Goal: Task Accomplishment & Management: Manage account settings

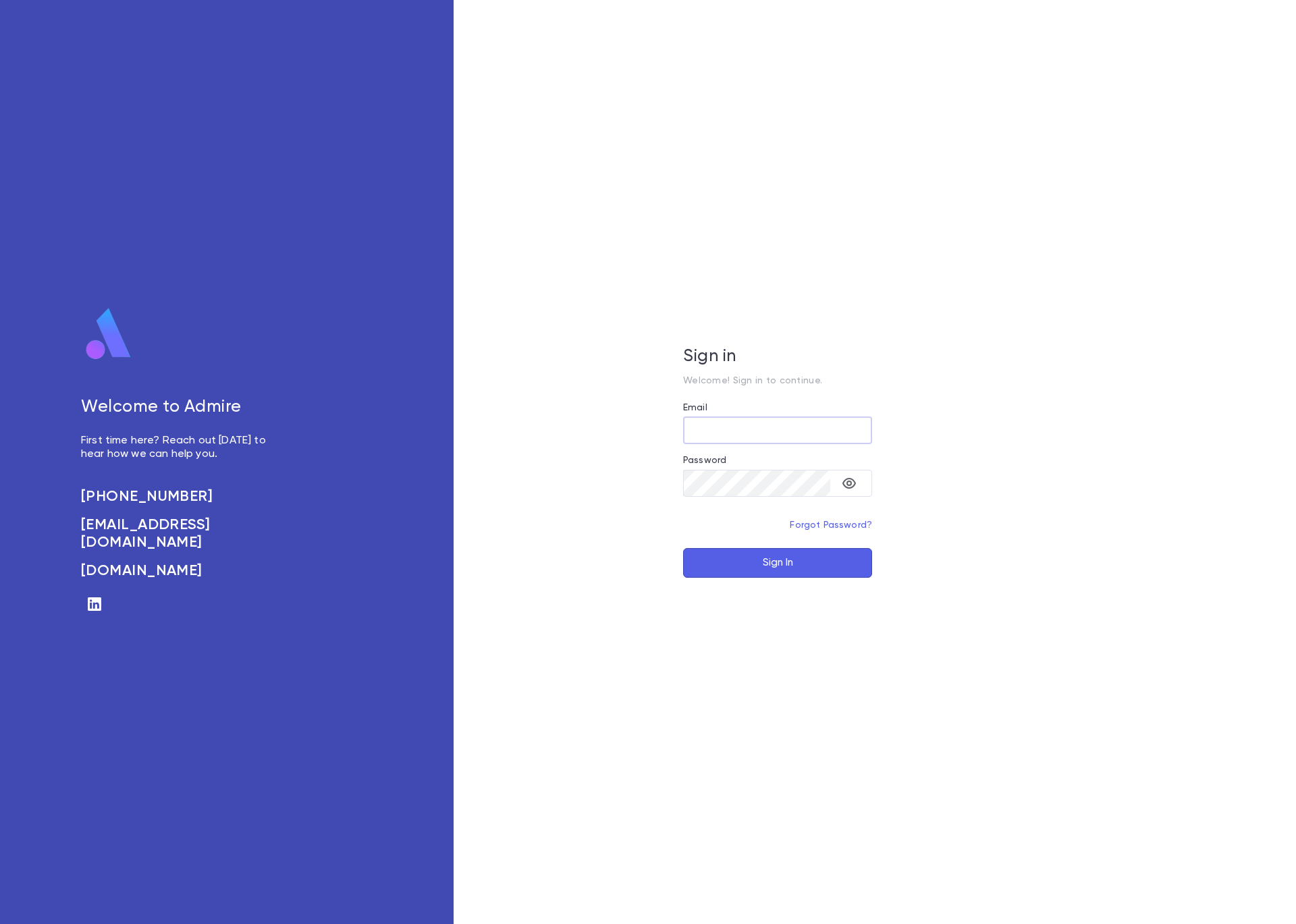
type input "**********"
click at [813, 568] on button "Sign In" at bounding box center [778, 563] width 189 height 30
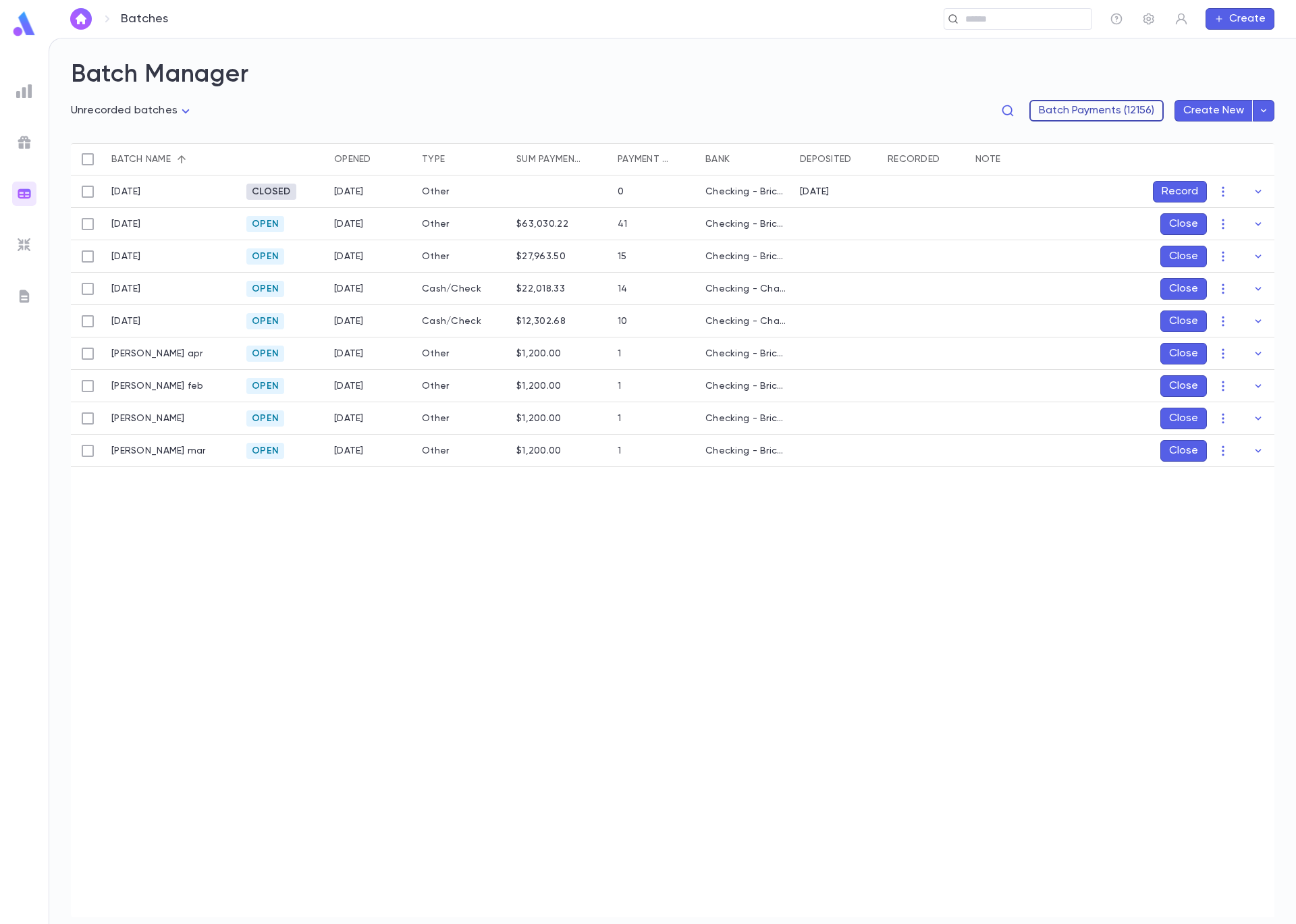
click at [1146, 106] on button "Batch Payments (12156)" at bounding box center [1096, 111] width 134 height 22
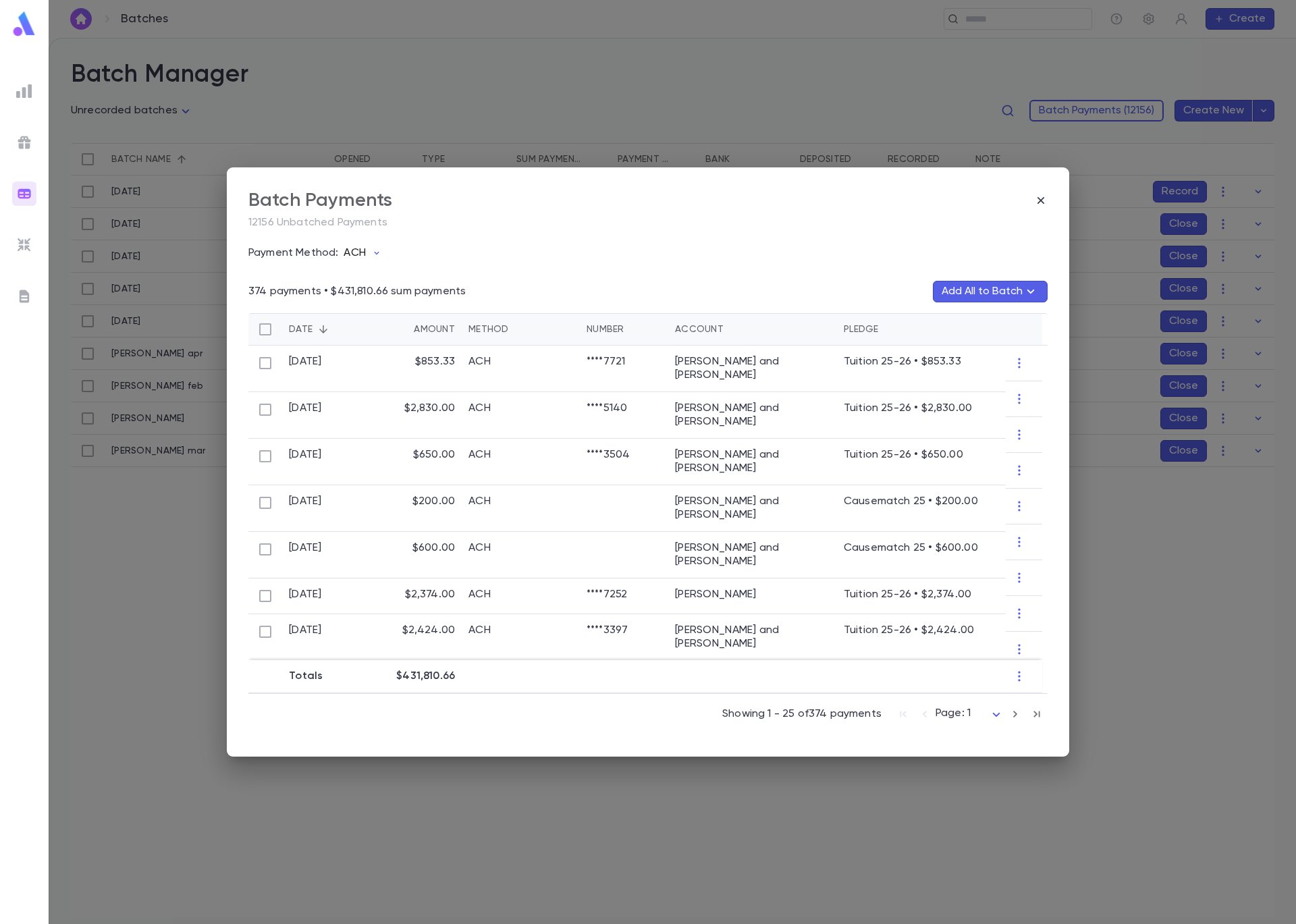
click at [357, 253] on p "ACH" at bounding box center [355, 252] width 22 height 13
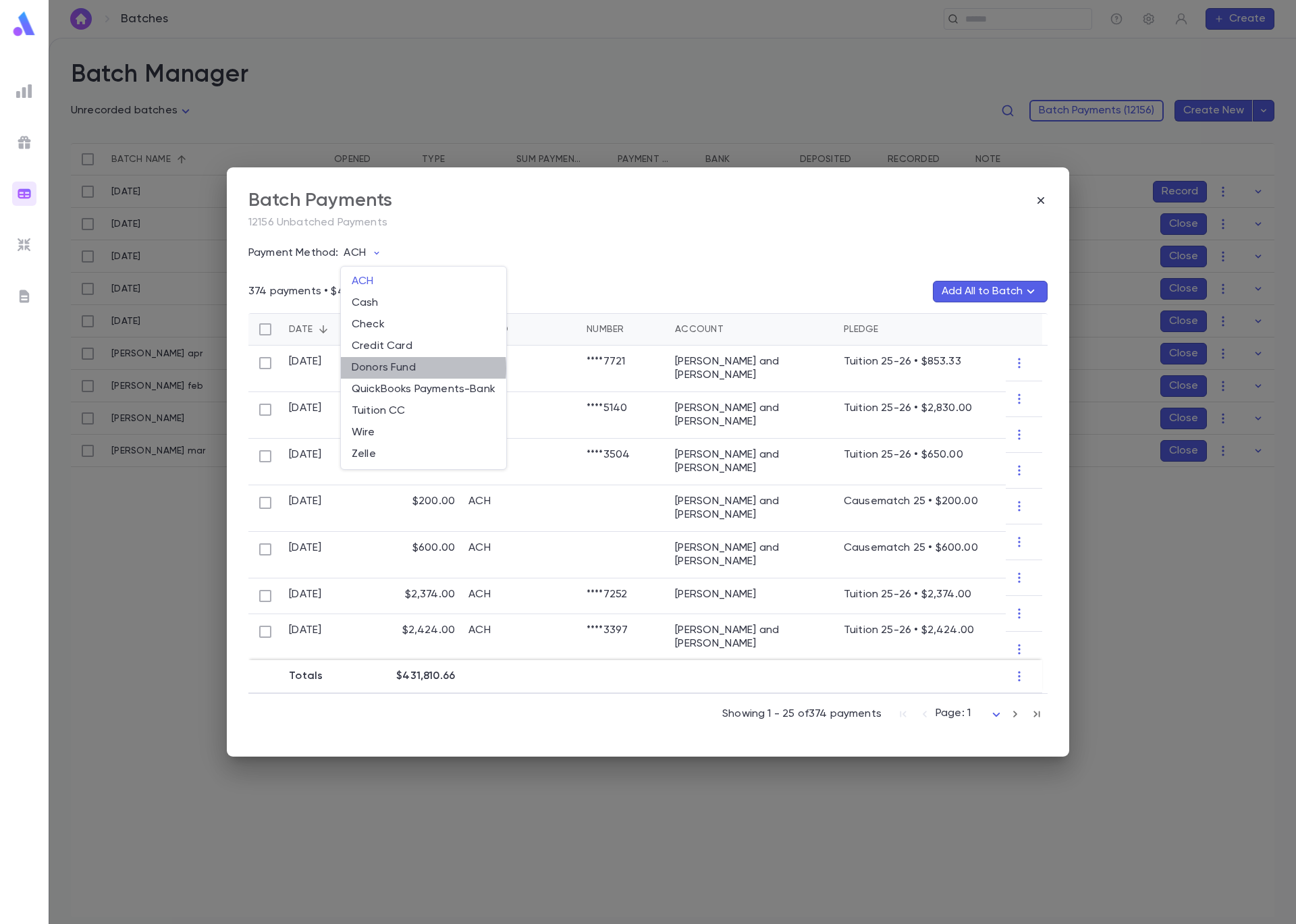
click at [389, 369] on li "Donors Fund" at bounding box center [423, 368] width 165 height 22
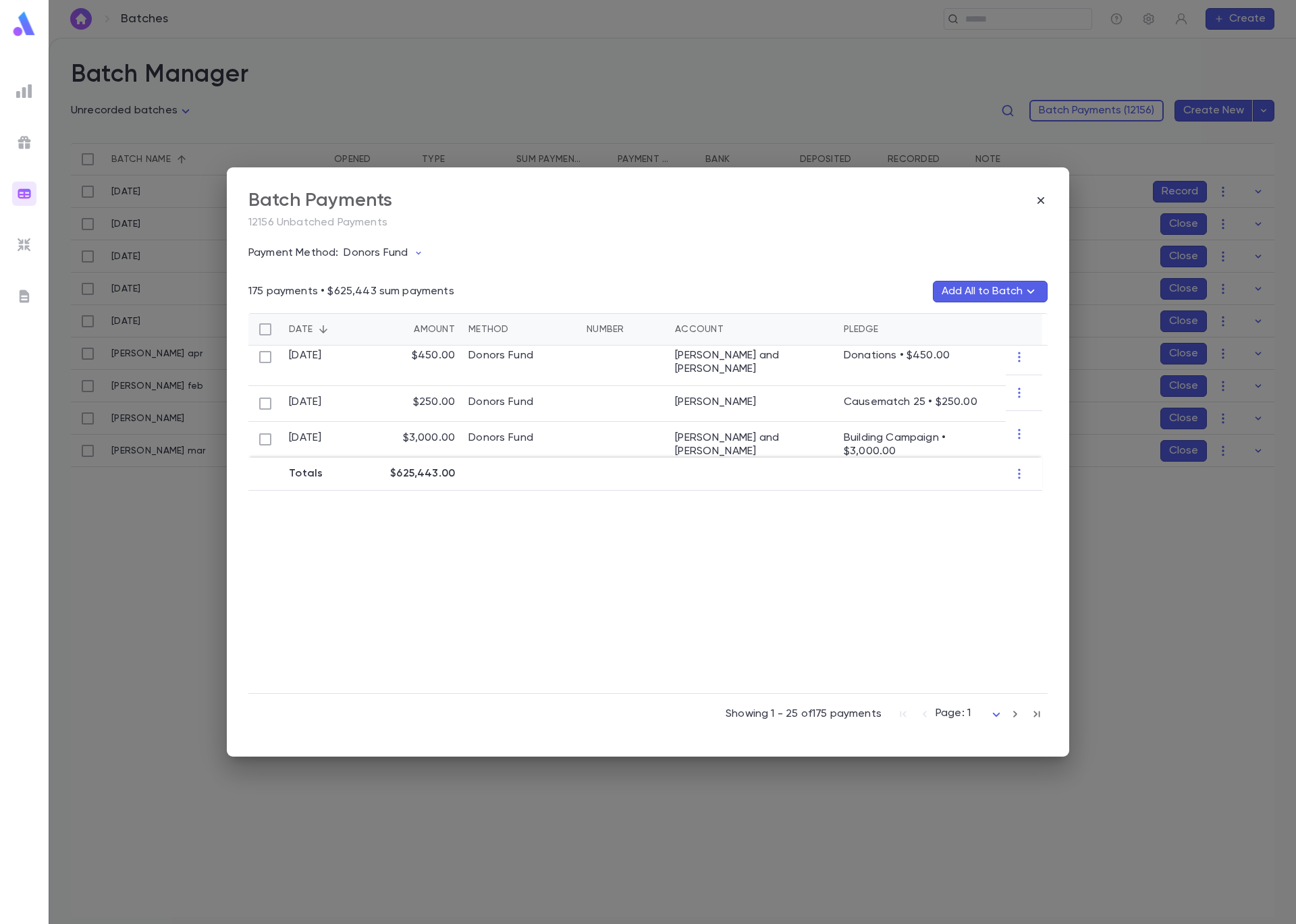
scroll to position [840, 0]
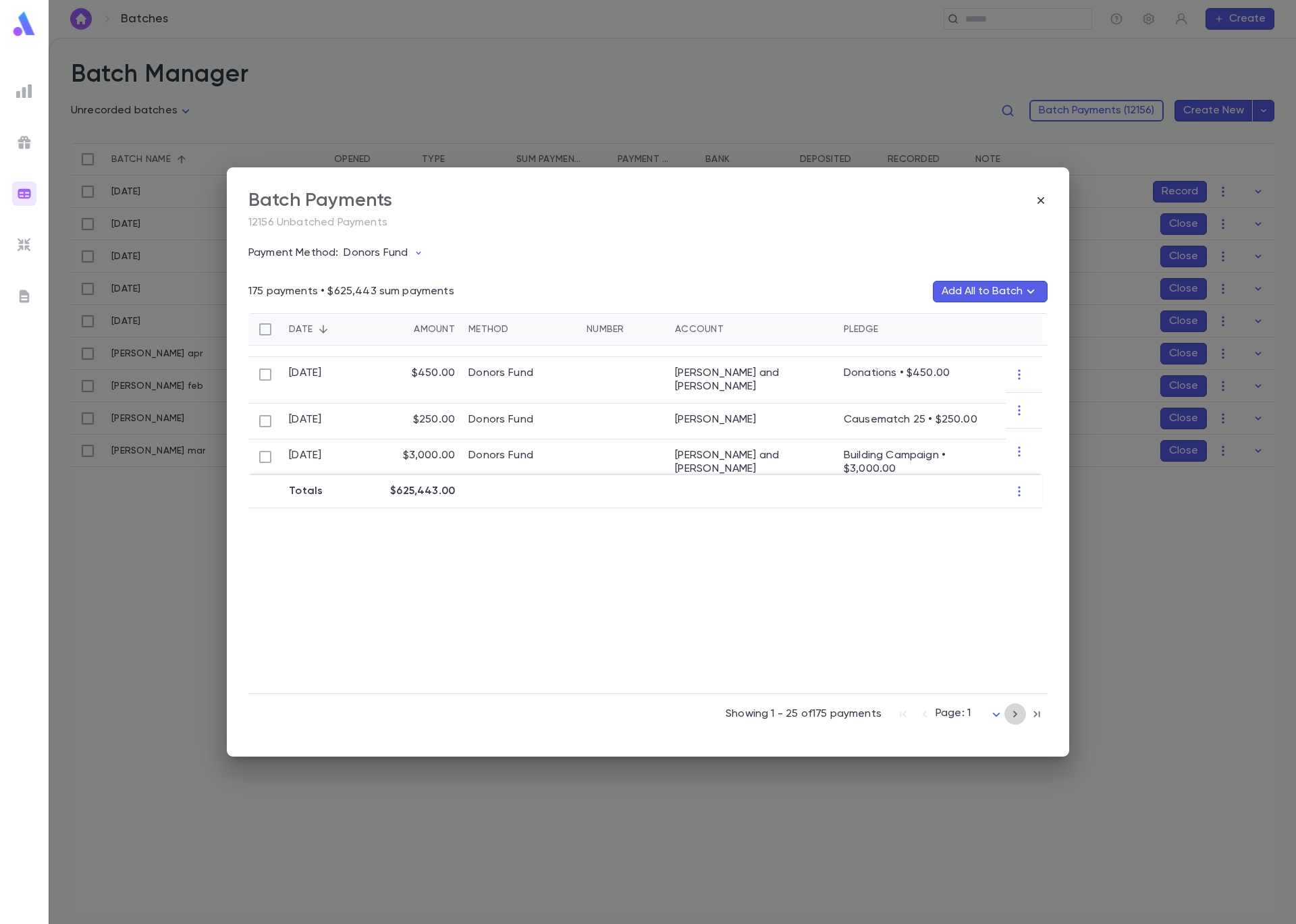
click at [1017, 714] on icon "button" at bounding box center [1015, 714] width 15 height 16
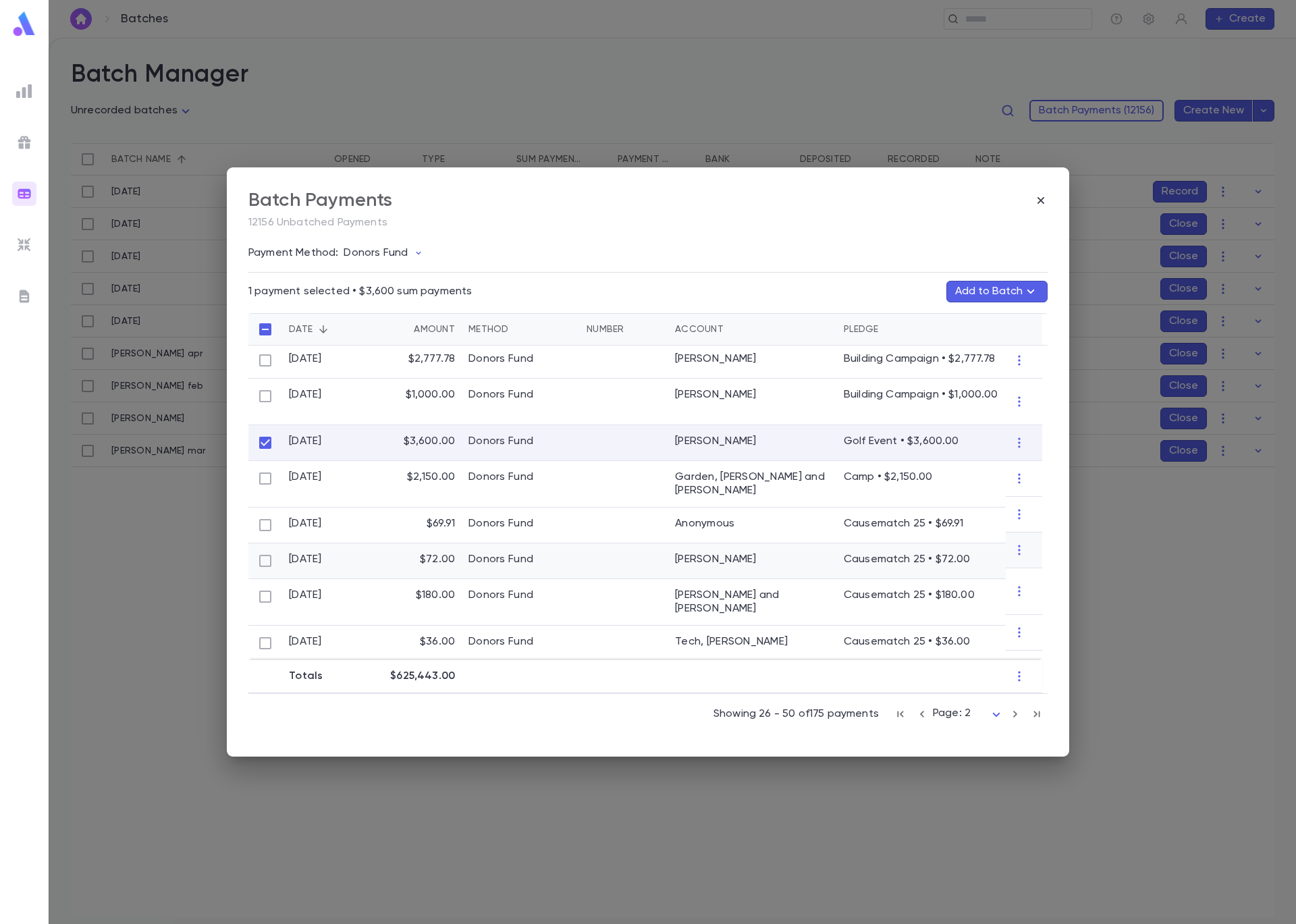
scroll to position [0, 0]
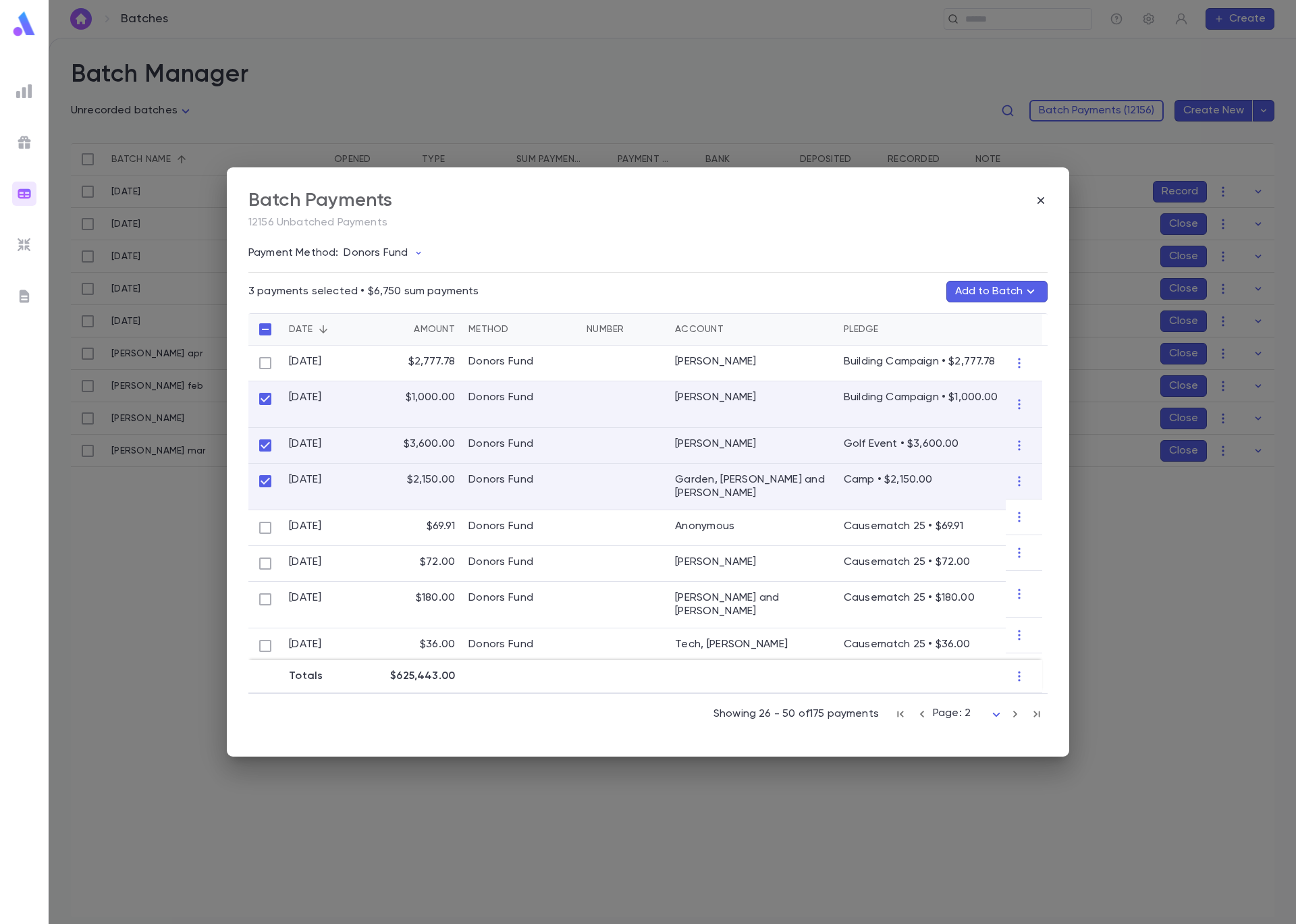
click at [1005, 290] on button "Add to Batch" at bounding box center [997, 291] width 101 height 22
click at [984, 497] on button "Create Batch" at bounding box center [970, 492] width 104 height 22
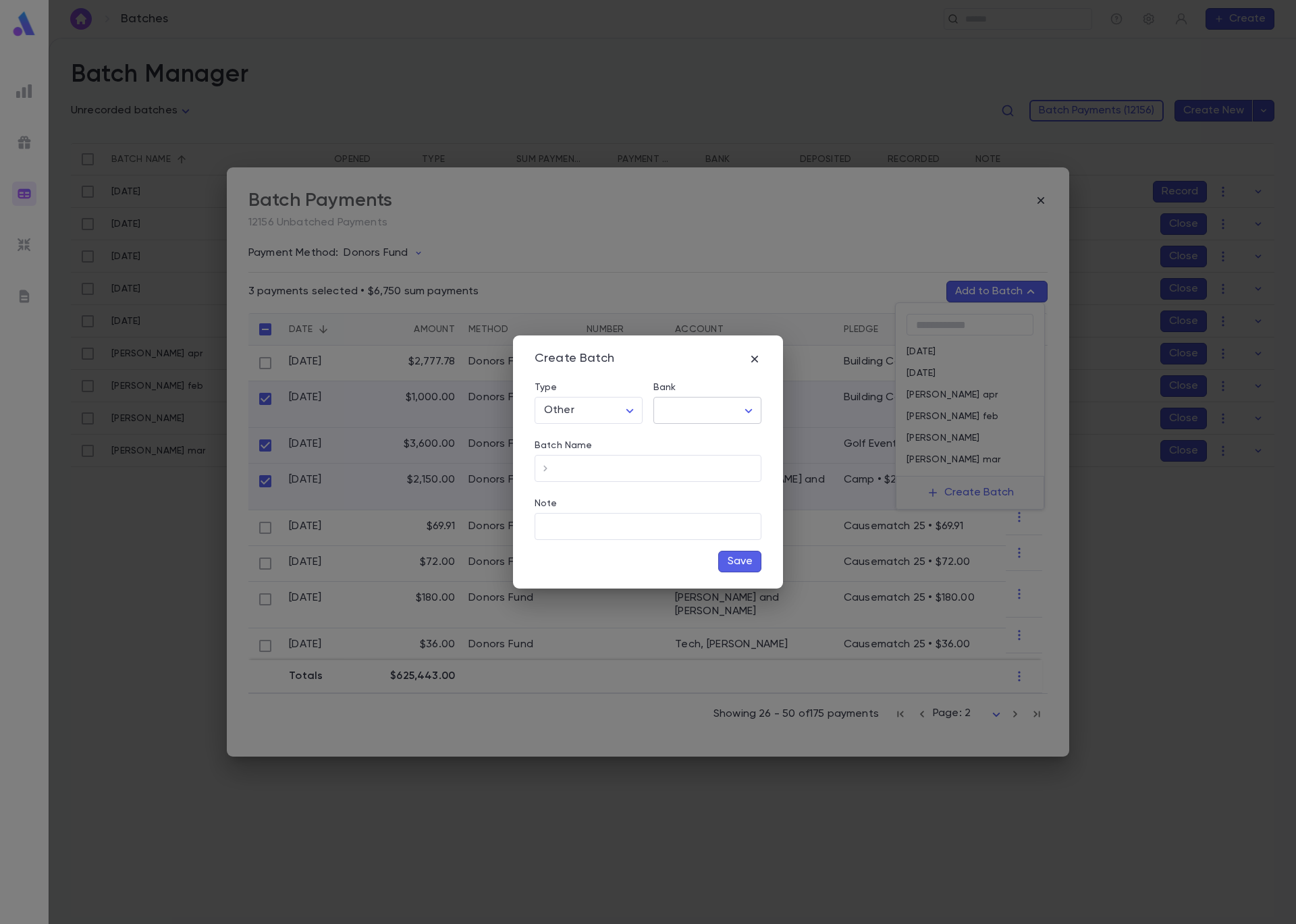
click at [729, 415] on body "**********" at bounding box center [648, 481] width 1296 height 886
click at [729, 436] on span "Checking - Chase General" at bounding box center [710, 439] width 182 height 13
type input "**"
click at [683, 476] on input "Batch Name" at bounding box center [659, 469] width 205 height 26
type input "******"
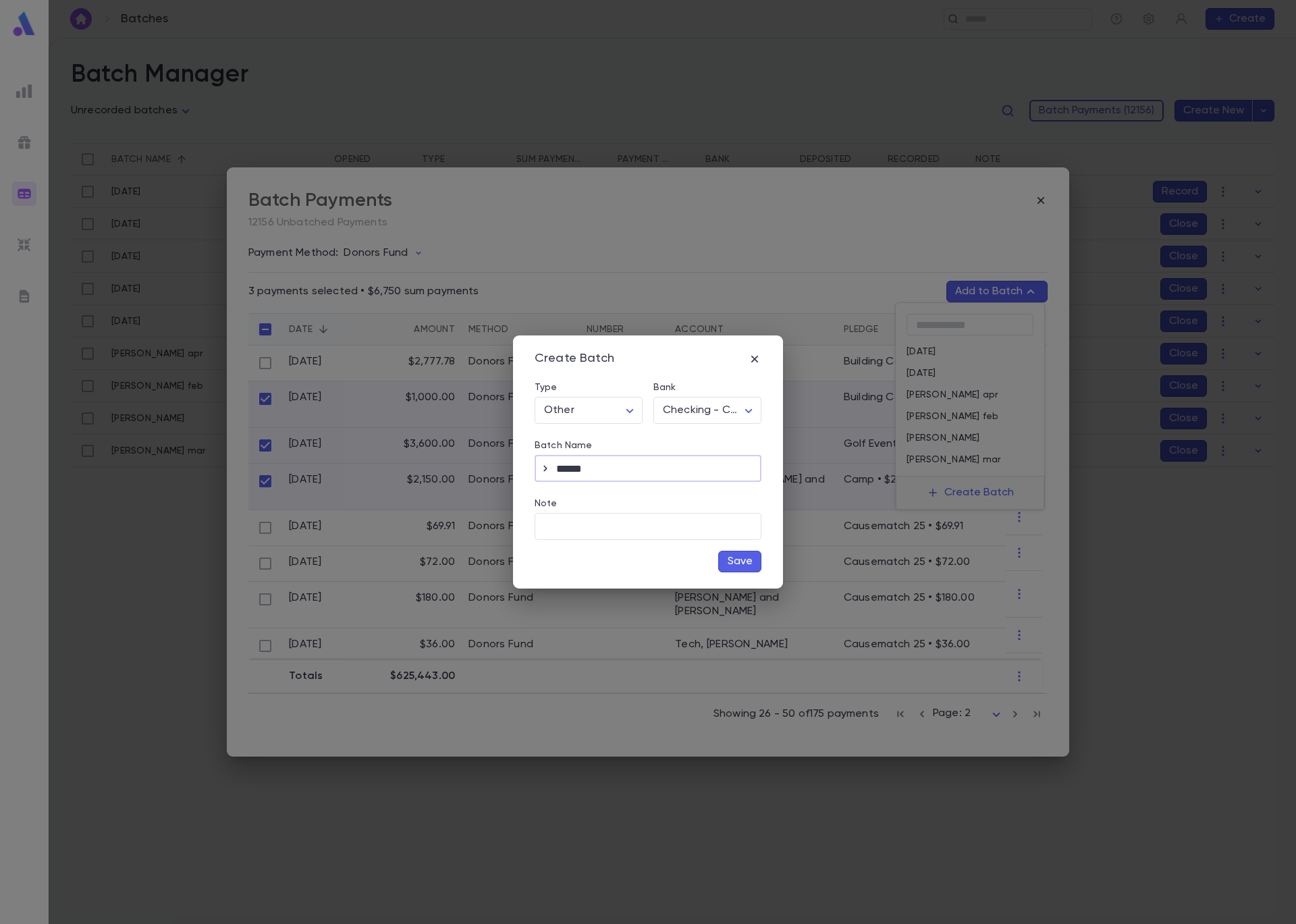
click at [745, 567] on button "Save" at bounding box center [740, 562] width 43 height 22
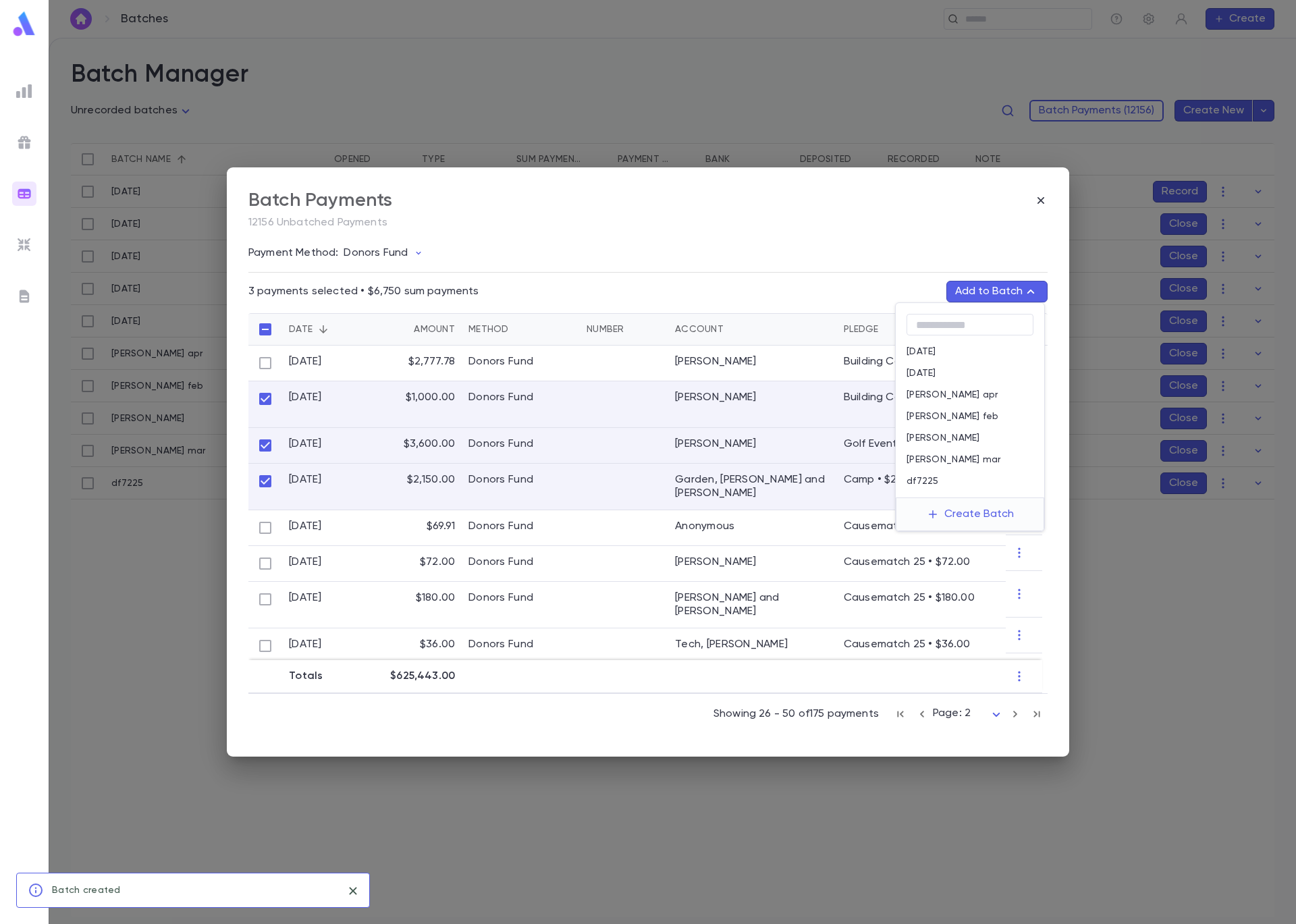
click at [980, 480] on div "df7225" at bounding box center [969, 481] width 149 height 22
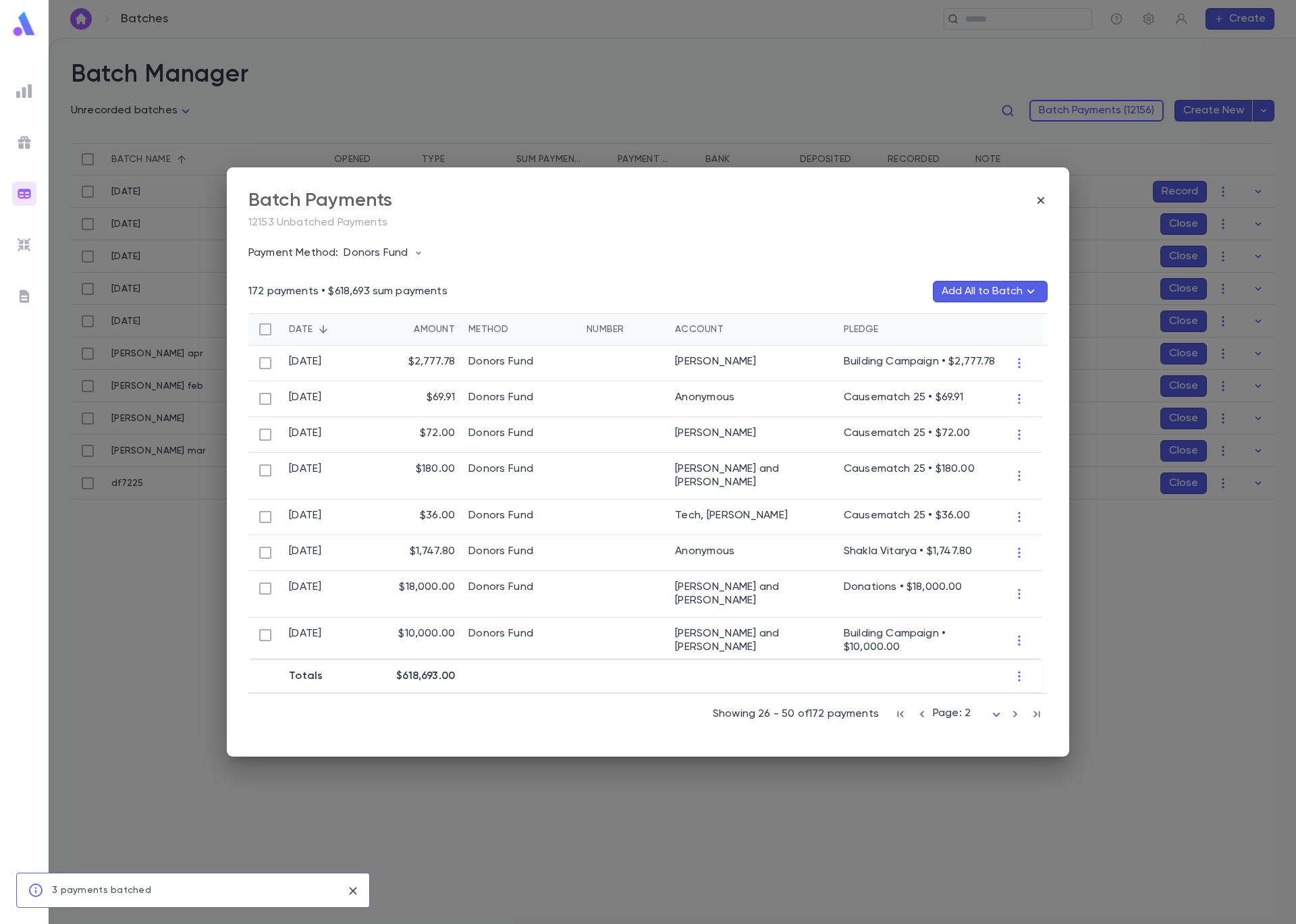
click at [922, 717] on icon "button" at bounding box center [922, 714] width 15 height 16
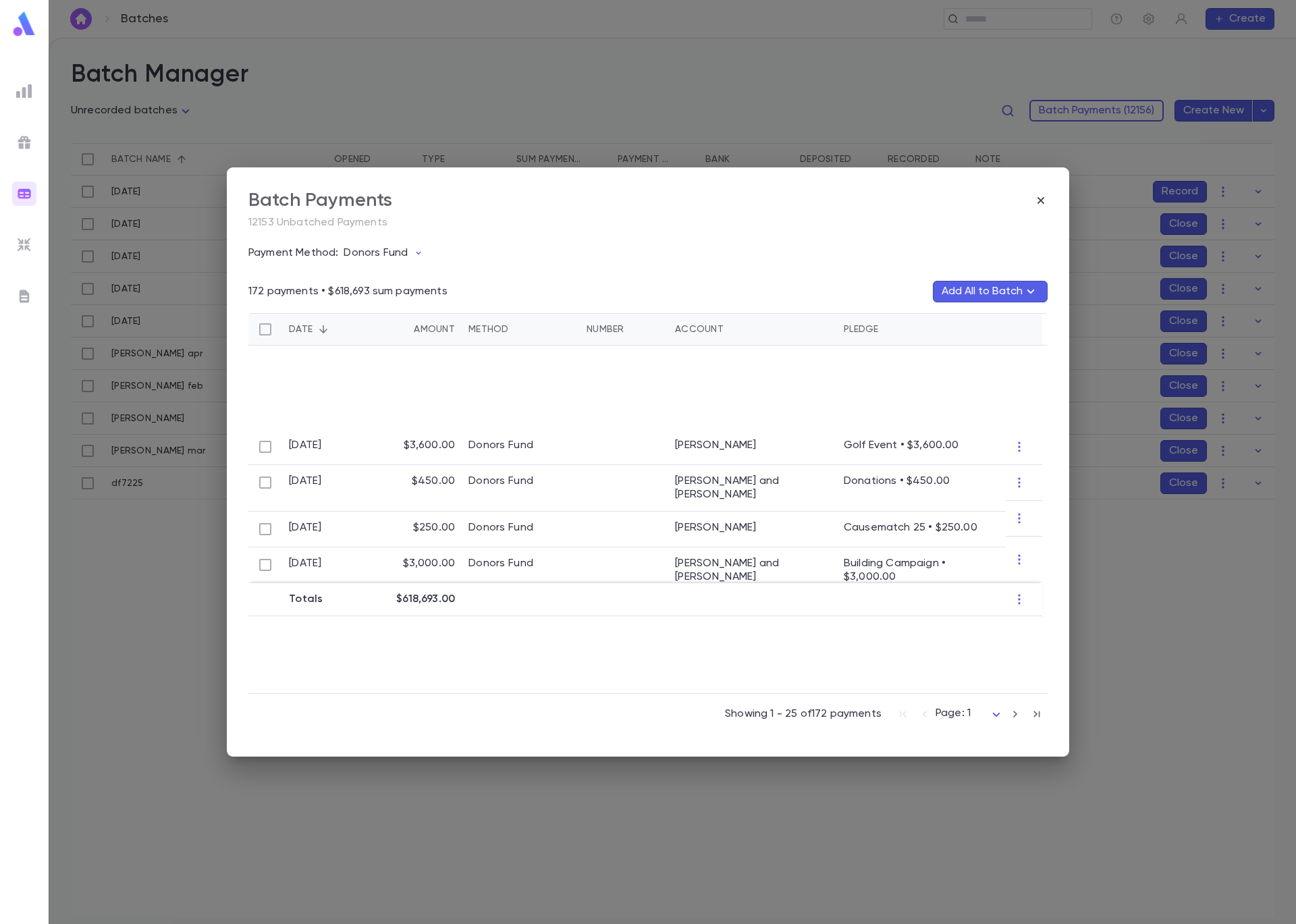
scroll to position [708, 0]
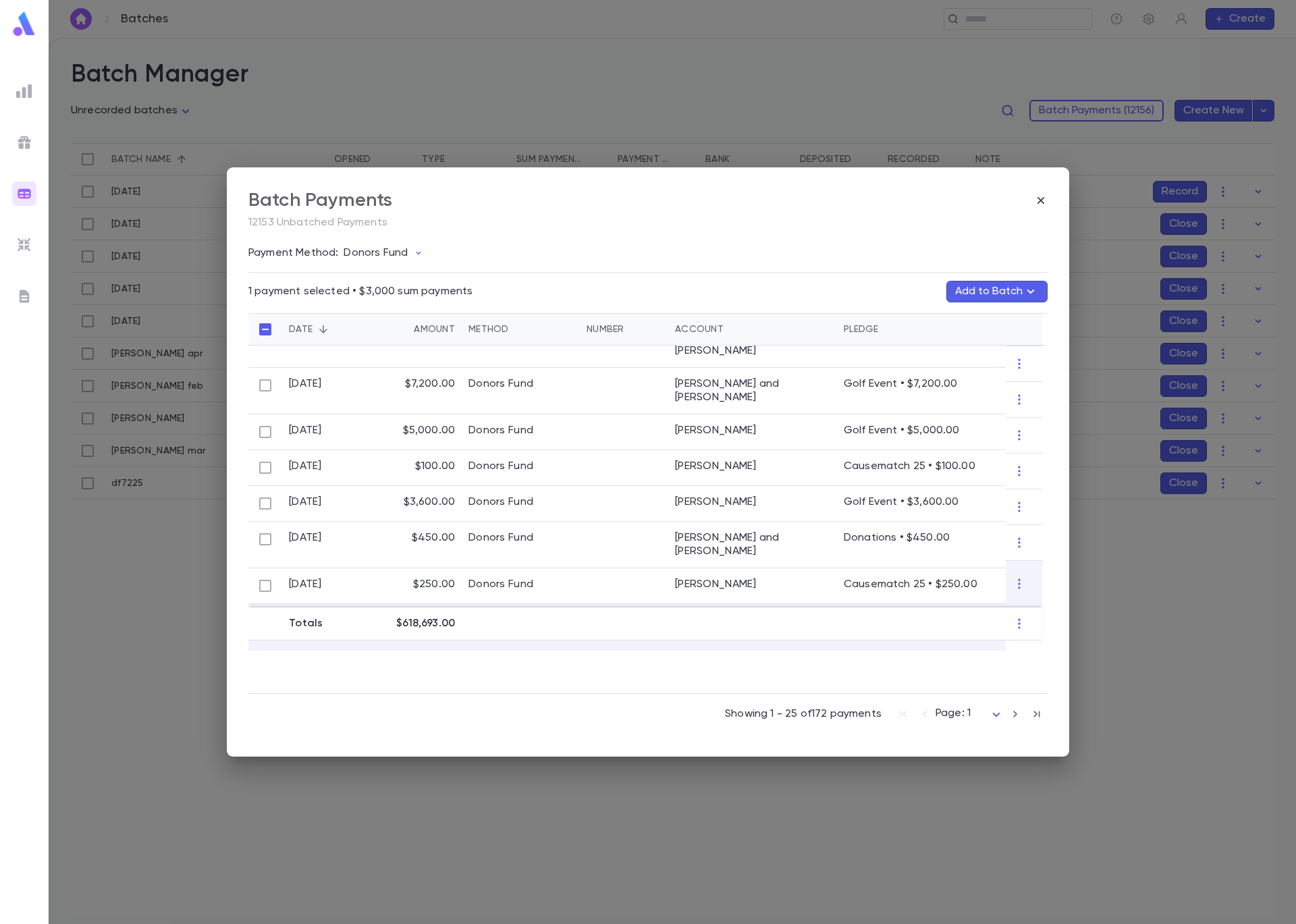
click at [994, 290] on button "Add to Batch" at bounding box center [997, 291] width 101 height 22
click at [957, 487] on div "df7225" at bounding box center [969, 481] width 149 height 22
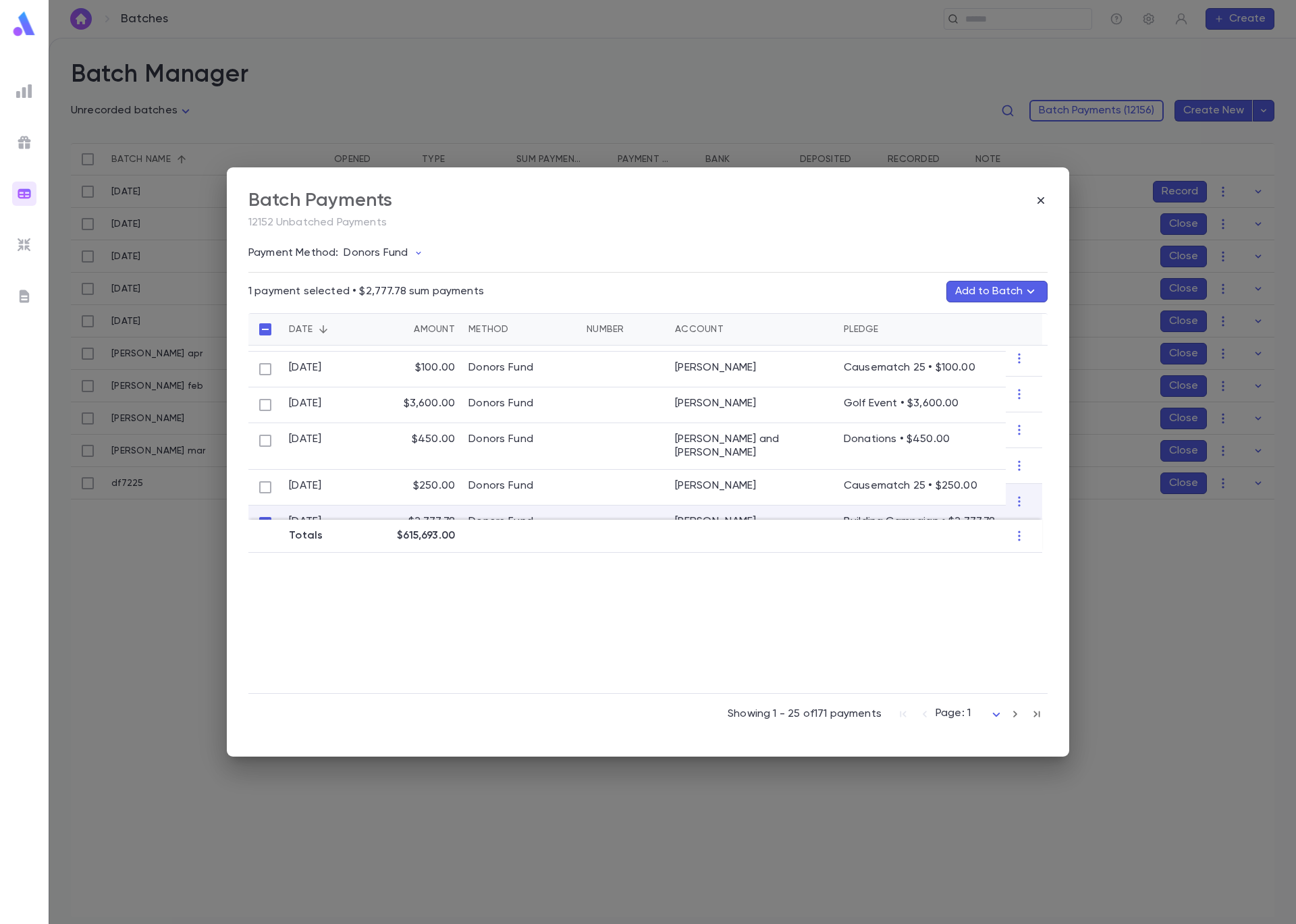
click at [1038, 296] on button "Add to Batch" at bounding box center [997, 291] width 101 height 22
click at [989, 516] on button "Create Batch" at bounding box center [970, 514] width 104 height 22
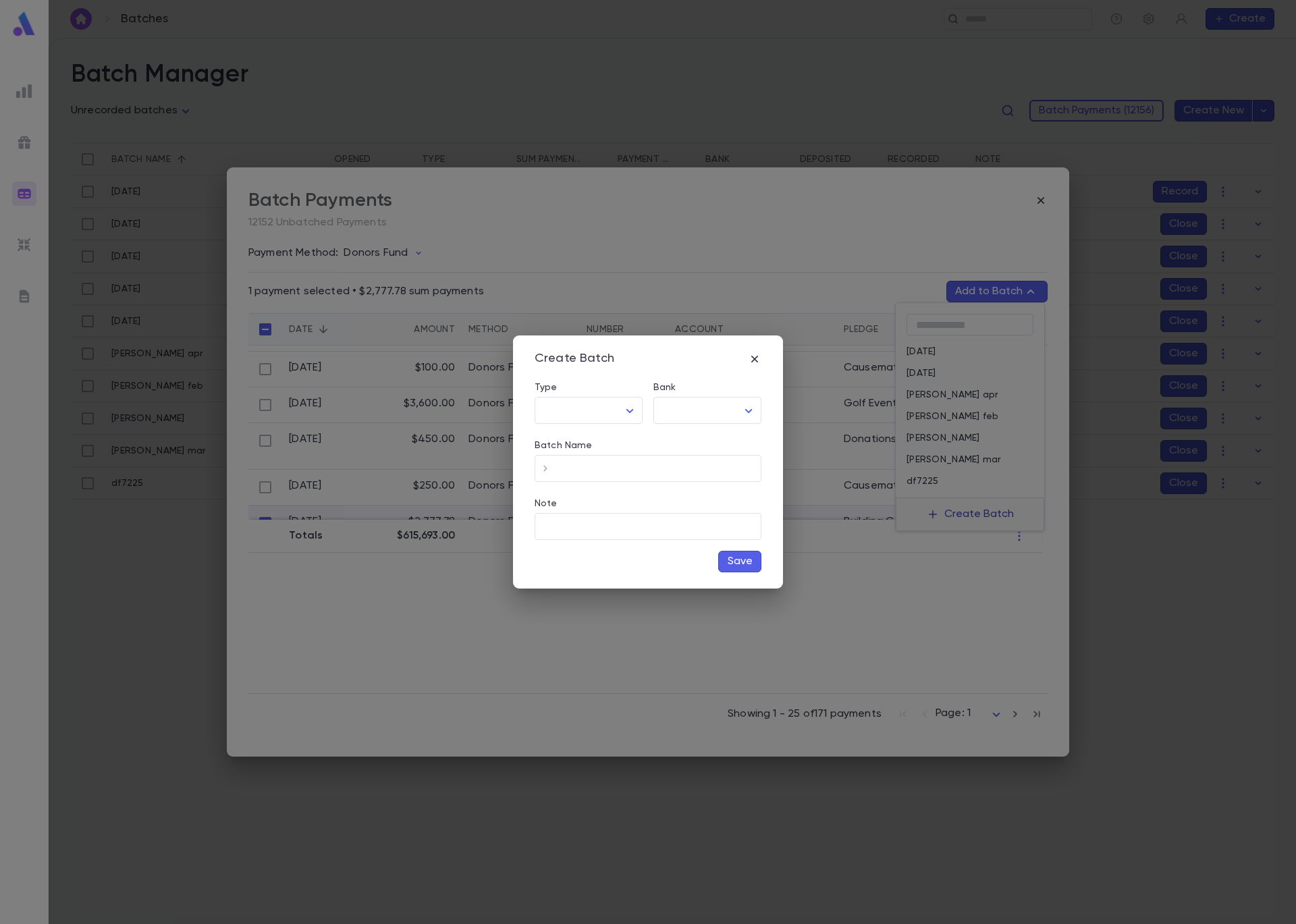
type input "*****"
click at [683, 414] on body "**********" at bounding box center [648, 481] width 1296 height 886
click at [699, 442] on span "Checking - Chase General" at bounding box center [710, 439] width 182 height 13
type input "**"
click at [640, 467] on input "Batch Name" at bounding box center [659, 469] width 205 height 26
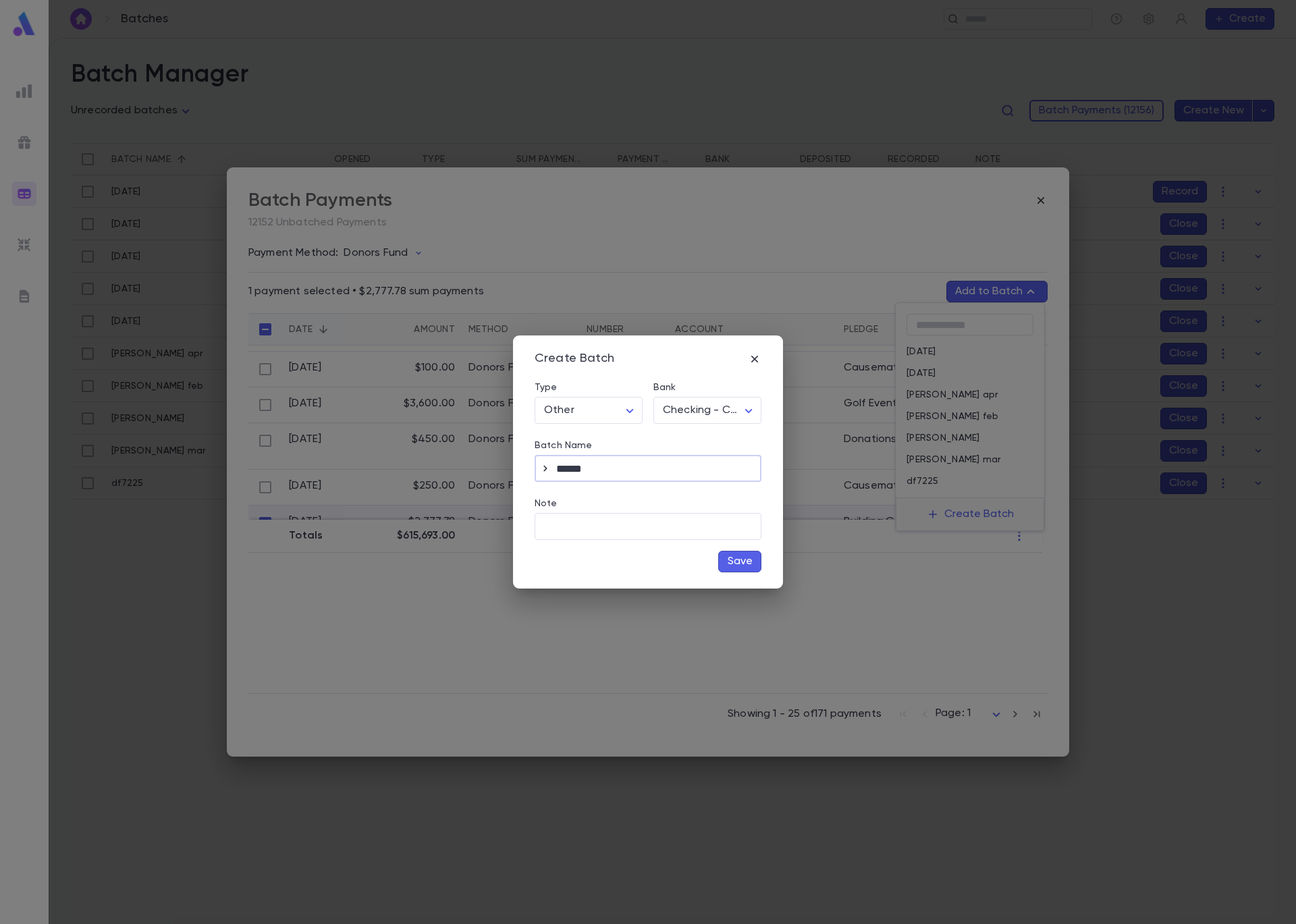
type input "******"
click at [748, 556] on button "Save" at bounding box center [740, 562] width 43 height 22
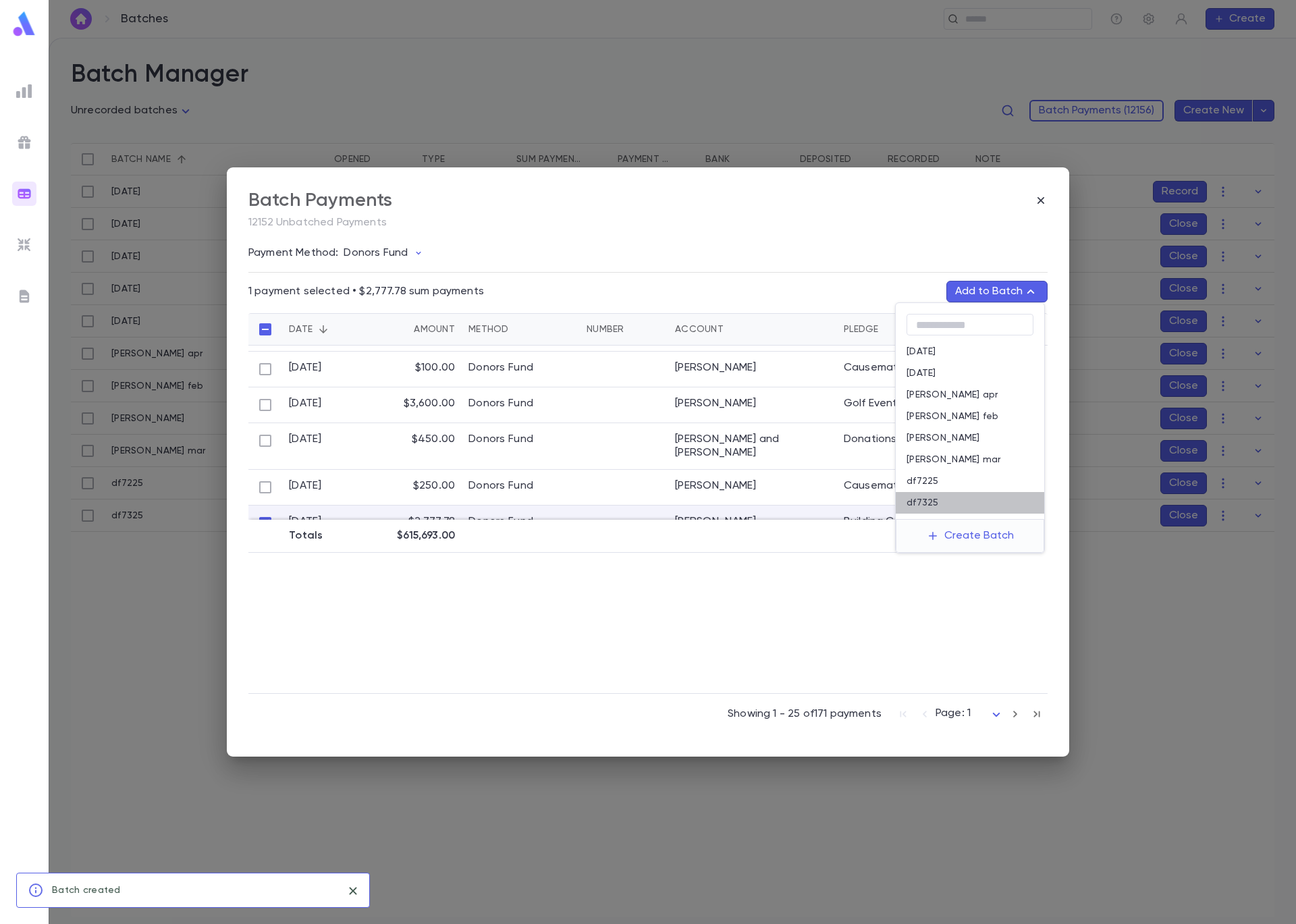
click at [943, 505] on div "df7325" at bounding box center [969, 503] width 149 height 22
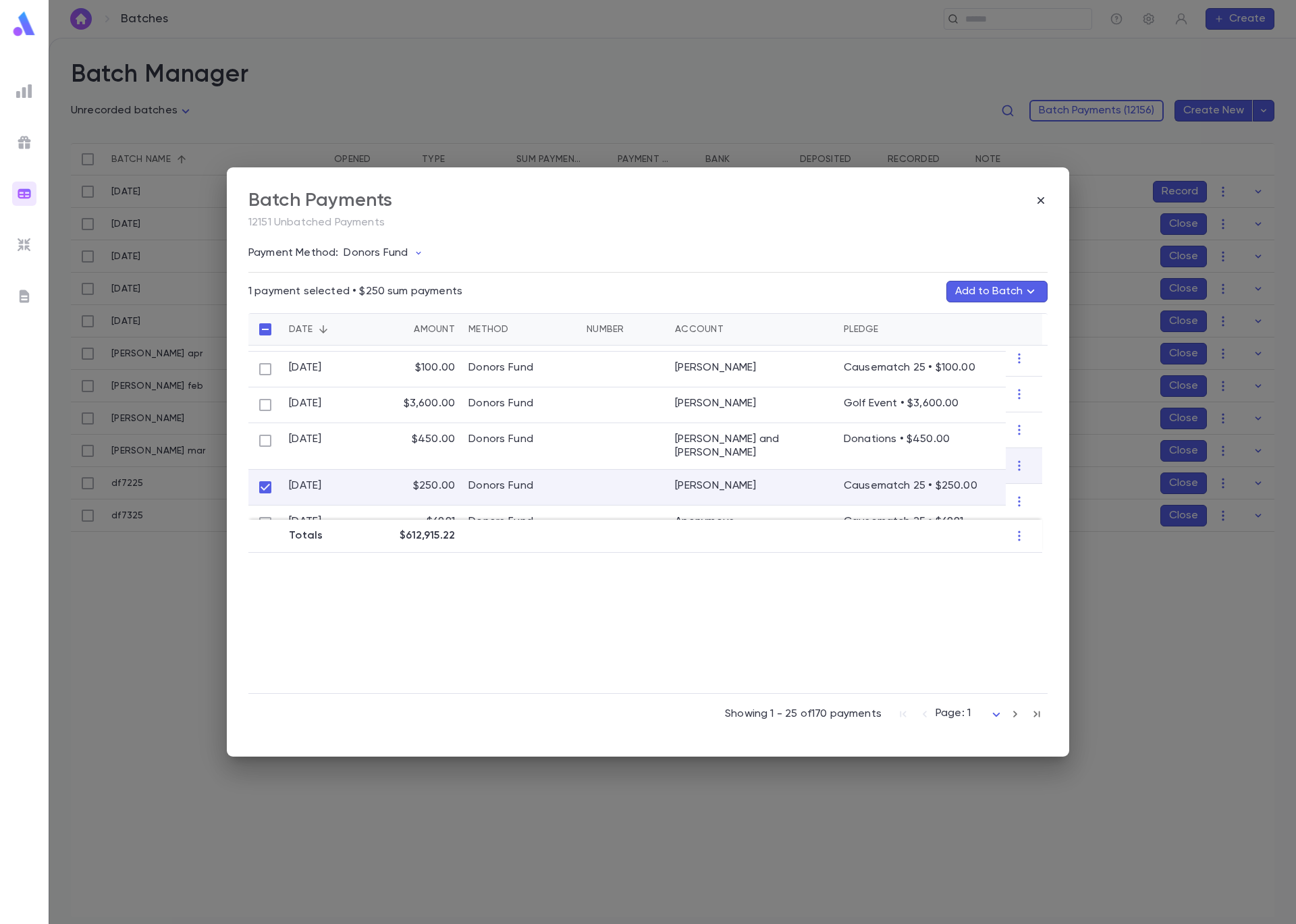
click at [962, 295] on button "Add to Batch" at bounding box center [997, 291] width 101 height 22
click at [969, 539] on button "Create Batch" at bounding box center [970, 536] width 104 height 22
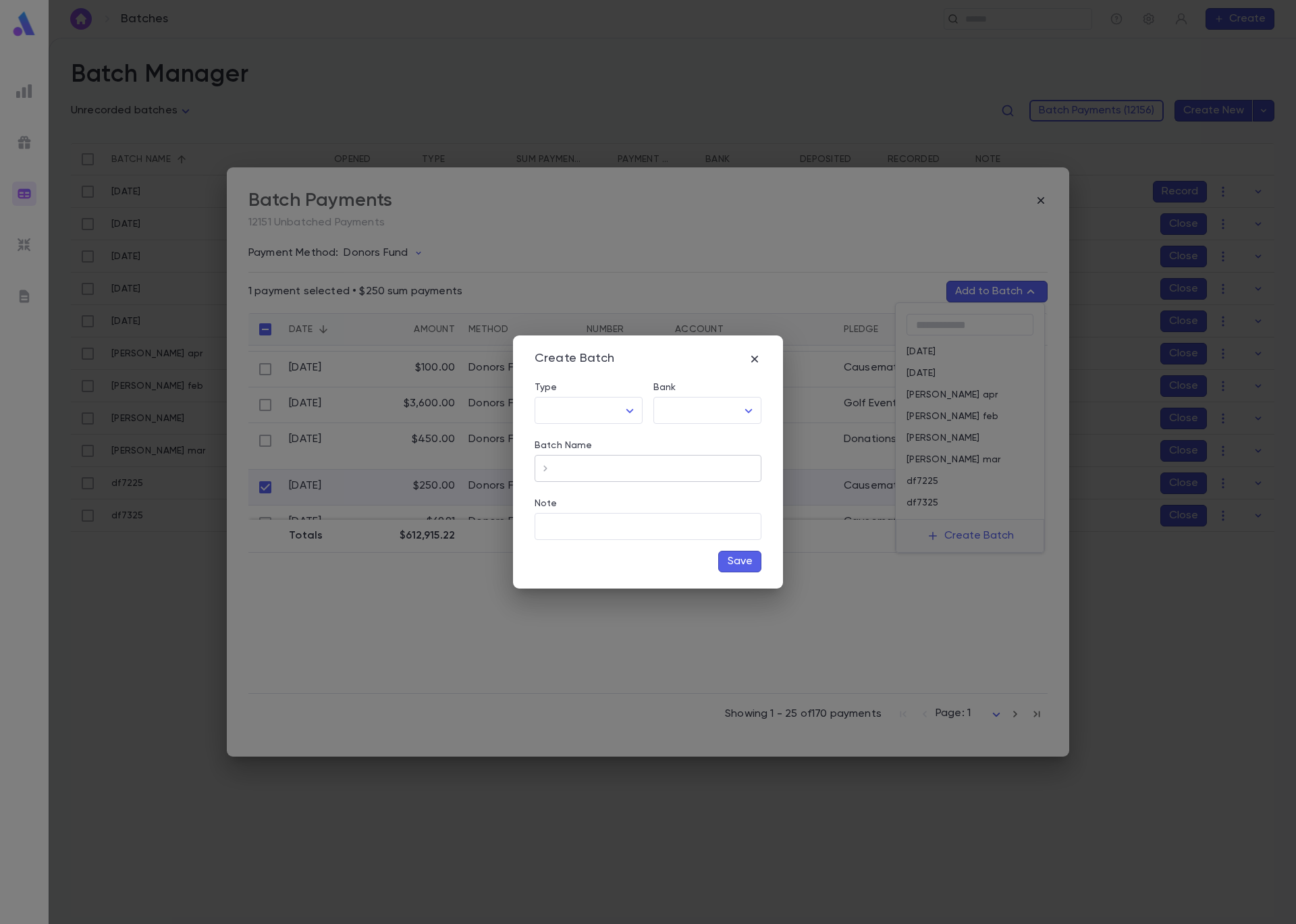
type input "*****"
click at [750, 411] on body "**********" at bounding box center [648, 481] width 1296 height 886
click at [741, 438] on span "Checking - Chase General" at bounding box center [710, 439] width 182 height 13
type input "**"
click at [677, 471] on input "Batch Name" at bounding box center [659, 469] width 205 height 26
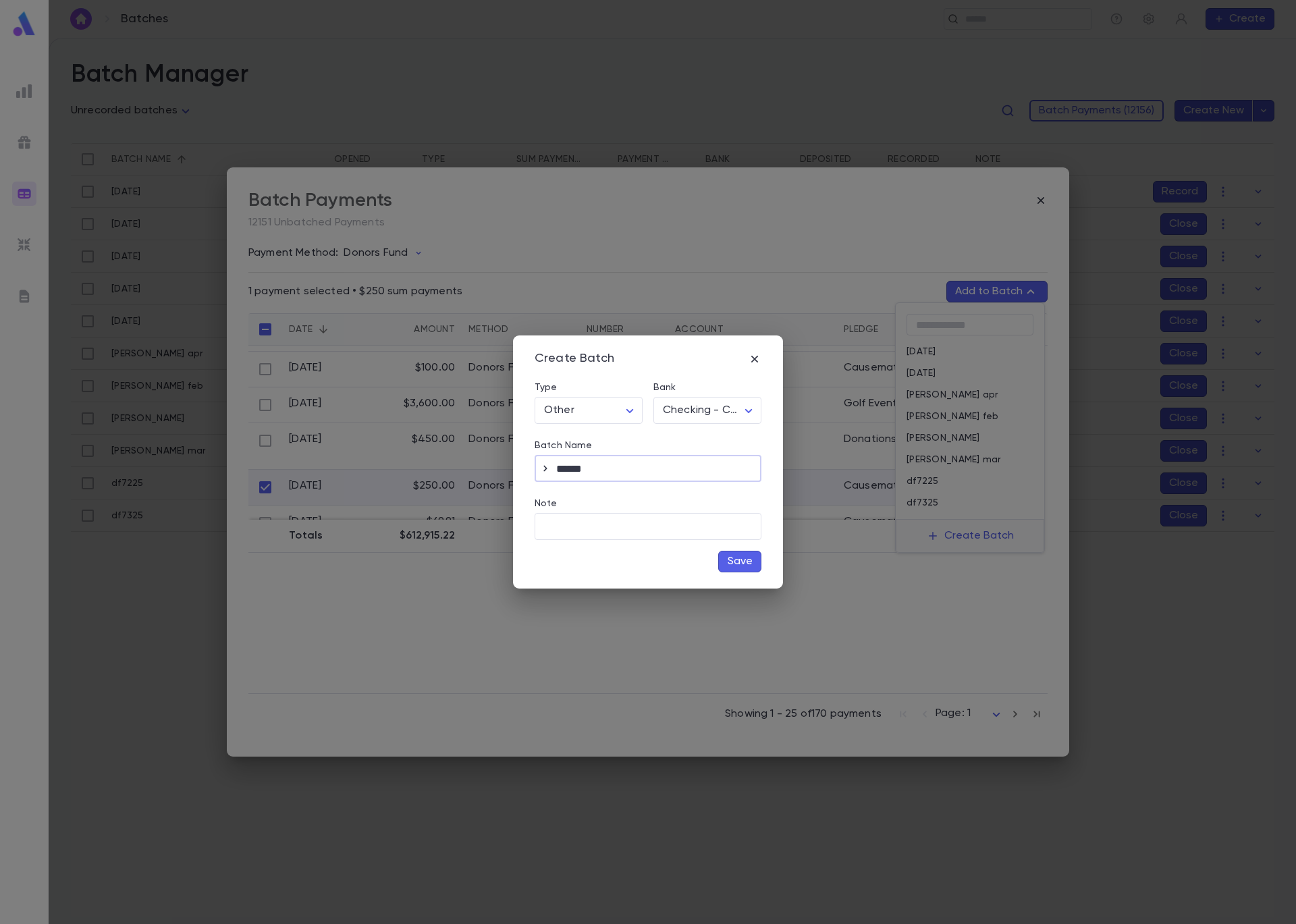
type input "******"
click at [734, 566] on button "Save" at bounding box center [740, 562] width 43 height 22
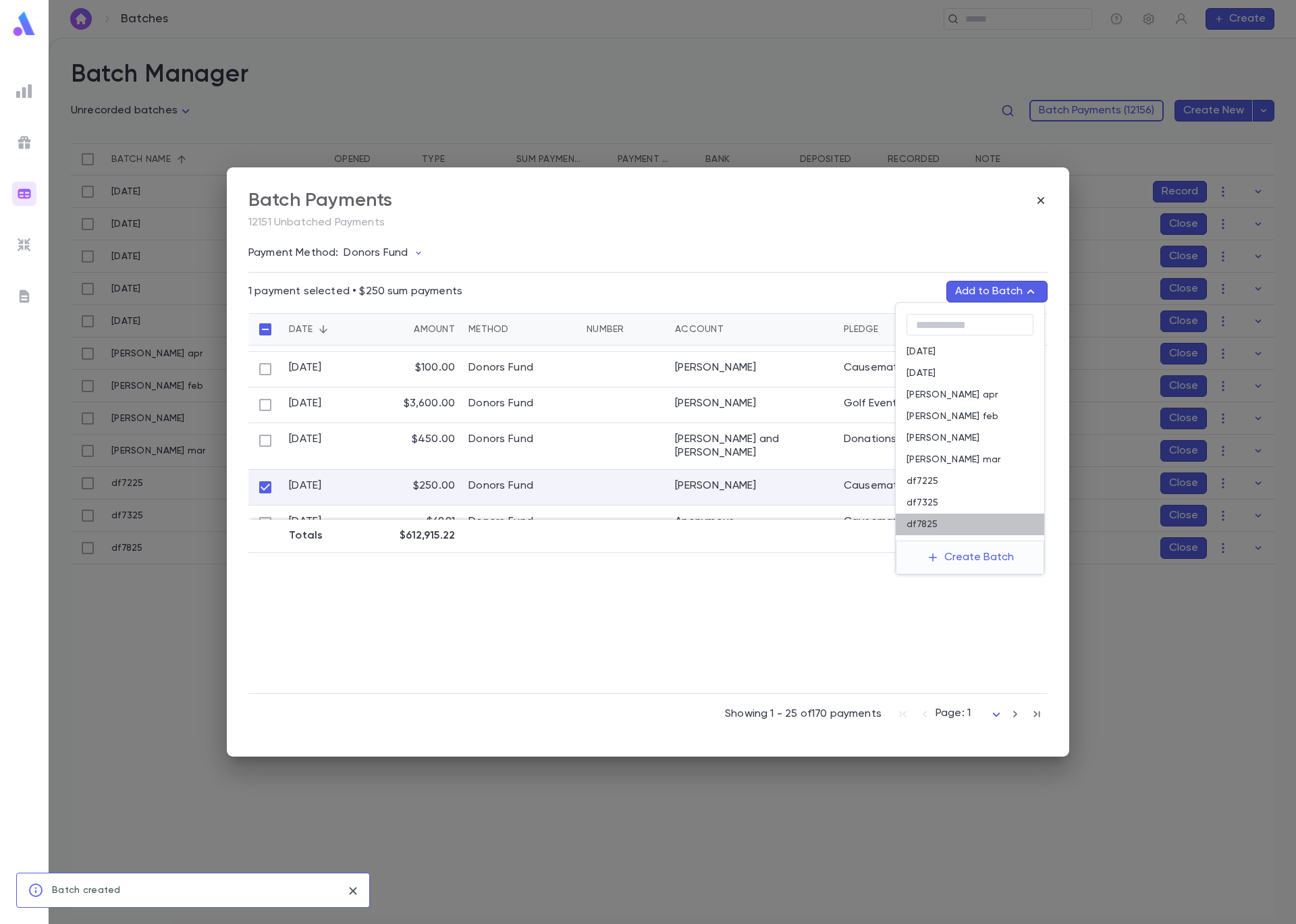
click at [959, 530] on div "df7825" at bounding box center [969, 524] width 149 height 22
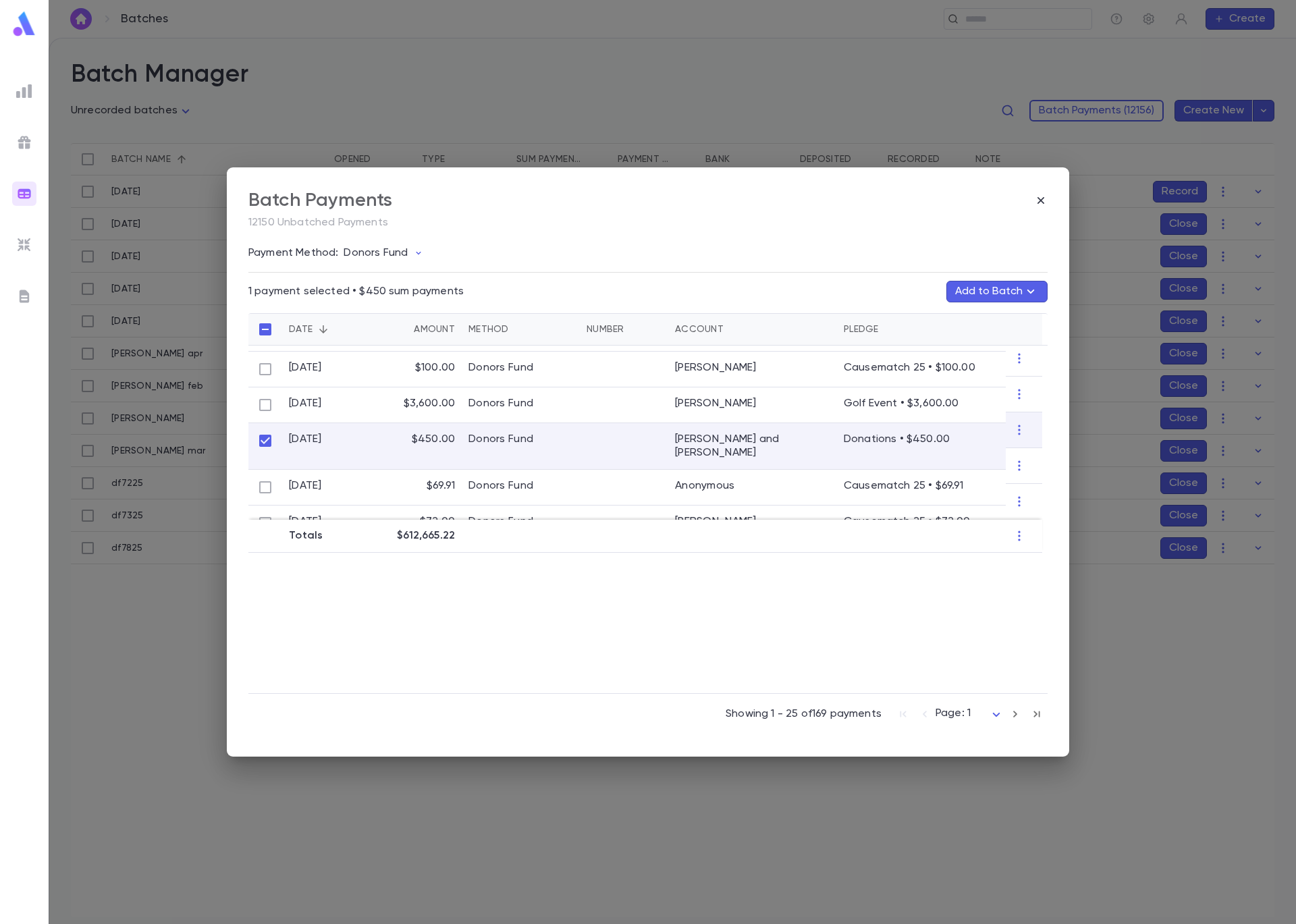
click at [1035, 293] on icon "button" at bounding box center [1030, 291] width 16 height 16
click at [972, 551] on button "Create Batch" at bounding box center [970, 558] width 104 height 22
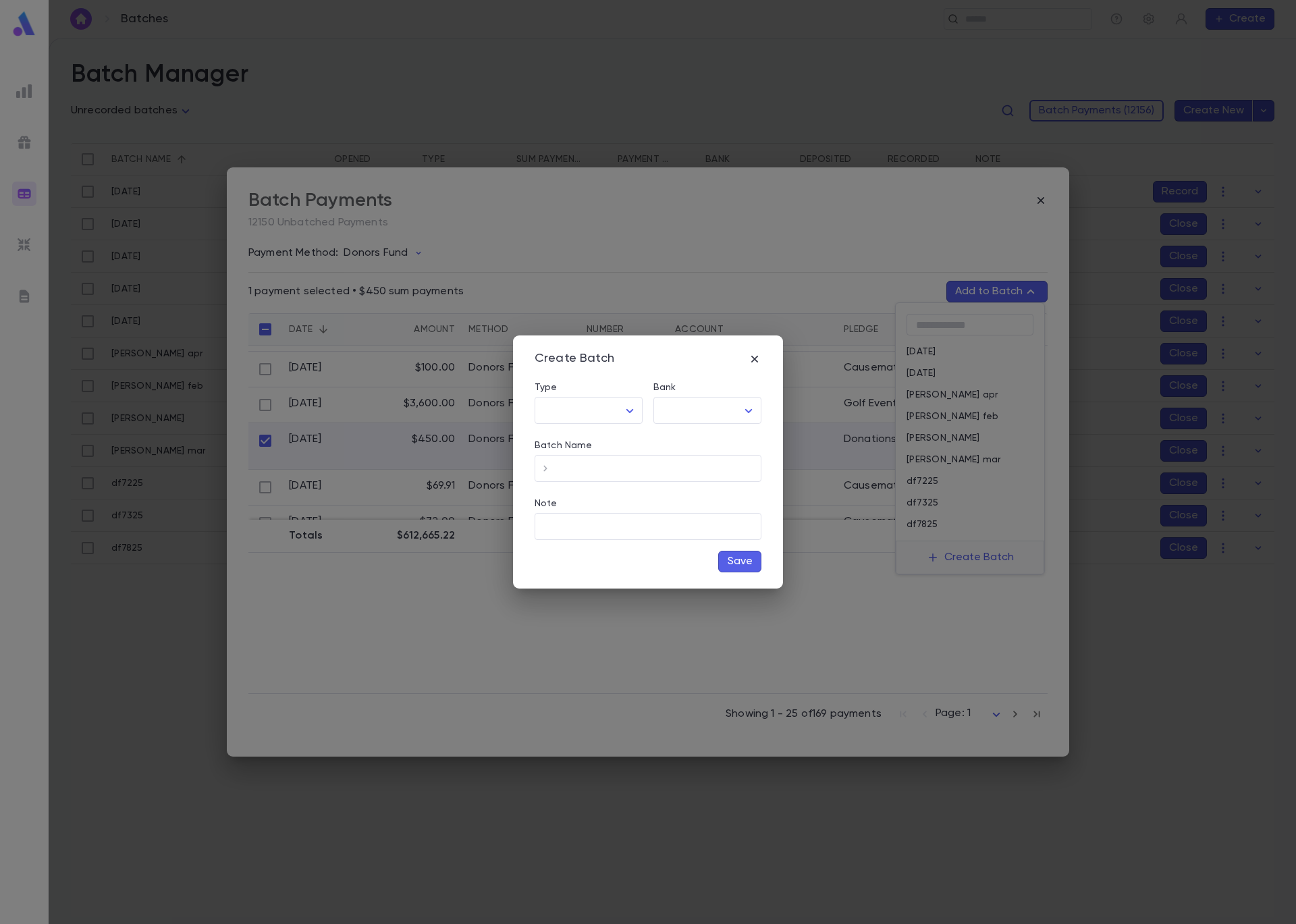
type input "*****"
click at [705, 418] on body "**********" at bounding box center [648, 481] width 1296 height 886
click at [714, 436] on span "Checking - Chase General" at bounding box center [710, 439] width 182 height 13
type input "**"
click at [652, 465] on input "Batch Name" at bounding box center [659, 469] width 205 height 26
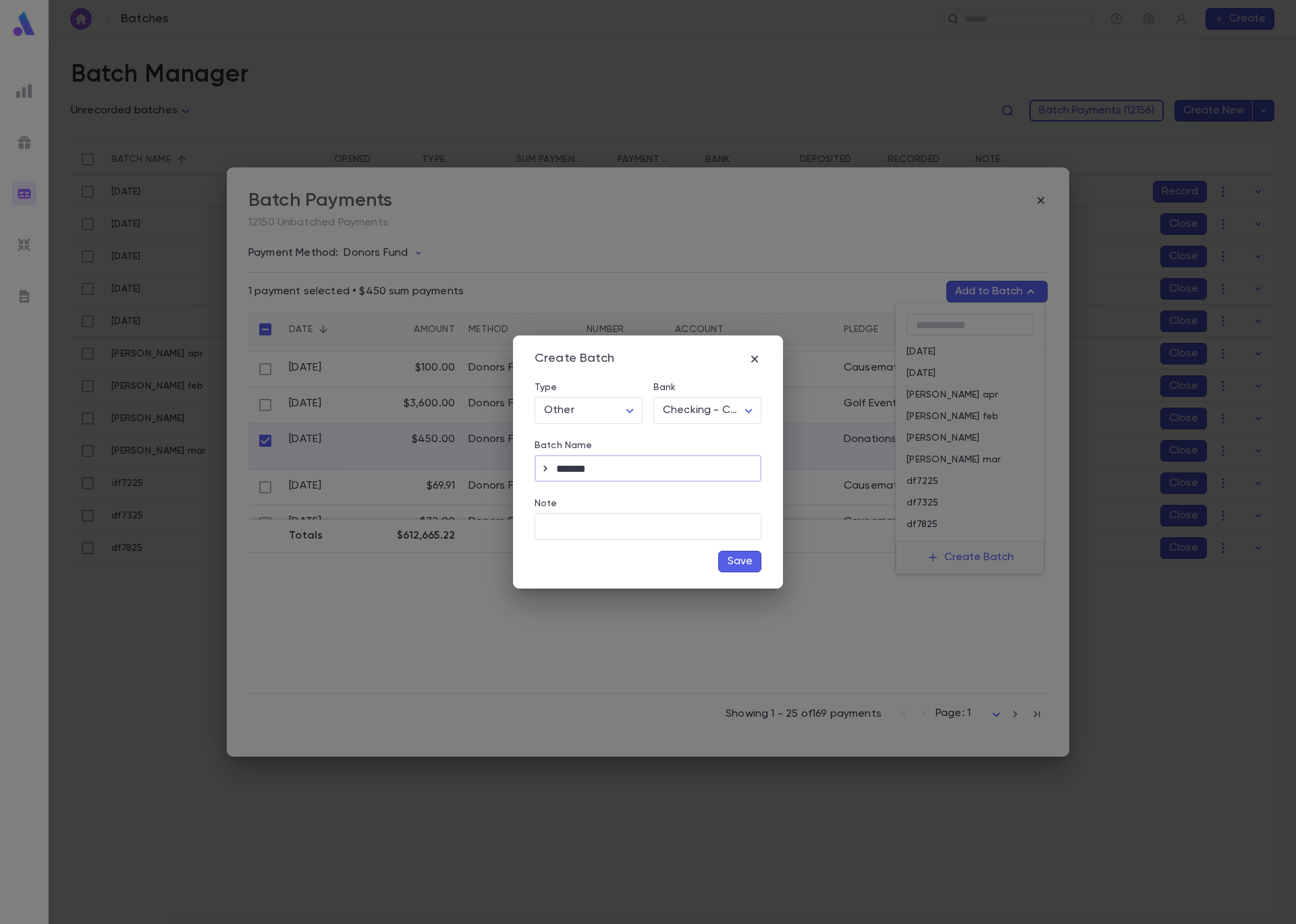
type input "*******"
click at [735, 558] on button "Save" at bounding box center [740, 562] width 43 height 22
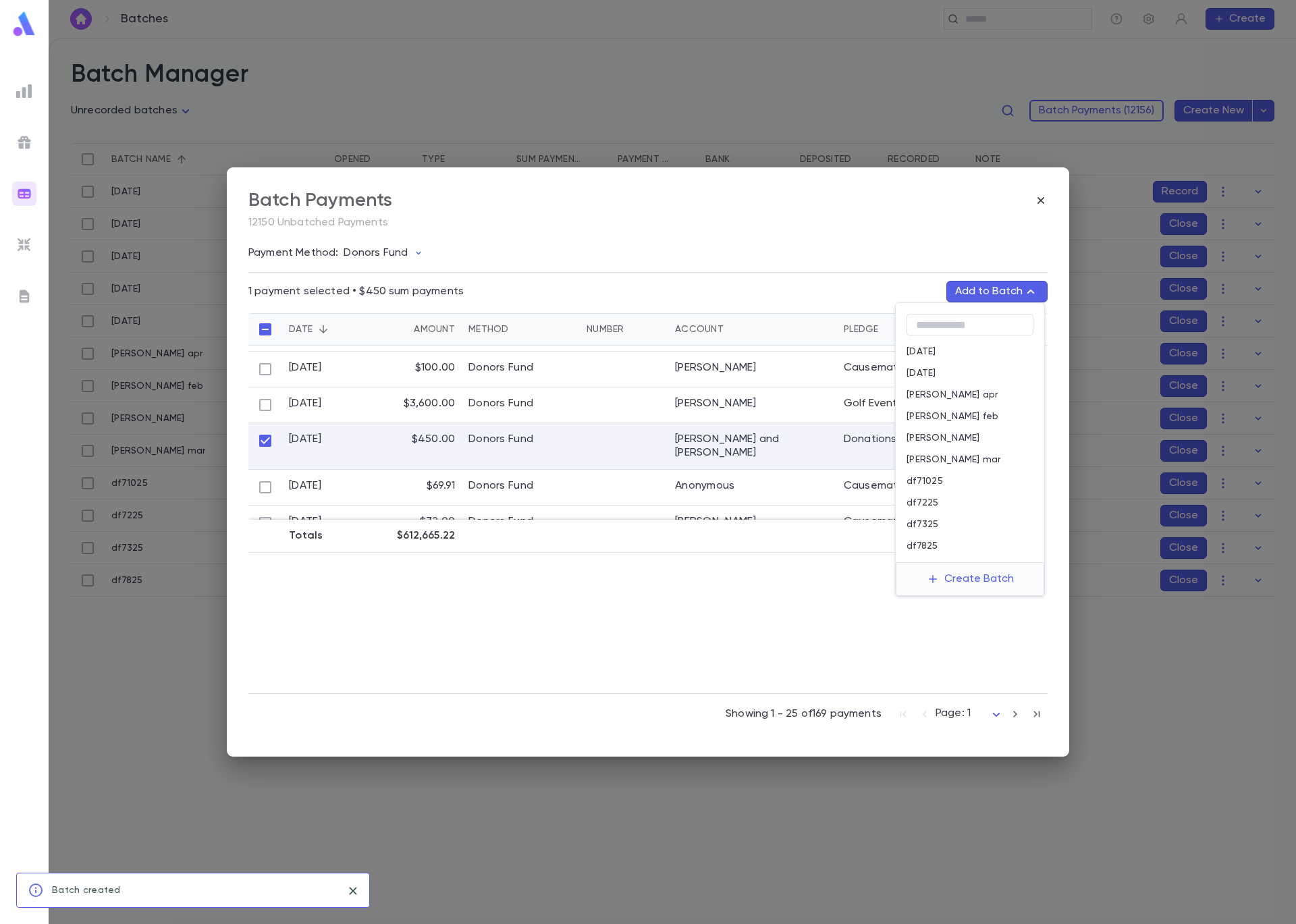
click at [946, 481] on div "df71025" at bounding box center [969, 481] width 149 height 22
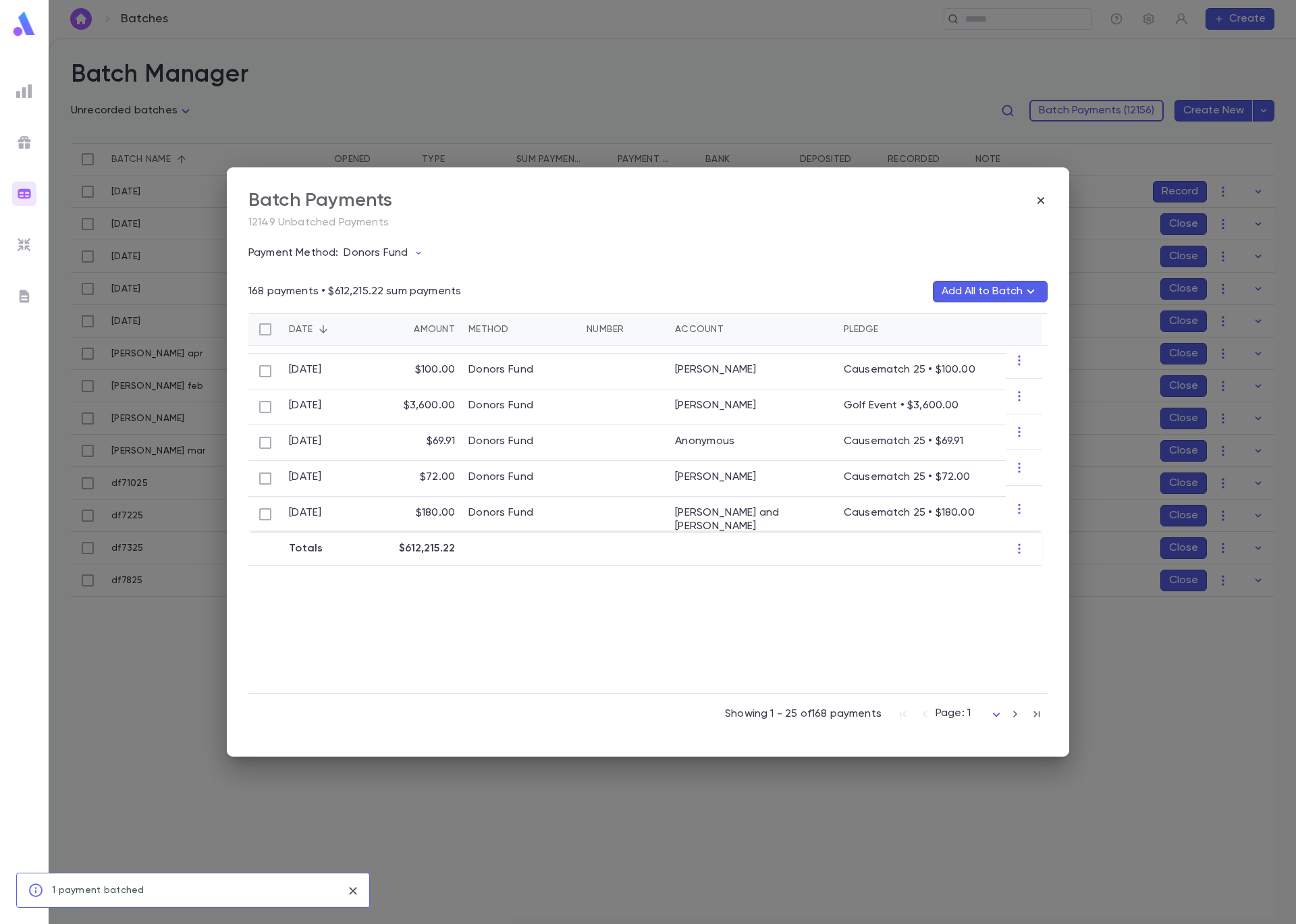
scroll to position [705, 0]
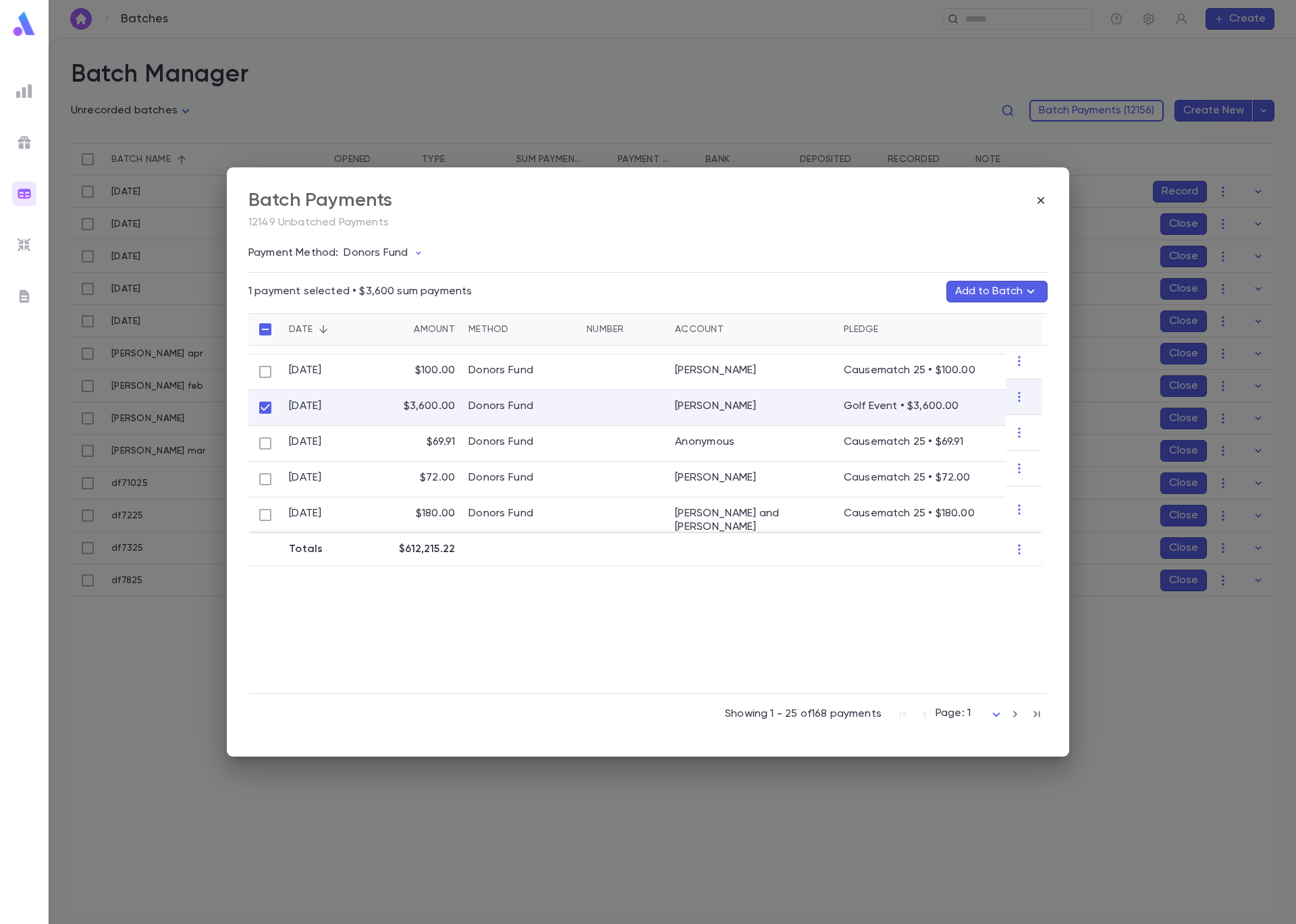
click at [998, 292] on button "Add to Batch" at bounding box center [997, 291] width 101 height 22
click at [997, 577] on button "Create Batch" at bounding box center [970, 579] width 104 height 22
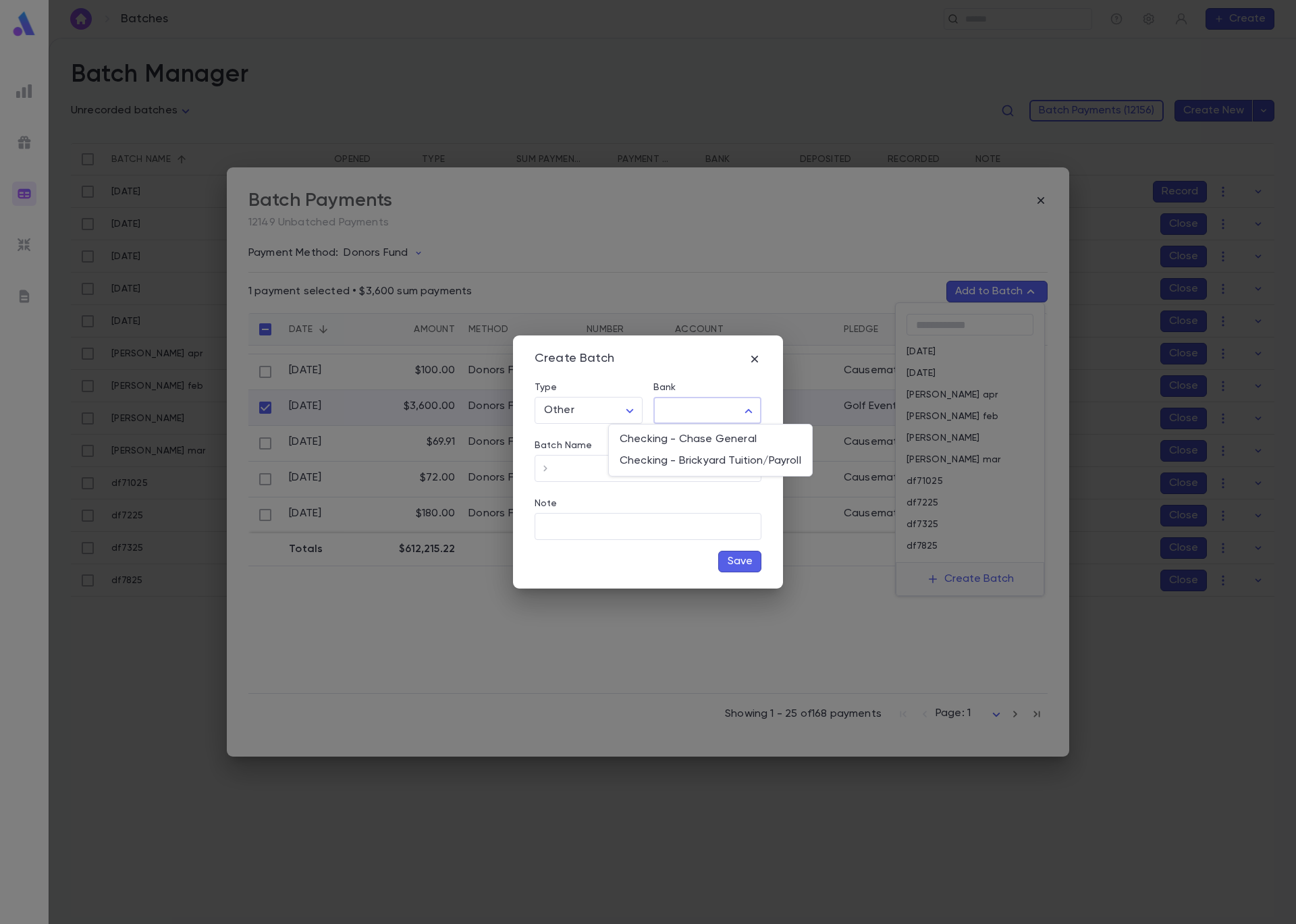
click at [684, 414] on body "**********" at bounding box center [648, 481] width 1296 height 886
click at [697, 446] on li "Checking - Chase General" at bounding box center [710, 439] width 203 height 22
type input "**"
click at [669, 472] on input "Batch Name" at bounding box center [659, 469] width 205 height 26
type input "********"
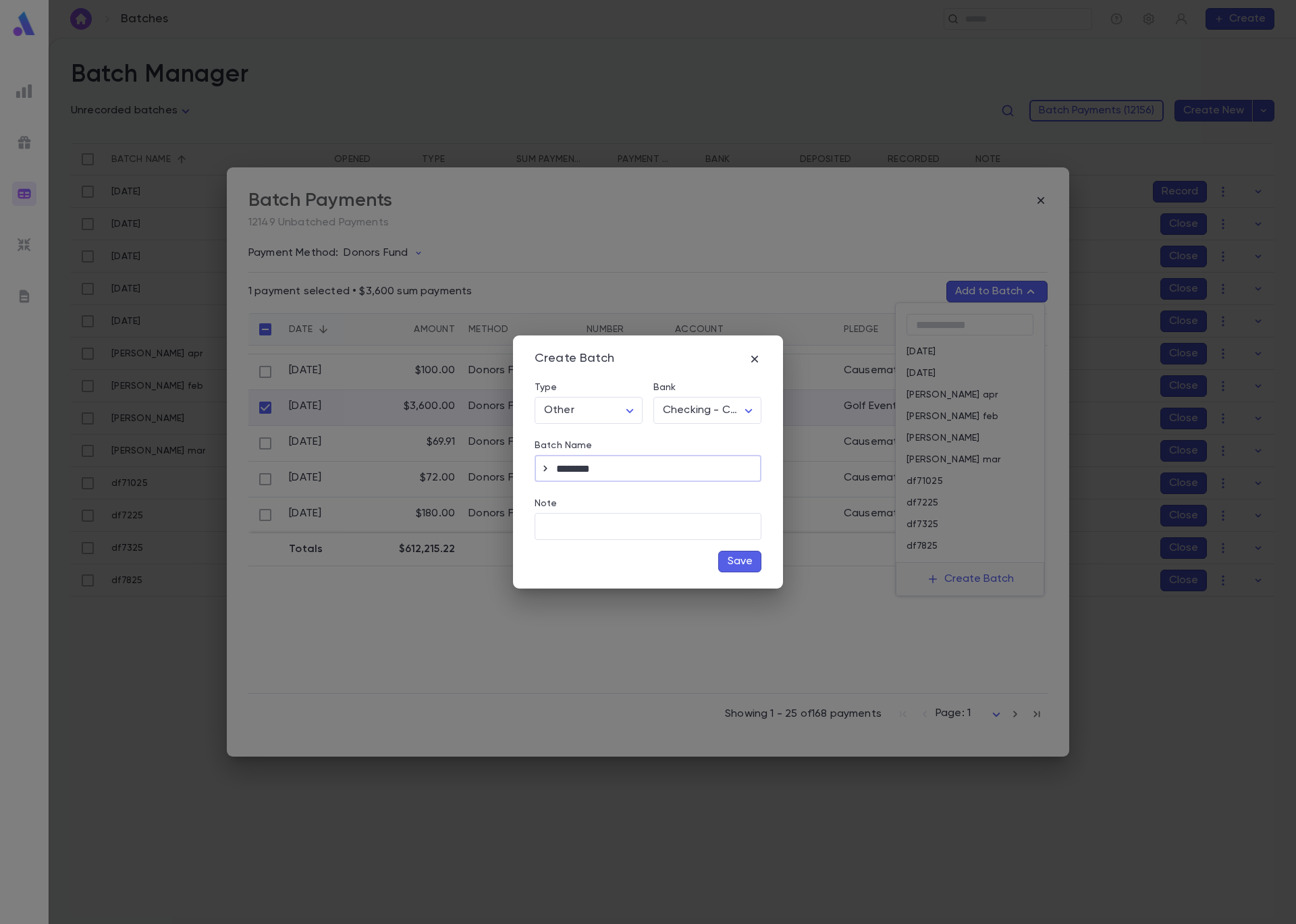
click at [729, 559] on button "Save" at bounding box center [740, 562] width 43 height 22
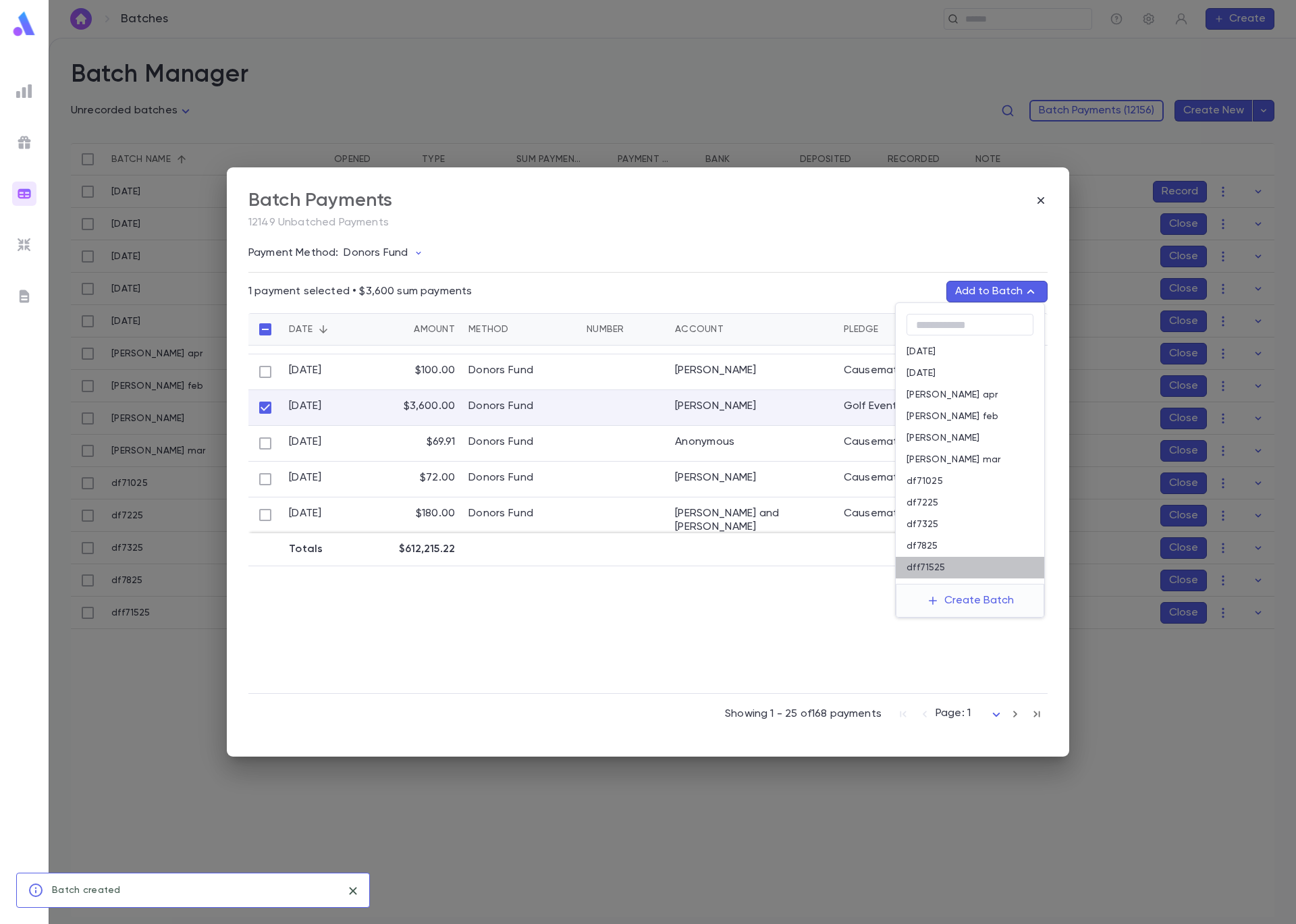
click at [969, 568] on div "dff71525" at bounding box center [969, 568] width 149 height 22
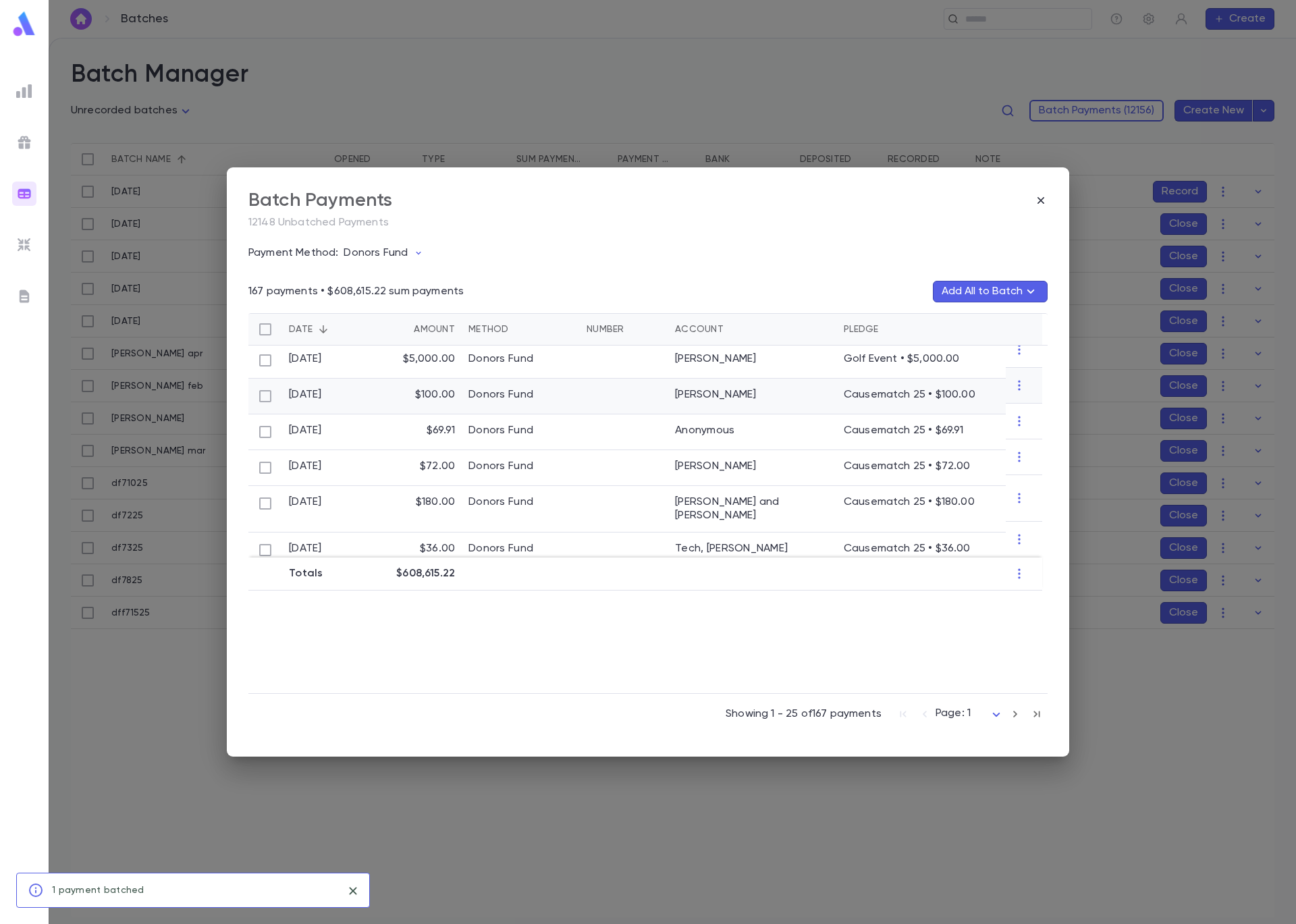
scroll to position [717, 0]
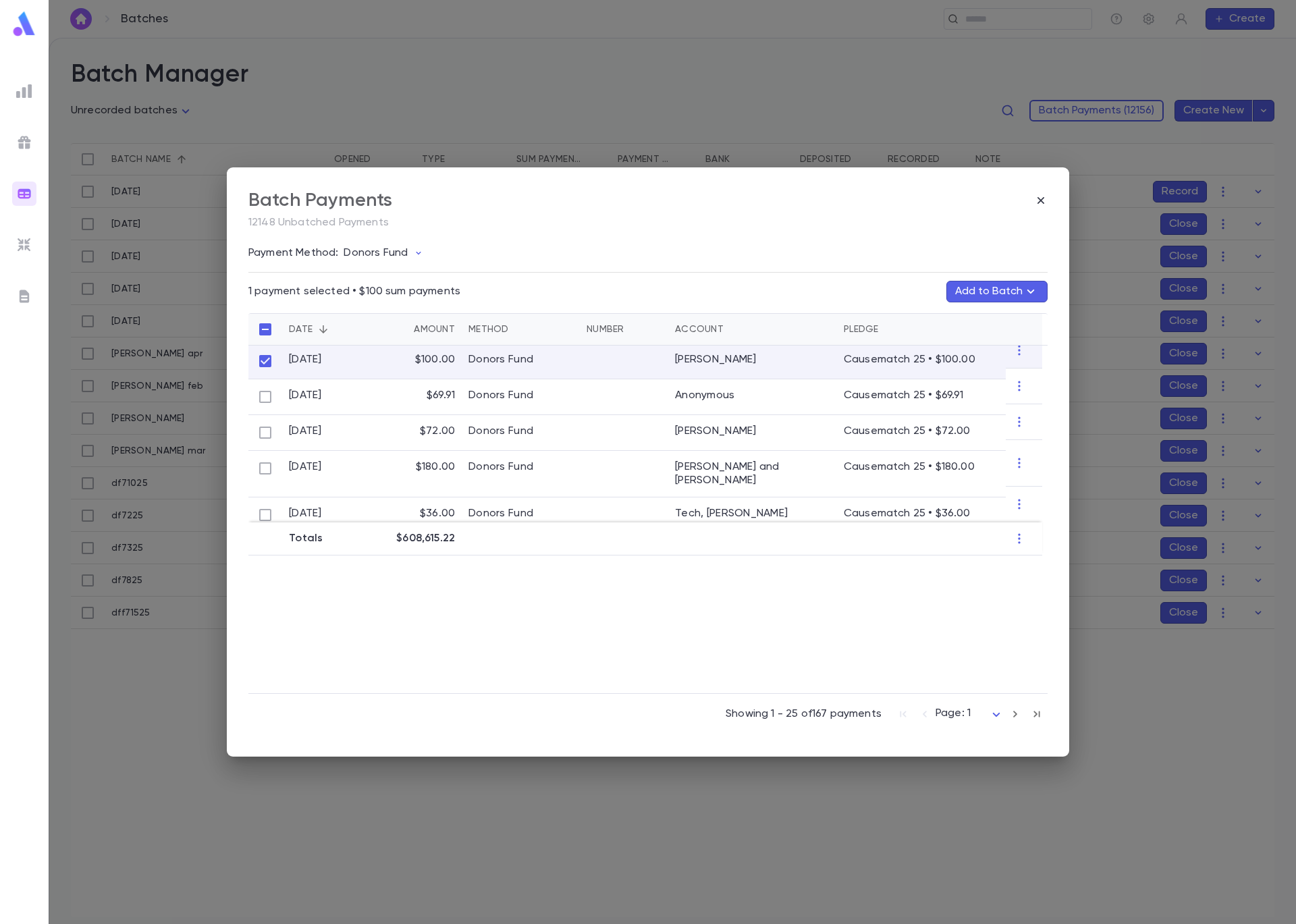
click at [987, 291] on button "Add to Batch" at bounding box center [997, 291] width 101 height 22
click at [984, 606] on button "Create Batch" at bounding box center [970, 601] width 104 height 22
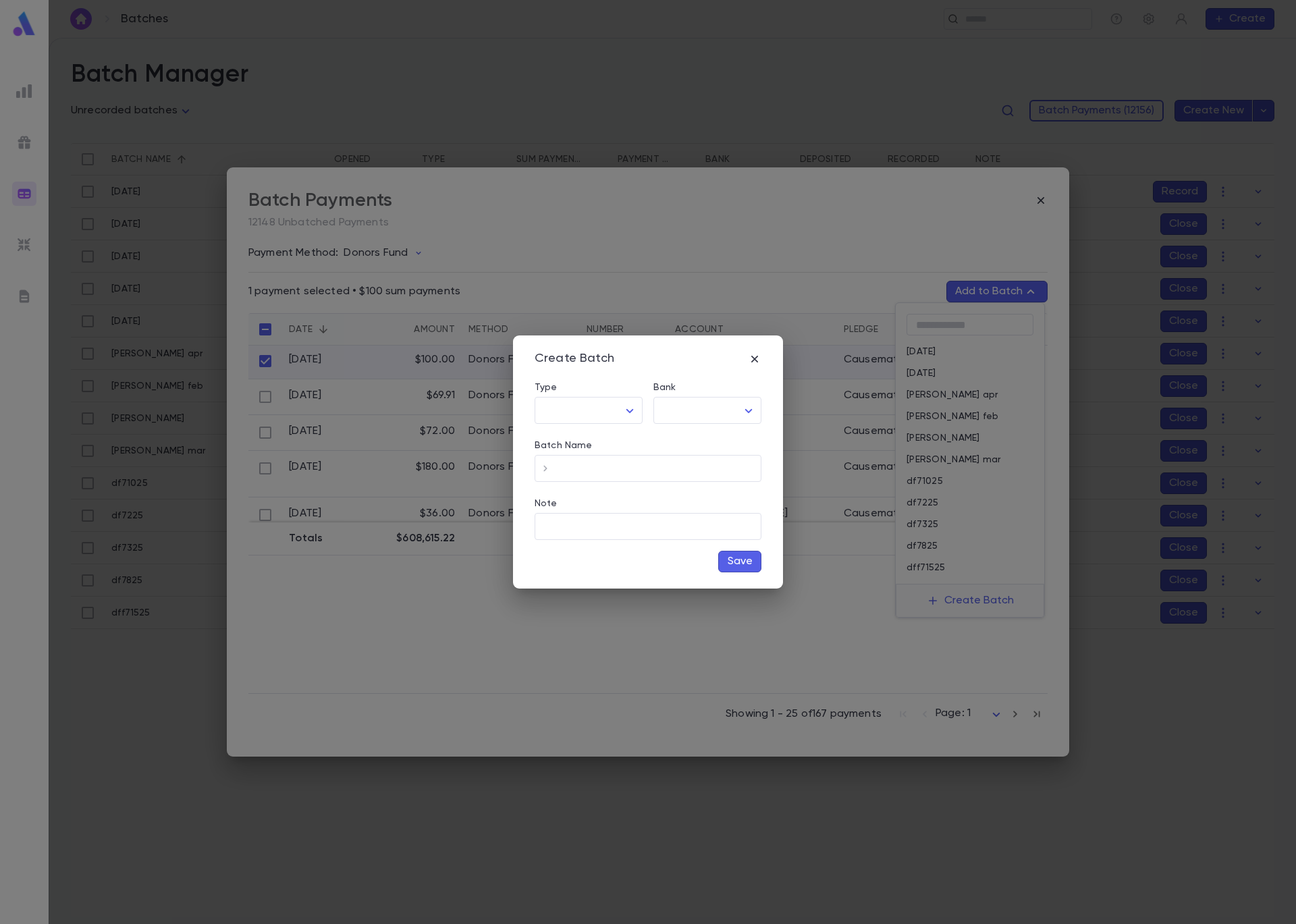
type input "*****"
click at [702, 404] on body "**********" at bounding box center [648, 481] width 1296 height 886
click at [702, 436] on span "Checking - Chase General" at bounding box center [710, 439] width 182 height 13
type input "**"
click at [648, 472] on input "Batch Name" at bounding box center [659, 469] width 205 height 26
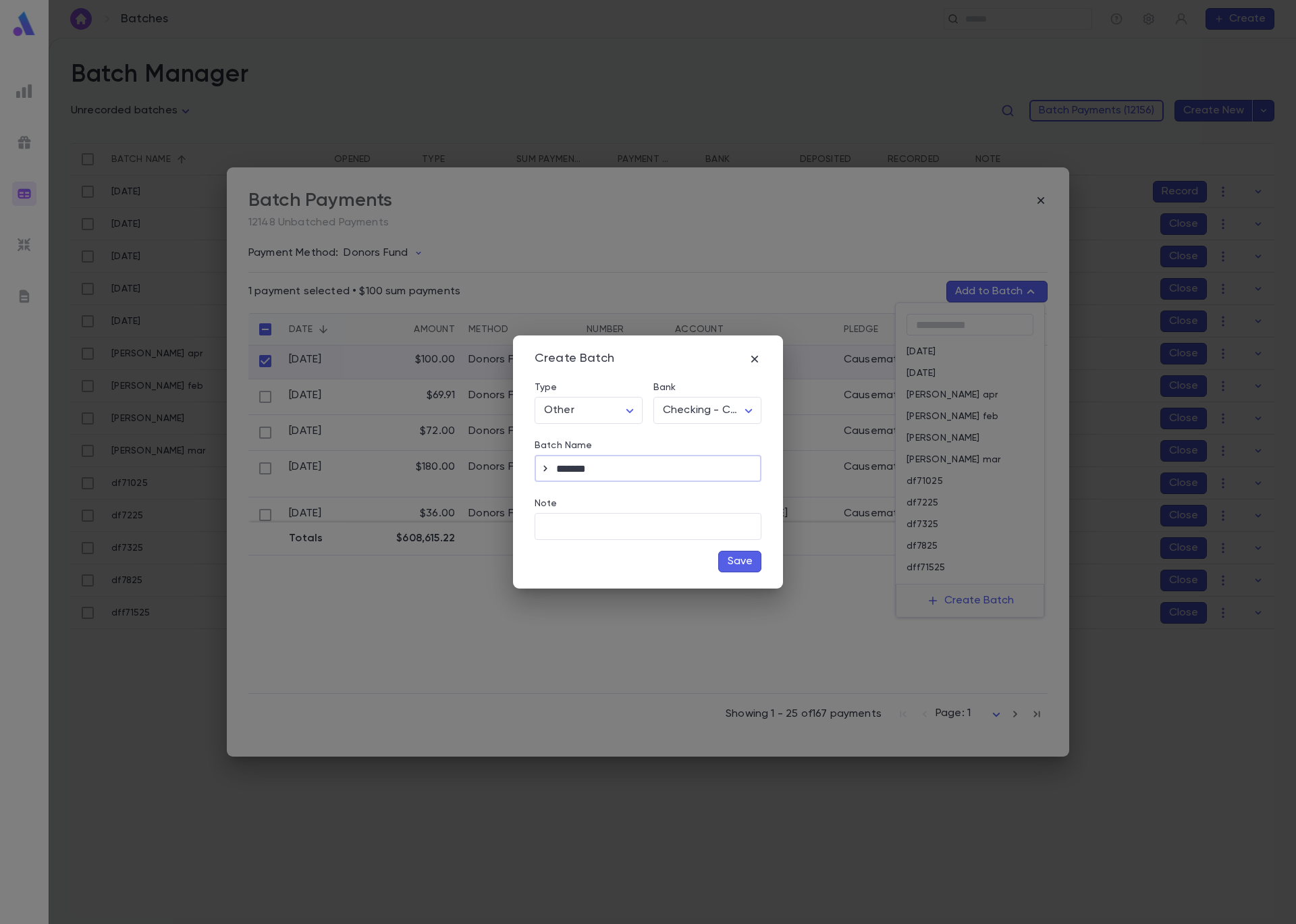
type input "*******"
click at [745, 562] on button "Save" at bounding box center [740, 562] width 43 height 22
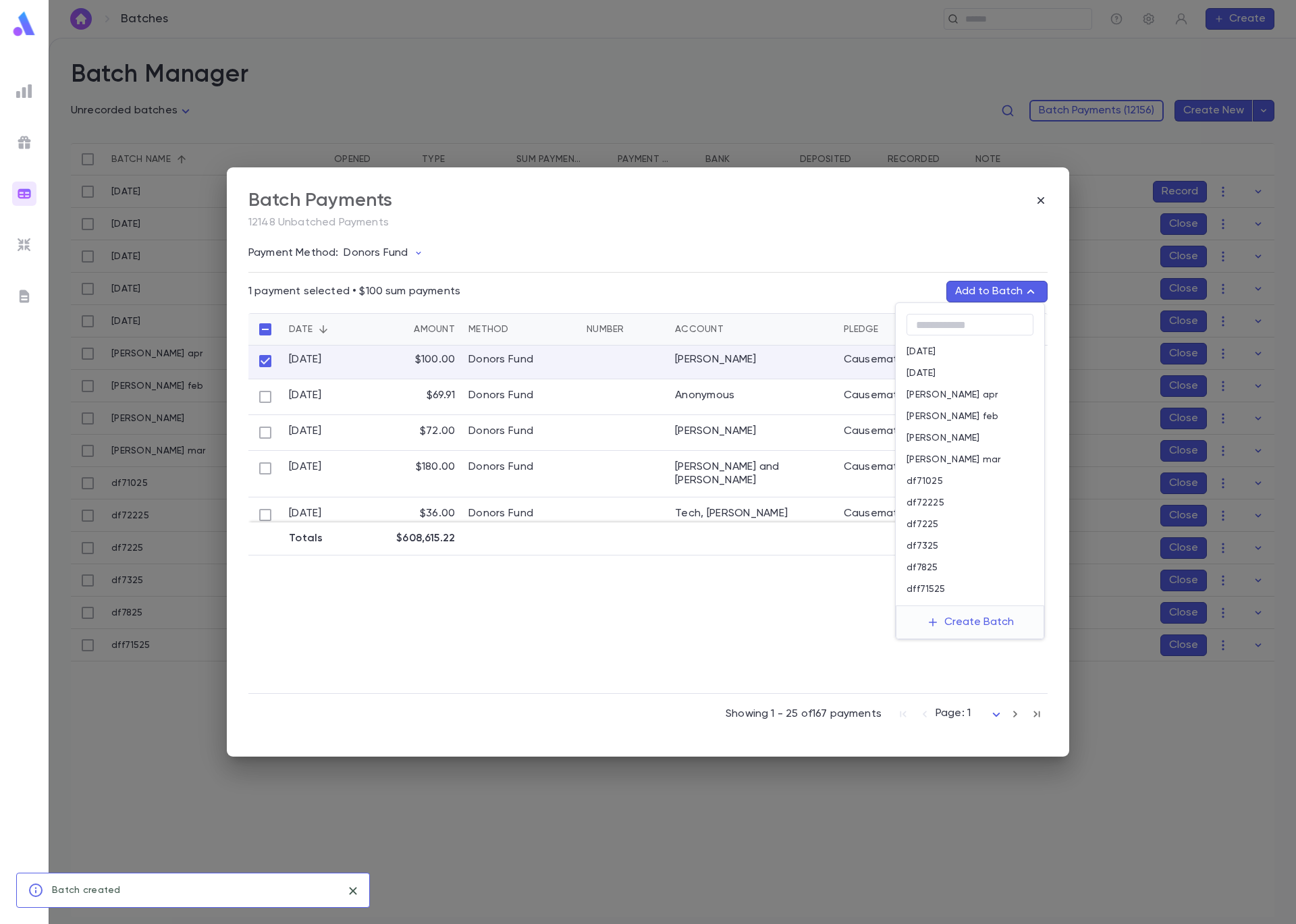
click at [967, 502] on div "df72225" at bounding box center [969, 503] width 149 height 22
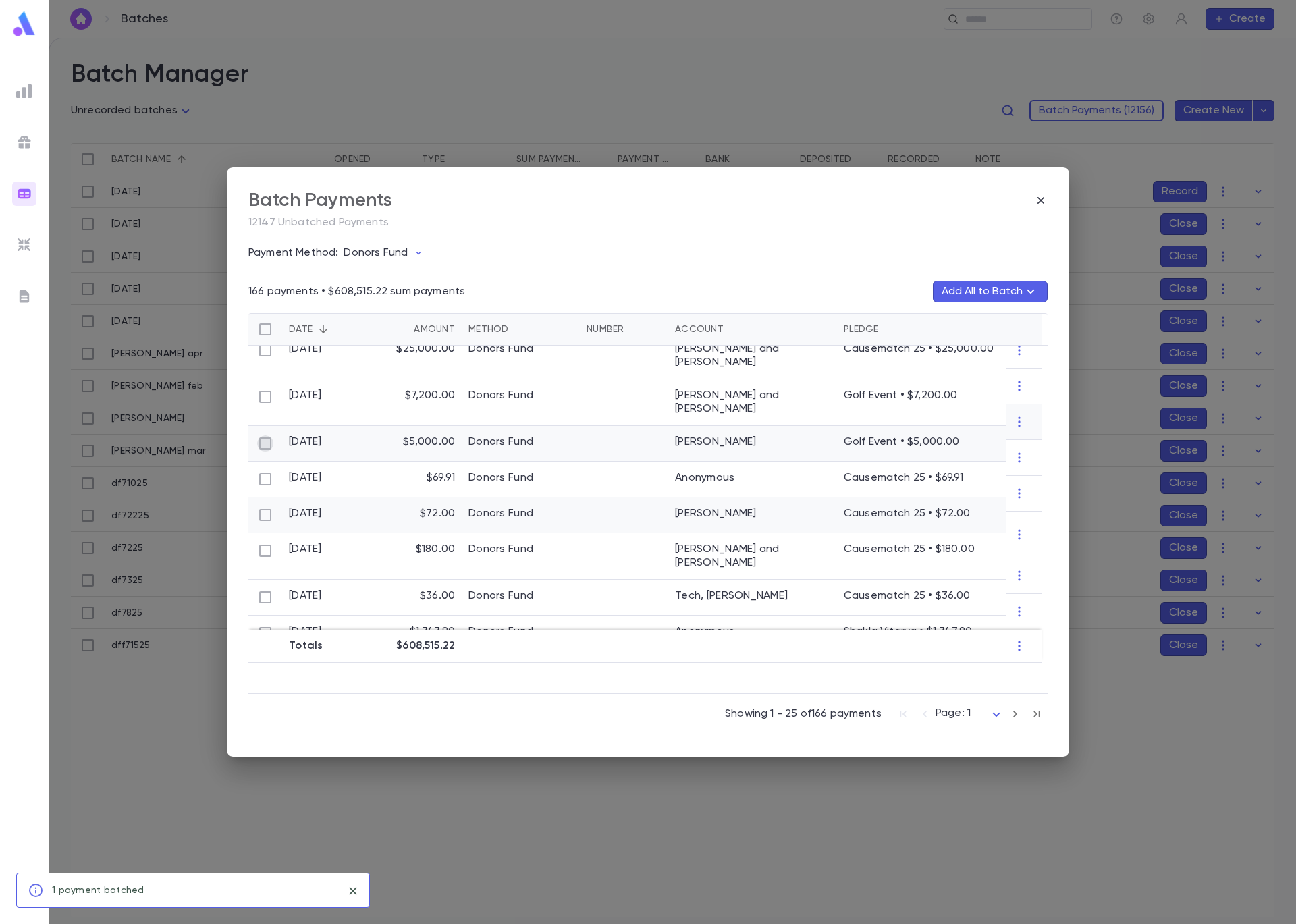
scroll to position [692, 0]
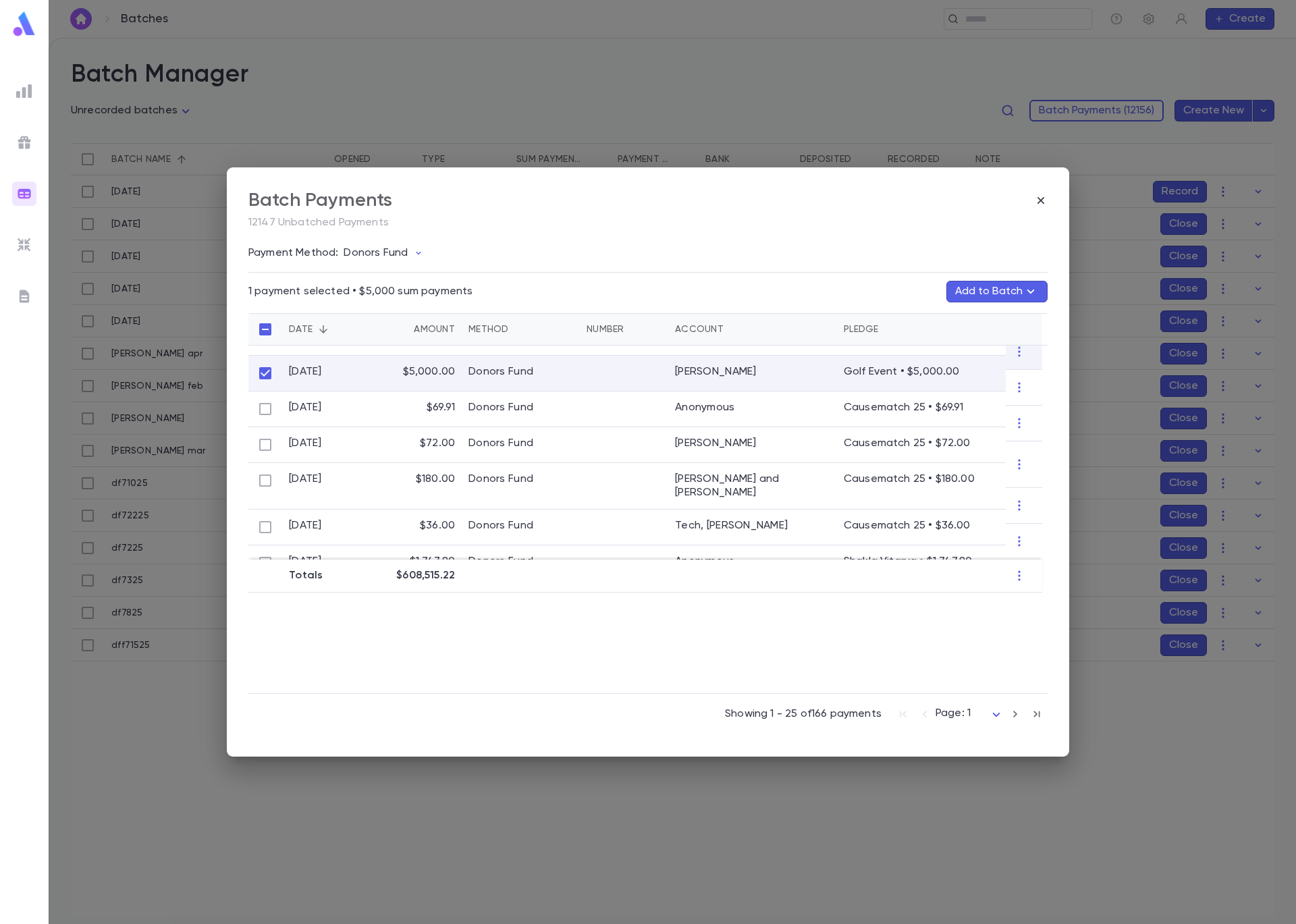
click at [995, 288] on button "Add to Batch" at bounding box center [997, 291] width 101 height 22
click at [971, 618] on button "Create Batch" at bounding box center [970, 622] width 104 height 22
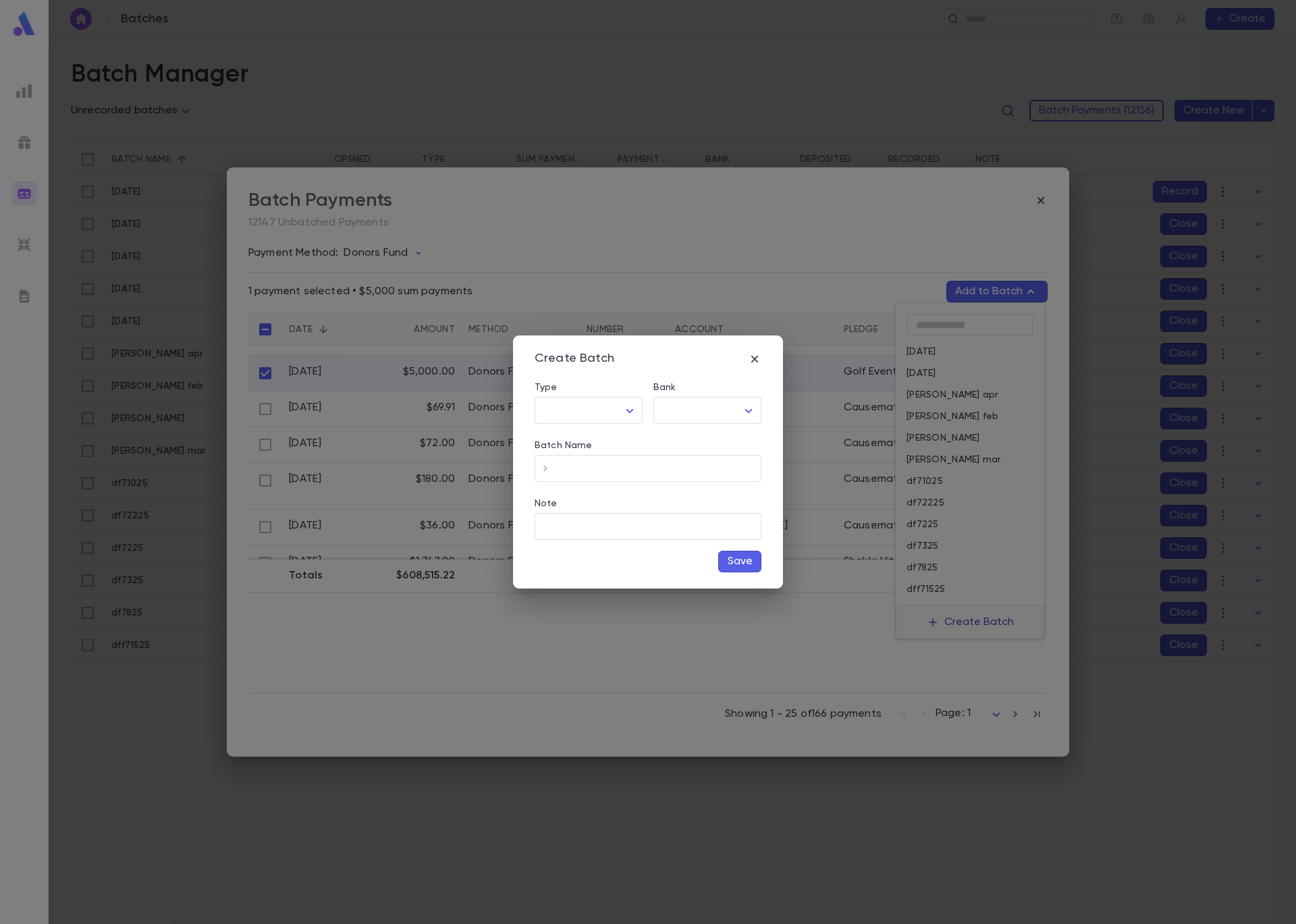
type input "*****"
click at [689, 421] on body "**********" at bounding box center [648, 481] width 1296 height 886
click at [696, 443] on span "Checking - Chase General" at bounding box center [710, 439] width 182 height 13
type input "**"
click at [642, 476] on input "Batch Name" at bounding box center [659, 469] width 205 height 26
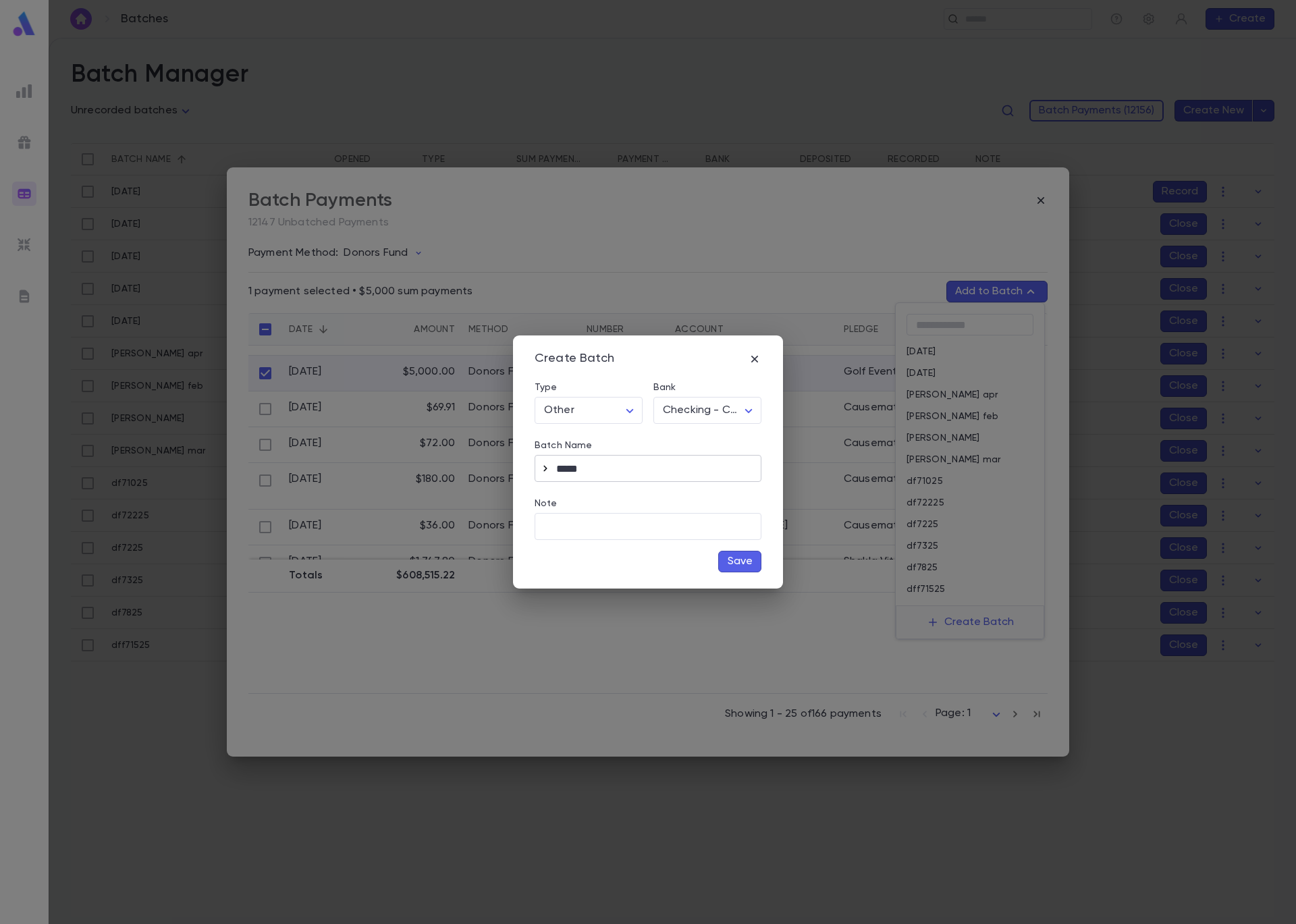
click at [556, 467] on button "button" at bounding box center [546, 468] width 22 height 22
click at [560, 468] on input "**********" at bounding box center [659, 469] width 205 height 26
click at [642, 467] on input "**********" at bounding box center [659, 469] width 205 height 26
type input "**********"
click at [731, 555] on button "Save" at bounding box center [740, 562] width 43 height 22
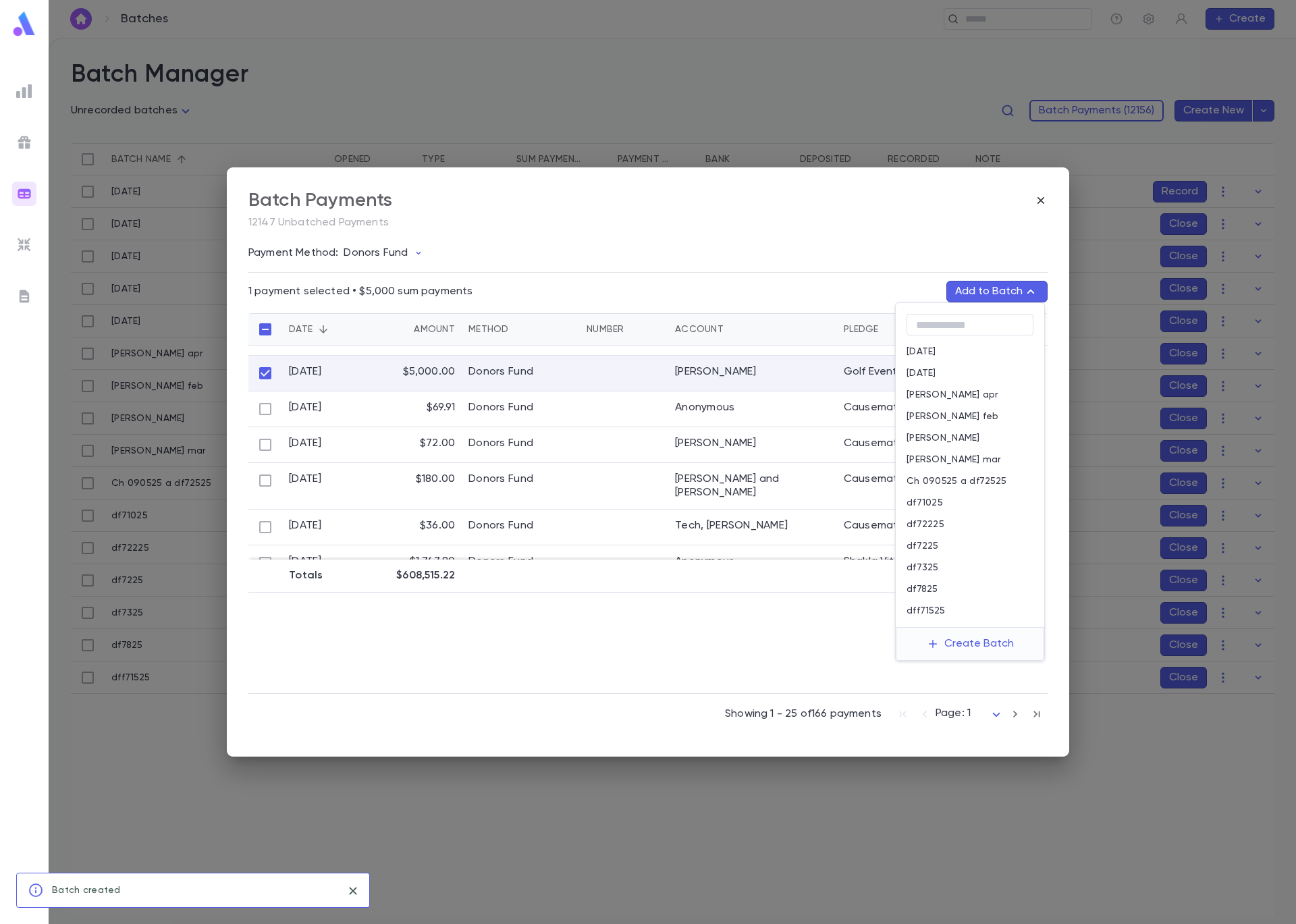
click at [1001, 480] on div "Ch 090525 a df72525" at bounding box center [969, 481] width 149 height 22
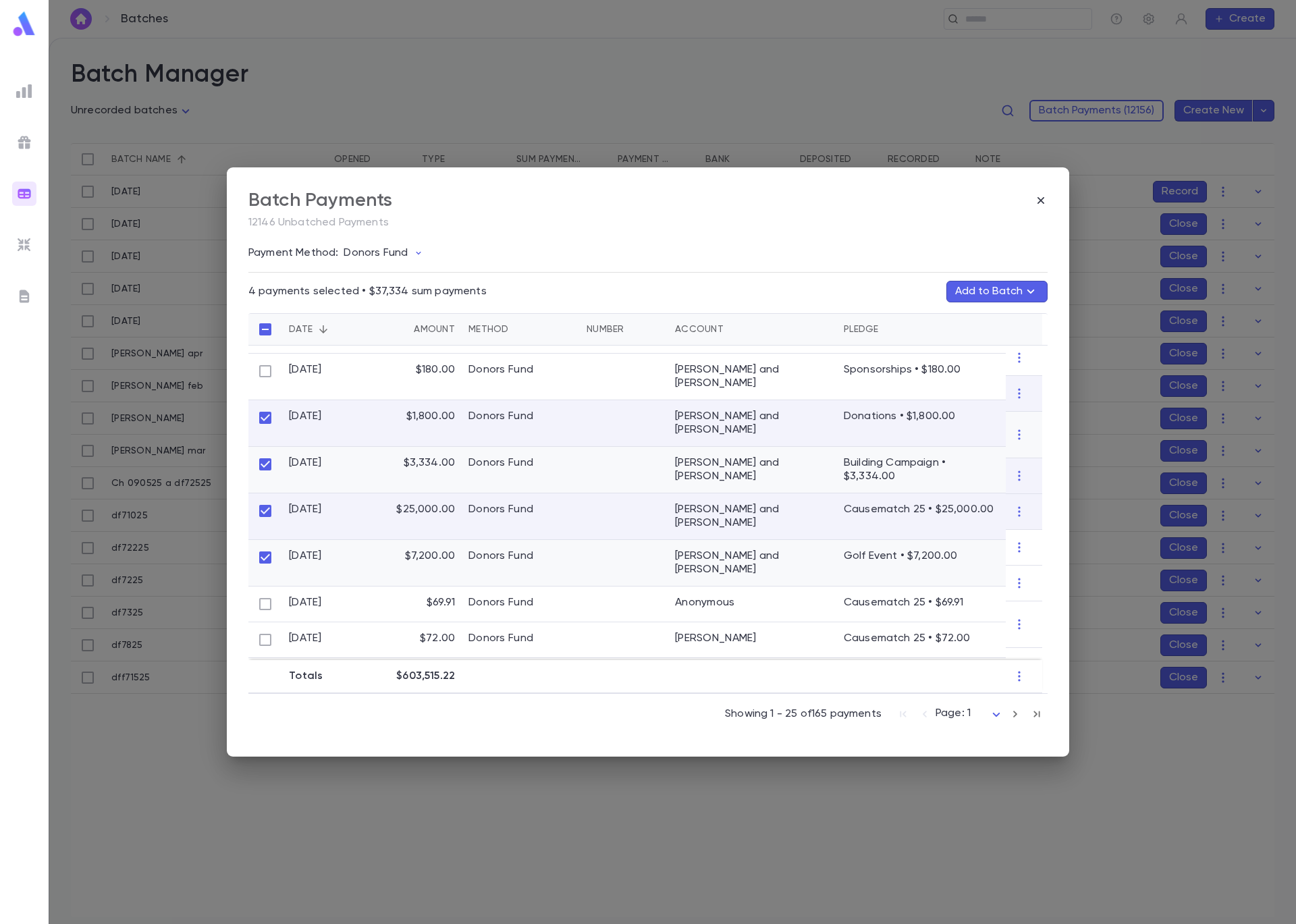
scroll to position [458, 0]
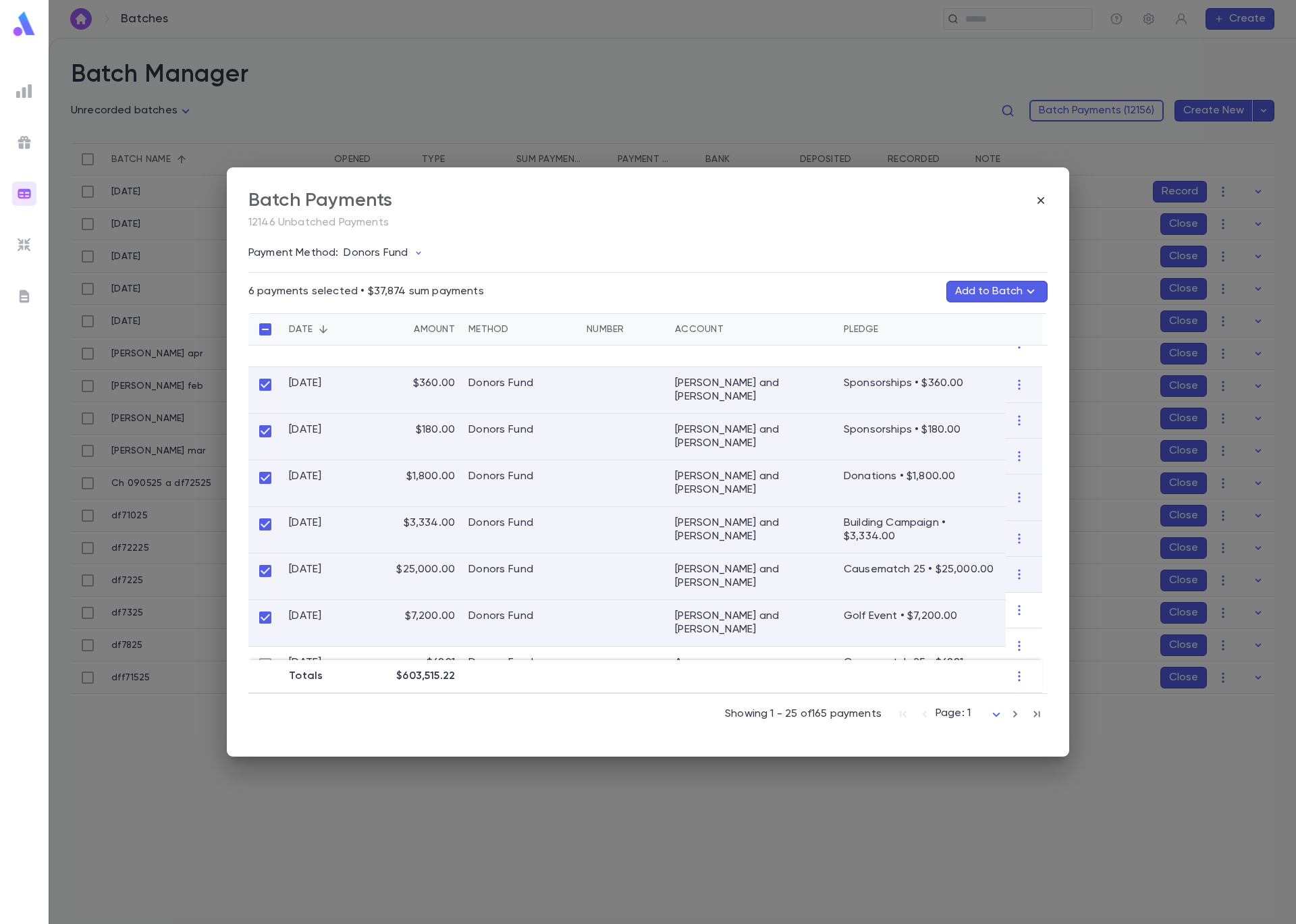
click at [987, 290] on button "Add to Batch" at bounding box center [997, 291] width 101 height 22
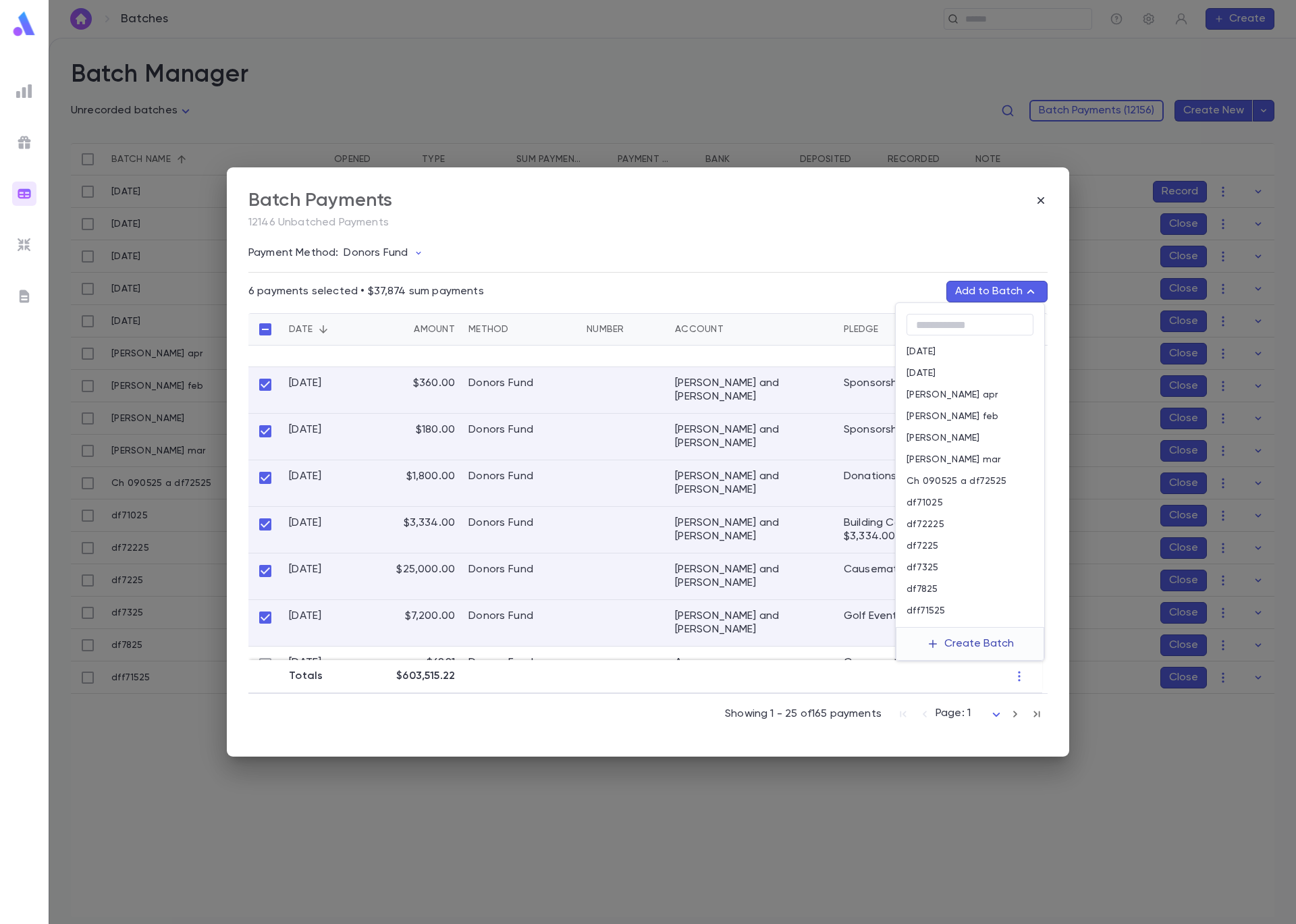
click at [962, 646] on button "Create Batch" at bounding box center [970, 644] width 104 height 22
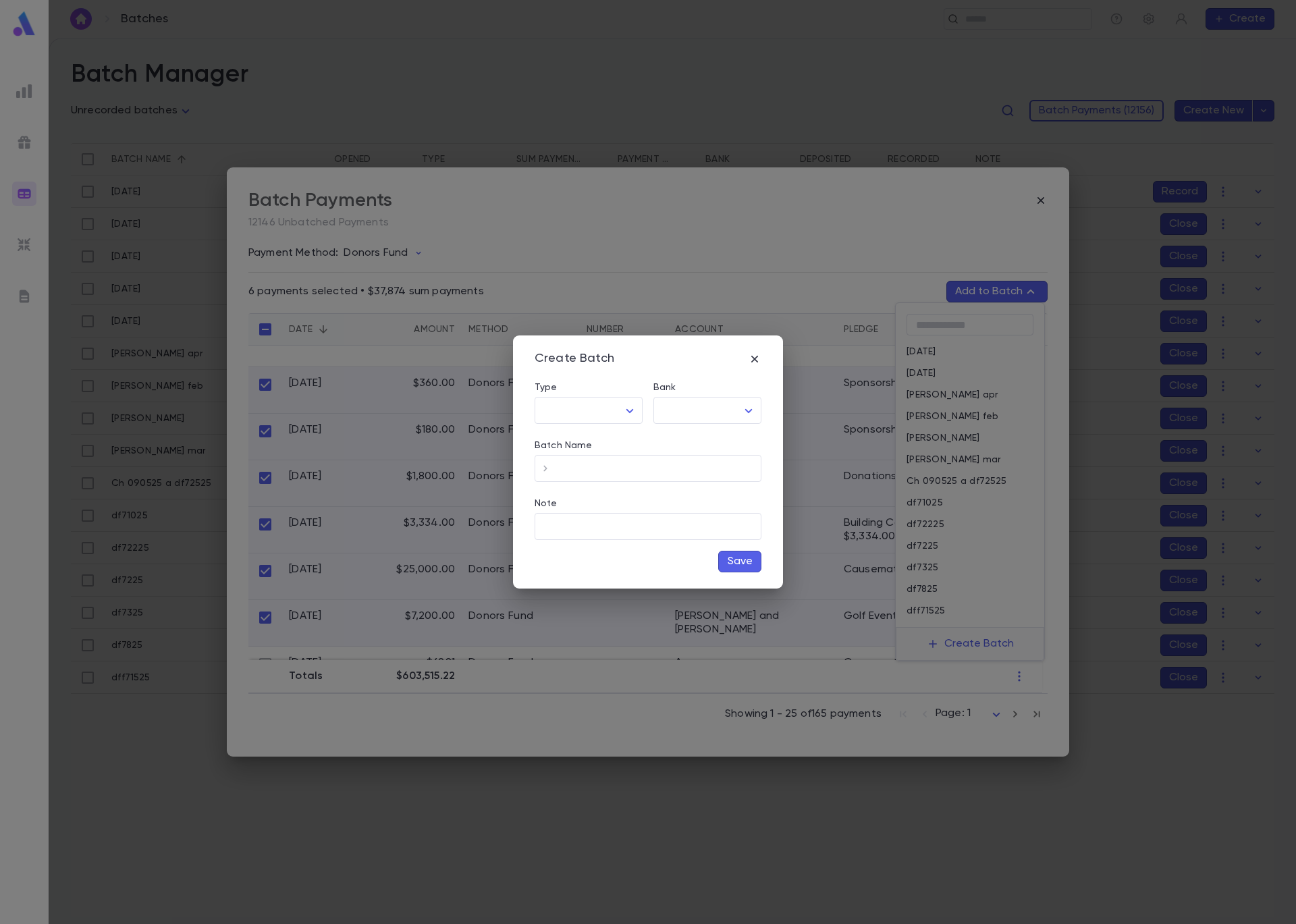
type input "*****"
click at [678, 414] on body "**********" at bounding box center [648, 481] width 1296 height 886
click at [698, 442] on span "Checking - Chase General" at bounding box center [710, 439] width 182 height 13
type input "**"
click at [647, 467] on input "Batch Name" at bounding box center [659, 469] width 205 height 26
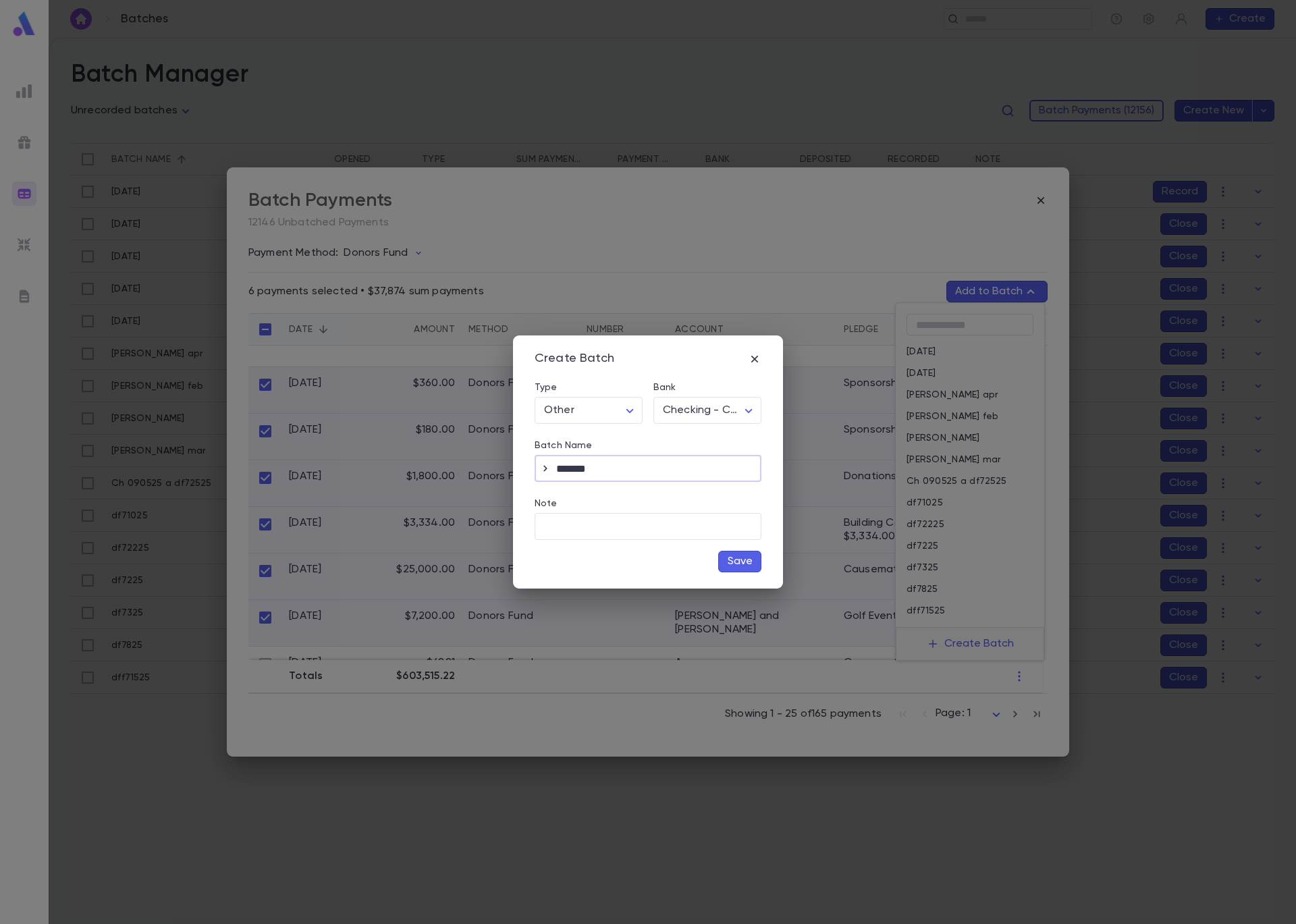
type input "*******"
click at [751, 561] on button "Save" at bounding box center [740, 562] width 43 height 22
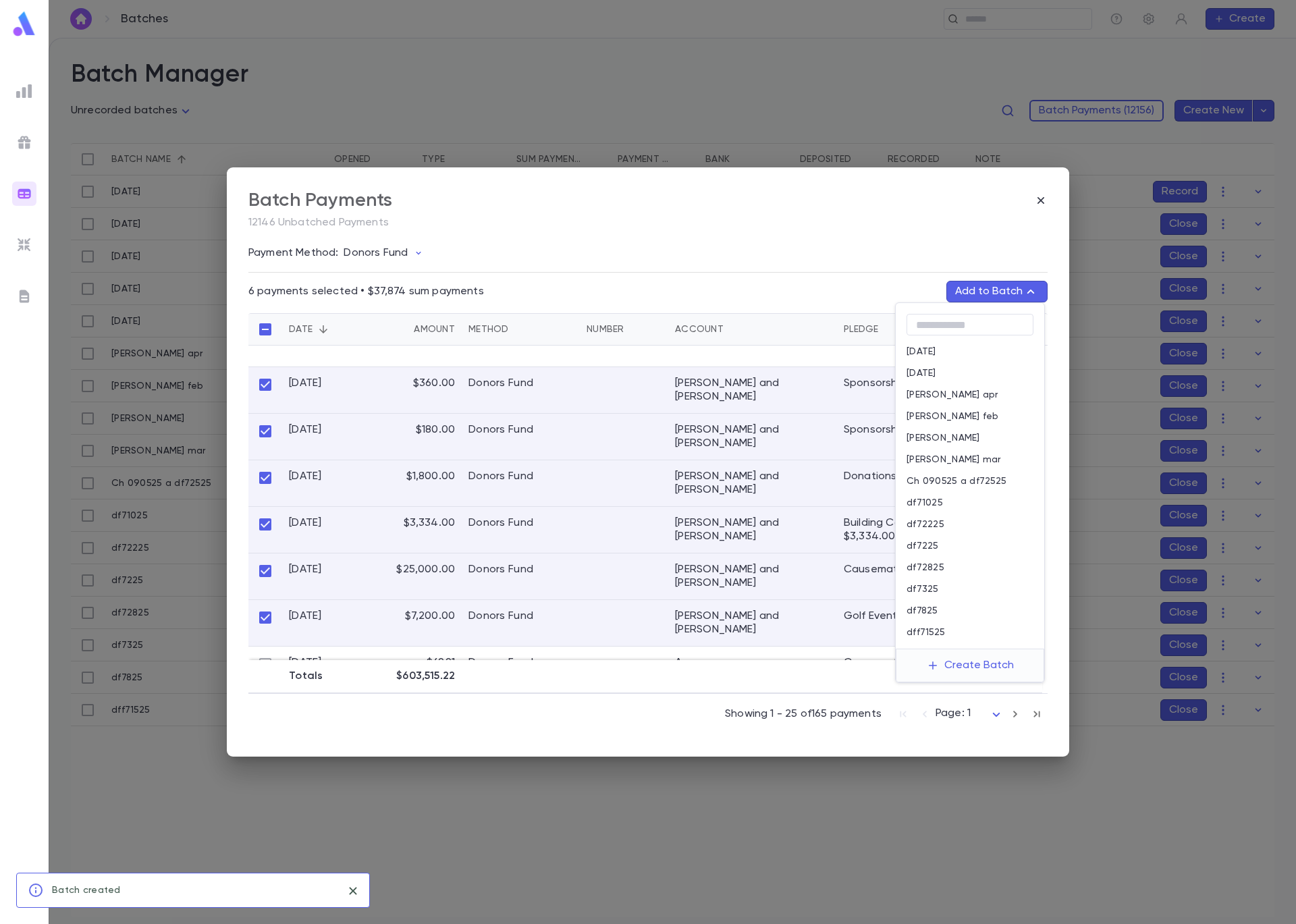
click at [981, 566] on div "df72825" at bounding box center [969, 568] width 149 height 22
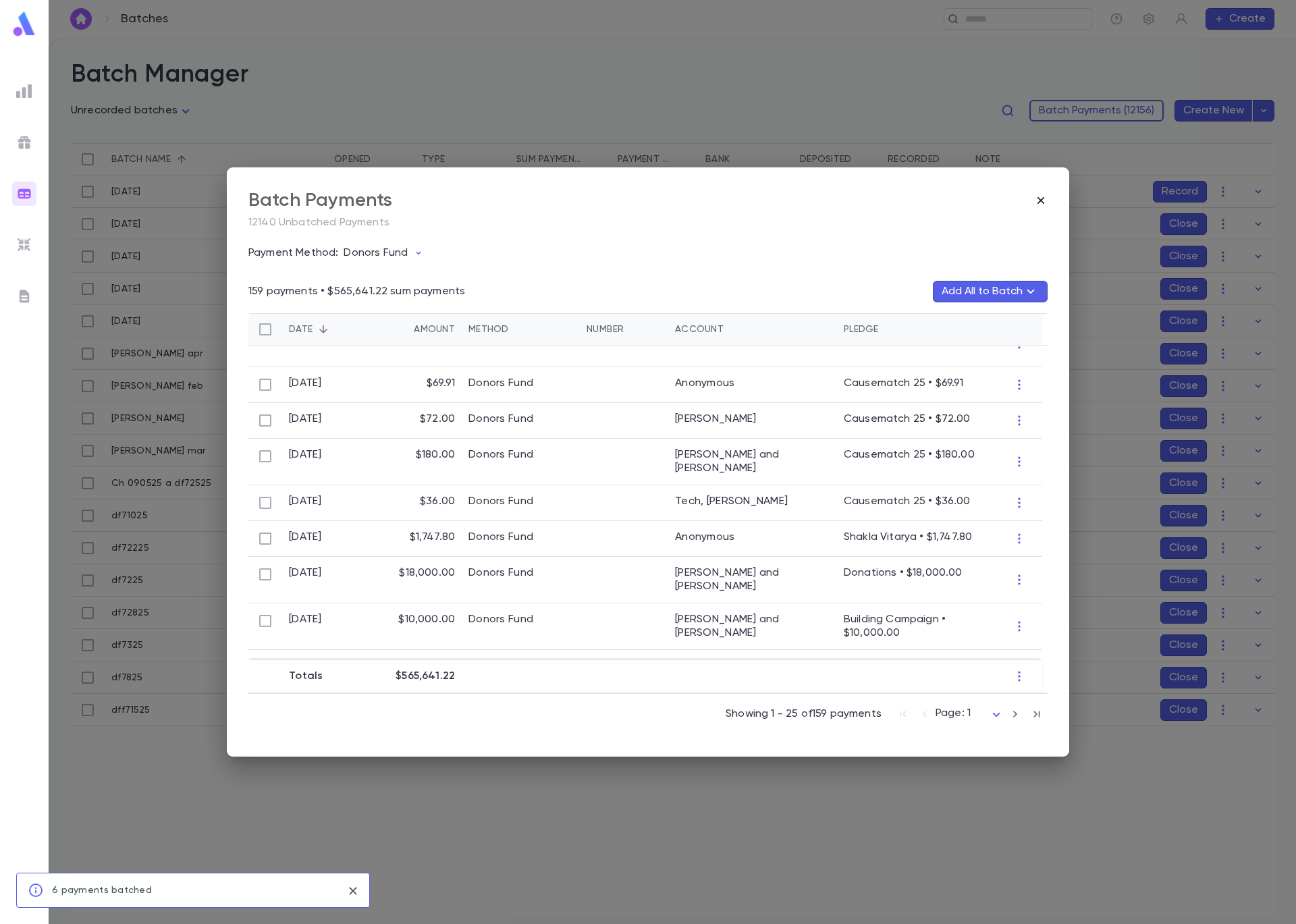
click at [1042, 201] on icon "button" at bounding box center [1040, 200] width 13 height 13
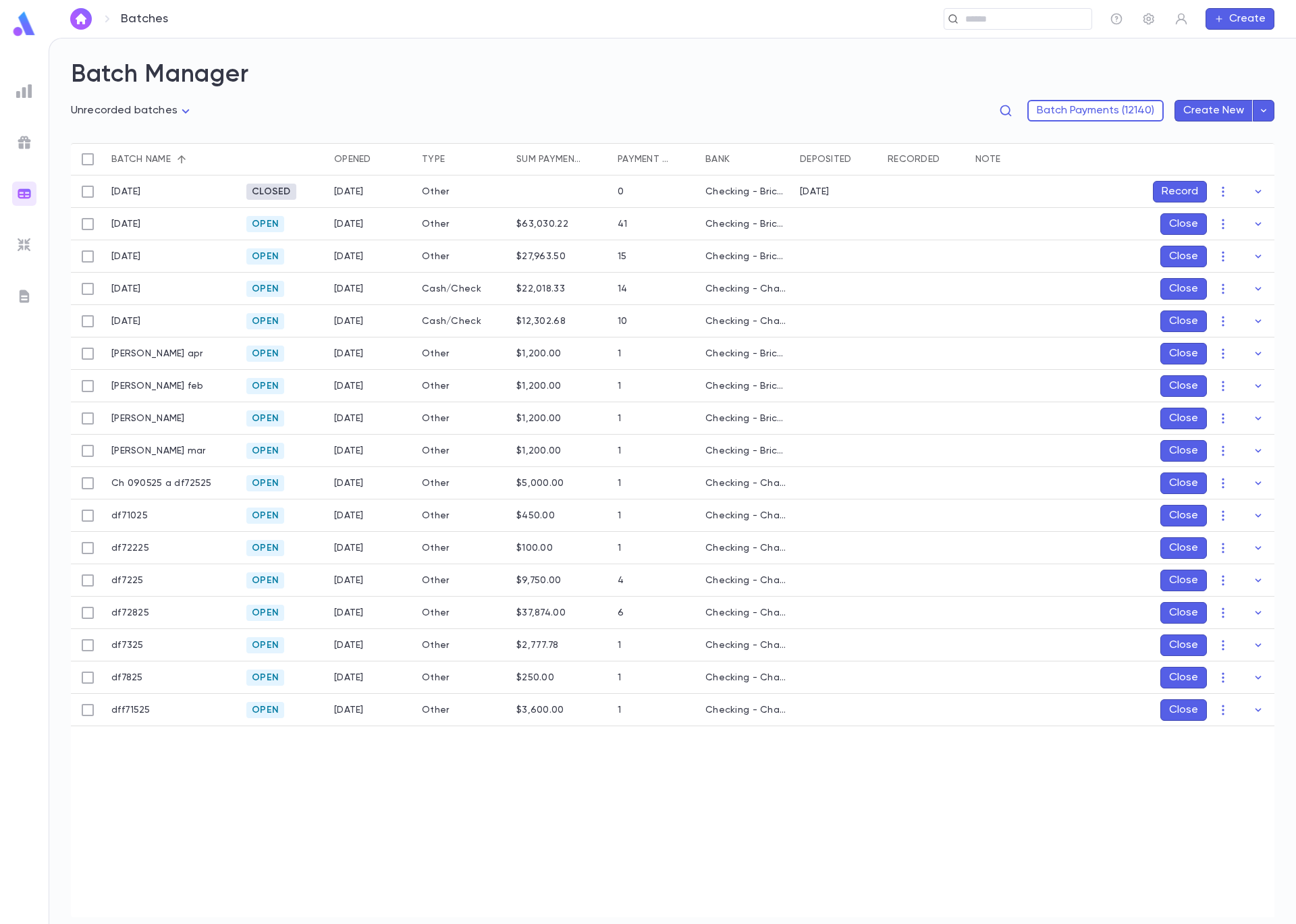
click at [1181, 512] on button "Close" at bounding box center [1184, 516] width 47 height 22
click at [1179, 519] on button "Record" at bounding box center [1180, 516] width 54 height 22
click at [1233, 603] on icon "Choose date, selected date is Sep 5, 2025" at bounding box center [1231, 605] width 16 height 16
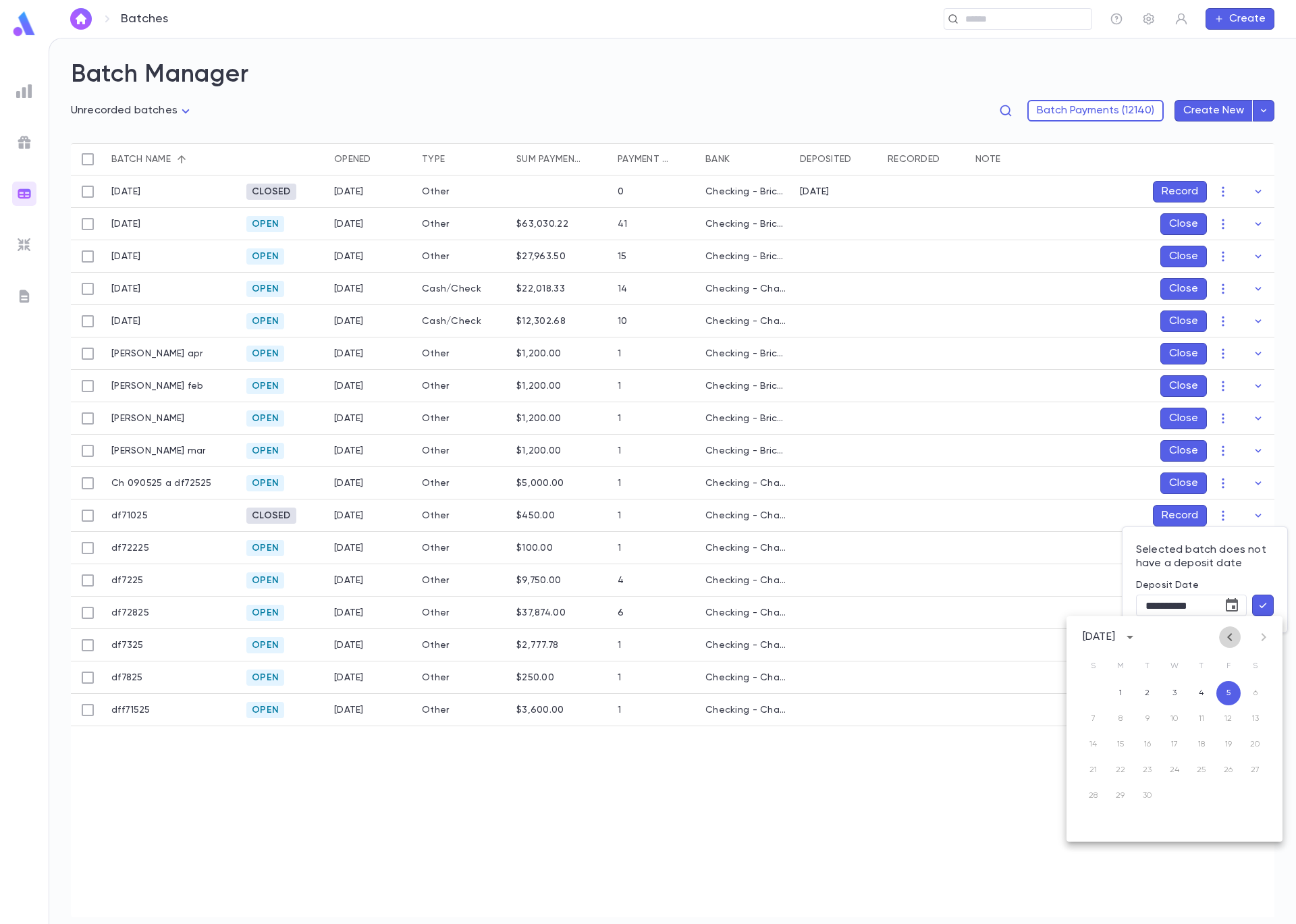
click at [1227, 631] on icon "Previous month" at bounding box center [1230, 637] width 16 height 16
click at [1228, 633] on icon "Previous month" at bounding box center [1230, 637] width 16 height 16
click at [1207, 721] on button "10" at bounding box center [1201, 718] width 24 height 24
type input "**********"
click at [1261, 610] on icon "button" at bounding box center [1263, 605] width 12 height 13
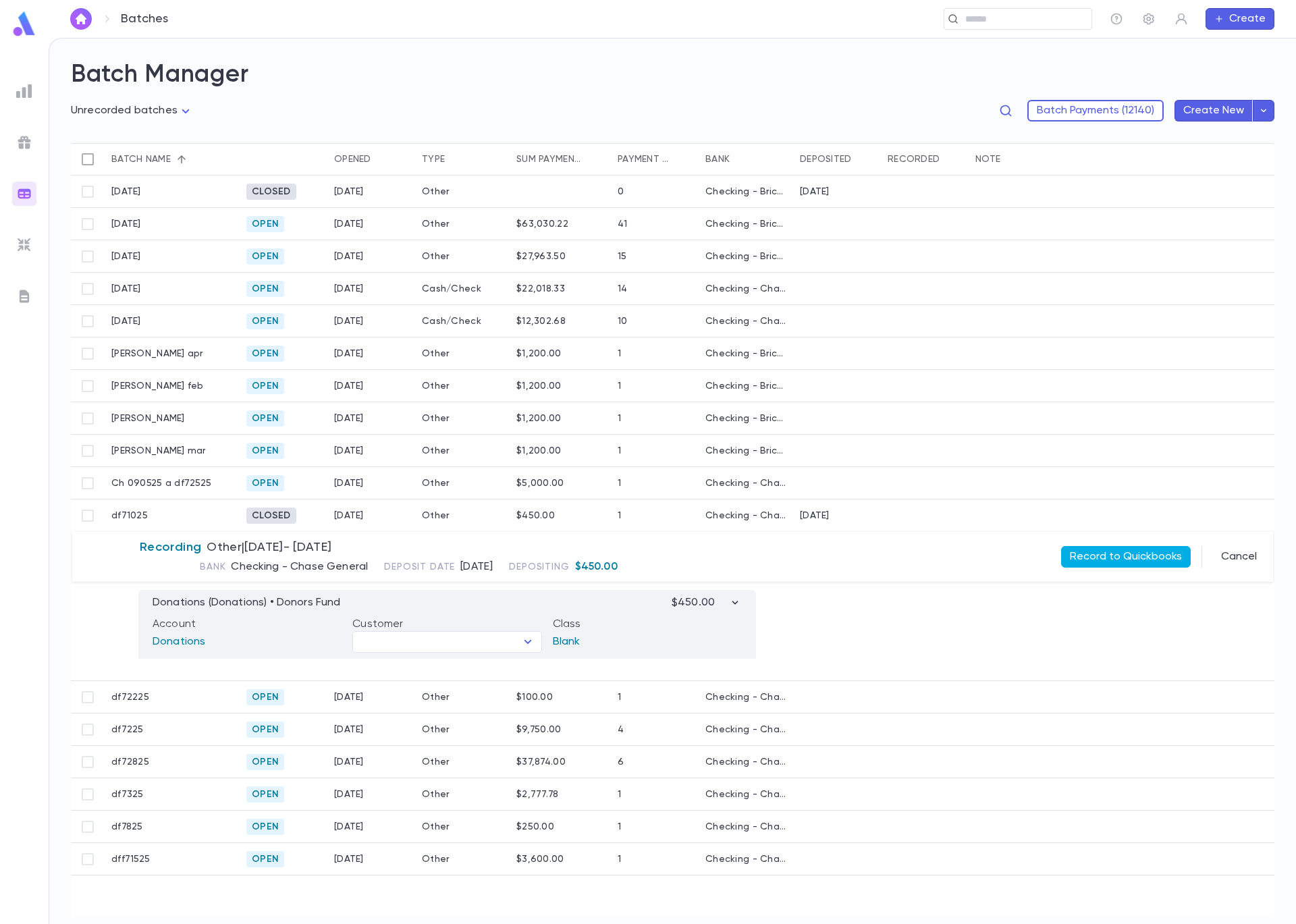
click at [1118, 554] on button "Record to Quickbooks" at bounding box center [1126, 557] width 129 height 22
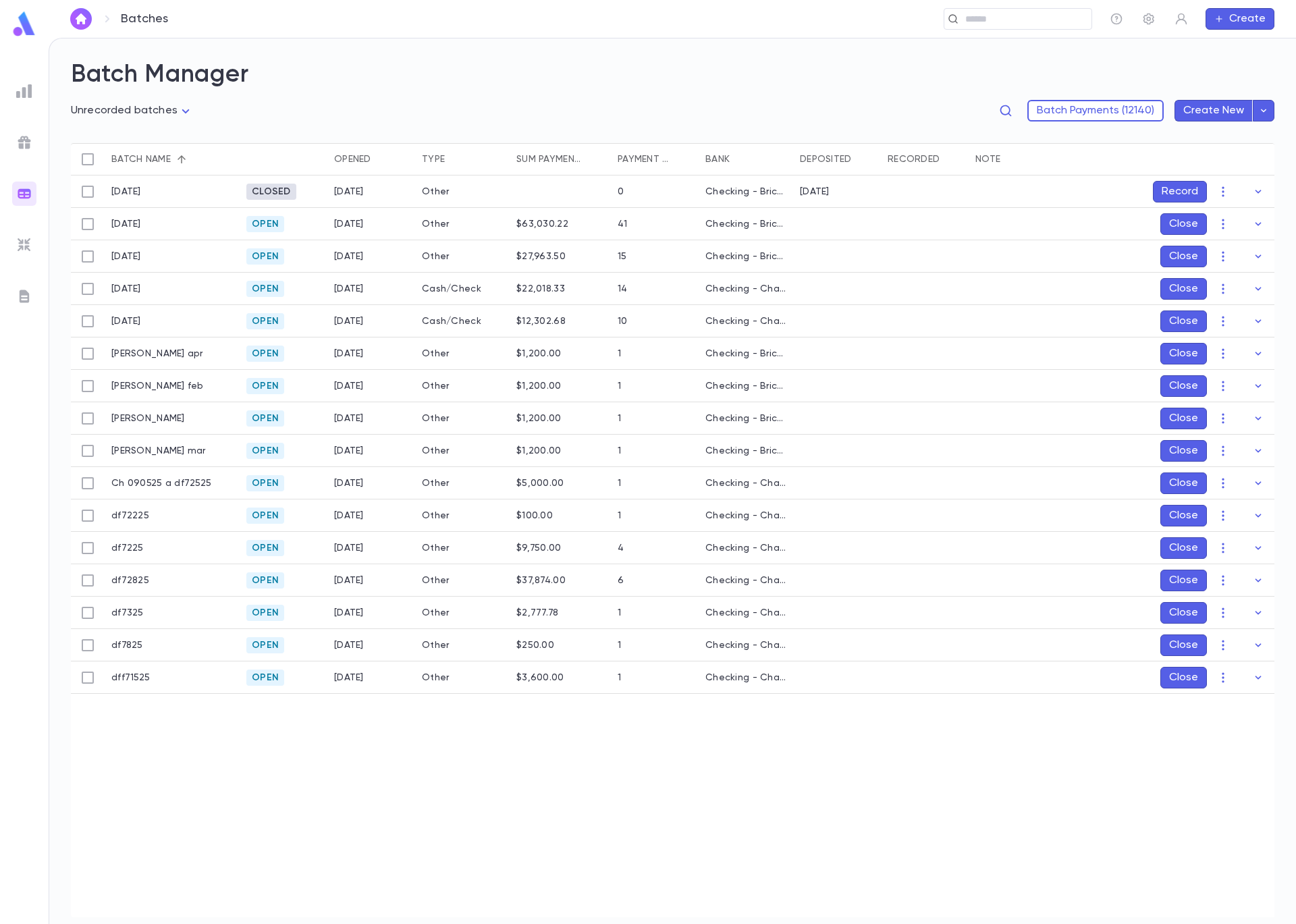
click at [1181, 483] on button "Close" at bounding box center [1184, 483] width 47 height 22
click at [1162, 488] on button "Record" at bounding box center [1180, 483] width 54 height 22
click at [1228, 573] on icon "Choose date, selected date is Sep 5, 2025" at bounding box center [1231, 573] width 16 height 16
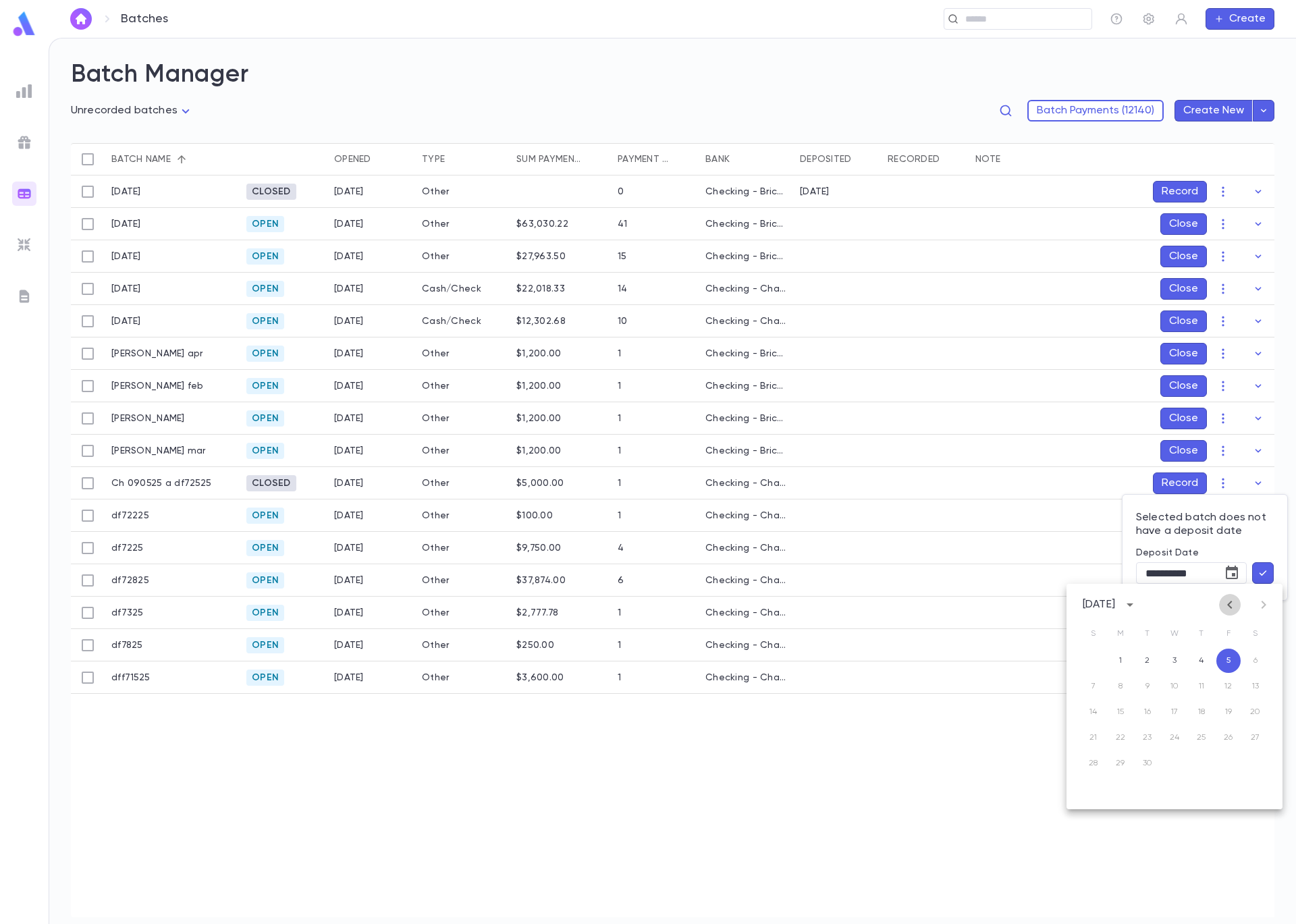
click at [1229, 603] on icon "Previous month" at bounding box center [1230, 605] width 5 height 8
click at [1230, 603] on icon "Previous month" at bounding box center [1230, 605] width 5 height 8
click at [1231, 738] on button "25" at bounding box center [1228, 737] width 24 height 24
type input "**********"
click at [1263, 577] on icon "button" at bounding box center [1263, 573] width 12 height 13
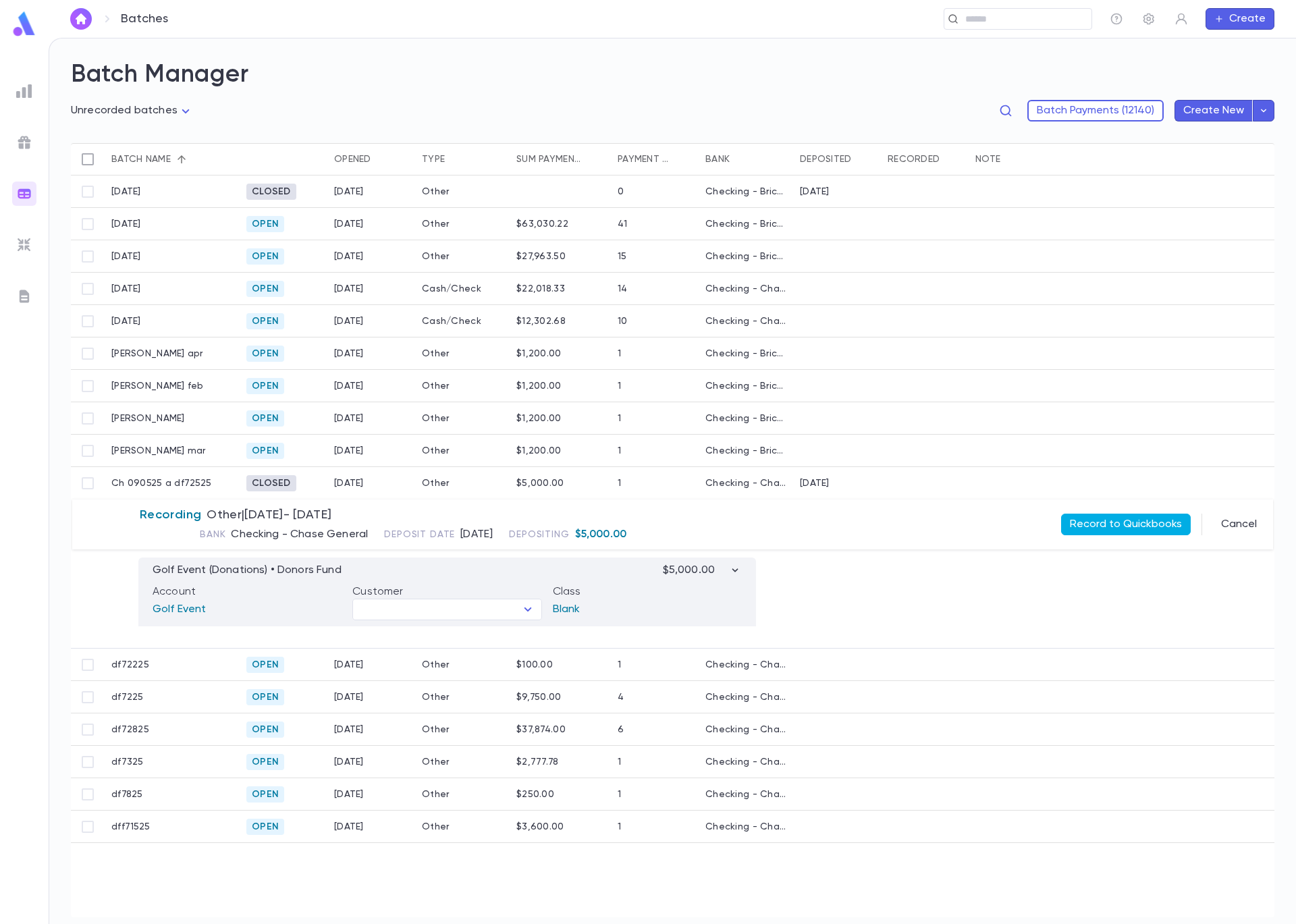
click at [1082, 529] on button "Record to Quickbooks" at bounding box center [1126, 524] width 129 height 22
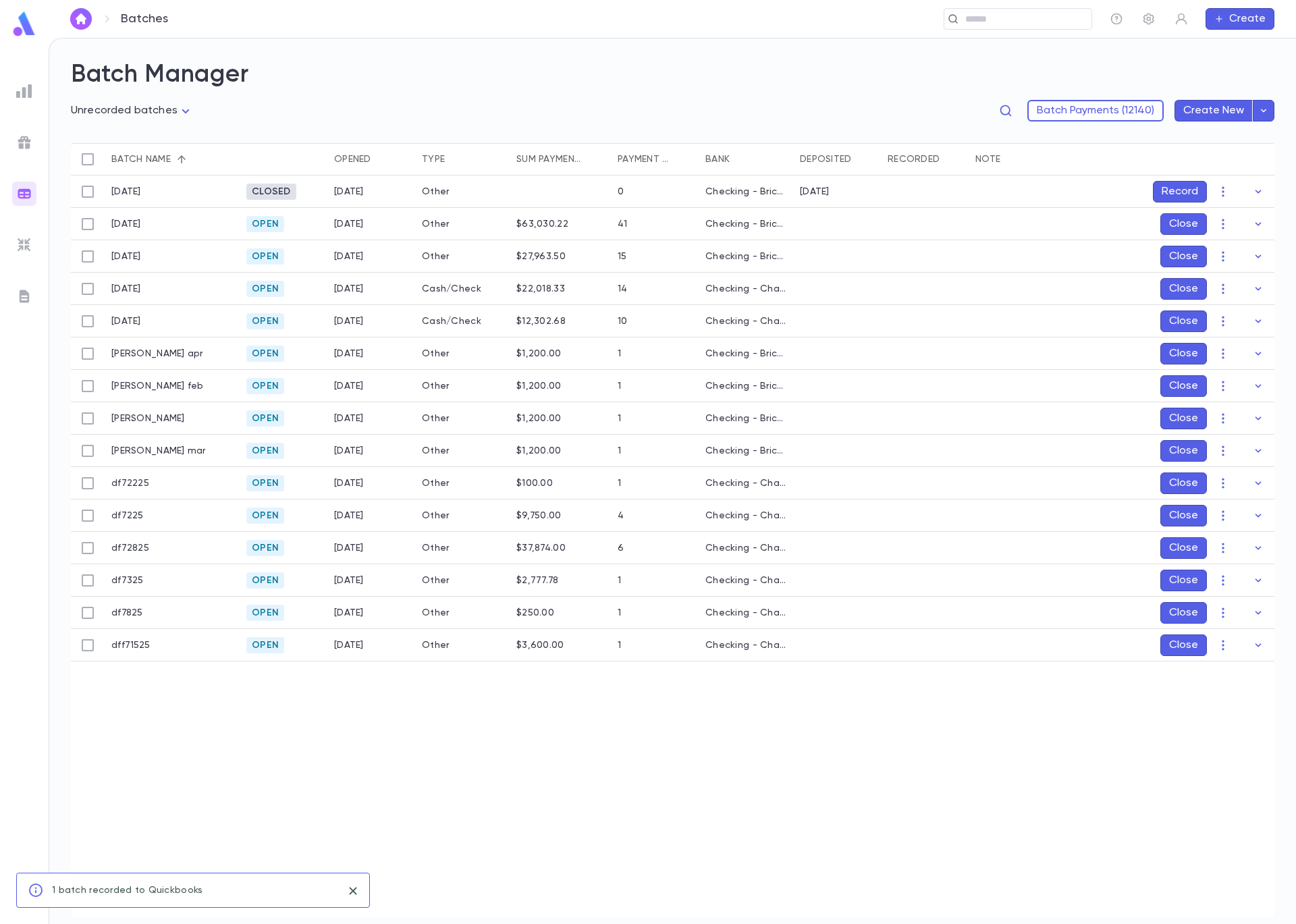
click at [1177, 482] on button "Close" at bounding box center [1184, 483] width 47 height 22
click at [1169, 482] on button "Record" at bounding box center [1180, 483] width 54 height 22
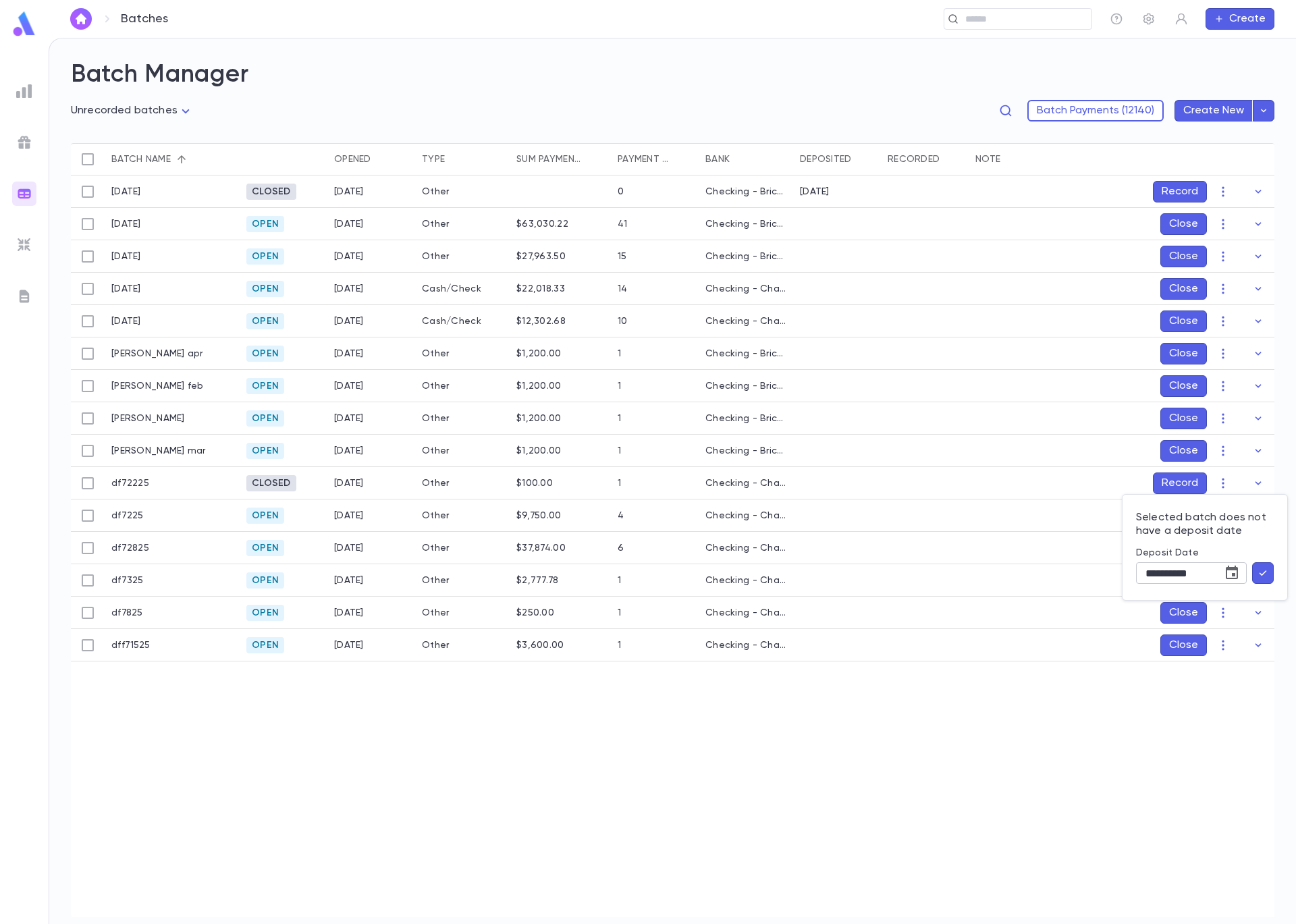
click at [1228, 576] on icon "Choose date, selected date is Sep 5, 2025" at bounding box center [1231, 573] width 16 height 16
click at [1227, 603] on icon "Previous month" at bounding box center [1230, 605] width 16 height 16
click at [1151, 739] on button "22" at bounding box center [1147, 737] width 24 height 24
type input "**********"
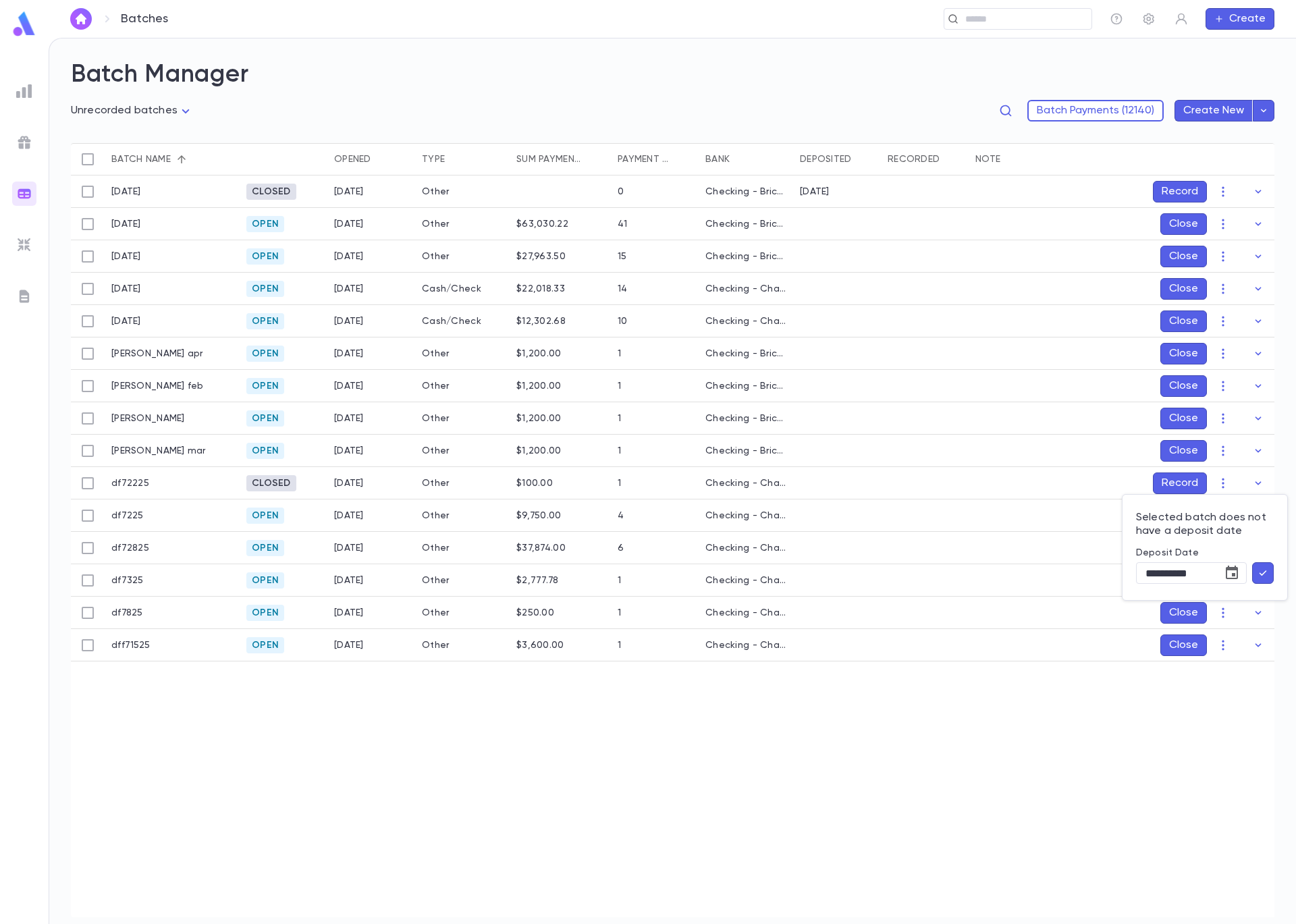
click at [1259, 573] on icon "button" at bounding box center [1263, 573] width 12 height 13
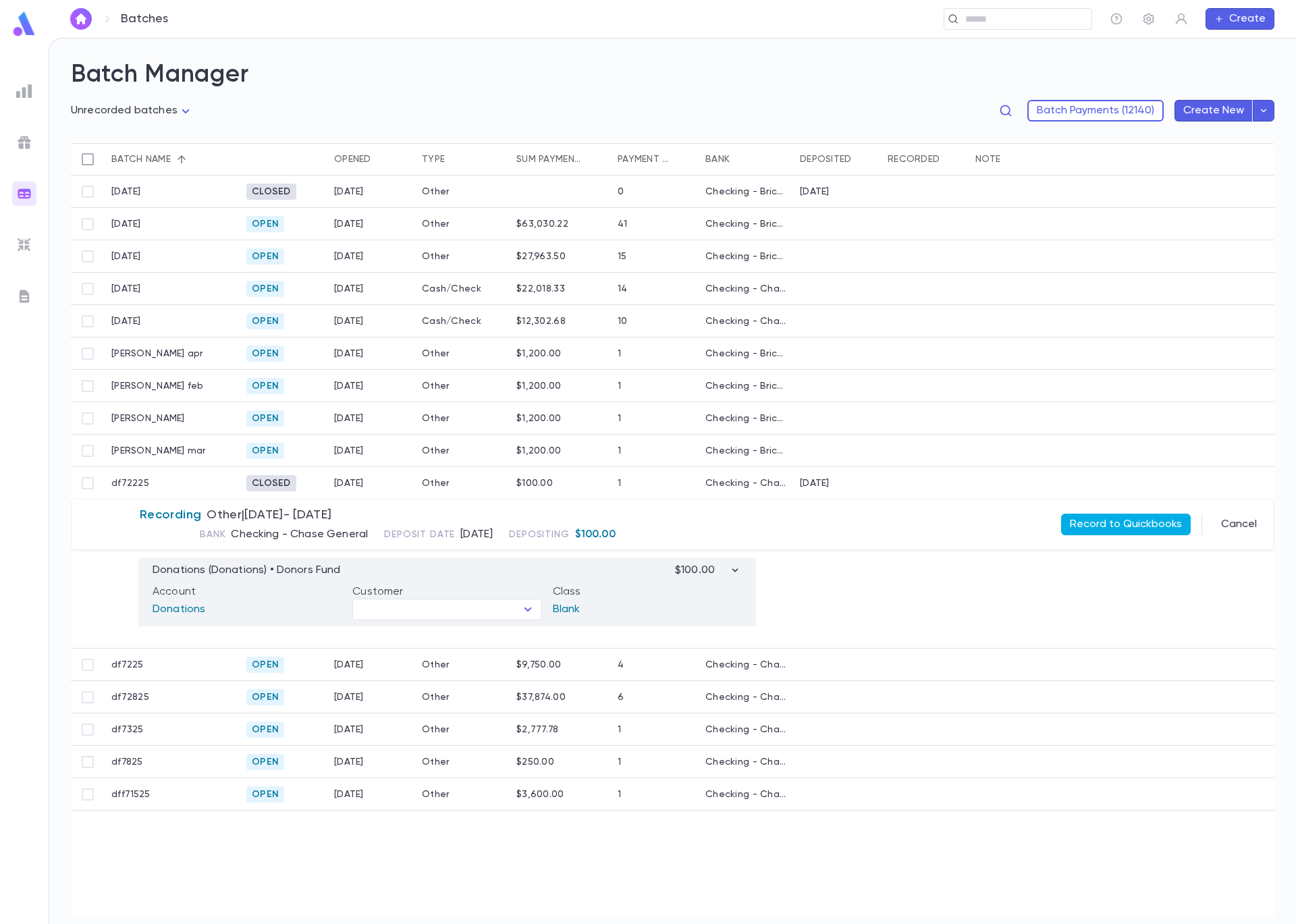
click at [1086, 530] on button "Record to Quickbooks" at bounding box center [1126, 524] width 129 height 22
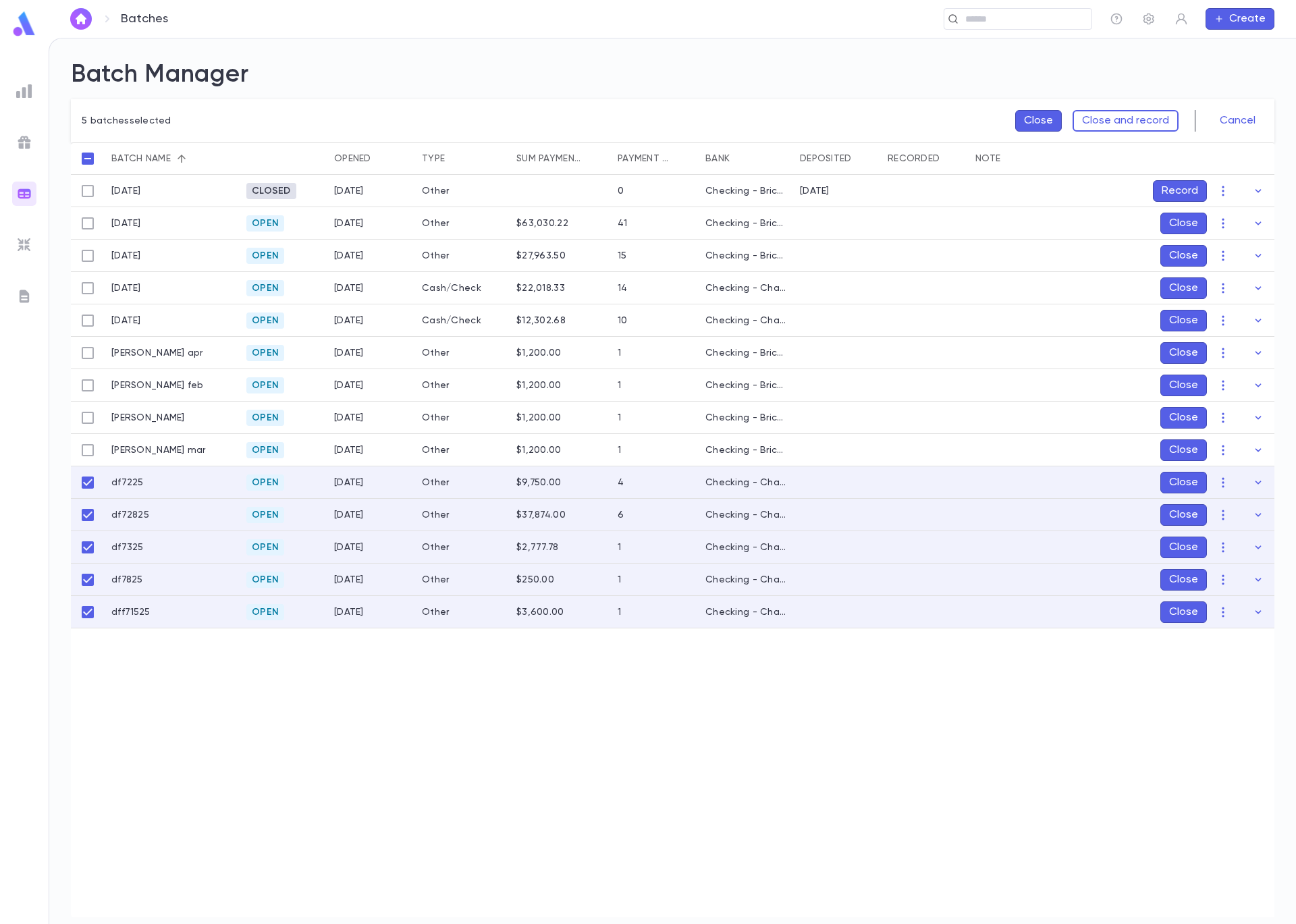
click at [1038, 127] on button "Close" at bounding box center [1039, 121] width 47 height 22
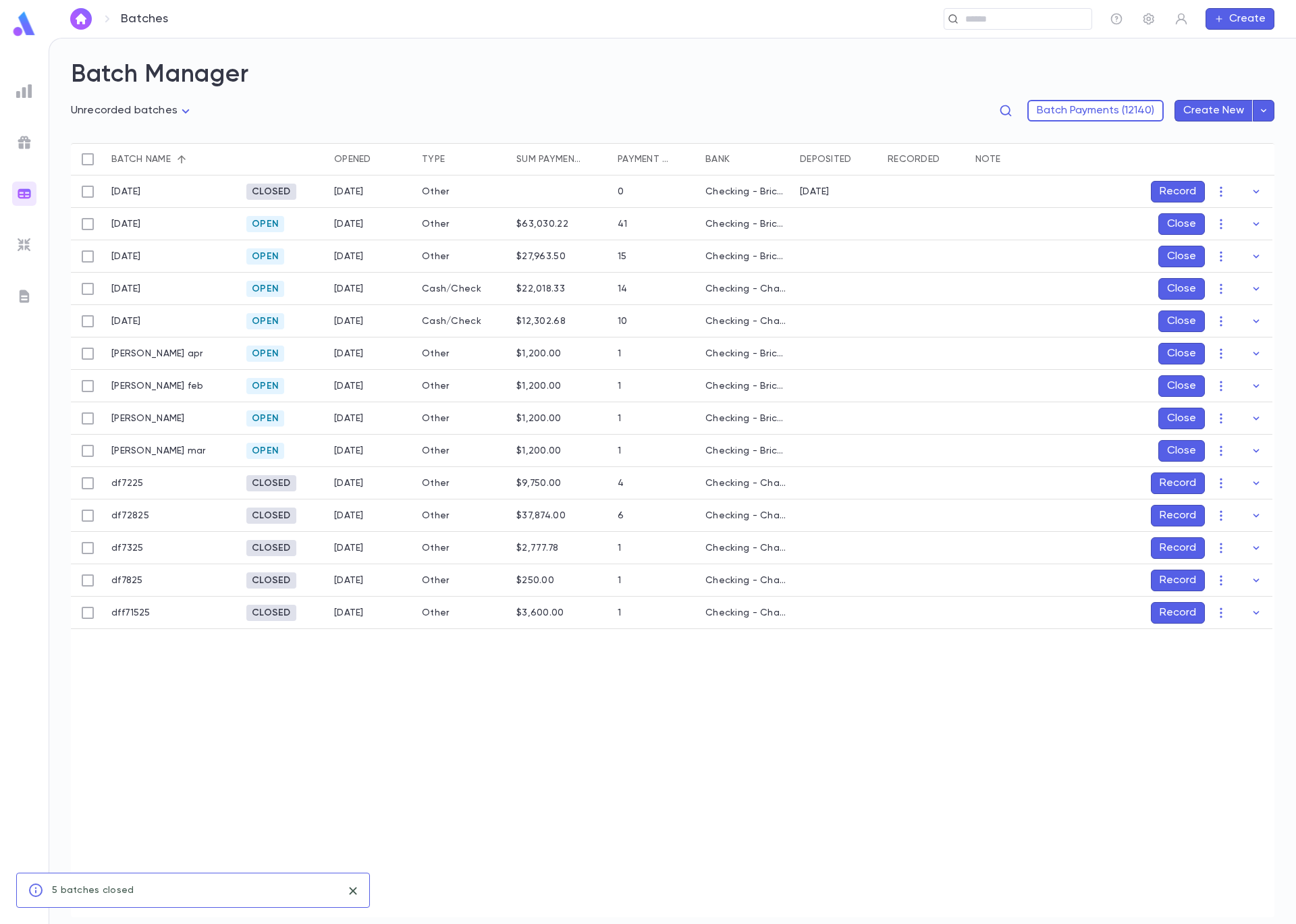
click at [1187, 484] on button "Record" at bounding box center [1178, 483] width 54 height 22
click at [1236, 573] on icon "Choose date, selected date is Sep 5, 2025" at bounding box center [1231, 573] width 16 height 16
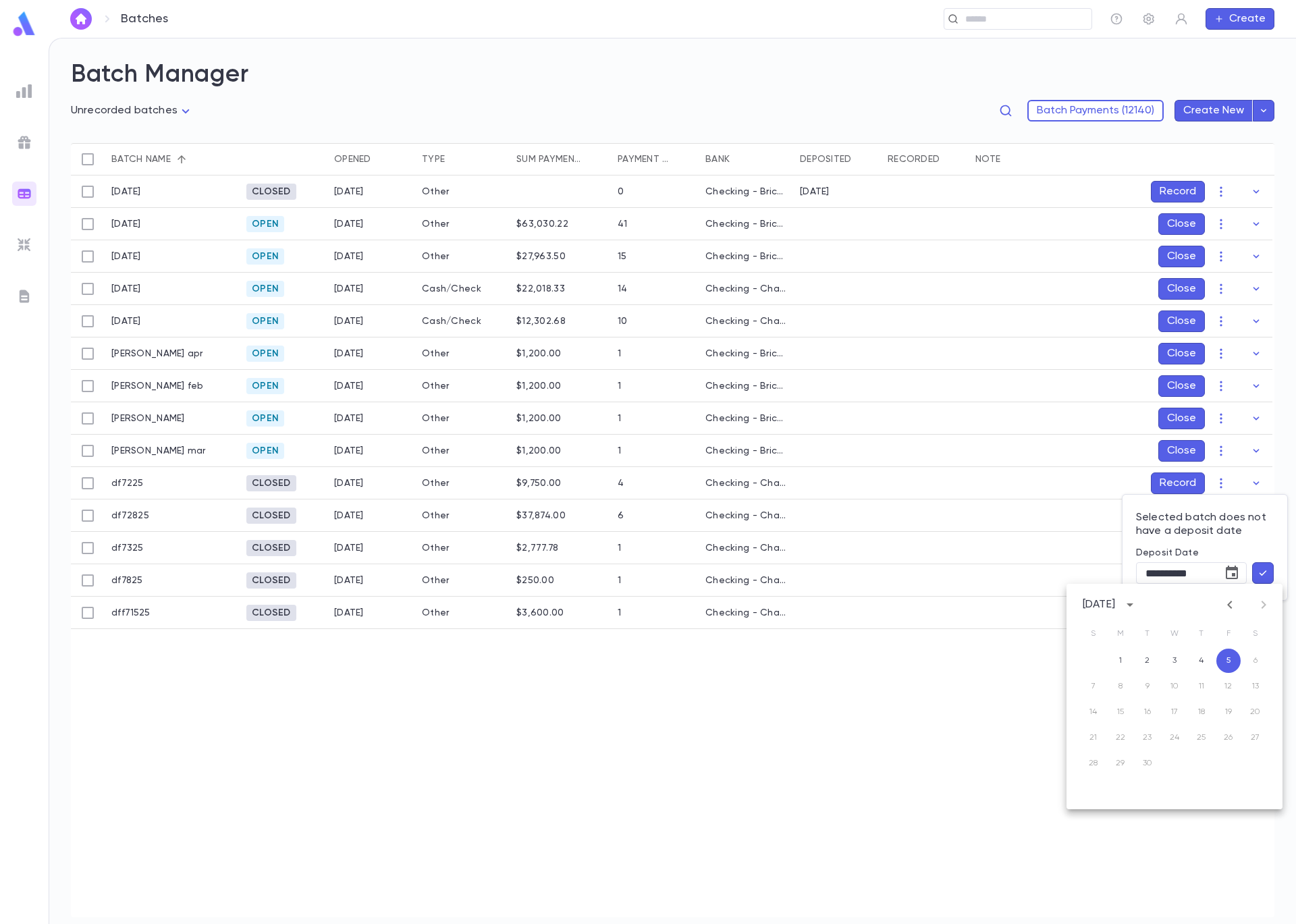
click at [1226, 600] on icon "Previous month" at bounding box center [1230, 605] width 16 height 16
click at [1183, 661] on button "2" at bounding box center [1174, 660] width 24 height 24
type input "**********"
click at [1258, 577] on icon "button" at bounding box center [1263, 573] width 12 height 13
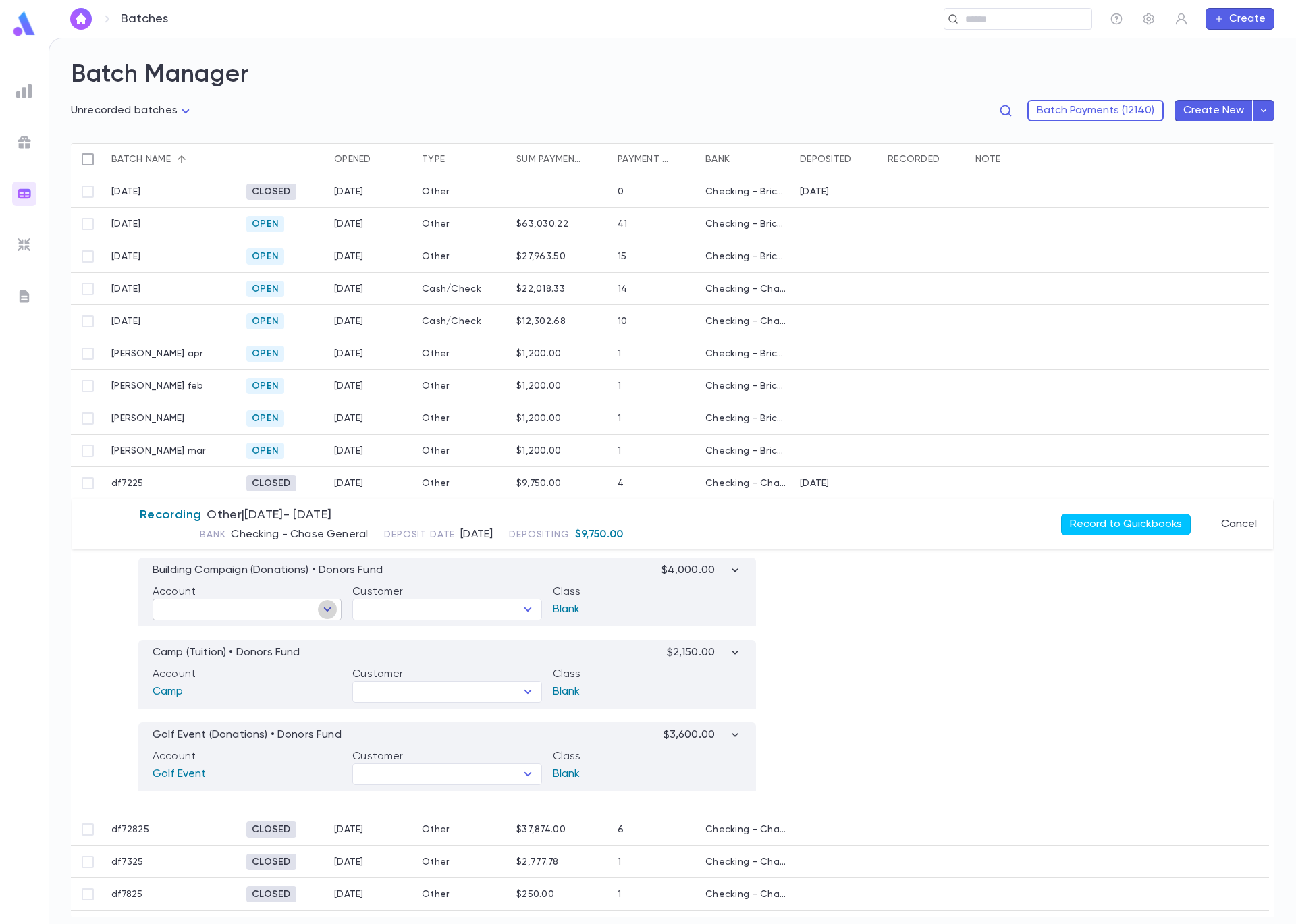
click at [325, 610] on icon "Open" at bounding box center [327, 609] width 16 height 16
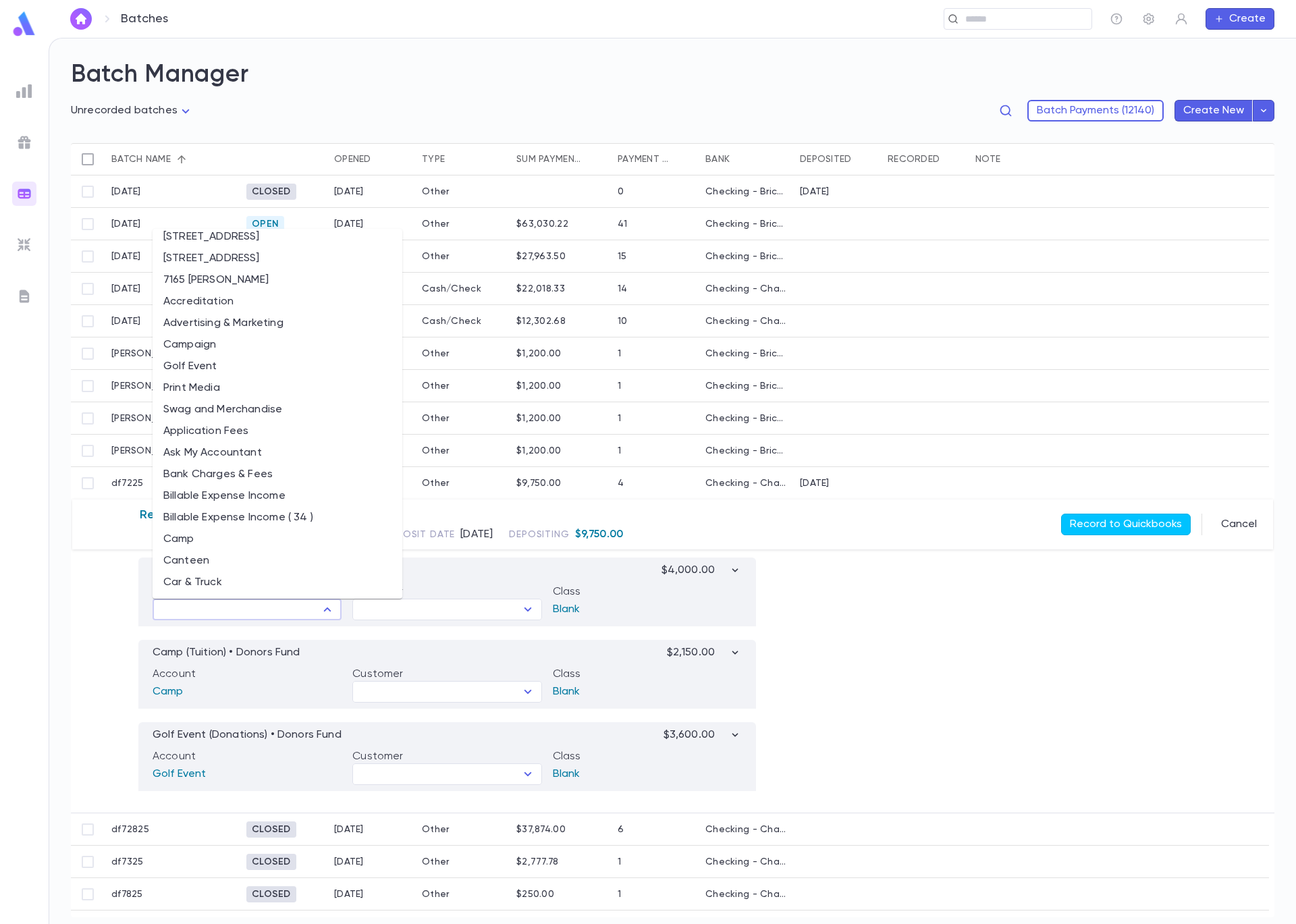
scroll to position [263, 0]
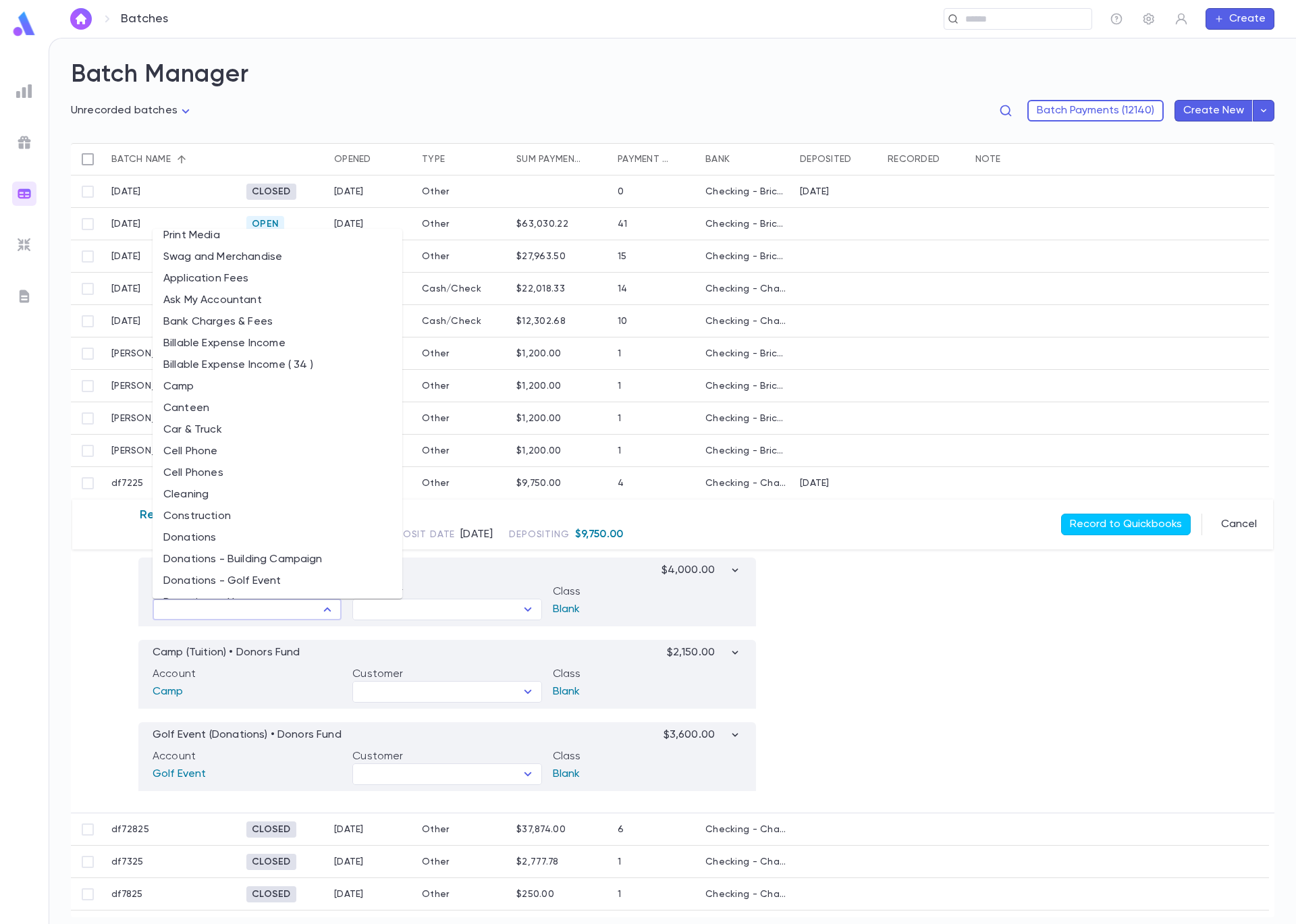
click at [290, 559] on li "Donations - Building Campaign" at bounding box center [277, 559] width 250 height 22
type input "**********"
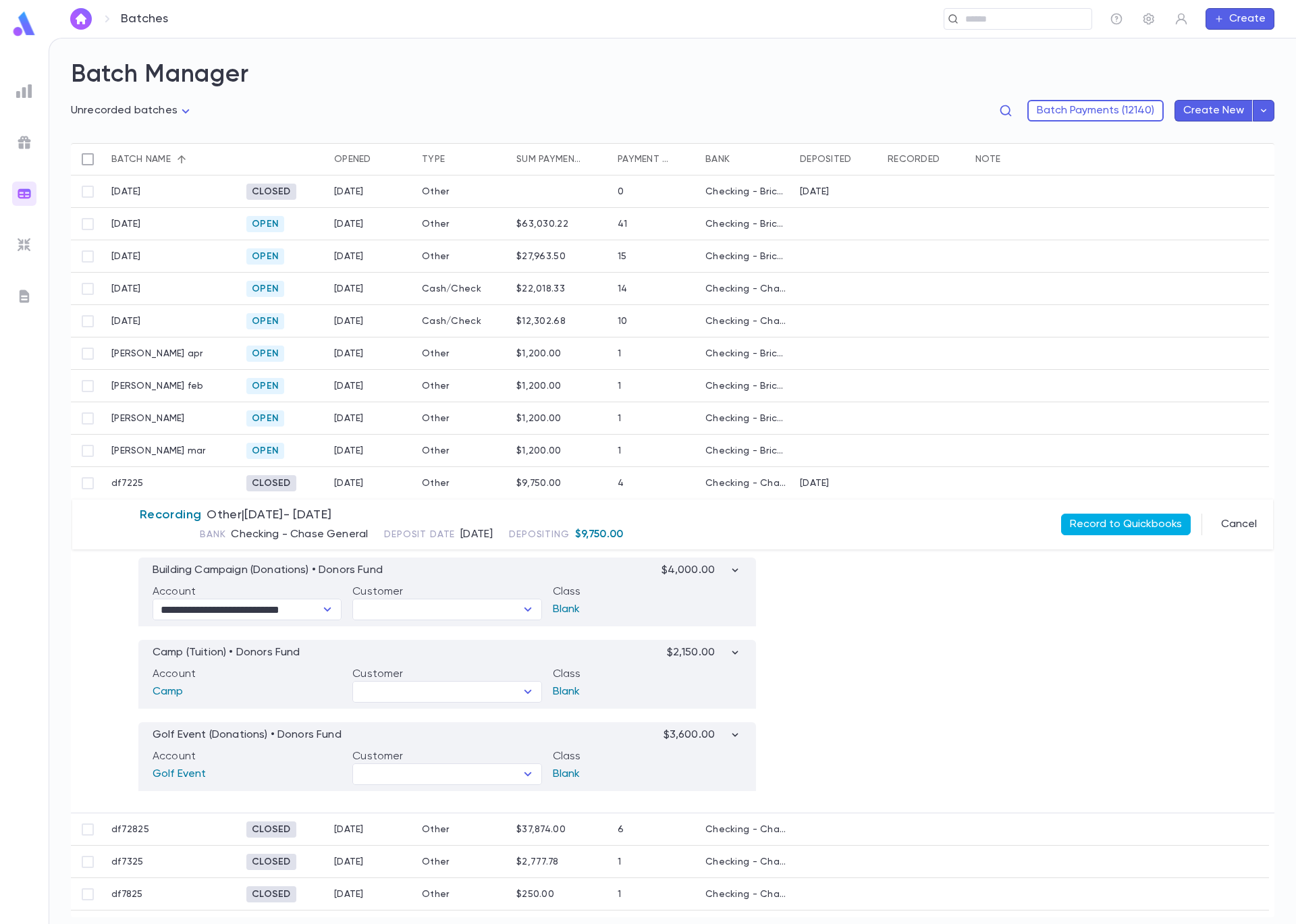
click at [1105, 532] on button "Record to Quickbooks" at bounding box center [1126, 524] width 129 height 22
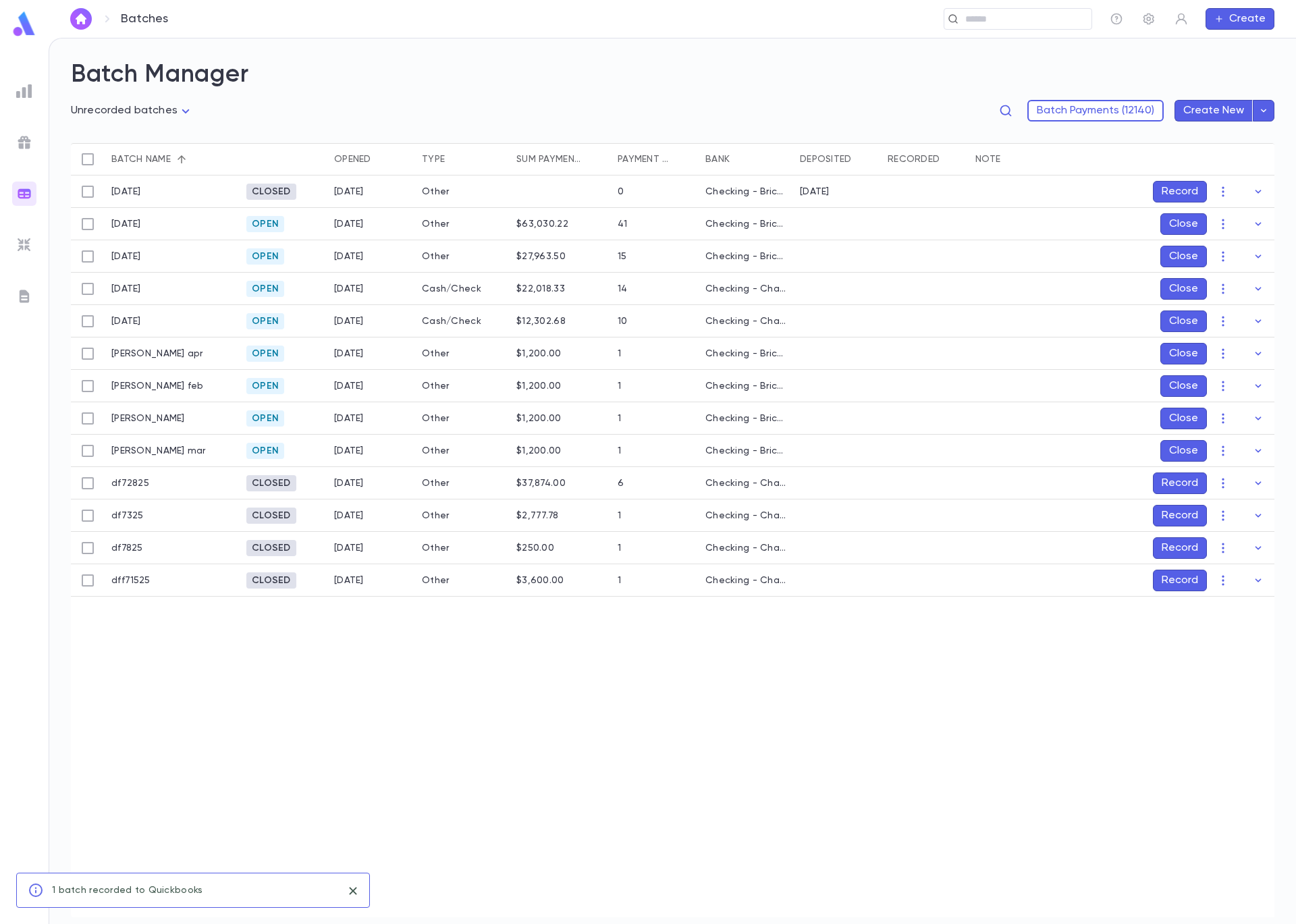
click at [1171, 488] on button "Record" at bounding box center [1180, 483] width 54 height 22
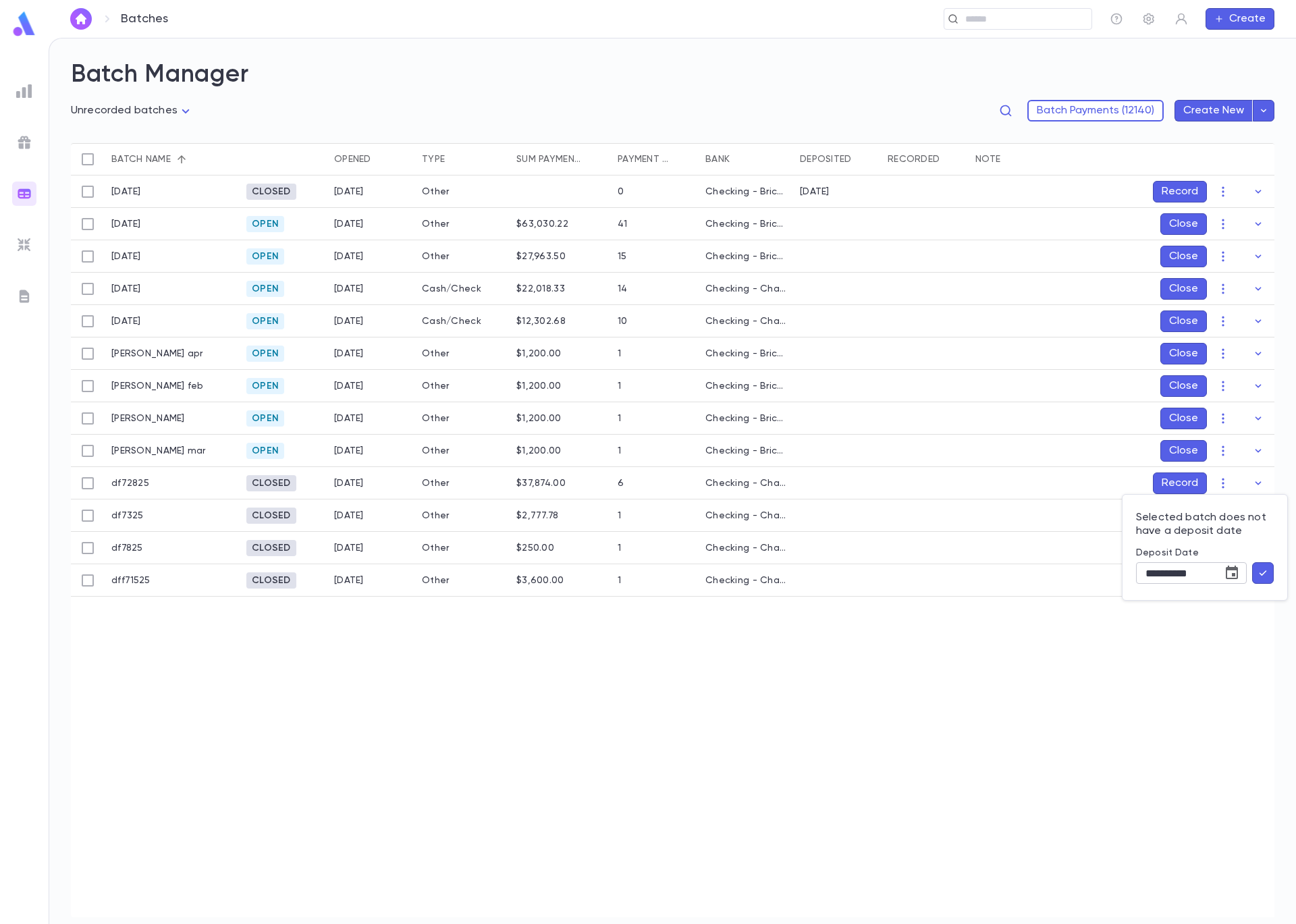
click at [1228, 573] on icon "Choose date, selected date is Sep 5, 2025" at bounding box center [1231, 573] width 16 height 16
click at [1234, 605] on icon "Previous month" at bounding box center [1230, 605] width 16 height 16
click at [1112, 762] on button "28" at bounding box center [1120, 763] width 24 height 24
type input "**********"
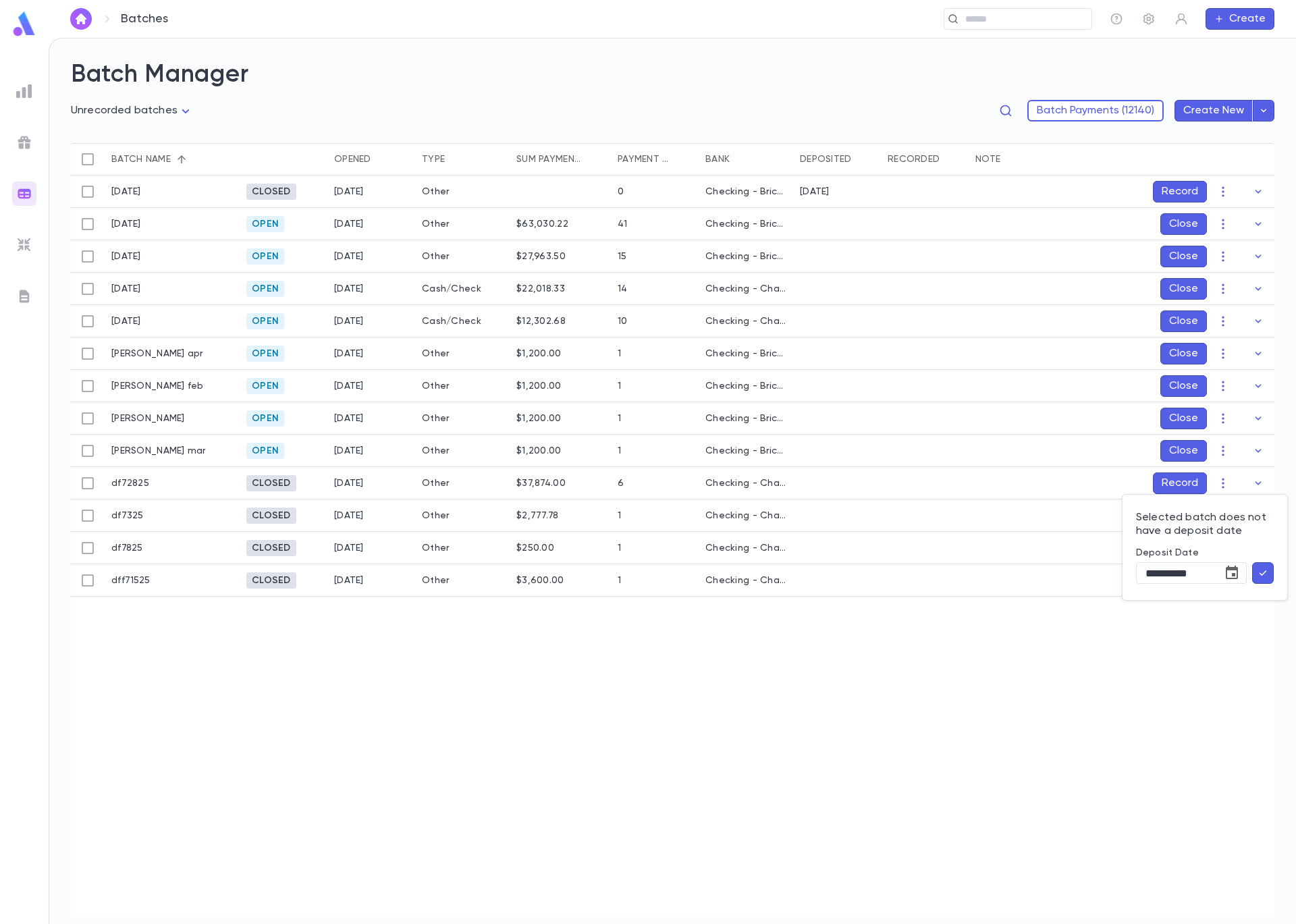
click at [1266, 569] on icon "button" at bounding box center [1263, 573] width 12 height 13
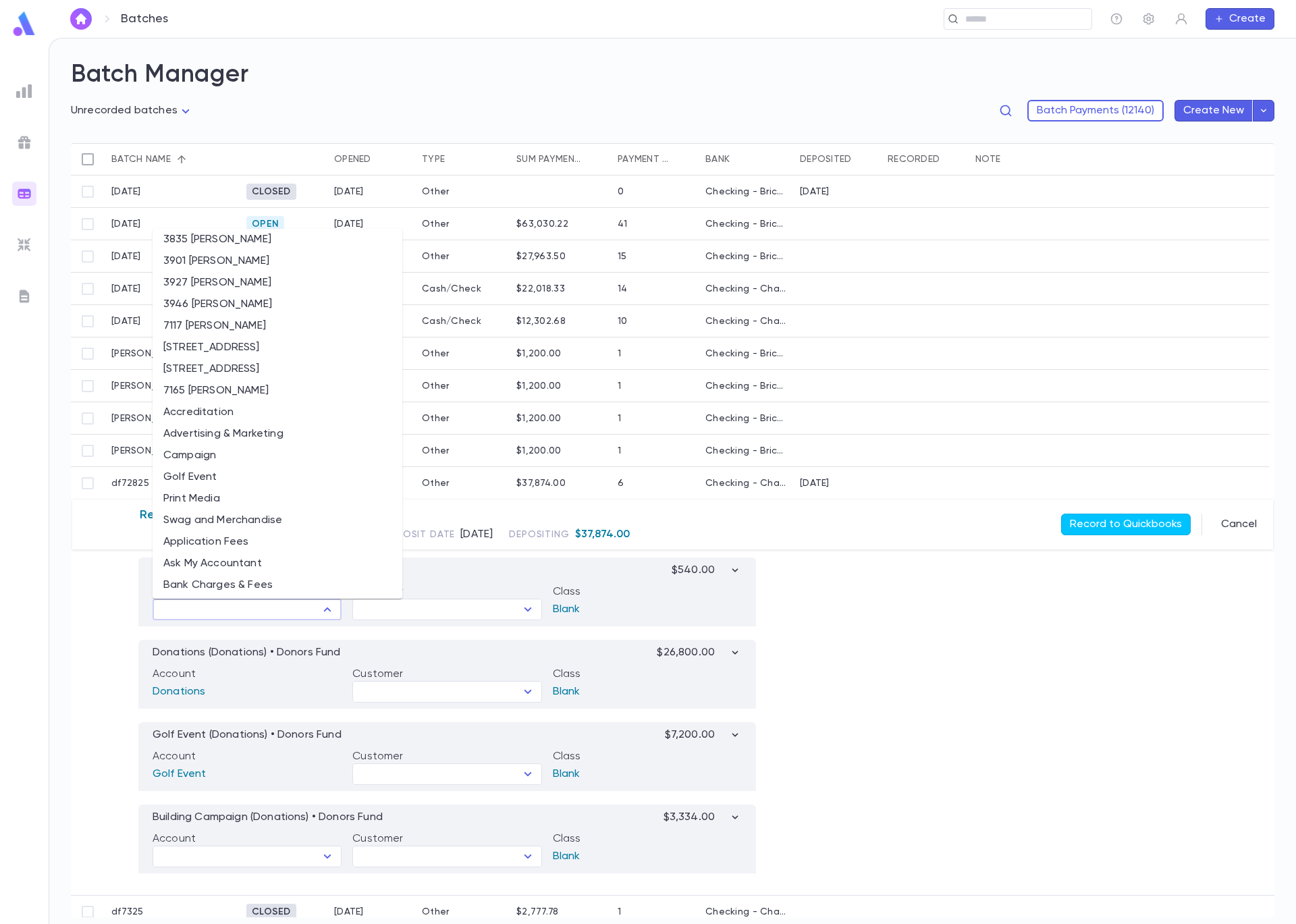
click at [304, 611] on input "text" at bounding box center [236, 609] width 159 height 19
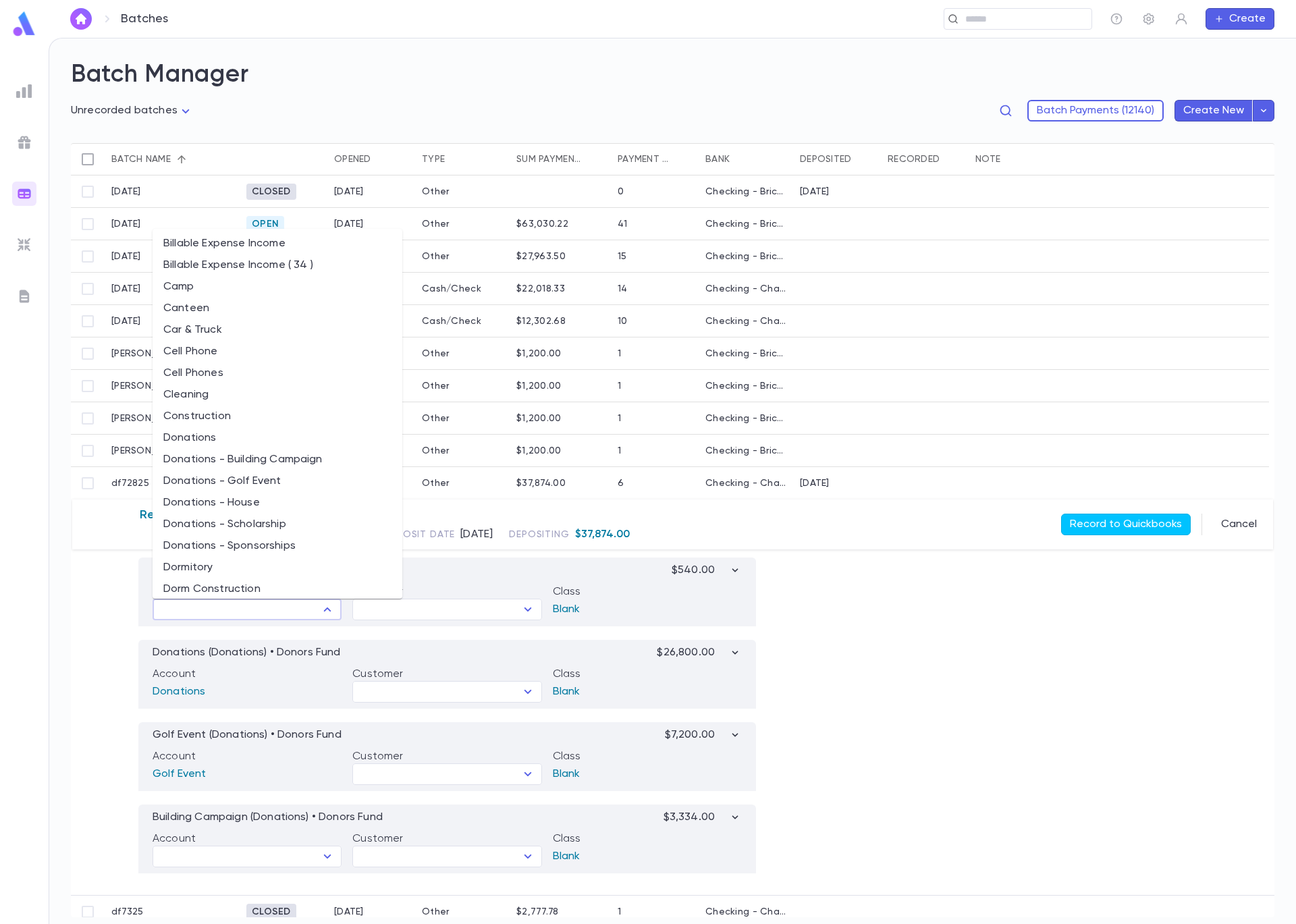
click at [305, 552] on li "Donations - Sponsorships" at bounding box center [277, 546] width 250 height 22
type input "**********"
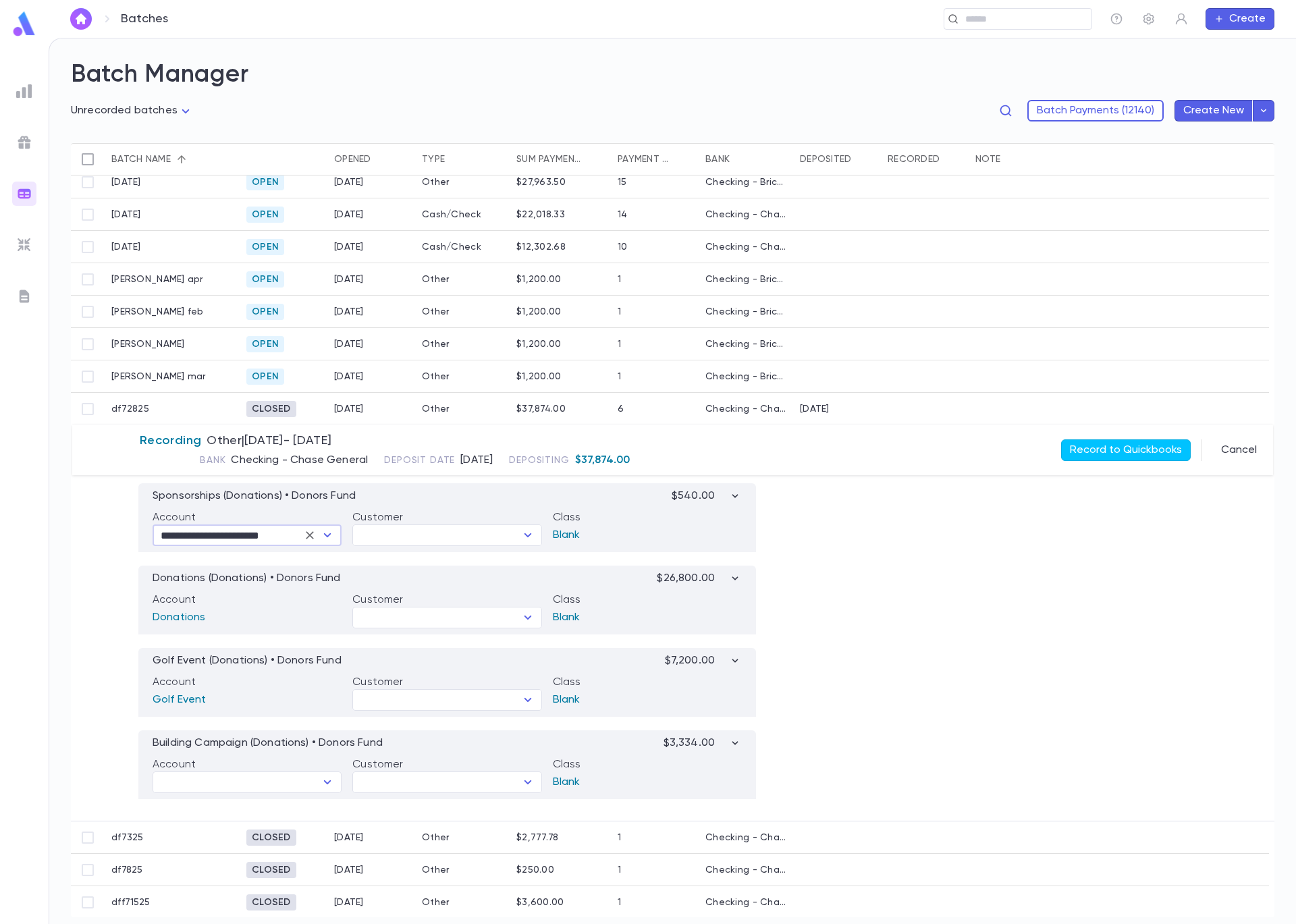
scroll to position [76, 0]
click at [326, 785] on icon "Open" at bounding box center [327, 781] width 16 height 16
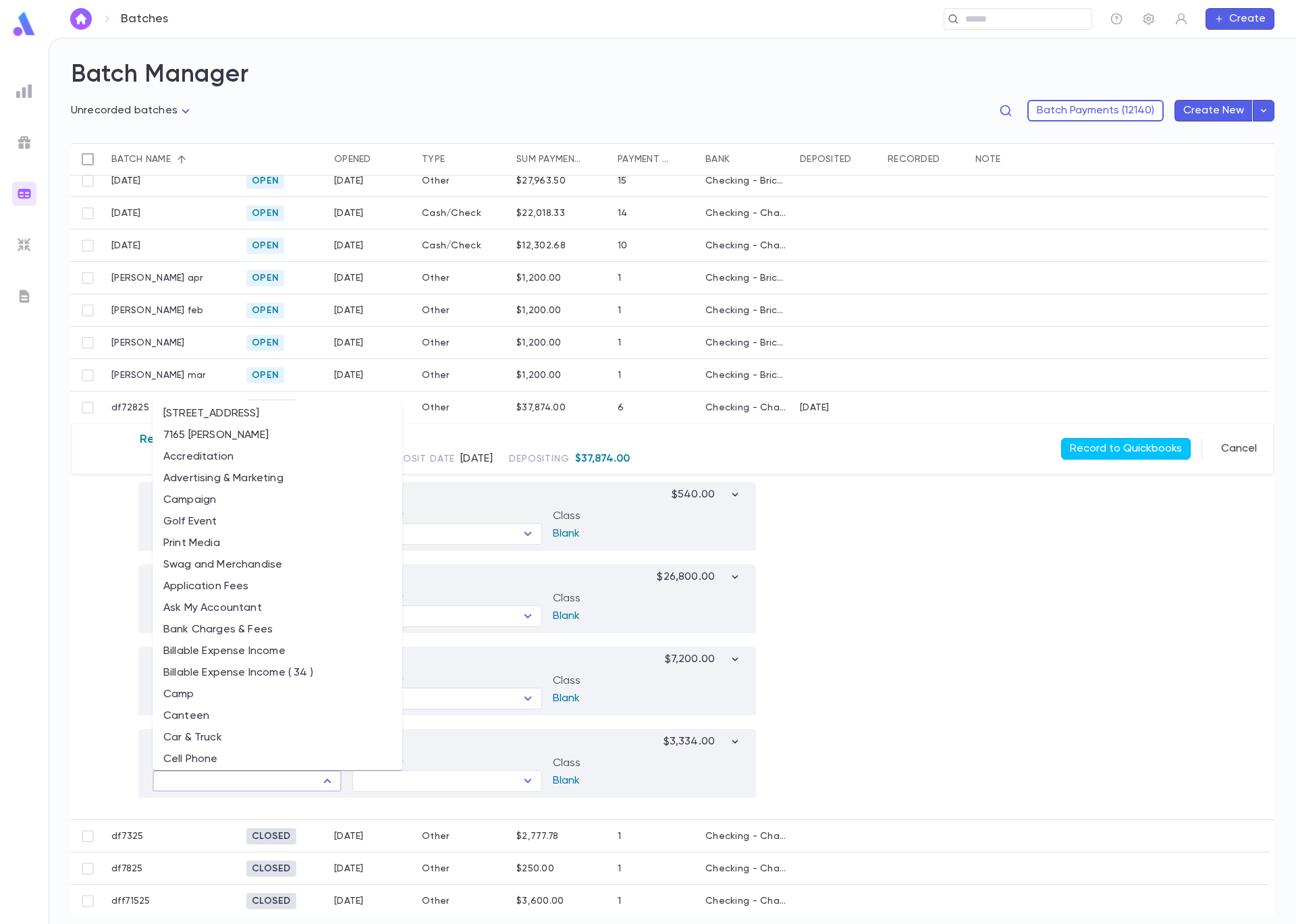
scroll to position [254, 0]
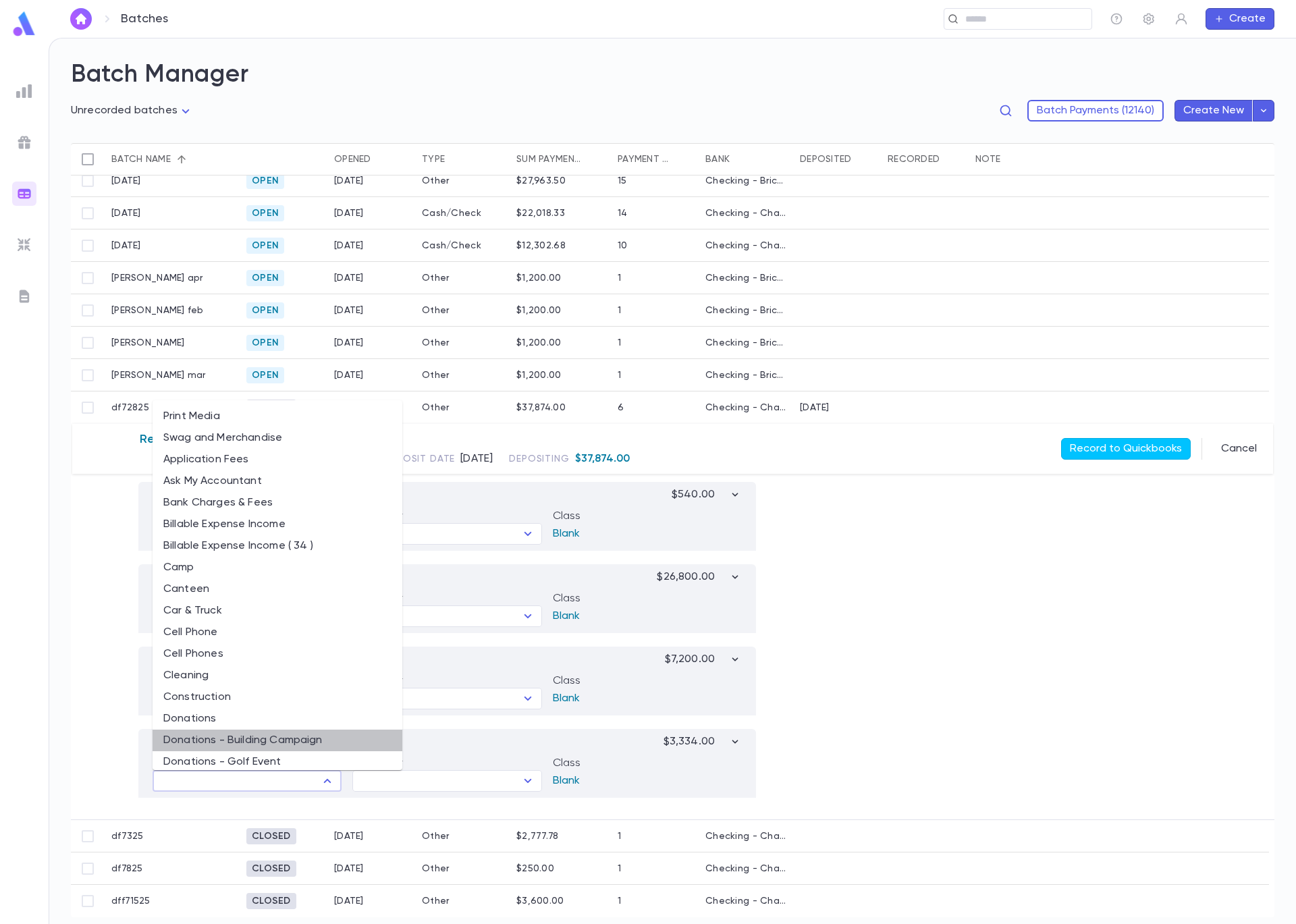
click at [303, 733] on li "Donations - Building Campaign" at bounding box center [277, 740] width 250 height 22
type input "**********"
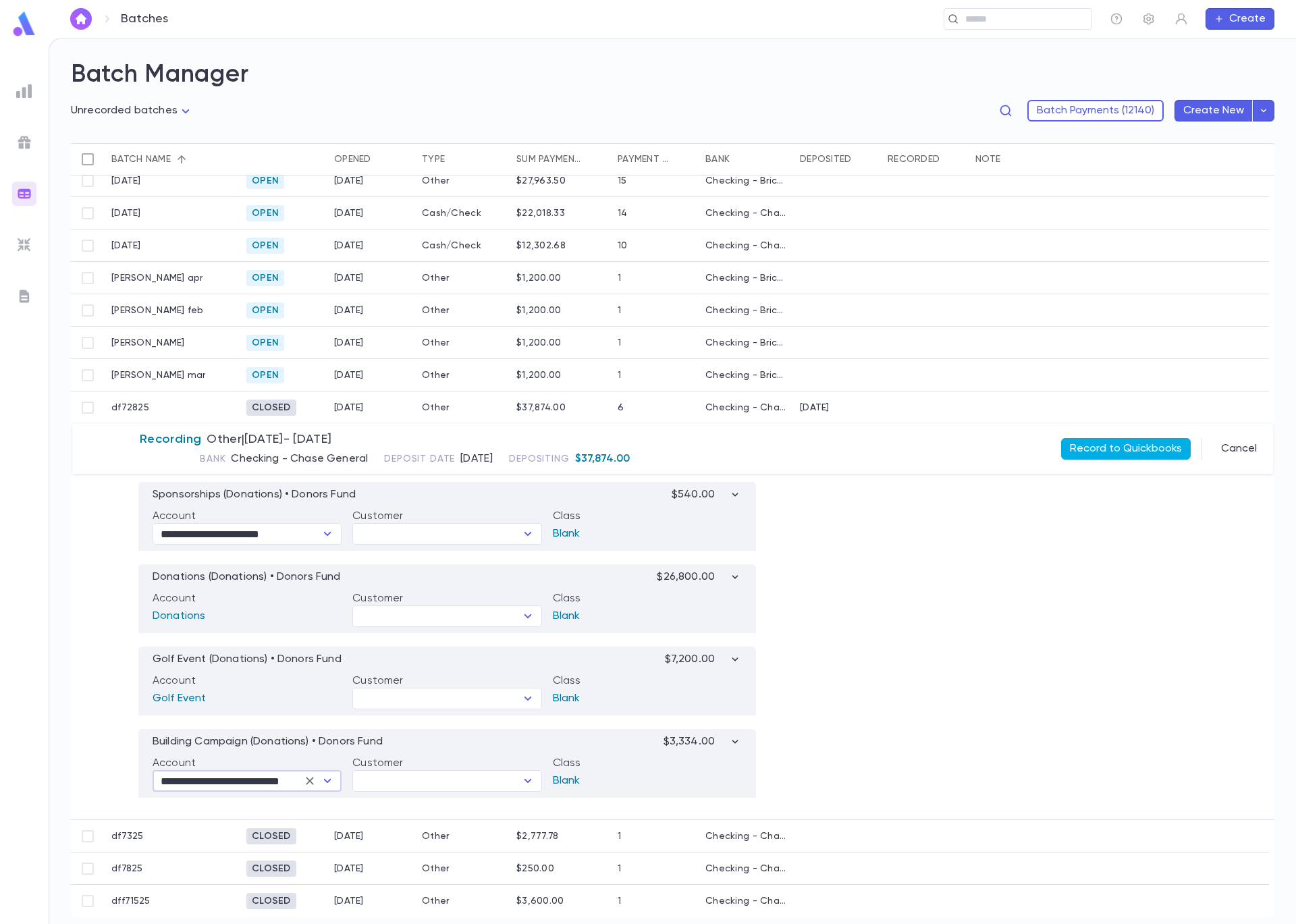
click at [1113, 443] on button "Record to Quickbooks" at bounding box center [1126, 449] width 129 height 22
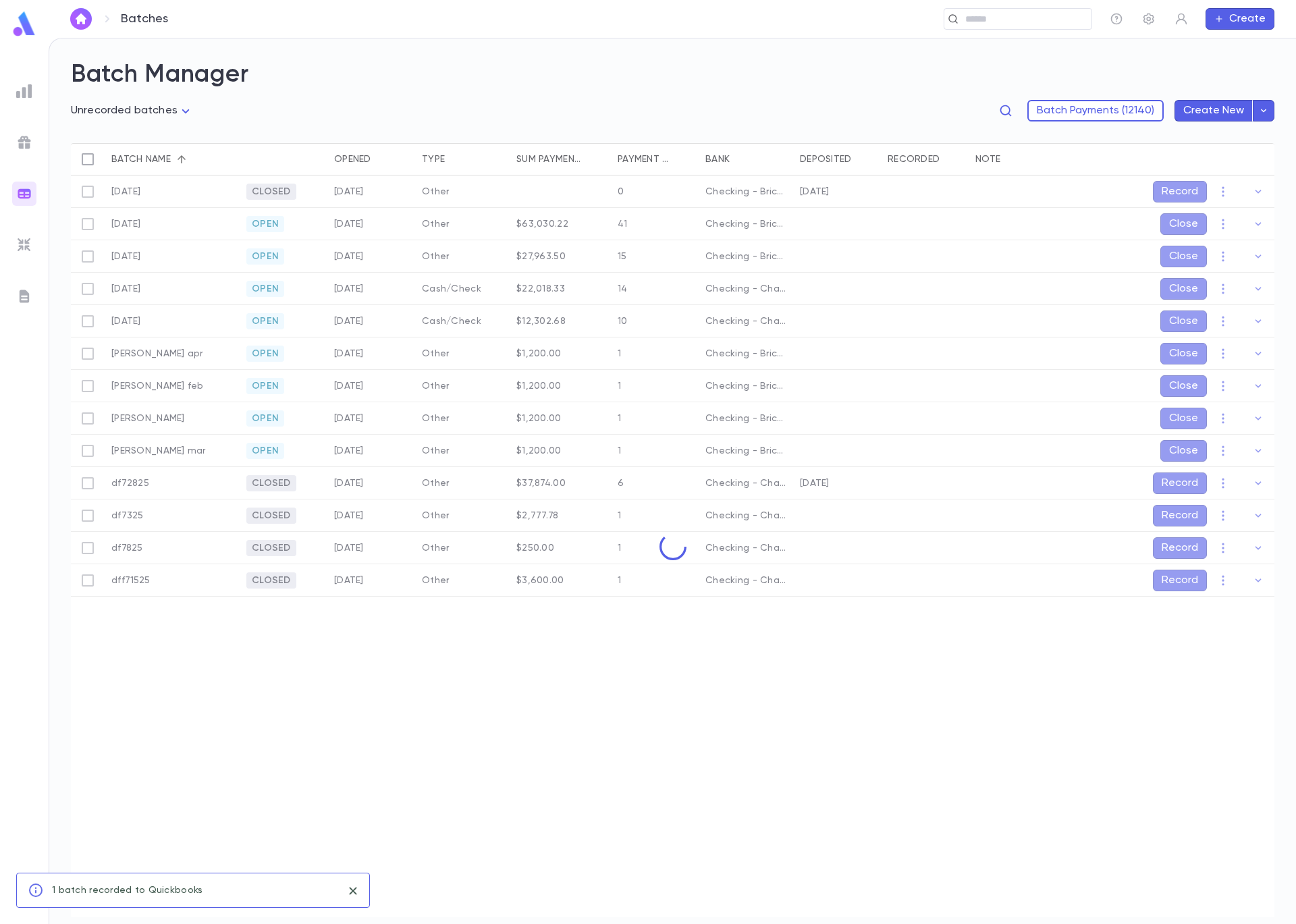
scroll to position [0, 0]
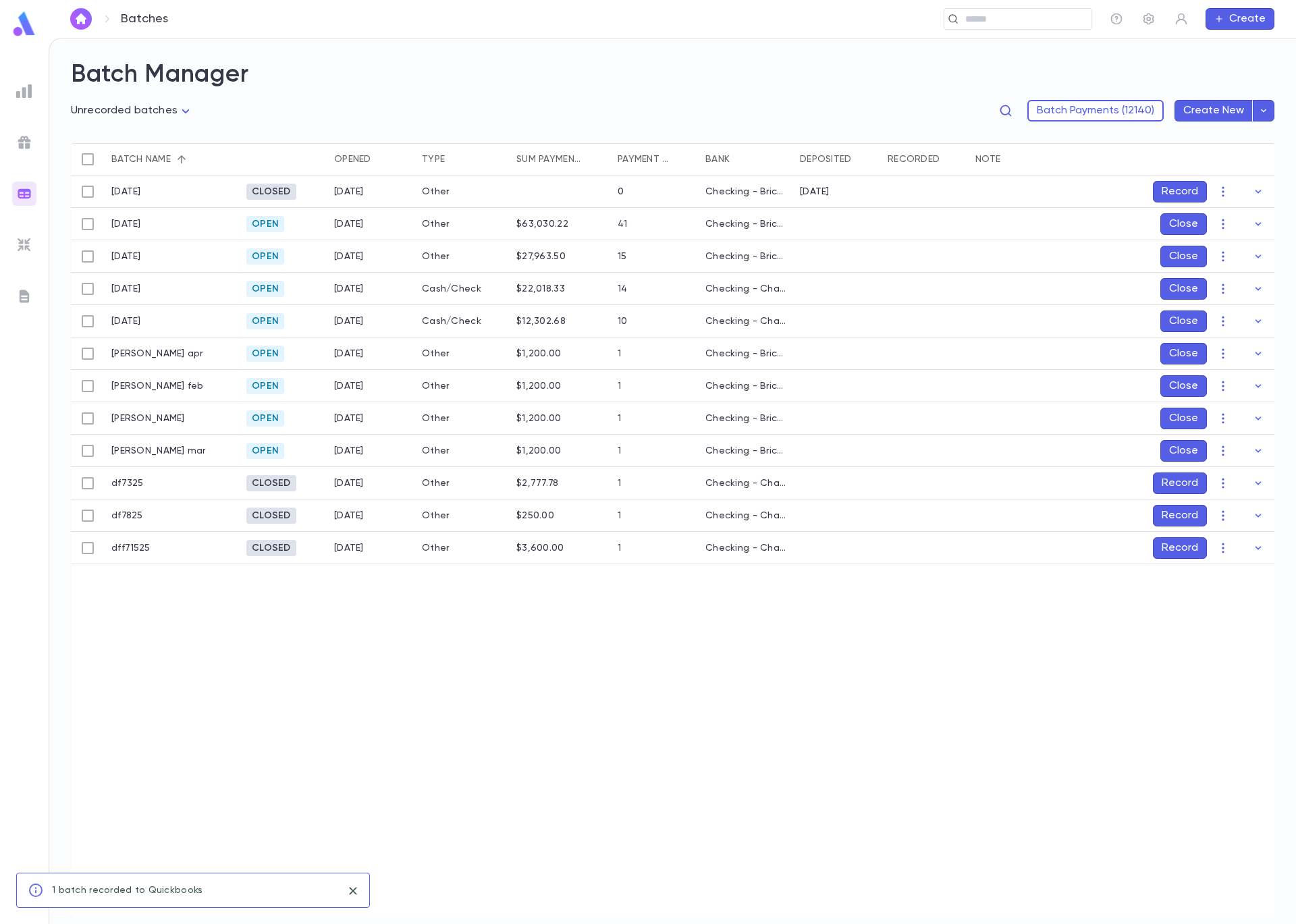
click at [1179, 481] on button "Record" at bounding box center [1180, 483] width 54 height 22
click at [1234, 572] on icon "Choose date, selected date is Sep 5, 2025" at bounding box center [1231, 573] width 16 height 16
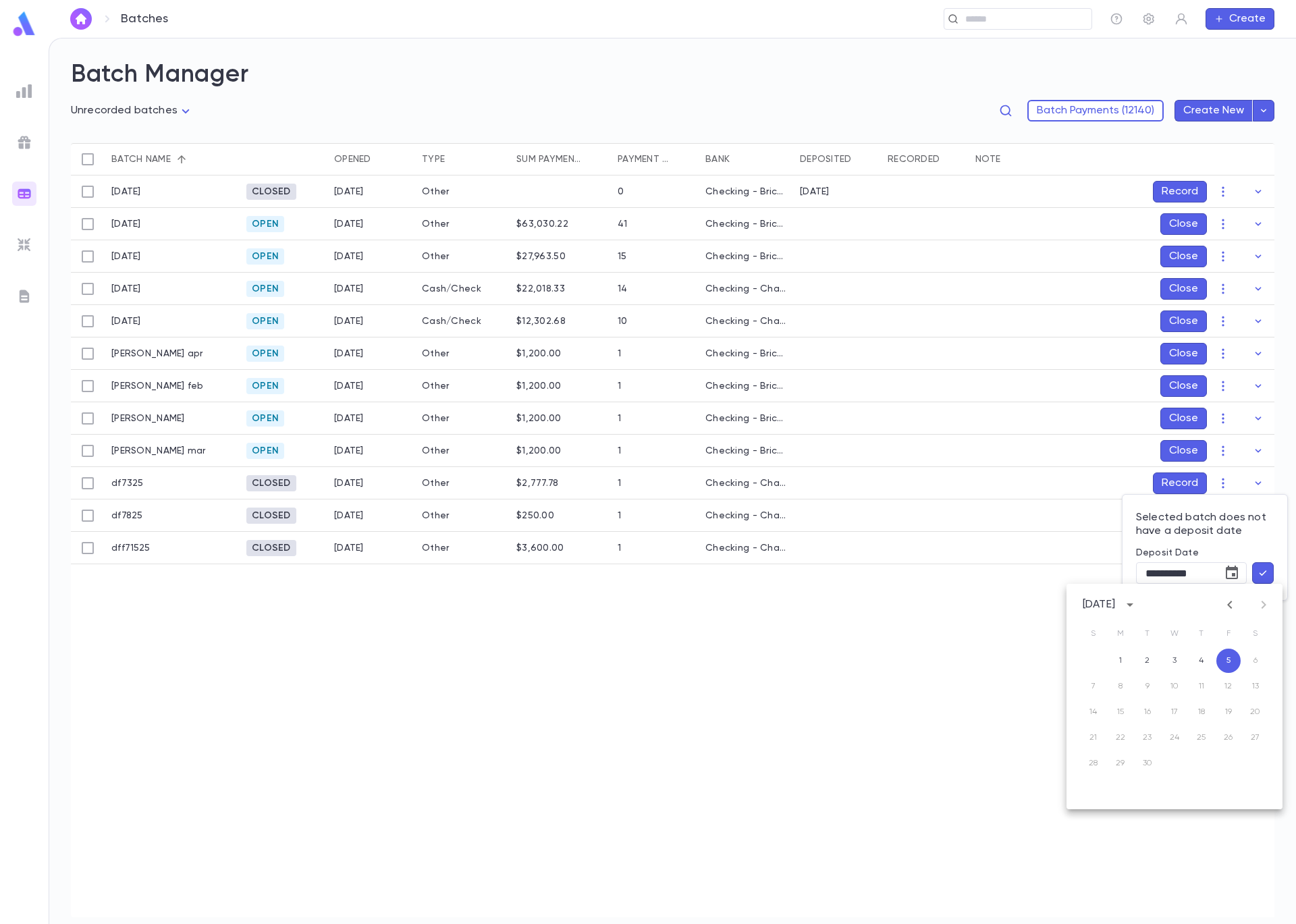
click at [1226, 605] on icon "Previous month" at bounding box center [1230, 605] width 16 height 16
click at [1194, 658] on button "3" at bounding box center [1201, 660] width 24 height 24
type input "**********"
click at [1261, 577] on icon "button" at bounding box center [1263, 573] width 12 height 13
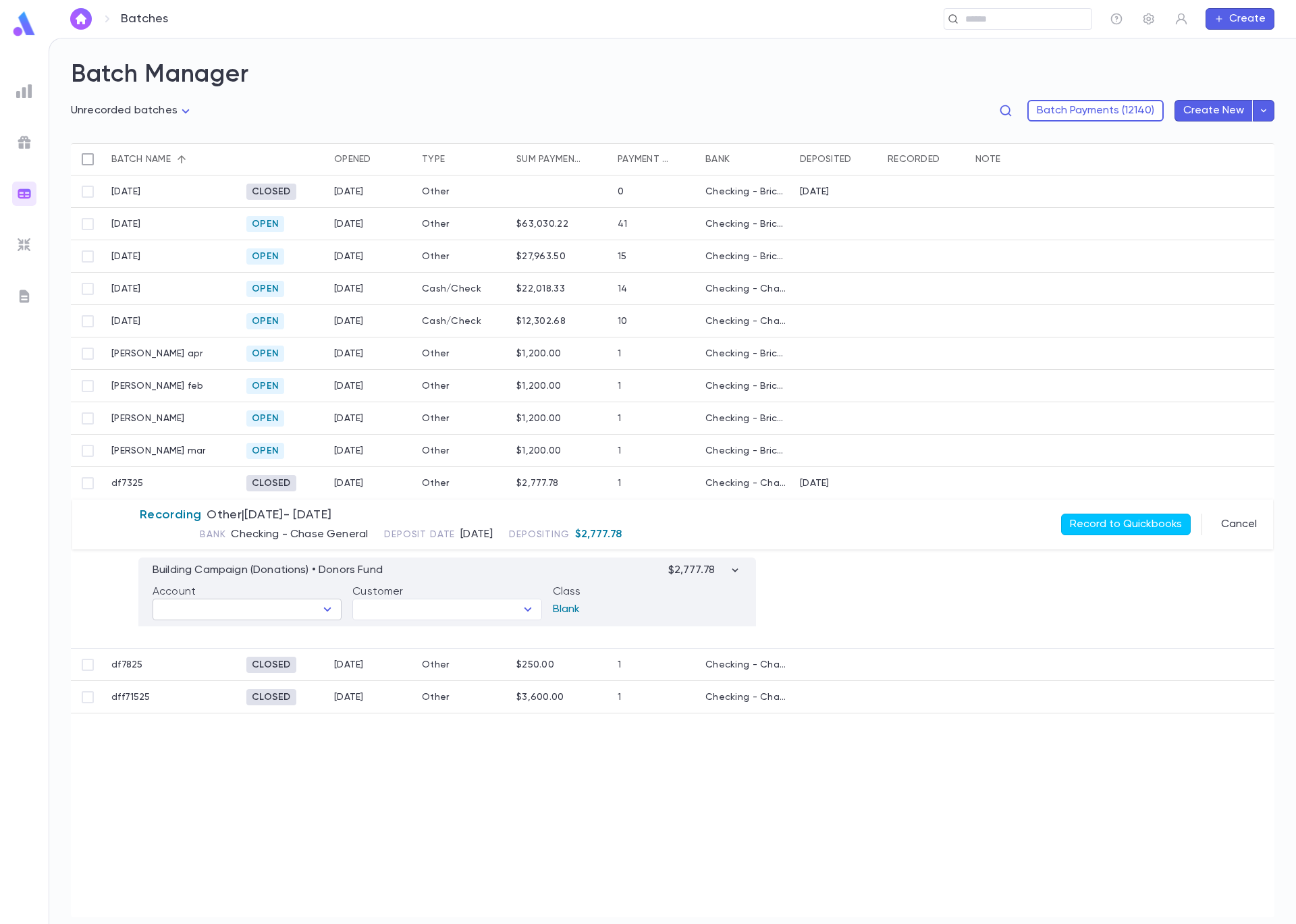
click at [321, 605] on icon "Open" at bounding box center [327, 609] width 16 height 16
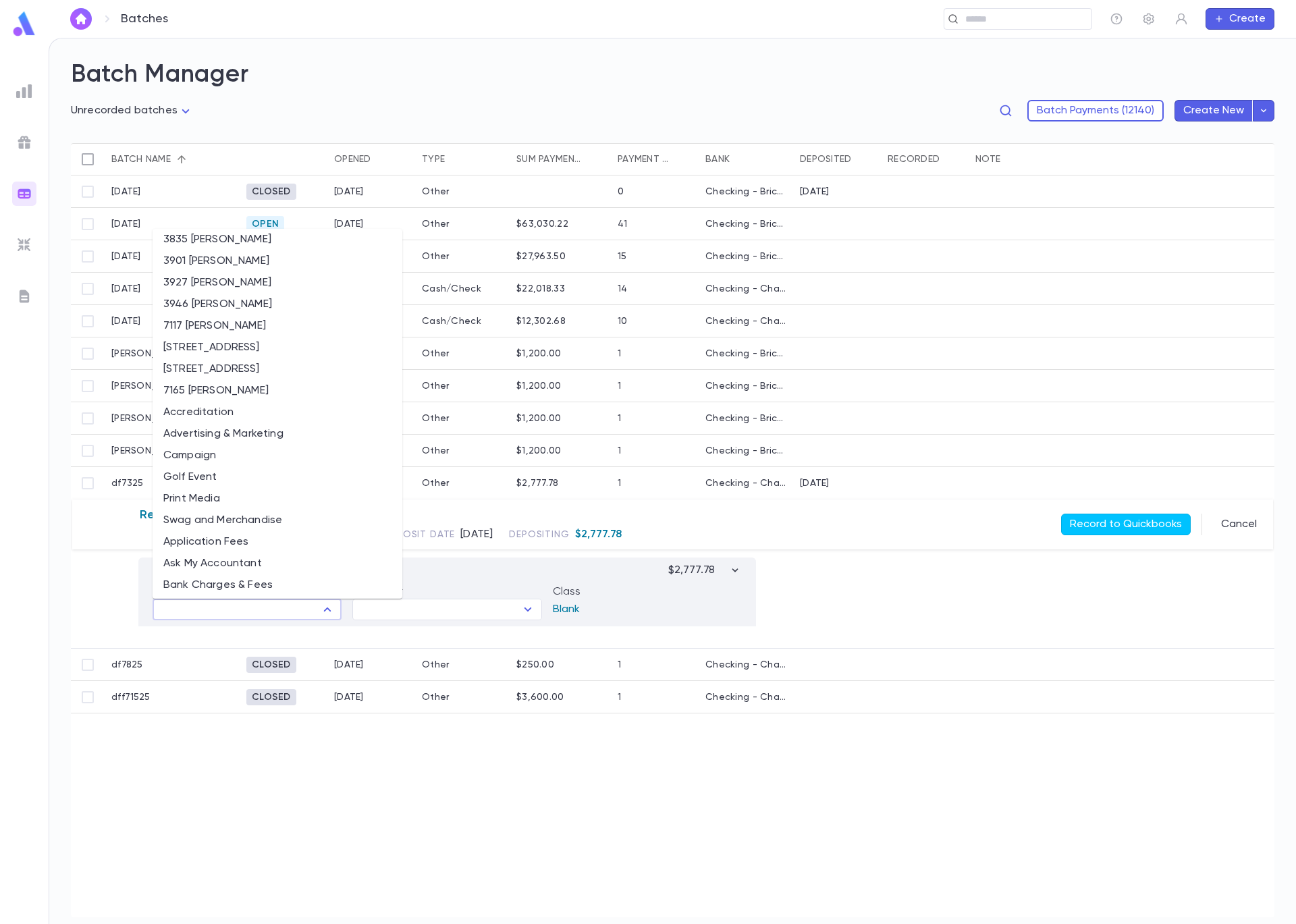
scroll to position [292, 0]
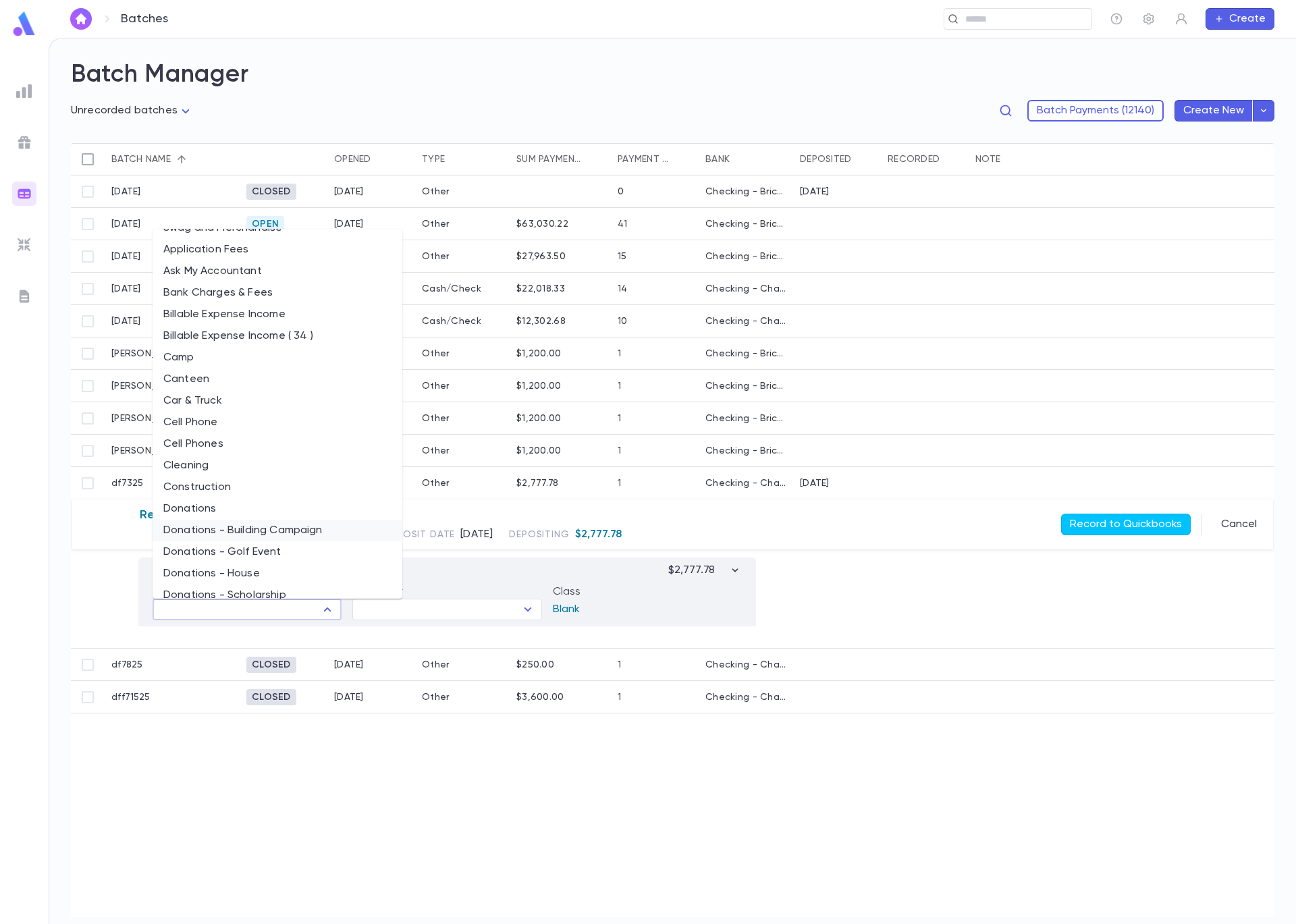
click at [288, 524] on li "Donations - Building Campaign" at bounding box center [277, 531] width 250 height 22
type input "**********"
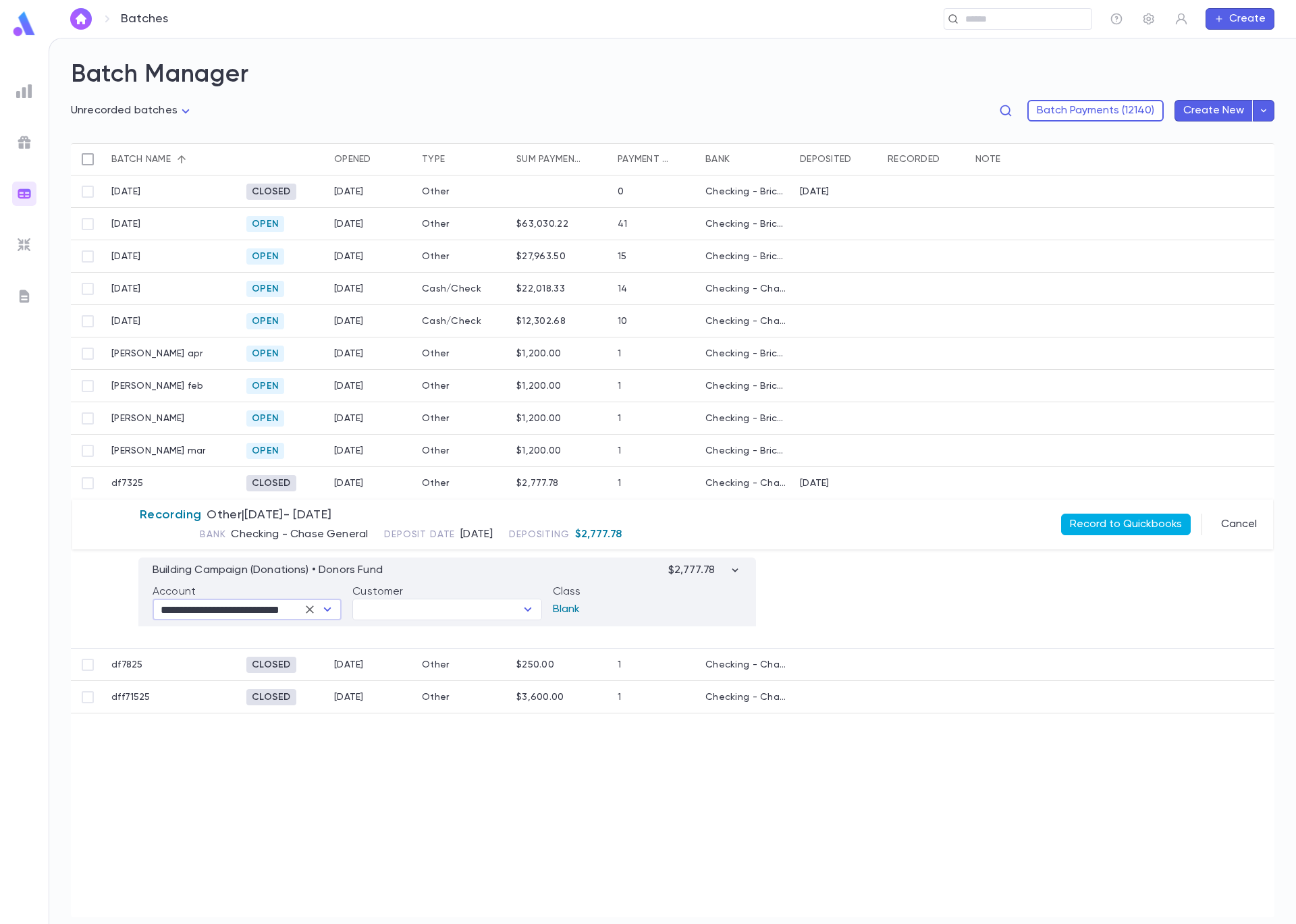
click at [1098, 531] on button "Record to Quickbooks" at bounding box center [1126, 524] width 129 height 22
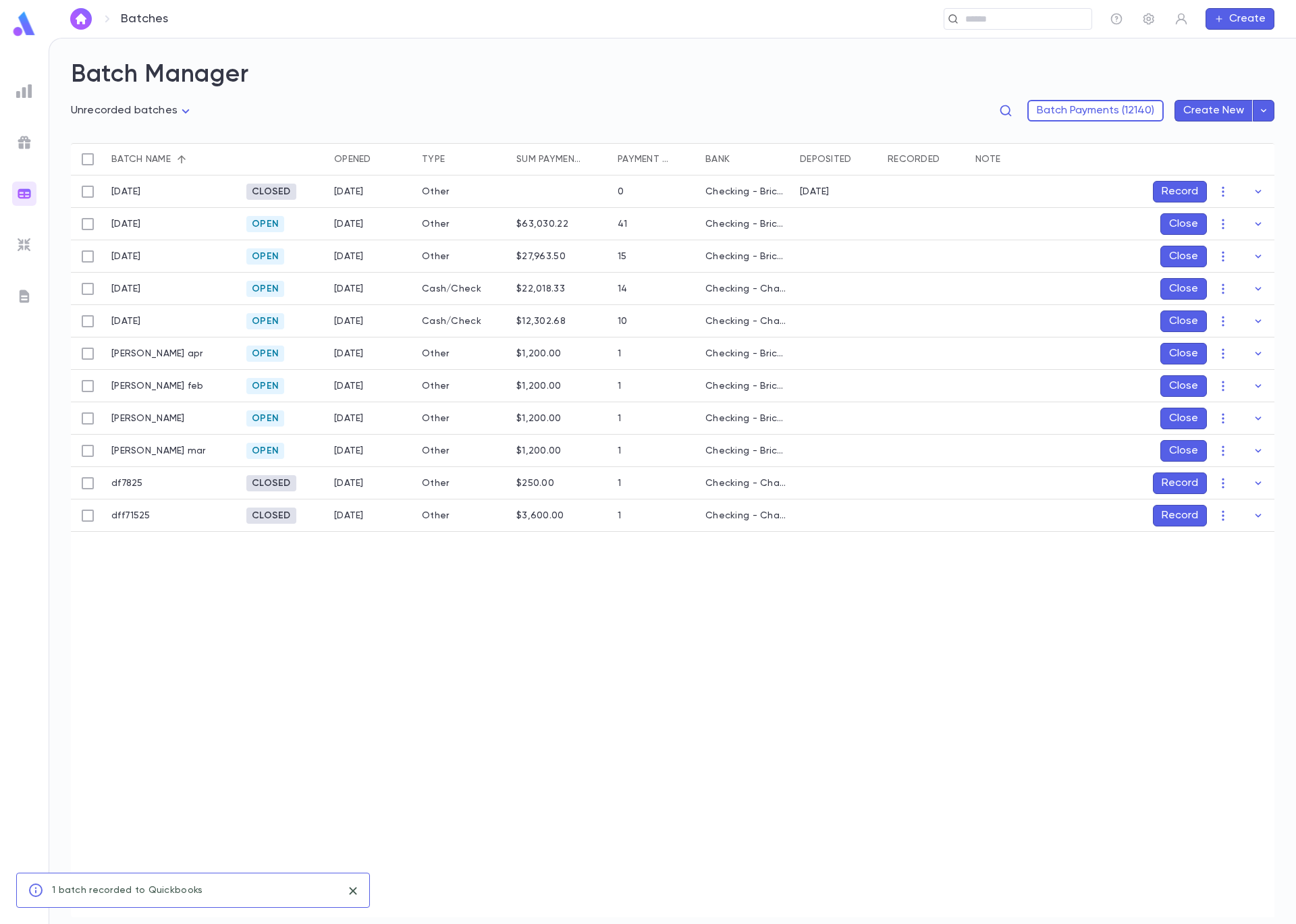
click at [1174, 484] on button "Record" at bounding box center [1180, 483] width 54 height 22
click at [1231, 574] on icon "Choose date, selected date is Sep 5, 2025" at bounding box center [1231, 573] width 16 height 16
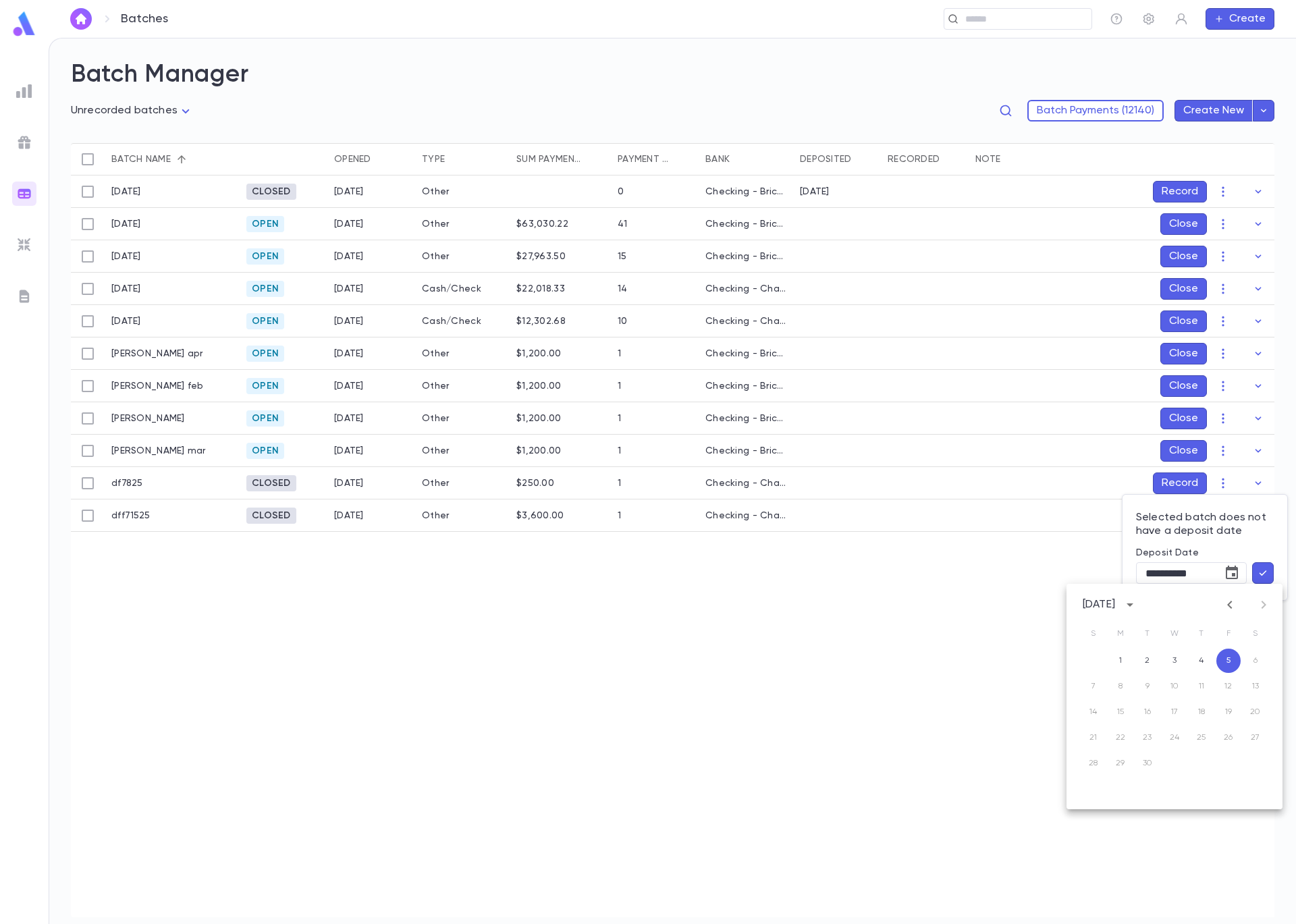
click at [1227, 597] on icon "Previous month" at bounding box center [1230, 605] width 16 height 16
click at [1227, 595] on button "Previous month" at bounding box center [1230, 605] width 22 height 22
click at [1145, 690] on button "8" at bounding box center [1147, 686] width 24 height 24
type input "**********"
click at [1259, 577] on icon "button" at bounding box center [1263, 573] width 12 height 13
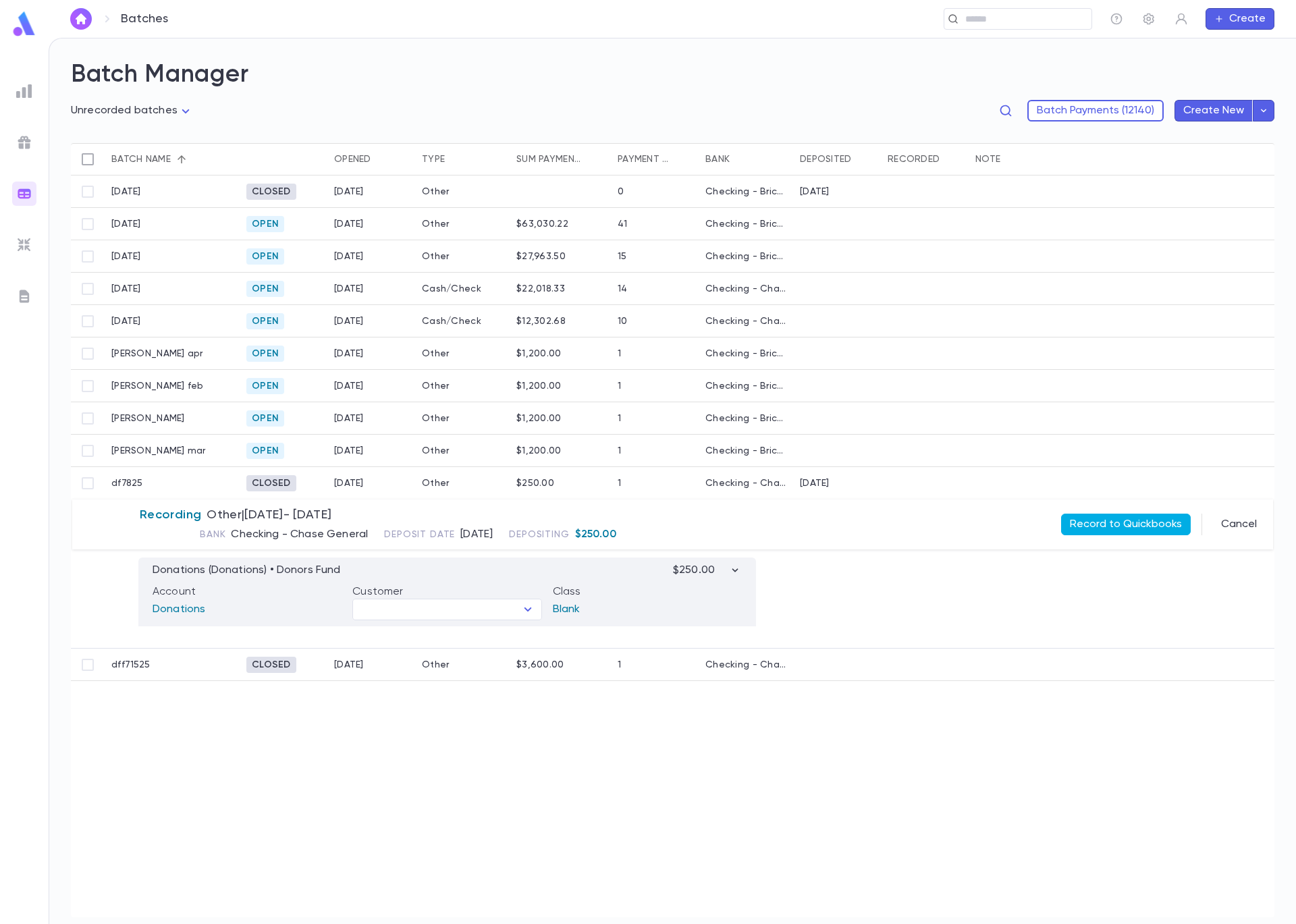
click at [1169, 530] on button "Record to Quickbooks" at bounding box center [1126, 524] width 129 height 22
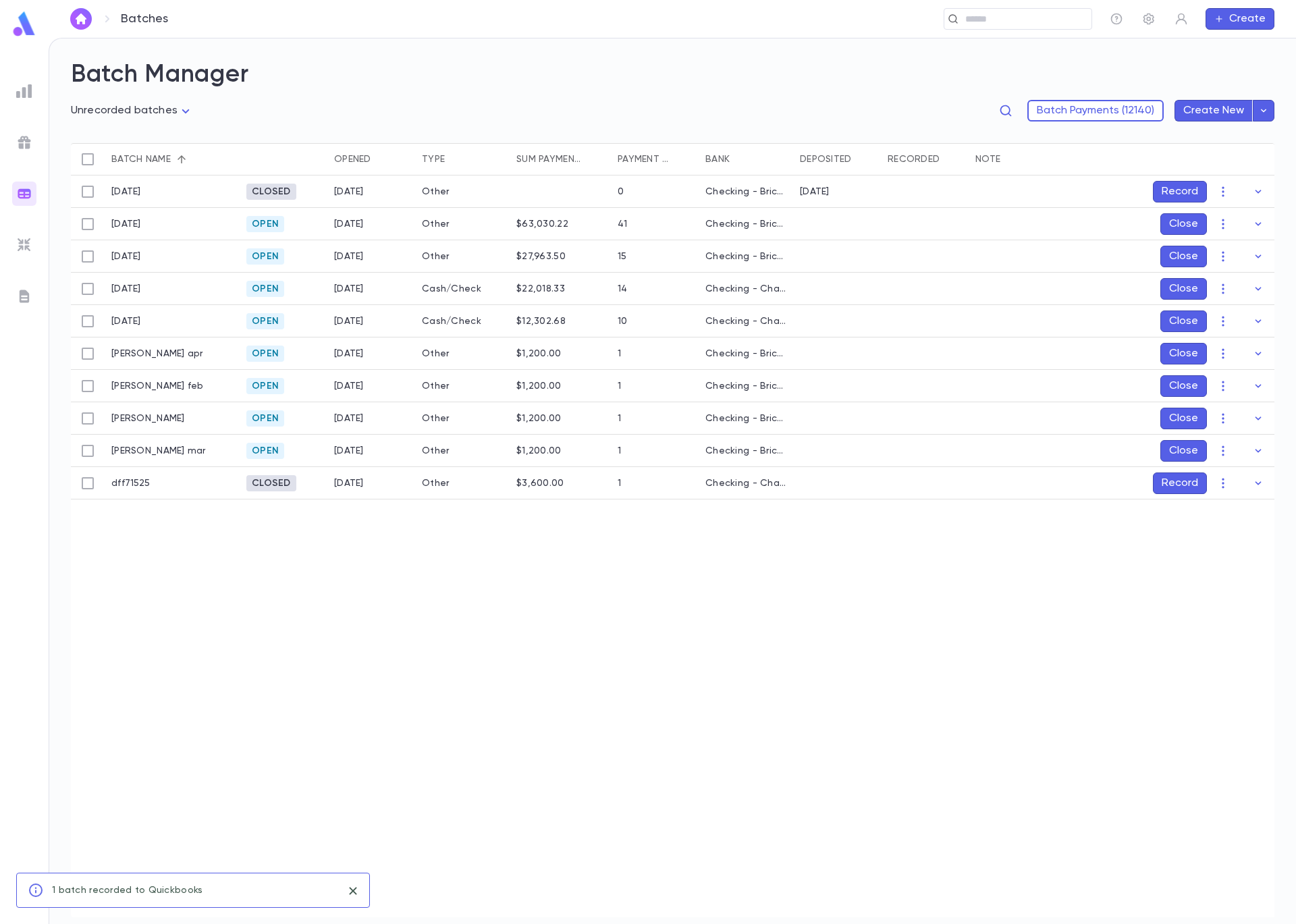
click at [1169, 490] on button "Record" at bounding box center [1180, 483] width 54 height 22
click at [1232, 577] on icon "Choose date, selected date is Sep 5, 2025" at bounding box center [1231, 573] width 16 height 16
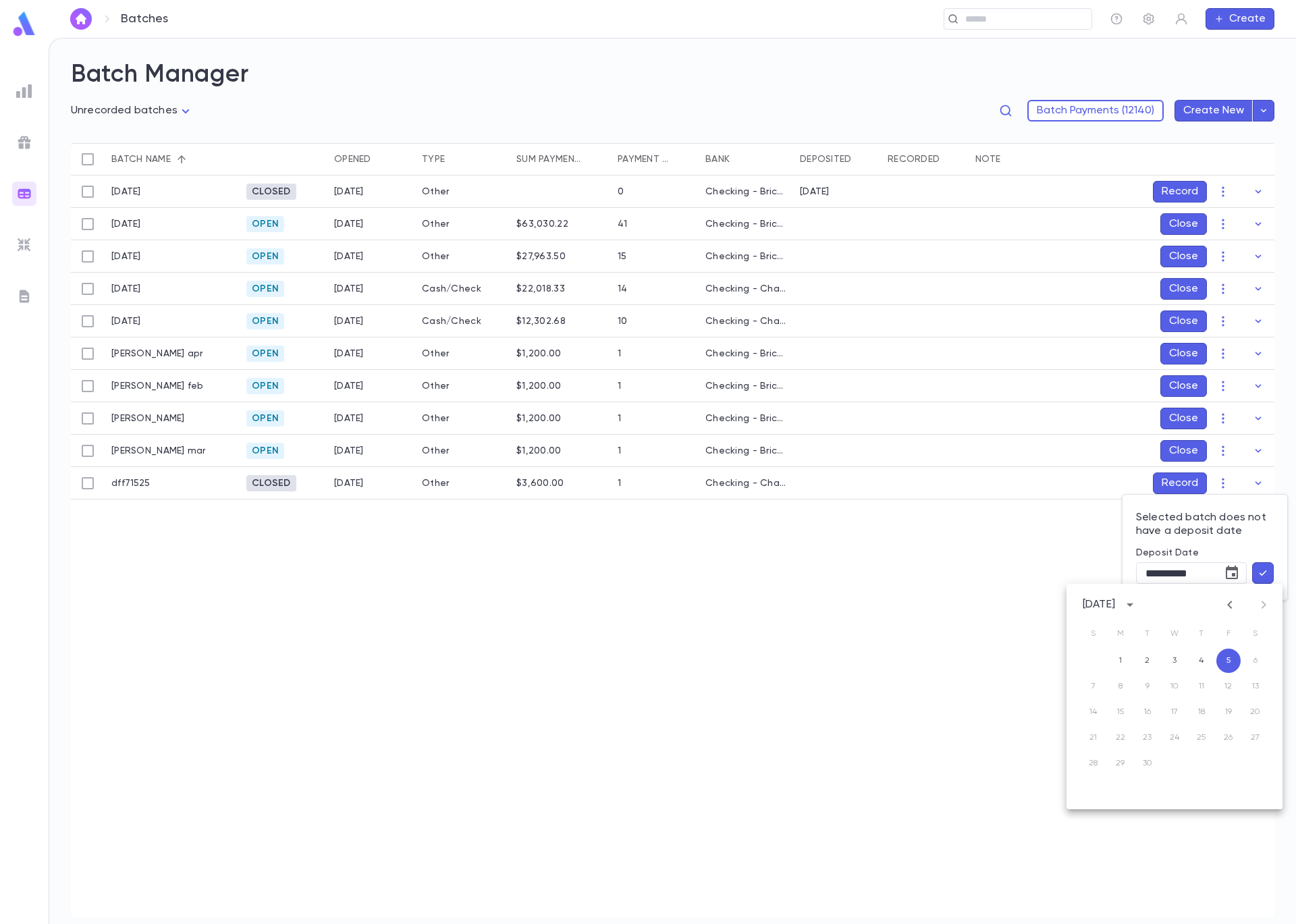
click at [1230, 603] on icon "Previous month" at bounding box center [1230, 605] width 5 height 8
click at [1229, 603] on icon "Previous month" at bounding box center [1230, 605] width 5 height 8
click at [1152, 720] on button "15" at bounding box center [1147, 711] width 24 height 24
type input "**********"
click at [1268, 582] on button "button" at bounding box center [1263, 573] width 22 height 22
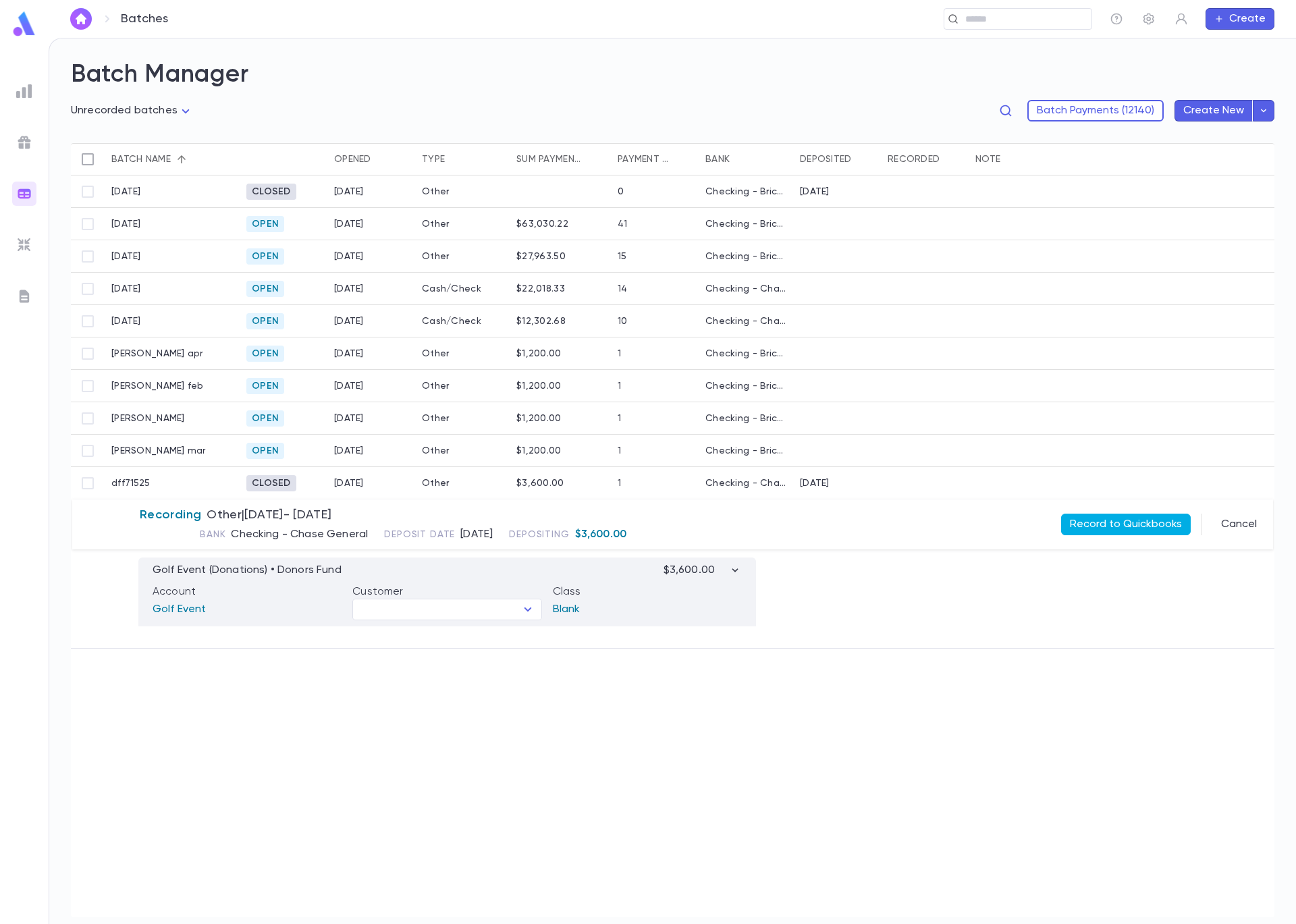
click at [1087, 524] on button "Record to Quickbooks" at bounding box center [1126, 524] width 129 height 22
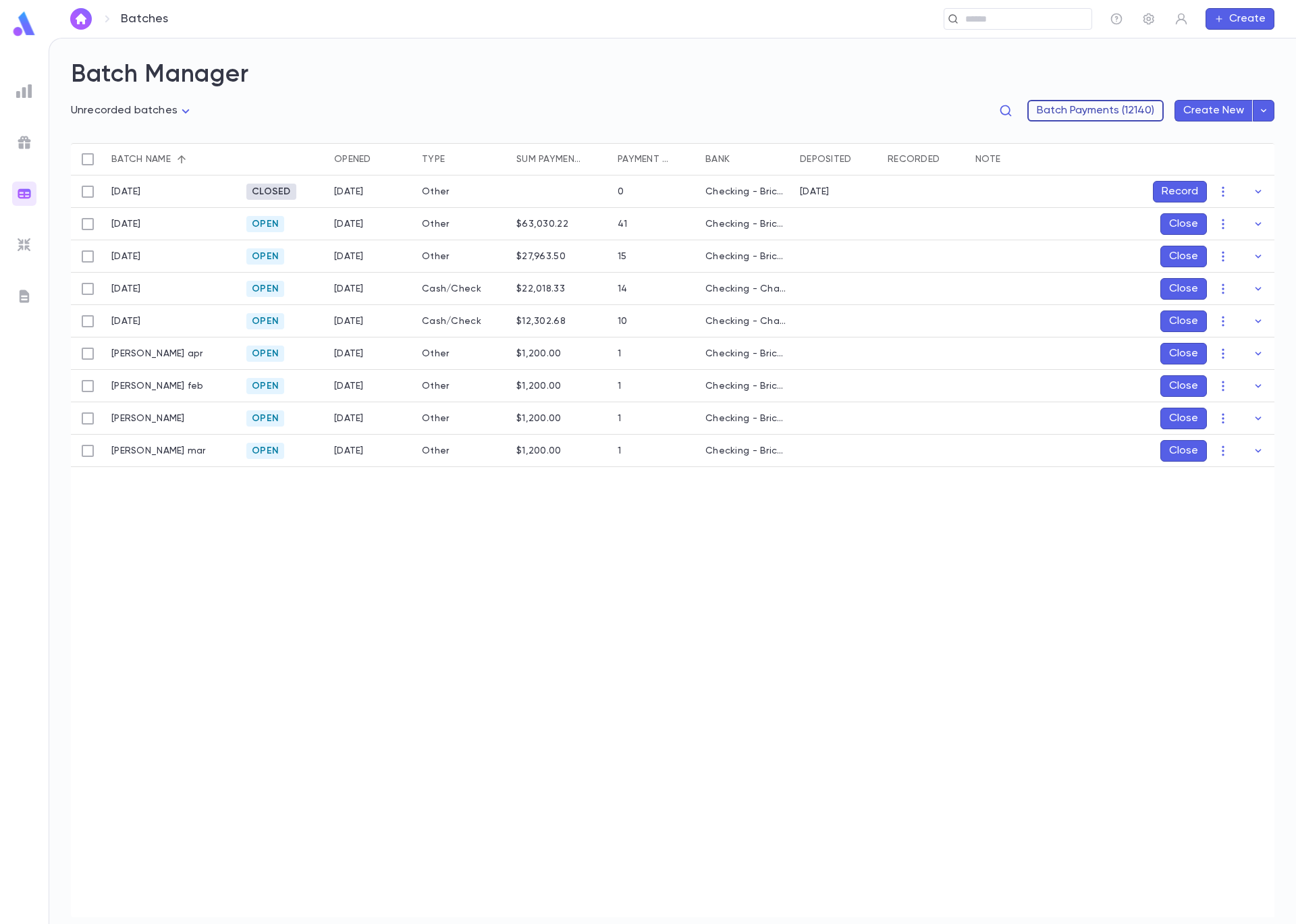
click at [1110, 113] on button "Batch Payments (12140)" at bounding box center [1095, 111] width 136 height 22
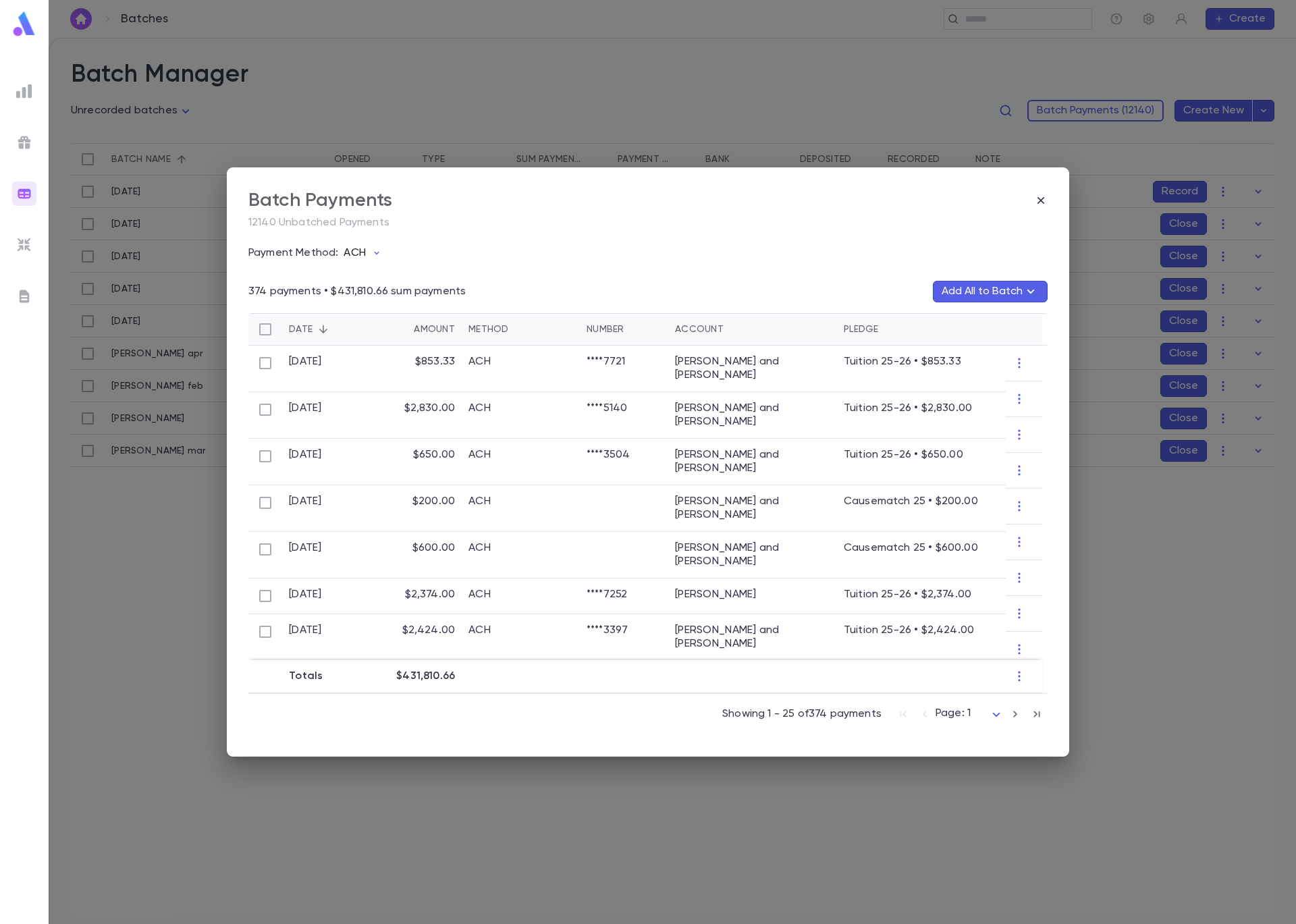
click at [345, 254] on p "ACH" at bounding box center [355, 252] width 22 height 13
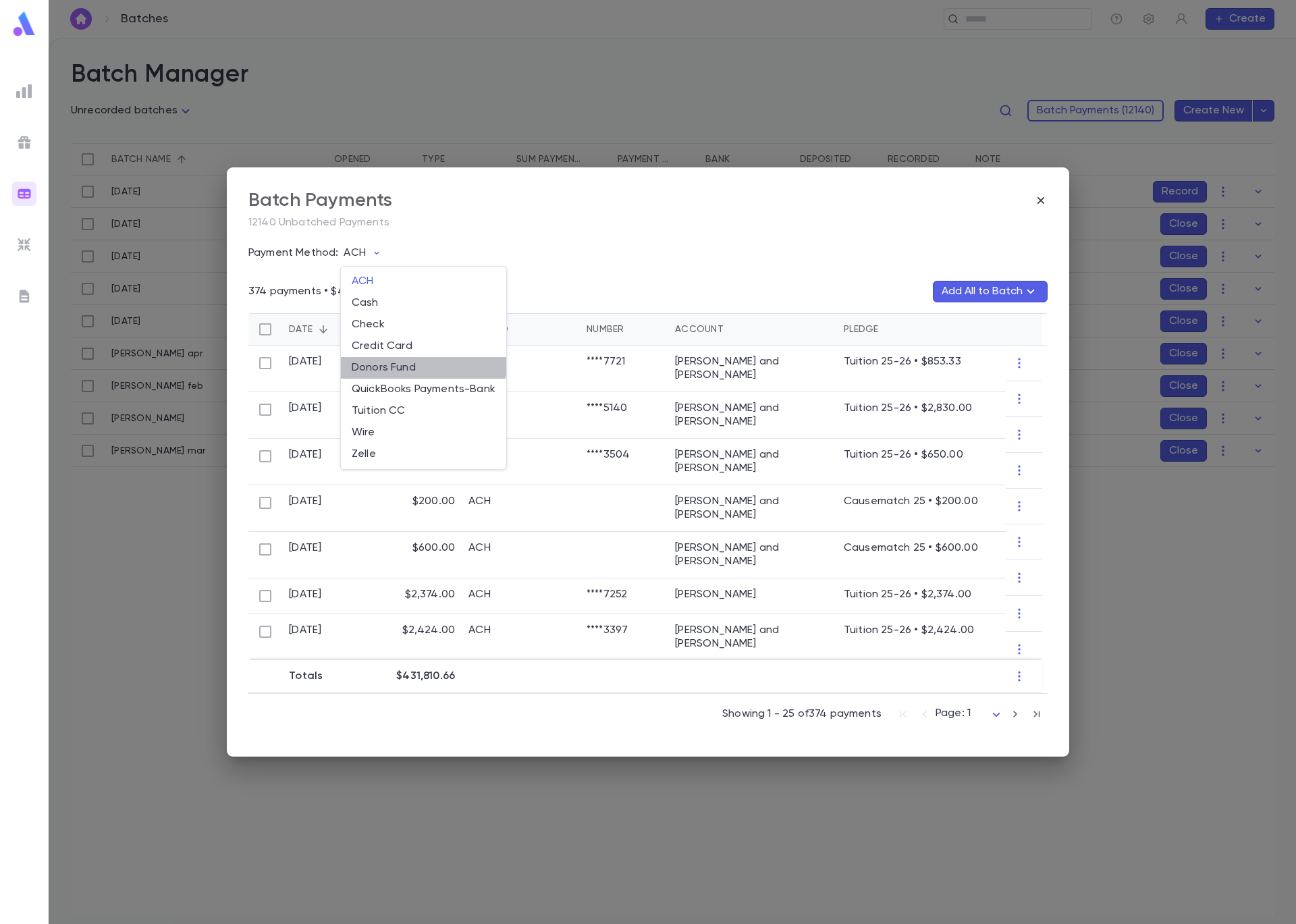
click at [397, 361] on li "Donors Fund" at bounding box center [423, 368] width 165 height 22
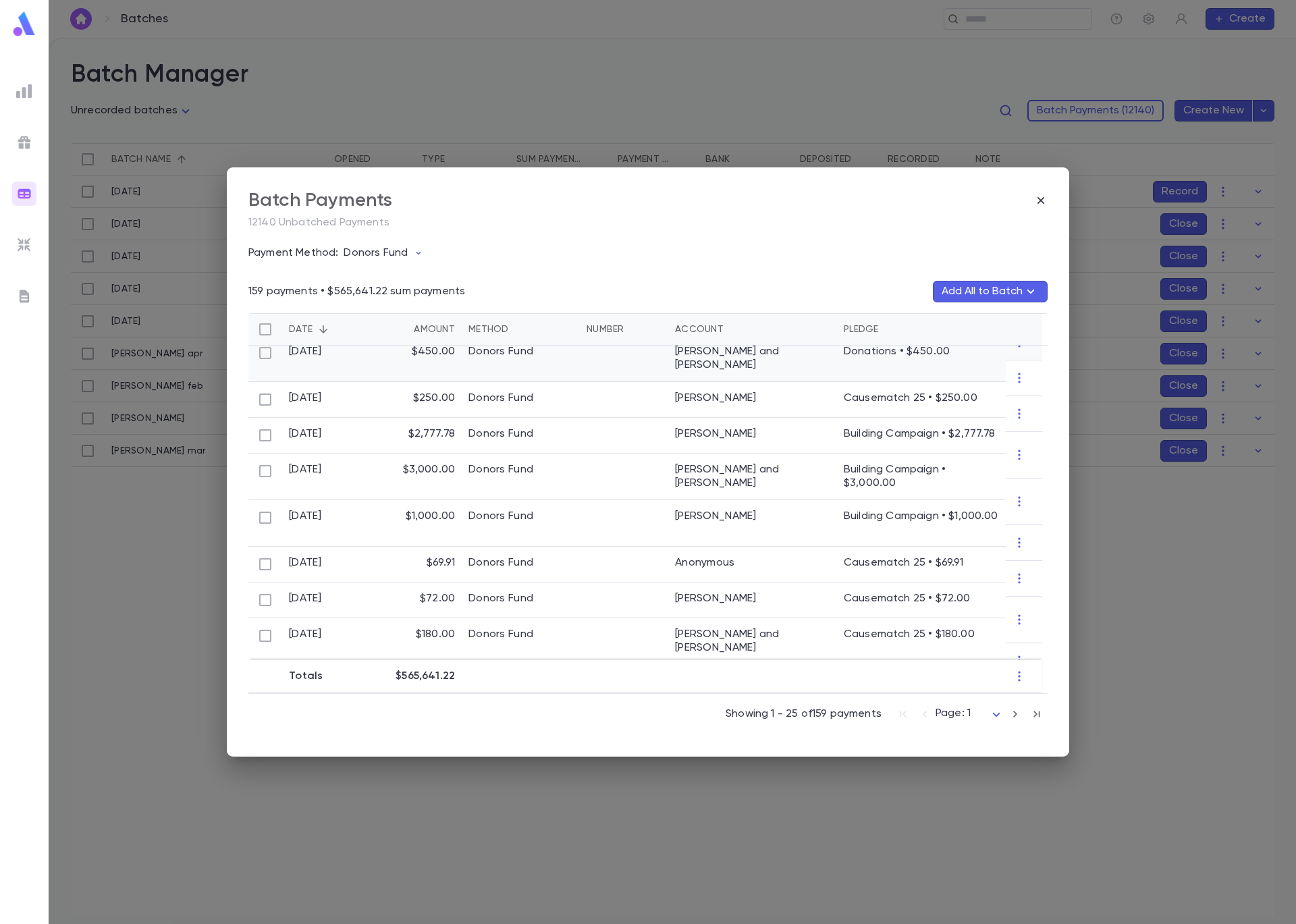
scroll to position [390, 0]
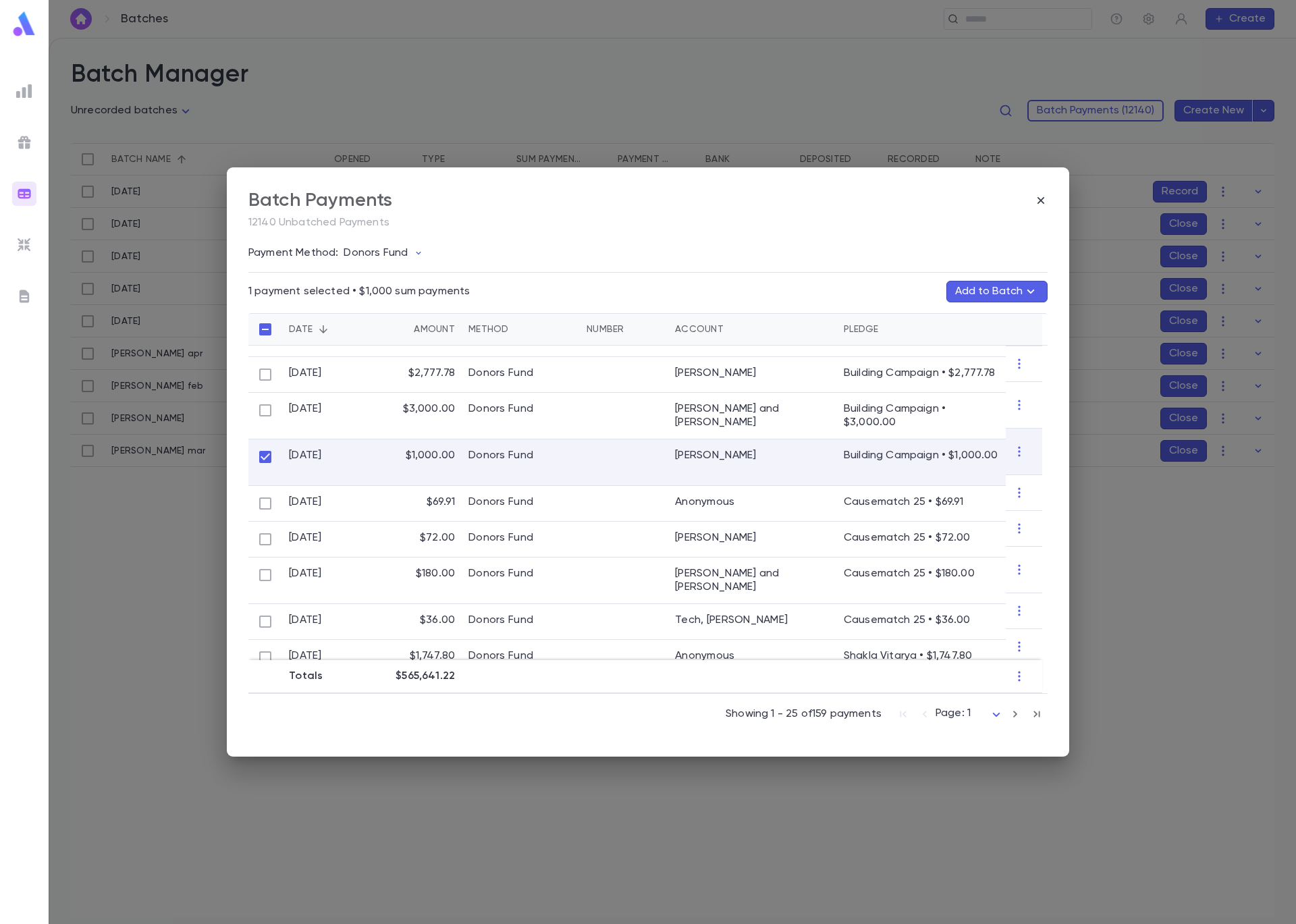
click at [1001, 298] on button "Add to Batch" at bounding box center [997, 291] width 101 height 22
click at [973, 489] on button "Create Batch" at bounding box center [970, 492] width 104 height 22
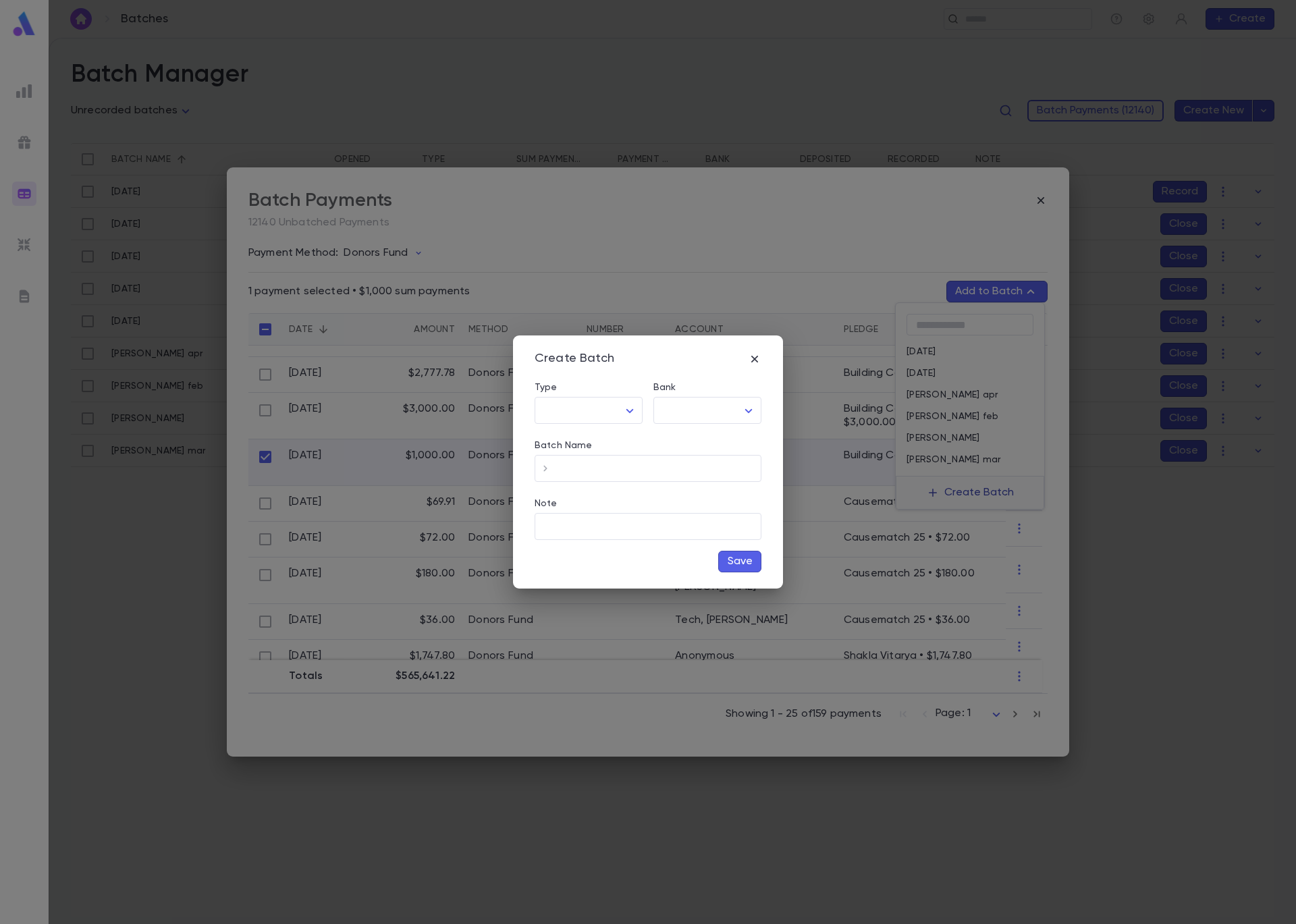
type input "*****"
click at [695, 411] on body "**********" at bounding box center [648, 481] width 1296 height 886
click at [693, 436] on span "Checking - Chase General" at bounding box center [710, 439] width 182 height 13
type input "**"
click at [603, 473] on input "Batch Name" at bounding box center [659, 469] width 205 height 26
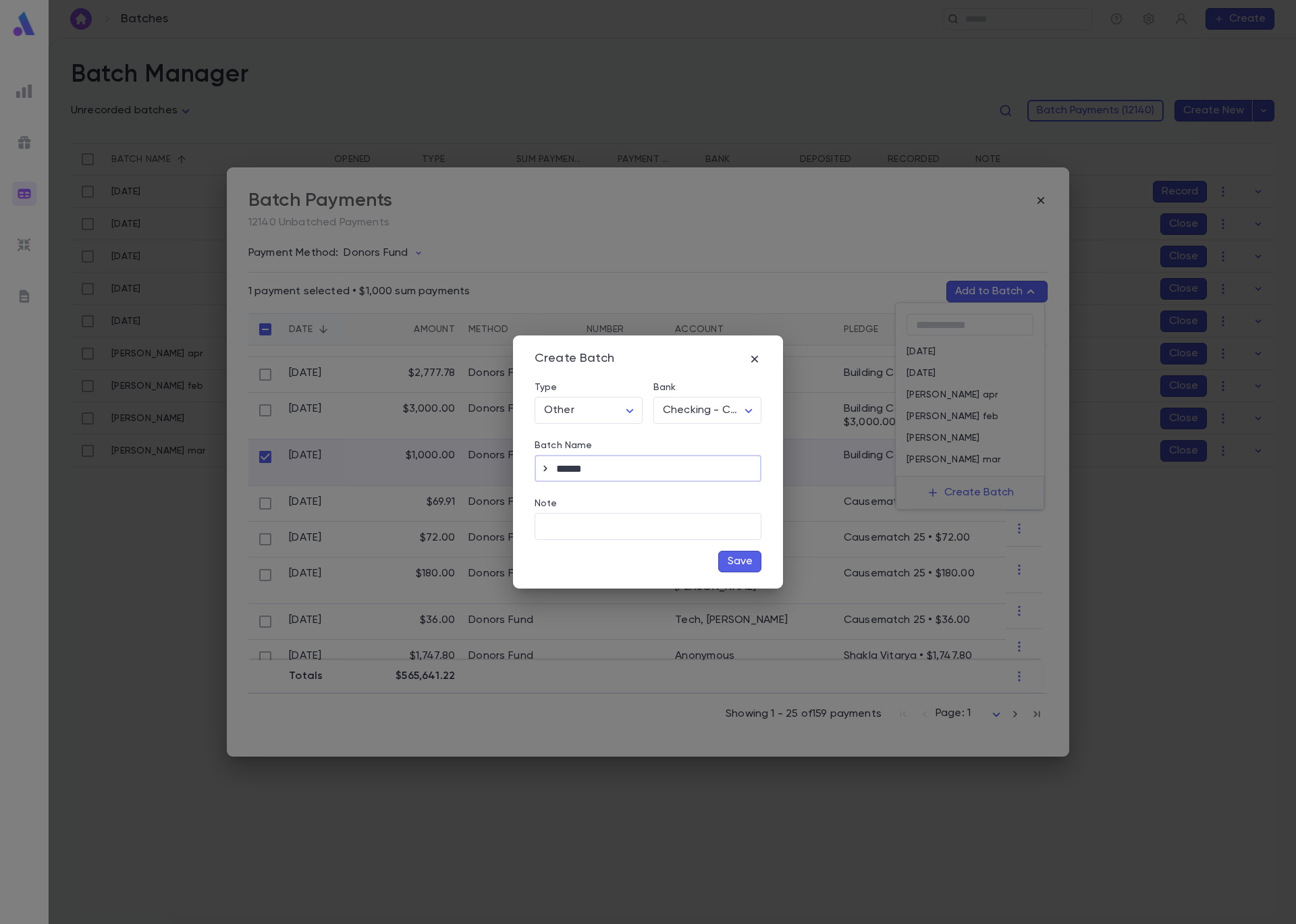
type input "******"
click at [756, 562] on button "Save" at bounding box center [740, 562] width 43 height 22
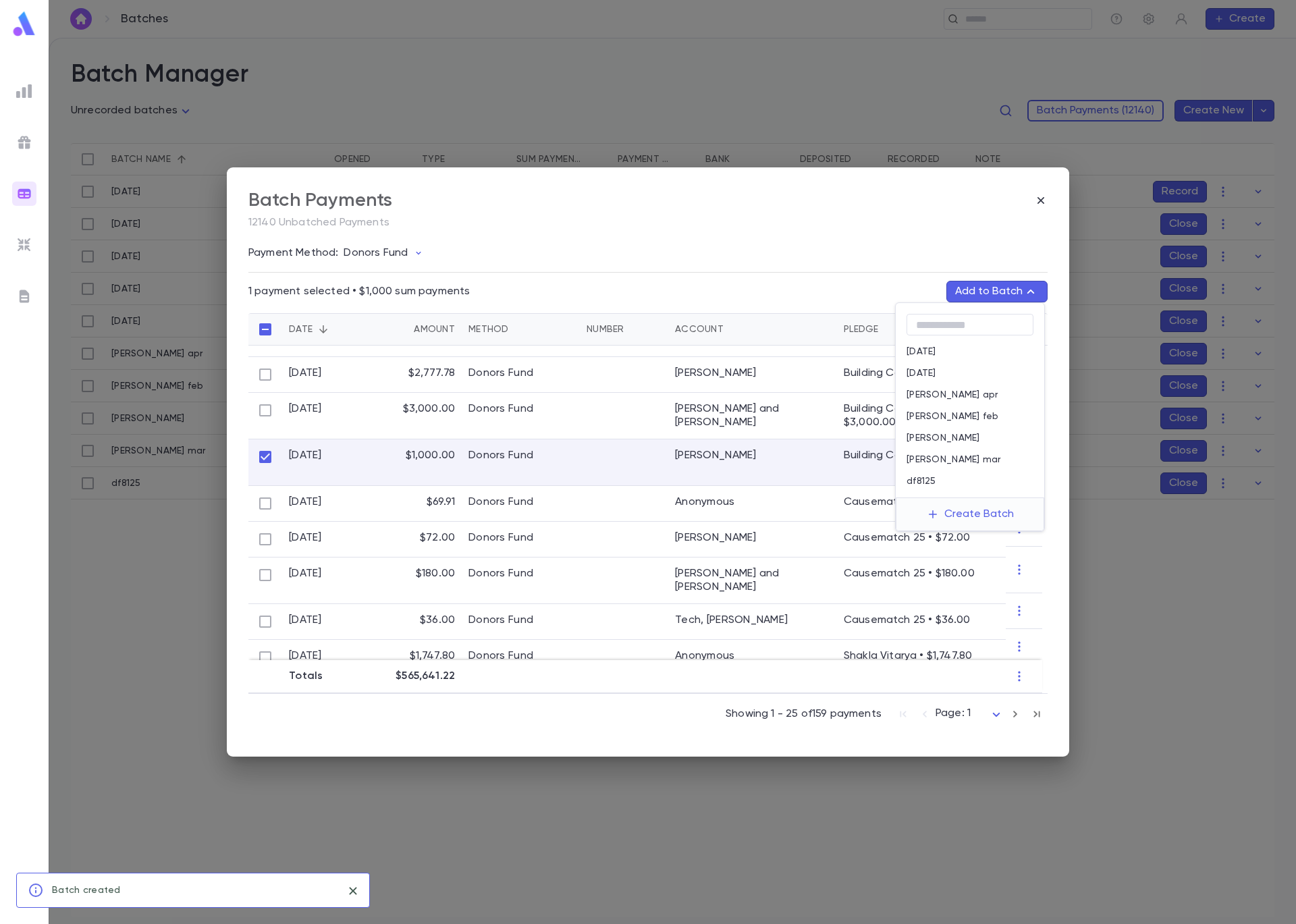
click at [927, 484] on p "df8125" at bounding box center [921, 481] width 30 height 11
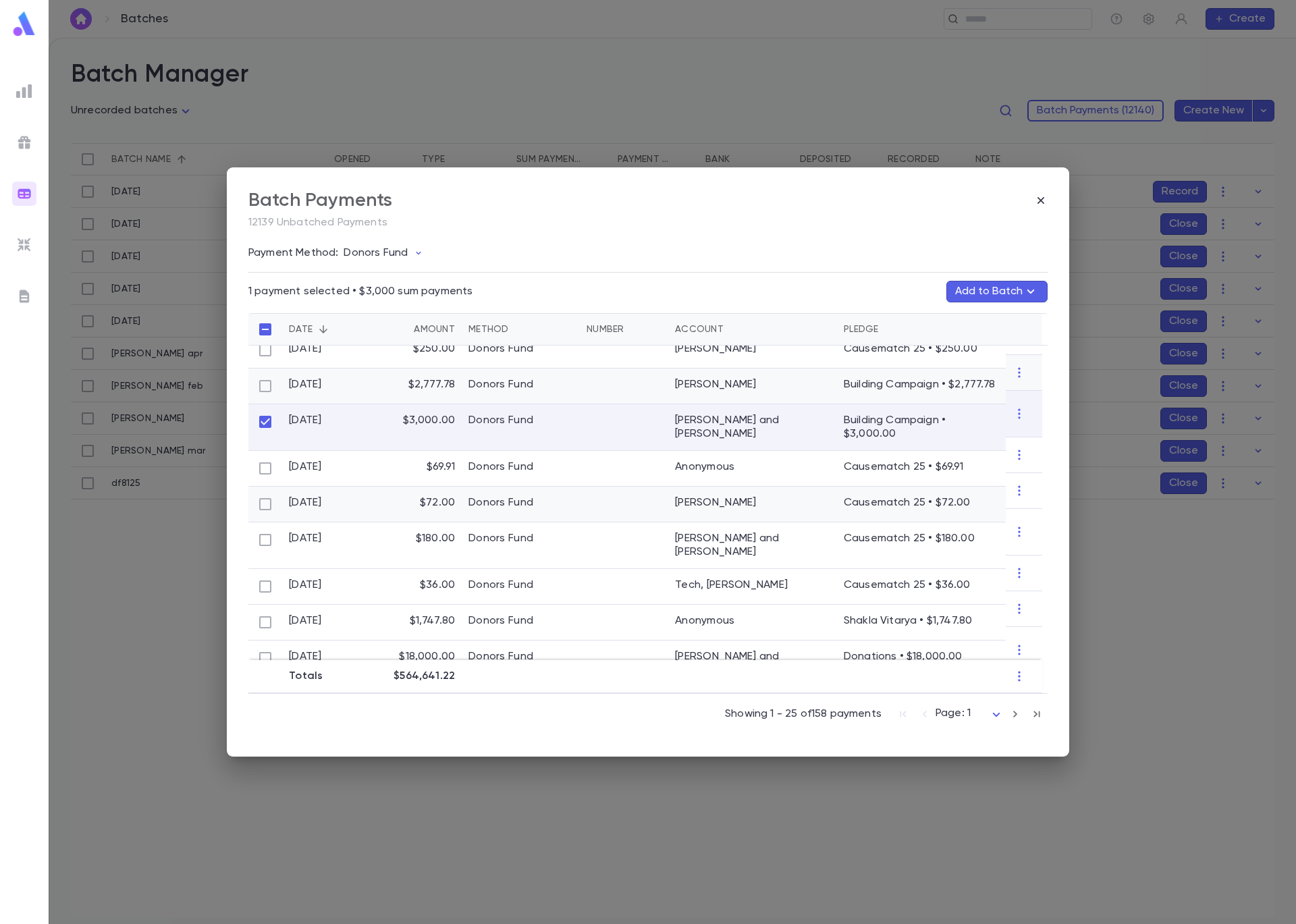
scroll to position [279, 0]
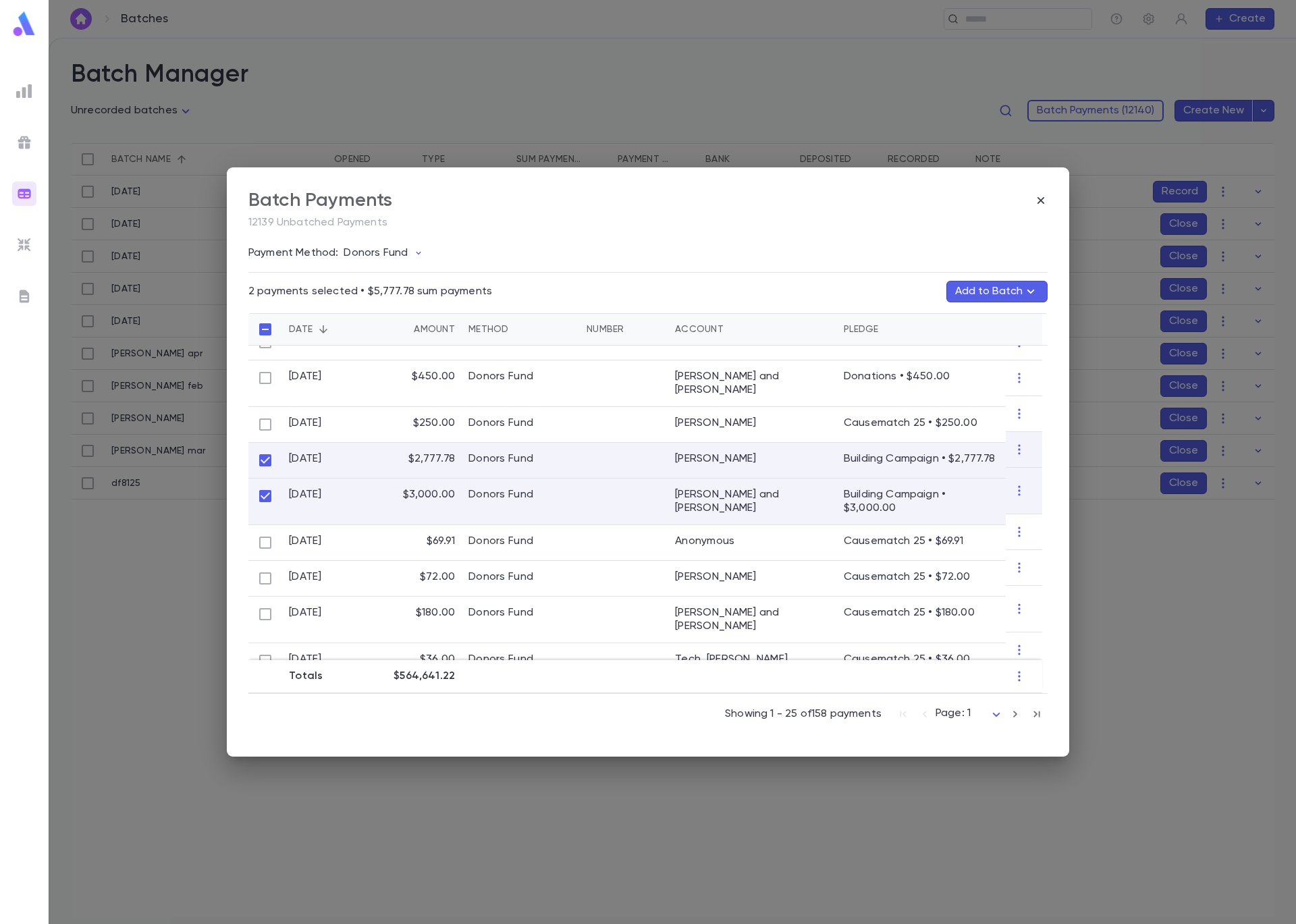
click at [1024, 294] on icon "button" at bounding box center [1030, 291] width 16 height 16
click at [988, 515] on button "Create Batch" at bounding box center [970, 514] width 104 height 22
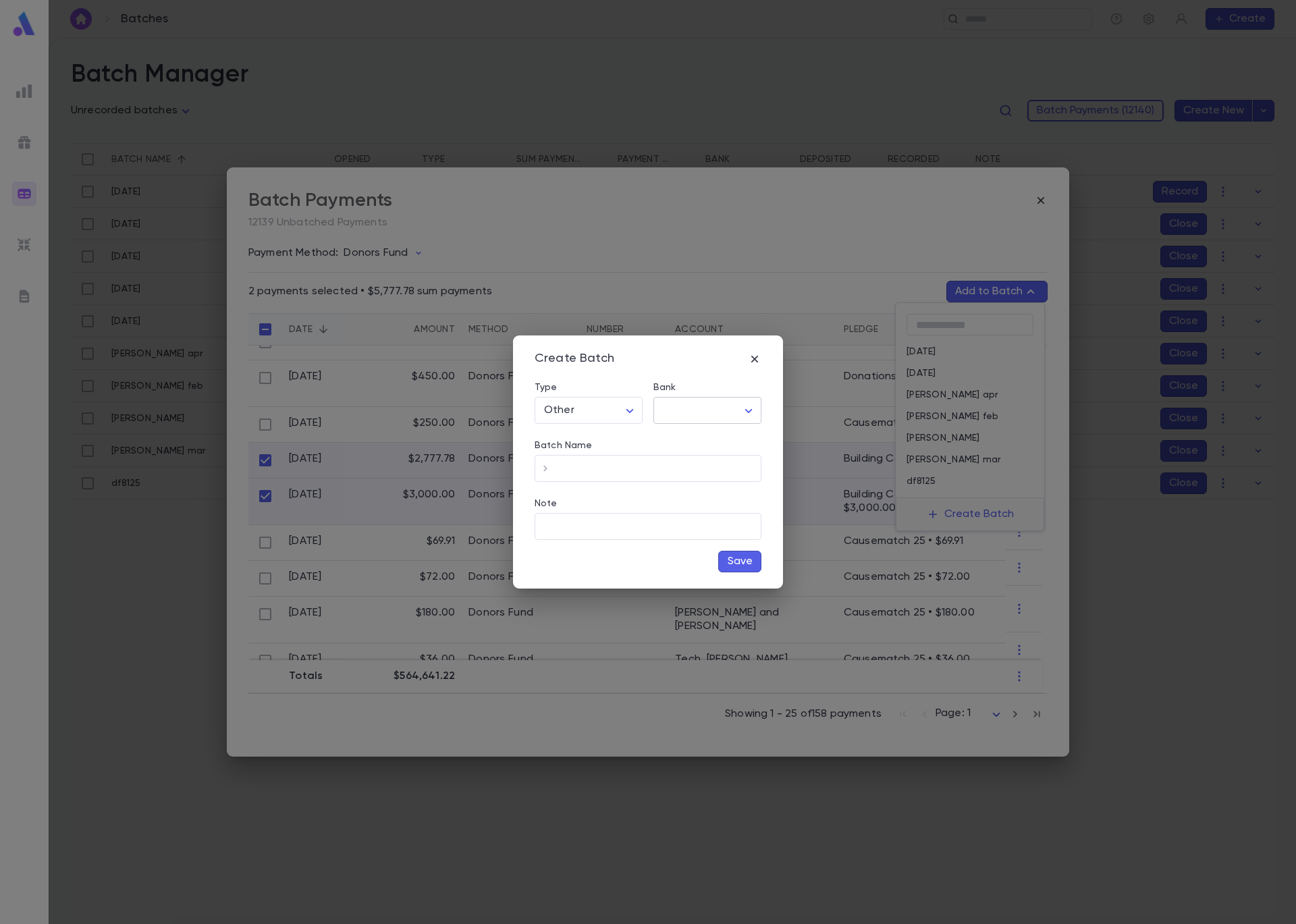
click at [732, 419] on body "**********" at bounding box center [648, 481] width 1296 height 886
click at [733, 446] on span "Checking - Chase General" at bounding box center [710, 439] width 182 height 13
type input "**"
click at [661, 477] on input "Batch Name" at bounding box center [659, 469] width 205 height 26
type input "******"
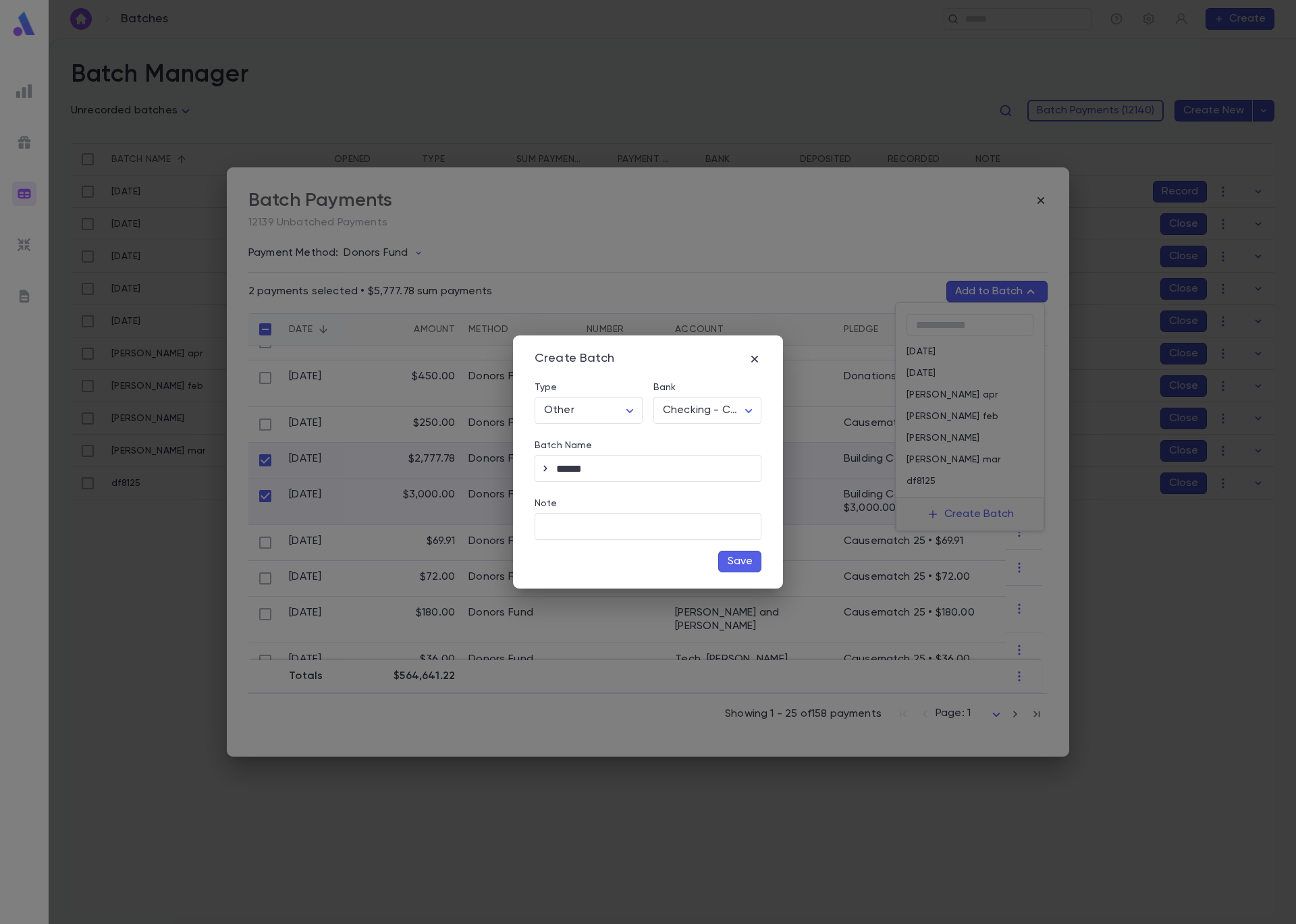
click at [740, 563] on button "Save" at bounding box center [740, 562] width 43 height 22
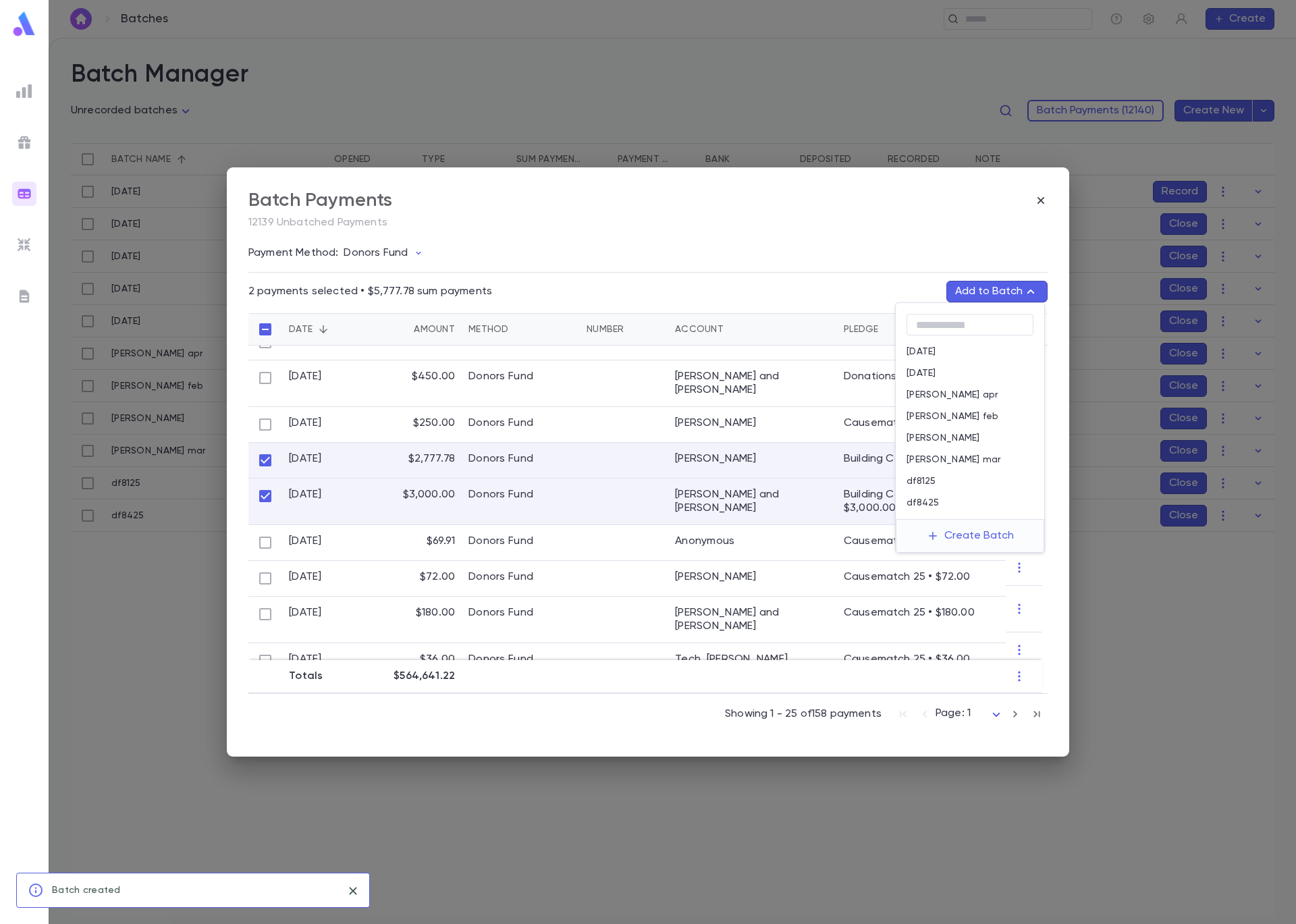
click at [940, 508] on div "df8425" at bounding box center [969, 503] width 149 height 22
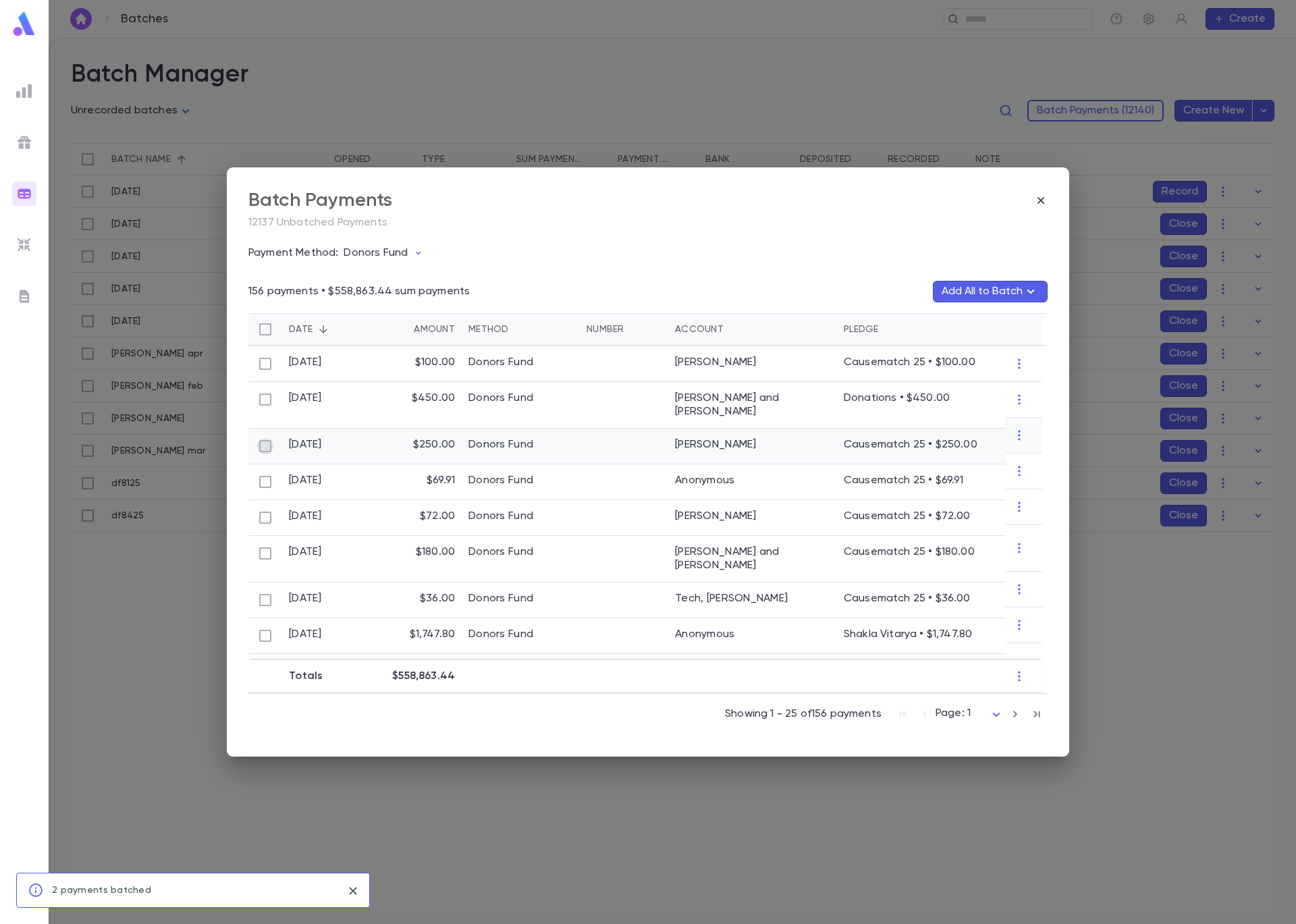
scroll to position [293, 0]
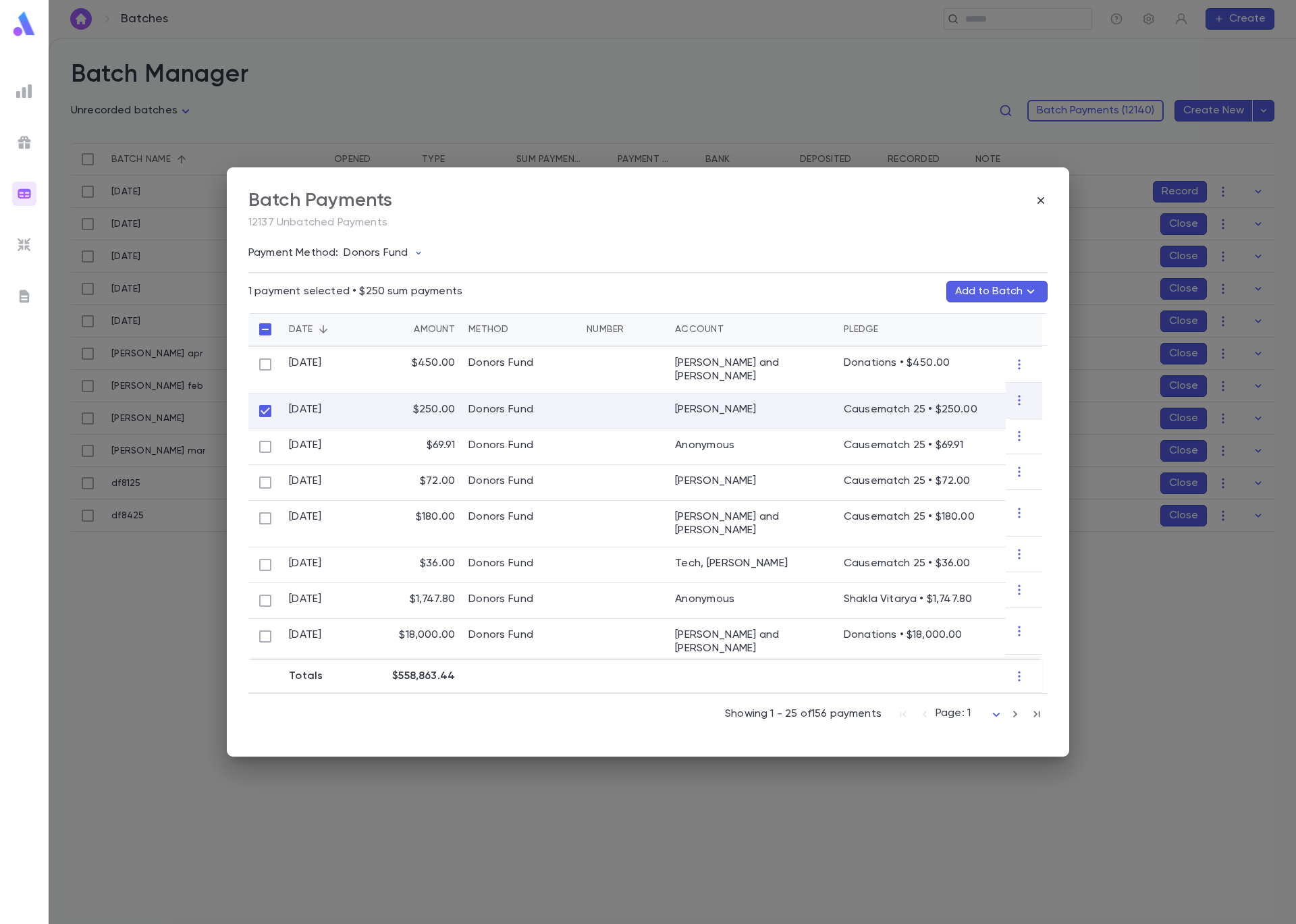
click at [981, 294] on button "Add to Batch" at bounding box center [997, 291] width 101 height 22
click at [985, 539] on button "Create Batch" at bounding box center [970, 536] width 104 height 22
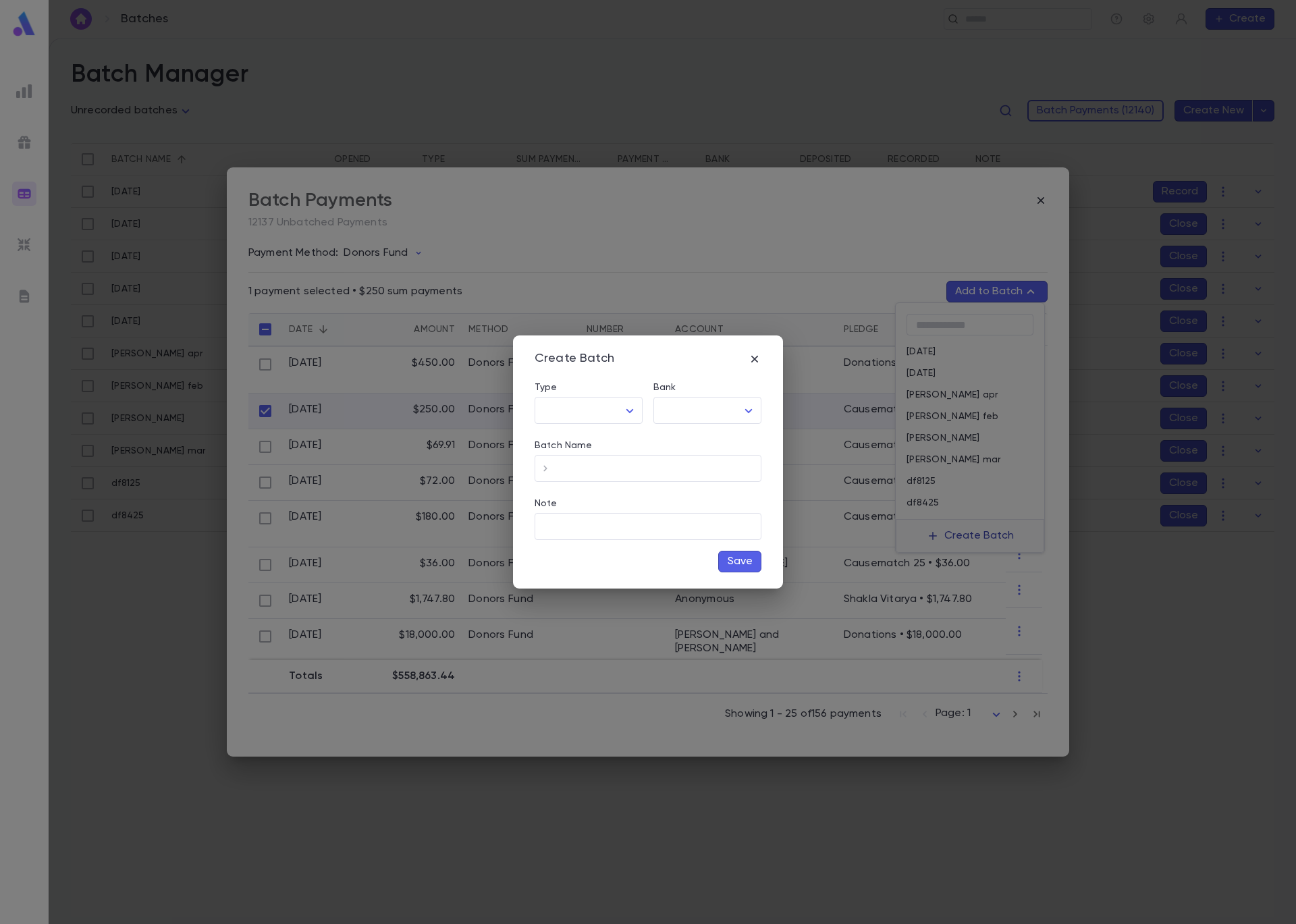
type input "*****"
click at [733, 407] on body "**********" at bounding box center [648, 481] width 1296 height 886
click at [729, 441] on span "Checking - Chase General" at bounding box center [710, 439] width 182 height 13
type input "**"
click at [685, 462] on input "Batch Name" at bounding box center [659, 469] width 205 height 26
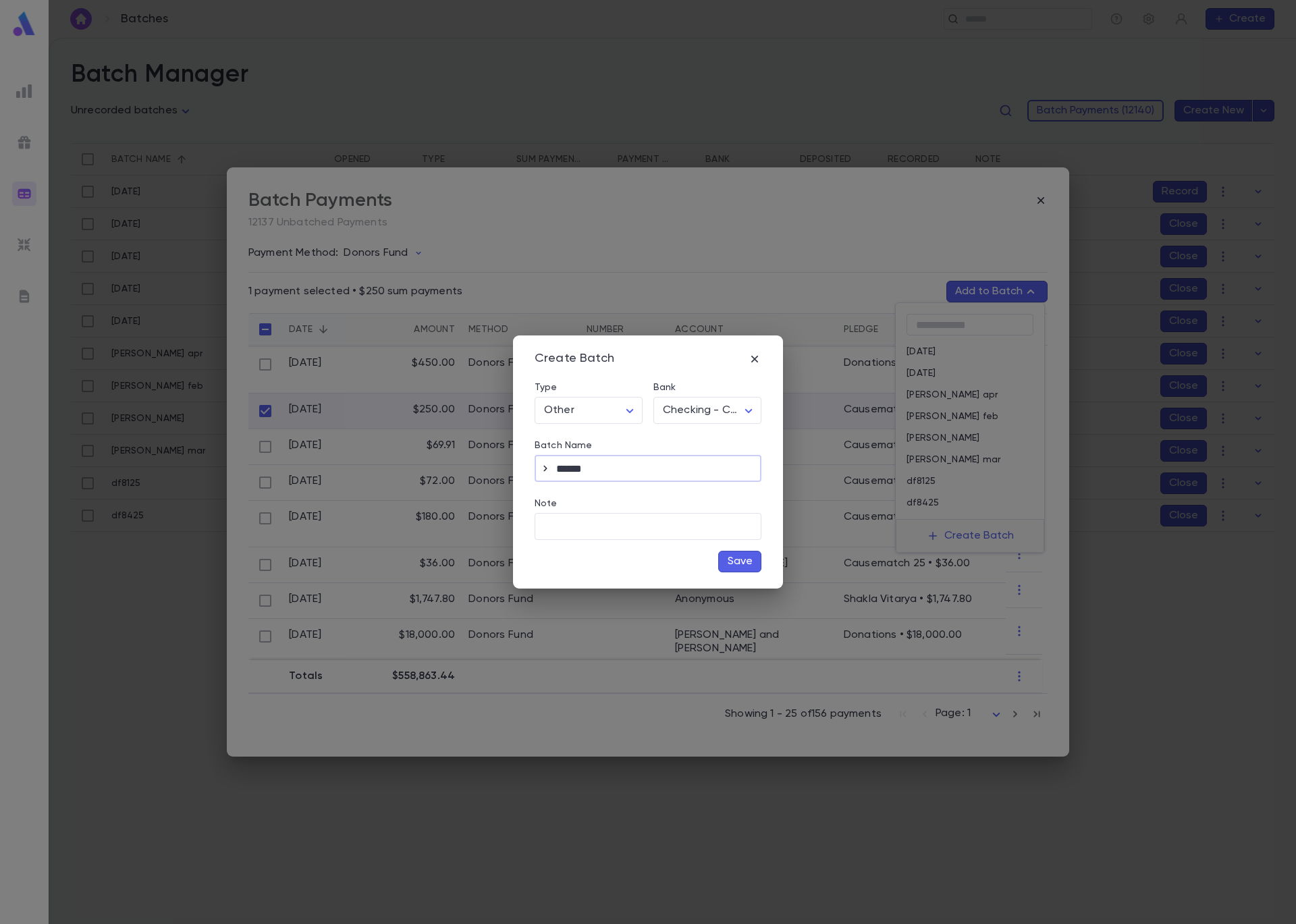
type input "******"
click at [736, 563] on button "Save" at bounding box center [740, 562] width 43 height 22
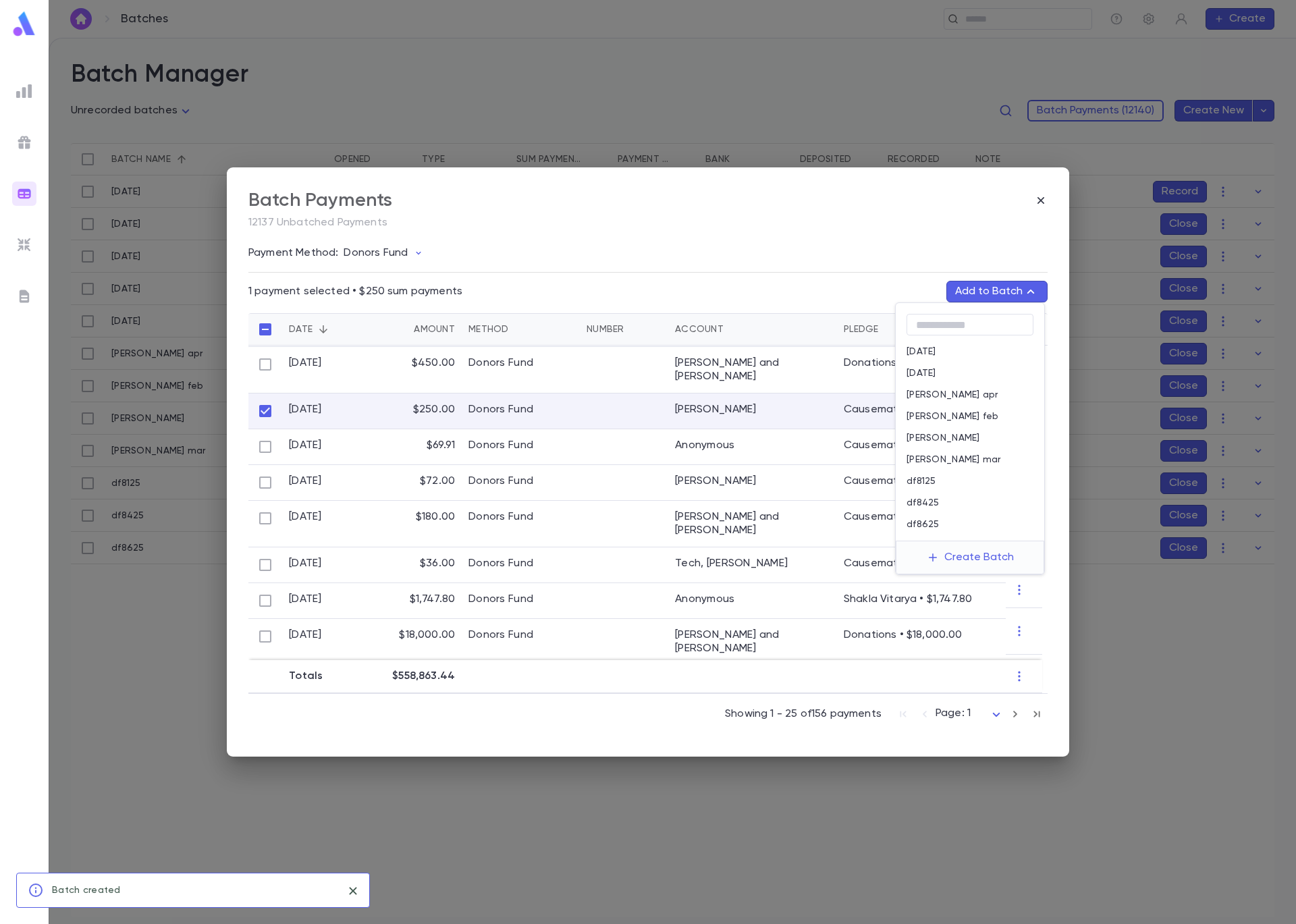
click at [943, 524] on div "df8625" at bounding box center [969, 524] width 149 height 22
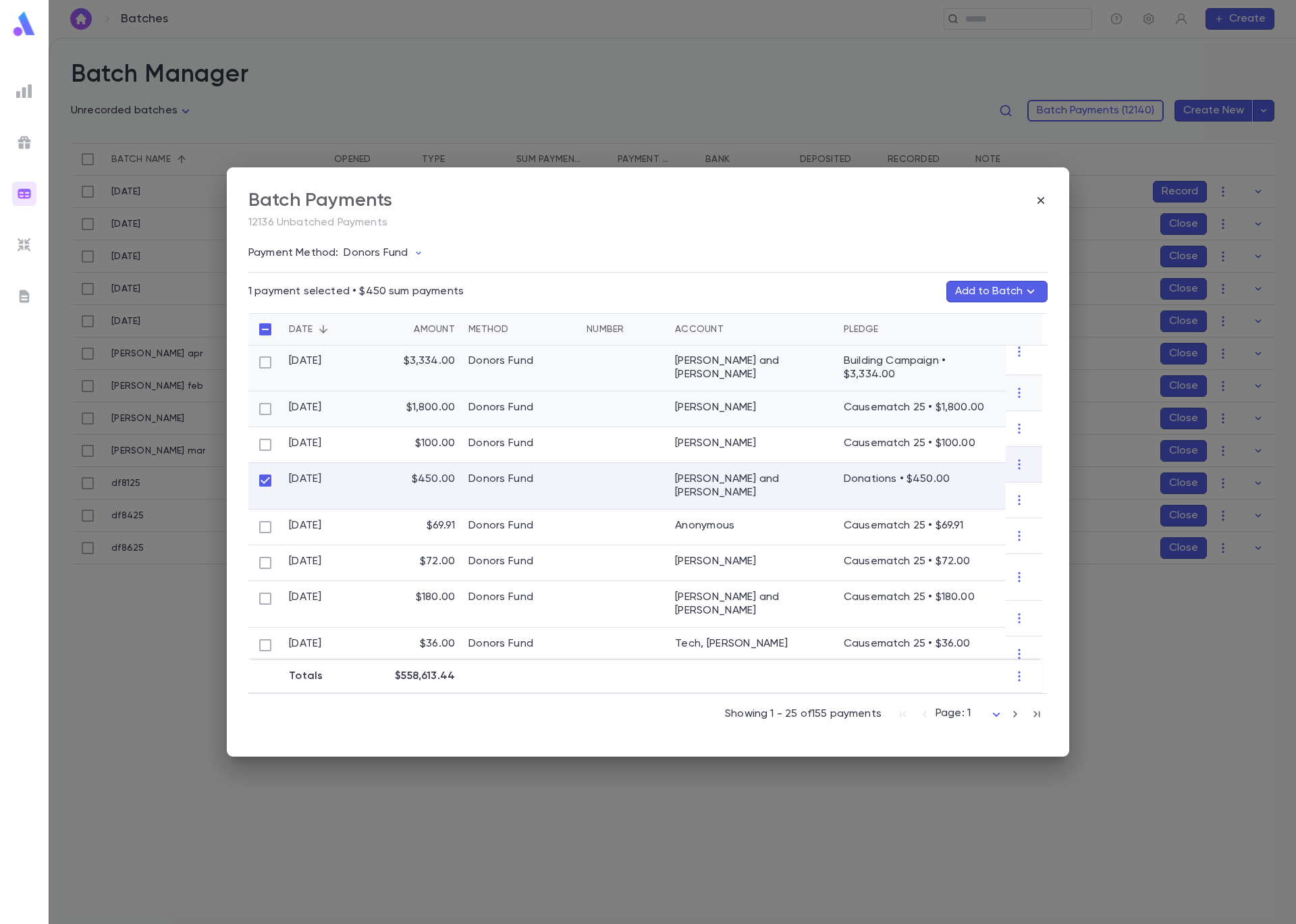
scroll to position [186, 0]
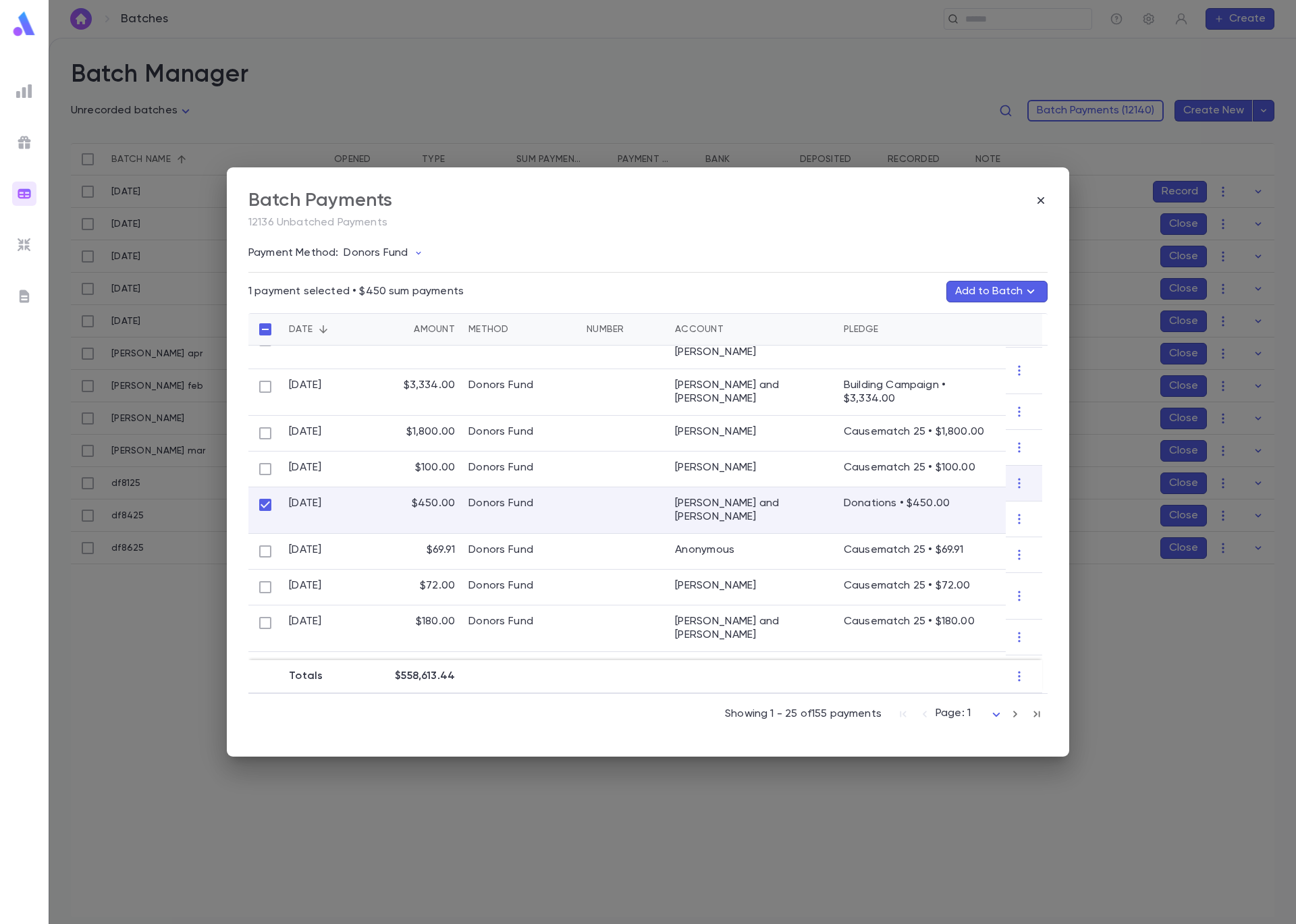
click at [1004, 292] on button "Add to Batch" at bounding box center [997, 291] width 101 height 22
click at [952, 558] on button "Create Batch" at bounding box center [970, 558] width 104 height 22
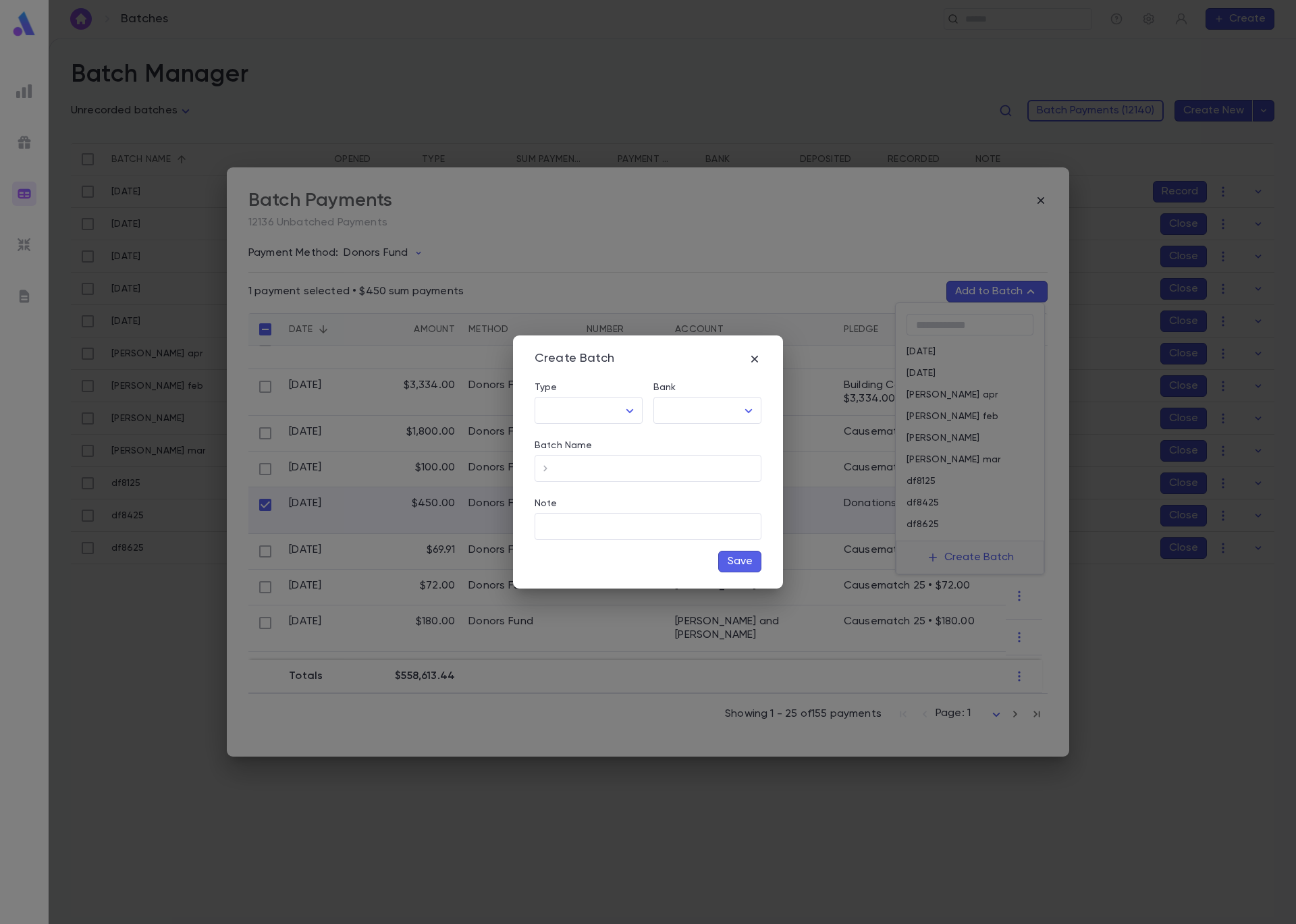
type input "*****"
click at [689, 421] on body "**********" at bounding box center [648, 481] width 1296 height 886
click at [701, 445] on span "Checking - Chase General" at bounding box center [710, 439] width 182 height 13
type input "**"
click at [673, 474] on input "Batch Name" at bounding box center [659, 469] width 205 height 26
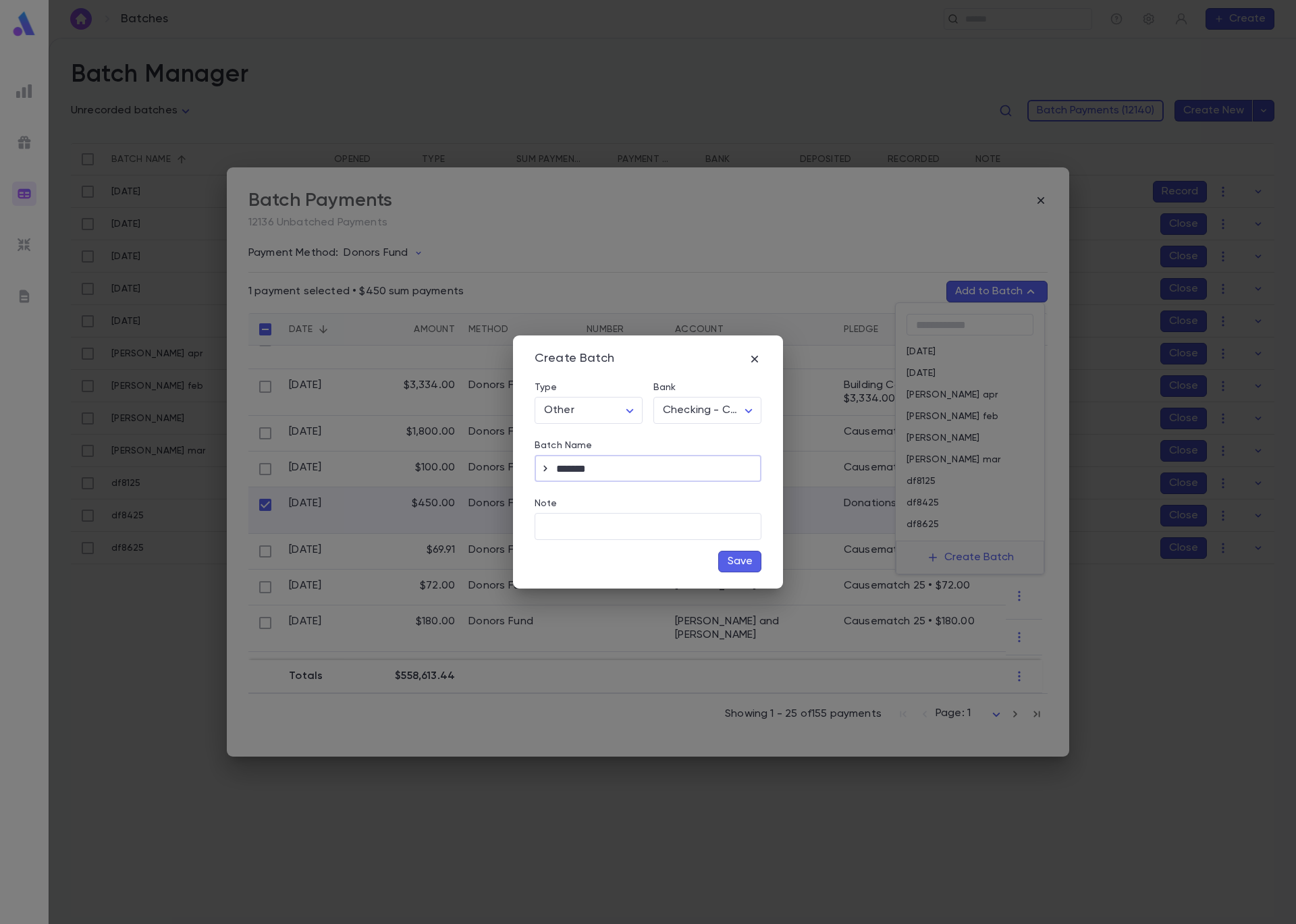
type input "*******"
click at [750, 563] on button "Save" at bounding box center [740, 562] width 43 height 22
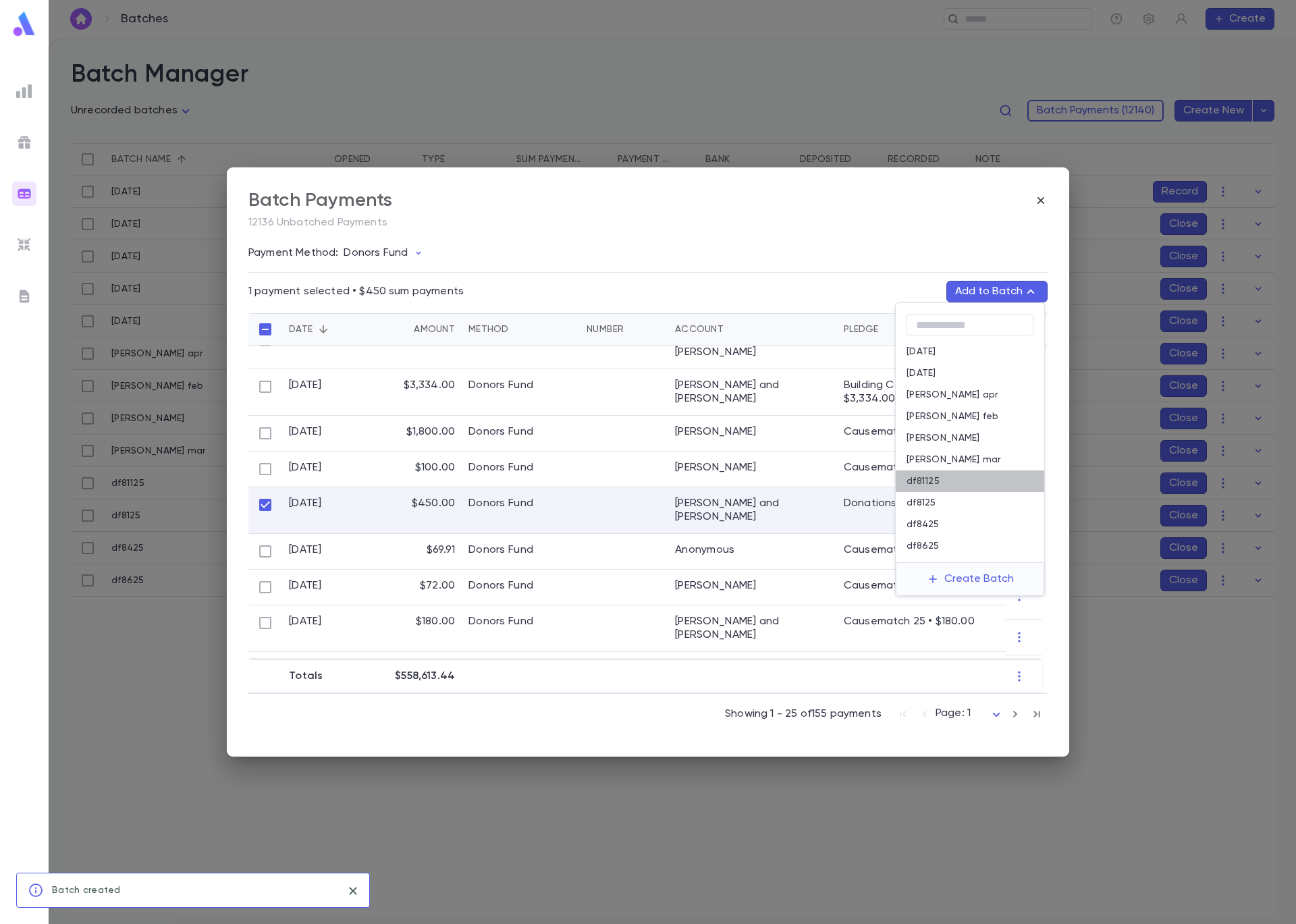
click at [955, 478] on div "df81125" at bounding box center [969, 481] width 149 height 22
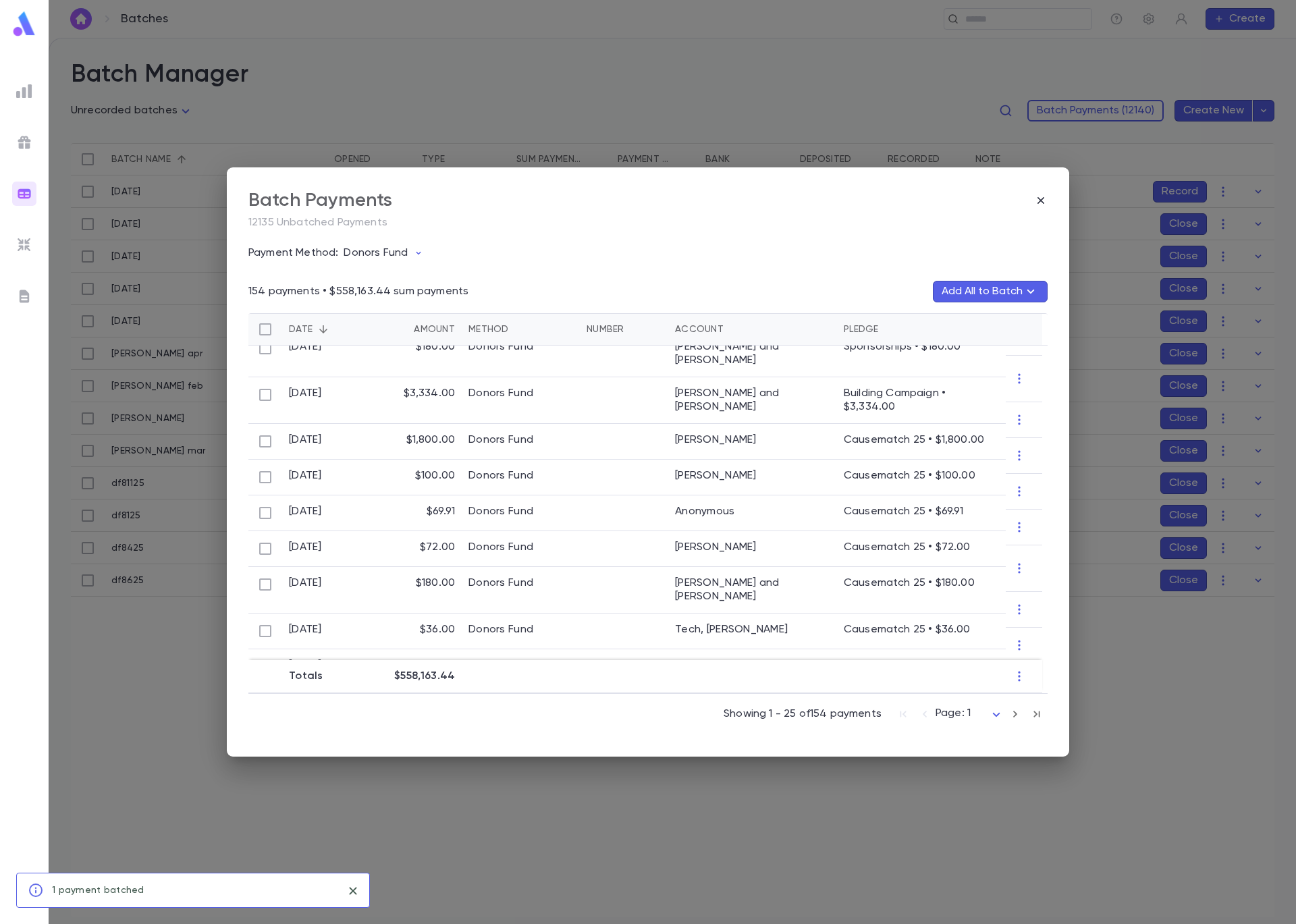
scroll to position [166, 0]
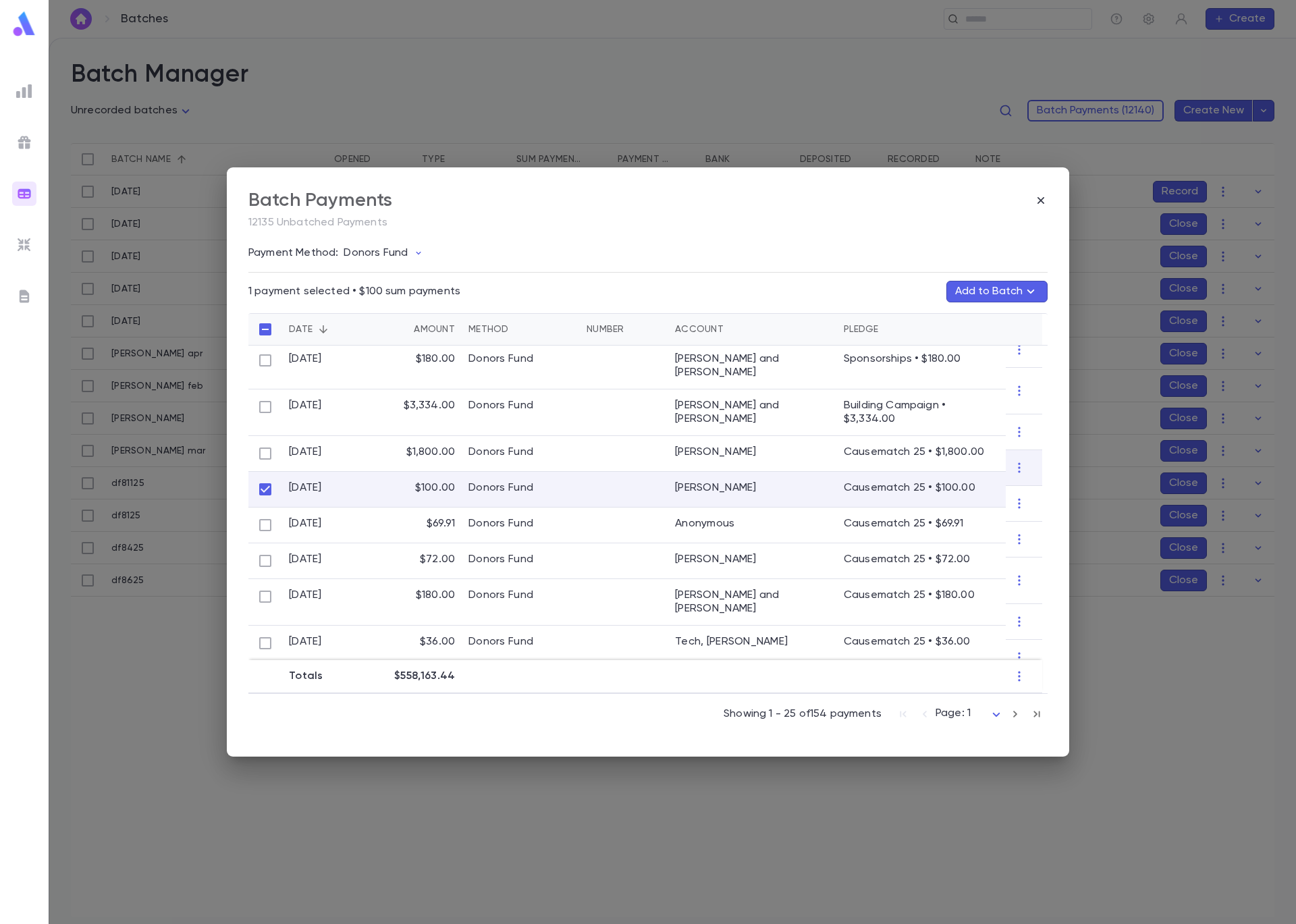
click at [997, 291] on button "Add to Batch" at bounding box center [997, 291] width 101 height 22
click at [973, 578] on button "Create Batch" at bounding box center [970, 579] width 104 height 22
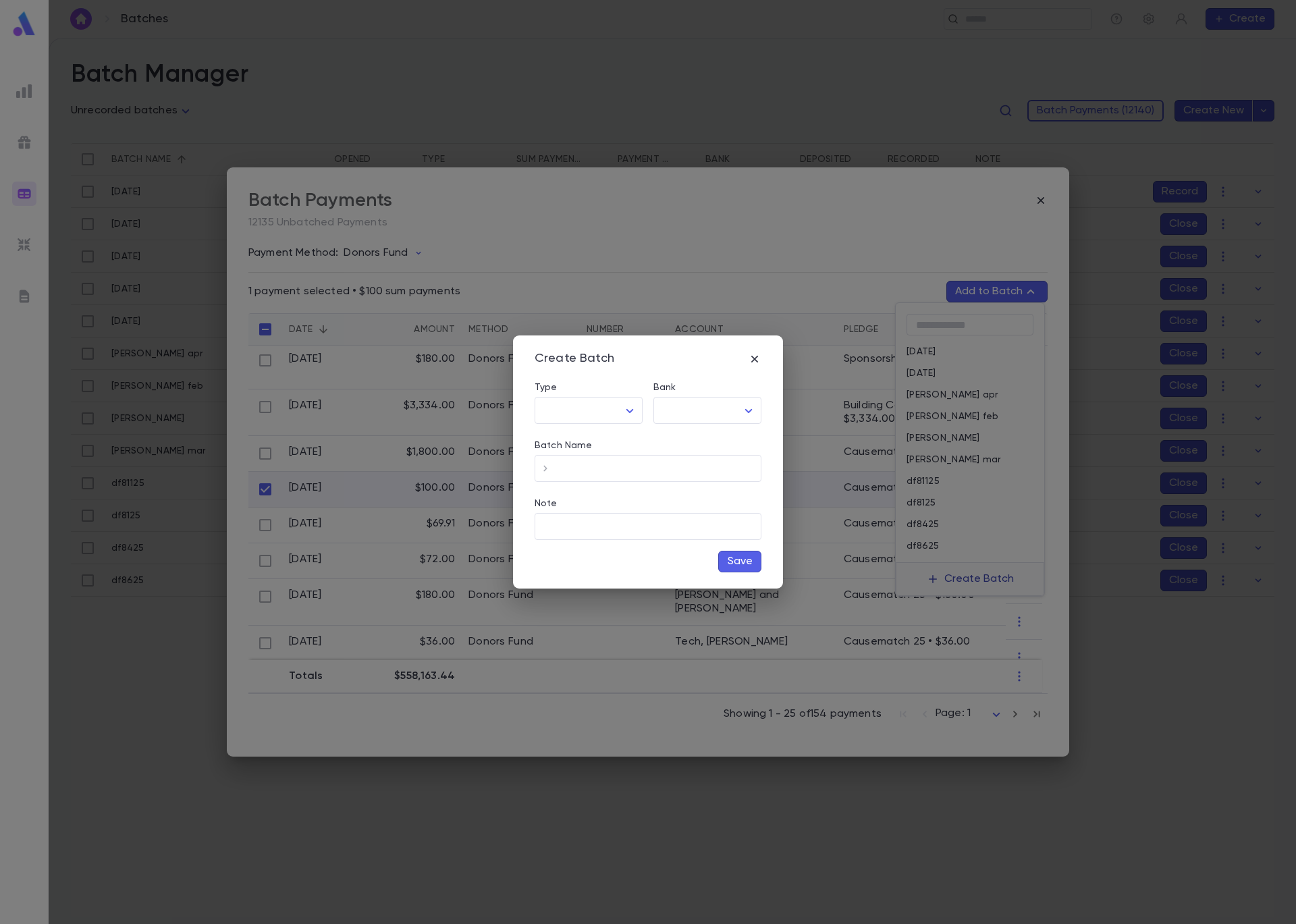
type input "*****"
click at [719, 411] on body "**********" at bounding box center [648, 481] width 1296 height 886
drag, startPoint x: 729, startPoint y: 439, endPoint x: 714, endPoint y: 445, distance: 16.2
click at [729, 439] on span "Checking - Chase General" at bounding box center [710, 439] width 182 height 13
type input "**"
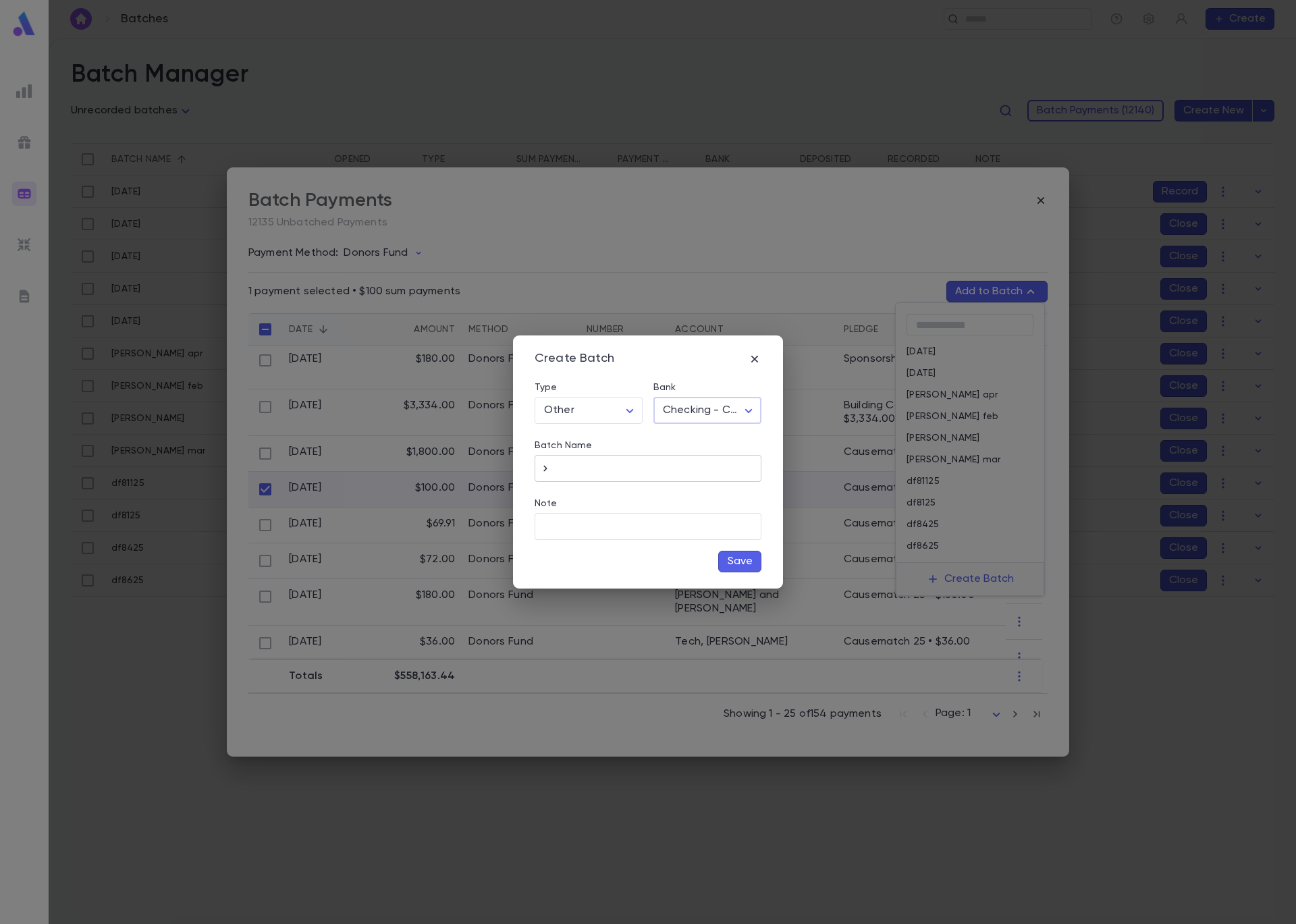
click at [692, 466] on input "Batch Name" at bounding box center [659, 469] width 205 height 26
type input "*******"
click at [753, 560] on button "Save" at bounding box center [740, 562] width 43 height 22
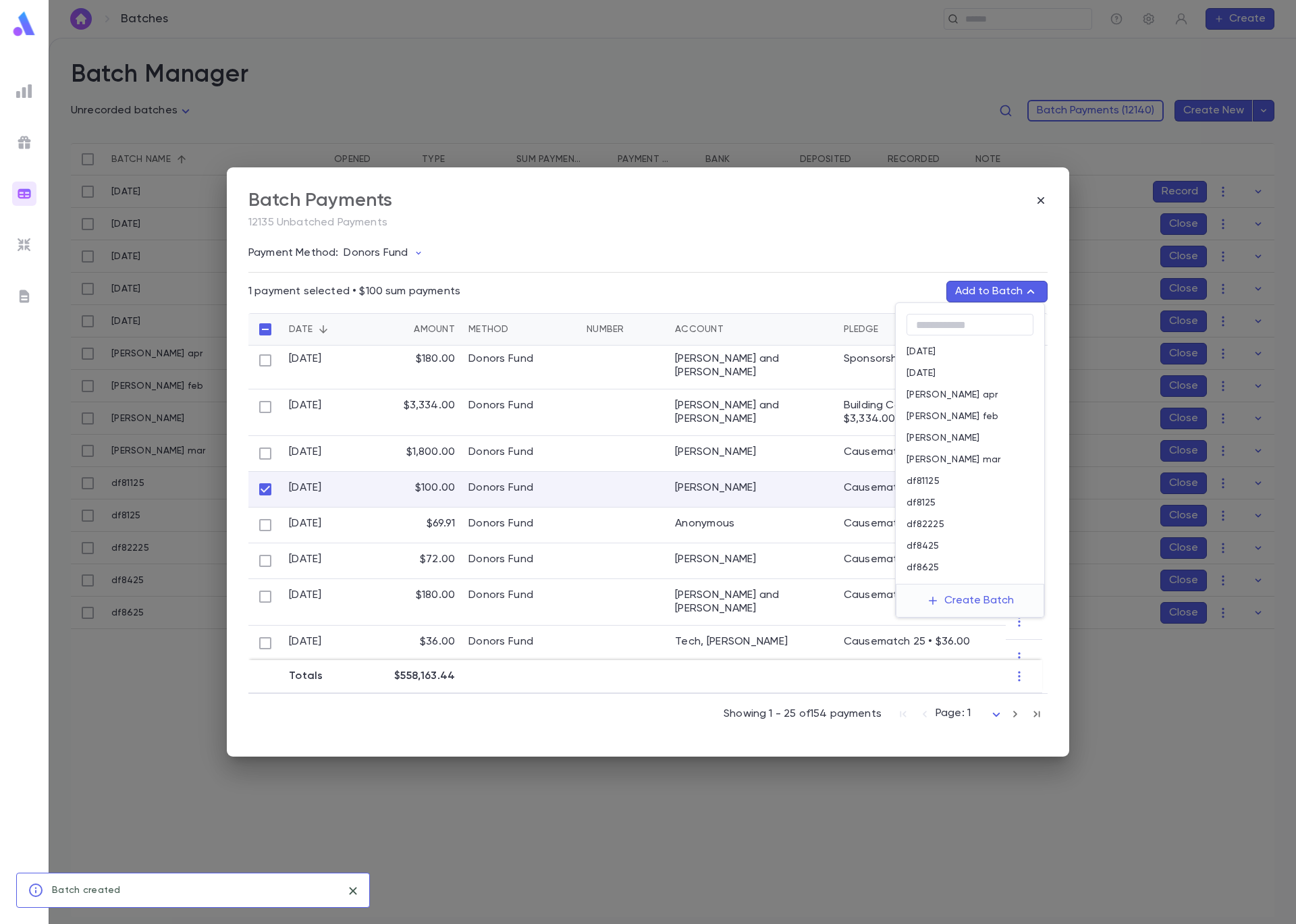
click at [950, 524] on div "df82225" at bounding box center [969, 524] width 149 height 22
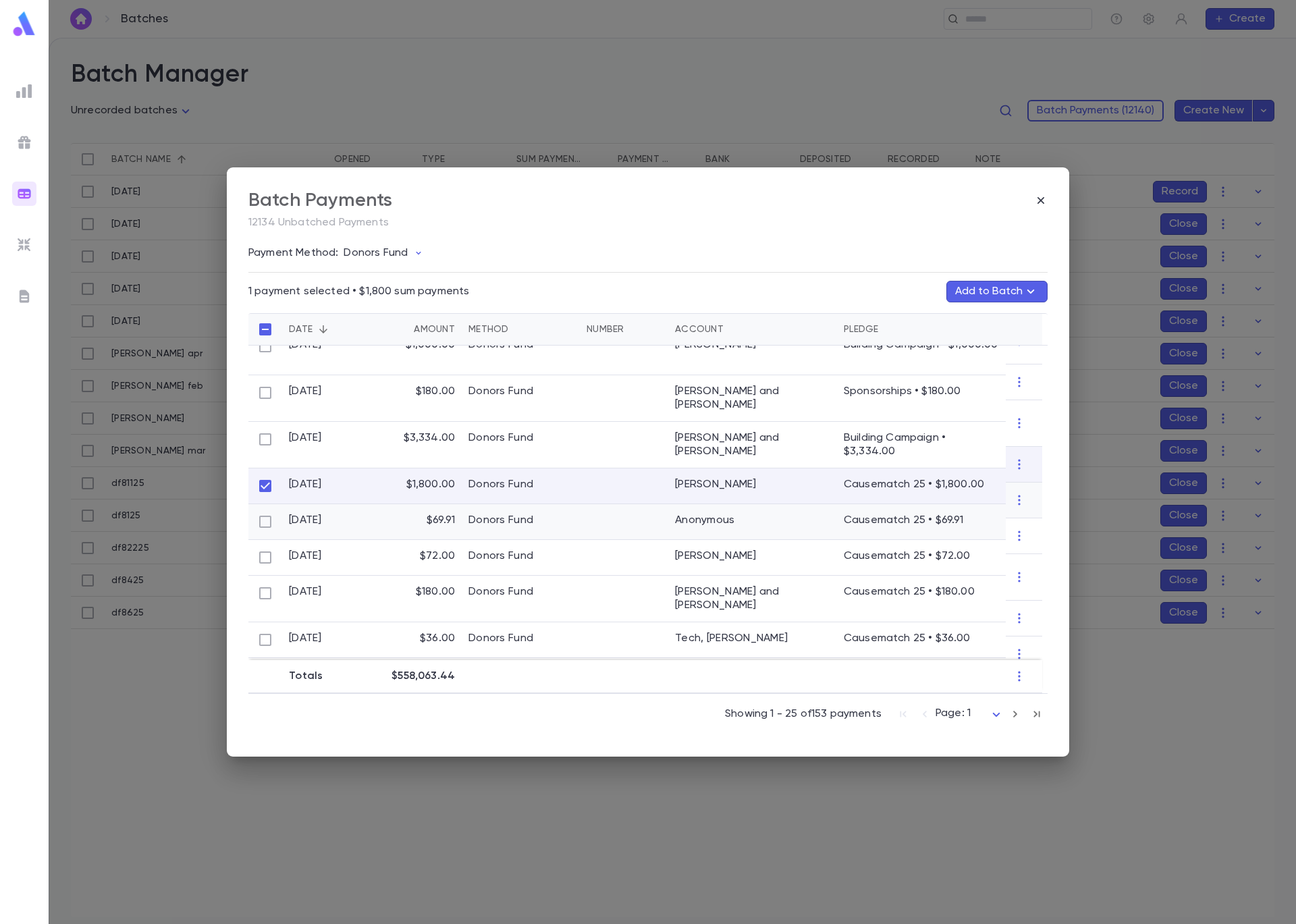
scroll to position [180, 0]
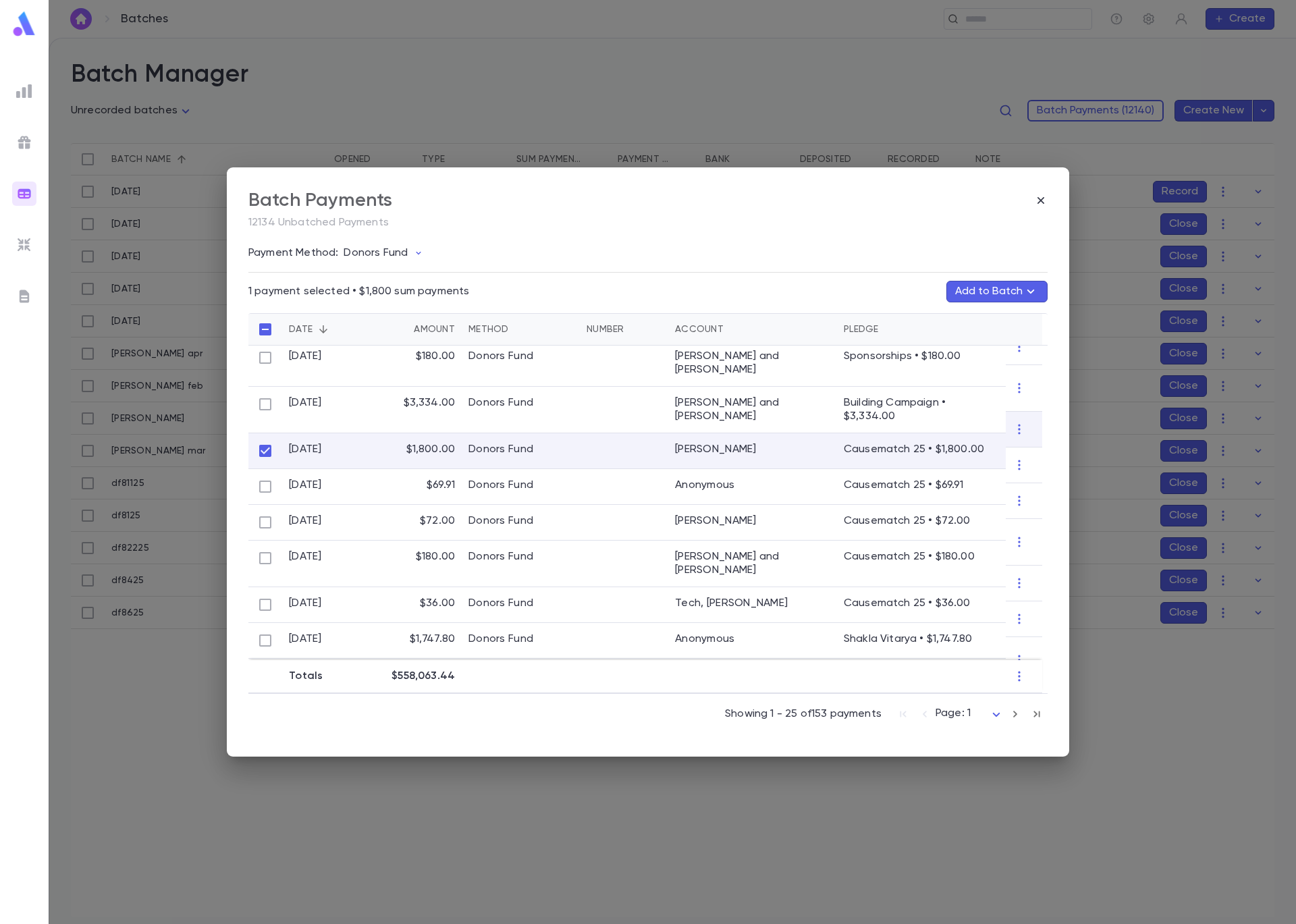
click at [1015, 291] on button "Add to Batch" at bounding box center [997, 291] width 101 height 22
click at [978, 602] on button "Create Batch" at bounding box center [970, 601] width 104 height 22
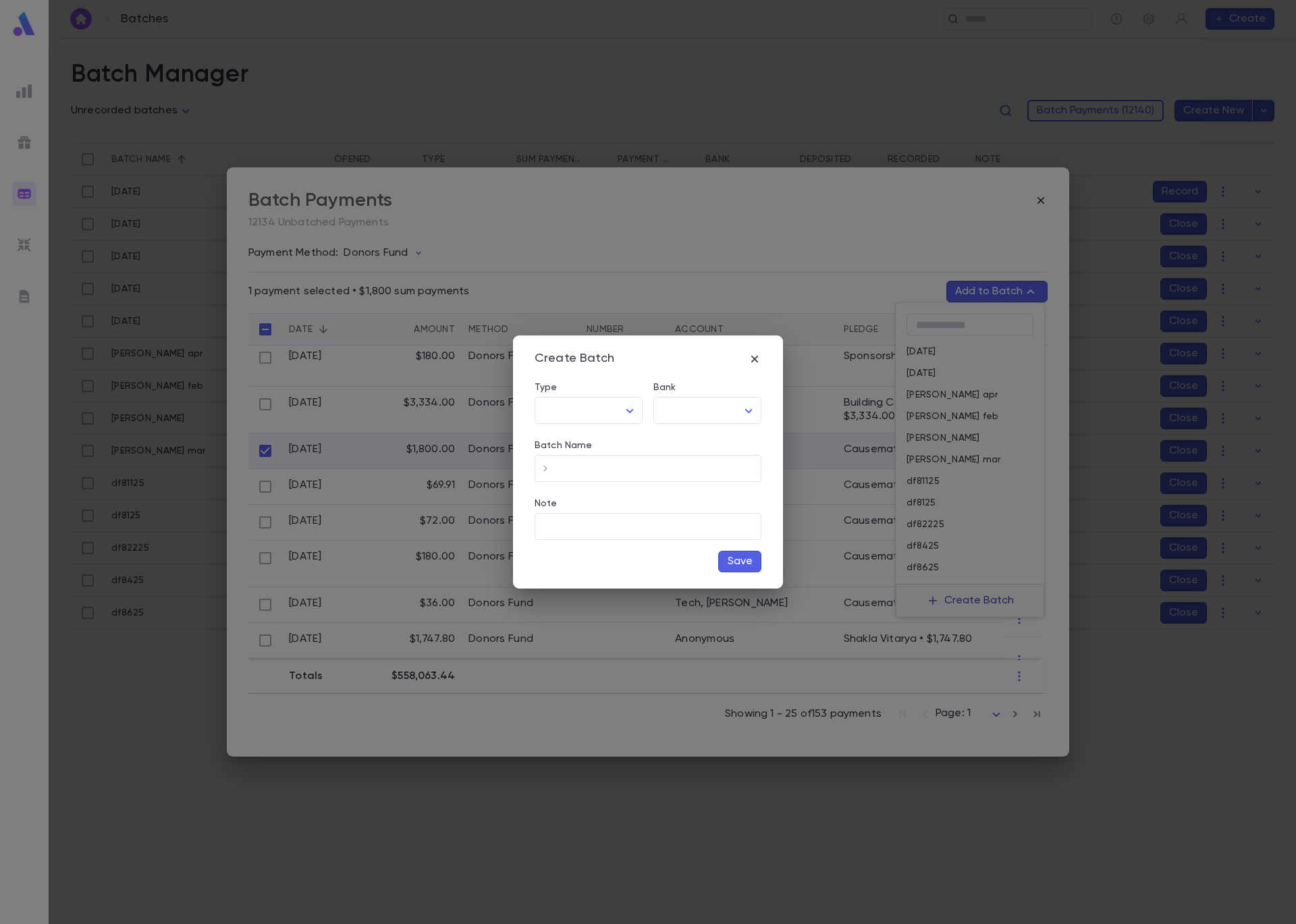
type input "*****"
click at [685, 411] on body "**********" at bounding box center [648, 481] width 1296 height 886
click at [714, 446] on li "Checking - Chase General" at bounding box center [710, 439] width 203 height 22
type input "**"
click at [676, 471] on input "Batch Name" at bounding box center [659, 469] width 205 height 26
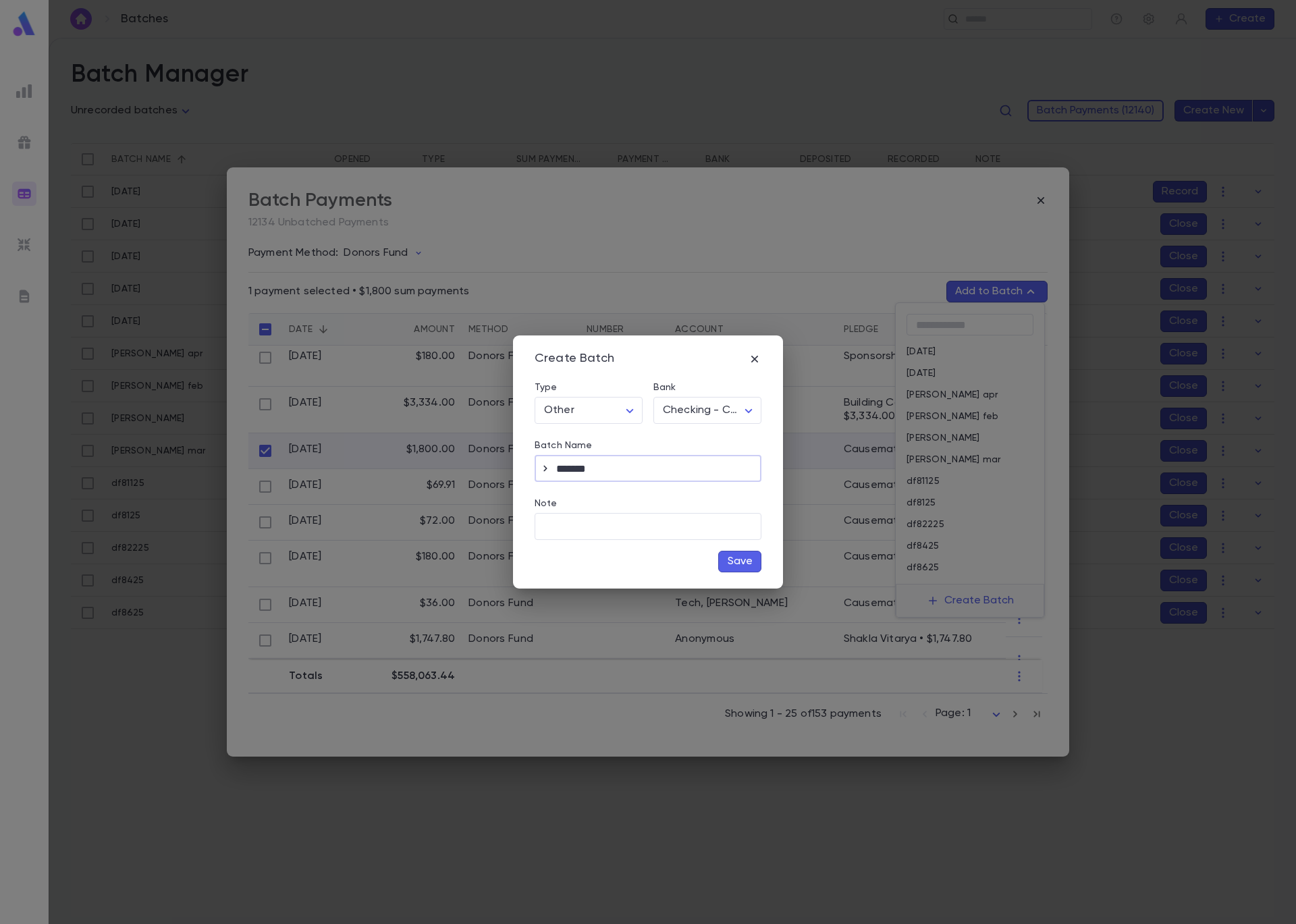
type input "*******"
click at [734, 563] on button "Save" at bounding box center [740, 562] width 43 height 22
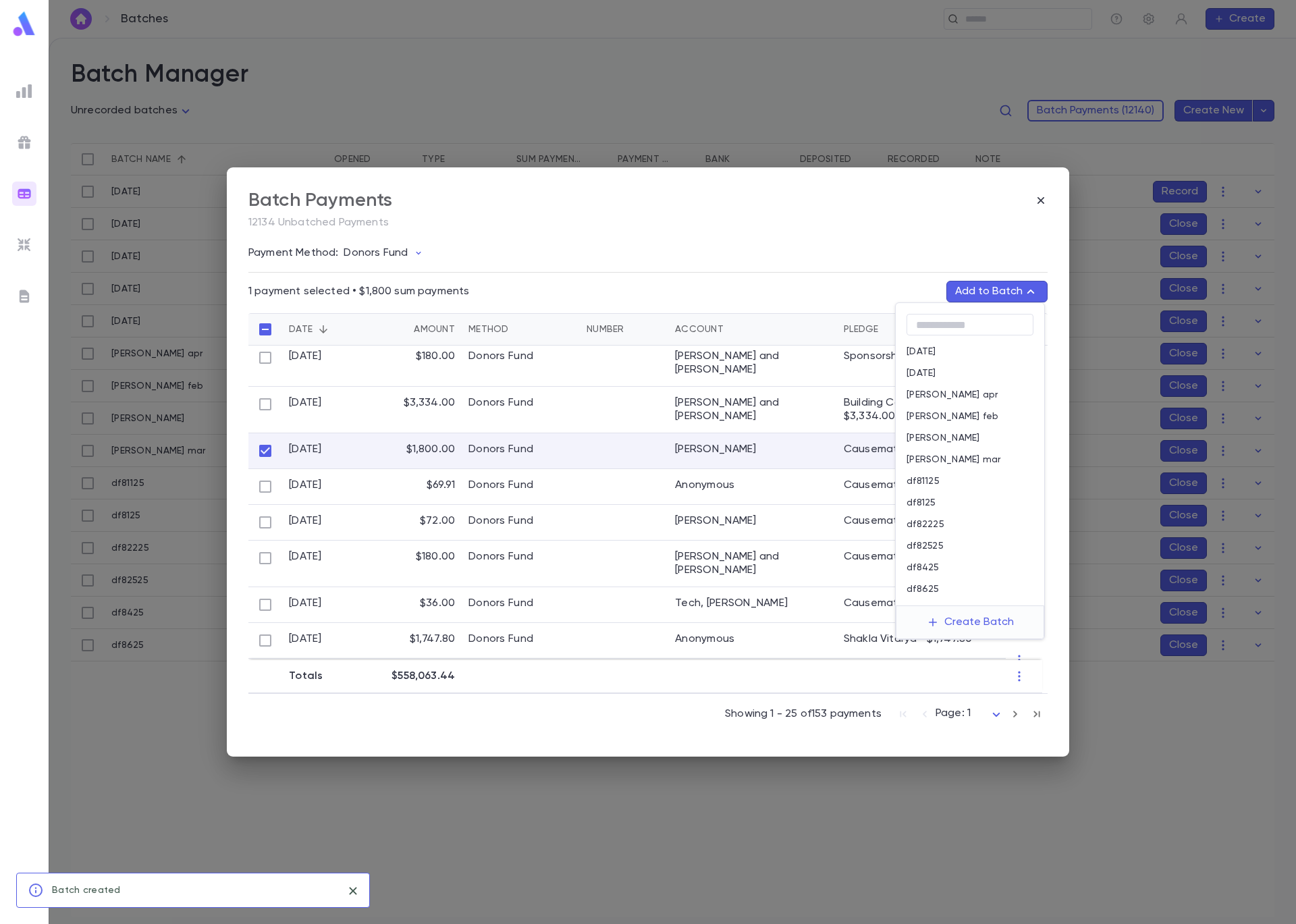
click at [981, 544] on div "df82525" at bounding box center [969, 546] width 149 height 22
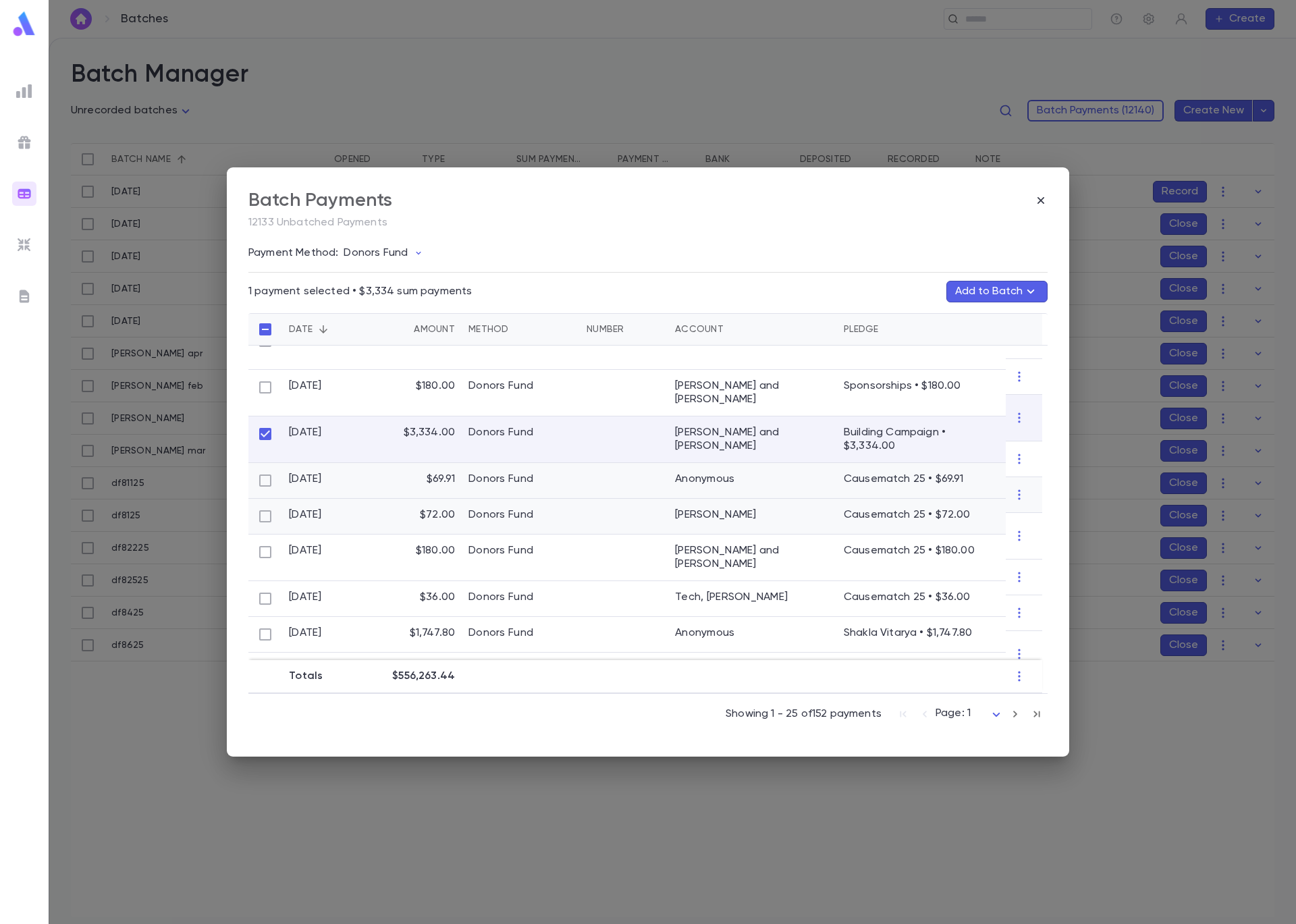
scroll to position [139, 0]
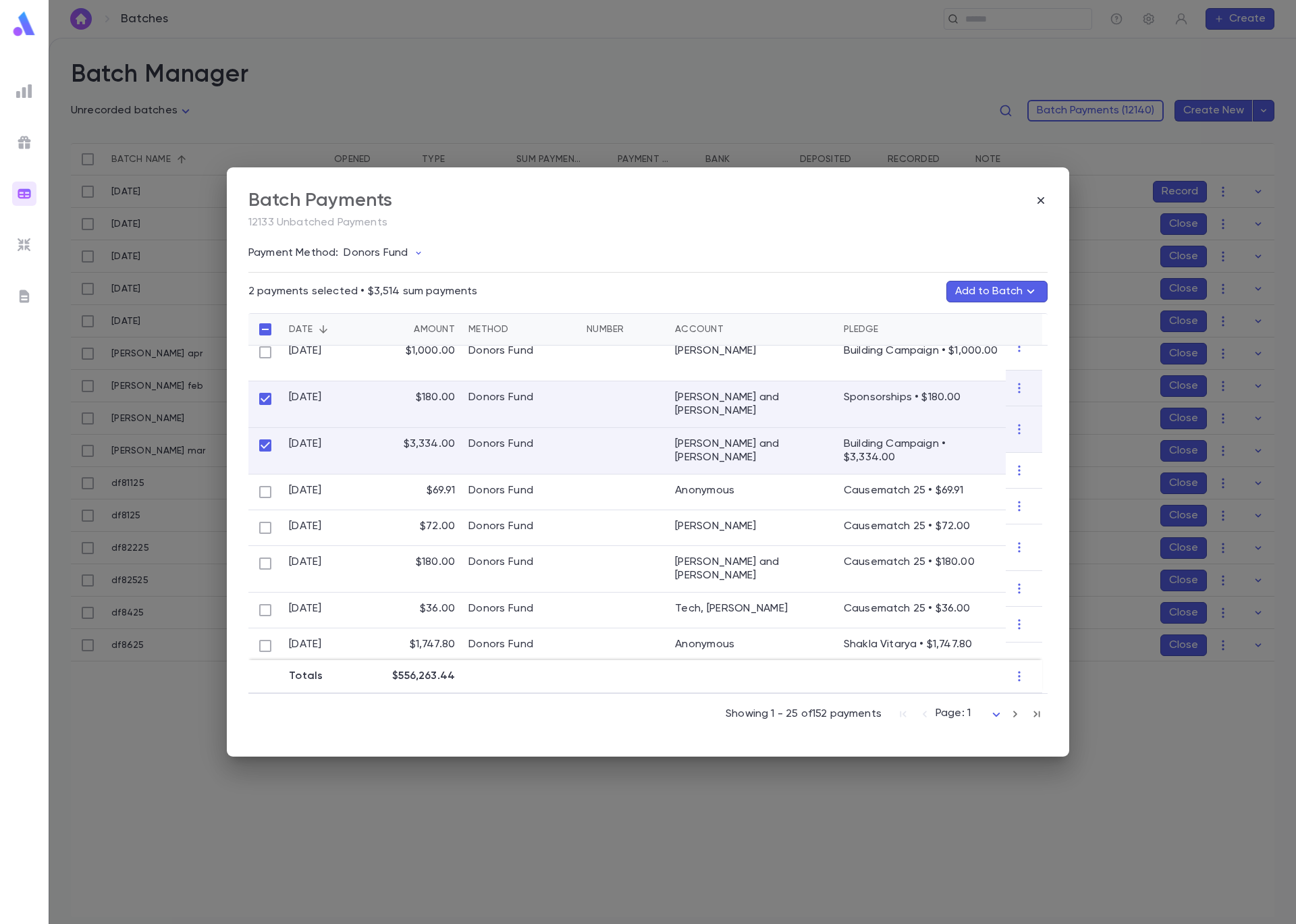
click at [1023, 287] on icon "button" at bounding box center [1030, 291] width 16 height 16
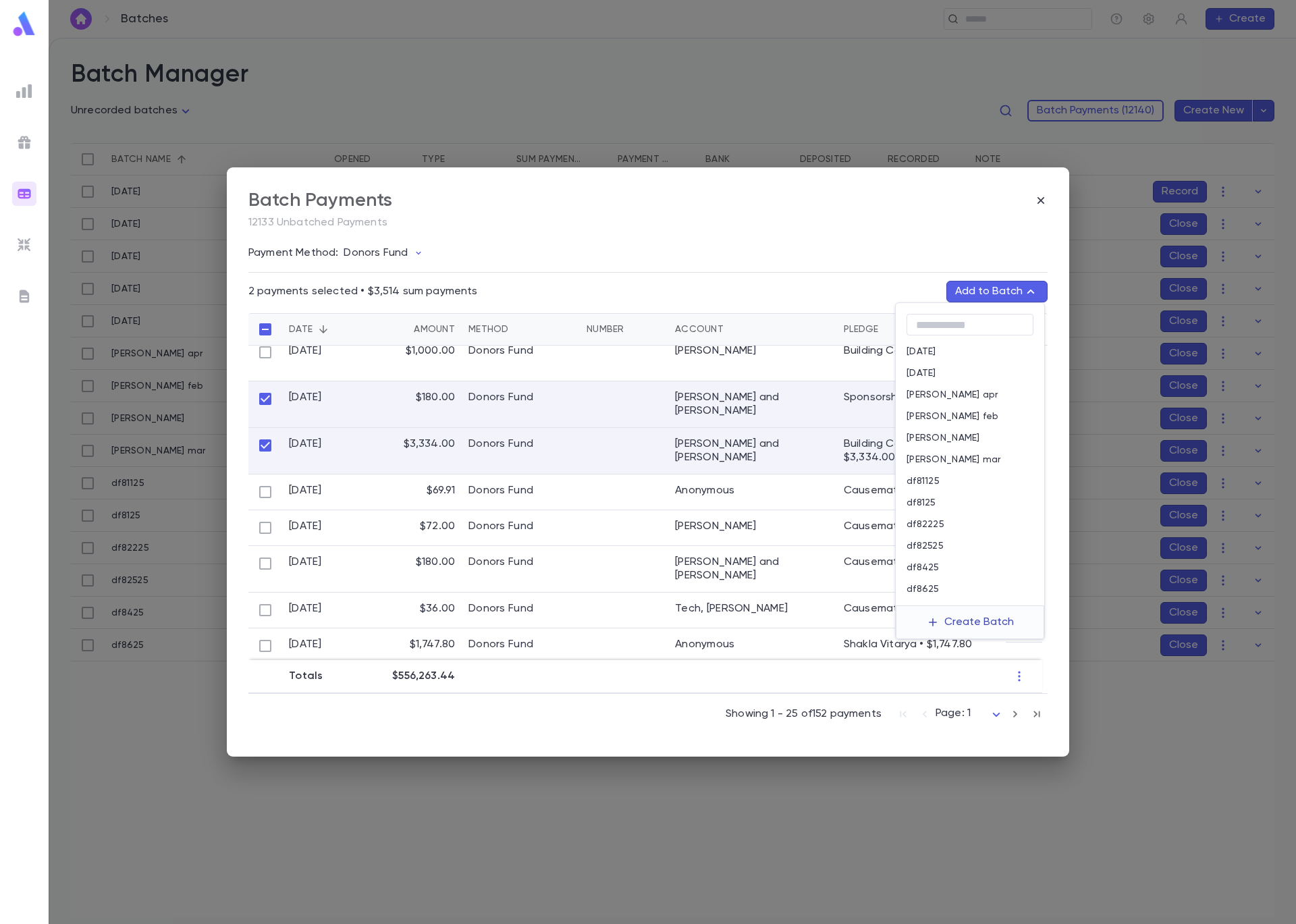
click at [966, 628] on button "Create Batch" at bounding box center [970, 622] width 104 height 22
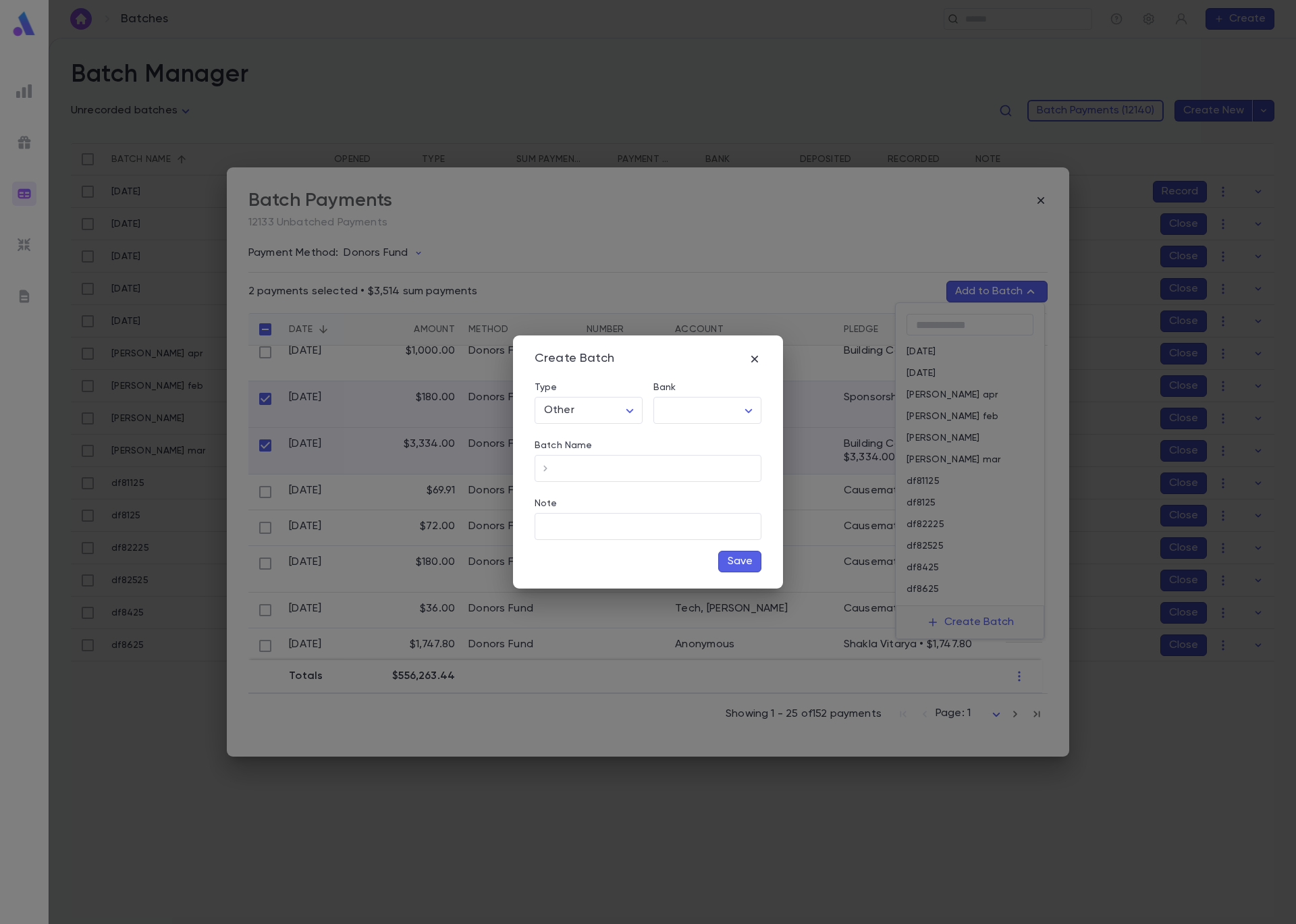
type input "*****"
click at [734, 407] on body "**********" at bounding box center [648, 481] width 1296 height 886
click at [740, 435] on span "Checking - Chase General" at bounding box center [710, 439] width 182 height 13
type input "**"
click at [705, 468] on input "Batch Name" at bounding box center [659, 469] width 205 height 26
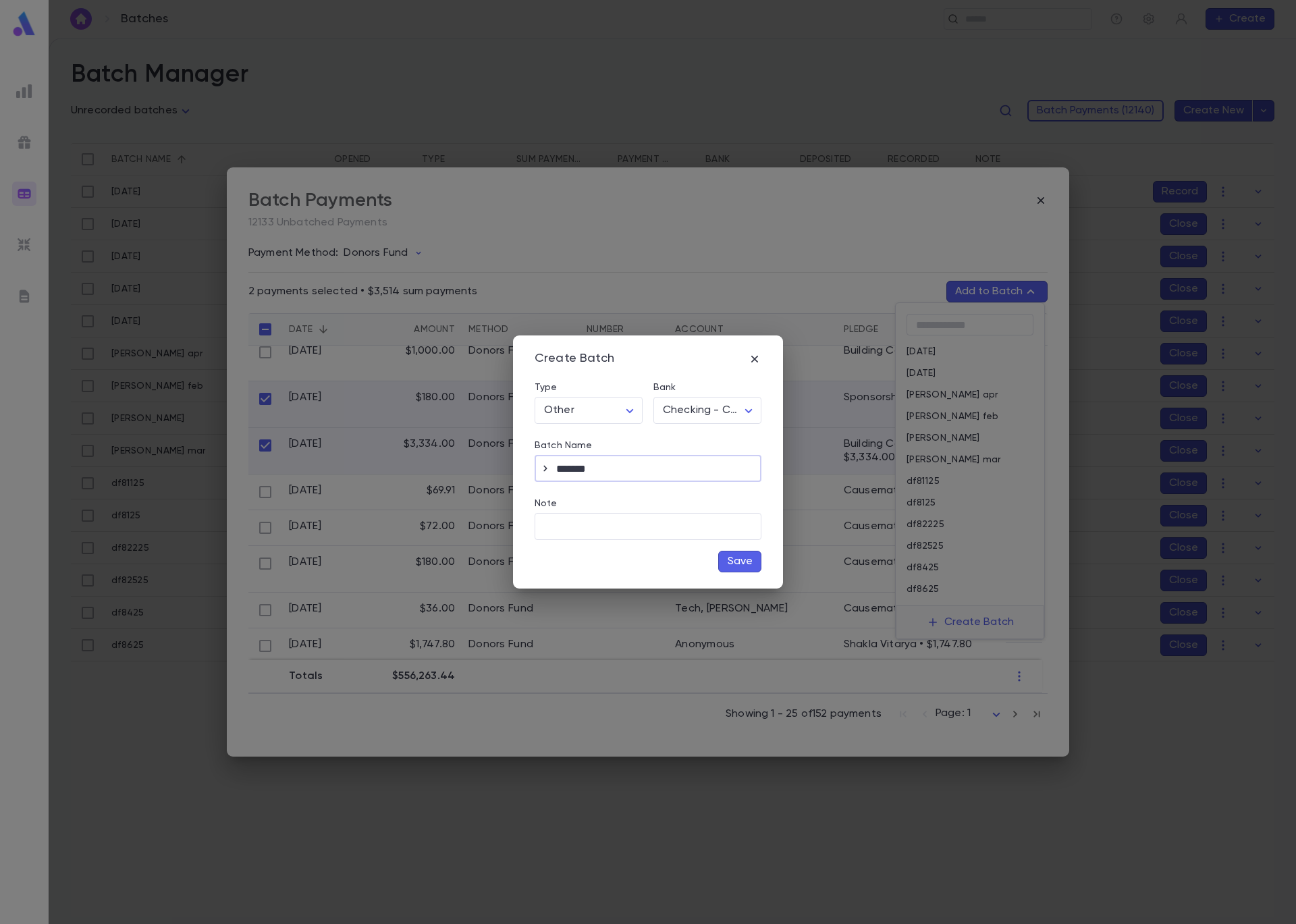
type input "*******"
click at [740, 555] on button "Save" at bounding box center [740, 562] width 43 height 22
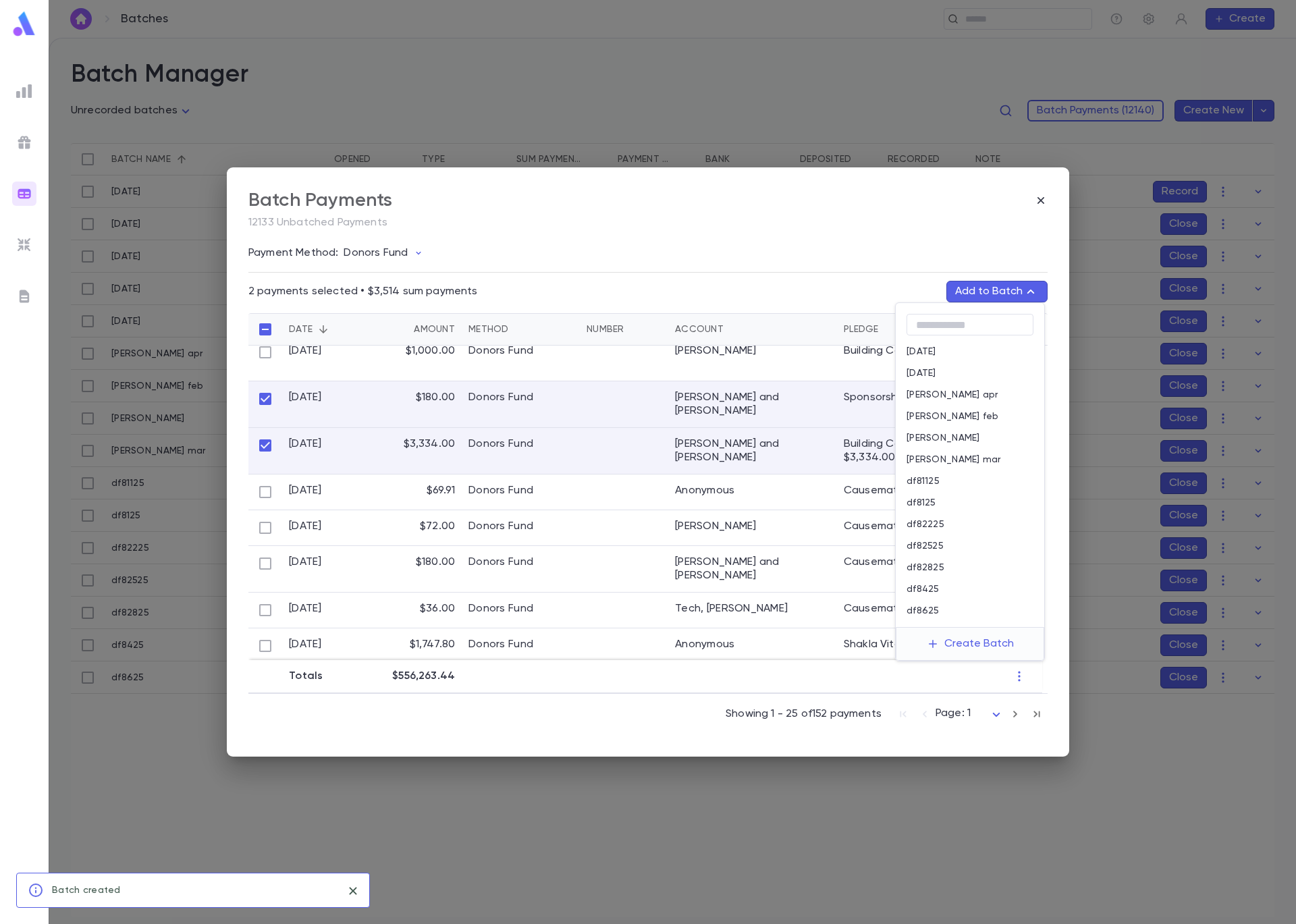
click at [969, 564] on div "df82825" at bounding box center [969, 568] width 149 height 22
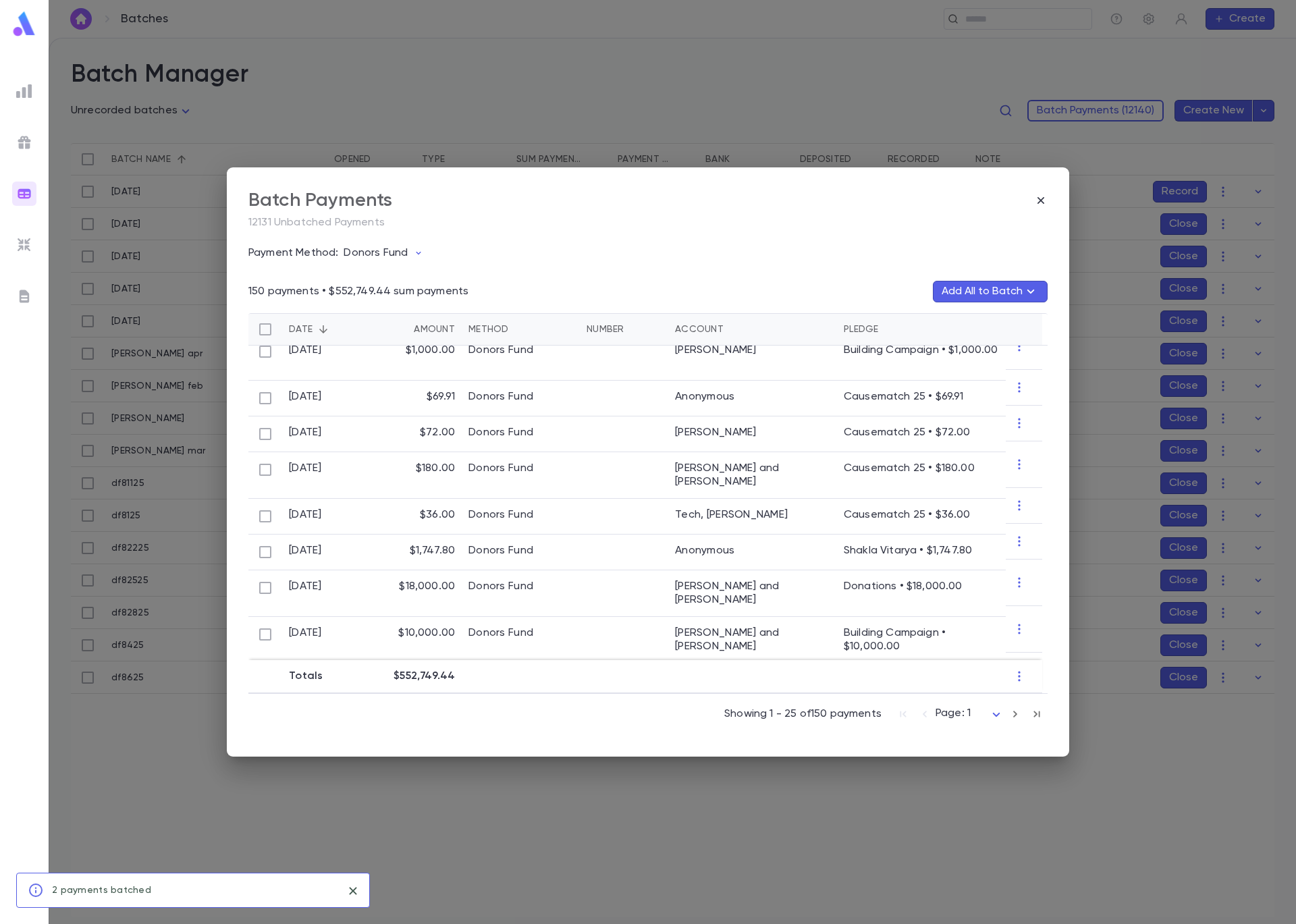
click at [786, 850] on div "Batch Payments 12131 Unbatched Payments Payment Method: Donors Fund 150 payment…" at bounding box center [648, 462] width 1296 height 924
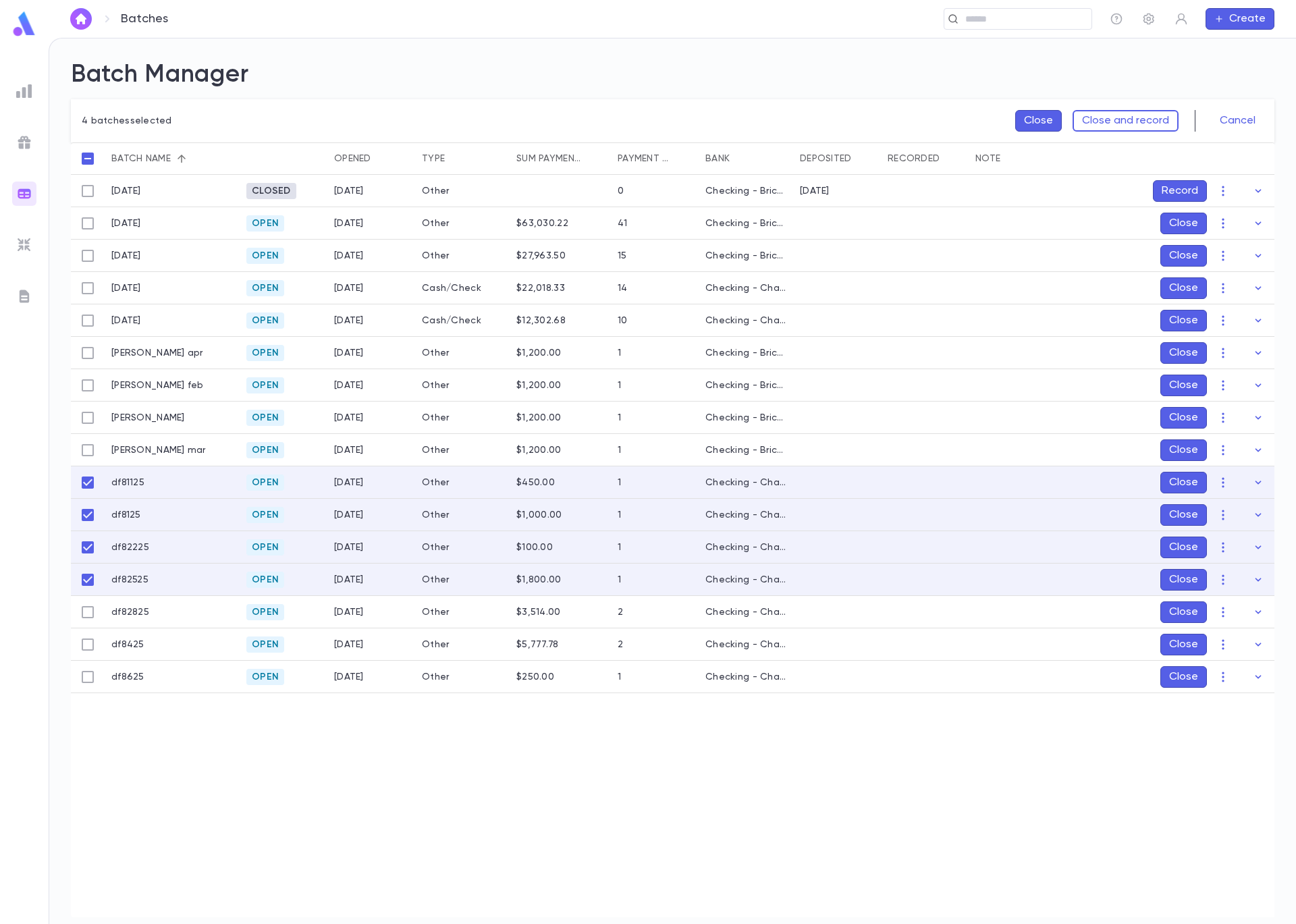
click at [88, 629] on div "[DATE] Closed [DATE] Other 0 Checking - Brickyard Tuition/Payroll [DATE] [DATE]…" at bounding box center [594, 433] width 1047 height 518
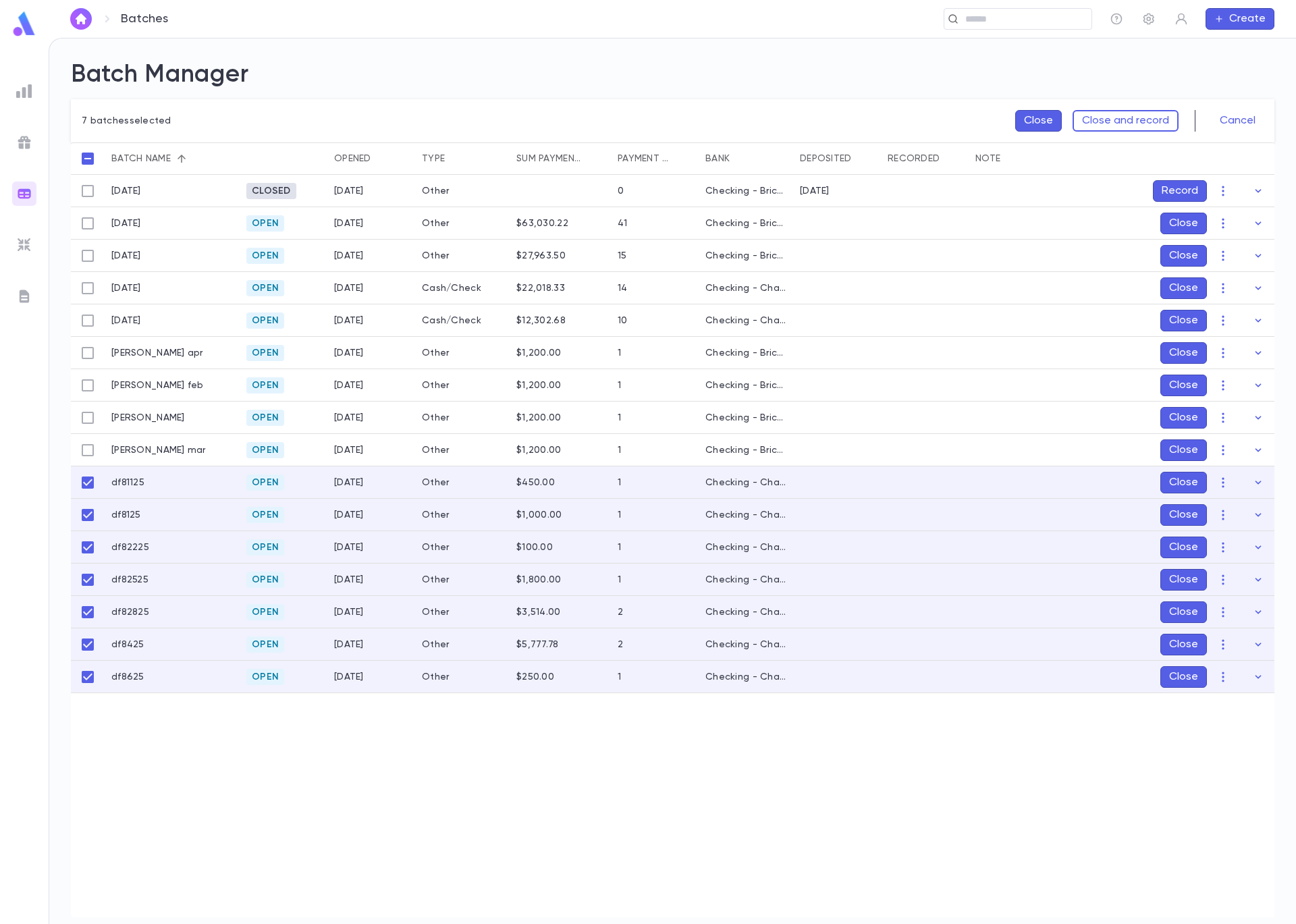
click at [1042, 119] on button "Close" at bounding box center [1039, 121] width 47 height 22
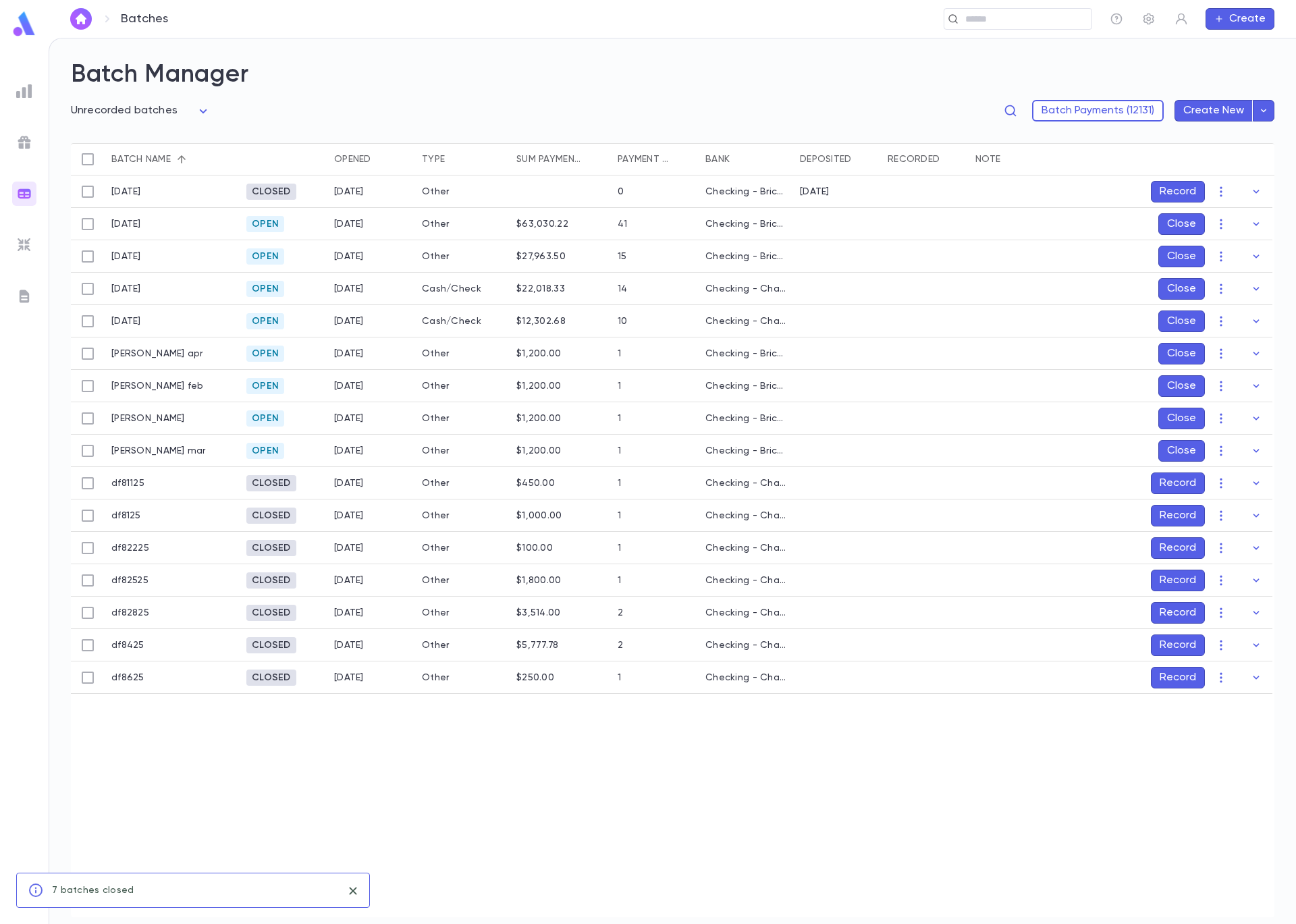
click at [1158, 482] on button "Record" at bounding box center [1178, 483] width 54 height 22
click at [1237, 575] on icon "Choose date, selected date is Sep 5, 2025" at bounding box center [1232, 572] width 12 height 13
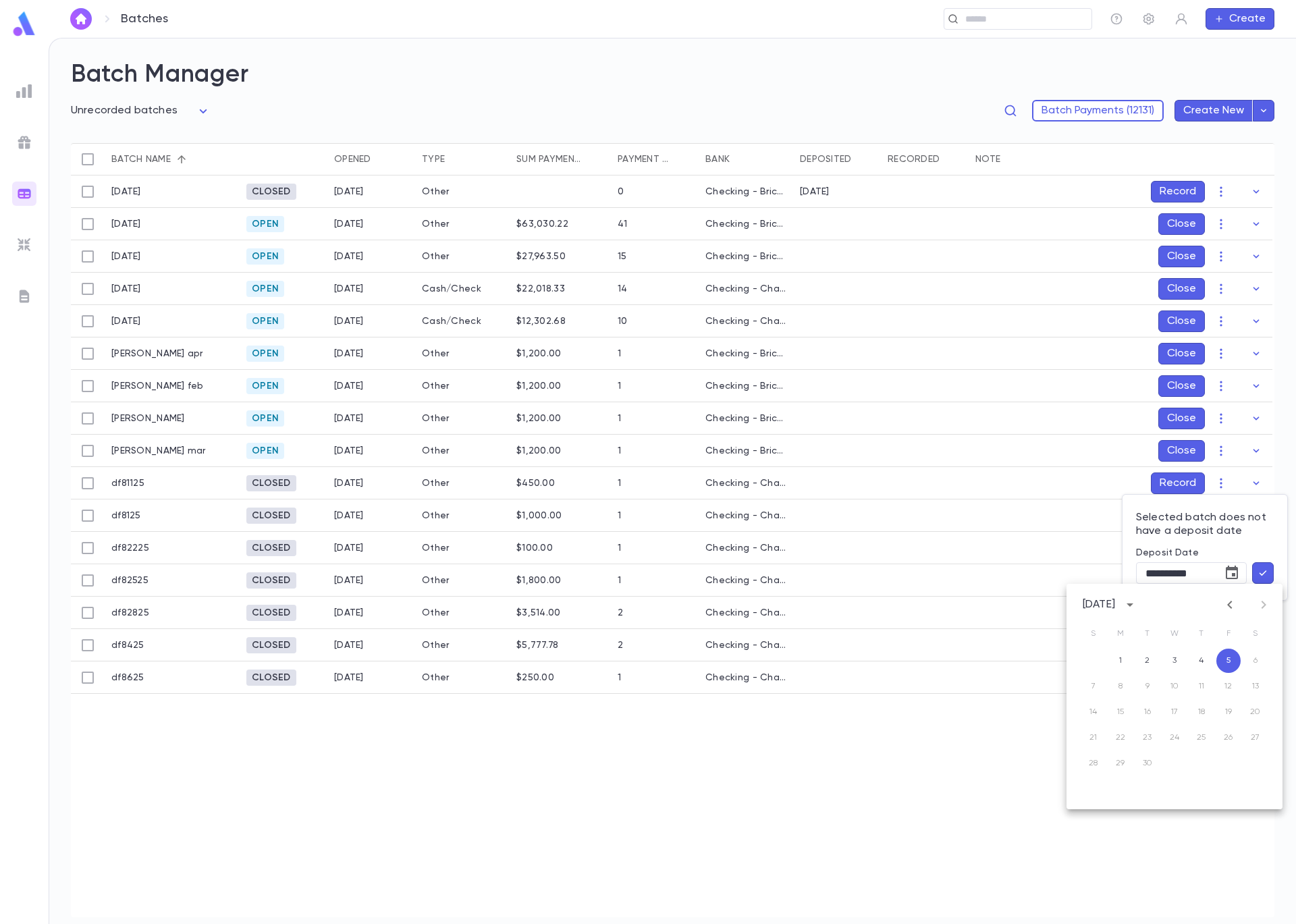
click at [1233, 607] on icon "Previous month" at bounding box center [1230, 605] width 16 height 16
click at [1122, 711] on button "11" at bounding box center [1120, 711] width 24 height 24
type input "**********"
click at [1264, 567] on icon "button" at bounding box center [1263, 573] width 12 height 13
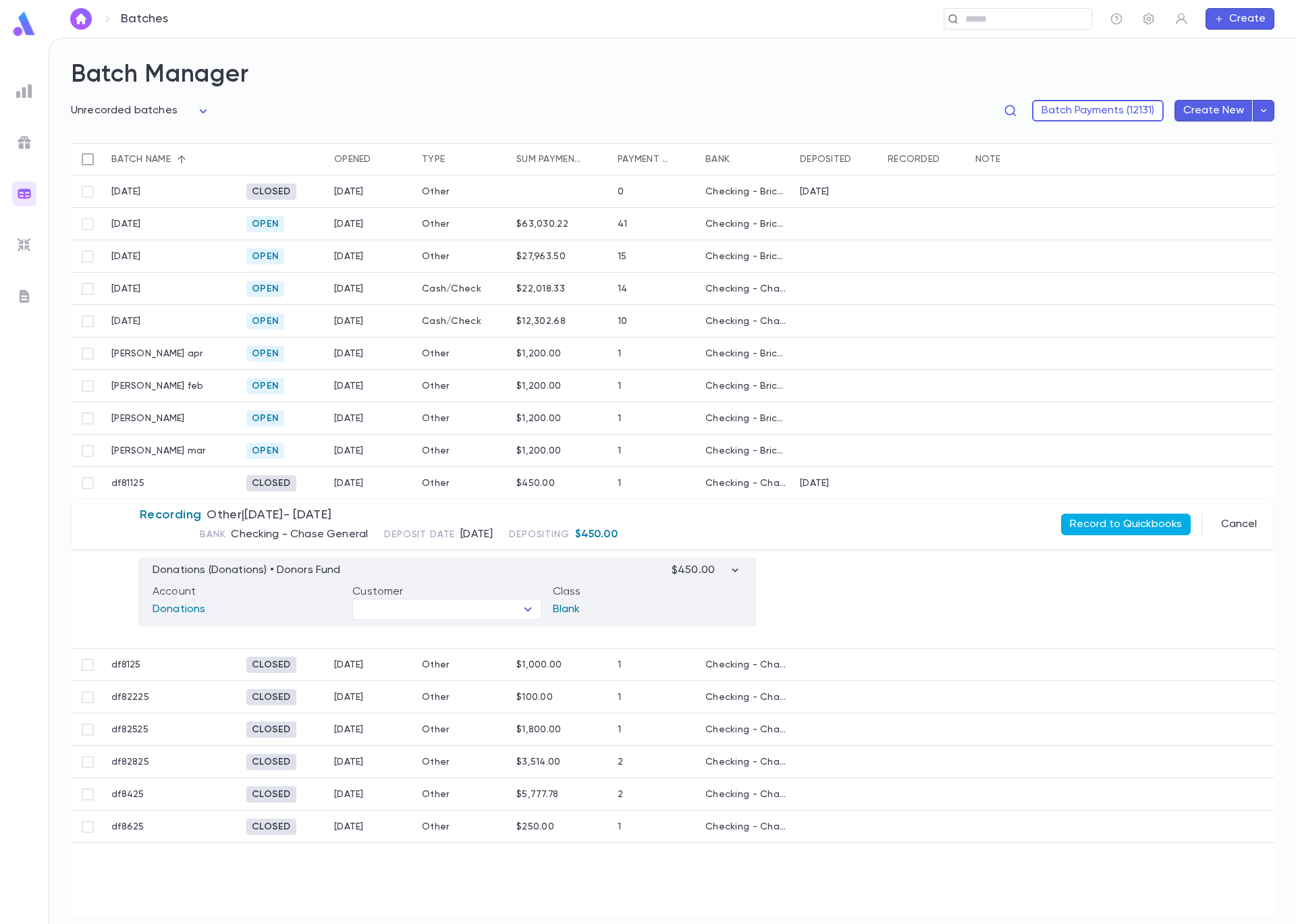
click at [1127, 527] on button "Record to Quickbooks" at bounding box center [1126, 524] width 129 height 22
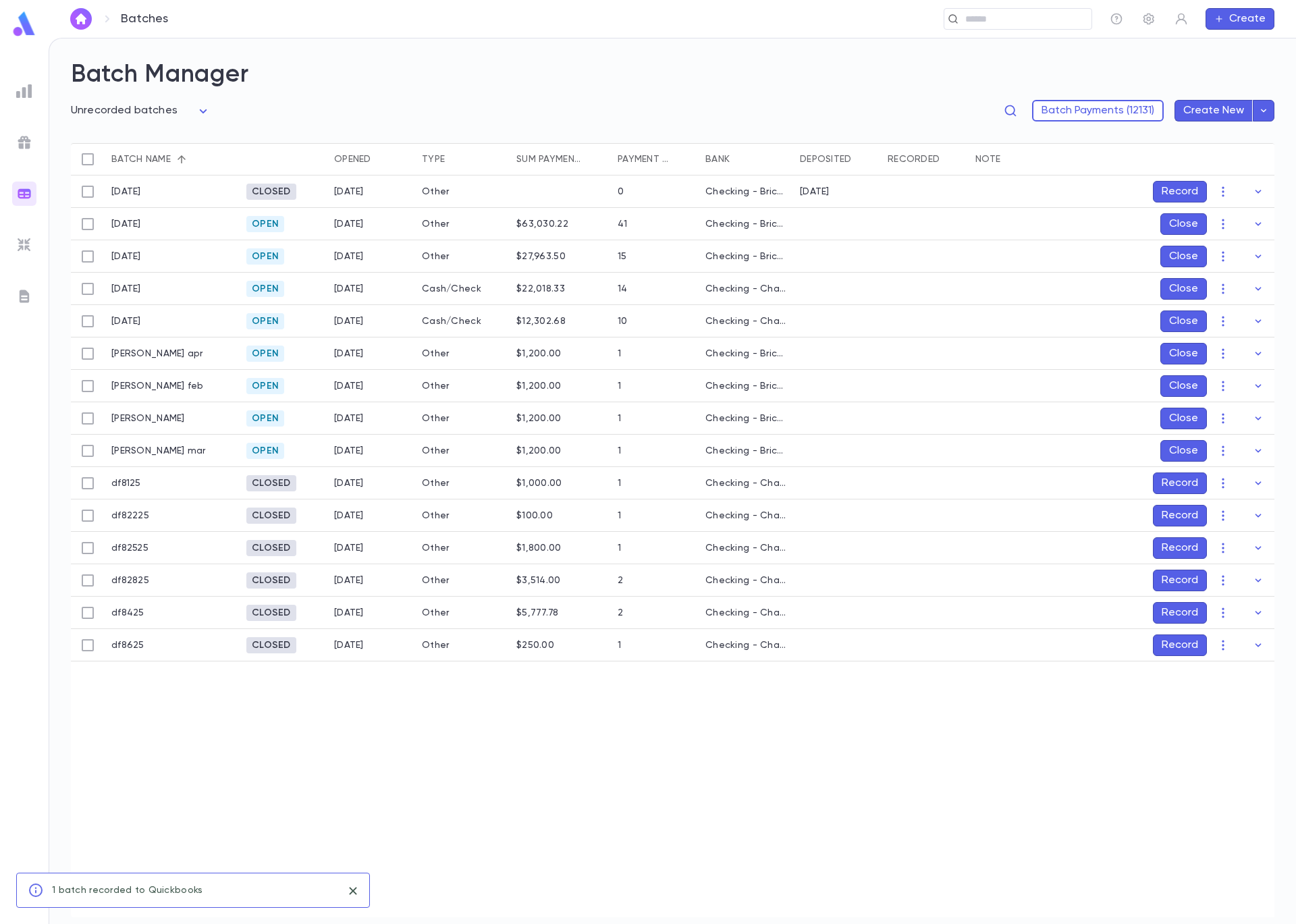
click at [1170, 482] on button "Record" at bounding box center [1180, 483] width 54 height 22
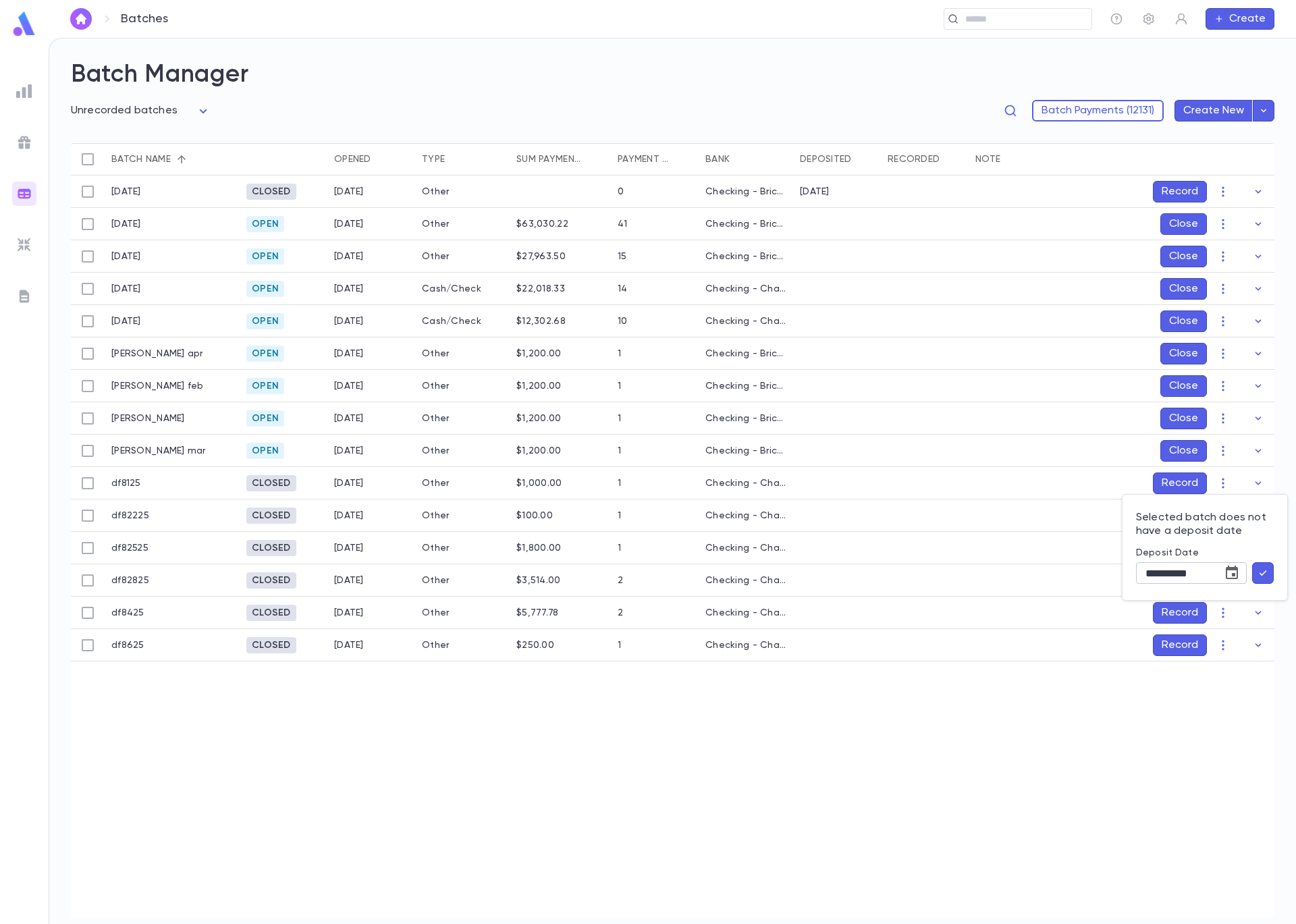
click at [1230, 573] on icon "Choose date, selected date is Sep 5, 2025" at bounding box center [1231, 573] width 16 height 16
click at [1234, 601] on icon "Previous month" at bounding box center [1230, 605] width 16 height 16
click at [1229, 655] on button "1" at bounding box center [1228, 660] width 24 height 24
type input "**********"
click at [1266, 572] on icon "button" at bounding box center [1263, 573] width 12 height 13
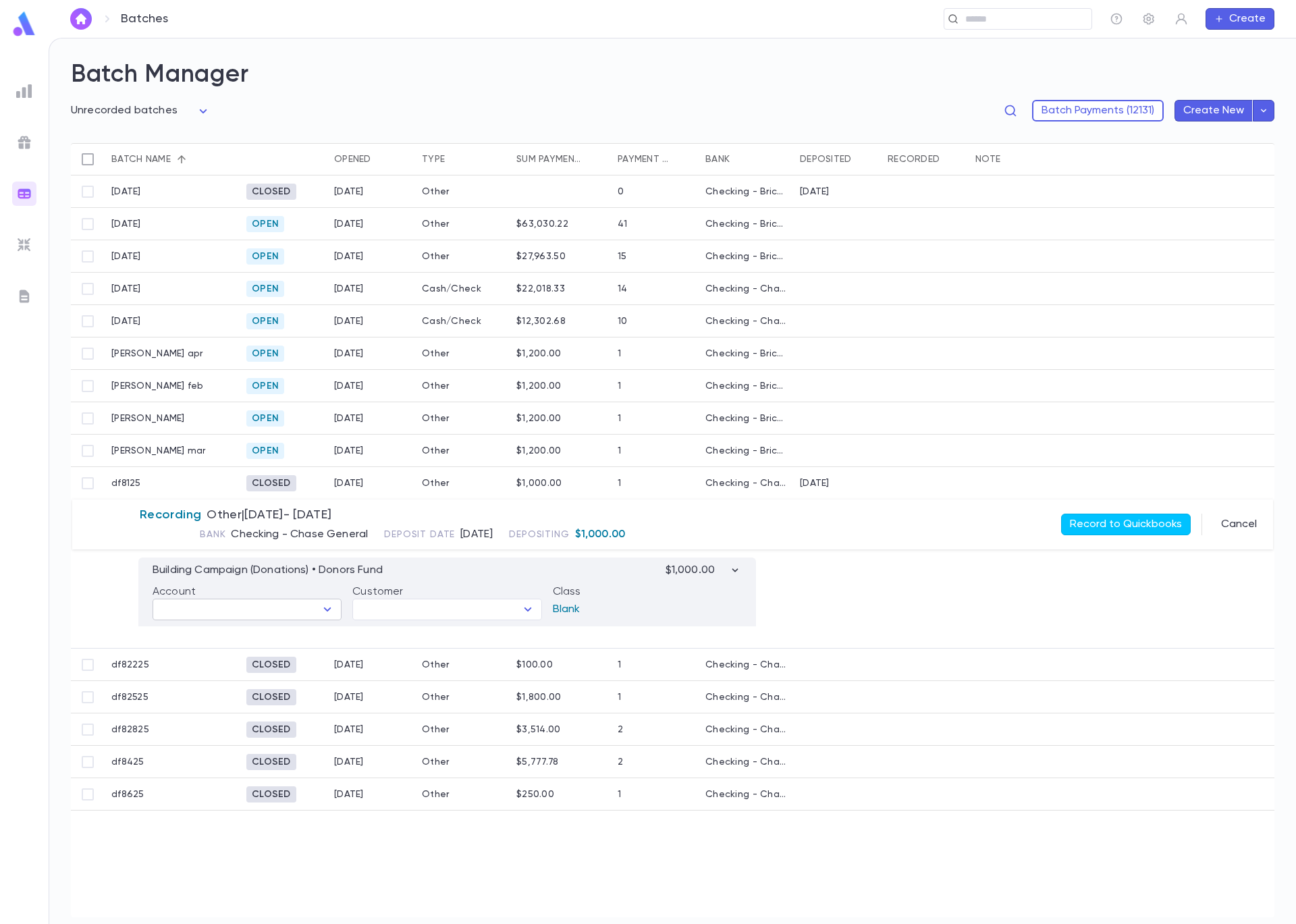
click at [326, 608] on icon "Open" at bounding box center [327, 609] width 16 height 16
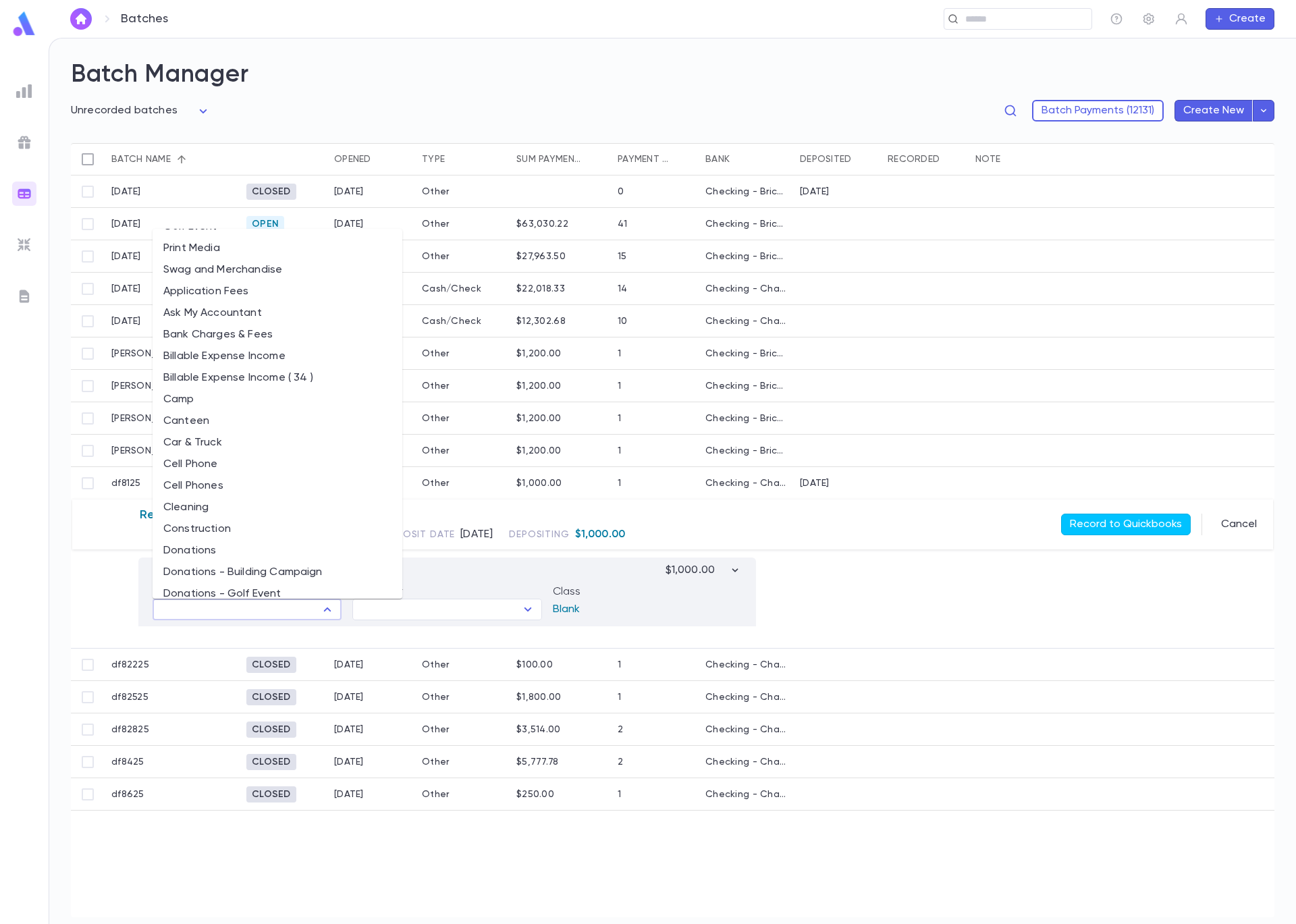
scroll to position [265, 0]
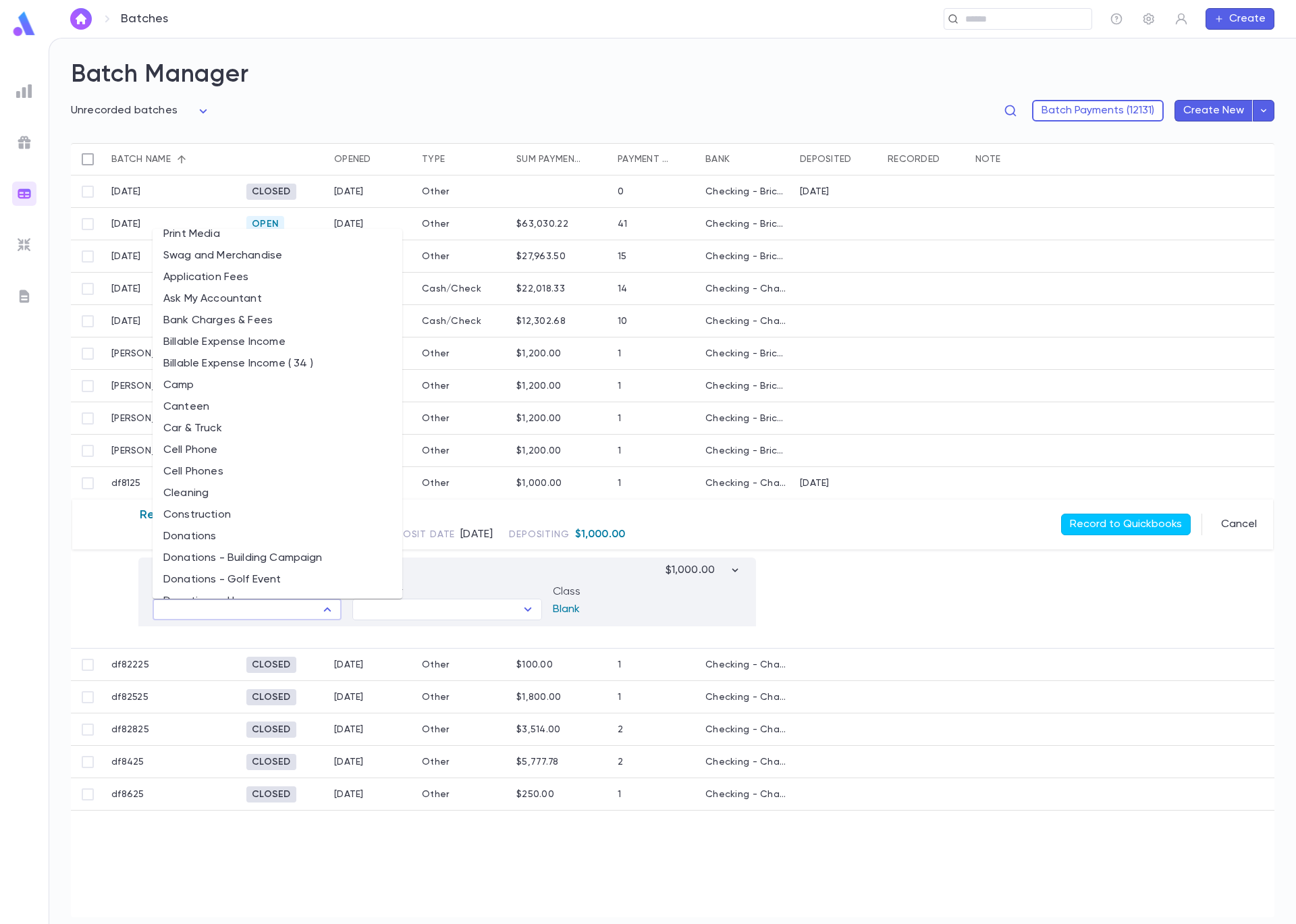
click at [291, 560] on li "Donations - Building Campaign" at bounding box center [277, 559] width 250 height 22
type input "**********"
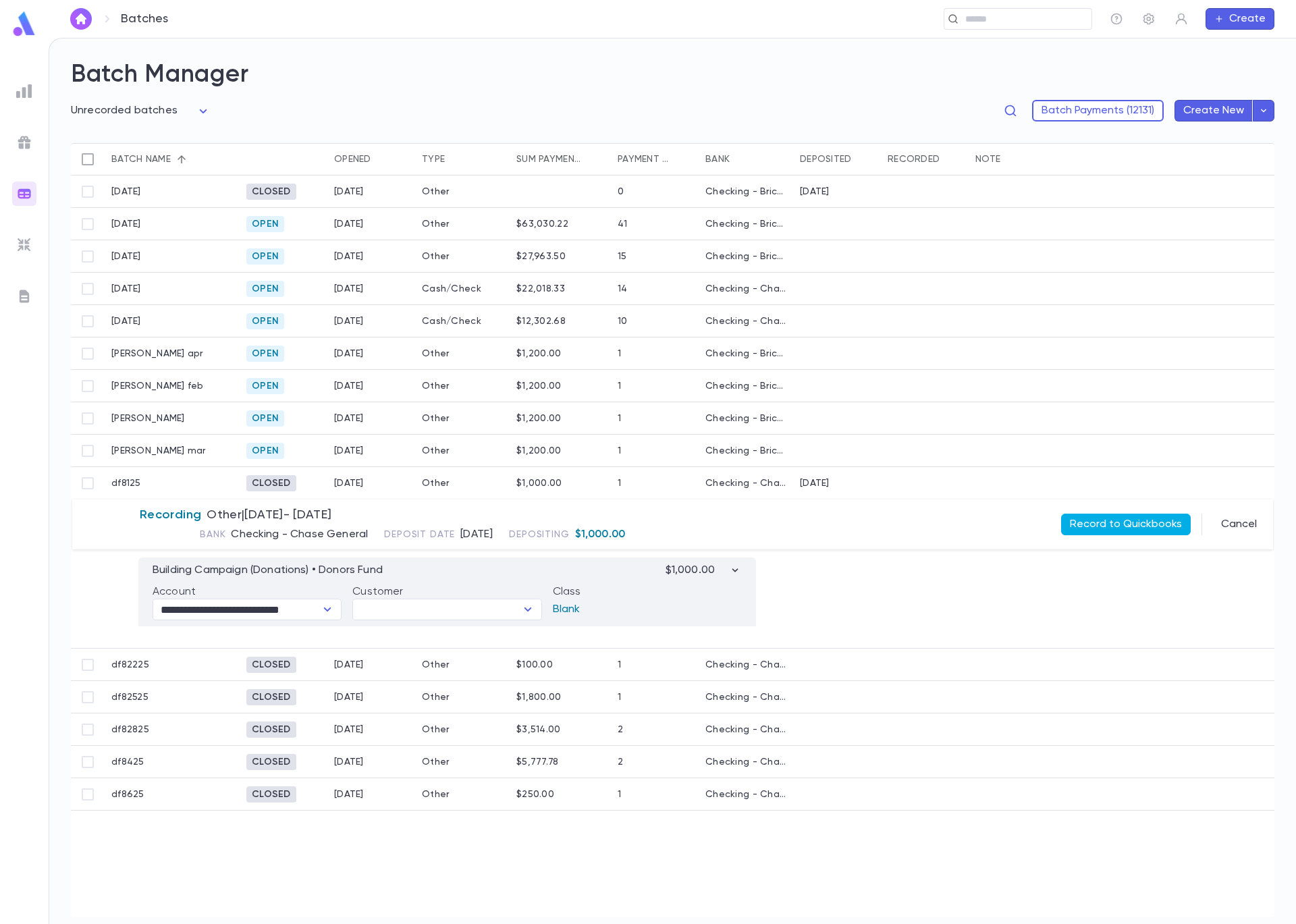
click at [1120, 530] on button "Record to Quickbooks" at bounding box center [1126, 524] width 129 height 22
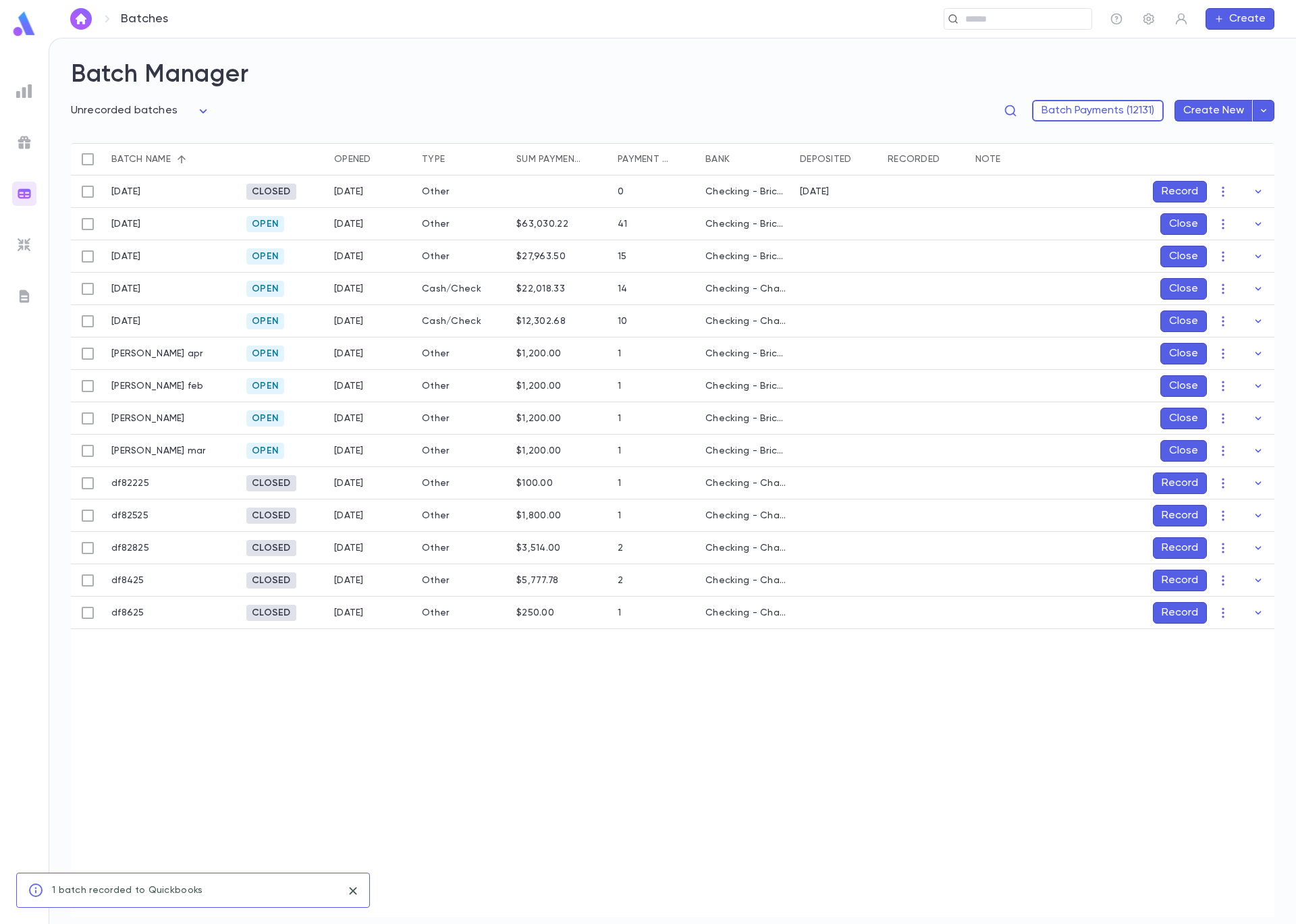
click at [1181, 483] on button "Record" at bounding box center [1180, 483] width 54 height 22
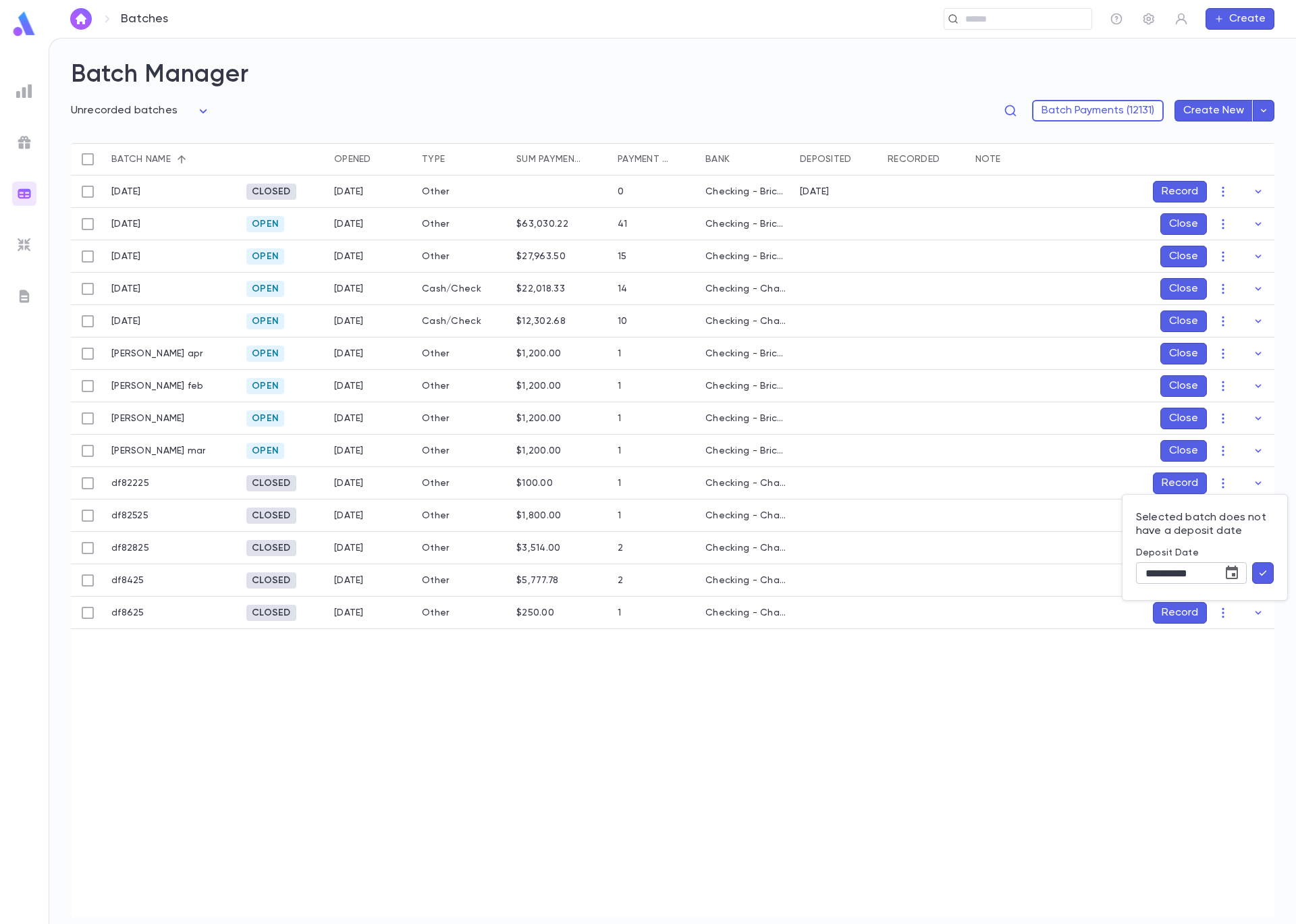
click at [1233, 573] on icon "Choose date, selected date is Sep 5, 2025" at bounding box center [1232, 572] width 12 height 13
click at [1229, 607] on icon "Previous month" at bounding box center [1230, 605] width 16 height 16
click at [1240, 740] on div "17 18 19 20 21 22 23" at bounding box center [1174, 737] width 216 height 24
click at [1238, 741] on button "22" at bounding box center [1228, 737] width 24 height 24
type input "**********"
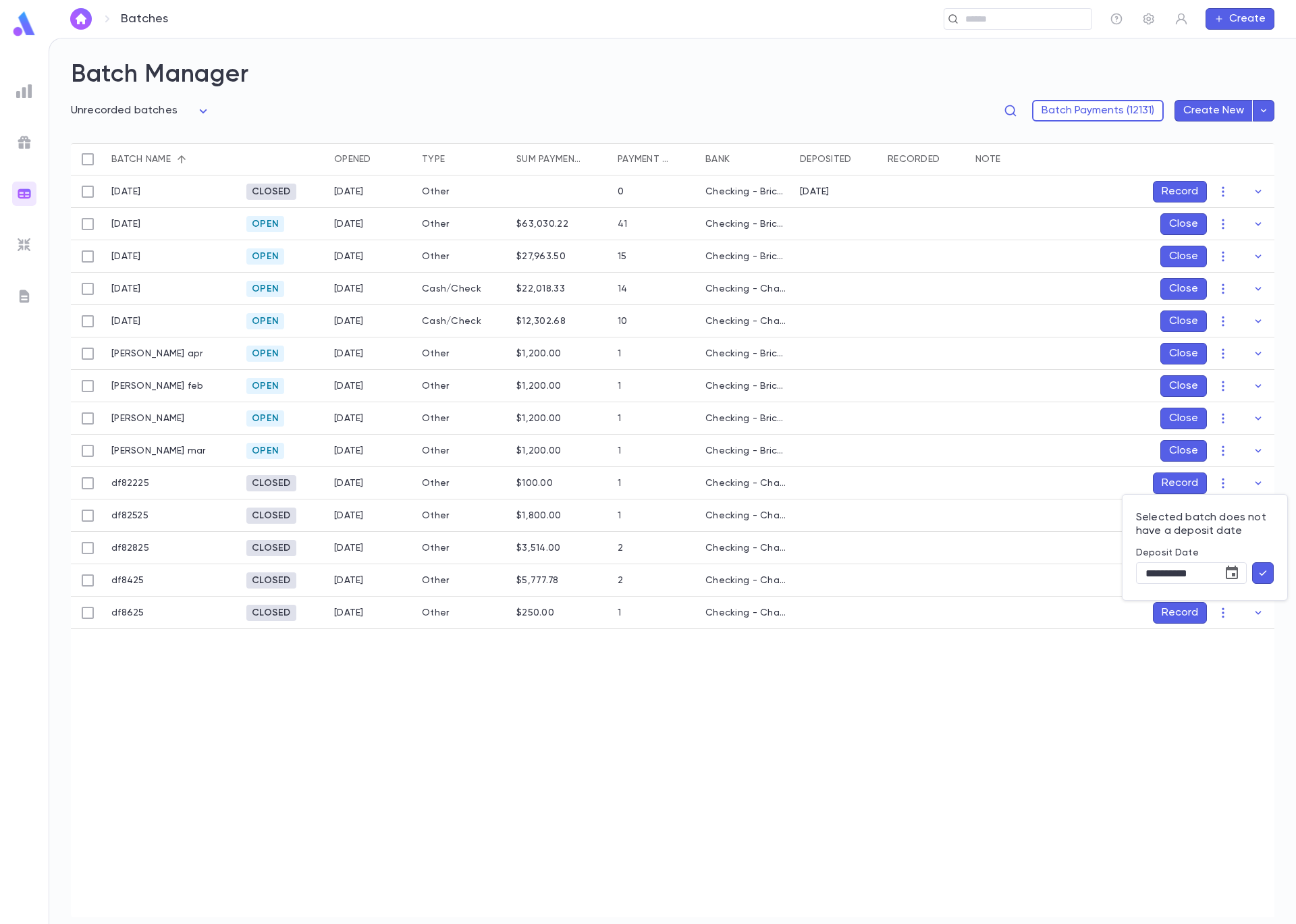
click at [1257, 570] on icon "button" at bounding box center [1263, 573] width 12 height 13
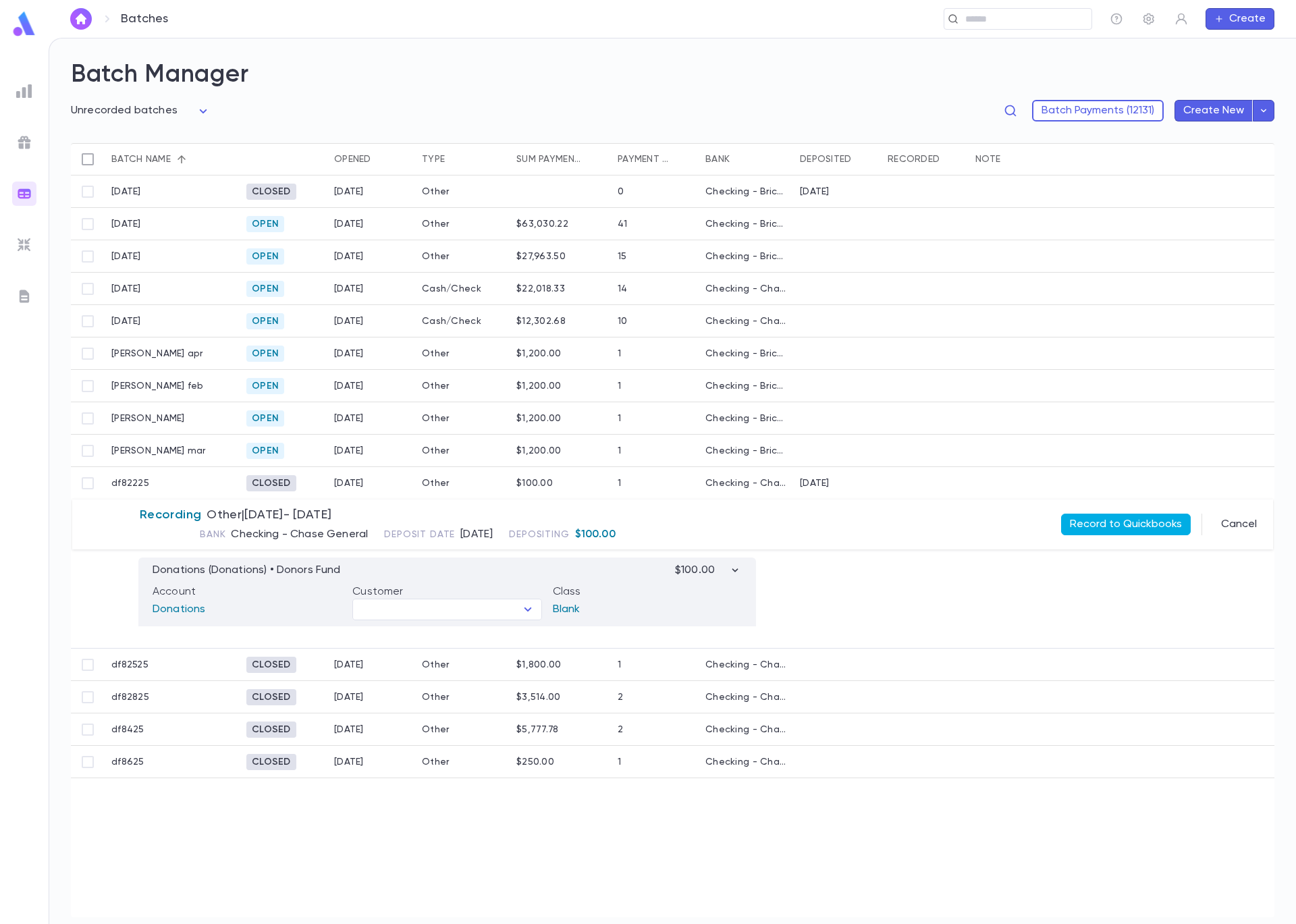
click at [1158, 527] on button "Record to Quickbooks" at bounding box center [1126, 524] width 129 height 22
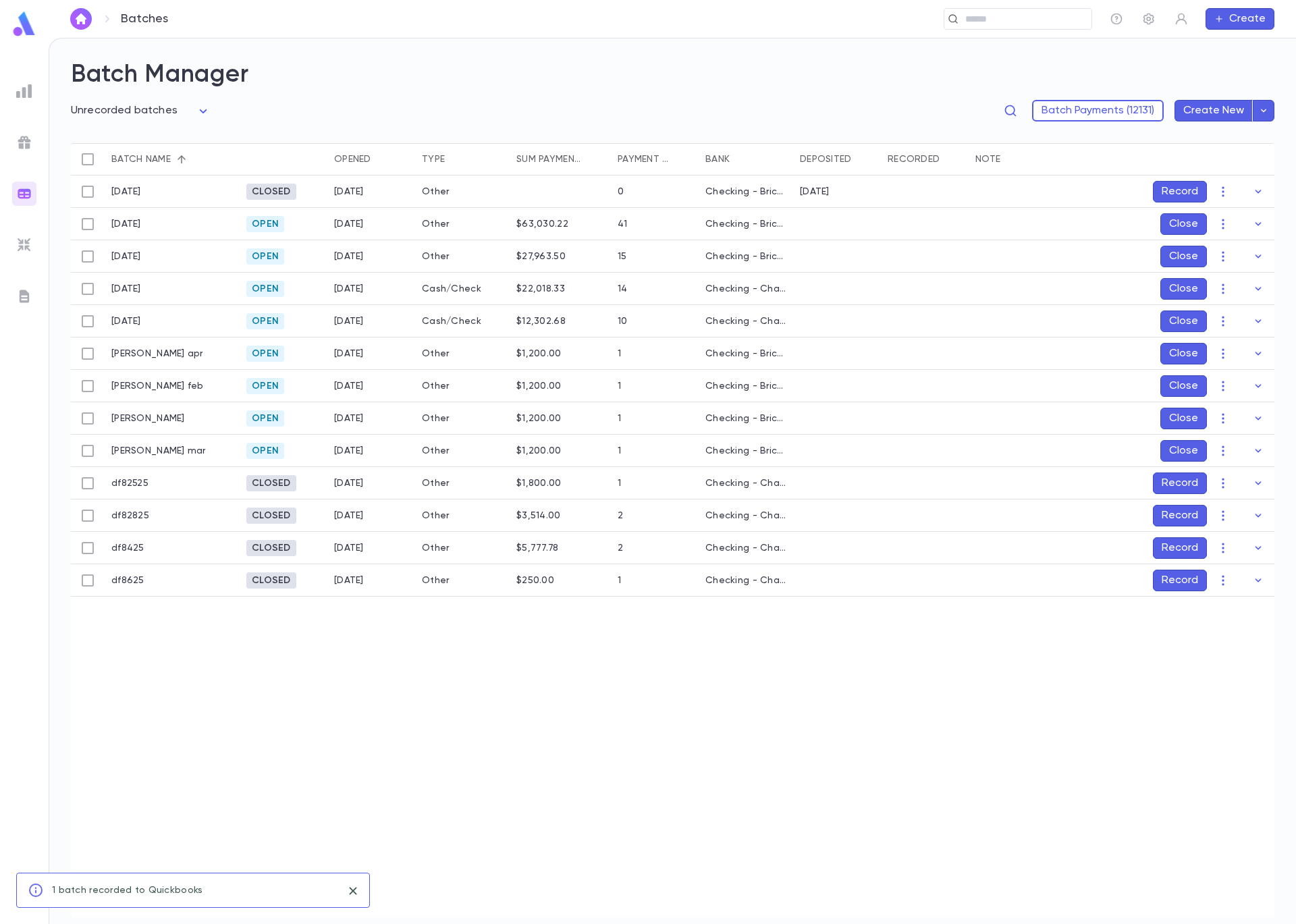
click at [1183, 484] on button "Record" at bounding box center [1180, 483] width 54 height 22
click at [1236, 573] on icon "Choose date, selected date is Sep 5, 2025" at bounding box center [1231, 573] width 16 height 16
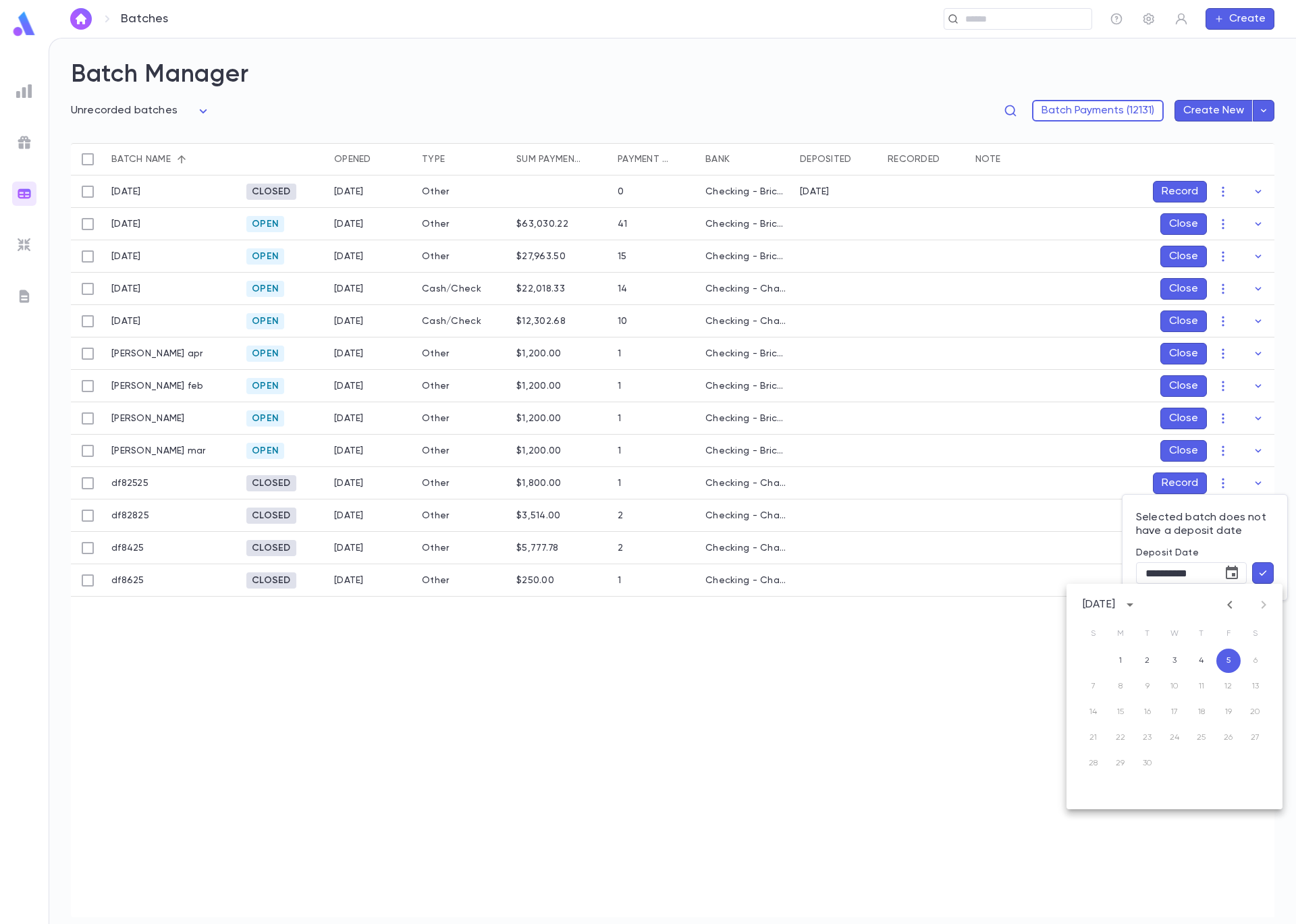
click at [1230, 605] on icon "Previous month" at bounding box center [1230, 605] width 16 height 16
click at [1122, 771] on button "25" at bounding box center [1120, 763] width 24 height 24
type input "**********"
click at [1270, 573] on button "button" at bounding box center [1263, 573] width 22 height 22
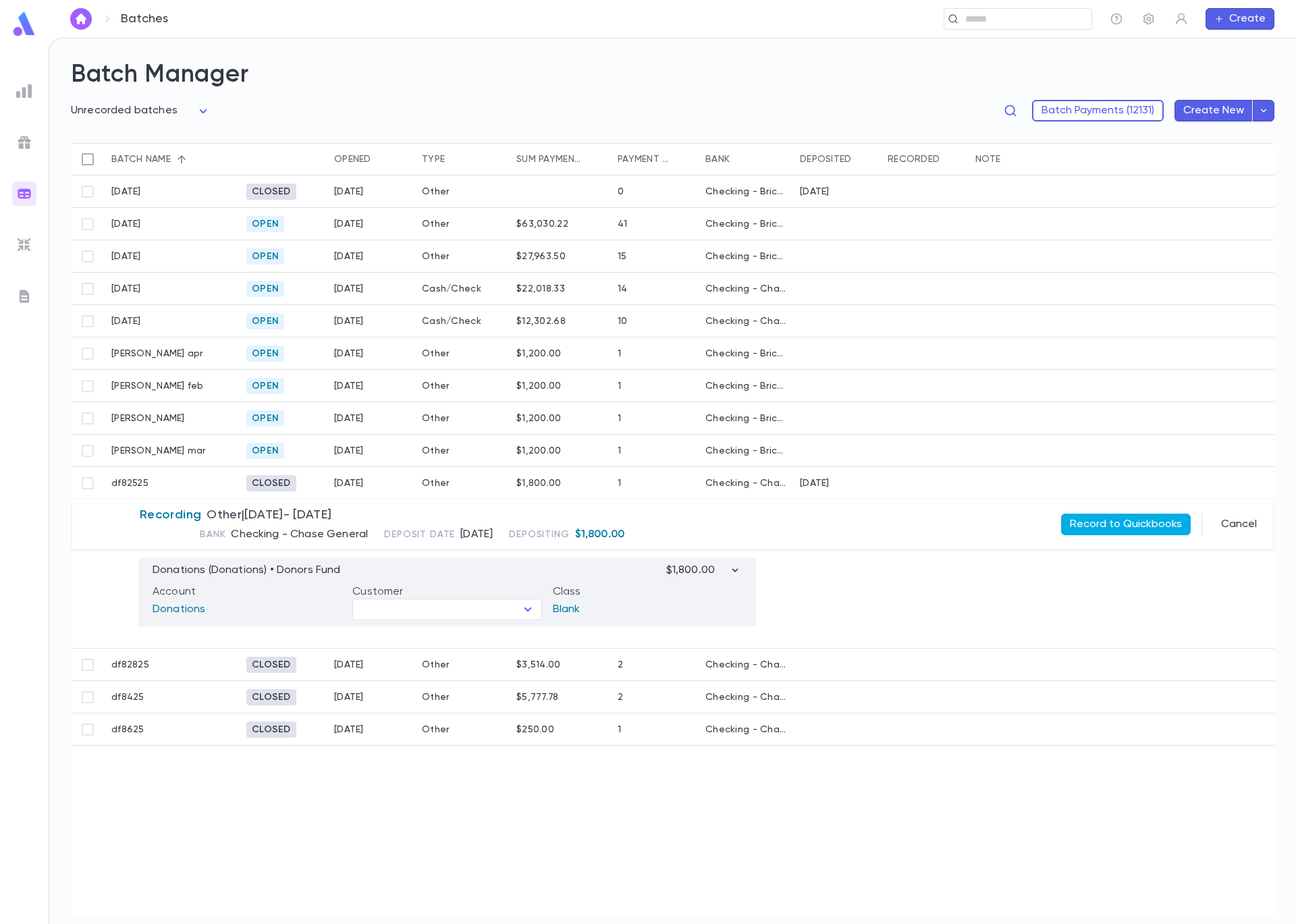
click at [1072, 524] on button "Record to Quickbooks" at bounding box center [1126, 524] width 129 height 22
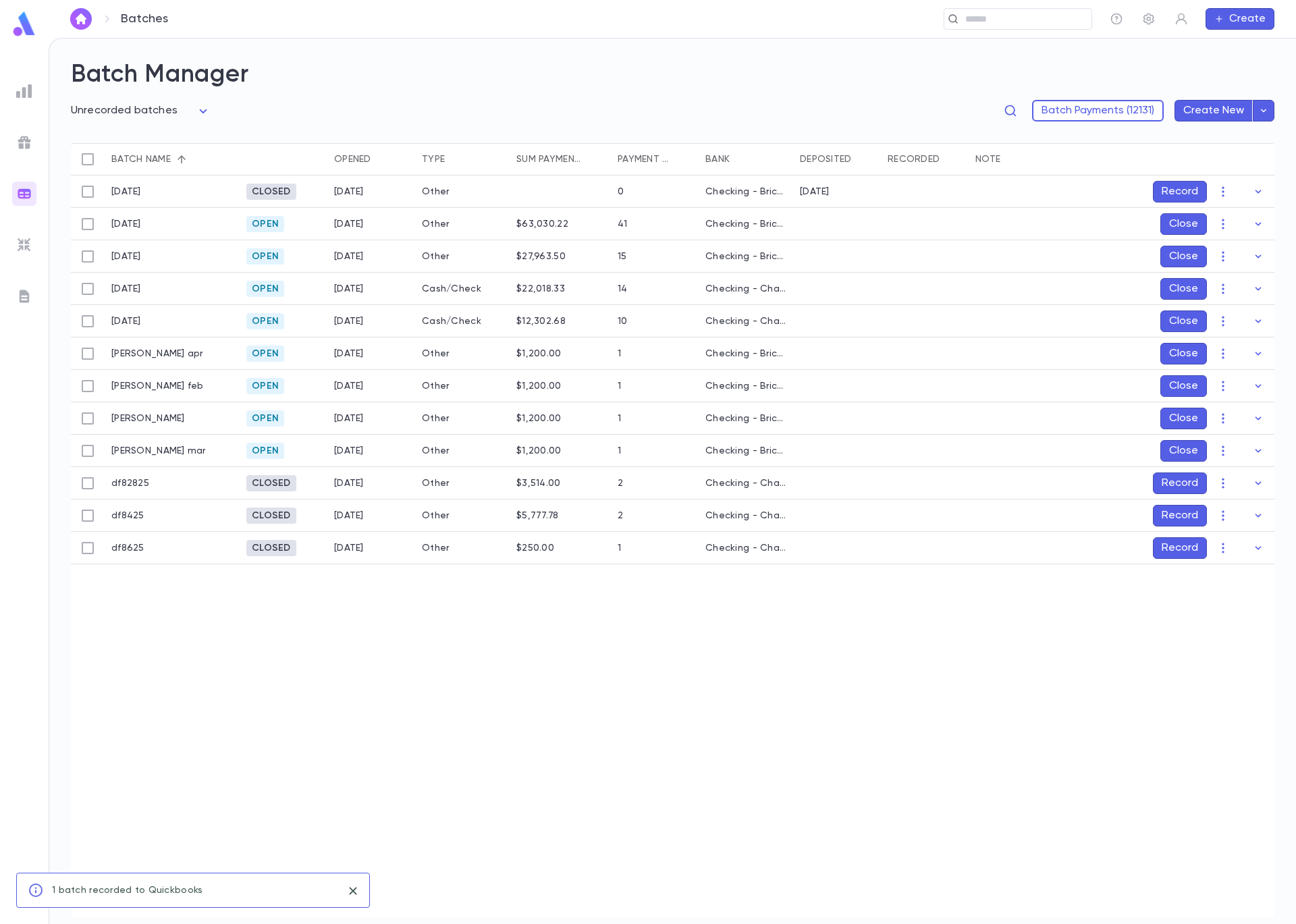
click at [1169, 488] on button "Record" at bounding box center [1180, 483] width 54 height 22
click at [1236, 573] on icon "Choose date, selected date is Sep 5, 2025" at bounding box center [1231, 573] width 16 height 16
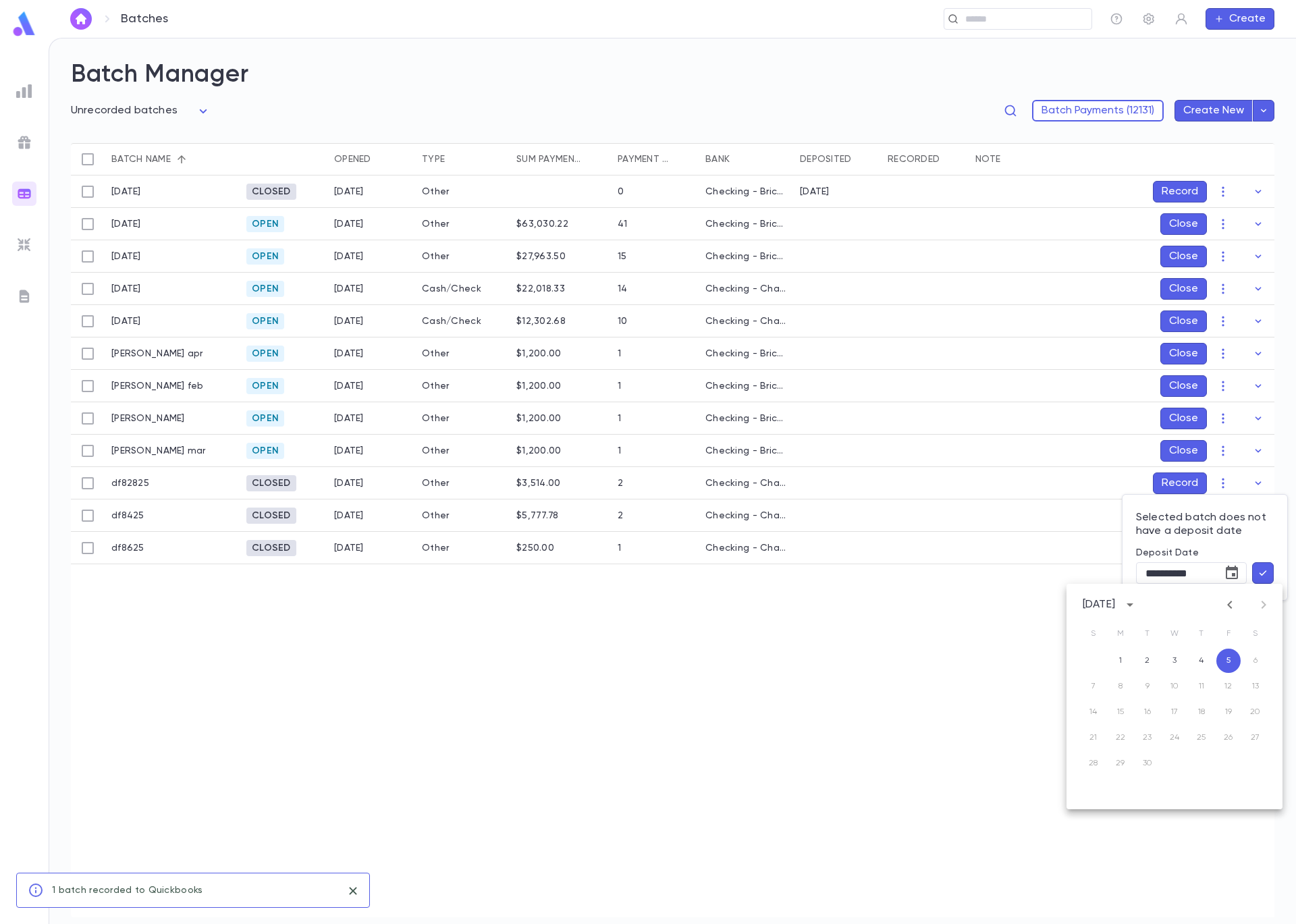
click at [1225, 605] on icon "Previous month" at bounding box center [1230, 605] width 16 height 16
click at [1203, 760] on button "28" at bounding box center [1201, 763] width 24 height 24
type input "**********"
click at [1265, 577] on icon "button" at bounding box center [1263, 573] width 12 height 13
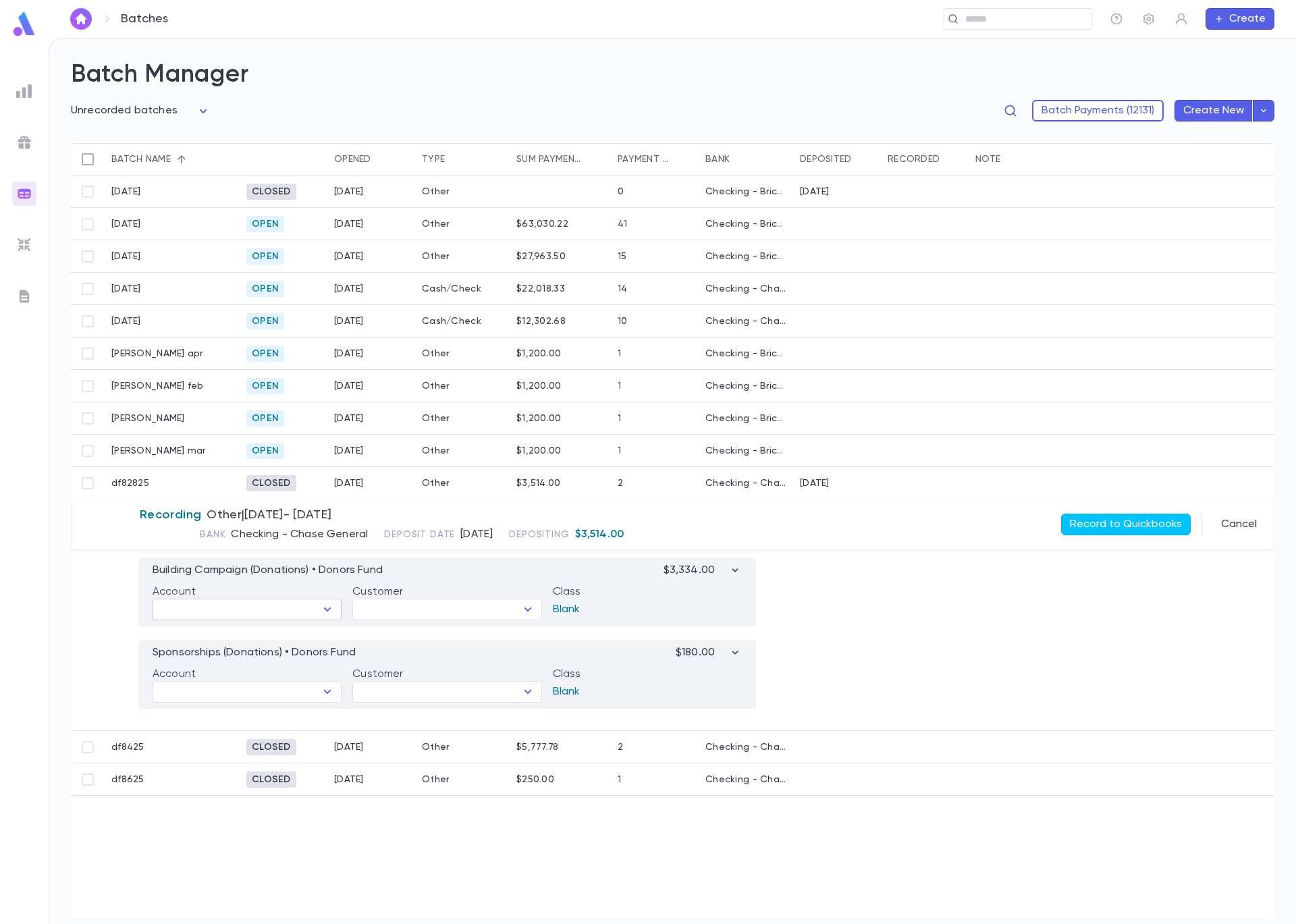
click at [327, 615] on icon "Open" at bounding box center [327, 609] width 16 height 16
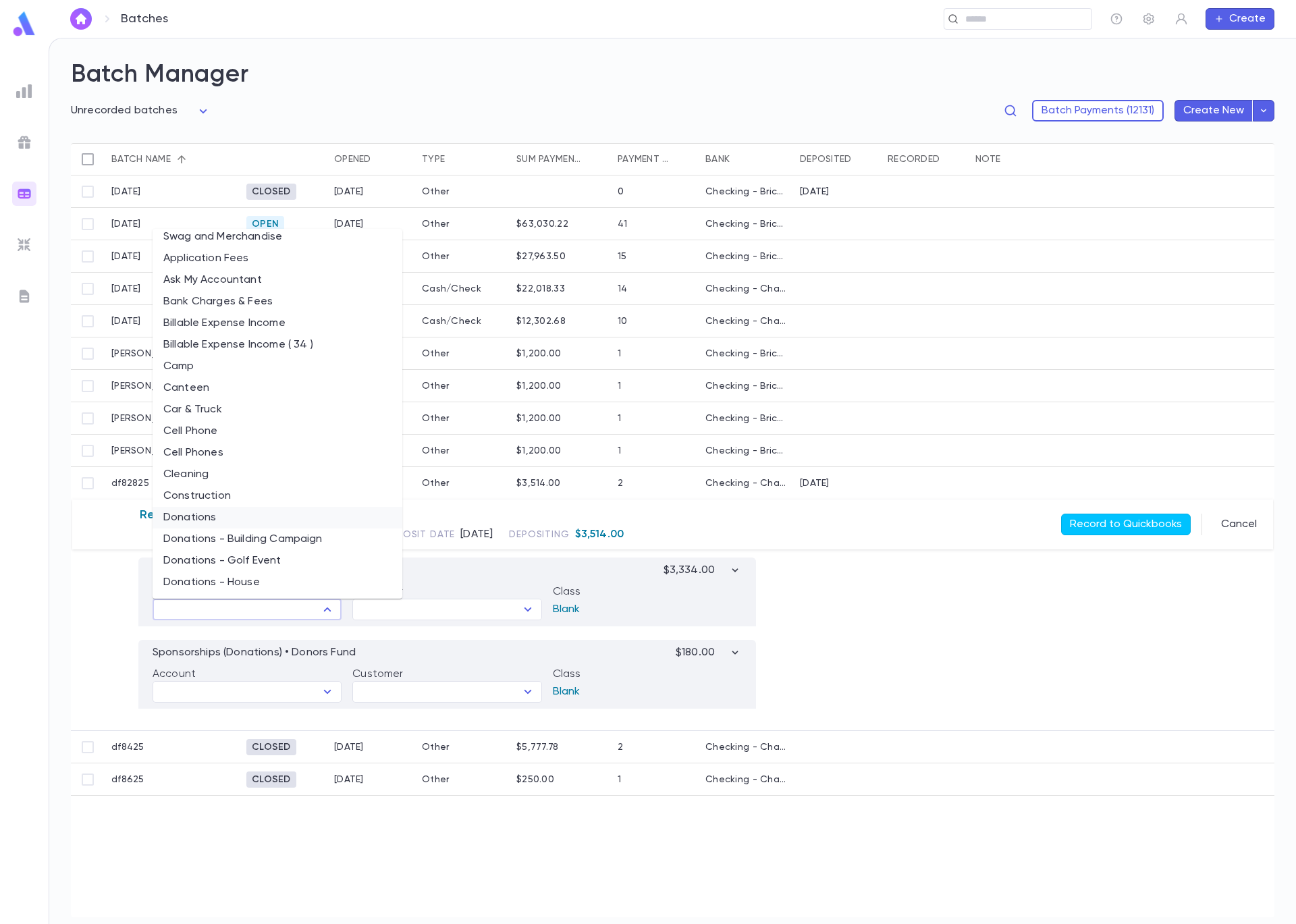
scroll to position [305, 0]
click at [295, 519] on li "Donations - Building Campaign" at bounding box center [277, 518] width 250 height 22
type input "**********"
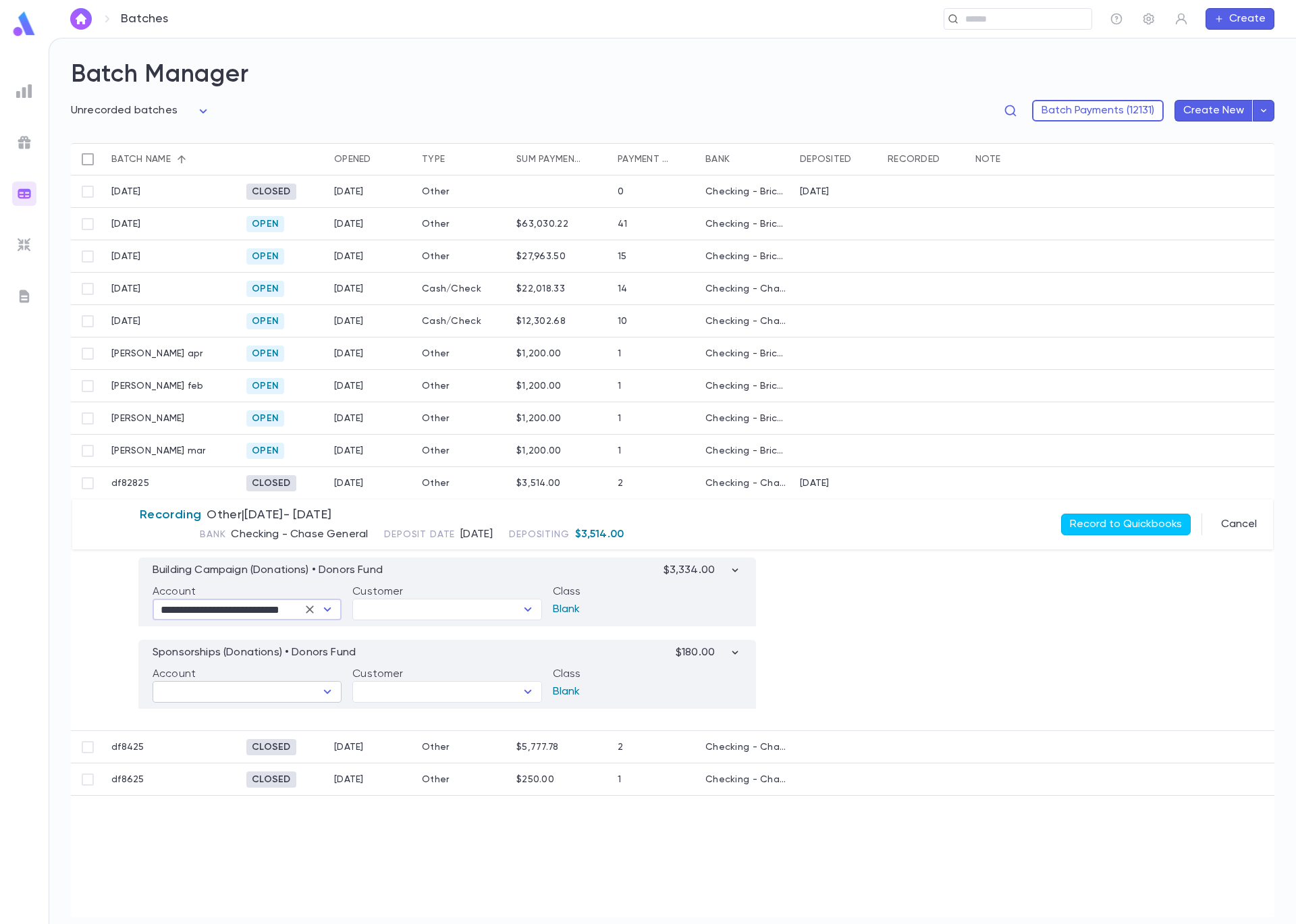
click at [330, 687] on icon "Open" at bounding box center [327, 691] width 16 height 16
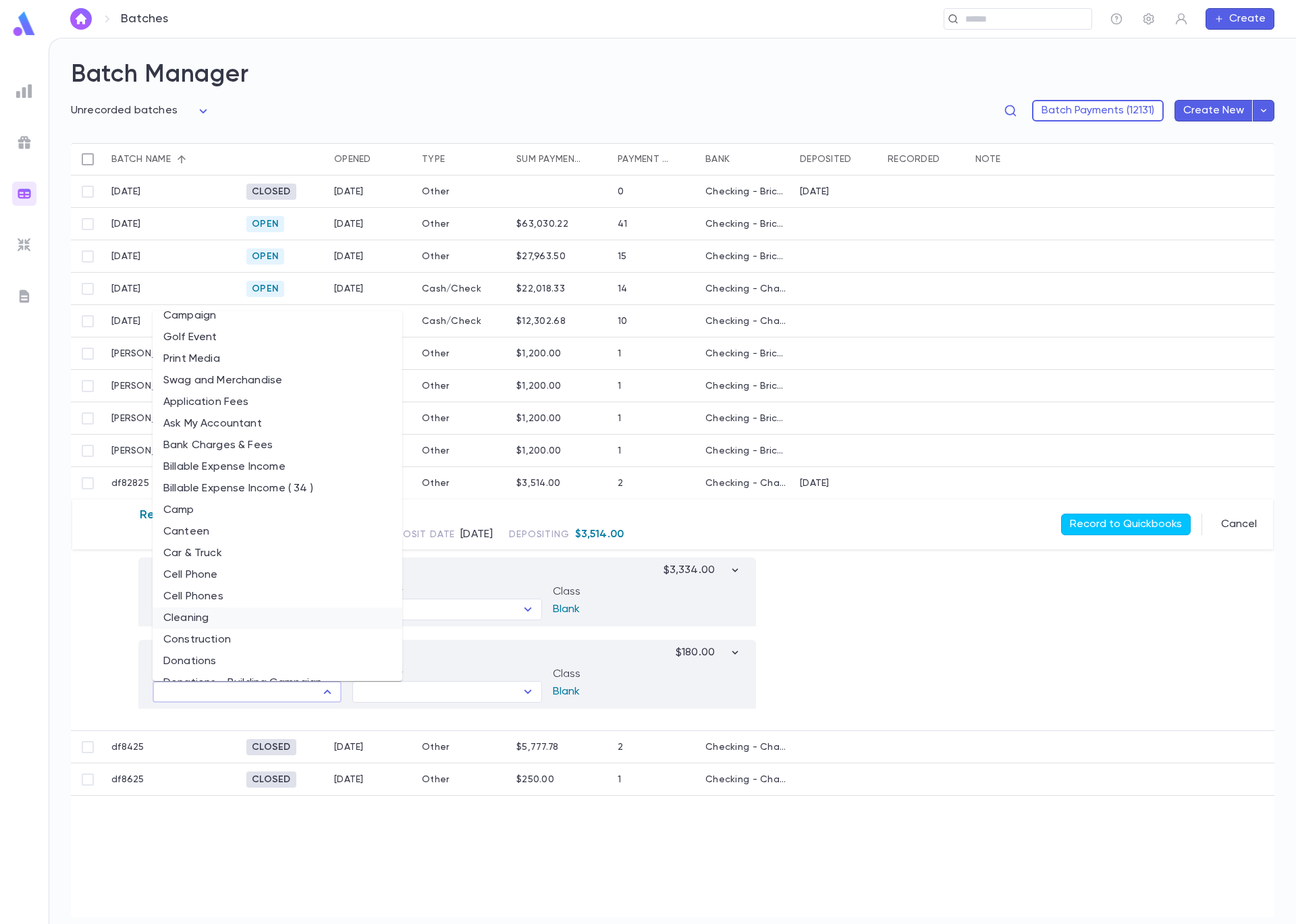
scroll to position [328, 0]
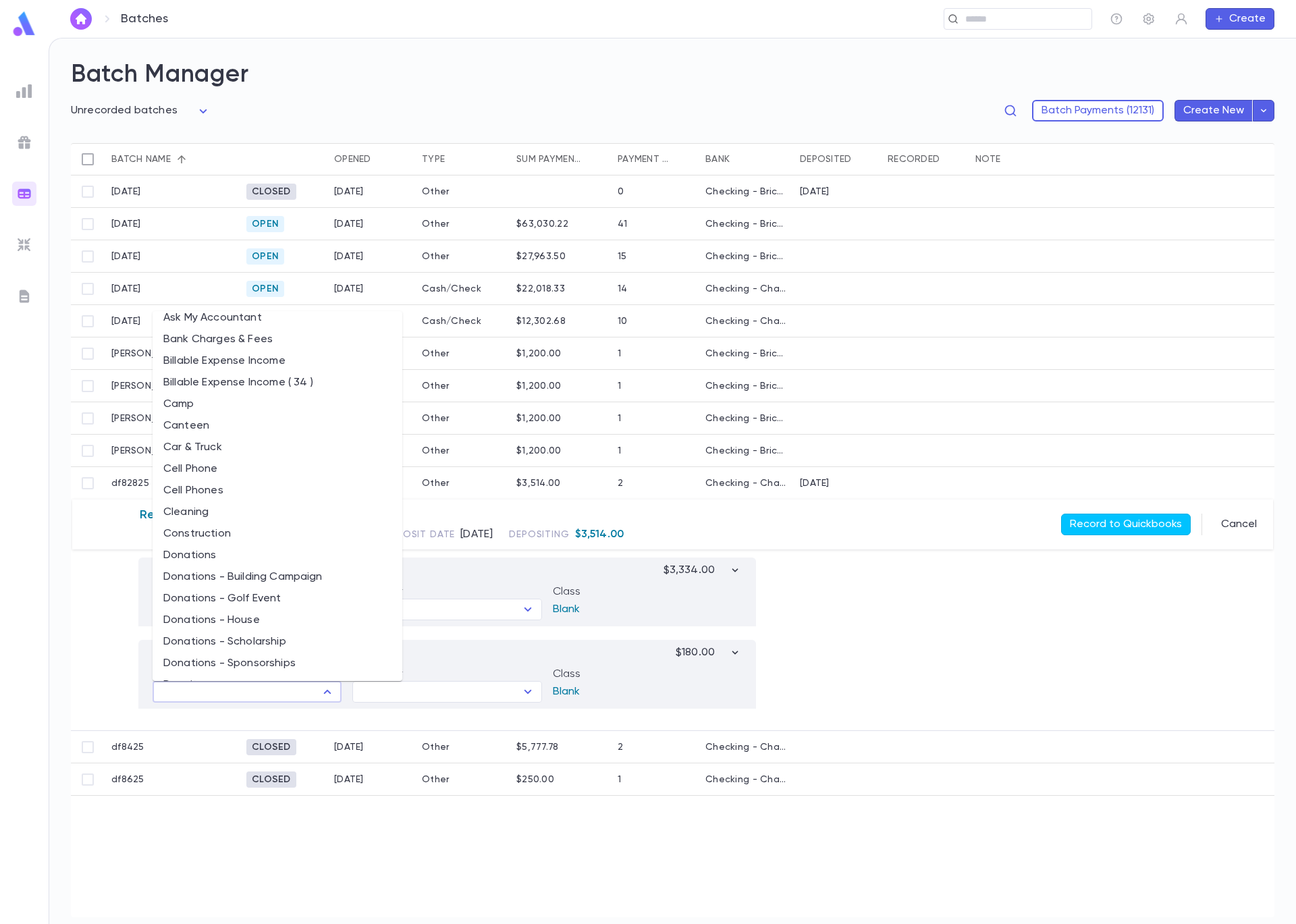
click at [302, 668] on li "Donations - Sponsorships" at bounding box center [277, 664] width 250 height 22
type input "**********"
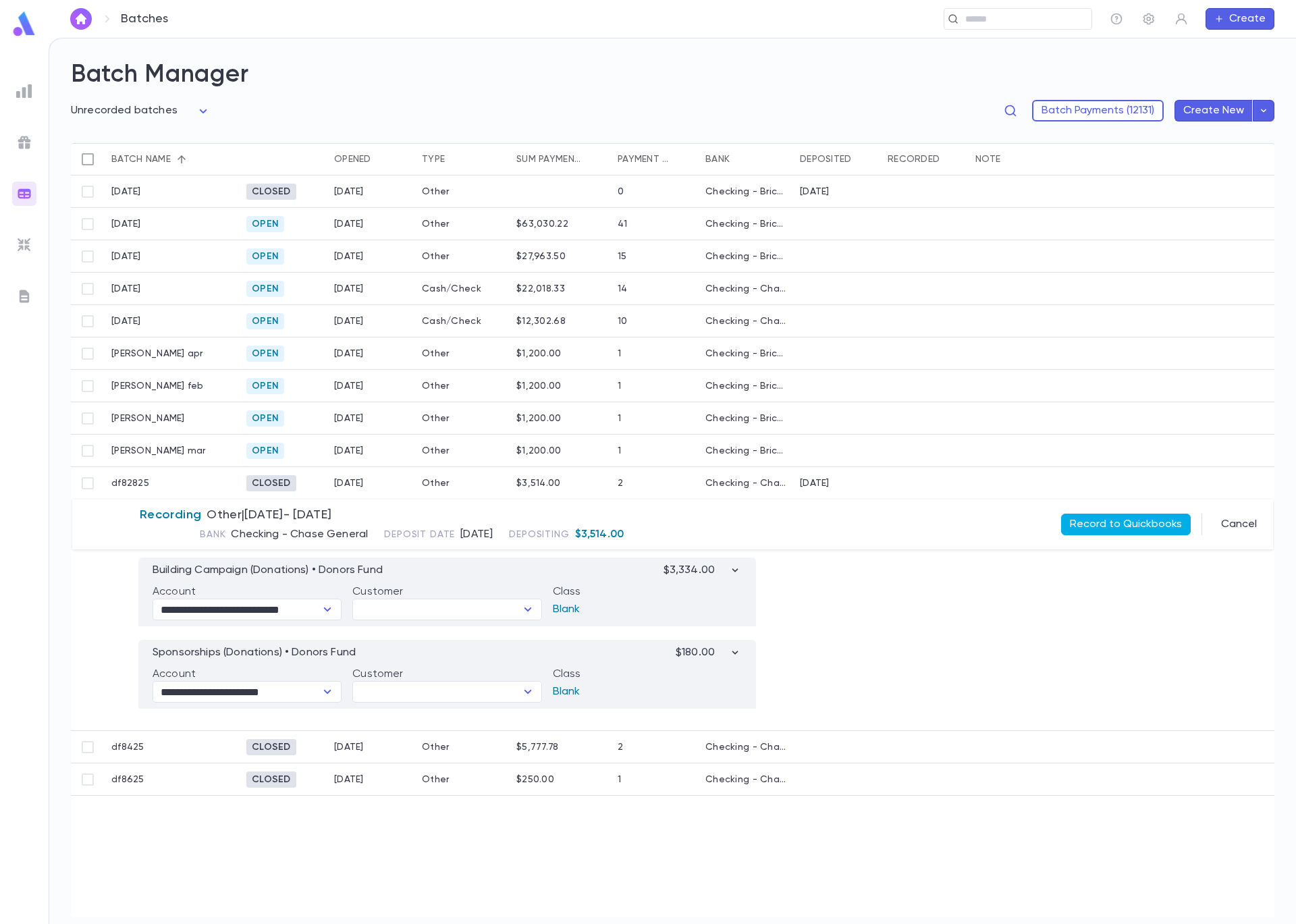
click at [1159, 524] on button "Record to Quickbooks" at bounding box center [1126, 524] width 129 height 22
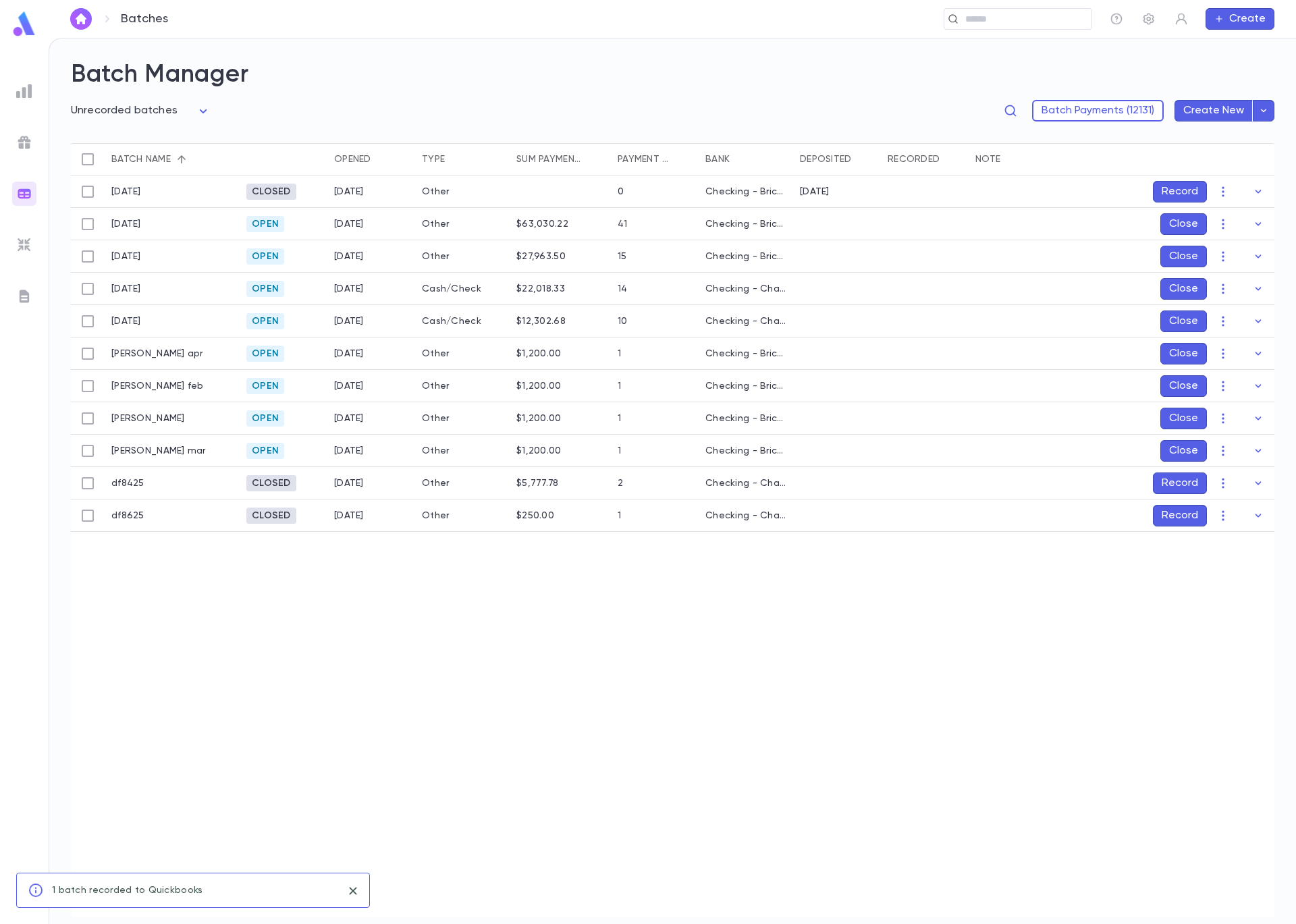
click at [1191, 480] on button "Record" at bounding box center [1180, 483] width 54 height 22
click at [1231, 573] on icon "Choose date, selected date is Sep 5, 2025" at bounding box center [1231, 573] width 16 height 16
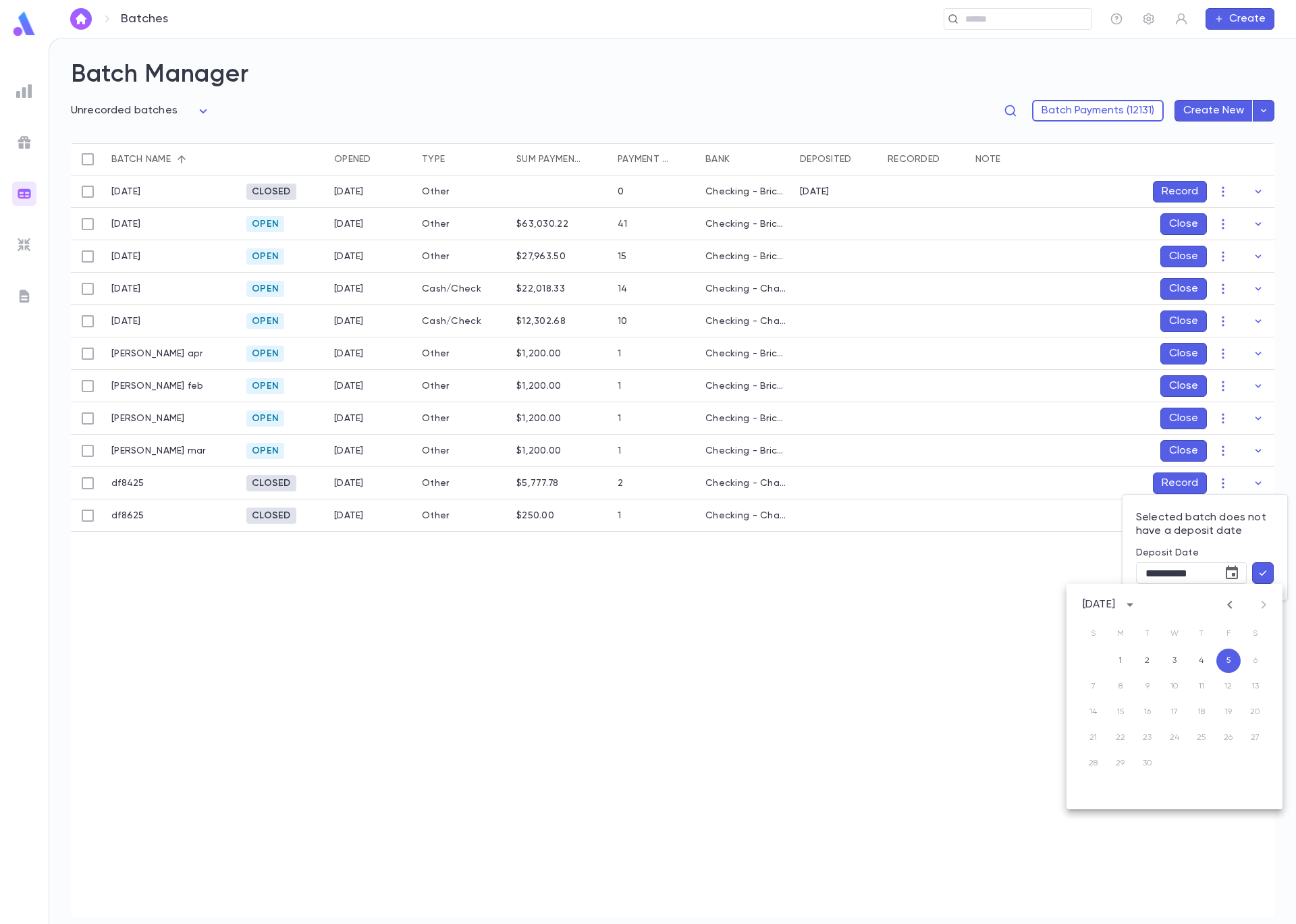
click at [1231, 608] on icon "Previous month" at bounding box center [1230, 605] width 16 height 16
click at [1123, 684] on button "4" at bounding box center [1120, 686] width 24 height 24
type input "**********"
click at [1264, 580] on button "button" at bounding box center [1263, 573] width 22 height 22
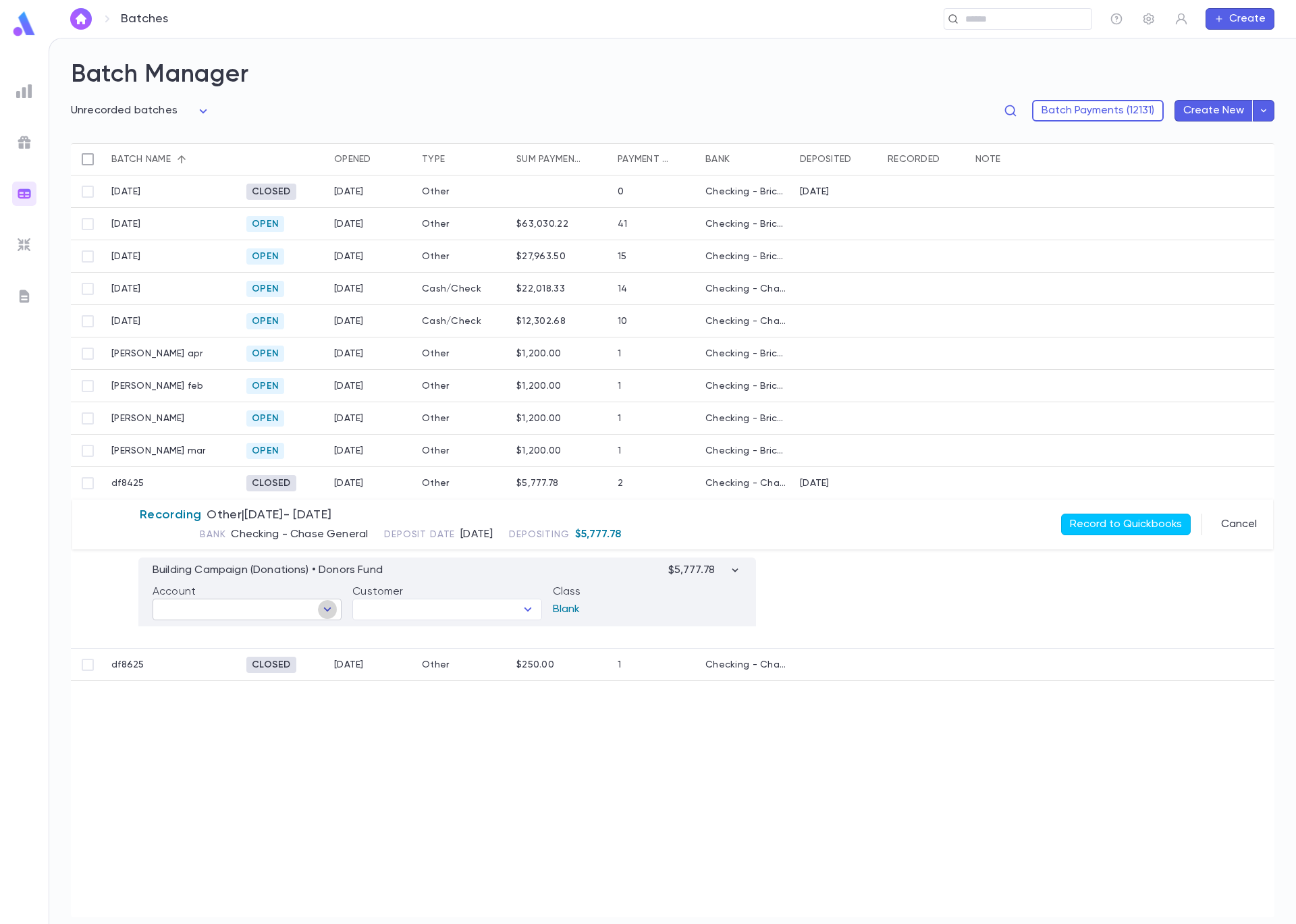
click at [329, 613] on icon "Open" at bounding box center [327, 609] width 16 height 16
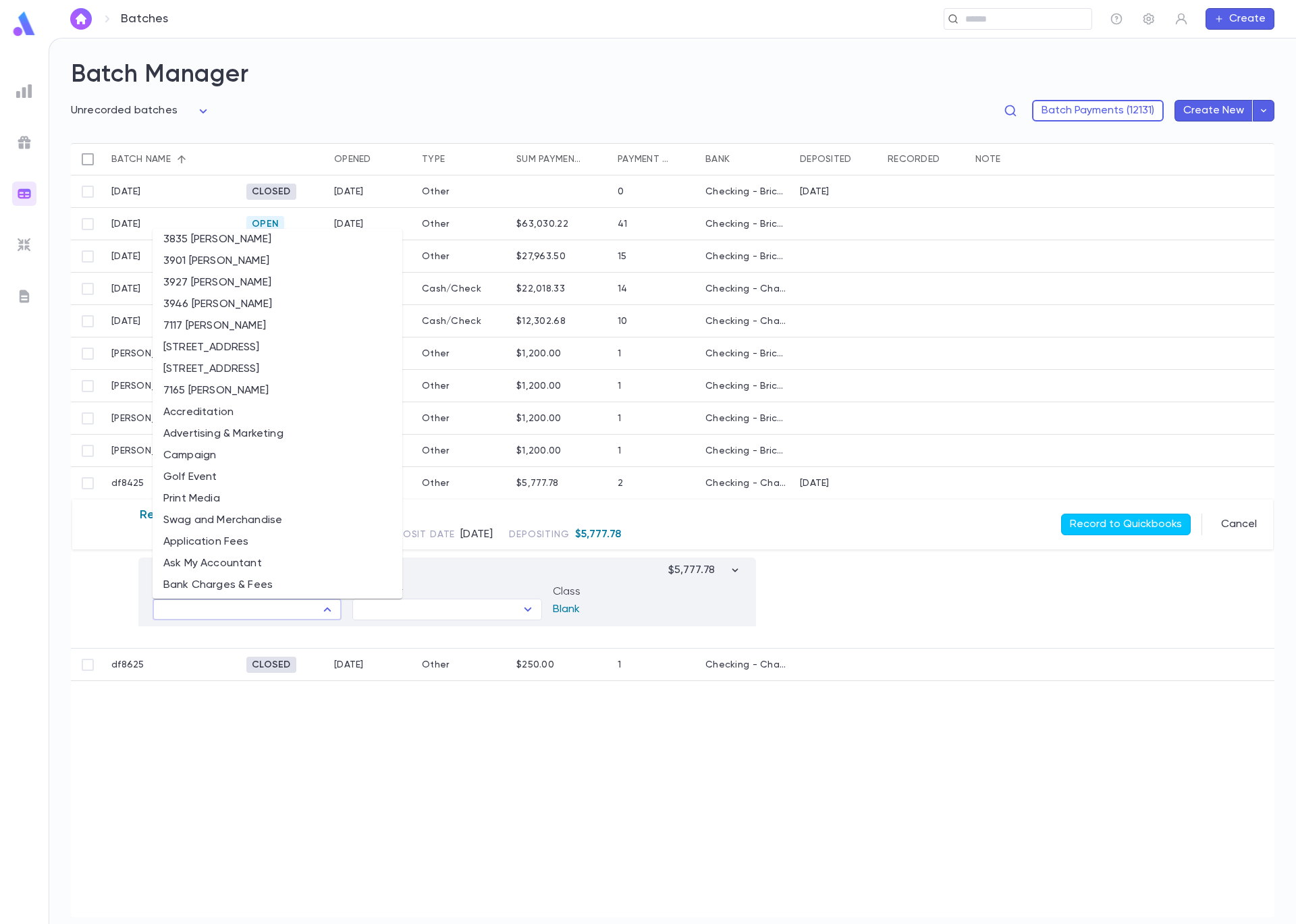
scroll to position [252, 0]
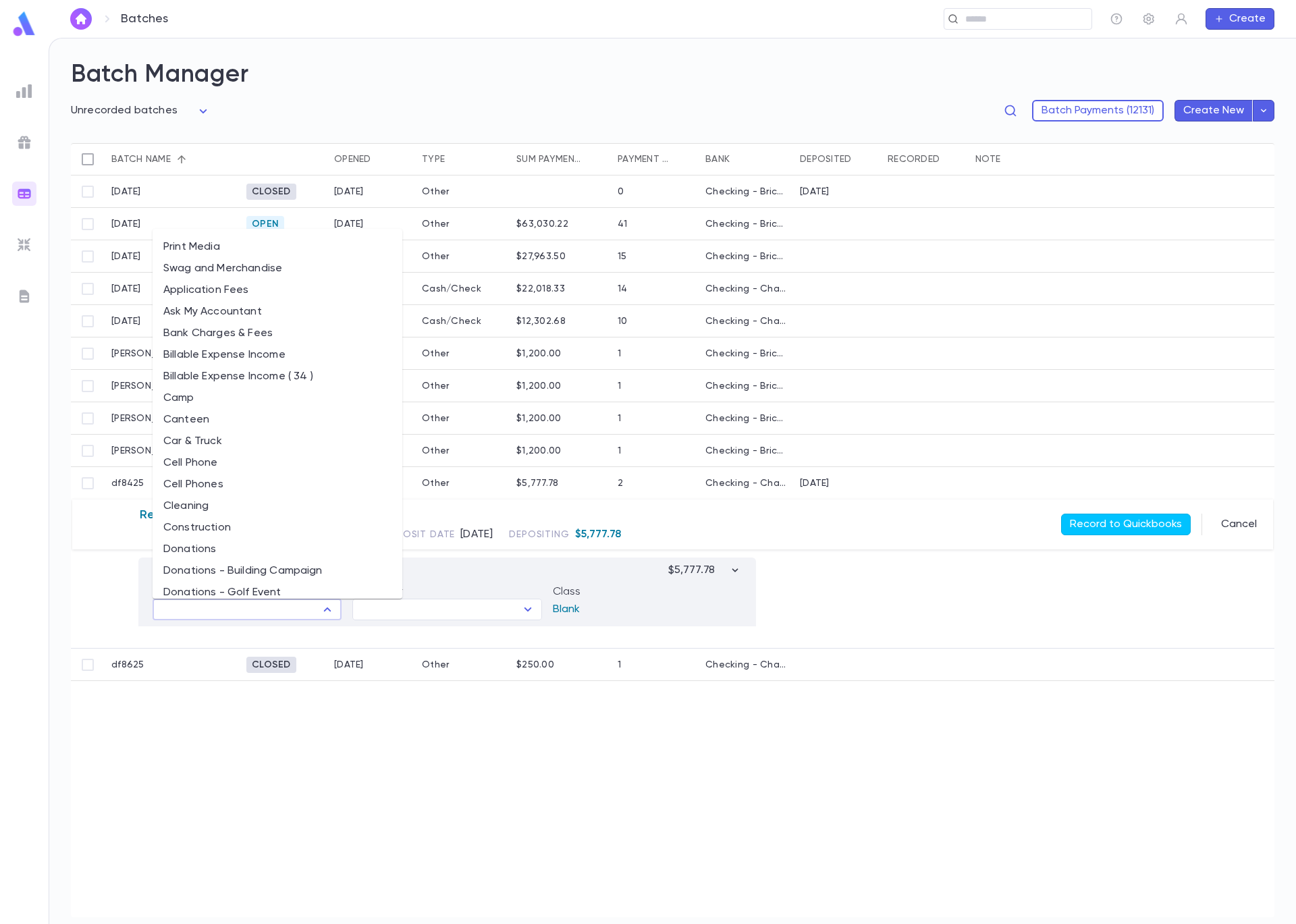
click at [298, 567] on li "Donations - Building Campaign" at bounding box center [277, 571] width 250 height 22
type input "**********"
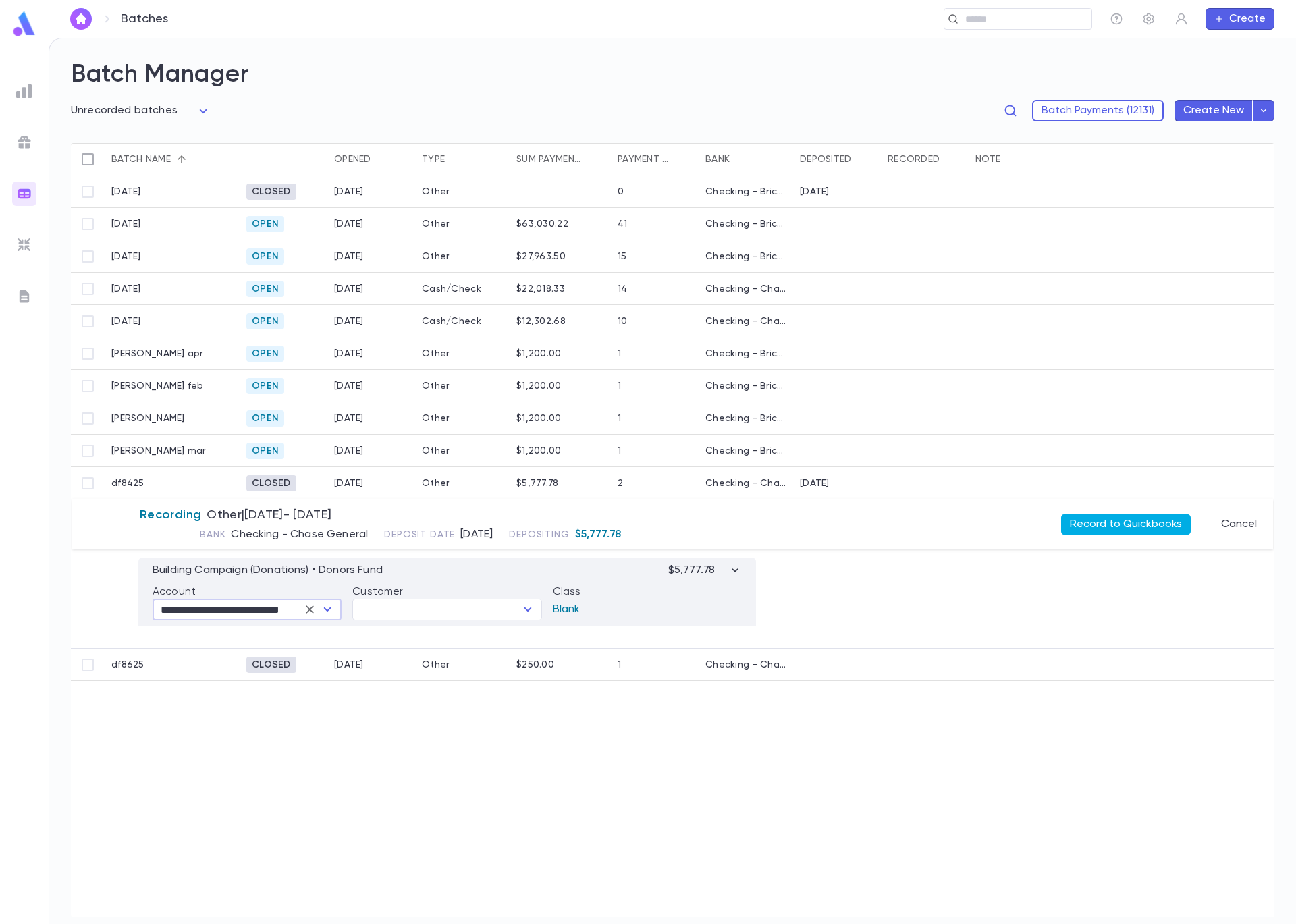
click at [1095, 525] on button "Record to Quickbooks" at bounding box center [1126, 524] width 129 height 22
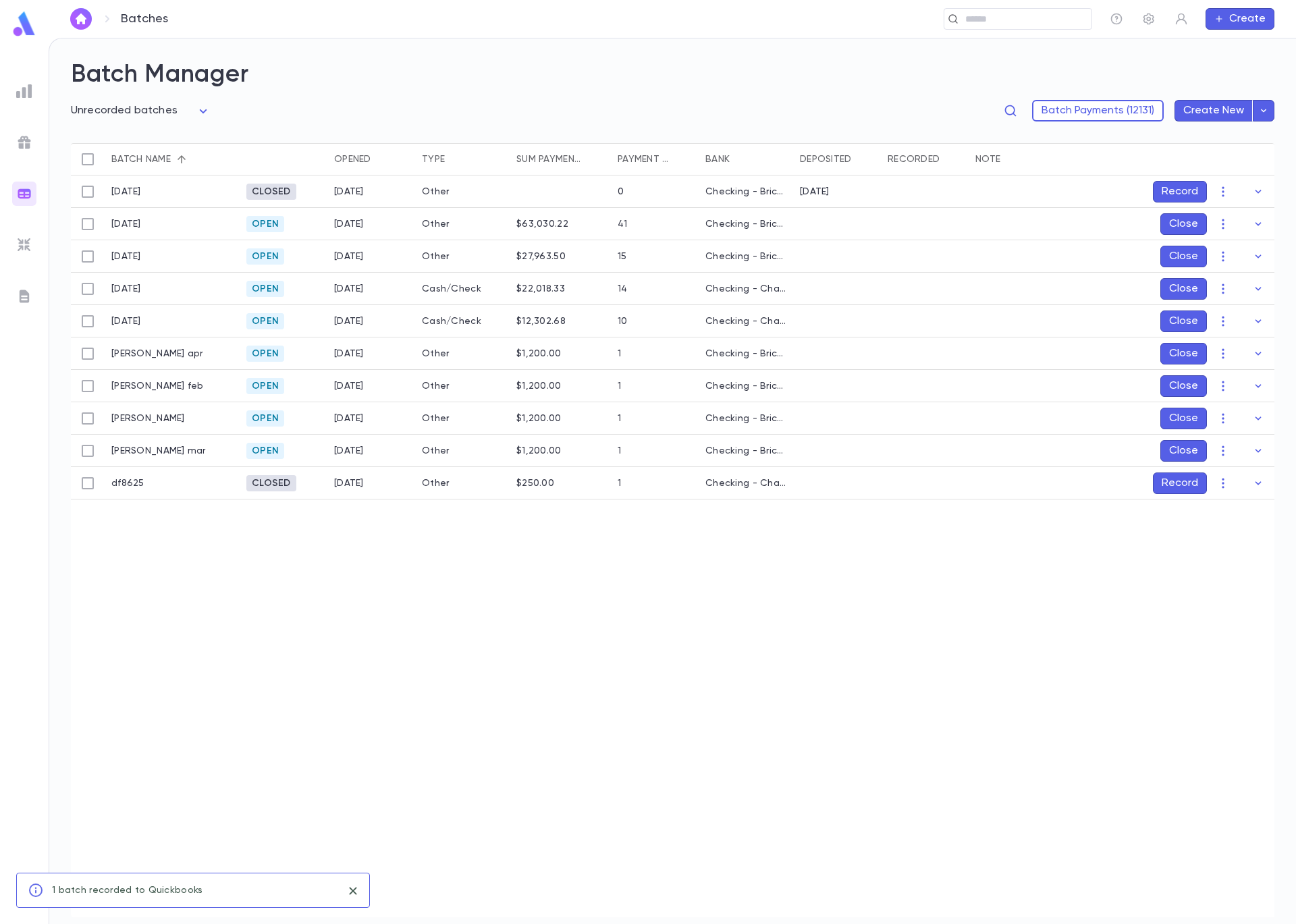
click at [1194, 481] on button "Record" at bounding box center [1180, 483] width 54 height 22
click at [1227, 569] on icon "Choose date, selected date is Sep 5, 2025" at bounding box center [1232, 572] width 12 height 13
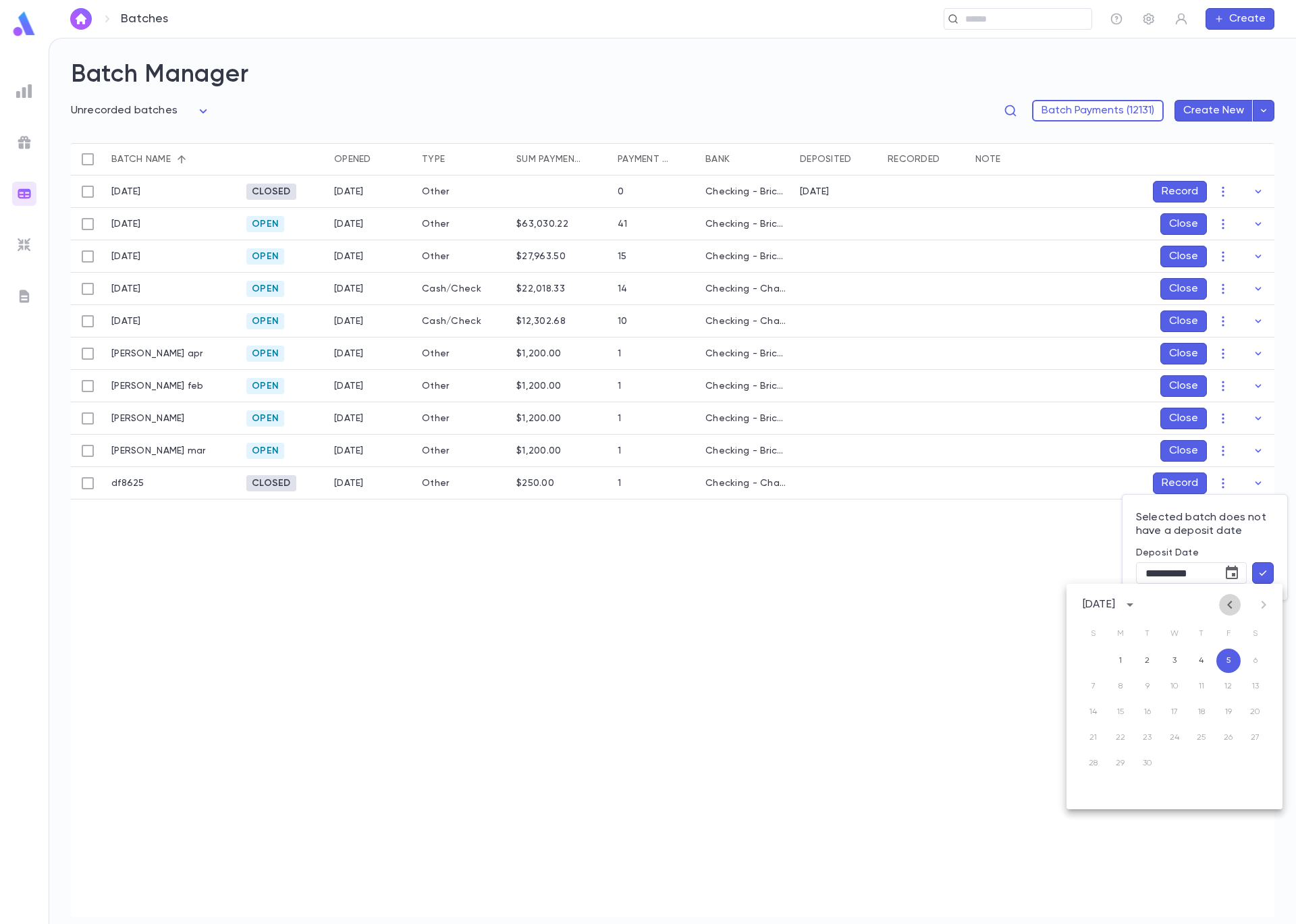
click at [1226, 603] on icon "Previous month" at bounding box center [1230, 605] width 16 height 16
click at [1171, 693] on button "6" at bounding box center [1174, 686] width 24 height 24
type input "**********"
click at [1272, 573] on button "button" at bounding box center [1263, 573] width 22 height 22
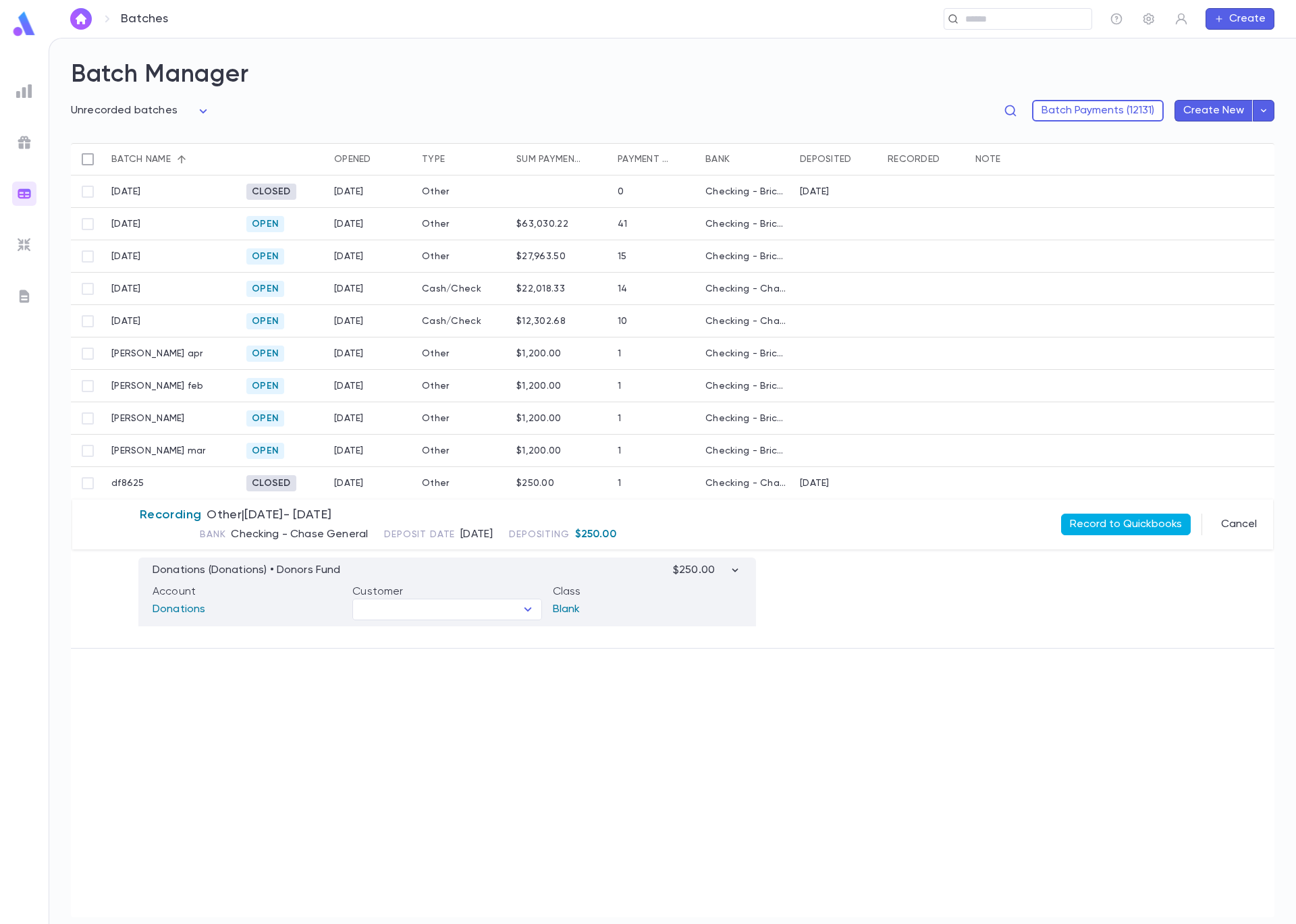
click at [1126, 527] on button "Record to Quickbooks" at bounding box center [1126, 524] width 129 height 22
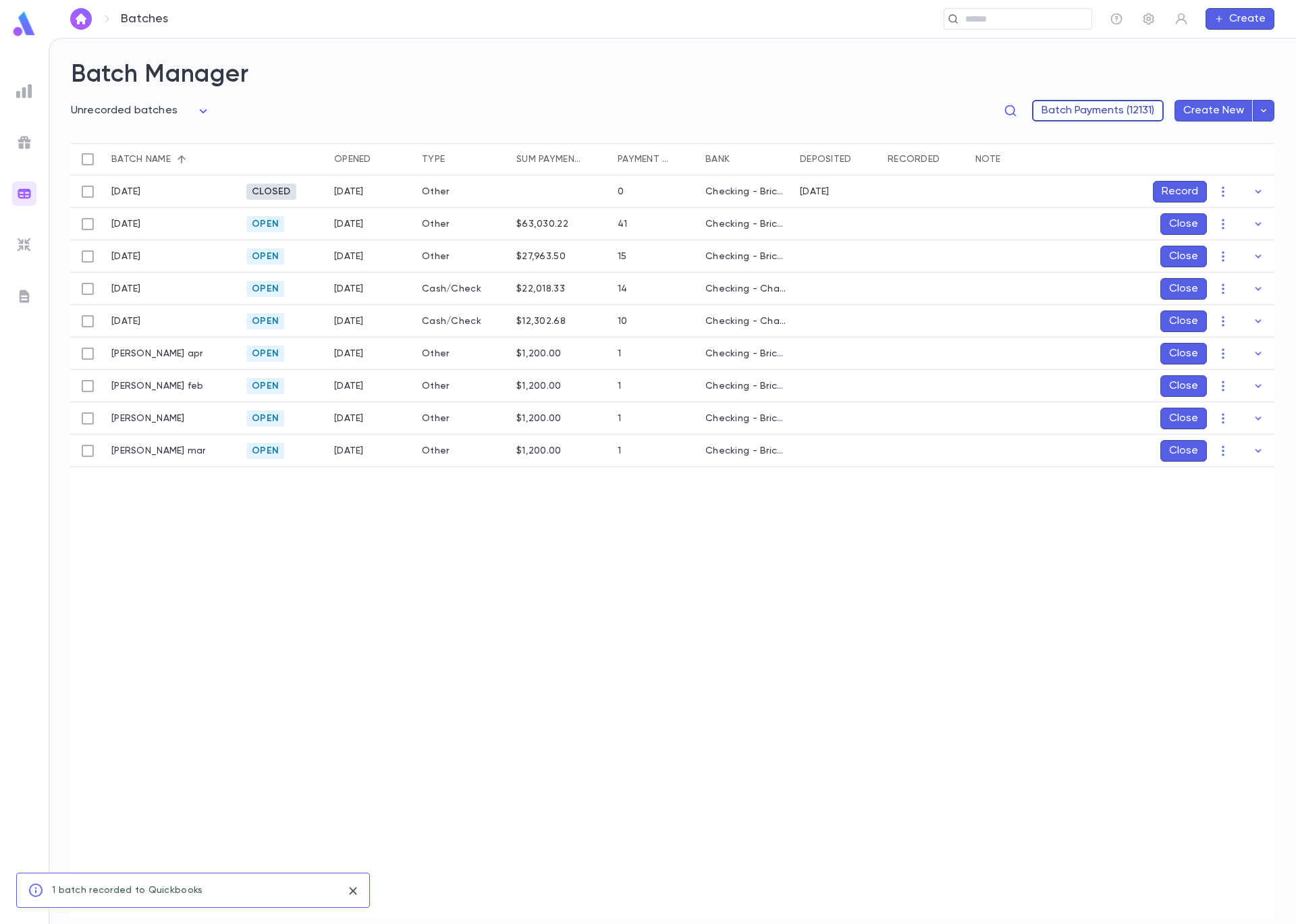
click at [1096, 108] on button "Batch Payments (12131)" at bounding box center [1097, 111] width 132 height 22
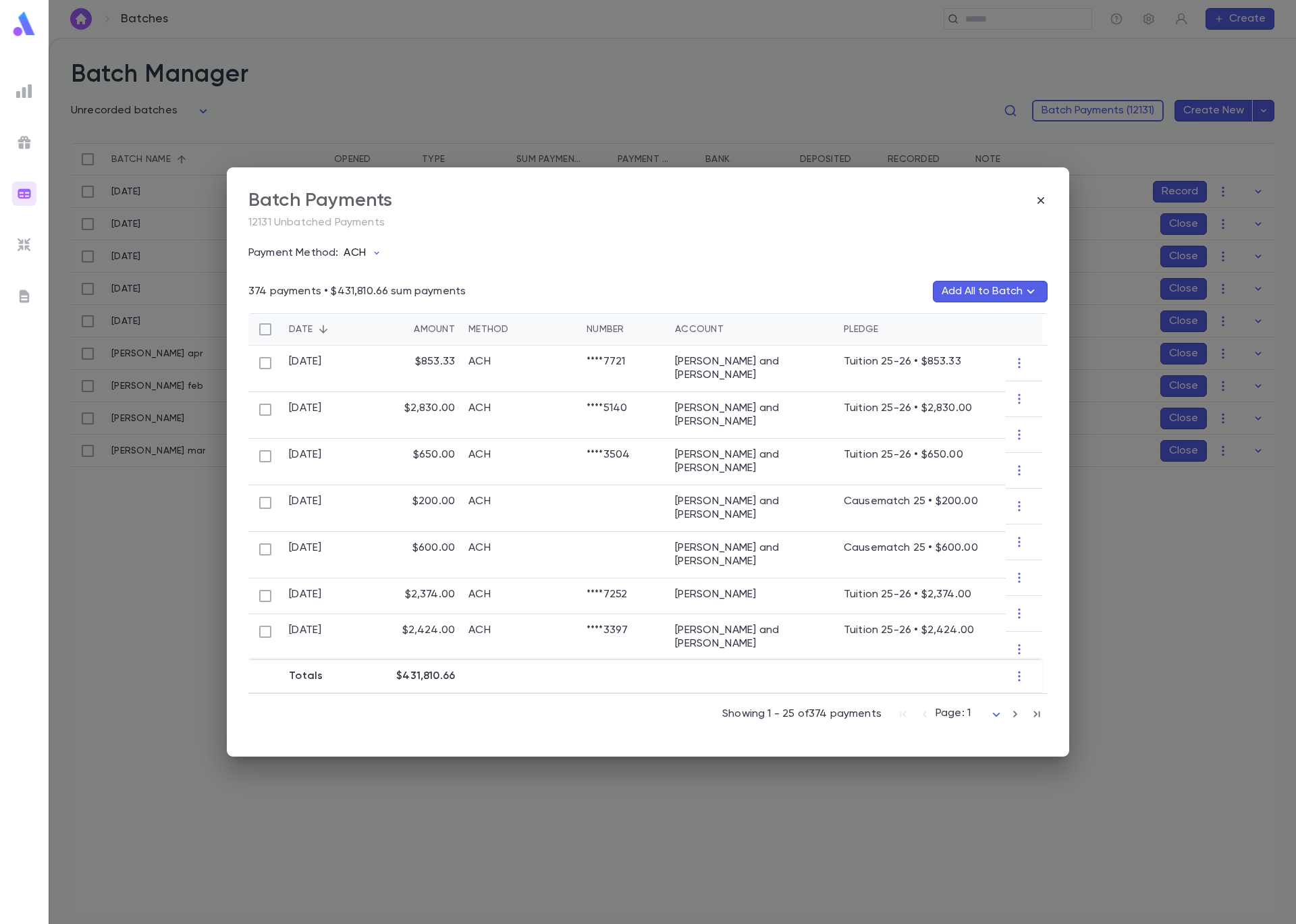
click at [354, 245] on button "ACH" at bounding box center [365, 252] width 54 height 26
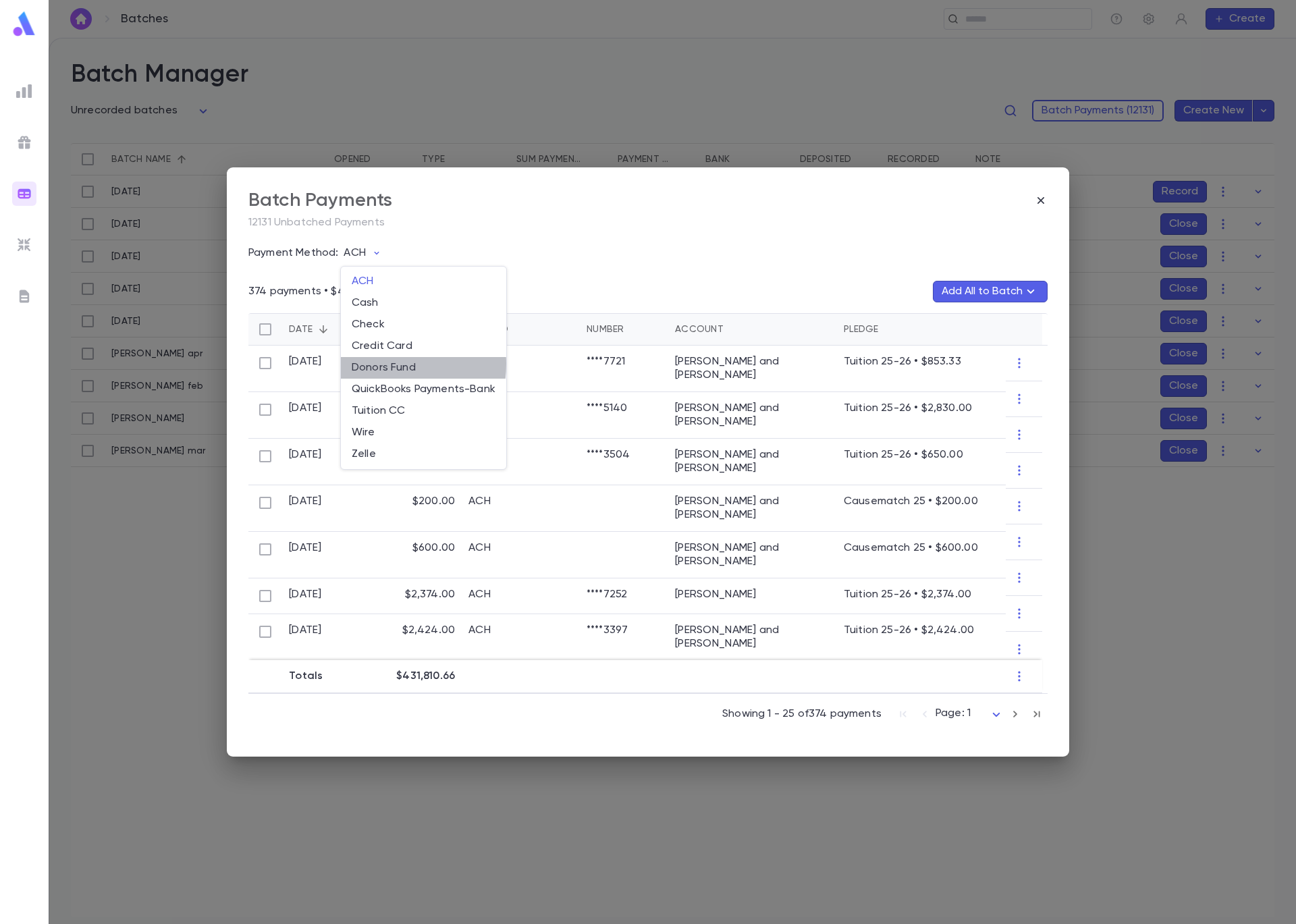
click at [376, 364] on li "Donors Fund" at bounding box center [423, 368] width 165 height 22
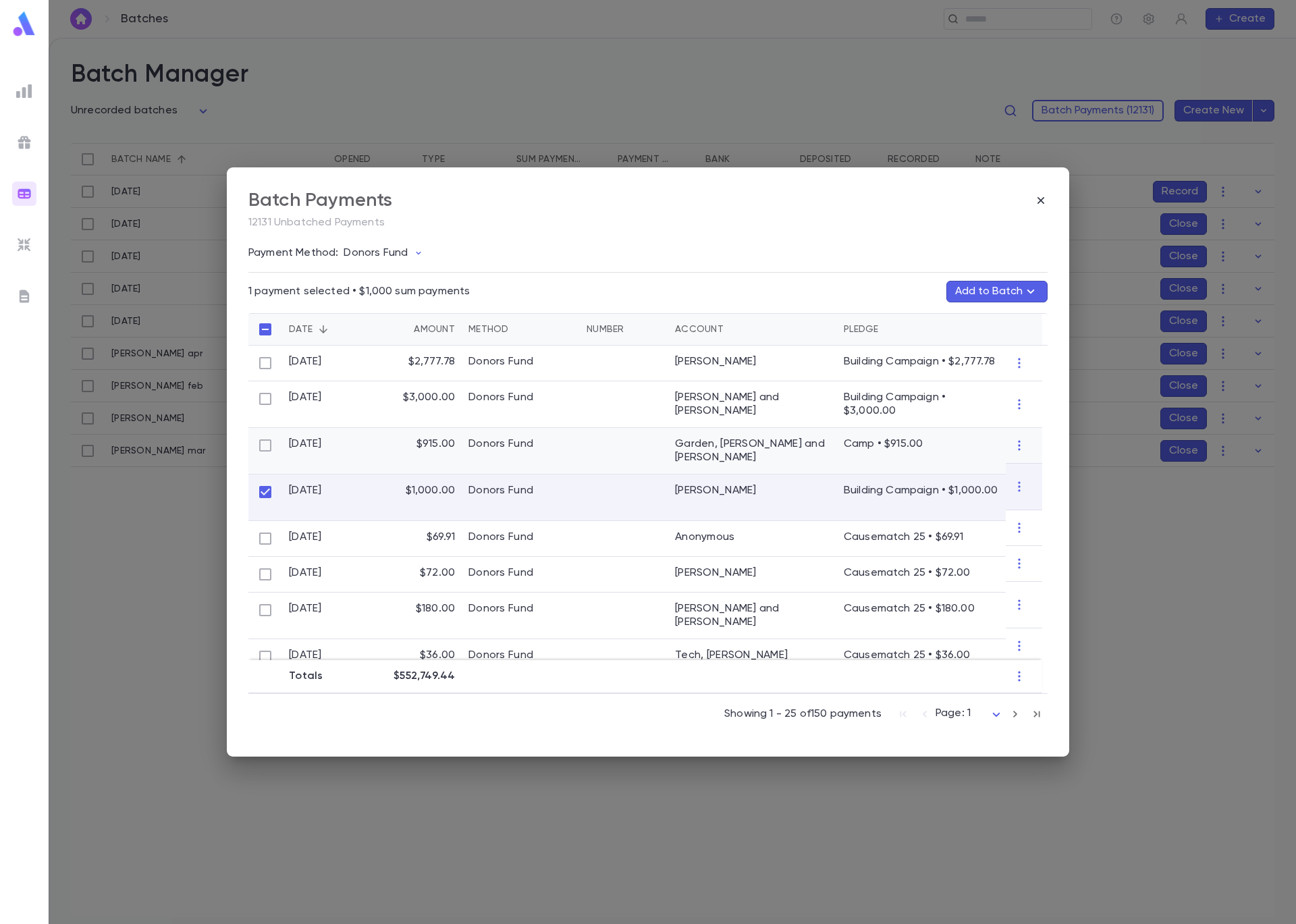
click at [266, 453] on div at bounding box center [265, 451] width 34 height 47
click at [987, 290] on button "Add to Batch" at bounding box center [997, 291] width 101 height 22
click at [975, 489] on button "Create Batch" at bounding box center [970, 492] width 104 height 22
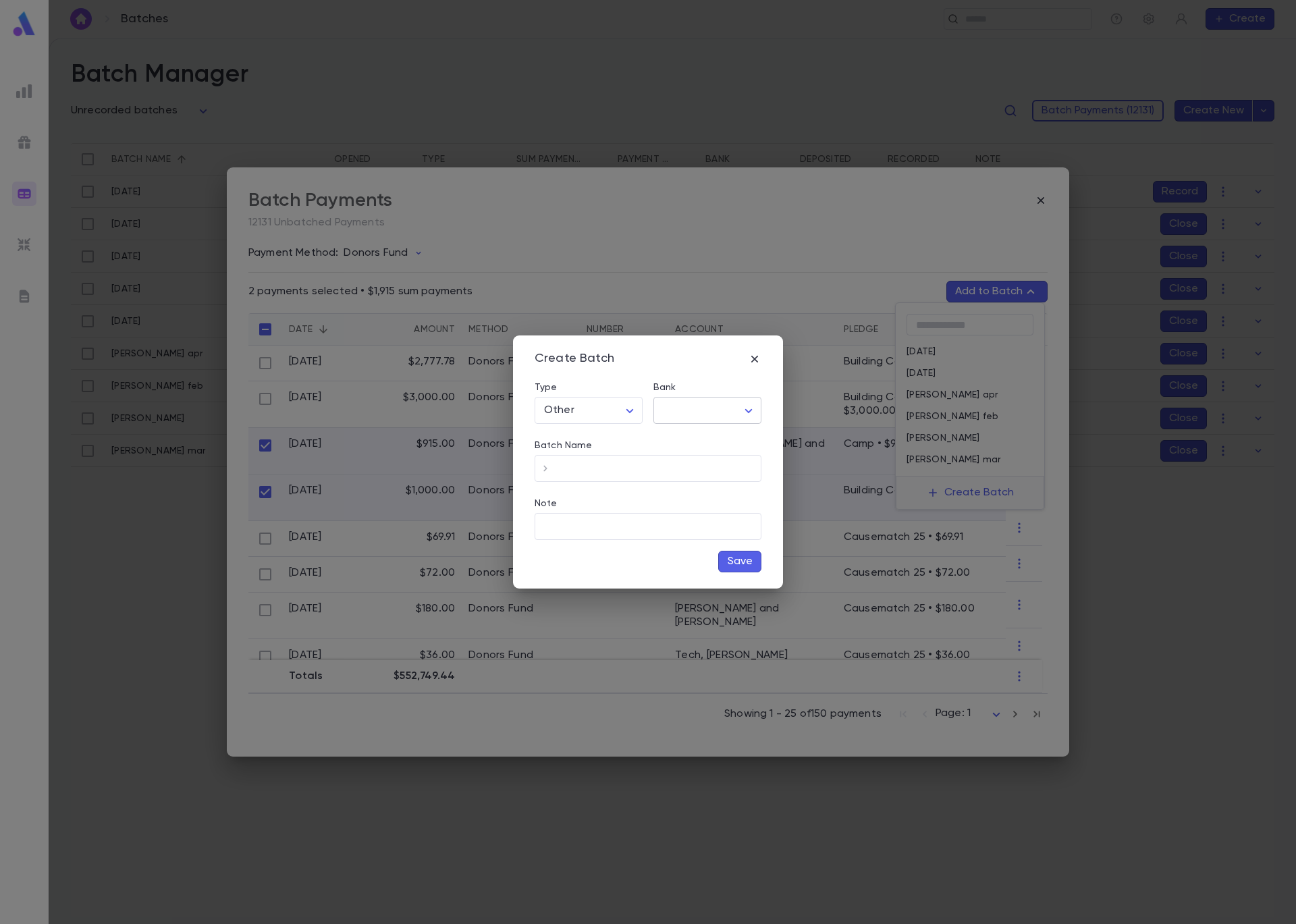
click at [694, 407] on body "**********" at bounding box center [648, 481] width 1296 height 886
click at [711, 437] on span "Checking - Chase General" at bounding box center [710, 439] width 182 height 13
type input "**"
click at [665, 471] on input "Batch Name" at bounding box center [659, 469] width 205 height 26
type input "******"
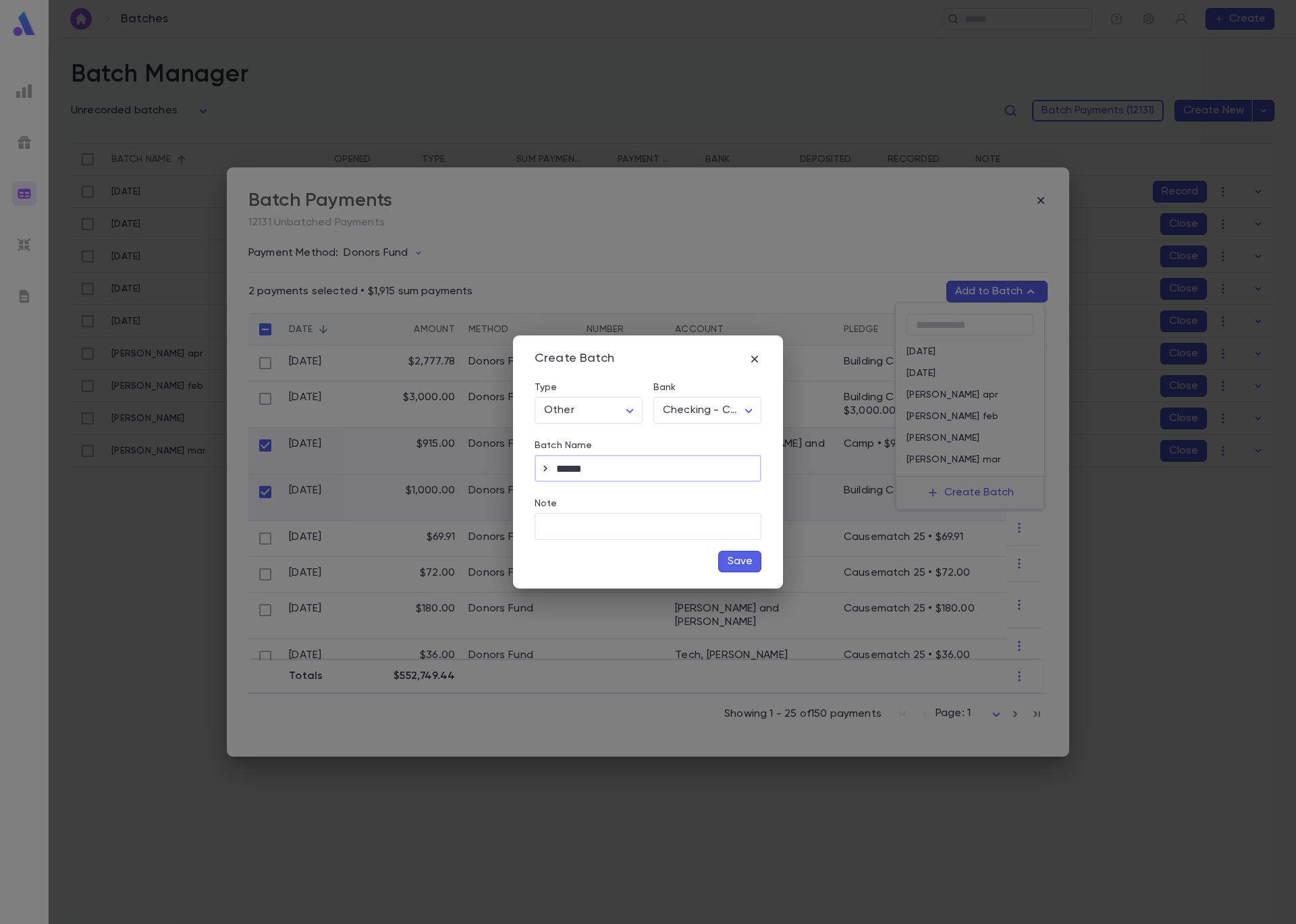
click at [737, 563] on button "Save" at bounding box center [740, 562] width 43 height 22
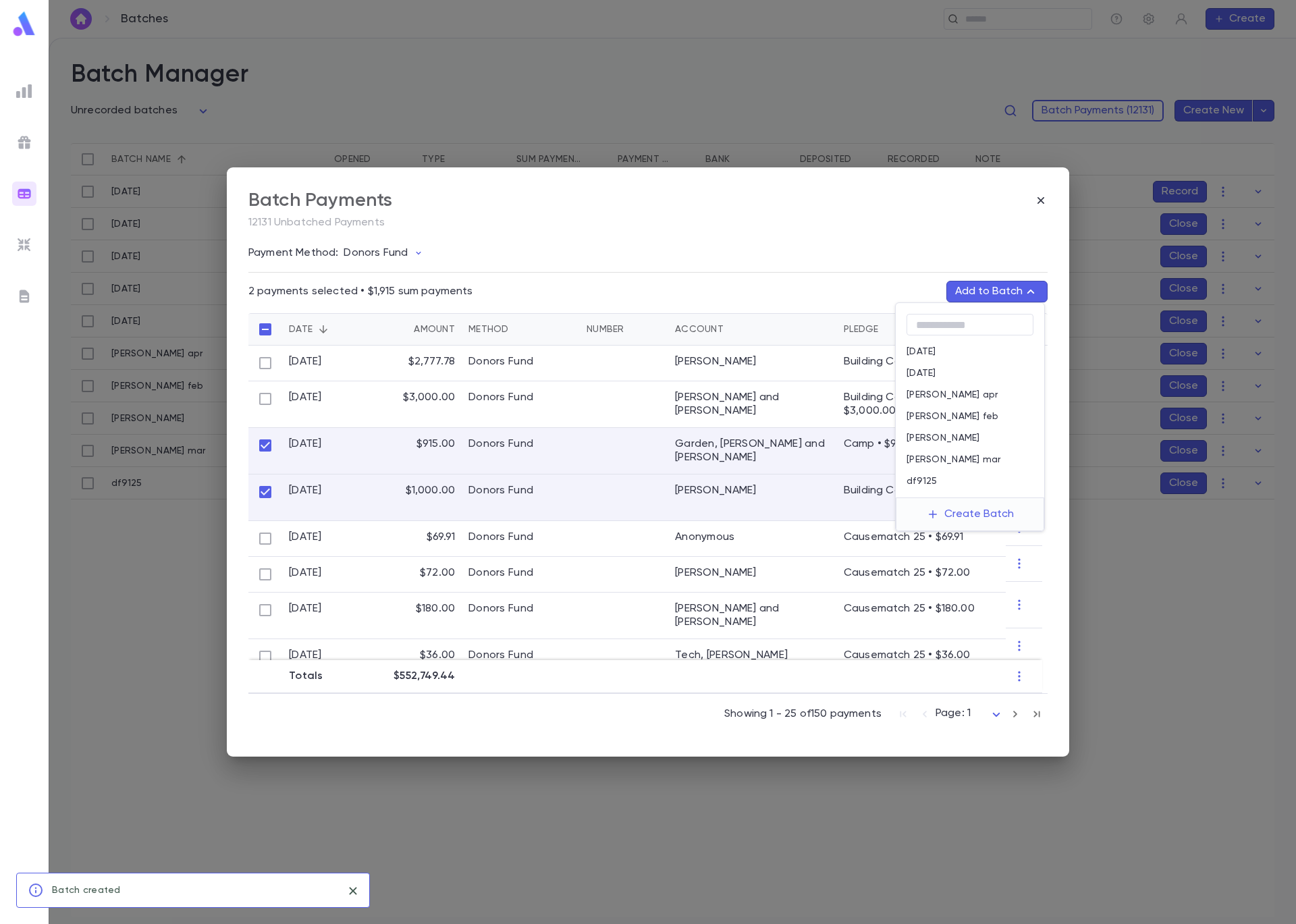
click at [925, 477] on p "df9125" at bounding box center [922, 481] width 31 height 11
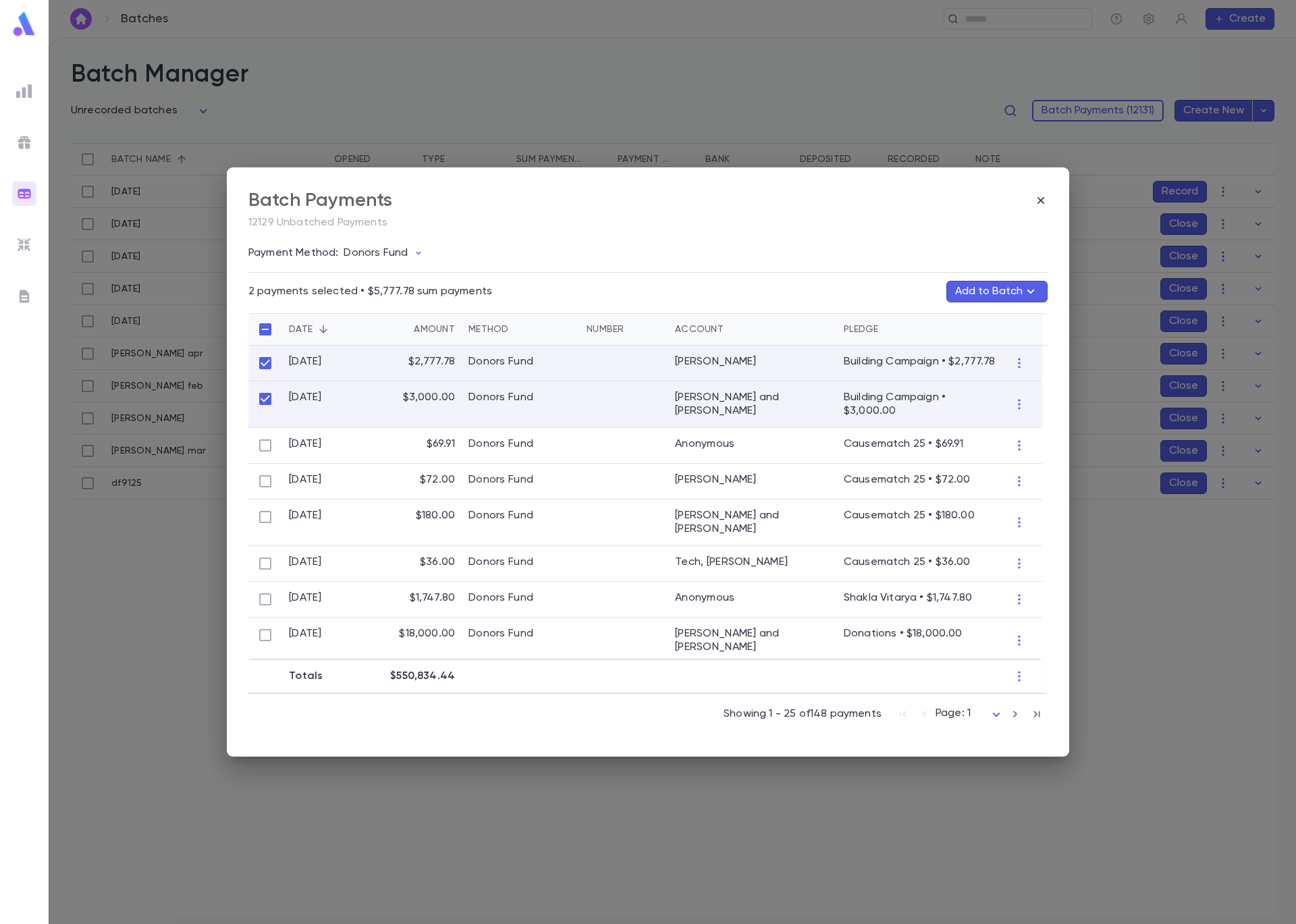
click at [992, 291] on button "Add to Batch" at bounding box center [997, 291] width 101 height 22
click at [979, 517] on button "Create Batch" at bounding box center [970, 514] width 104 height 22
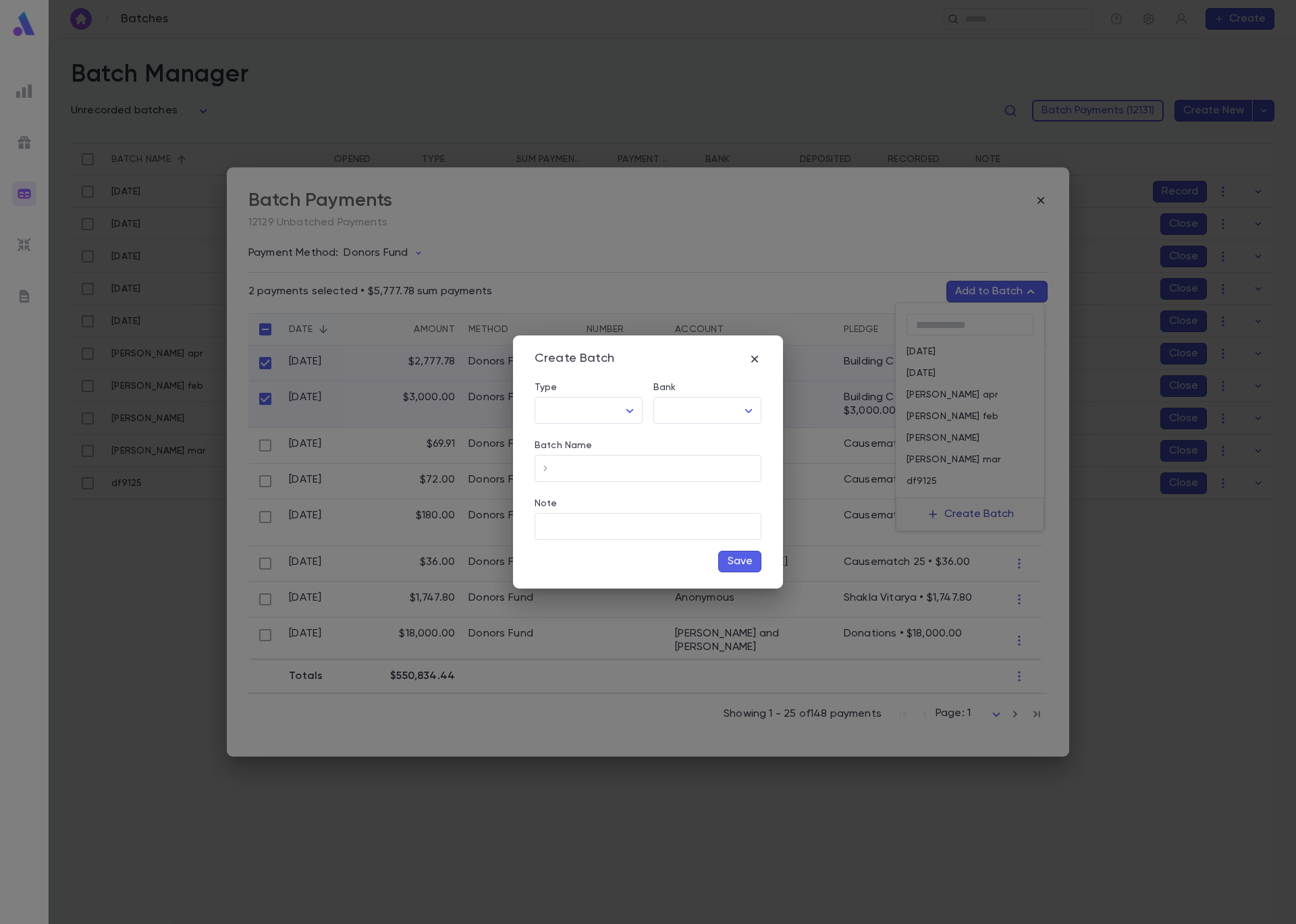
type input "*****"
click at [682, 410] on body "**********" at bounding box center [648, 481] width 1296 height 886
click at [701, 448] on li "Checking - Chase General" at bounding box center [710, 439] width 203 height 22
type input "**"
click at [653, 477] on input "Batch Name" at bounding box center [659, 469] width 205 height 26
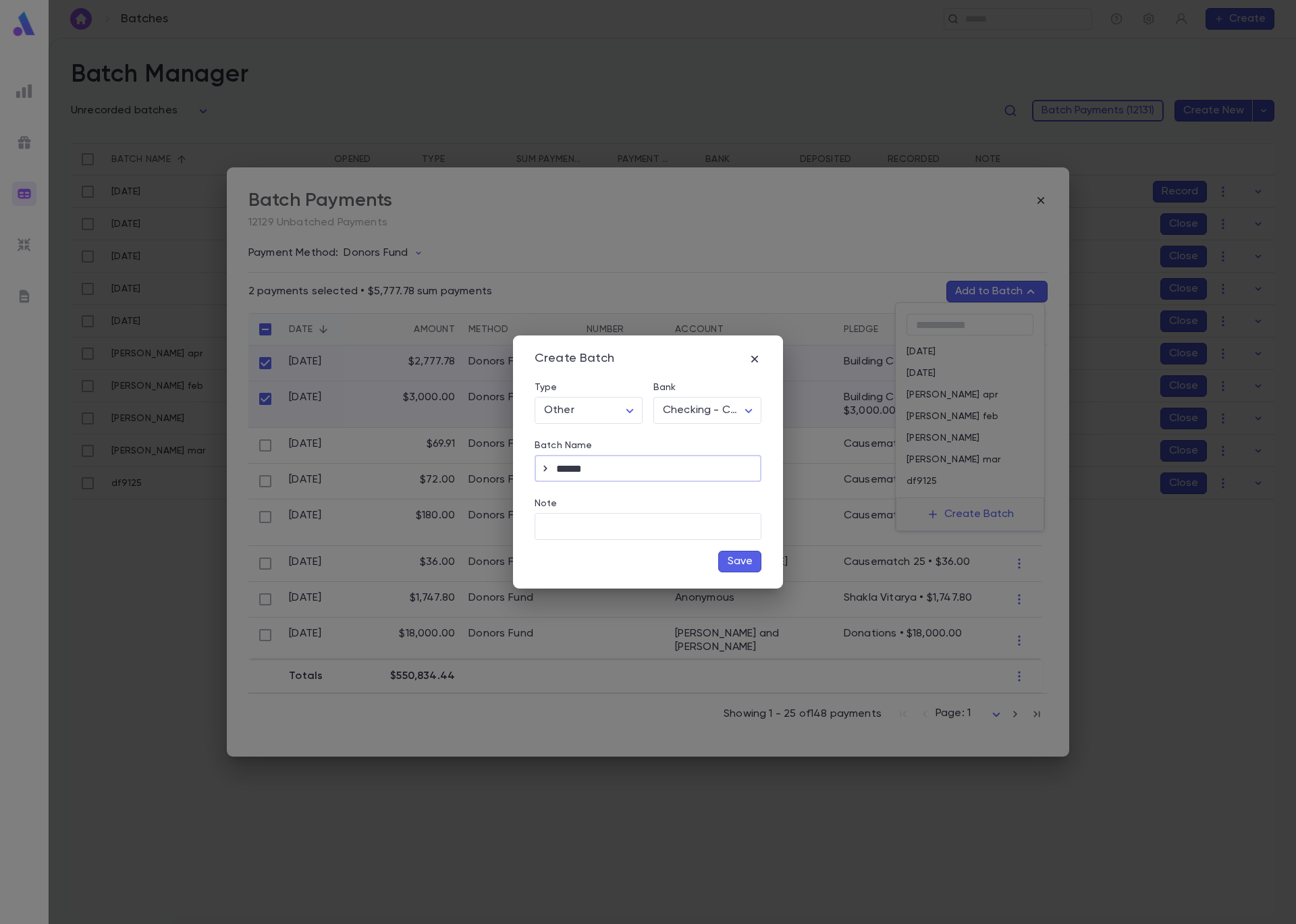
type input "******"
click at [738, 566] on button "Save" at bounding box center [740, 562] width 43 height 22
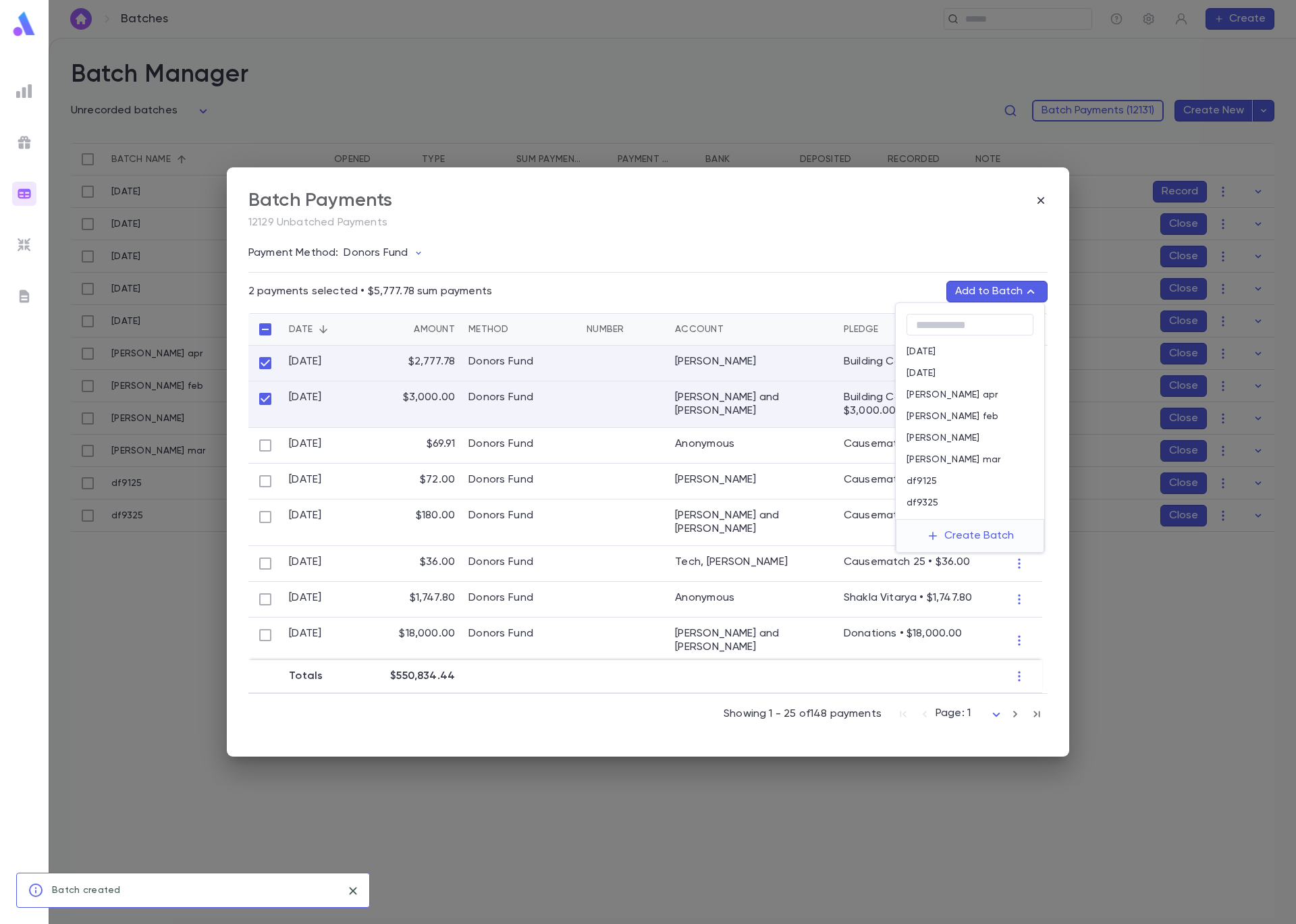
click at [969, 505] on div "df9325" at bounding box center [969, 503] width 149 height 22
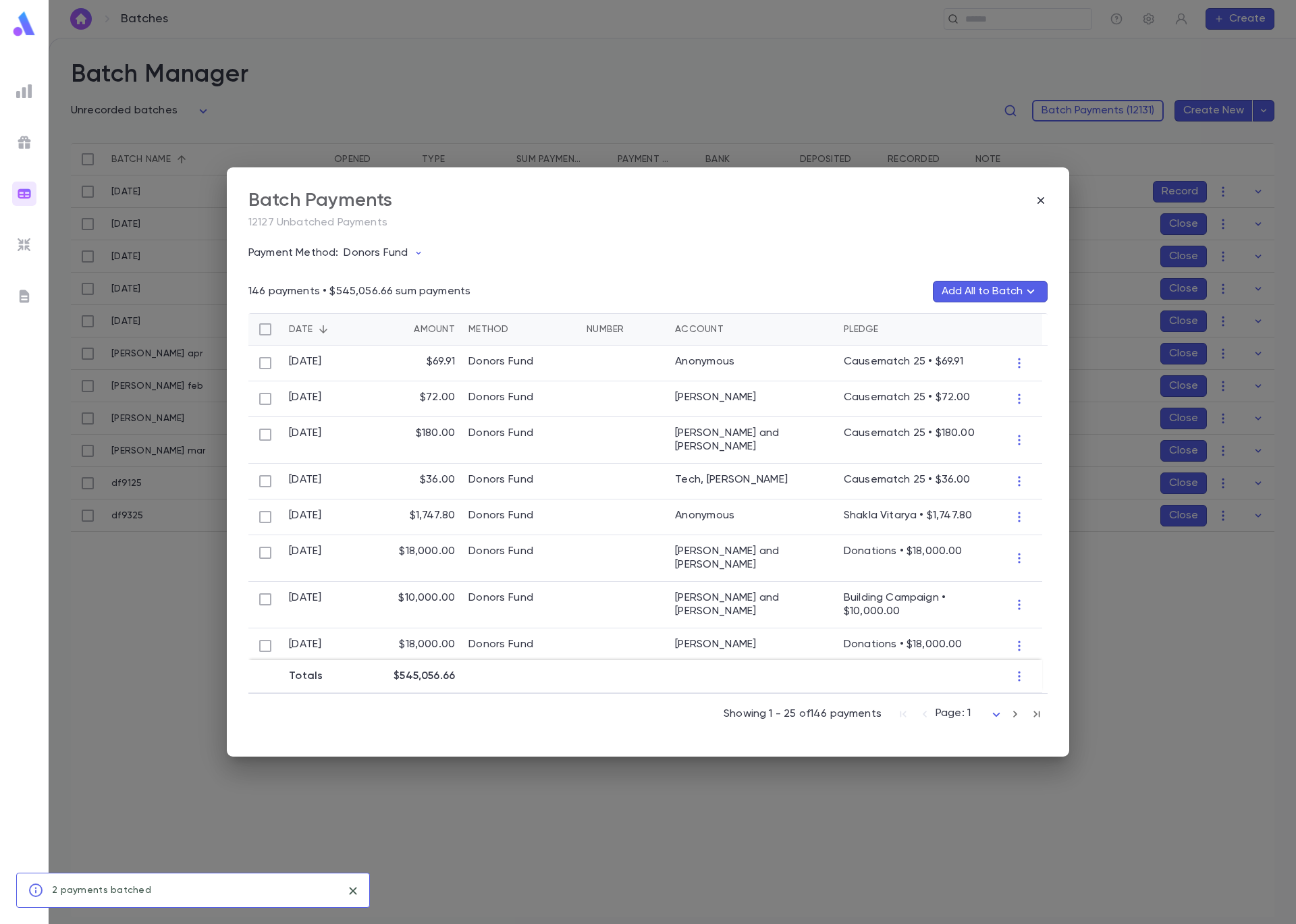
click at [446, 63] on div "Batch Payments 12127 Unbatched Payments Payment Method: Donors Fund 146 payment…" at bounding box center [648, 462] width 1296 height 924
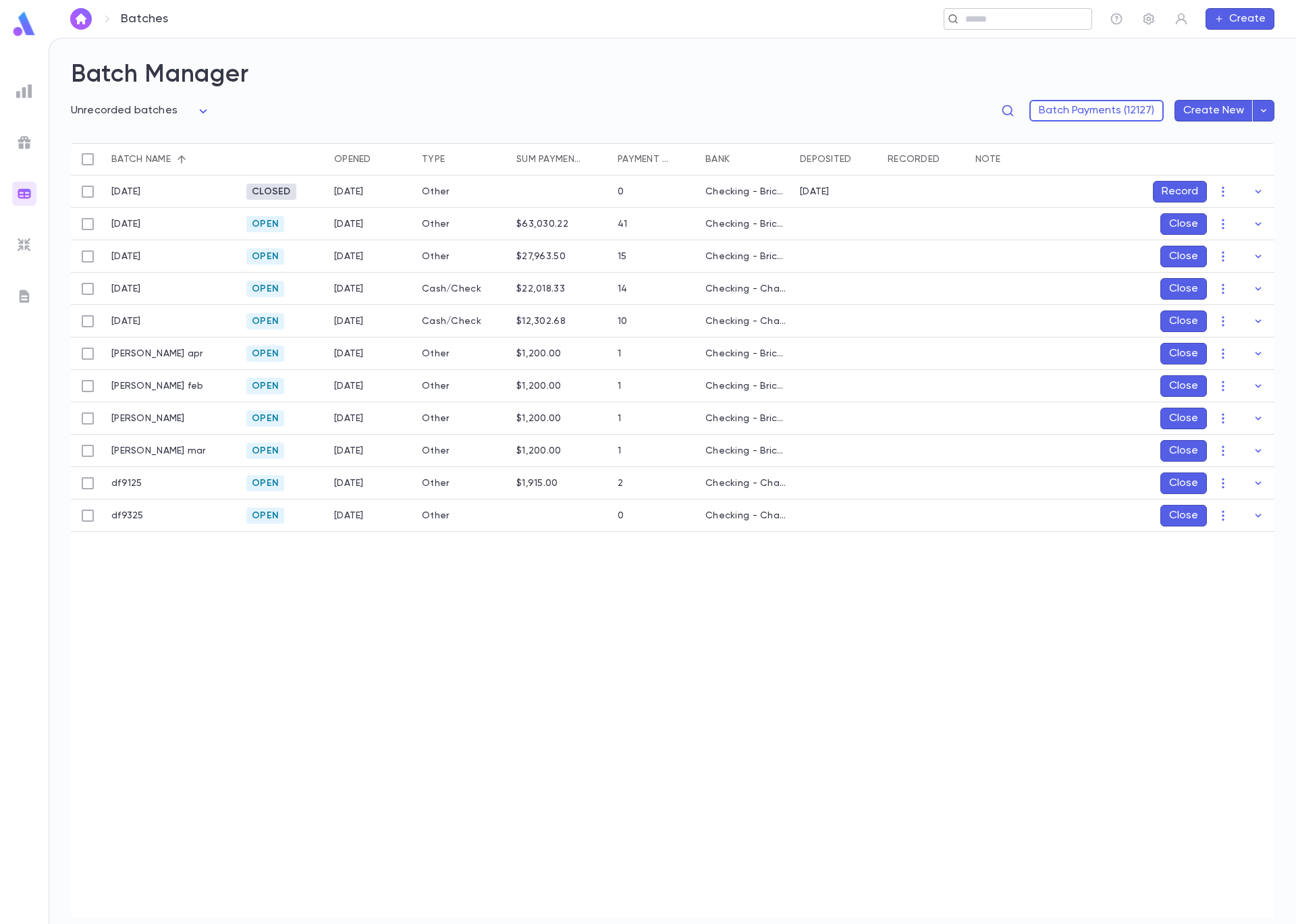
click at [981, 10] on div "​" at bounding box center [1018, 19] width 149 height 22
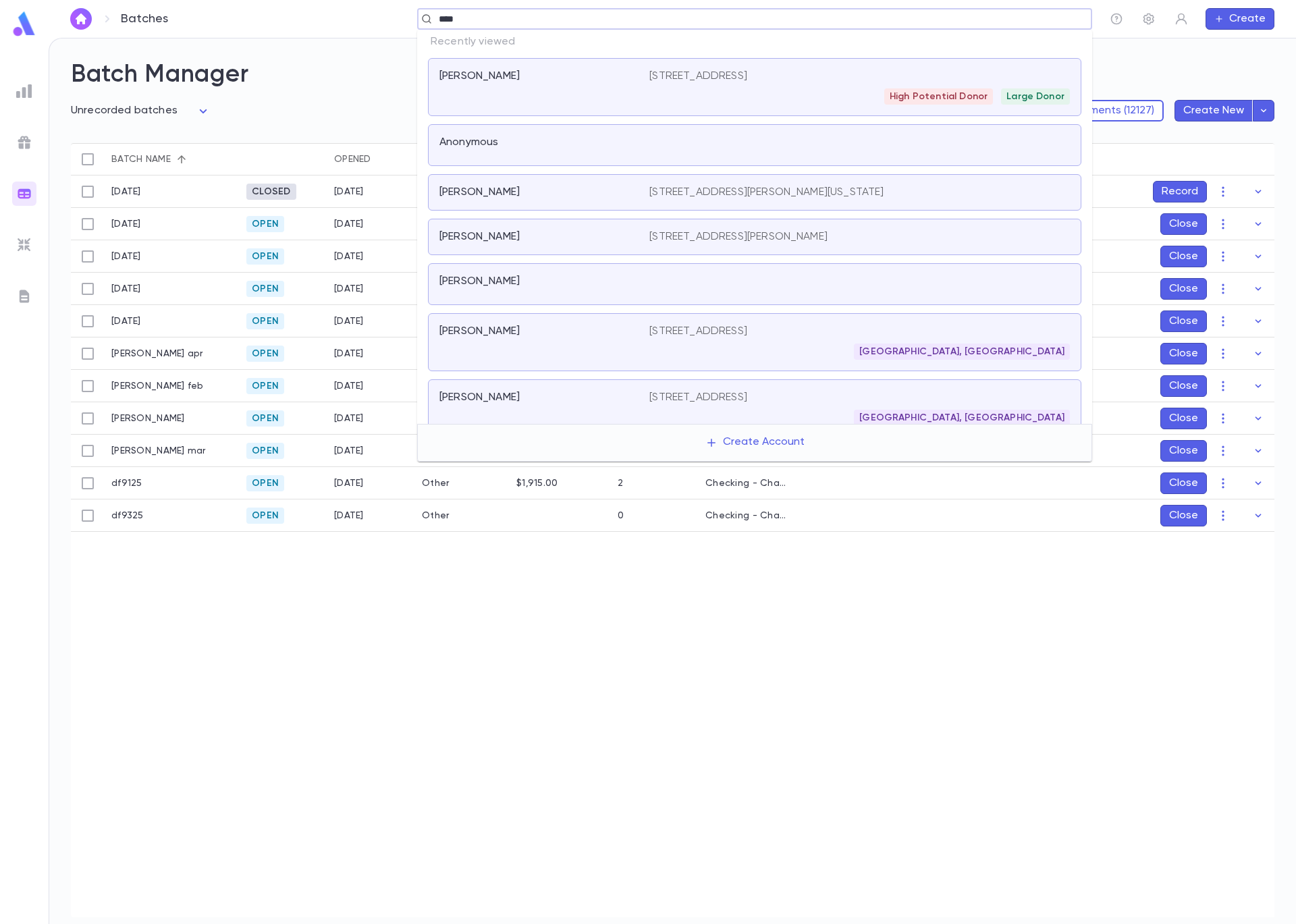
type input "*****"
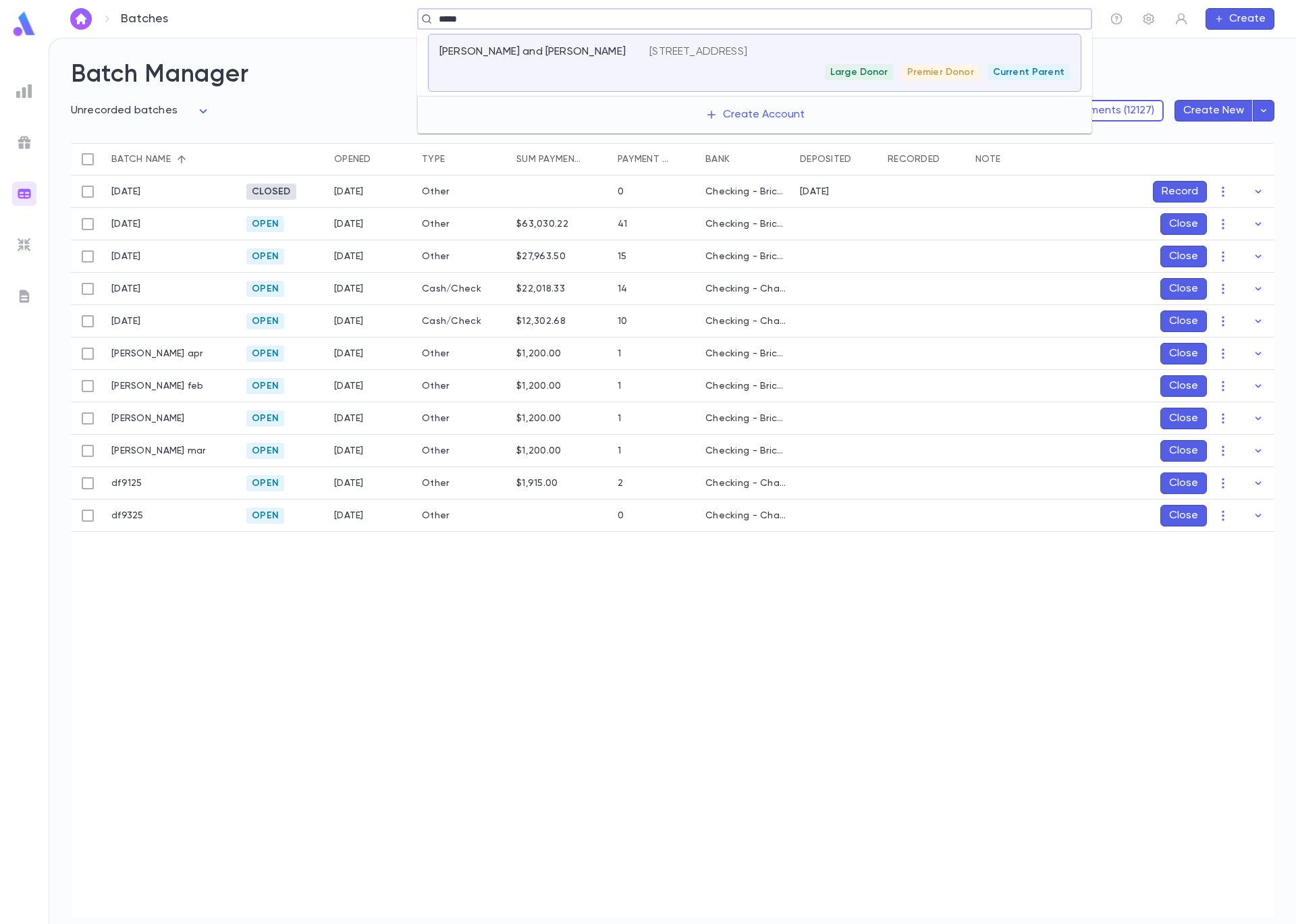
click at [602, 76] on div "[PERSON_NAME] and [PERSON_NAME]" at bounding box center [544, 62] width 210 height 35
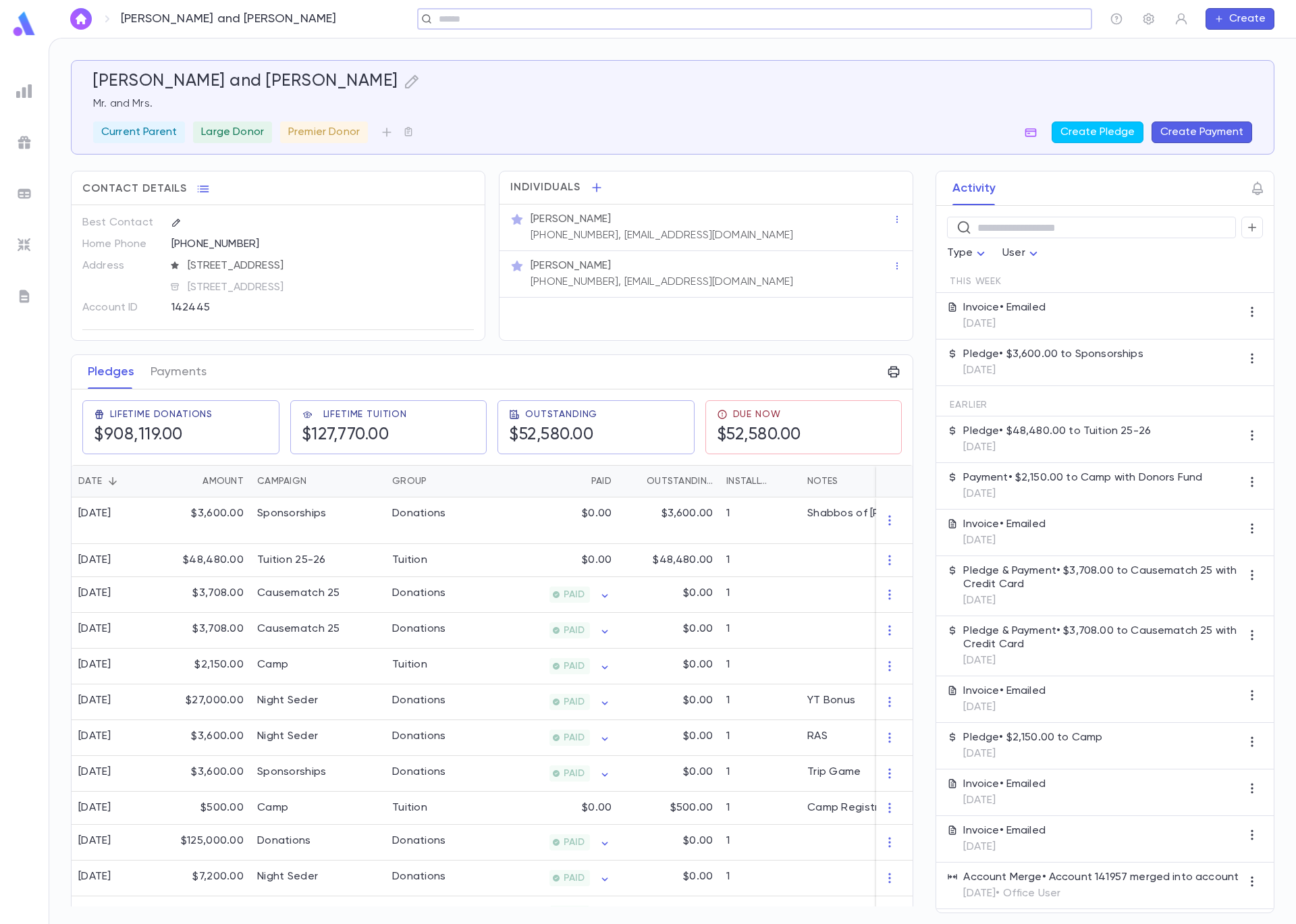
click at [1219, 133] on button "Create Payment" at bounding box center [1202, 132] width 101 height 22
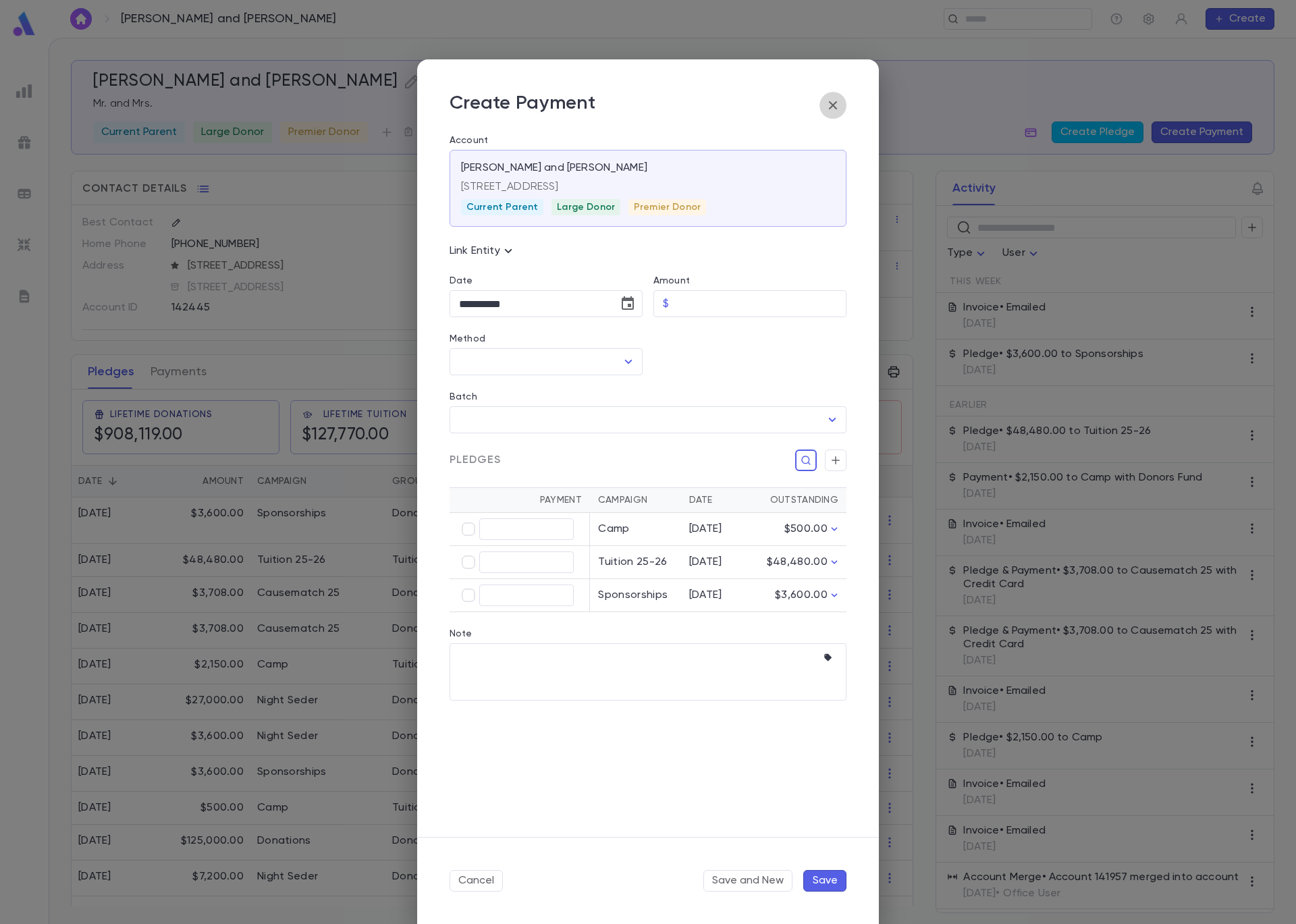
click at [824, 103] on button "button" at bounding box center [833, 105] width 27 height 27
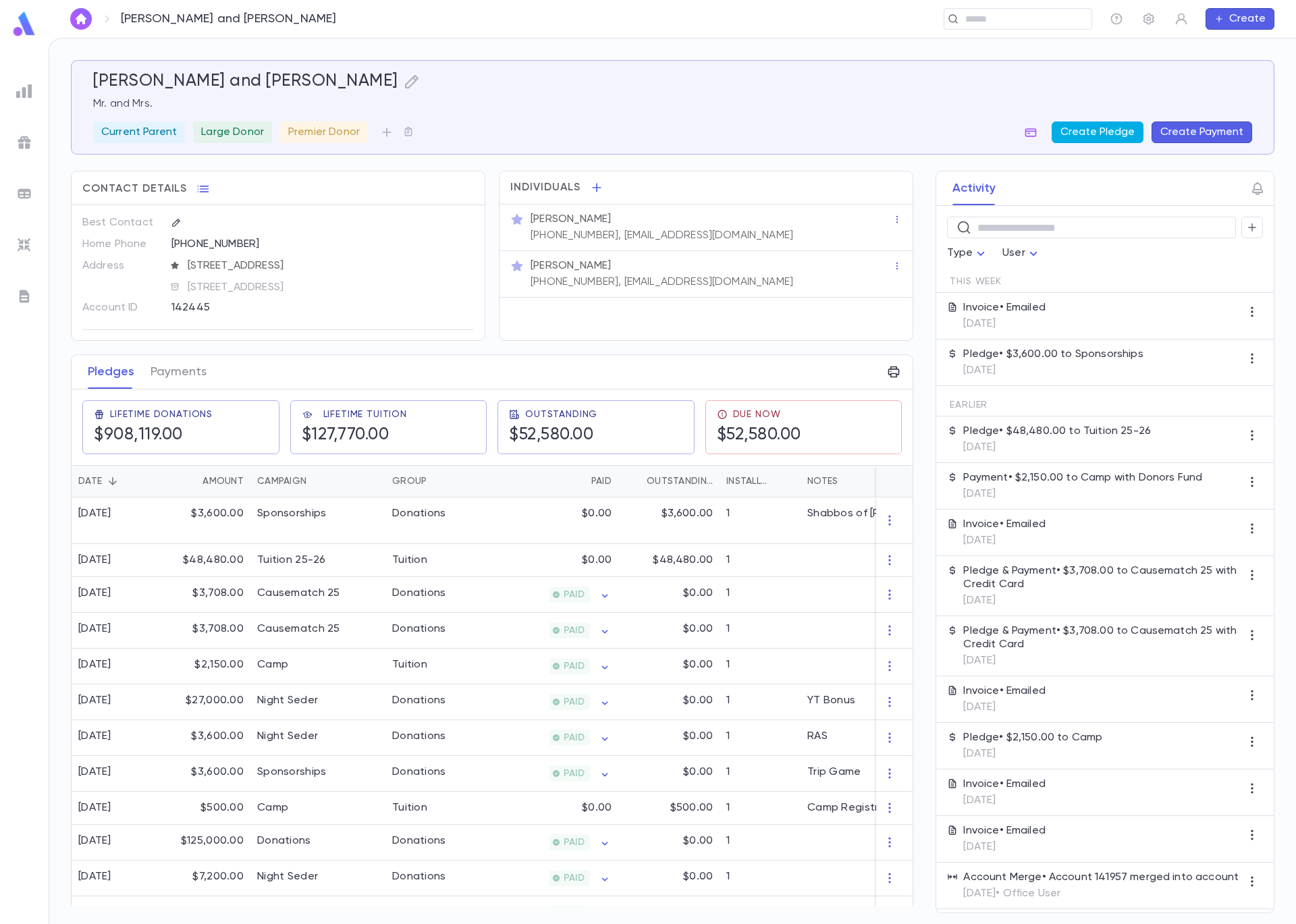
click at [1113, 132] on button "Create Pledge" at bounding box center [1098, 132] width 92 height 22
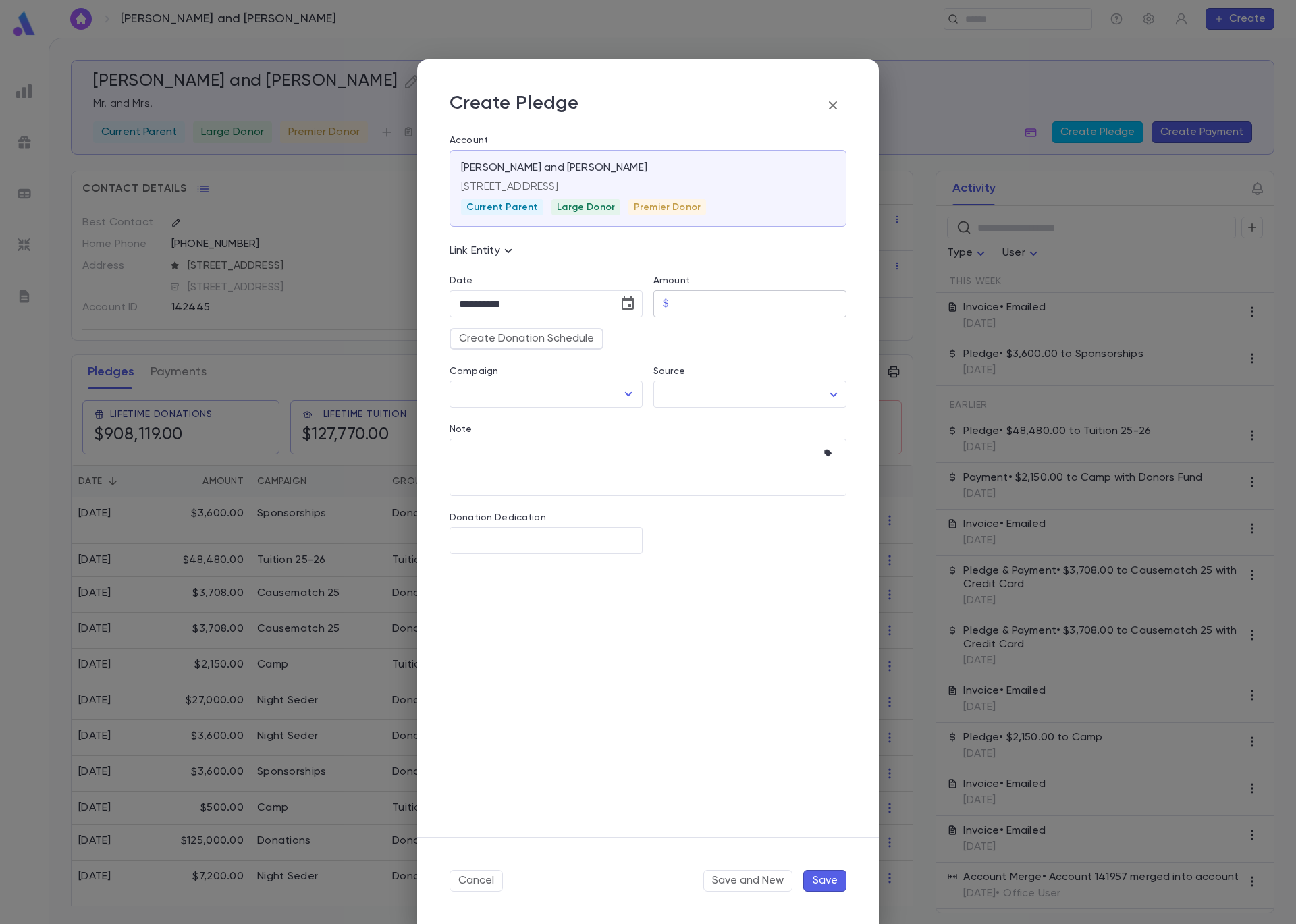
click at [700, 309] on input "Amount" at bounding box center [760, 304] width 172 height 26
click at [623, 398] on icon "Open" at bounding box center [628, 393] width 16 height 16
type input "********"
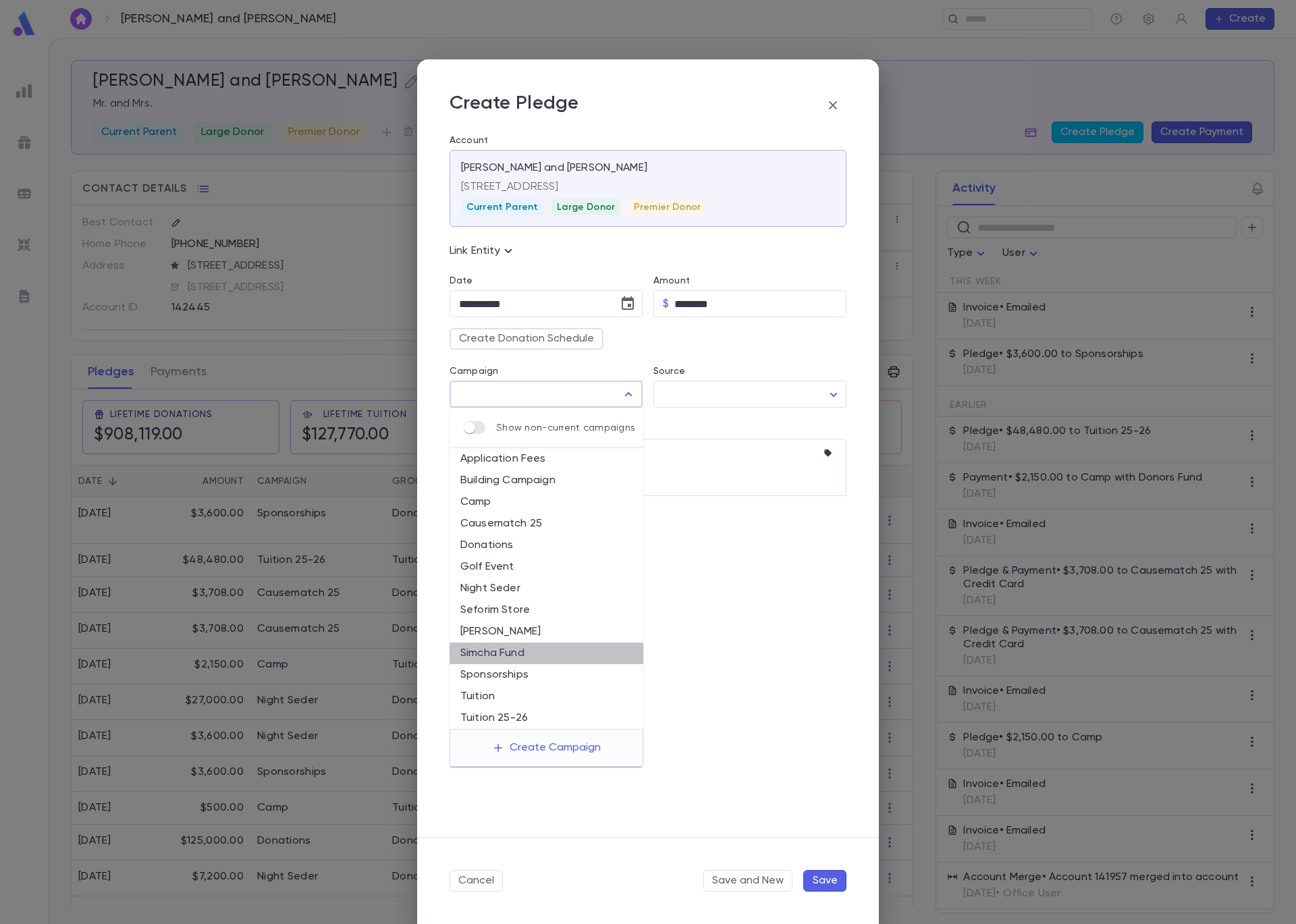
click at [522, 651] on li "Simcha Fund" at bounding box center [546, 654] width 194 height 22
type input "**********"
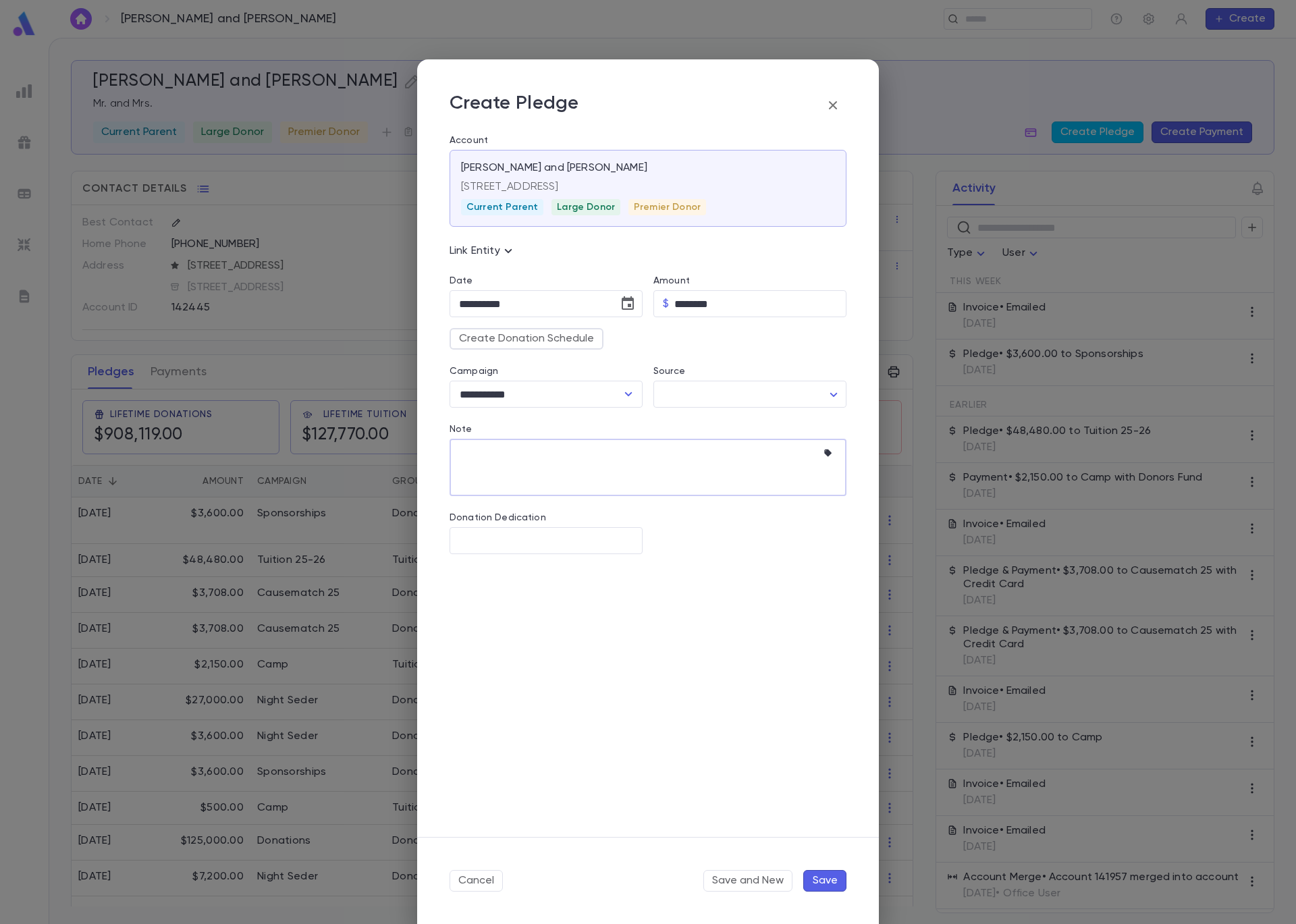
click at [676, 452] on textarea "Note" at bounding box center [637, 467] width 358 height 58
type textarea "***"
click at [828, 875] on button "Save" at bounding box center [825, 881] width 43 height 22
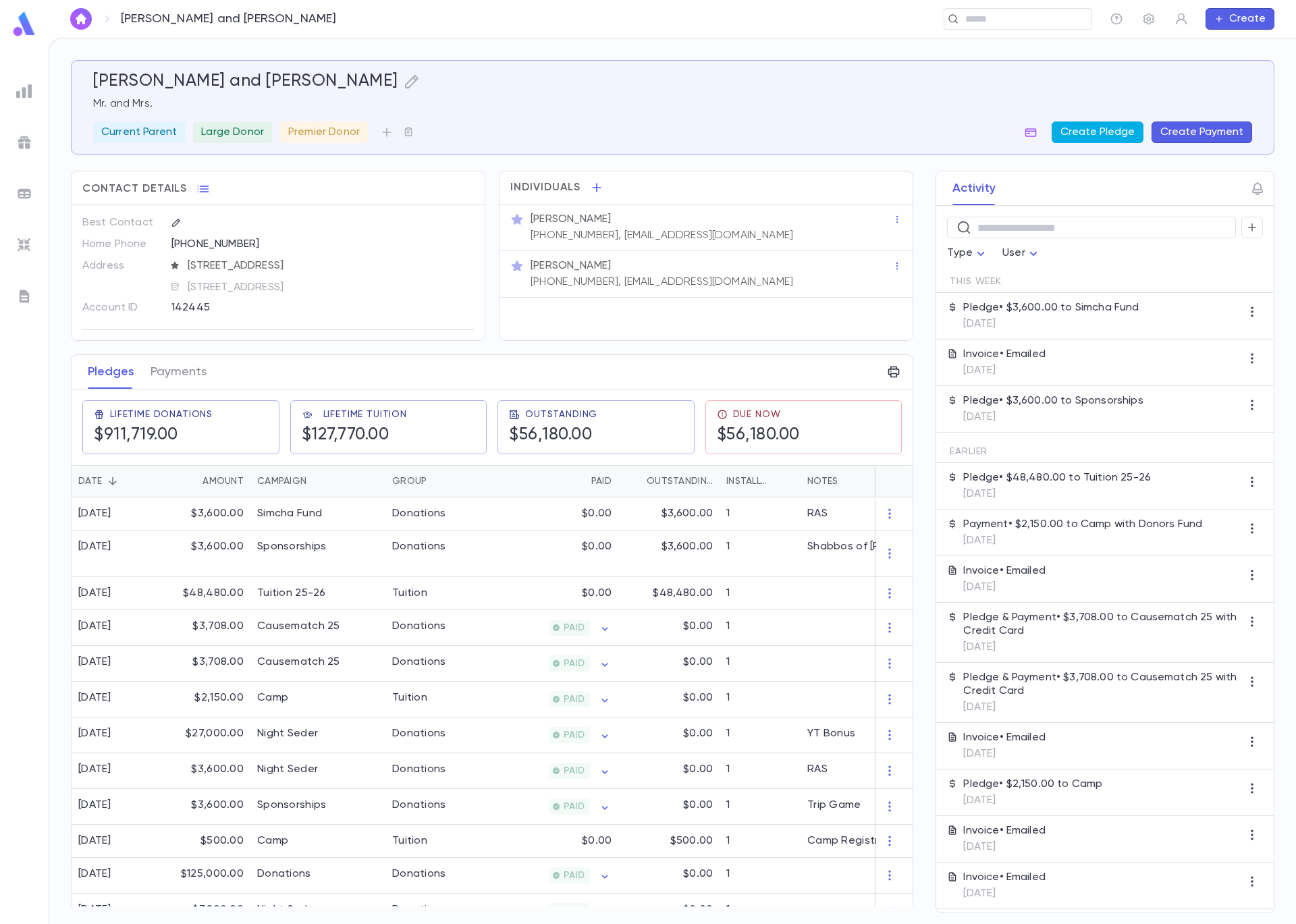
click at [1123, 133] on button "Create Pledge" at bounding box center [1098, 132] width 92 height 22
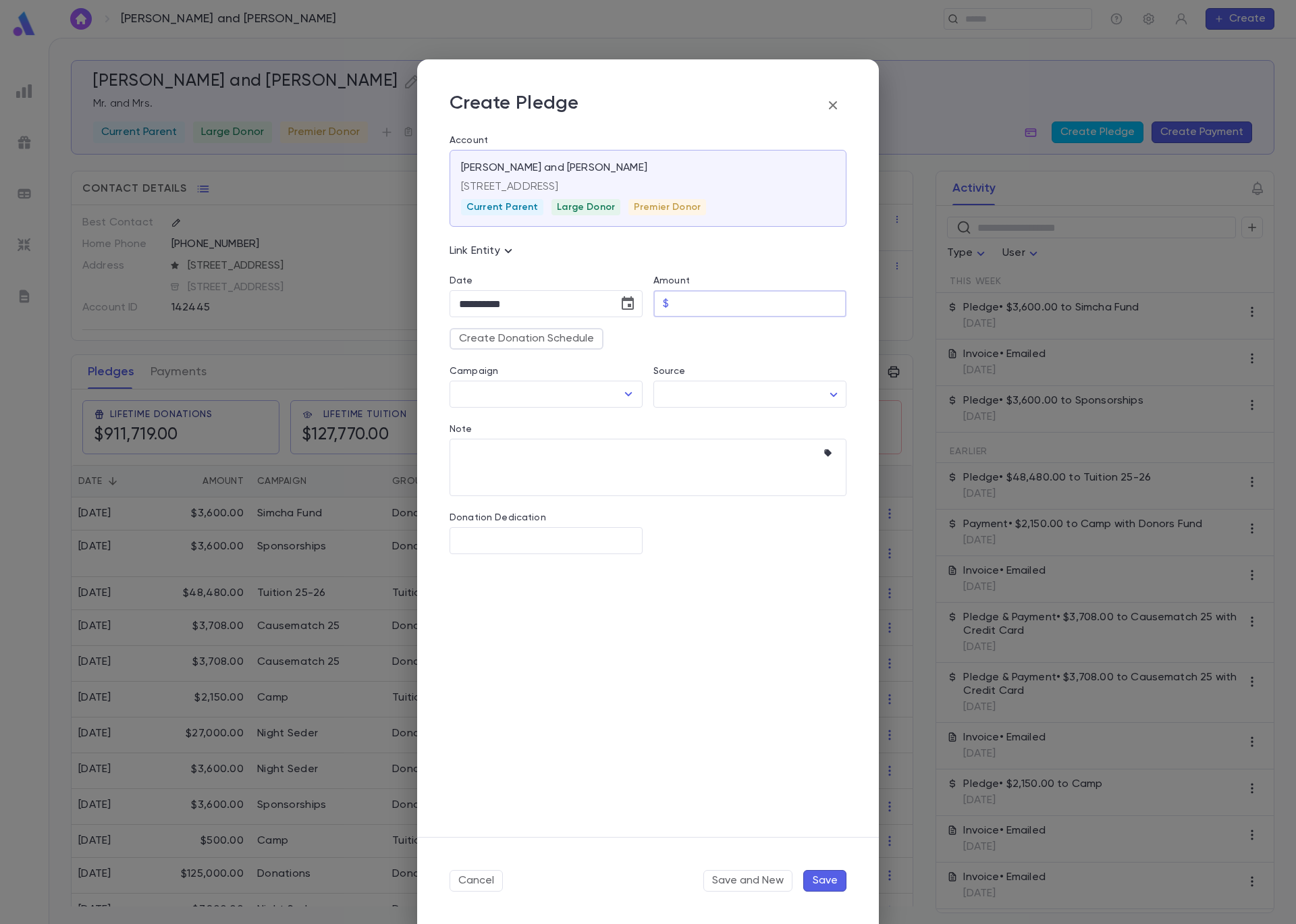
click at [733, 309] on input "Amount" at bounding box center [760, 304] width 172 height 26
click at [623, 393] on icon "Open" at bounding box center [628, 393] width 16 height 16
type input "*********"
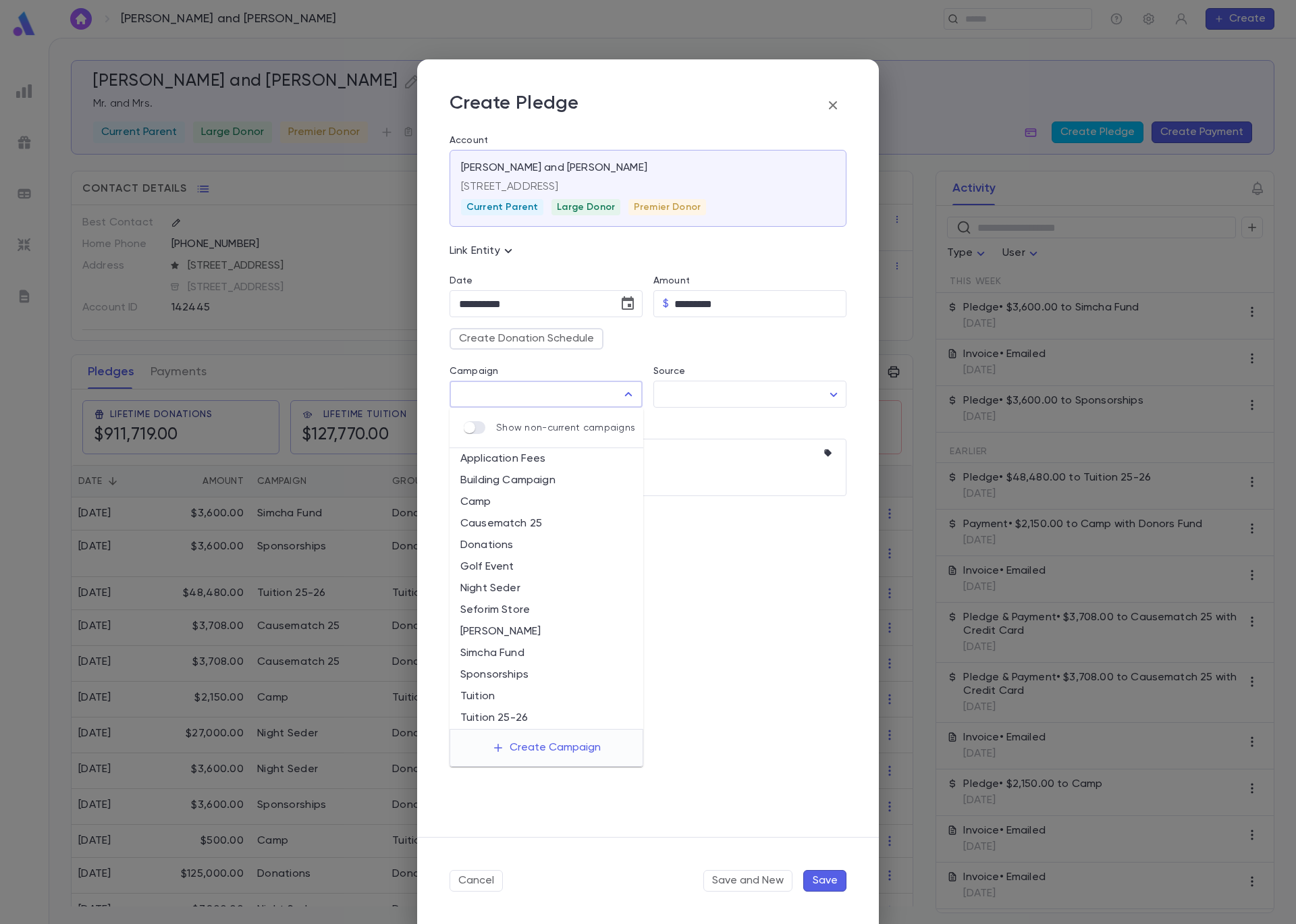
click at [535, 654] on li "Simcha Fund" at bounding box center [546, 654] width 194 height 22
type input "**********"
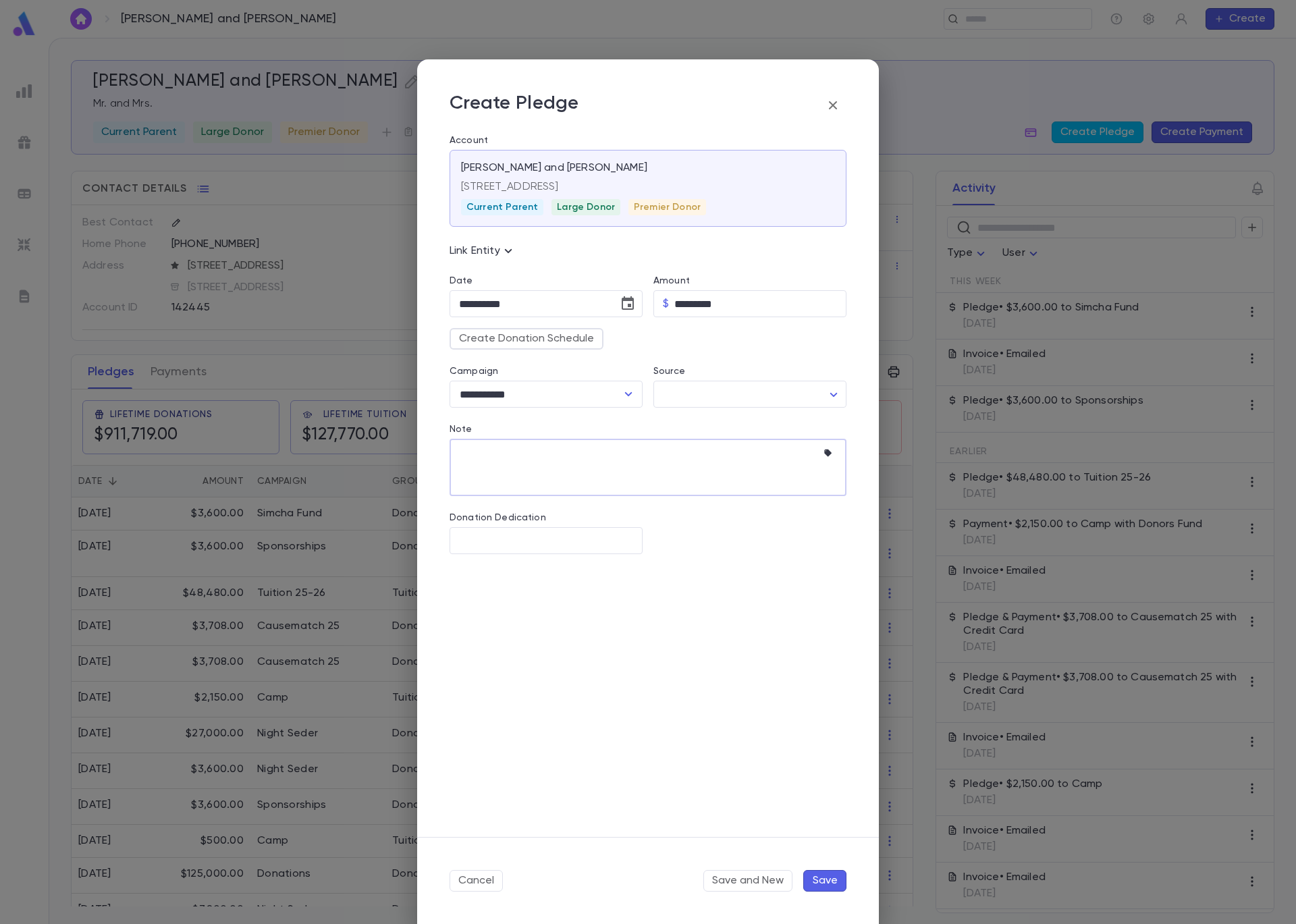
click at [515, 454] on textarea "Note" at bounding box center [637, 467] width 358 height 58
type textarea "******"
click at [824, 880] on button "Save" at bounding box center [825, 881] width 43 height 22
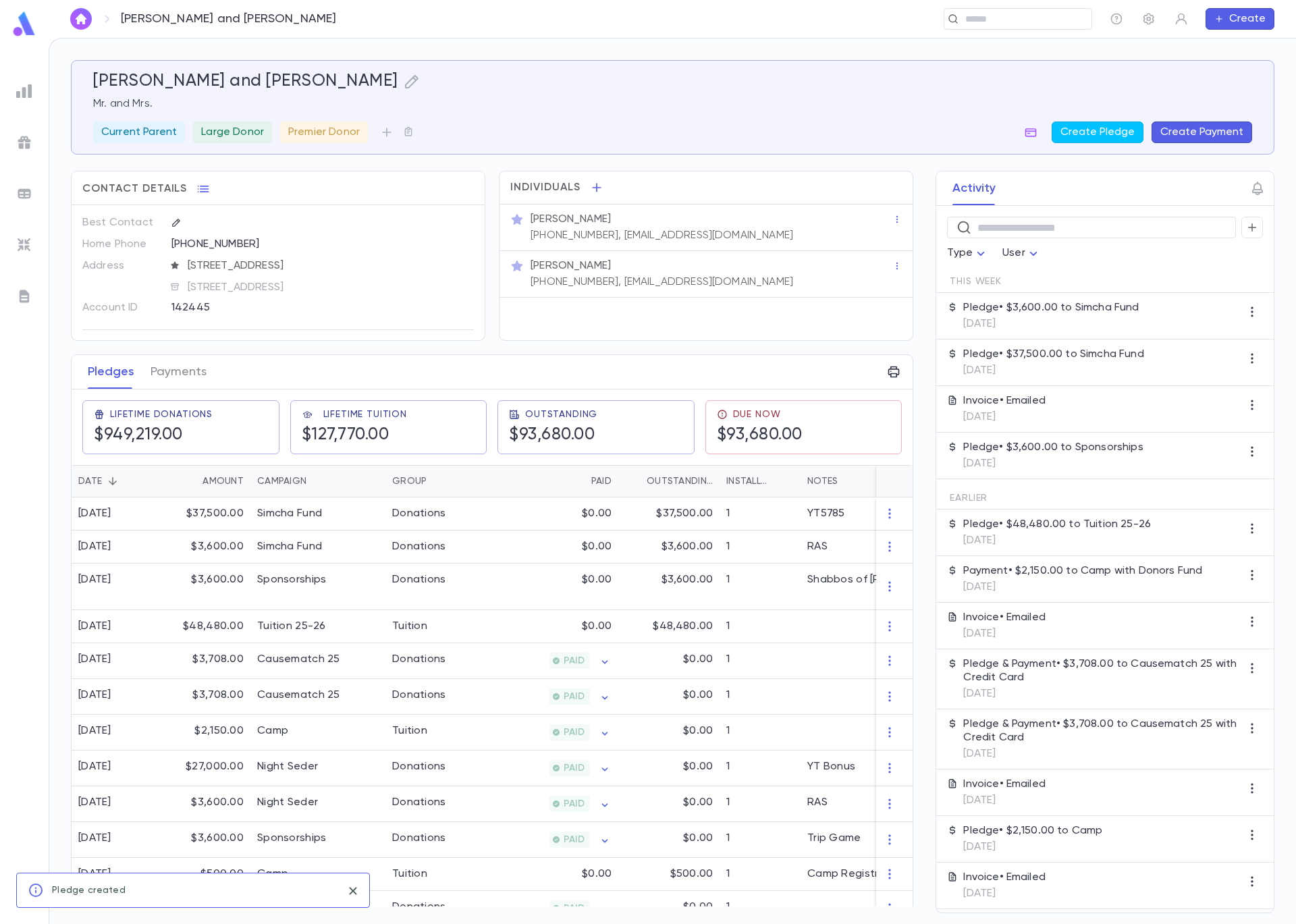
click at [1236, 132] on button "Create Payment" at bounding box center [1202, 132] width 101 height 22
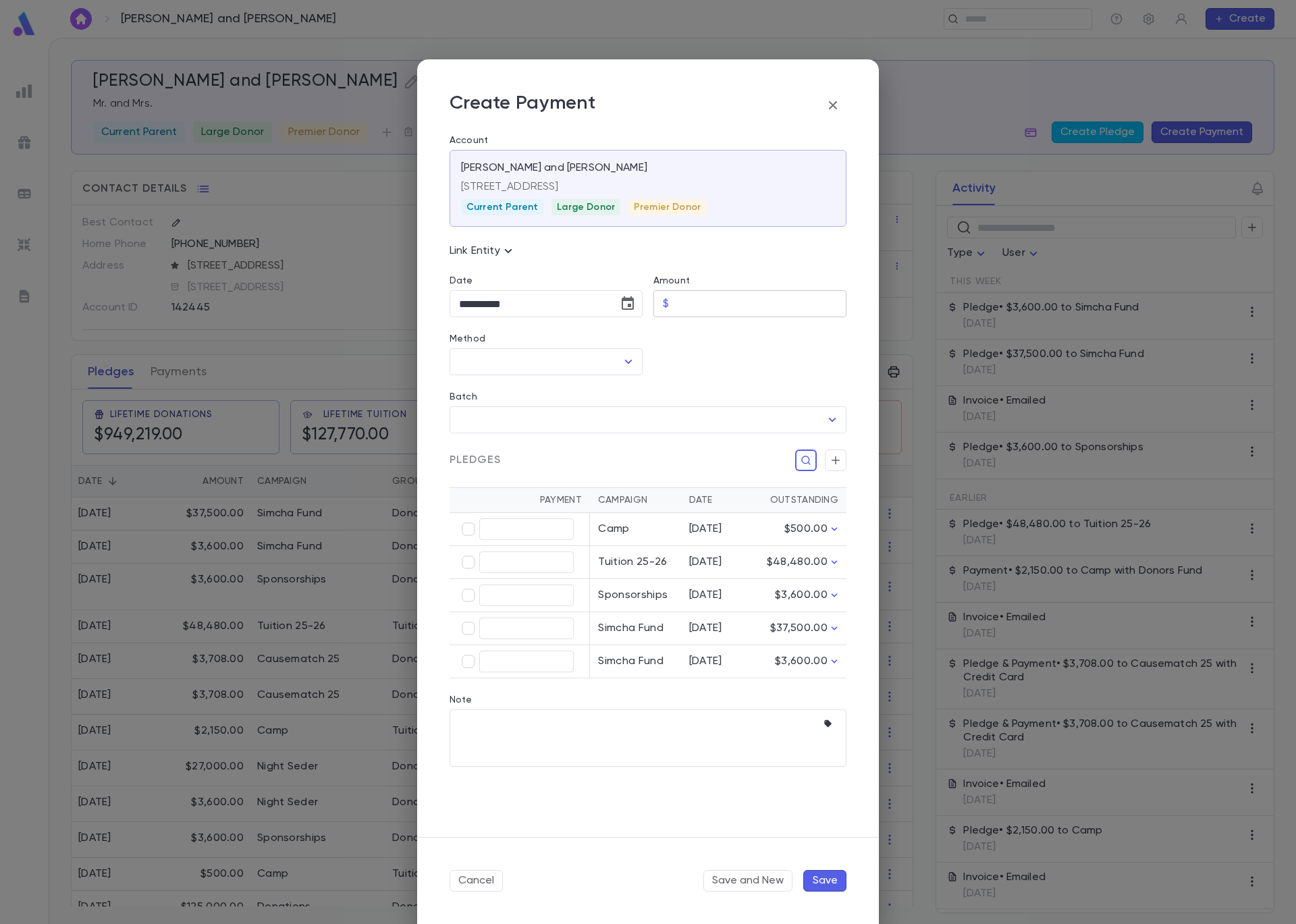
click at [742, 303] on input "Amount" at bounding box center [760, 304] width 172 height 26
click at [636, 358] on icon "Open" at bounding box center [628, 361] width 16 height 16
type input "********"
click at [589, 473] on li "Donors Fund" at bounding box center [546, 478] width 193 height 22
type input "**********"
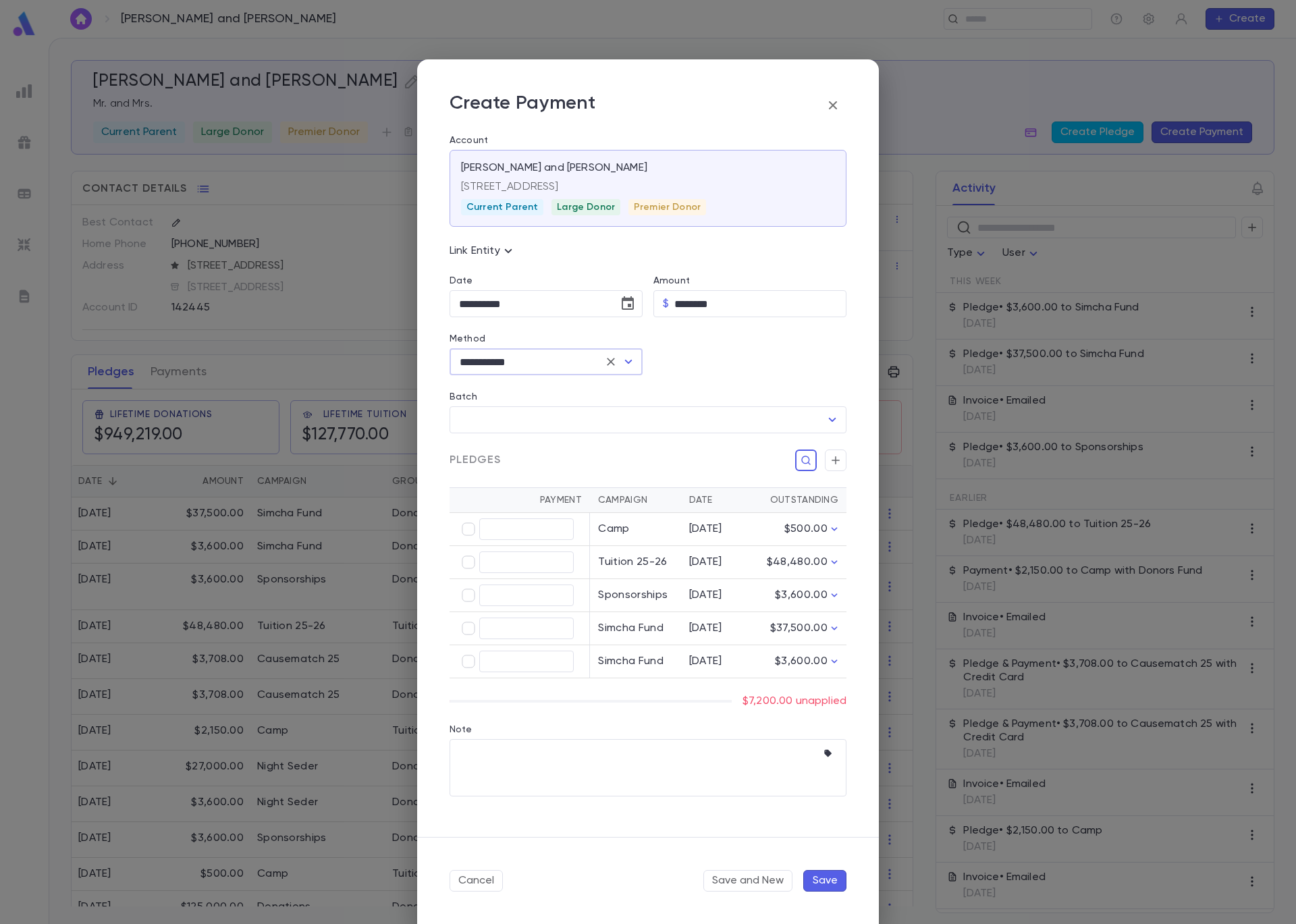
type input "********"
click at [822, 880] on button "Save" at bounding box center [825, 881] width 43 height 22
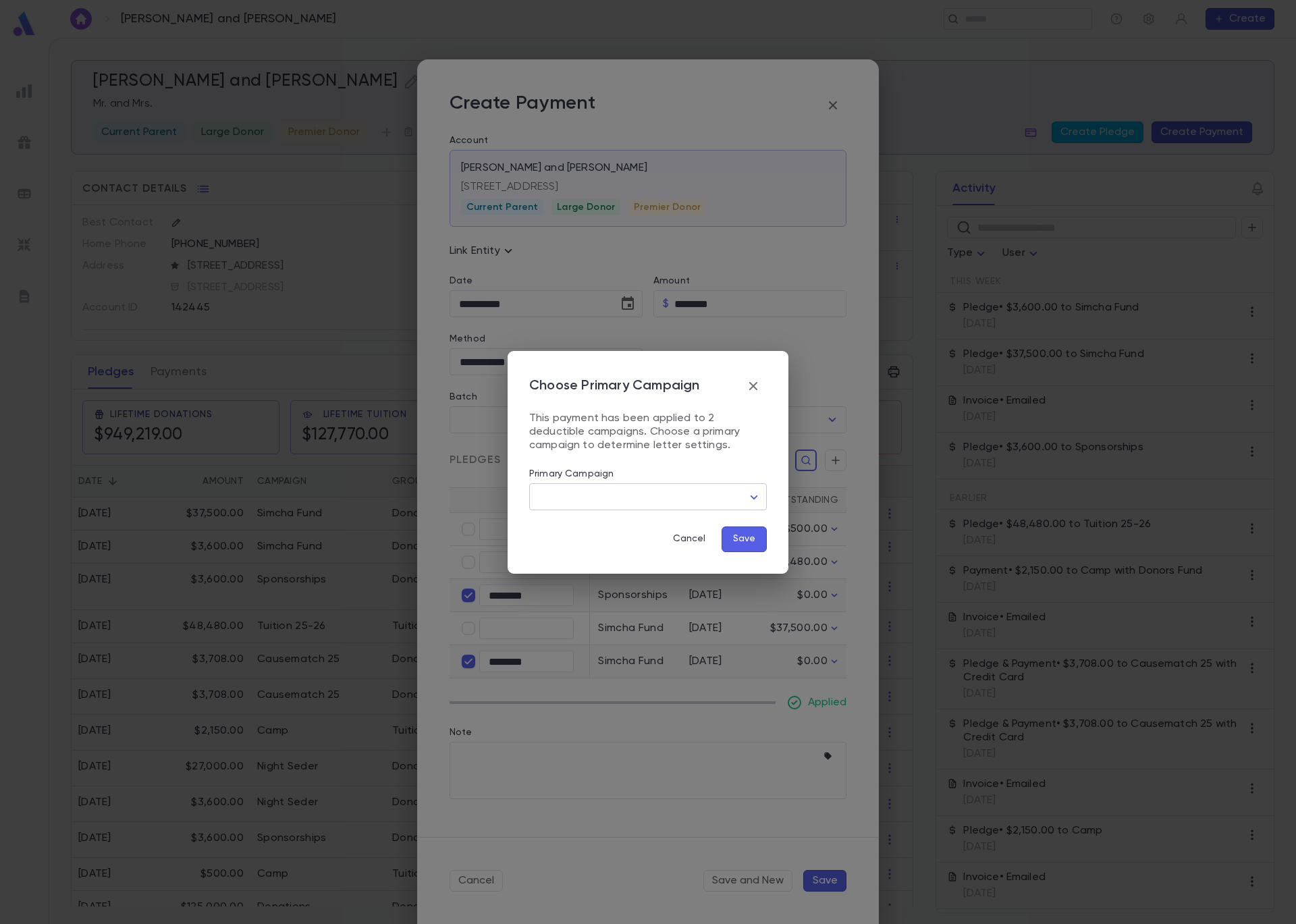
click at [694, 496] on body "Shabat, Nachy and Huvie ​ Create Shabat, Nachy and Huvie Mr. and Mrs. Current P…" at bounding box center [648, 481] width 1296 height 886
click at [684, 537] on li "Sponsorships" at bounding box center [650, 547] width 236 height 22
type input "****"
click at [747, 546] on button "Save" at bounding box center [744, 539] width 45 height 26
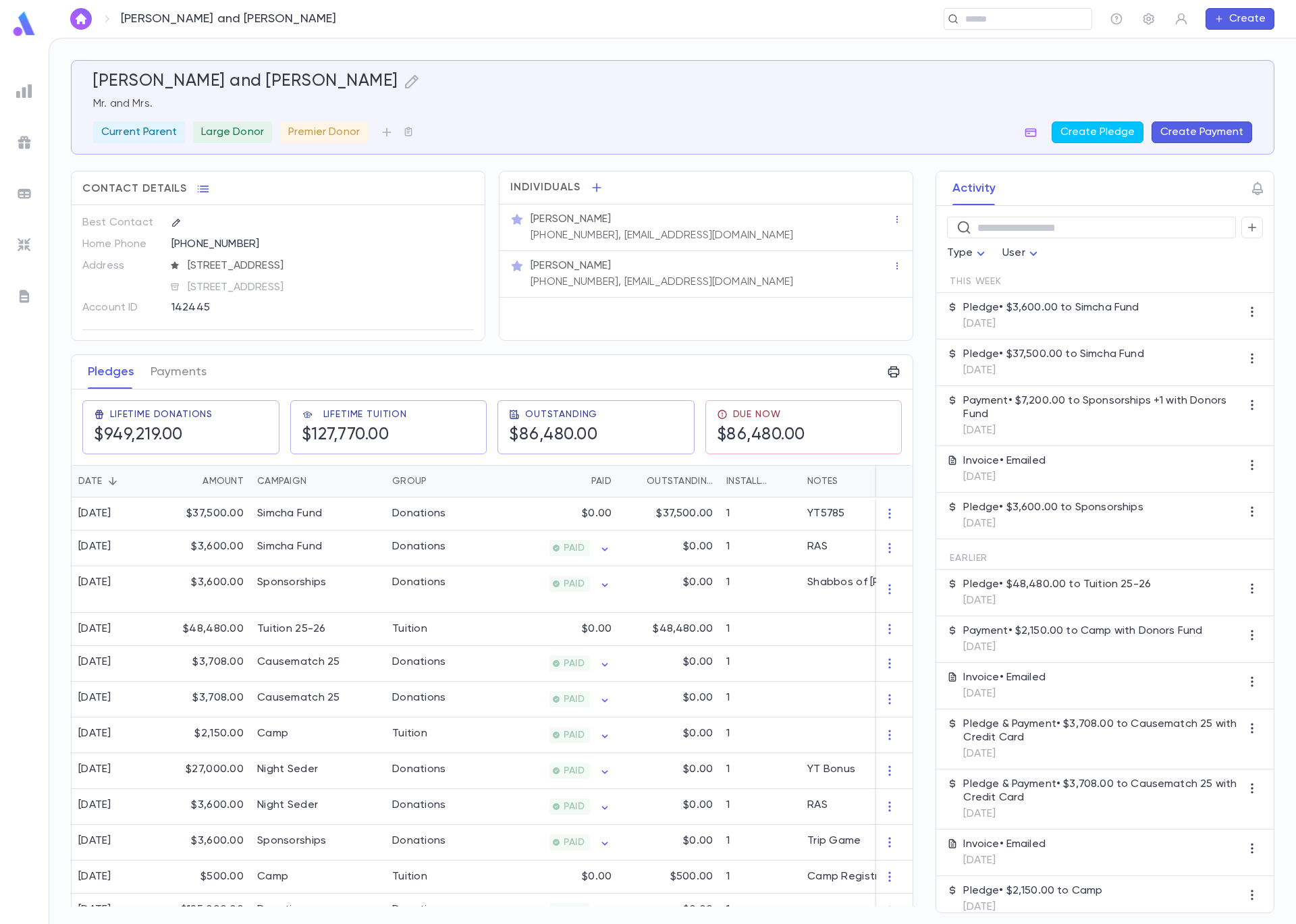
click at [1201, 133] on button "Create Payment" at bounding box center [1202, 132] width 101 height 22
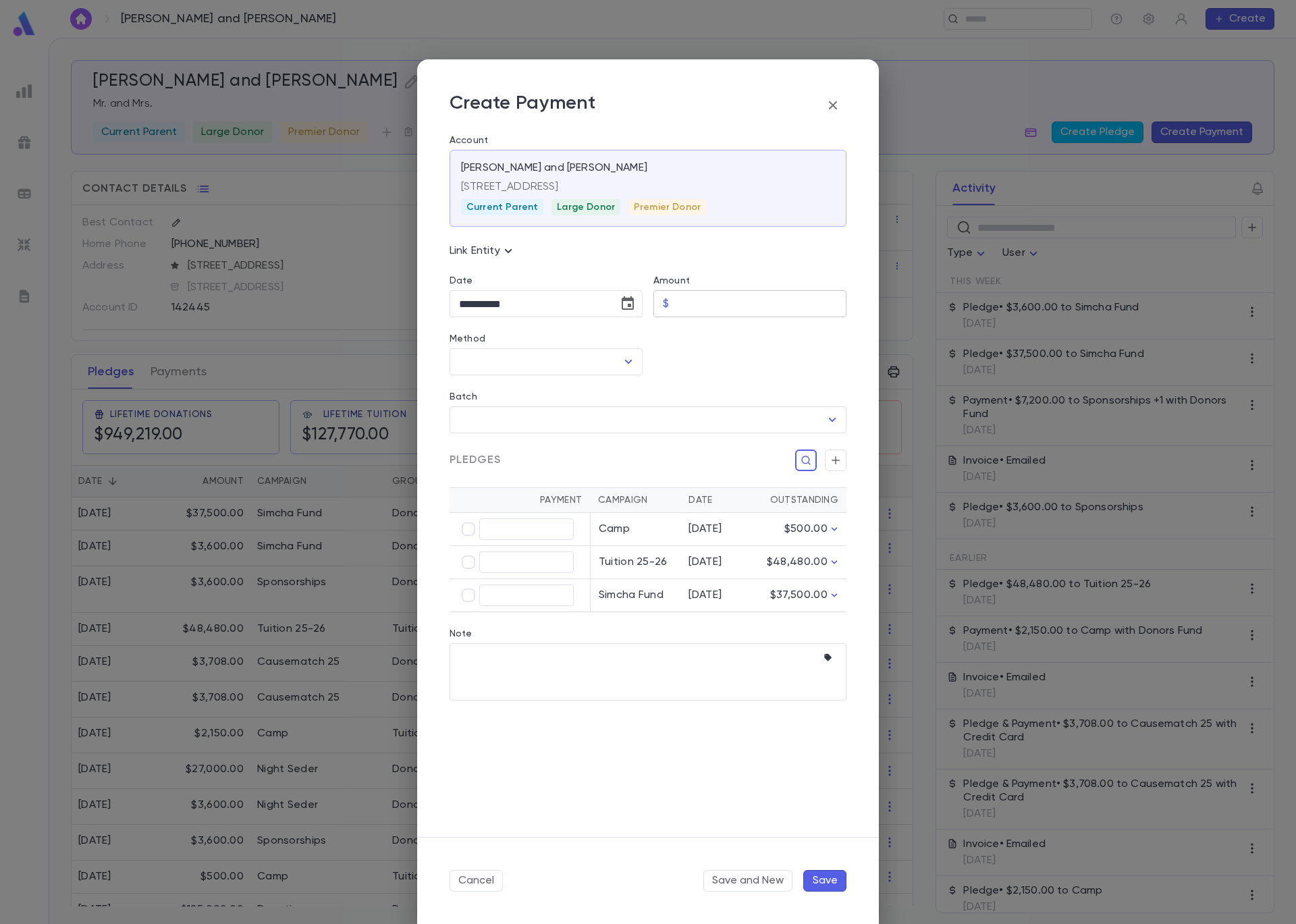
click at [694, 308] on input "Amount" at bounding box center [760, 304] width 172 height 26
click at [630, 364] on icon "Open" at bounding box center [628, 361] width 16 height 16
type input "*********"
click at [563, 478] on li "Donors Fund" at bounding box center [546, 478] width 193 height 22
type input "**********"
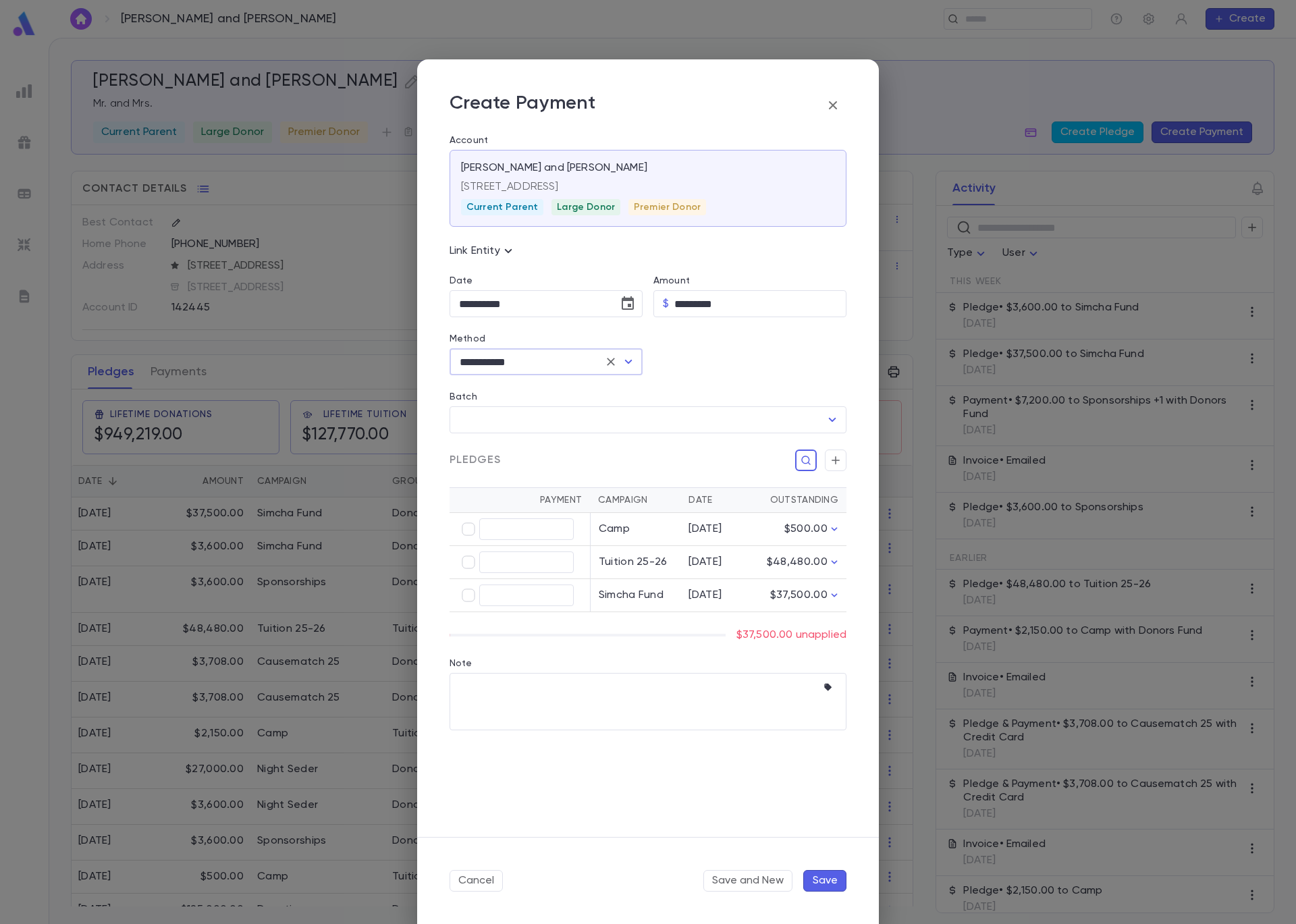
type input "*********"
click at [815, 877] on button "Save" at bounding box center [825, 881] width 43 height 22
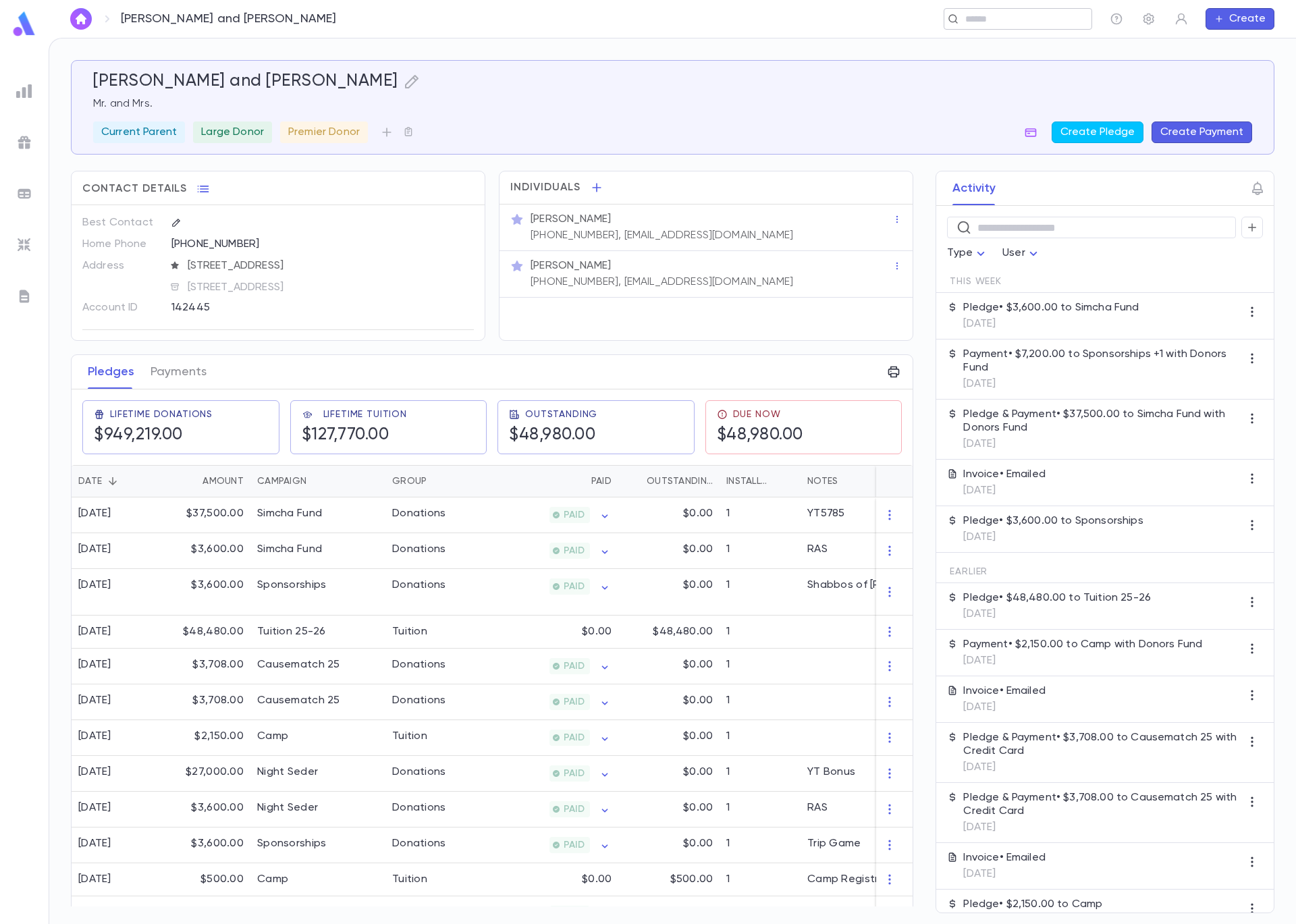
click at [1068, 18] on div "​" at bounding box center [1018, 19] width 149 height 22
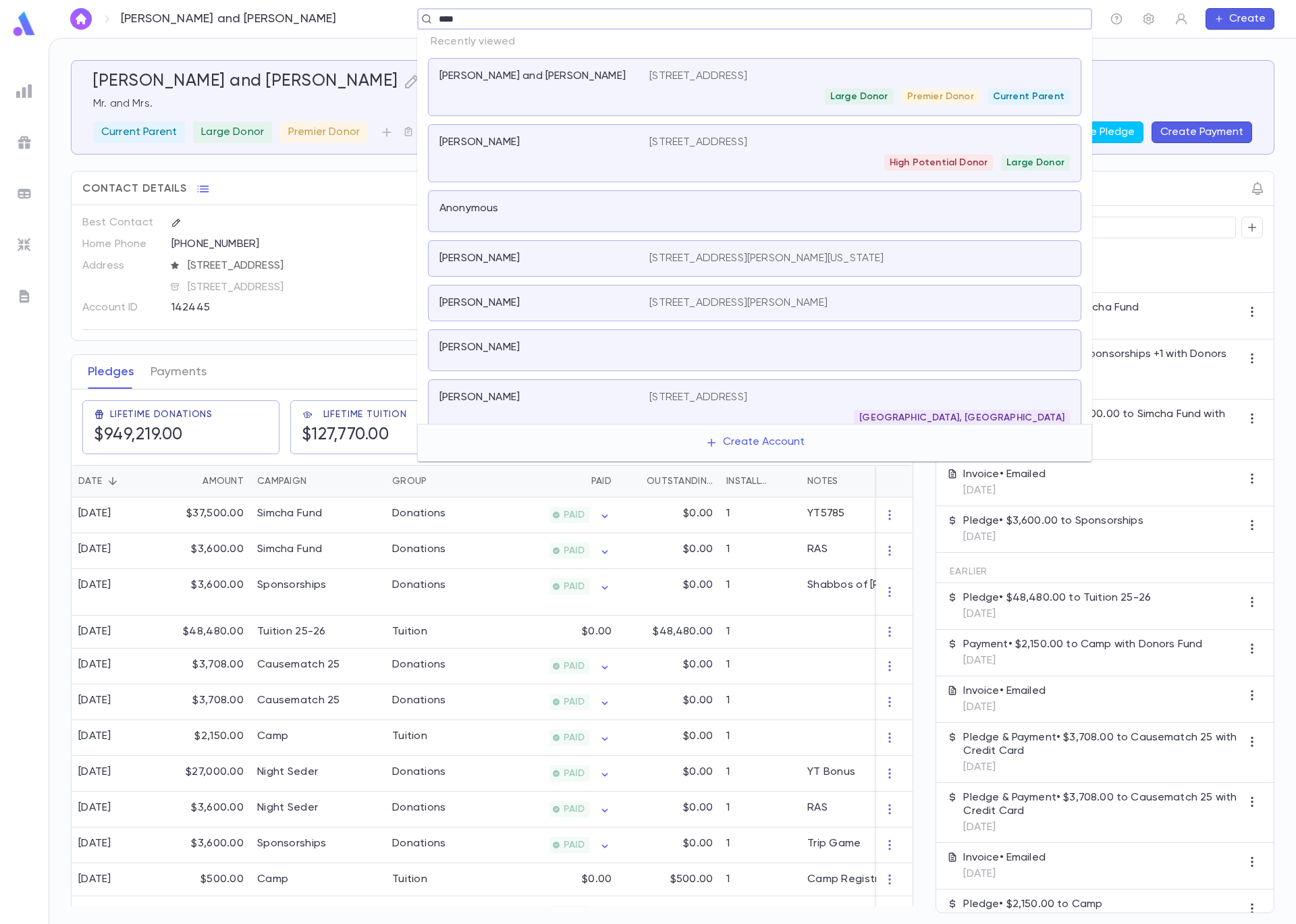
type input "*****"
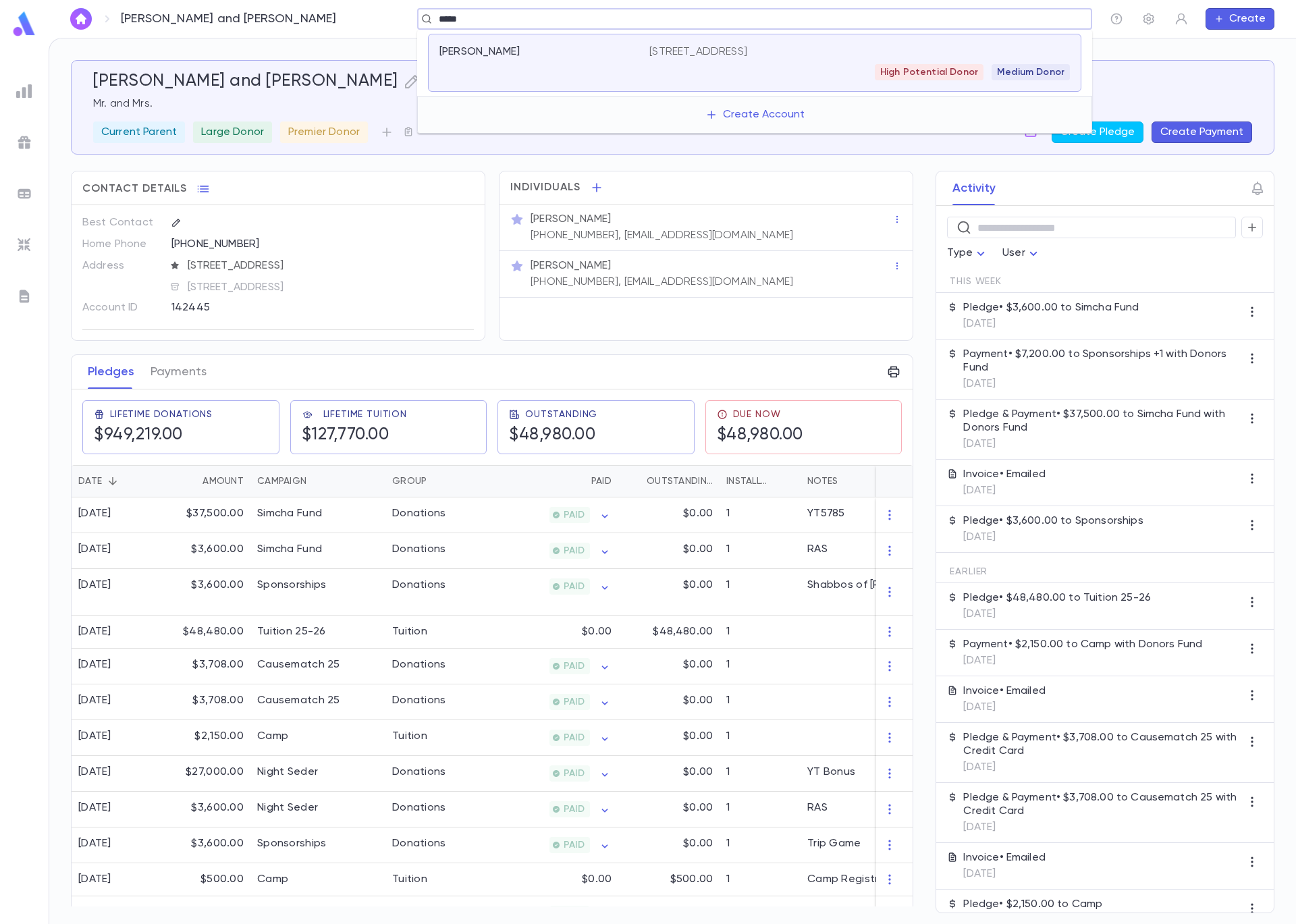
click at [747, 47] on p "6857 N Francisco Ave, Chicago IL 60645 United States" at bounding box center [698, 51] width 98 height 13
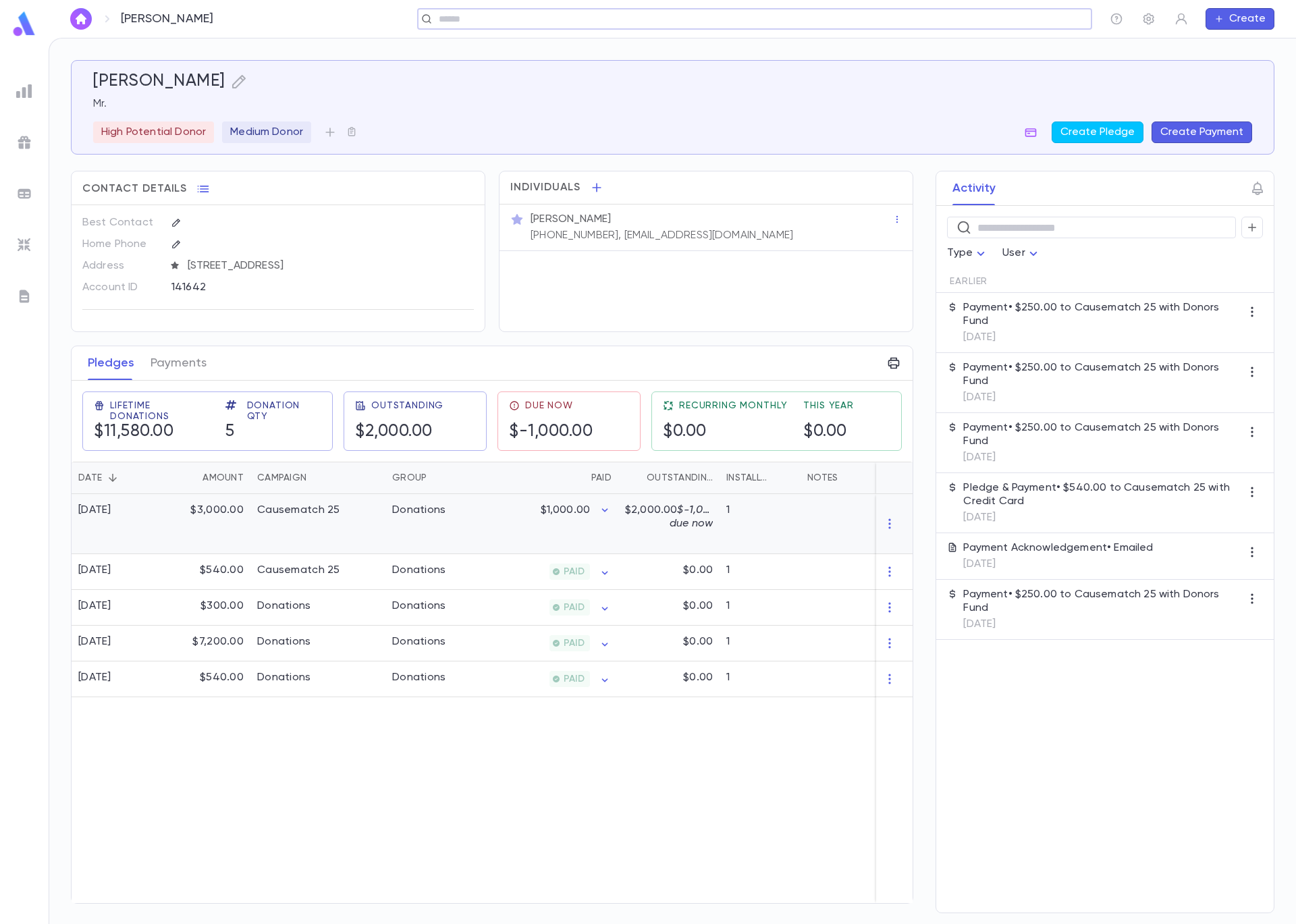
click at [531, 534] on div "$1,000.00" at bounding box center [553, 524] width 132 height 60
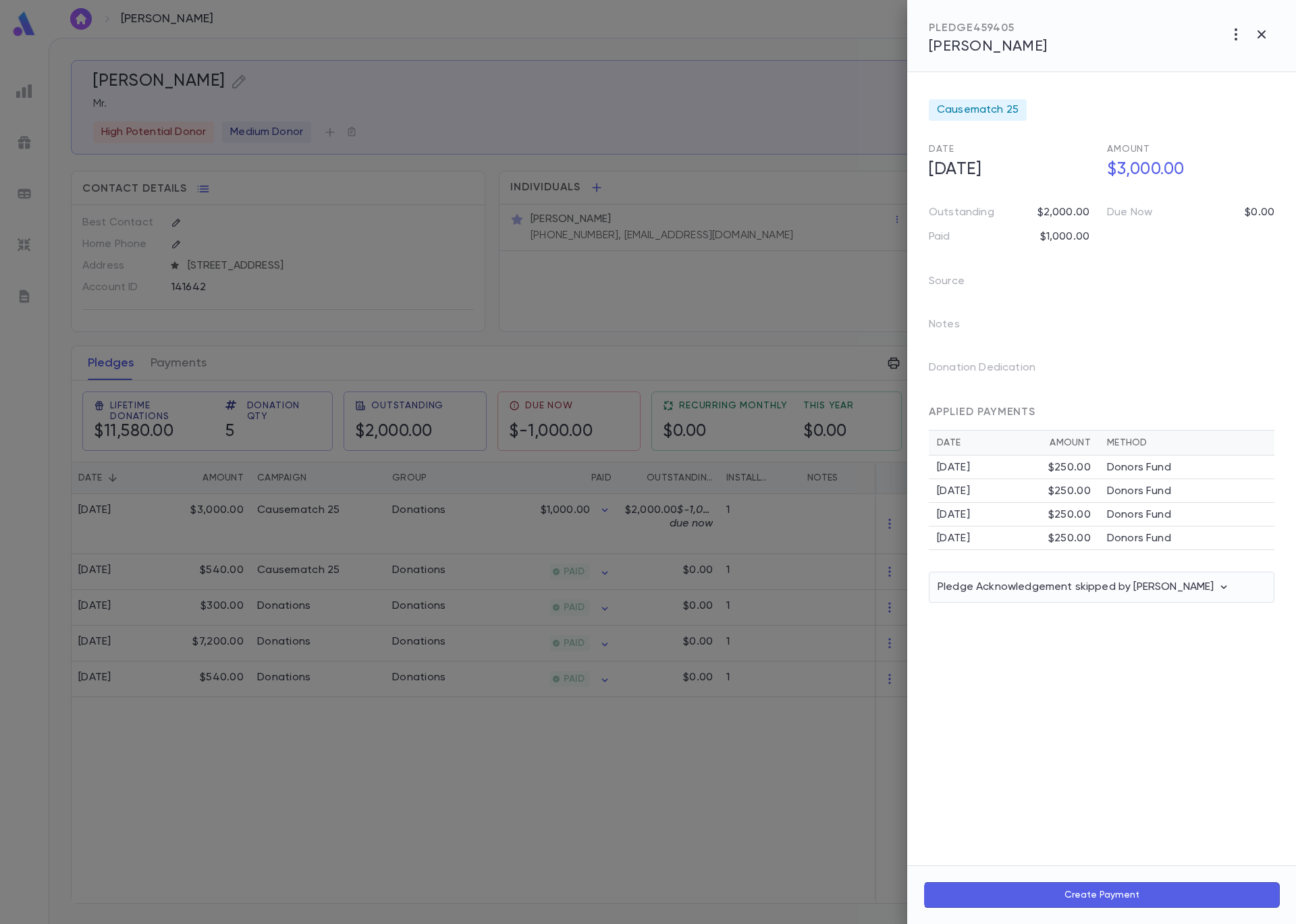
click at [1102, 897] on button "Create Payment" at bounding box center [1101, 894] width 356 height 26
drag, startPoint x: 1241, startPoint y: 711, endPoint x: 1100, endPoint y: 702, distance: 141.3
click at [1100, 702] on div "**********" at bounding box center [1155, 764] width 227 height 174
click at [1146, 767] on icon "Open" at bounding box center [1141, 761] width 16 height 16
type input "******"
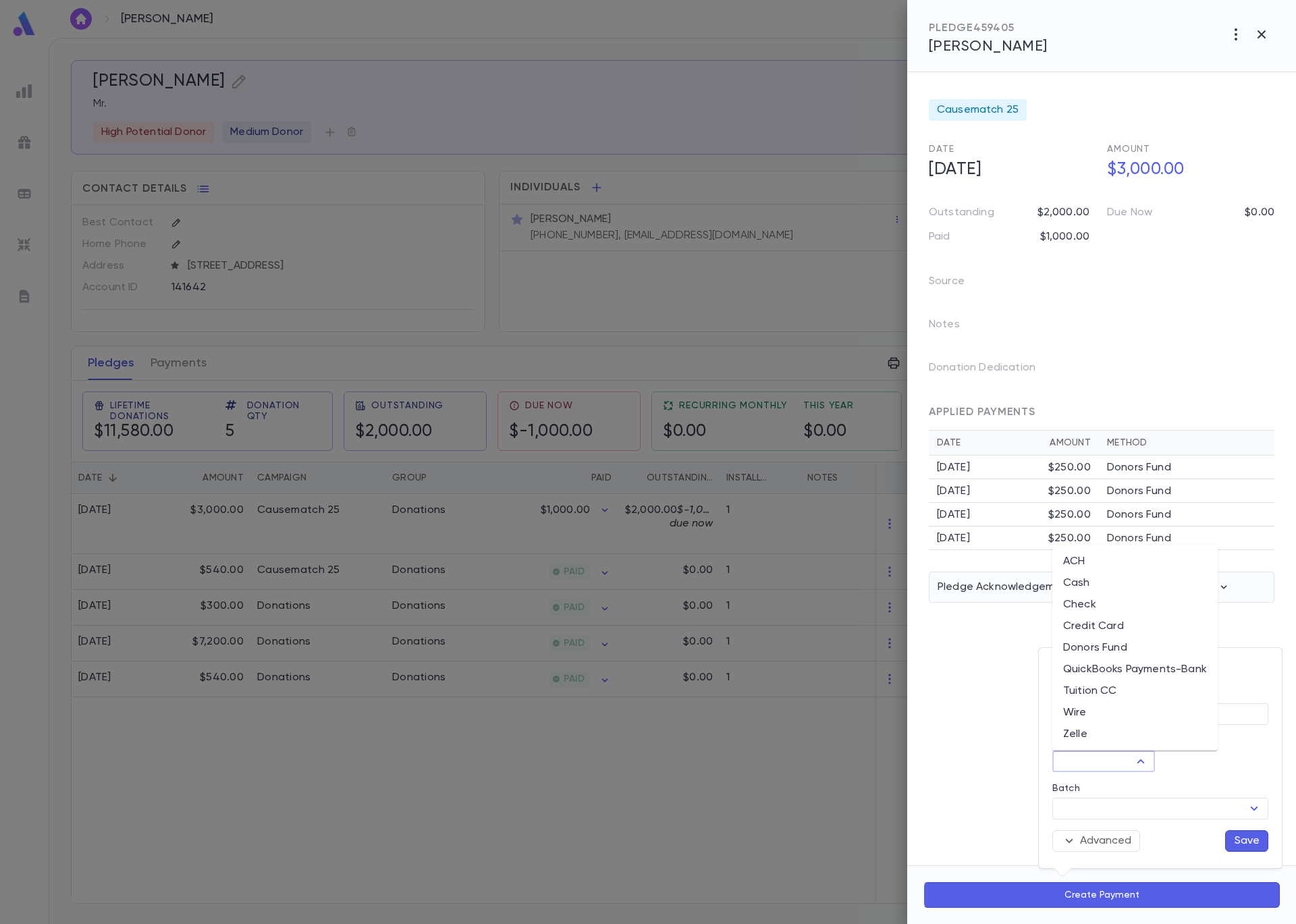
click at [1133, 641] on li "Donors Fund" at bounding box center [1135, 648] width 165 height 22
type input "**********"
click at [1254, 840] on button "Save" at bounding box center [1246, 841] width 43 height 22
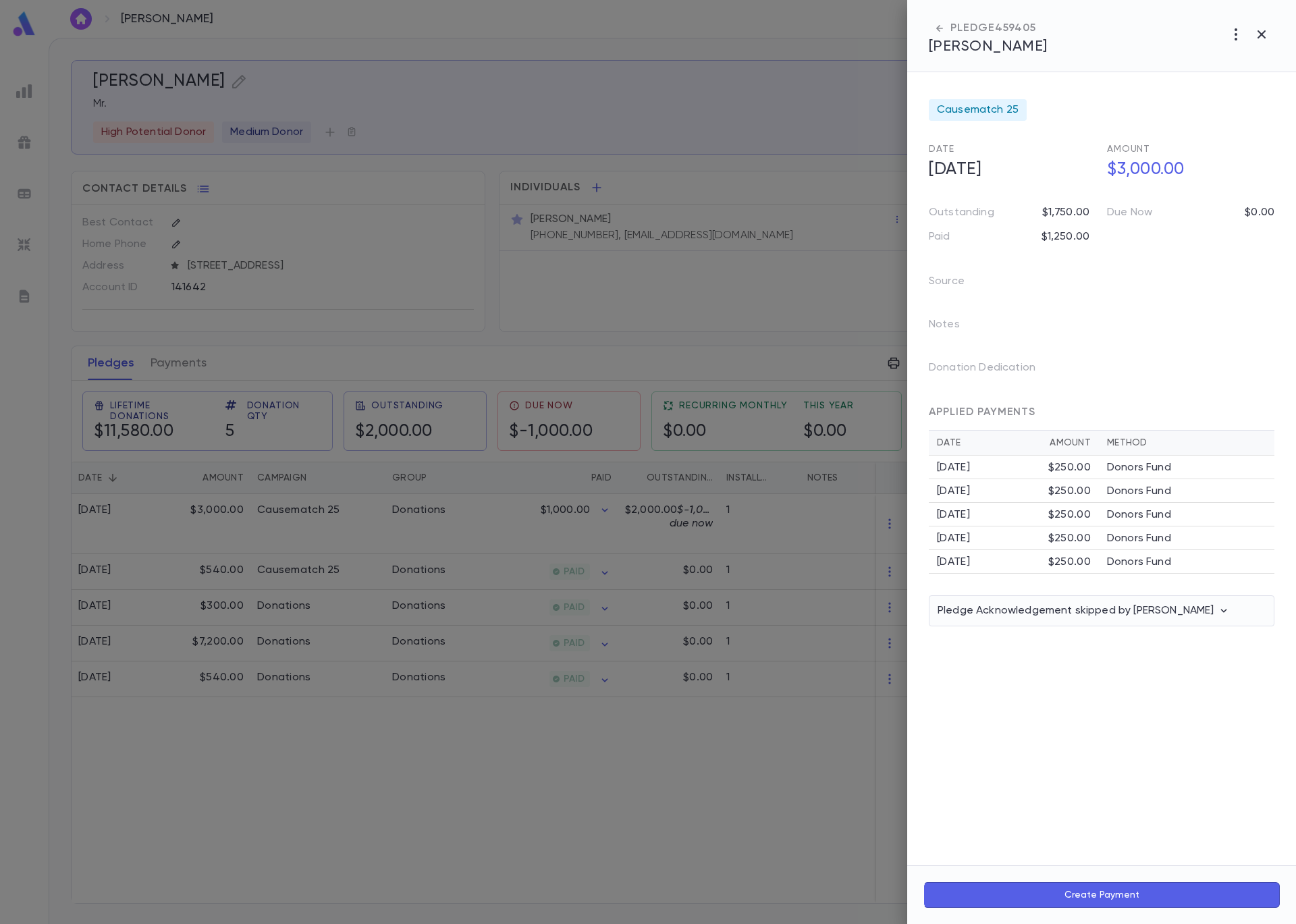
click at [669, 754] on div at bounding box center [648, 462] width 1296 height 924
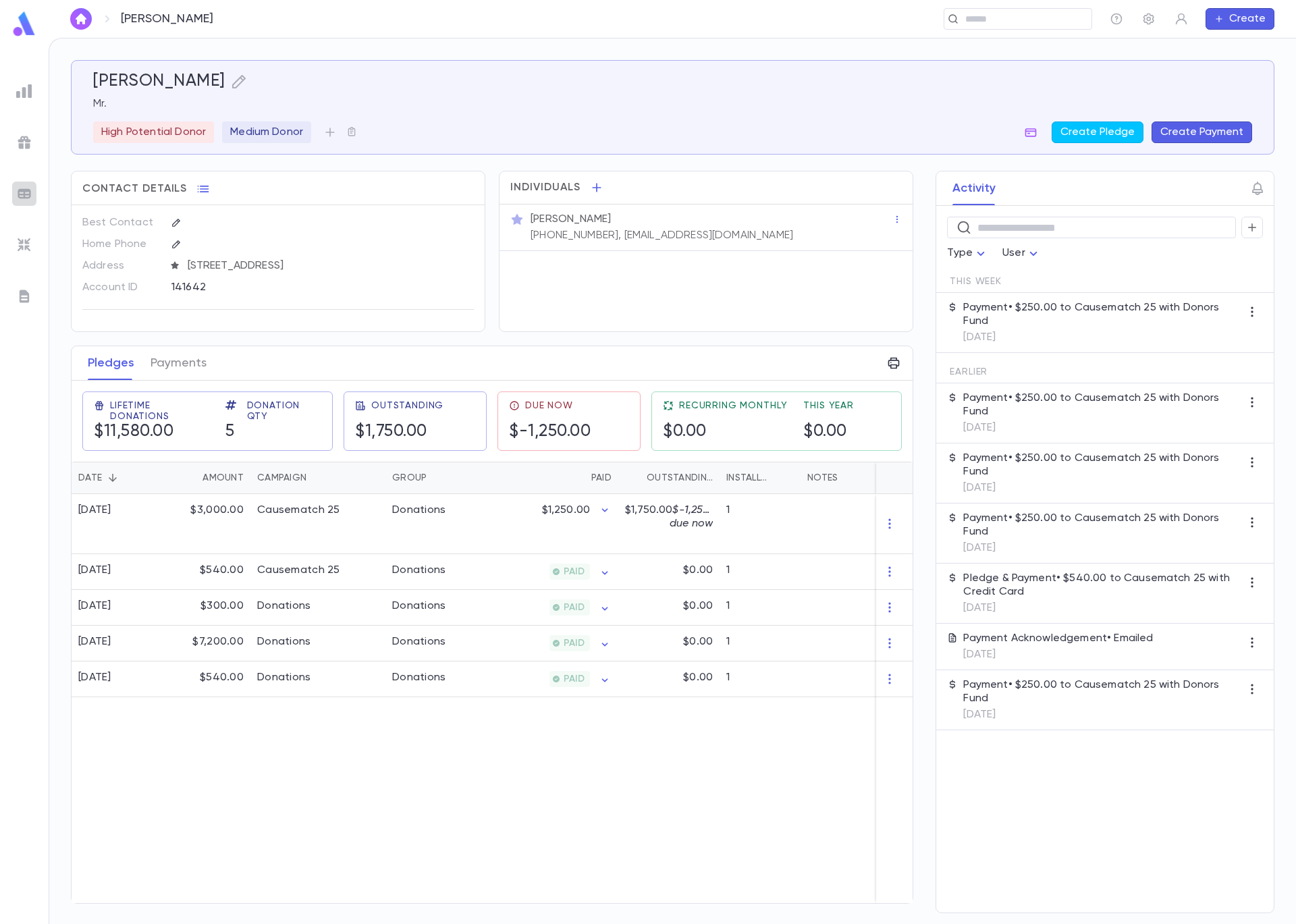
click at [23, 190] on img at bounding box center [24, 193] width 16 height 16
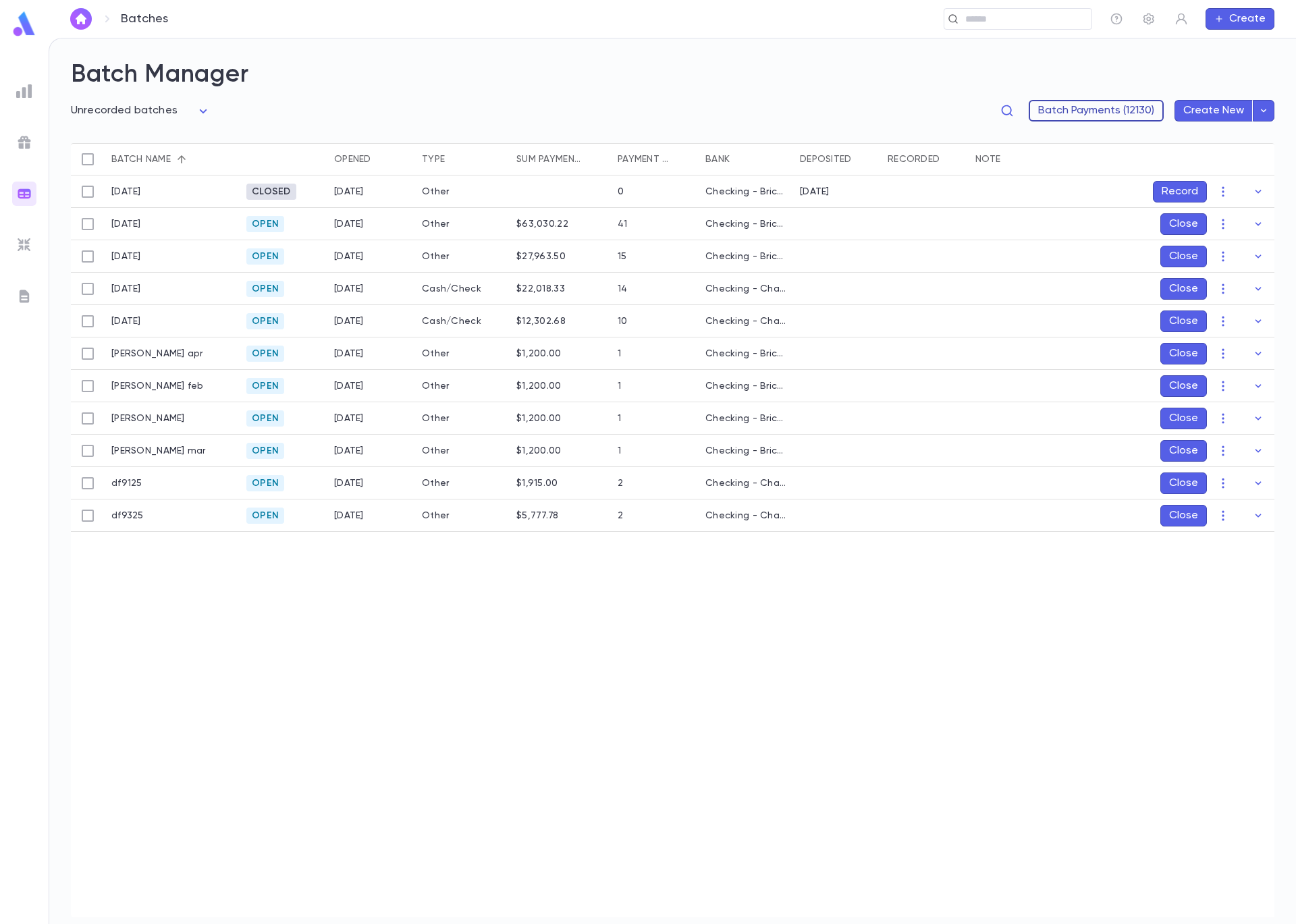
click at [1125, 111] on button "Batch Payments (12130)" at bounding box center [1096, 111] width 135 height 22
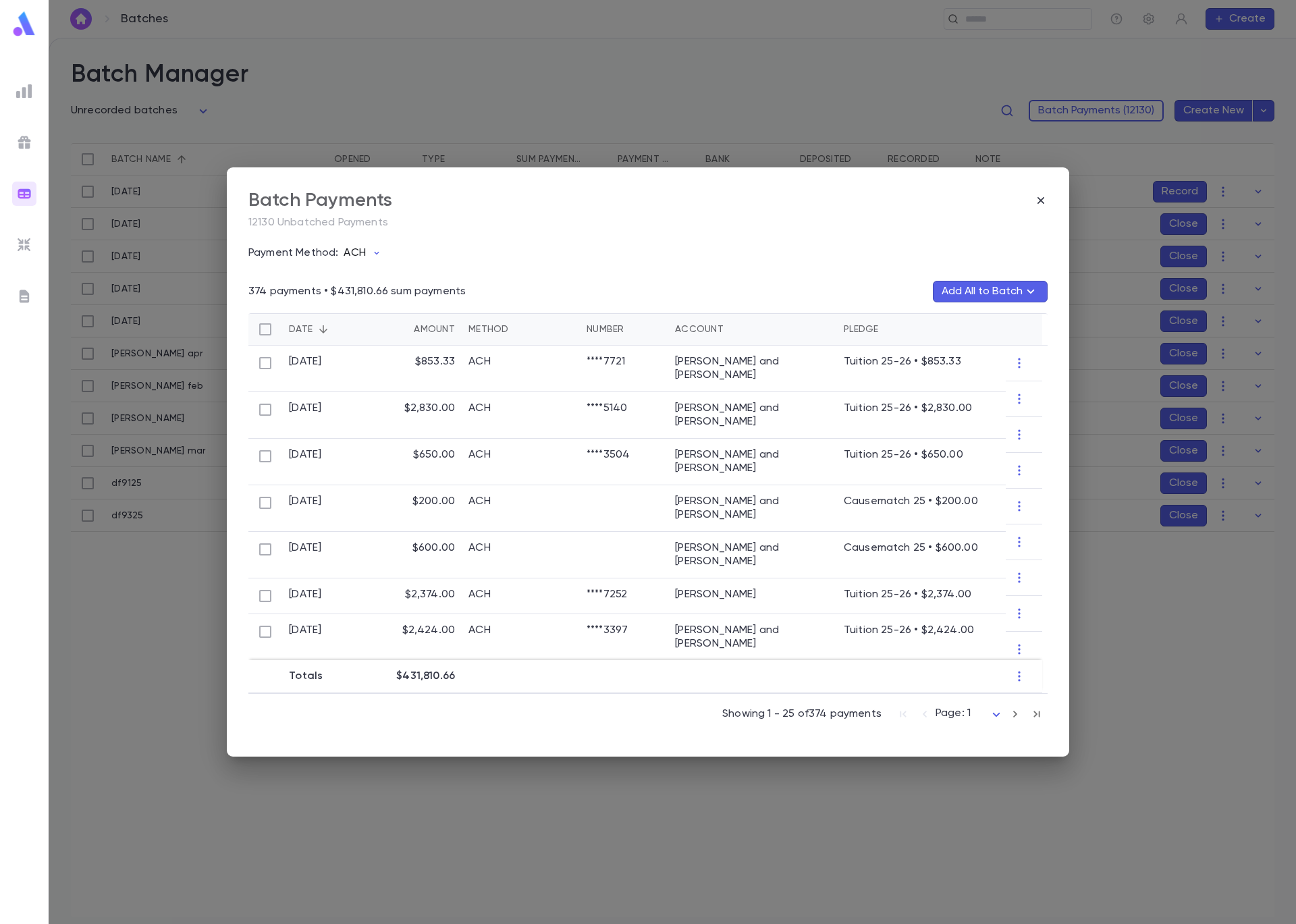
click at [373, 249] on icon "button" at bounding box center [376, 253] width 11 height 11
click at [393, 363] on li "Donors Fund" at bounding box center [423, 368] width 165 height 22
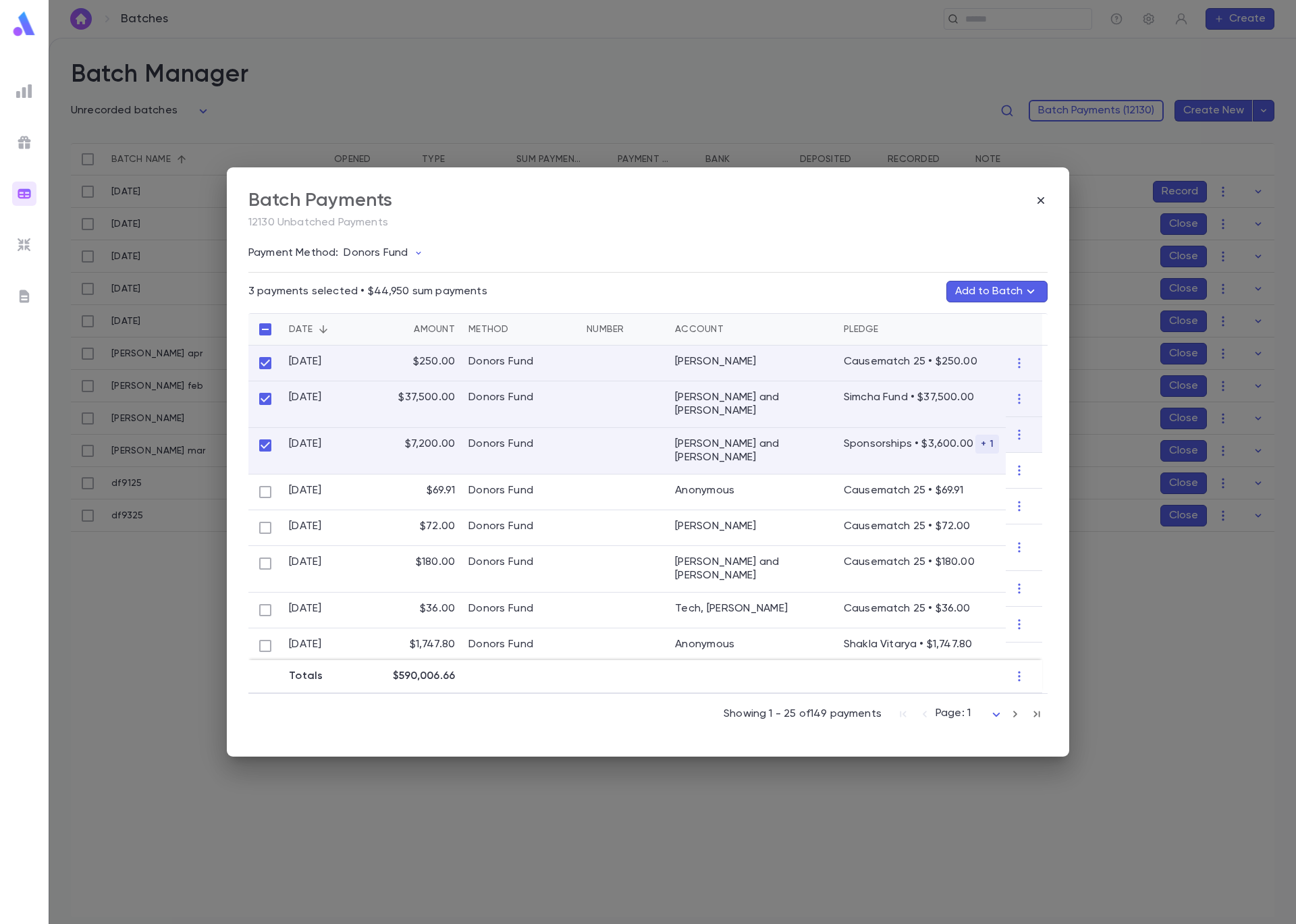
click at [991, 294] on button "Add to Batch" at bounding box center [997, 291] width 101 height 22
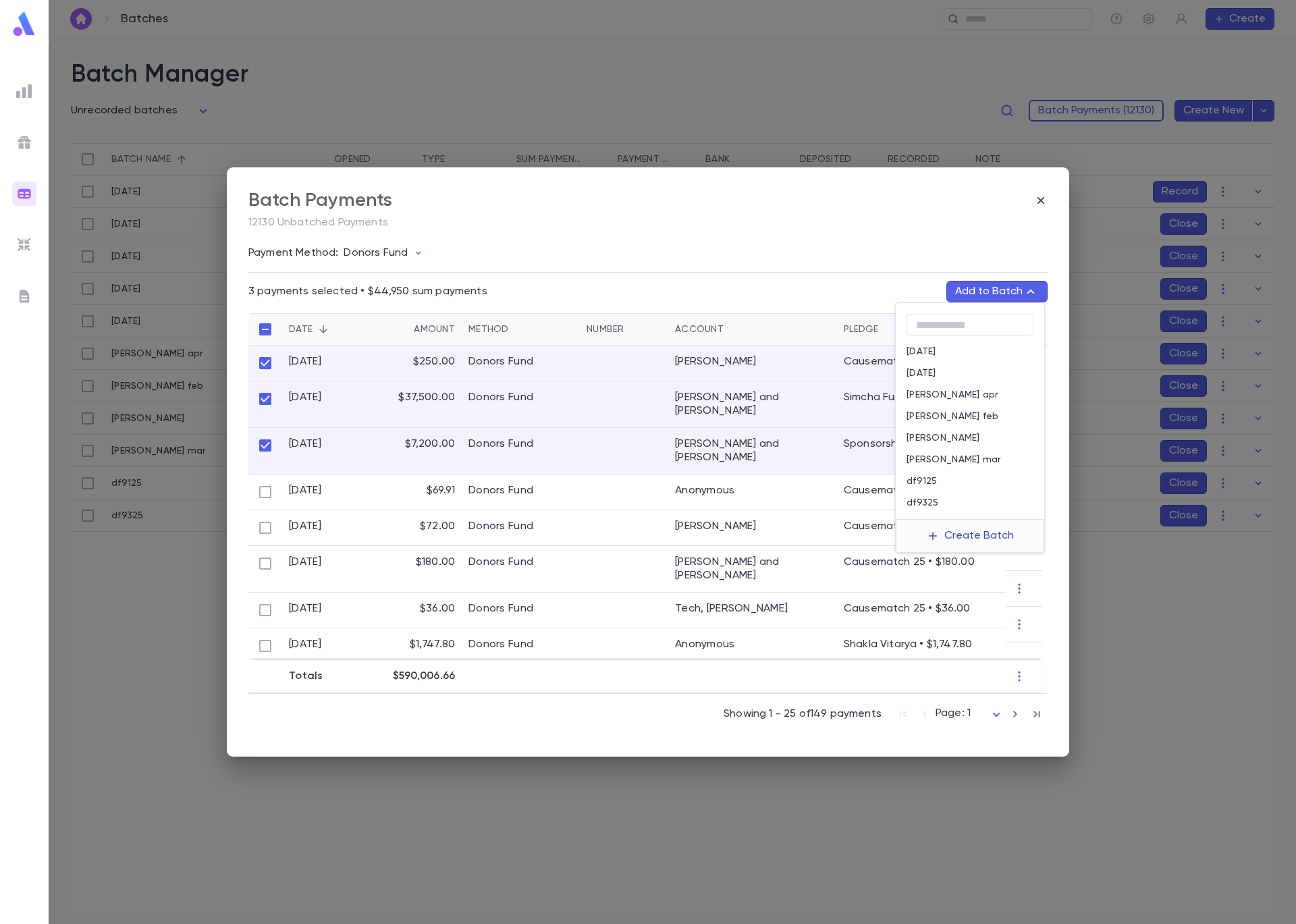
click at [994, 538] on button "Create Batch" at bounding box center [970, 536] width 104 height 22
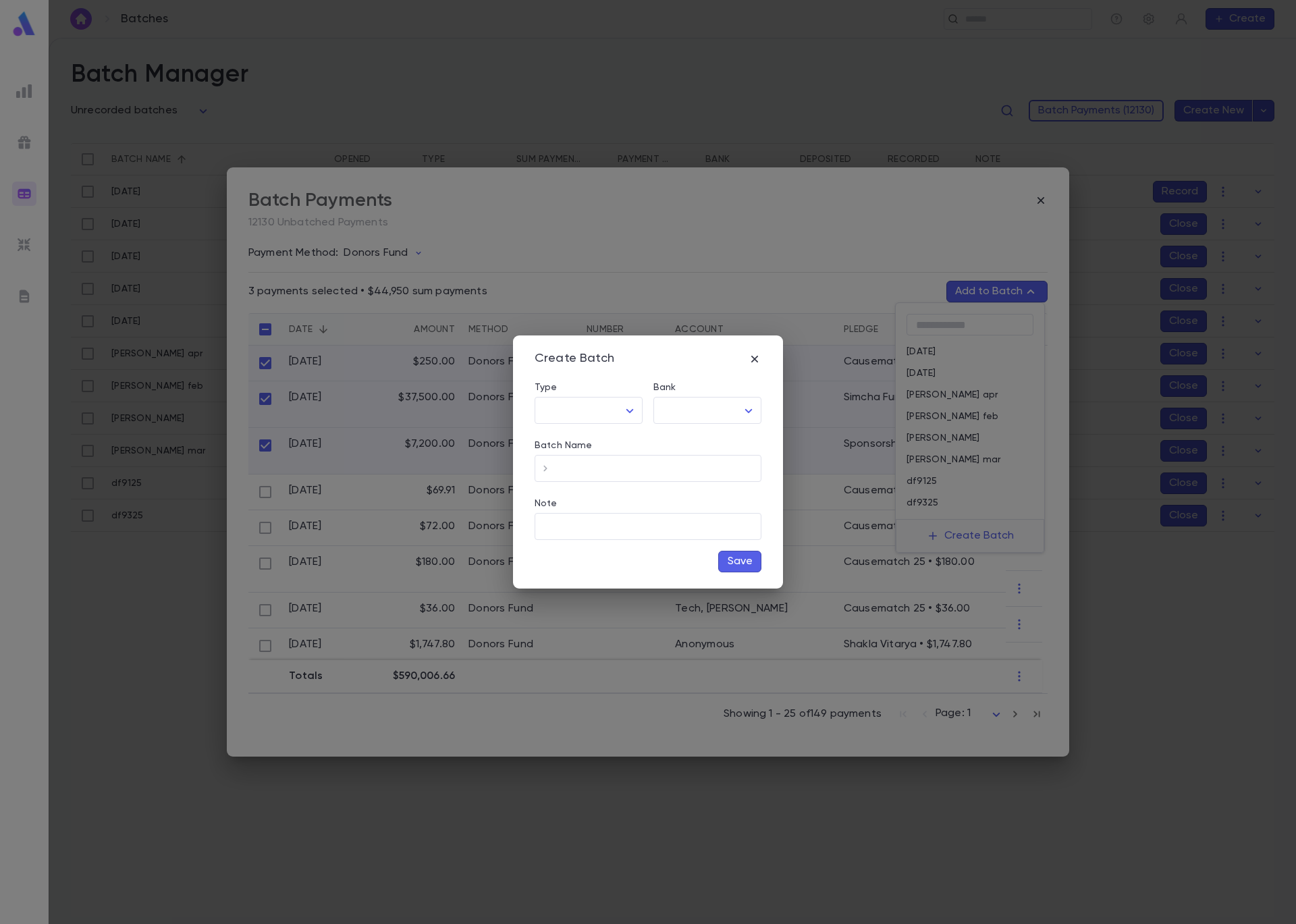
type input "*****"
click at [709, 407] on body "**********" at bounding box center [648, 481] width 1296 height 886
click at [719, 444] on span "Checking - Chase General" at bounding box center [710, 439] width 182 height 13
type input "**"
click at [659, 464] on input "Batch Name" at bounding box center [659, 469] width 205 height 26
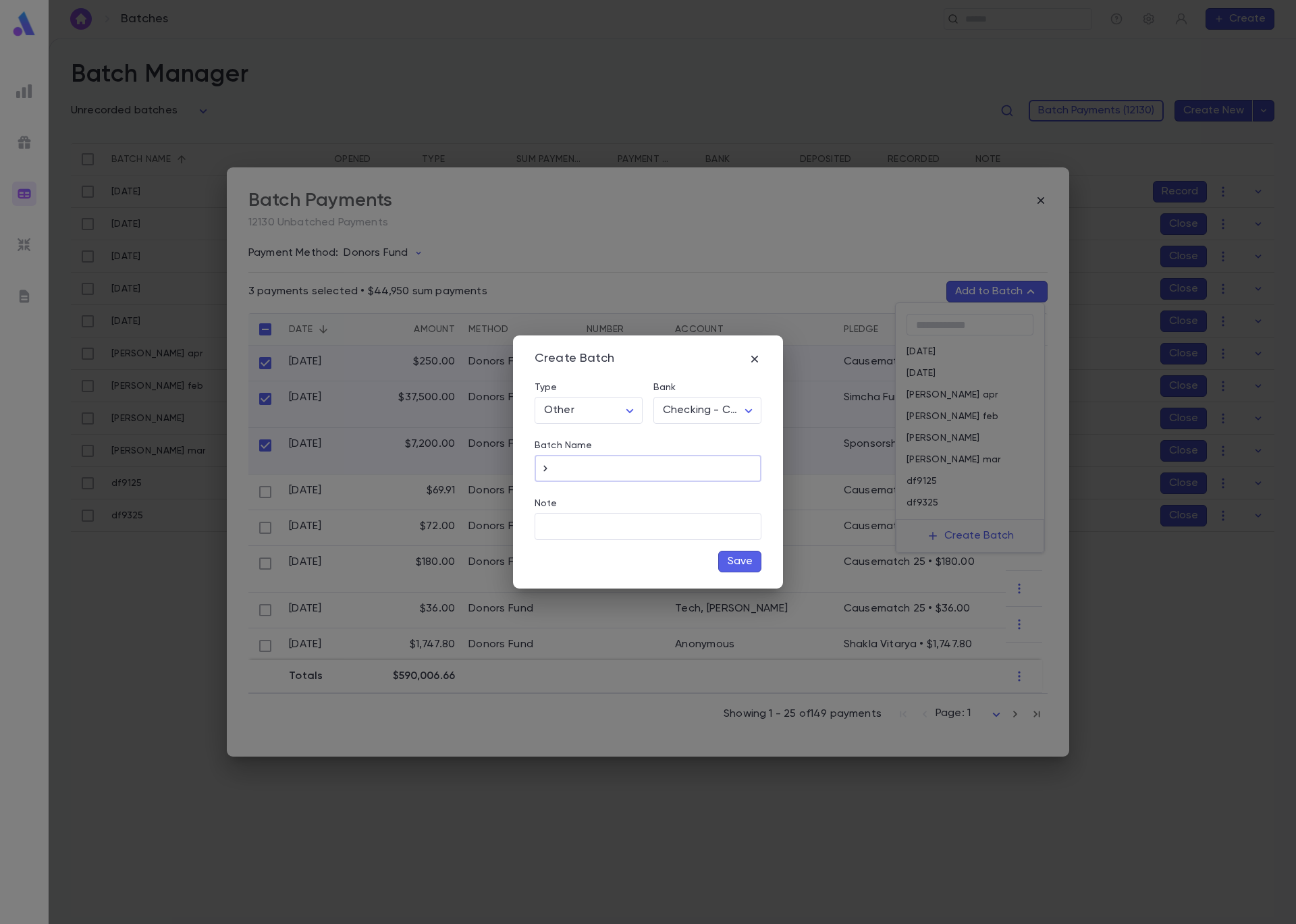
type input "*"
type input "******"
click at [754, 564] on button "Save" at bounding box center [740, 562] width 43 height 22
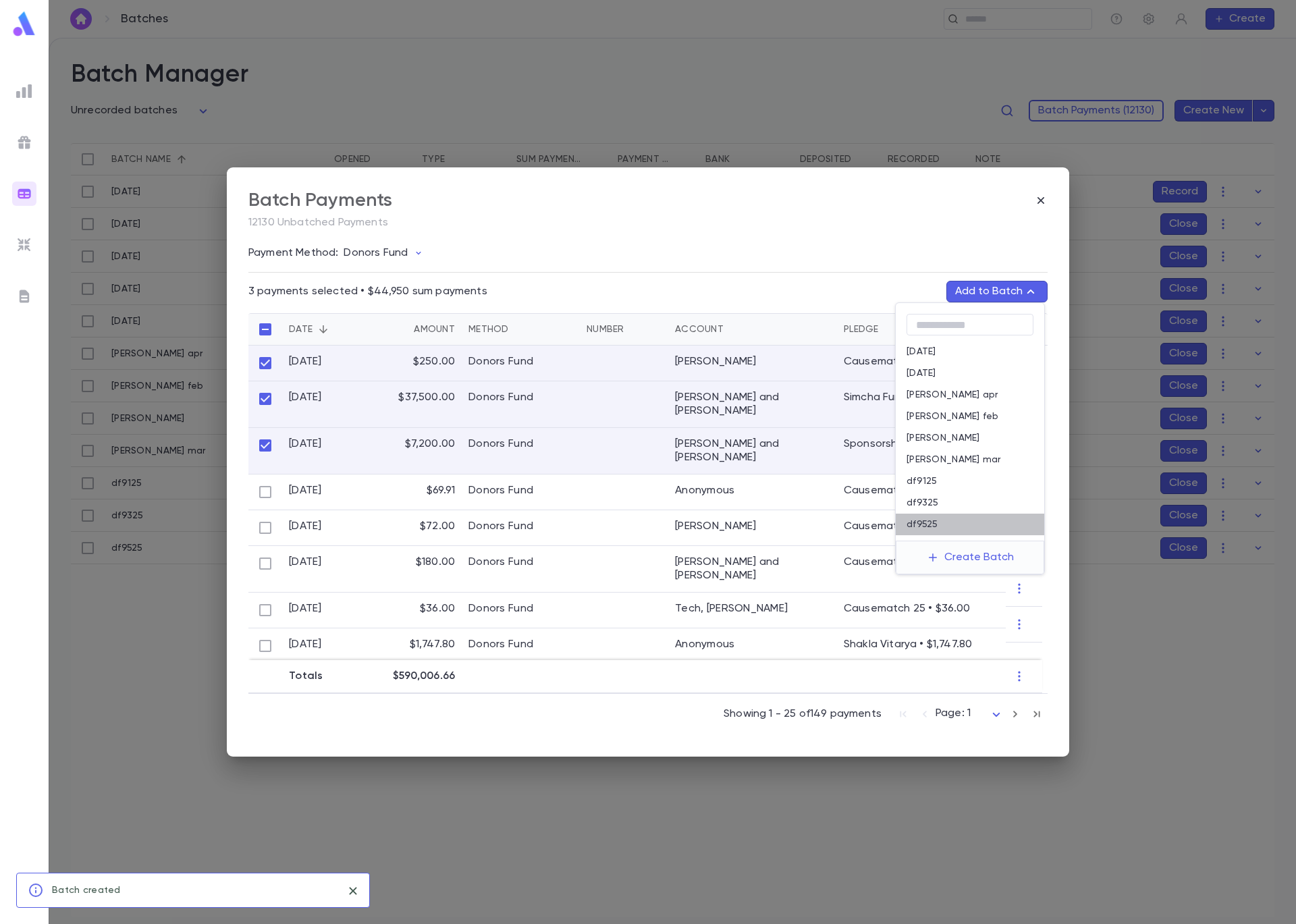
click at [931, 527] on p "df9525" at bounding box center [922, 524] width 32 height 11
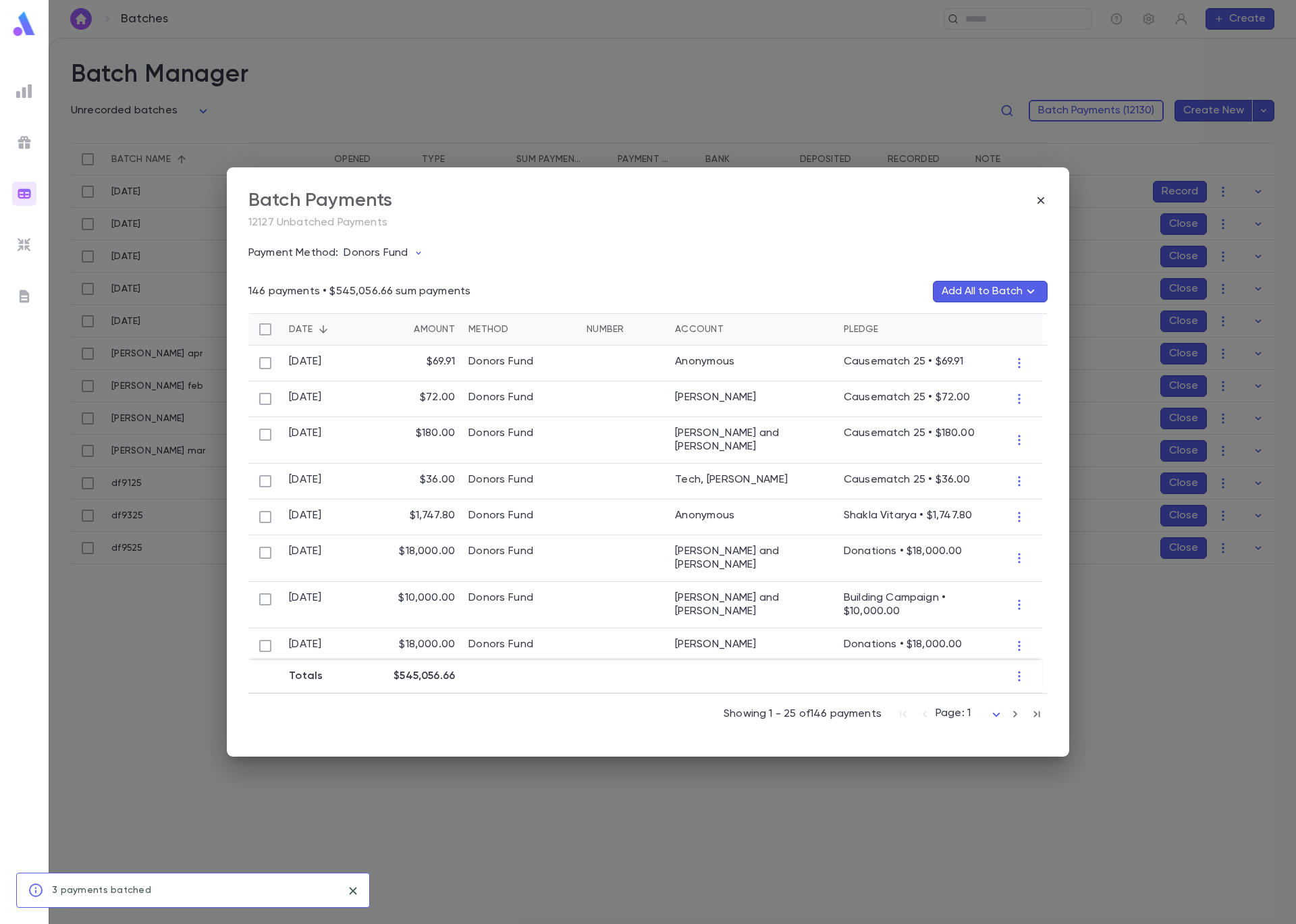
click at [1177, 719] on div "Batch Payments 12127 Unbatched Payments Payment Method: Donors Fund 146 payment…" at bounding box center [648, 462] width 1296 height 924
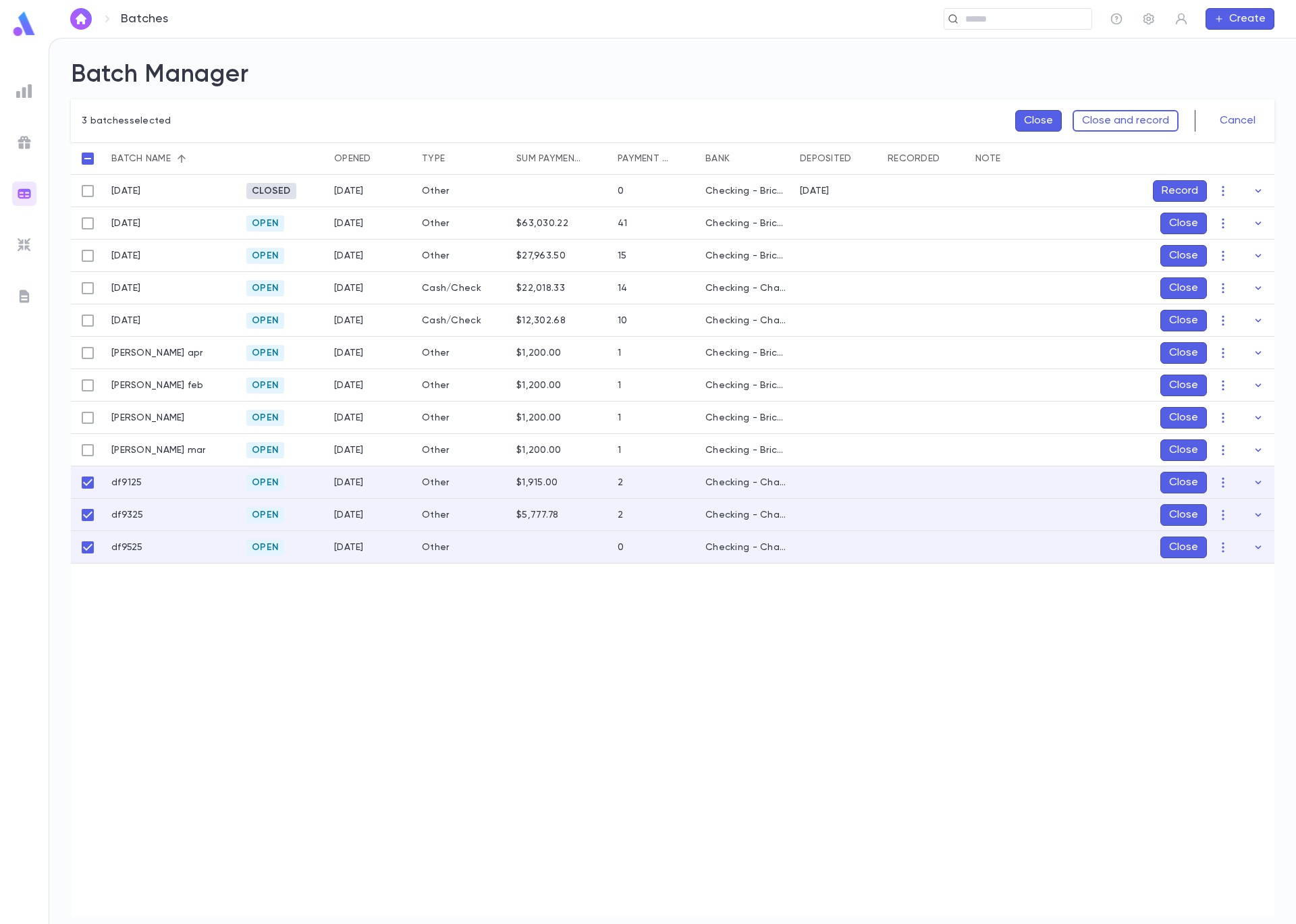
click at [1041, 124] on button "Close" at bounding box center [1039, 121] width 47 height 22
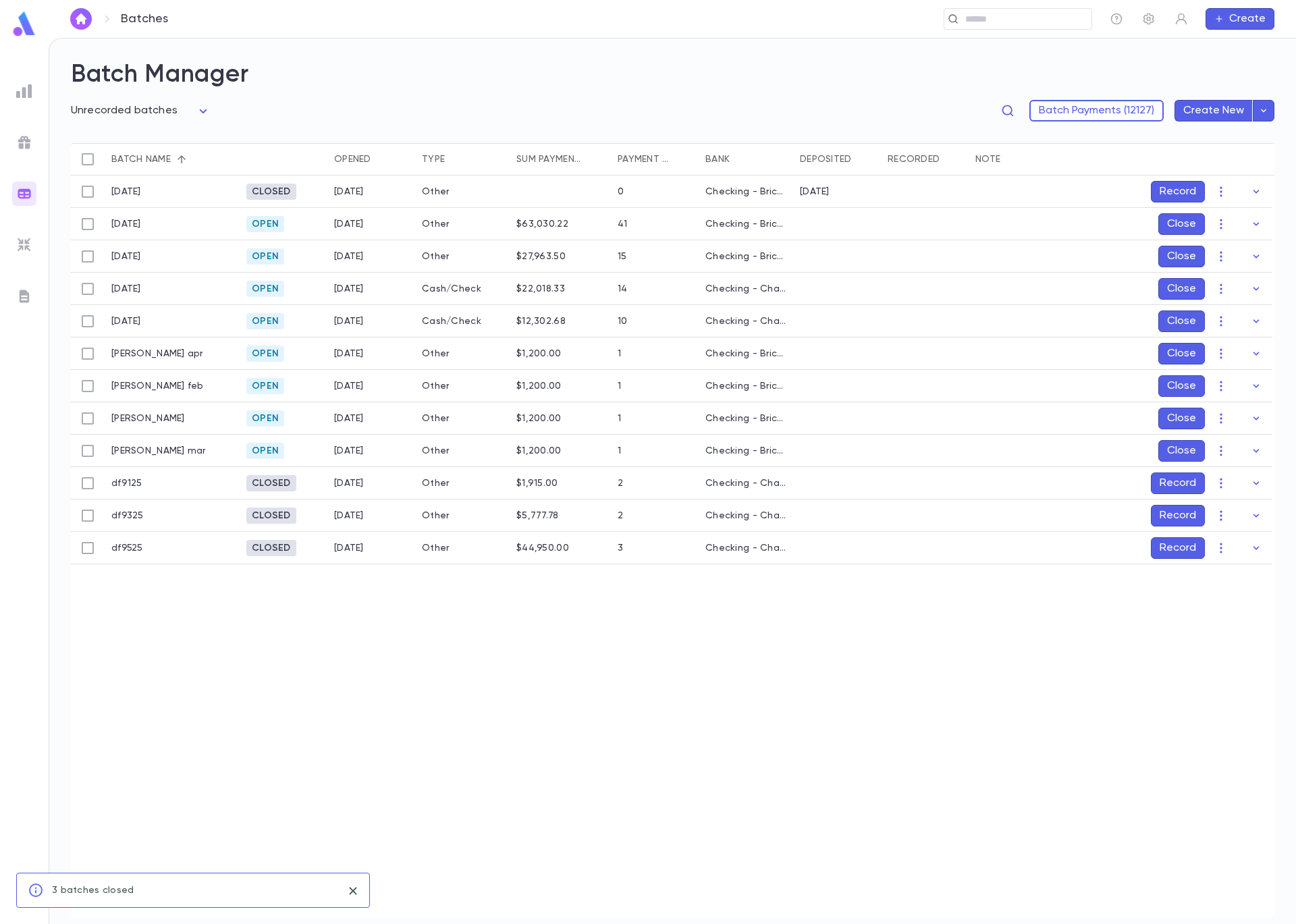
click at [1185, 485] on button "Record" at bounding box center [1178, 483] width 54 height 22
click at [1238, 573] on icon "Choose date, selected date is Sep 5, 2025" at bounding box center [1232, 572] width 12 height 13
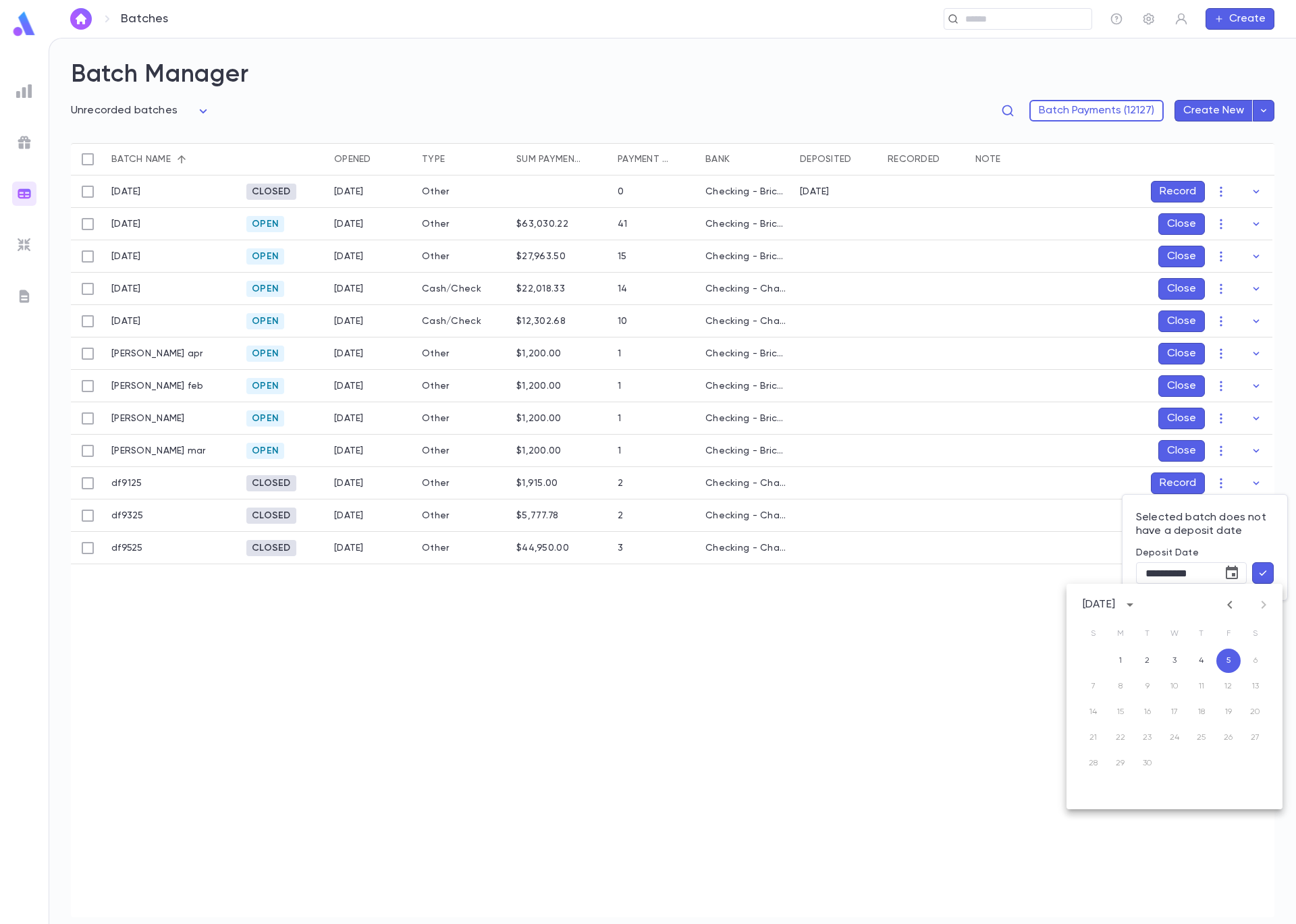
click at [1270, 573] on button "button" at bounding box center [1263, 573] width 22 height 22
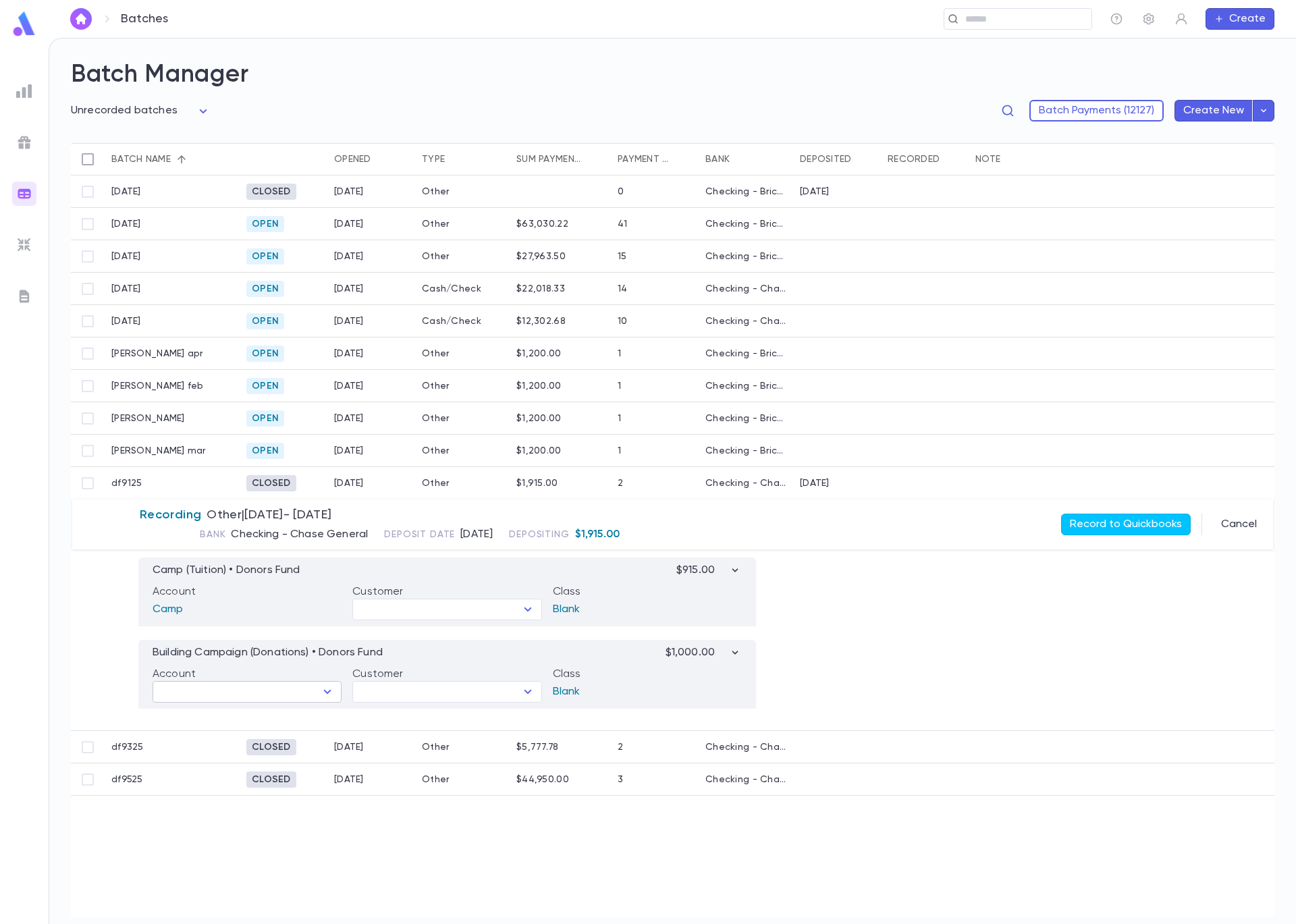
click at [338, 695] on div "​" at bounding box center [247, 692] width 189 height 22
click at [327, 694] on icon "Open" at bounding box center [327, 691] width 16 height 16
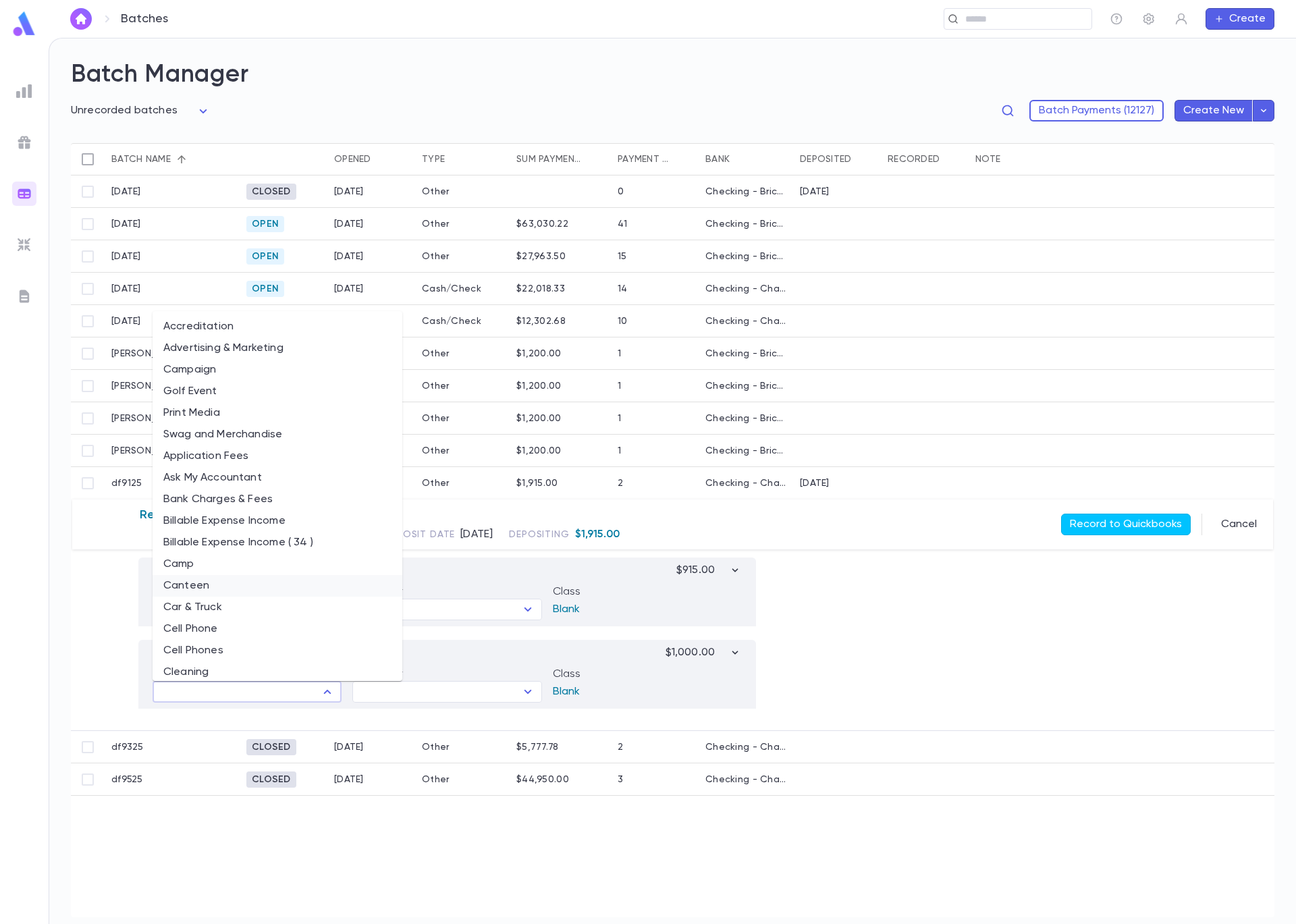
scroll to position [446, 0]
click at [296, 467] on li "Donations - Building Campaign" at bounding box center [277, 459] width 250 height 22
type input "**********"
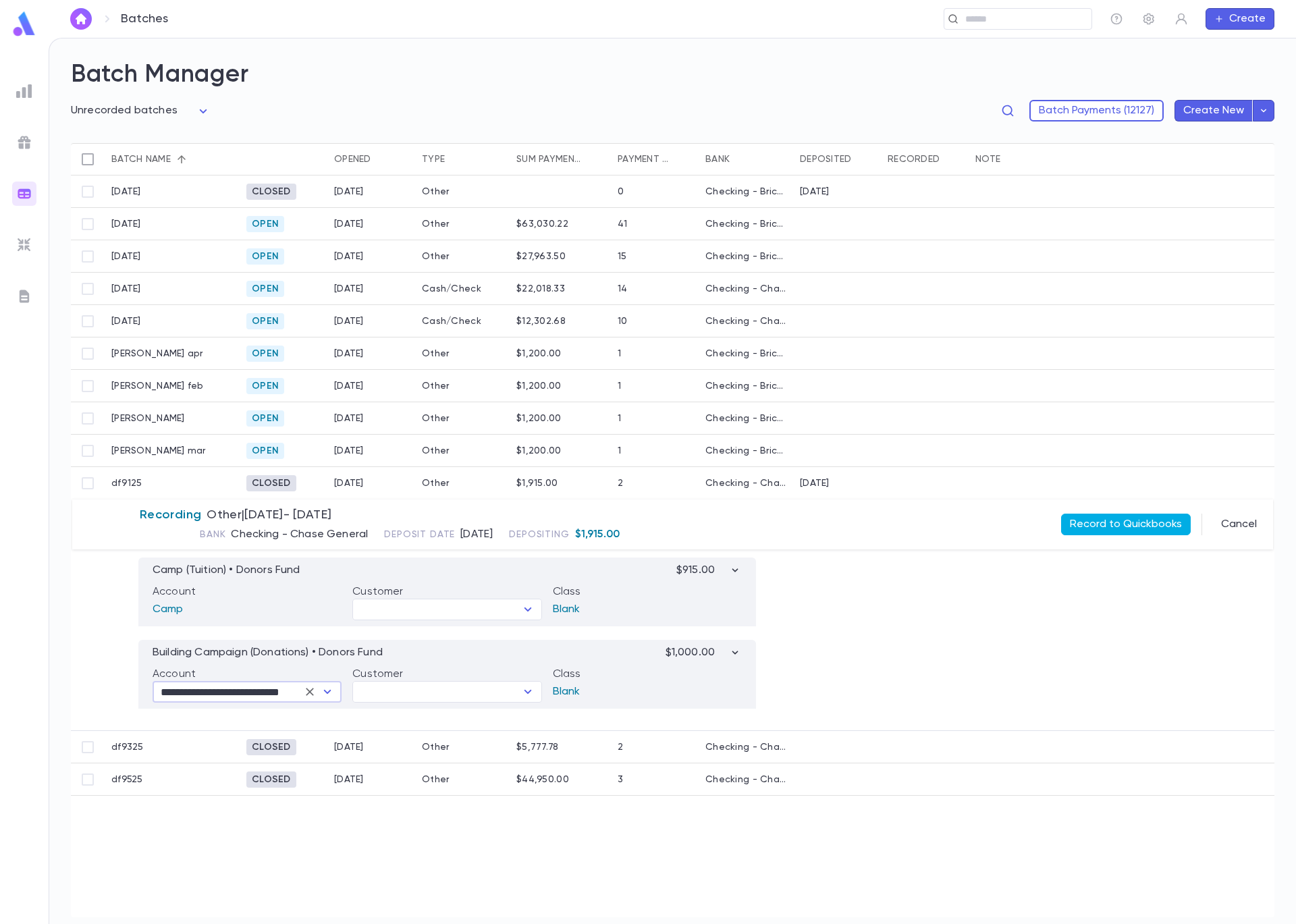
click at [1154, 525] on button "Record to Quickbooks" at bounding box center [1126, 524] width 129 height 22
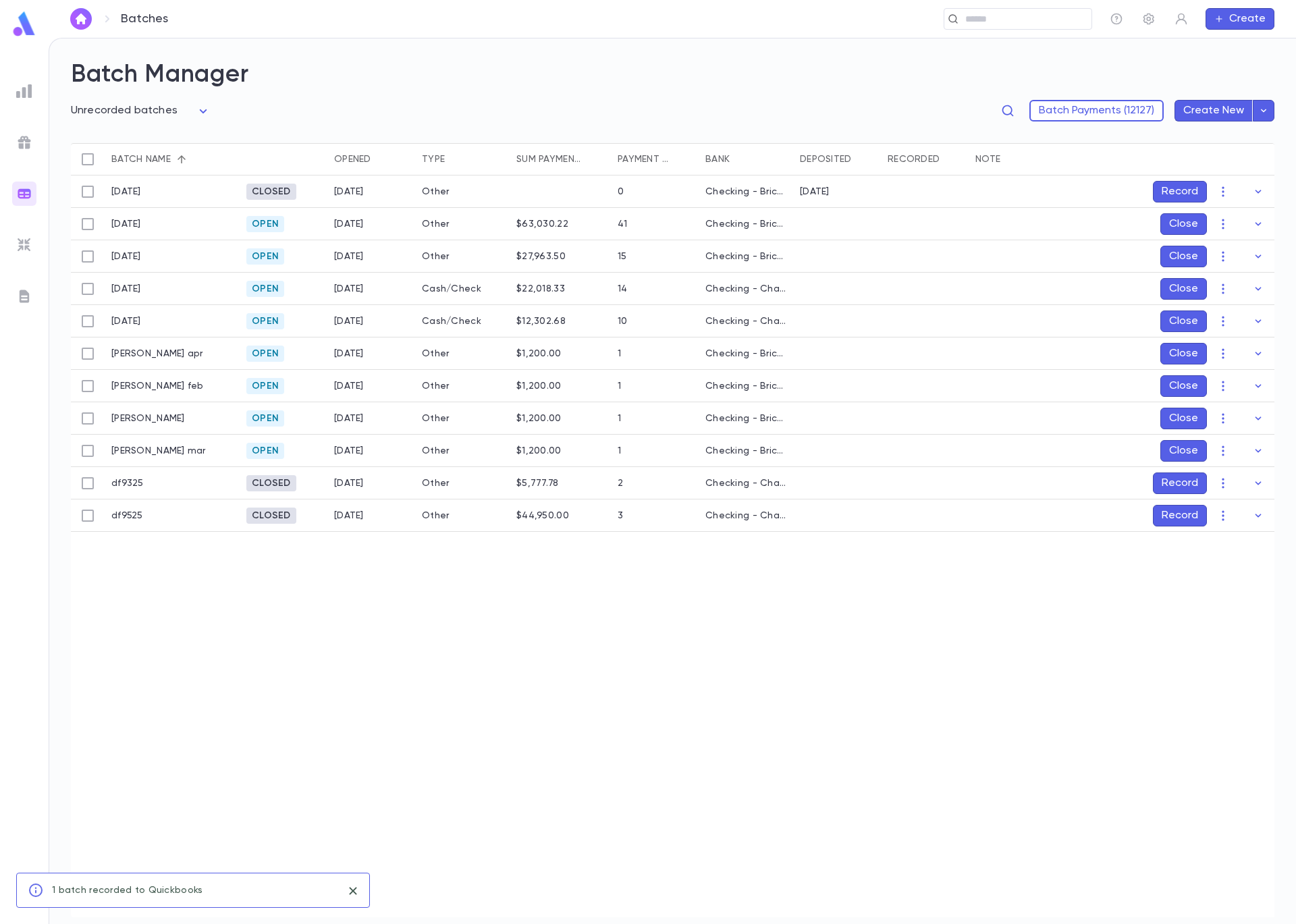
click at [1183, 481] on button "Record" at bounding box center [1180, 483] width 54 height 22
click at [1270, 572] on button "button" at bounding box center [1263, 573] width 22 height 22
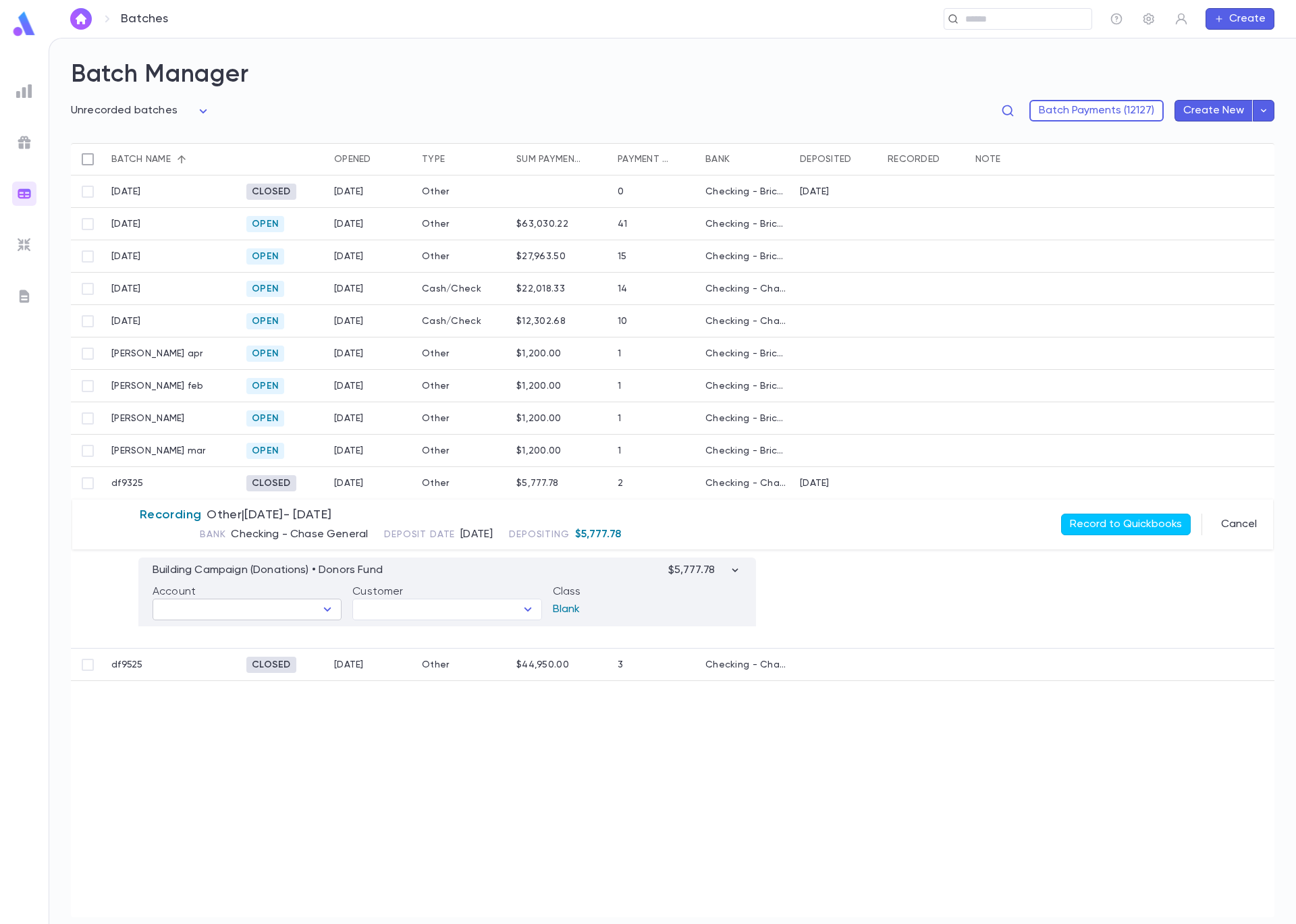
click at [329, 607] on icon "Open" at bounding box center [327, 609] width 16 height 16
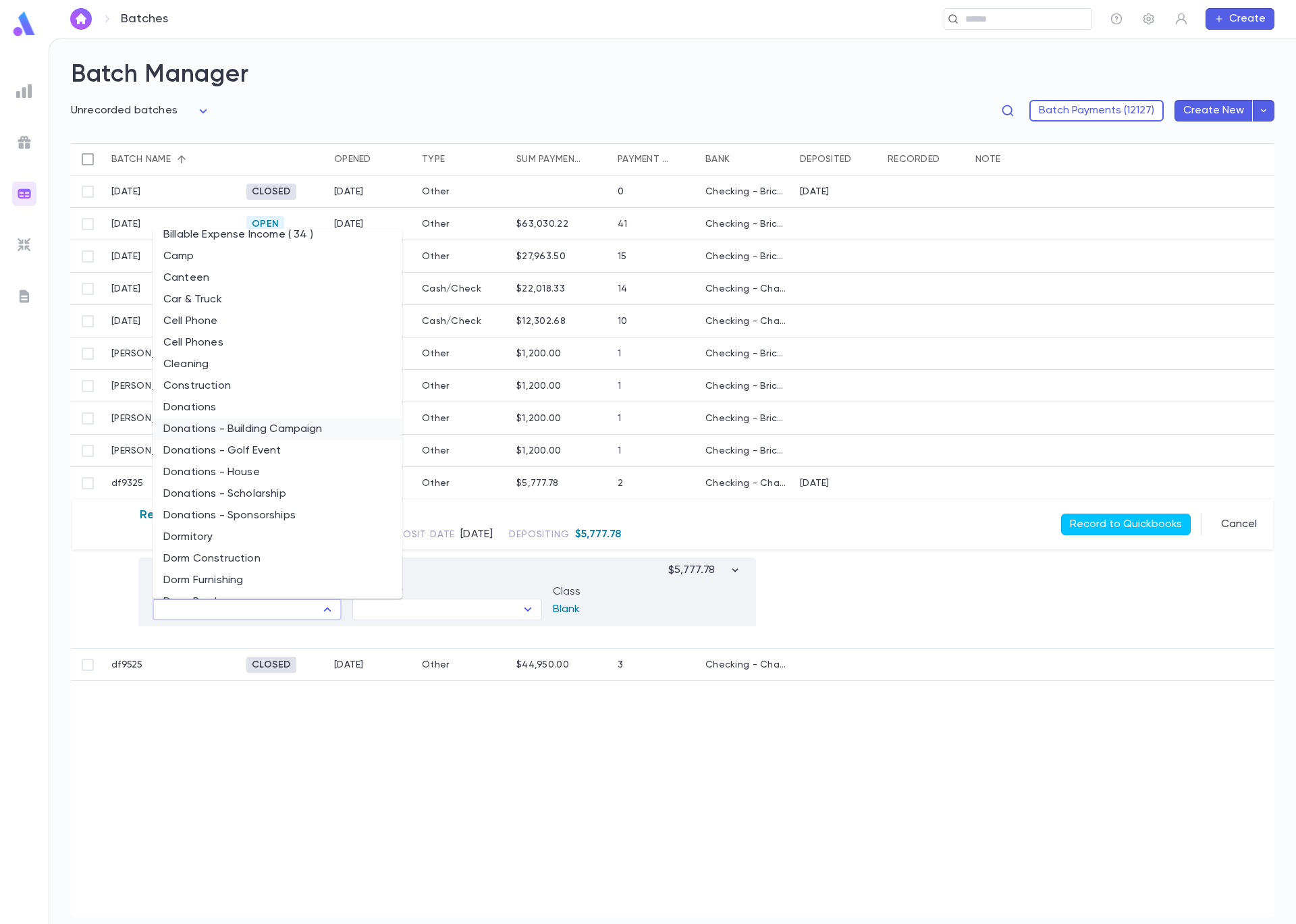
scroll to position [396, 0]
click at [303, 428] on li "Donations - Building Campaign" at bounding box center [277, 427] width 250 height 22
type input "**********"
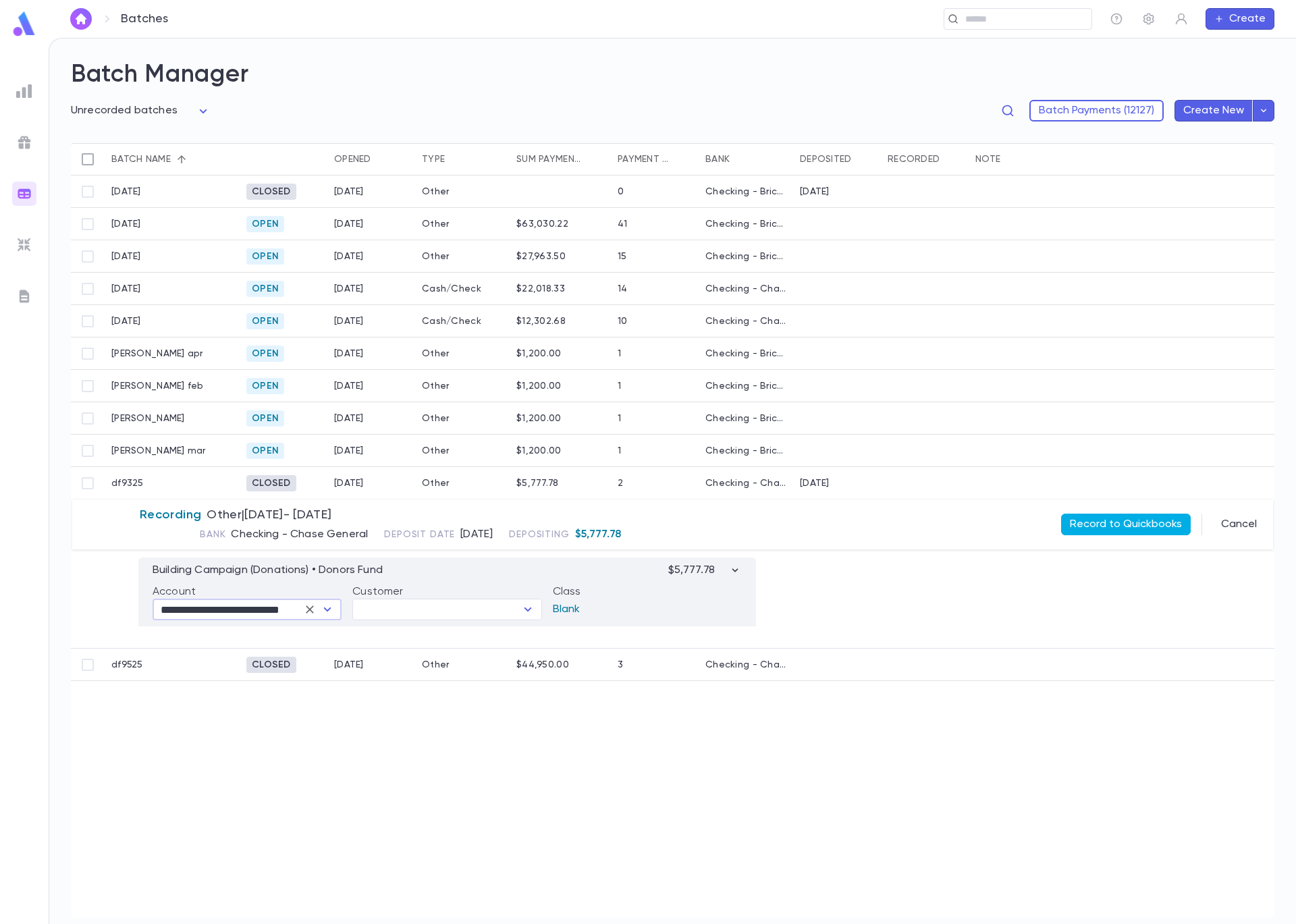
click at [1113, 523] on button "Record to Quickbooks" at bounding box center [1126, 524] width 129 height 22
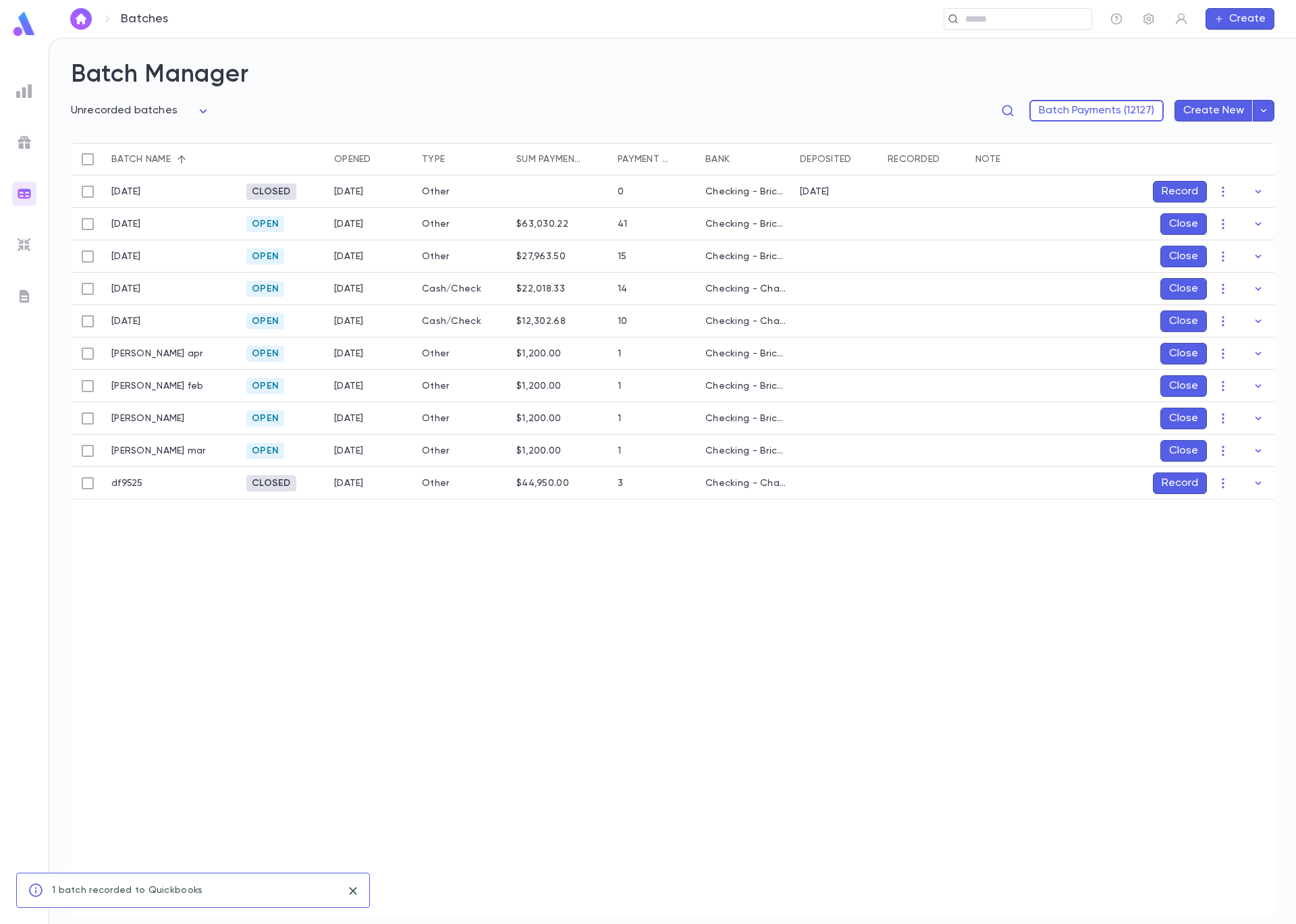
click at [1174, 488] on button "Record" at bounding box center [1180, 483] width 54 height 22
click at [1268, 573] on icon "button" at bounding box center [1263, 573] width 12 height 13
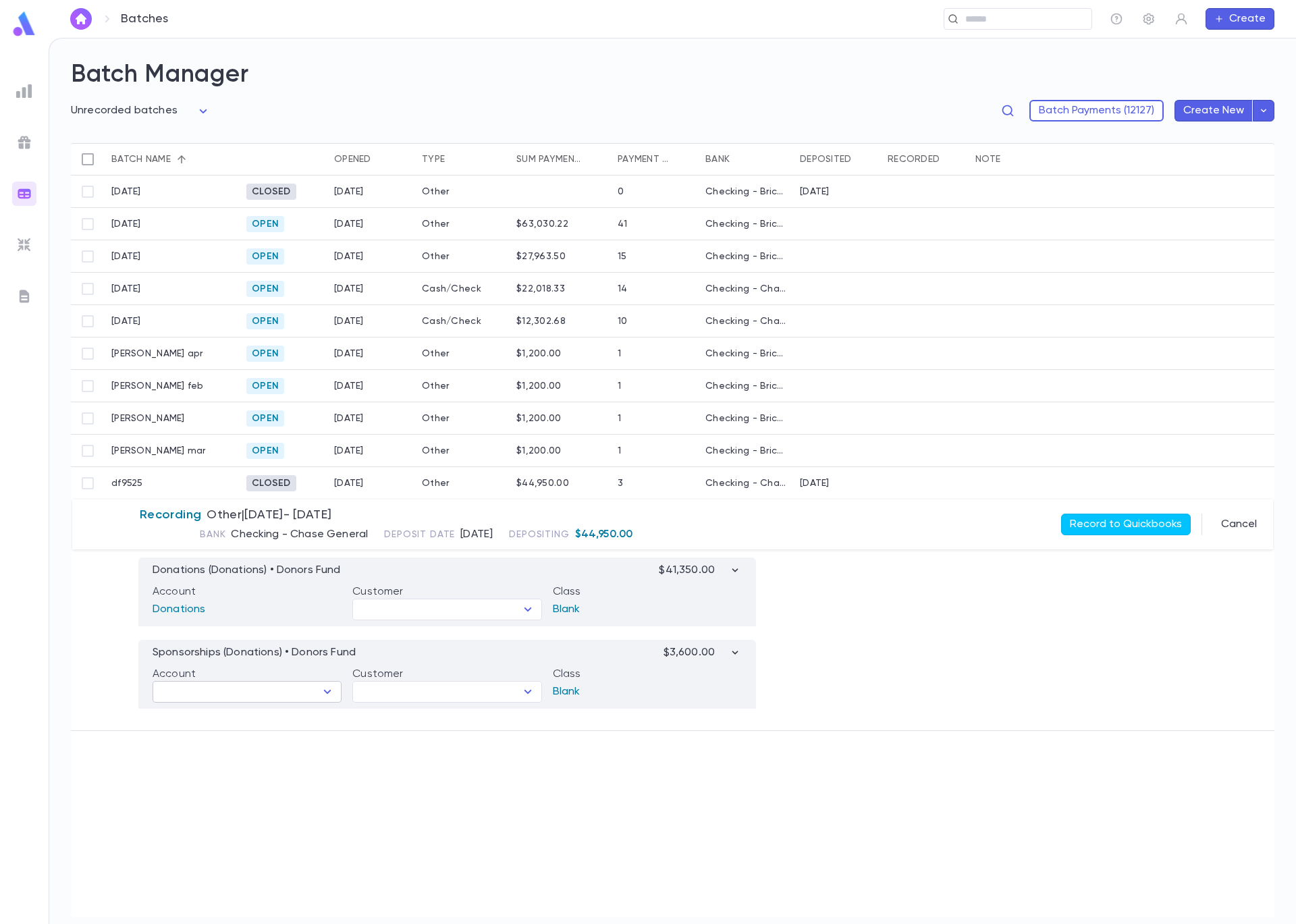
click at [323, 693] on icon "Open" at bounding box center [327, 691] width 16 height 16
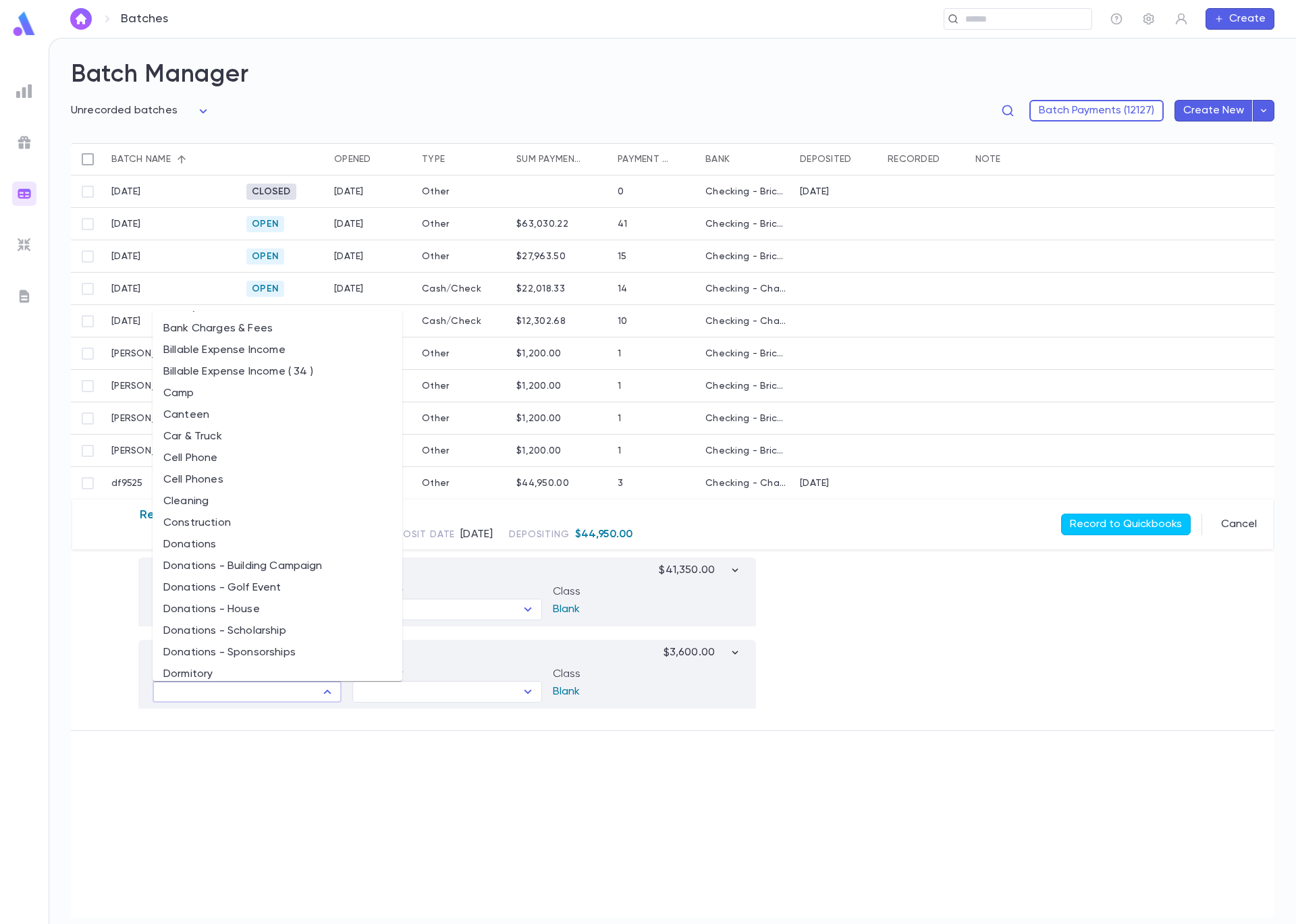
scroll to position [340, 0]
click at [285, 648] on li "Donations - Sponsorships" at bounding box center [277, 651] width 250 height 22
type input "**********"
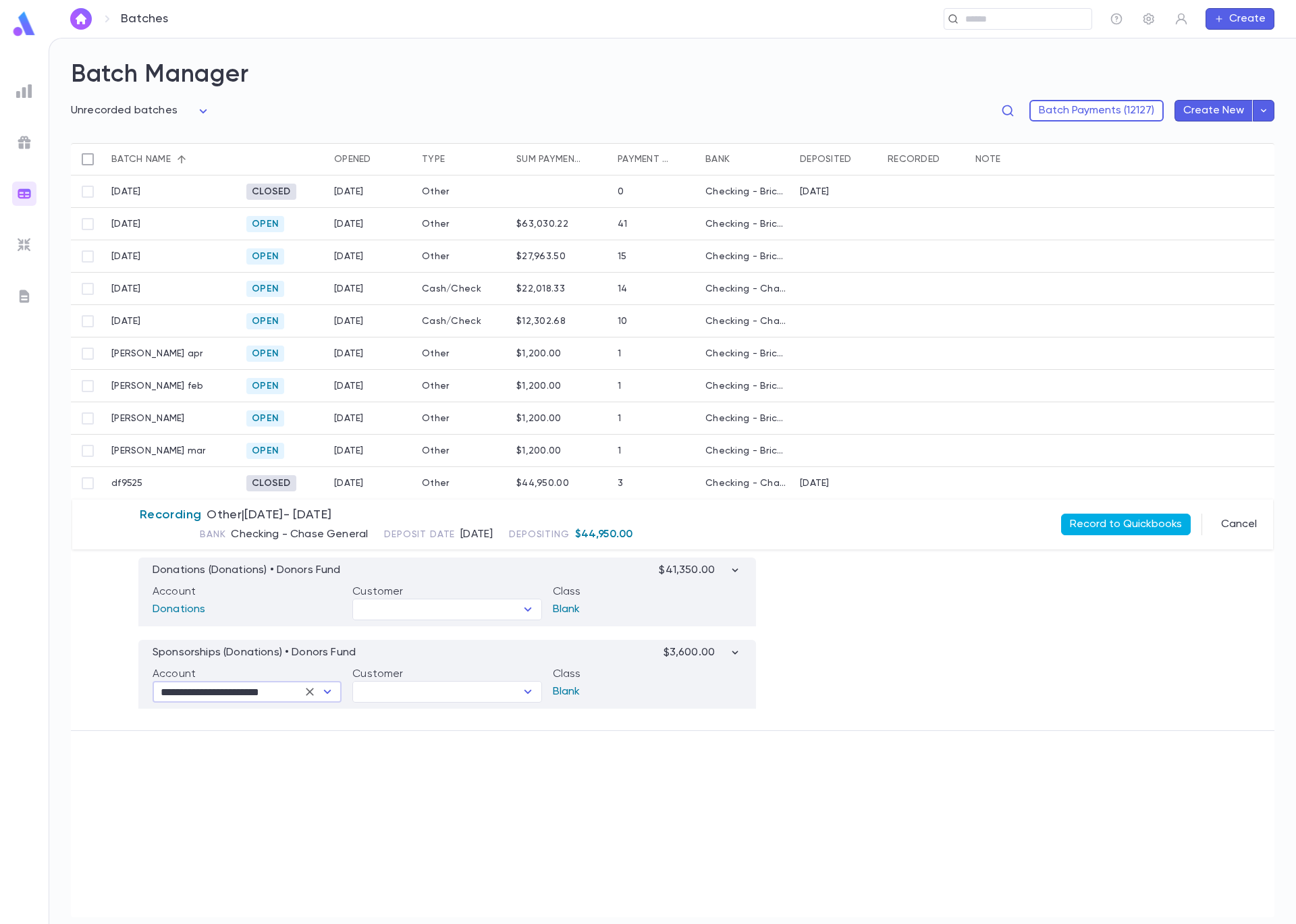
click at [1131, 527] on button "Record to Quickbooks" at bounding box center [1126, 524] width 129 height 22
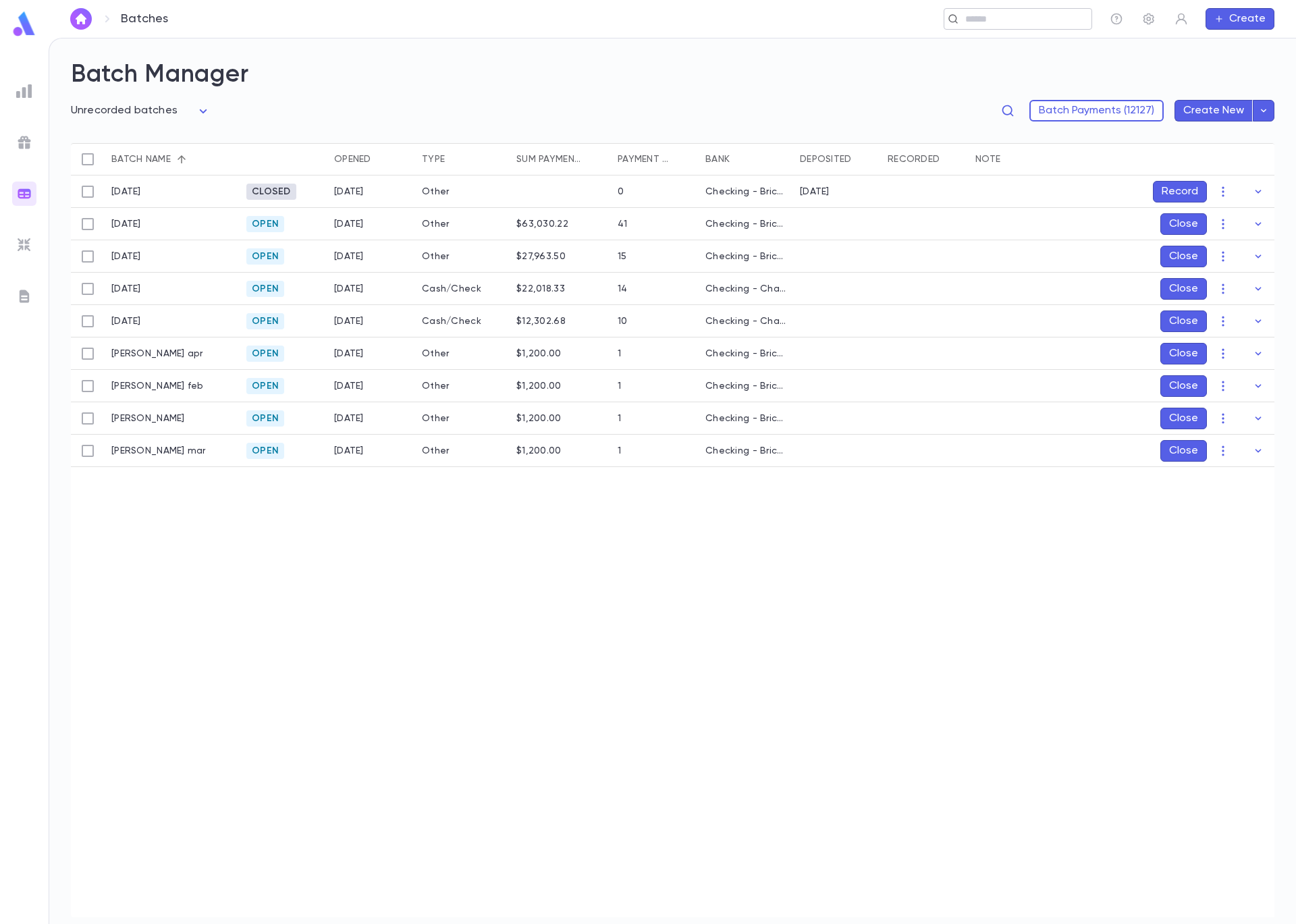
click at [1022, 18] on input "text" at bounding box center [1014, 19] width 104 height 12
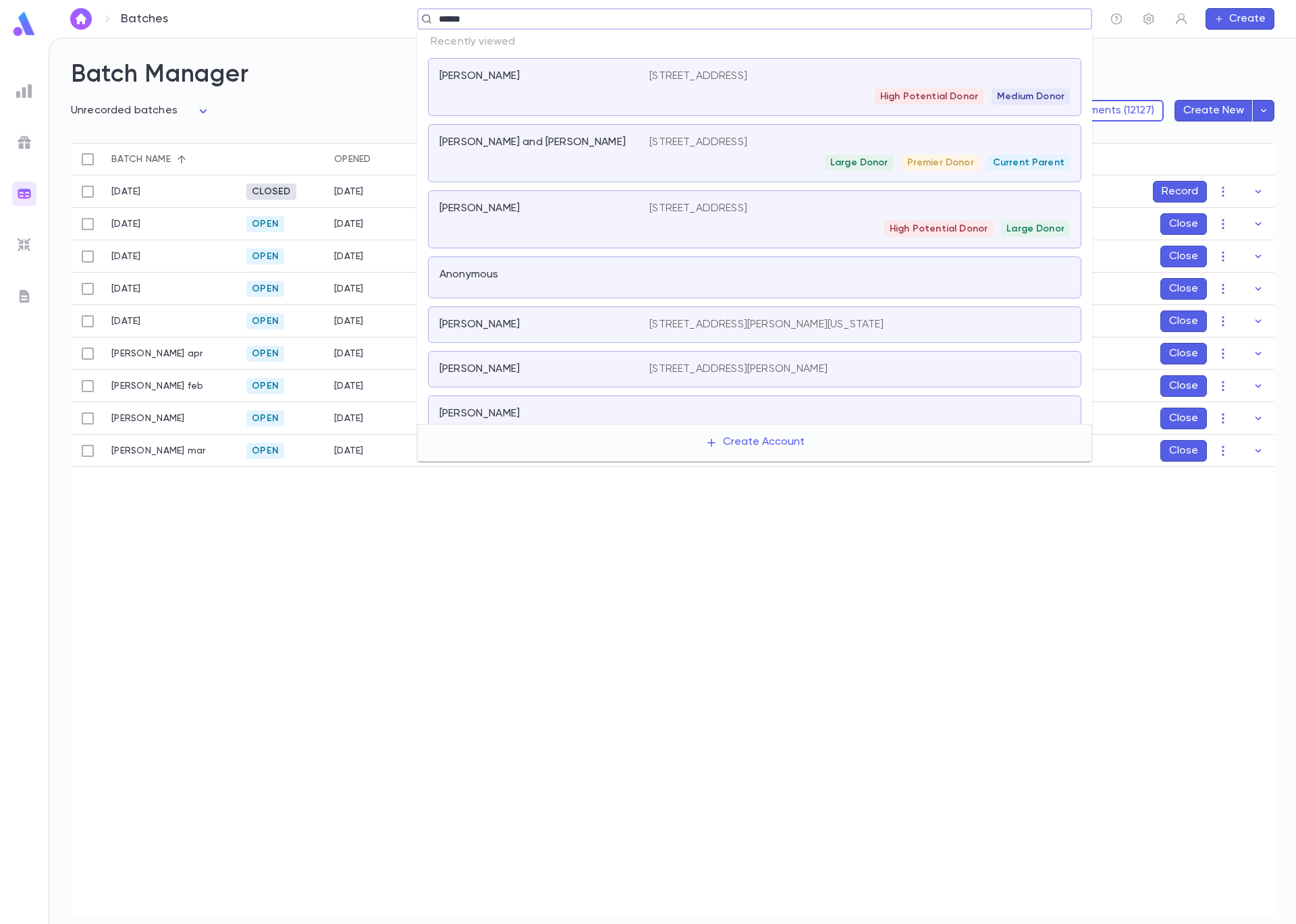
type input "*******"
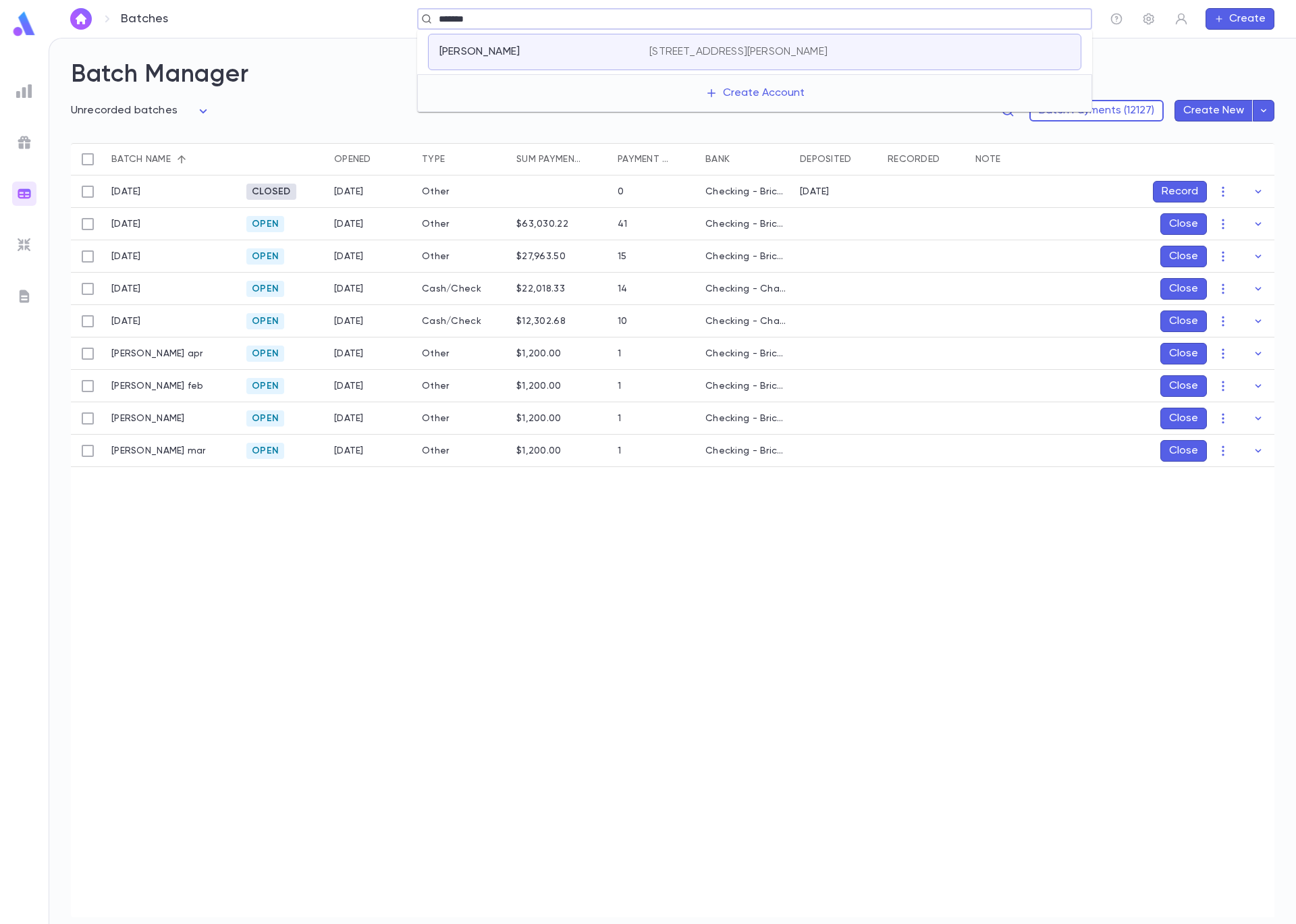
click at [644, 51] on div "Mckenna, Adam" at bounding box center [544, 51] width 210 height 13
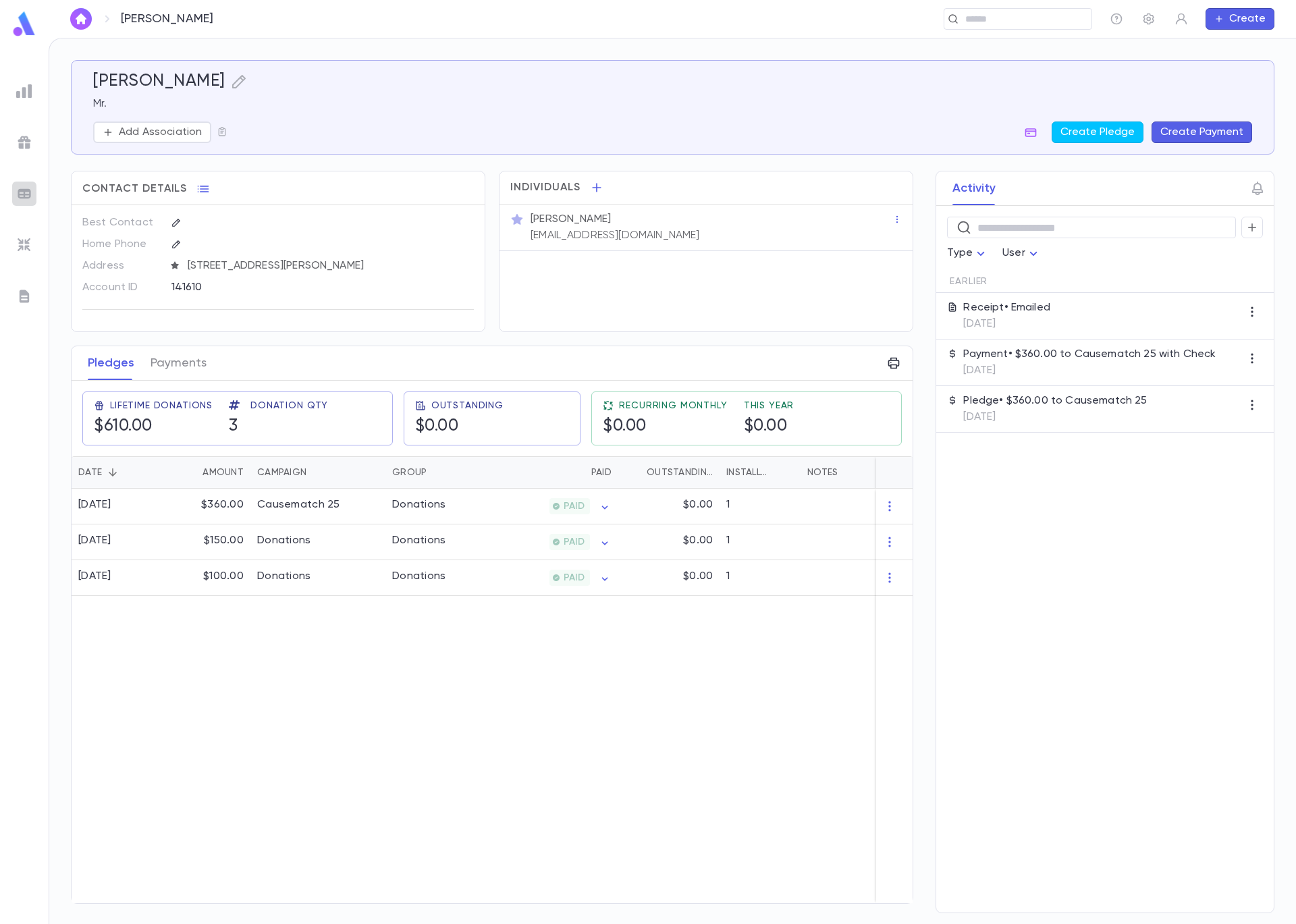
click at [23, 192] on img at bounding box center [24, 193] width 16 height 16
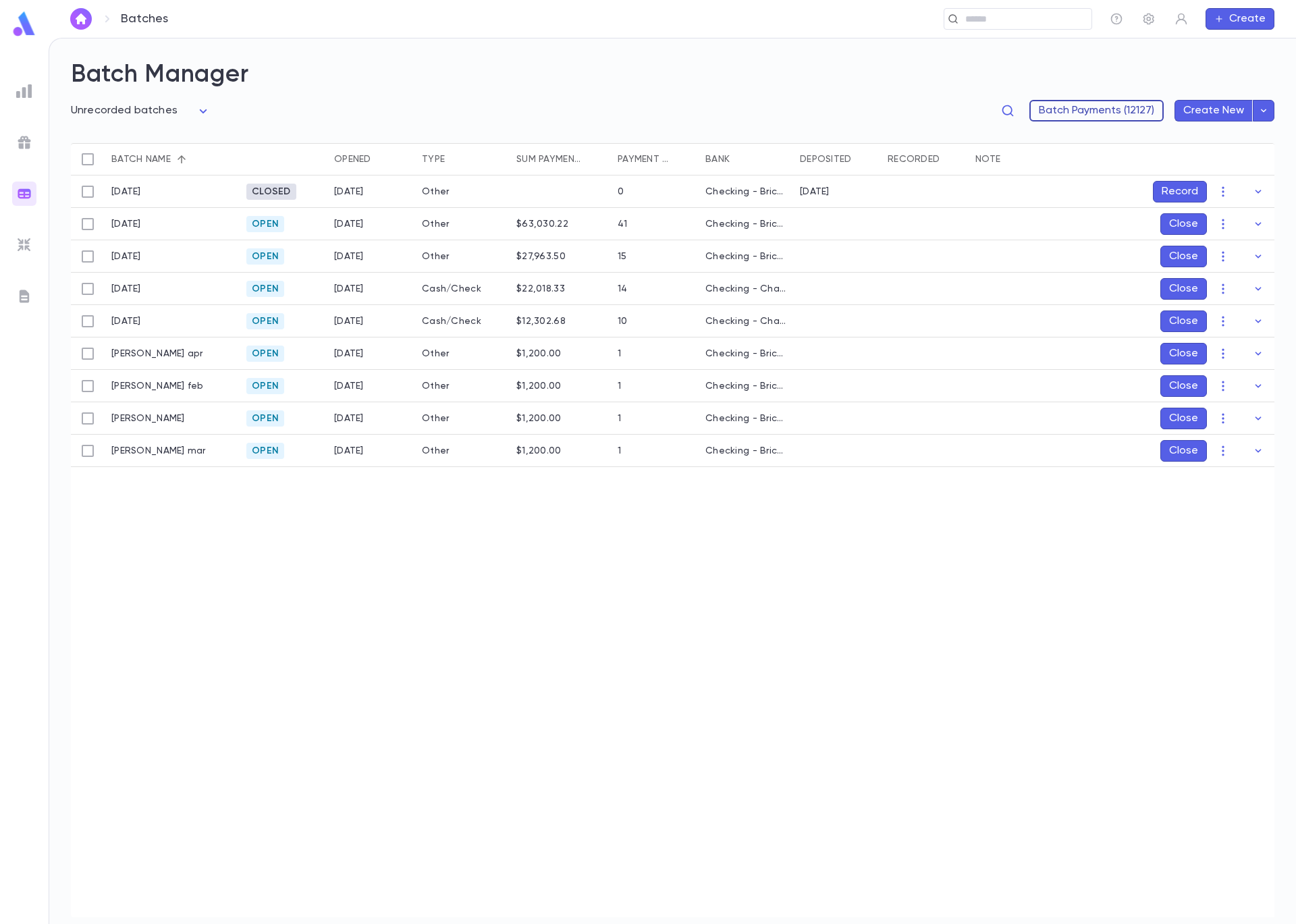
click at [1121, 108] on button "Batch Payments (12127)" at bounding box center [1096, 111] width 134 height 22
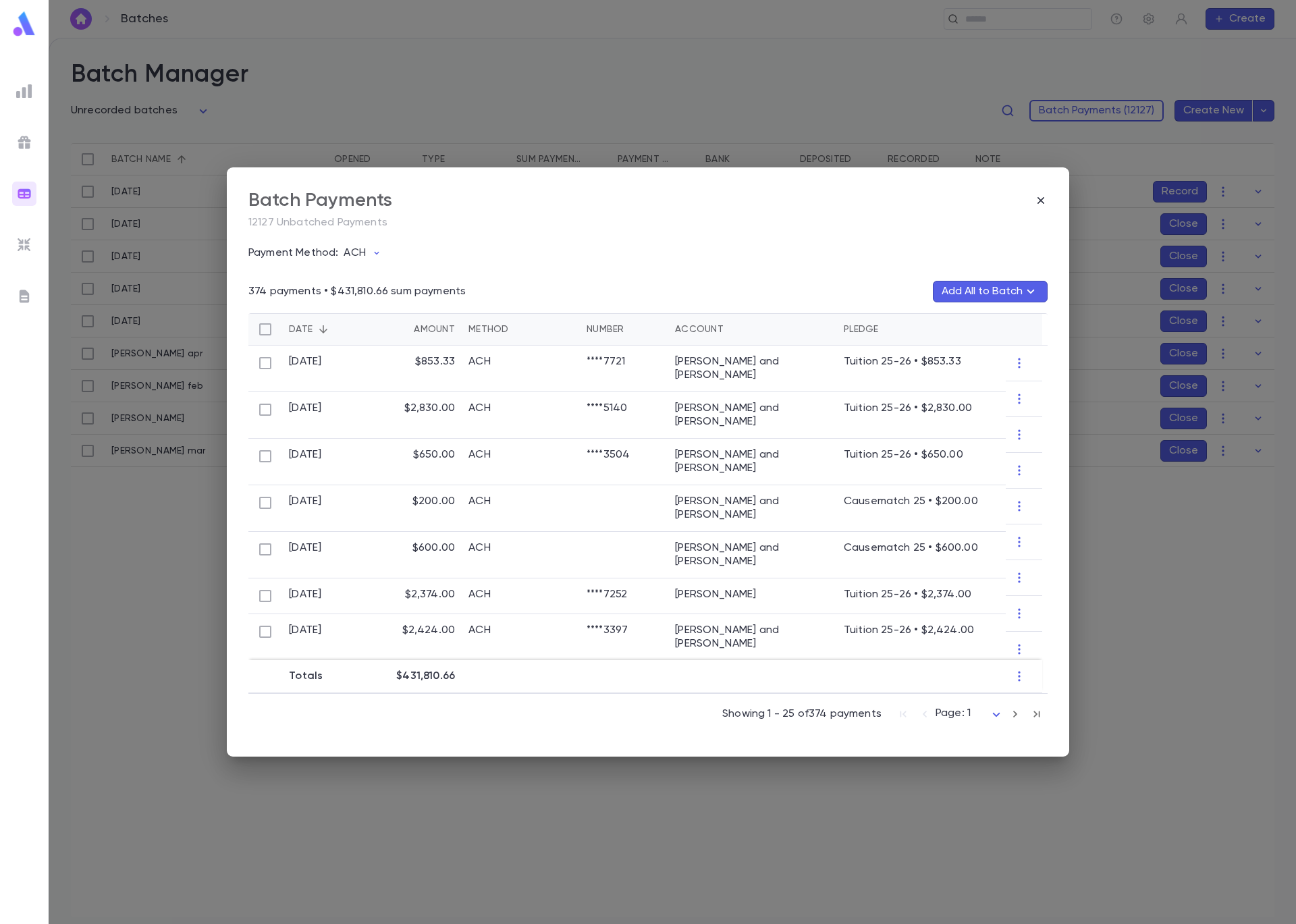
click at [656, 77] on div "Batch Payments 12127 Unbatched Payments Payment Method: ACH 374 payments • $431…" at bounding box center [648, 462] width 1296 height 924
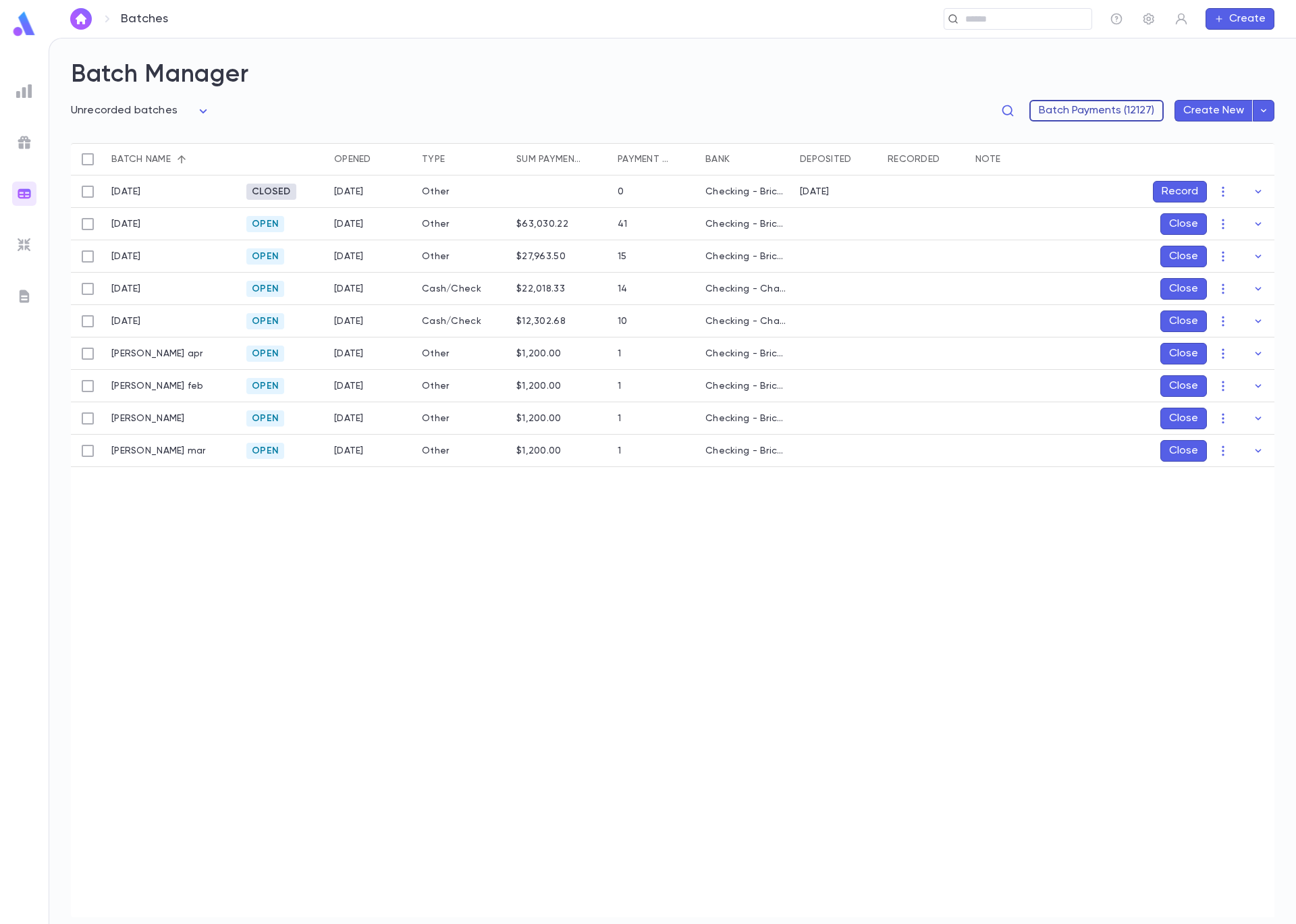
click at [1137, 115] on button "Batch Payments (12127)" at bounding box center [1096, 111] width 134 height 22
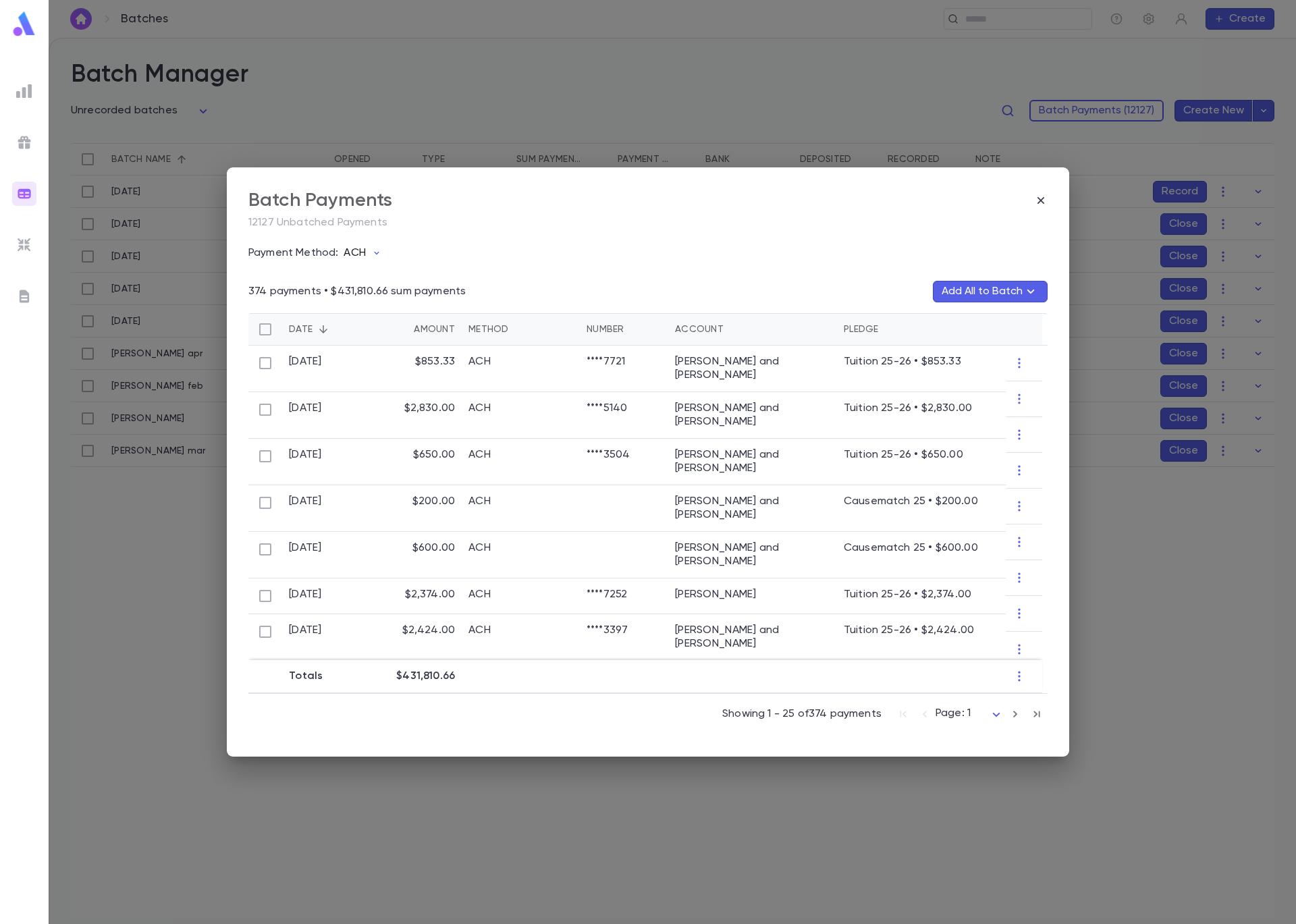
click at [356, 256] on p "ACH" at bounding box center [355, 252] width 22 height 13
click at [389, 302] on li "Cash" at bounding box center [423, 303] width 165 height 22
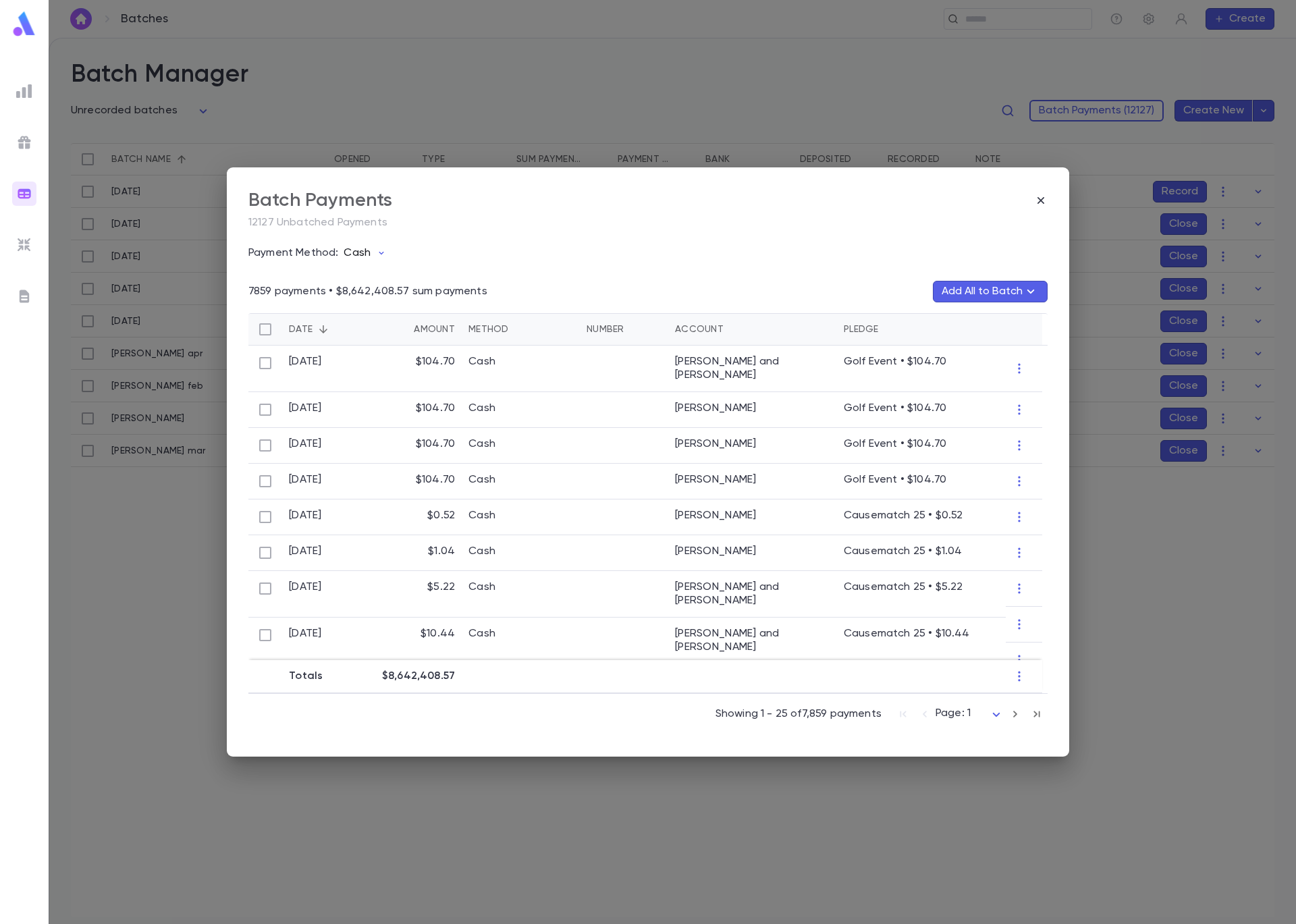
click at [359, 252] on p "Cash" at bounding box center [357, 252] width 27 height 13
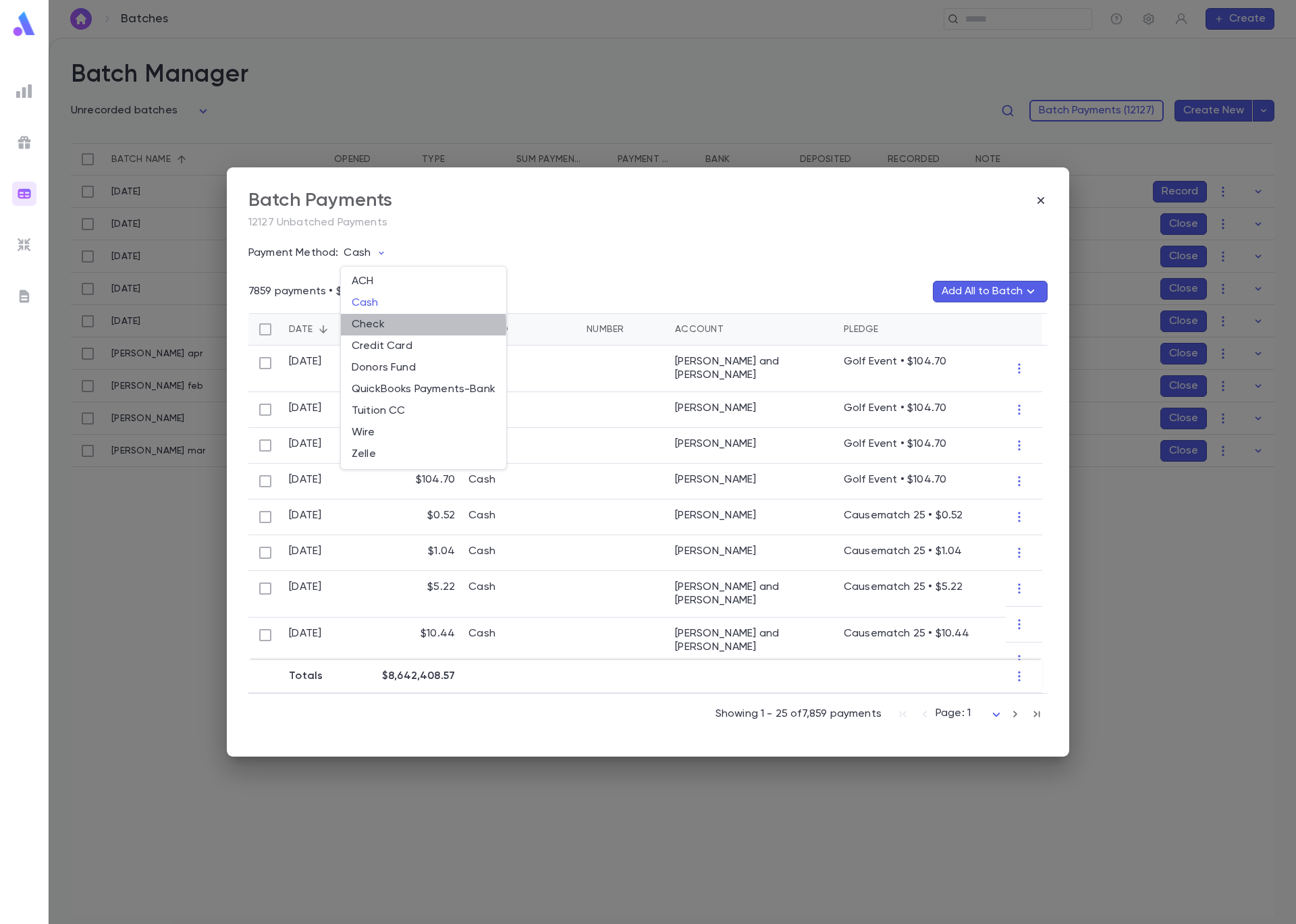
click at [385, 326] on li "Check" at bounding box center [423, 325] width 165 height 22
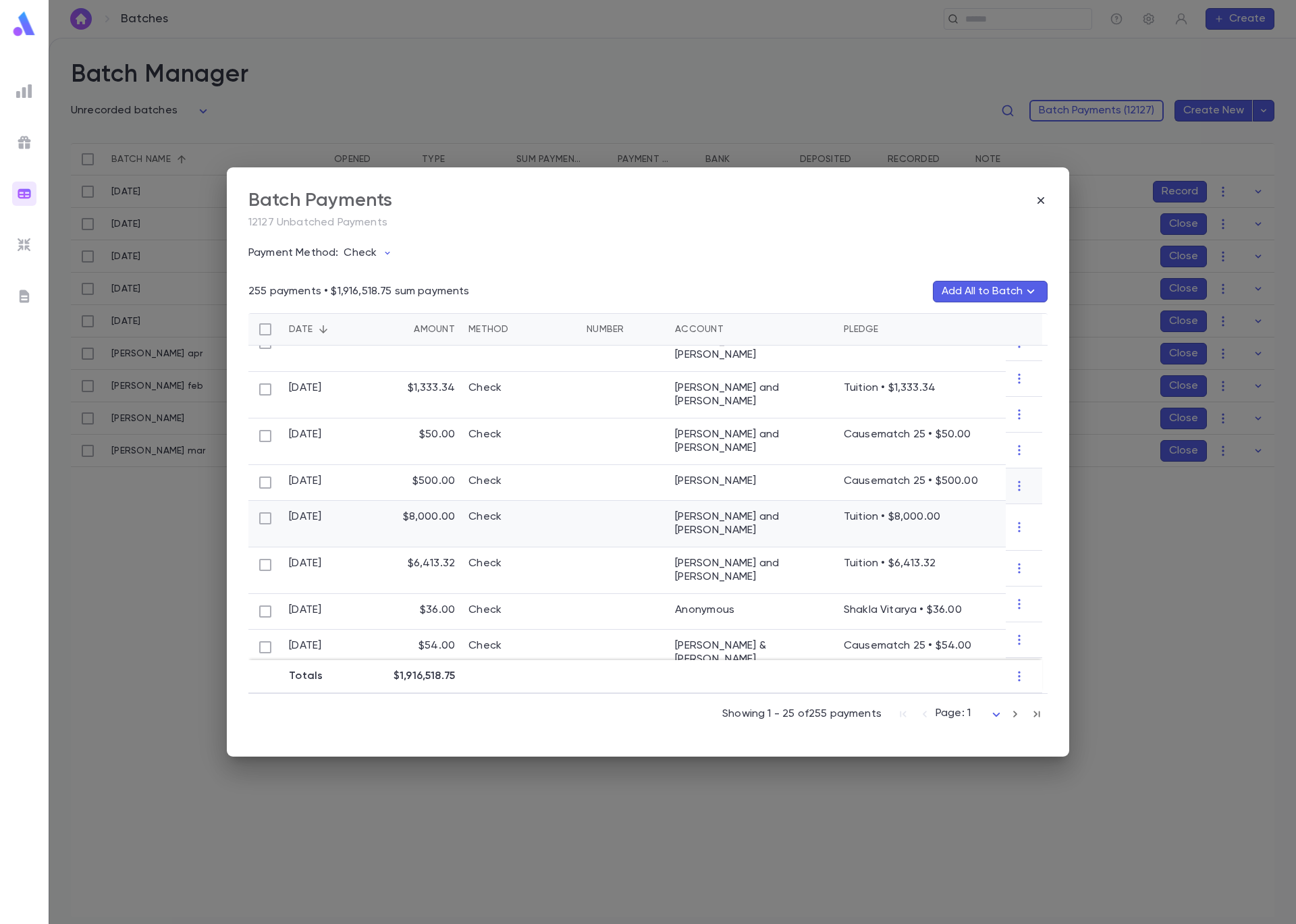
scroll to position [423, 0]
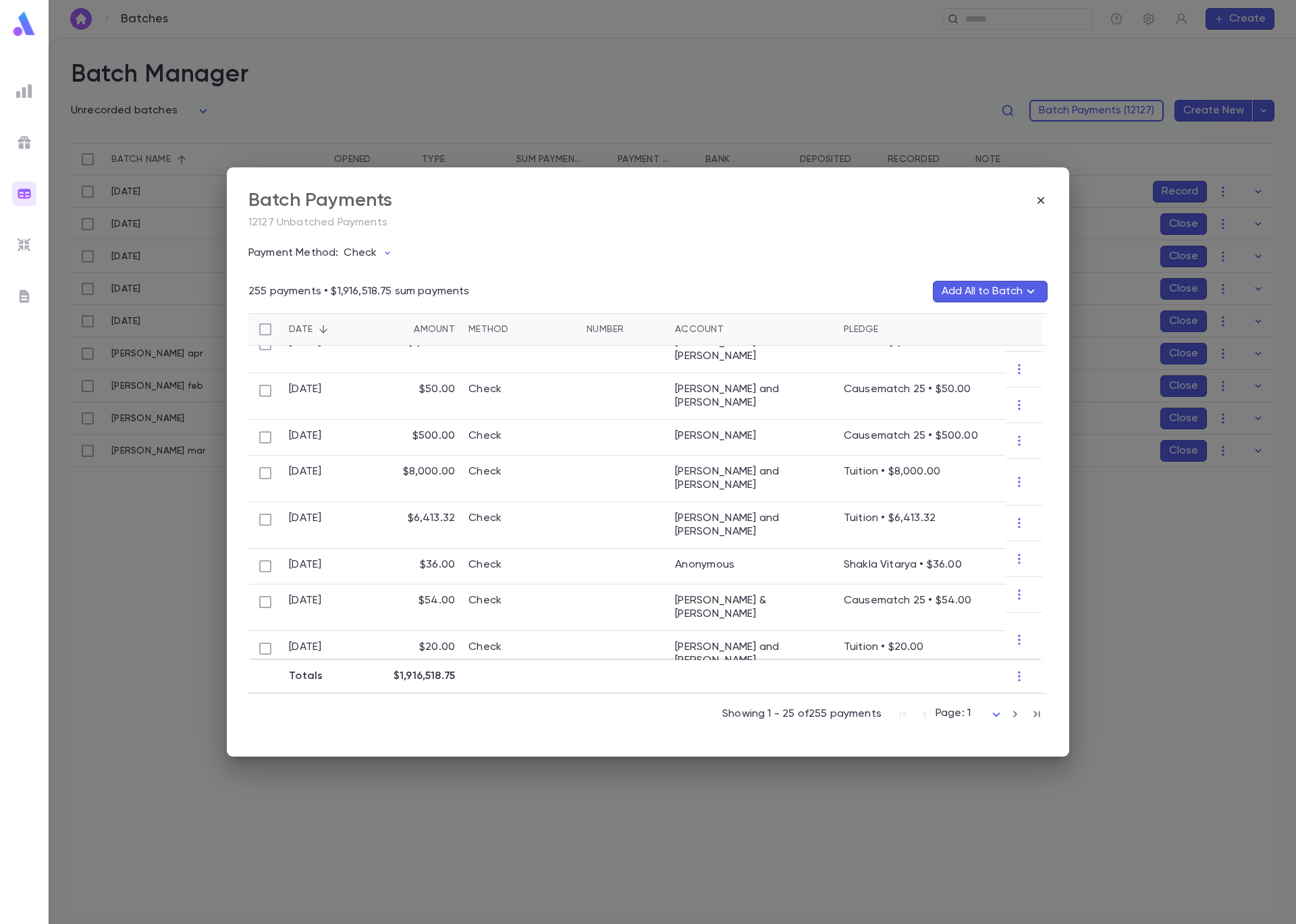
click at [992, 18] on div "Batch Payments 12127 Unbatched Payments Payment Method: Check 255 payments • $1…" at bounding box center [648, 462] width 1296 height 924
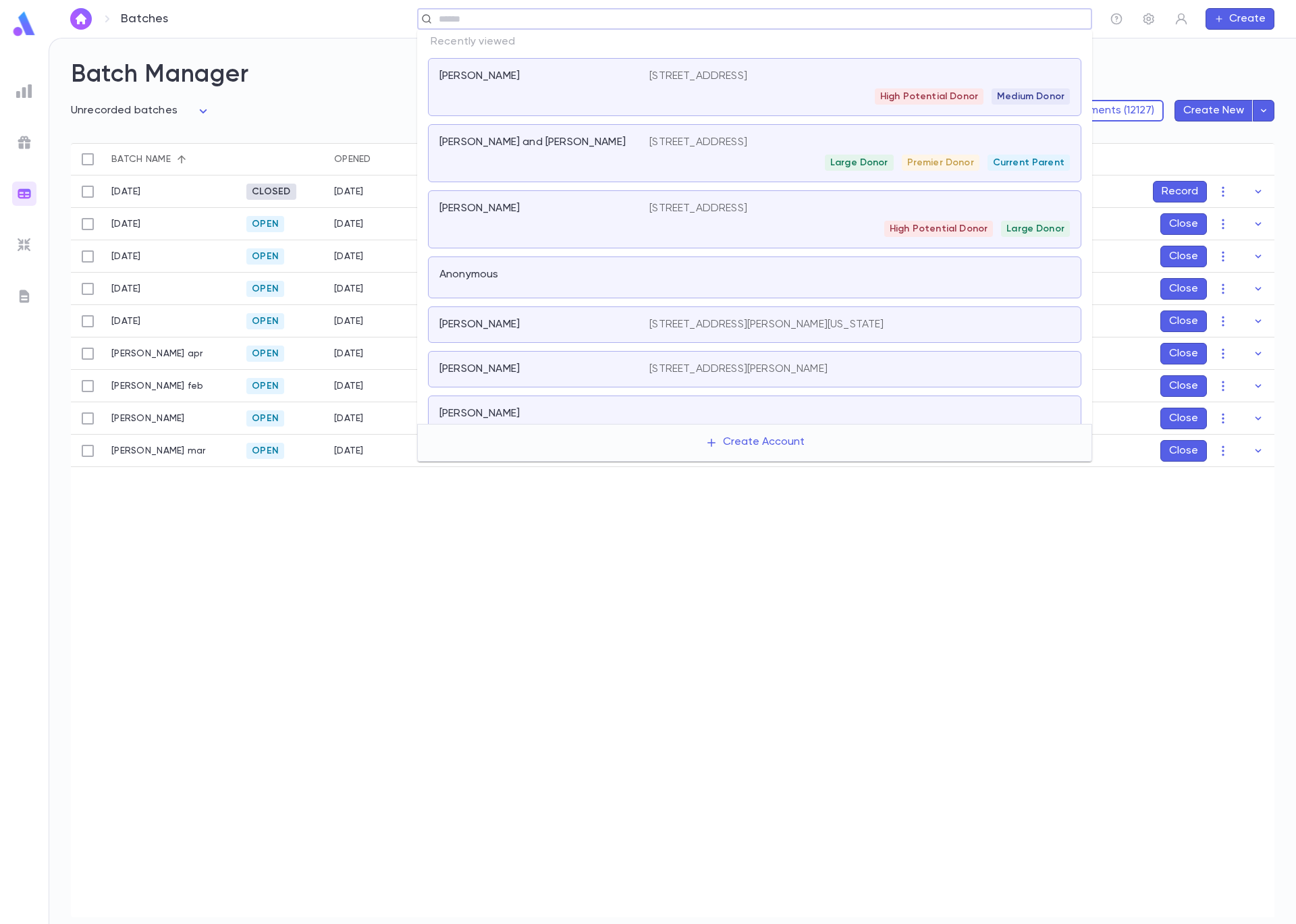
click at [989, 22] on input "text" at bounding box center [750, 19] width 631 height 12
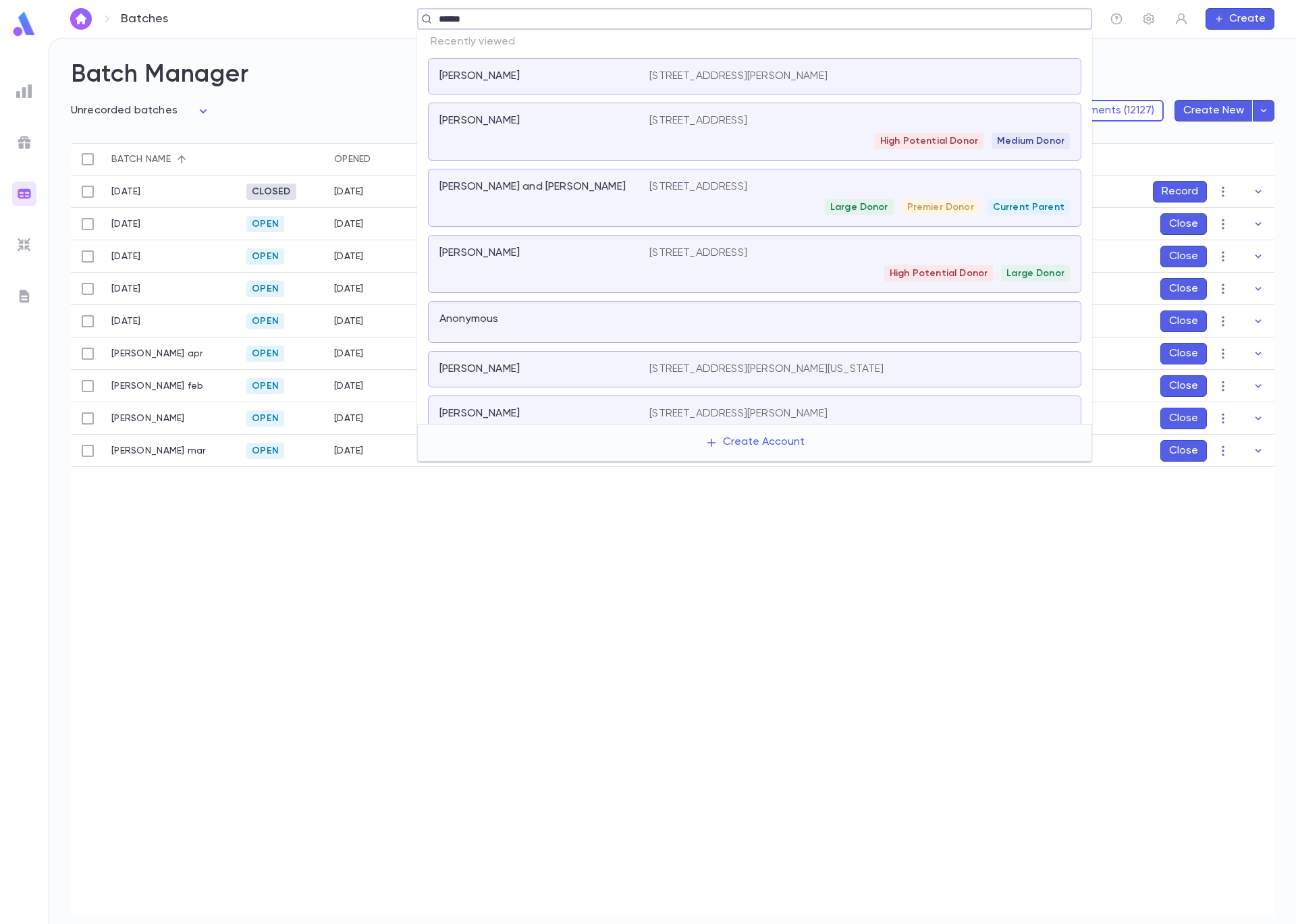
type input "*******"
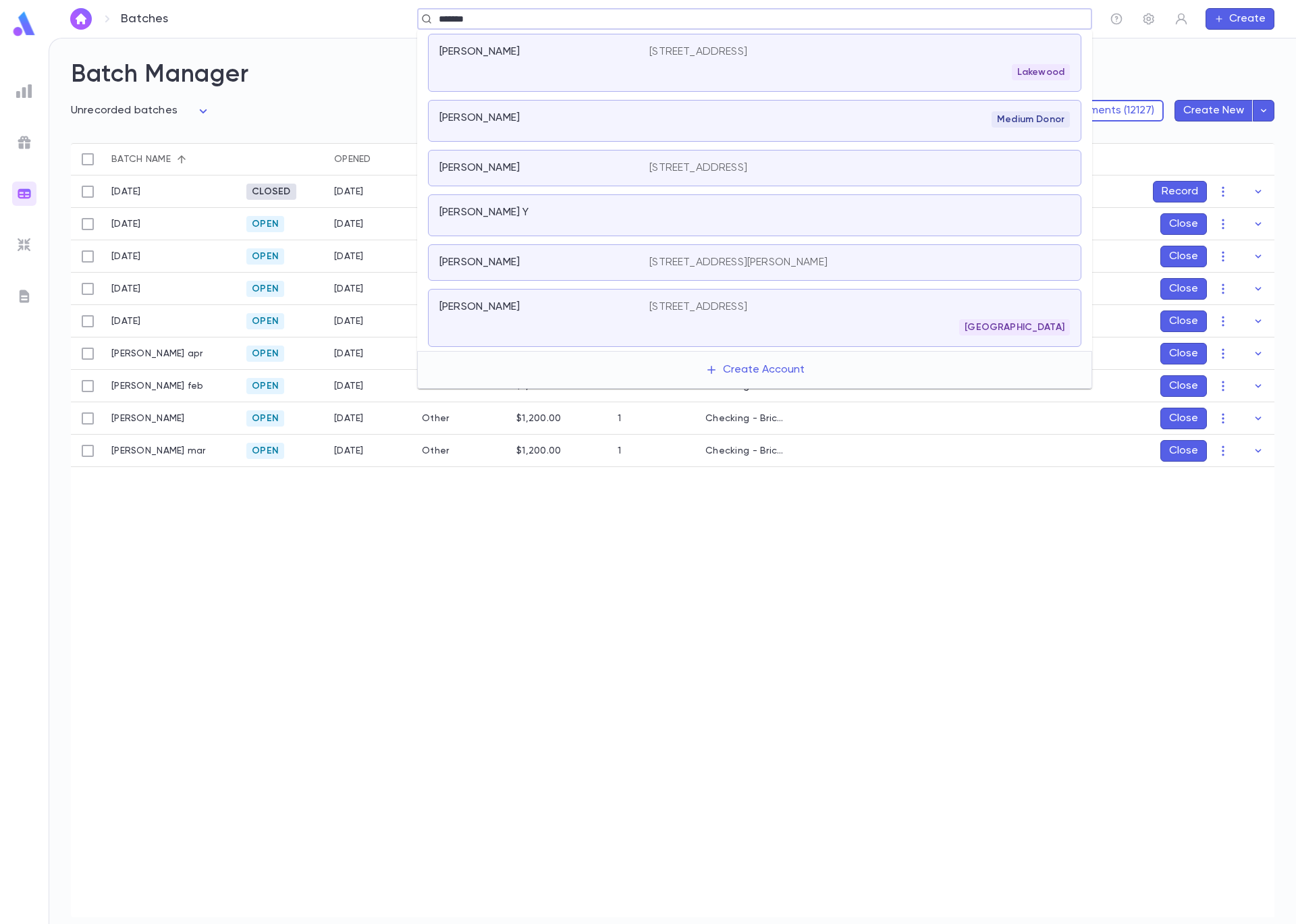
click at [574, 123] on div "Weinreb, Nechemia" at bounding box center [536, 118] width 194 height 13
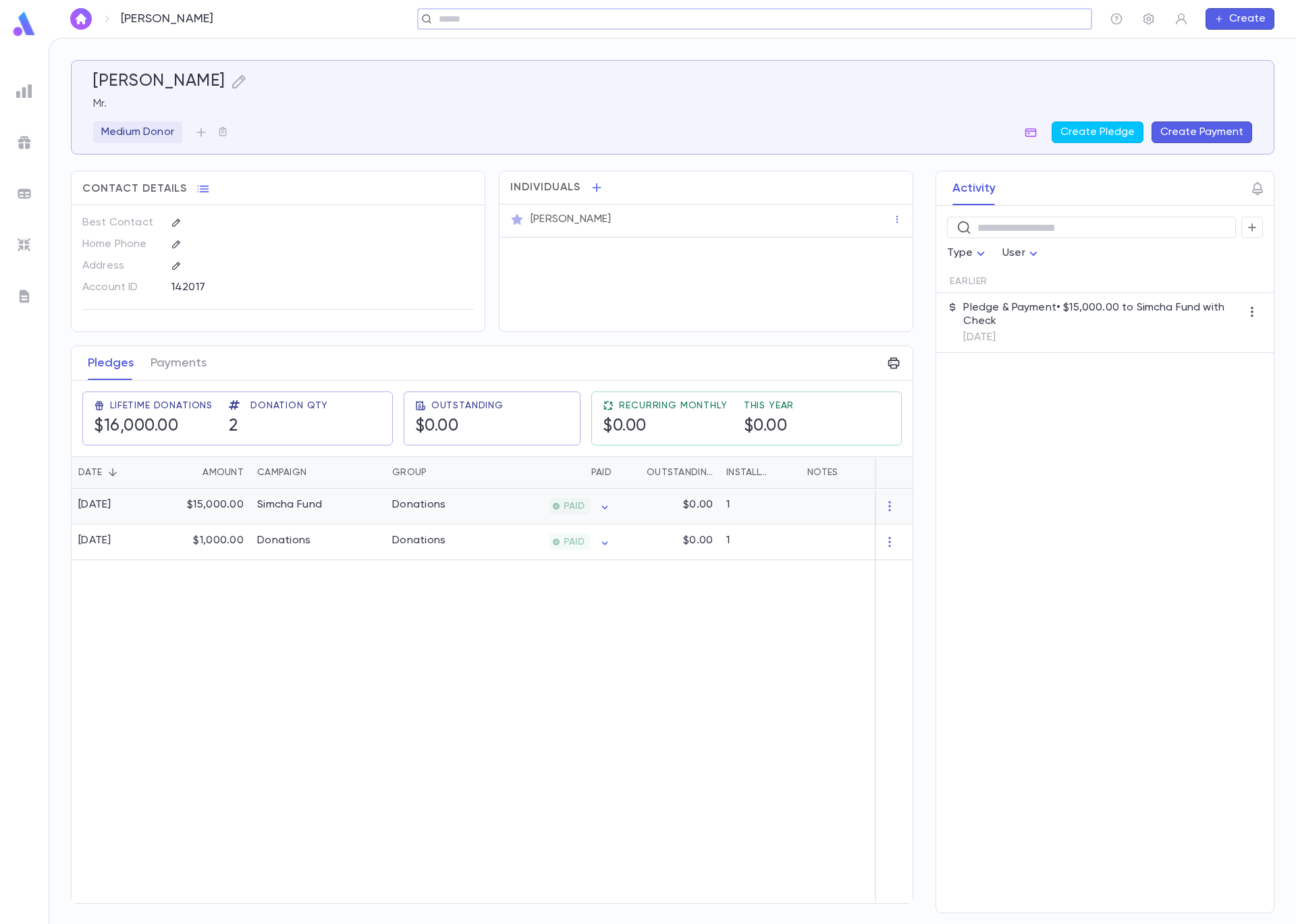
click at [333, 510] on div "Simcha Fund" at bounding box center [317, 506] width 135 height 36
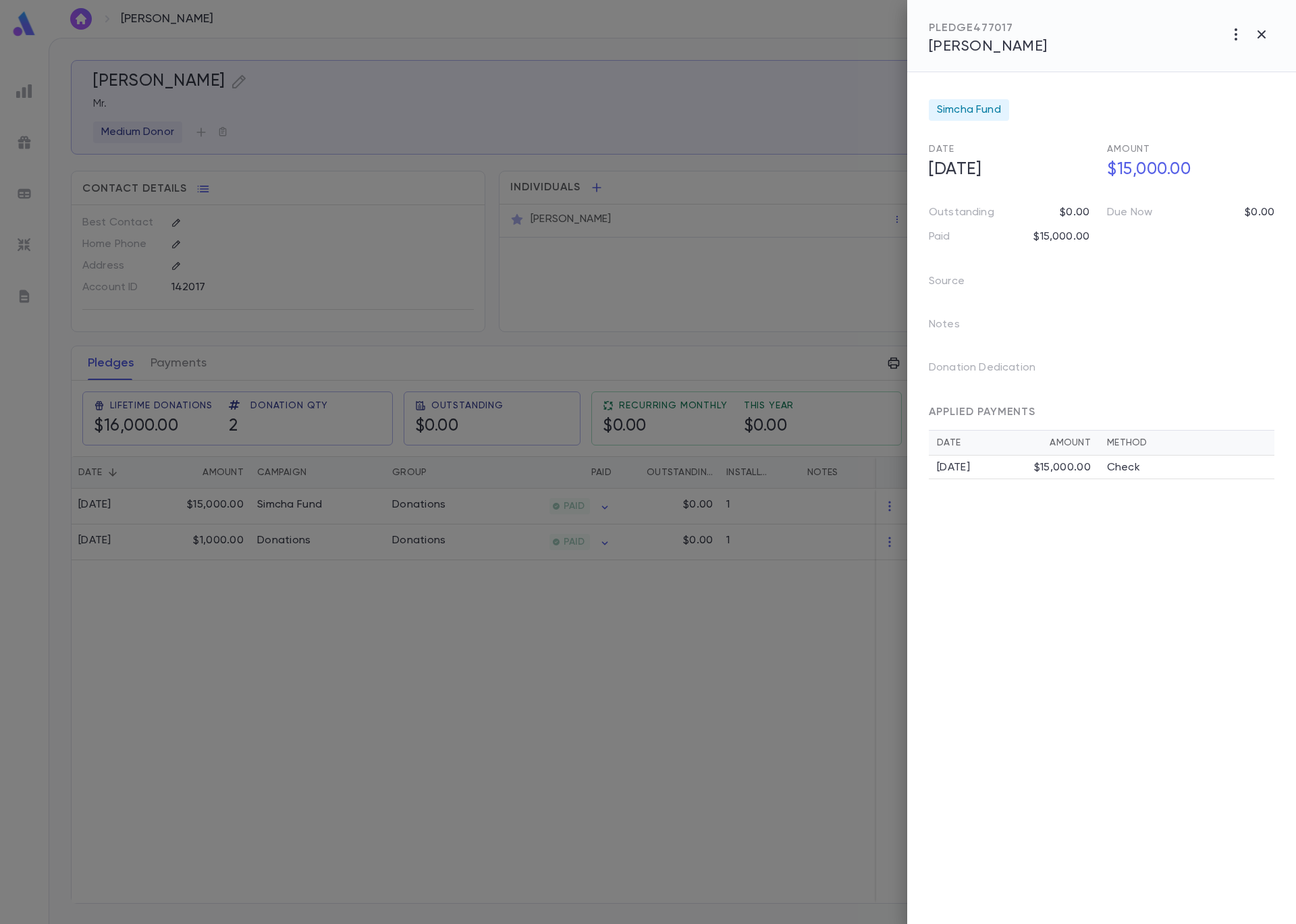
click at [416, 189] on div at bounding box center [648, 462] width 1296 height 924
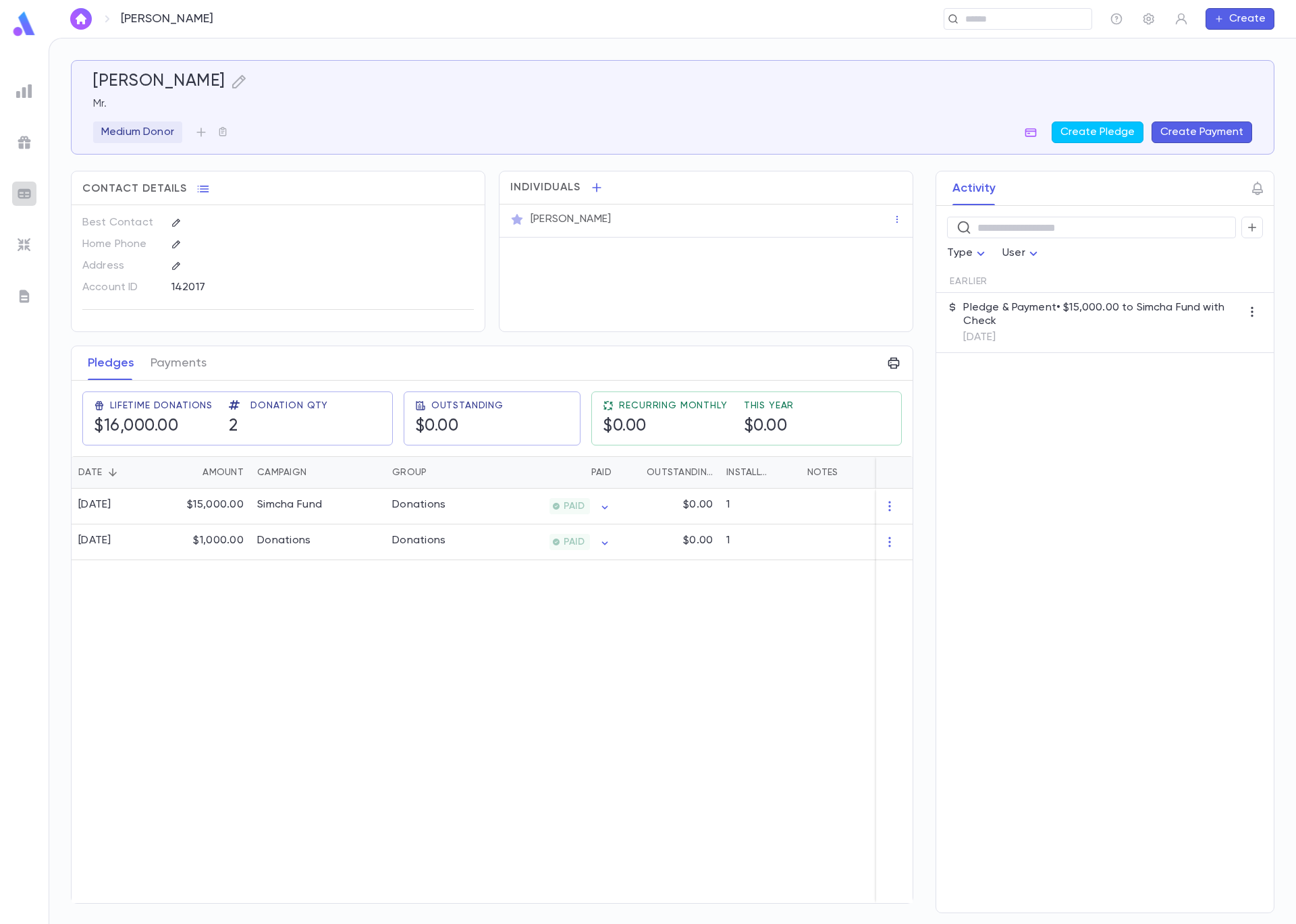
click at [23, 199] on img at bounding box center [24, 193] width 16 height 16
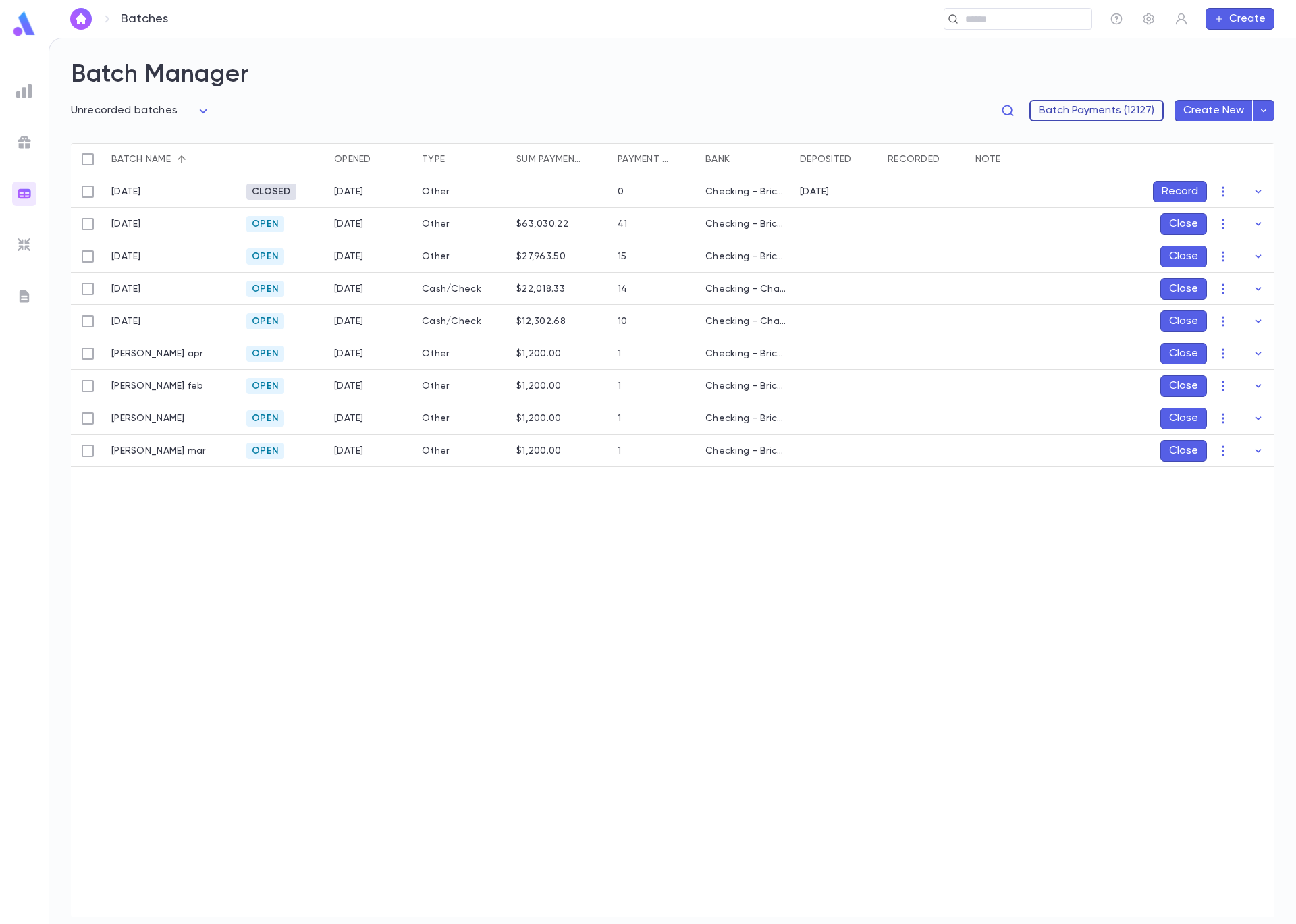
click at [1077, 112] on button "Batch Payments (12127)" at bounding box center [1096, 111] width 134 height 22
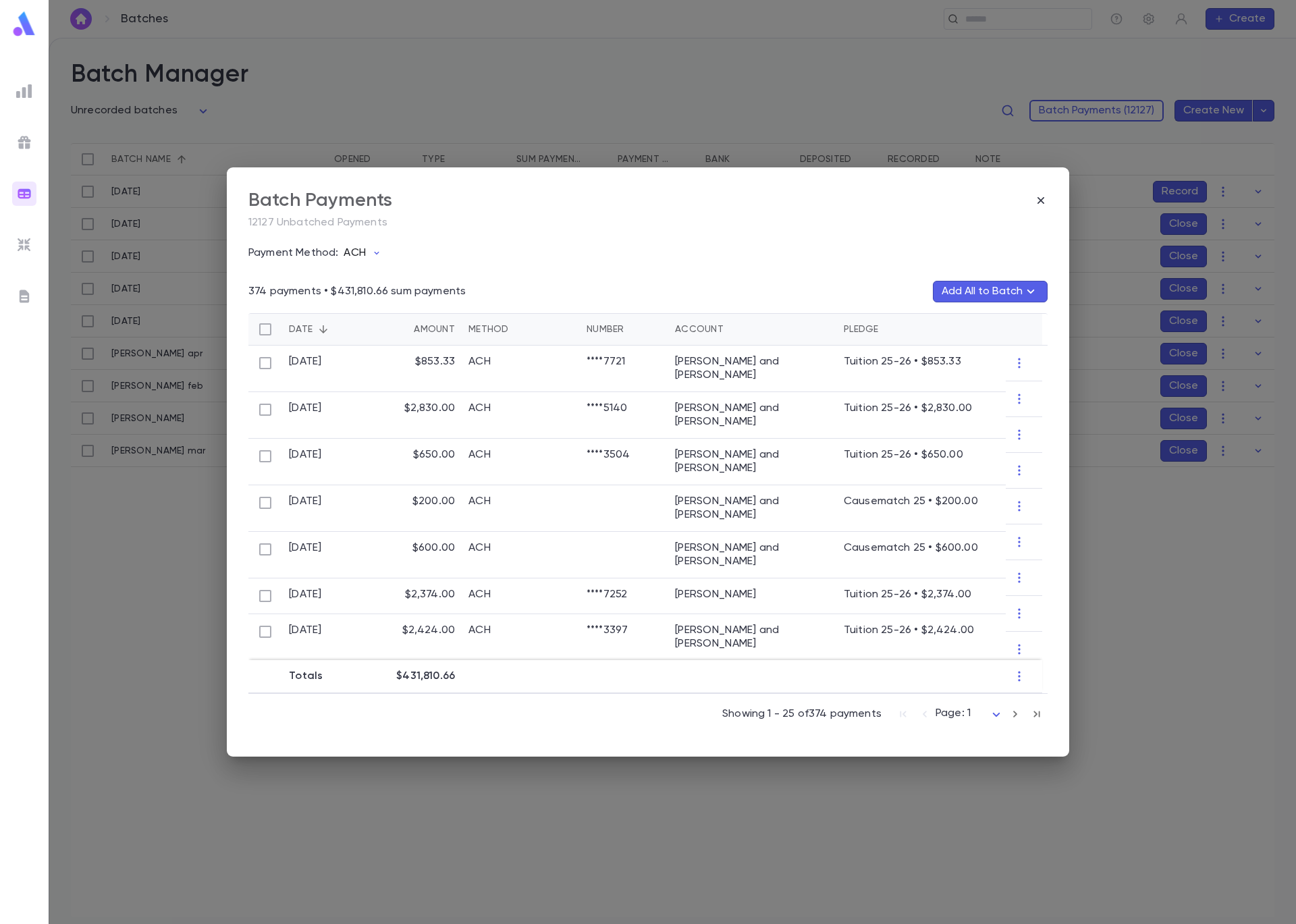
click at [360, 252] on p "ACH" at bounding box center [355, 252] width 22 height 13
click at [383, 326] on li "Check" at bounding box center [423, 325] width 165 height 22
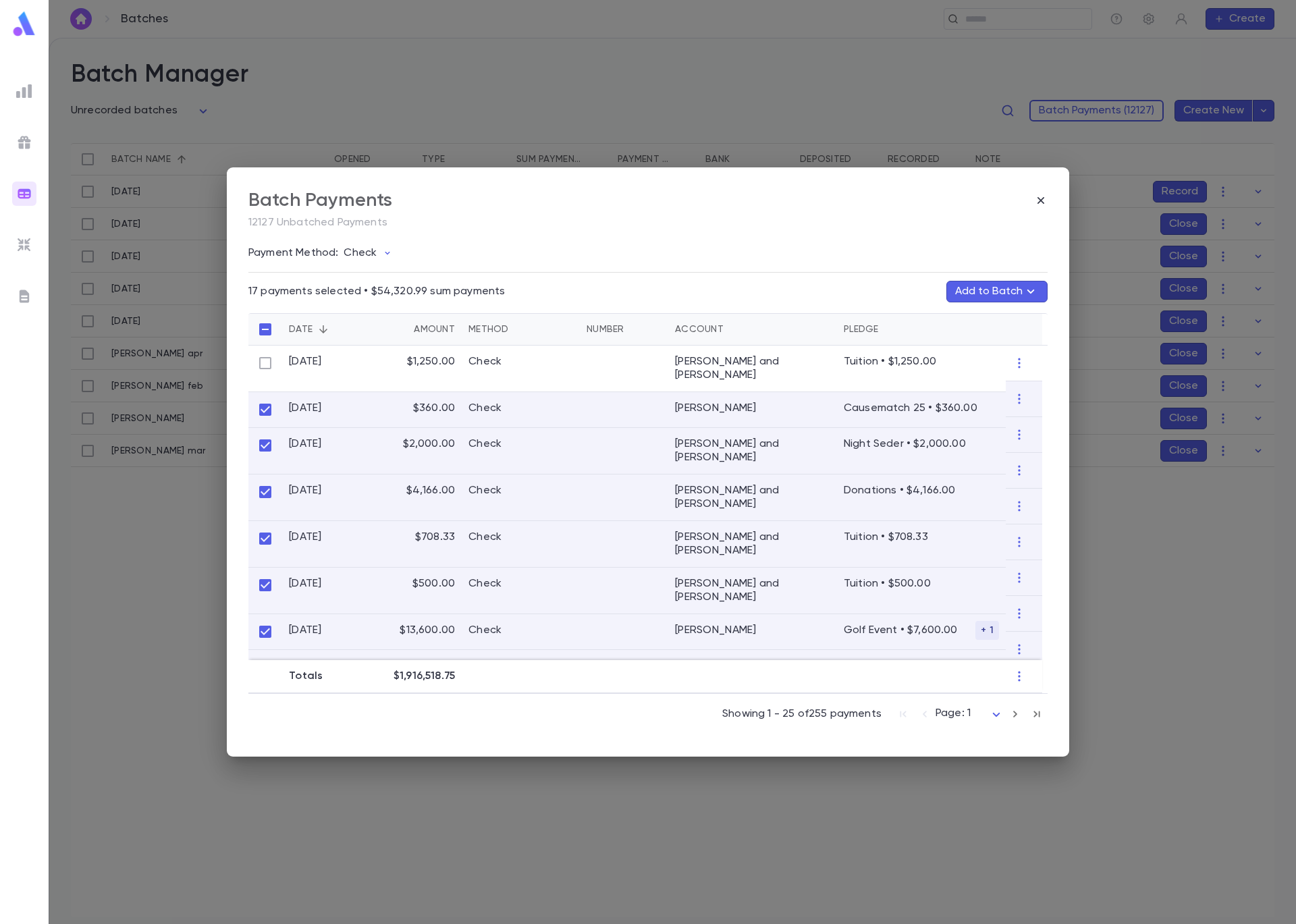
click at [976, 295] on button "Add to Batch" at bounding box center [997, 291] width 101 height 22
click at [972, 404] on button "Create Batch" at bounding box center [970, 407] width 104 height 22
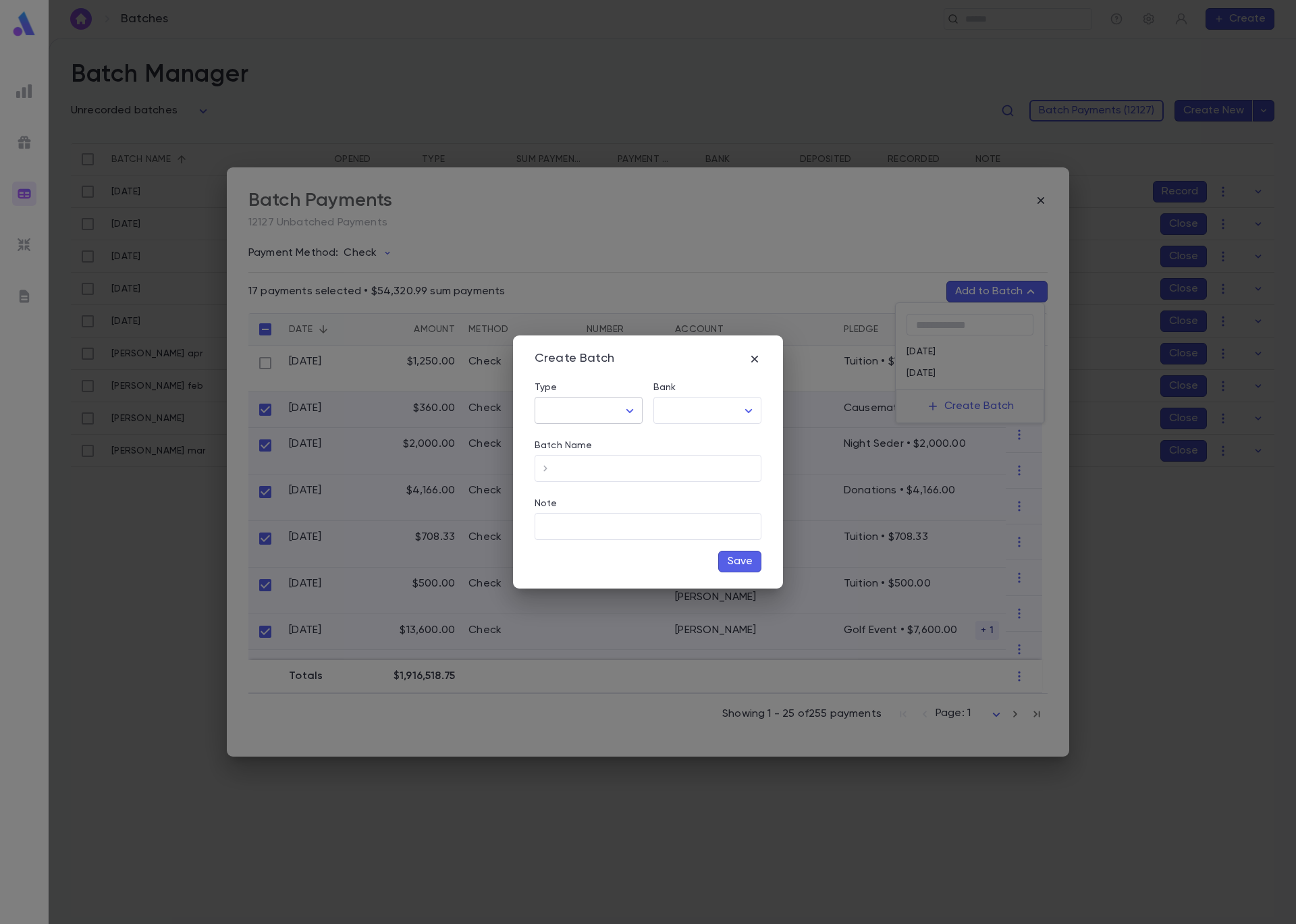
click at [621, 410] on body "**********" at bounding box center [648, 481] width 1296 height 886
click at [615, 457] on span "Cash/Check" at bounding box center [591, 460] width 85 height 13
type input "*********"
click at [701, 411] on body "**********" at bounding box center [648, 481] width 1296 height 886
click at [711, 436] on span "Checking - Chase General" at bounding box center [710, 439] width 182 height 13
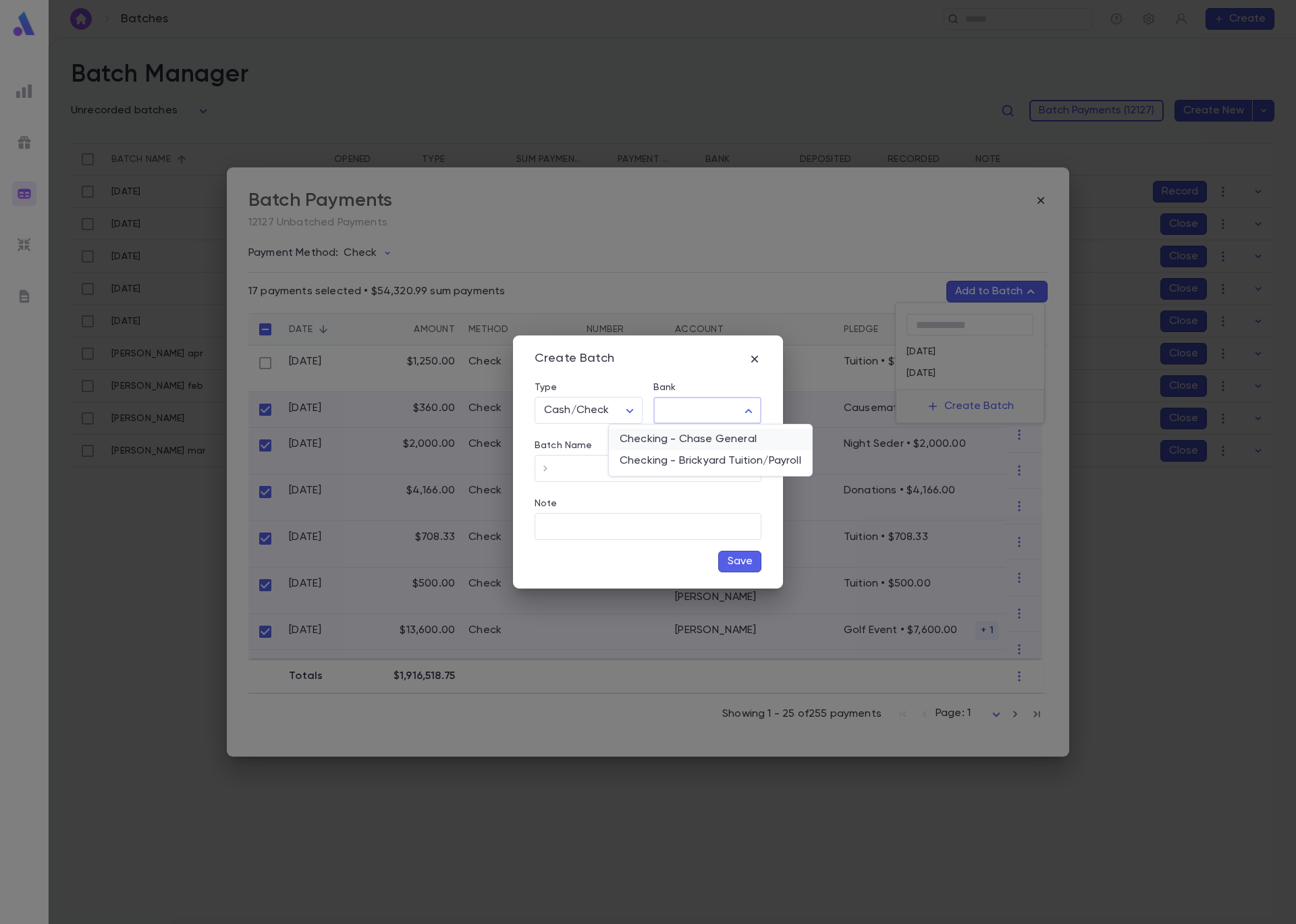
type input "**"
click at [659, 474] on input "Batch Name" at bounding box center [659, 469] width 205 height 26
type input "****"
click at [725, 563] on button "Save" at bounding box center [740, 562] width 43 height 22
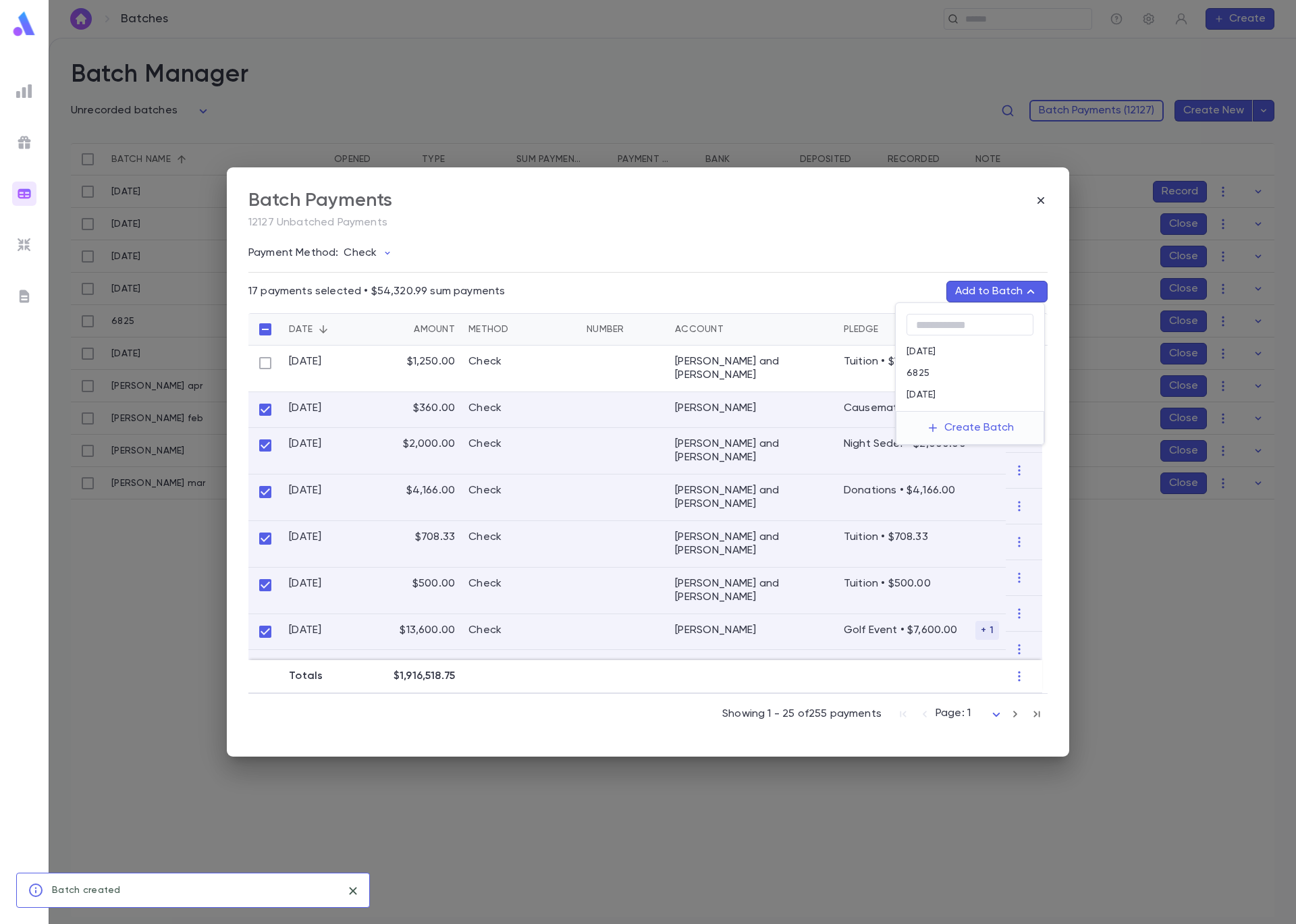
click at [950, 373] on div "6825" at bounding box center [969, 373] width 149 height 22
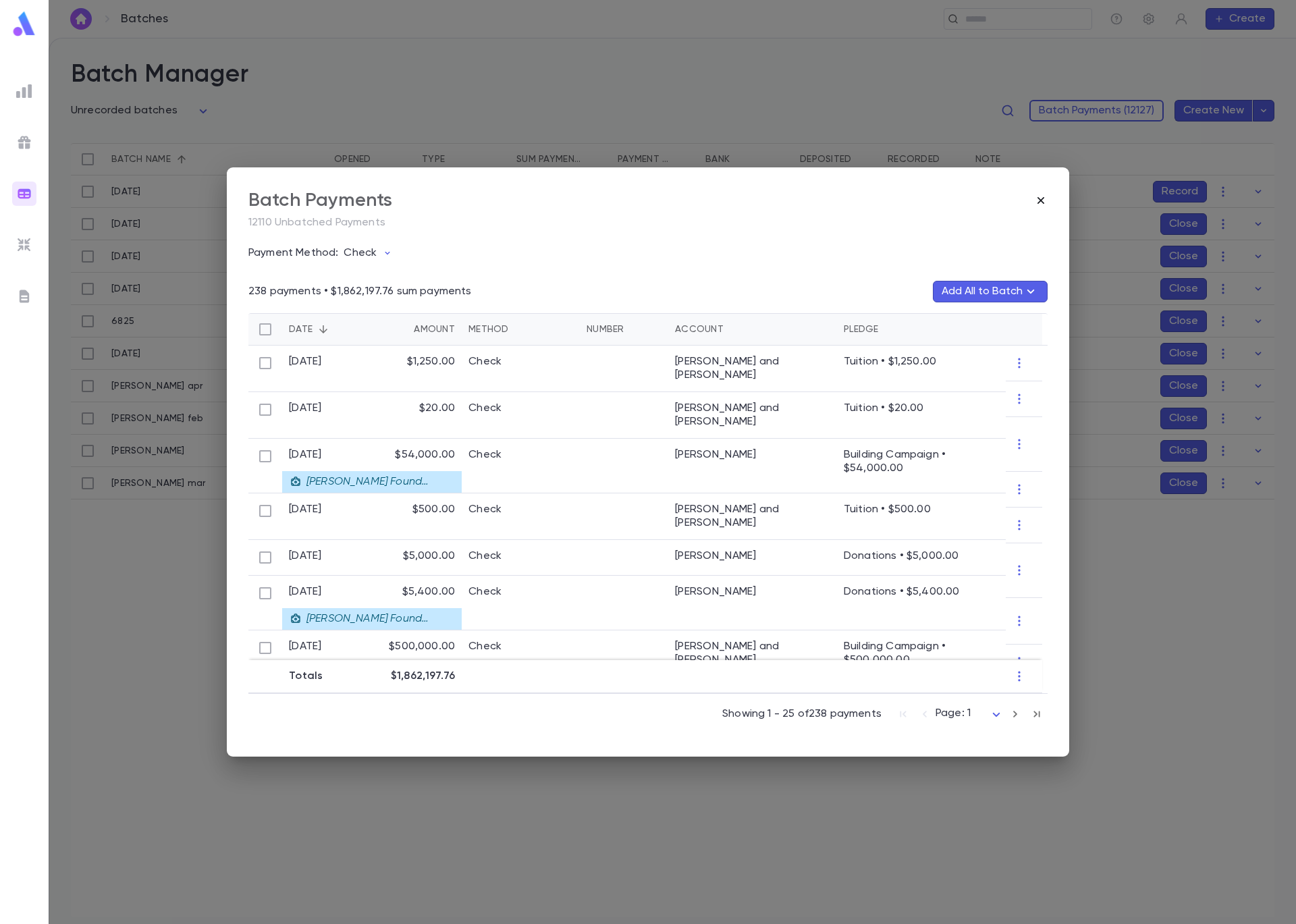
click at [1044, 200] on icon "button" at bounding box center [1040, 200] width 13 height 13
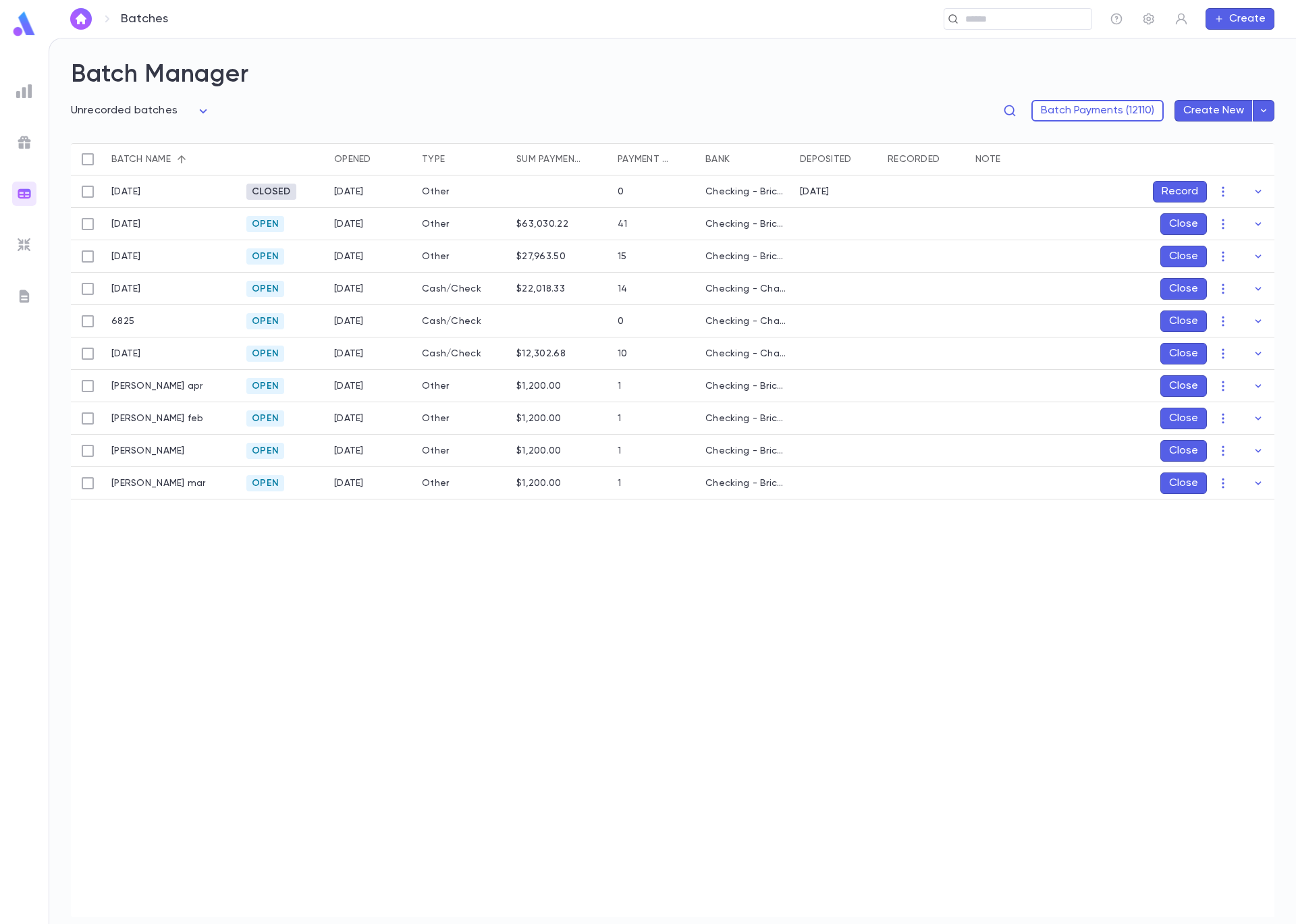
click at [1181, 322] on button "Close" at bounding box center [1184, 321] width 47 height 22
click at [1180, 319] on button "Record" at bounding box center [1180, 321] width 54 height 22
click at [1236, 412] on icon "Choose date, selected date is Sep 5, 2025" at bounding box center [1231, 411] width 16 height 16
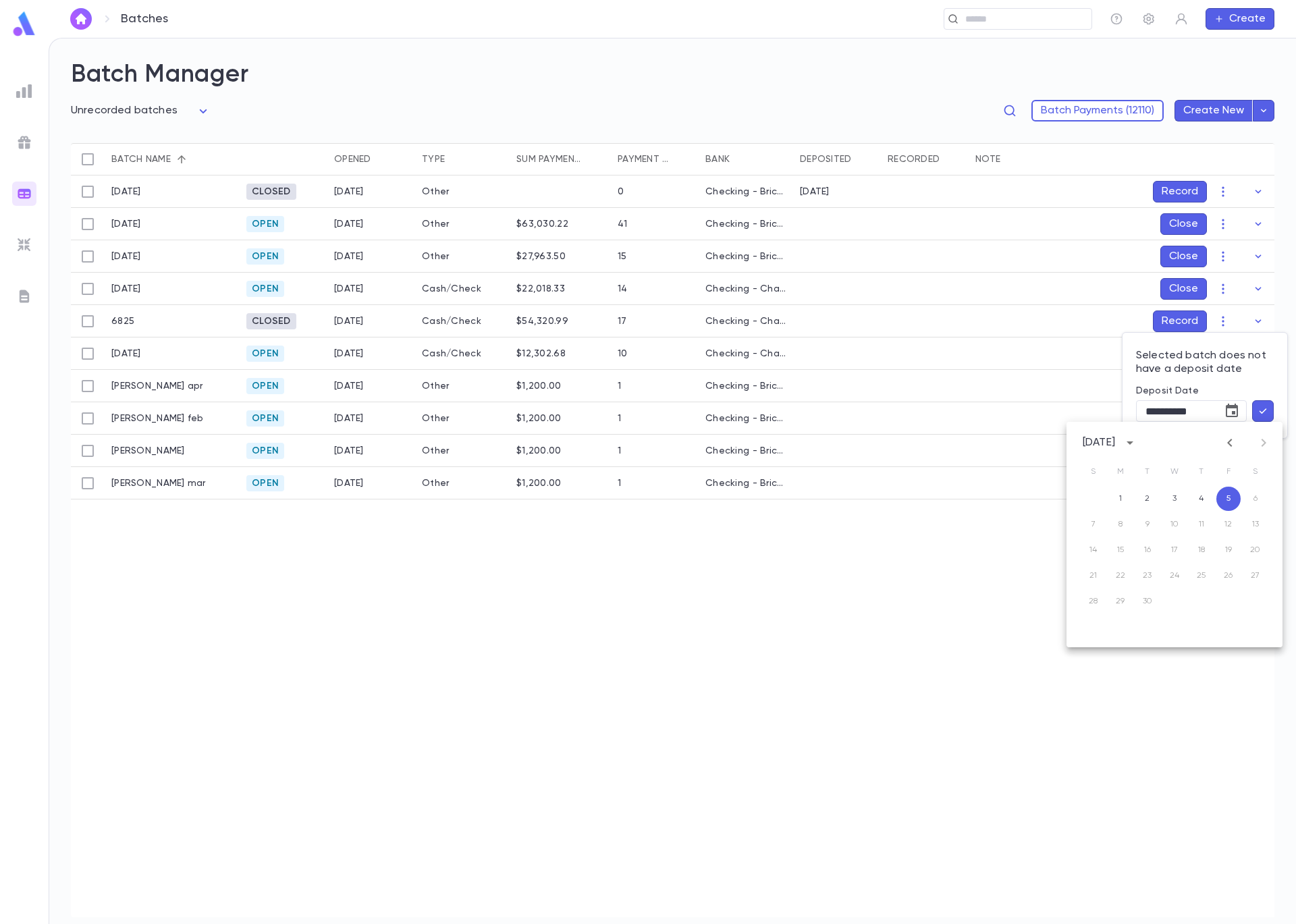
click at [1231, 442] on icon "Previous month" at bounding box center [1230, 443] width 16 height 16
click at [1093, 527] on button "8" at bounding box center [1093, 524] width 24 height 24
type input "**********"
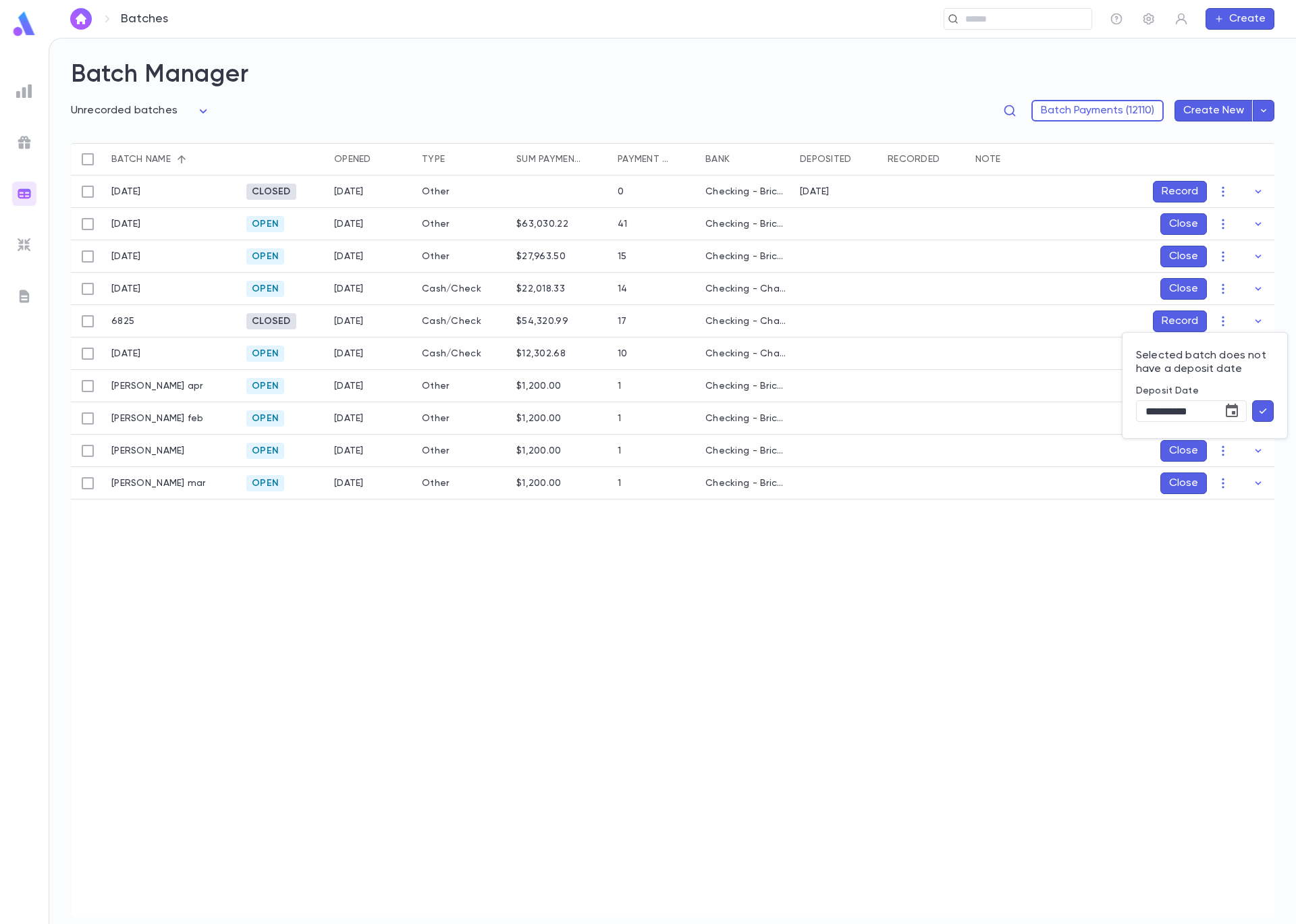
click at [1267, 417] on icon "button" at bounding box center [1263, 411] width 12 height 13
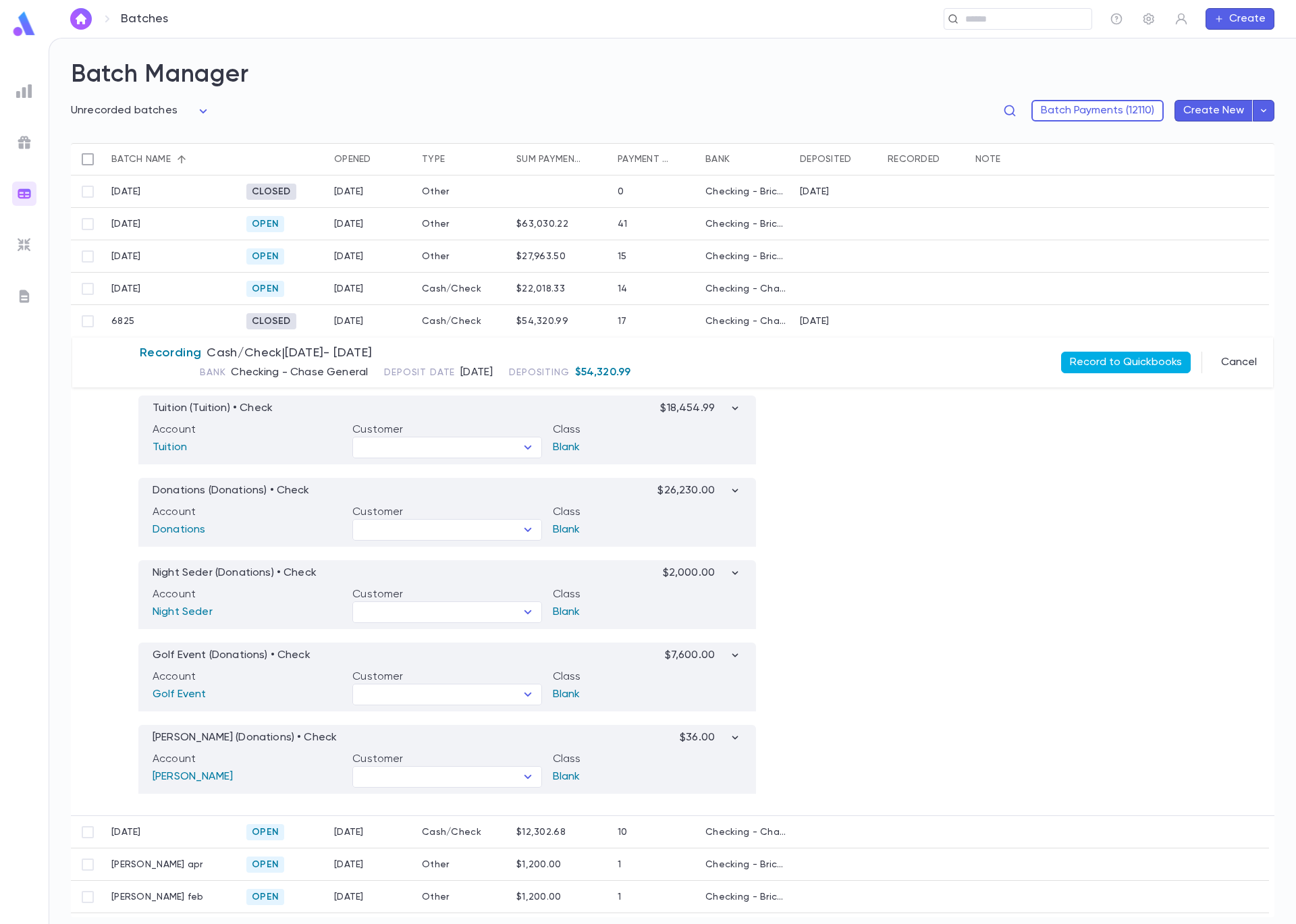
click at [1097, 357] on button "Record to Quickbooks" at bounding box center [1126, 362] width 129 height 22
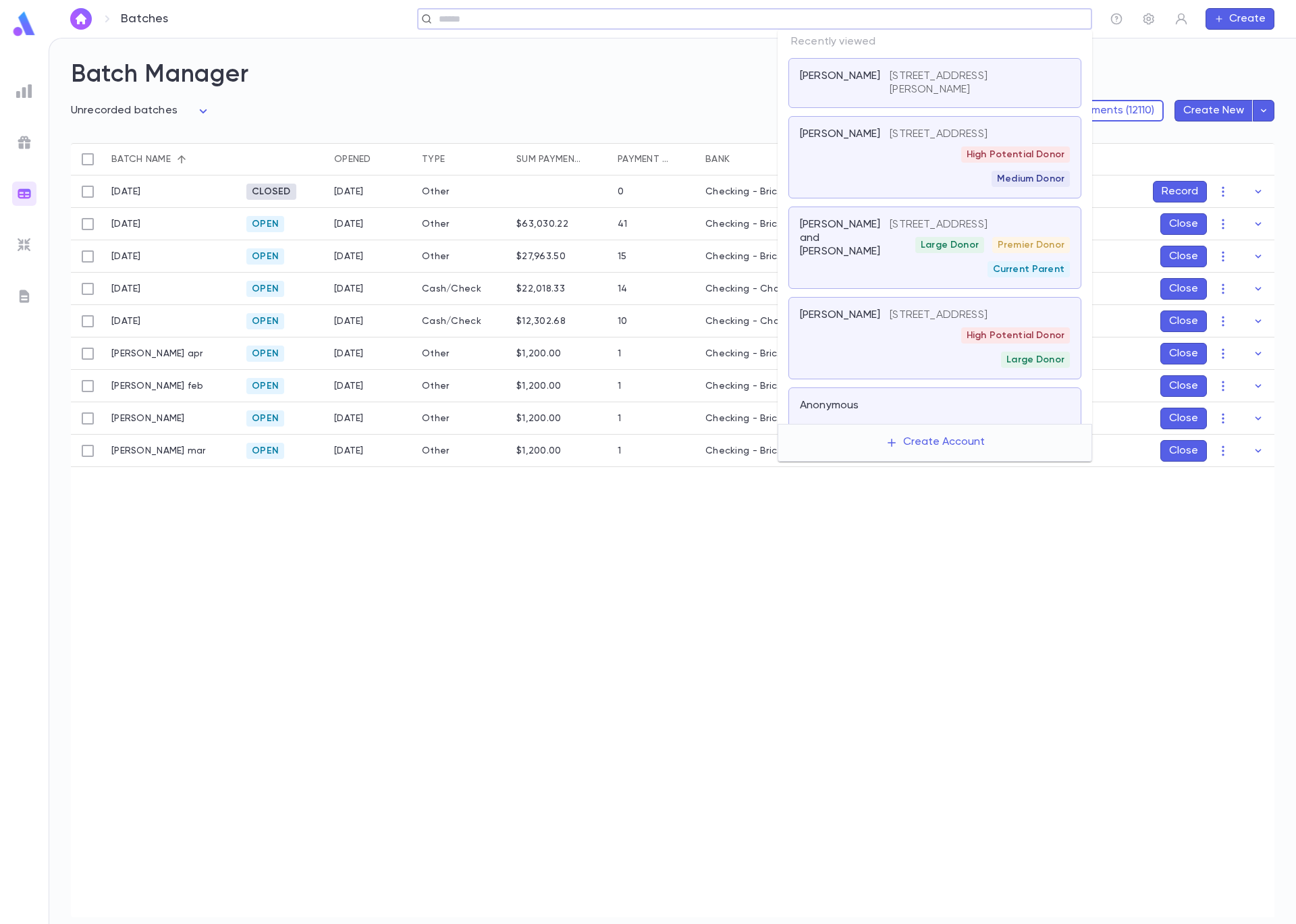
click at [993, 18] on input "text" at bounding box center [750, 19] width 631 height 12
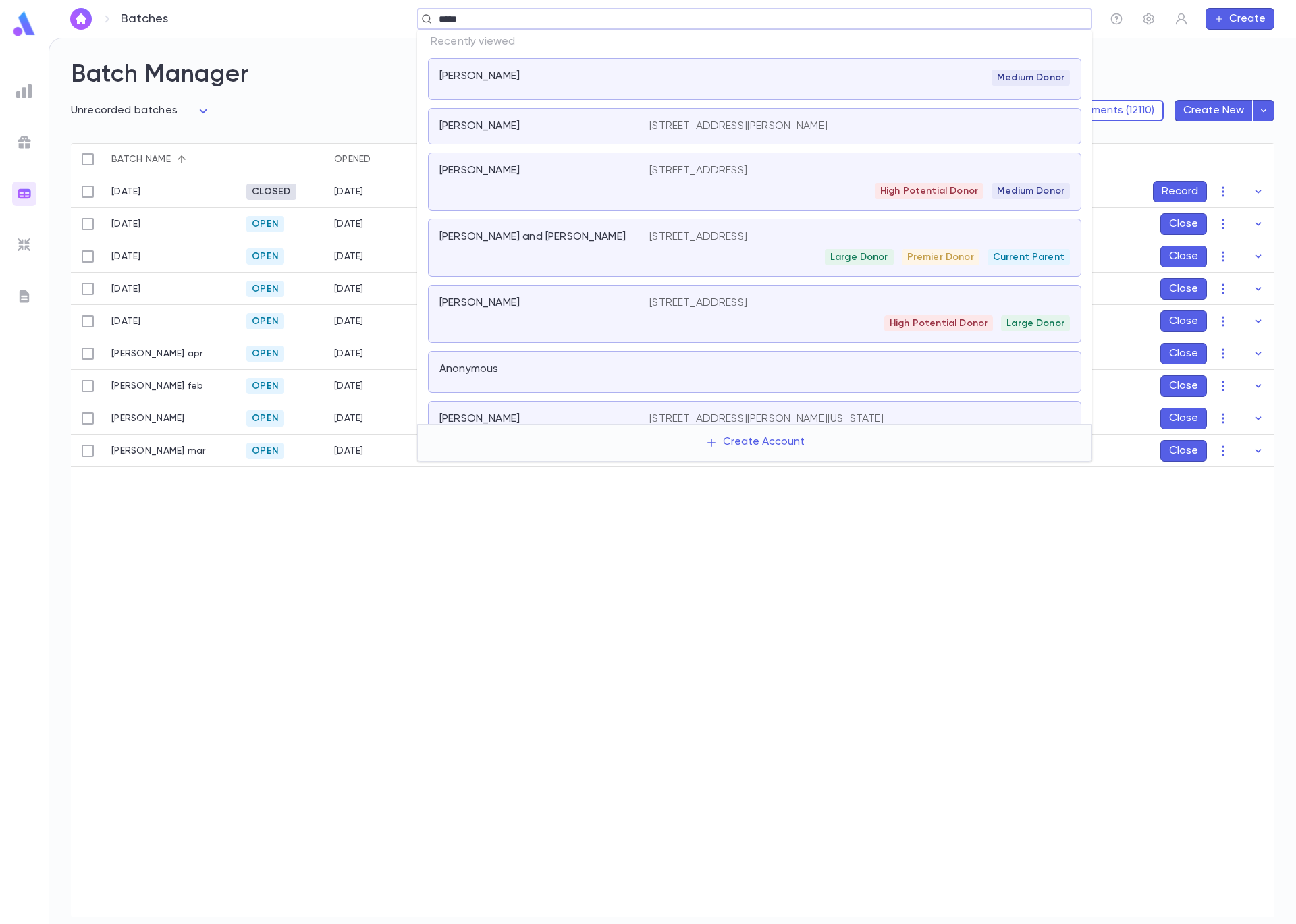
type input "******"
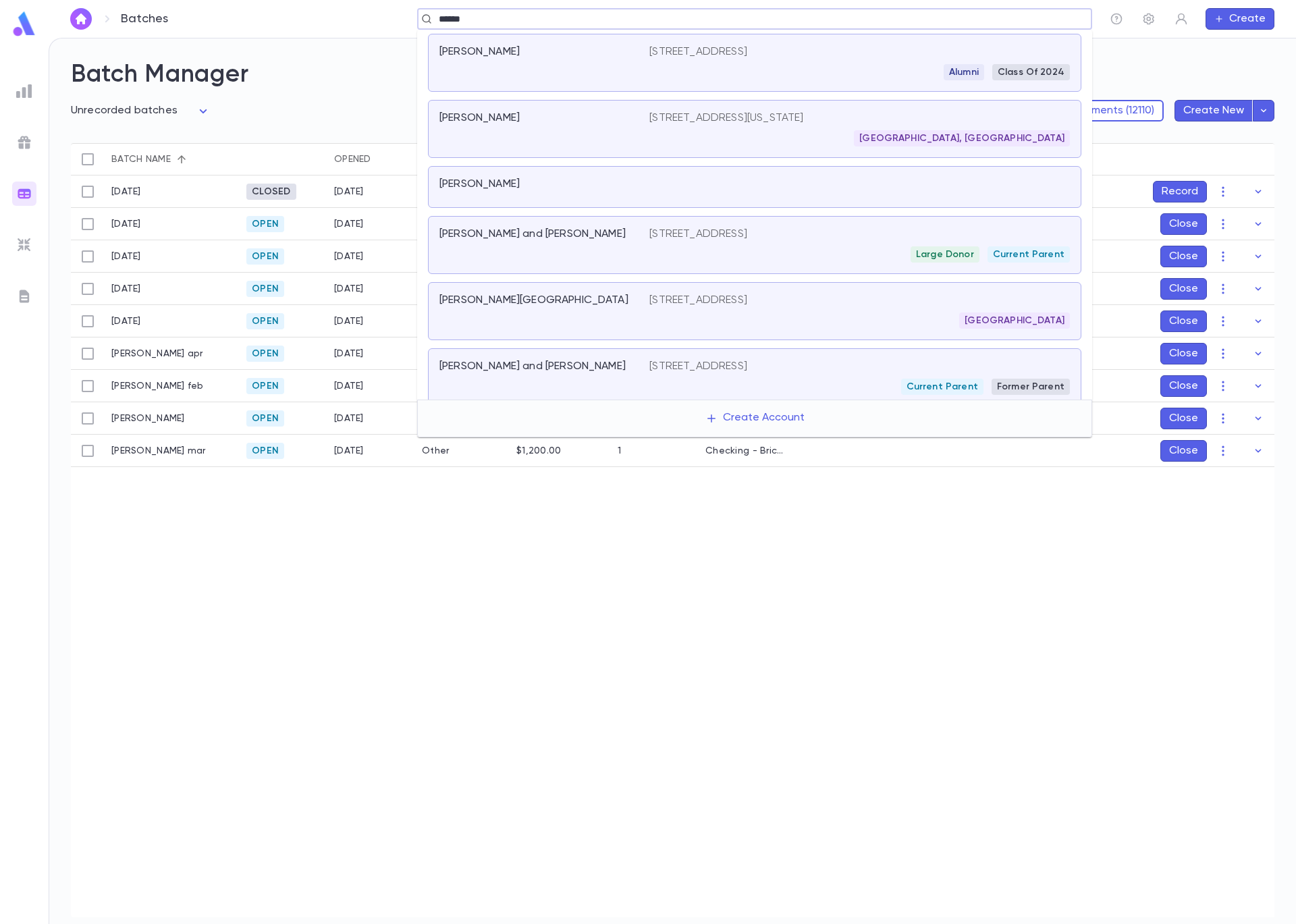
click at [586, 239] on div "Miller, Aaron and Lori" at bounding box center [536, 234] width 194 height 13
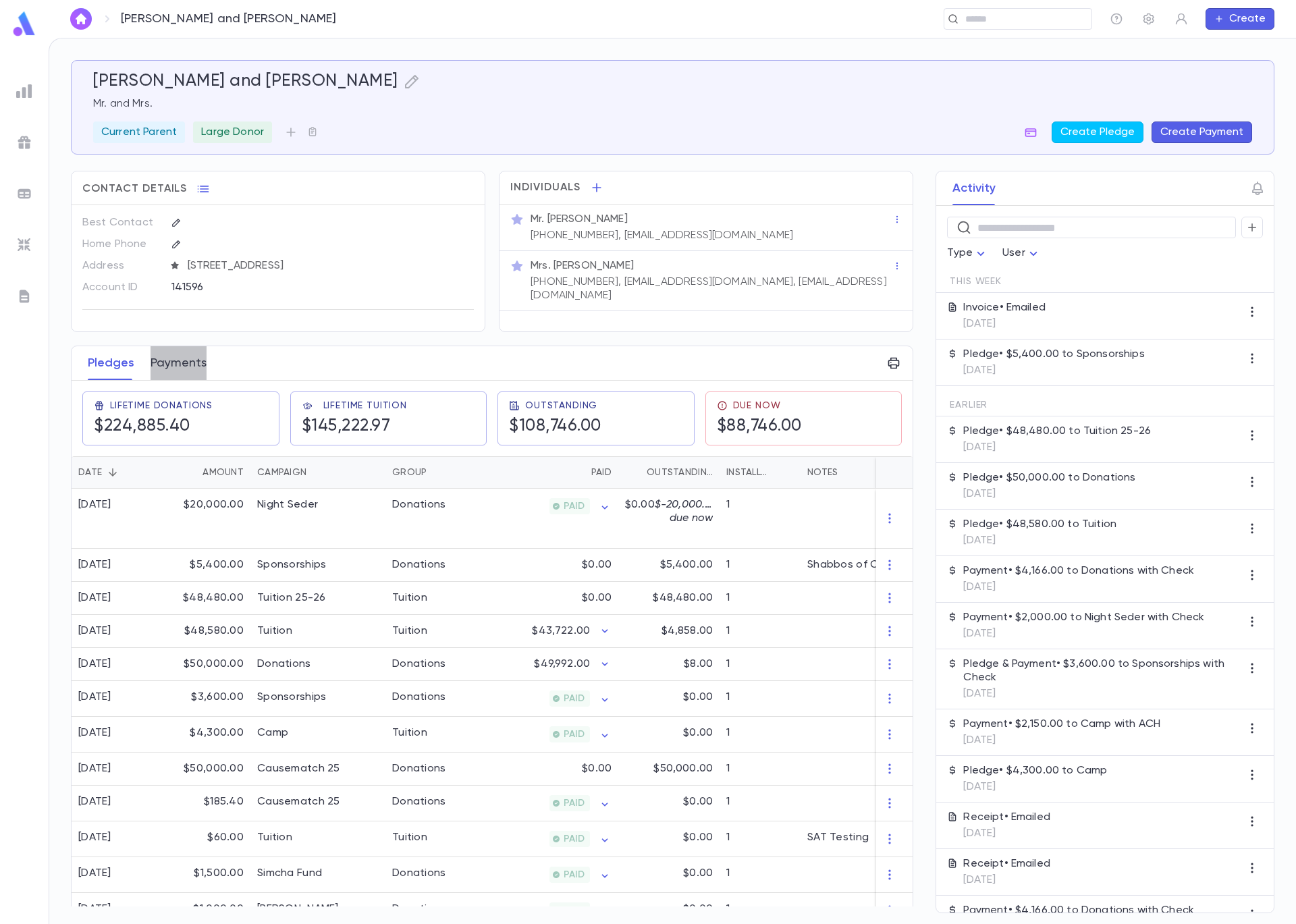
click at [190, 369] on button "Payments" at bounding box center [178, 362] width 56 height 34
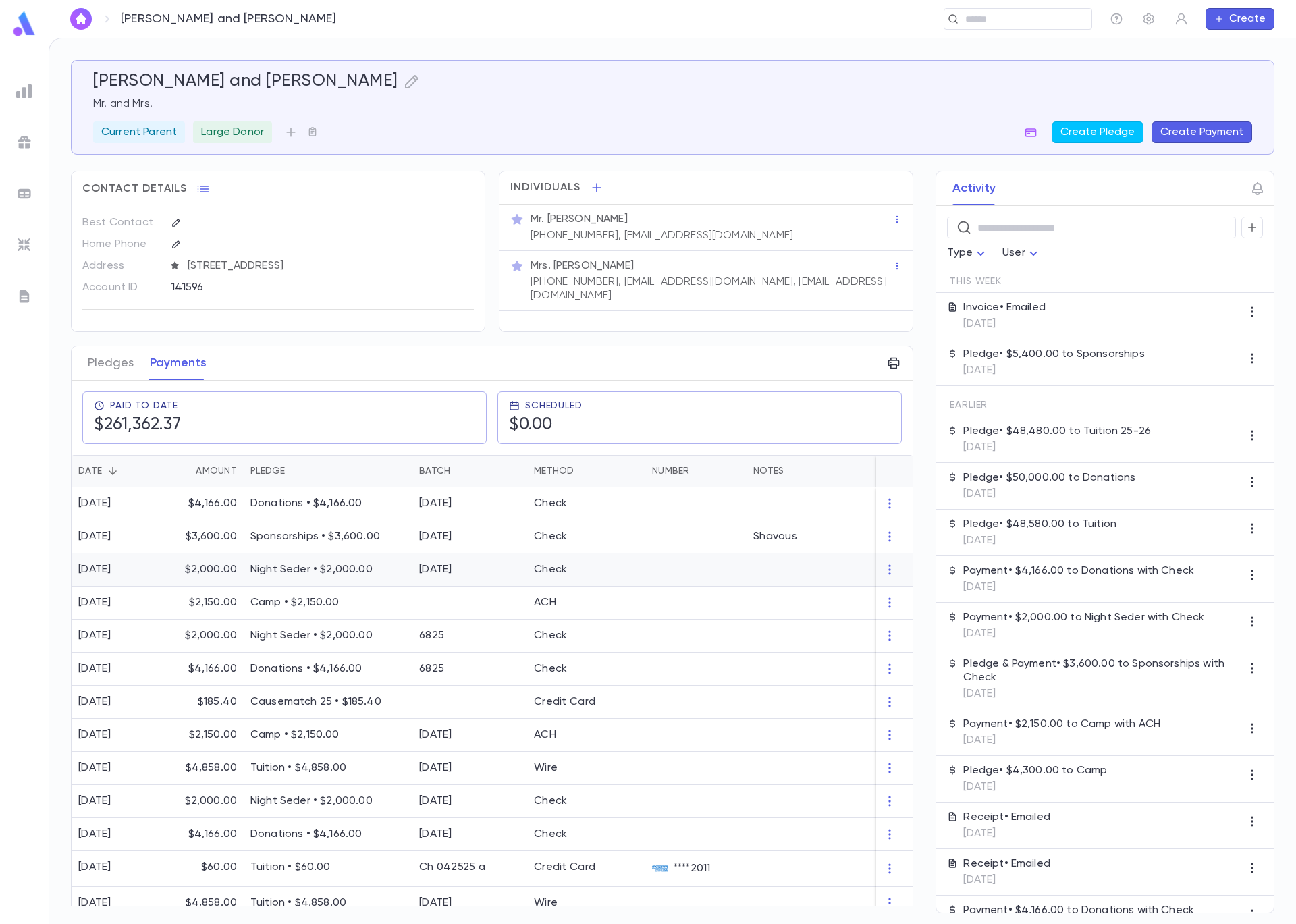
click at [316, 573] on p "Night Seder • $2,000.00" at bounding box center [327, 569] width 155 height 13
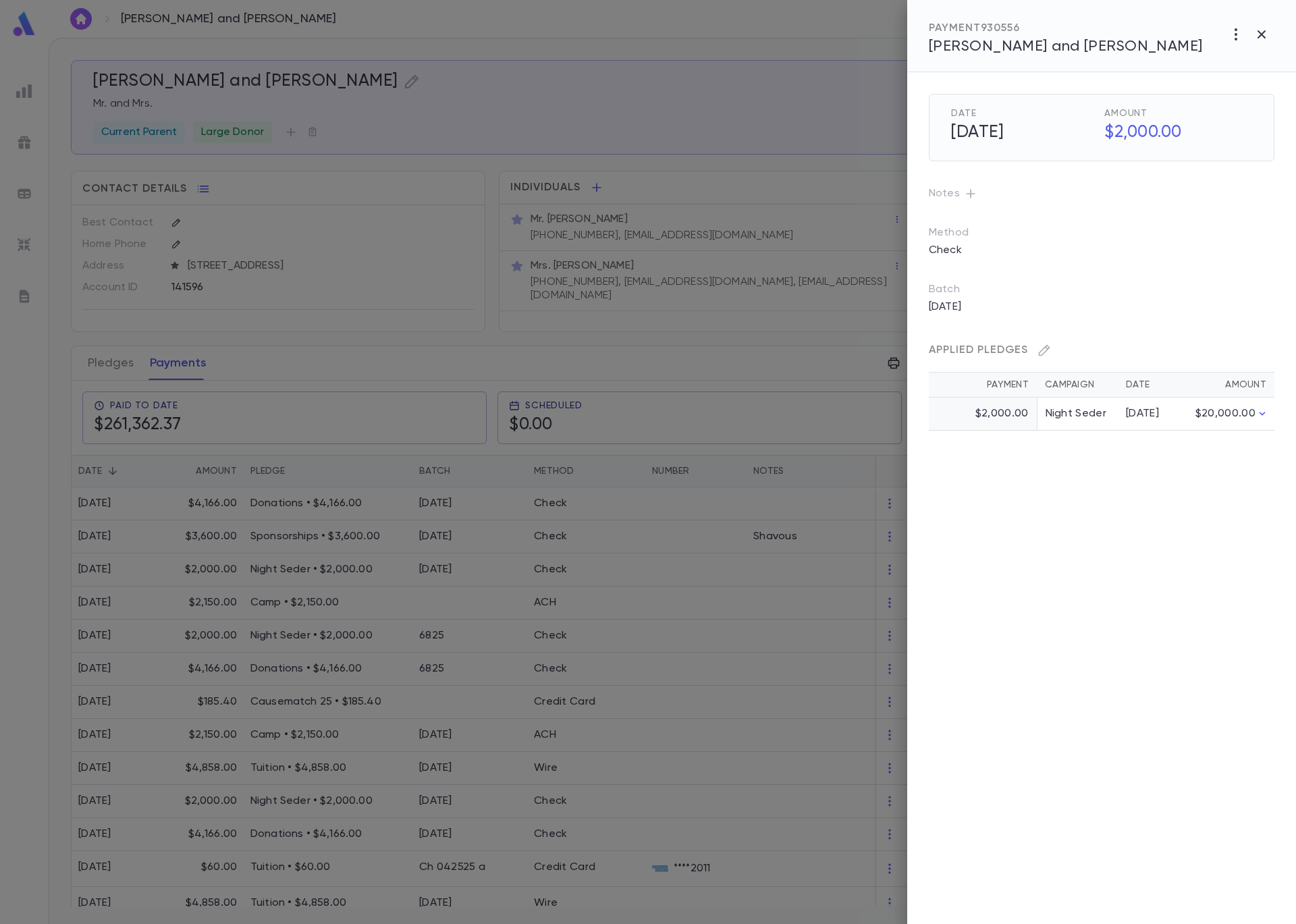
click at [305, 70] on div at bounding box center [648, 462] width 1296 height 924
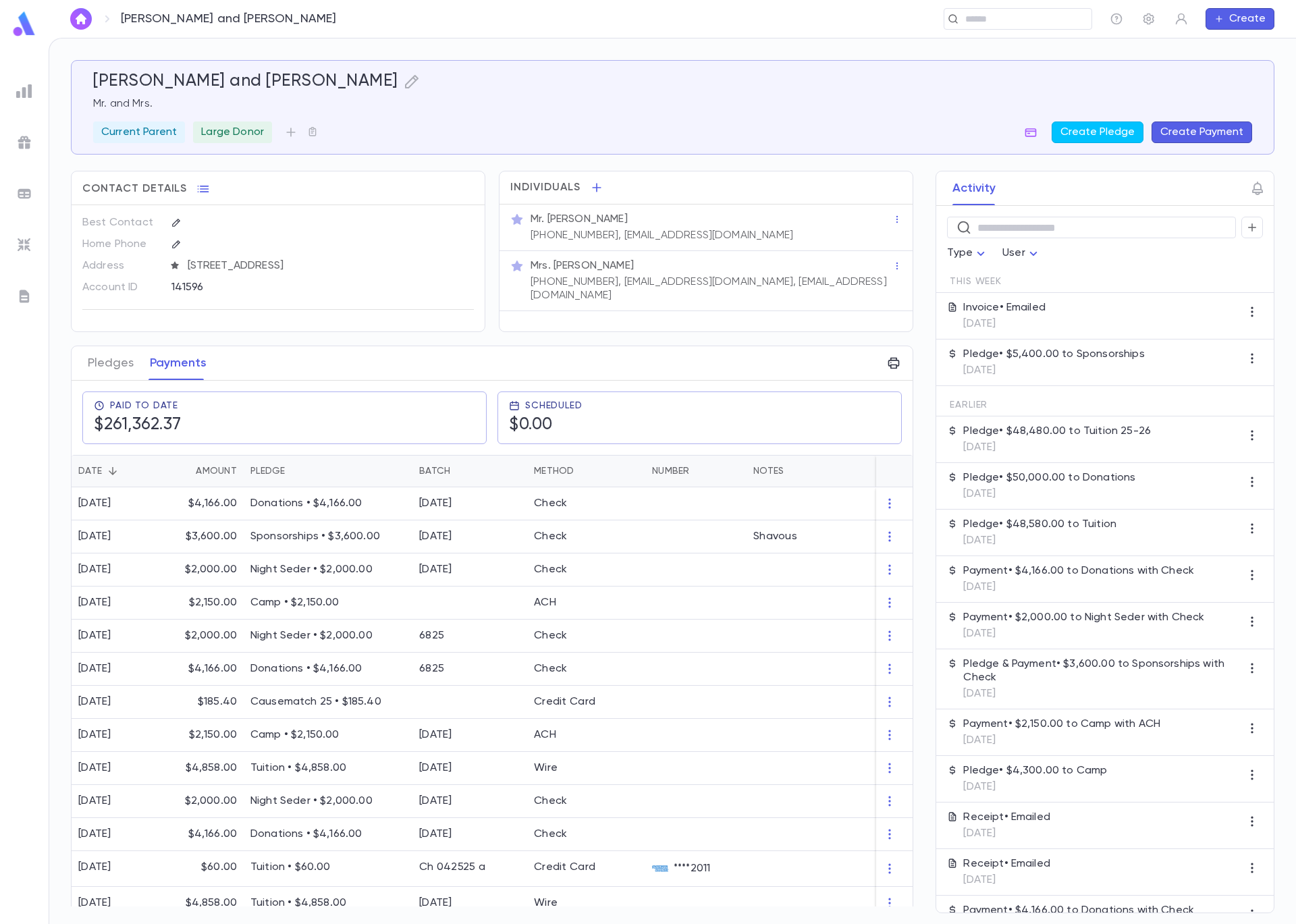
click at [29, 196] on img at bounding box center [24, 193] width 16 height 16
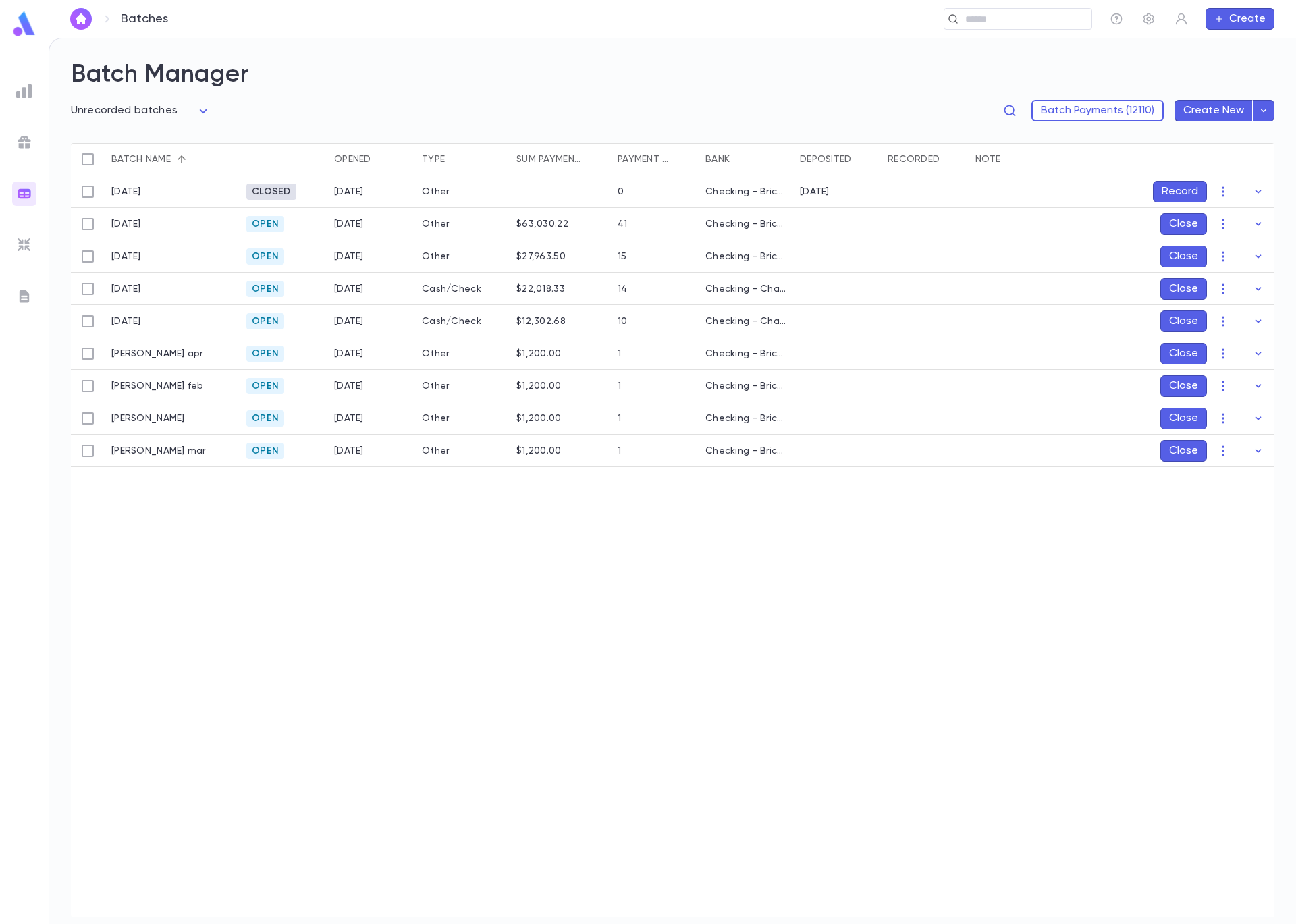
click at [204, 295] on div "6/18/25" at bounding box center [171, 289] width 135 height 33
click at [1259, 286] on icon "button" at bounding box center [1258, 288] width 13 height 13
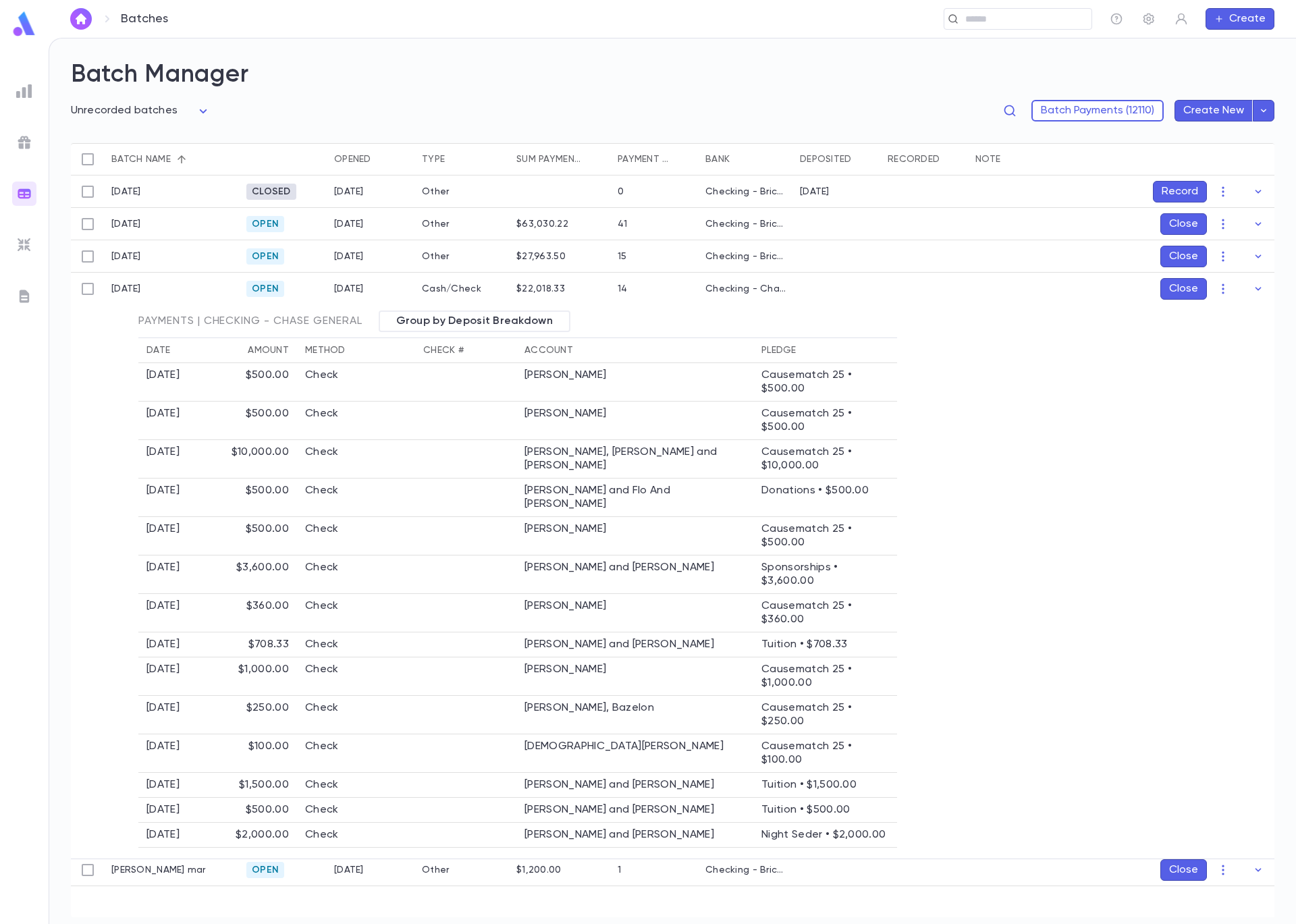
click at [1179, 292] on button "Close" at bounding box center [1184, 289] width 47 height 22
click at [1177, 289] on button "Record" at bounding box center [1180, 289] width 54 height 22
click at [1229, 376] on icon "Choose date, selected date is Sep 5, 2025" at bounding box center [1231, 379] width 16 height 16
click at [1226, 406] on icon "Previous month" at bounding box center [1230, 410] width 16 height 16
click at [1227, 406] on icon "Previous month" at bounding box center [1230, 410] width 16 height 16
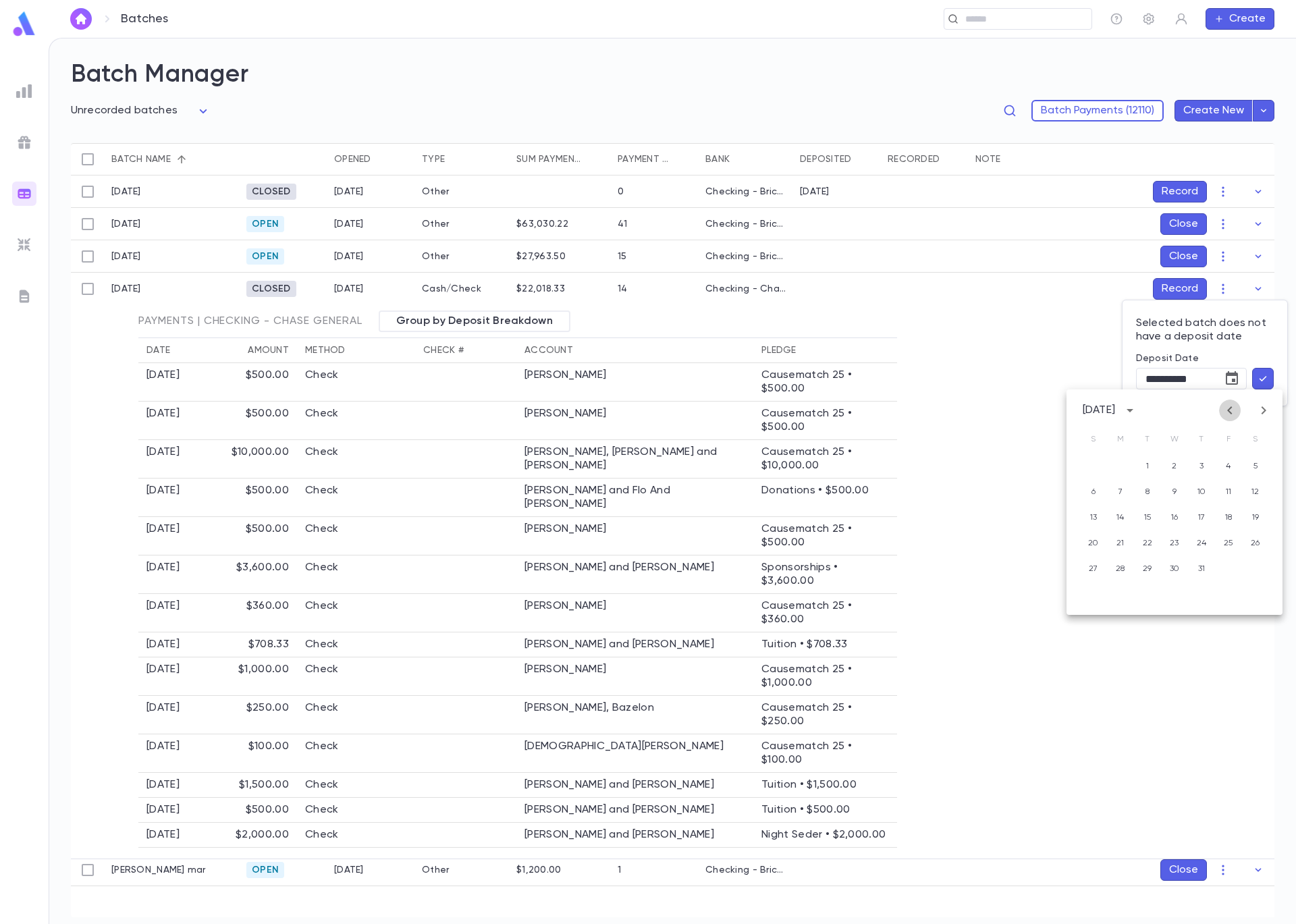
click at [1226, 406] on icon "Previous month" at bounding box center [1230, 410] width 16 height 16
click at [1183, 520] on button "18" at bounding box center [1174, 517] width 24 height 24
type input "**********"
click at [1258, 381] on icon "button" at bounding box center [1263, 378] width 12 height 13
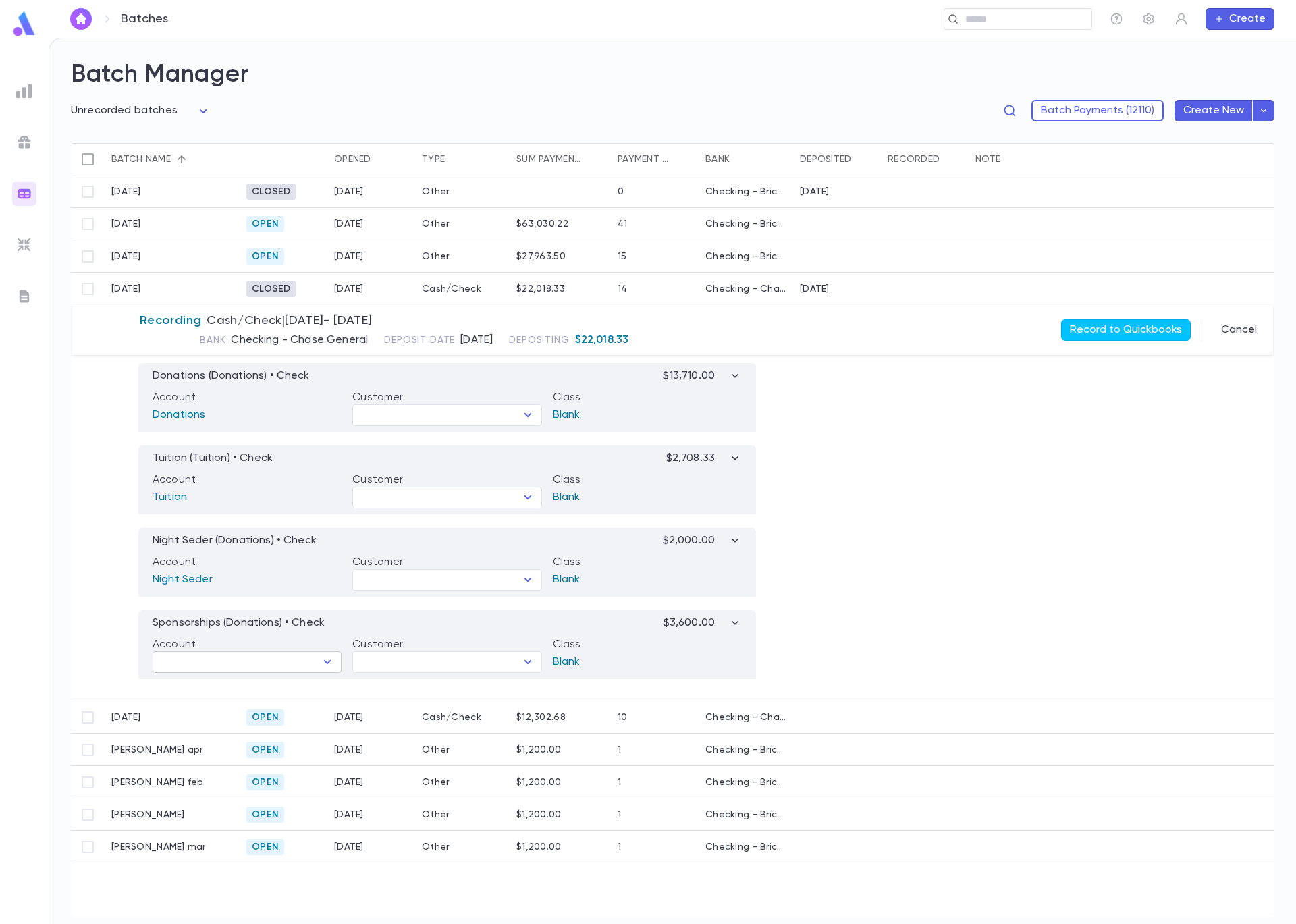
click at [332, 667] on icon "Open" at bounding box center [327, 661] width 16 height 16
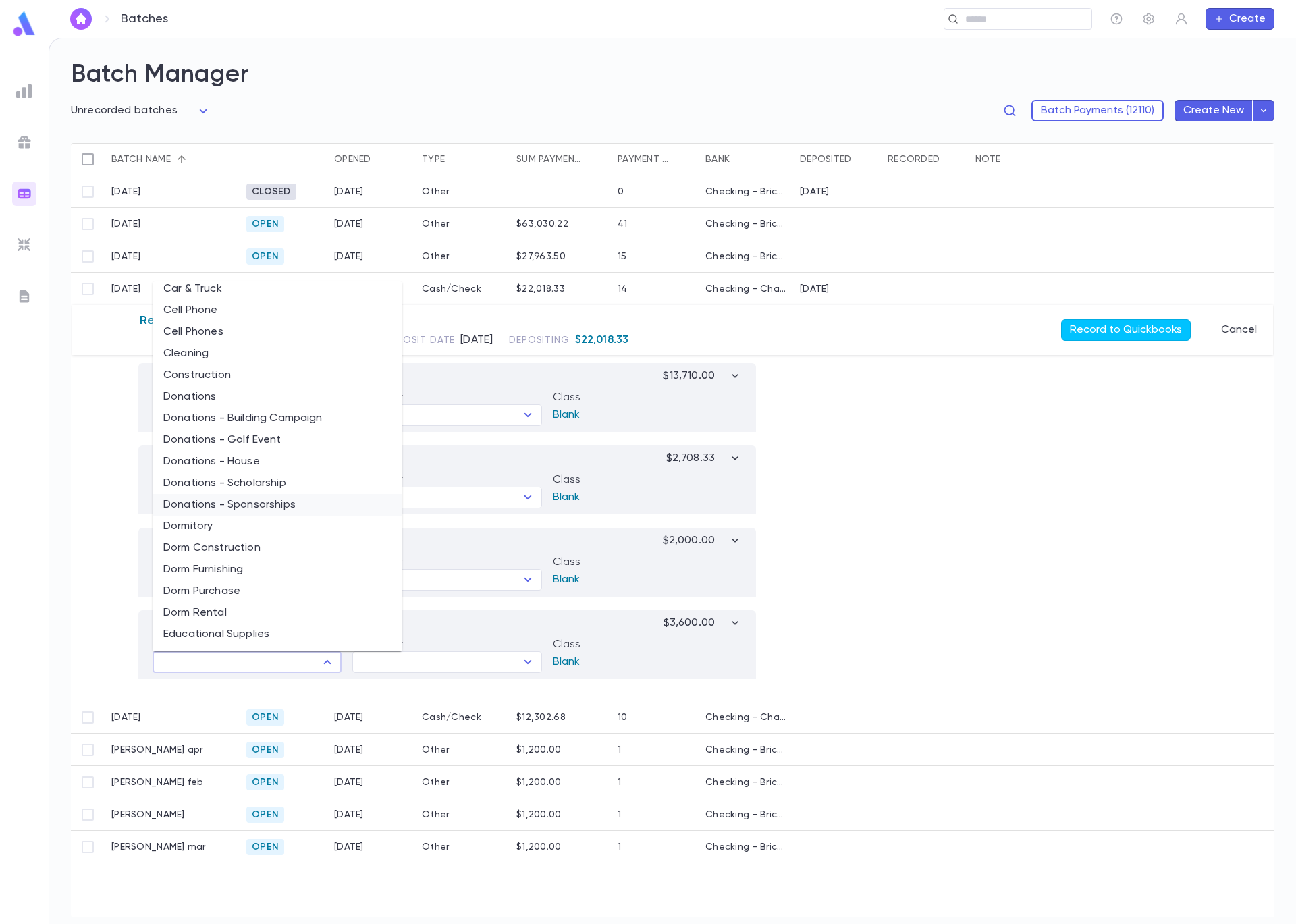
scroll to position [457, 0]
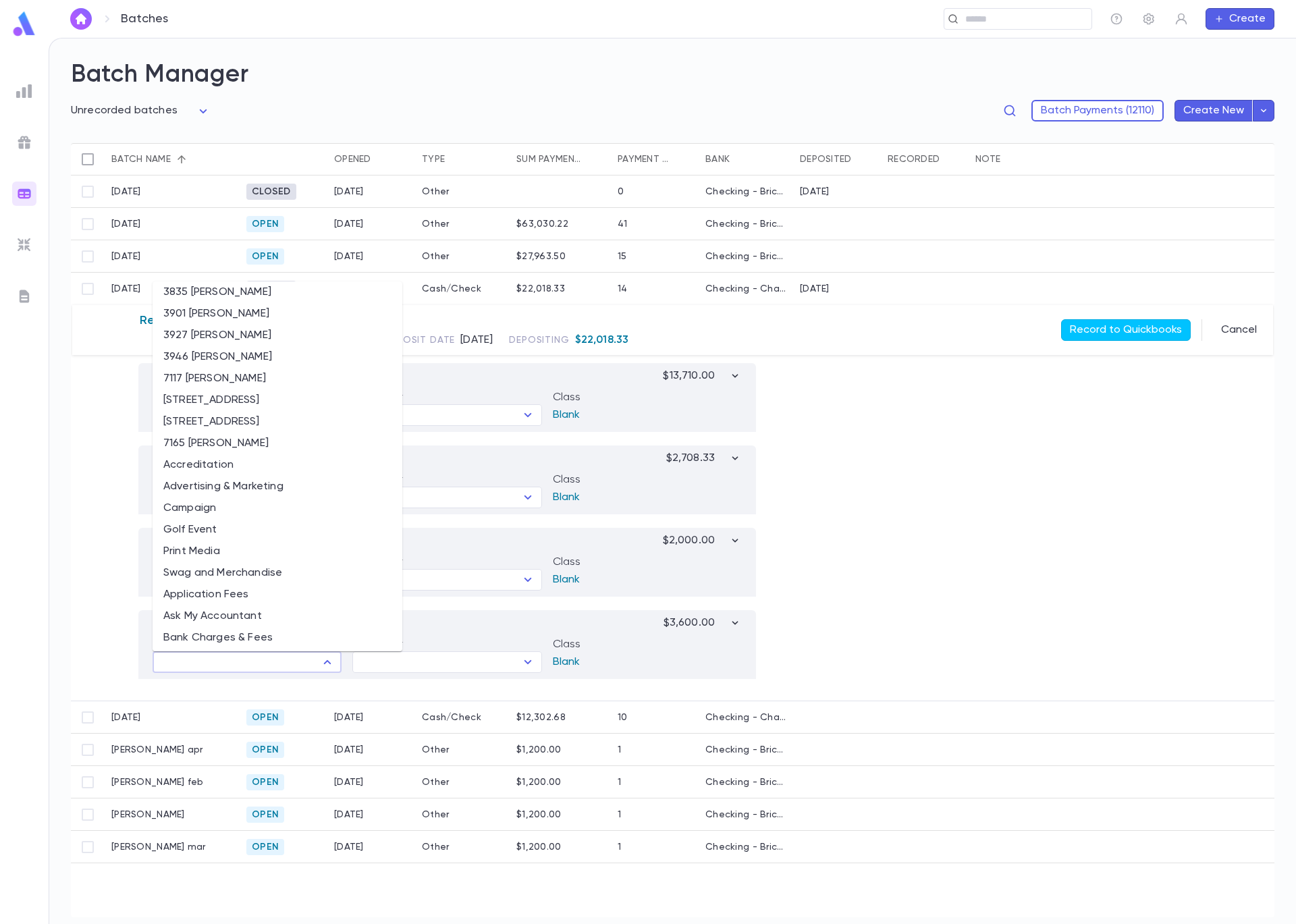
click at [270, 502] on li "Campaign" at bounding box center [277, 508] width 250 height 22
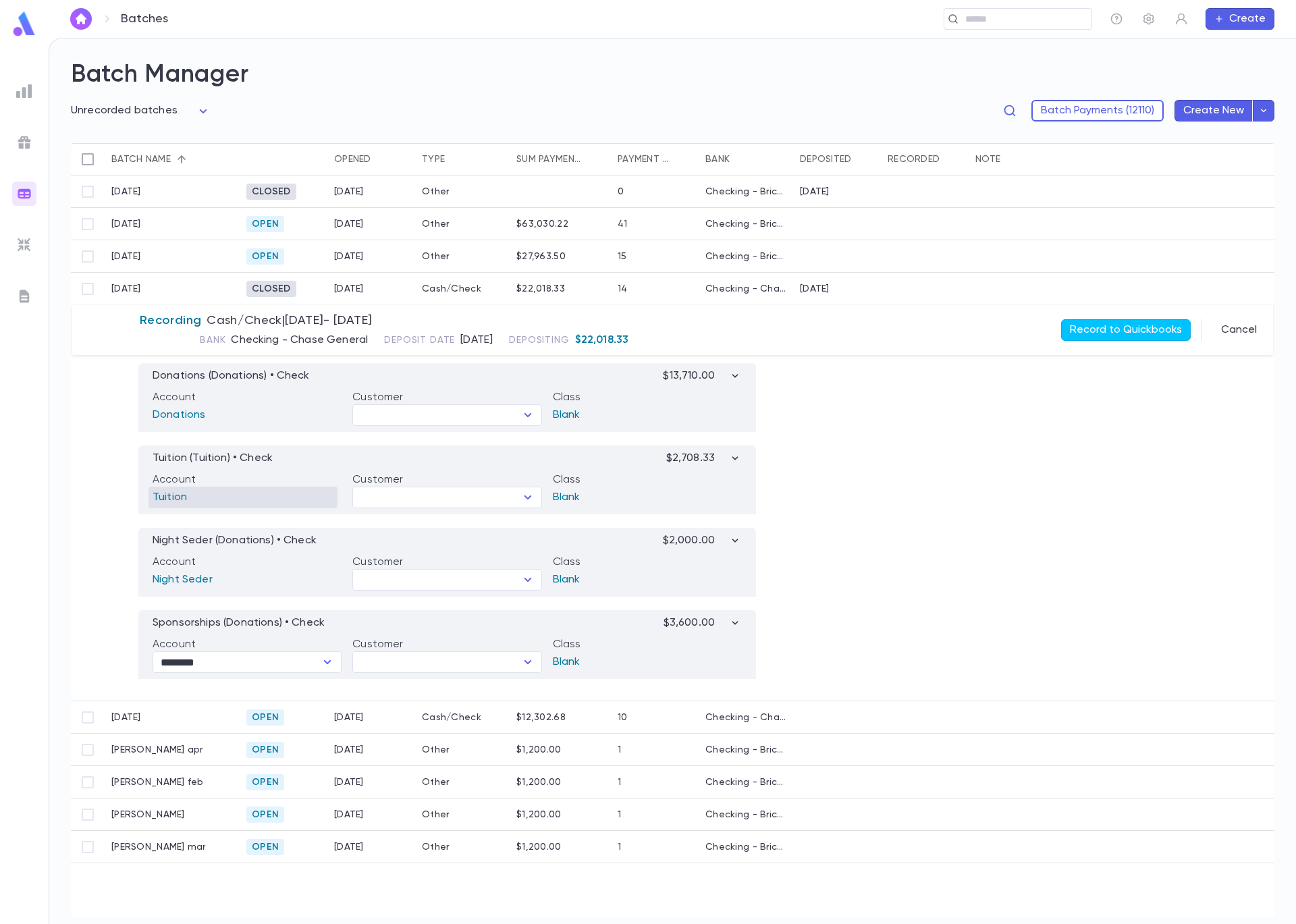
click at [270, 502] on p "Tuition" at bounding box center [243, 498] width 189 height 22
click at [326, 658] on icon "Open" at bounding box center [327, 661] width 16 height 16
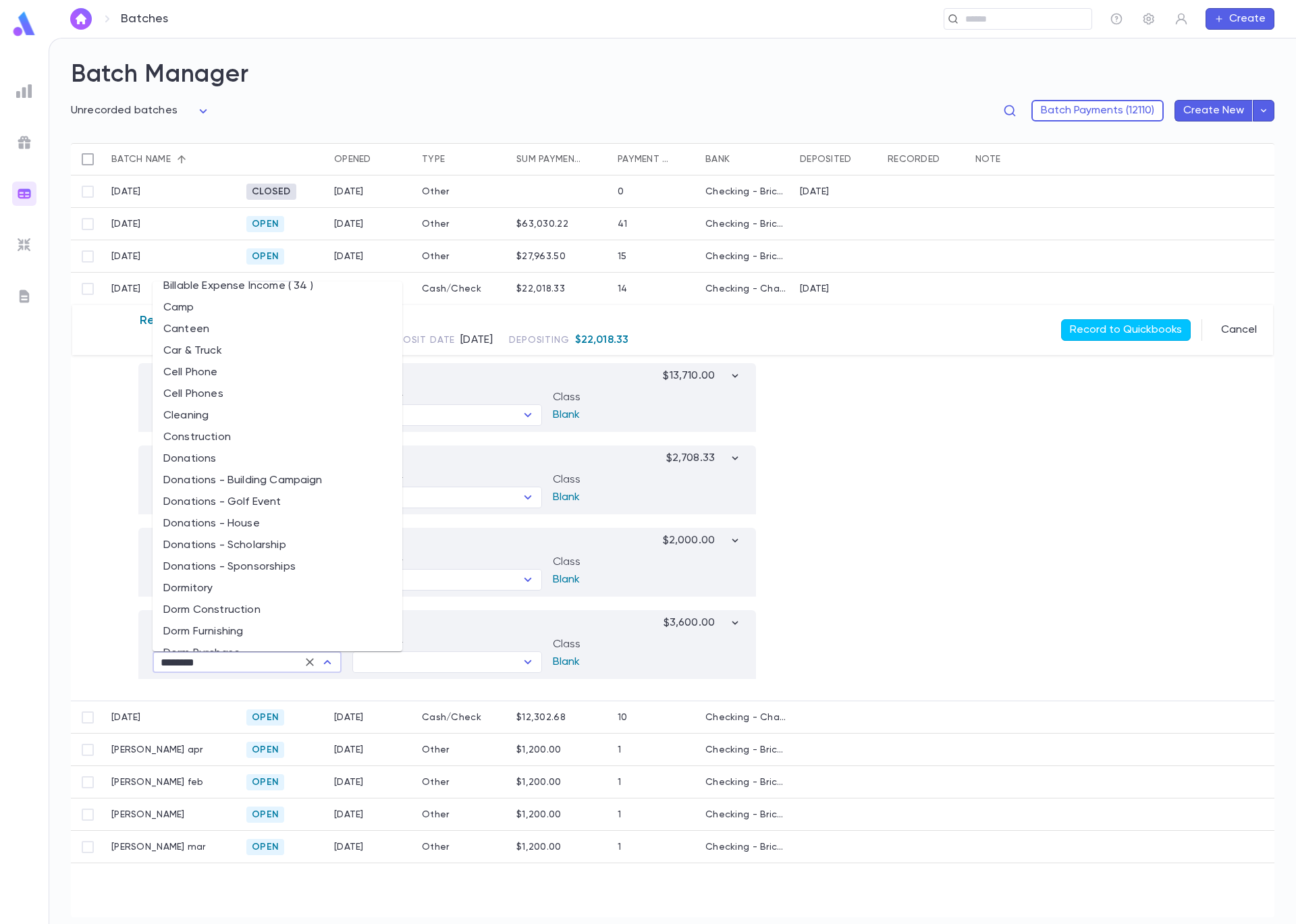
scroll to position [507, 0]
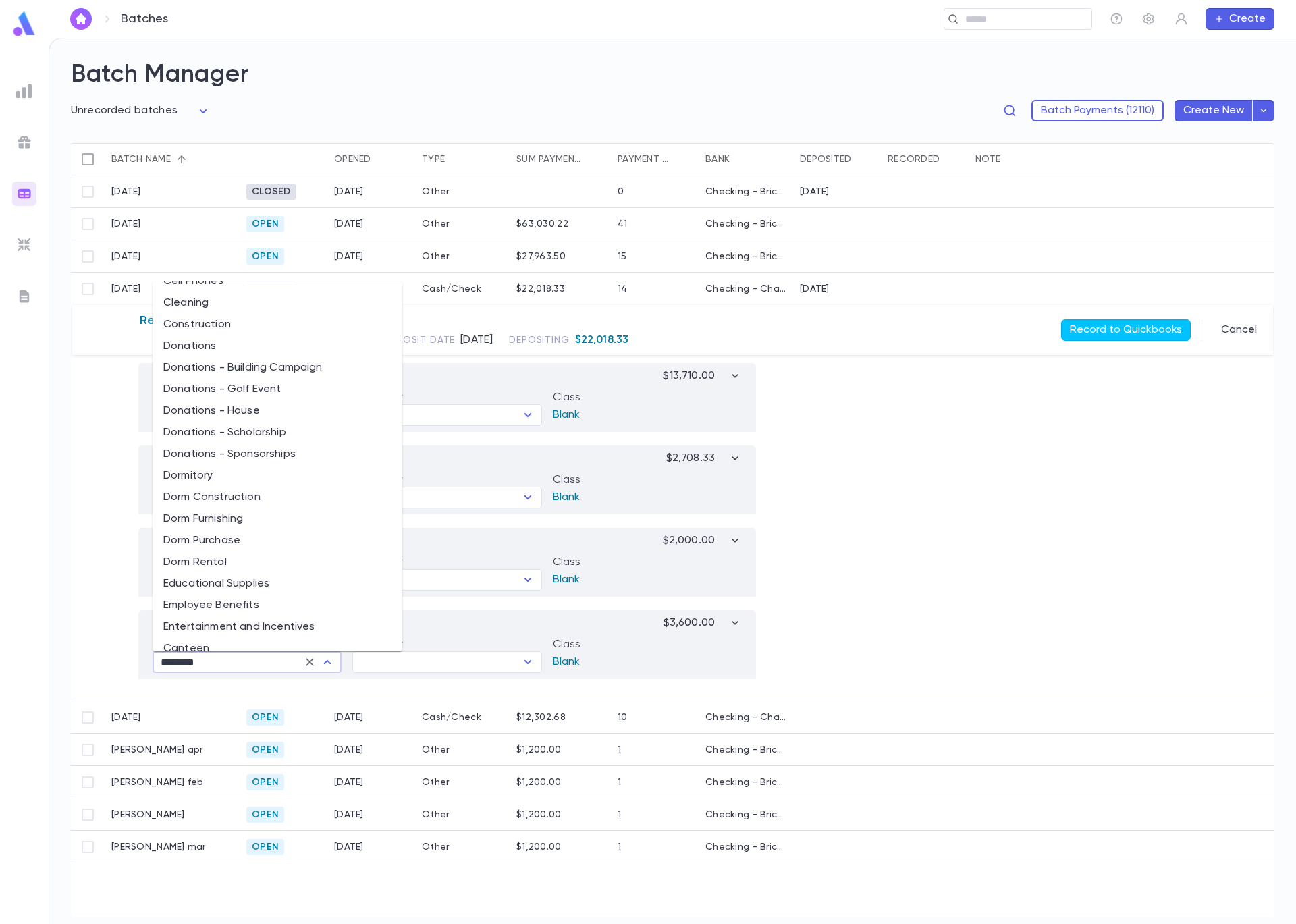
click at [284, 450] on li "Donations - Sponsorships" at bounding box center [277, 454] width 250 height 22
type input "**********"
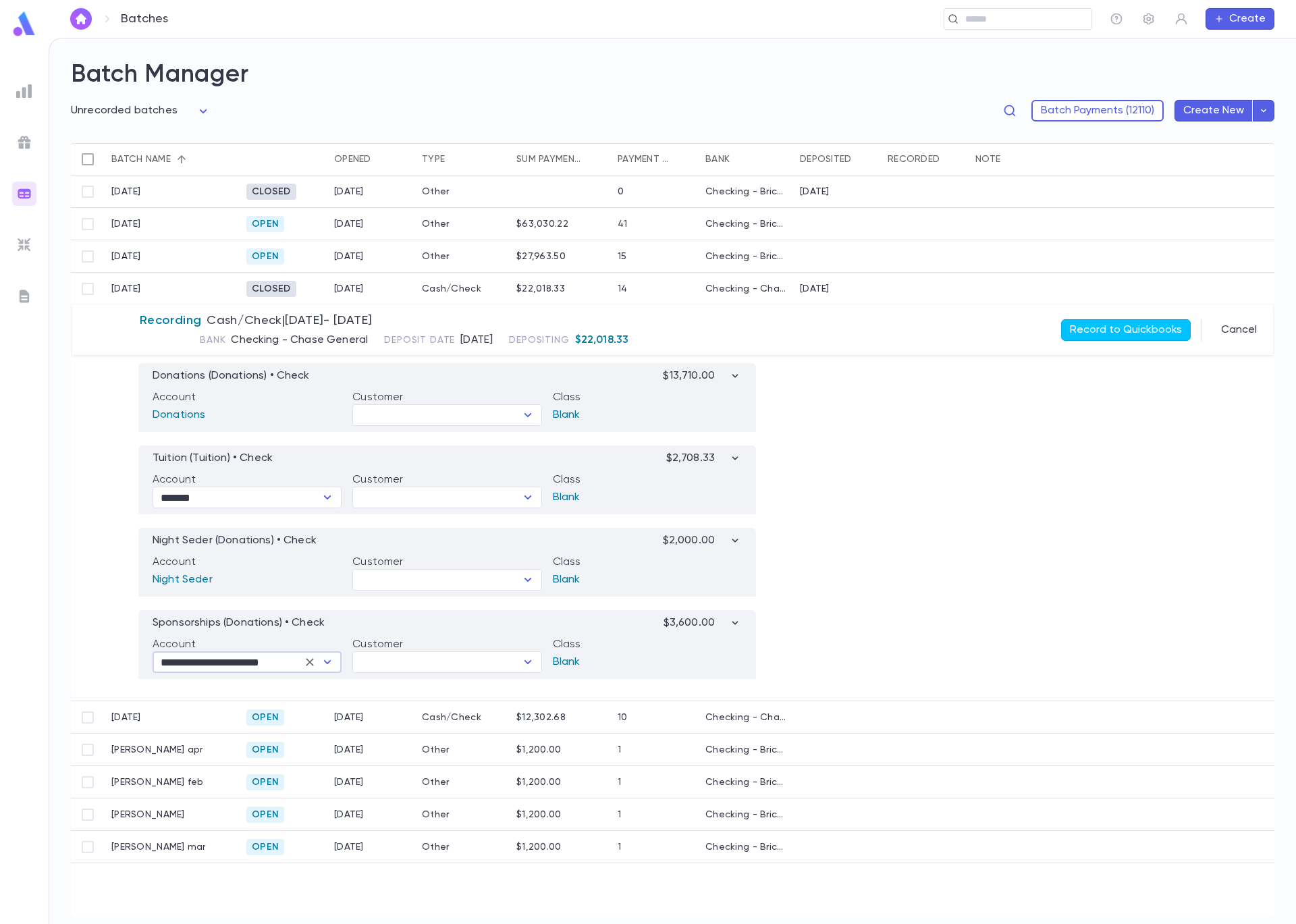
click at [1040, 633] on div "**********" at bounding box center [673, 528] width 1203 height 346
click at [1164, 331] on button "Record to Quickbooks" at bounding box center [1126, 330] width 129 height 22
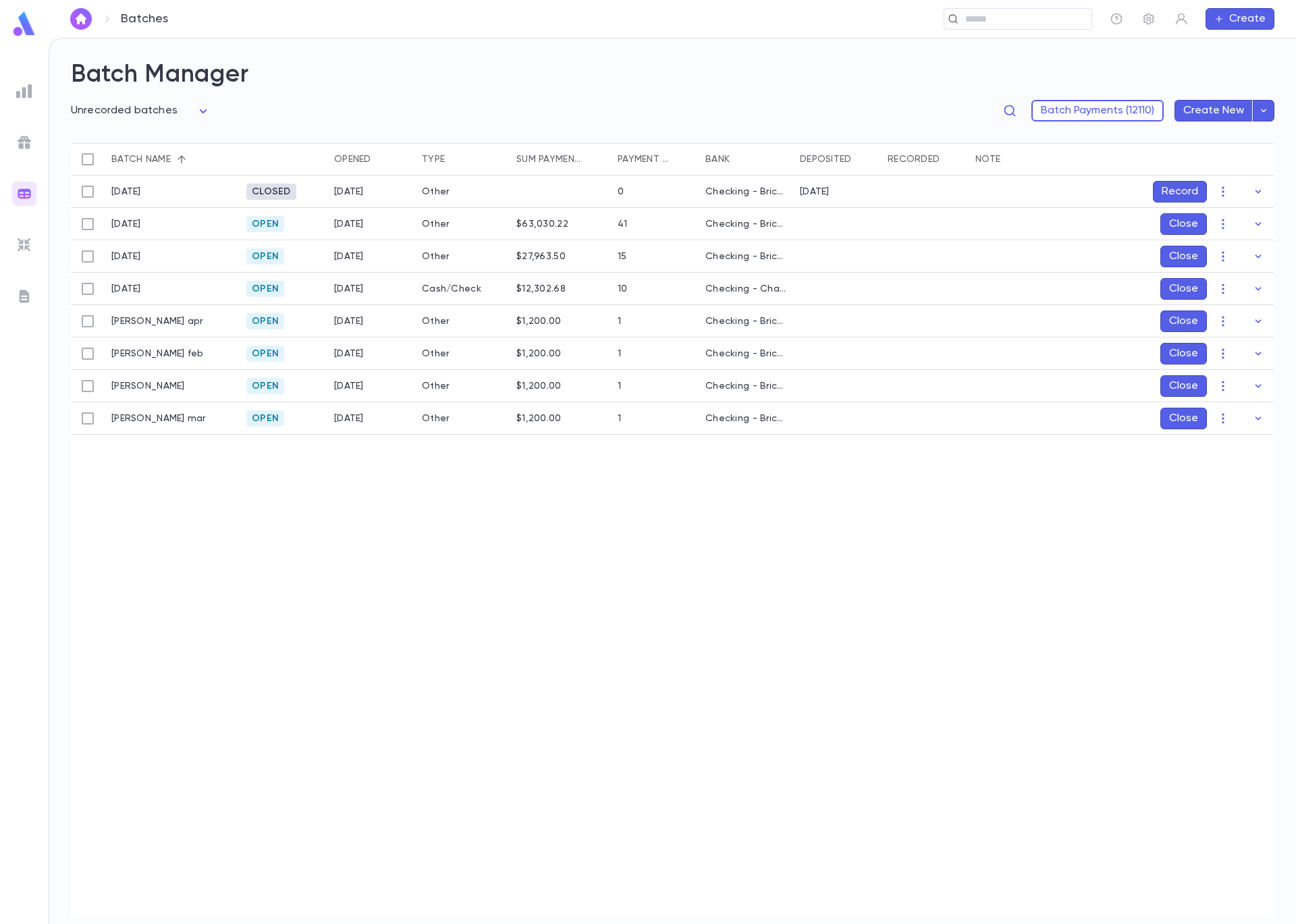
click at [207, 290] on div "7/18/25" at bounding box center [171, 289] width 135 height 33
click at [1264, 288] on icon "button" at bounding box center [1258, 288] width 13 height 13
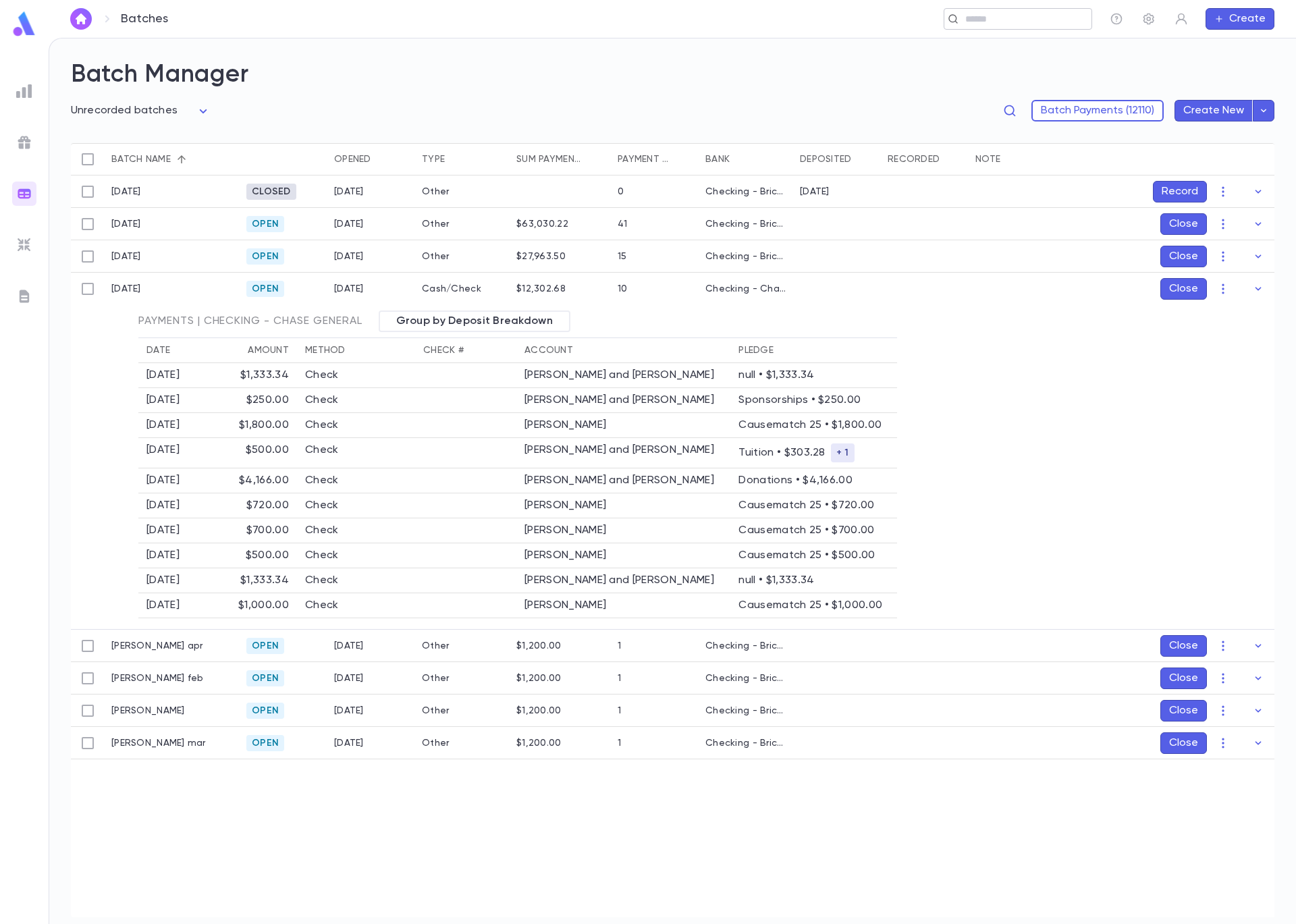
click at [1016, 18] on input "text" at bounding box center [1014, 19] width 104 height 12
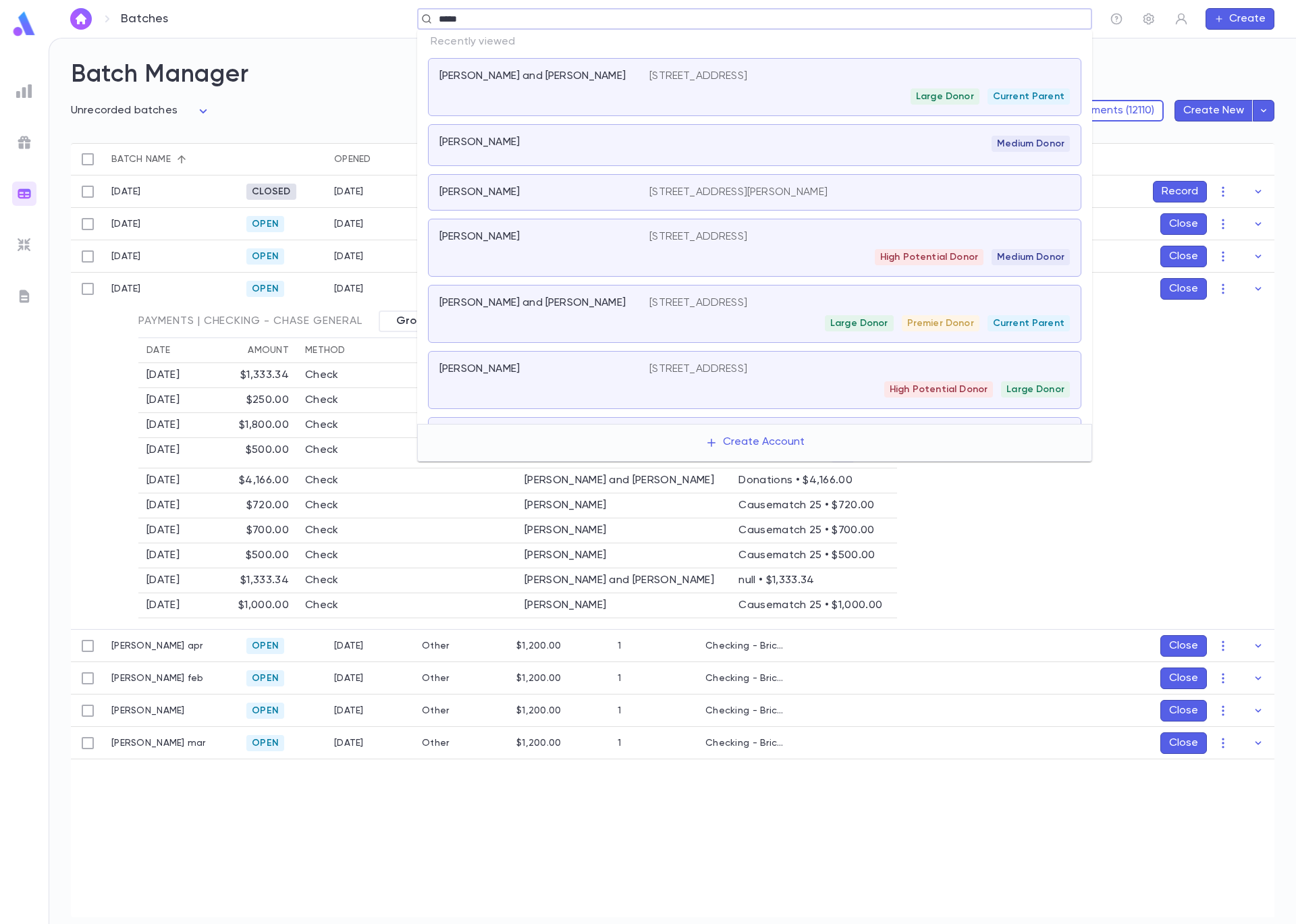
type input "******"
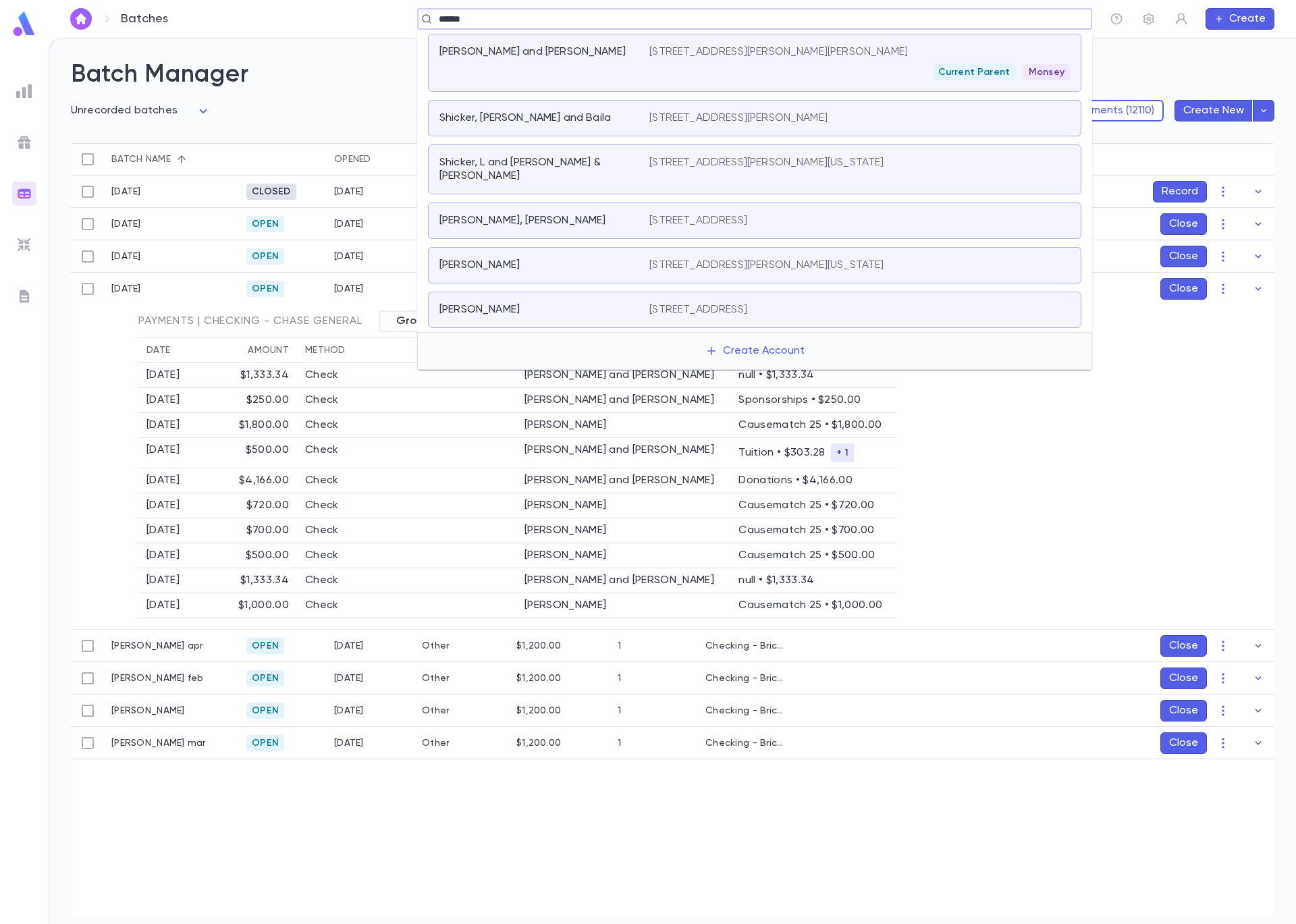
click at [561, 61] on div "Sicker, Avrohom and Chaya" at bounding box center [544, 62] width 210 height 35
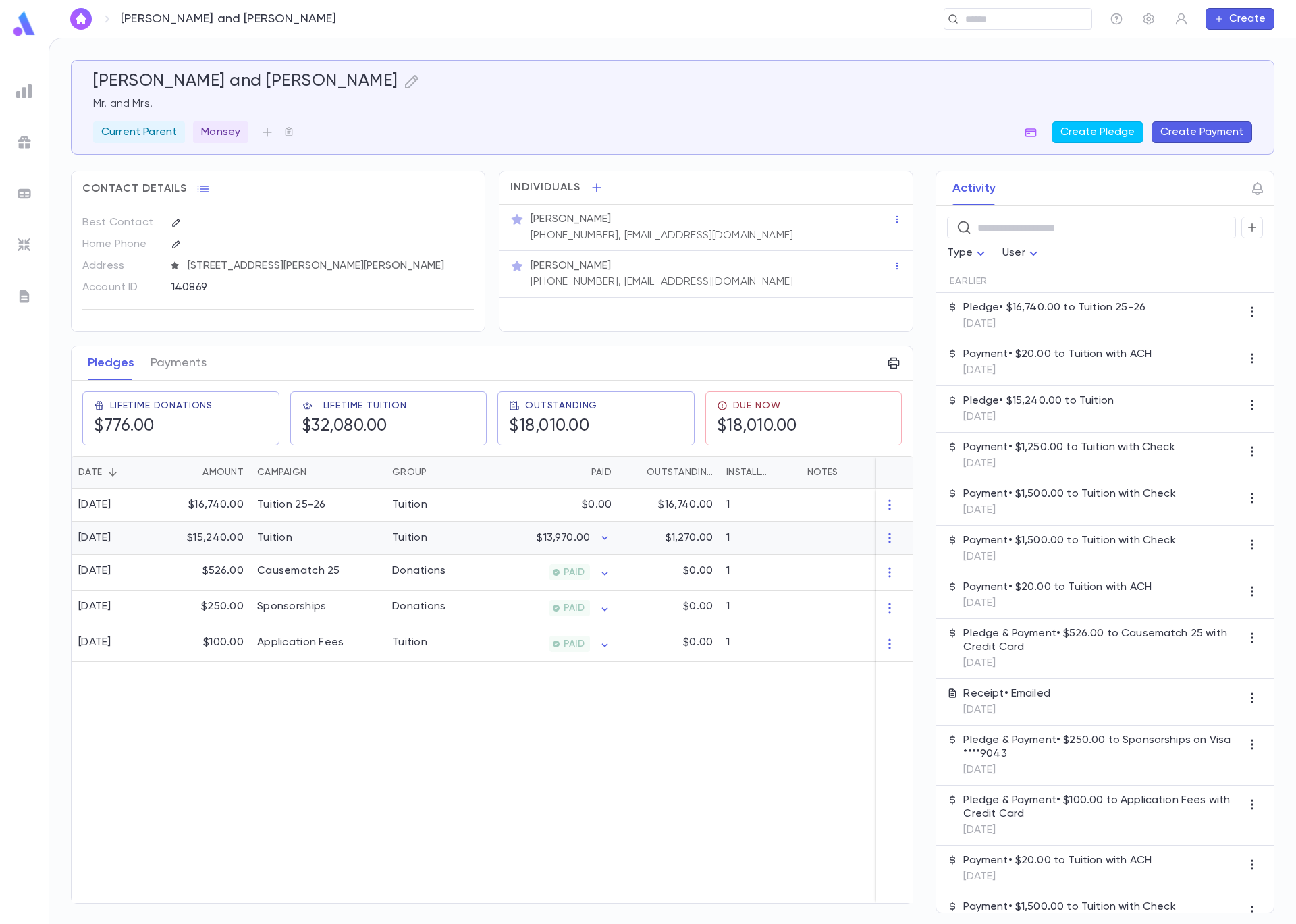
click at [359, 539] on div "Tuition" at bounding box center [317, 538] width 135 height 33
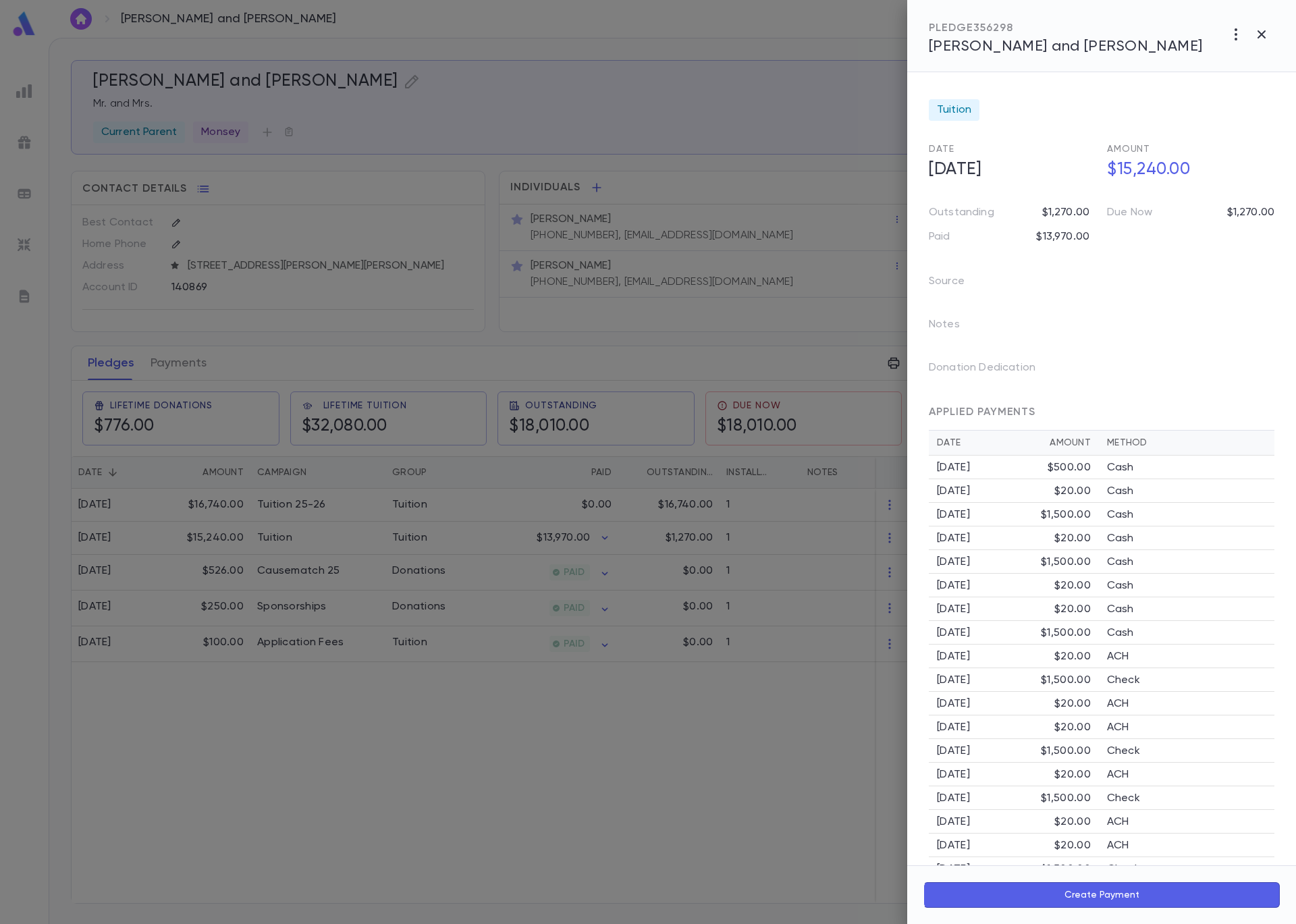
click at [1061, 905] on button "Create Payment" at bounding box center [1101, 894] width 356 height 26
click at [1142, 718] on icon "Choose date, selected date is Sep 5, 2025" at bounding box center [1140, 714] width 16 height 16
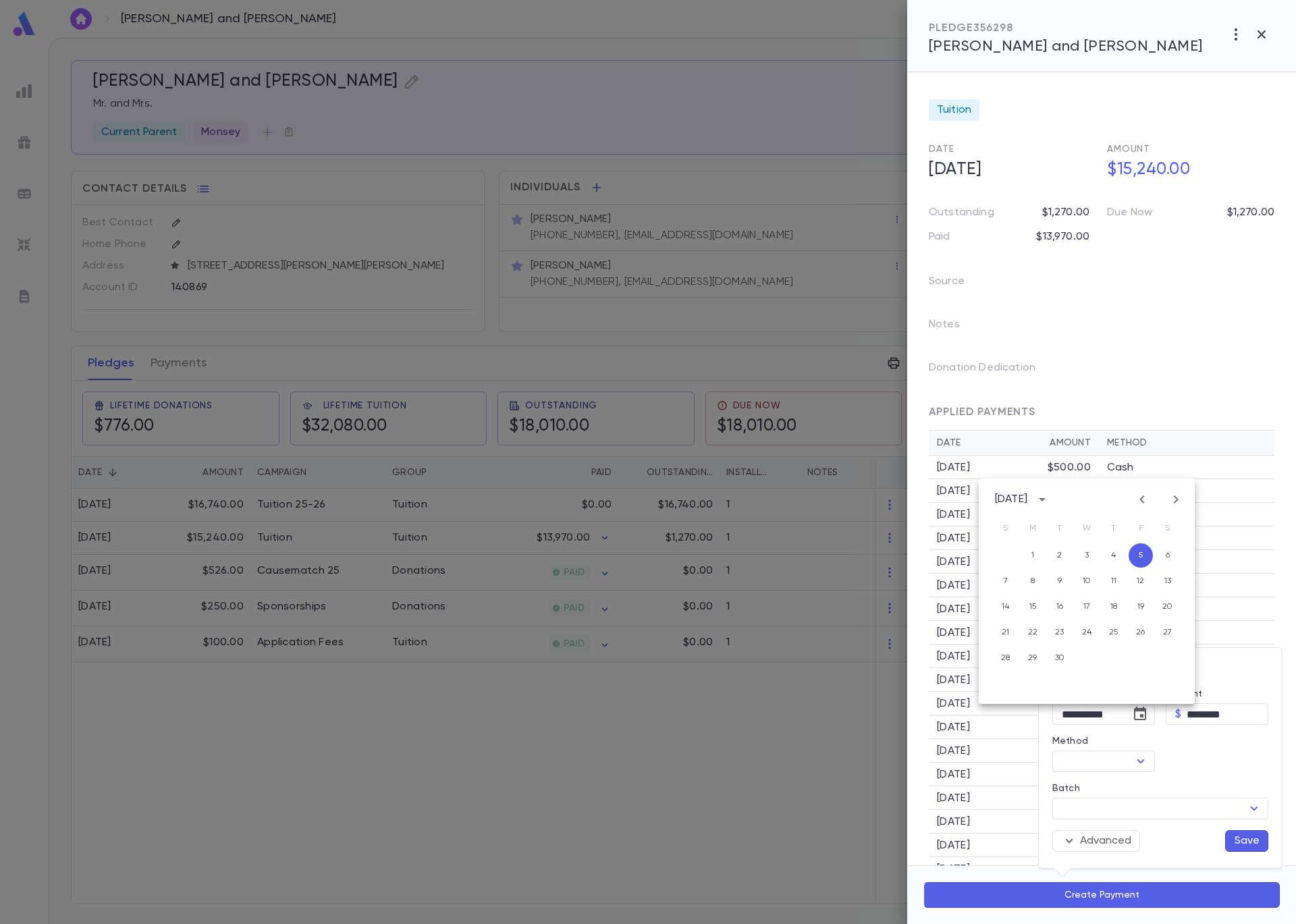
click at [1141, 502] on icon "Previous month" at bounding box center [1142, 499] width 16 height 16
click at [1142, 503] on icon "Previous month" at bounding box center [1142, 499] width 16 height 16
click at [1117, 606] on button "17" at bounding box center [1114, 606] width 24 height 24
type input "**********"
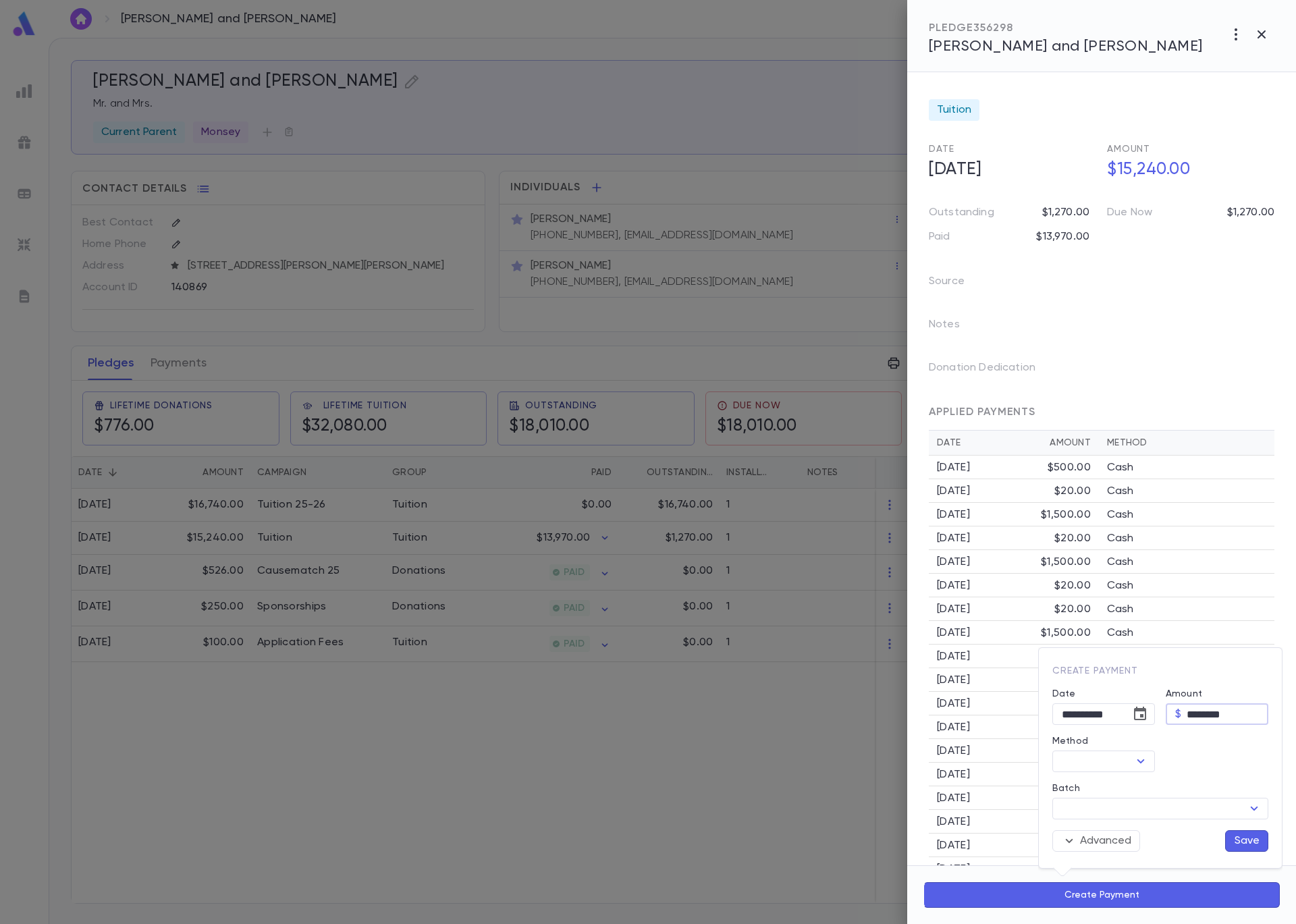
drag, startPoint x: 1248, startPoint y: 714, endPoint x: 1098, endPoint y: 693, distance: 151.5
click at [1098, 693] on div "**********" at bounding box center [1155, 764] width 227 height 174
click at [1147, 761] on icon "Open" at bounding box center [1141, 761] width 16 height 16
type input "********"
click at [1099, 599] on li "Check" at bounding box center [1135, 605] width 165 height 22
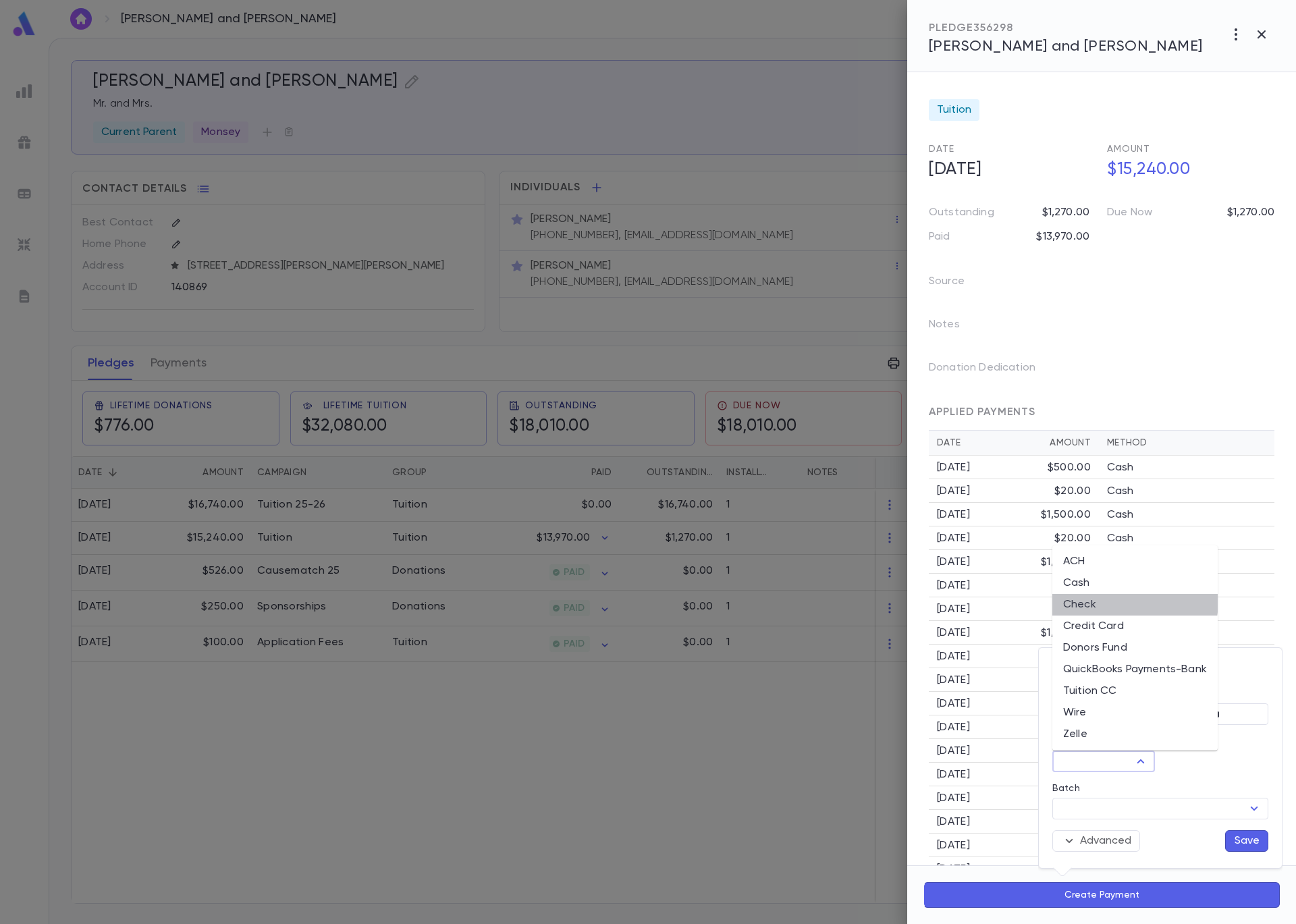
type input "*****"
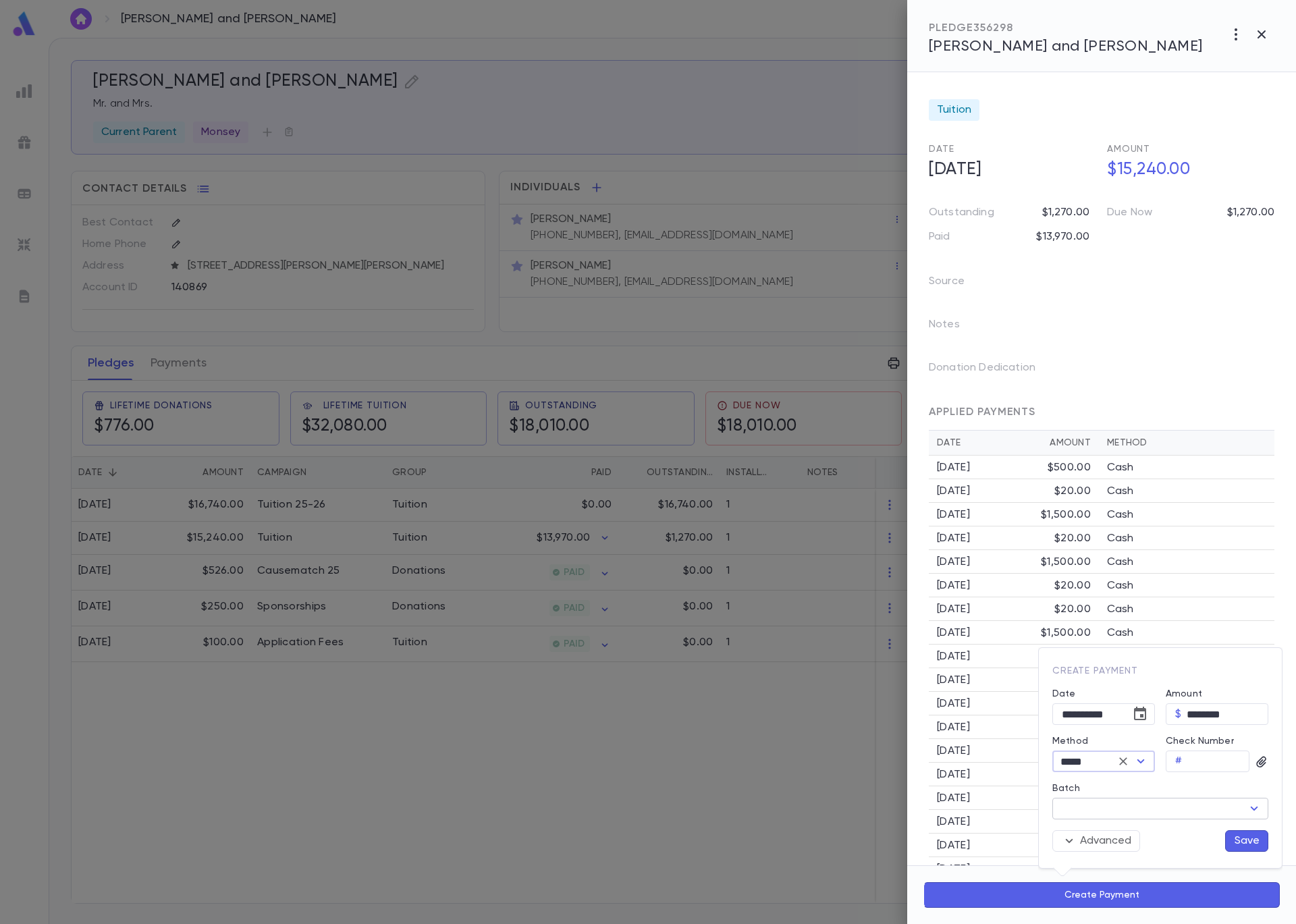
click at [1153, 809] on input "Batch" at bounding box center [1149, 809] width 185 height 19
click at [1148, 832] on div "7/18/25 • Cash/Check" at bounding box center [1114, 830] width 102 height 13
type input "*******"
click at [1244, 841] on button "Save" at bounding box center [1246, 841] width 43 height 22
click at [411, 257] on div at bounding box center [648, 462] width 1296 height 924
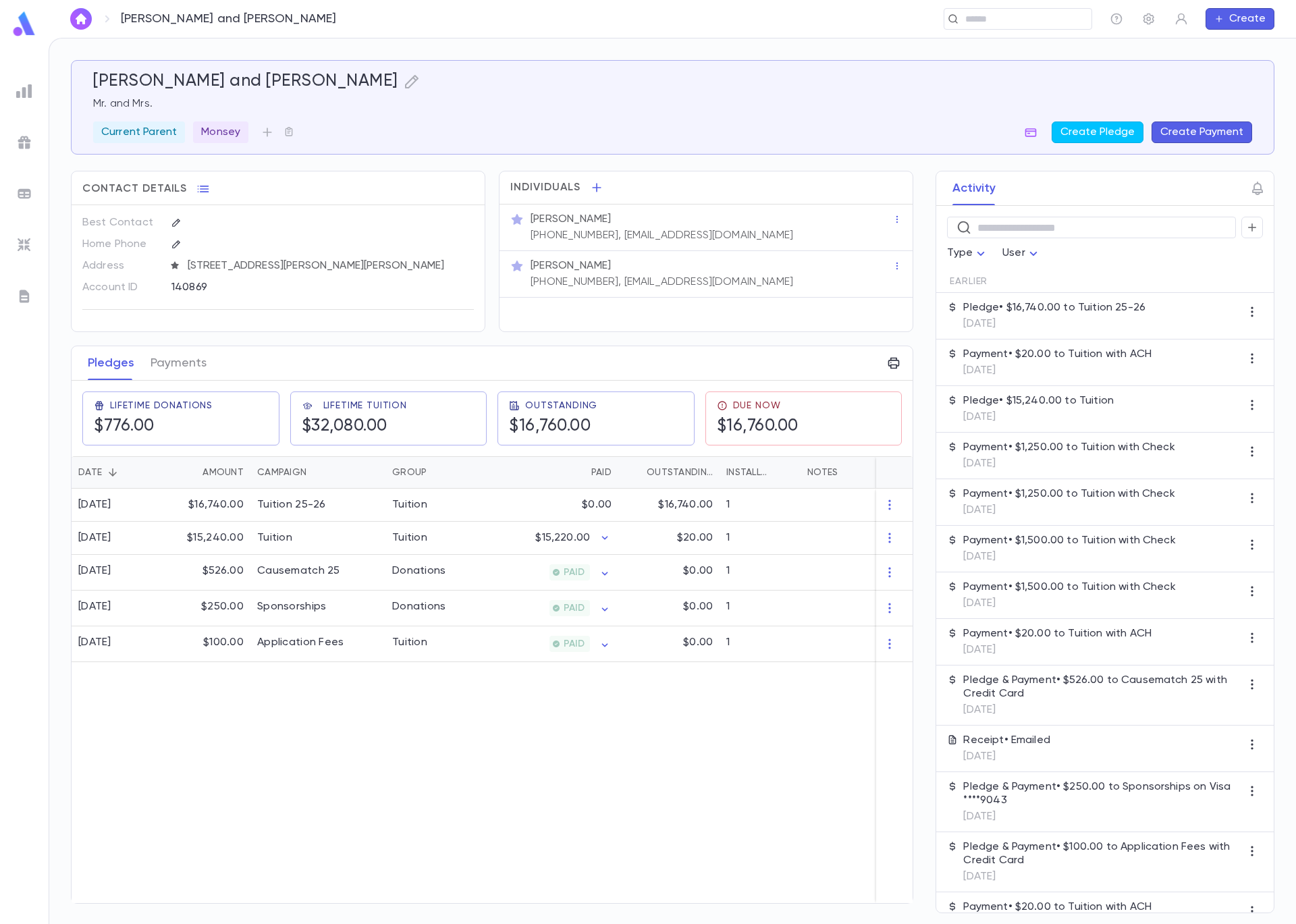
click at [23, 192] on img at bounding box center [24, 193] width 16 height 16
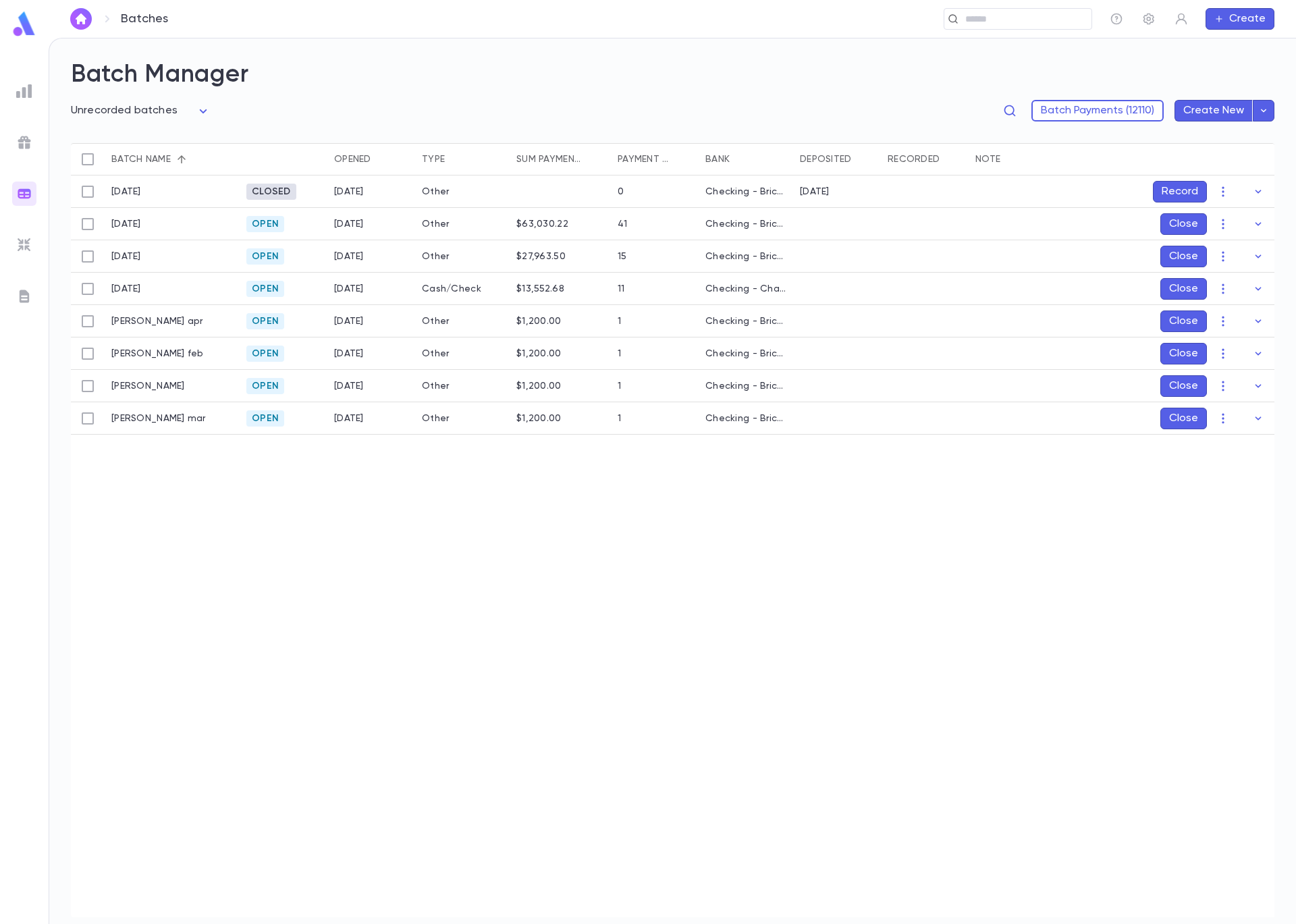
click at [164, 295] on div "7/18/25" at bounding box center [171, 289] width 135 height 33
click at [1174, 282] on button "Close" at bounding box center [1184, 289] width 47 height 22
click at [1192, 290] on button "Record" at bounding box center [1180, 289] width 54 height 22
click at [1224, 379] on icon "Choose date, selected date is Sep 5, 2025" at bounding box center [1231, 379] width 16 height 16
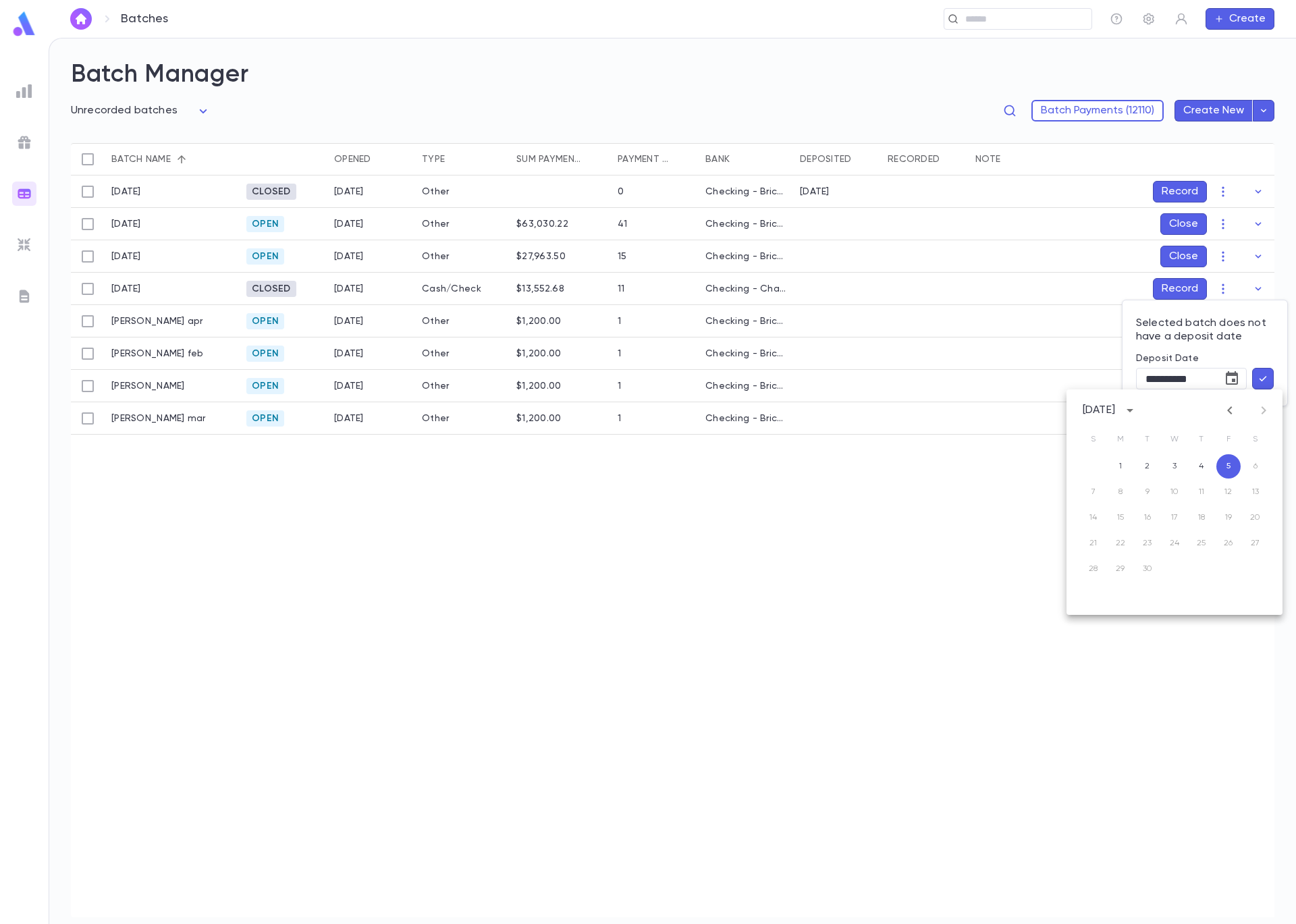
click at [1229, 412] on icon "Previous month" at bounding box center [1230, 410] width 16 height 16
click at [1228, 411] on icon "Previous month" at bounding box center [1230, 410] width 16 height 16
click at [1230, 513] on button "18" at bounding box center [1228, 517] width 24 height 24
type input "**********"
click at [1259, 378] on icon "button" at bounding box center [1263, 378] width 12 height 13
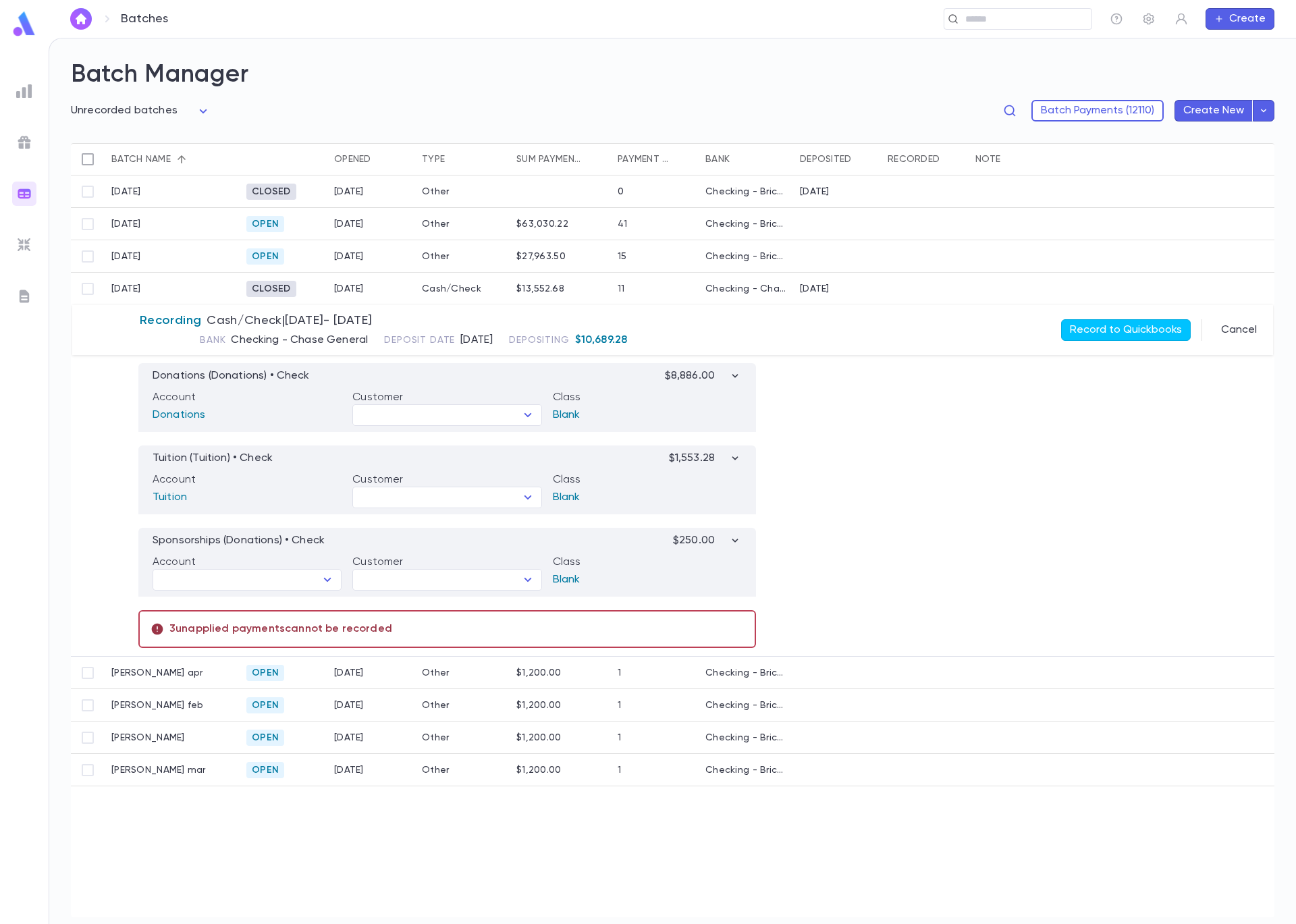
click at [344, 629] on p "3 unapplied payments cannot be recorded" at bounding box center [447, 629] width 593 height 13
click at [384, 627] on p "3 unapplied payments cannot be recorded" at bounding box center [447, 629] width 593 height 13
click at [1252, 326] on button "Cancel" at bounding box center [1239, 330] width 52 height 22
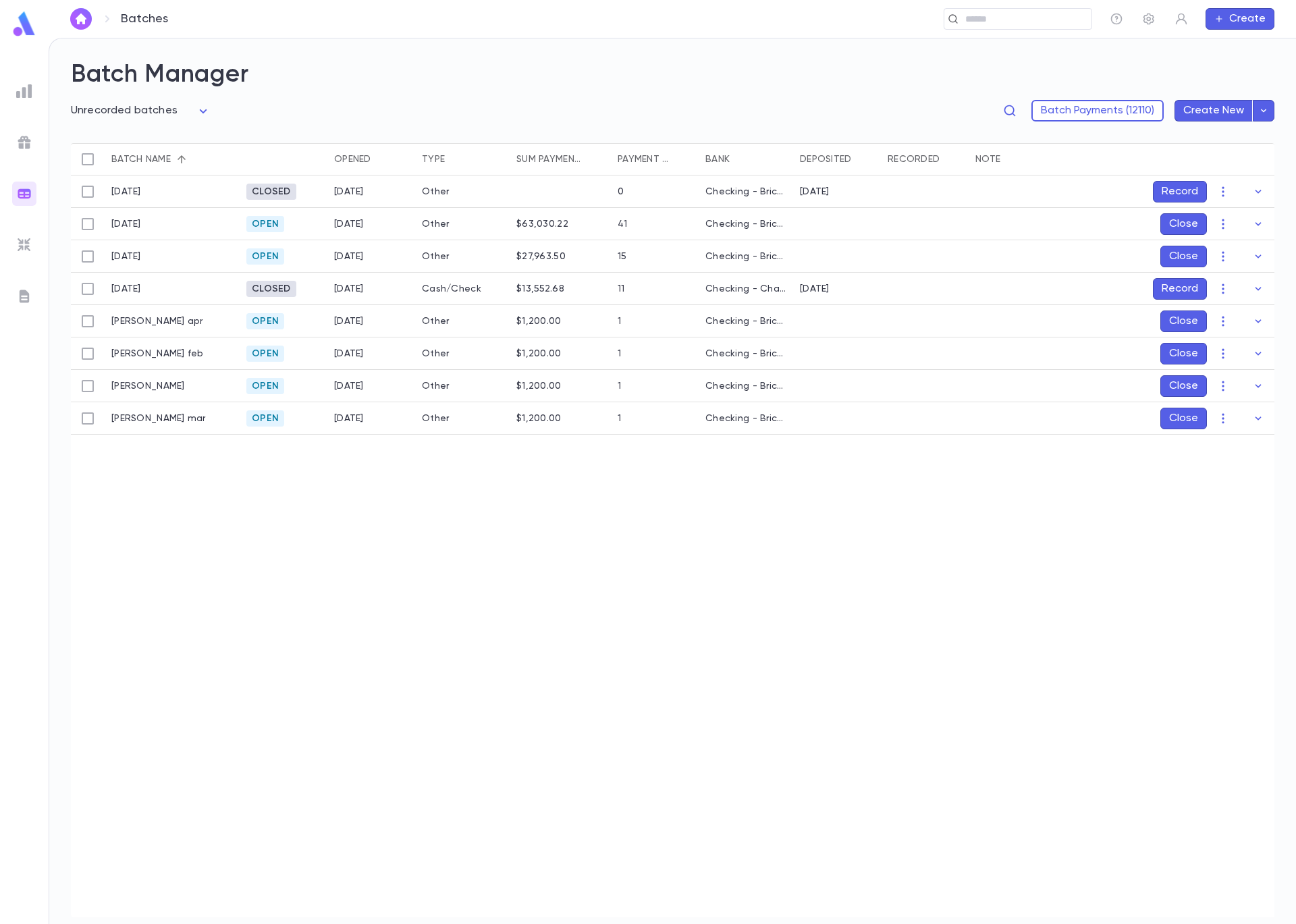
click at [364, 289] on div "8/4/2025" at bounding box center [349, 289] width 30 height 11
click at [1261, 287] on icon "button" at bounding box center [1258, 288] width 13 height 13
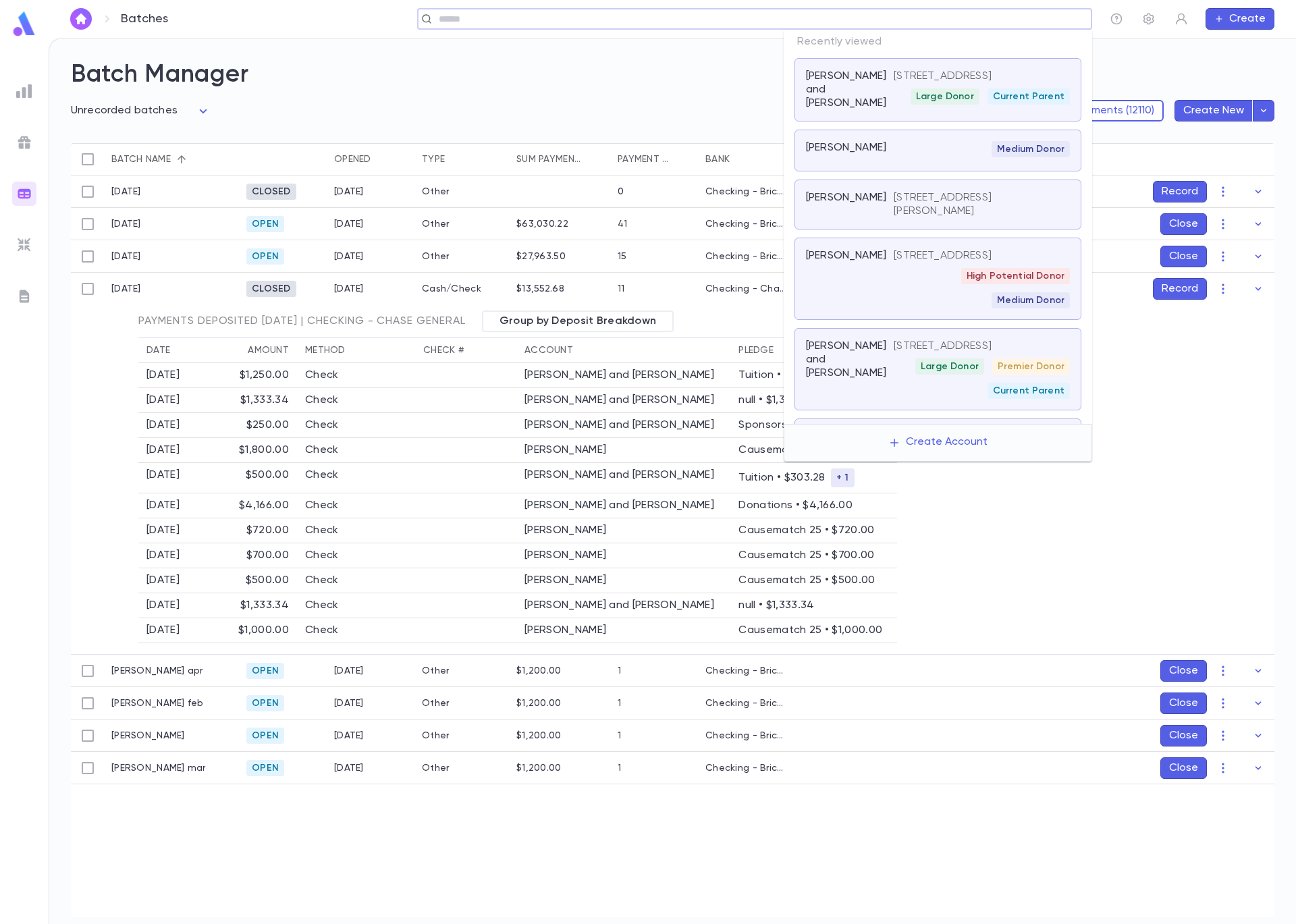
click at [1033, 17] on input "text" at bounding box center [750, 19] width 631 height 12
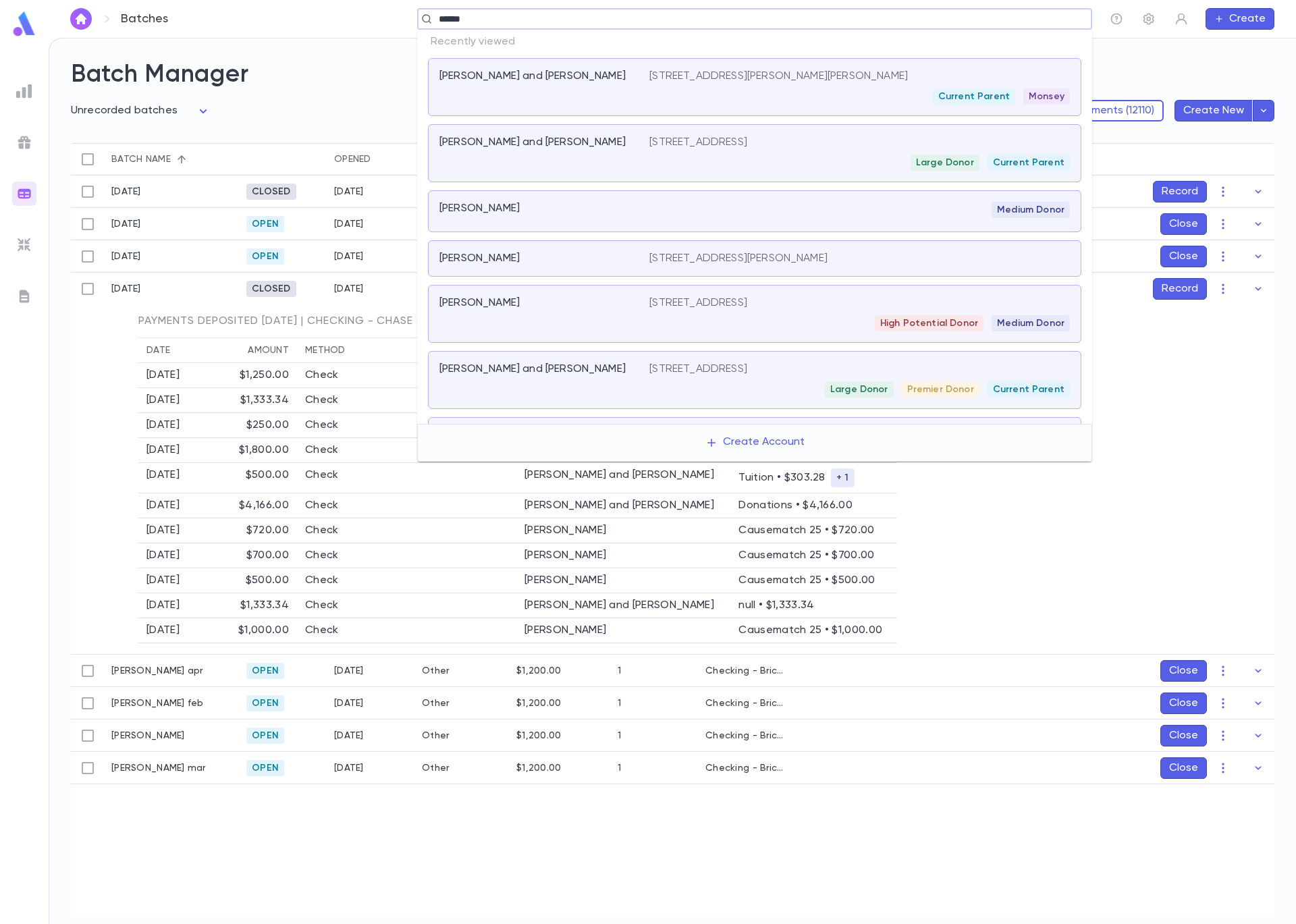
type input "*******"
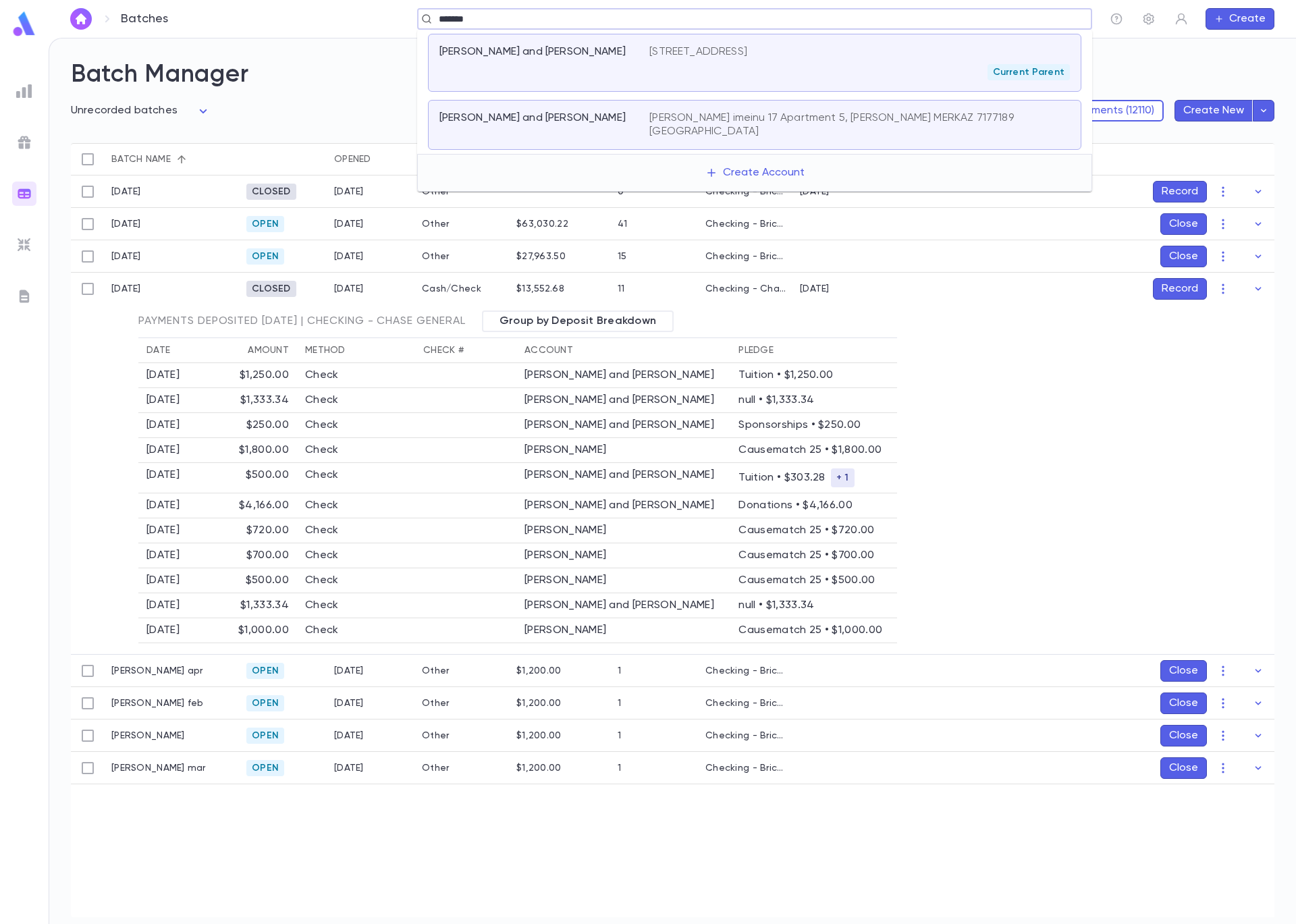
click at [710, 61] on div "3045 W. Jarlath st, Chicago IL 60645 United States Current Parent" at bounding box center [860, 62] width 421 height 35
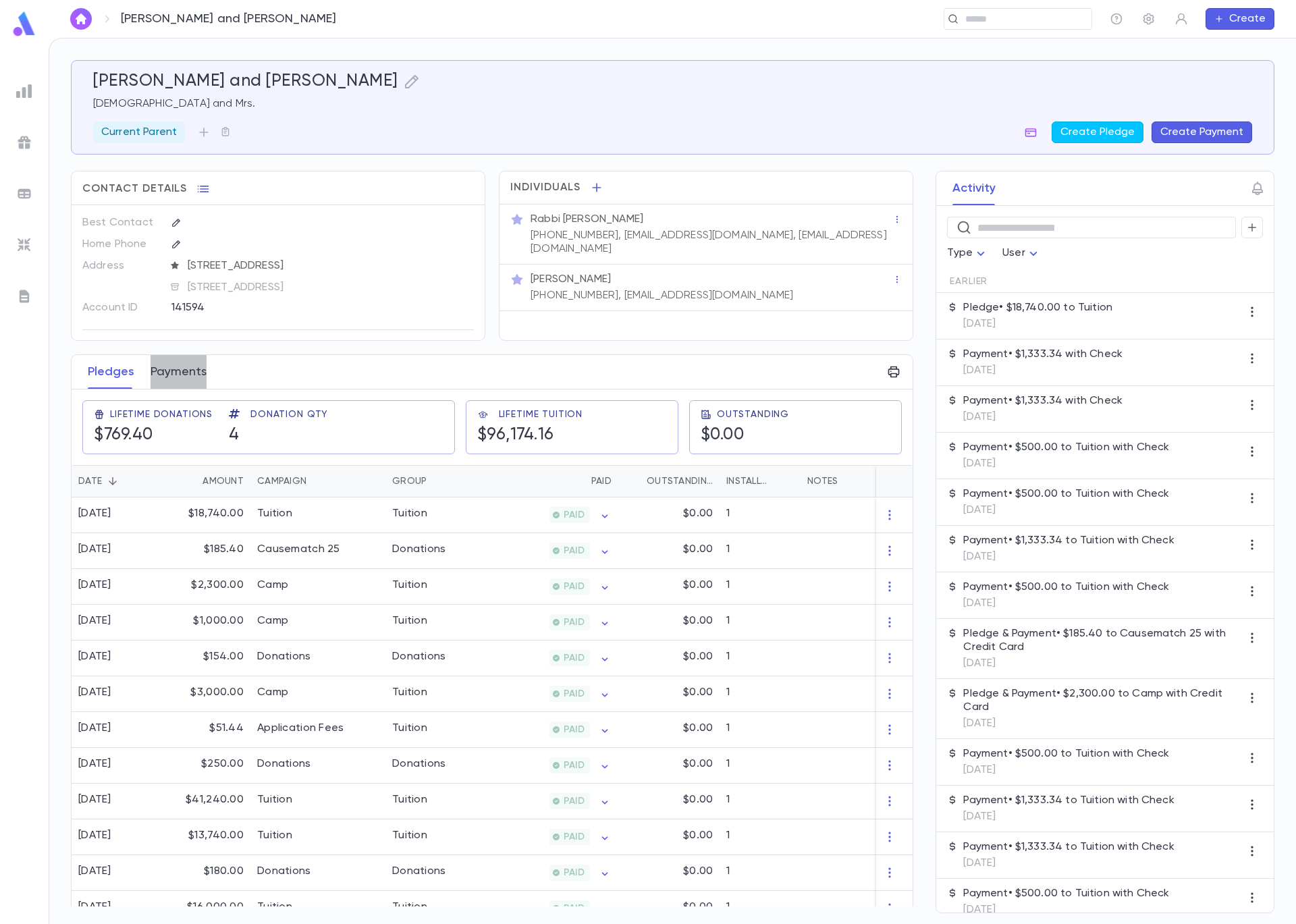
click at [169, 386] on button "Payments" at bounding box center [178, 372] width 56 height 34
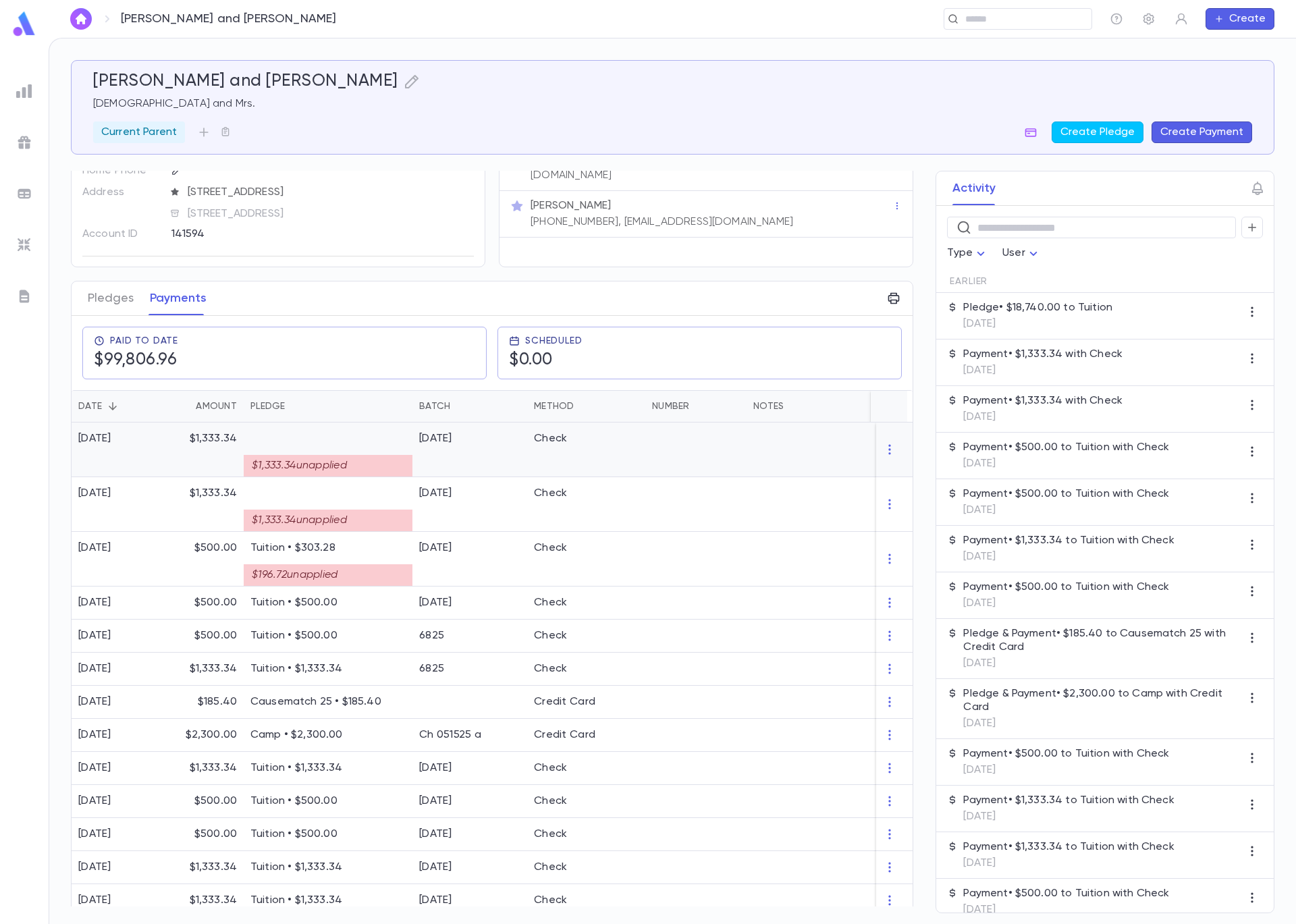
scroll to position [86, 0]
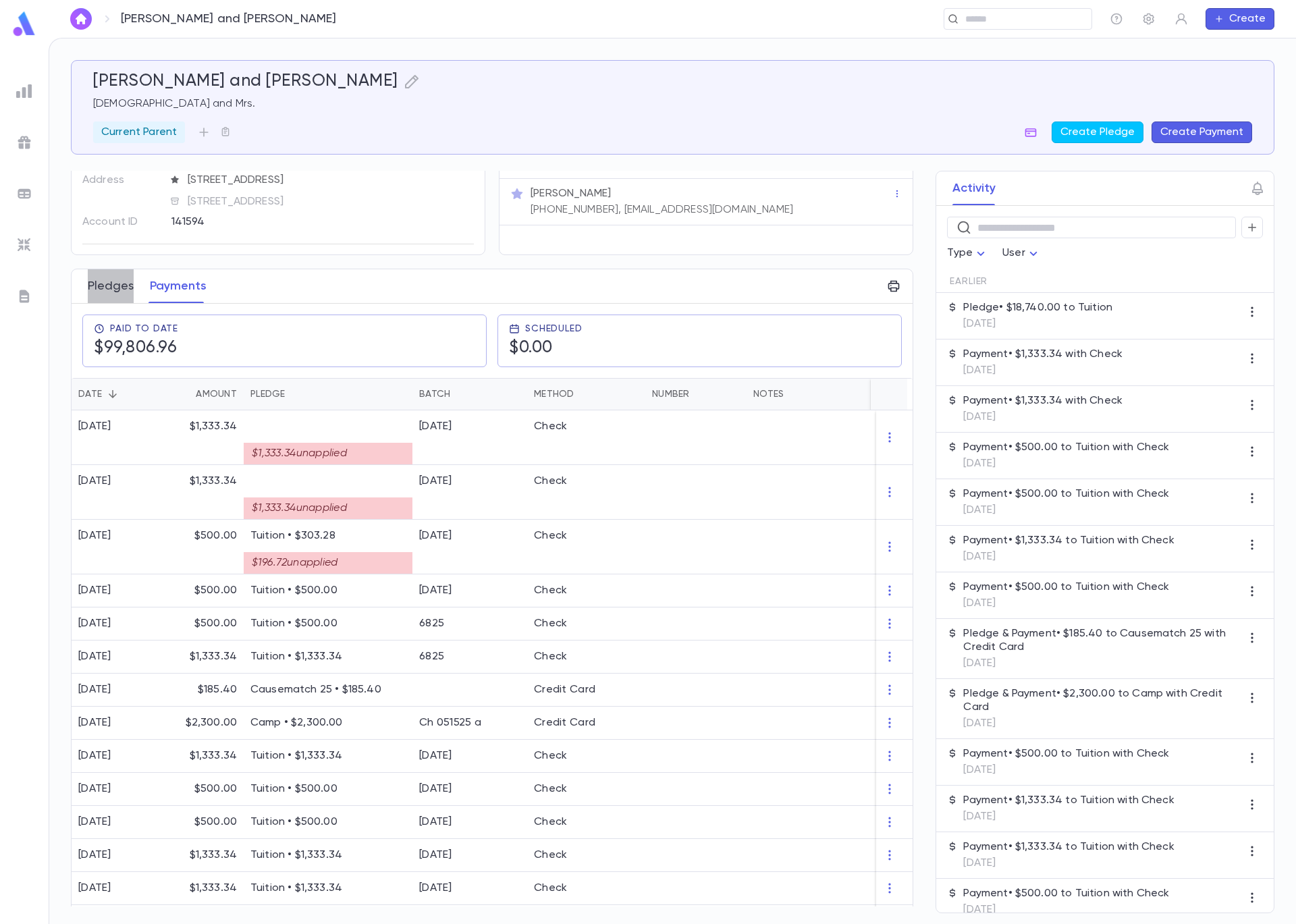
click at [122, 280] on button "Pledges" at bounding box center [111, 286] width 46 height 34
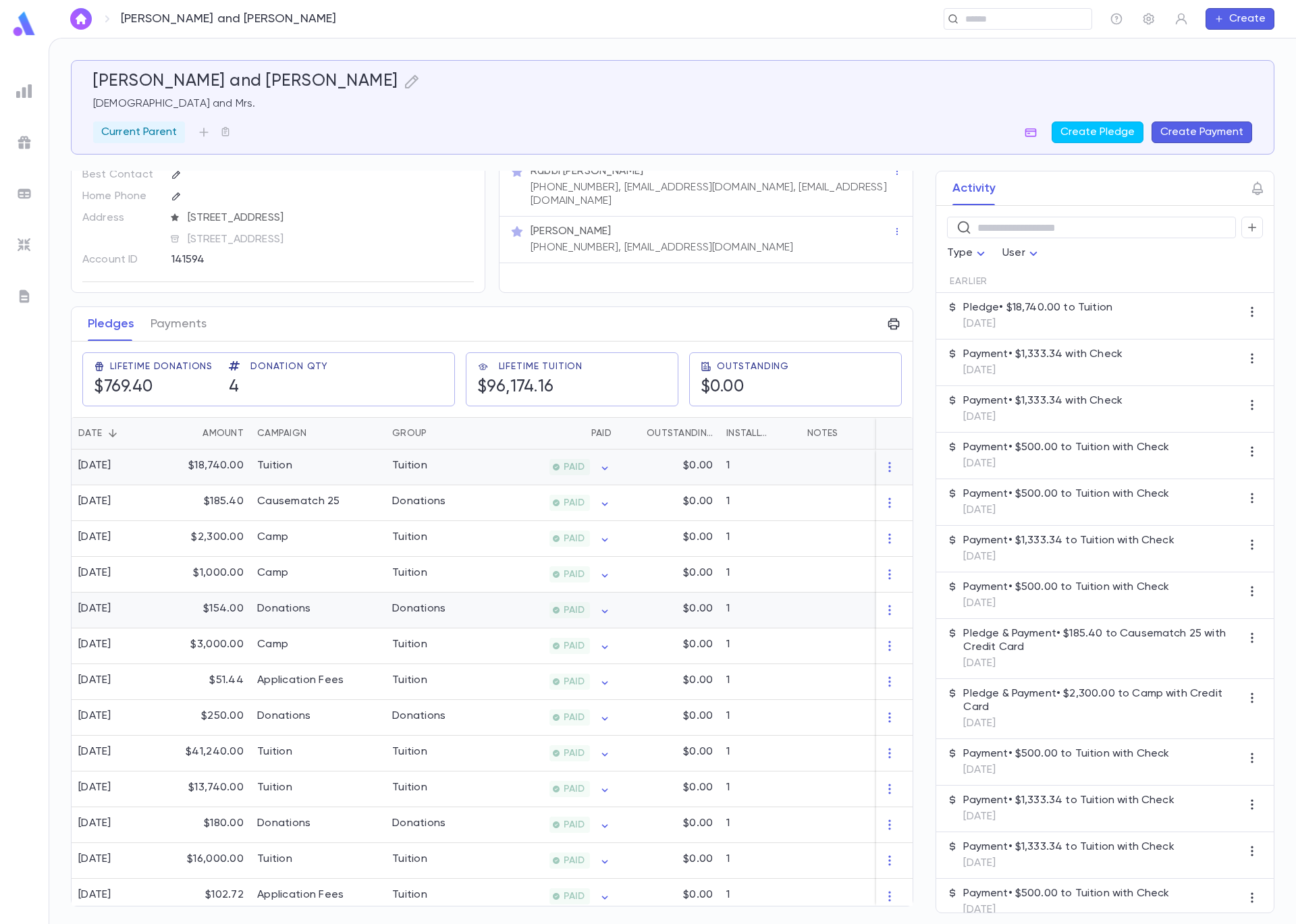
scroll to position [62, 0]
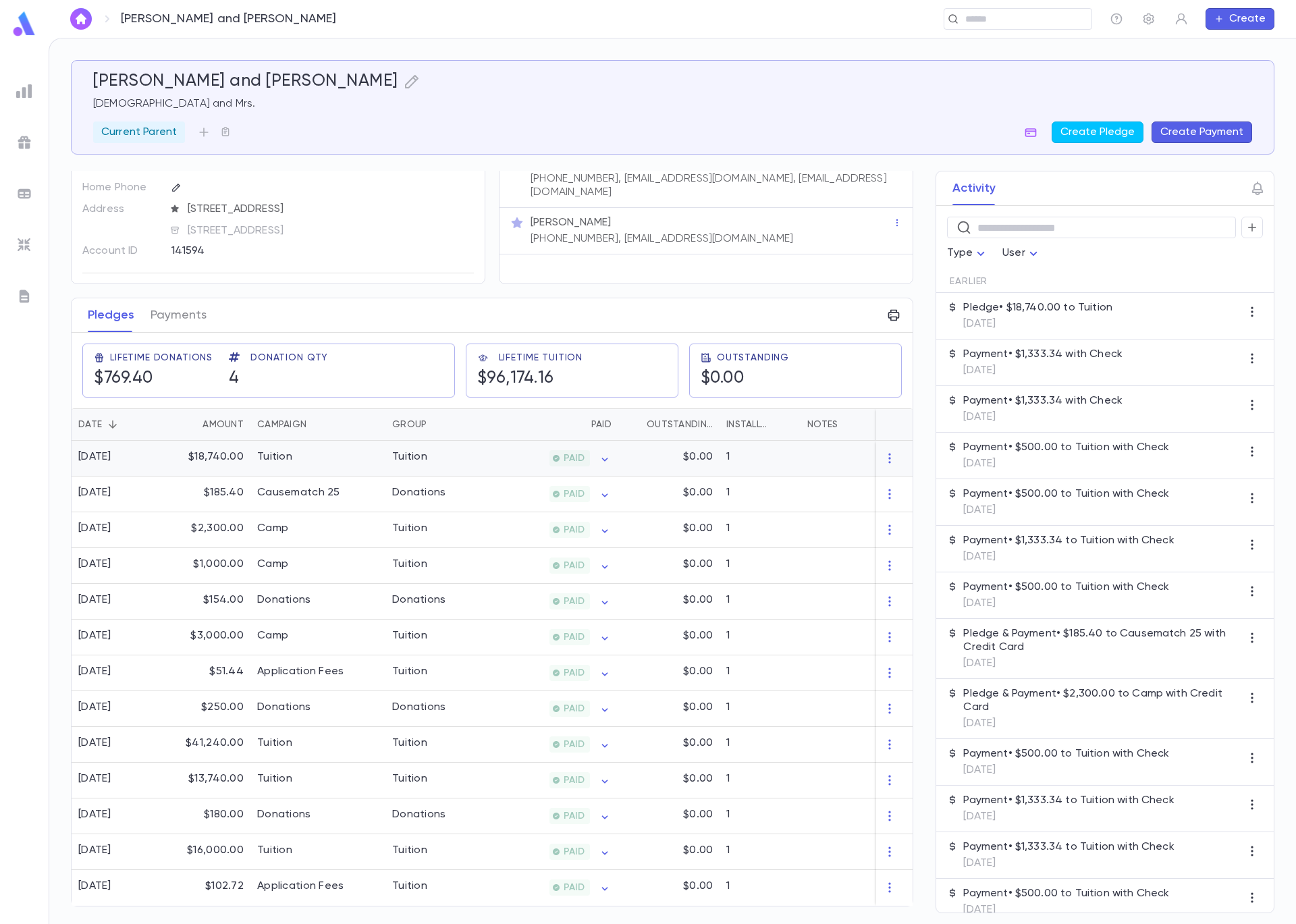
click at [360, 453] on div "Tuition" at bounding box center [317, 459] width 135 height 36
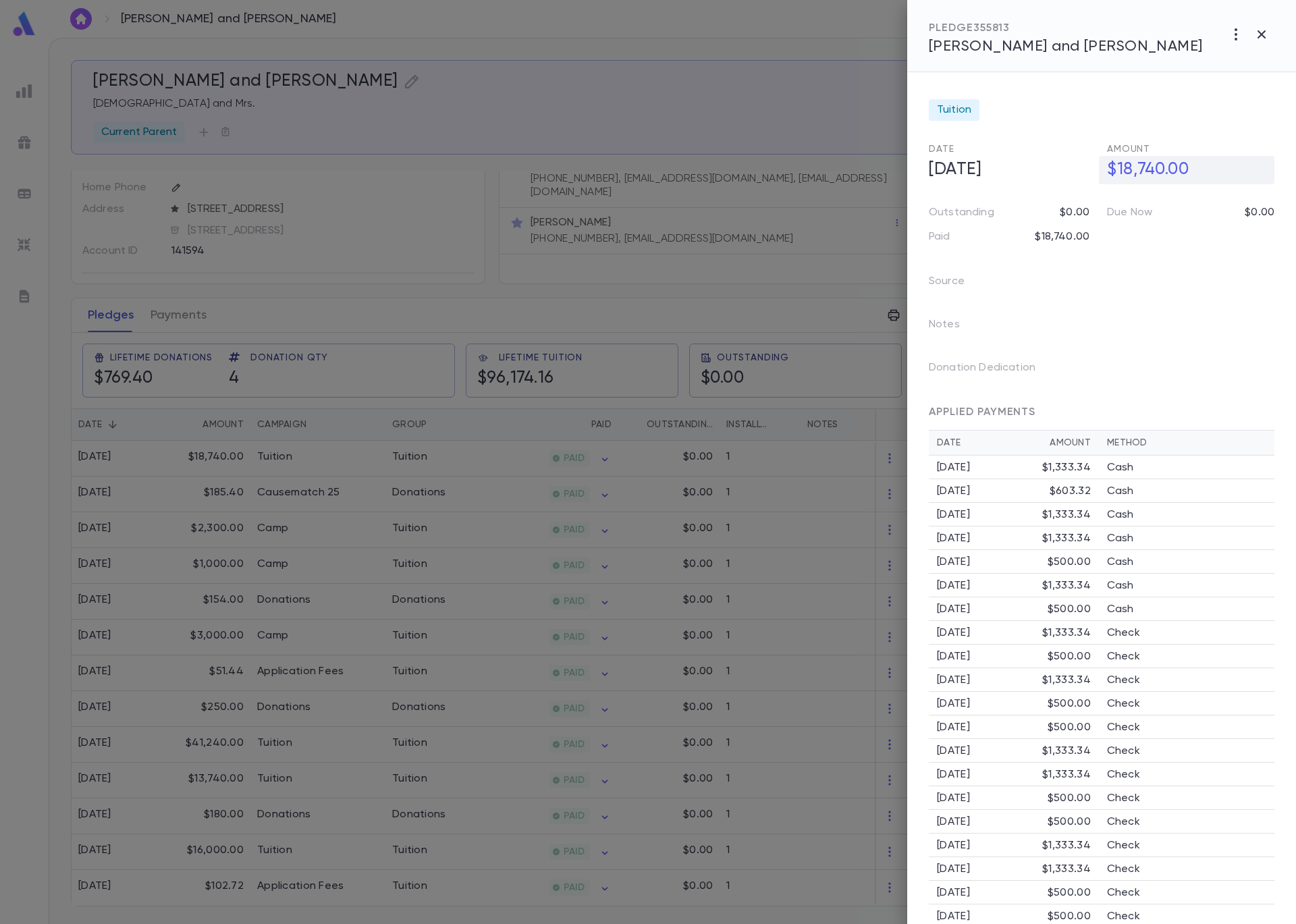
click at [1136, 175] on h5 "$18,740.00" at bounding box center [1186, 170] width 175 height 28
drag, startPoint x: 1195, startPoint y: 169, endPoint x: 1058, endPoint y: 171, distance: 137.0
click at [1058, 171] on div "**********" at bounding box center [1096, 164] width 356 height 42
type input "**********"
click at [1259, 196] on icon "button" at bounding box center [1264, 199] width 12 height 13
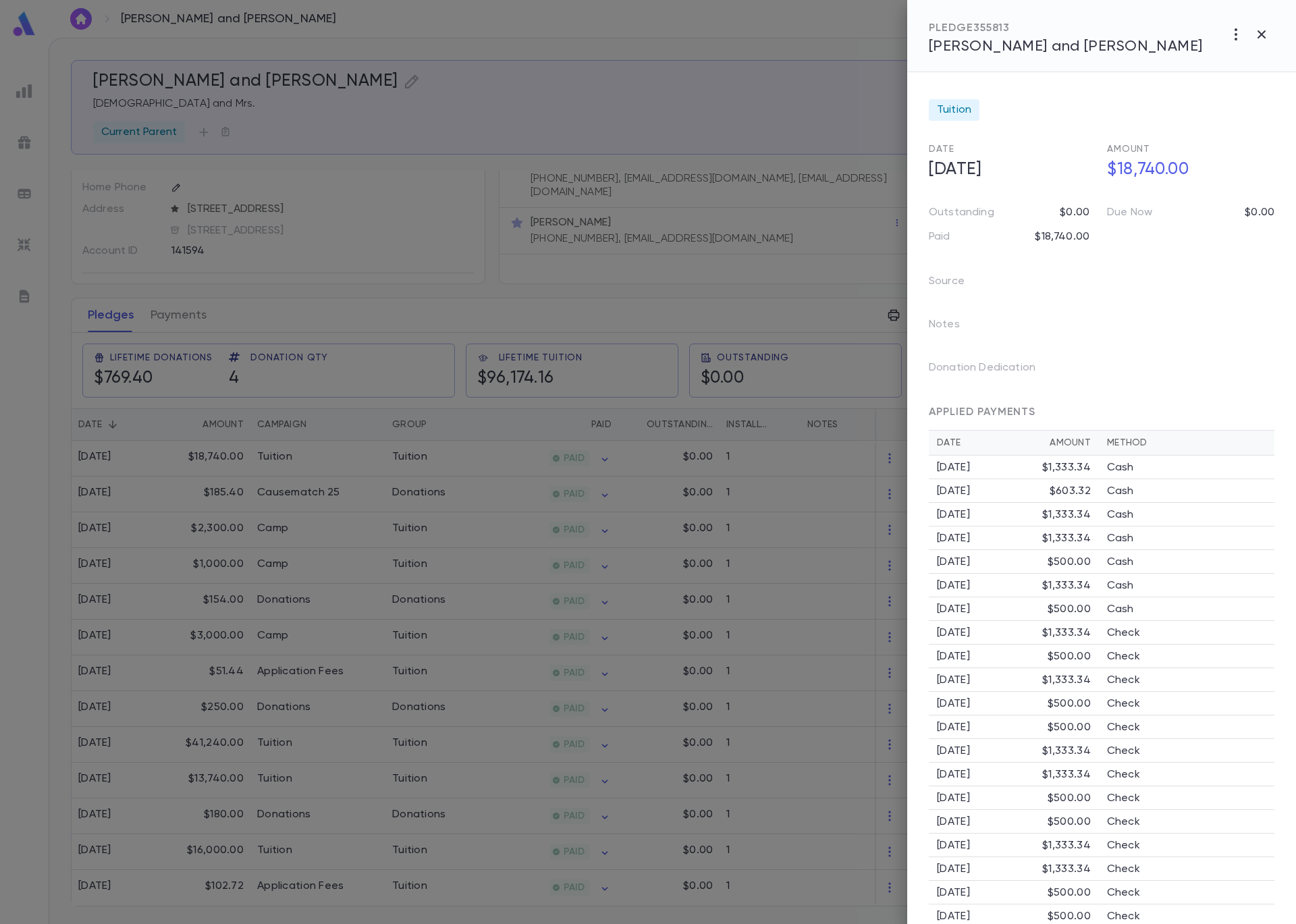
click at [752, 135] on div at bounding box center [648, 462] width 1296 height 924
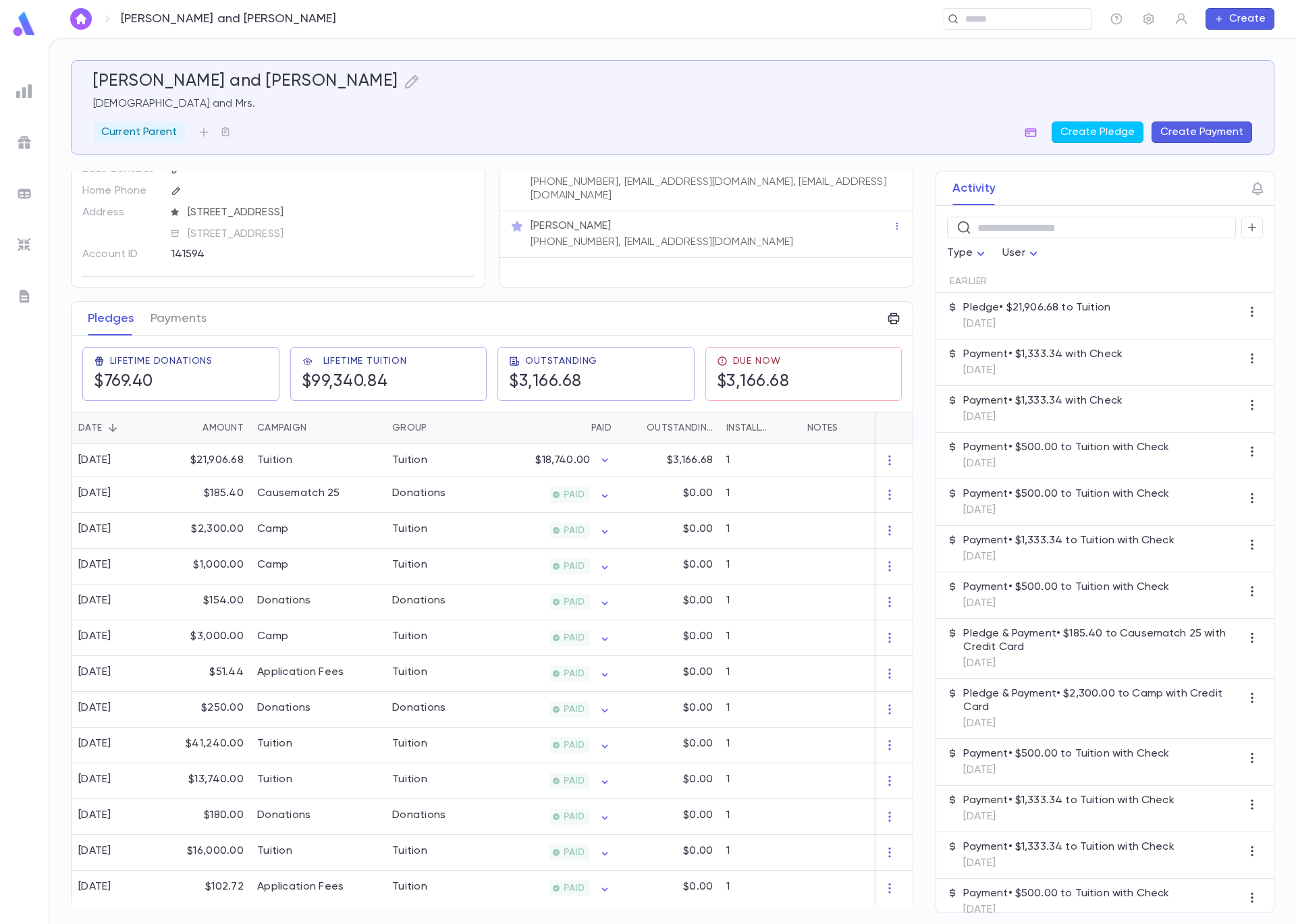
scroll to position [59, 0]
click at [170, 301] on button "Payments" at bounding box center [178, 317] width 56 height 34
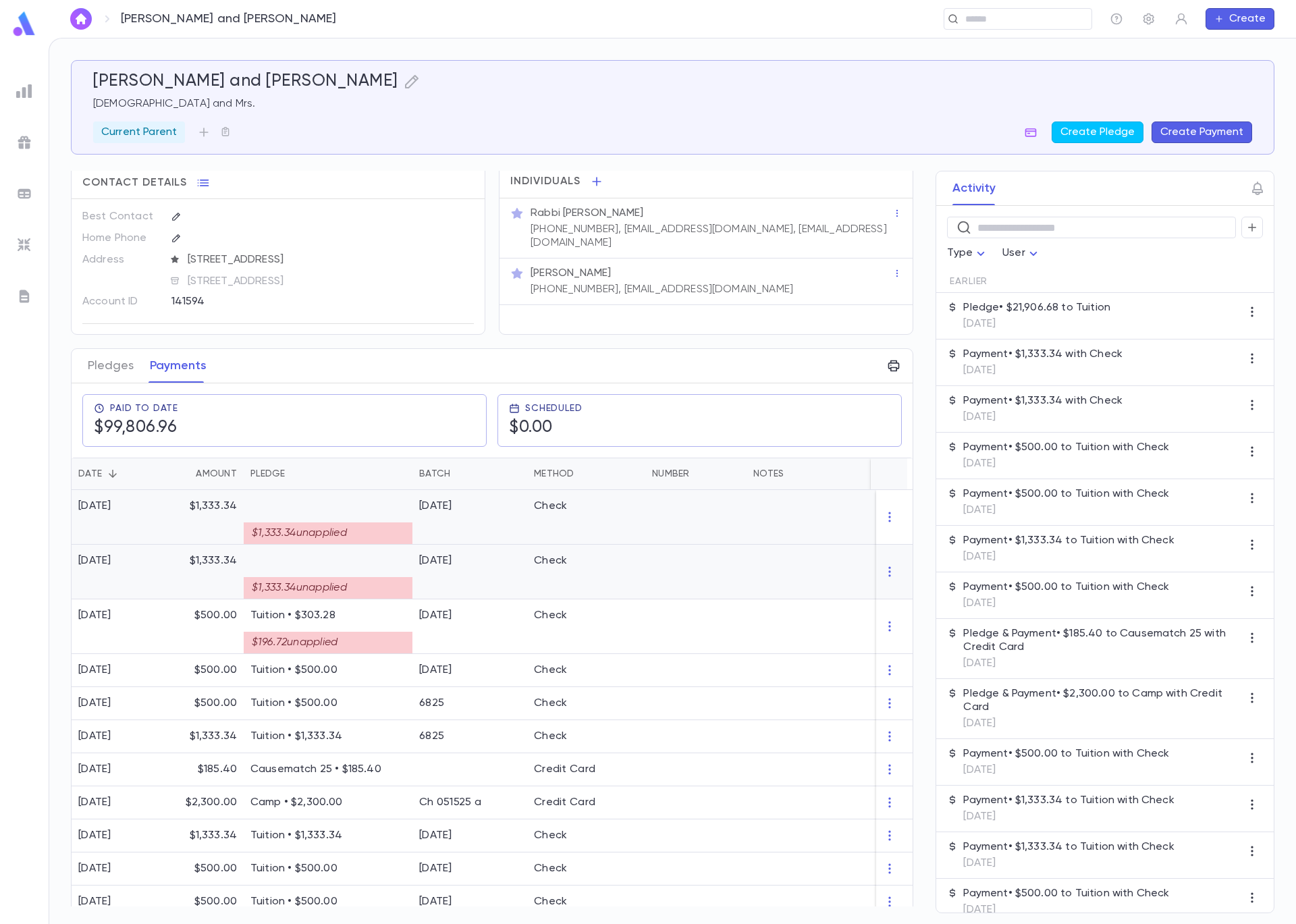
scroll to position [59, 0]
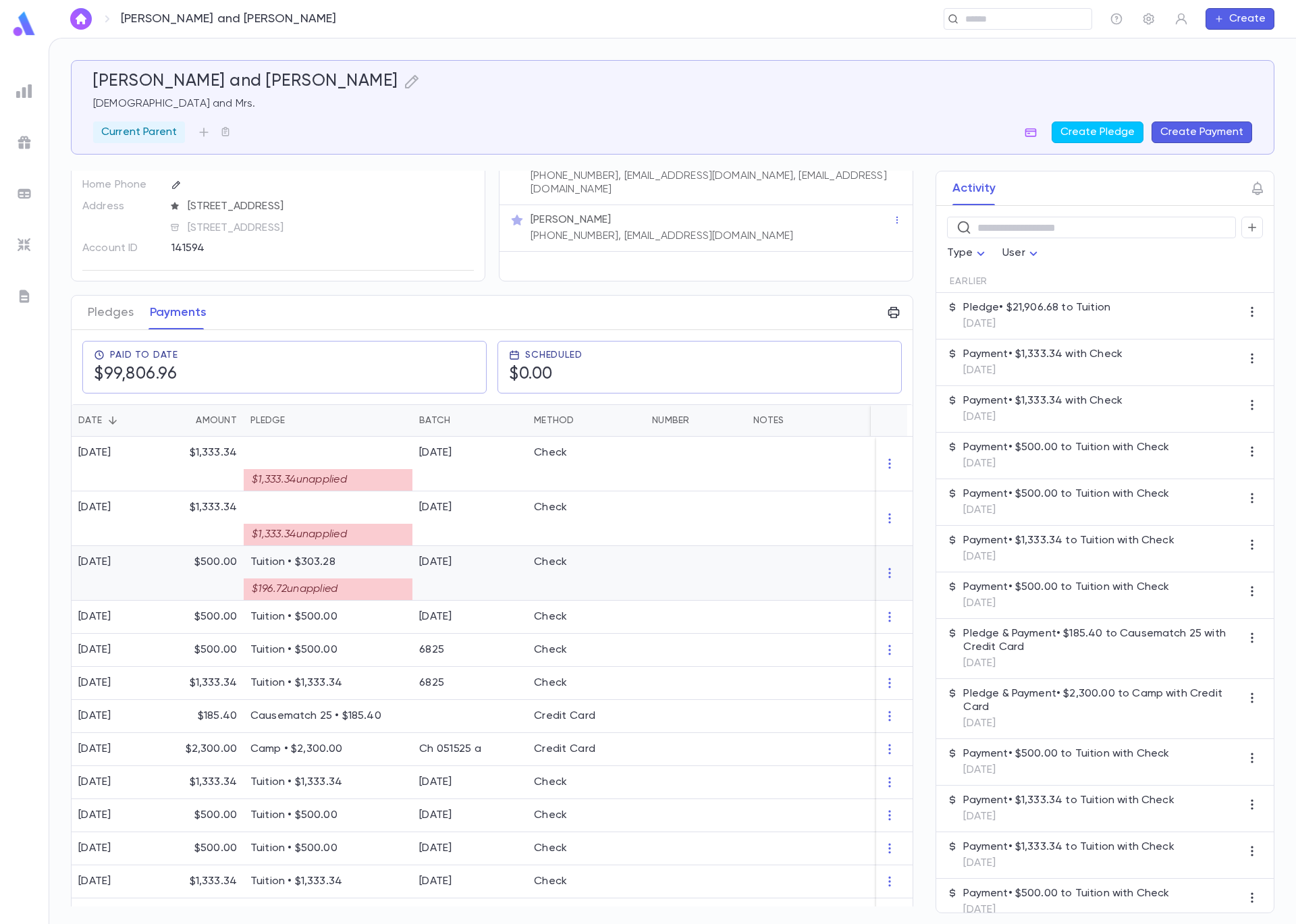
click at [469, 568] on div "7/18/25" at bounding box center [469, 573] width 115 height 55
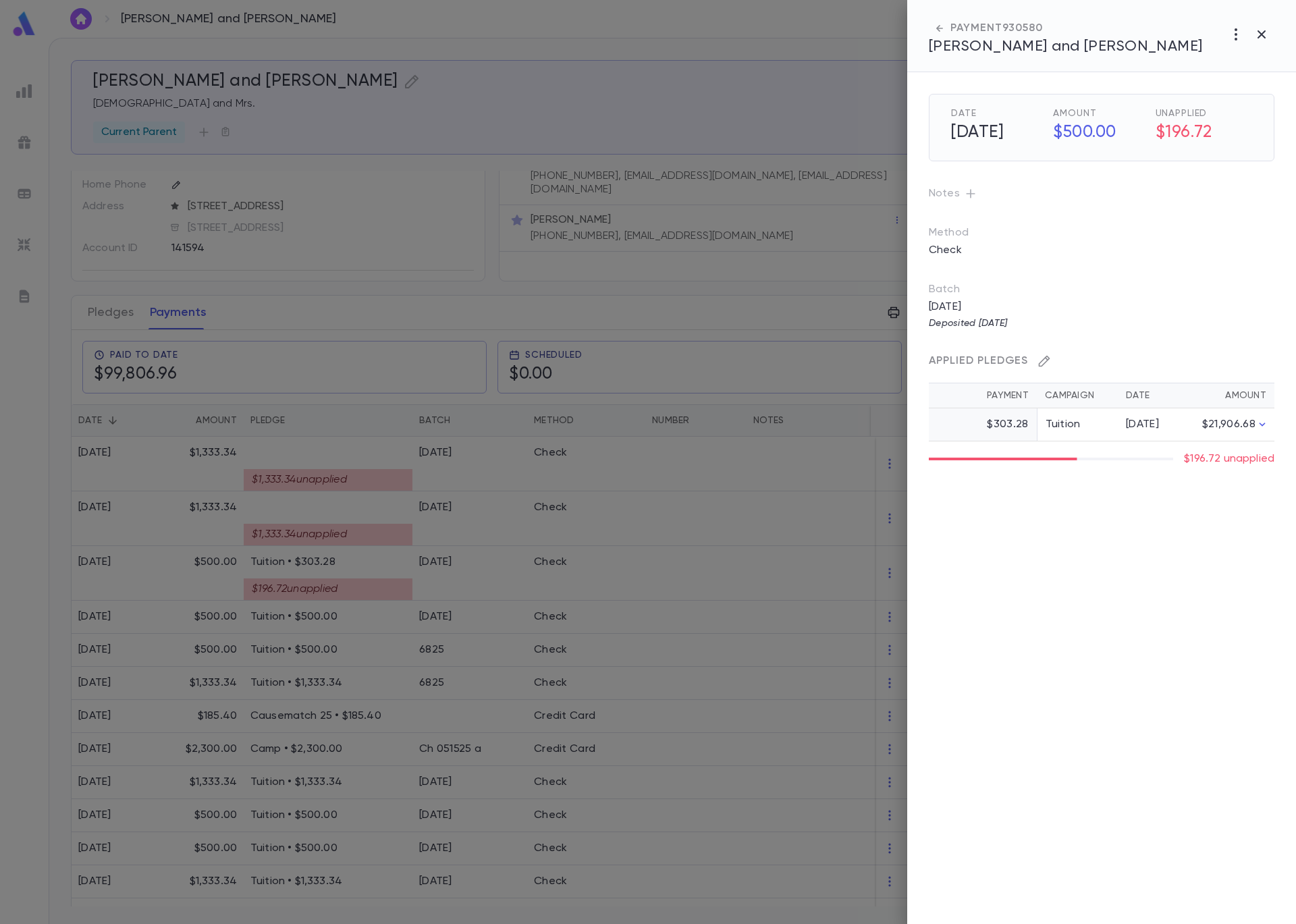
click at [1047, 362] on icon "button" at bounding box center [1044, 361] width 13 height 13
type input "******"
click at [1264, 369] on icon "button" at bounding box center [1264, 366] width 12 height 13
click at [1266, 365] on icon "button" at bounding box center [1264, 366] width 8 height 5
click at [522, 493] on div at bounding box center [648, 462] width 1296 height 924
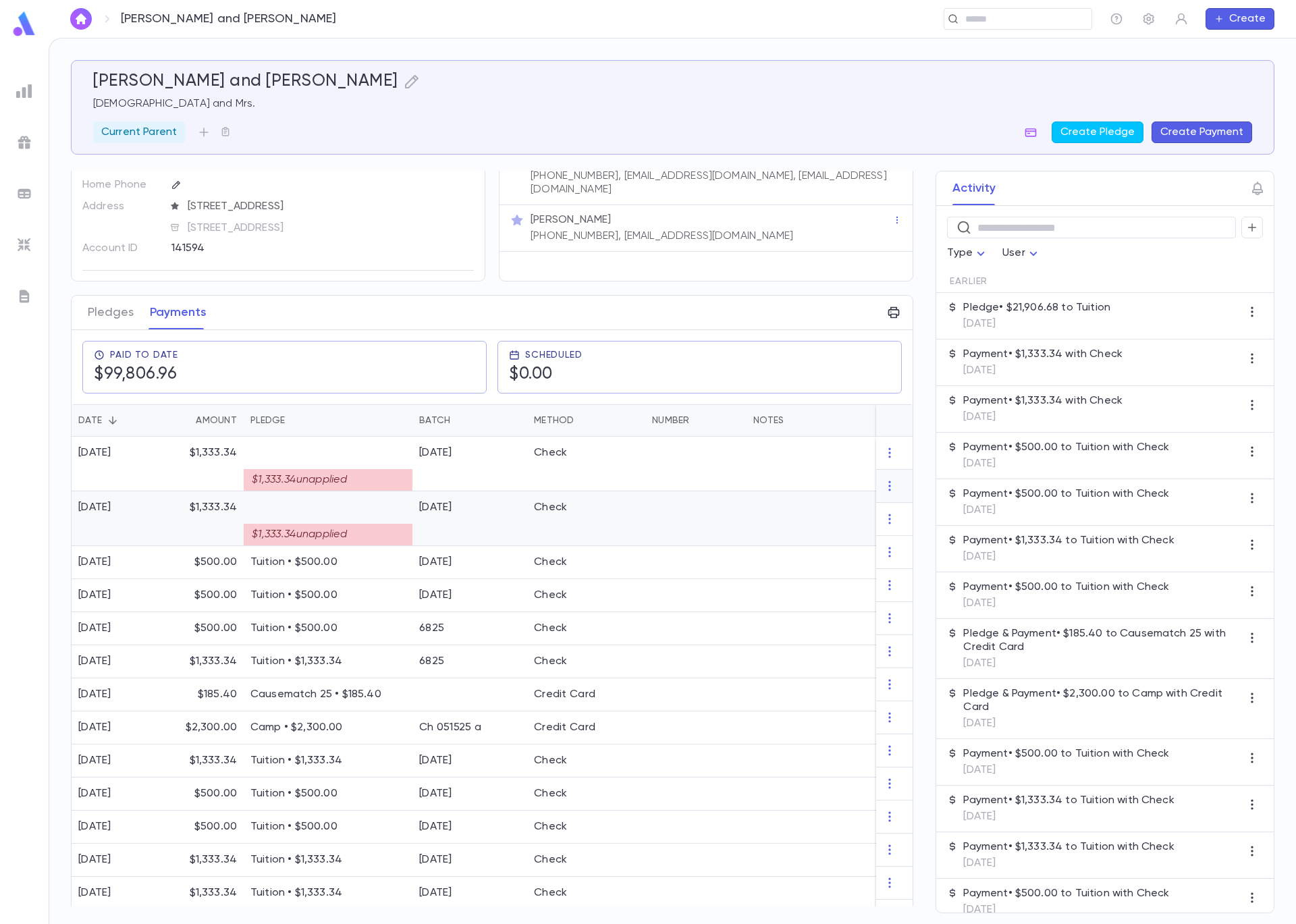
click at [431, 527] on div "7/18/25" at bounding box center [469, 519] width 115 height 55
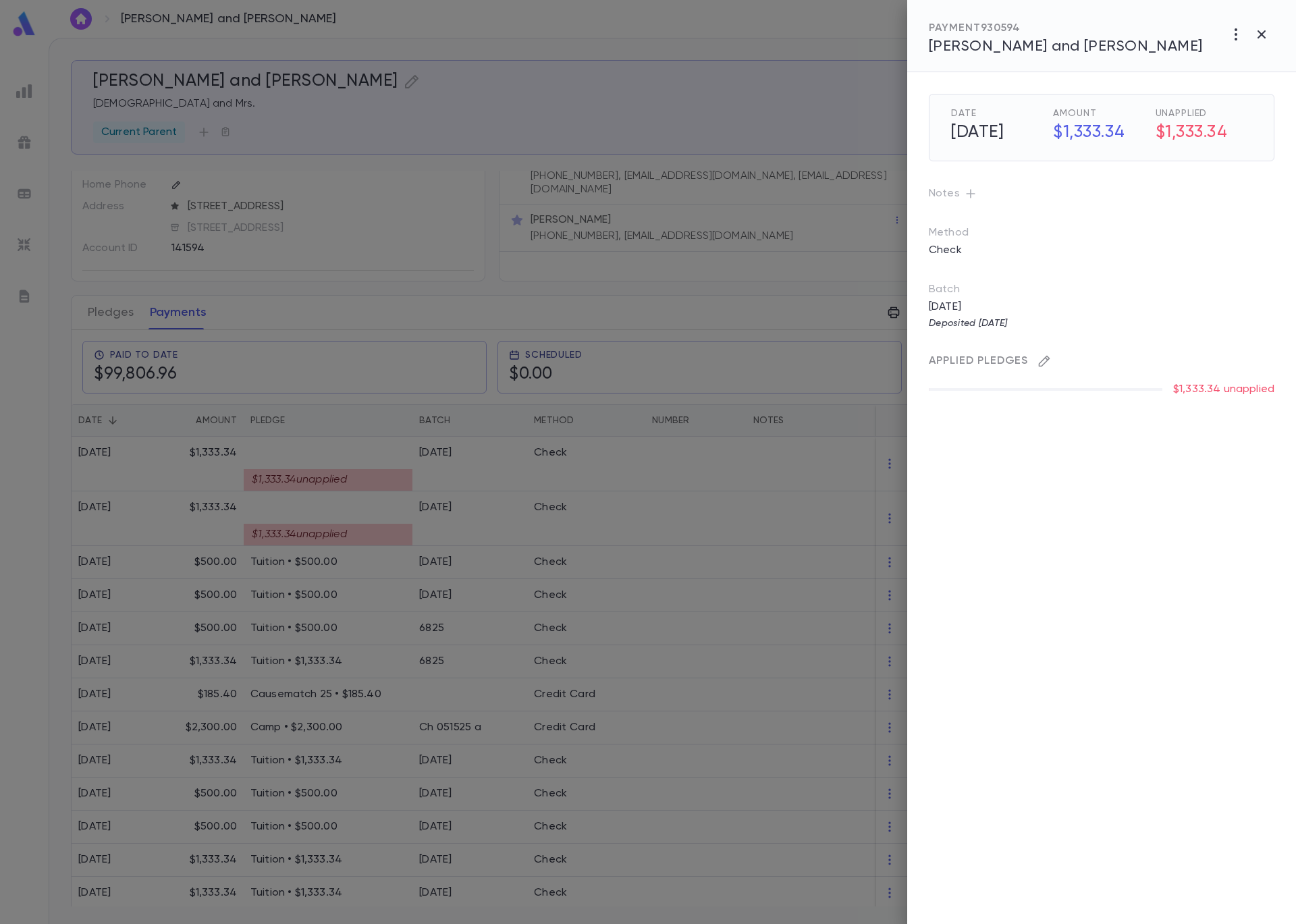
click at [1046, 361] on icon "button" at bounding box center [1044, 361] width 12 height 12
type input "********"
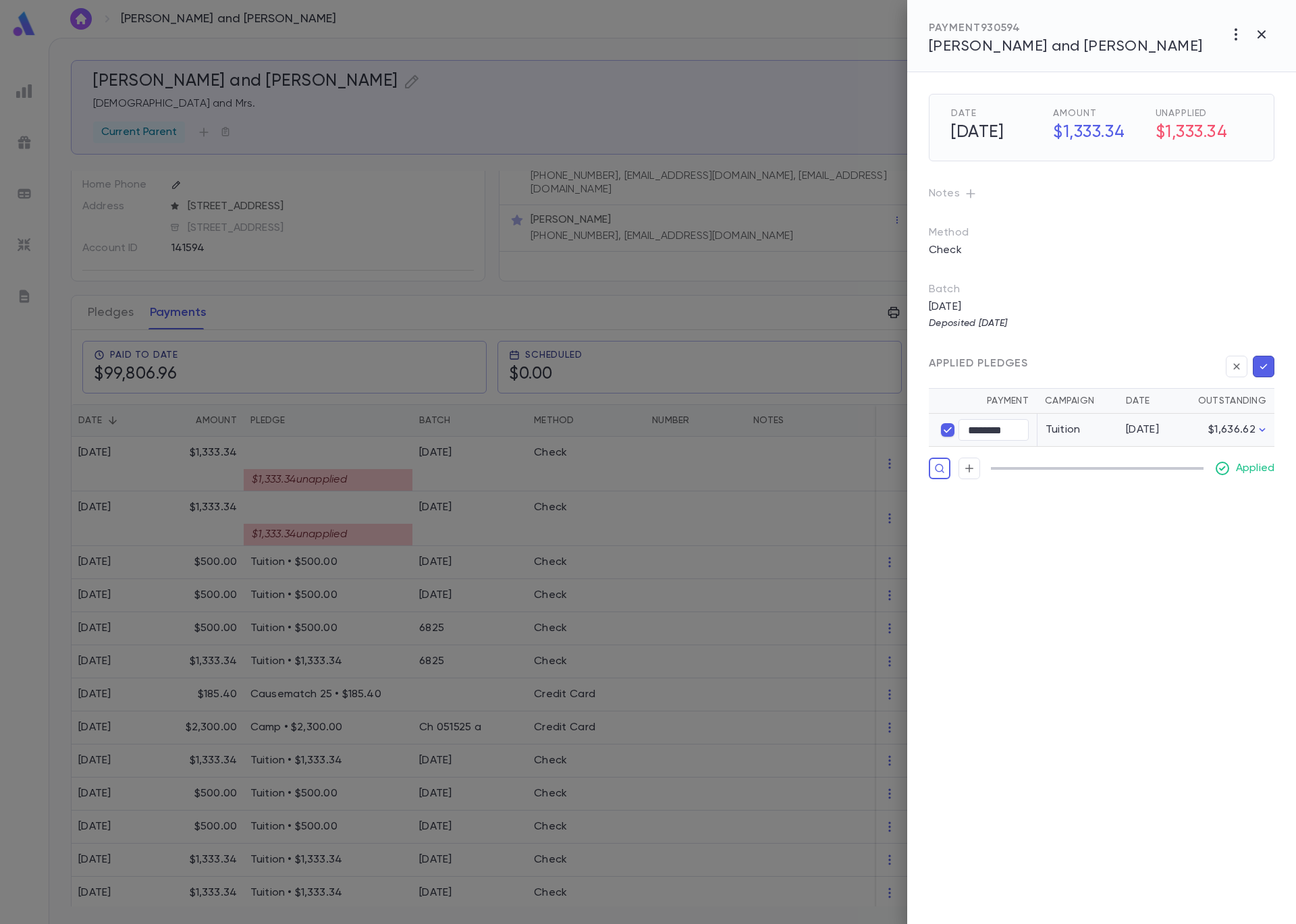
click at [1264, 366] on icon "button" at bounding box center [1264, 366] width 8 height 5
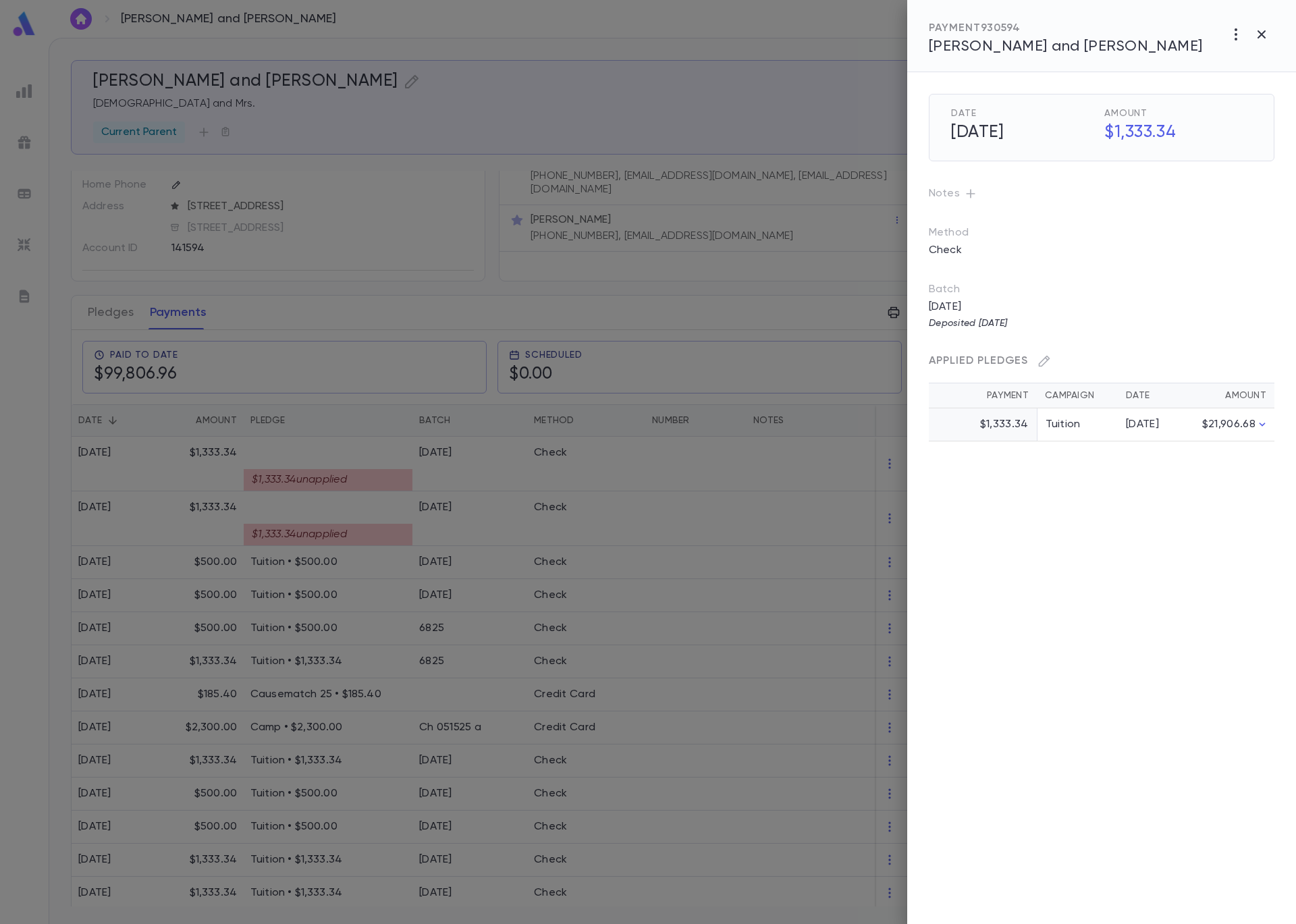
click at [247, 488] on div at bounding box center [648, 462] width 1296 height 924
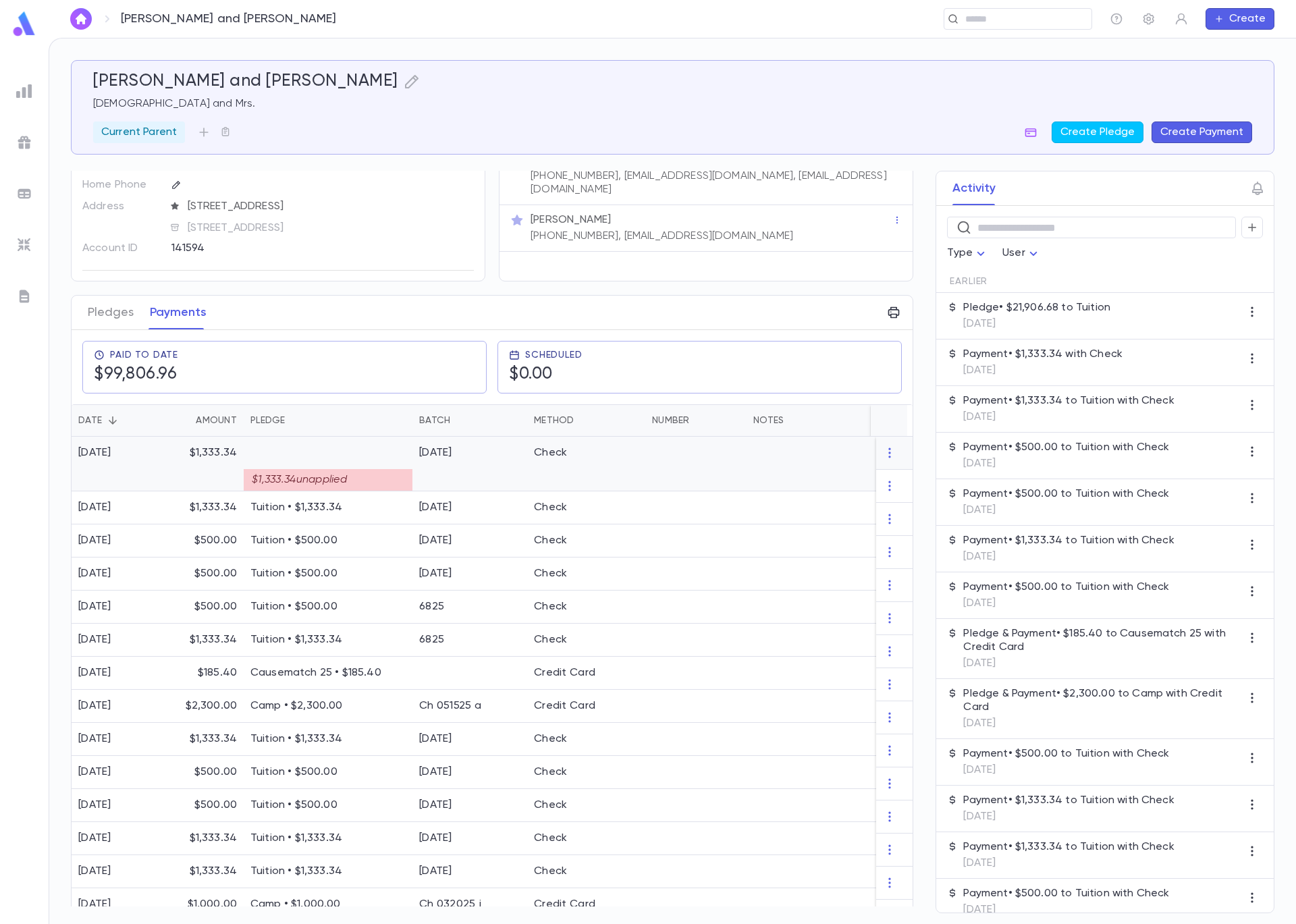
click at [196, 474] on div "$1,333.34" at bounding box center [203, 464] width 81 height 55
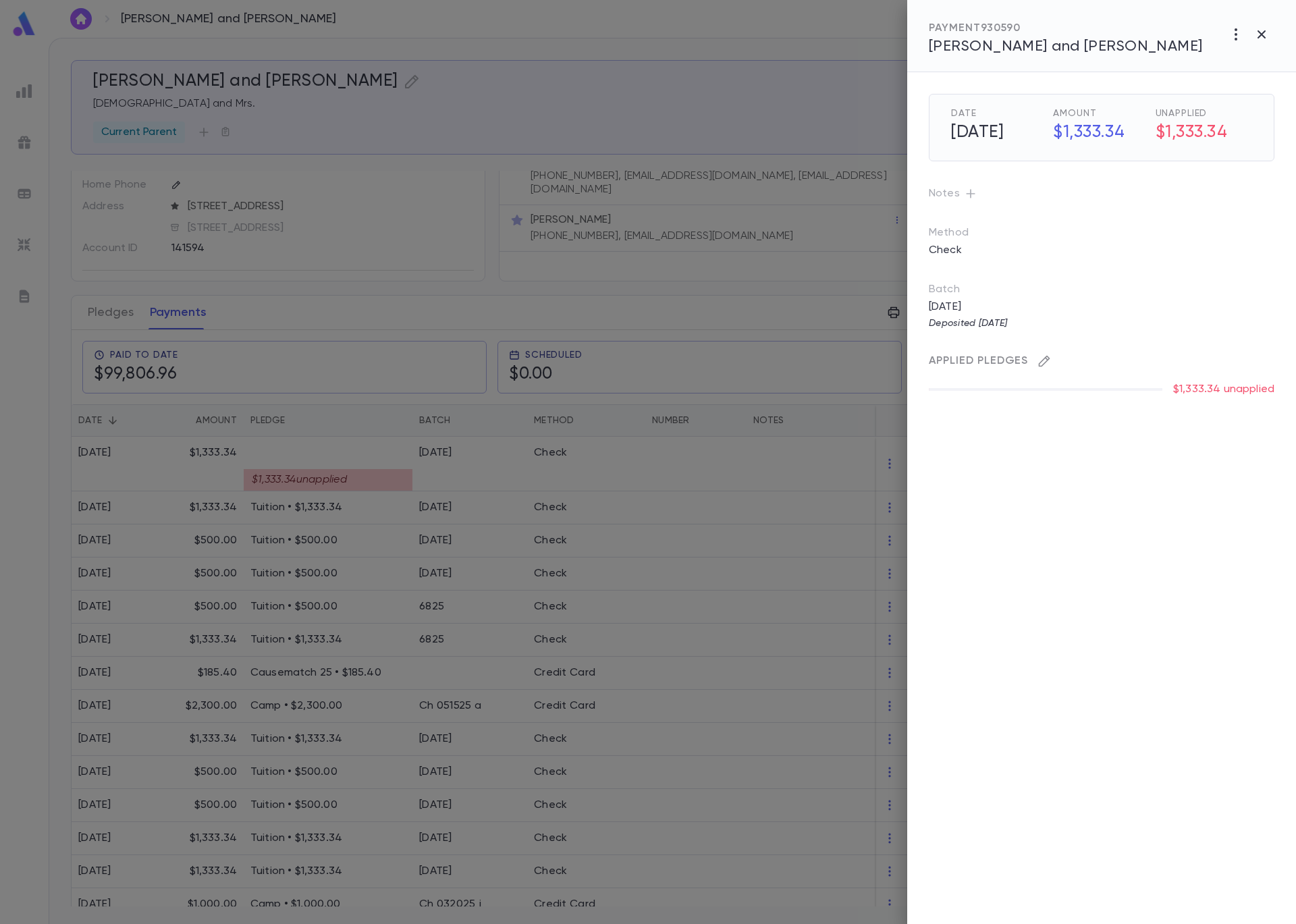
click at [1045, 357] on icon "button" at bounding box center [1044, 361] width 12 height 12
type input "********"
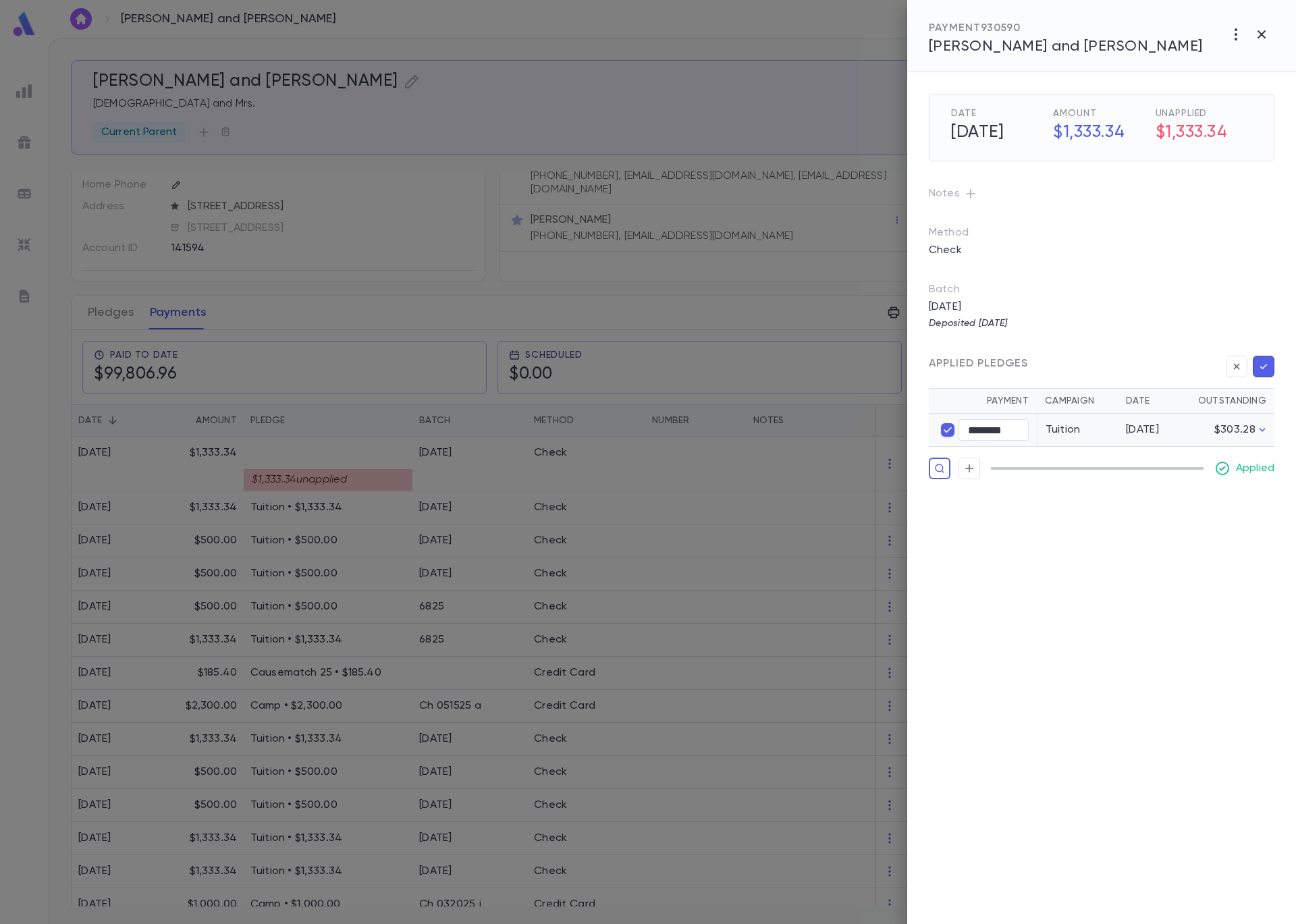
click at [1264, 361] on icon "button" at bounding box center [1264, 366] width 12 height 13
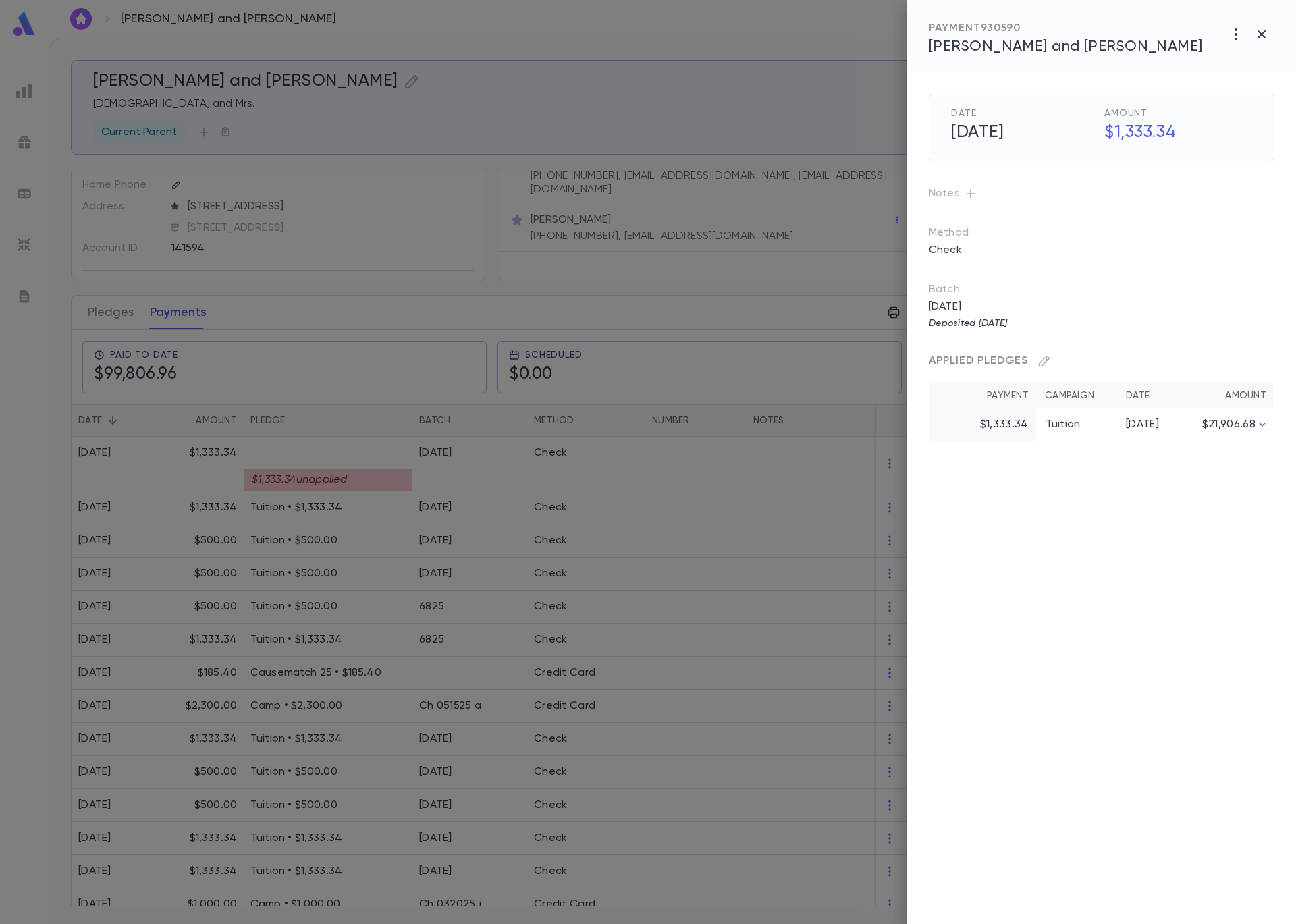
click at [458, 312] on div at bounding box center [648, 462] width 1296 height 924
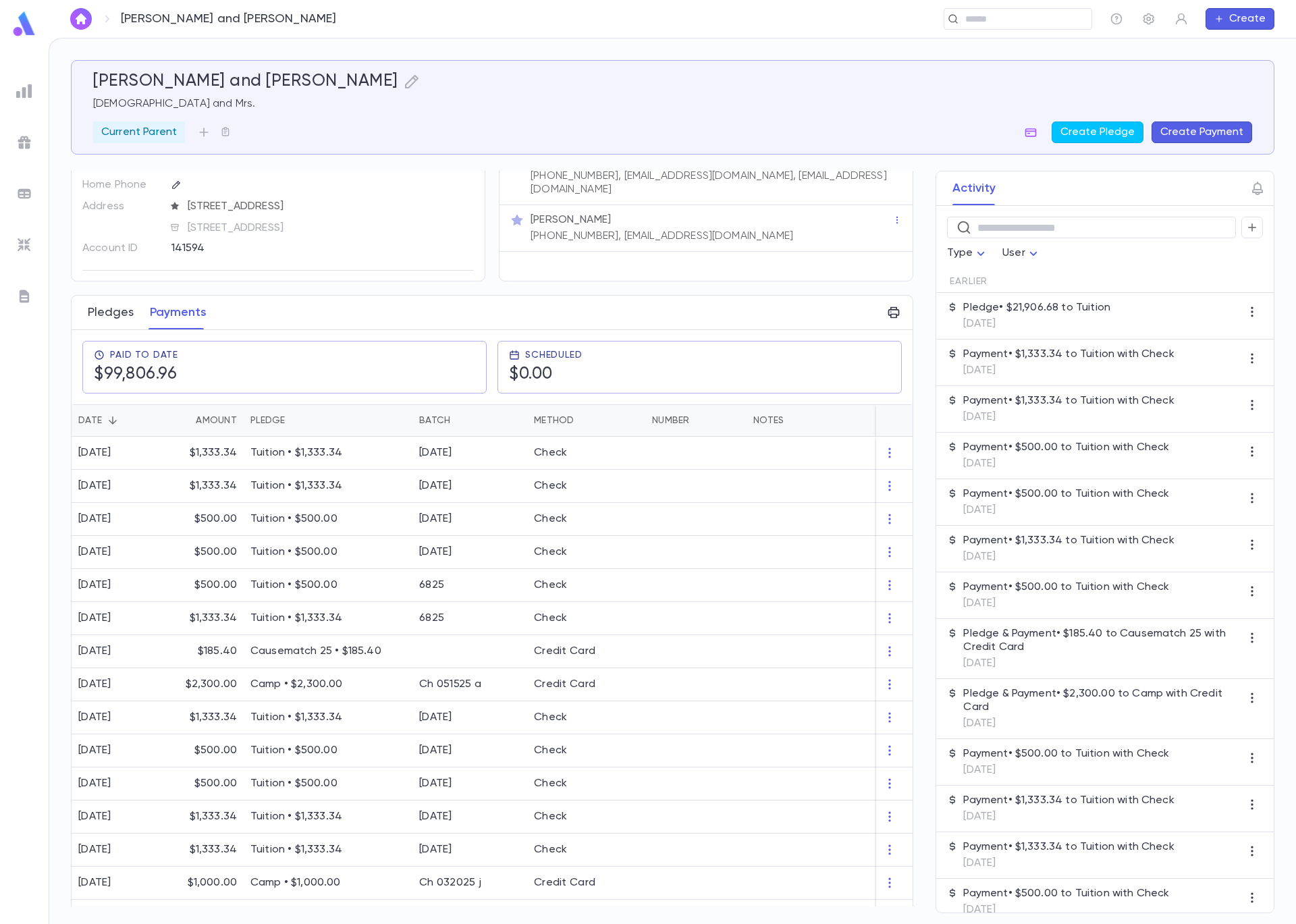
click at [129, 302] on button "Pledges" at bounding box center [111, 312] width 46 height 34
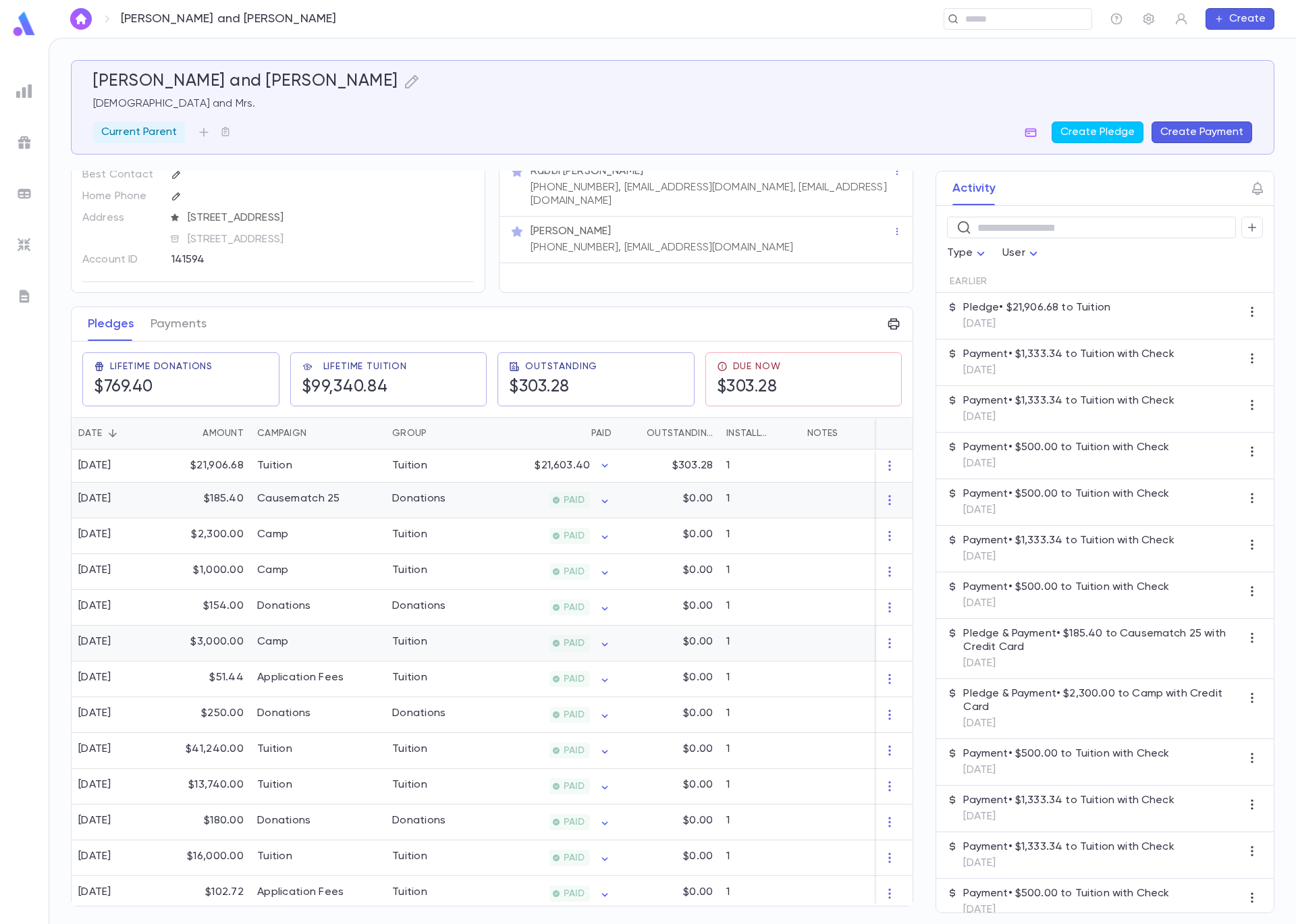
scroll to position [59, 0]
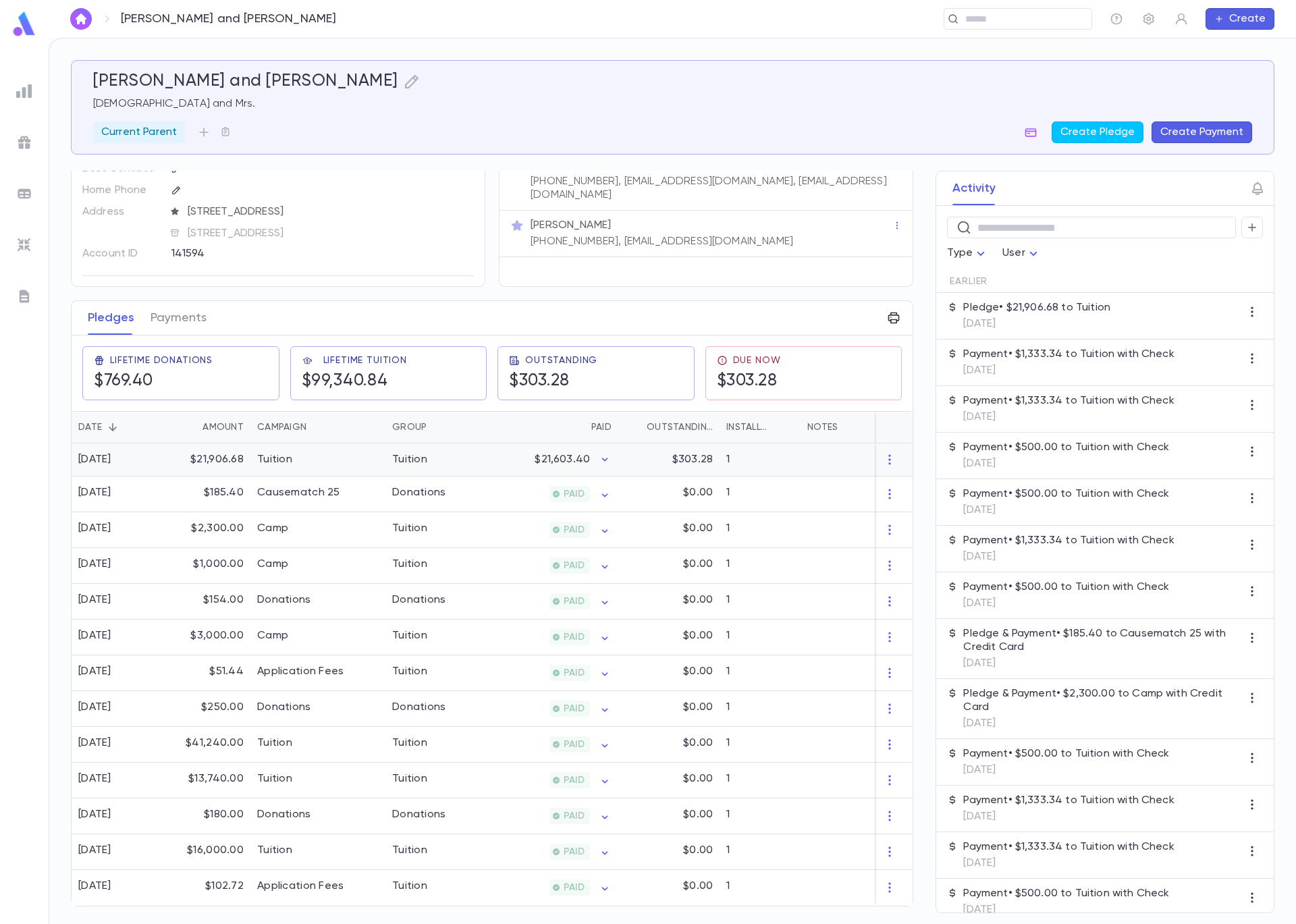
click at [429, 456] on div "Tuition" at bounding box center [436, 460] width 101 height 33
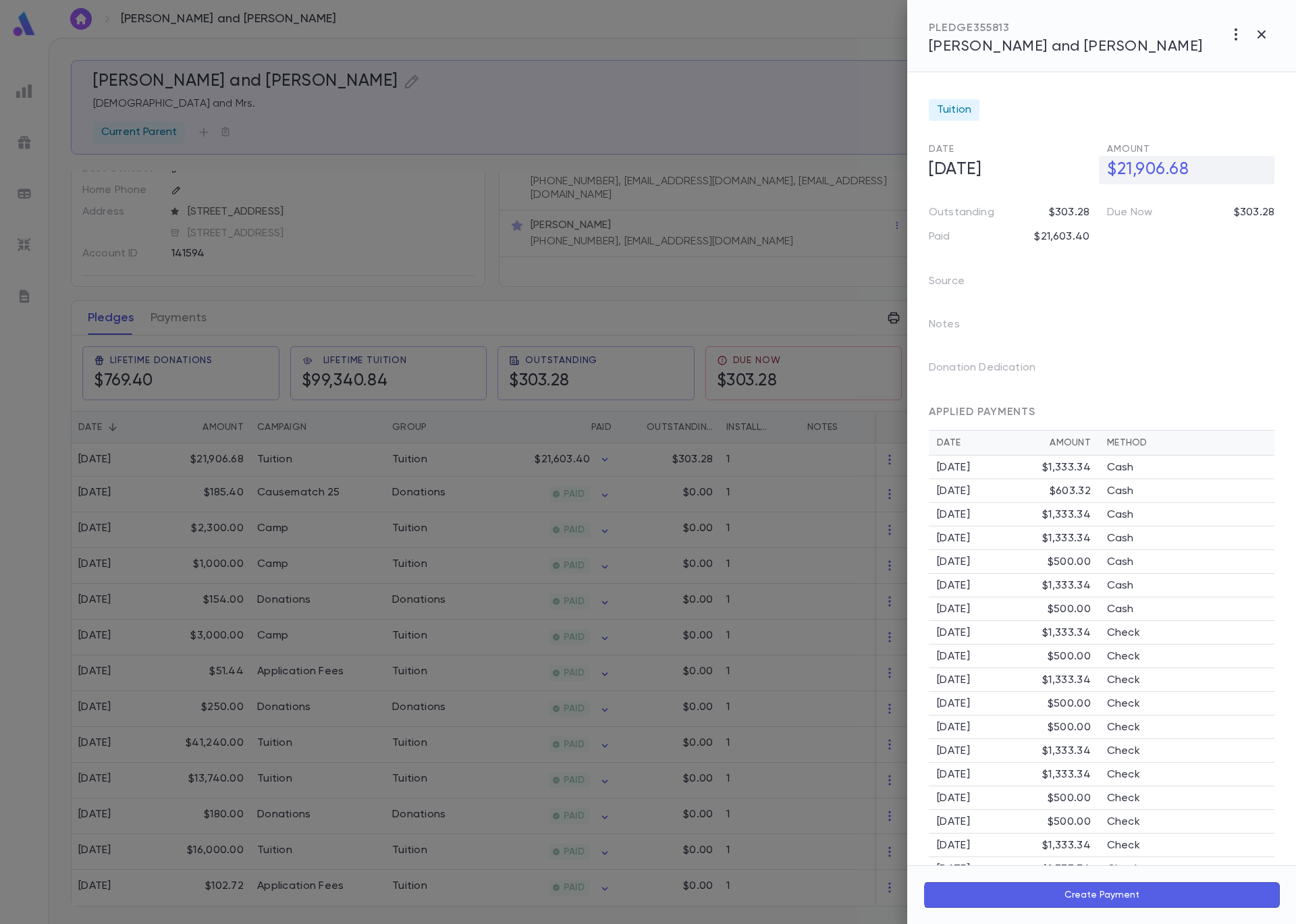
click at [1178, 165] on h5 "$21,906.68" at bounding box center [1186, 170] width 175 height 28
drag, startPoint x: 1209, startPoint y: 169, endPoint x: 1135, endPoint y: 163, distance: 74.2
click at [1135, 163] on input "**********" at bounding box center [1191, 170] width 168 height 26
type input "**********"
click at [1258, 199] on icon "button" at bounding box center [1264, 199] width 12 height 13
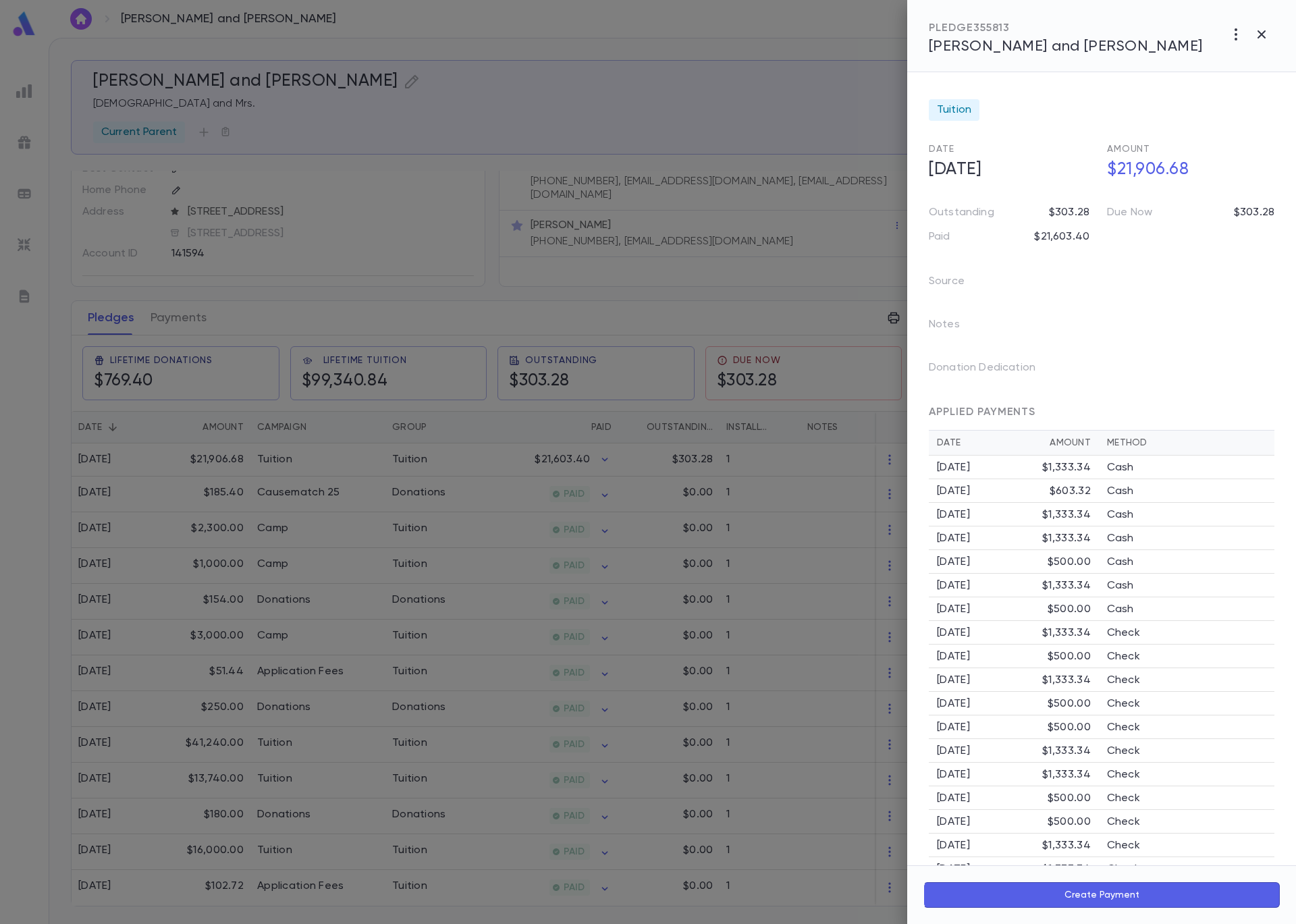
click at [726, 93] on div at bounding box center [648, 462] width 1296 height 924
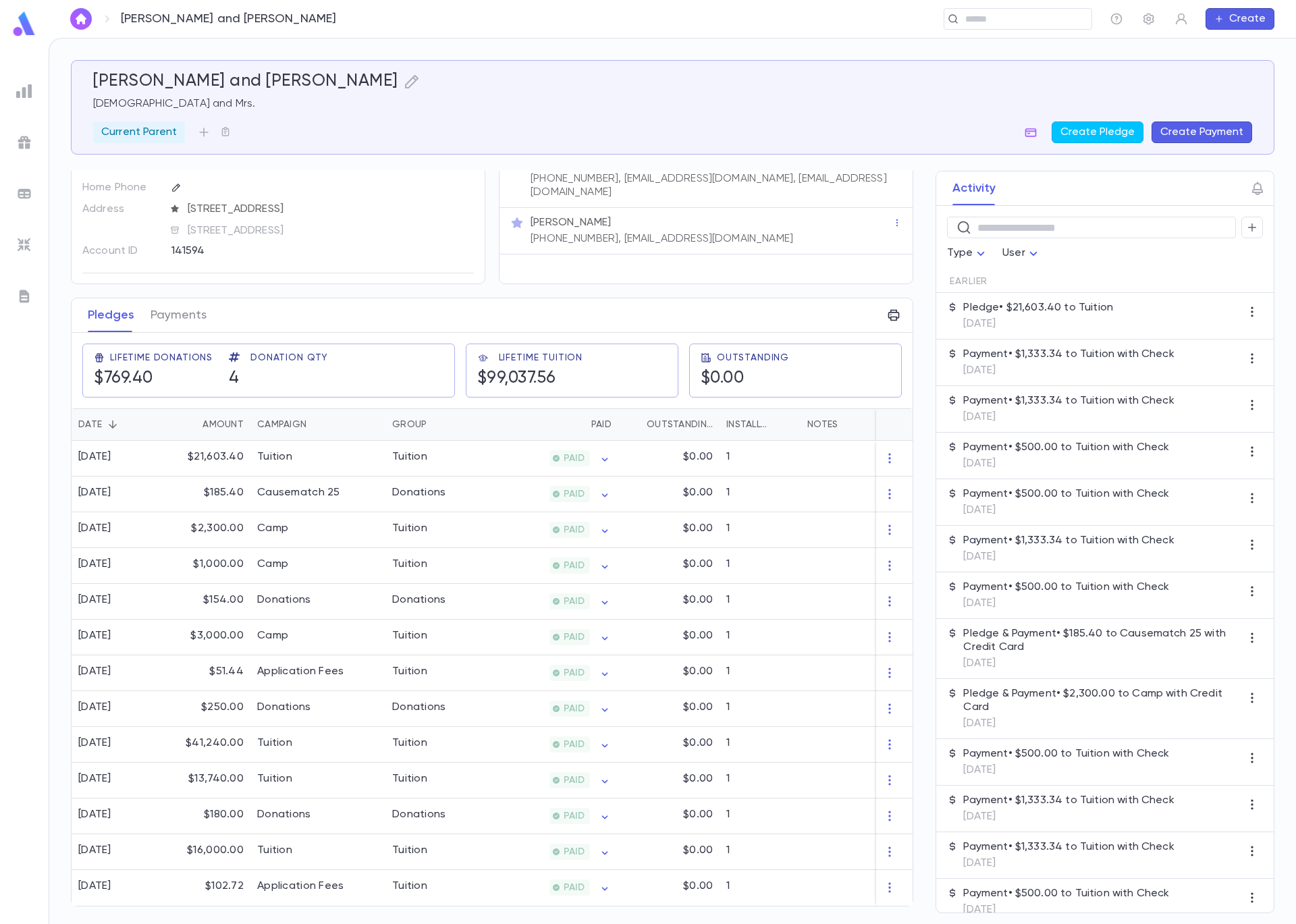
click at [33, 202] on div at bounding box center [24, 193] width 24 height 24
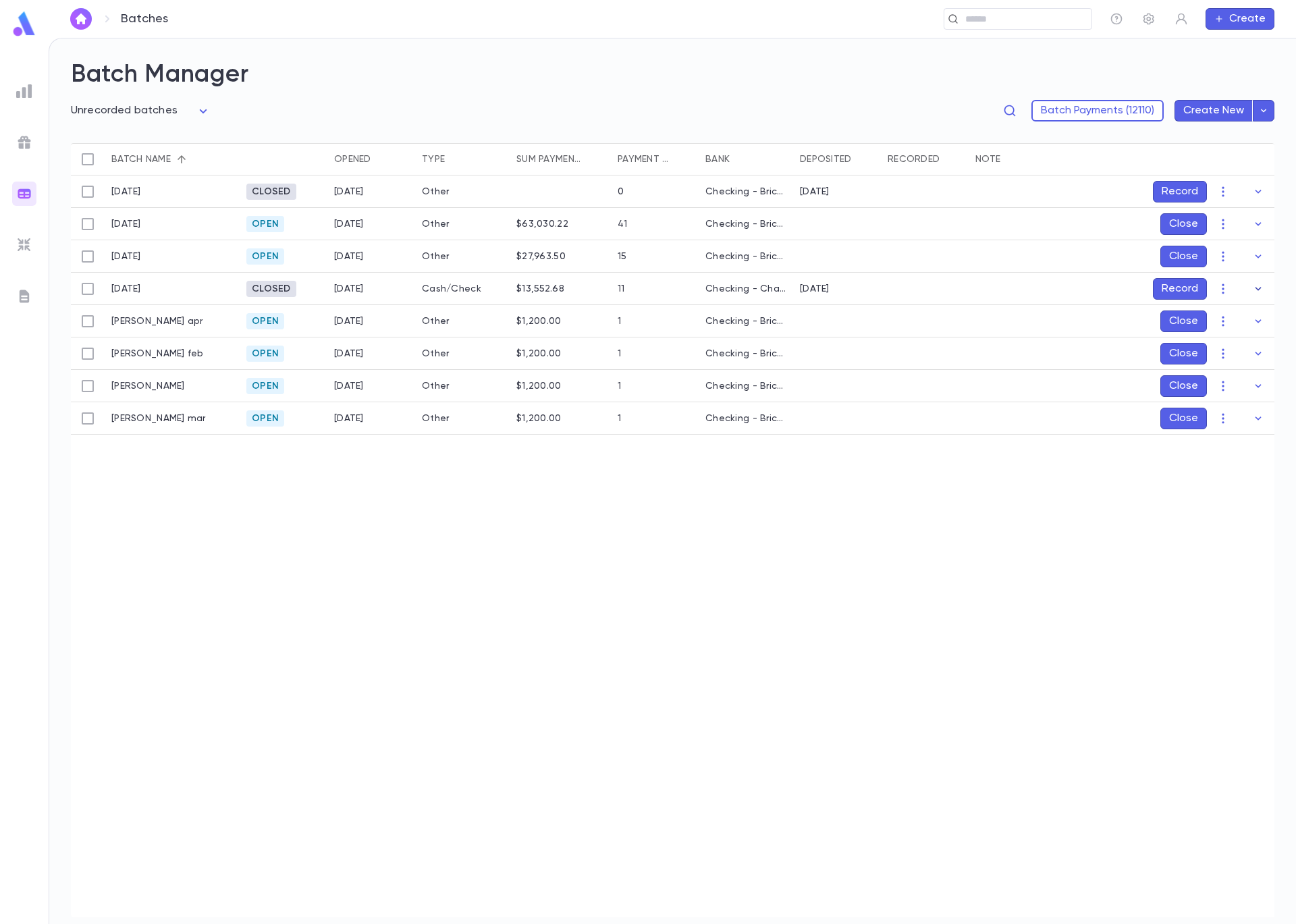
click at [1259, 295] on button "button" at bounding box center [1259, 289] width 22 height 22
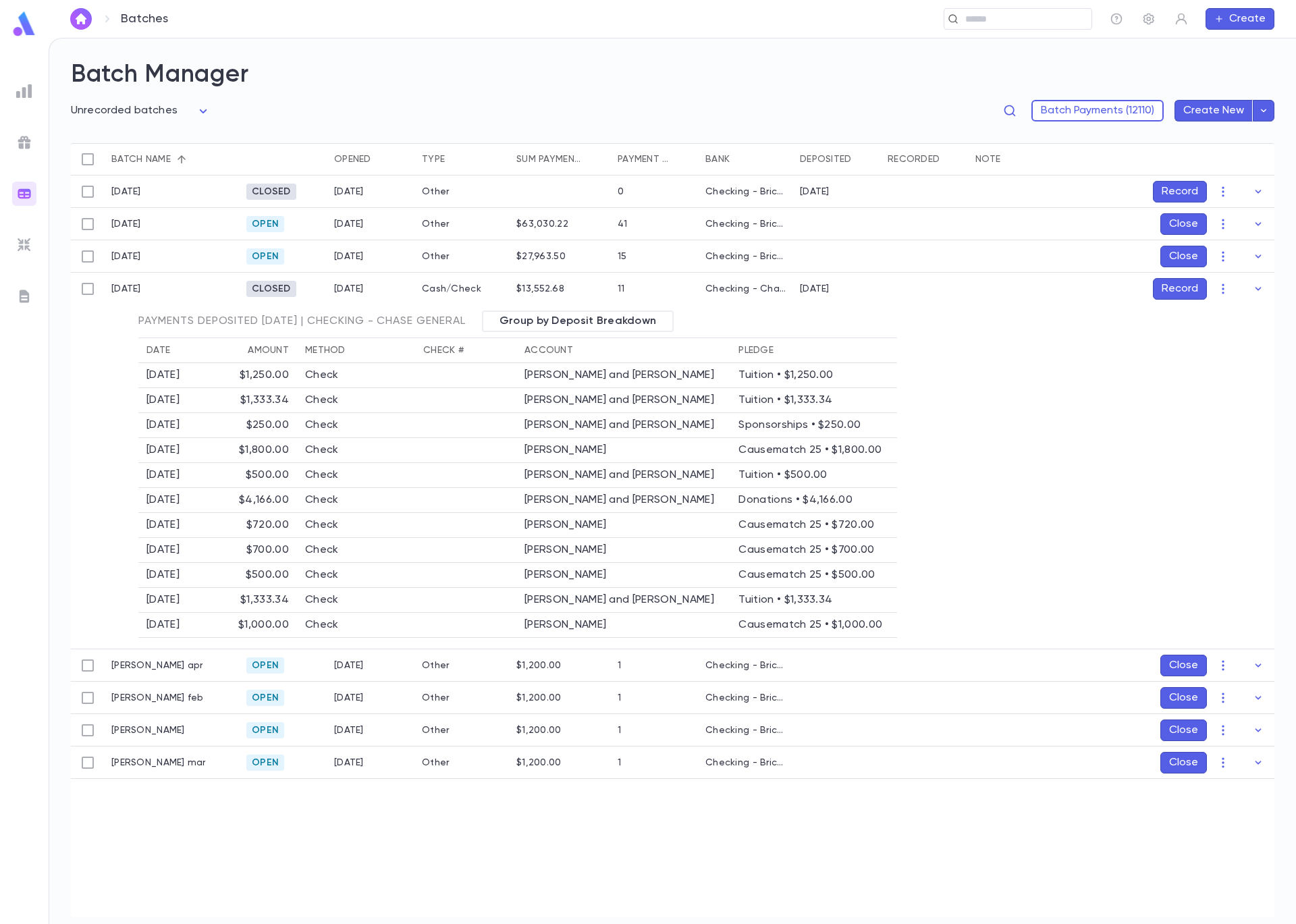
click at [1201, 290] on button "Record" at bounding box center [1180, 289] width 54 height 22
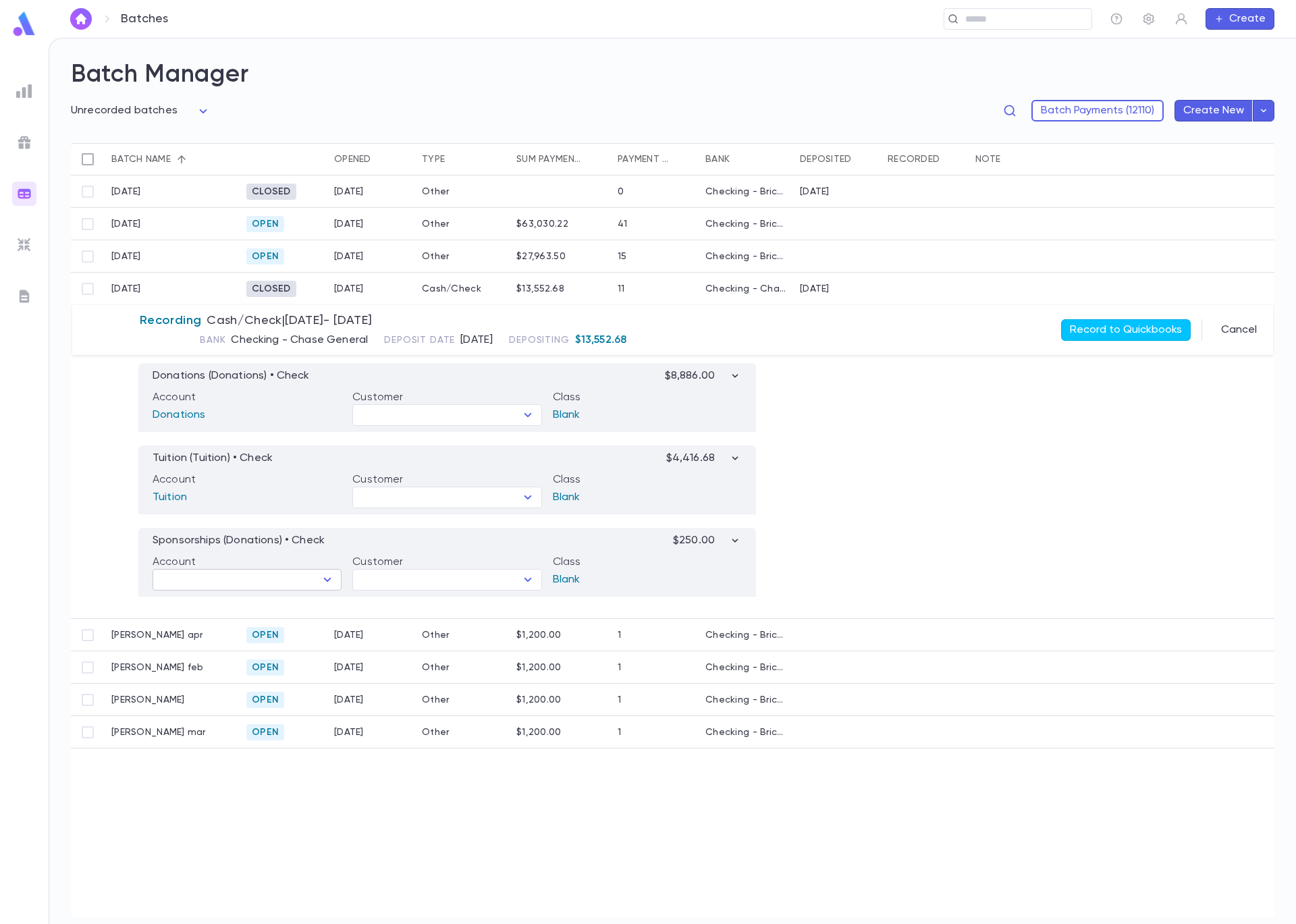
click at [320, 587] on icon "Open" at bounding box center [327, 580] width 16 height 16
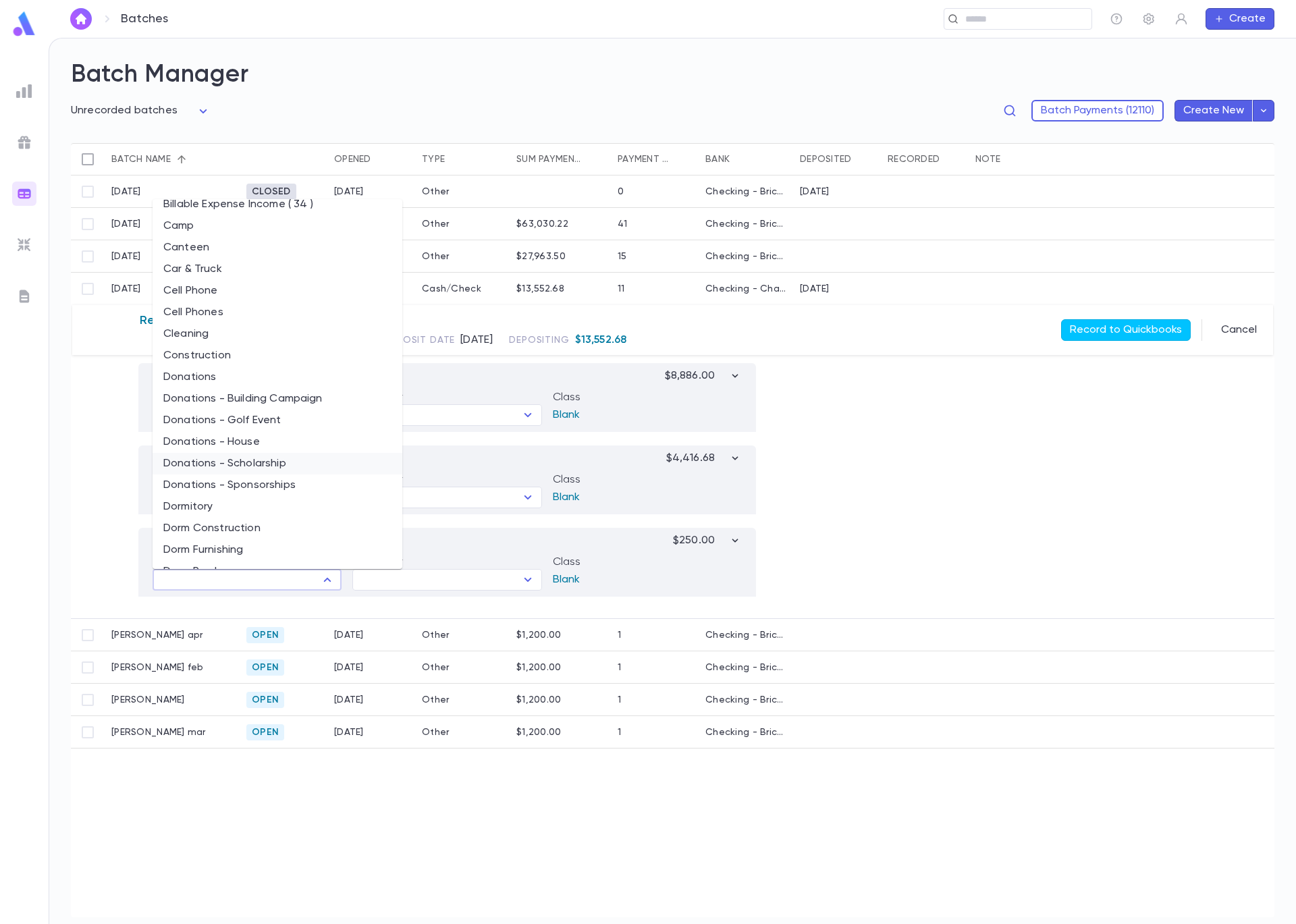
scroll to position [396, 0]
click at [283, 481] on li "Donations - Sponsorships" at bounding box center [277, 483] width 250 height 22
type input "**********"
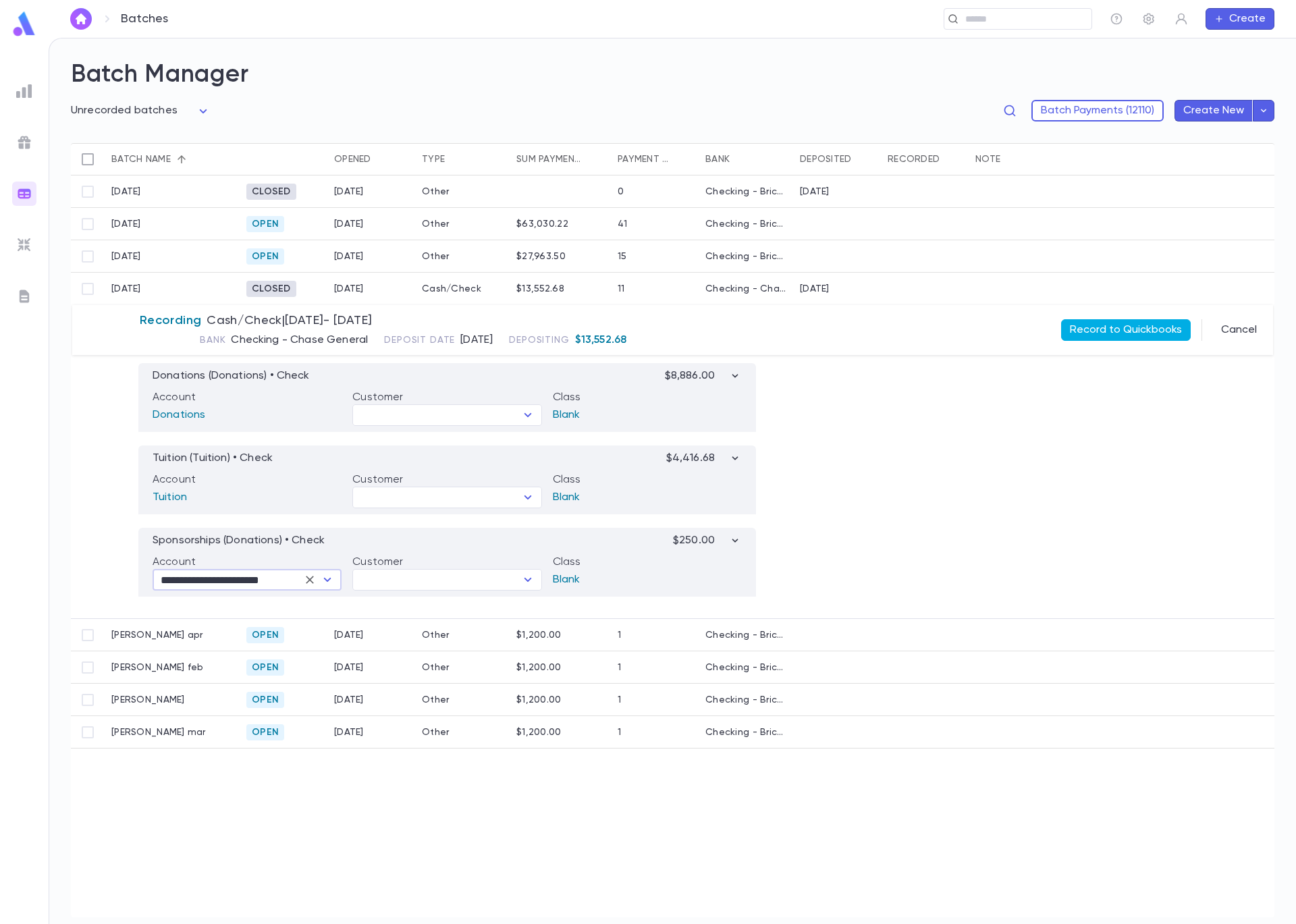
click at [1155, 328] on button "Record to Quickbooks" at bounding box center [1126, 330] width 129 height 22
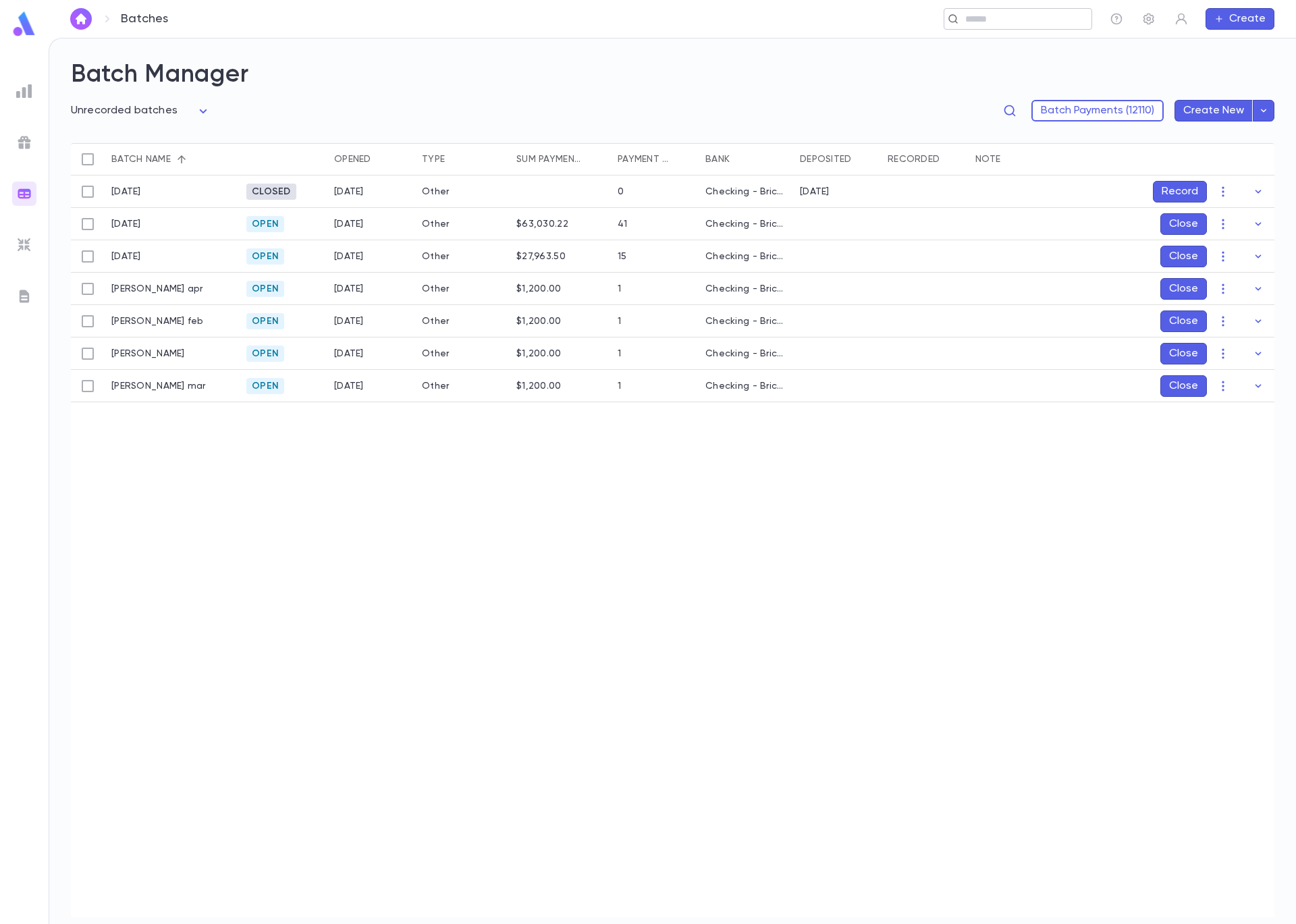
click at [974, 19] on input "text" at bounding box center [1014, 19] width 104 height 12
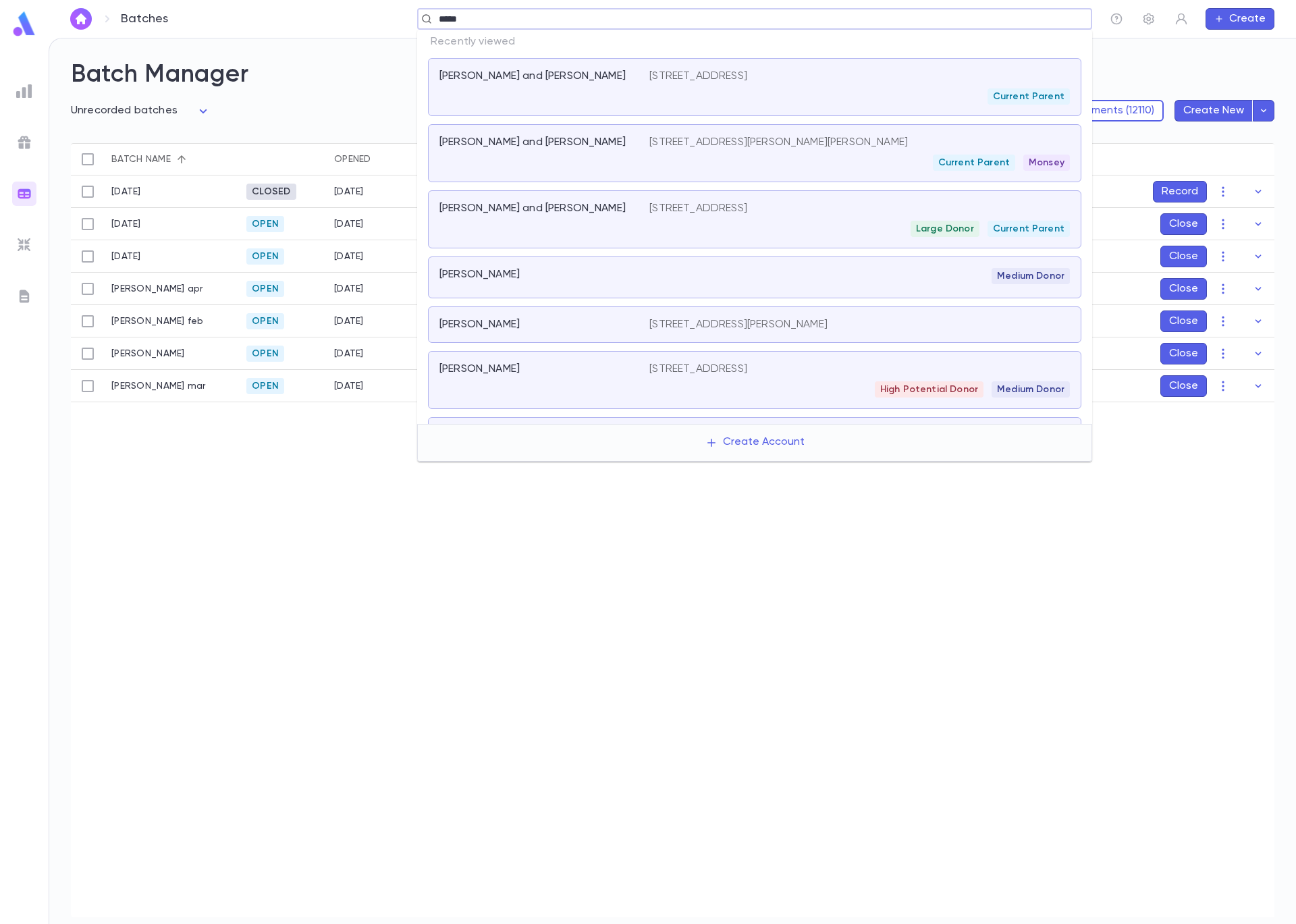
type input "******"
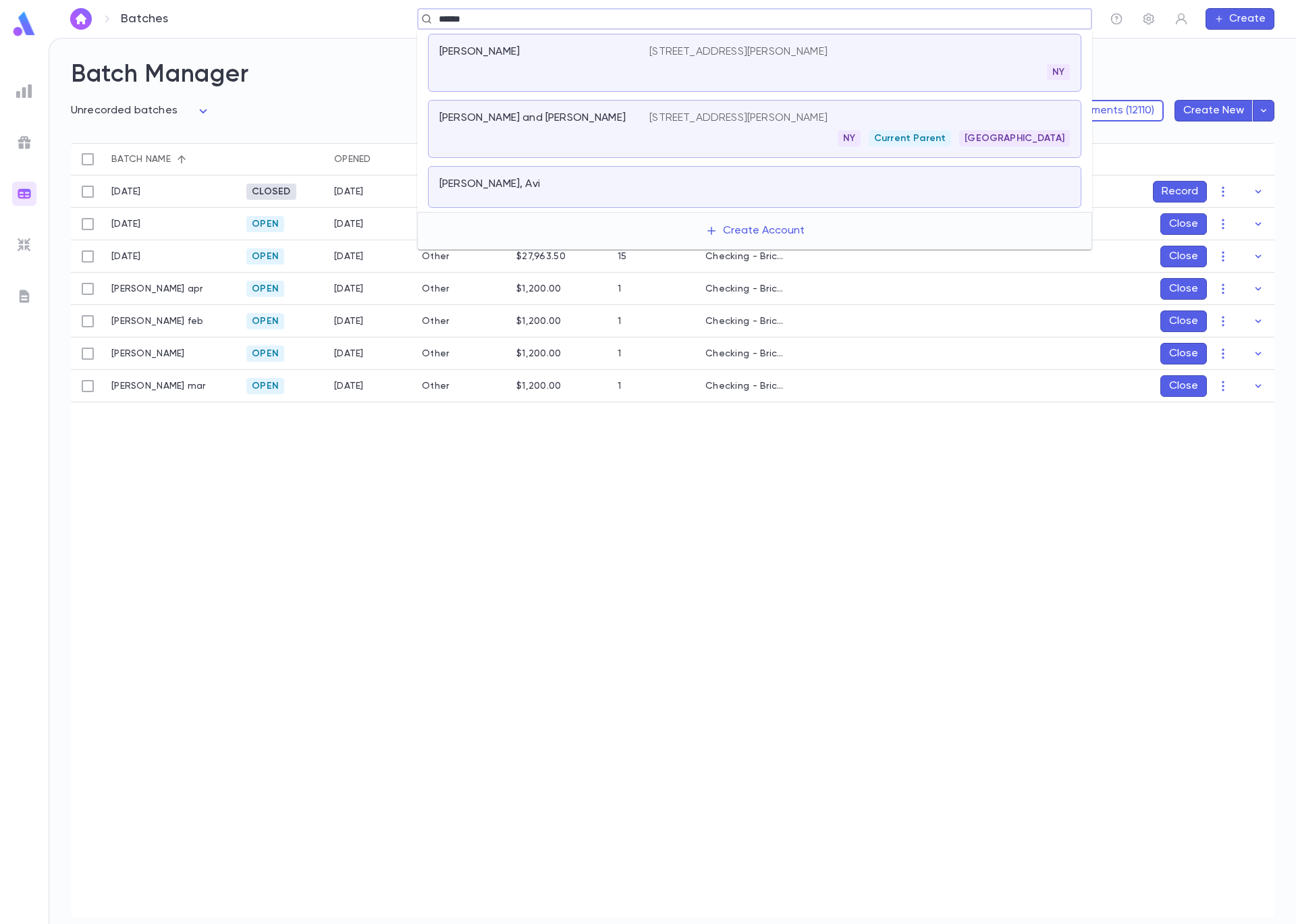
click at [728, 131] on div "NY Current Parent Dallas" at bounding box center [860, 138] width 421 height 16
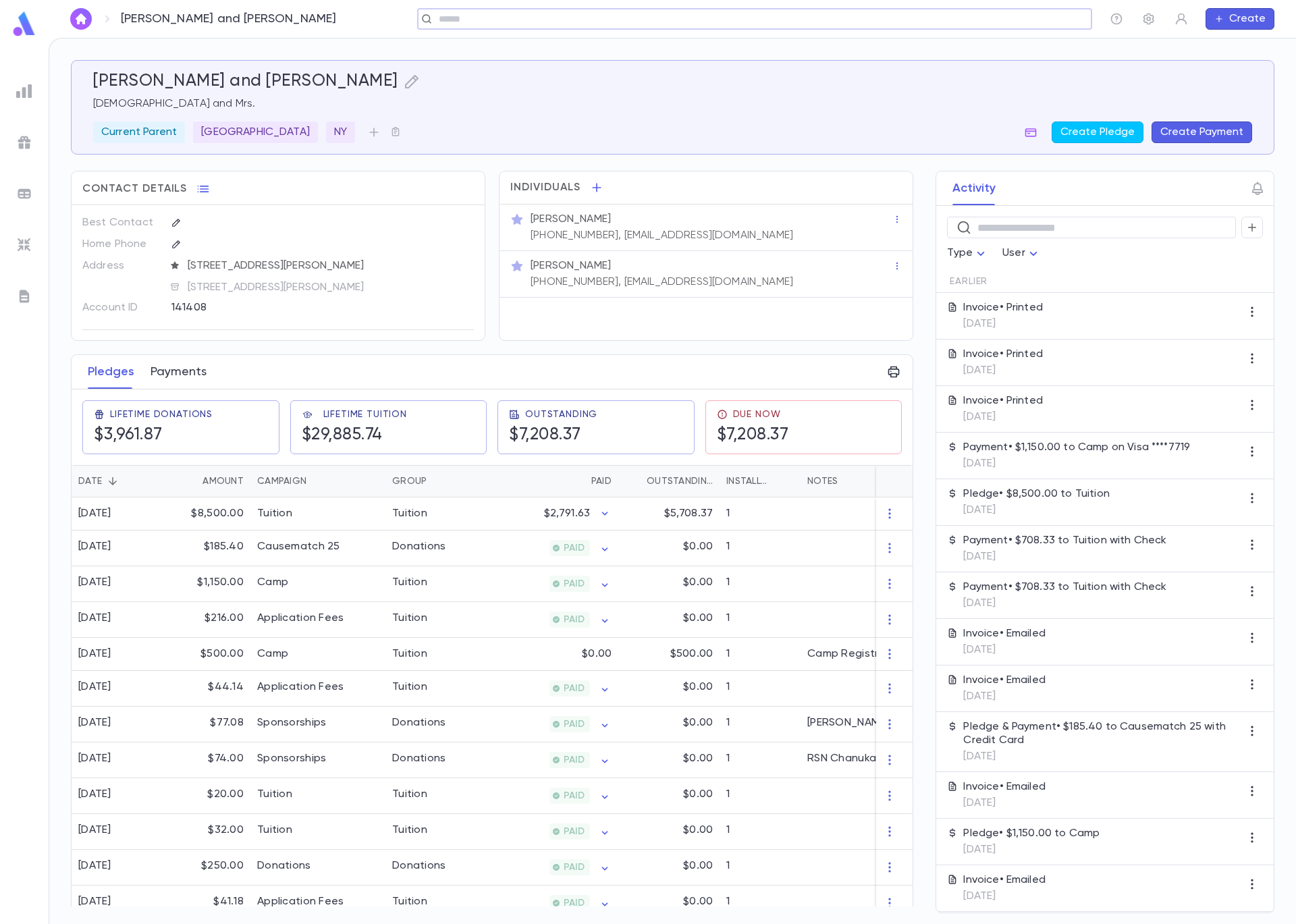
click at [168, 372] on button "Payments" at bounding box center [178, 372] width 56 height 34
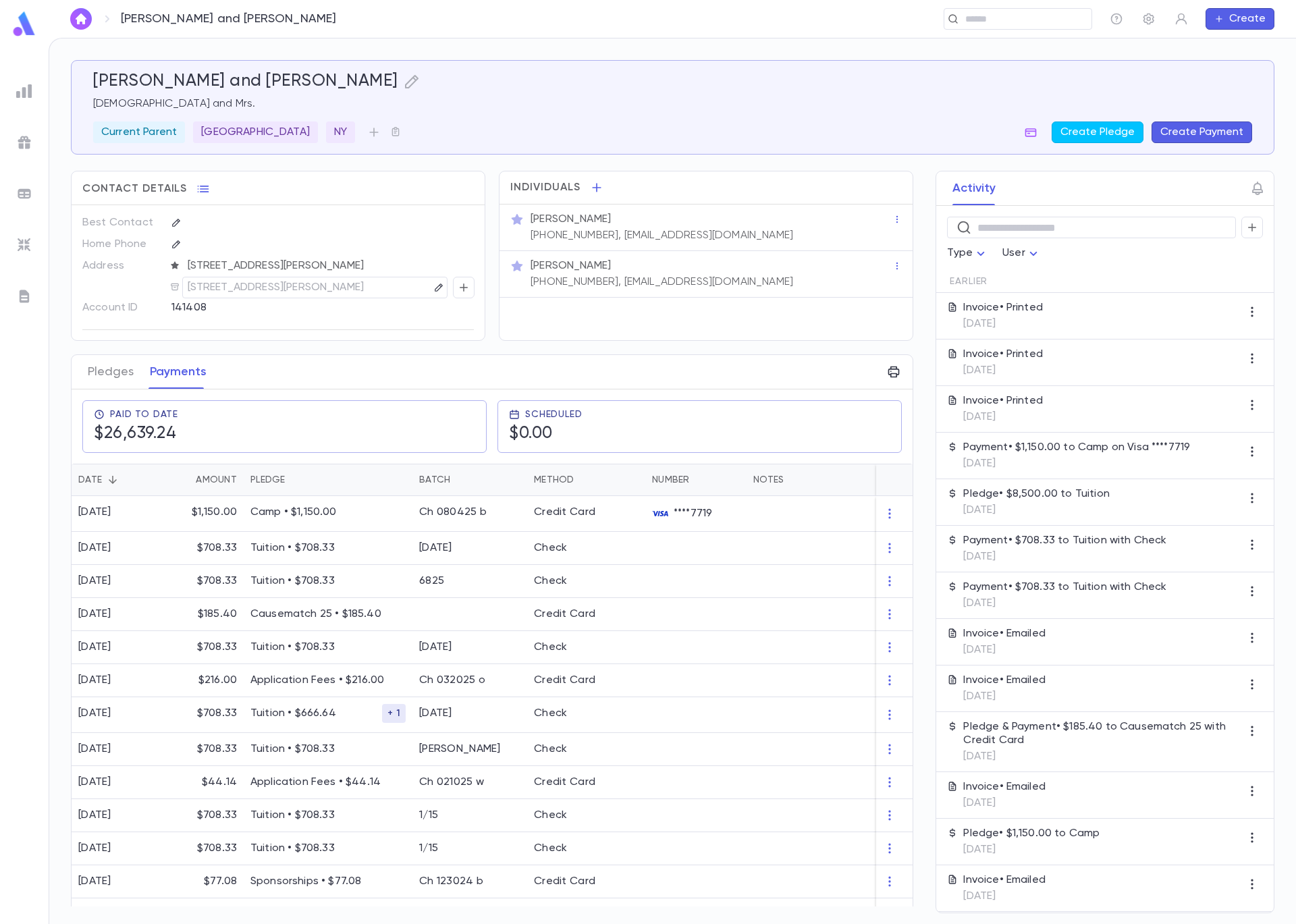
click at [1188, 132] on button "Create Payment" at bounding box center [1202, 132] width 101 height 22
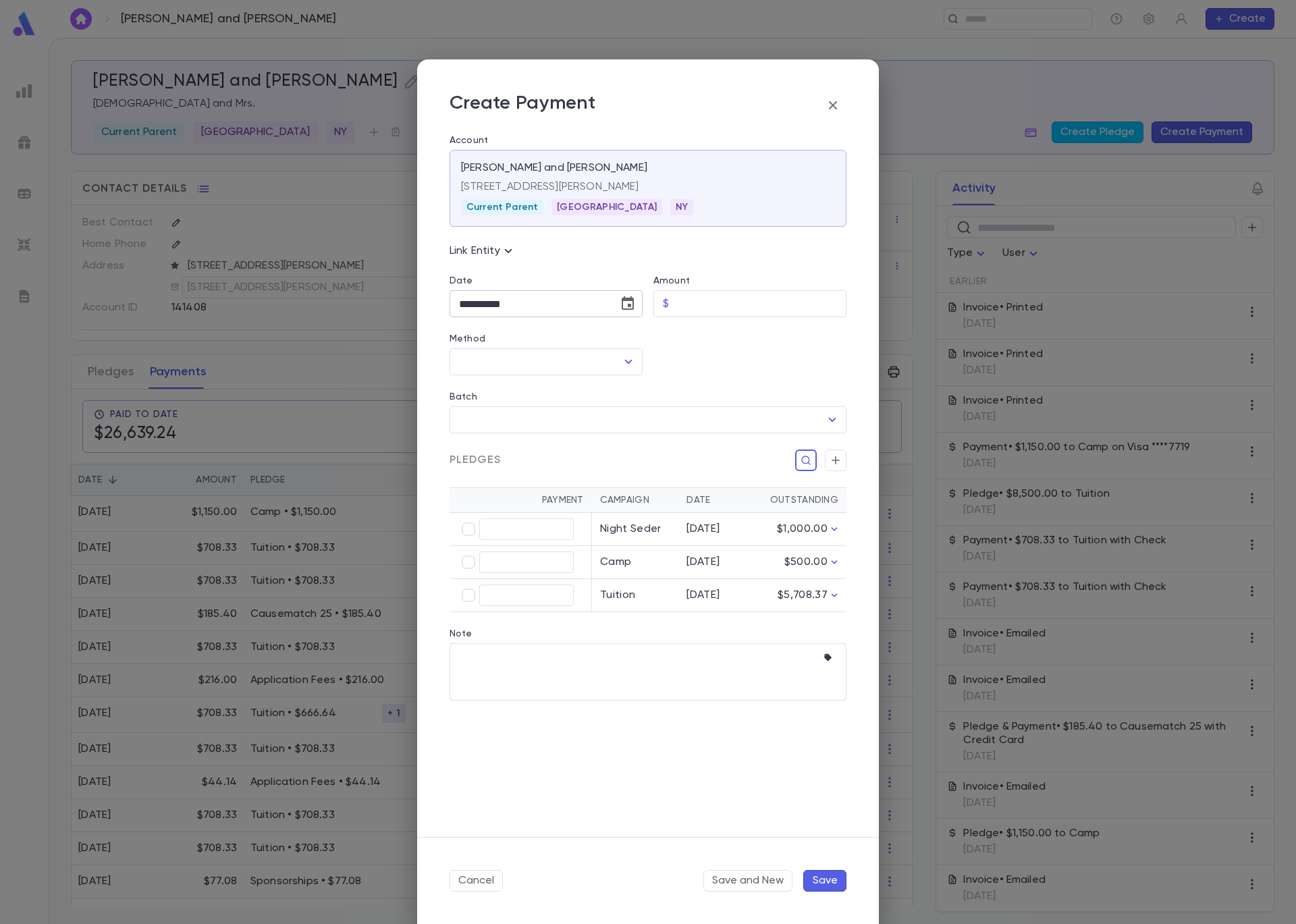
click at [629, 301] on icon "Choose date, selected date is Sep 5, 2025" at bounding box center [627, 303] width 16 height 16
click at [584, 339] on icon "Previous month" at bounding box center [584, 338] width 16 height 16
click at [583, 481] on button "22" at bounding box center [583, 471] width 24 height 24
type input "**********"
click at [702, 303] on input "Amount" at bounding box center [760, 304] width 172 height 26
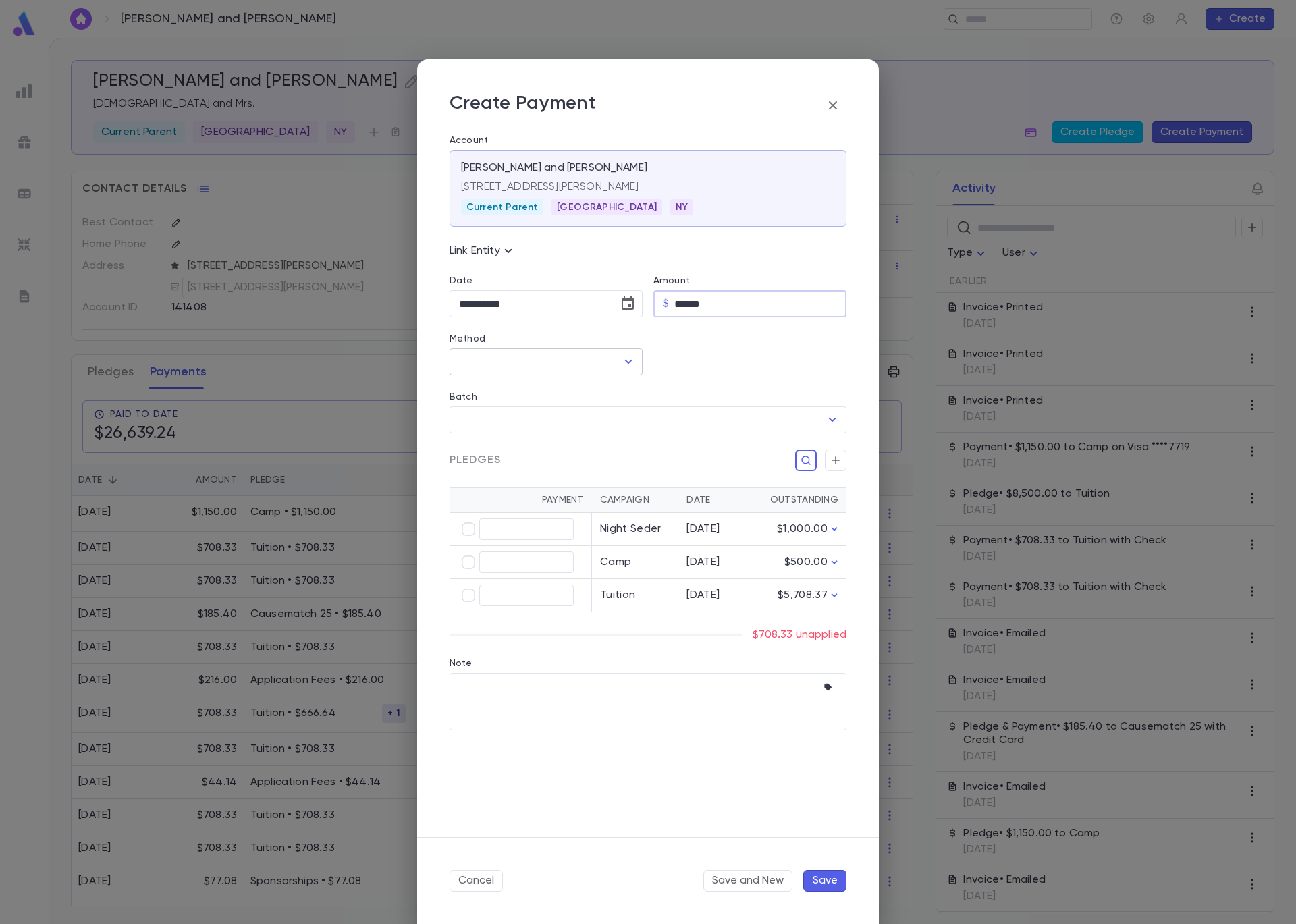
click at [627, 361] on icon "Open" at bounding box center [629, 361] width 8 height 4
type input "******"
click at [605, 431] on li "Check" at bounding box center [546, 435] width 193 height 22
type input "*****"
click at [720, 415] on input "Batch" at bounding box center [638, 419] width 365 height 26
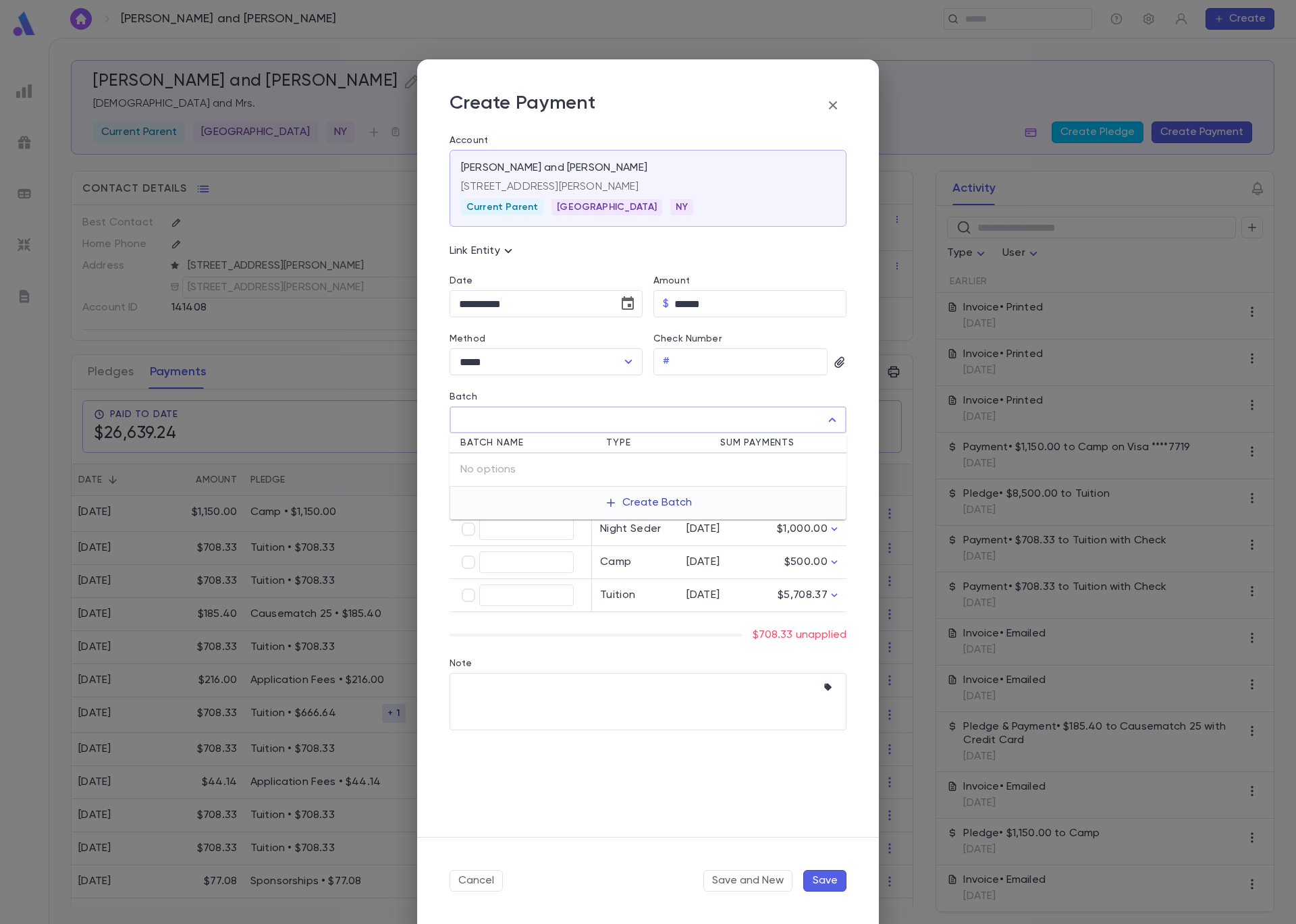
click at [659, 504] on button "Create Batch" at bounding box center [648, 503] width 104 height 22
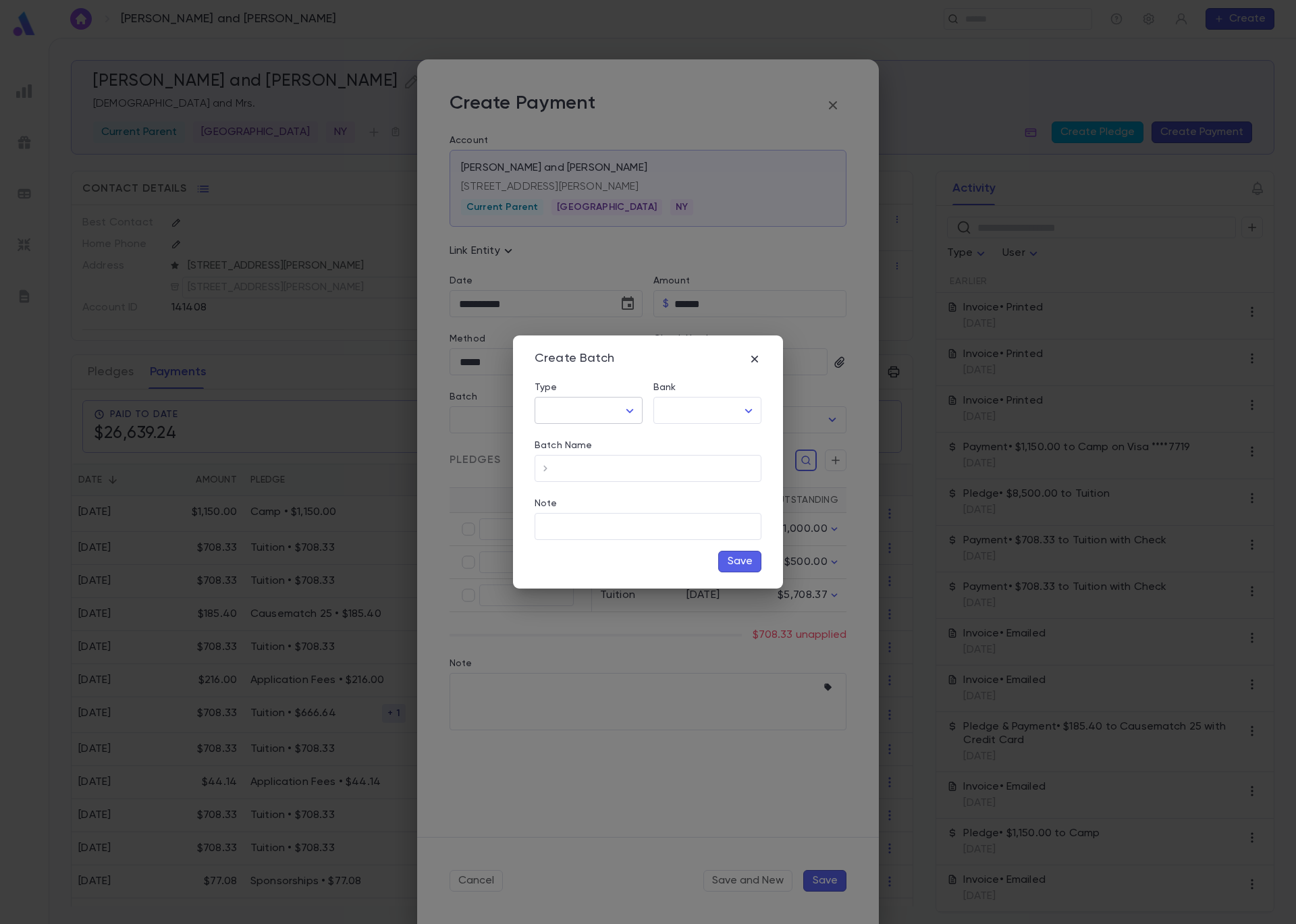
click at [626, 415] on body "Abrams, Shlomo and Hudis ​ Create Abrams, Shlomo and Hudis Rabbi and Mrs. Curre…" at bounding box center [648, 481] width 1296 height 886
click at [622, 457] on span "Cash/Check" at bounding box center [591, 460] width 85 height 13
type input "*********"
click at [694, 410] on body "Abrams, Shlomo and Hudis ​ Create Abrams, Shlomo and Hudis Rabbi and Mrs. Curre…" at bounding box center [648, 481] width 1296 height 886
click at [709, 442] on span "Checking - Chase General" at bounding box center [710, 439] width 182 height 13
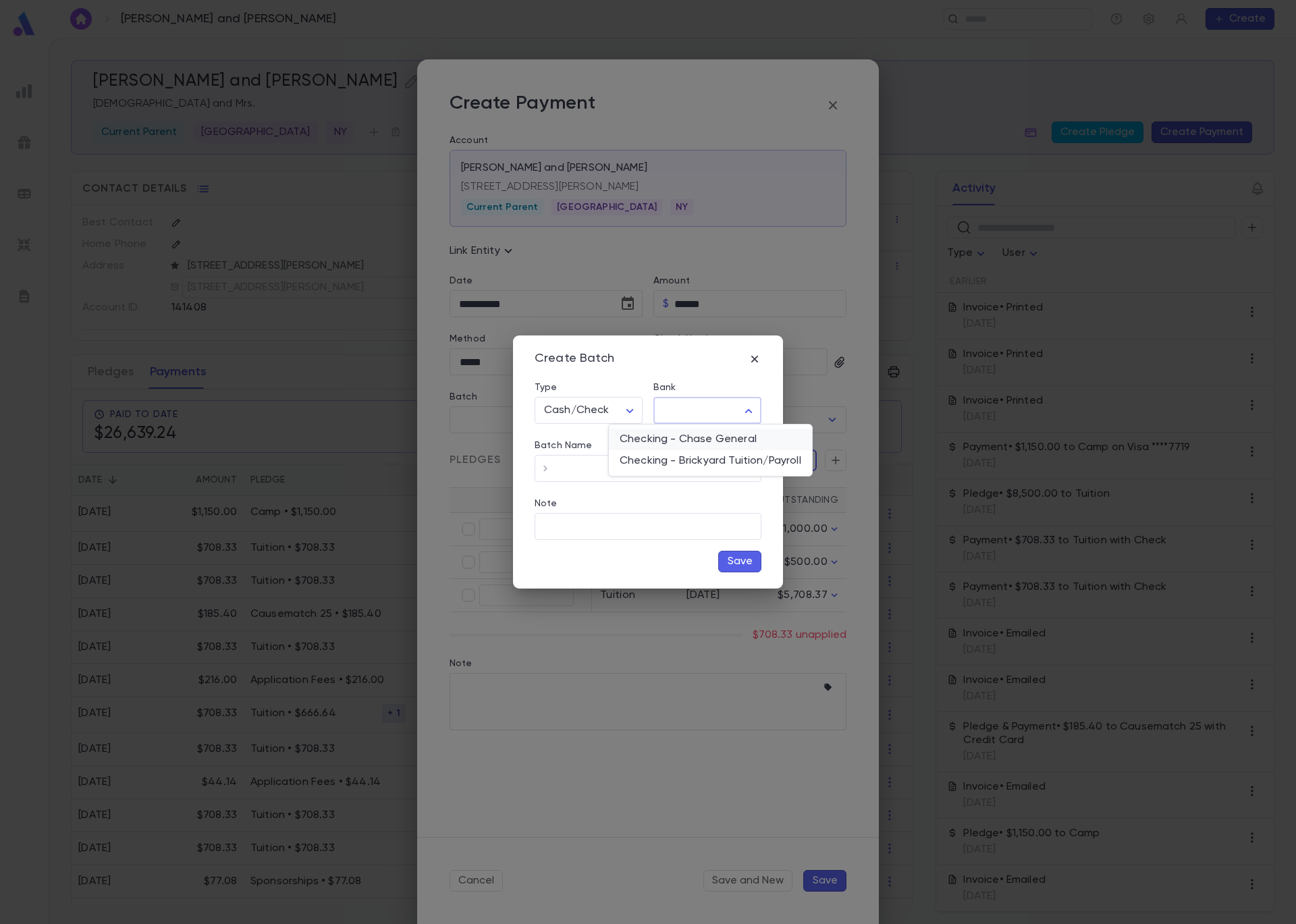
type input "**"
click at [673, 467] on input "Batch Name" at bounding box center [659, 469] width 205 height 26
type input "*****"
click at [731, 559] on button "Save" at bounding box center [740, 562] width 43 height 22
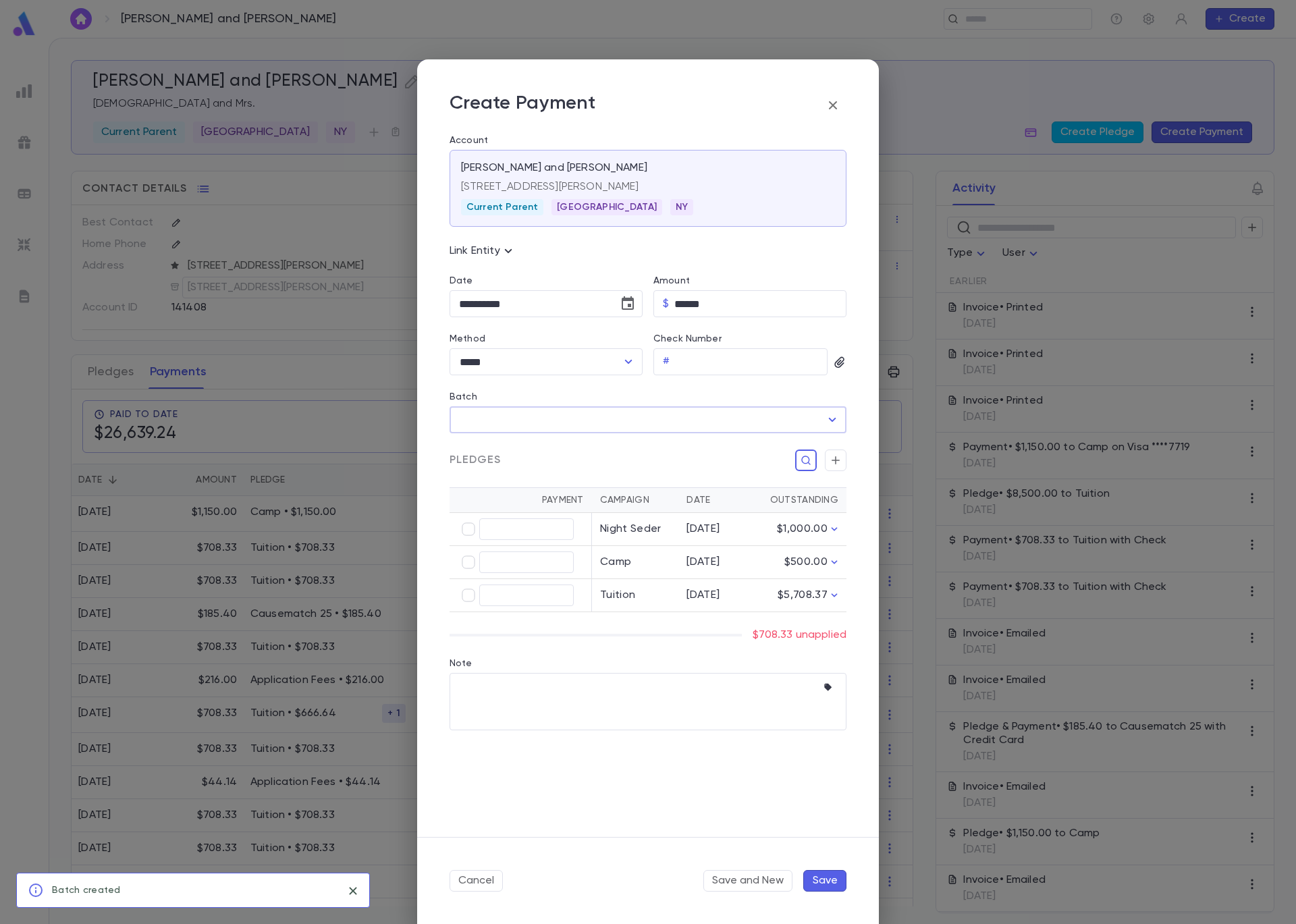
type input "*****"
type input "******"
click at [829, 886] on button "Save" at bounding box center [825, 881] width 43 height 22
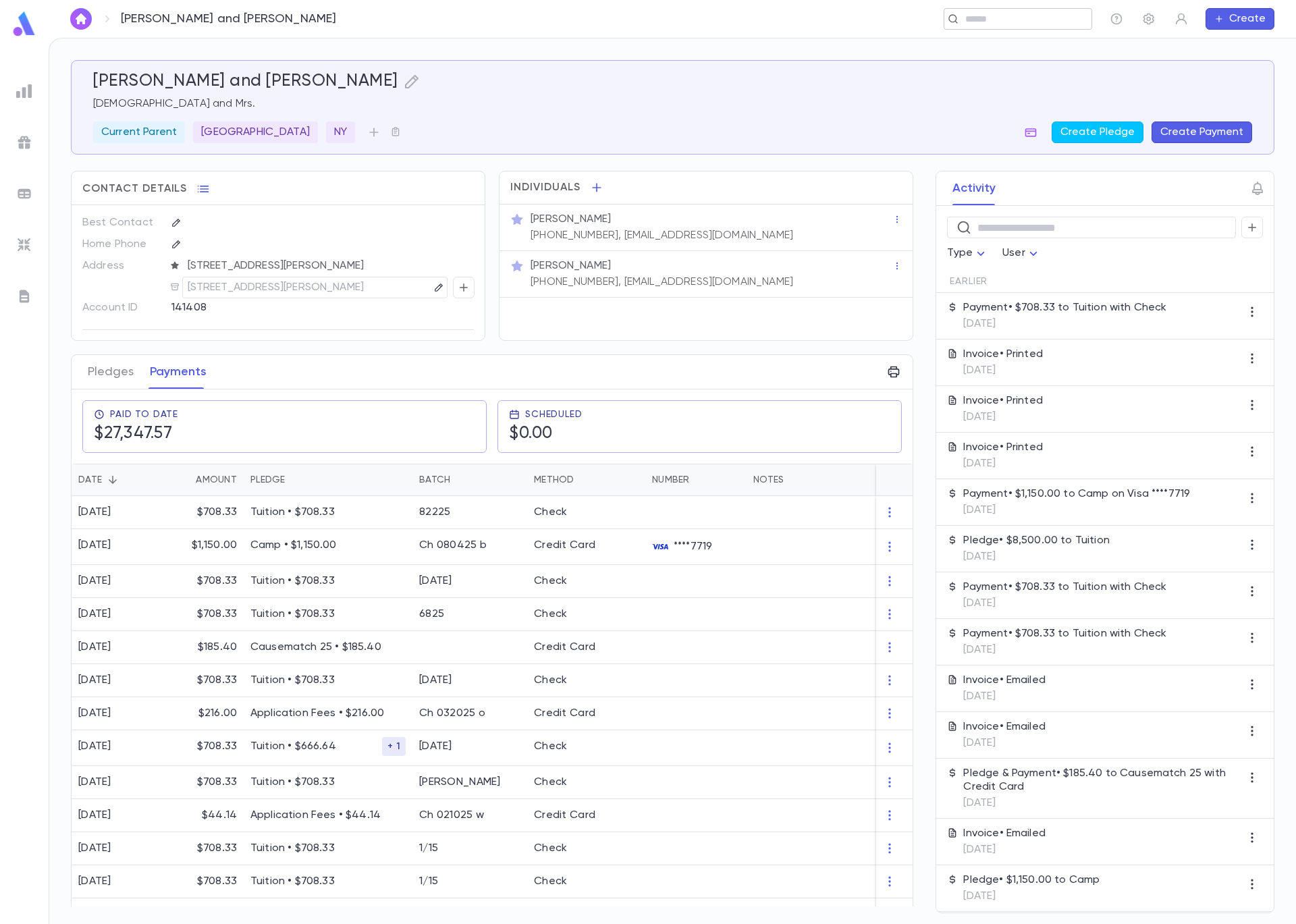
click at [981, 16] on input "text" at bounding box center [1014, 19] width 104 height 12
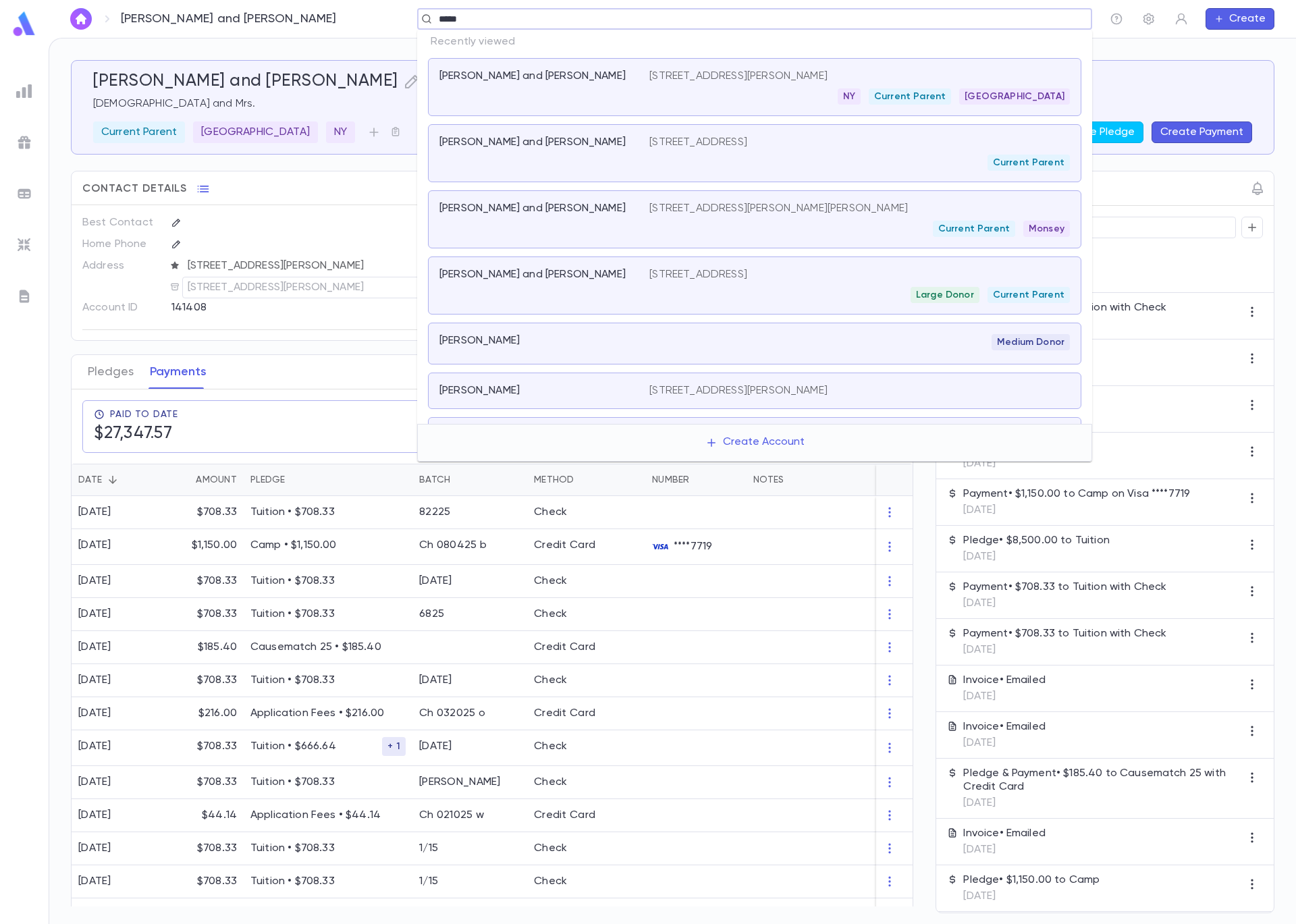
type input "******"
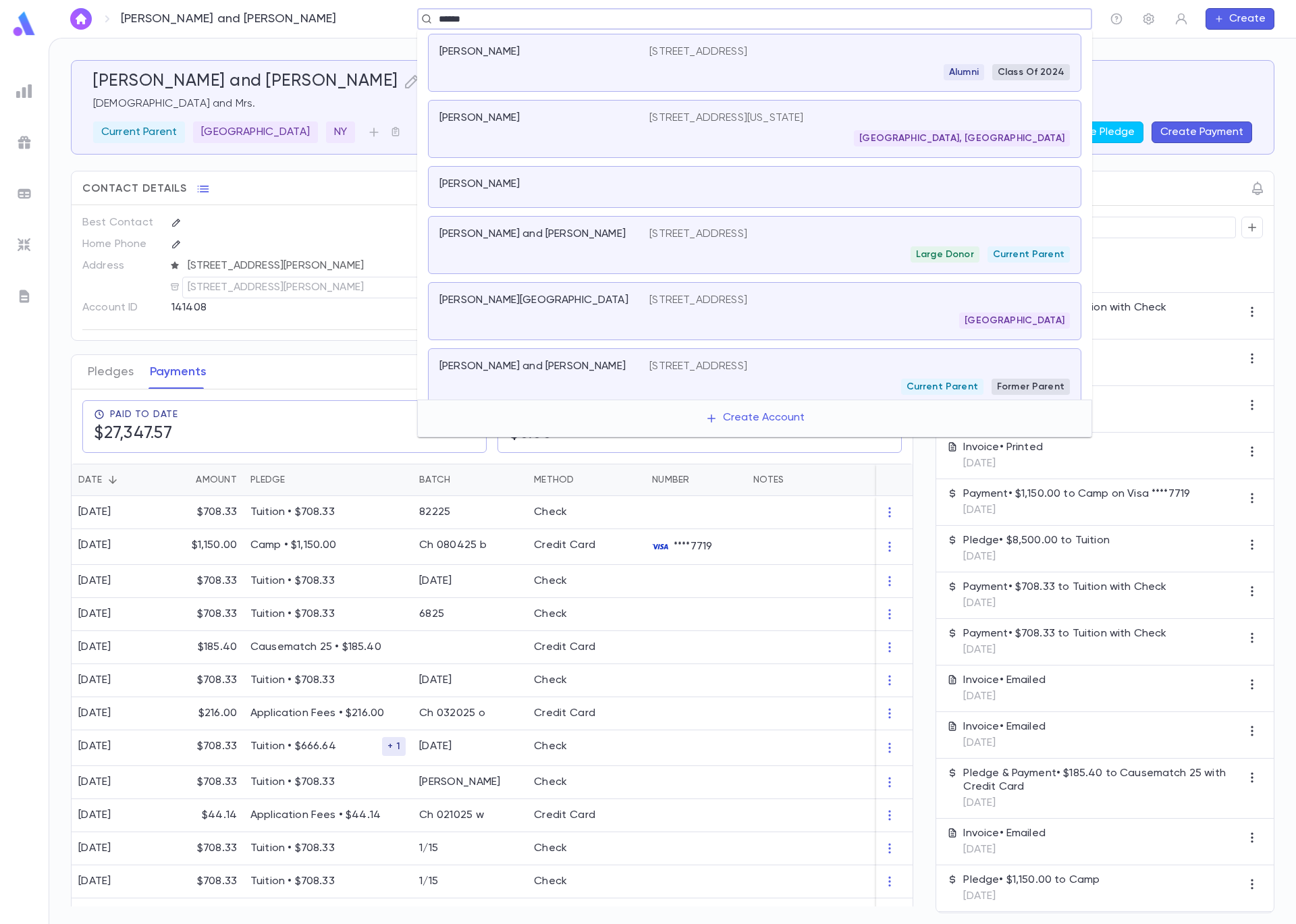
click at [603, 256] on div "Miller, Aaron and Lori" at bounding box center [544, 245] width 210 height 35
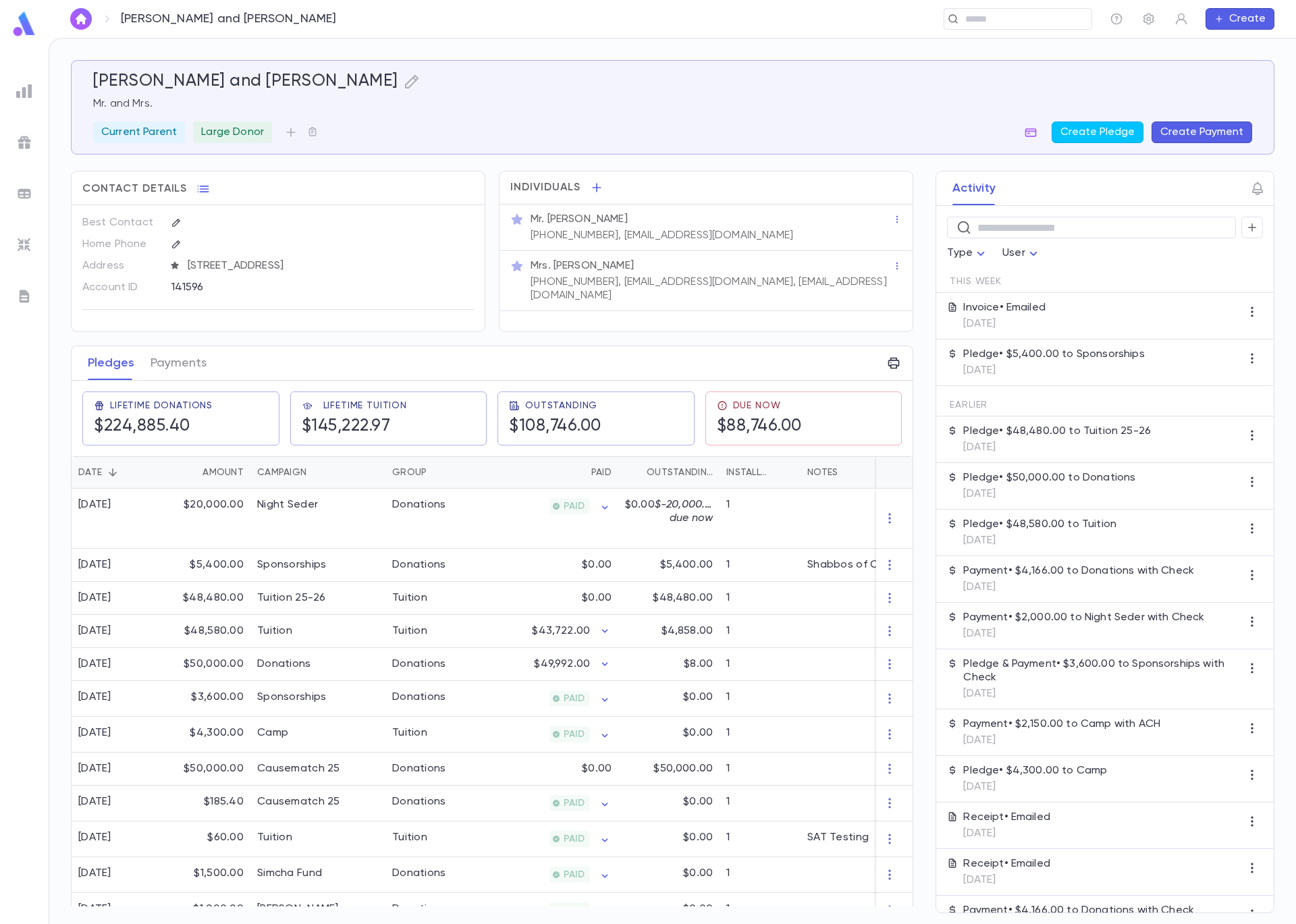
click at [1194, 123] on button "Create Payment" at bounding box center [1202, 132] width 101 height 22
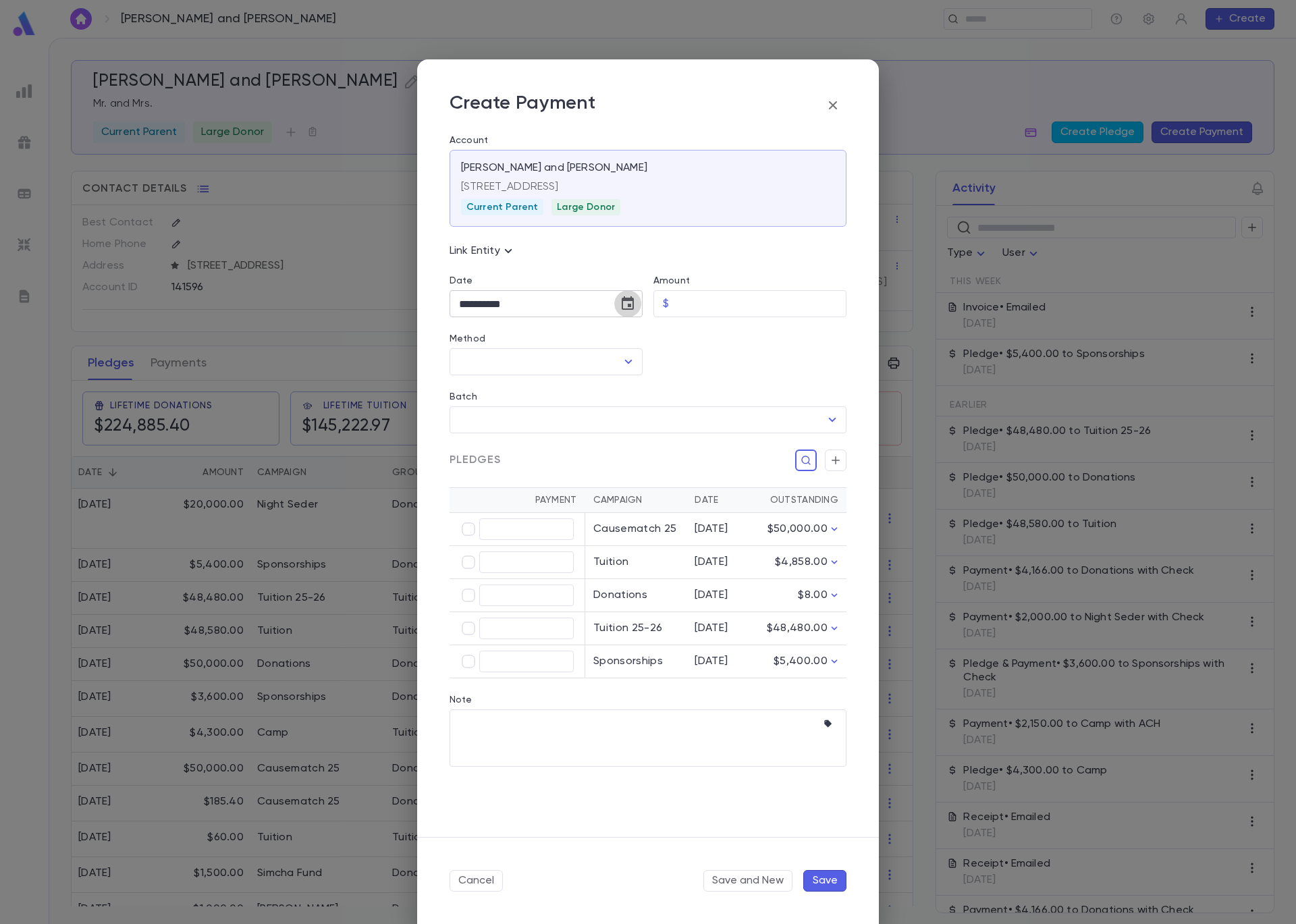
click at [623, 304] on icon "Choose date, selected date is Sep 5, 2025" at bounding box center [628, 302] width 12 height 13
click at [584, 335] on icon "Previous month" at bounding box center [584, 338] width 5 height 8
click at [577, 472] on button "22" at bounding box center [583, 471] width 24 height 24
type input "**********"
click at [717, 300] on input "Amount" at bounding box center [760, 304] width 172 height 26
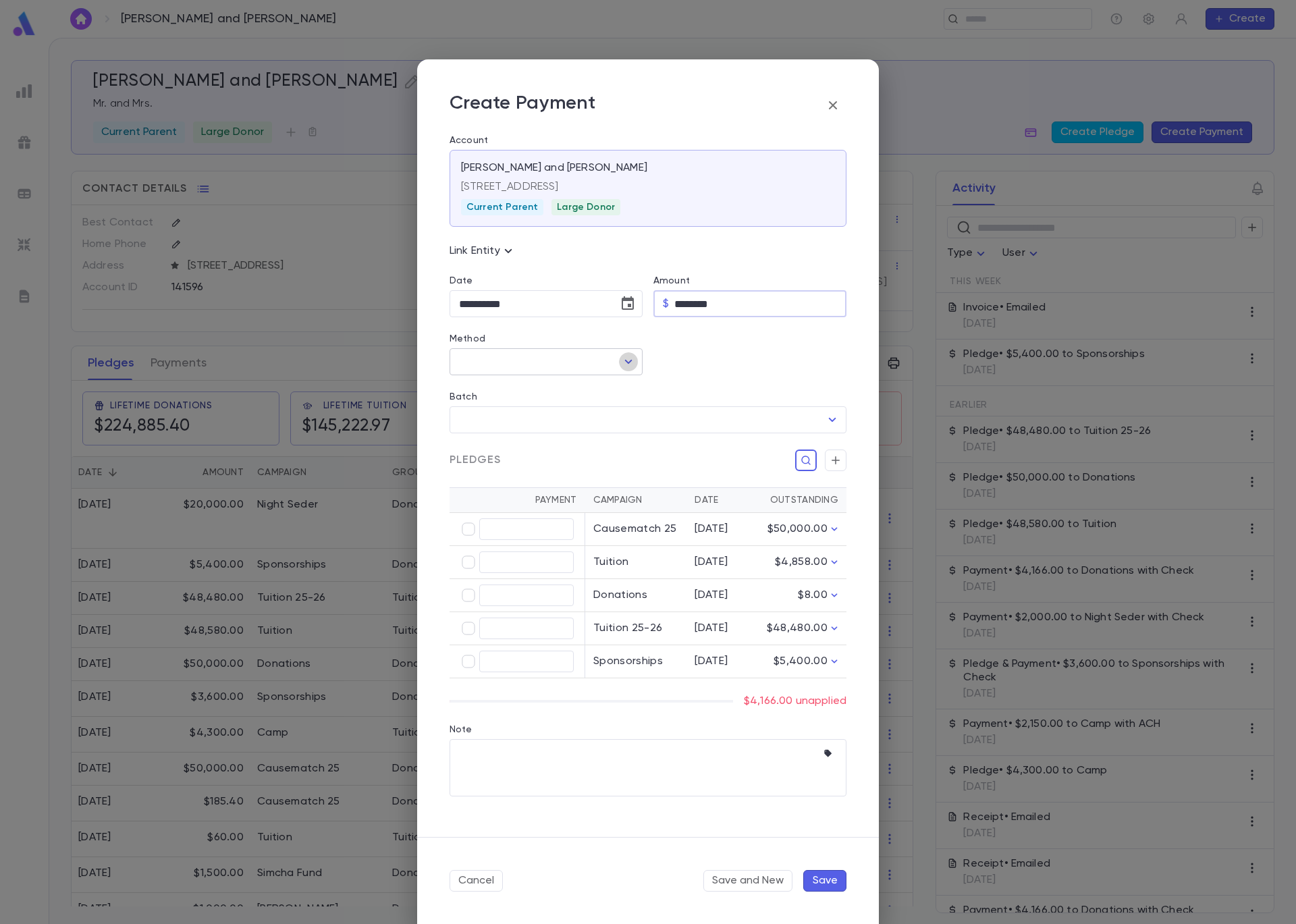
click at [624, 361] on icon "Open" at bounding box center [628, 361] width 16 height 16
type input "********"
click at [567, 432] on li "Check" at bounding box center [546, 435] width 193 height 22
type input "*****"
click at [729, 416] on input "Batch" at bounding box center [638, 419] width 365 height 26
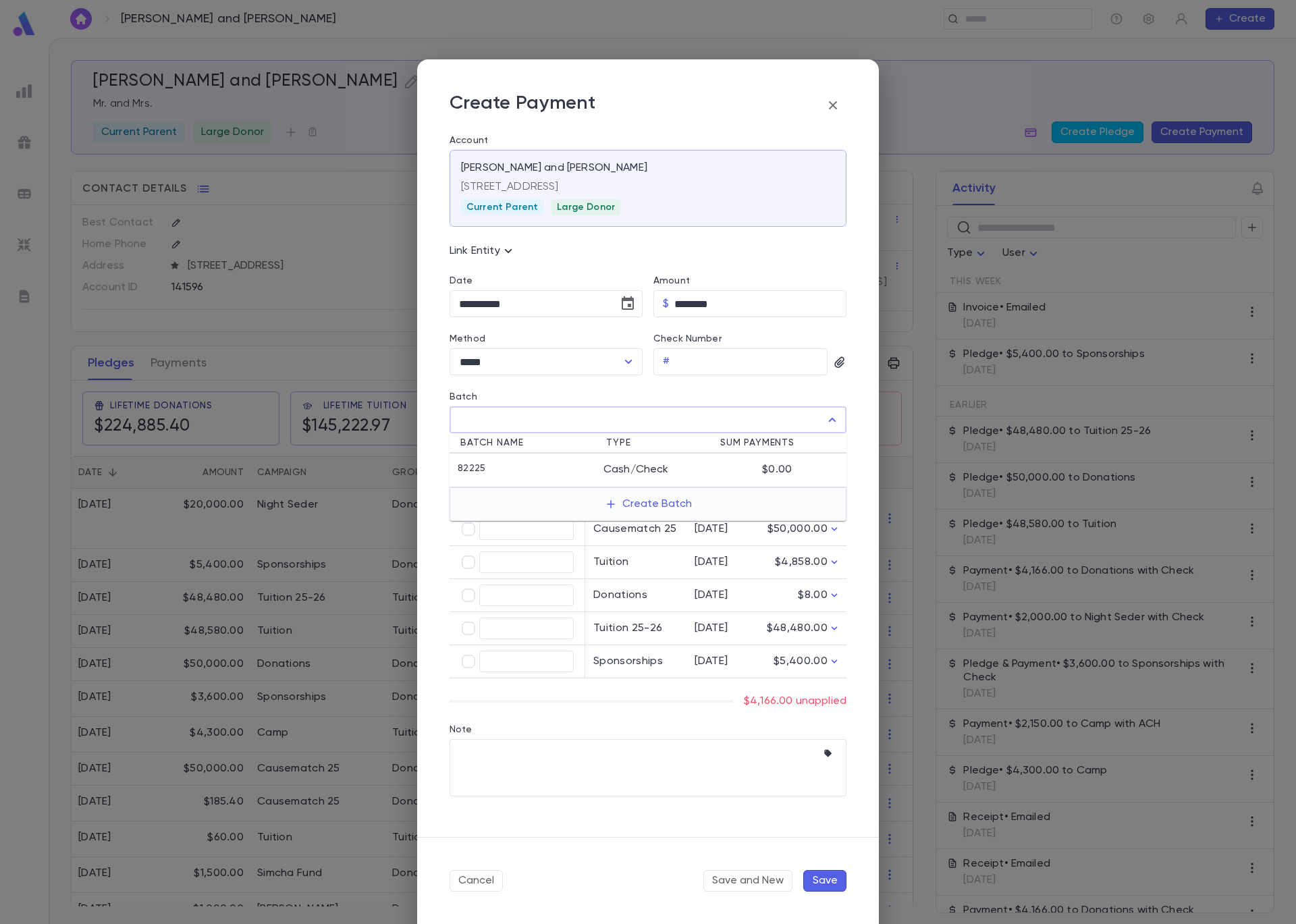
click at [718, 461] on li "82225 Cash/Check $0.00" at bounding box center [648, 470] width 397 height 34
type input "*****"
type input "****"
type input "********"
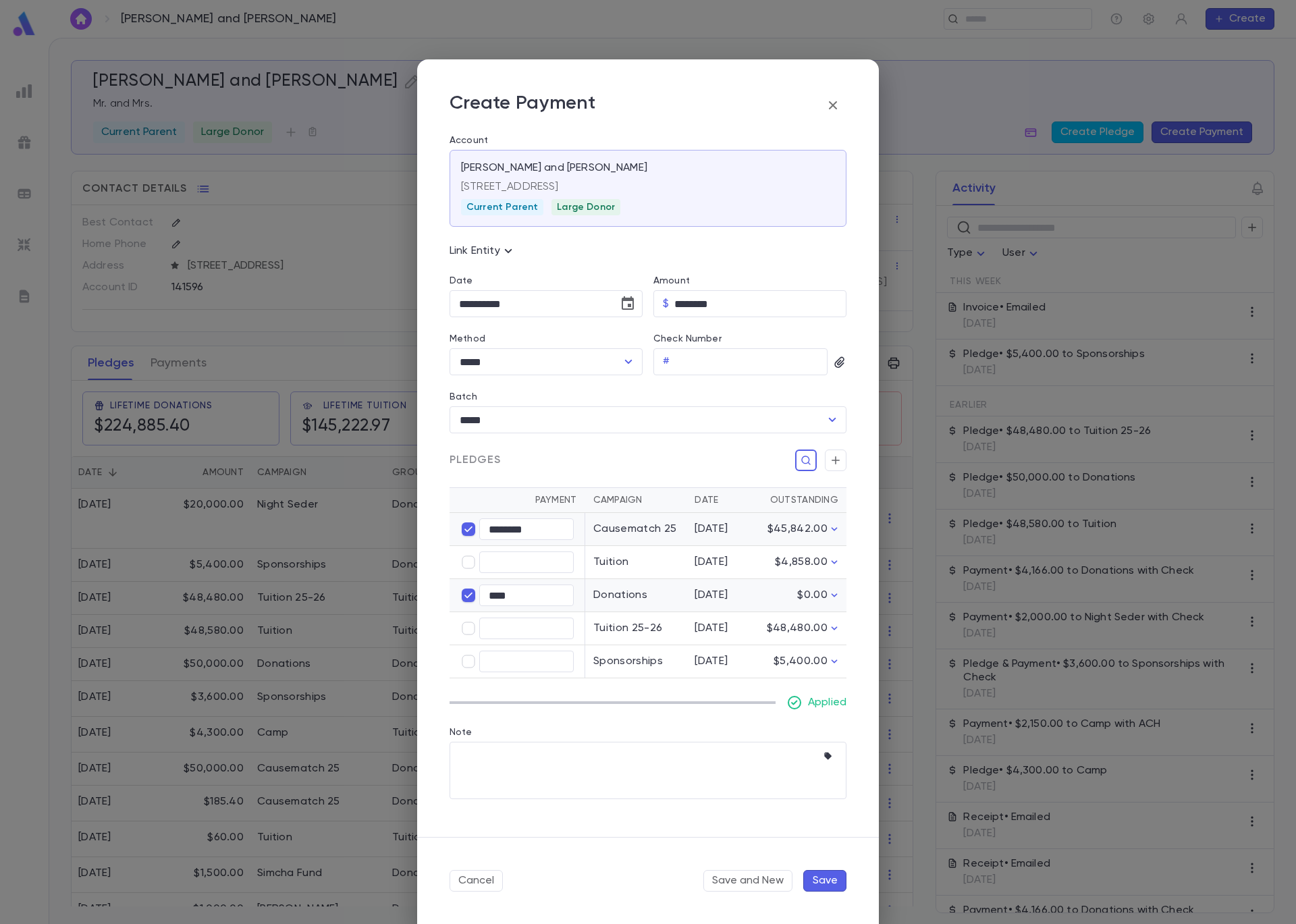
click at [830, 880] on button "Save" at bounding box center [825, 881] width 43 height 22
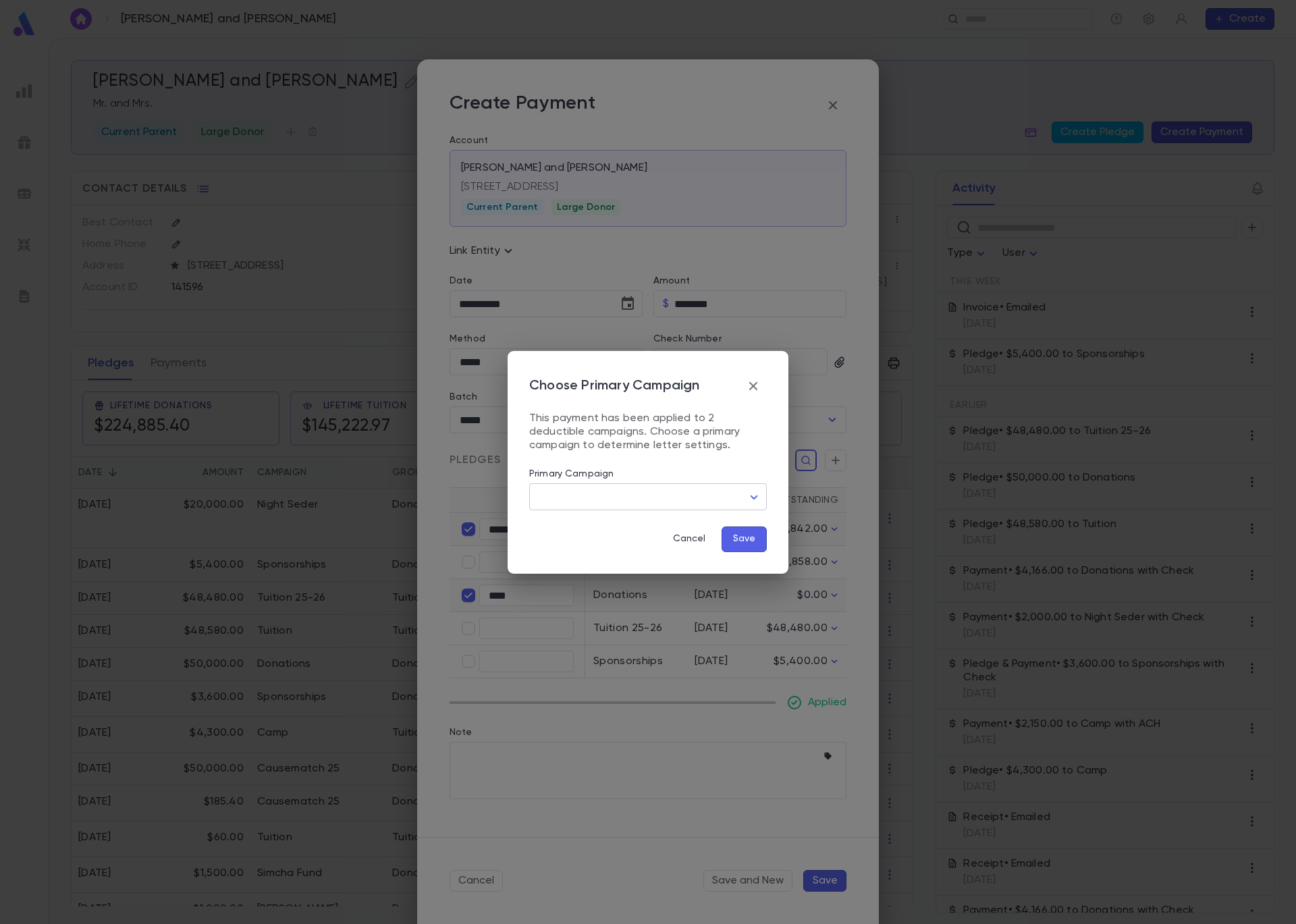
click at [673, 492] on body "Miller, Aaron and Lori ​ Create Miller, Aaron and Lori Mr. and Mrs. Current Par…" at bounding box center [648, 481] width 1296 height 886
click at [667, 529] on span "Causematch 25" at bounding box center [650, 524] width 214 height 13
type input "****"
click at [744, 539] on button "Save" at bounding box center [744, 539] width 45 height 26
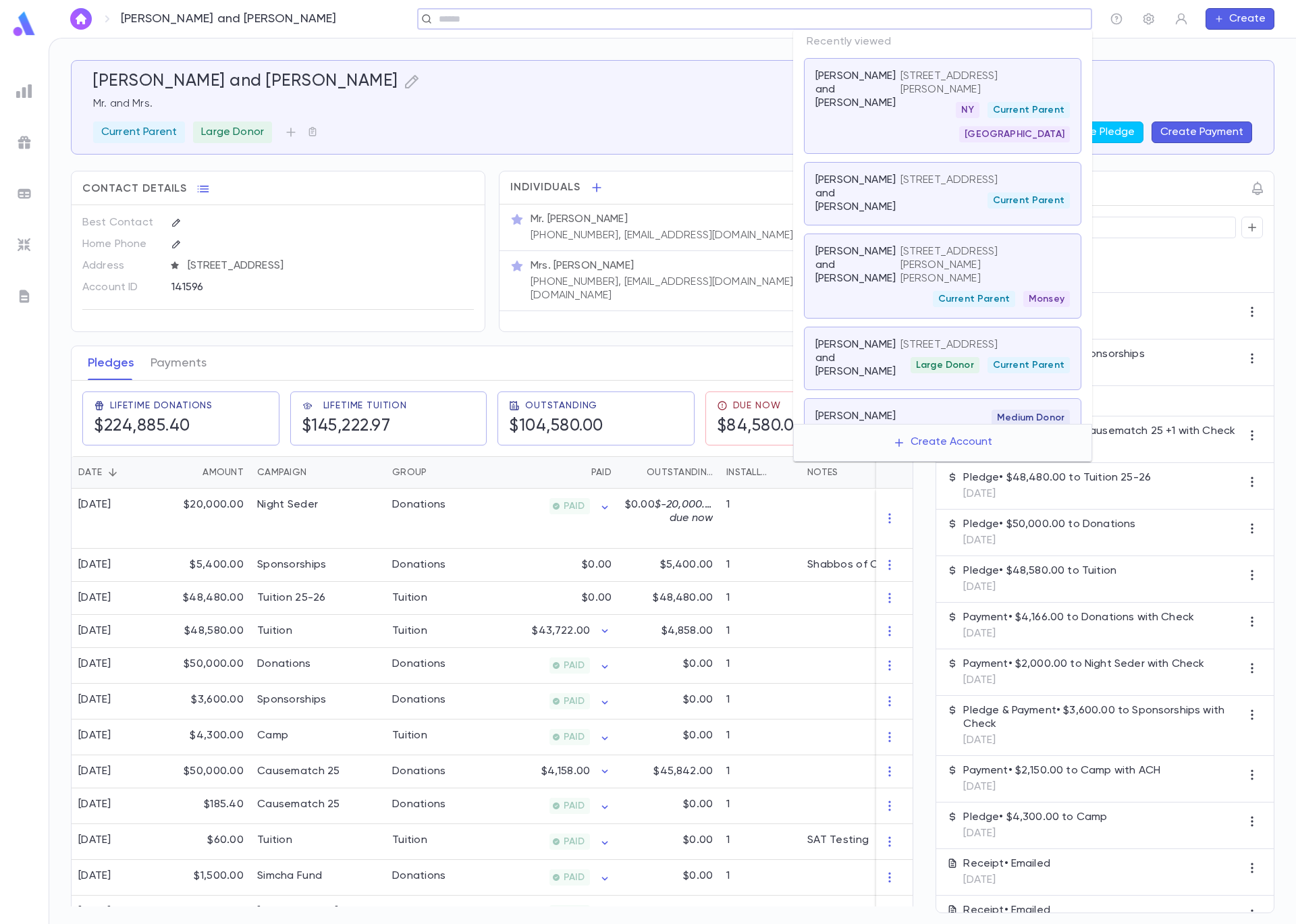
click at [987, 19] on input "text" at bounding box center [750, 19] width 631 height 12
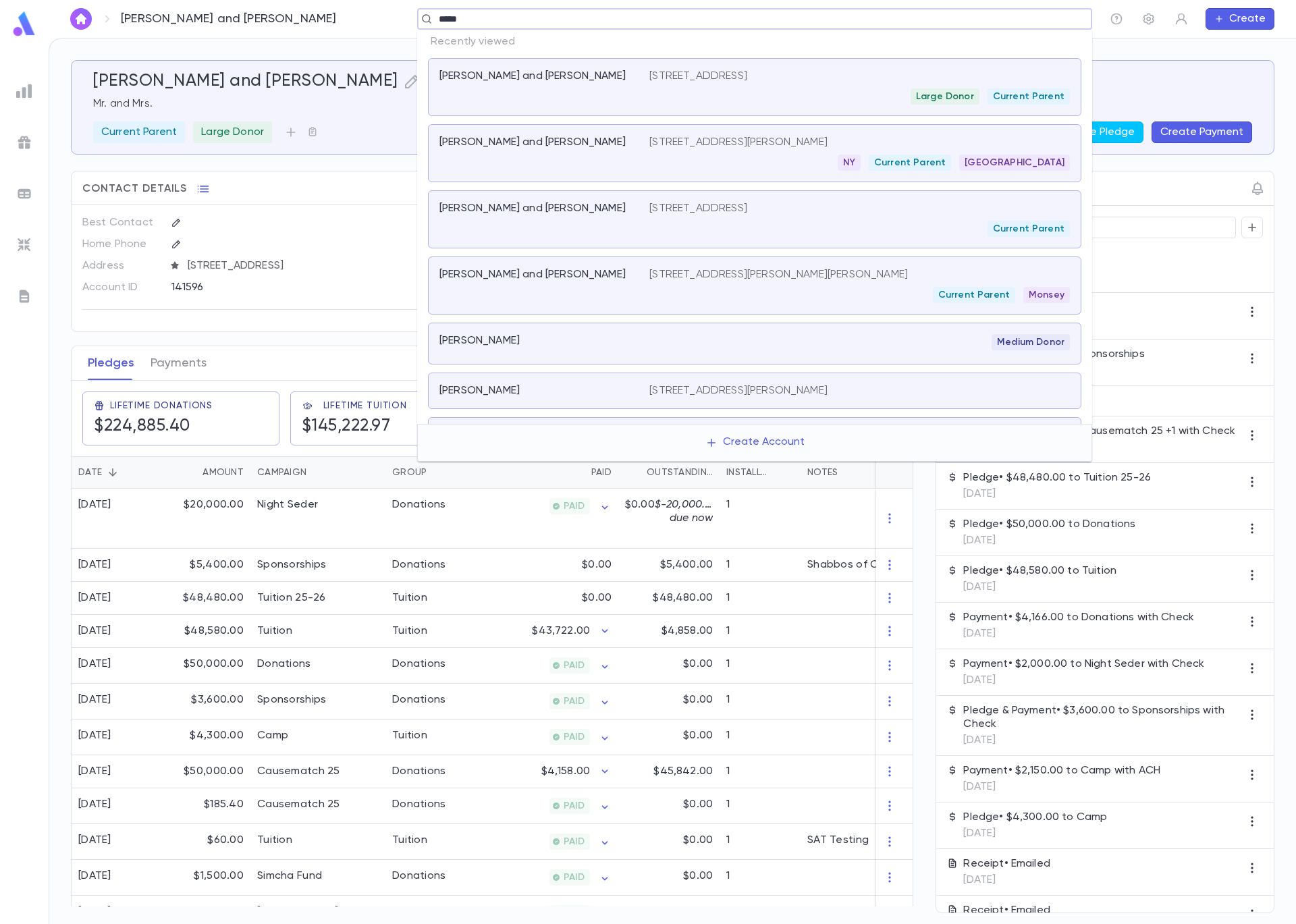
type input "******"
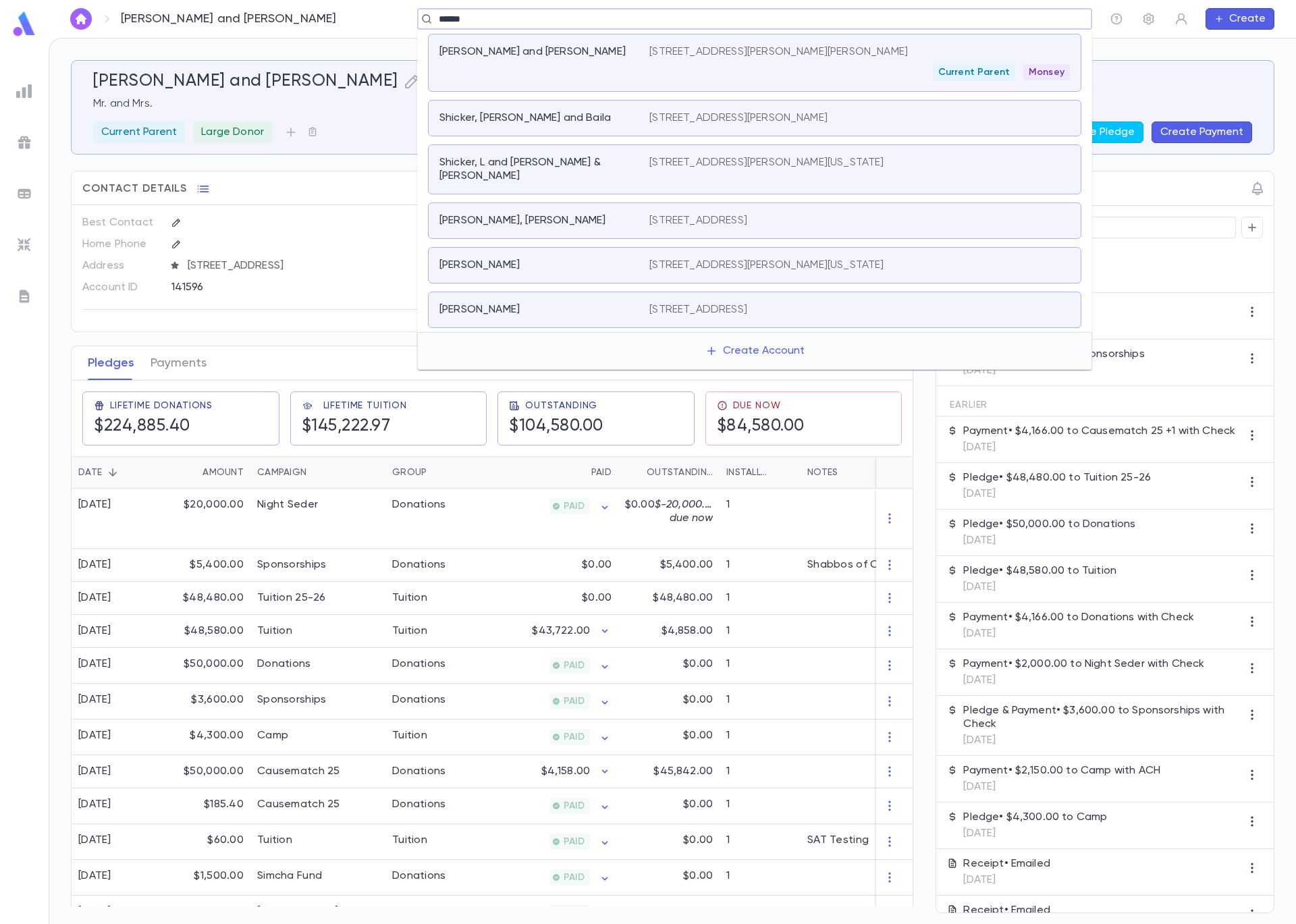
click at [639, 58] on div "Sicker, Avrohom and Chaya" at bounding box center [544, 62] width 210 height 35
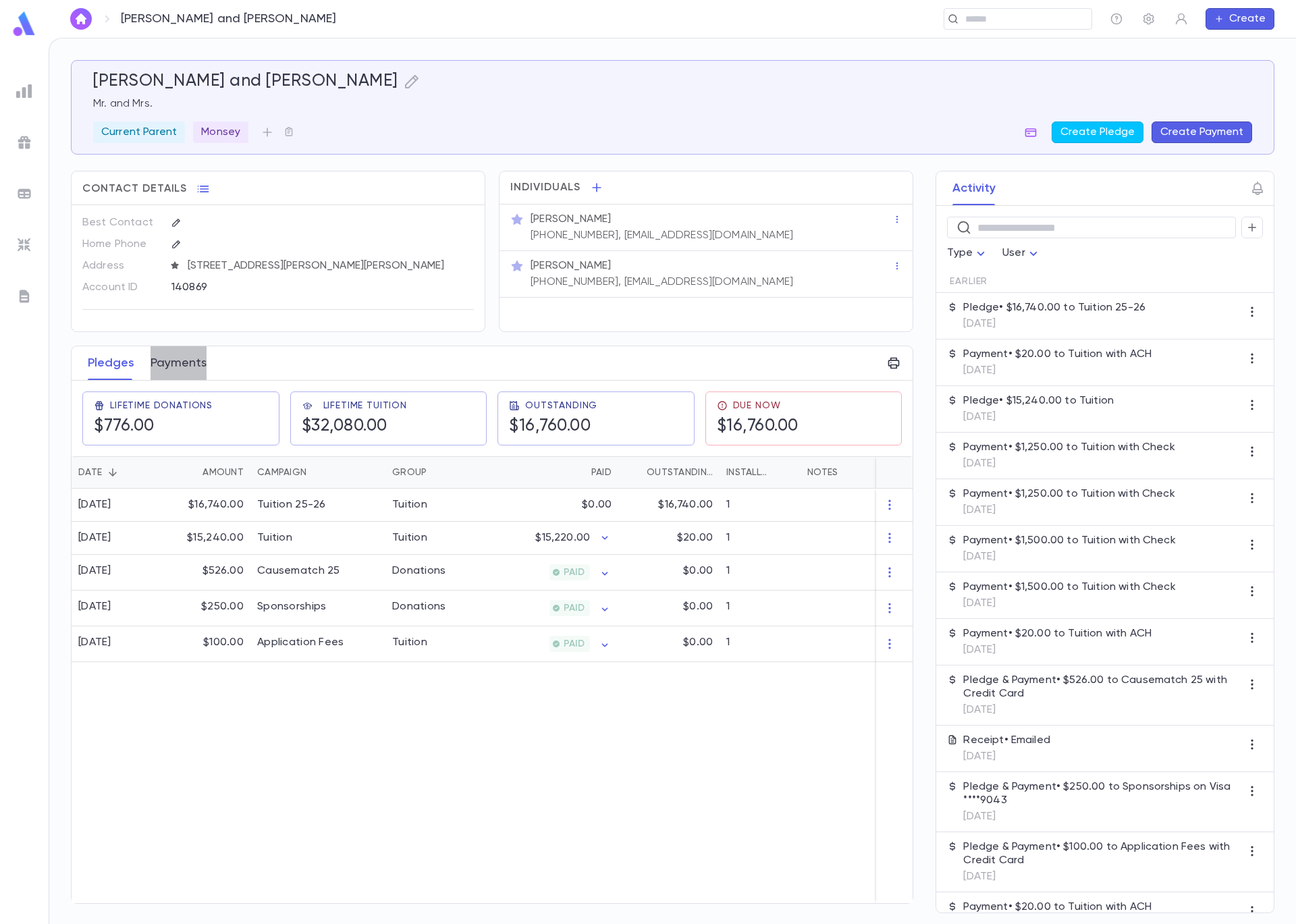
click at [200, 371] on button "Payments" at bounding box center [178, 362] width 56 height 34
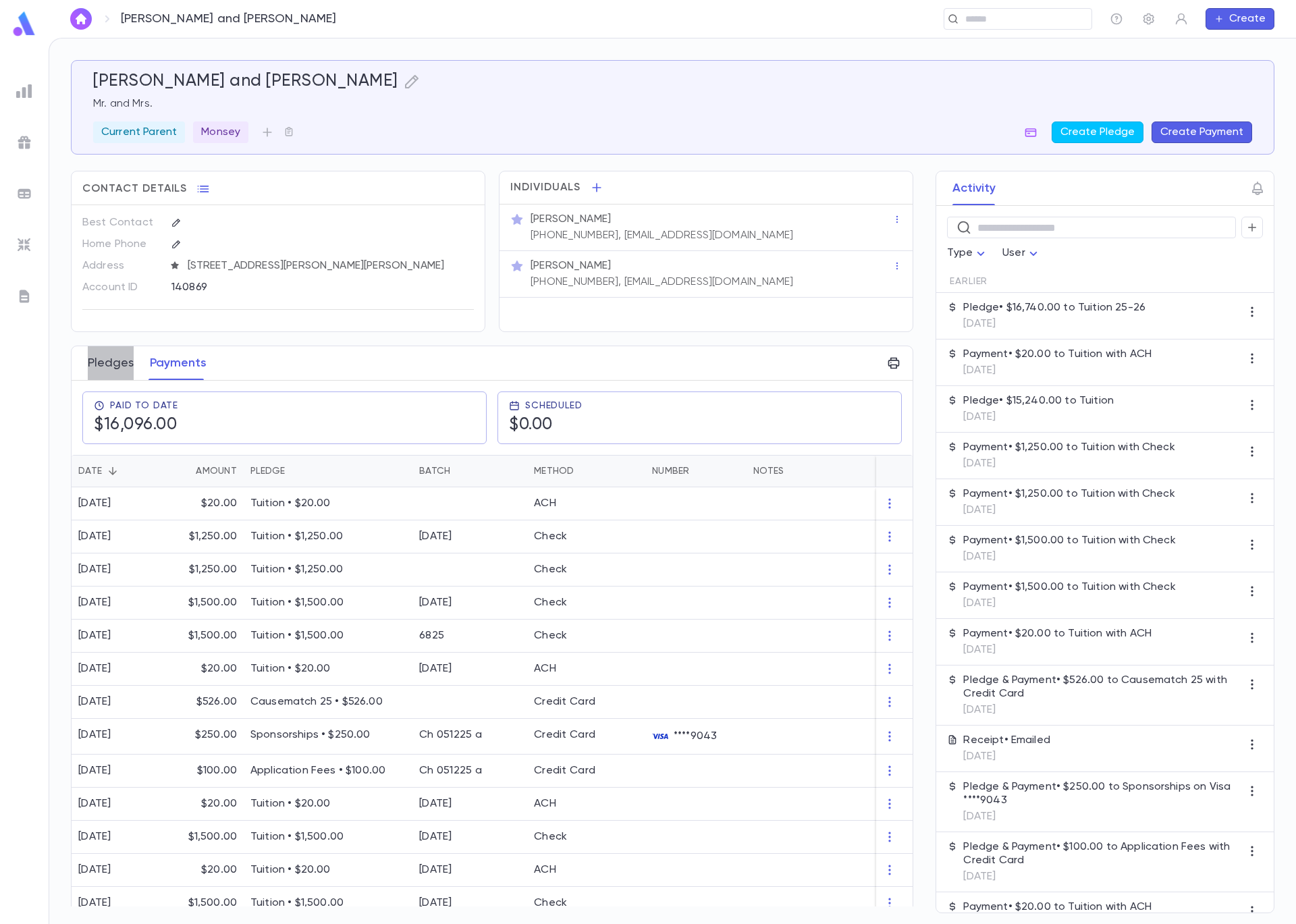
click at [115, 365] on button "Pledges" at bounding box center [111, 362] width 46 height 34
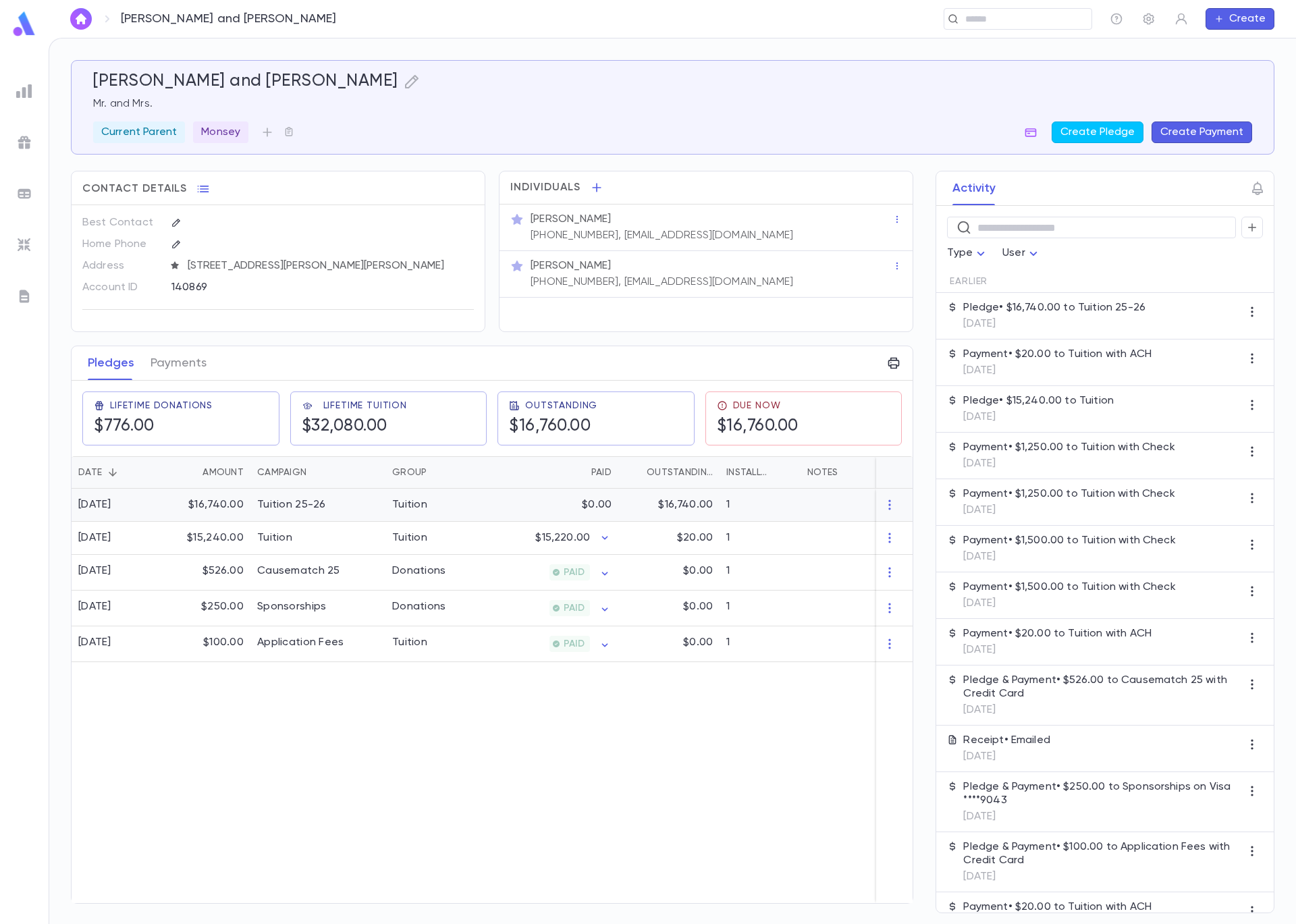
click at [336, 508] on div "Tuition 25-26" at bounding box center [317, 505] width 135 height 33
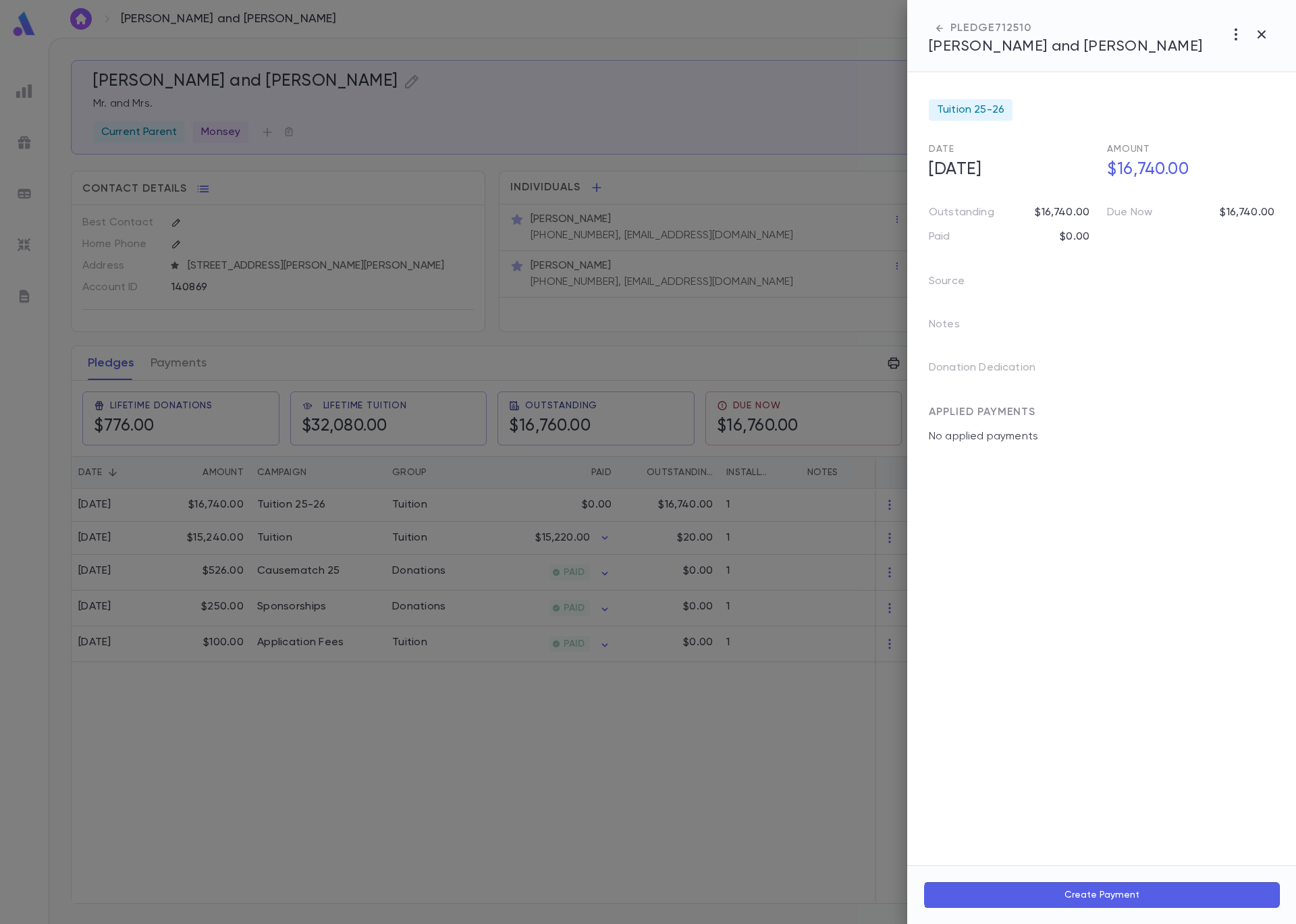
click at [1104, 893] on button "Create Payment" at bounding box center [1101, 894] width 356 height 26
click at [1137, 714] on icon "Choose date, selected date is Sep 5, 2025" at bounding box center [1140, 714] width 16 height 16
click at [1144, 498] on icon "Previous month" at bounding box center [1142, 499] width 16 height 16
click at [1133, 628] on button "22" at bounding box center [1140, 632] width 24 height 24
type input "**********"
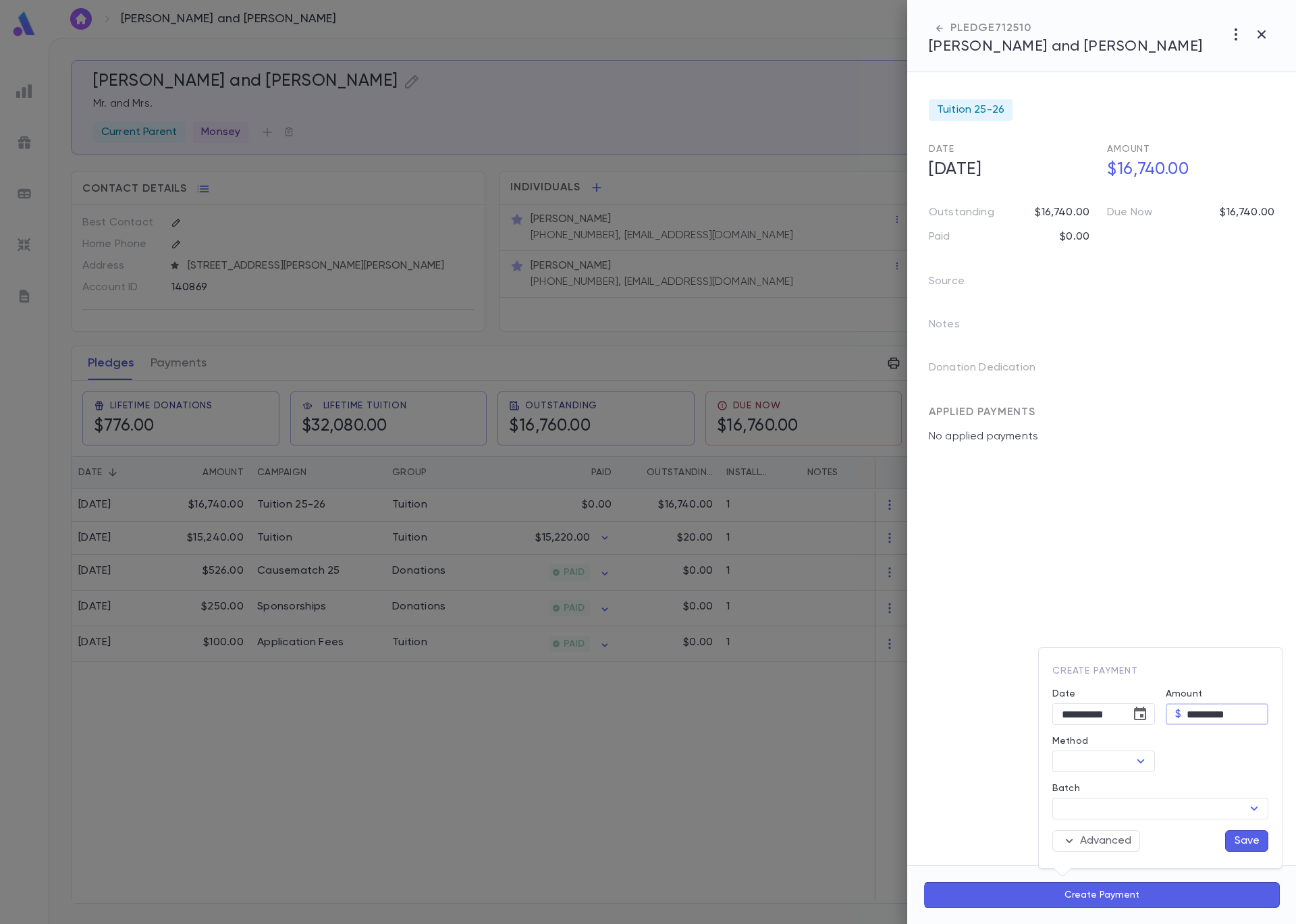
drag, startPoint x: 1252, startPoint y: 715, endPoint x: 1160, endPoint y: 704, distance: 92.7
click at [1160, 704] on div "Amount $ ********* ​" at bounding box center [1212, 701] width 114 height 48
click at [1145, 760] on icon "Open" at bounding box center [1141, 761] width 16 height 16
type input "********"
click at [1118, 598] on li "Check" at bounding box center [1135, 605] width 165 height 22
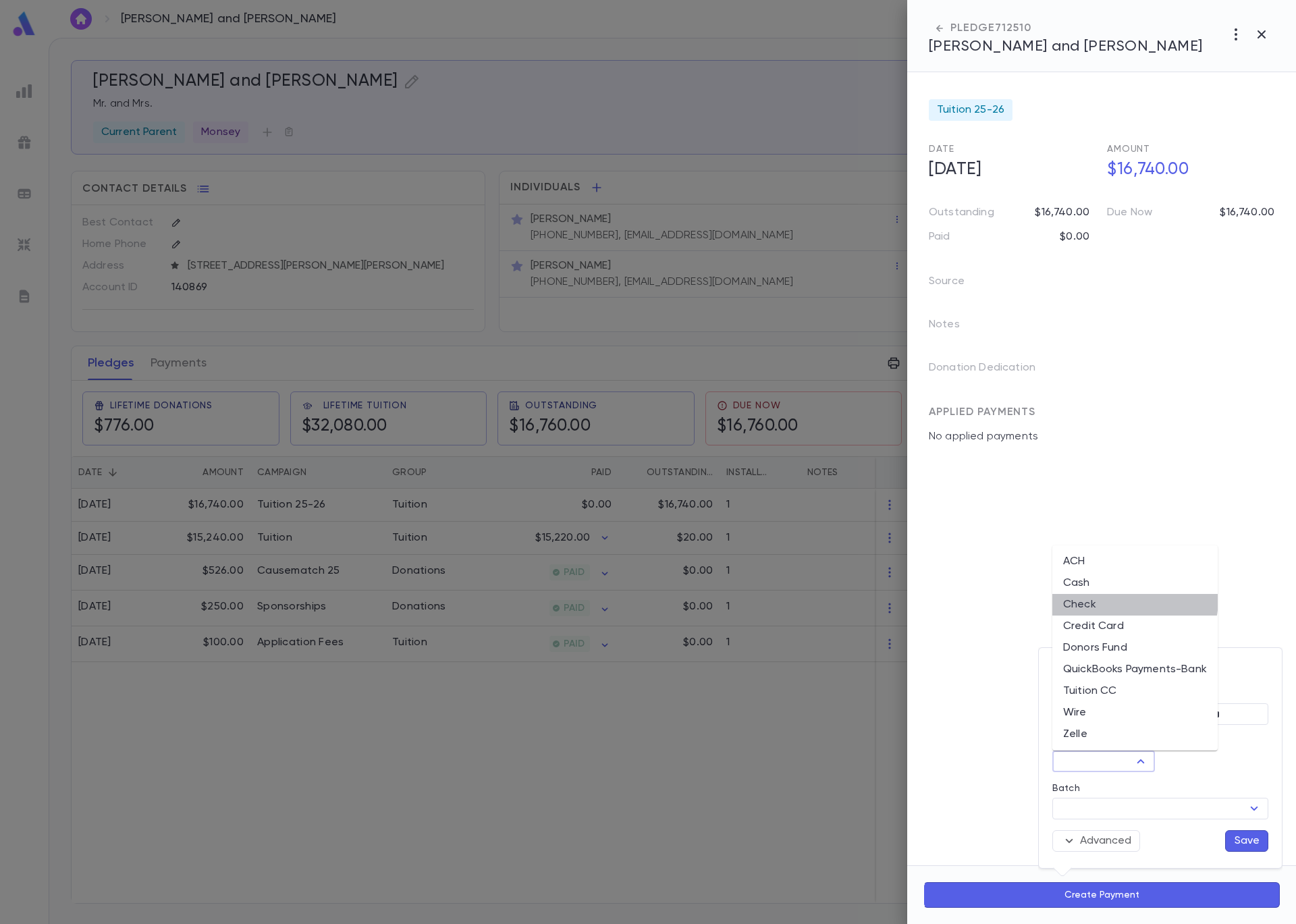
type input "*****"
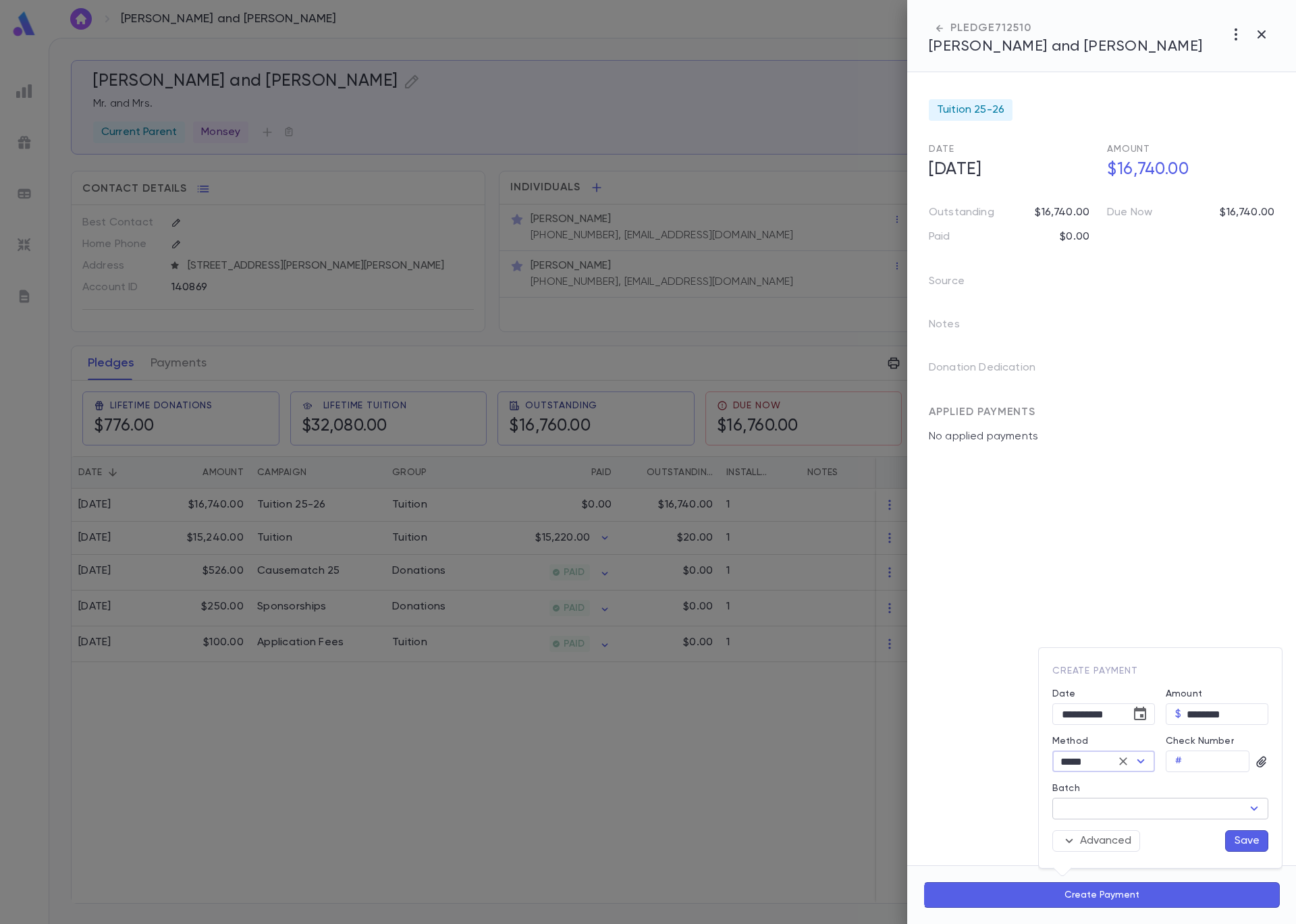
click at [1177, 814] on input "Batch" at bounding box center [1149, 809] width 185 height 19
click at [1168, 830] on li "82225 • Cash/Check" at bounding box center [1160, 831] width 216 height 22
type input "*****"
click at [1243, 836] on button "Save" at bounding box center [1246, 841] width 43 height 22
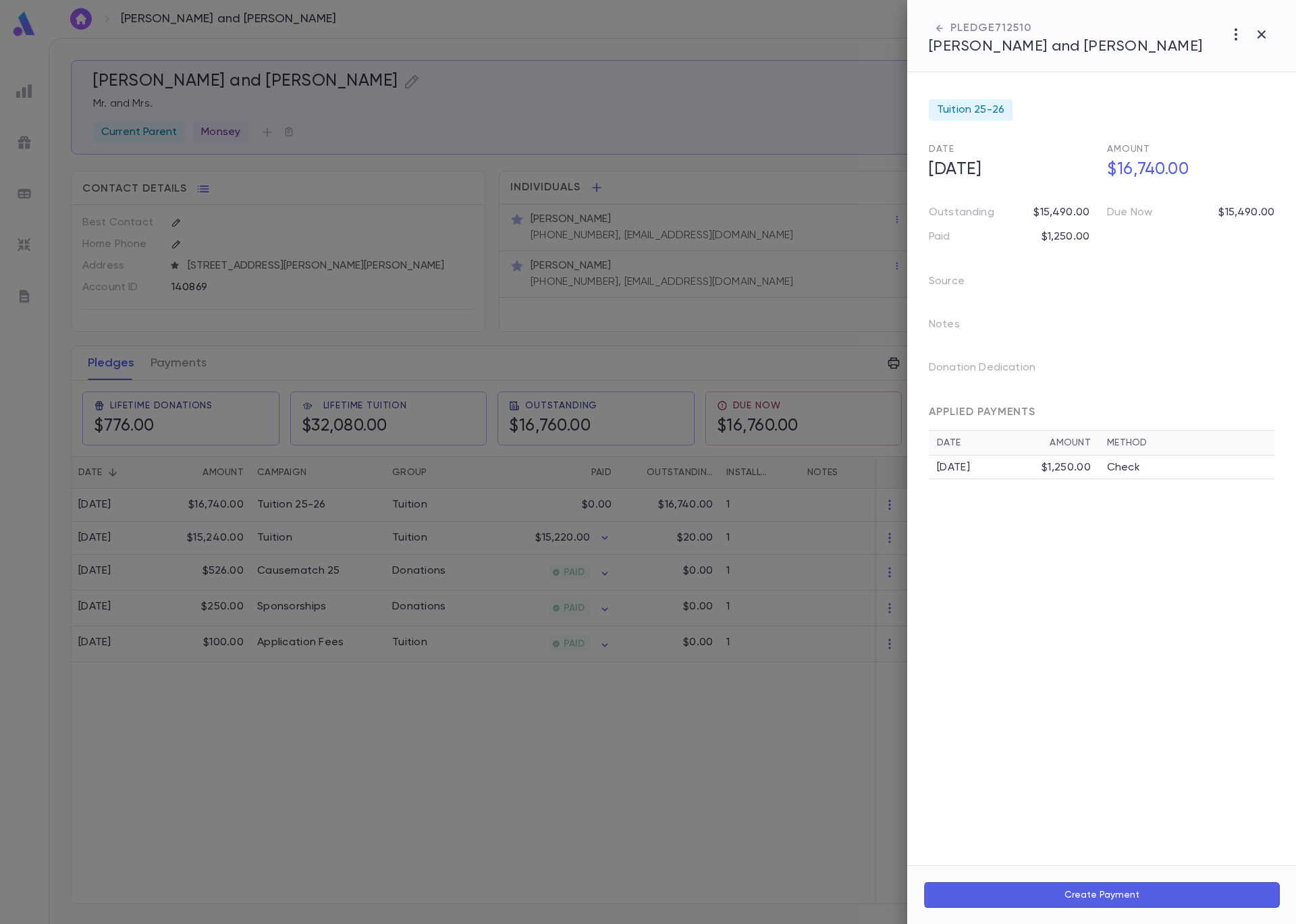
click at [672, 49] on div at bounding box center [648, 462] width 1296 height 924
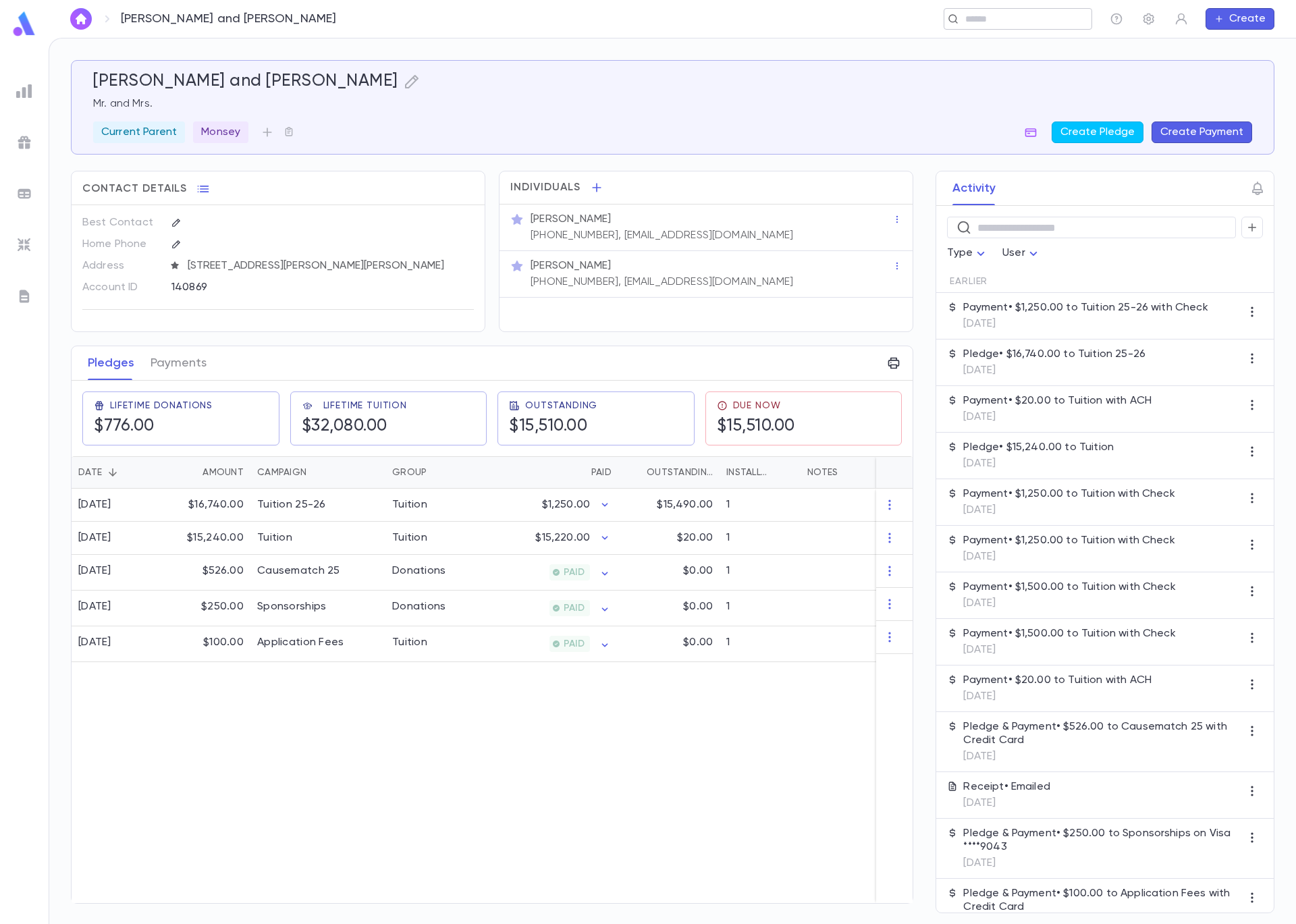
click at [1005, 20] on input "text" at bounding box center [1014, 19] width 104 height 12
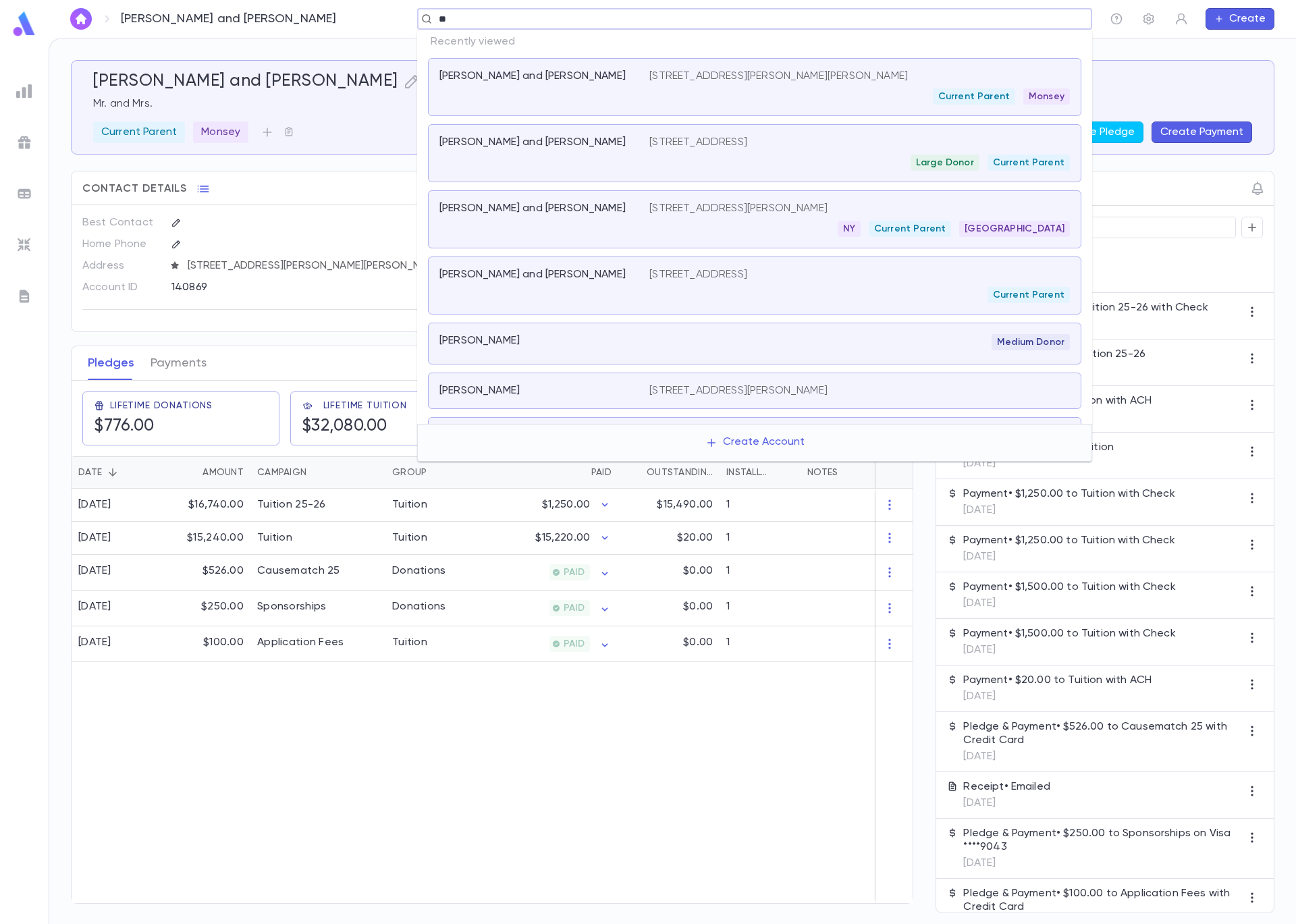
type input "*"
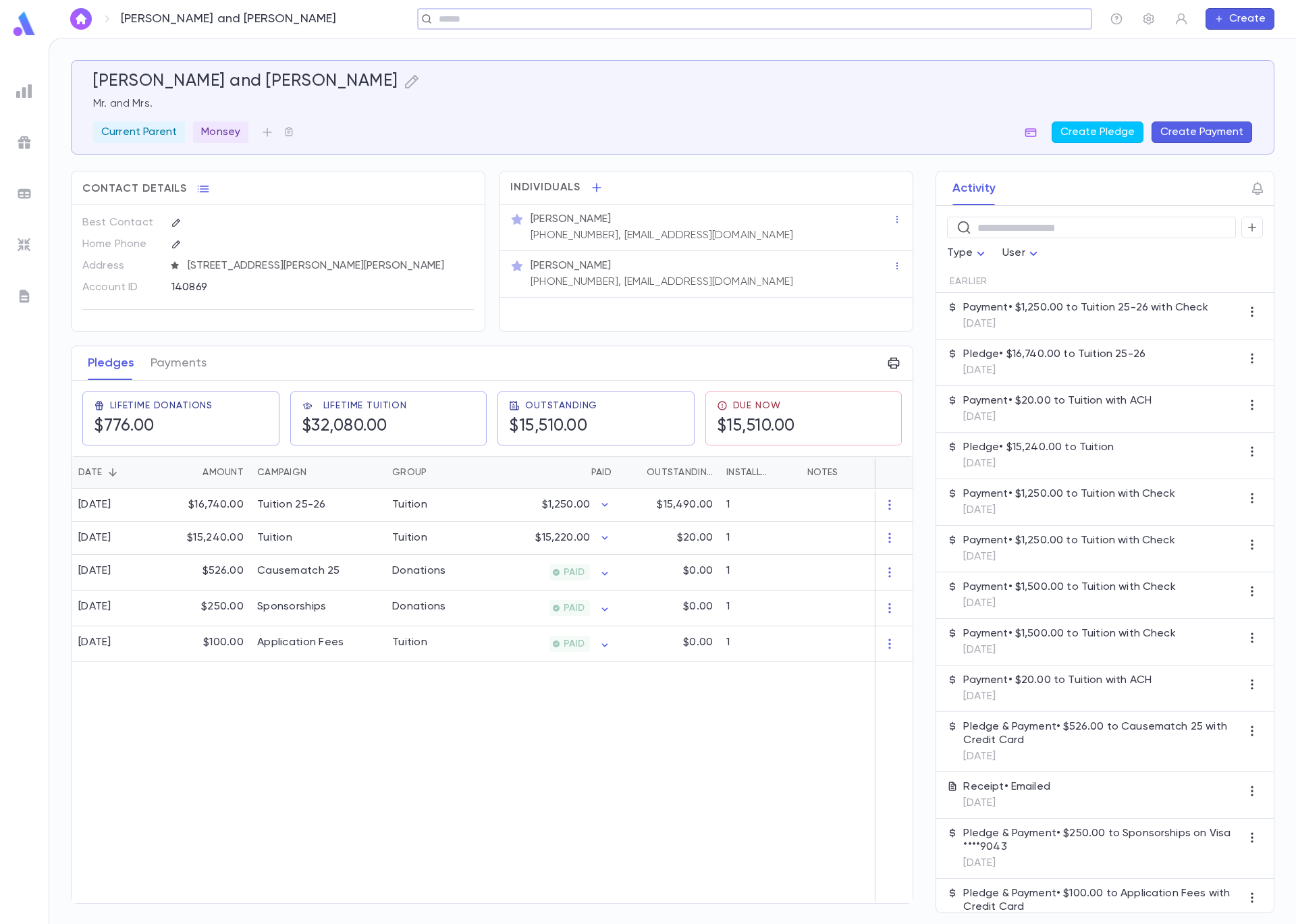
click at [822, 12] on div "​" at bounding box center [754, 19] width 675 height 22
click at [439, 19] on input "********" at bounding box center [750, 19] width 631 height 12
type input "*********"
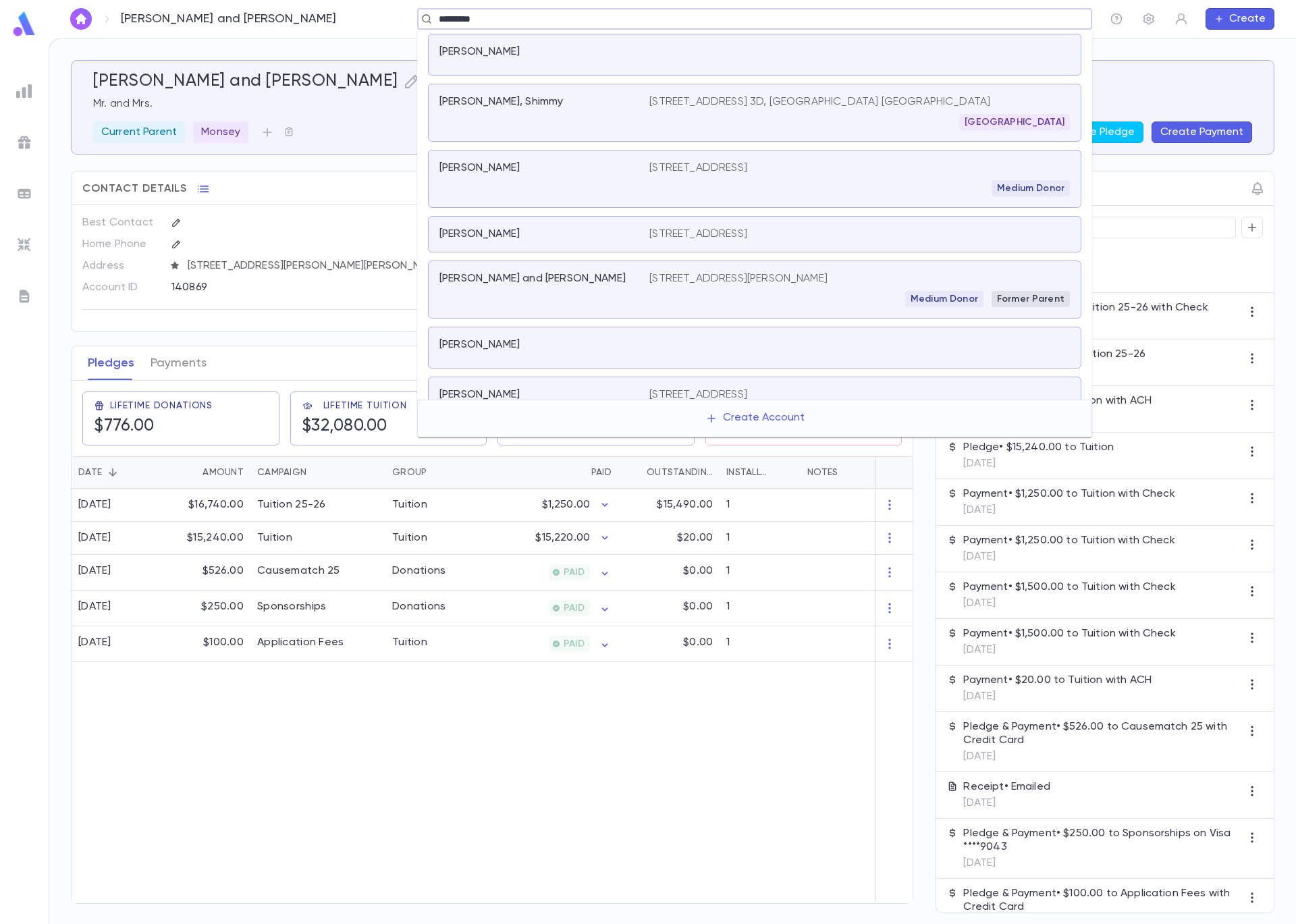
click at [551, 305] on div "Goldstein, Ben and Chani" at bounding box center [544, 289] width 210 height 35
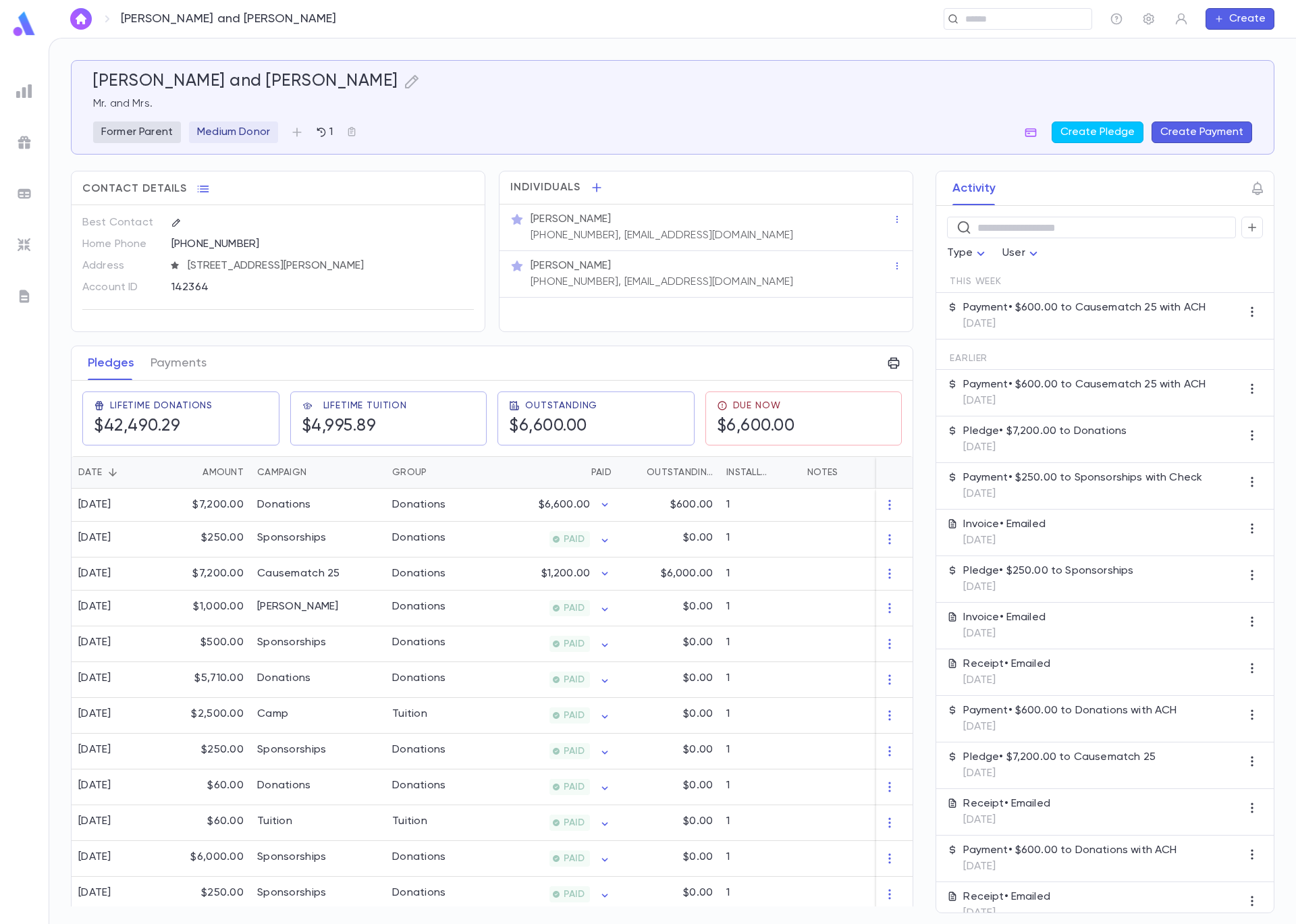
click at [1199, 133] on button "Create Payment" at bounding box center [1202, 132] width 101 height 22
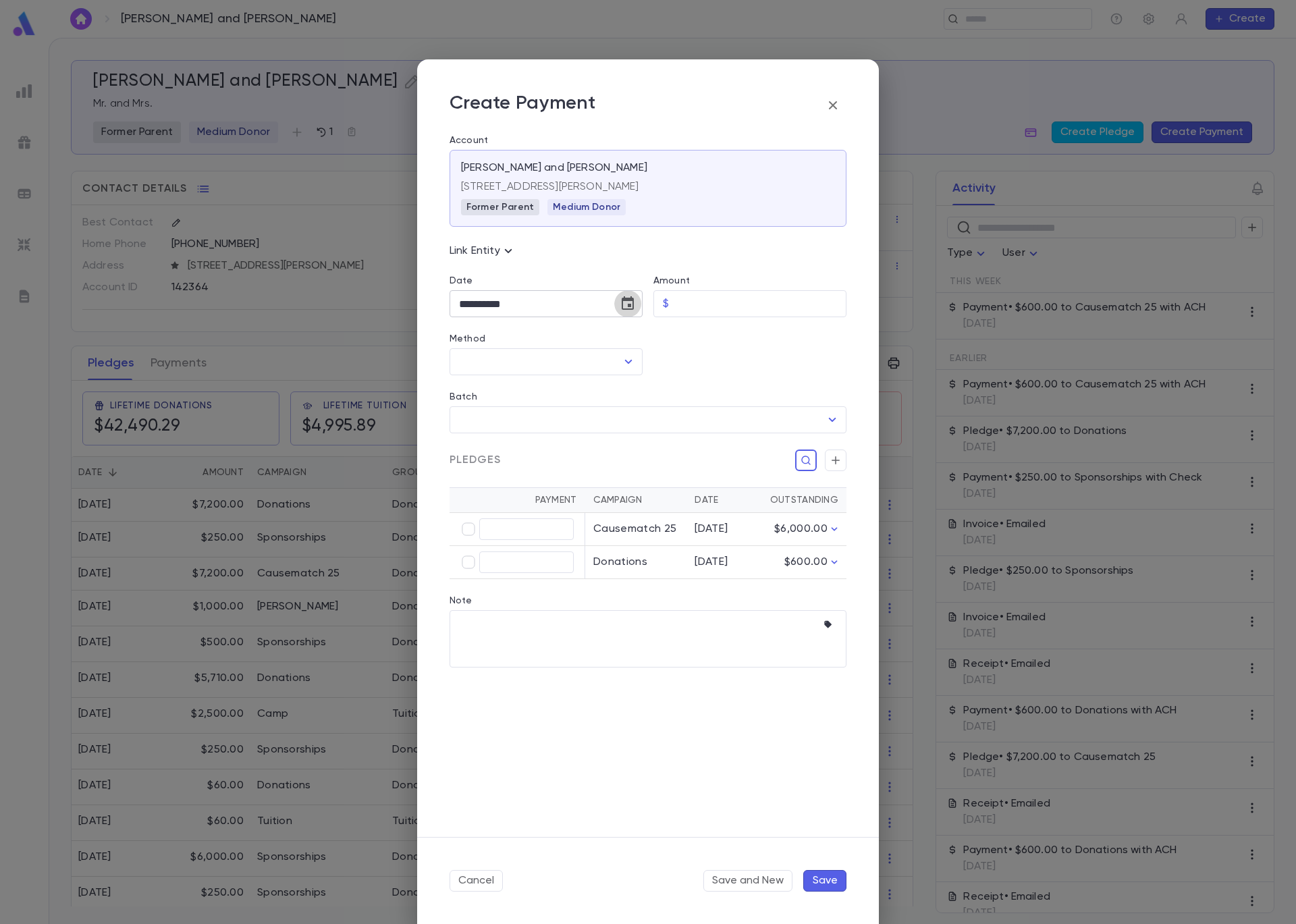
click at [628, 304] on icon "Choose date, selected date is Sep 5, 2025" at bounding box center [628, 302] width 12 height 13
click at [579, 343] on icon "Previous month" at bounding box center [584, 338] width 16 height 16
click at [577, 474] on button "22" at bounding box center [583, 471] width 24 height 24
type input "**********"
click at [714, 297] on input "Amount" at bounding box center [760, 304] width 172 height 26
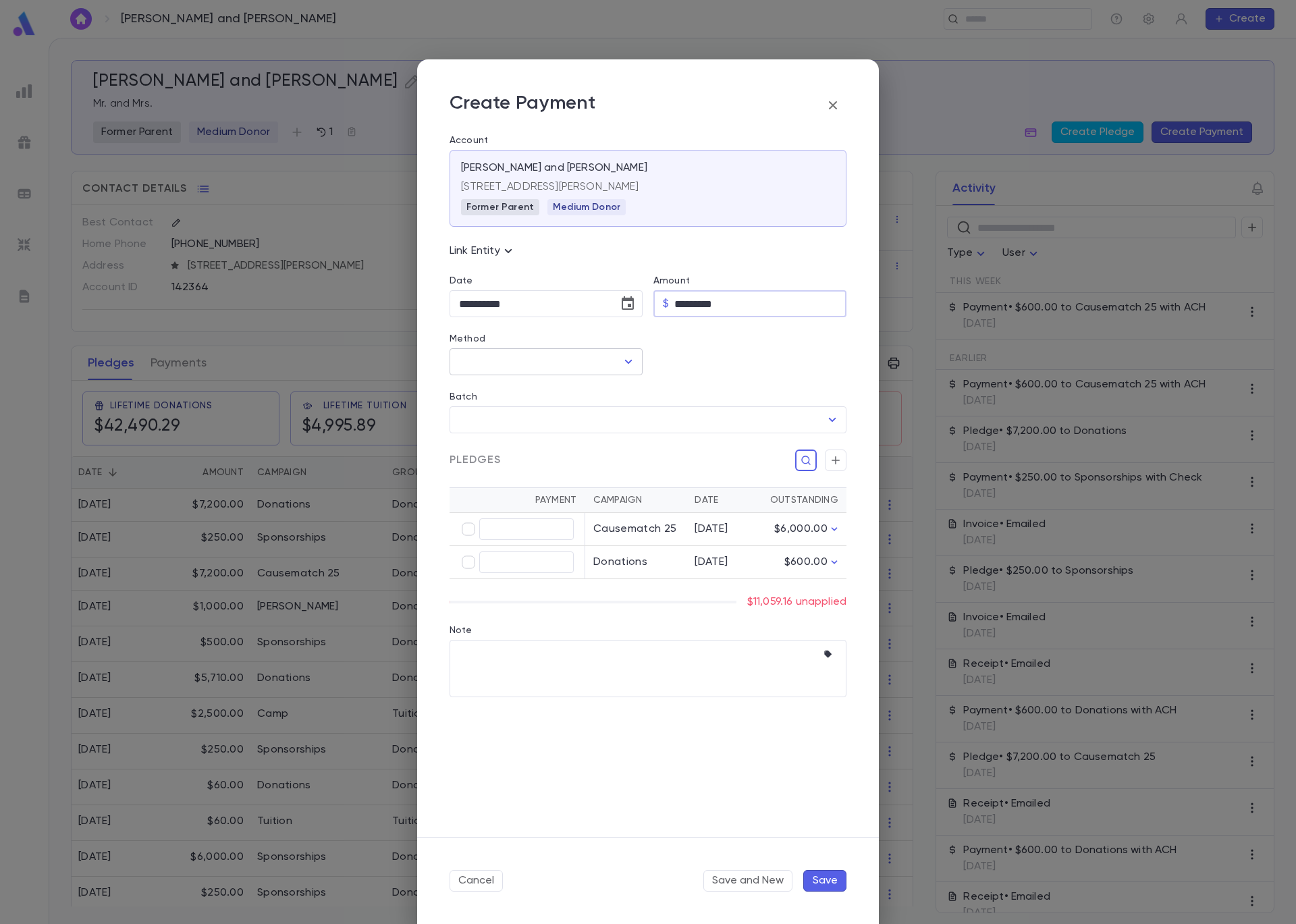
click at [631, 356] on icon "Open" at bounding box center [628, 361] width 16 height 16
type input "*********"
click at [547, 435] on li "Check" at bounding box center [546, 435] width 193 height 22
type input "*****"
click at [725, 365] on input "Check Number" at bounding box center [751, 362] width 153 height 26
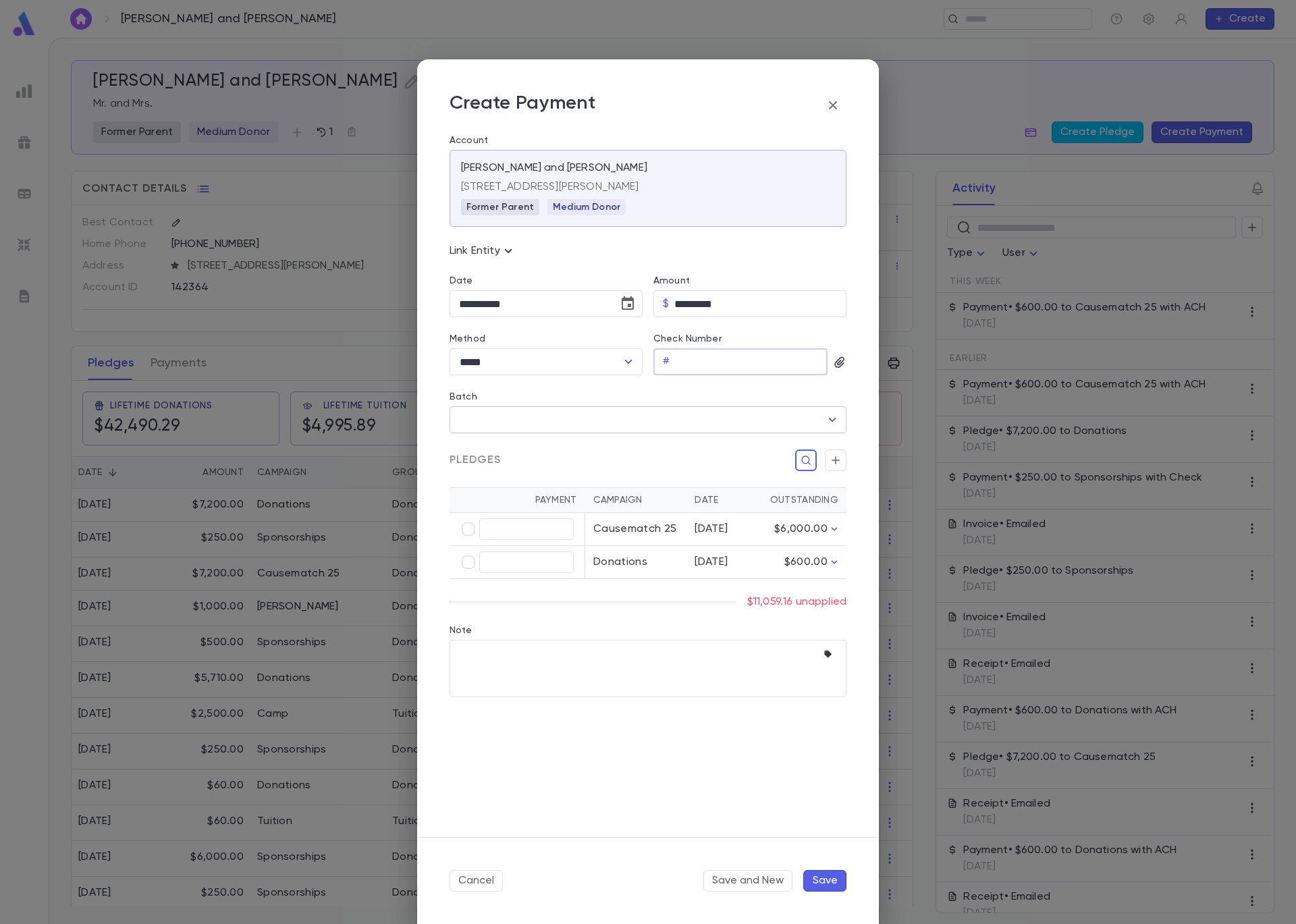
click at [628, 422] on input "Batch" at bounding box center [638, 419] width 365 height 26
click at [611, 467] on div "Cash/Check" at bounding box center [647, 469] width 87 height 13
type input "*****"
click at [832, 463] on icon "button" at bounding box center [836, 460] width 12 height 13
click at [744, 597] on input "Campaign" at bounding box center [717, 598] width 184 height 26
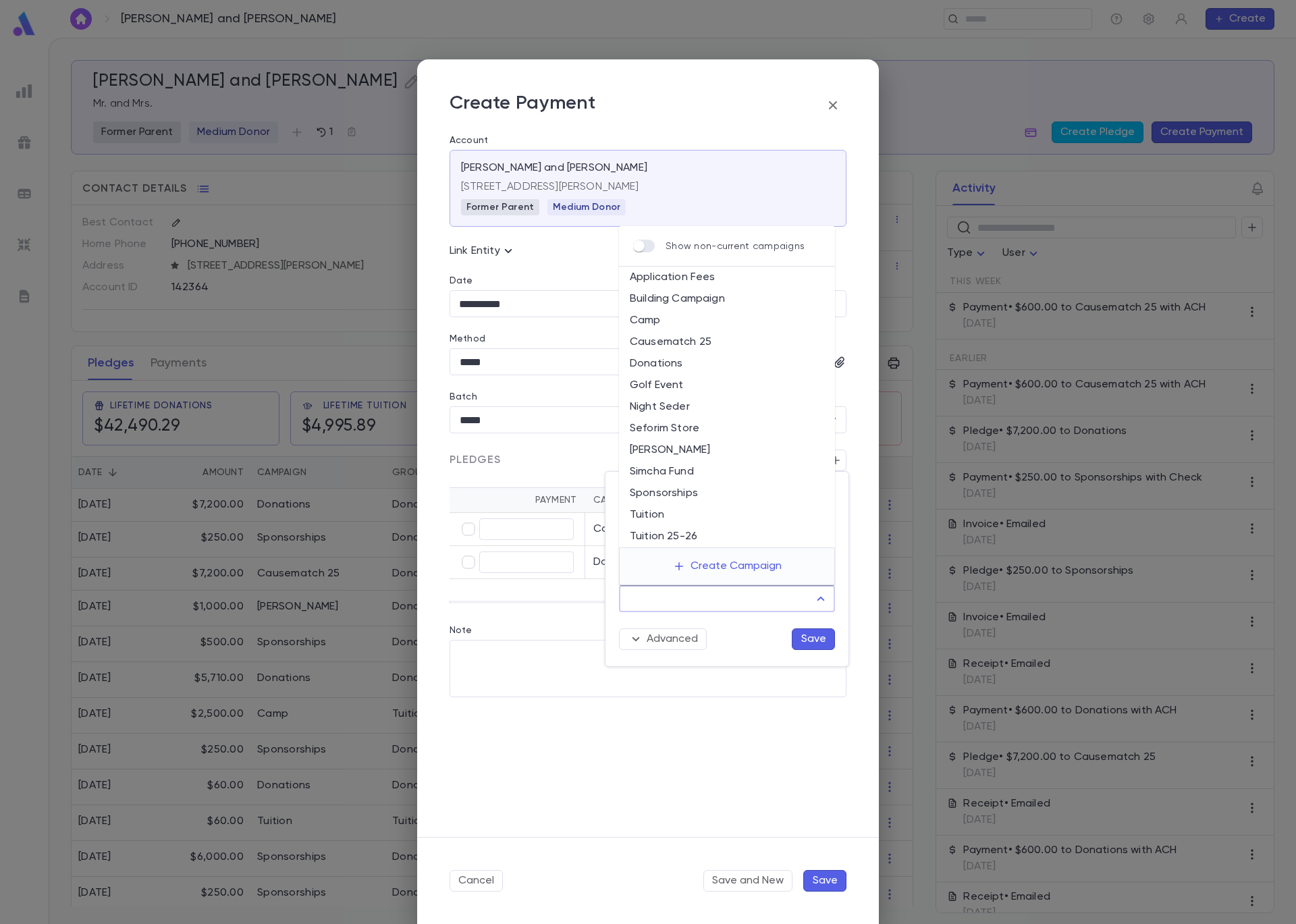
click at [718, 515] on li "Tuition" at bounding box center [726, 515] width 216 height 22
type input "*******"
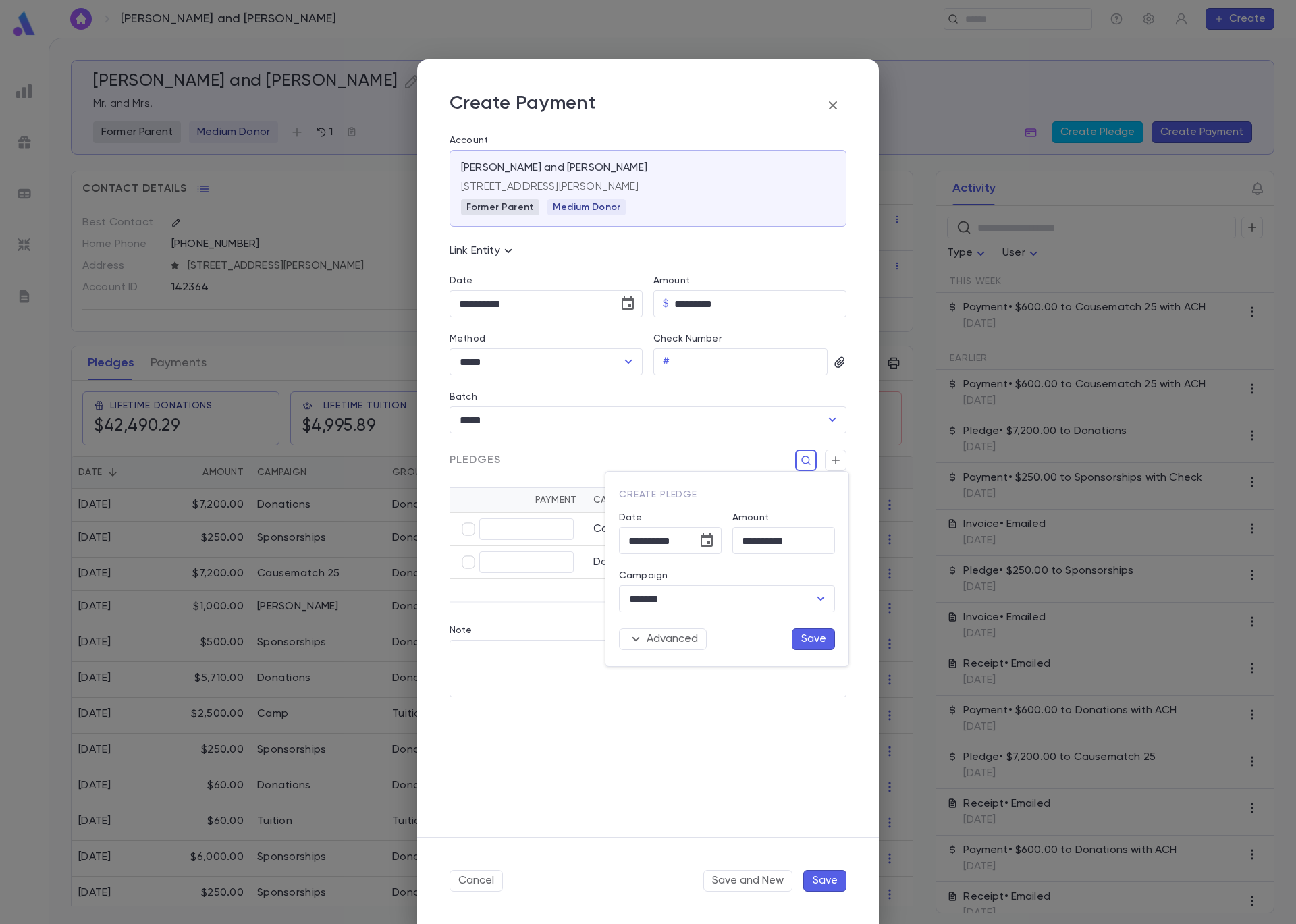
click at [813, 642] on button "Save" at bounding box center [813, 639] width 43 height 22
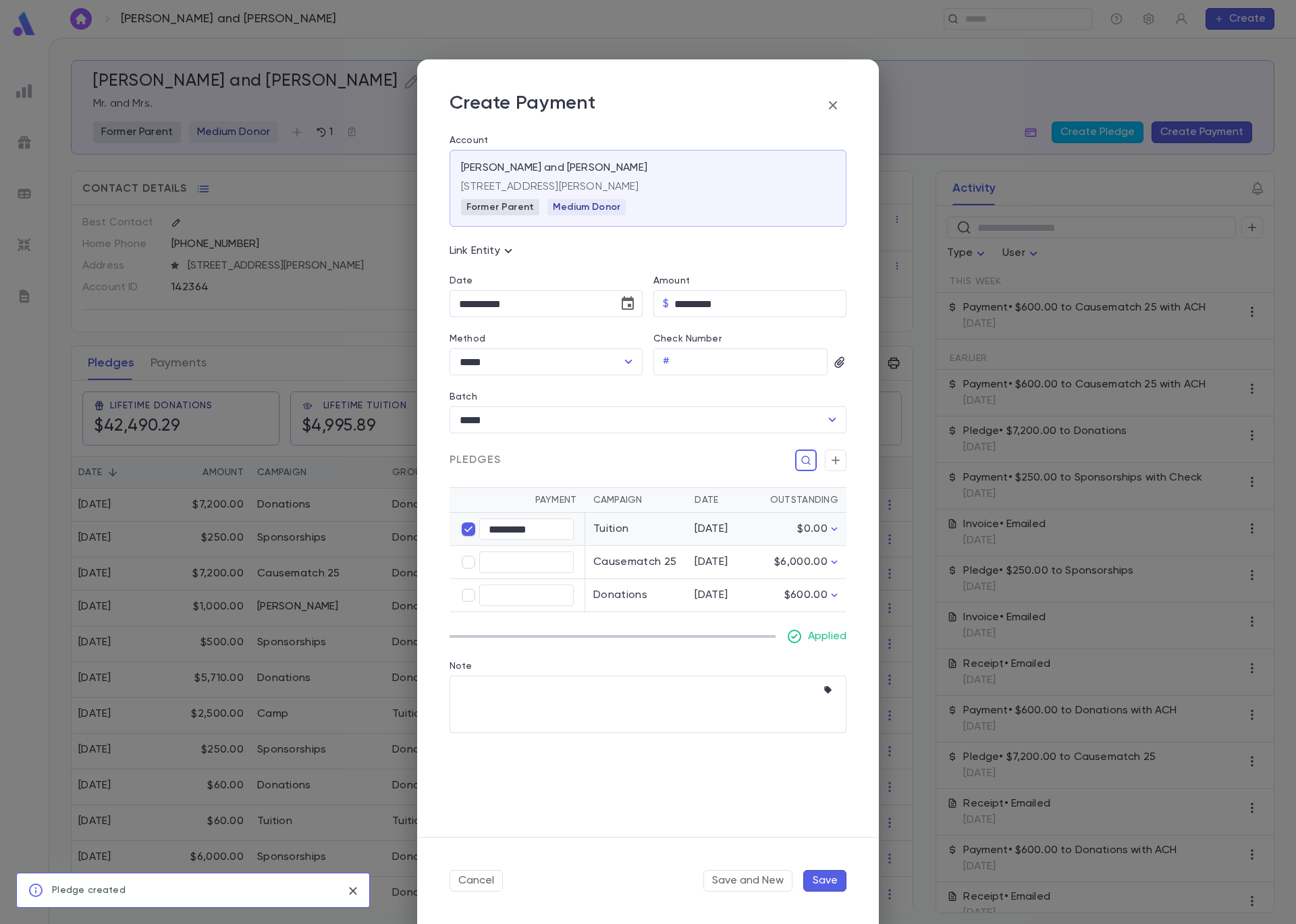
click at [837, 876] on button "Save" at bounding box center [825, 881] width 43 height 22
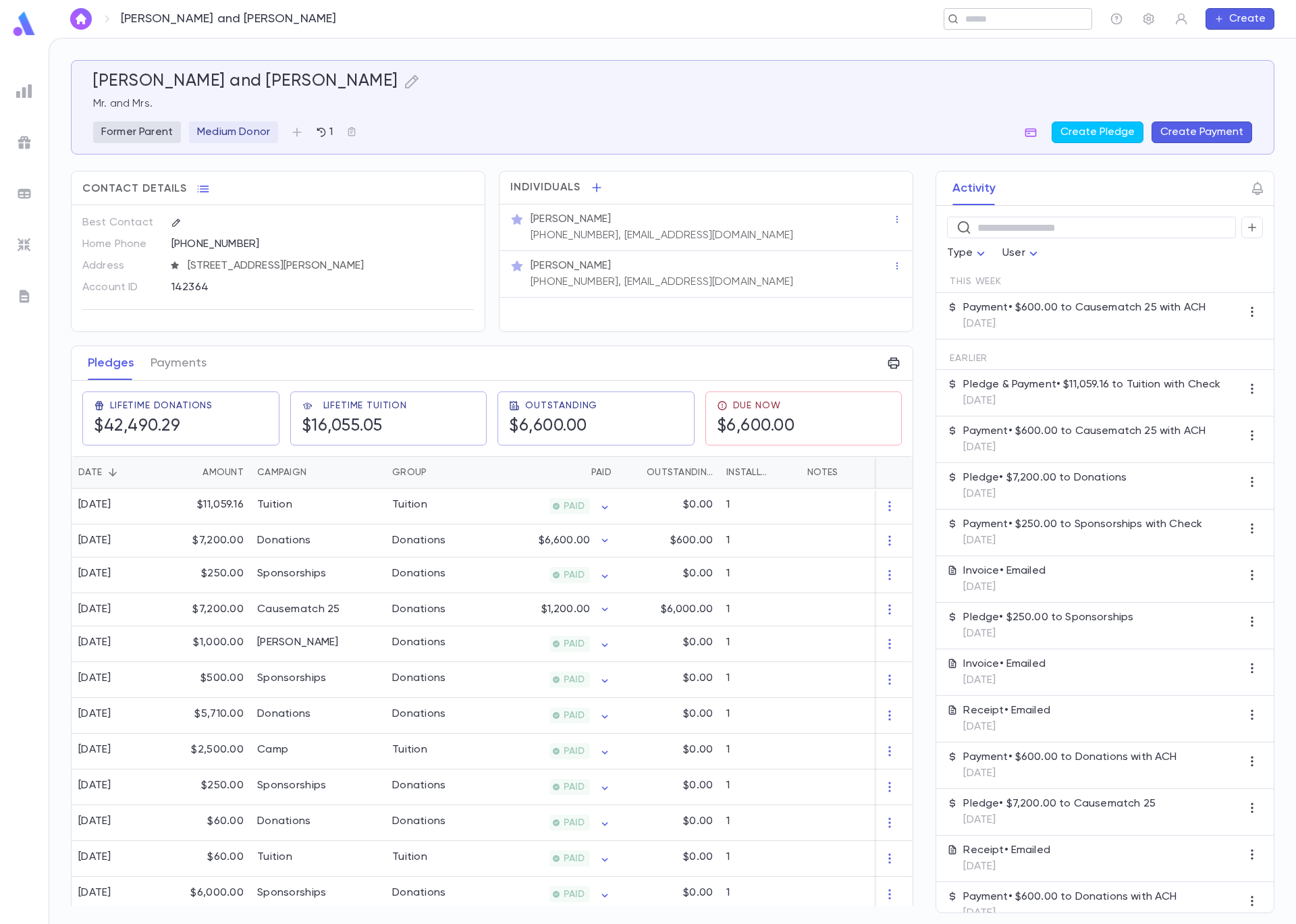
click at [1008, 18] on input "text" at bounding box center [1014, 19] width 104 height 12
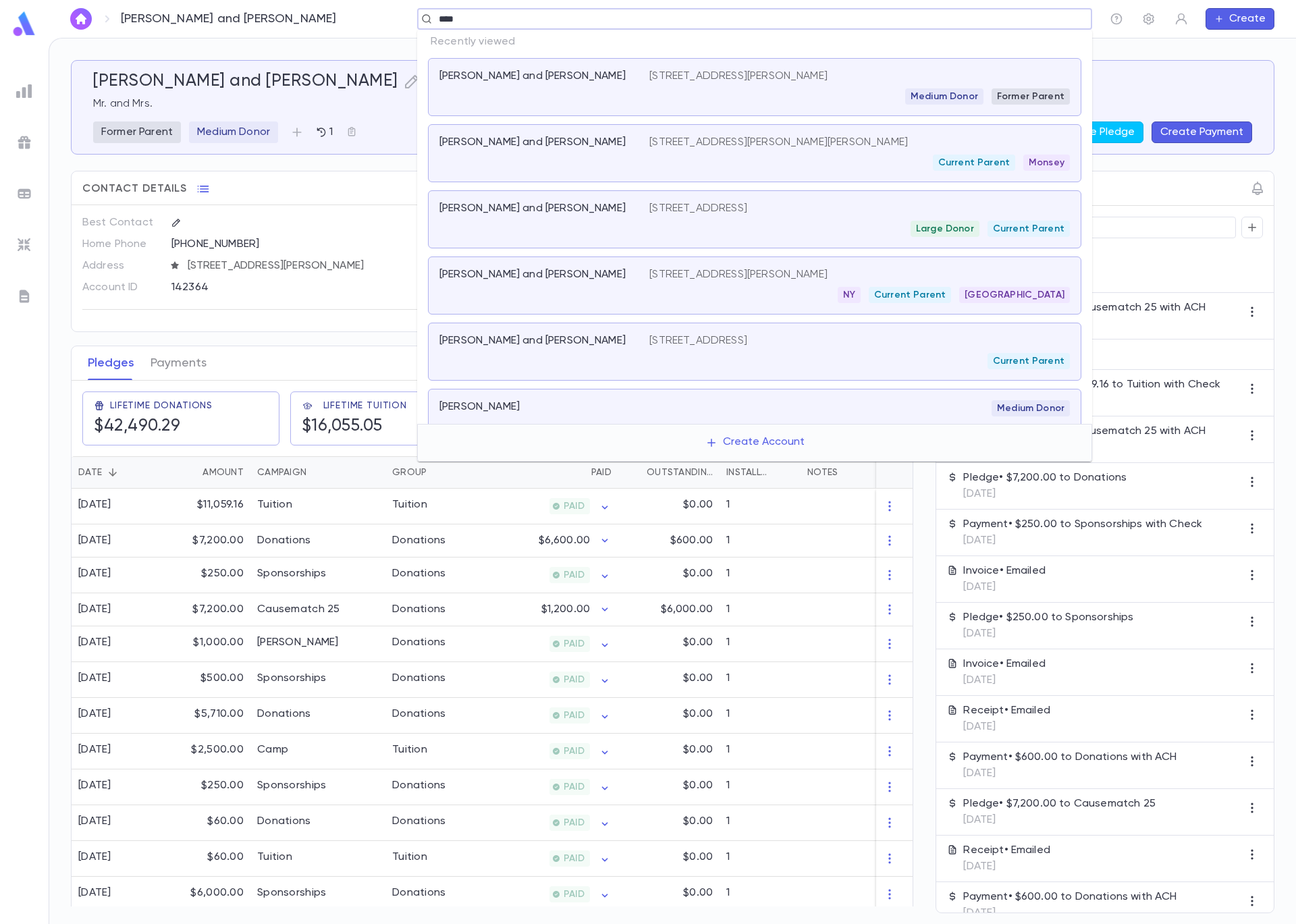
type input "*****"
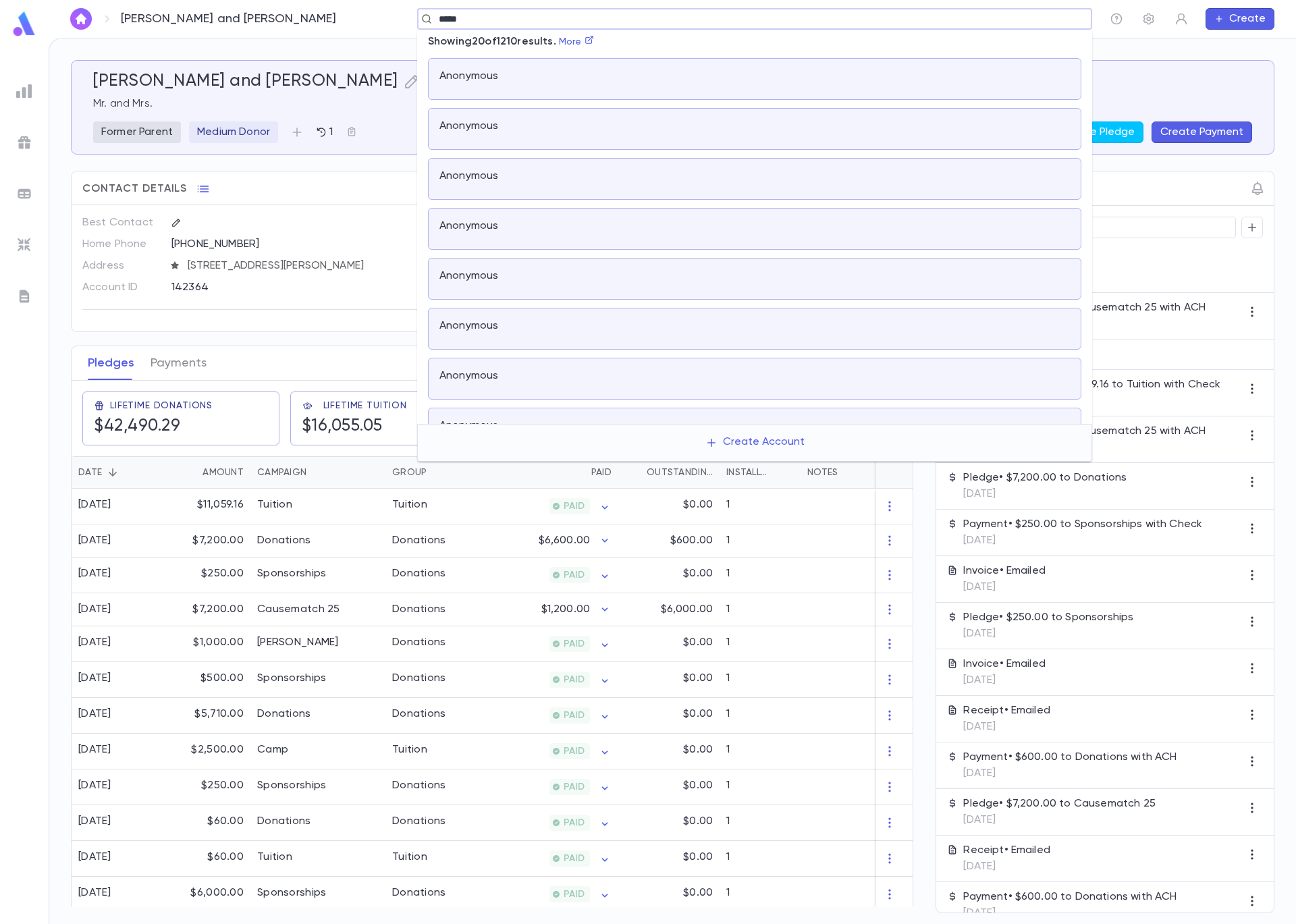
click at [651, 83] on div at bounding box center [860, 79] width 421 height 19
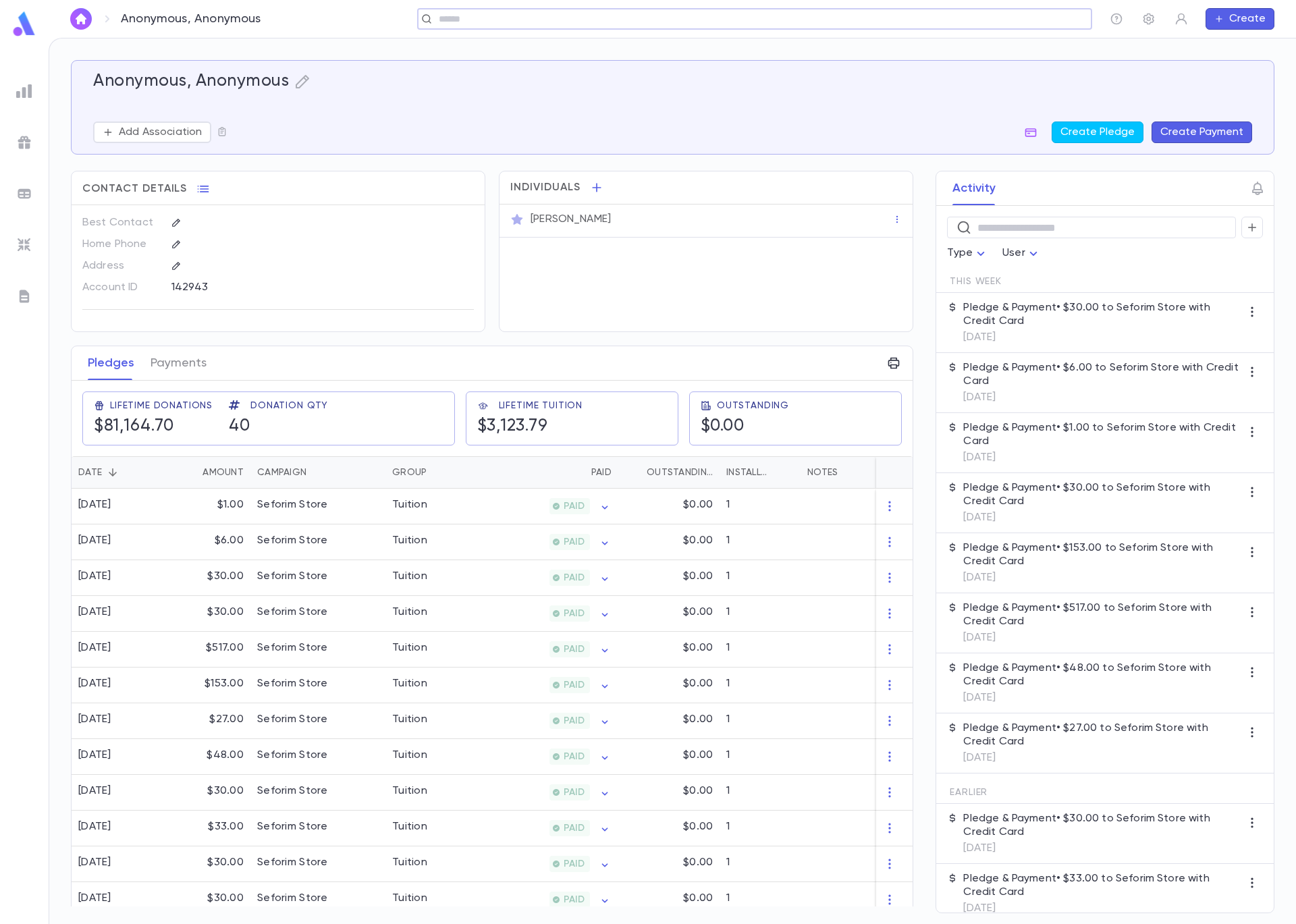
click at [1213, 127] on button "Create Payment" at bounding box center [1202, 132] width 101 height 22
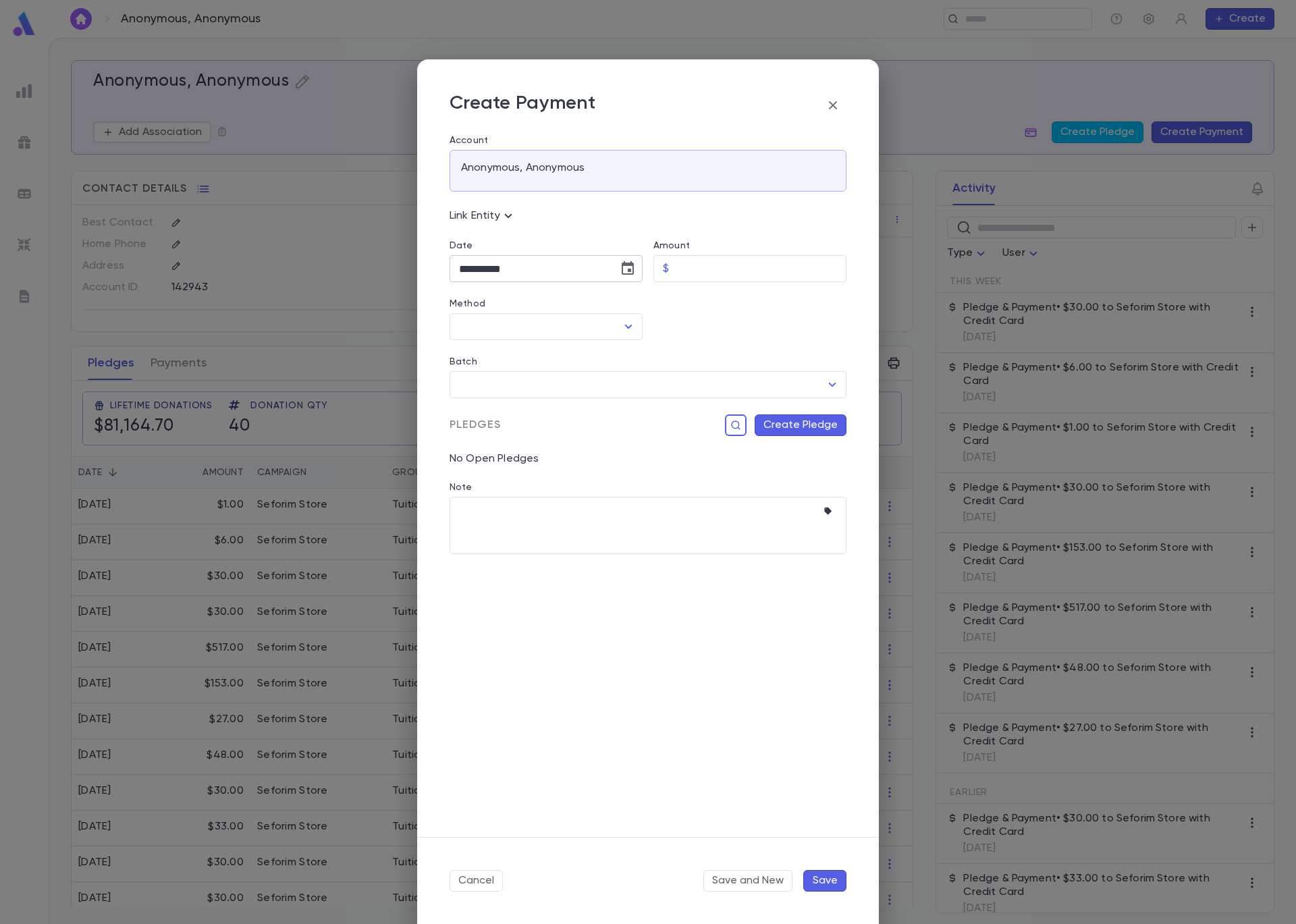
click at [624, 270] on icon "Choose date, selected date is Sep 5, 2025" at bounding box center [627, 268] width 16 height 16
click at [590, 313] on div "September 2025 S M T W T F S 1 2 3 4 5 6 7 8 9 10 11 12 13 14 15 16 17 18 19 20…" at bounding box center [529, 394] width 216 height 225
click at [587, 307] on icon "Previous month" at bounding box center [584, 303] width 16 height 16
click at [576, 436] on button "22" at bounding box center [583, 436] width 24 height 24
type input "**********"
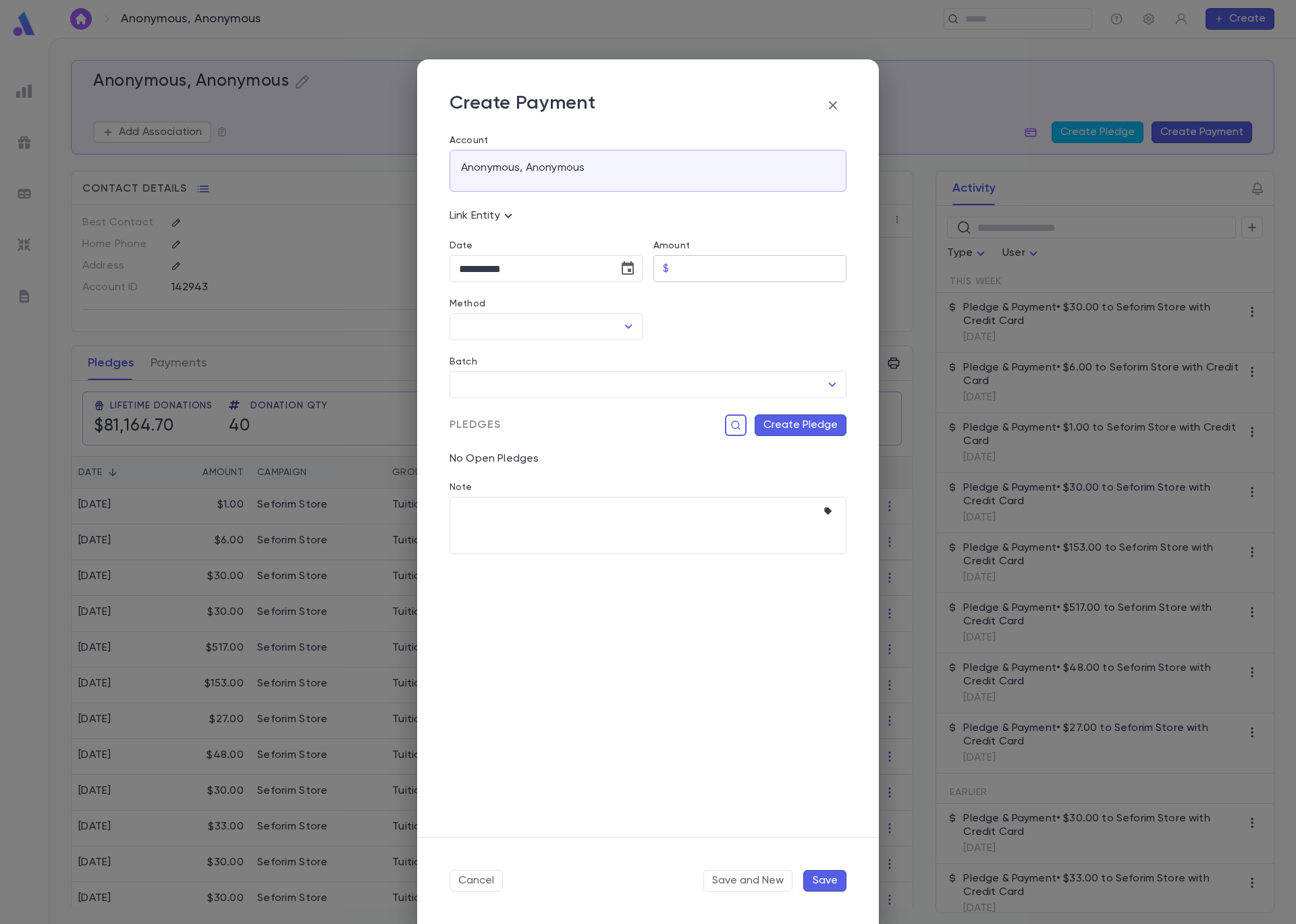
click at [716, 274] on input "Amount" at bounding box center [760, 269] width 172 height 26
click at [628, 336] on button "Open" at bounding box center [628, 326] width 19 height 19
type input "******"
click at [568, 407] on li "Check" at bounding box center [546, 400] width 193 height 22
type input "*****"
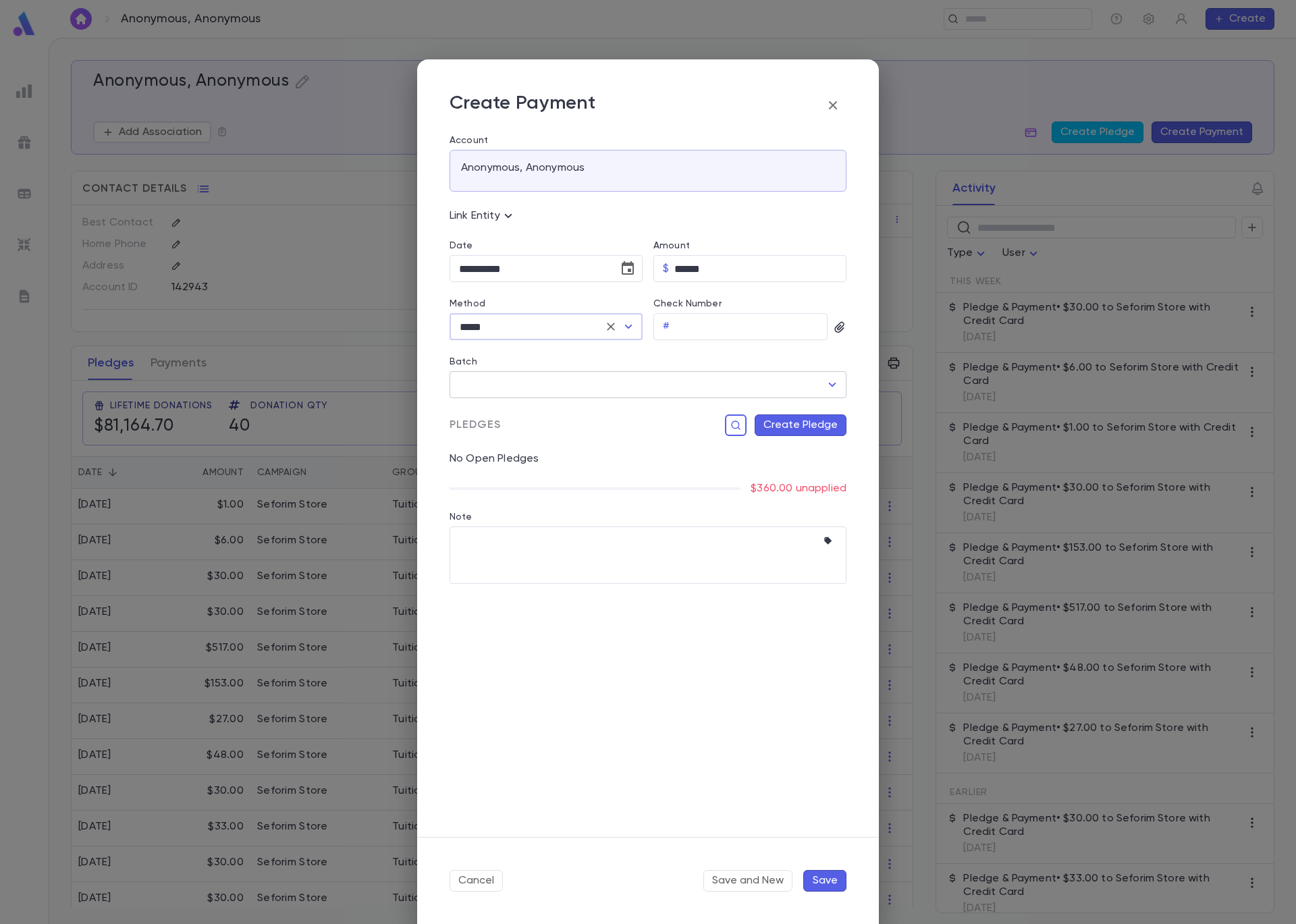
click at [634, 383] on input "Batch" at bounding box center [638, 384] width 365 height 26
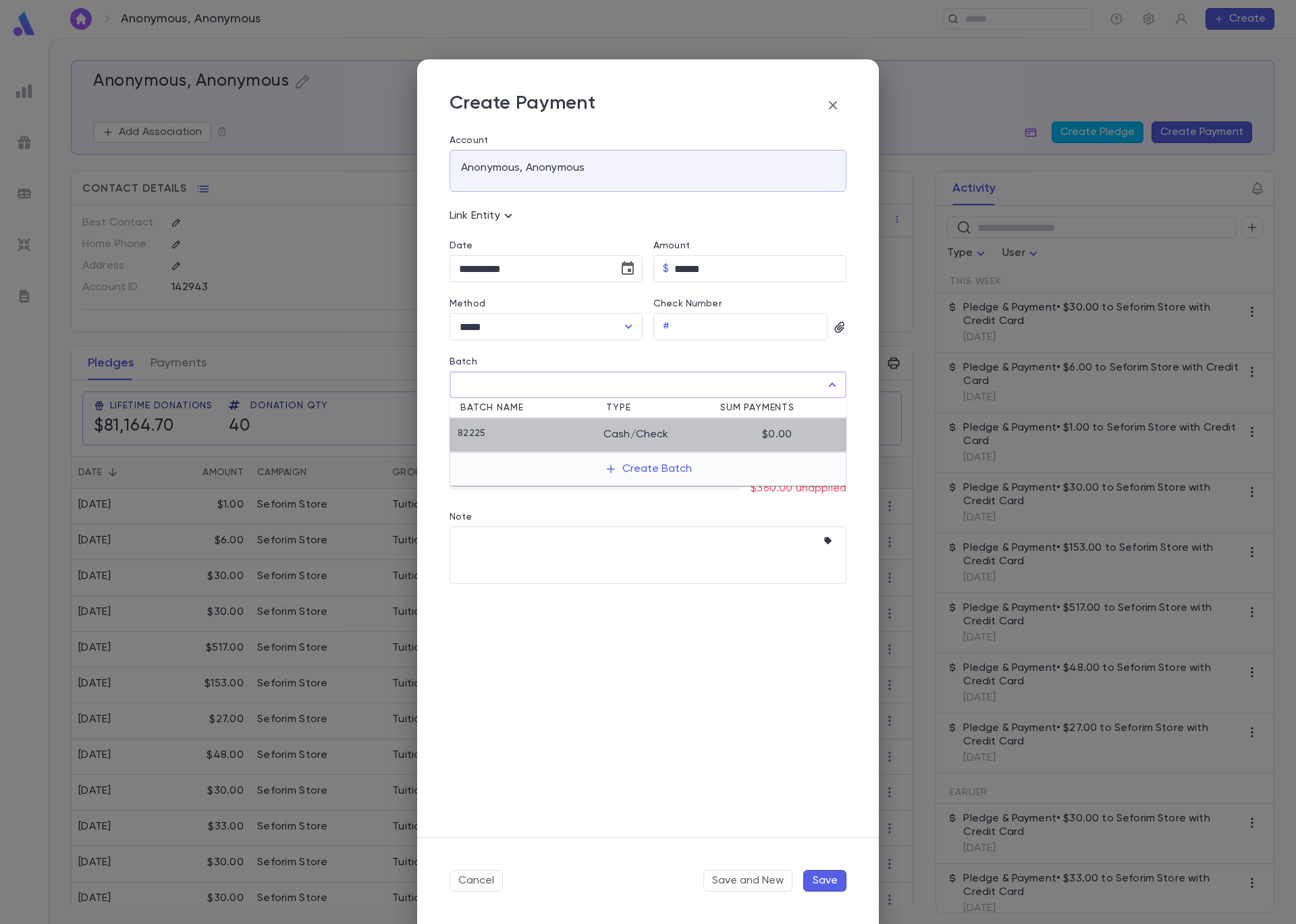
click at [619, 432] on div "Cash/Check" at bounding box center [647, 434] width 87 height 13
type input "*****"
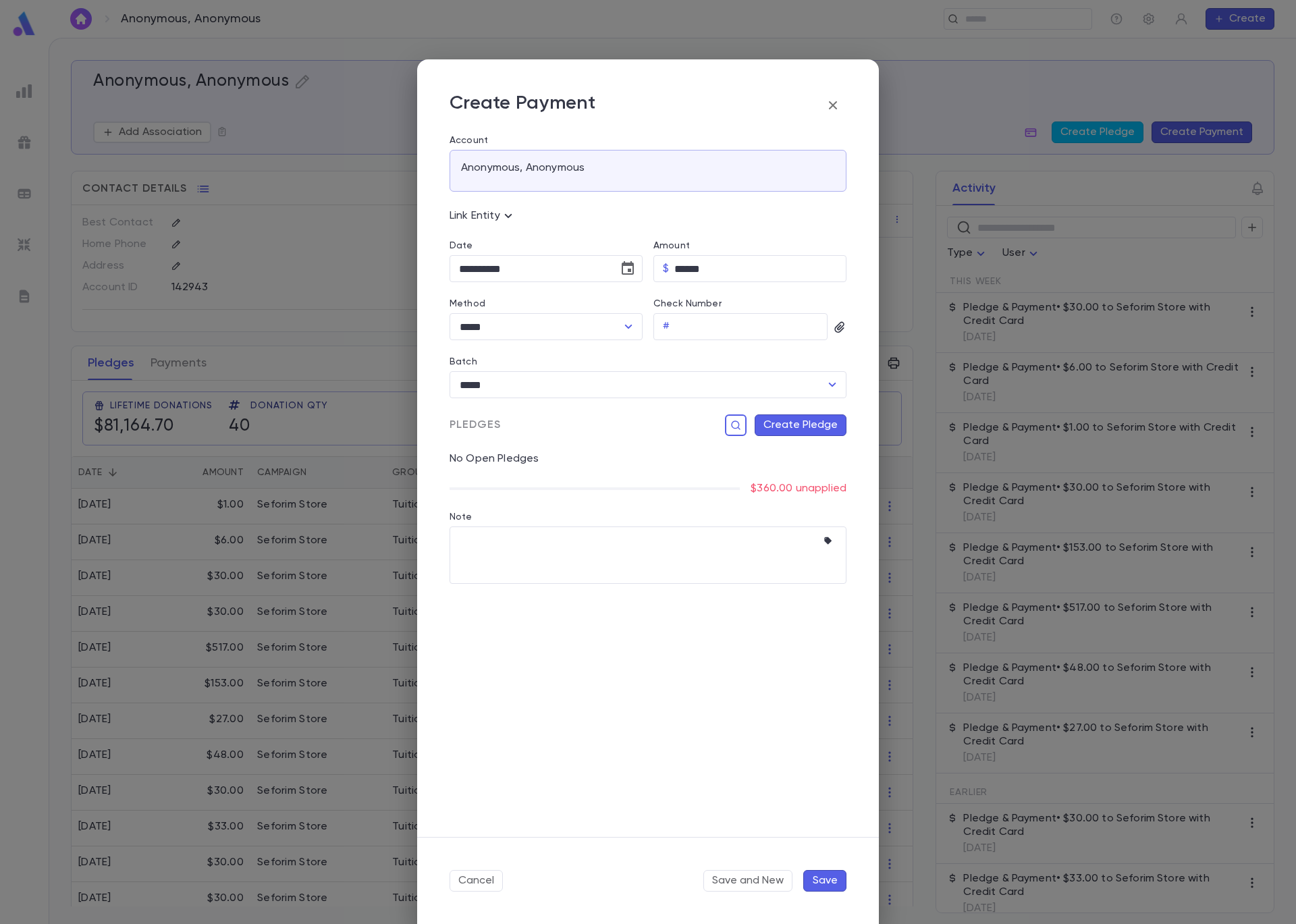
click at [812, 430] on button "Create Pledge" at bounding box center [800, 425] width 92 height 22
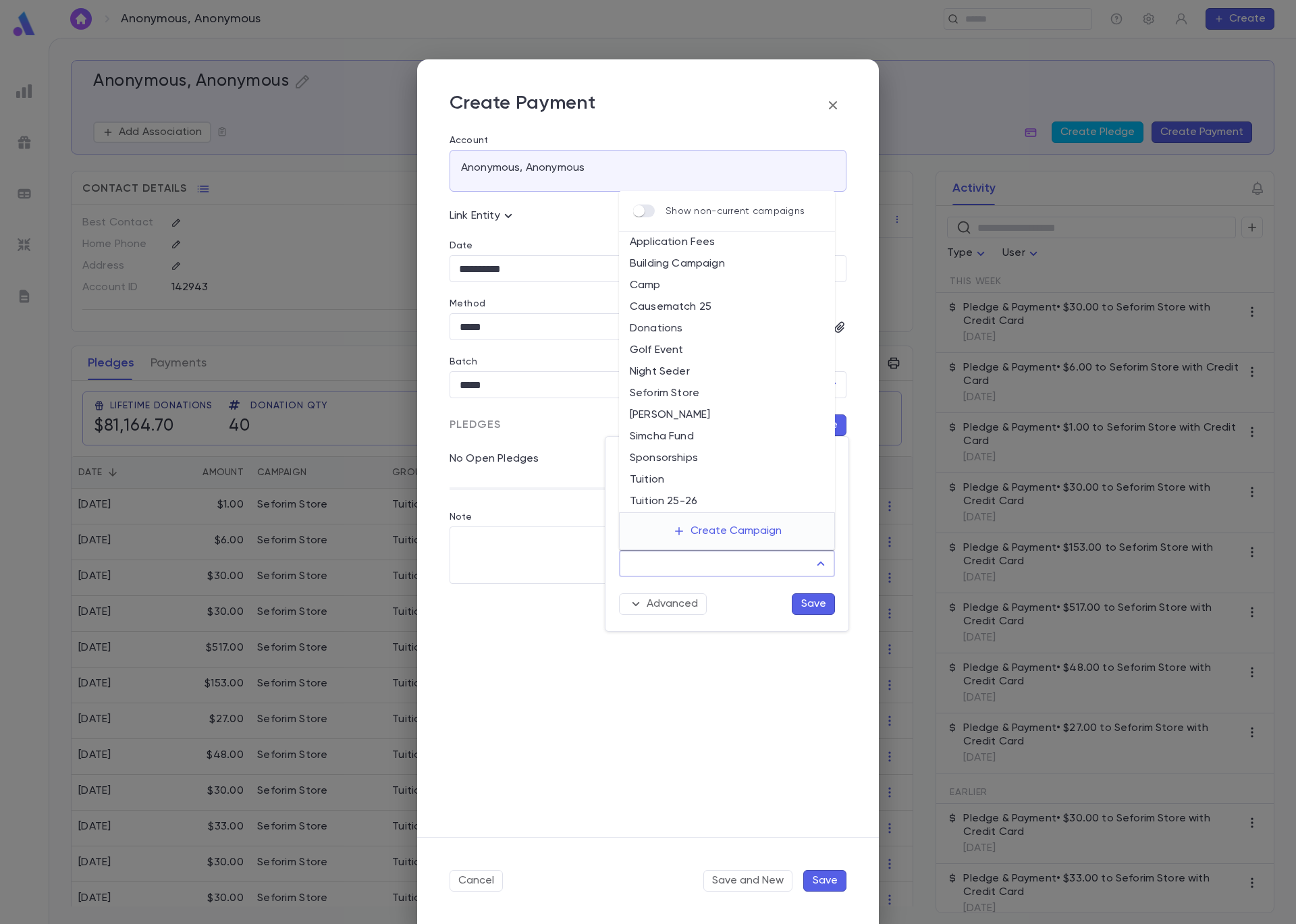
click at [765, 569] on input "Campaign" at bounding box center [717, 563] width 184 height 26
click at [720, 305] on li "Causematch 25" at bounding box center [726, 307] width 216 height 22
type input "**********"
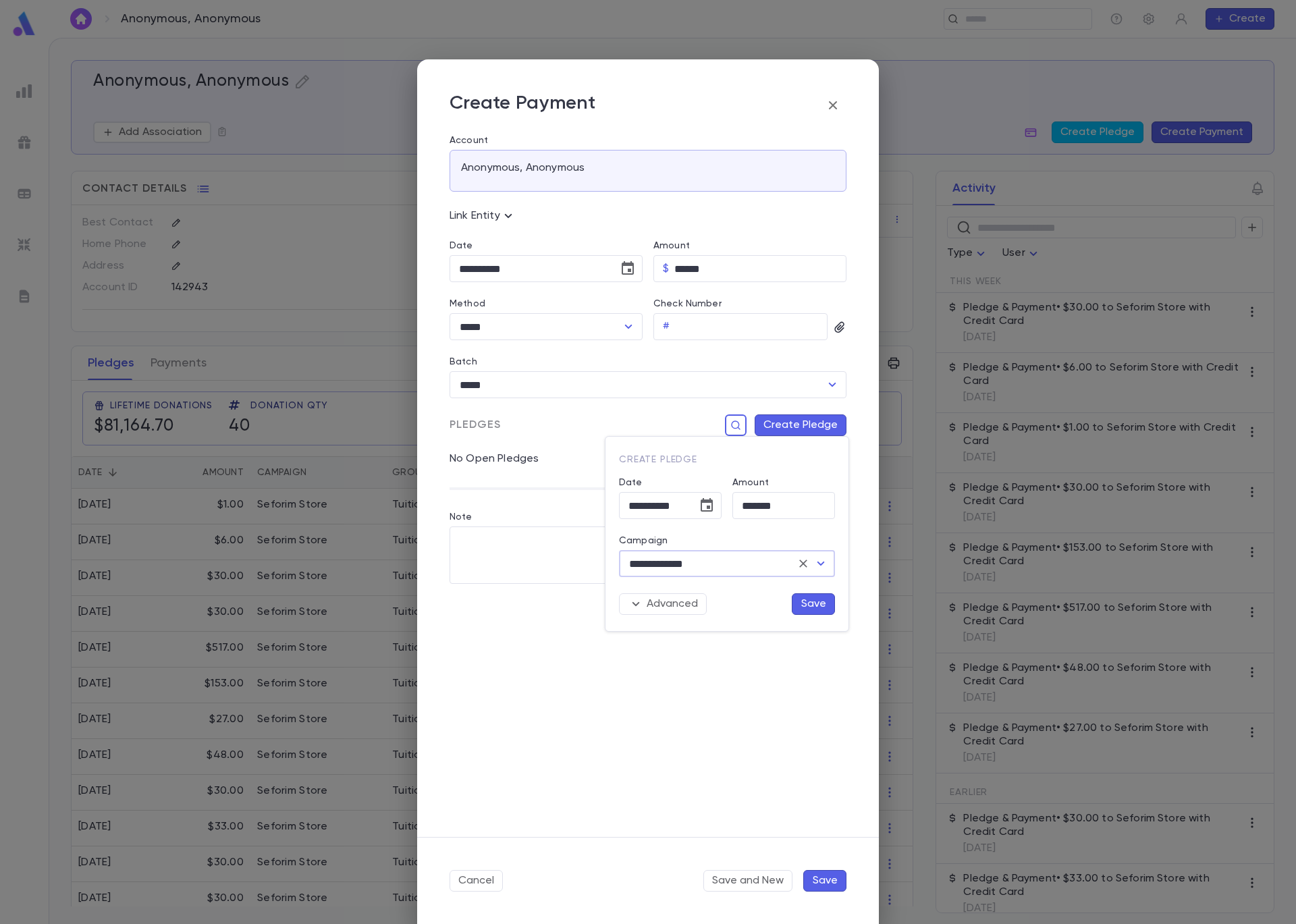
click at [823, 612] on button "Save" at bounding box center [813, 604] width 43 height 22
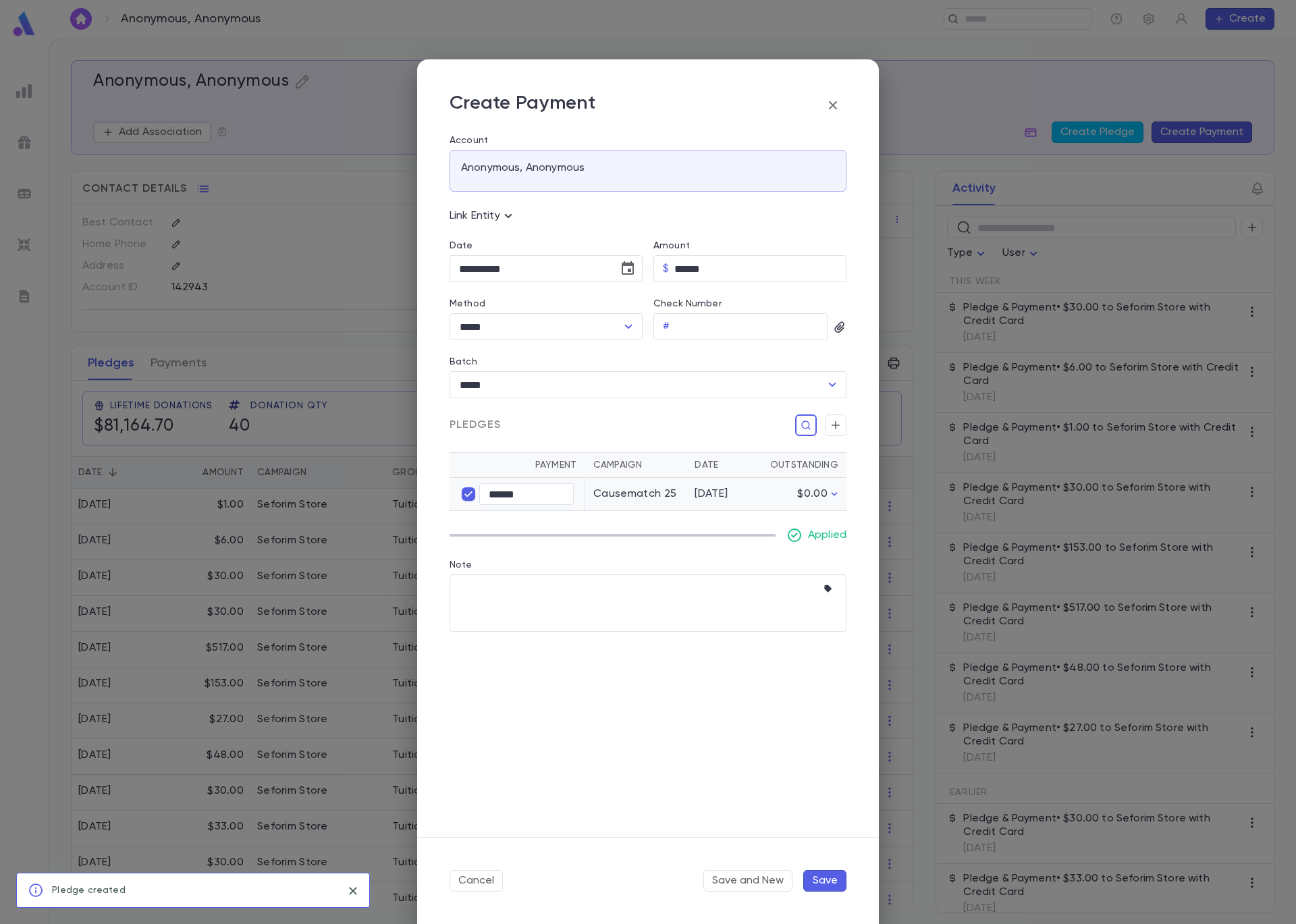
click at [832, 878] on button "Save" at bounding box center [825, 881] width 43 height 22
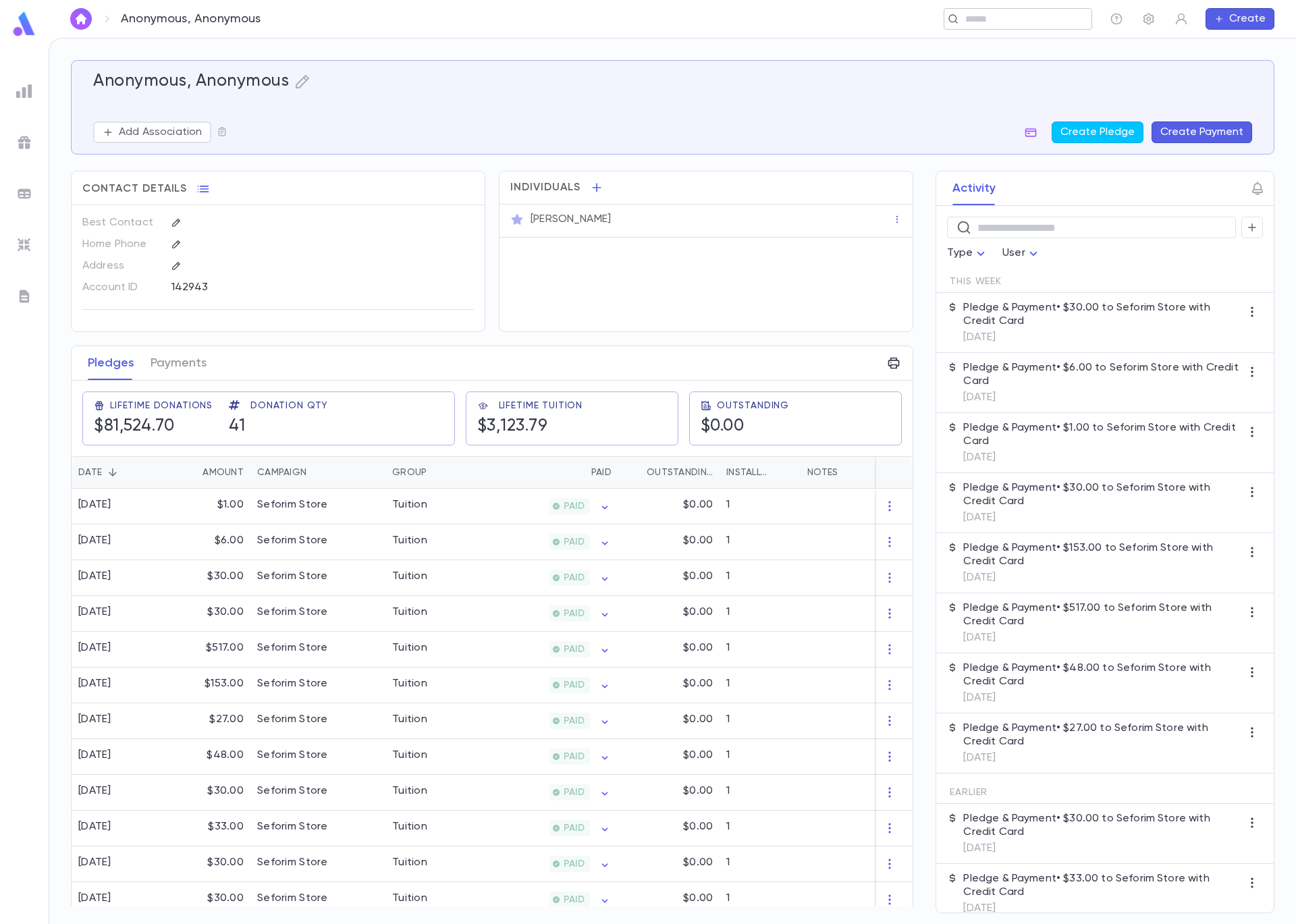
click at [995, 19] on input "text" at bounding box center [1014, 19] width 104 height 12
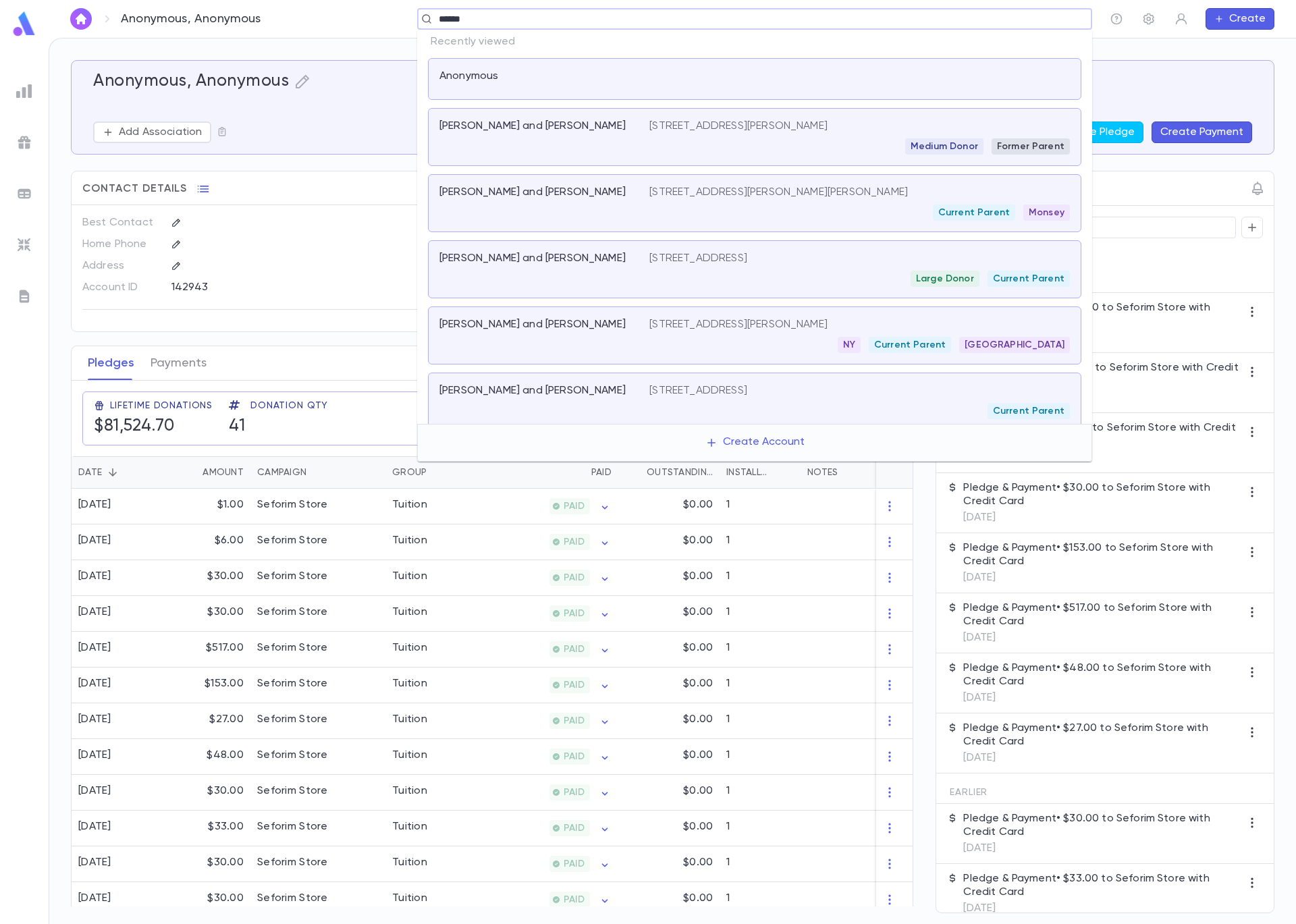
type input "*******"
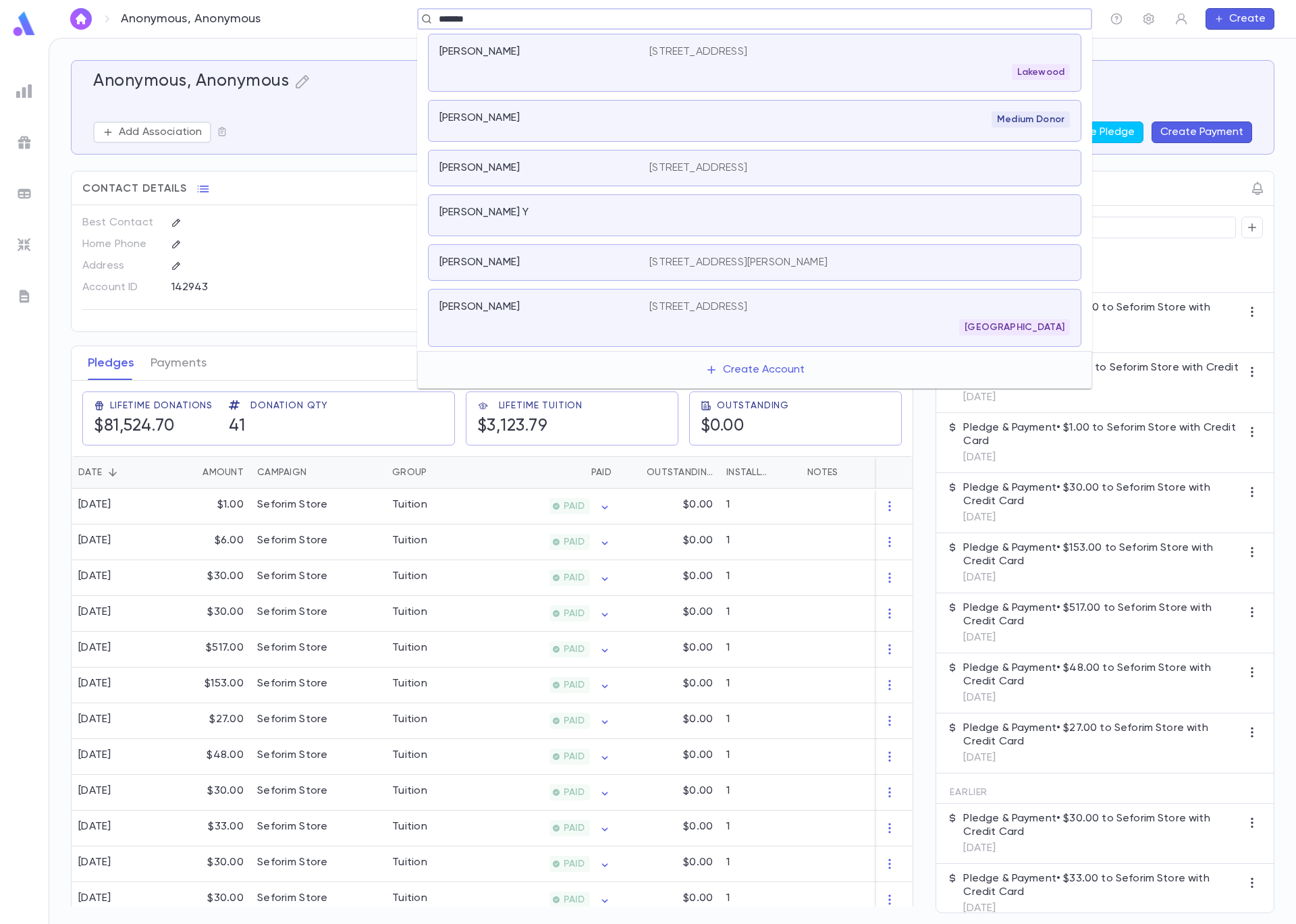
click at [619, 113] on div "Weinreb, Nechemia" at bounding box center [536, 118] width 194 height 13
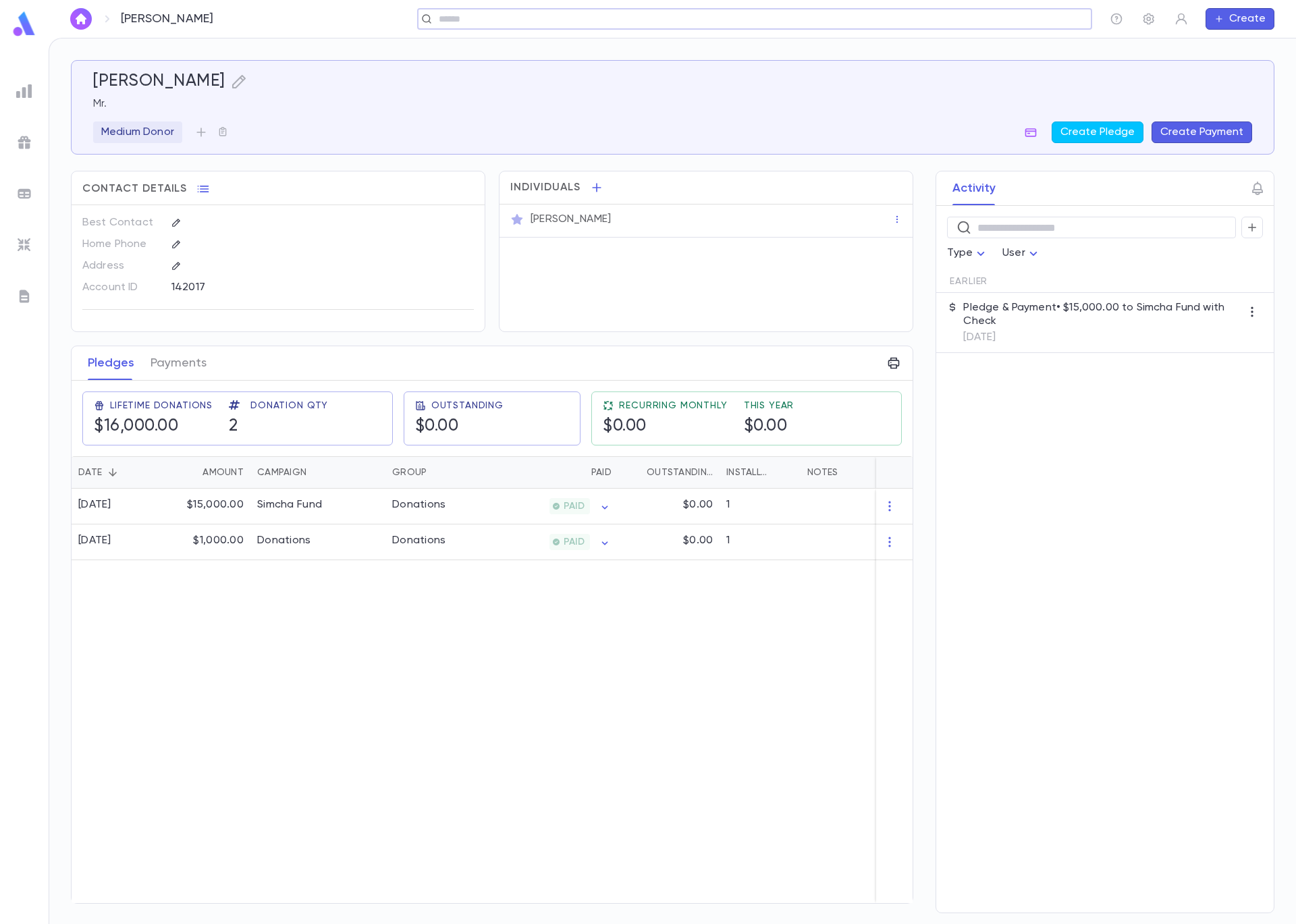
click at [1192, 132] on button "Create Payment" at bounding box center [1202, 132] width 101 height 22
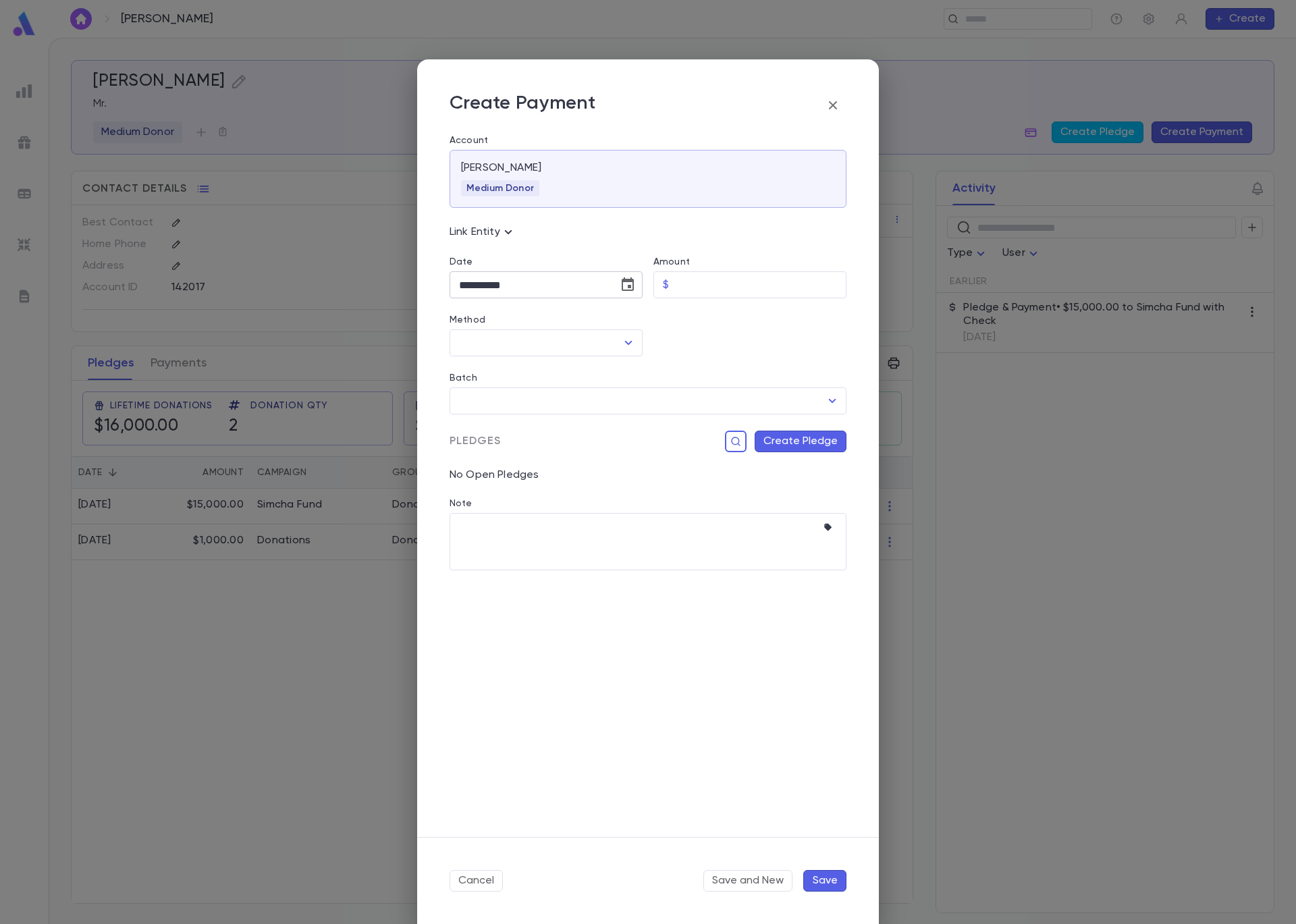
click at [623, 288] on icon "Choose date, selected date is Sep 5, 2025" at bounding box center [627, 284] width 16 height 16
click at [589, 325] on icon "Previous month" at bounding box center [584, 319] width 16 height 16
click at [577, 453] on button "22" at bounding box center [583, 452] width 24 height 24
type input "**********"
click at [709, 290] on input "Amount" at bounding box center [760, 285] width 172 height 26
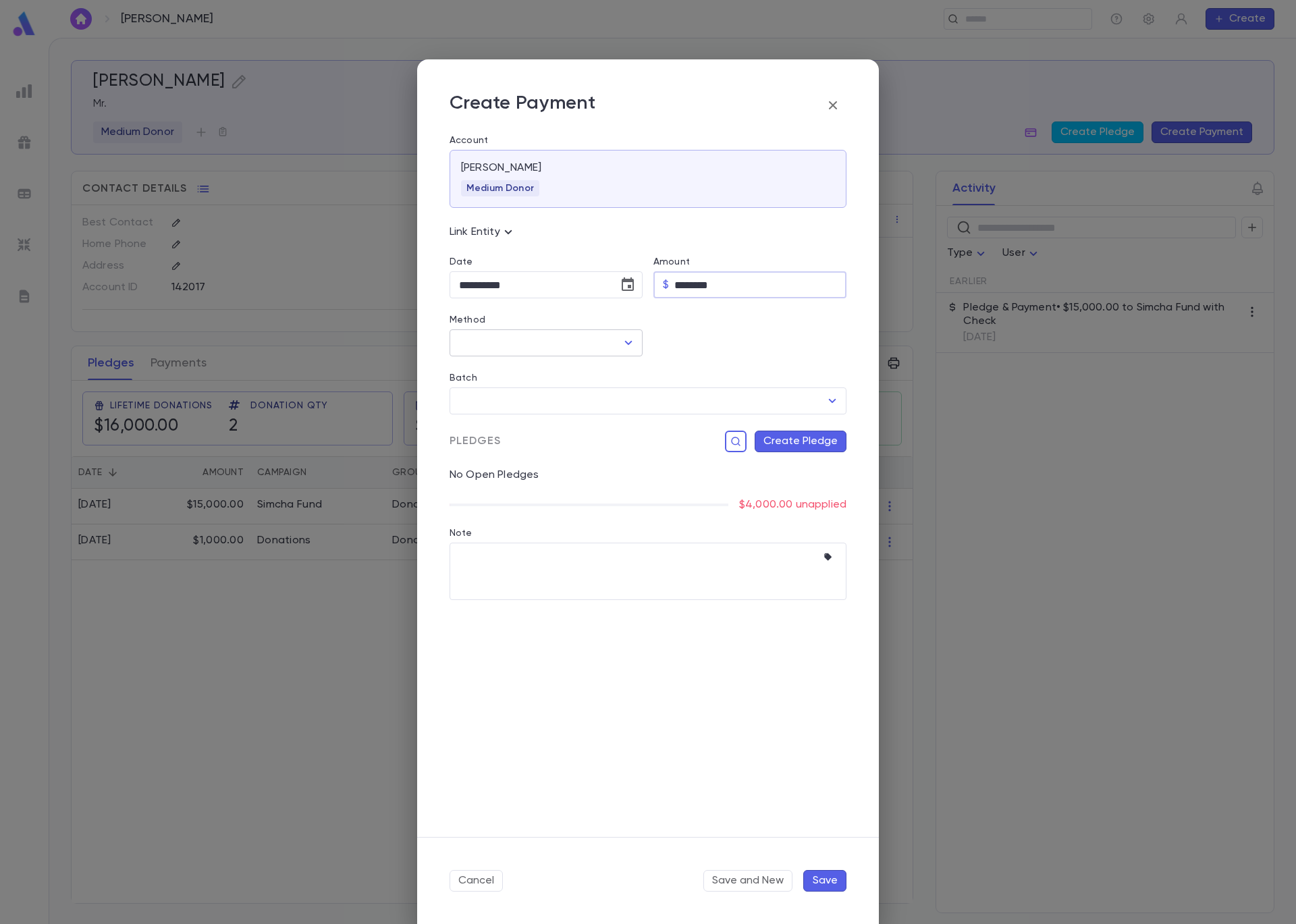
click at [629, 342] on icon "Open" at bounding box center [628, 343] width 16 height 16
type input "********"
click at [564, 421] on li "Check" at bounding box center [546, 416] width 193 height 22
type input "*****"
click at [611, 401] on input "Batch" at bounding box center [638, 400] width 365 height 26
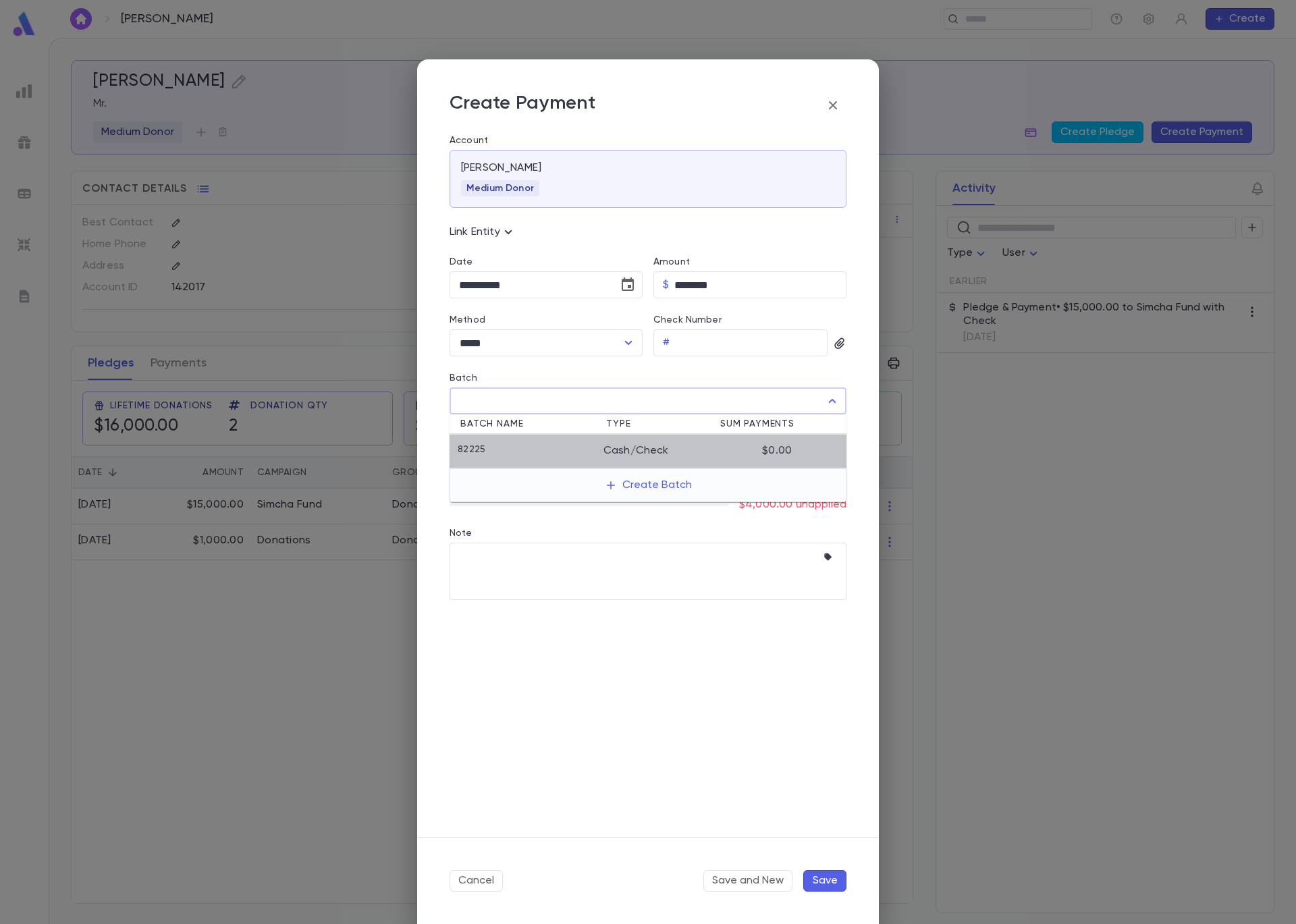
click at [591, 442] on li "82225 Cash/Check $0.00" at bounding box center [648, 451] width 397 height 34
type input "*****"
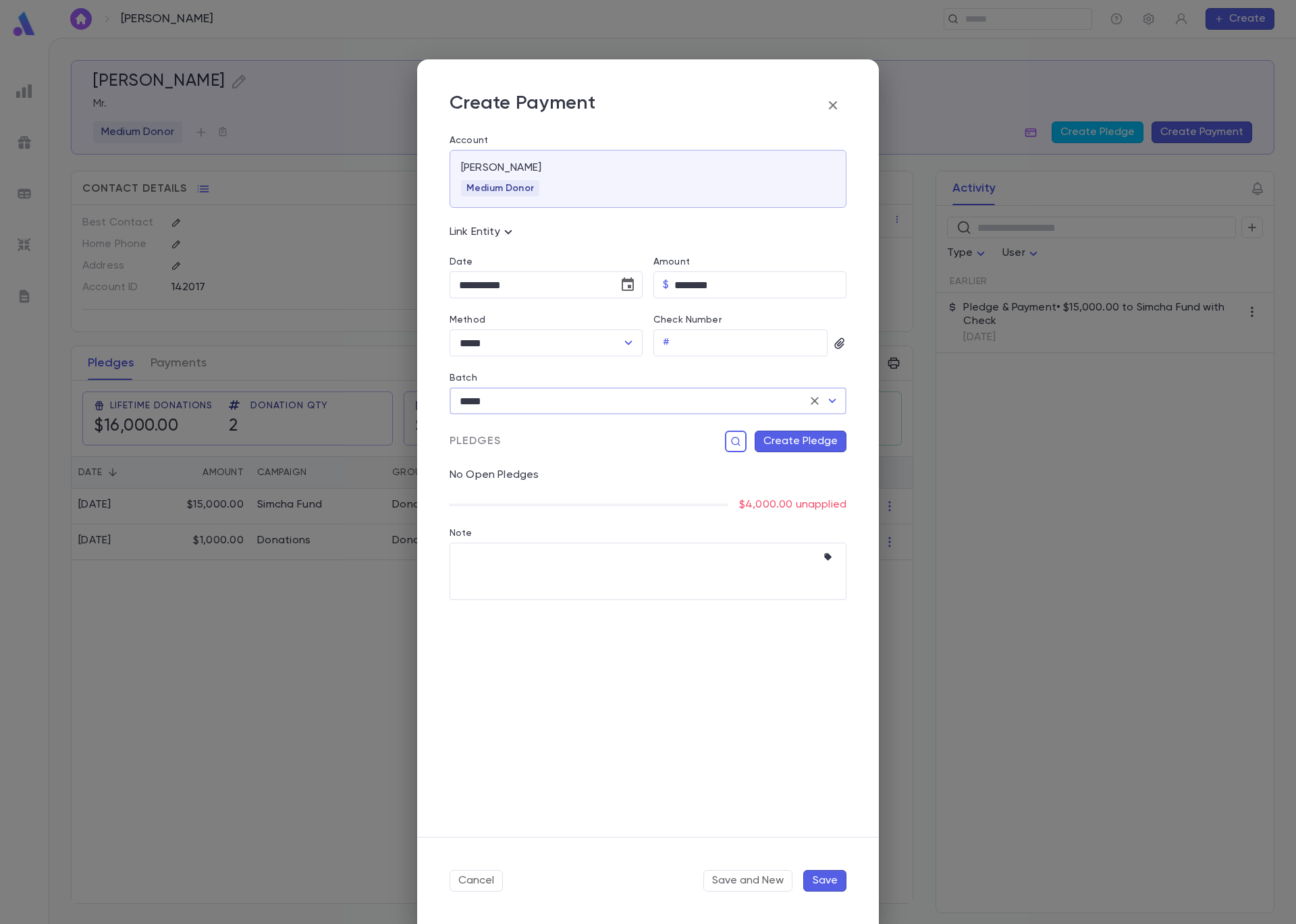
click at [823, 446] on button "Create Pledge" at bounding box center [800, 442] width 92 height 22
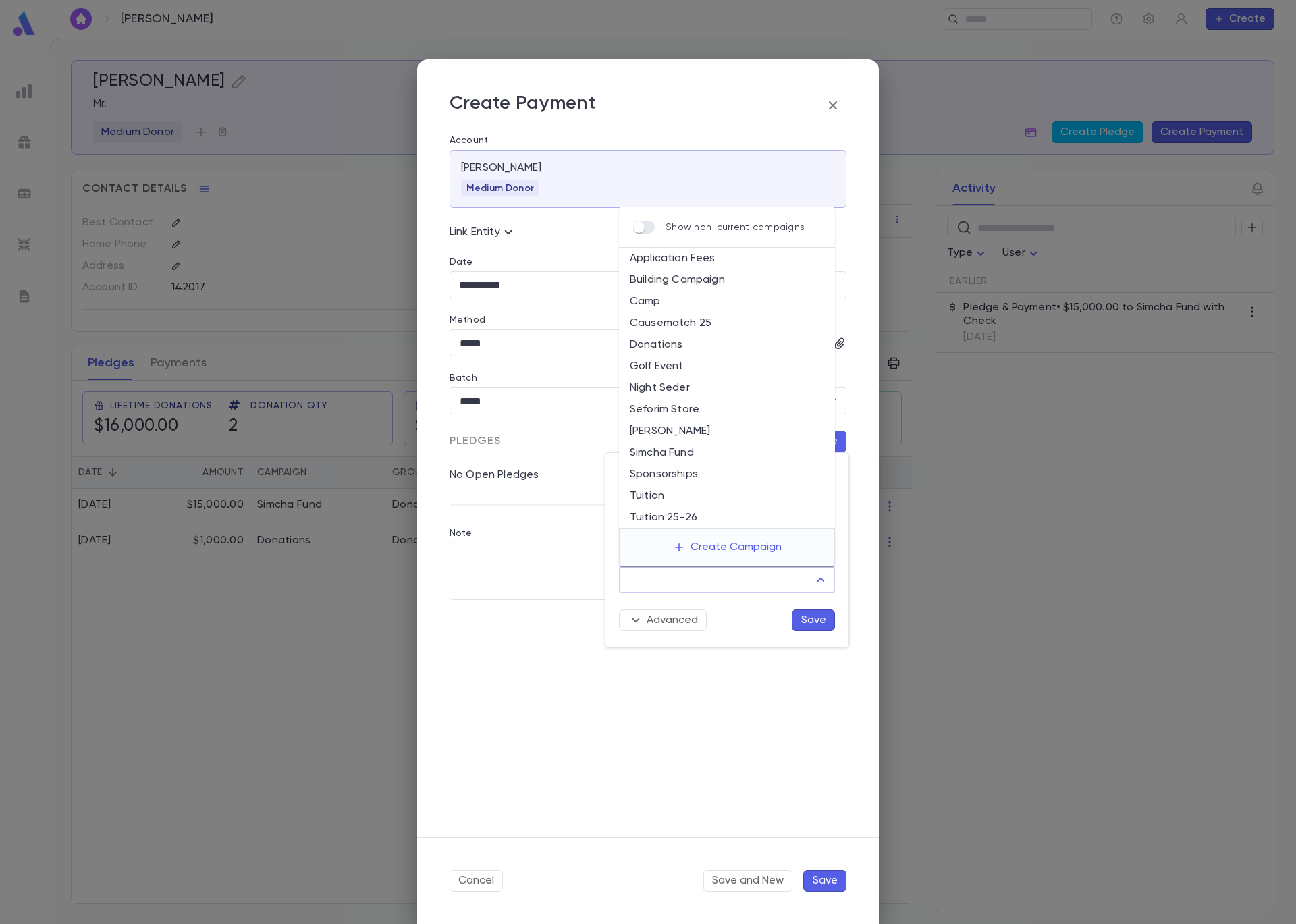
click at [782, 584] on input "Campaign" at bounding box center [717, 580] width 184 height 26
click at [730, 454] on li "Simcha Fund" at bounding box center [726, 453] width 216 height 22
type input "**********"
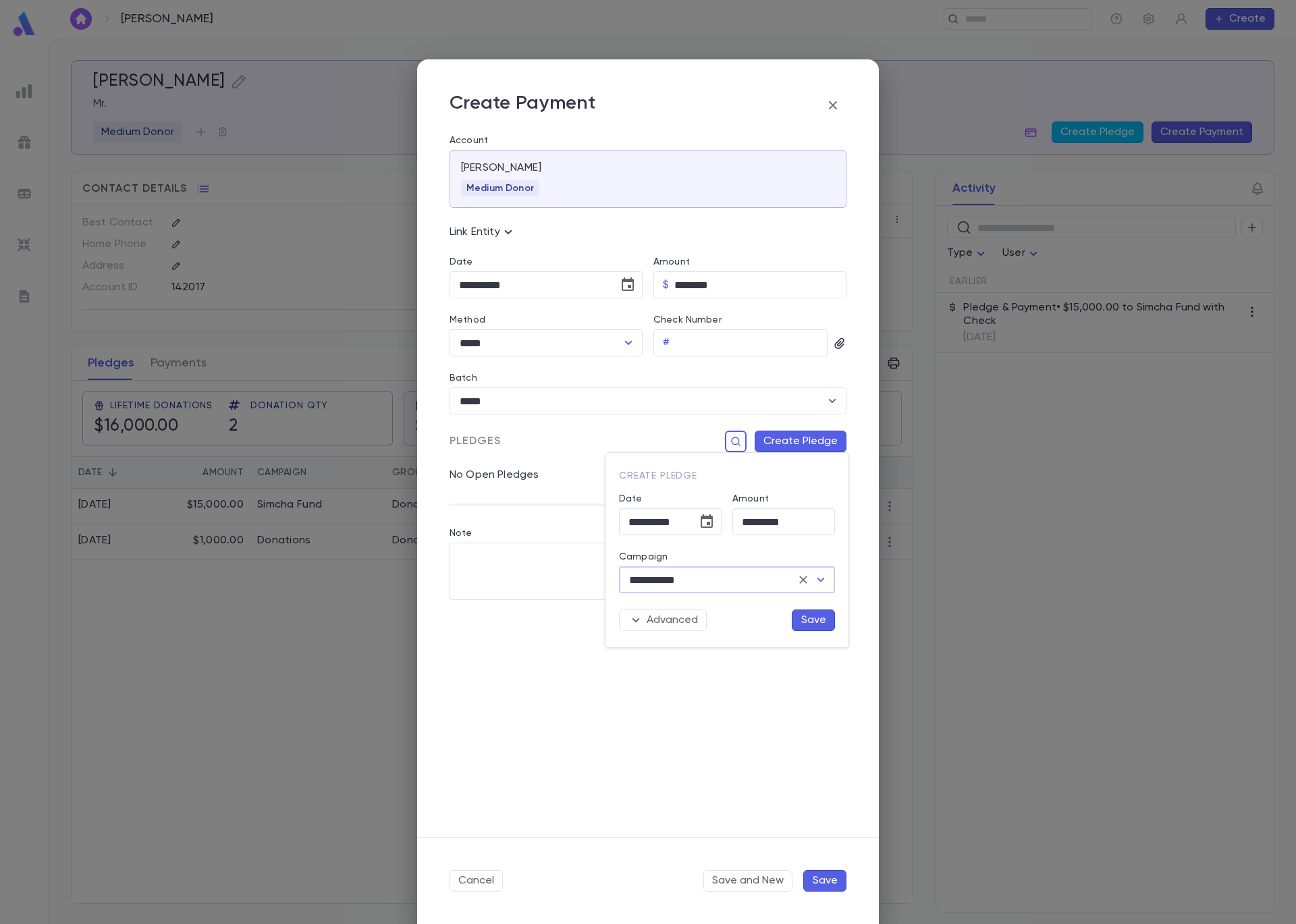
click at [814, 623] on button "Save" at bounding box center [813, 620] width 43 height 22
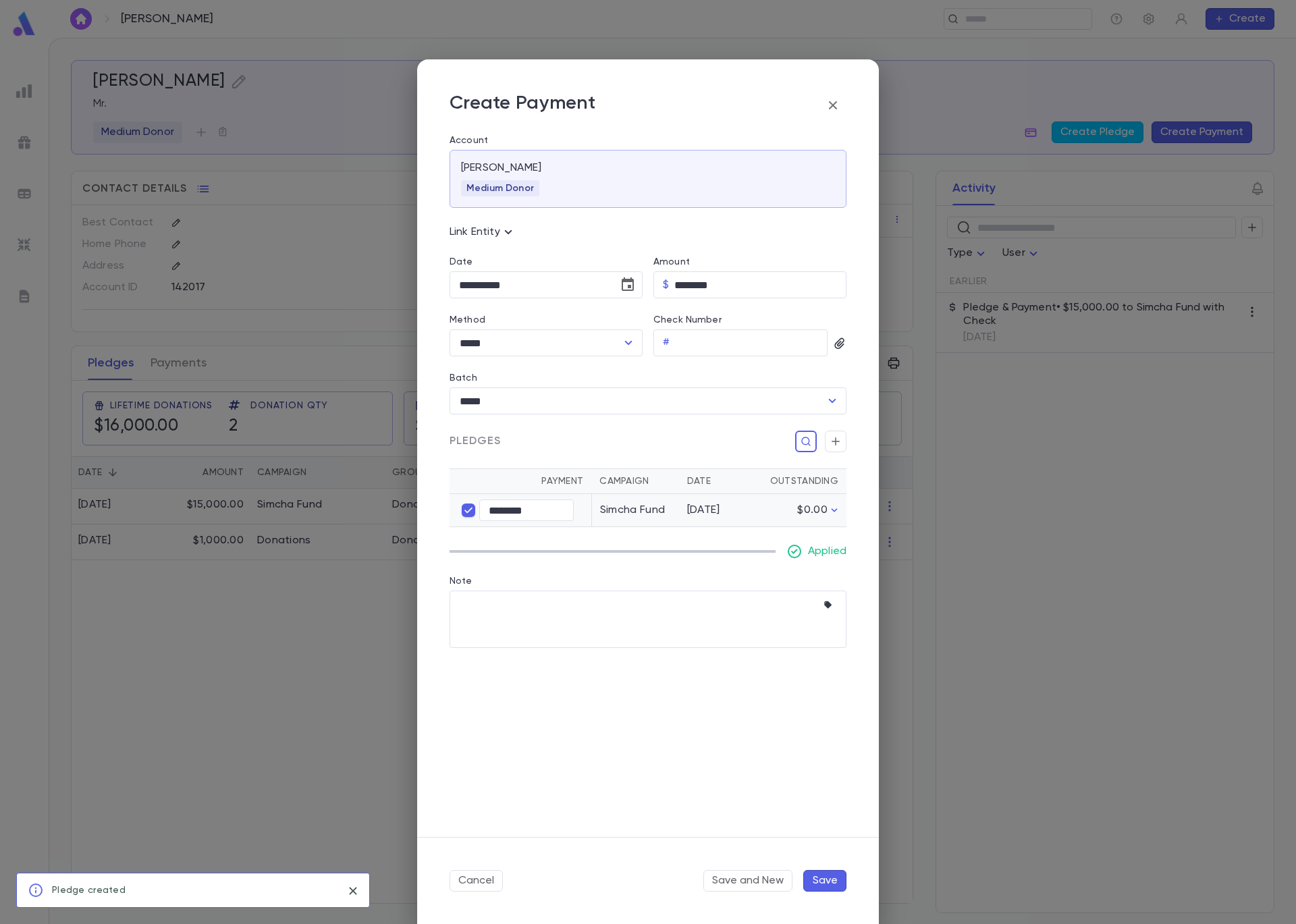
click at [826, 879] on button "Save" at bounding box center [825, 881] width 43 height 22
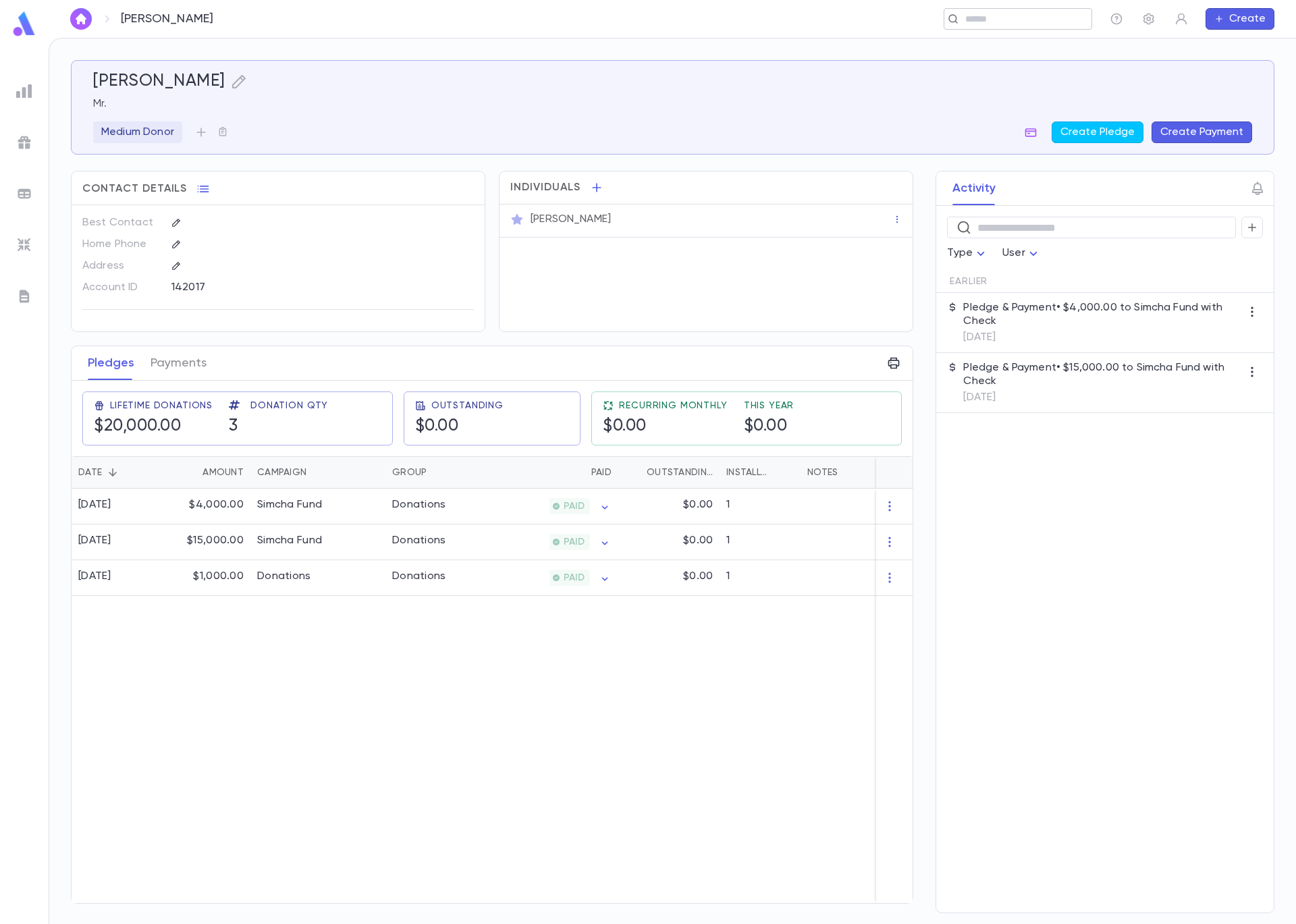
click at [979, 17] on input "text" at bounding box center [1014, 19] width 104 height 12
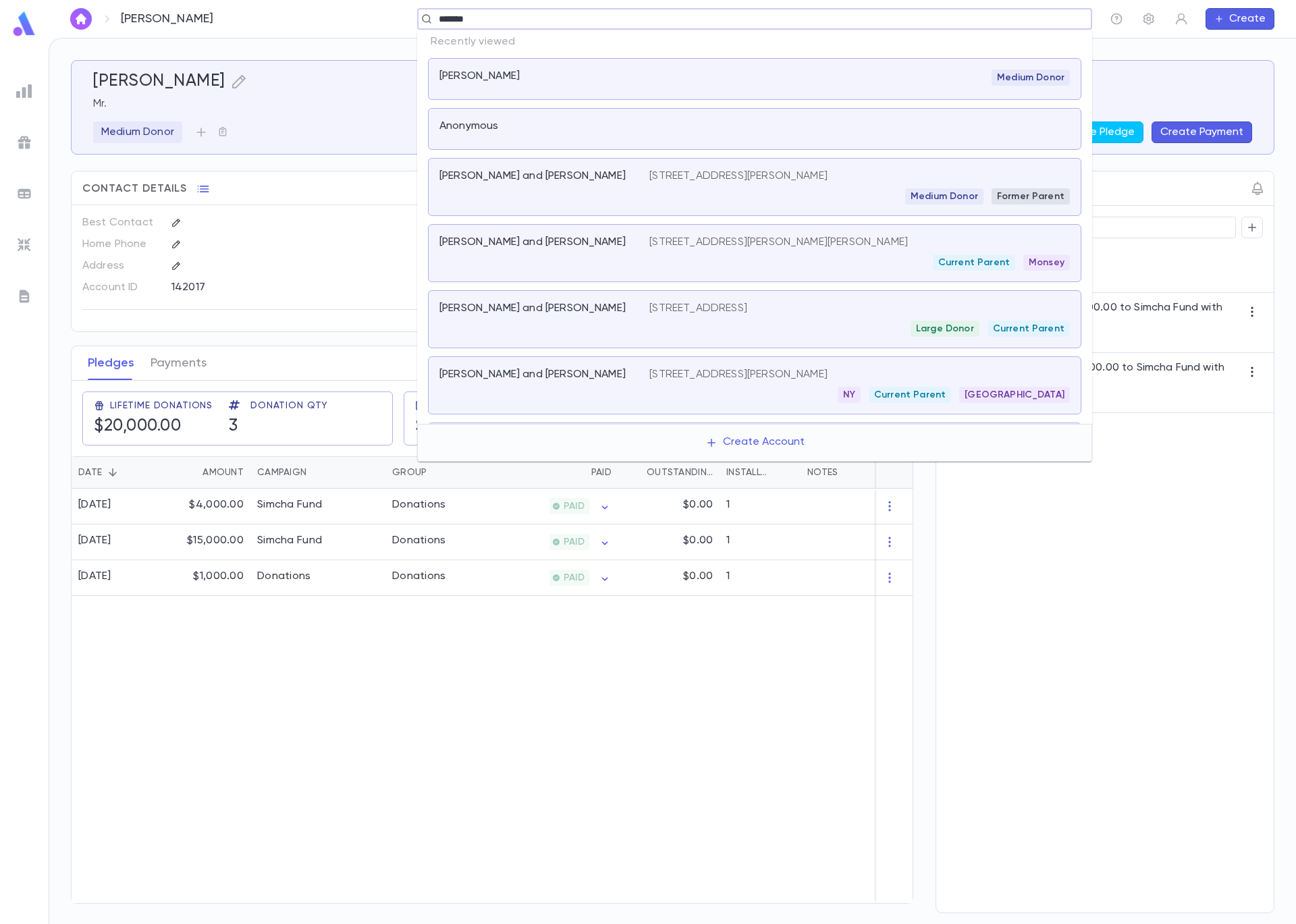
type input "********"
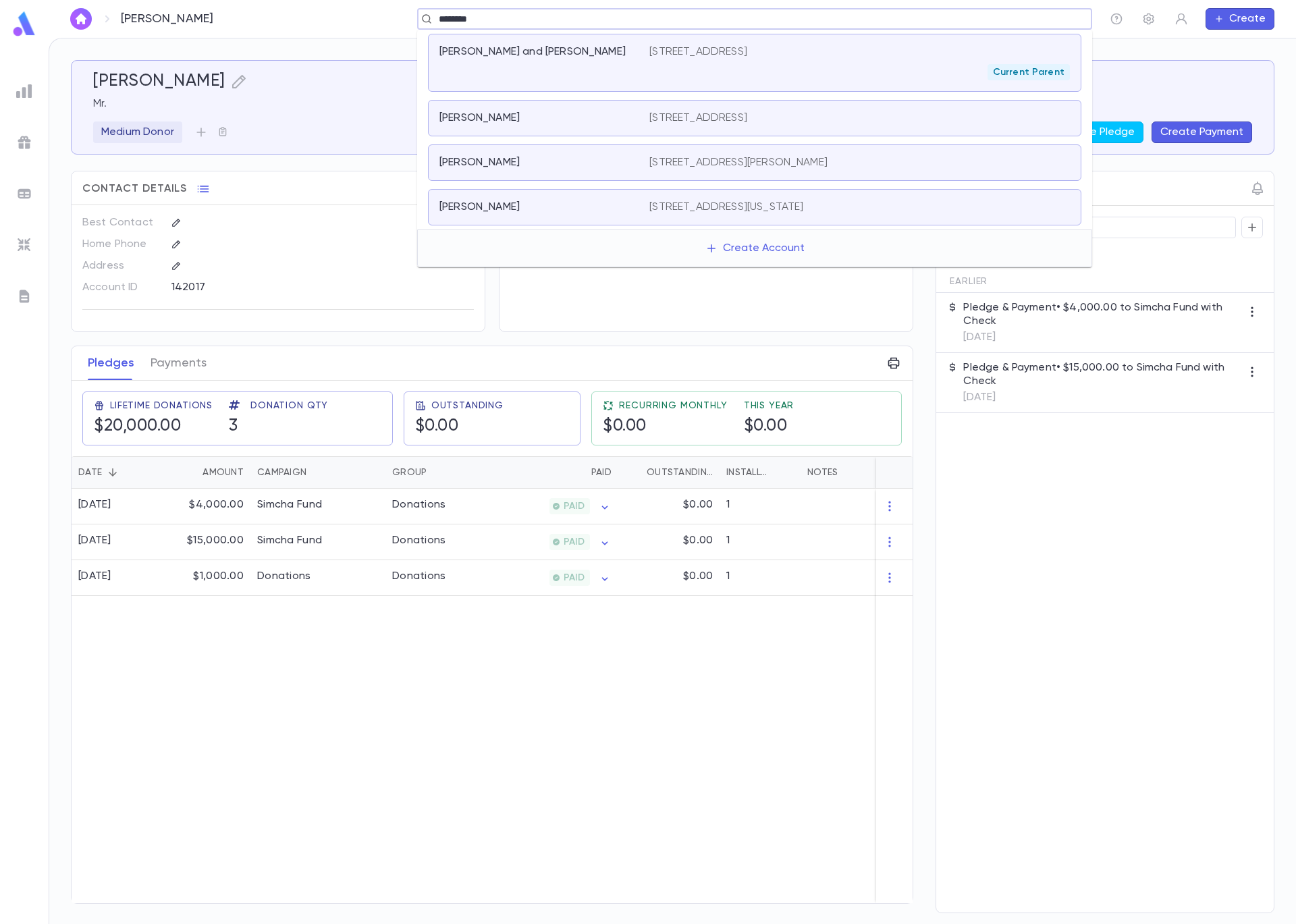
click at [561, 73] on div "Kreisman, Jay and Adina" at bounding box center [544, 62] width 210 height 35
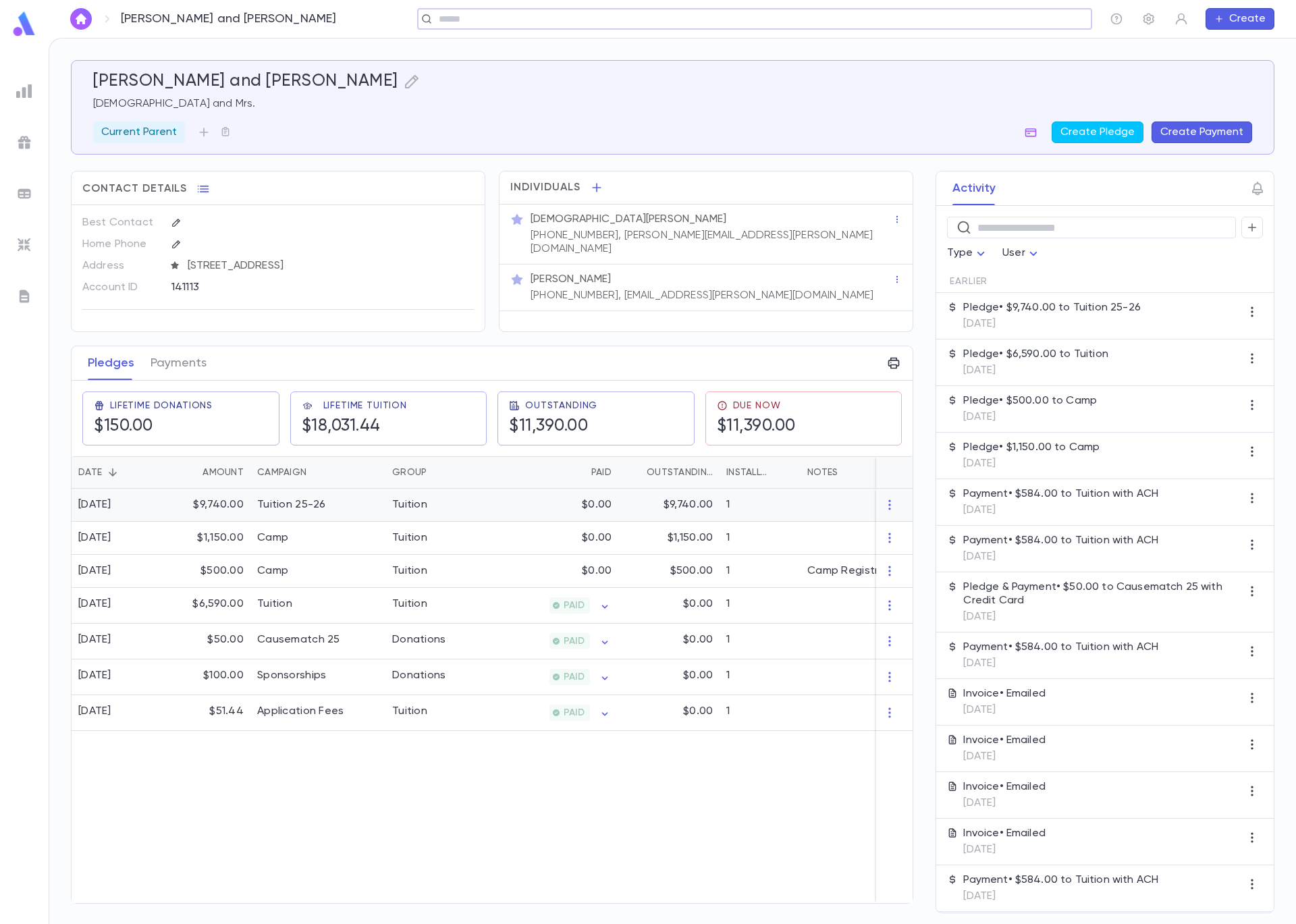
click at [296, 503] on div "Tuition 25-26" at bounding box center [291, 504] width 69 height 13
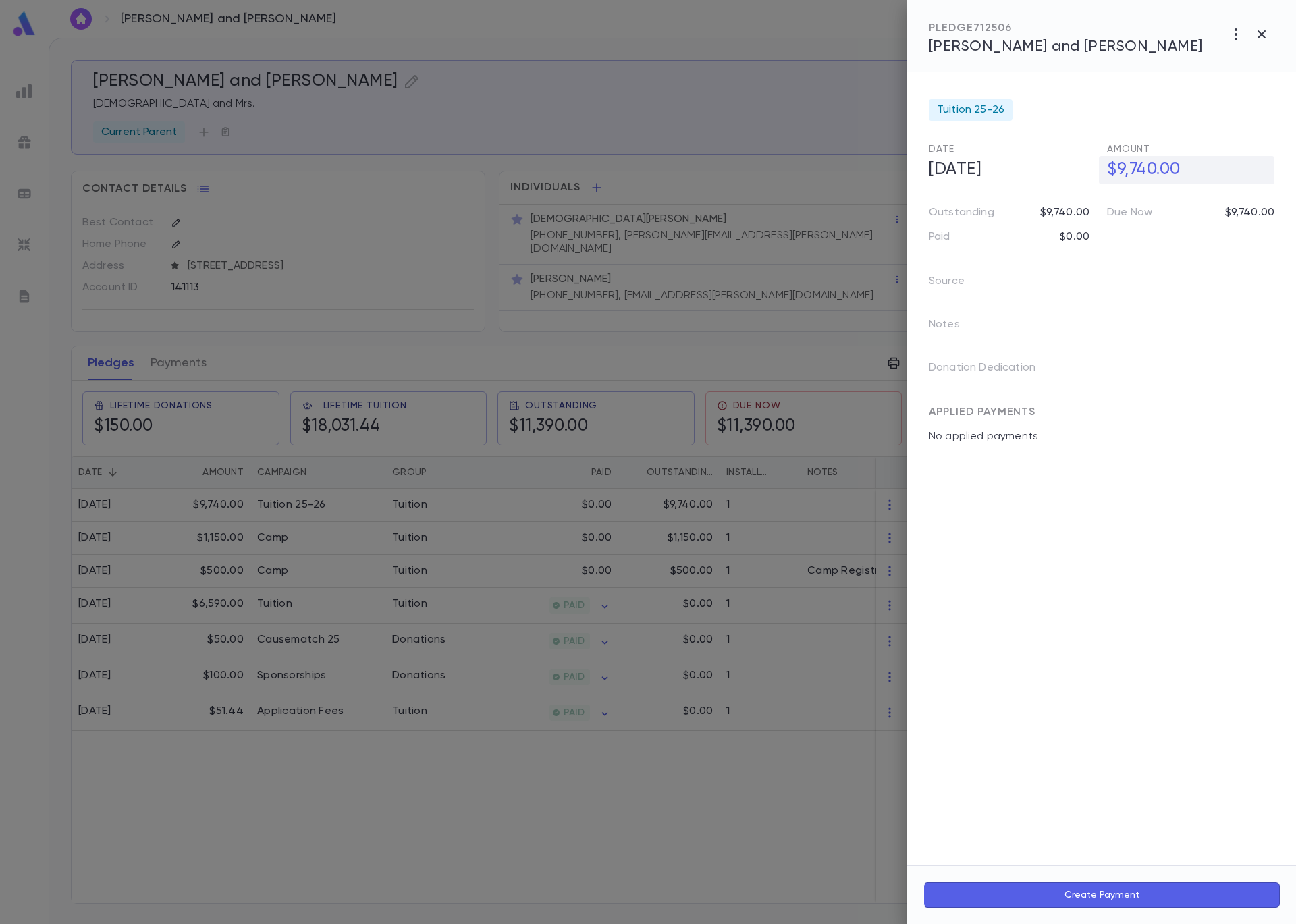
click at [1141, 169] on h5 "$9,740.00" at bounding box center [1186, 170] width 175 height 28
drag, startPoint x: 1178, startPoint y: 167, endPoint x: 1118, endPoint y: 162, distance: 60.2
click at [1118, 162] on input "**********" at bounding box center [1191, 170] width 168 height 26
type input "**********"
click at [1259, 200] on icon "button" at bounding box center [1264, 199] width 12 height 13
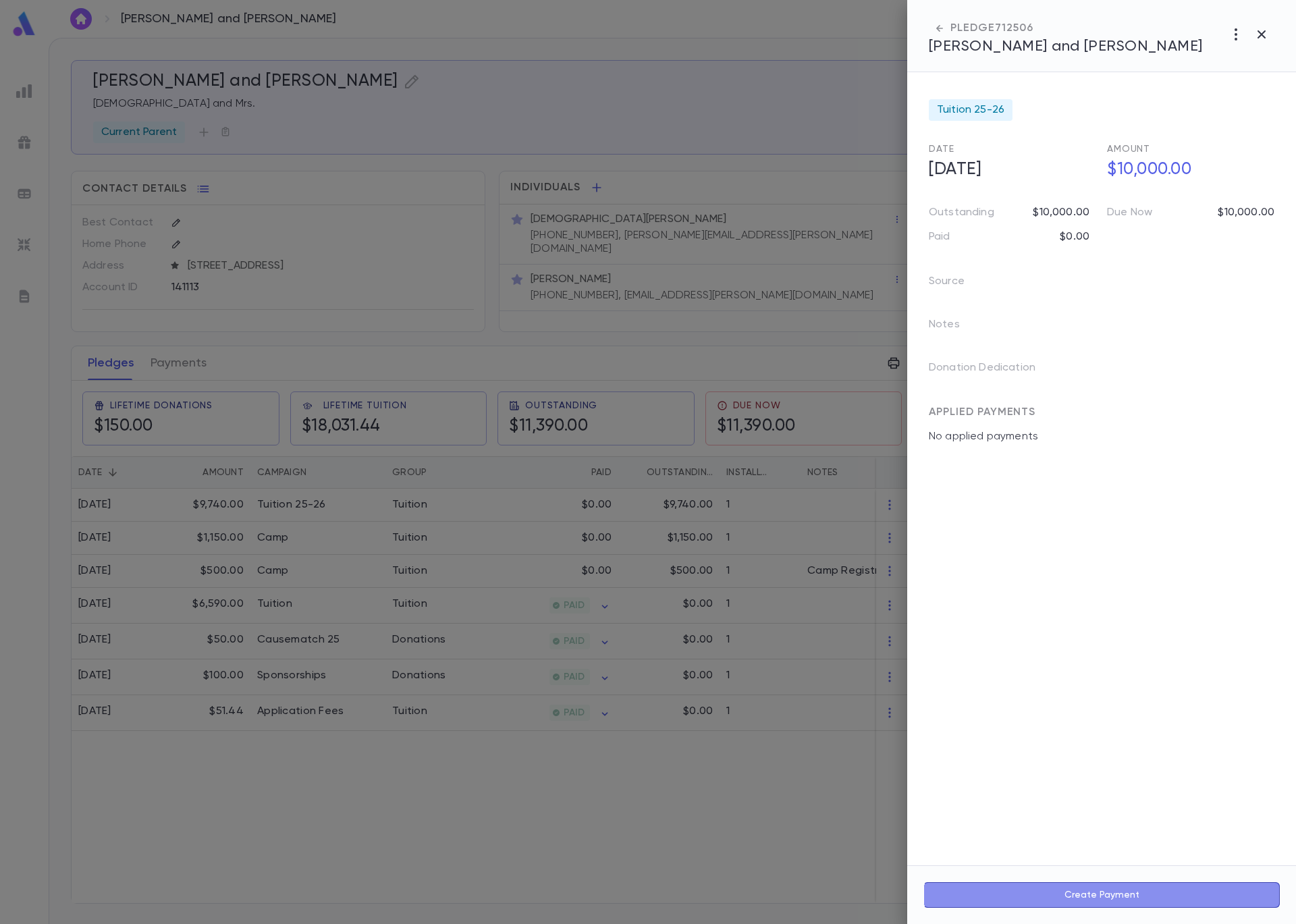
click at [1122, 888] on button "Create Payment" at bounding box center [1101, 894] width 356 height 26
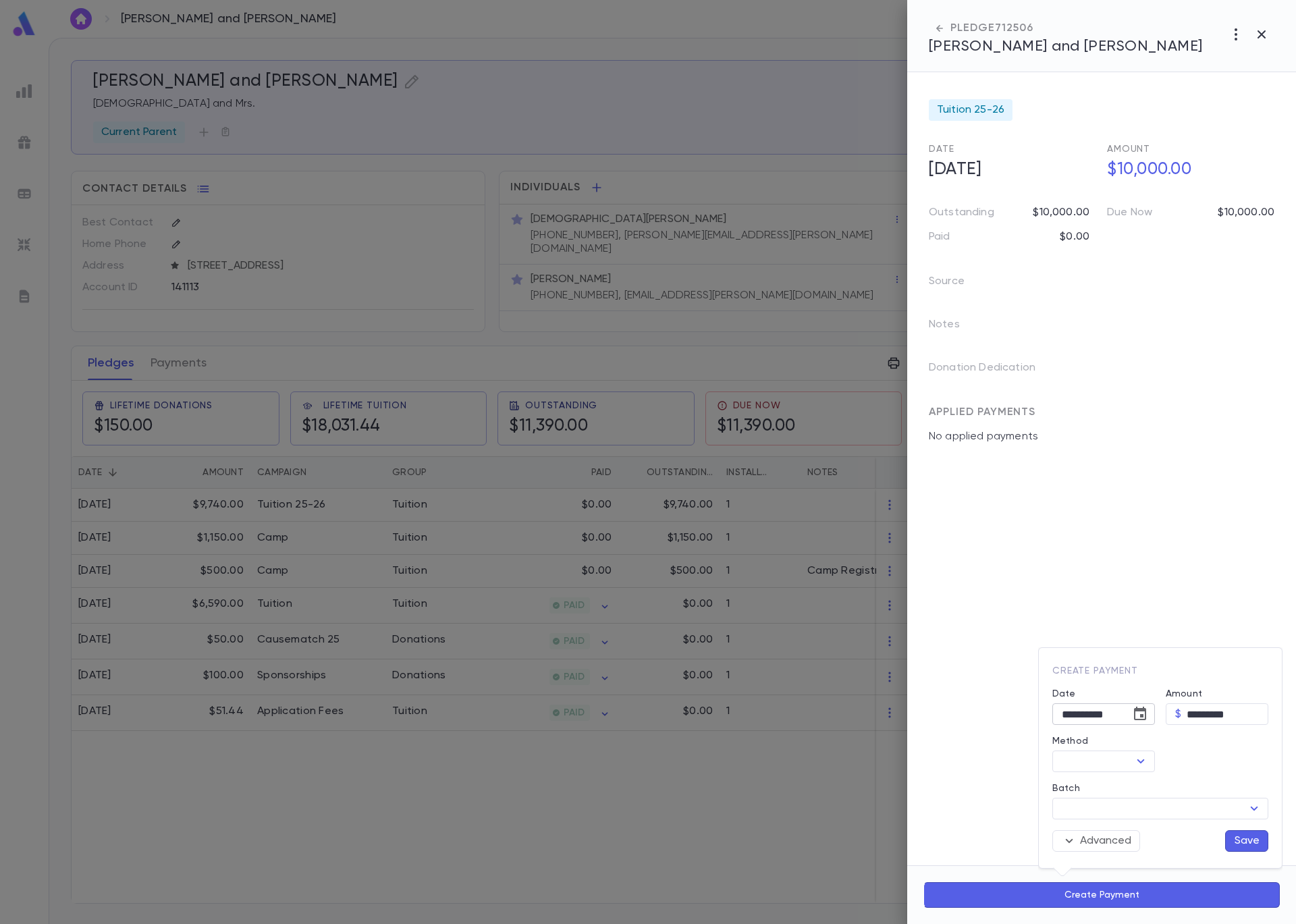
click at [1144, 717] on icon "Choose date, selected date is Sep 5, 2025" at bounding box center [1140, 714] width 16 height 16
click at [1143, 502] on icon "Previous month" at bounding box center [1142, 499] width 16 height 16
click at [1135, 635] on button "22" at bounding box center [1140, 632] width 24 height 24
type input "**********"
click at [1140, 760] on icon "Open" at bounding box center [1141, 761] width 16 height 16
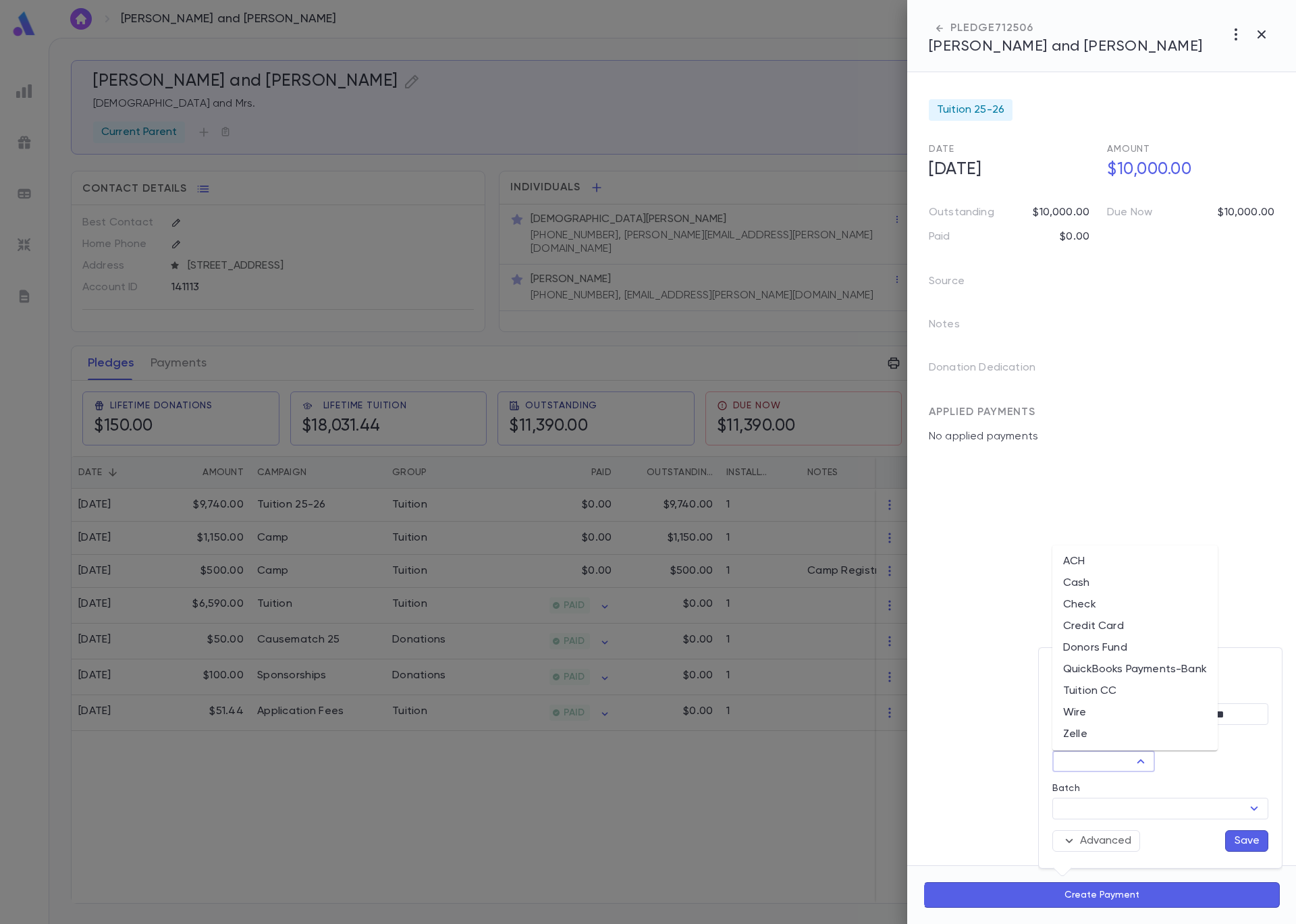
click at [1113, 610] on li "Check" at bounding box center [1135, 605] width 165 height 22
type input "*****"
click at [1185, 811] on input "Batch" at bounding box center [1149, 809] width 185 height 19
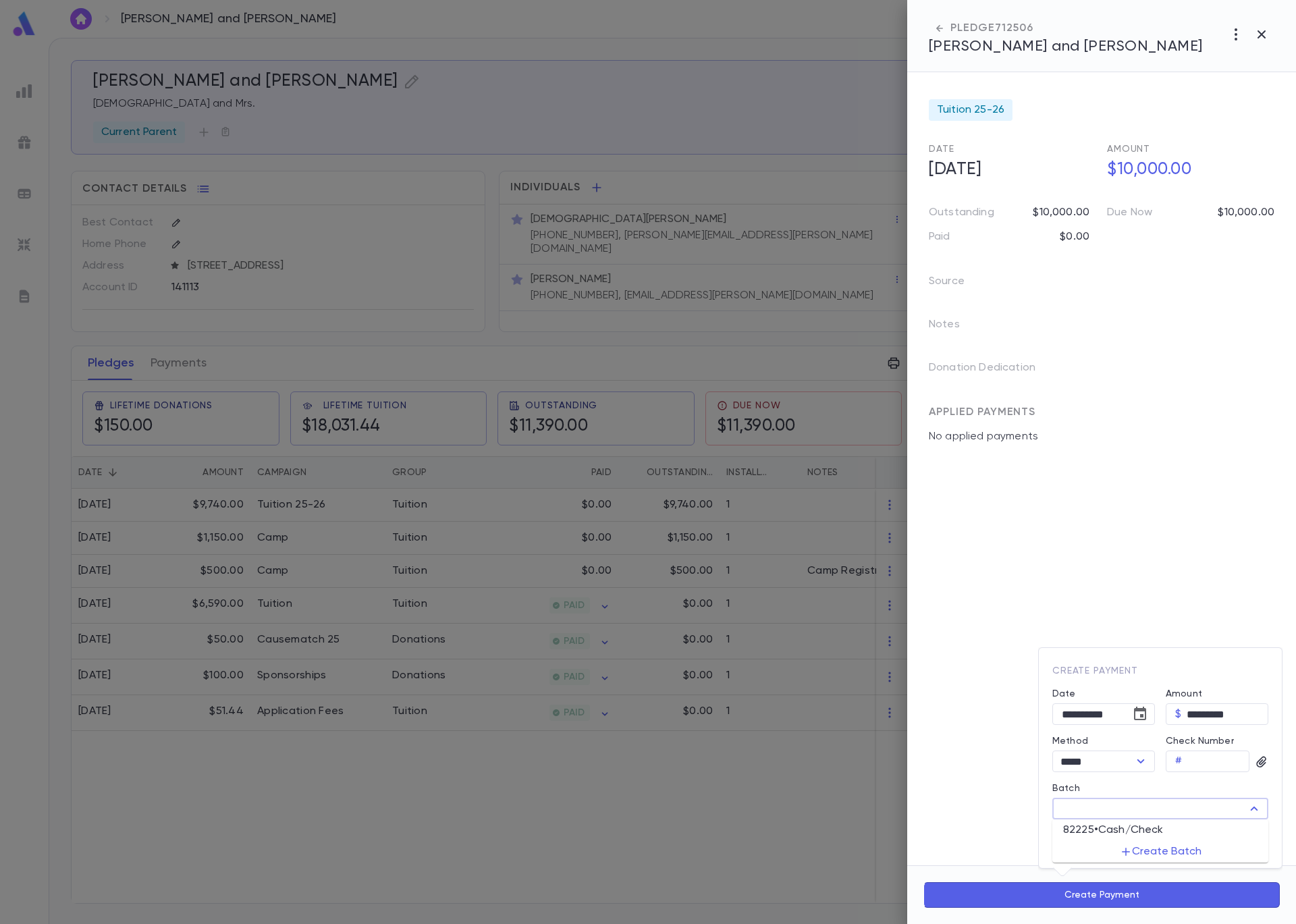
click at [1174, 827] on li "82225 • Cash/Check" at bounding box center [1160, 831] width 216 height 22
type input "*****"
click at [1229, 844] on button "Save" at bounding box center [1246, 841] width 43 height 22
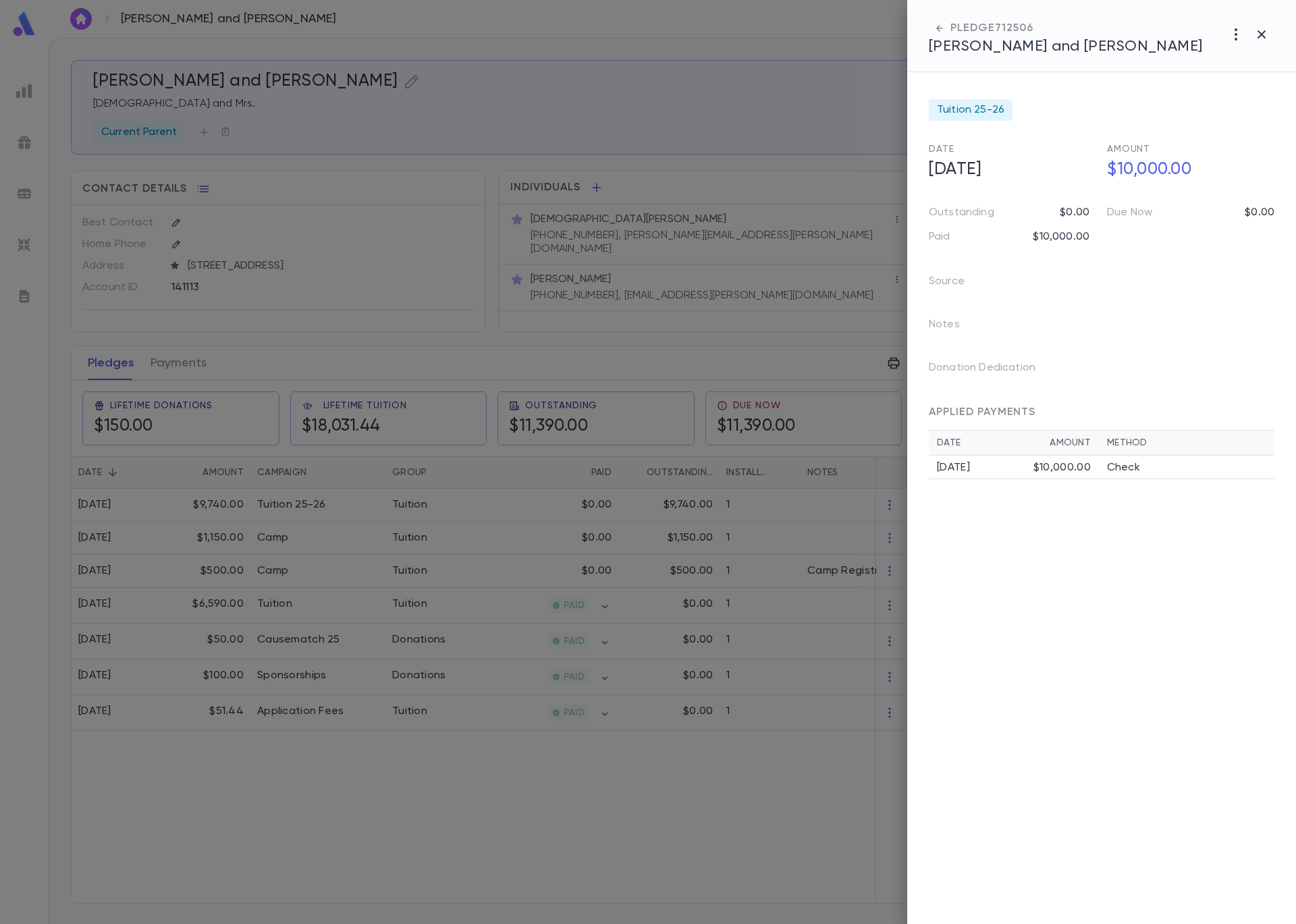
click at [447, 129] on div at bounding box center [648, 462] width 1296 height 924
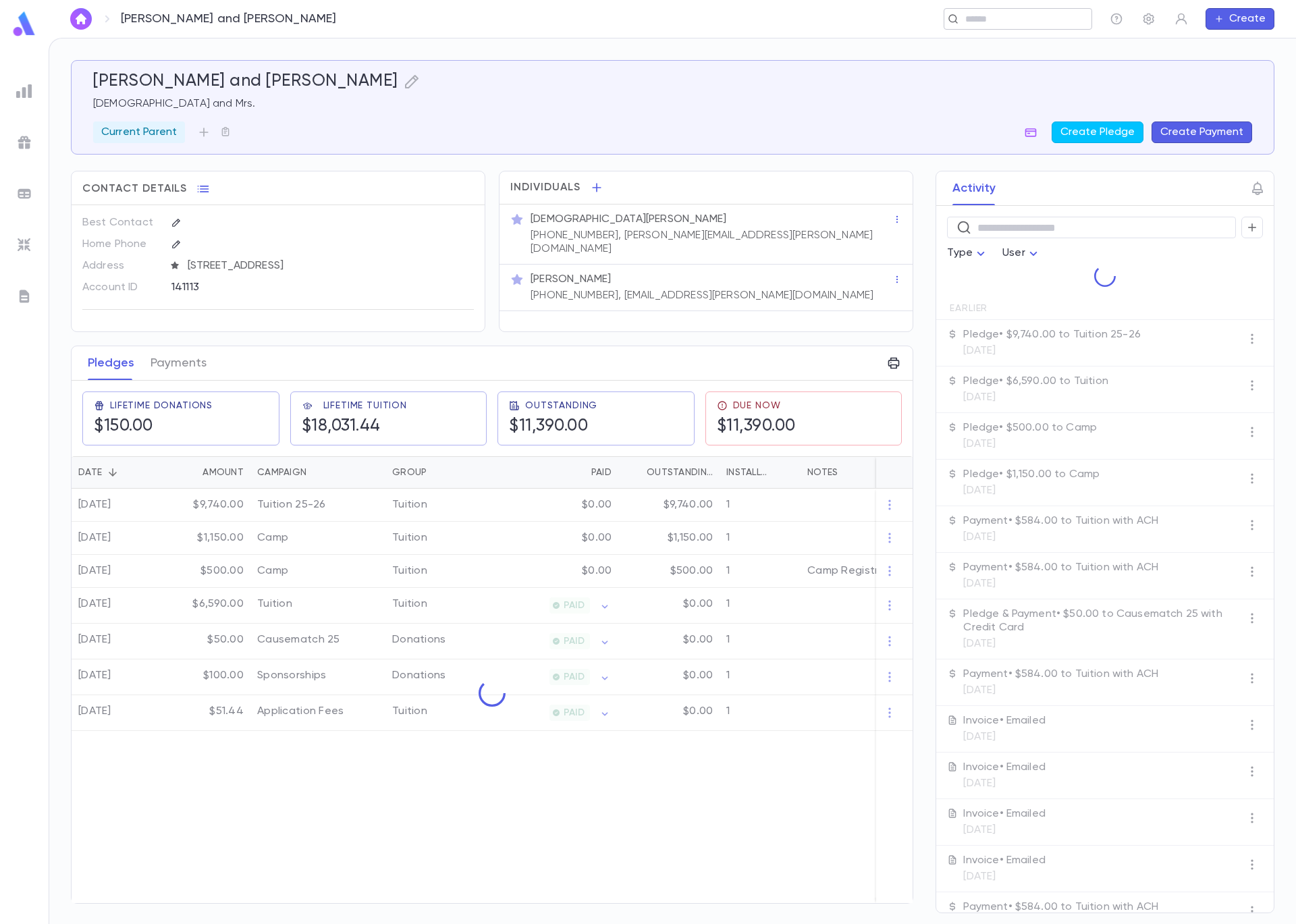
click at [990, 19] on input "text" at bounding box center [1014, 19] width 104 height 12
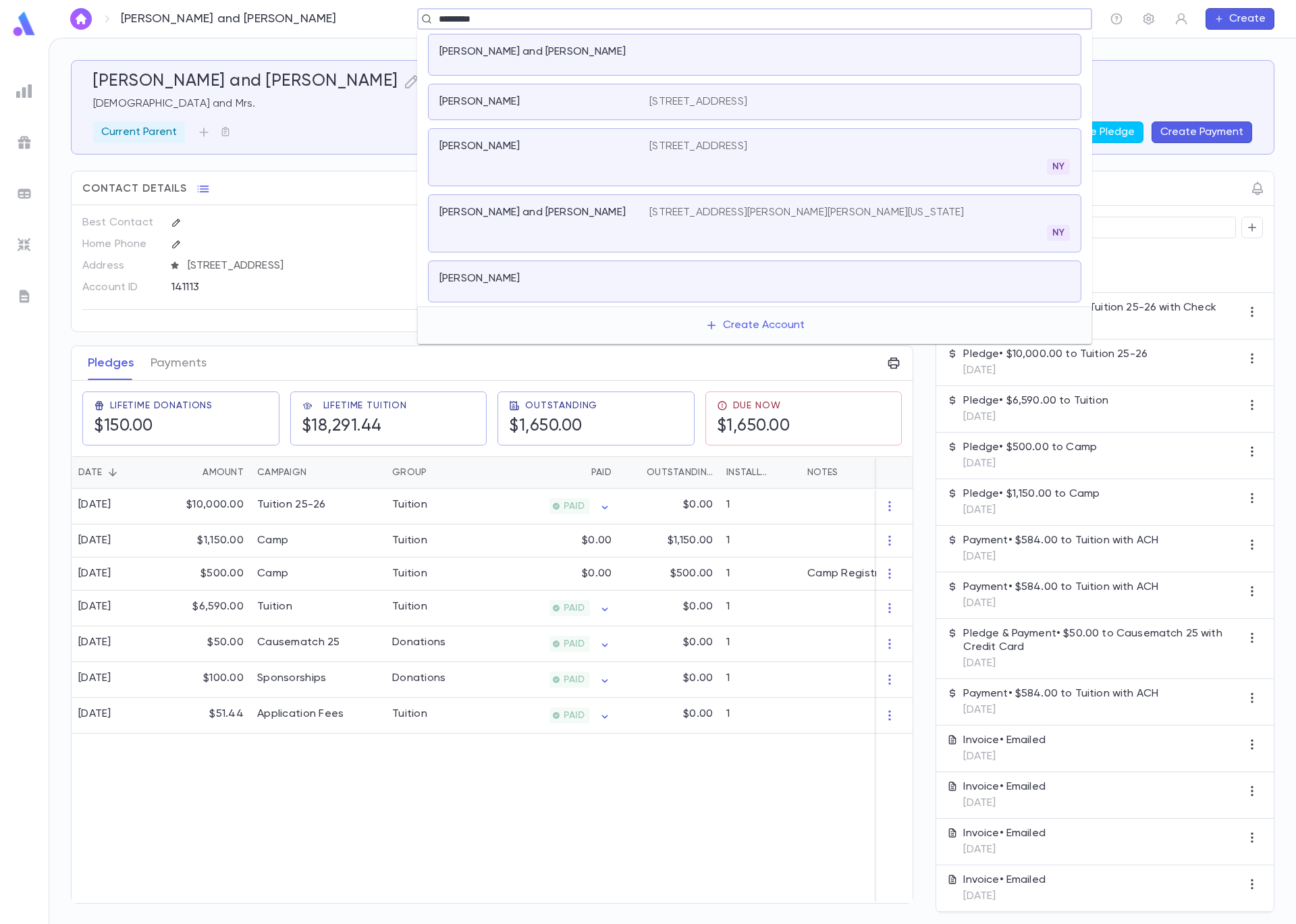
drag, startPoint x: 1008, startPoint y: 17, endPoint x: 608, endPoint y: 8, distance: 400.1
click at [608, 8] on div "********* ​" at bounding box center [754, 19] width 675 height 22
type input "*********"
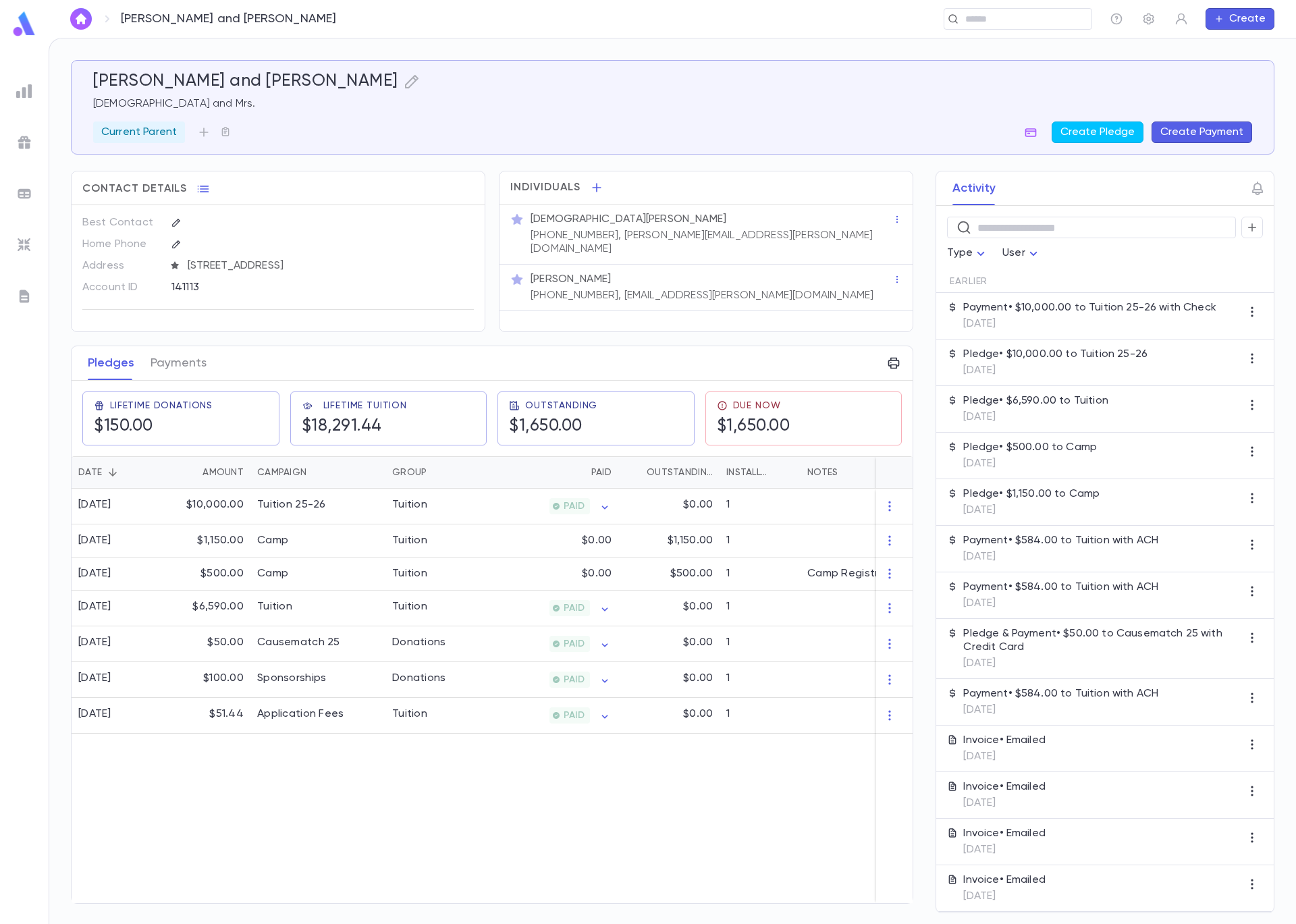
click at [414, 28] on div "​" at bounding box center [726, 19] width 732 height 22
click at [1247, 18] on button "Create" at bounding box center [1240, 19] width 69 height 22
click at [1245, 44] on li "Account" at bounding box center [1243, 45] width 69 height 22
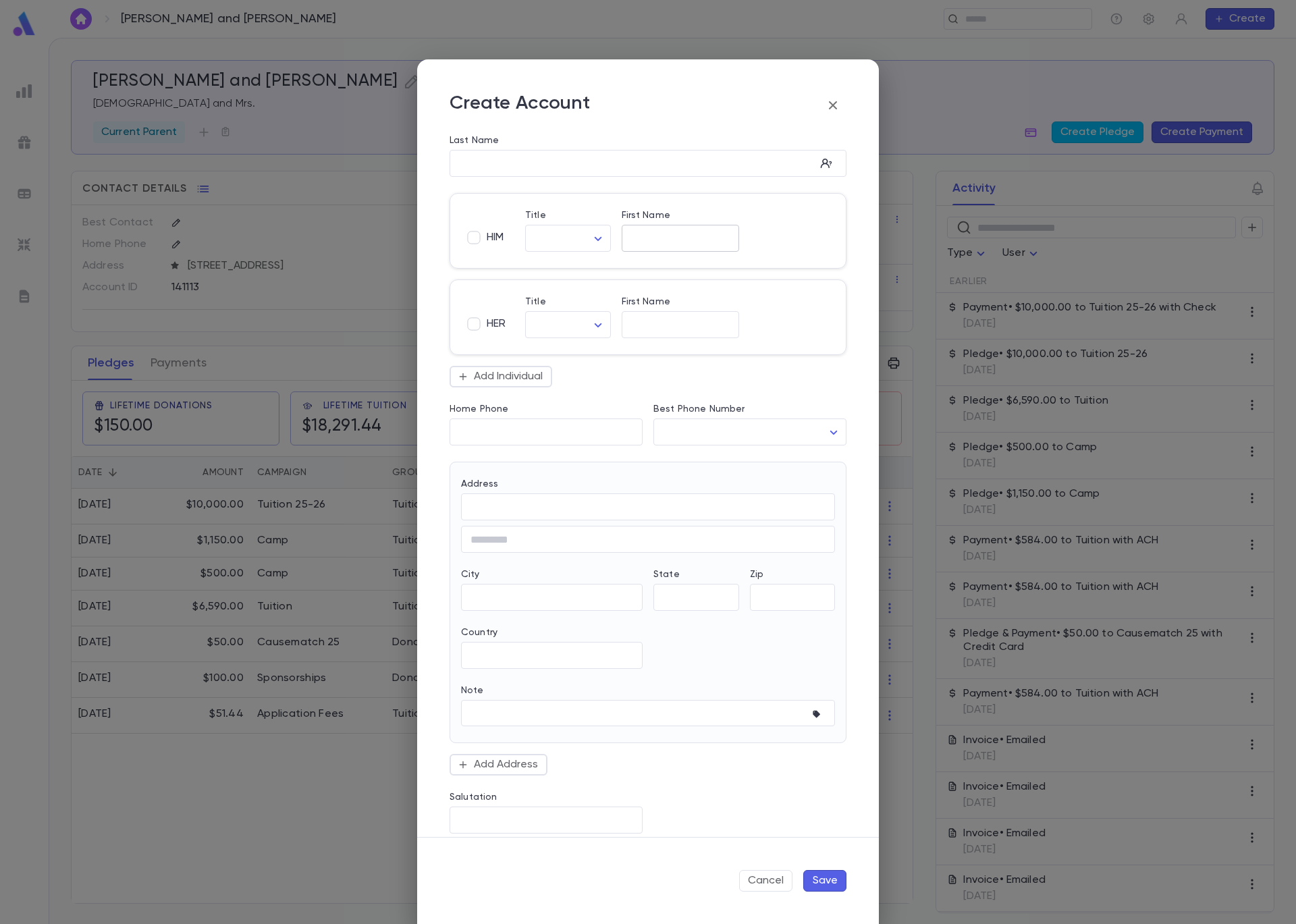
click at [670, 237] on input "First Name" at bounding box center [680, 238] width 118 height 16
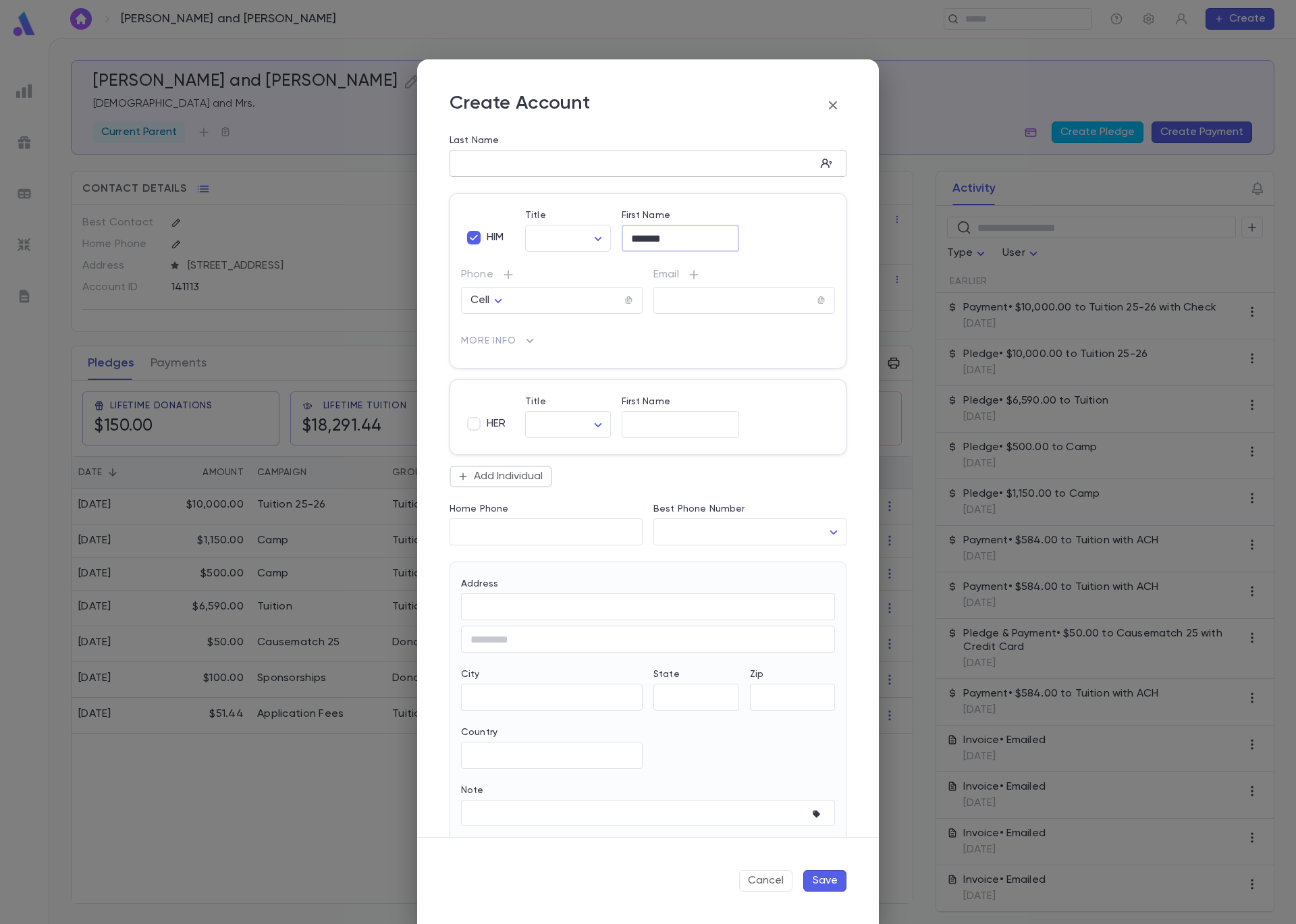
type input "*******"
click at [604, 170] on input "Last Name" at bounding box center [632, 164] width 365 height 16
type input "*********"
click at [832, 887] on button "Save" at bounding box center [825, 881] width 43 height 22
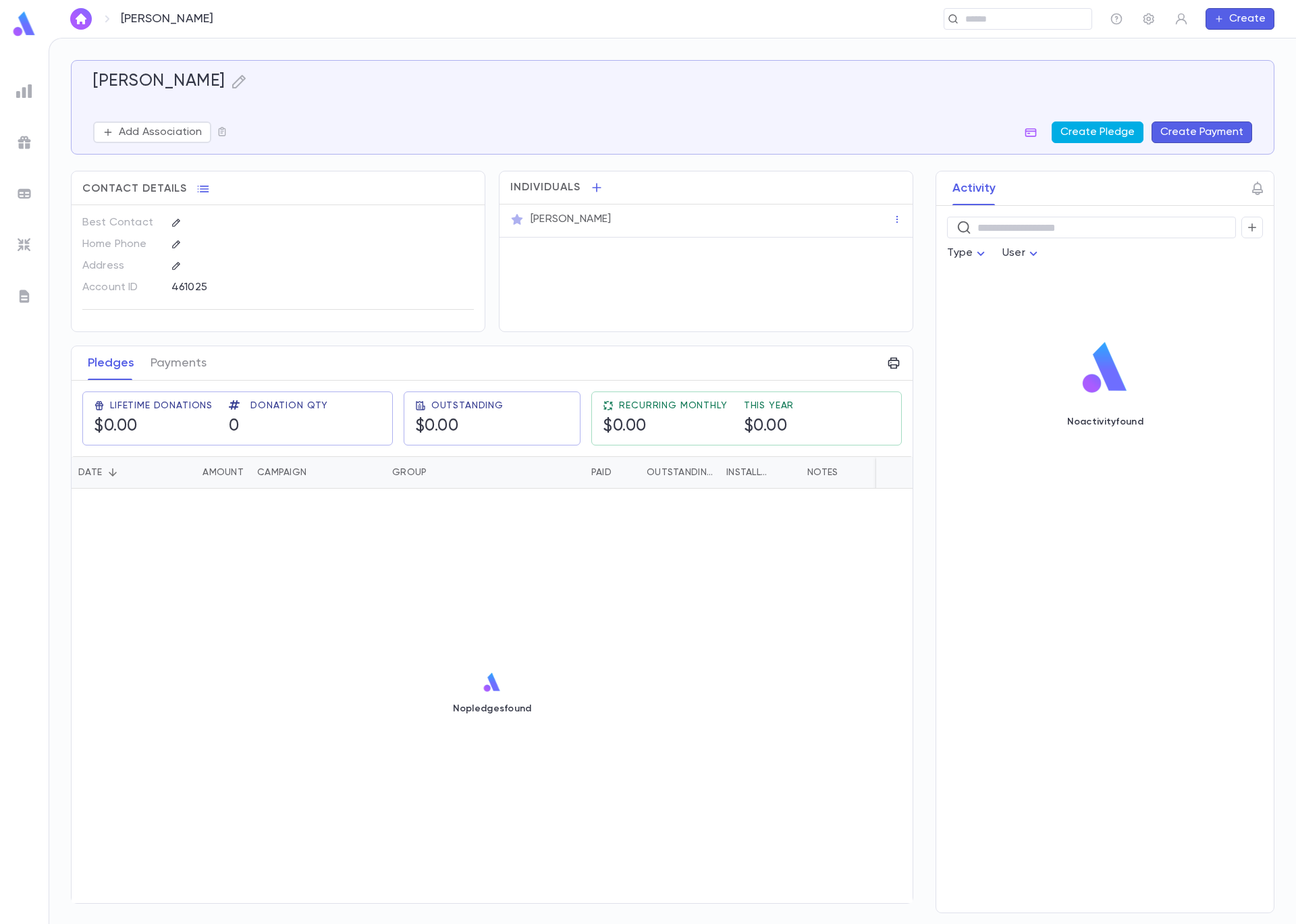
click at [1109, 131] on button "Create Pledge" at bounding box center [1098, 132] width 92 height 22
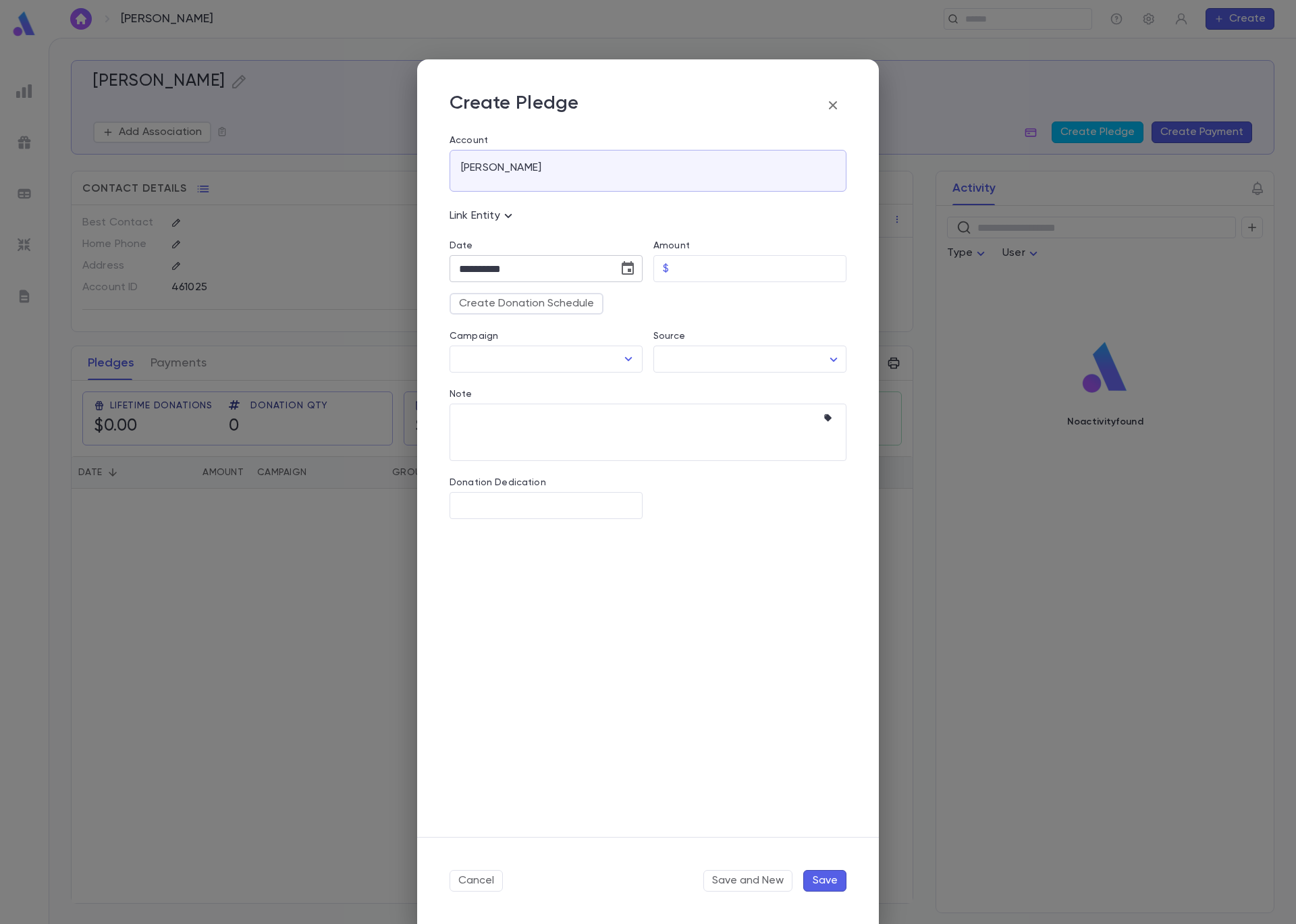
click at [630, 273] on icon "Choose date, selected date is Sep 5, 2025" at bounding box center [627, 268] width 16 height 16
click at [591, 305] on icon "Previous month" at bounding box center [584, 303] width 16 height 16
drag, startPoint x: 583, startPoint y: 436, endPoint x: 616, endPoint y: 396, distance: 51.9
click at [583, 436] on button "22" at bounding box center [583, 436] width 24 height 24
type input "**********"
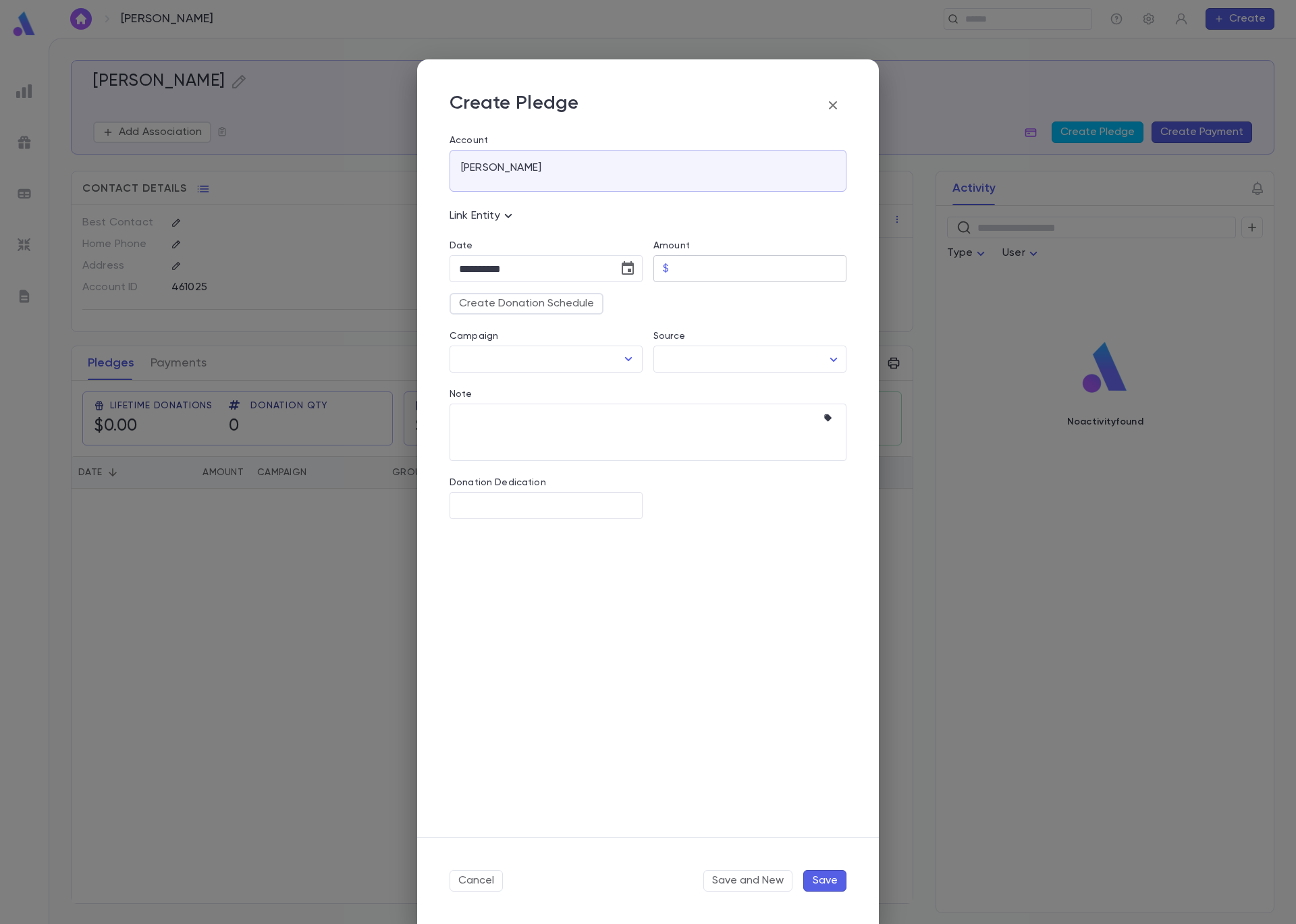
click at [721, 267] on input "Amount" at bounding box center [760, 269] width 172 height 26
click at [628, 357] on icon "Open" at bounding box center [628, 358] width 16 height 16
type input "******"
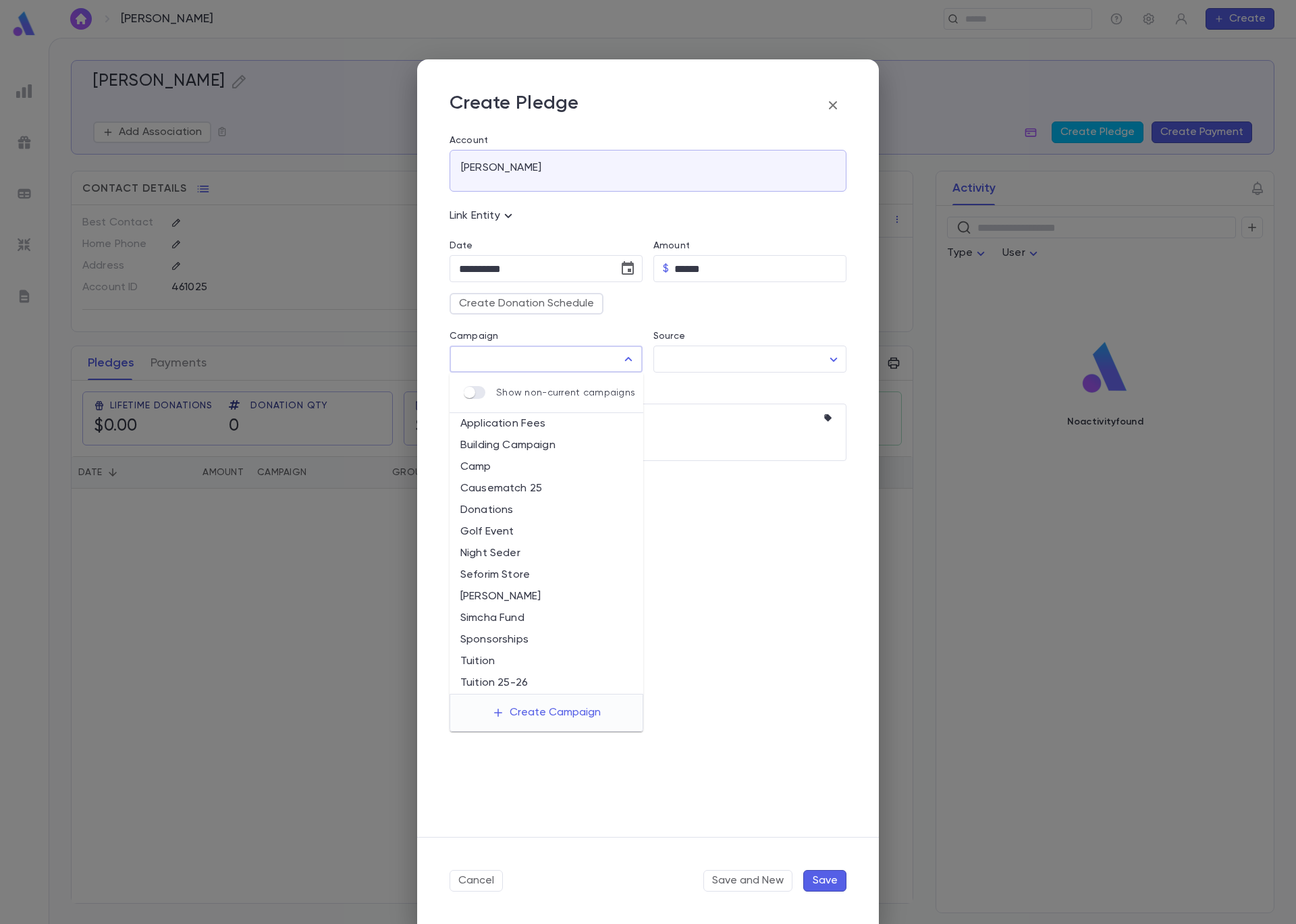
click at [560, 492] on li "Causematch 25" at bounding box center [546, 488] width 194 height 22
type input "**********"
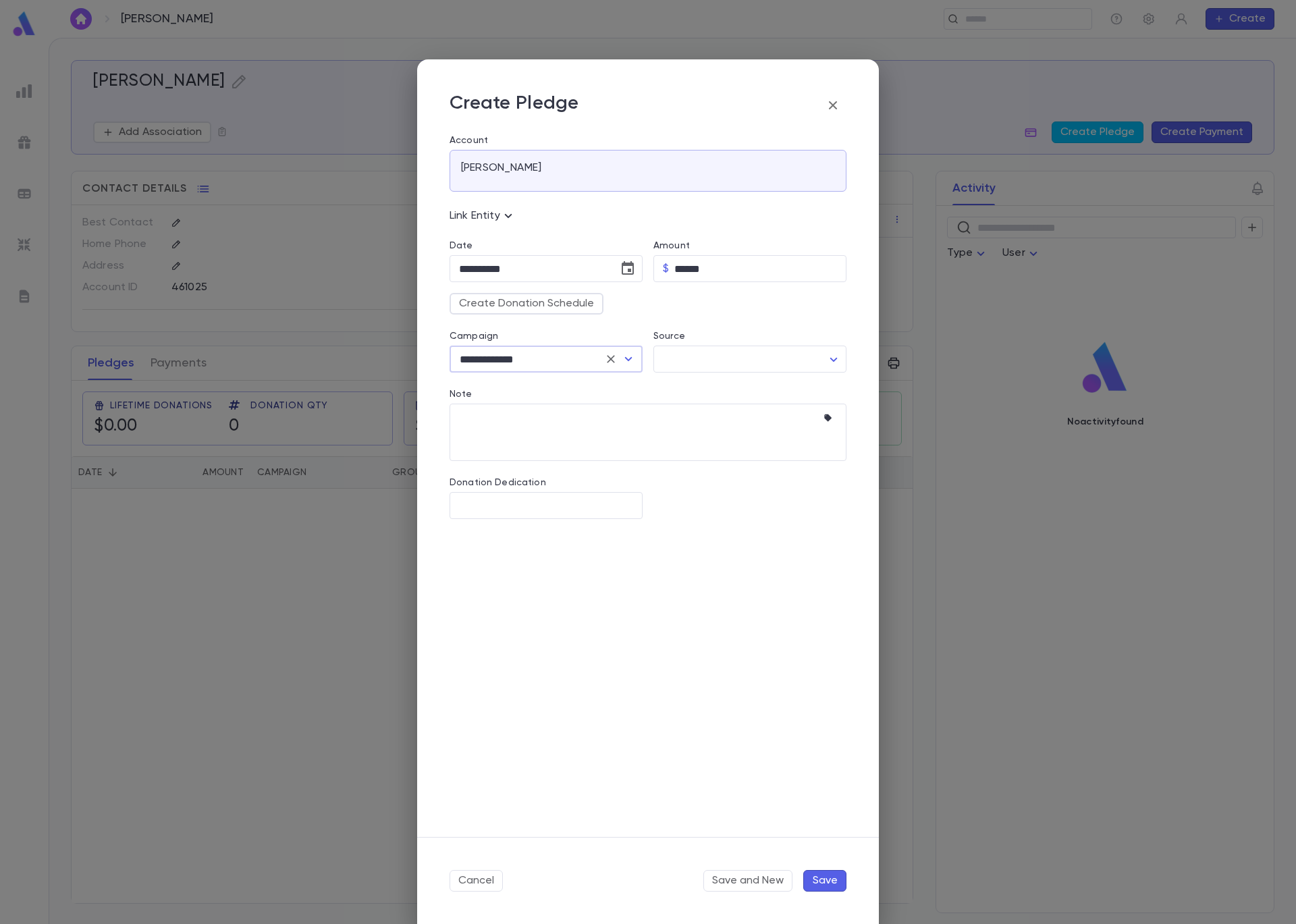
click at [827, 879] on button "Save" at bounding box center [825, 881] width 43 height 22
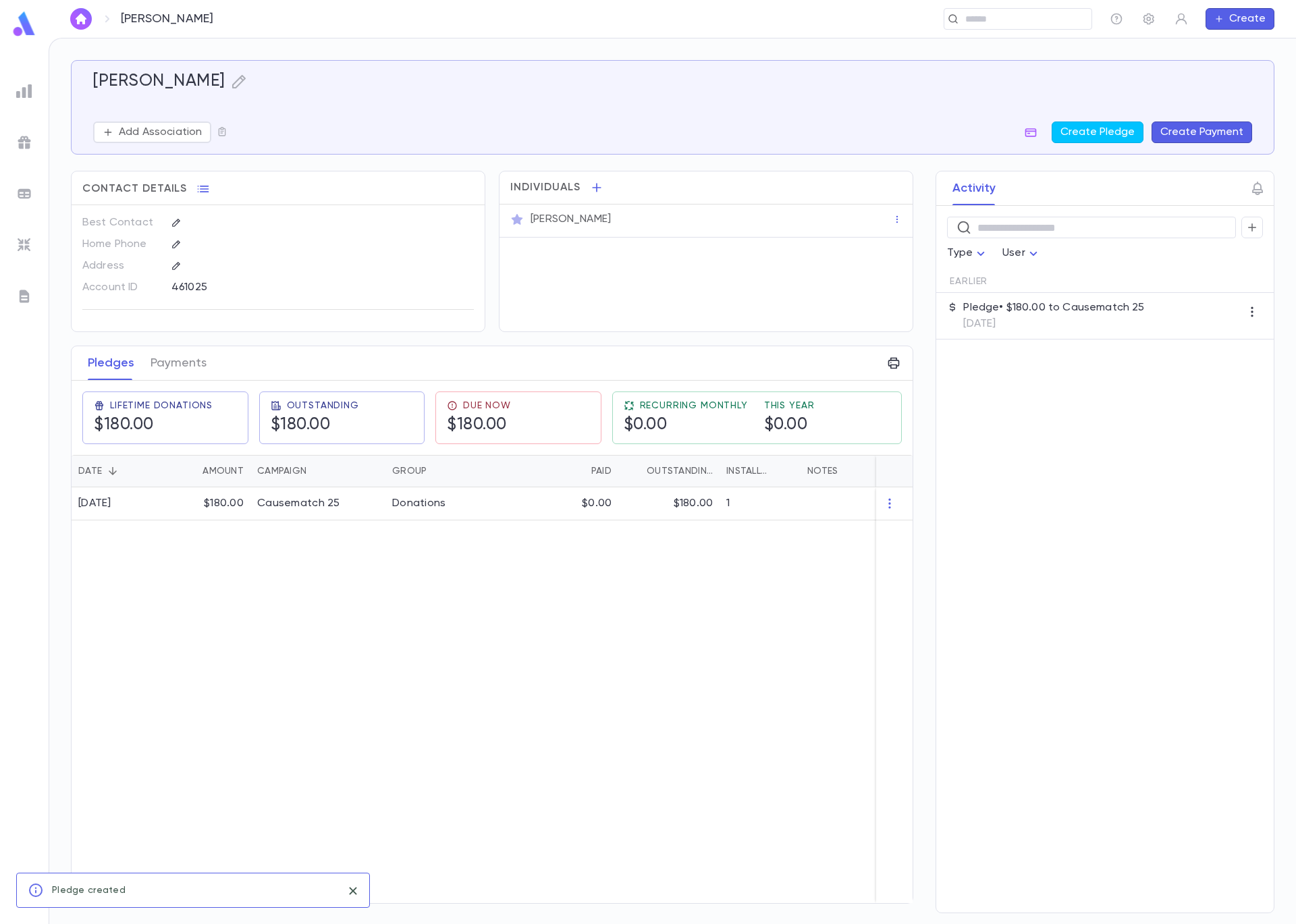
click at [1183, 134] on button "Create Payment" at bounding box center [1202, 132] width 101 height 22
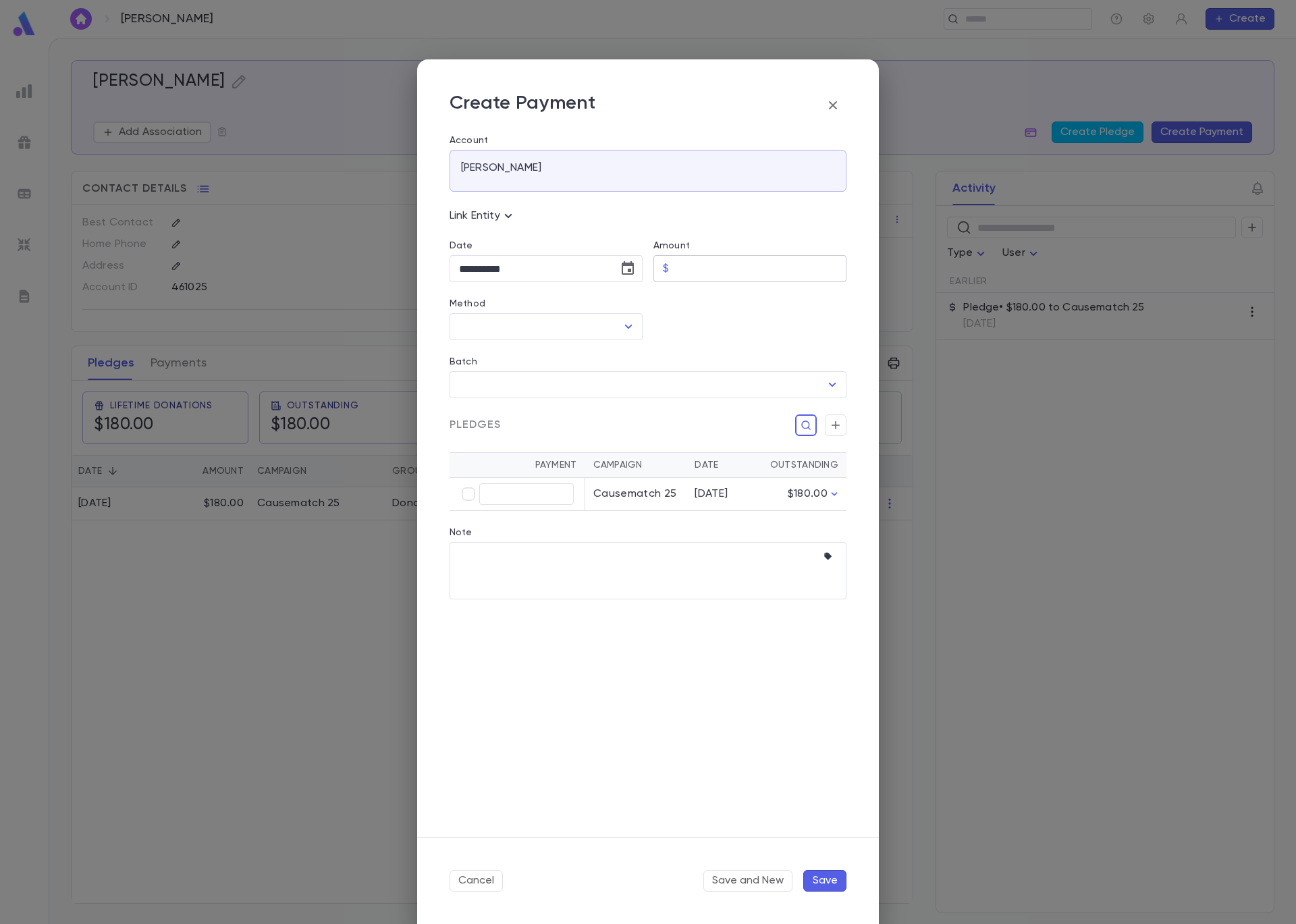
click at [697, 262] on input "Amount" at bounding box center [760, 269] width 172 height 26
click at [622, 272] on icon "Choose date, selected date is Sep 5, 2025" at bounding box center [627, 268] width 16 height 16
click at [584, 305] on icon "Previous month" at bounding box center [584, 303] width 16 height 16
click at [582, 428] on button "22" at bounding box center [583, 436] width 24 height 24
type input "**********"
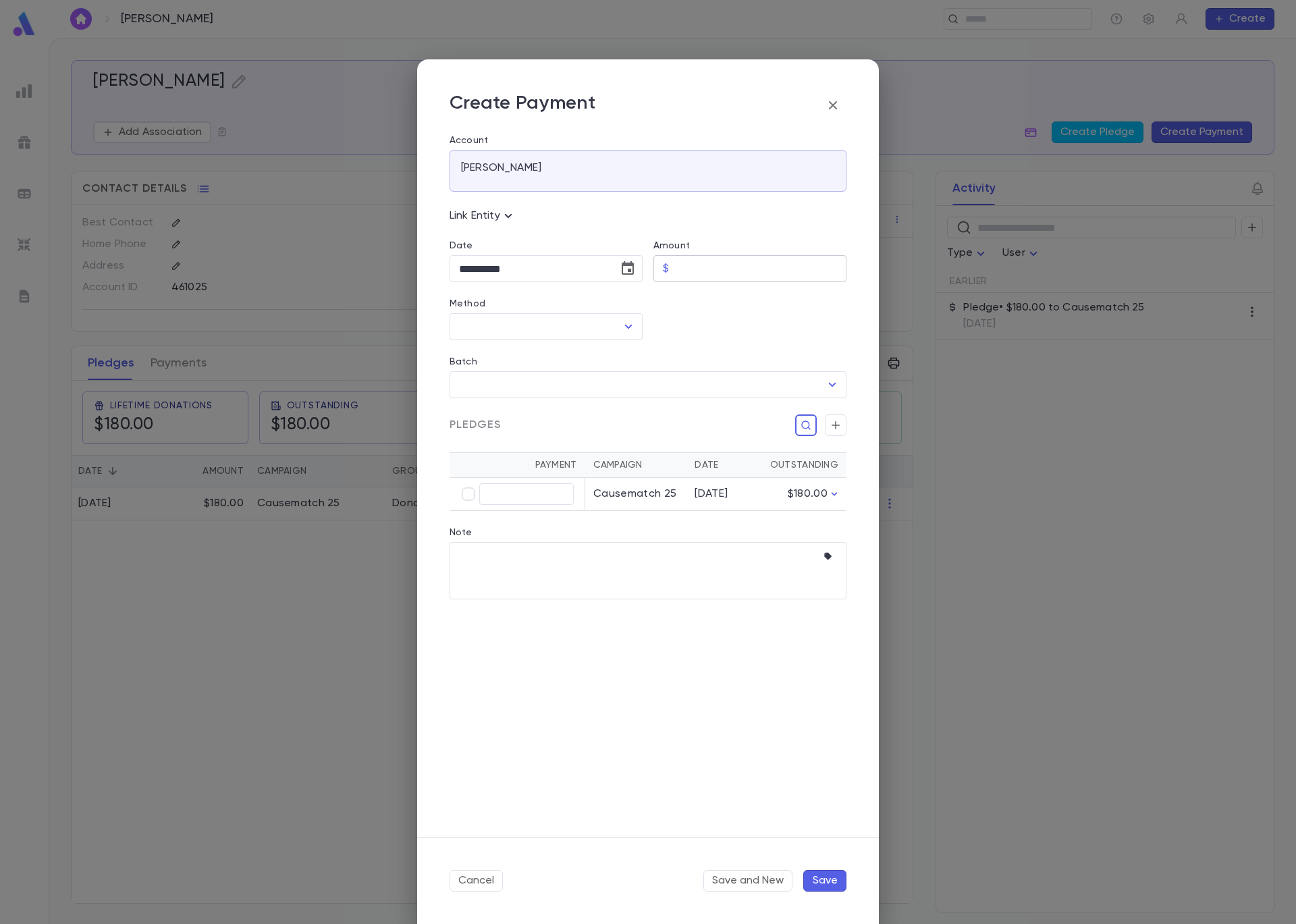
click at [706, 263] on input "Amount" at bounding box center [760, 269] width 172 height 26
click at [630, 330] on icon "Open" at bounding box center [628, 326] width 16 height 16
type input "******"
click at [581, 407] on li "Check" at bounding box center [546, 400] width 193 height 22
type input "*****"
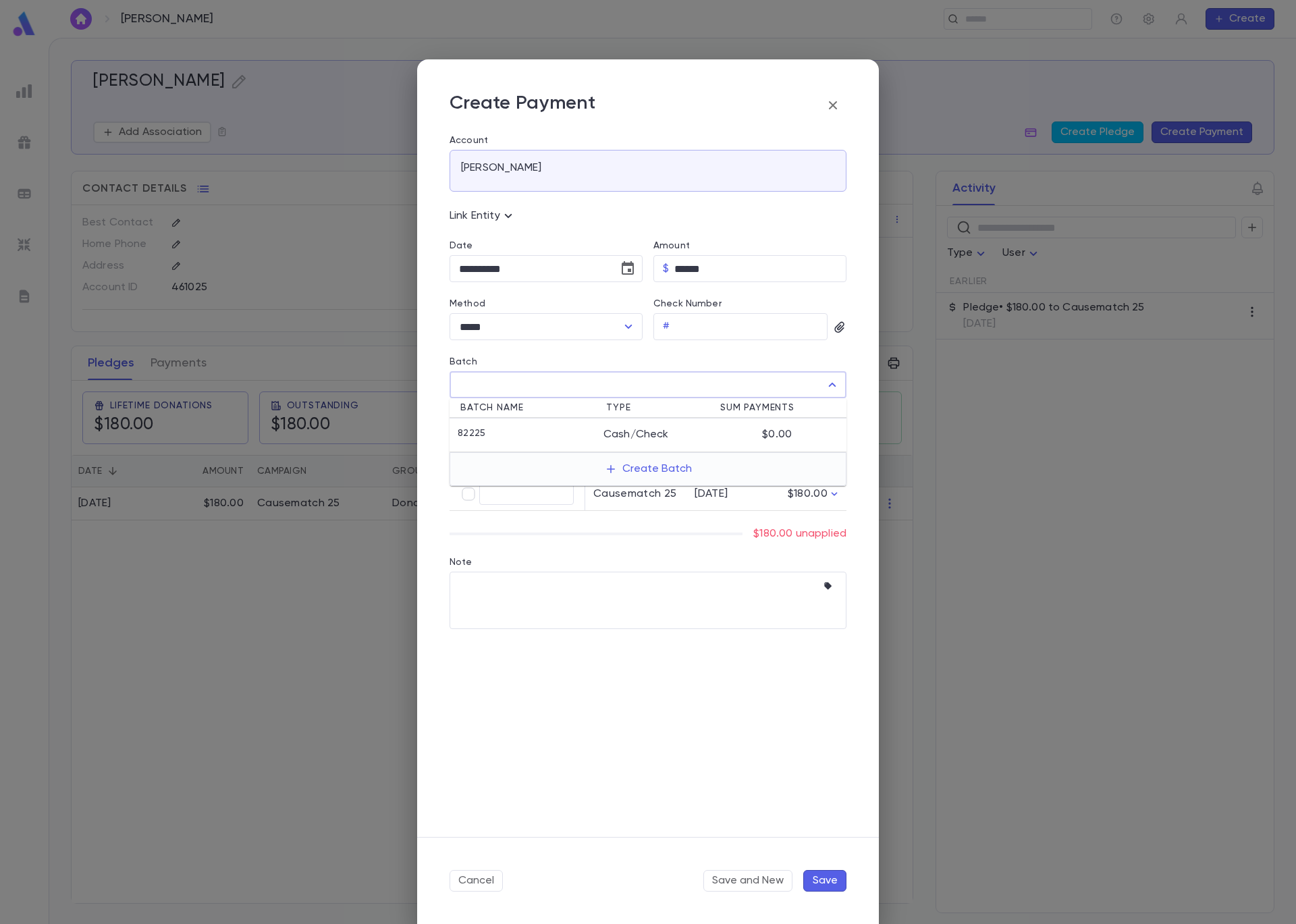
click at [621, 381] on input "Batch" at bounding box center [638, 384] width 365 height 26
click at [588, 428] on div "82225" at bounding box center [530, 434] width 146 height 13
type input "*****"
type input "******"
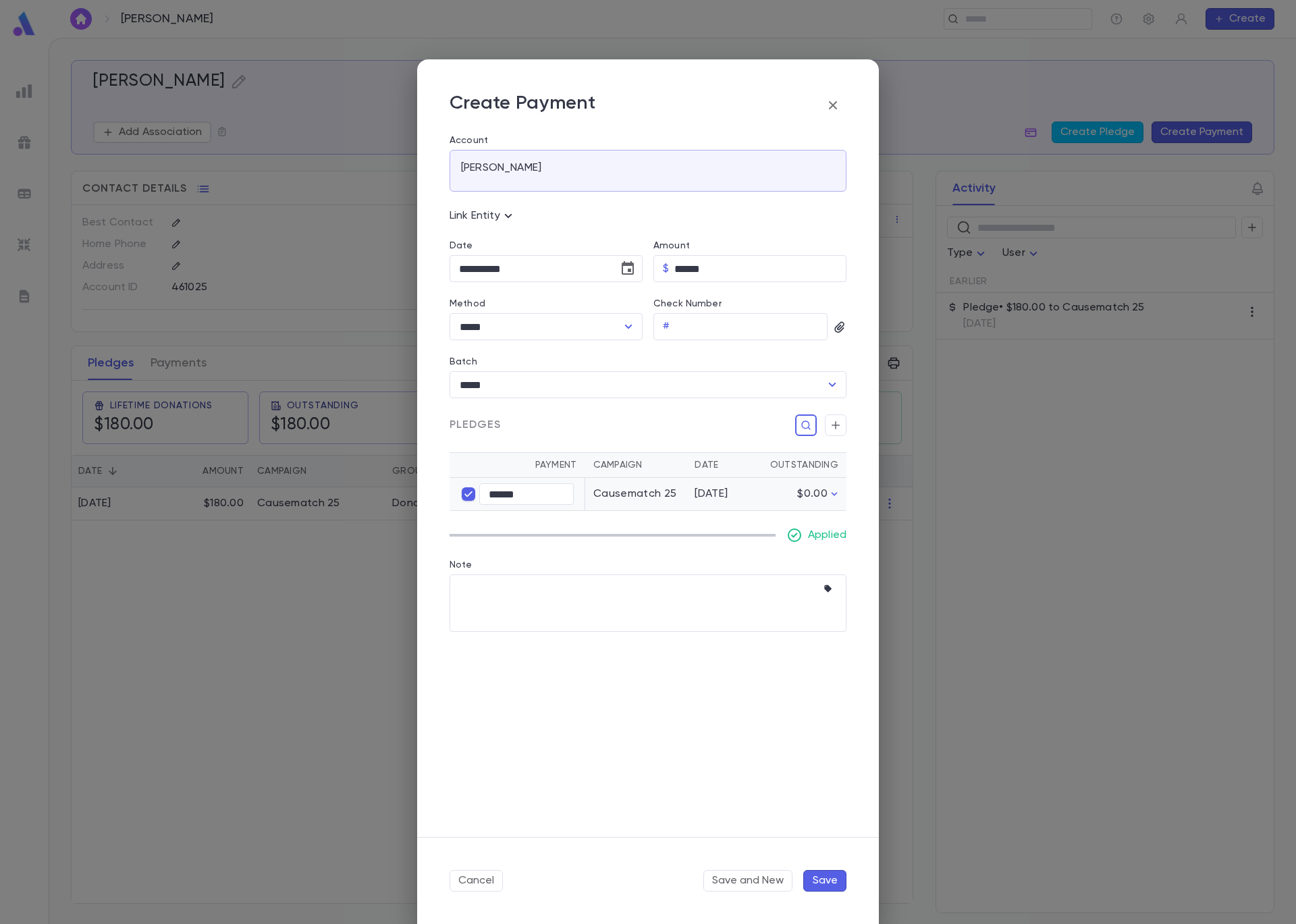
click at [821, 880] on button "Save" at bounding box center [825, 881] width 43 height 22
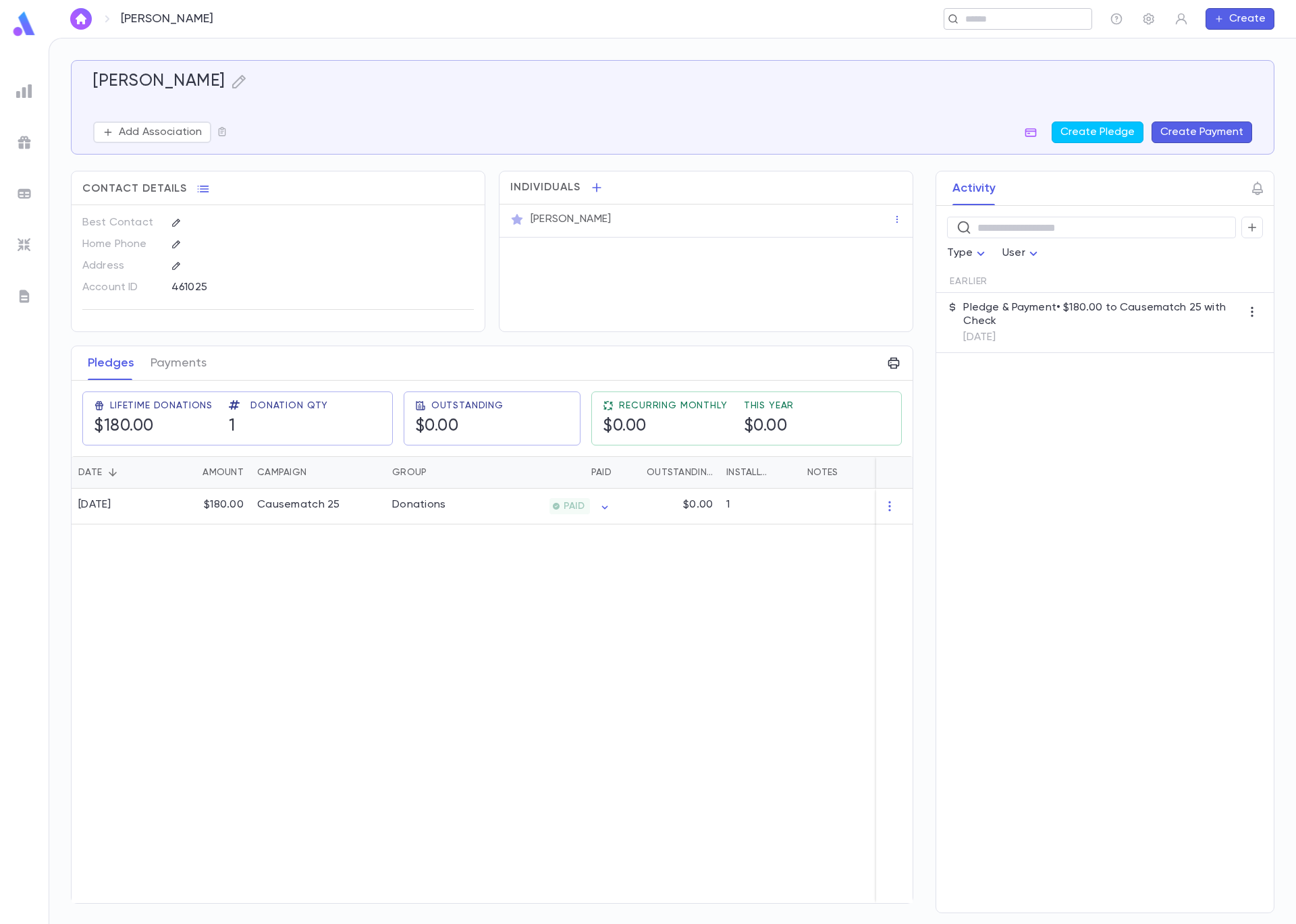
click at [984, 16] on input "text" at bounding box center [1014, 19] width 104 height 12
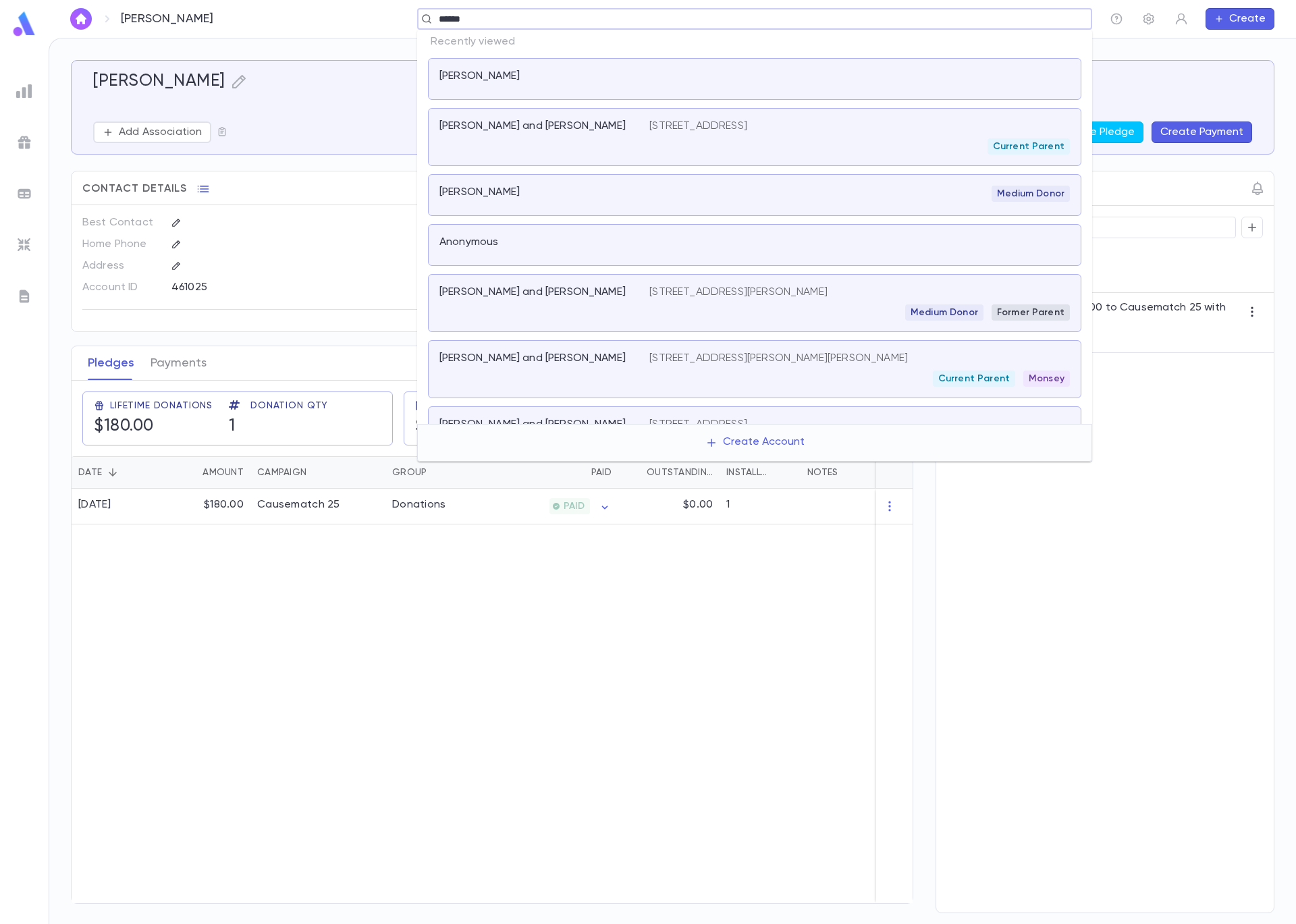
type input "*******"
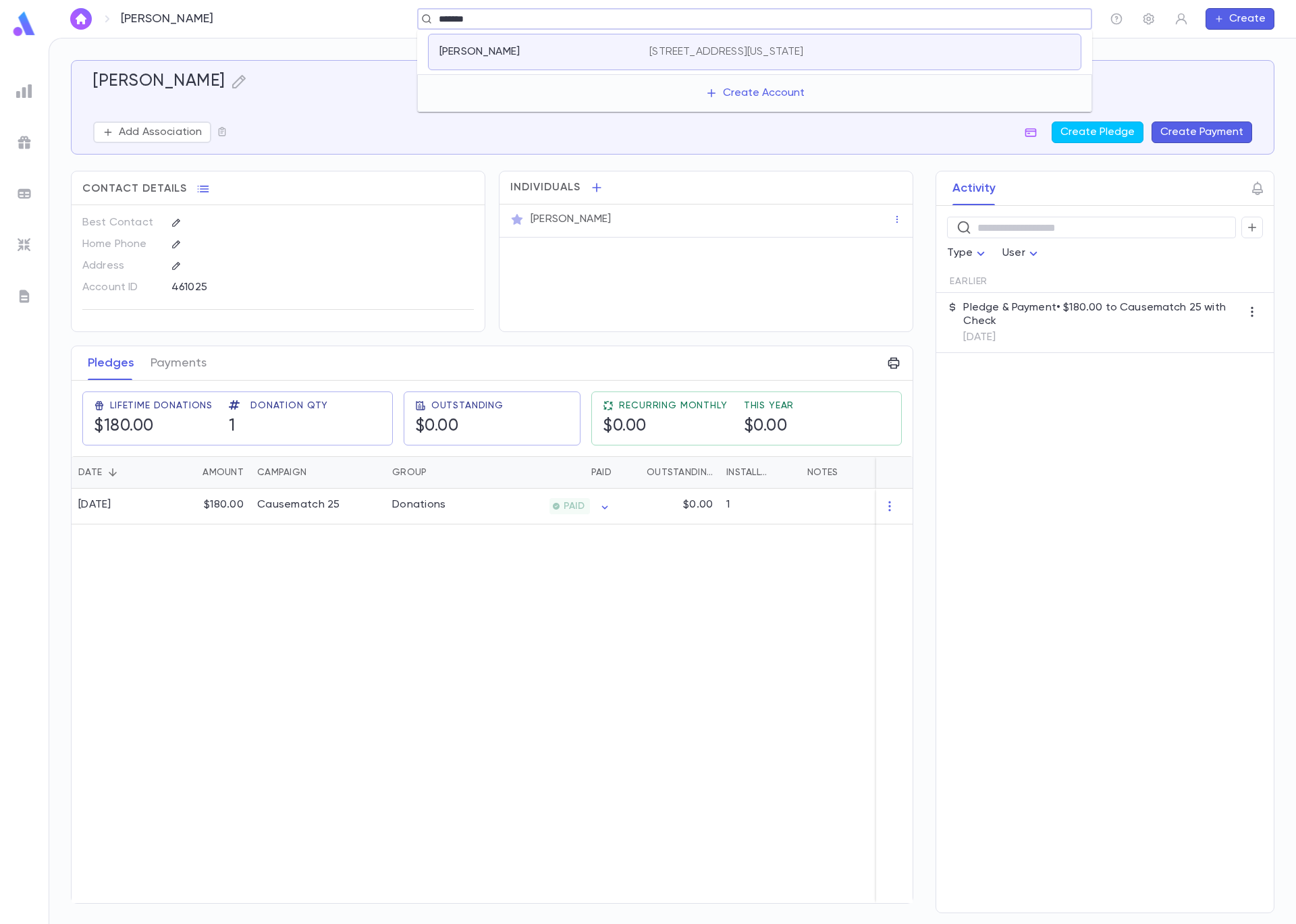
click at [750, 58] on div "Arrieta, Alan 4616 N. Kenmore Ave, Apt 201, Chicago Illinois 60640 United States" at bounding box center [754, 51] width 654 height 37
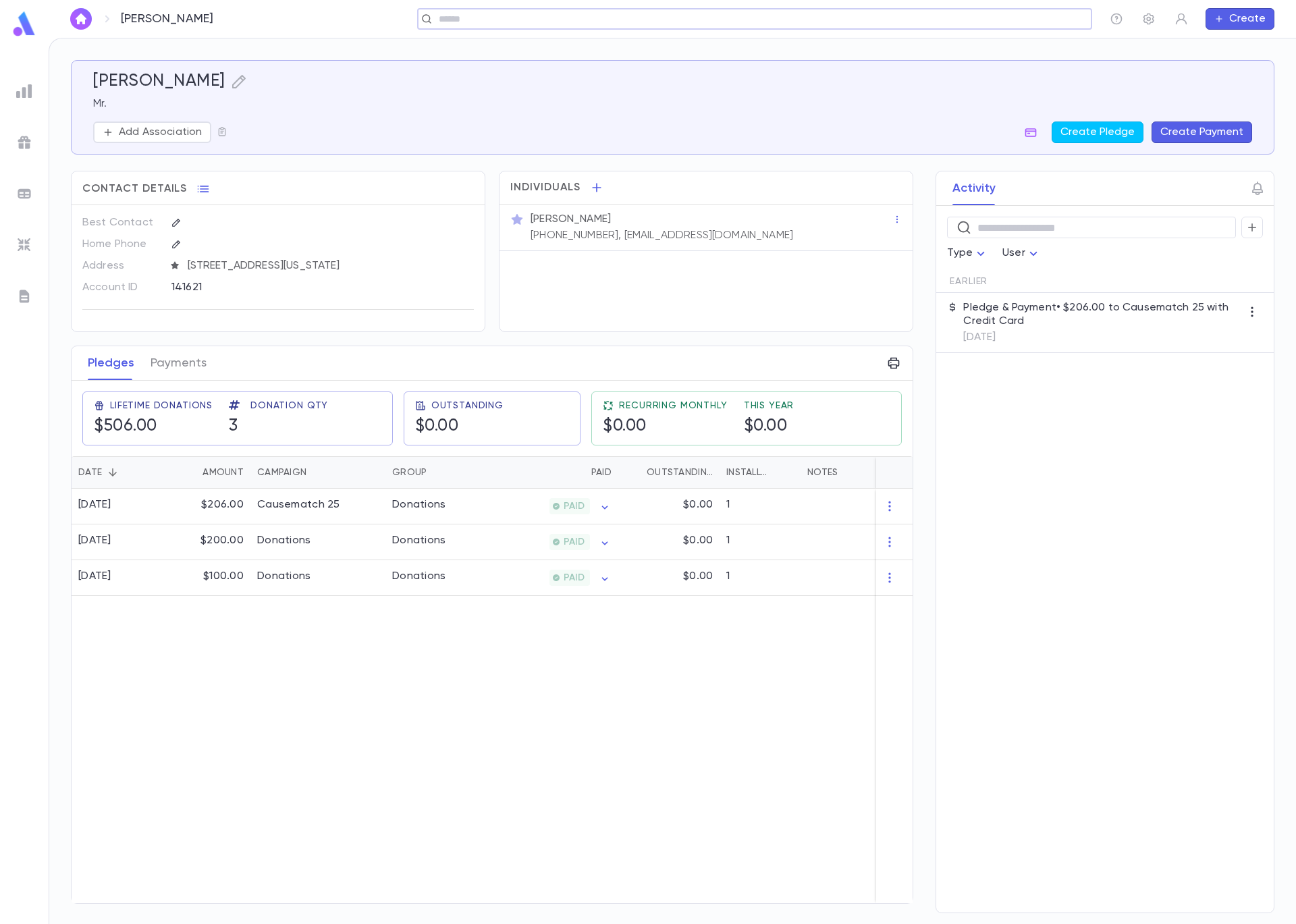
click at [1189, 134] on button "Create Payment" at bounding box center [1202, 132] width 101 height 22
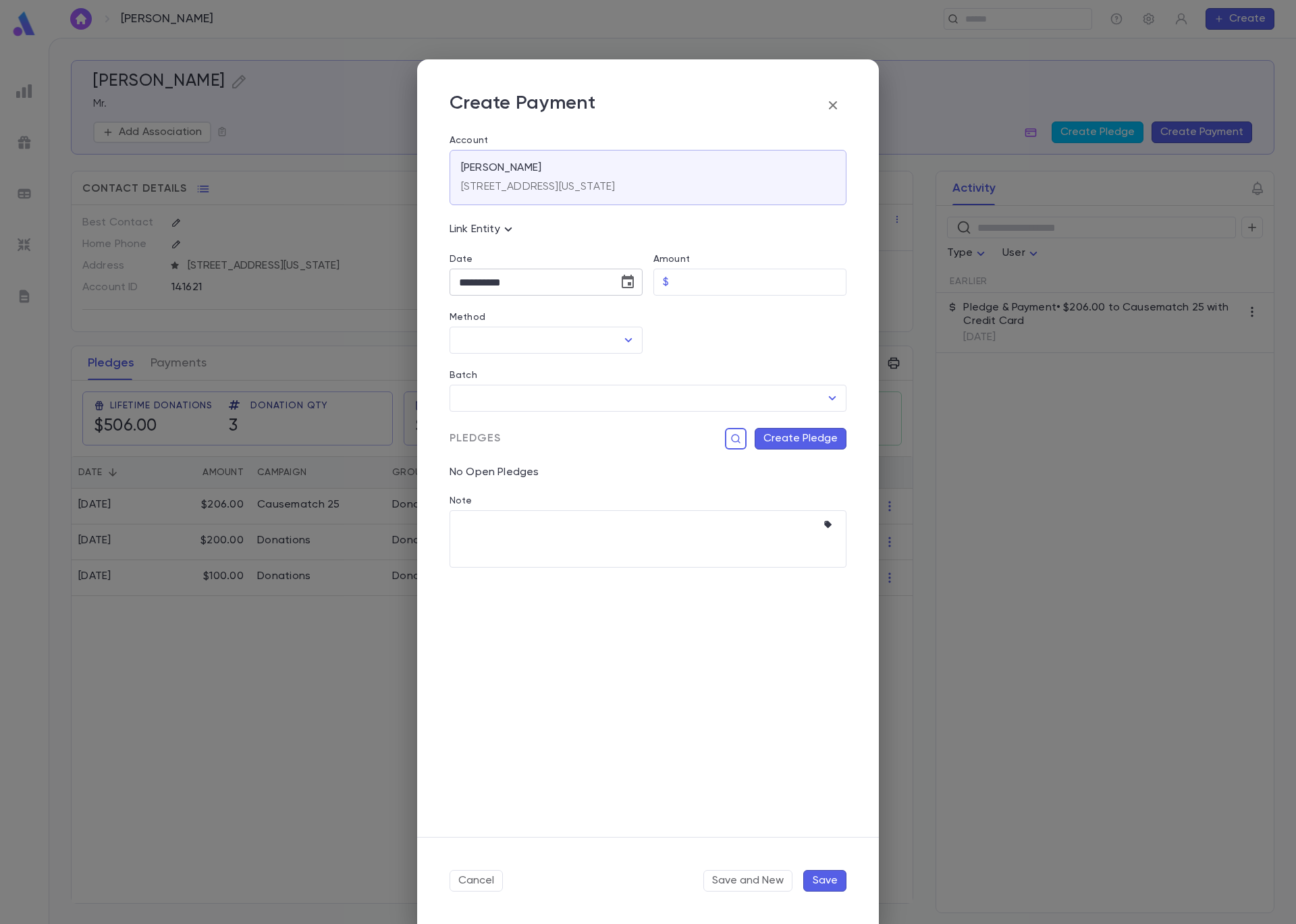
click at [637, 287] on button "Choose date, selected date is Sep 5, 2025" at bounding box center [627, 282] width 27 height 27
click at [588, 316] on icon "Previous month" at bounding box center [584, 316] width 16 height 16
click at [583, 448] on button "22" at bounding box center [583, 449] width 24 height 24
type input "**********"
click at [682, 282] on input "Amount" at bounding box center [760, 283] width 172 height 26
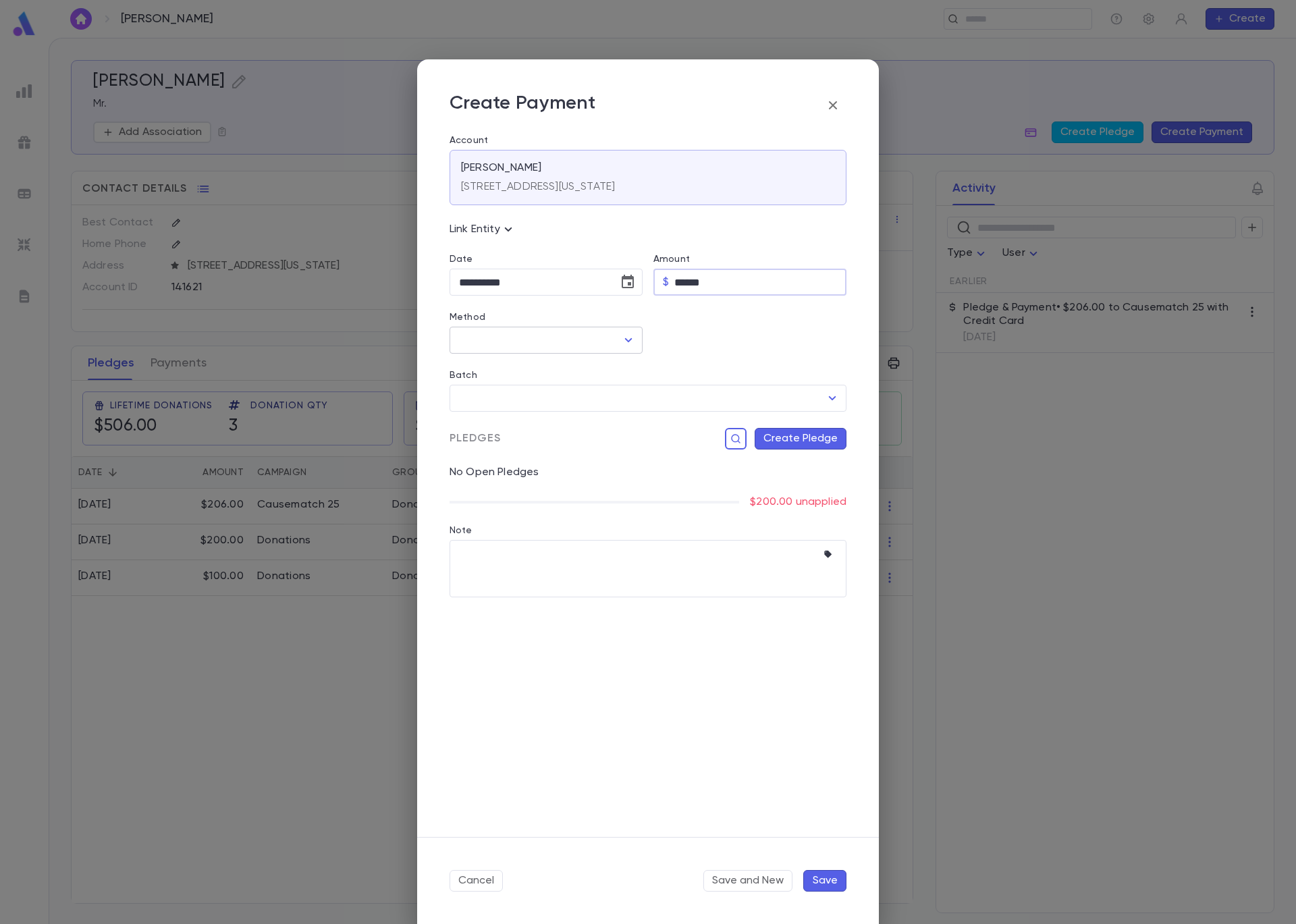
click at [630, 344] on icon "Open" at bounding box center [628, 340] width 16 height 16
type input "******"
click at [576, 419] on li "Check" at bounding box center [546, 413] width 193 height 22
type input "*****"
click at [589, 402] on input "Batch" at bounding box center [638, 398] width 365 height 26
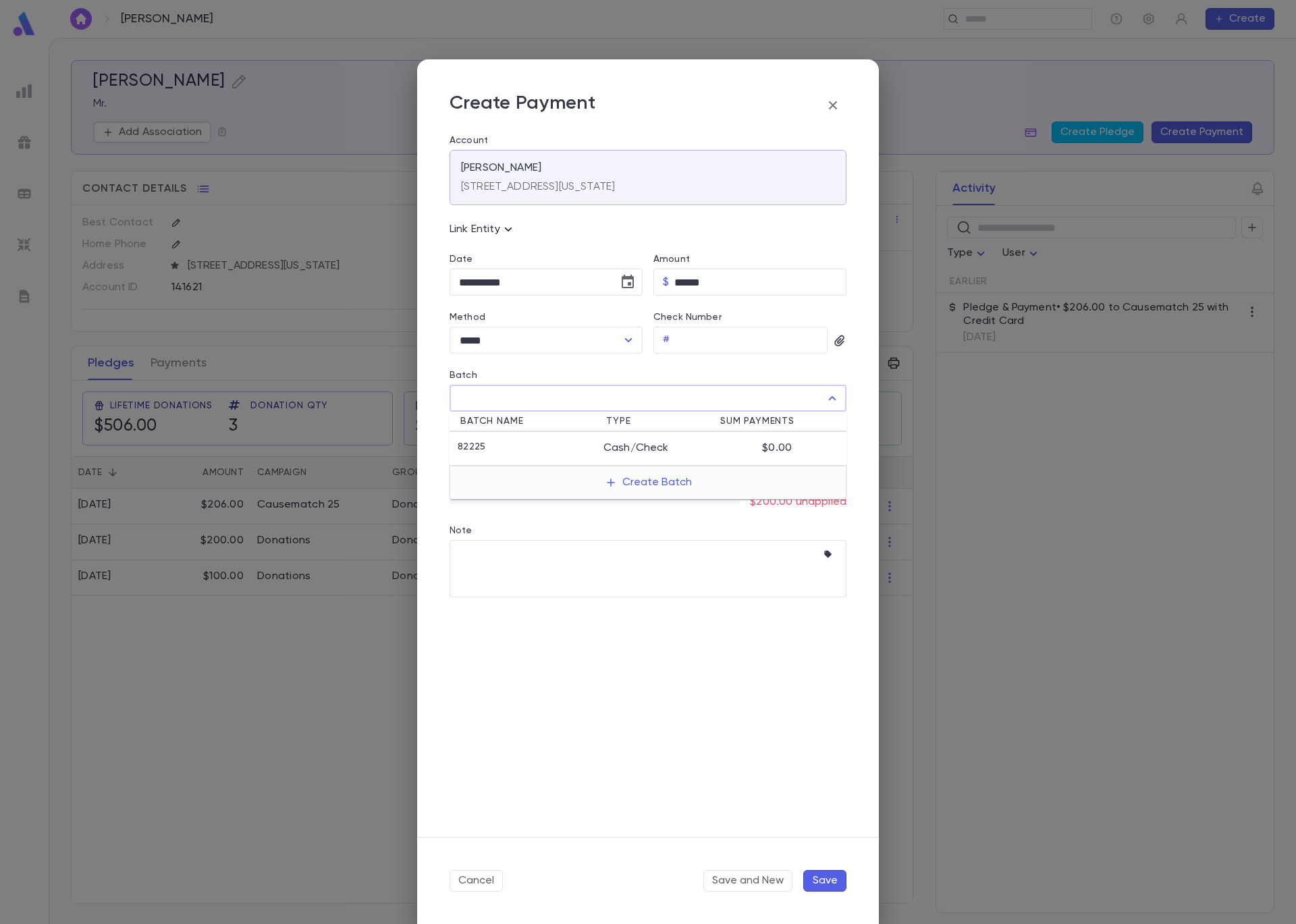
click at [568, 442] on div "82225" at bounding box center [530, 448] width 146 height 13
type input "*****"
click at [796, 443] on button "Create Pledge" at bounding box center [800, 439] width 92 height 22
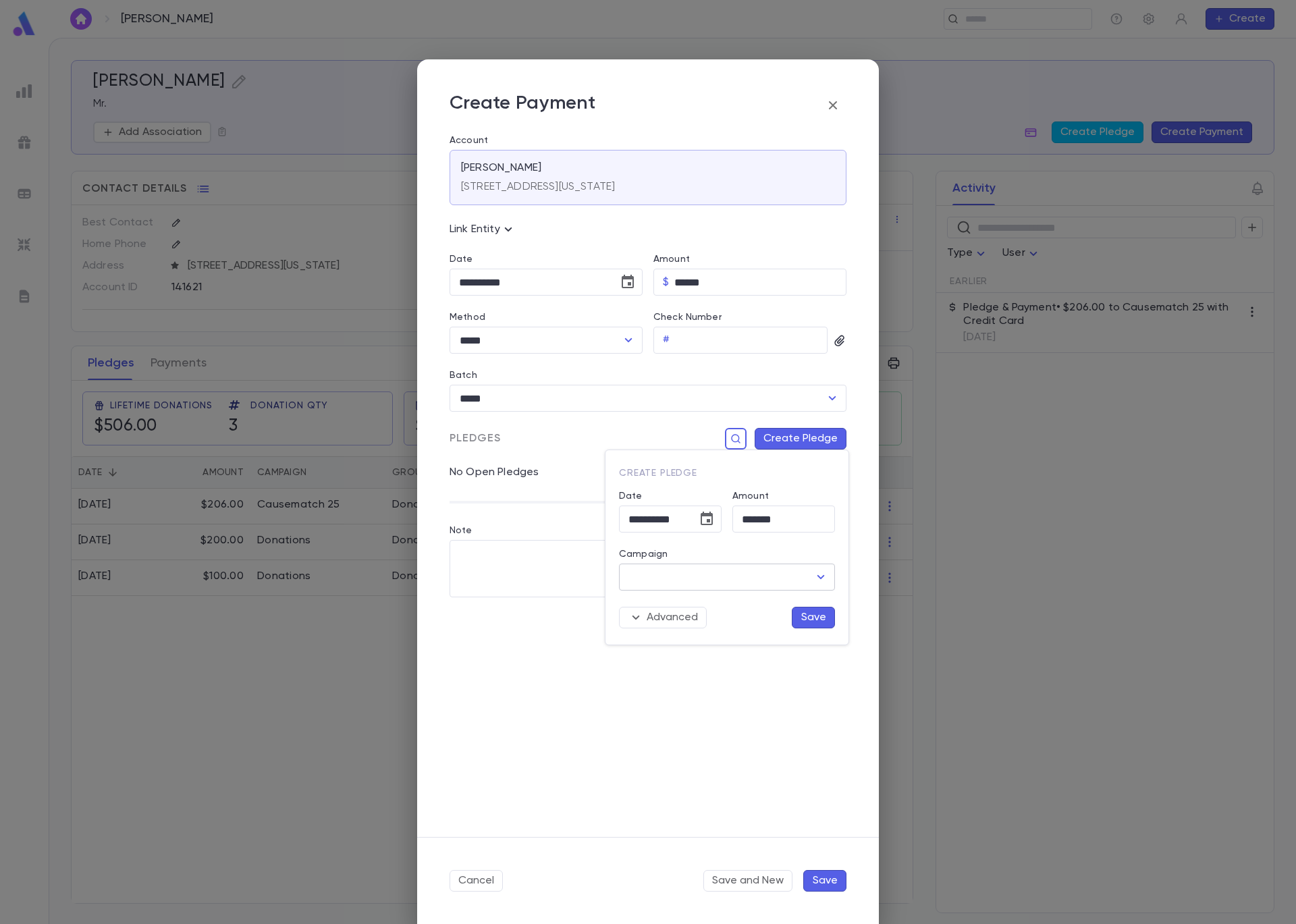
click at [727, 580] on input "Campaign" at bounding box center [717, 577] width 184 height 26
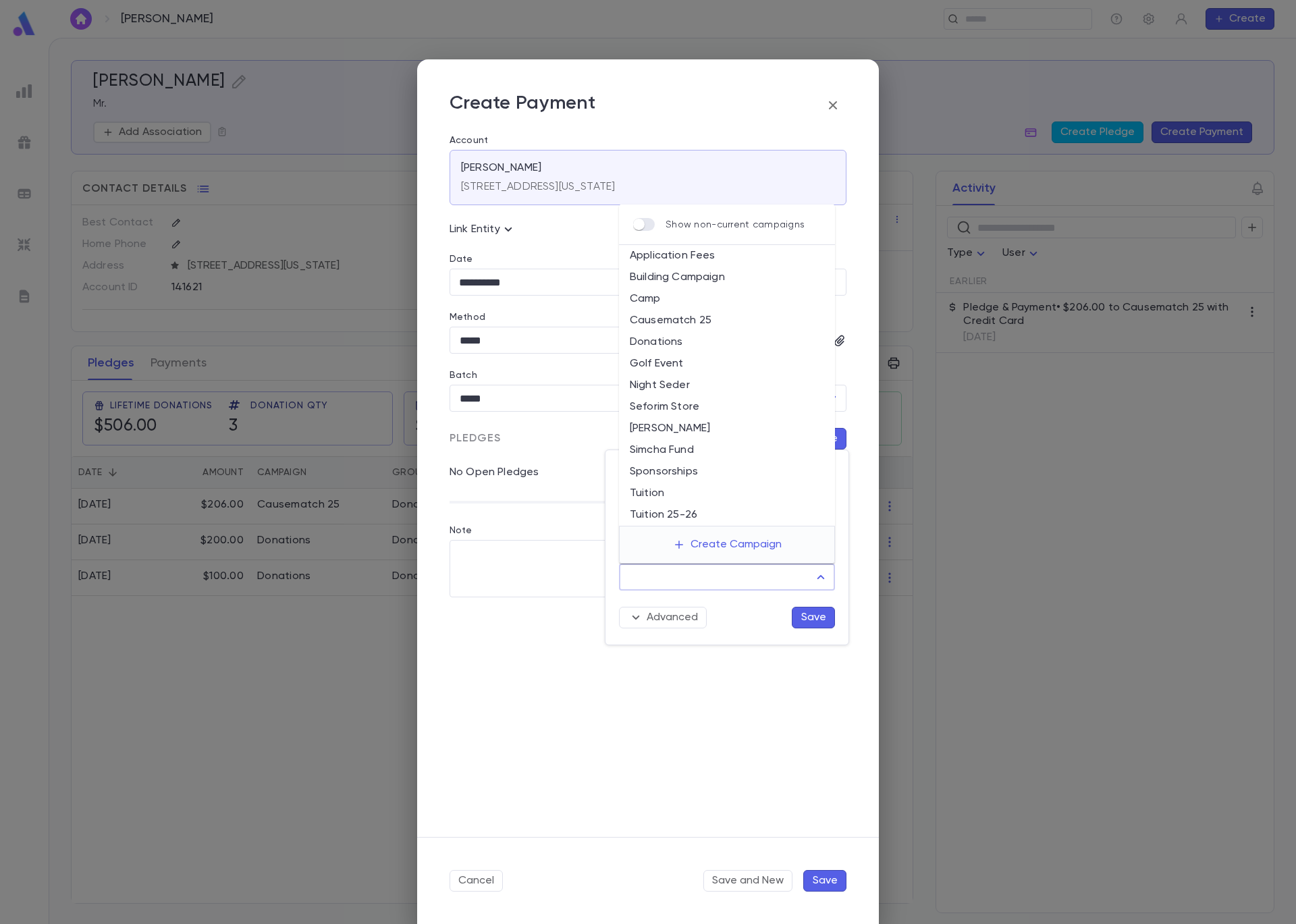
click at [722, 327] on li "Causematch 25" at bounding box center [726, 321] width 216 height 22
type input "**********"
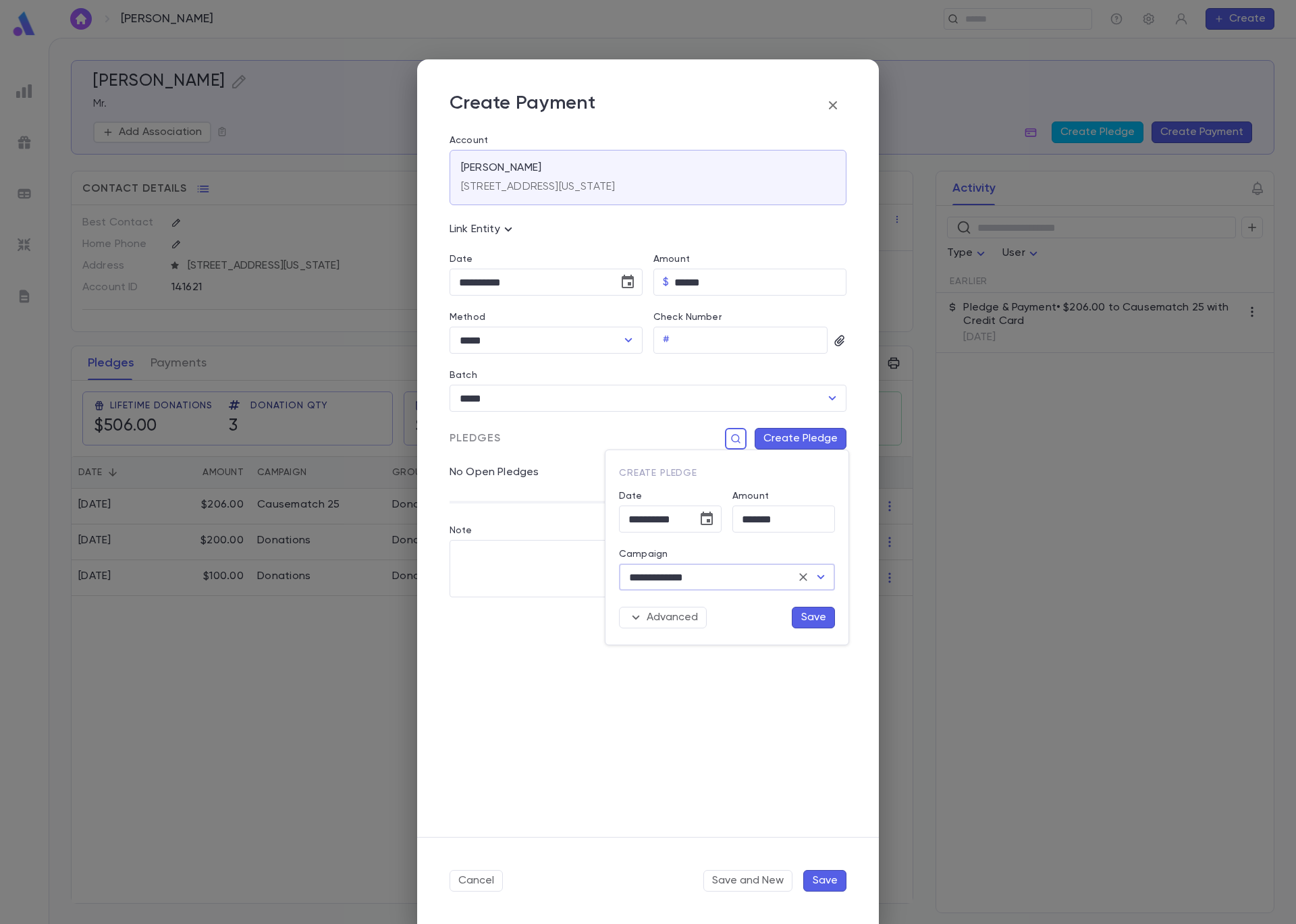
click at [814, 620] on button "Save" at bounding box center [813, 618] width 43 height 22
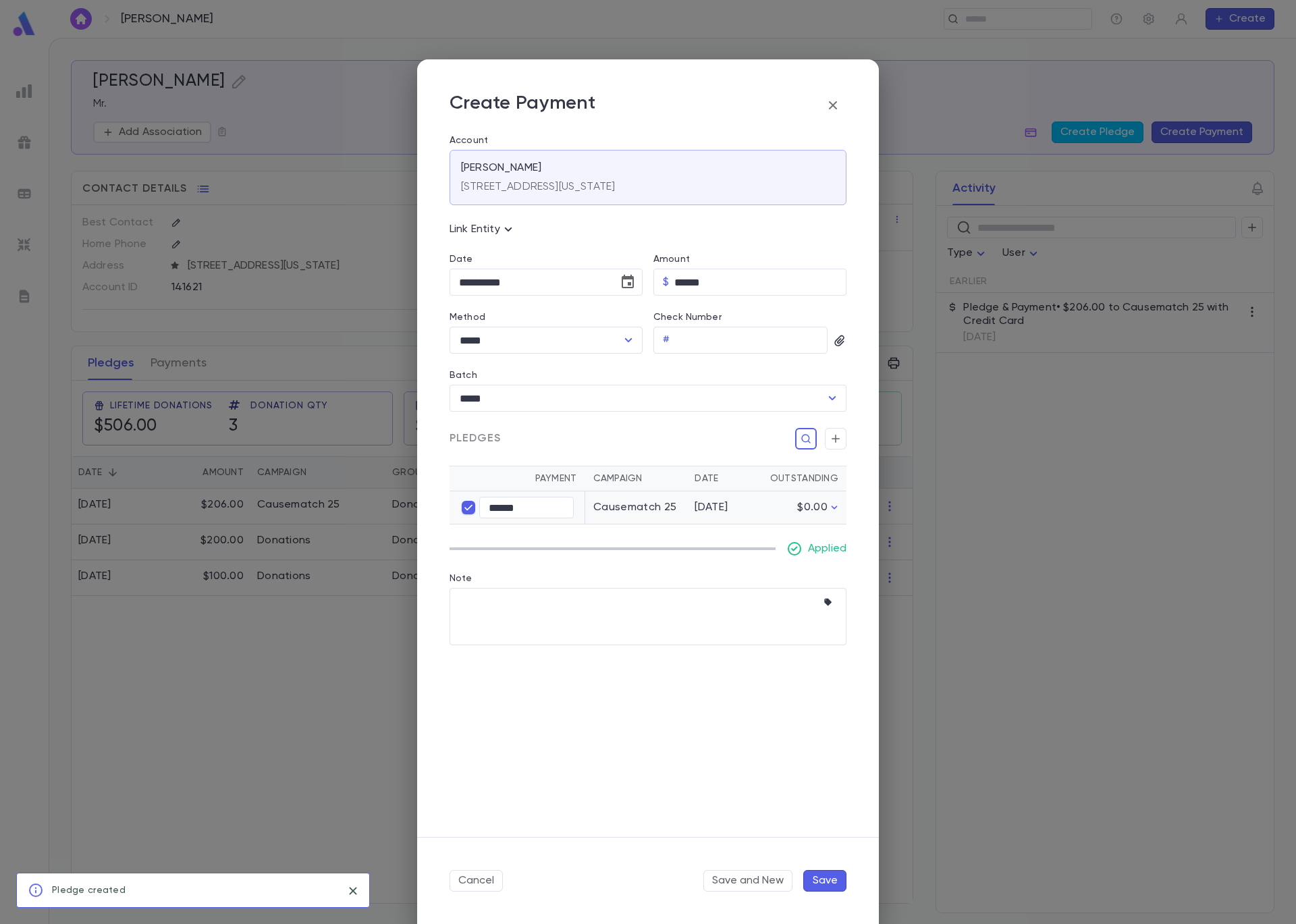
click at [828, 884] on button "Save" at bounding box center [825, 881] width 43 height 22
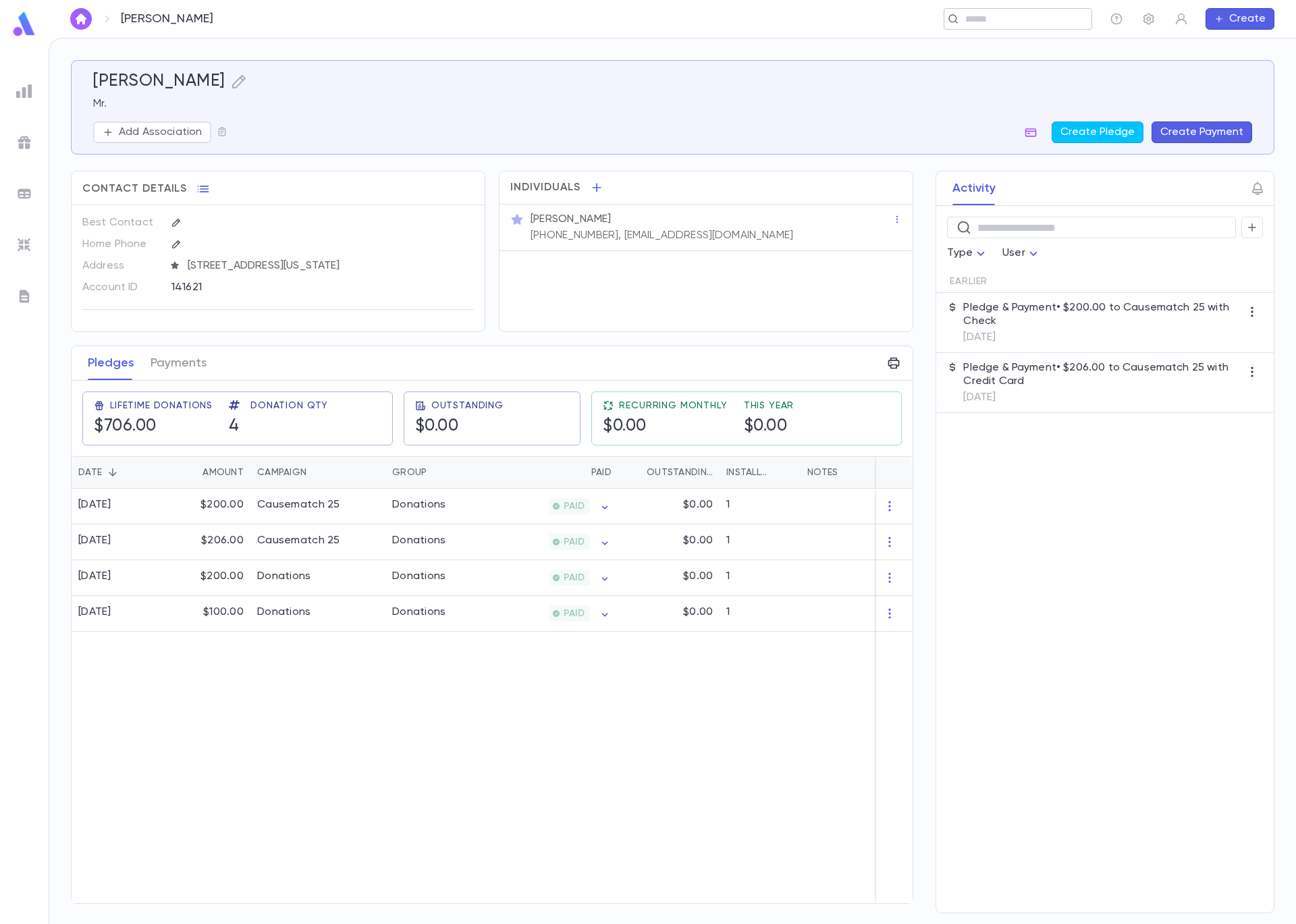
click at [998, 17] on input "text" at bounding box center [1014, 19] width 104 height 12
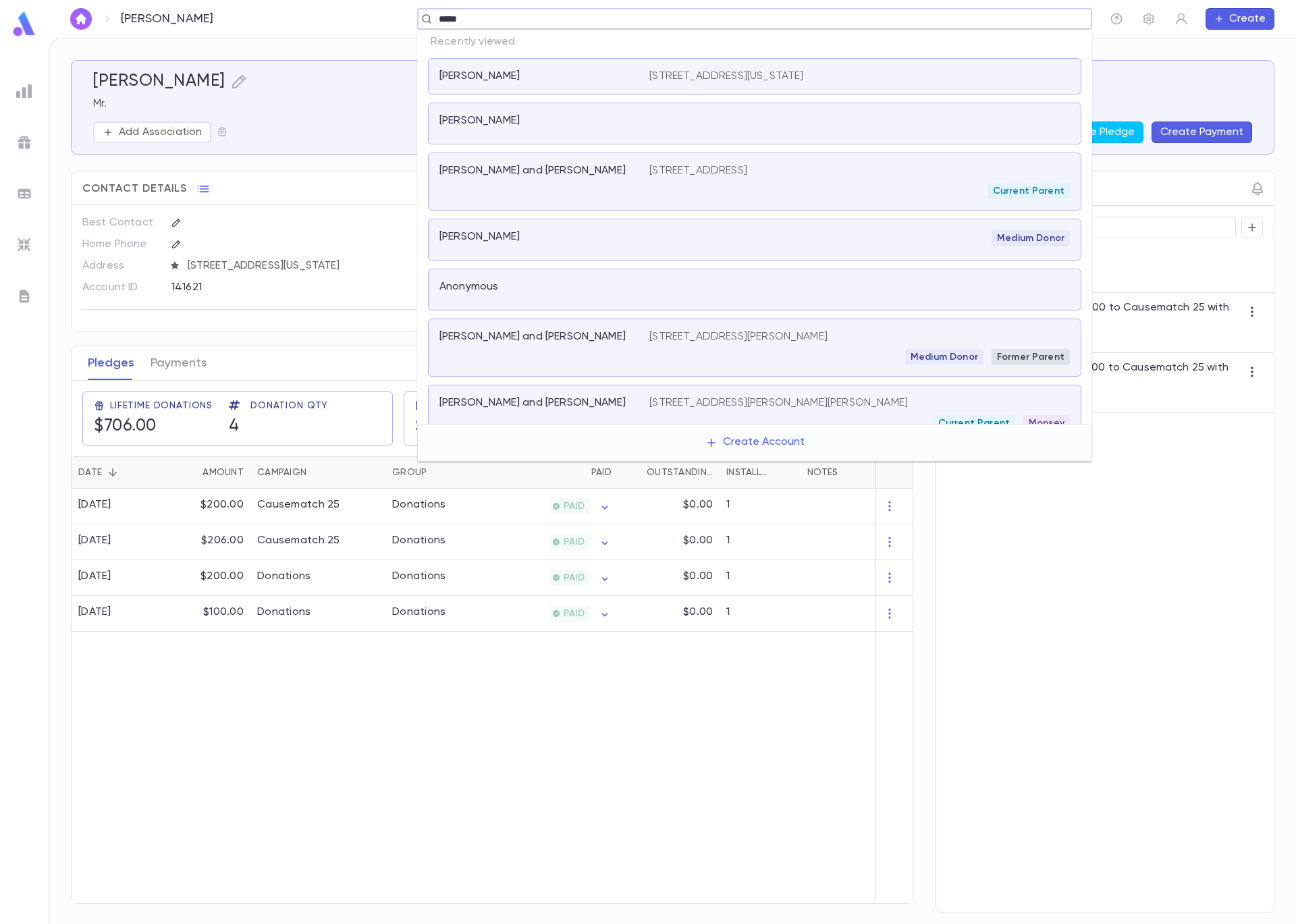
type input "******"
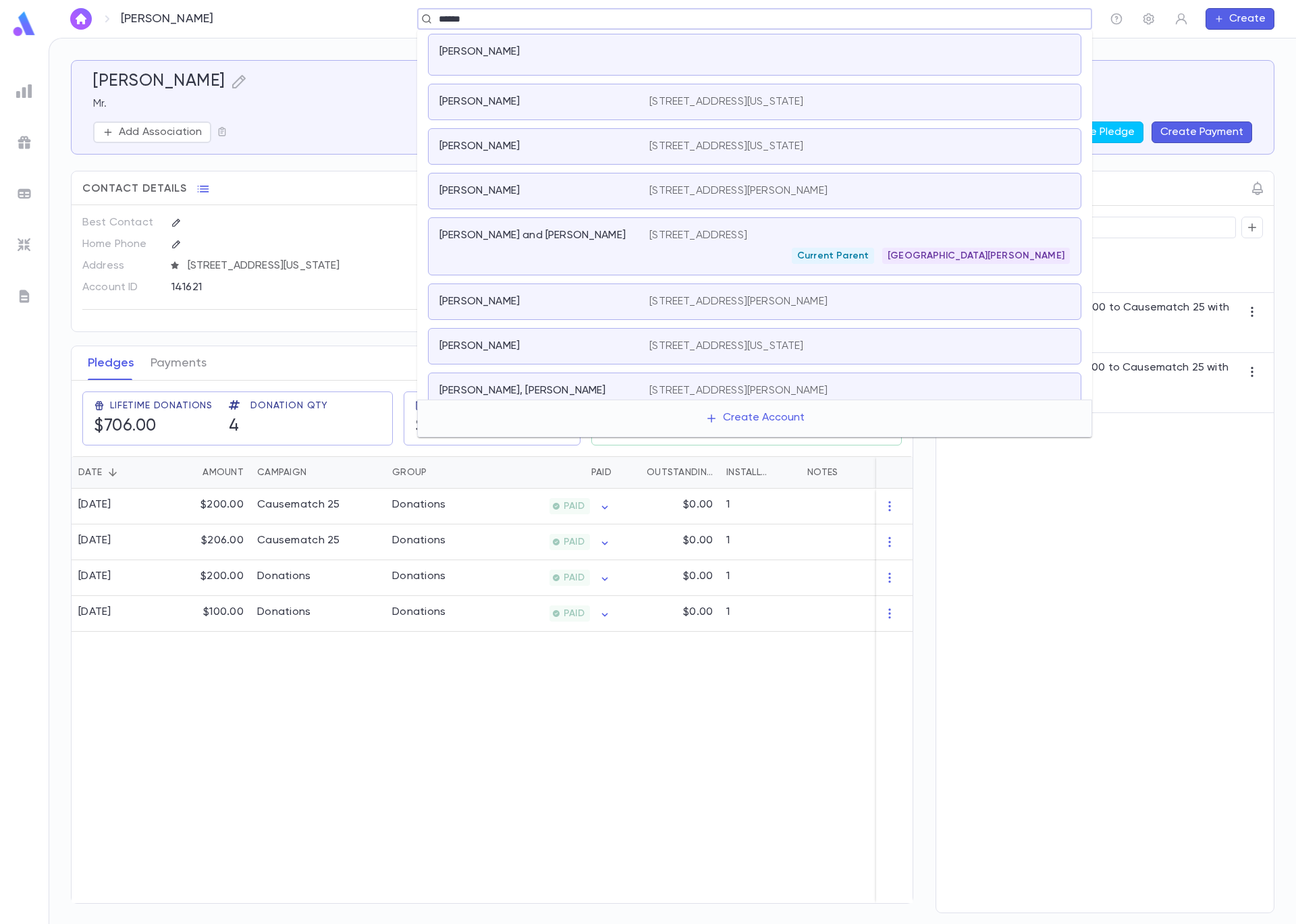
click at [608, 245] on div "Gordon, Johnathan and Judith" at bounding box center [544, 246] width 210 height 35
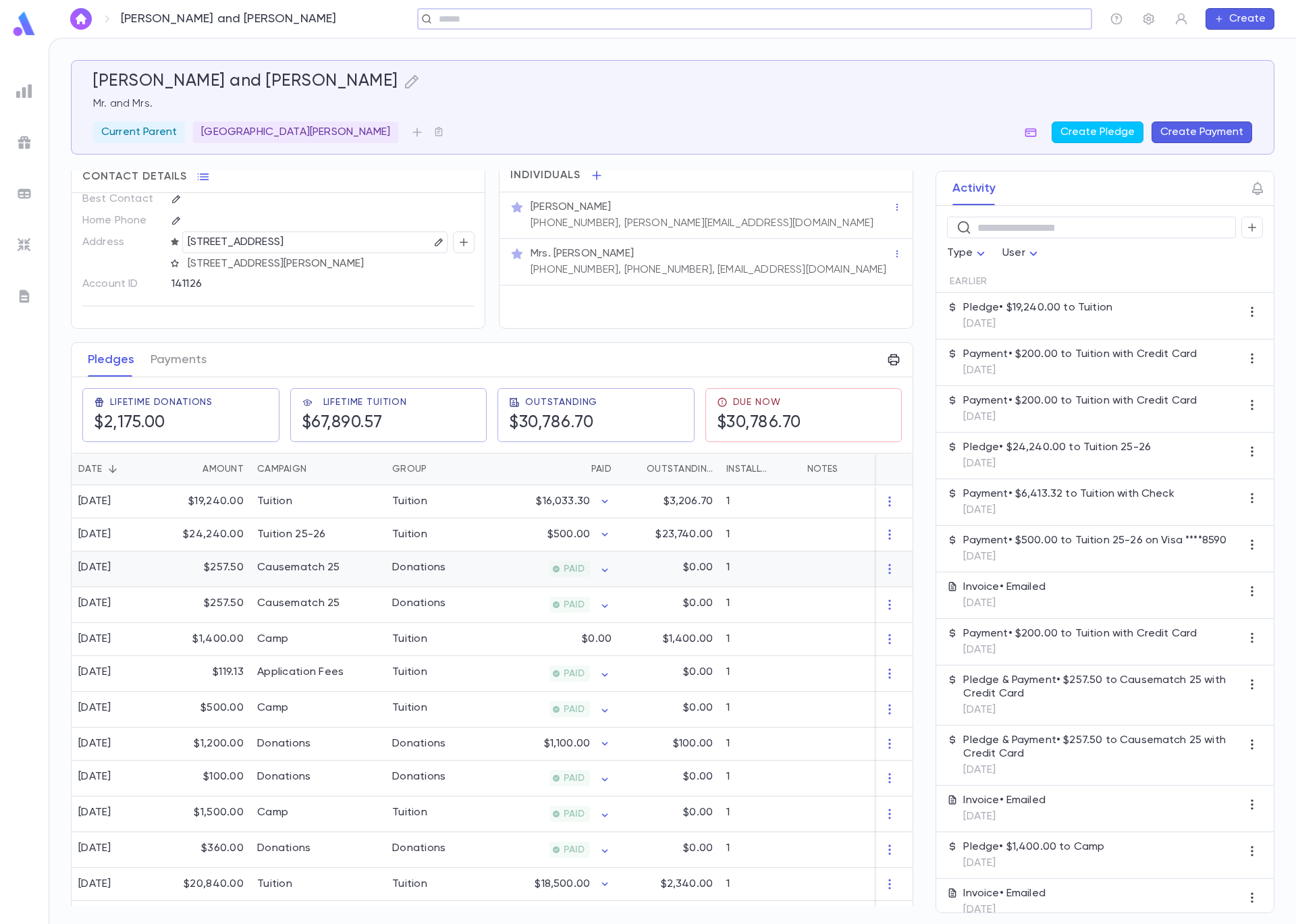
scroll to position [12, 0]
click at [365, 508] on div "Tuition" at bounding box center [317, 501] width 135 height 33
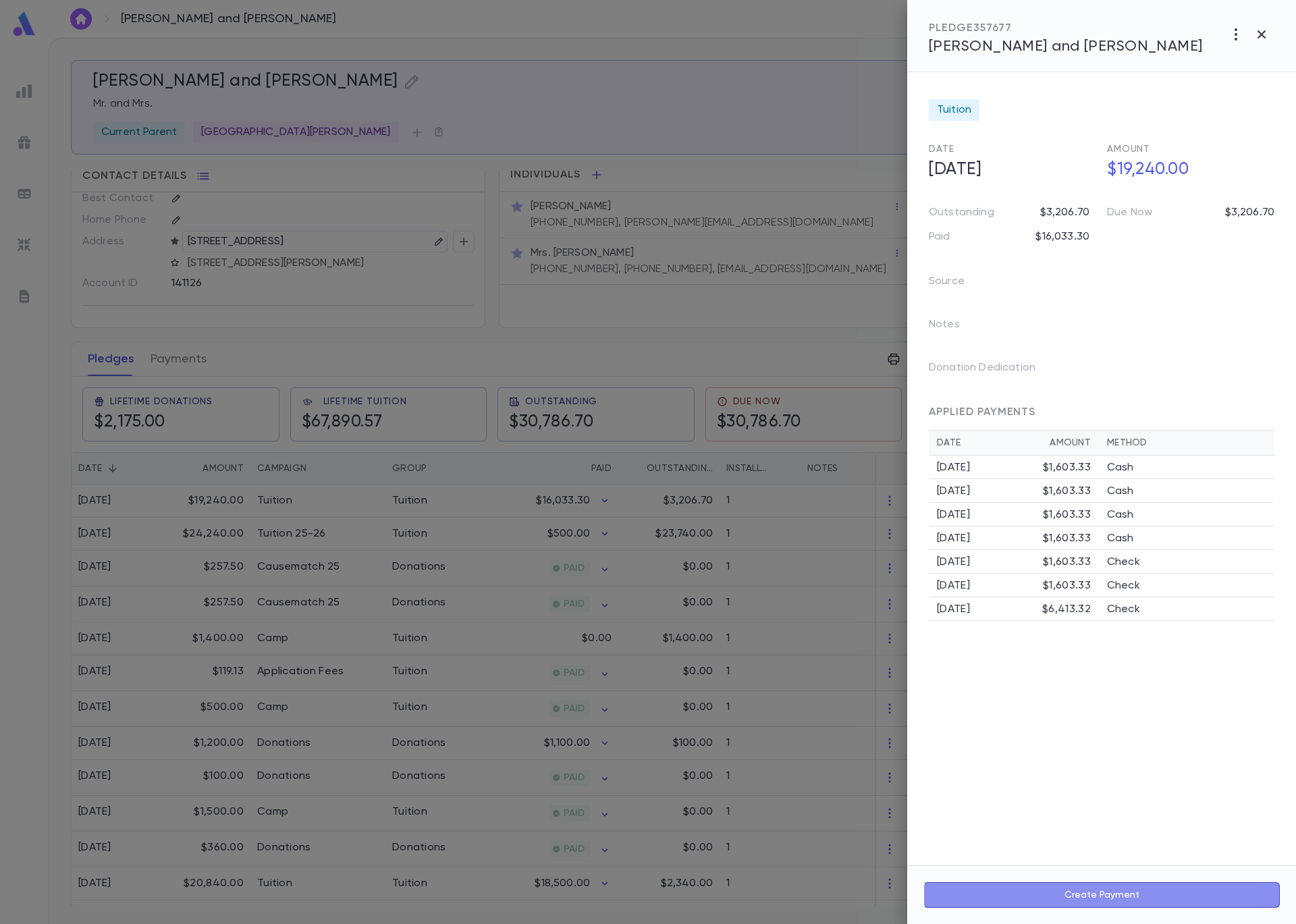
click at [1033, 899] on button "Create Payment" at bounding box center [1101, 894] width 356 height 26
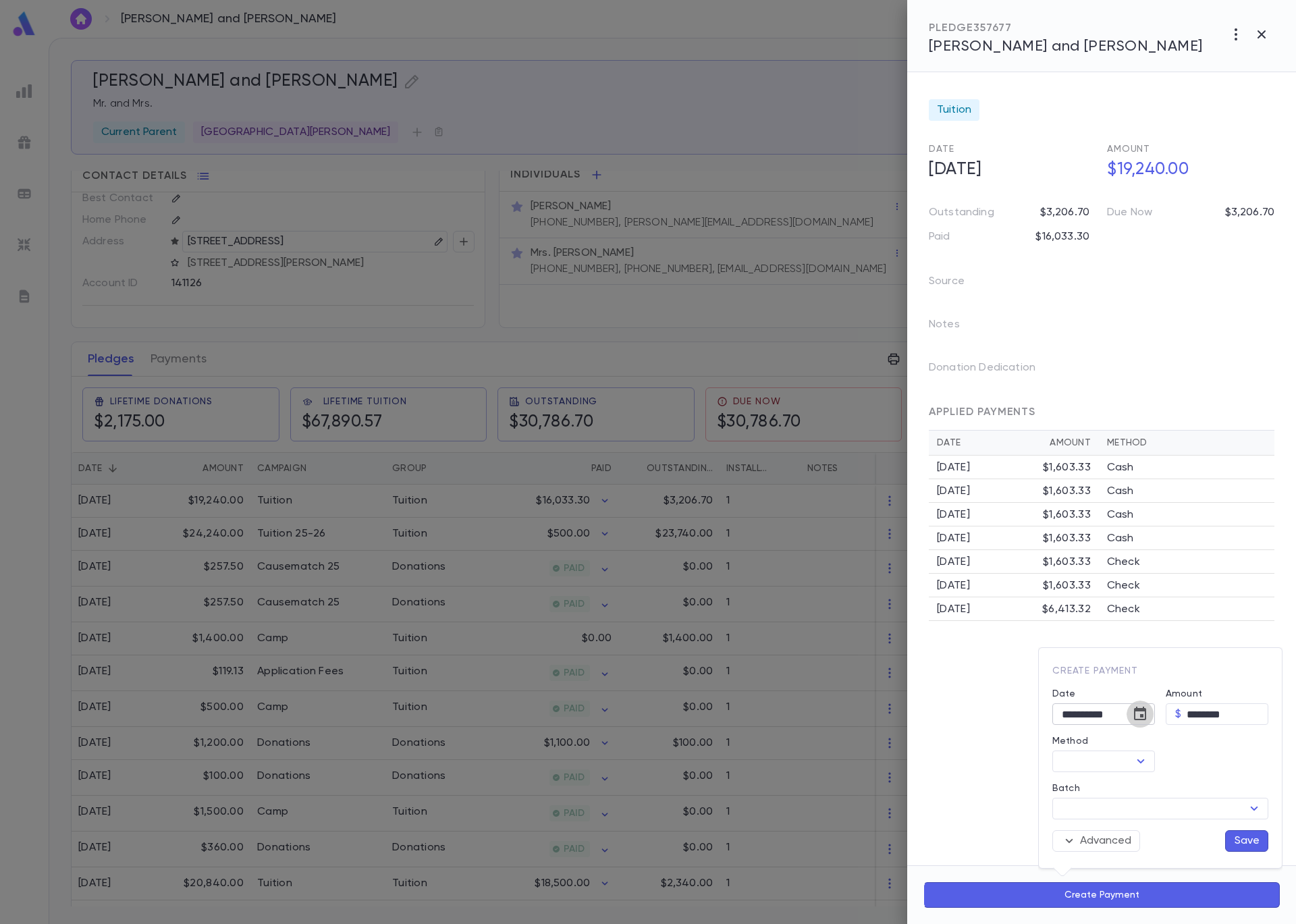
click at [1138, 717] on icon "Choose date, selected date is Sep 5, 2025" at bounding box center [1140, 714] width 16 height 16
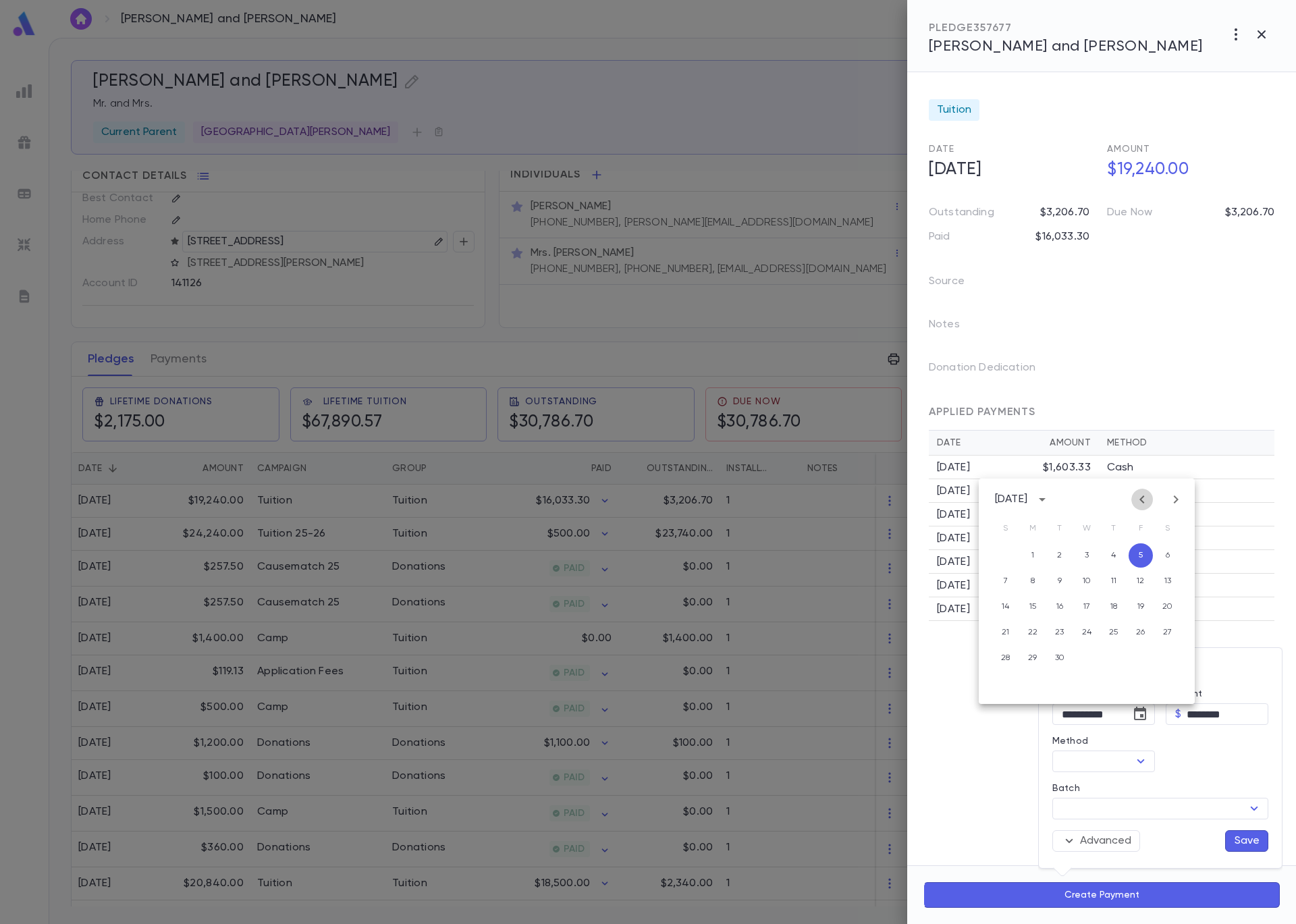
click at [1138, 494] on icon "Previous month" at bounding box center [1142, 499] width 16 height 16
click at [1142, 627] on button "22" at bounding box center [1140, 632] width 24 height 24
type input "**********"
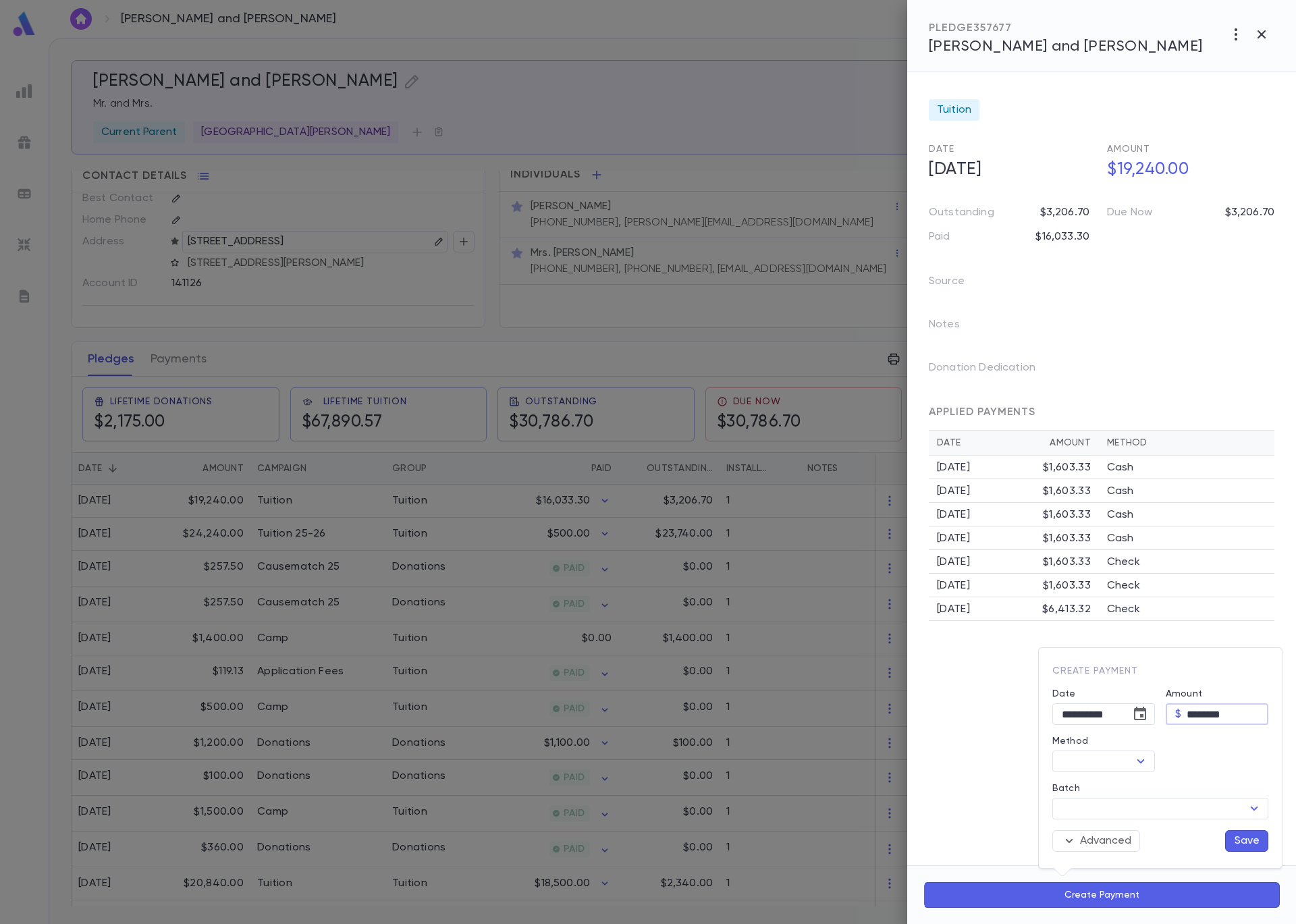
drag, startPoint x: 1238, startPoint y: 713, endPoint x: 1156, endPoint y: 708, distance: 82.2
click at [1156, 708] on div "Amount $ ******** ​" at bounding box center [1212, 701] width 114 height 48
click at [1143, 761] on icon "Open" at bounding box center [1142, 761] width 8 height 4
type input "********"
click at [1103, 601] on li "Check" at bounding box center [1135, 605] width 165 height 22
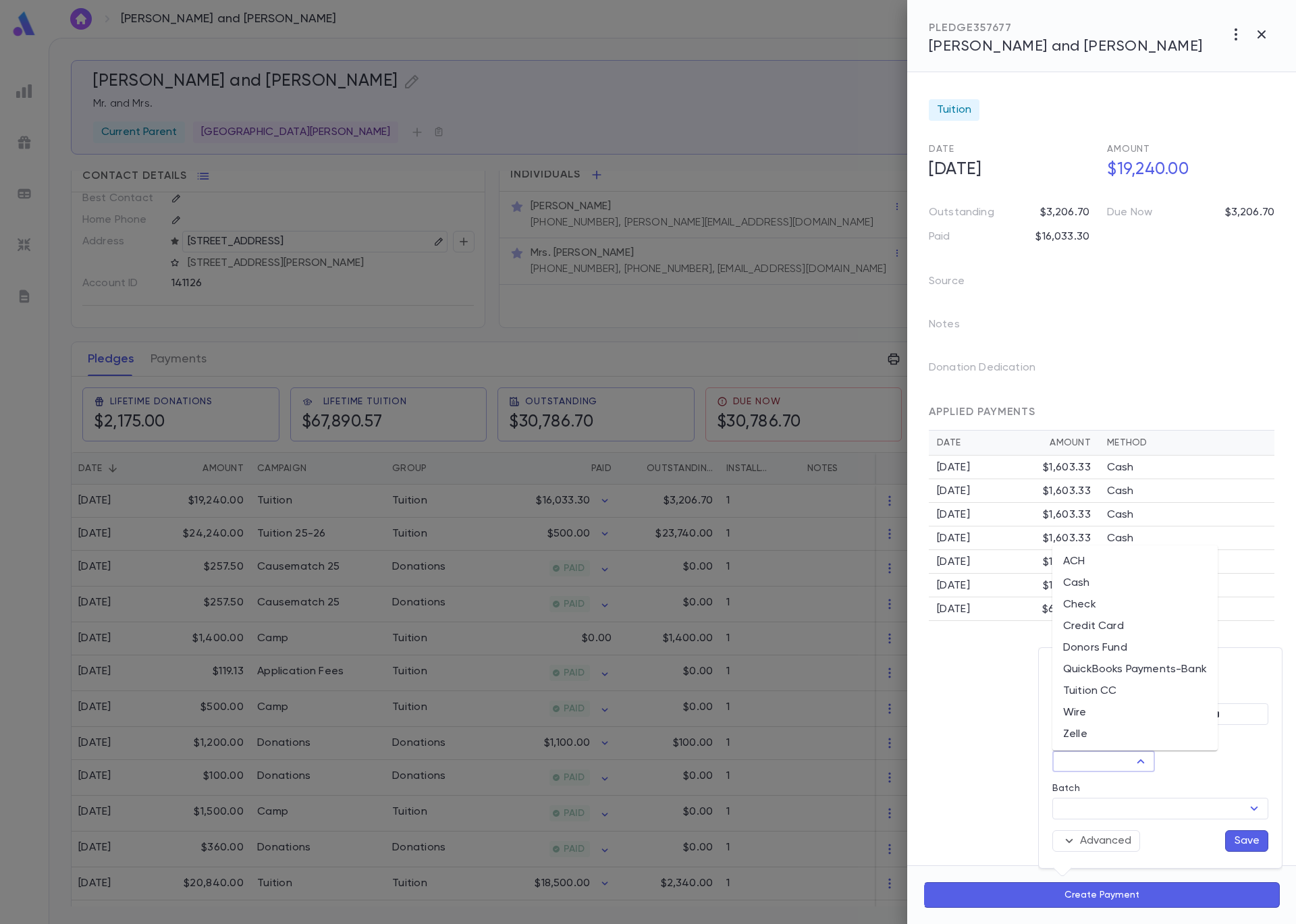
type input "*****"
click at [1170, 809] on input "Batch" at bounding box center [1149, 809] width 185 height 19
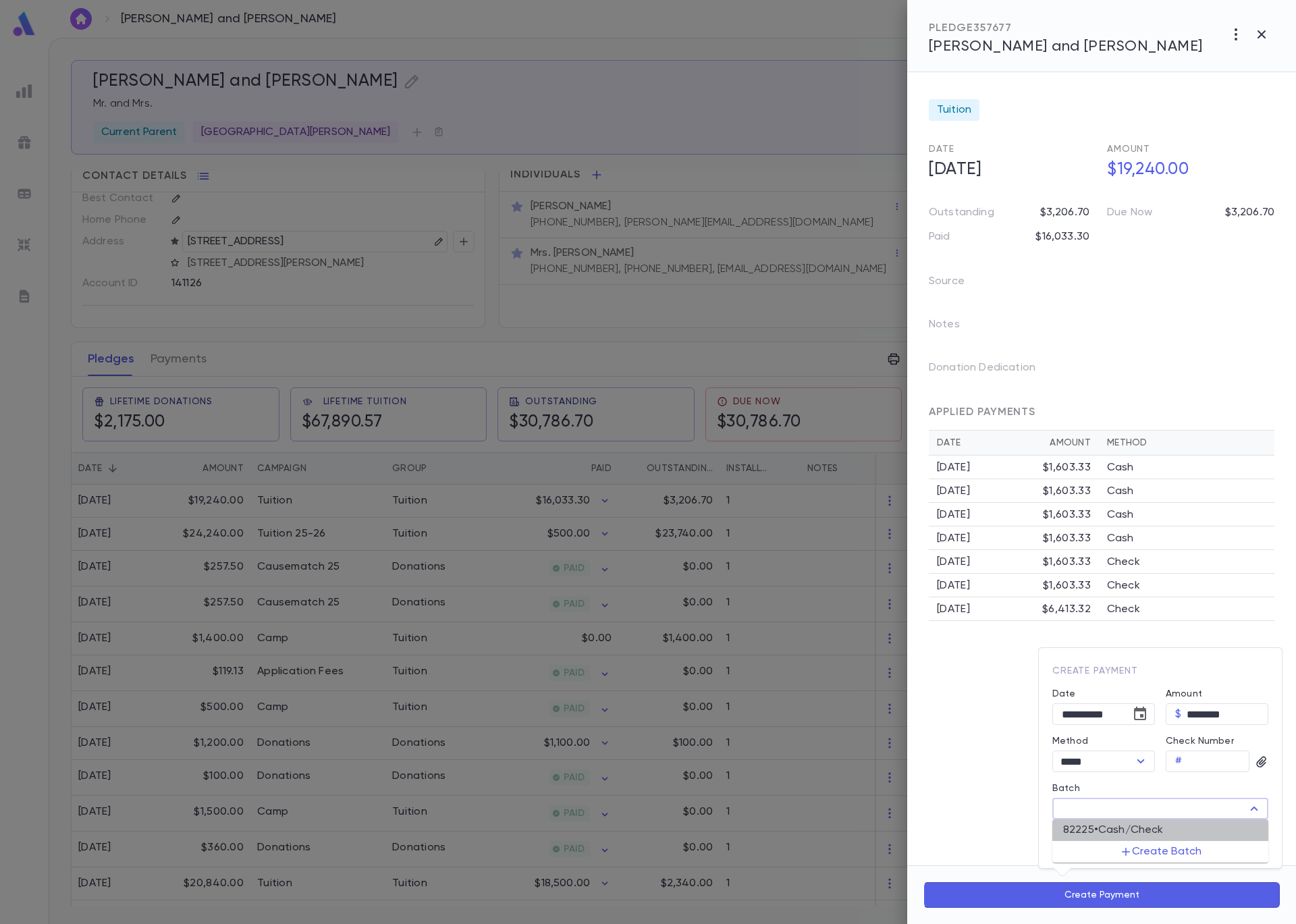
click at [1161, 827] on div "82225 • Cash/Check" at bounding box center [1113, 830] width 101 height 13
type input "*****"
click at [1253, 836] on button "Save" at bounding box center [1246, 841] width 43 height 22
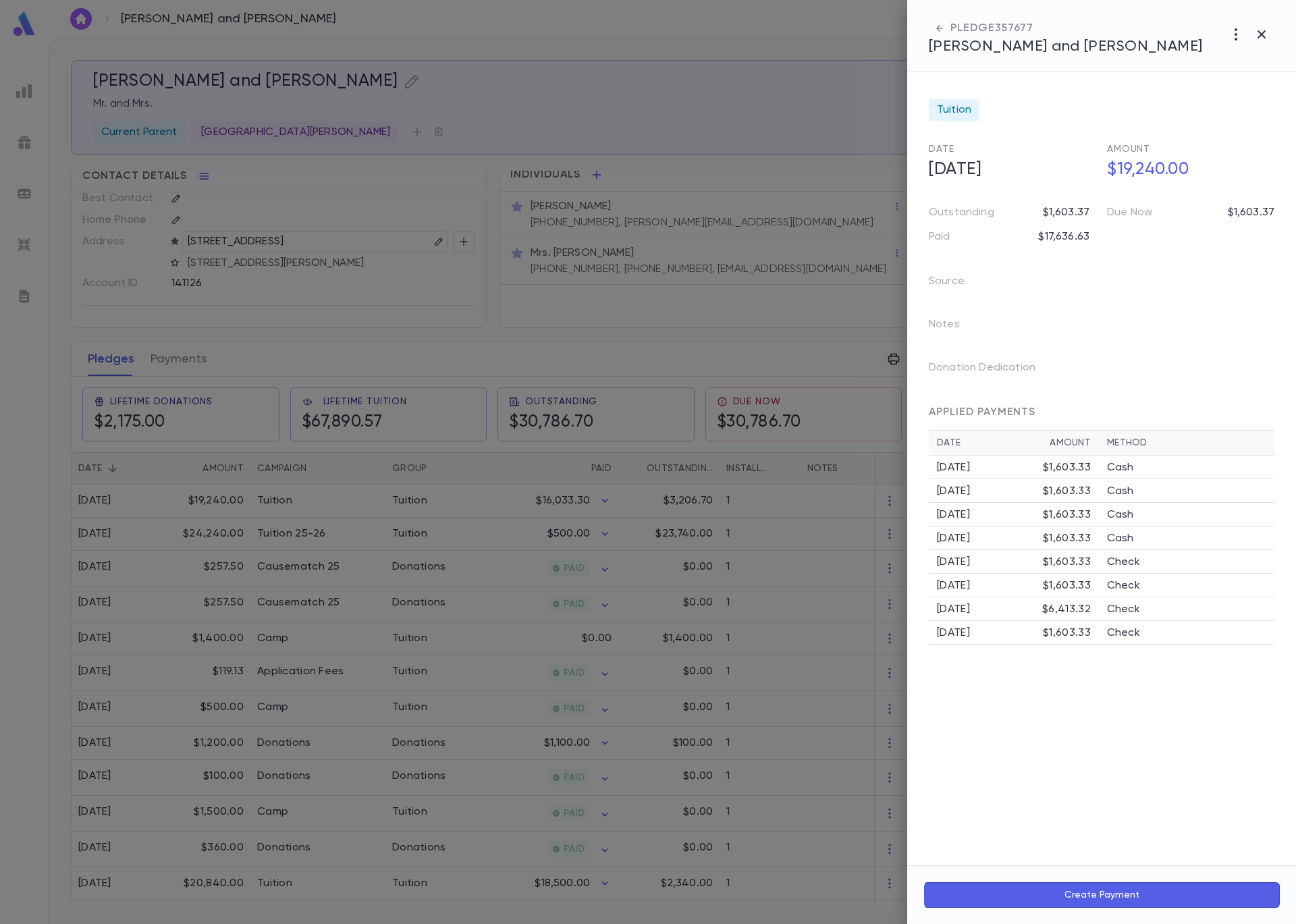
click at [376, 259] on div at bounding box center [648, 462] width 1296 height 924
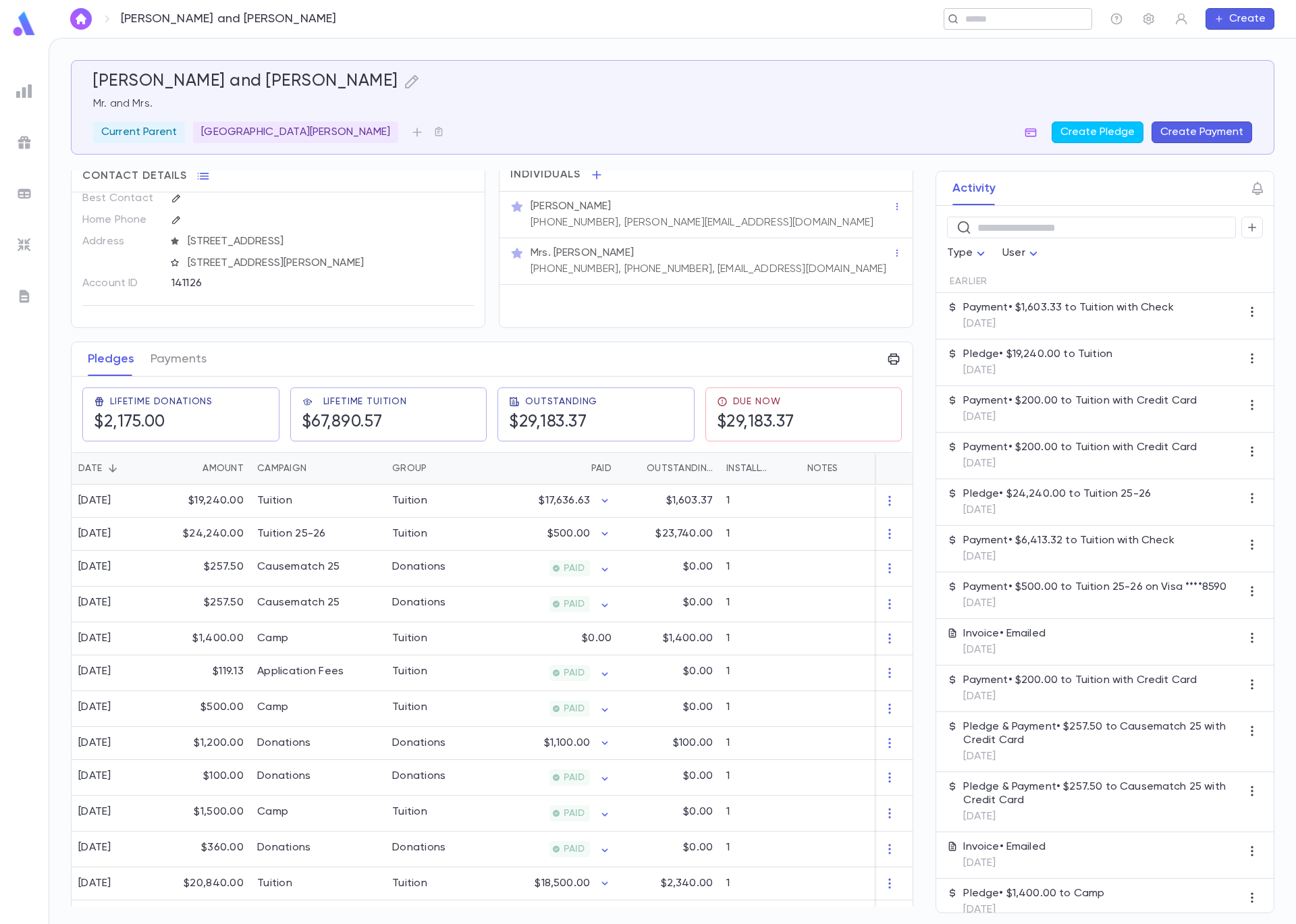
click at [1001, 22] on input "text" at bounding box center [1014, 19] width 104 height 12
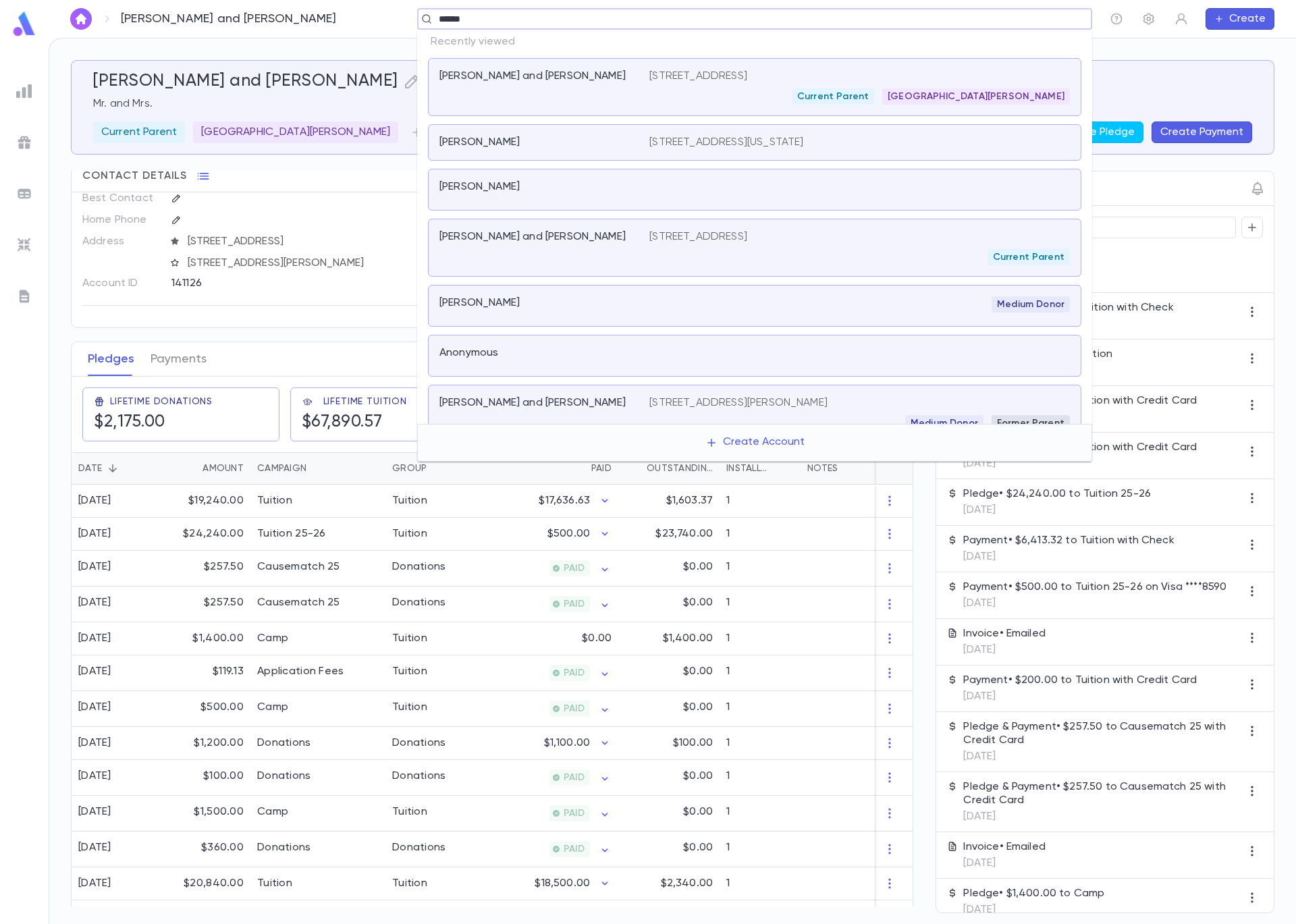
type input "*******"
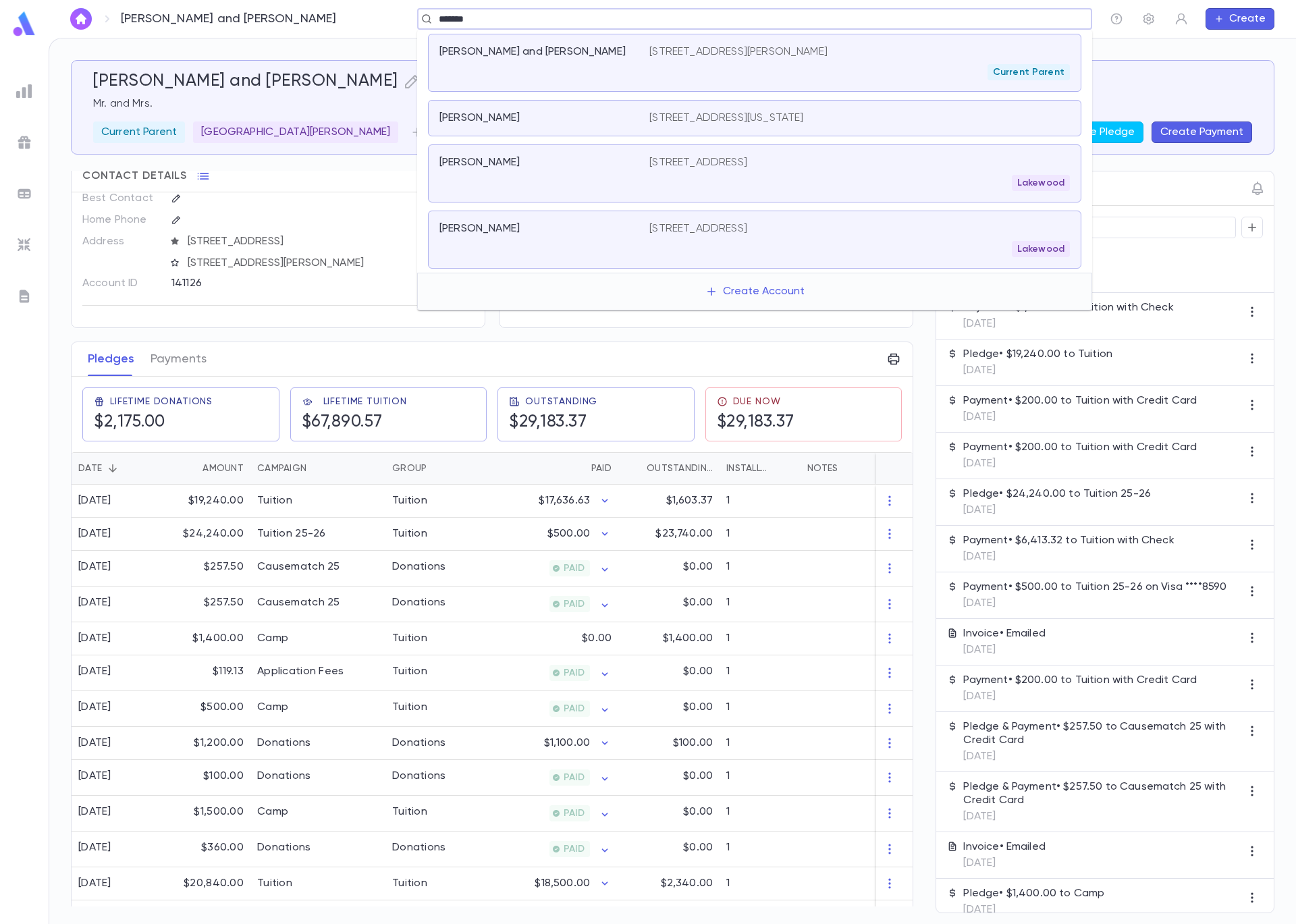
click at [754, 62] on div "2829 W. Jarvis Ave., Chicago IL 60645 Current Parent" at bounding box center [860, 62] width 421 height 35
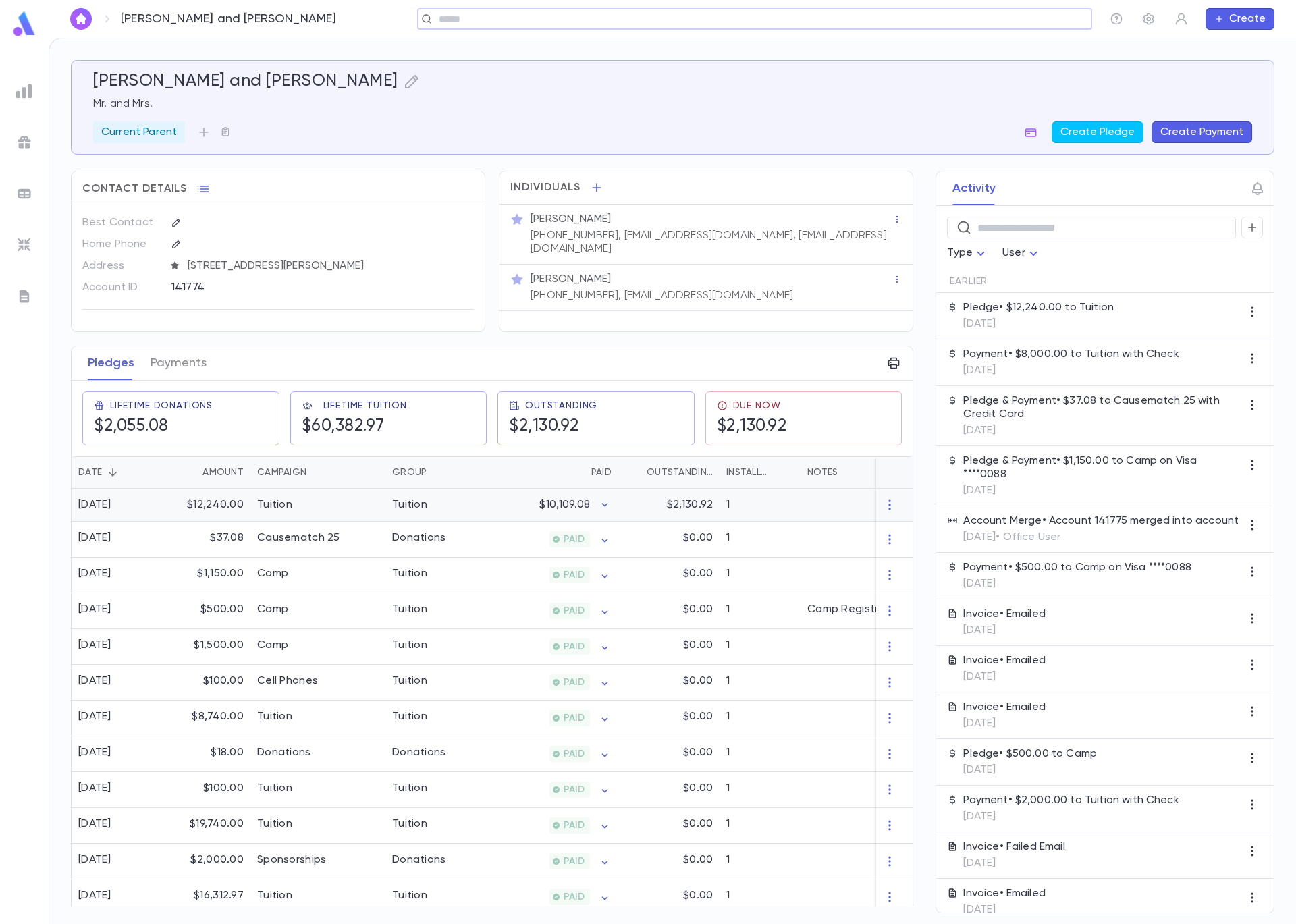
click at [421, 508] on div "Tuition" at bounding box center [409, 504] width 35 height 13
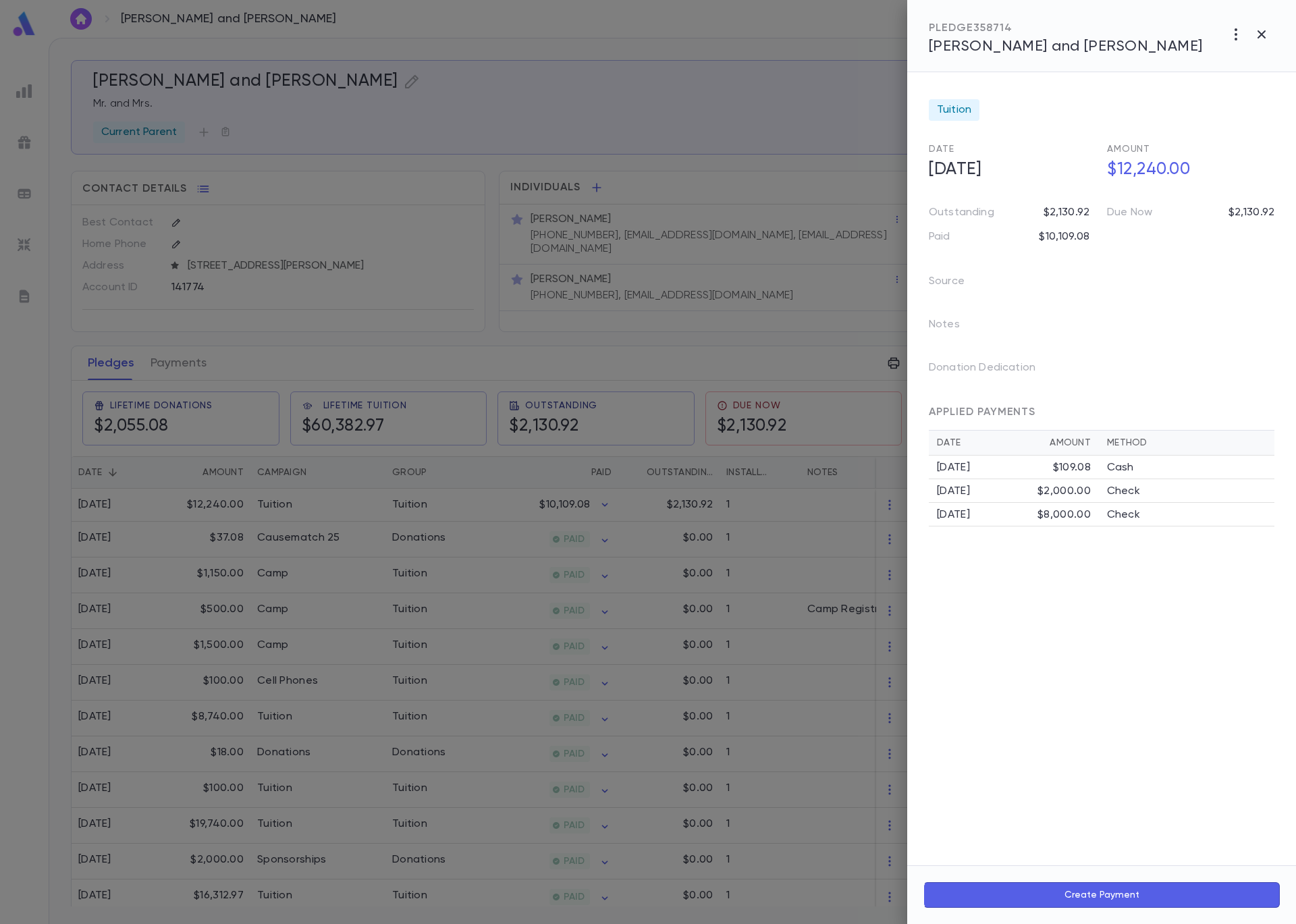
click at [1108, 894] on button "Create Payment" at bounding box center [1101, 894] width 356 height 26
click at [1140, 714] on icon "Choose date, selected date is Sep 5, 2025" at bounding box center [1140, 713] width 12 height 13
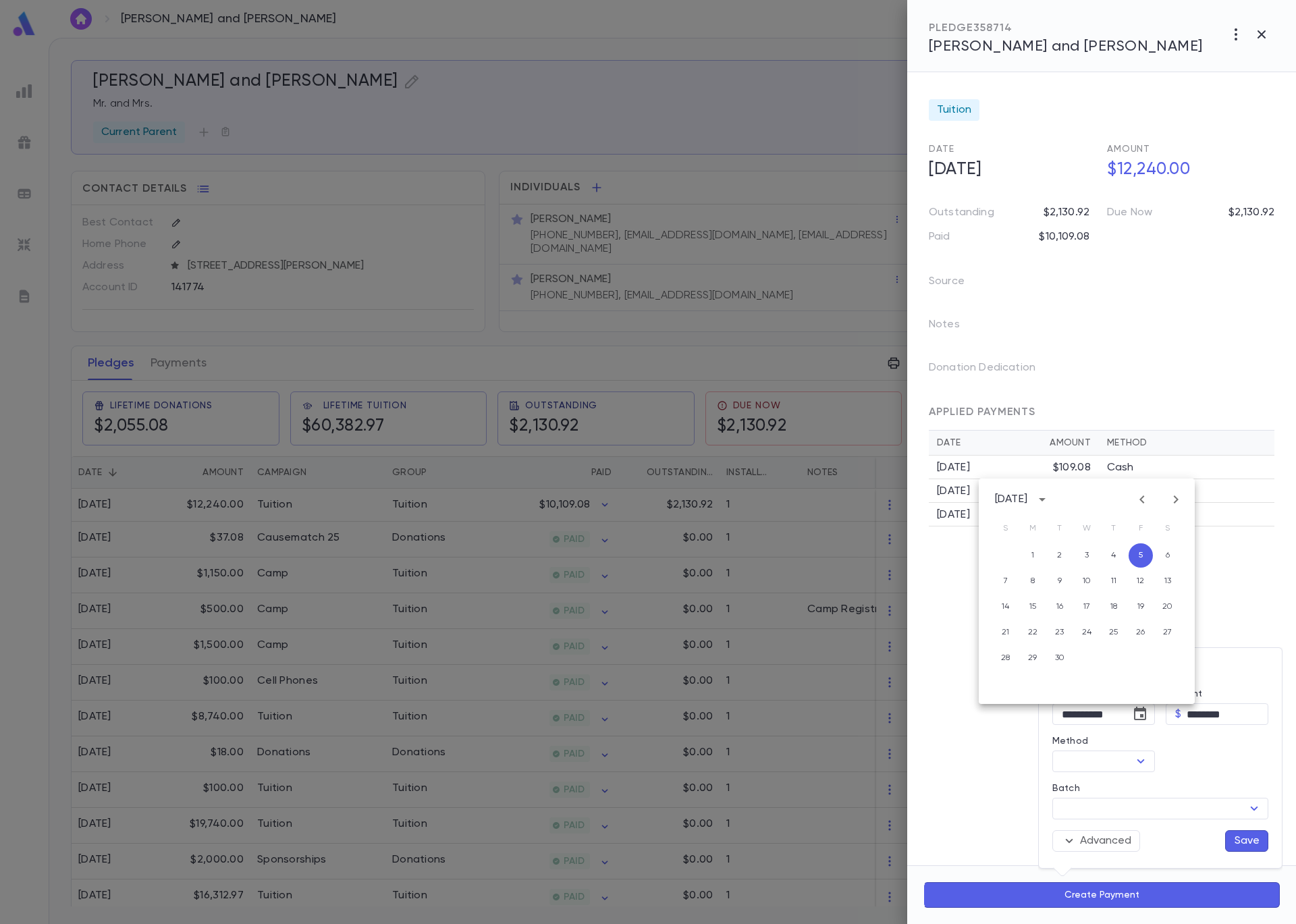
click at [1144, 499] on icon "Previous month" at bounding box center [1142, 499] width 16 height 16
click at [1146, 637] on button "22" at bounding box center [1140, 632] width 24 height 24
type input "**********"
drag, startPoint x: 1244, startPoint y: 713, endPoint x: 1153, endPoint y: 702, distance: 91.7
click at [1153, 702] on div "**********" at bounding box center [1155, 764] width 227 height 174
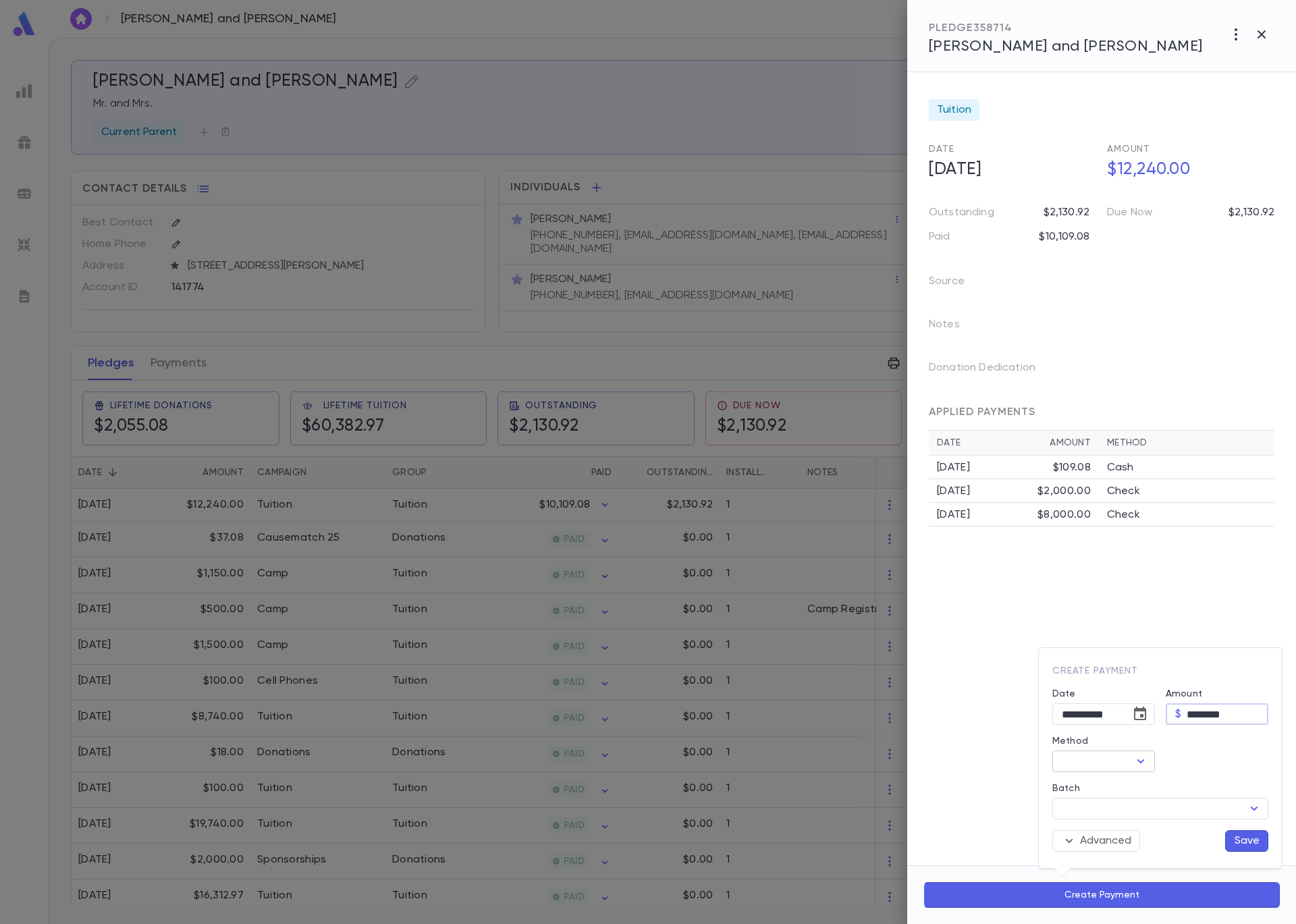
click at [1143, 764] on icon "Open" at bounding box center [1141, 761] width 16 height 16
type input "********"
click at [1117, 605] on li "Check" at bounding box center [1135, 605] width 165 height 22
type input "*****"
click at [1167, 806] on input "Batch" at bounding box center [1149, 809] width 185 height 19
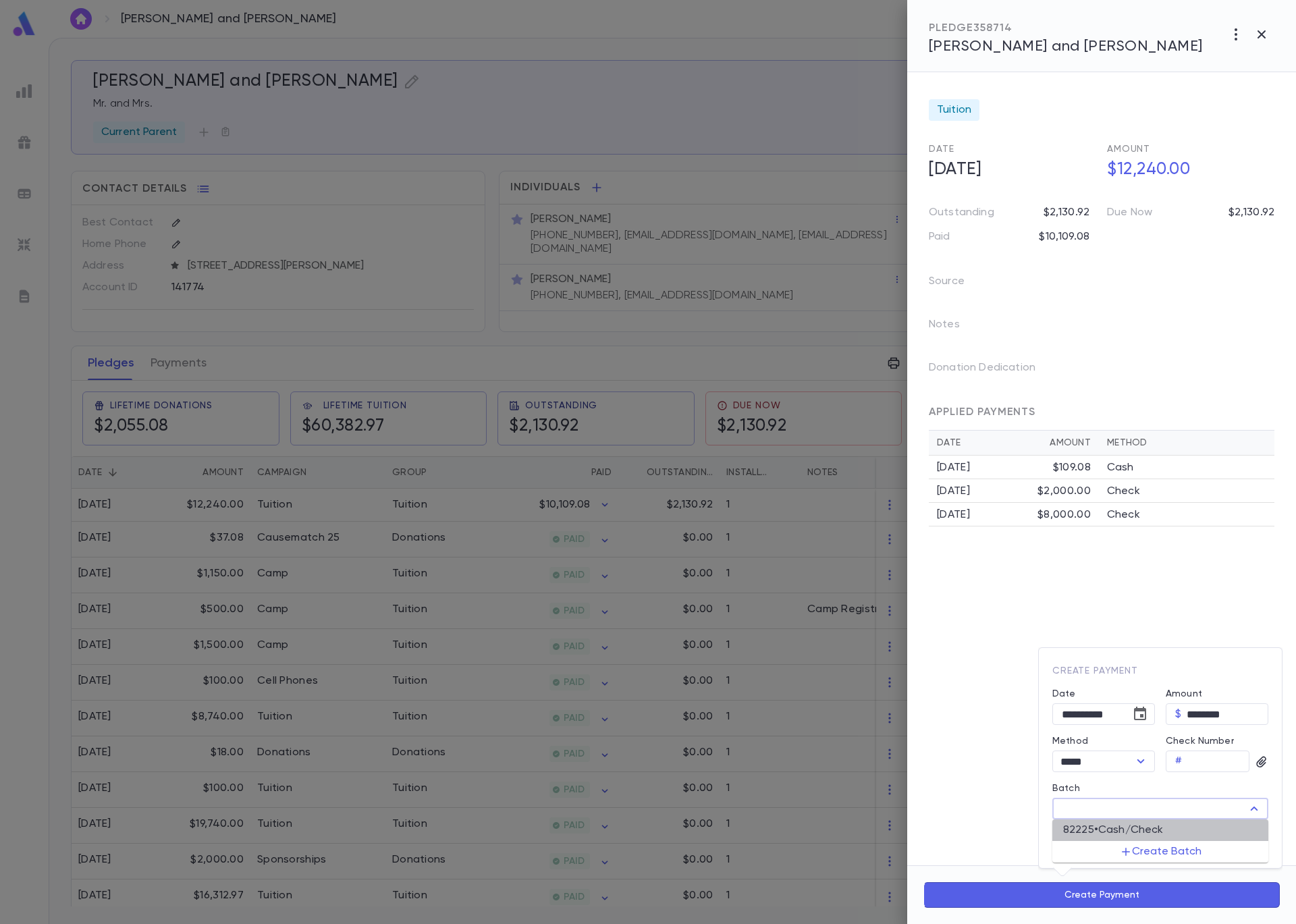
click at [1164, 828] on div "82225 • Cash/Check" at bounding box center [1113, 830] width 101 height 13
type input "*****"
click at [1233, 835] on button "Save" at bounding box center [1246, 841] width 43 height 22
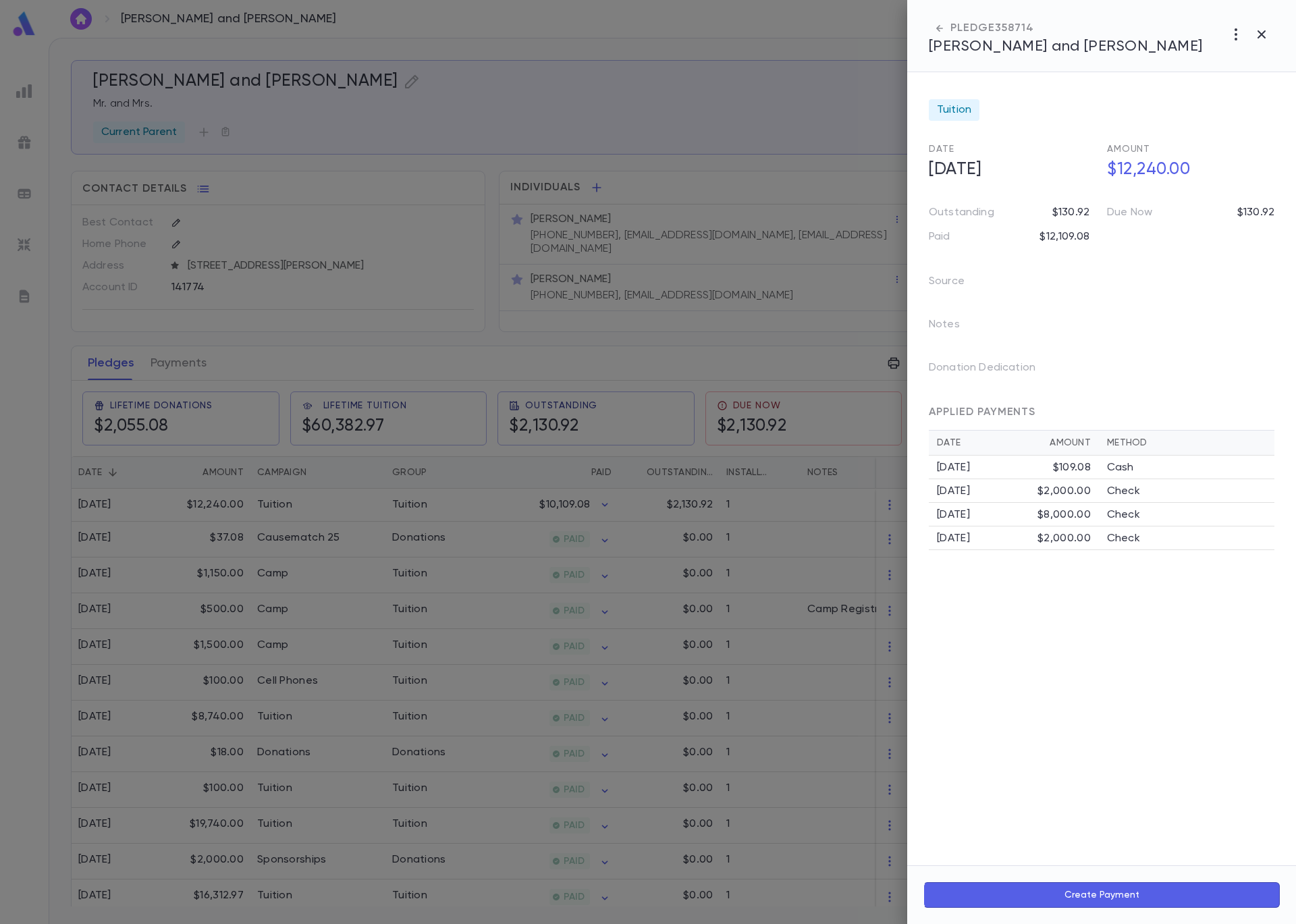
drag, startPoint x: 689, startPoint y: 213, endPoint x: 707, endPoint y: 220, distance: 19.3
click at [690, 214] on div at bounding box center [648, 462] width 1296 height 924
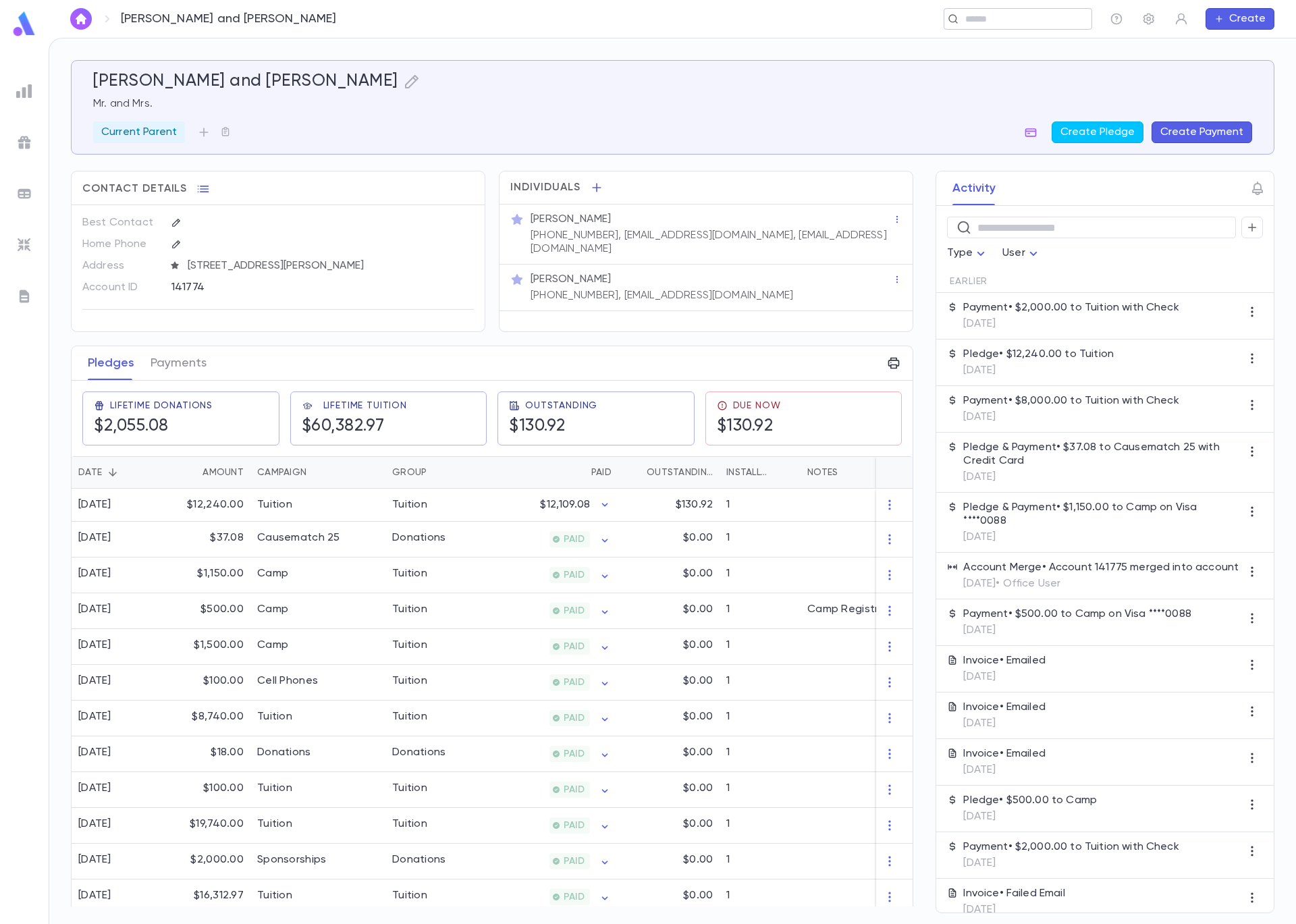
click at [1029, 22] on input "text" at bounding box center [1014, 19] width 104 height 12
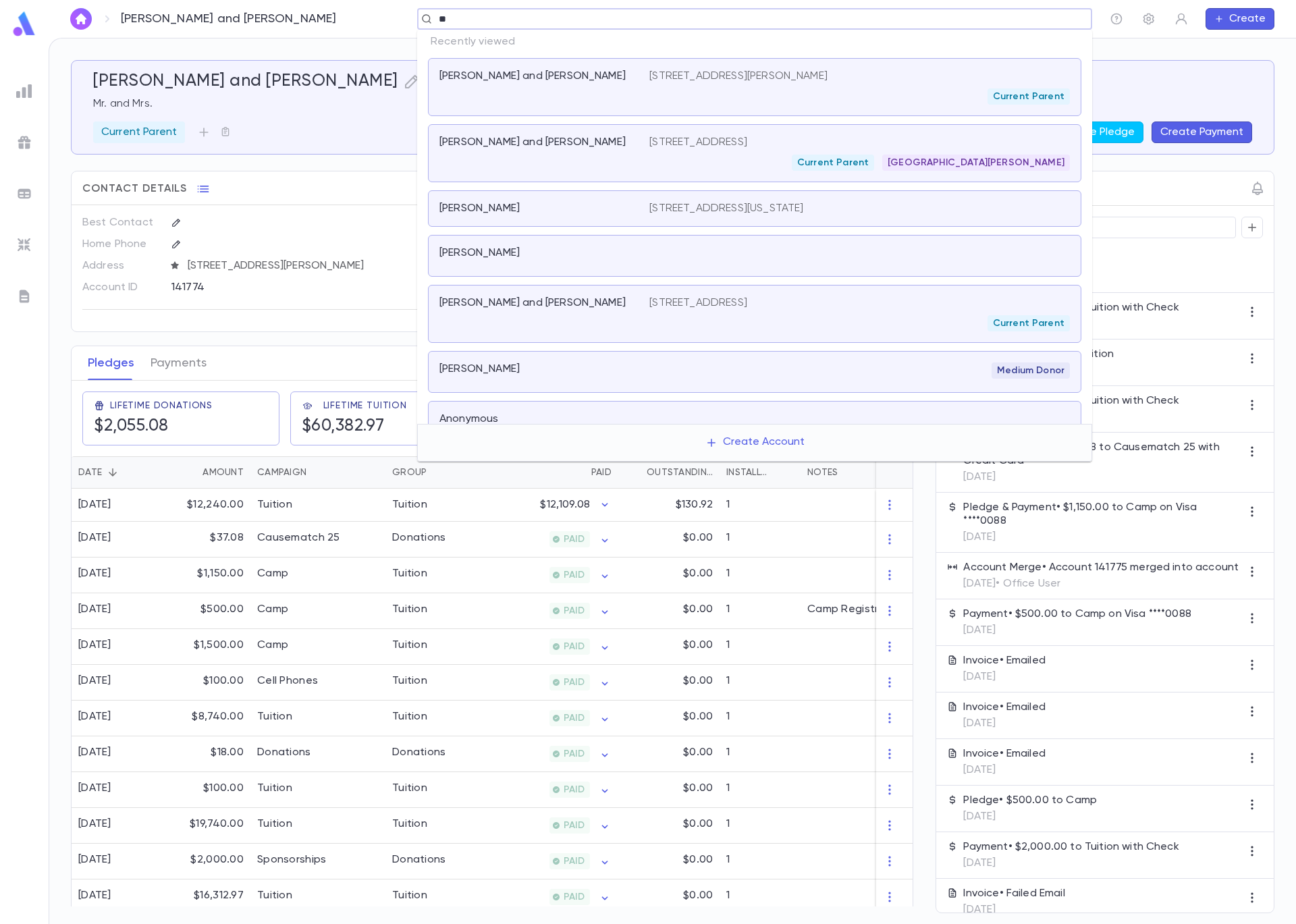
type input "***"
click at [742, 149] on div "840 University Place, University City MO 63132 United States Current Parent St.…" at bounding box center [860, 153] width 421 height 35
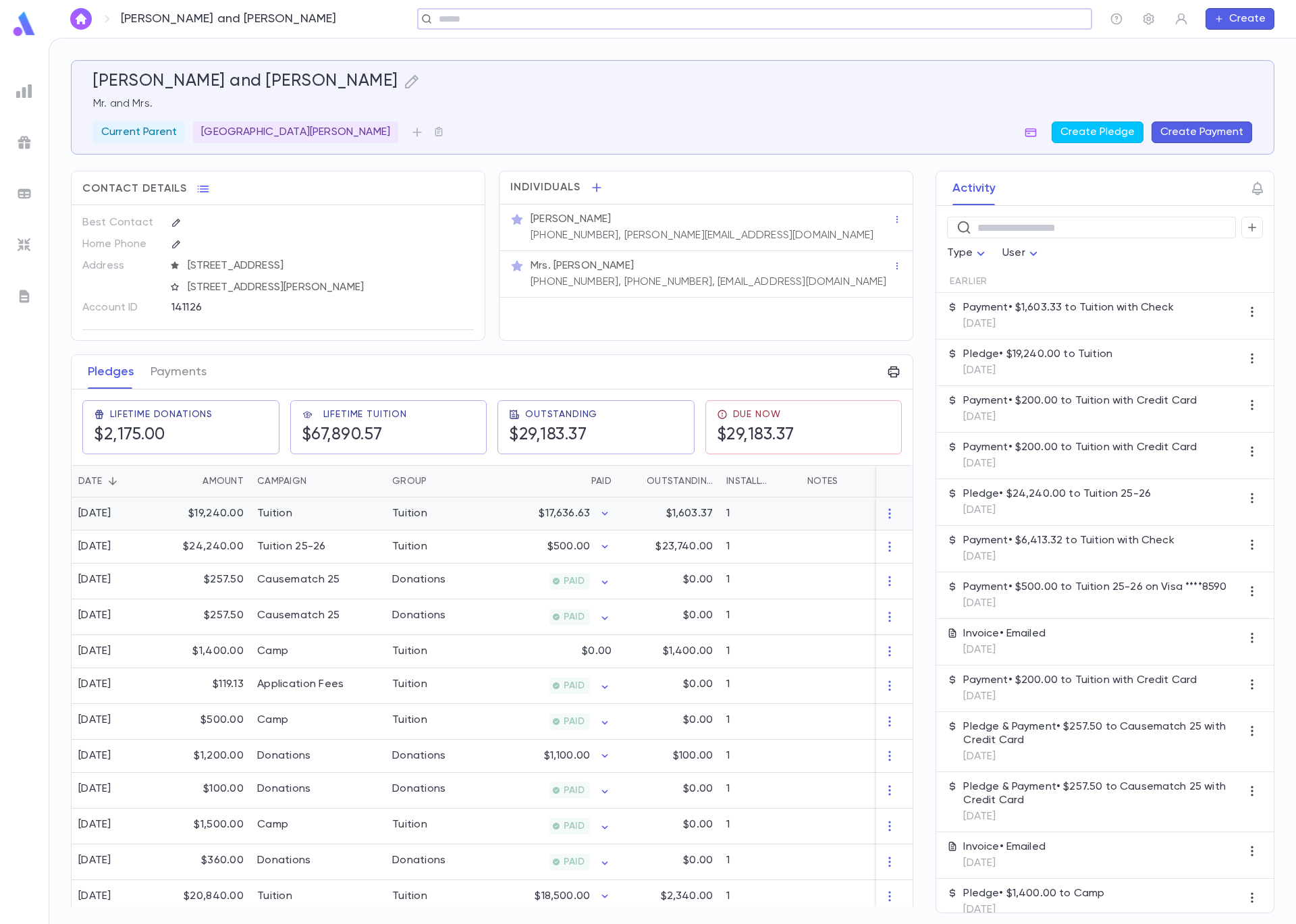
click at [406, 519] on div "Tuition" at bounding box center [409, 513] width 35 height 13
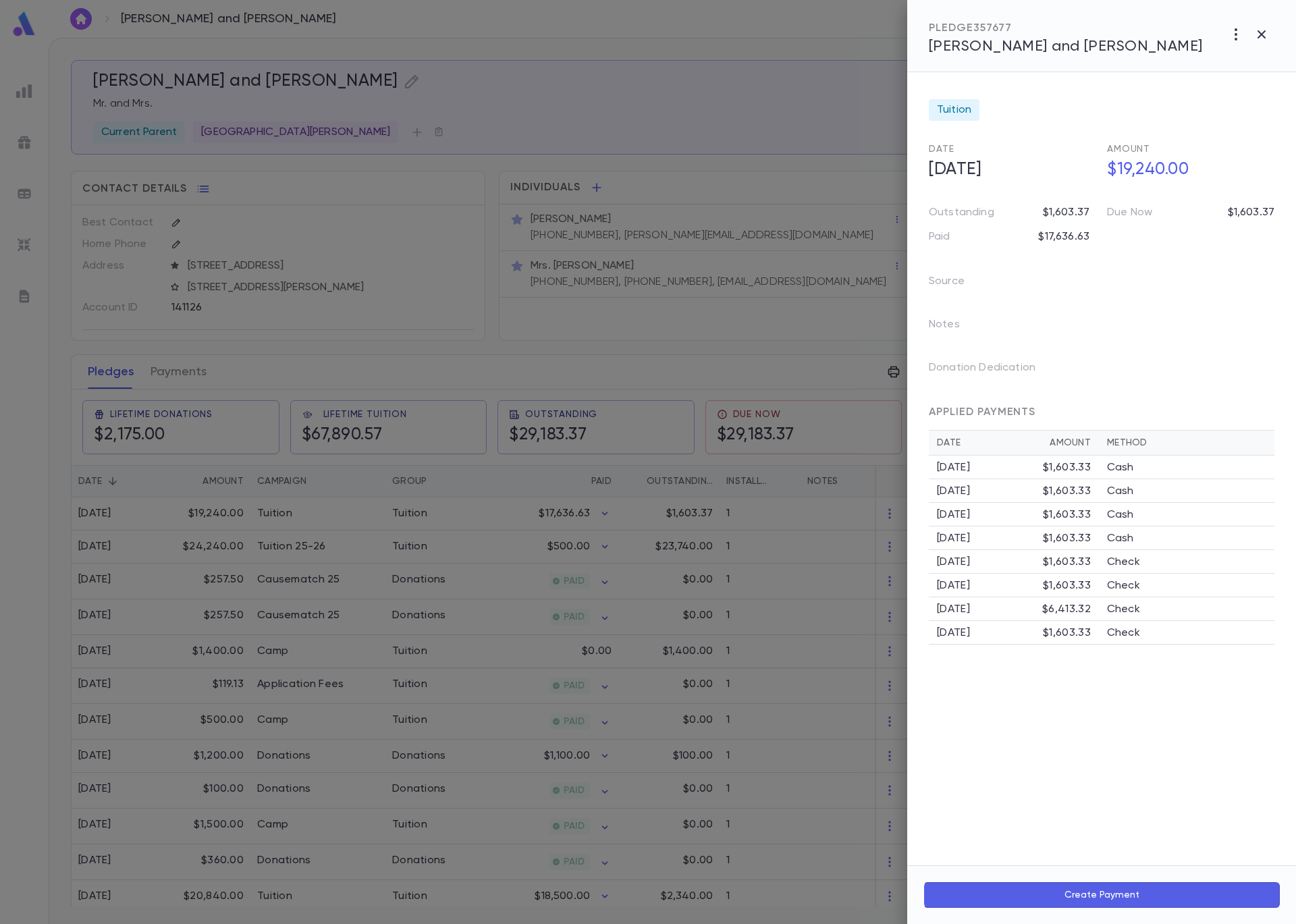
click at [1100, 894] on button "Create Payment" at bounding box center [1101, 894] width 356 height 26
click at [1143, 718] on icon "Choose date, selected date is Sep 5, 2025" at bounding box center [1140, 714] width 16 height 16
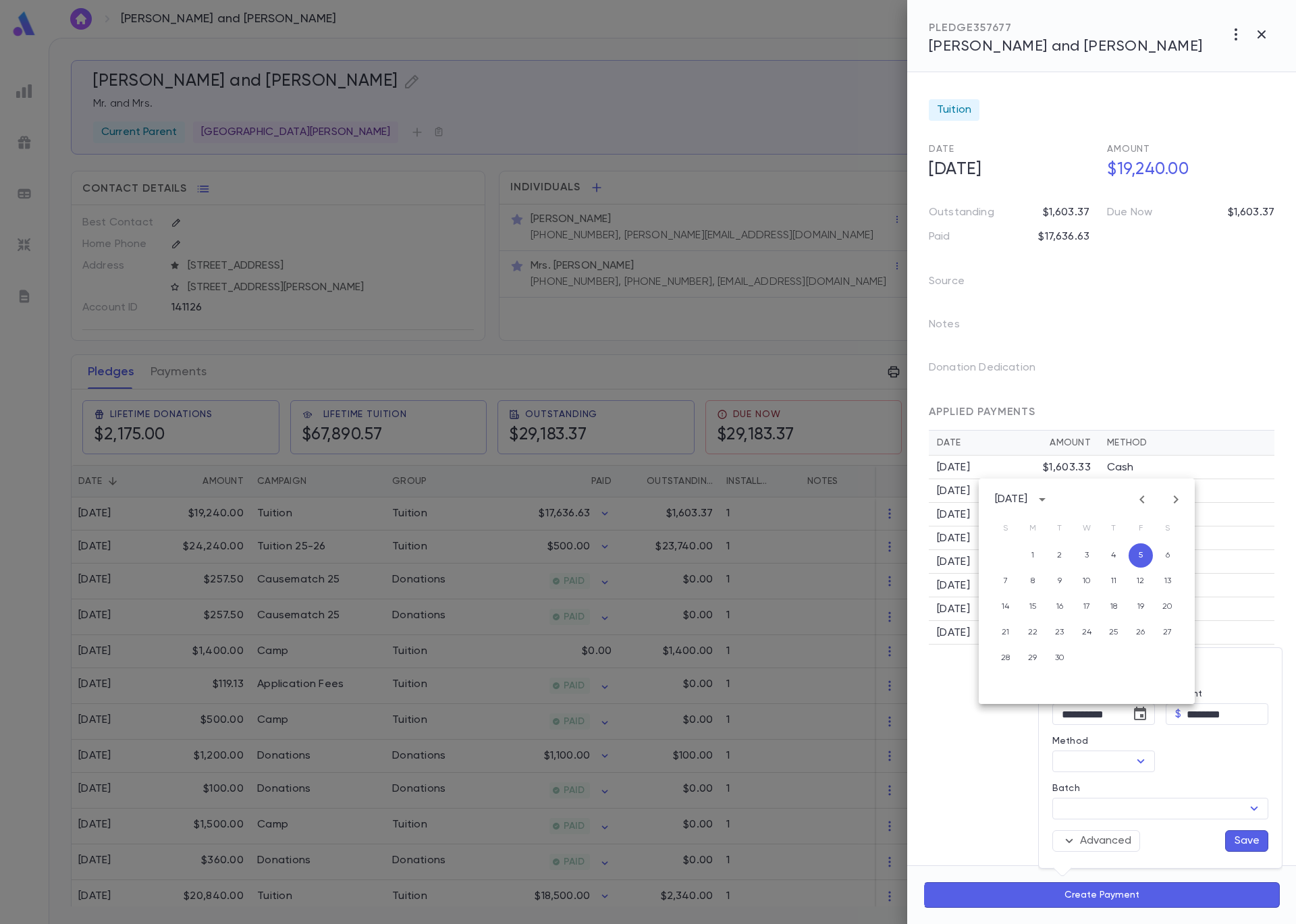
click at [1146, 497] on icon "Previous month" at bounding box center [1142, 499] width 16 height 16
click at [1136, 634] on button "22" at bounding box center [1140, 632] width 24 height 24
type input "**********"
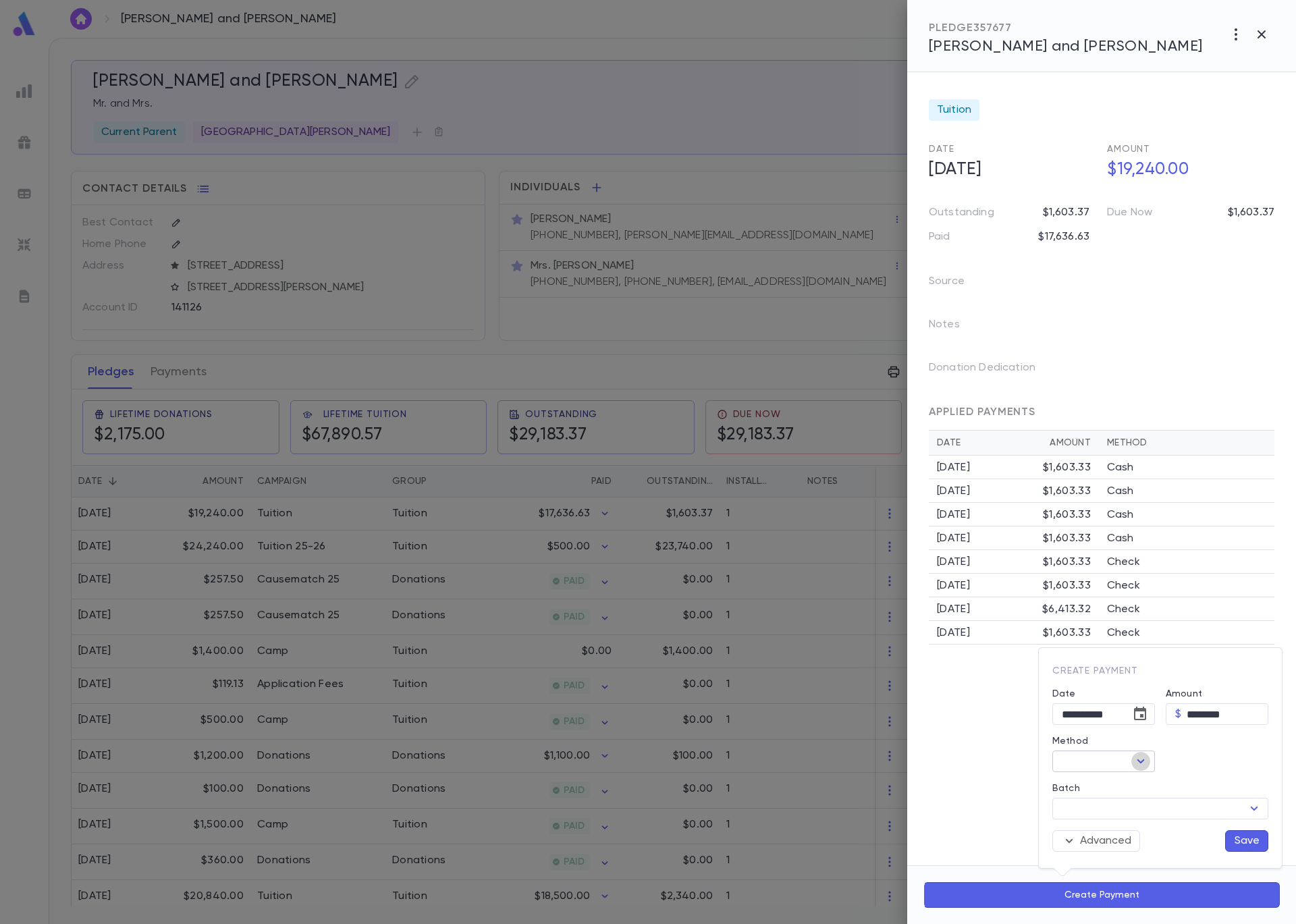
click at [1144, 760] on icon "Open" at bounding box center [1141, 761] width 16 height 16
click at [1104, 597] on li "Check" at bounding box center [1135, 605] width 165 height 22
type input "*****"
click at [1142, 807] on input "Batch" at bounding box center [1149, 809] width 185 height 19
click at [1142, 826] on div "82225 • Cash/Check" at bounding box center [1113, 830] width 101 height 13
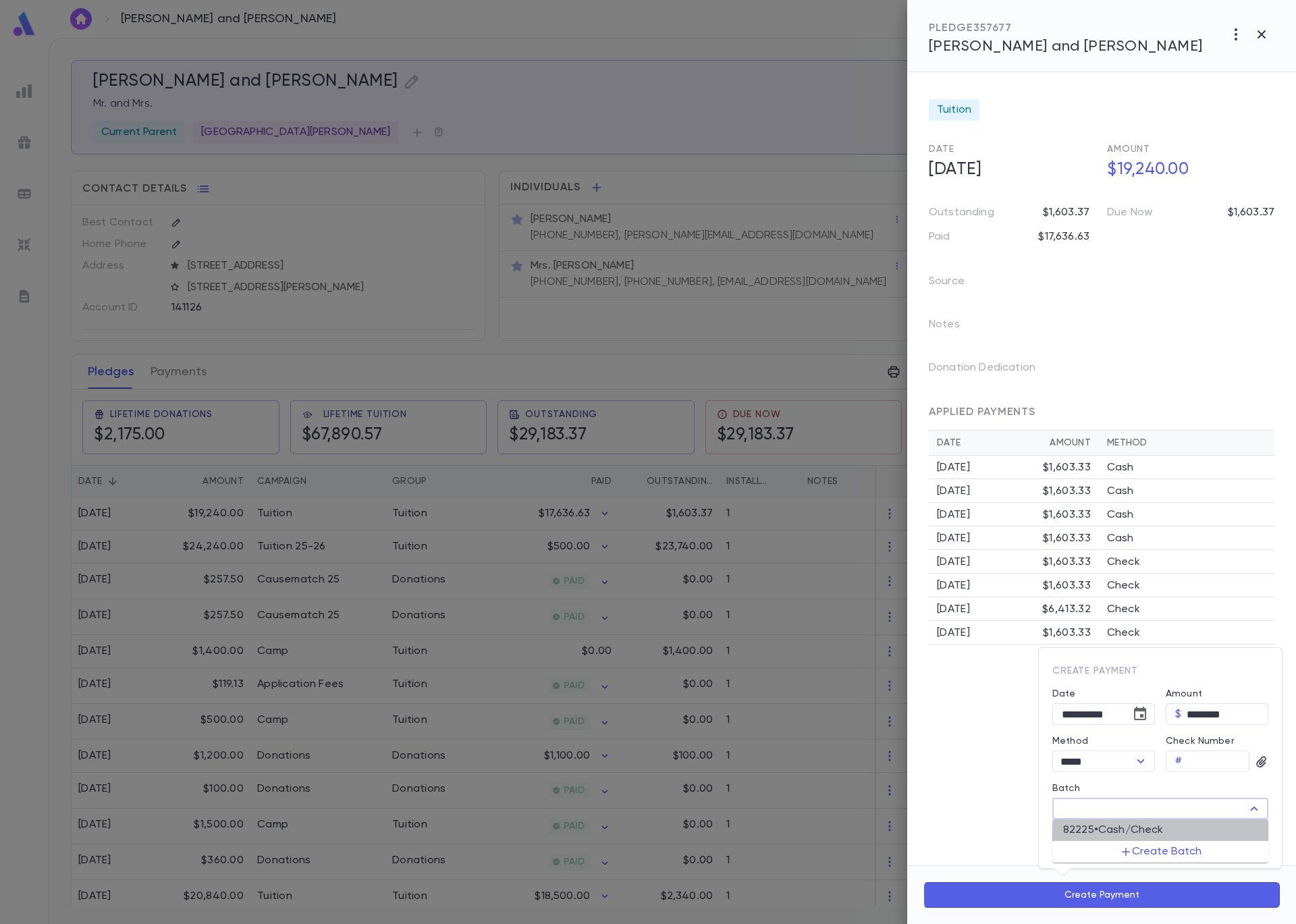
type input "*****"
click at [1232, 836] on button "Save" at bounding box center [1246, 841] width 43 height 22
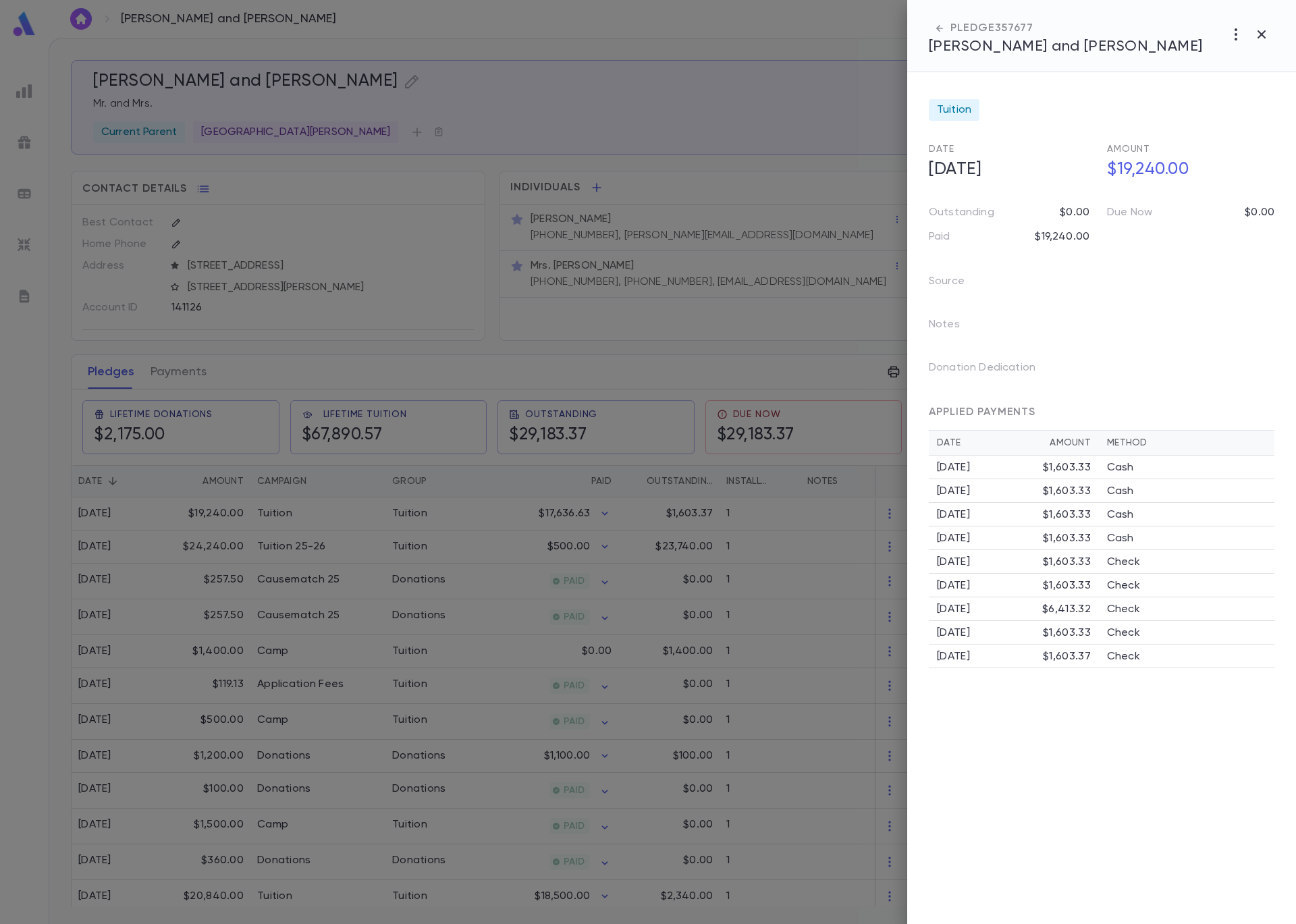
drag, startPoint x: 413, startPoint y: 305, endPoint x: 295, endPoint y: 267, distance: 124.0
click at [413, 305] on div at bounding box center [648, 462] width 1296 height 924
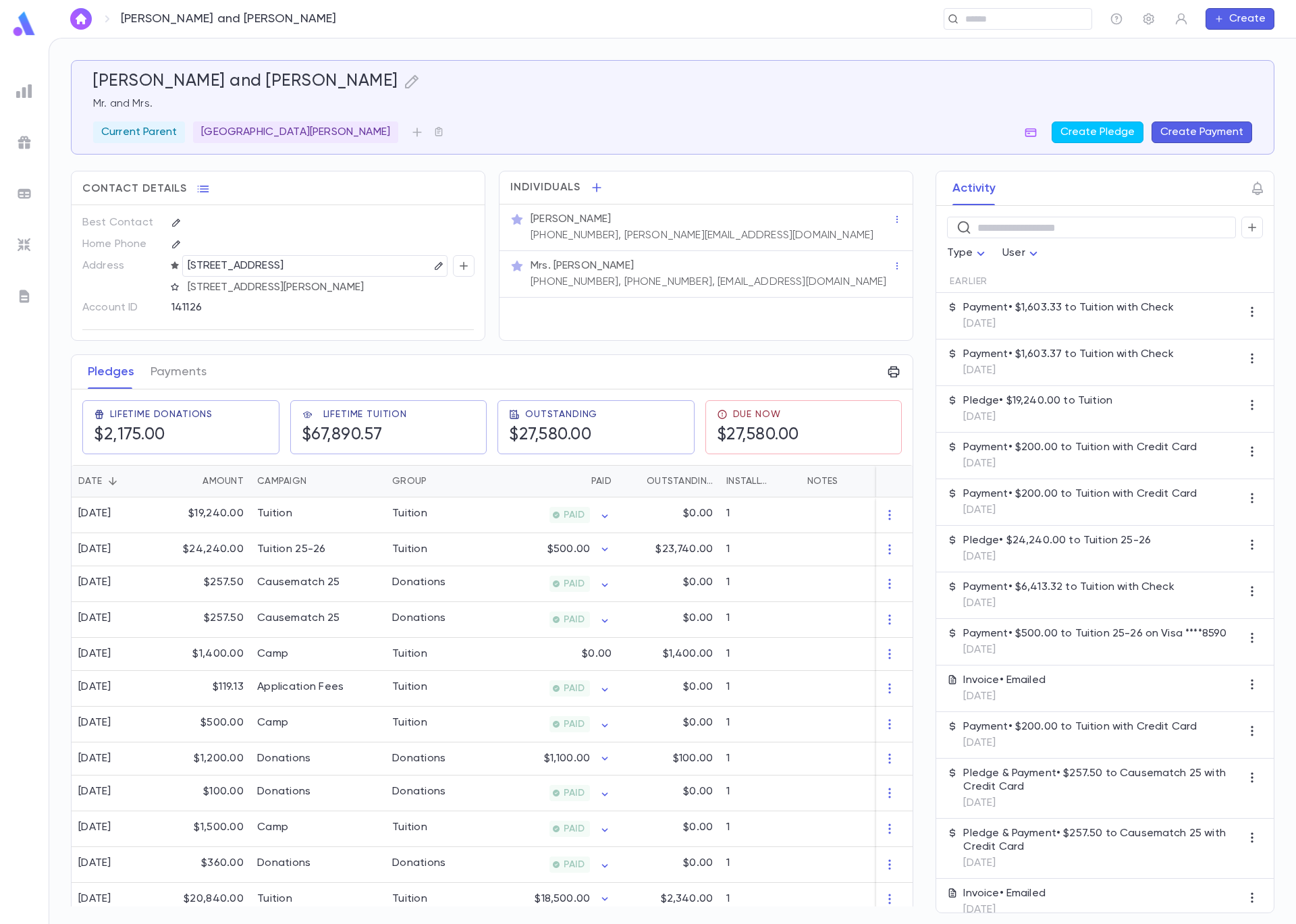
click at [20, 199] on img at bounding box center [24, 193] width 16 height 16
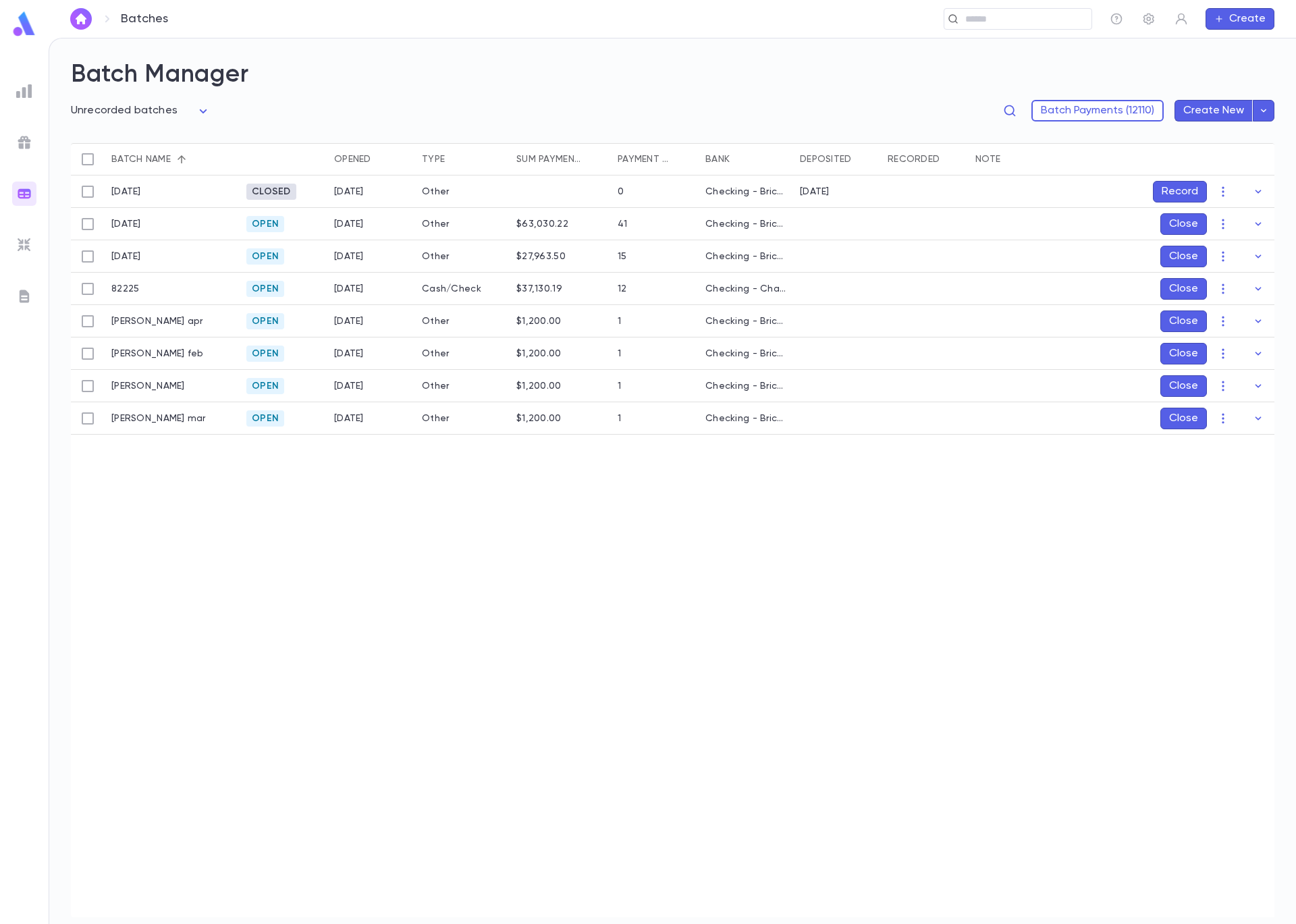
click at [1176, 290] on button "Close" at bounding box center [1184, 289] width 47 height 22
click at [1174, 288] on button "Record" at bounding box center [1180, 289] width 54 height 22
click at [1236, 379] on icon "Choose date, selected date is Sep 5, 2025" at bounding box center [1231, 379] width 16 height 16
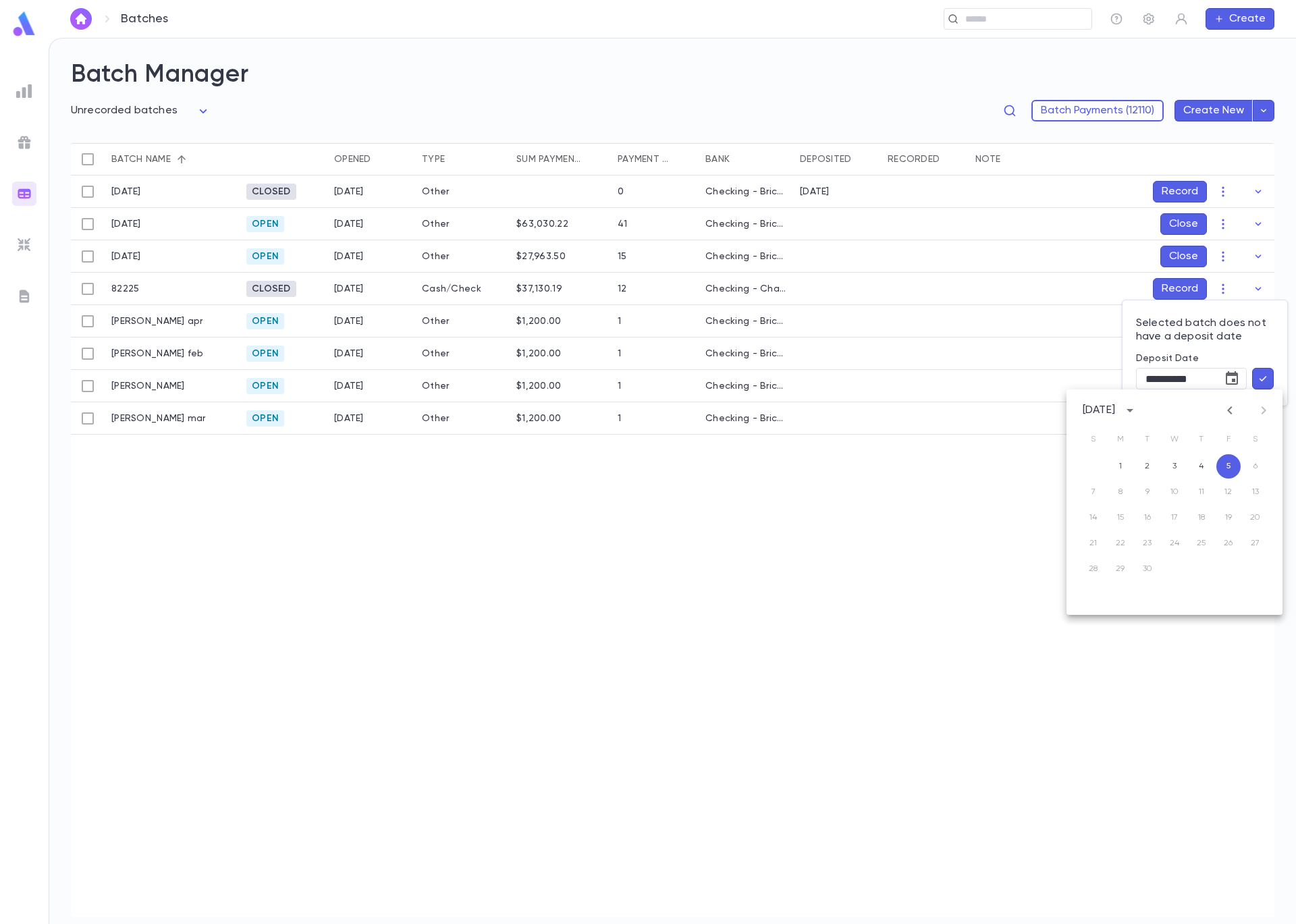
click at [1229, 404] on icon "Previous month" at bounding box center [1230, 410] width 16 height 16
click at [1230, 543] on button "22" at bounding box center [1228, 543] width 24 height 24
type input "**********"
click at [1266, 378] on icon "button" at bounding box center [1263, 378] width 12 height 13
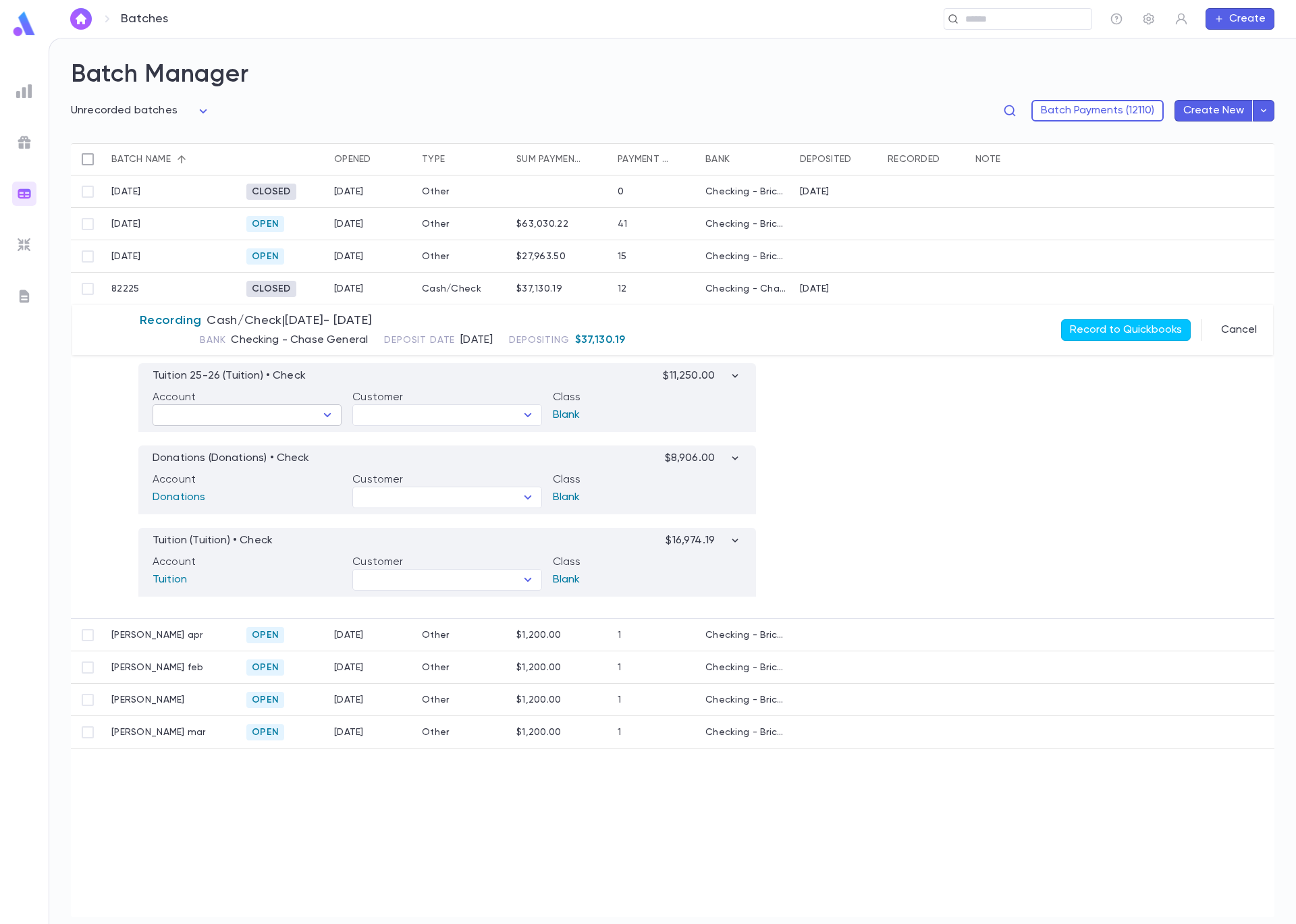
click at [277, 411] on input "text" at bounding box center [236, 415] width 159 height 19
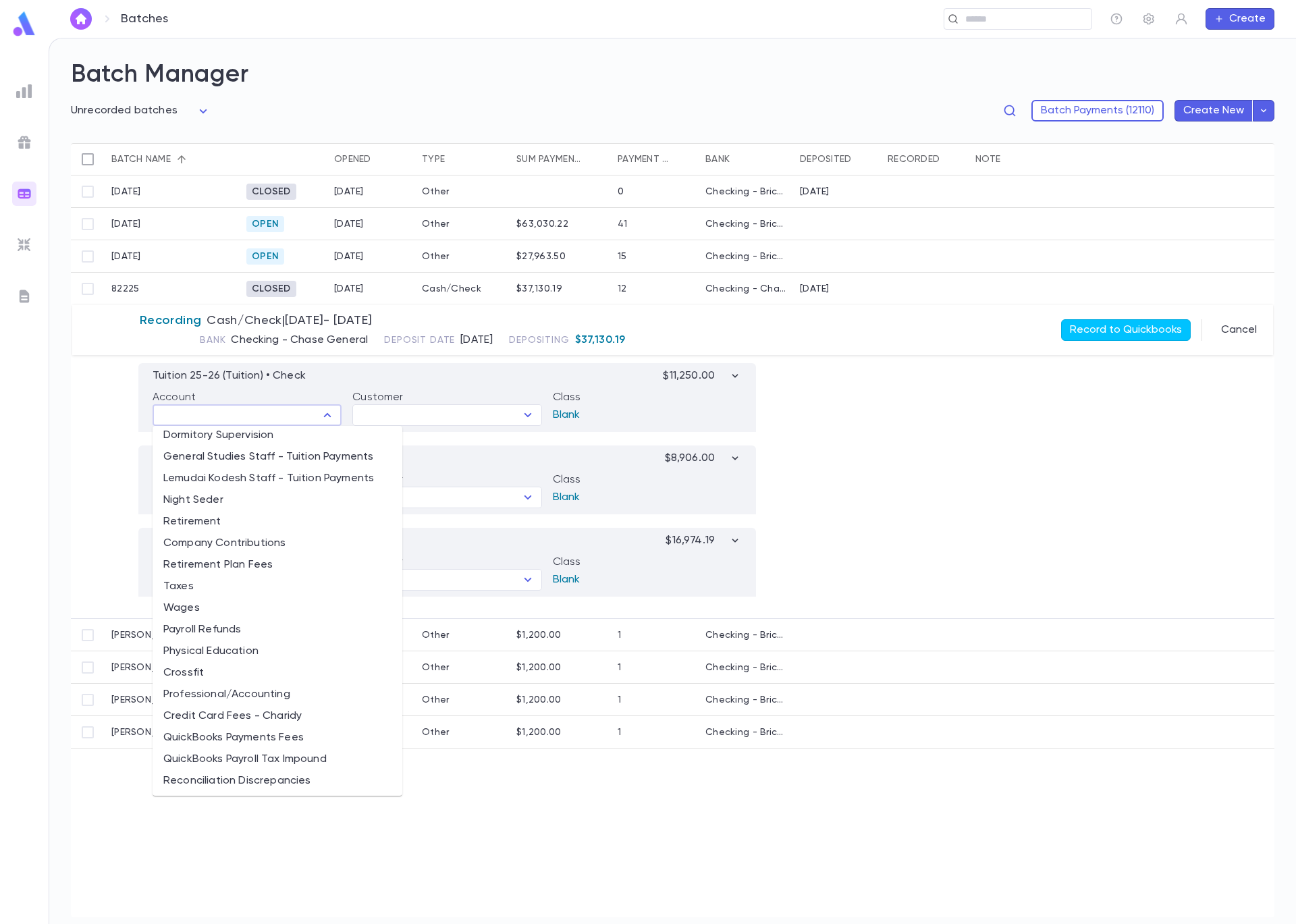
scroll to position [2394, 0]
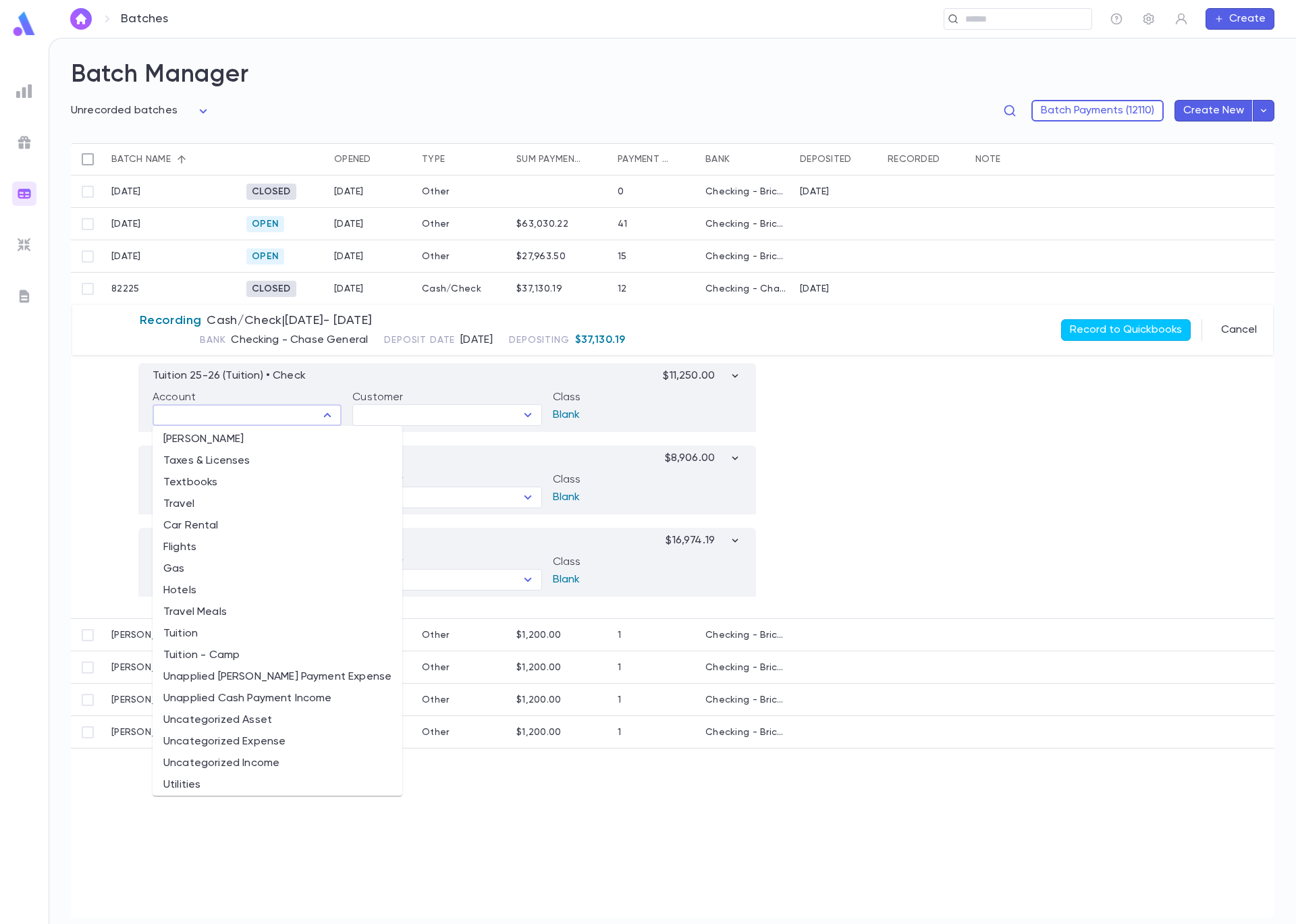
click at [234, 633] on li "Tuition" at bounding box center [277, 634] width 250 height 22
type input "*******"
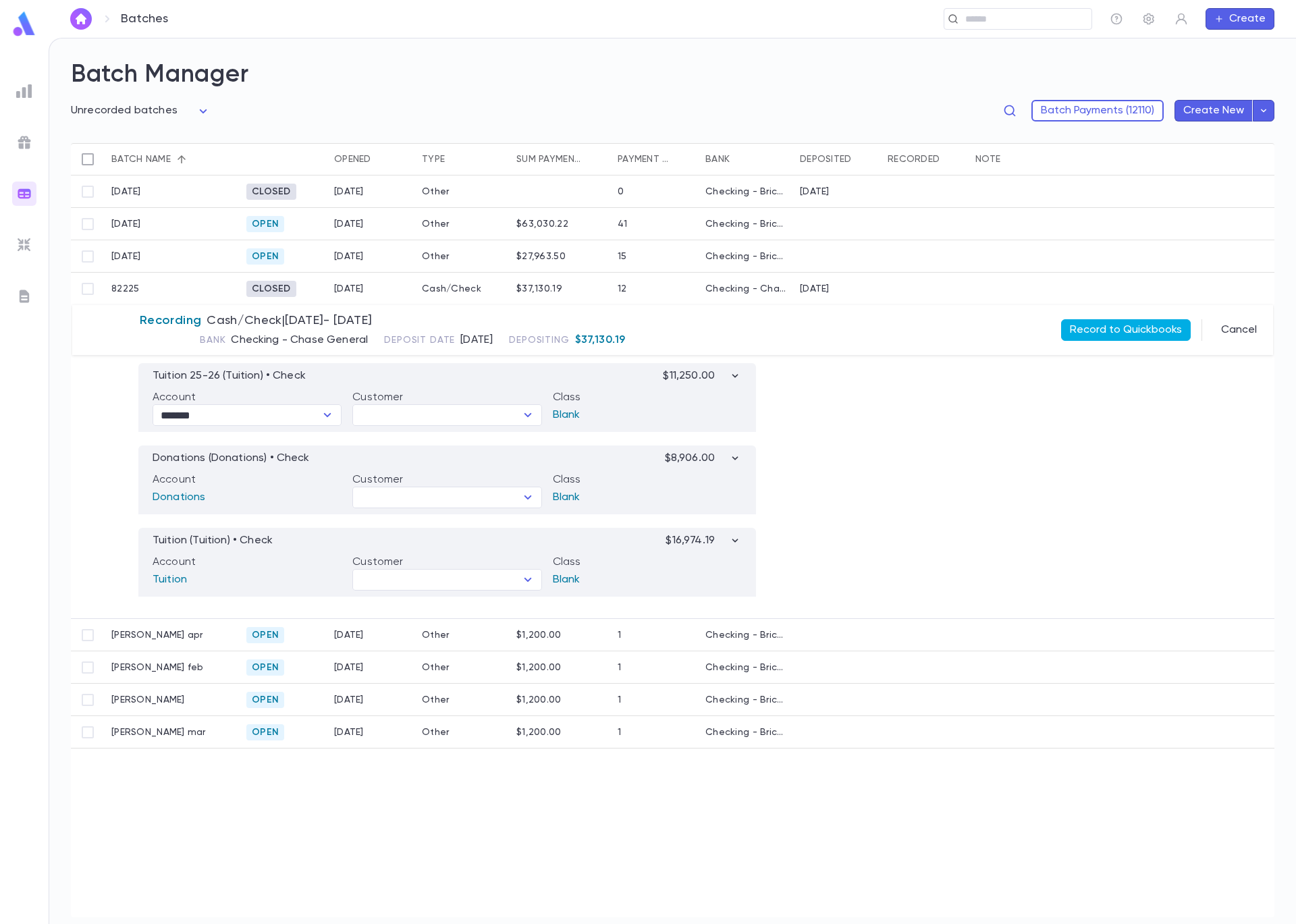
click at [1139, 324] on button "Record to Quickbooks" at bounding box center [1126, 330] width 129 height 22
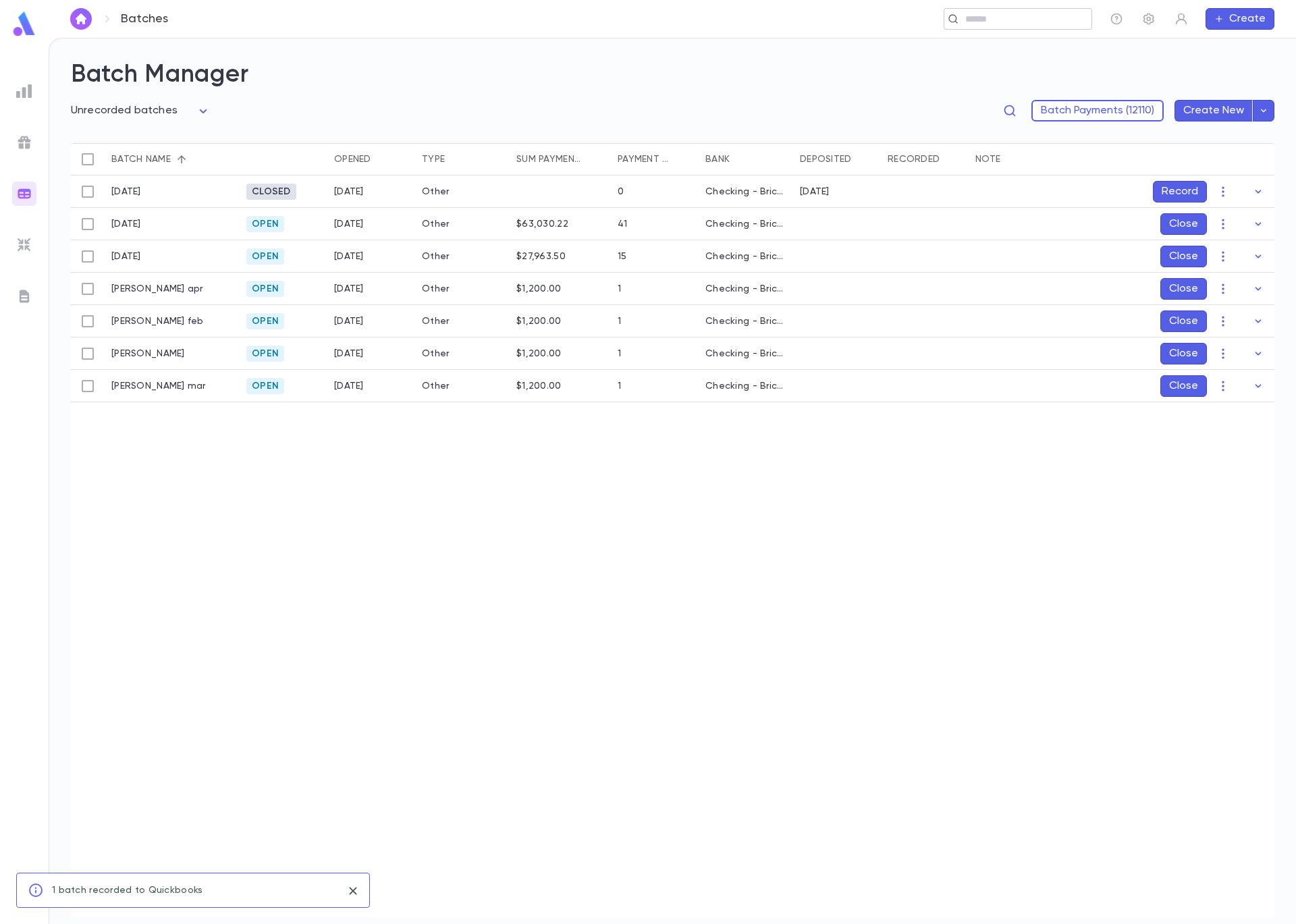
click at [1026, 24] on div "​" at bounding box center [1018, 19] width 149 height 22
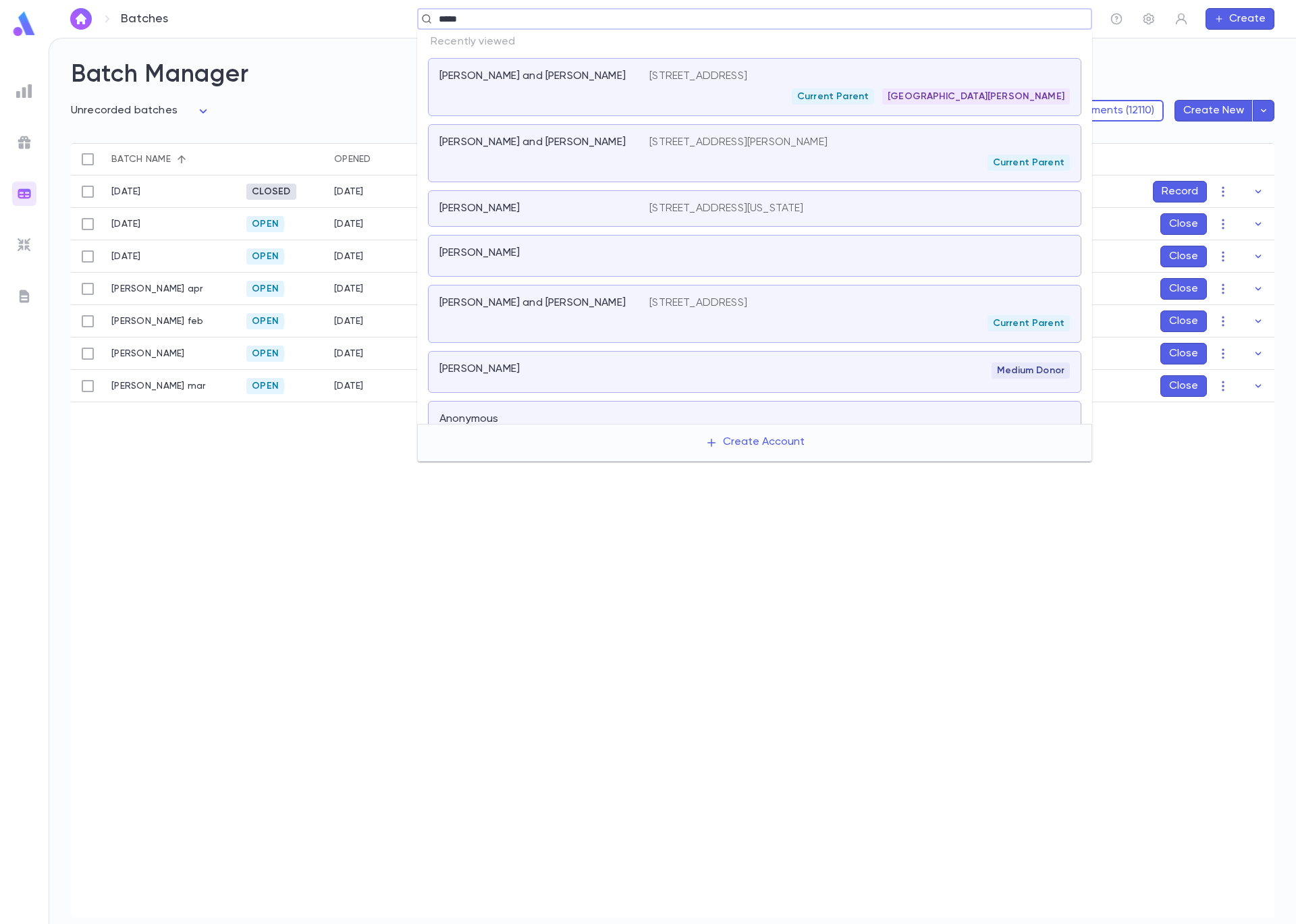
type input "******"
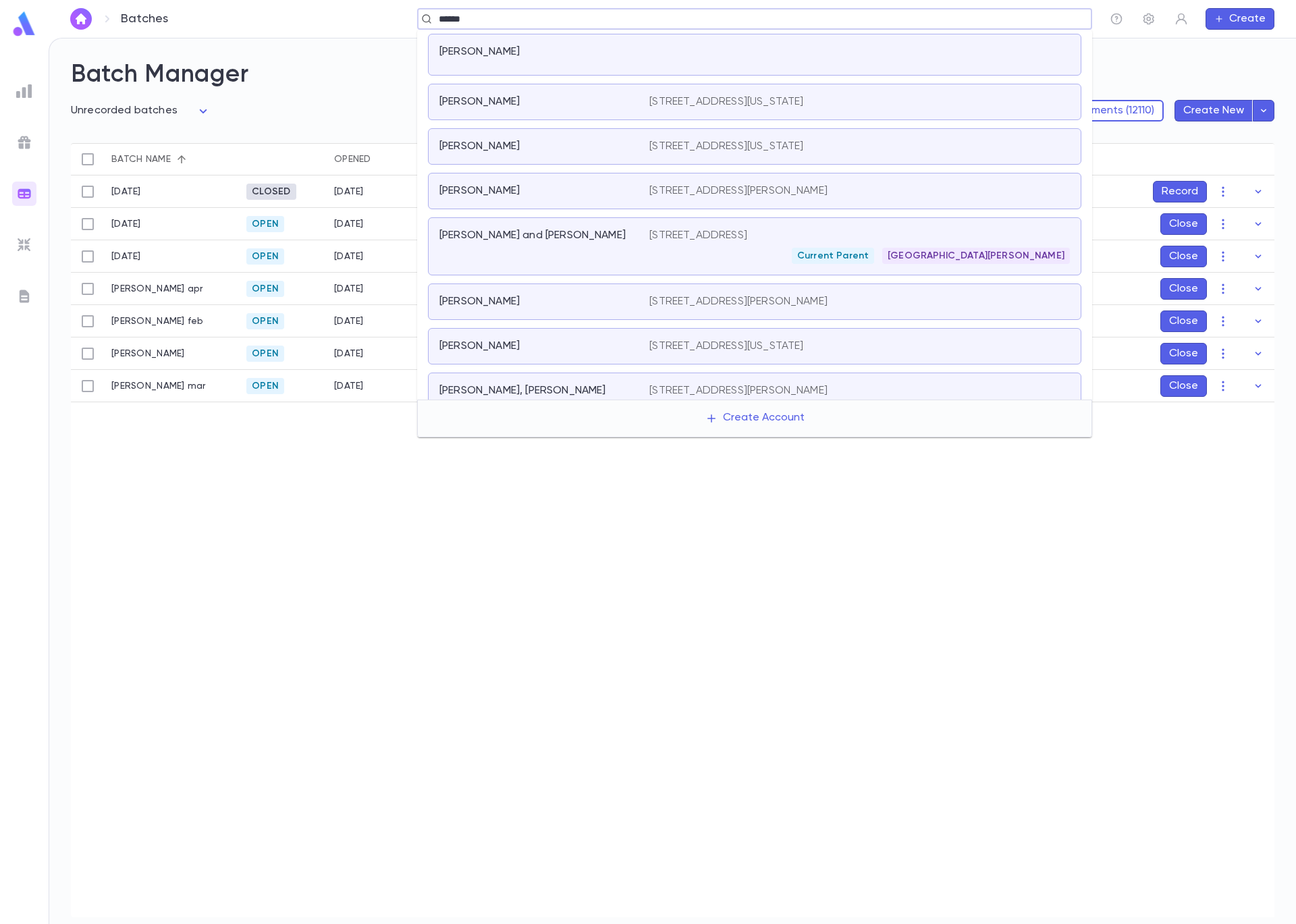
click at [789, 257] on div "Current Parent St. Louis" at bounding box center [860, 256] width 421 height 16
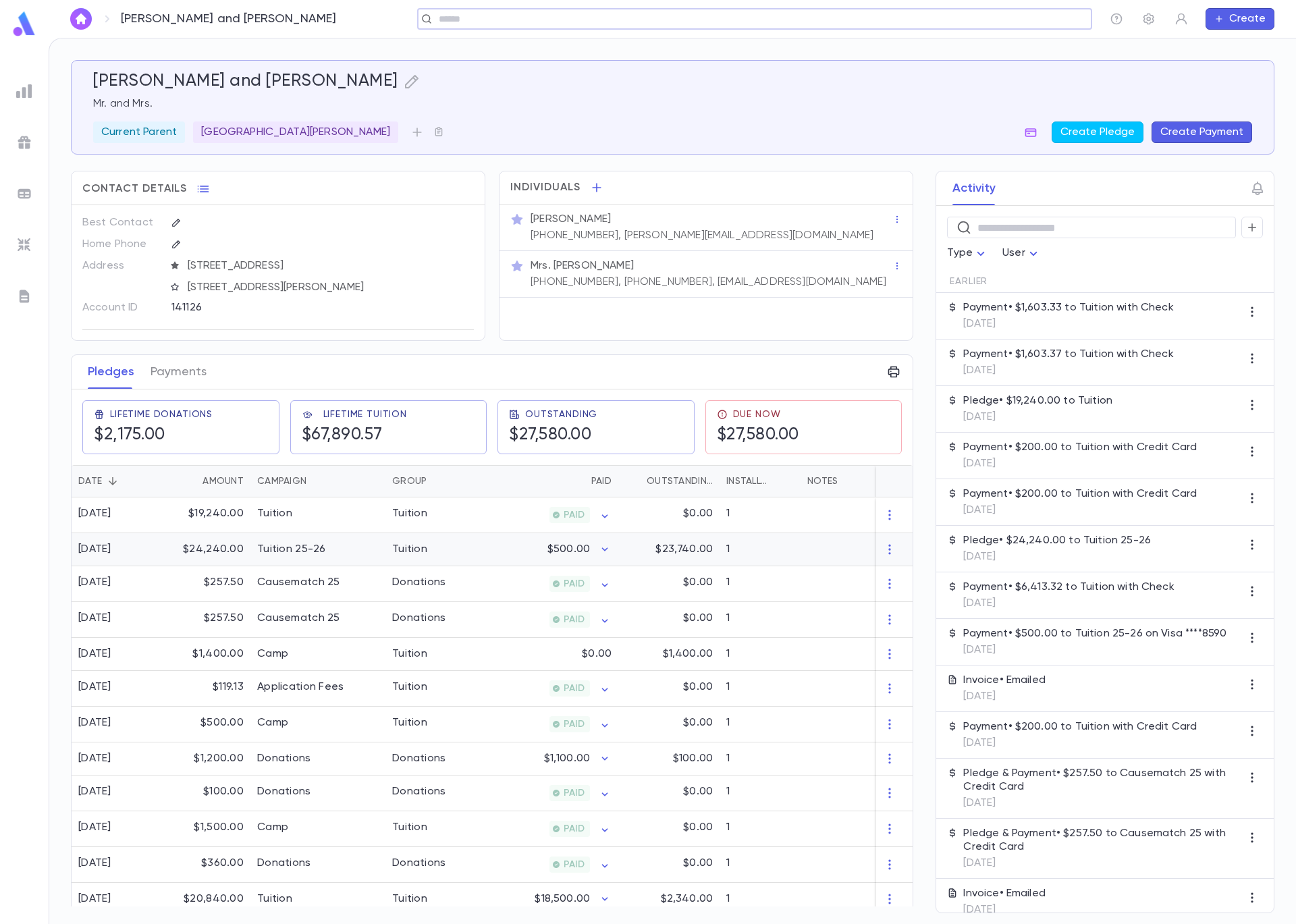
click at [351, 555] on div "Tuition 25-26" at bounding box center [317, 549] width 135 height 33
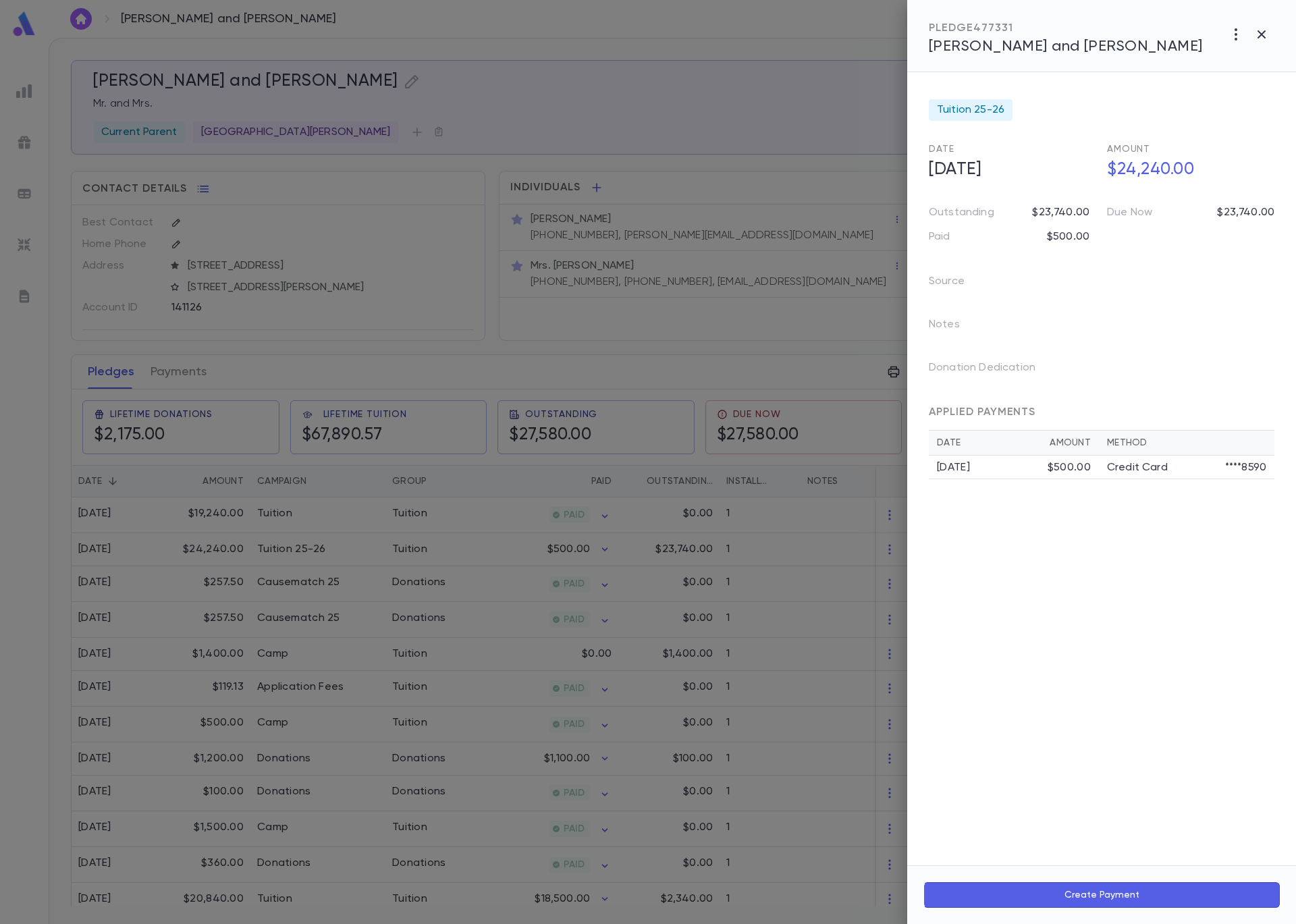
click at [750, 124] on div at bounding box center [648, 462] width 1296 height 924
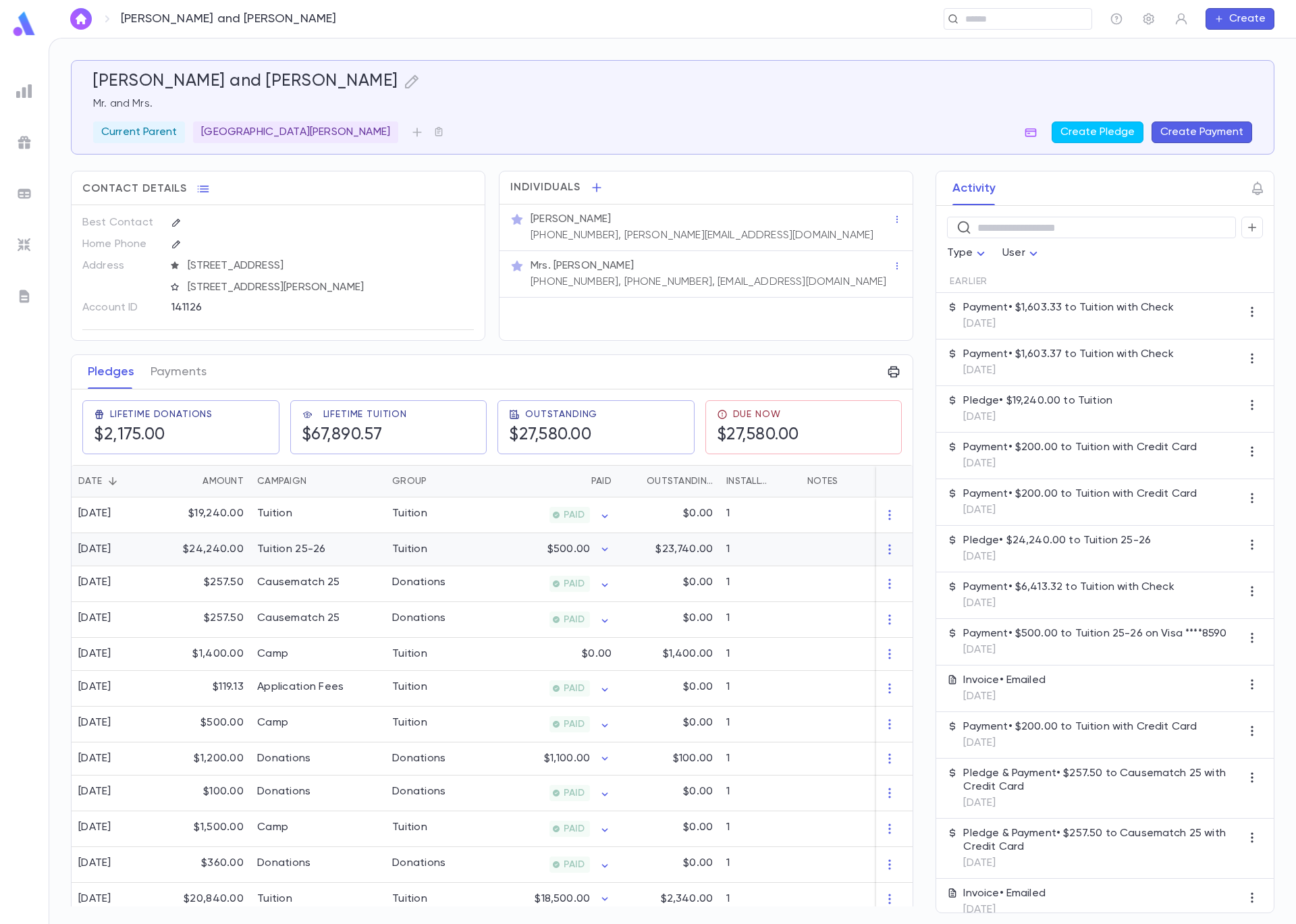
click at [446, 558] on div "Tuition" at bounding box center [436, 549] width 101 height 33
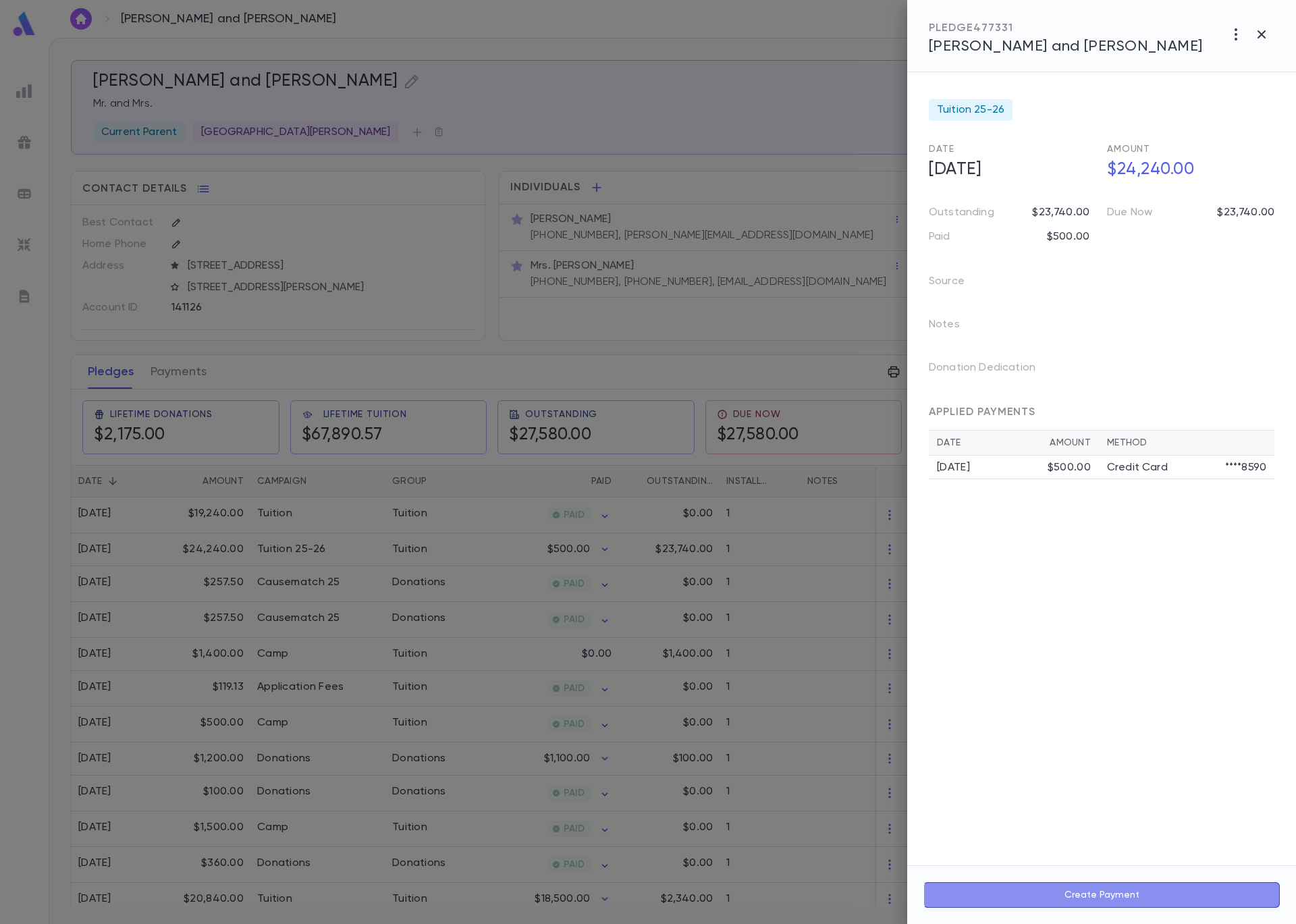
click at [1141, 898] on button "Create Payment" at bounding box center [1101, 894] width 356 height 26
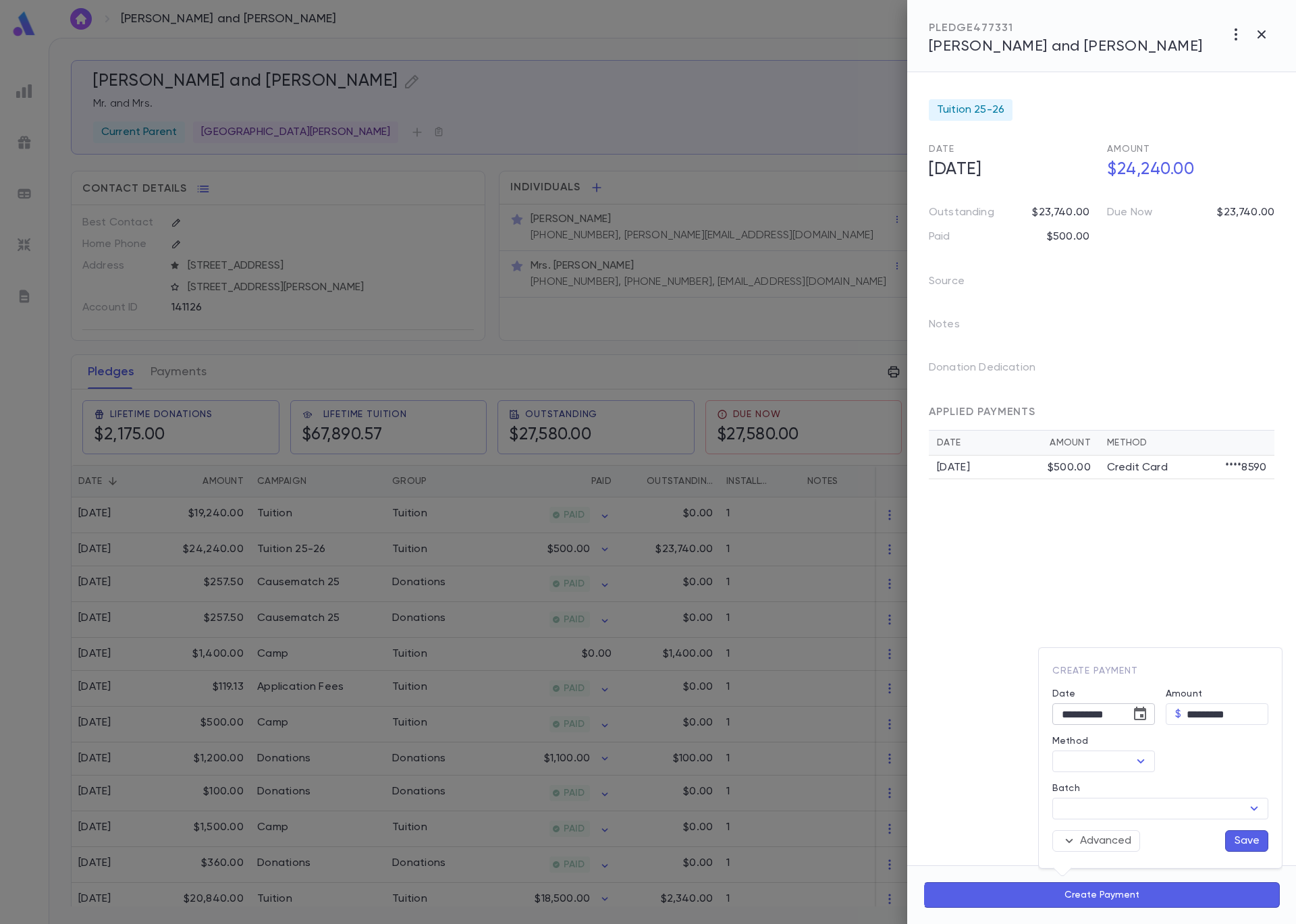
click at [1143, 714] on icon "Choose date, selected date is Sep 5, 2025" at bounding box center [1140, 713] width 12 height 13
click at [1089, 552] on button "3" at bounding box center [1086, 555] width 24 height 24
type input "**********"
drag, startPoint x: 1249, startPoint y: 711, endPoint x: 1138, endPoint y: 707, distance: 111.1
click at [1138, 707] on div "**********" at bounding box center [1155, 764] width 227 height 174
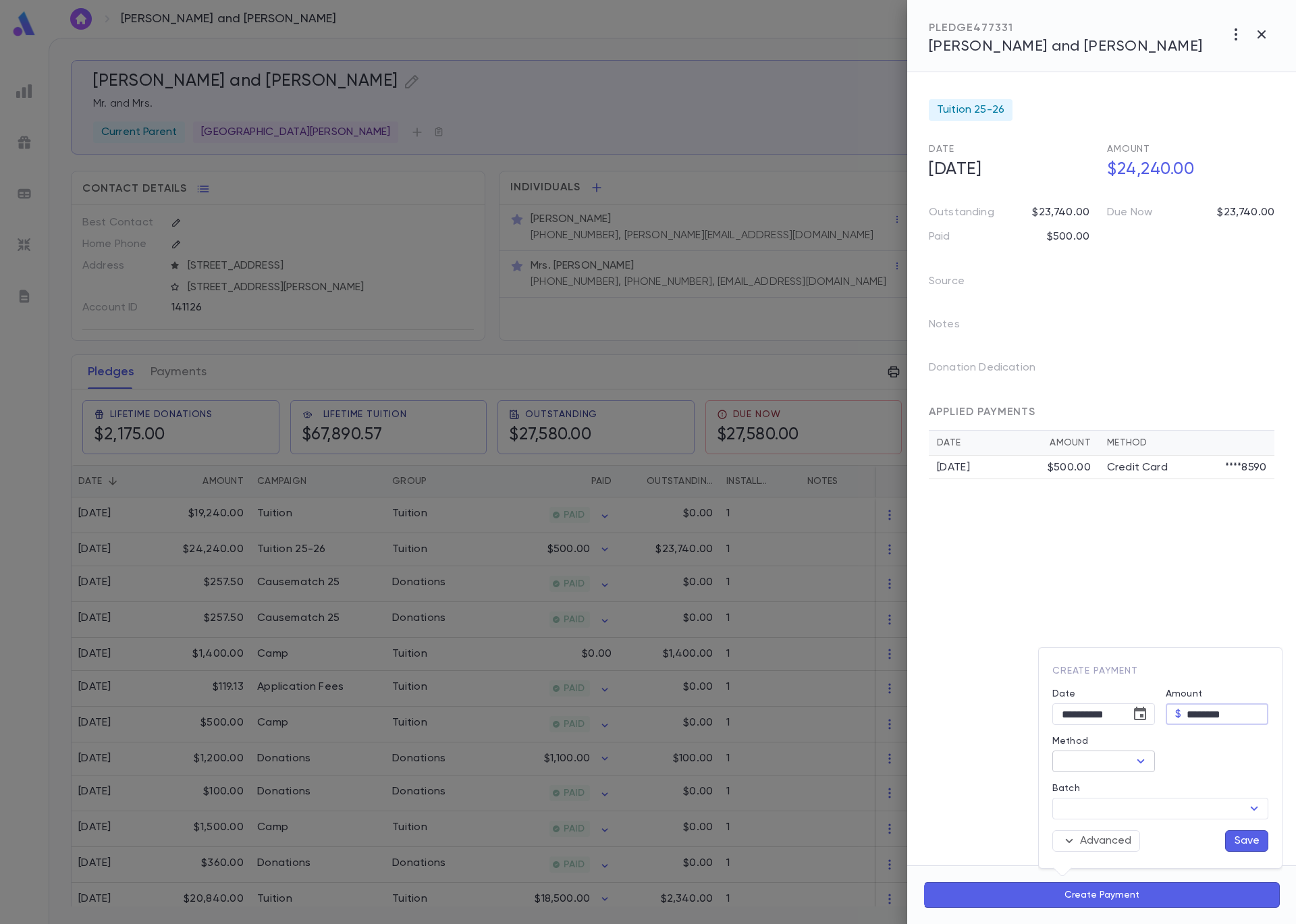
click at [1143, 760] on icon "Open" at bounding box center [1142, 761] width 8 height 4
type input "********"
click at [1097, 594] on li "Check" at bounding box center [1135, 605] width 165 height 22
type input "*****"
click at [1227, 809] on input "Batch" at bounding box center [1149, 809] width 185 height 19
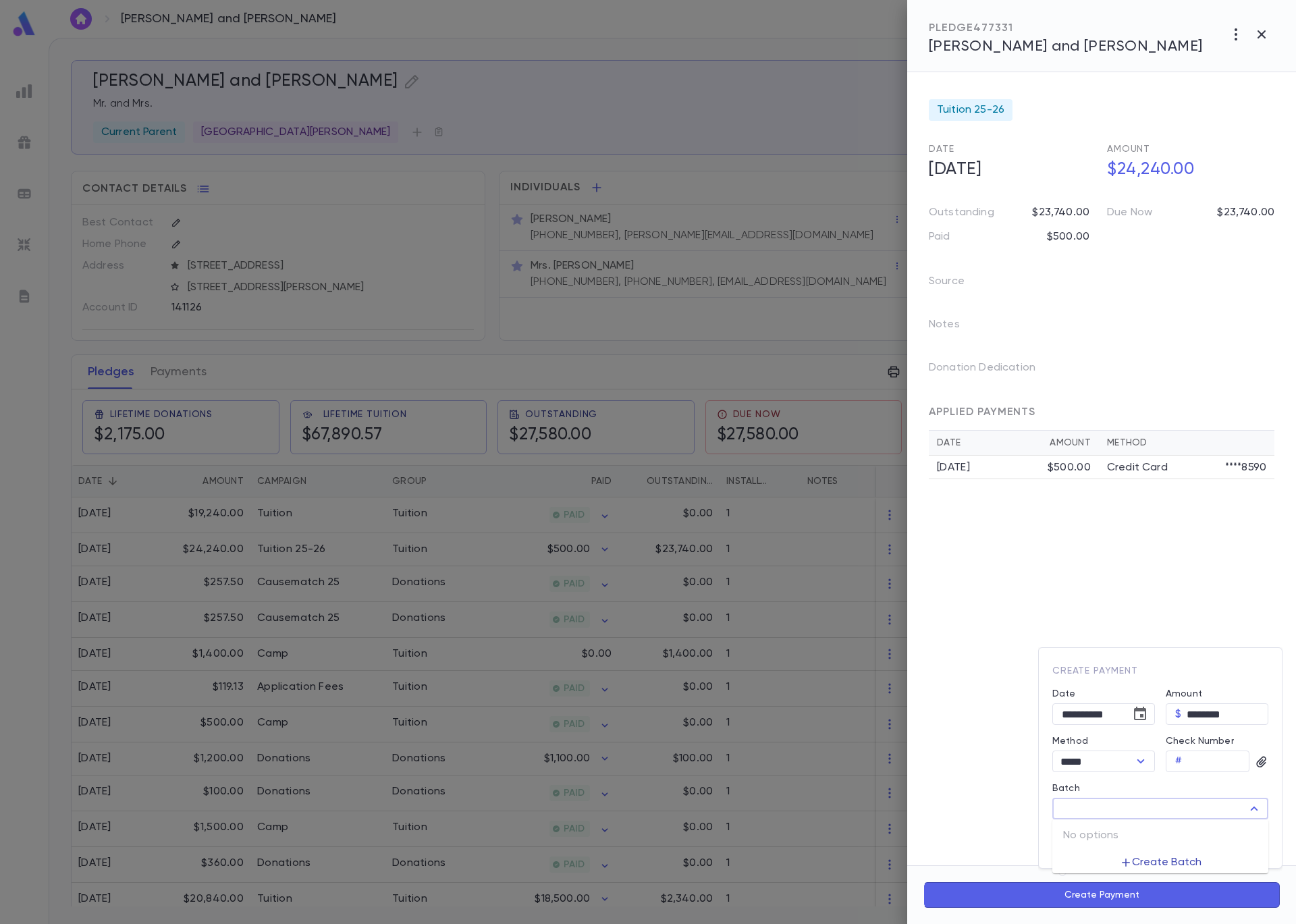
click at [1185, 862] on button "Create Batch" at bounding box center [1161, 862] width 98 height 22
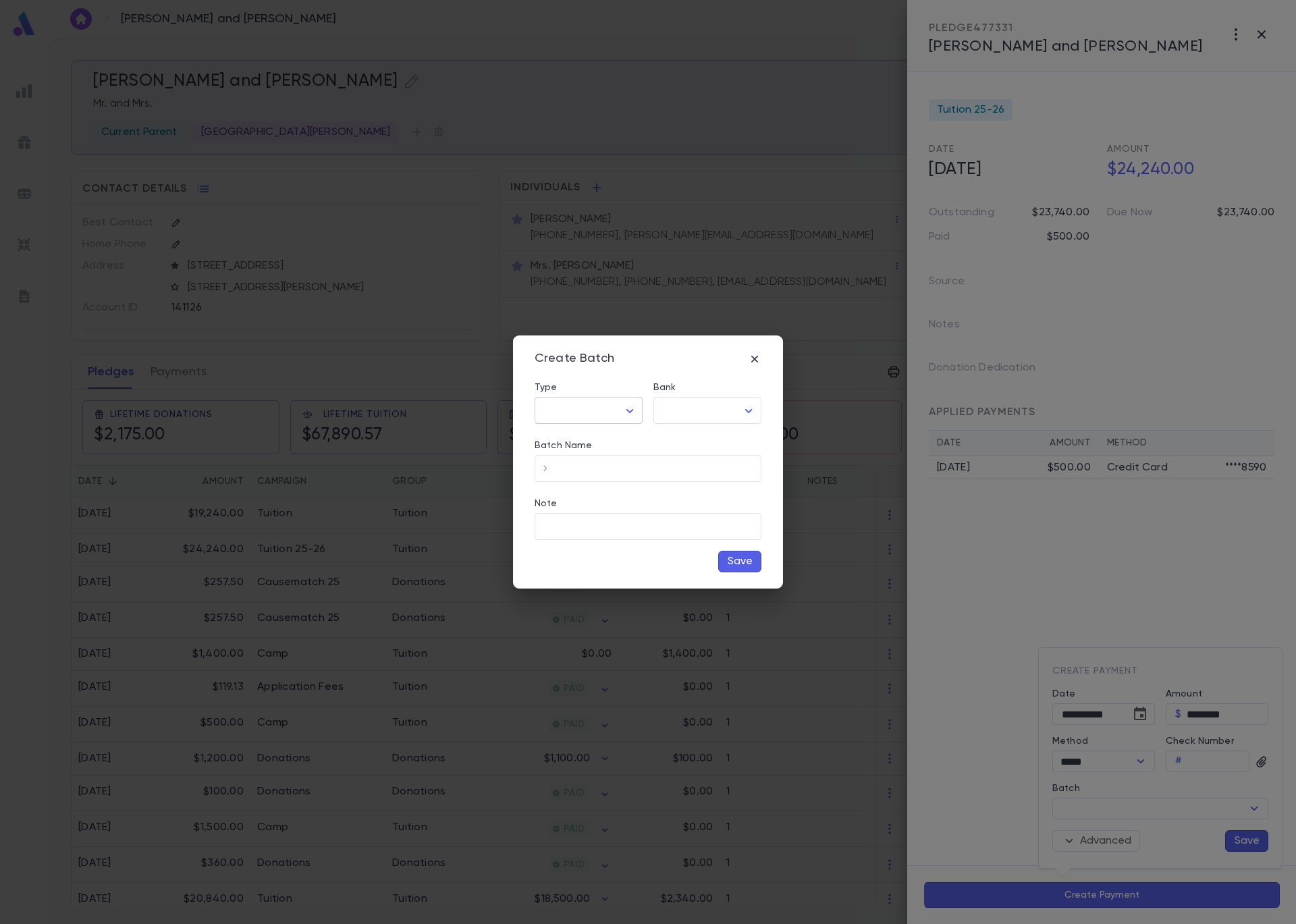
click at [630, 407] on body "Gordon, Johnathan and Judith ​ Create Gordon, Johnathan and Judith Mr. and Mrs.…" at bounding box center [648, 481] width 1296 height 886
click at [599, 464] on span "Cash/Check" at bounding box center [591, 460] width 85 height 13
type input "*********"
click at [728, 409] on body "Gordon, Johnathan and Judith ​ Create Gordon, Johnathan and Judith Mr. and Mrs.…" at bounding box center [648, 481] width 1296 height 886
click at [726, 436] on span "Checking - Chase General" at bounding box center [710, 439] width 182 height 13
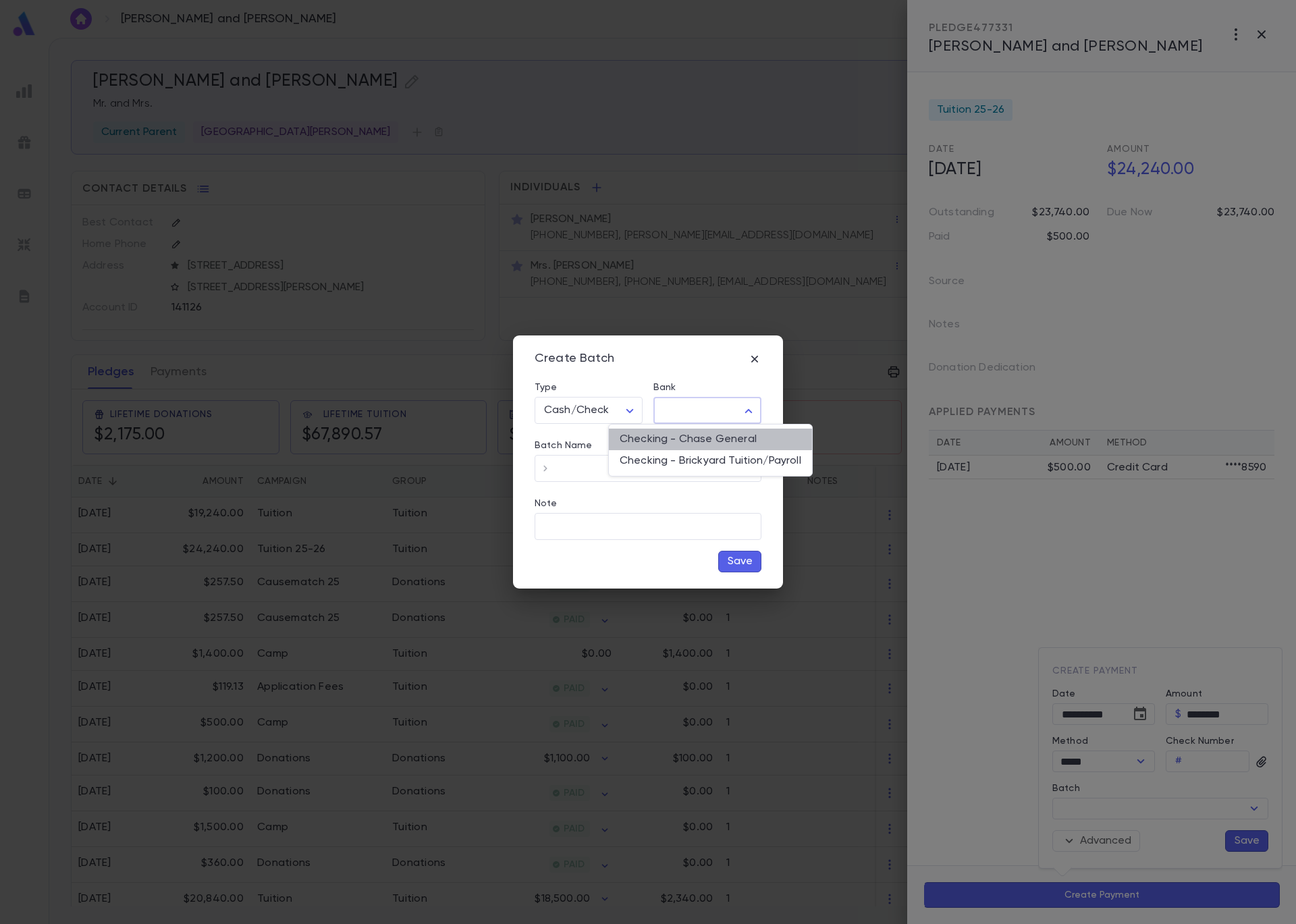
type input "**"
click at [680, 464] on input "Batch Name" at bounding box center [659, 469] width 205 height 26
type input "****"
click at [740, 562] on button "Save" at bounding box center [740, 562] width 43 height 22
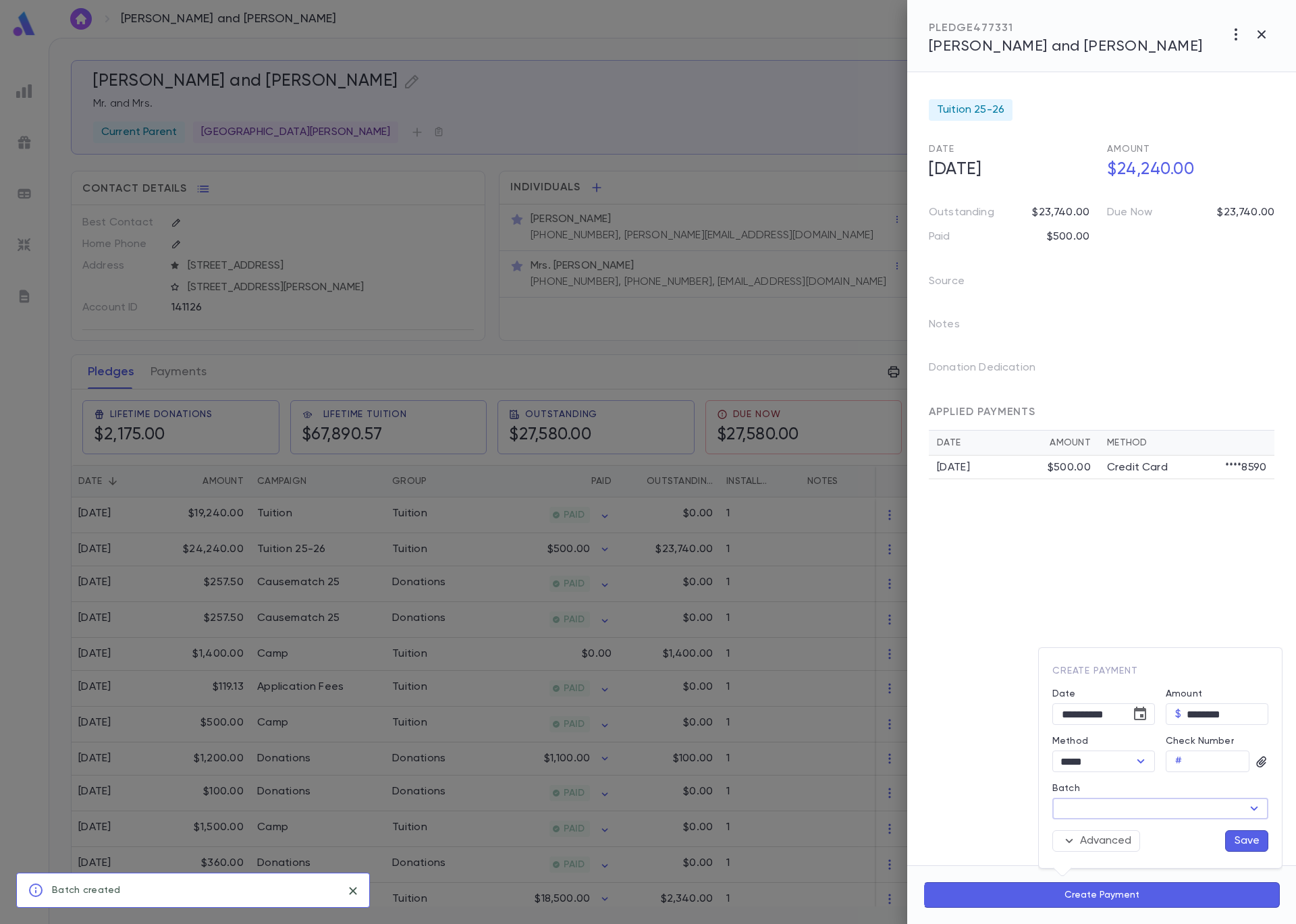
type input "****"
click at [1255, 845] on button "Save" at bounding box center [1246, 841] width 43 height 22
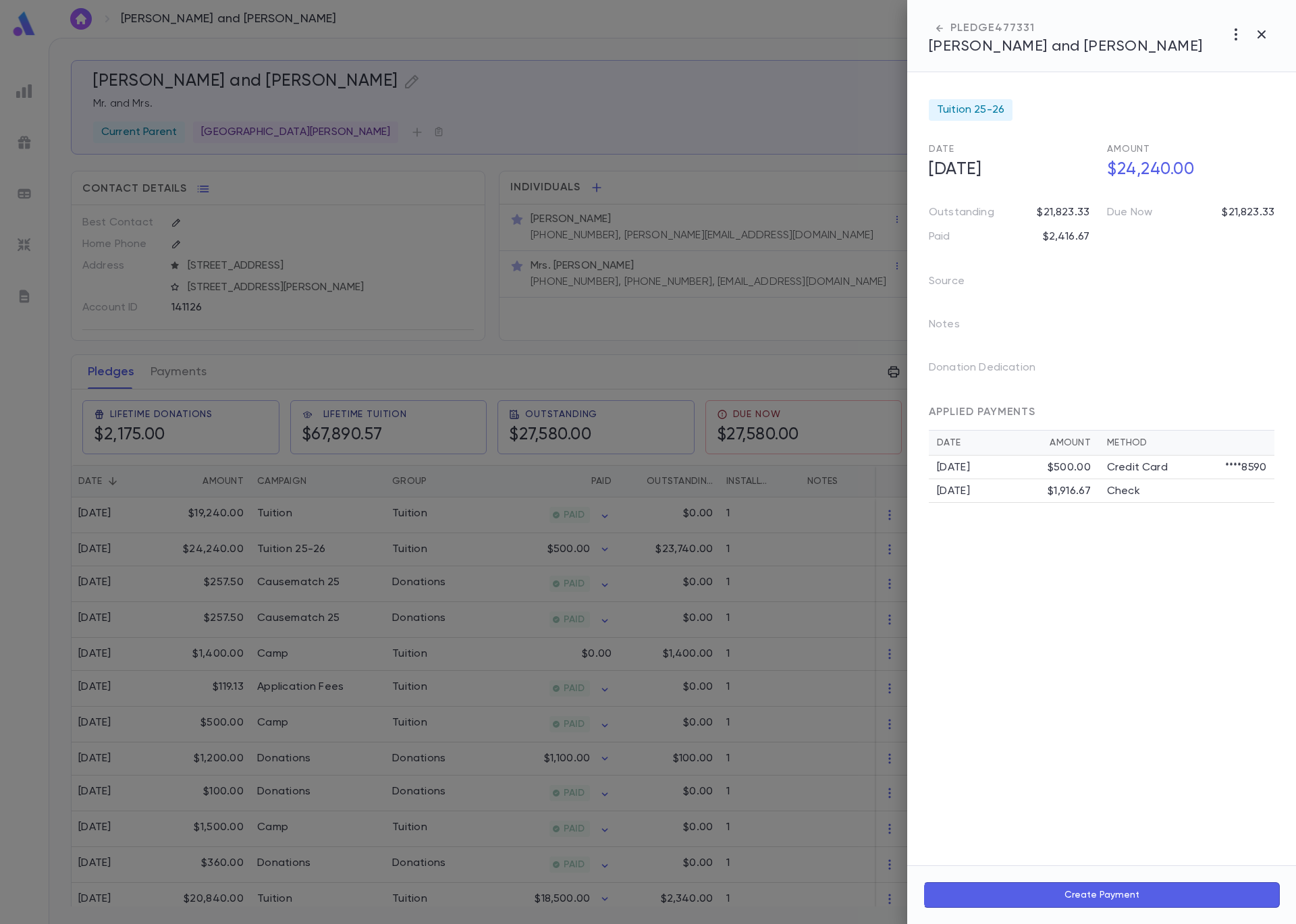
click at [854, 48] on div at bounding box center [648, 462] width 1296 height 924
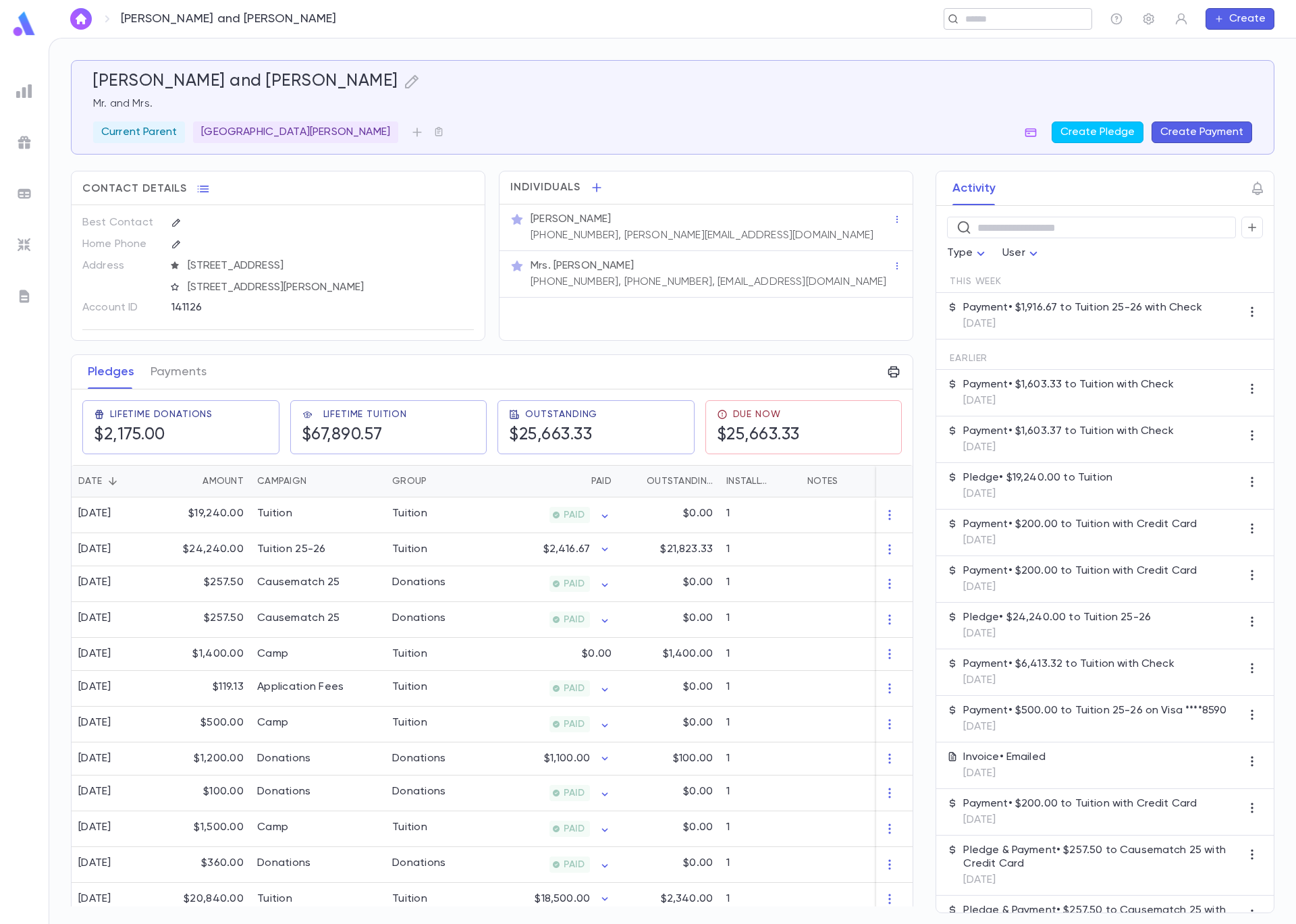
click at [1015, 23] on input "text" at bounding box center [1014, 19] width 104 height 12
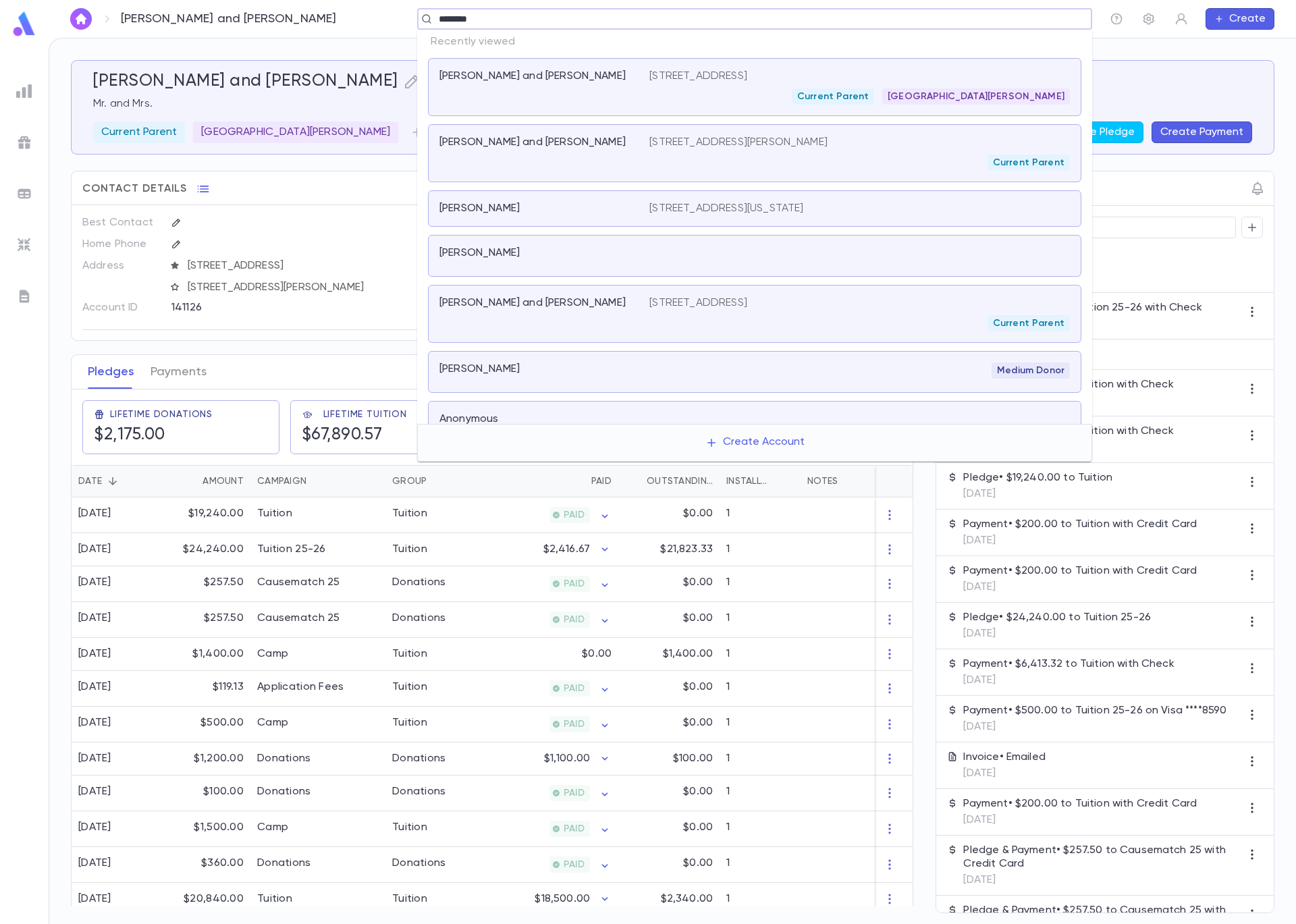
type input "*********"
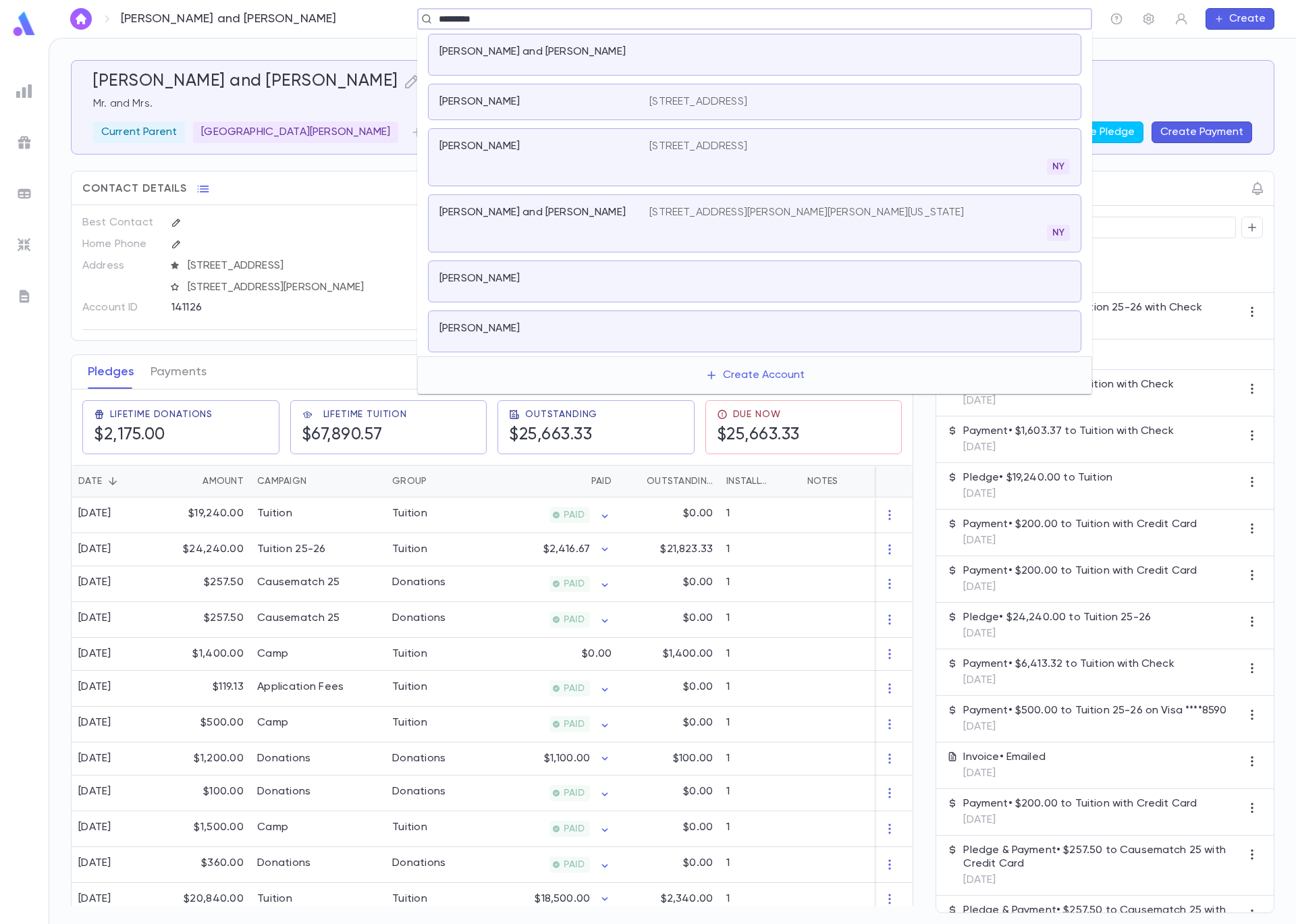
click at [625, 329] on div "Silverman, Charles" at bounding box center [536, 328] width 194 height 13
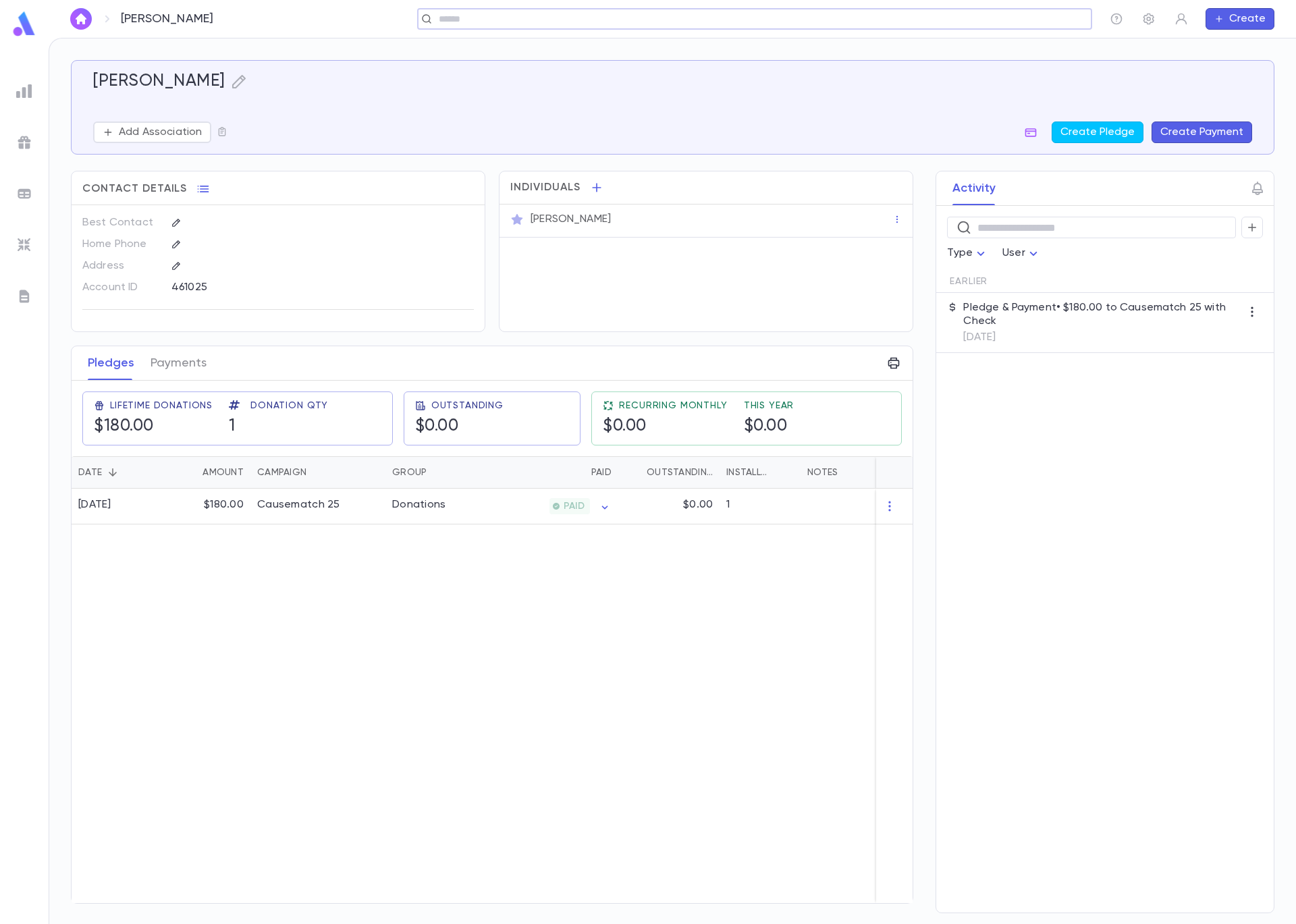
click at [1197, 129] on button "Create Payment" at bounding box center [1202, 132] width 101 height 22
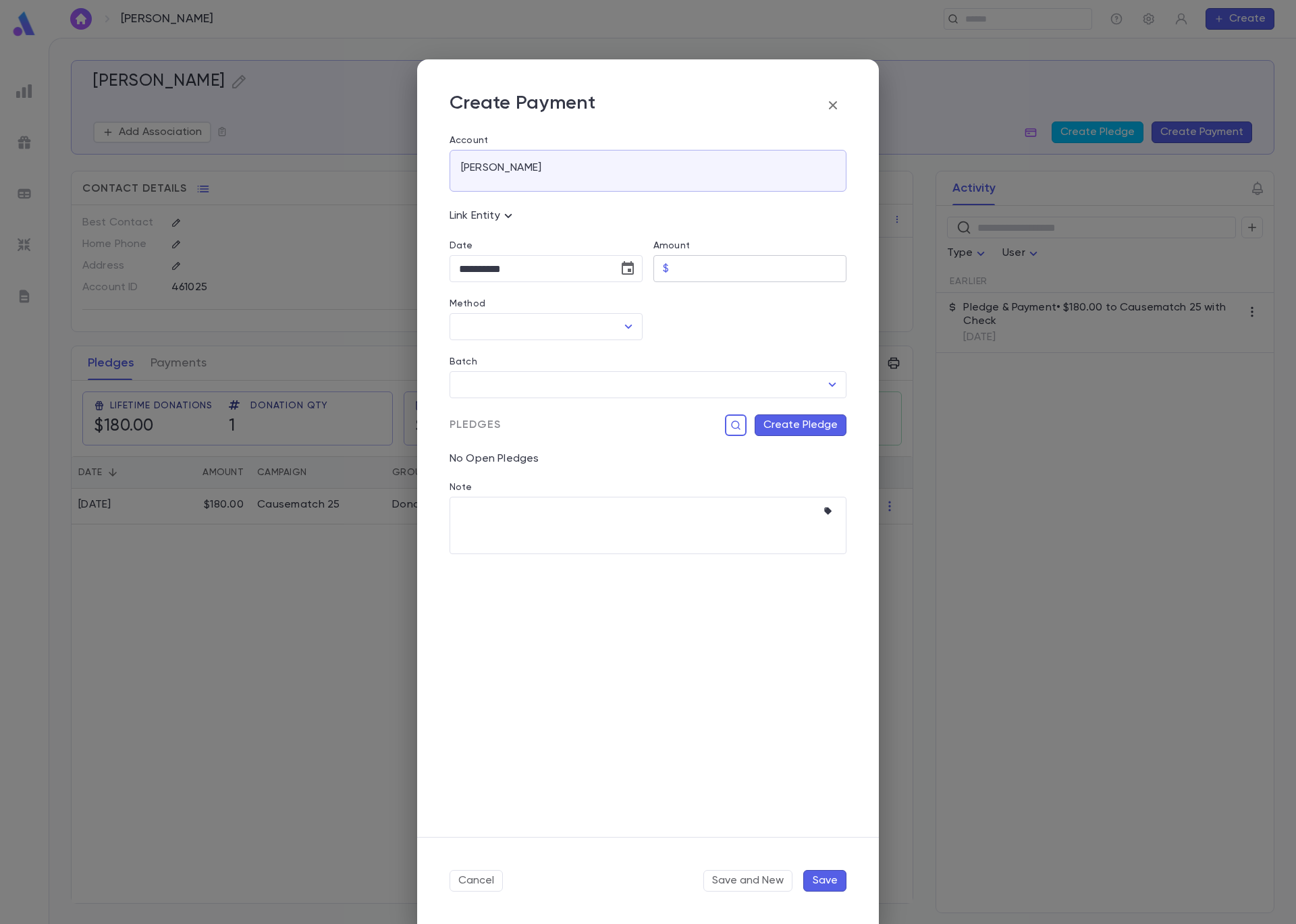
click at [736, 278] on input "Amount" at bounding box center [760, 269] width 172 height 26
click at [624, 326] on icon "Open" at bounding box center [628, 326] width 16 height 16
type input "******"
click at [563, 402] on li "Check" at bounding box center [546, 400] width 193 height 22
type input "*****"
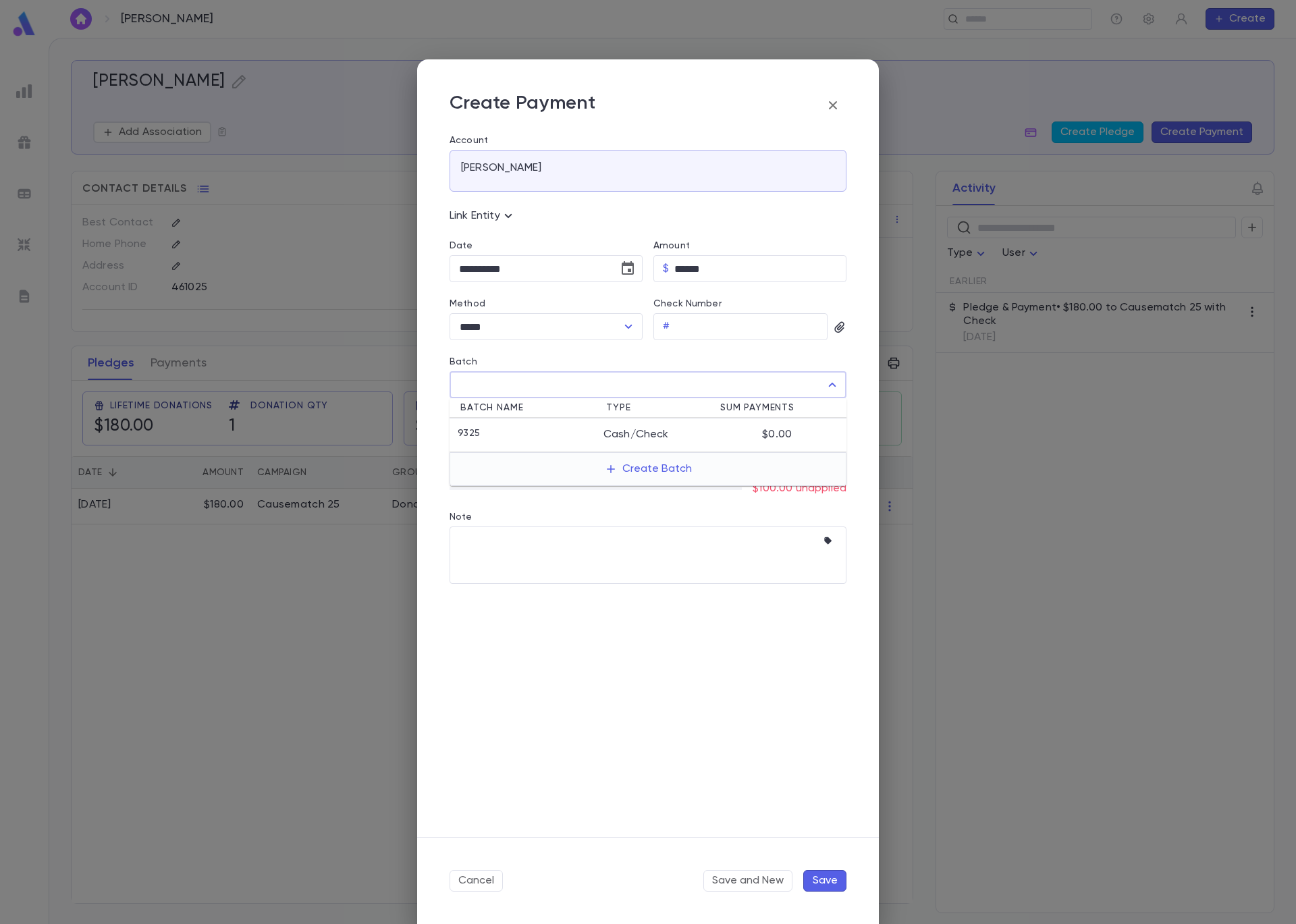
click at [580, 386] on input "Batch" at bounding box center [638, 384] width 365 height 26
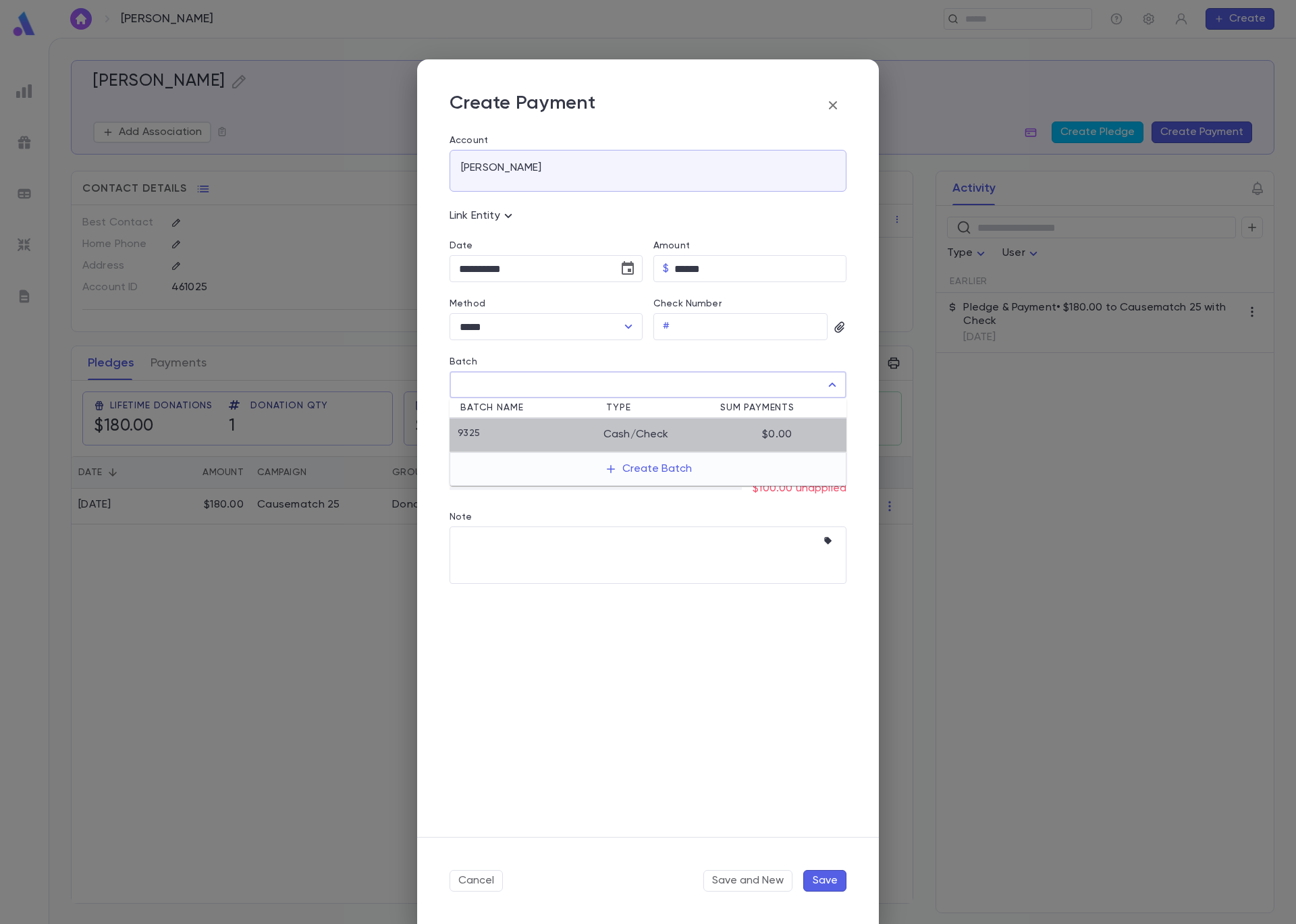
click at [579, 432] on div "9325" at bounding box center [530, 434] width 146 height 13
type input "****"
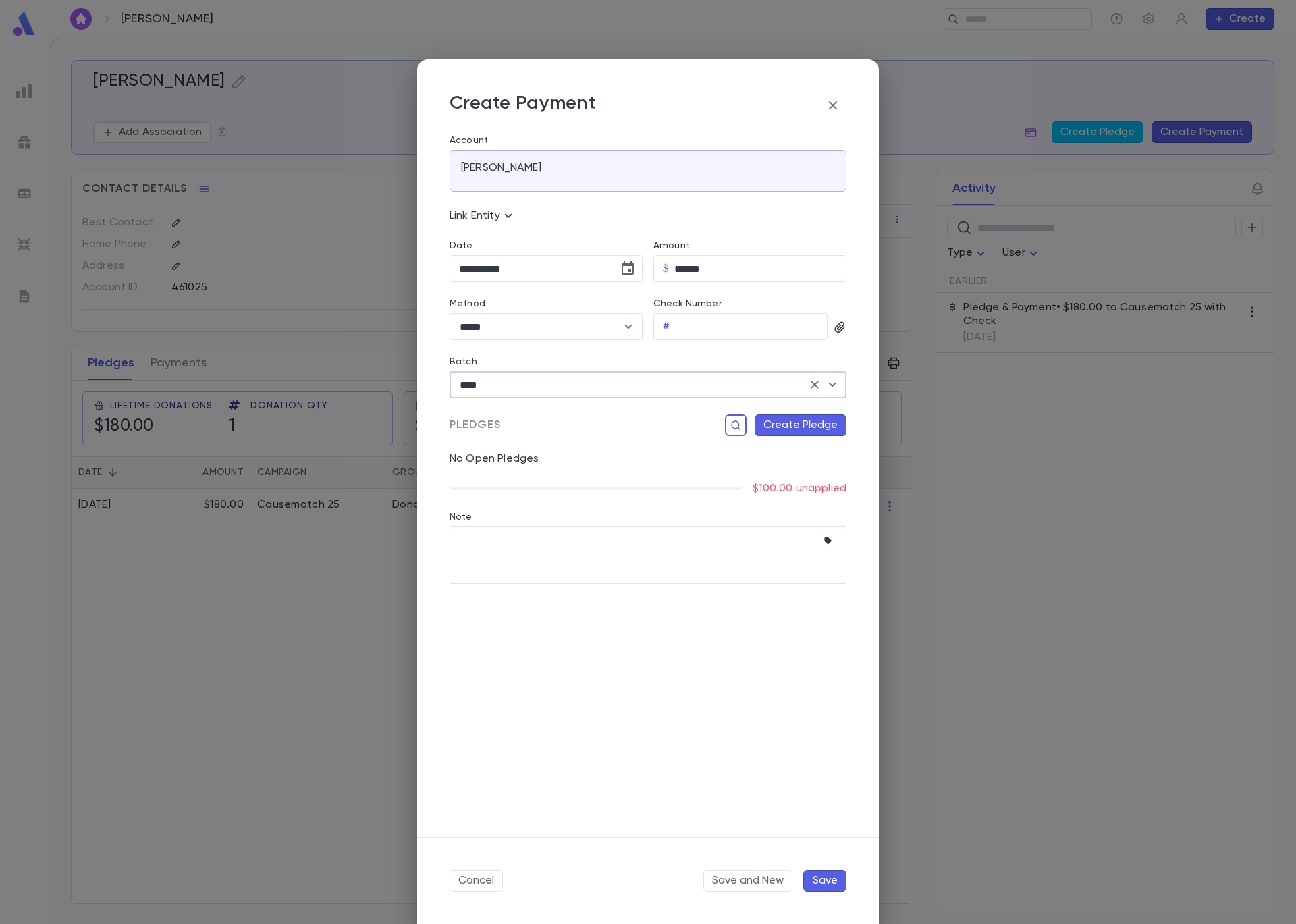
click at [793, 430] on button "Create Pledge" at bounding box center [800, 425] width 92 height 22
click at [734, 576] on input "Campaign" at bounding box center [717, 563] width 184 height 26
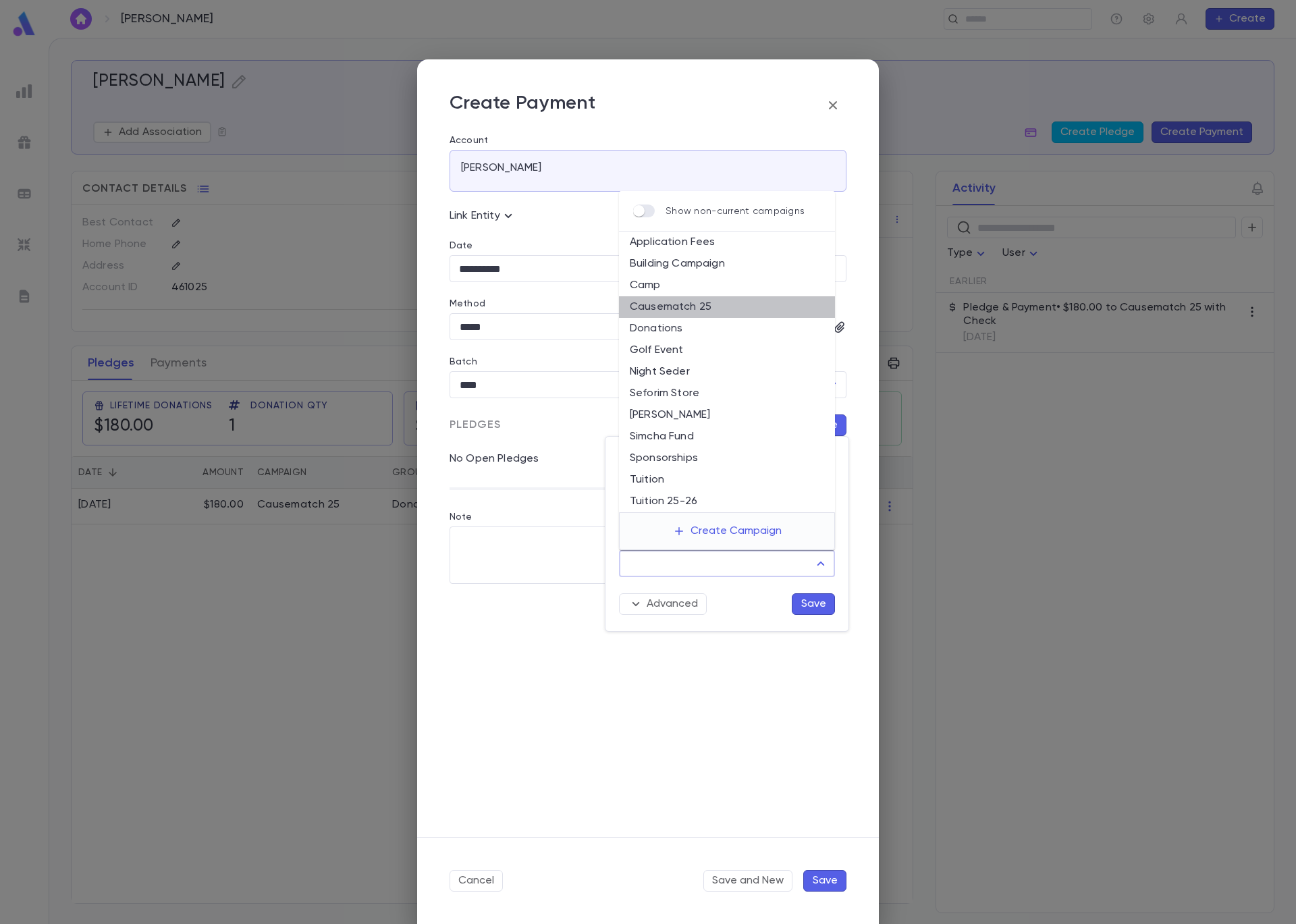
click at [729, 313] on li "Causematch 25" at bounding box center [726, 307] width 216 height 22
type input "**********"
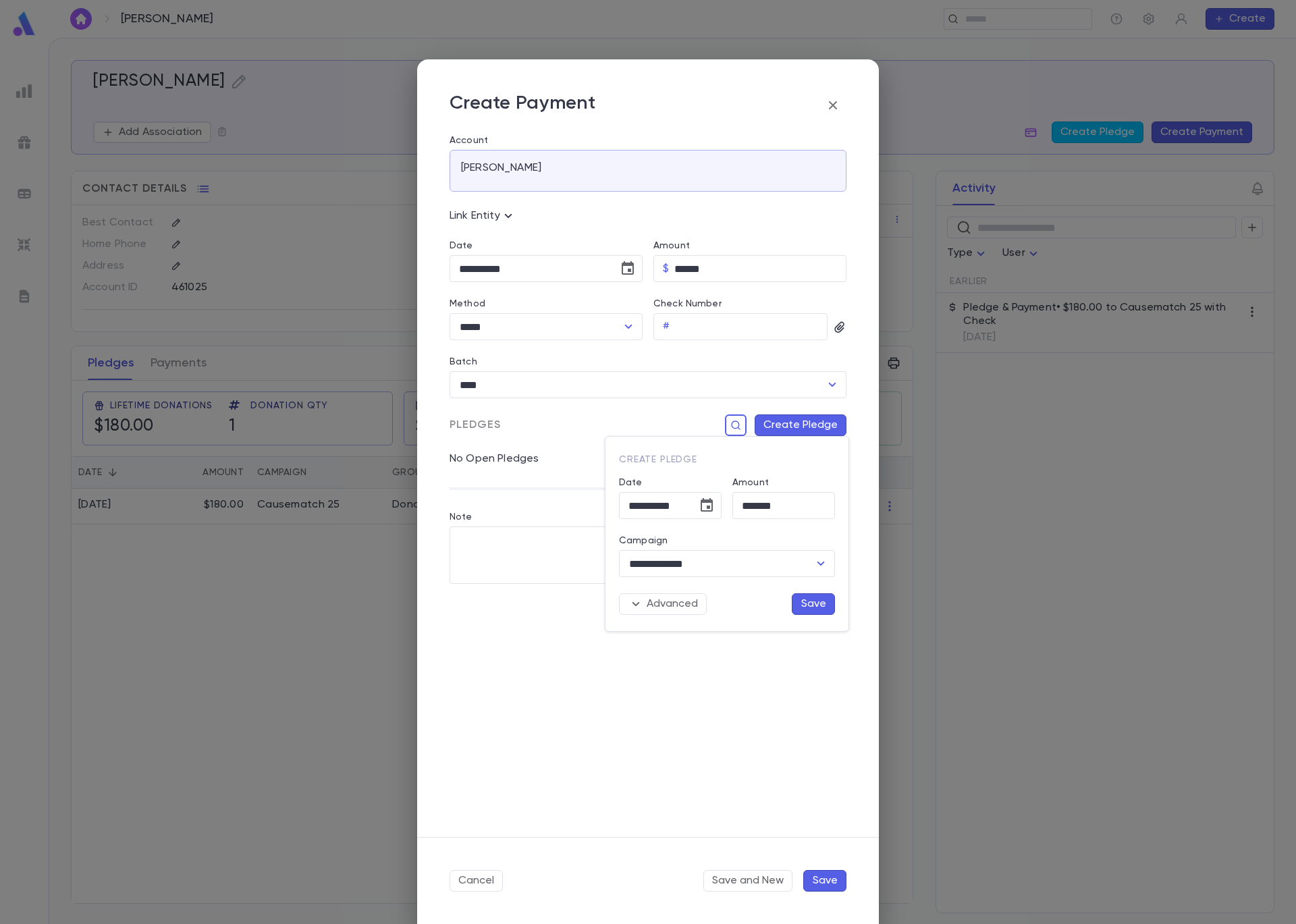
click at [825, 608] on button "Save" at bounding box center [813, 604] width 43 height 22
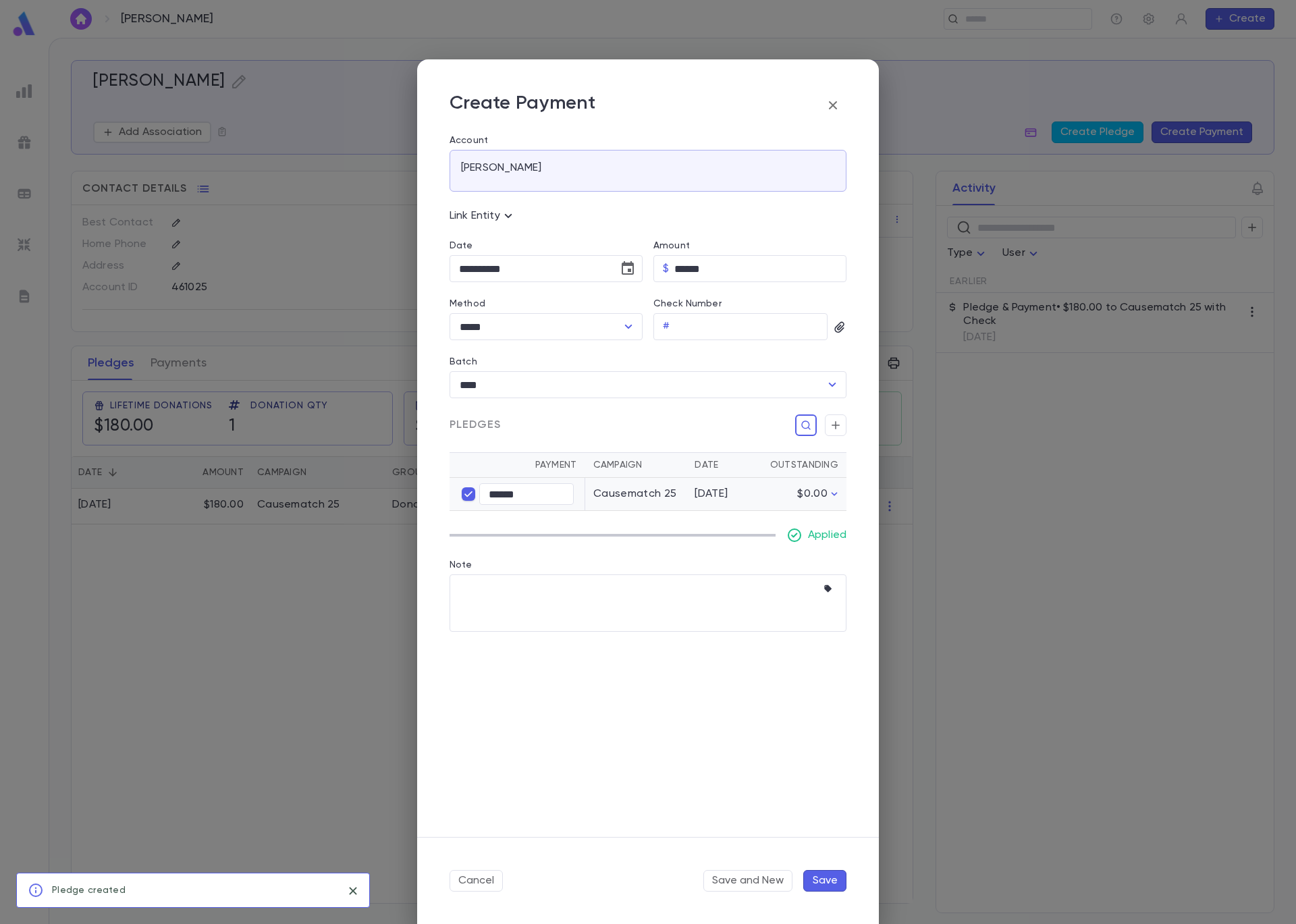
click at [828, 883] on button "Save" at bounding box center [825, 881] width 43 height 22
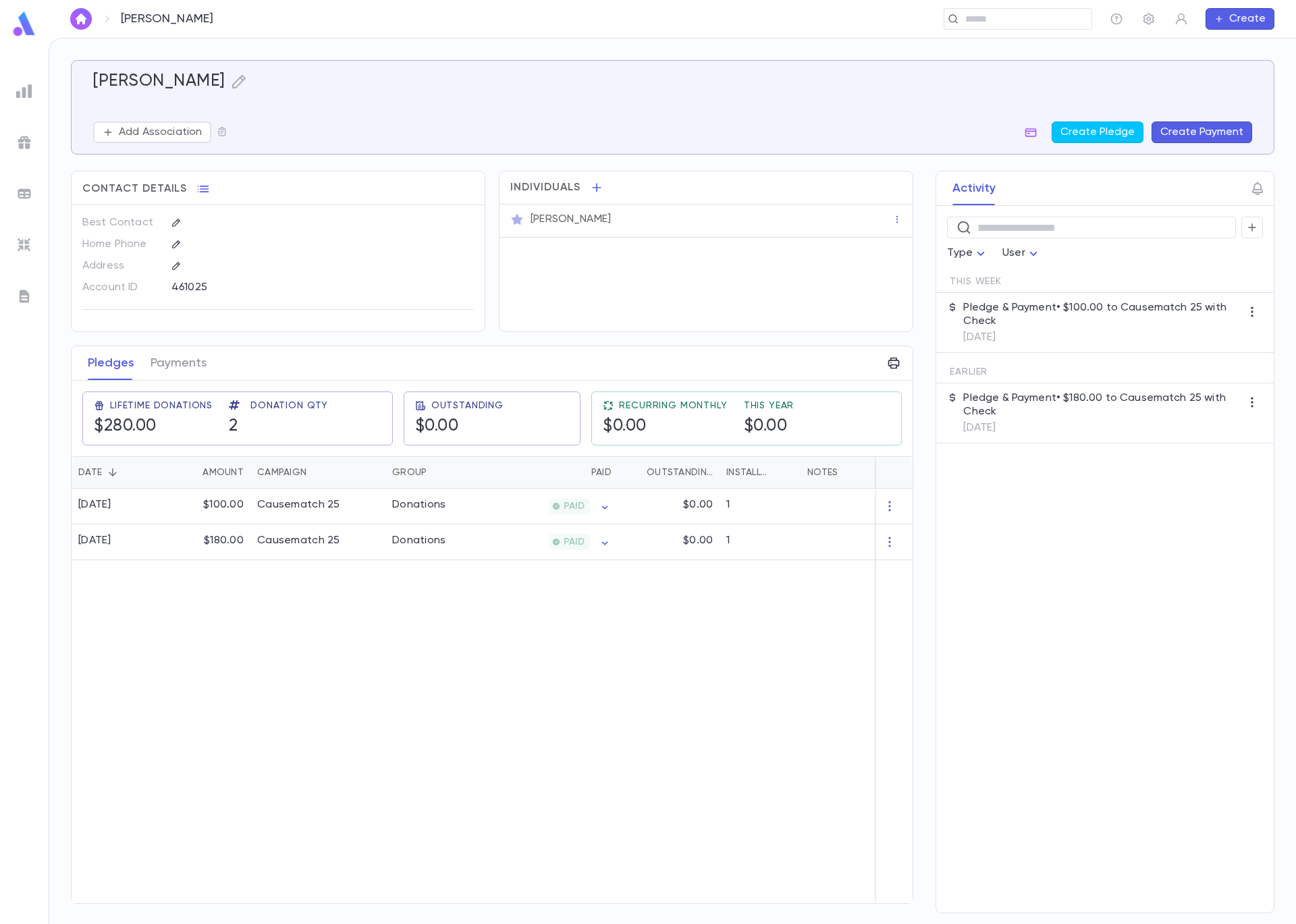
click at [1176, 133] on button "Create Payment" at bounding box center [1202, 132] width 101 height 22
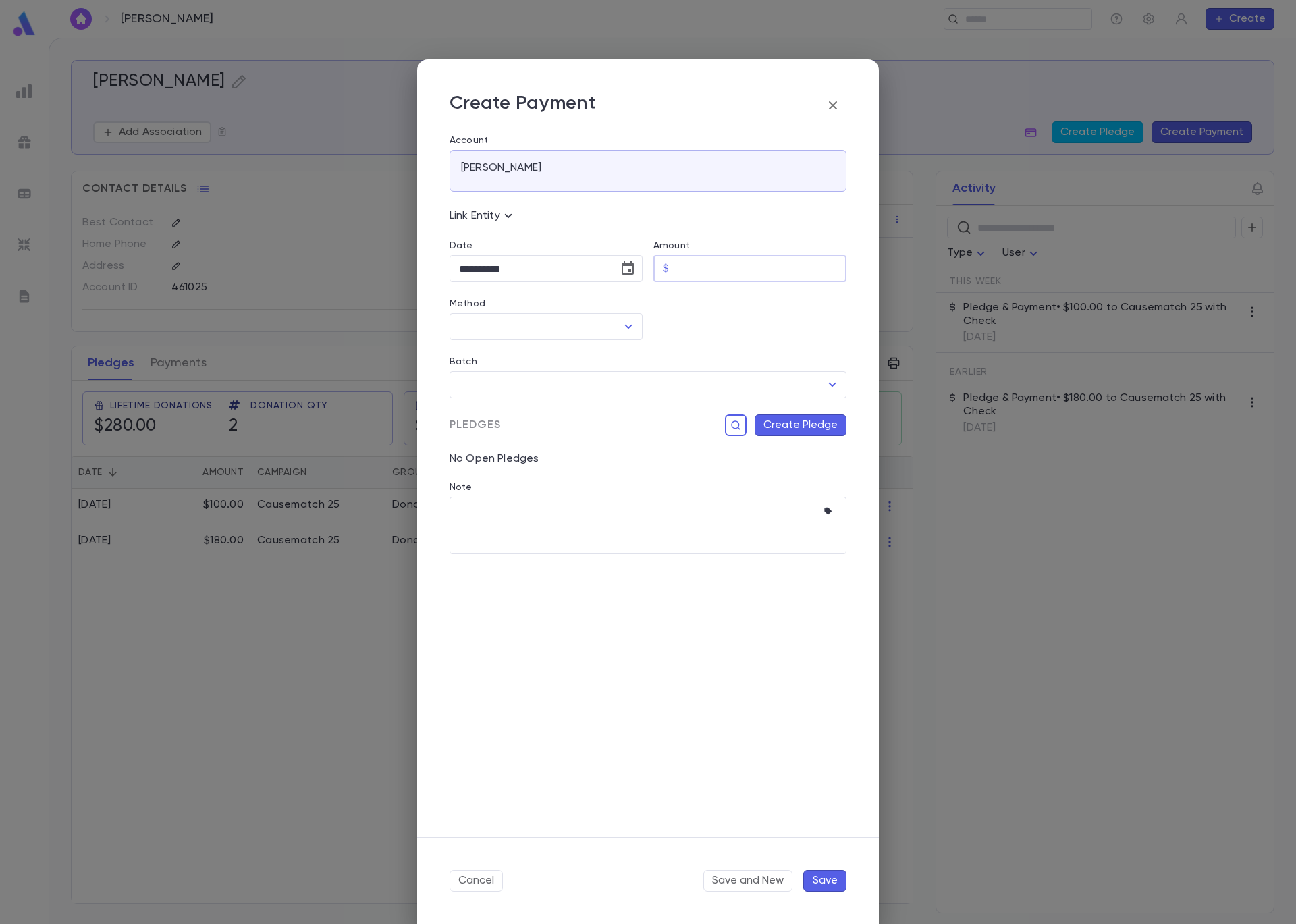
click at [711, 277] on input "Amount" at bounding box center [760, 269] width 172 height 26
type input "******"
click at [623, 326] on icon "Open" at bounding box center [628, 326] width 16 height 16
click at [567, 406] on li "Check" at bounding box center [546, 400] width 193 height 22
type input "*****"
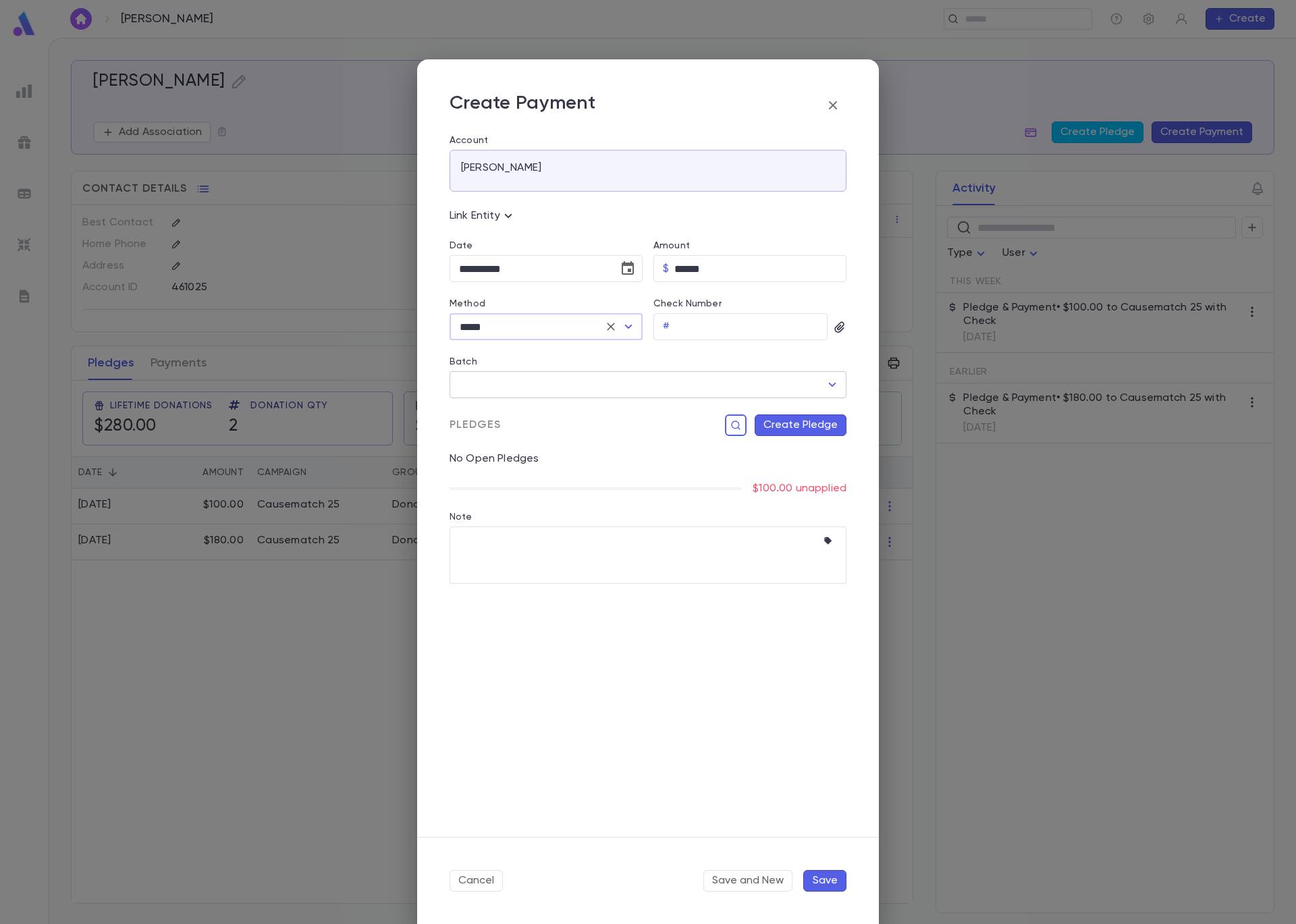
click at [740, 386] on input "Batch" at bounding box center [638, 384] width 365 height 26
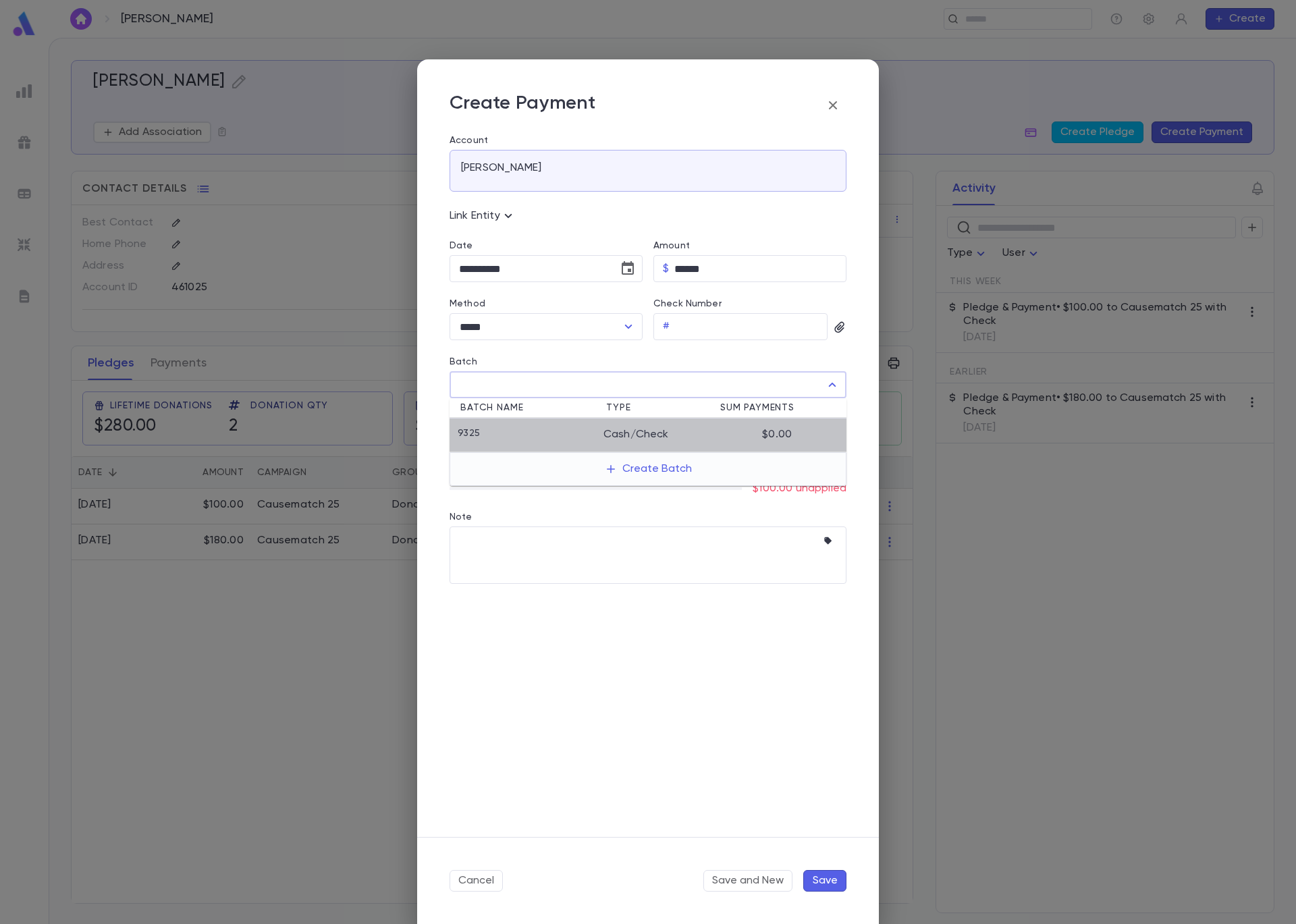
click at [696, 439] on div "$0.00" at bounding box center [741, 434] width 101 height 13
type input "****"
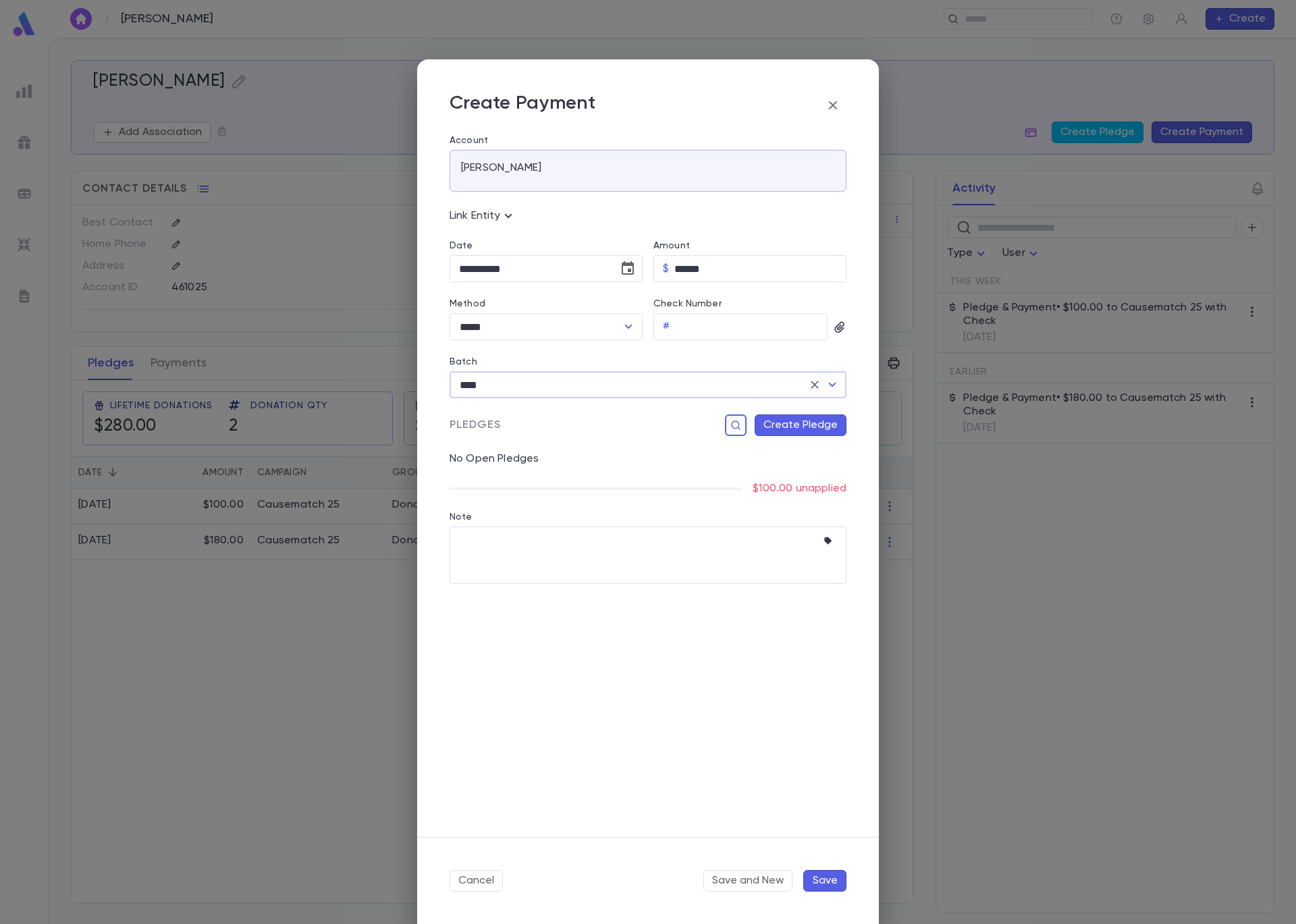
click at [823, 426] on button "Create Pledge" at bounding box center [800, 425] width 92 height 22
click at [743, 556] on input "Campaign" at bounding box center [717, 563] width 184 height 26
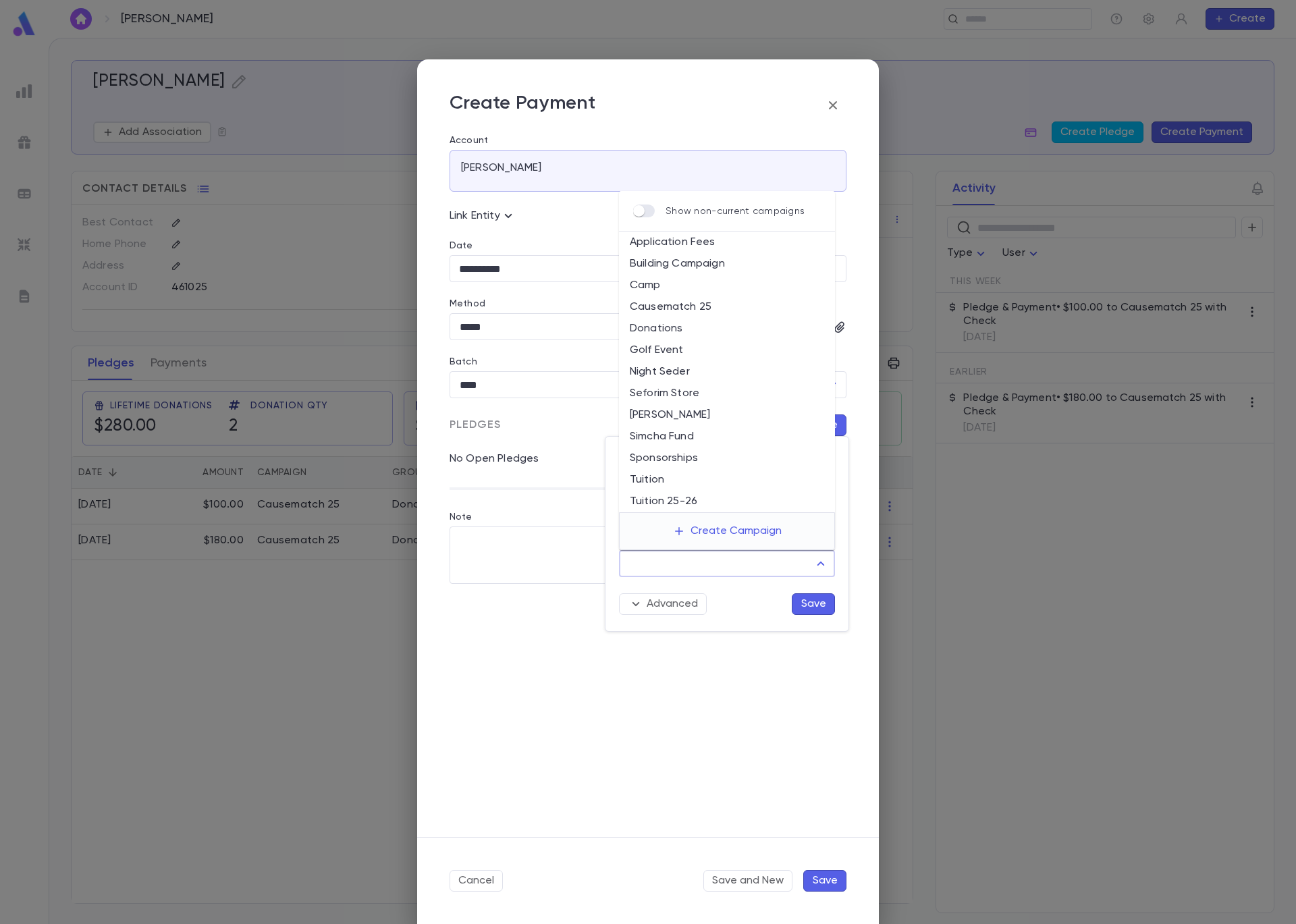
click at [678, 333] on li "Donations" at bounding box center [726, 329] width 216 height 22
type input "*********"
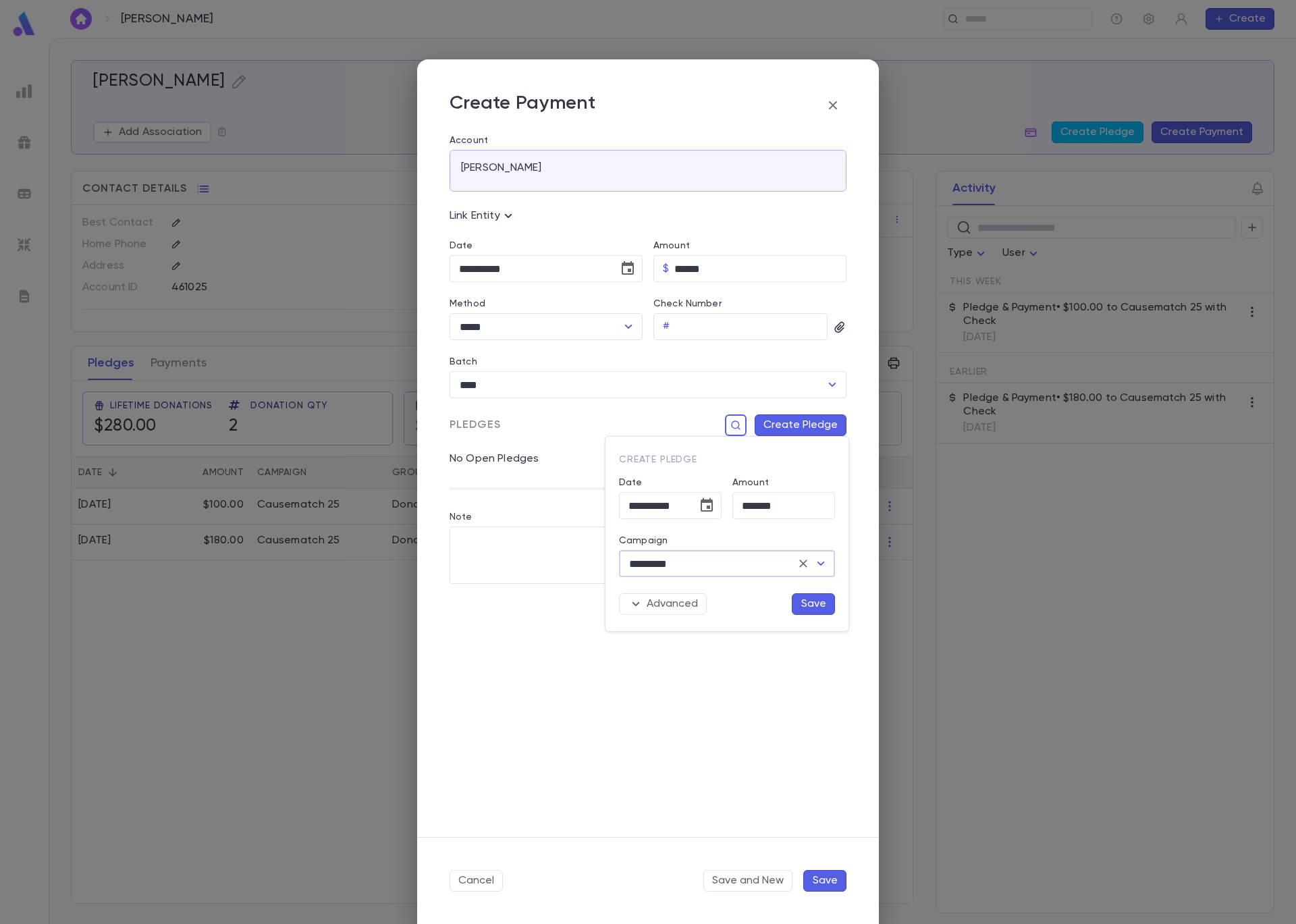
click at [804, 600] on button "Save" at bounding box center [813, 604] width 43 height 22
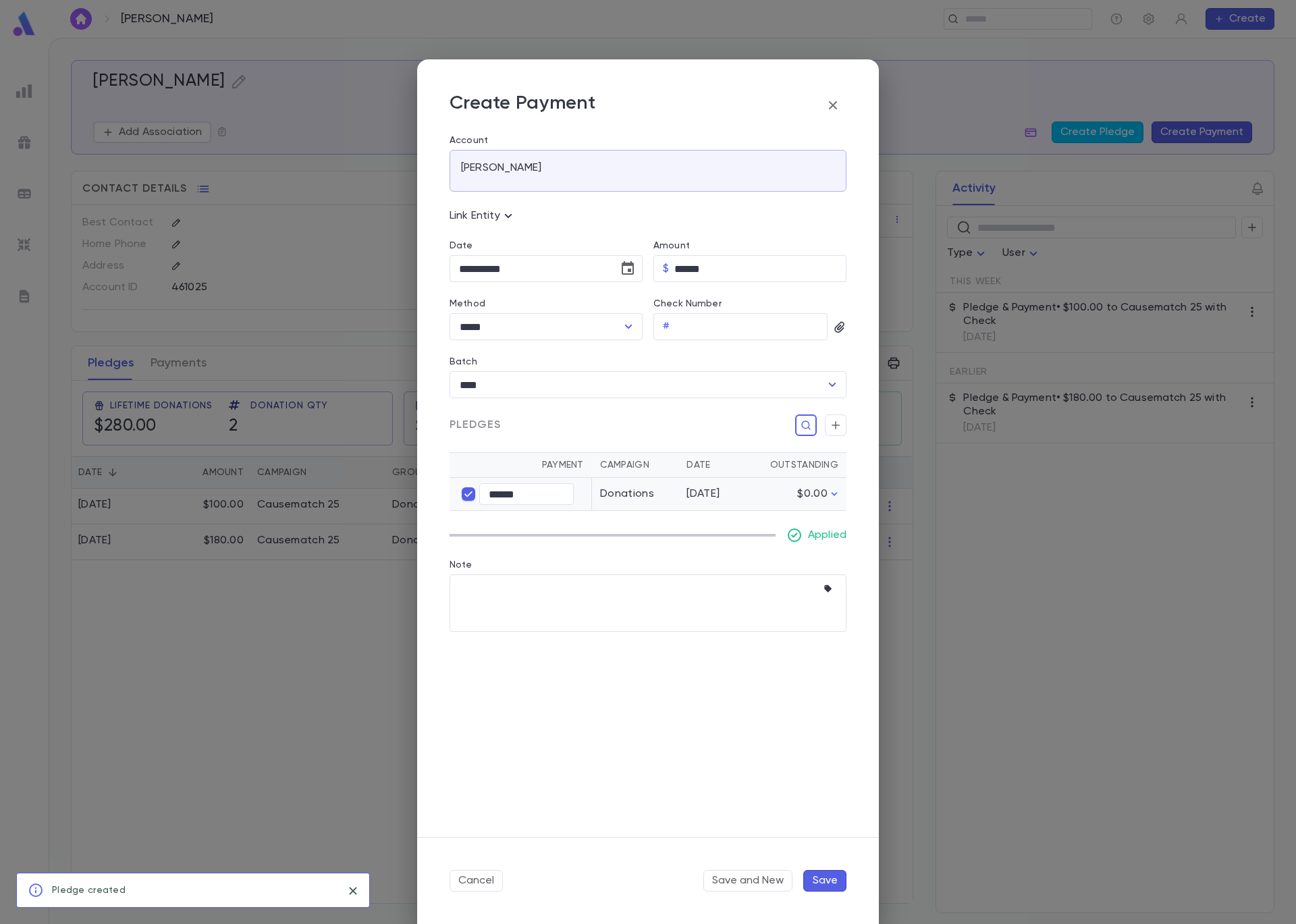
click at [832, 878] on button "Save" at bounding box center [825, 881] width 43 height 22
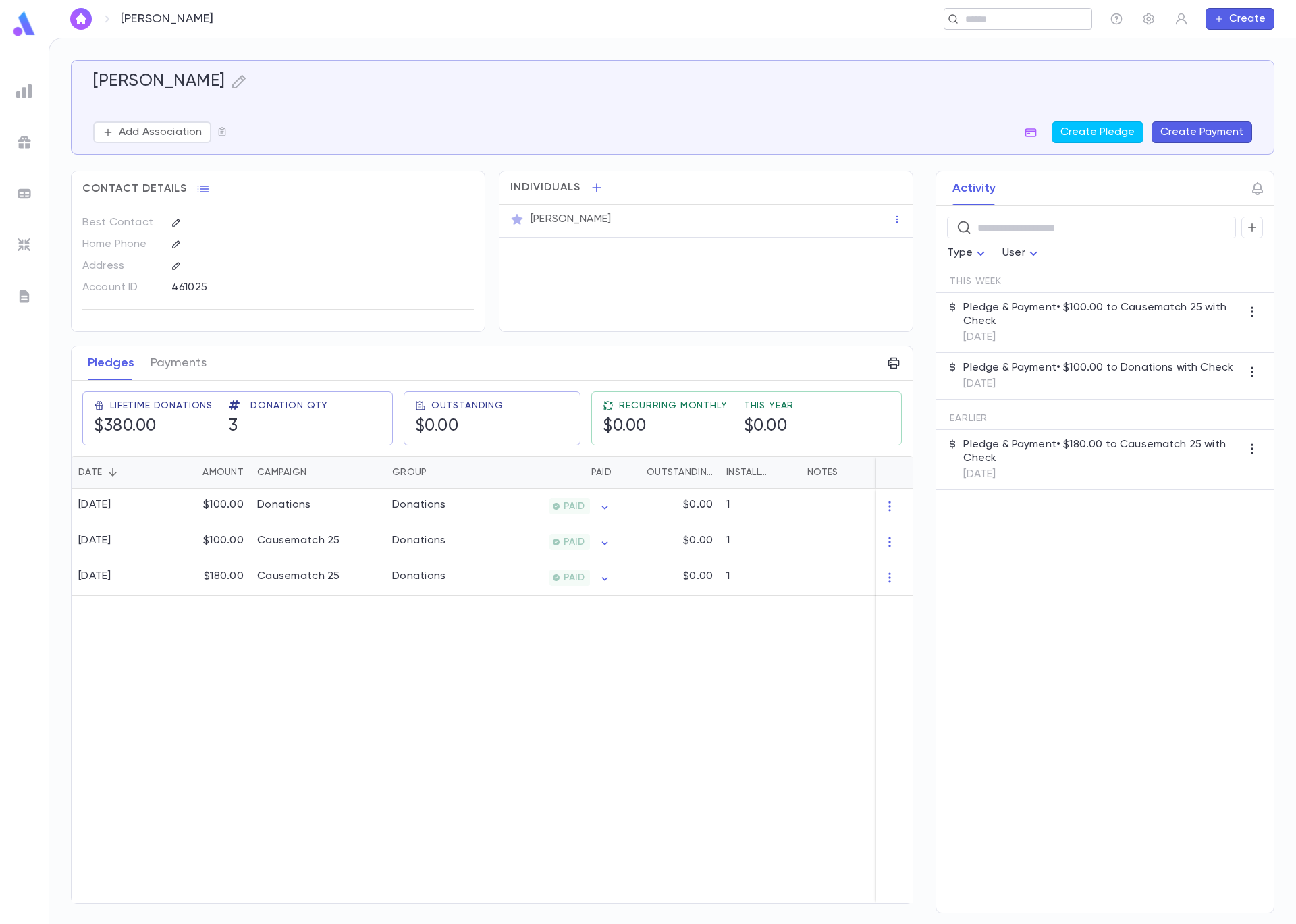
click at [1000, 19] on input "text" at bounding box center [1014, 19] width 104 height 12
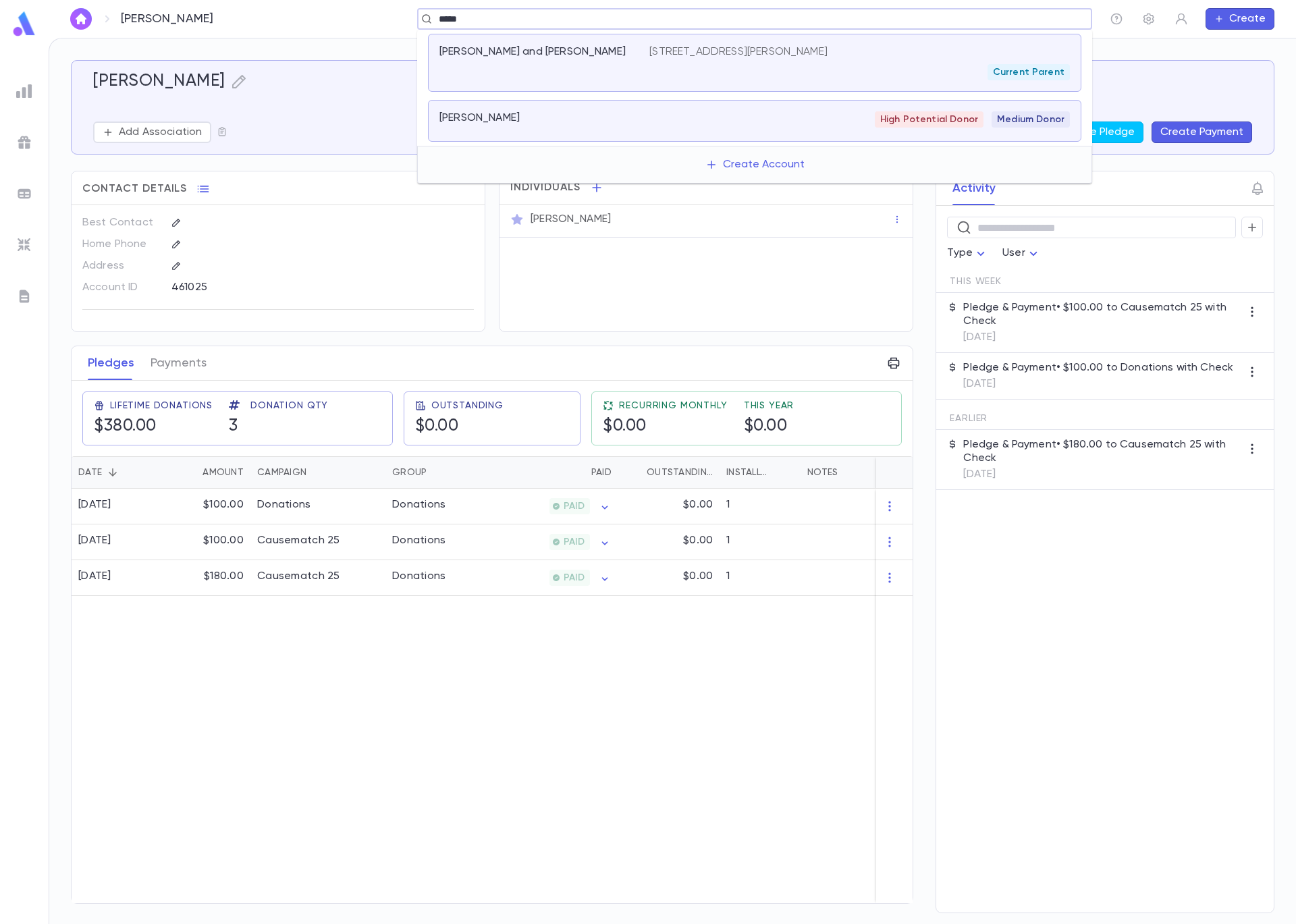
type input "*****"
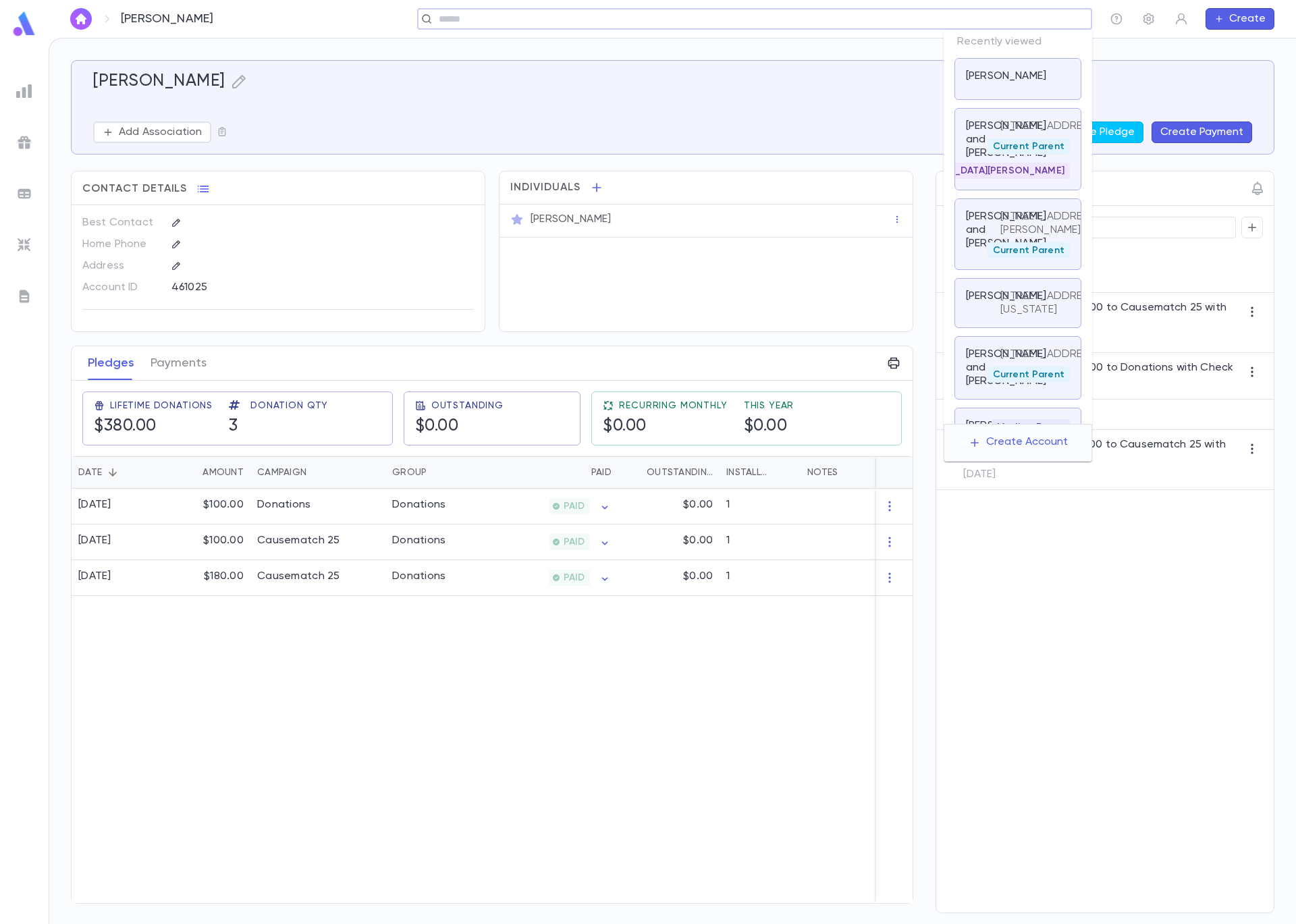
click at [1008, 19] on input "text" at bounding box center [750, 19] width 631 height 12
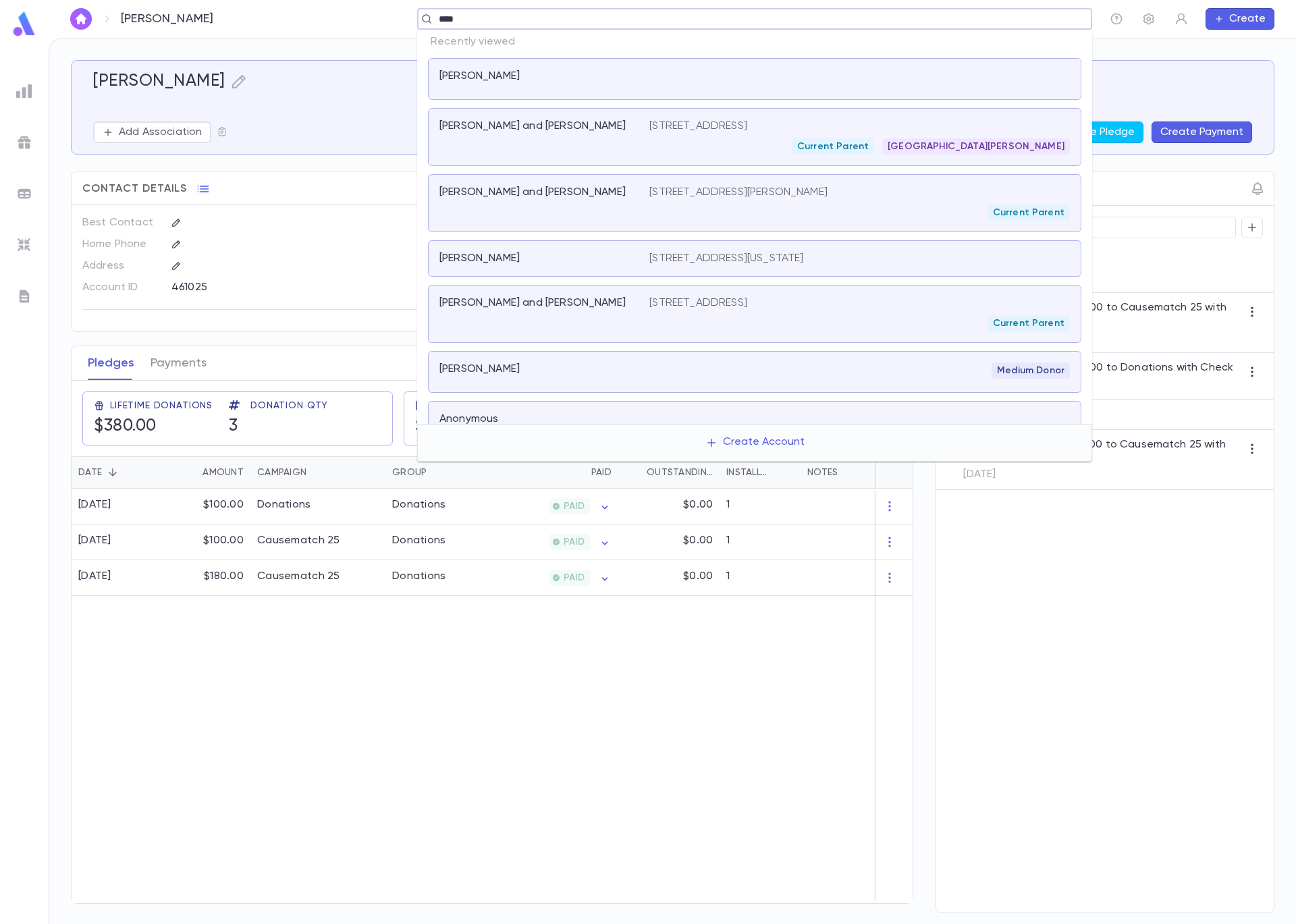
type input "*****"
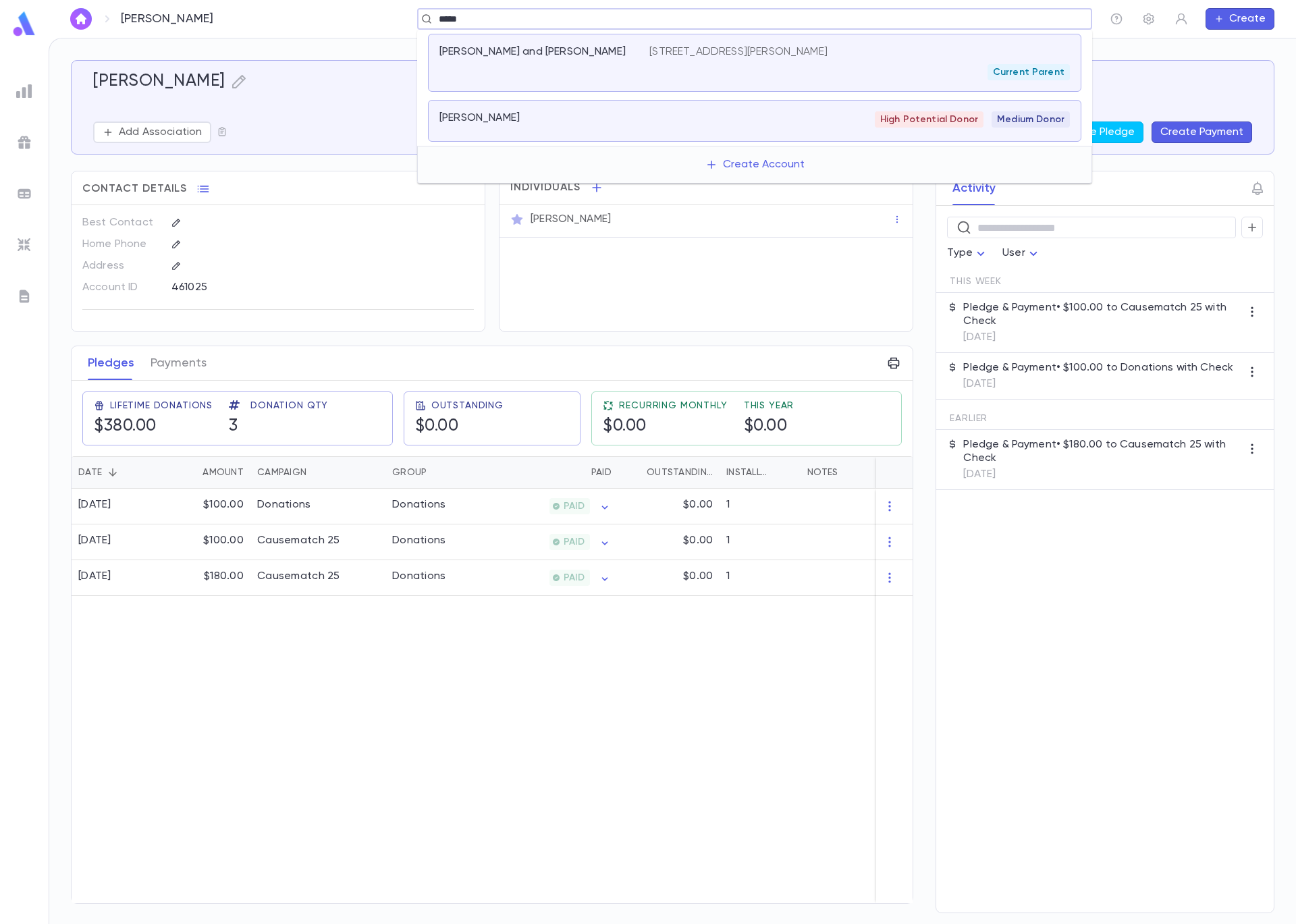
click at [584, 112] on div "Kraft, Bernard" at bounding box center [536, 118] width 194 height 13
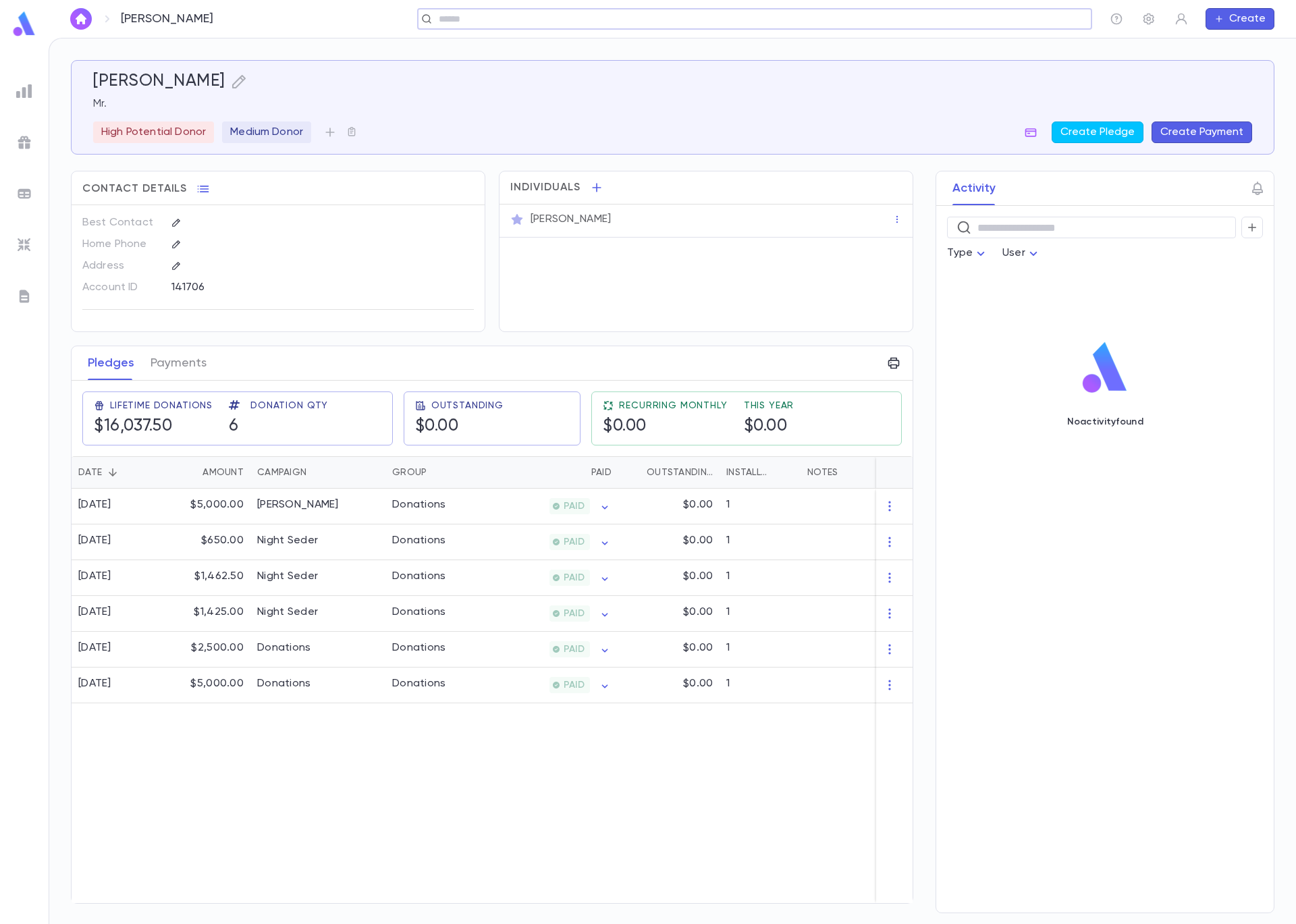
click at [1188, 131] on button "Create Payment" at bounding box center [1202, 132] width 101 height 22
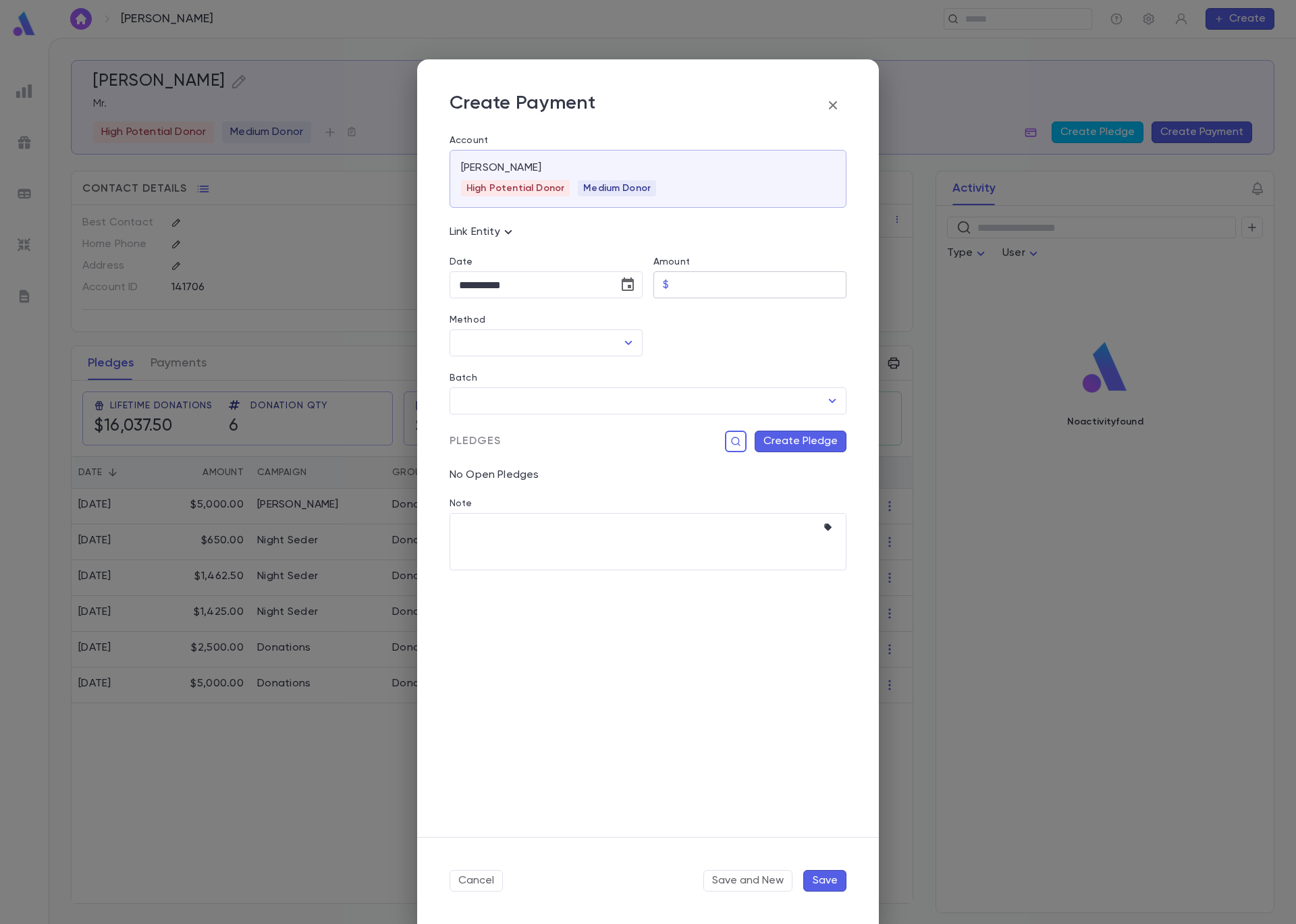
click at [699, 289] on input "Amount" at bounding box center [760, 285] width 172 height 26
click at [636, 340] on icon "Open" at bounding box center [628, 343] width 16 height 16
type input "********"
click at [521, 411] on li "Check" at bounding box center [546, 416] width 193 height 22
type input "*****"
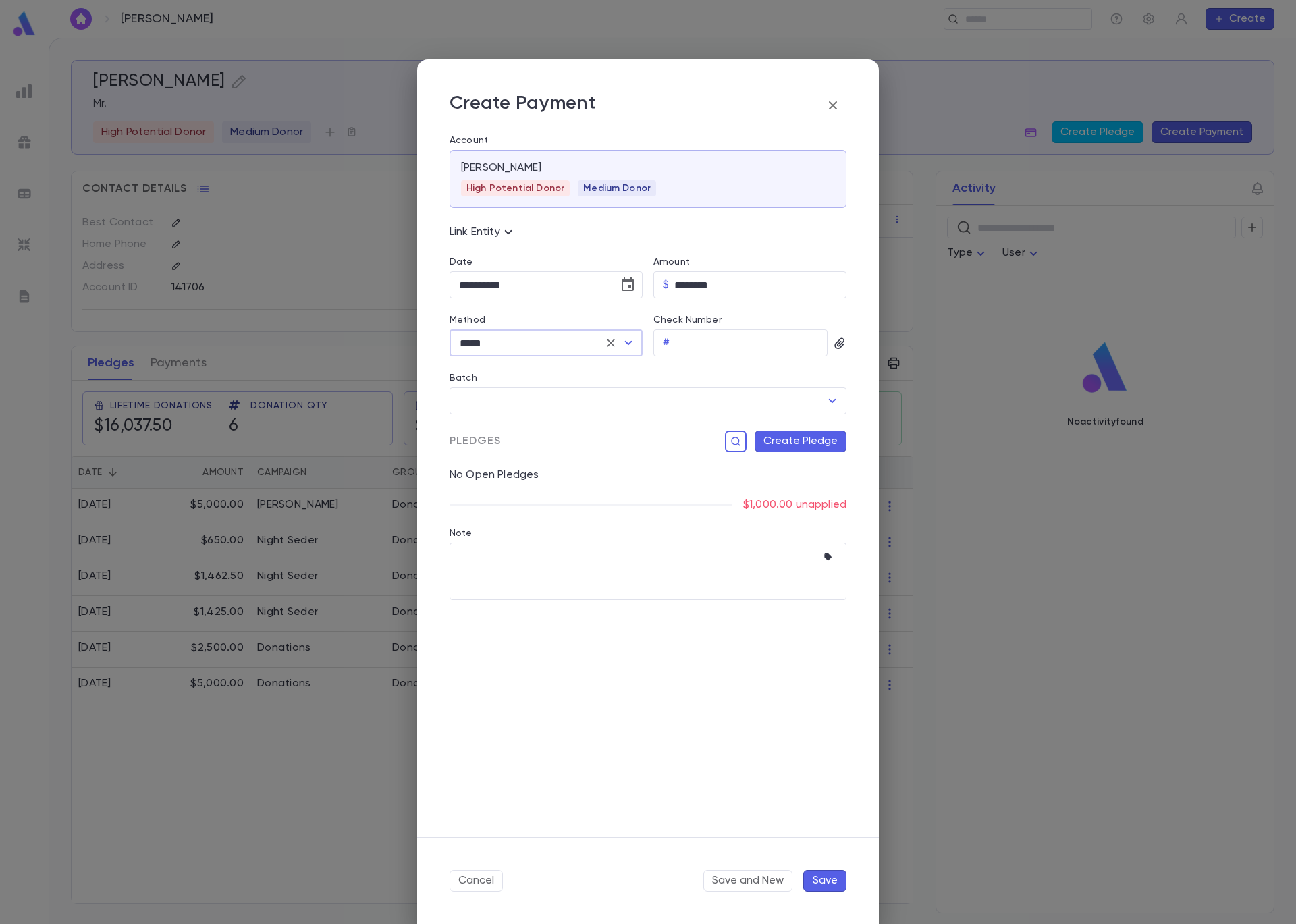
click at [733, 414] on div "Pledges Create Pledge" at bounding box center [642, 433] width 408 height 38
click at [729, 401] on input "Batch" at bounding box center [638, 400] width 365 height 26
click at [684, 458] on li "9325 Cash/Check $0.00" at bounding box center [648, 451] width 397 height 34
type input "****"
click at [779, 442] on button "Create Pledge" at bounding box center [800, 442] width 92 height 22
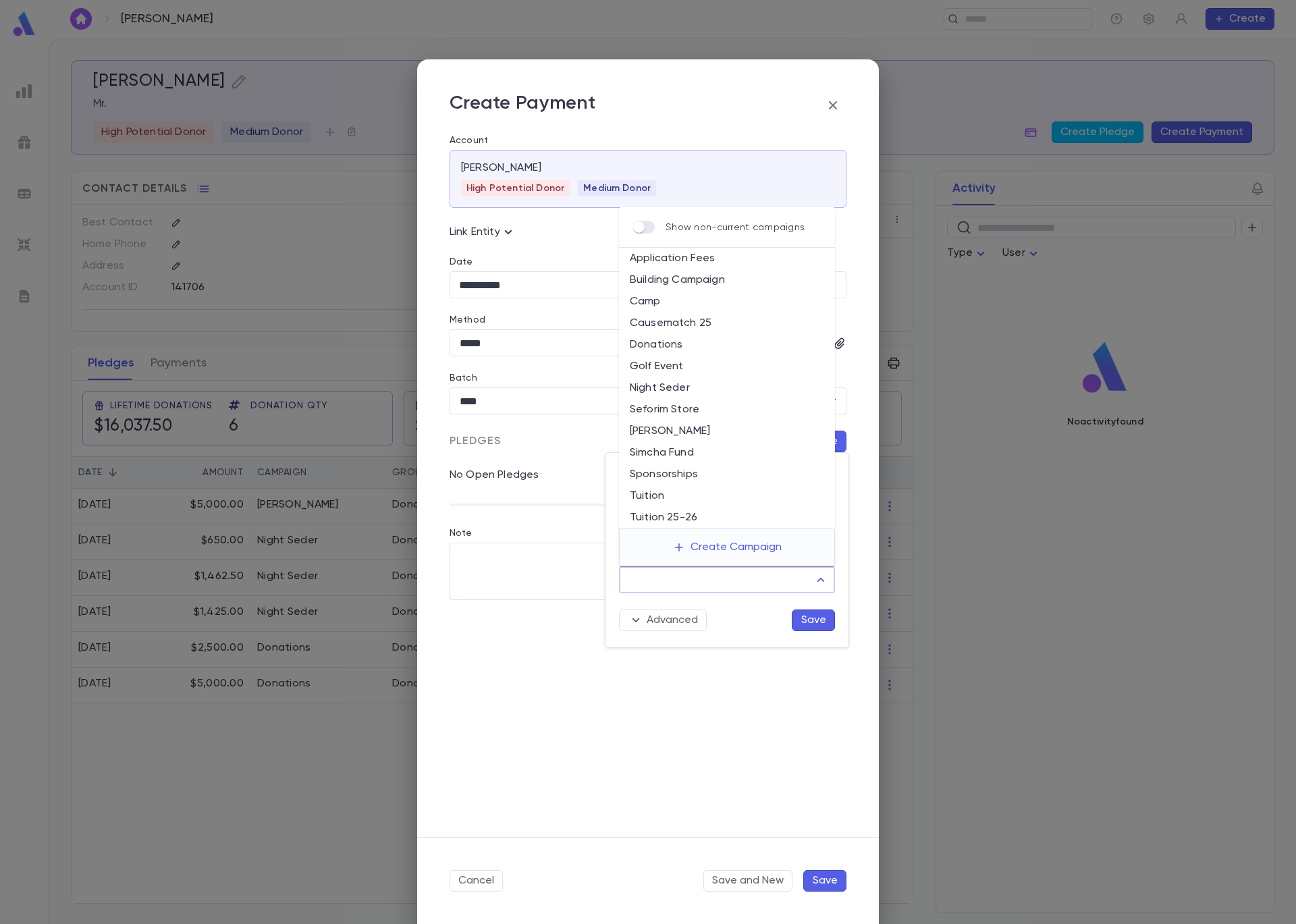
click at [795, 578] on input "Campaign" at bounding box center [717, 580] width 184 height 26
click at [737, 343] on li "Donations" at bounding box center [726, 345] width 216 height 22
type input "*********"
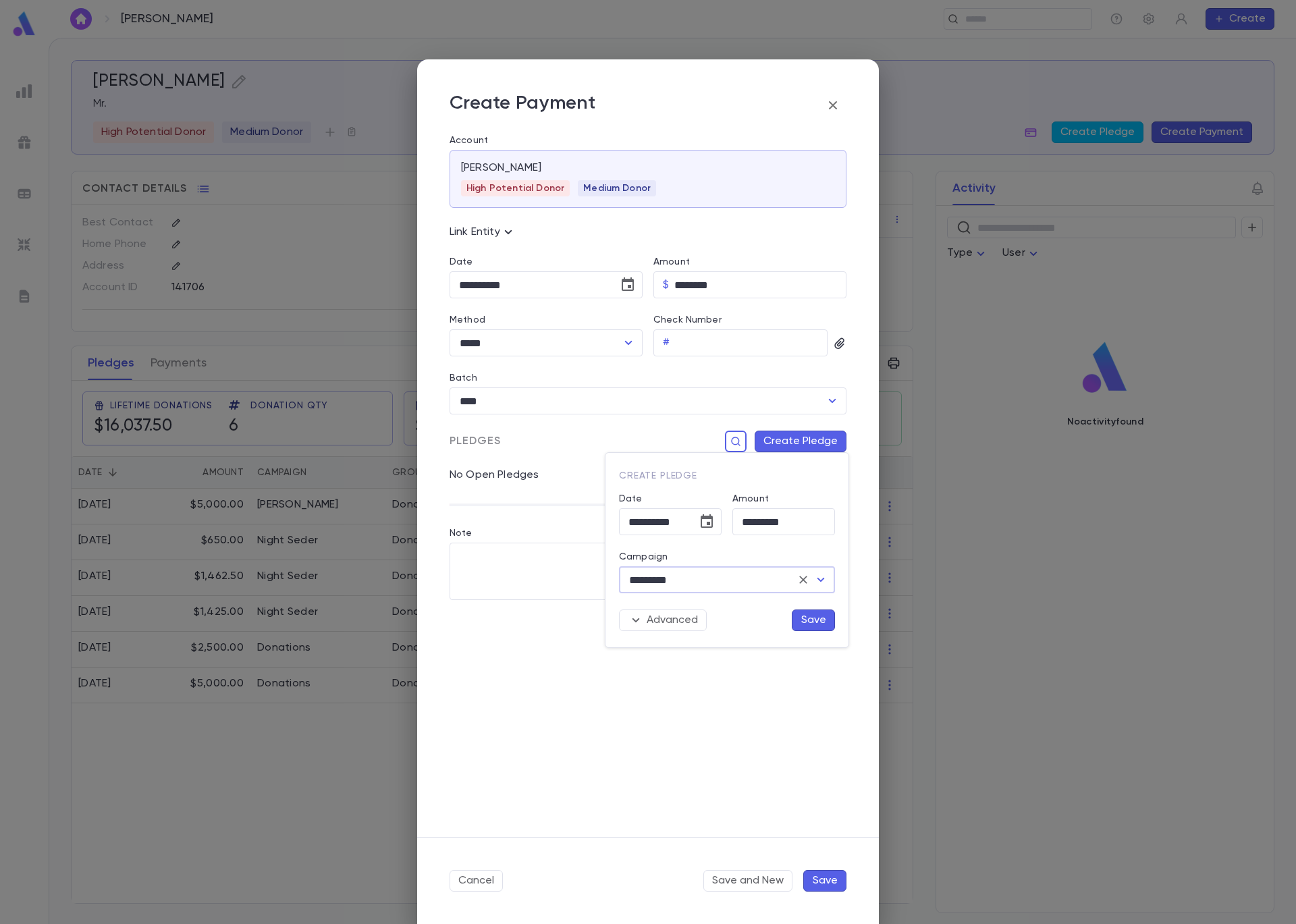
click at [803, 612] on button "Save" at bounding box center [813, 620] width 43 height 22
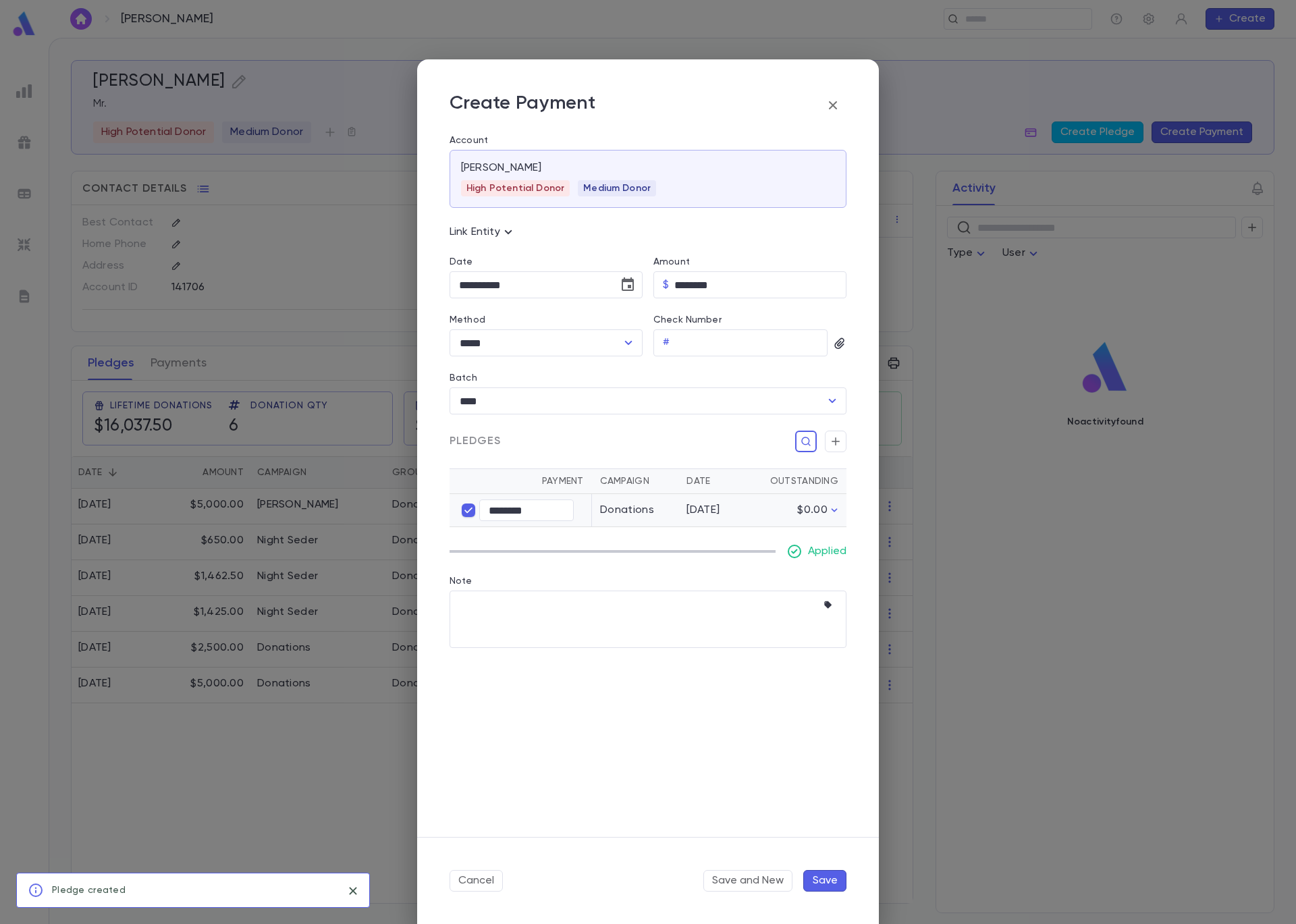
click at [825, 878] on button "Save" at bounding box center [825, 881] width 43 height 22
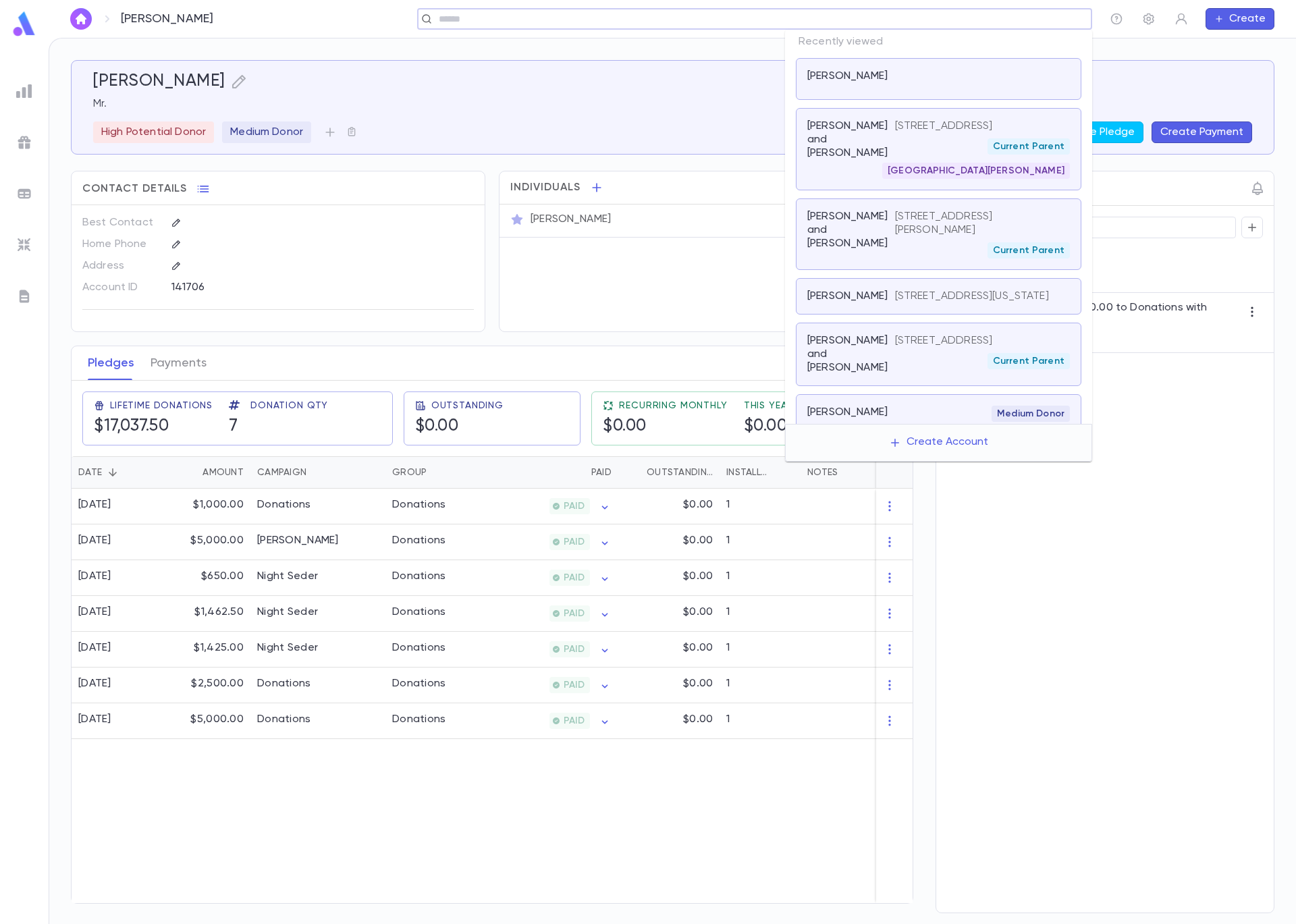
click at [994, 16] on input "text" at bounding box center [750, 19] width 631 height 12
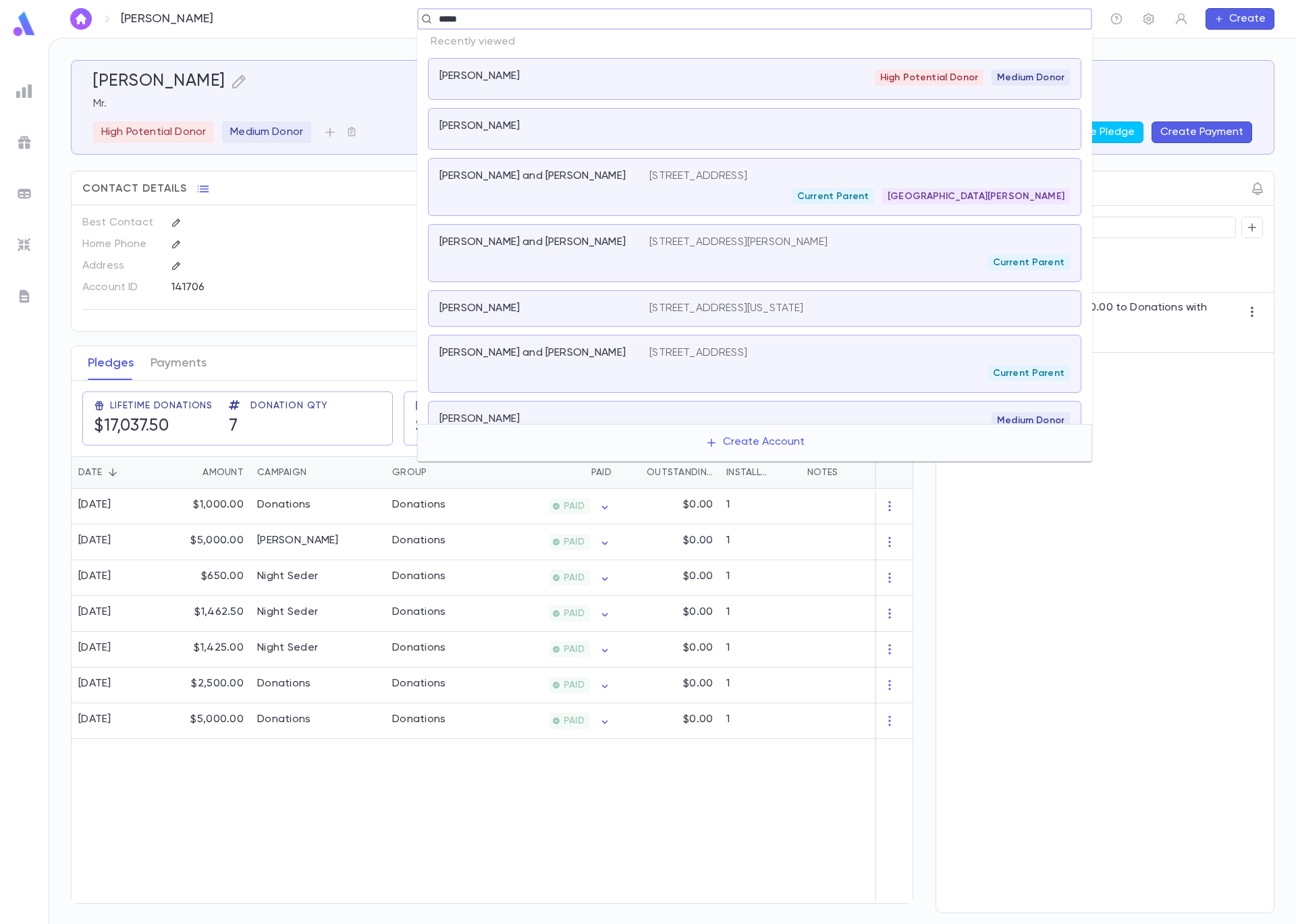
type input "******"
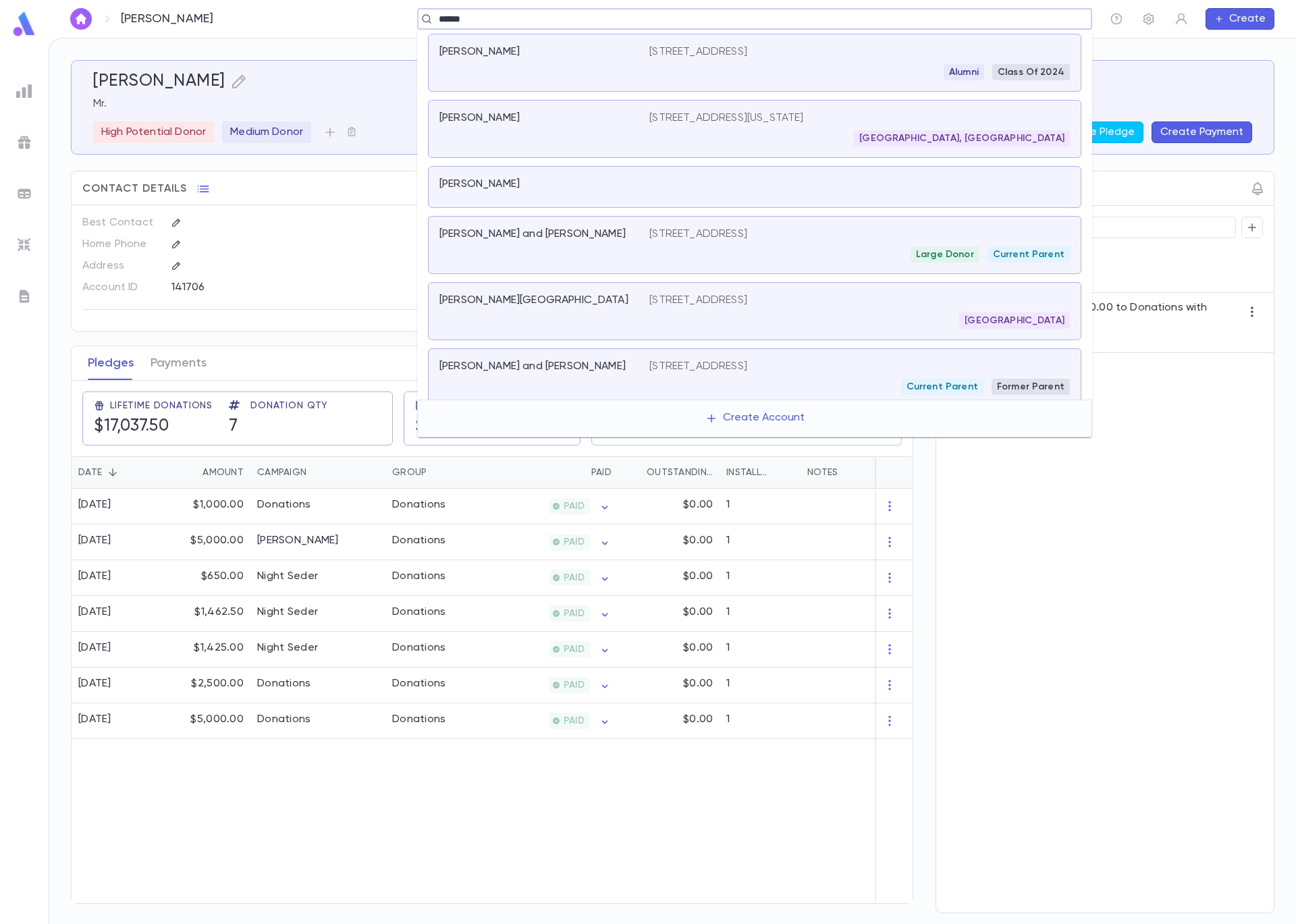
click at [674, 259] on div "Large Donor Current Parent" at bounding box center [860, 254] width 421 height 16
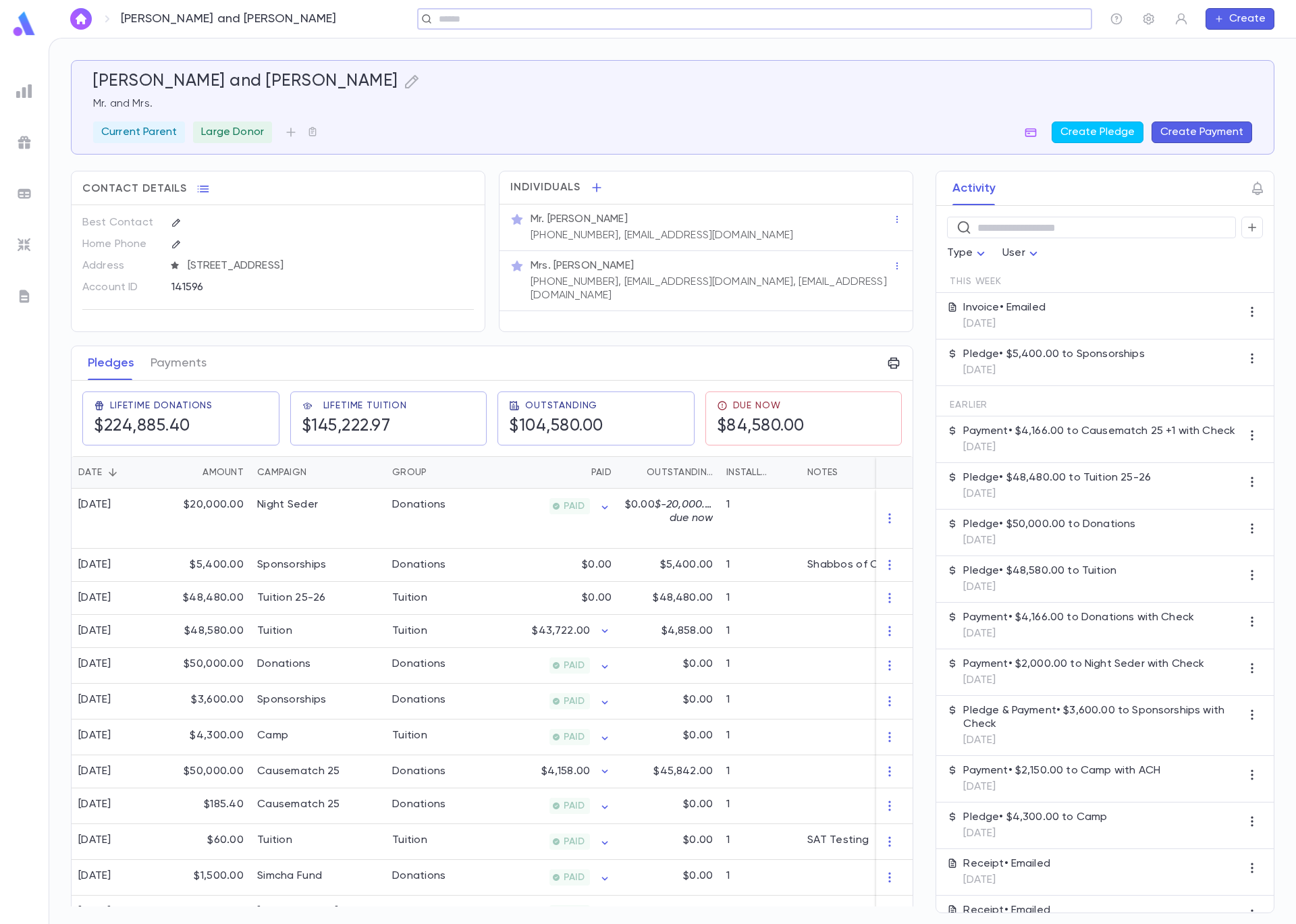
click at [1220, 134] on button "Create Payment" at bounding box center [1202, 132] width 101 height 22
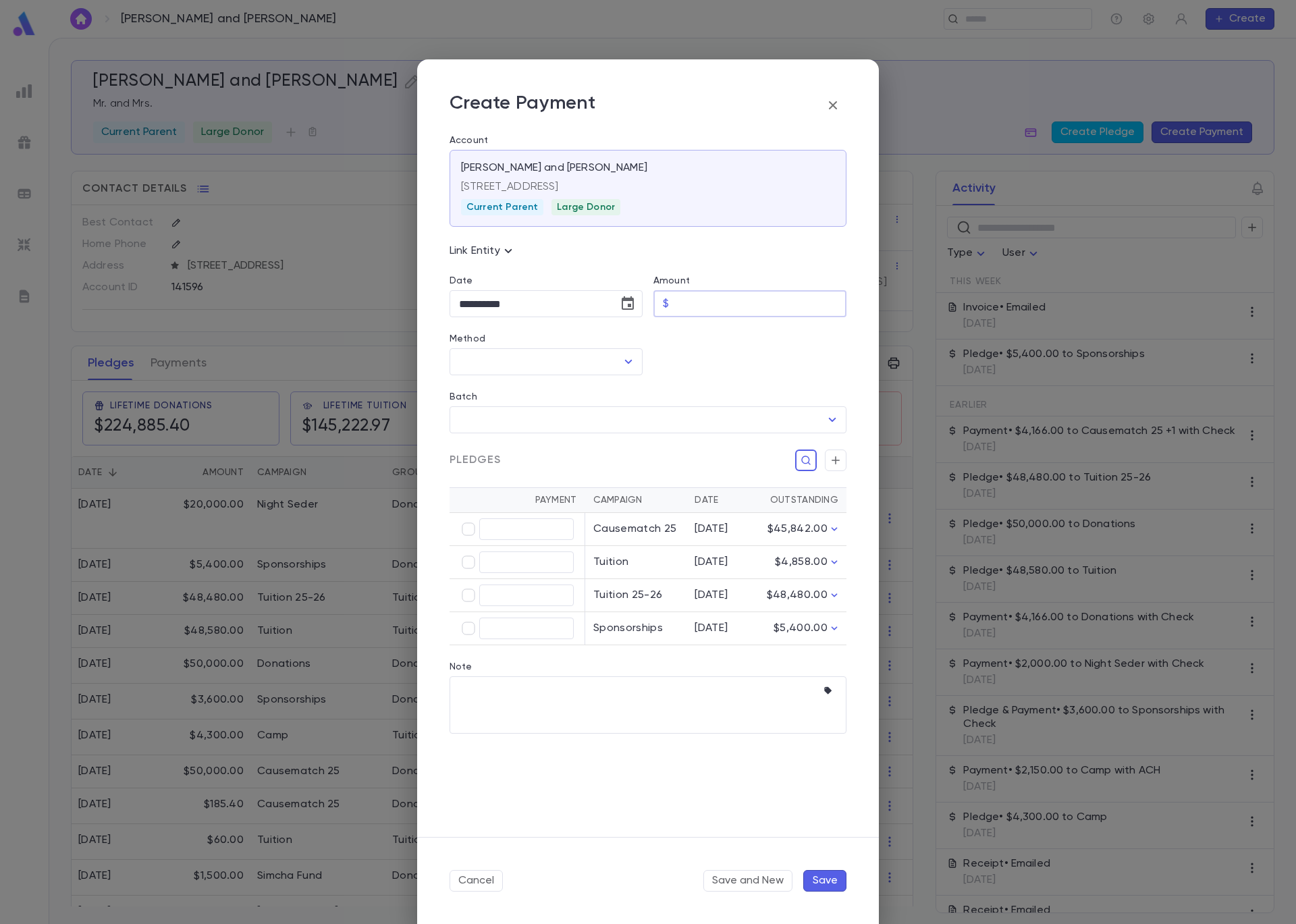
click at [722, 304] on input "Amount" at bounding box center [760, 304] width 172 height 26
click at [626, 360] on icon "Open" at bounding box center [629, 361] width 8 height 4
type input "********"
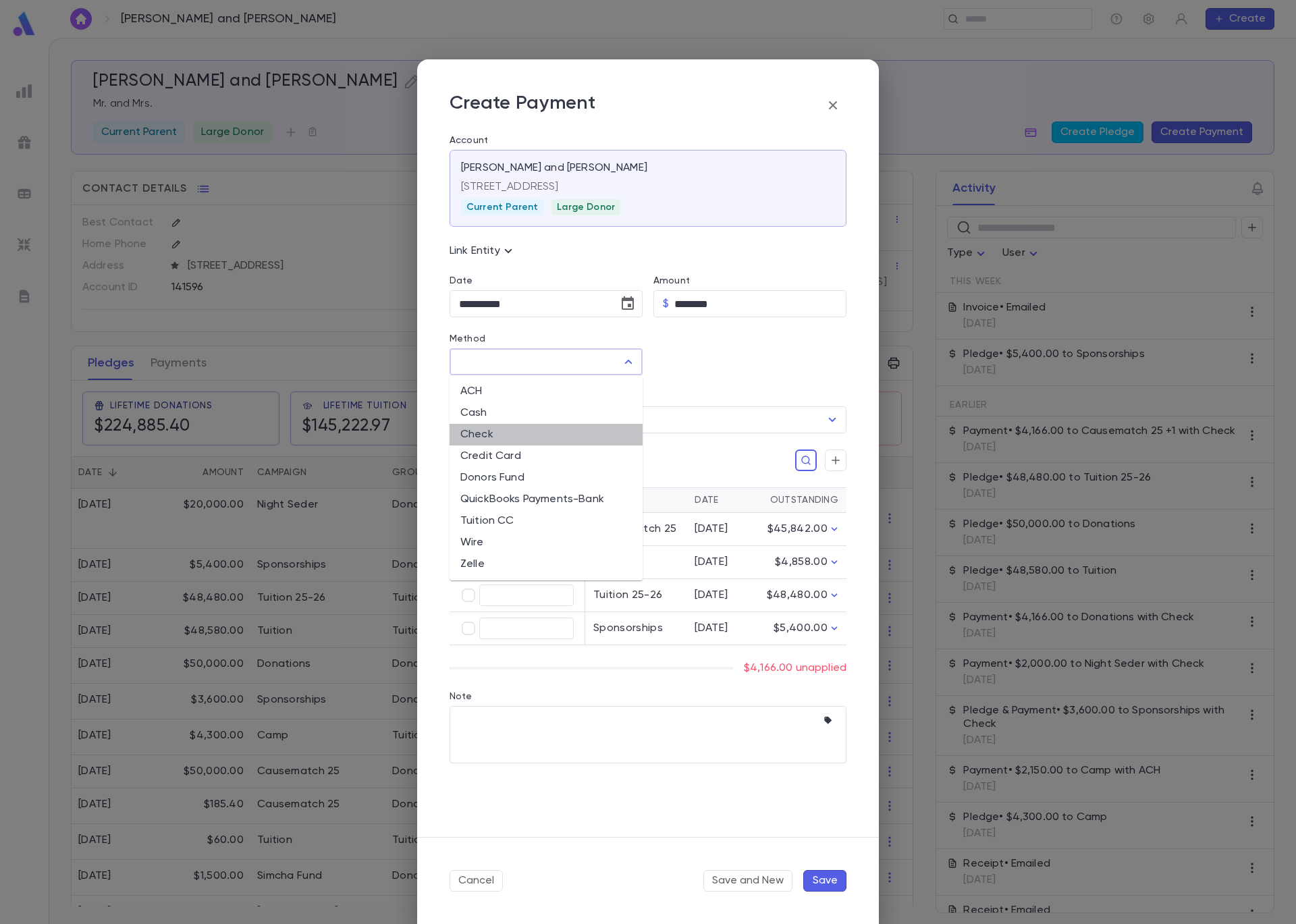
click at [583, 433] on li "Check" at bounding box center [546, 435] width 193 height 22
type input "*****"
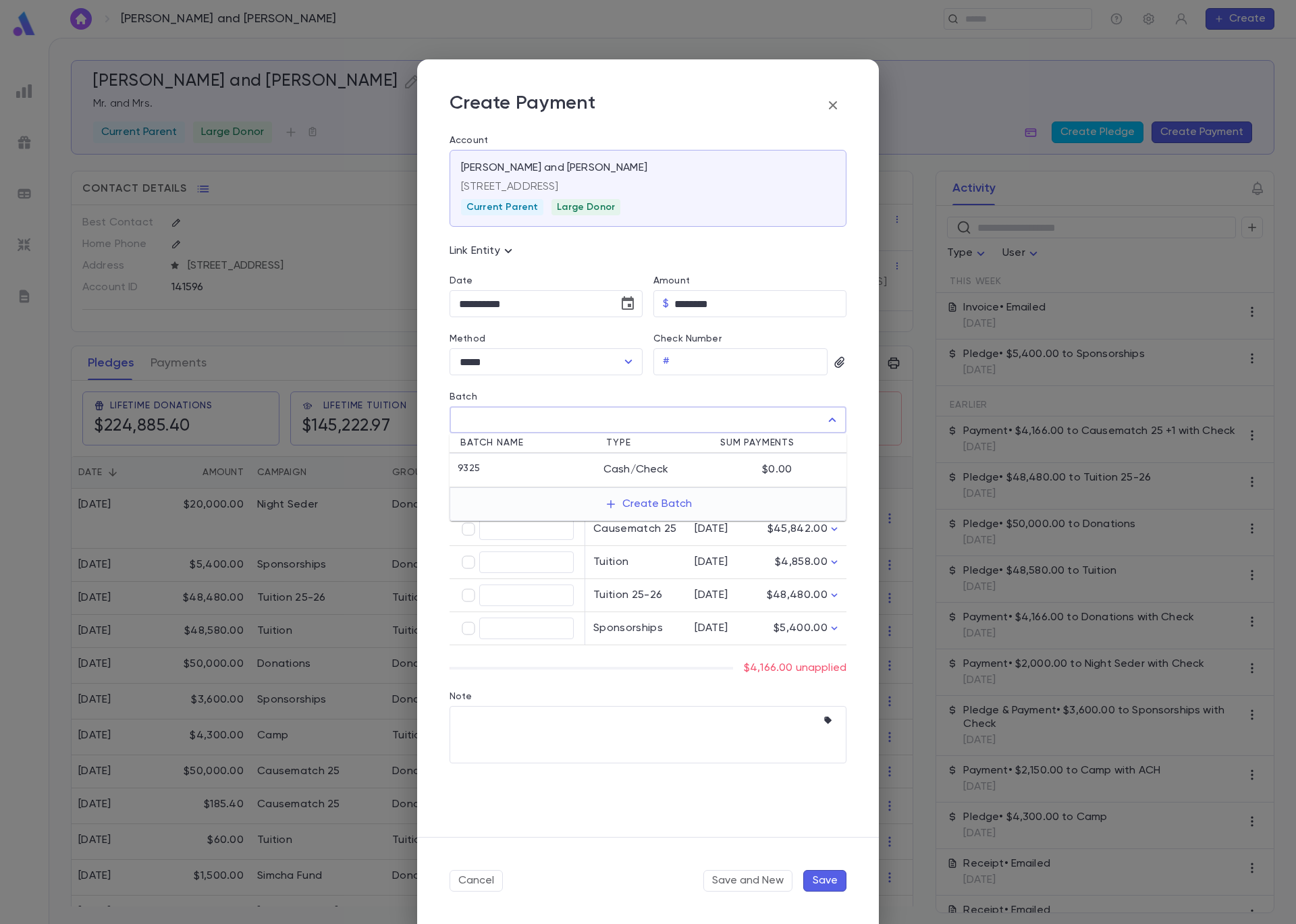
click at [588, 421] on input "Batch" at bounding box center [638, 419] width 365 height 26
click at [585, 464] on div "9325" at bounding box center [530, 469] width 146 height 13
type input "****"
type input "********"
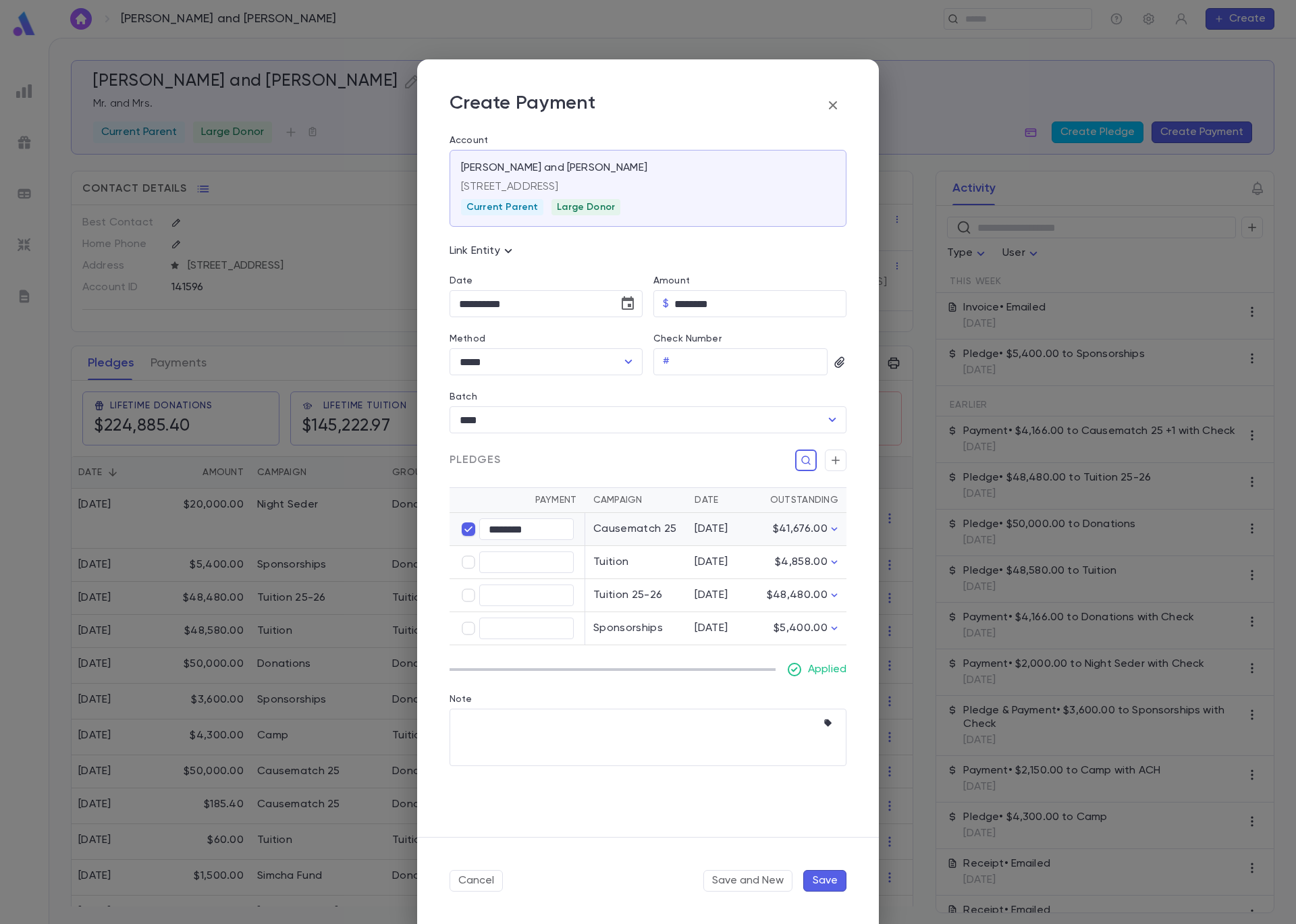
click at [818, 883] on button "Save" at bounding box center [825, 881] width 43 height 22
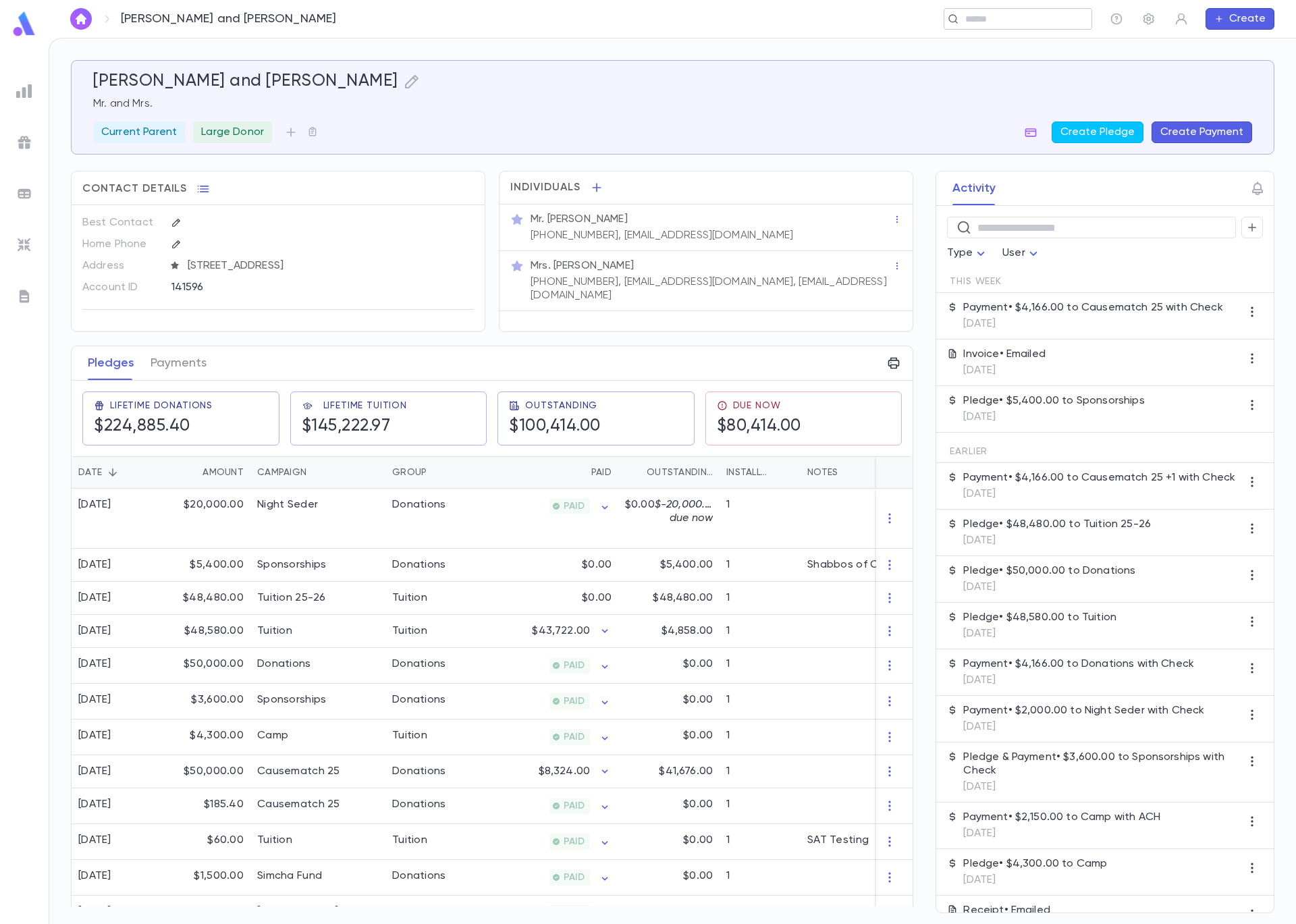
click at [976, 19] on input "text" at bounding box center [1014, 19] width 104 height 12
click at [976, 19] on input "text" at bounding box center [750, 19] width 631 height 12
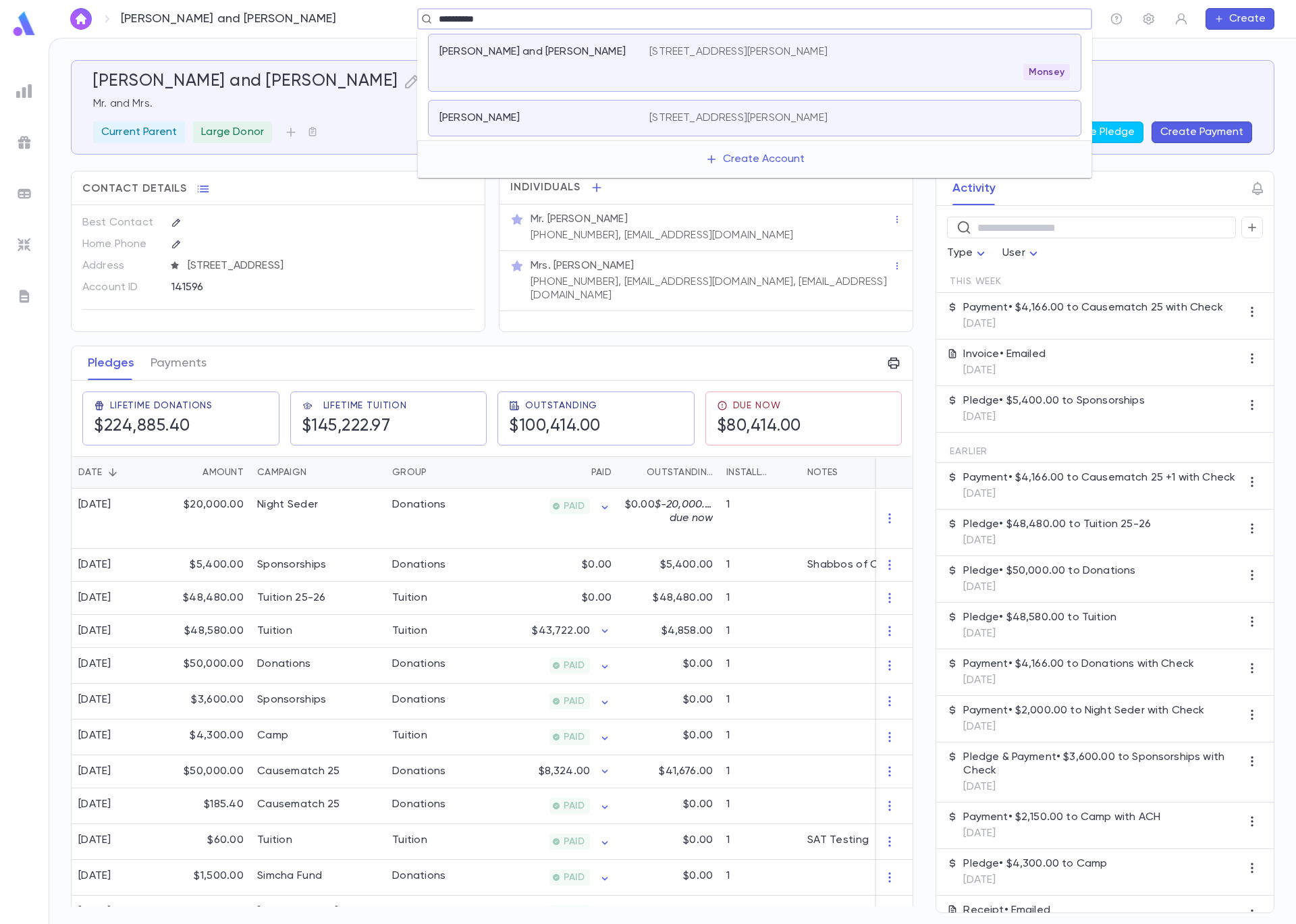
type input "**********"
click at [1237, 23] on button "Create" at bounding box center [1240, 19] width 69 height 22
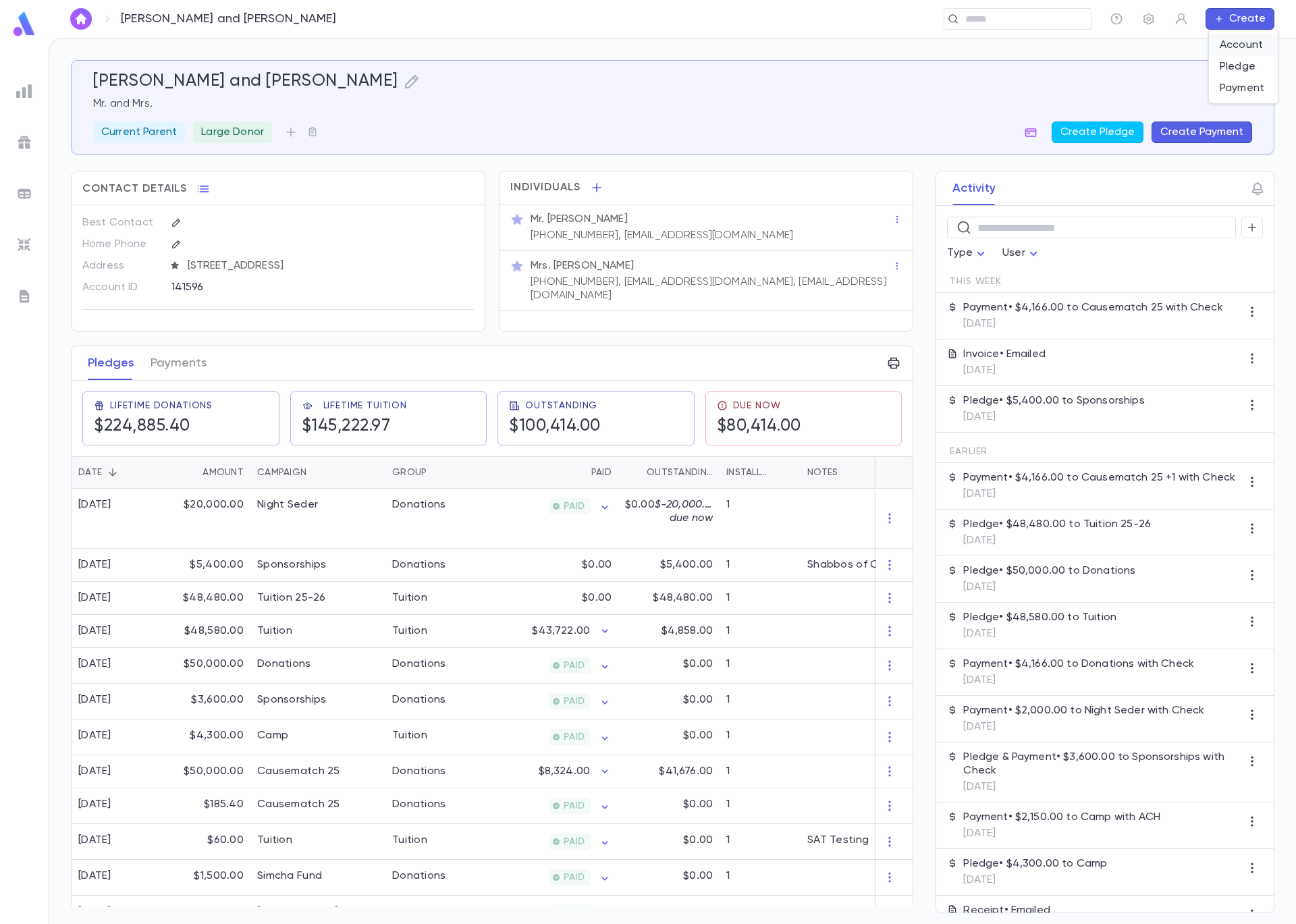
click at [1231, 41] on li "Account" at bounding box center [1243, 45] width 69 height 22
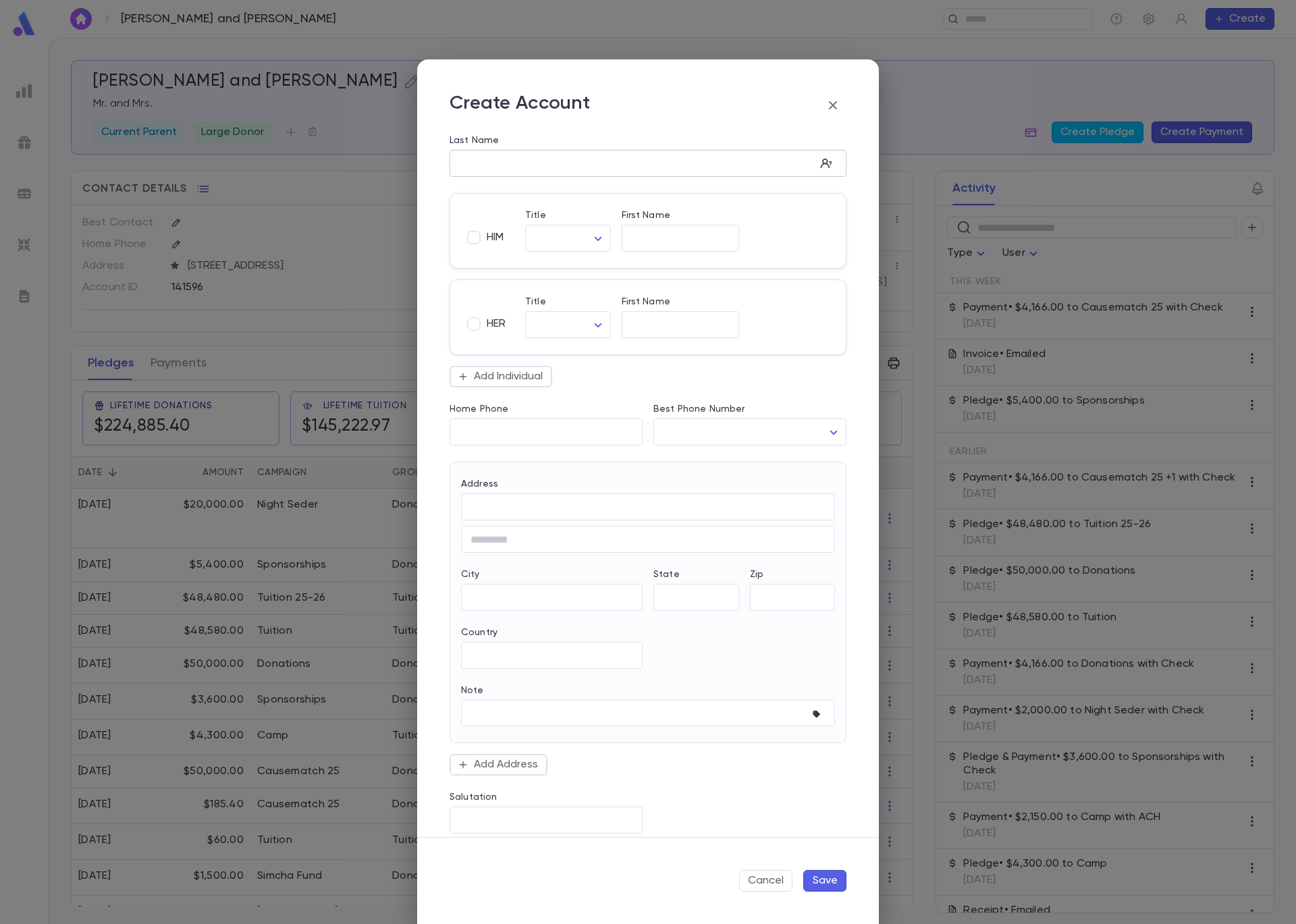
click at [690, 171] on div "​" at bounding box center [648, 163] width 397 height 27
type input "**********"
click at [577, 240] on body "Miller, Aaron and Lori ​ Create Miller, Aaron and Lori Mr. and Mrs. Current Par…" at bounding box center [648, 481] width 1296 height 886
click at [579, 282] on span "Rabbi" at bounding box center [595, 288] width 115 height 13
type input "*****"
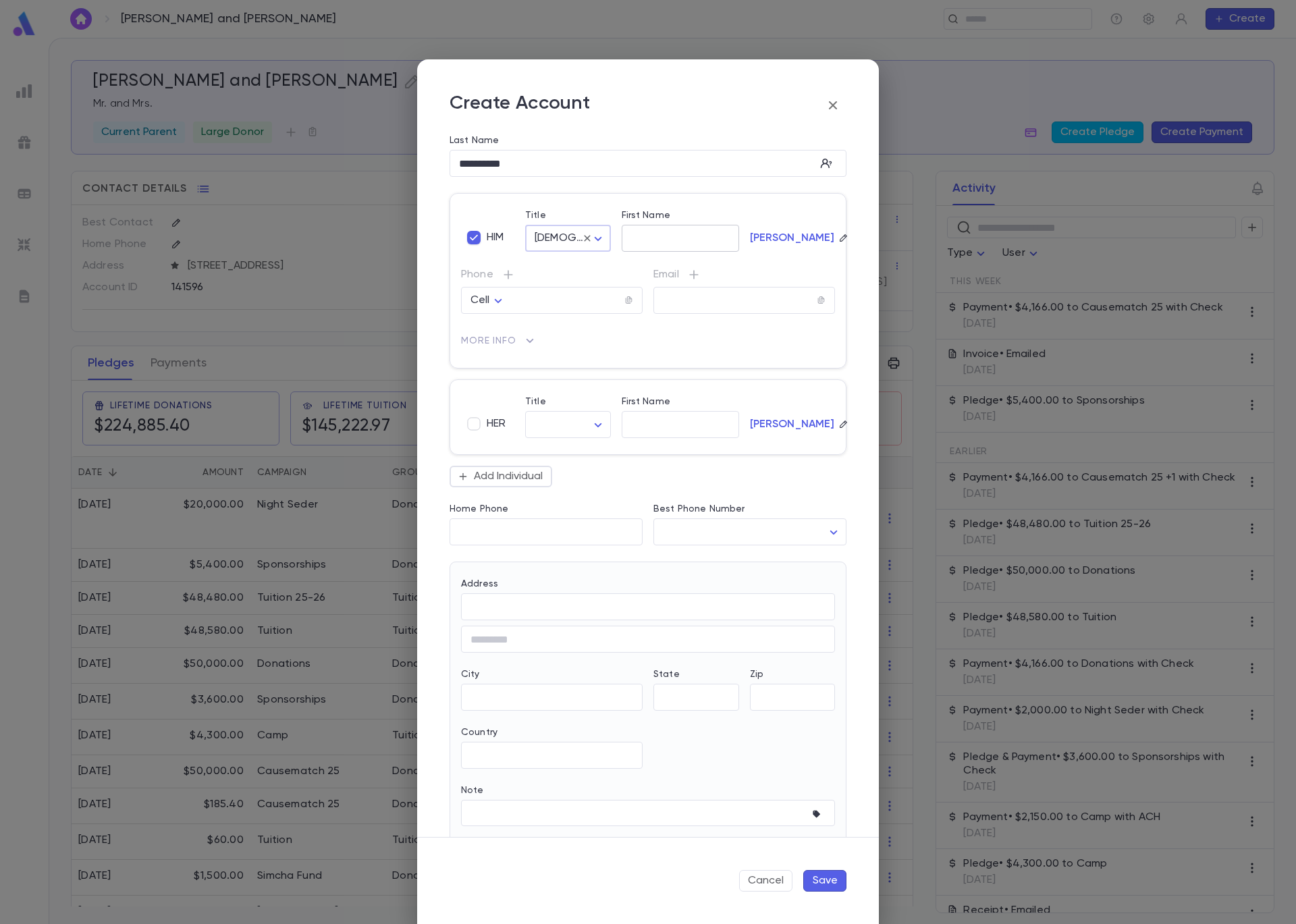
click at [639, 245] on input "First Name" at bounding box center [680, 238] width 118 height 16
type input "*******"
click at [825, 878] on button "Save" at bounding box center [825, 881] width 43 height 22
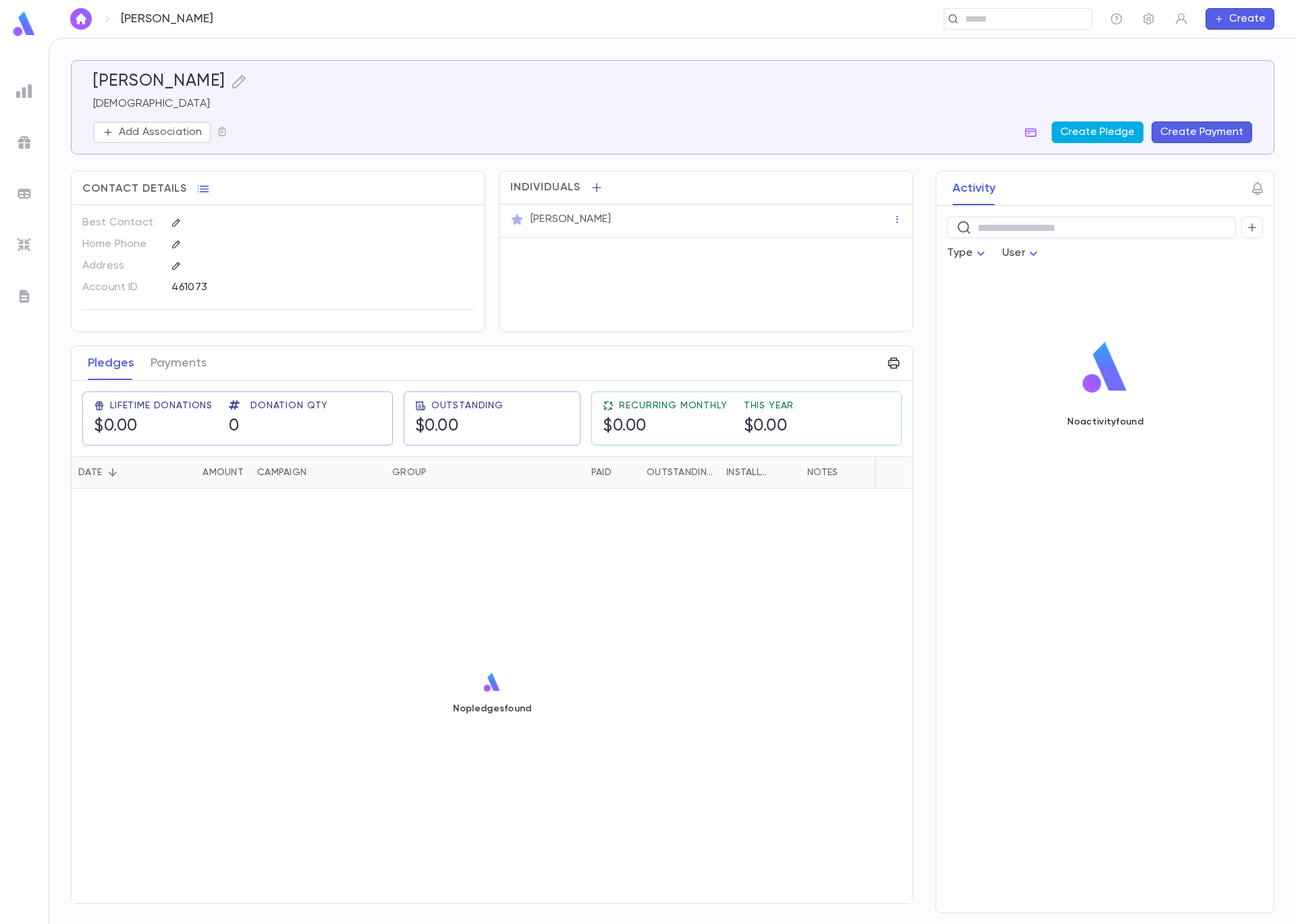
click at [1127, 136] on button "Create Pledge" at bounding box center [1098, 132] width 92 height 22
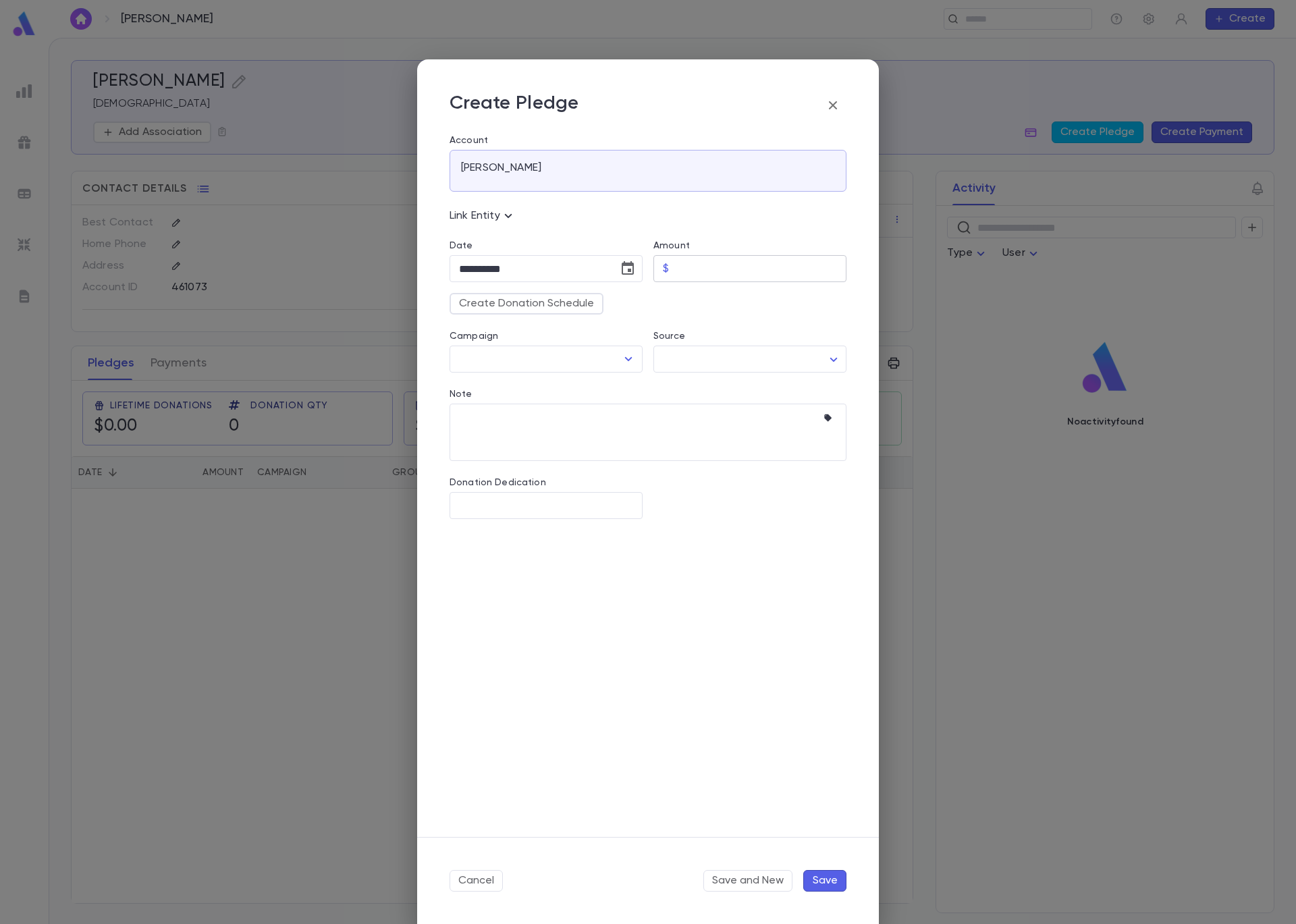
click at [717, 270] on input "Amount" at bounding box center [760, 269] width 172 height 26
click at [630, 365] on icon "Open" at bounding box center [628, 358] width 16 height 16
type input "********"
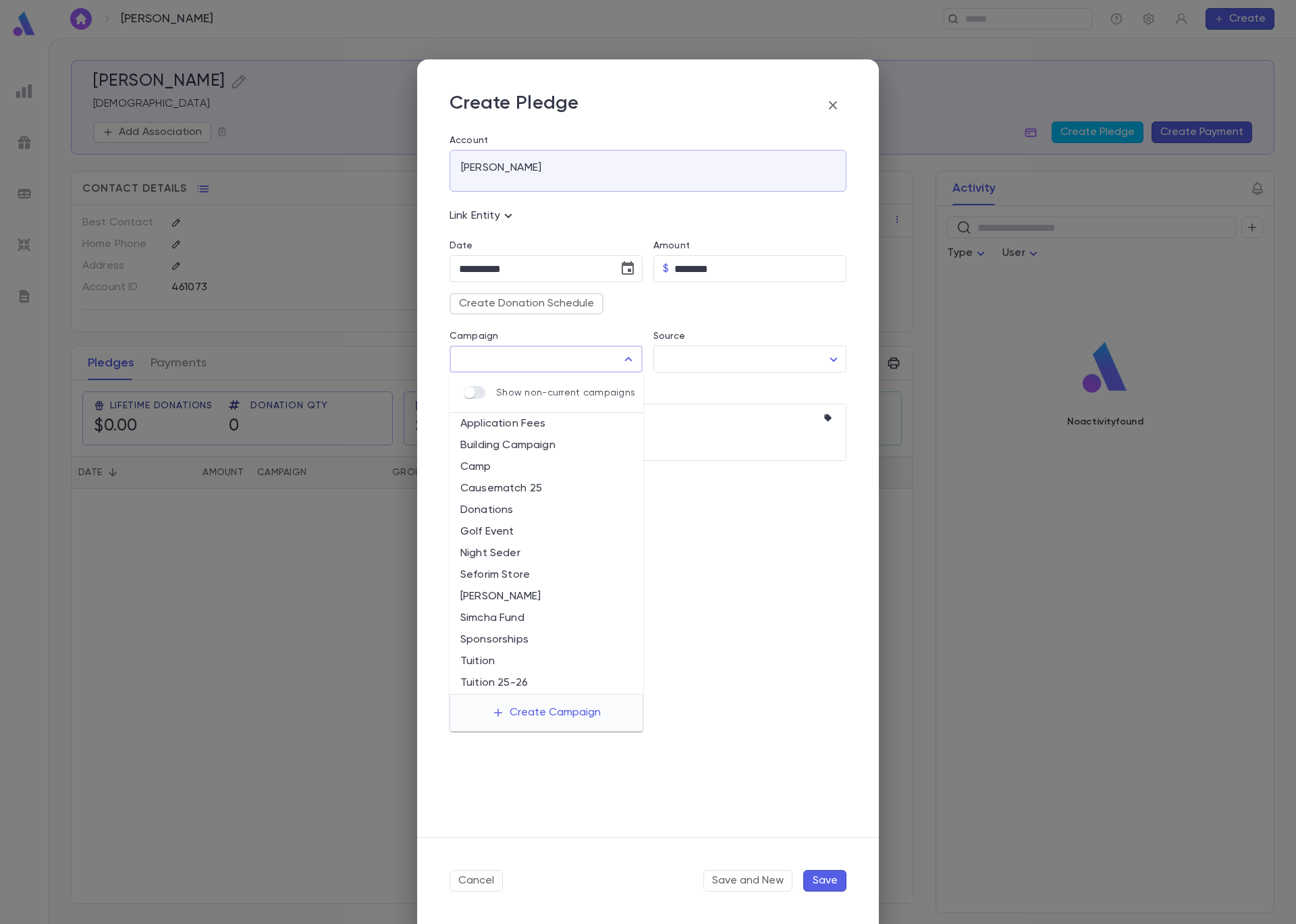
click at [517, 682] on li "Tuition 25-26" at bounding box center [546, 683] width 194 height 22
type input "**********"
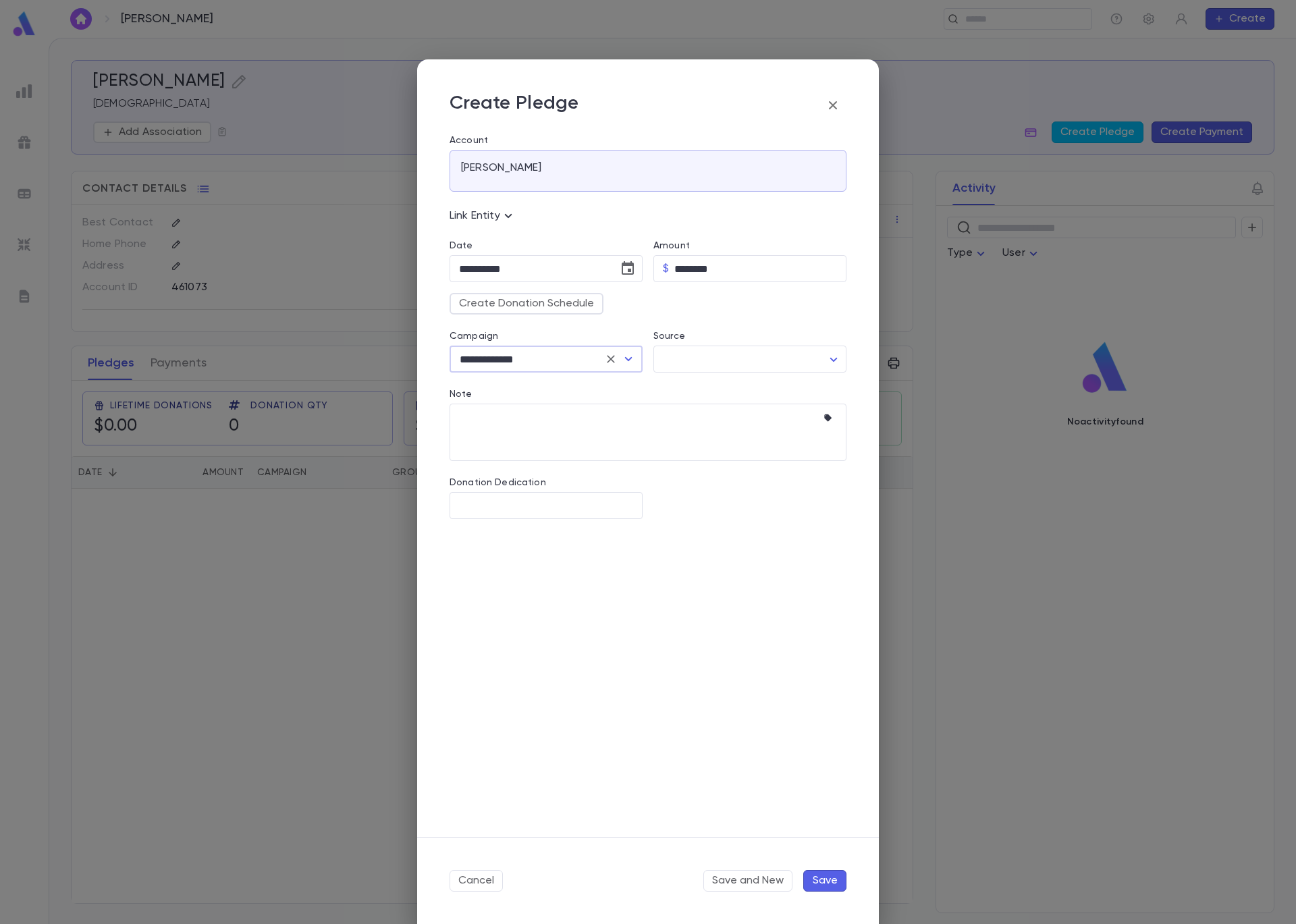
click at [828, 872] on button "Save" at bounding box center [825, 881] width 43 height 22
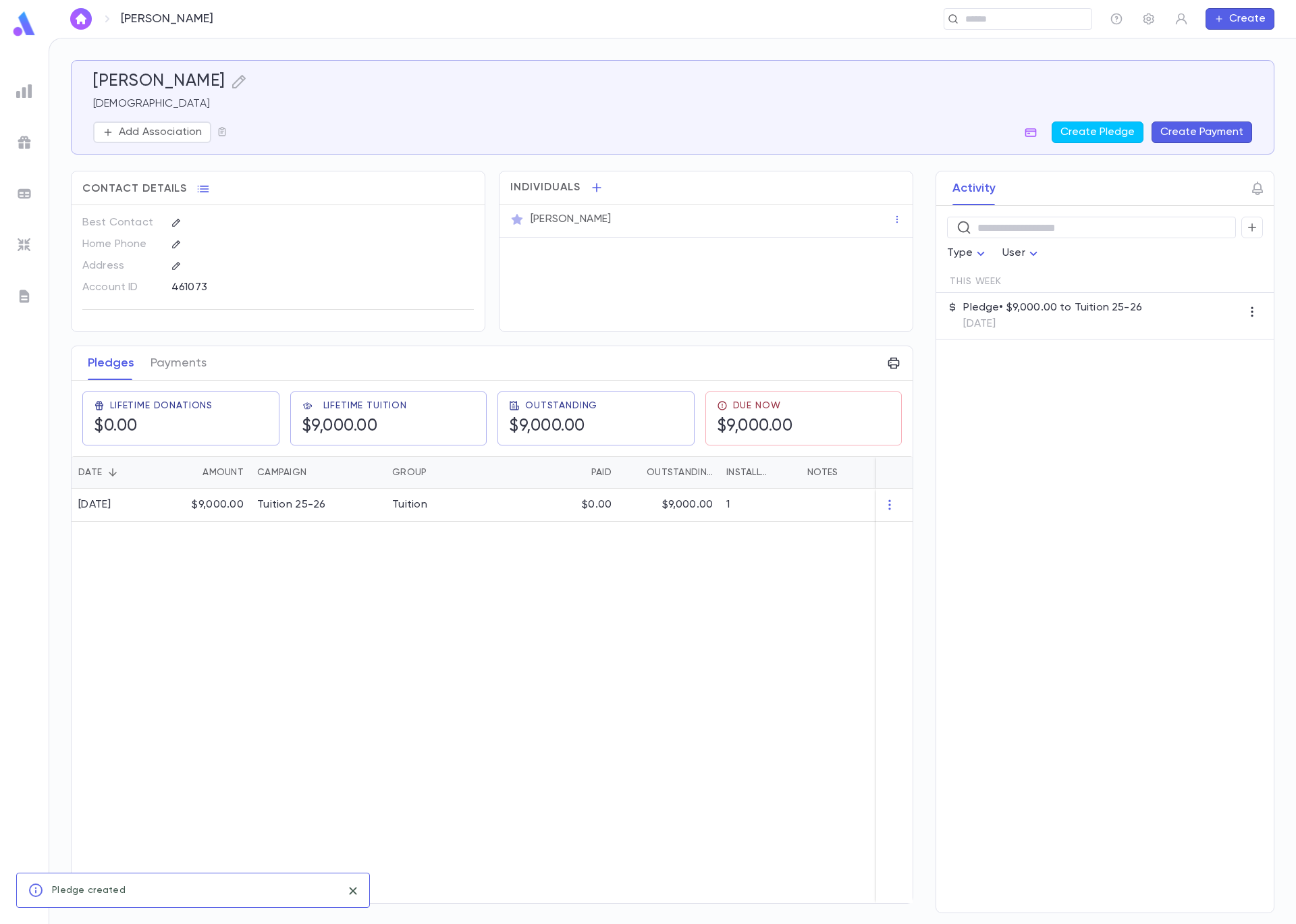
click at [1193, 131] on button "Create Payment" at bounding box center [1202, 132] width 101 height 22
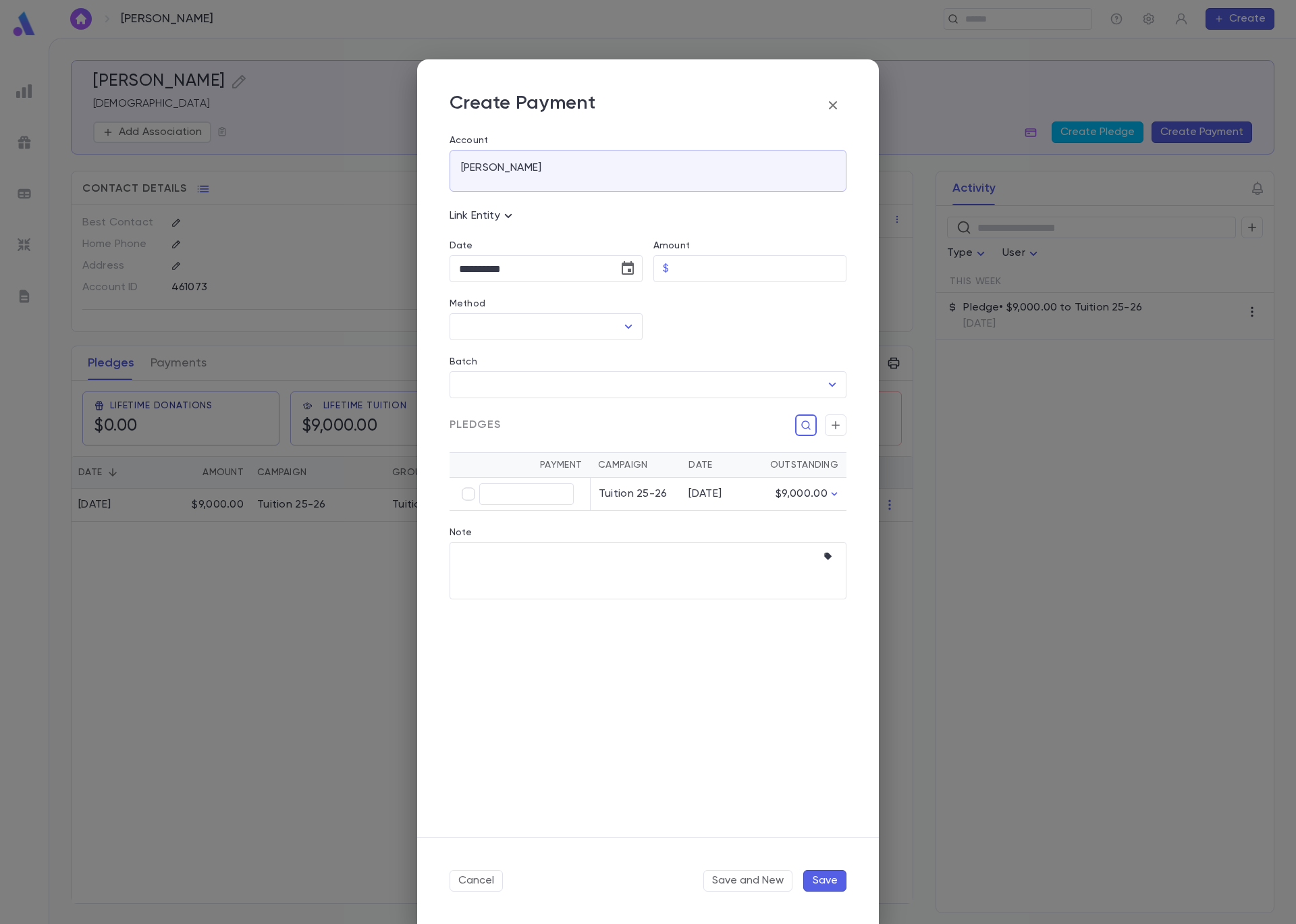
click at [392, 217] on div "**********" at bounding box center [648, 462] width 1296 height 924
click at [721, 268] on input "Amount" at bounding box center [760, 269] width 172 height 26
click at [828, 104] on icon "button" at bounding box center [833, 105] width 16 height 16
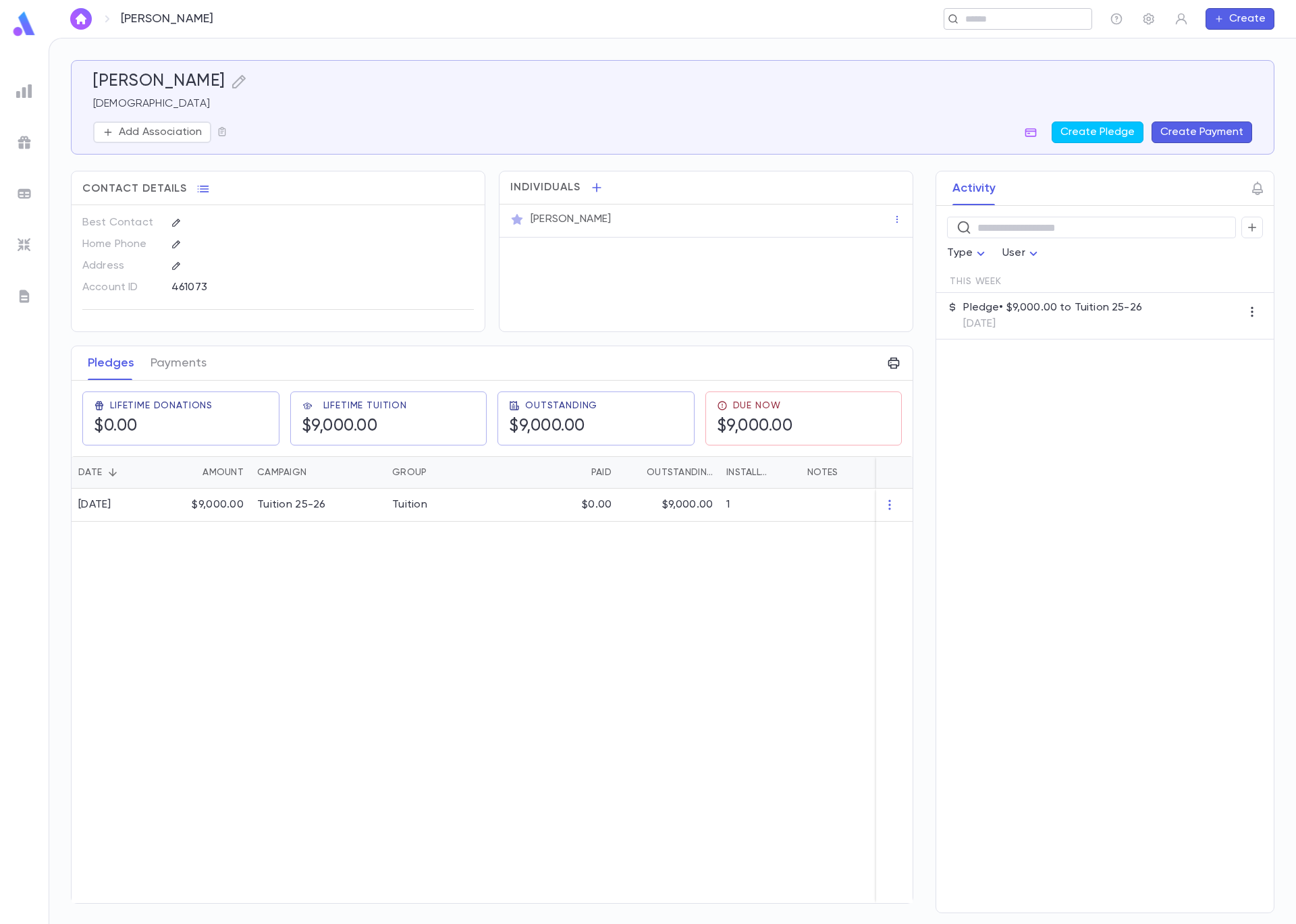
click at [991, 23] on input "text" at bounding box center [1014, 19] width 104 height 12
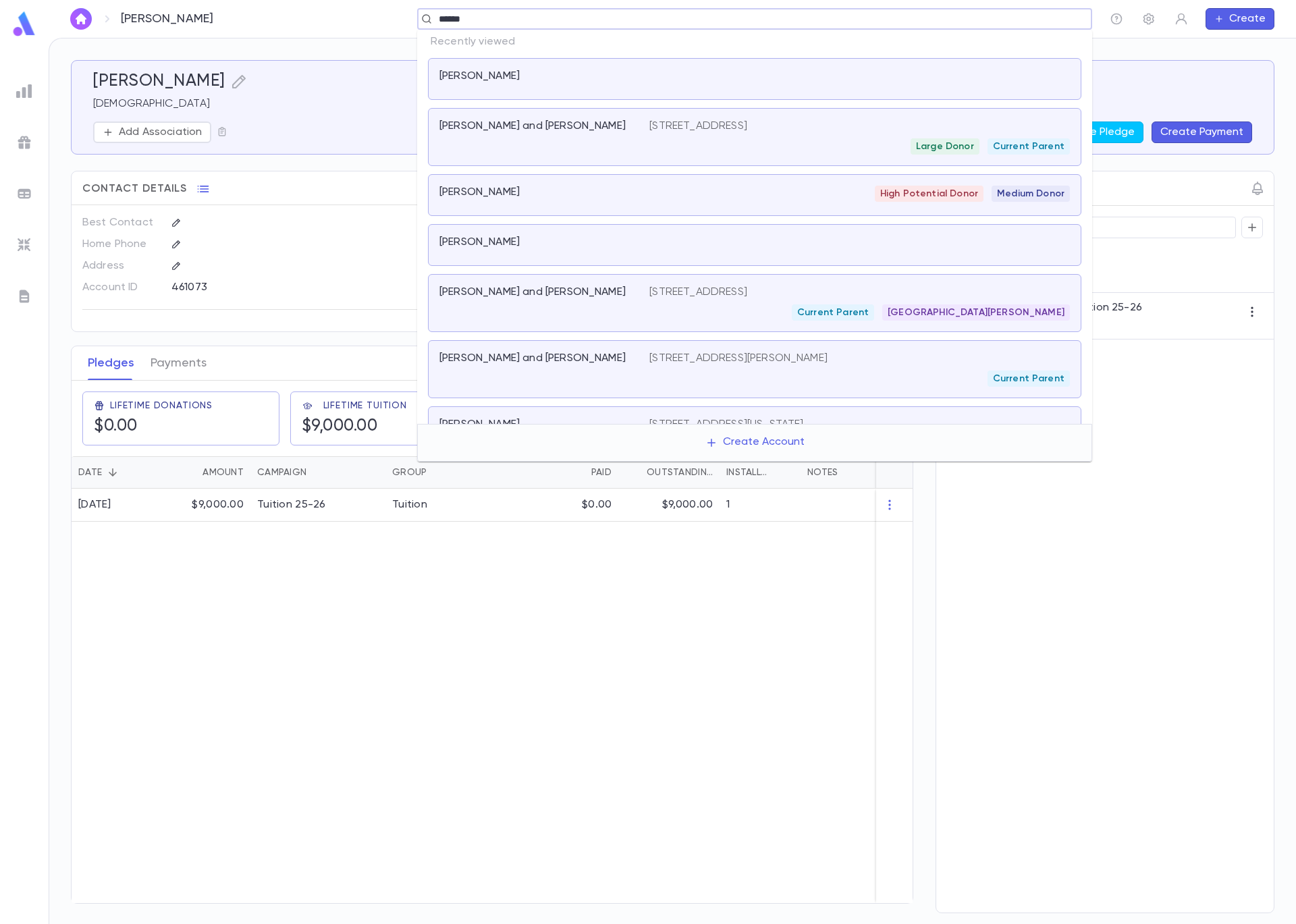
type input "*******"
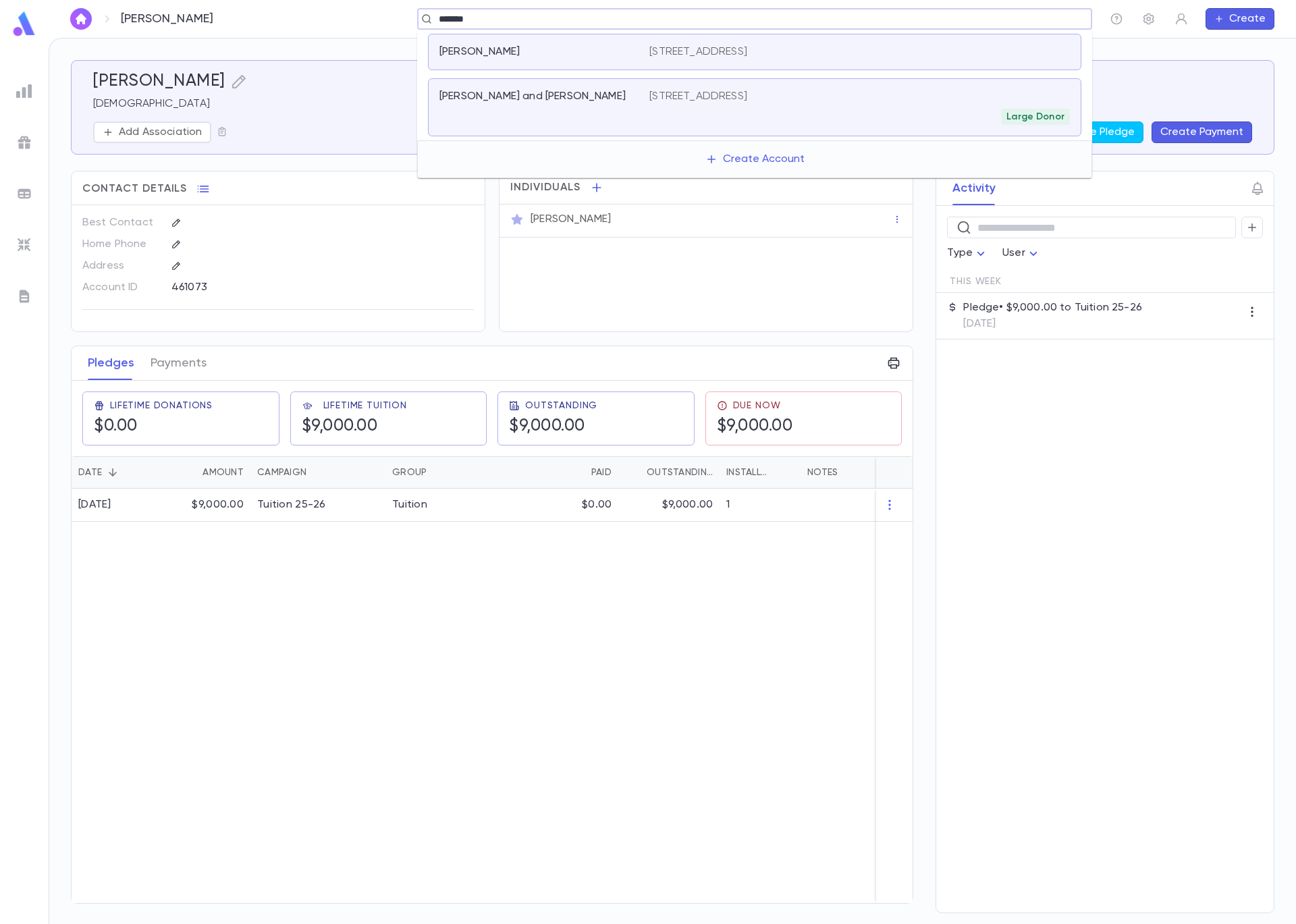
click at [579, 132] on div "Halpert, Marc and Ruki 2910 W. Birchwood Ave, Chicago IL 60645 Large Donor" at bounding box center [754, 107] width 654 height 58
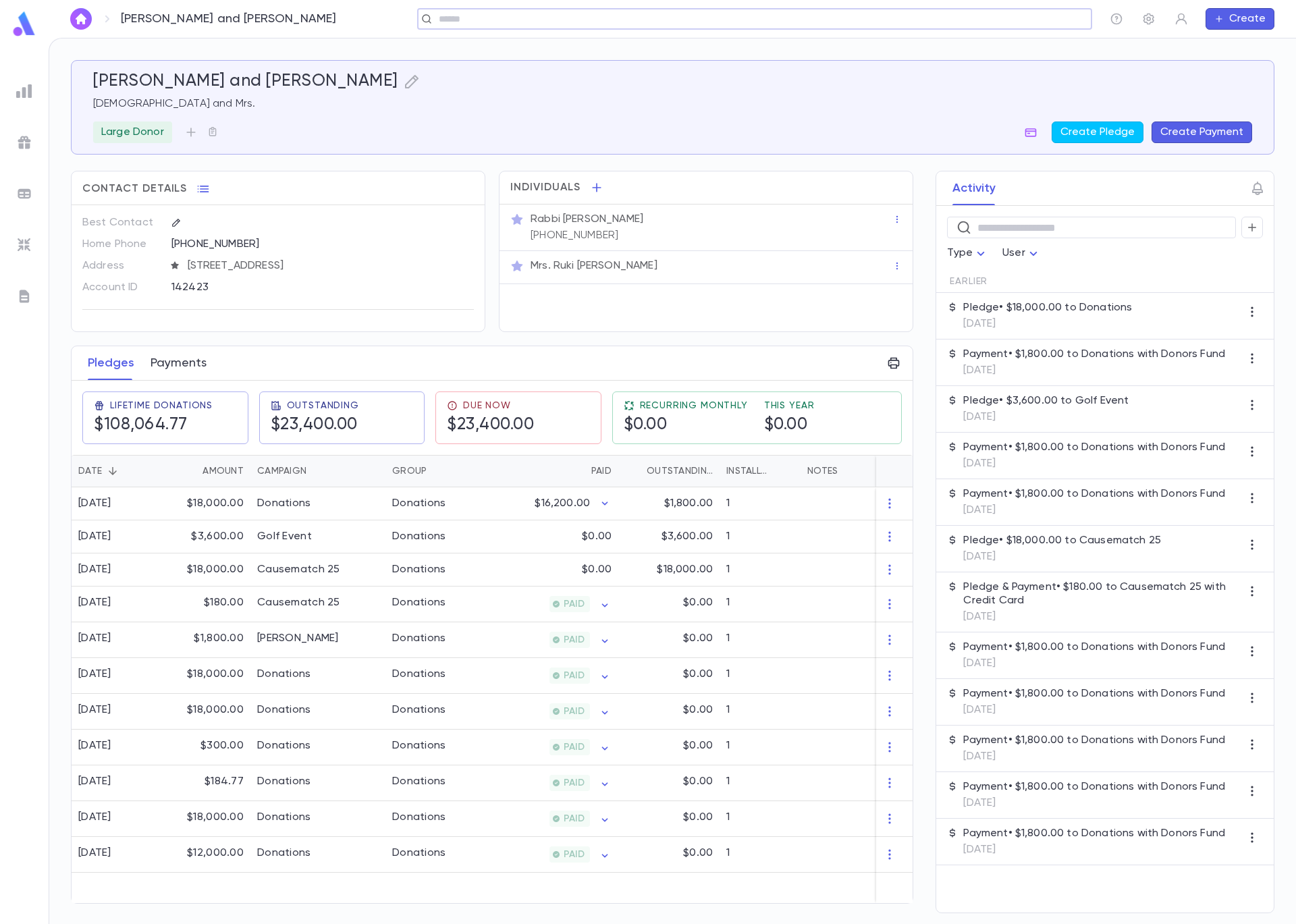
click at [191, 365] on button "Payments" at bounding box center [178, 362] width 56 height 34
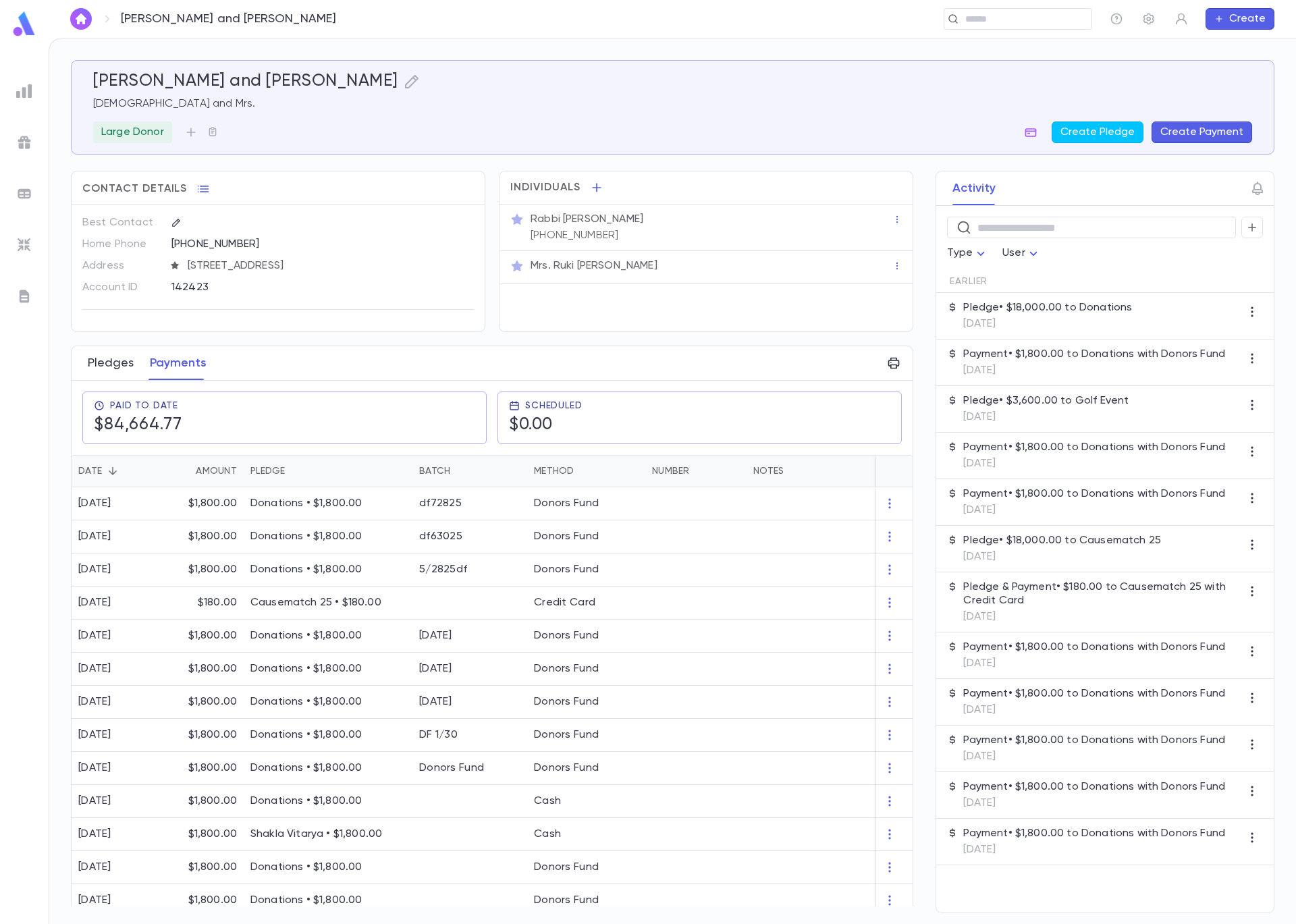
click at [122, 364] on button "Pledges" at bounding box center [111, 362] width 46 height 34
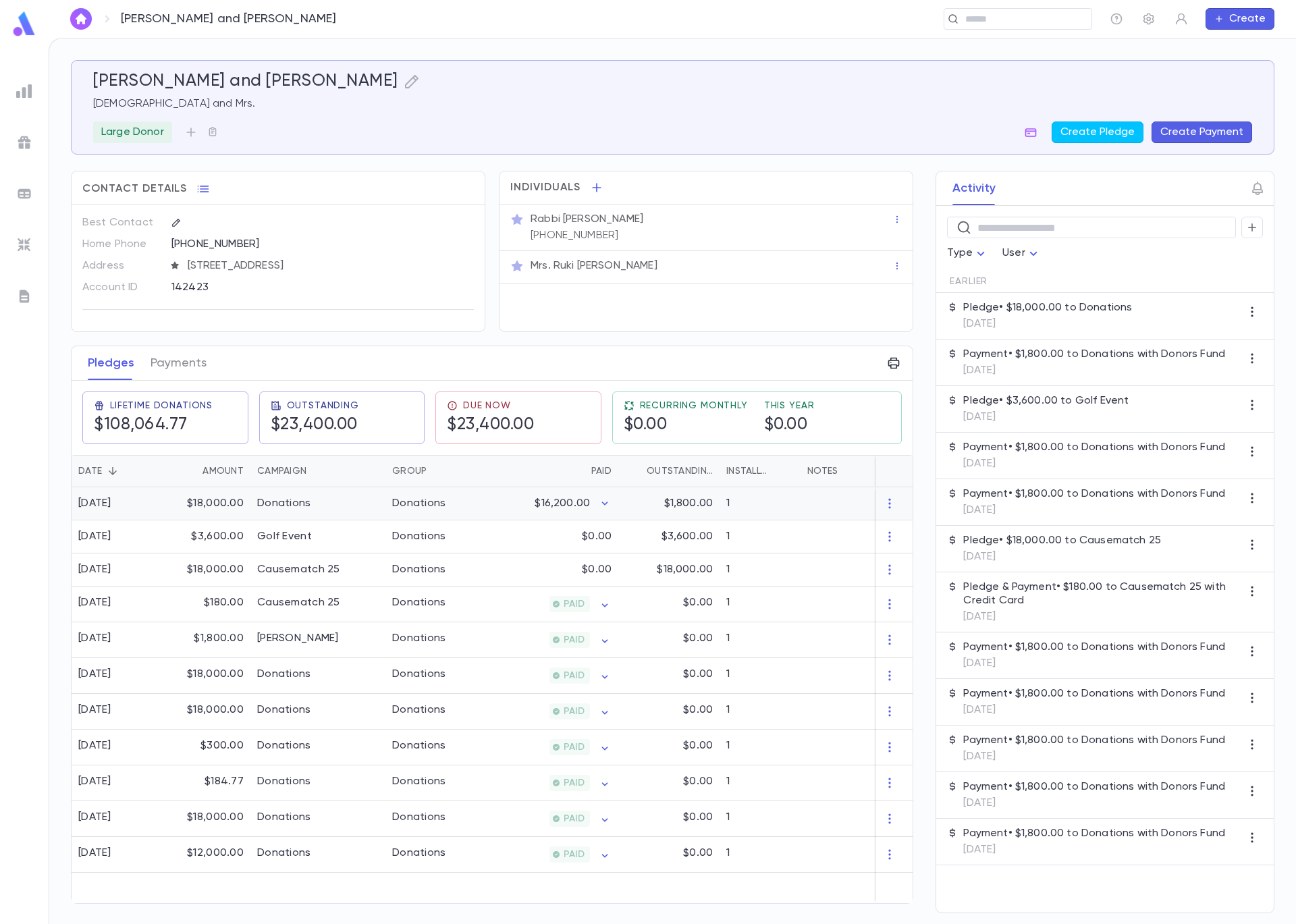
click at [318, 507] on div "Donations" at bounding box center [317, 503] width 135 height 33
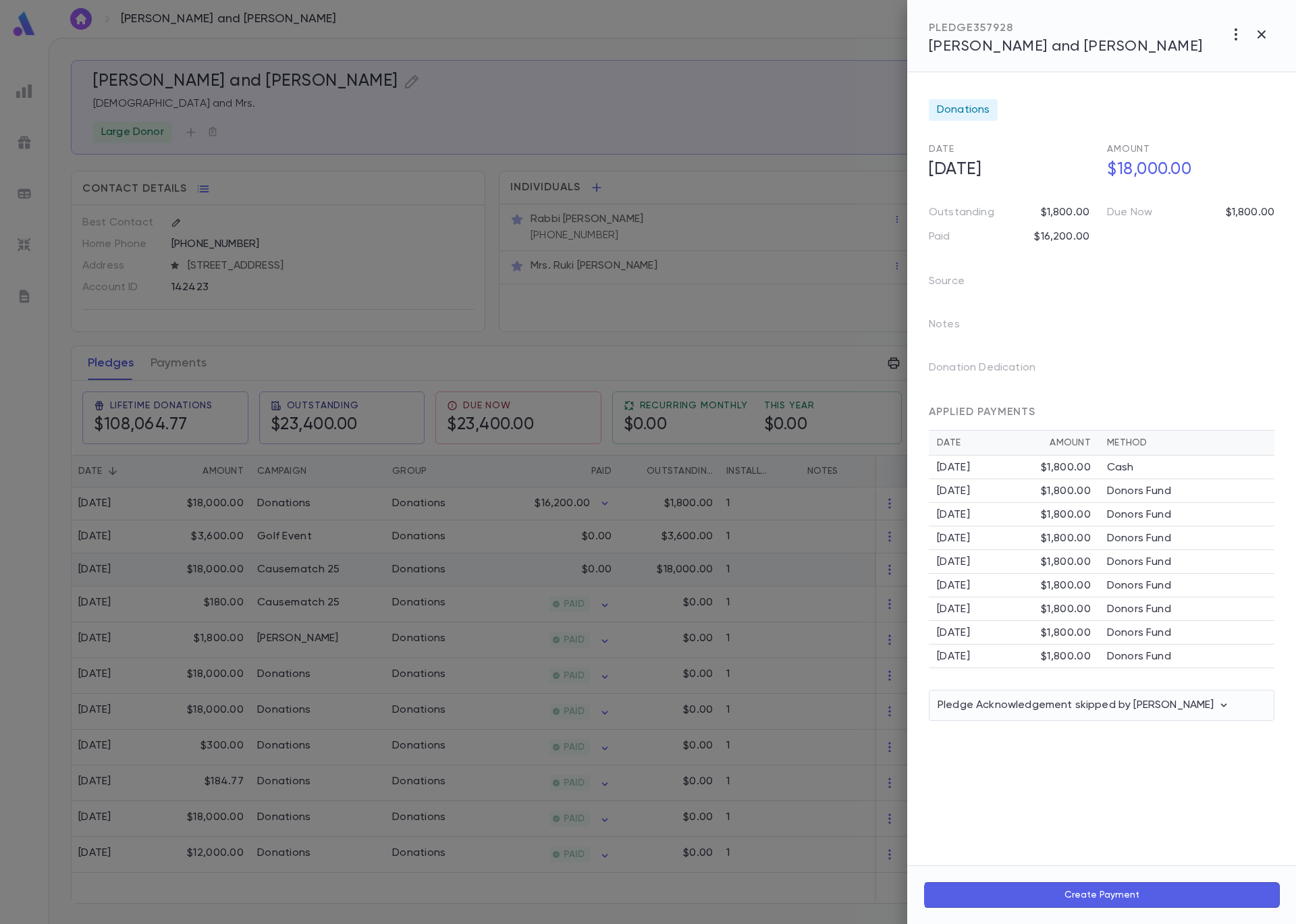
drag, startPoint x: 306, startPoint y: 552, endPoint x: 320, endPoint y: 564, distance: 18.4
click at [307, 552] on div at bounding box center [648, 462] width 1296 height 924
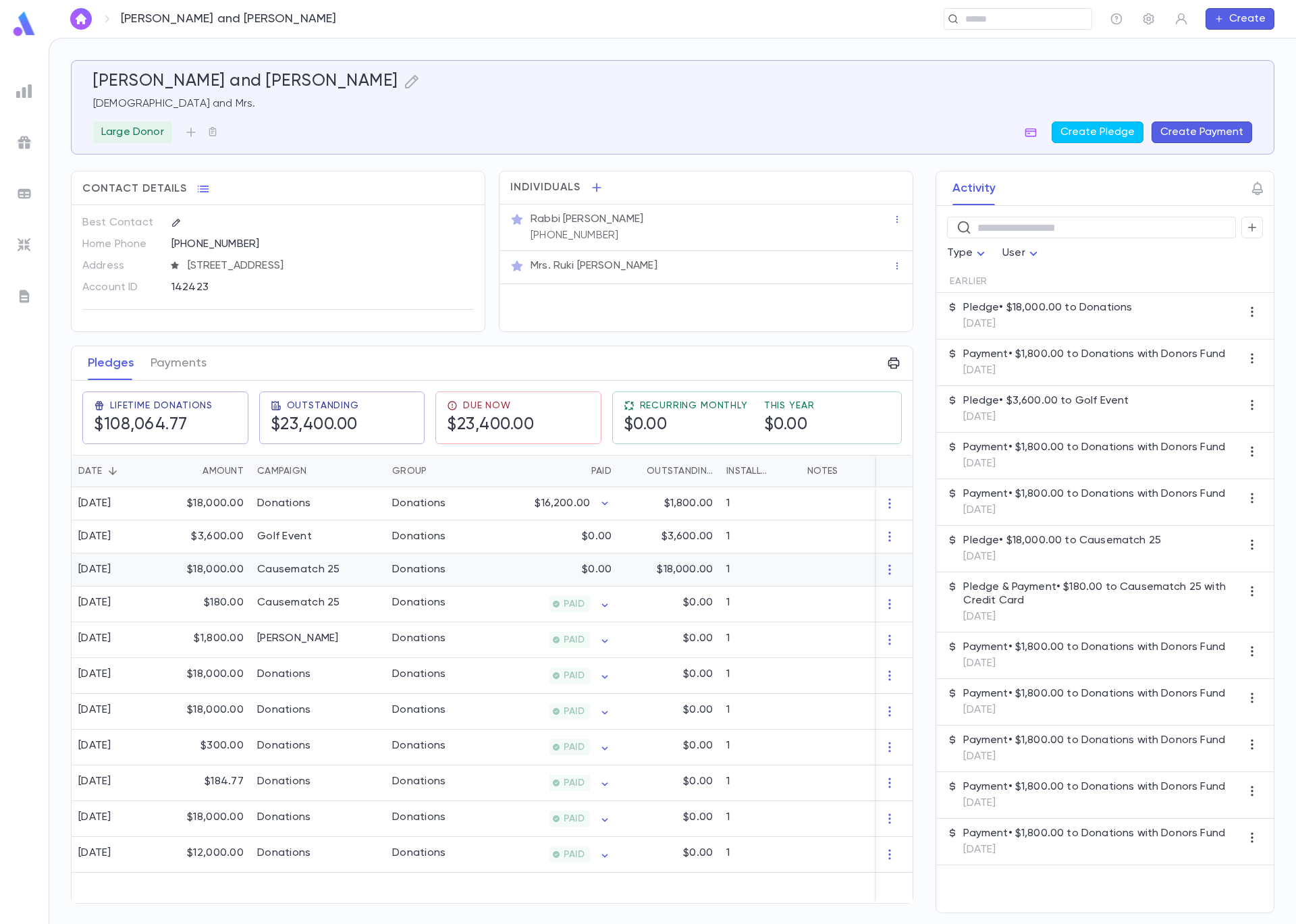
click at [325, 570] on div "Causematch 25" at bounding box center [298, 569] width 83 height 13
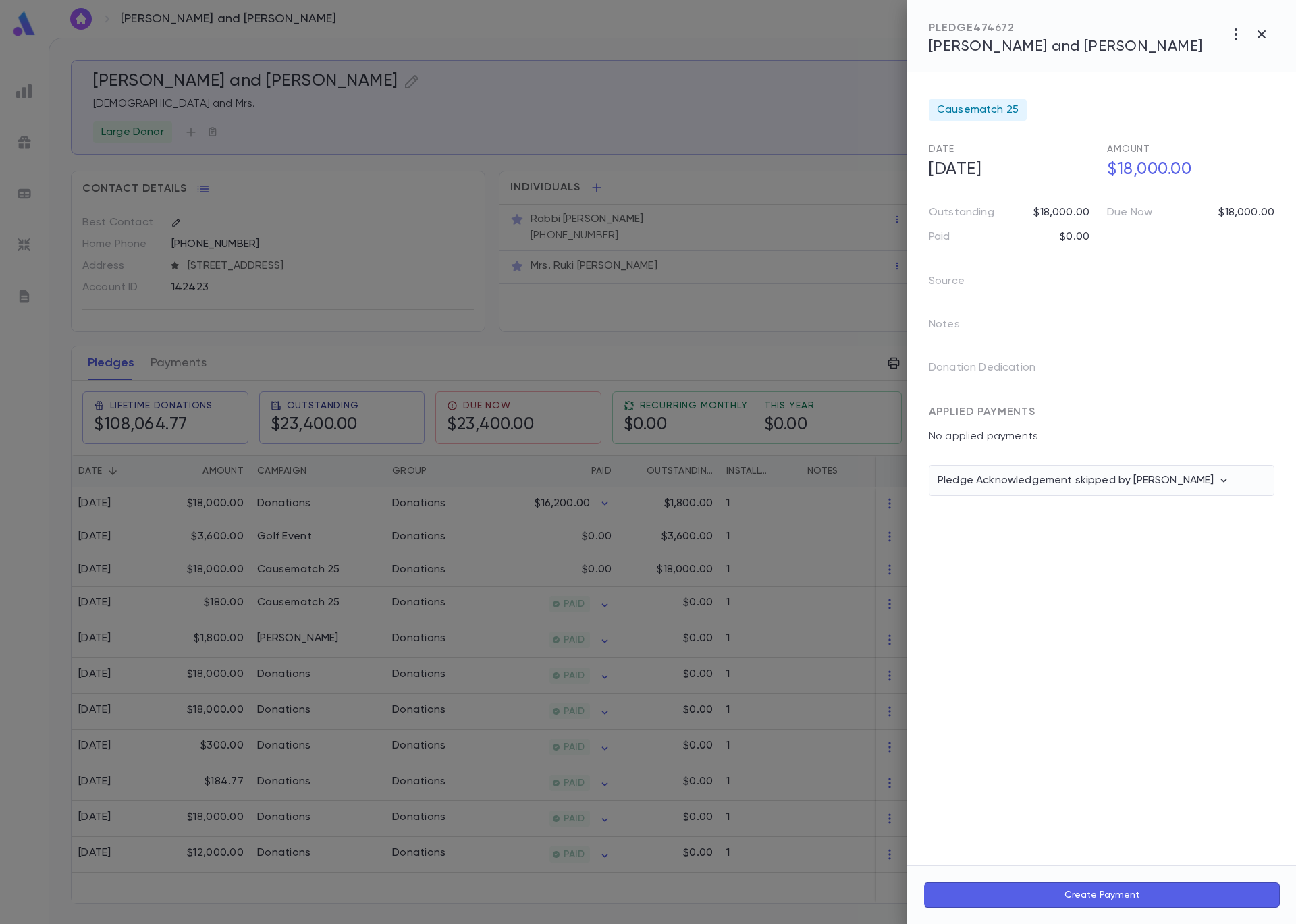
click at [782, 127] on div at bounding box center [648, 462] width 1296 height 924
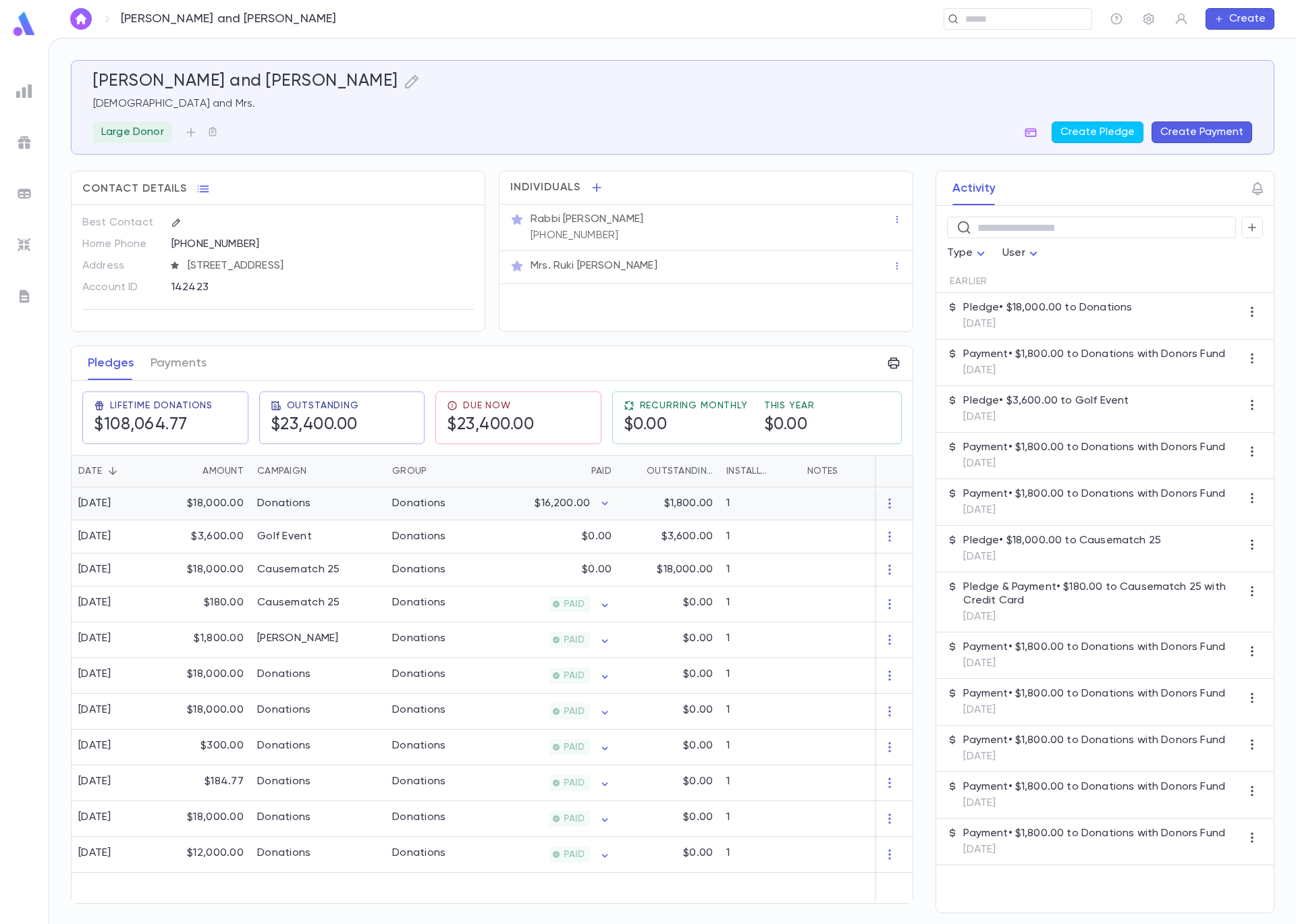
click at [330, 503] on div "Donations" at bounding box center [317, 503] width 135 height 33
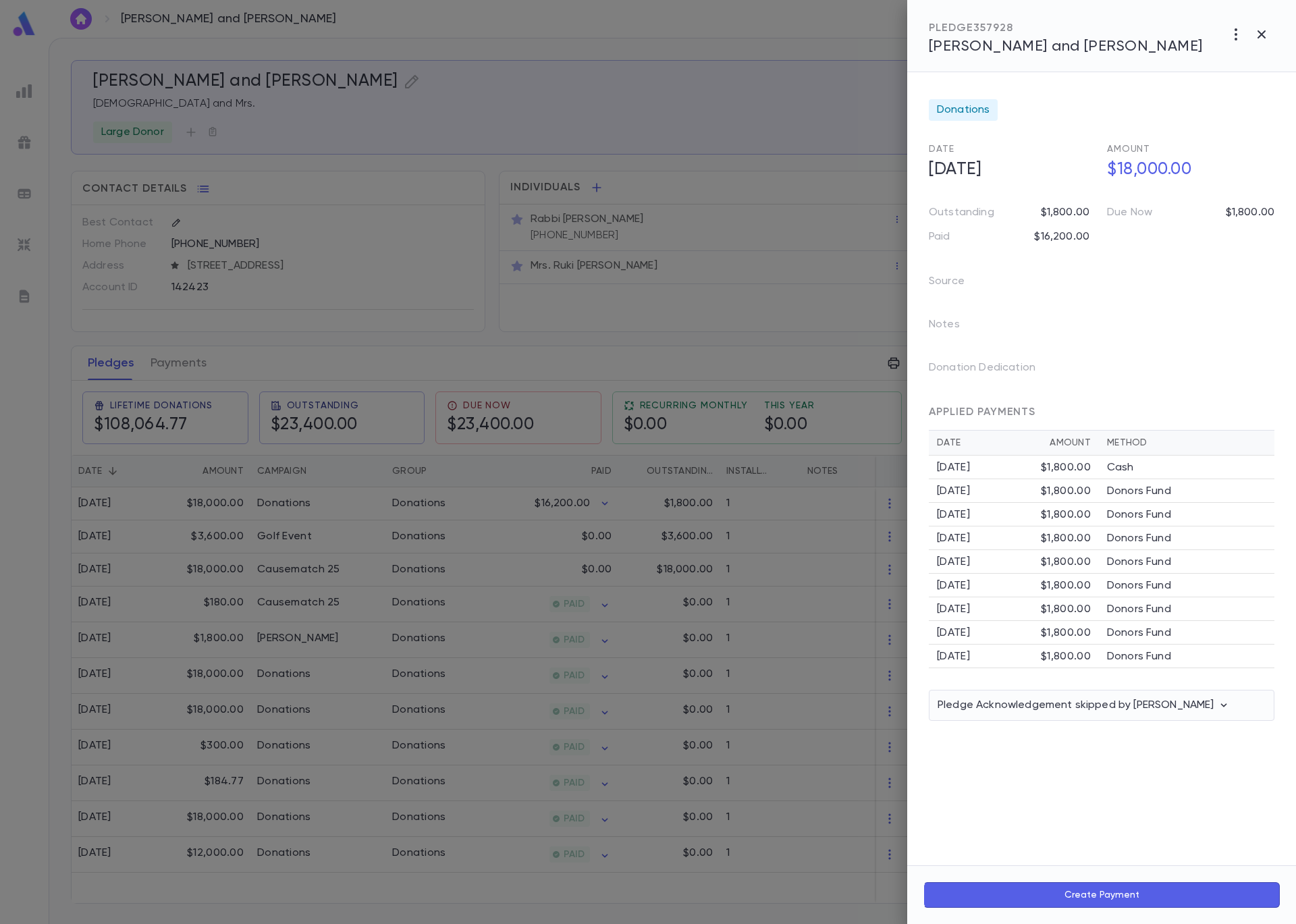
click at [751, 277] on div at bounding box center [648, 462] width 1296 height 924
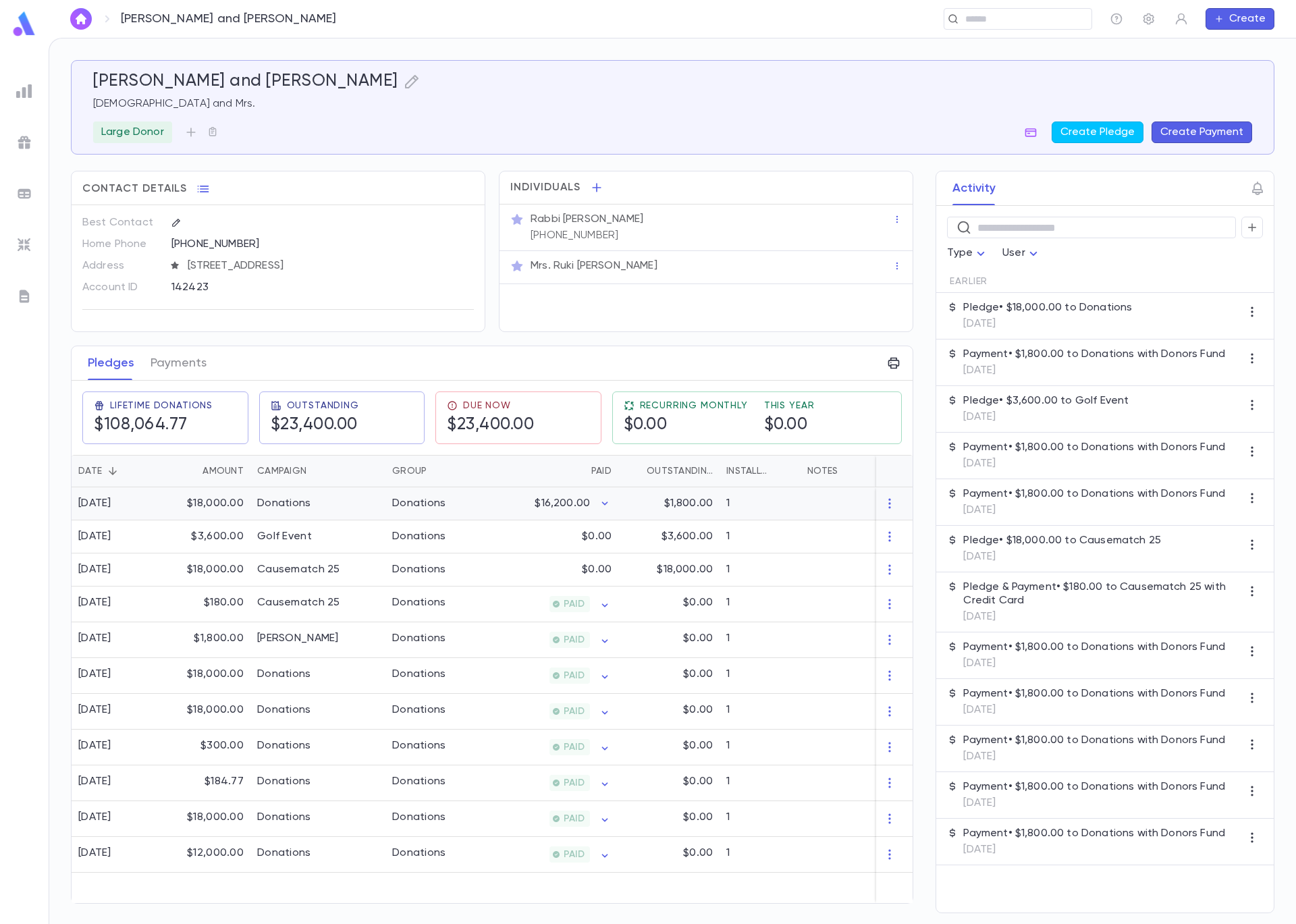
click at [468, 501] on div "Donations" at bounding box center [436, 503] width 101 height 33
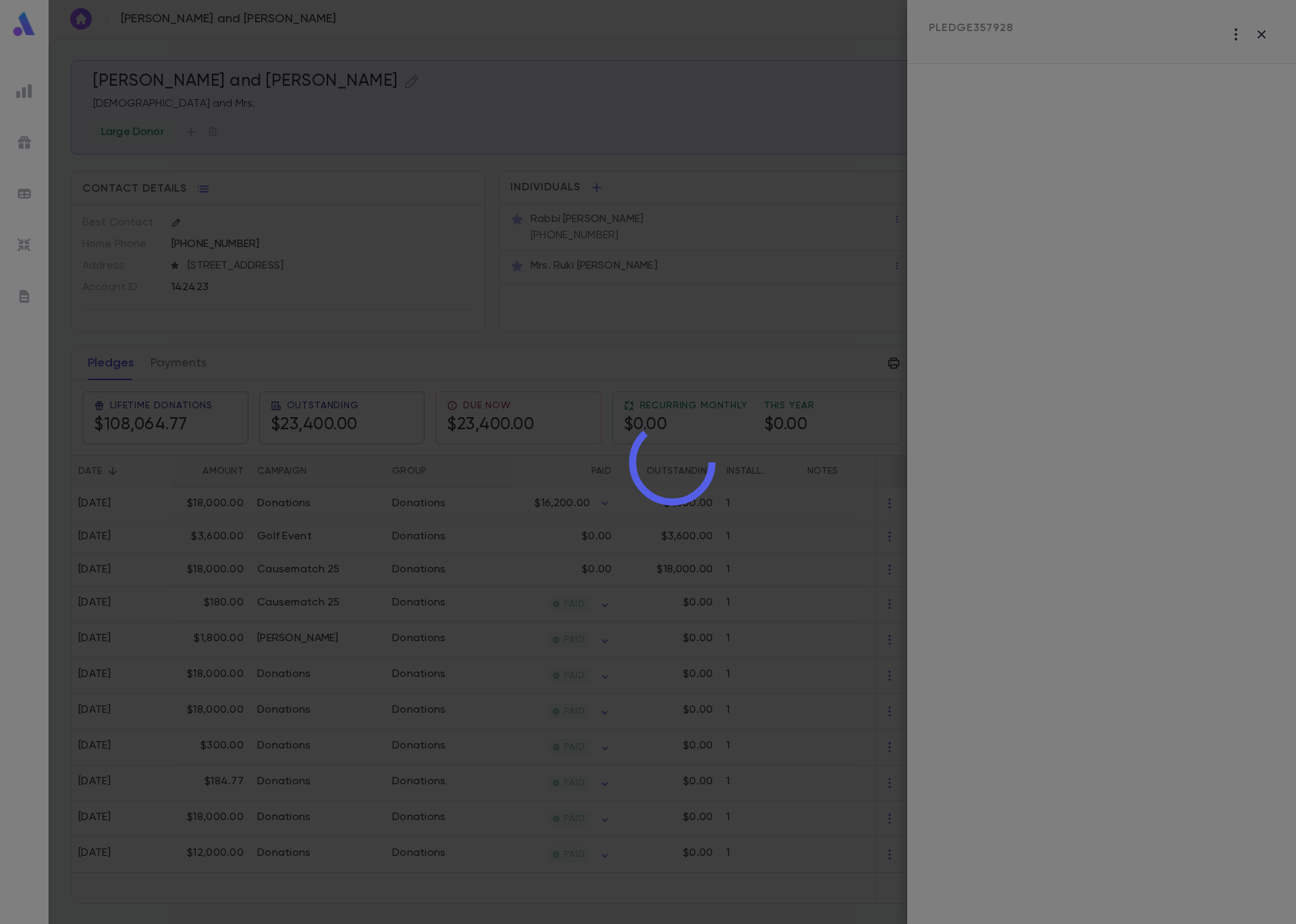
drag, startPoint x: 200, startPoint y: 363, endPoint x: 193, endPoint y: 361, distance: 7.3
click at [200, 363] on div at bounding box center [672, 462] width 1248 height 924
click at [189, 362] on div at bounding box center [672, 462] width 1248 height 924
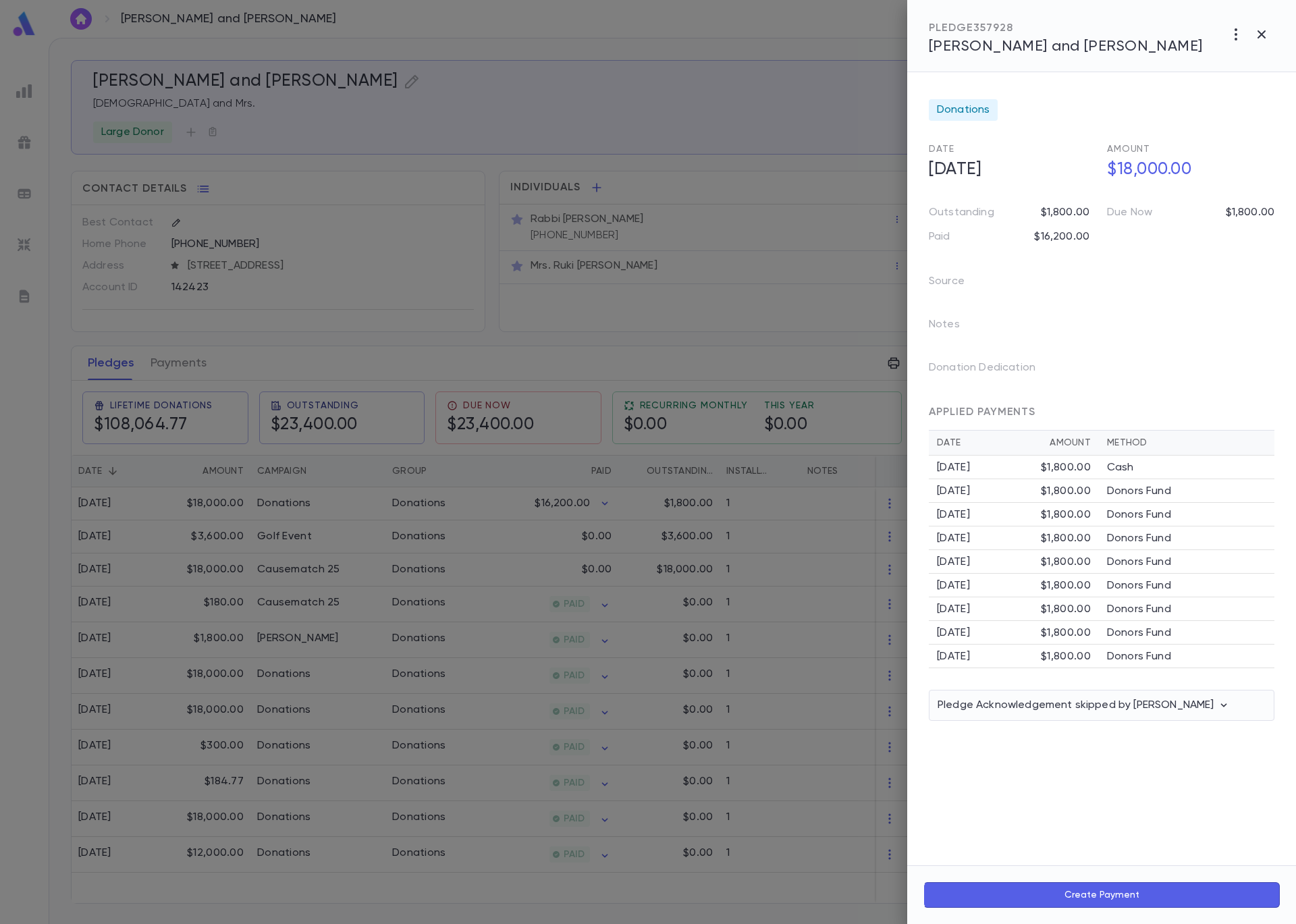
click at [179, 364] on div at bounding box center [648, 462] width 1296 height 924
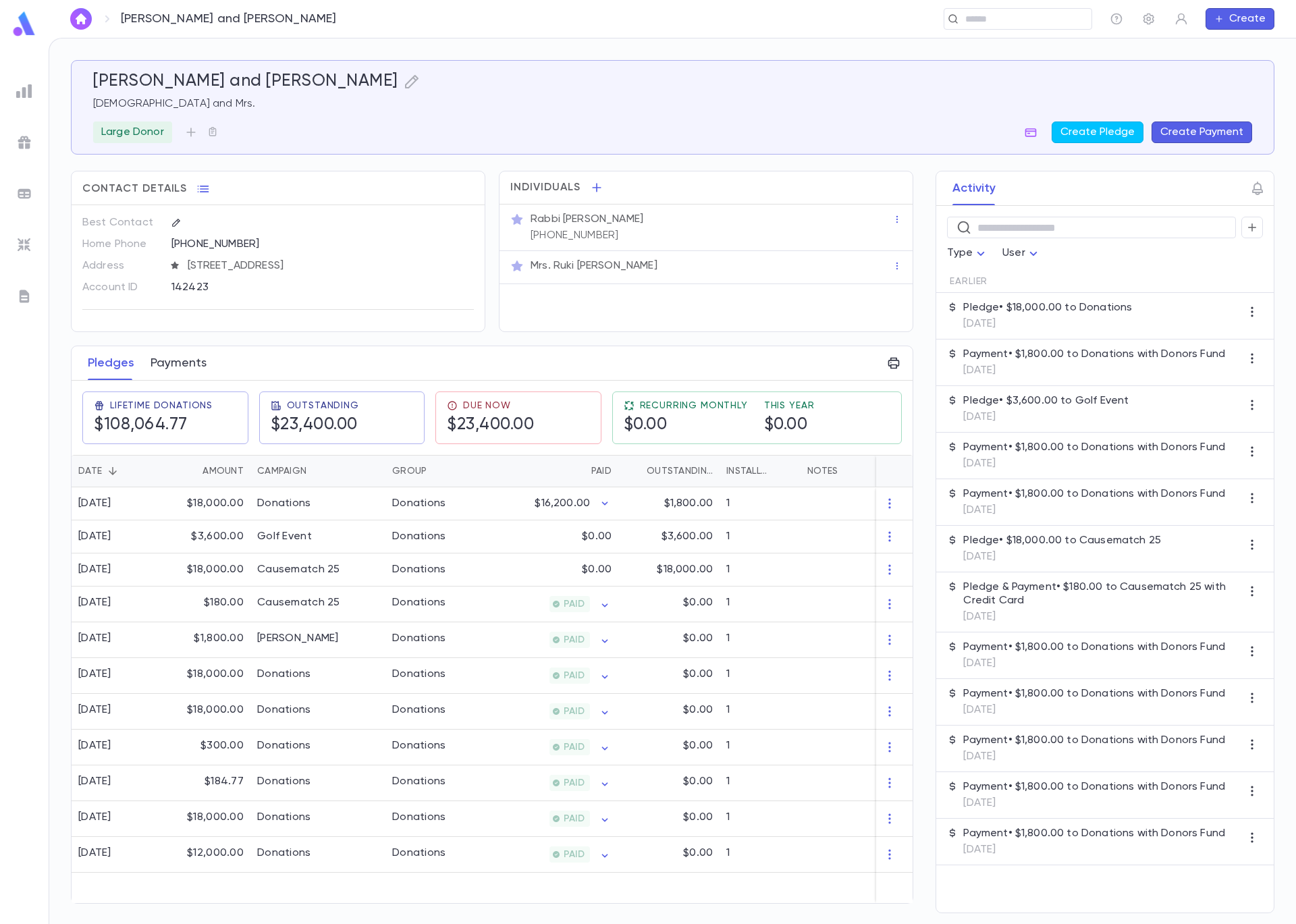
click at [175, 365] on button "Payments" at bounding box center [178, 362] width 56 height 34
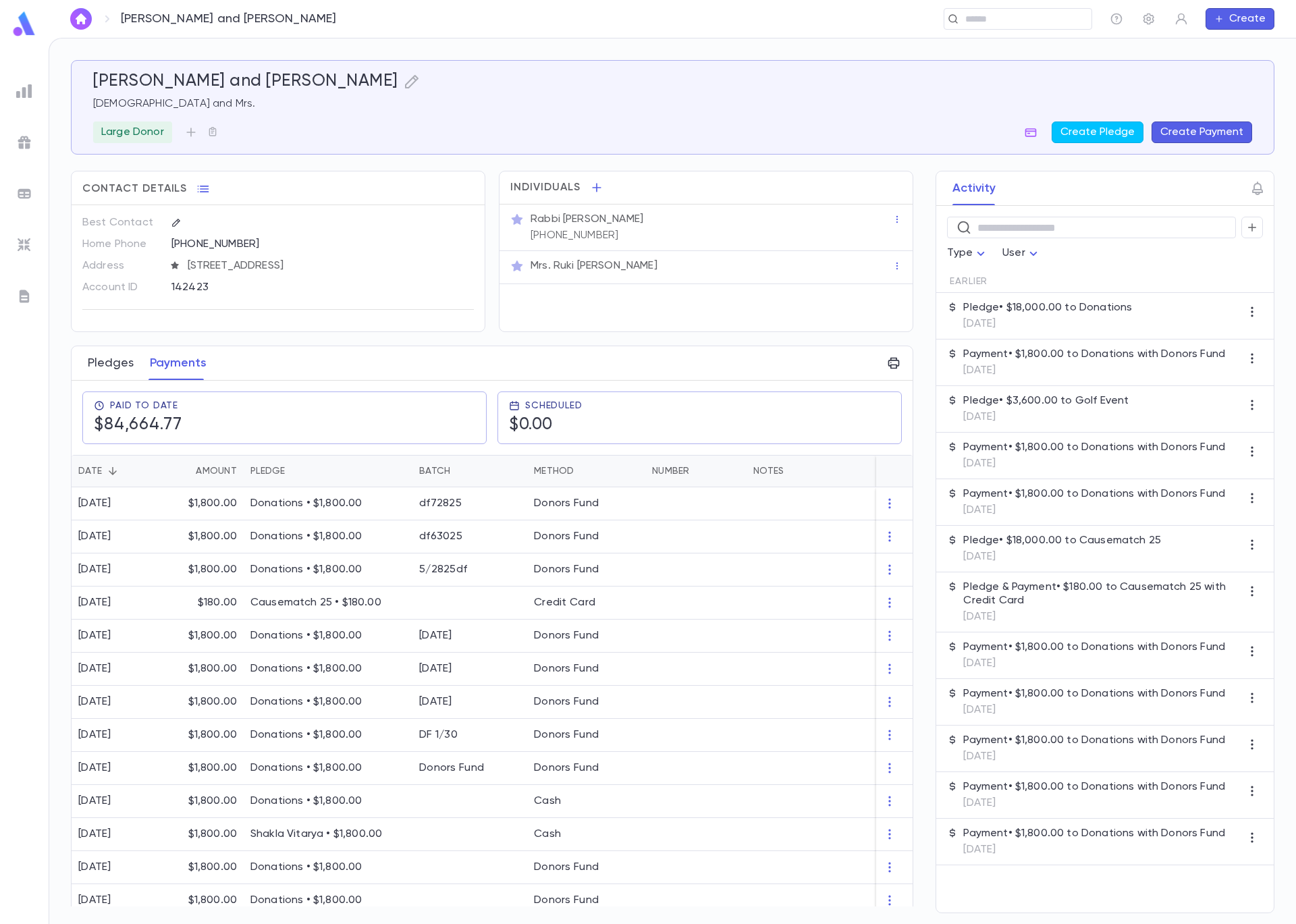
click at [130, 372] on button "Pledges" at bounding box center [111, 362] width 46 height 34
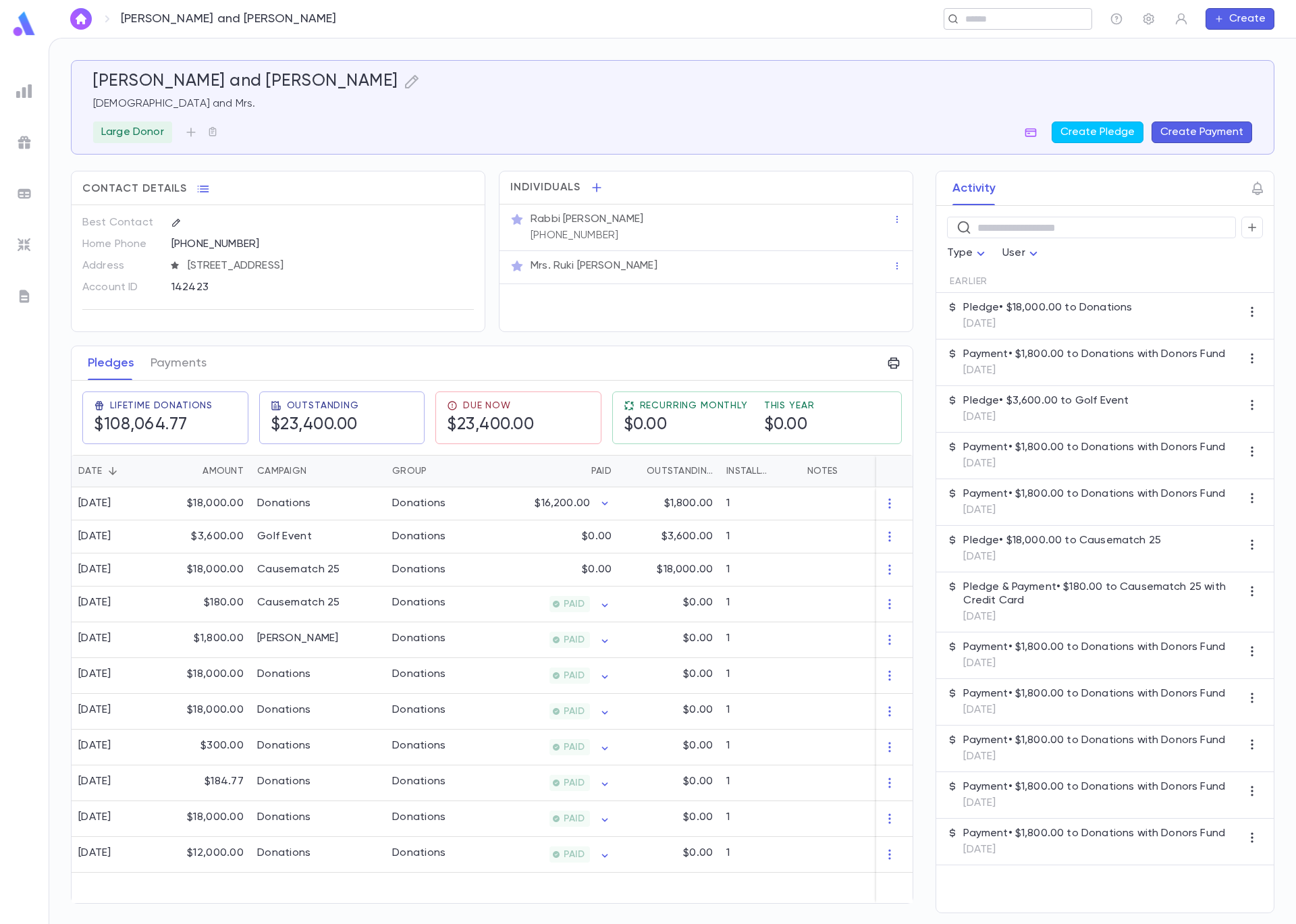
click at [1038, 20] on input "text" at bounding box center [1014, 19] width 104 height 12
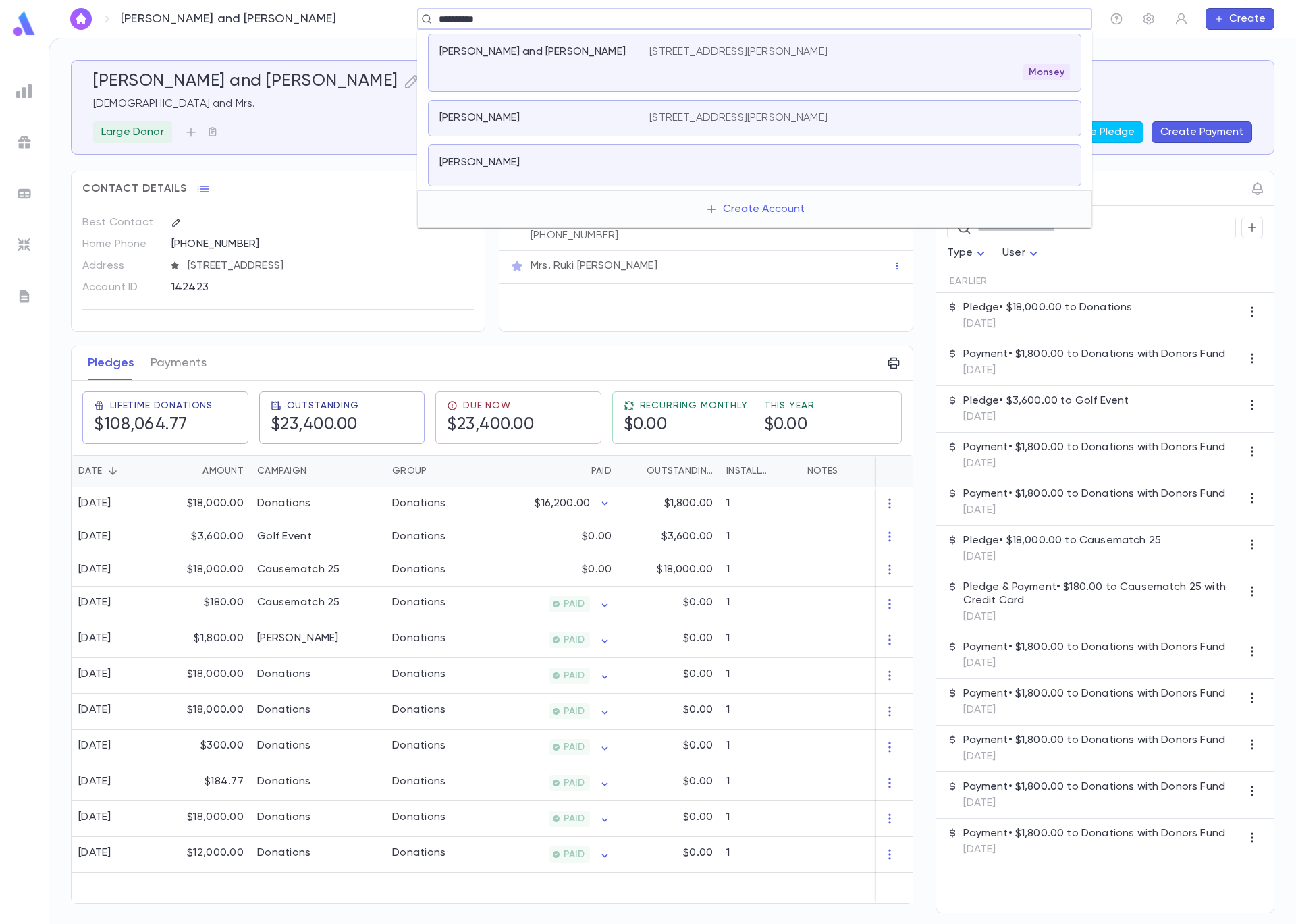
click at [674, 168] on div at bounding box center [860, 165] width 421 height 19
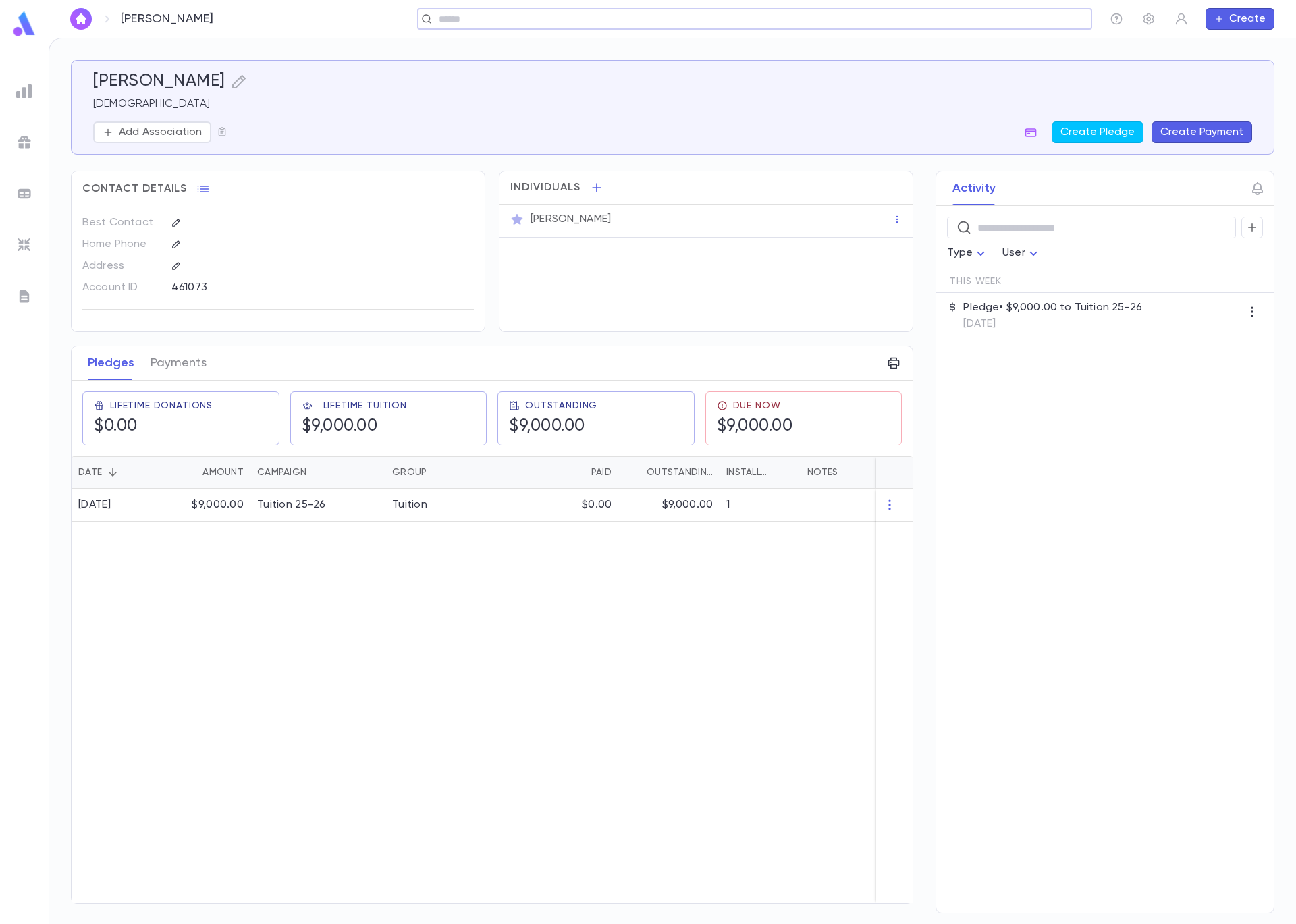
click at [1204, 132] on button "Create Payment" at bounding box center [1202, 132] width 101 height 22
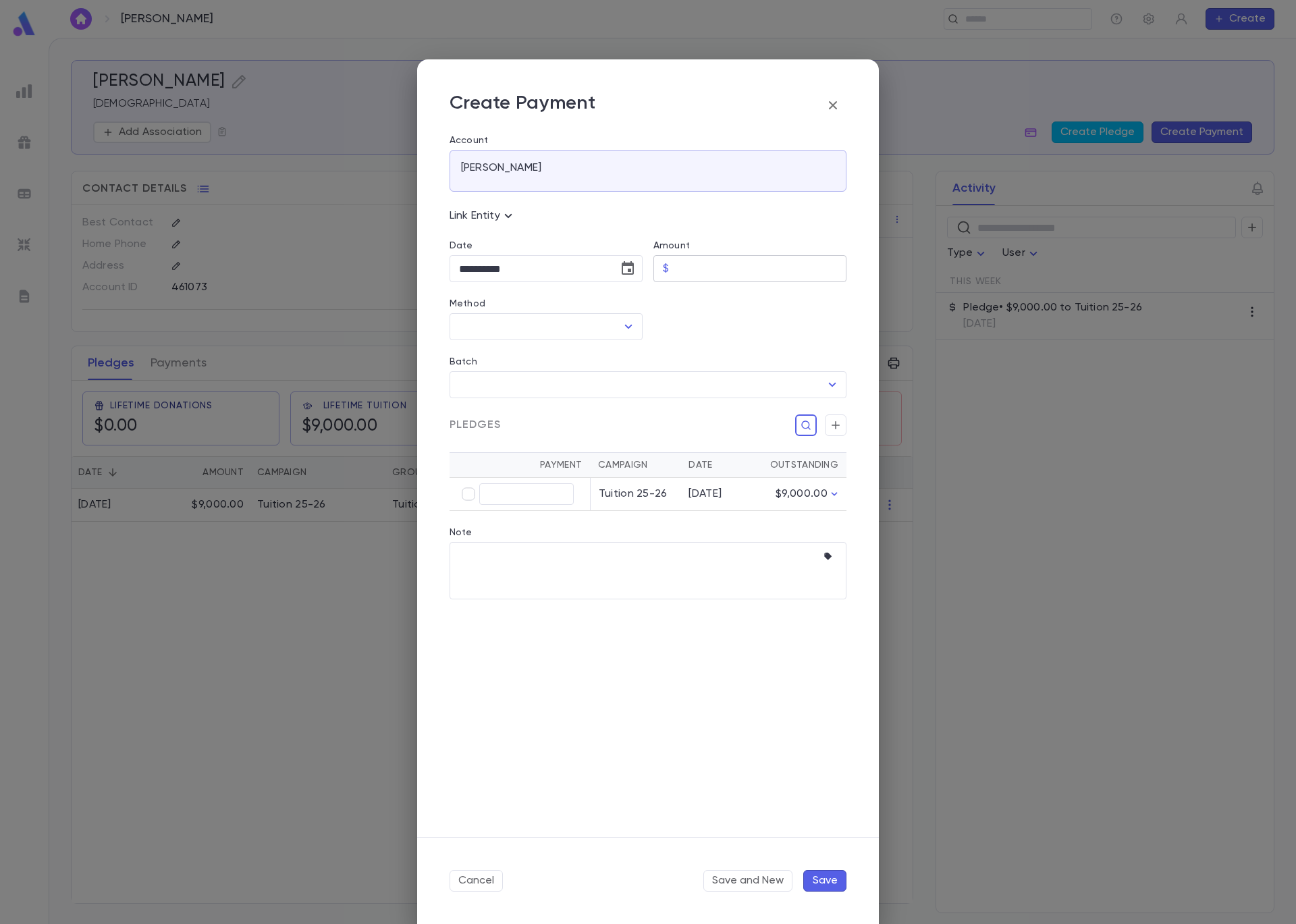
click at [673, 272] on div "$ ​" at bounding box center [750, 268] width 193 height 27
click at [627, 330] on icon "Open" at bounding box center [628, 326] width 16 height 16
click at [588, 393] on li "Check" at bounding box center [546, 400] width 193 height 22
click at [636, 389] on input "Batch" at bounding box center [638, 384] width 365 height 26
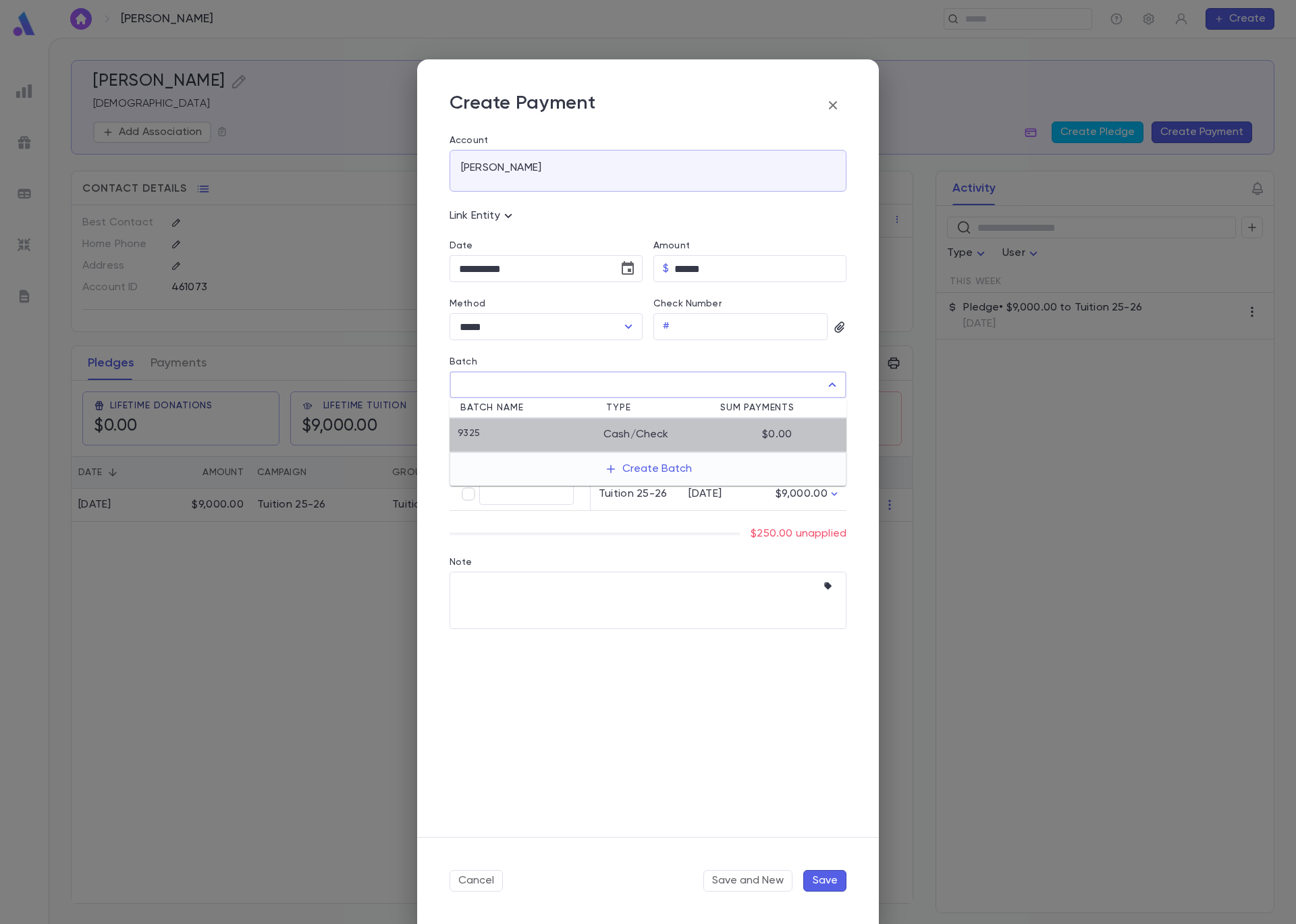
click at [626, 421] on li "9325 Cash/Check $0.00" at bounding box center [648, 435] width 397 height 34
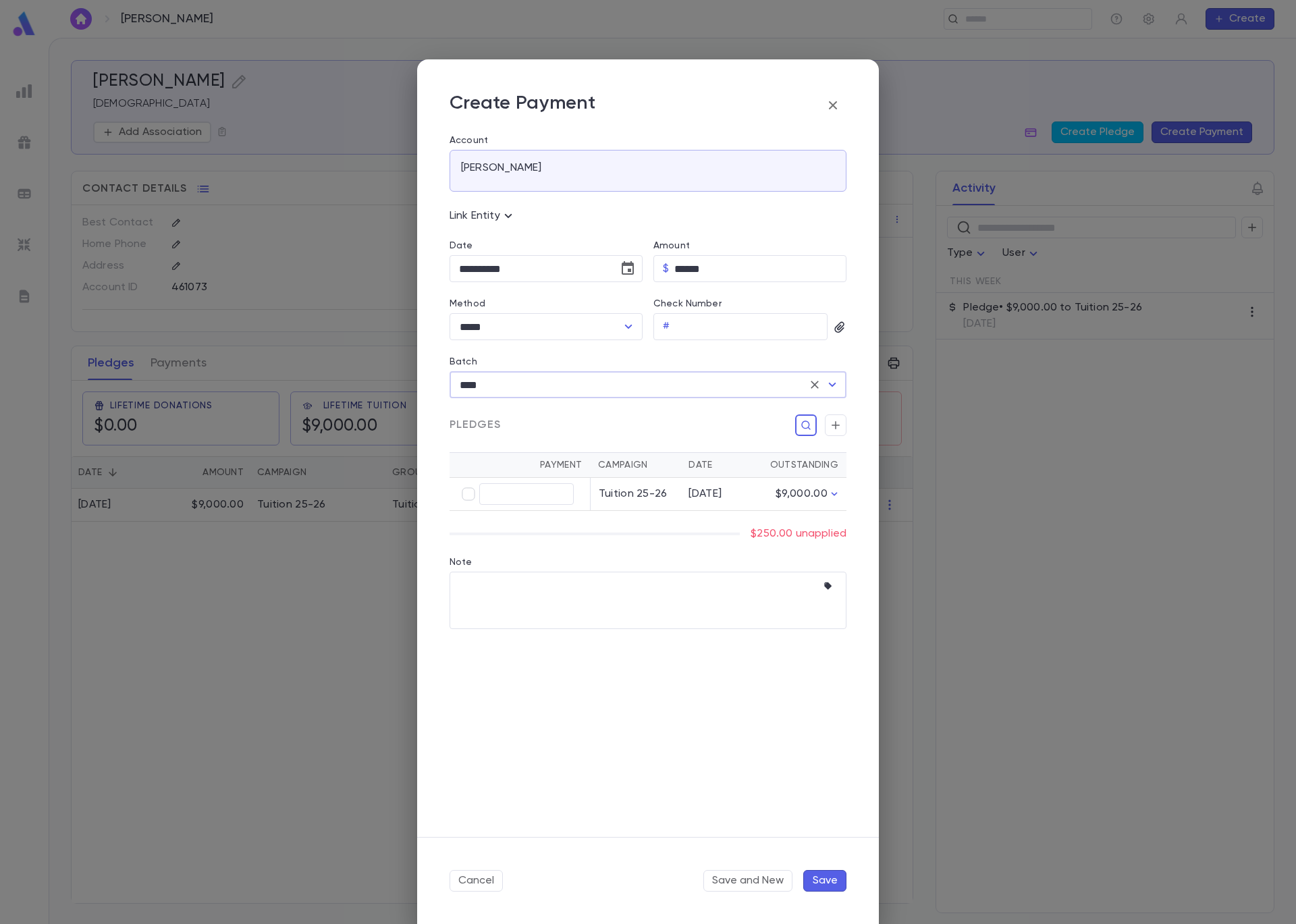
click at [839, 880] on button "Save" at bounding box center [825, 881] width 43 height 22
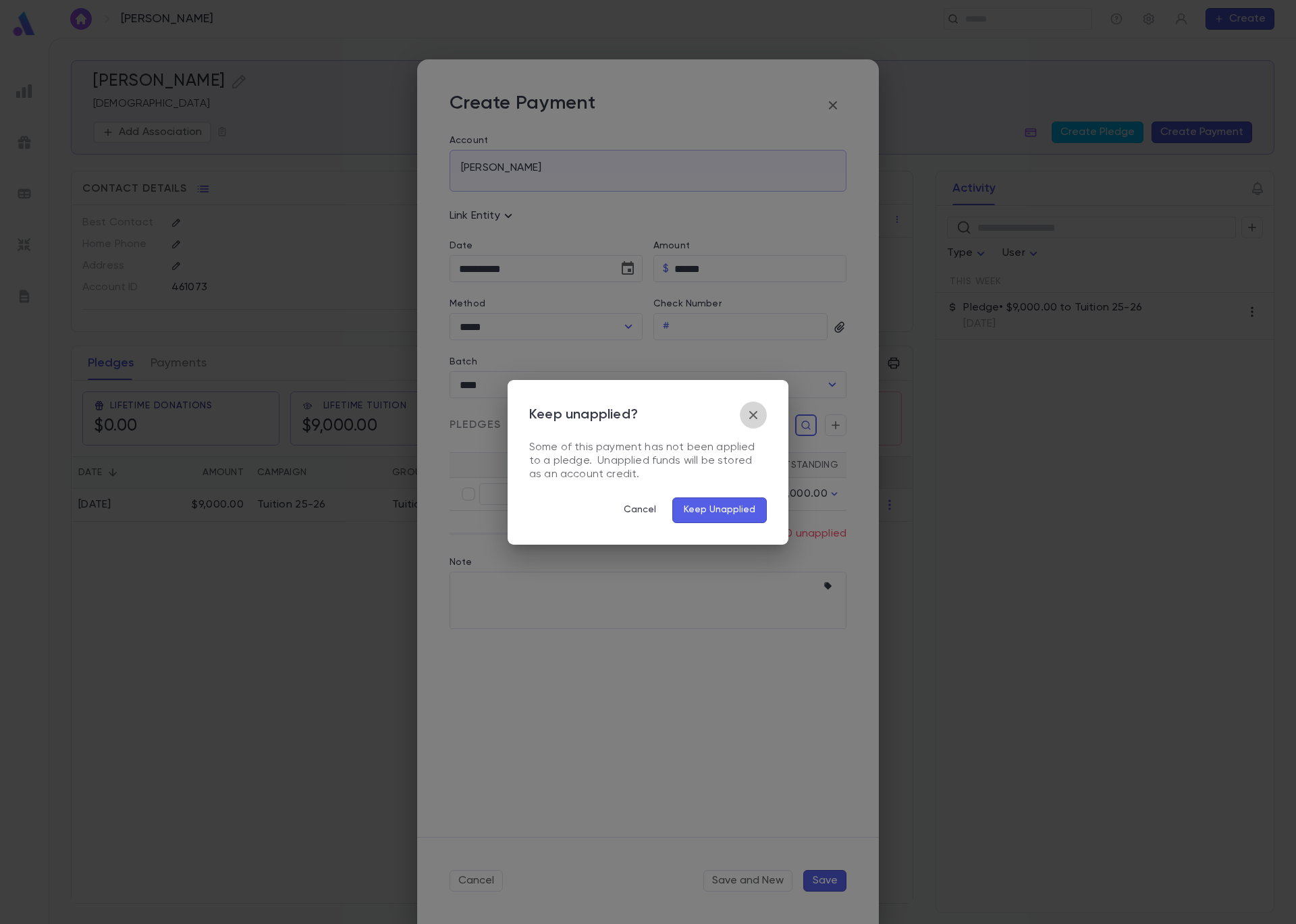
click at [760, 411] on icon "button" at bounding box center [753, 414] width 16 height 16
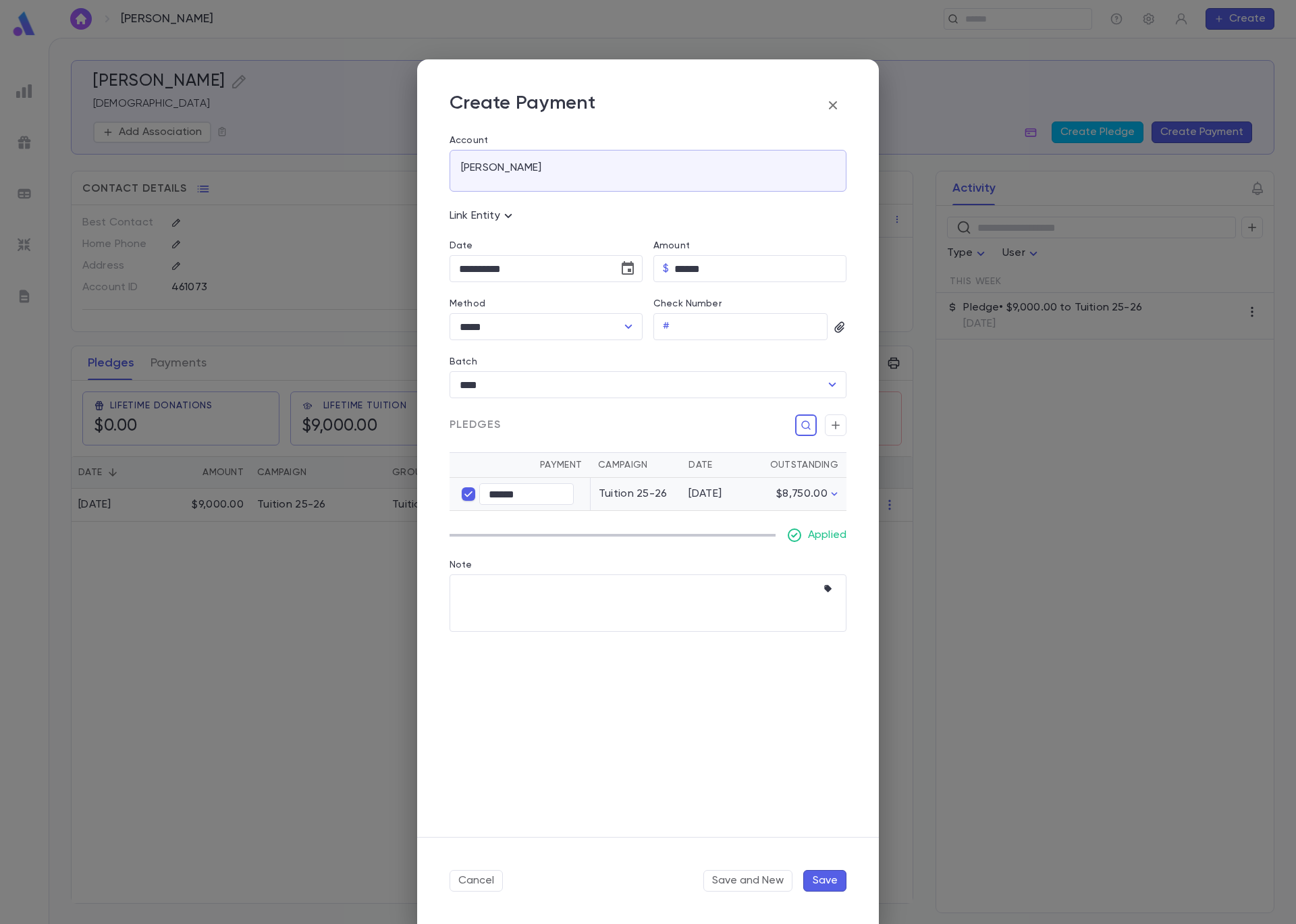
click at [835, 883] on button "Save" at bounding box center [825, 881] width 43 height 22
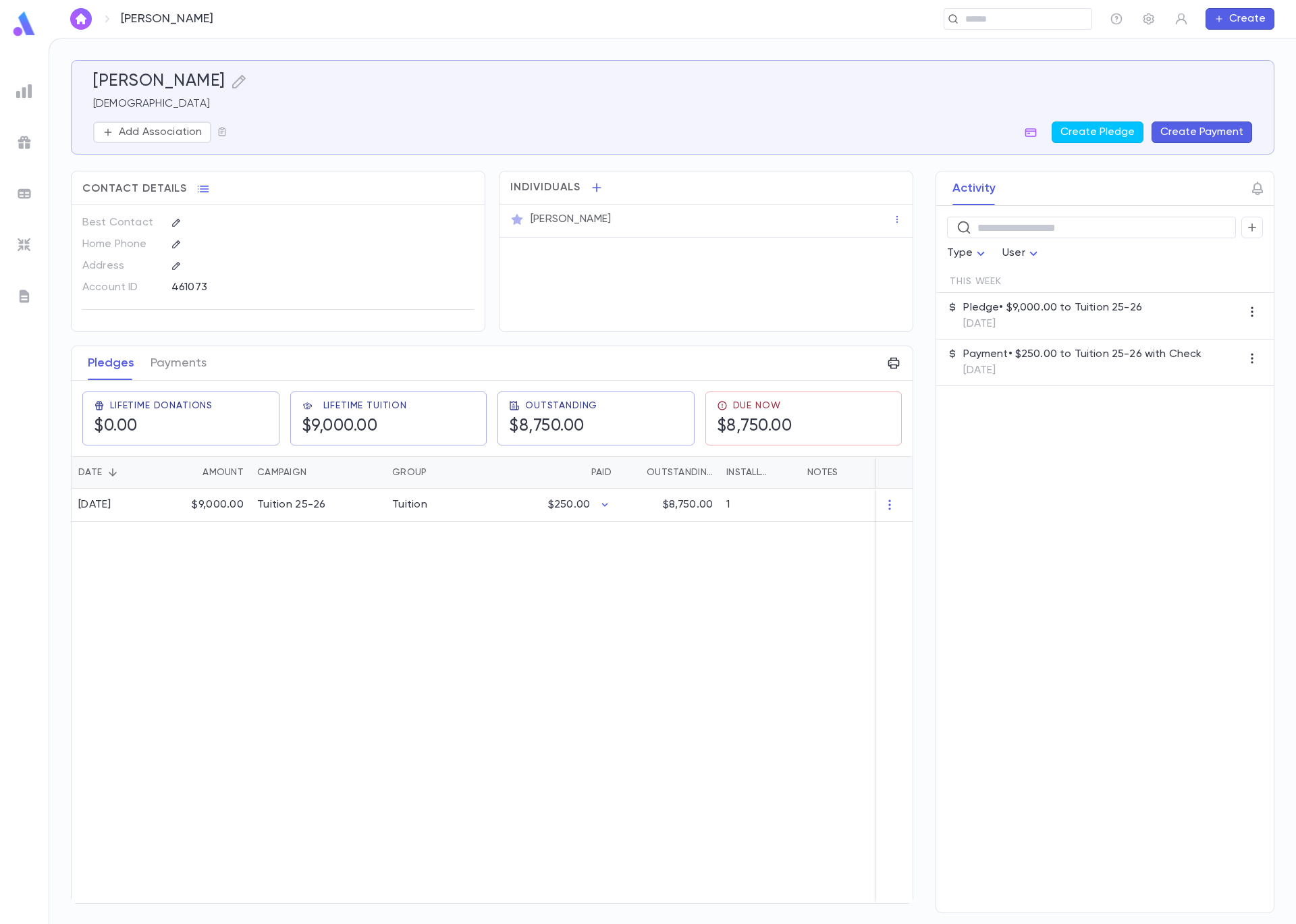
click at [29, 189] on img at bounding box center [24, 193] width 16 height 16
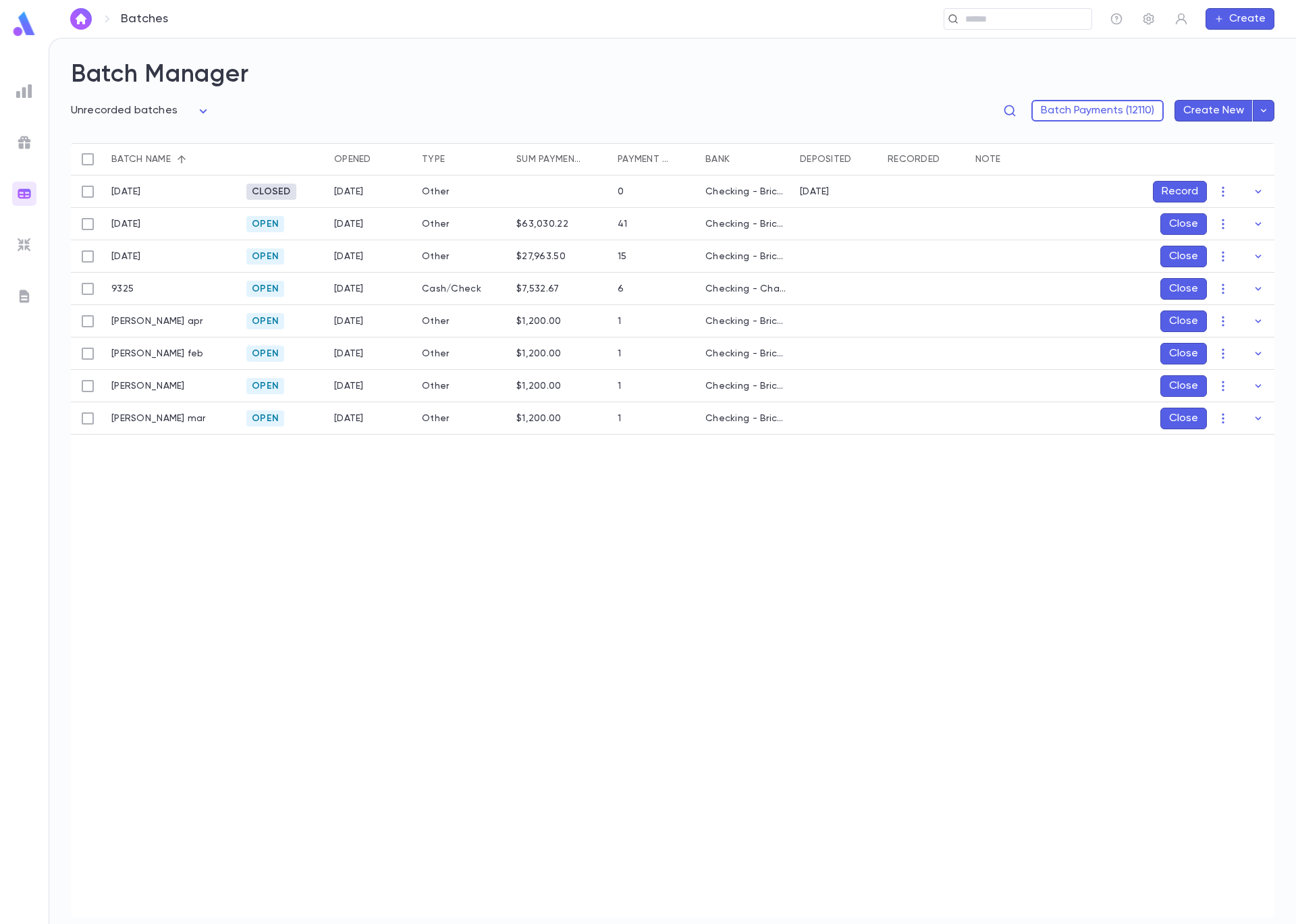
click at [1199, 282] on button "Close" at bounding box center [1184, 289] width 47 height 22
click at [1198, 291] on button "Record" at bounding box center [1180, 289] width 54 height 22
click at [1241, 383] on button "Choose date, selected date is Sep 5, 2025" at bounding box center [1232, 379] width 27 height 27
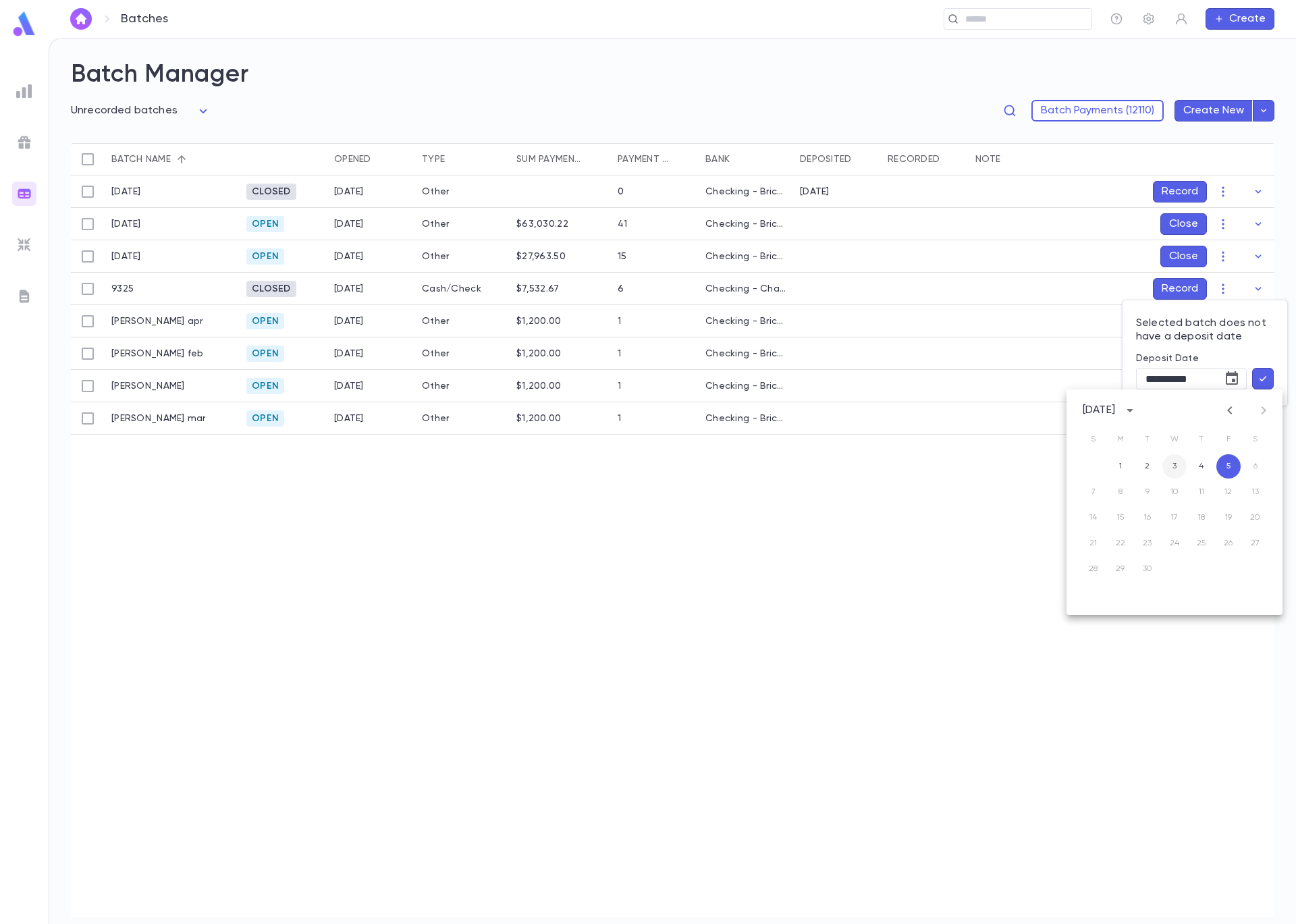
click at [1177, 465] on button "3" at bounding box center [1174, 466] width 24 height 24
click at [1259, 383] on icon "button" at bounding box center [1263, 378] width 12 height 13
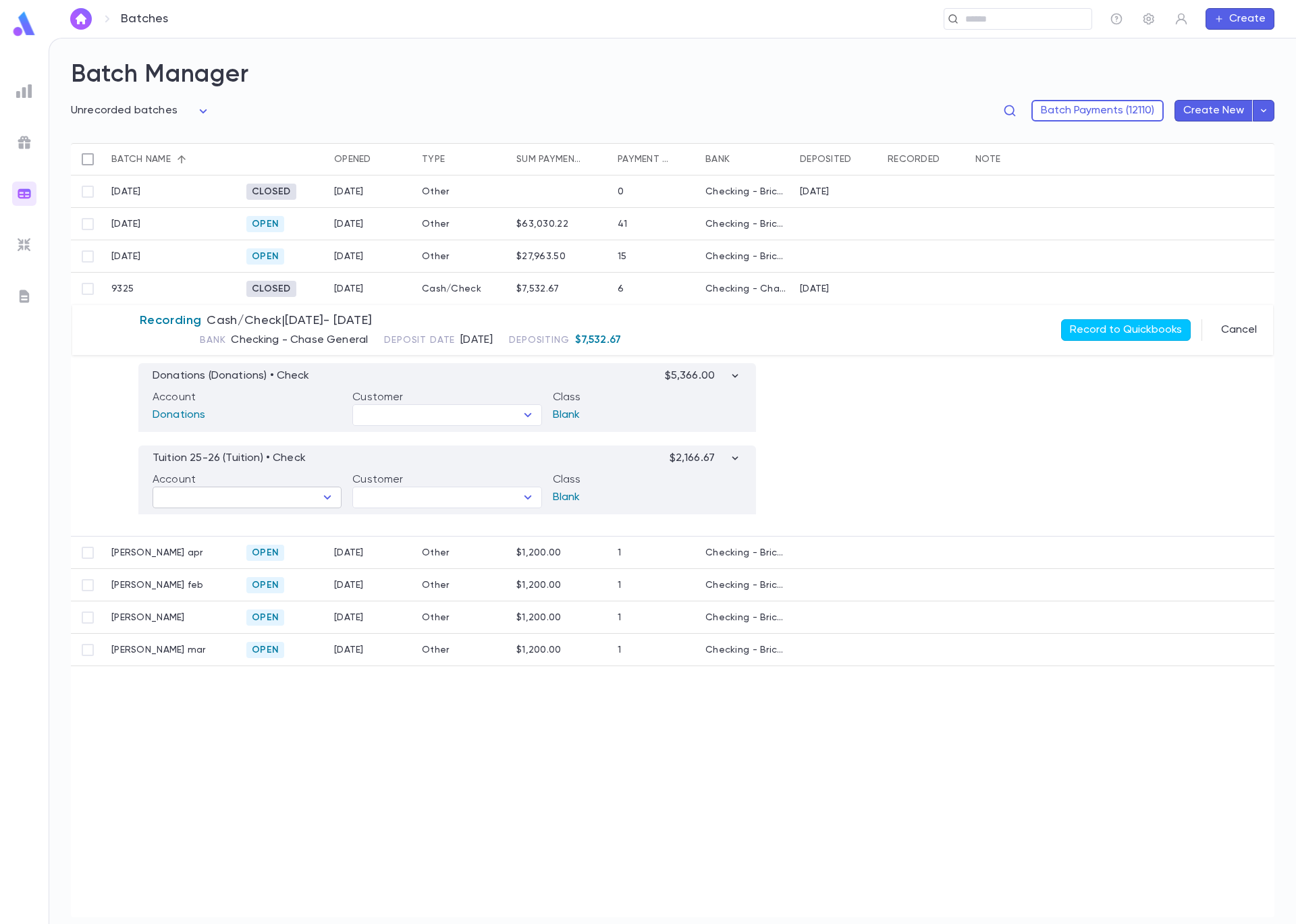
click at [330, 497] on icon "Open" at bounding box center [328, 497] width 8 height 4
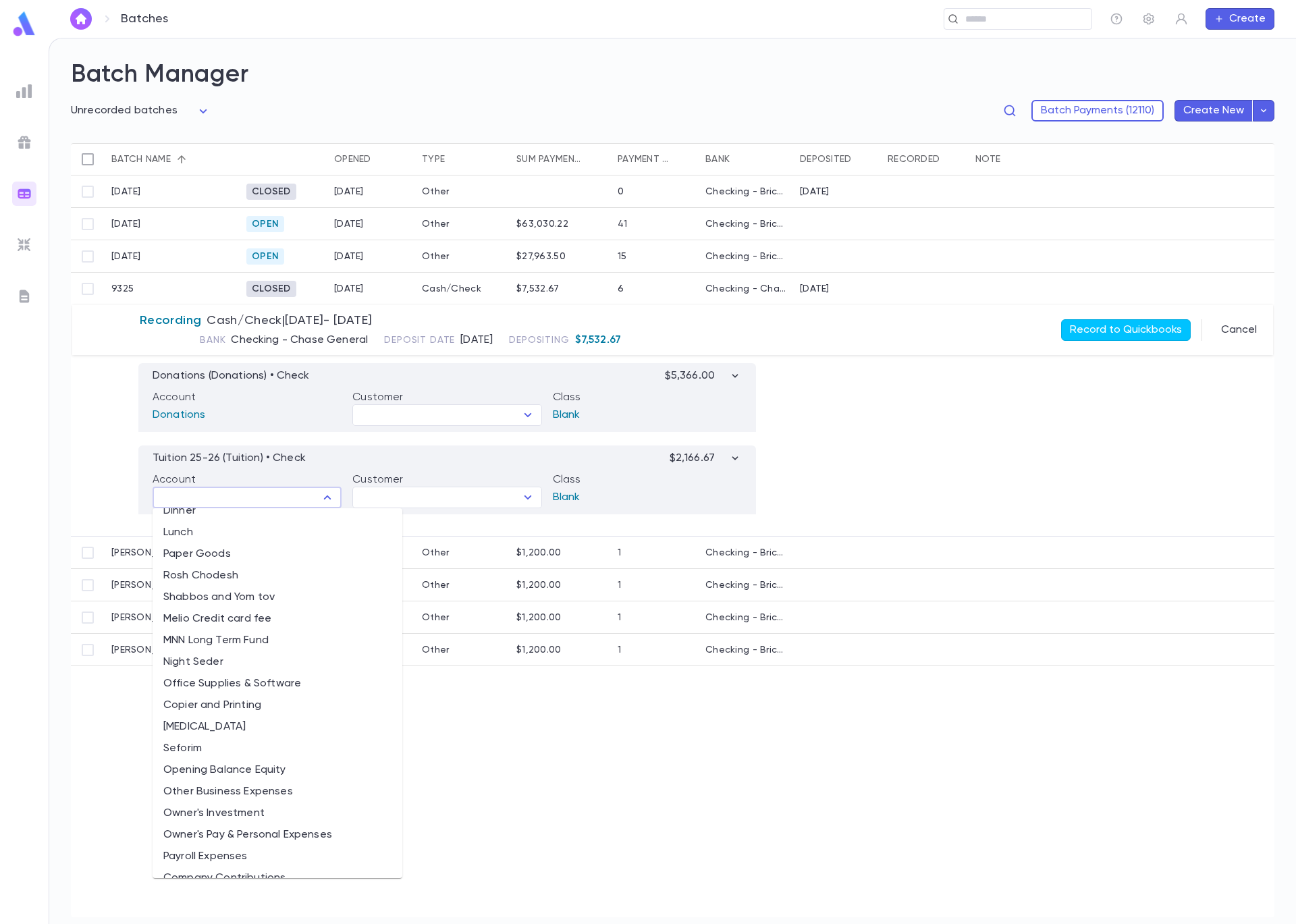
scroll to position [2394, 0]
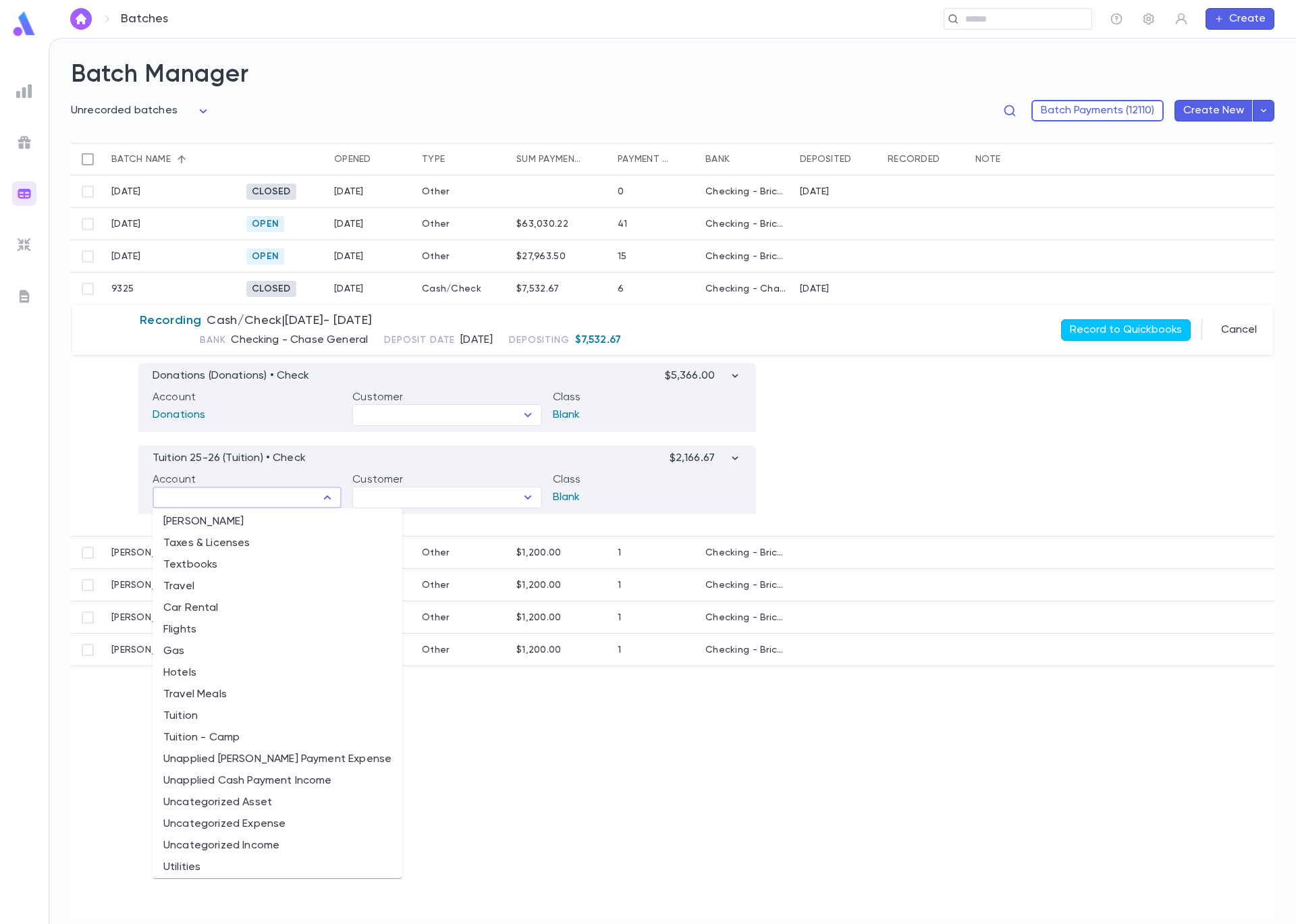
click at [300, 719] on li "Tuition" at bounding box center [277, 716] width 250 height 22
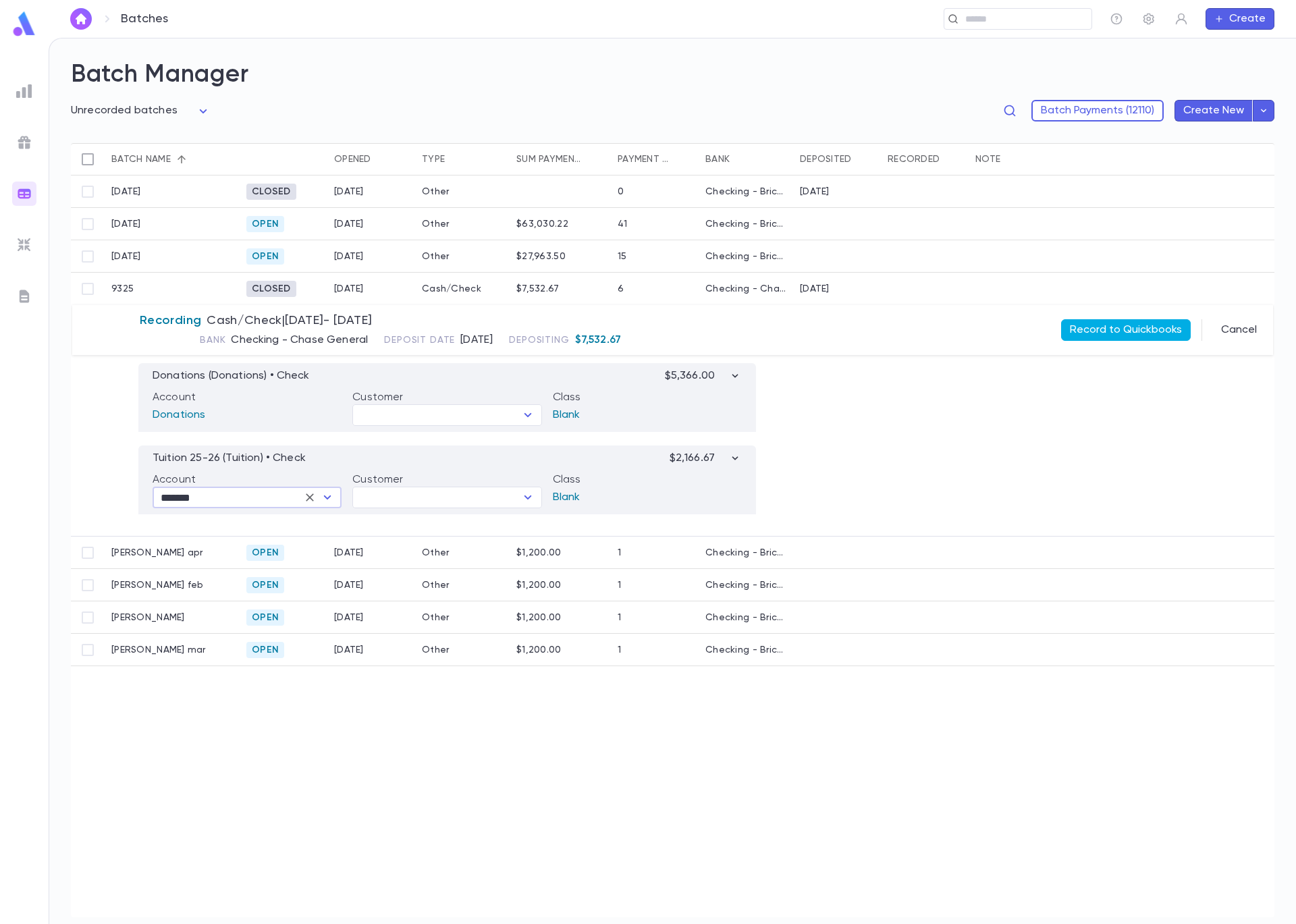
click at [1106, 331] on button "Record to Quickbooks" at bounding box center [1126, 330] width 129 height 22
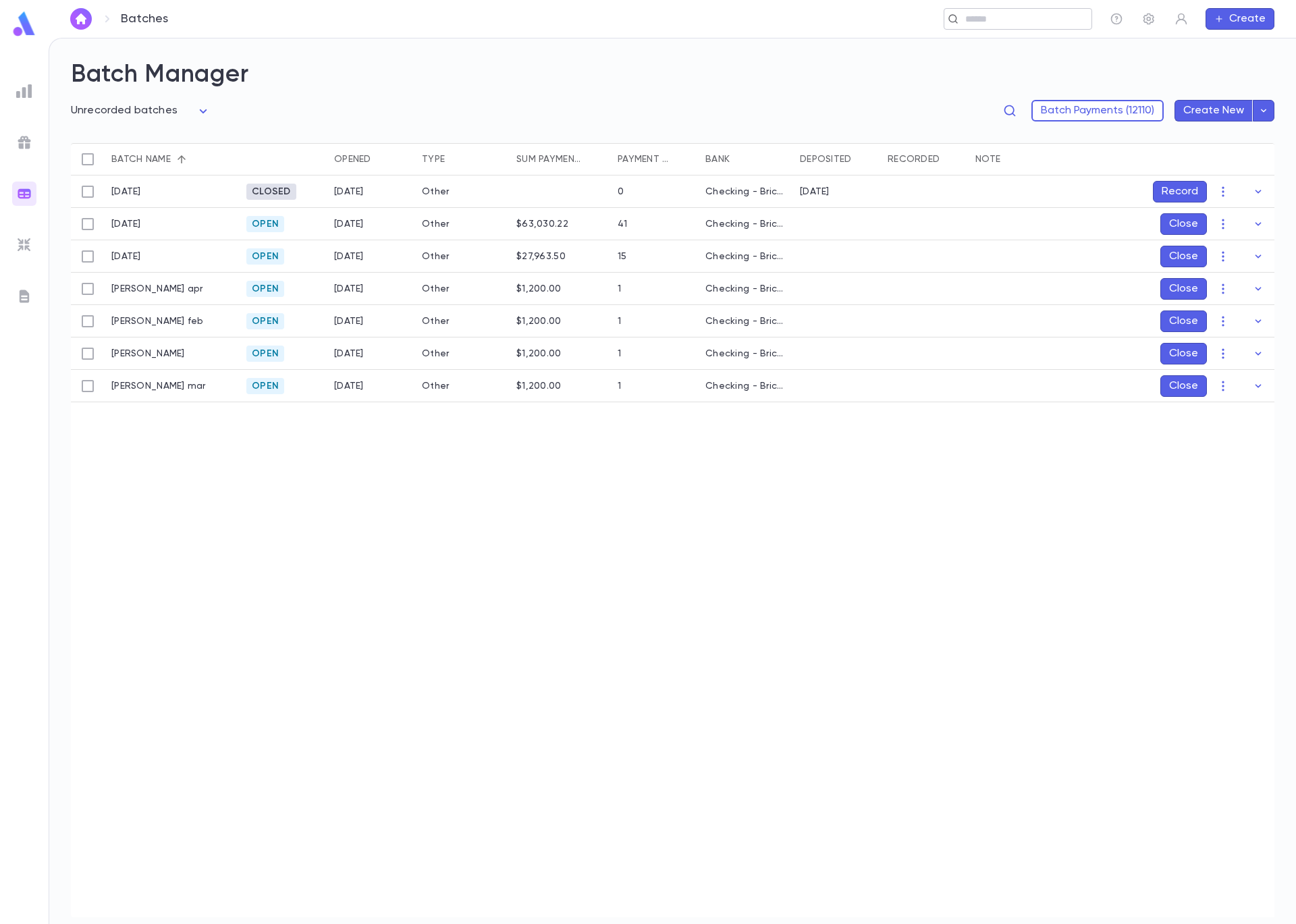
click at [1000, 26] on div "​" at bounding box center [1018, 19] width 149 height 22
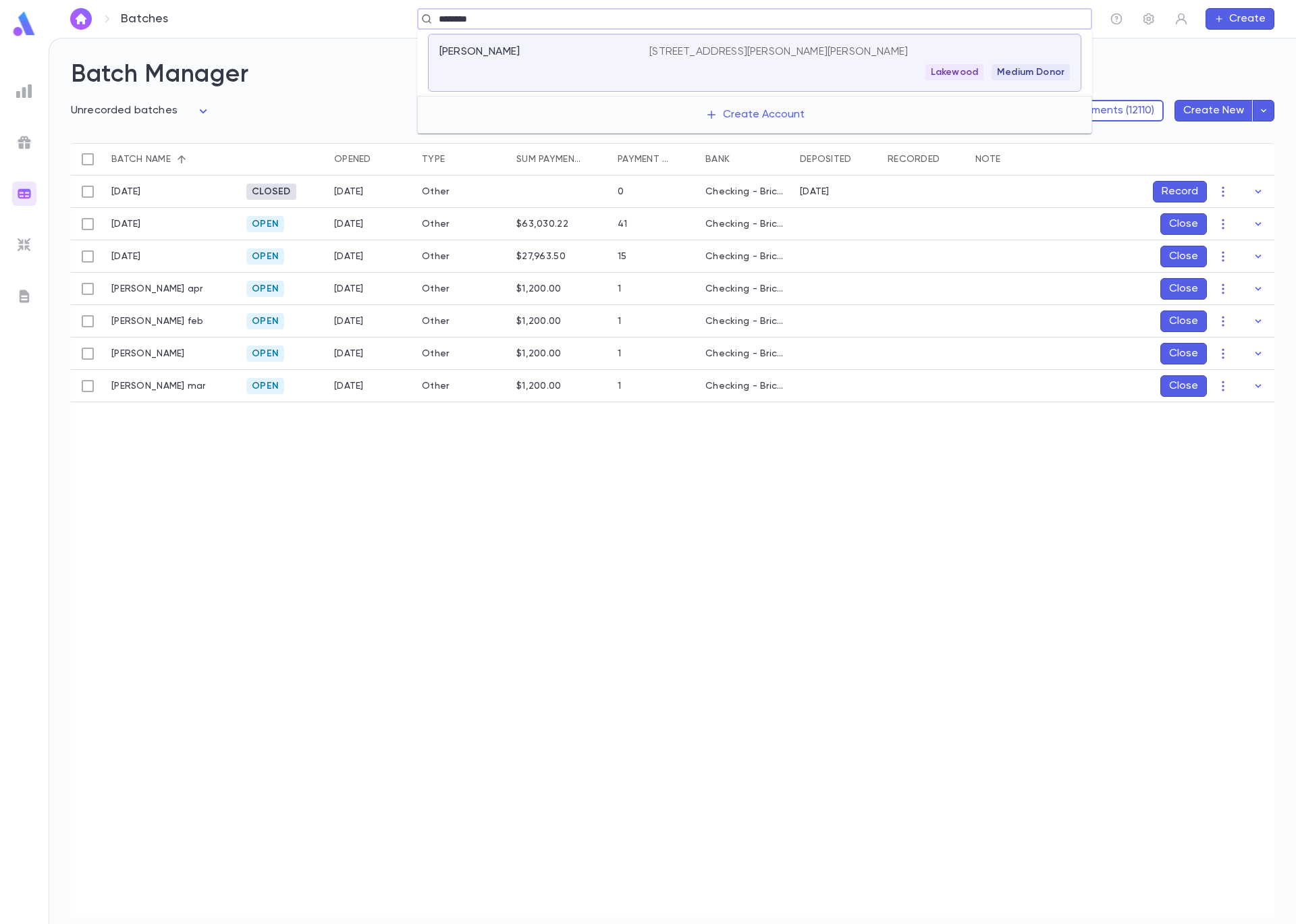
click at [712, 60] on div "12 Christine Lynn Court, Jackson NJ 08527 United States Lakewood Medium Donor" at bounding box center [860, 62] width 421 height 35
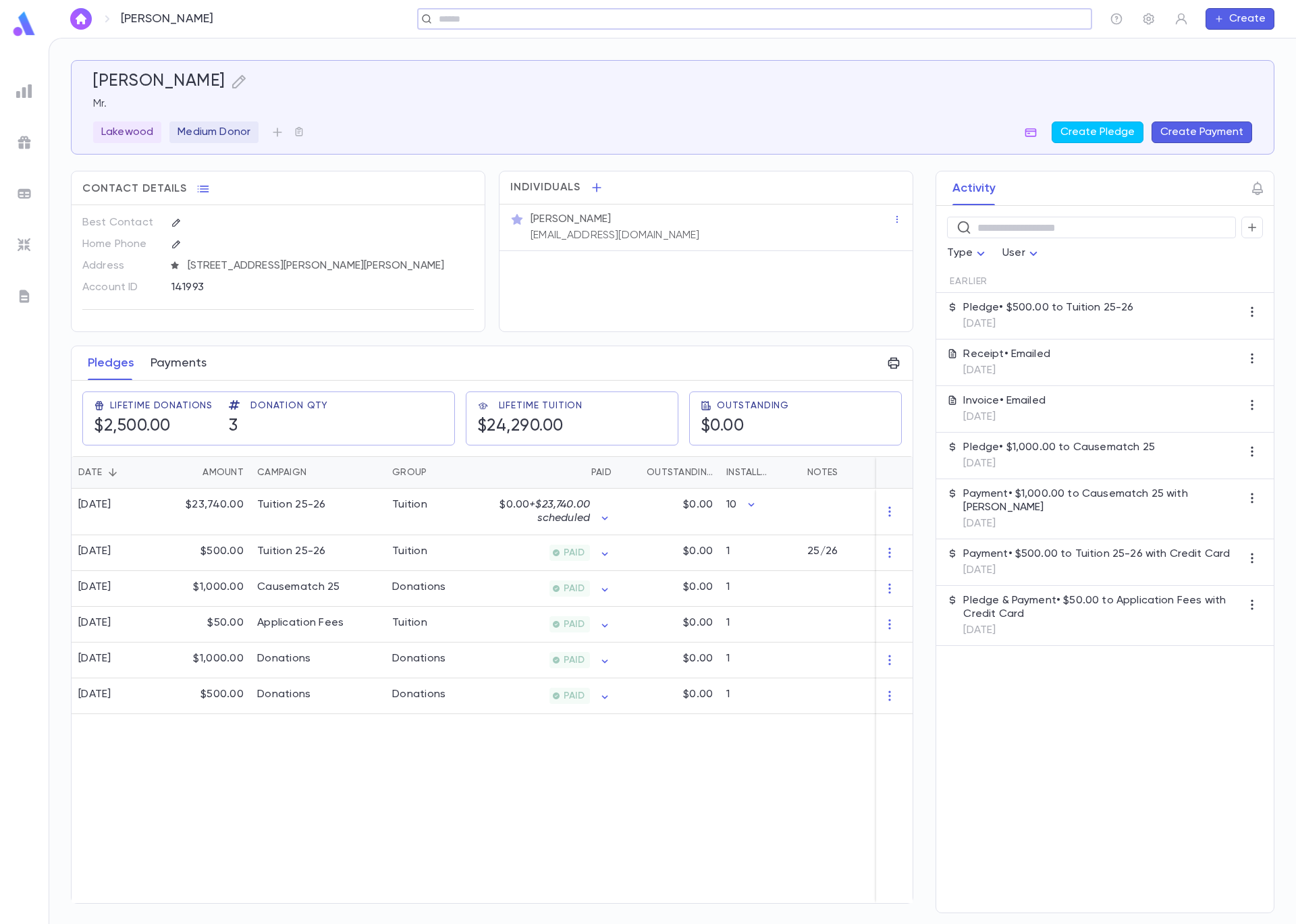
click at [161, 361] on button "Payments" at bounding box center [178, 362] width 56 height 34
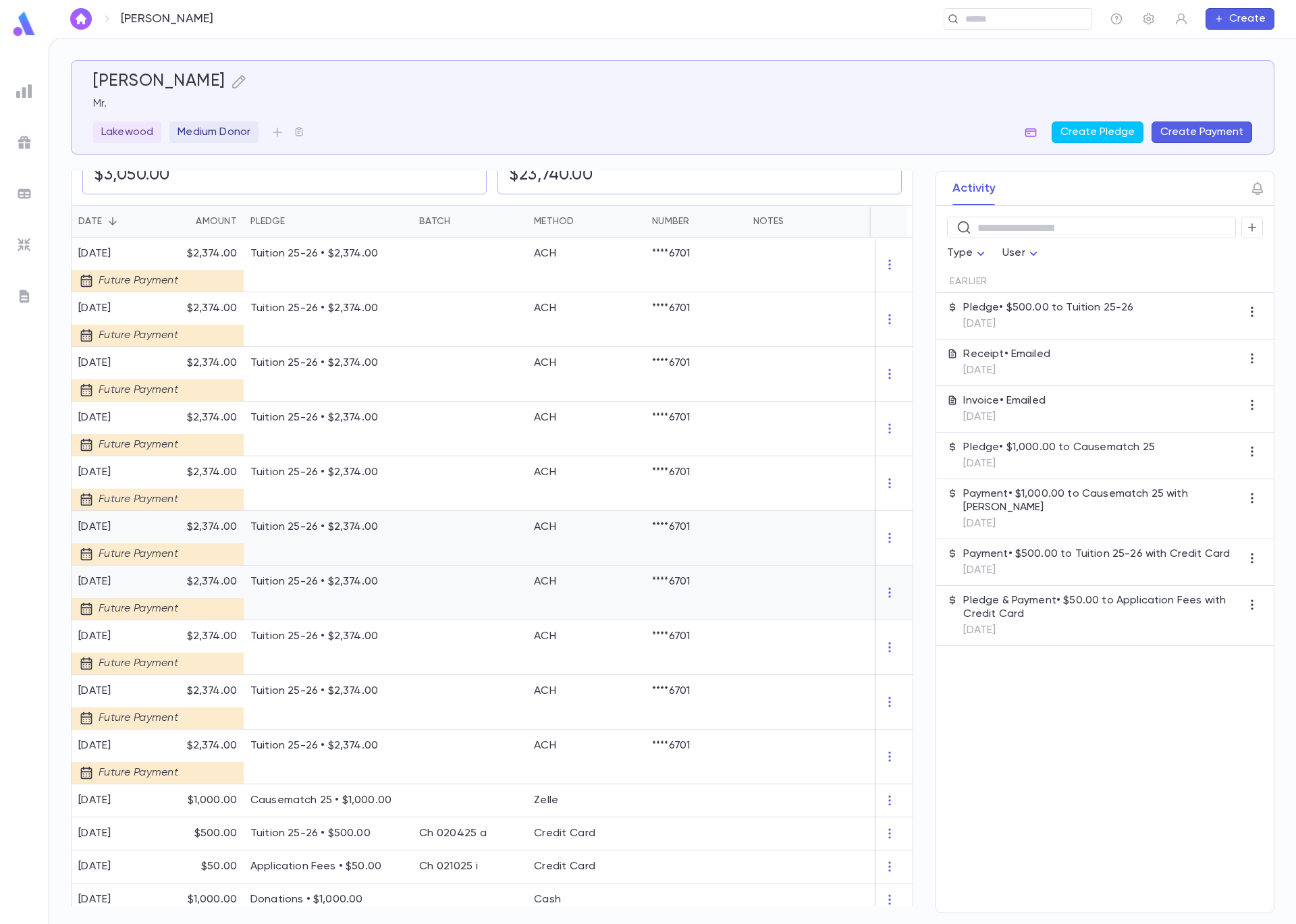
scroll to position [299, 0]
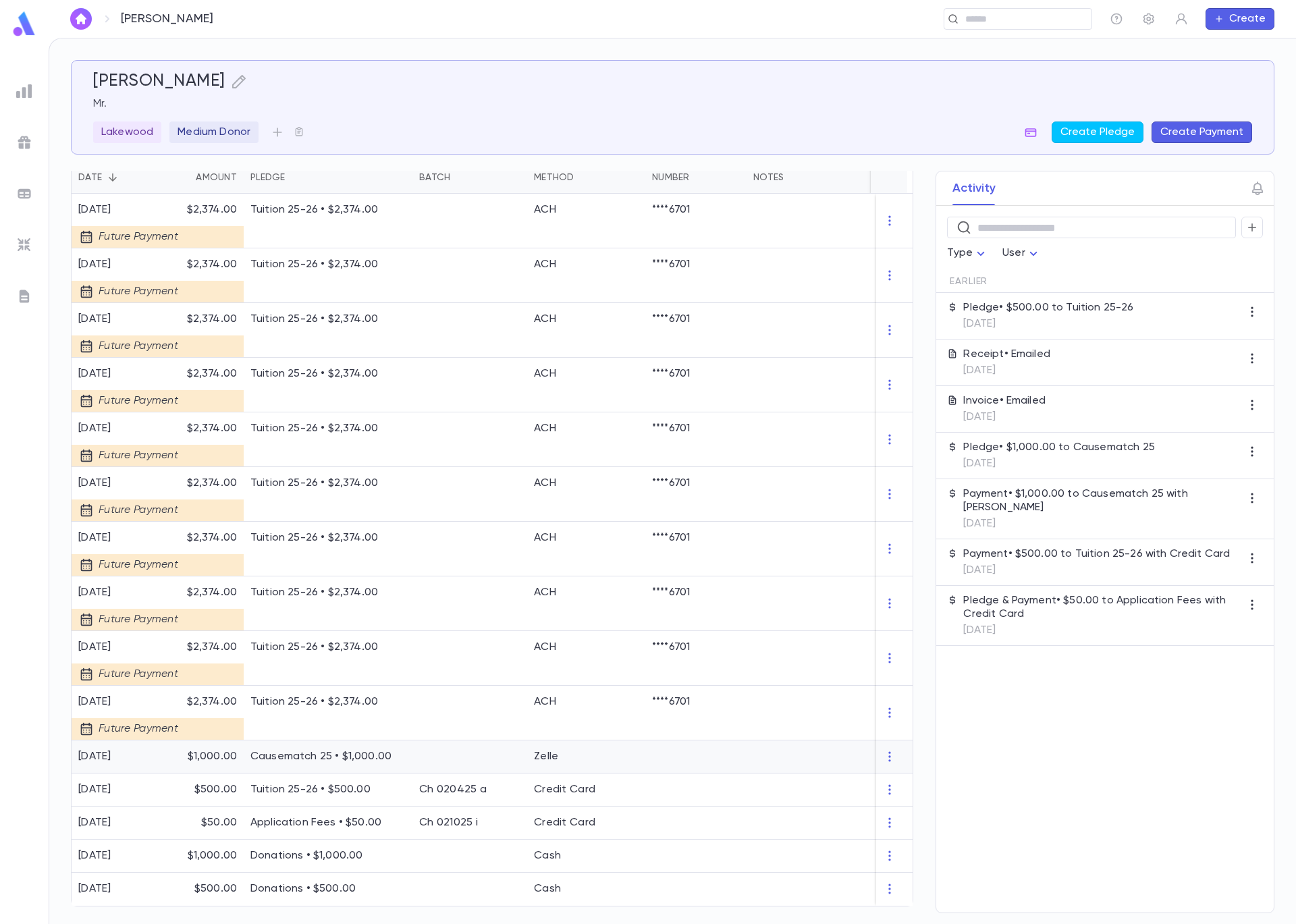
click at [427, 760] on div at bounding box center [469, 756] width 115 height 33
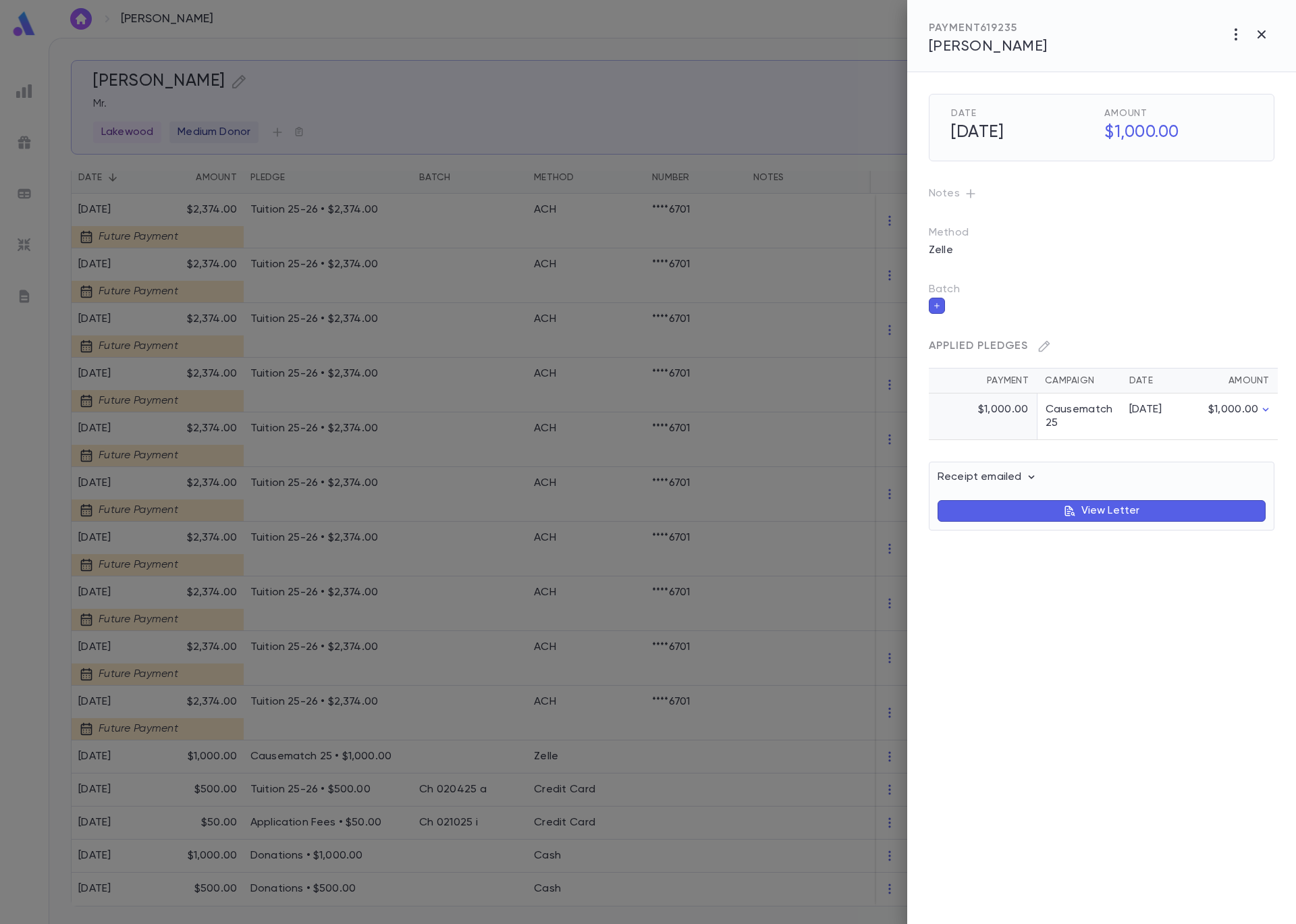
click at [939, 306] on icon "button" at bounding box center [937, 305] width 8 height 9
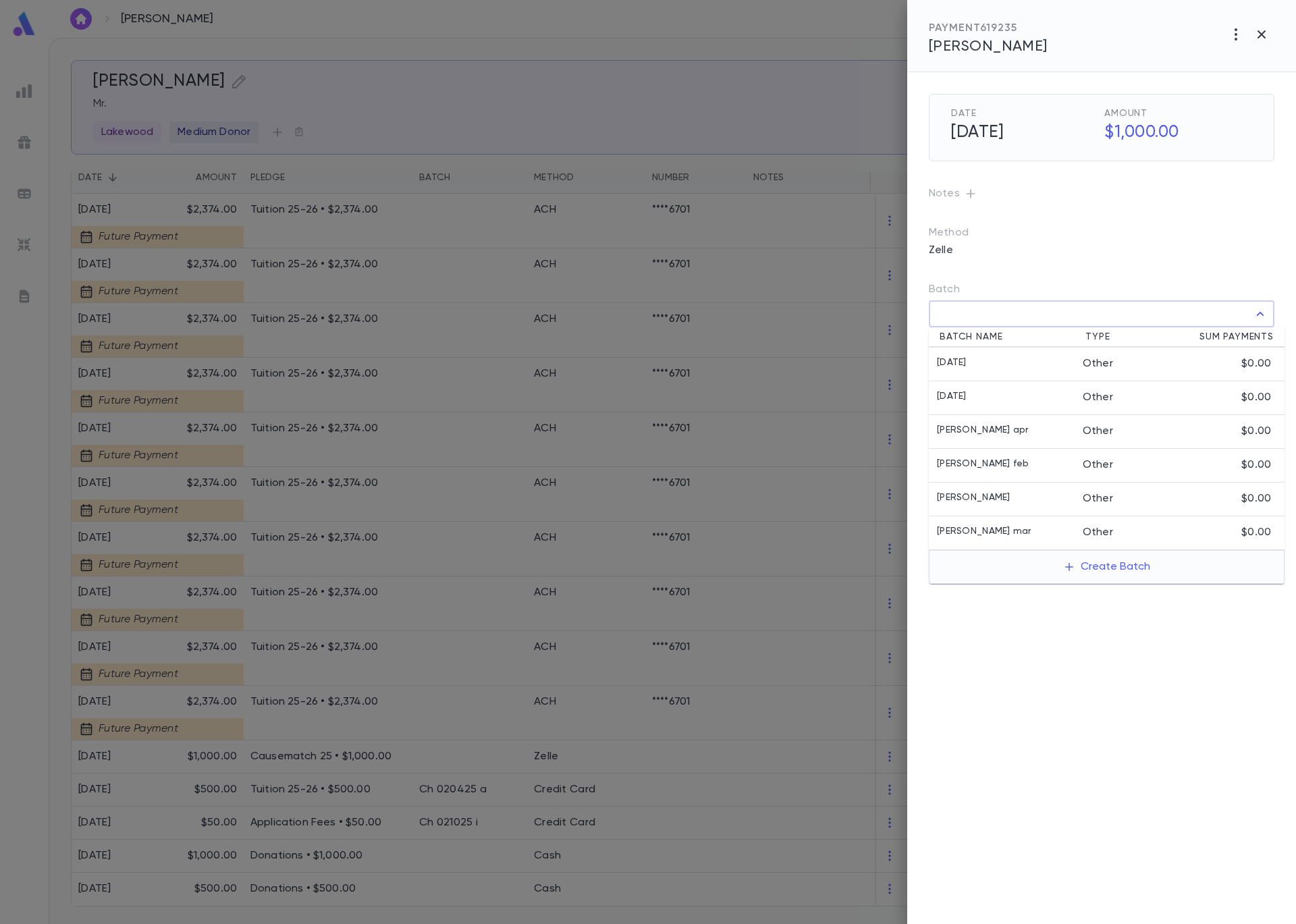
click at [1043, 318] on input "Batch" at bounding box center [1092, 313] width 313 height 26
click at [1087, 573] on button "Create Batch" at bounding box center [1107, 567] width 104 height 22
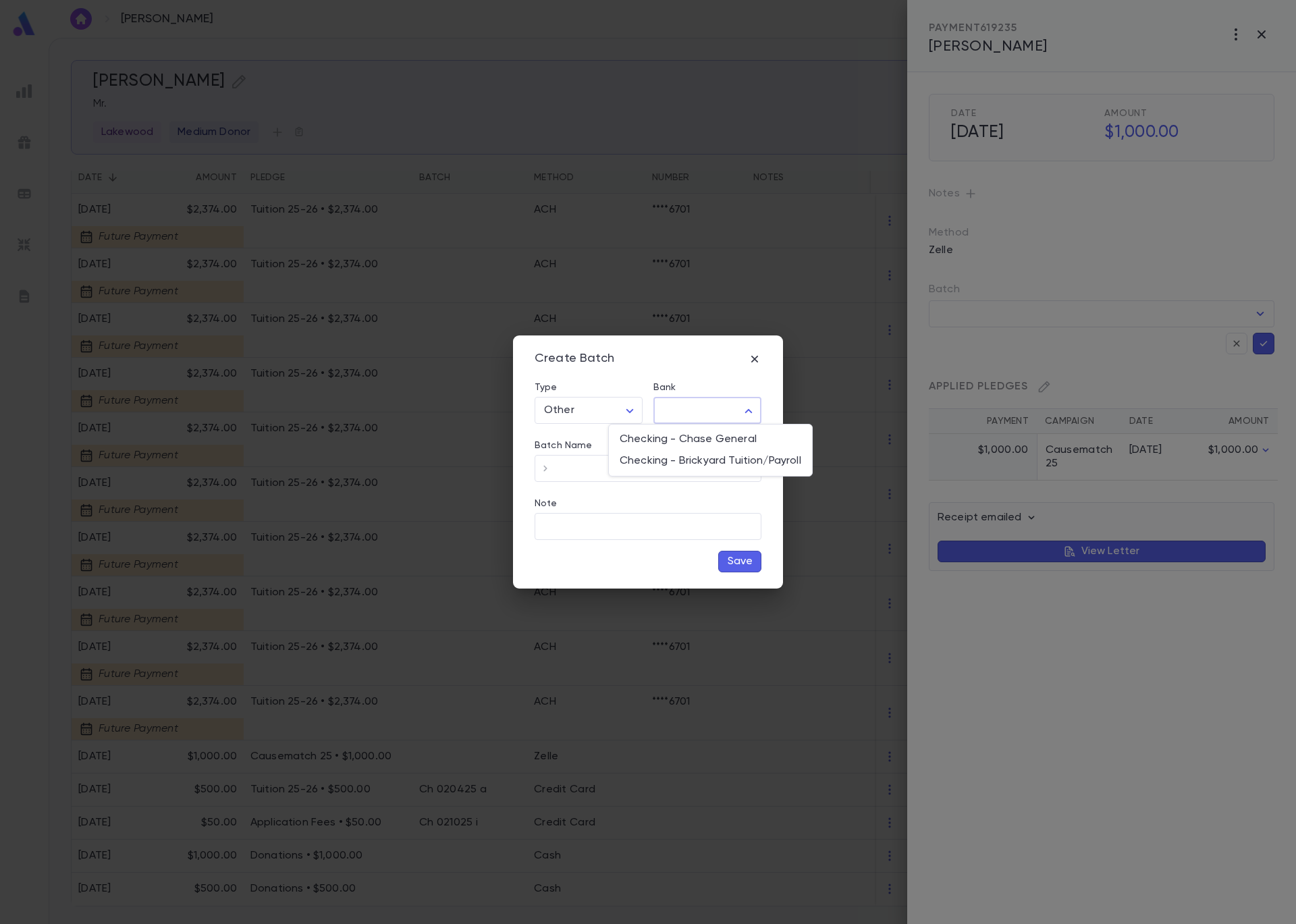
click at [683, 417] on body "Glassman, Moshe ​ Create Glassman, Moshe Mr. Lakewood Medium Donor Create Pledg…" at bounding box center [648, 481] width 1296 height 886
click at [689, 446] on li "Checking - Chase General" at bounding box center [710, 439] width 203 height 22
click at [647, 474] on input "Batch Name" at bounding box center [659, 469] width 205 height 26
click at [688, 499] on div "Note" at bounding box center [648, 505] width 227 height 15
click at [736, 563] on button "Save" at bounding box center [740, 562] width 43 height 22
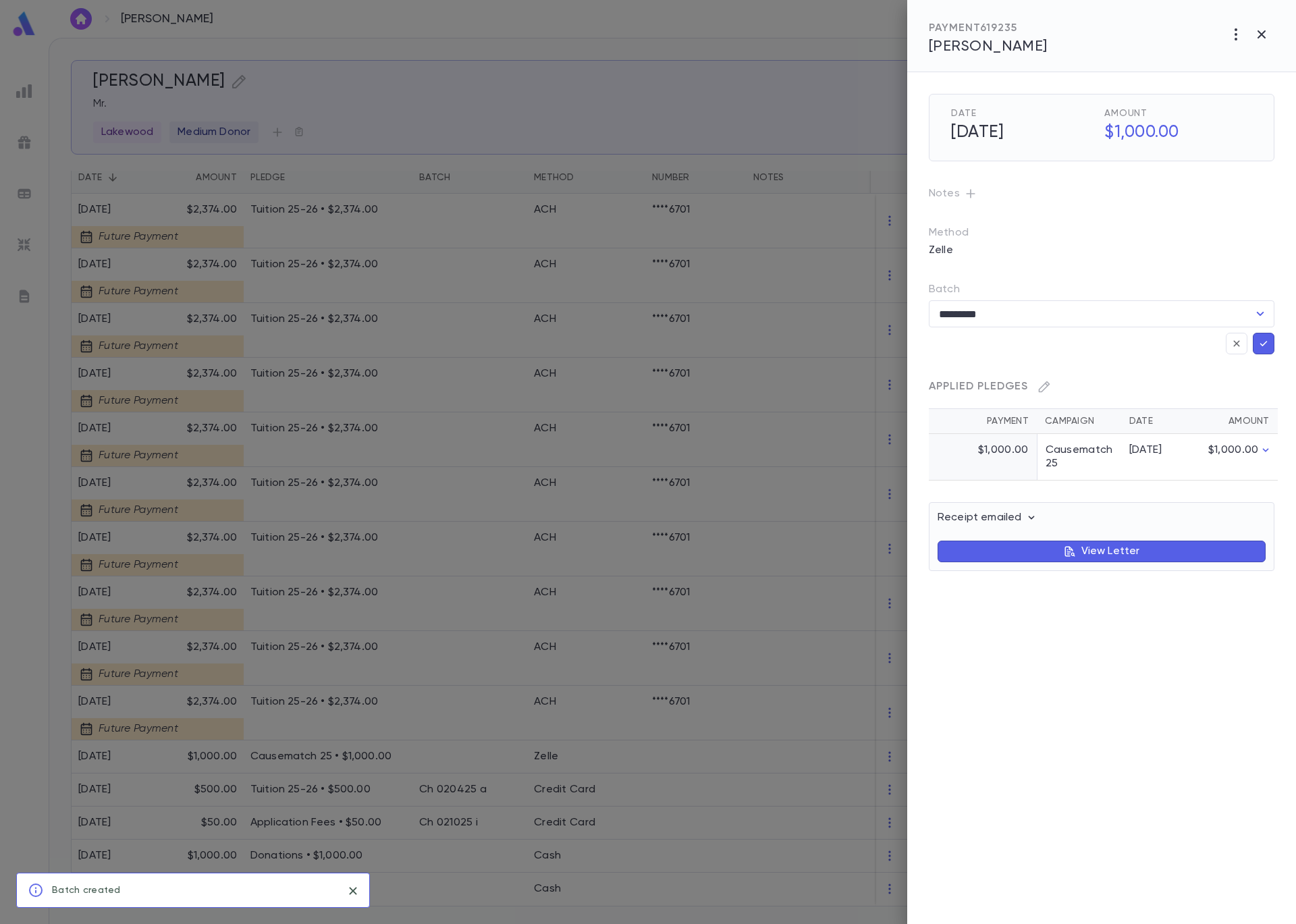
click at [1260, 347] on icon "button" at bounding box center [1264, 343] width 12 height 13
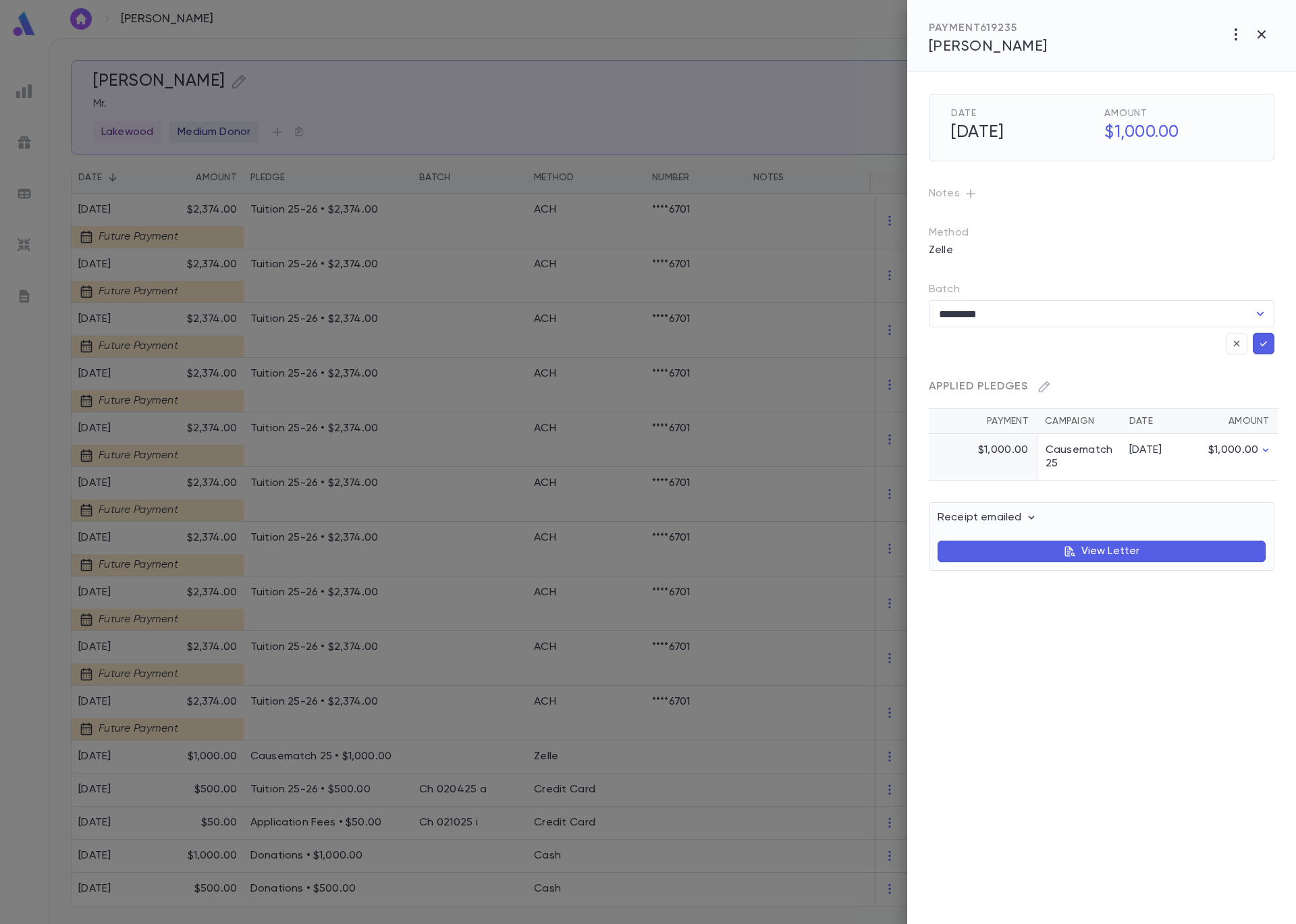
click at [1264, 346] on icon "button" at bounding box center [1264, 343] width 12 height 13
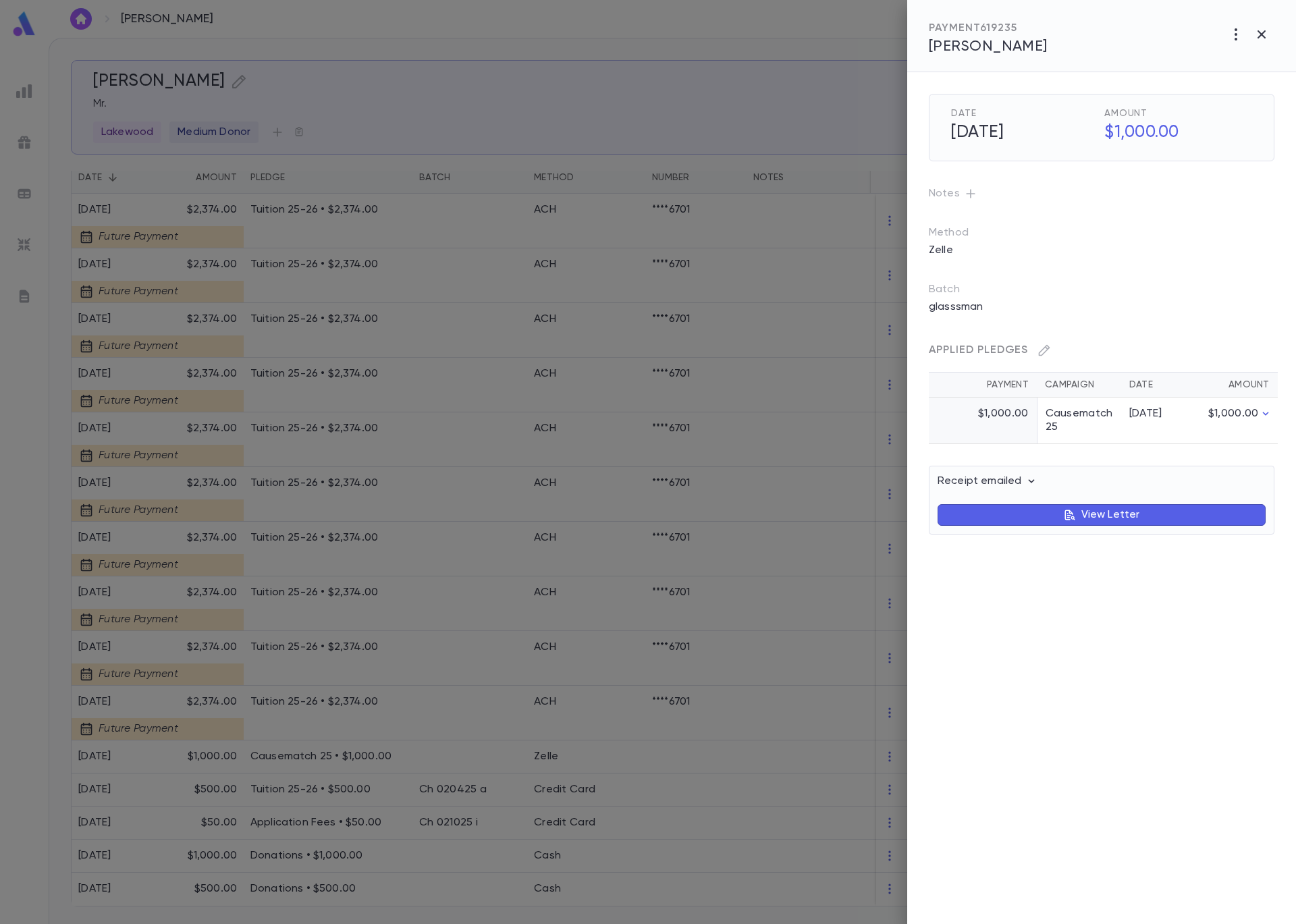
click at [765, 118] on div at bounding box center [648, 462] width 1296 height 924
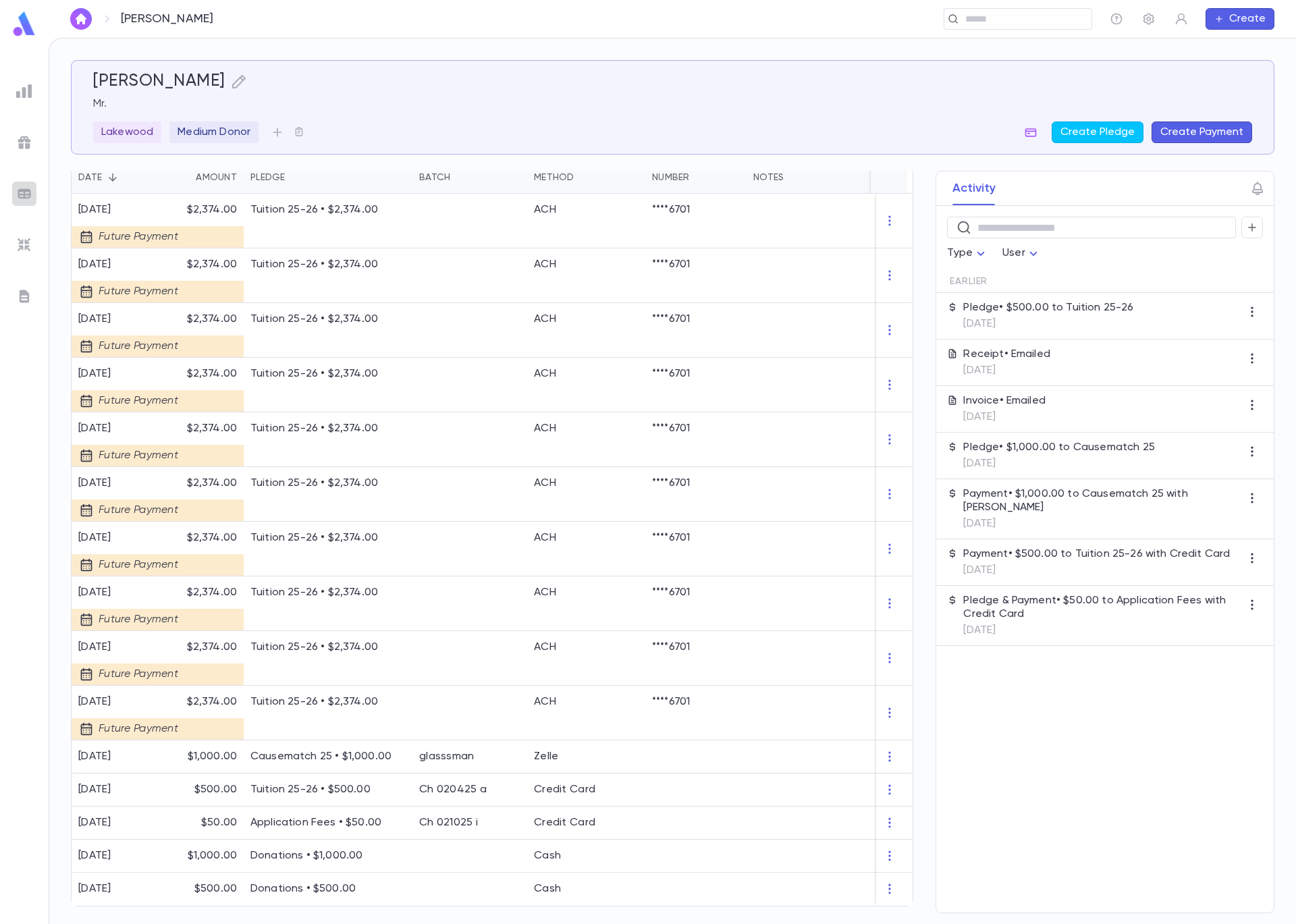
click at [20, 188] on img at bounding box center [24, 193] width 16 height 16
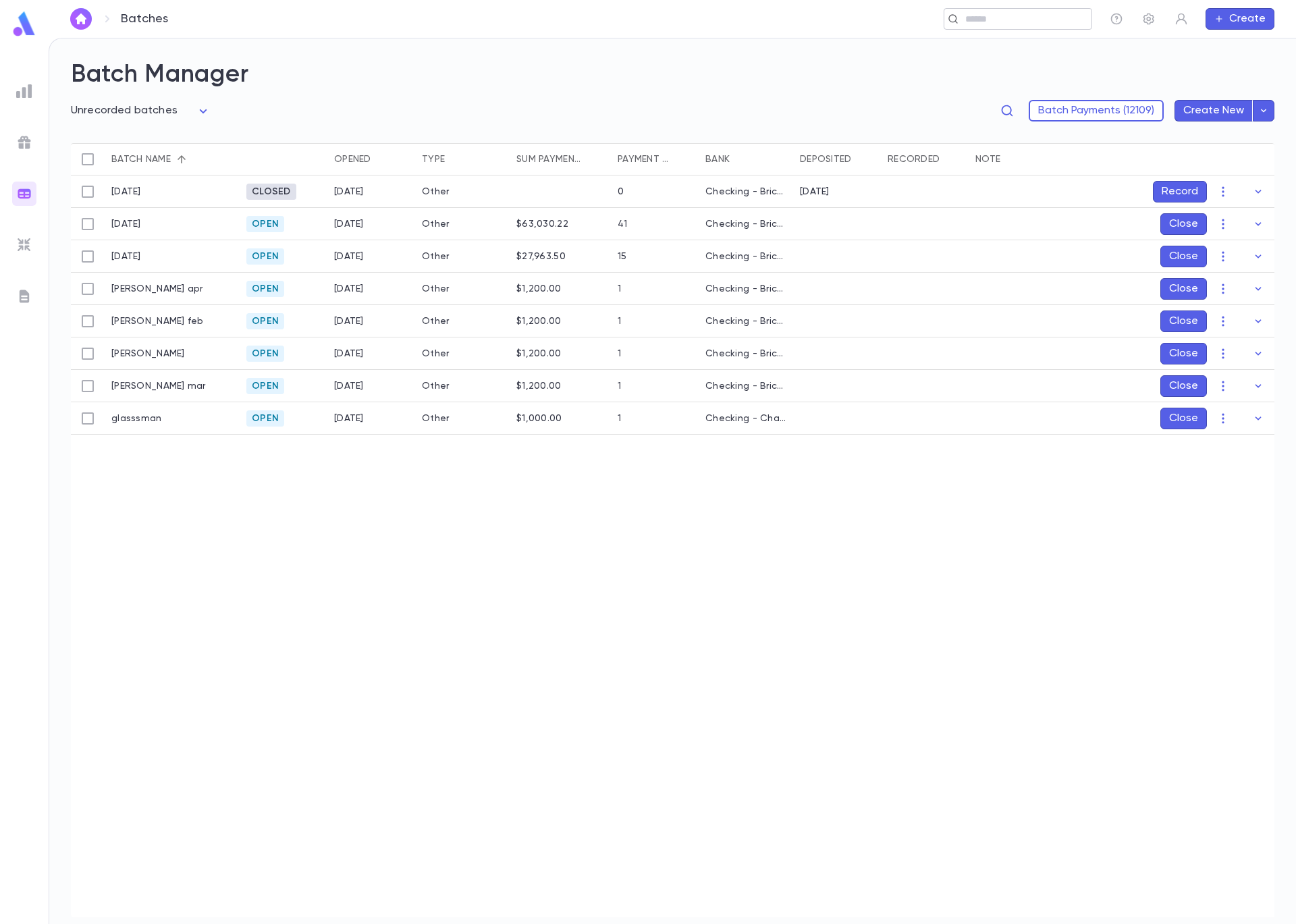
click at [987, 19] on input "text" at bounding box center [1014, 19] width 104 height 12
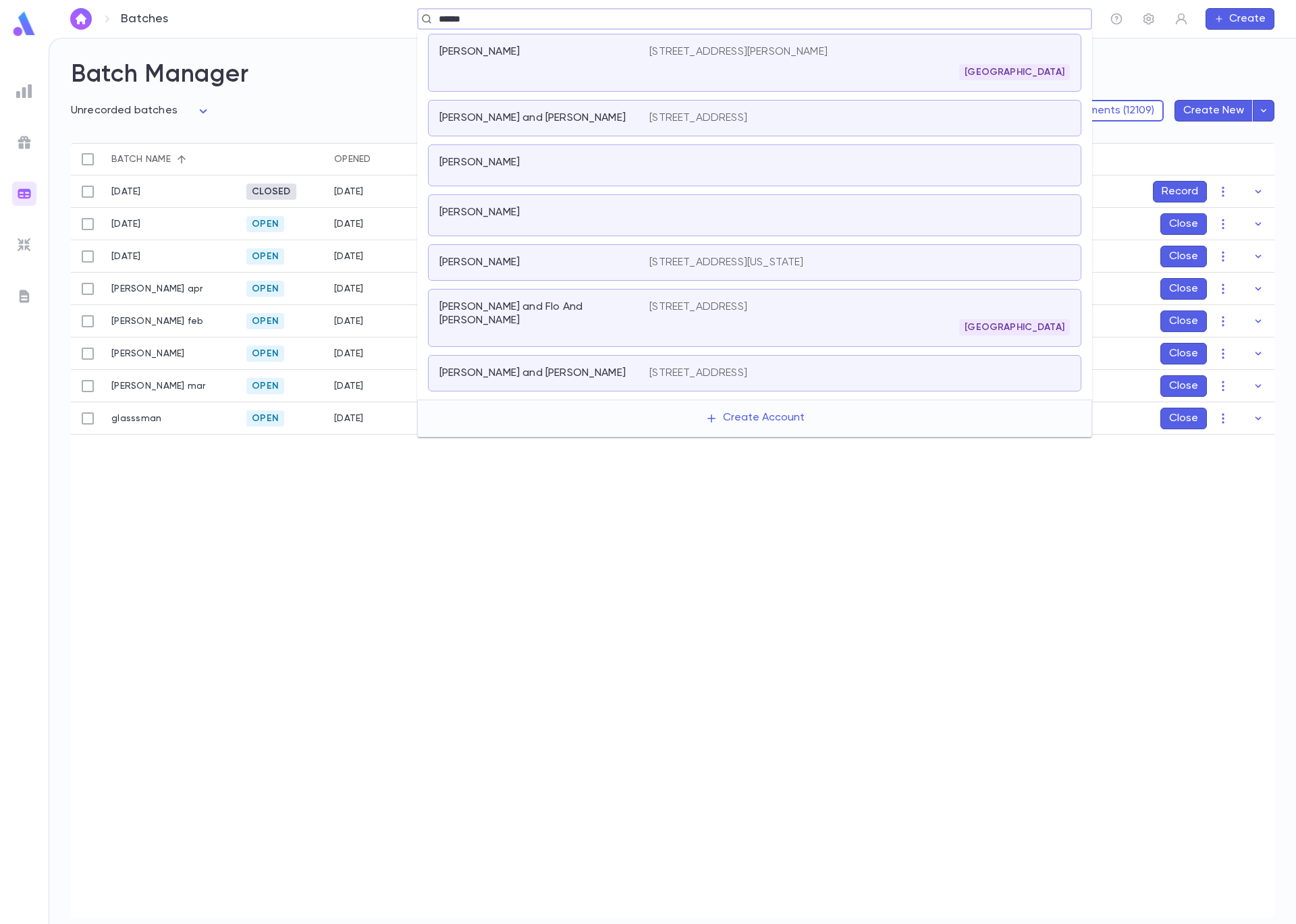
click at [577, 115] on div "Ziffer, Ari and Devorah" at bounding box center [536, 118] width 194 height 13
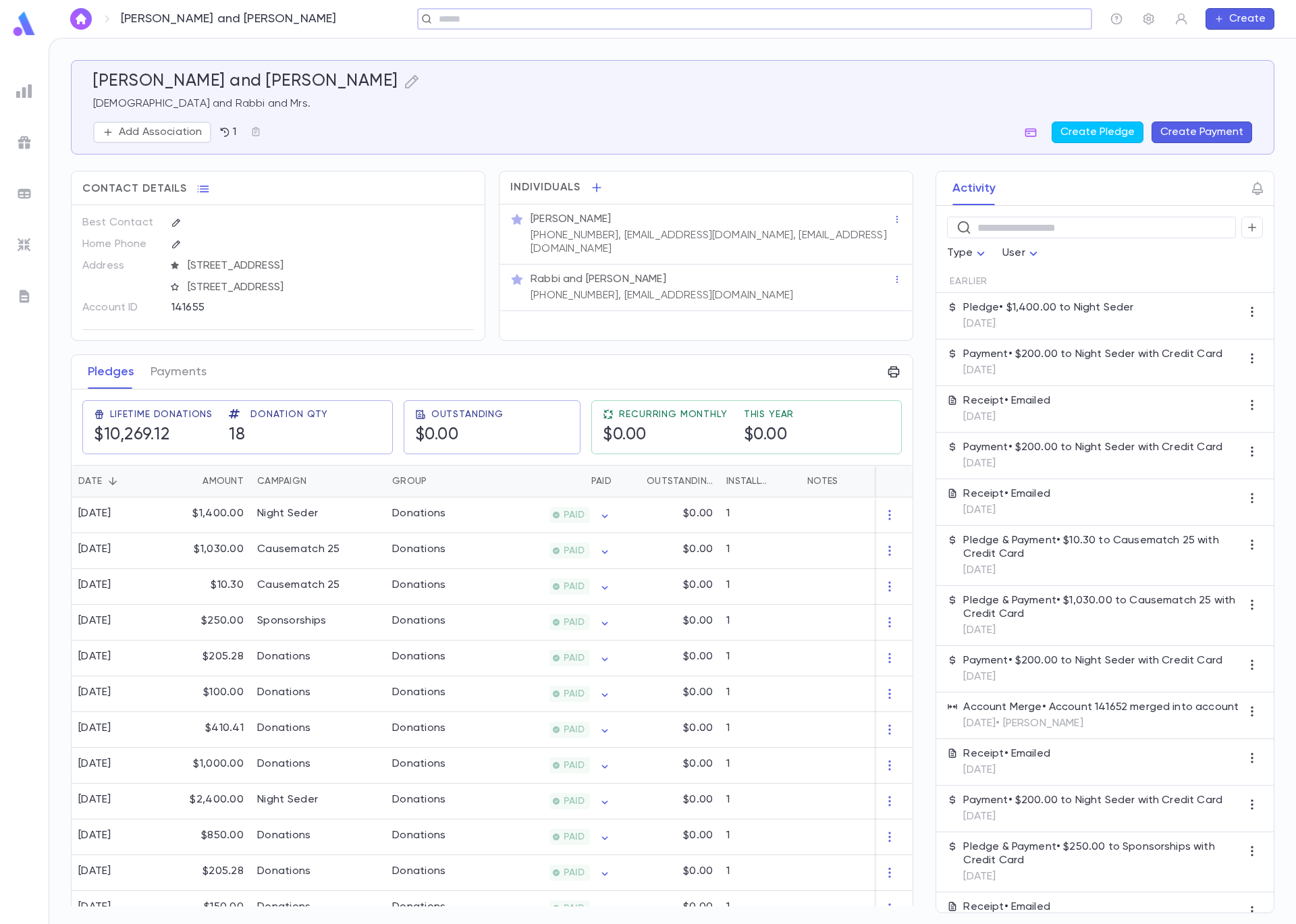
click at [1185, 132] on button "Create Payment" at bounding box center [1202, 132] width 101 height 22
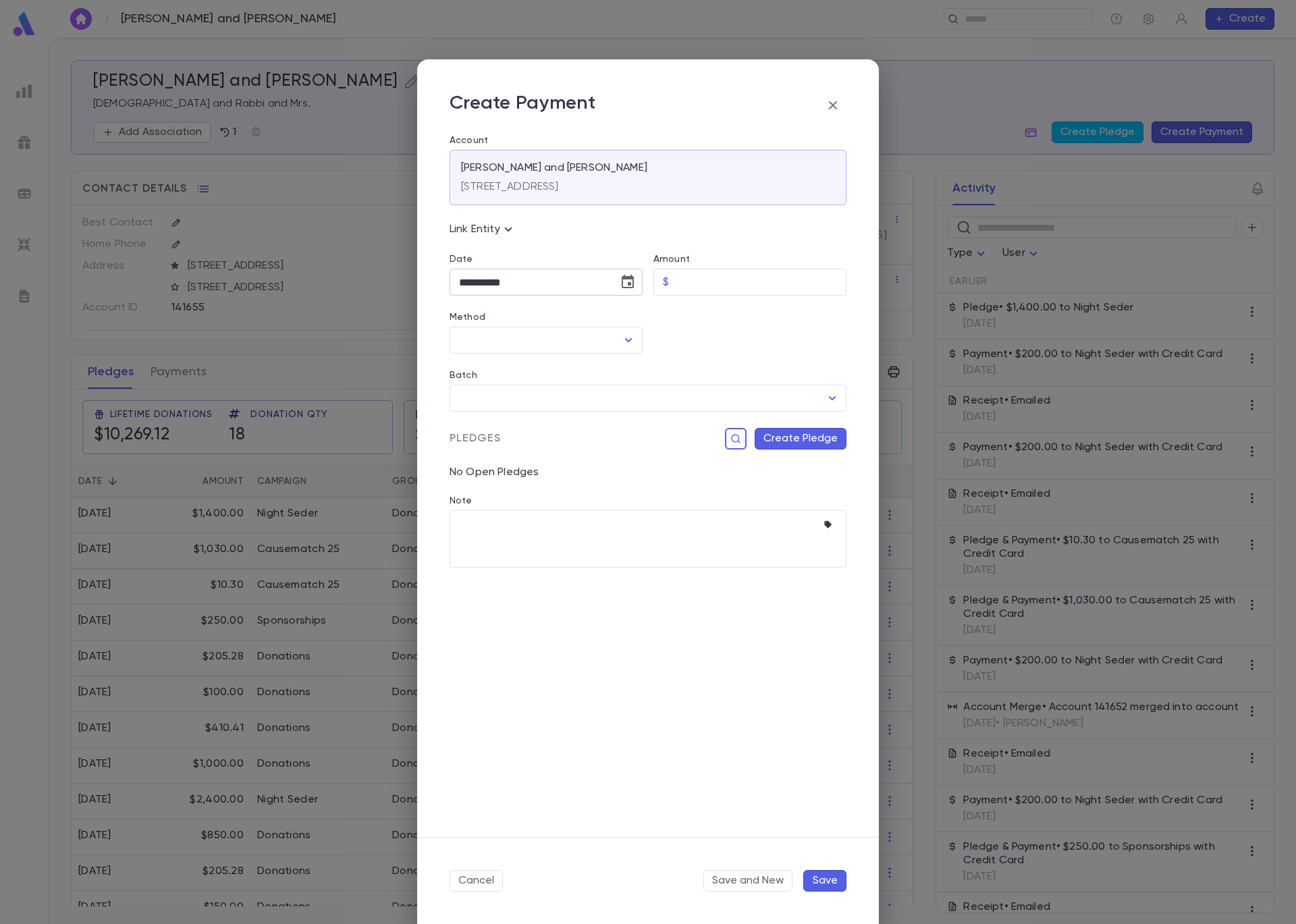
click at [624, 288] on icon "Choose date, selected date is Sep 5, 2025" at bounding box center [627, 282] width 16 height 16
click at [583, 320] on icon "Previous month" at bounding box center [584, 316] width 16 height 16
click at [584, 320] on icon "Previous month" at bounding box center [584, 316] width 16 height 16
click at [583, 320] on icon "Previous month" at bounding box center [584, 316] width 16 height 16
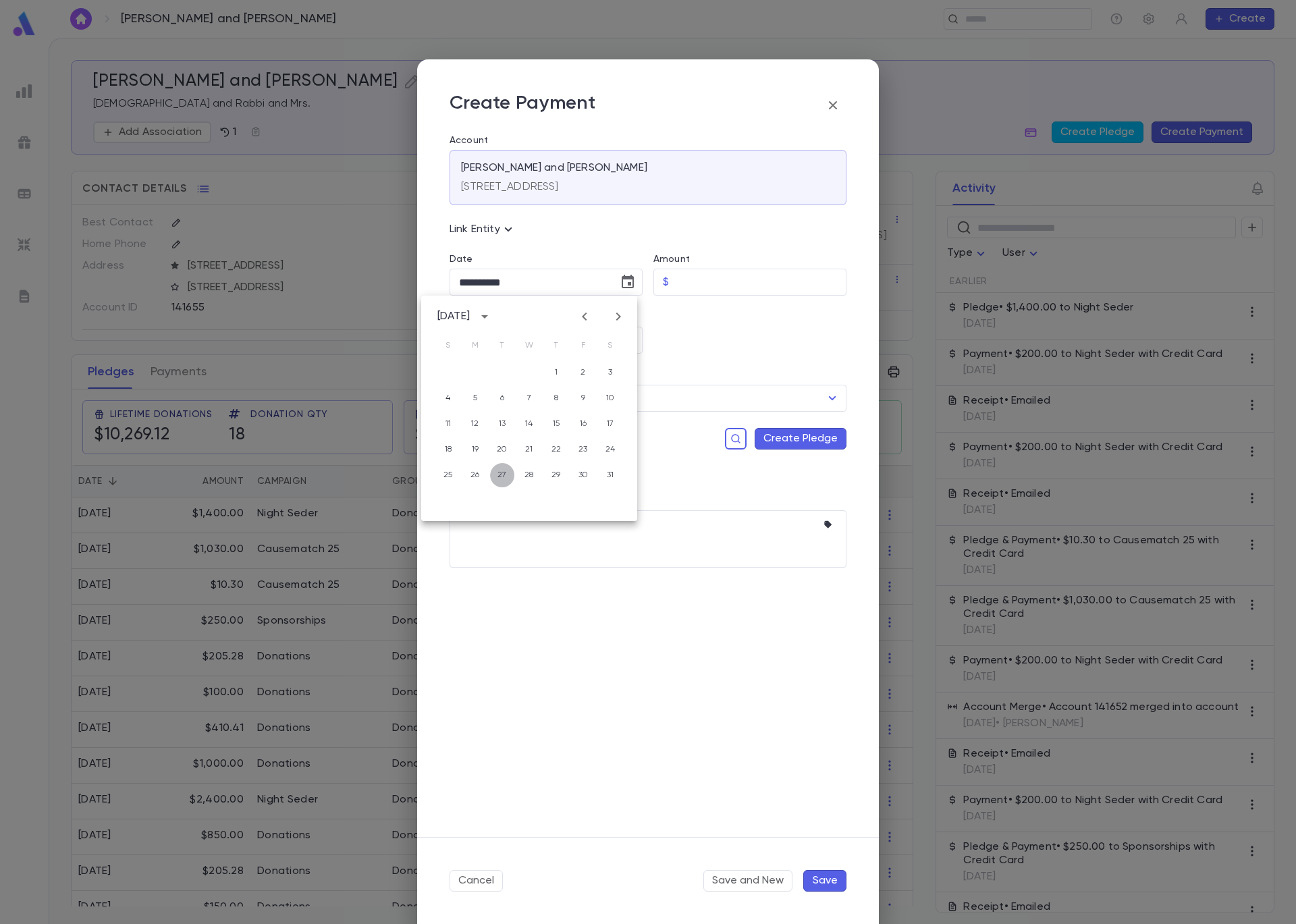
click at [501, 477] on button "27" at bounding box center [502, 474] width 24 height 24
click at [679, 288] on input "Amount" at bounding box center [760, 283] width 172 height 26
click at [628, 338] on icon "Open" at bounding box center [628, 340] width 16 height 16
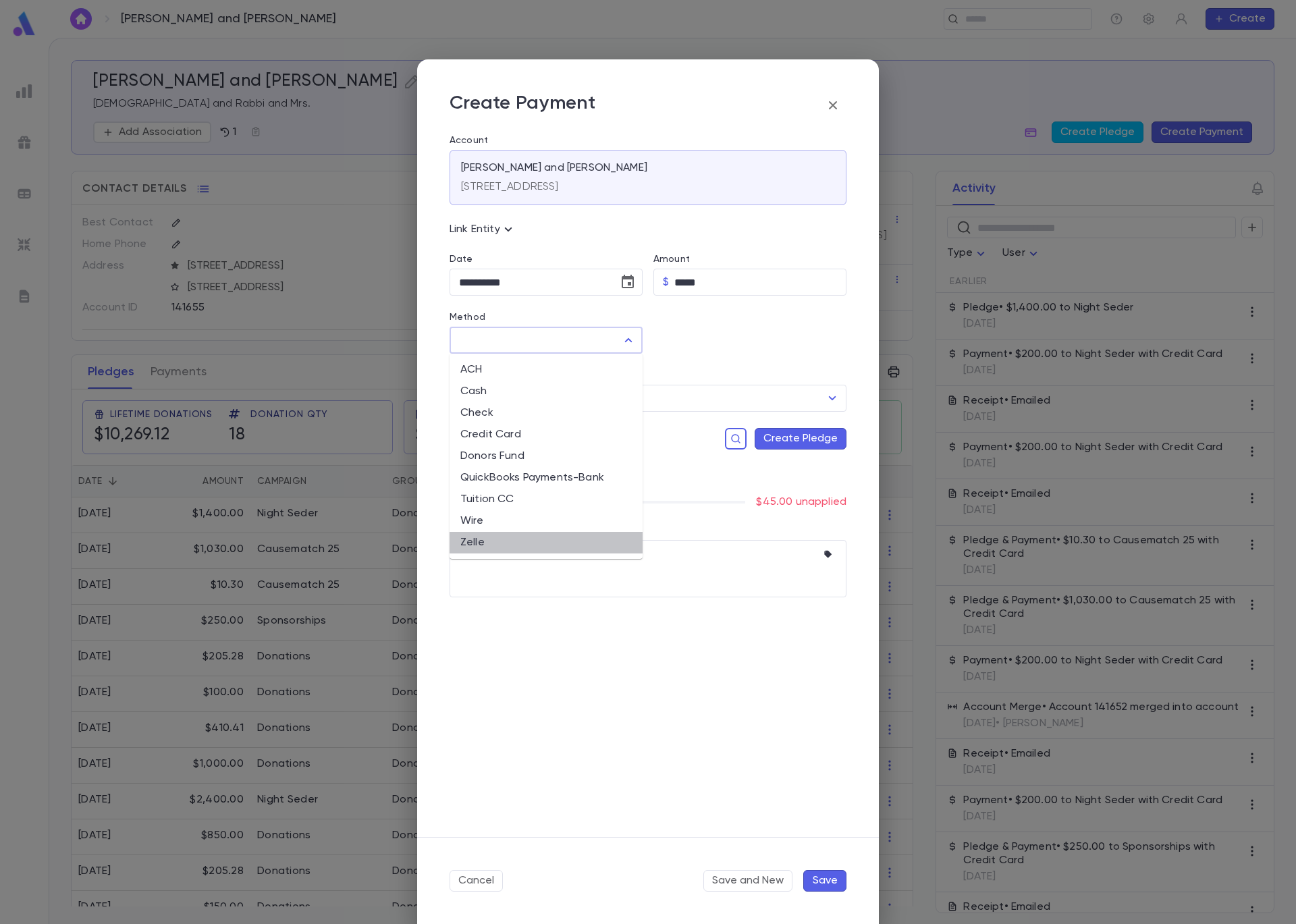
click at [558, 538] on li "Zelle" at bounding box center [546, 543] width 193 height 22
click at [812, 440] on button "Create Pledge" at bounding box center [800, 439] width 92 height 22
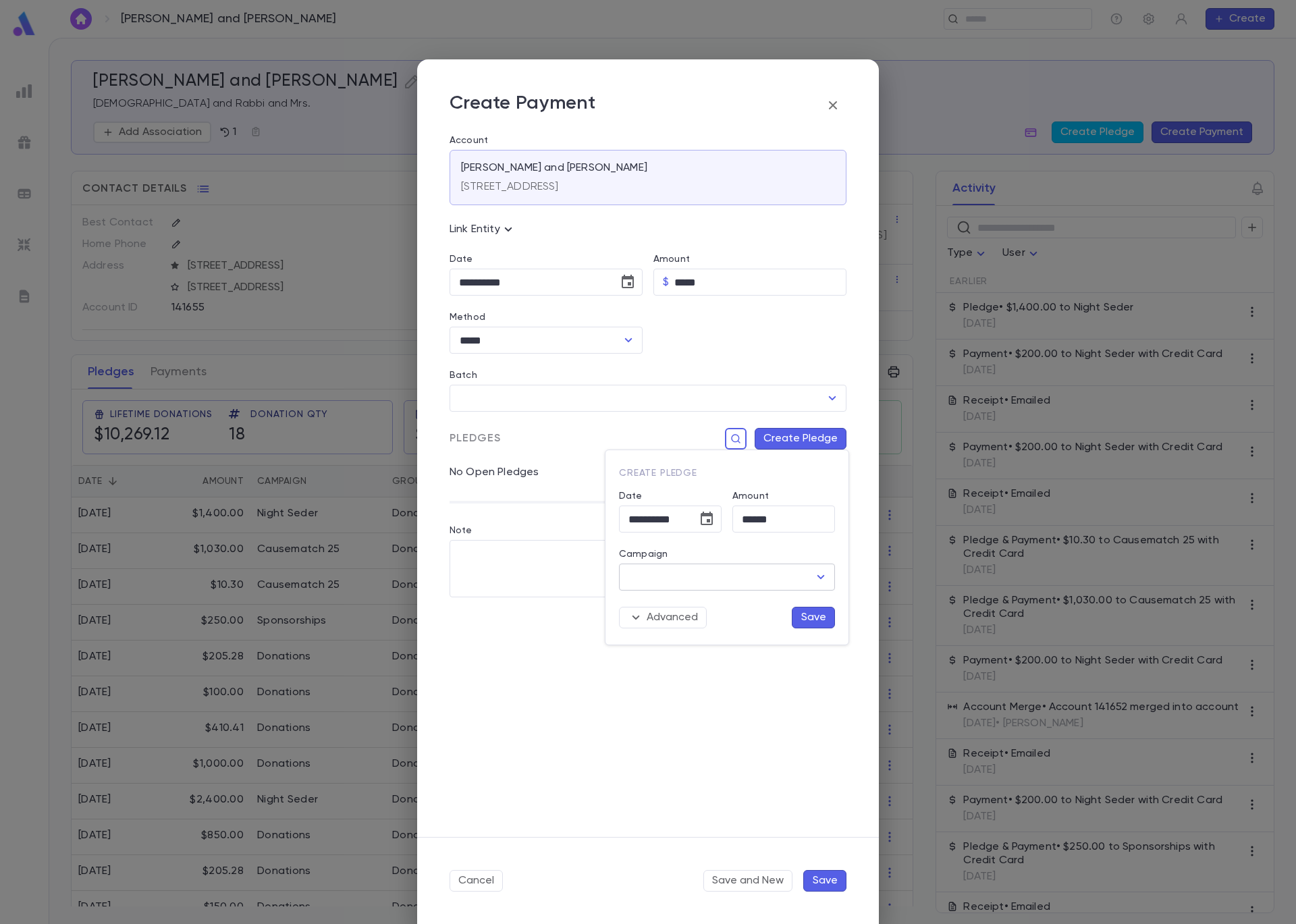
click at [778, 583] on input "Campaign" at bounding box center [717, 577] width 184 height 26
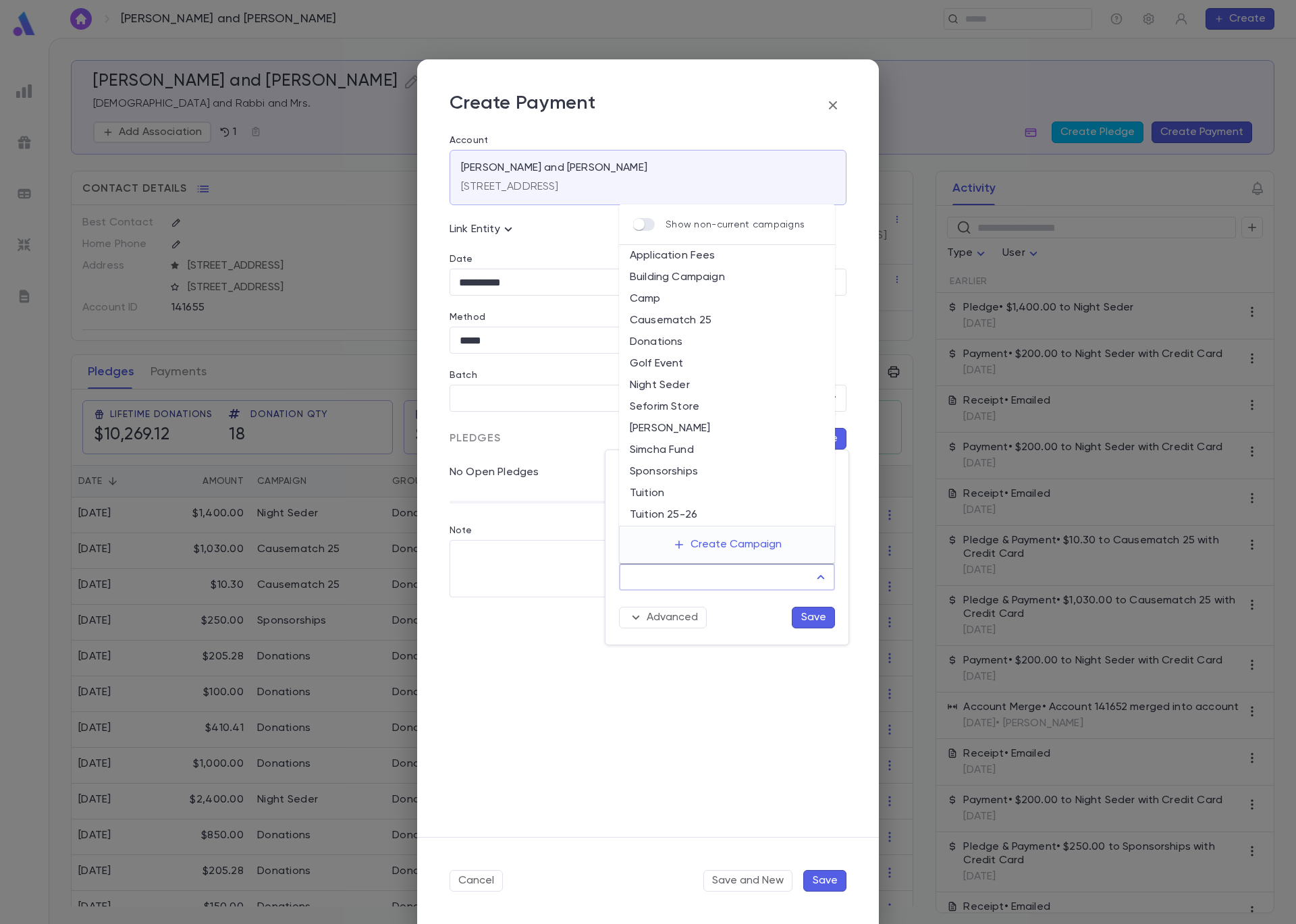
click at [735, 265] on li "Application Fees" at bounding box center [726, 256] width 216 height 22
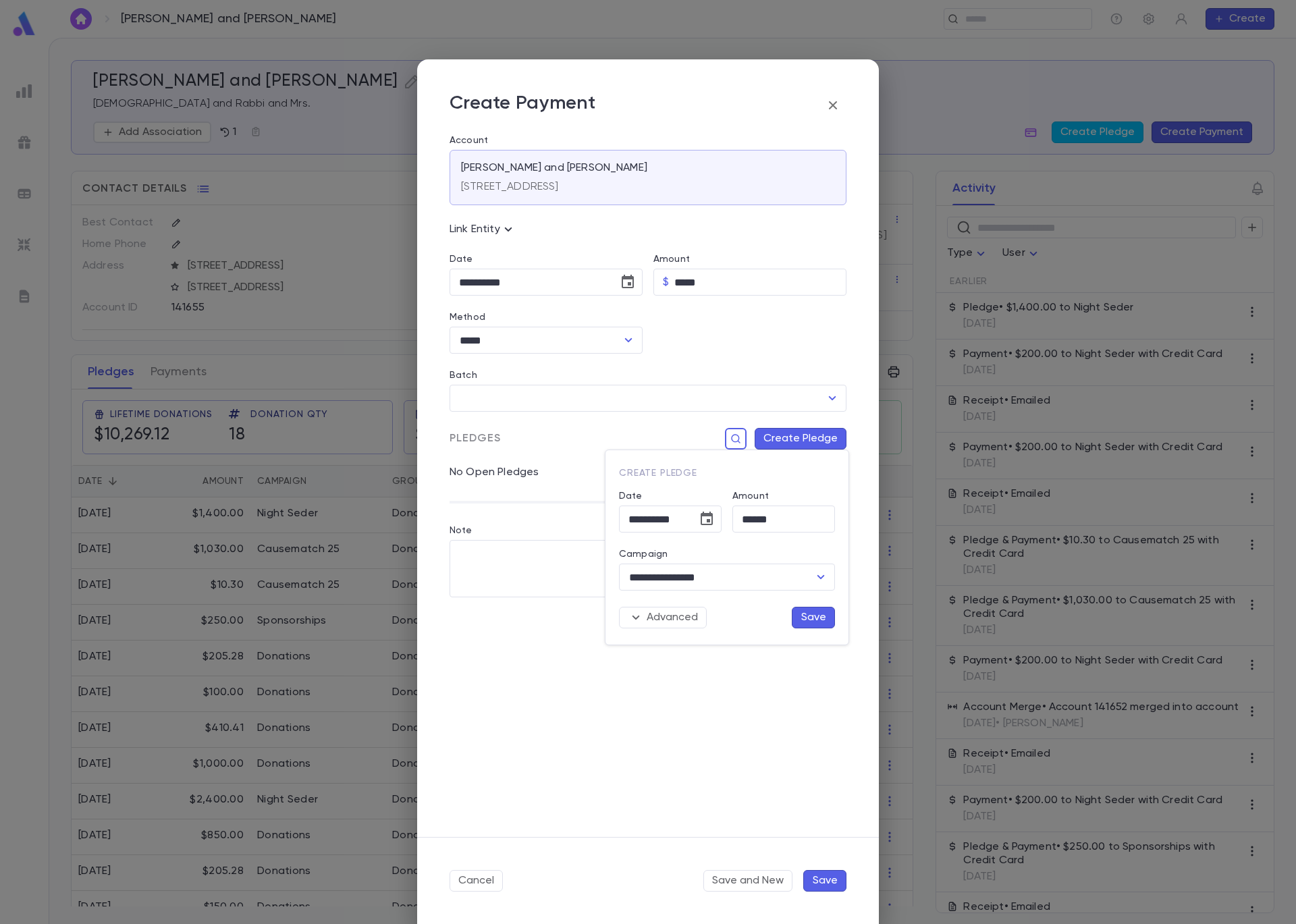
click at [803, 623] on button "Save" at bounding box center [813, 618] width 43 height 22
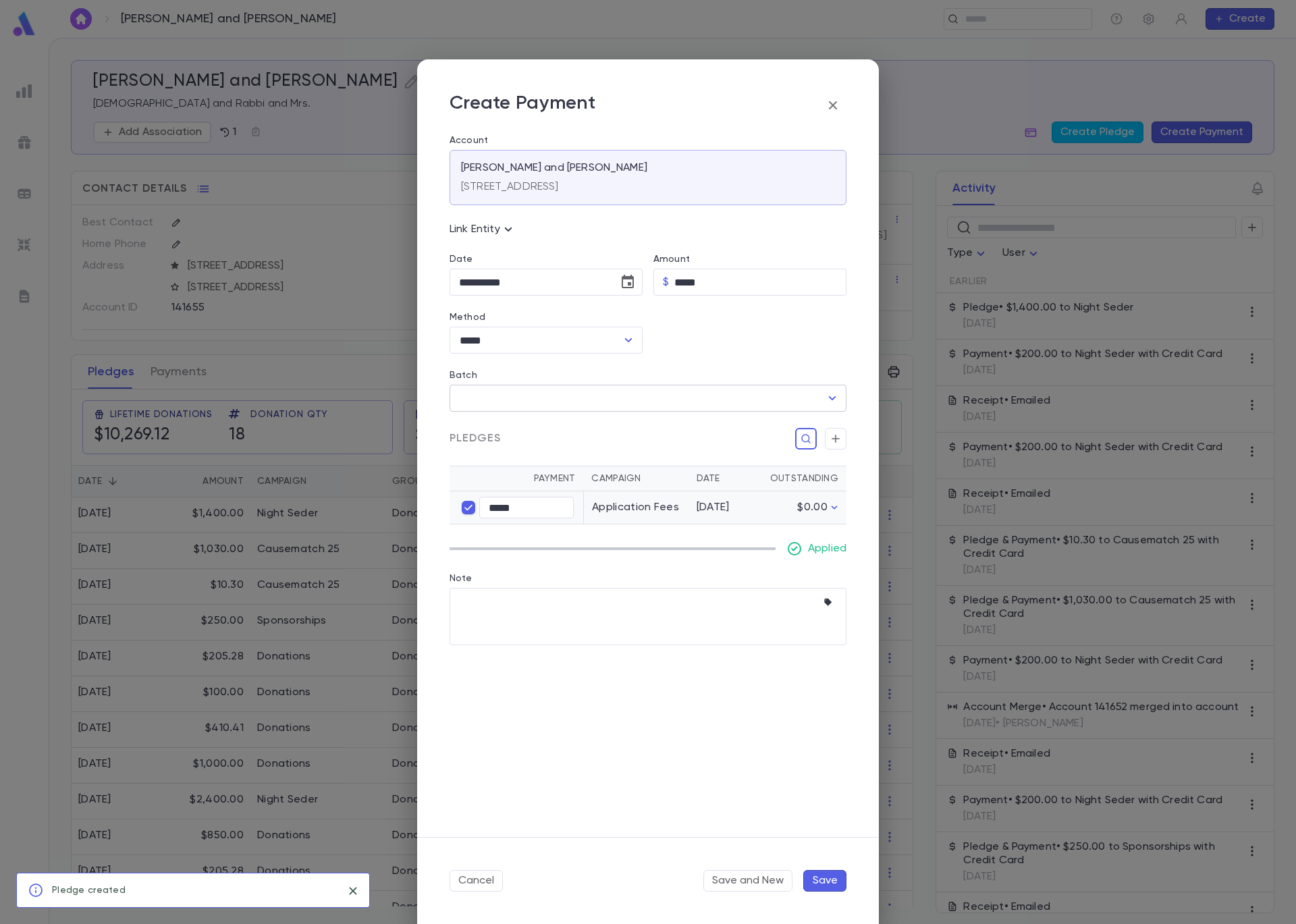
click at [563, 404] on input "Batch" at bounding box center [638, 398] width 365 height 26
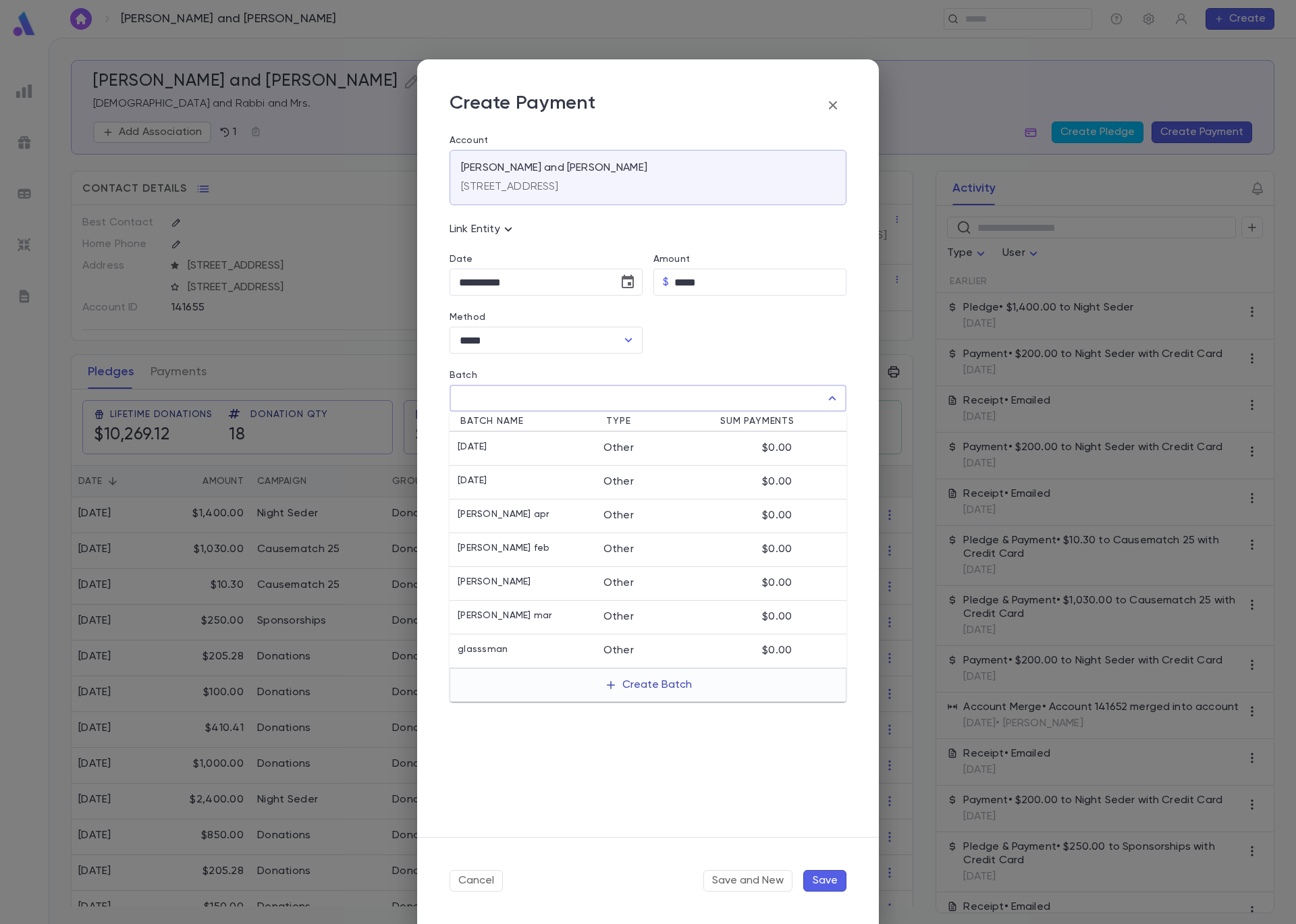
click at [620, 686] on button "Create Batch" at bounding box center [648, 685] width 104 height 22
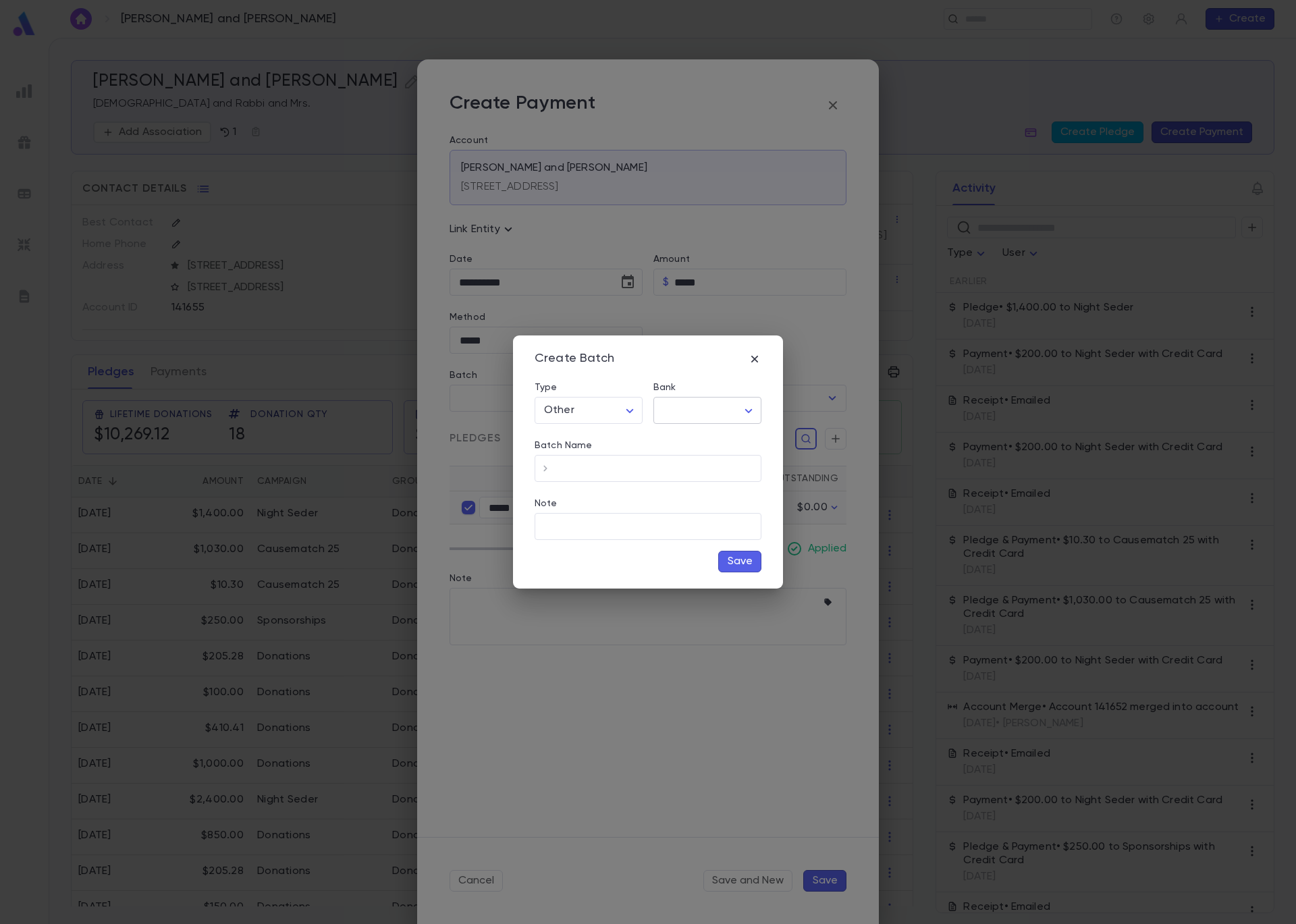
click at [687, 414] on body "Ziffer, Ari and Devorah ​ Create Ziffer, Ari and Devorah Rabbi and Rabbi and Mr…" at bounding box center [648, 481] width 1296 height 886
click at [689, 439] on span "Checking - Chase General" at bounding box center [710, 439] width 182 height 13
click at [638, 464] on input "Batch Name" at bounding box center [659, 469] width 205 height 26
click at [751, 551] on button "Save" at bounding box center [740, 562] width 43 height 22
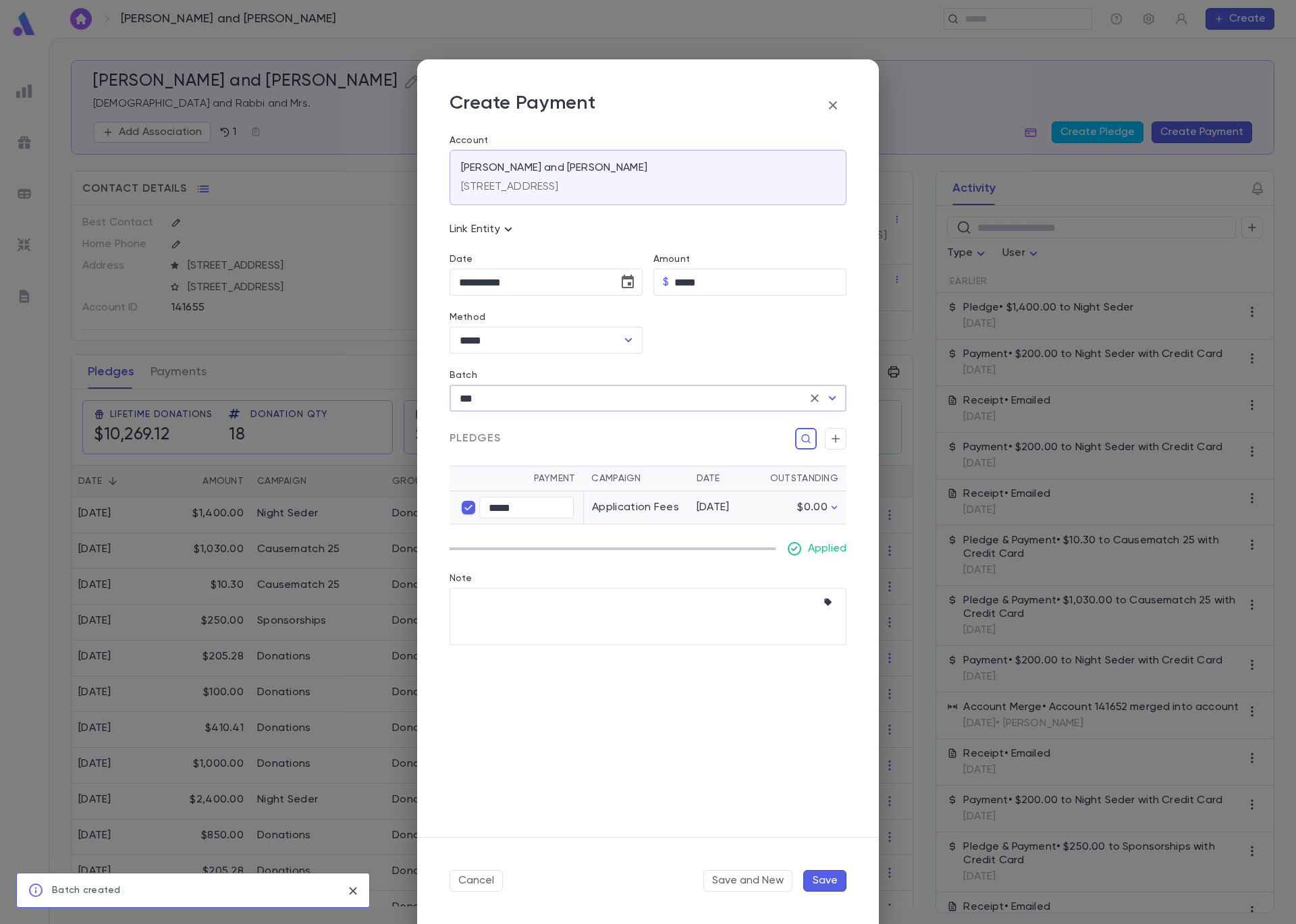
click at [829, 880] on button "Save" at bounding box center [825, 881] width 43 height 22
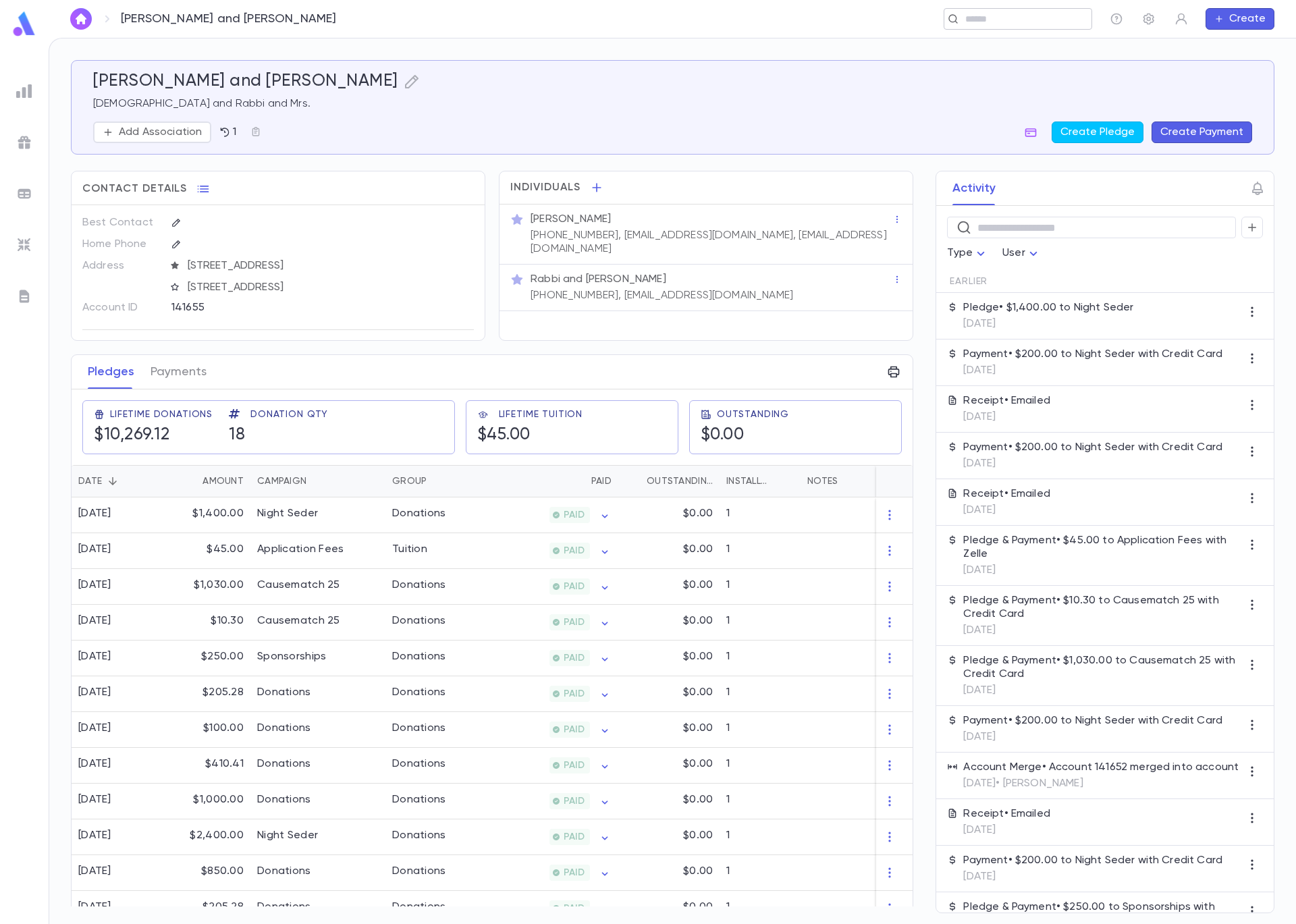
click at [1013, 23] on input "text" at bounding box center [1014, 19] width 104 height 12
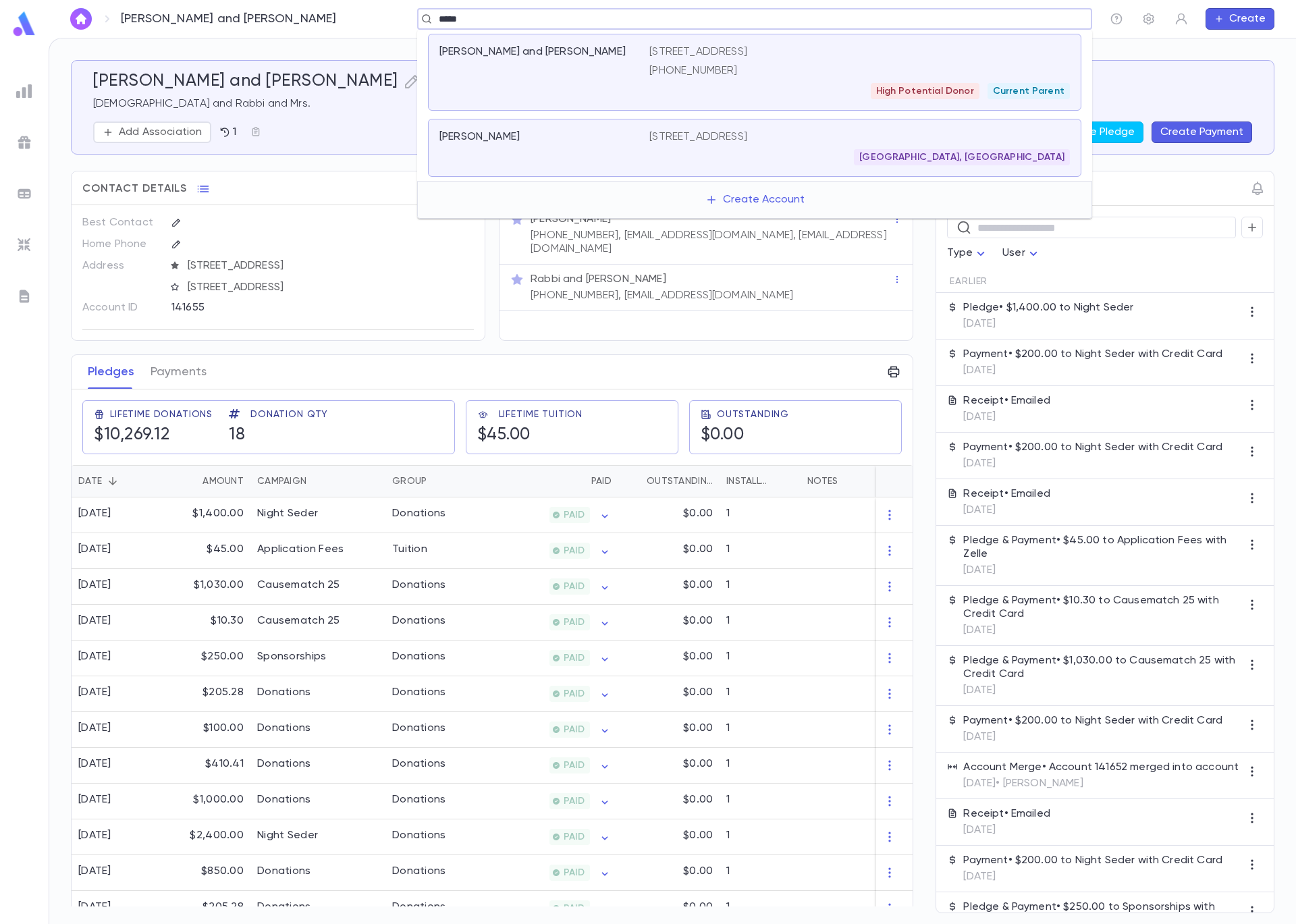
click at [654, 92] on div "High Potential Donor Current Parent" at bounding box center [860, 91] width 421 height 16
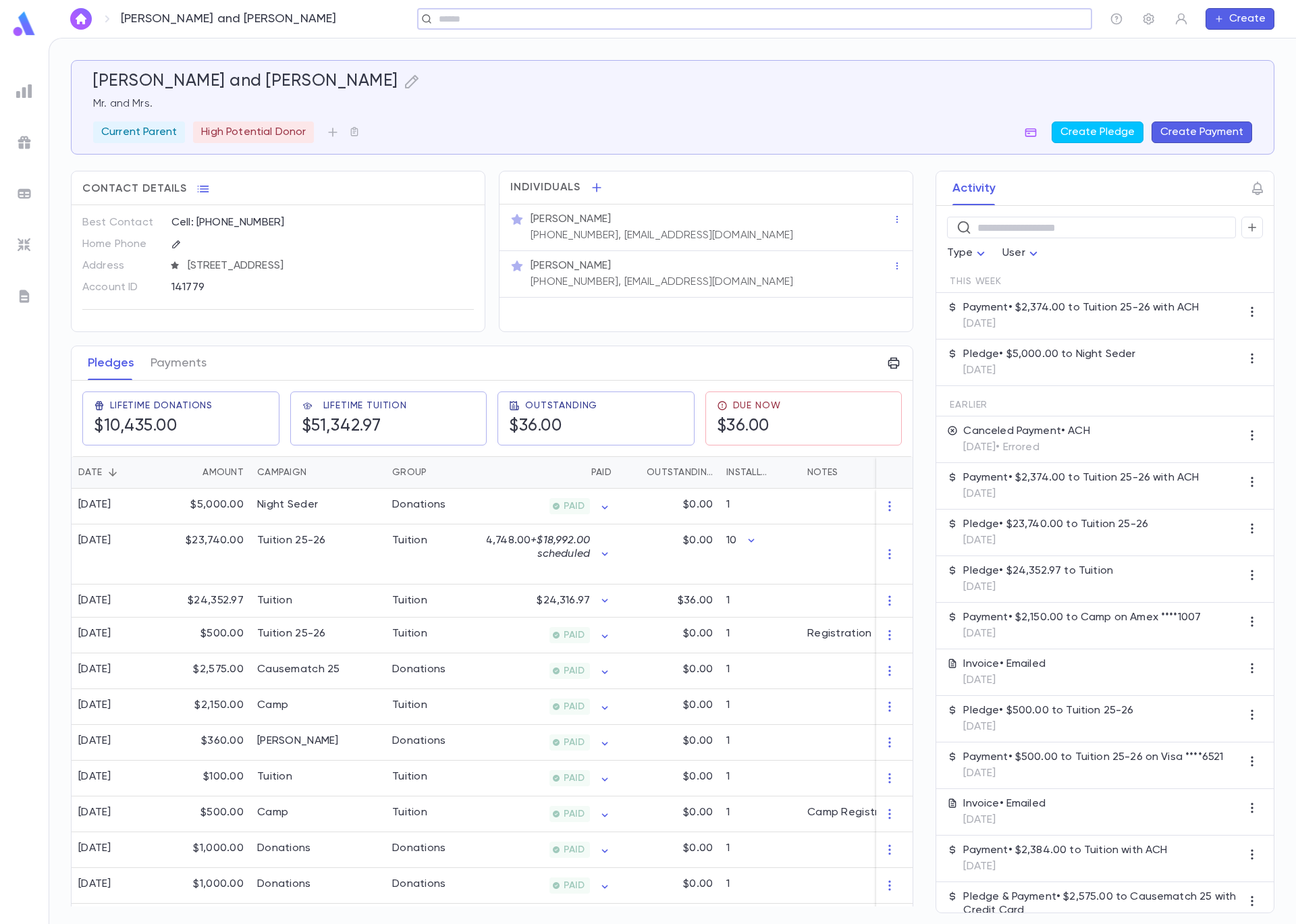
click at [1211, 132] on button "Create Payment" at bounding box center [1202, 132] width 101 height 22
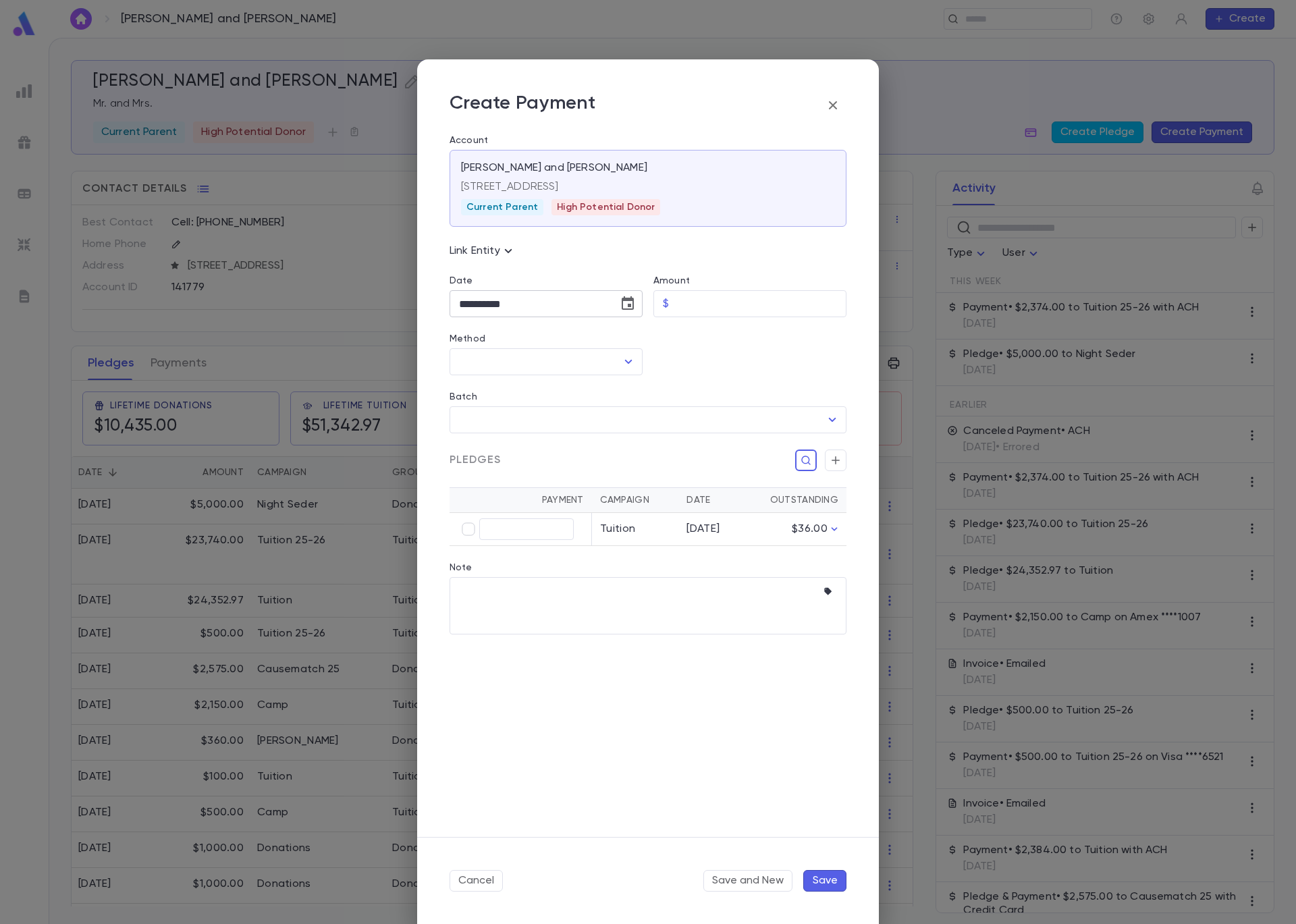
click at [634, 302] on icon "Choose date, selected date is Sep 5, 2025" at bounding box center [627, 303] width 16 height 16
click at [588, 340] on icon "Previous month" at bounding box center [584, 338] width 16 height 16
click at [590, 341] on icon "Previous month" at bounding box center [584, 338] width 16 height 16
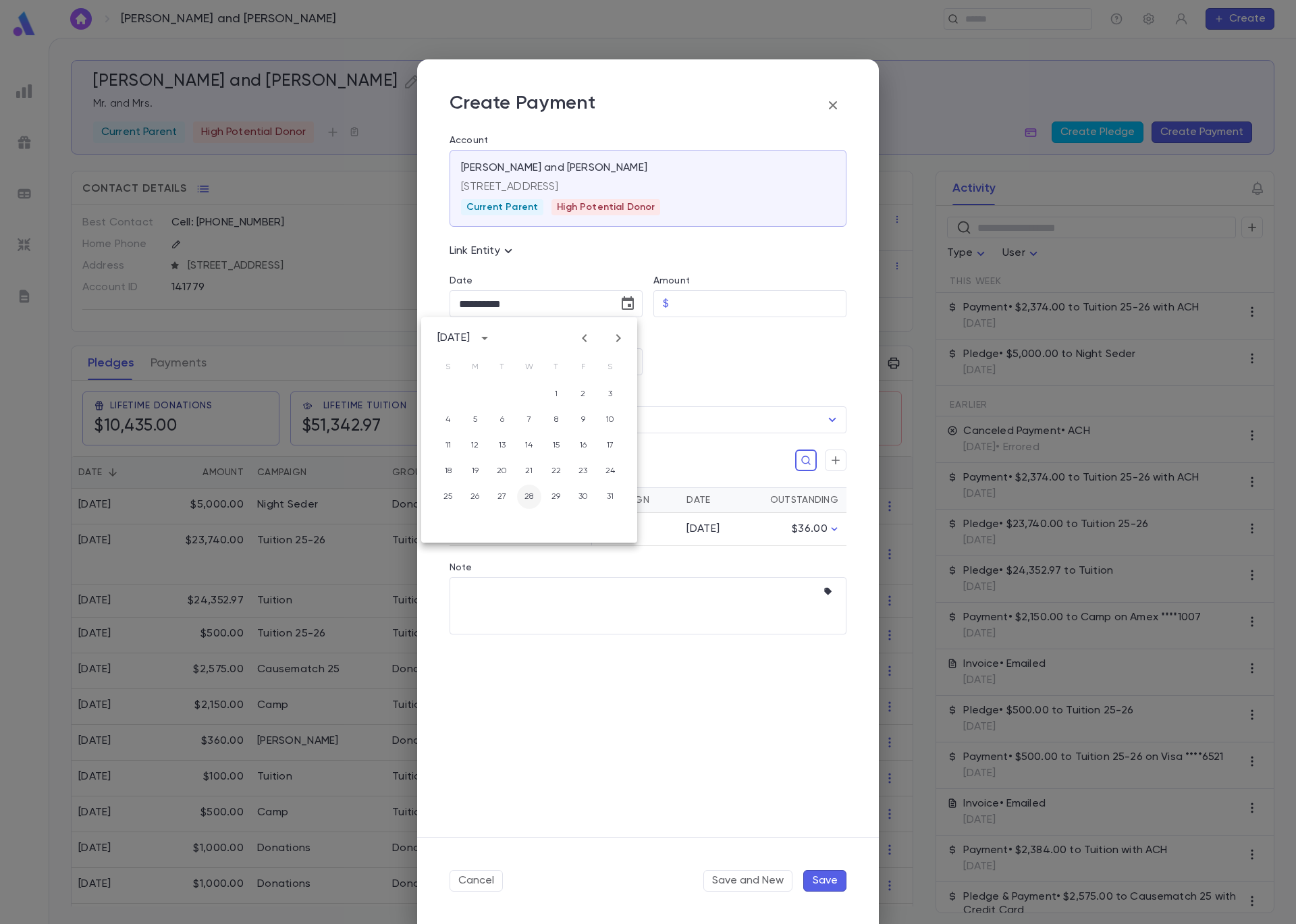
click at [529, 499] on button "28" at bounding box center [529, 496] width 24 height 24
click at [687, 305] on input "Amount" at bounding box center [760, 304] width 172 height 26
click at [633, 357] on icon "Open" at bounding box center [628, 361] width 16 height 16
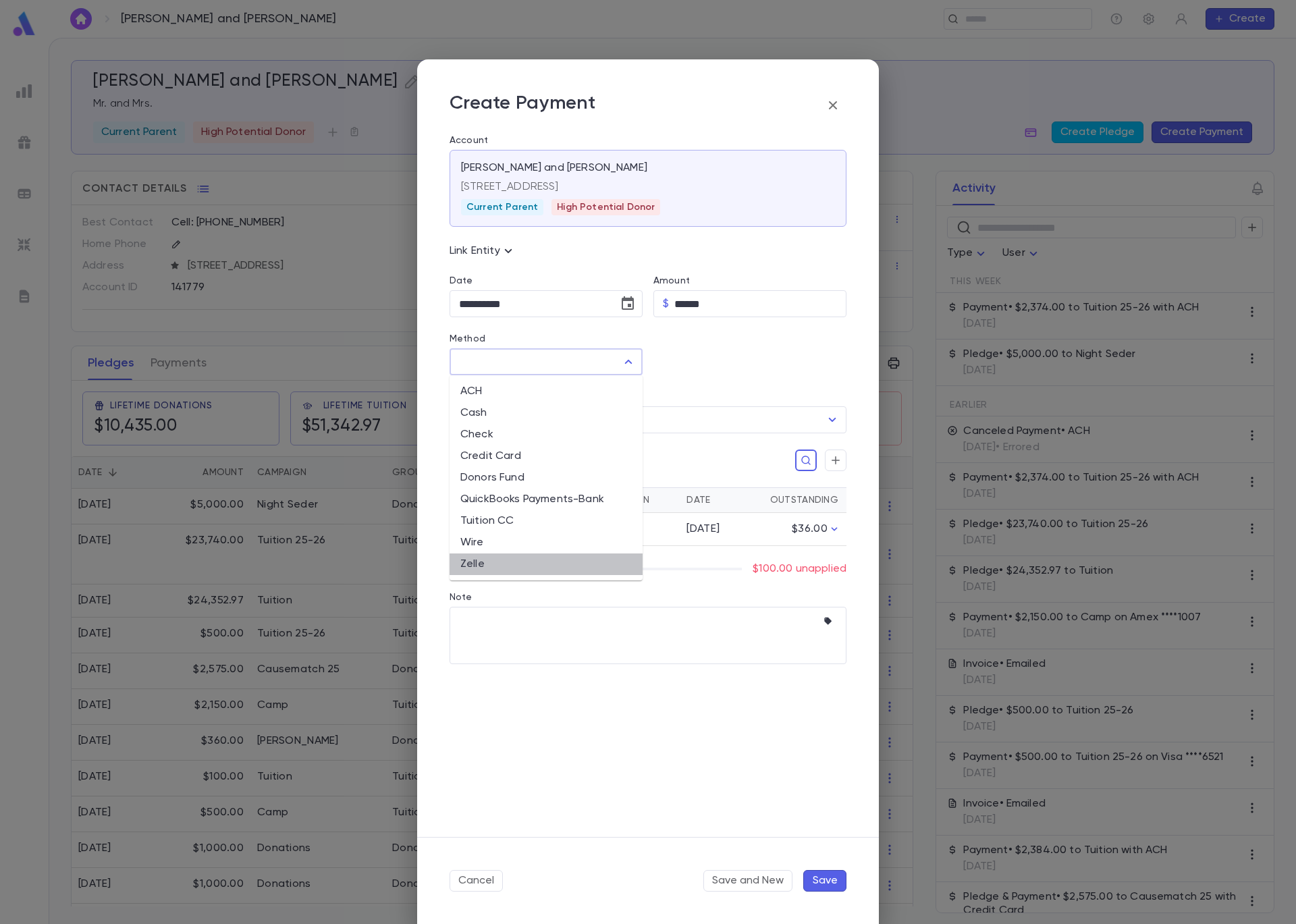
click at [543, 558] on li "Zelle" at bounding box center [546, 564] width 193 height 22
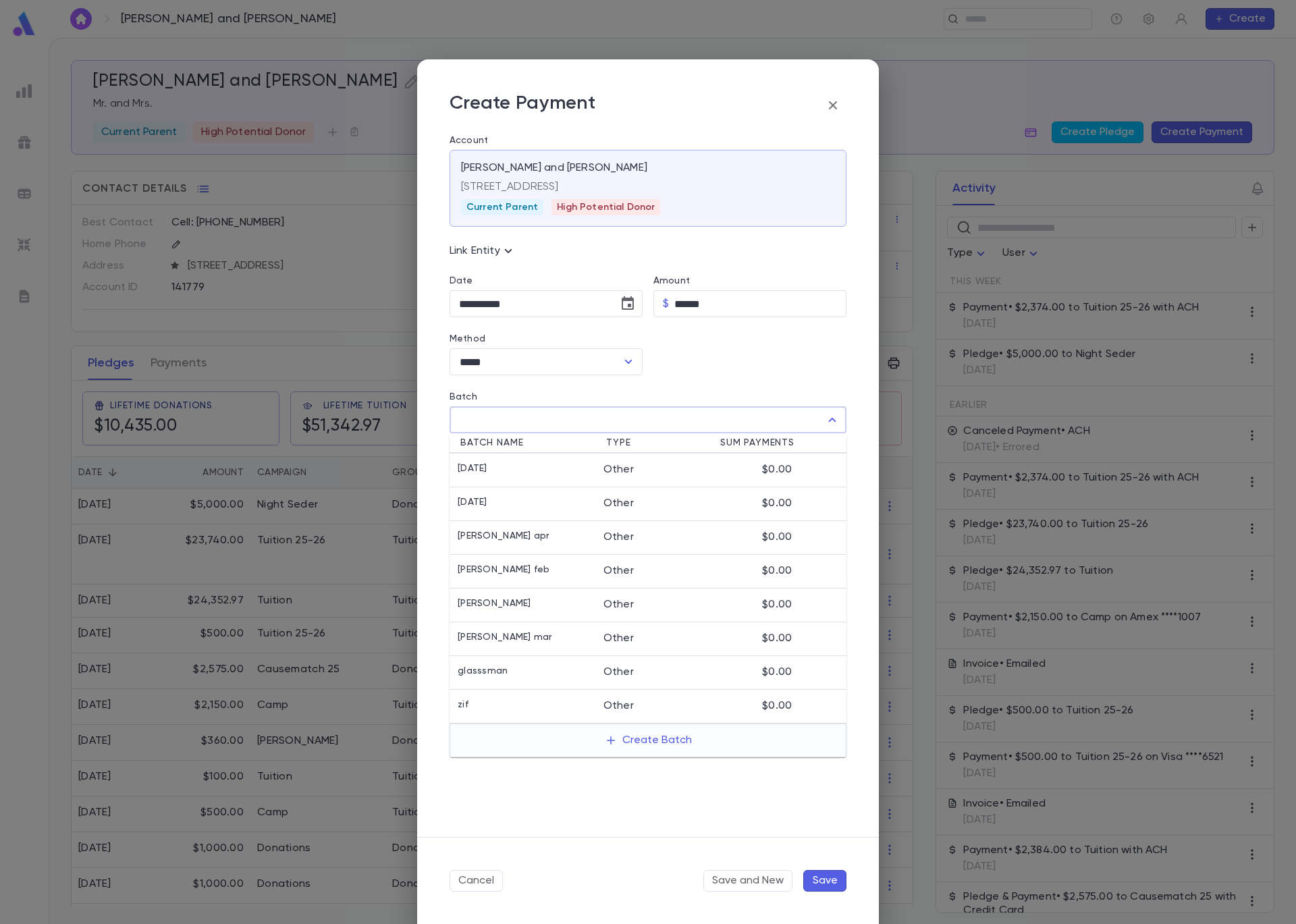
click at [643, 426] on input "Batch" at bounding box center [638, 419] width 365 height 26
click at [664, 740] on button "Create Batch" at bounding box center [648, 740] width 104 height 22
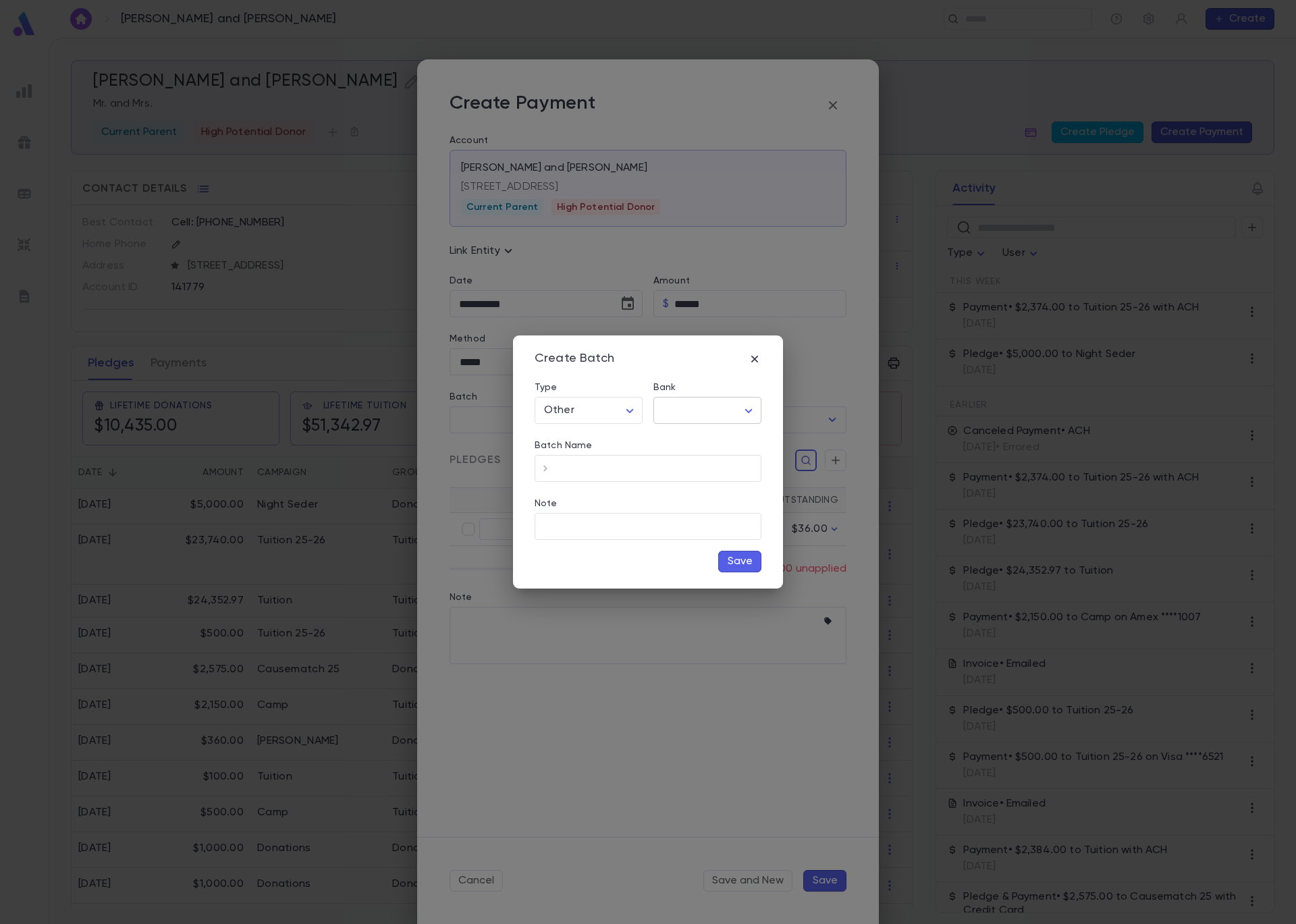
click at [706, 415] on body "Cheplowitz, Dovid and Shira ​ Create Cheplowitz, Dovid and Shira Mr. and Mrs. C…" at bounding box center [648, 481] width 1296 height 886
click at [702, 433] on span "Checking - Chase General" at bounding box center [710, 439] width 182 height 13
click at [668, 465] on input "Batch Name" at bounding box center [659, 469] width 205 height 26
click at [729, 560] on button "Save" at bounding box center [740, 562] width 43 height 22
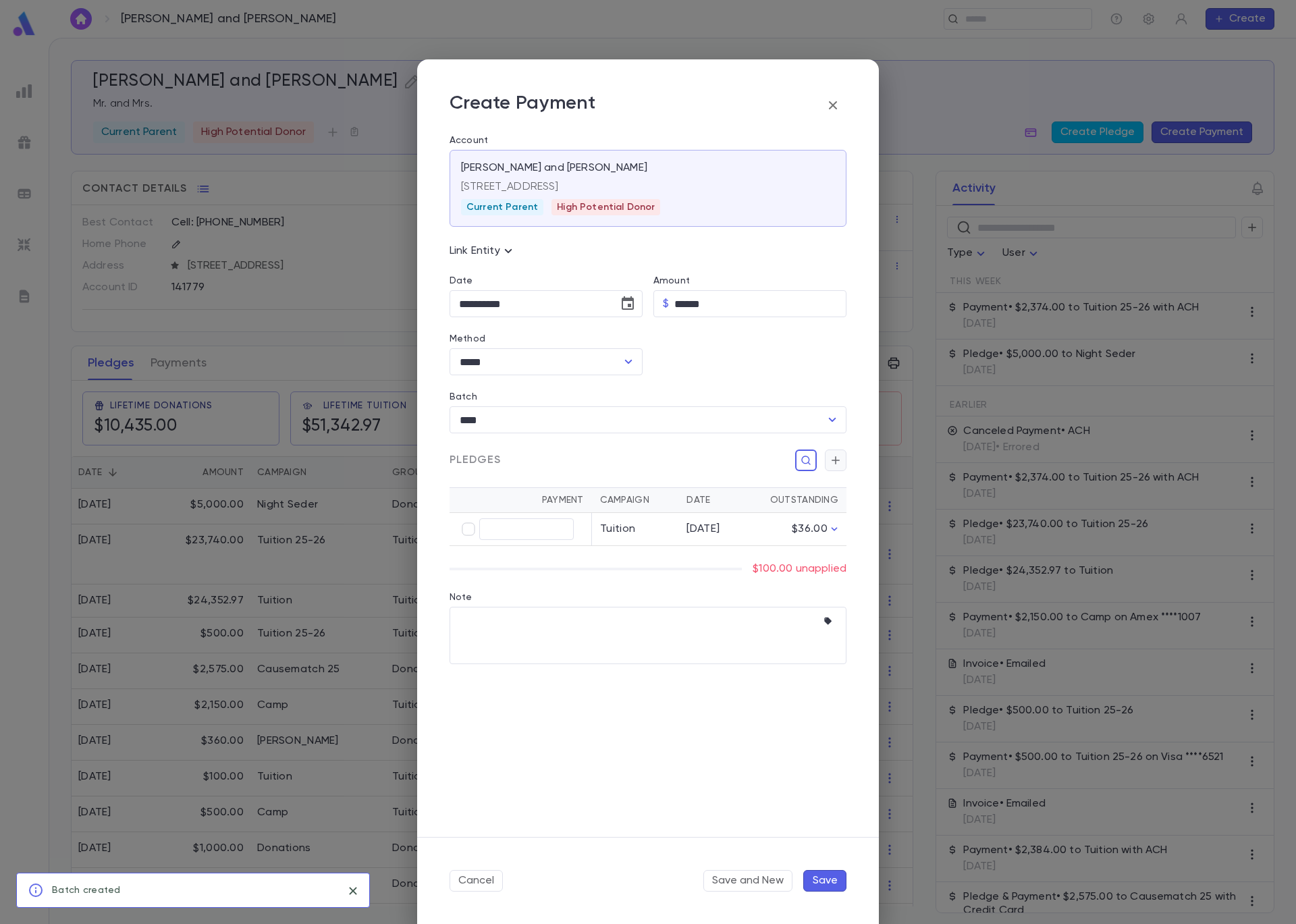
click at [844, 463] on button "button" at bounding box center [836, 460] width 22 height 22
click at [735, 595] on input "Campaign" at bounding box center [717, 598] width 184 height 26
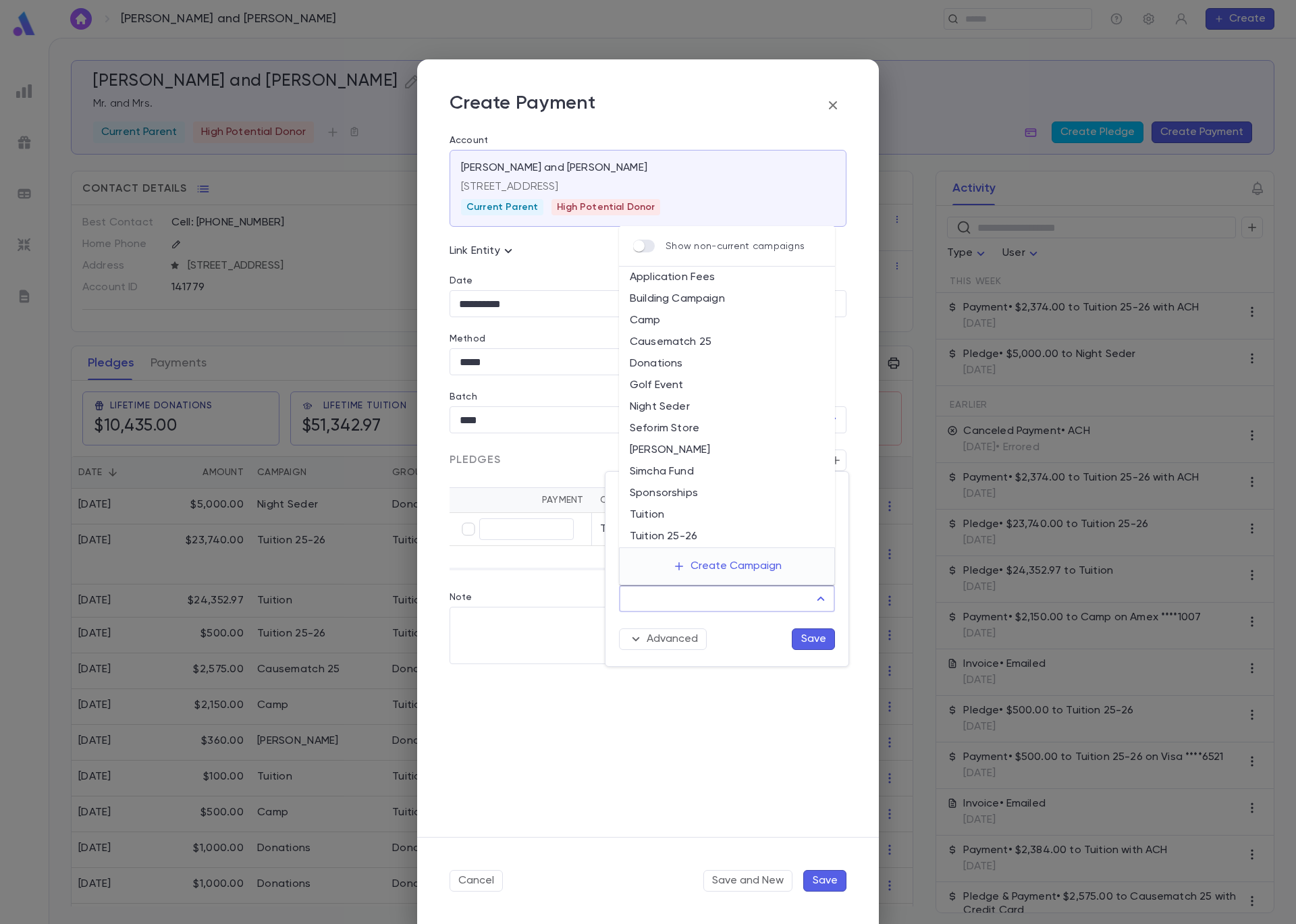
click at [721, 273] on li "Application Fees" at bounding box center [726, 277] width 216 height 22
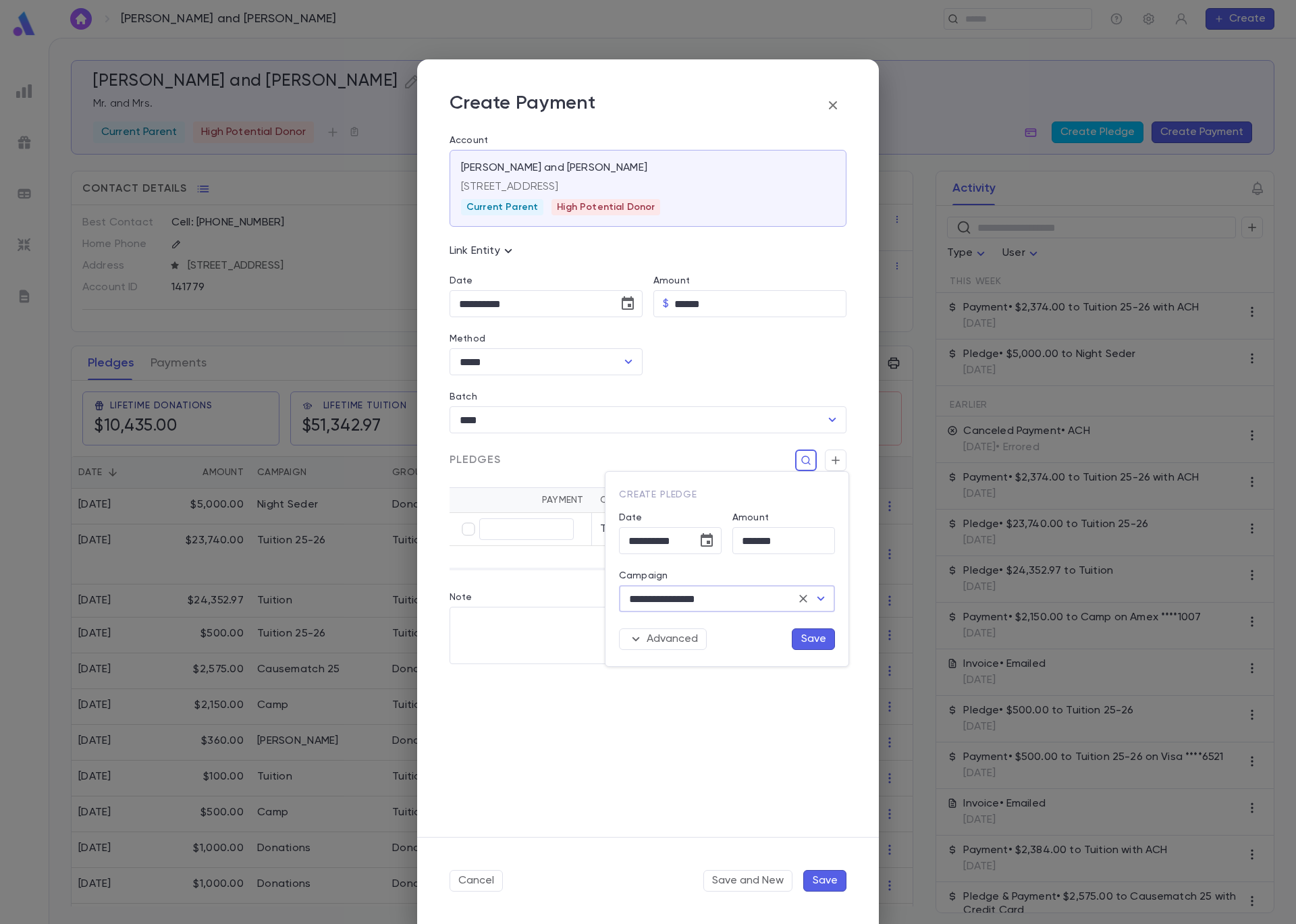
click at [800, 633] on button "Save" at bounding box center [813, 639] width 43 height 22
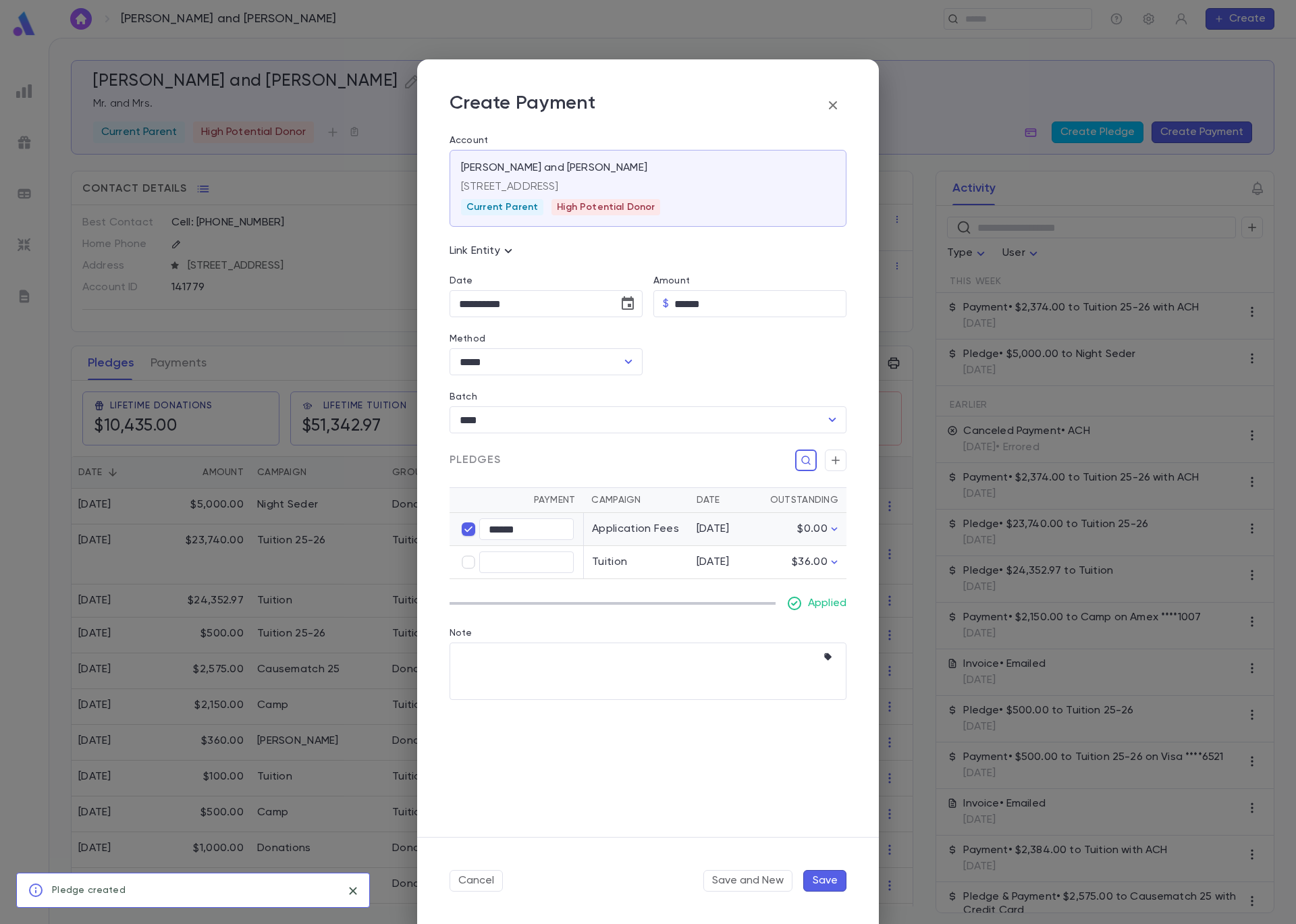
click at [838, 880] on button "Save" at bounding box center [825, 881] width 43 height 22
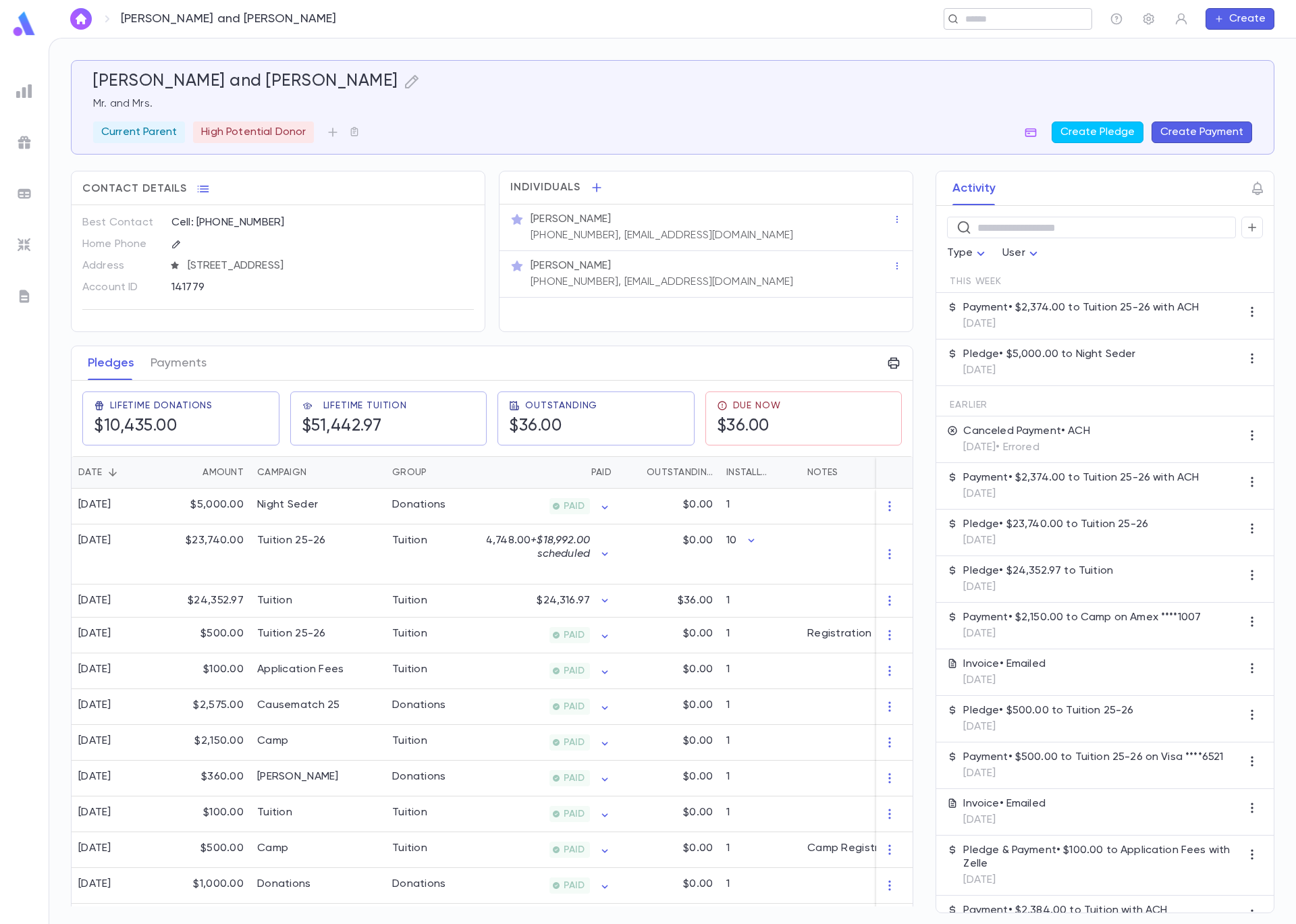
click at [1003, 18] on input "text" at bounding box center [1014, 19] width 104 height 12
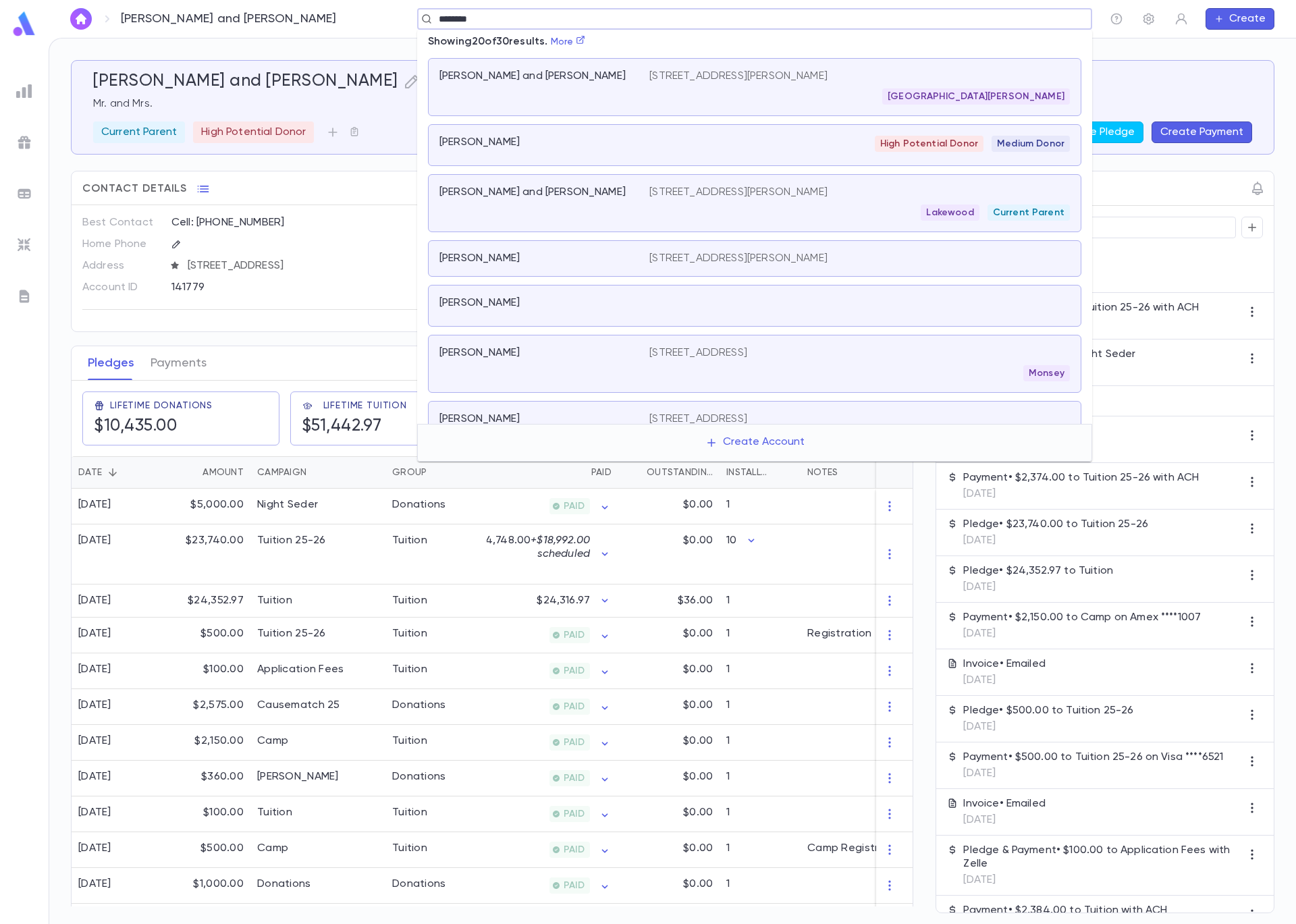
click at [563, 182] on div "Freedman, Yisroel and Chaya 226 New Central Ave, Jackson NJ 08527 US Lakewood C…" at bounding box center [754, 203] width 654 height 58
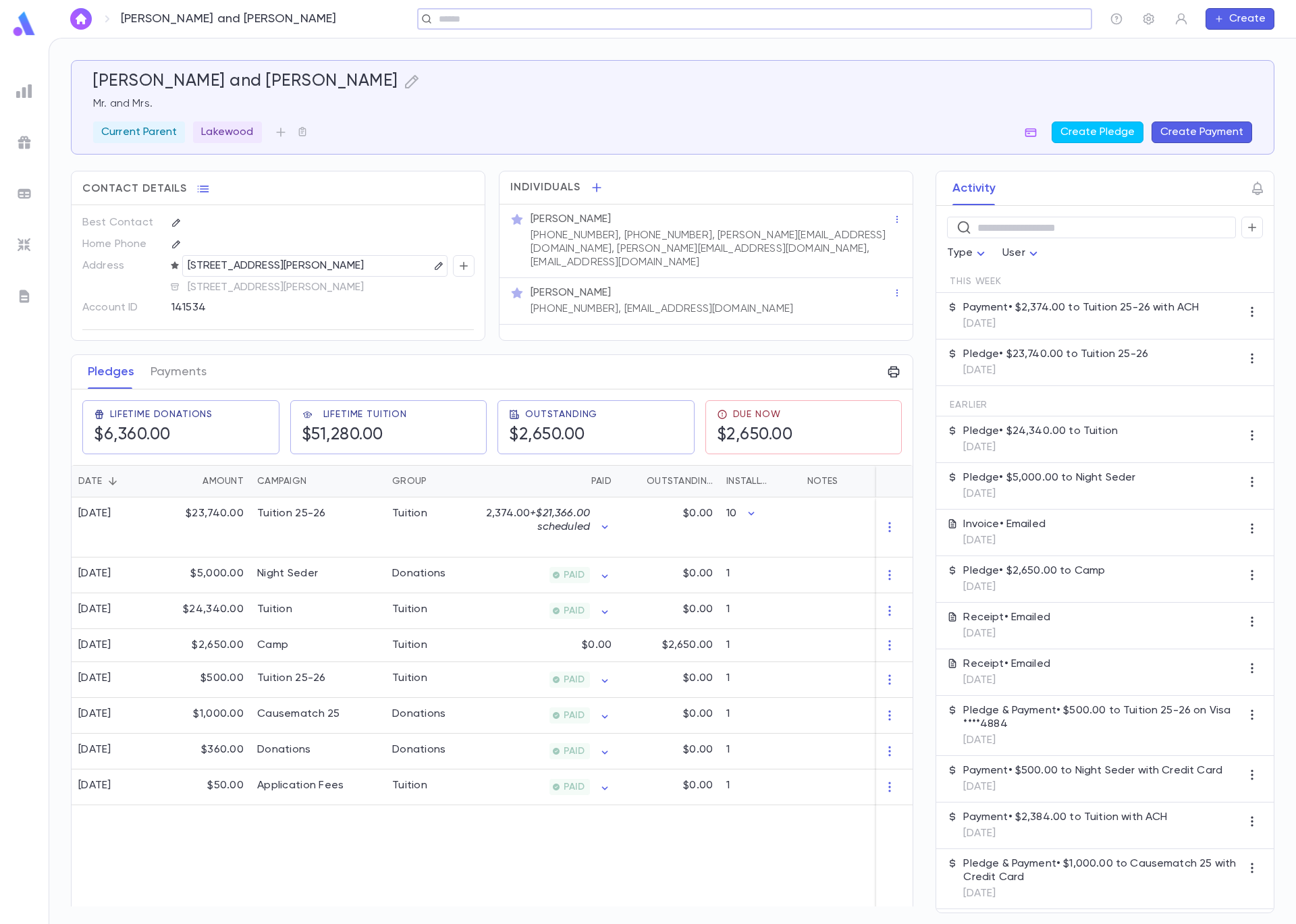
click at [1203, 137] on button "Create Payment" at bounding box center [1202, 132] width 101 height 22
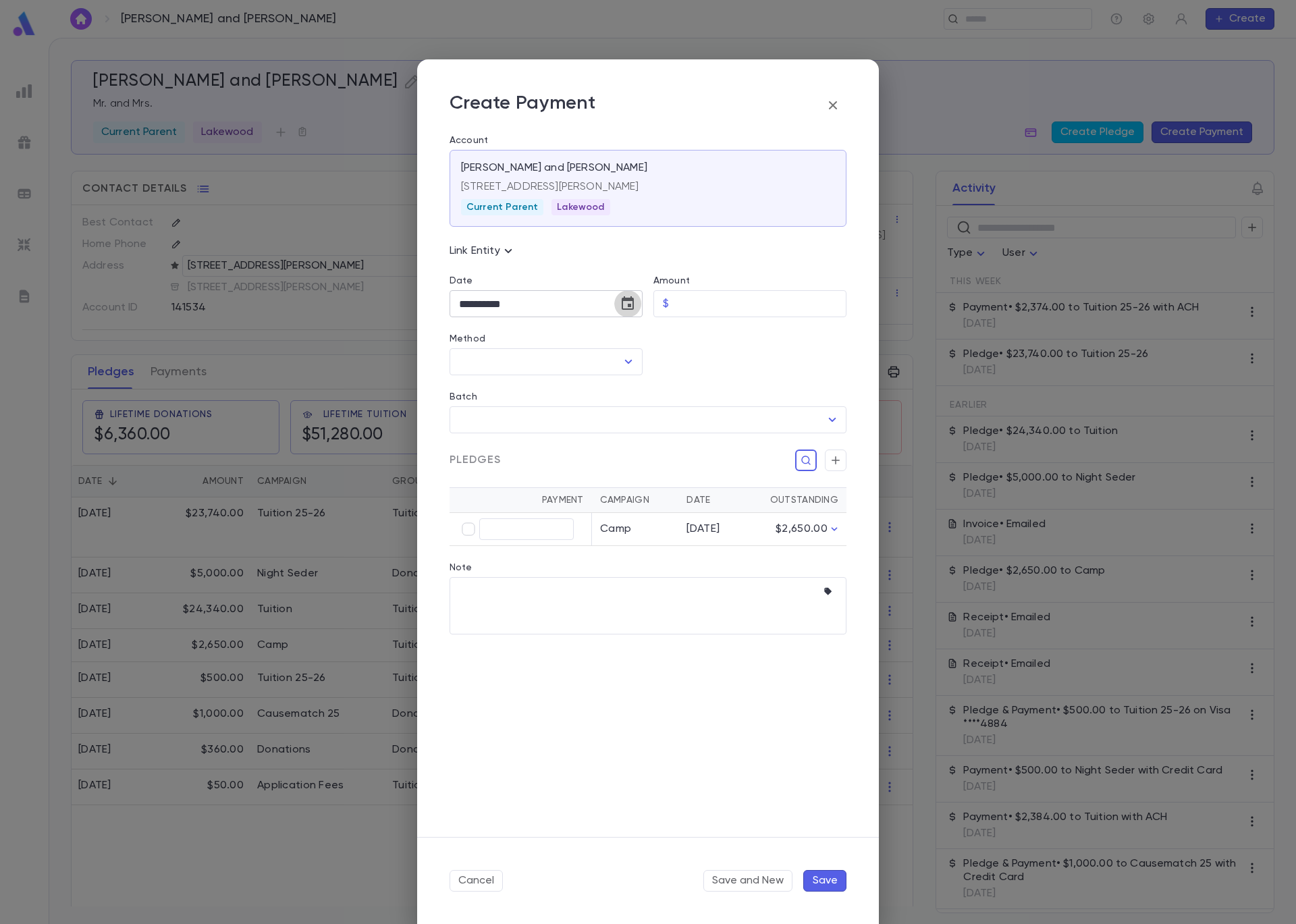
click at [628, 305] on icon "Choose date, selected date is Sep 5, 2025" at bounding box center [628, 302] width 12 height 13
click at [586, 339] on icon "Previous month" at bounding box center [584, 338] width 16 height 16
click at [585, 339] on icon "Previous month" at bounding box center [584, 338] width 16 height 16
drag, startPoint x: 556, startPoint y: 396, endPoint x: 564, endPoint y: 394, distance: 8.2
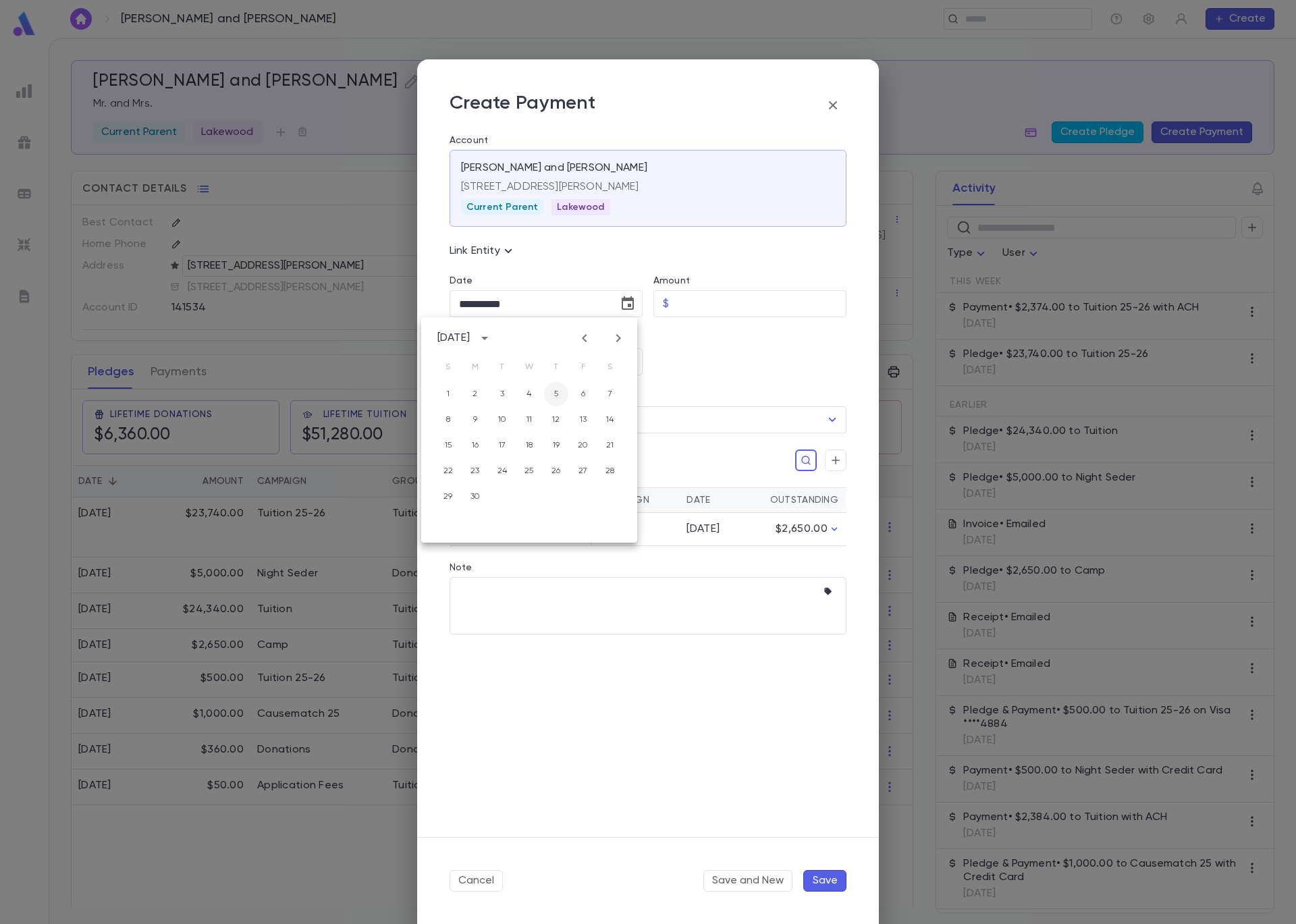
click at [557, 396] on button "5" at bounding box center [556, 393] width 24 height 24
click at [693, 303] on input "Amount" at bounding box center [760, 304] width 172 height 26
click at [630, 356] on icon "Open" at bounding box center [628, 361] width 16 height 16
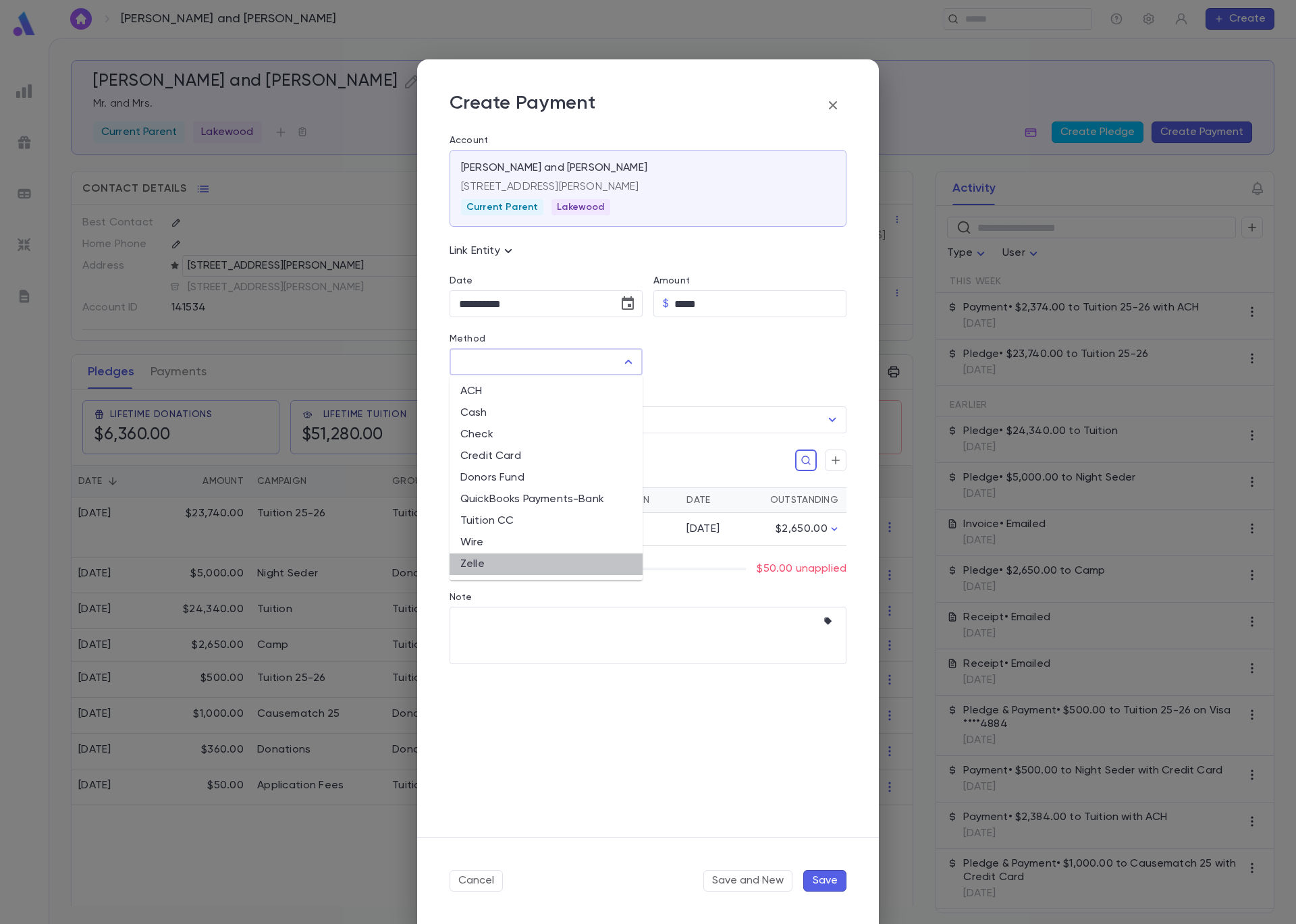
click at [563, 563] on li "Zelle" at bounding box center [546, 564] width 193 height 22
click at [591, 422] on input "Batch" at bounding box center [638, 419] width 365 height 26
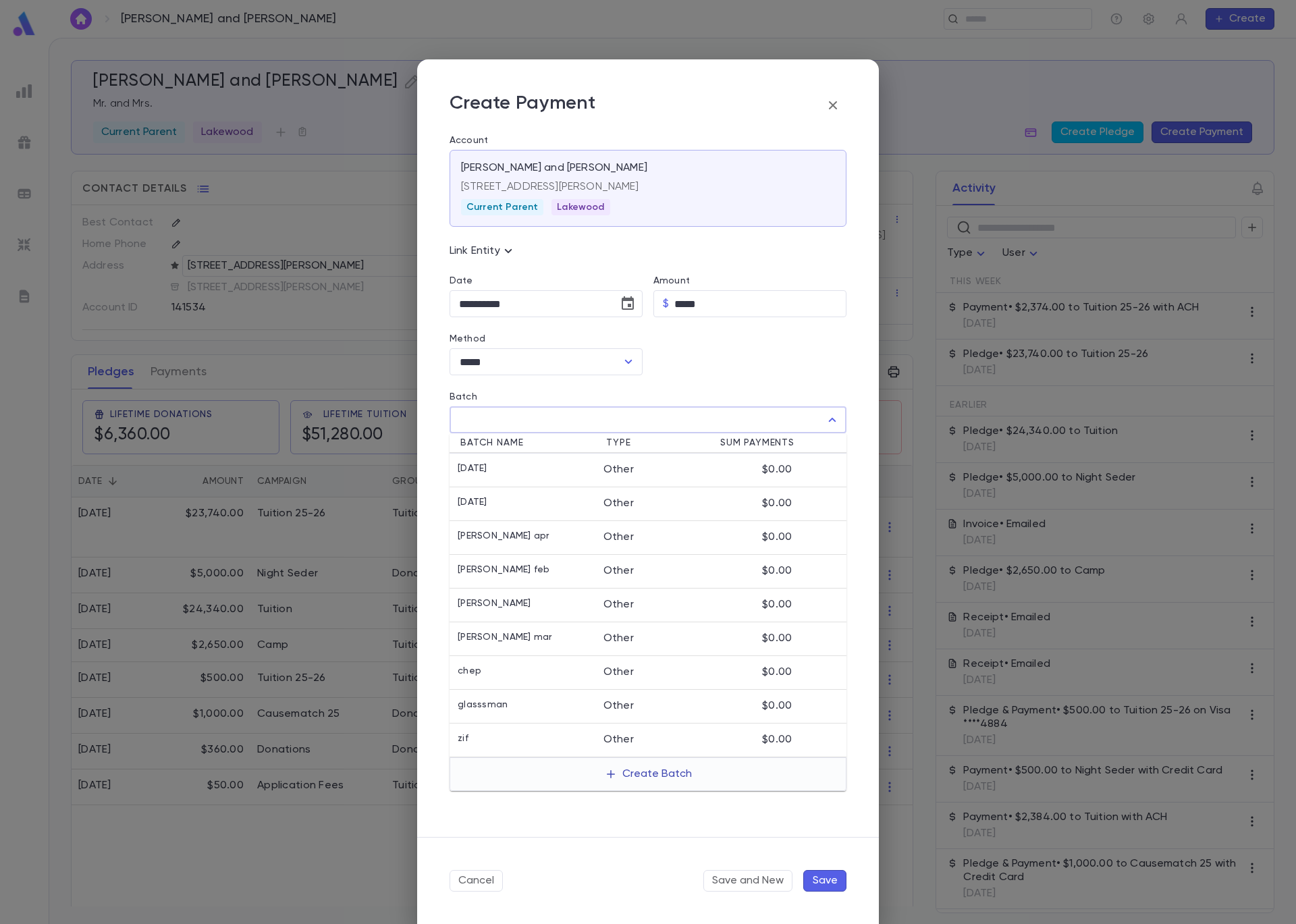
click at [679, 776] on button "Create Batch" at bounding box center [648, 774] width 104 height 22
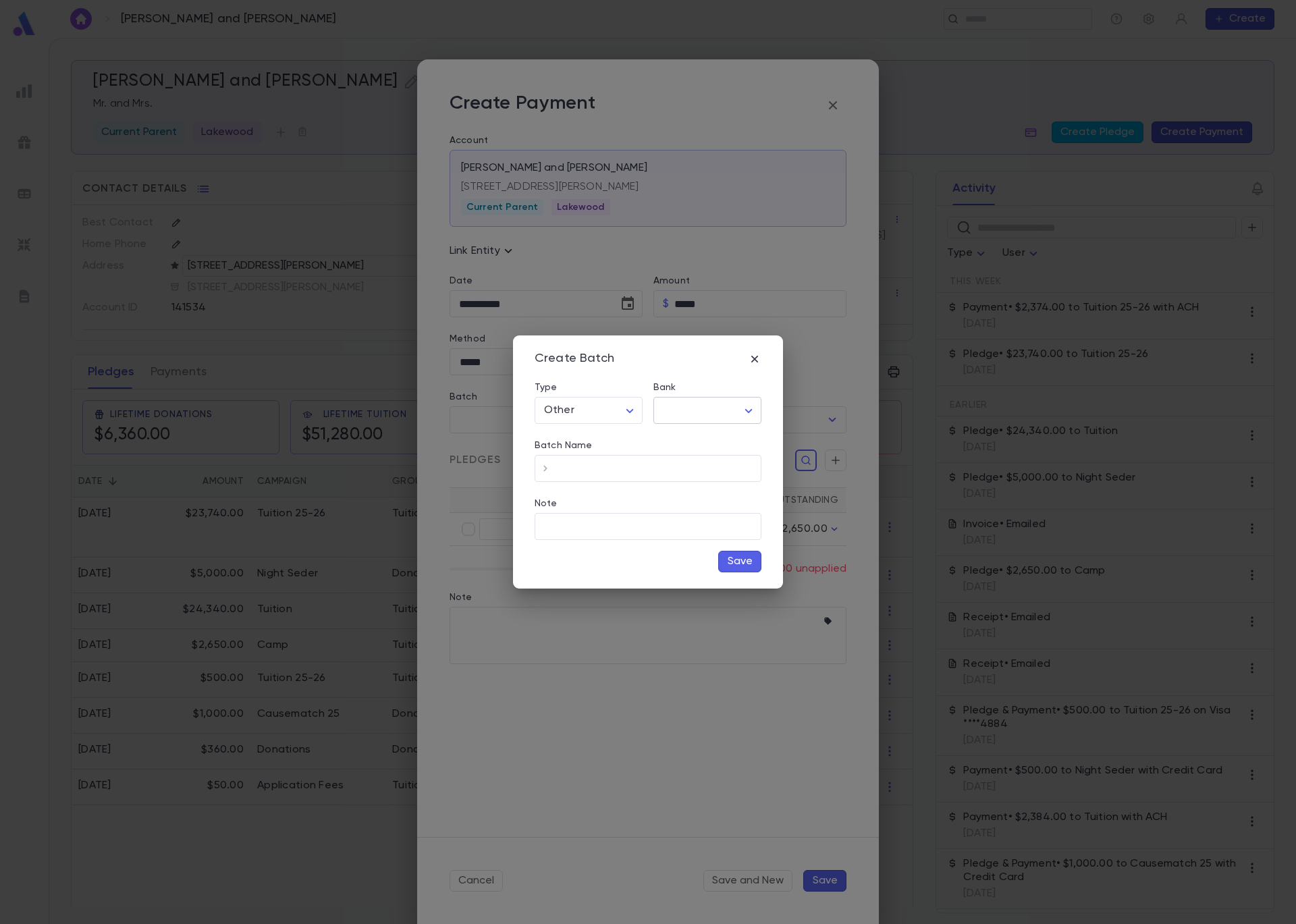
click at [686, 418] on body "Freedman, Yisroel and Chaya ​ Create Freedman, Yisroel and Chaya Mr. and Mrs. C…" at bounding box center [648, 481] width 1296 height 886
click at [690, 438] on span "Checking - Chase General" at bounding box center [710, 439] width 182 height 13
click at [665, 469] on input "Batch Name" at bounding box center [659, 469] width 205 height 26
click at [746, 561] on button "Save" at bounding box center [740, 562] width 43 height 22
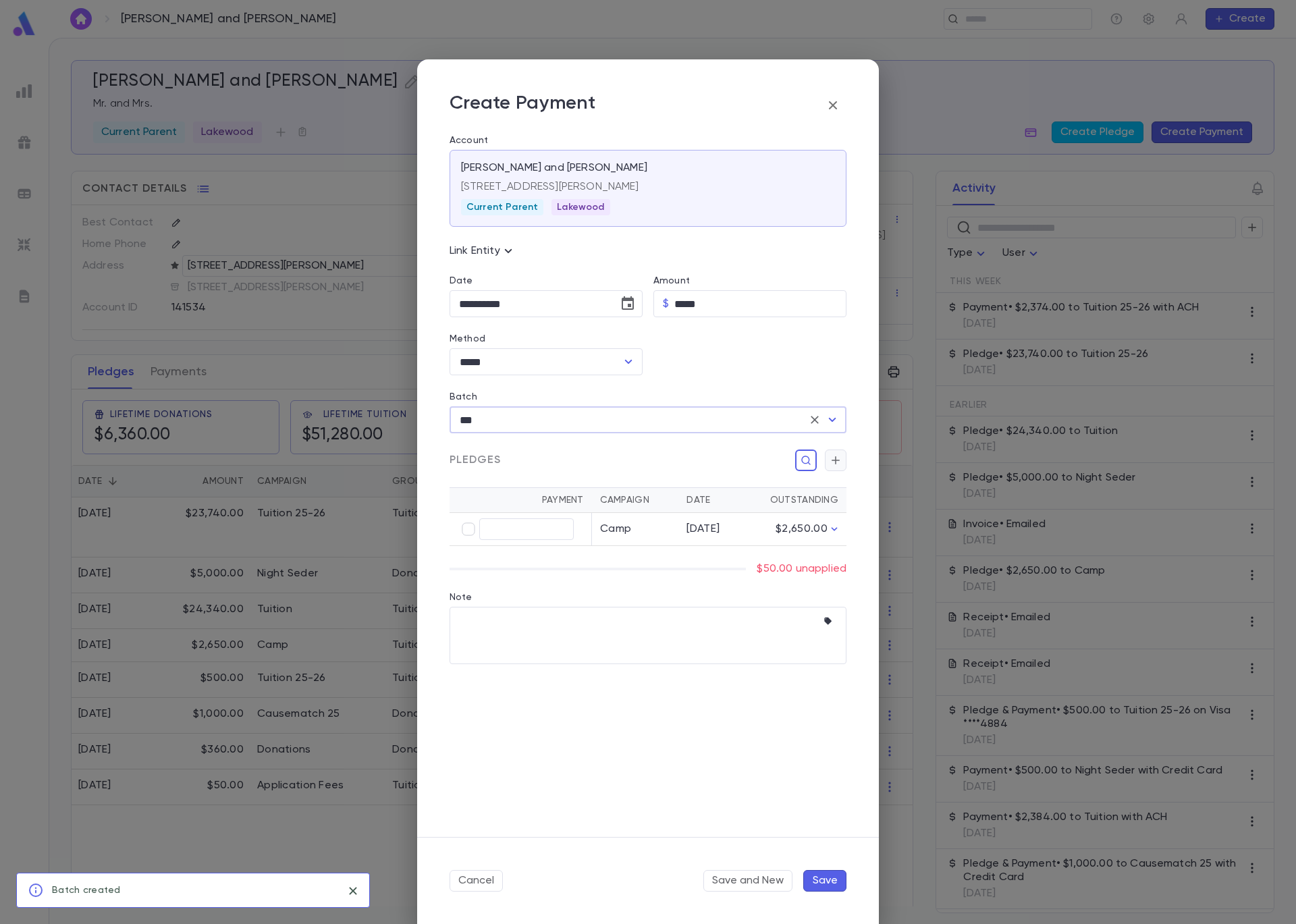
click at [835, 462] on icon "button" at bounding box center [836, 460] width 12 height 13
click at [765, 605] on input "Campaign" at bounding box center [717, 598] width 184 height 26
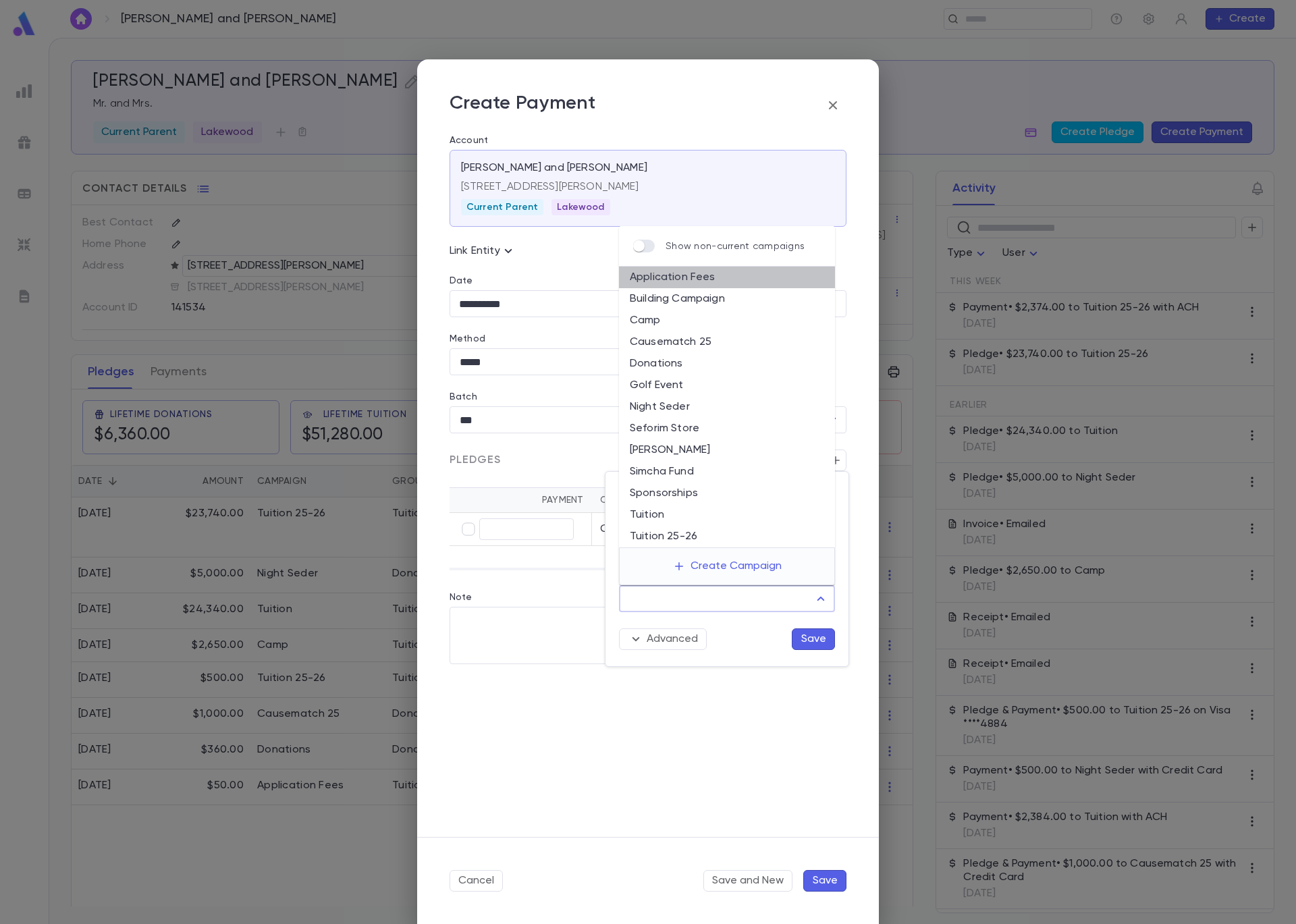
click at [699, 276] on li "Application Fees" at bounding box center [726, 277] width 216 height 22
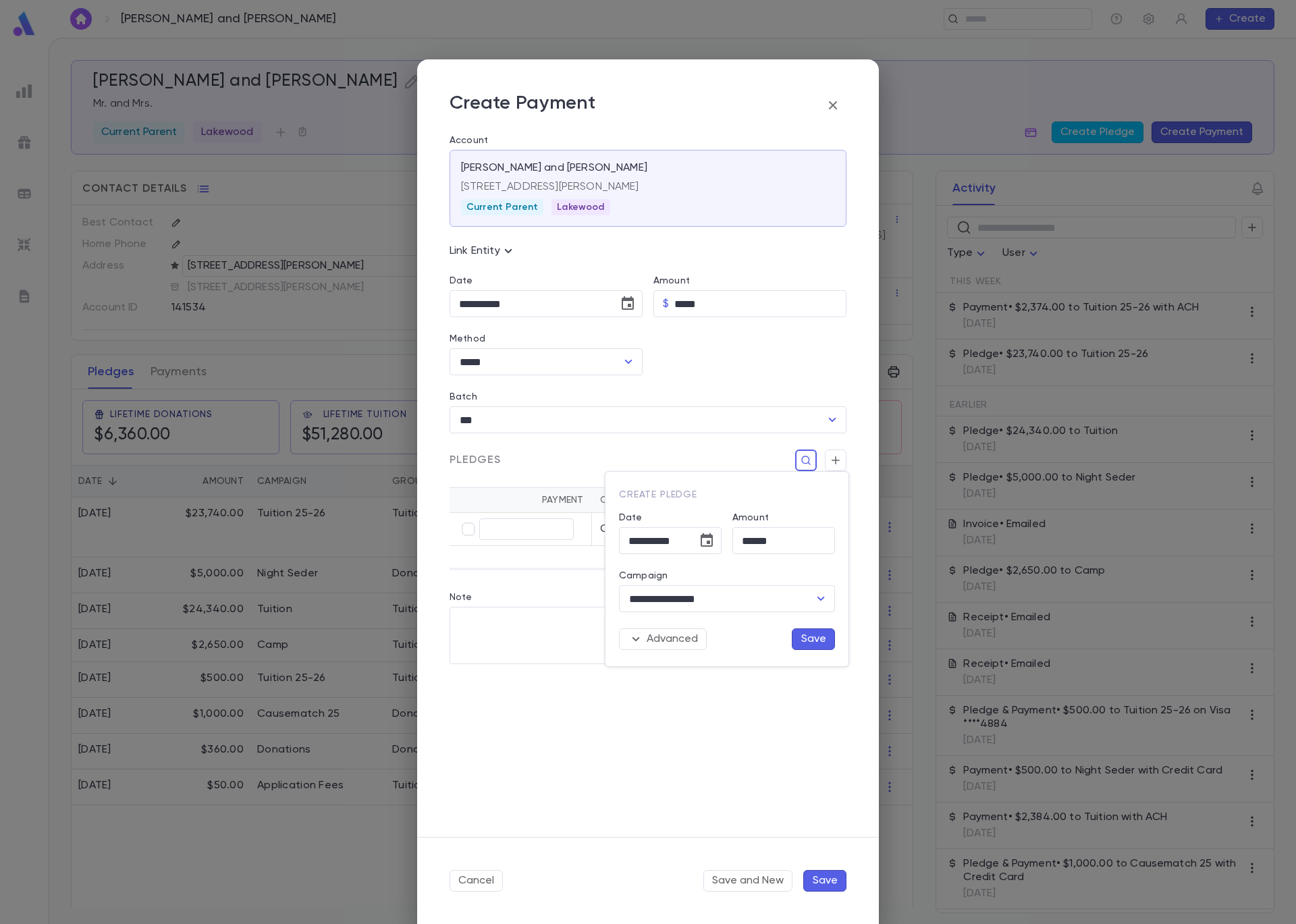
click at [818, 639] on button "Save" at bounding box center [813, 639] width 43 height 22
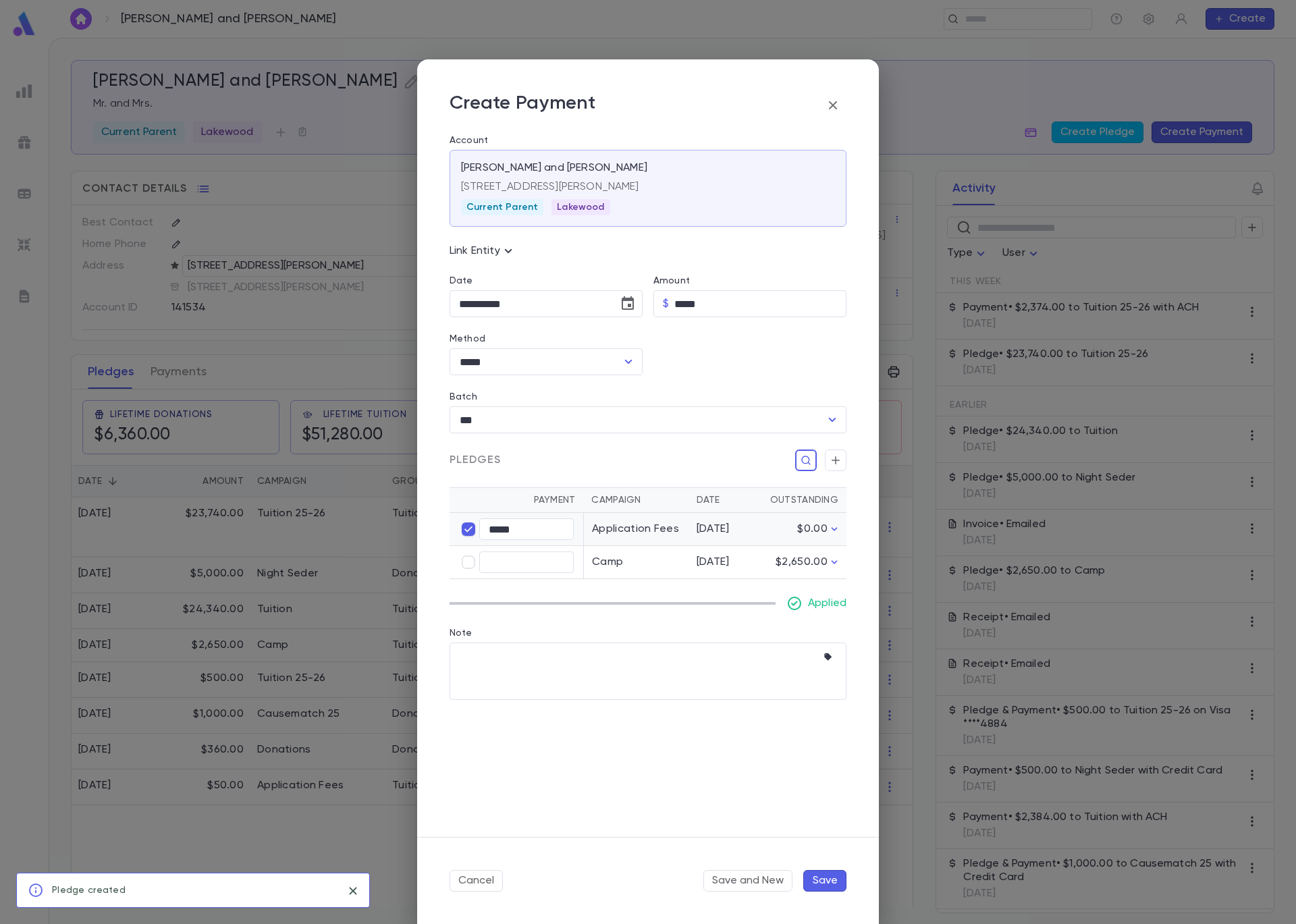
click at [824, 875] on button "Save" at bounding box center [825, 881] width 43 height 22
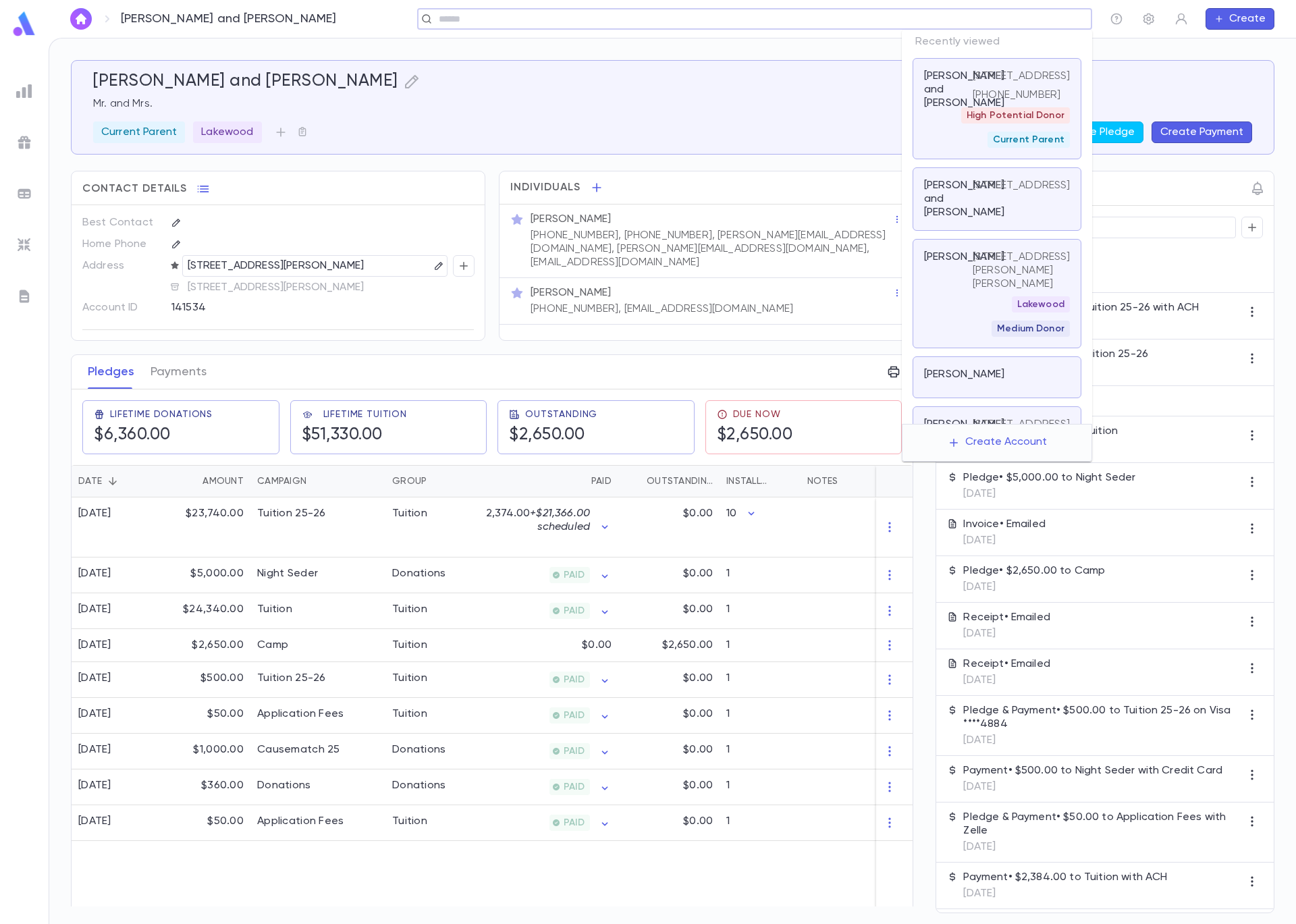
click at [1001, 18] on input "text" at bounding box center [750, 19] width 631 height 12
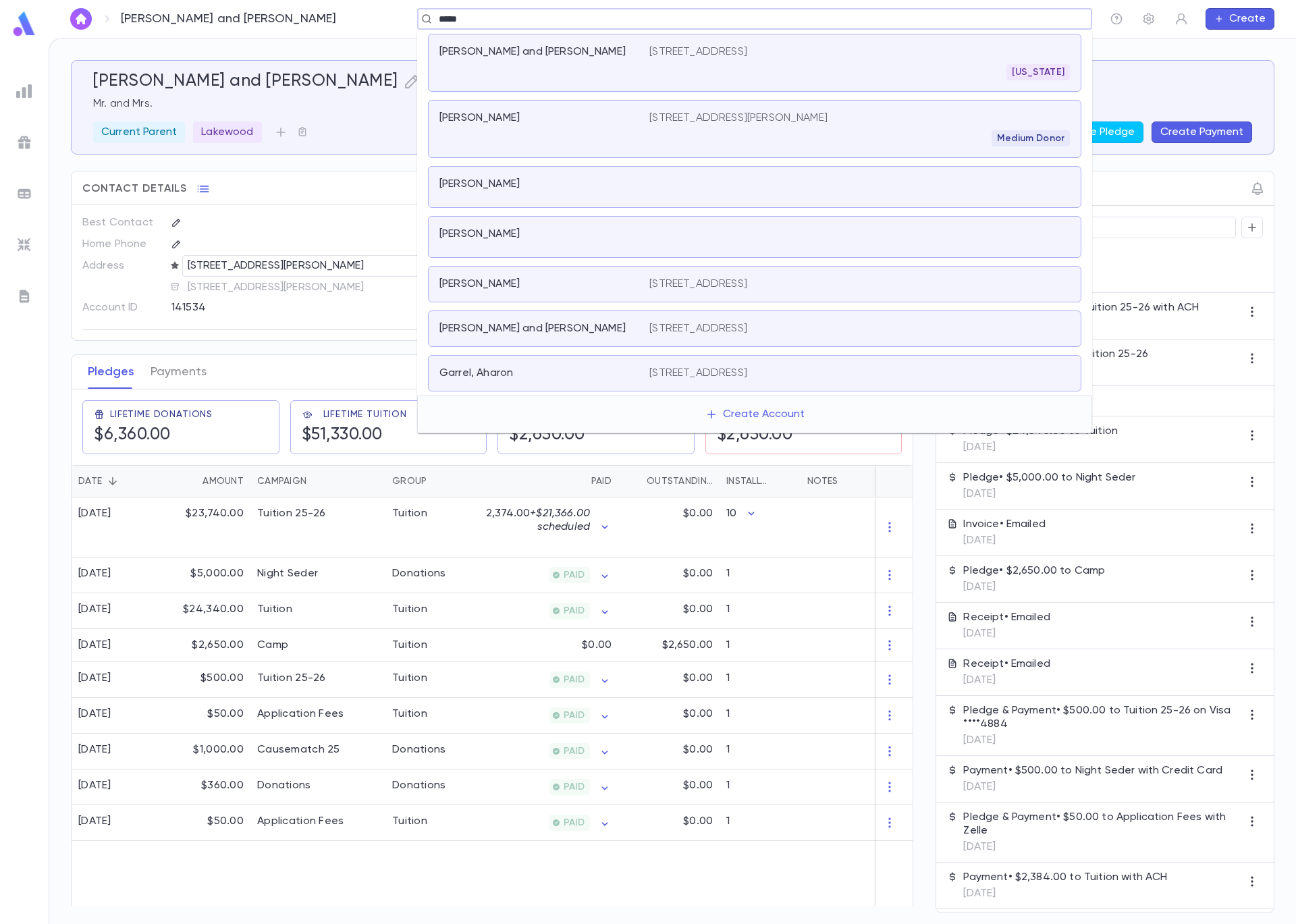
click at [542, 129] on div "Gutnicki, Ariel" at bounding box center [544, 129] width 210 height 35
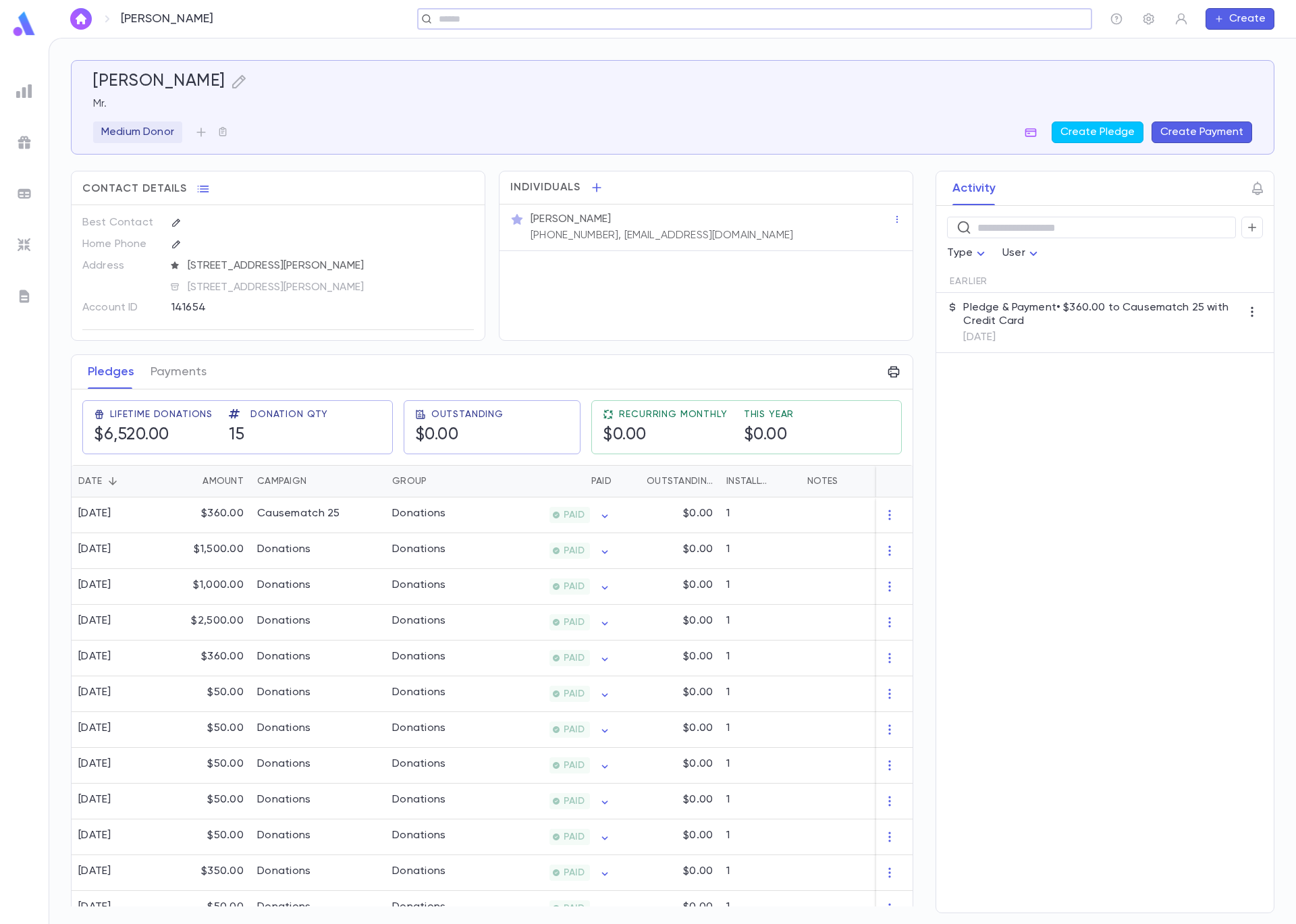
click at [1209, 135] on button "Create Payment" at bounding box center [1202, 132] width 101 height 22
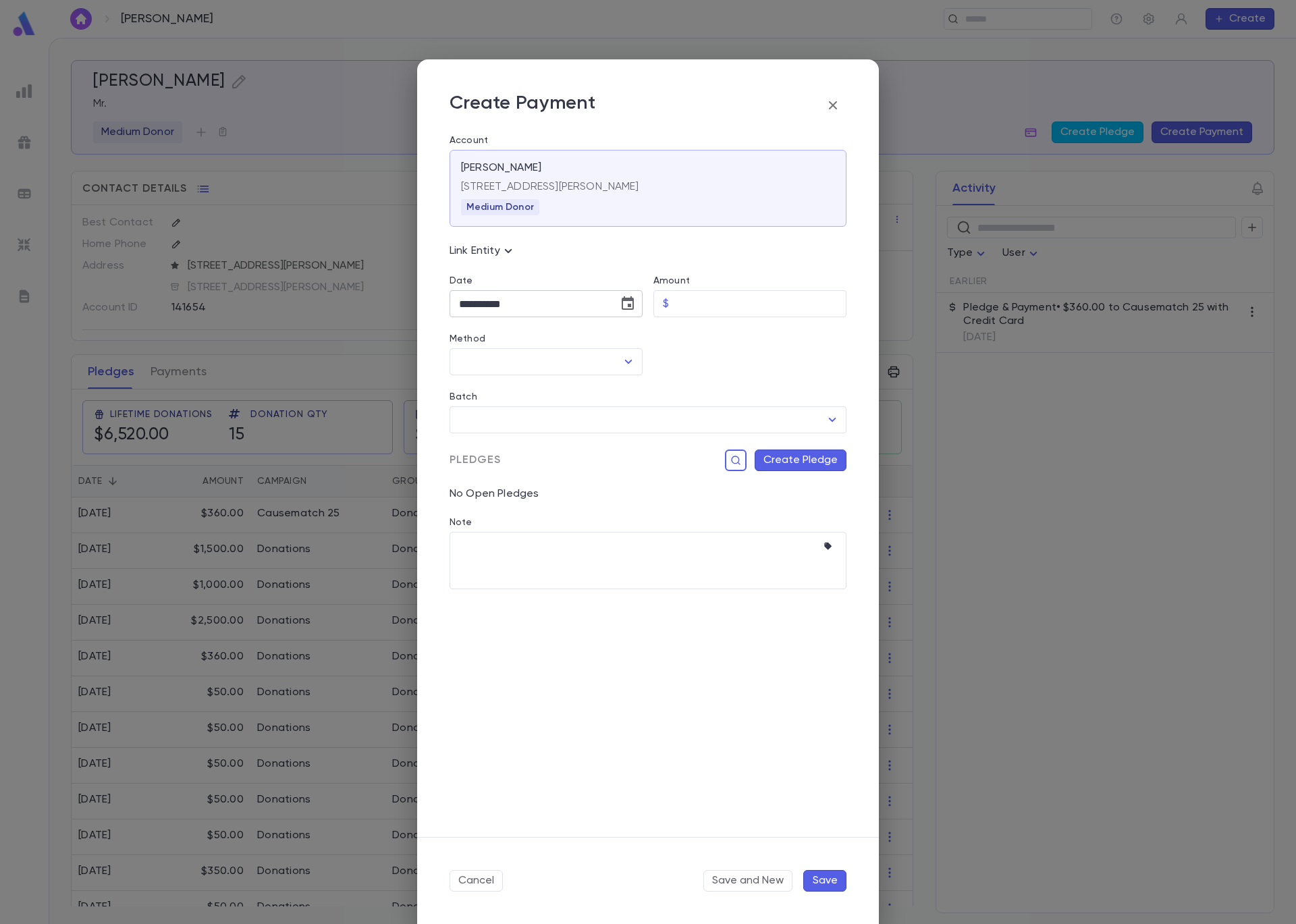
click at [624, 309] on icon "Choose date, selected date is Sep 5, 2025" at bounding box center [628, 302] width 12 height 13
click at [592, 340] on icon "Previous month" at bounding box center [584, 338] width 16 height 16
click at [475, 498] on button "28" at bounding box center [475, 496] width 24 height 24
click at [733, 315] on input "Amount" at bounding box center [760, 304] width 172 height 26
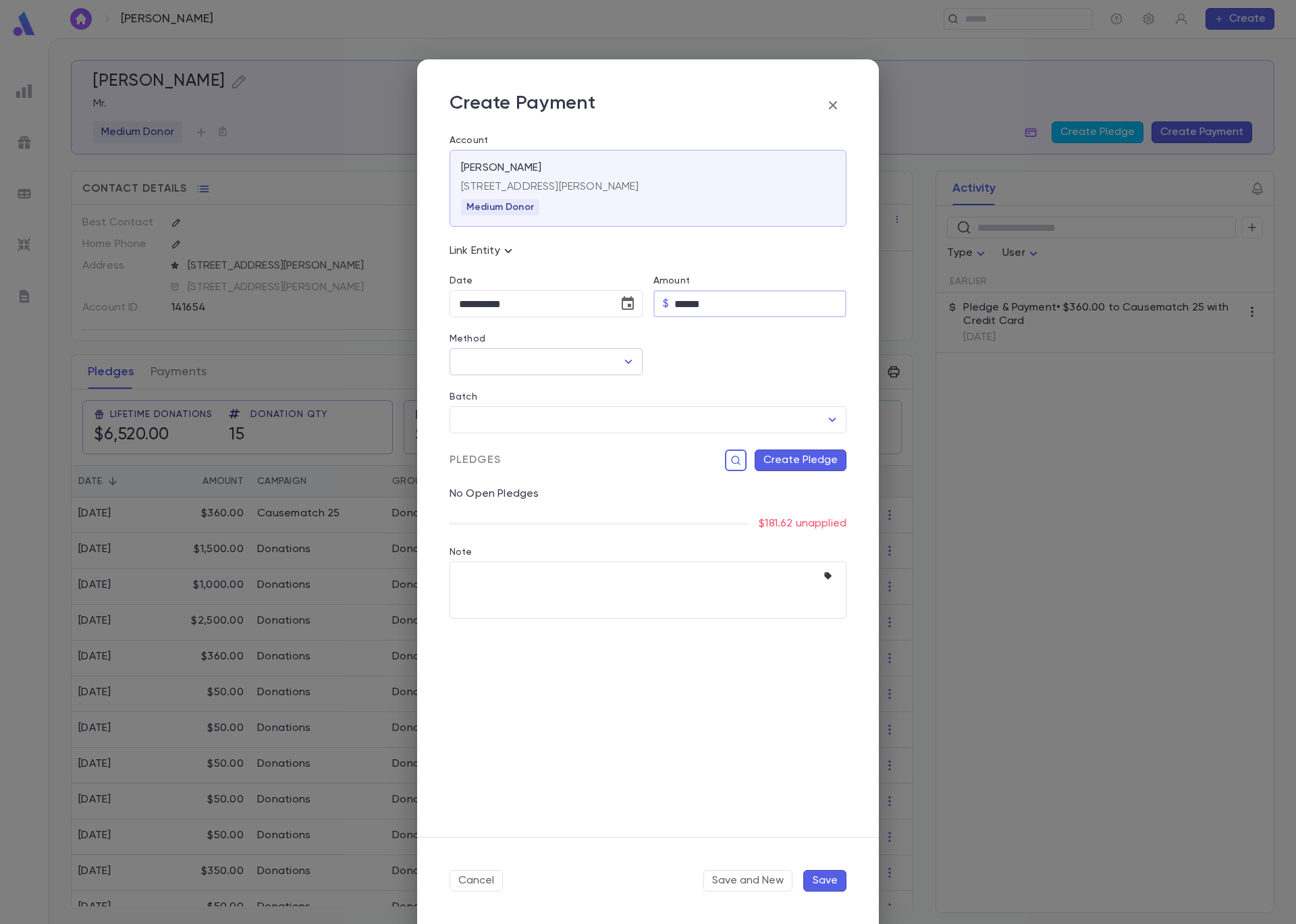
drag, startPoint x: 622, startPoint y: 360, endPoint x: 634, endPoint y: 360, distance: 12.0
click at [623, 360] on icon "Open" at bounding box center [628, 361] width 16 height 16
click at [532, 558] on li "Zelle" at bounding box center [546, 564] width 193 height 22
click at [581, 416] on input "Batch" at bounding box center [638, 419] width 365 height 26
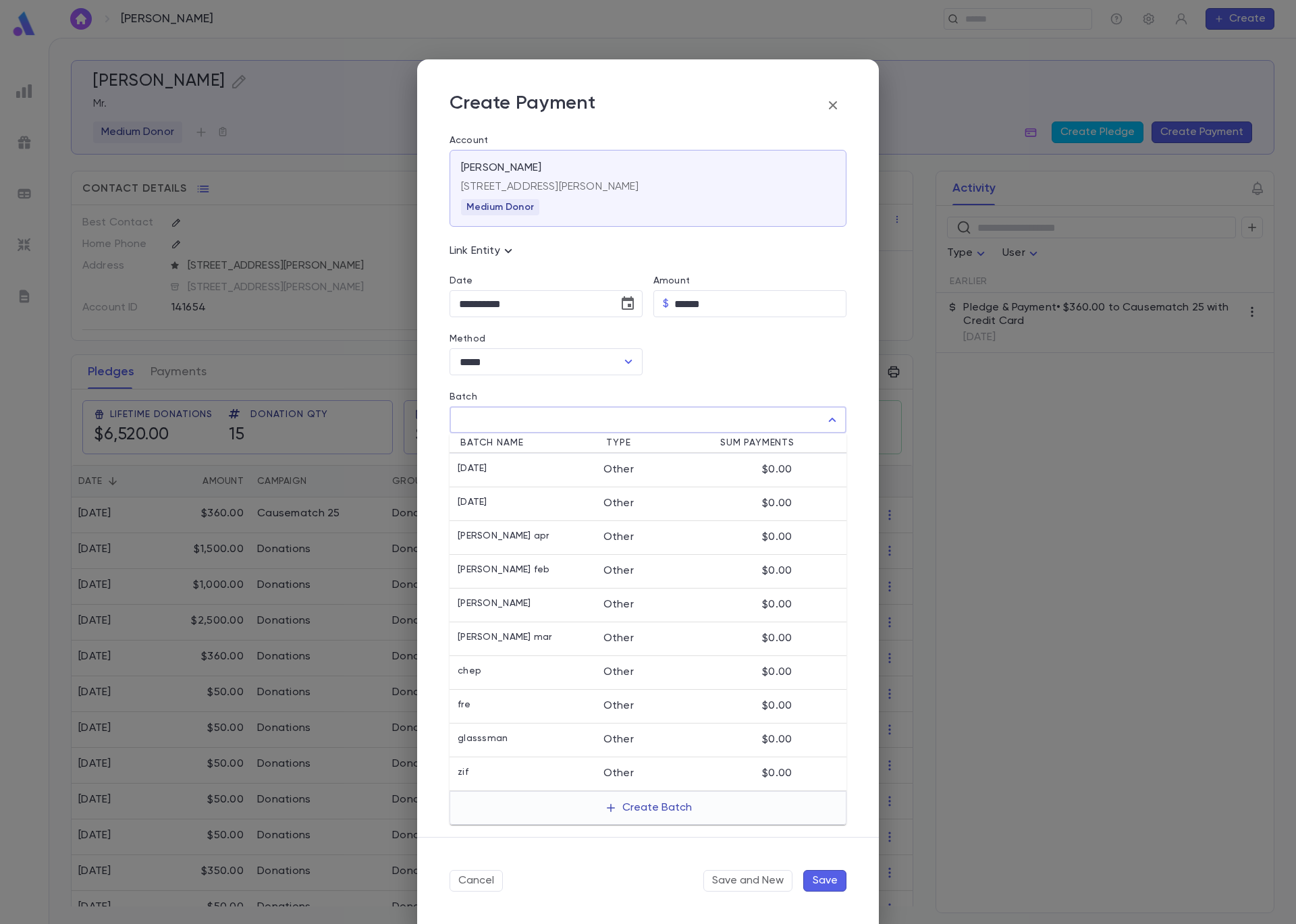
click at [680, 814] on button "Create Batch" at bounding box center [648, 808] width 104 height 22
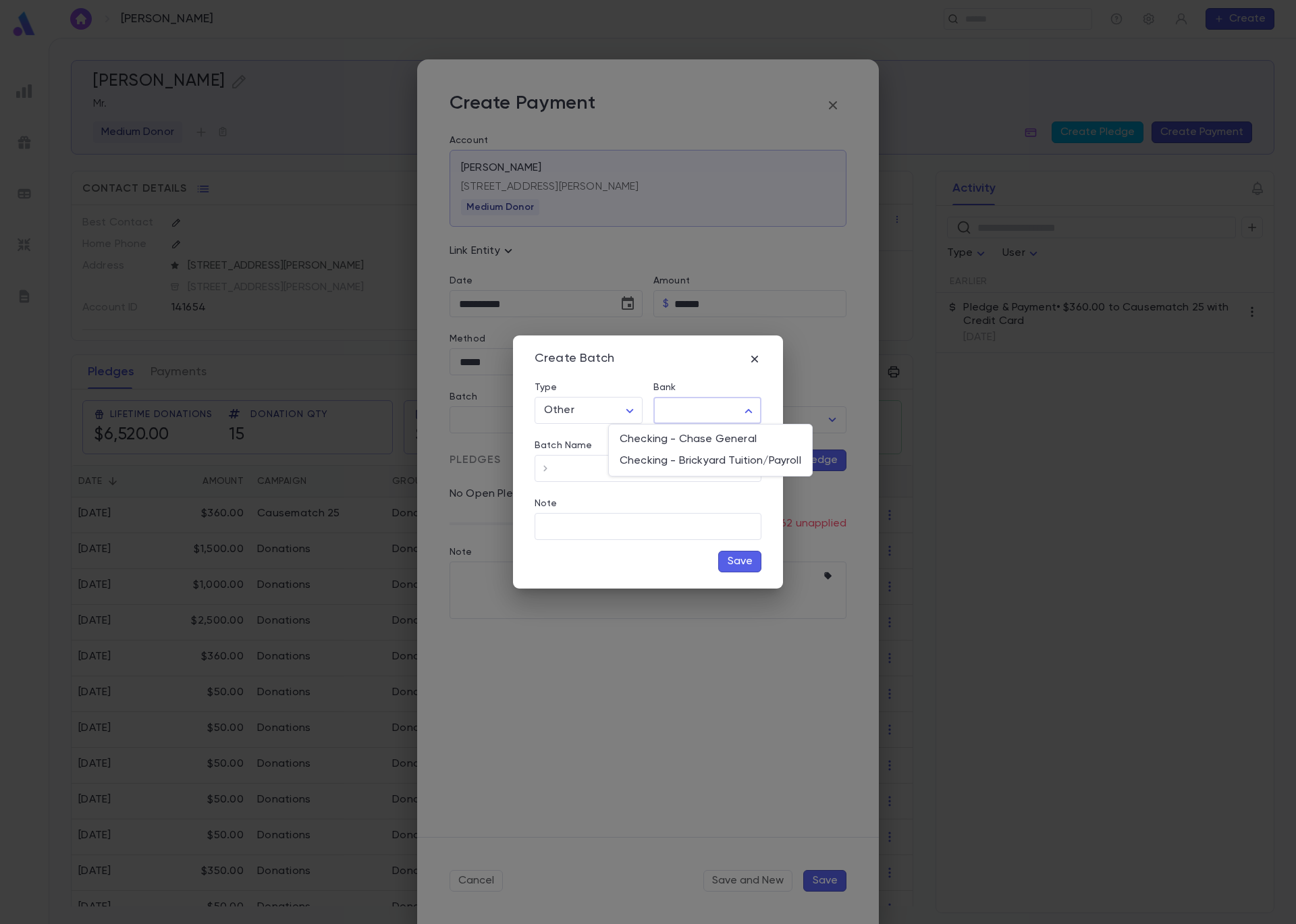
click at [719, 414] on body "Gutnicki, Ariel ​ Create Gutnicki, Ariel Mr. Medium Donor Create Pledge Create …" at bounding box center [648, 481] width 1296 height 886
click at [708, 440] on span "Checking - Chase General" at bounding box center [710, 439] width 182 height 13
click at [644, 470] on input "Batch Name" at bounding box center [659, 469] width 205 height 26
click at [749, 559] on button "Save" at bounding box center [740, 562] width 43 height 22
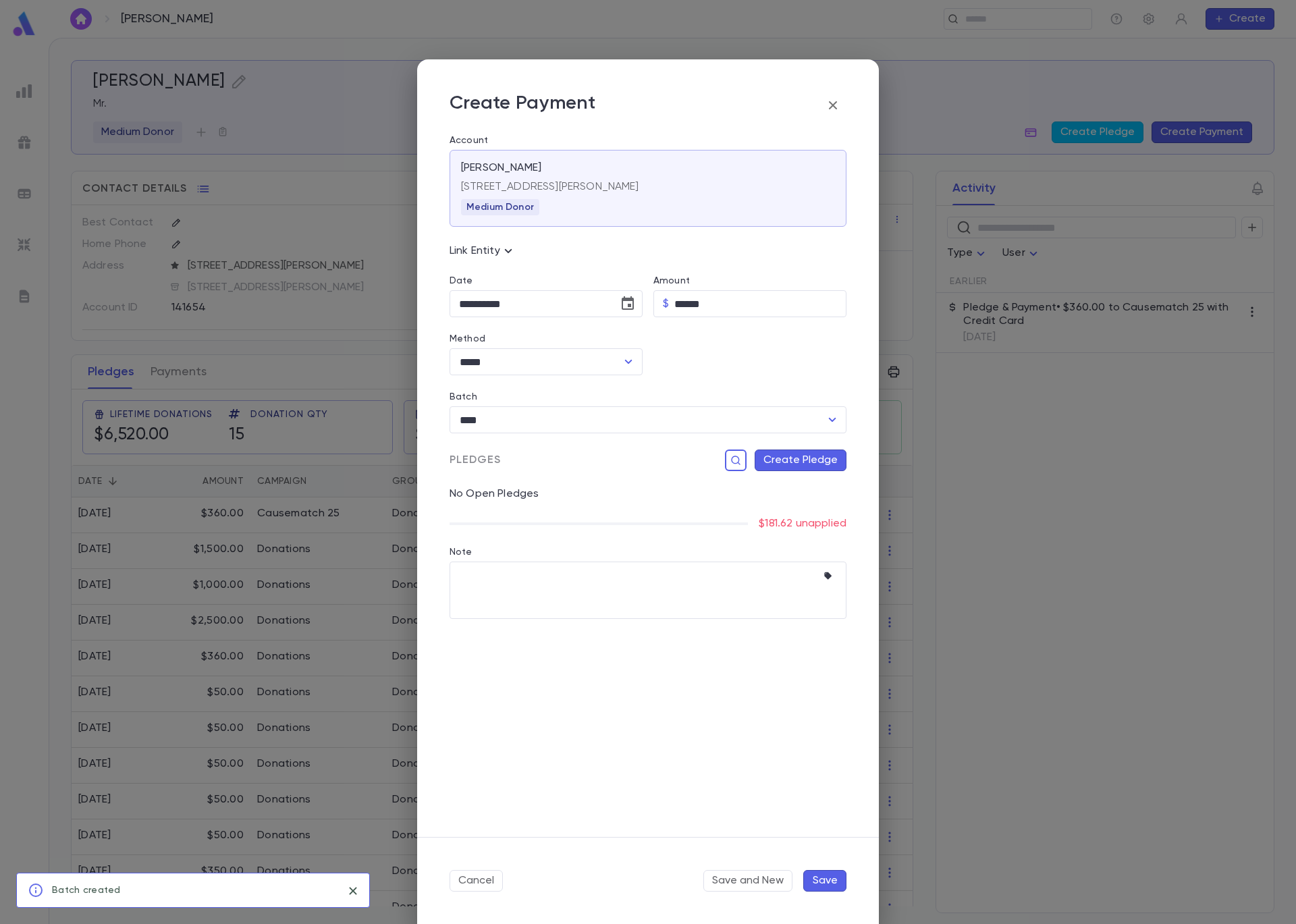
click at [789, 462] on button "Create Pledge" at bounding box center [800, 460] width 92 height 22
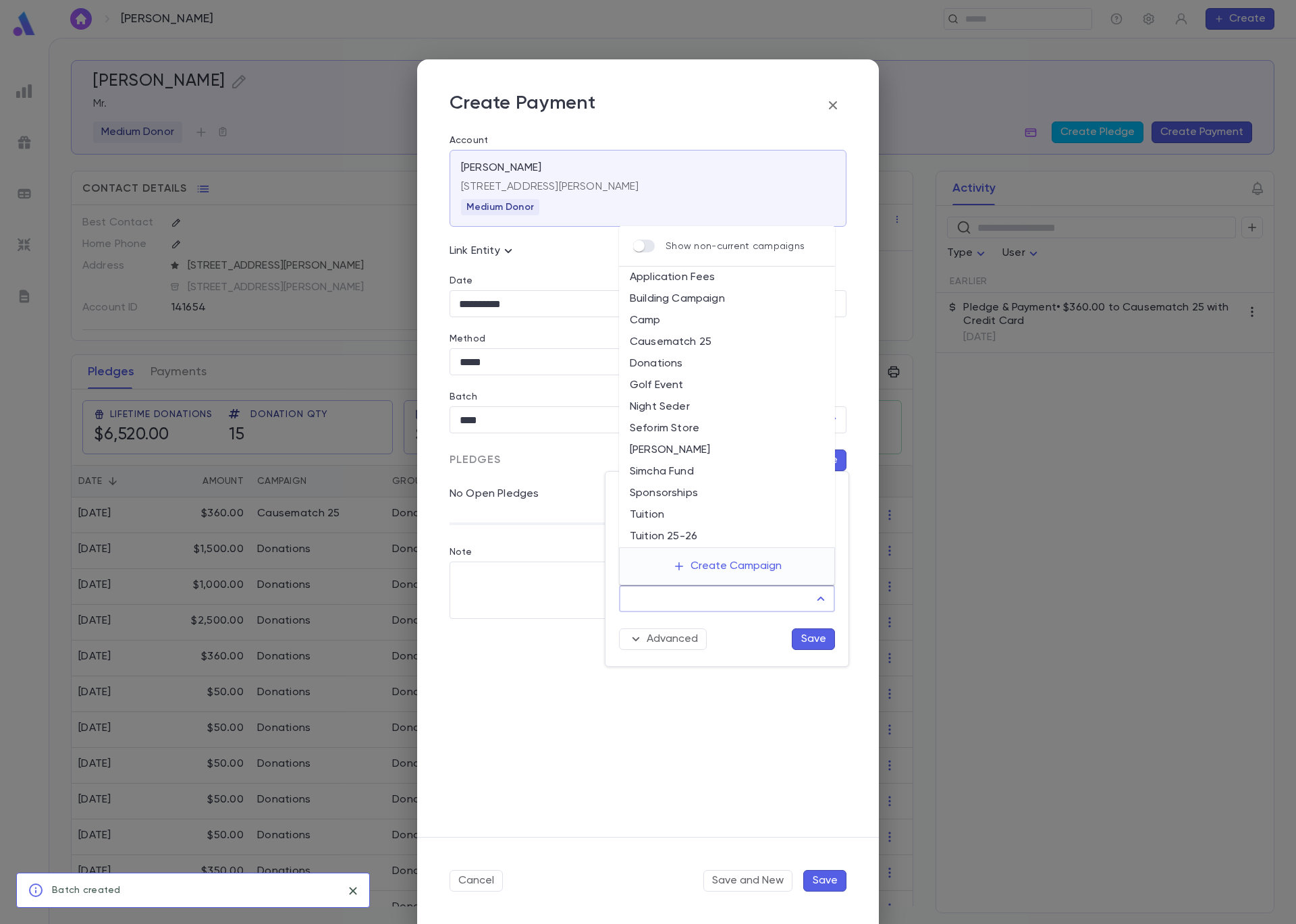
click at [795, 606] on input "Campaign" at bounding box center [717, 598] width 184 height 26
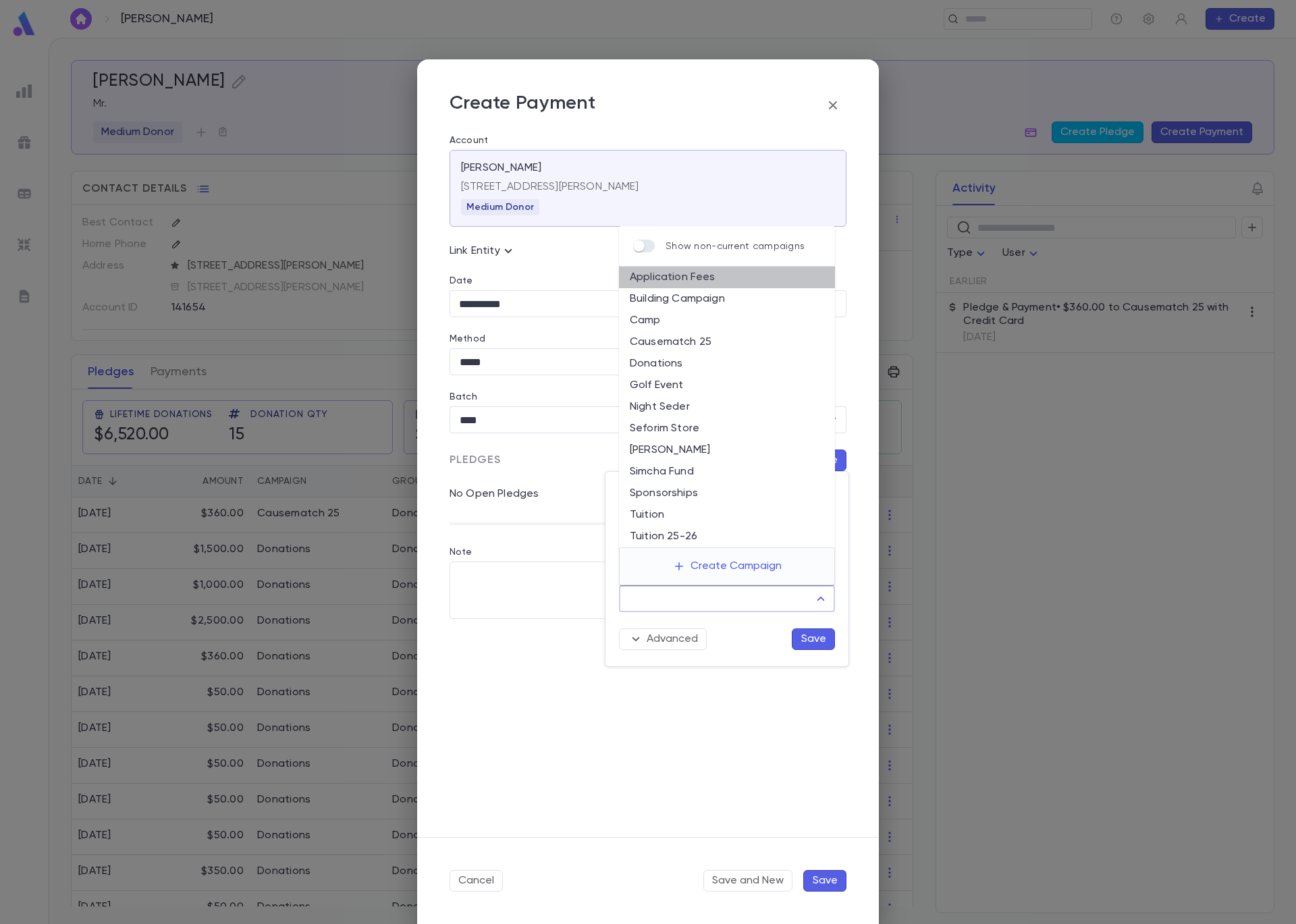
click at [715, 281] on li "Application Fees" at bounding box center [726, 277] width 216 height 22
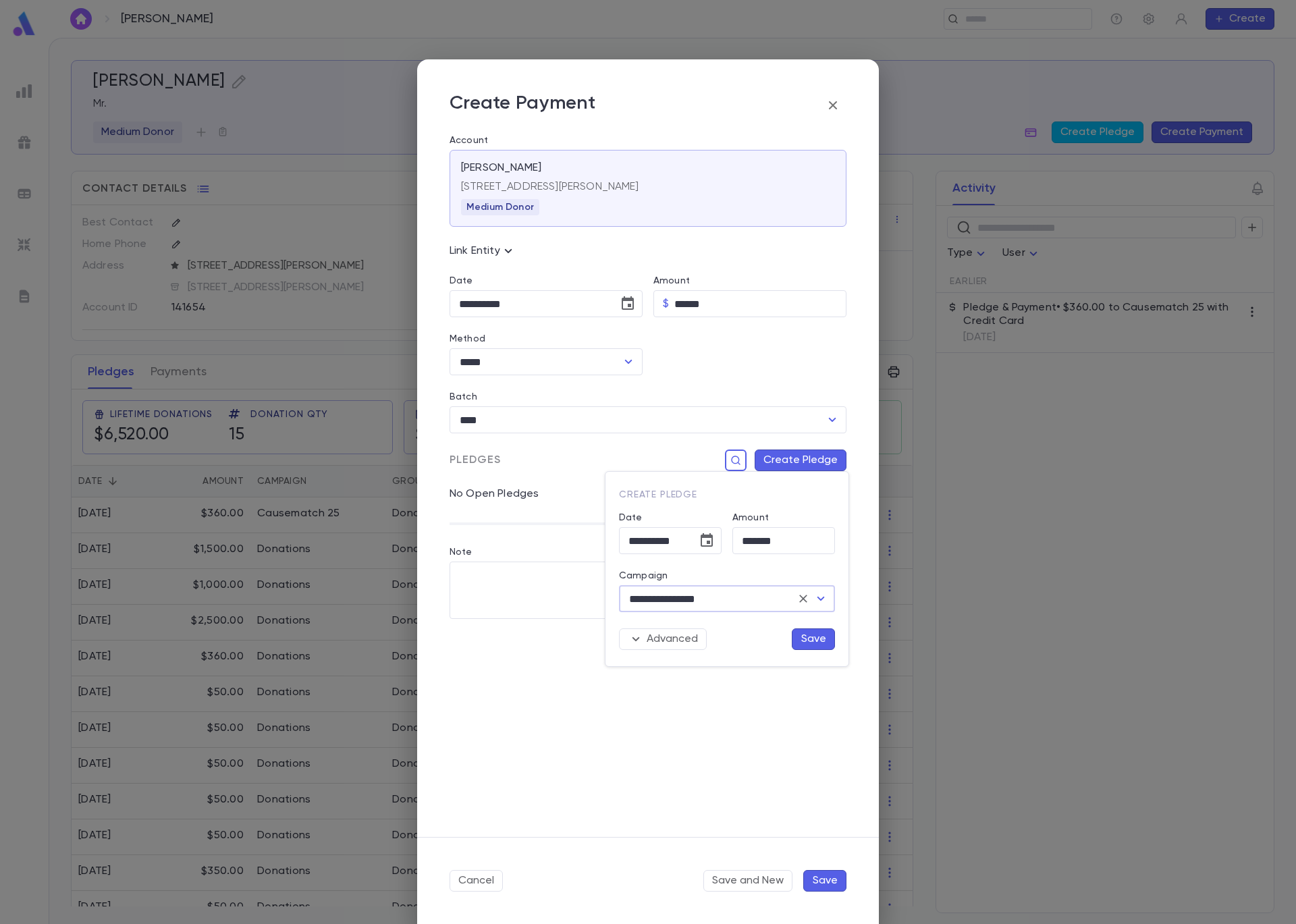
click at [803, 637] on button "Save" at bounding box center [813, 639] width 43 height 22
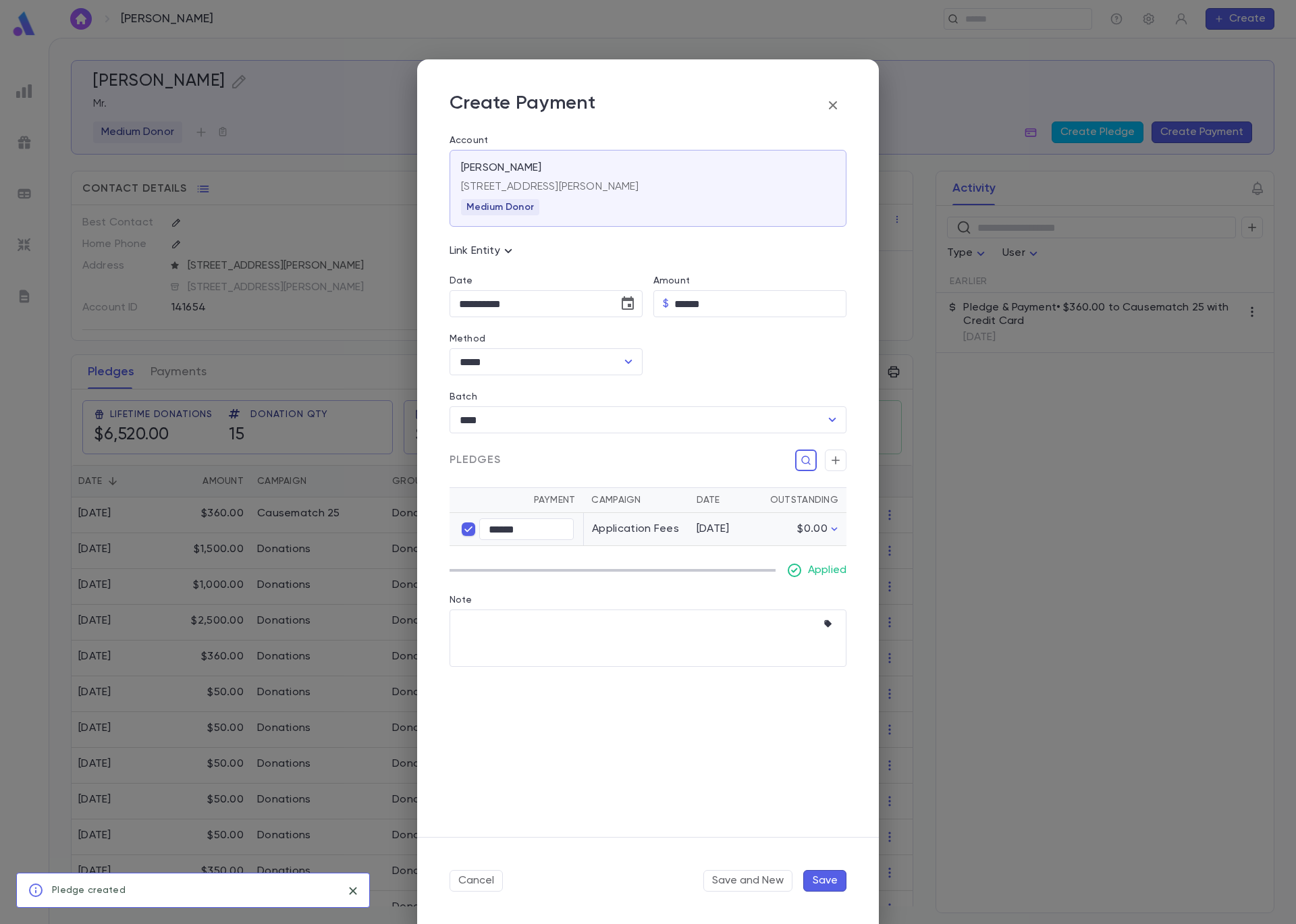
click at [820, 869] on div "Cancel Save and New Save" at bounding box center [648, 880] width 462 height 87
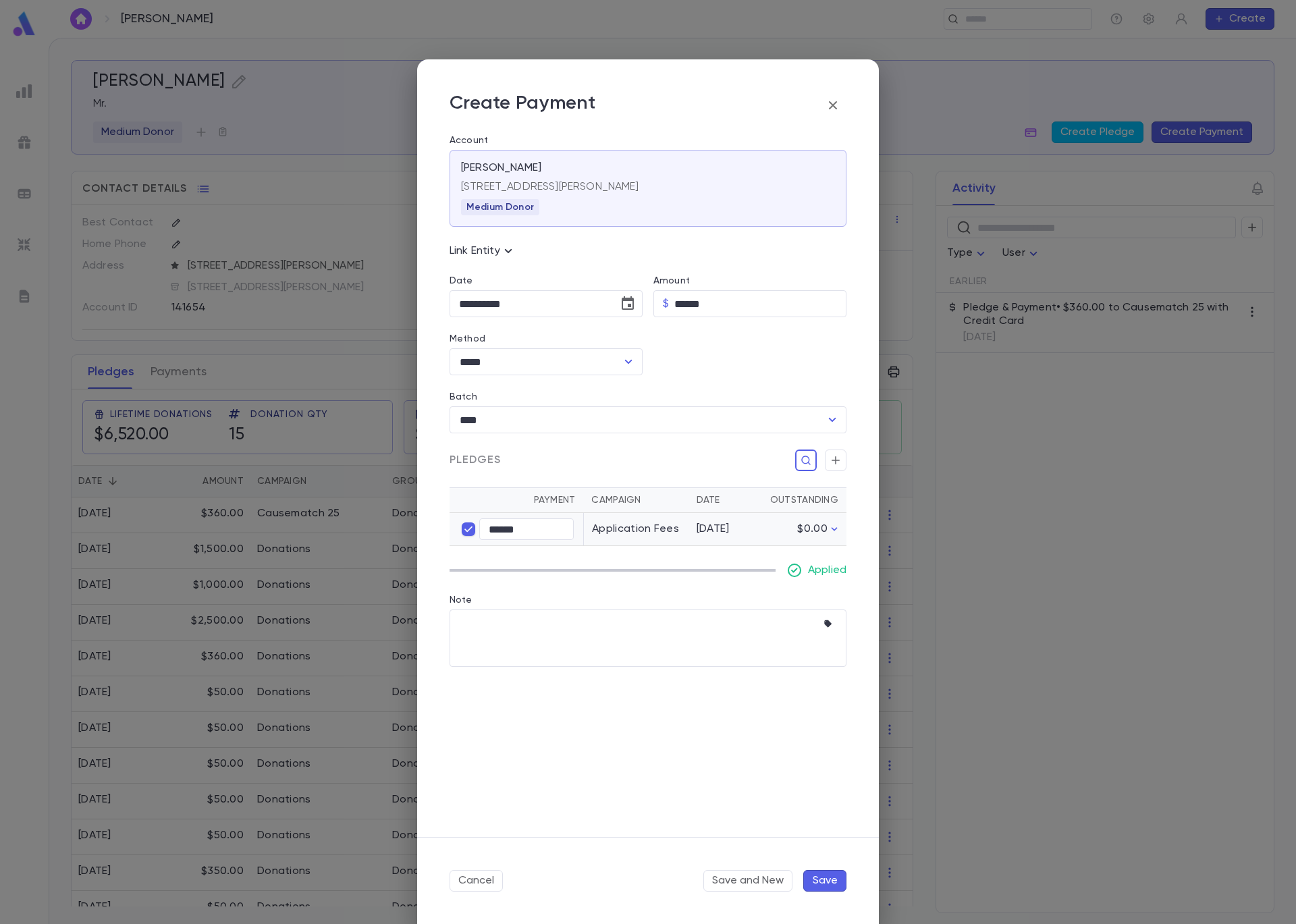
click at [825, 884] on button "Save" at bounding box center [825, 881] width 43 height 22
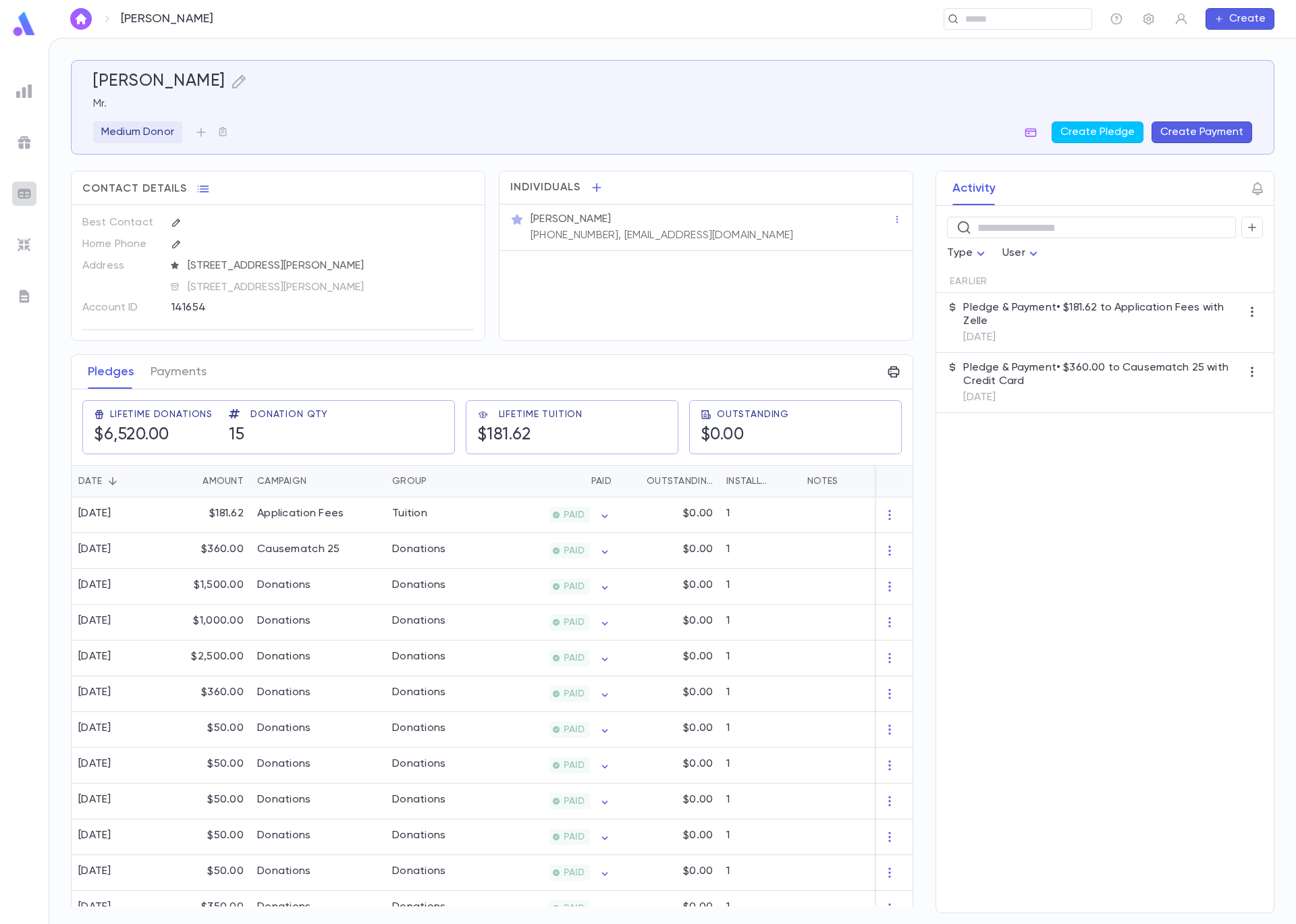
click at [26, 196] on img at bounding box center [24, 193] width 16 height 16
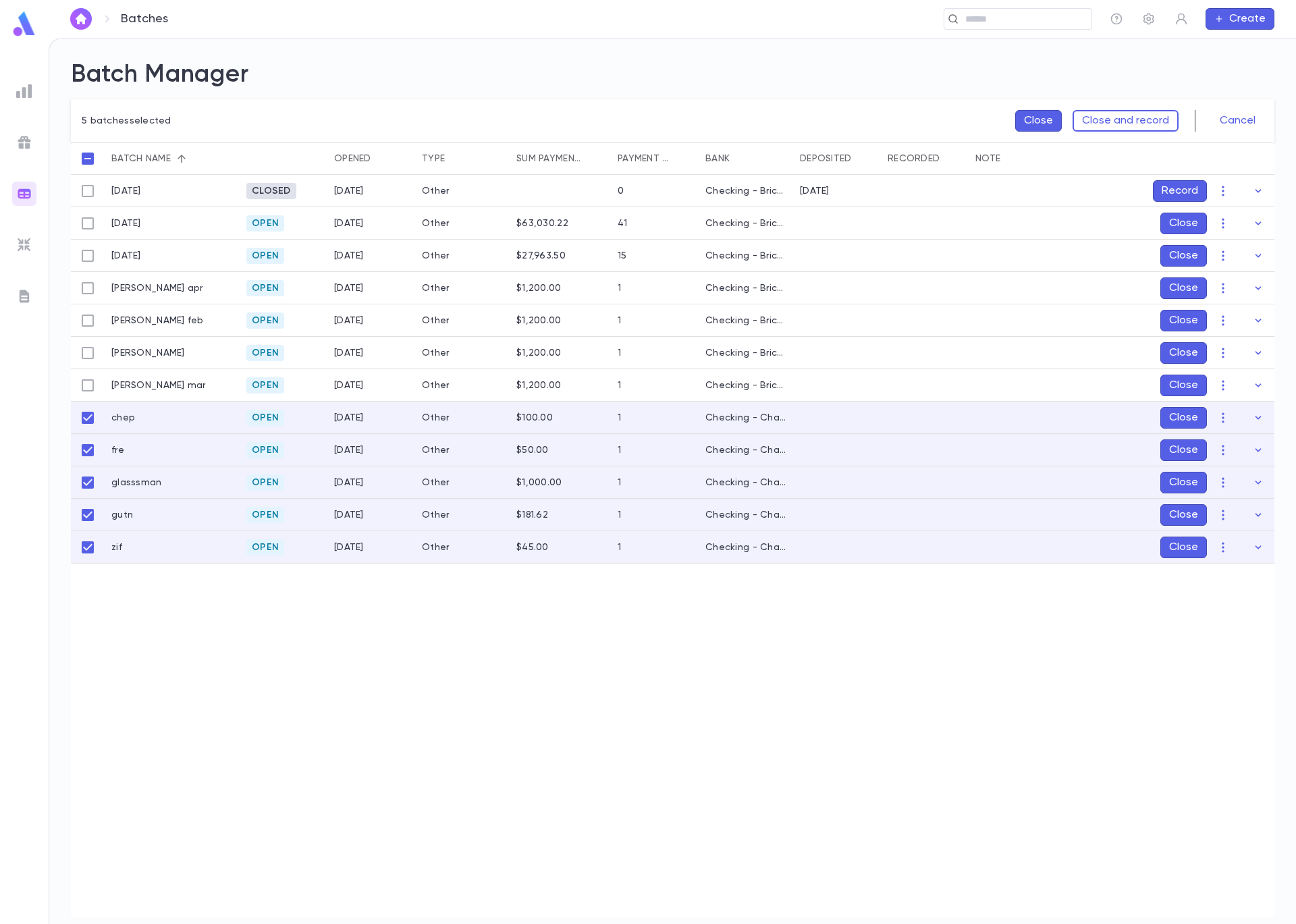
click at [1042, 125] on button "Close" at bounding box center [1039, 121] width 47 height 22
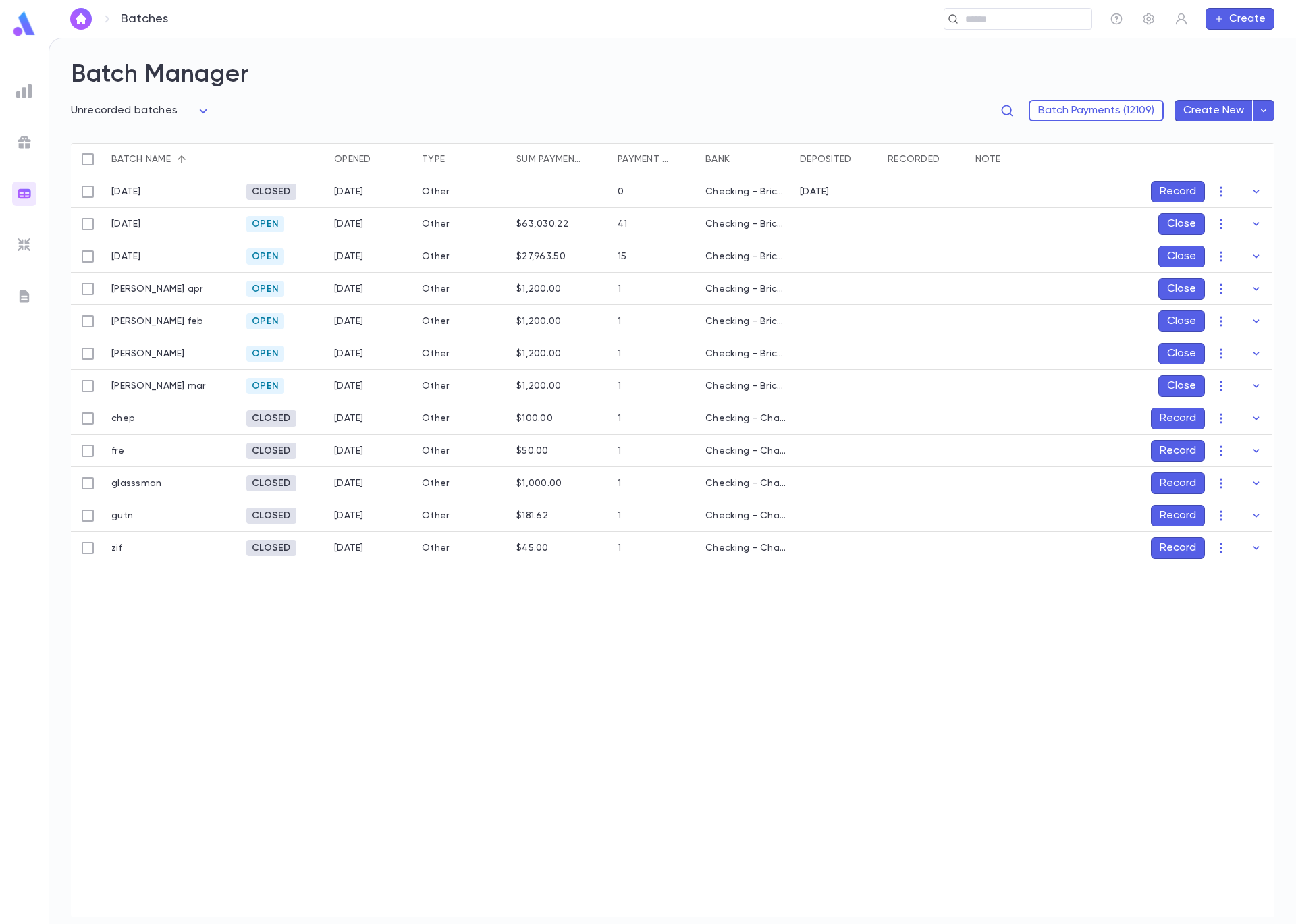
click at [1185, 418] on button "Record" at bounding box center [1178, 418] width 54 height 22
click at [1238, 511] on icon "Choose date, selected date is Sep 5, 2025" at bounding box center [1232, 507] width 12 height 13
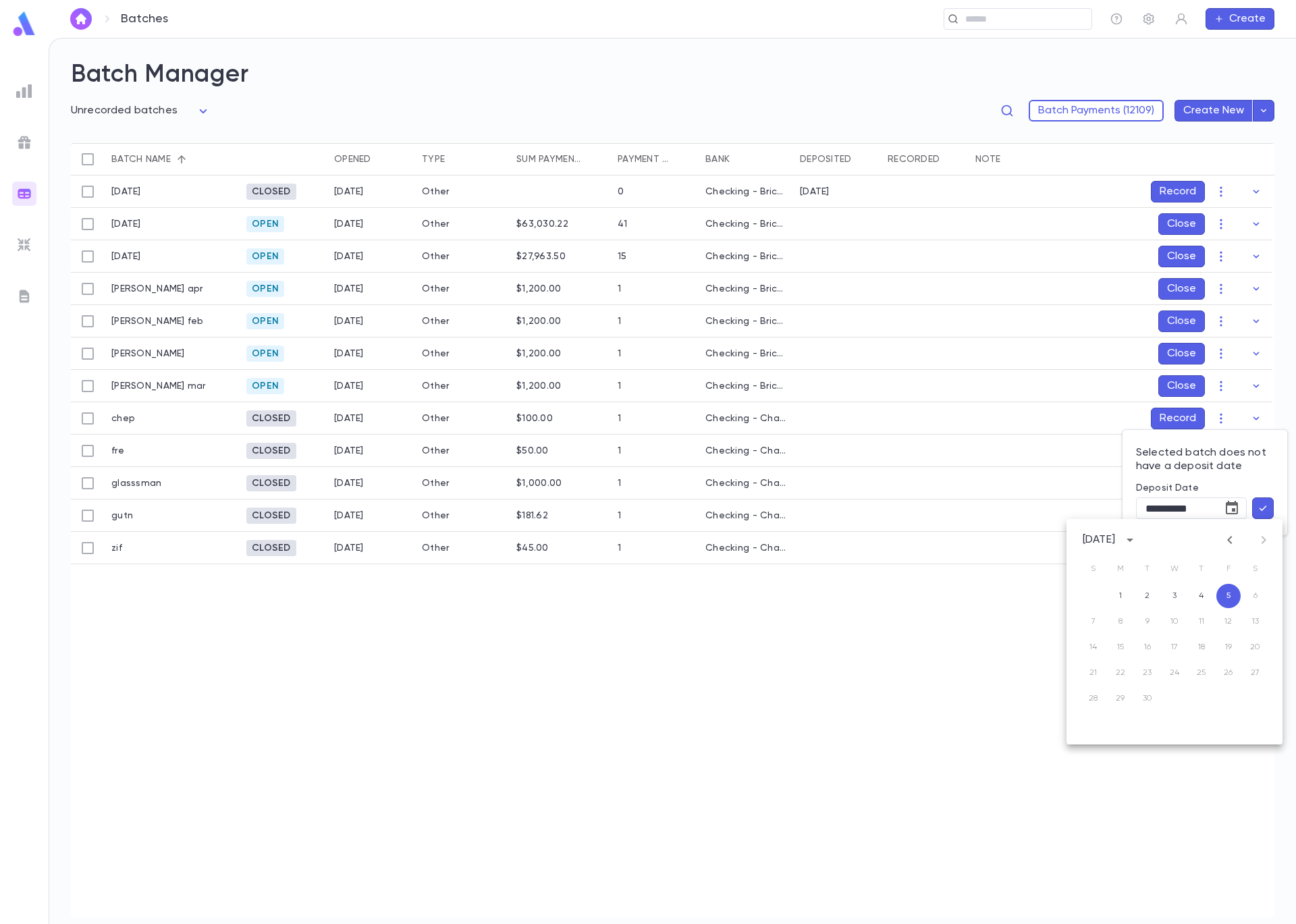
click at [1234, 542] on icon "Previous month" at bounding box center [1230, 540] width 16 height 16
click at [1226, 535] on icon "Previous month" at bounding box center [1230, 540] width 16 height 16
click at [1229, 541] on icon "Previous month" at bounding box center [1230, 540] width 5 height 8
click at [1181, 696] on button "28" at bounding box center [1174, 698] width 24 height 24
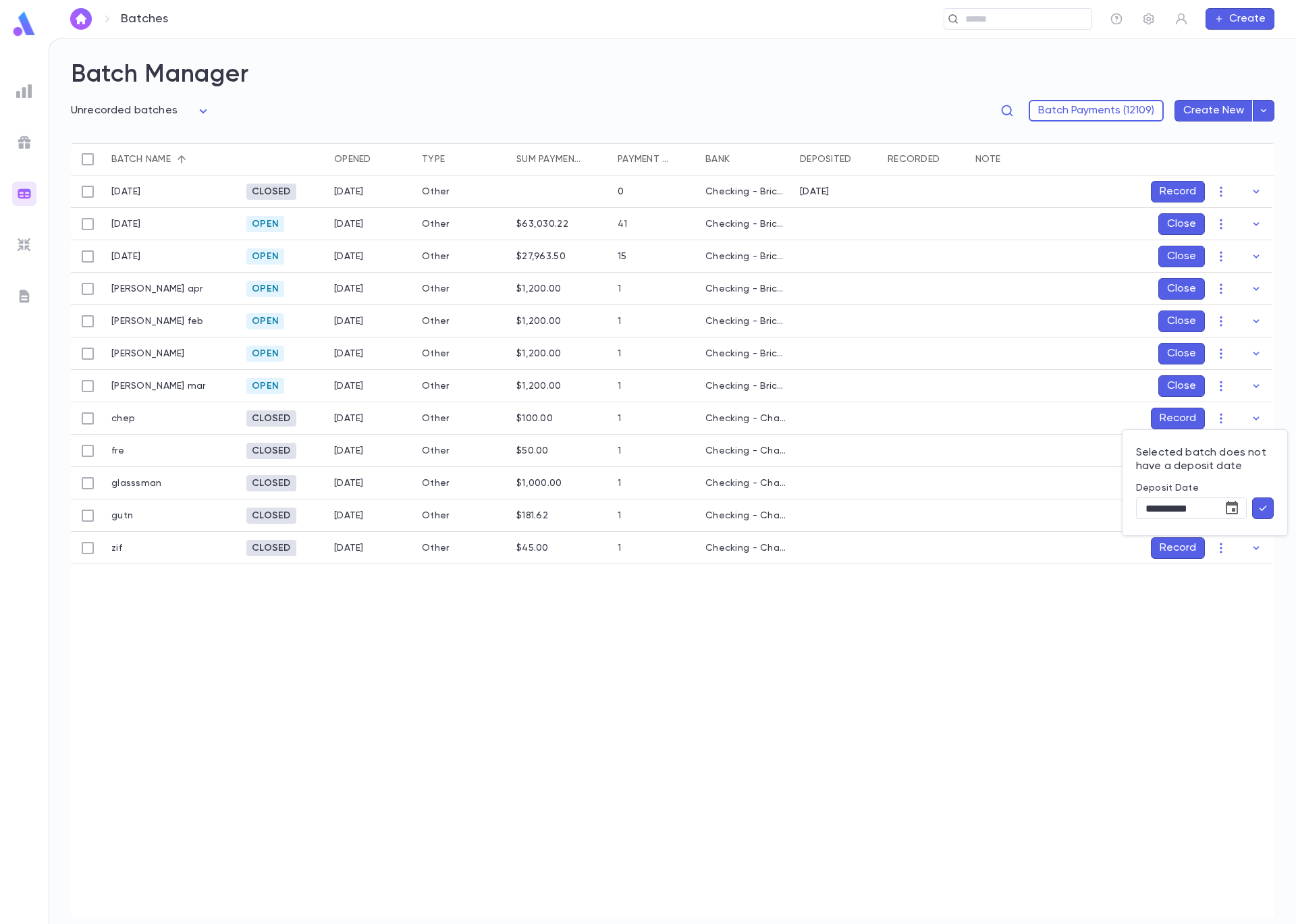
click at [1266, 510] on icon "button" at bounding box center [1263, 508] width 12 height 13
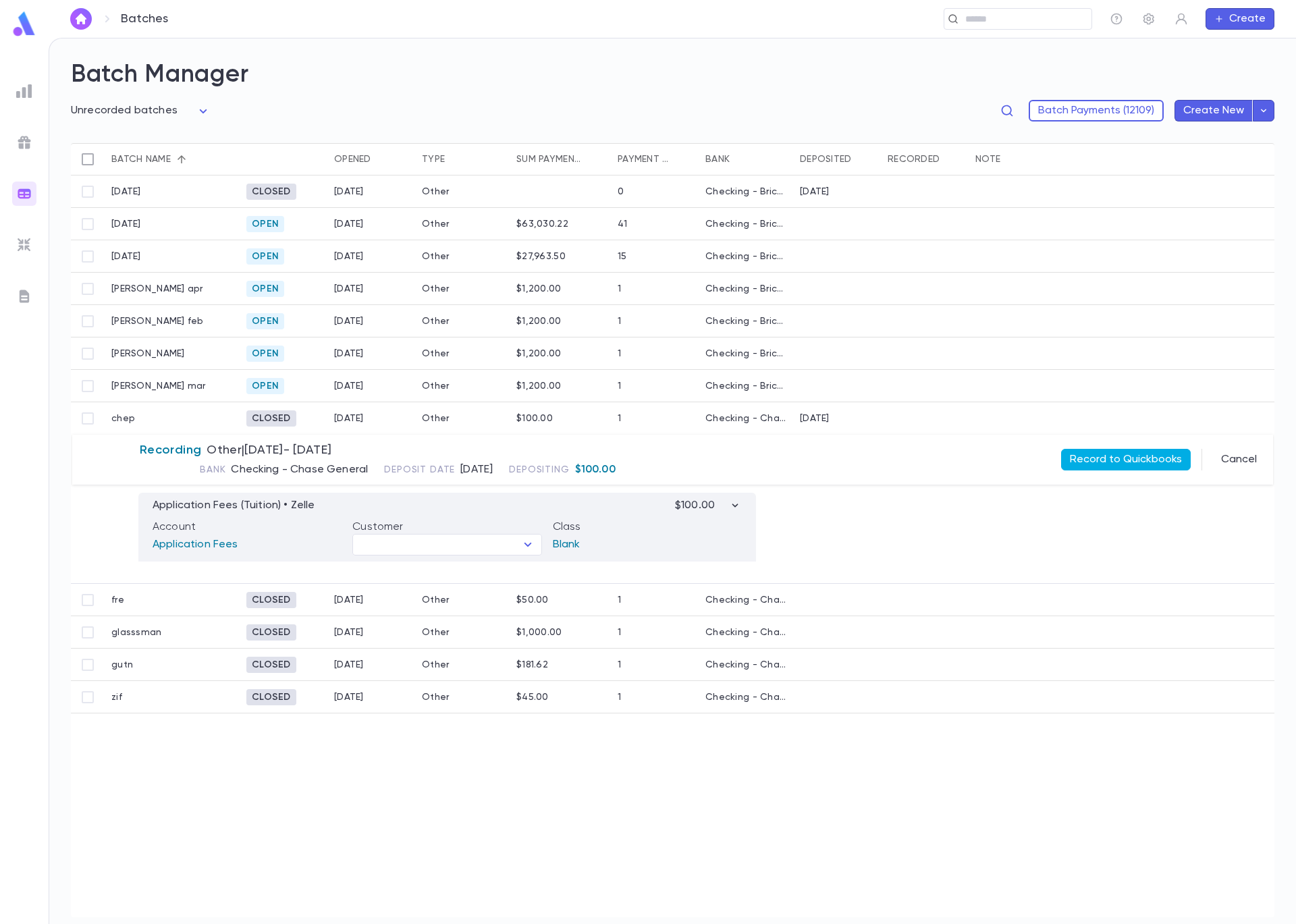
click at [1096, 464] on button "Record to Quickbooks" at bounding box center [1126, 460] width 129 height 22
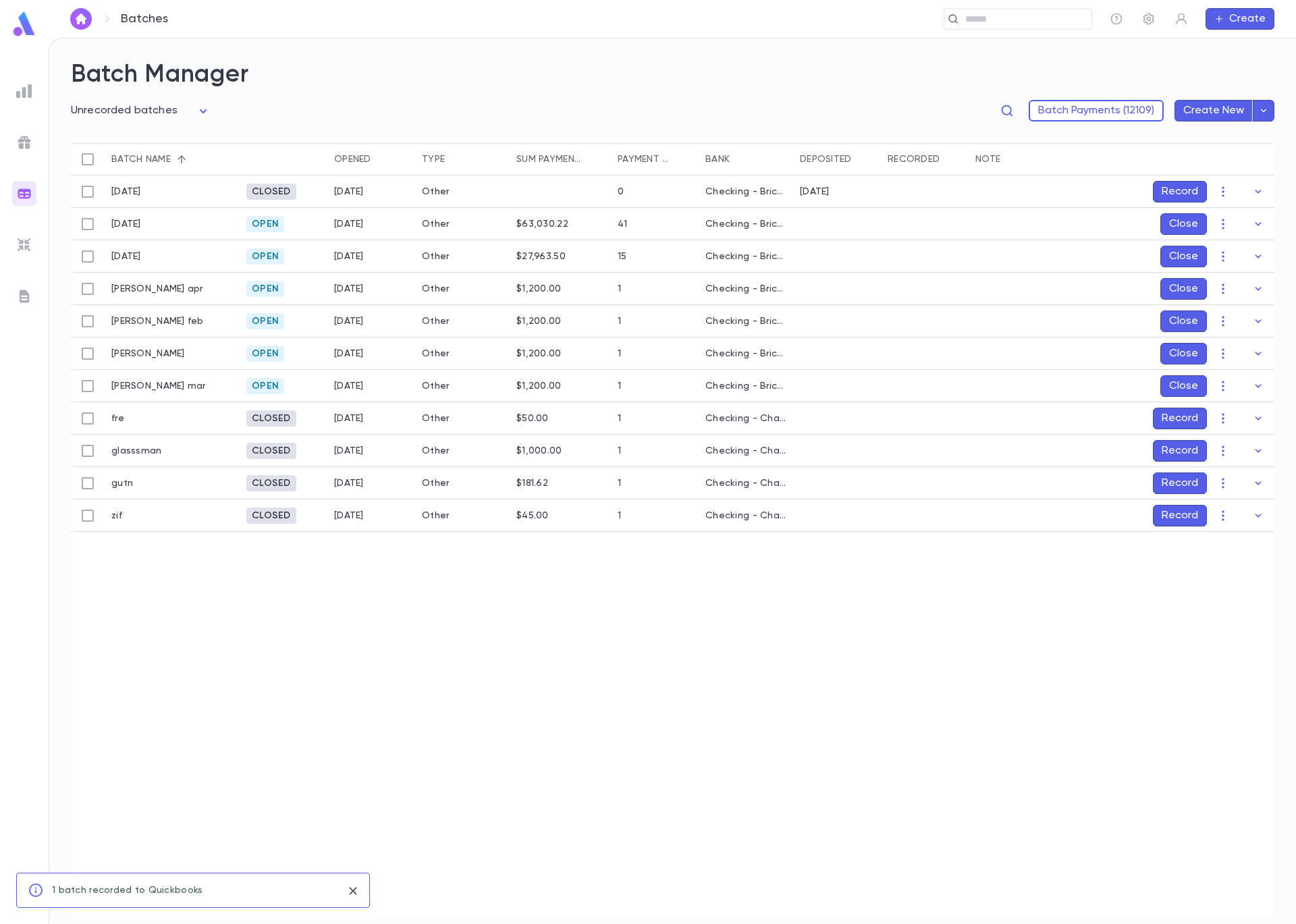
click at [1164, 423] on button "Record" at bounding box center [1180, 418] width 54 height 22
click at [1229, 512] on icon "Choose date, selected date is Sep 5, 2025" at bounding box center [1231, 508] width 16 height 16
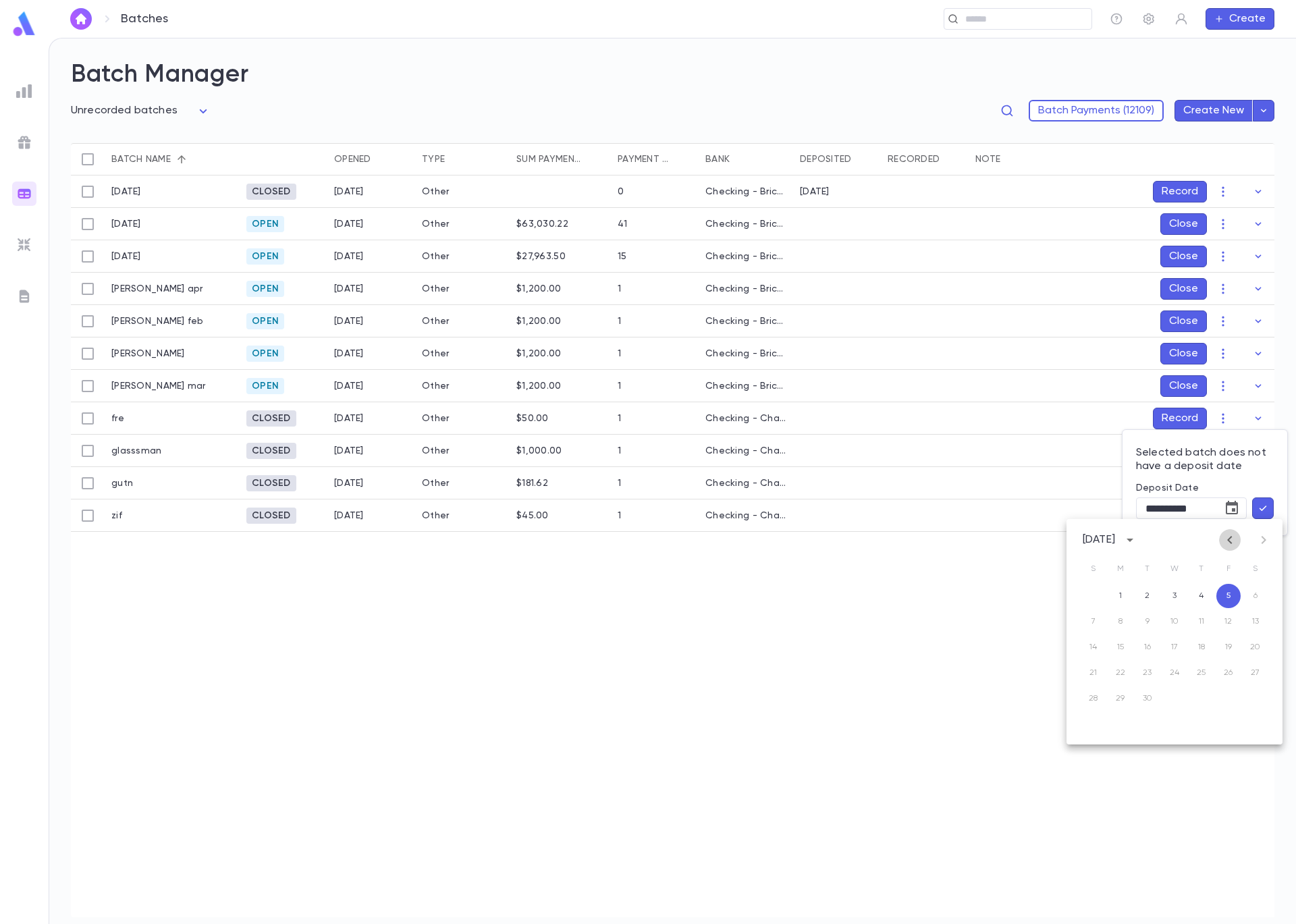
click at [1220, 541] on button "Previous month" at bounding box center [1230, 540] width 22 height 22
click at [1218, 542] on div "[DATE]" at bounding box center [1174, 540] width 216 height 20
click at [1219, 542] on button "Previous month" at bounding box center [1230, 540] width 22 height 22
click at [1219, 541] on button "Previous month" at bounding box center [1230, 540] width 22 height 22
click at [1206, 601] on button "5" at bounding box center [1201, 595] width 24 height 24
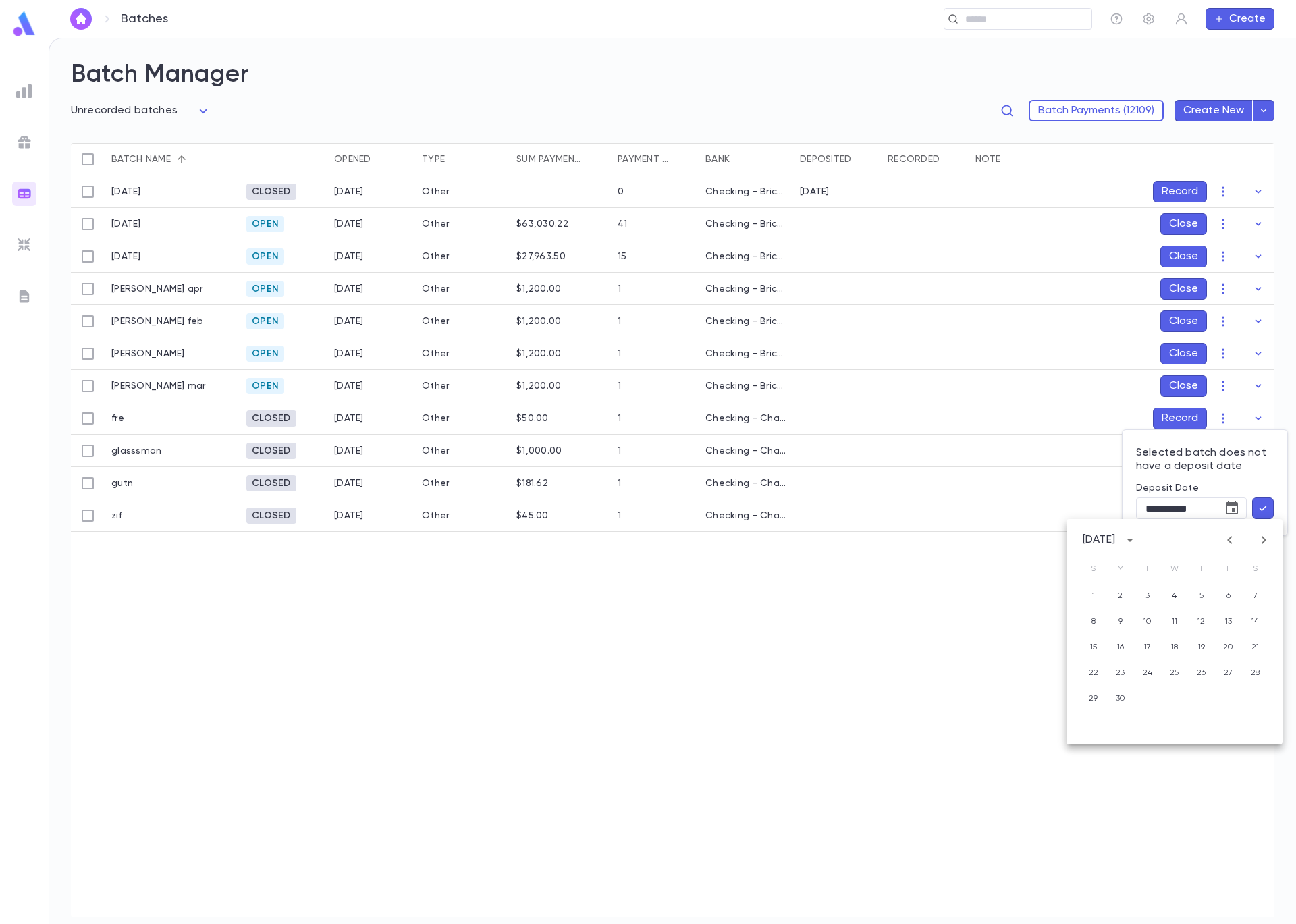
type input "**********"
click at [1265, 510] on icon "button" at bounding box center [1263, 508] width 12 height 13
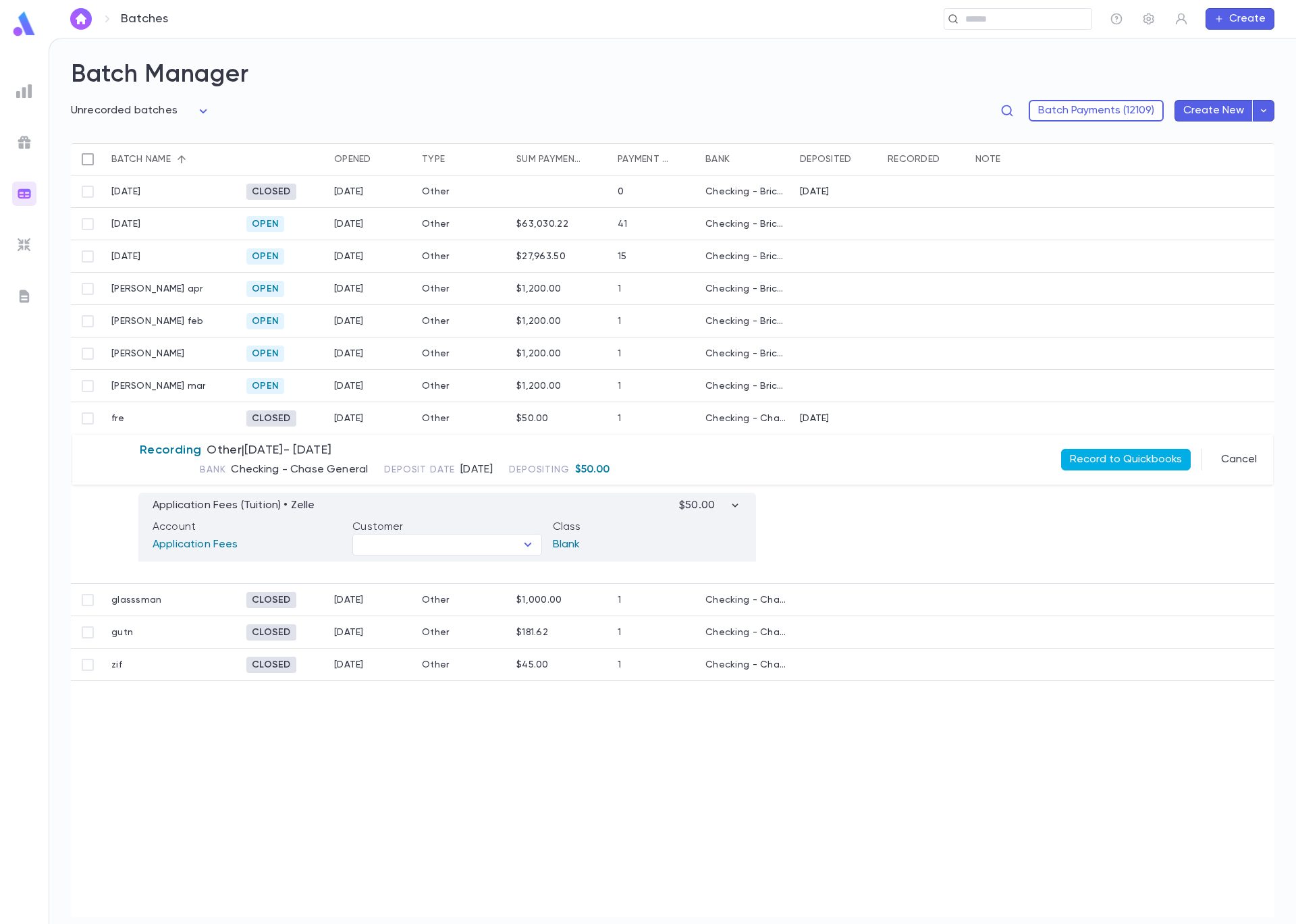
click at [1139, 457] on button "Record to Quickbooks" at bounding box center [1126, 460] width 129 height 22
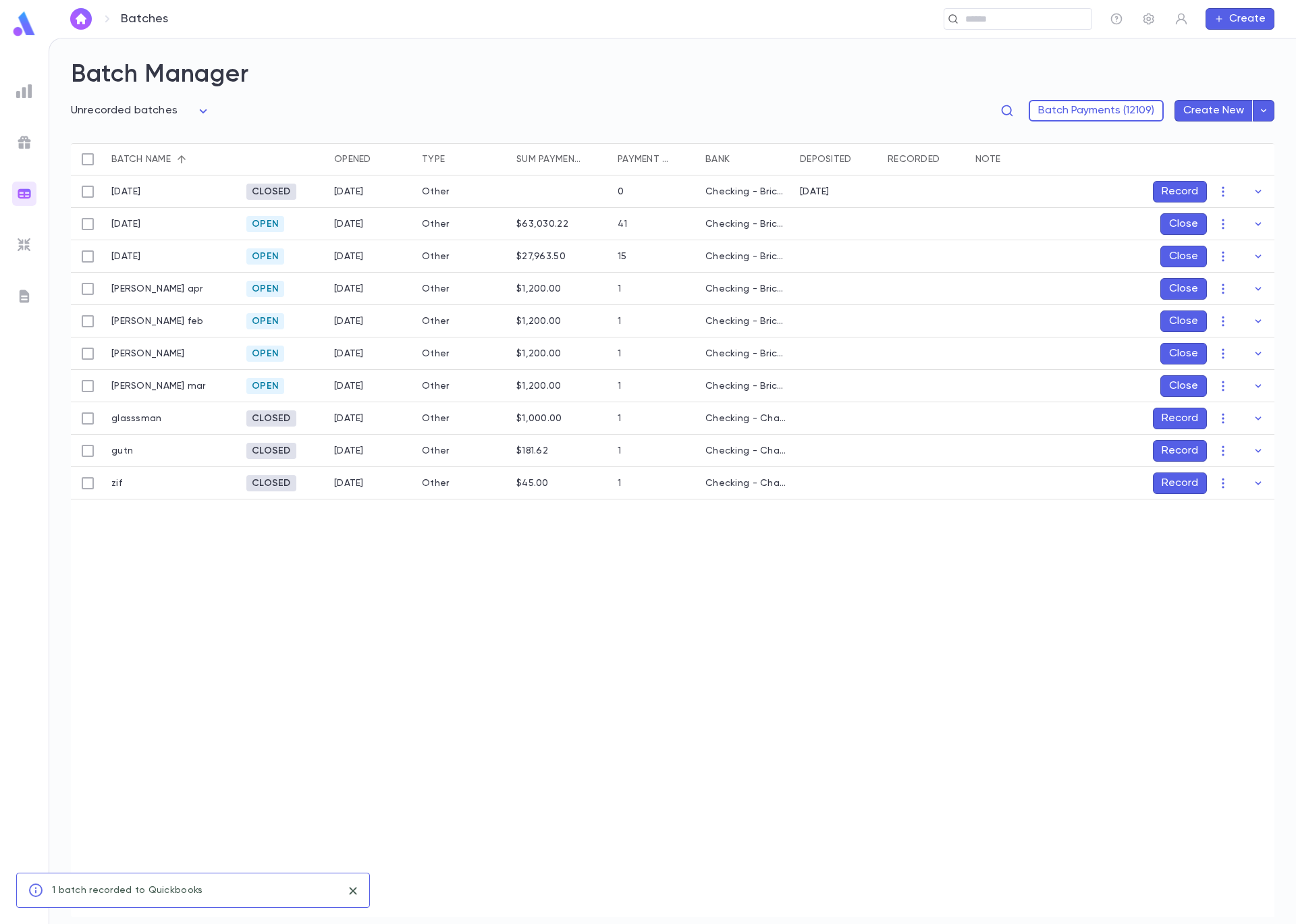
click at [1177, 417] on button "Record" at bounding box center [1180, 418] width 54 height 22
click at [1238, 504] on icon "Choose date, selected date is Sep 5, 2025" at bounding box center [1232, 507] width 12 height 13
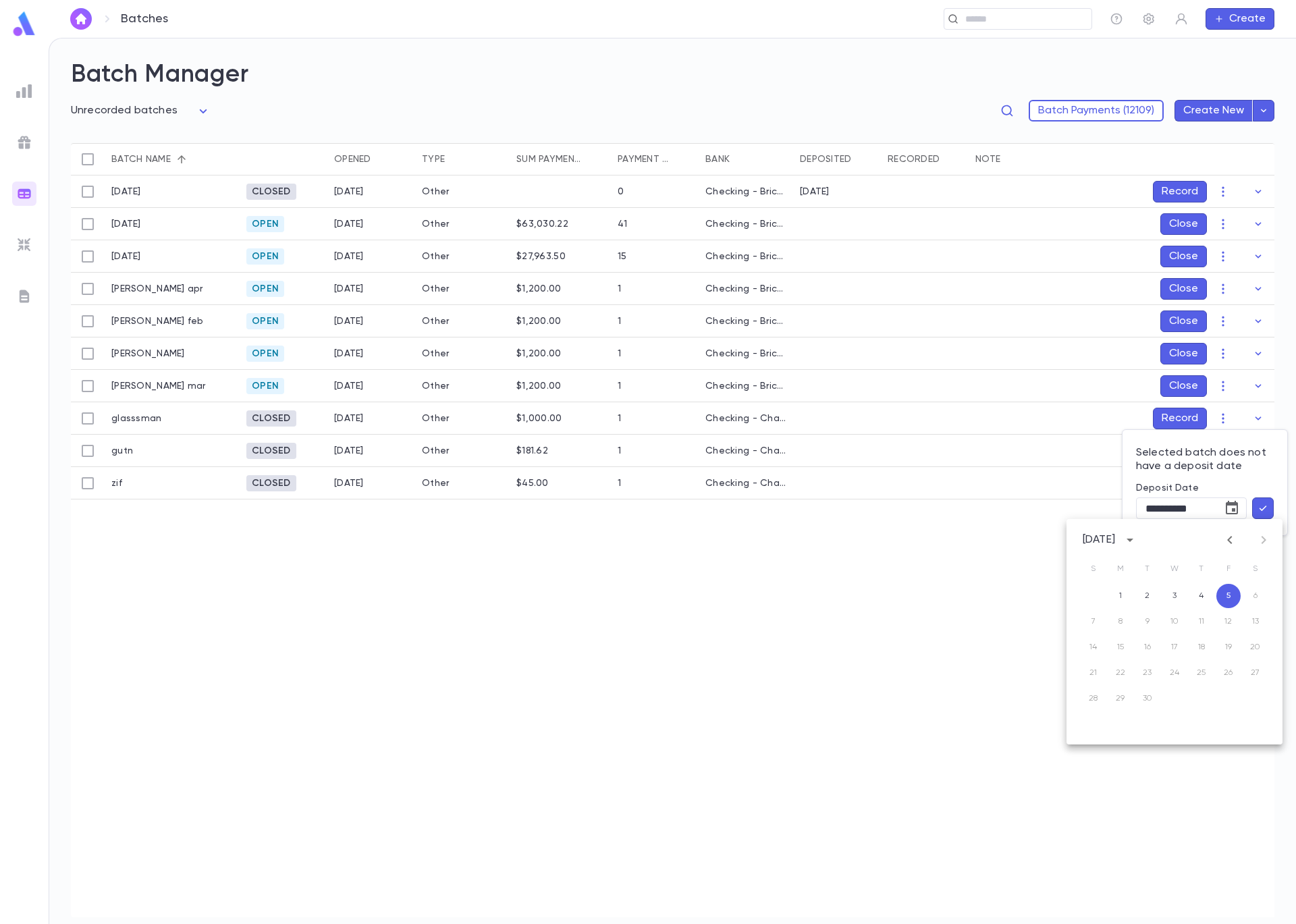
click at [1224, 545] on icon "Previous month" at bounding box center [1230, 540] width 16 height 16
click at [1226, 545] on icon "Previous month" at bounding box center [1230, 540] width 16 height 16
click at [1227, 545] on icon "Previous month" at bounding box center [1230, 540] width 16 height 16
click at [1227, 545] on icon "Previous month" at bounding box center [1230, 540] width 16 height 16
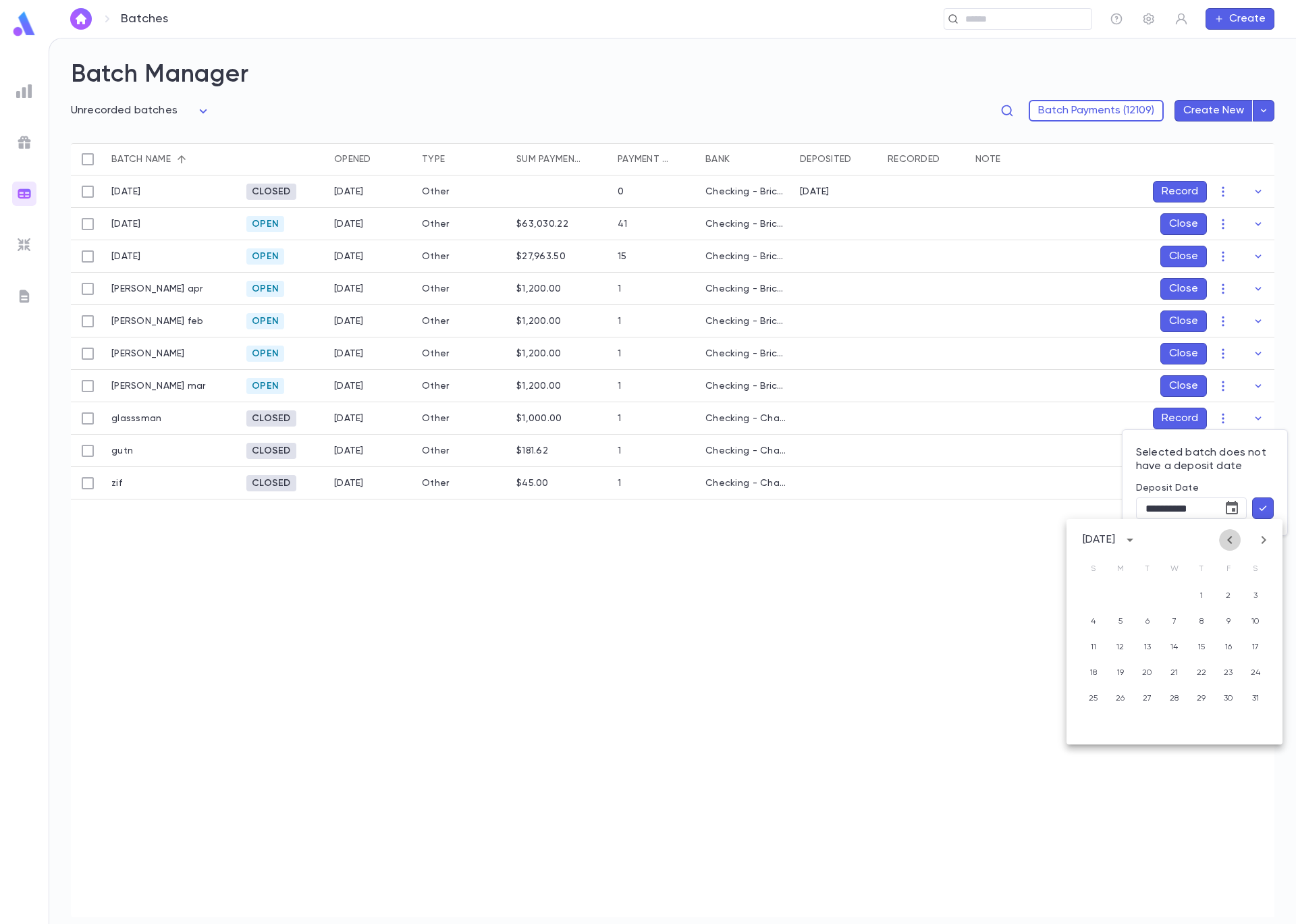
click at [1227, 544] on icon "Previous month" at bounding box center [1230, 540] width 16 height 16
click at [1259, 541] on icon "Next month" at bounding box center [1263, 540] width 16 height 16
click at [1265, 547] on icon "Next month" at bounding box center [1263, 540] width 16 height 16
click at [1177, 654] on button "14" at bounding box center [1174, 647] width 24 height 24
type input "**********"
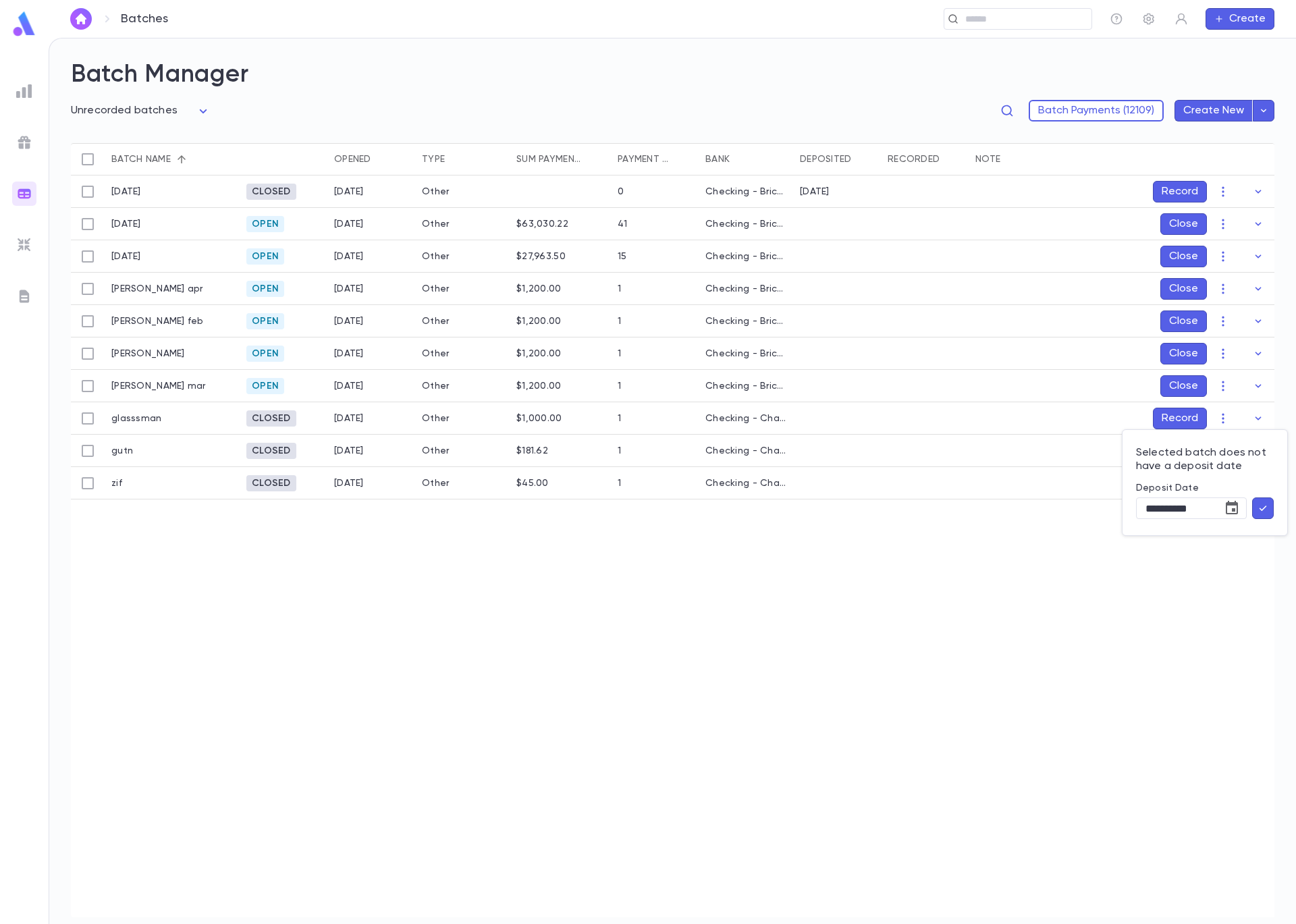
click at [1269, 511] on icon "button" at bounding box center [1263, 508] width 12 height 13
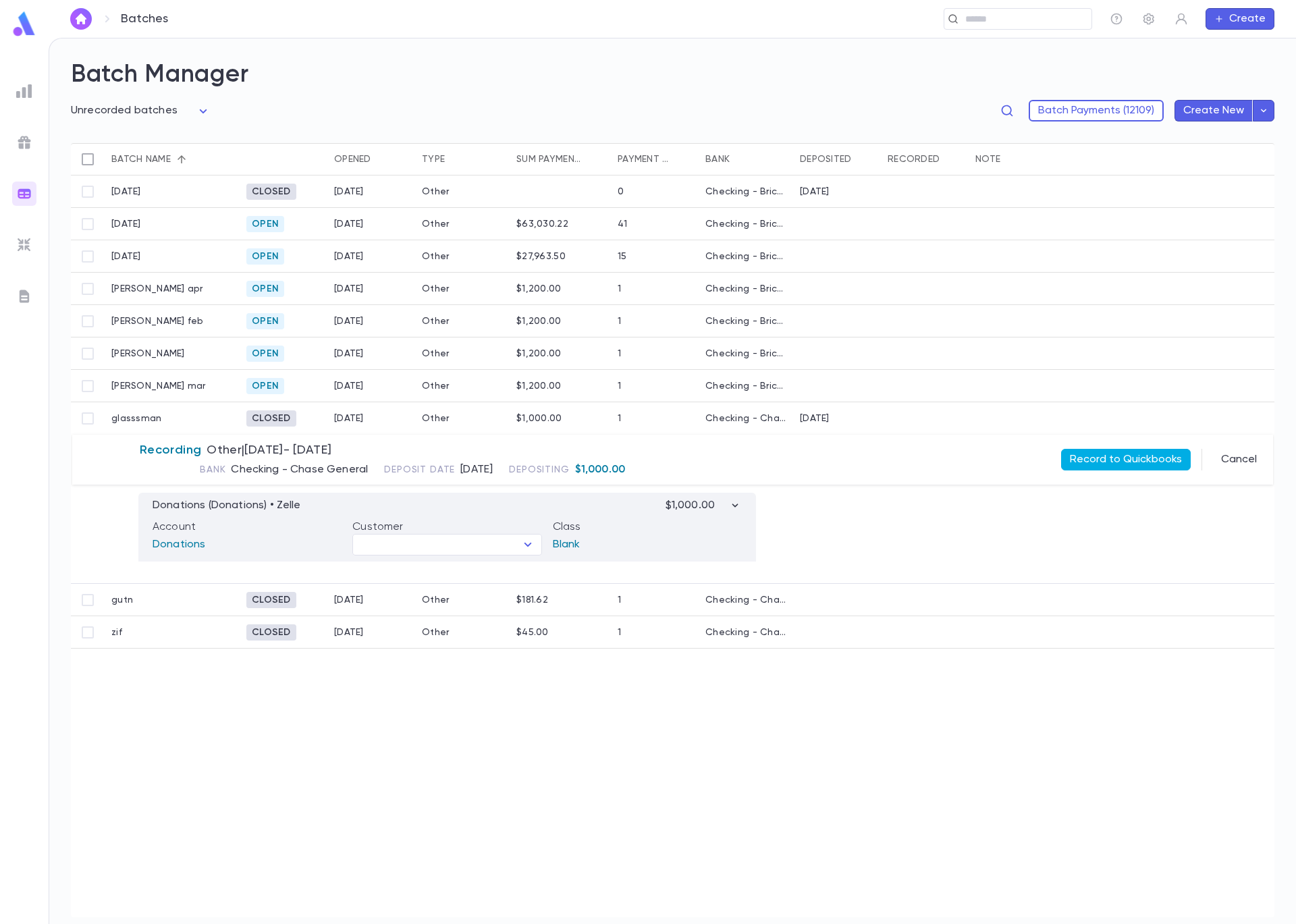
click at [1112, 457] on button "Record to Quickbooks" at bounding box center [1126, 460] width 129 height 22
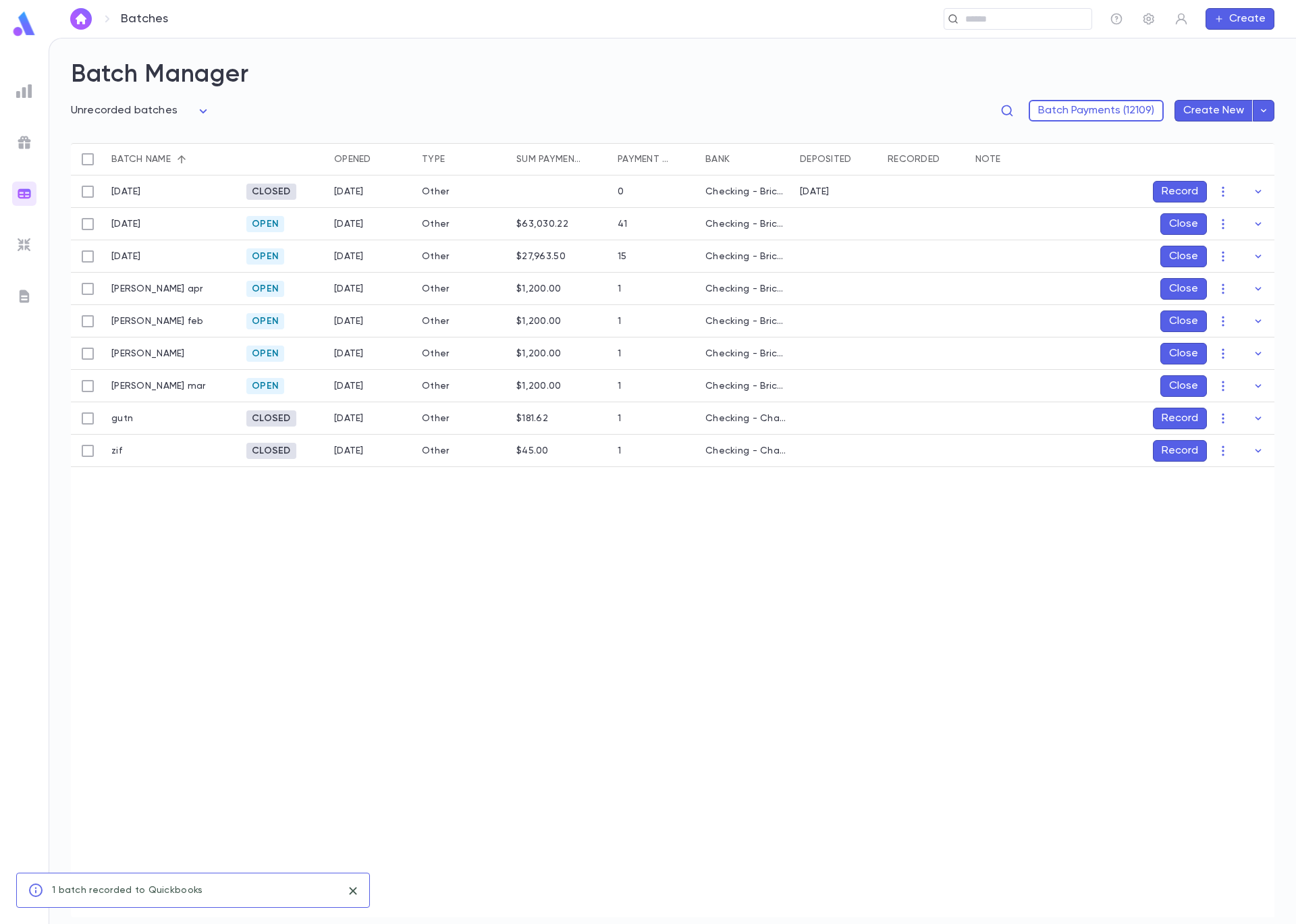
click at [1192, 417] on button "Record" at bounding box center [1180, 418] width 54 height 22
click at [1228, 508] on icon "Choose date, selected date is Sep 5, 2025" at bounding box center [1231, 508] width 16 height 16
click at [1229, 534] on icon "Previous month" at bounding box center [1230, 540] width 16 height 16
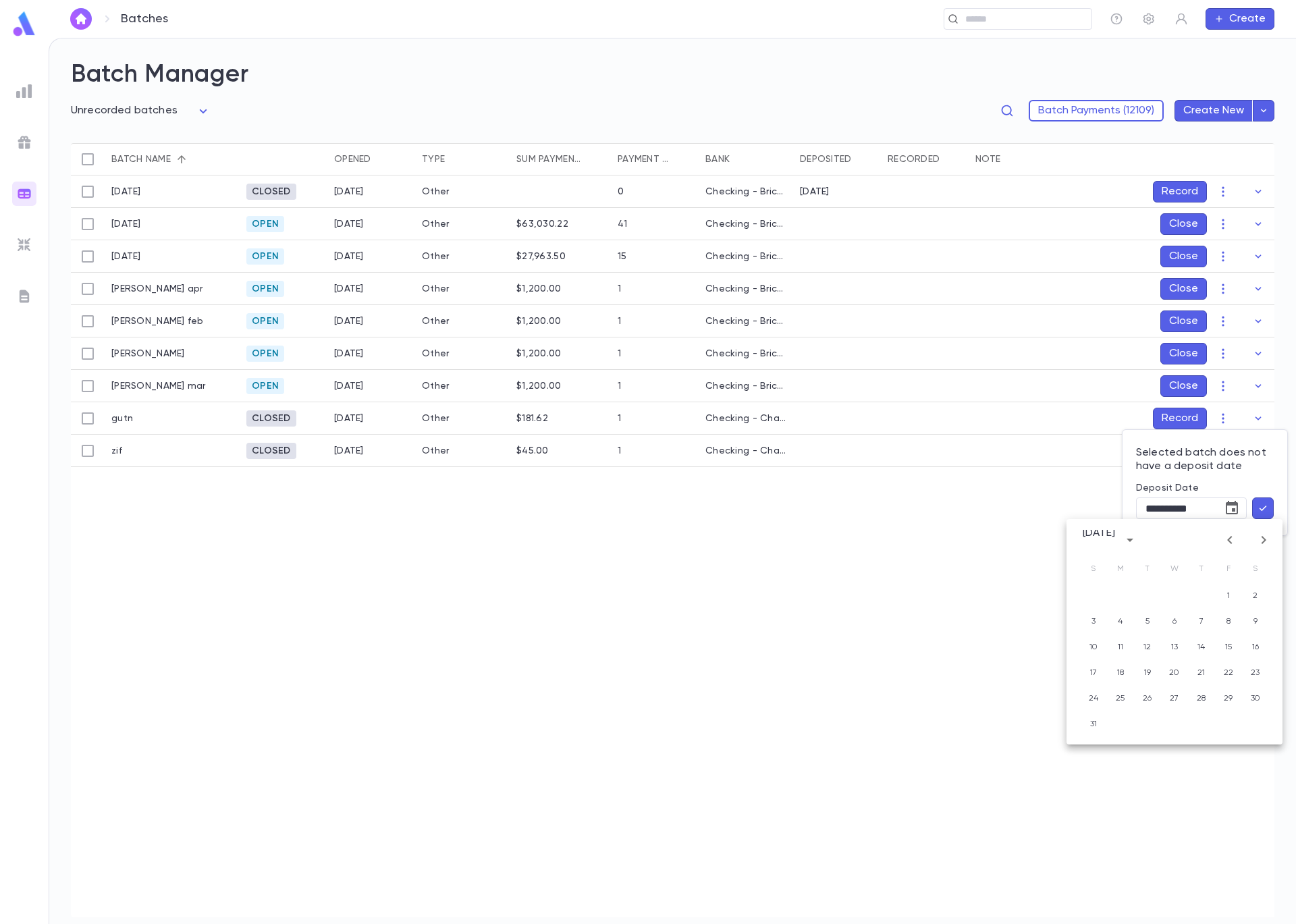
click at [1229, 534] on icon "Previous month" at bounding box center [1230, 540] width 16 height 16
click at [1123, 700] on button "28" at bounding box center [1120, 698] width 24 height 24
type input "**********"
click at [1270, 510] on button "button" at bounding box center [1263, 508] width 22 height 22
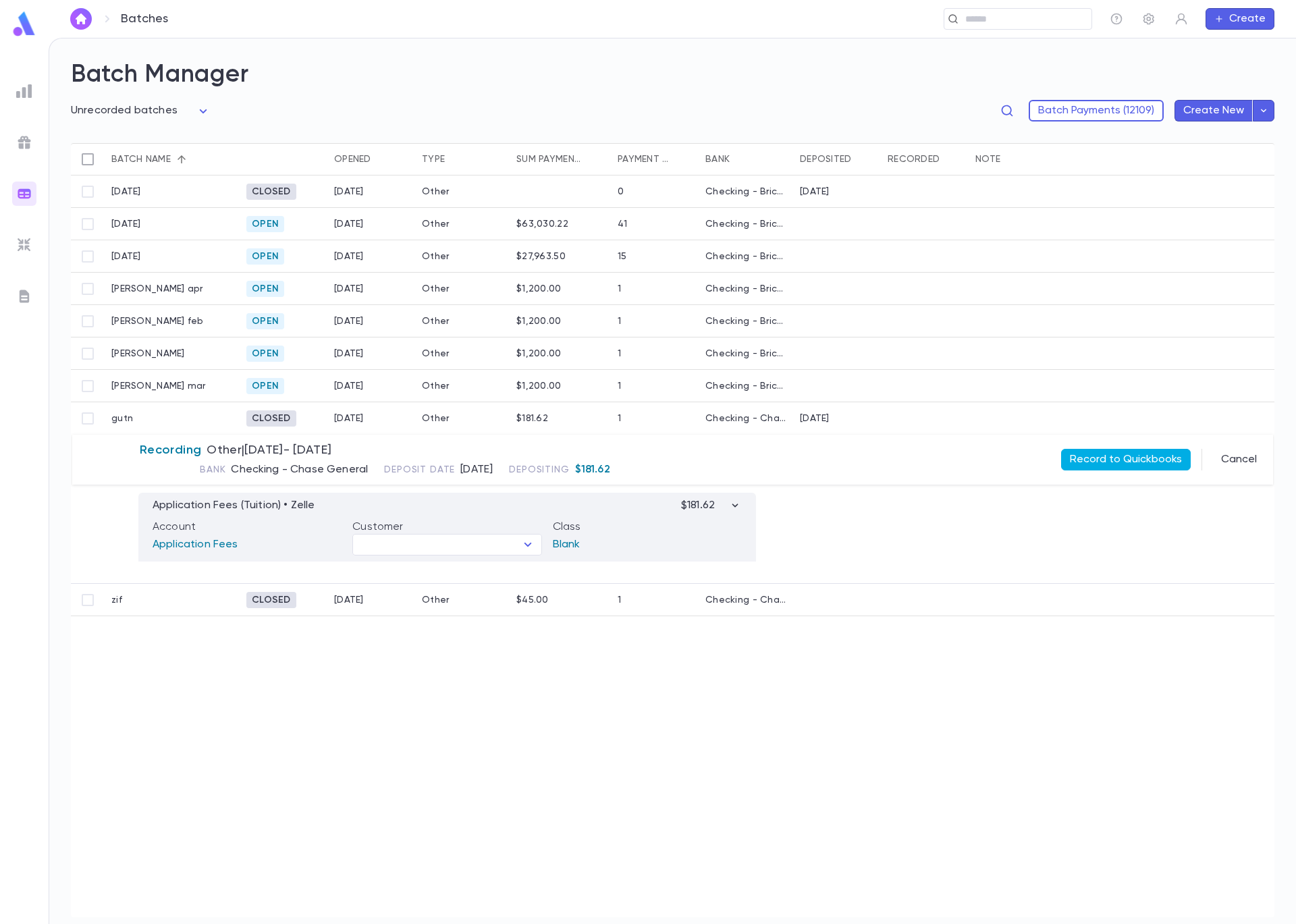
click at [1100, 460] on button "Record to Quickbooks" at bounding box center [1126, 460] width 129 height 22
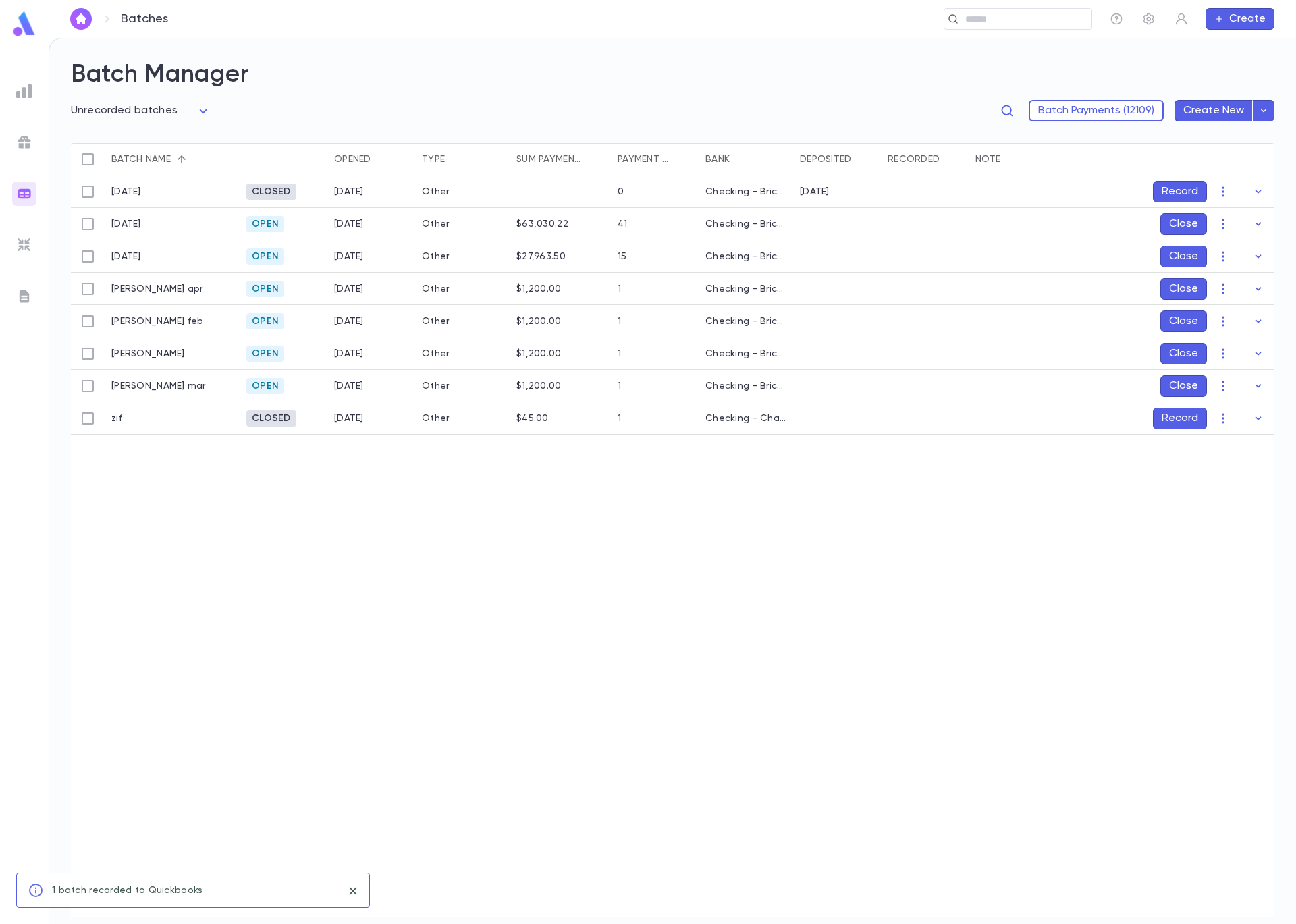
click at [1182, 416] on button "Record" at bounding box center [1180, 418] width 54 height 22
click at [1231, 504] on icon "Choose date, selected date is Sep 5, 2025" at bounding box center [1232, 507] width 12 height 13
click at [1227, 540] on icon "Previous month" at bounding box center [1230, 540] width 16 height 16
click at [1225, 541] on icon "Previous month" at bounding box center [1230, 540] width 16 height 16
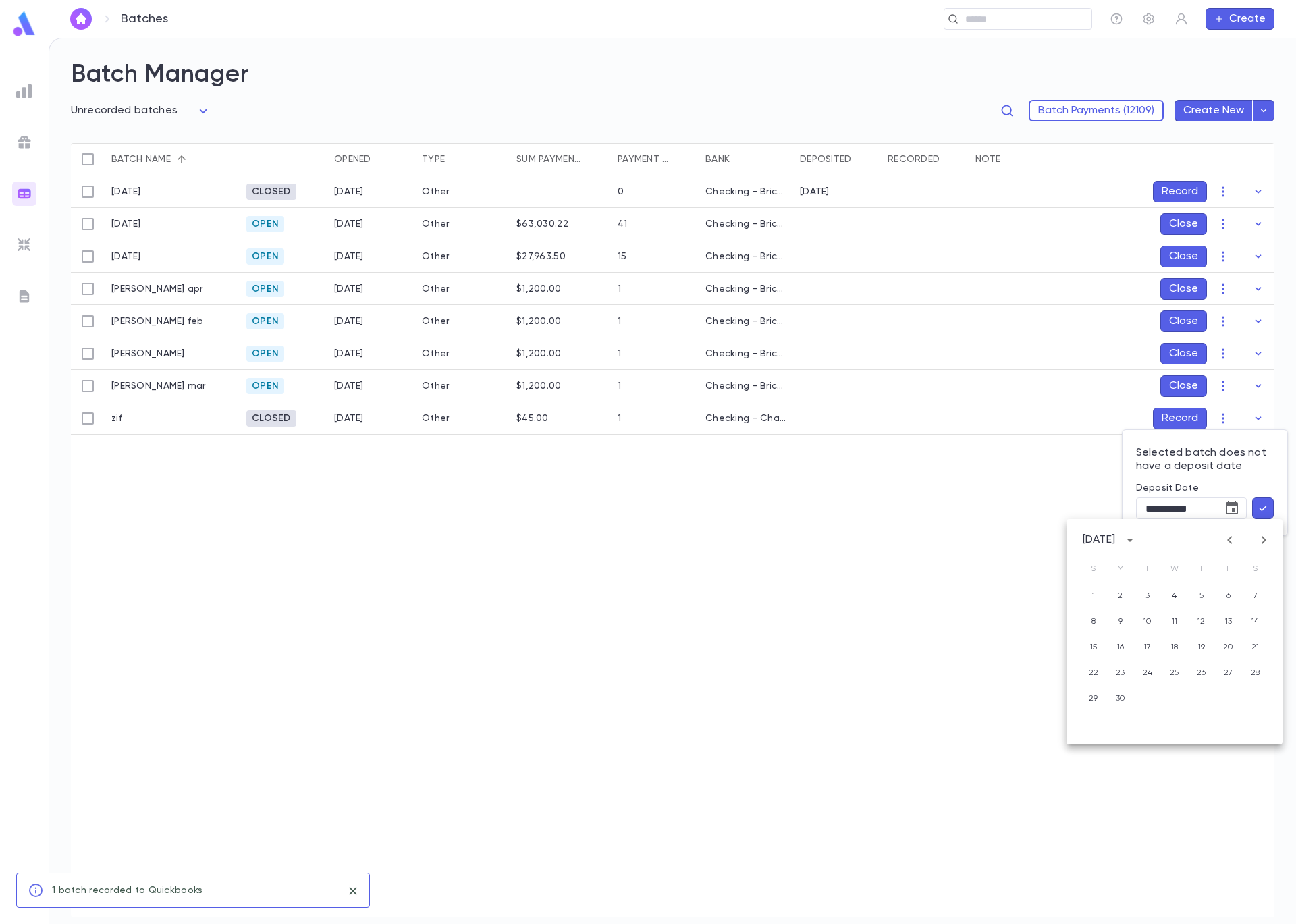
click at [1225, 541] on icon "Previous month" at bounding box center [1230, 540] width 16 height 16
click at [1201, 675] on button "22" at bounding box center [1201, 672] width 24 height 24
type input "**********"
click at [1258, 510] on icon "button" at bounding box center [1263, 508] width 12 height 13
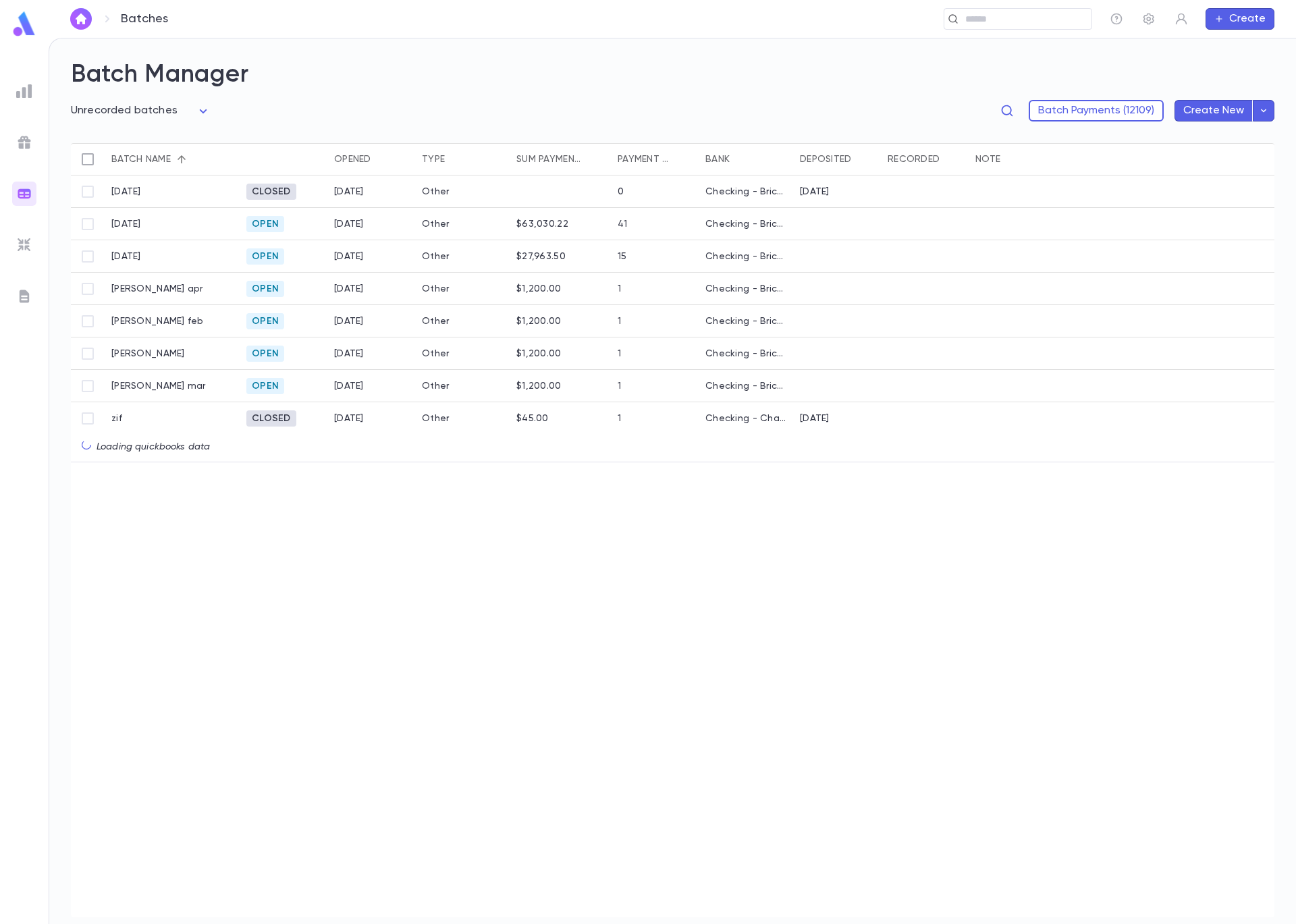
click at [1192, 416] on div at bounding box center [1188, 418] width 171 height 33
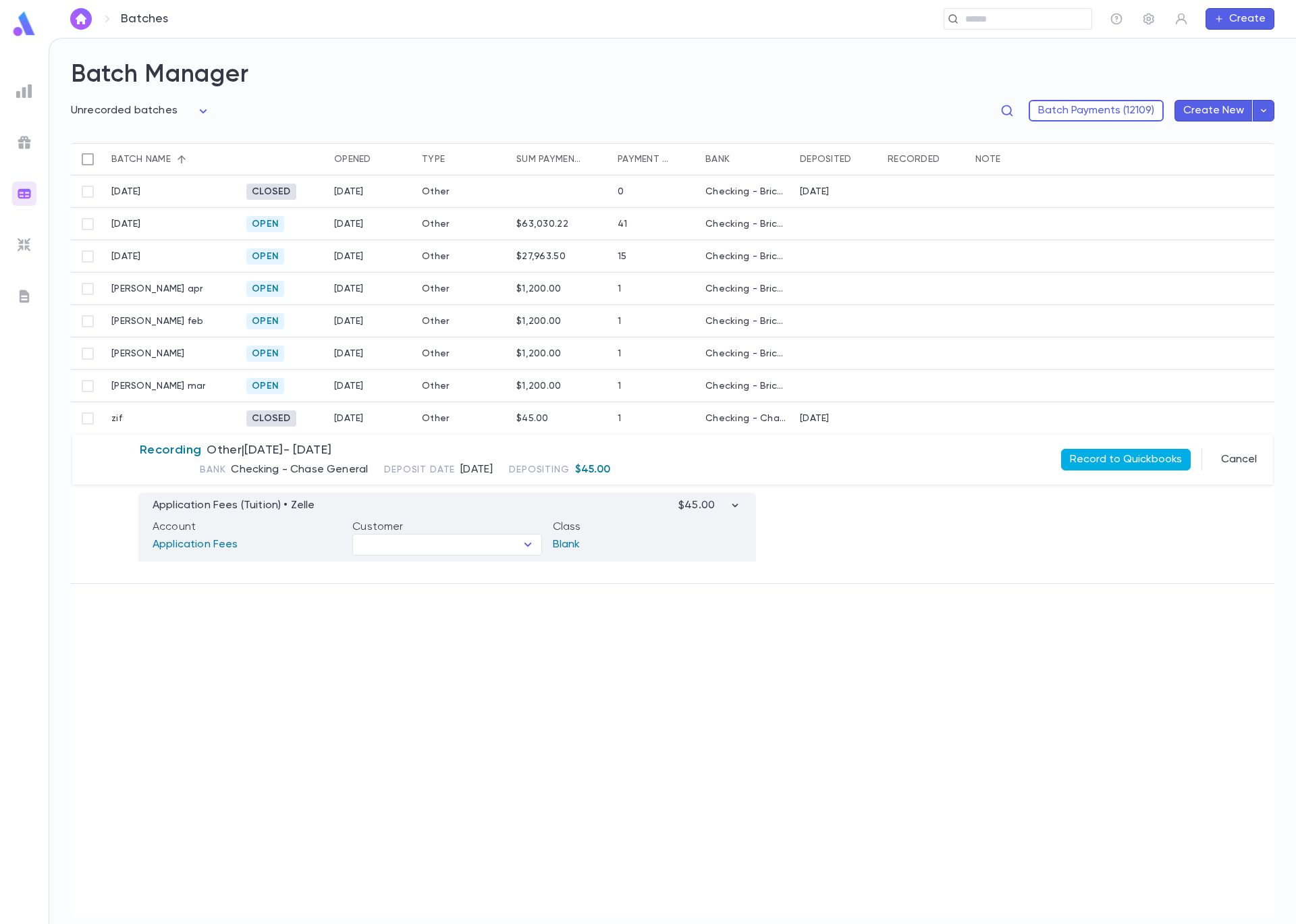
click at [1159, 459] on button "Record to Quickbooks" at bounding box center [1126, 460] width 129 height 22
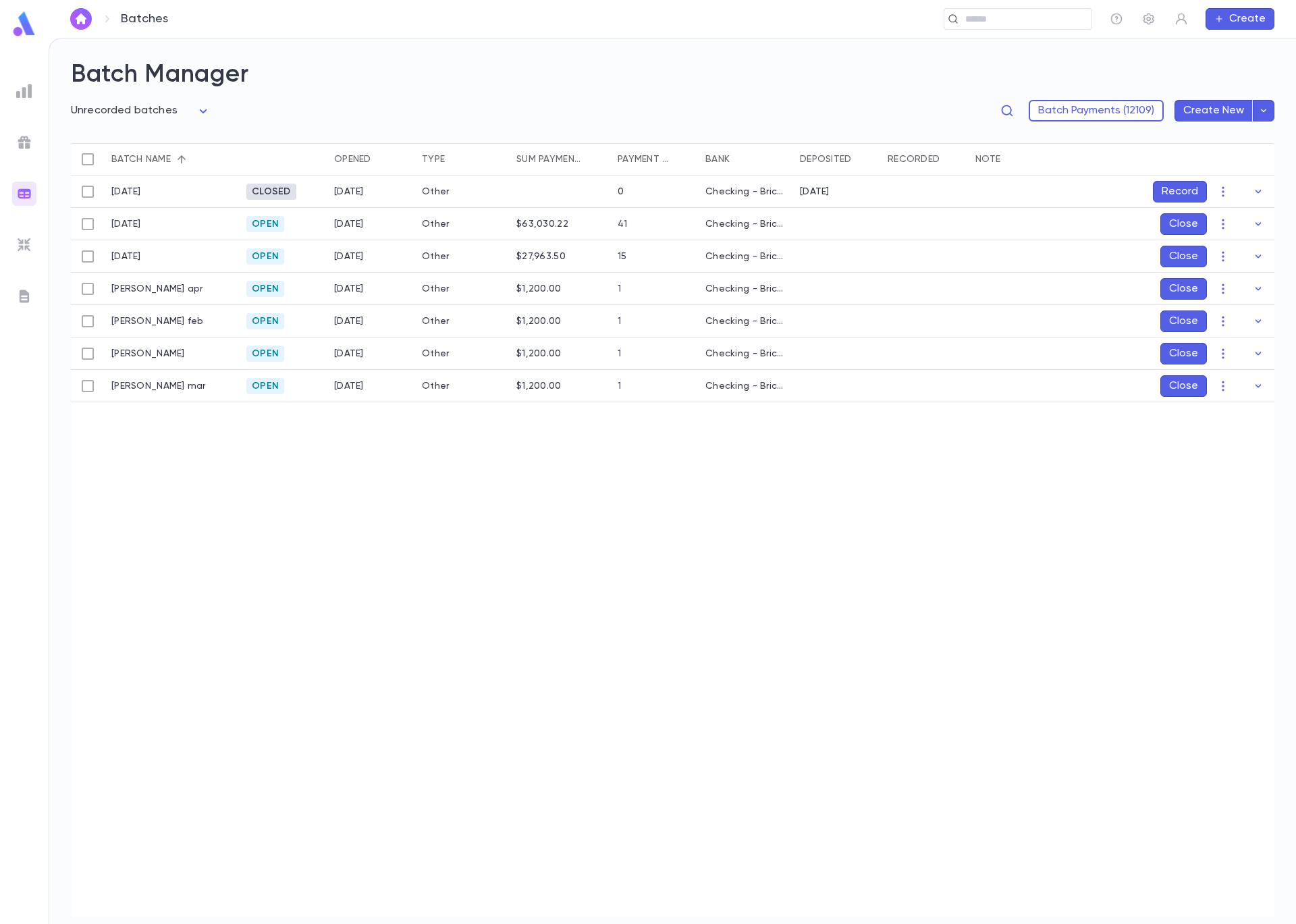
click at [24, 98] on img at bounding box center [24, 91] width 16 height 16
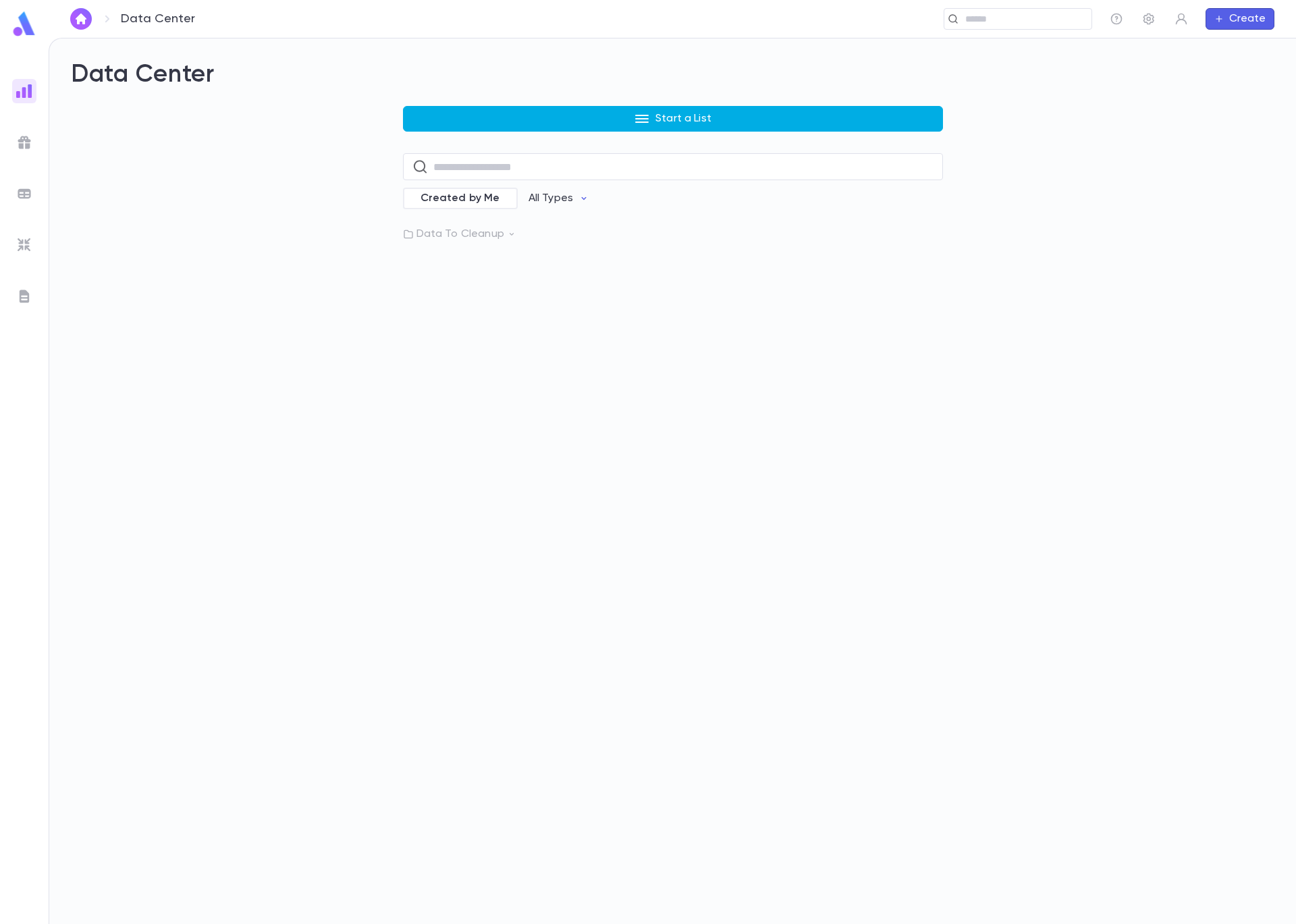
click at [580, 128] on button "Start a List" at bounding box center [673, 118] width 540 height 26
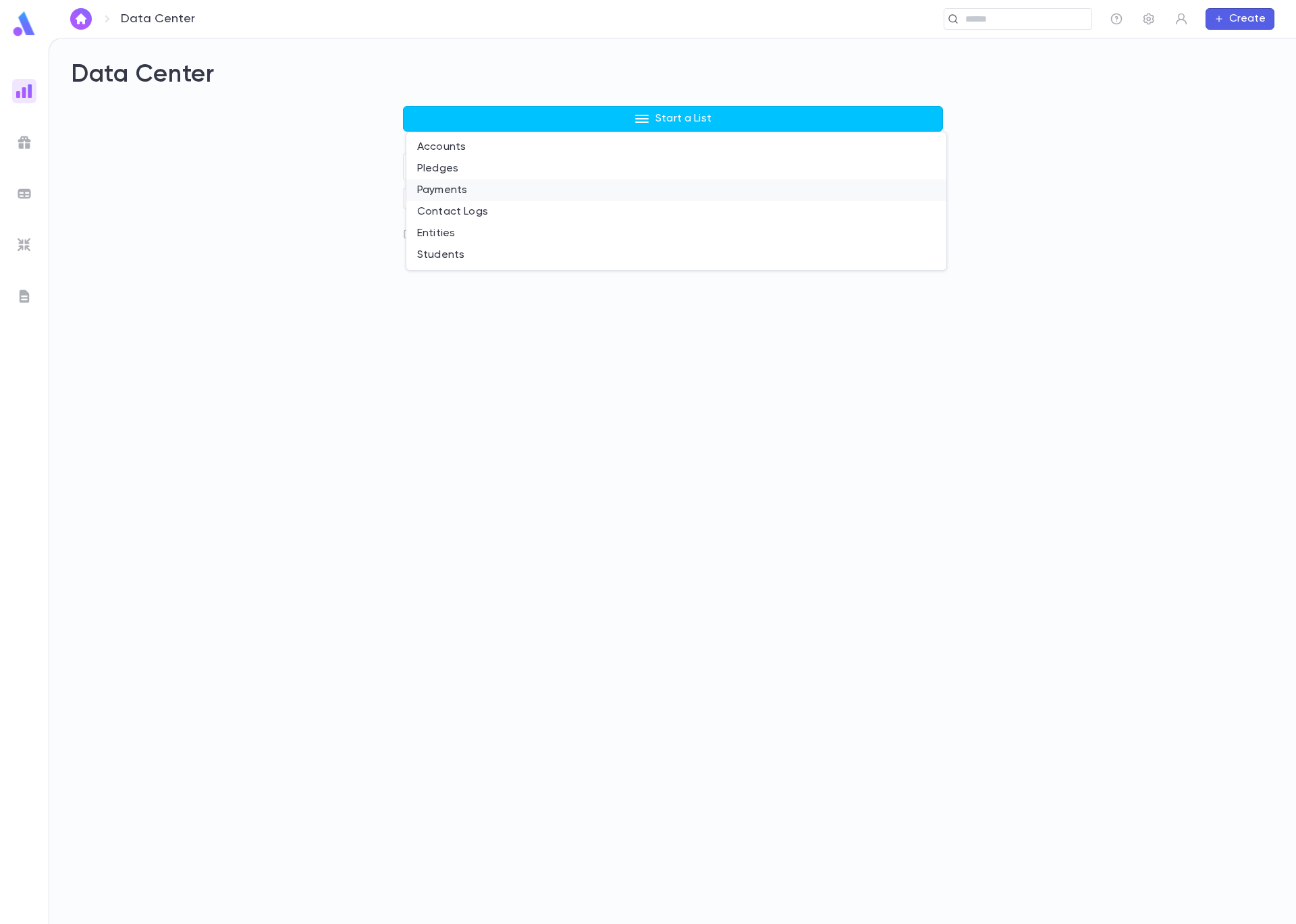
click at [550, 185] on li "Payments" at bounding box center [676, 190] width 540 height 22
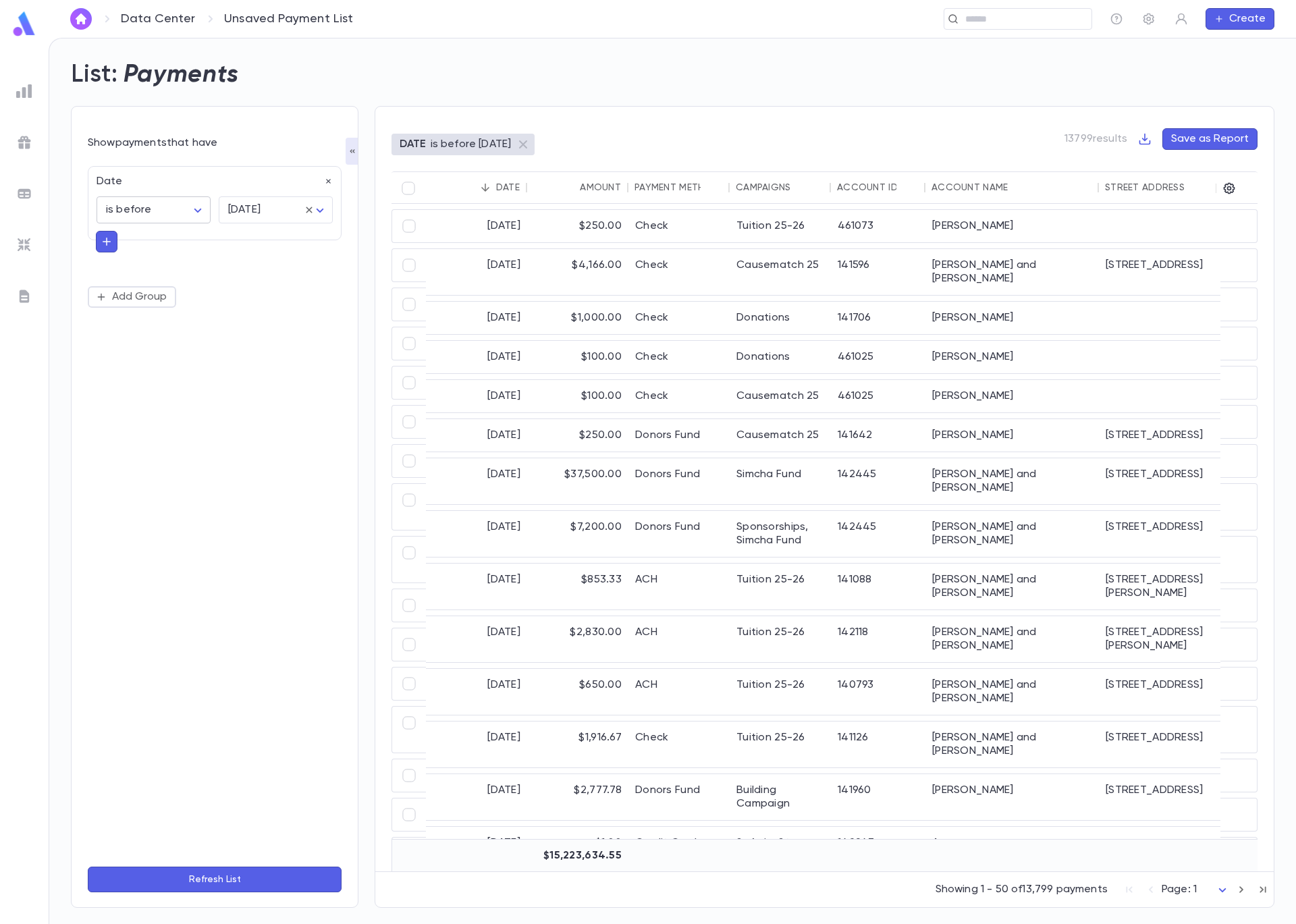
click at [149, 212] on body "Data Center Unsaved Payment List ​ Create List: Payments Show payments that hav…" at bounding box center [648, 481] width 1296 height 886
click at [158, 369] on span "is between" at bounding box center [156, 368] width 91 height 13
type input "*******"
click at [186, 247] on icon "Choose date" at bounding box center [185, 244] width 12 height 13
click at [194, 277] on icon "Previous month" at bounding box center [186, 279] width 16 height 16
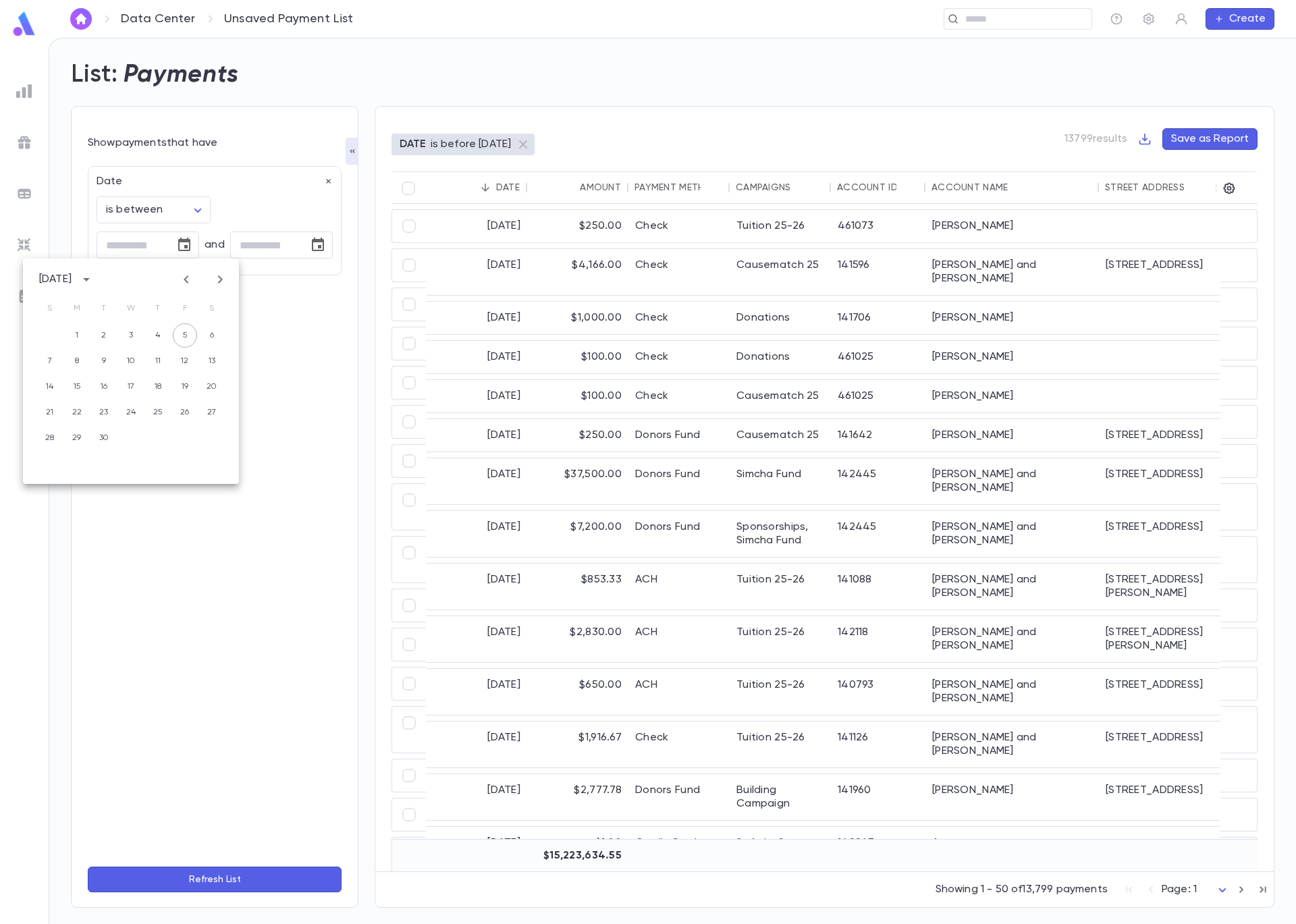
click at [194, 277] on icon "Previous month" at bounding box center [186, 279] width 16 height 16
click at [49, 413] on button "18" at bounding box center [50, 412] width 24 height 24
type input "**********"
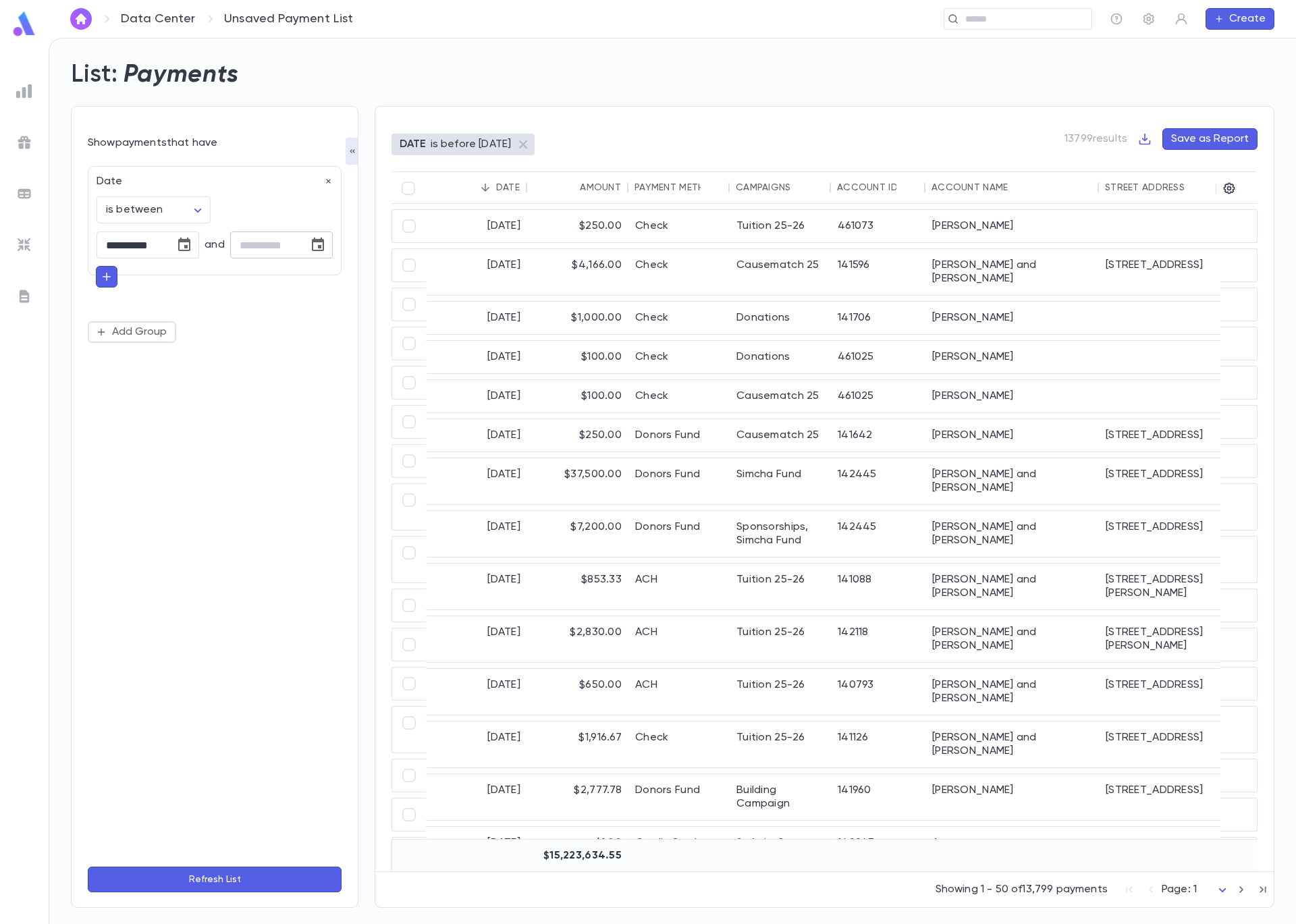
click at [319, 245] on icon "Choose date" at bounding box center [318, 244] width 12 height 13
click at [313, 278] on icon "Previous month" at bounding box center [320, 279] width 16 height 16
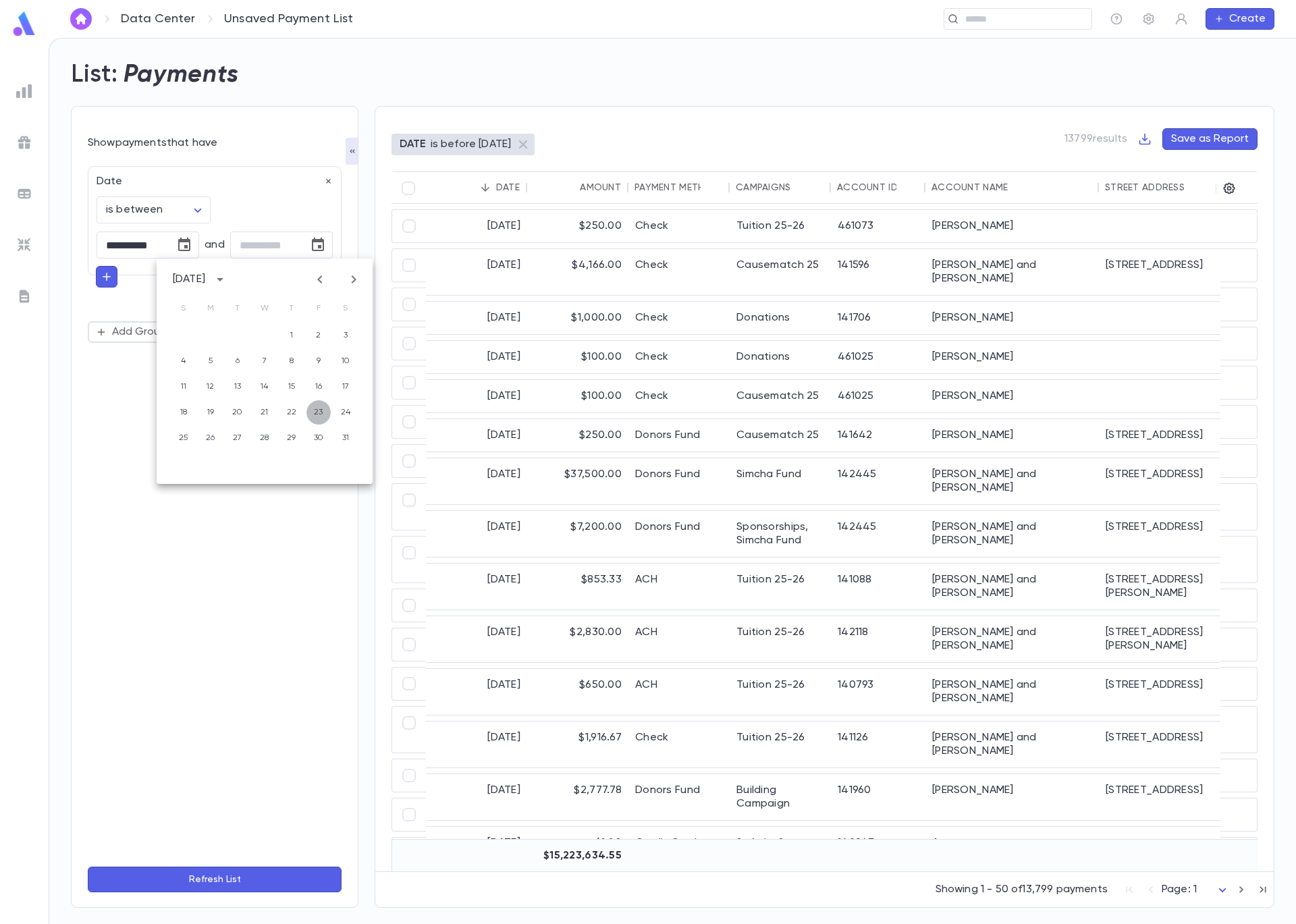
click at [321, 410] on button "23" at bounding box center [318, 412] width 24 height 24
type input "**********"
click at [108, 280] on icon "button" at bounding box center [107, 276] width 12 height 13
click at [242, 337] on div "Add Group" at bounding box center [215, 330] width 254 height 22
click at [262, 317] on div "**********" at bounding box center [215, 252] width 254 height 174
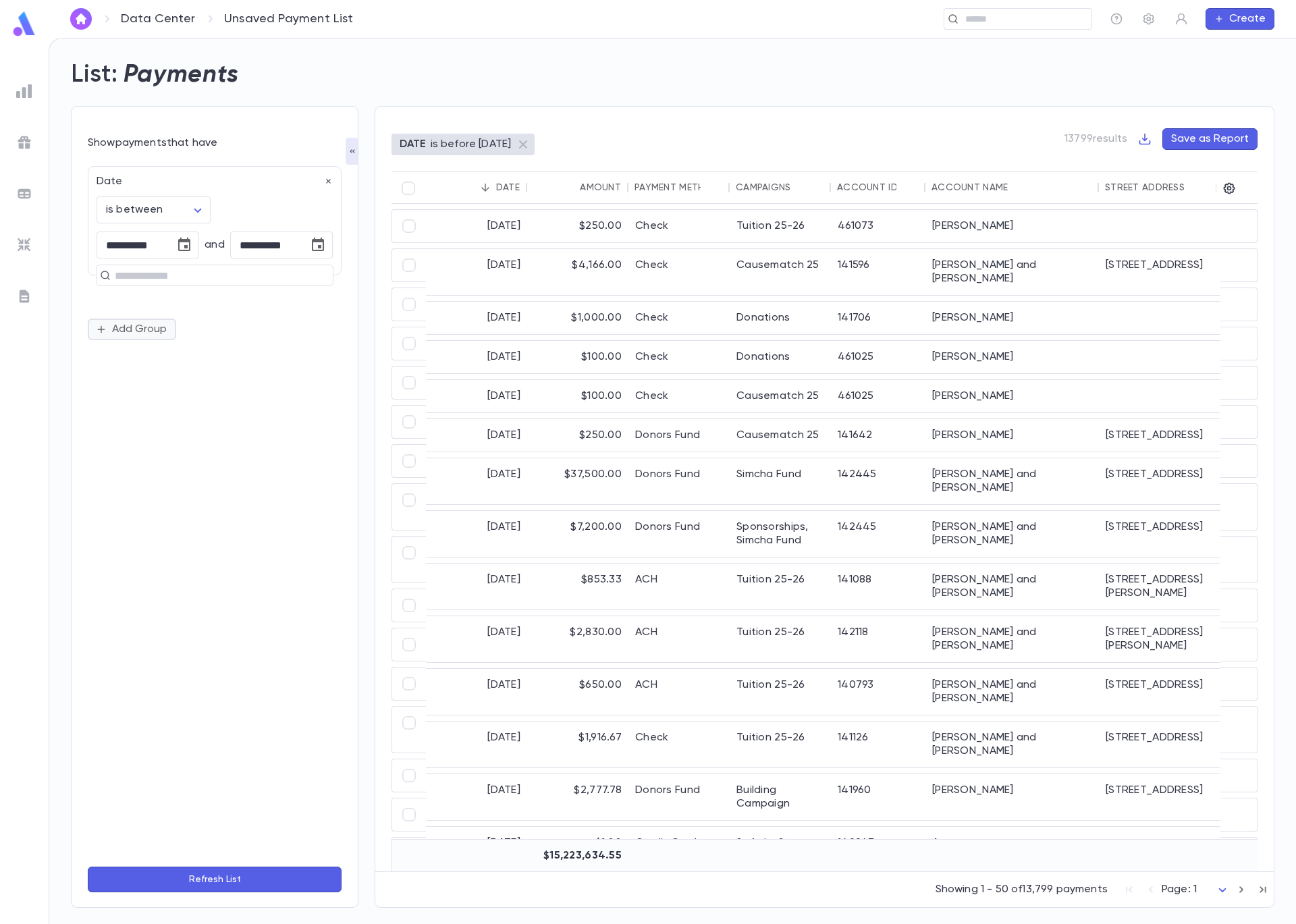
click at [146, 334] on button "Add Group" at bounding box center [132, 330] width 88 height 22
click at [192, 325] on div at bounding box center [214, 330] width 236 height 9
click at [234, 353] on input "text" at bounding box center [209, 351] width 196 height 19
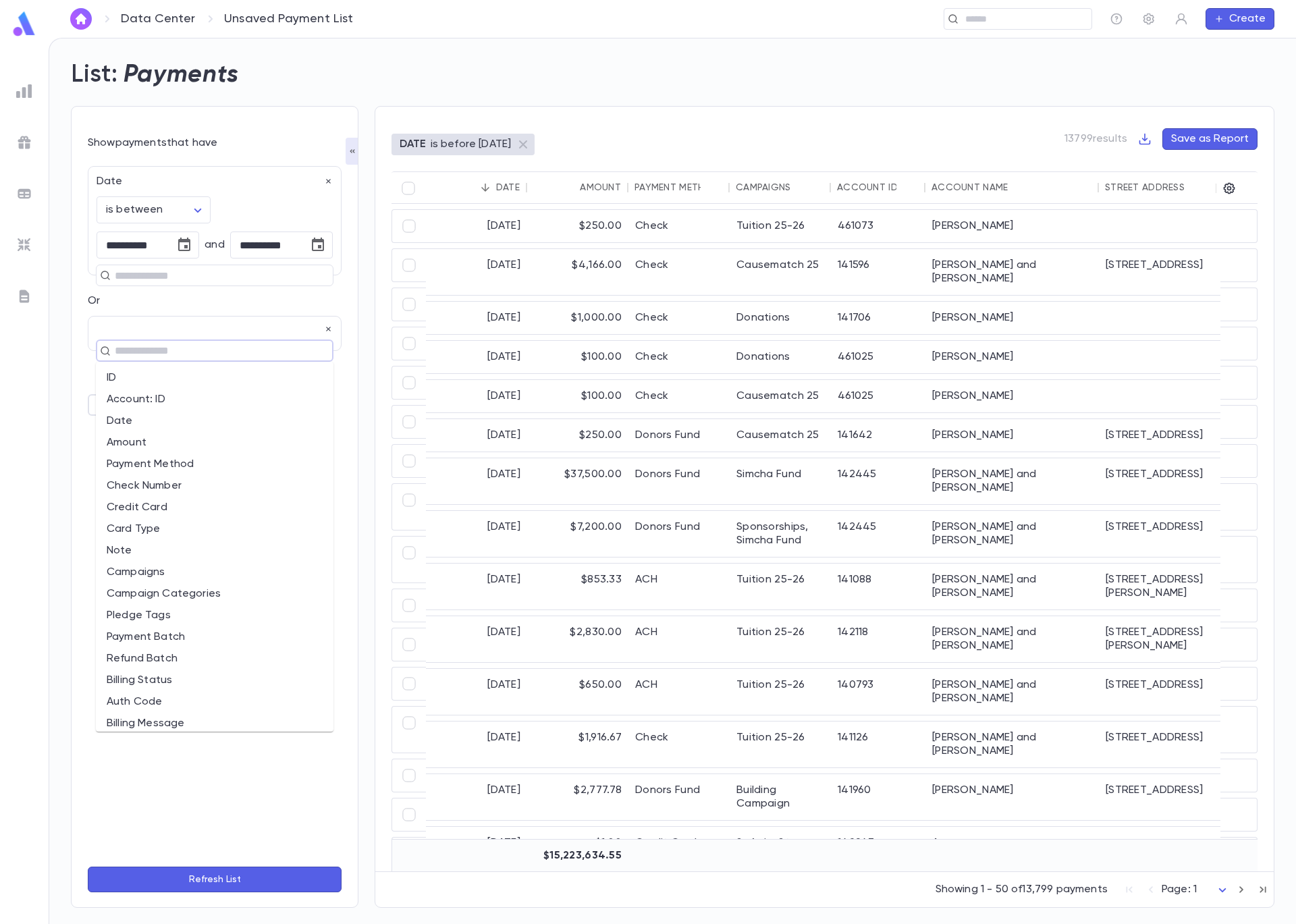
click at [274, 309] on div "Or ​" at bounding box center [215, 328] width 254 height 68
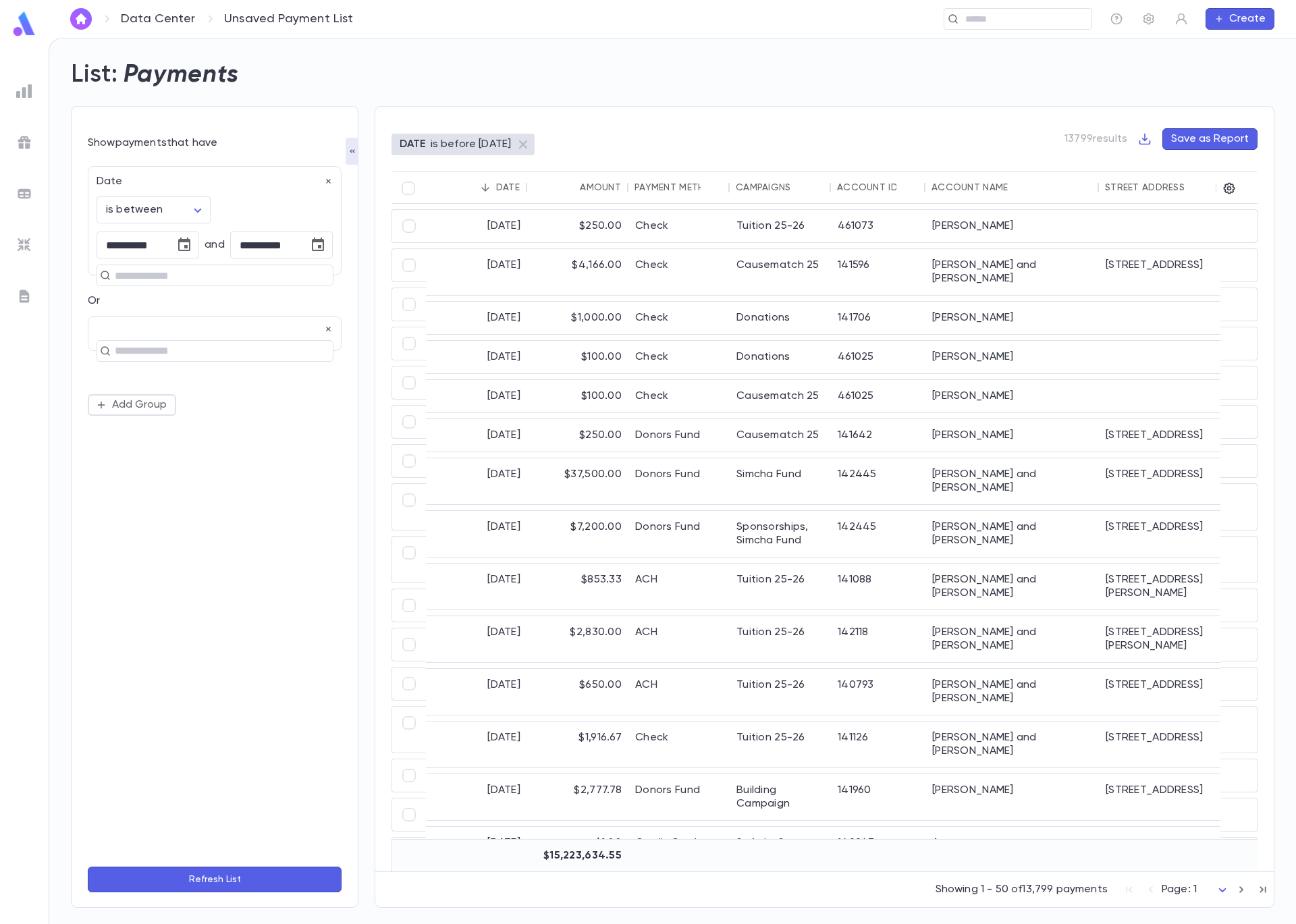
click at [229, 866] on button "Refresh List" at bounding box center [215, 879] width 254 height 26
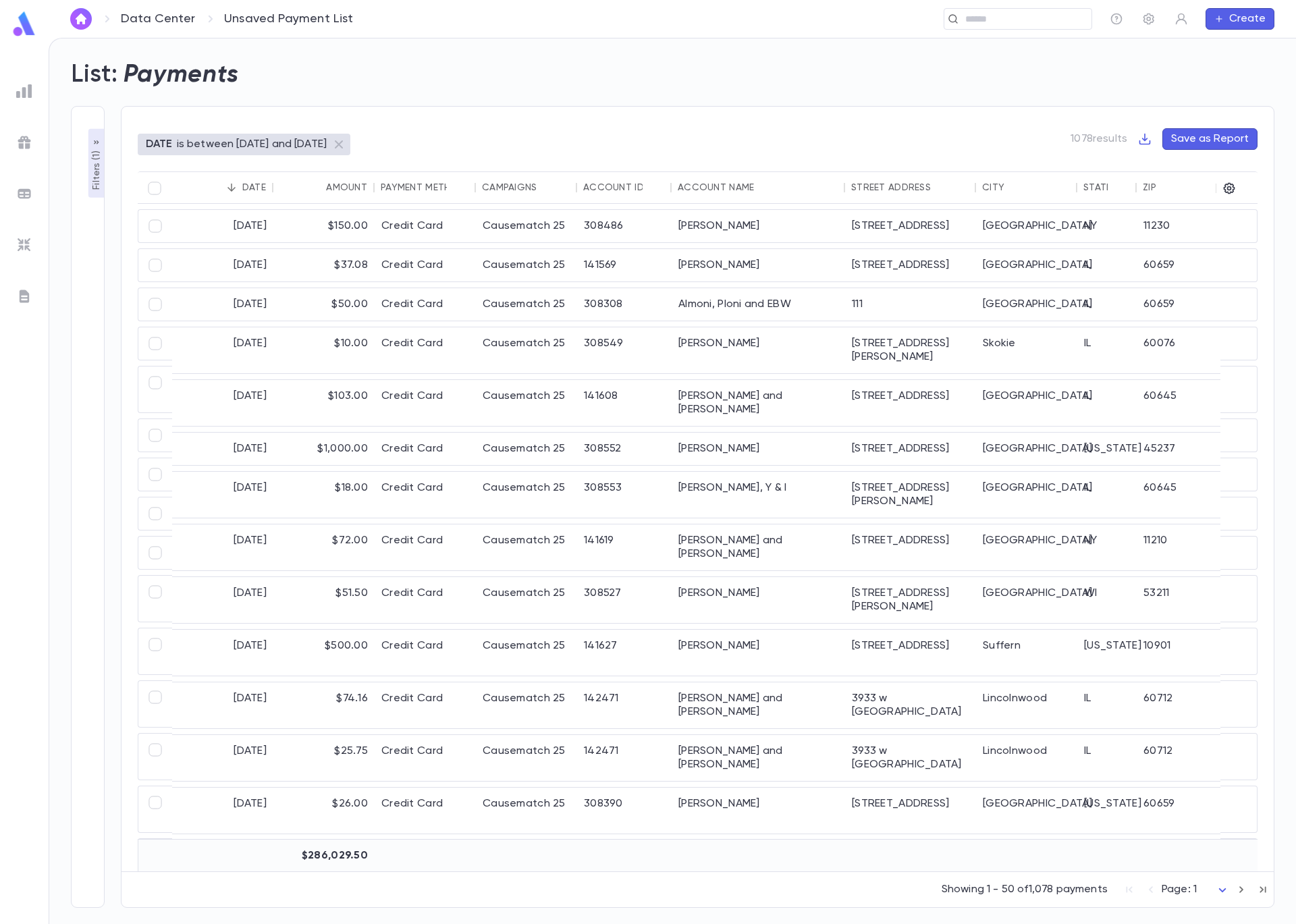
click at [344, 186] on div "Amount" at bounding box center [346, 188] width 41 height 11
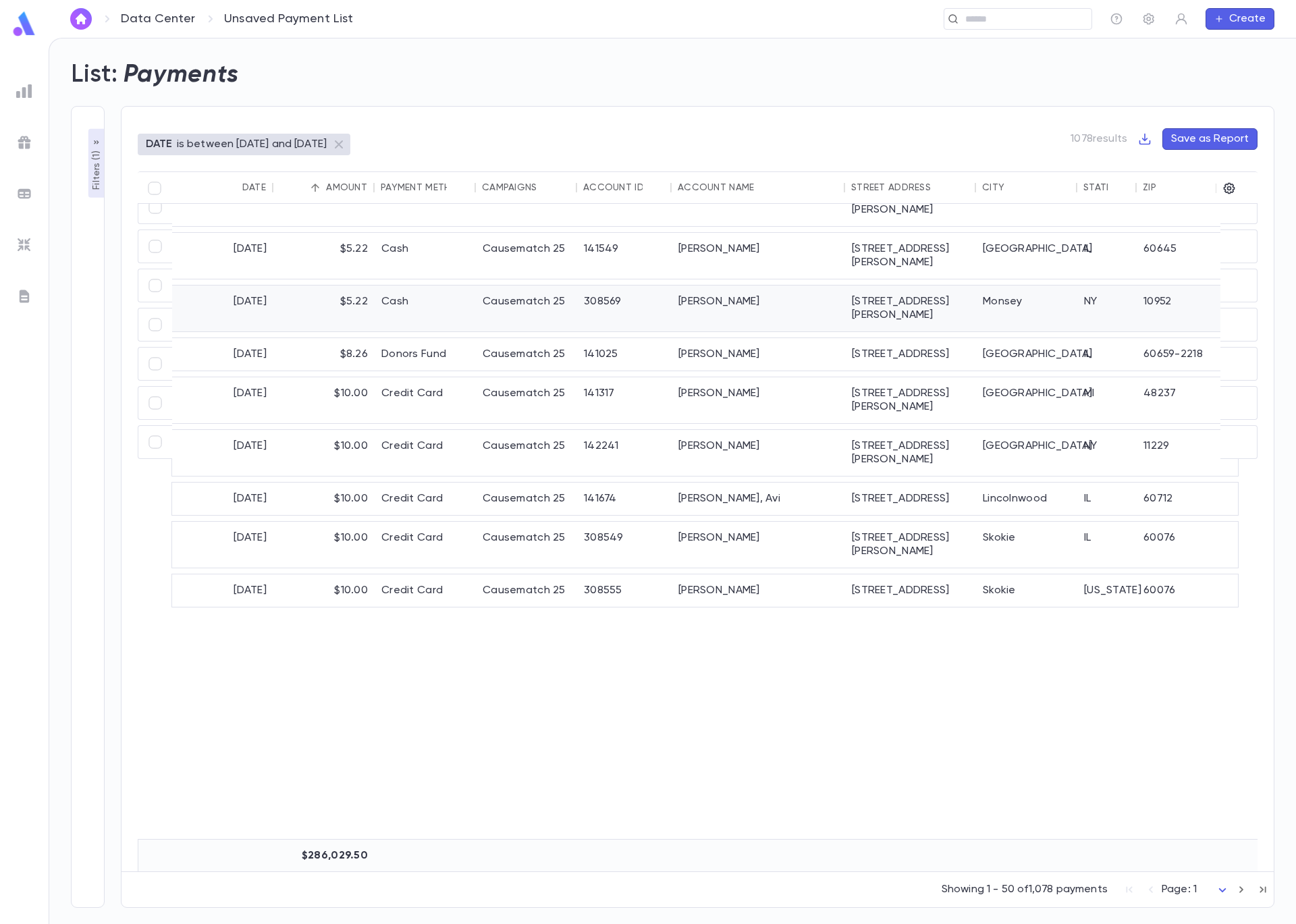
scroll to position [921, 0]
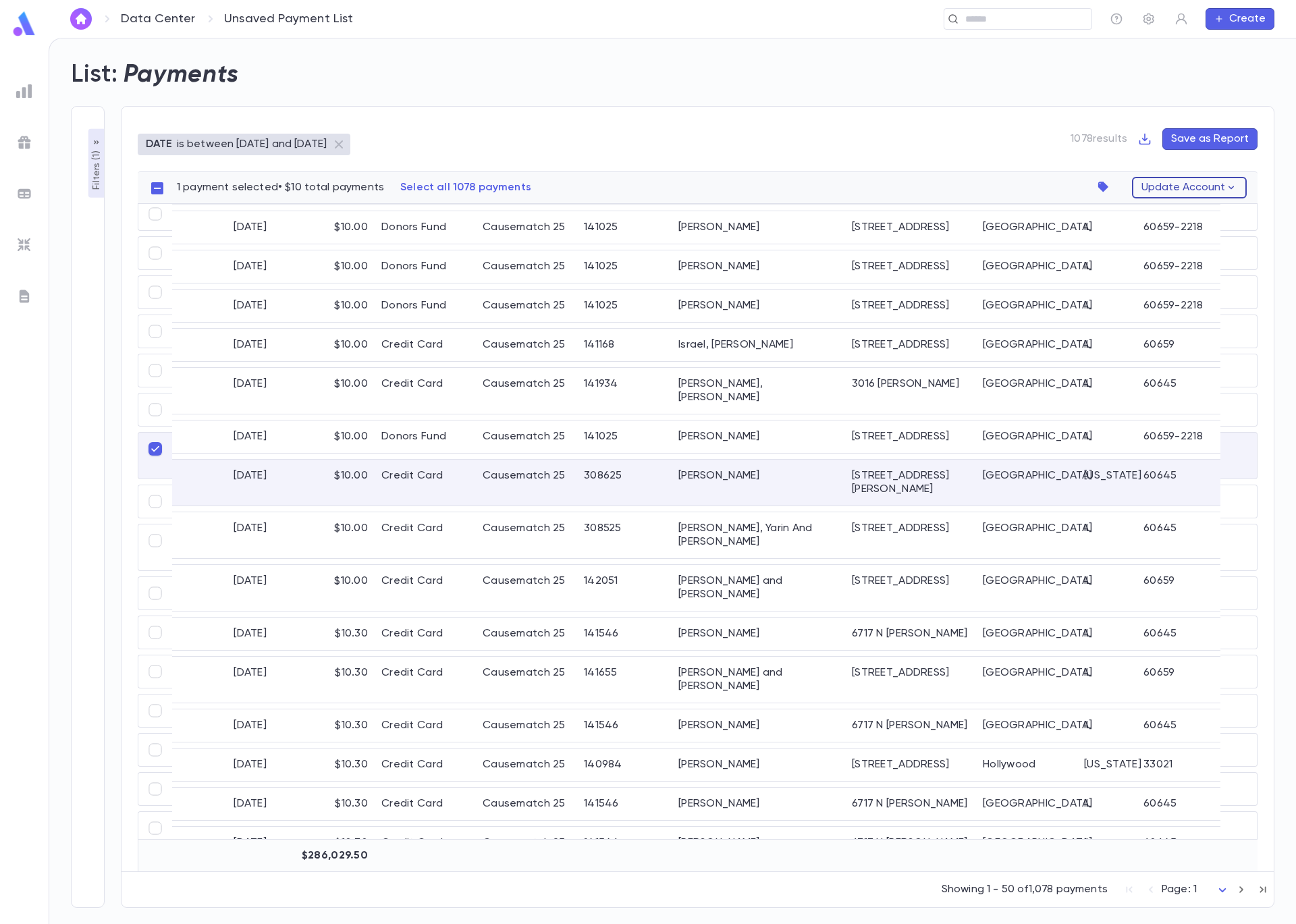
click at [1230, 189] on icon "button" at bounding box center [1231, 188] width 12 height 12
click at [976, 99] on div at bounding box center [648, 462] width 1296 height 924
drag, startPoint x: 933, startPoint y: 108, endPoint x: 920, endPoint y: 102, distance: 14.3
click at [931, 107] on div "DATE is between [DATE] and [DATE] 1078 results Save as Report 1 payment selecte…" at bounding box center [697, 506] width 1153 height 802
click at [20, 192] on img at bounding box center [24, 193] width 16 height 16
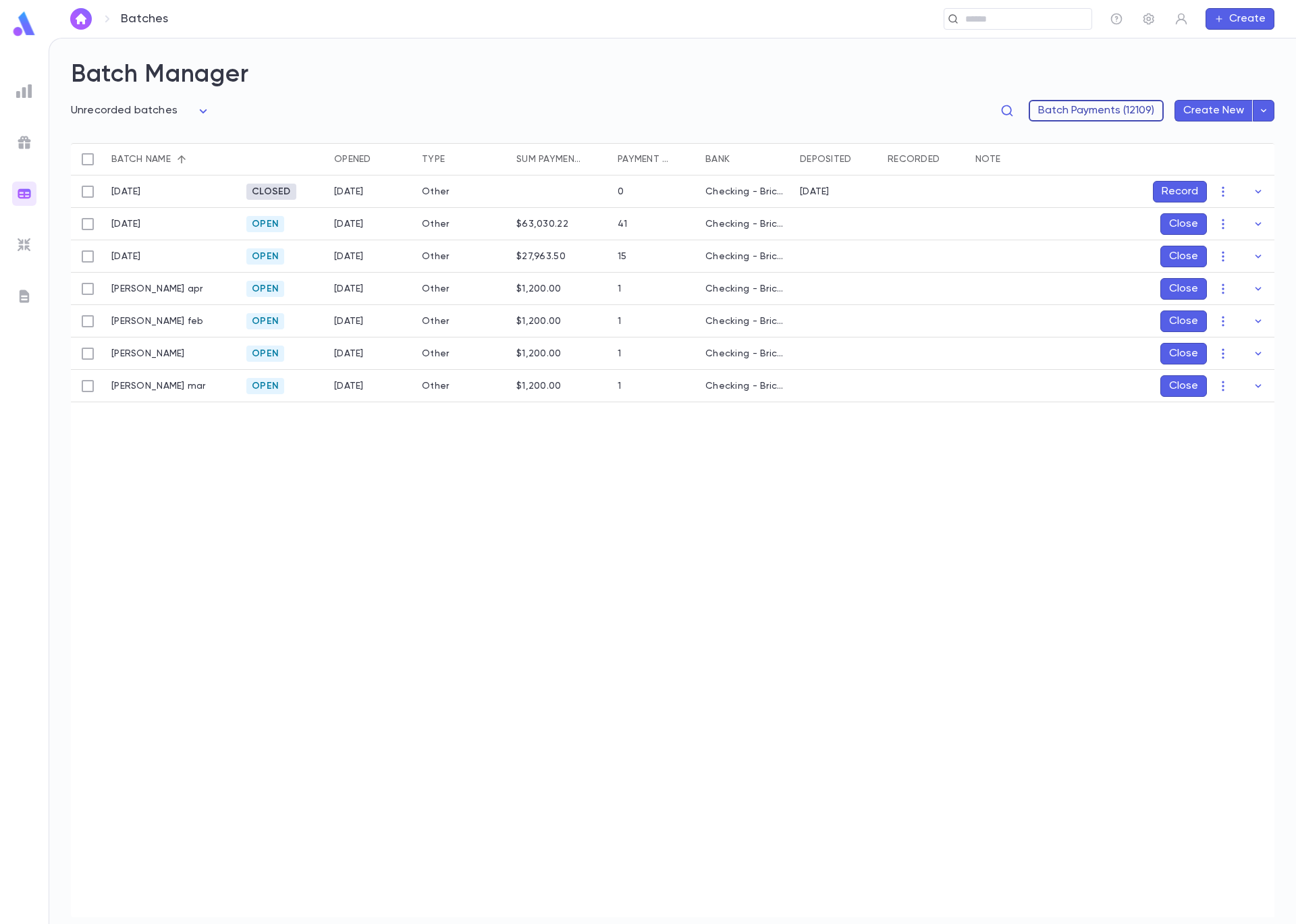
click at [1116, 112] on button "Batch Payments (12109)" at bounding box center [1096, 111] width 135 height 22
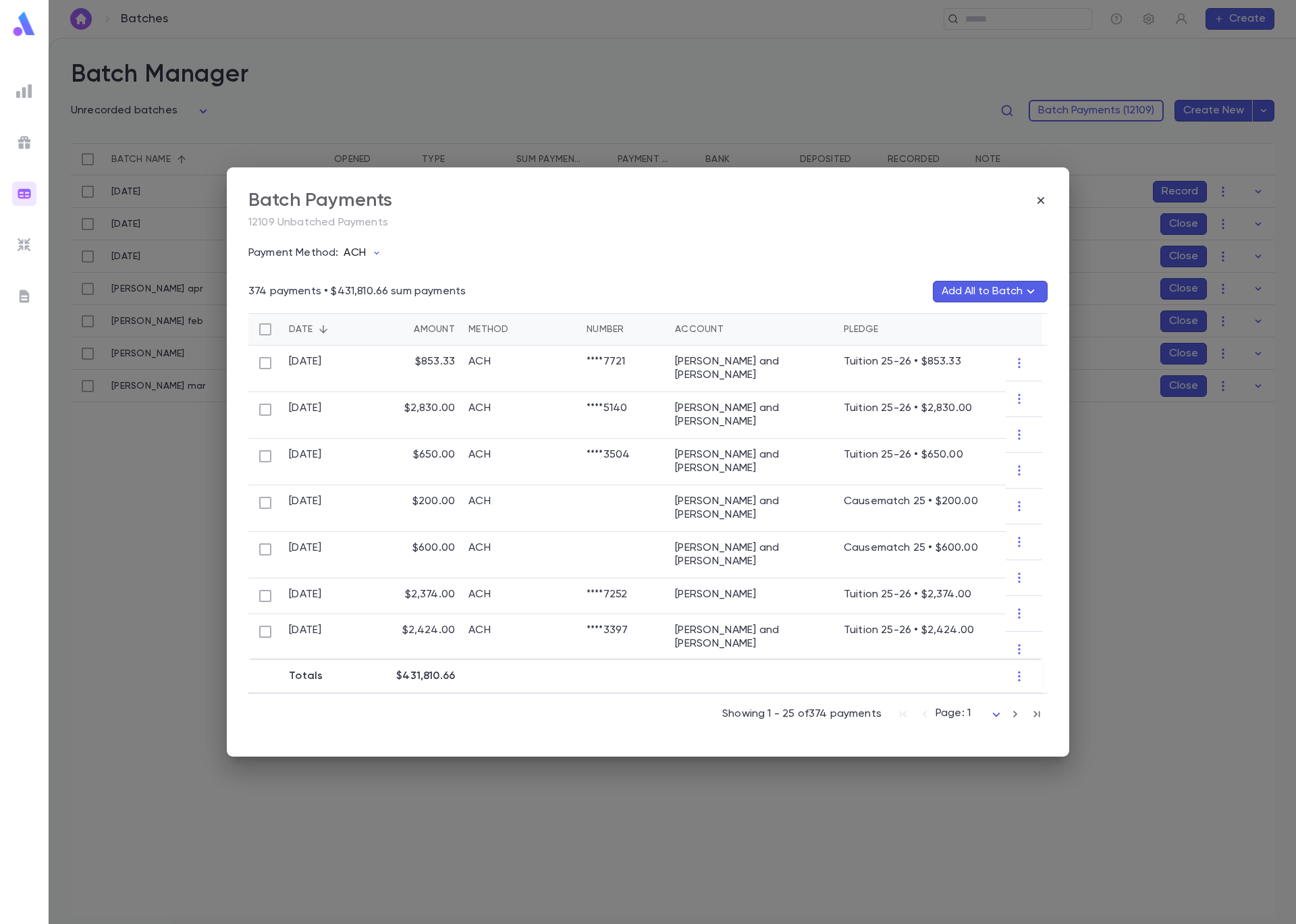
click at [360, 249] on p "ACH" at bounding box center [355, 252] width 22 height 13
click at [389, 341] on li "Credit Card" at bounding box center [423, 347] width 165 height 22
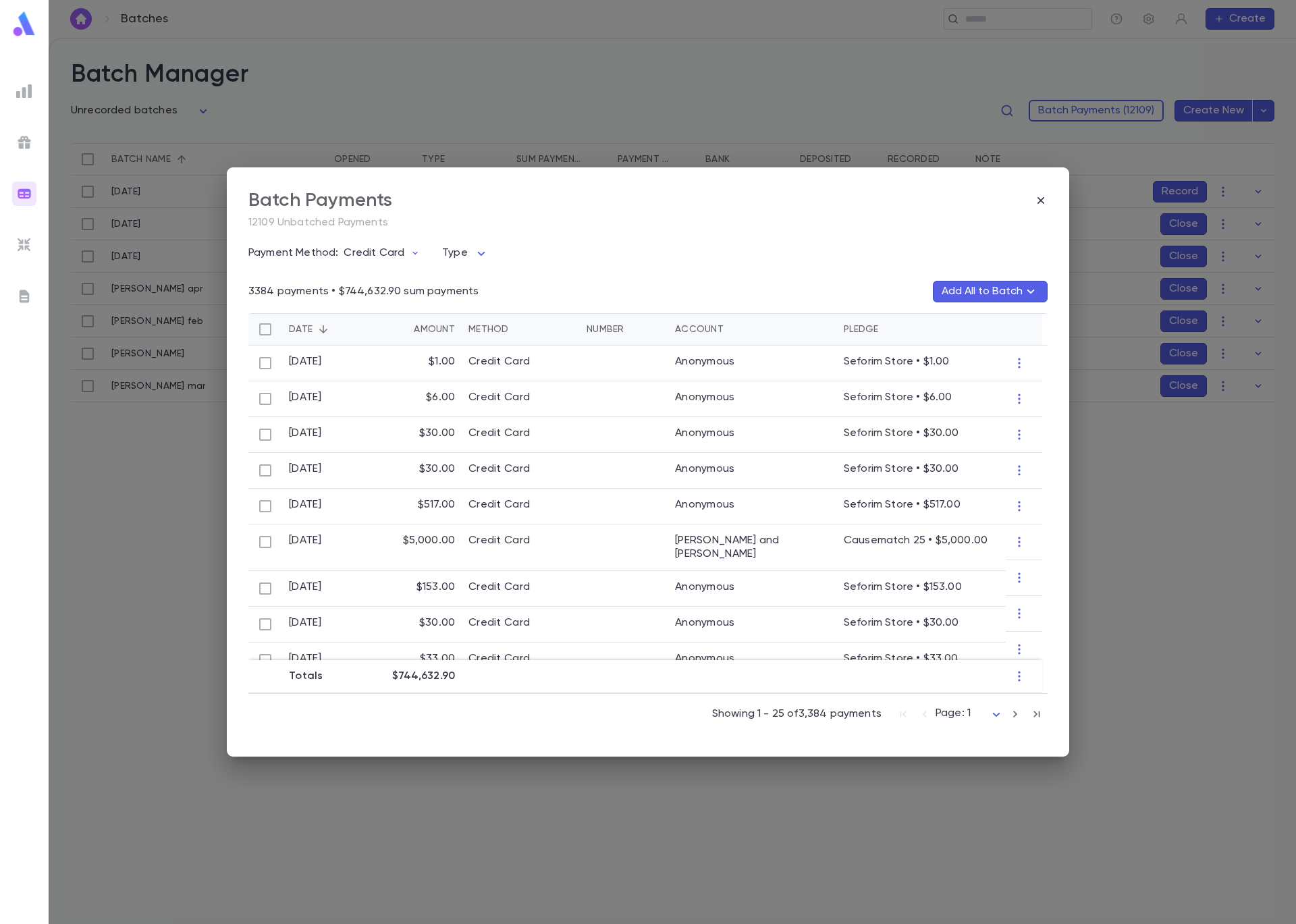
click at [480, 255] on body "**********" at bounding box center [648, 481] width 1296 height 886
click at [575, 249] on div at bounding box center [648, 462] width 1296 height 924
click at [449, 330] on div "Amount" at bounding box center [434, 330] width 41 height 33
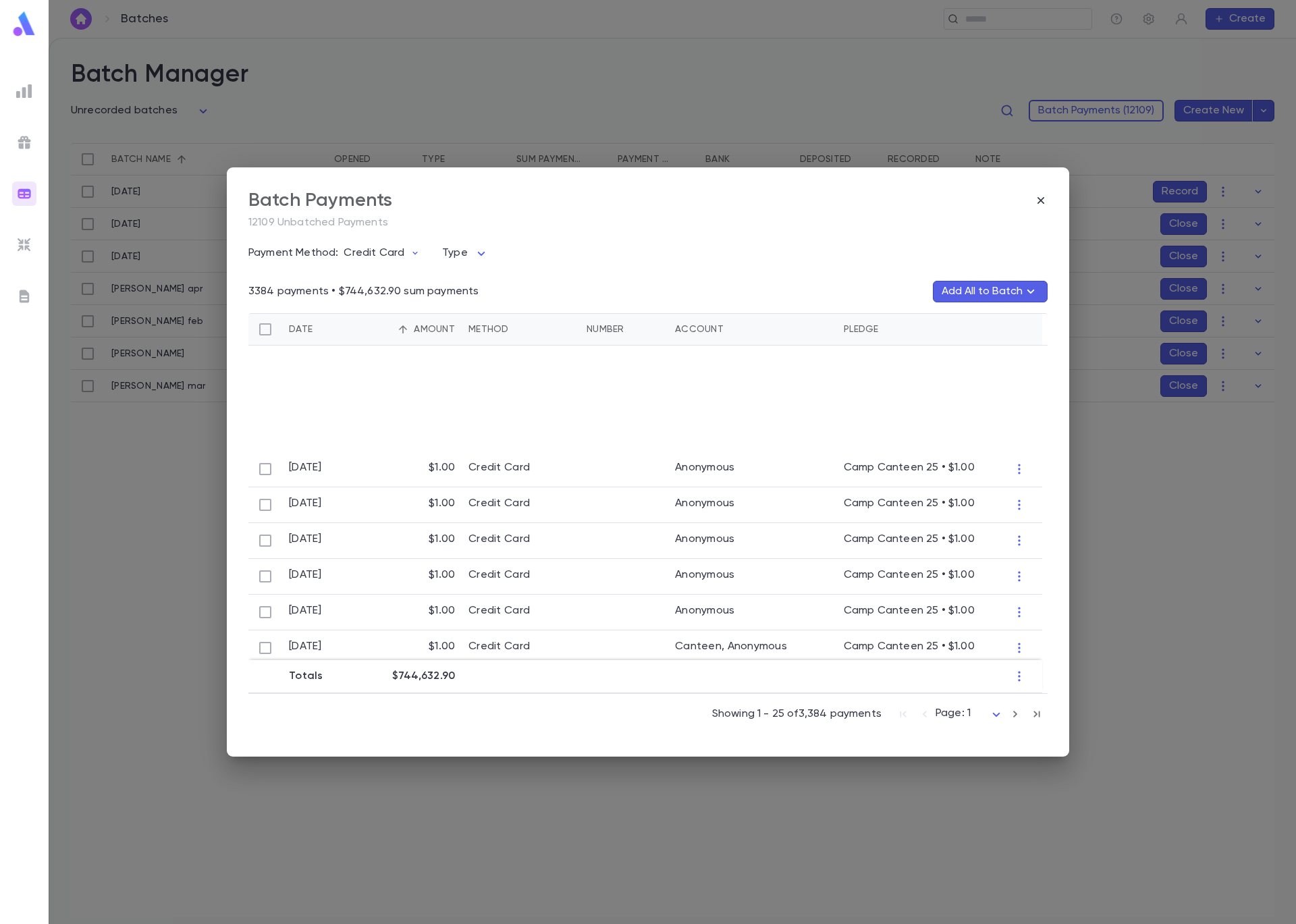
scroll to position [443, 0]
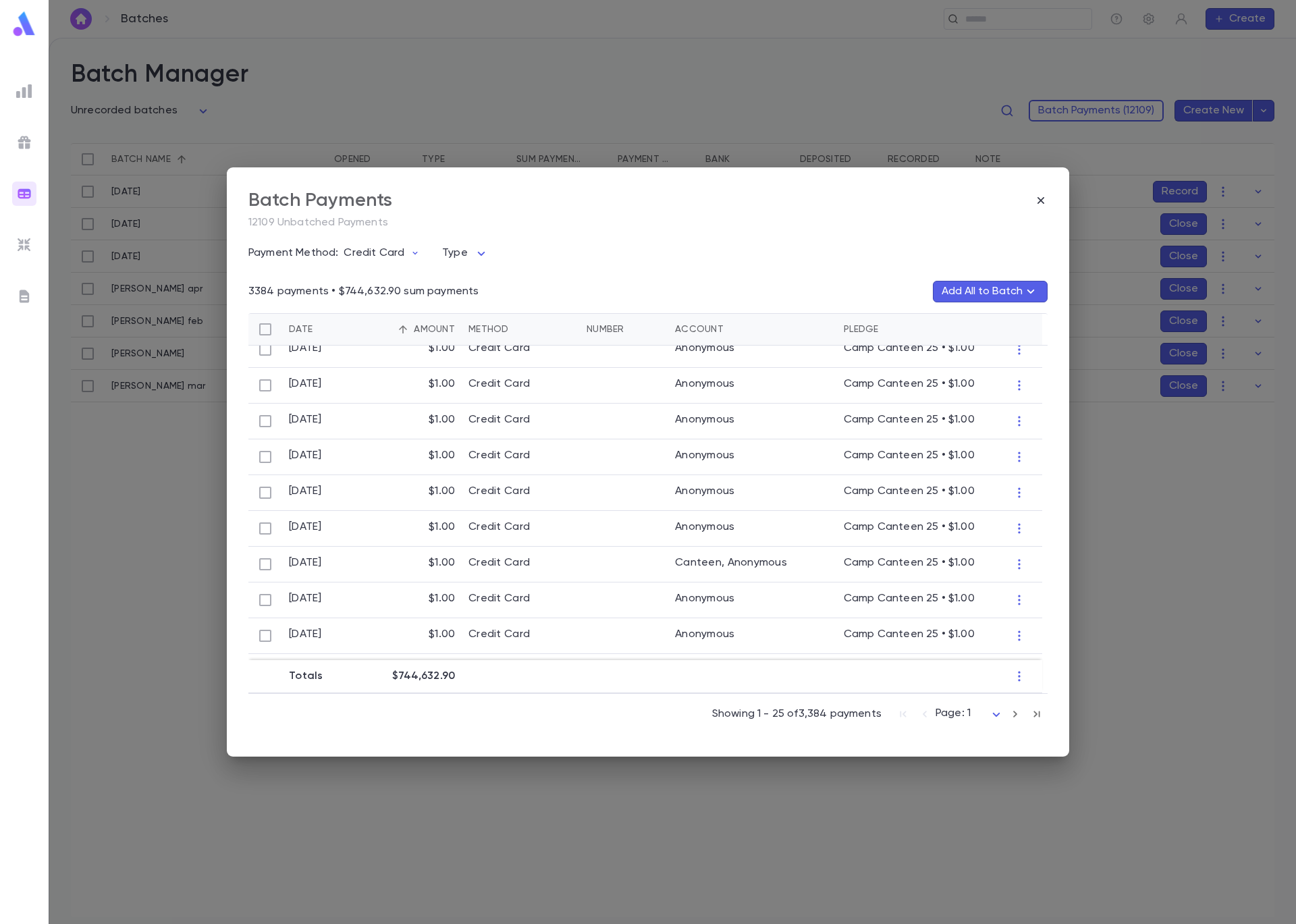
click at [963, 716] on body "**********" at bounding box center [648, 481] width 1296 height 886
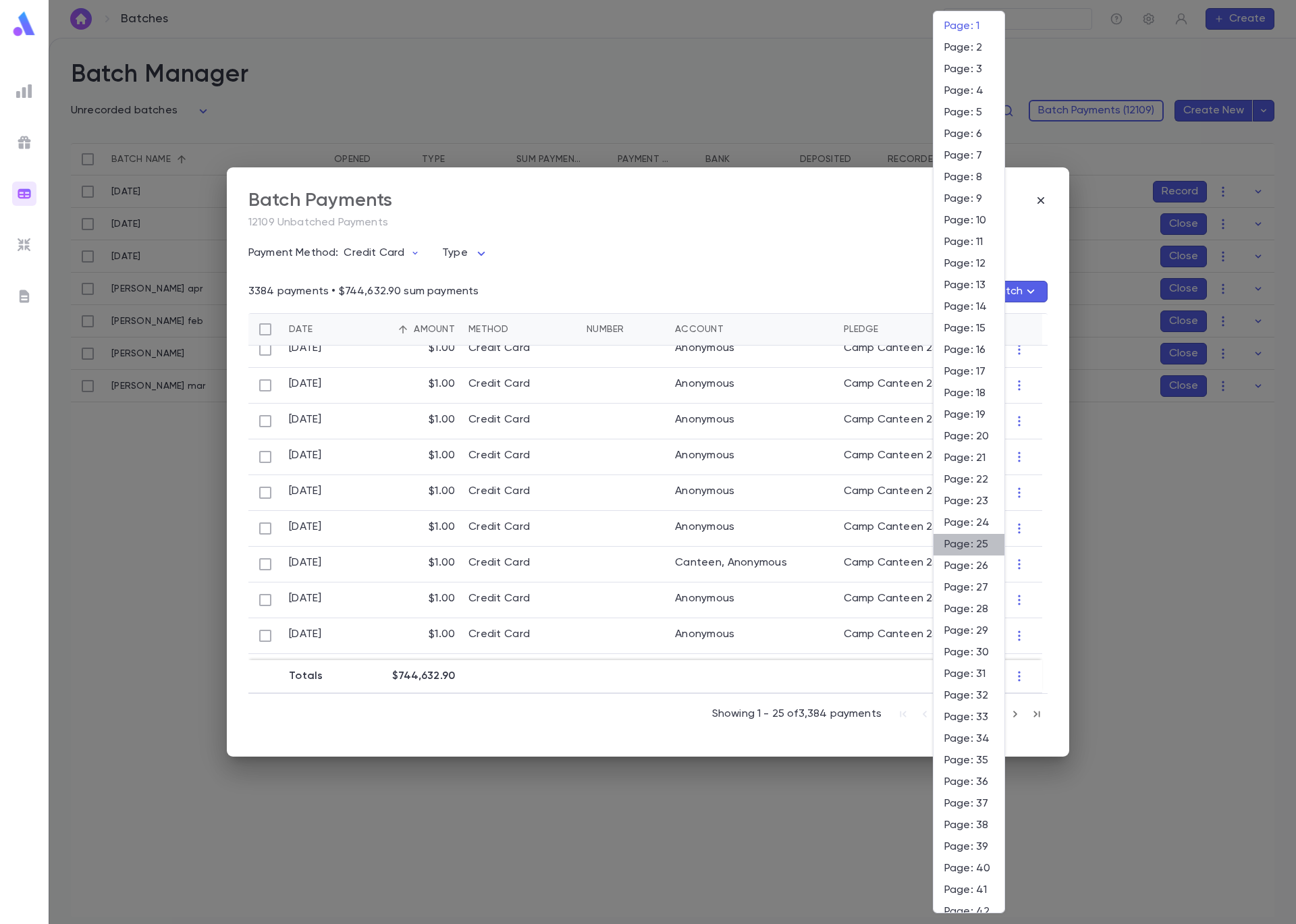
click at [972, 550] on span "Page: 25" at bounding box center [969, 544] width 49 height 13
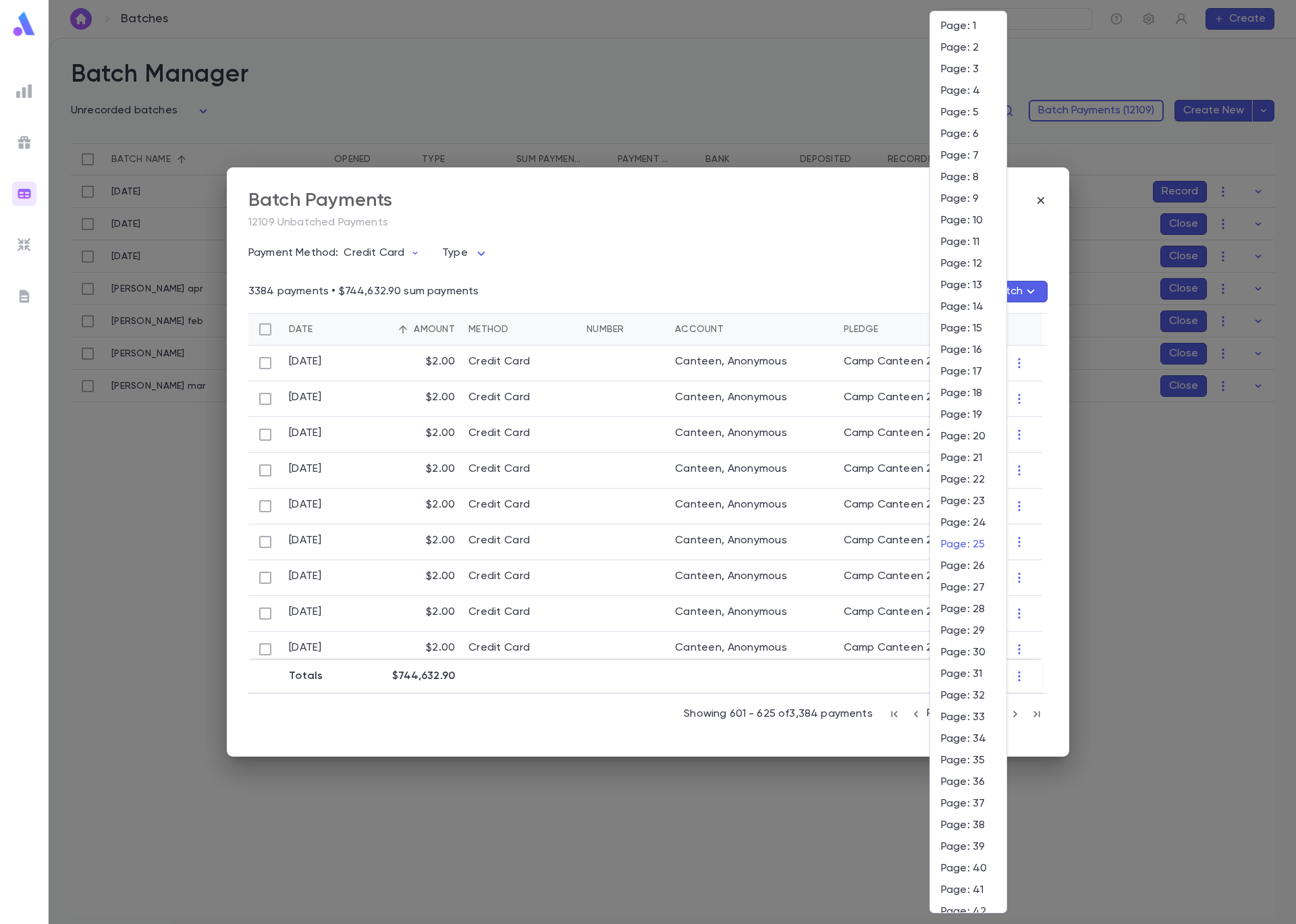
click at [955, 714] on body "**********" at bounding box center [648, 481] width 1296 height 886
click at [972, 672] on span "Page: 60" at bounding box center [969, 675] width 55 height 13
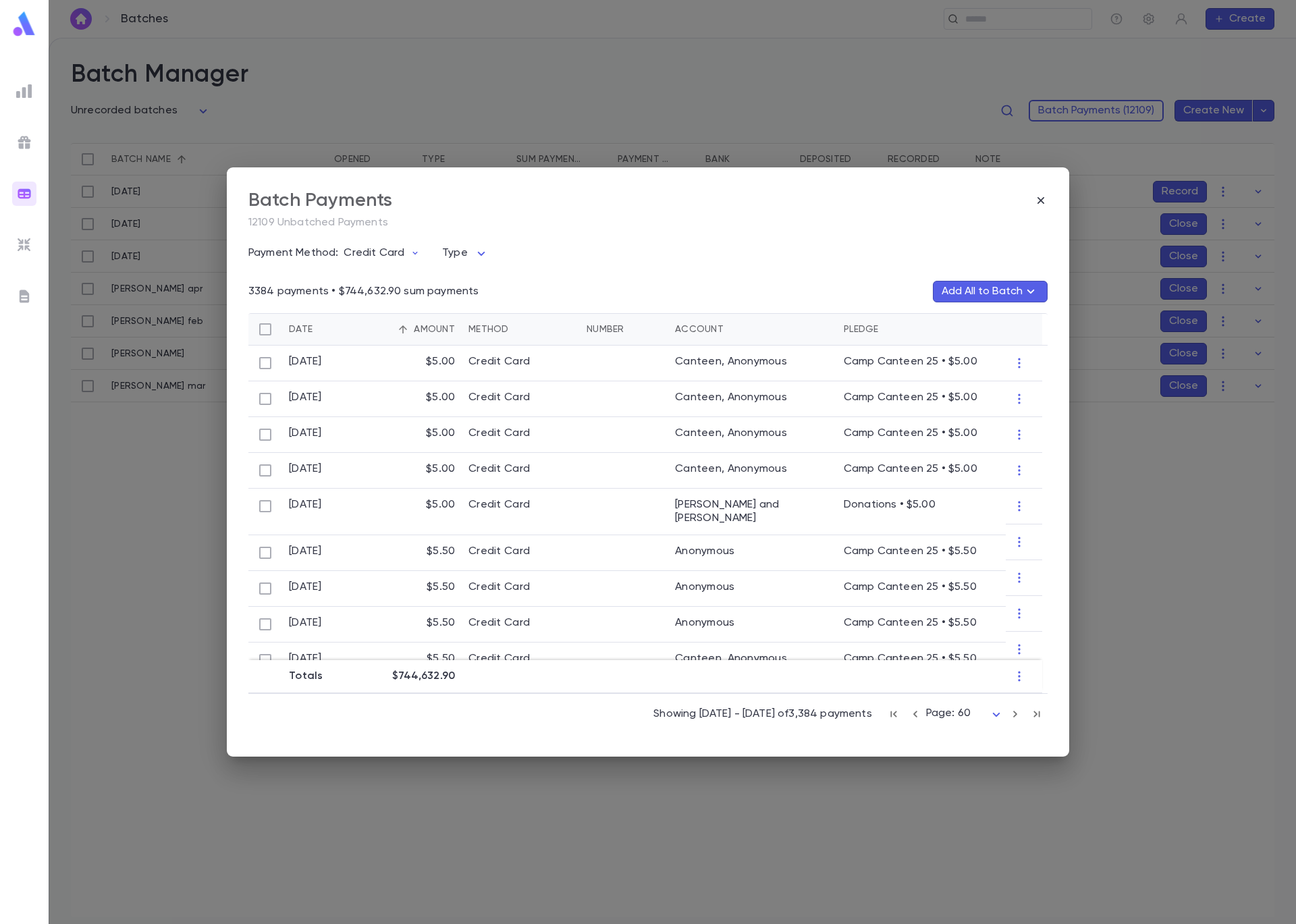
click at [951, 718] on body "**********" at bounding box center [648, 481] width 1296 height 886
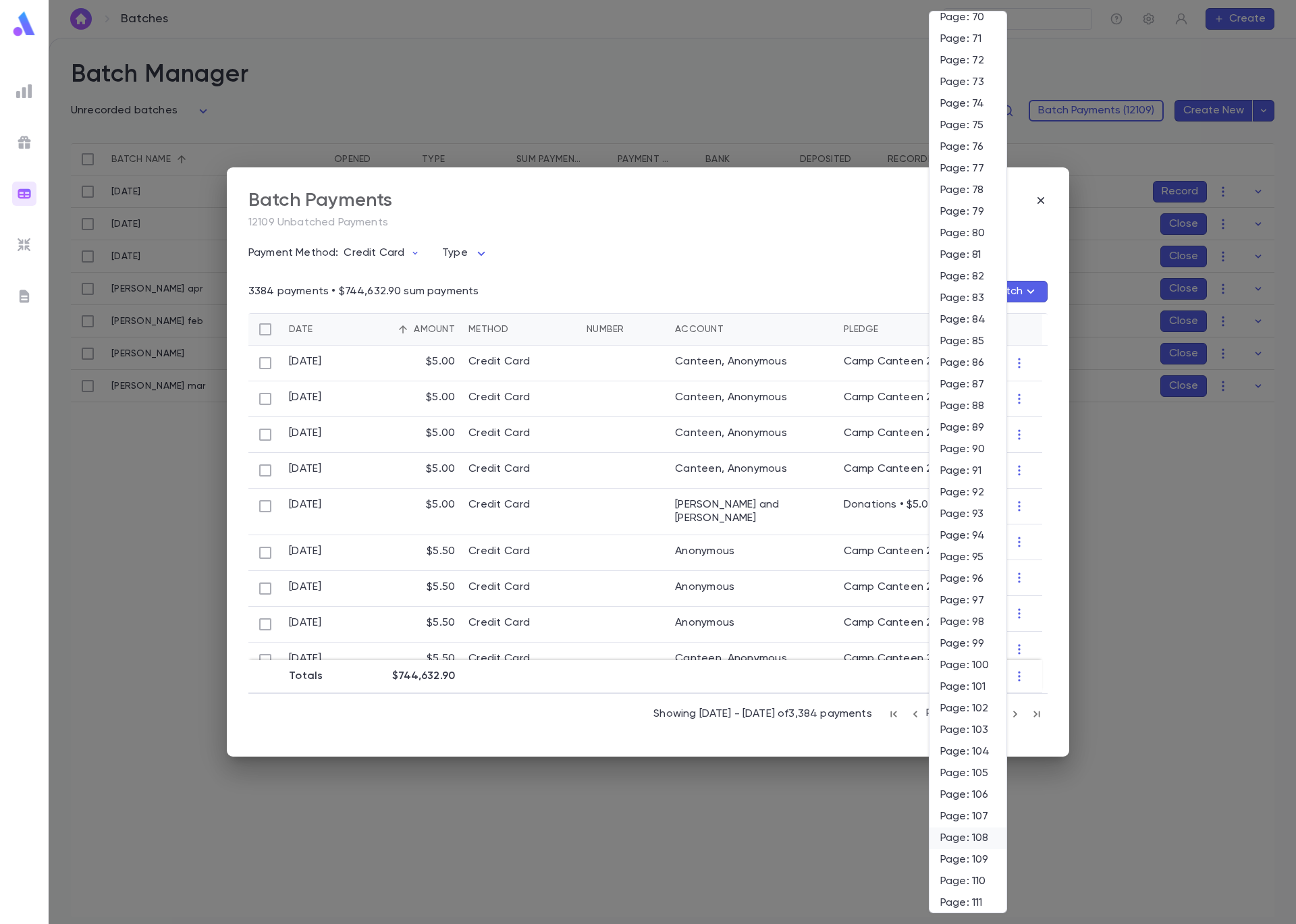
scroll to position [1719, 0]
click at [960, 227] on span "Page: 90" at bounding box center [968, 228] width 55 height 13
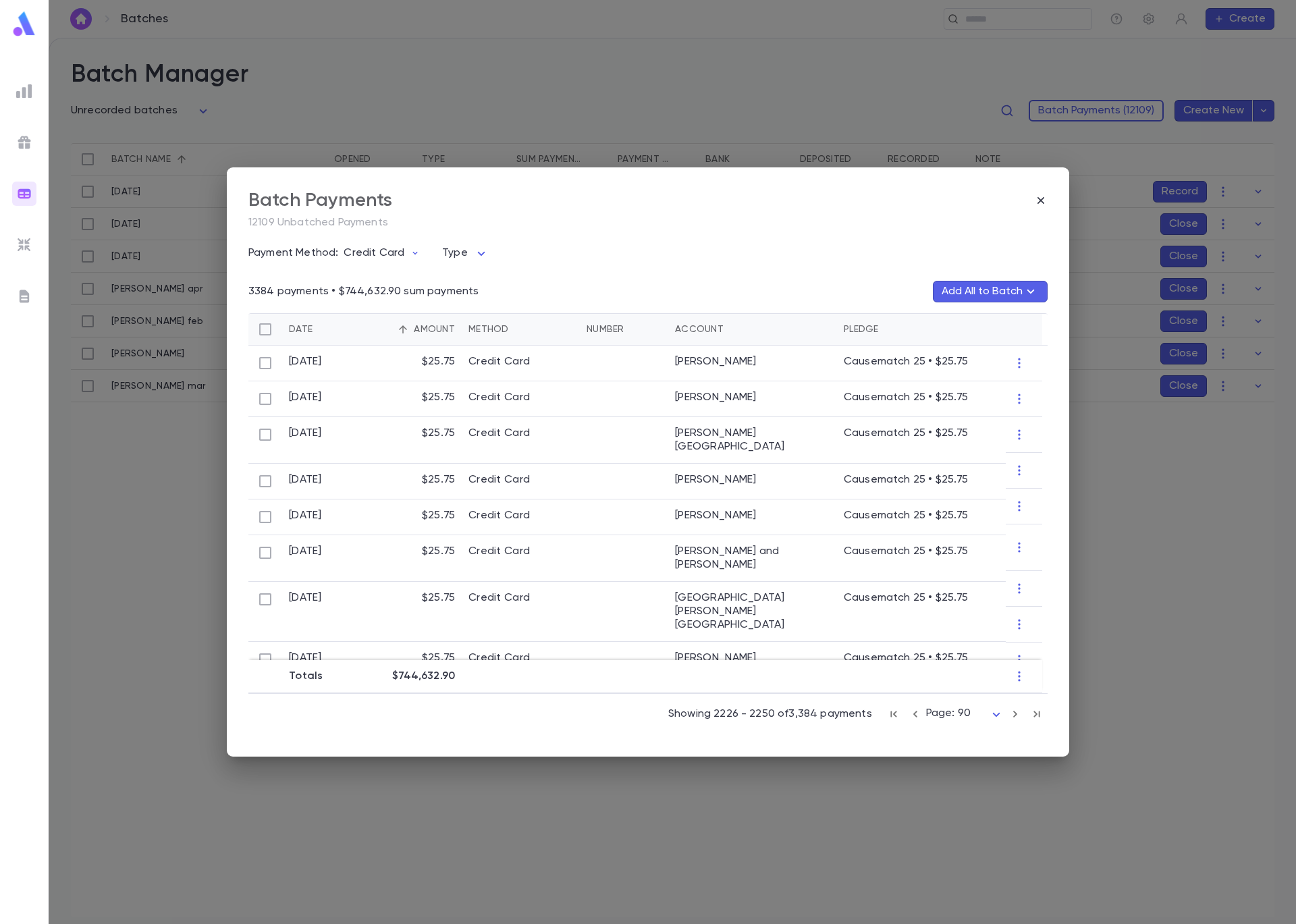
click at [950, 718] on body "**********" at bounding box center [648, 481] width 1296 height 886
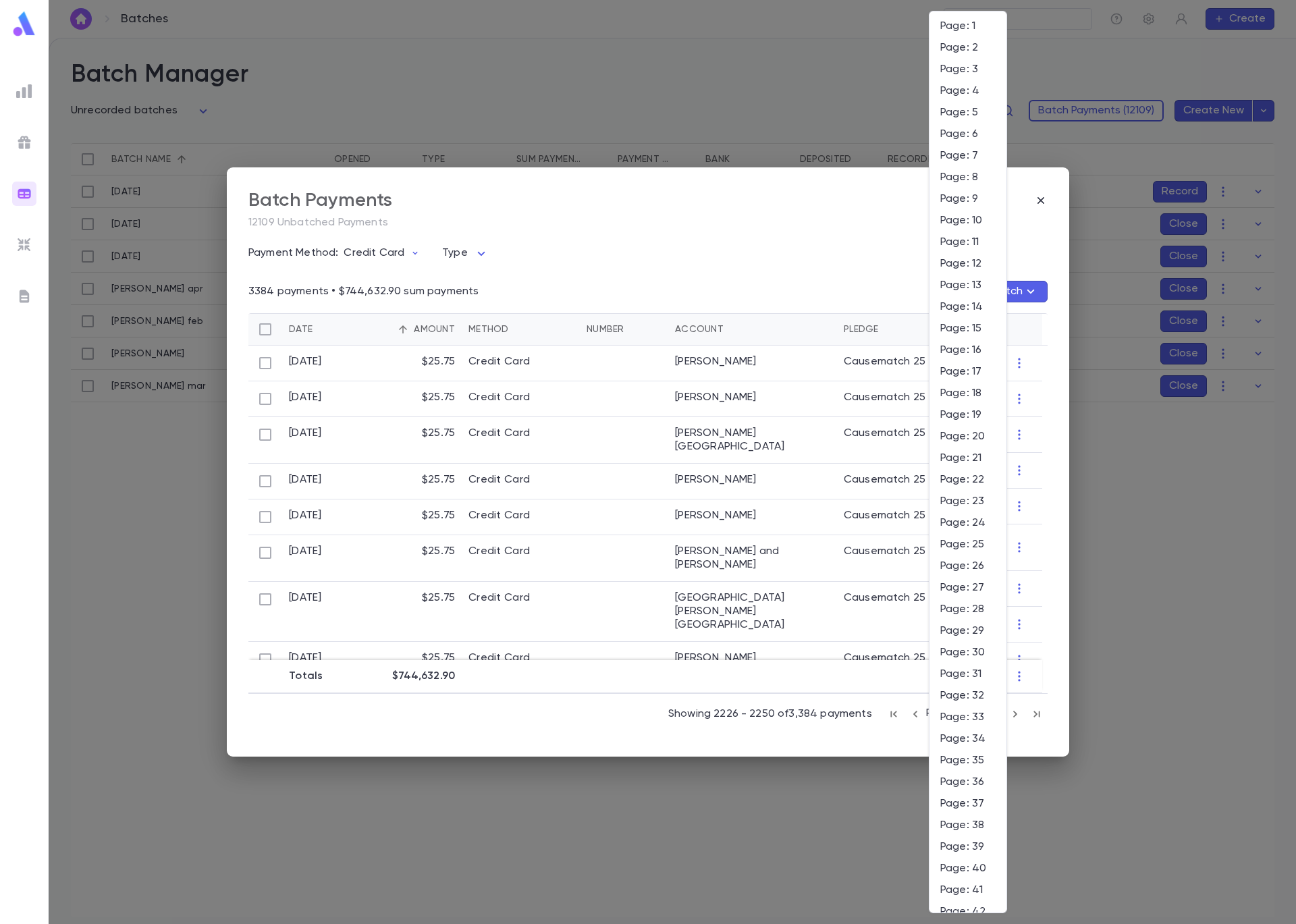
scroll to position [1487, 0]
click at [975, 347] on span "Page: 85" at bounding box center [968, 353] width 55 height 13
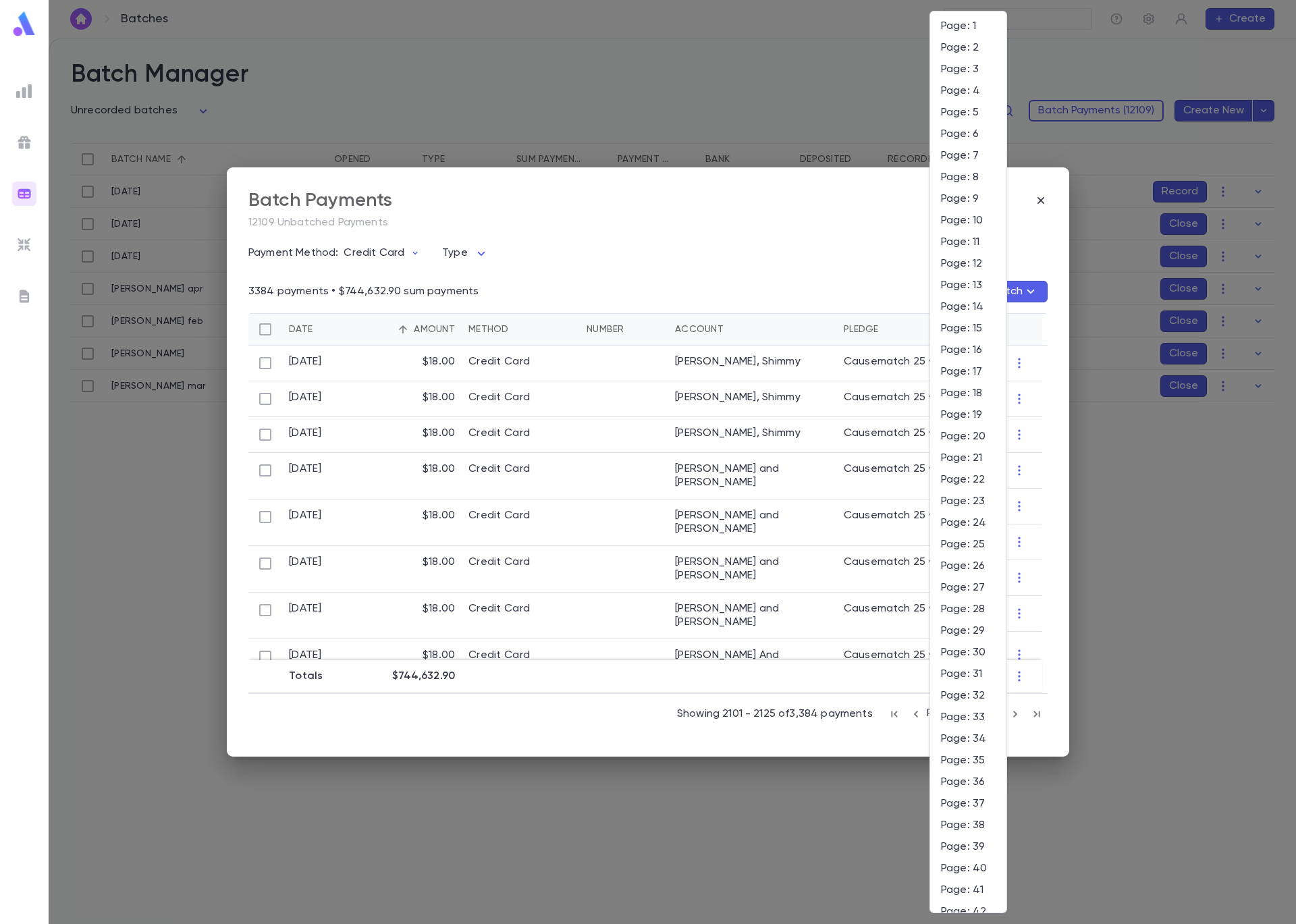
click at [962, 719] on body "**********" at bounding box center [648, 481] width 1296 height 886
click at [976, 136] on span "Page: 70" at bounding box center [969, 137] width 55 height 13
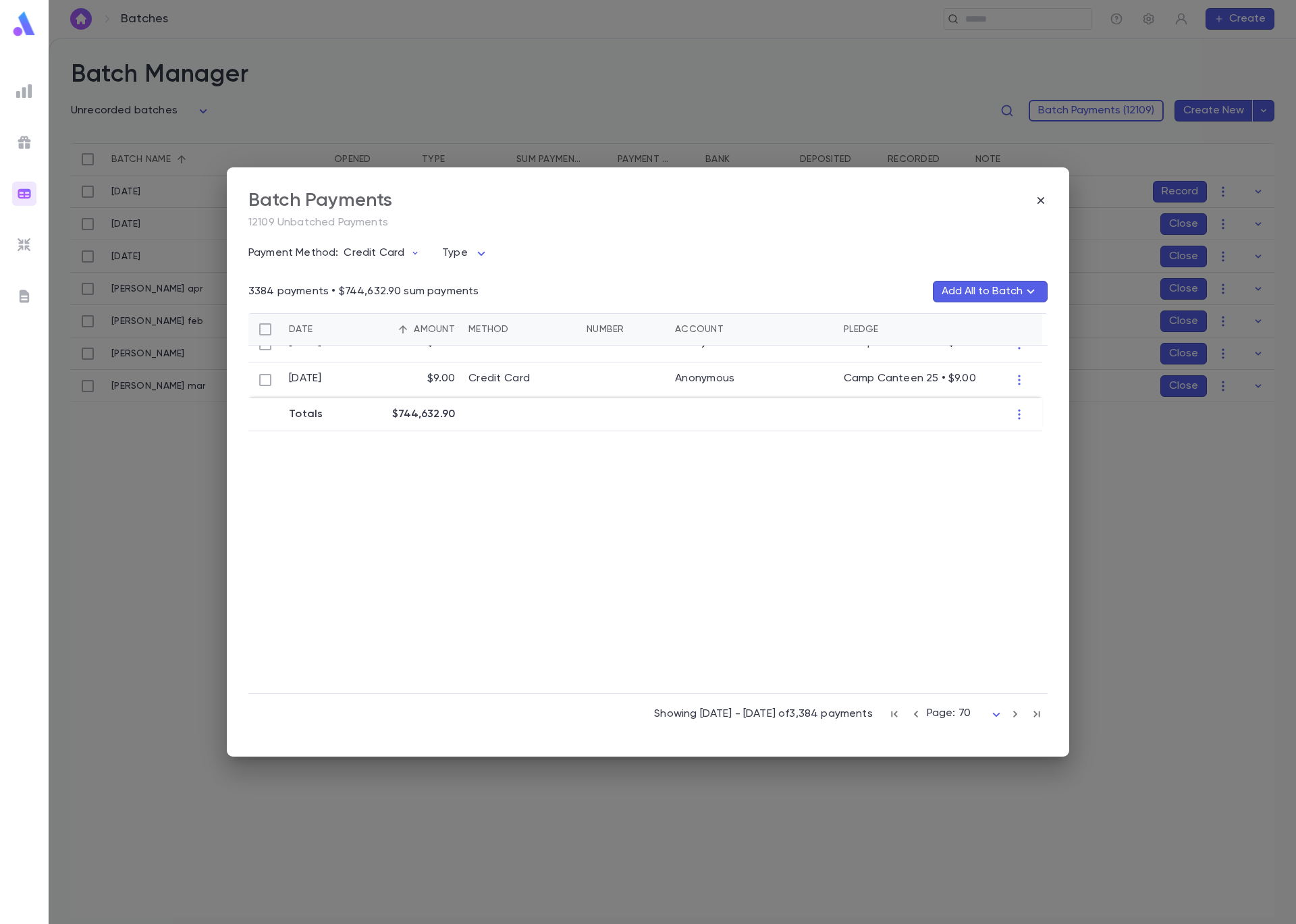
scroll to position [843, 0]
click at [1012, 716] on icon "button" at bounding box center [1015, 714] width 15 height 16
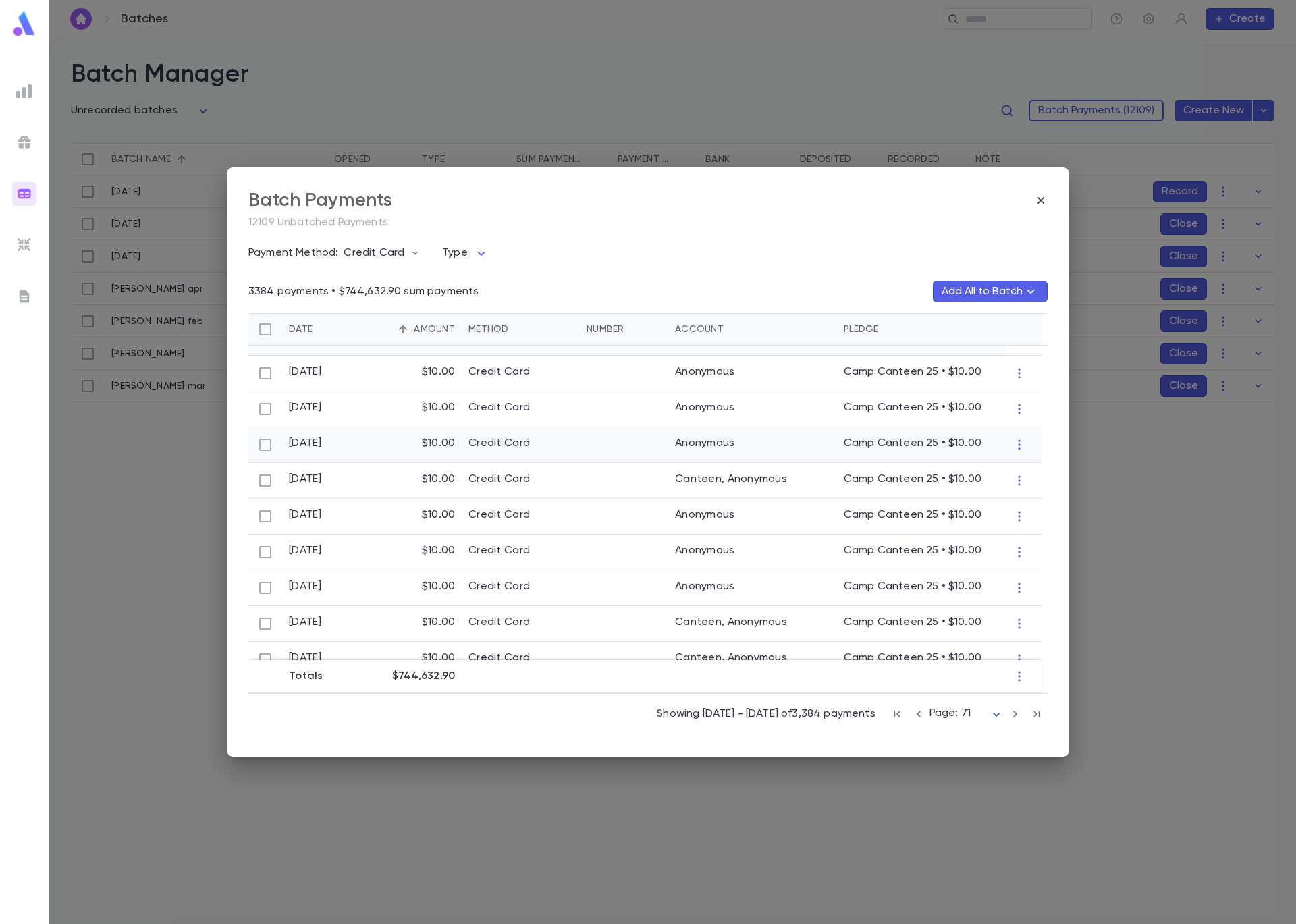
scroll to position [668, 0]
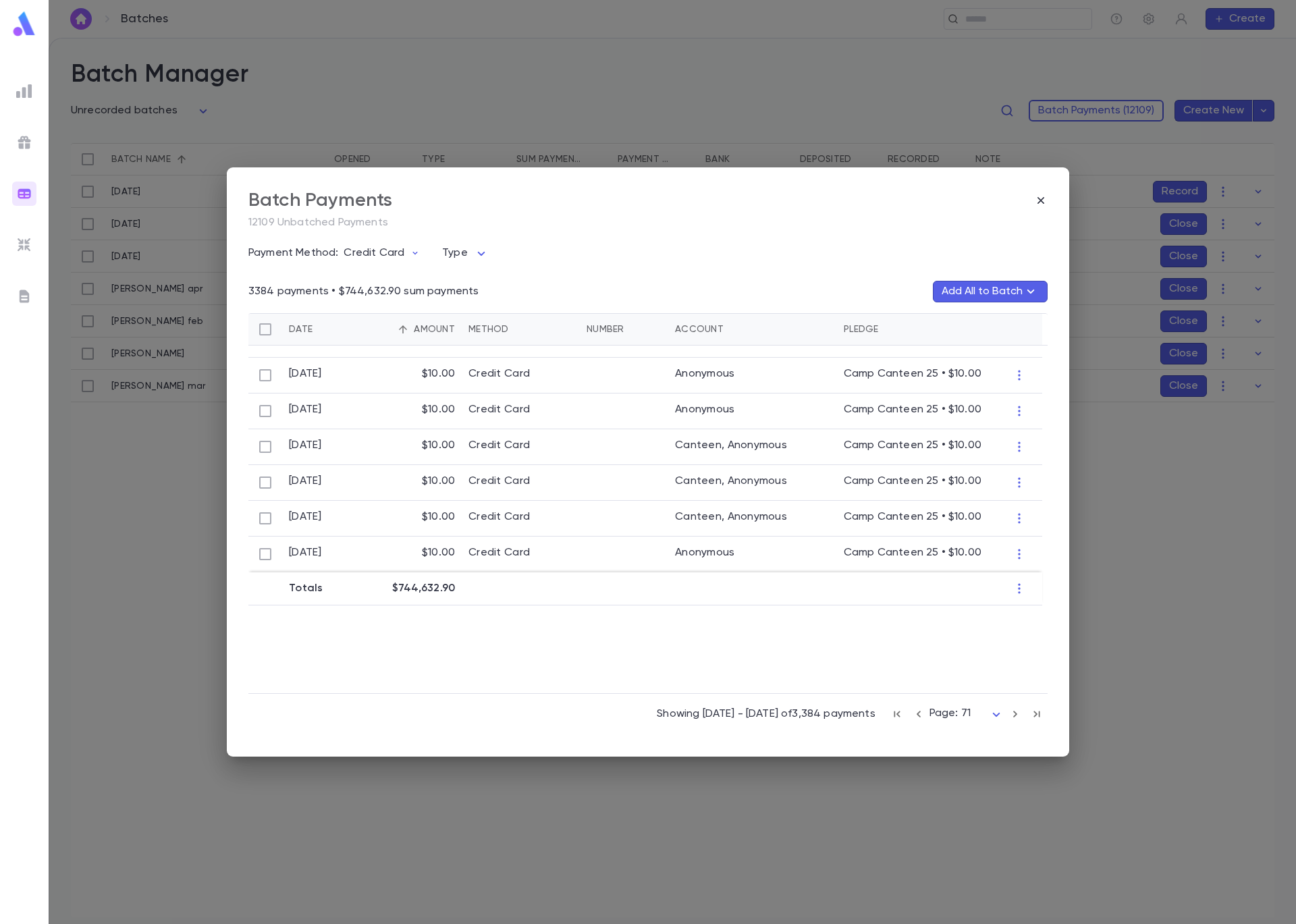
click at [1016, 718] on icon "button" at bounding box center [1015, 714] width 15 height 16
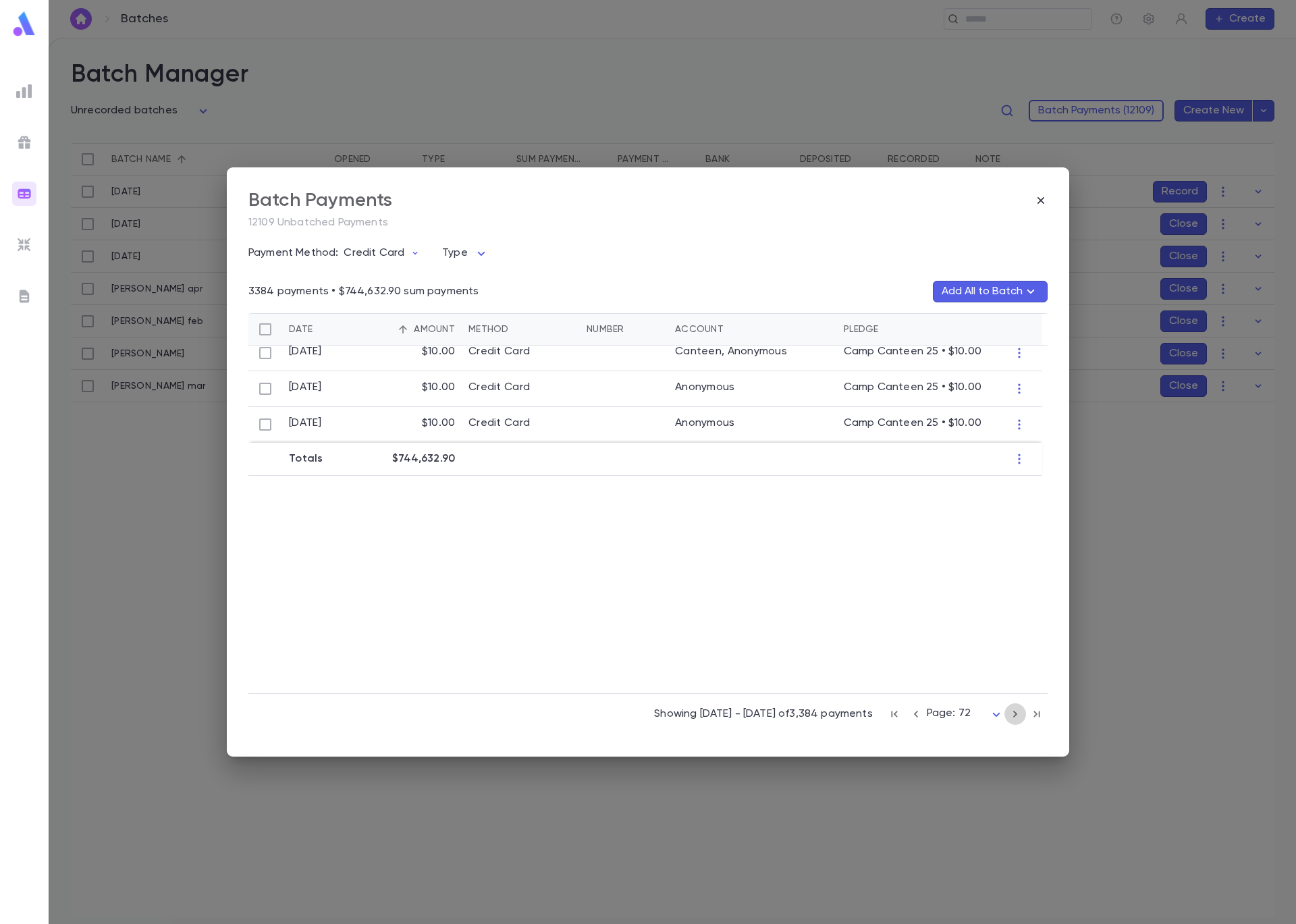
click at [1012, 717] on icon "button" at bounding box center [1015, 714] width 15 height 16
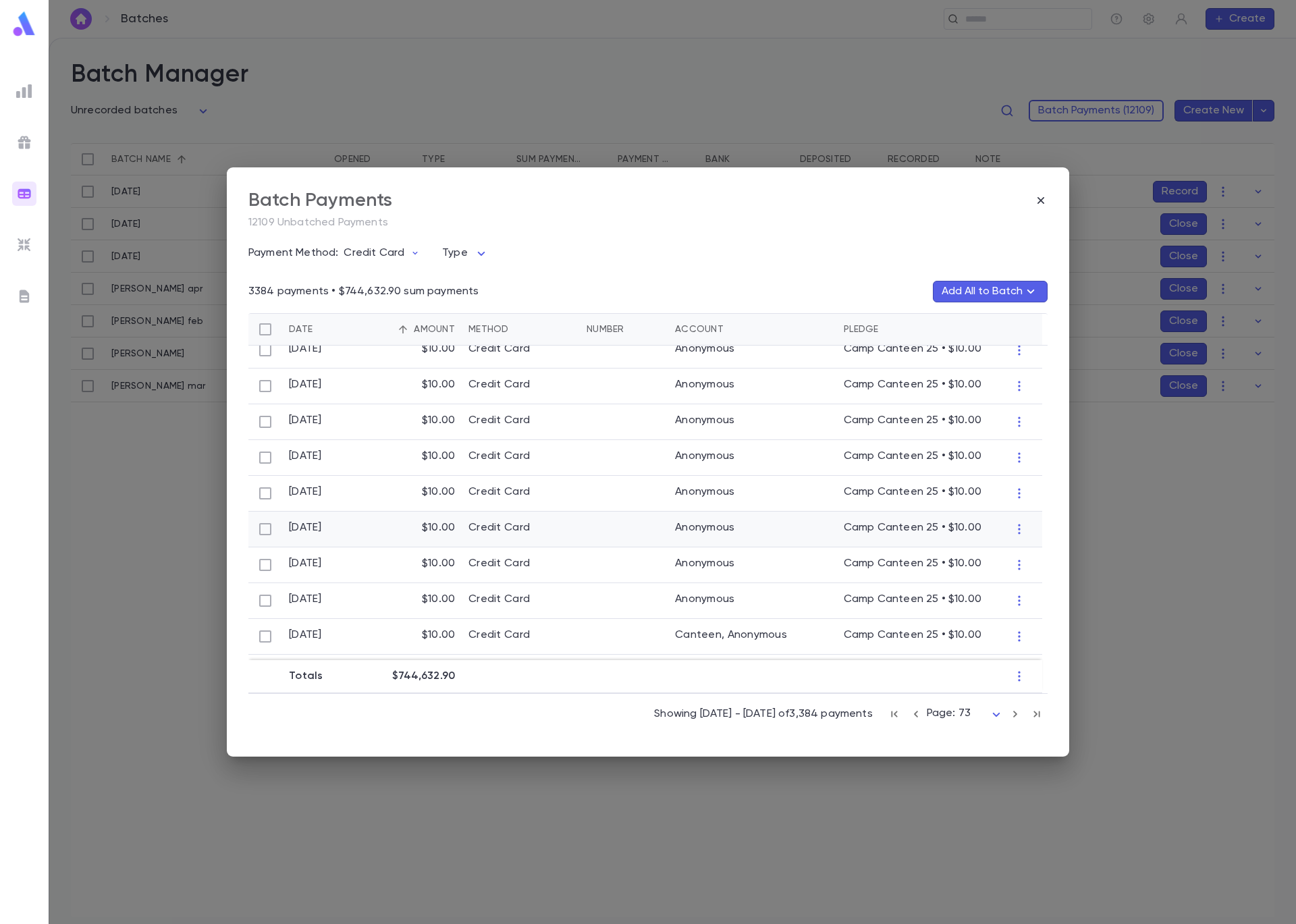
scroll to position [652, 0]
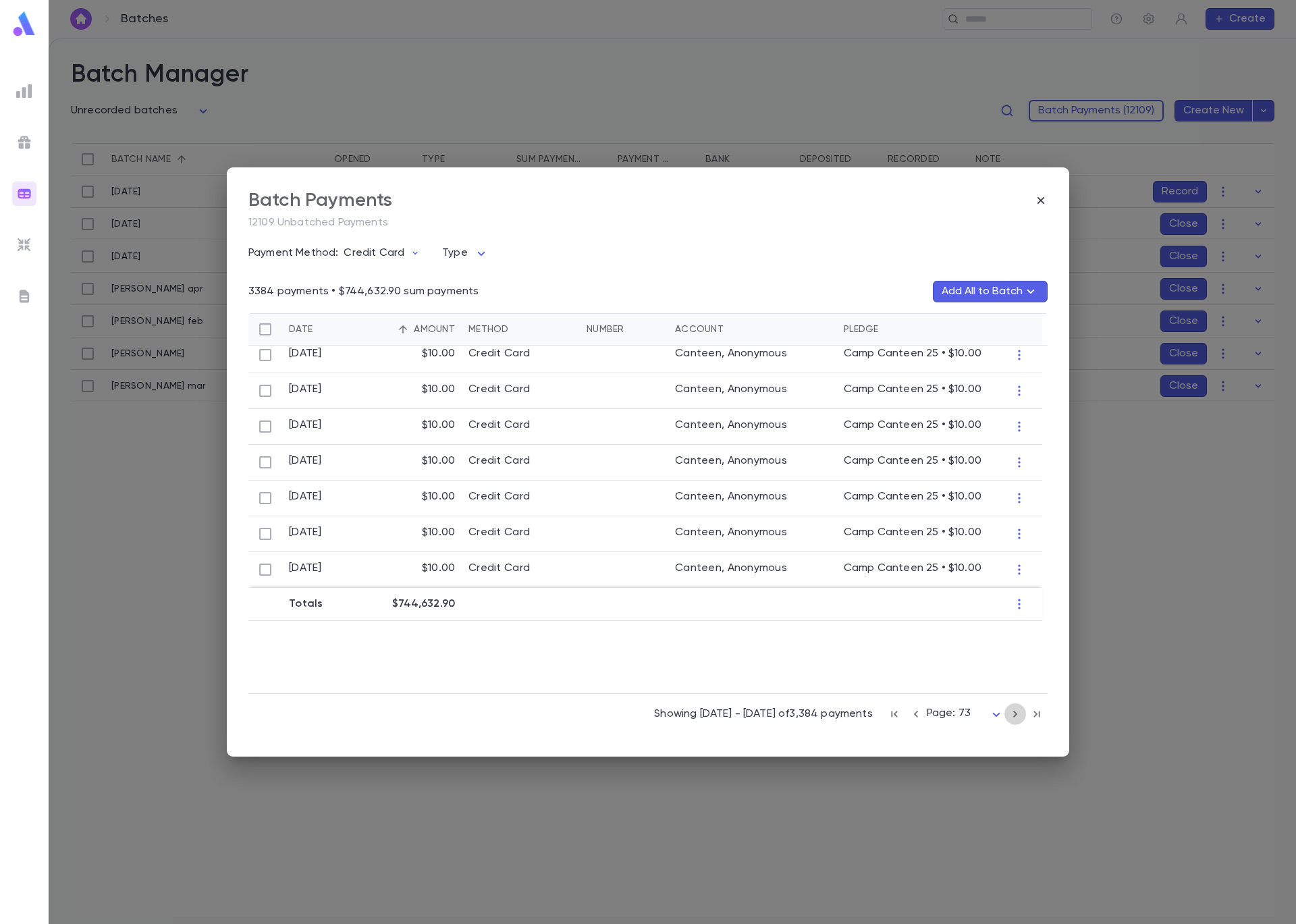
click at [1015, 714] on icon "button" at bounding box center [1015, 714] width 15 height 16
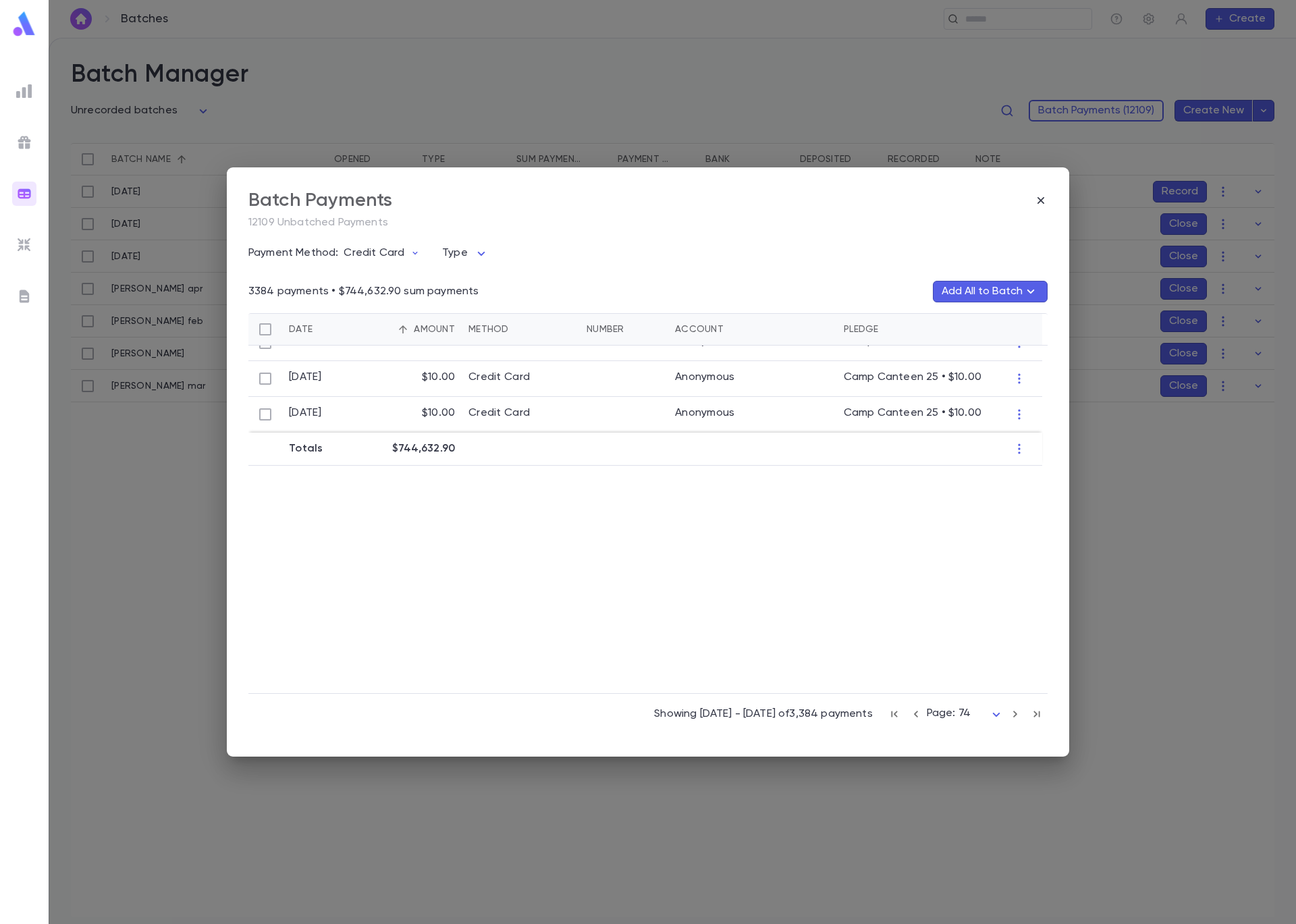
scroll to position [951, 0]
click at [1012, 718] on icon "button" at bounding box center [1015, 714] width 15 height 16
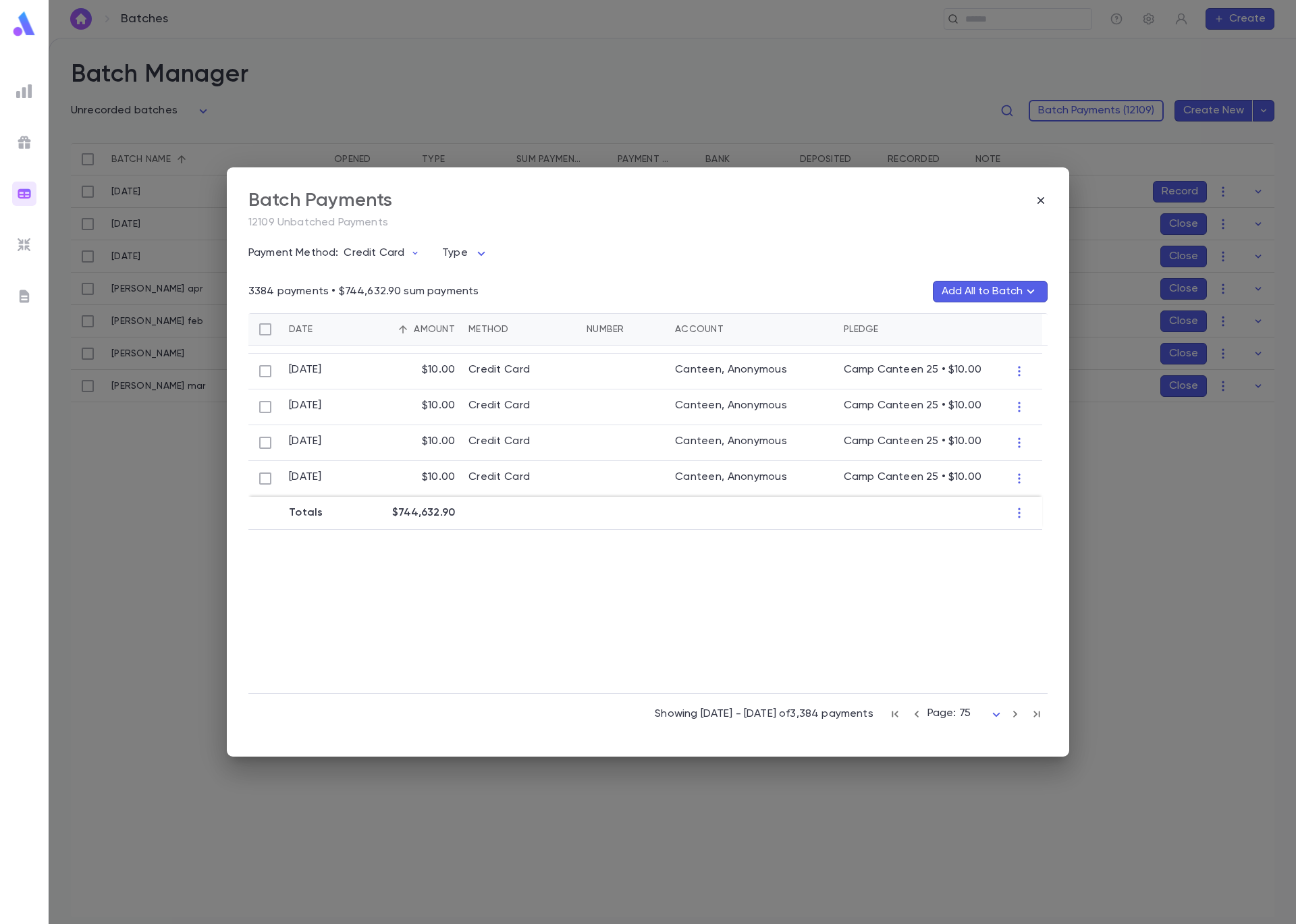
scroll to position [744, 0]
click at [1017, 719] on icon "button" at bounding box center [1015, 714] width 15 height 16
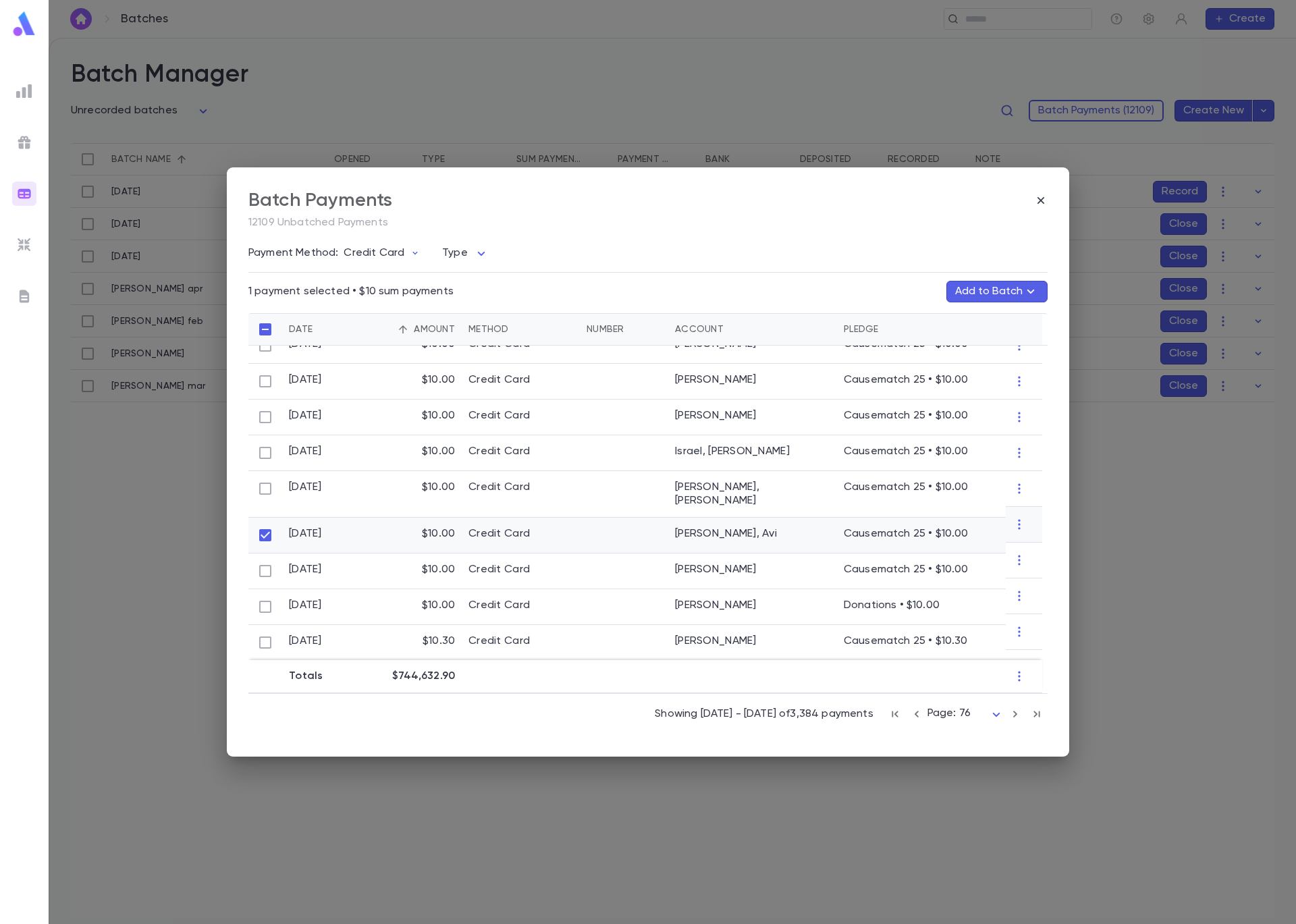
scroll to position [328, 0]
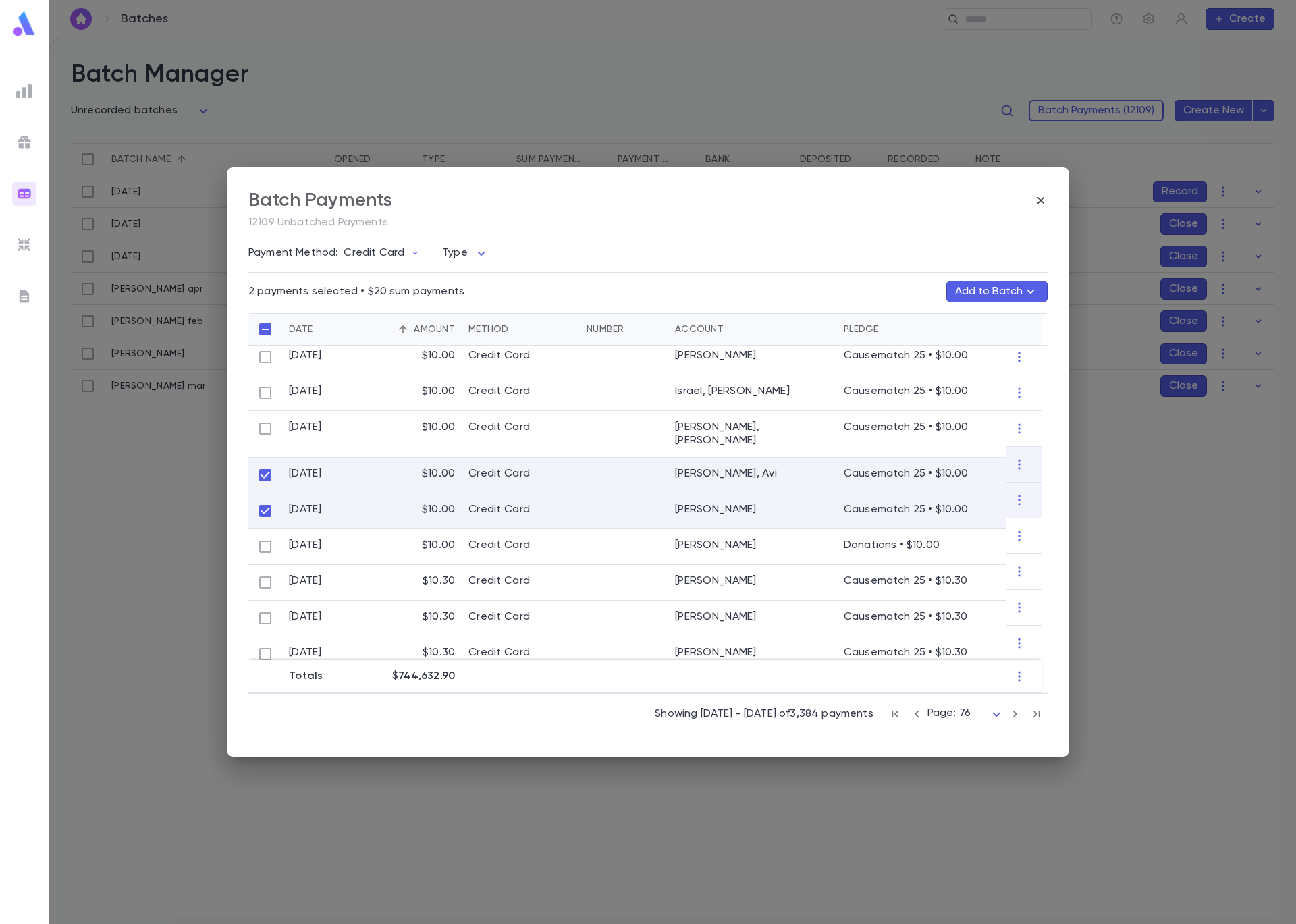
click at [980, 294] on button "Add to Batch" at bounding box center [997, 291] width 101 height 22
click at [980, 365] on button "Create Batch" at bounding box center [970, 363] width 104 height 22
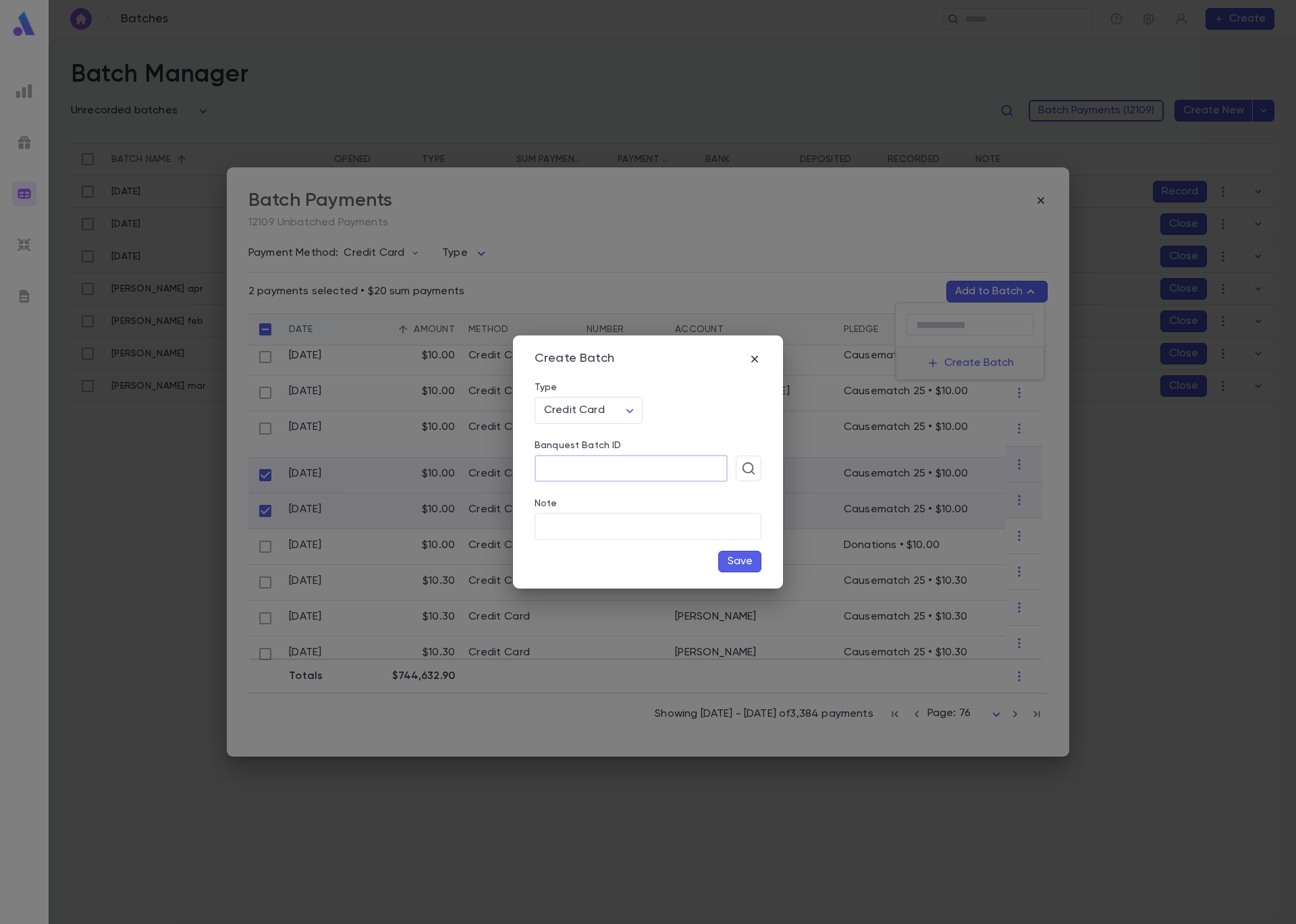
click at [645, 464] on input "Banquest Batch ID" at bounding box center [631, 469] width 193 height 26
type input "*******"
click at [740, 559] on button "Save" at bounding box center [740, 562] width 43 height 22
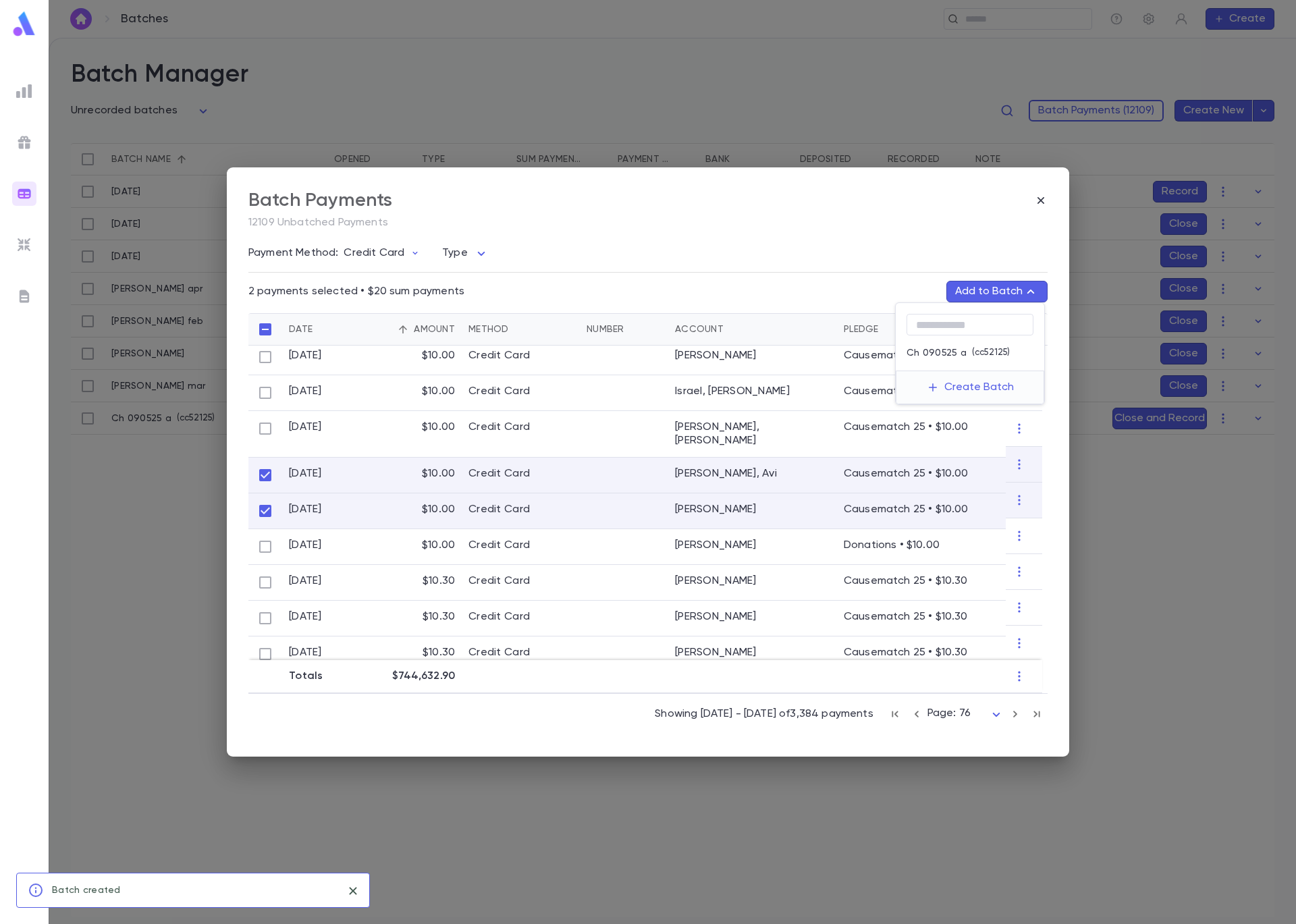
click at [969, 354] on p "( cc52125 )" at bounding box center [987, 352] width 43 height 13
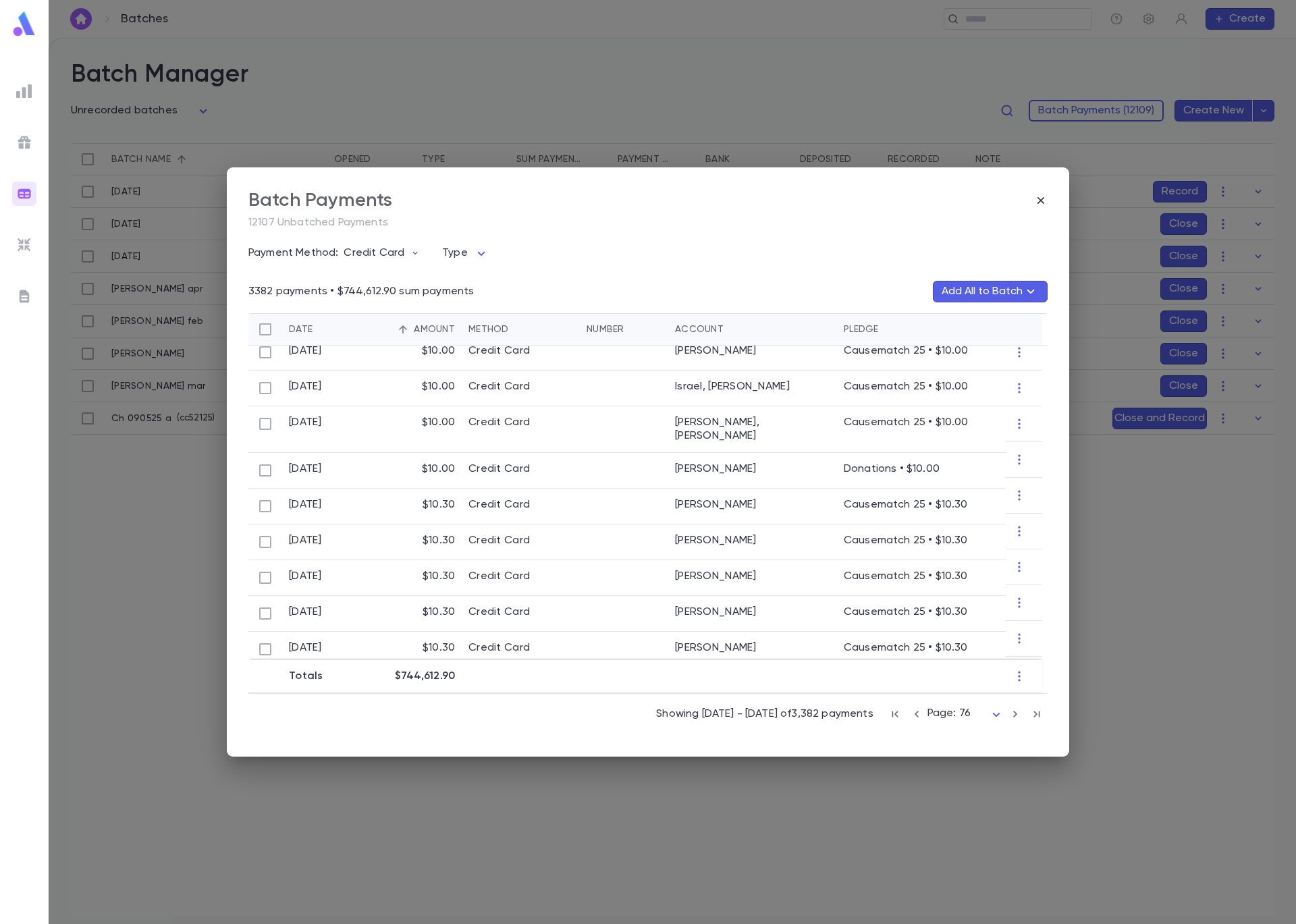
click at [961, 714] on body "**********" at bounding box center [648, 481] width 1296 height 886
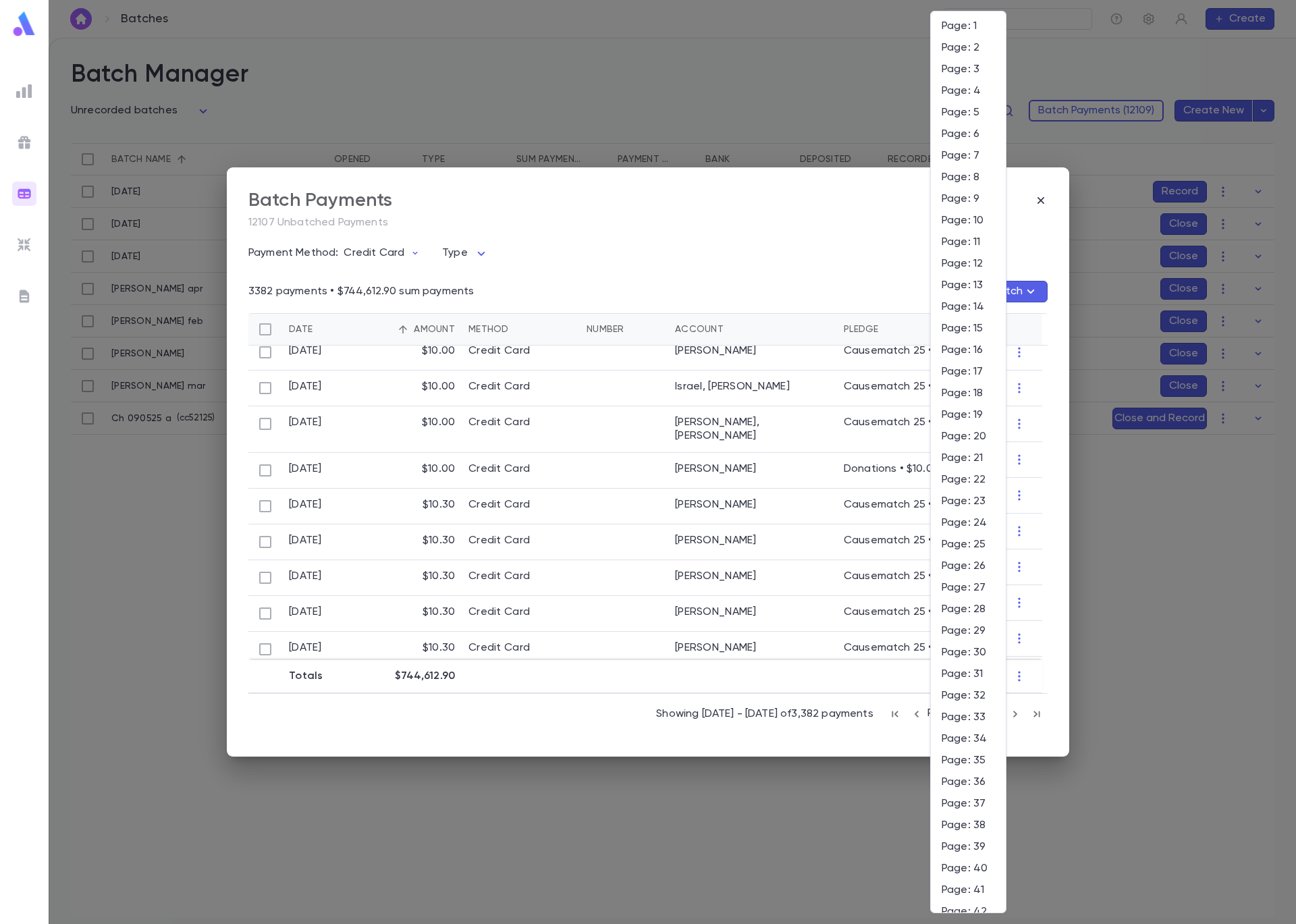
scroll to position [1184, 0]
click at [971, 589] on span "Page: 82" at bounding box center [968, 591] width 53 height 13
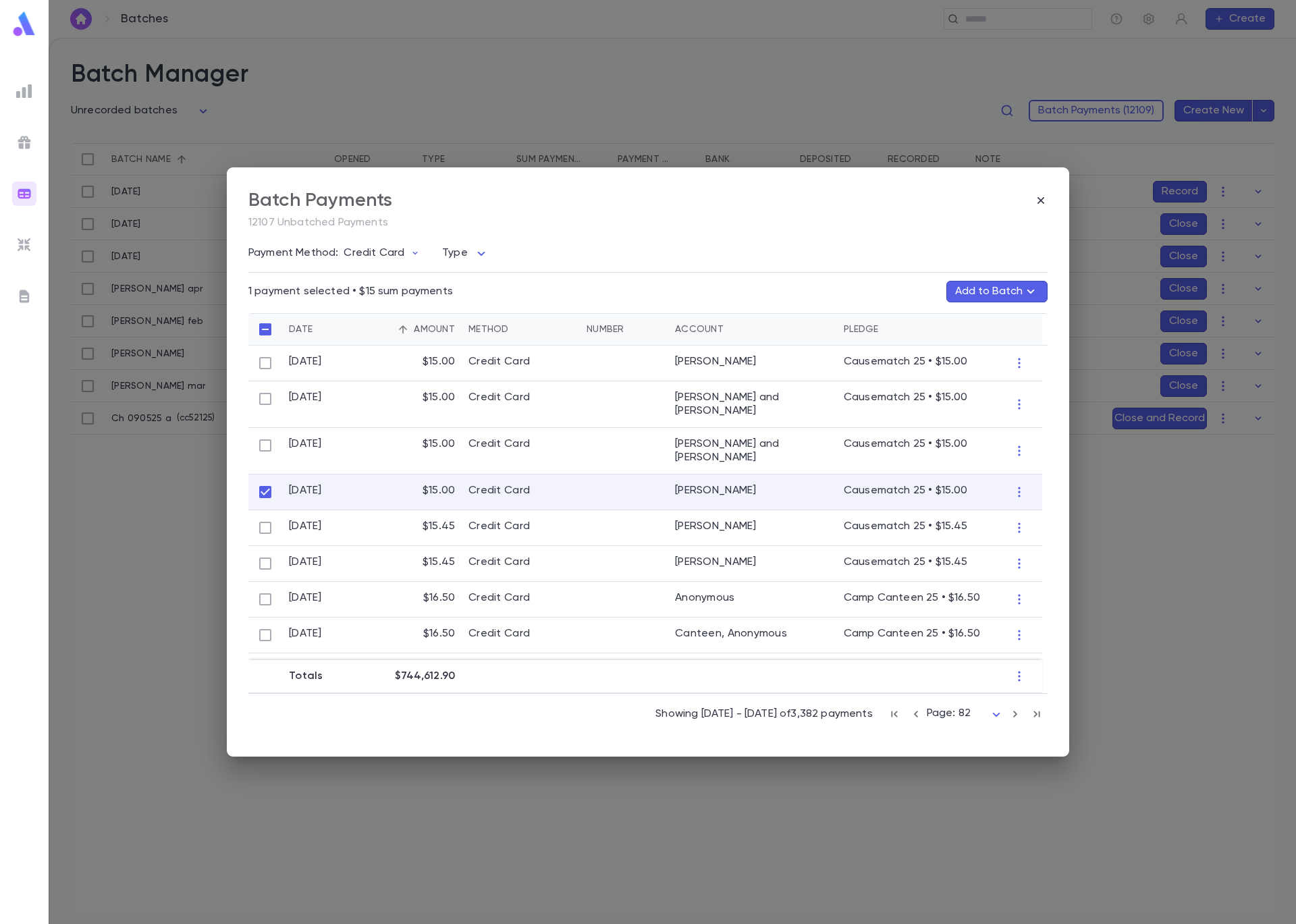
click at [1019, 290] on button "Add to Batch" at bounding box center [997, 291] width 101 height 22
click at [956, 351] on p "Ch 090525 a" at bounding box center [936, 353] width 60 height 11
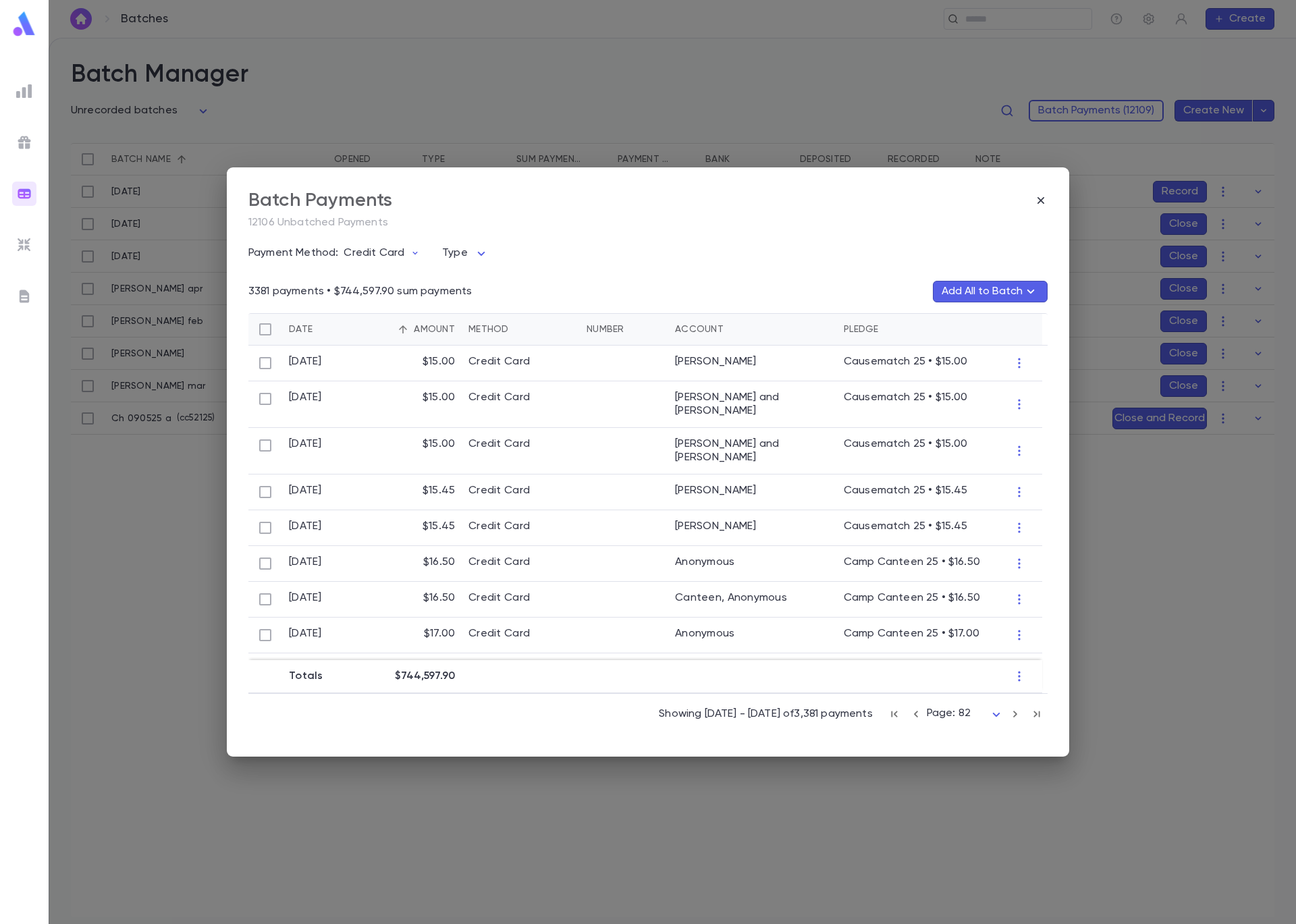
click at [971, 714] on body "**********" at bounding box center [648, 481] width 1296 height 886
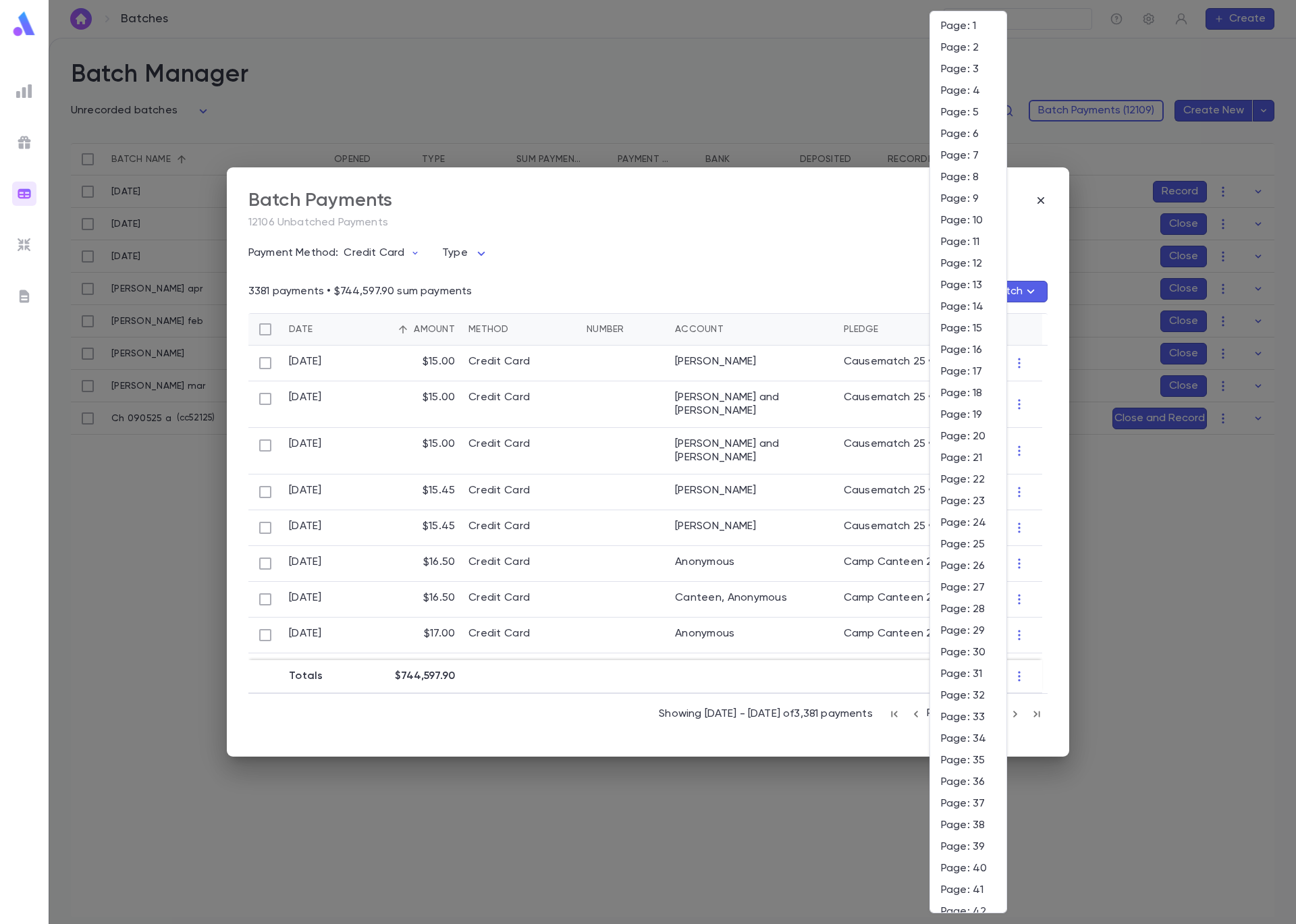
scroll to position [1314, 0]
click at [977, 591] on span "Page: 88" at bounding box center [969, 591] width 55 height 13
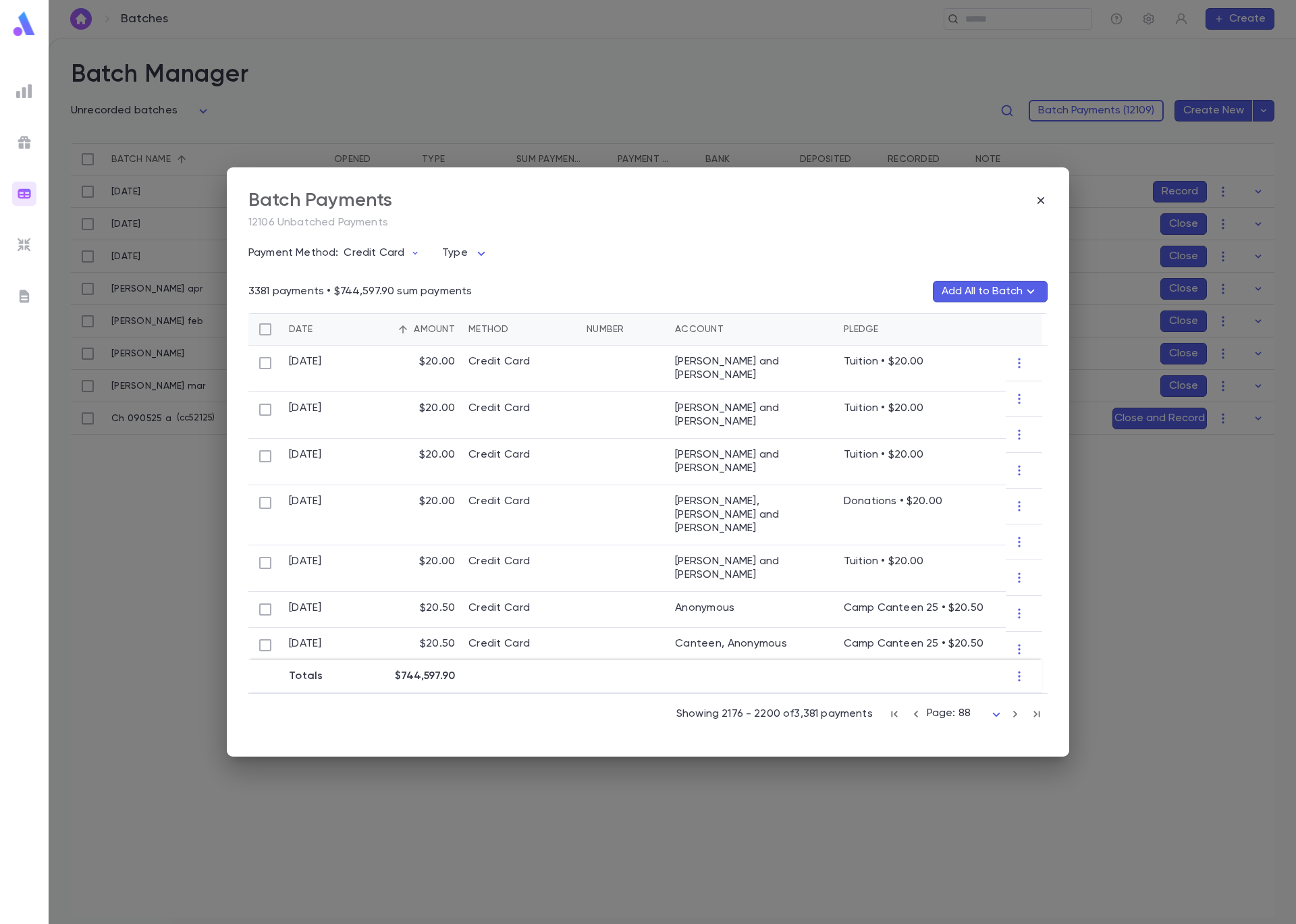
click at [920, 714] on icon "button" at bounding box center [916, 714] width 15 height 16
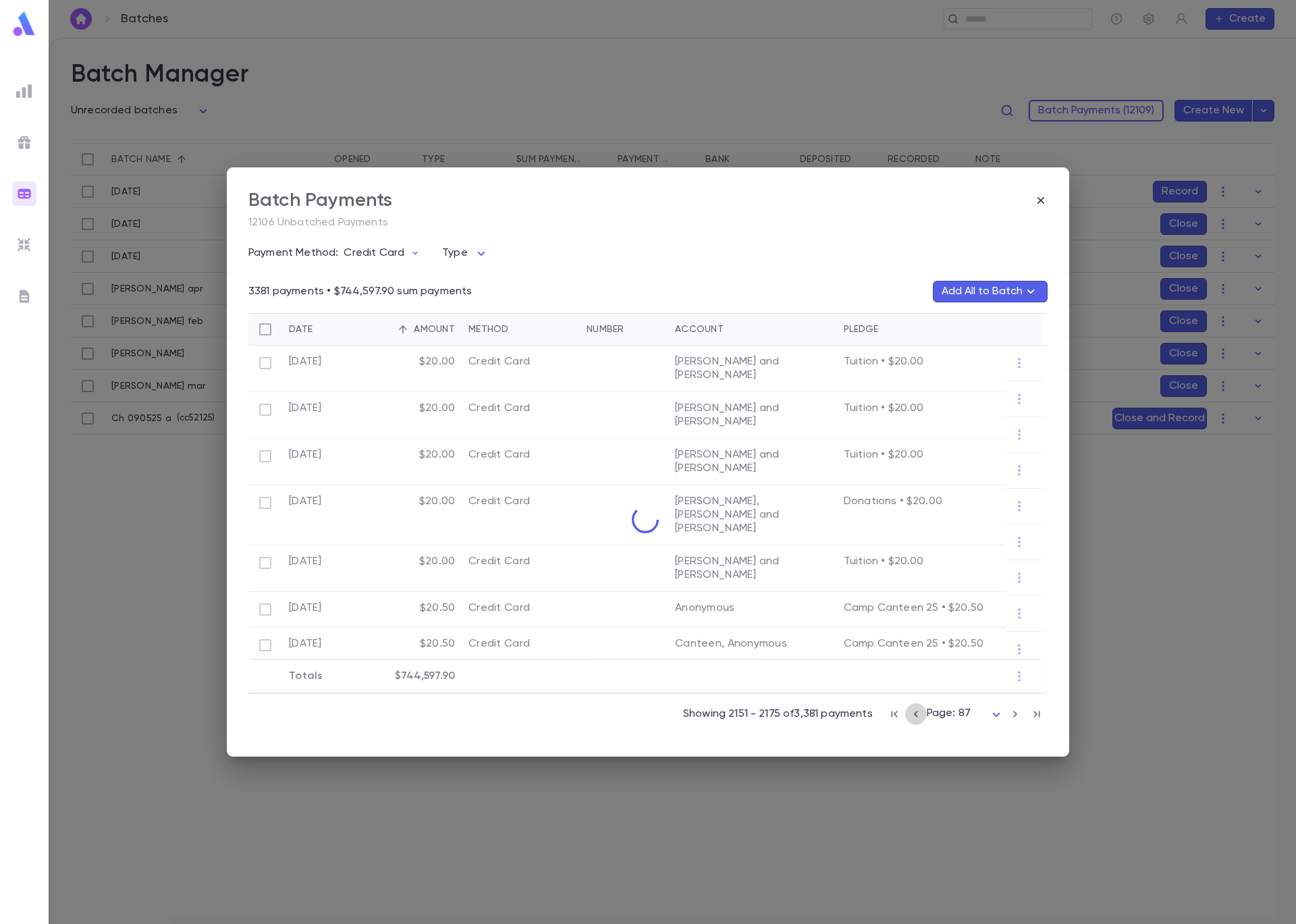
click at [920, 714] on icon "button" at bounding box center [916, 714] width 15 height 16
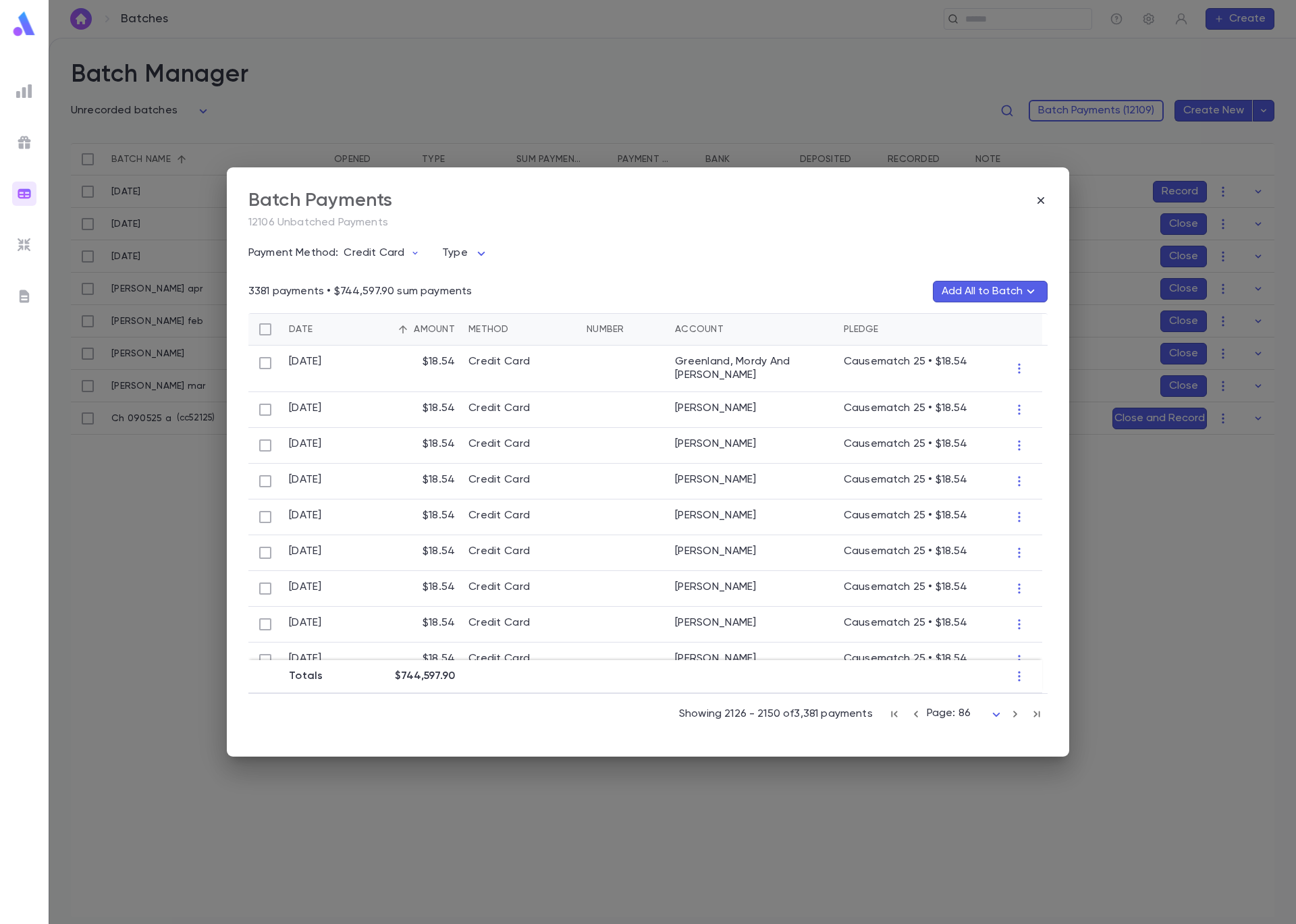
click at [919, 716] on icon "button" at bounding box center [916, 714] width 15 height 16
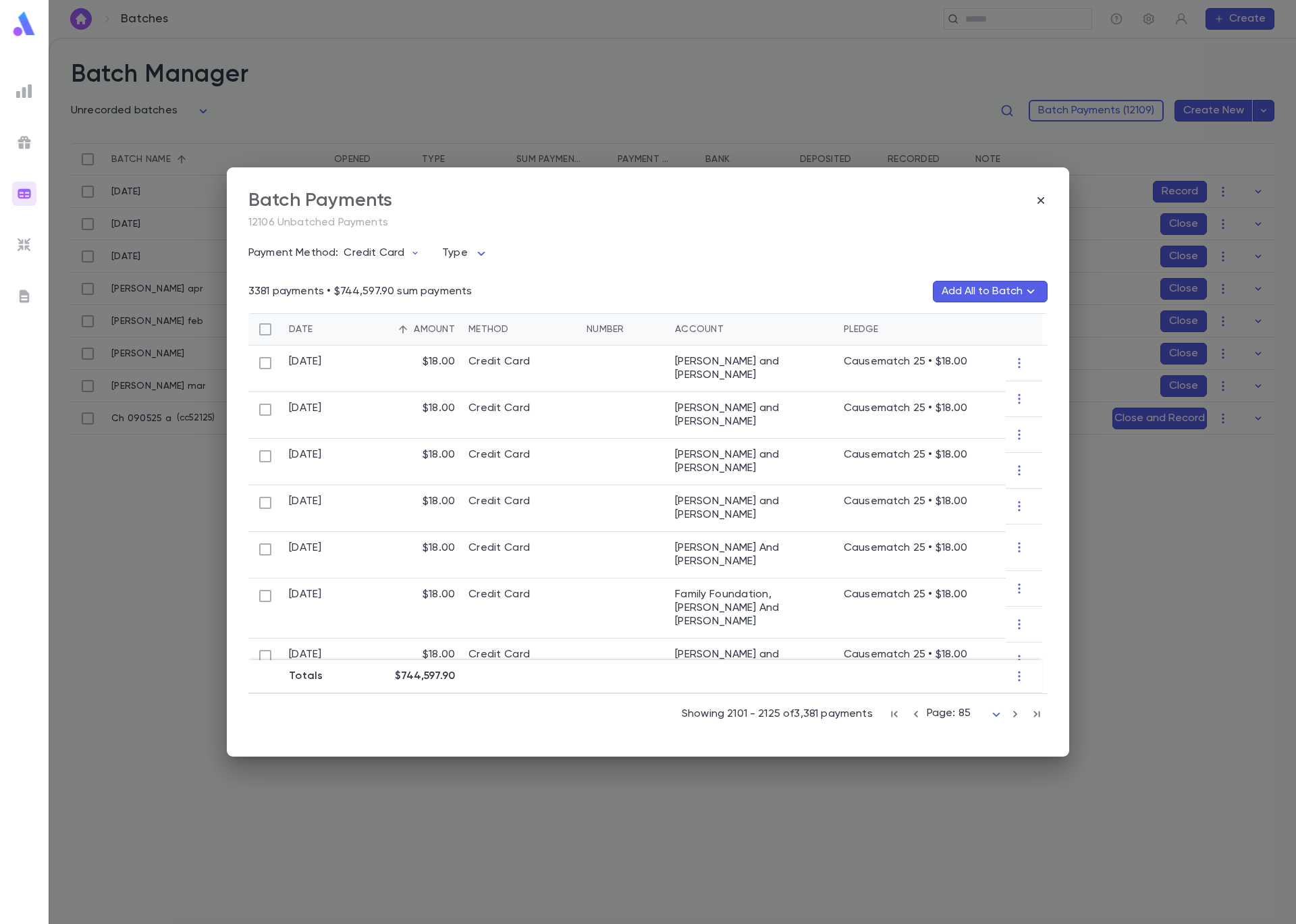
click at [919, 716] on icon "button" at bounding box center [916, 714] width 15 height 16
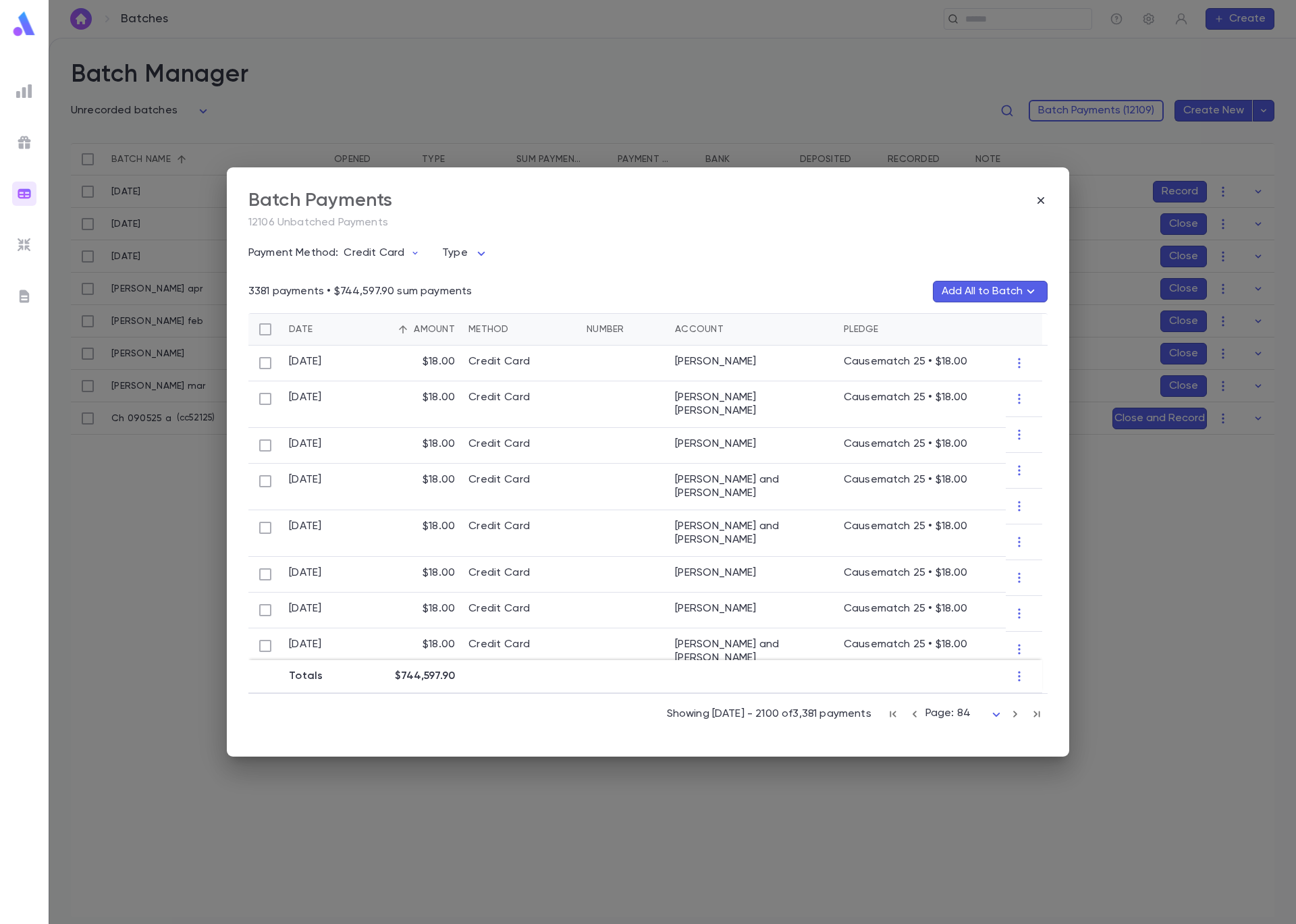
click at [916, 716] on icon "button" at bounding box center [914, 714] width 15 height 16
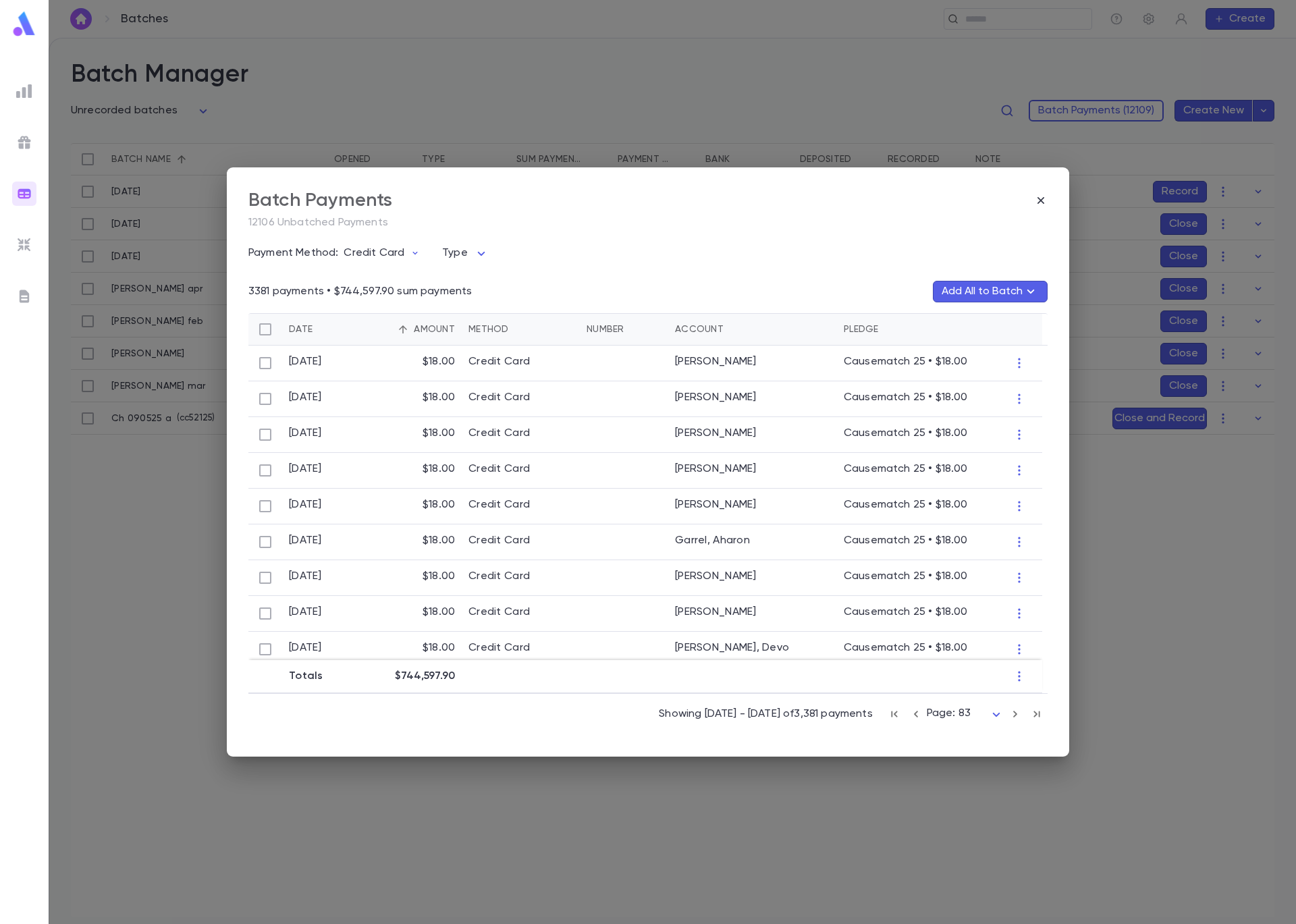
click at [916, 716] on icon "button" at bounding box center [916, 714] width 4 height 7
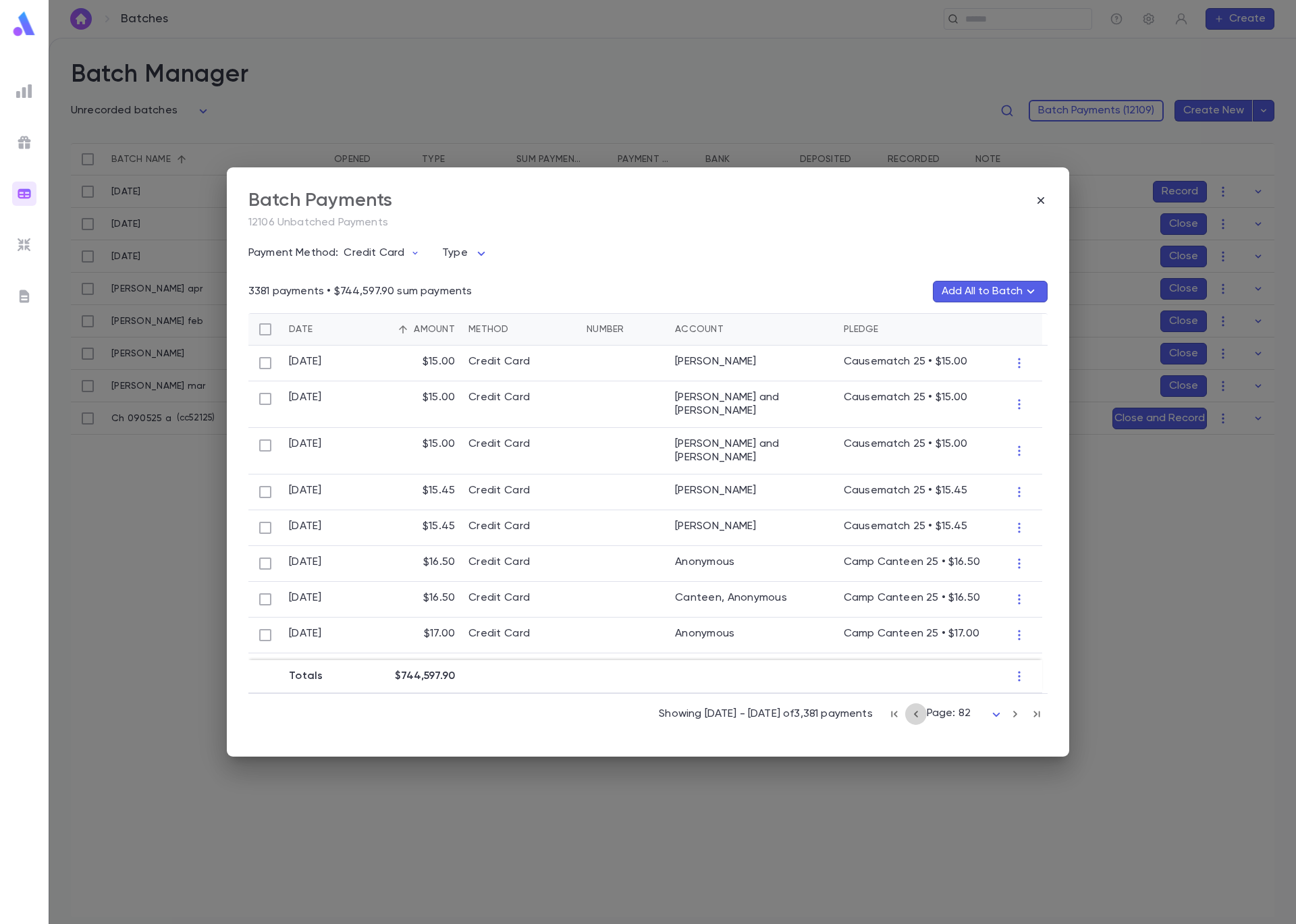
click at [917, 714] on icon "button" at bounding box center [916, 714] width 15 height 16
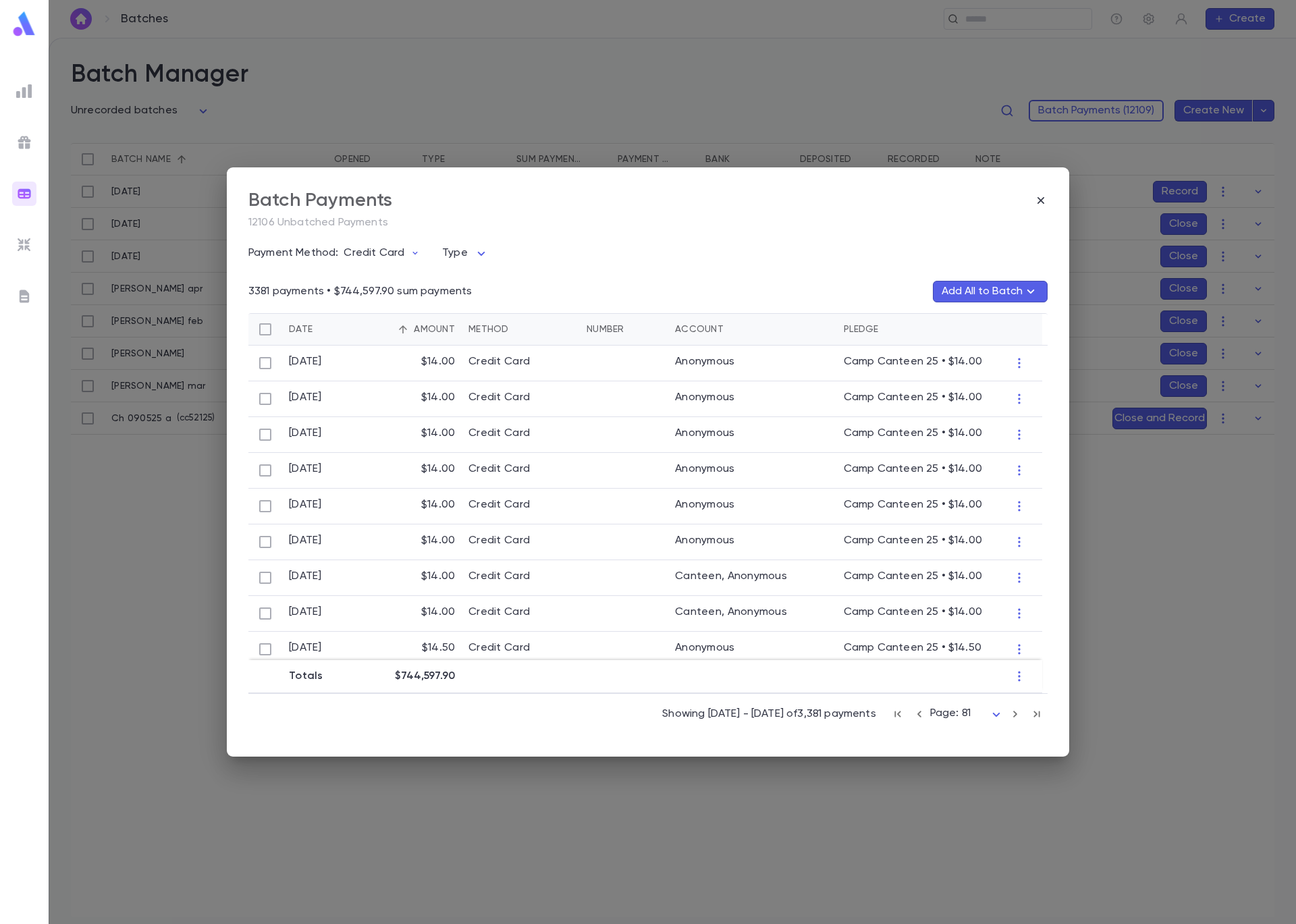
click at [1019, 714] on icon "button" at bounding box center [1015, 714] width 15 height 16
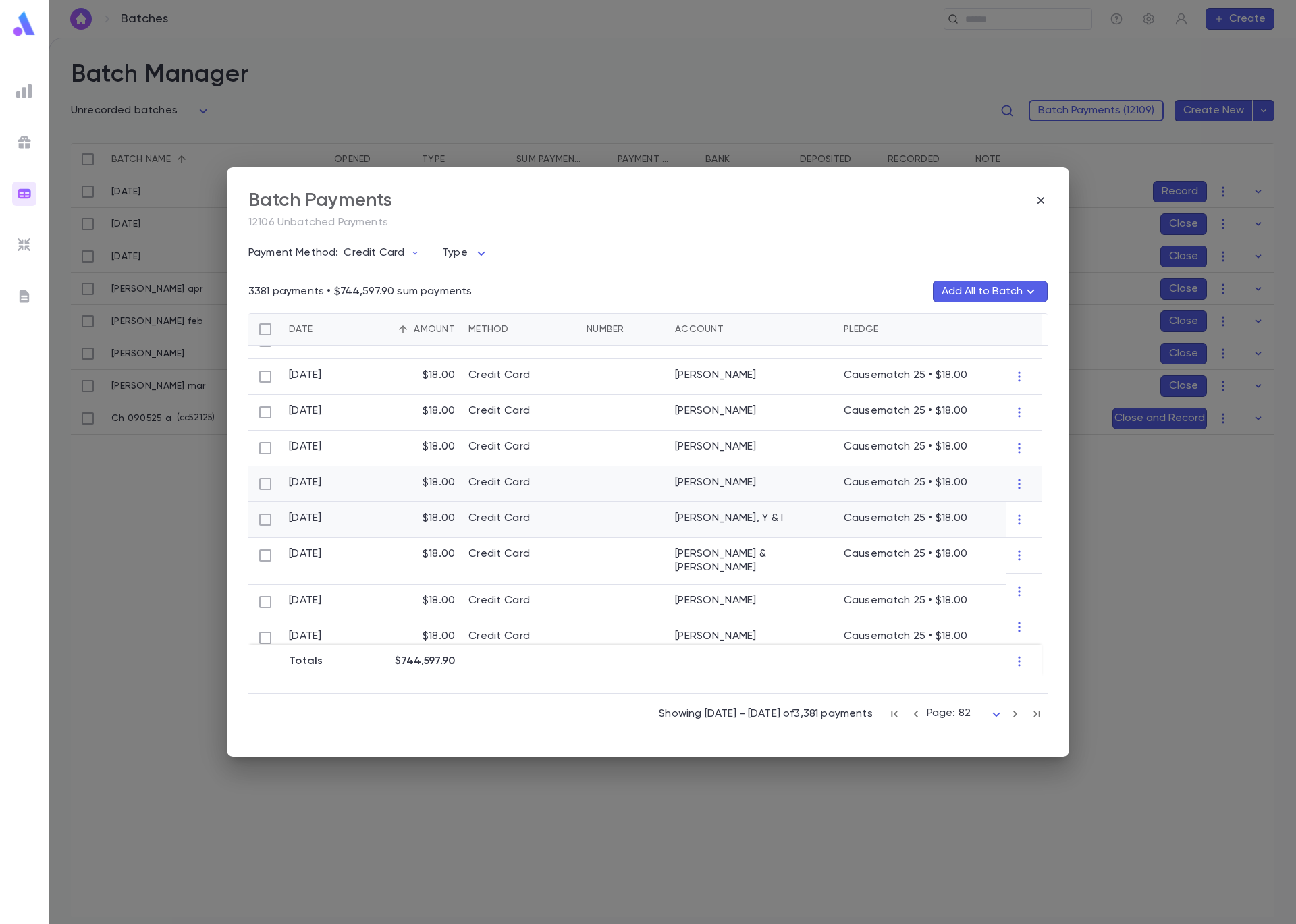
scroll to position [712, 0]
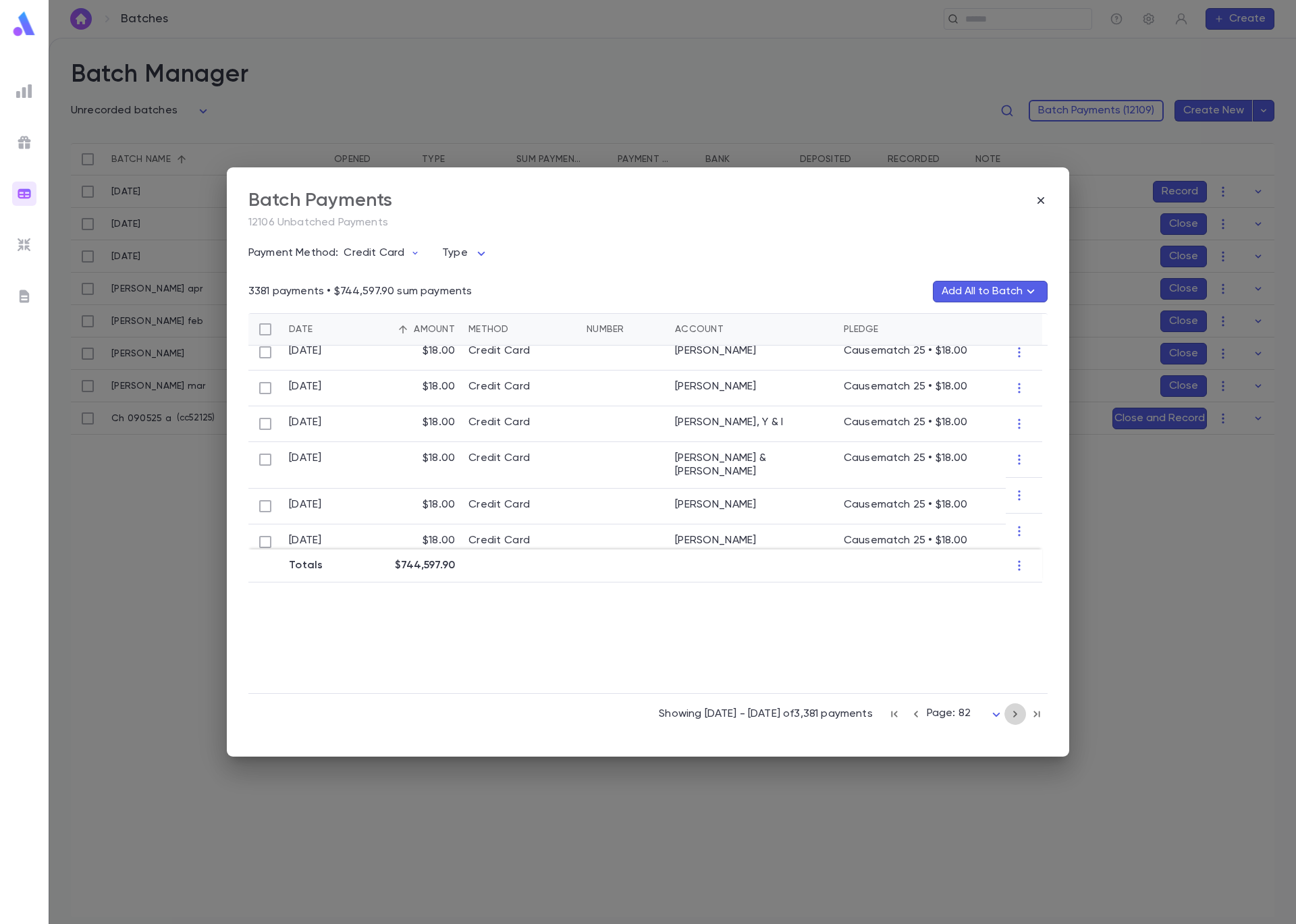
click at [1012, 714] on icon "button" at bounding box center [1015, 714] width 15 height 16
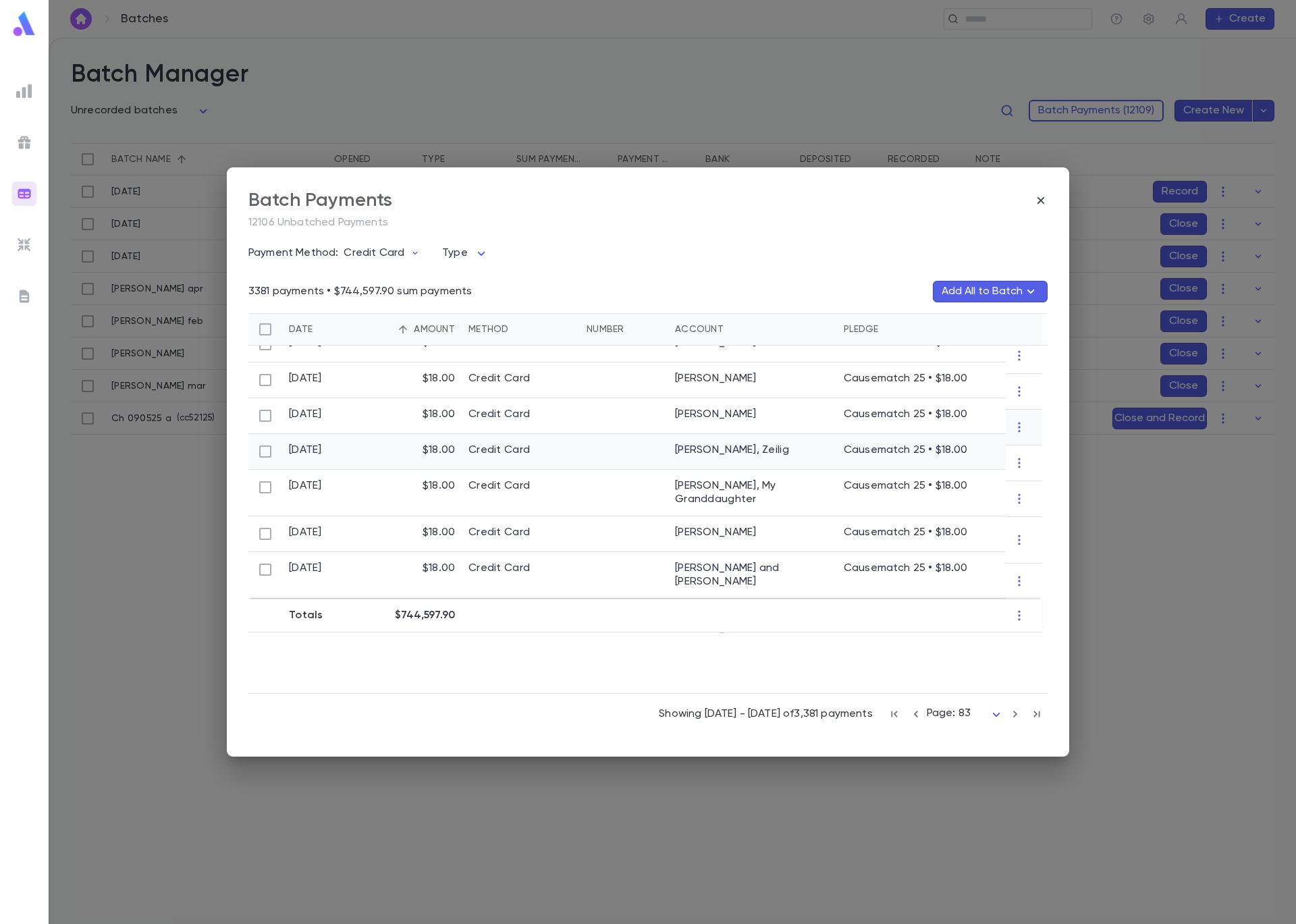
scroll to position [677, 0]
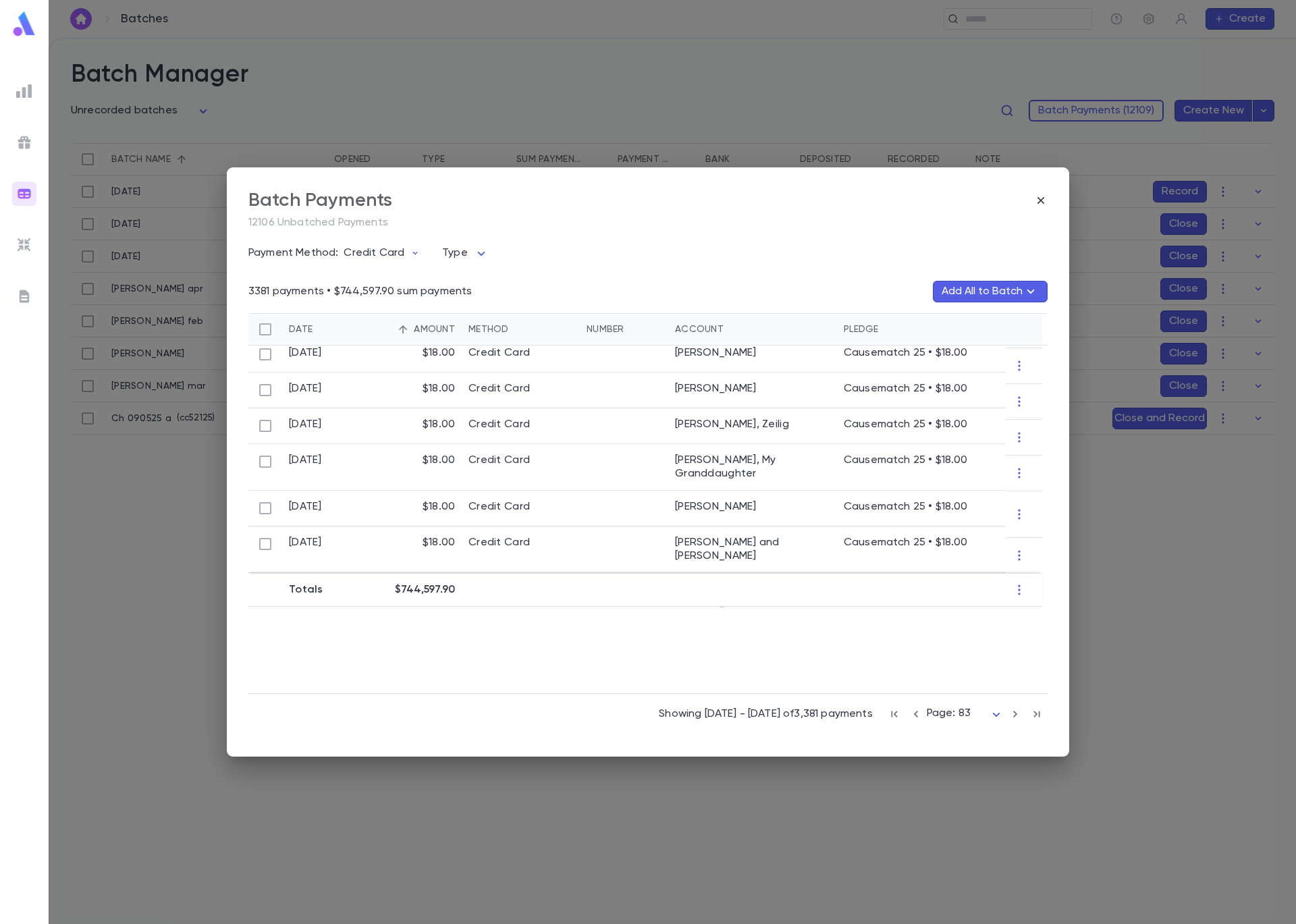
click at [1018, 718] on icon "button" at bounding box center [1015, 714] width 15 height 16
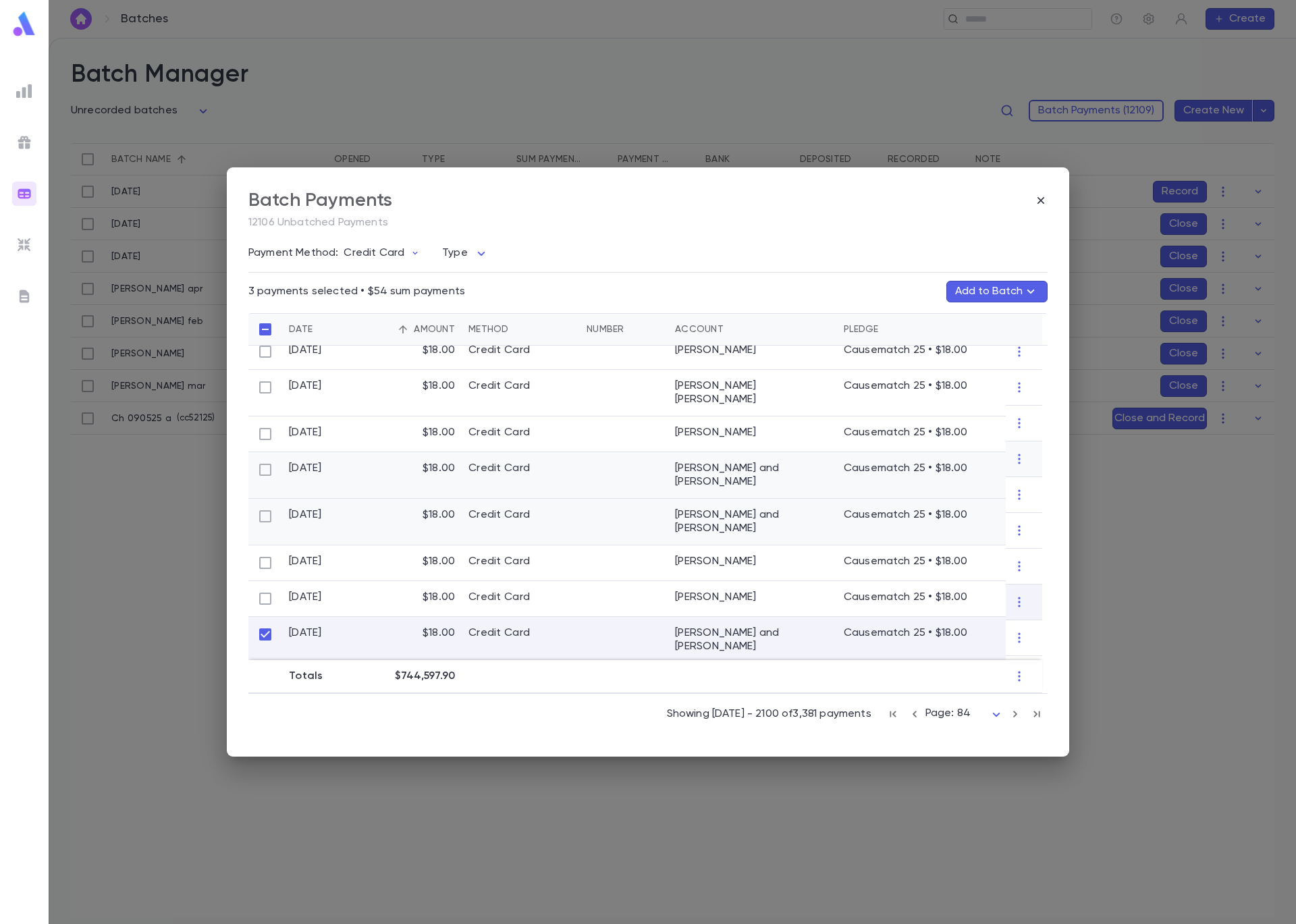
scroll to position [0, 0]
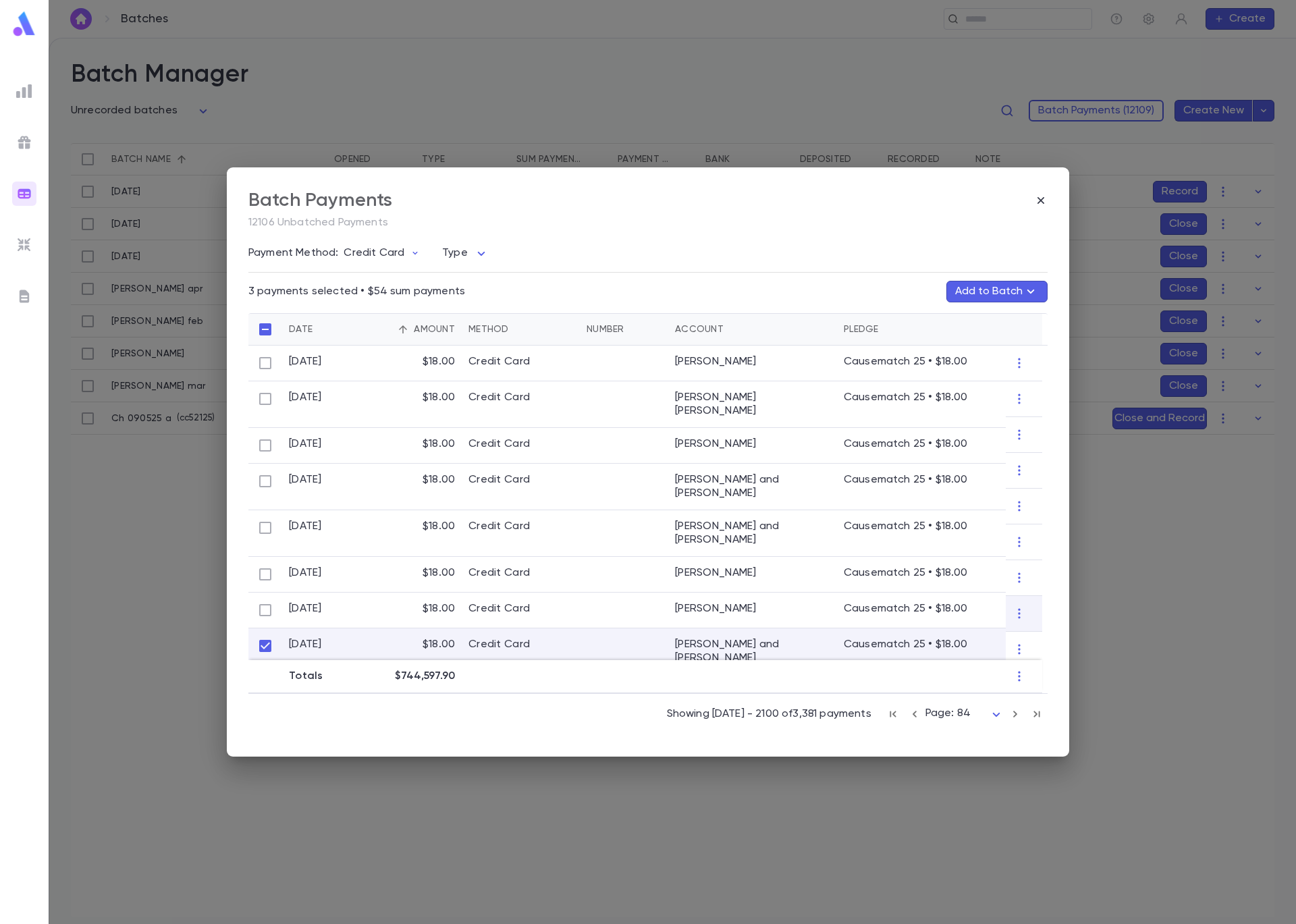
click at [970, 287] on button "Add to Batch" at bounding box center [997, 291] width 101 height 22
click at [962, 351] on p "Ch 090525 a" at bounding box center [936, 353] width 60 height 11
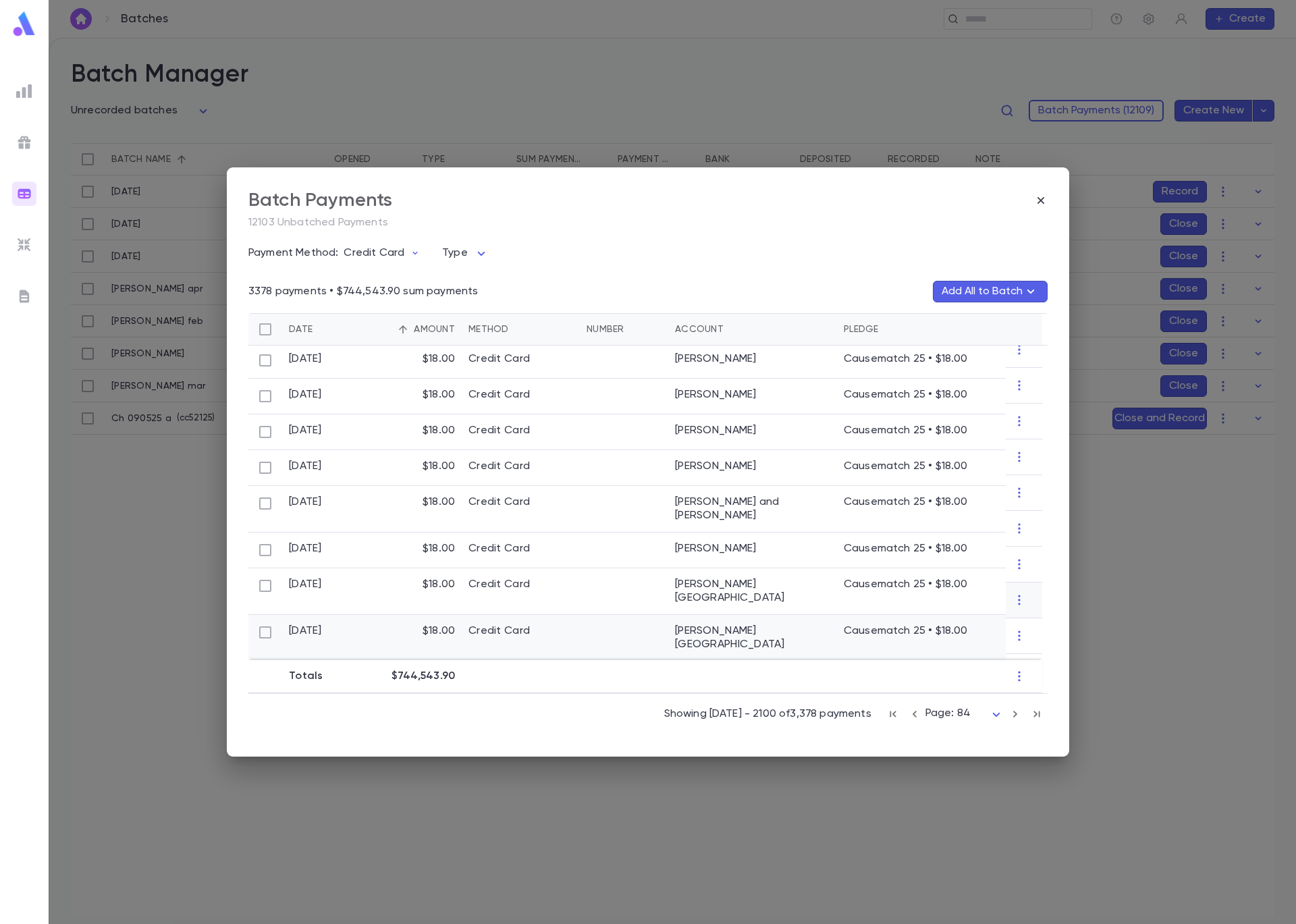
scroll to position [365, 0]
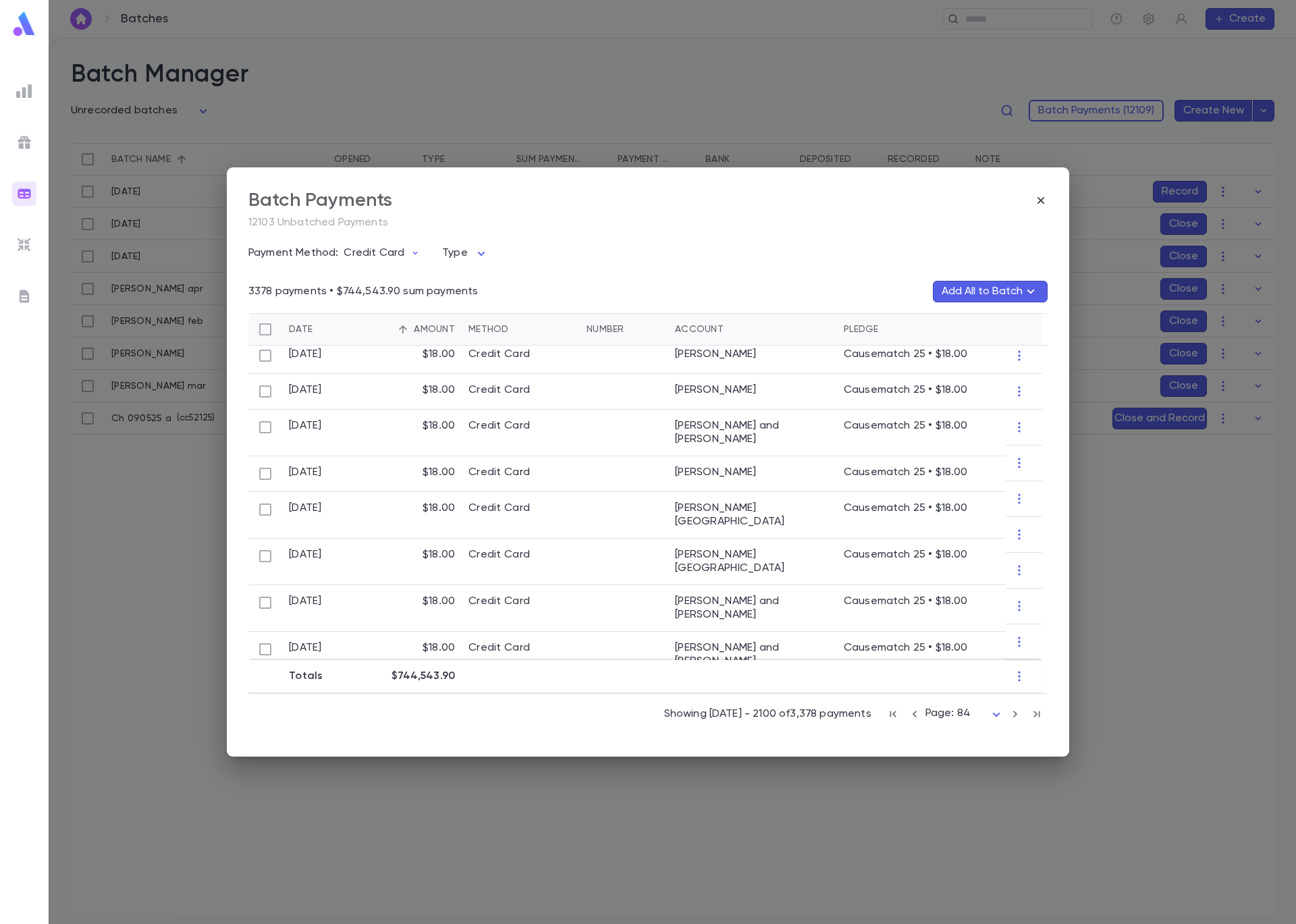
click at [1019, 714] on icon "button" at bounding box center [1015, 714] width 15 height 16
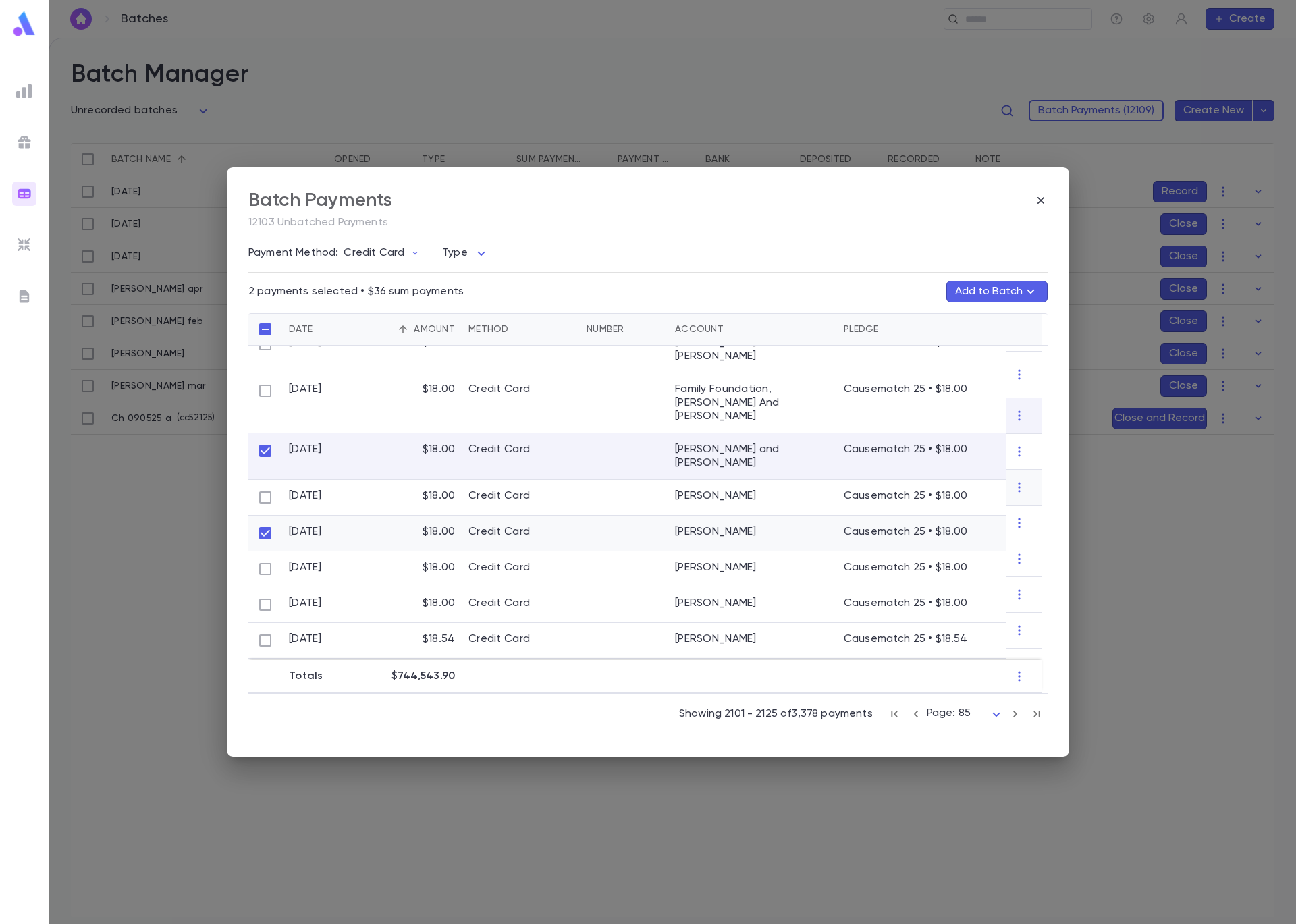
scroll to position [58, 0]
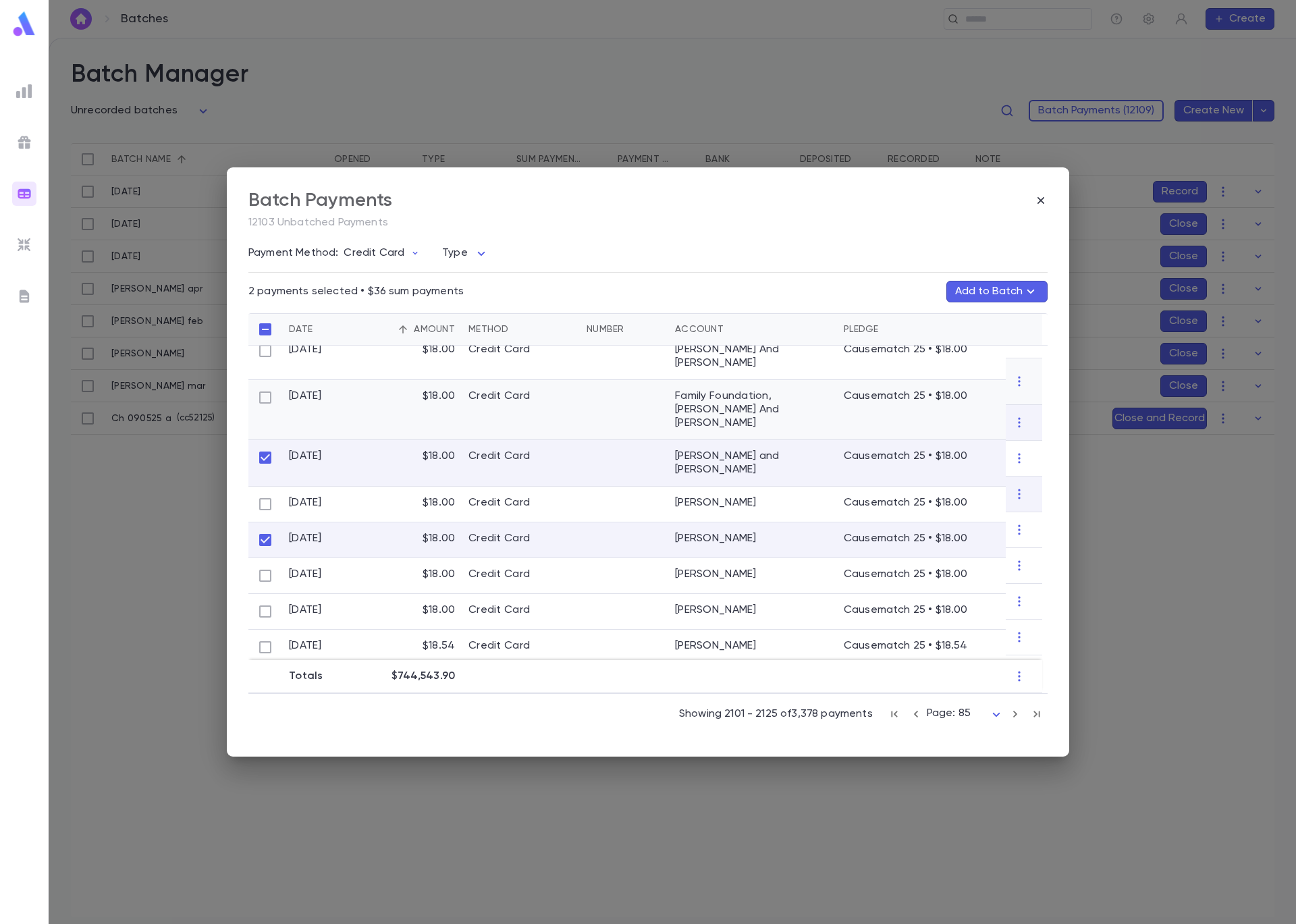
click at [256, 380] on div at bounding box center [265, 410] width 34 height 60
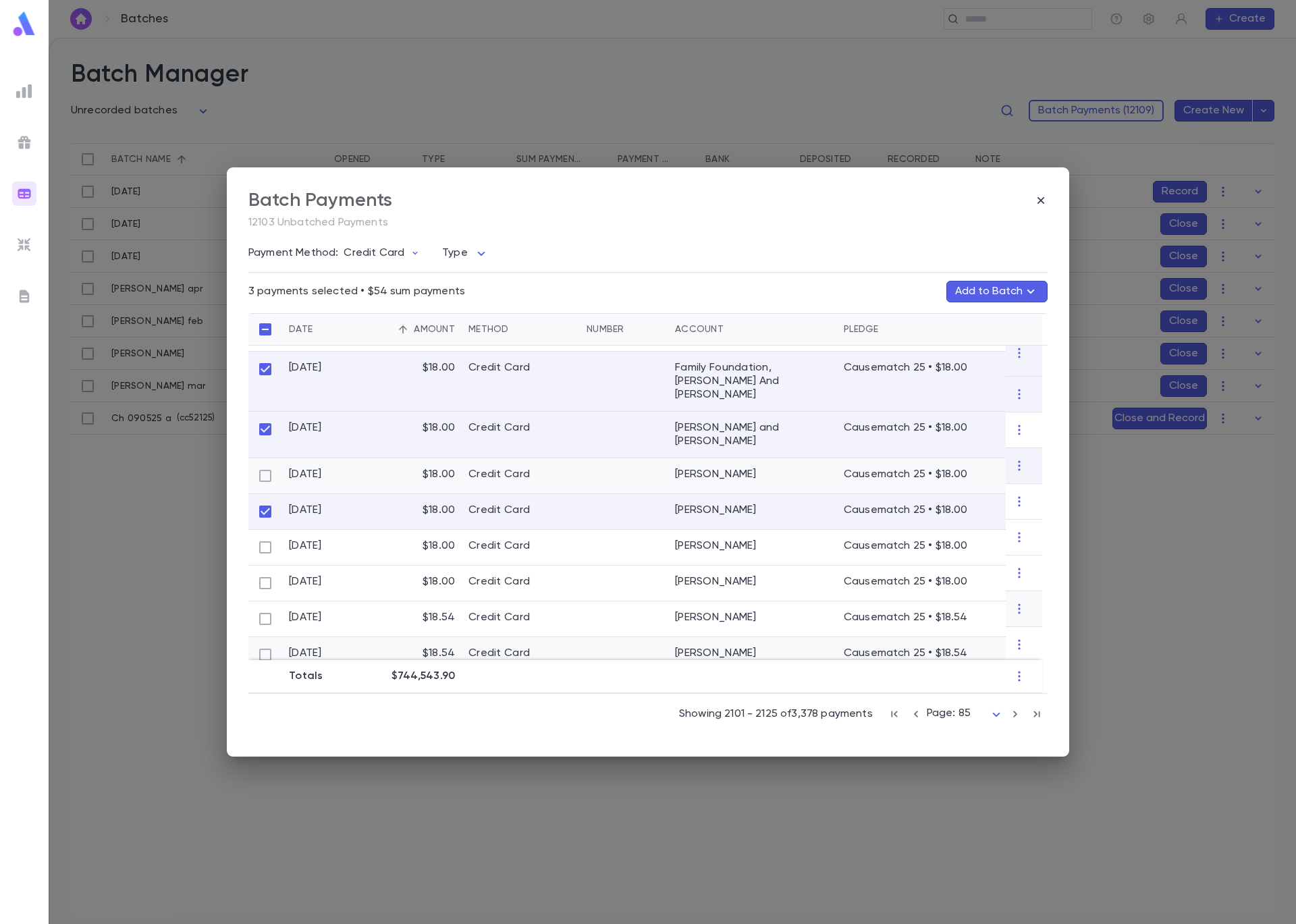
scroll to position [29, 0]
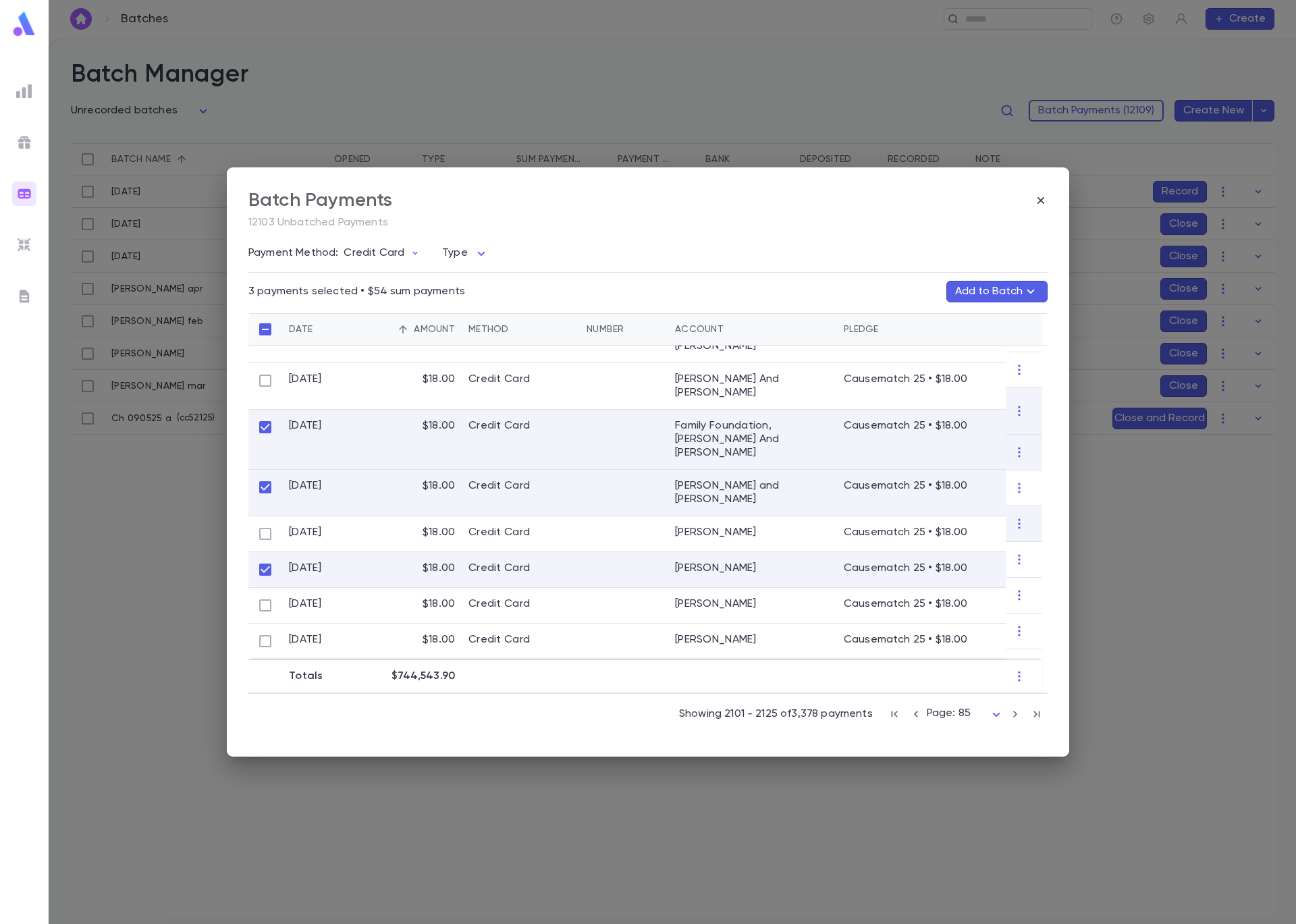
click at [983, 296] on button "Add to Batch" at bounding box center [997, 291] width 101 height 22
click at [966, 351] on p "( cc52125 )" at bounding box center [987, 352] width 43 height 13
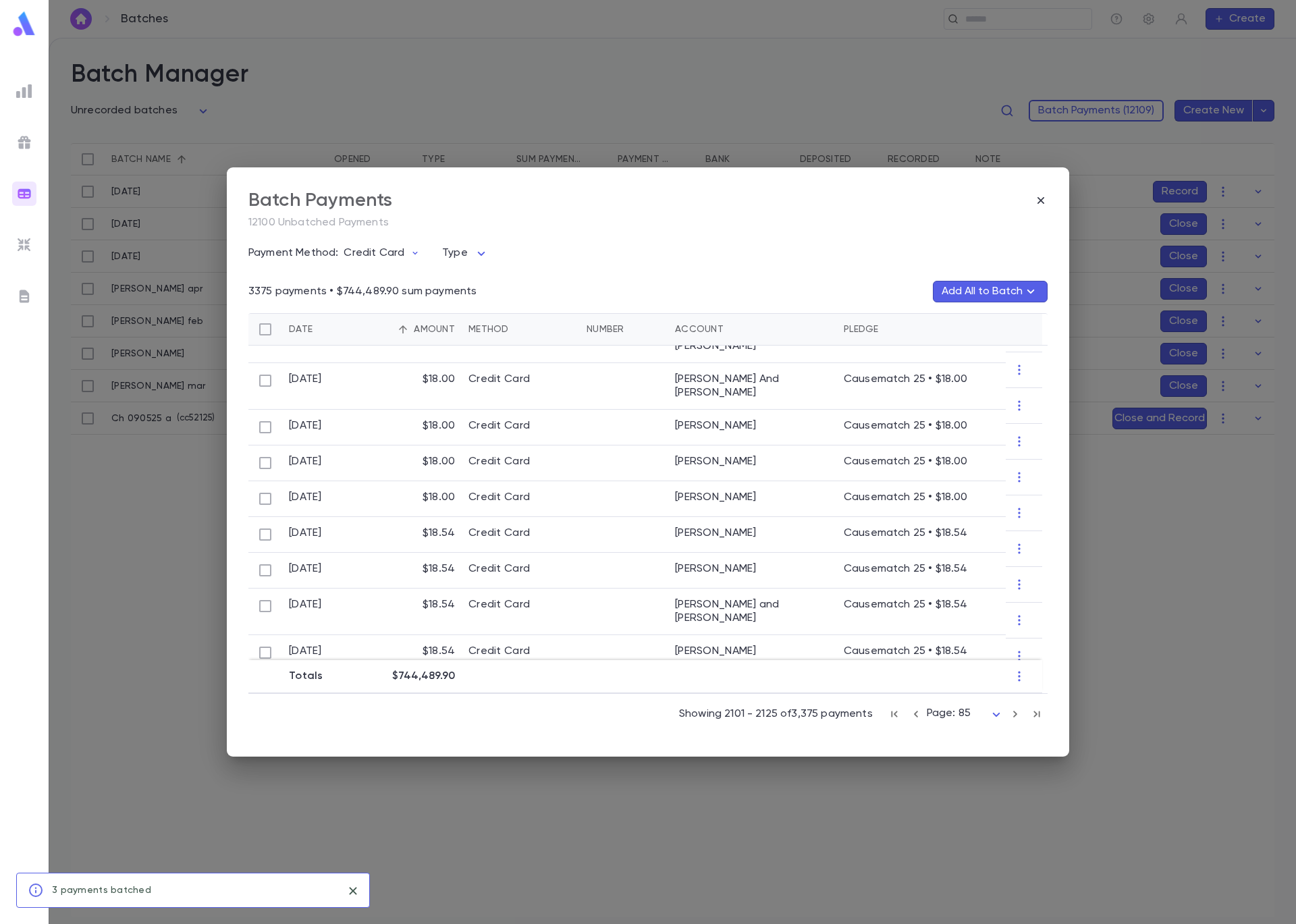
click at [917, 717] on icon "button" at bounding box center [916, 714] width 15 height 16
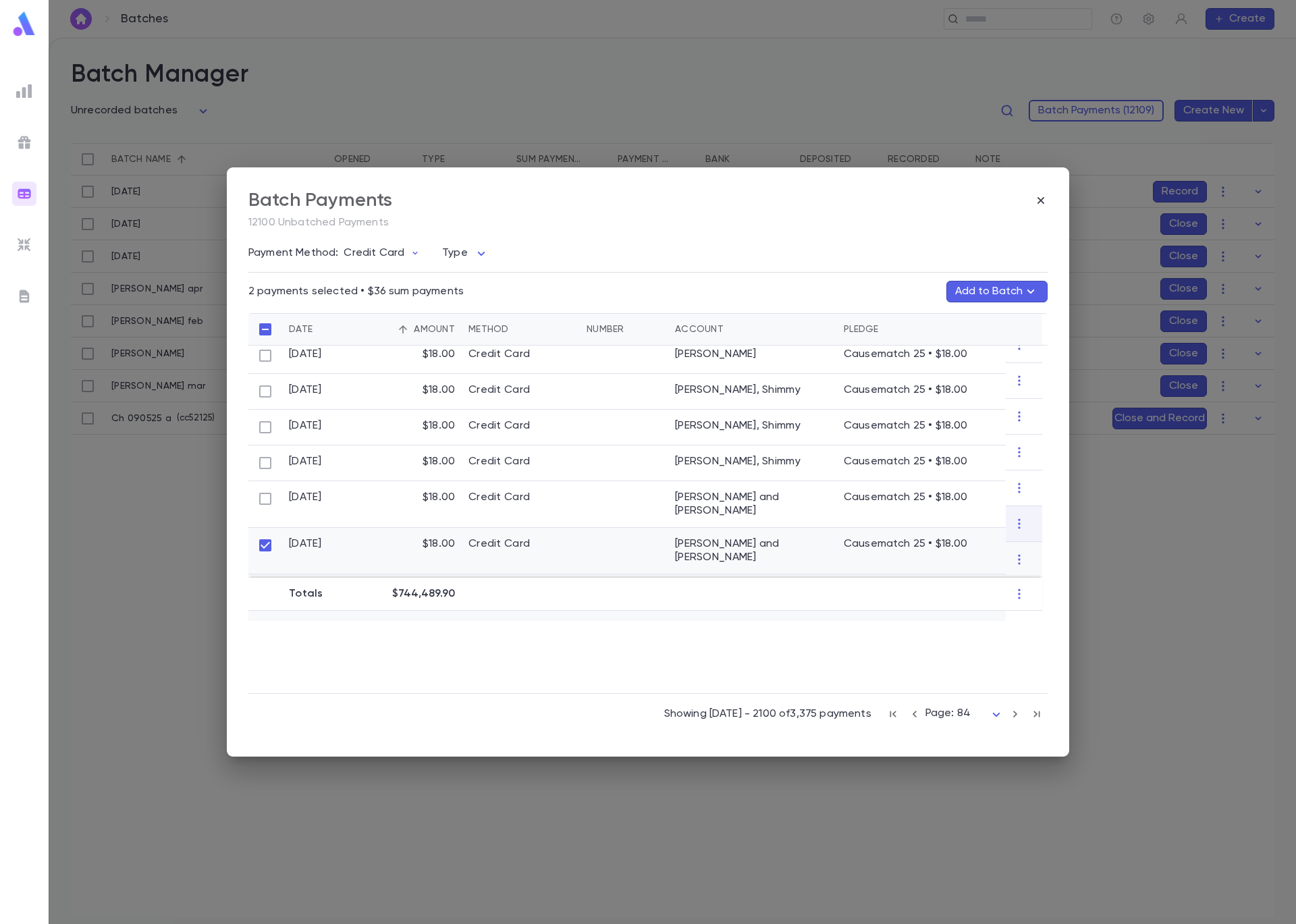
scroll to position [662, 0]
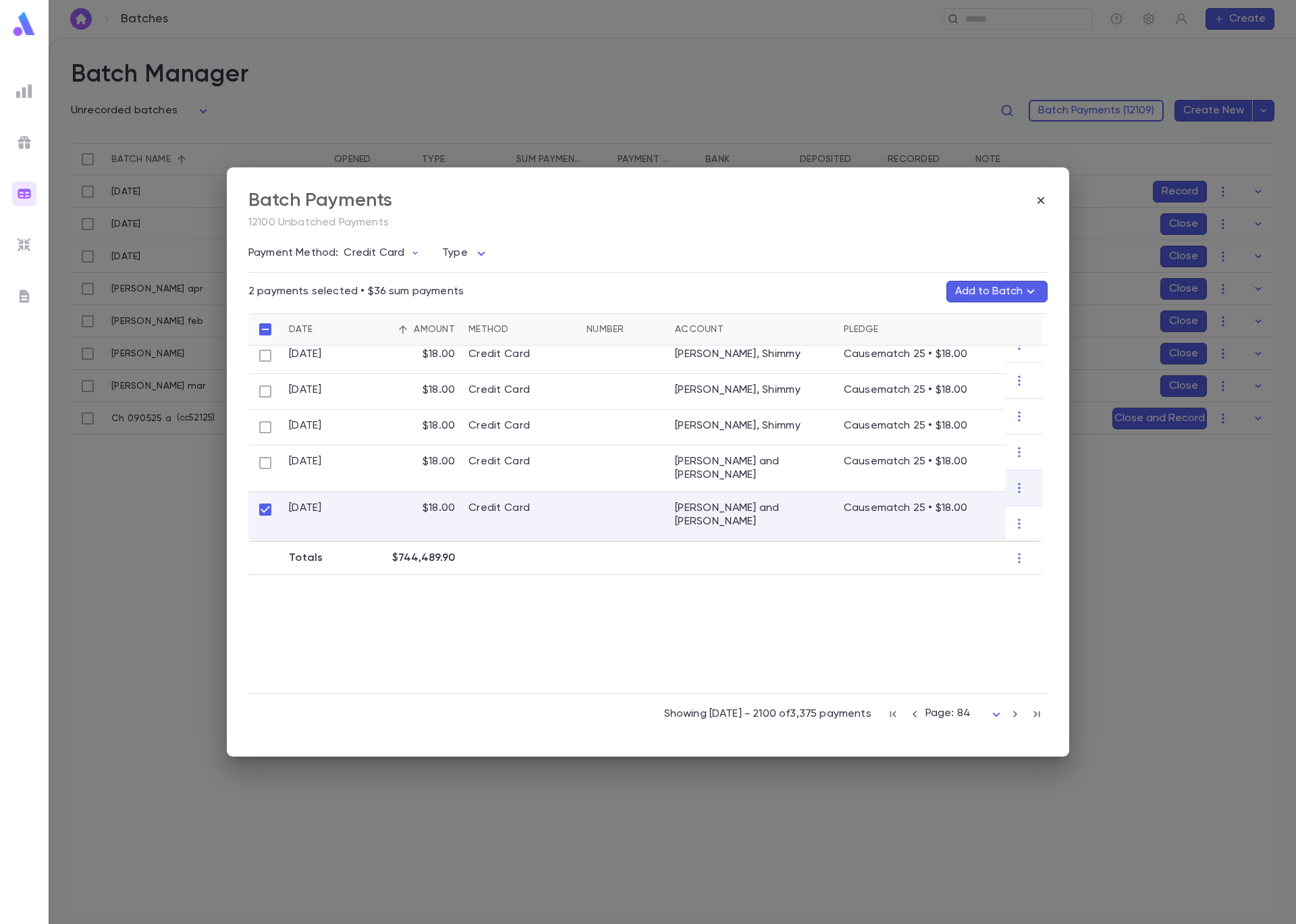
click at [1015, 294] on button "Add to Batch" at bounding box center [997, 291] width 101 height 22
click at [991, 356] on p "( cc52125 )" at bounding box center [987, 352] width 43 height 13
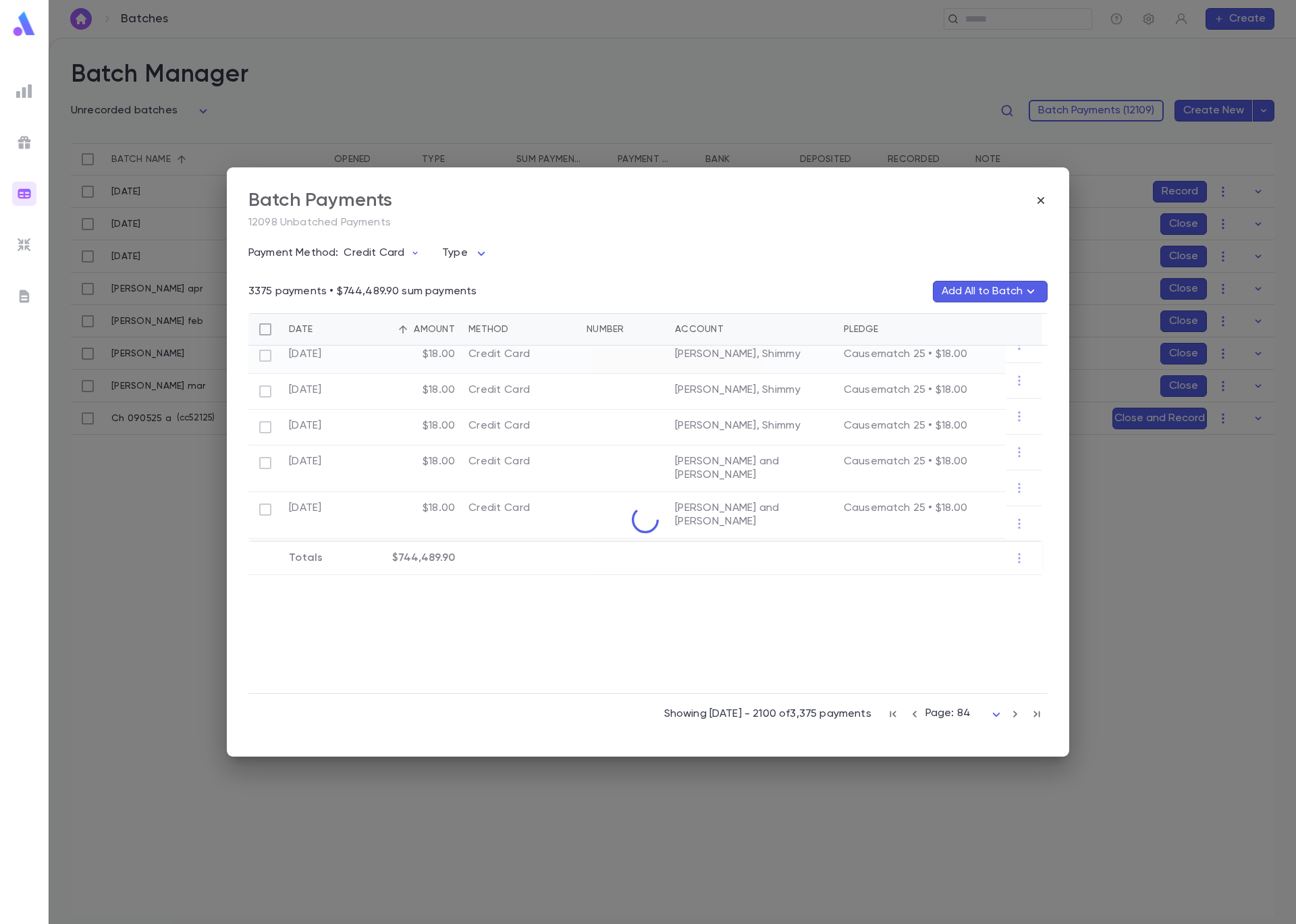
scroll to position [626, 0]
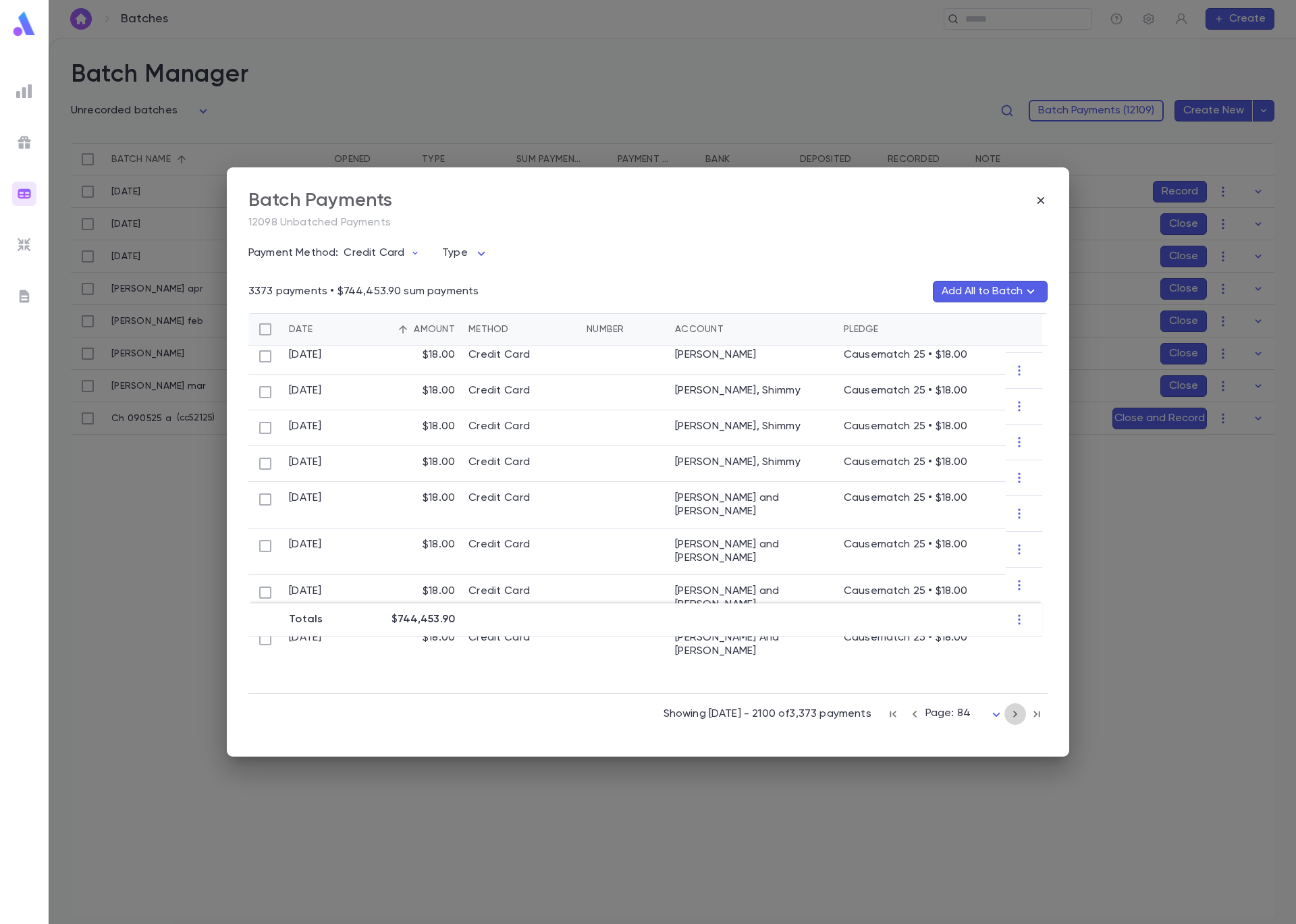
click at [1021, 718] on icon "button" at bounding box center [1015, 714] width 15 height 16
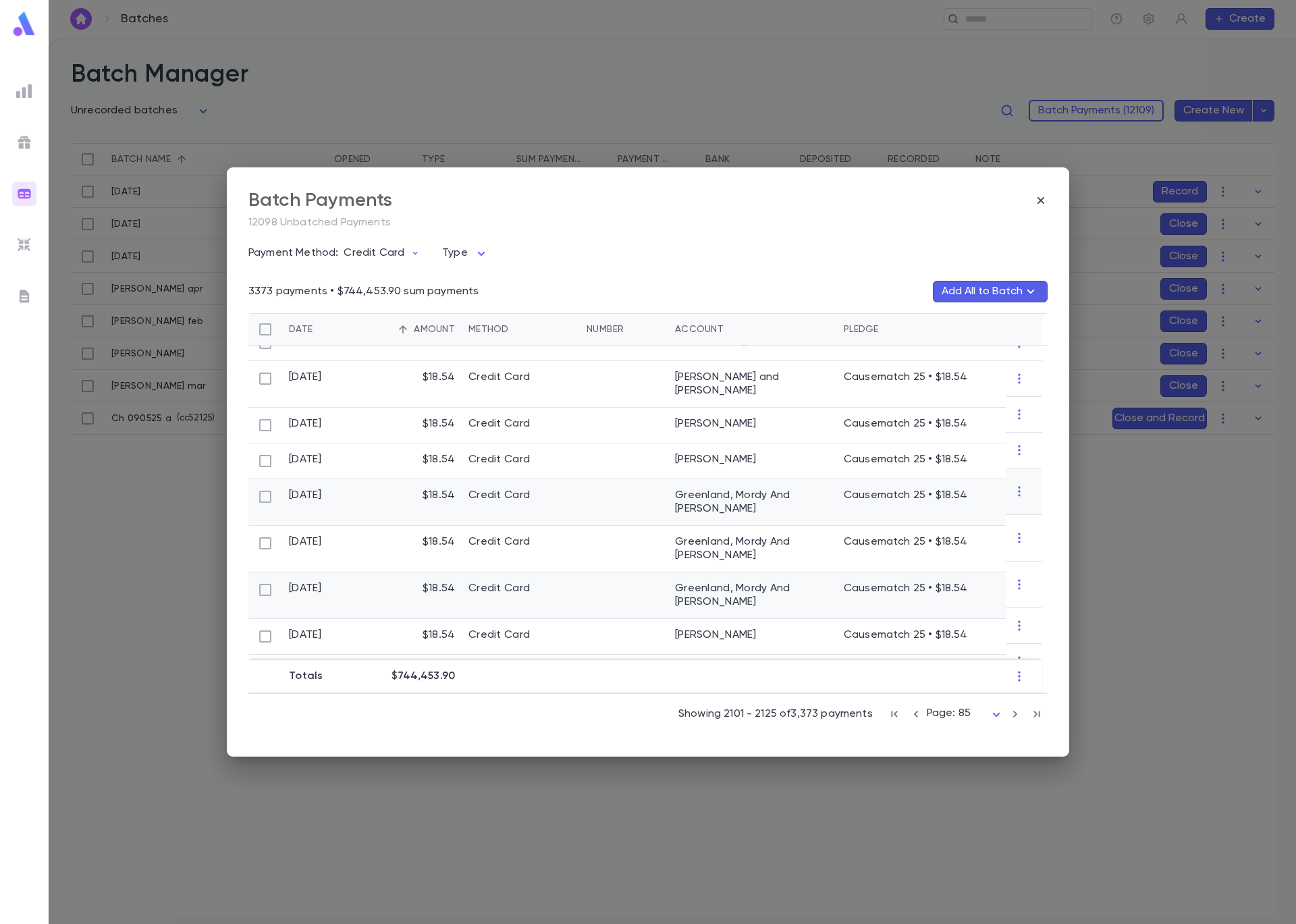
scroll to position [422, 0]
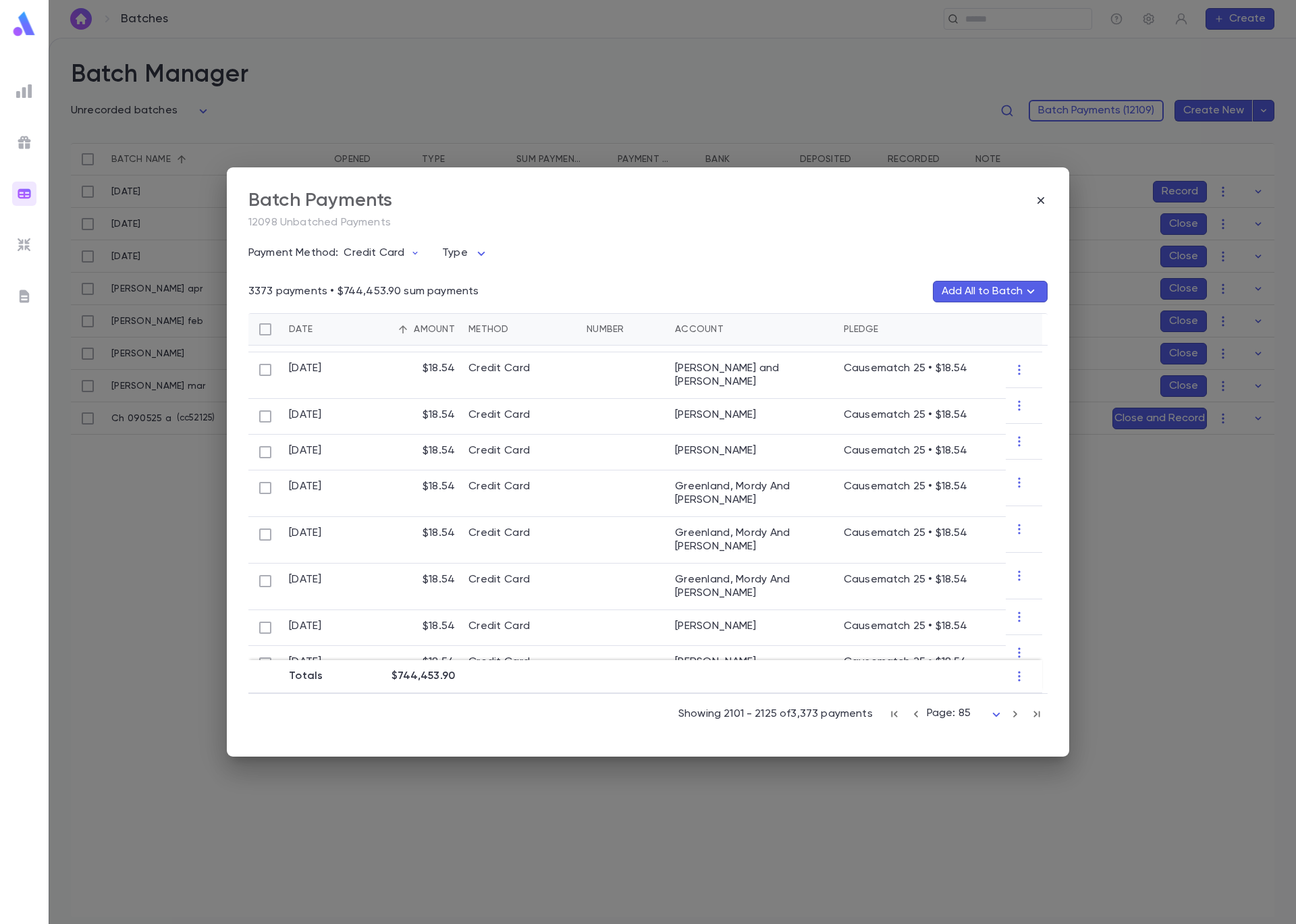
click at [1018, 713] on icon "button" at bounding box center [1015, 714] width 15 height 16
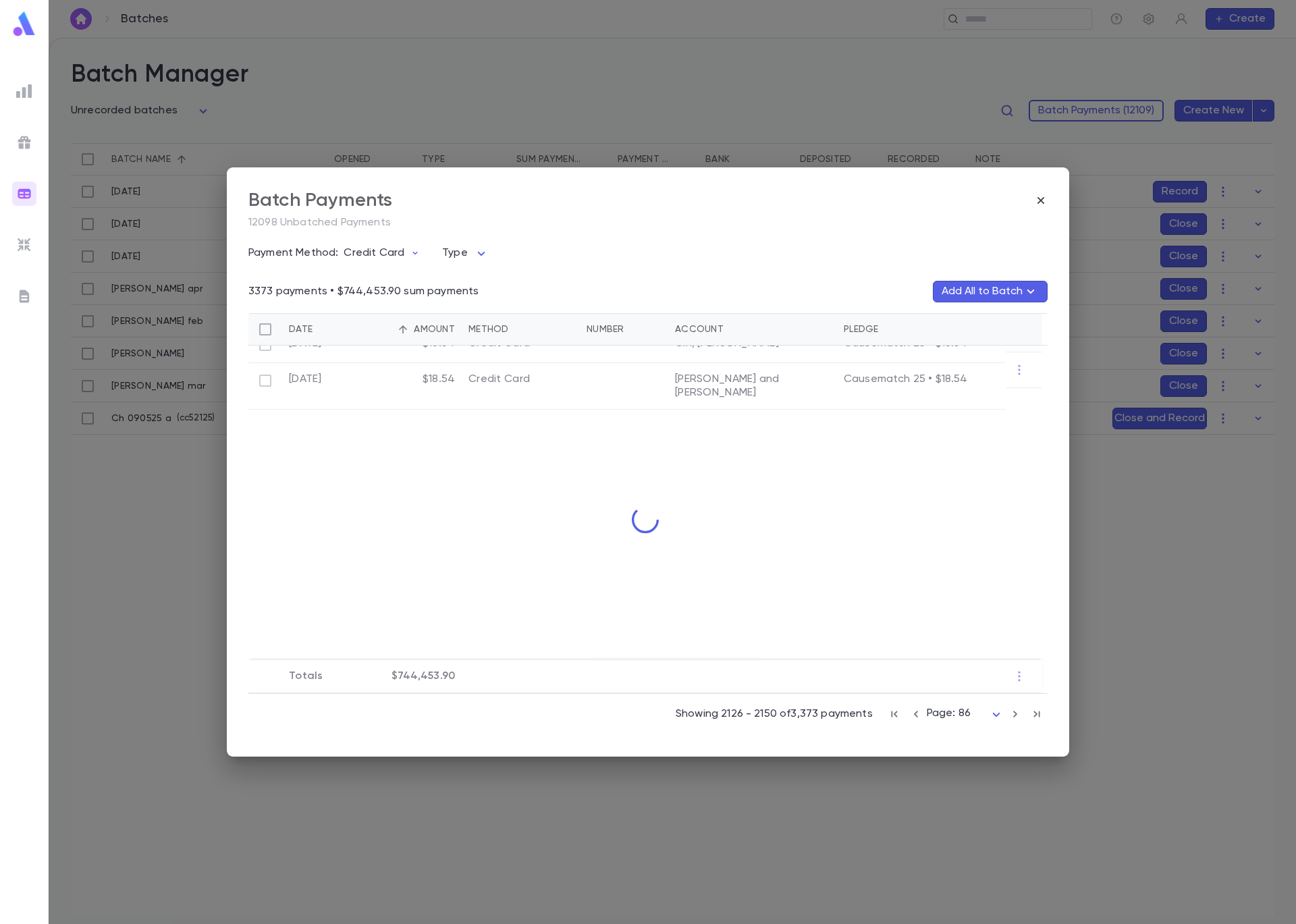
scroll to position [0, 0]
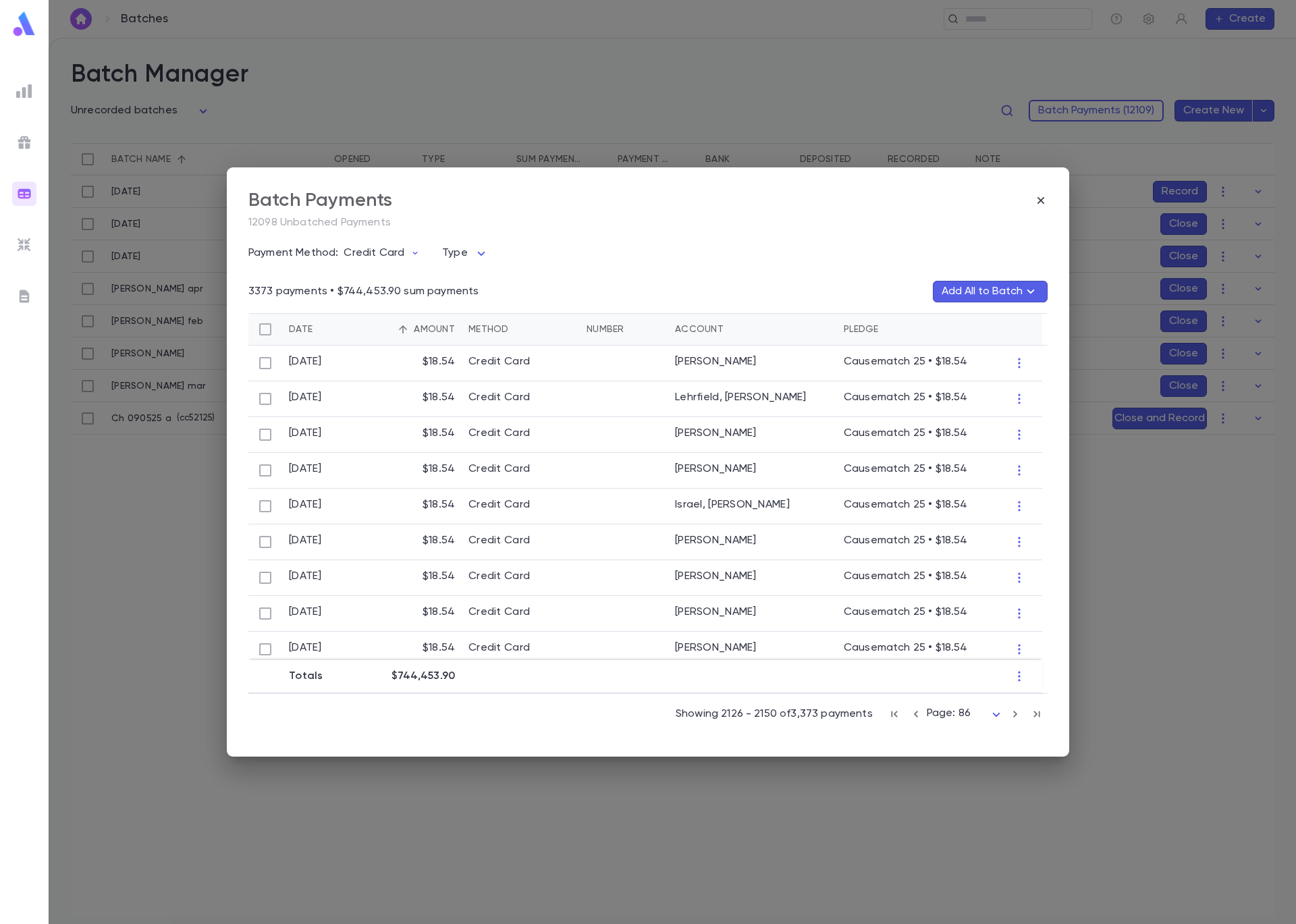
click at [1018, 713] on icon "button" at bounding box center [1015, 714] width 15 height 16
click at [923, 714] on icon "button" at bounding box center [916, 714] width 15 height 16
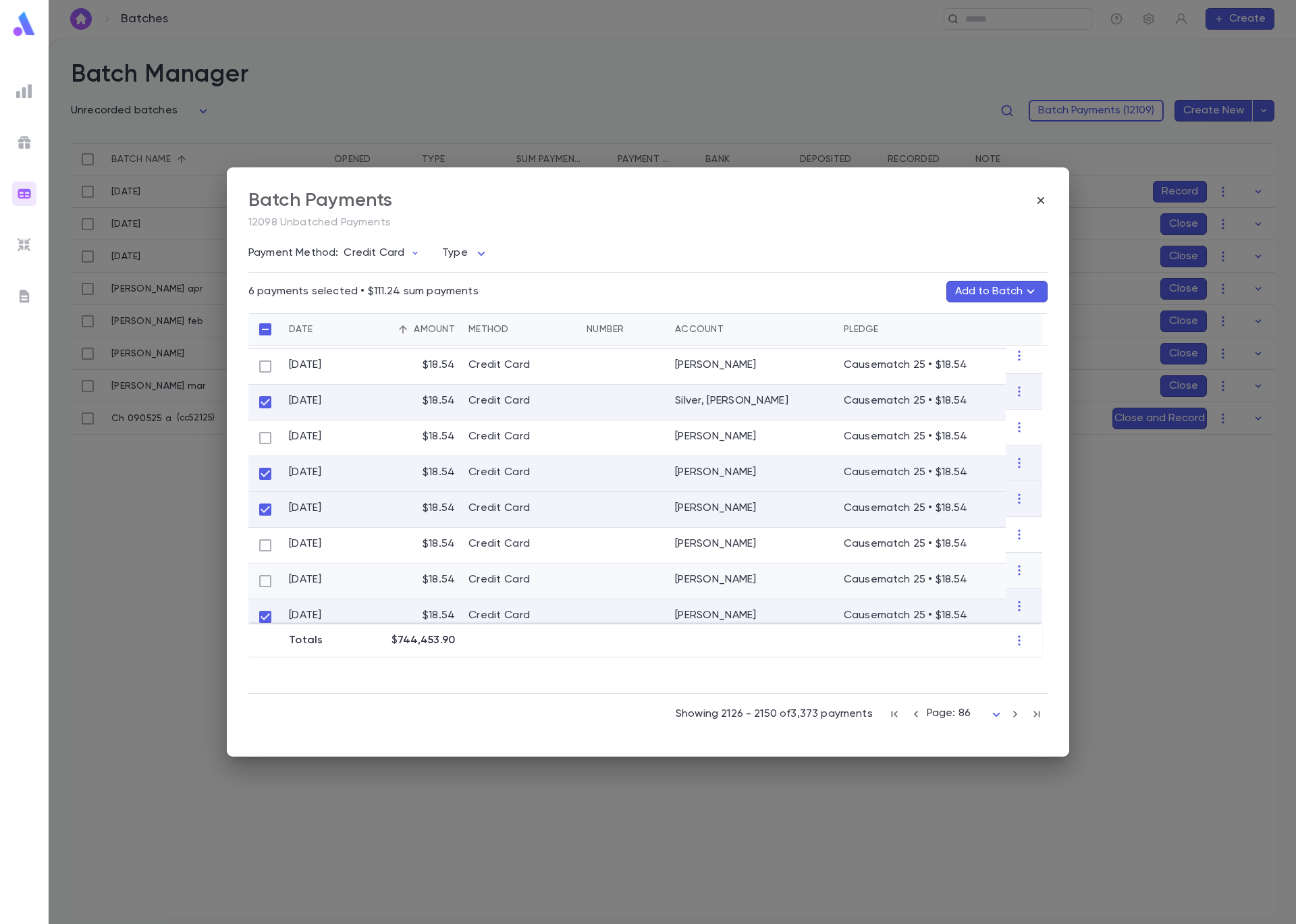
scroll to position [544, 0]
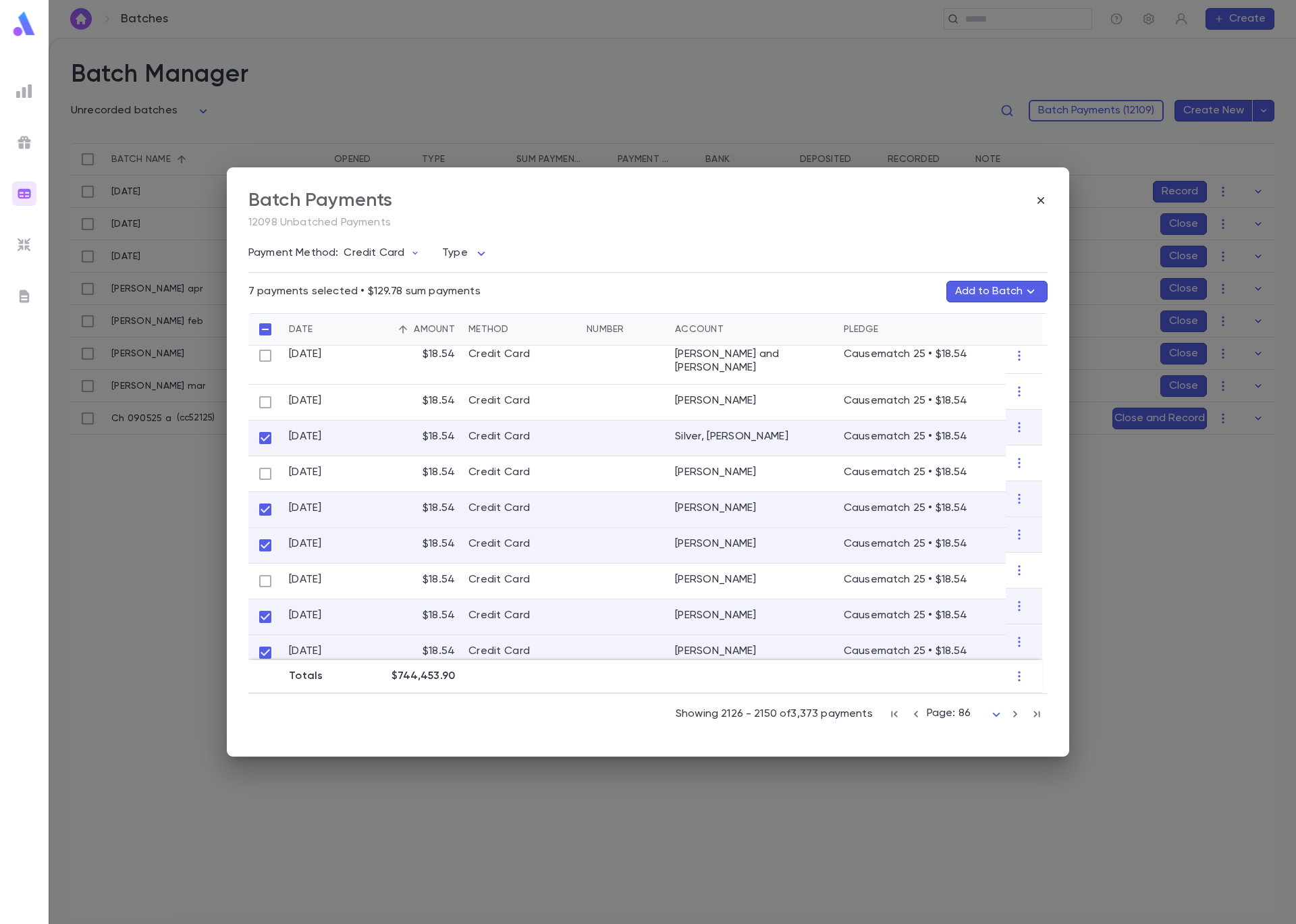
click at [1032, 294] on icon "button" at bounding box center [1030, 291] width 16 height 16
click at [984, 352] on p "( cc52125 )" at bounding box center [987, 352] width 43 height 13
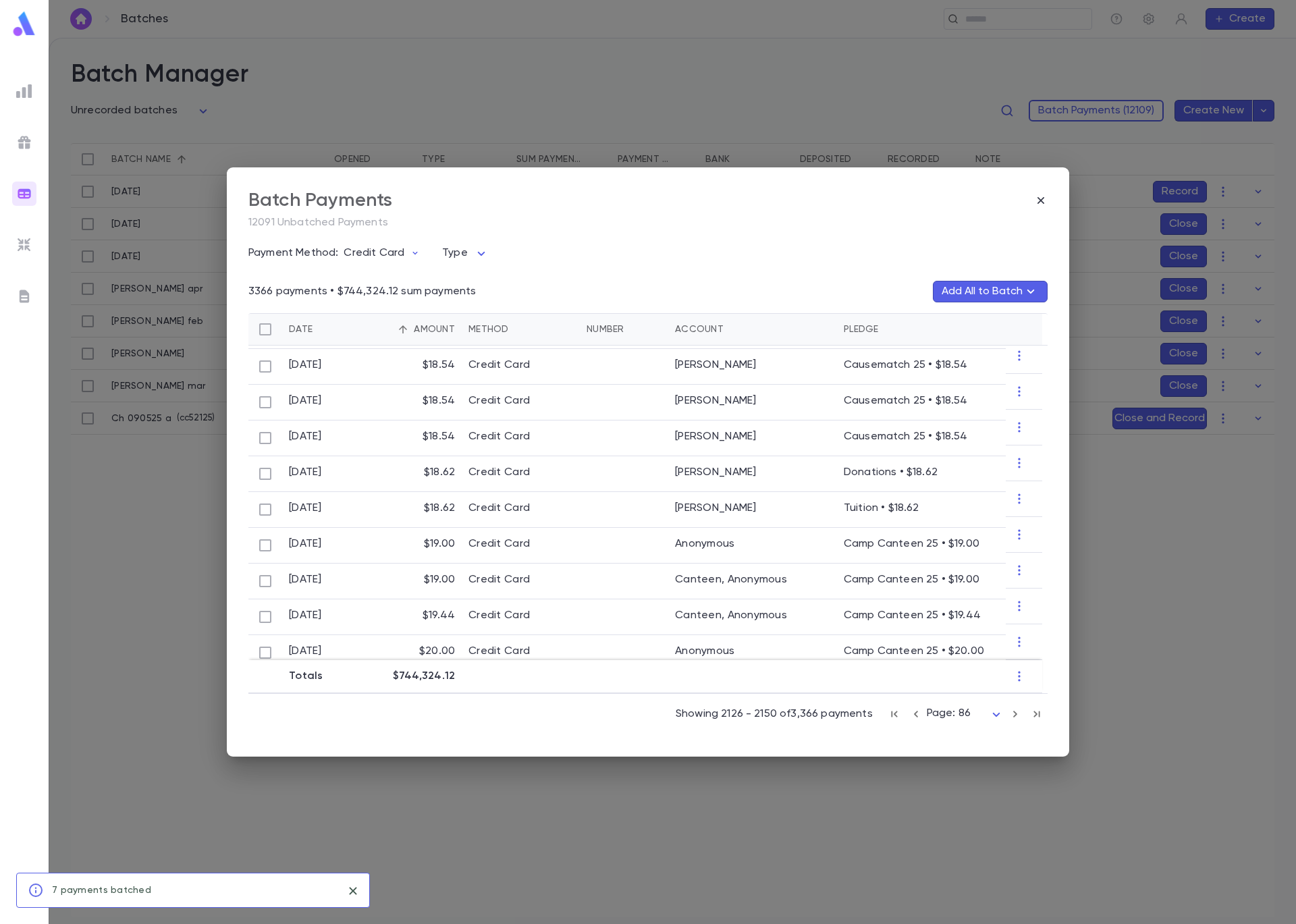
scroll to position [472, 0]
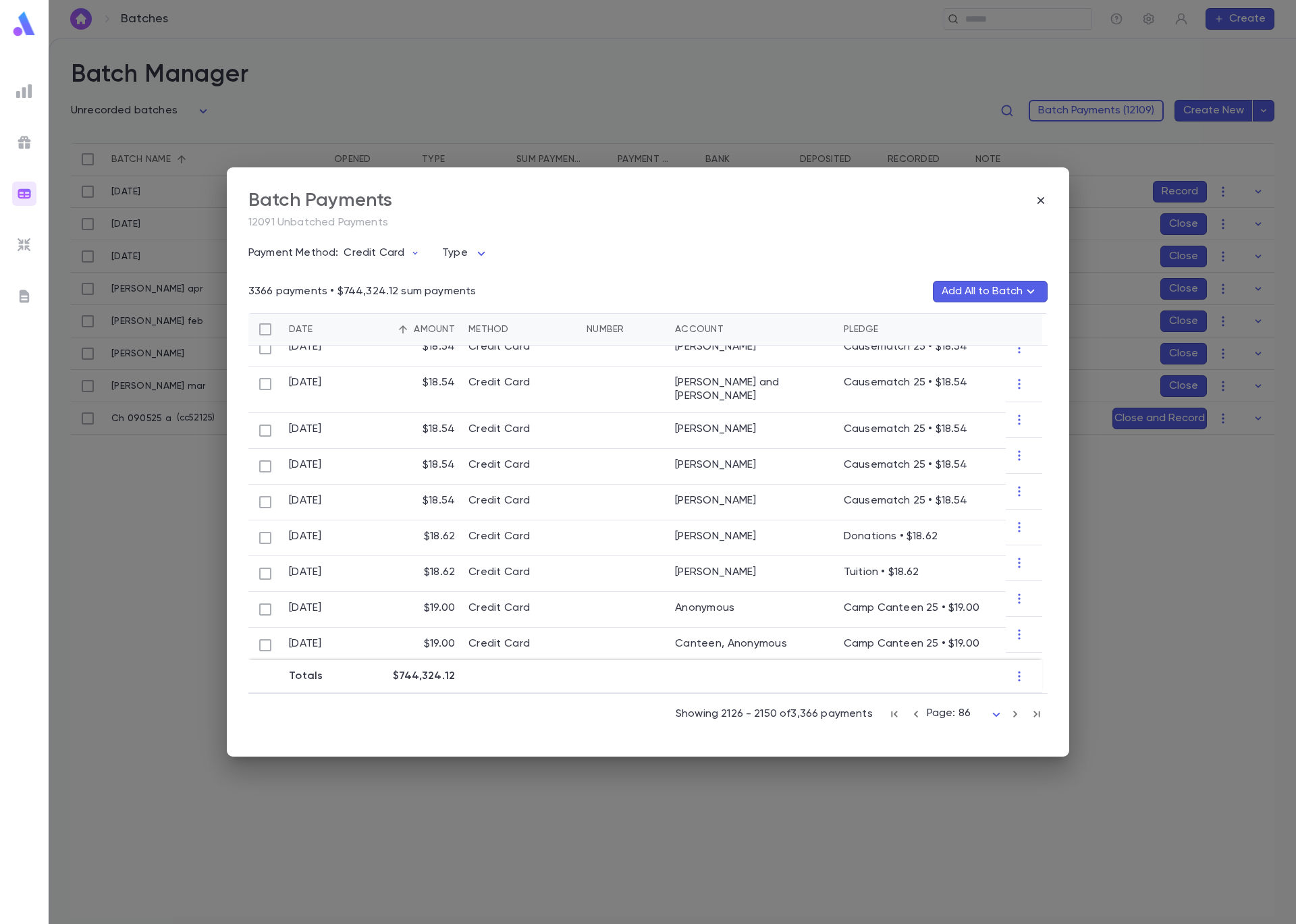
click at [1012, 712] on icon "button" at bounding box center [1015, 714] width 15 height 16
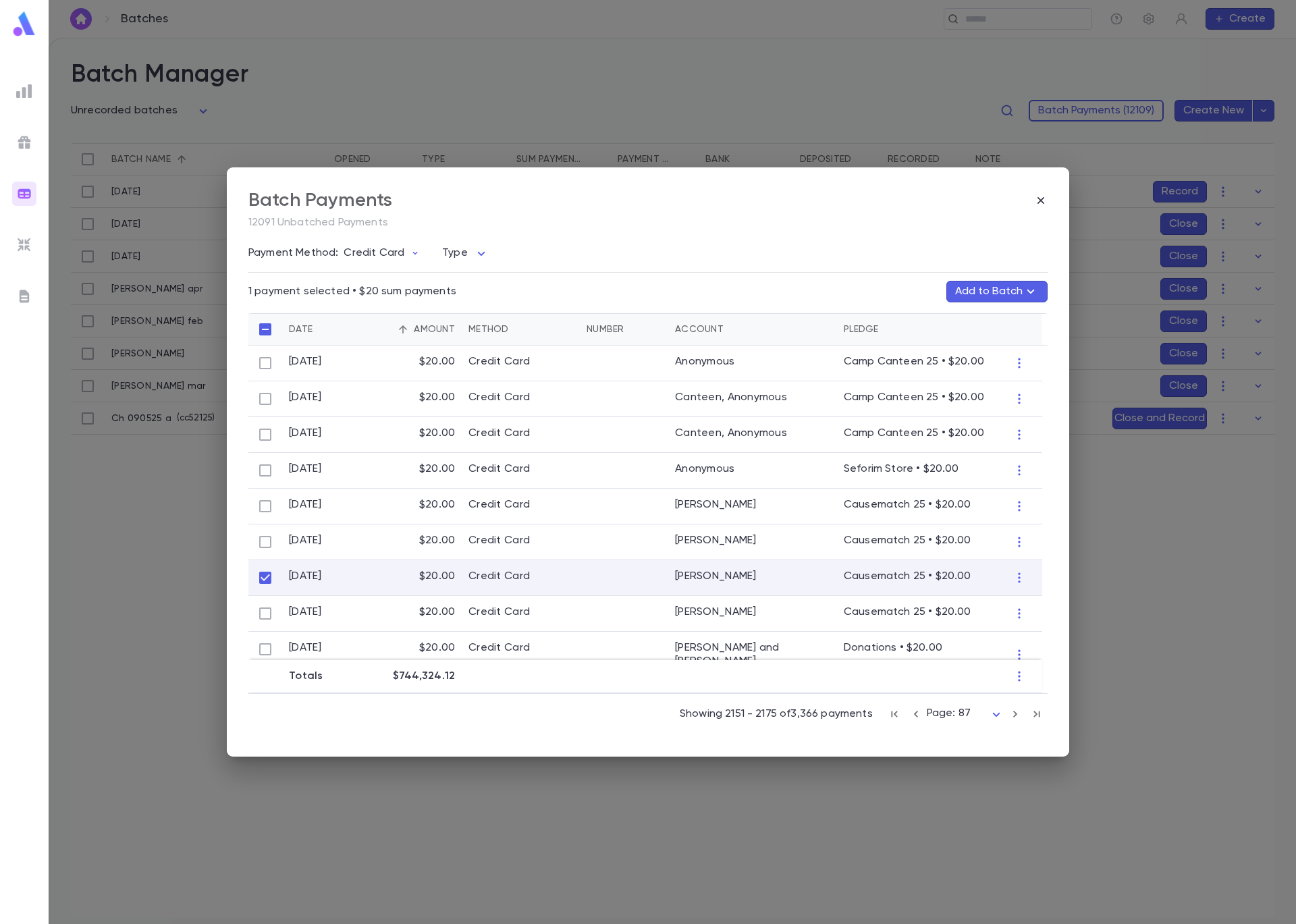
click at [1017, 289] on button "Add to Batch" at bounding box center [997, 291] width 101 height 22
click at [987, 352] on p "( cc52125 )" at bounding box center [987, 352] width 43 height 13
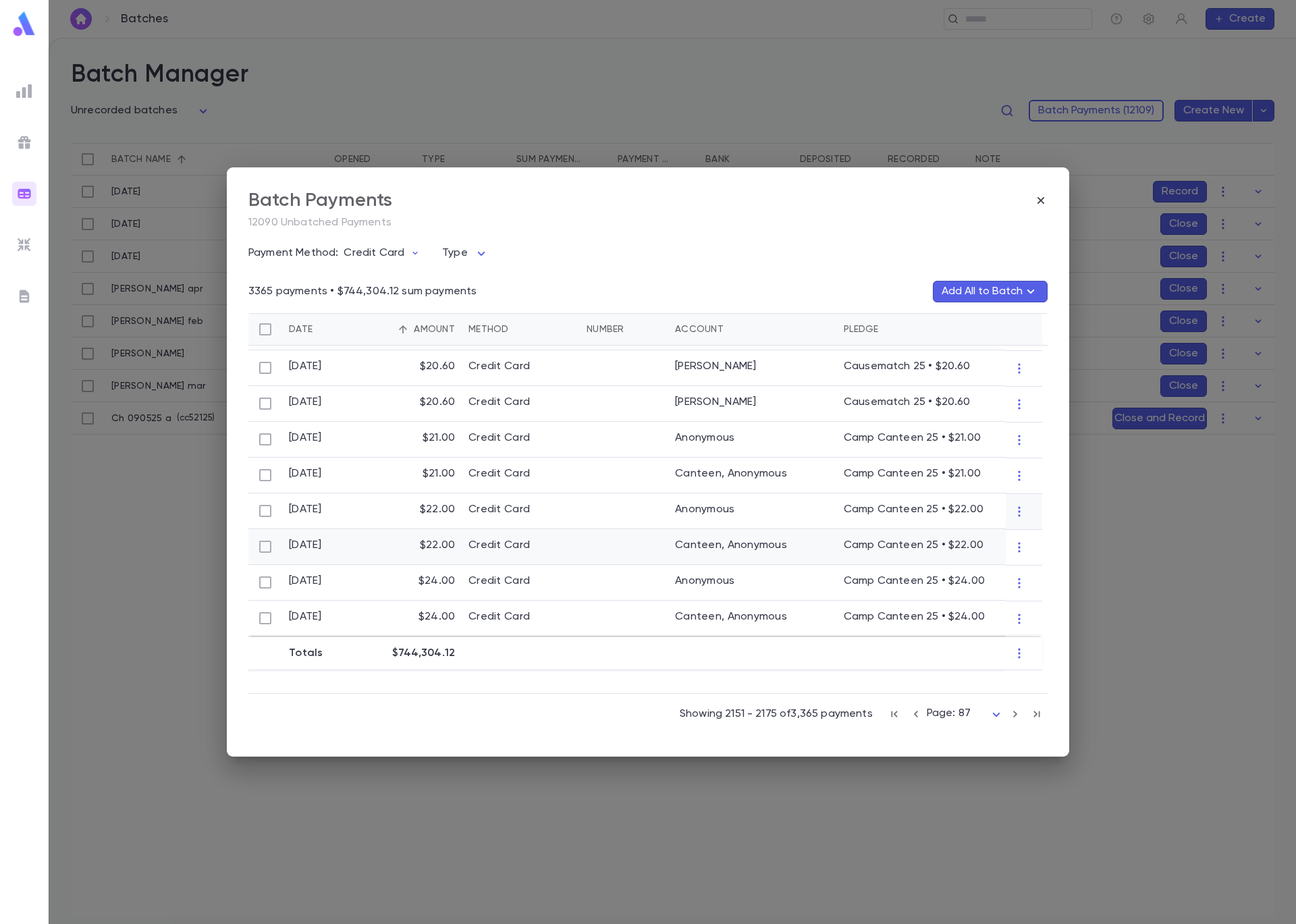
scroll to position [641, 0]
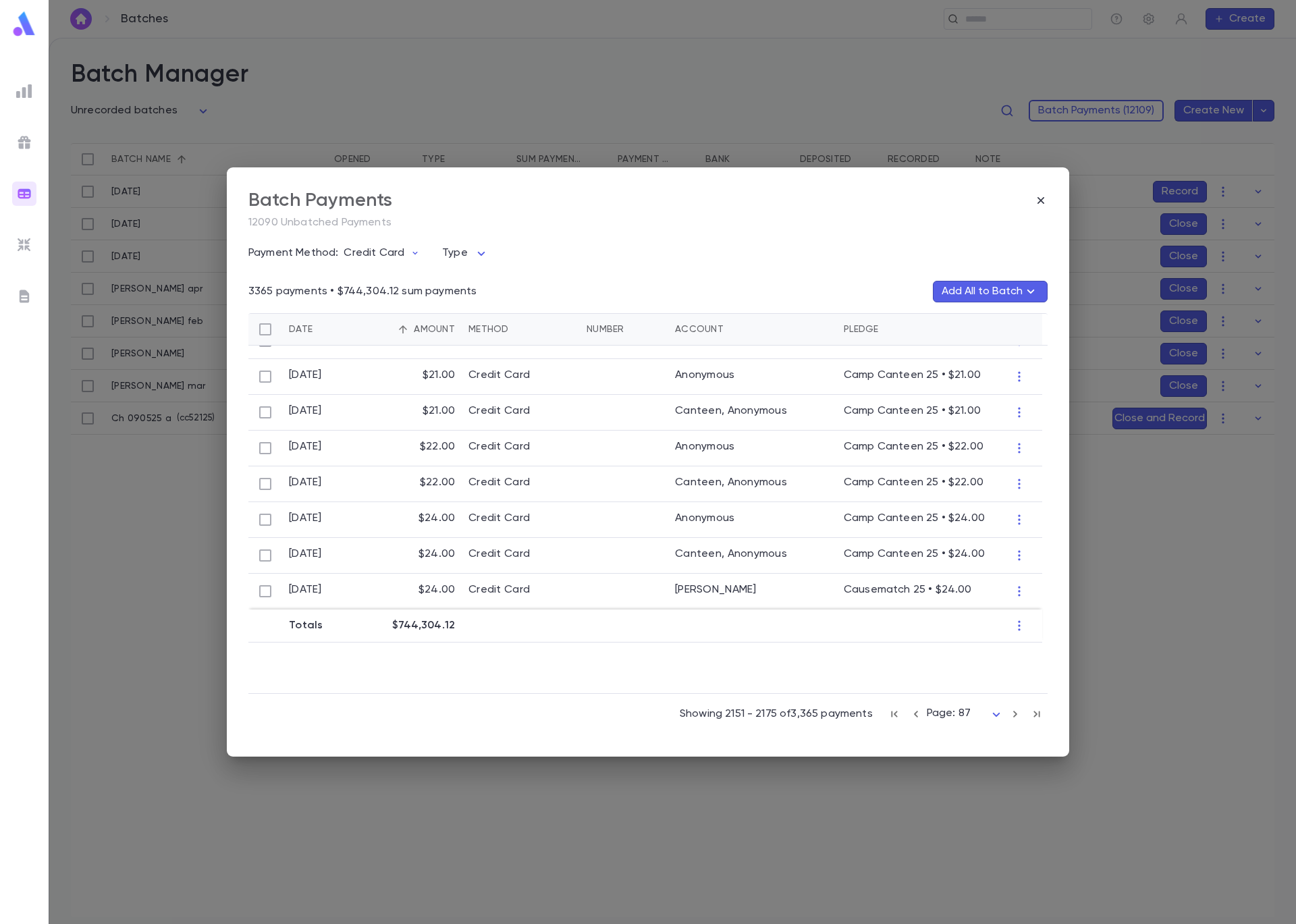
click at [1017, 714] on icon "button" at bounding box center [1015, 714] width 15 height 16
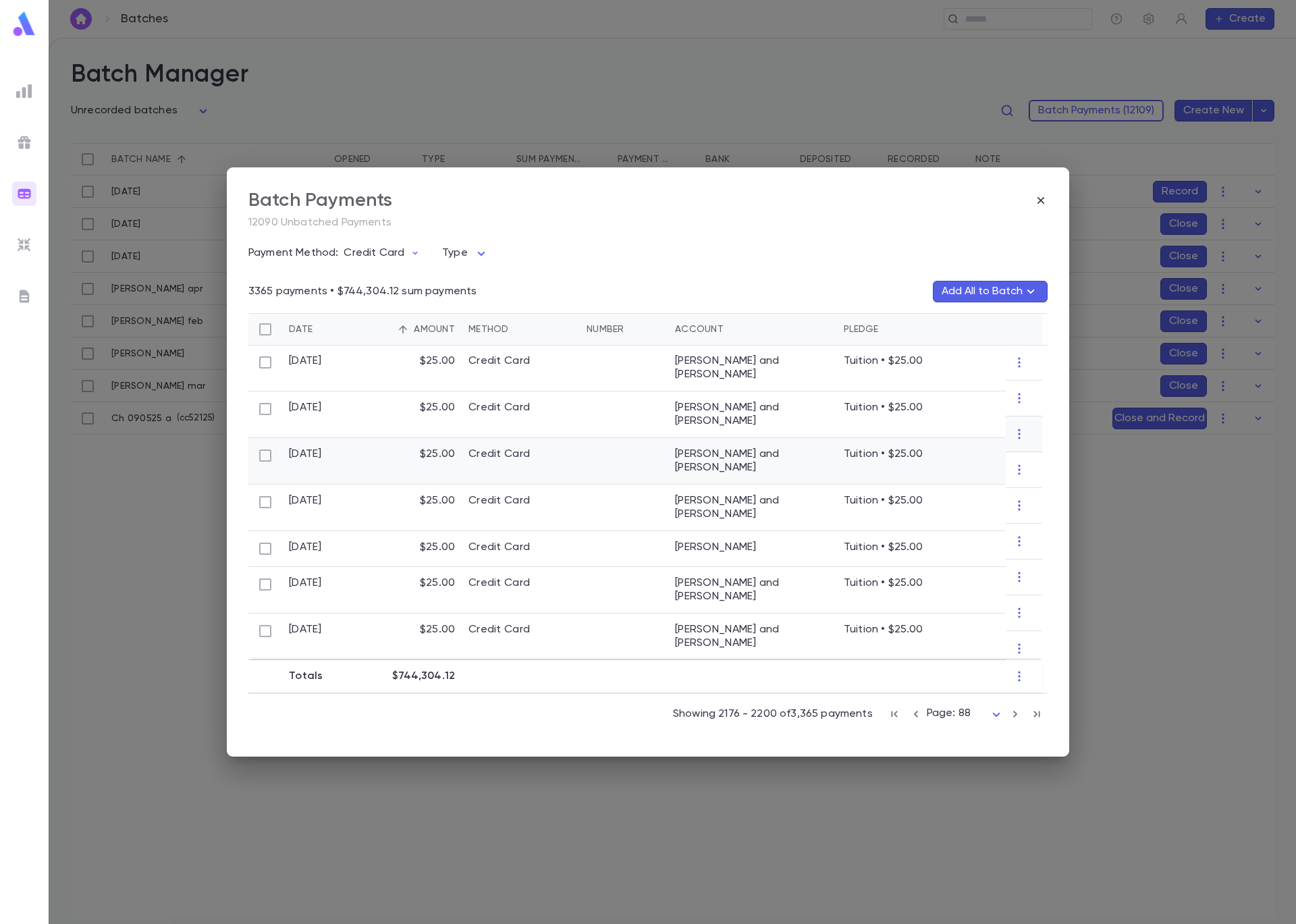
scroll to position [738, 0]
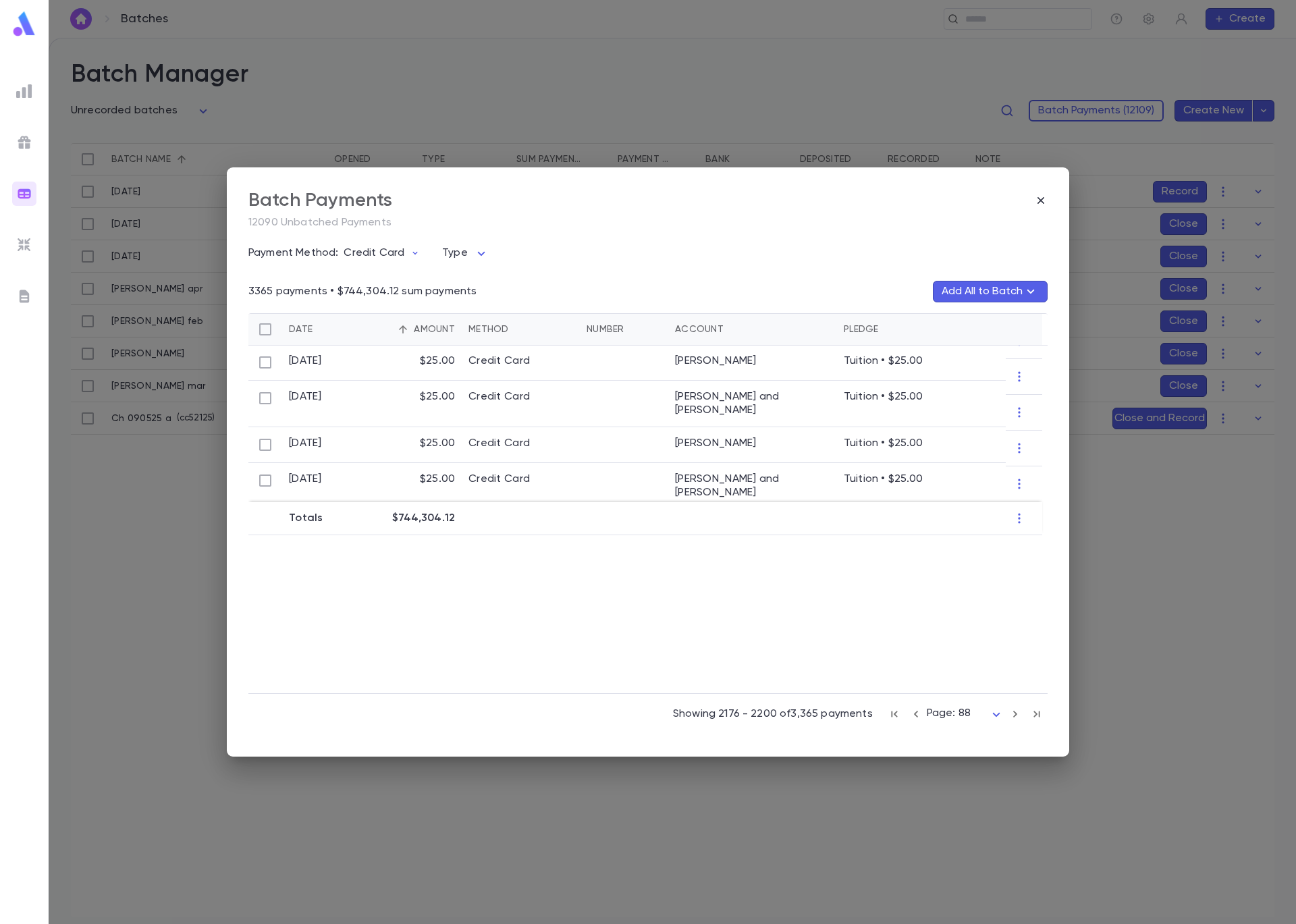
click at [1010, 713] on icon "button" at bounding box center [1015, 714] width 15 height 16
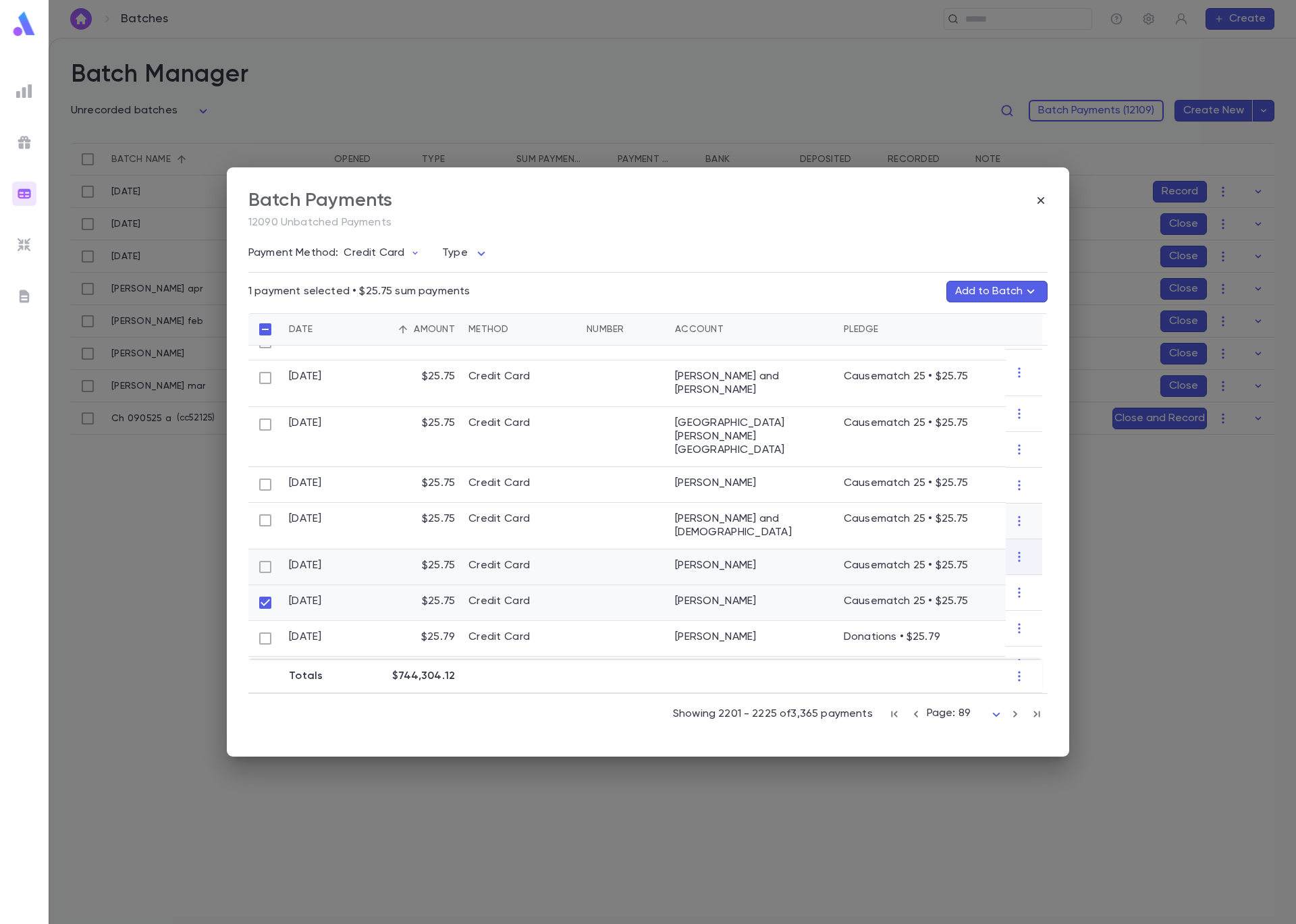
scroll to position [354, 0]
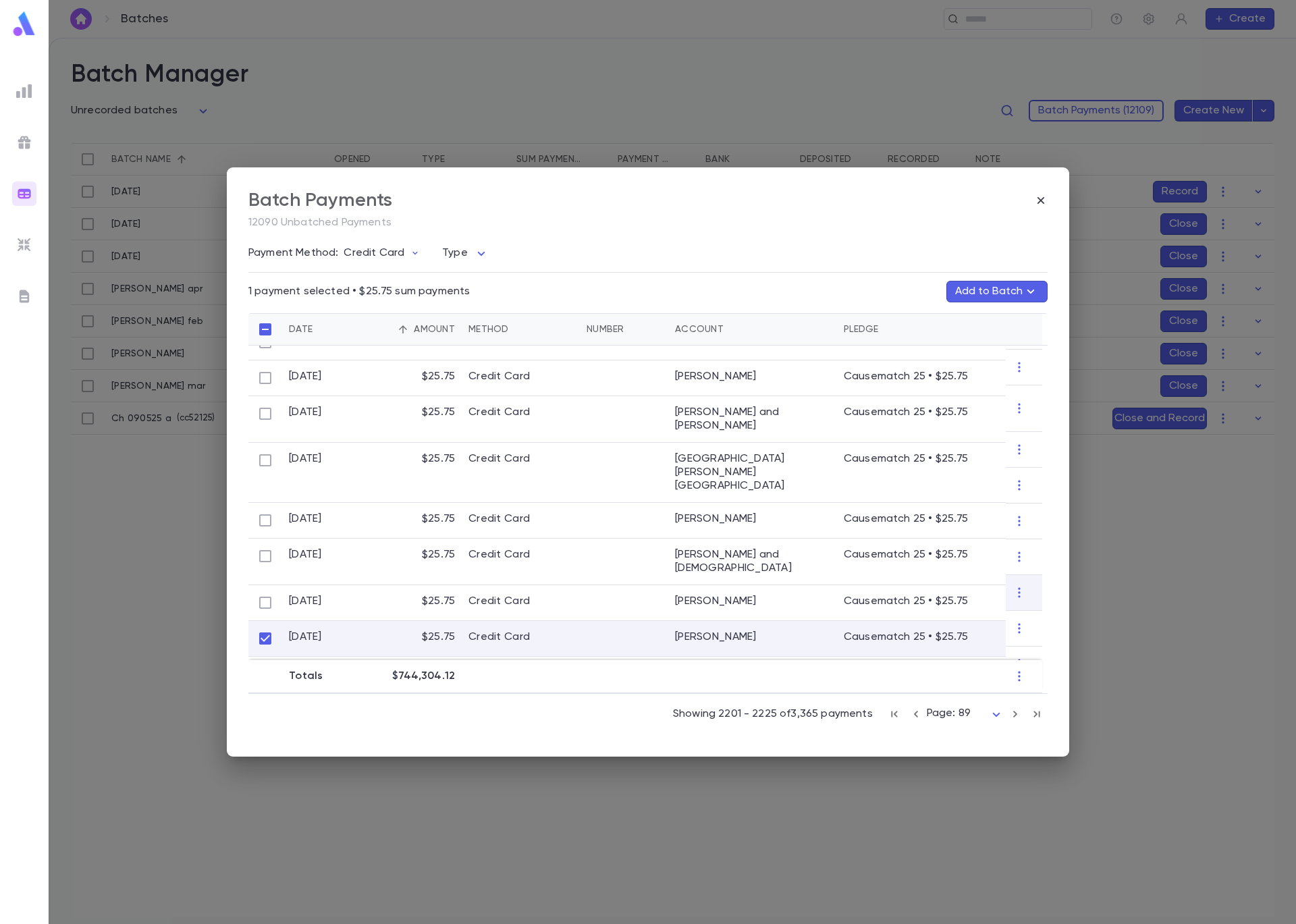
click at [1007, 292] on button "Add to Batch" at bounding box center [997, 291] width 101 height 22
click at [994, 356] on p "( cc52125 )" at bounding box center [987, 352] width 43 height 13
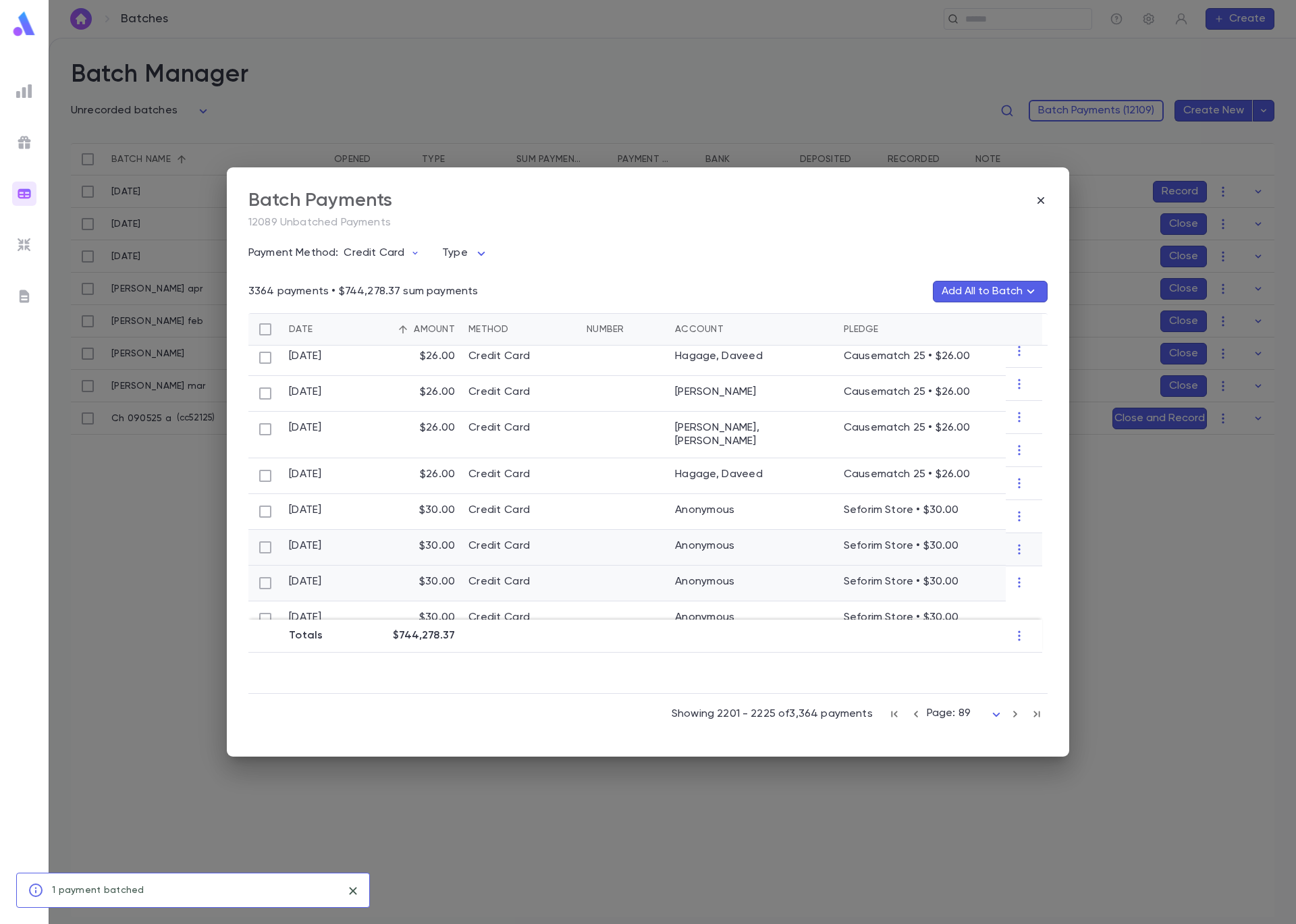
scroll to position [645, 0]
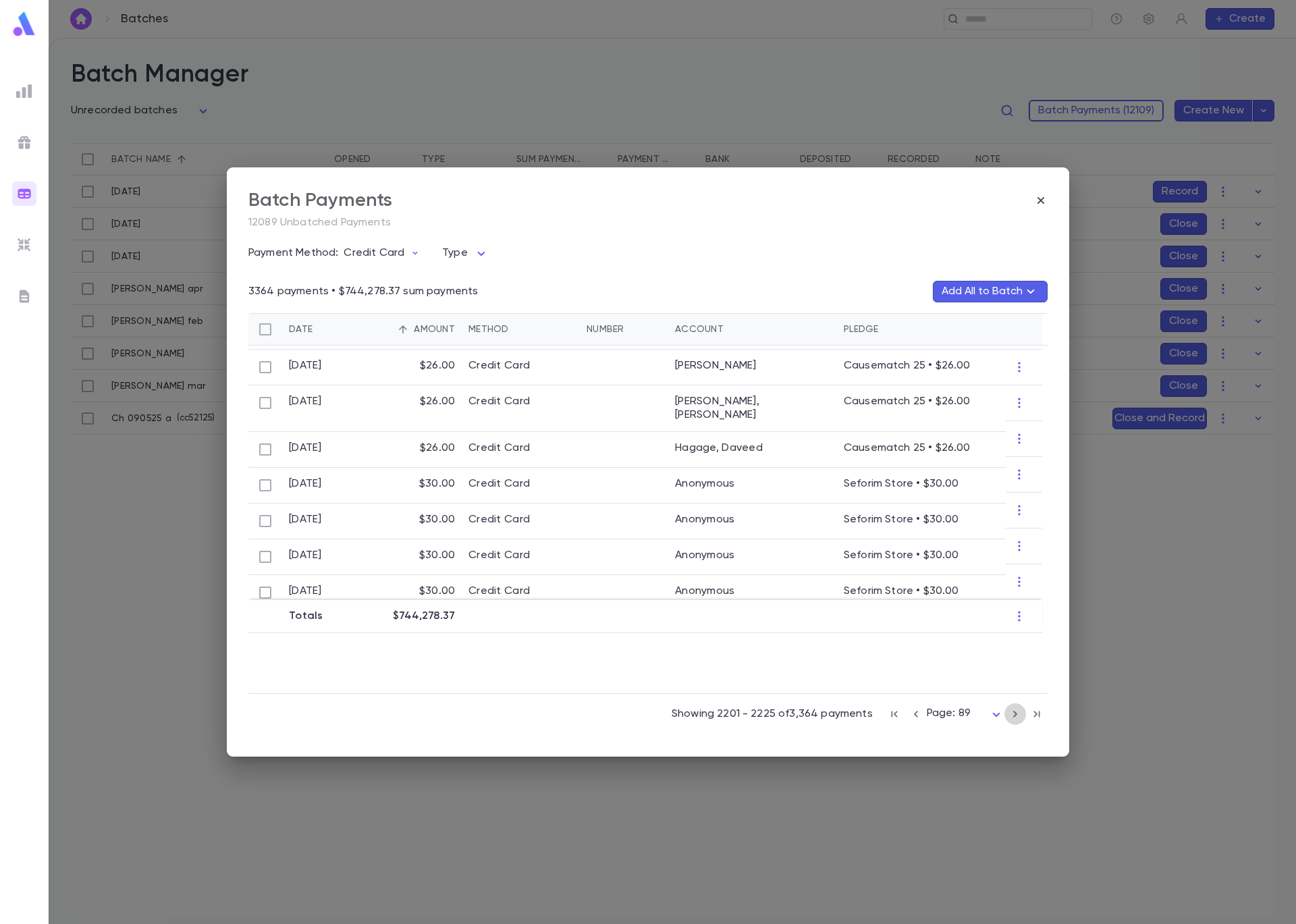
click at [1017, 714] on icon "button" at bounding box center [1015, 714] width 15 height 16
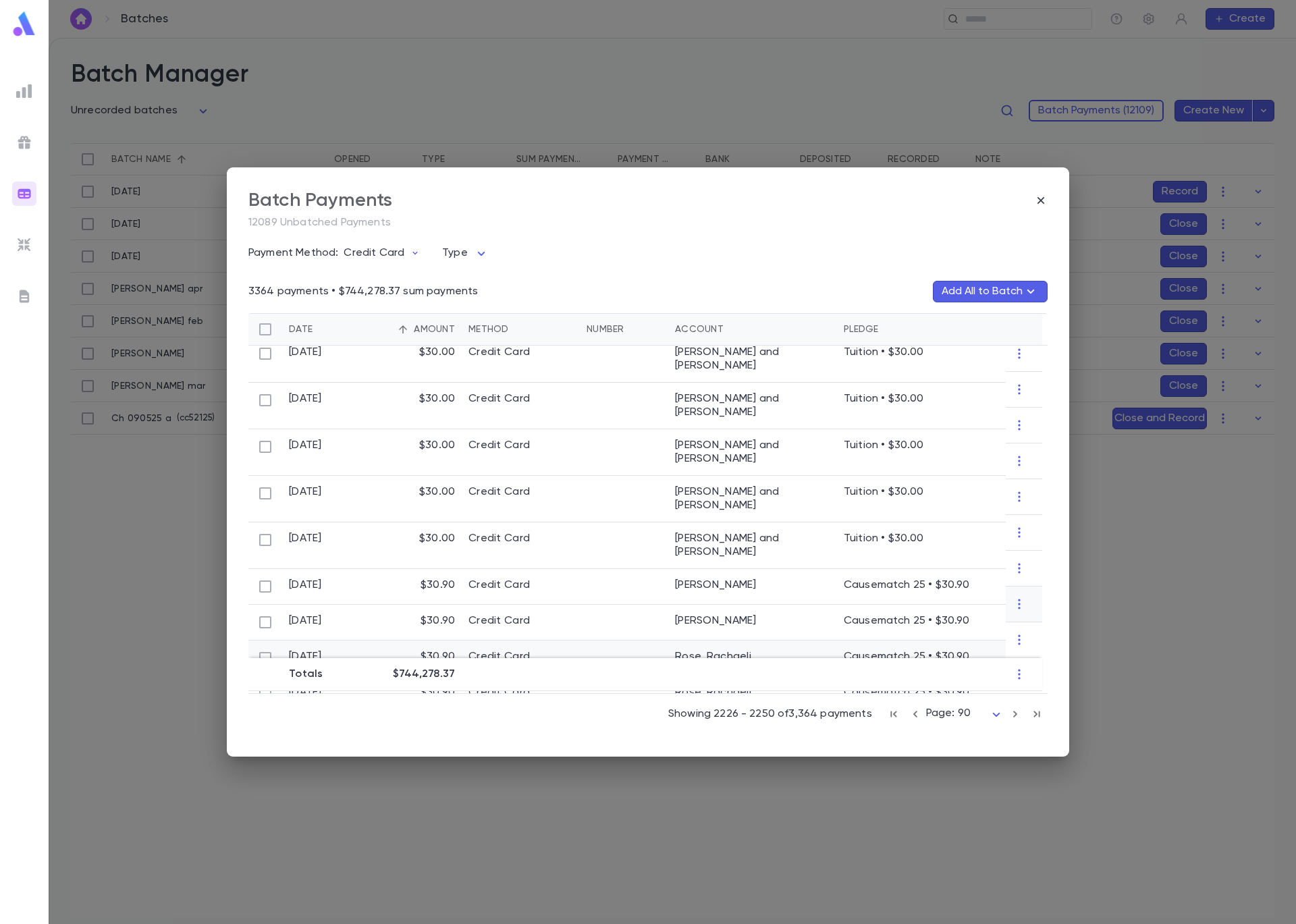
scroll to position [581, 0]
click at [1044, 203] on icon "button" at bounding box center [1040, 200] width 13 height 13
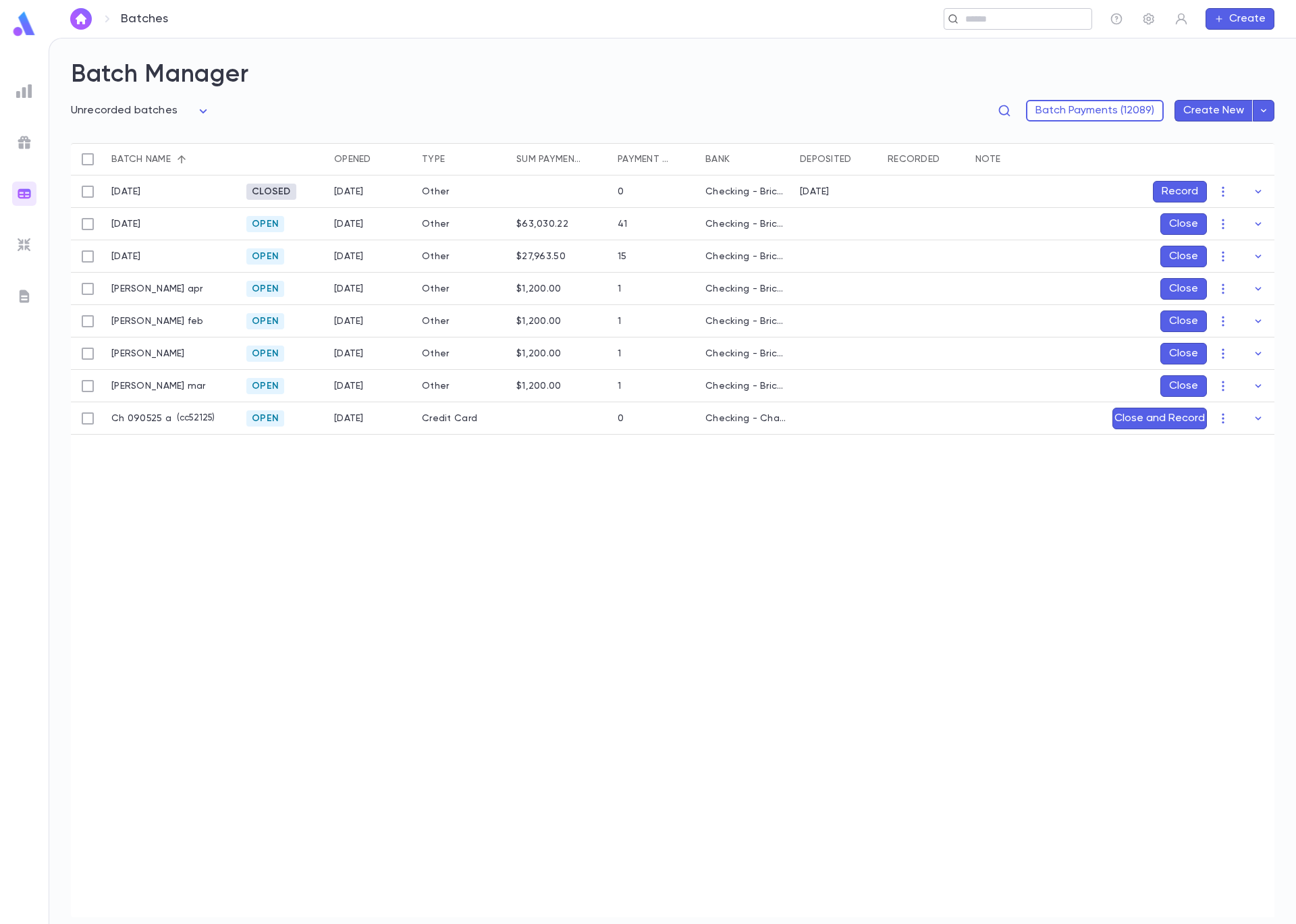
click at [991, 21] on input "text" at bounding box center [1014, 19] width 104 height 12
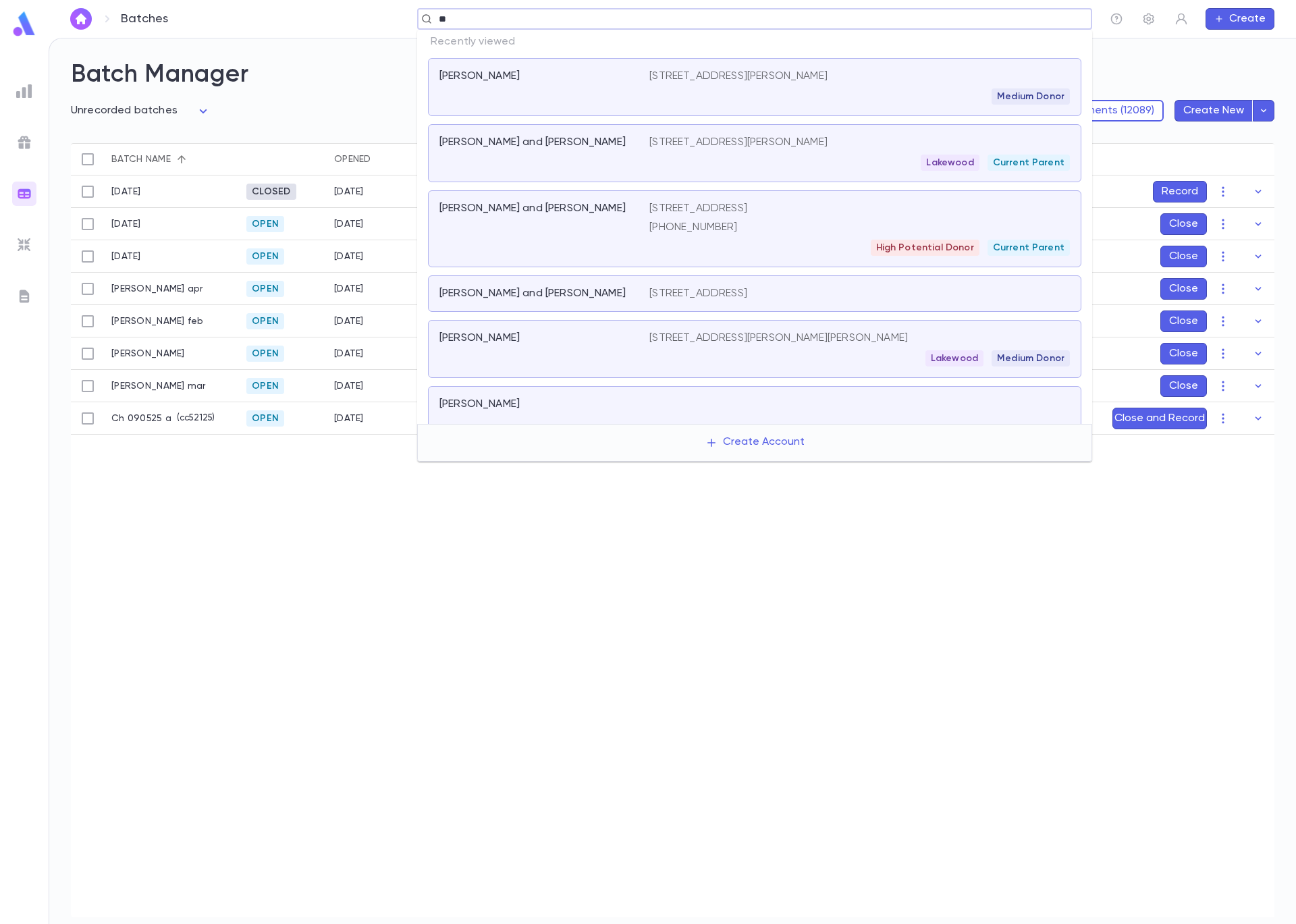
type input "***"
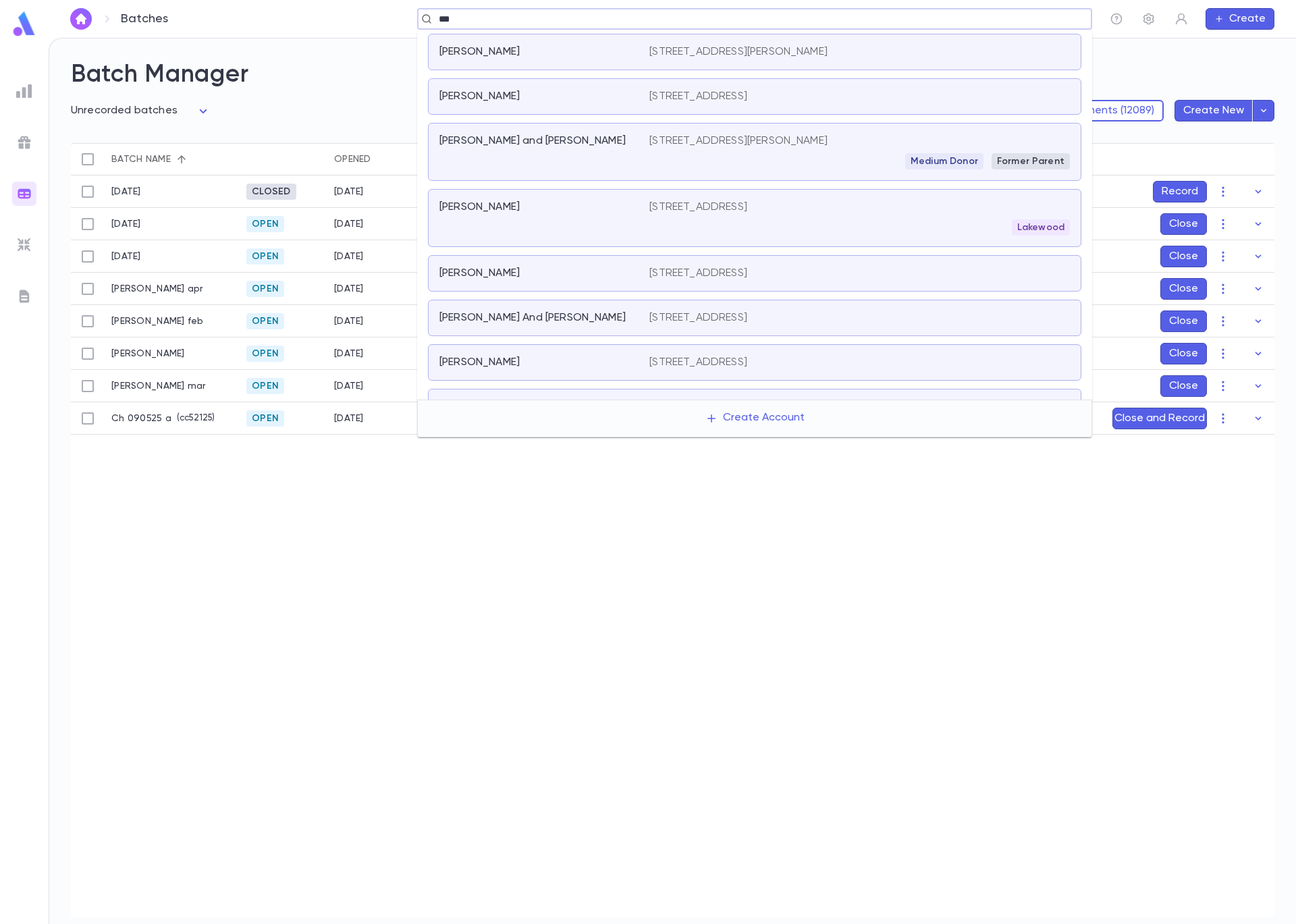
click at [649, 102] on p "3000 West Birchwood Ave, Chicago IL 60645 United States" at bounding box center [698, 96] width 98 height 13
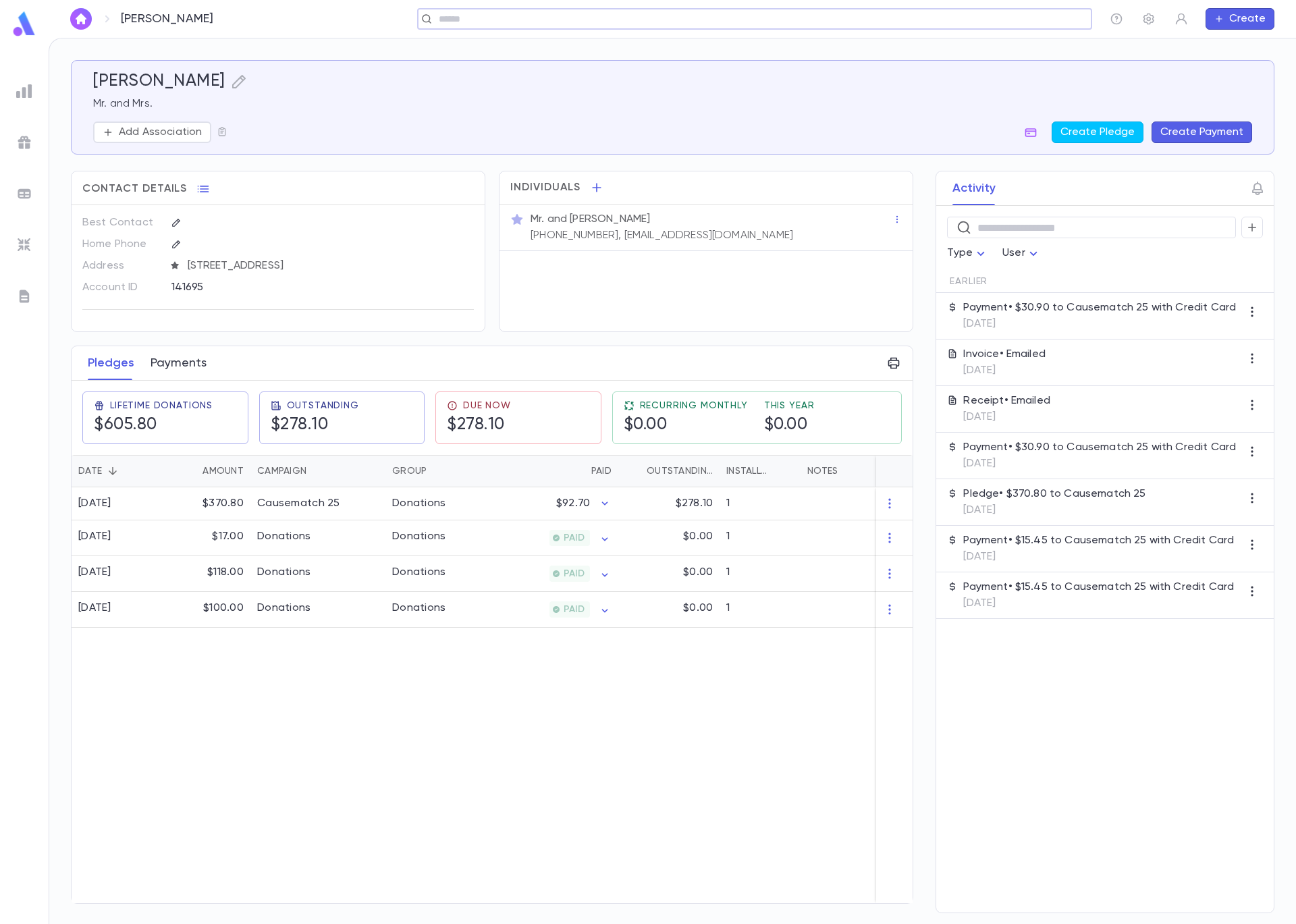
click at [166, 376] on button "Payments" at bounding box center [178, 362] width 56 height 34
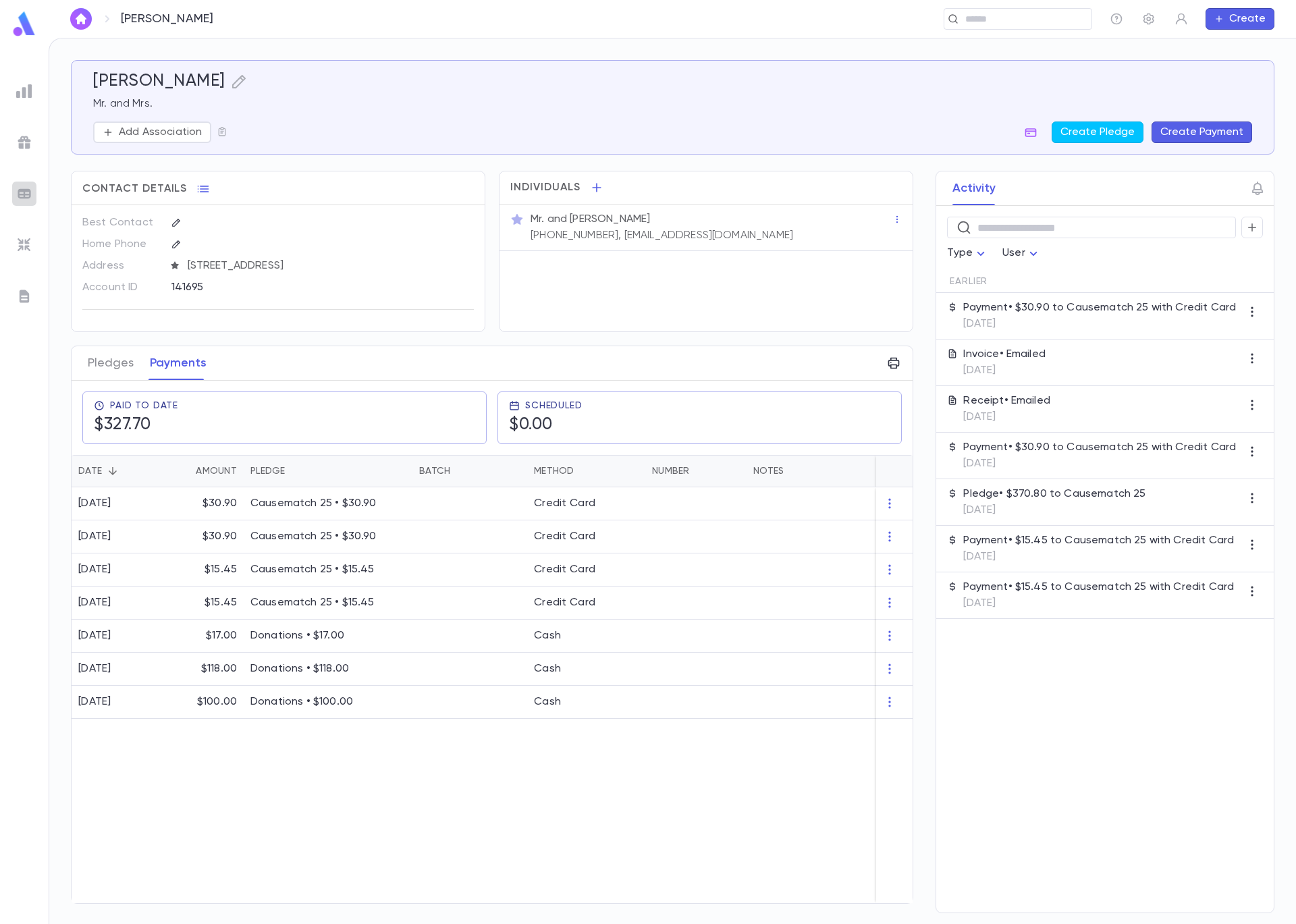
click at [25, 199] on img at bounding box center [24, 193] width 16 height 16
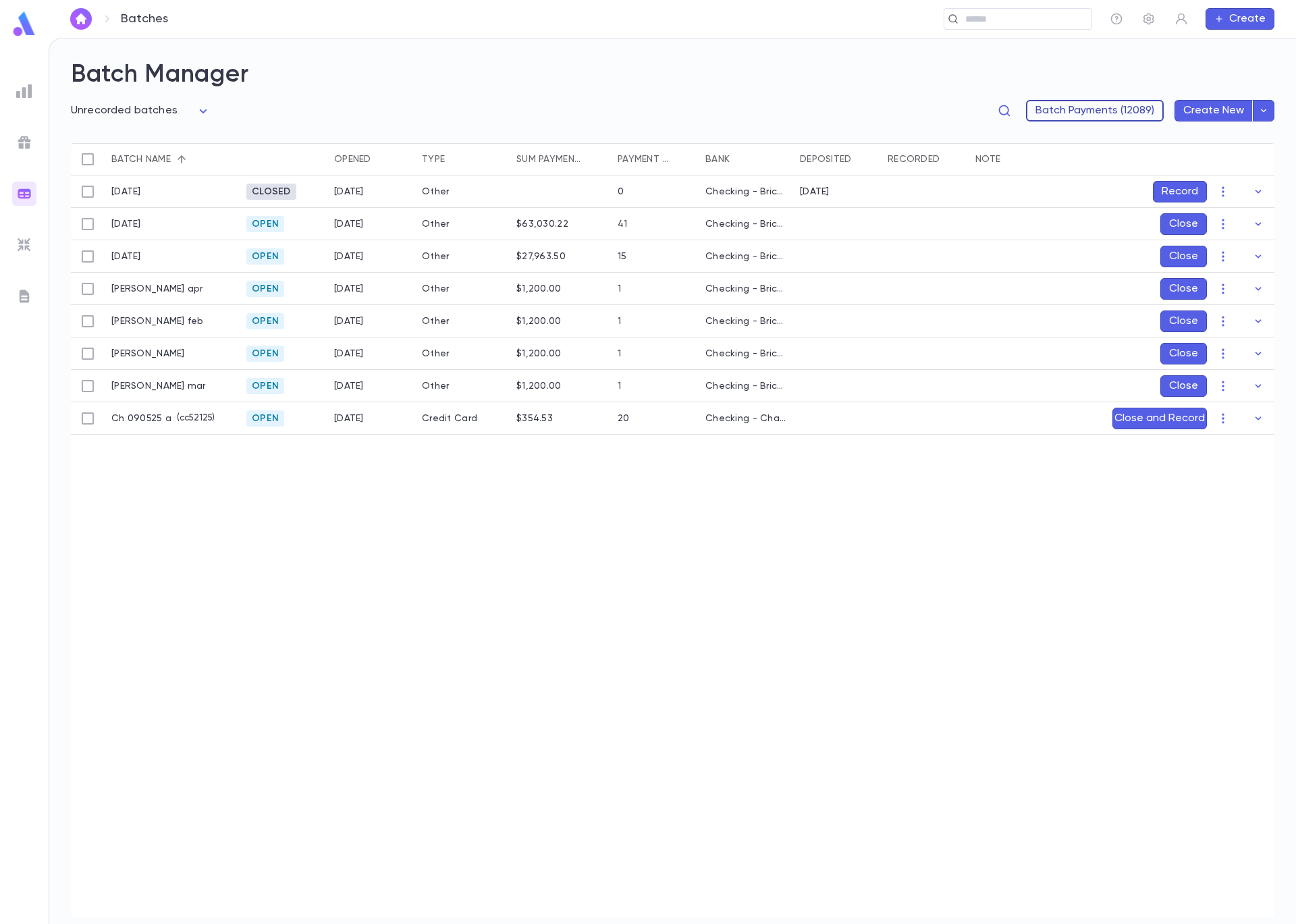
click at [1109, 108] on button "Batch Payments (12089)" at bounding box center [1095, 111] width 138 height 22
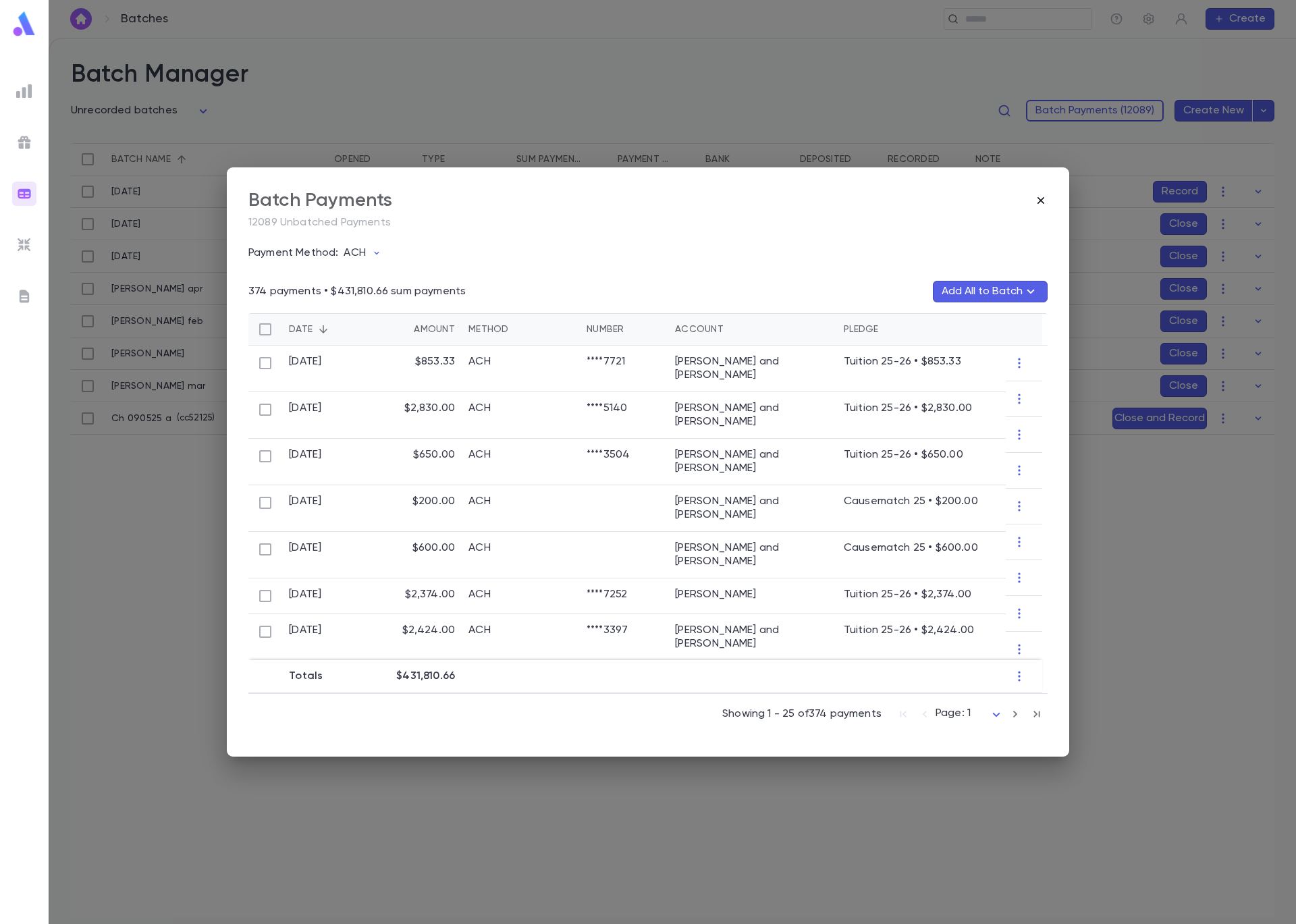
click at [1037, 196] on icon "button" at bounding box center [1040, 200] width 13 height 13
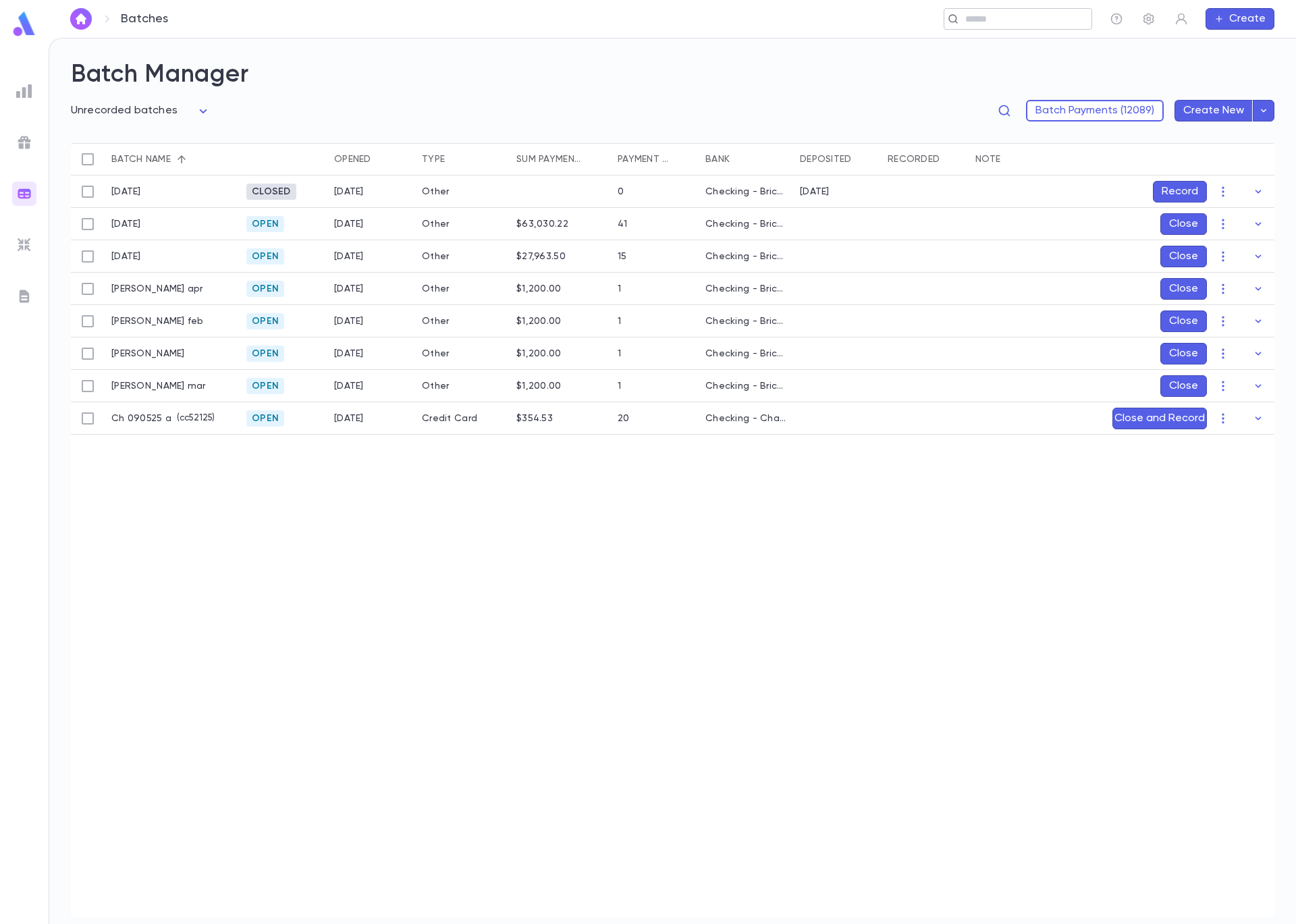
click at [983, 20] on input "text" at bounding box center [1014, 19] width 104 height 12
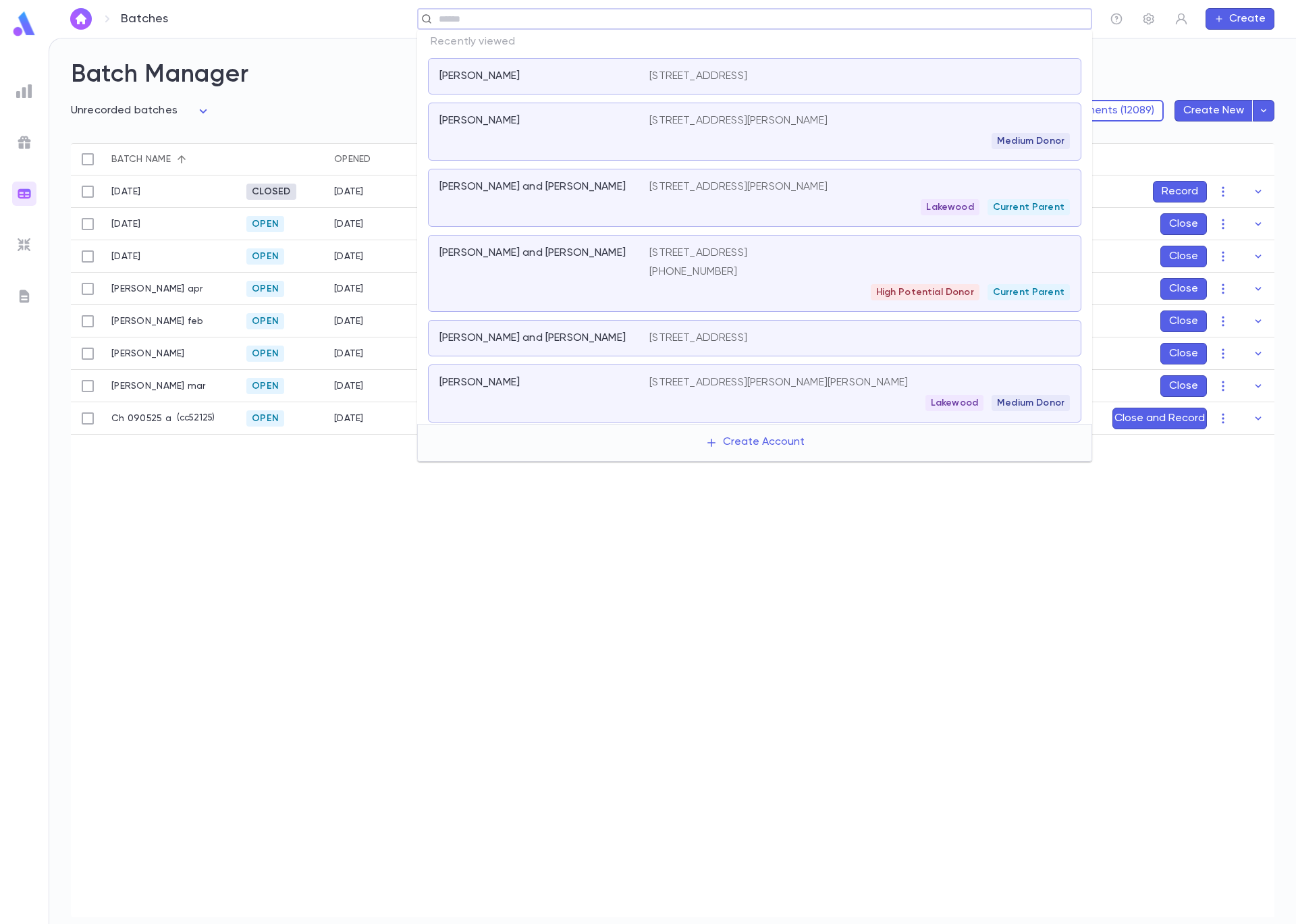
click at [854, 67] on div "Weintraub, Ben 3000 West Birchwood Ave, Chicago IL 60645 United States" at bounding box center [754, 76] width 654 height 37
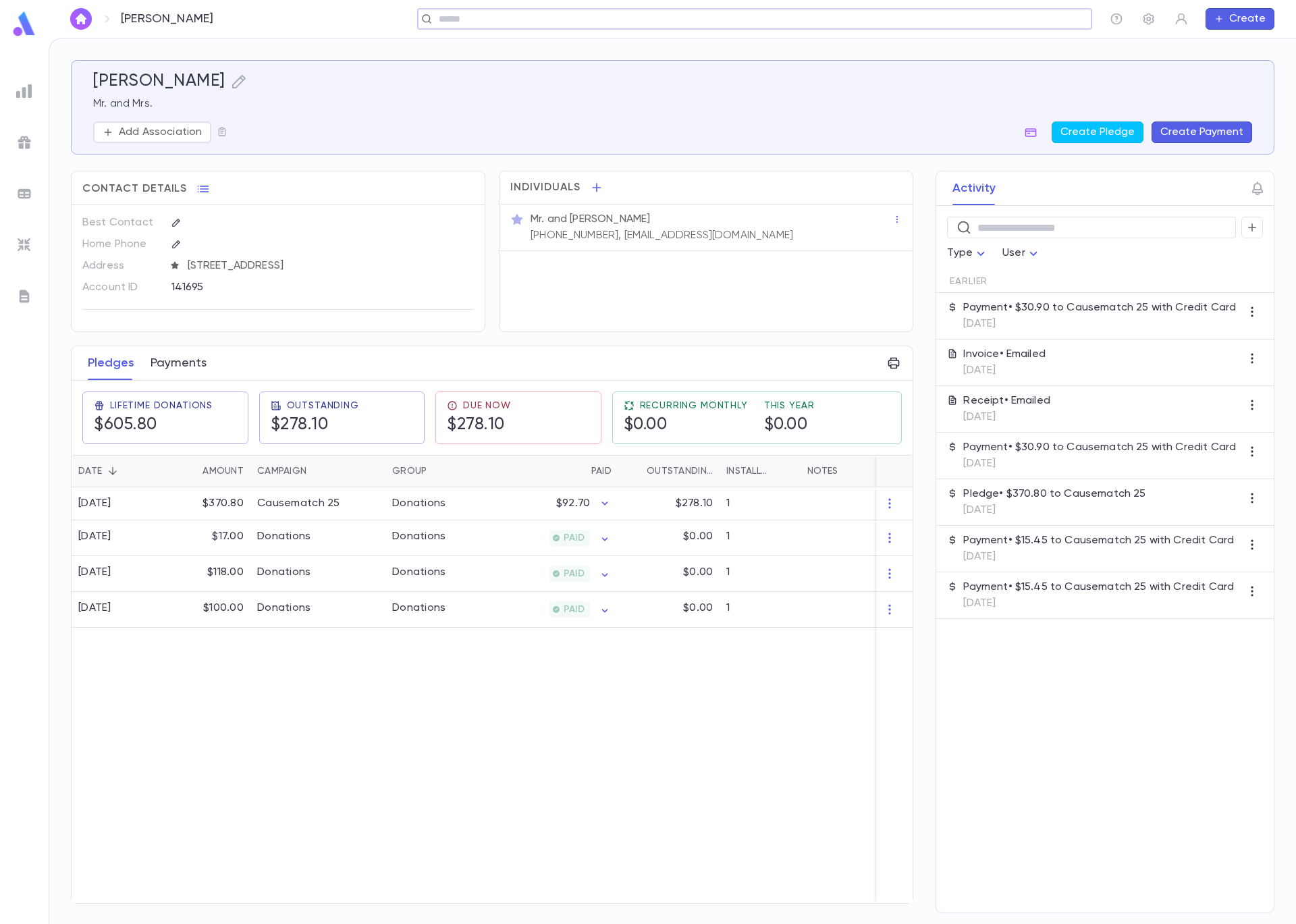
click at [189, 376] on button "Payments" at bounding box center [178, 362] width 56 height 34
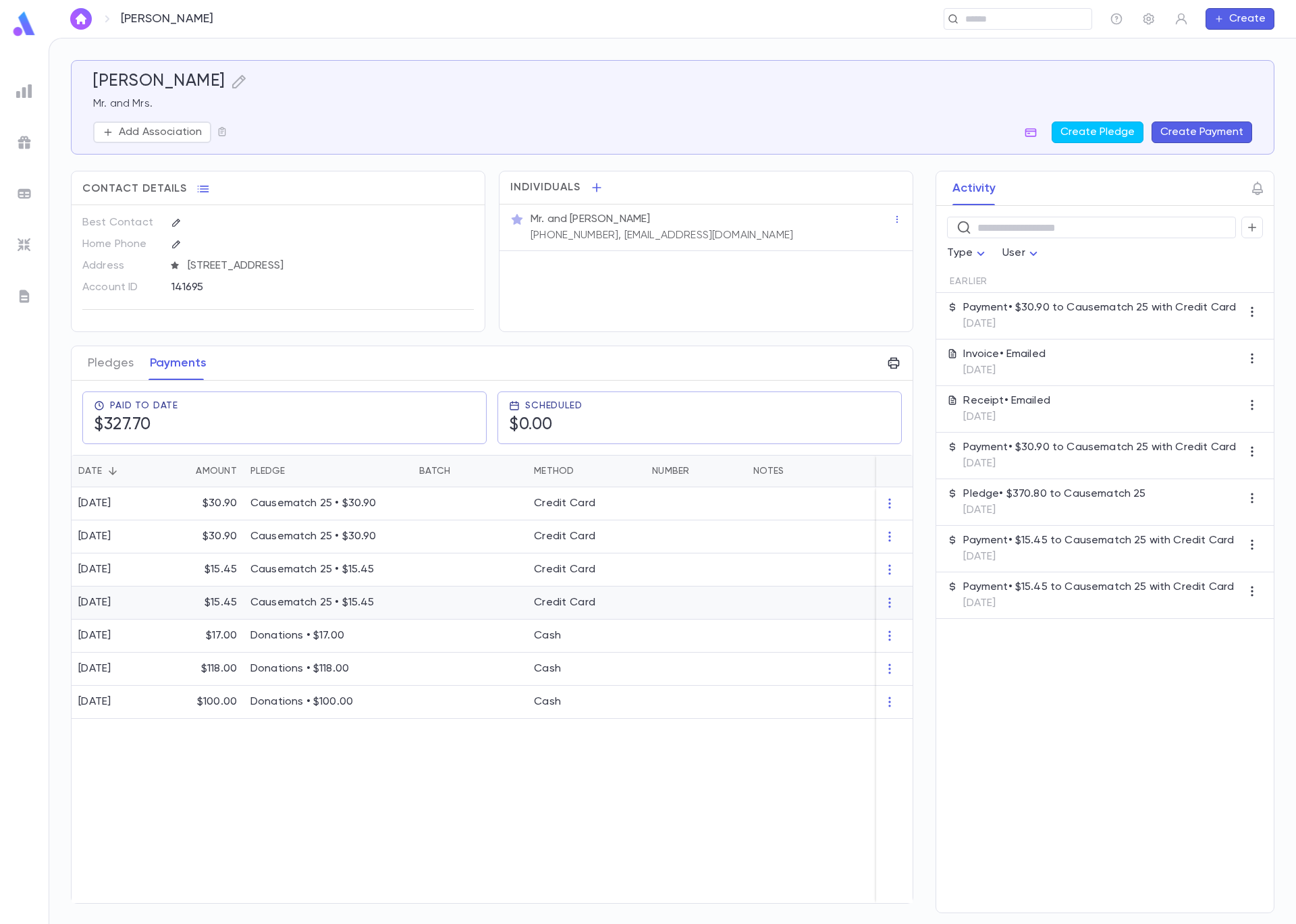
click at [245, 611] on div "Causematch 25 • $15.45" at bounding box center [328, 603] width 169 height 33
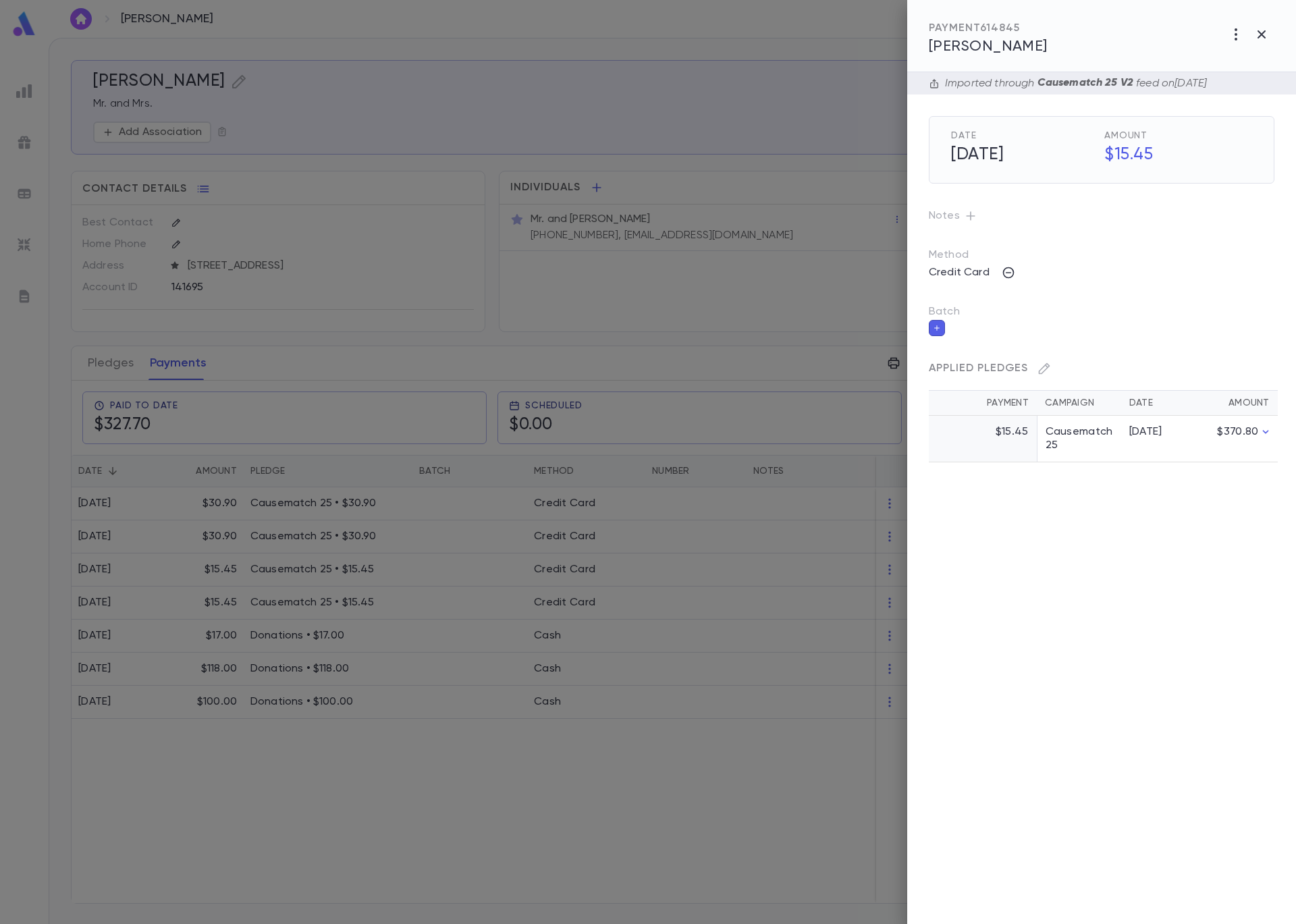
click at [937, 331] on icon "button" at bounding box center [937, 328] width 8 height 9
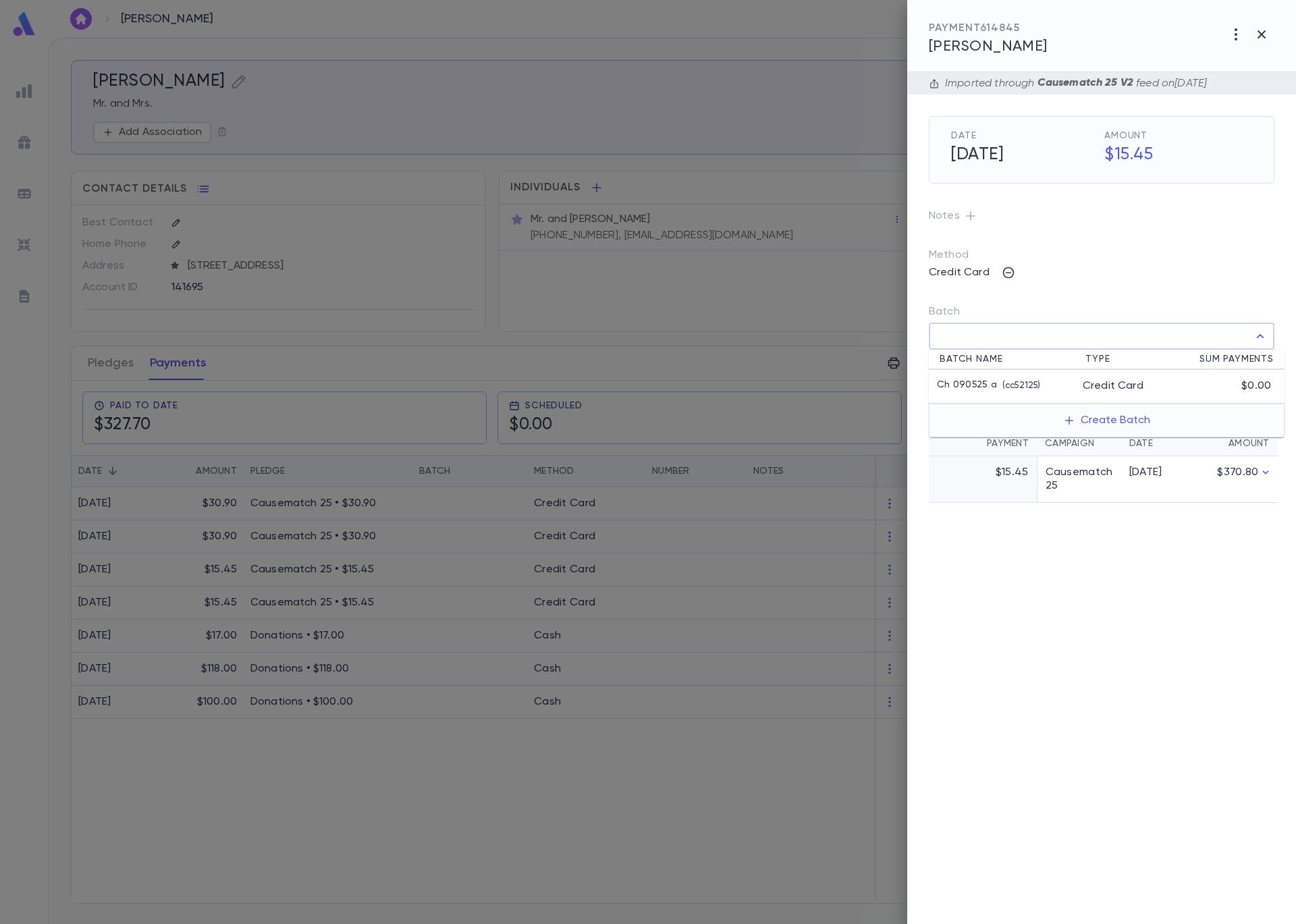
click at [997, 340] on input "Batch" at bounding box center [1092, 336] width 313 height 26
click at [1008, 384] on p "( cc52125 )" at bounding box center [1018, 386] width 43 height 13
type input "**********"
click at [1265, 363] on icon "button" at bounding box center [1264, 365] width 12 height 13
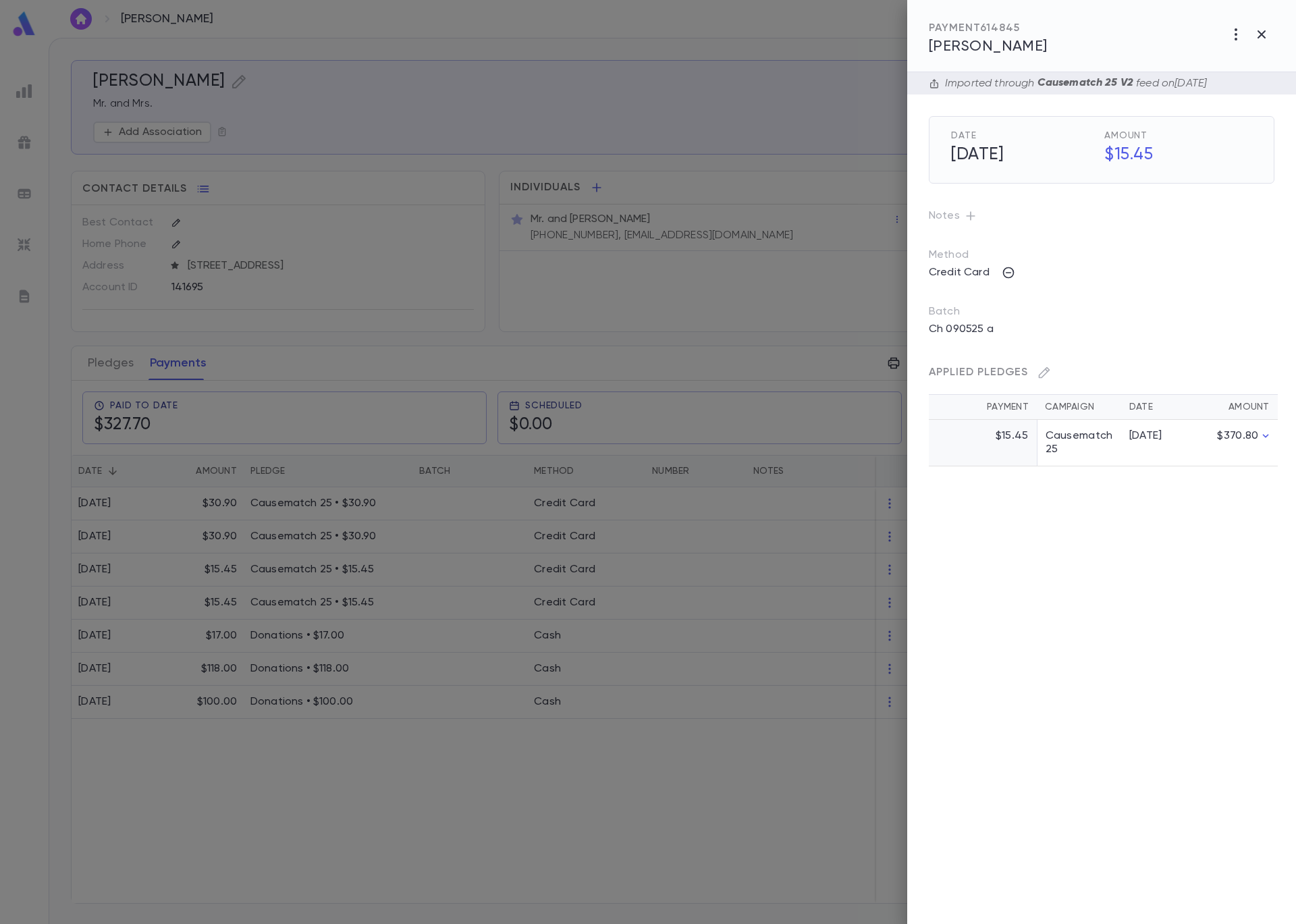
click at [546, 779] on div at bounding box center [648, 462] width 1296 height 924
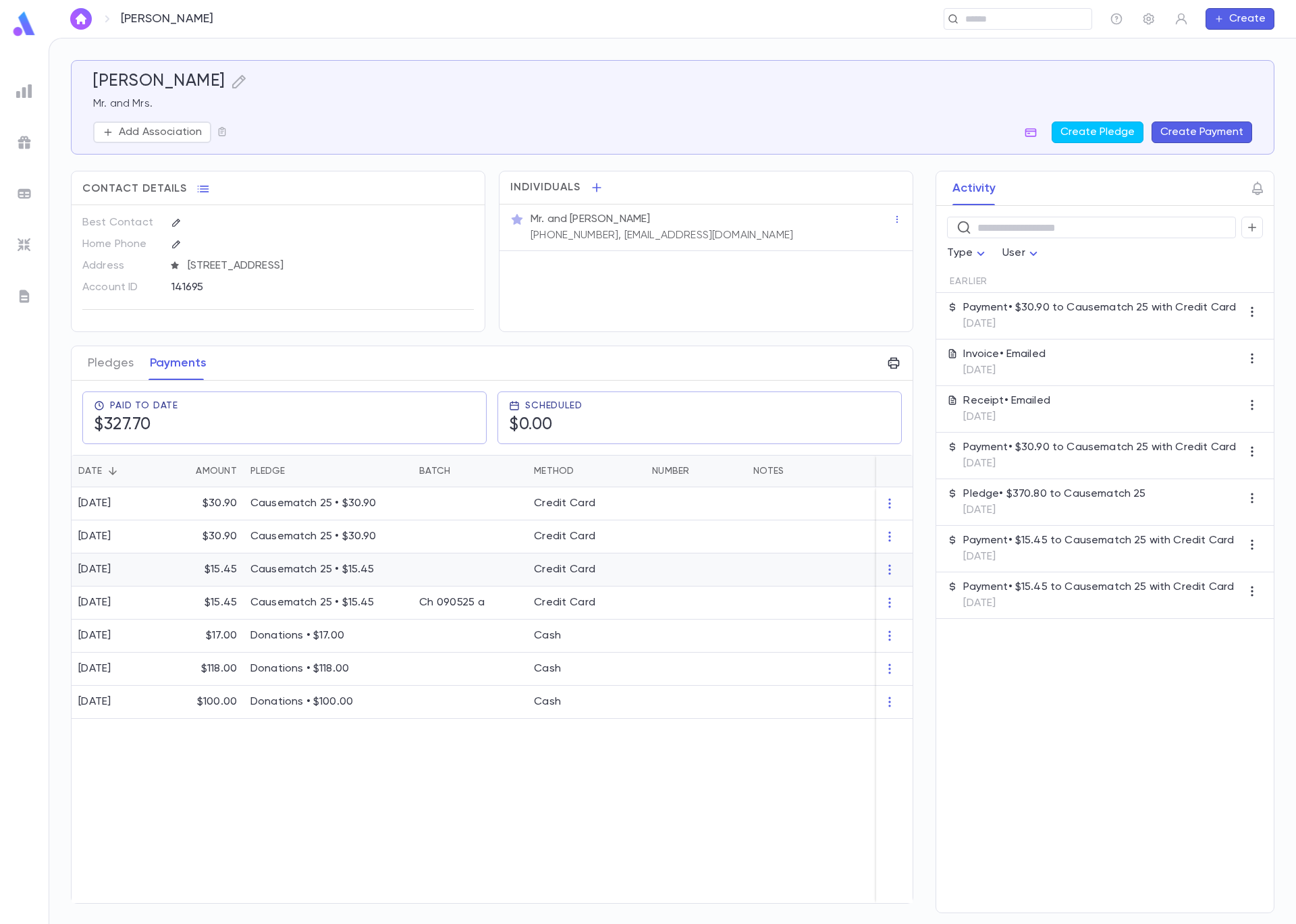
click at [364, 577] on p "Causematch 25 • $15.45" at bounding box center [327, 569] width 155 height 13
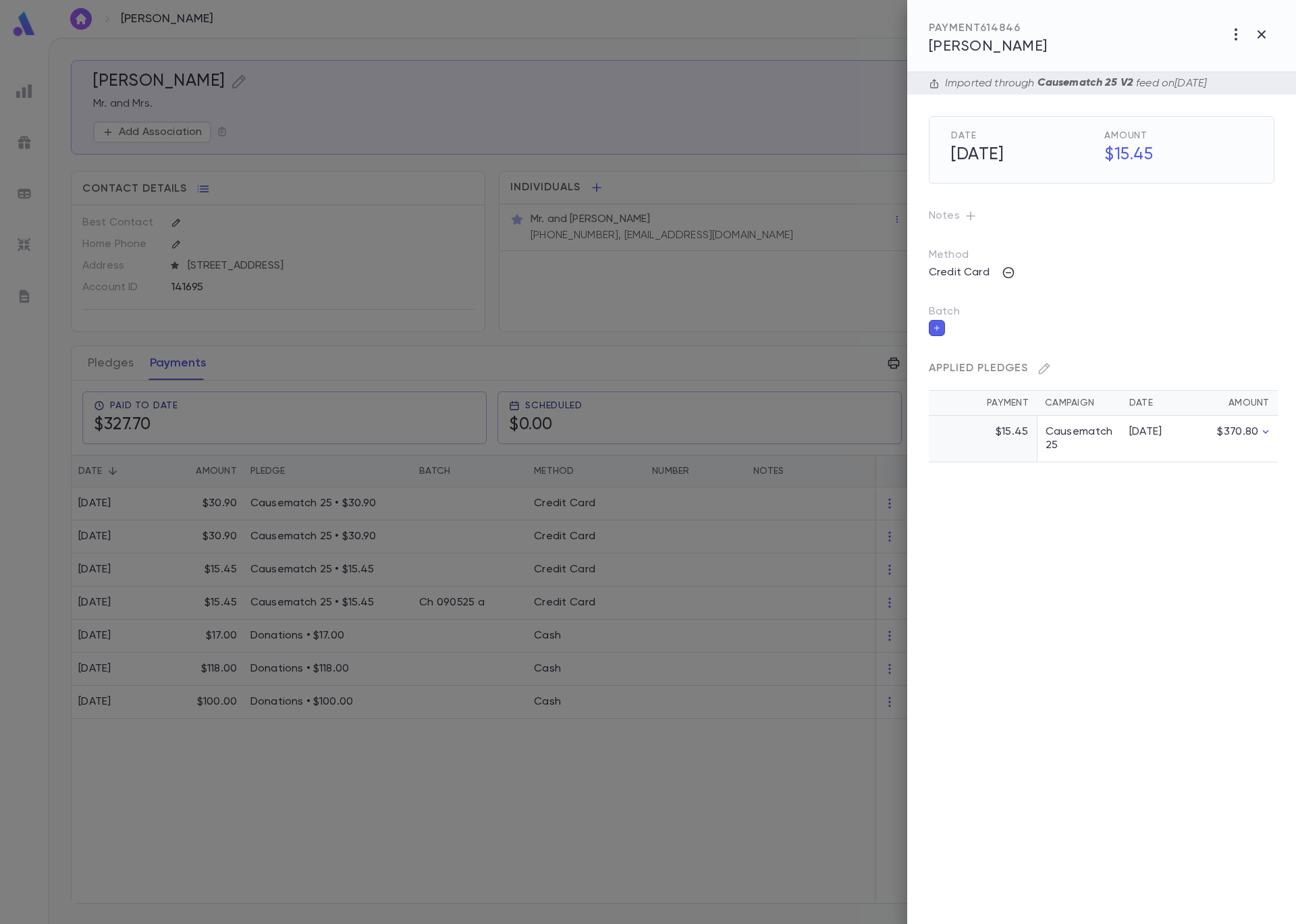
click at [931, 323] on button "button" at bounding box center [937, 328] width 16 height 16
click at [987, 337] on input "Batch" at bounding box center [1092, 336] width 313 height 26
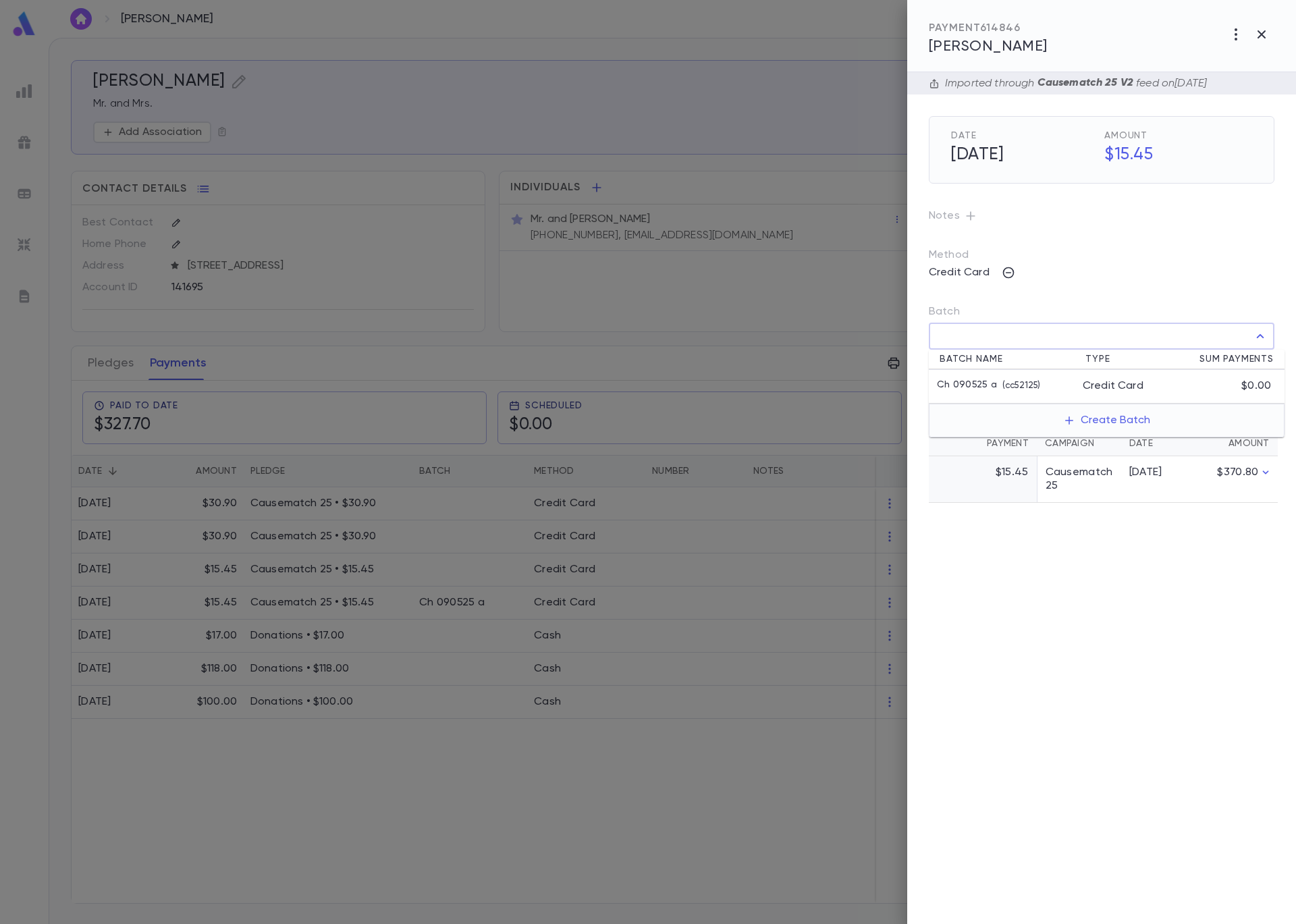
click at [1007, 389] on p "( cc52125 )" at bounding box center [1018, 386] width 43 height 13
type input "**********"
click at [1268, 361] on icon "button" at bounding box center [1264, 365] width 12 height 13
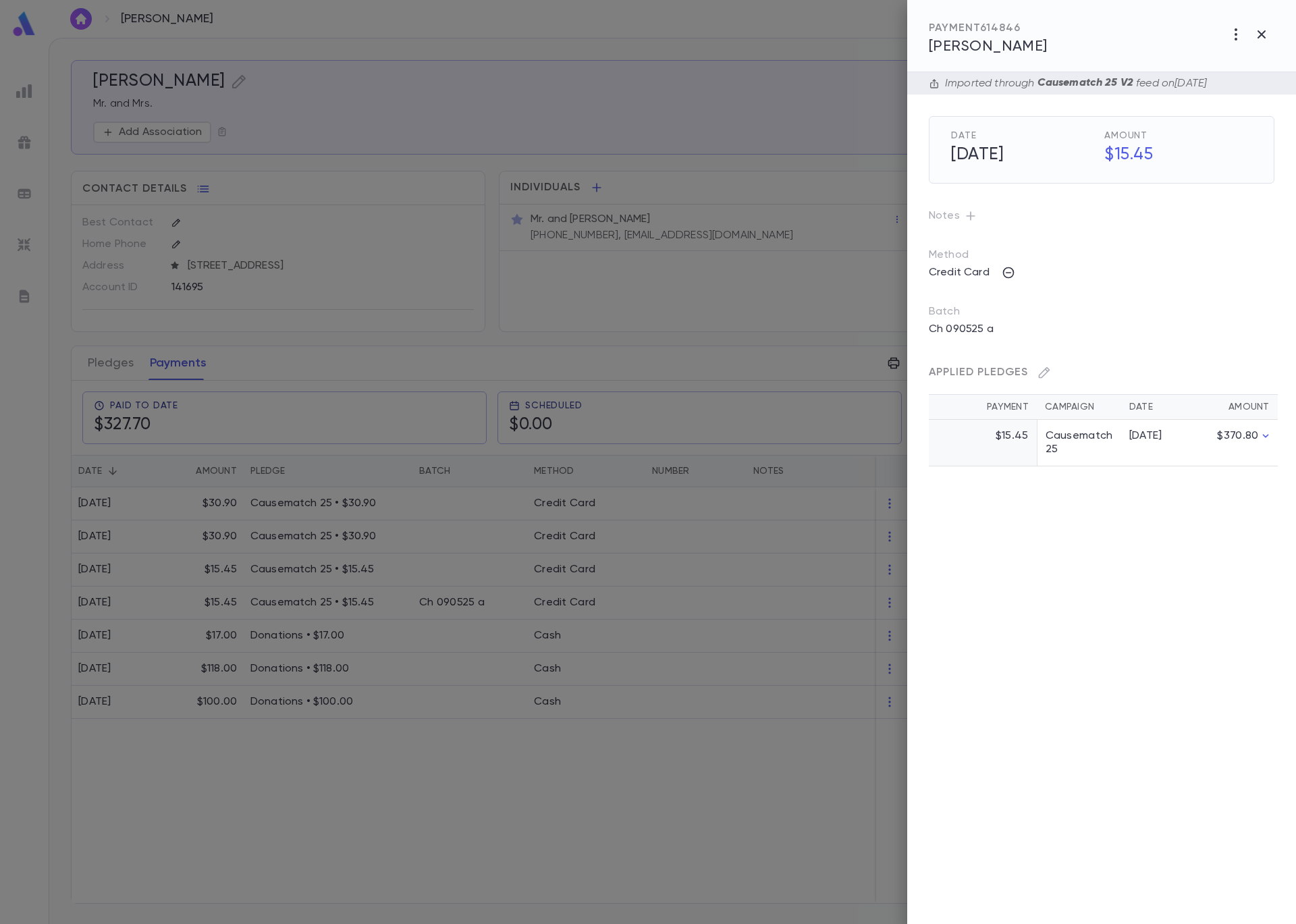
click at [283, 354] on div at bounding box center [648, 462] width 1296 height 924
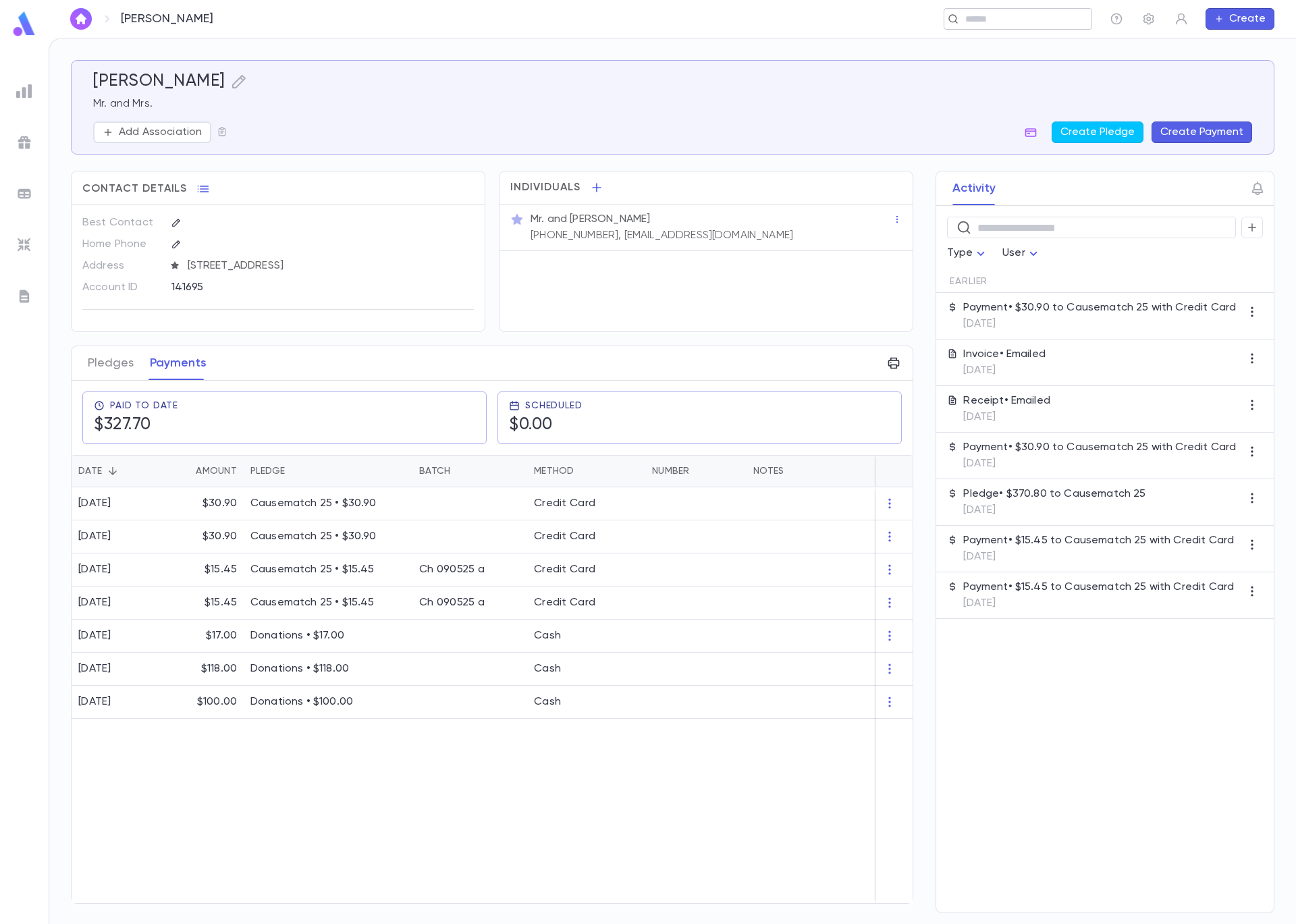
click at [981, 9] on div "​" at bounding box center [1018, 19] width 149 height 22
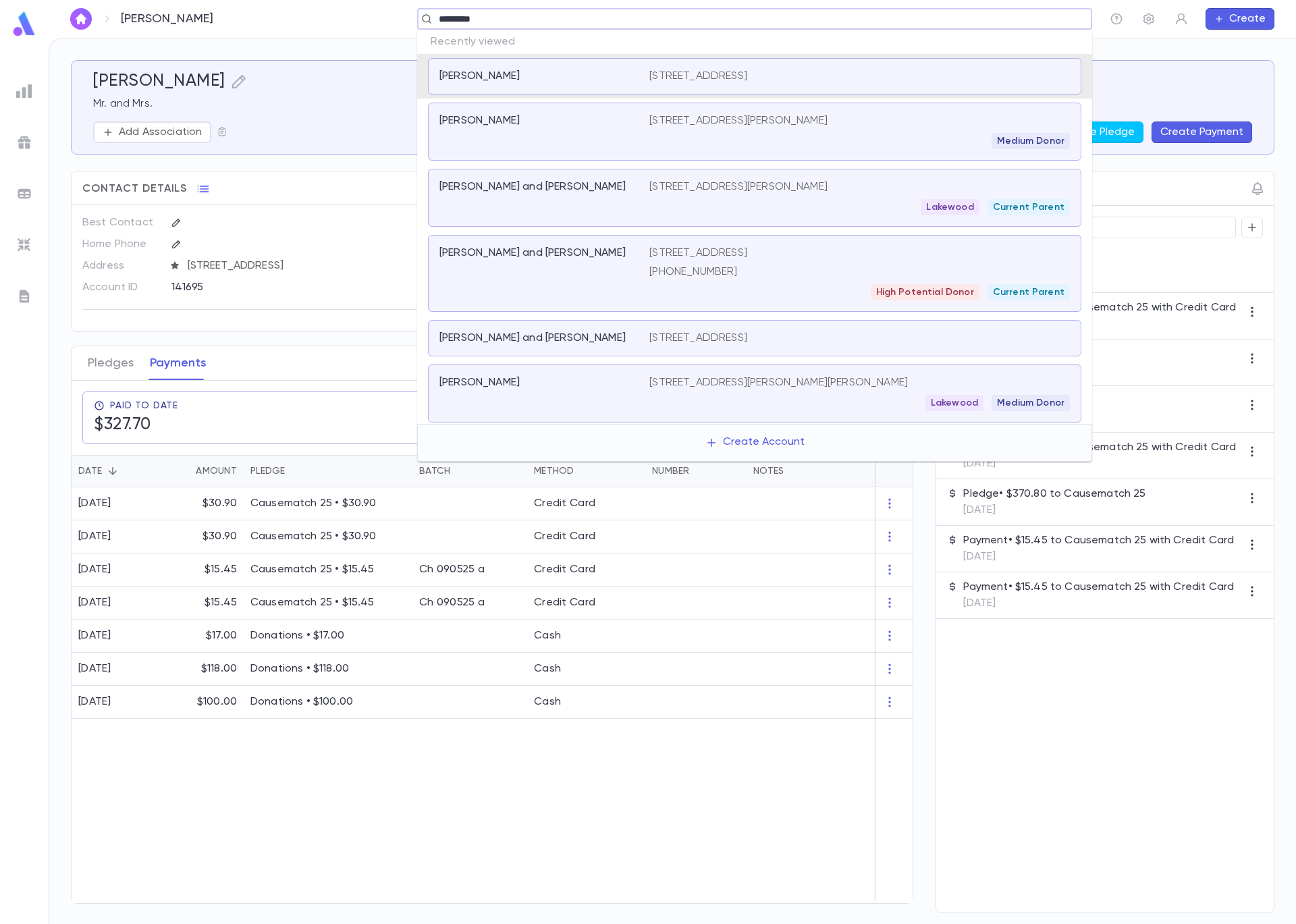
type input "**********"
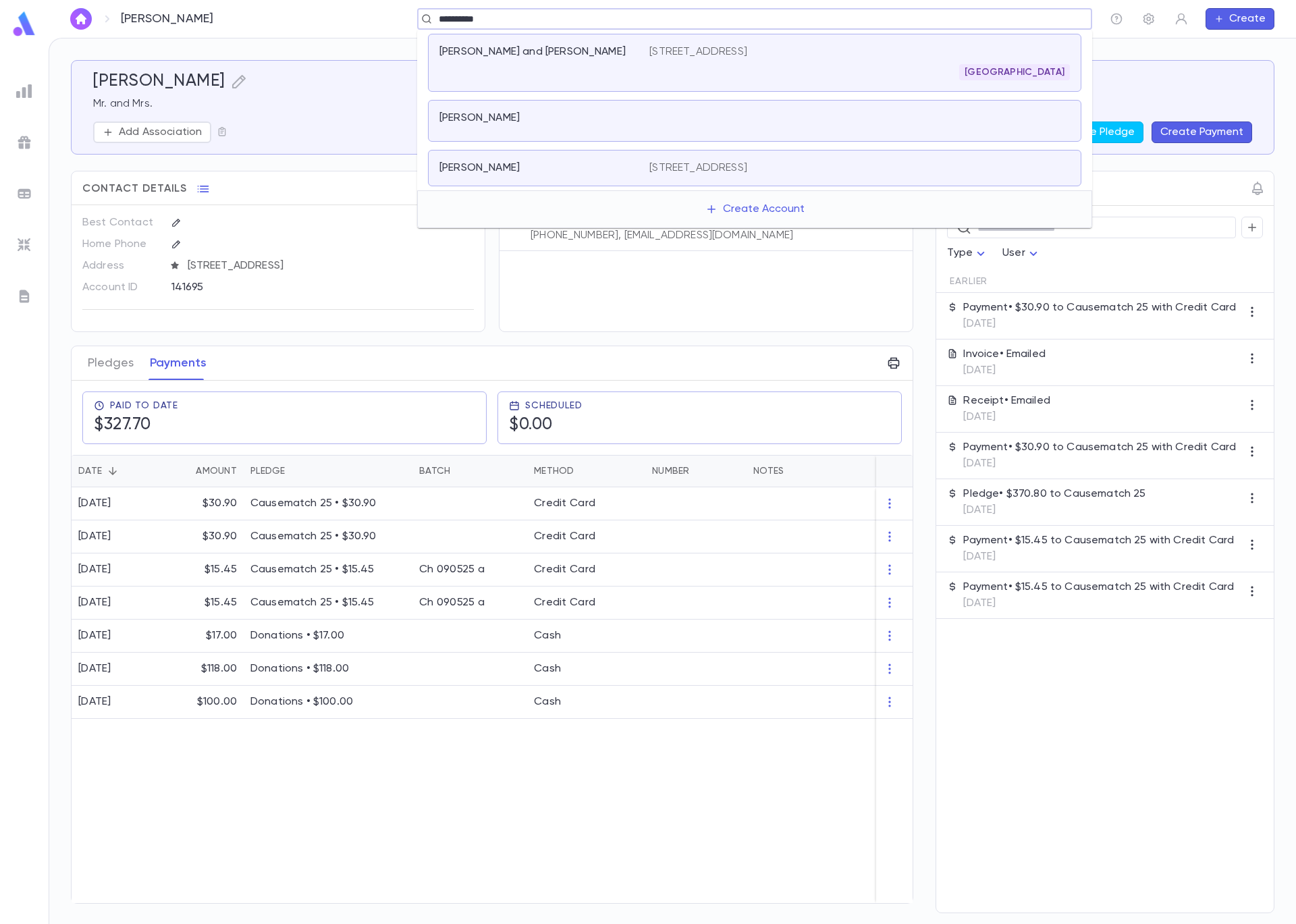
click at [747, 58] on p "3310 W Strathmore Ave, Baltimore MD 21215 United States" at bounding box center [698, 51] width 98 height 13
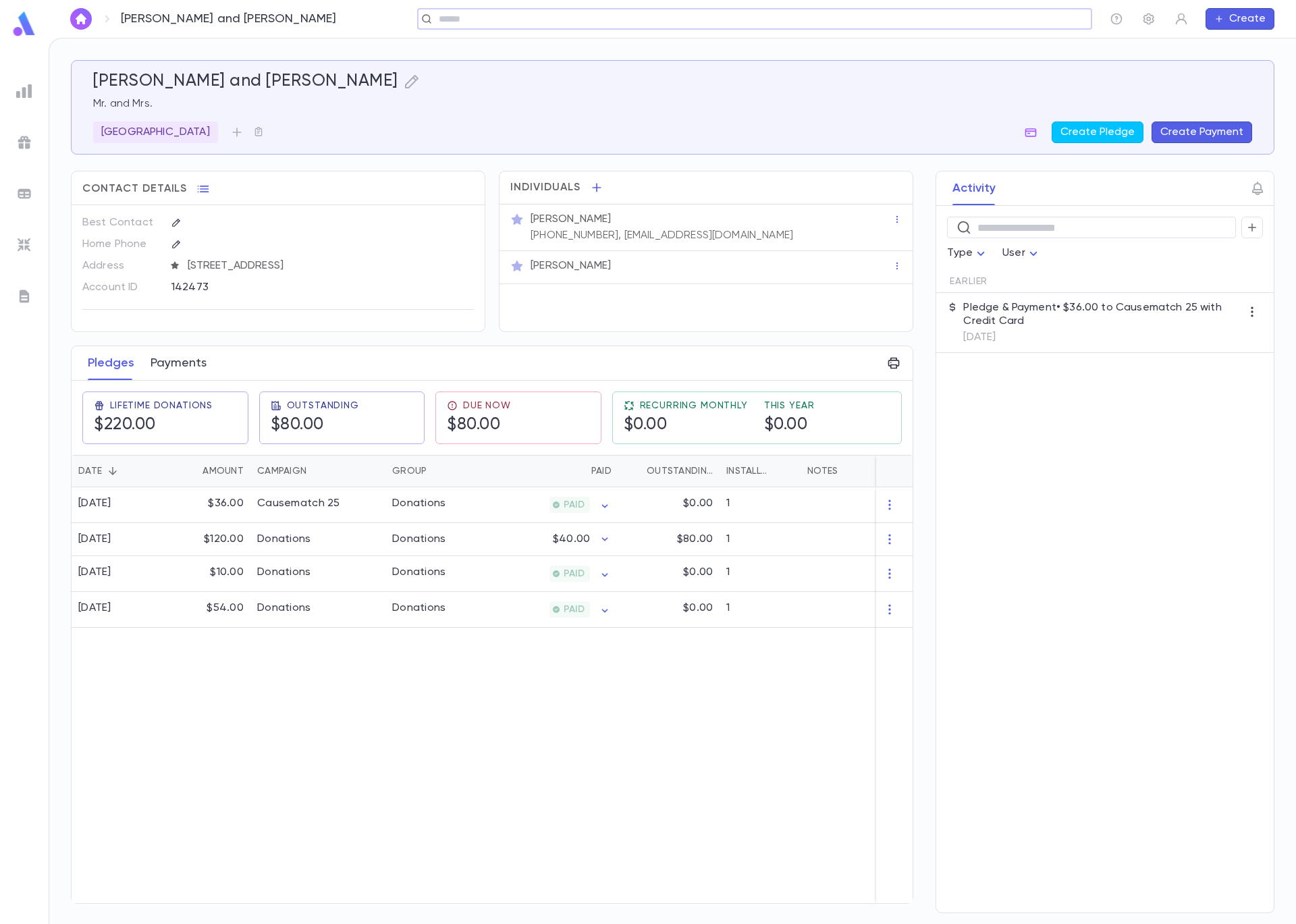
click at [177, 361] on button "Payments" at bounding box center [178, 362] width 56 height 34
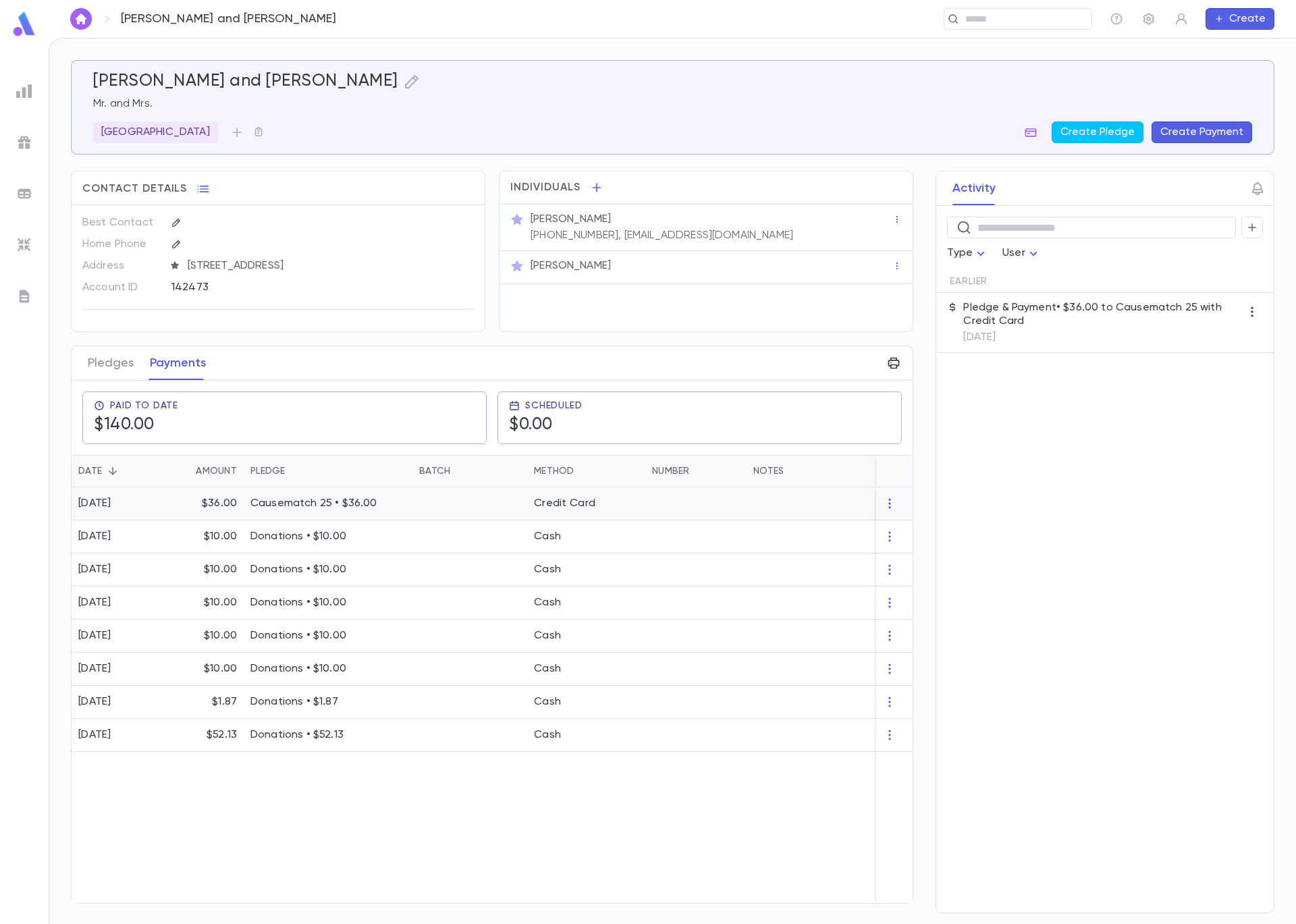
click at [408, 504] on div "Causematch 25 • $36.00" at bounding box center [328, 503] width 169 height 33
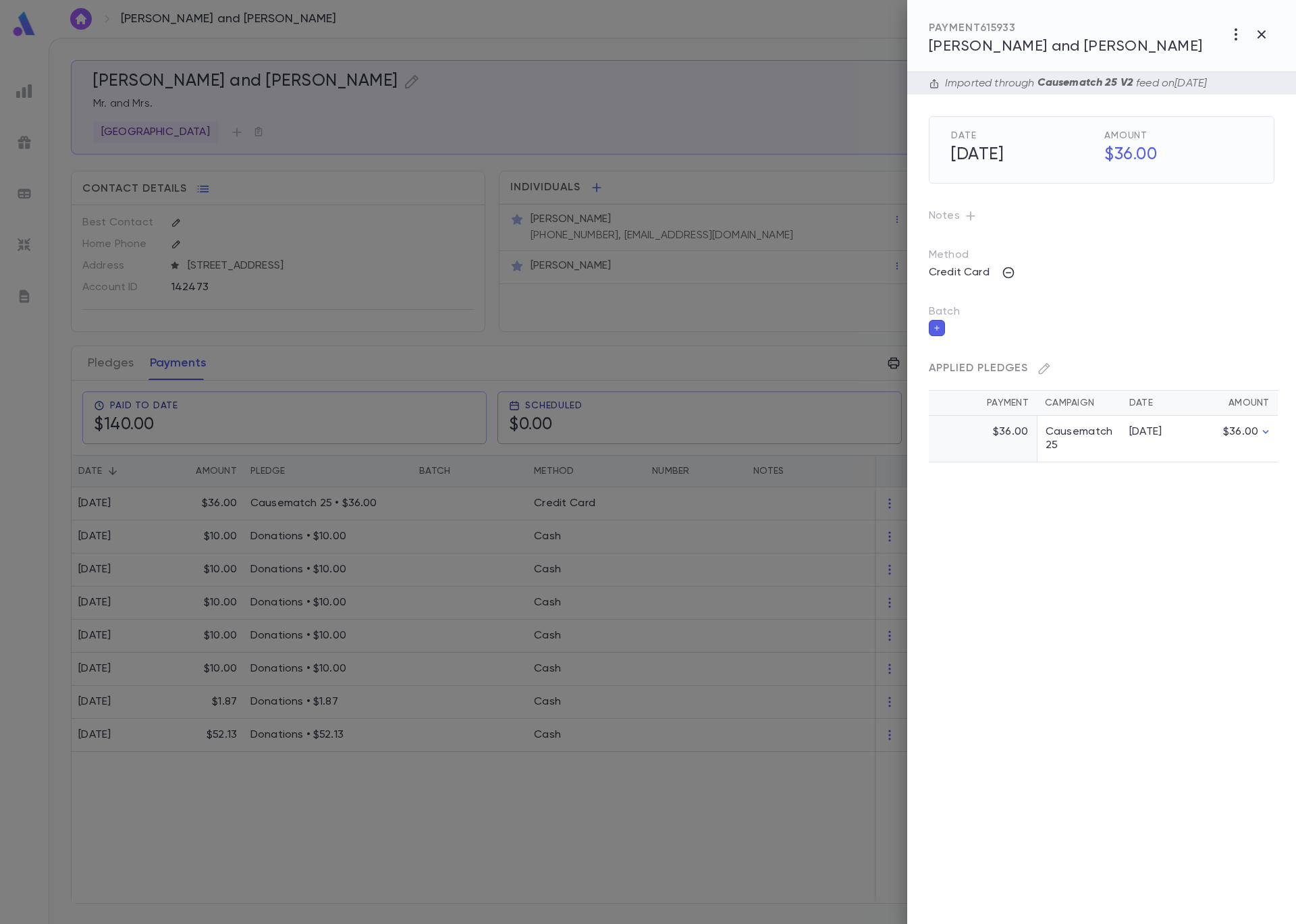
click at [938, 324] on icon "button" at bounding box center [937, 328] width 8 height 9
click at [976, 342] on input "Batch" at bounding box center [1092, 336] width 313 height 26
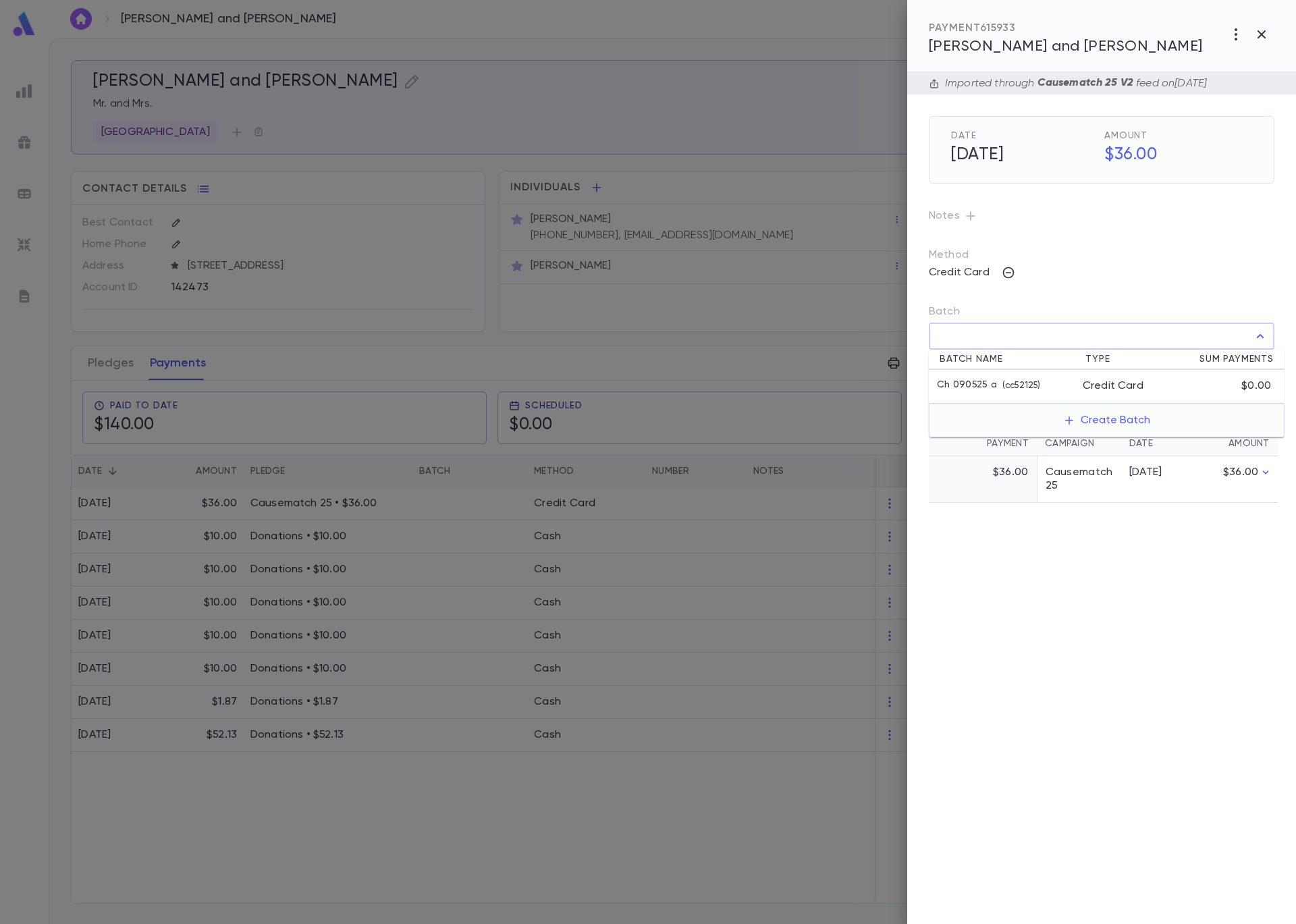
click at [983, 381] on p "Ch 090525 a" at bounding box center [966, 386] width 60 height 13
type input "**********"
click at [1270, 365] on button "button" at bounding box center [1264, 366] width 22 height 22
click at [360, 192] on div at bounding box center [648, 462] width 1296 height 924
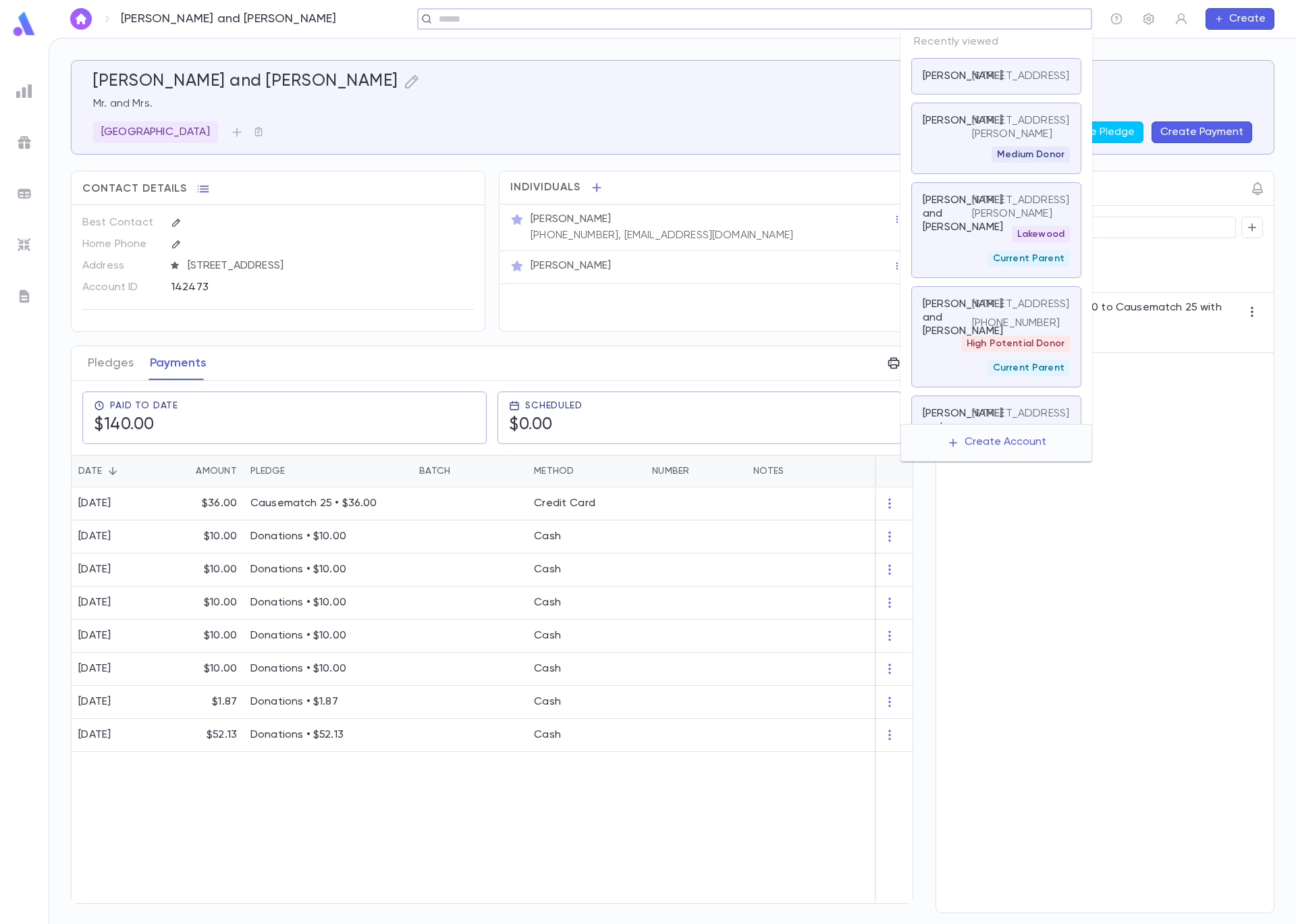
click at [1039, 18] on input "text" at bounding box center [750, 19] width 631 height 12
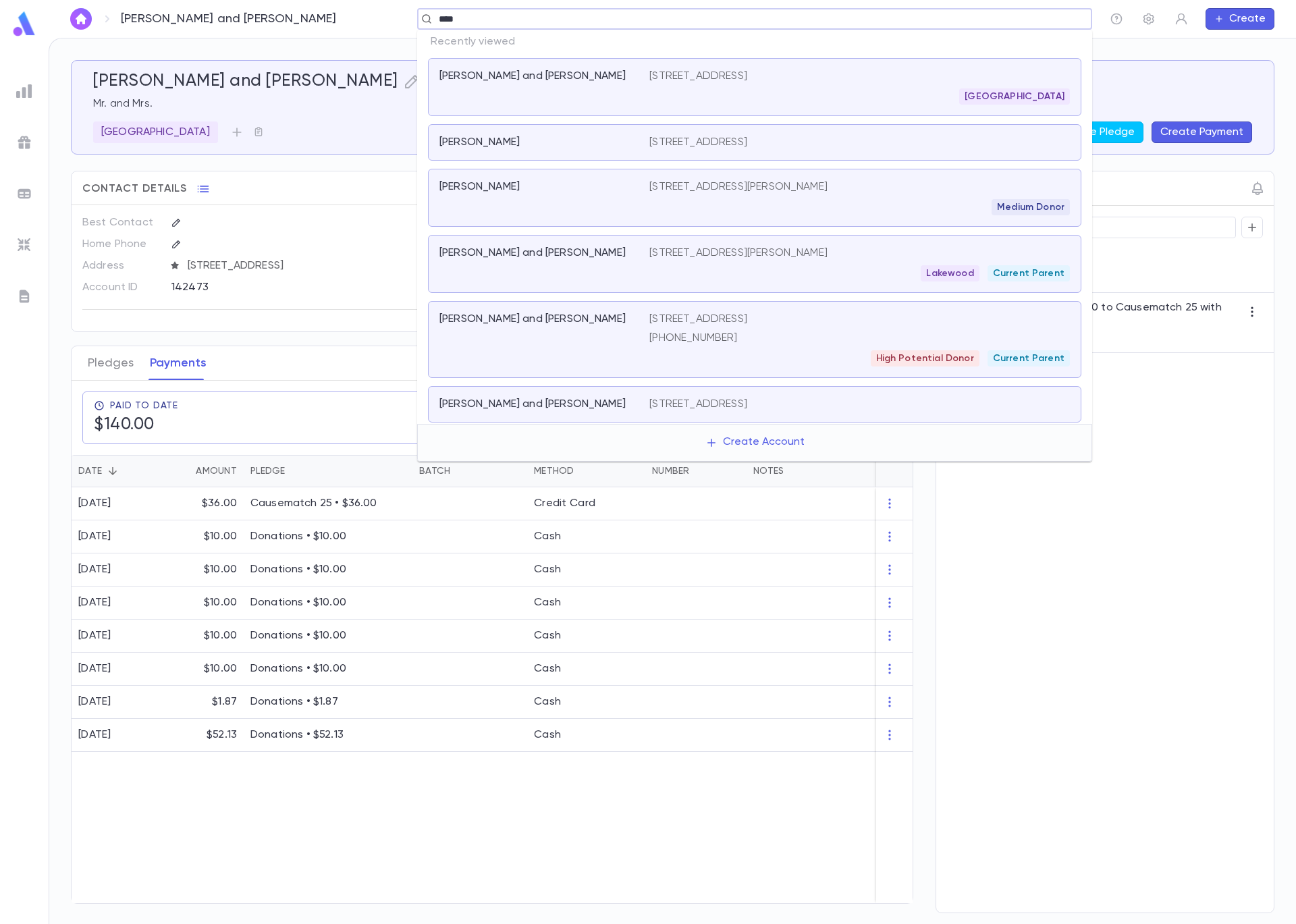
type input "*****"
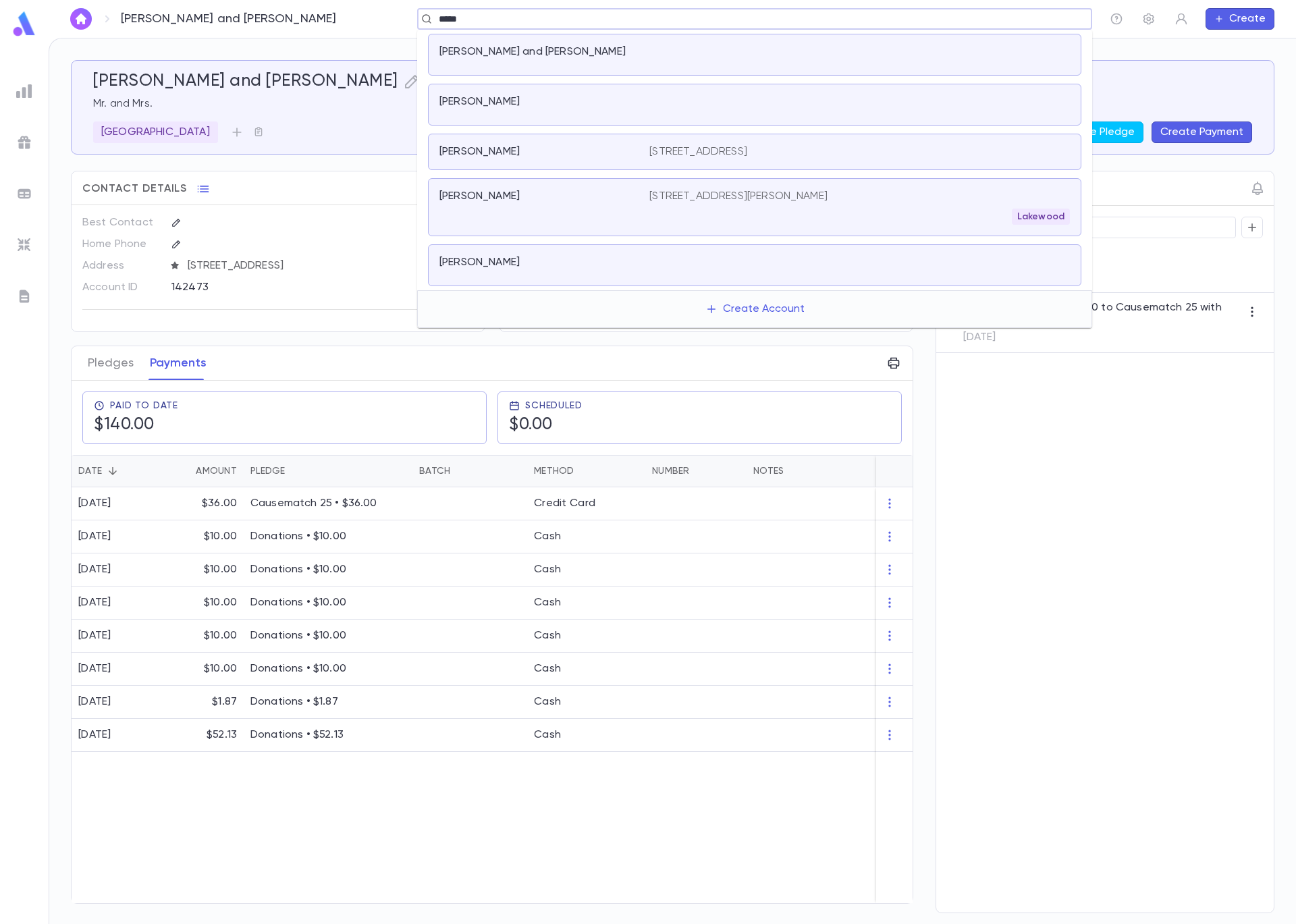
click at [586, 150] on div "Zheutlin, Baruch" at bounding box center [536, 151] width 194 height 13
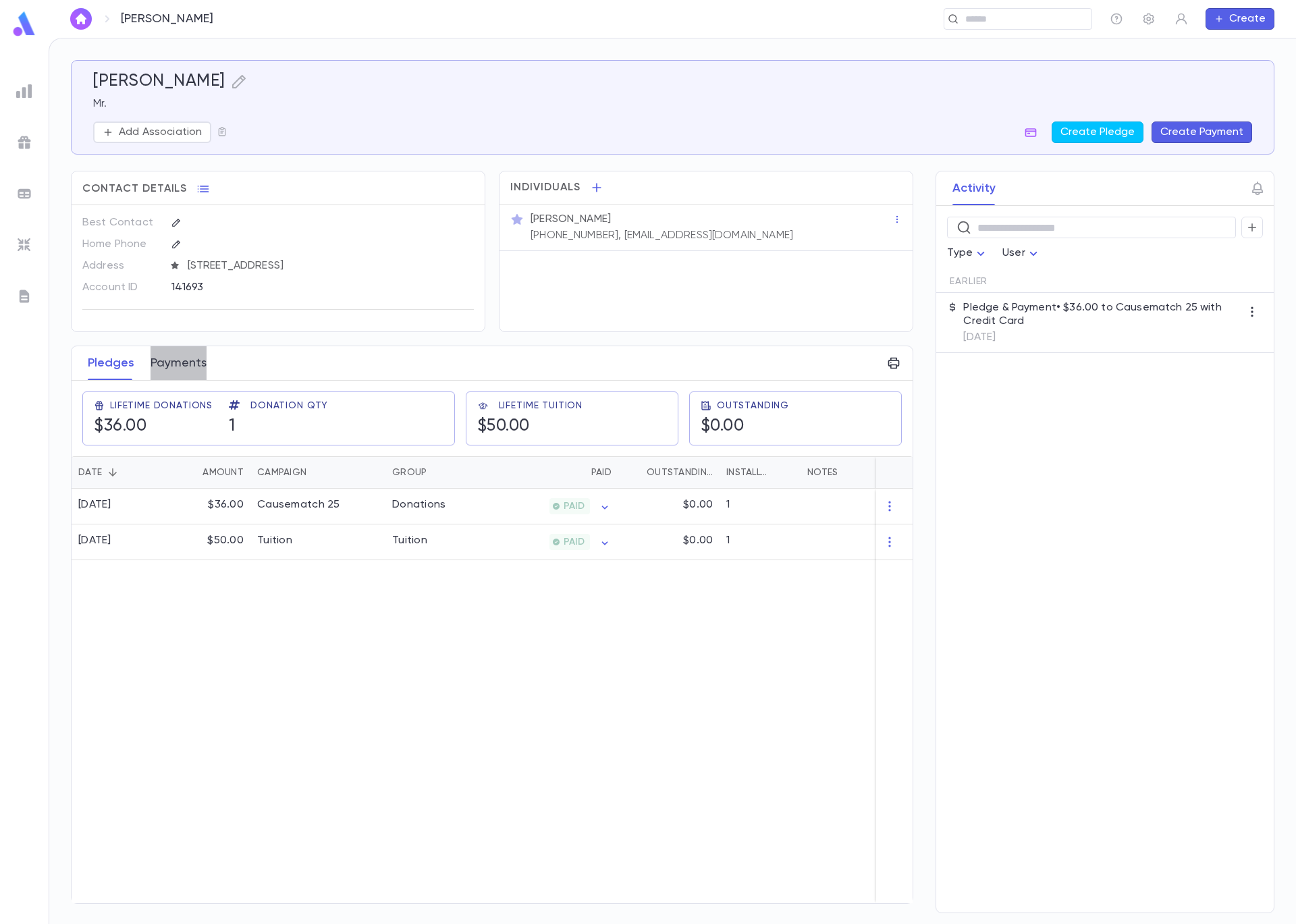
click at [194, 359] on button "Payments" at bounding box center [178, 362] width 56 height 34
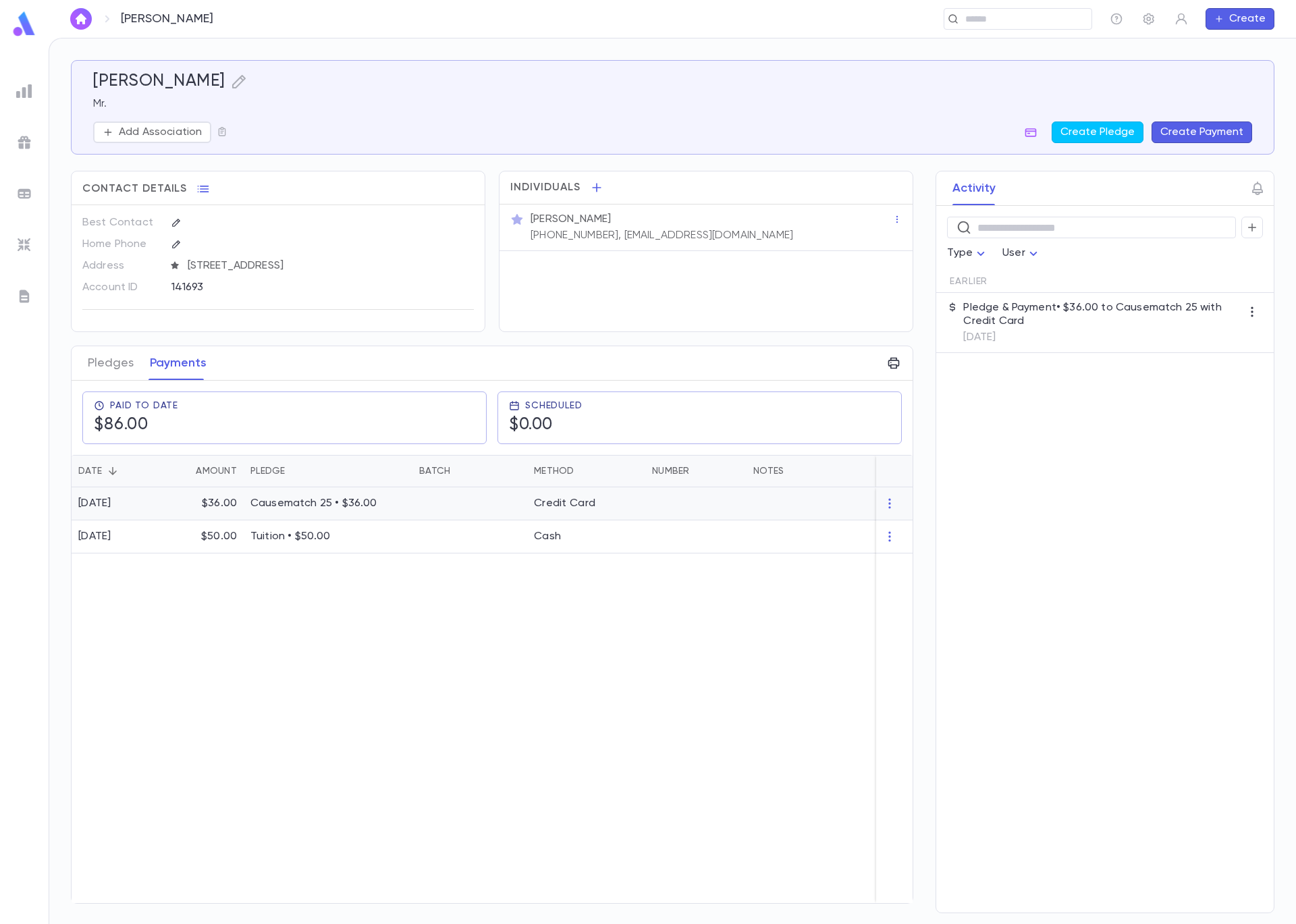
click at [321, 487] on div "Causematch 25 • $36.00" at bounding box center [328, 503] width 169 height 33
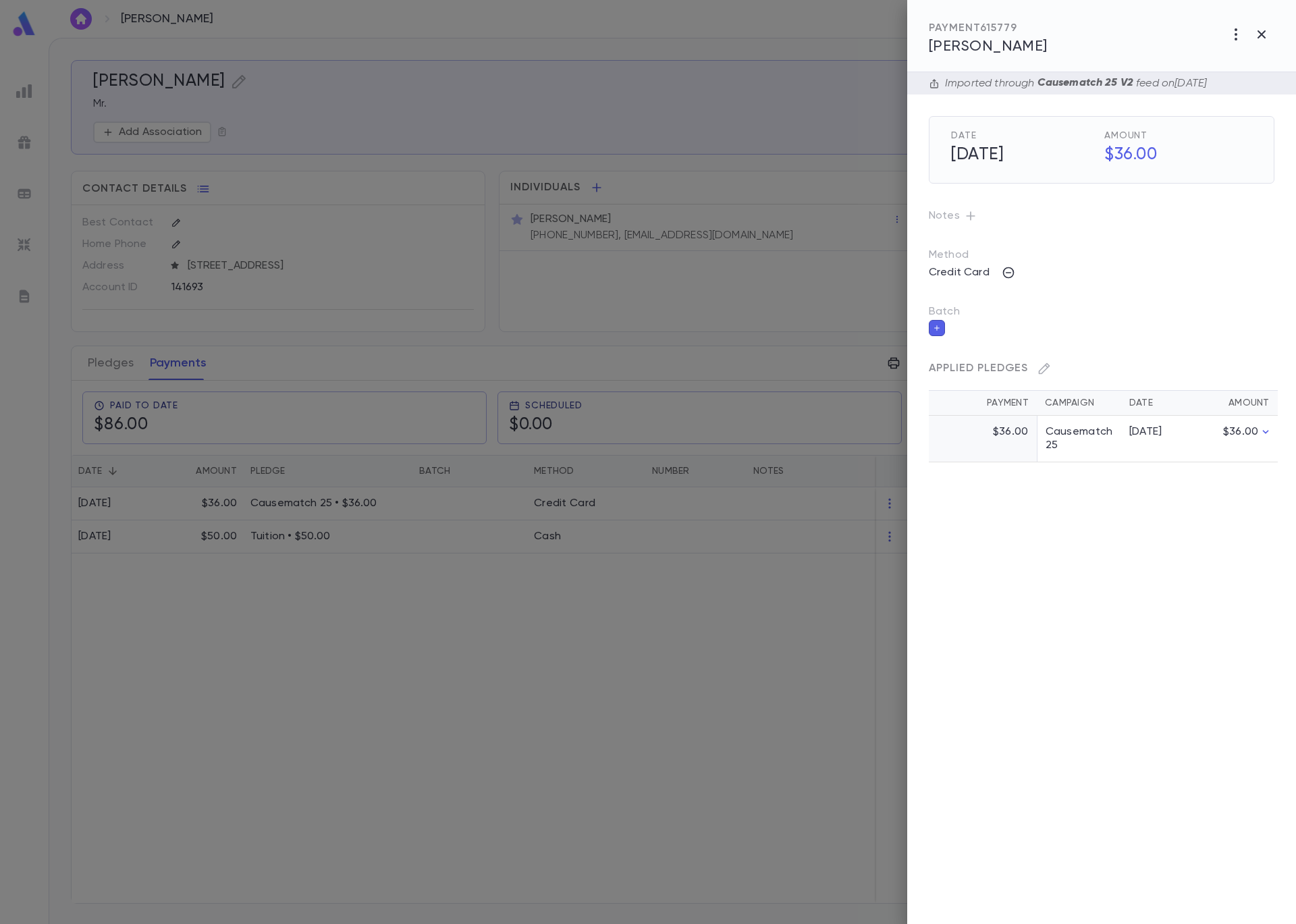
click at [939, 328] on icon "button" at bounding box center [937, 328] width 5 height 5
click at [966, 333] on input "Batch" at bounding box center [1092, 336] width 313 height 26
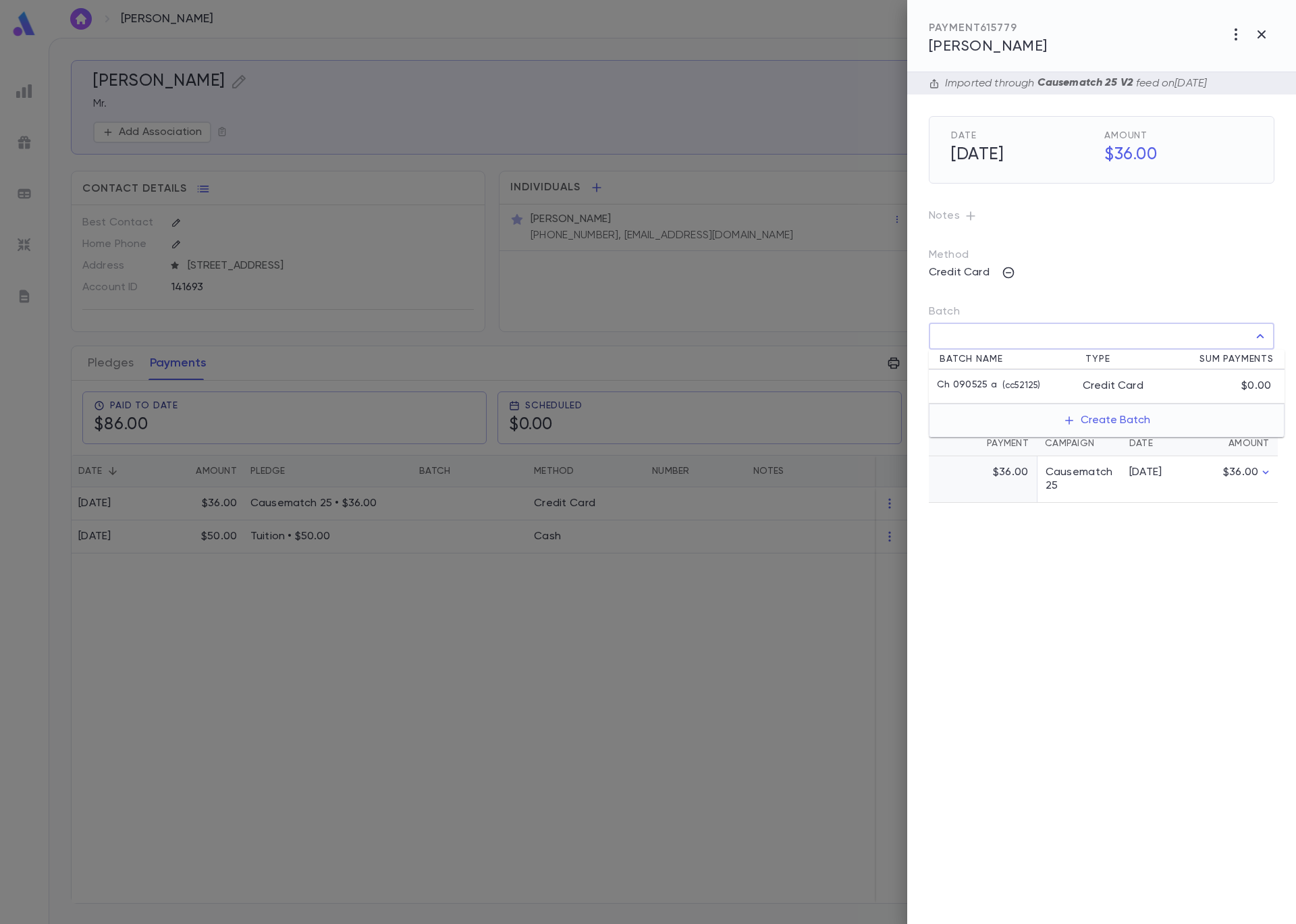
click at [985, 383] on p "Ch 090525 a" at bounding box center [966, 386] width 60 height 13
type input "**********"
click at [1262, 365] on icon "button" at bounding box center [1264, 365] width 12 height 13
click at [442, 210] on div at bounding box center [648, 462] width 1296 height 924
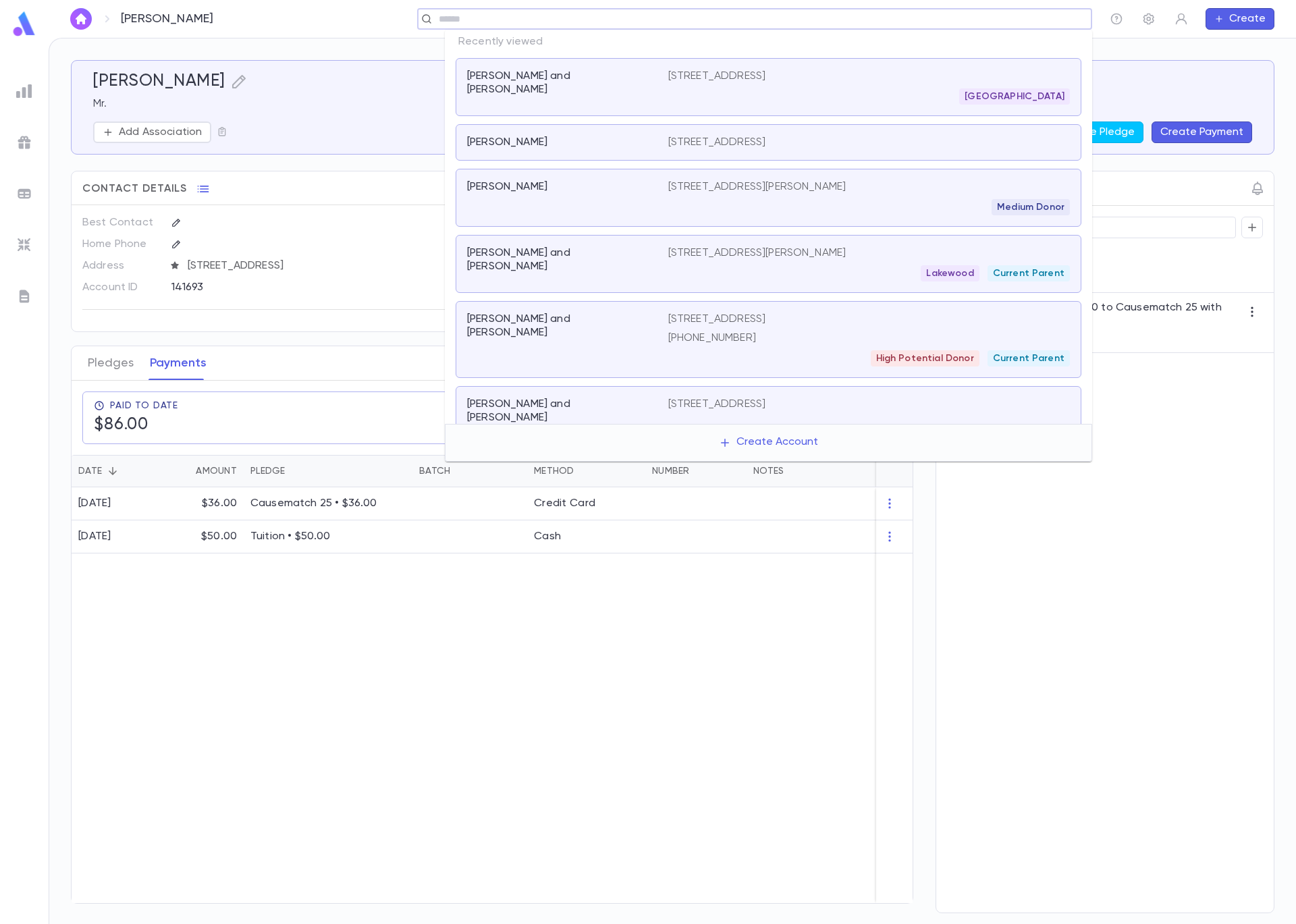
click at [985, 16] on input "text" at bounding box center [750, 19] width 631 height 12
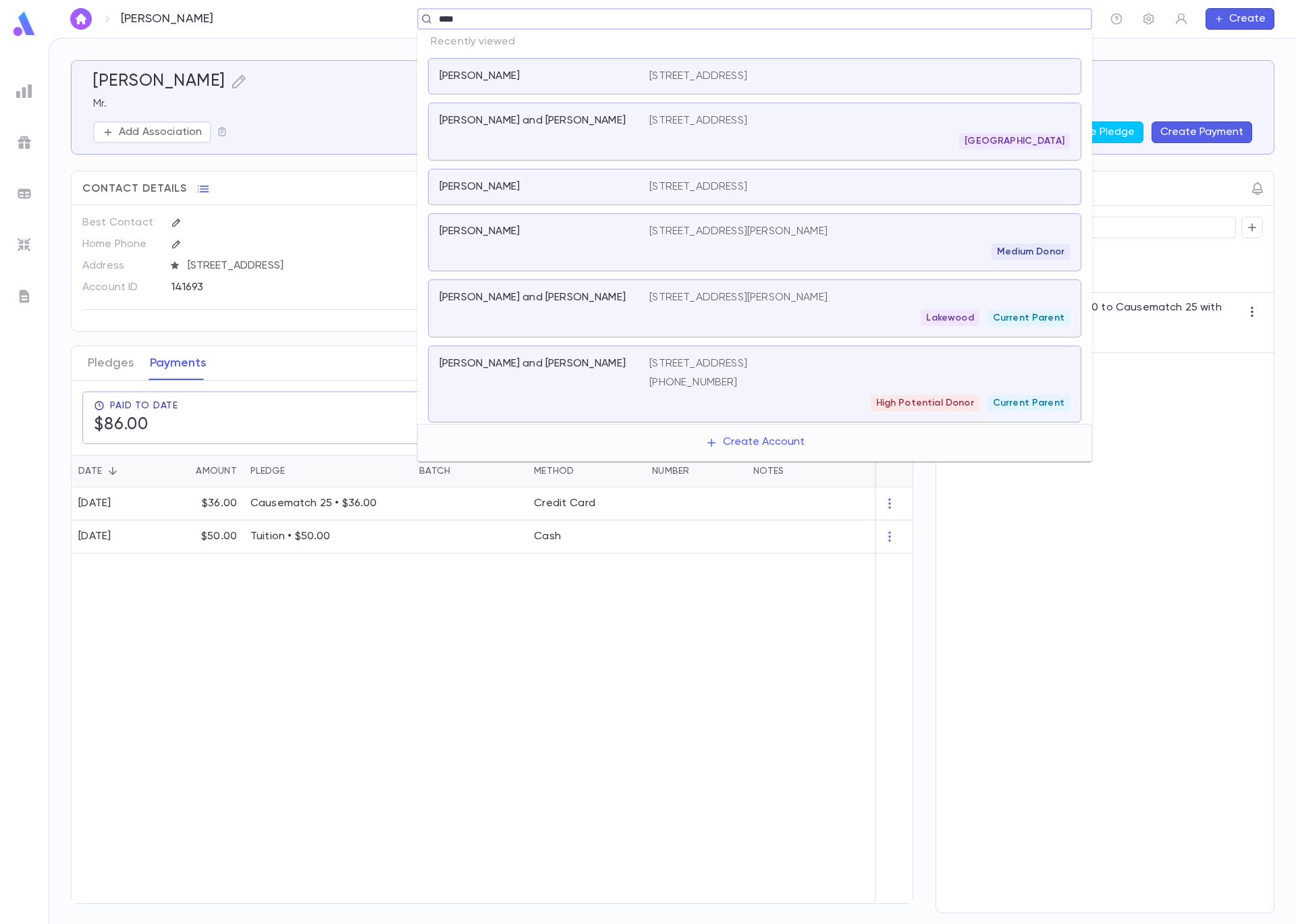
type input "*****"
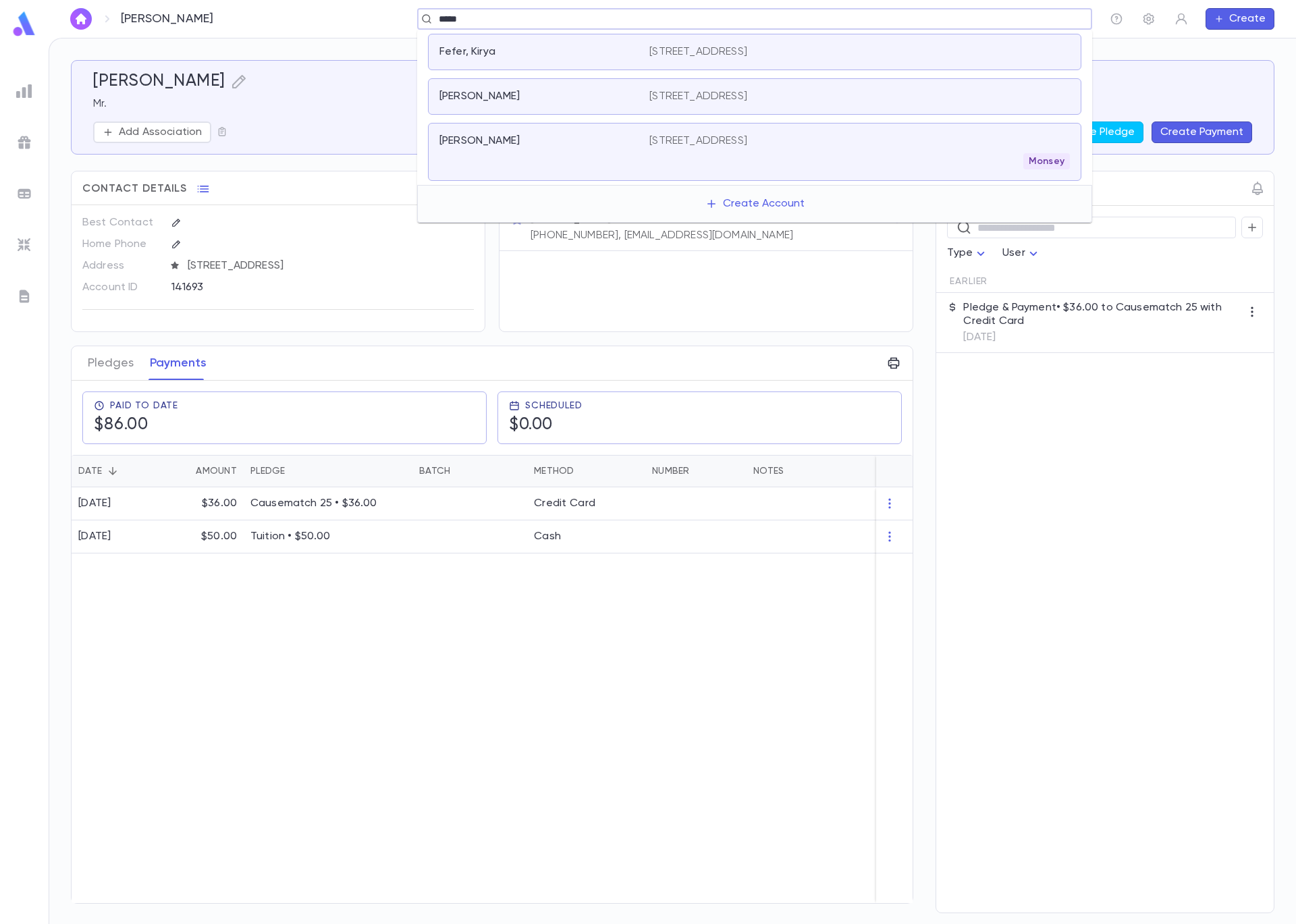
click at [500, 54] on div "Fefer, Kirya" at bounding box center [536, 51] width 194 height 13
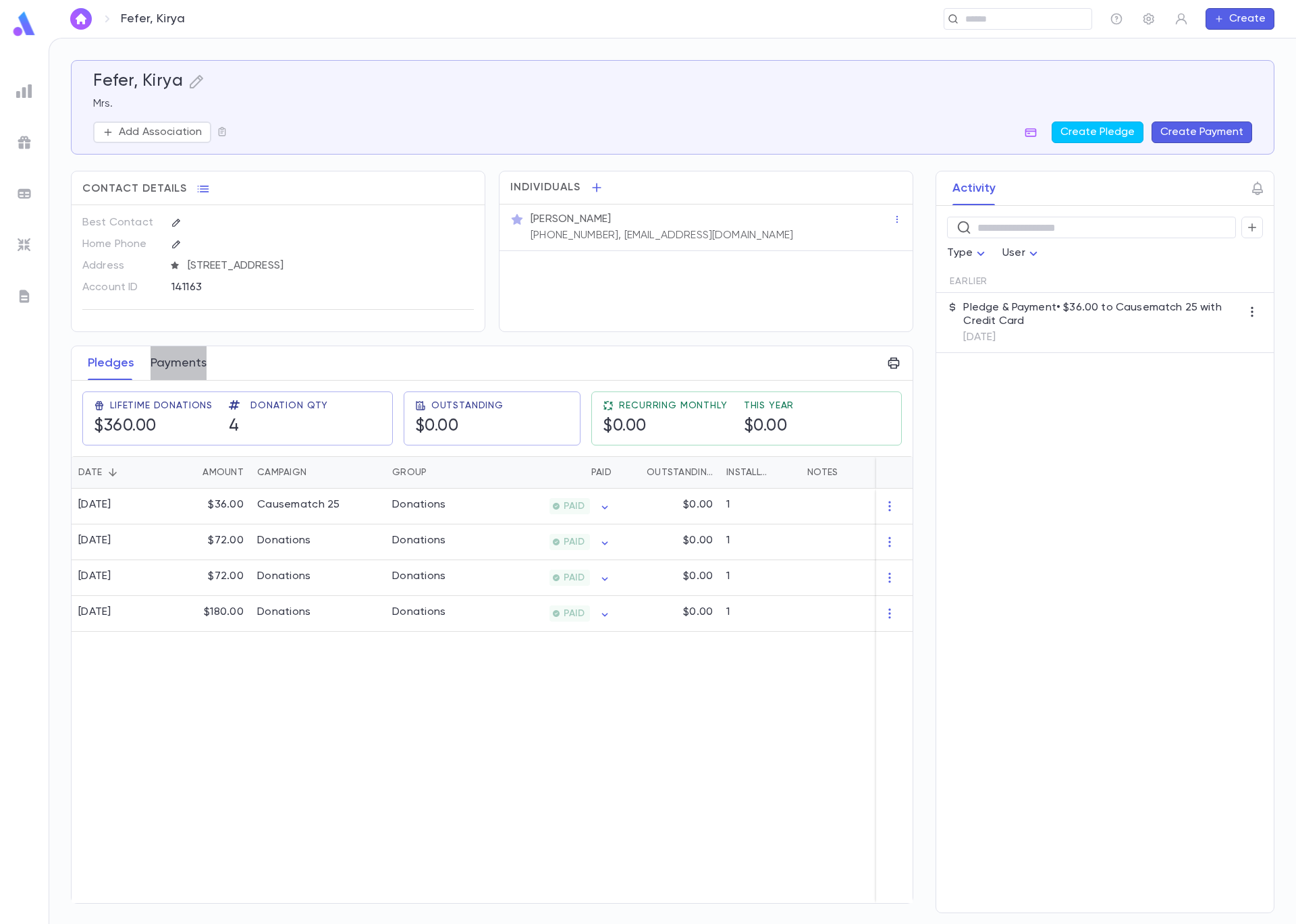
click at [175, 362] on button "Payments" at bounding box center [178, 362] width 56 height 34
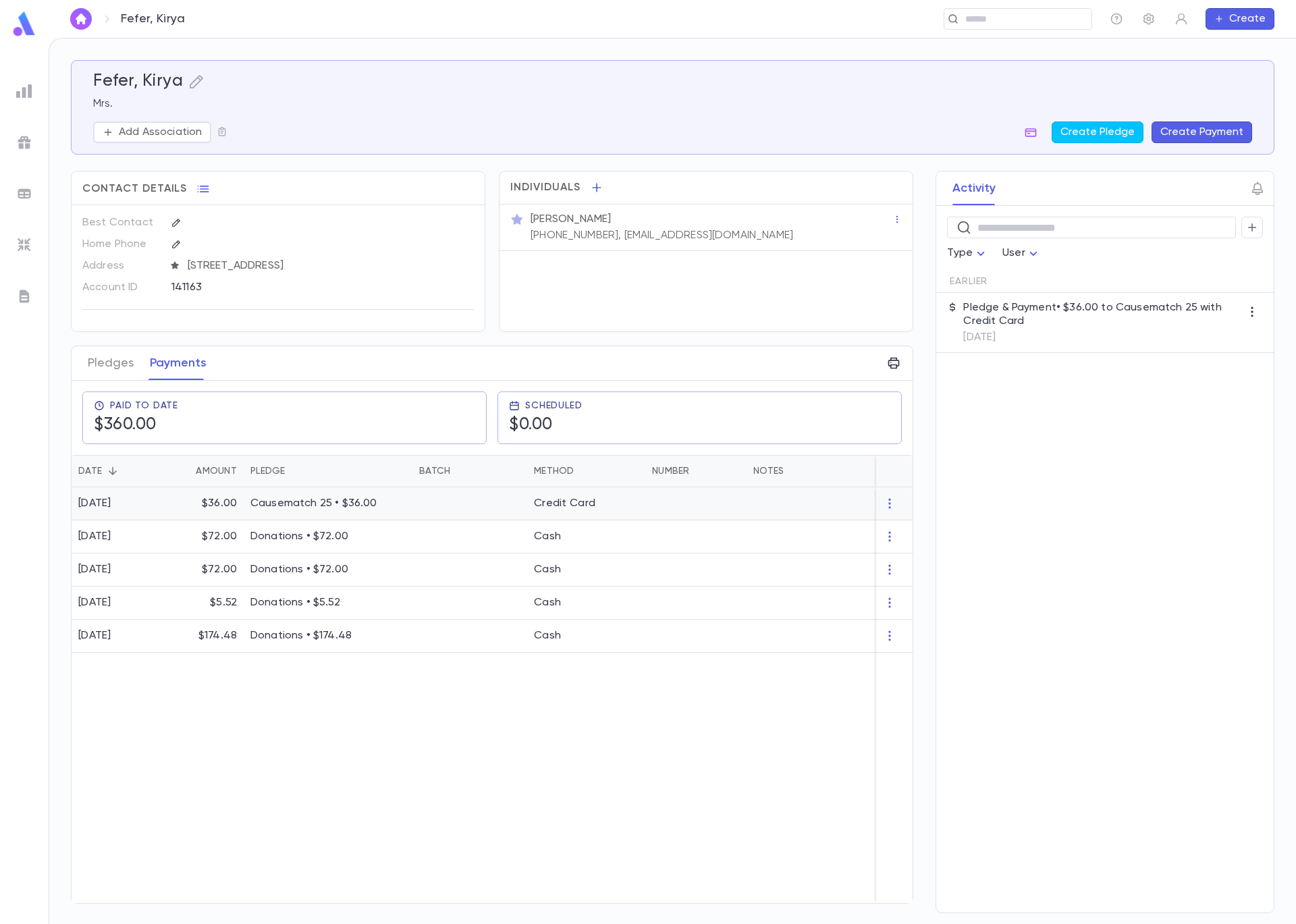
click at [368, 503] on p "Causematch 25 • $36.00" at bounding box center [327, 503] width 155 height 13
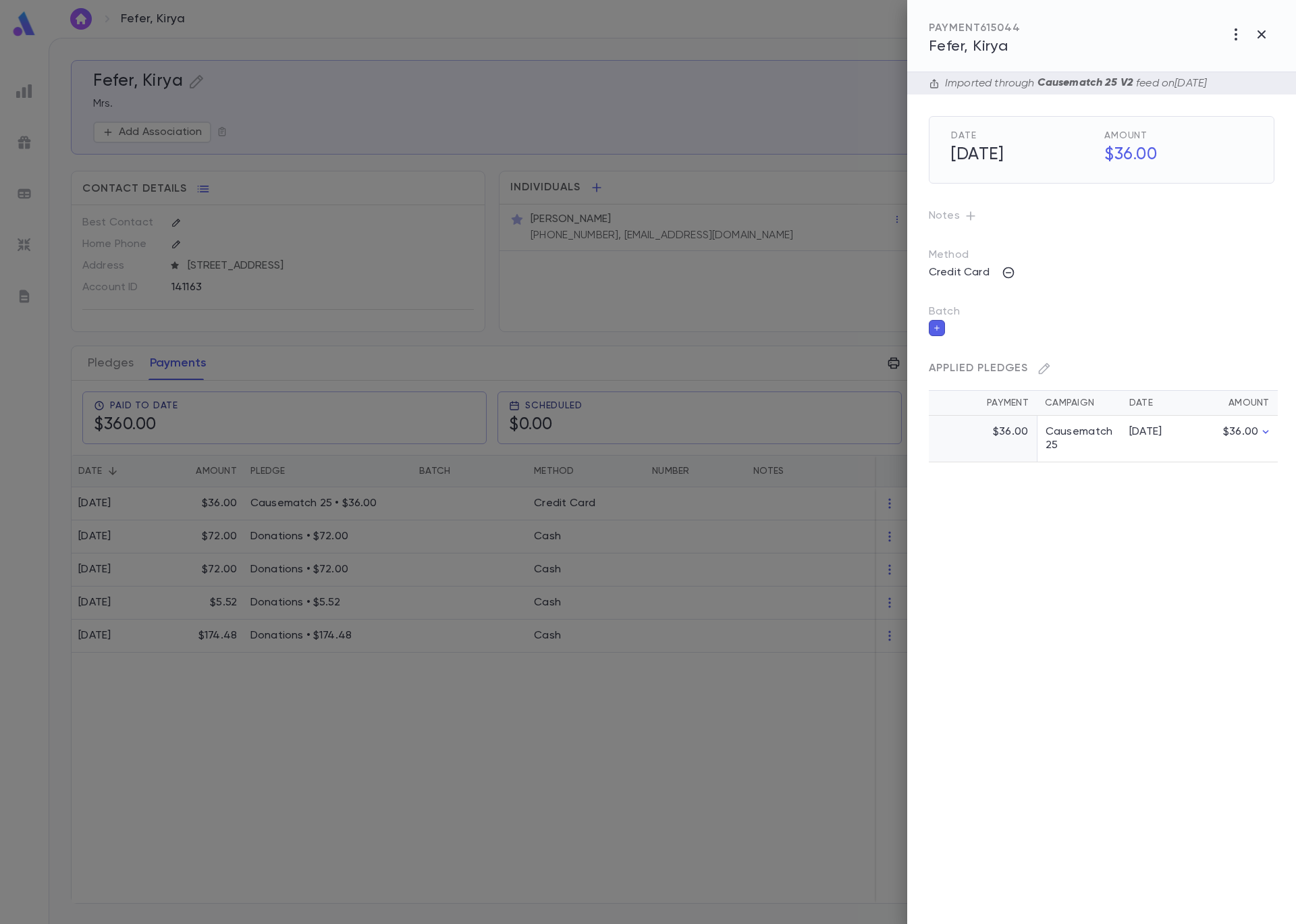
click at [934, 330] on icon "button" at bounding box center [937, 328] width 8 height 9
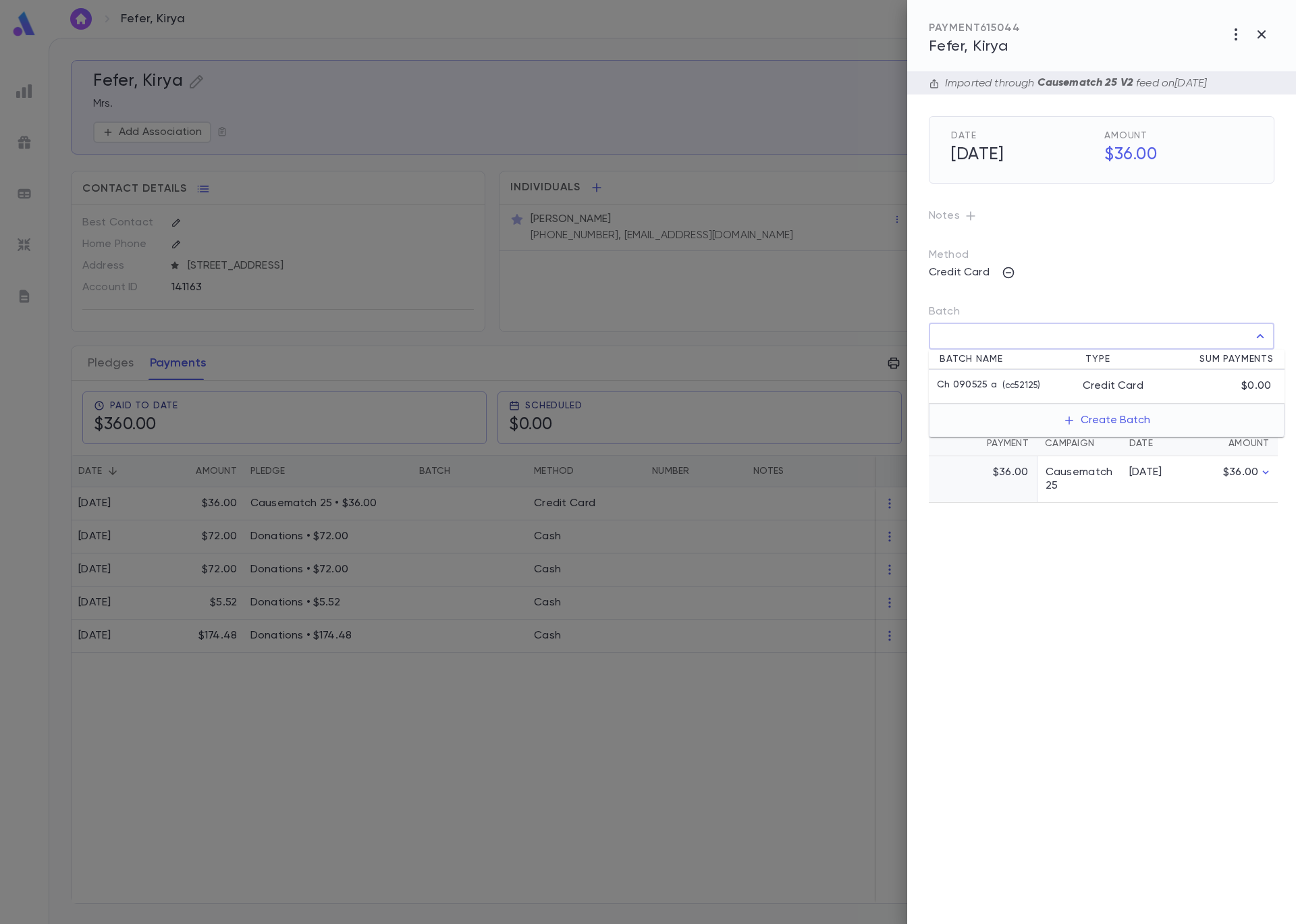
click at [962, 340] on input "Batch" at bounding box center [1092, 336] width 313 height 26
click at [969, 376] on li "Ch 090525 a ( cc52125 ) Credit Card $0.00" at bounding box center [1107, 386] width 356 height 34
type input "**********"
click at [1261, 365] on icon "button" at bounding box center [1264, 365] width 12 height 13
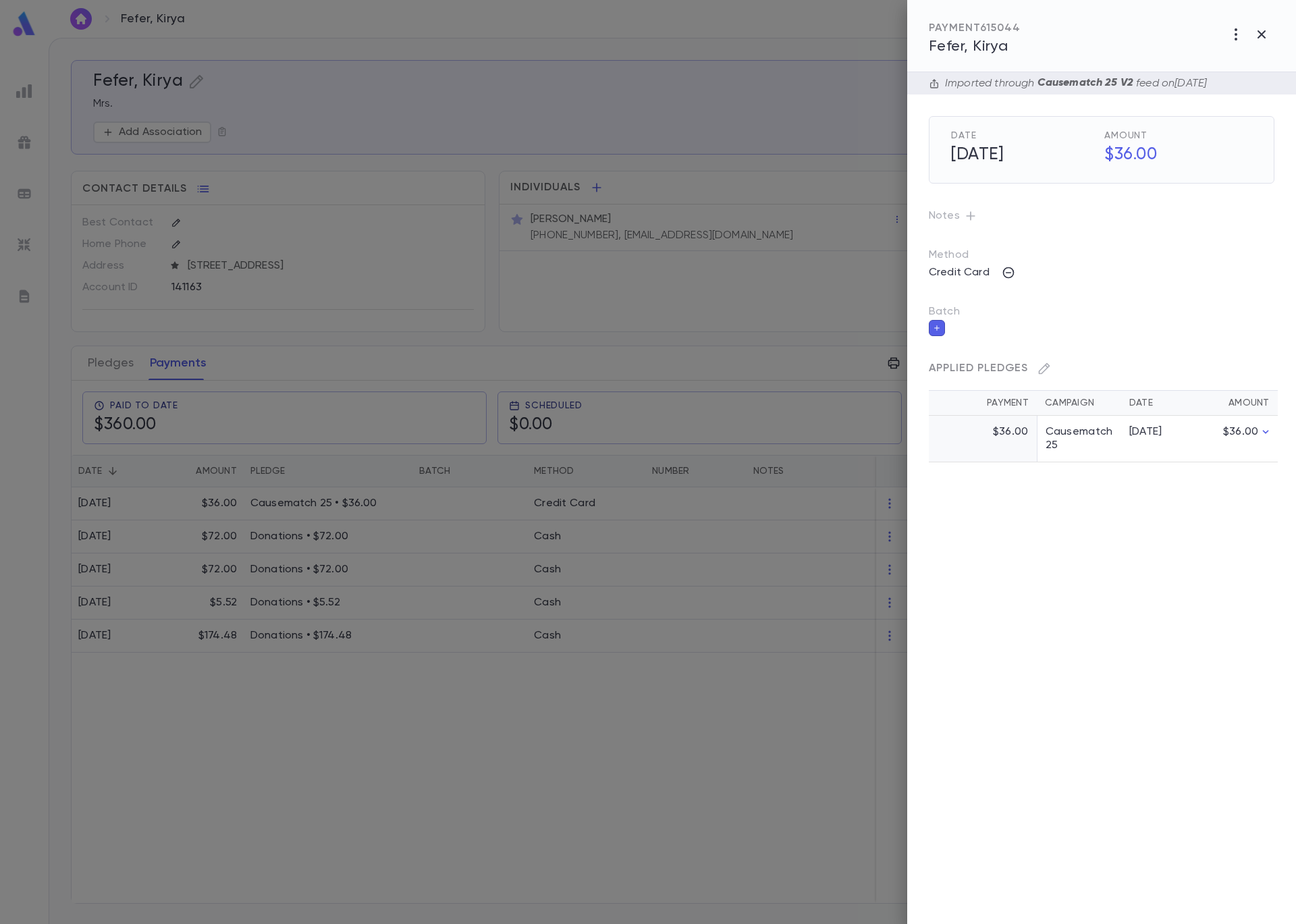
click at [281, 268] on div at bounding box center [648, 462] width 1296 height 924
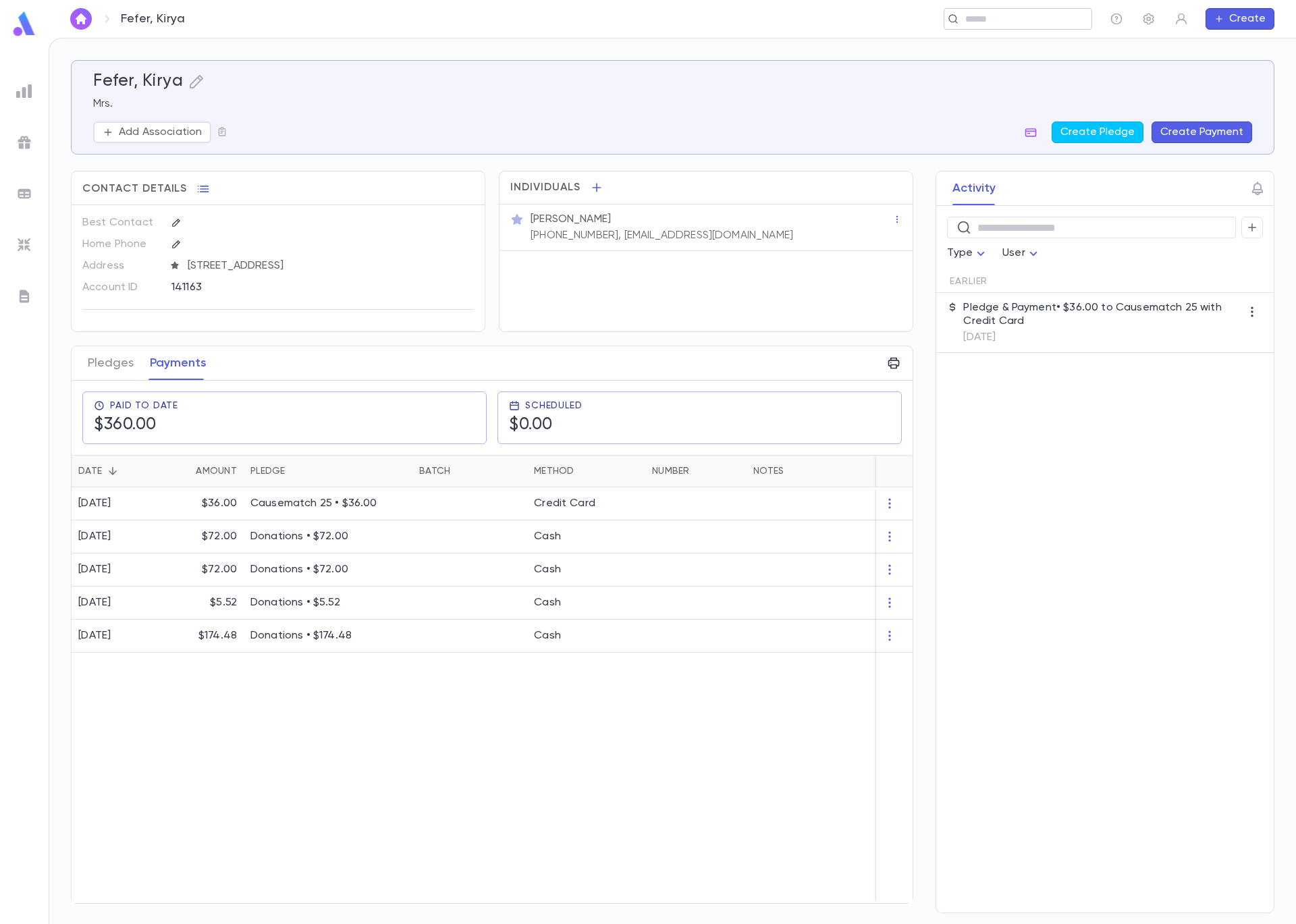
click at [1009, 19] on input "text" at bounding box center [1014, 19] width 104 height 12
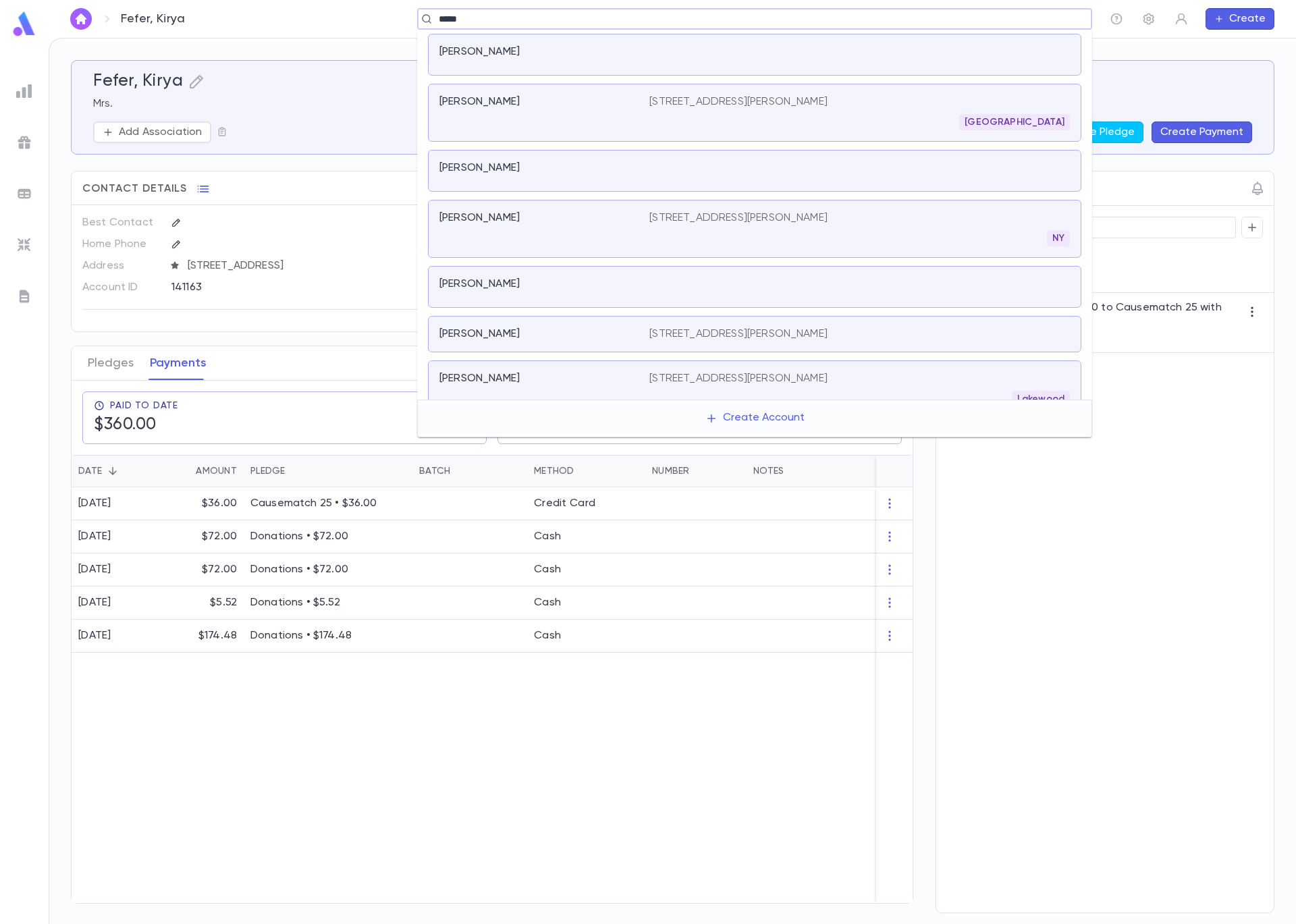
type input "*****"
click at [1192, 686] on div "​ Type User Earlier Pledge & Payment • $36.00 to Causematch 25 with Credit Card…" at bounding box center [1104, 559] width 337 height 707
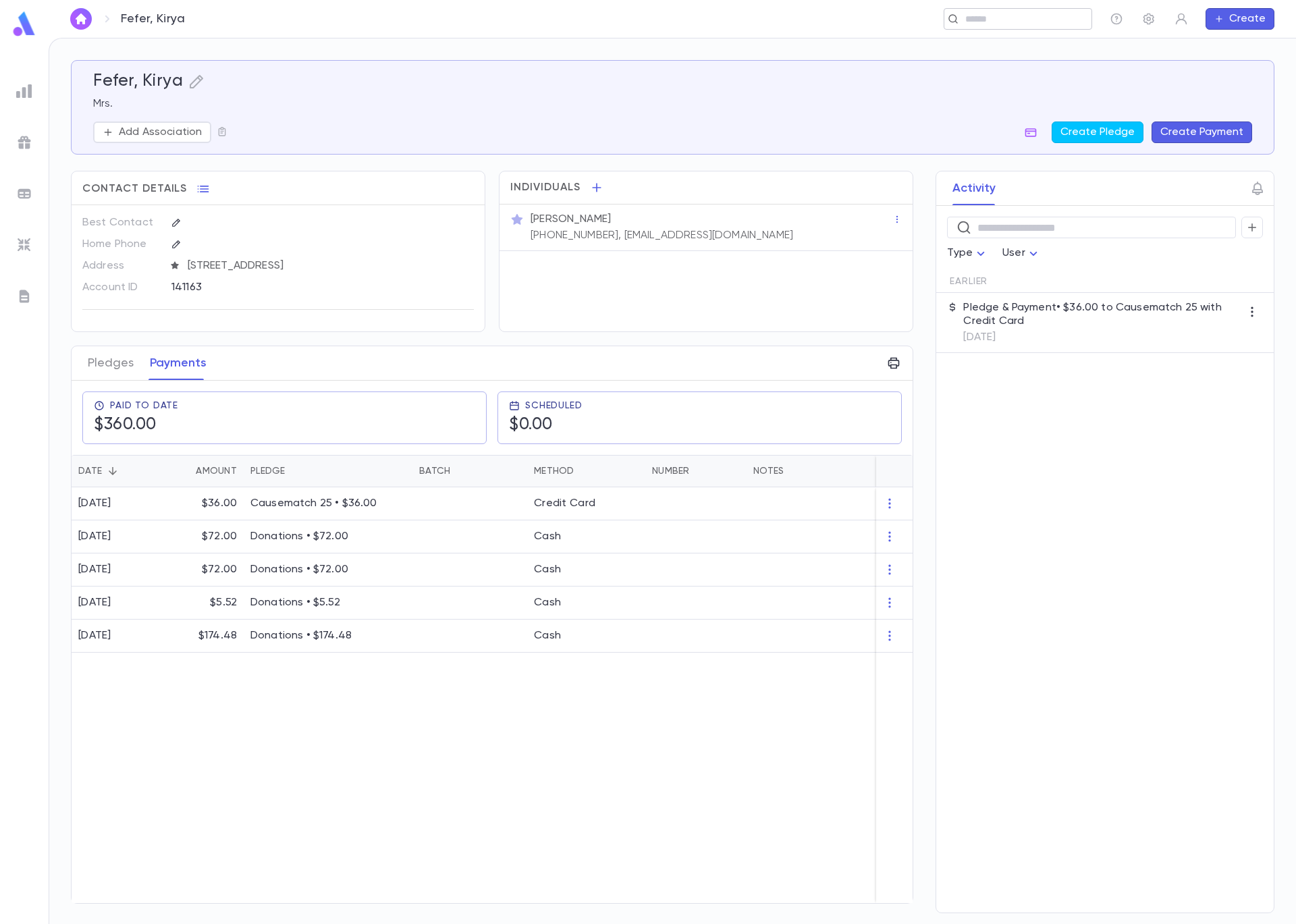
click at [1025, 12] on input "text" at bounding box center [1014, 19] width 104 height 12
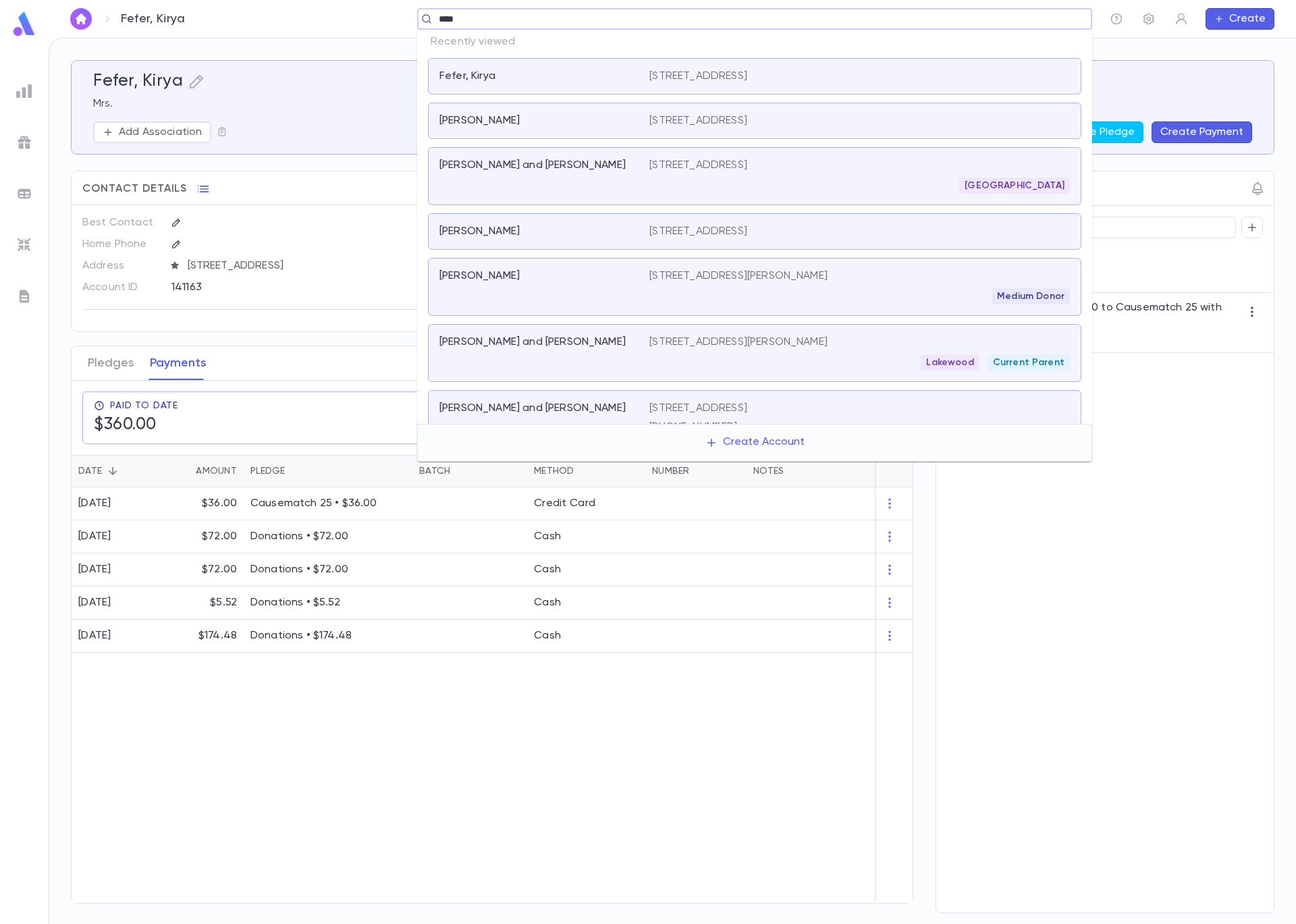
type input "*****"
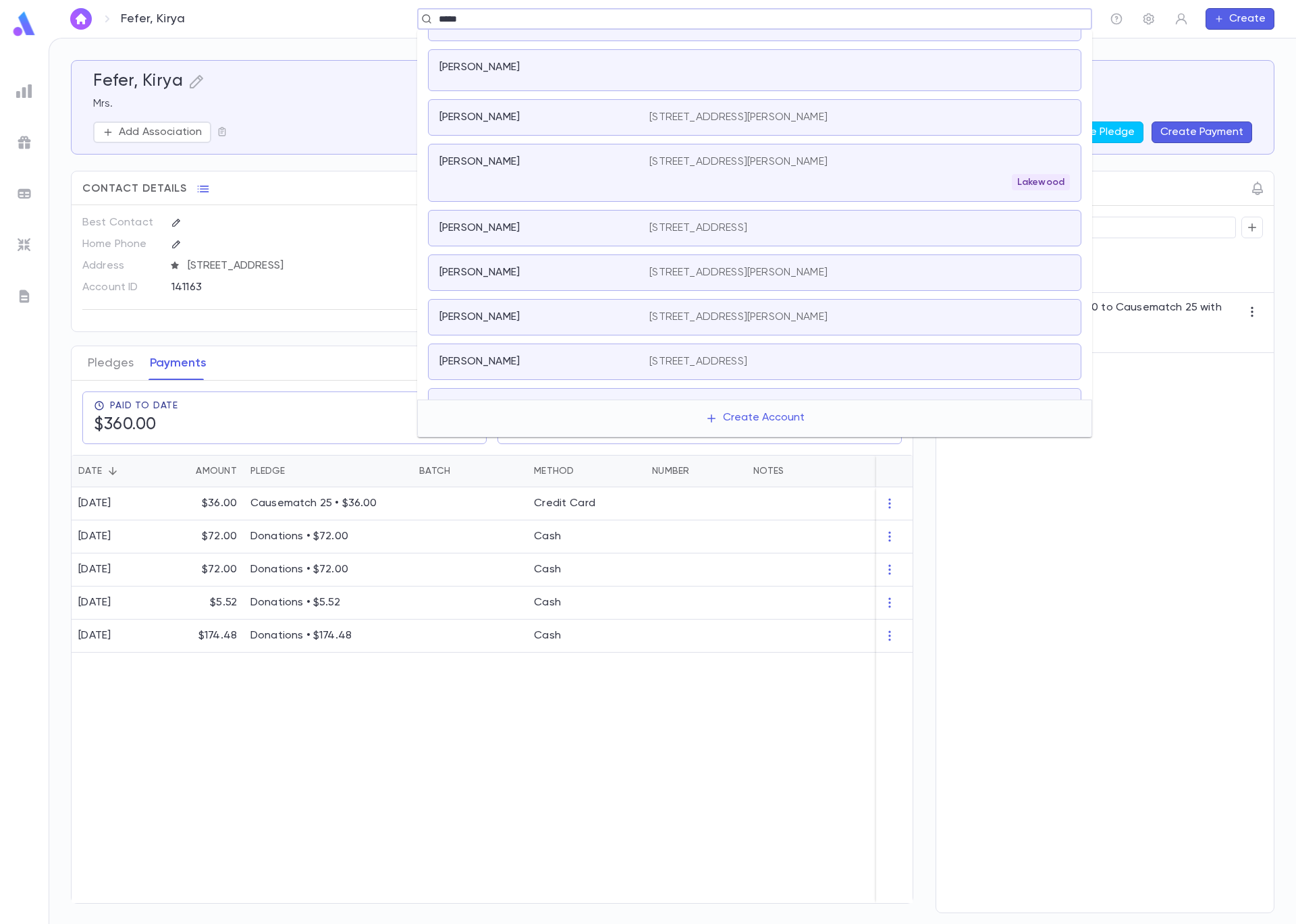
scroll to position [224, 0]
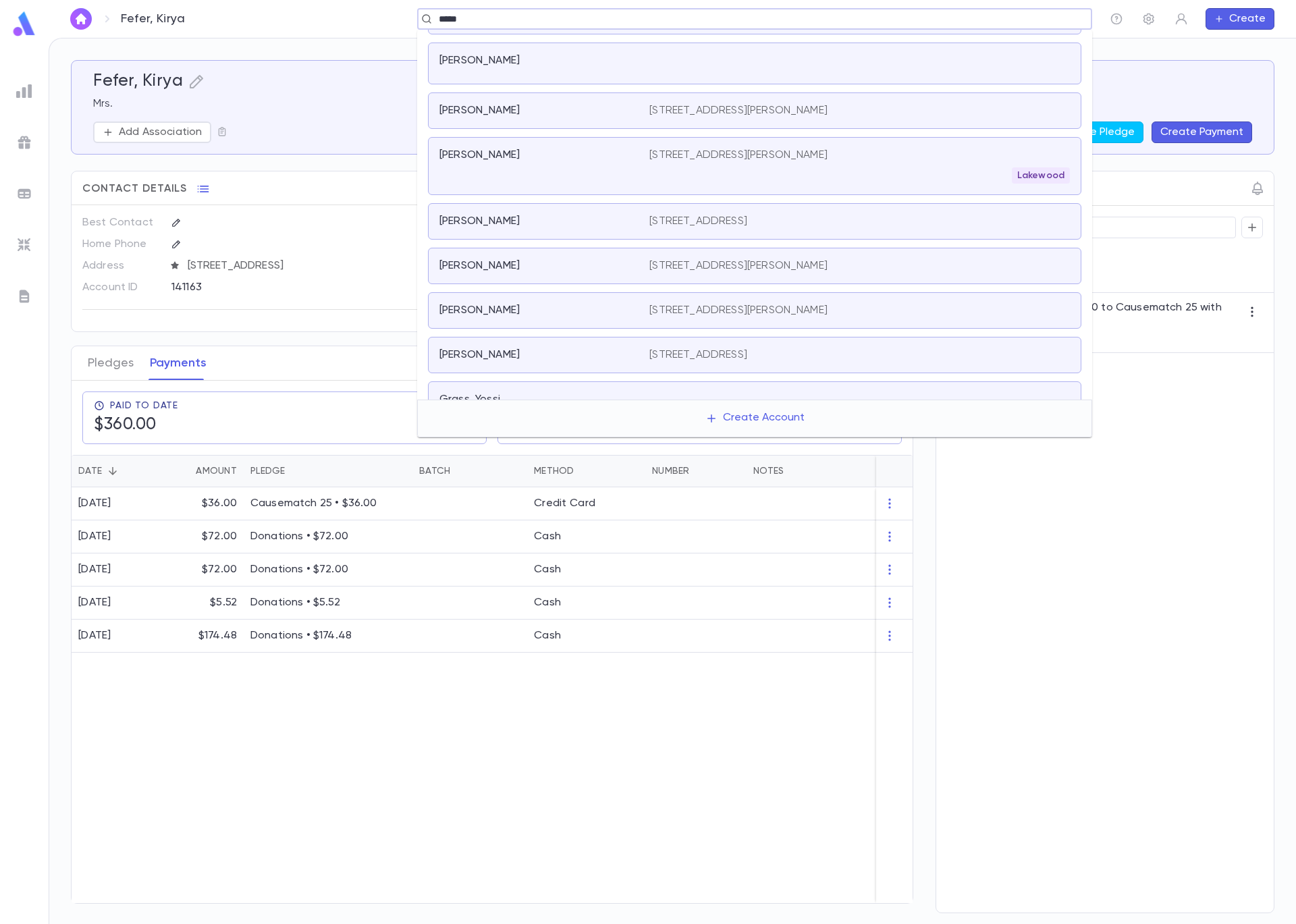
click at [683, 311] on p "2852 west estes av., Chicago IL 60645 US" at bounding box center [738, 310] width 178 height 13
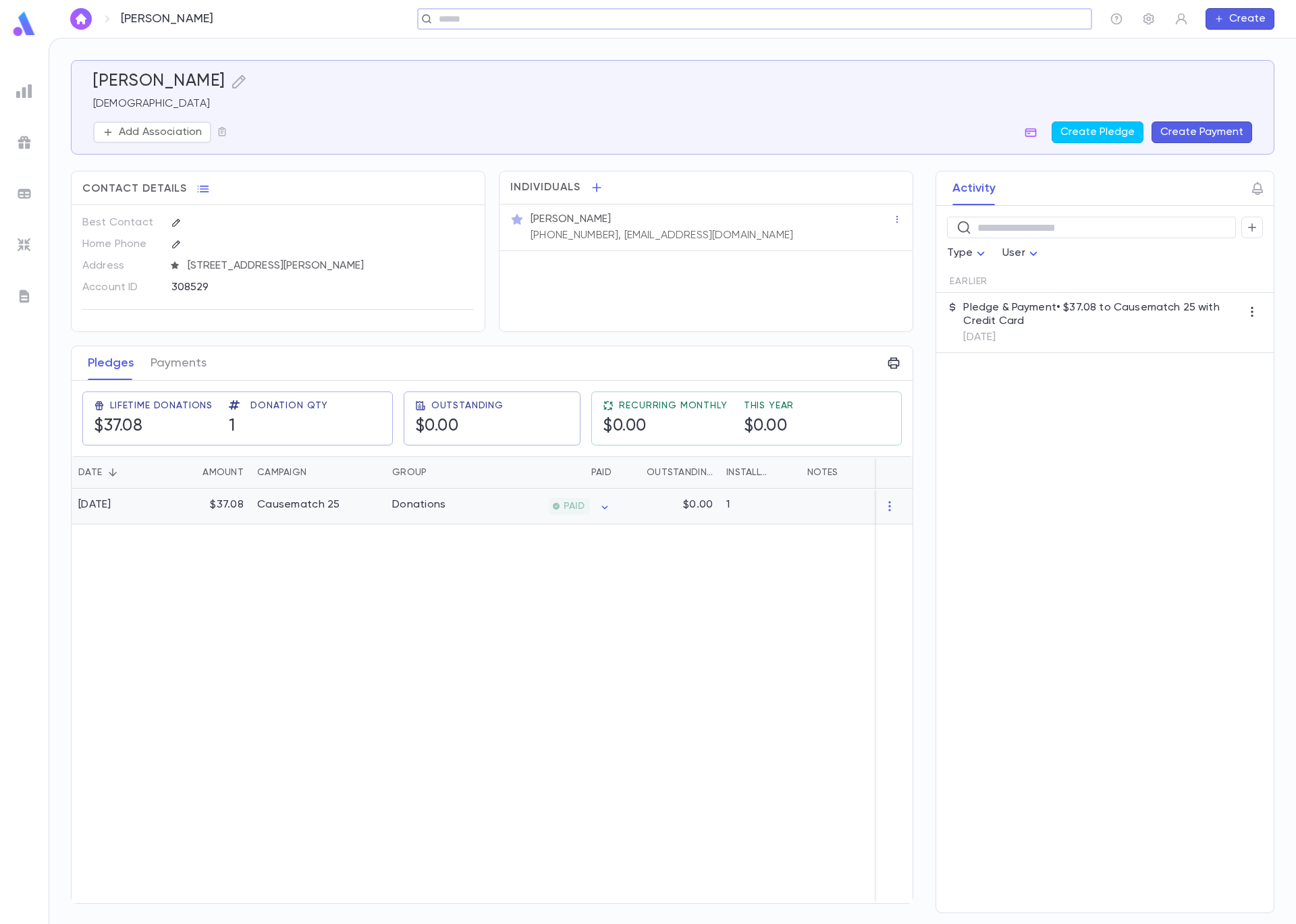
click at [178, 510] on div "$37.08" at bounding box center [207, 506] width 88 height 36
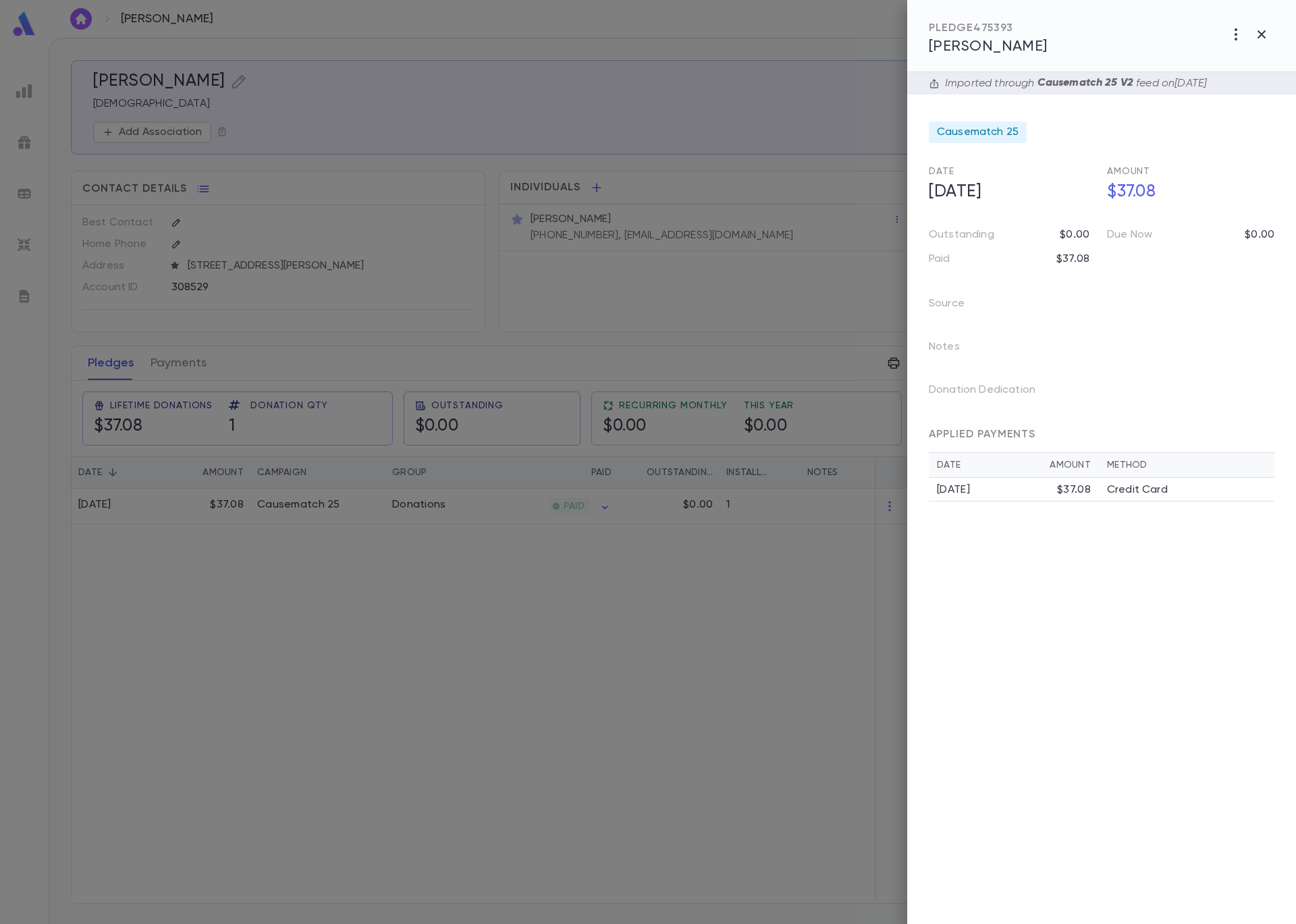
click at [1074, 483] on div "$37.08" at bounding box center [1074, 489] width 34 height 13
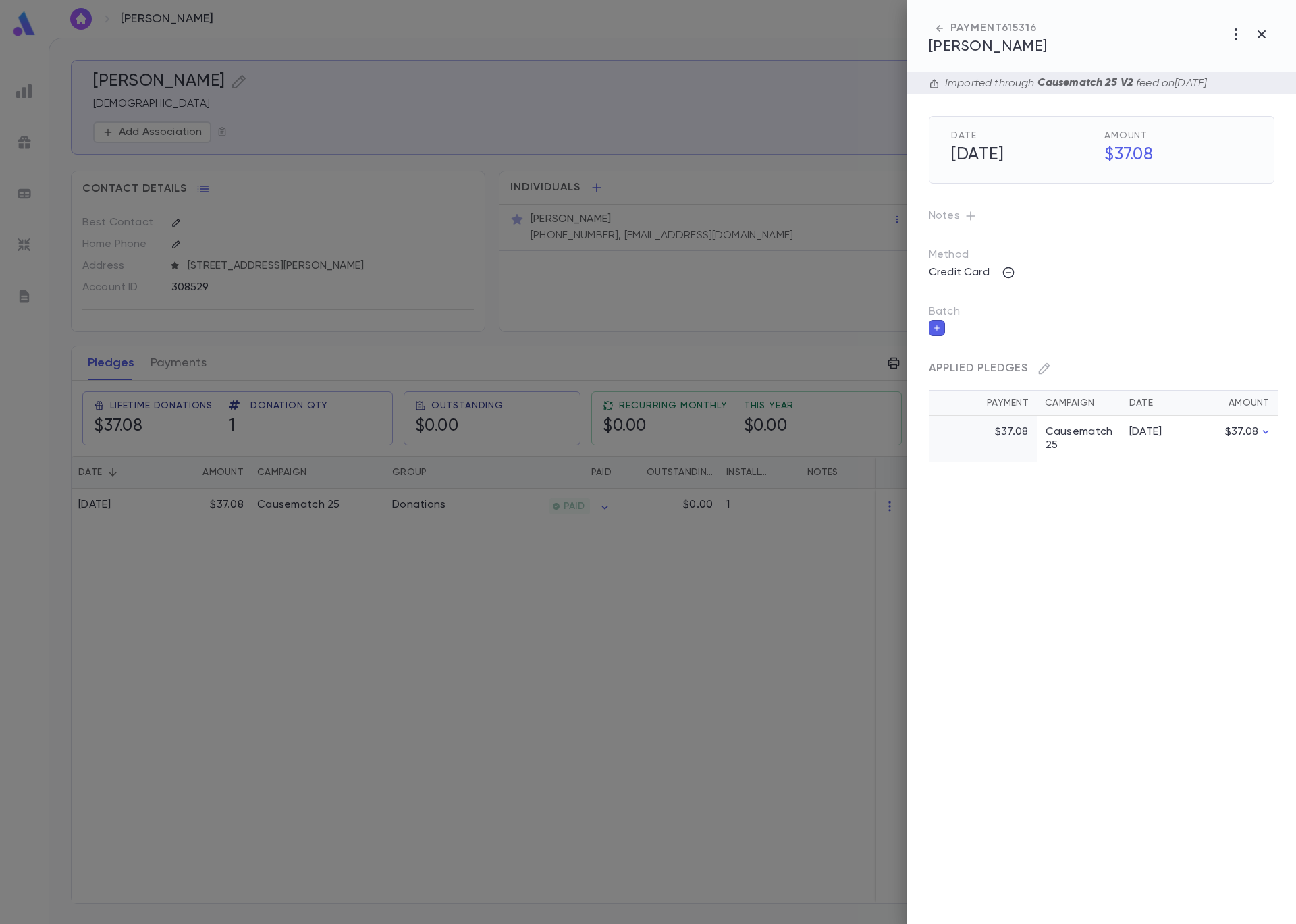
click at [930, 327] on button "button" at bounding box center [937, 328] width 16 height 16
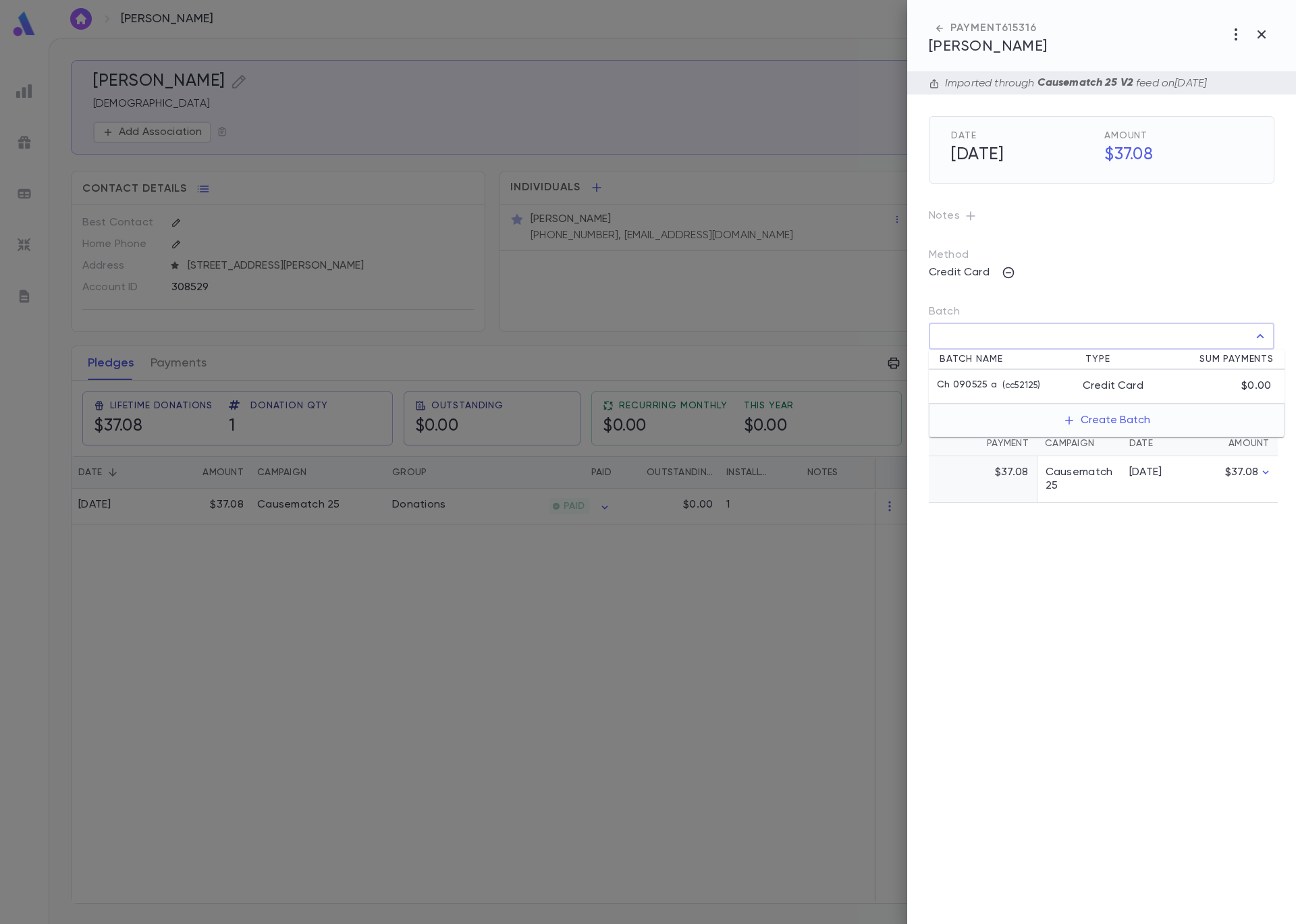
click at [957, 333] on input "Batch" at bounding box center [1092, 336] width 313 height 26
click at [1056, 385] on div "Ch 090525 a ( cc52125 )" at bounding box center [1009, 386] width 146 height 13
type input "**********"
click at [1262, 369] on icon "button" at bounding box center [1264, 365] width 12 height 13
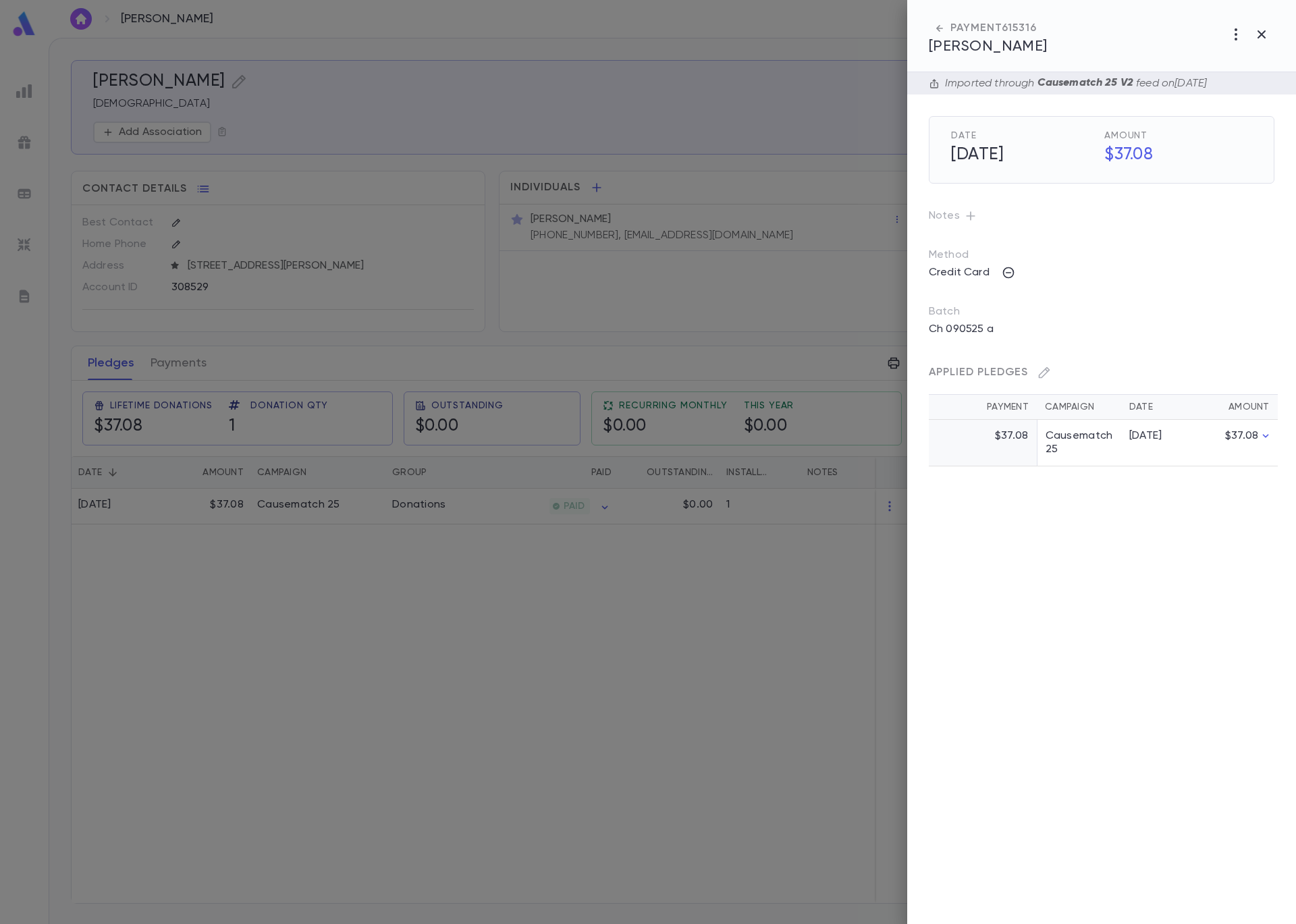
click at [734, 267] on div at bounding box center [648, 462] width 1296 height 924
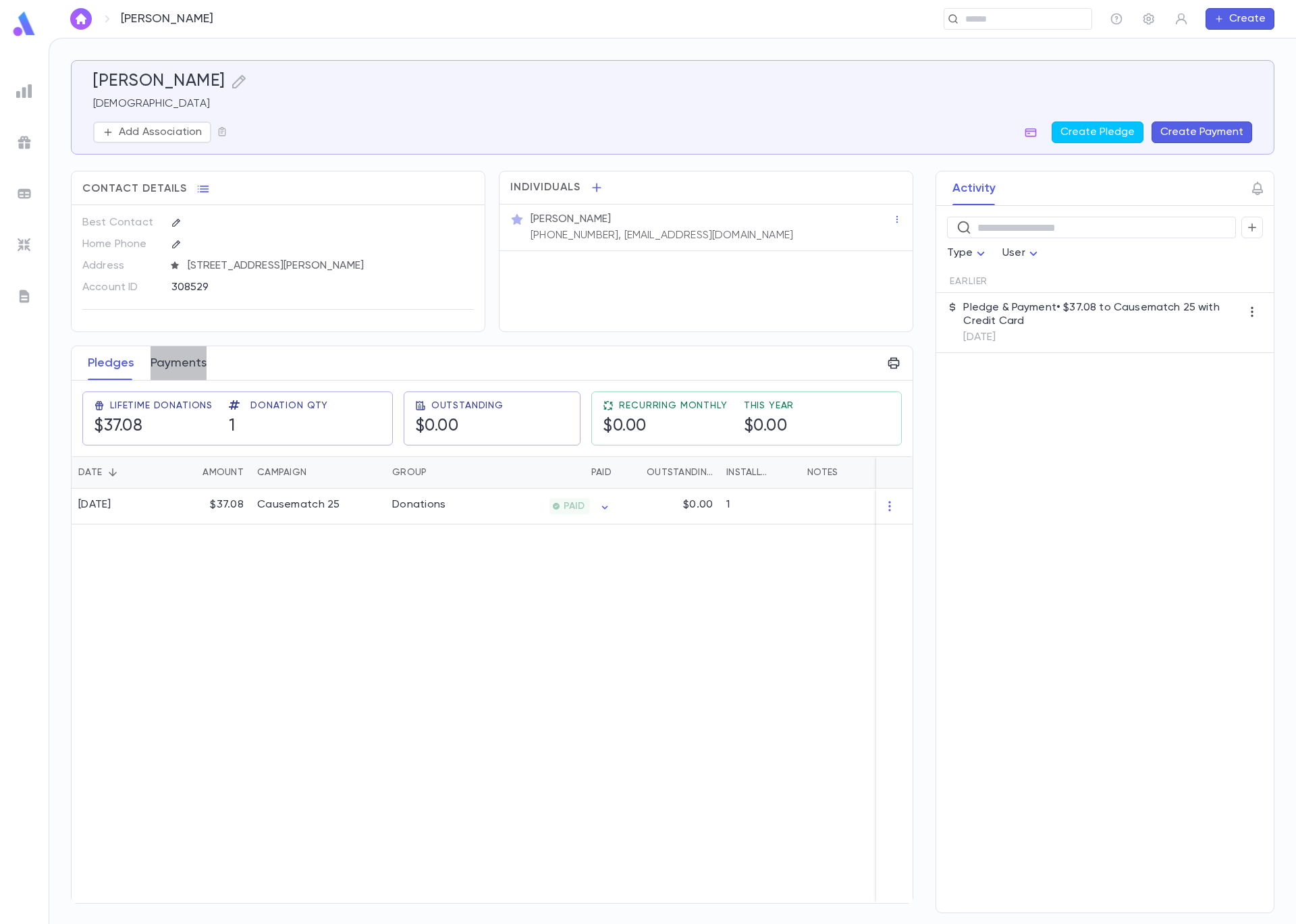
click at [197, 365] on button "Payments" at bounding box center [178, 362] width 56 height 34
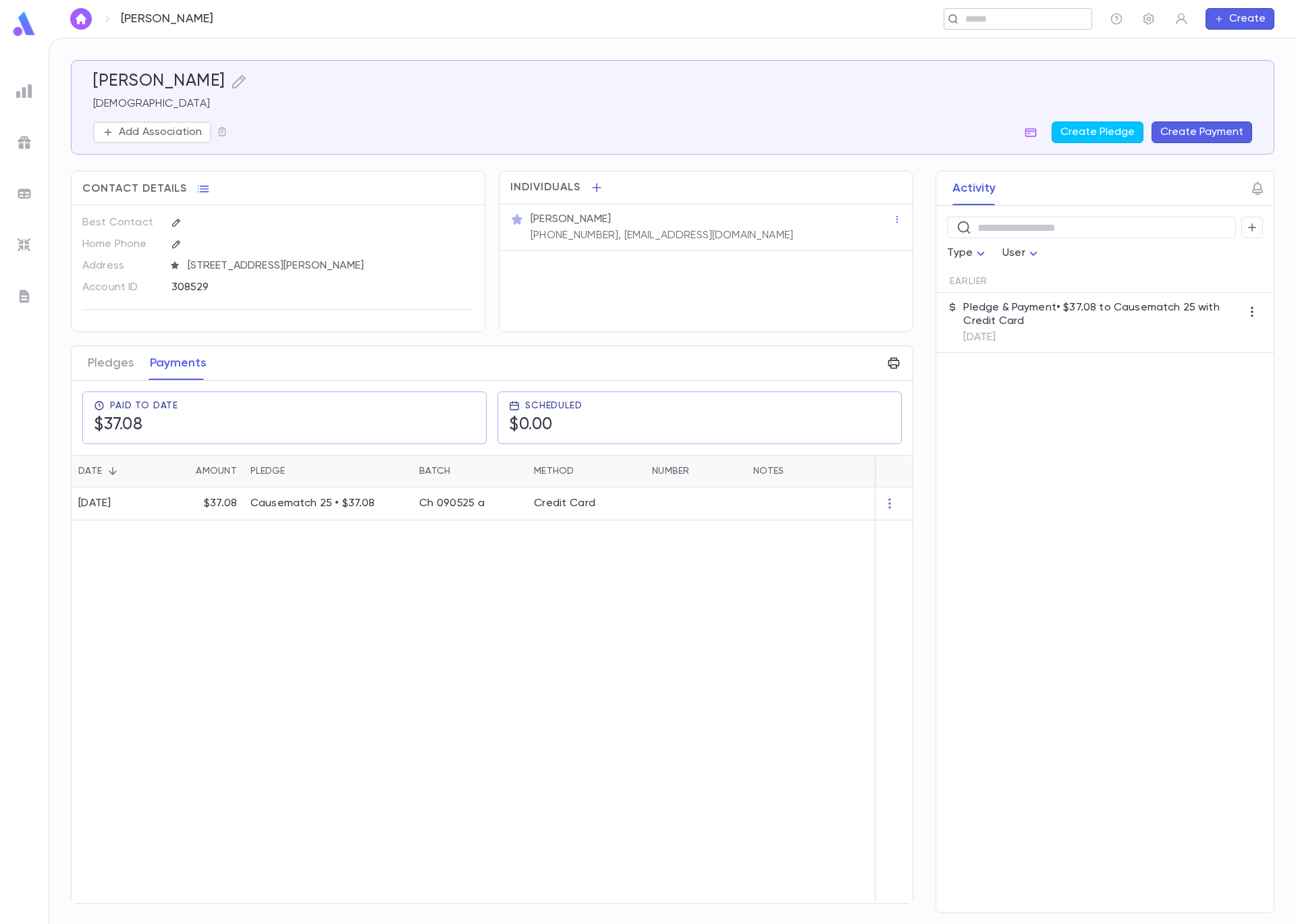
click at [1026, 15] on input "text" at bounding box center [1014, 19] width 104 height 12
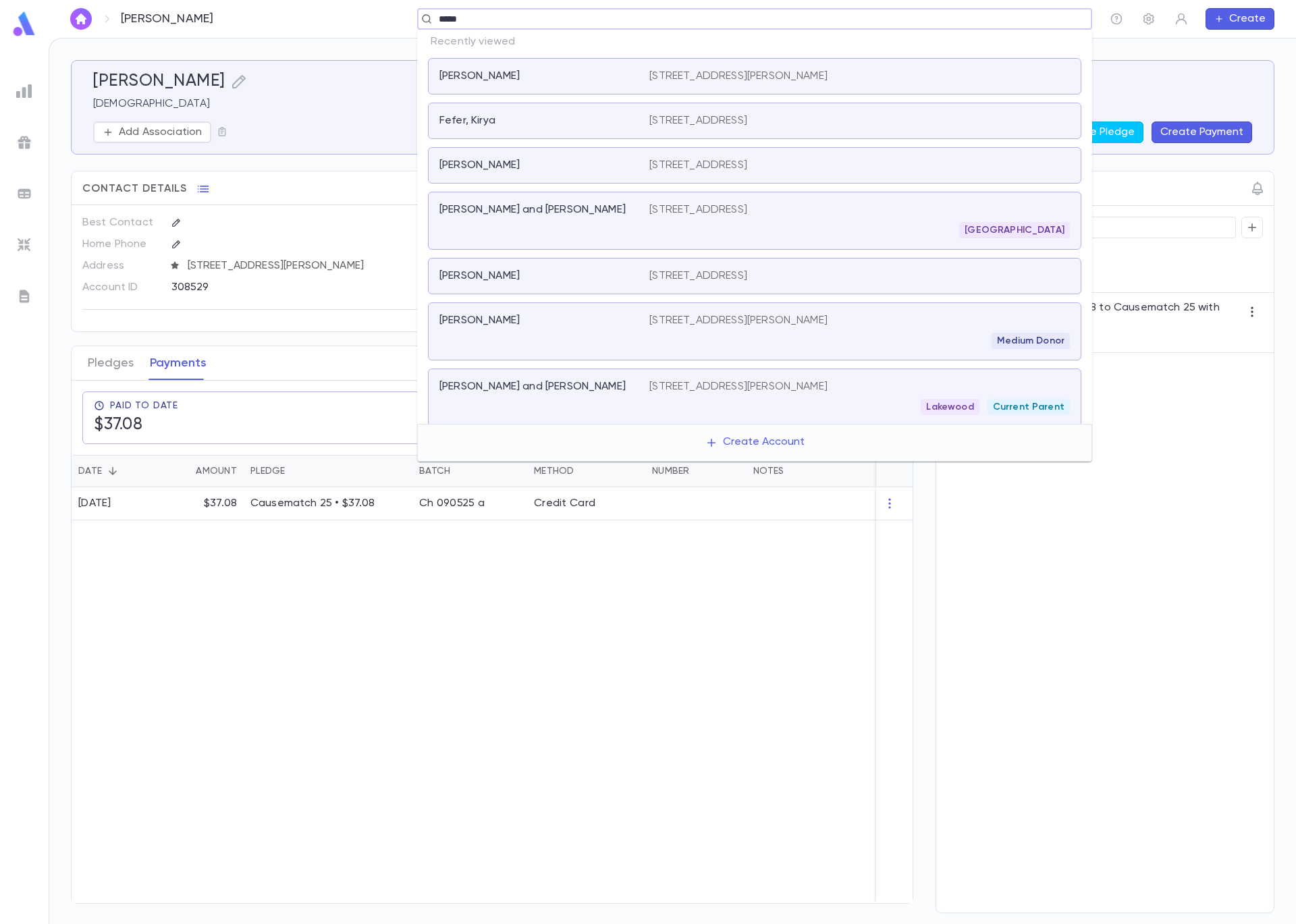
type input "******"
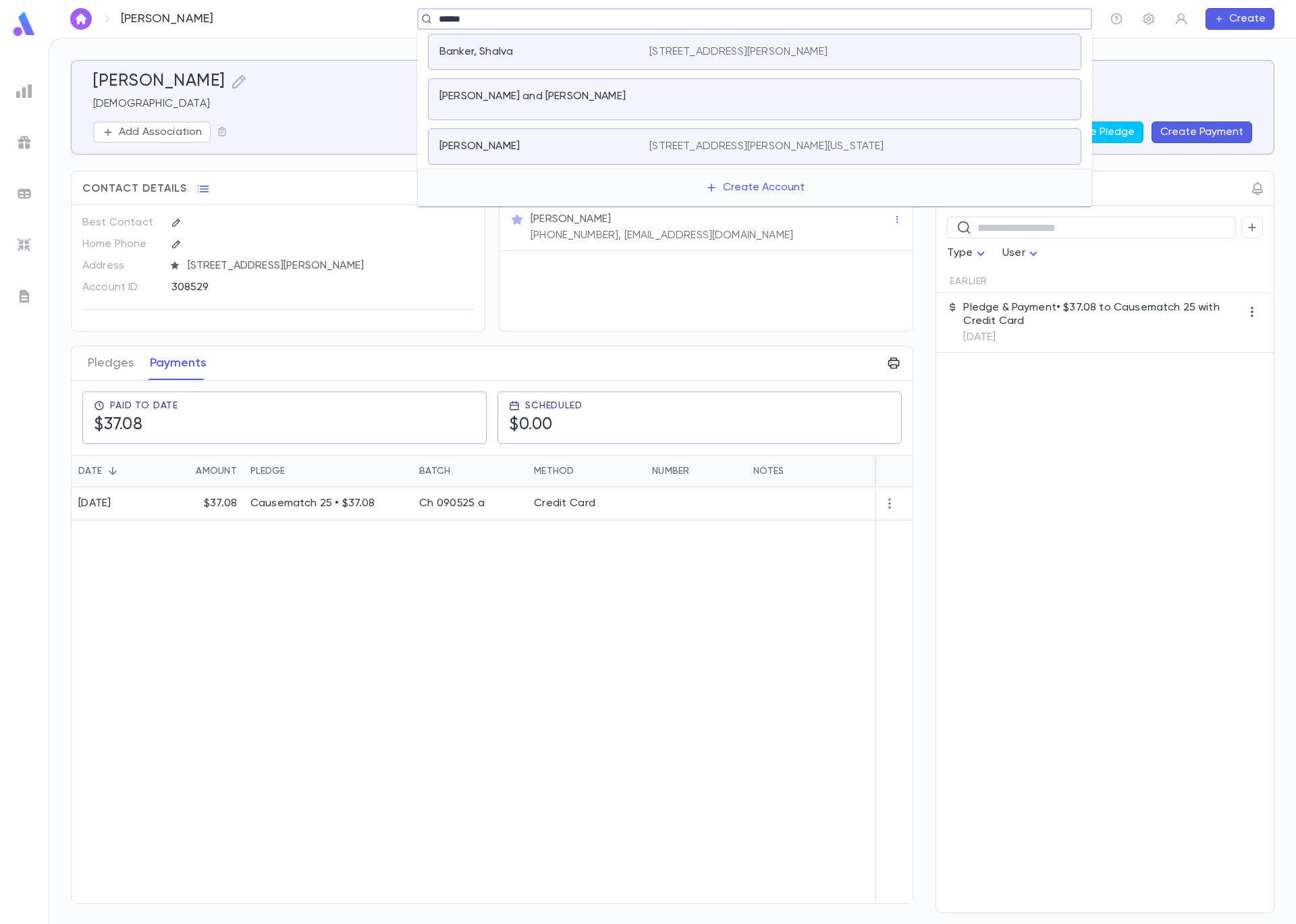
click at [543, 153] on div "Meyers, Shalva" at bounding box center [544, 146] width 210 height 13
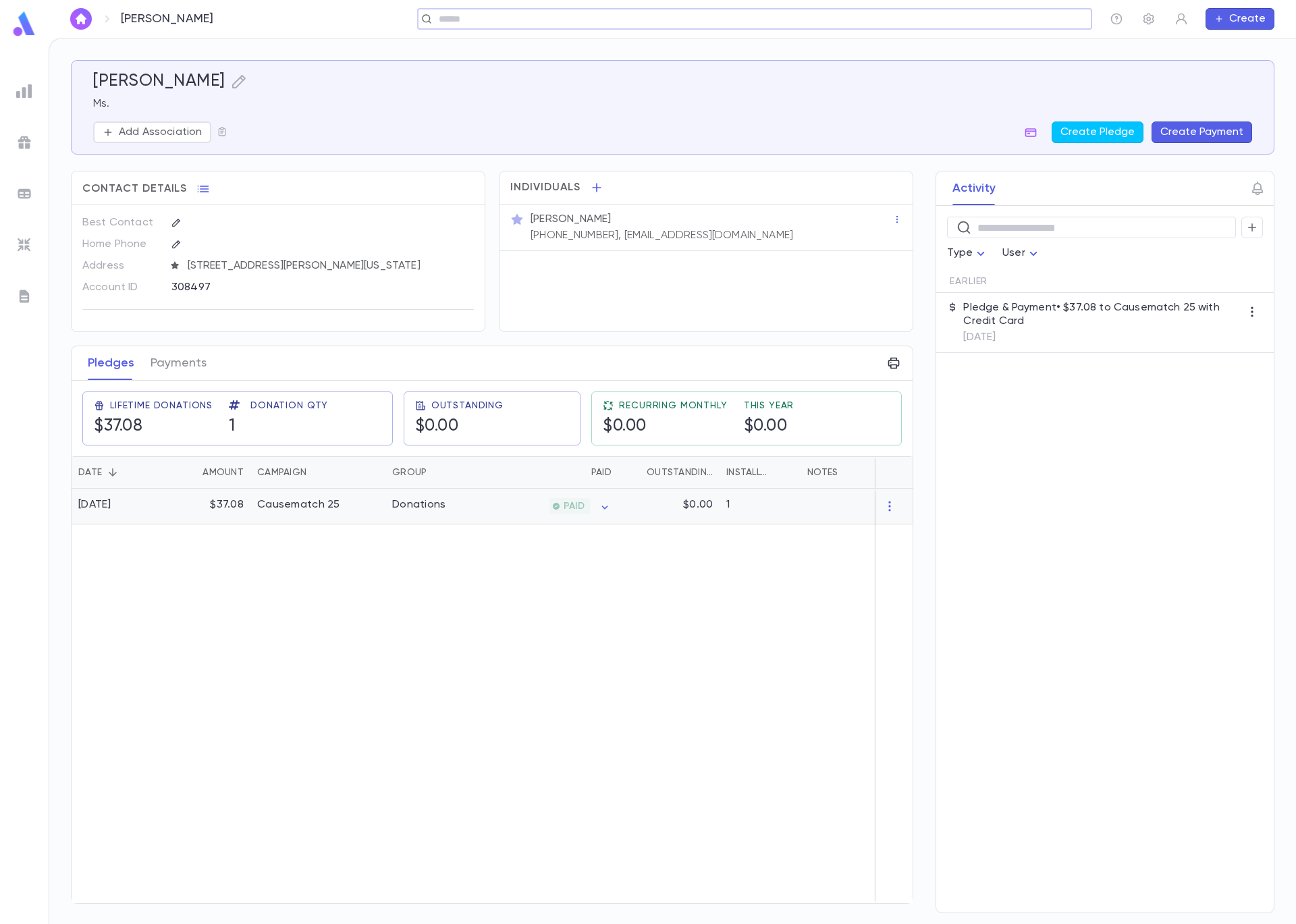
click at [358, 518] on div "Causematch 25" at bounding box center [317, 506] width 135 height 36
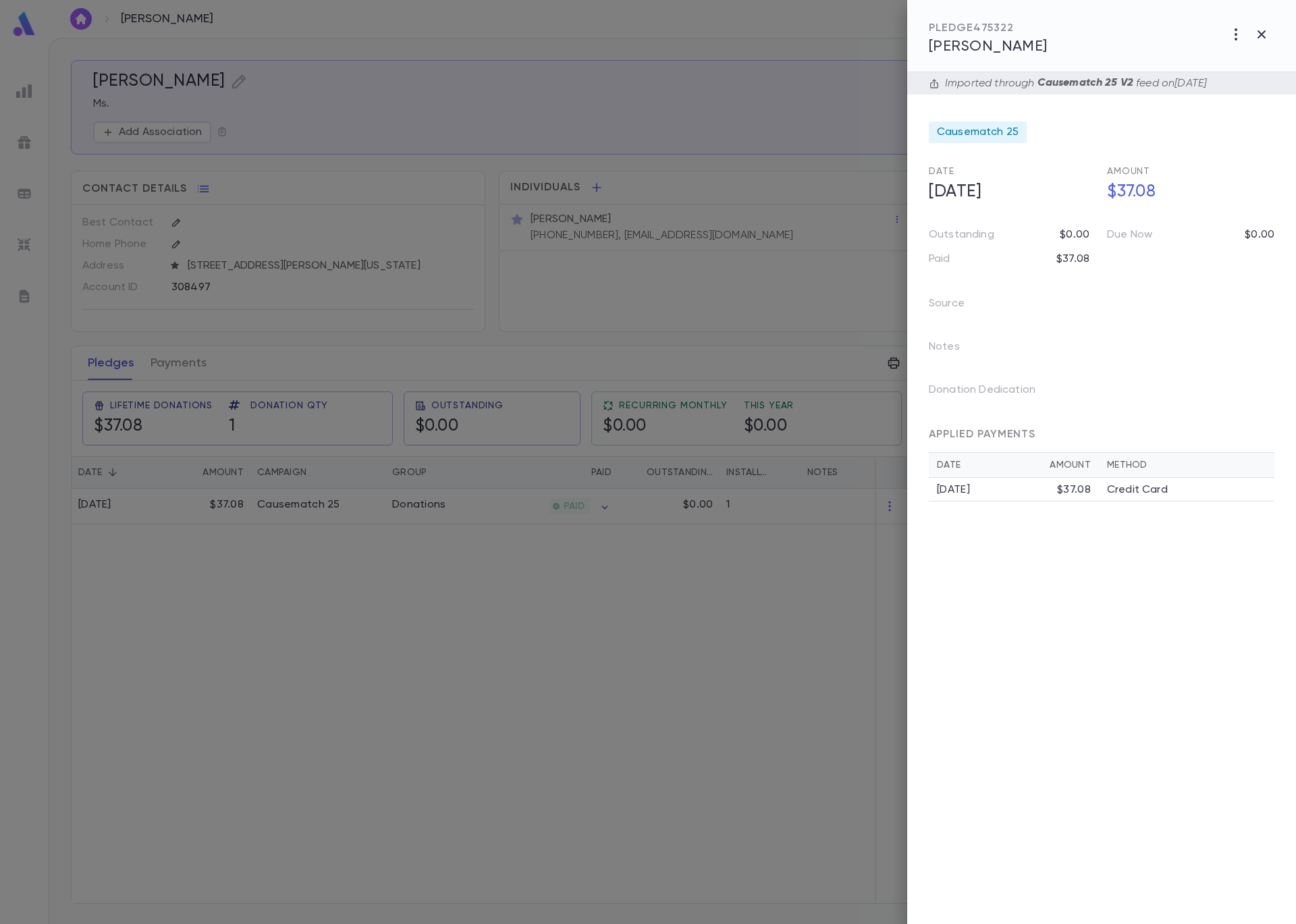
click at [179, 367] on div at bounding box center [648, 462] width 1296 height 924
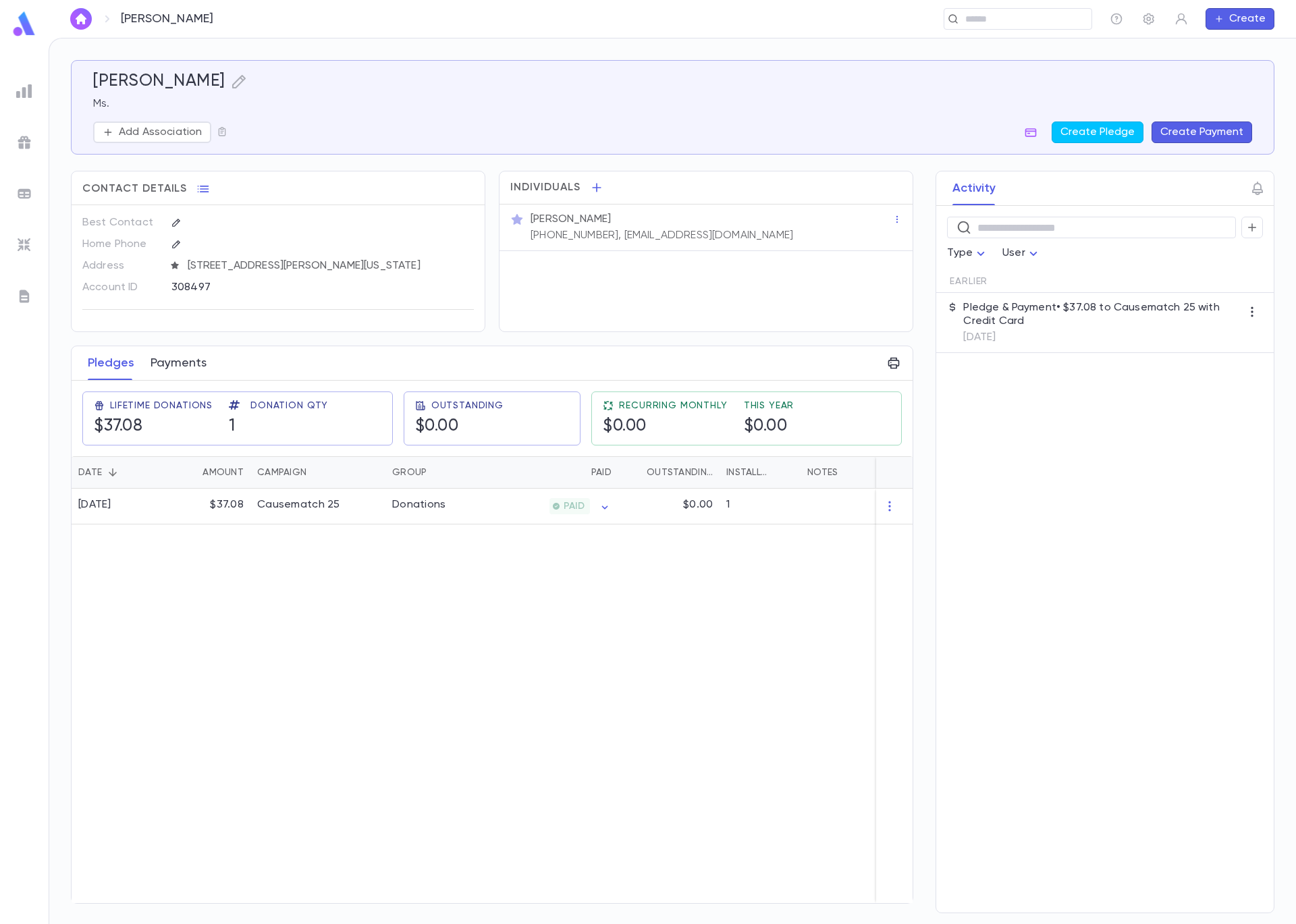
click at [176, 373] on button "Payments" at bounding box center [178, 362] width 56 height 34
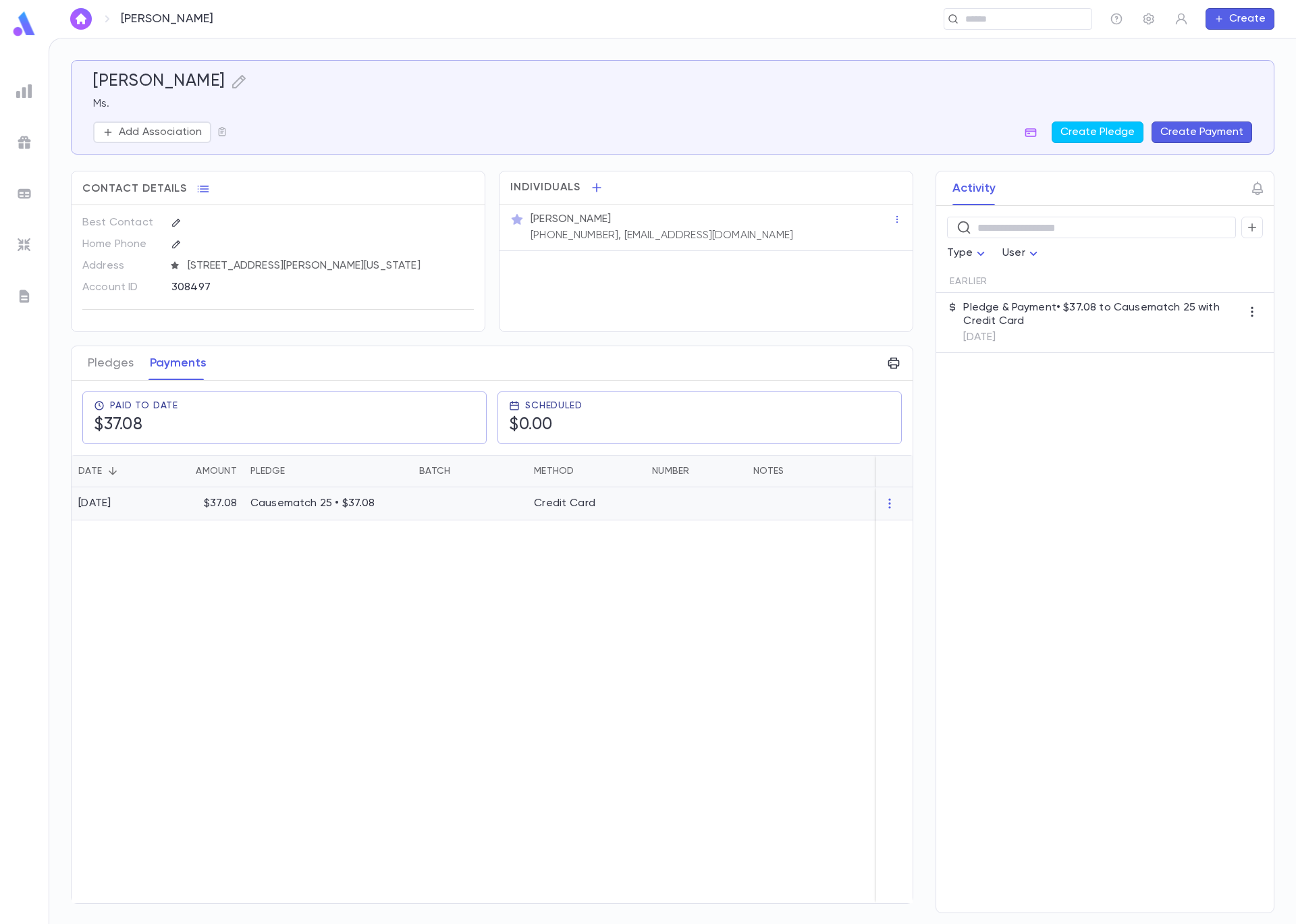
click at [295, 510] on p "Causematch 25 • $37.08" at bounding box center [327, 503] width 155 height 13
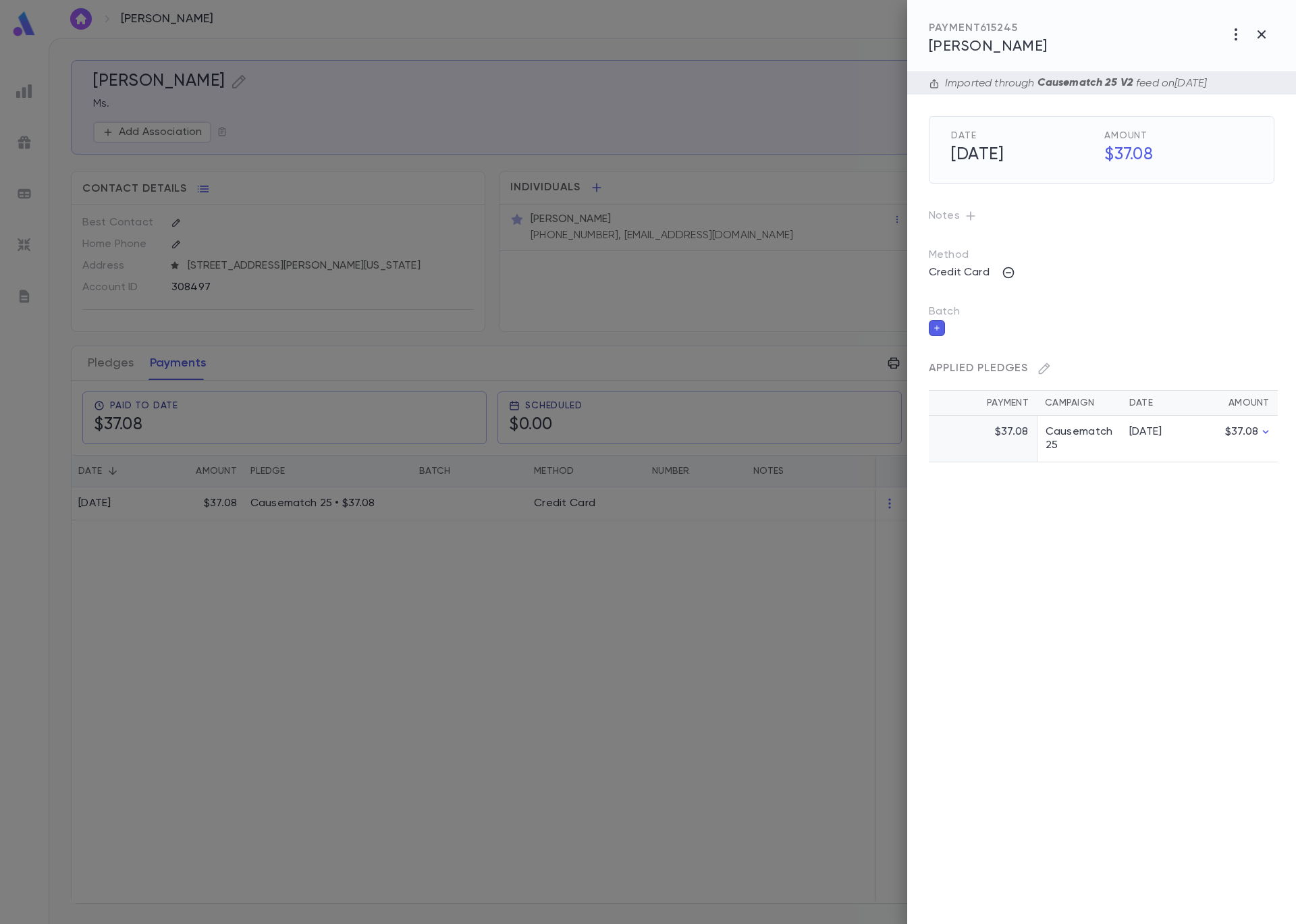
click at [935, 327] on icon "button" at bounding box center [937, 328] width 5 height 5
click at [961, 339] on input "Batch" at bounding box center [1092, 336] width 313 height 26
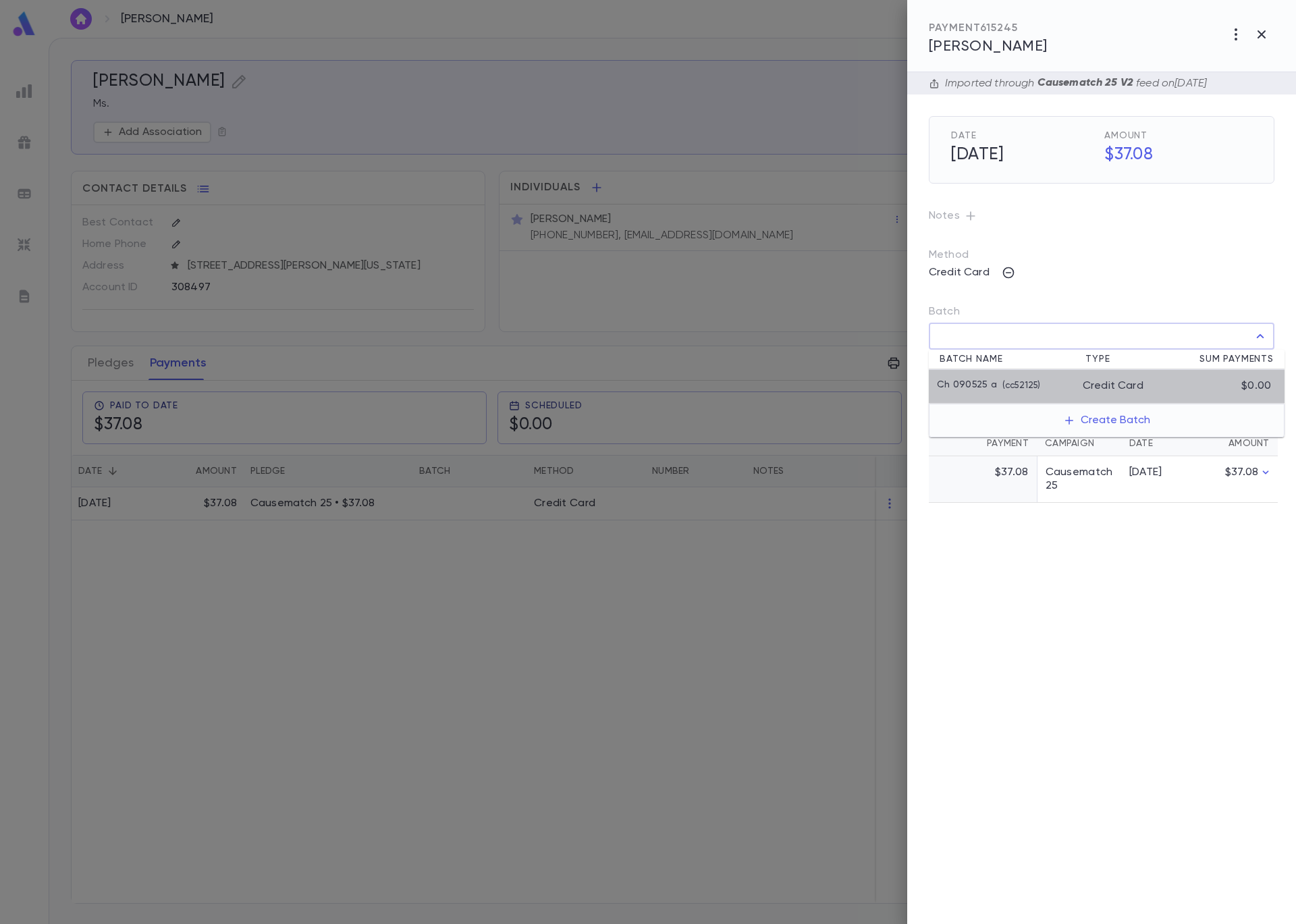
click at [976, 381] on p "Ch 090525 a" at bounding box center [966, 386] width 60 height 13
type input "**********"
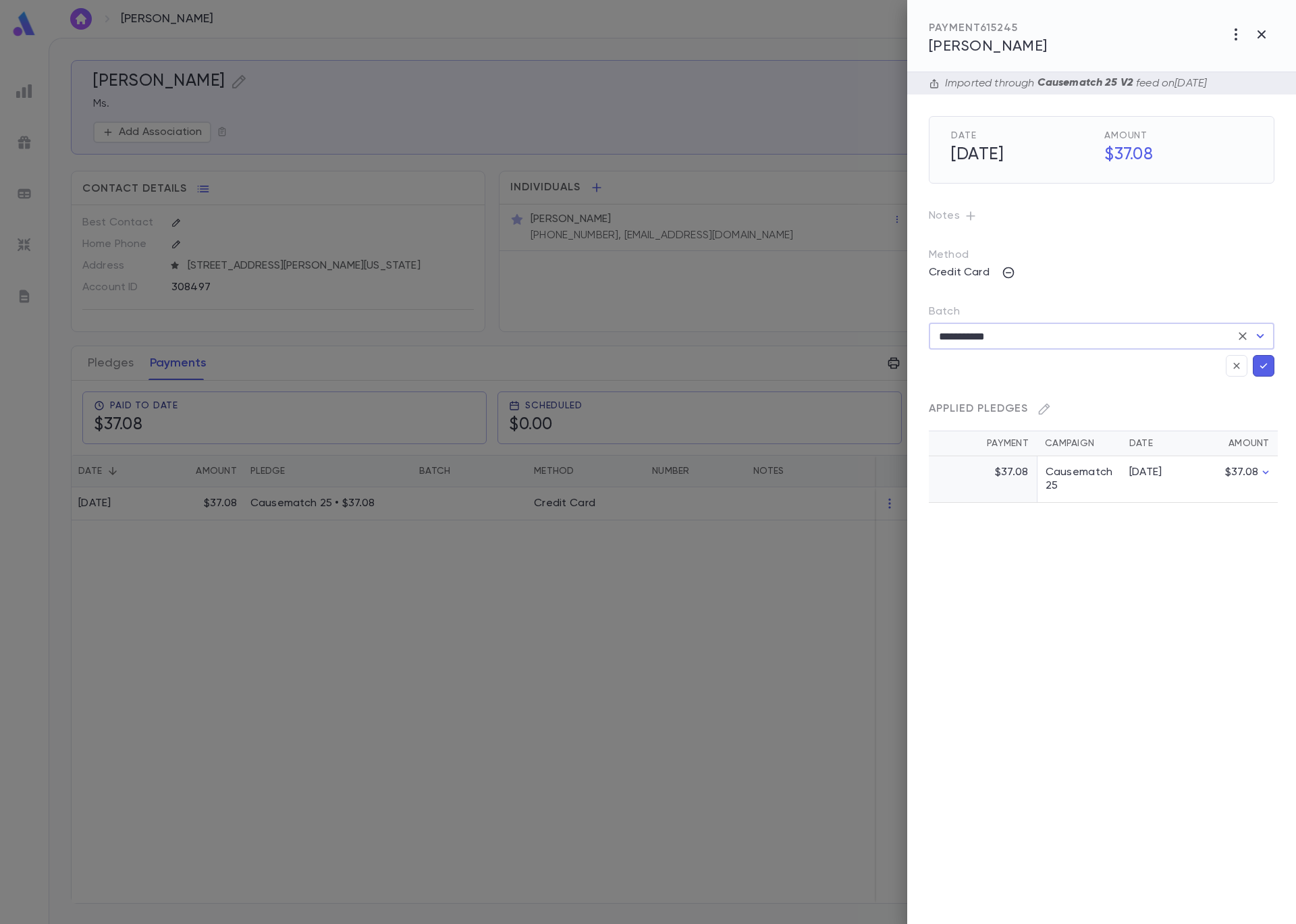
click at [1264, 362] on icon "button" at bounding box center [1264, 365] width 12 height 13
click at [621, 148] on div at bounding box center [648, 462] width 1296 height 924
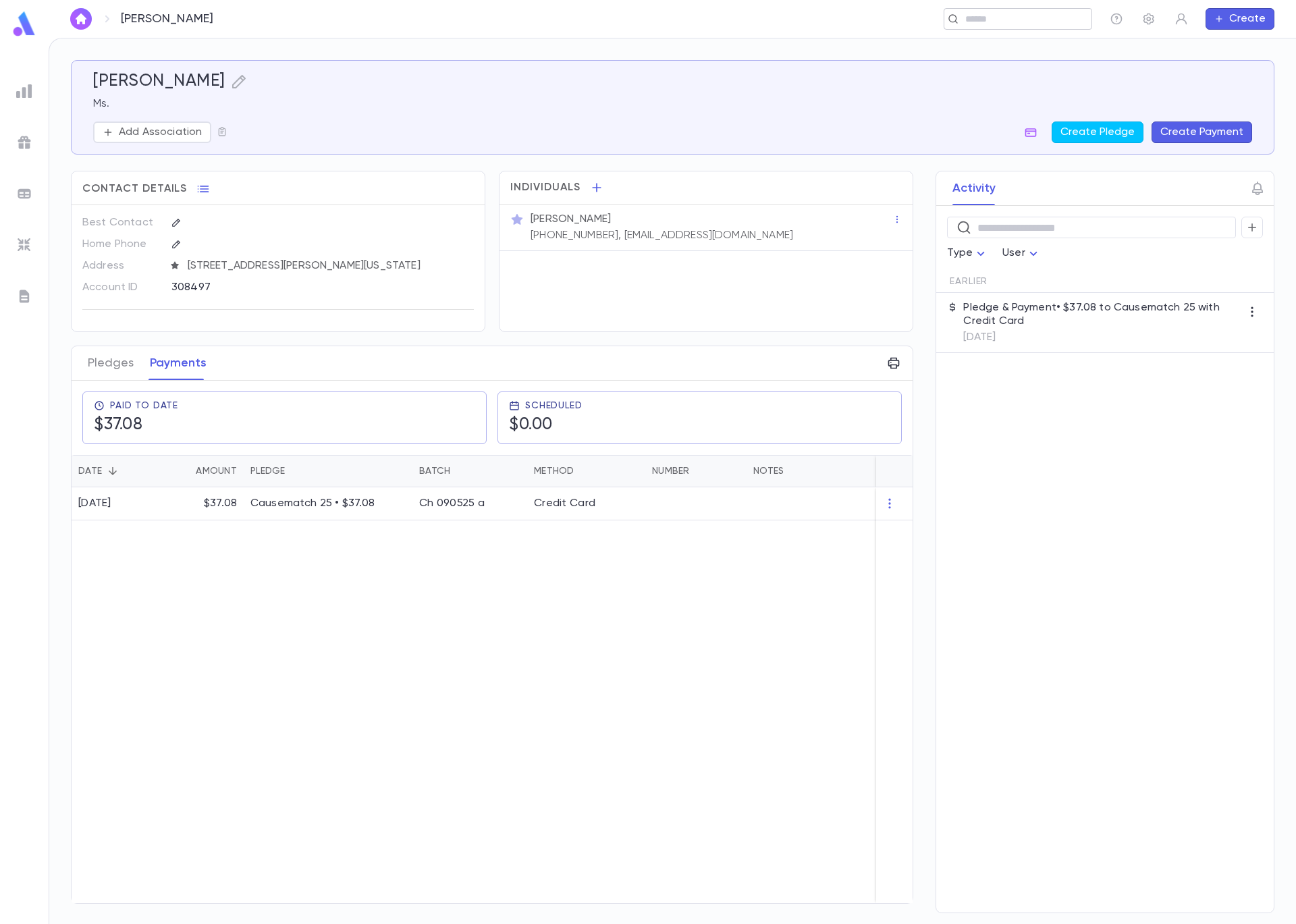
click at [1040, 23] on input "text" at bounding box center [1014, 19] width 104 height 12
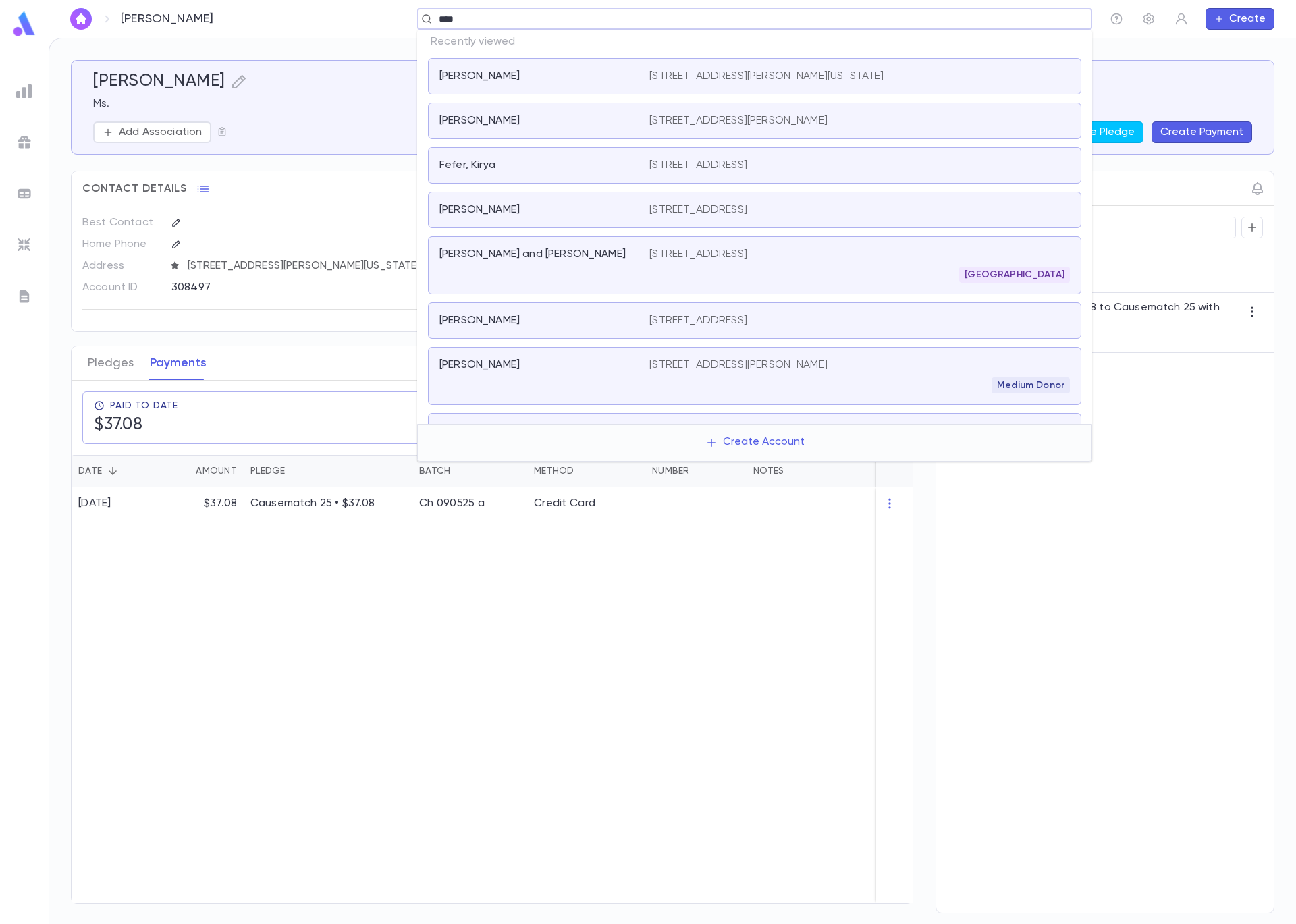
type input "*****"
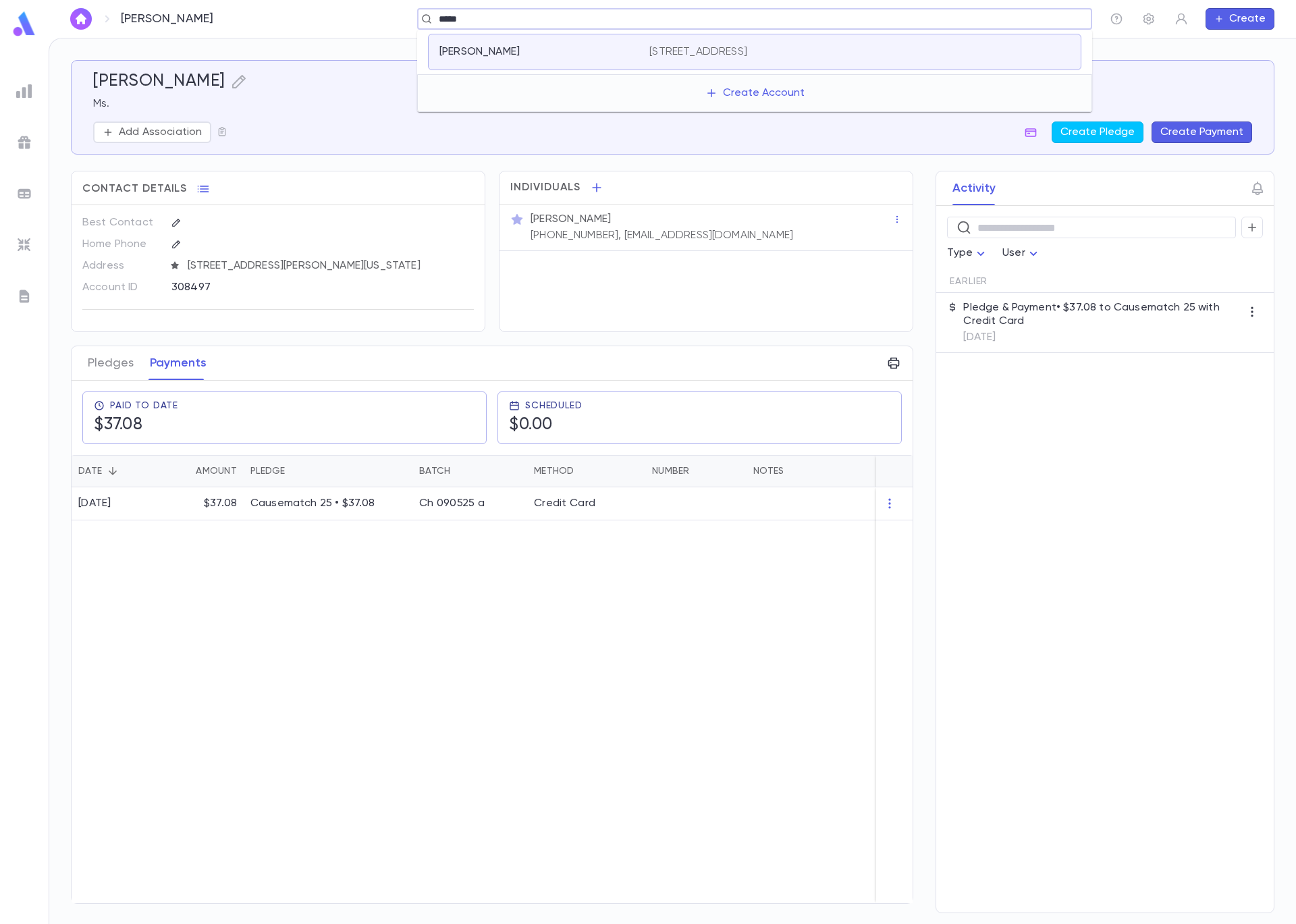
click at [620, 51] on div "Irons, Eliezer" at bounding box center [536, 51] width 194 height 13
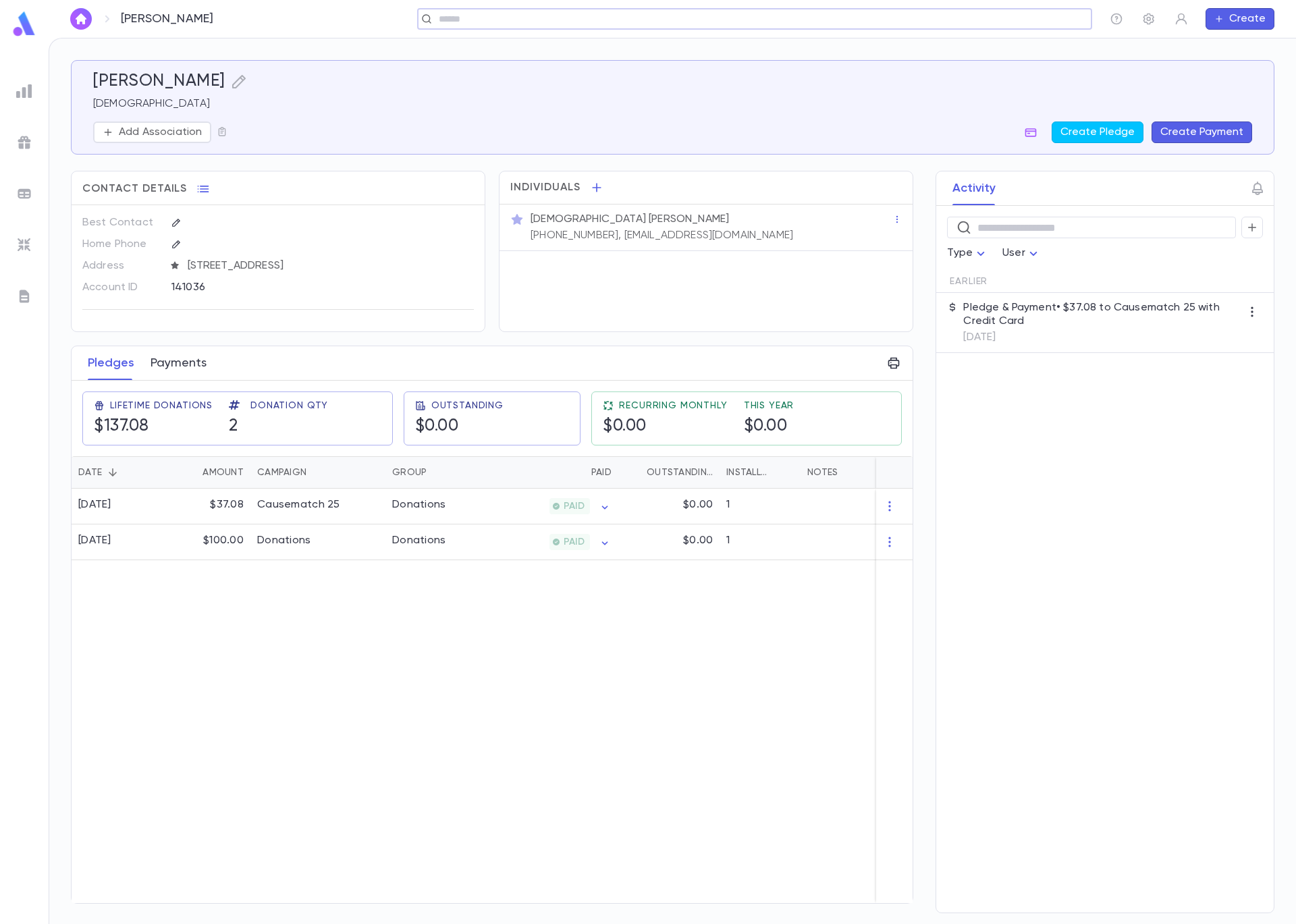
click at [168, 362] on button "Payments" at bounding box center [178, 362] width 56 height 34
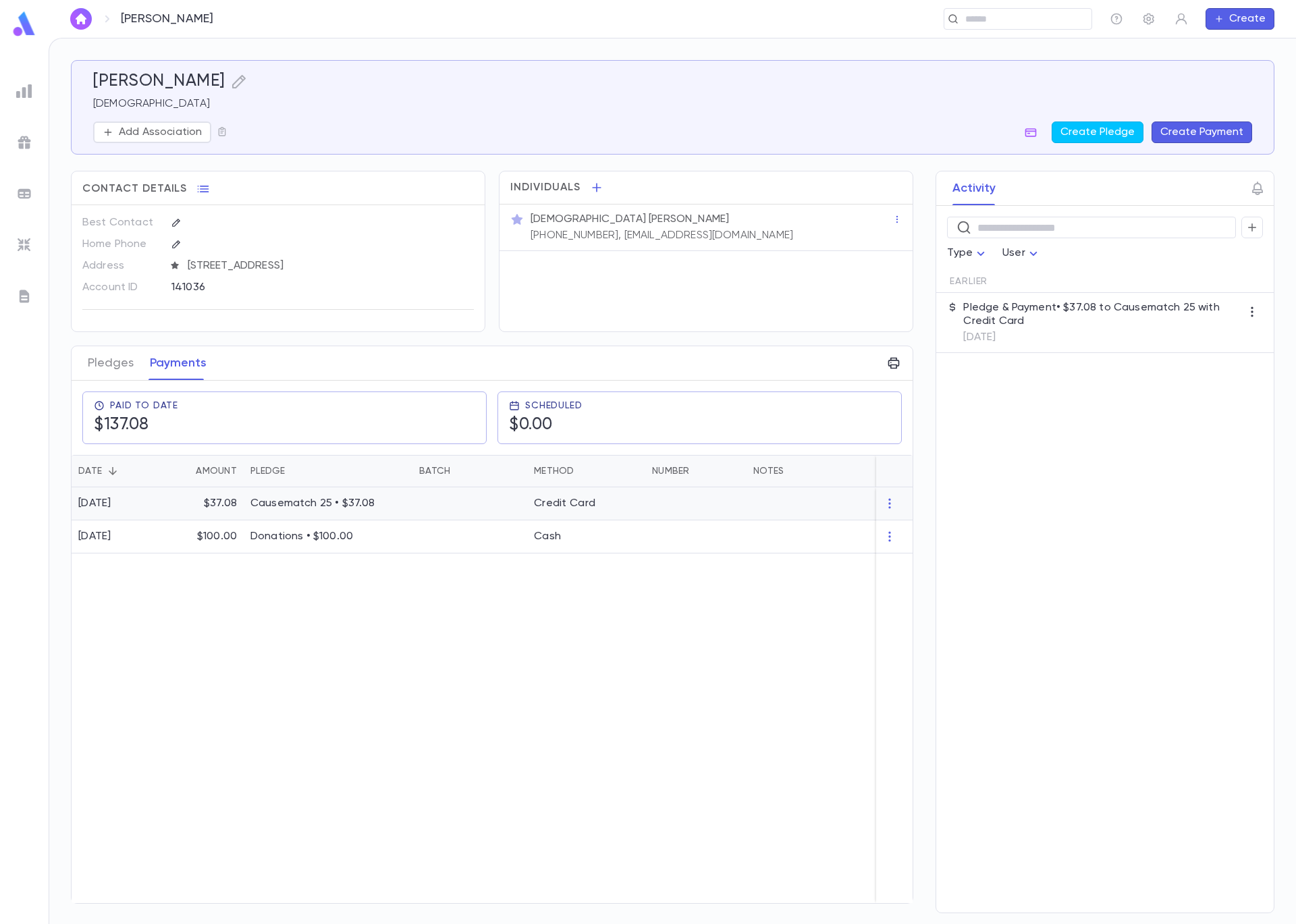
click at [294, 514] on div "Causematch 25 • $37.08" at bounding box center [328, 503] width 169 height 33
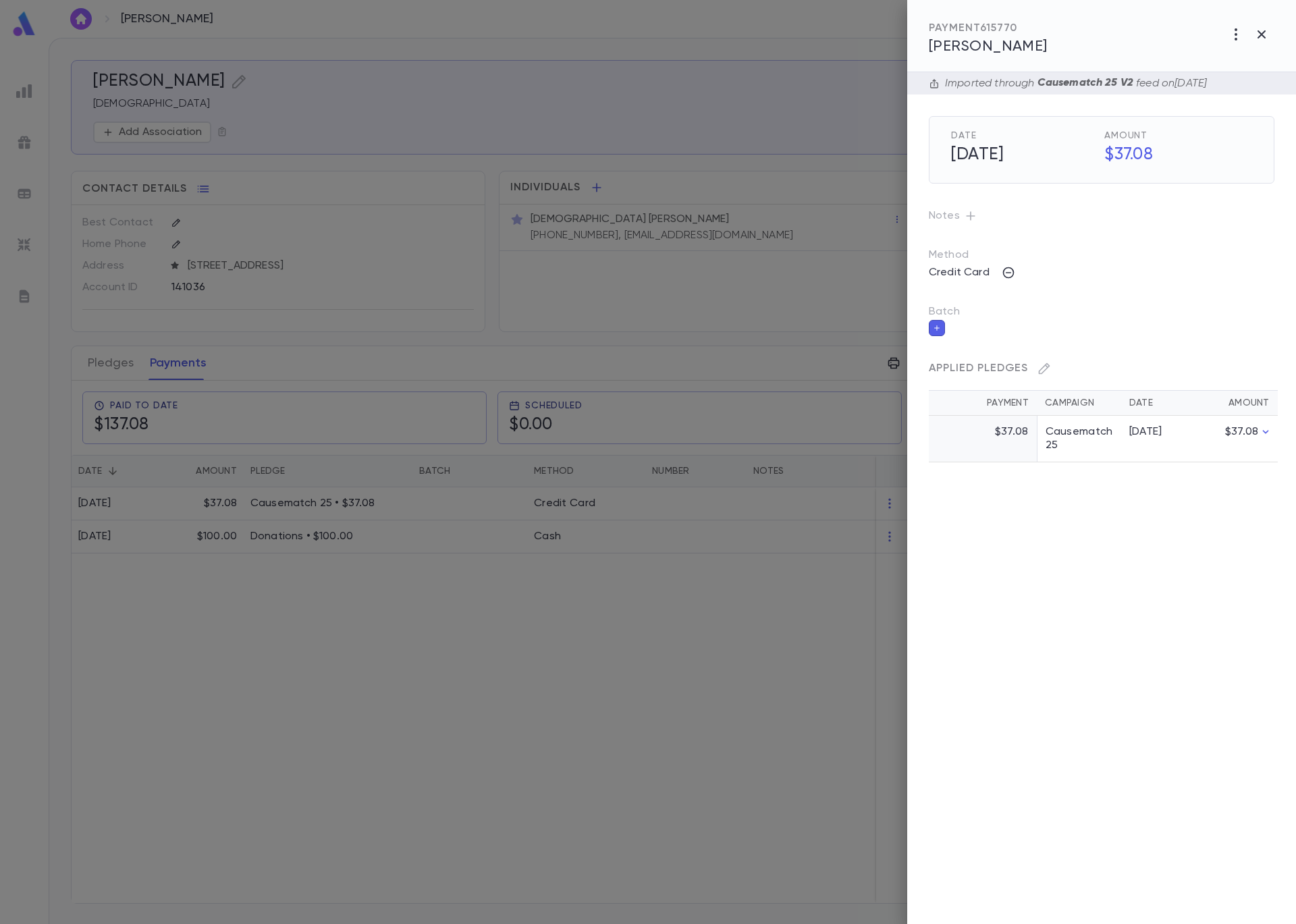
click at [936, 326] on icon "button" at bounding box center [937, 328] width 5 height 5
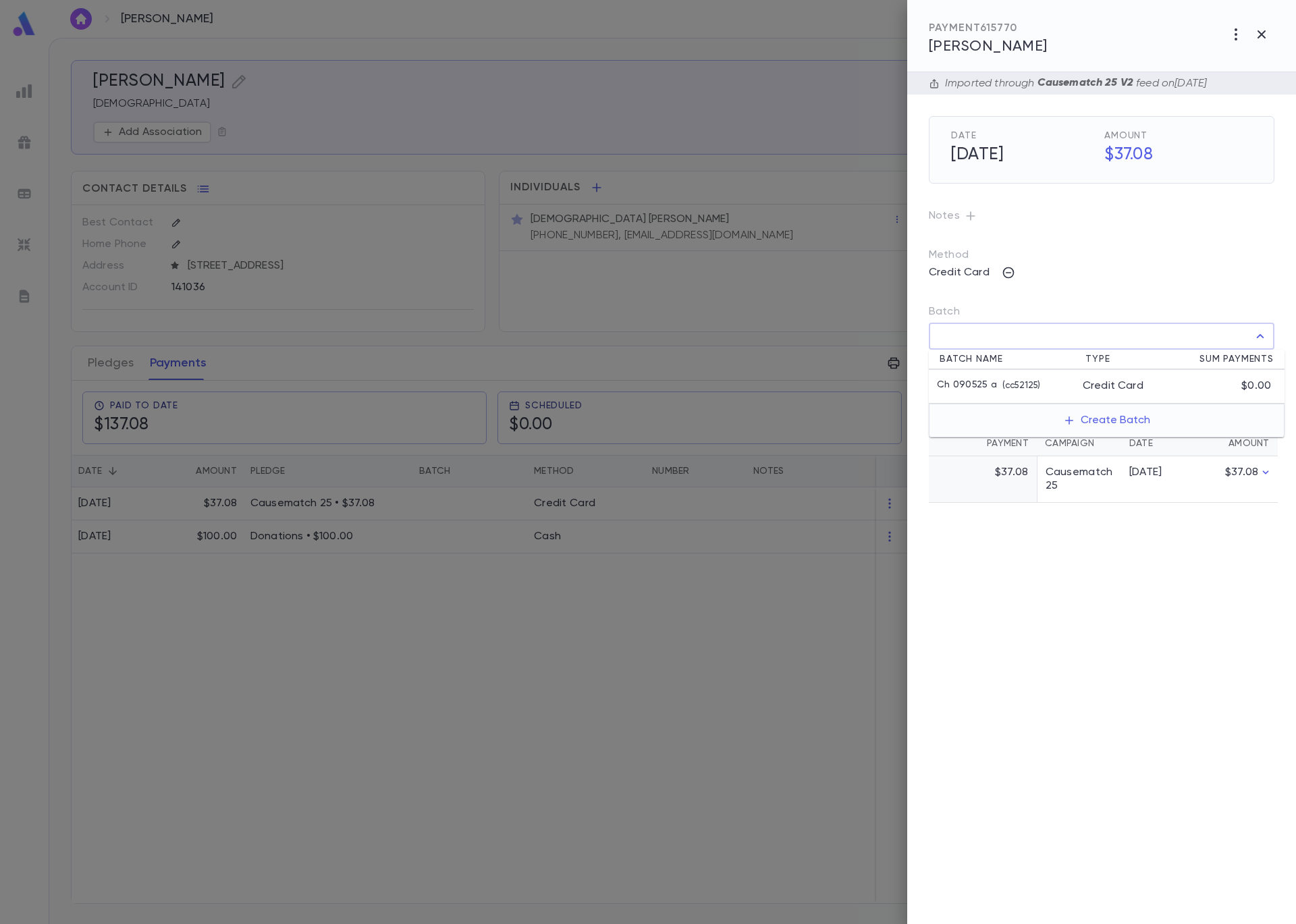
click at [966, 339] on input "Batch" at bounding box center [1092, 336] width 313 height 26
click at [1001, 383] on p "( cc52125 )" at bounding box center [1018, 386] width 43 height 13
type input "**********"
click at [1266, 361] on icon "button" at bounding box center [1264, 365] width 12 height 13
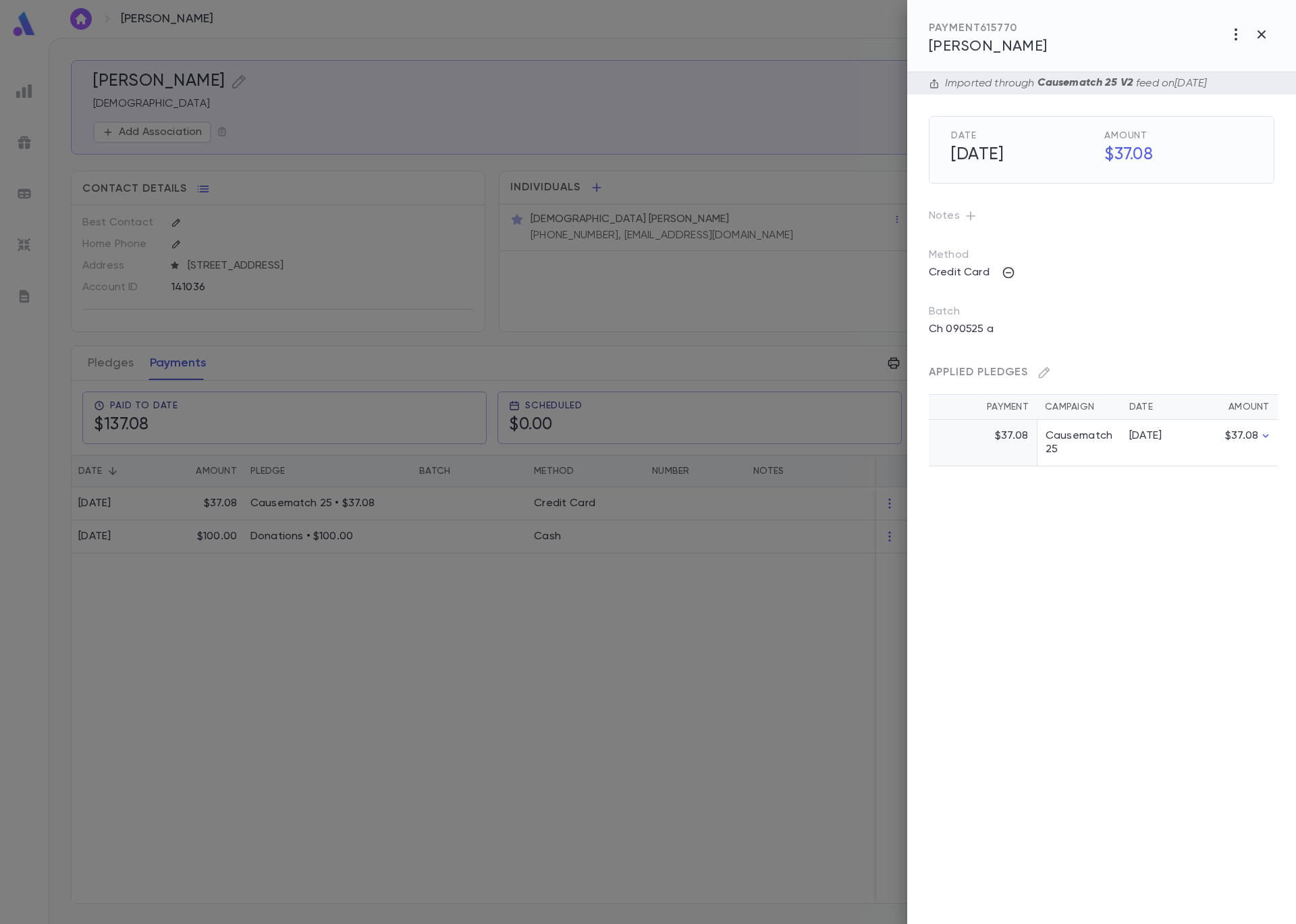
click at [263, 186] on div at bounding box center [648, 462] width 1296 height 924
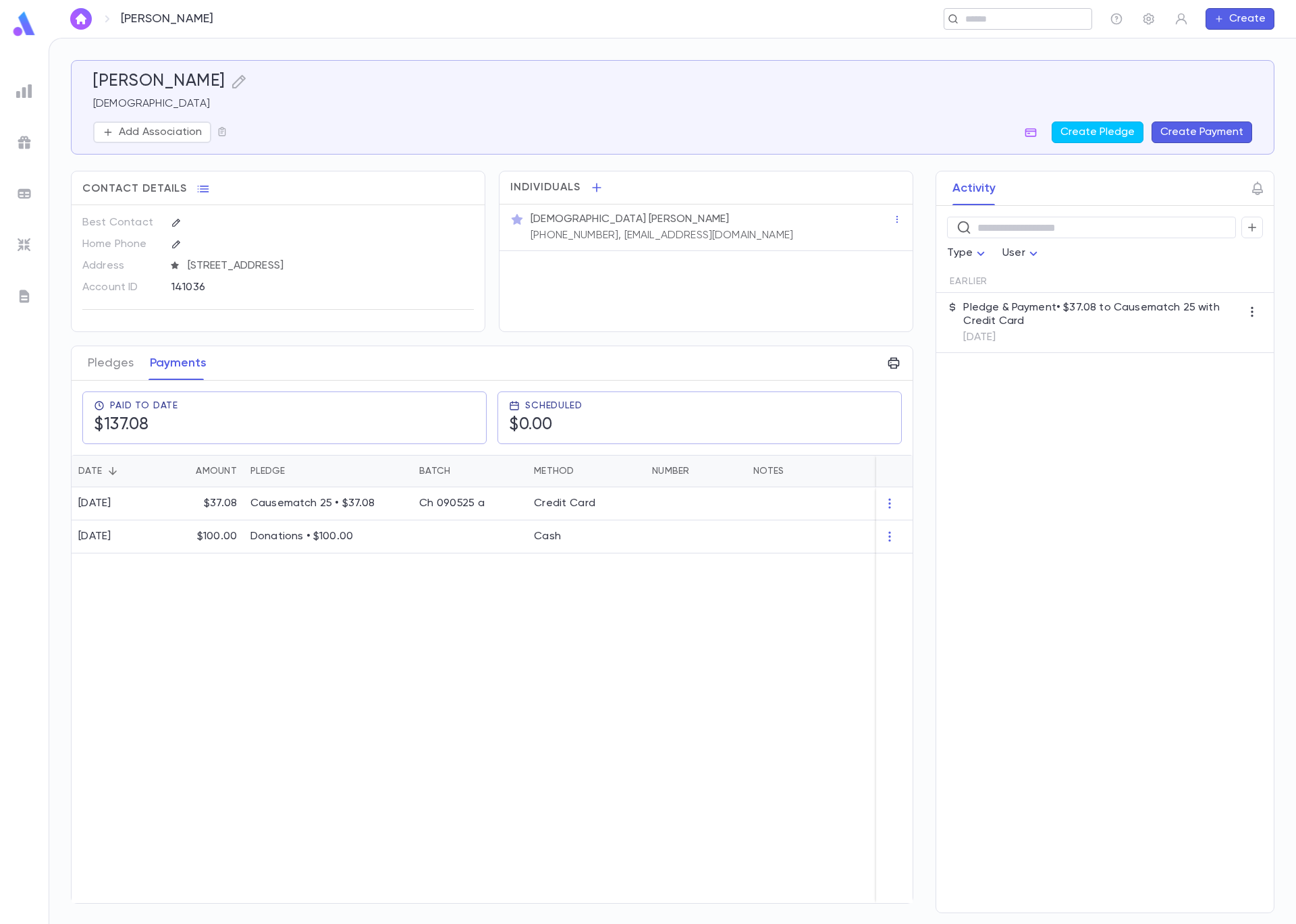
click at [1036, 23] on input "text" at bounding box center [1014, 19] width 104 height 12
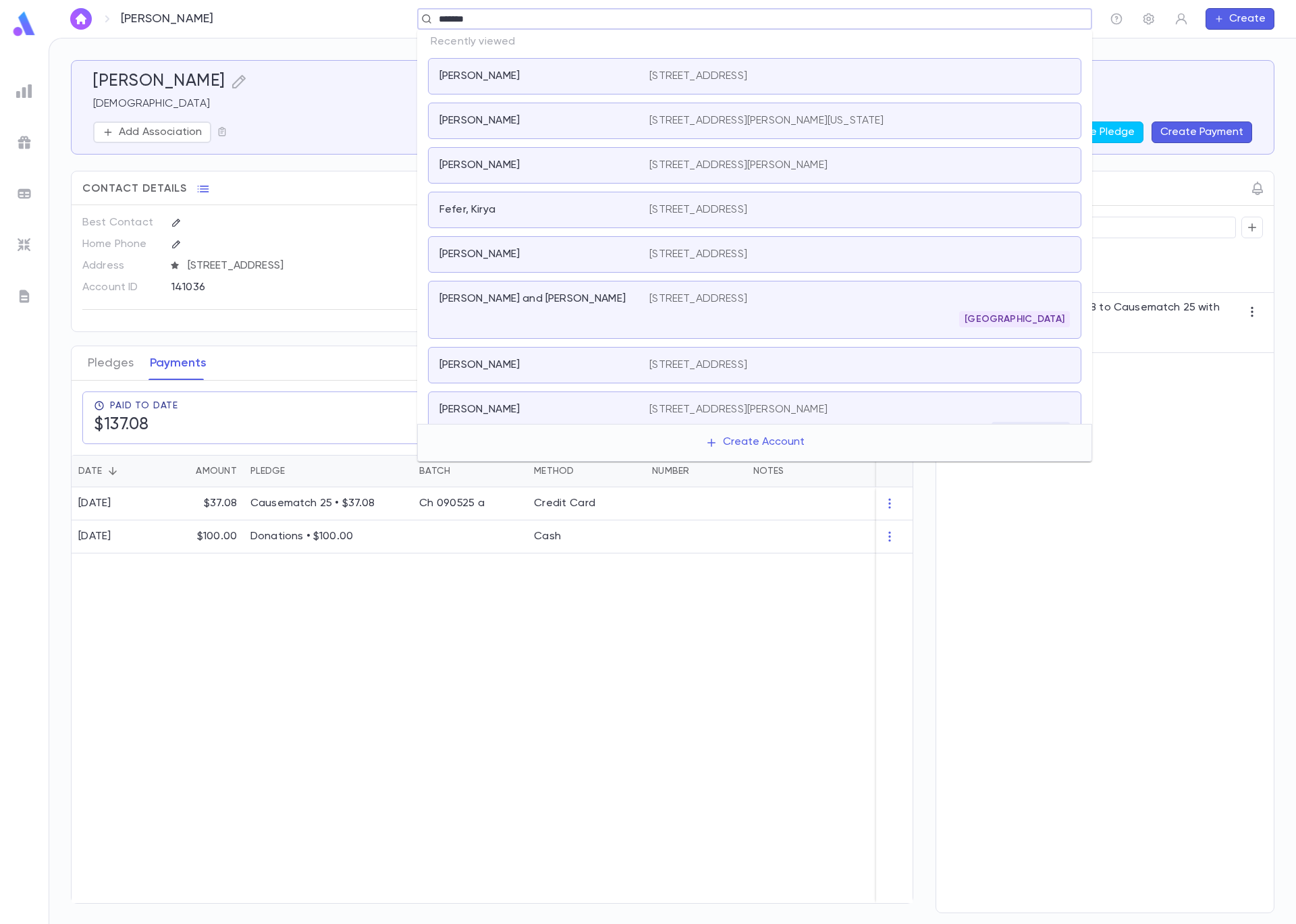
type input "********"
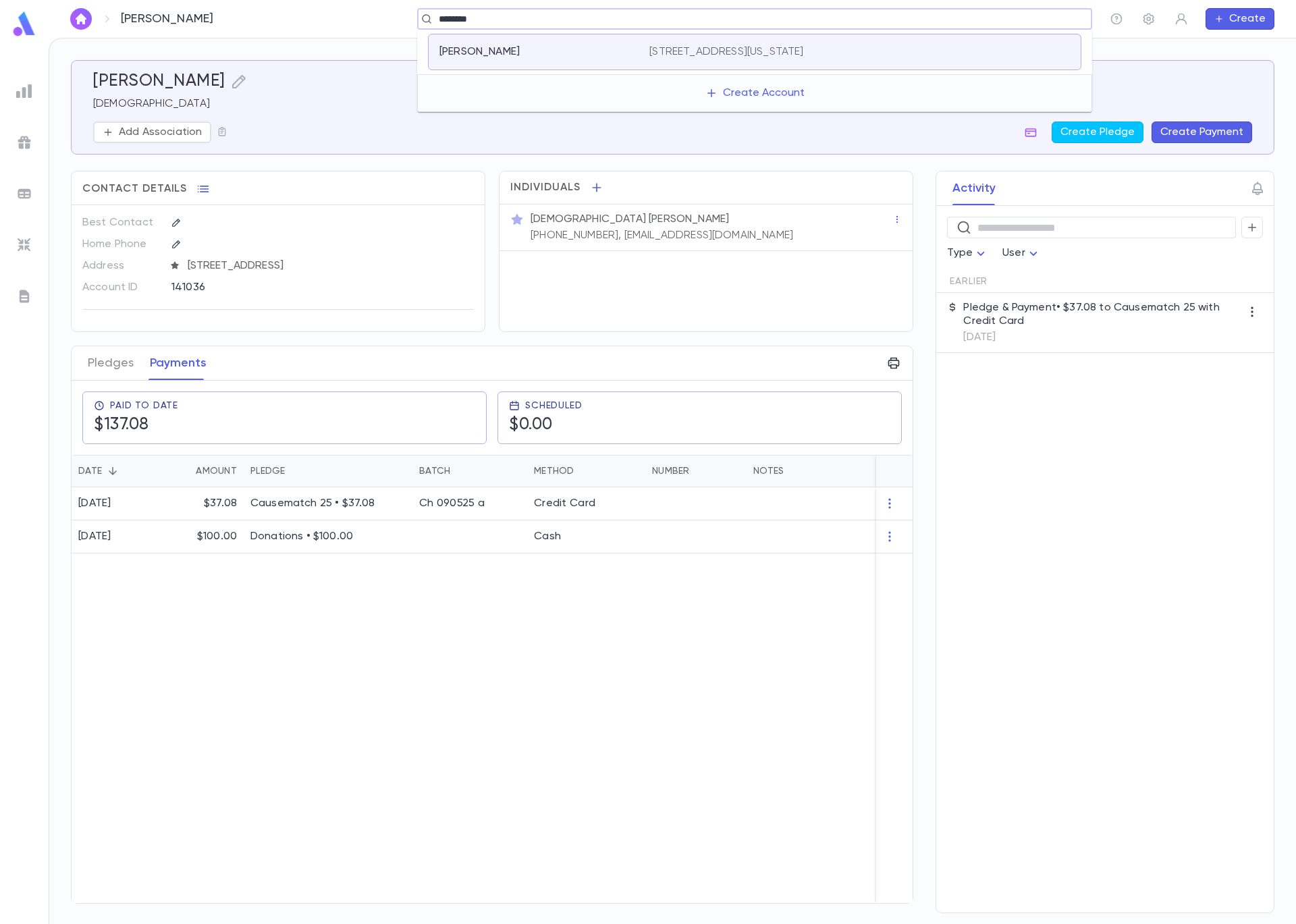
click at [760, 46] on p "41 Wood Ln, Woodmere NEW YORK 11598 United States" at bounding box center [726, 51] width 154 height 13
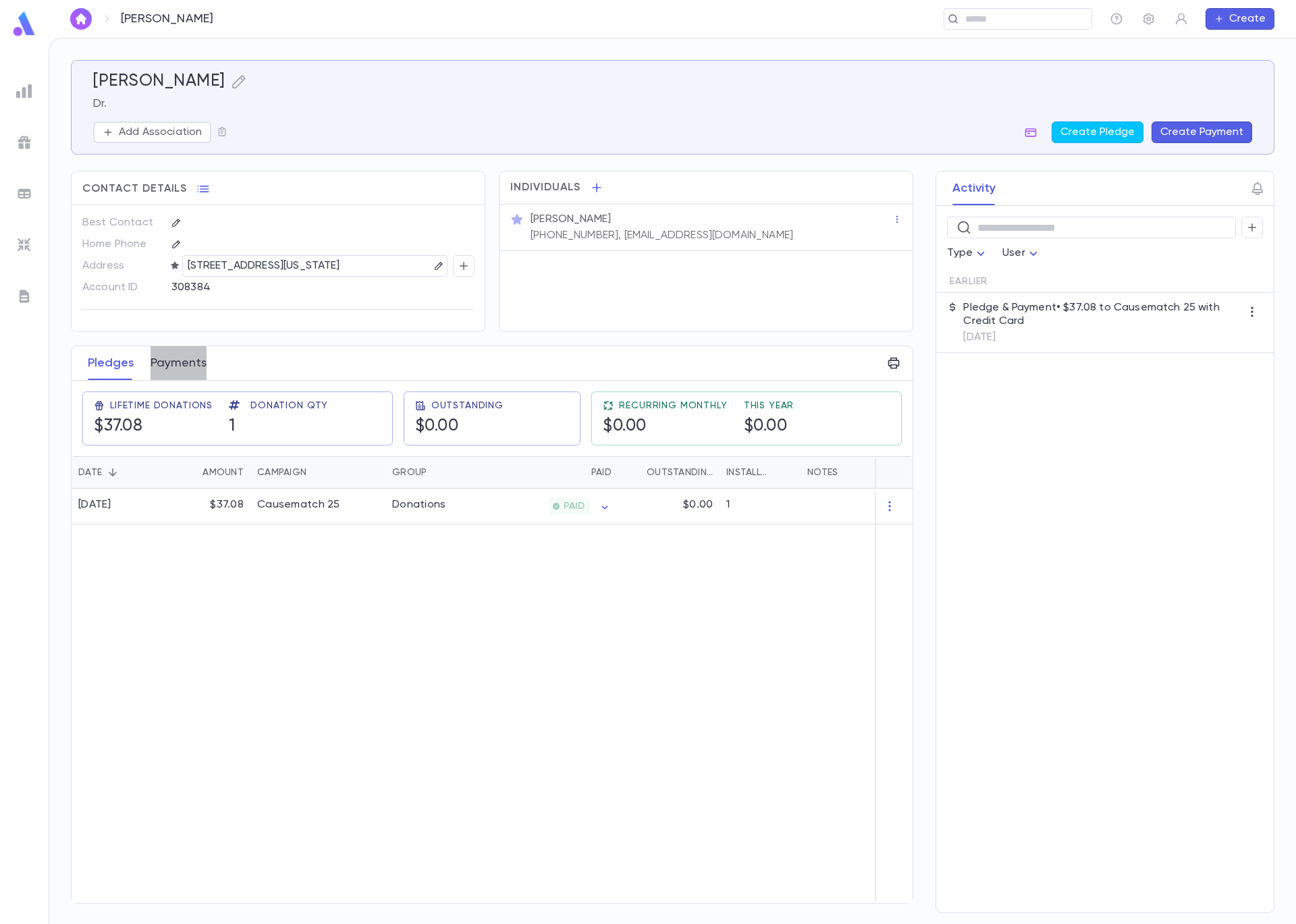
click at [159, 379] on button "Payments" at bounding box center [178, 362] width 56 height 34
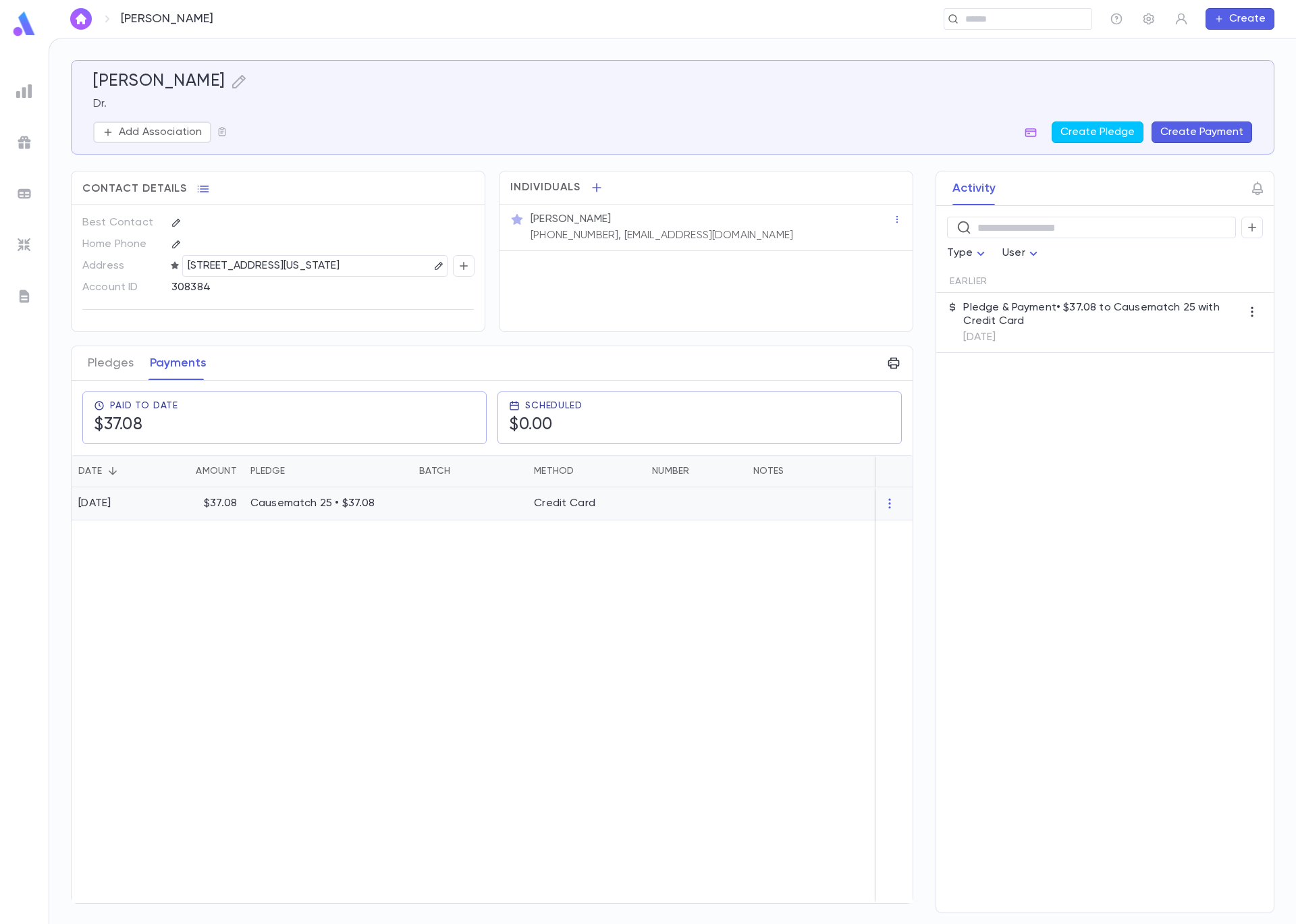
click at [188, 519] on div "$37.08" at bounding box center [203, 503] width 81 height 33
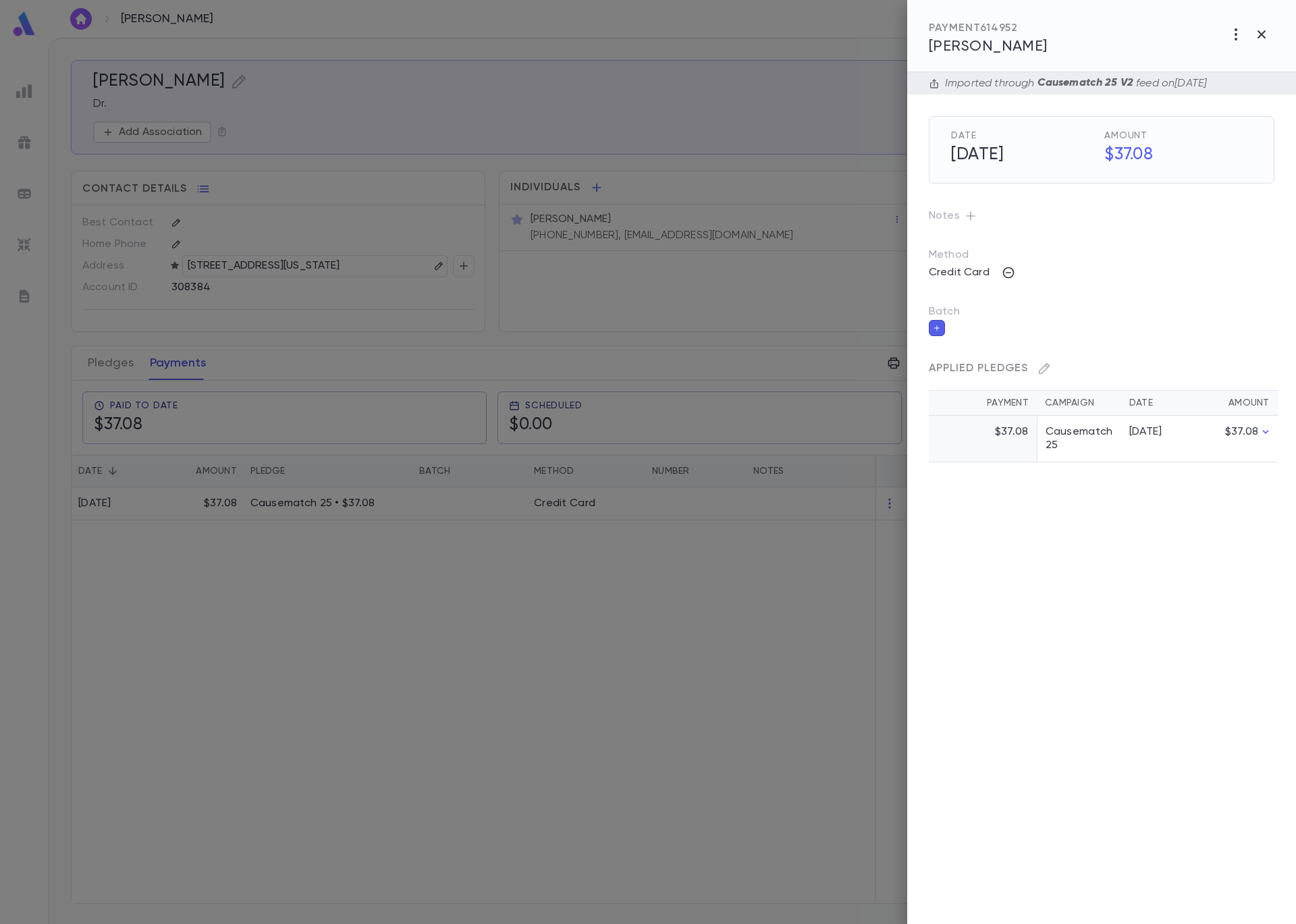
click at [941, 330] on button "button" at bounding box center [937, 328] width 16 height 16
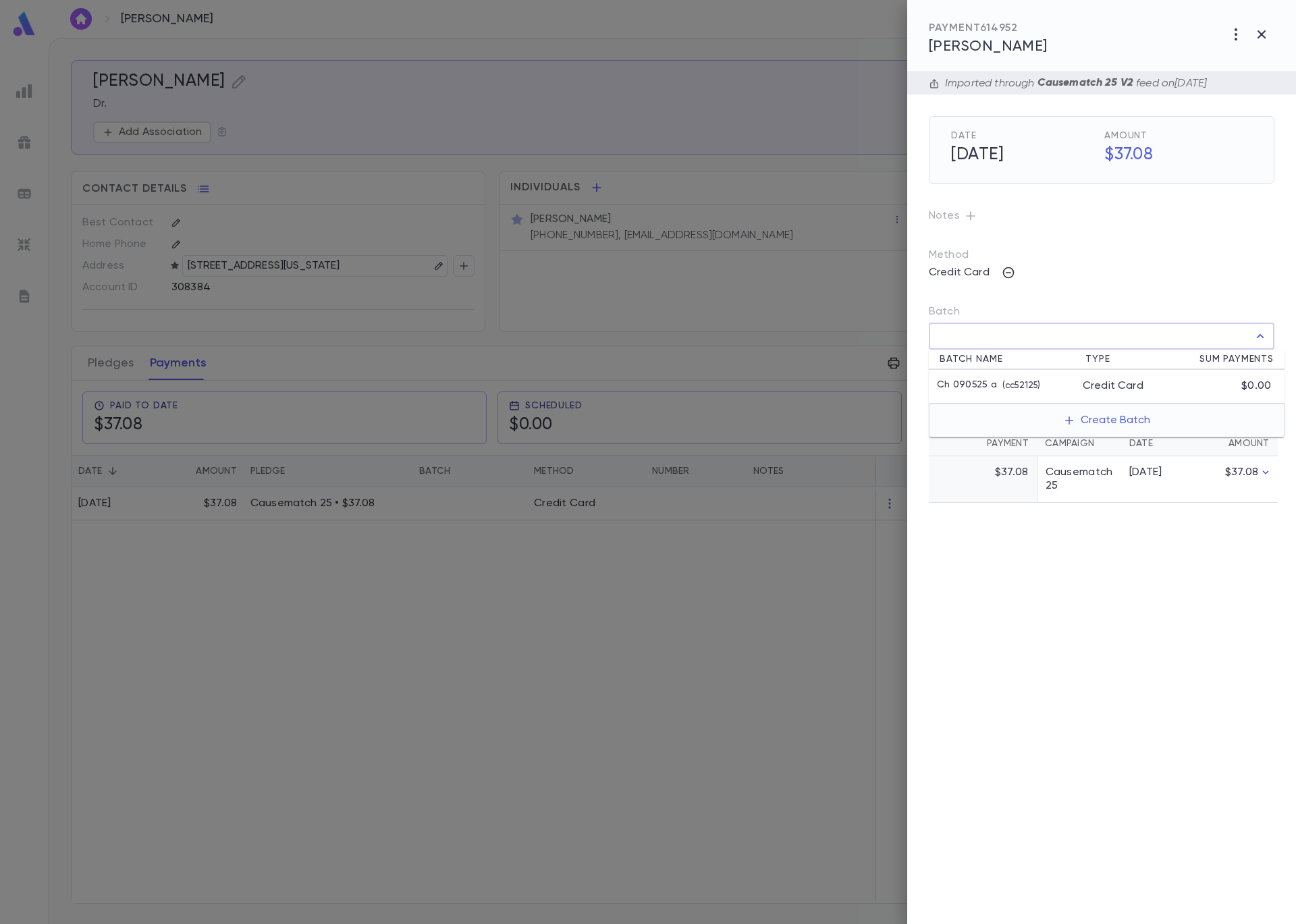
click at [968, 335] on input "Batch" at bounding box center [1092, 336] width 313 height 26
click at [996, 378] on li "Ch 090525 a ( cc52125 ) Credit Card $0.00" at bounding box center [1107, 386] width 356 height 34
type input "**********"
click at [1262, 364] on icon "button" at bounding box center [1264, 365] width 12 height 13
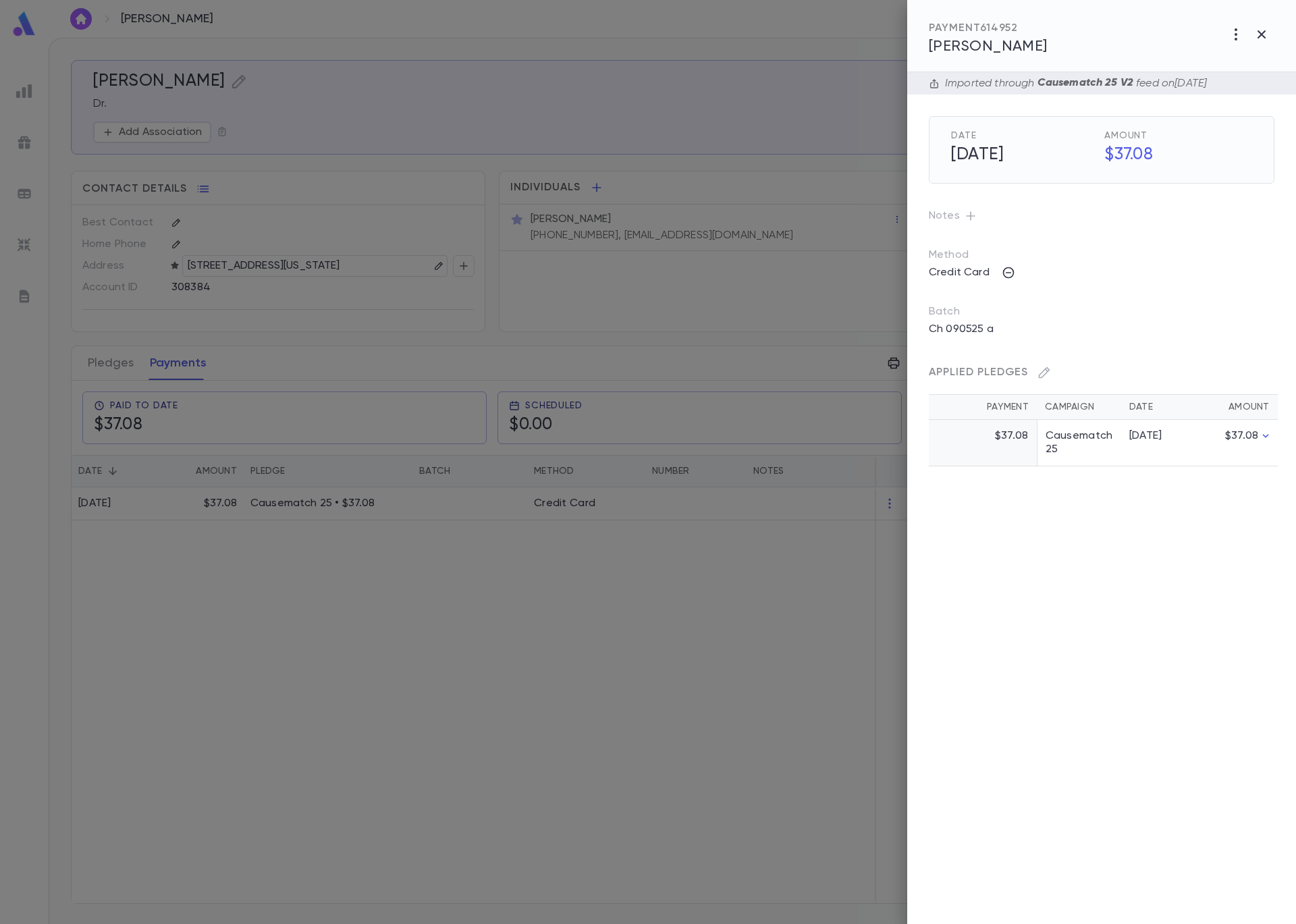
click at [518, 101] on div at bounding box center [648, 462] width 1296 height 924
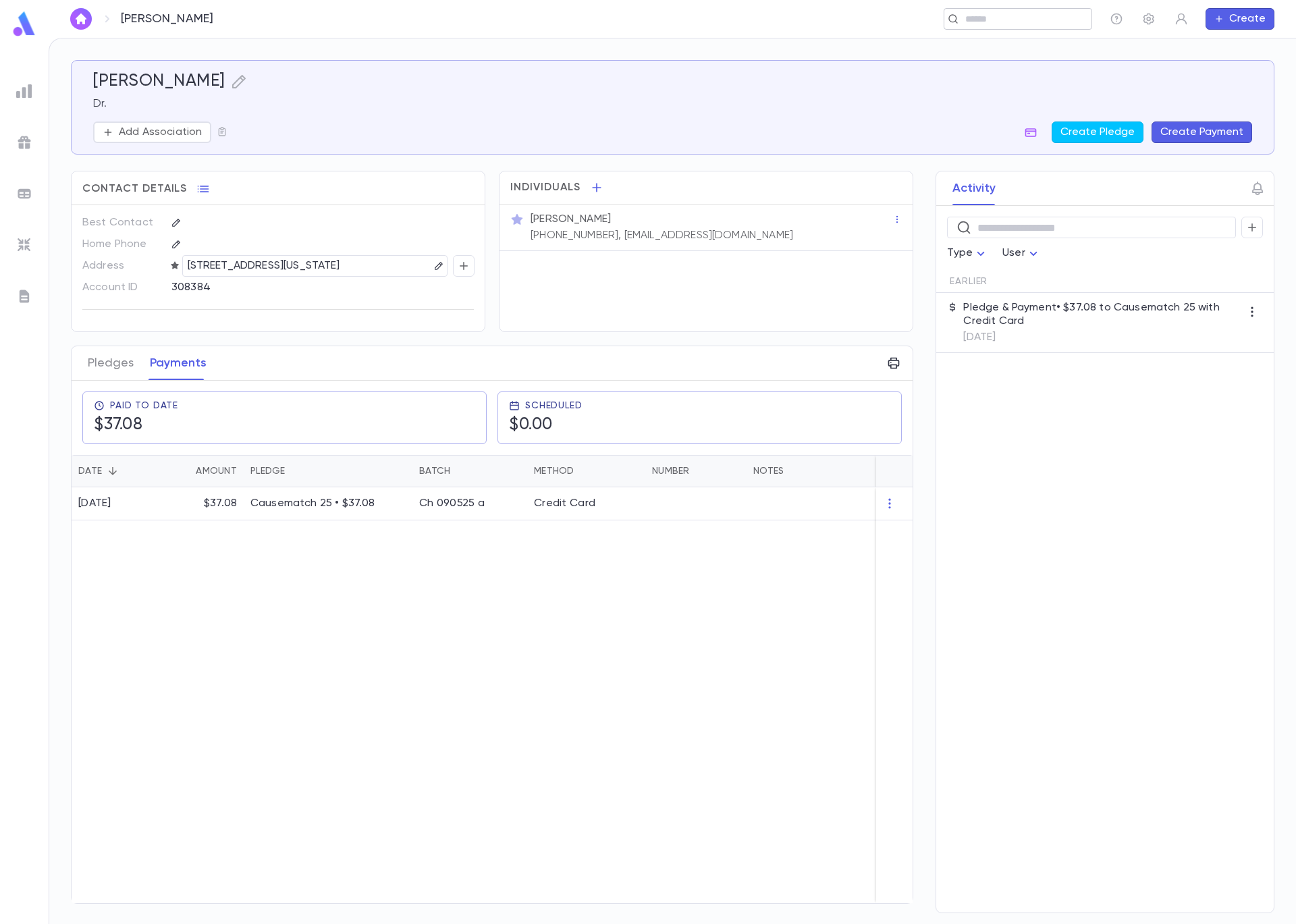
click at [976, 22] on input "text" at bounding box center [1014, 19] width 104 height 12
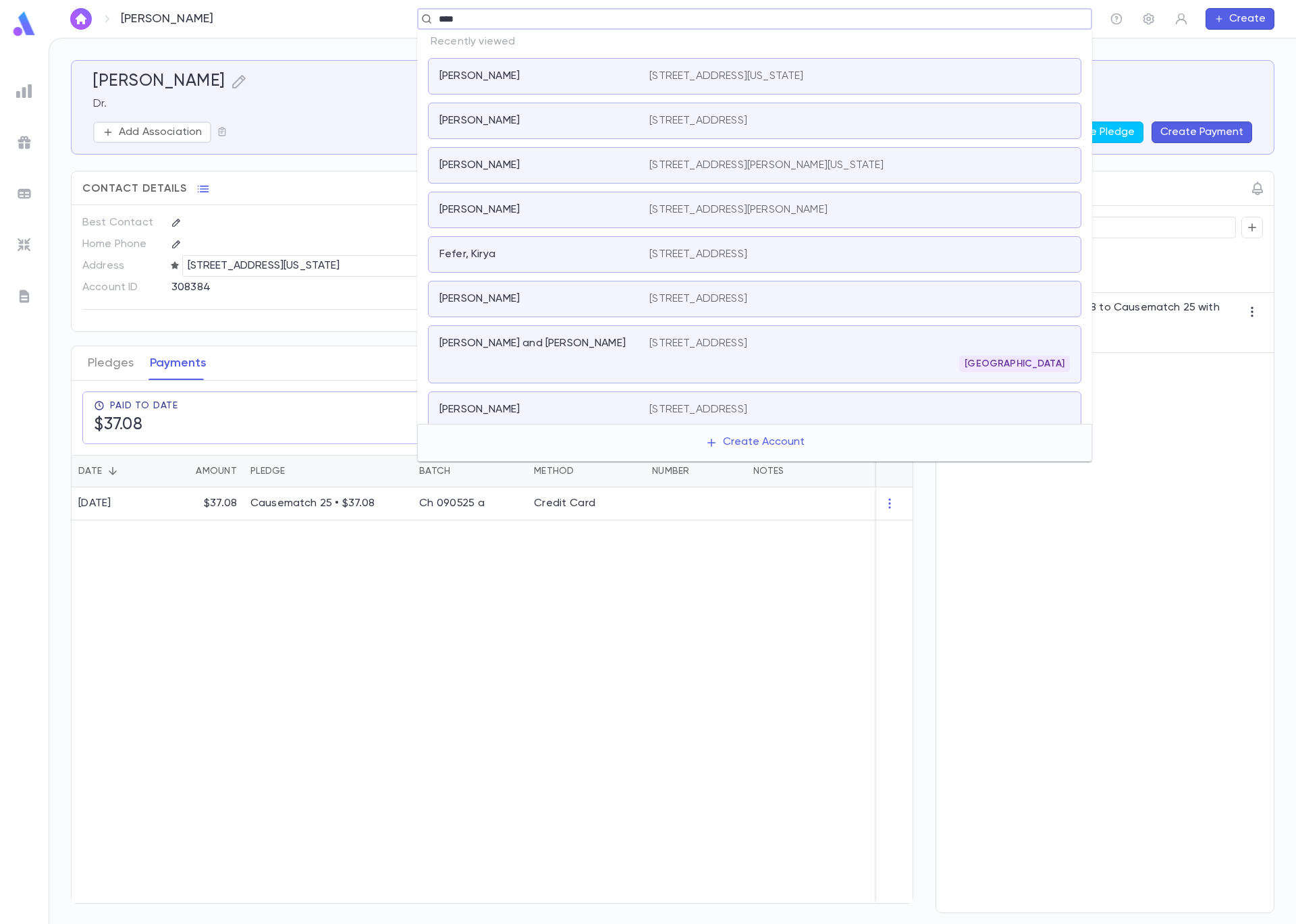
type input "*****"
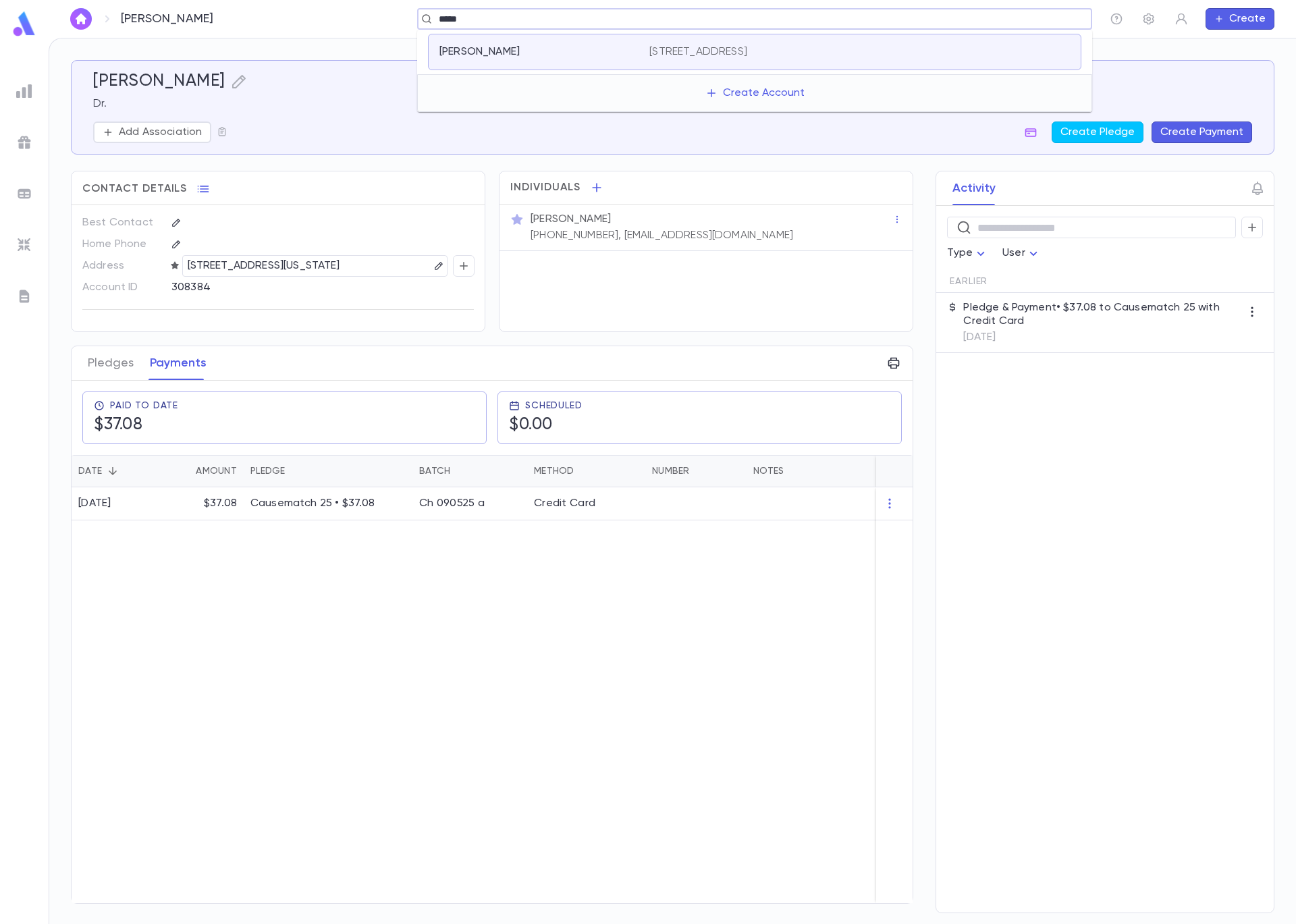
click at [685, 58] on p "2140 W Green Tree Rd, Glendale WI 53209 United States" at bounding box center [698, 51] width 98 height 13
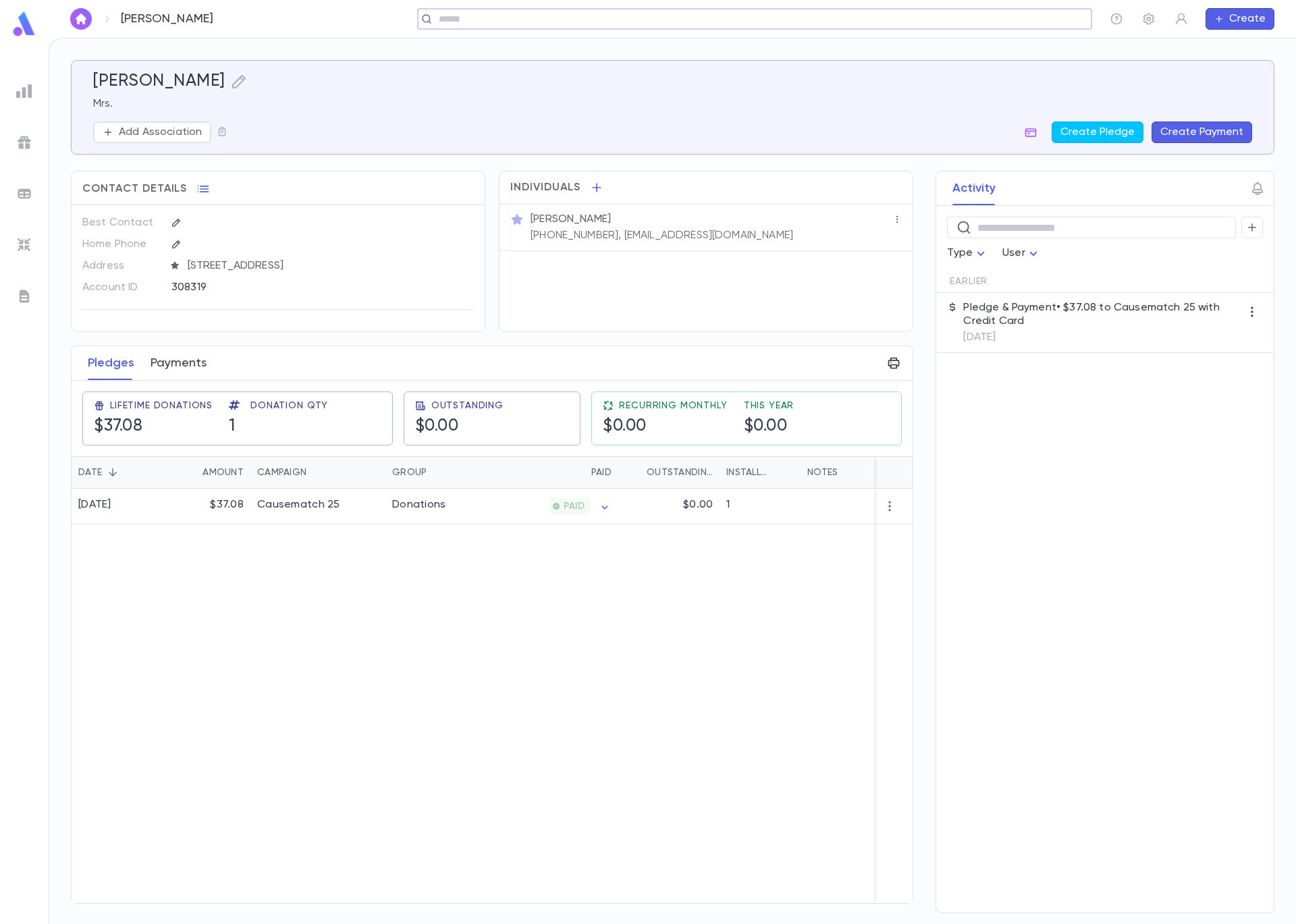
click at [169, 351] on button "Payments" at bounding box center [178, 362] width 56 height 34
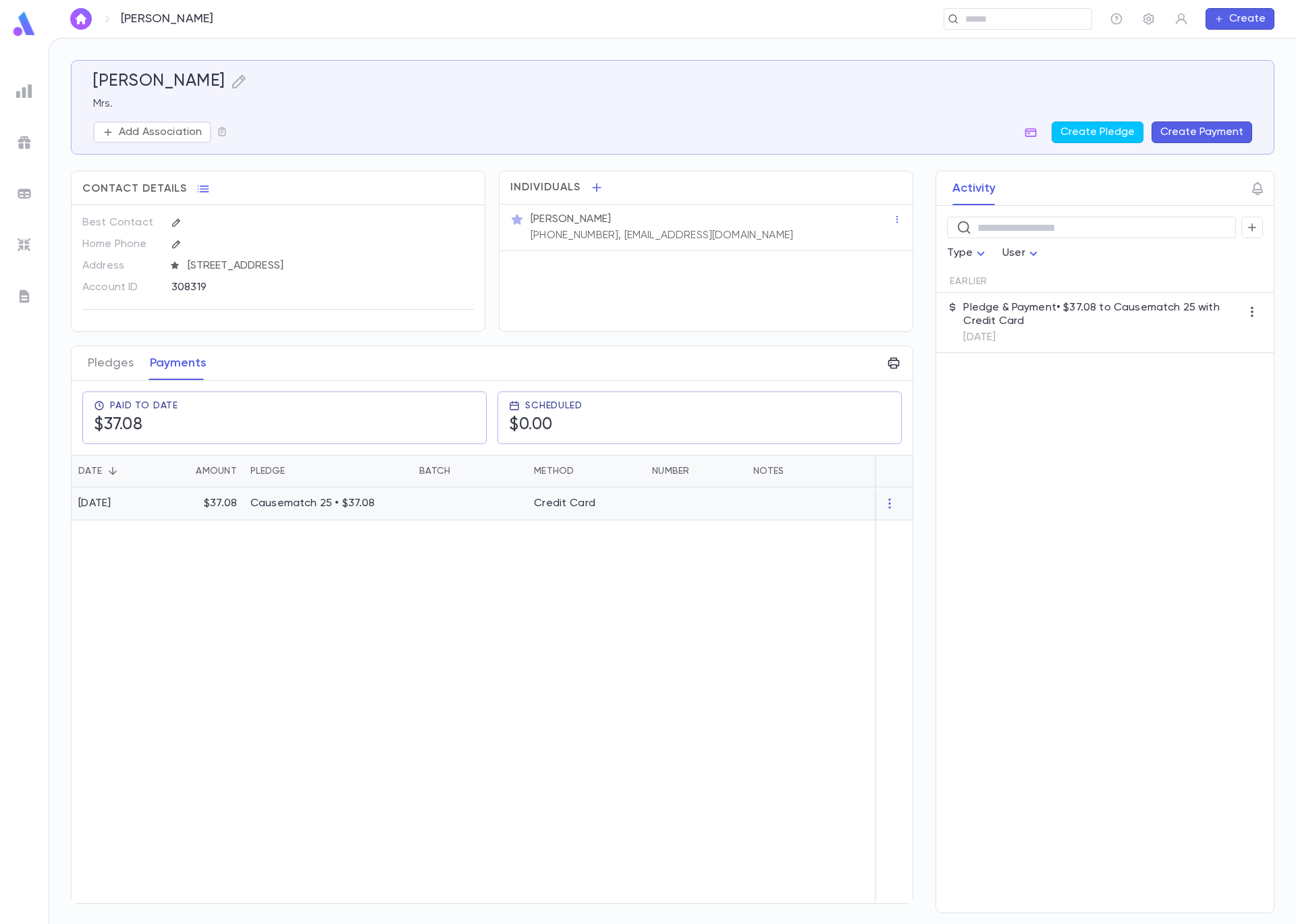
click at [229, 497] on p "$37.08" at bounding box center [221, 503] width 33 height 13
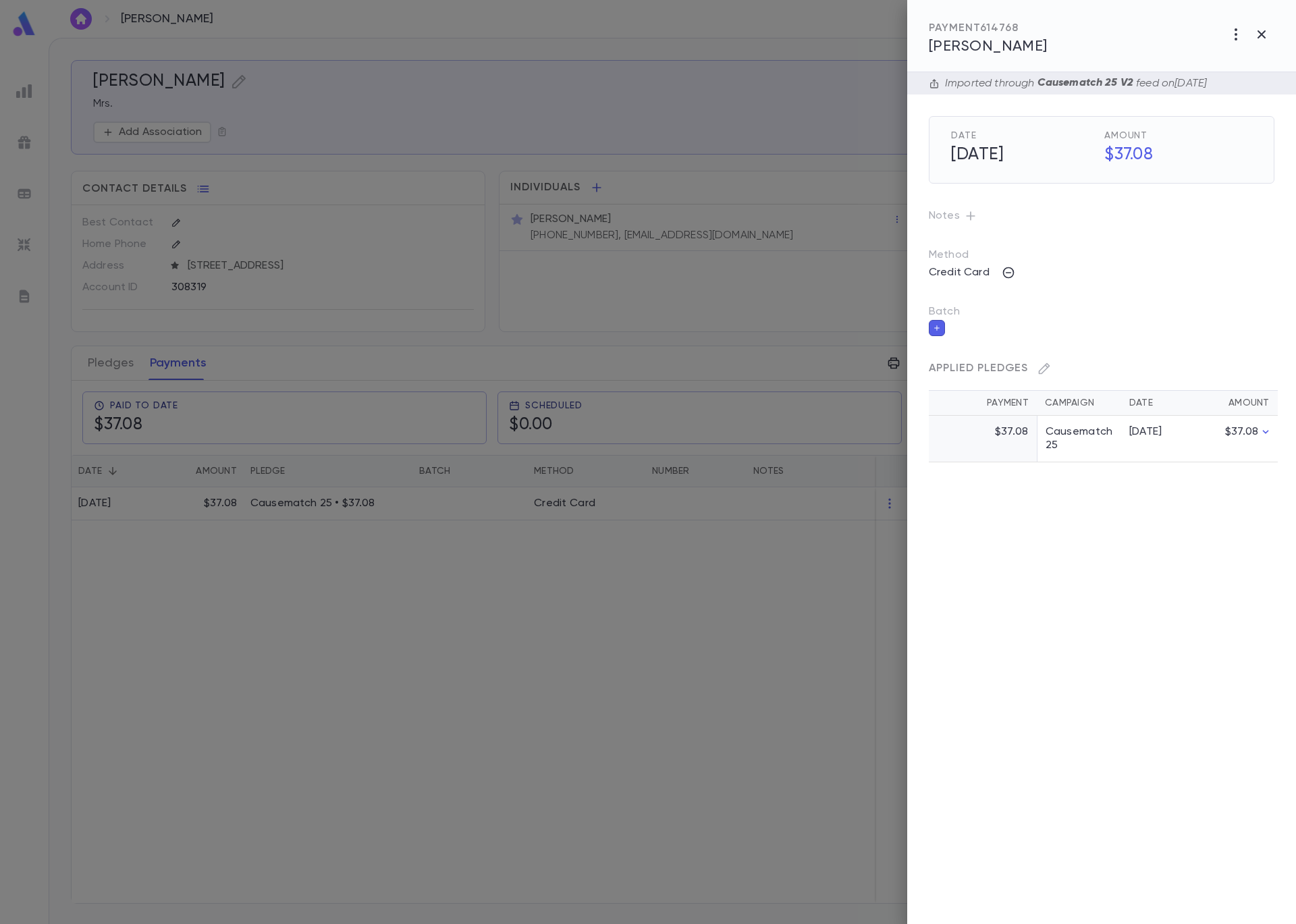
click at [931, 326] on button "button" at bounding box center [937, 328] width 16 height 16
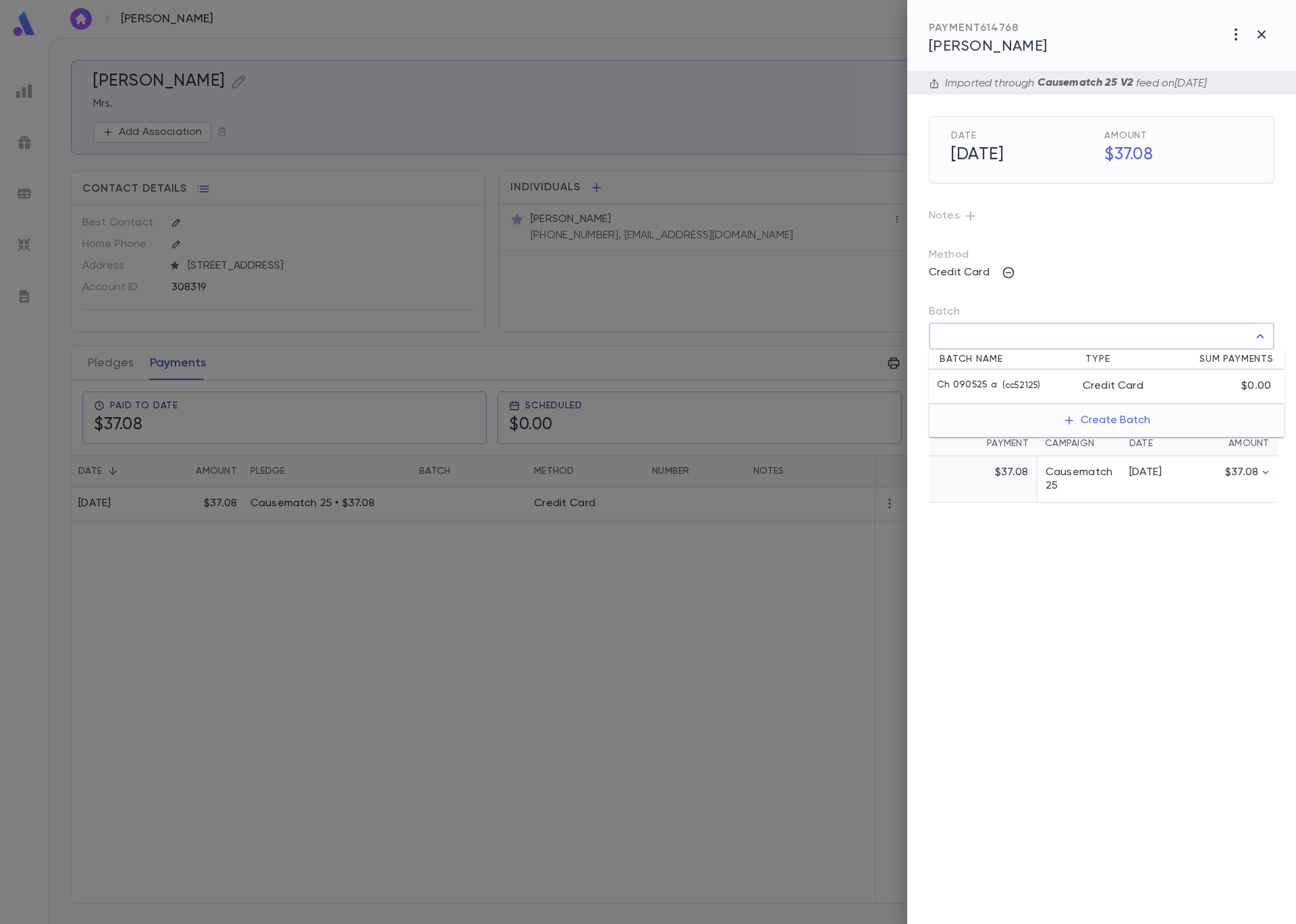
click at [966, 337] on input "Batch" at bounding box center [1092, 336] width 313 height 26
click at [998, 386] on p "( cc52125 )" at bounding box center [1018, 386] width 43 height 13
type input "**********"
click at [1270, 365] on button "button" at bounding box center [1264, 366] width 22 height 22
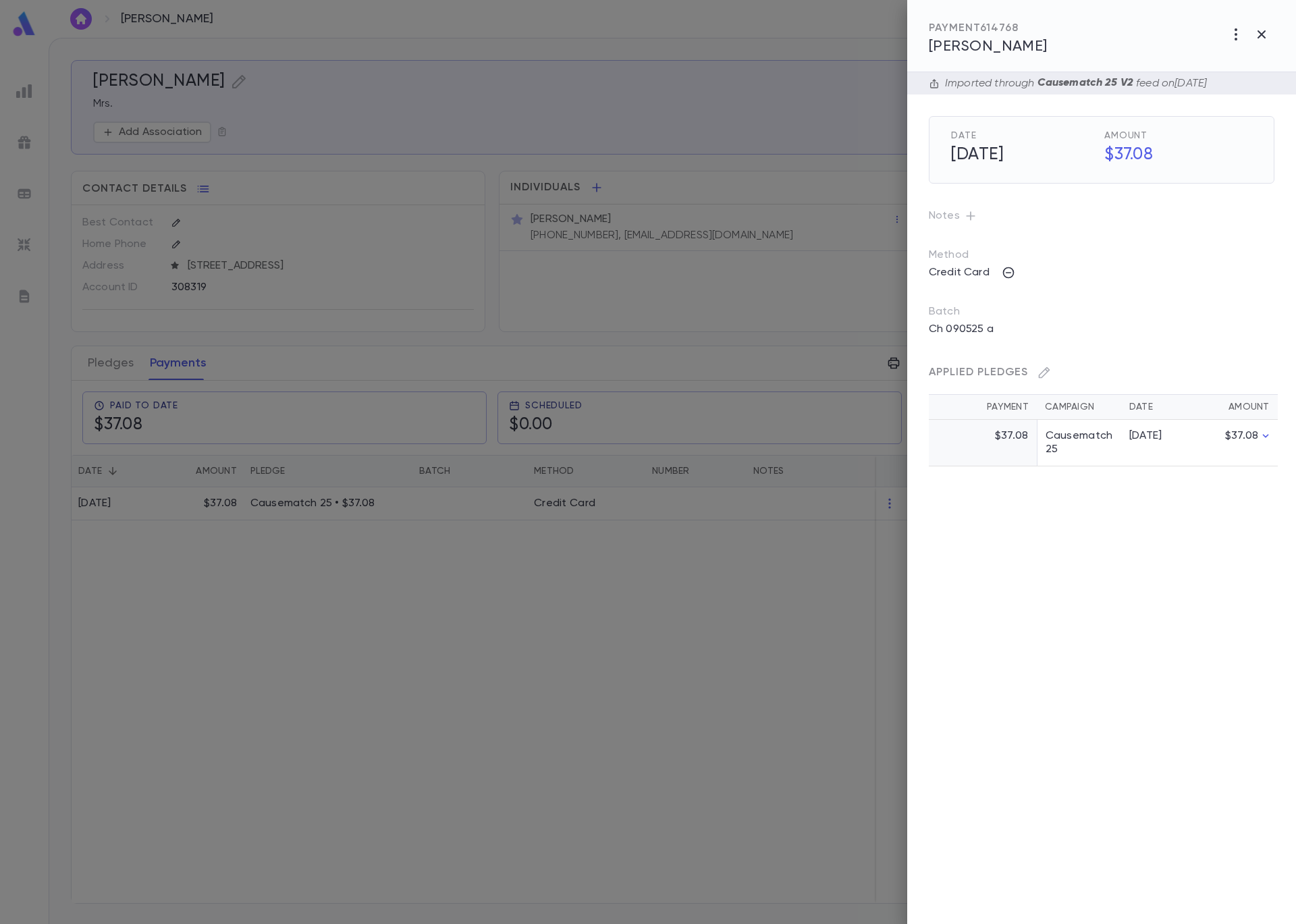
drag, startPoint x: 450, startPoint y: 111, endPoint x: 588, endPoint y: 97, distance: 138.7
click at [450, 111] on div at bounding box center [648, 462] width 1296 height 924
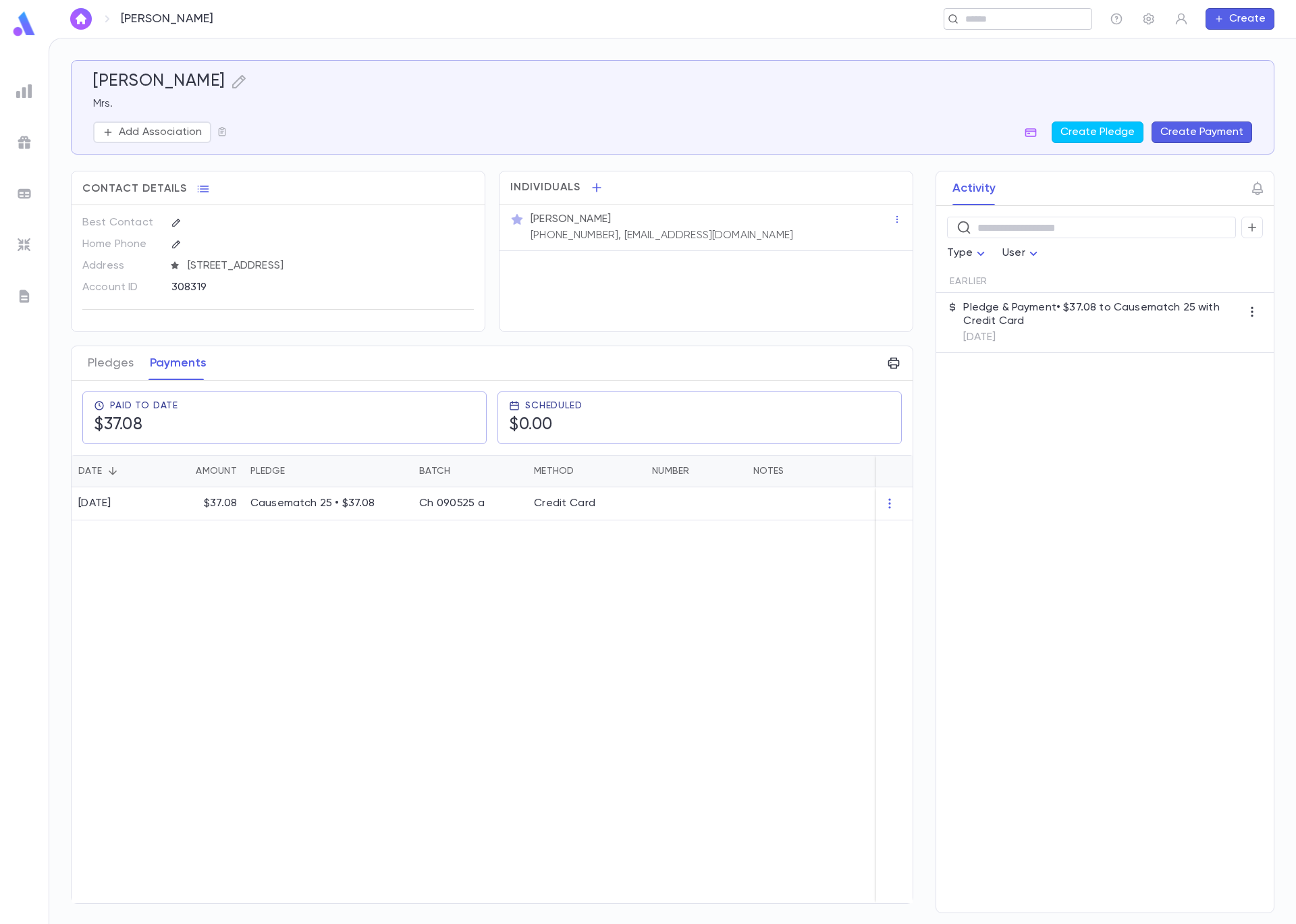
click at [983, 20] on input "text" at bounding box center [1014, 19] width 104 height 12
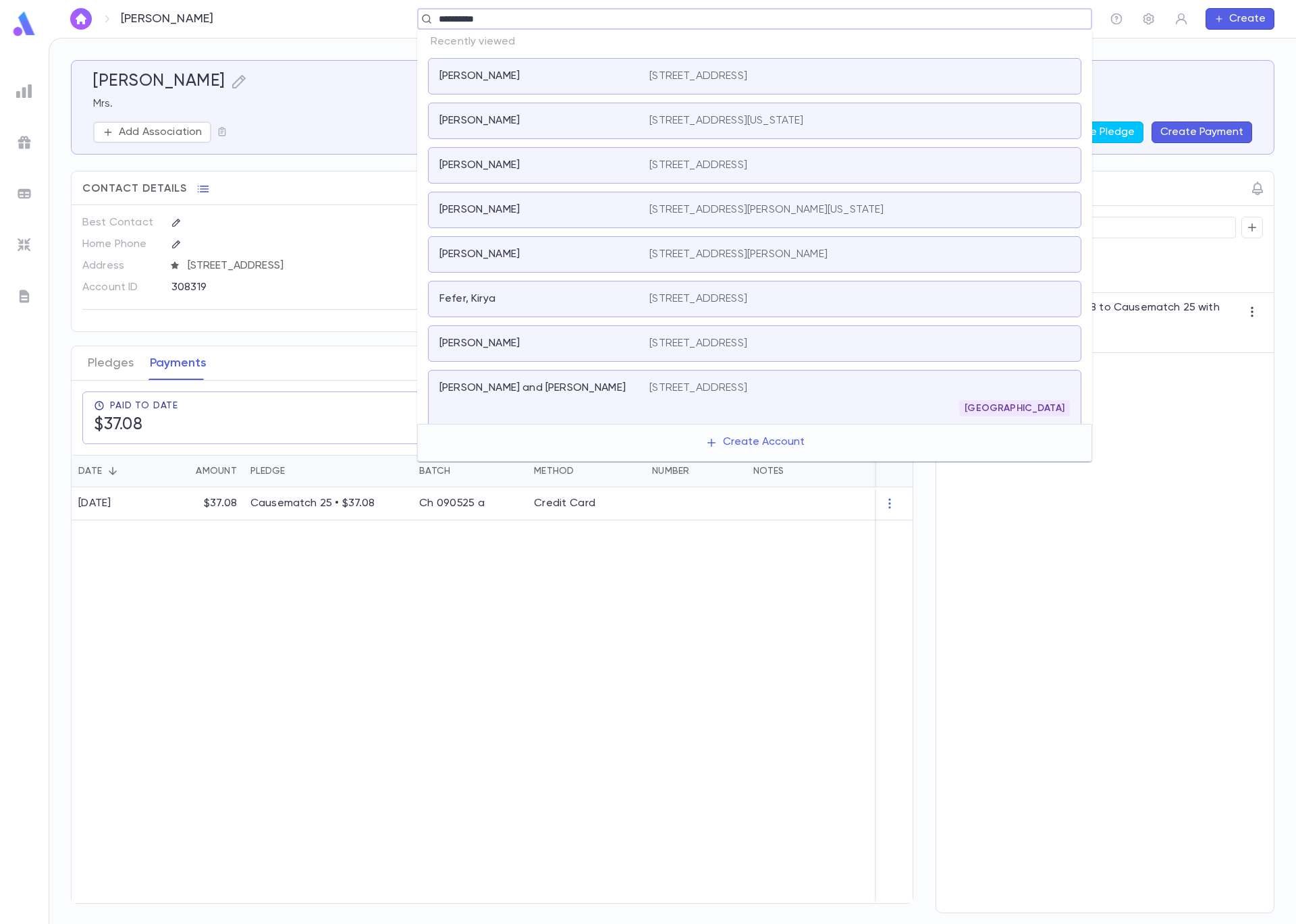
type input "**********"
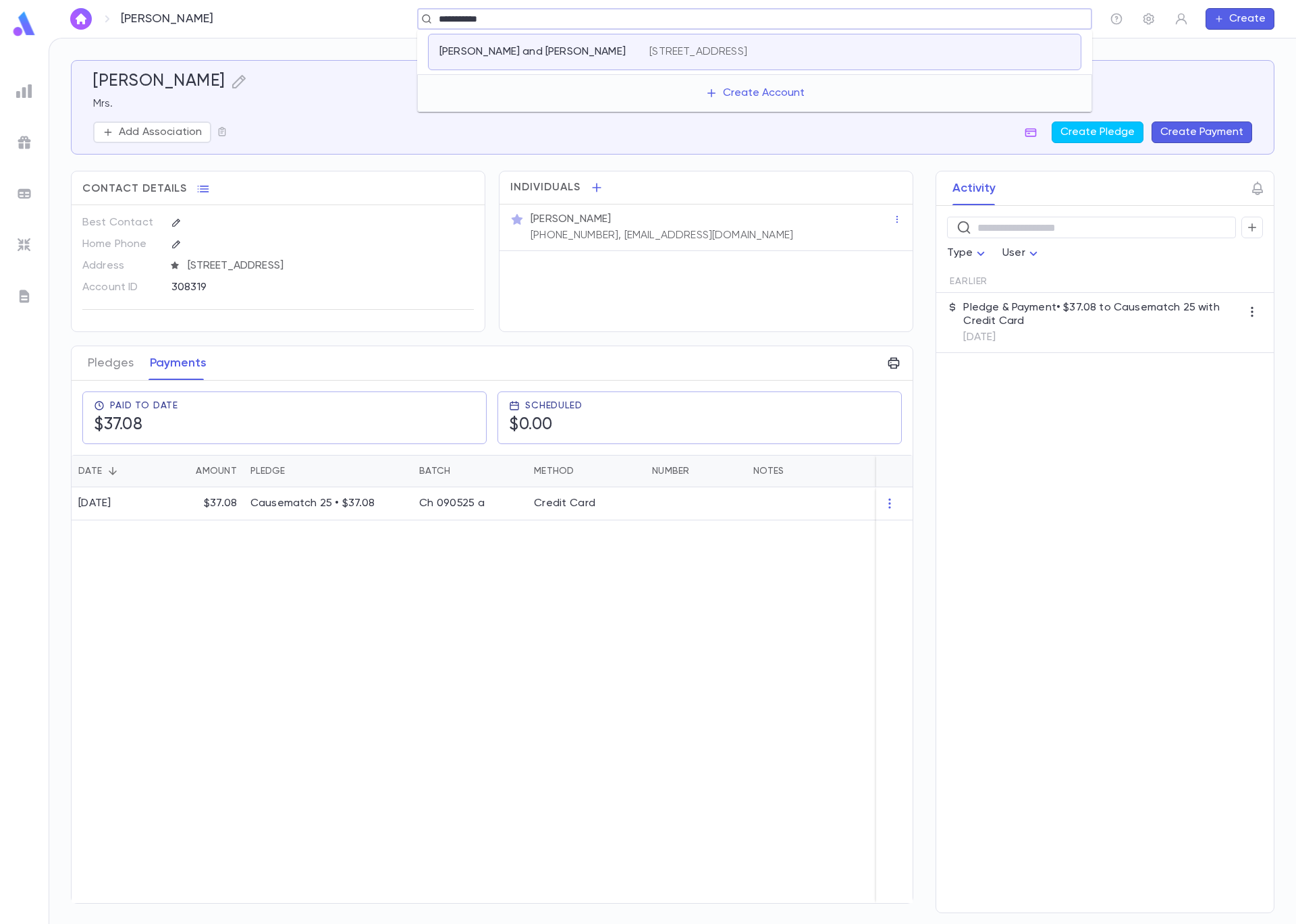
click at [549, 54] on p "Caplan, Yair and Josh" at bounding box center [532, 51] width 186 height 13
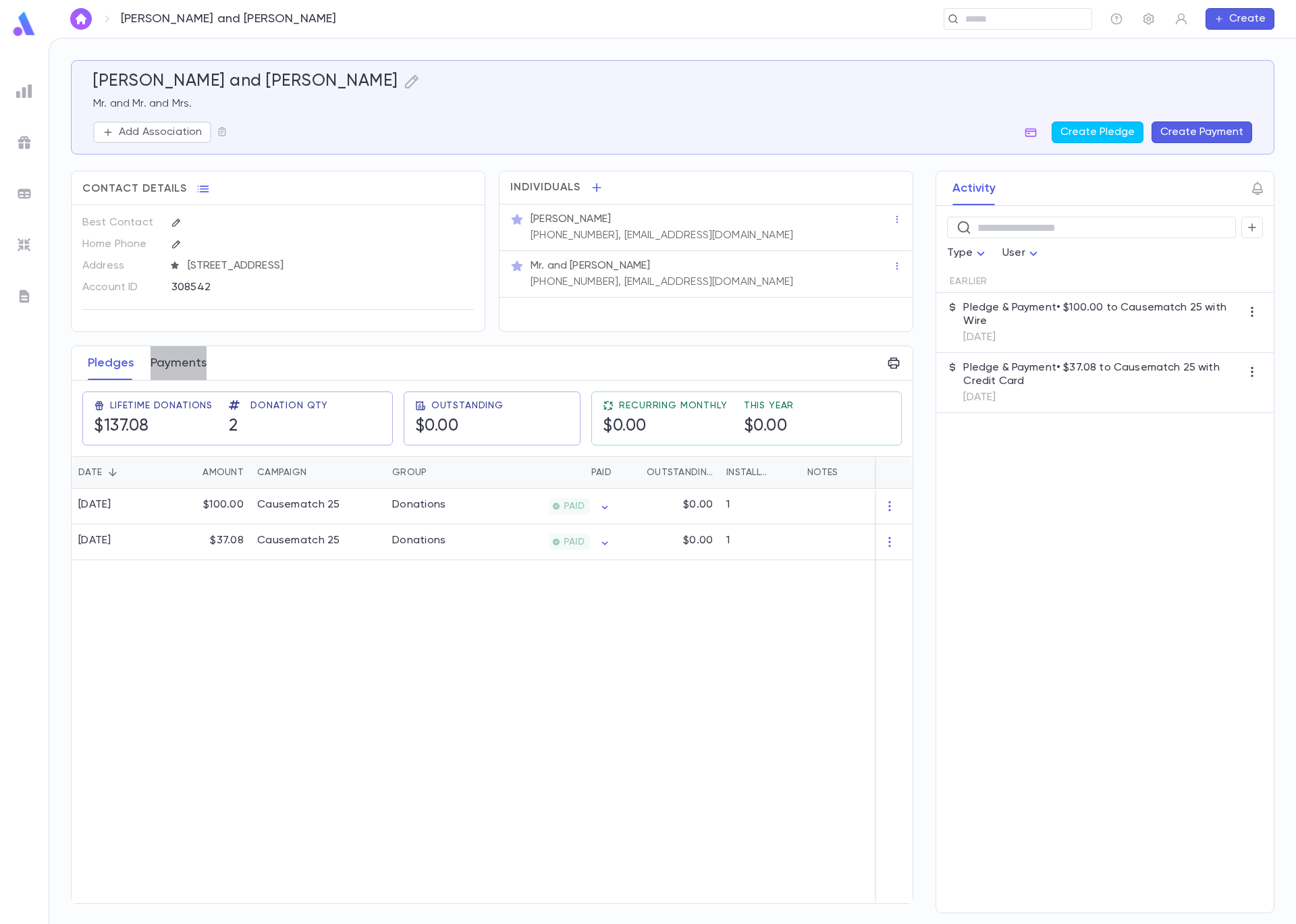
click at [184, 363] on button "Payments" at bounding box center [178, 362] width 56 height 34
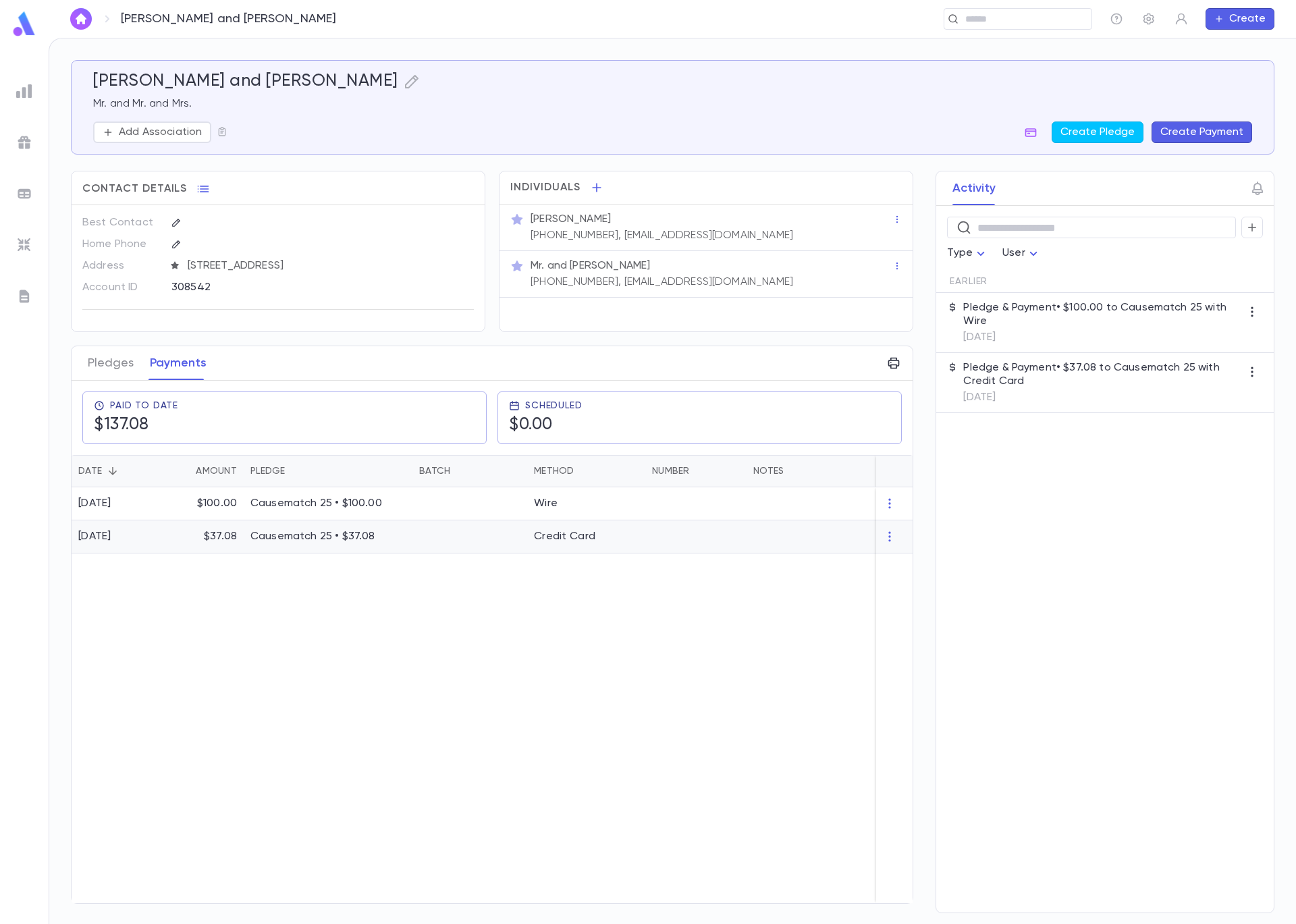
click at [242, 535] on div "$37.08" at bounding box center [203, 537] width 81 height 33
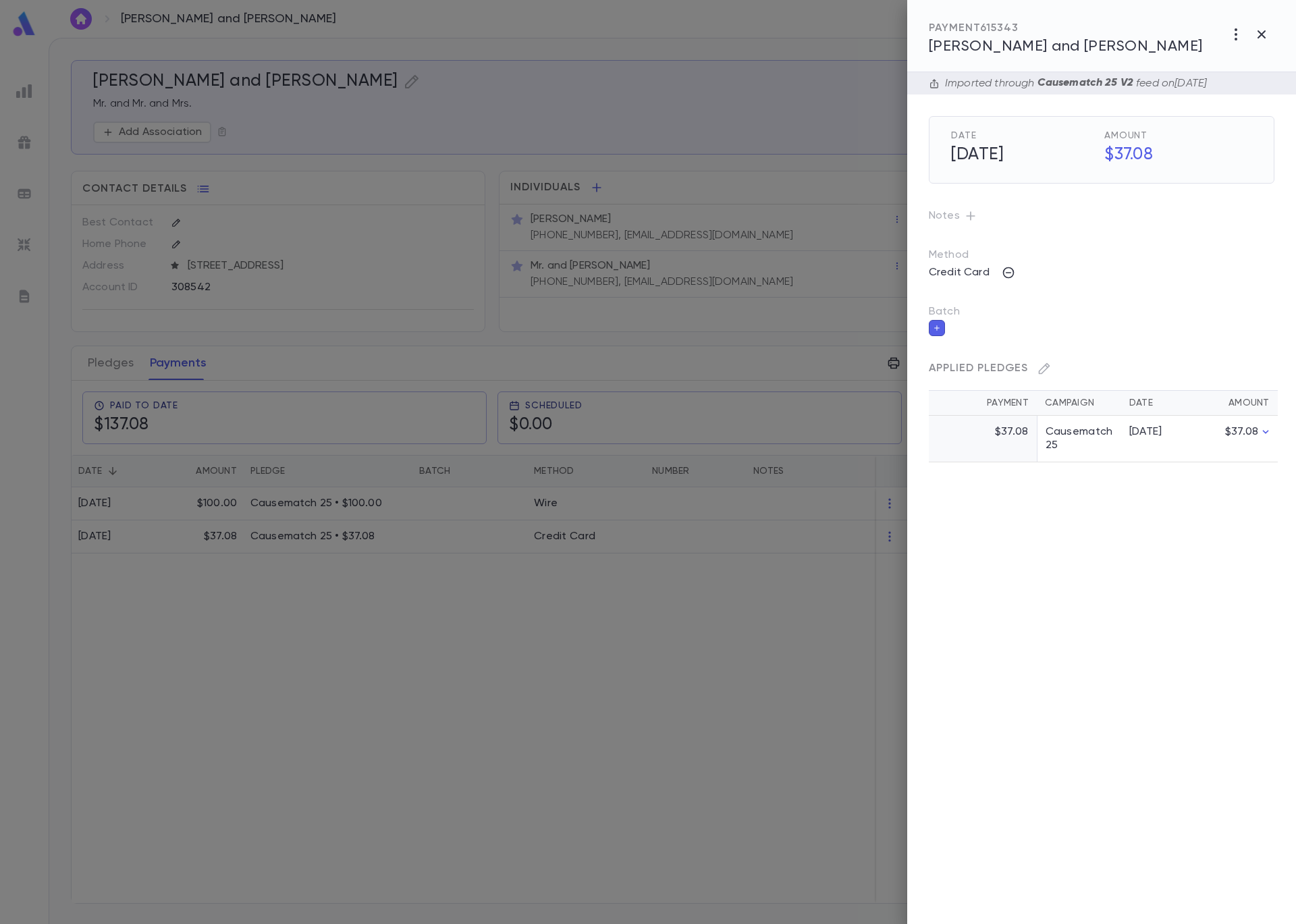
click at [934, 326] on icon "button" at bounding box center [937, 328] width 8 height 9
click at [982, 335] on input "Batch" at bounding box center [1092, 336] width 313 height 26
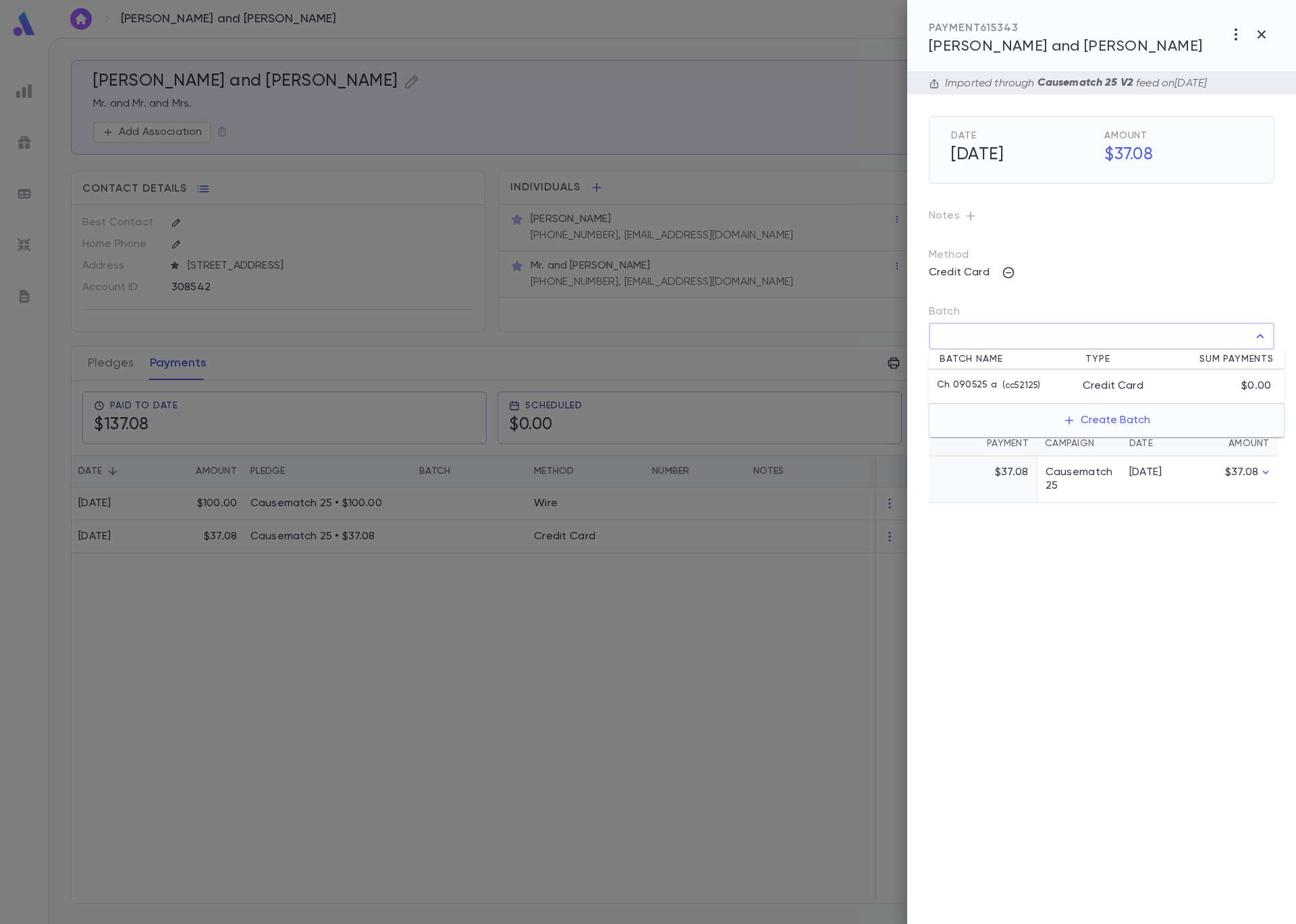
click at [1004, 380] on p "( cc52125 )" at bounding box center [1018, 386] width 43 height 13
type input "**********"
click at [1263, 363] on icon "button" at bounding box center [1264, 365] width 12 height 13
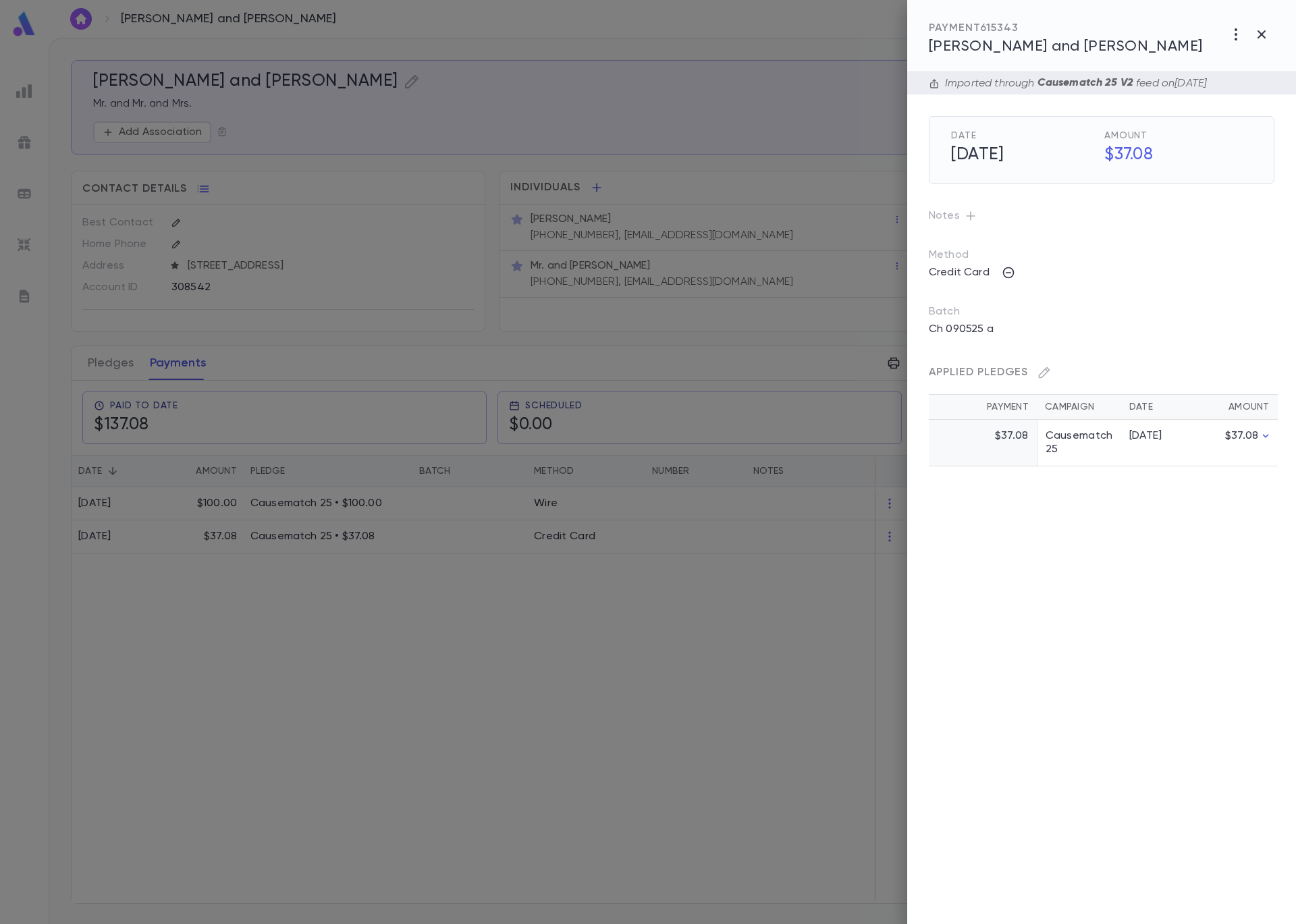
click at [77, 196] on div at bounding box center [648, 462] width 1296 height 924
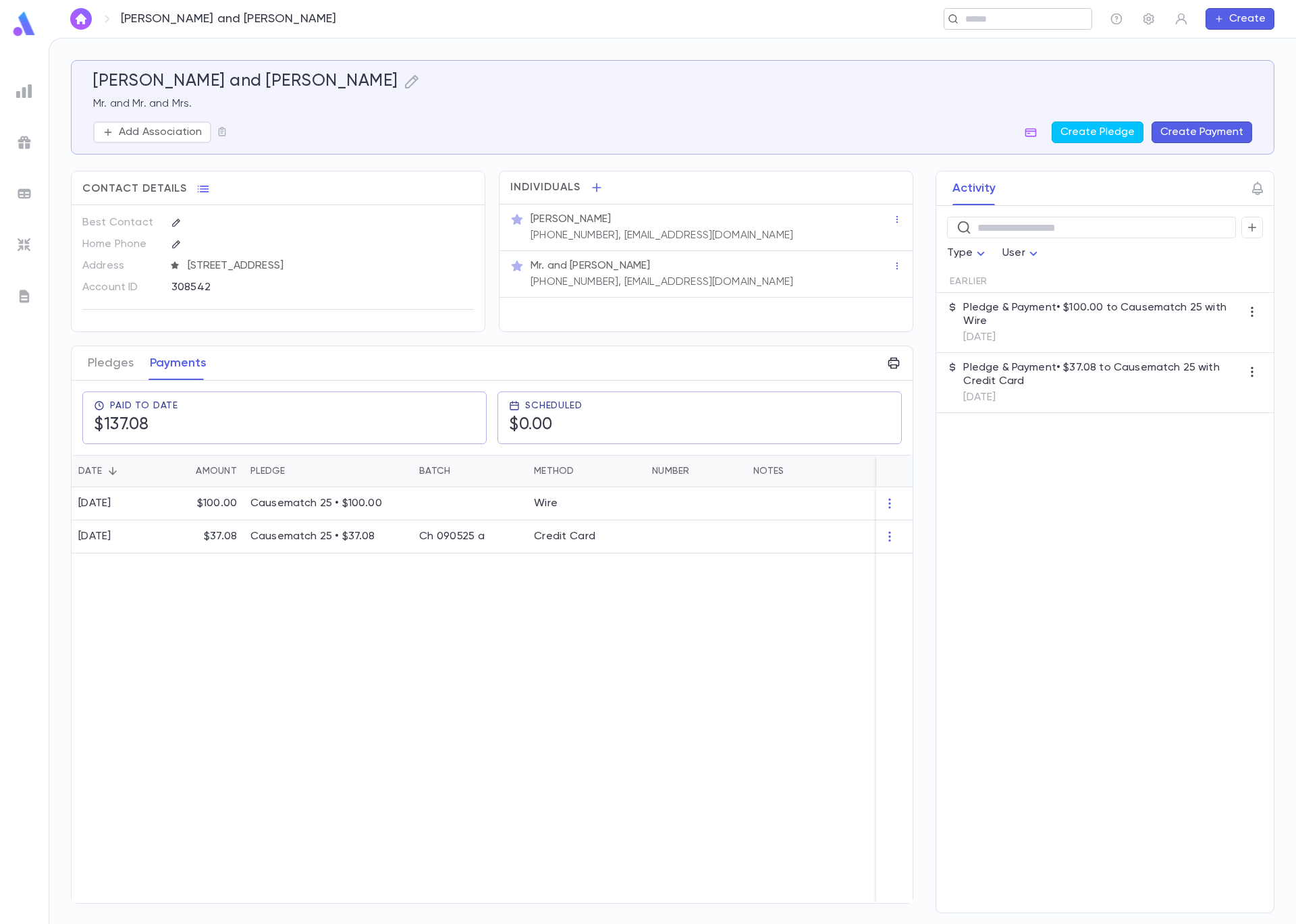
click at [1034, 23] on input "text" at bounding box center [1014, 19] width 104 height 12
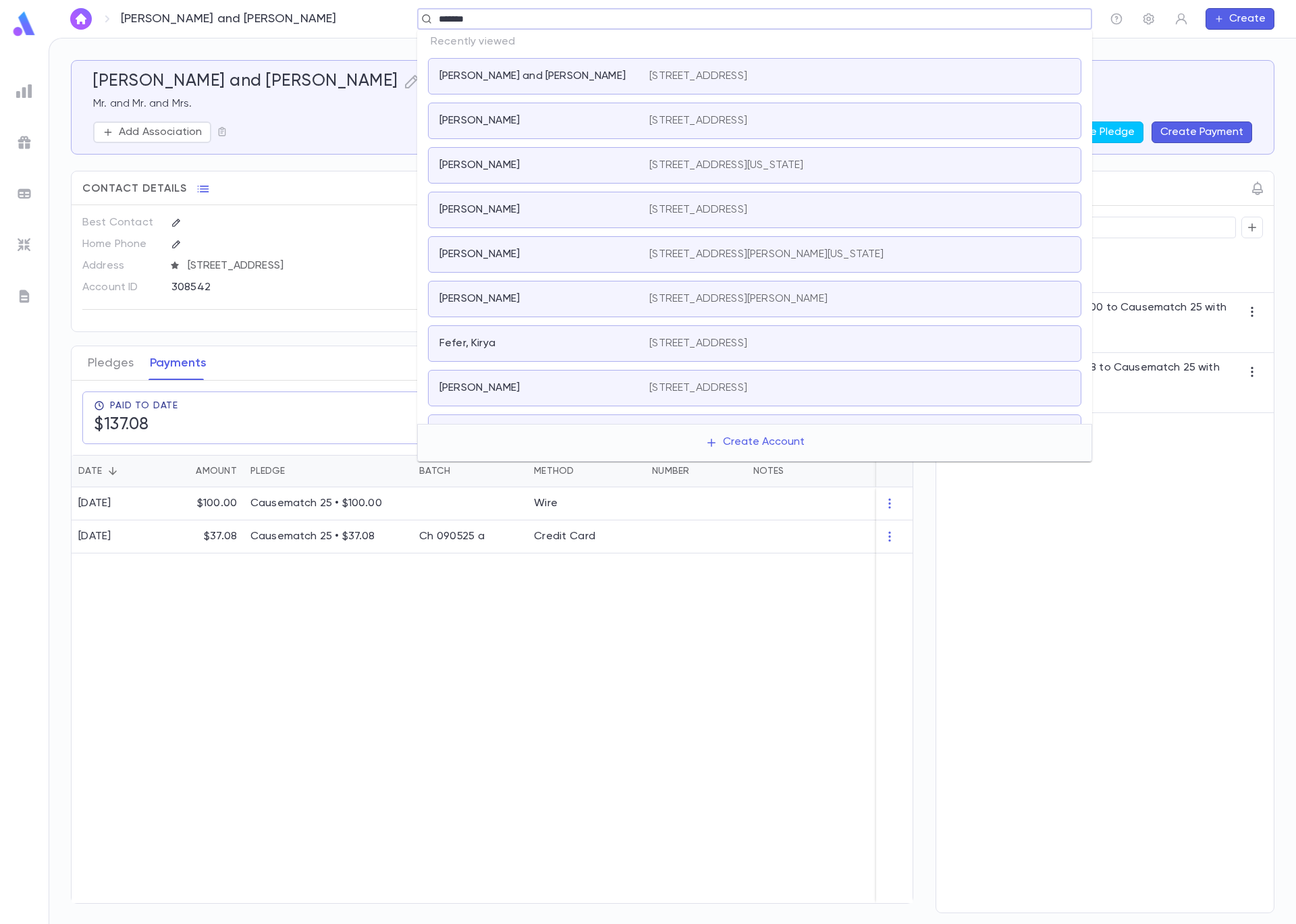
type input "********"
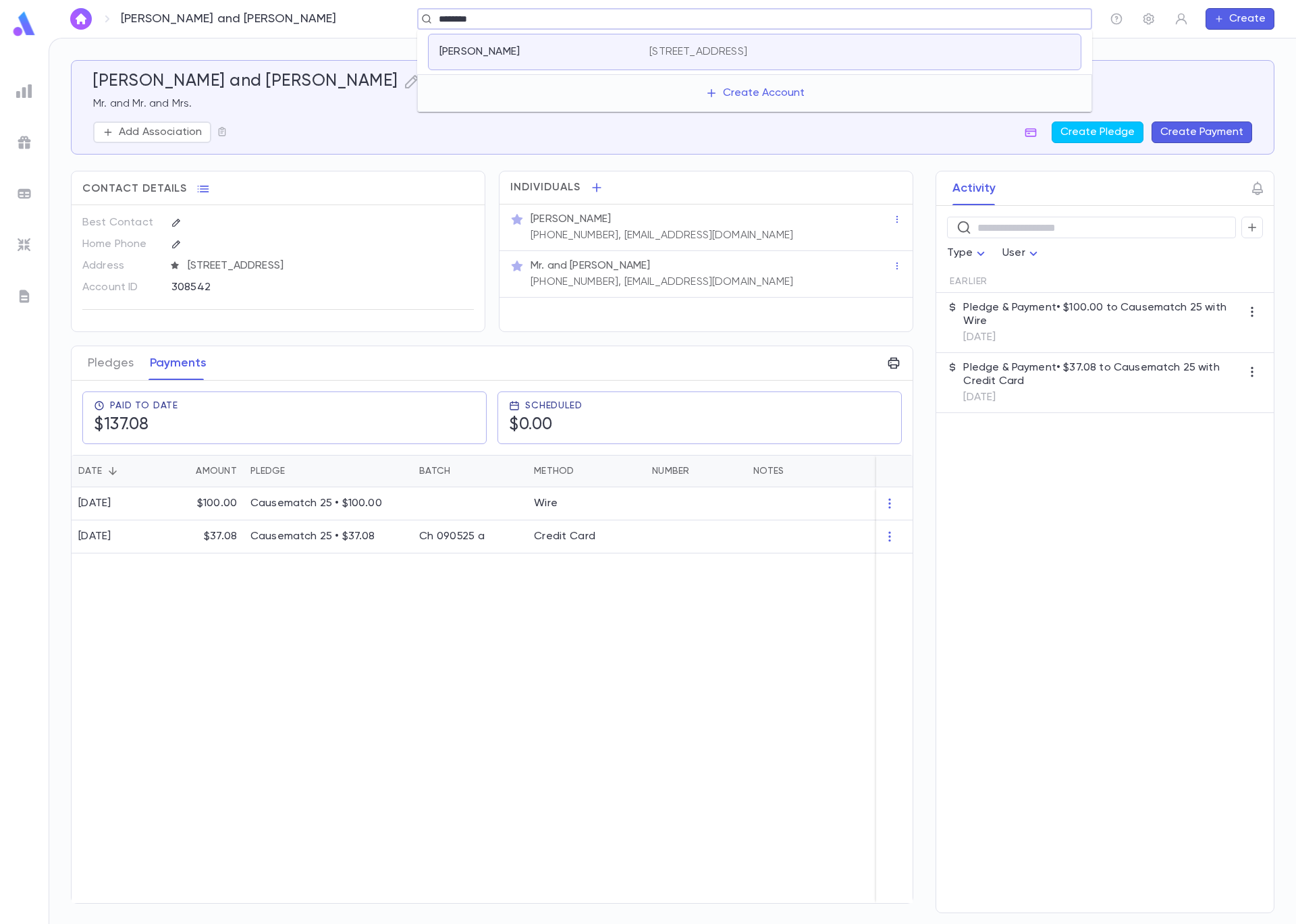
click at [547, 53] on div "Grossman, Avrohom" at bounding box center [536, 51] width 194 height 13
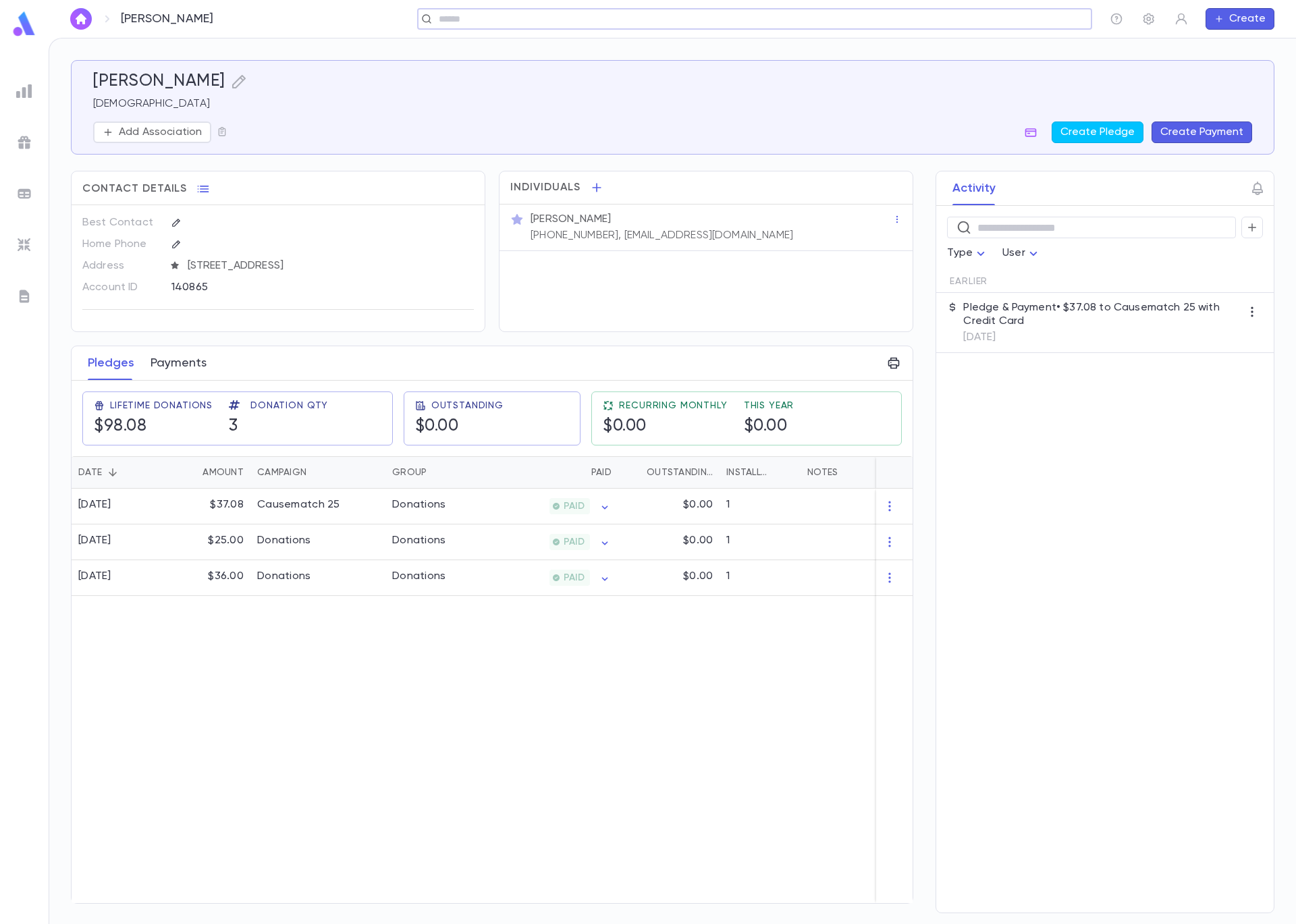
click at [161, 365] on button "Payments" at bounding box center [178, 362] width 56 height 34
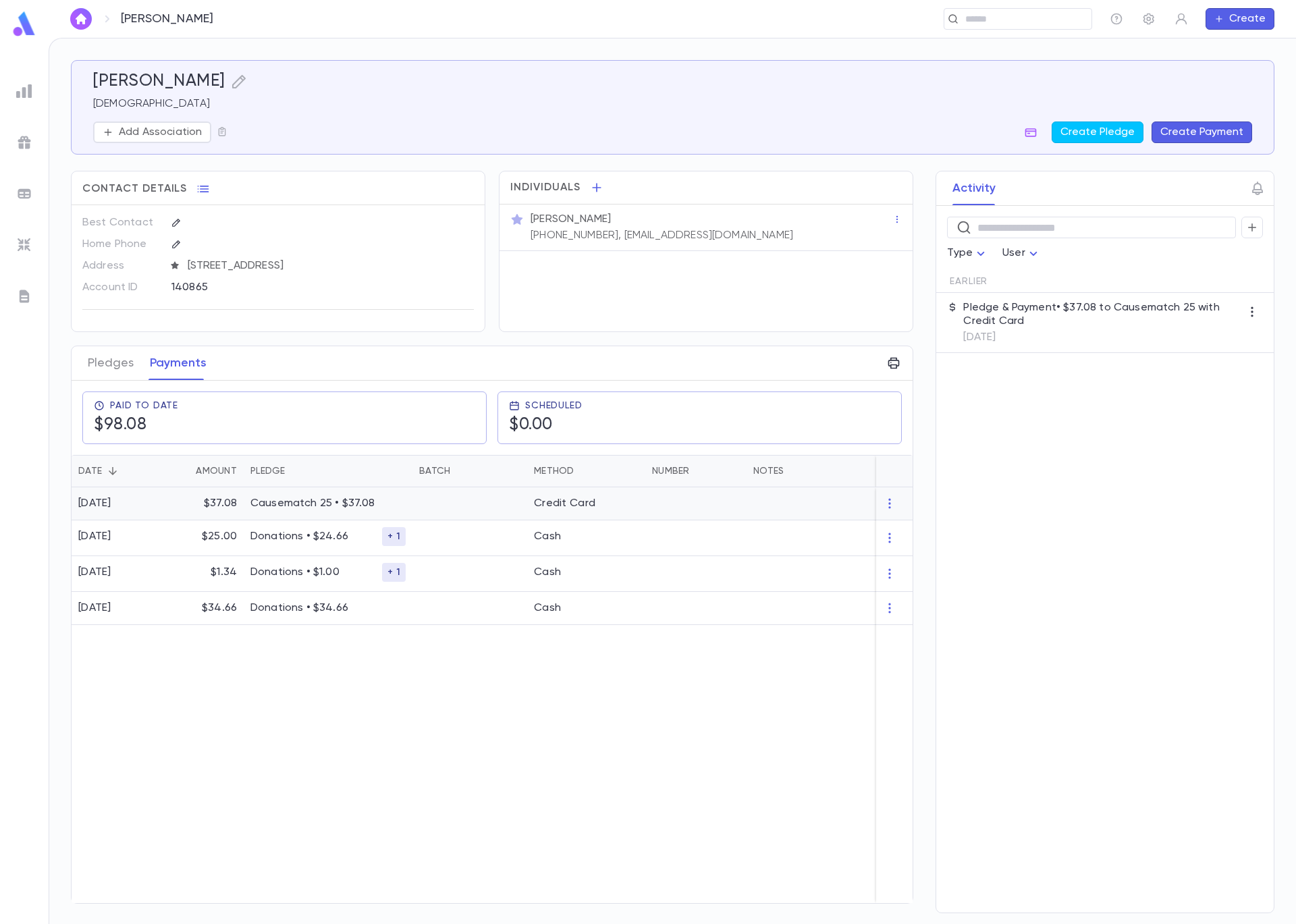
click at [164, 508] on div "$37.08" at bounding box center [203, 503] width 81 height 33
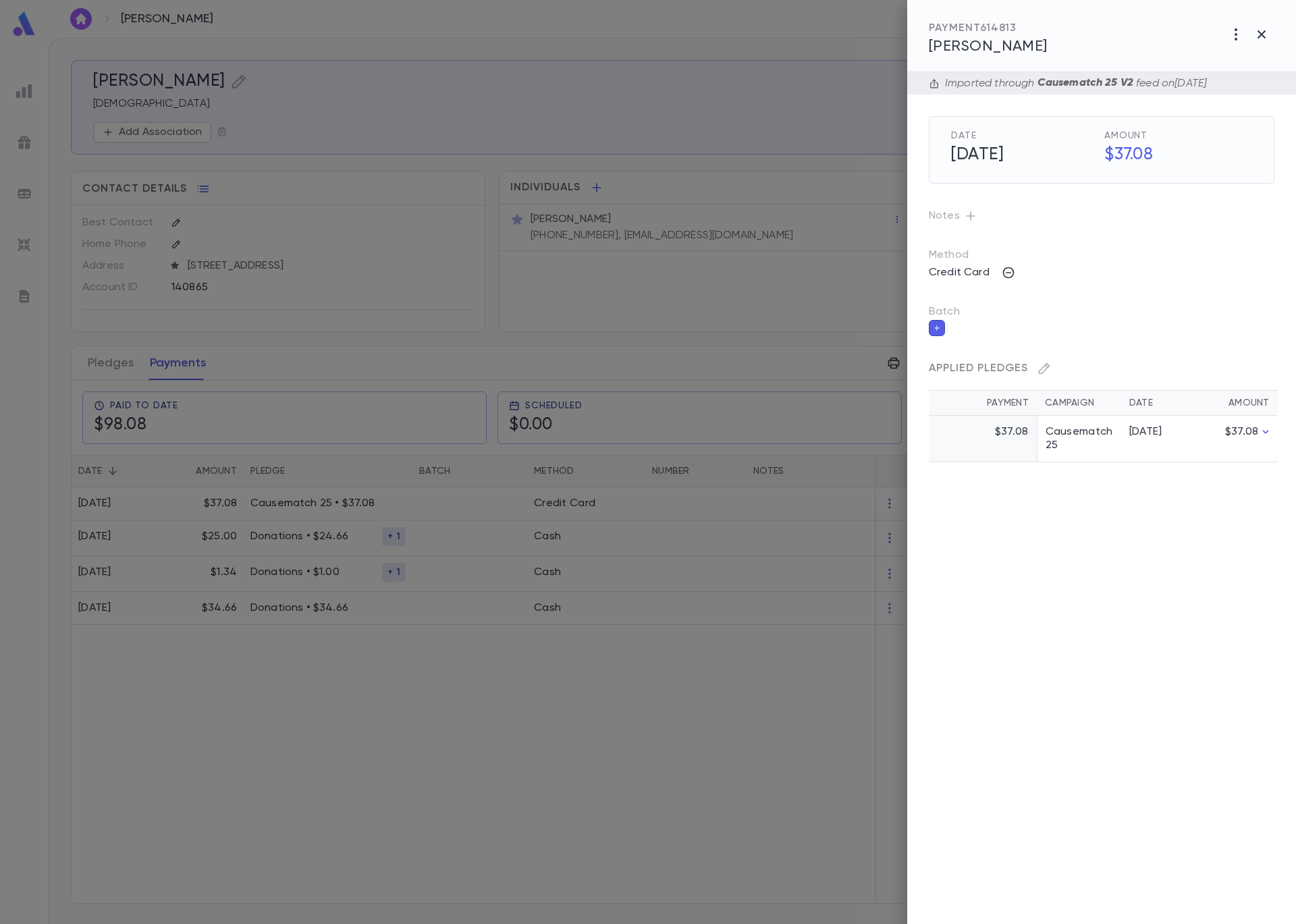
click at [938, 330] on icon "button" at bounding box center [937, 328] width 8 height 9
click at [980, 340] on input "Batch" at bounding box center [1092, 336] width 313 height 26
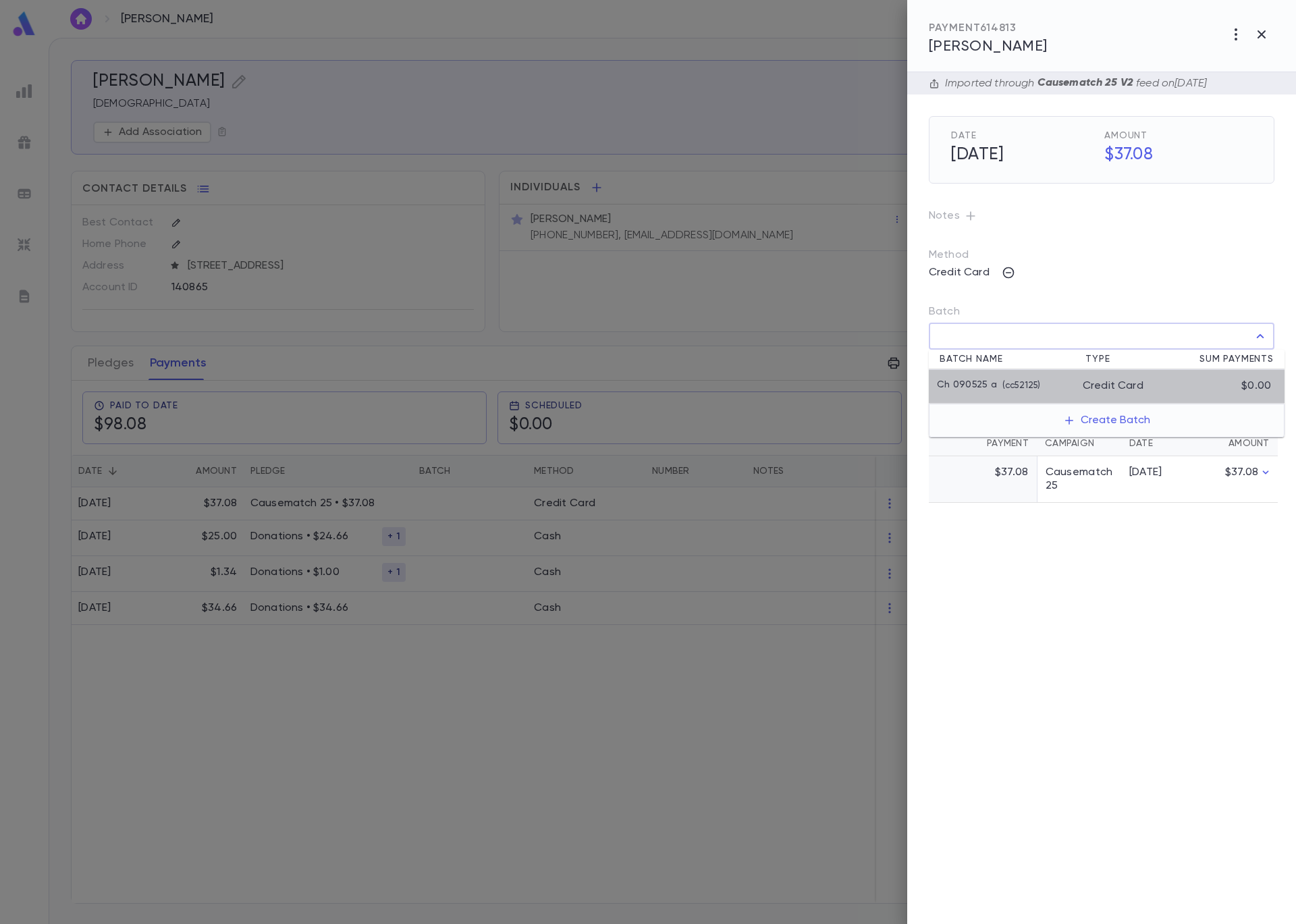
click at [1008, 378] on li "Ch 090525 a ( cc52125 ) Credit Card $0.00" at bounding box center [1107, 386] width 356 height 34
type input "**********"
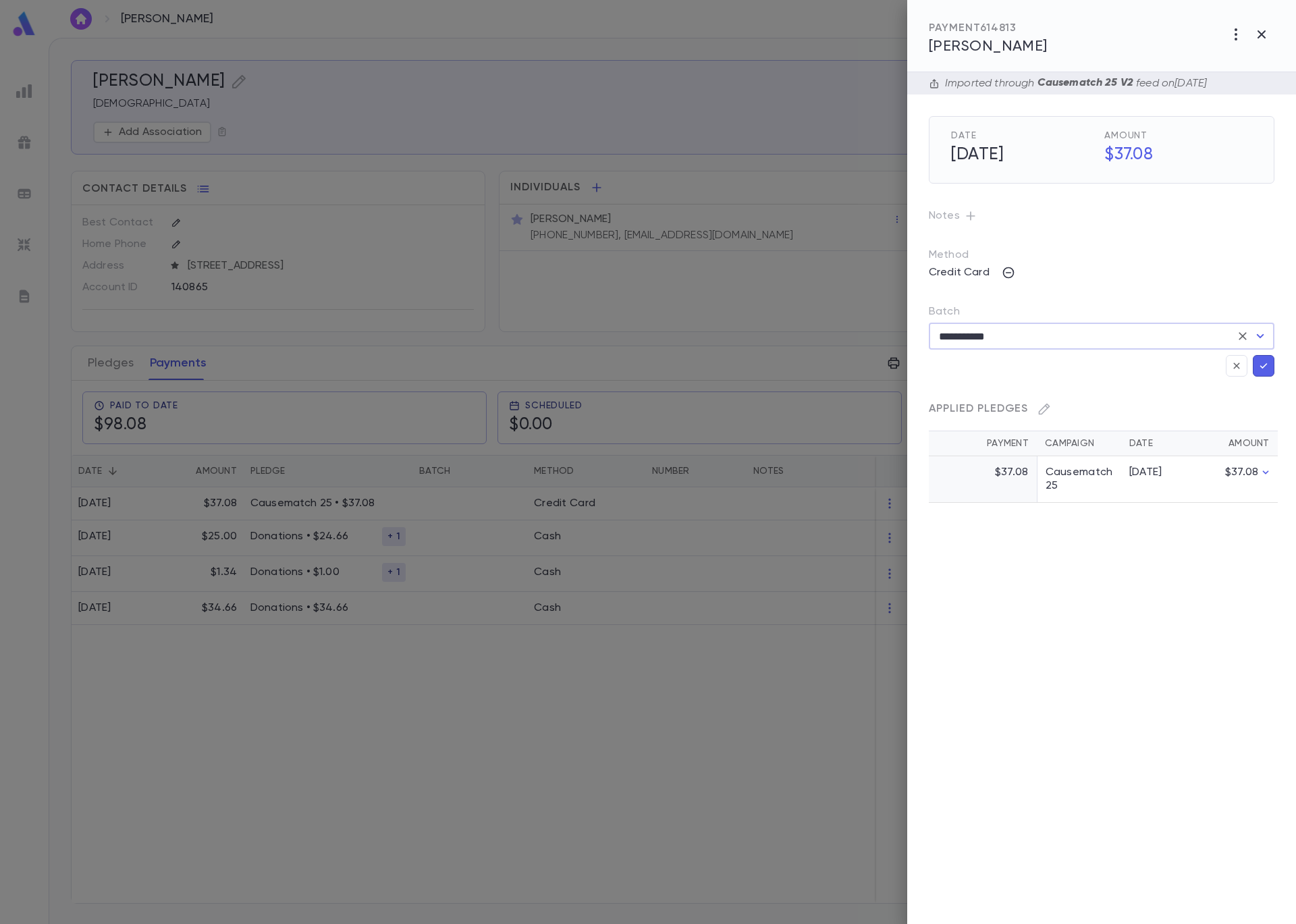
click at [1255, 365] on button "button" at bounding box center [1264, 366] width 22 height 22
click at [1263, 369] on icon "button" at bounding box center [1264, 365] width 12 height 13
click at [560, 174] on div at bounding box center [648, 462] width 1296 height 924
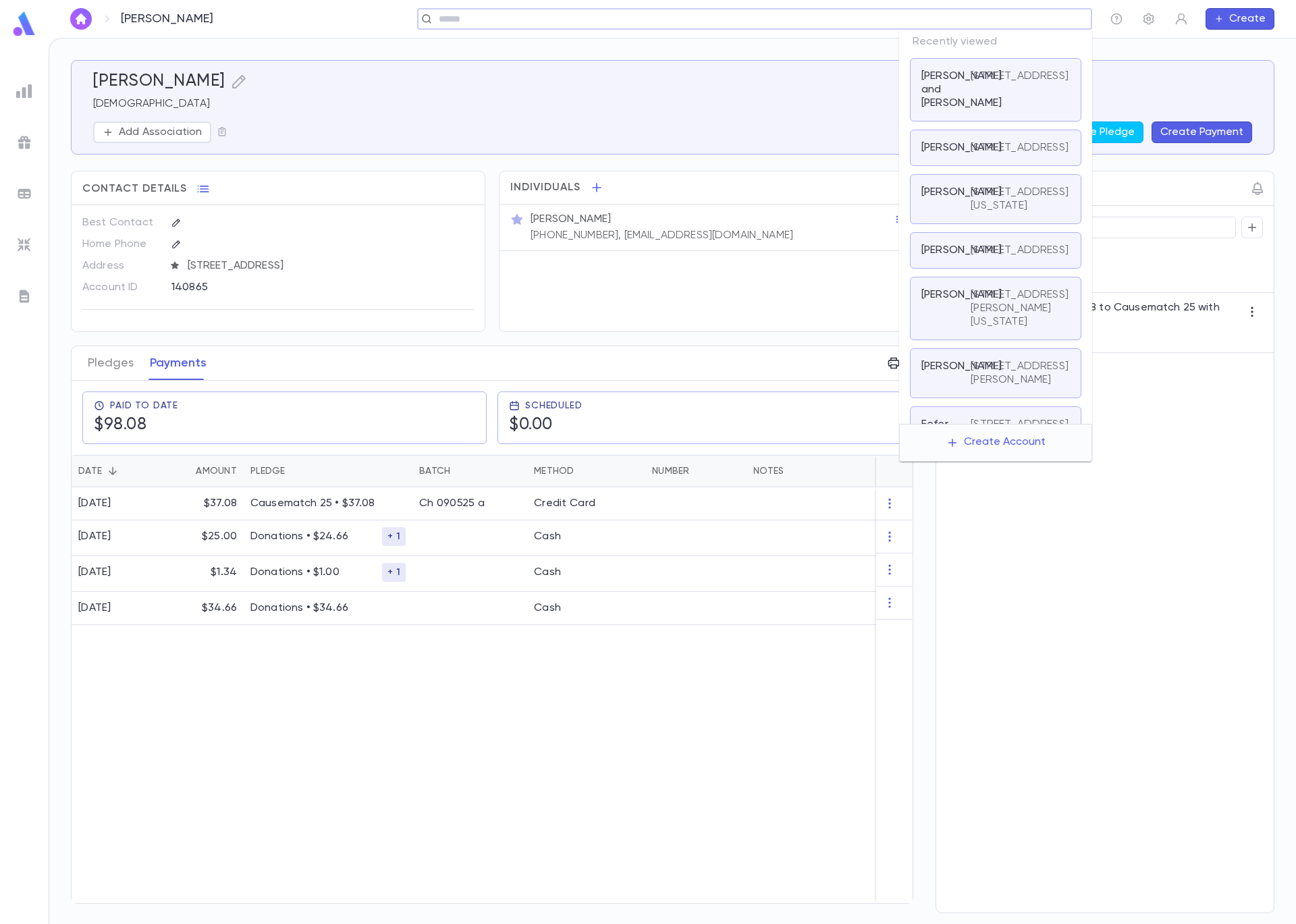
click at [1000, 17] on input "text" at bounding box center [750, 19] width 631 height 12
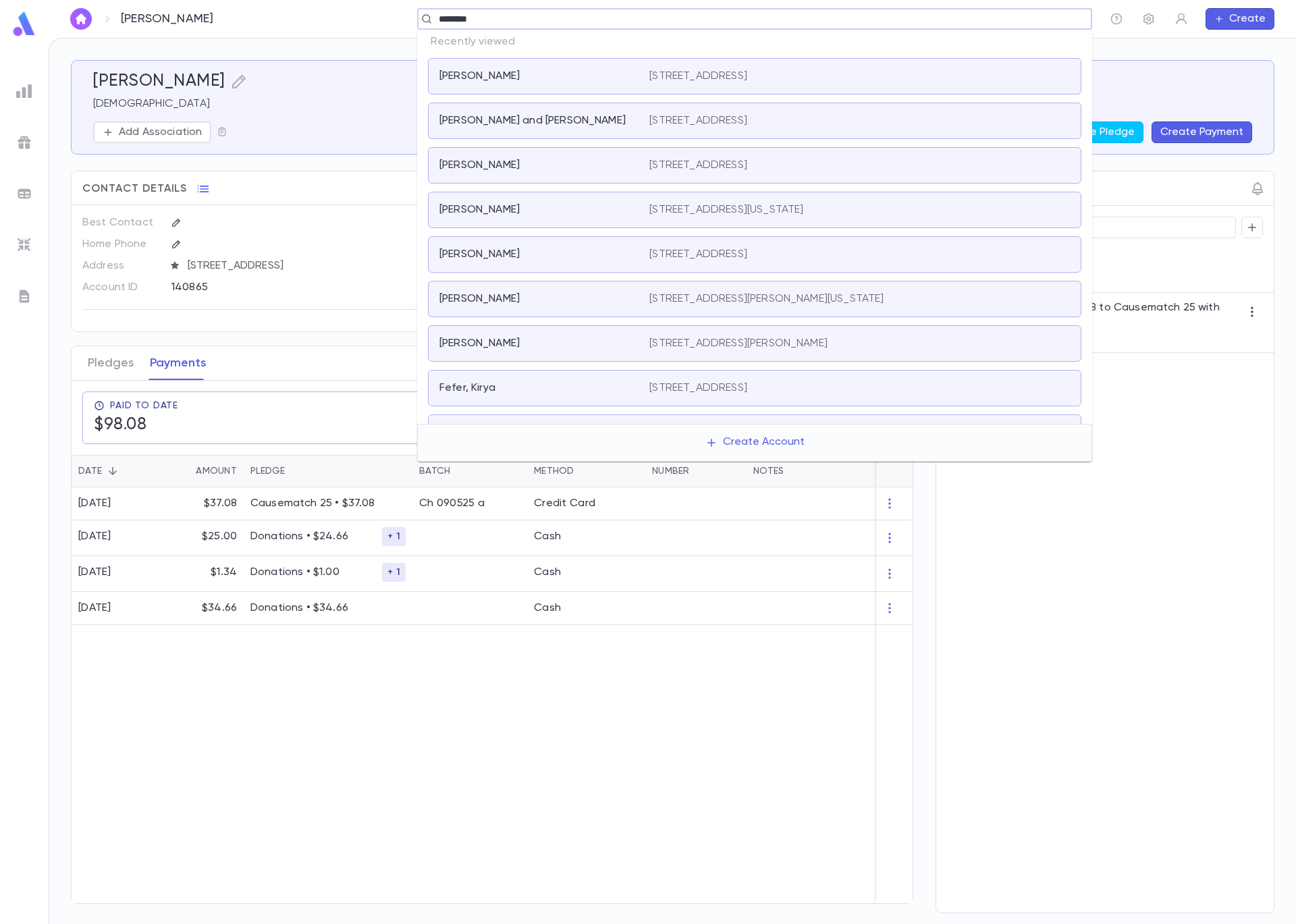
type input "*********"
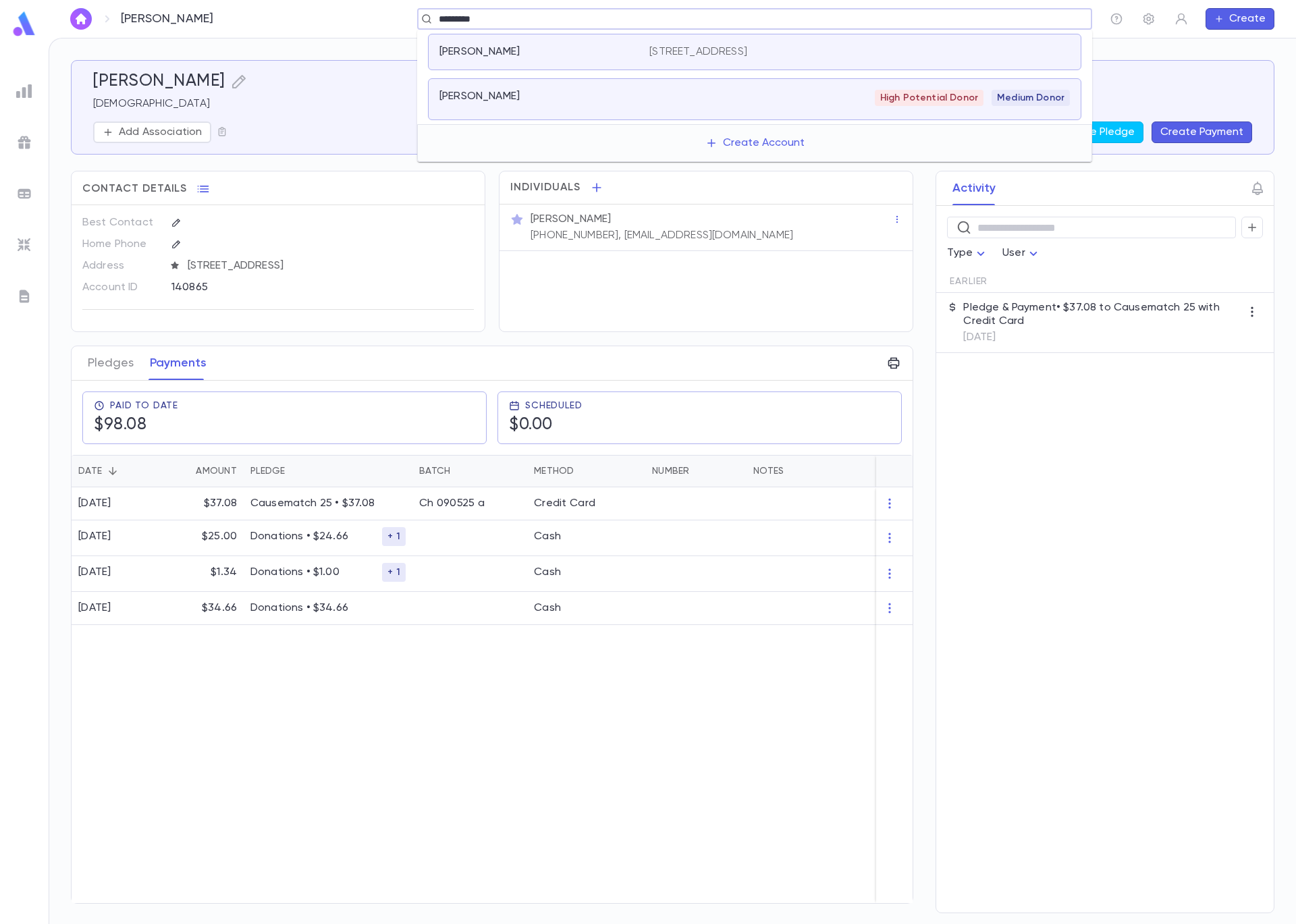
click at [513, 55] on p "Lipschutz, Miriam" at bounding box center [479, 51] width 80 height 13
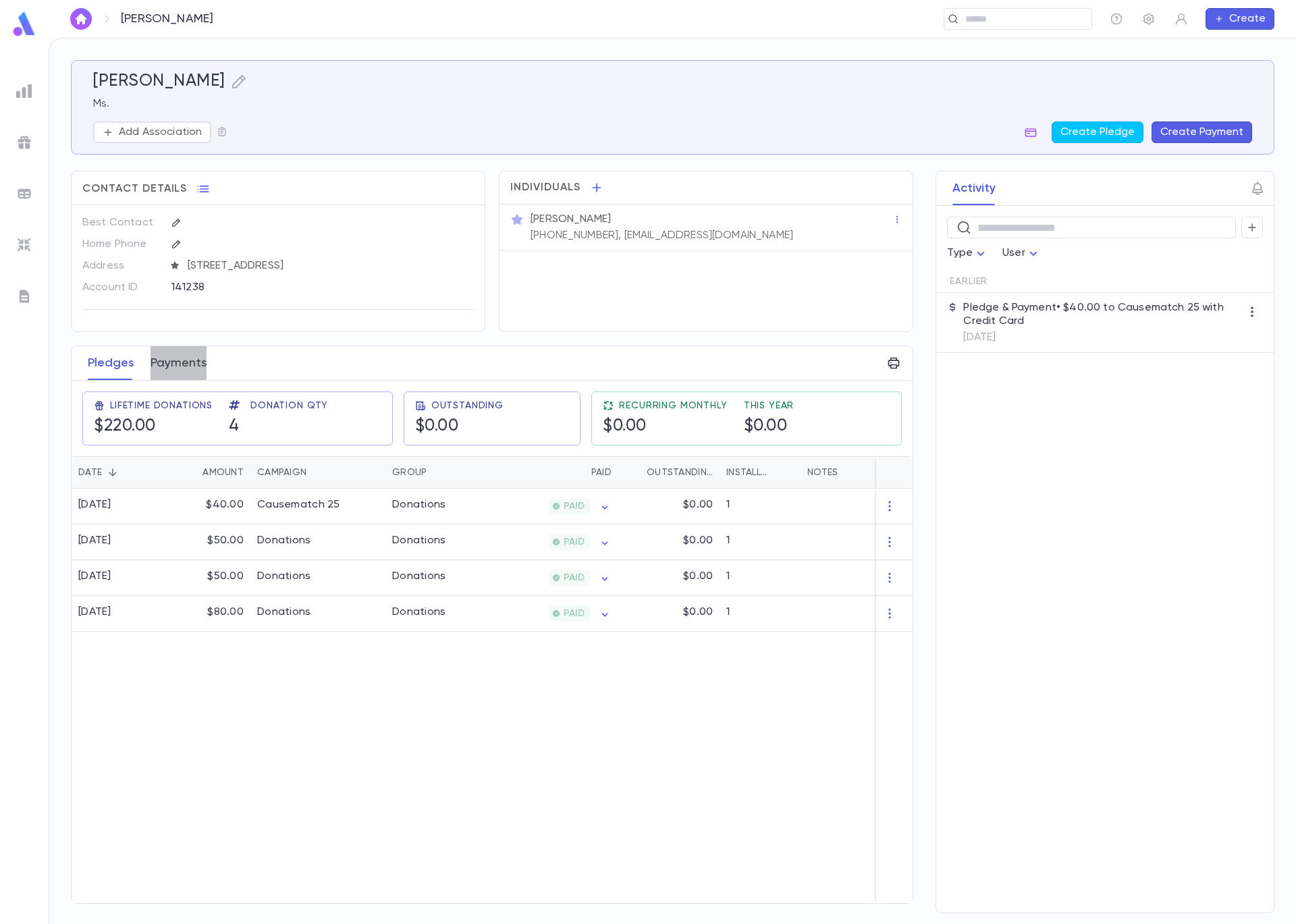
click at [150, 358] on button "Payments" at bounding box center [178, 362] width 56 height 34
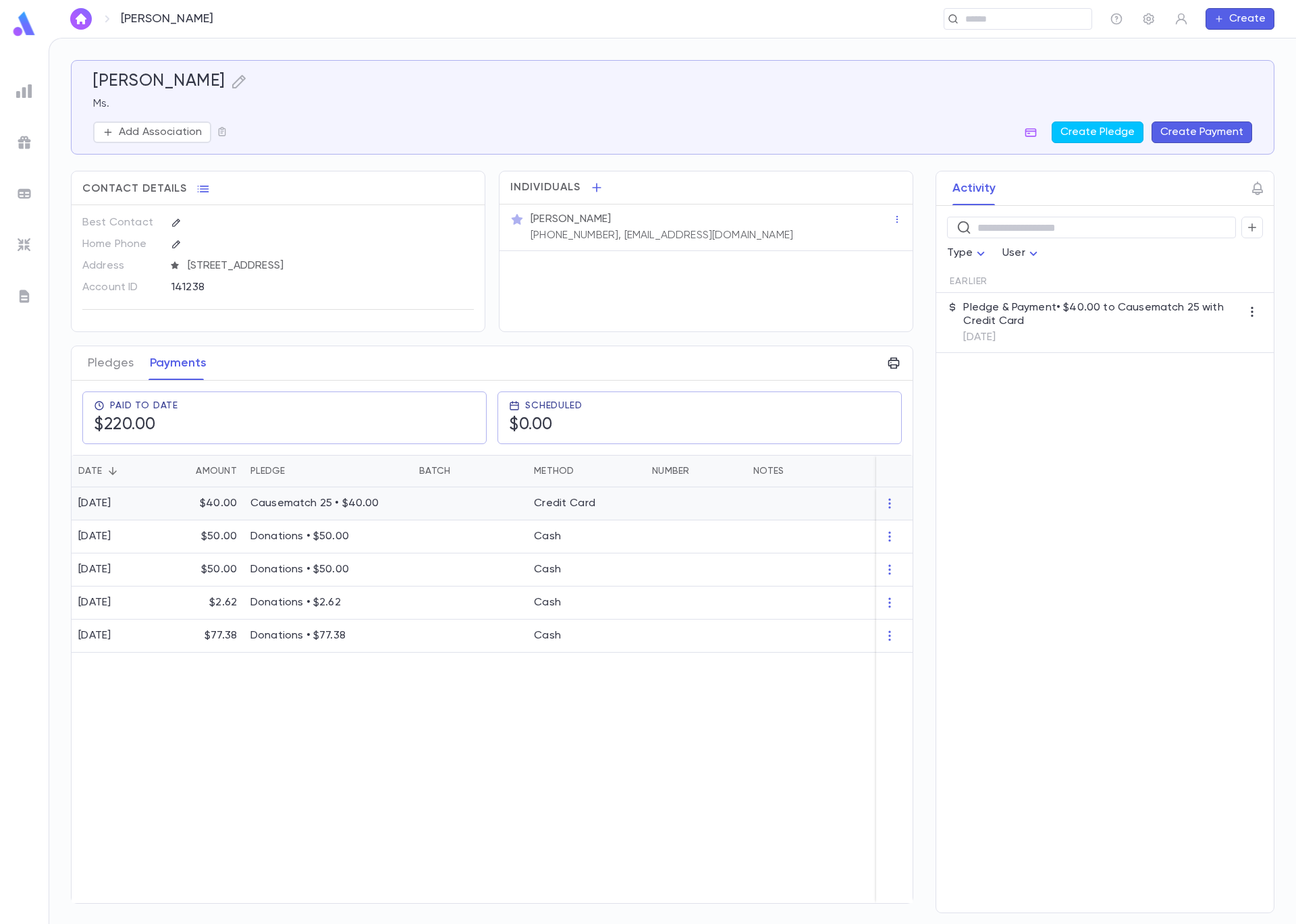
click at [211, 507] on p "$40.00" at bounding box center [218, 503] width 37 height 13
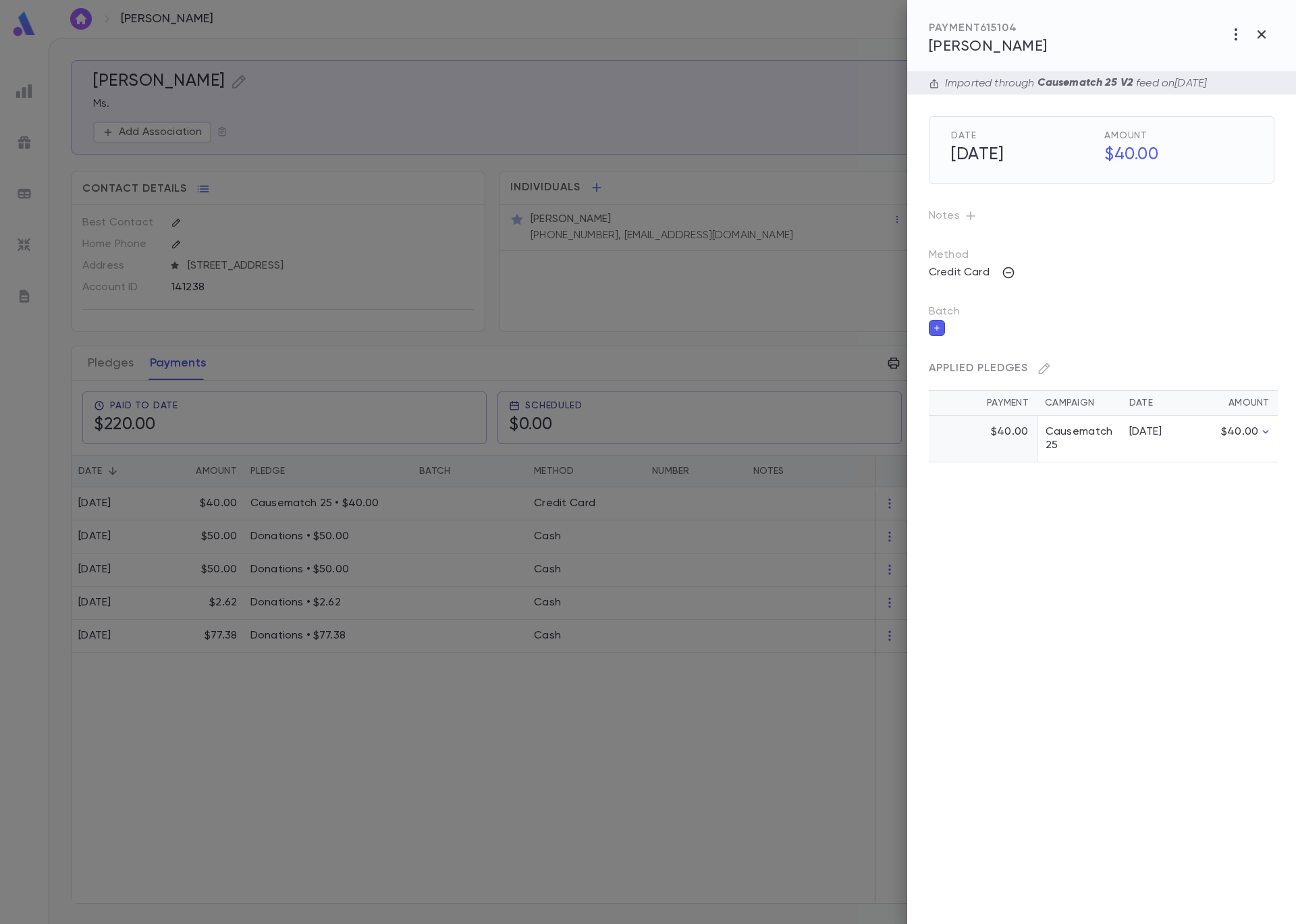
click at [933, 329] on icon "button" at bounding box center [937, 328] width 8 height 9
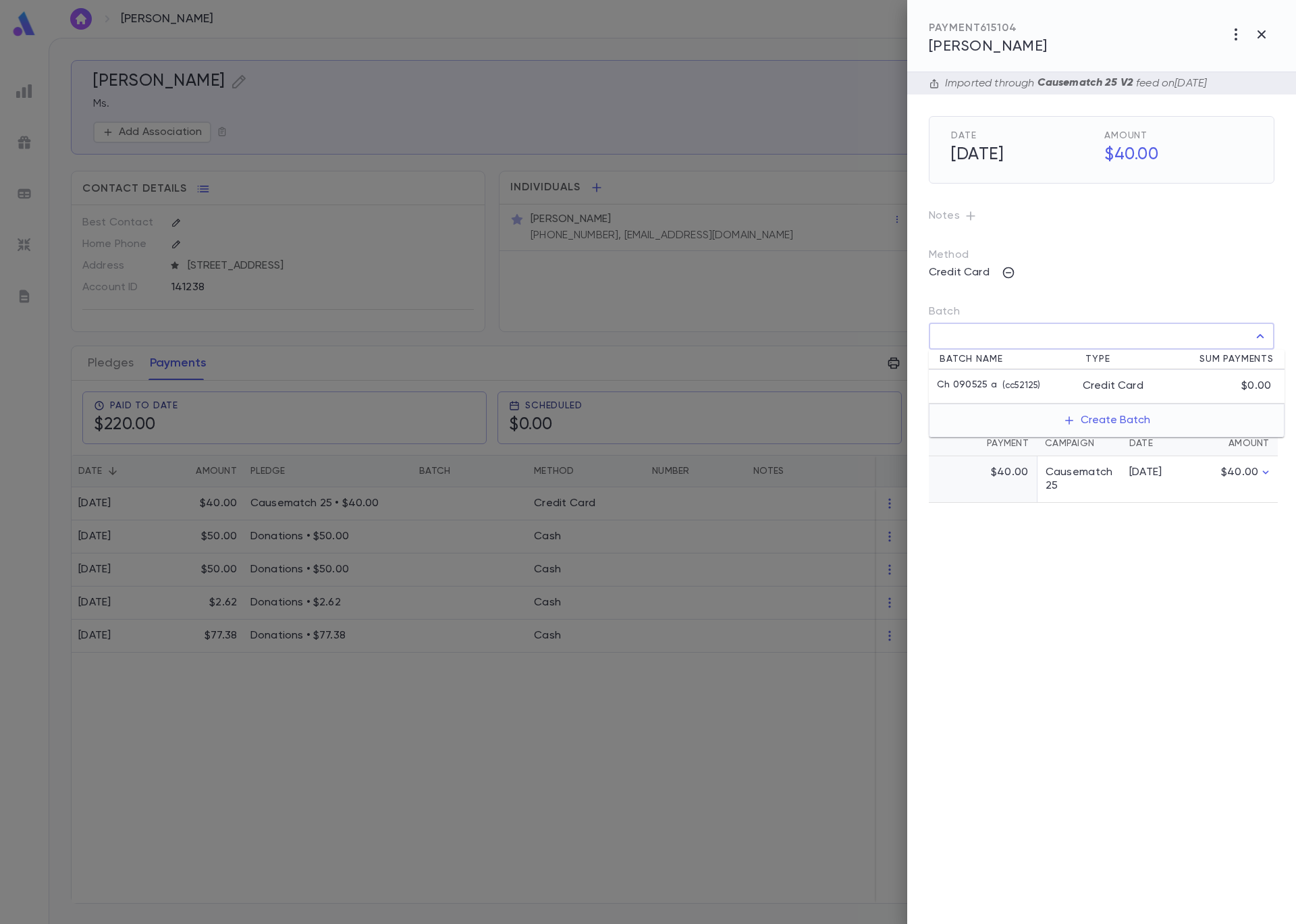
click at [972, 341] on input "Batch" at bounding box center [1092, 336] width 313 height 26
click at [987, 383] on p "Ch 090525 a" at bounding box center [966, 386] width 60 height 13
type input "**********"
click at [1260, 371] on icon "button" at bounding box center [1264, 365] width 12 height 13
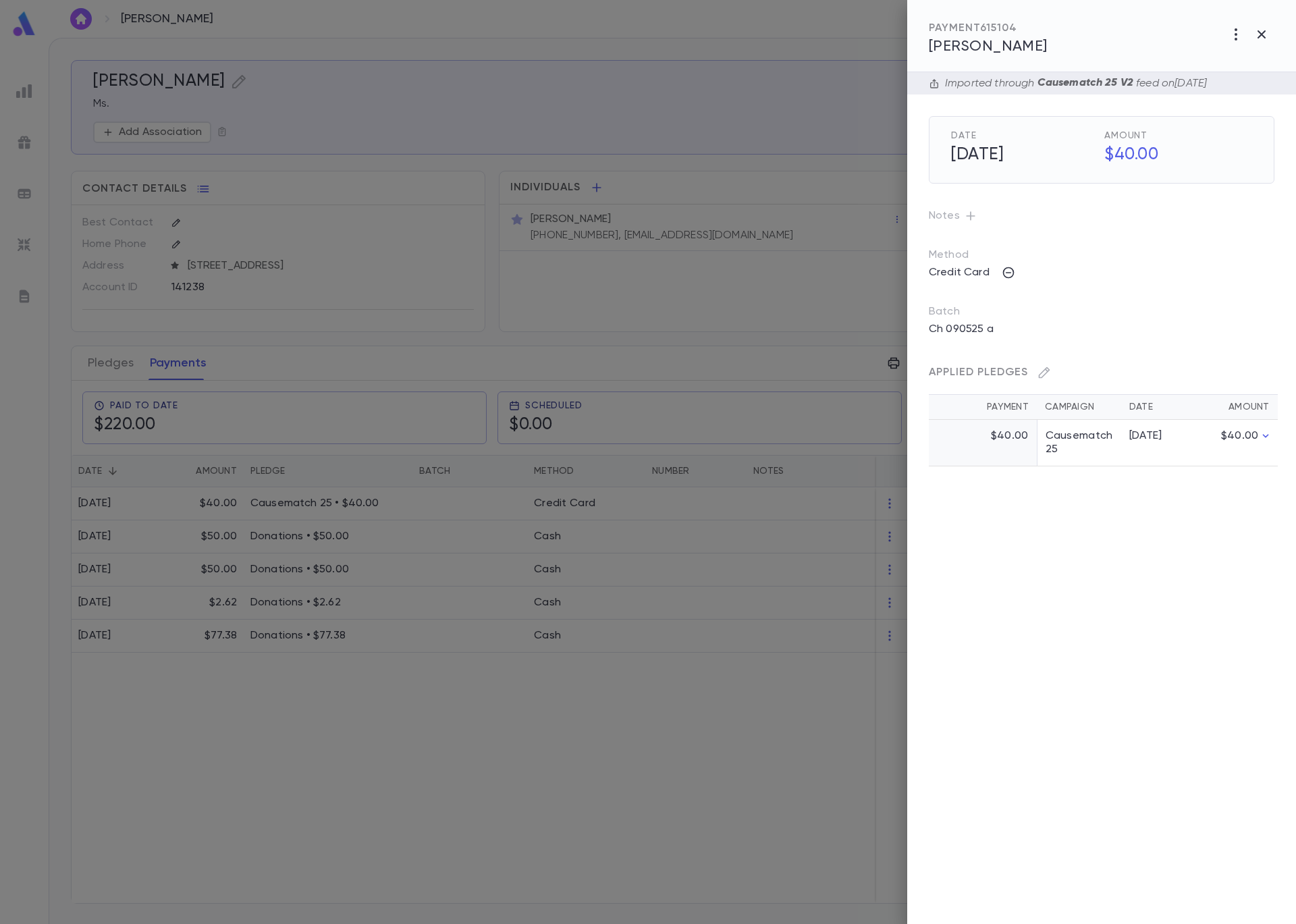
drag, startPoint x: 324, startPoint y: 153, endPoint x: 331, endPoint y: 149, distance: 8.1
click at [325, 153] on div at bounding box center [648, 462] width 1296 height 924
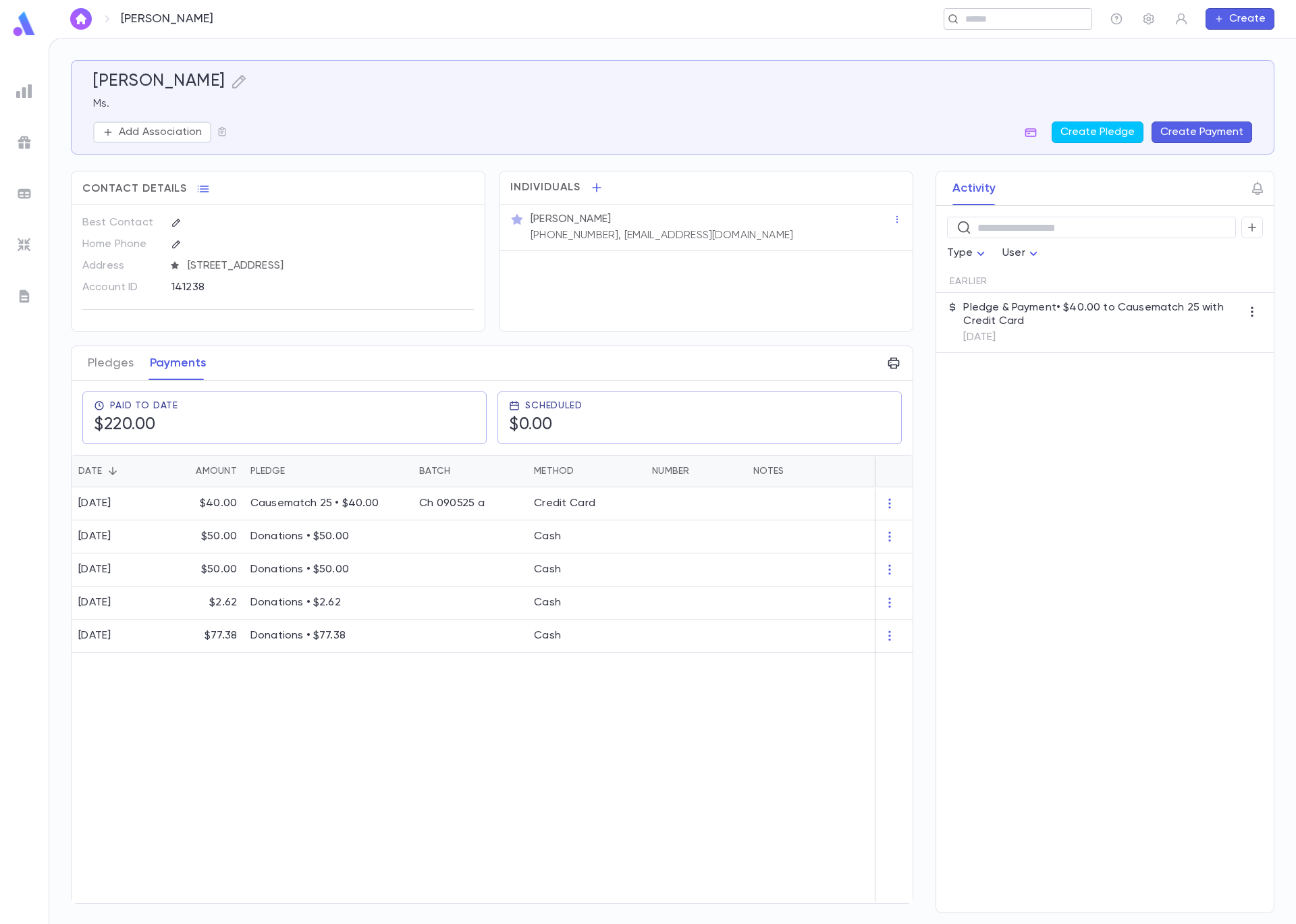
click at [973, 18] on input "text" at bounding box center [1014, 19] width 104 height 12
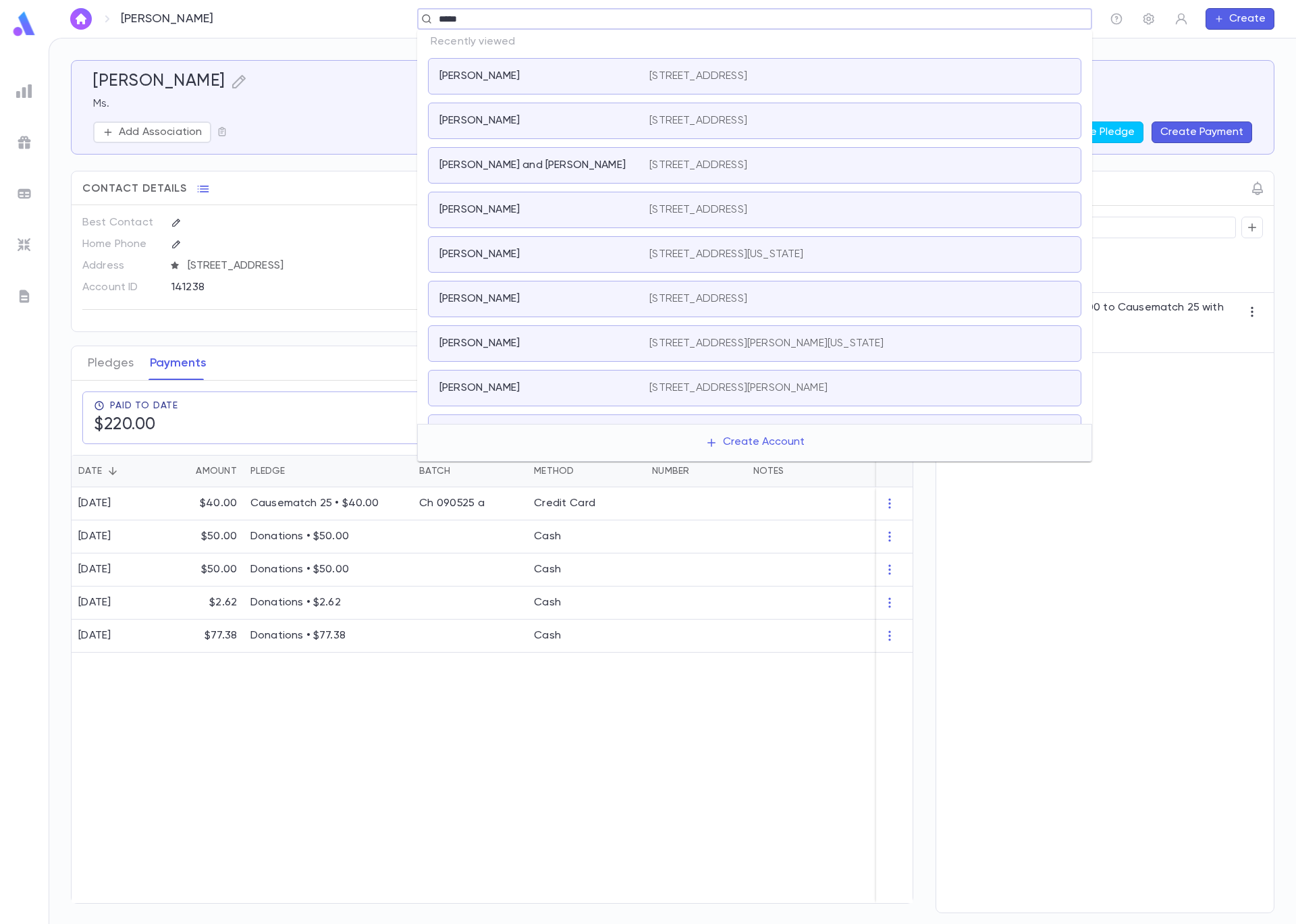
type input "******"
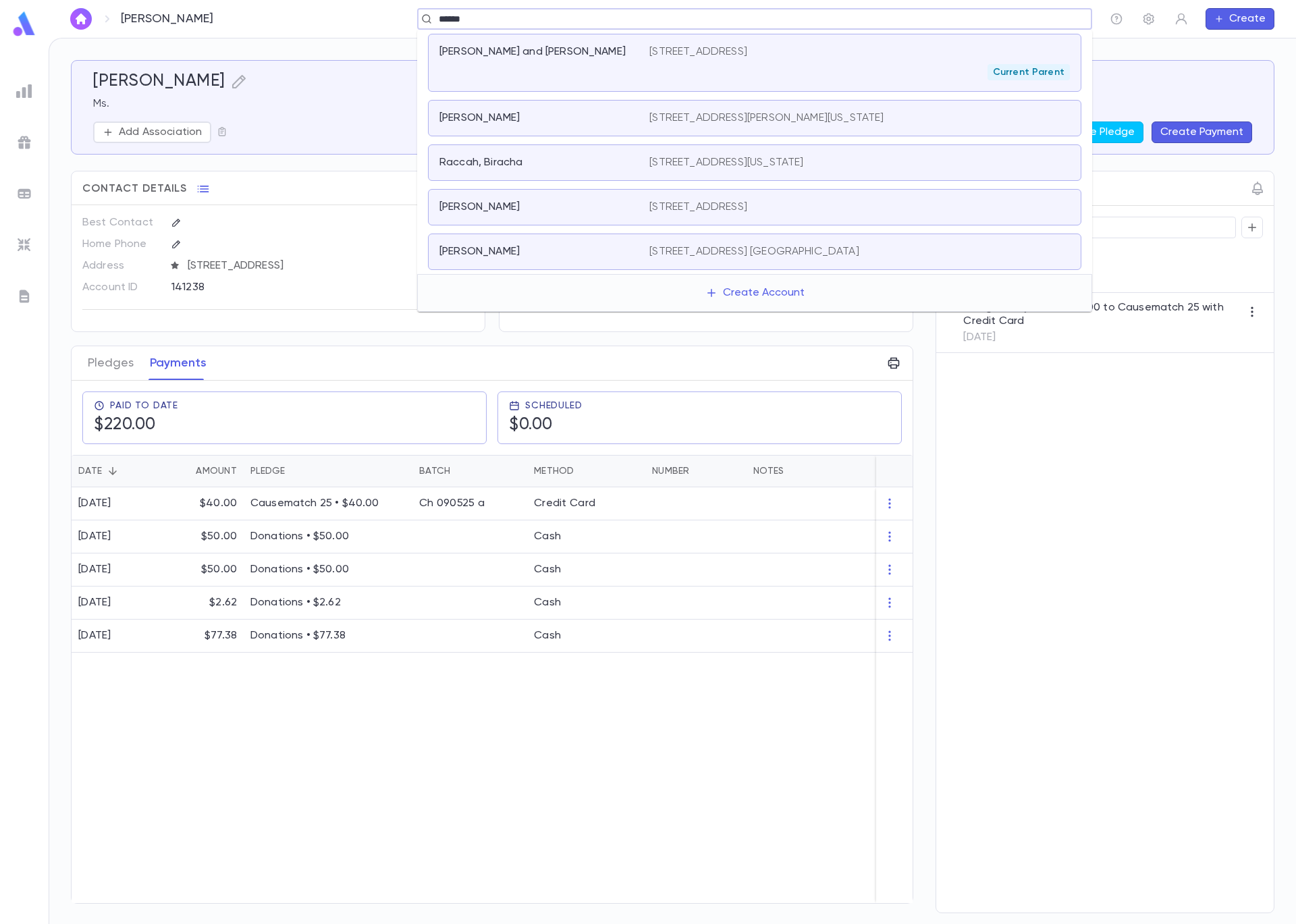
click at [585, 153] on div "Raccah, Biracha 7400 N. Albany Ave., Chicago ILLINOIS 60645 United States" at bounding box center [754, 162] width 654 height 37
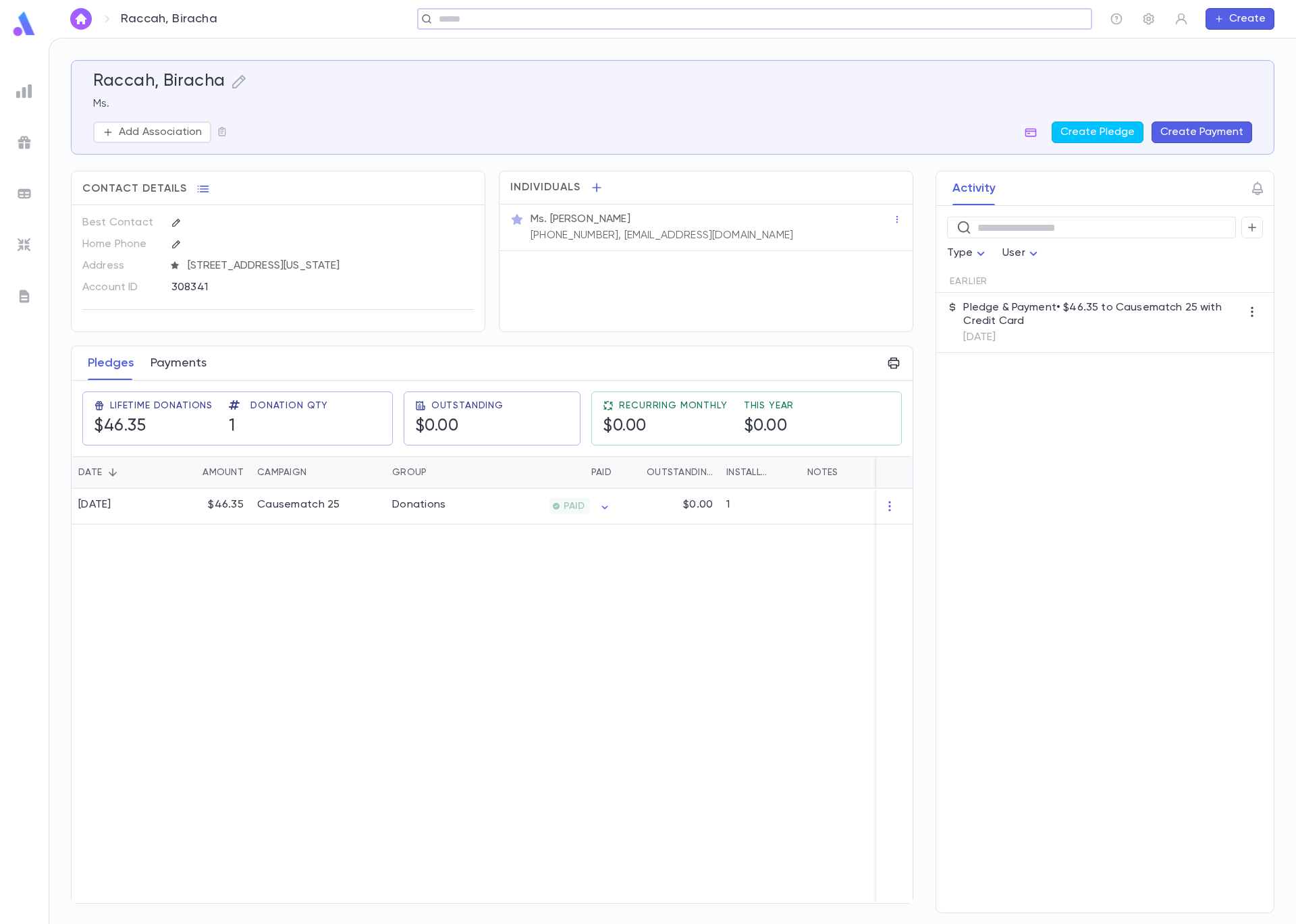
click at [186, 366] on button "Payments" at bounding box center [178, 362] width 56 height 34
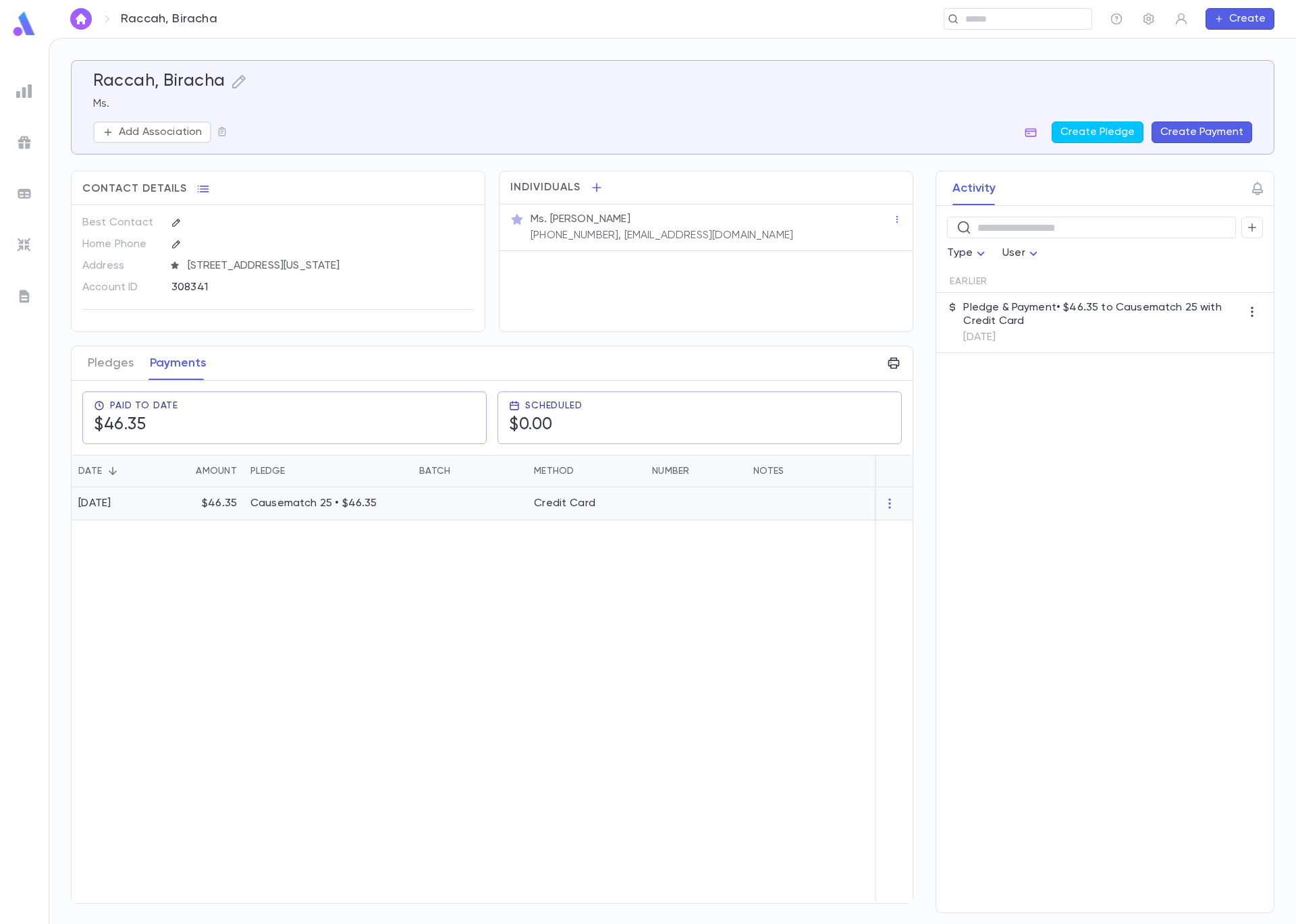
click at [185, 517] on div "$46.35" at bounding box center [203, 503] width 81 height 33
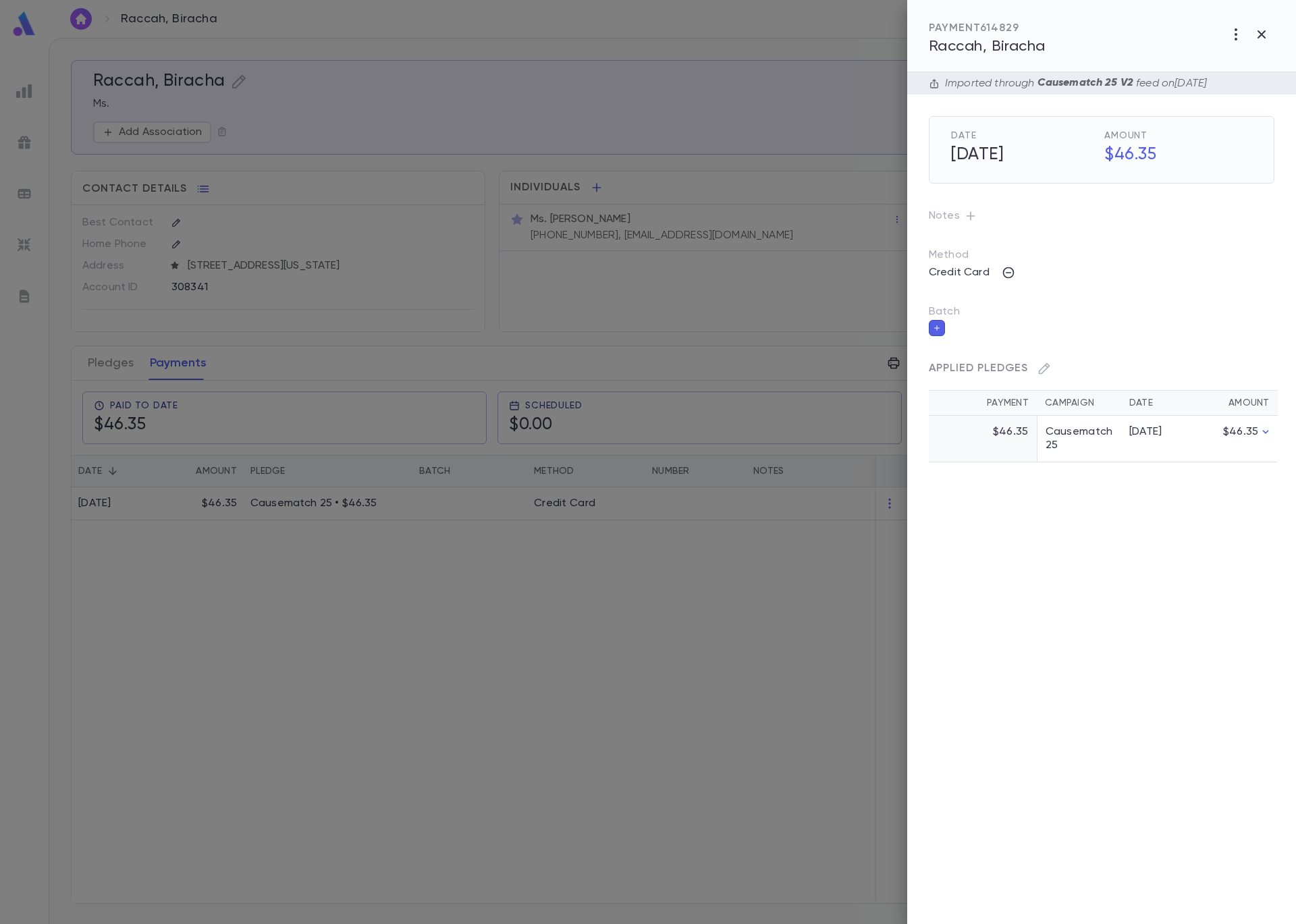
click at [937, 327] on icon "button" at bounding box center [937, 328] width 5 height 5
click at [973, 337] on input "Batch" at bounding box center [1092, 336] width 313 height 26
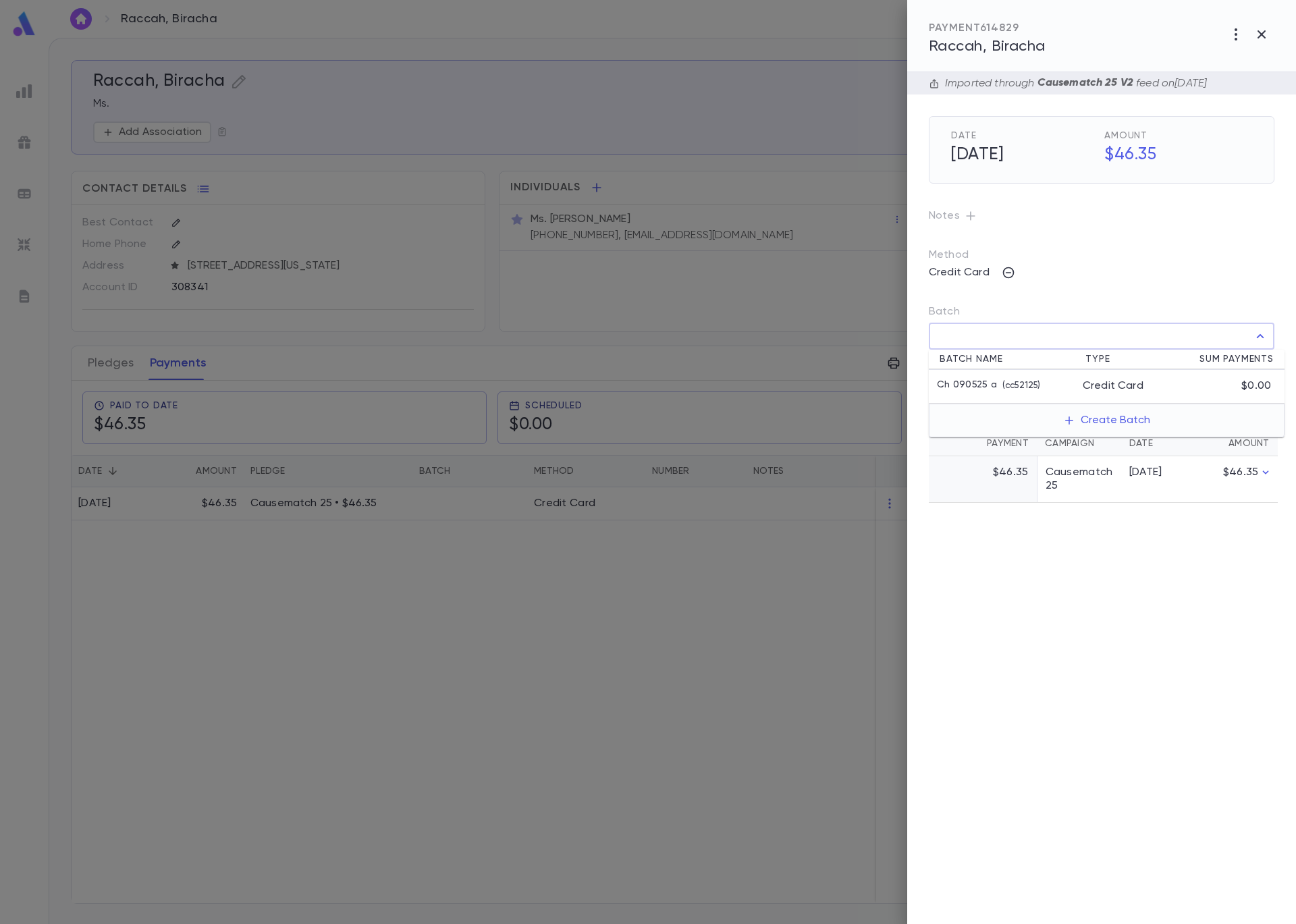
click at [987, 386] on p "Ch 090525 a" at bounding box center [966, 386] width 60 height 13
type input "**********"
click at [1269, 367] on icon "button" at bounding box center [1264, 365] width 12 height 13
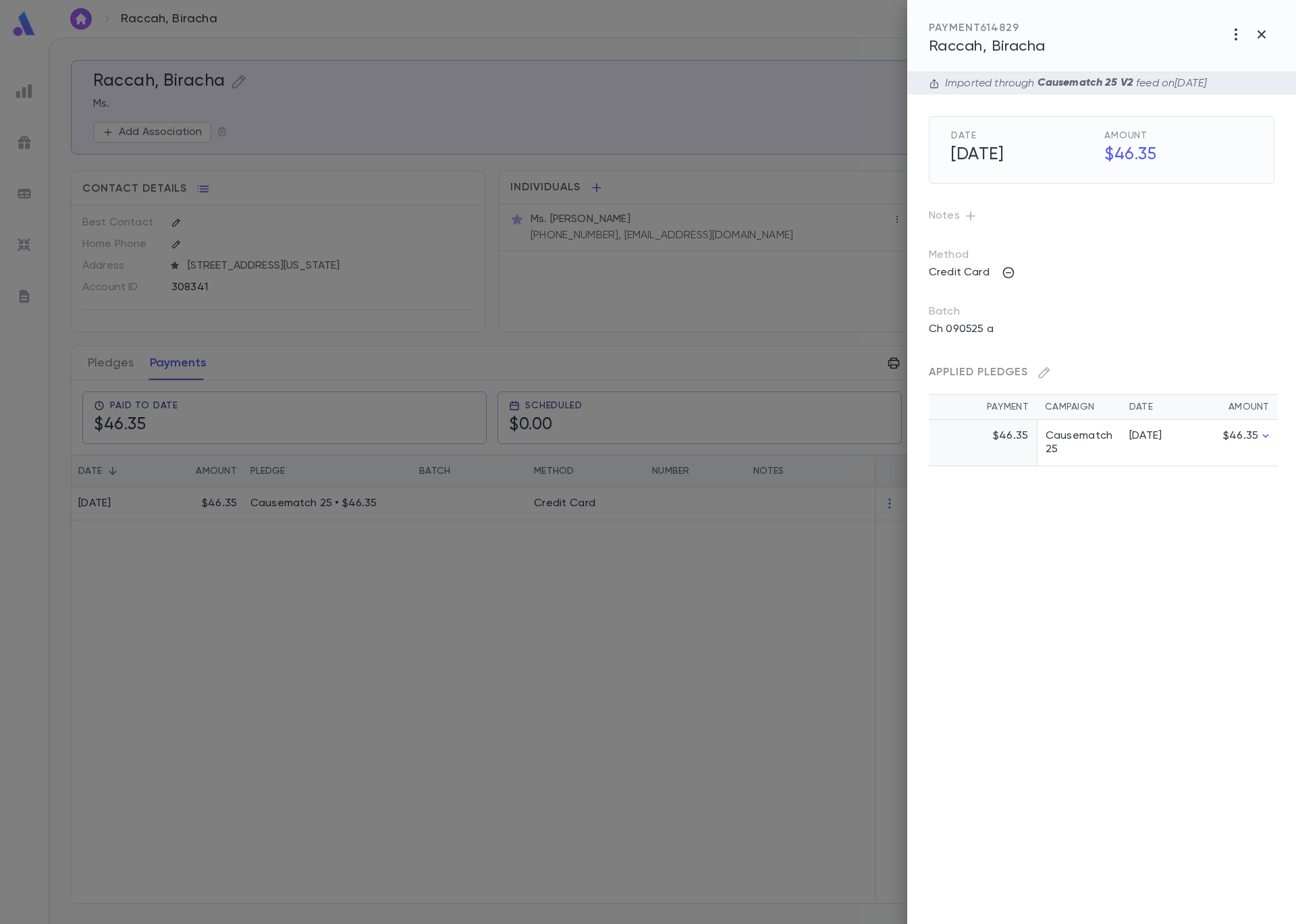
click at [473, 134] on div at bounding box center [648, 462] width 1296 height 924
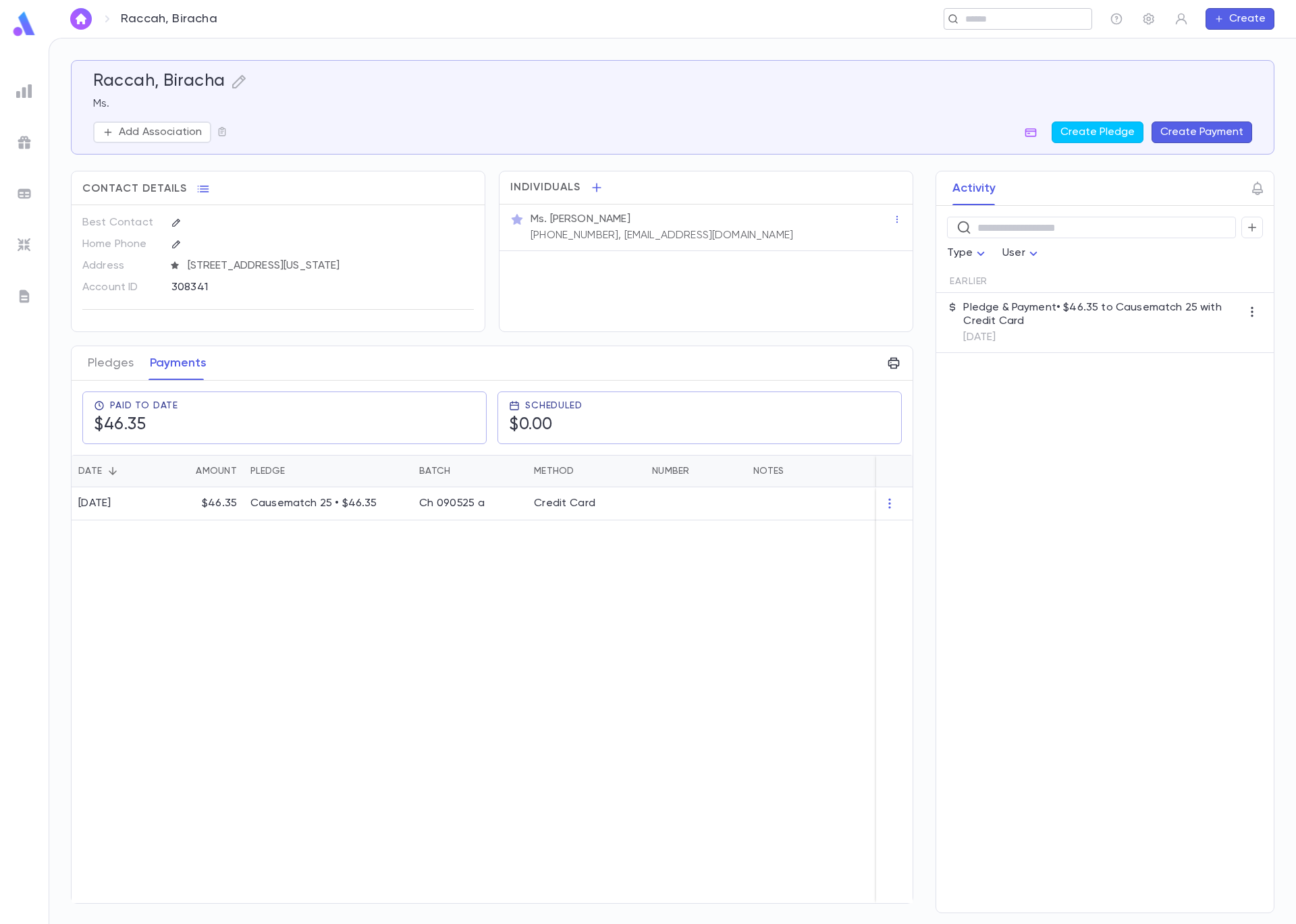
click at [1032, 20] on input "text" at bounding box center [1014, 19] width 104 height 12
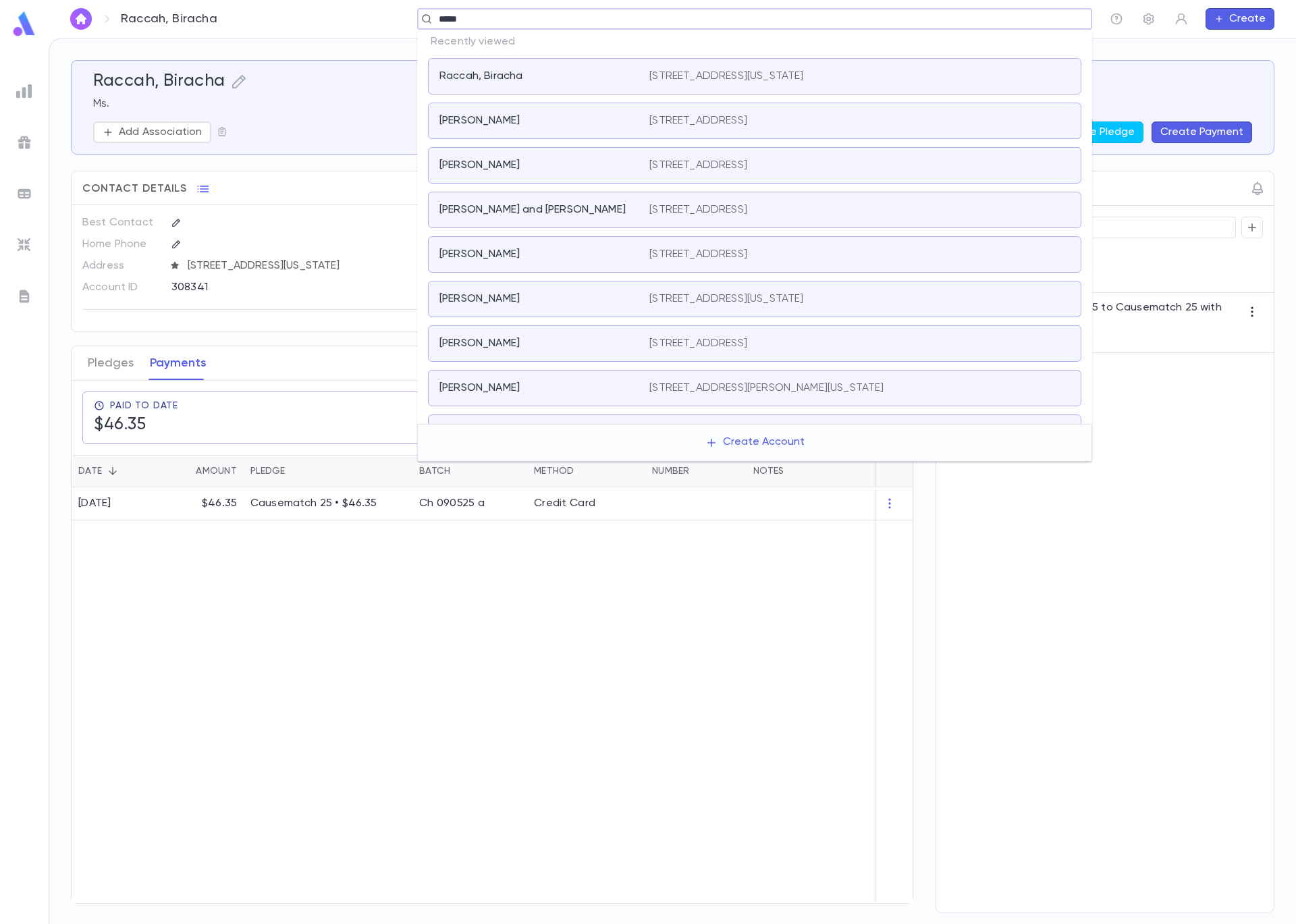
type input "******"
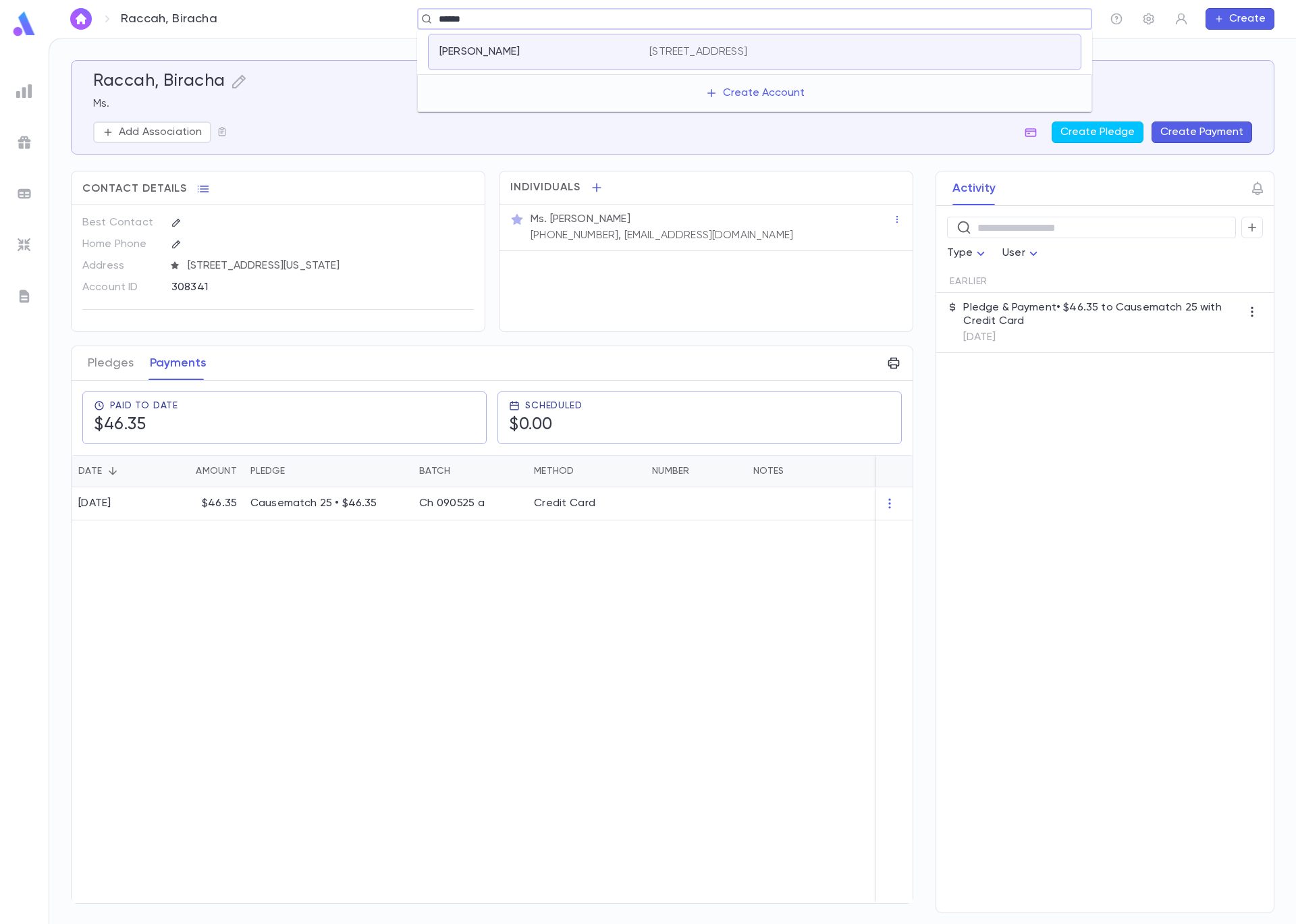
click at [505, 52] on div "Katz, Warren" at bounding box center [536, 51] width 194 height 13
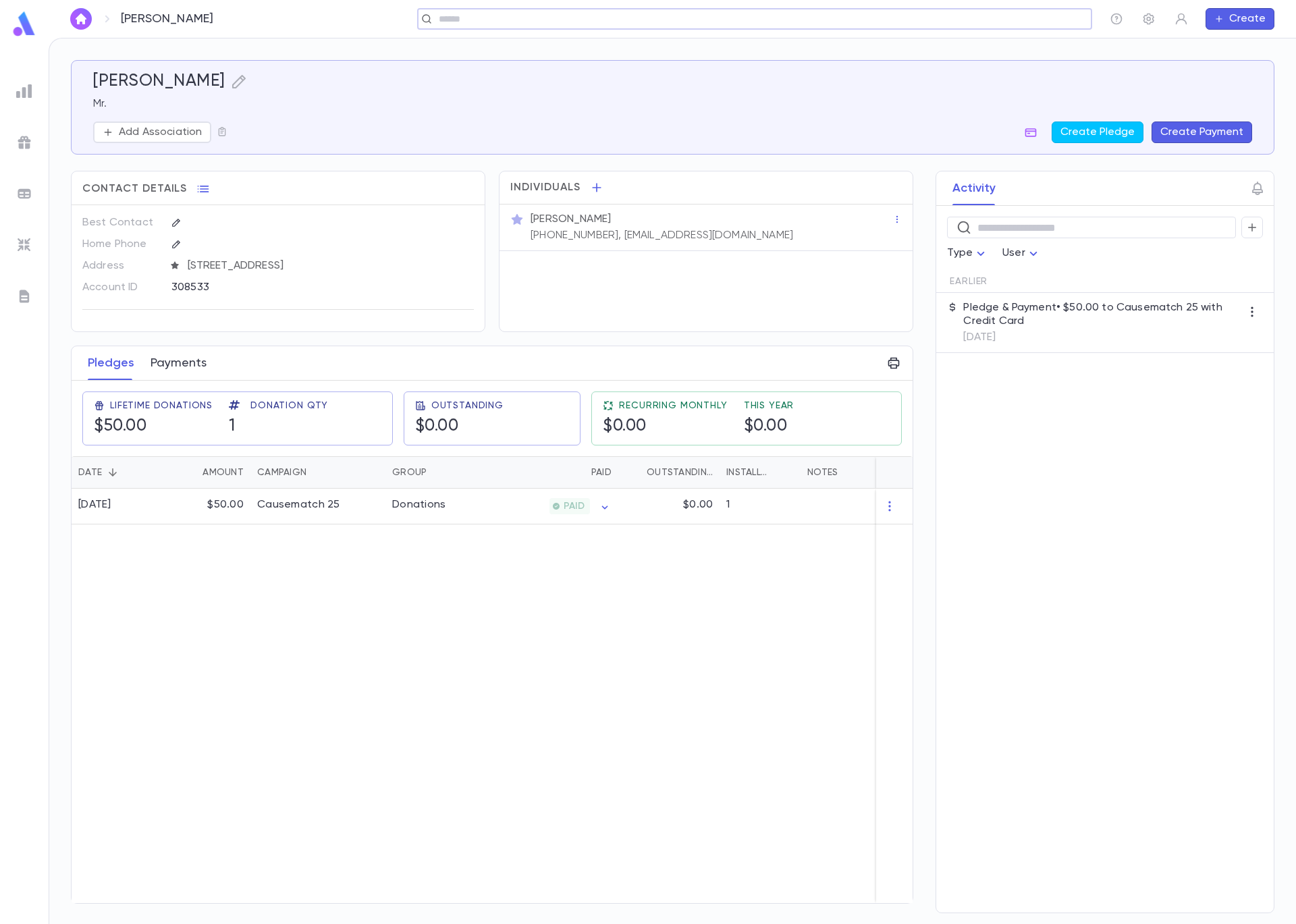
click at [165, 356] on button "Payments" at bounding box center [178, 362] width 56 height 34
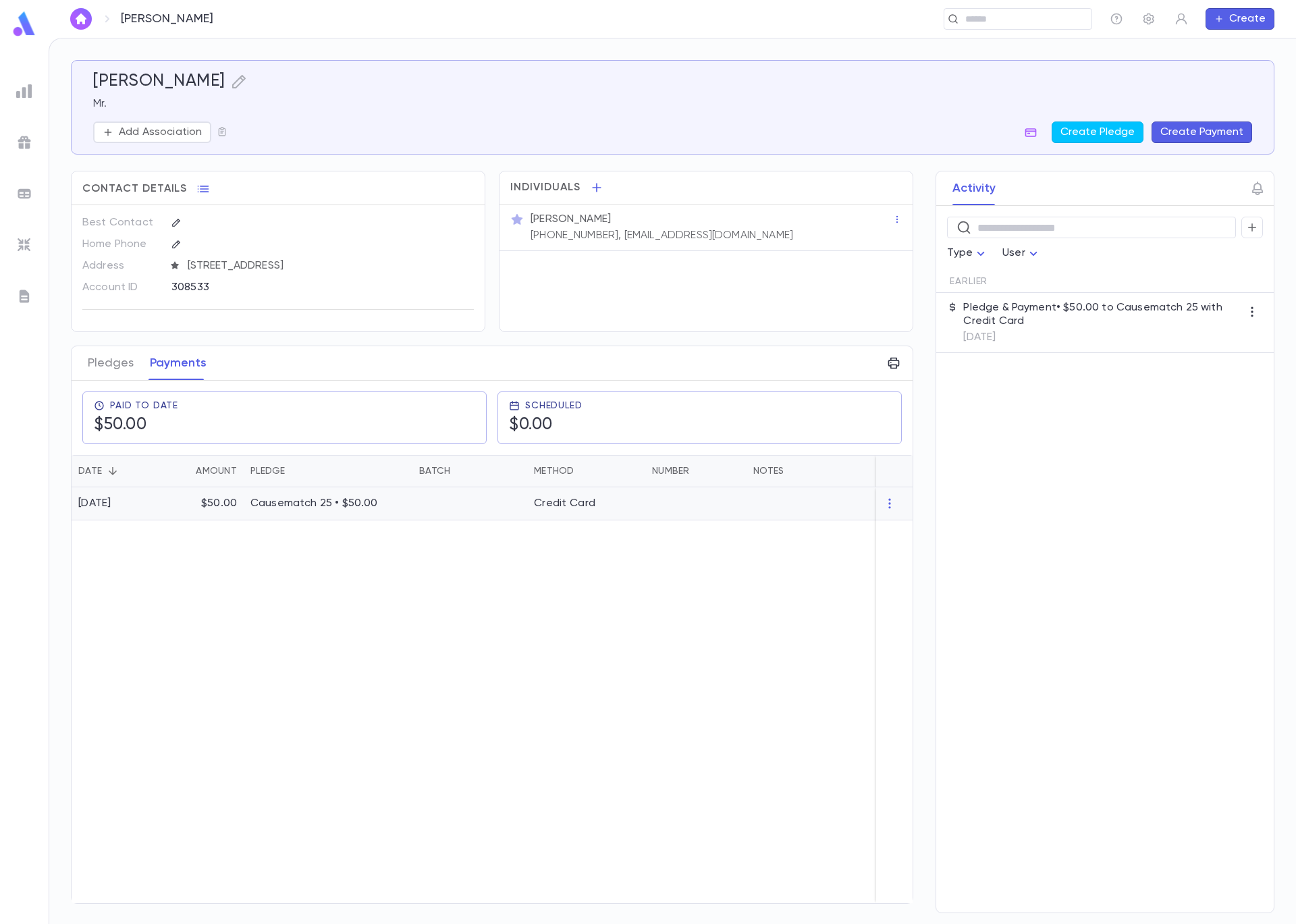
click at [223, 503] on p "$50.00" at bounding box center [219, 503] width 36 height 13
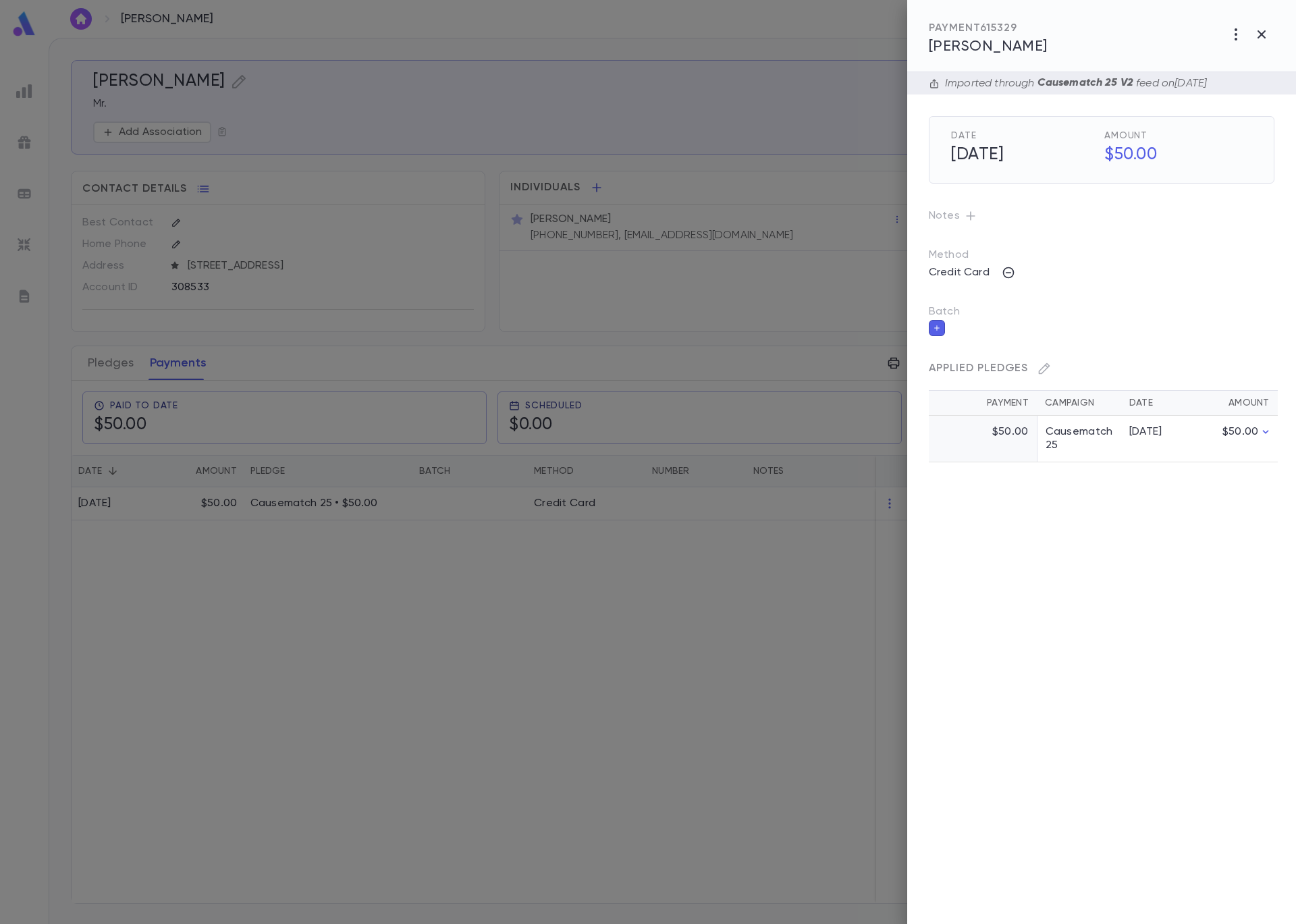
click at [941, 324] on button "button" at bounding box center [937, 328] width 16 height 16
click at [976, 340] on input "Batch" at bounding box center [1092, 336] width 313 height 26
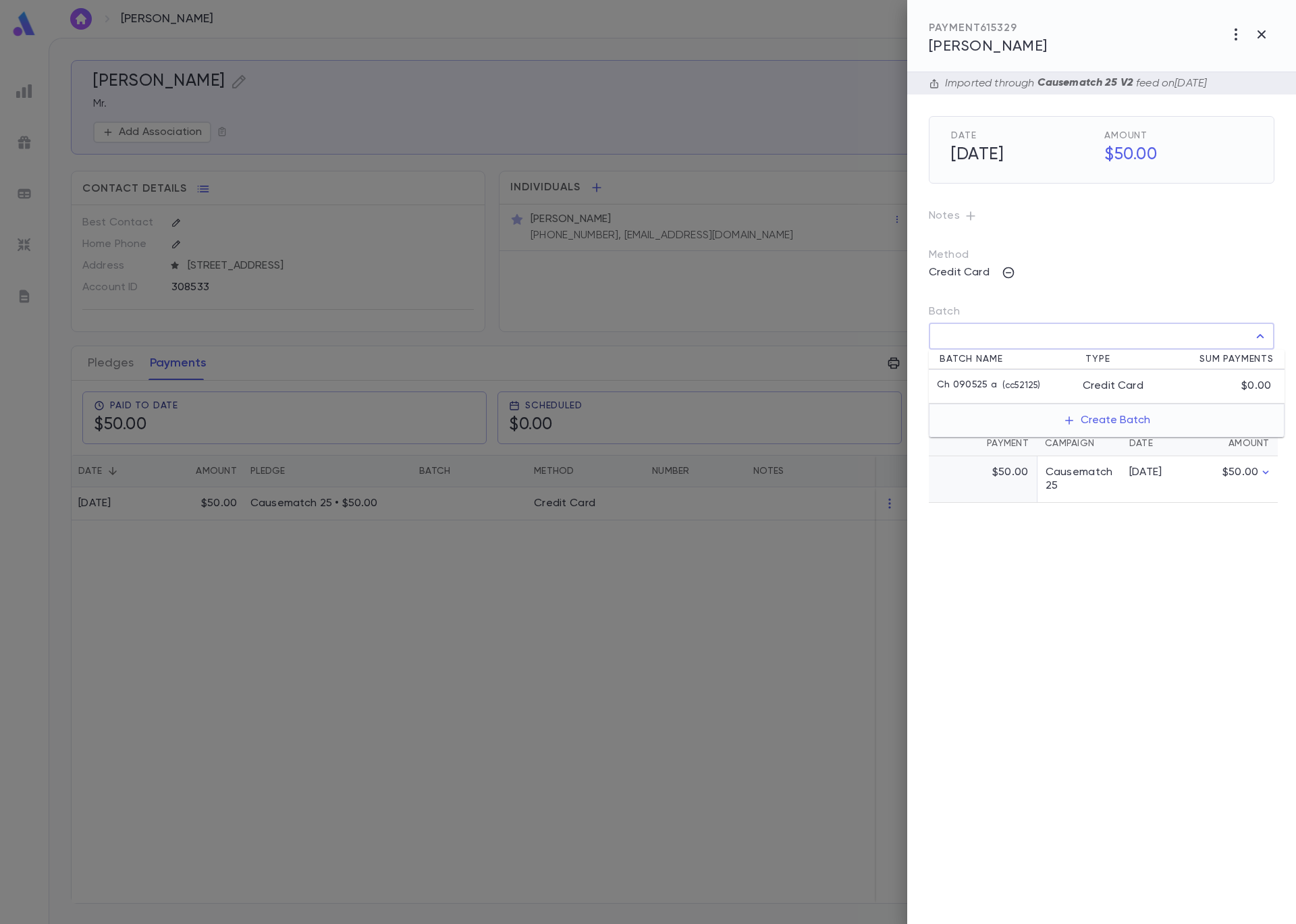
click at [989, 387] on p "Ch 090525 a" at bounding box center [966, 386] width 60 height 13
type input "**********"
click at [1270, 365] on button "button" at bounding box center [1264, 366] width 22 height 22
click at [470, 155] on div at bounding box center [648, 462] width 1296 height 924
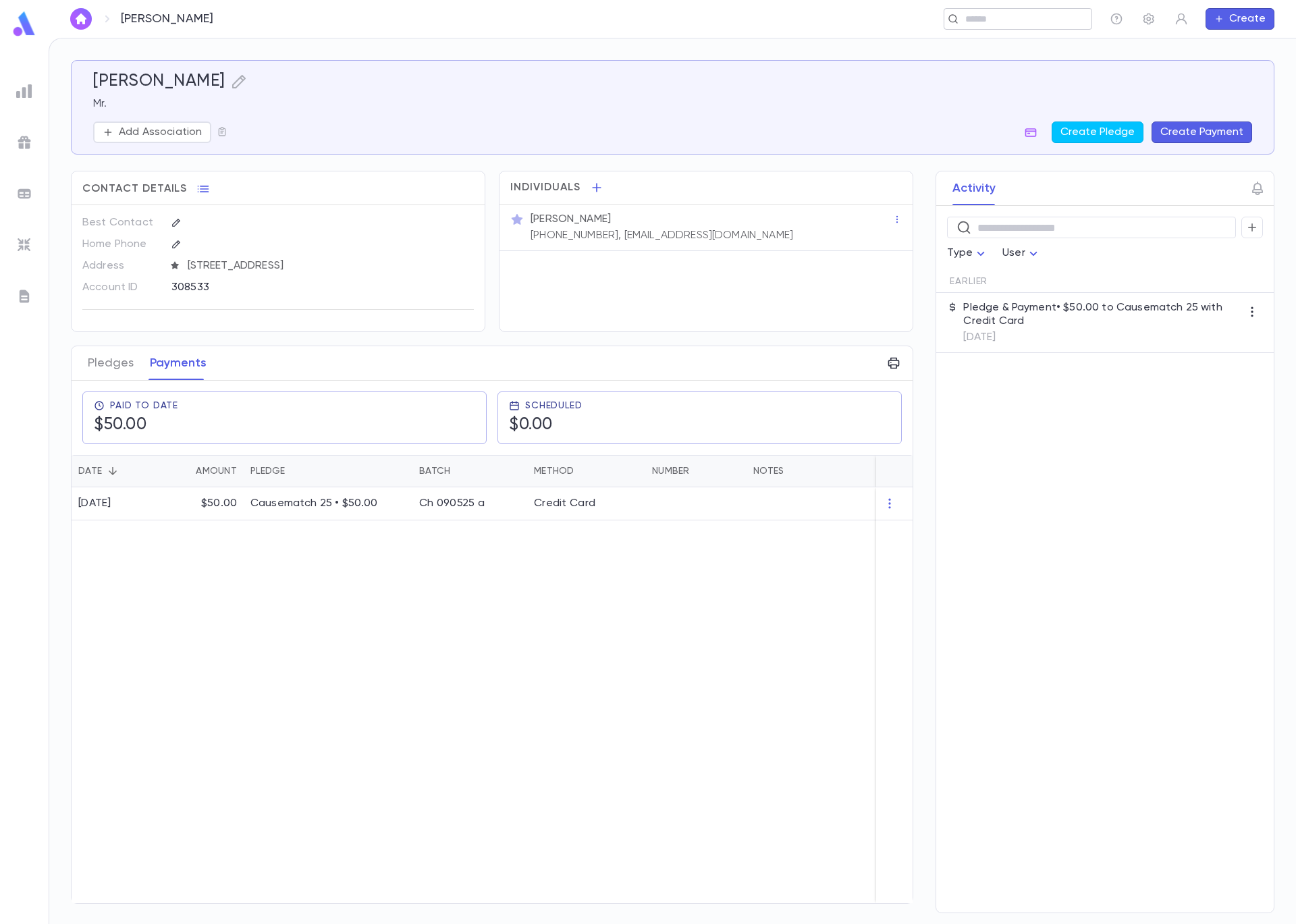
click at [1006, 23] on input "text" at bounding box center [1014, 19] width 104 height 12
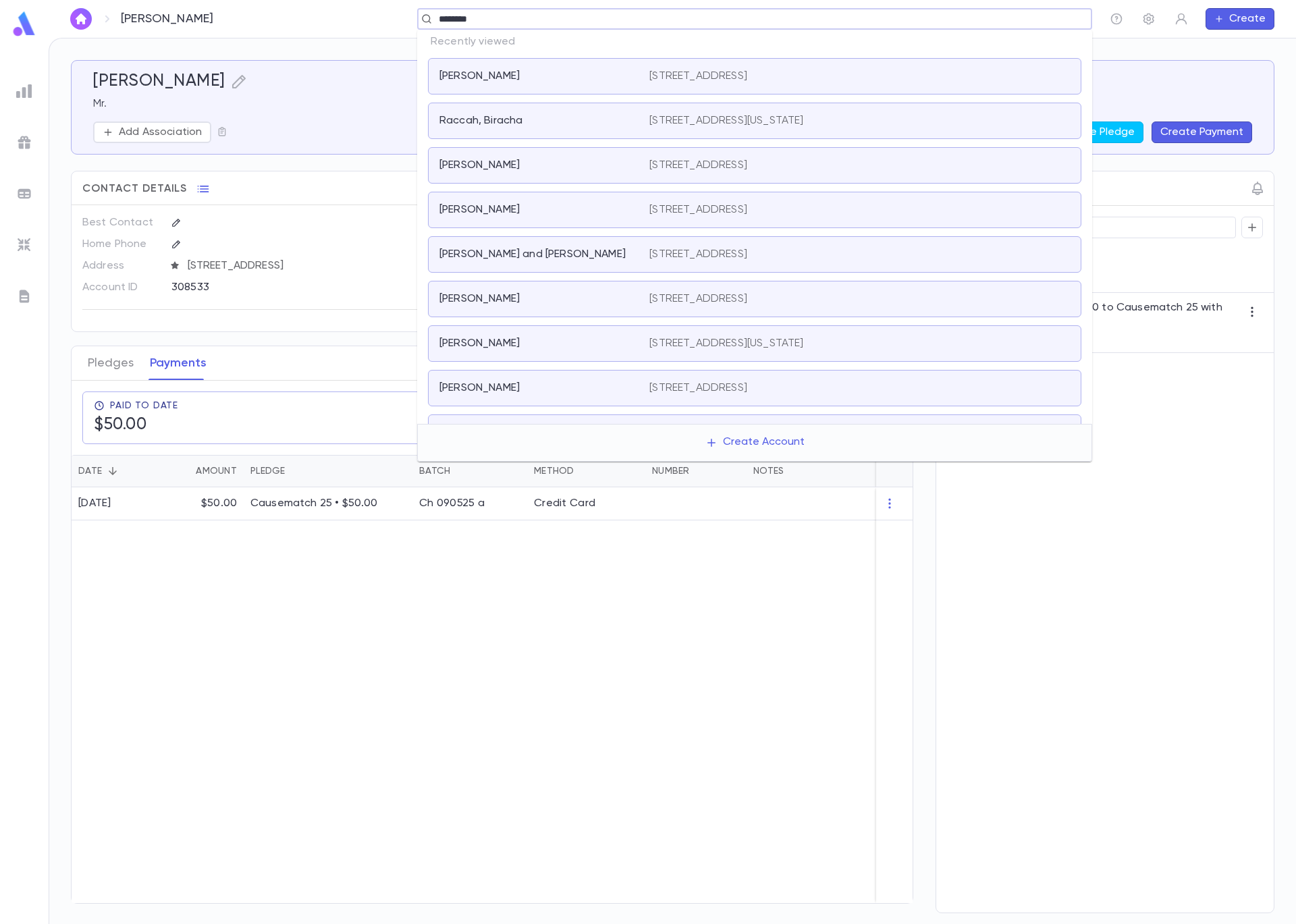
type input "*********"
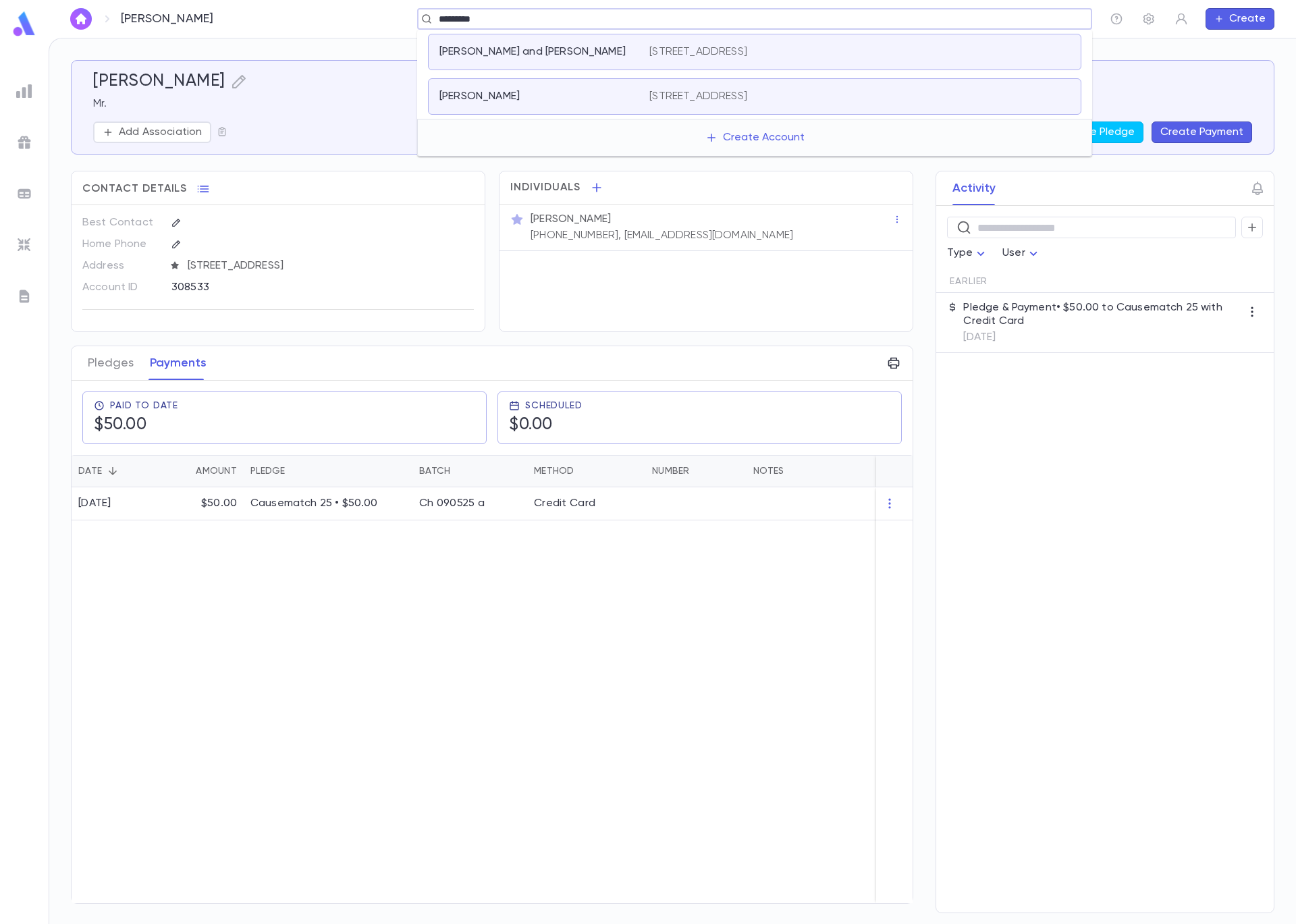
click at [589, 93] on div "Rosenfeld, Alexander" at bounding box center [536, 96] width 194 height 13
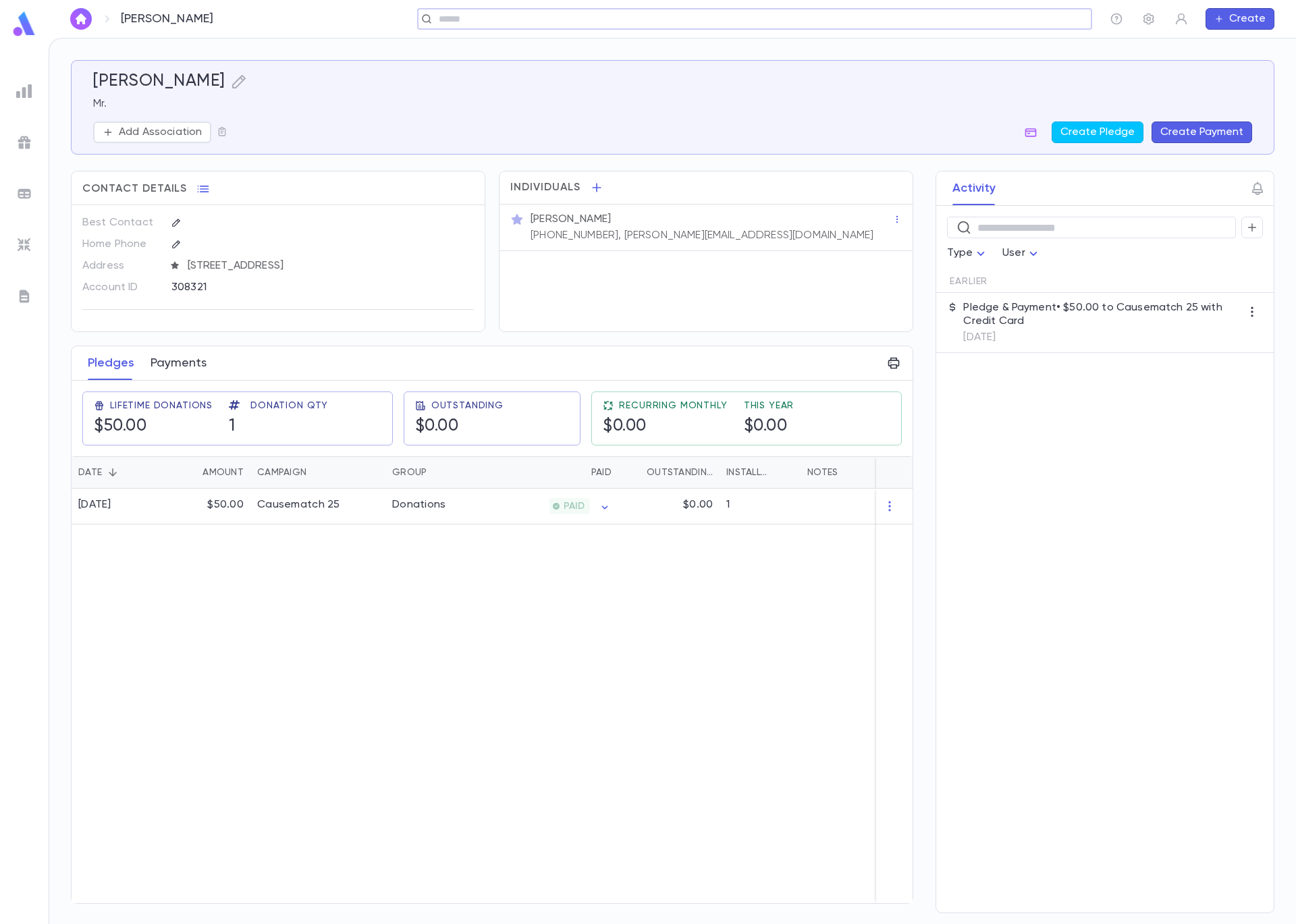
click at [182, 361] on button "Payments" at bounding box center [178, 362] width 56 height 34
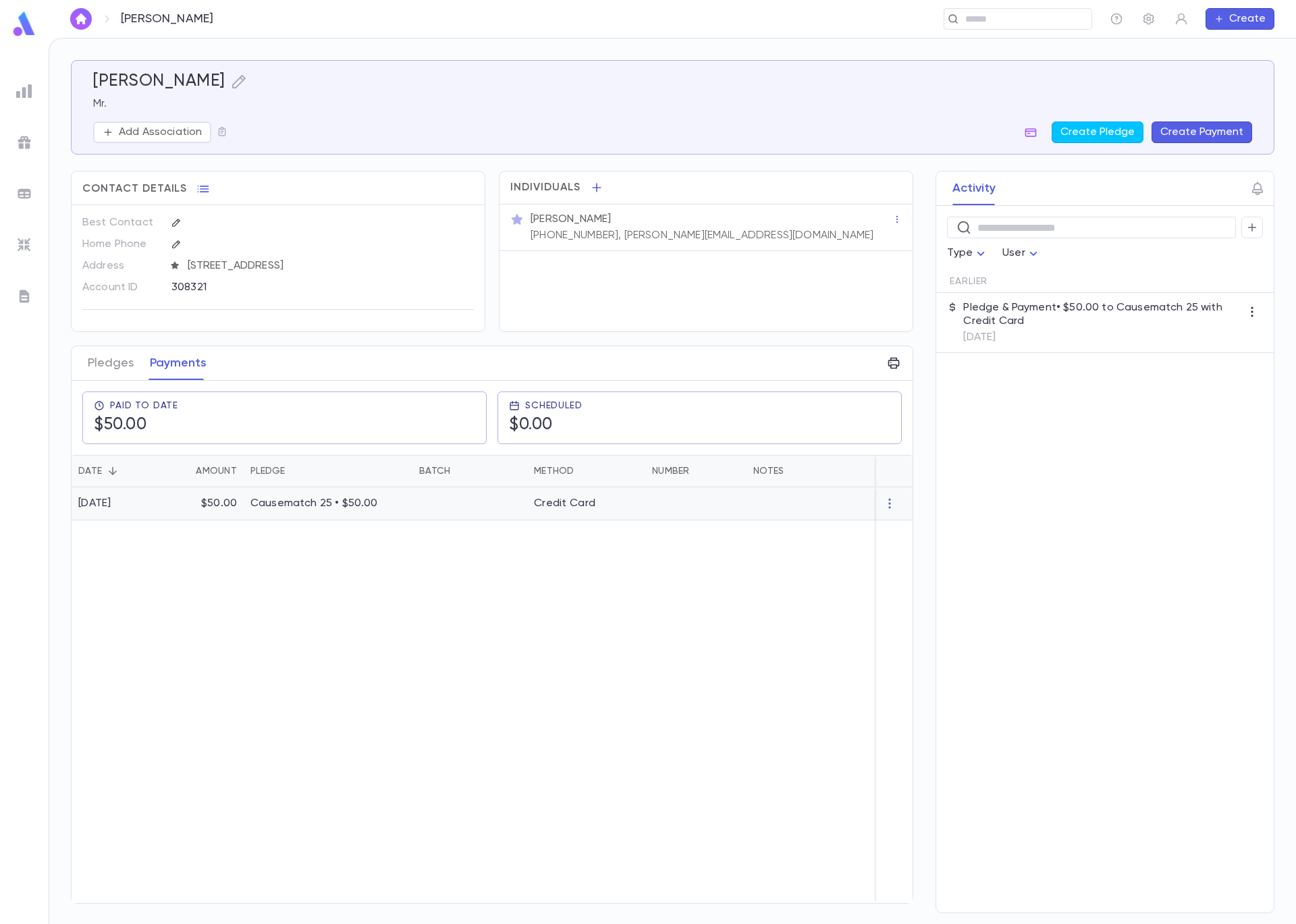
click at [200, 499] on div "$50.00" at bounding box center [203, 503] width 81 height 33
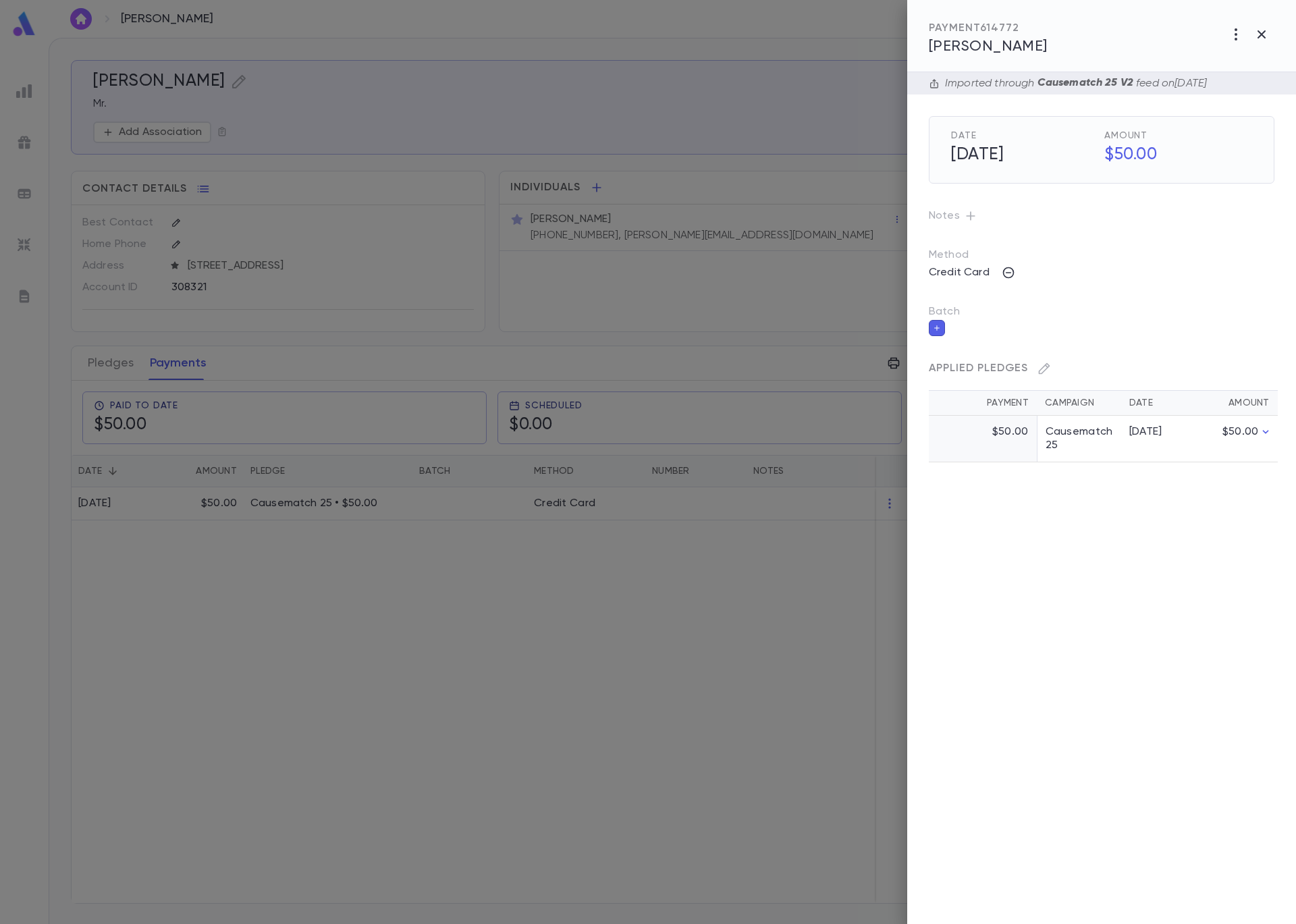
click at [938, 325] on icon "button" at bounding box center [937, 328] width 8 height 9
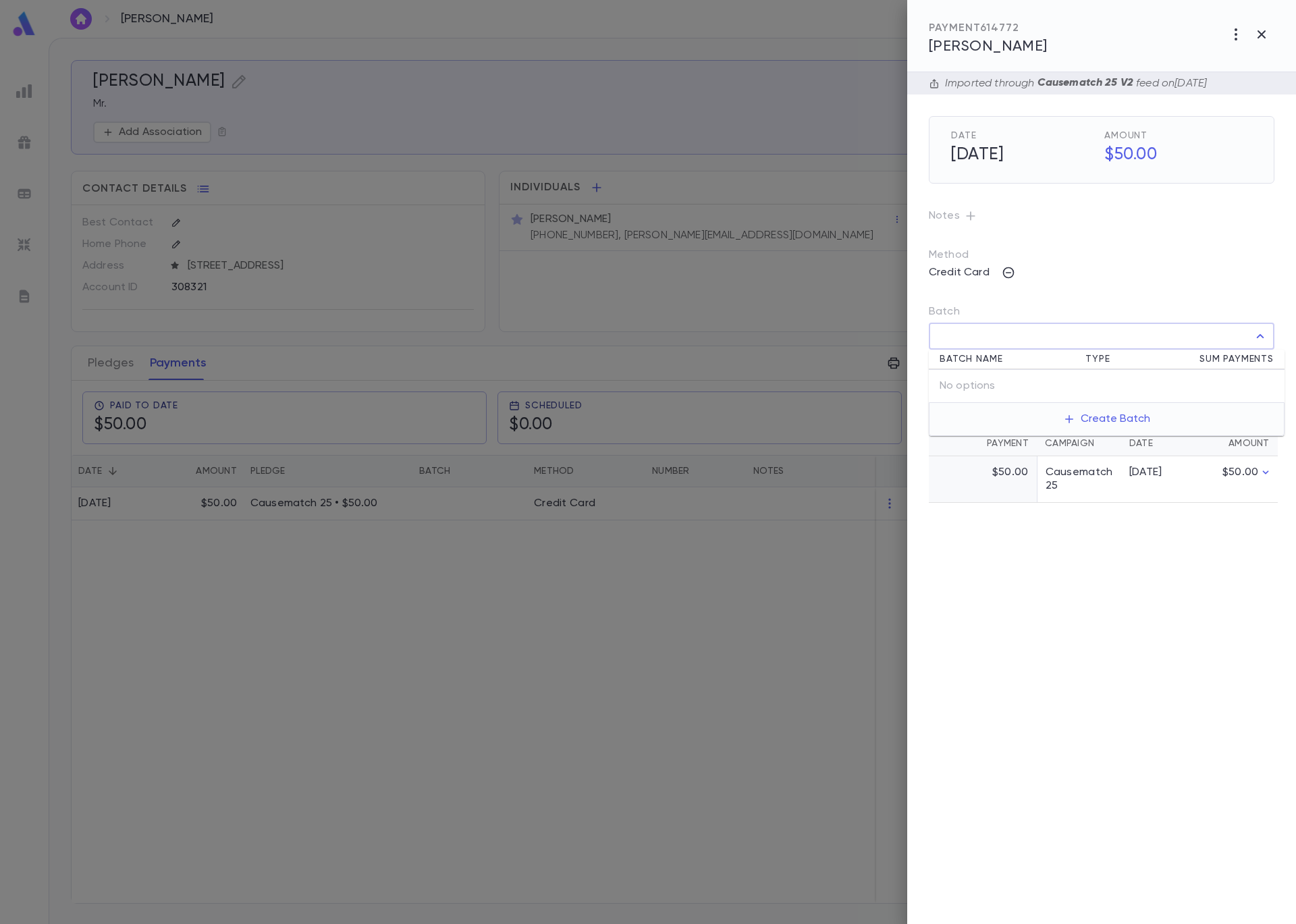
click at [955, 339] on input "Batch" at bounding box center [1092, 336] width 313 height 26
click at [969, 380] on p "Ch 090525 a" at bounding box center [966, 386] width 60 height 13
type input "**********"
click at [1261, 367] on icon "button" at bounding box center [1264, 365] width 8 height 5
click at [323, 293] on div at bounding box center [648, 462] width 1296 height 924
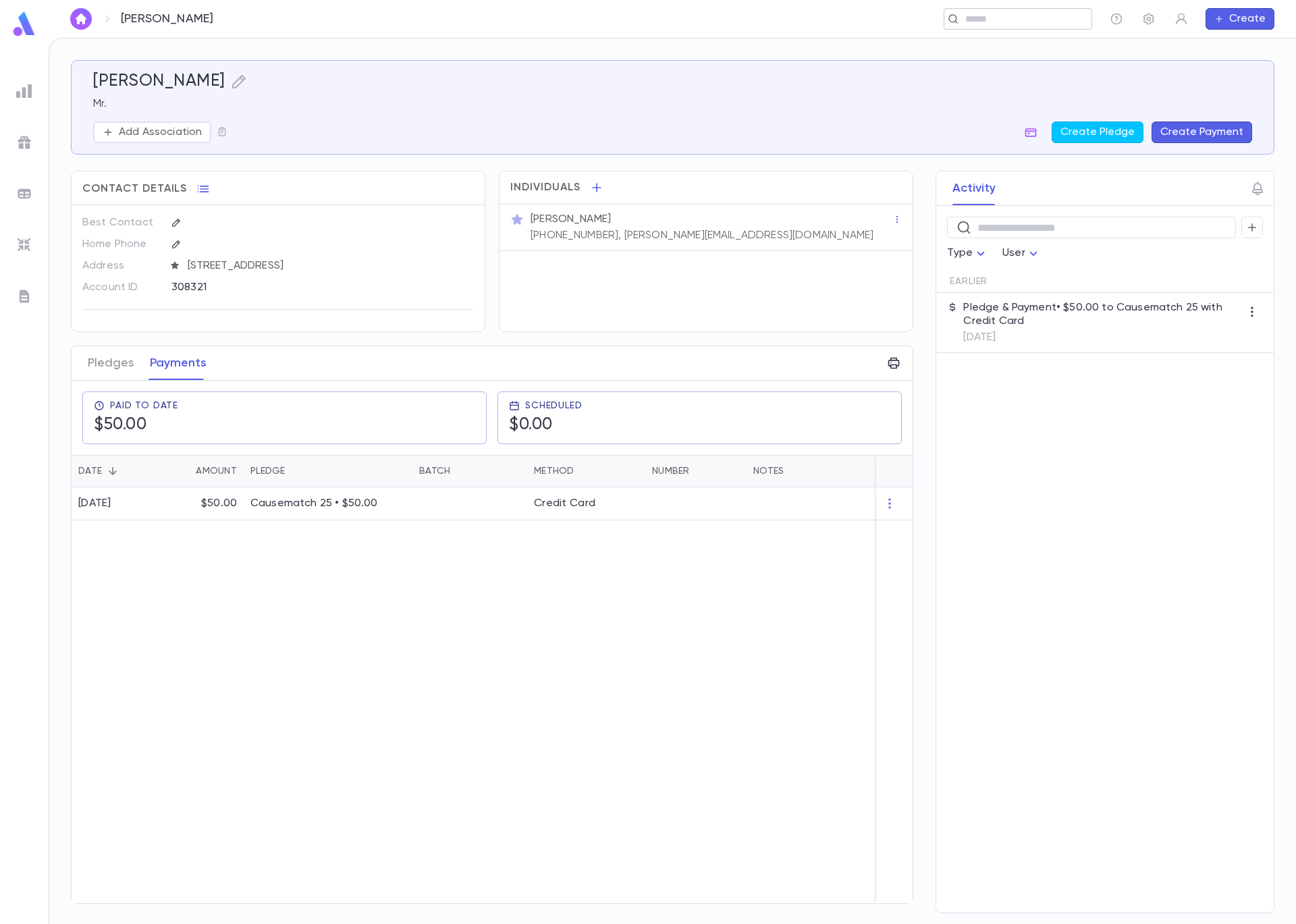
click at [987, 17] on input "text" at bounding box center [1014, 19] width 104 height 12
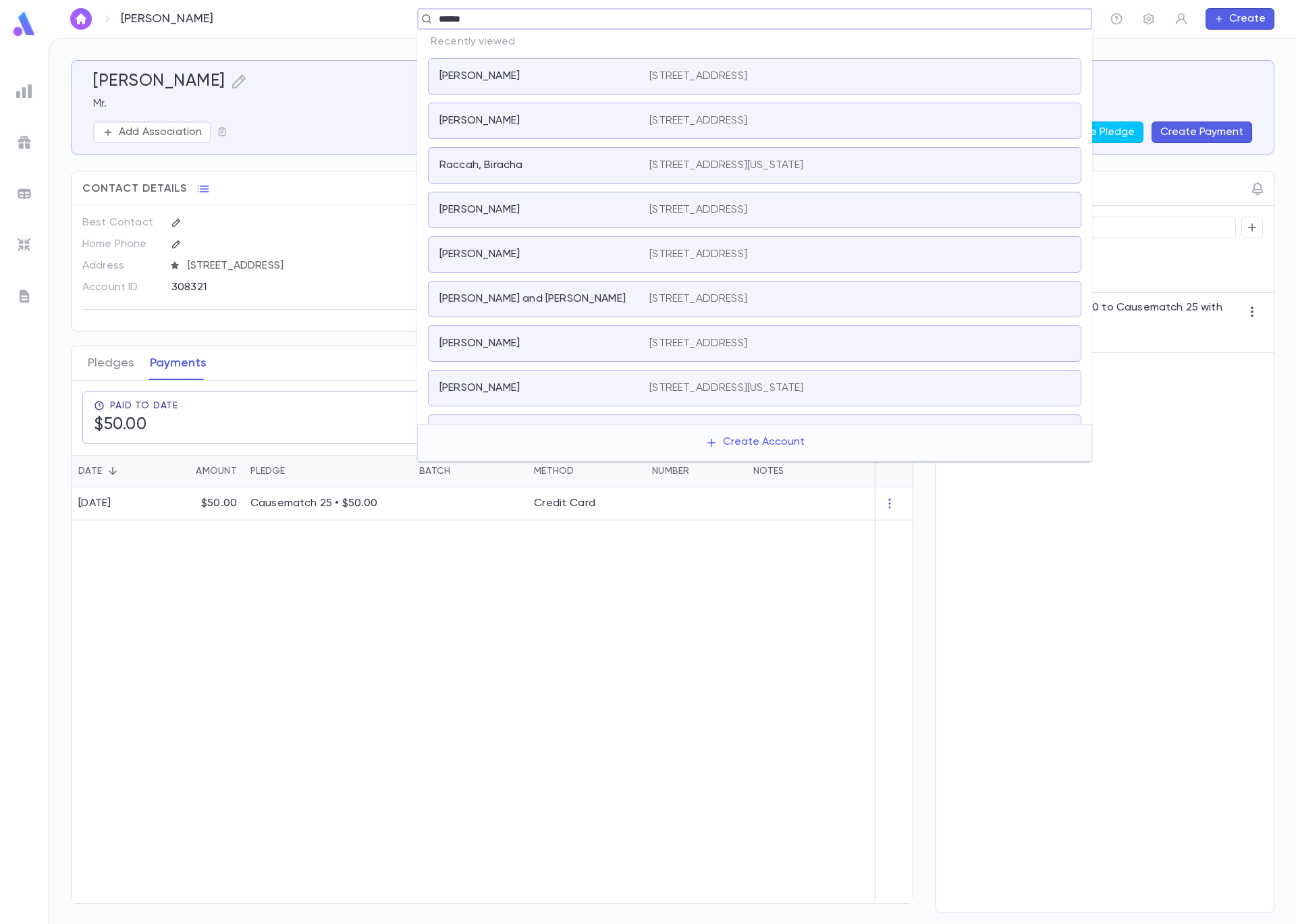
type input "*******"
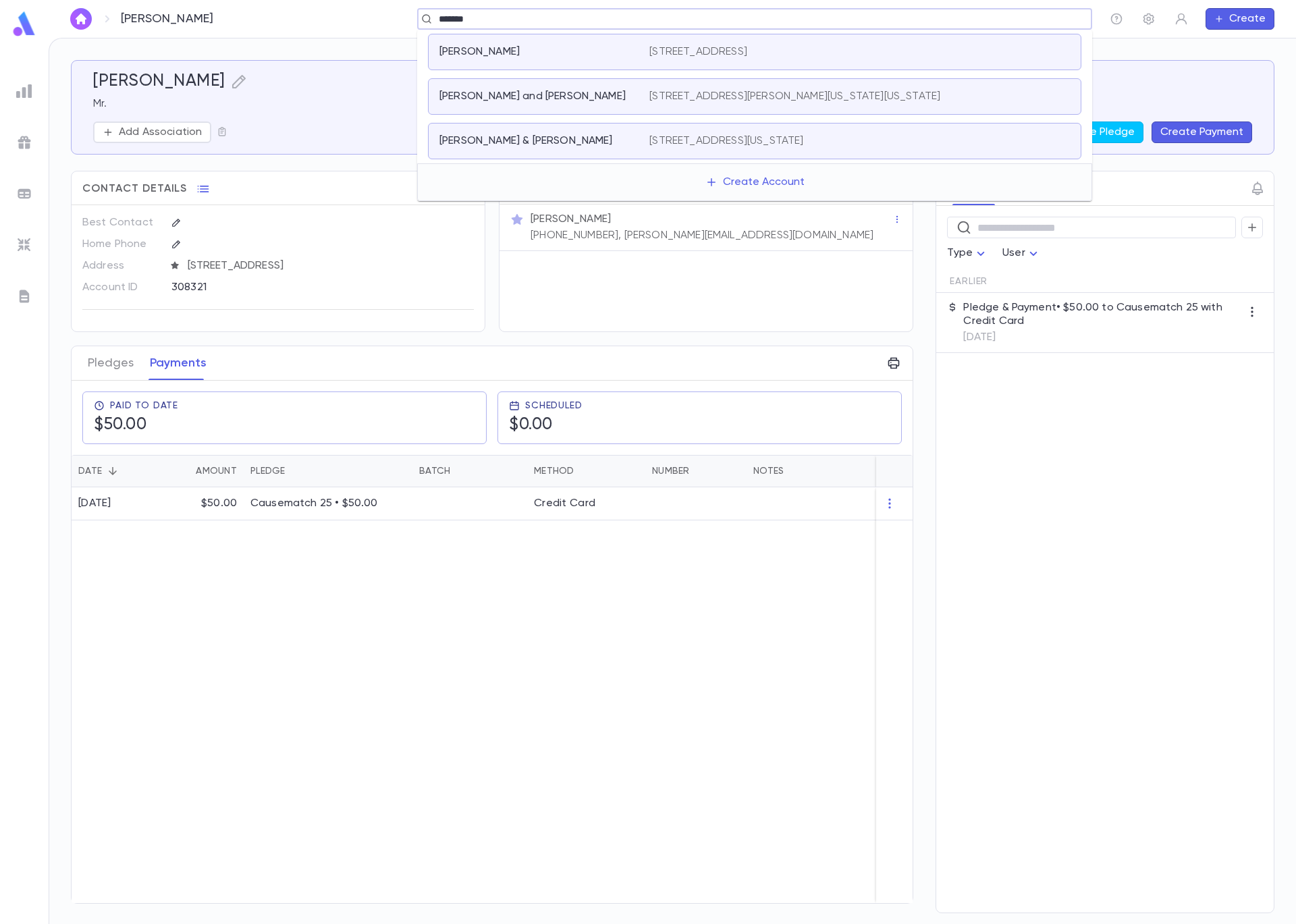
click at [549, 136] on p "Cardash, Yehuda & Faiga Devorah" at bounding box center [526, 140] width 174 height 13
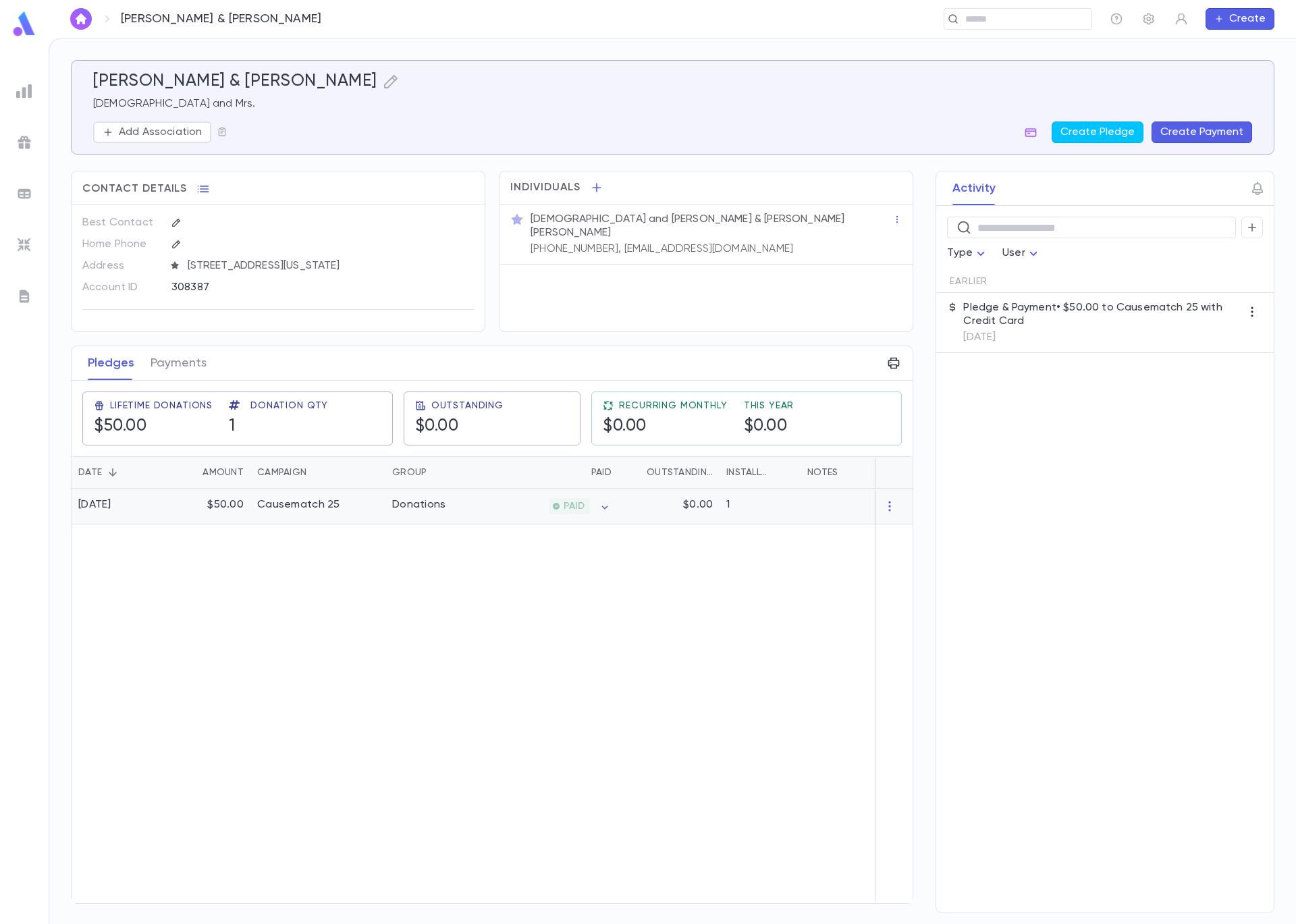
click at [189, 519] on div "$50.00" at bounding box center [207, 506] width 88 height 36
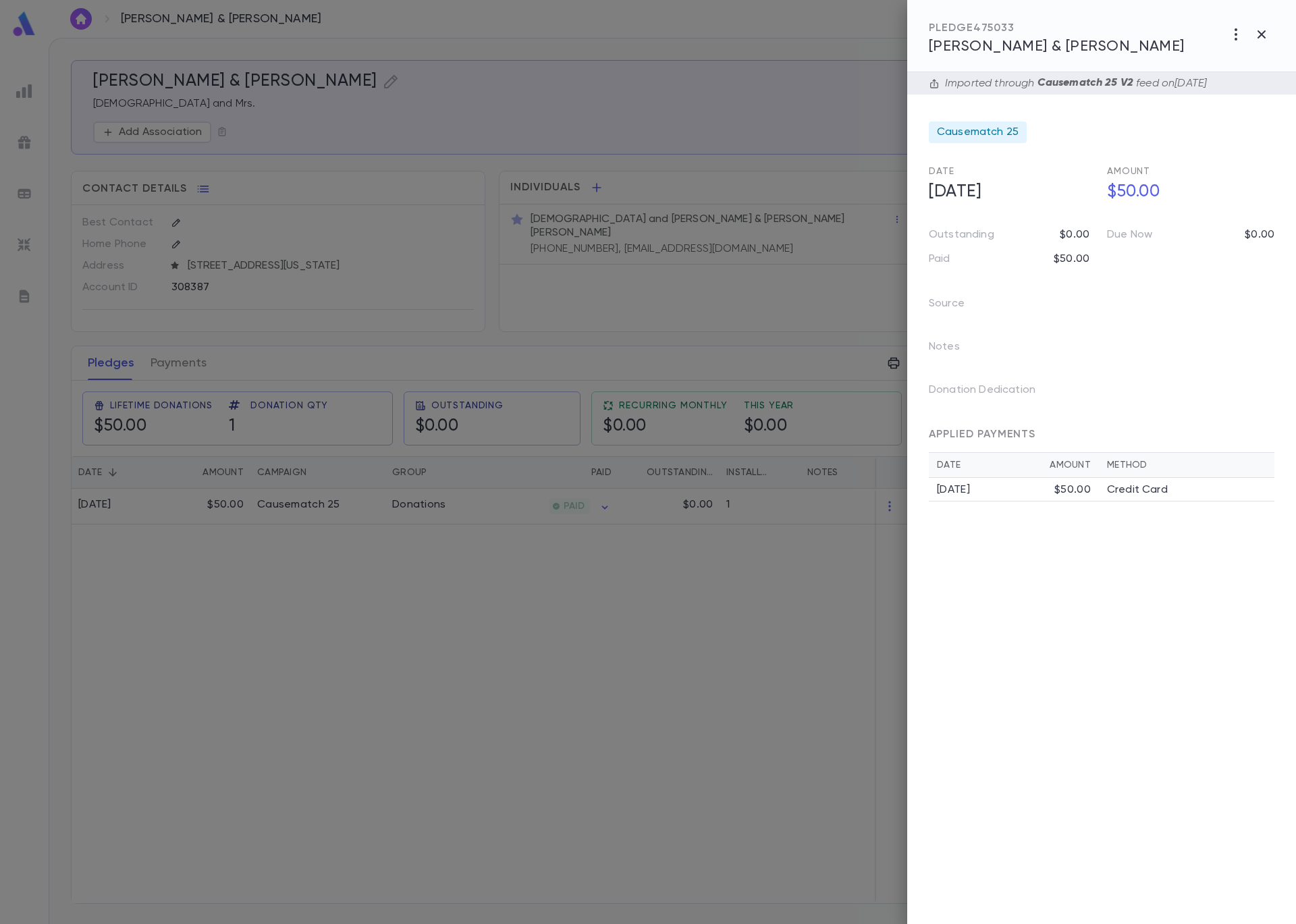
click at [192, 351] on div at bounding box center [648, 462] width 1296 height 924
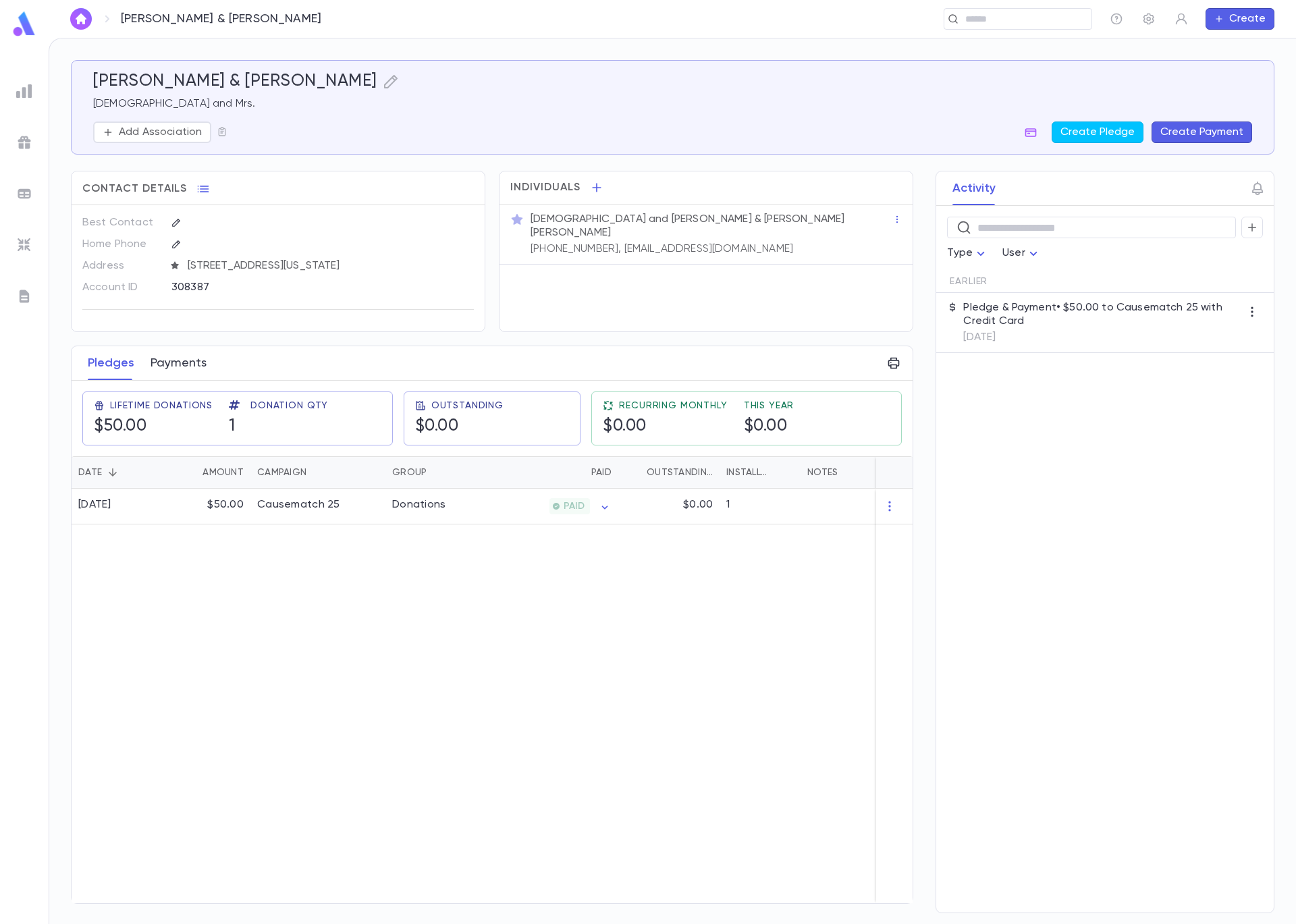
click at [185, 355] on button "Payments" at bounding box center [178, 362] width 56 height 34
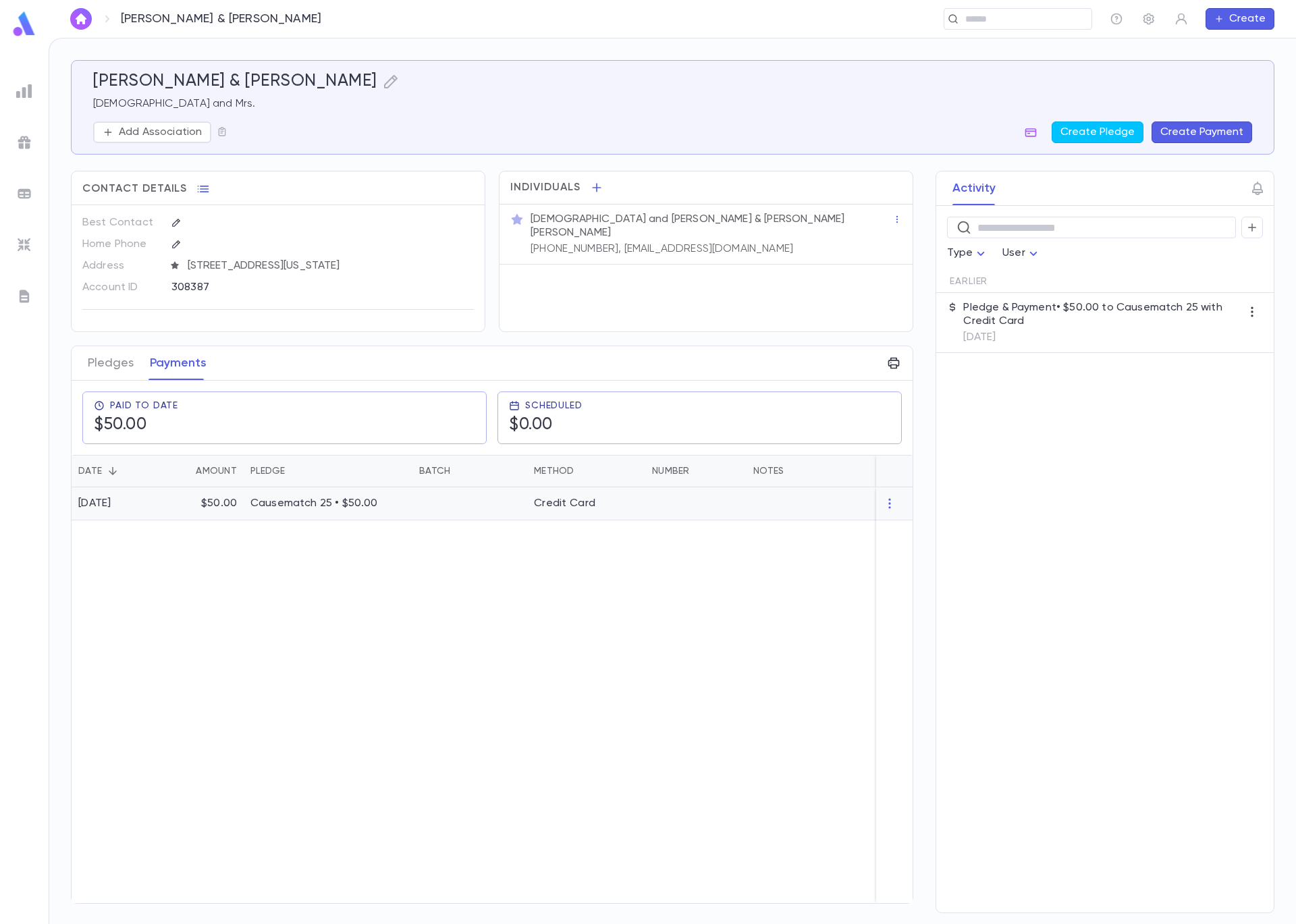
click at [161, 506] on div "[DATE]" at bounding box center [117, 503] width 91 height 33
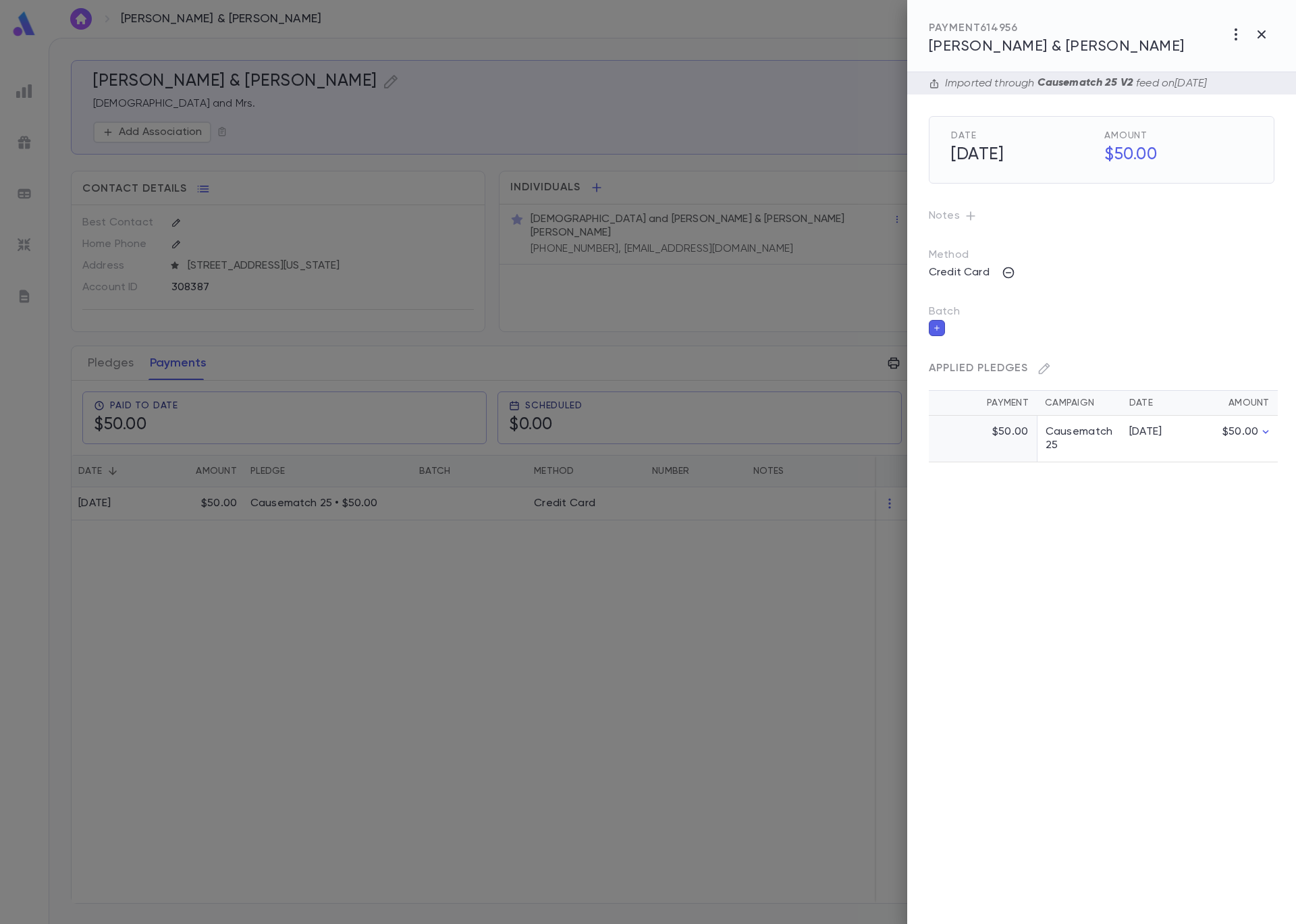
click at [939, 326] on icon "button" at bounding box center [937, 328] width 8 height 9
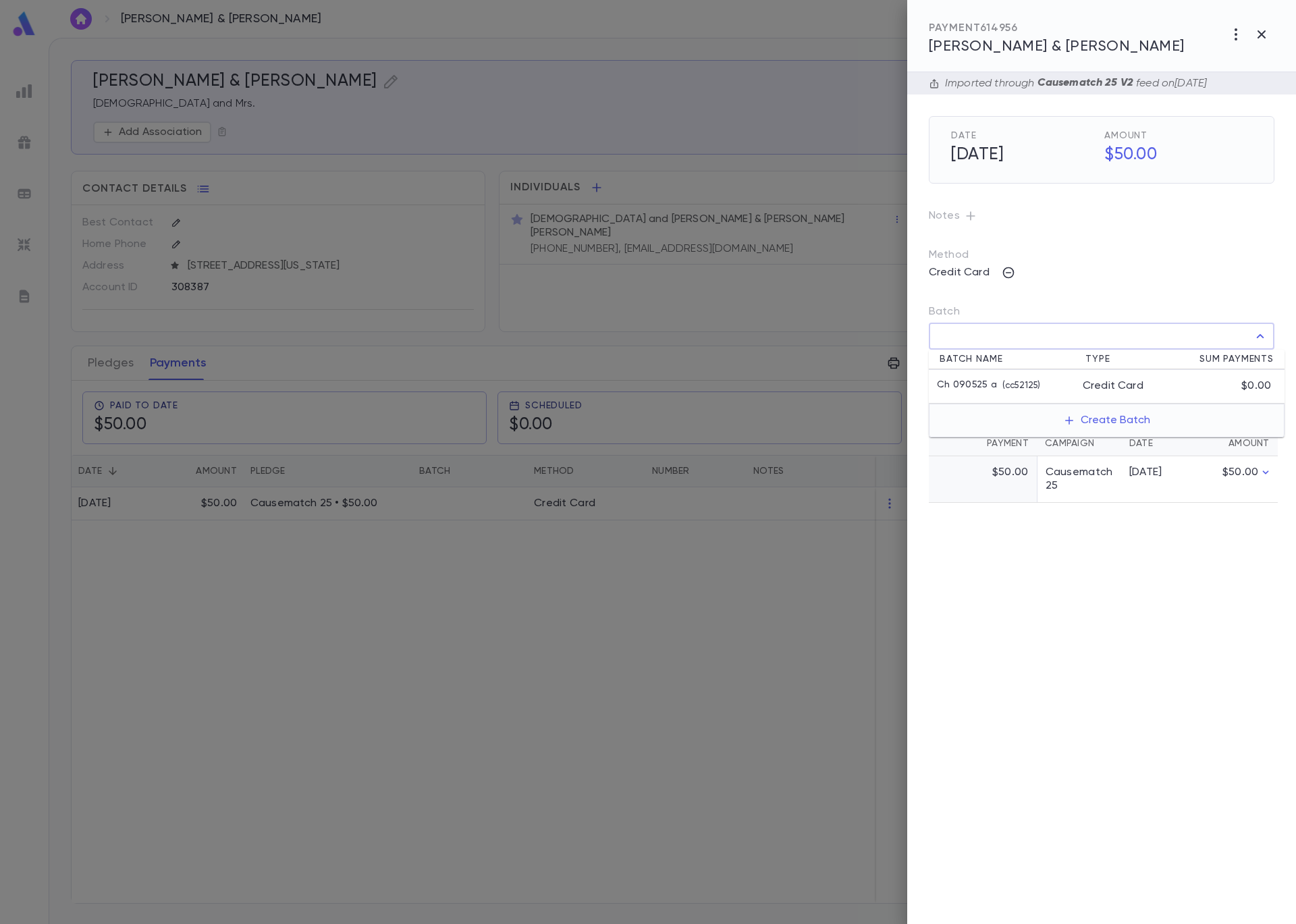
click at [987, 336] on input "Batch" at bounding box center [1092, 336] width 313 height 26
click at [1004, 390] on p "( cc52125 )" at bounding box center [1018, 386] width 43 height 13
type input "**********"
click at [1273, 365] on button "button" at bounding box center [1264, 366] width 22 height 22
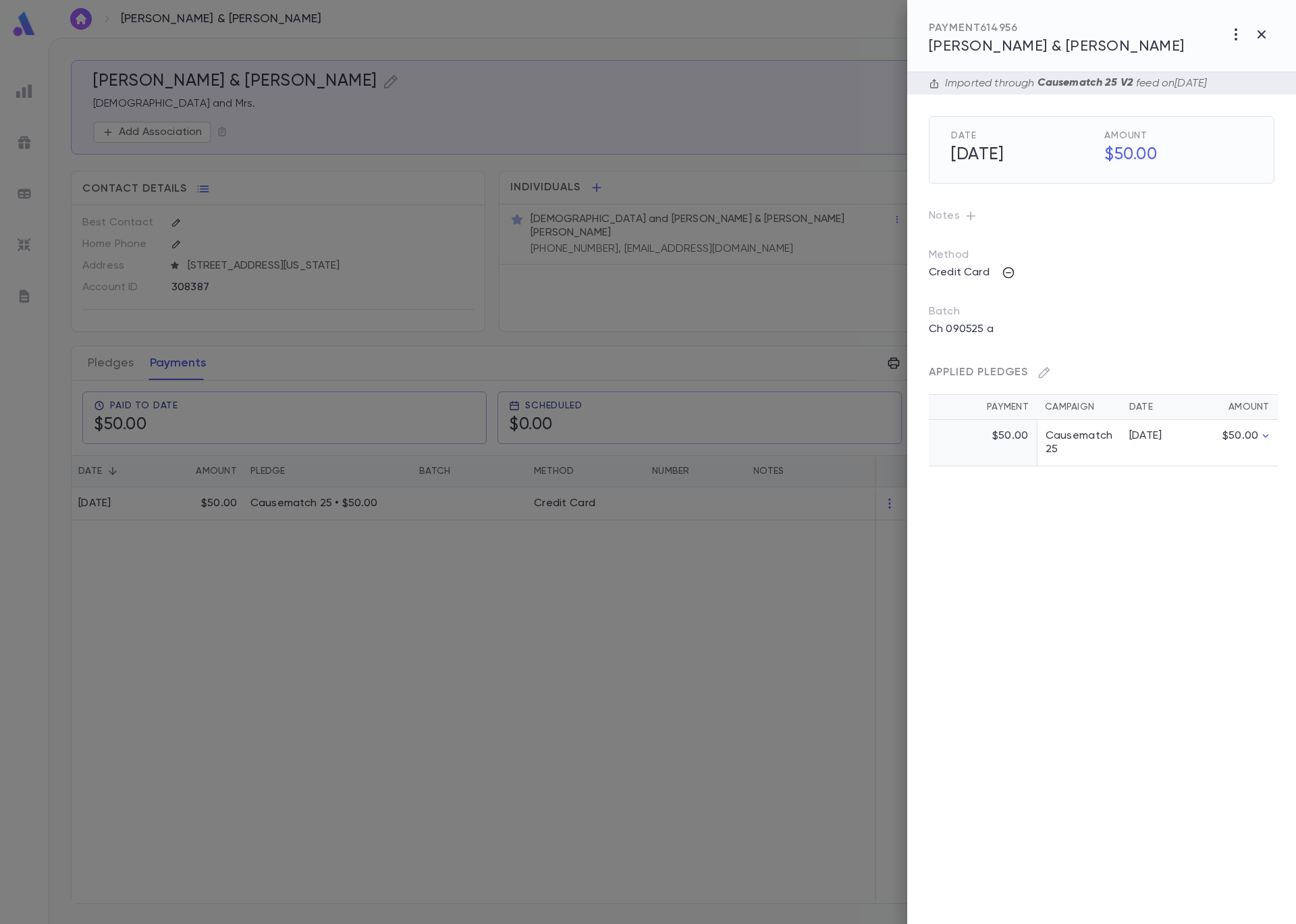
click at [287, 275] on div at bounding box center [648, 462] width 1296 height 924
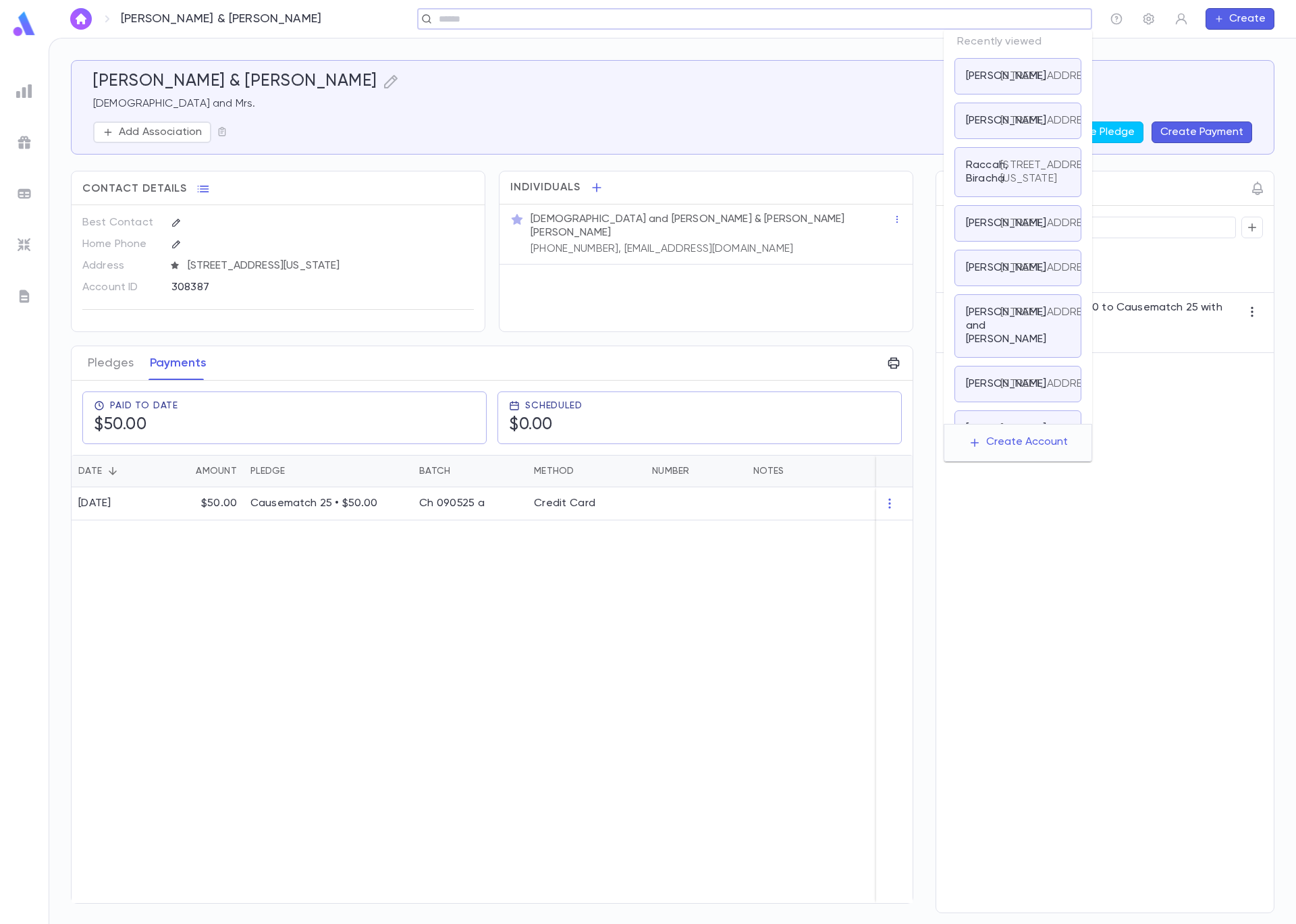
click at [1054, 22] on input "text" at bounding box center [750, 19] width 631 height 12
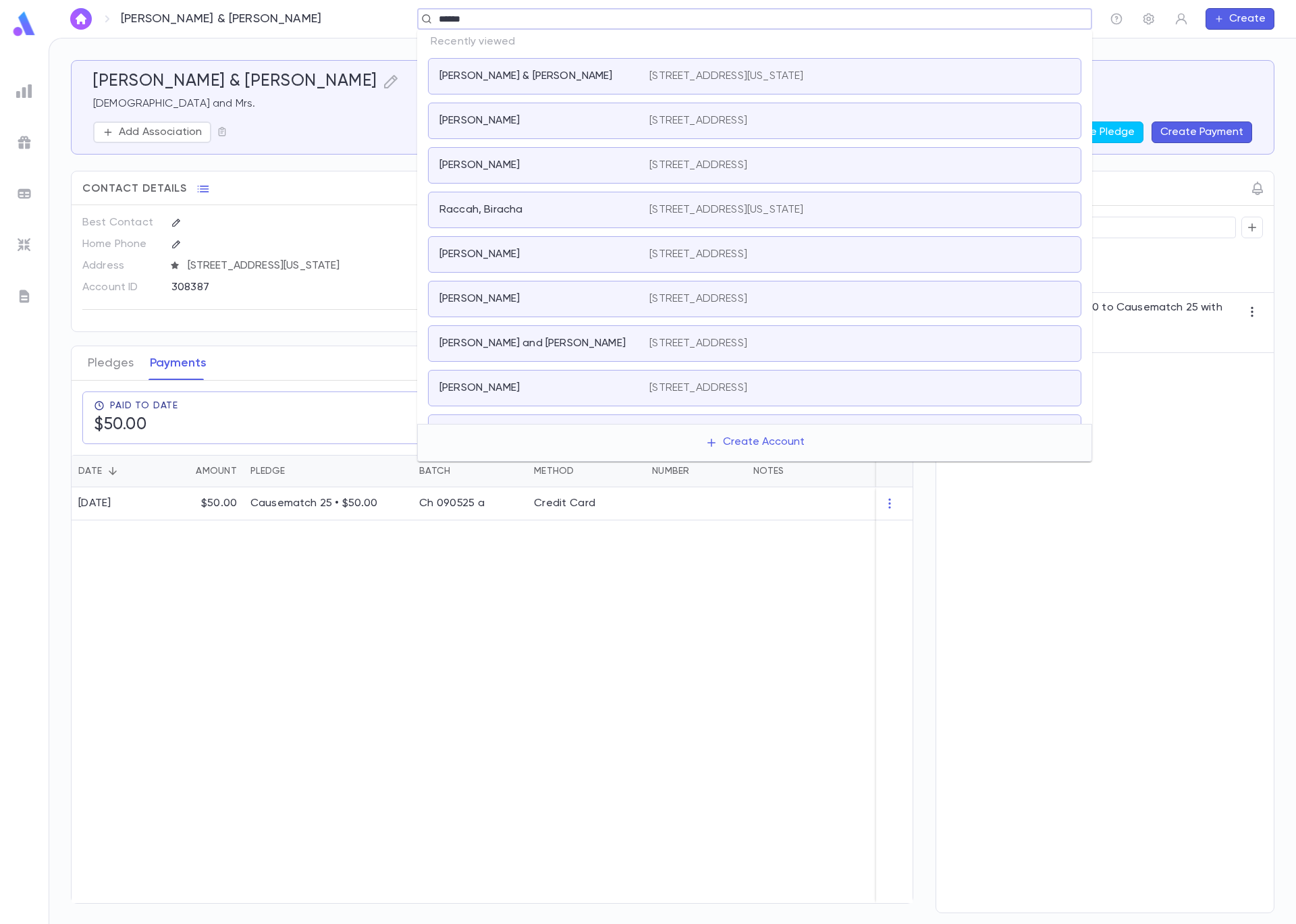
type input "*******"
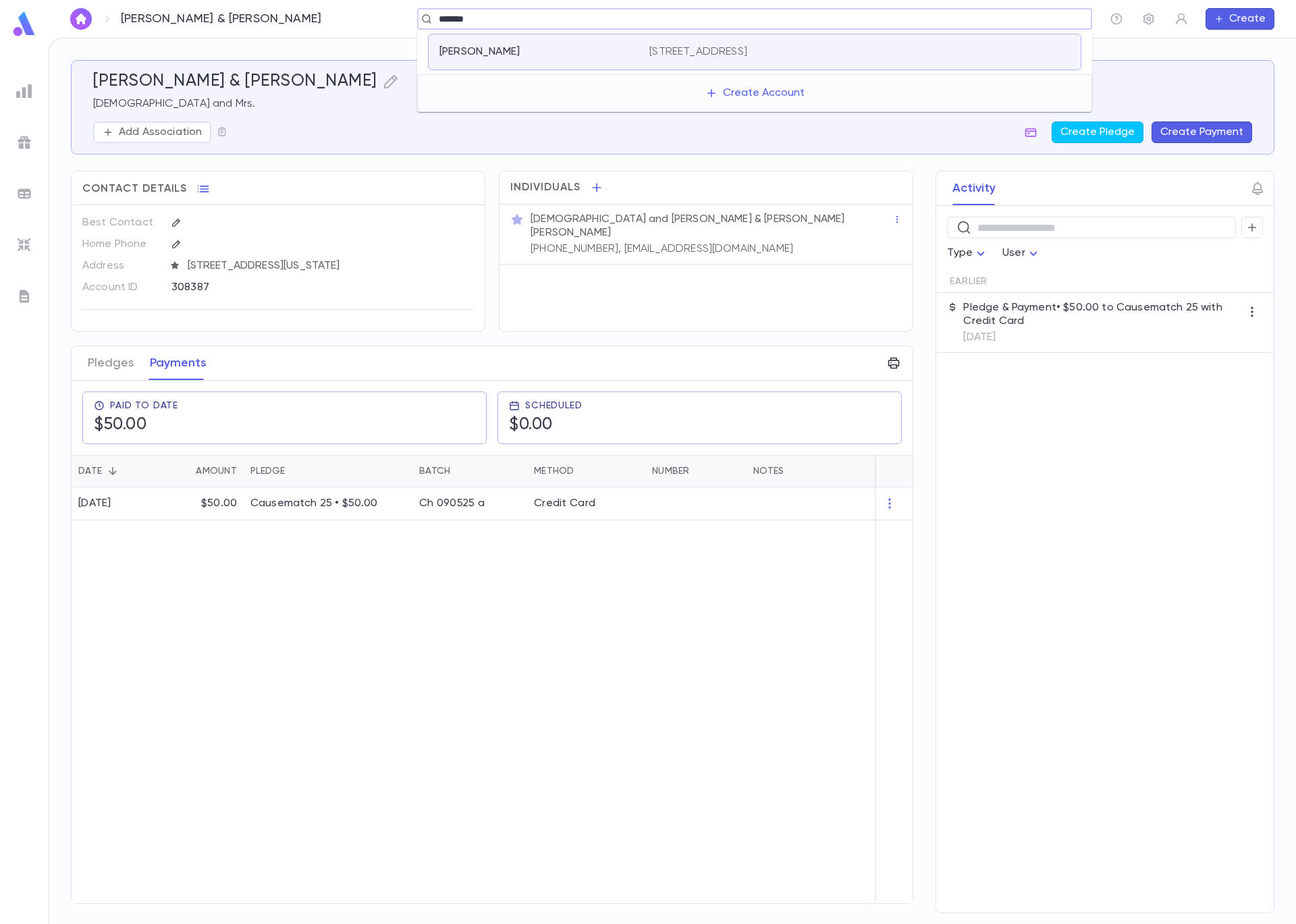
click at [681, 40] on div "Matanky, Shoshana 3031 W Jarlath, Chicago IL 60645 USA" at bounding box center [754, 51] width 654 height 37
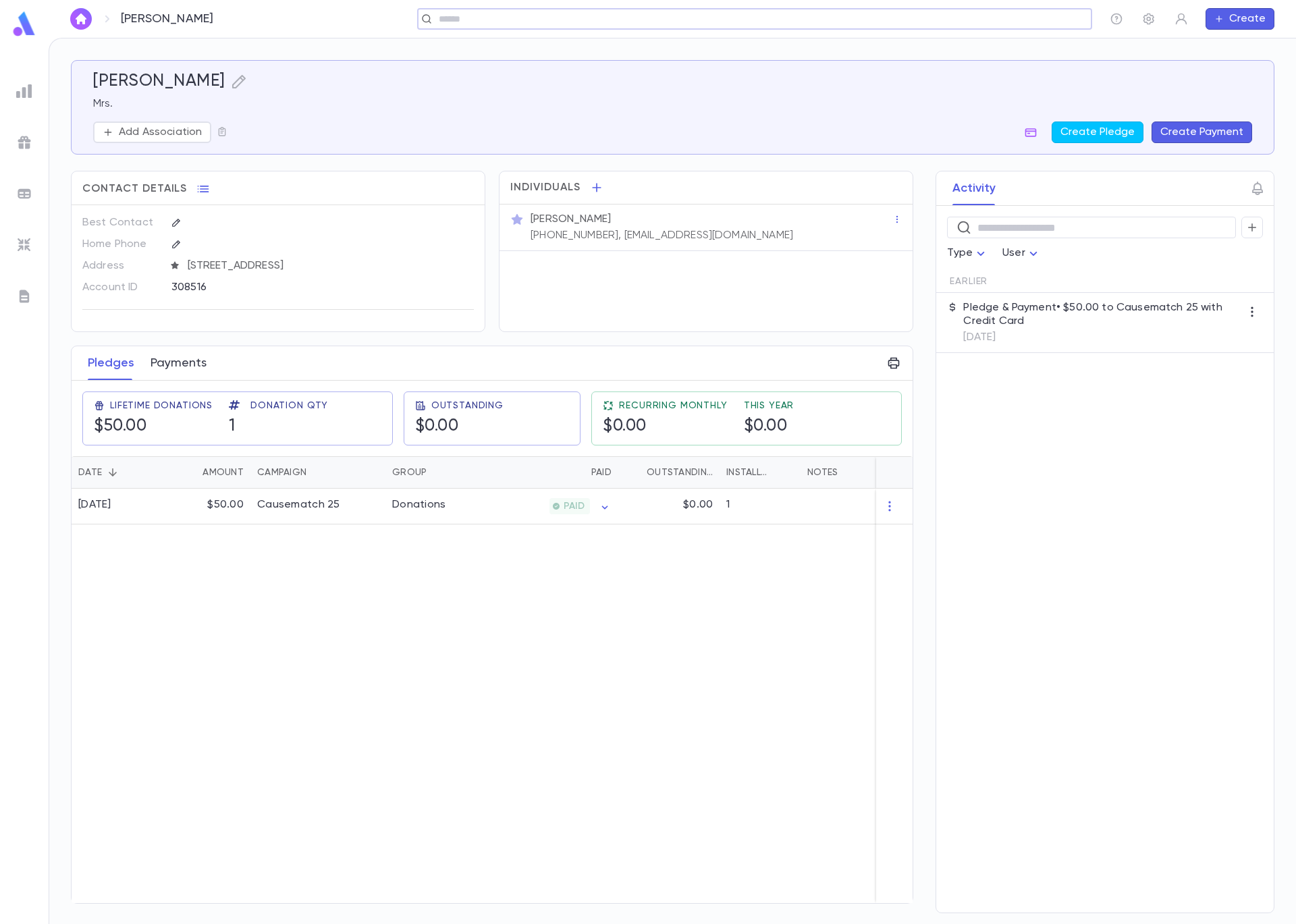
click at [163, 363] on button "Payments" at bounding box center [178, 362] width 56 height 34
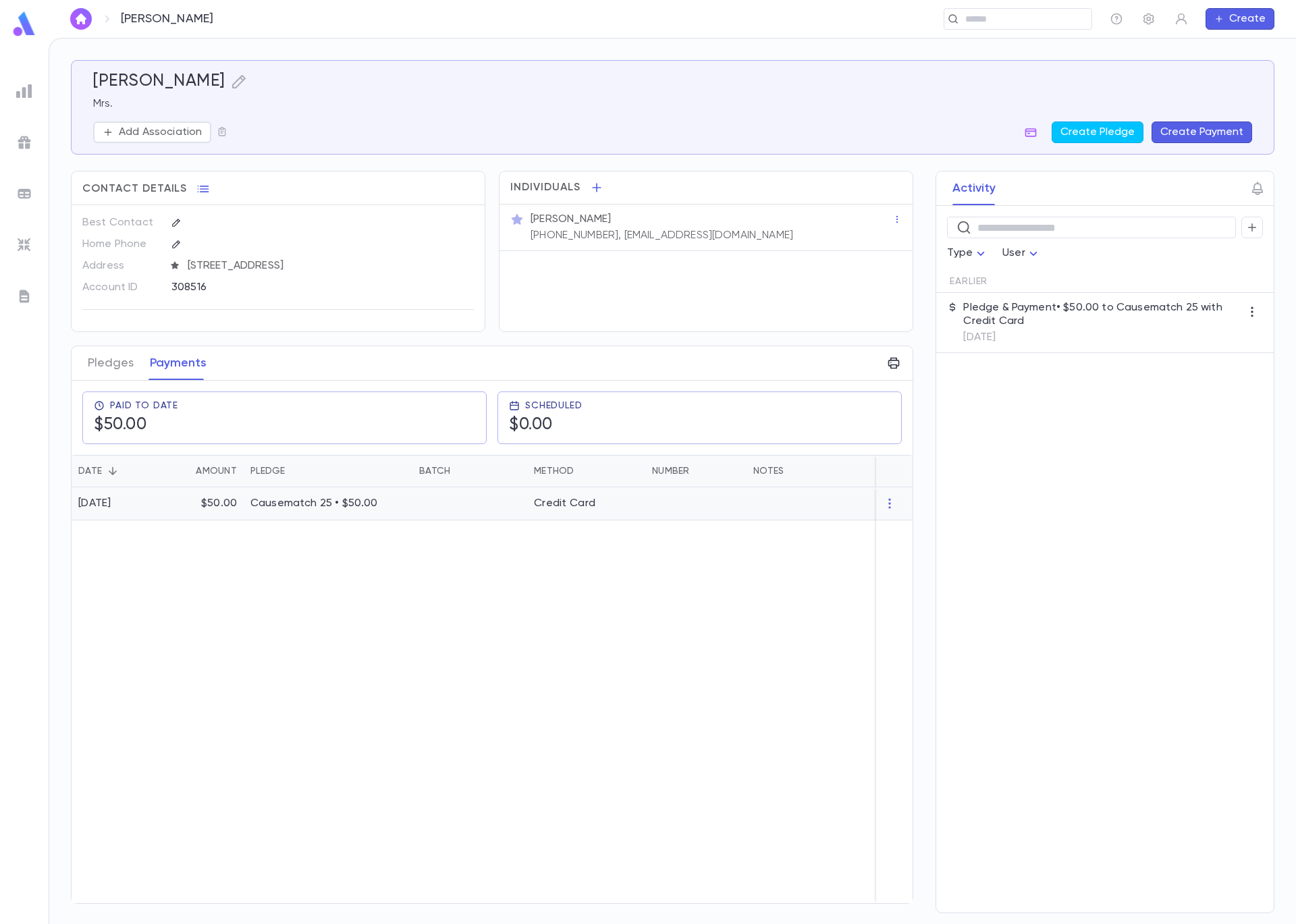
click at [188, 492] on div "$50.00" at bounding box center [203, 503] width 81 height 33
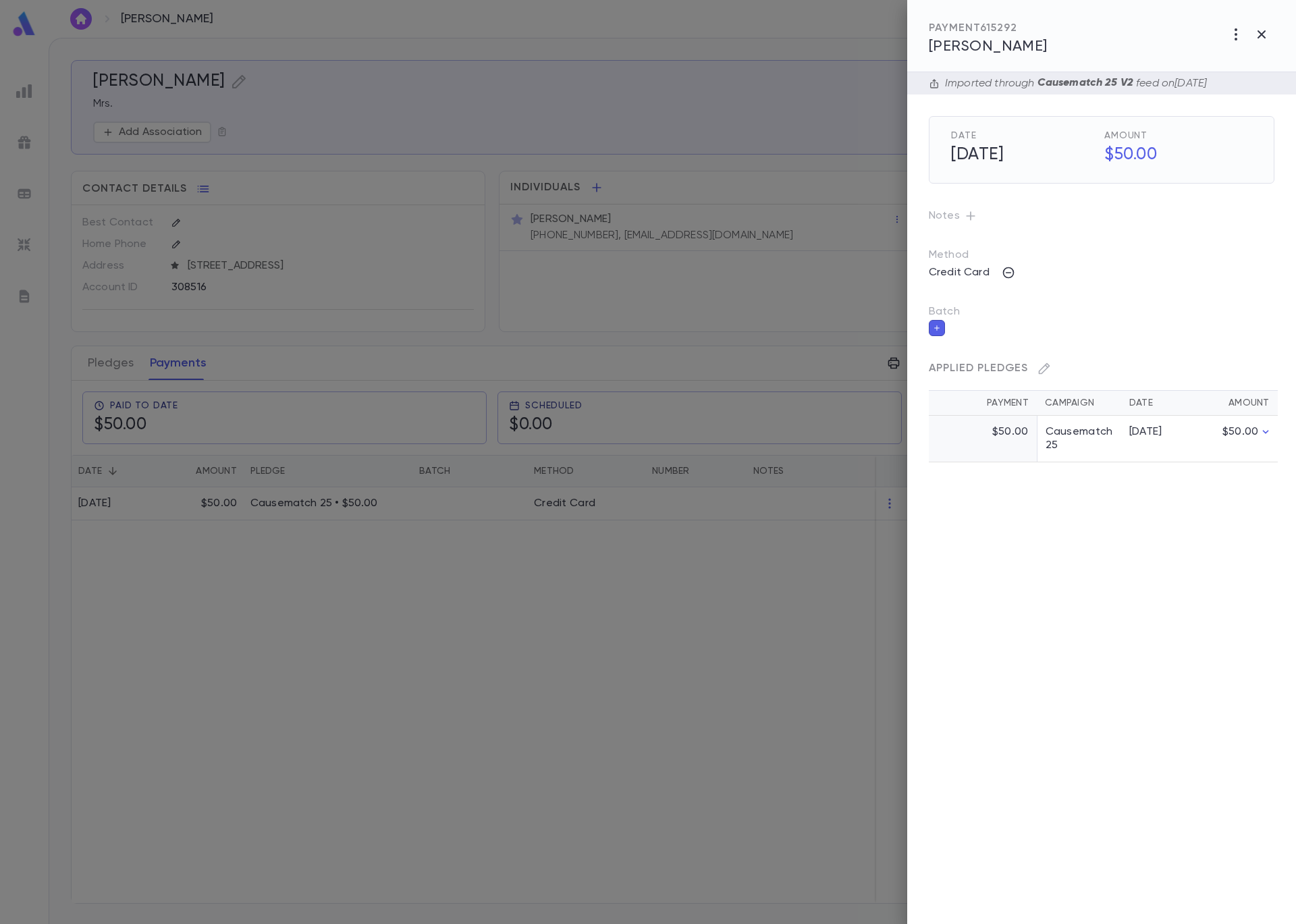
click at [935, 327] on icon "button" at bounding box center [937, 328] width 8 height 9
click at [962, 341] on input "Batch" at bounding box center [1092, 336] width 313 height 26
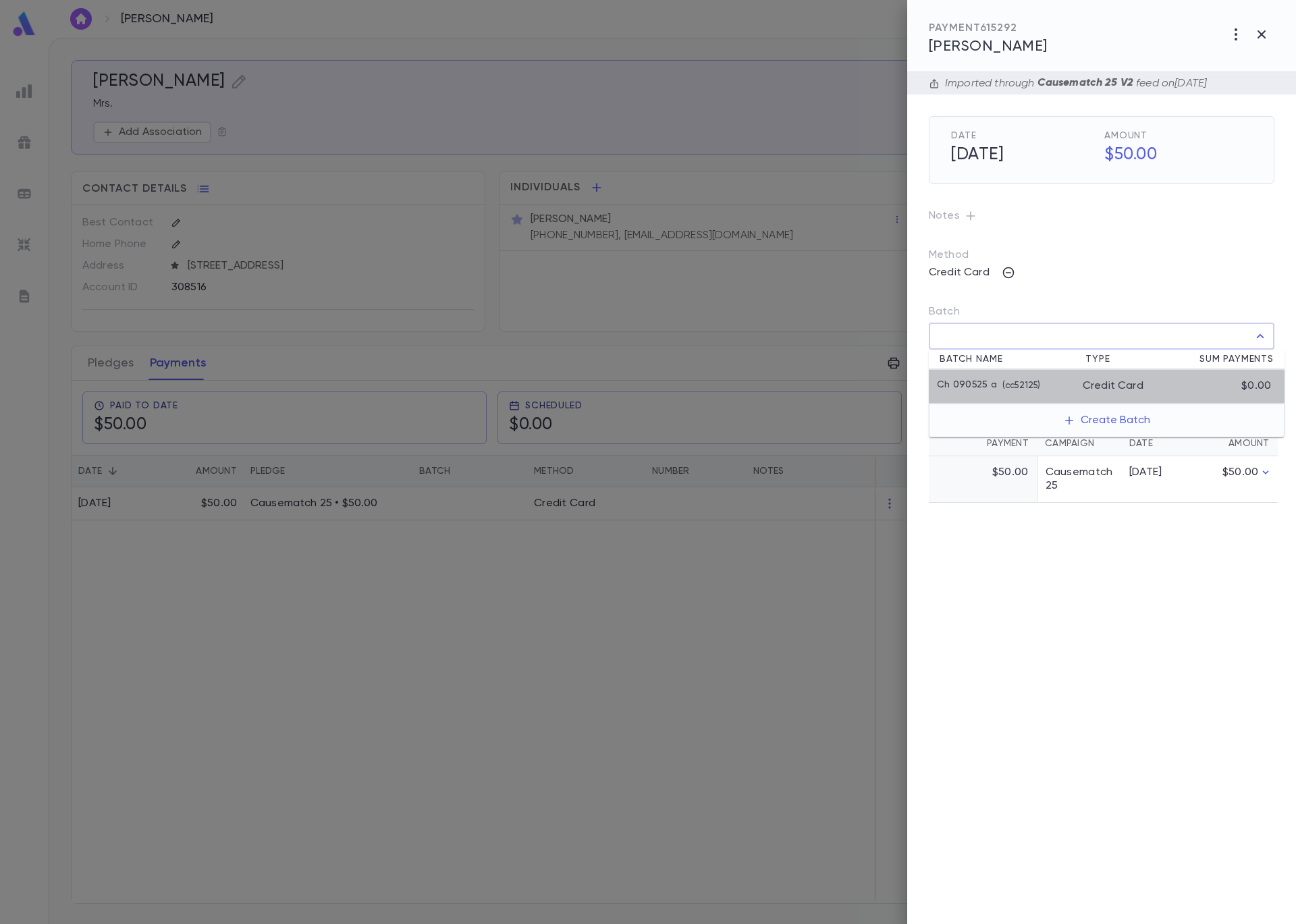
click at [981, 384] on p "Ch 090525 a" at bounding box center [966, 386] width 60 height 13
type input "**********"
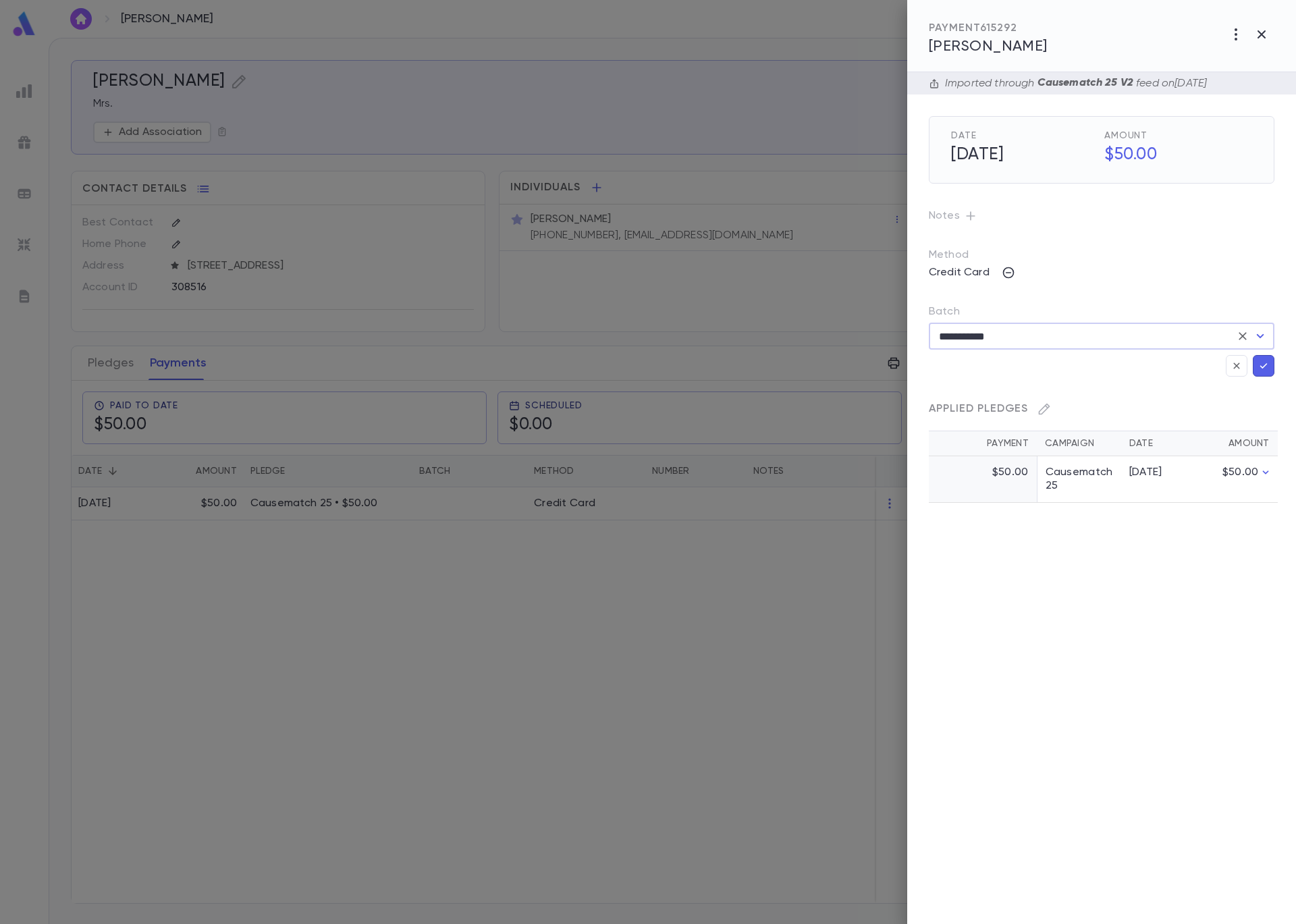
click at [1259, 368] on icon "button" at bounding box center [1264, 365] width 12 height 13
click at [273, 240] on div at bounding box center [648, 462] width 1296 height 924
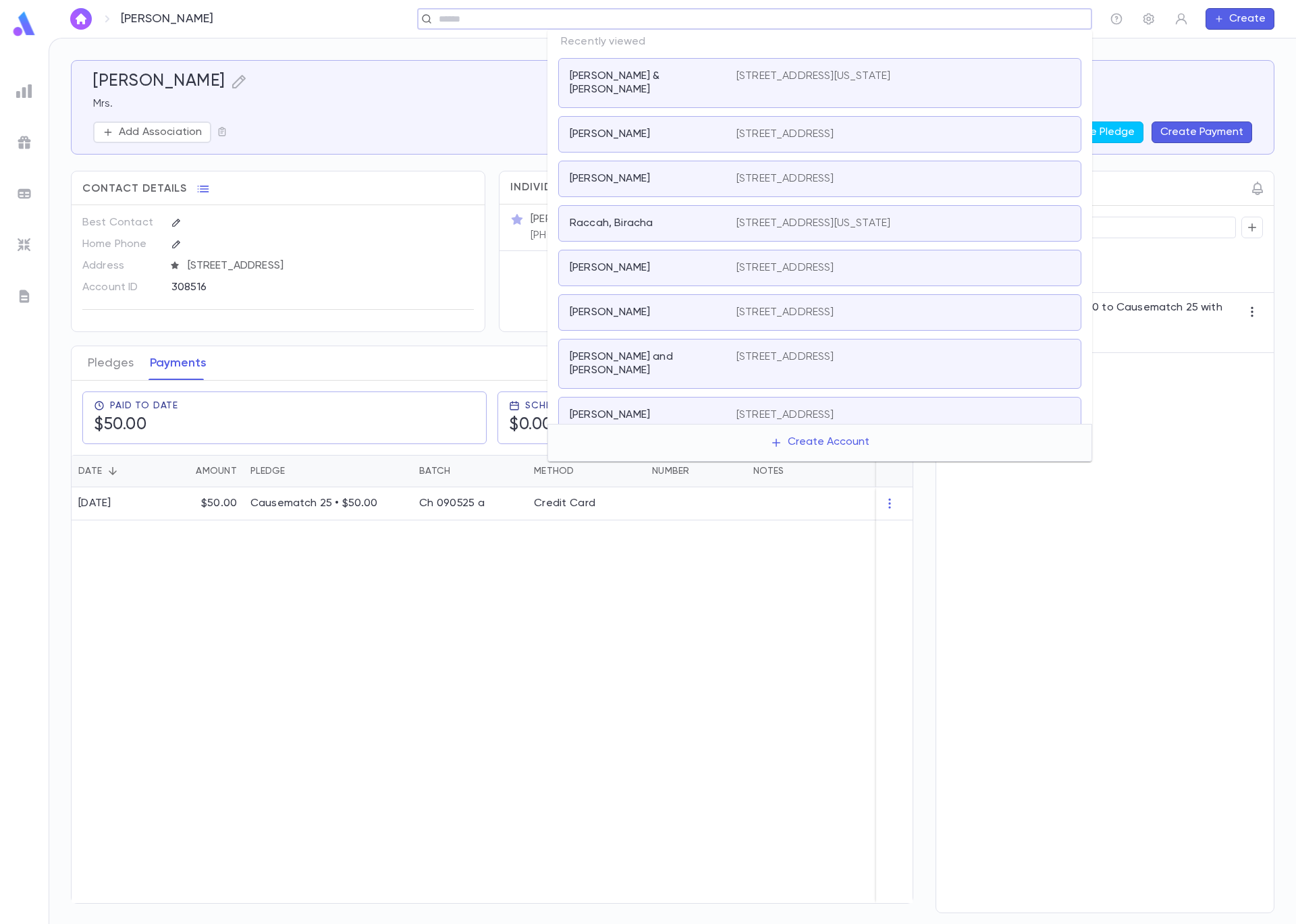
click at [994, 21] on input "text" at bounding box center [750, 19] width 631 height 12
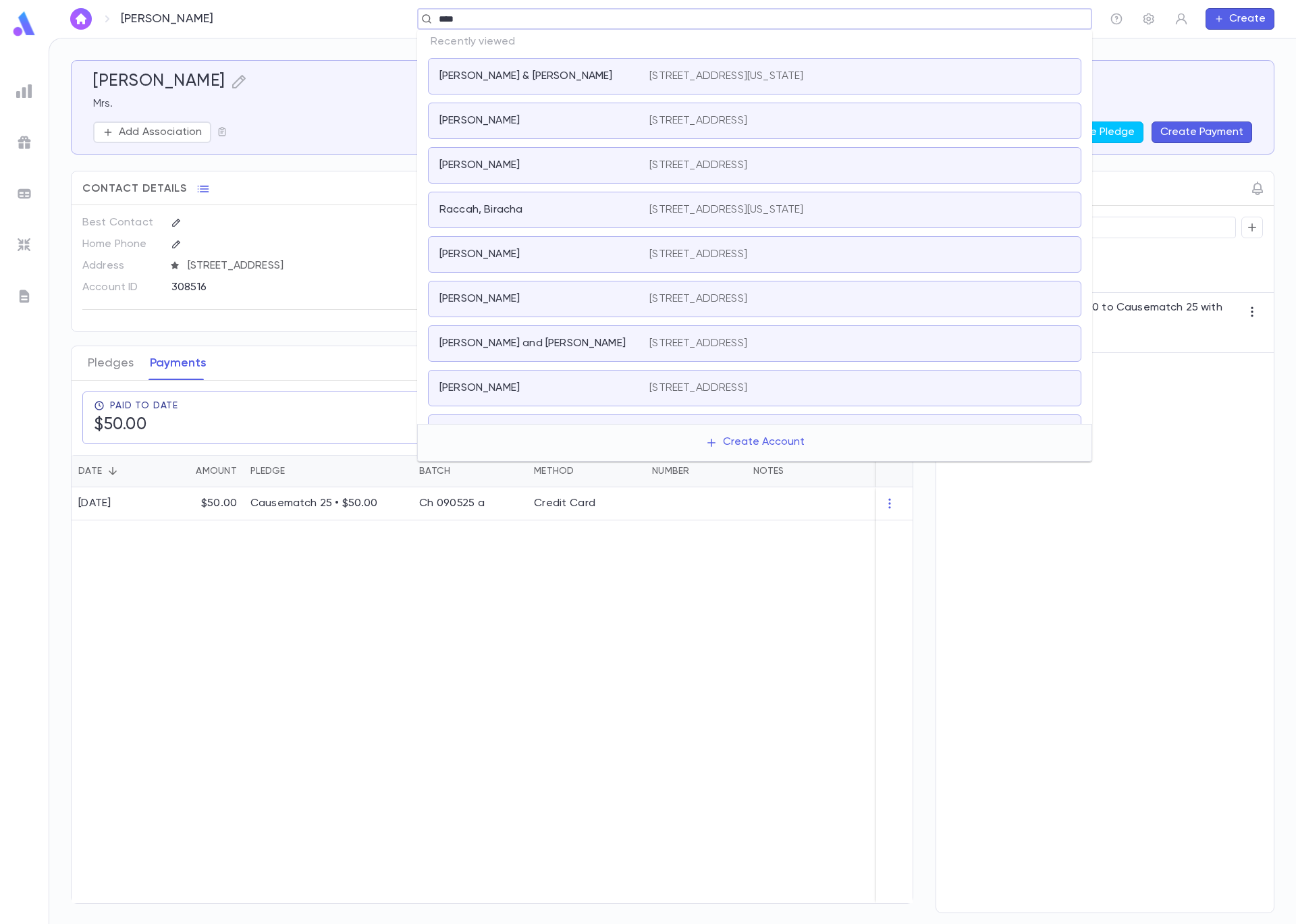
type input "*****"
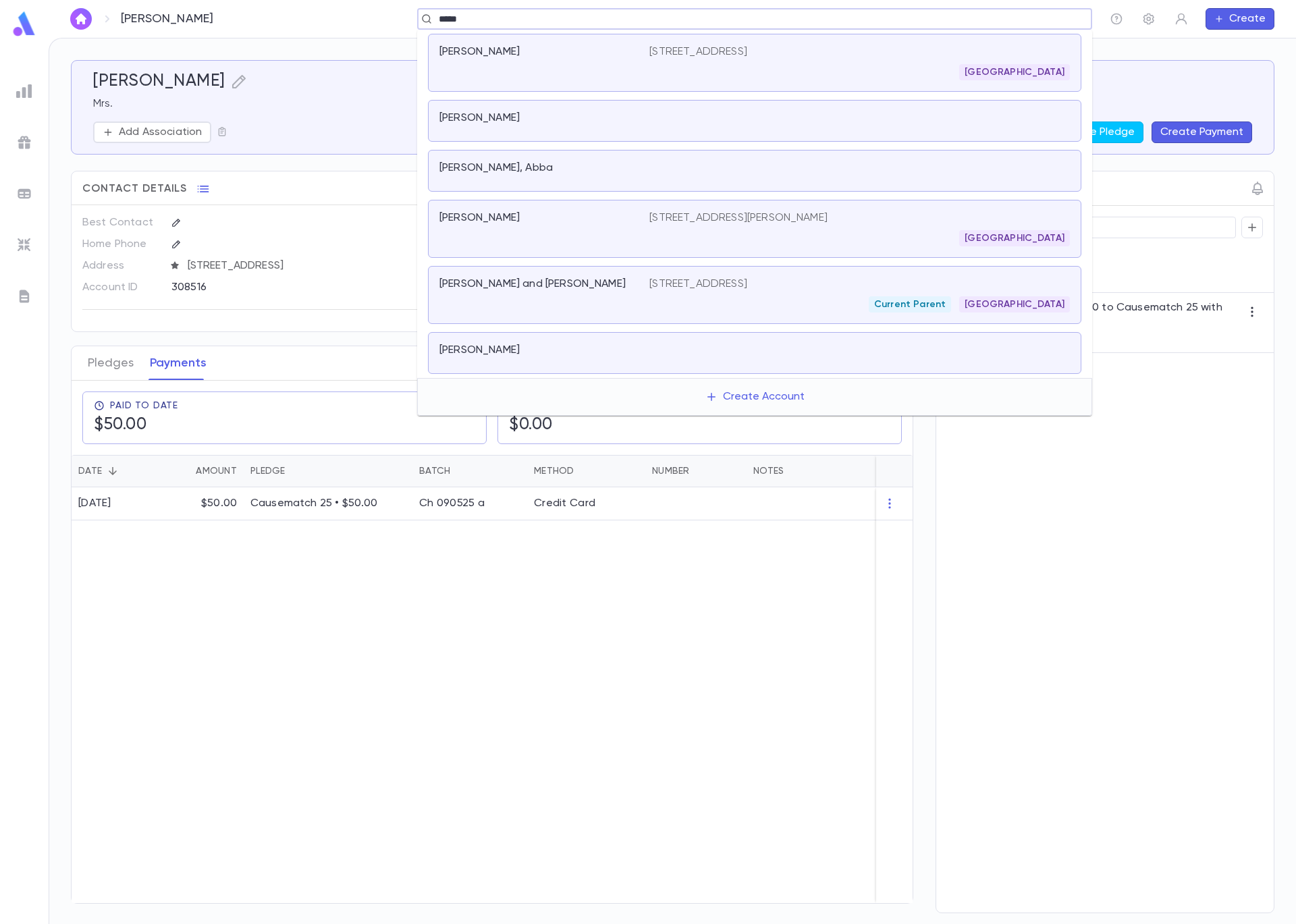
click at [507, 65] on div "Spero, Moshe" at bounding box center [544, 62] width 210 height 35
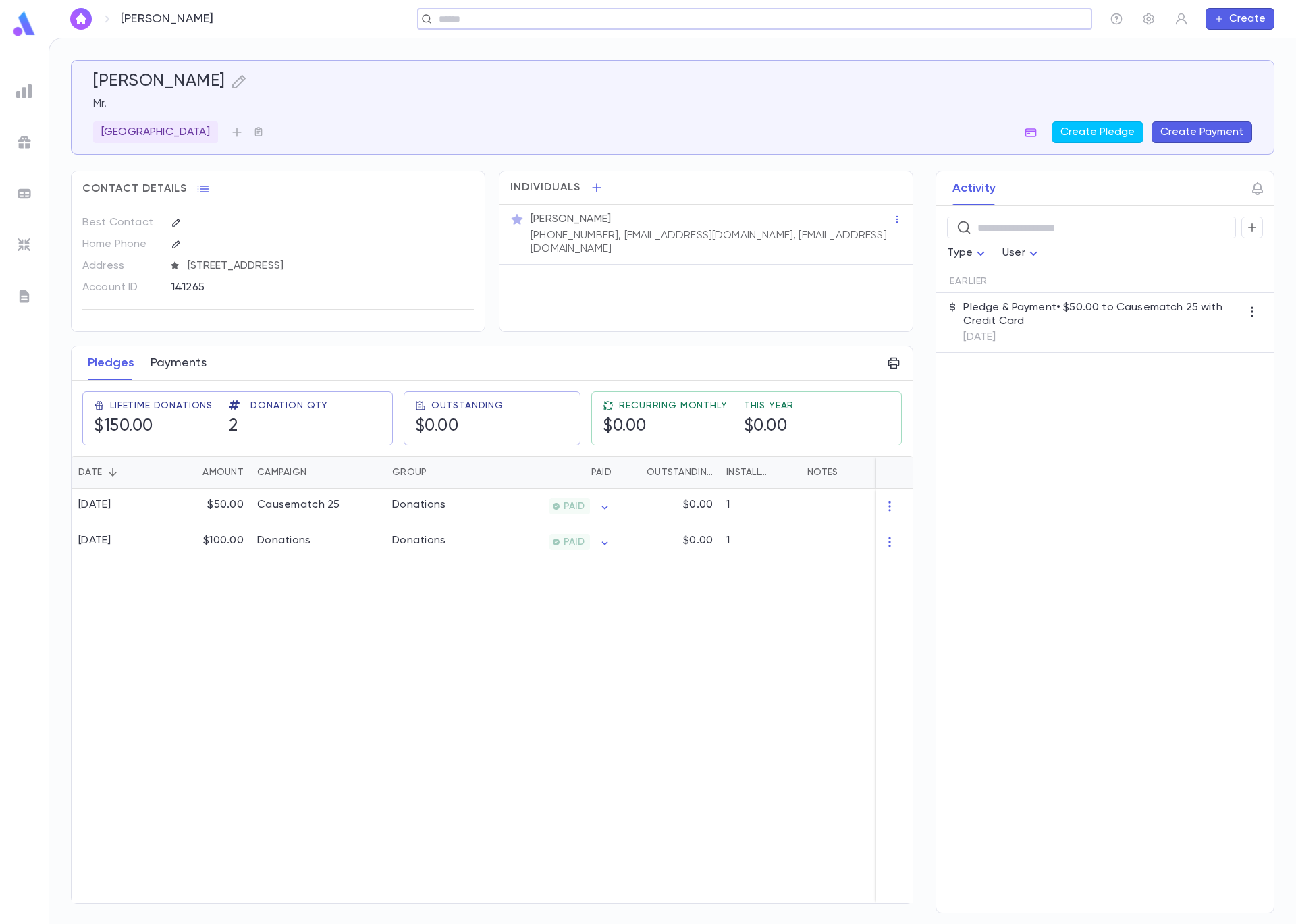
click at [169, 364] on button "Payments" at bounding box center [178, 362] width 56 height 34
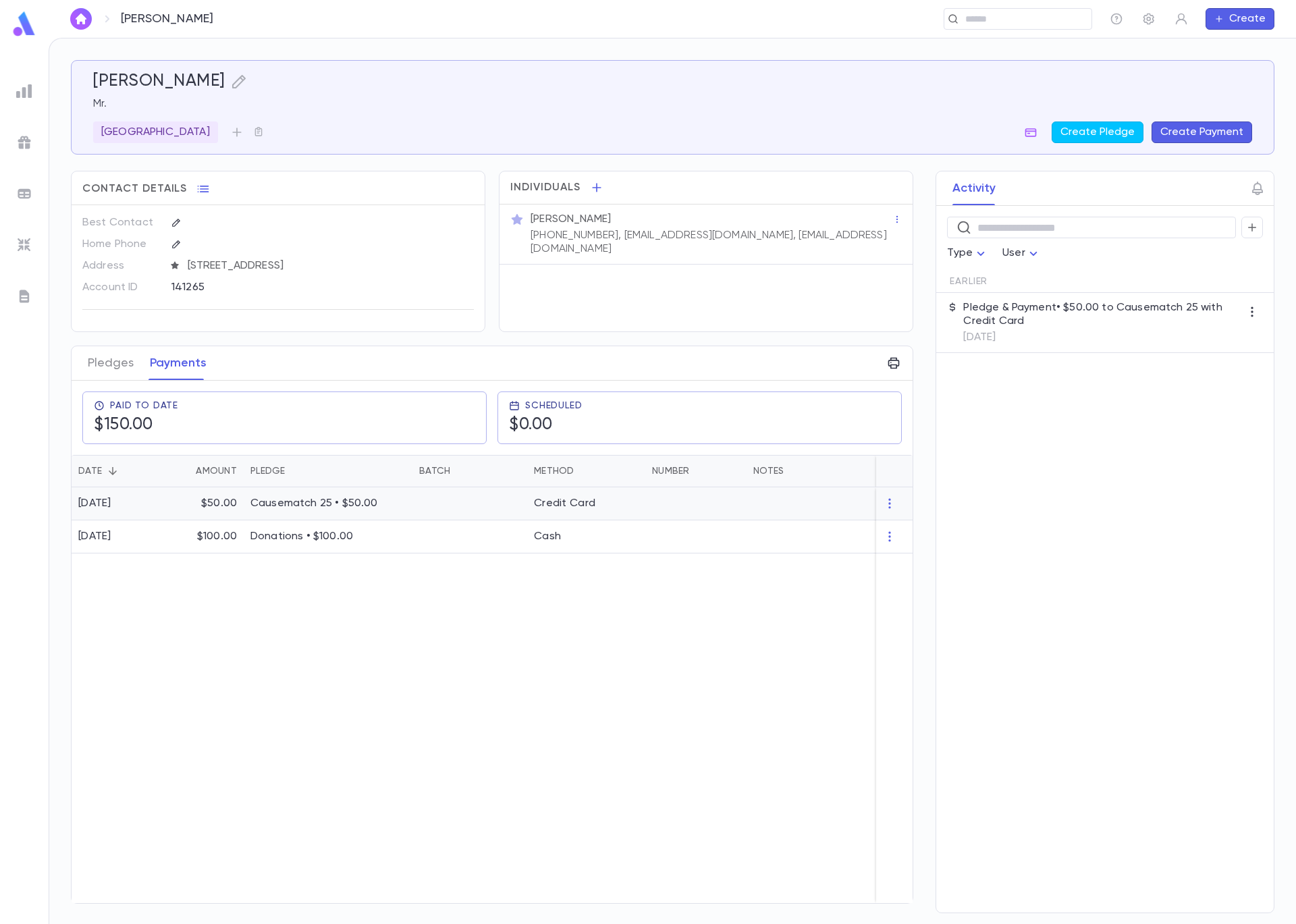
click at [161, 497] on div "[DATE]" at bounding box center [117, 503] width 91 height 33
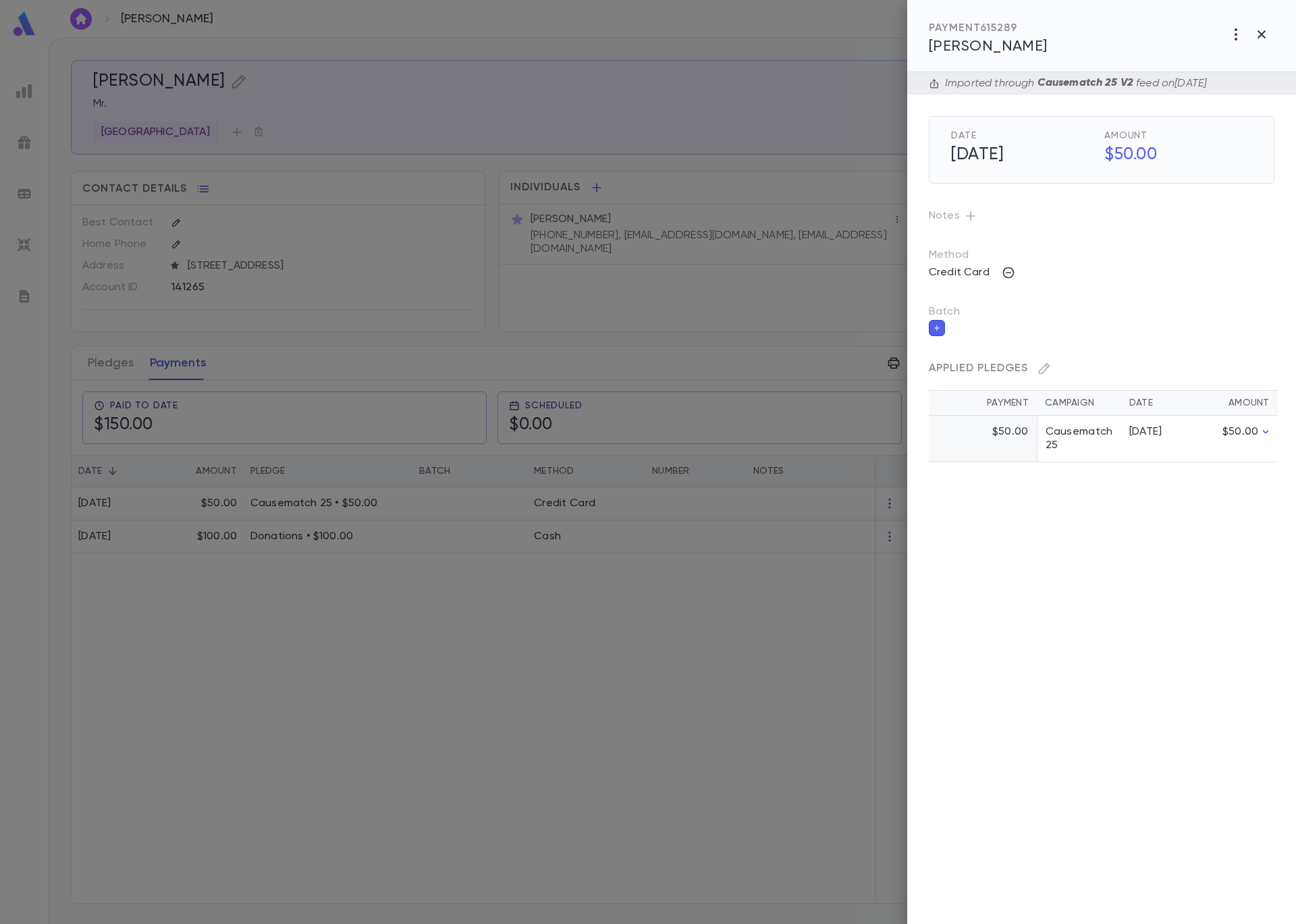
click at [943, 326] on button "button" at bounding box center [937, 328] width 16 height 16
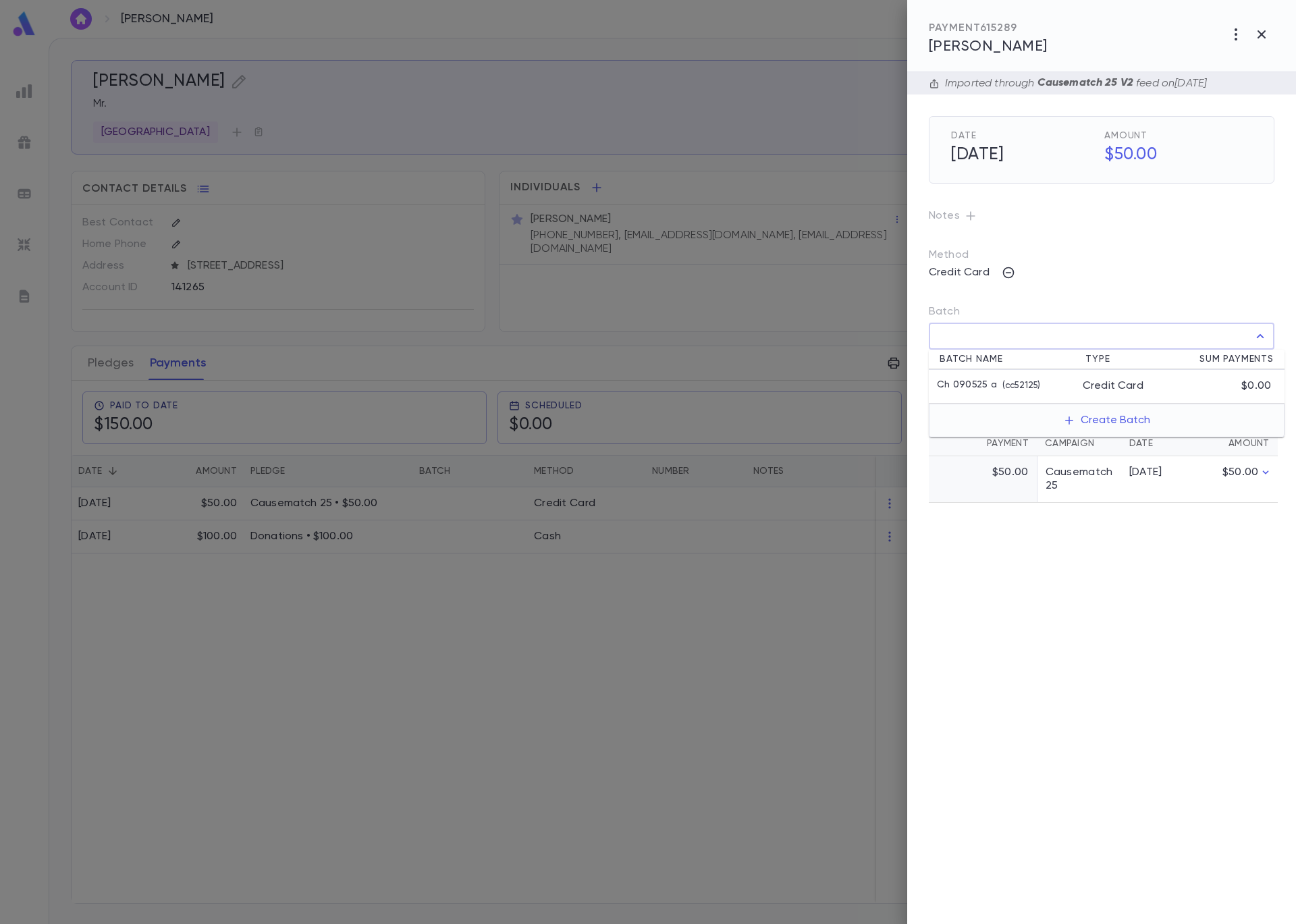
click at [964, 340] on input "Batch" at bounding box center [1092, 336] width 313 height 26
click at [980, 377] on li "Ch 090525 a ( cc52125 ) Credit Card $0.00" at bounding box center [1107, 386] width 356 height 34
type input "**********"
click at [1259, 364] on icon "button" at bounding box center [1264, 365] width 12 height 13
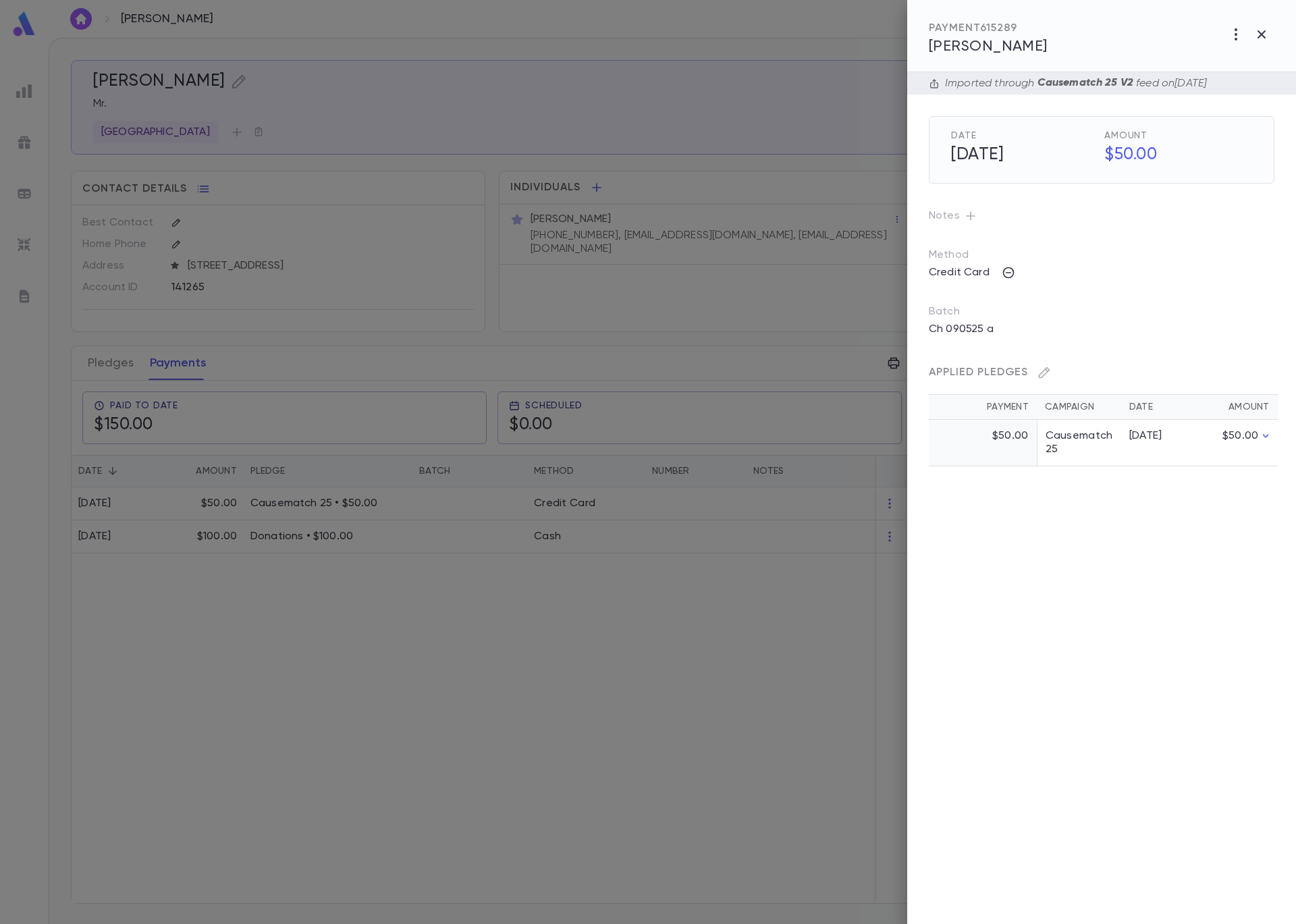
click at [355, 182] on div at bounding box center [648, 462] width 1296 height 924
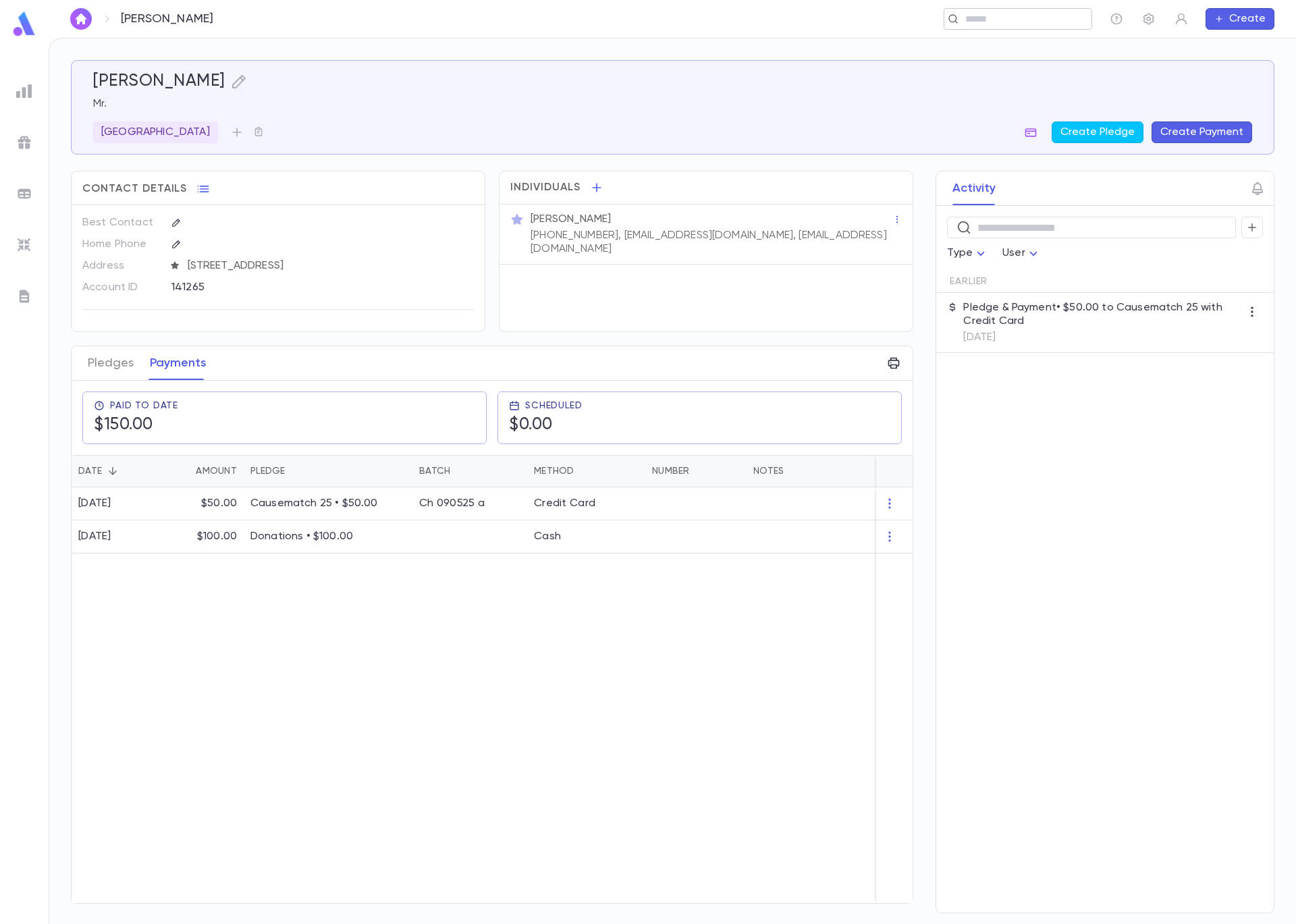
click at [973, 19] on input "text" at bounding box center [1014, 19] width 104 height 12
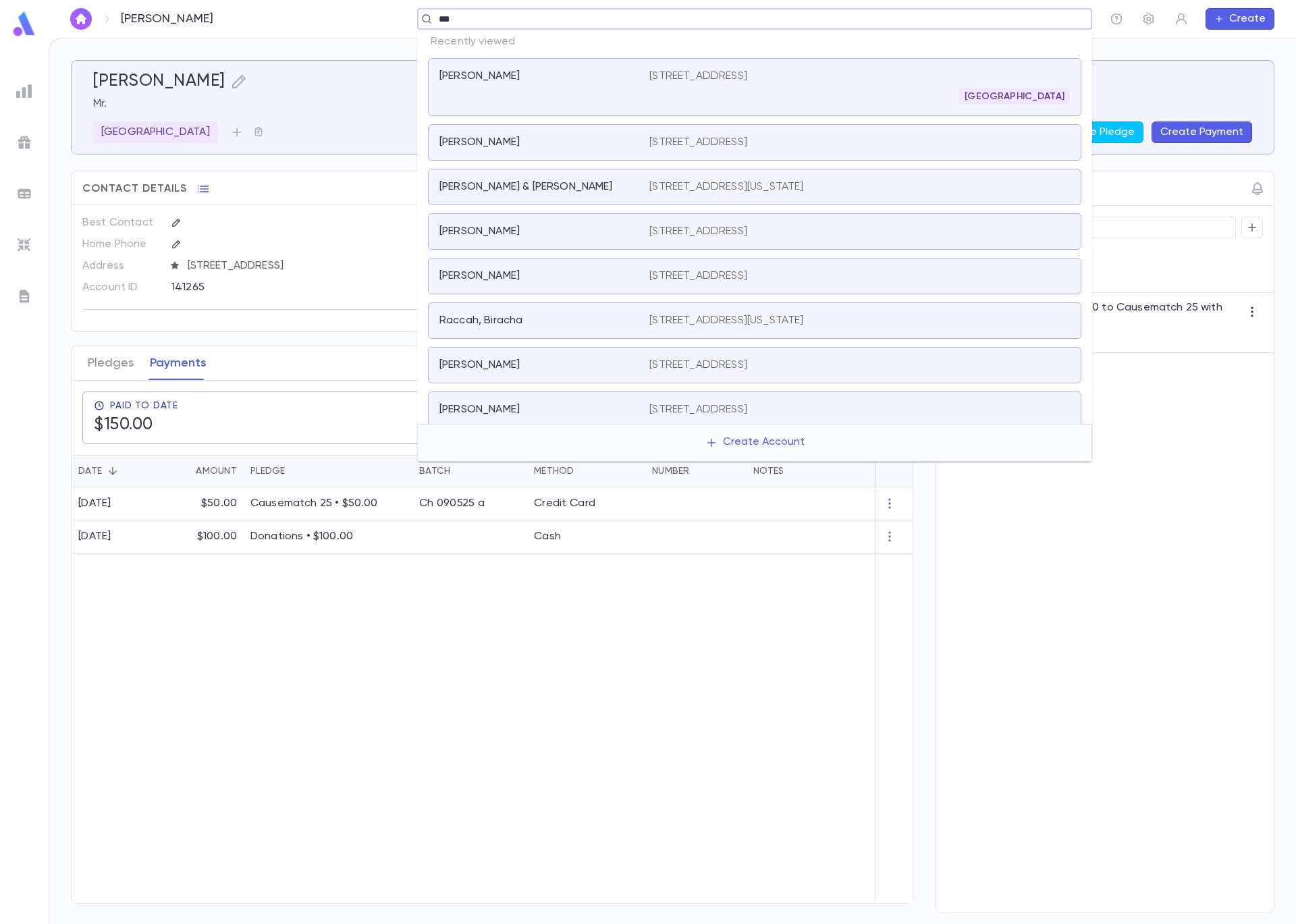
type input "****"
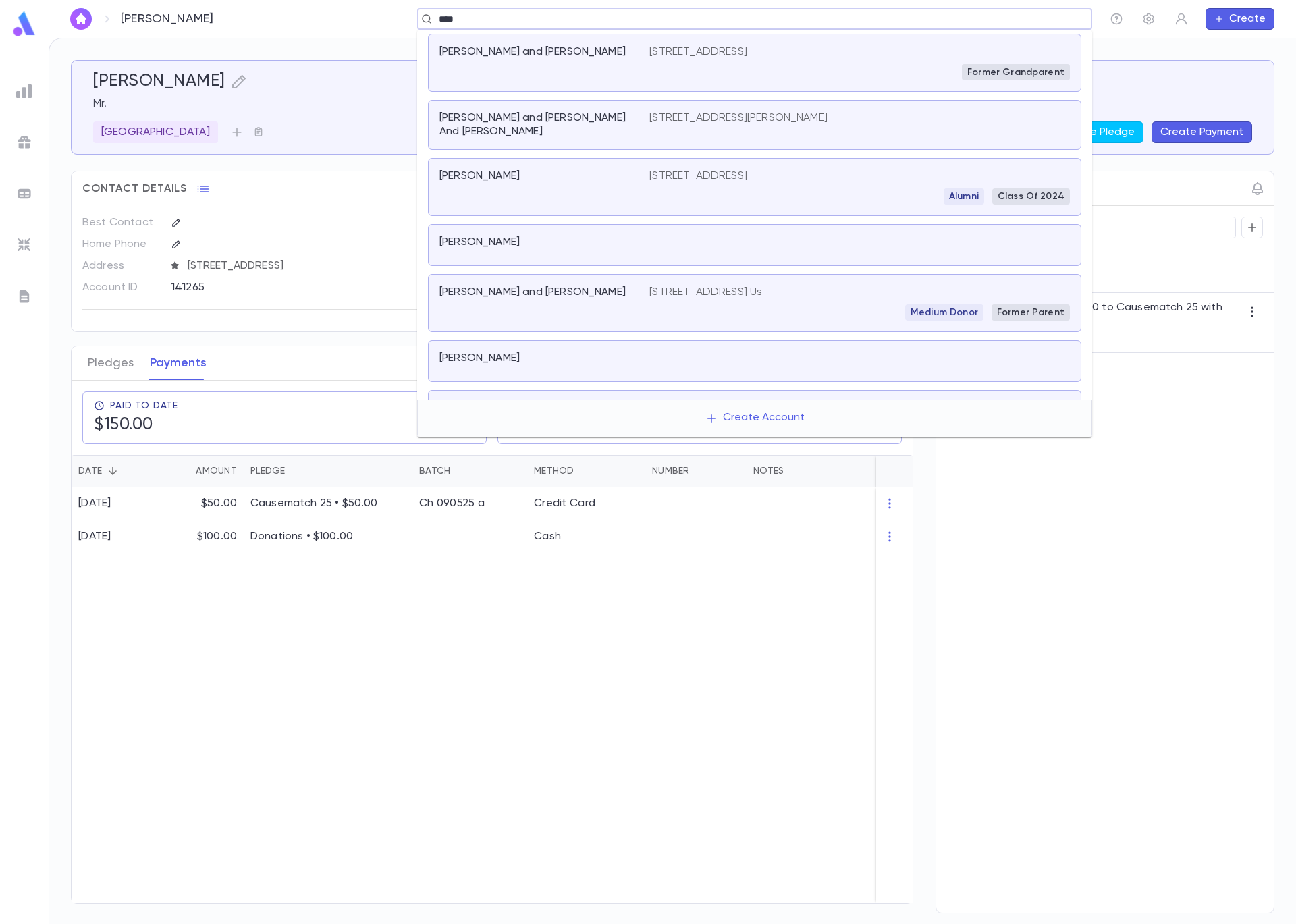
click at [501, 63] on div "Wolf, Stanley and Judy" at bounding box center [544, 62] width 210 height 35
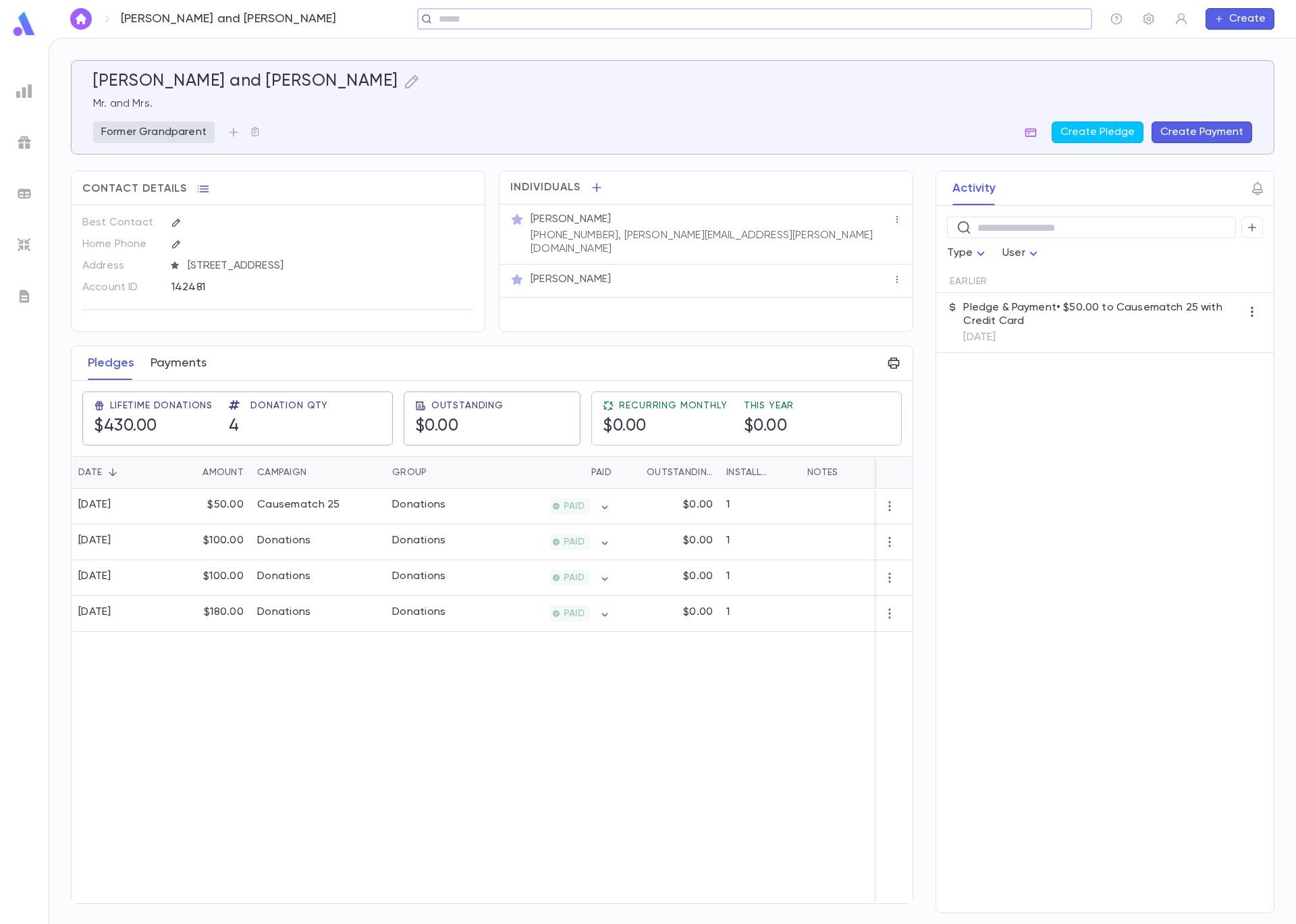
click at [157, 364] on button "Payments" at bounding box center [178, 362] width 56 height 34
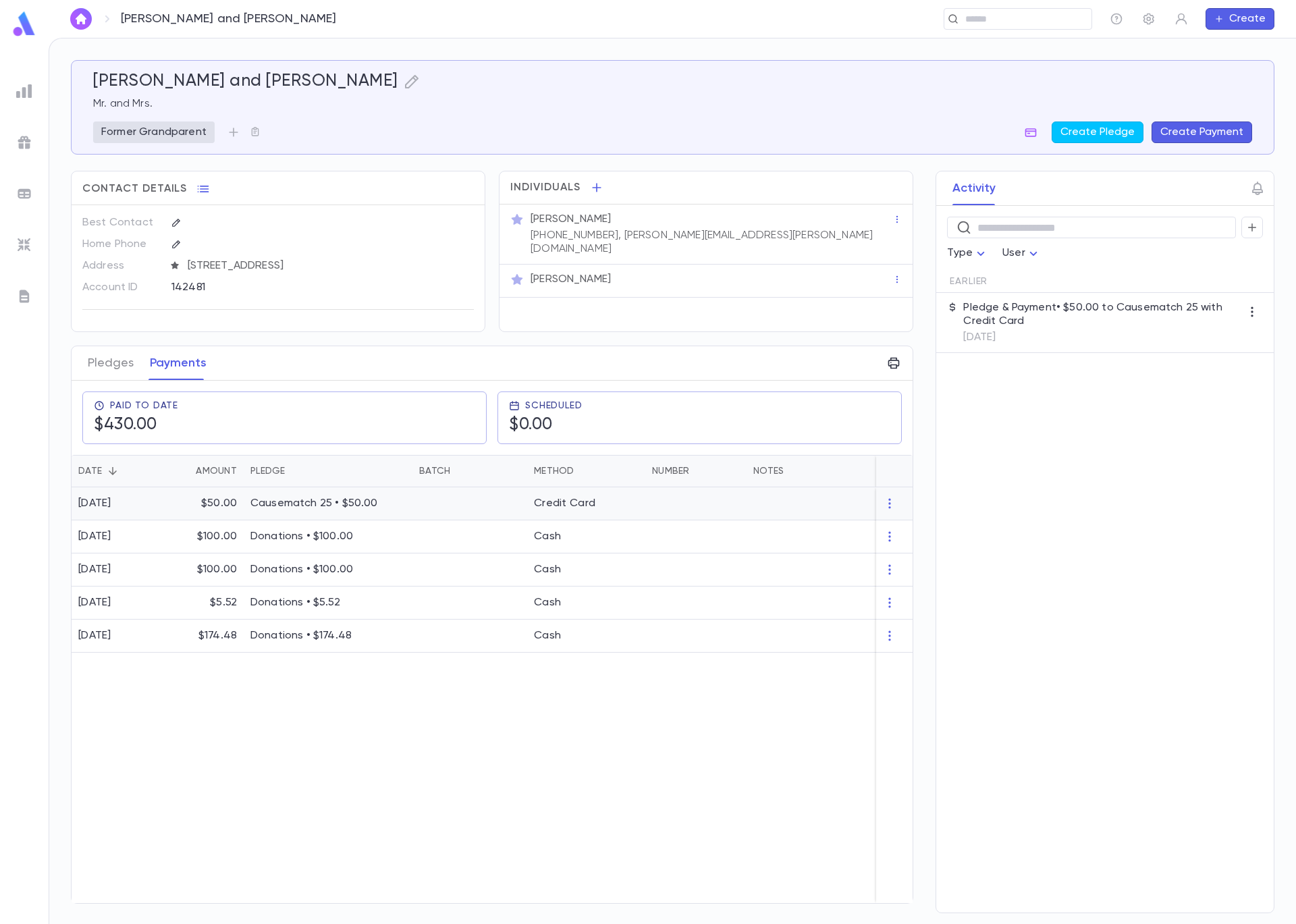
click at [182, 499] on div "$50.00" at bounding box center [203, 503] width 81 height 33
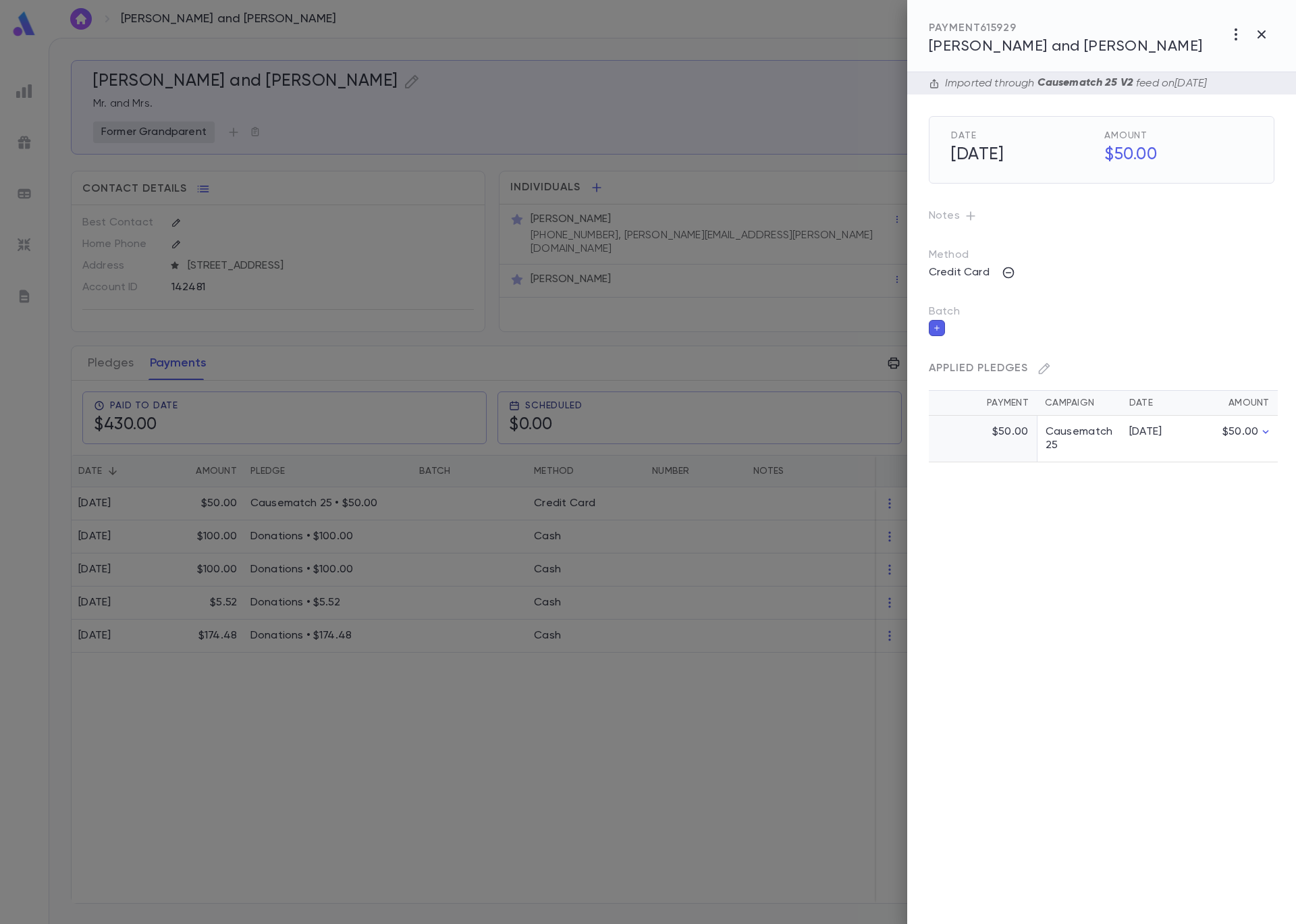
click at [938, 328] on icon "button" at bounding box center [937, 328] width 8 height 9
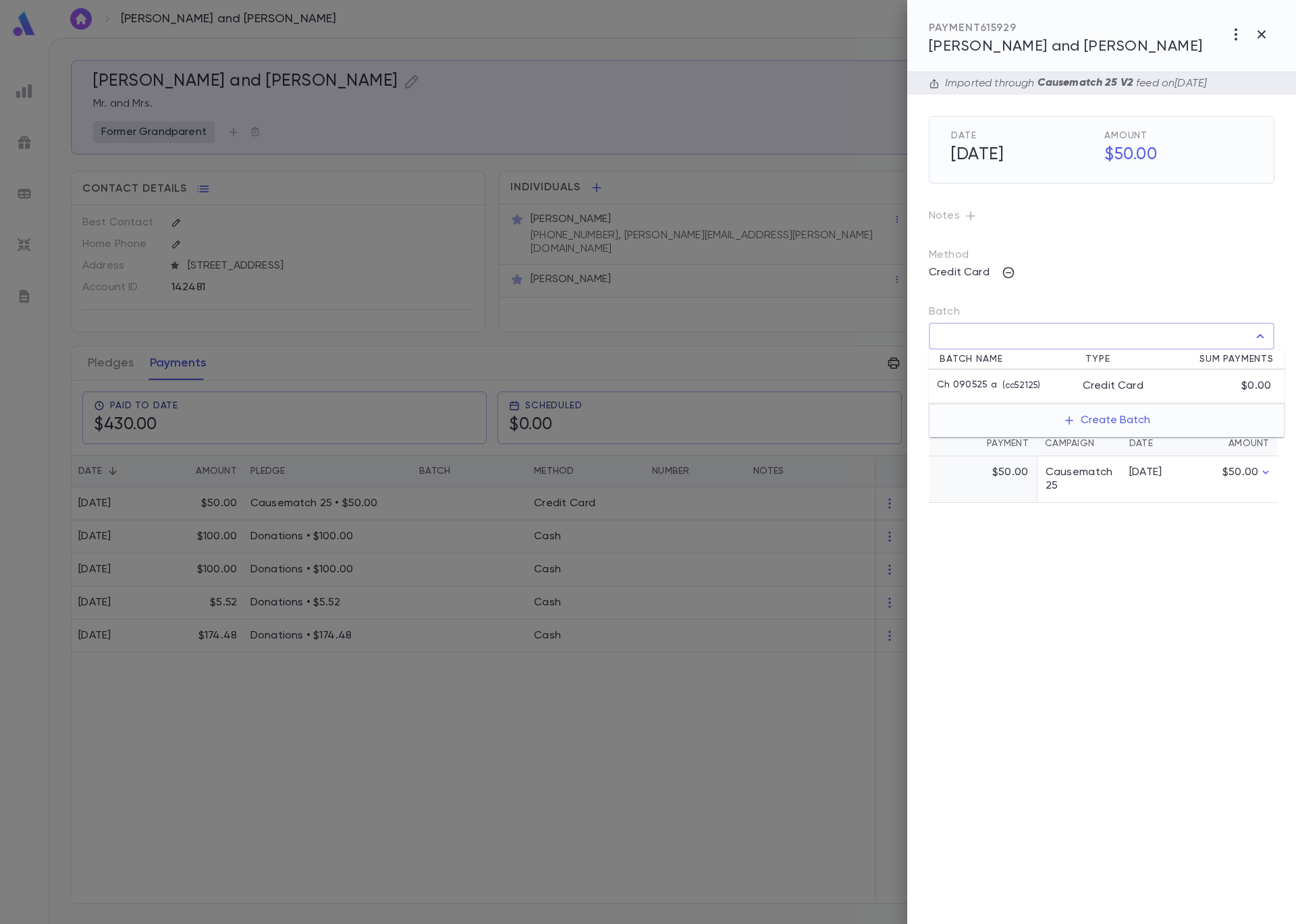
click at [980, 346] on input "Batch" at bounding box center [1092, 336] width 313 height 26
click at [1001, 390] on p "( cc52125 )" at bounding box center [1018, 386] width 43 height 13
type input "**********"
click at [1264, 365] on icon "button" at bounding box center [1264, 365] width 8 height 5
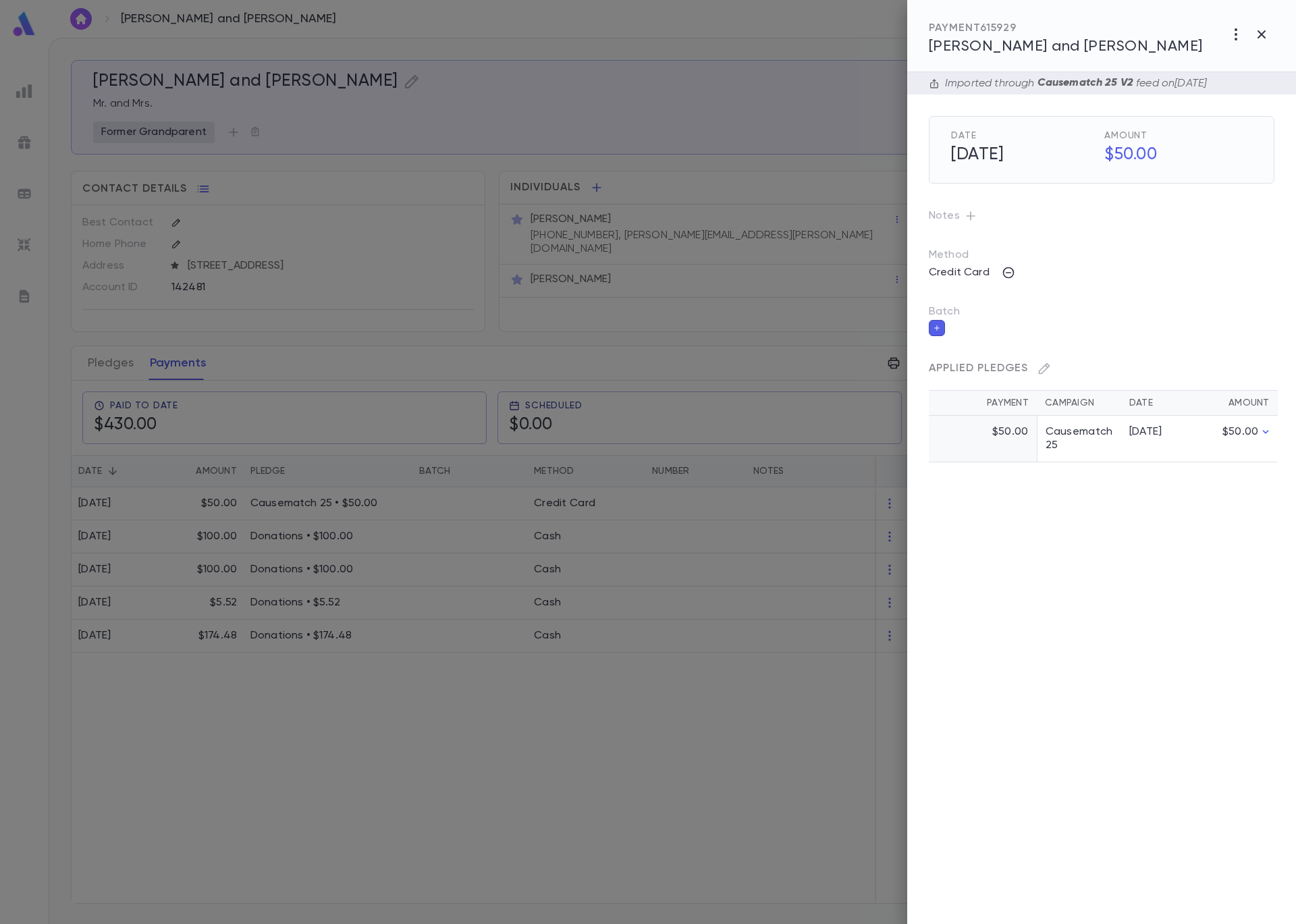
click at [37, 173] on div at bounding box center [648, 462] width 1296 height 924
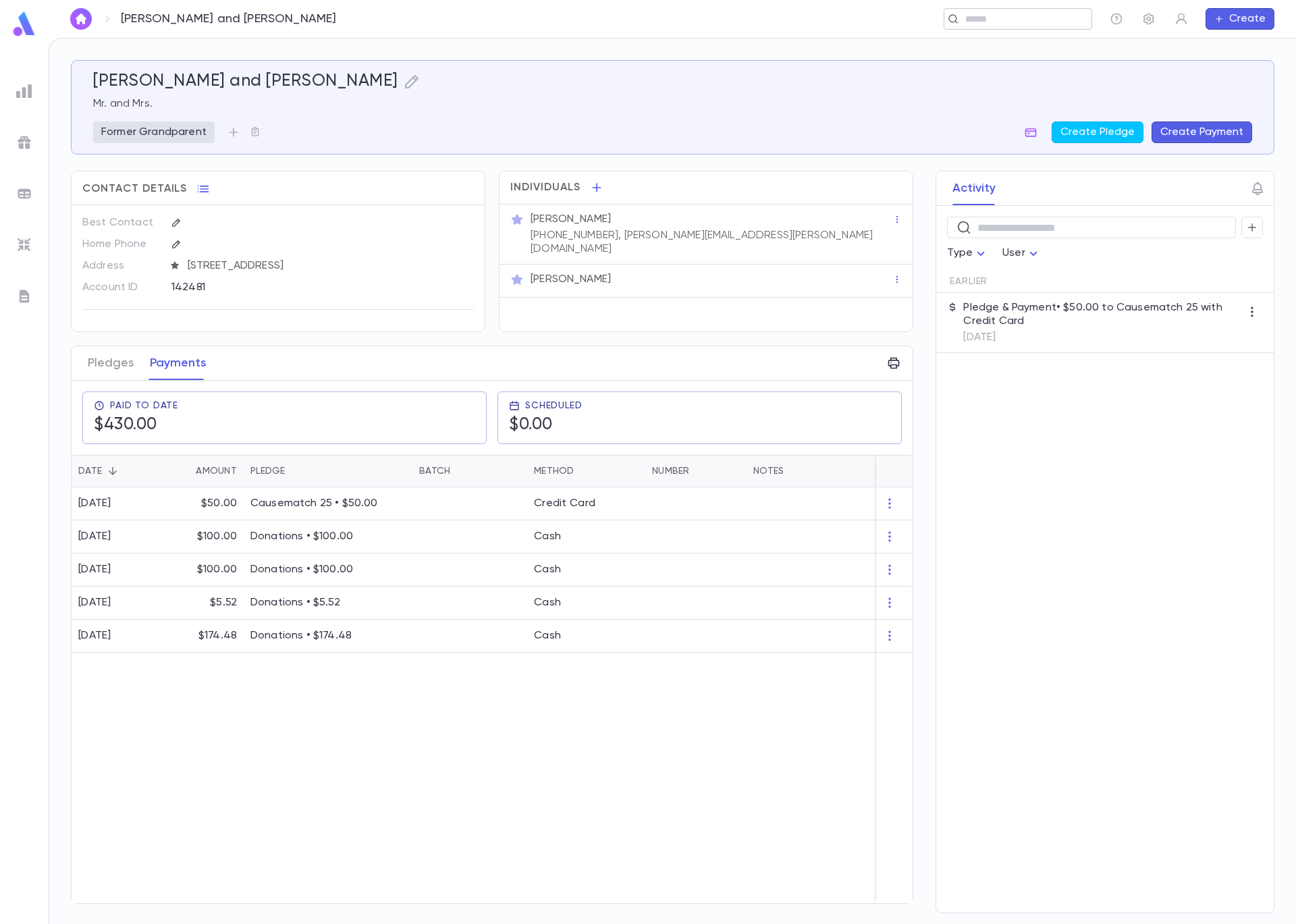
click at [972, 23] on input "text" at bounding box center [1014, 19] width 104 height 12
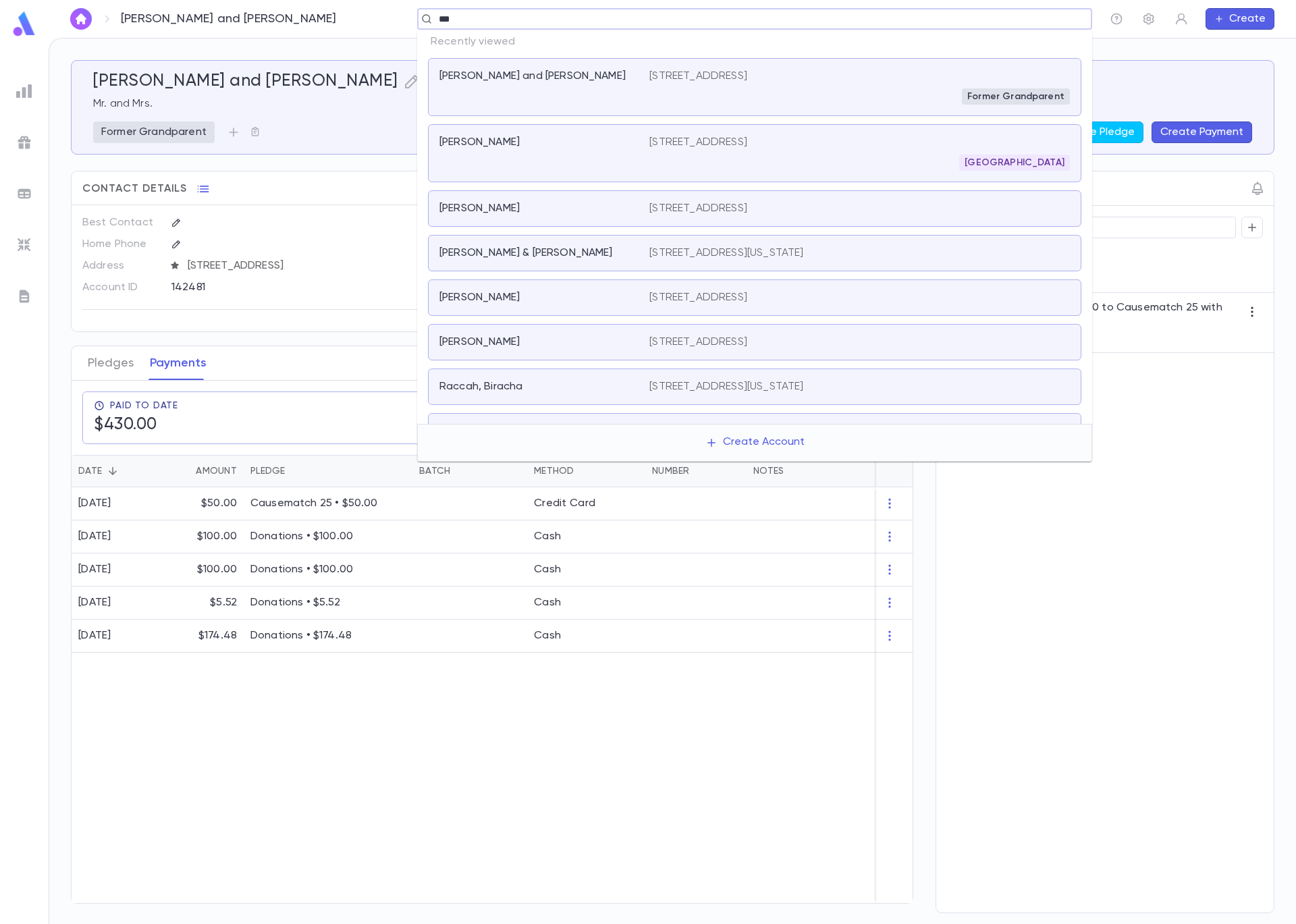
type input "****"
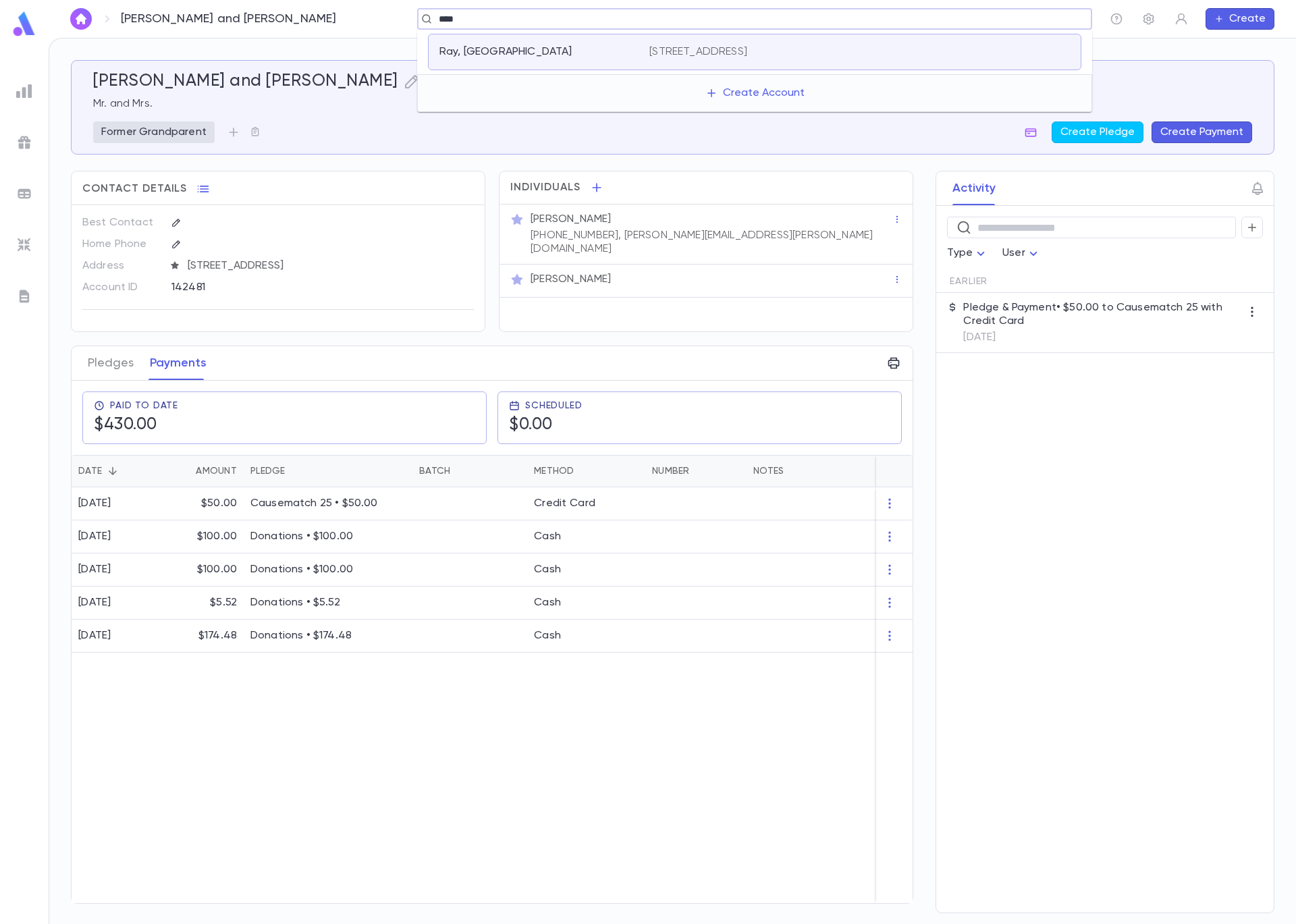
click at [517, 54] on div "Ray, Yale" at bounding box center [536, 51] width 194 height 13
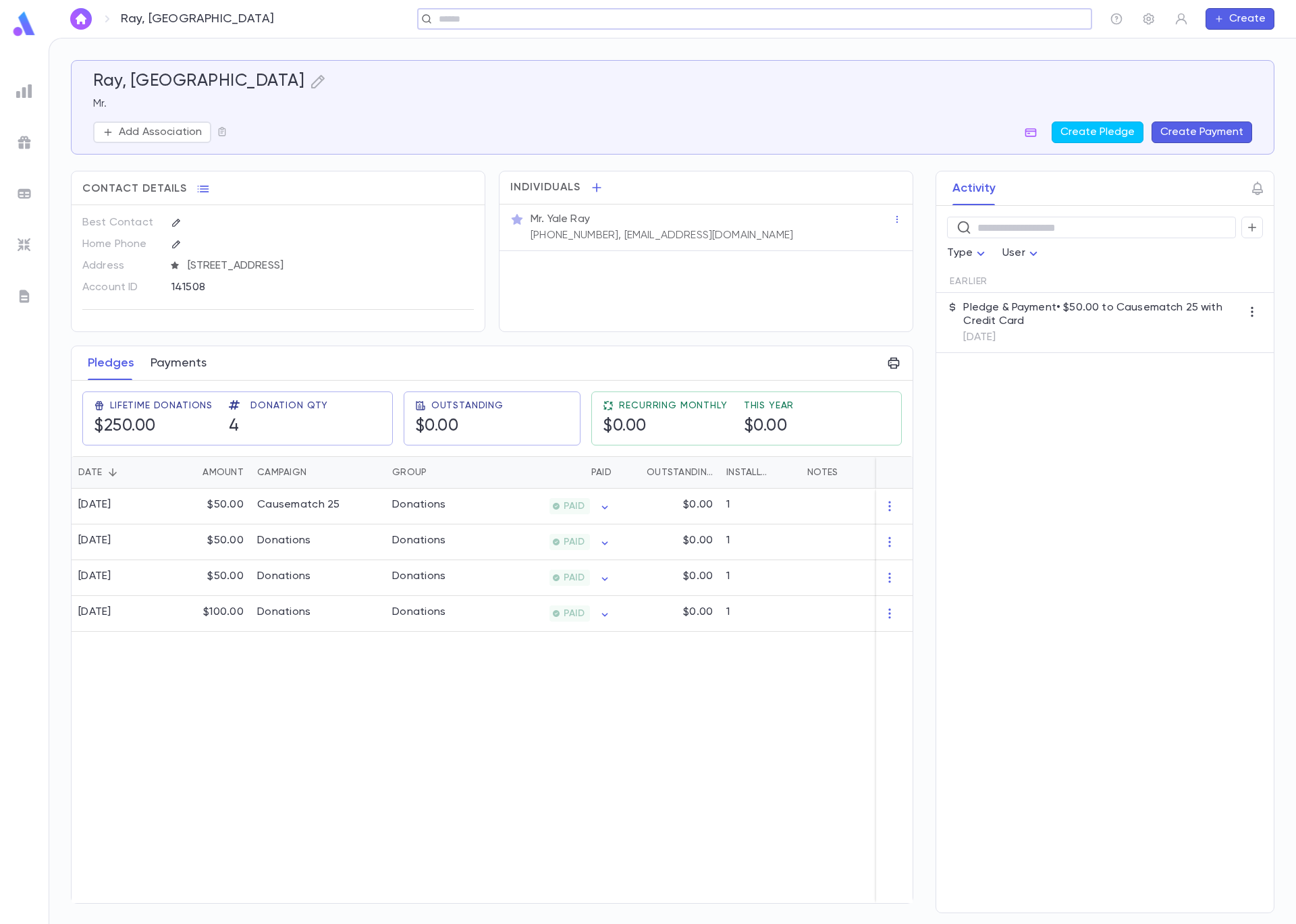
click at [162, 371] on button "Payments" at bounding box center [178, 362] width 56 height 34
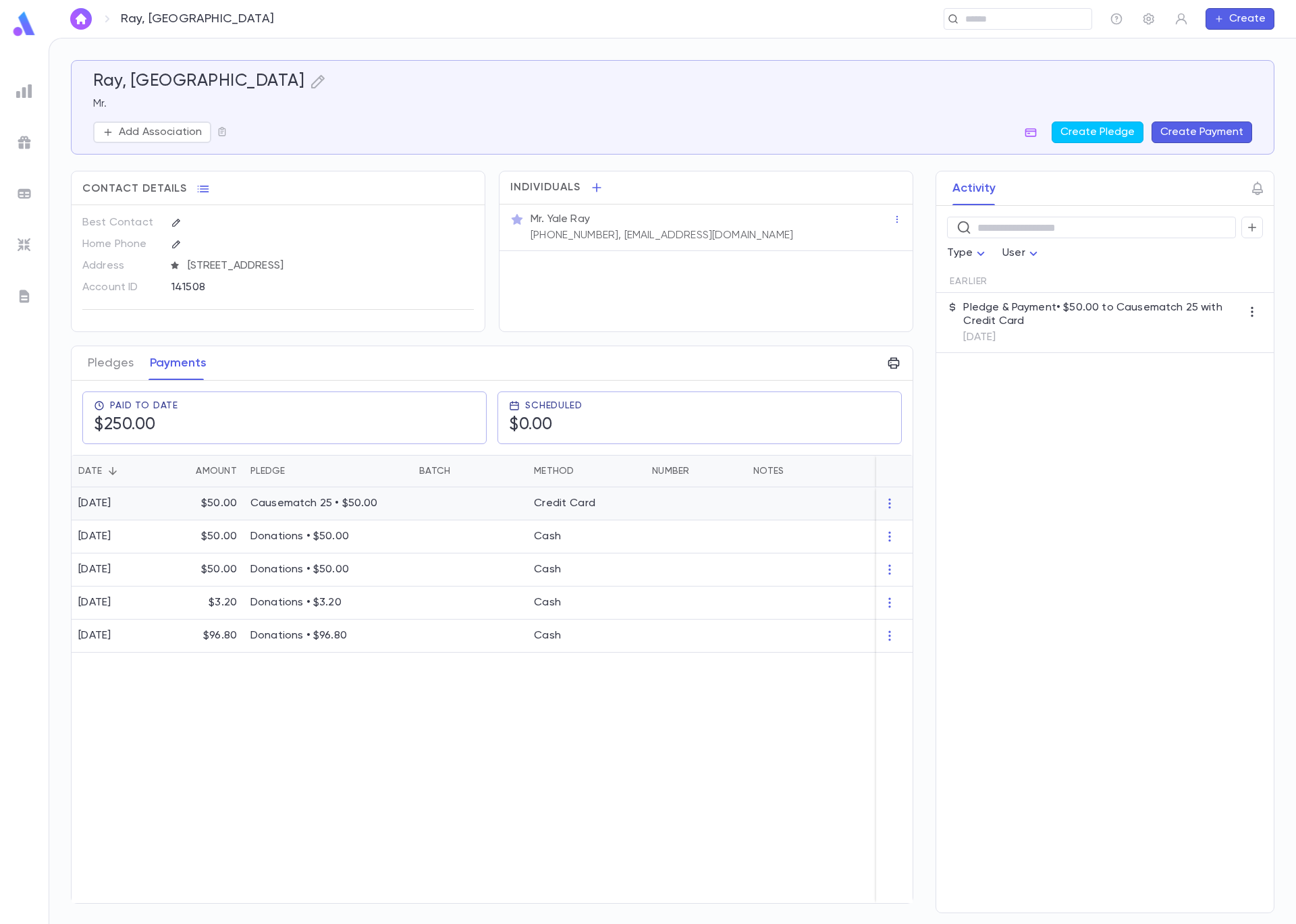
click at [313, 505] on p "Causematch 25 • $50.00" at bounding box center [327, 503] width 155 height 13
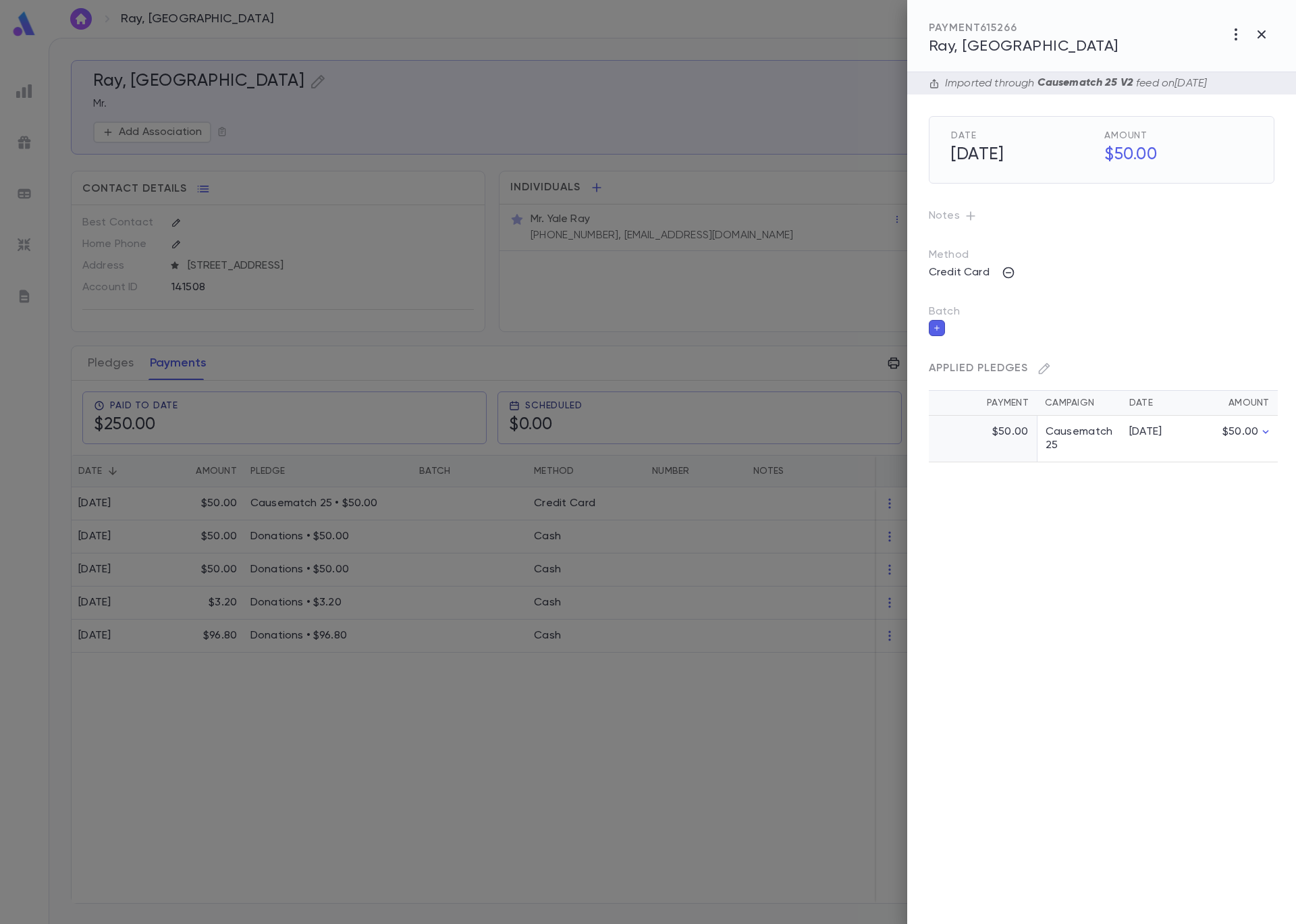
click at [942, 333] on button "button" at bounding box center [937, 328] width 16 height 16
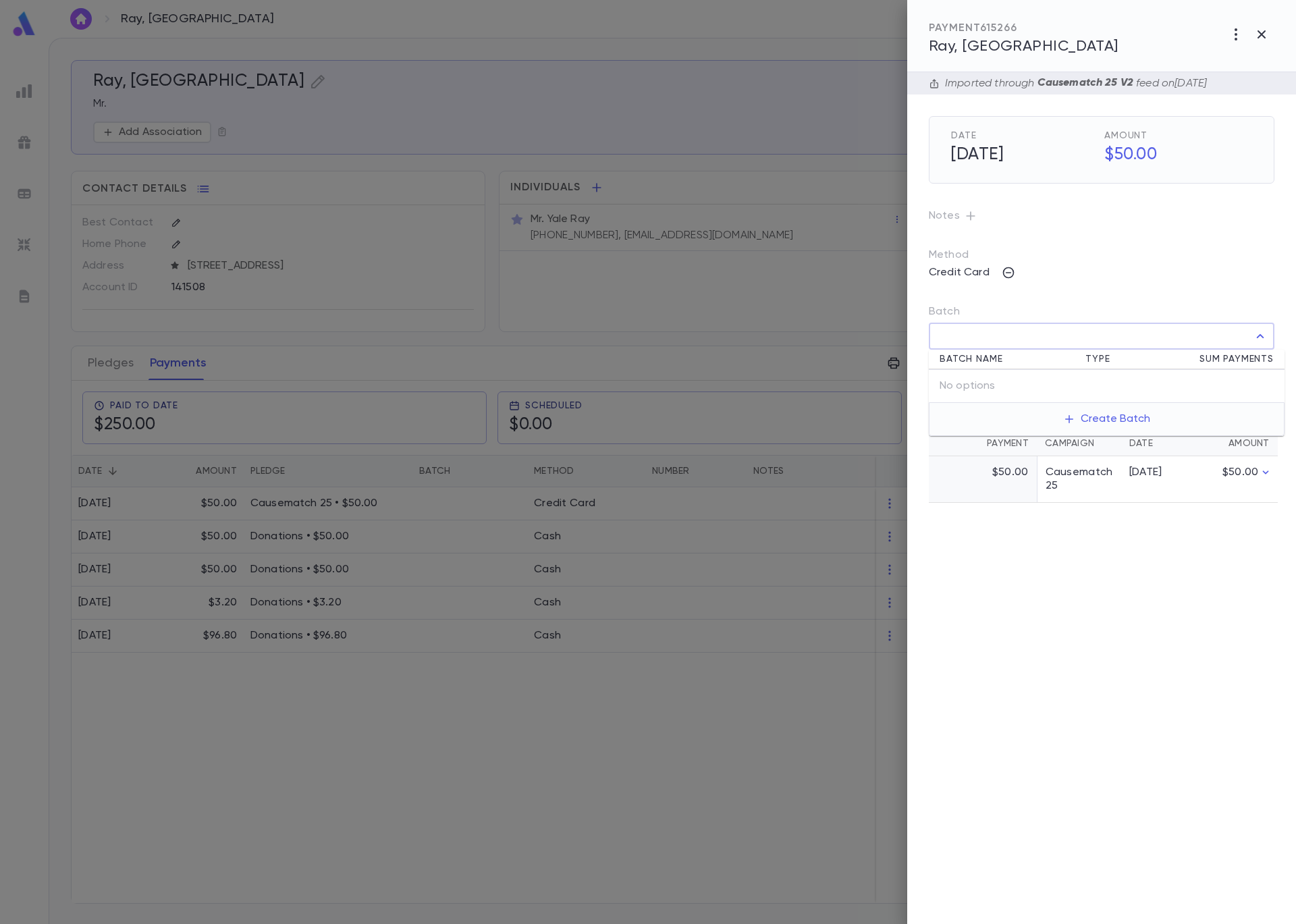
click at [952, 346] on input "Batch" at bounding box center [1092, 336] width 313 height 26
click at [983, 395] on li "Ch 090525 a ( cc52125 ) Credit Card $0.00" at bounding box center [1107, 386] width 356 height 34
type input "**********"
click at [1278, 370] on div "**********" at bounding box center [1101, 498] width 389 height 852
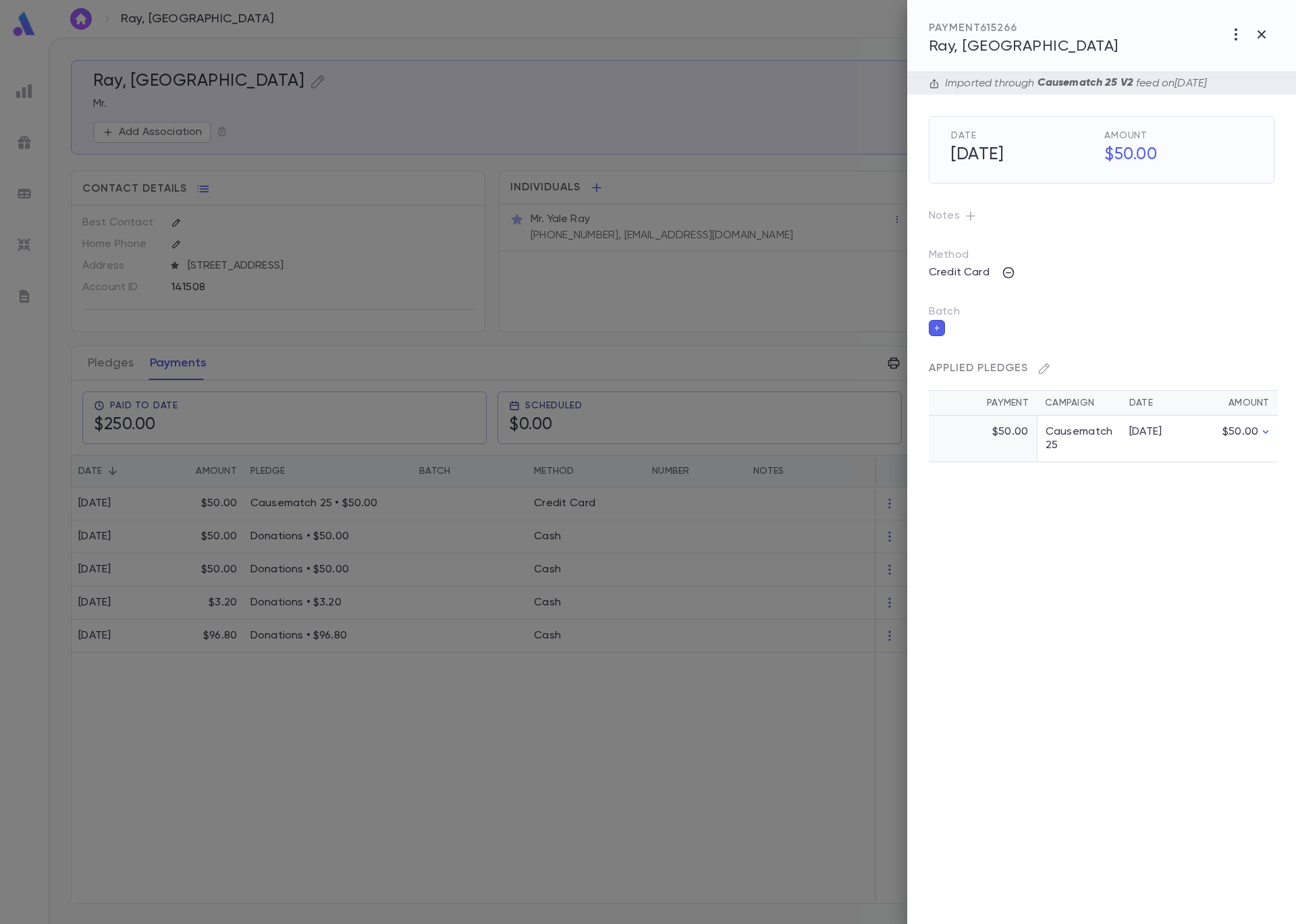
click at [942, 329] on button "button" at bounding box center [937, 328] width 16 height 16
click at [1074, 325] on input "Batch" at bounding box center [1092, 336] width 313 height 26
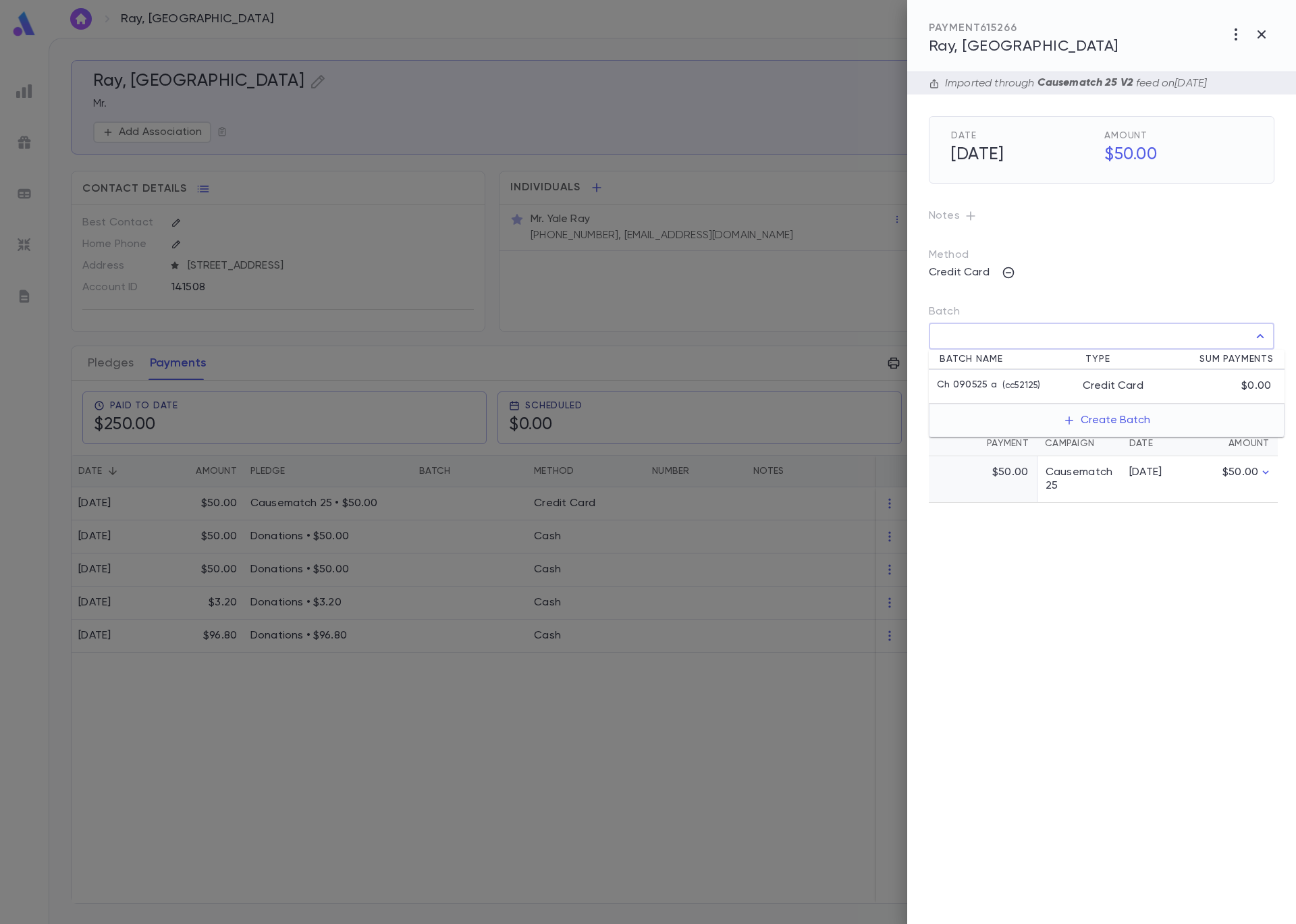
click at [1068, 377] on li "Ch 090525 a ( cc52125 ) Credit Card $0.00" at bounding box center [1107, 386] width 356 height 34
type input "**********"
click at [1266, 362] on icon "button" at bounding box center [1264, 365] width 12 height 13
click at [472, 288] on div at bounding box center [648, 462] width 1296 height 924
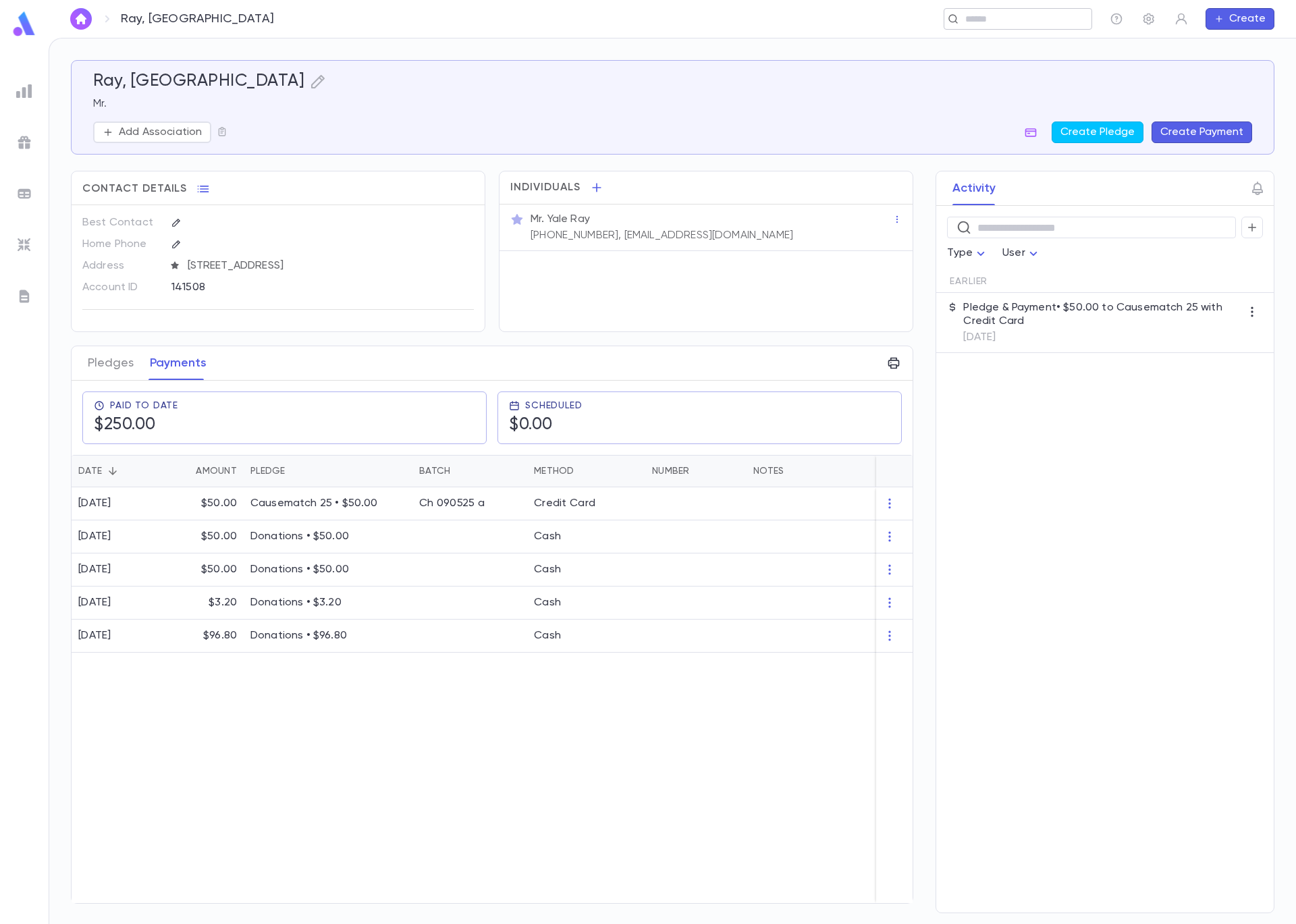
click at [1017, 20] on input "text" at bounding box center [1014, 19] width 104 height 12
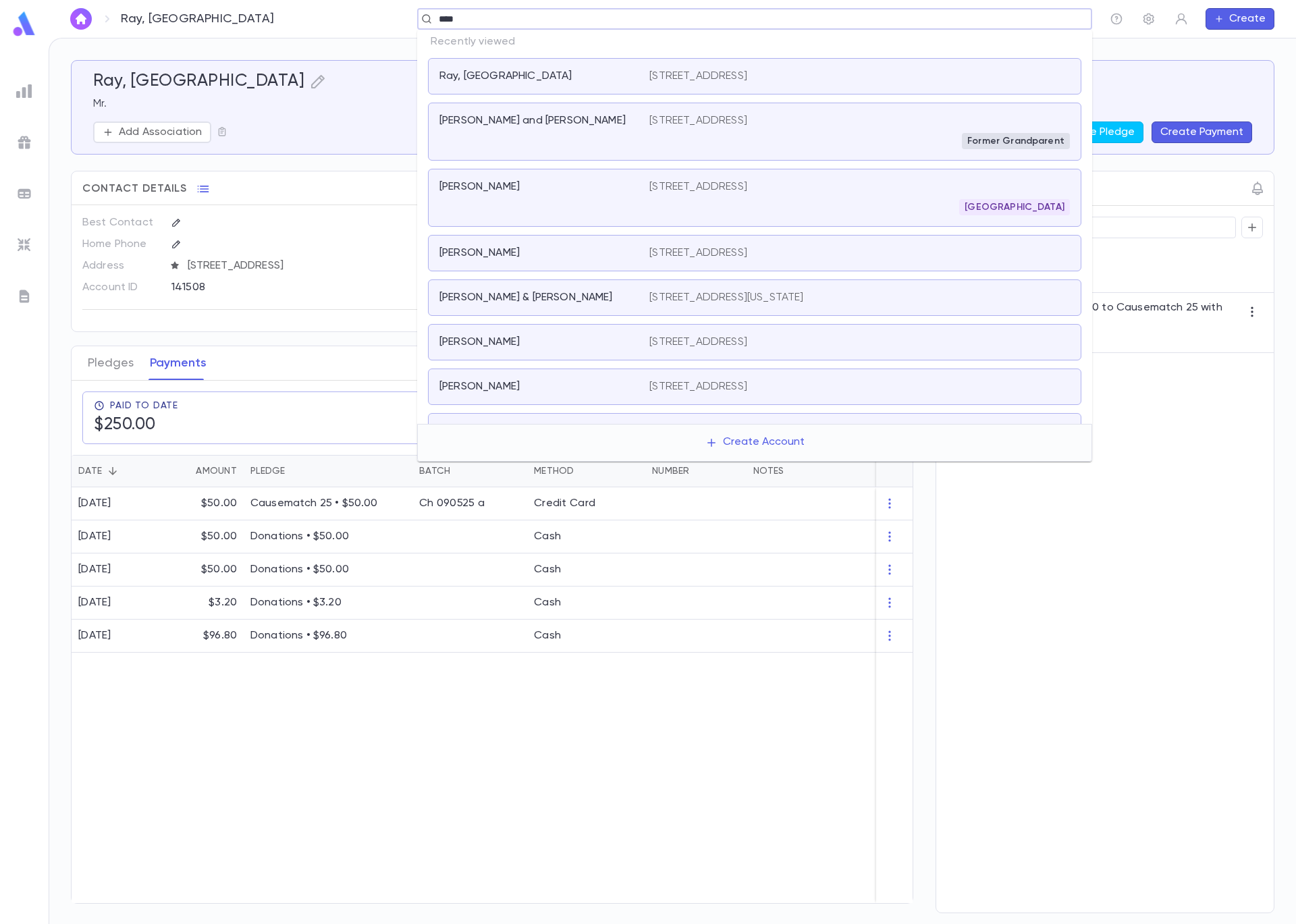
type input "*****"
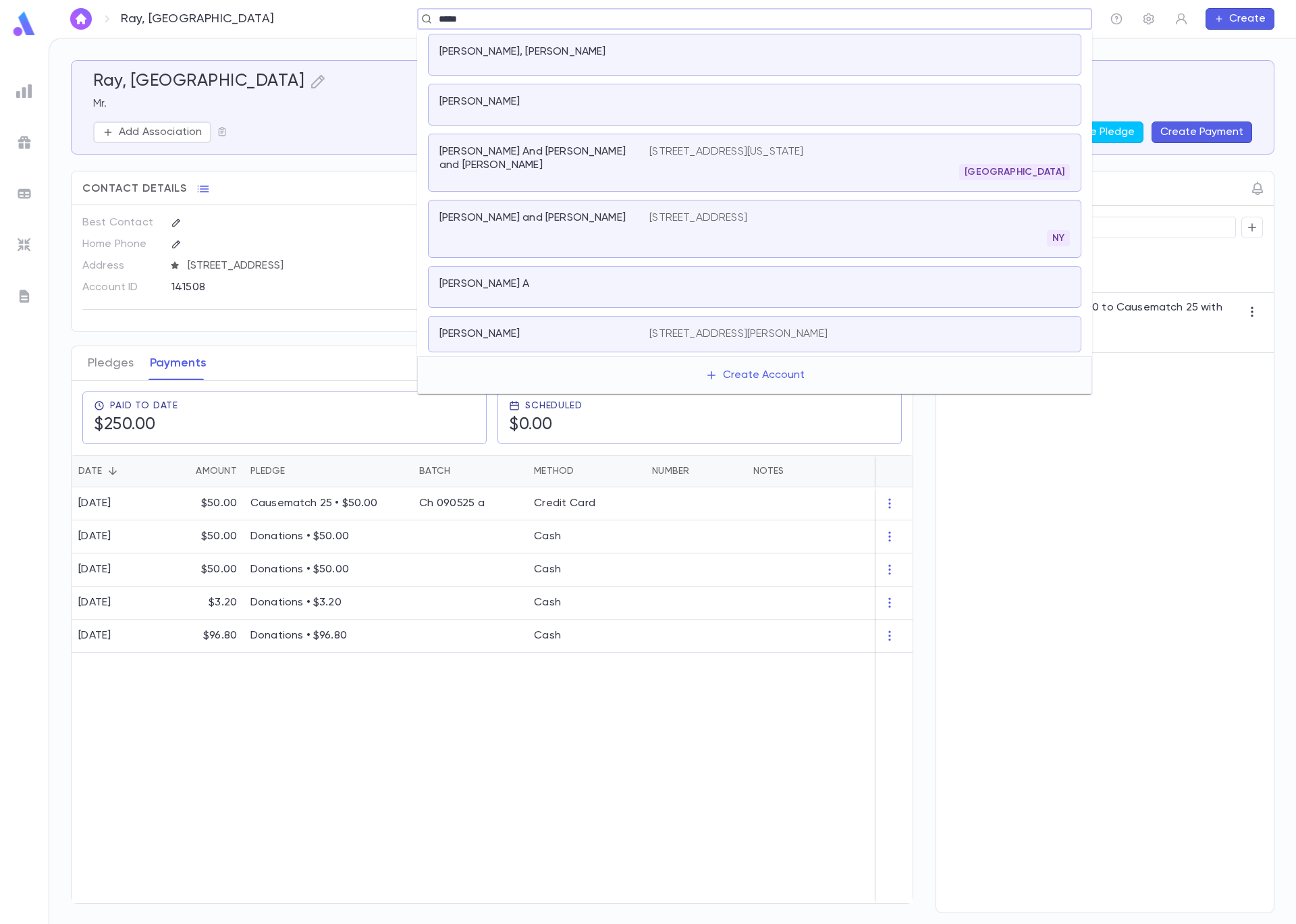
click at [626, 235] on div "Klein, Dovi and Ellie" at bounding box center [544, 228] width 210 height 35
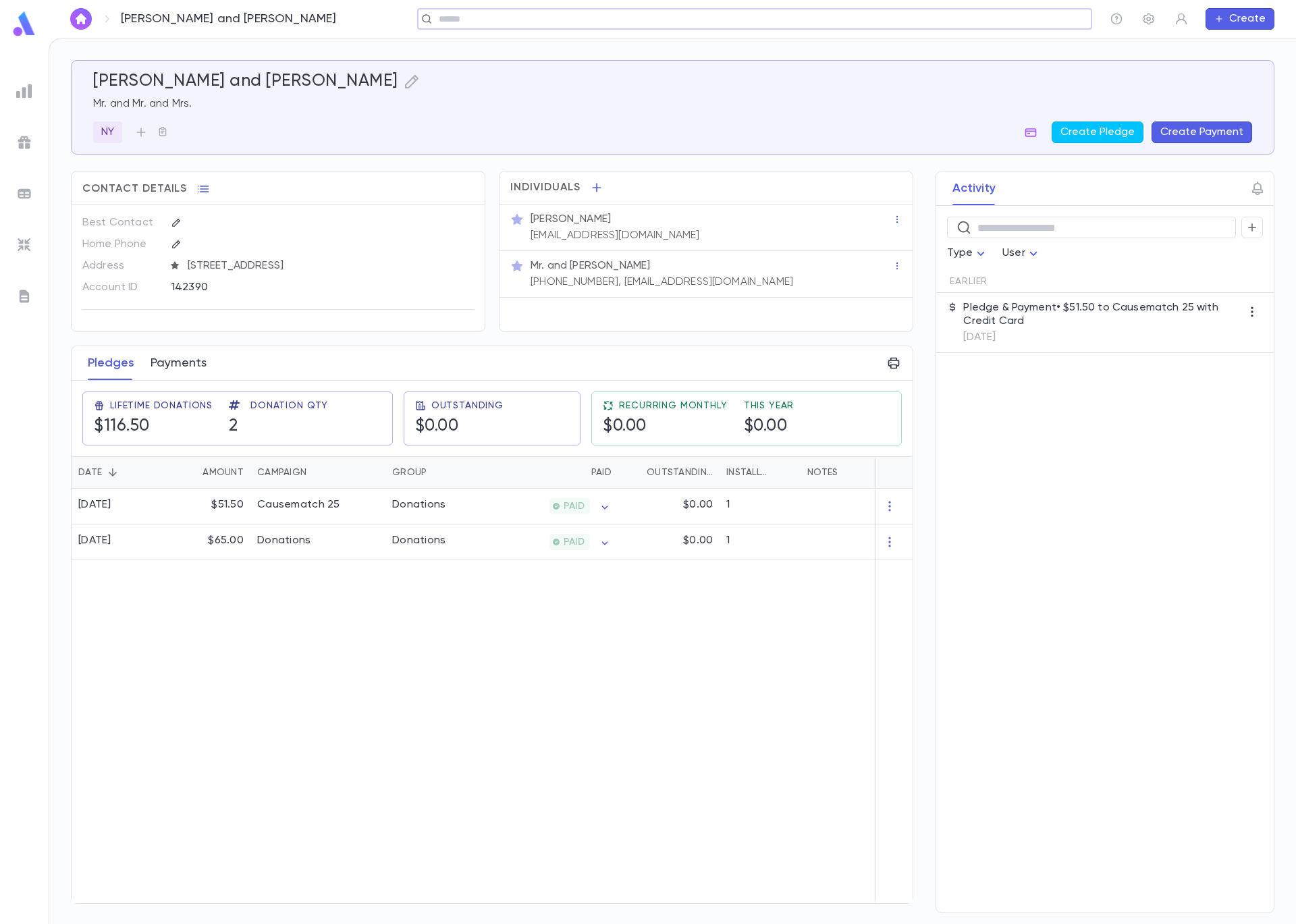
click at [184, 360] on button "Payments" at bounding box center [178, 362] width 56 height 34
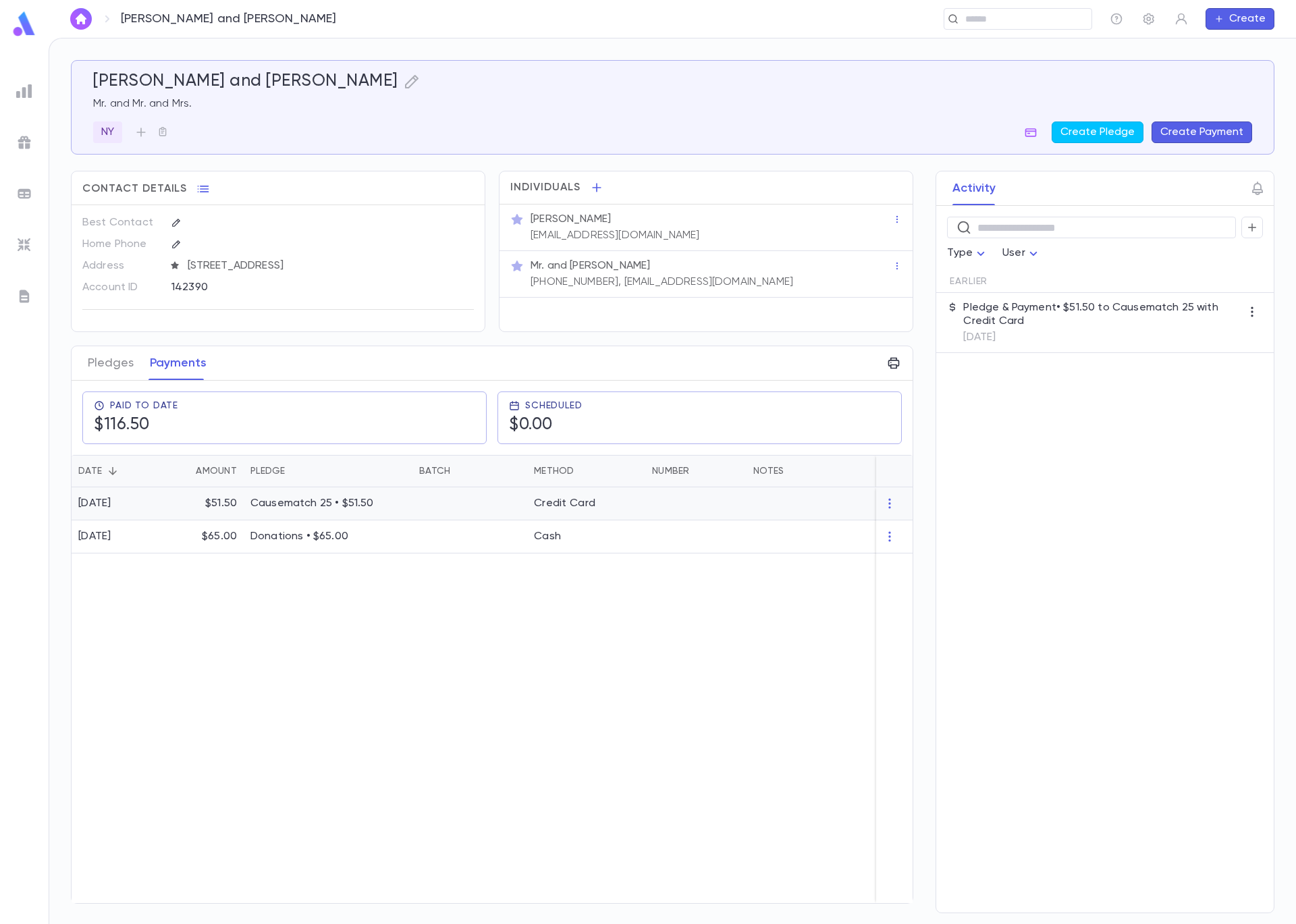
click at [221, 502] on p "$51.50" at bounding box center [221, 503] width 32 height 13
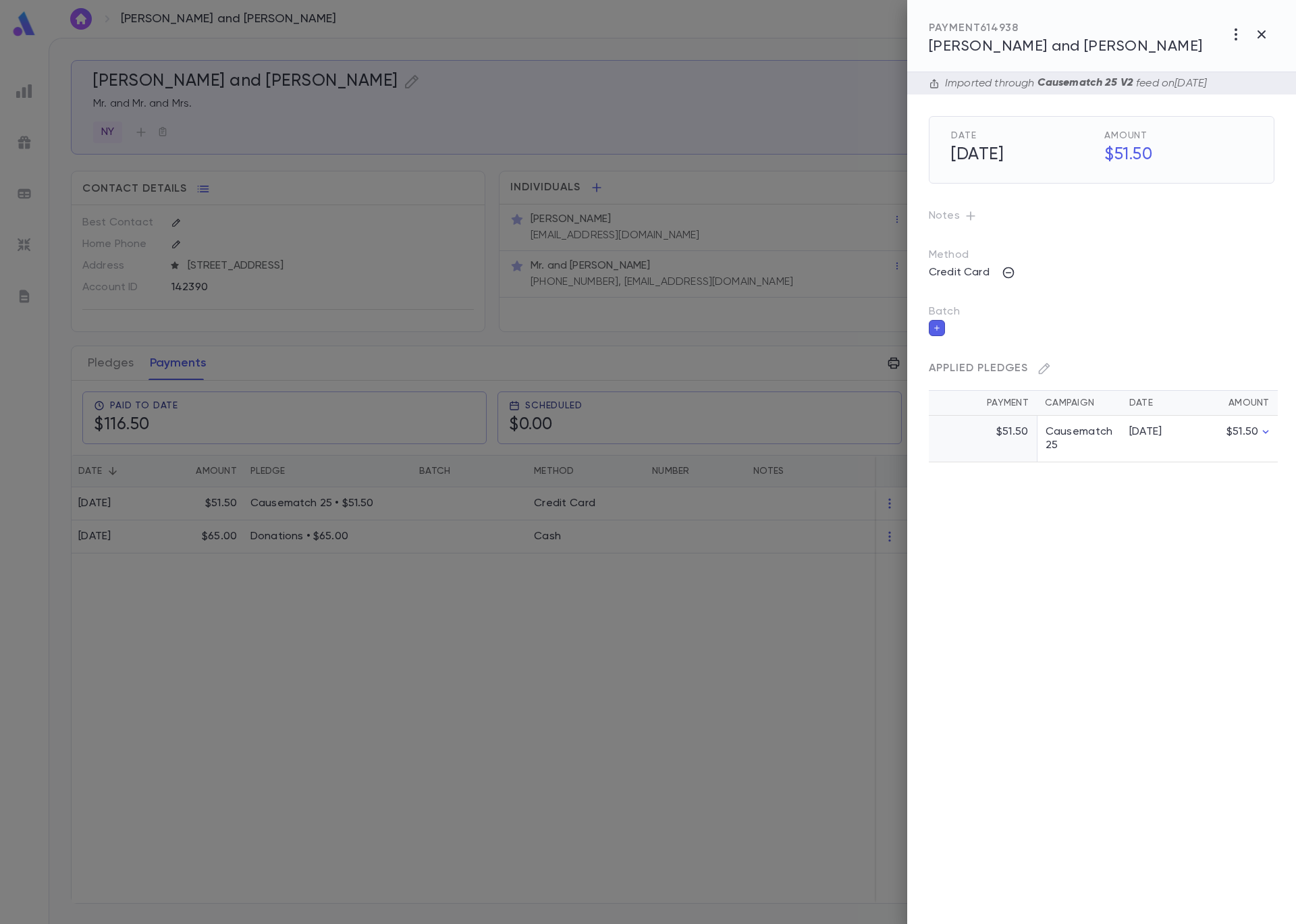
click at [937, 330] on icon "button" at bounding box center [937, 328] width 8 height 9
click at [941, 336] on input "Batch" at bounding box center [1092, 336] width 313 height 26
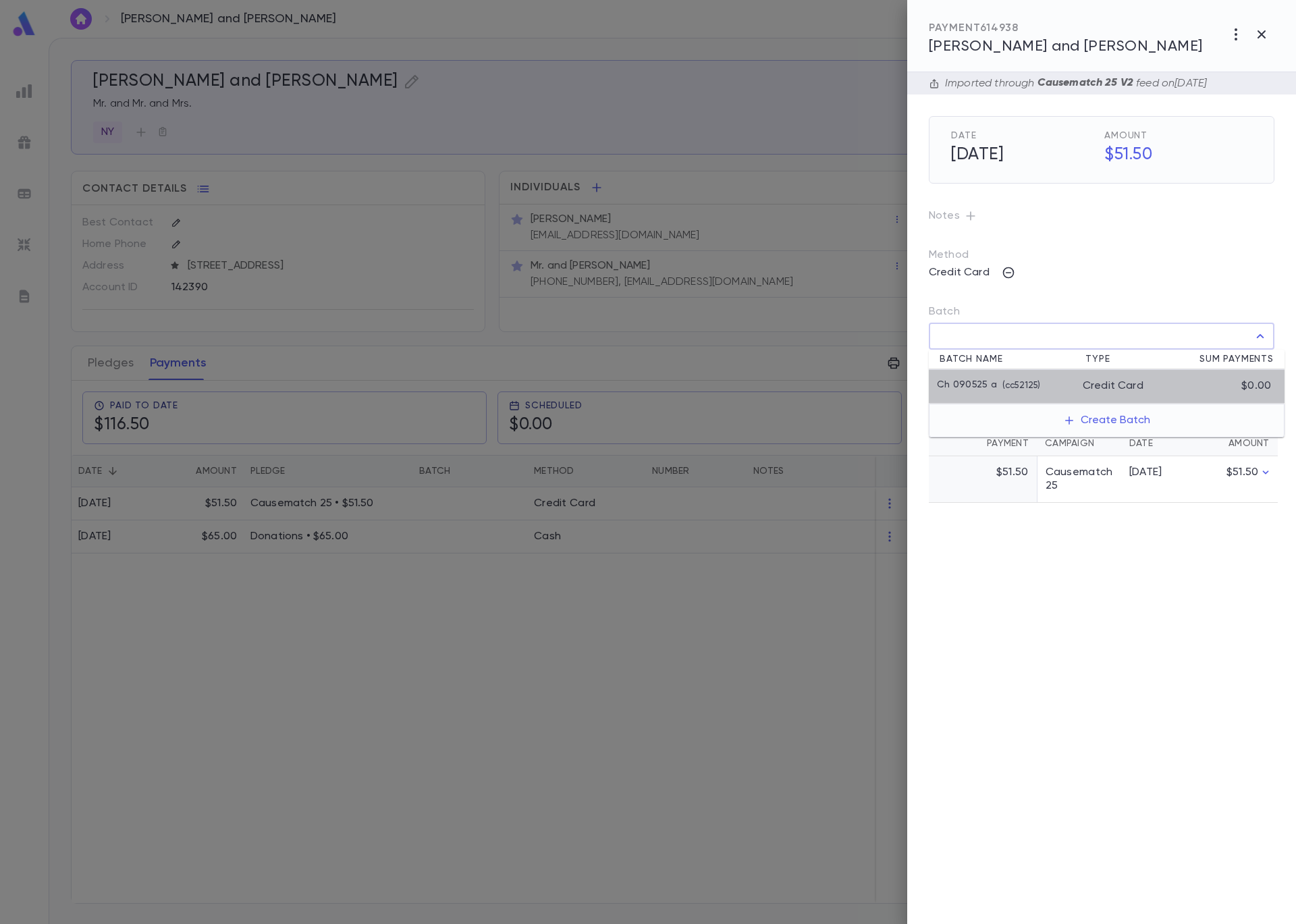
click at [997, 381] on p "( cc52125 )" at bounding box center [1018, 386] width 43 height 13
type input "**********"
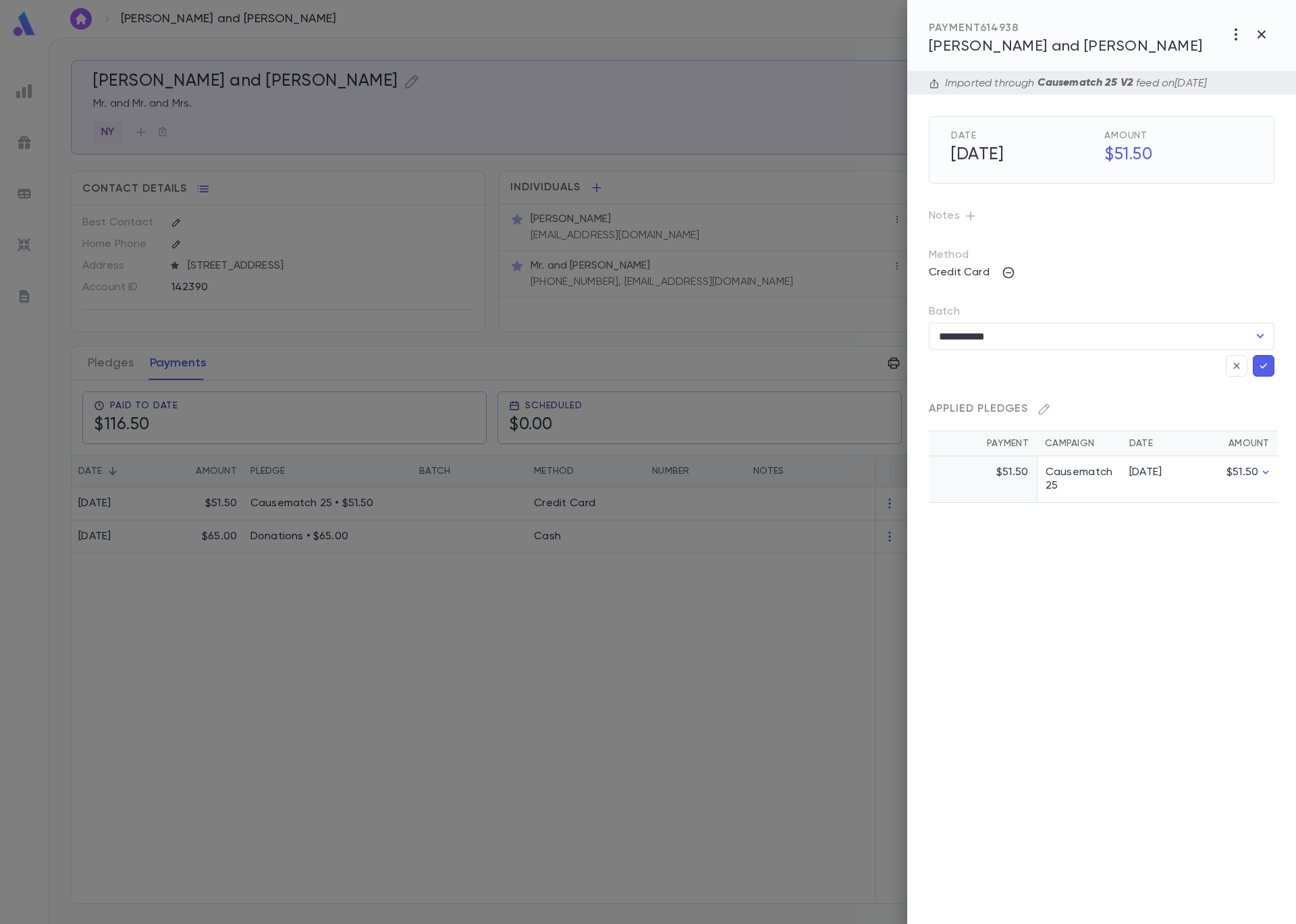
click at [1269, 362] on icon "button" at bounding box center [1264, 365] width 12 height 13
click at [628, 125] on div at bounding box center [648, 462] width 1296 height 924
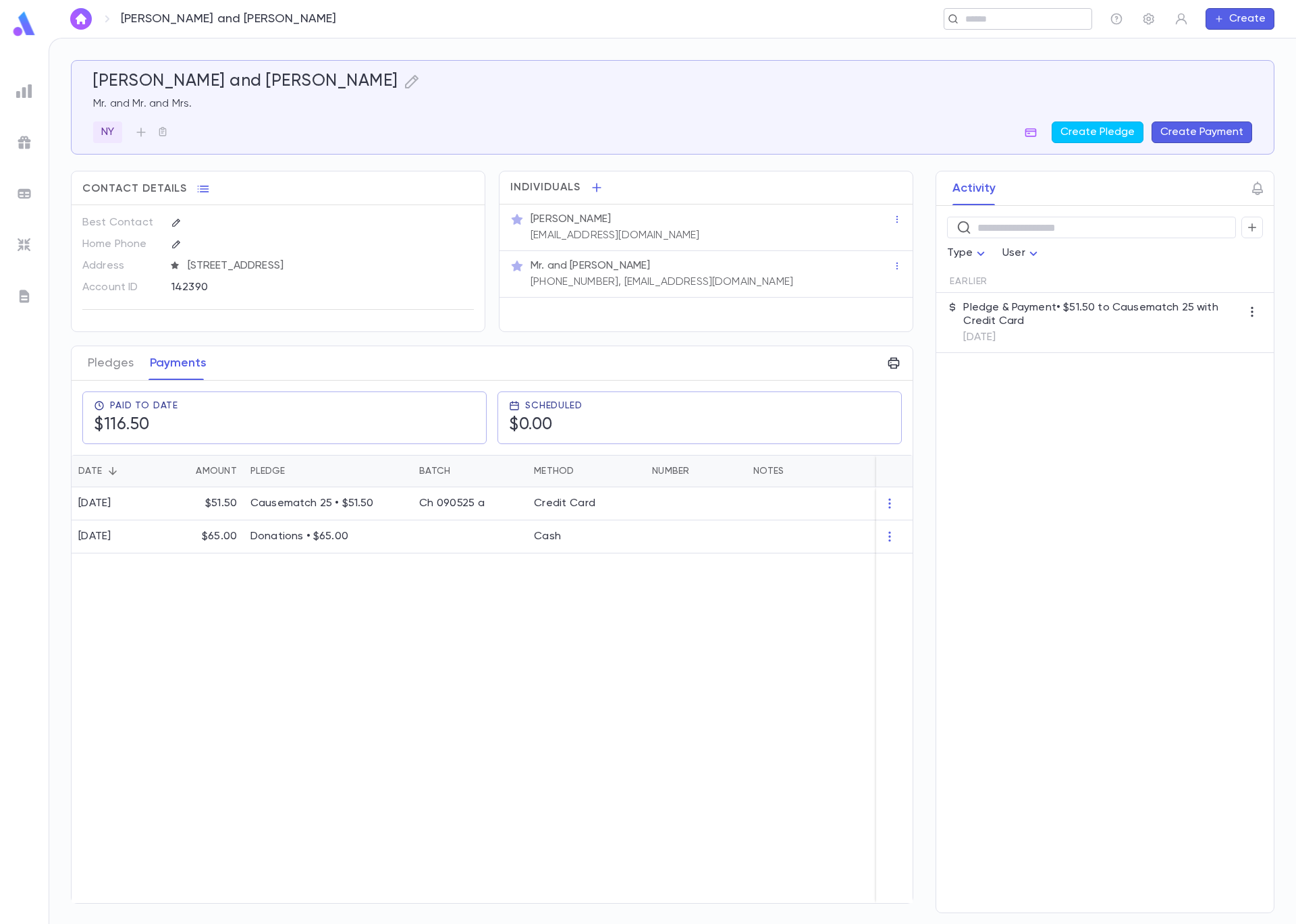
click at [986, 22] on input "text" at bounding box center [1014, 19] width 104 height 12
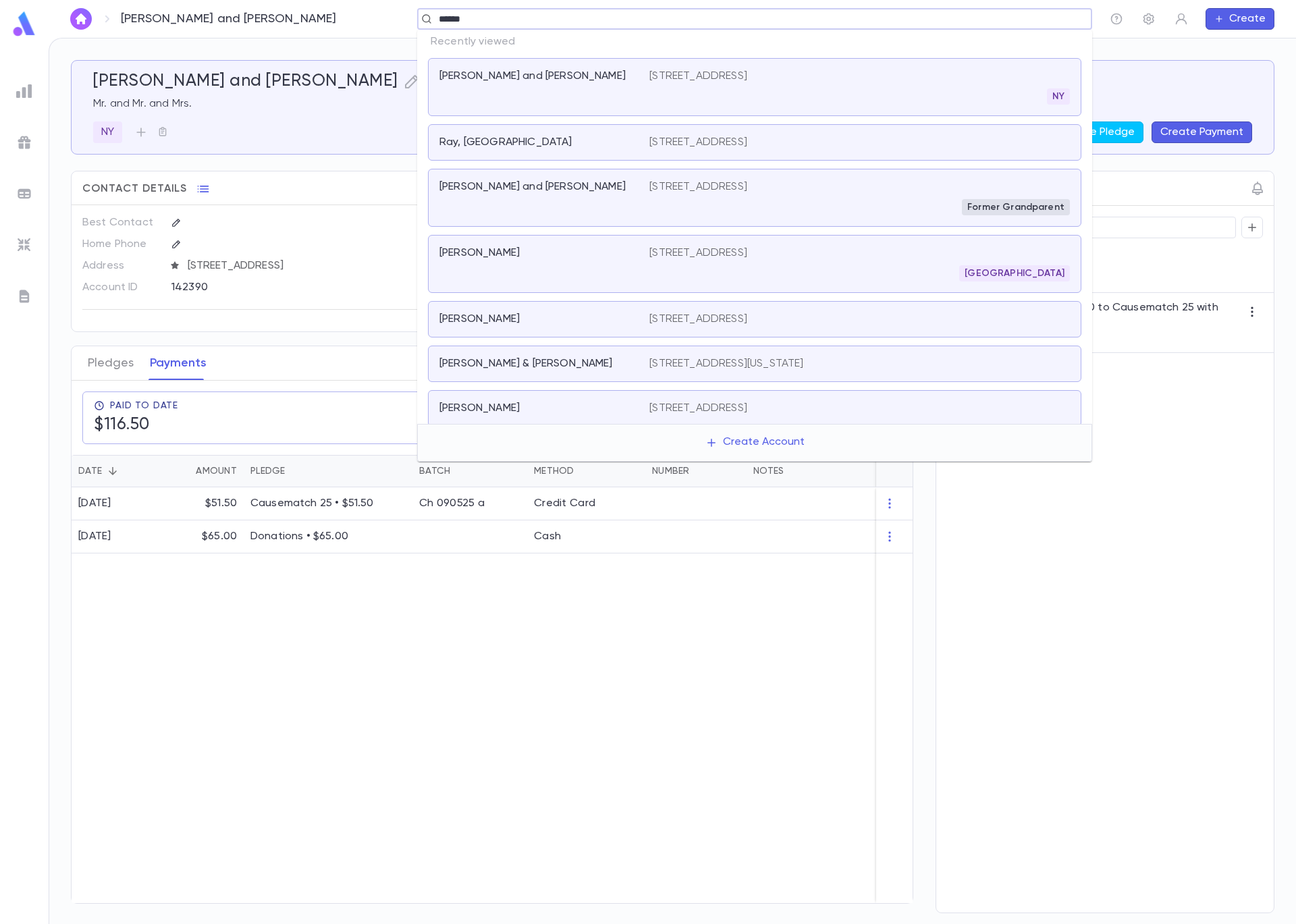
type input "*******"
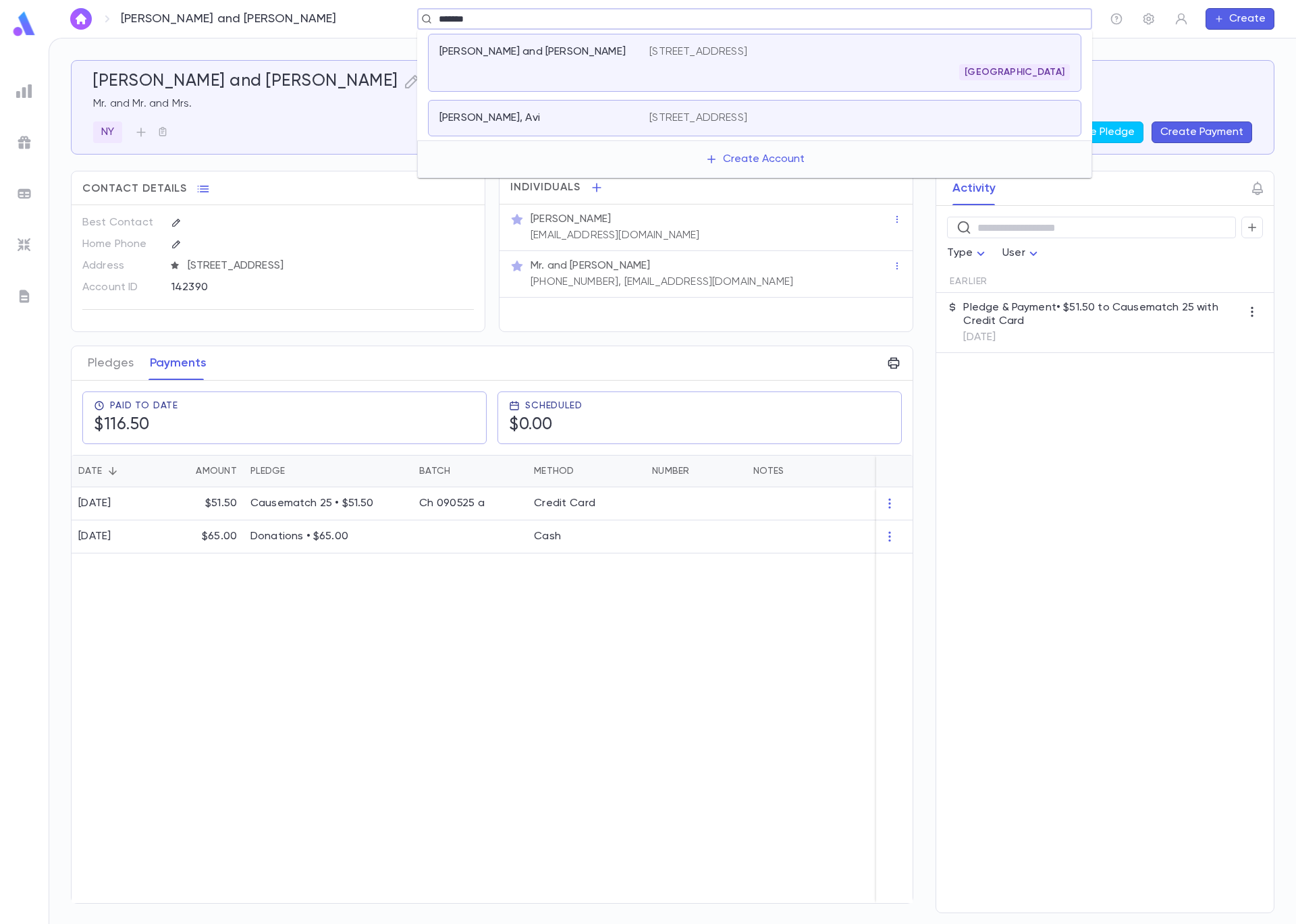
click at [625, 109] on div "Majeski, Avi 3007 W. Strathmore Ave., Baltimore MD 21209 United States" at bounding box center [754, 118] width 654 height 37
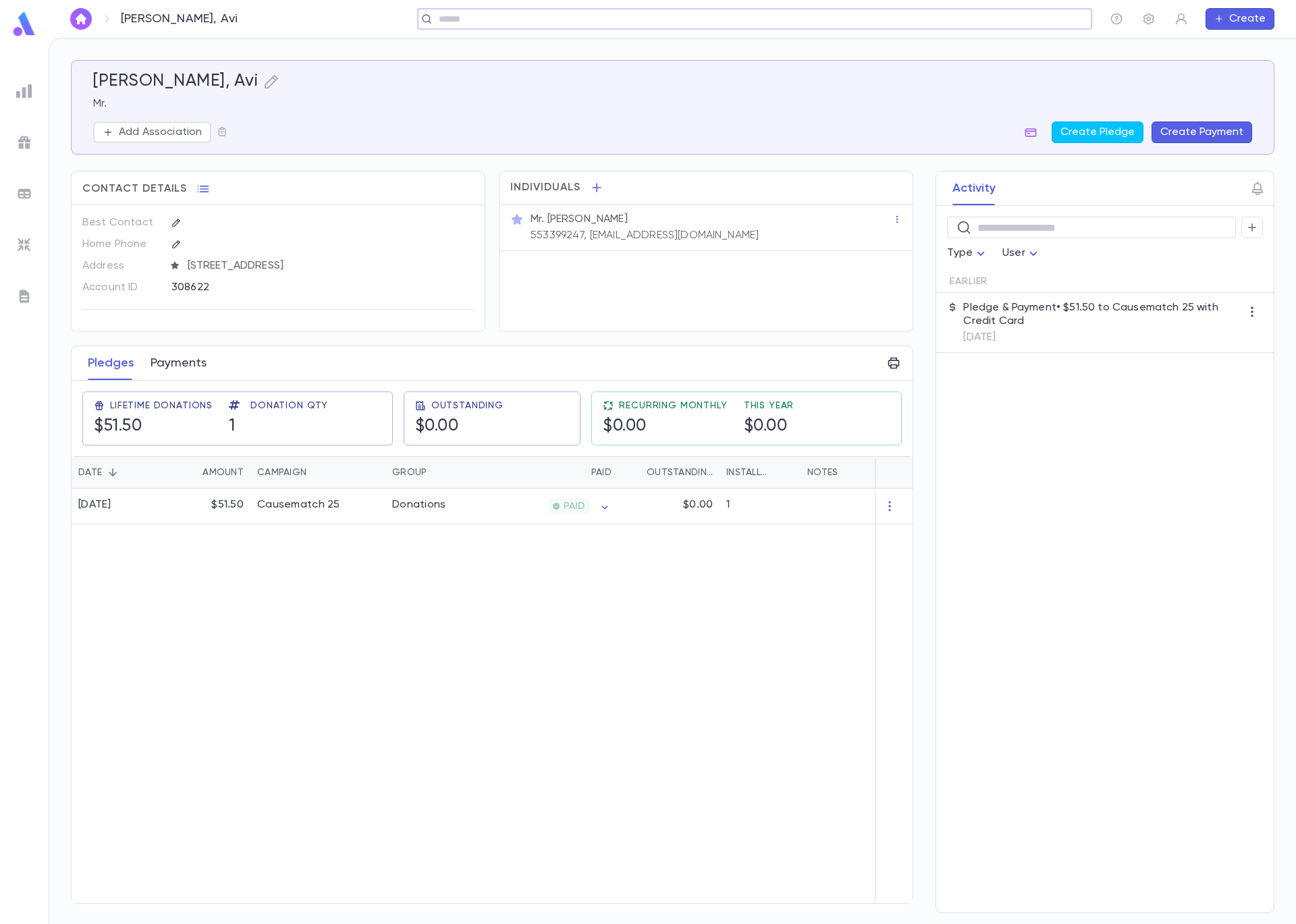
click at [195, 367] on button "Payments" at bounding box center [178, 362] width 56 height 34
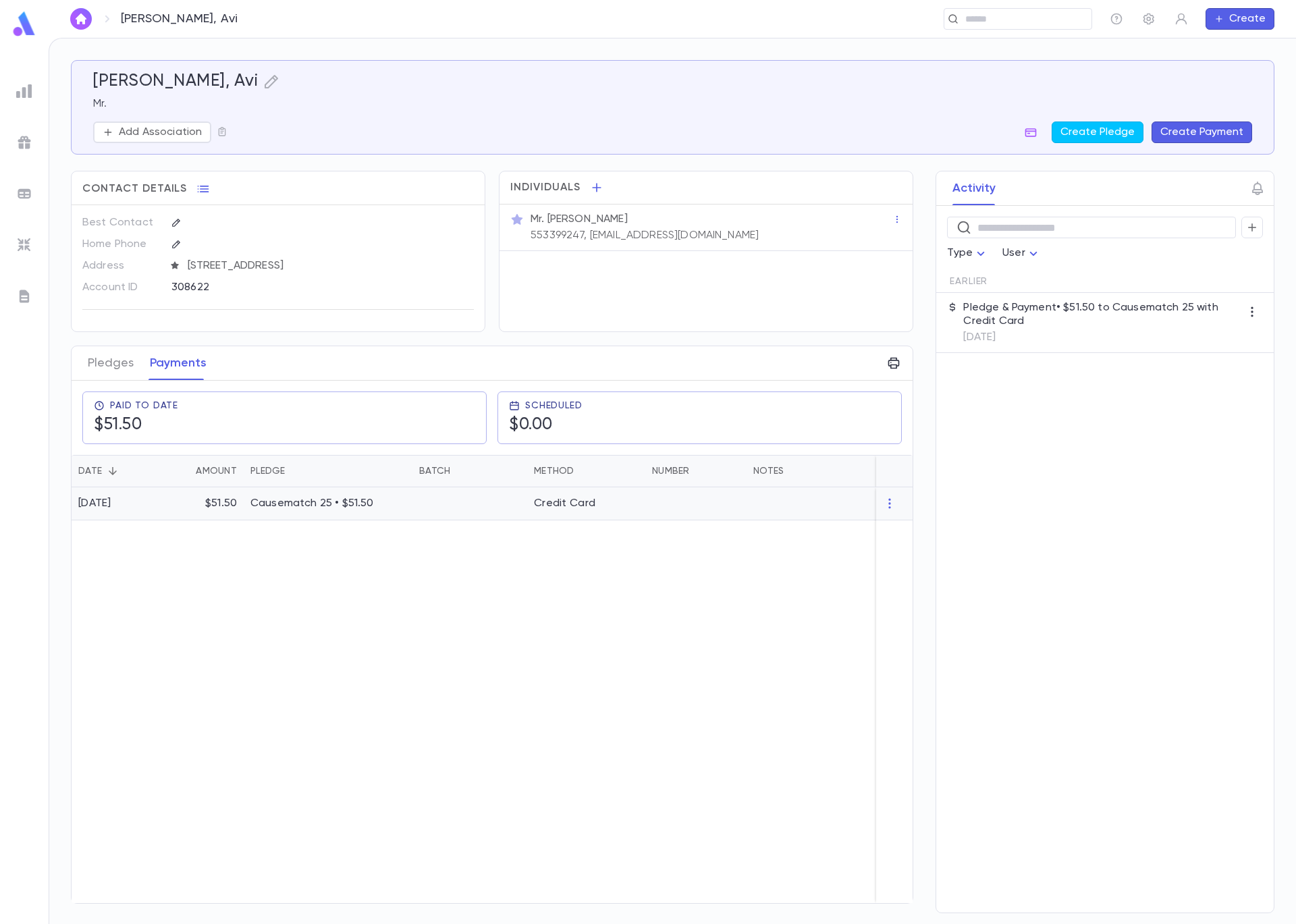
click at [261, 520] on div "Causematch 25 • $51.50" at bounding box center [328, 503] width 169 height 33
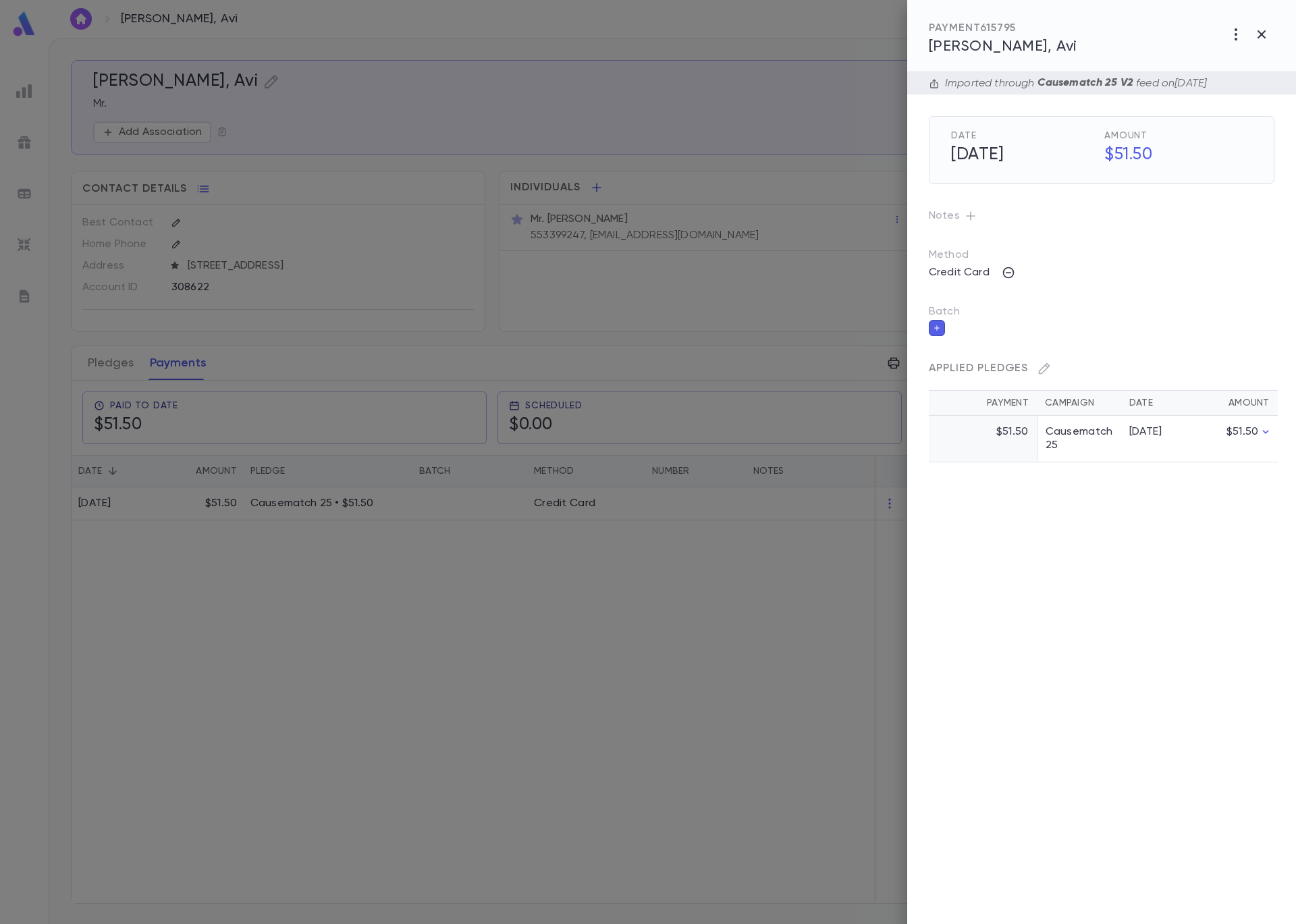
click at [941, 328] on button "button" at bounding box center [937, 328] width 16 height 16
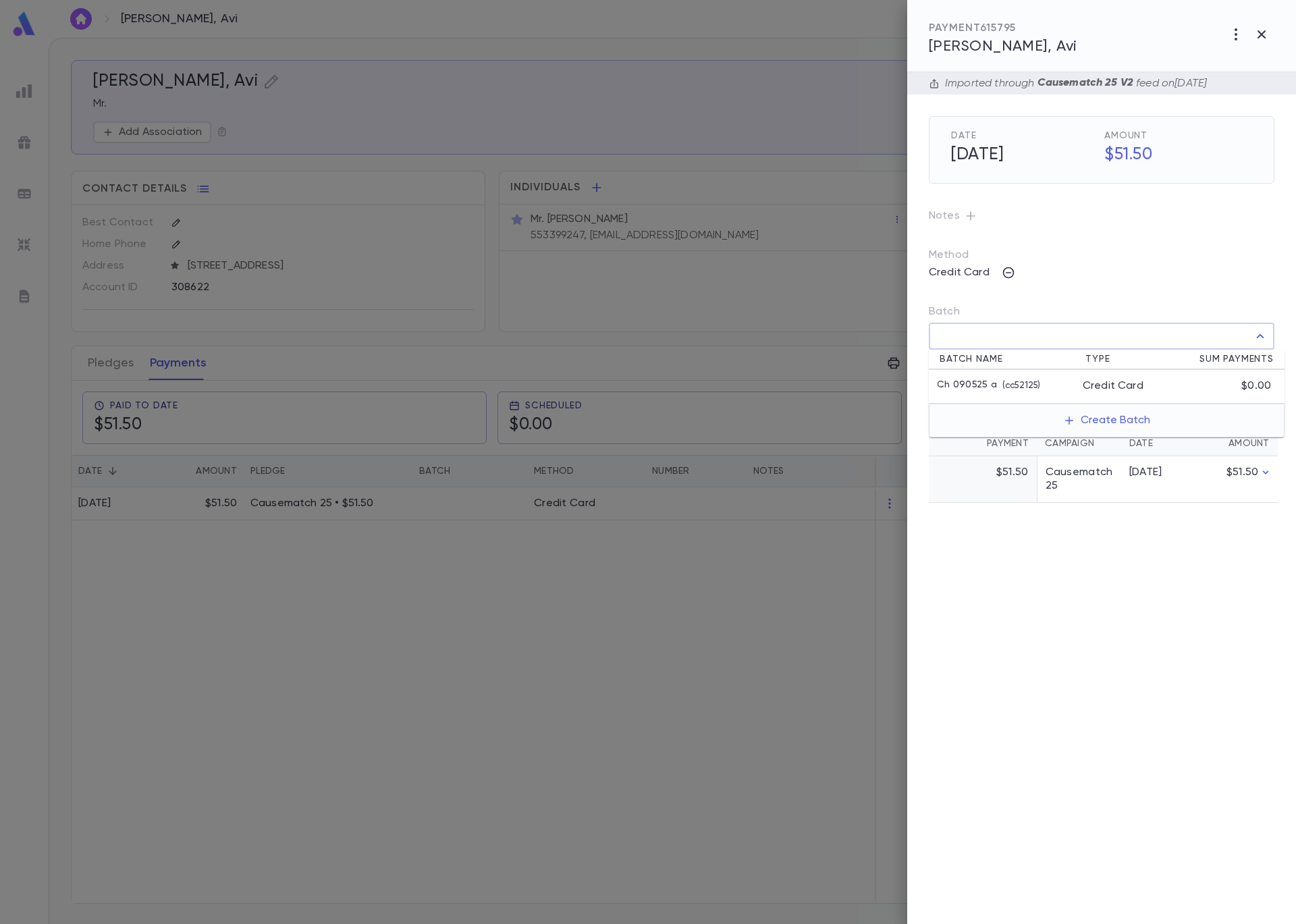
click at [956, 339] on input "Batch" at bounding box center [1092, 336] width 313 height 26
click at [991, 391] on p "Ch 090525 a" at bounding box center [966, 386] width 60 height 13
type input "**********"
click at [1270, 366] on icon "button" at bounding box center [1264, 365] width 12 height 13
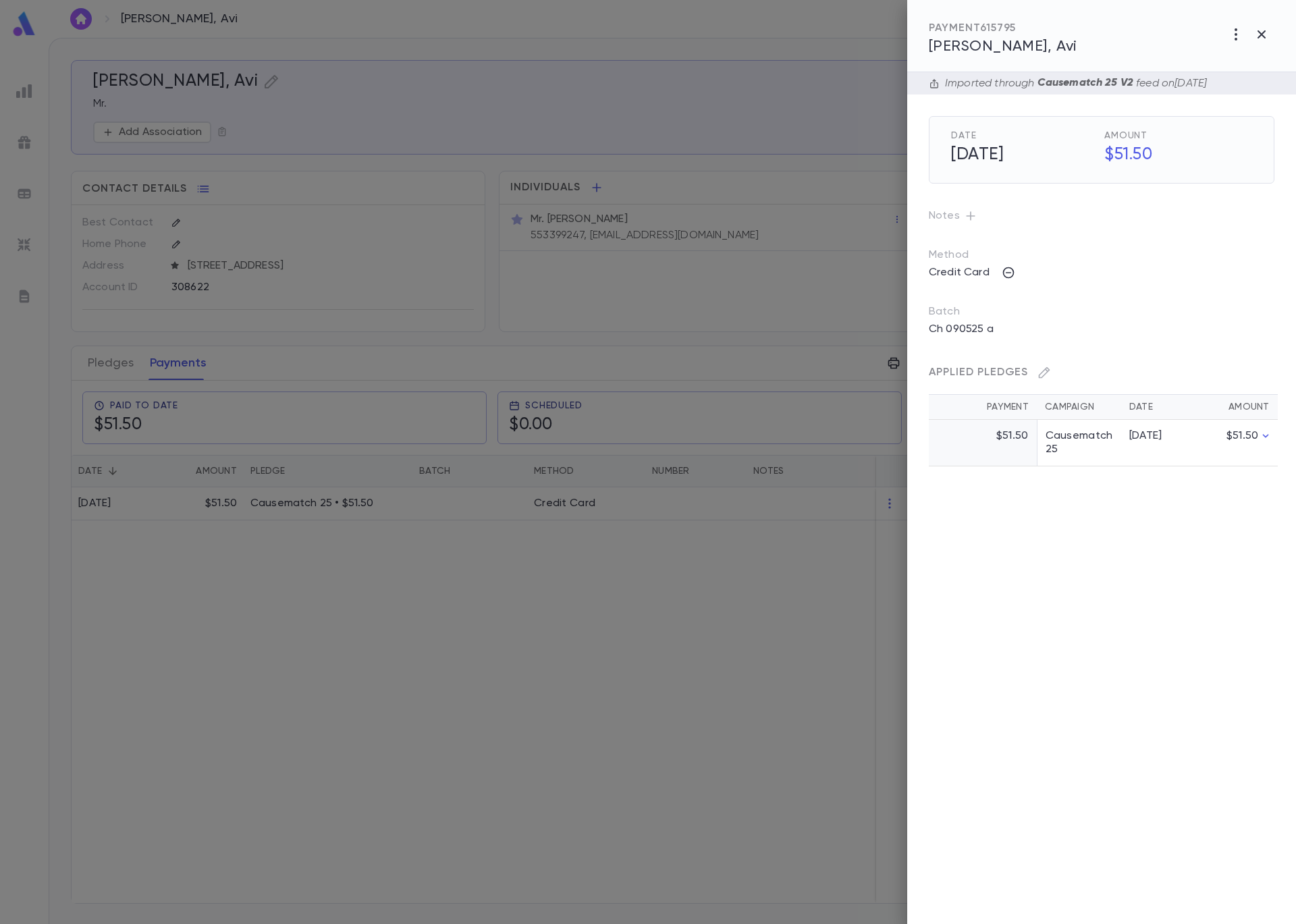
click at [316, 316] on div at bounding box center [648, 462] width 1296 height 924
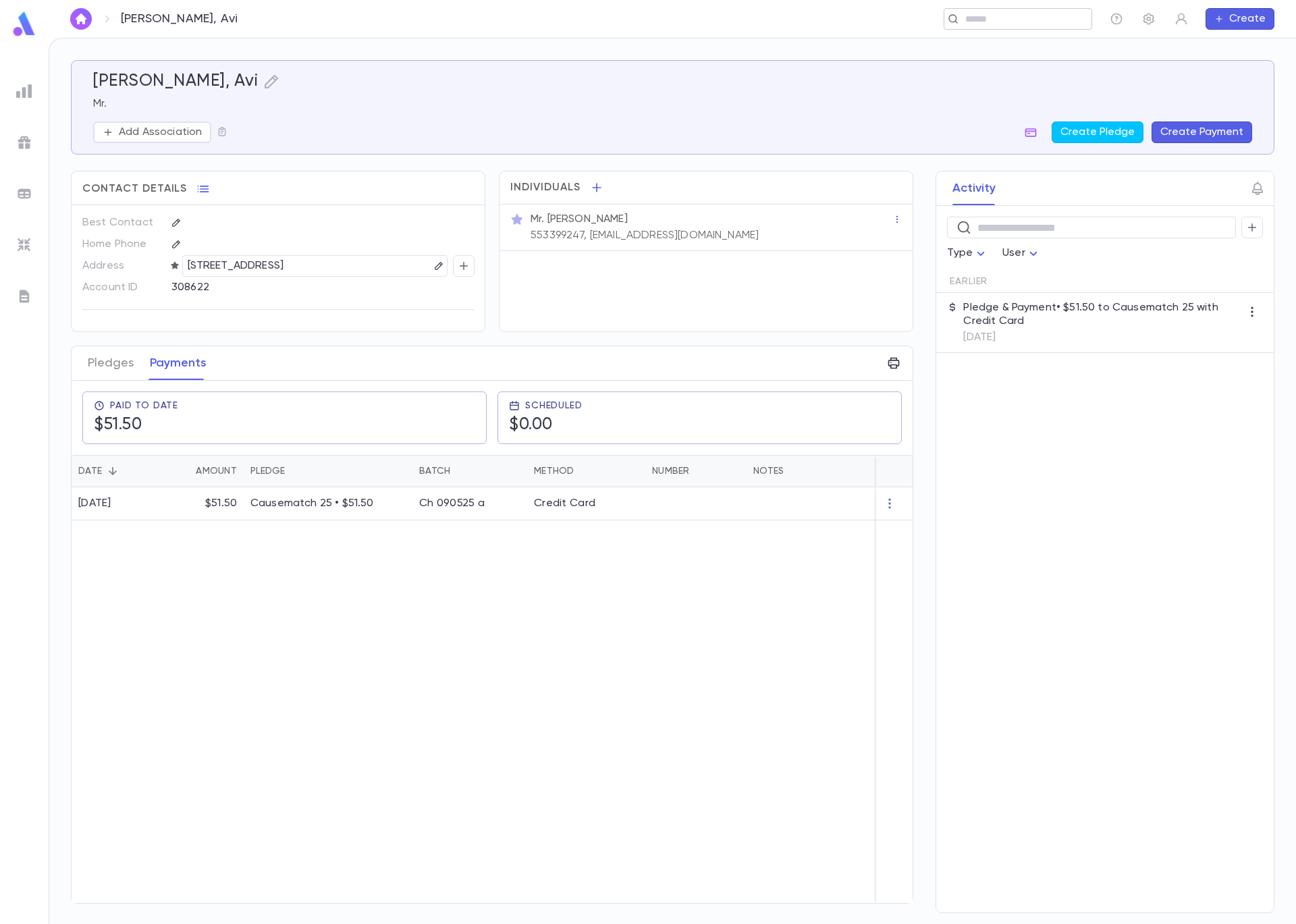
click at [973, 18] on input "text" at bounding box center [1014, 19] width 104 height 12
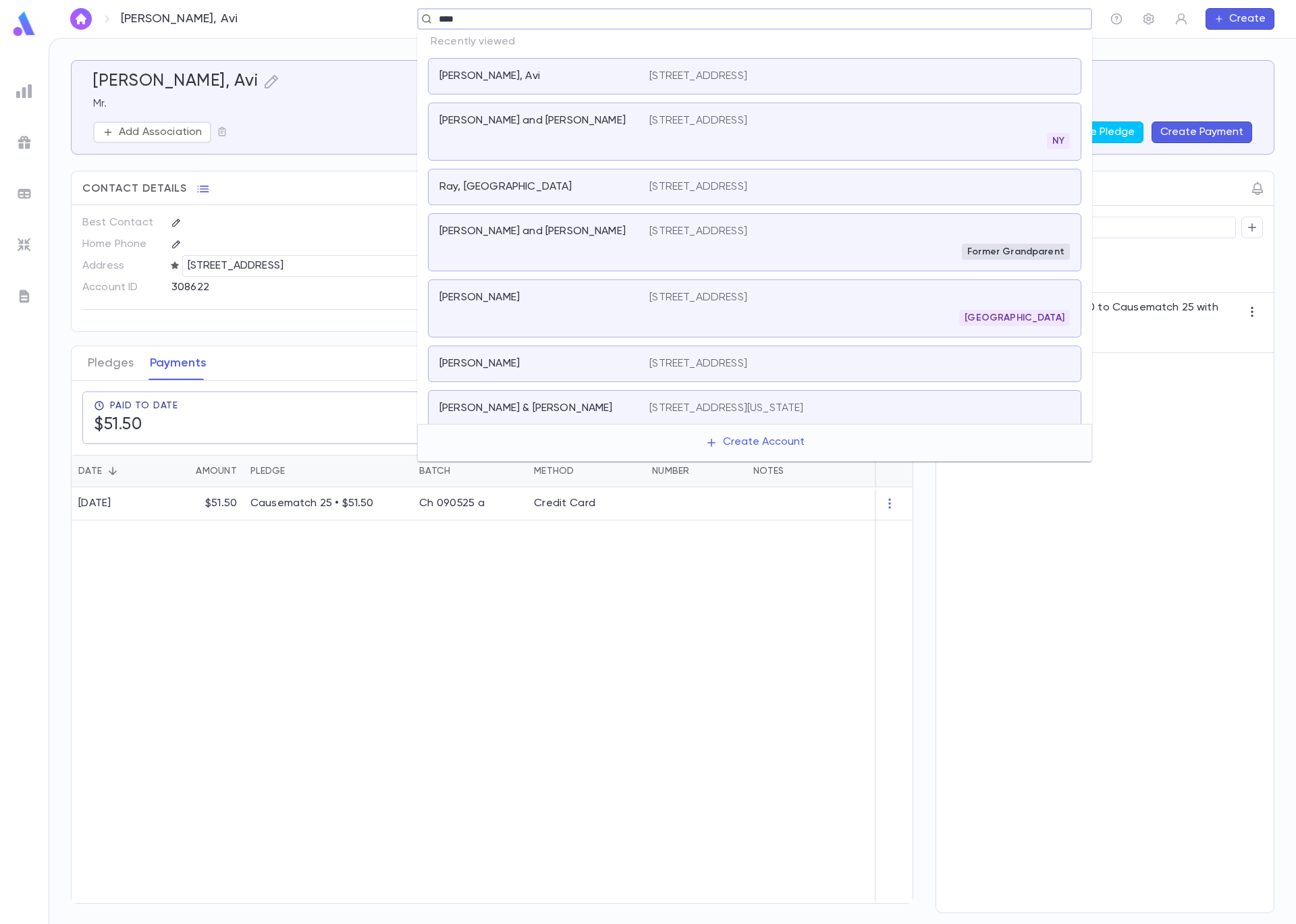
type input "*****"
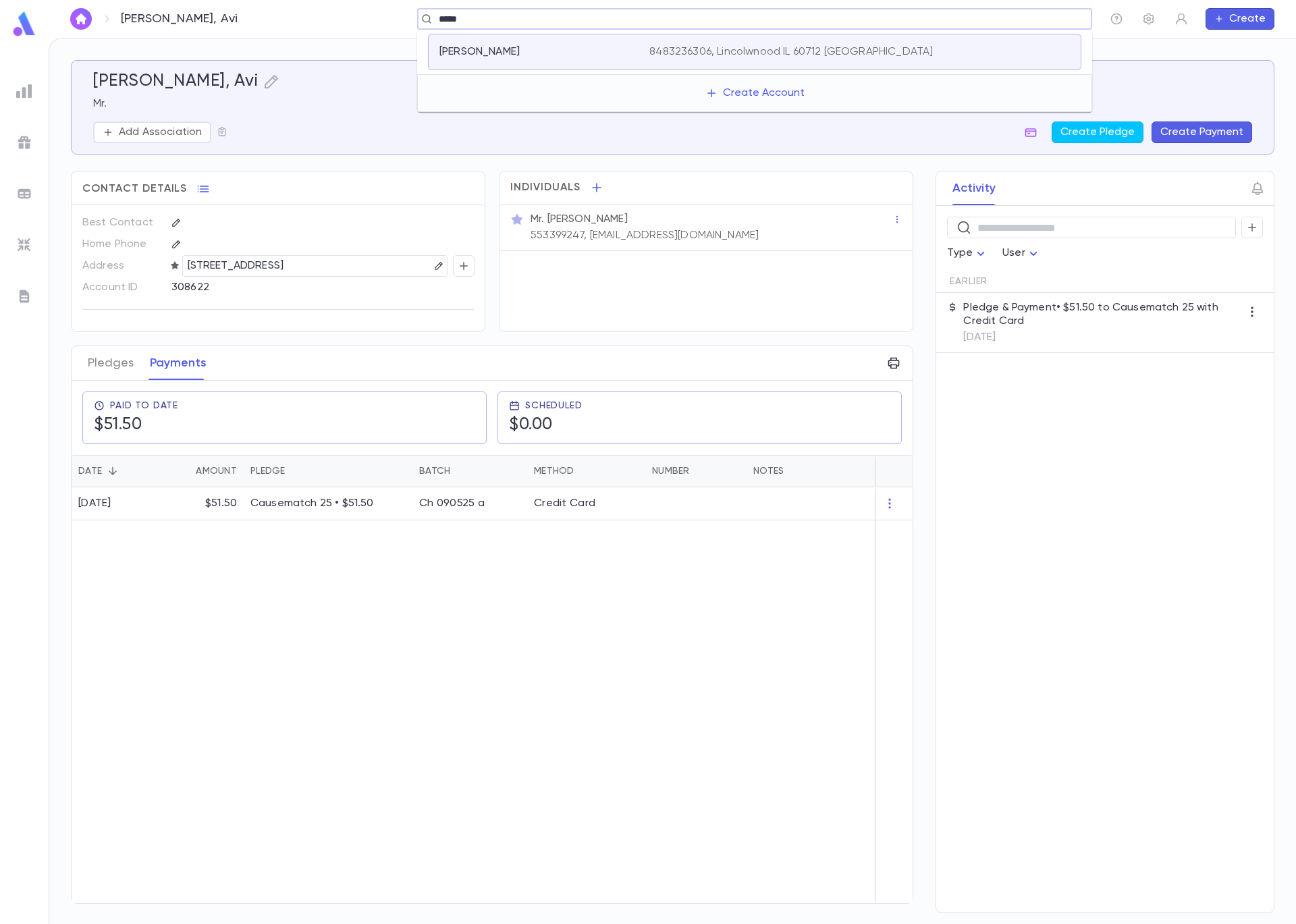
click at [570, 47] on div "Rubin, Marcy" at bounding box center [536, 51] width 194 height 13
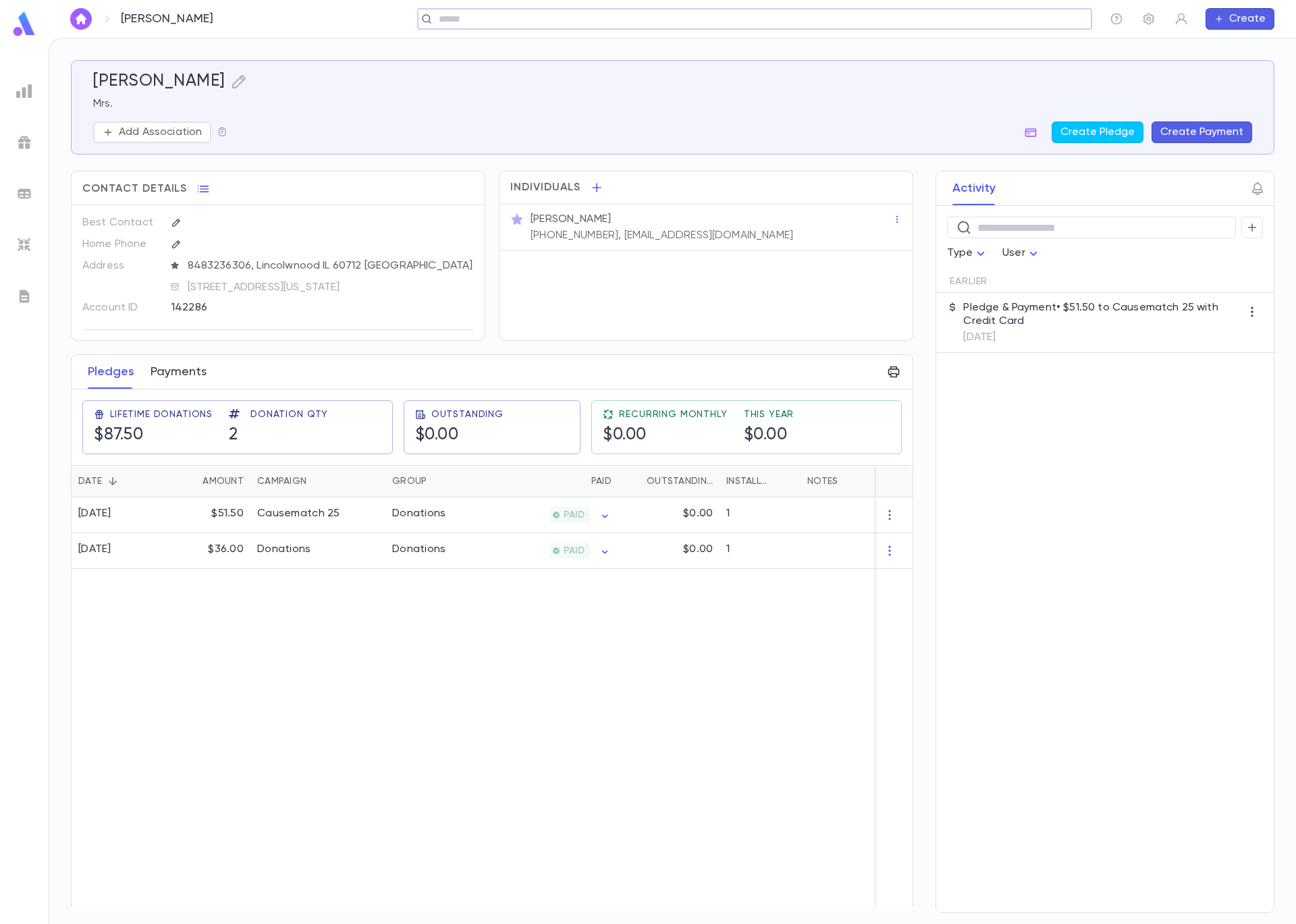
click at [170, 372] on button "Payments" at bounding box center [178, 372] width 56 height 34
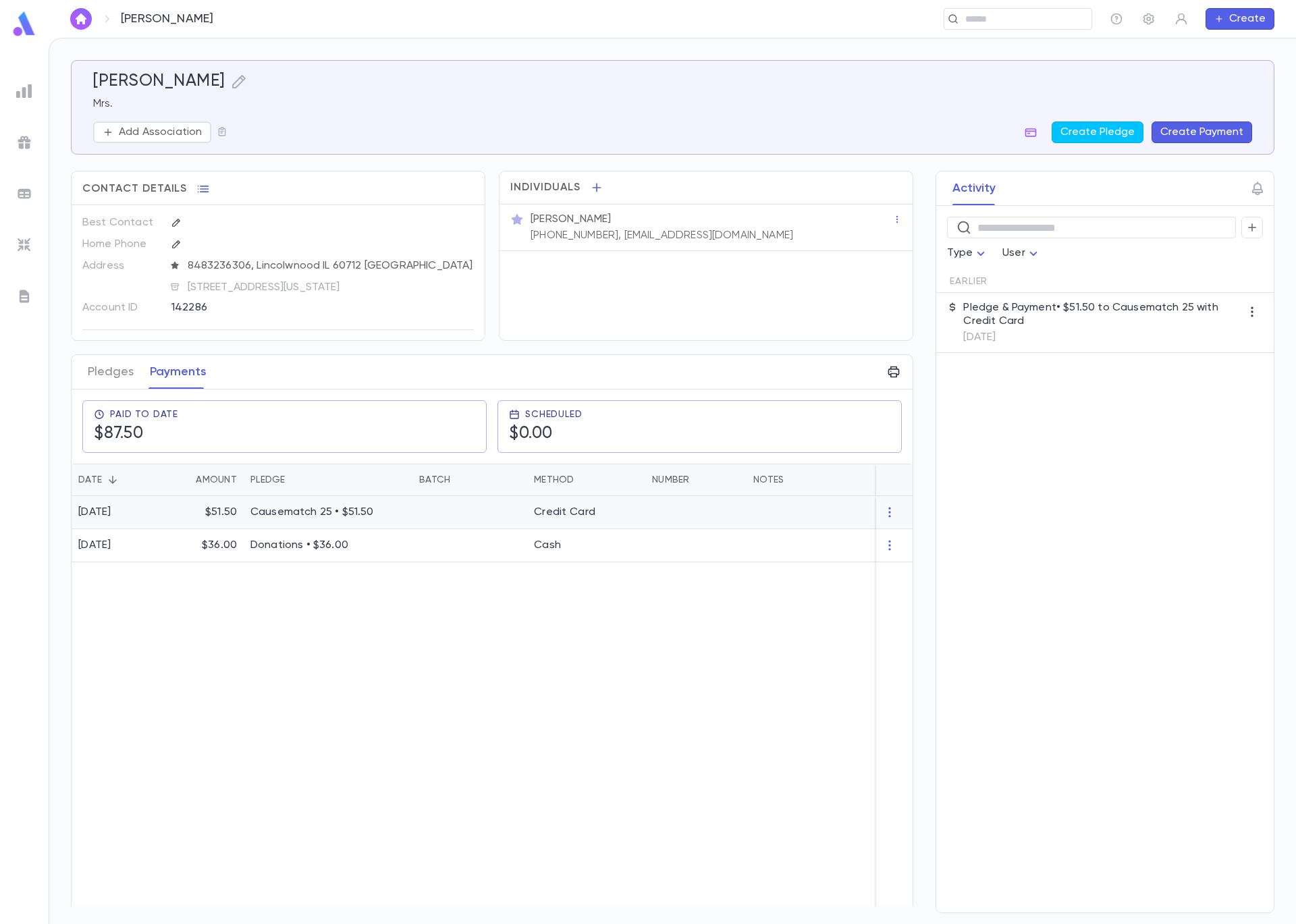
click at [177, 507] on div "$51.50" at bounding box center [203, 513] width 81 height 33
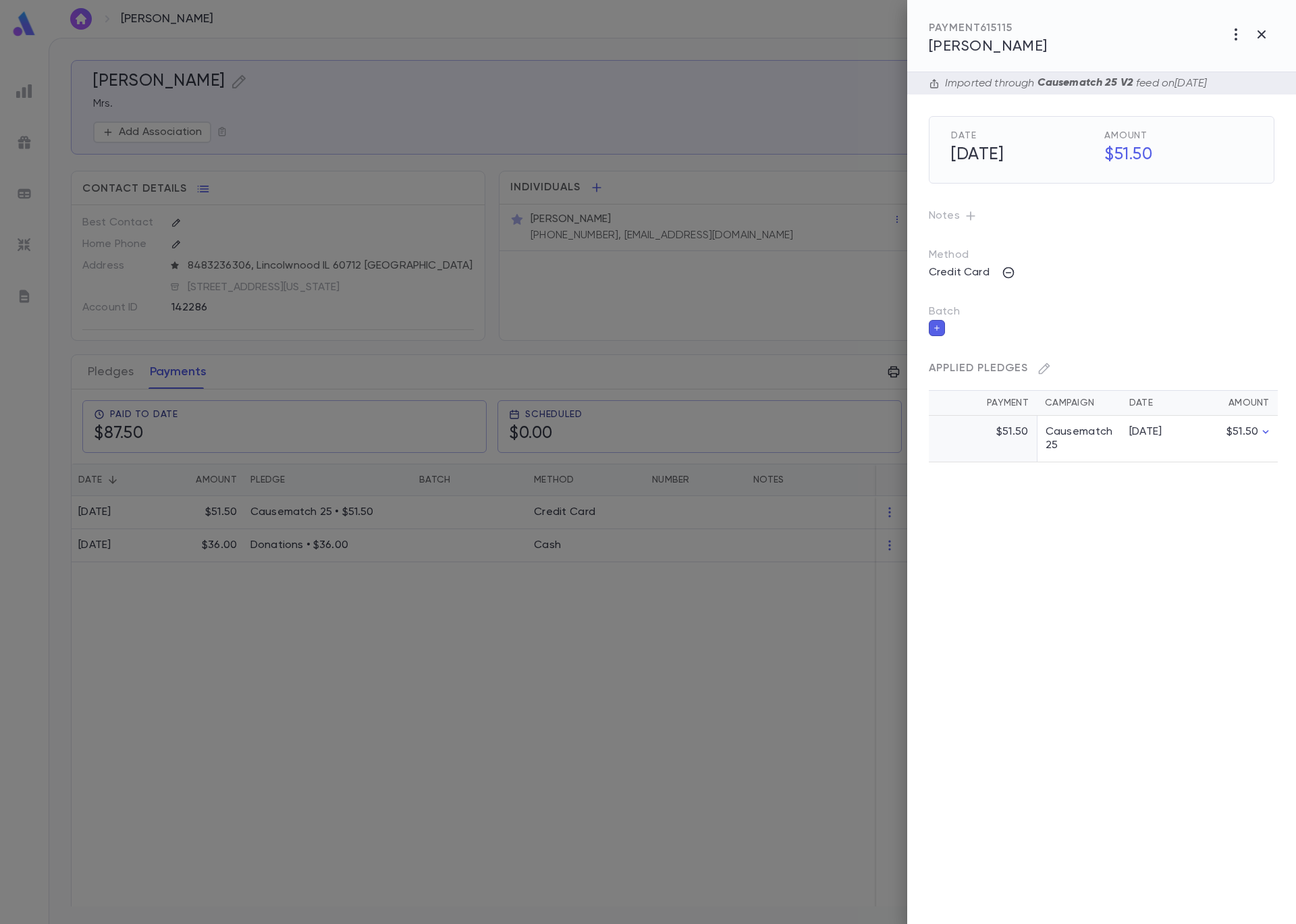
click at [934, 332] on icon "button" at bounding box center [937, 328] width 8 height 9
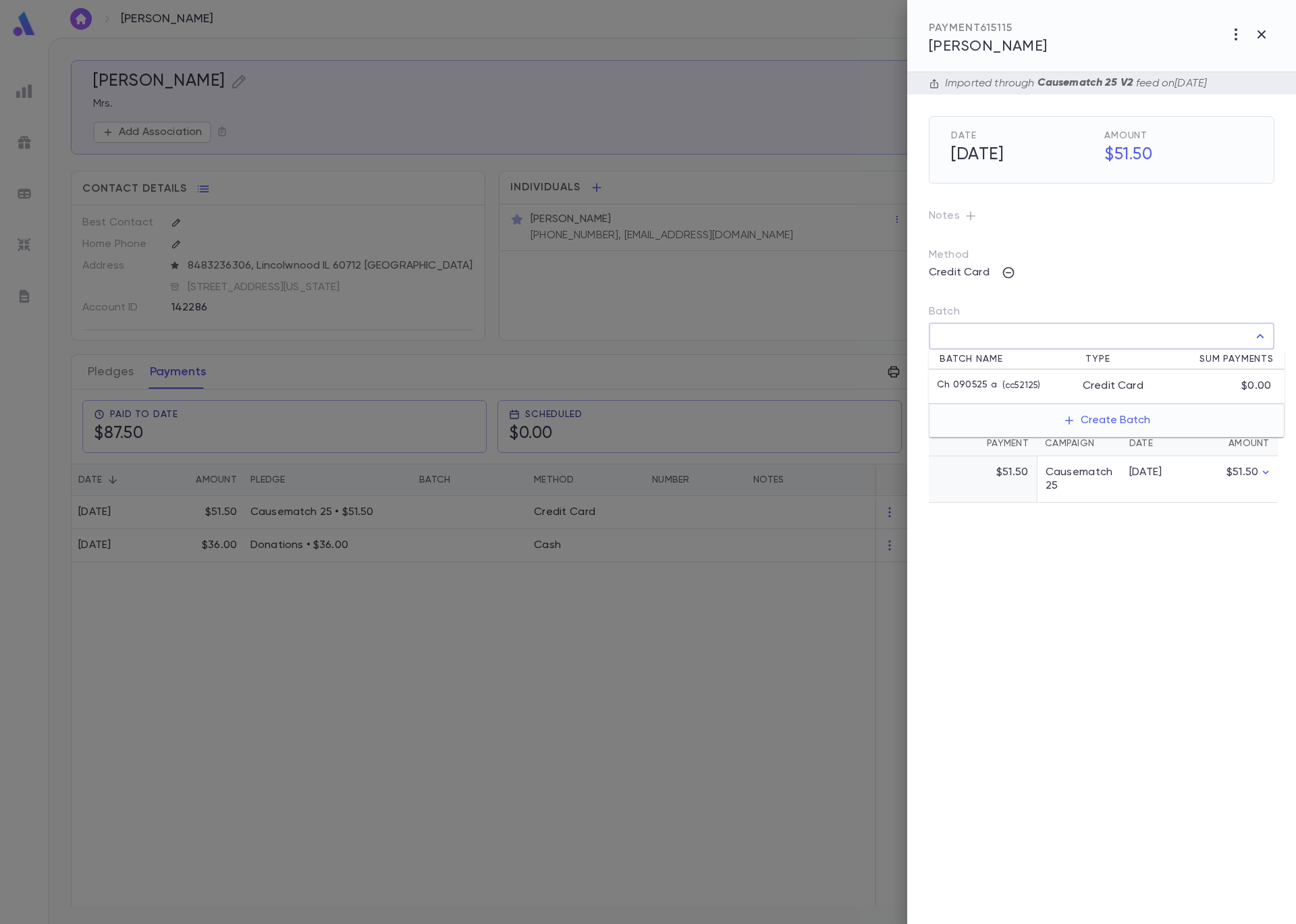
click at [946, 340] on input "Batch" at bounding box center [1092, 336] width 313 height 26
click at [978, 379] on p "Ch 090525 a" at bounding box center [966, 386] width 60 height 13
type input "**********"
click at [1272, 371] on button "button" at bounding box center [1264, 366] width 22 height 22
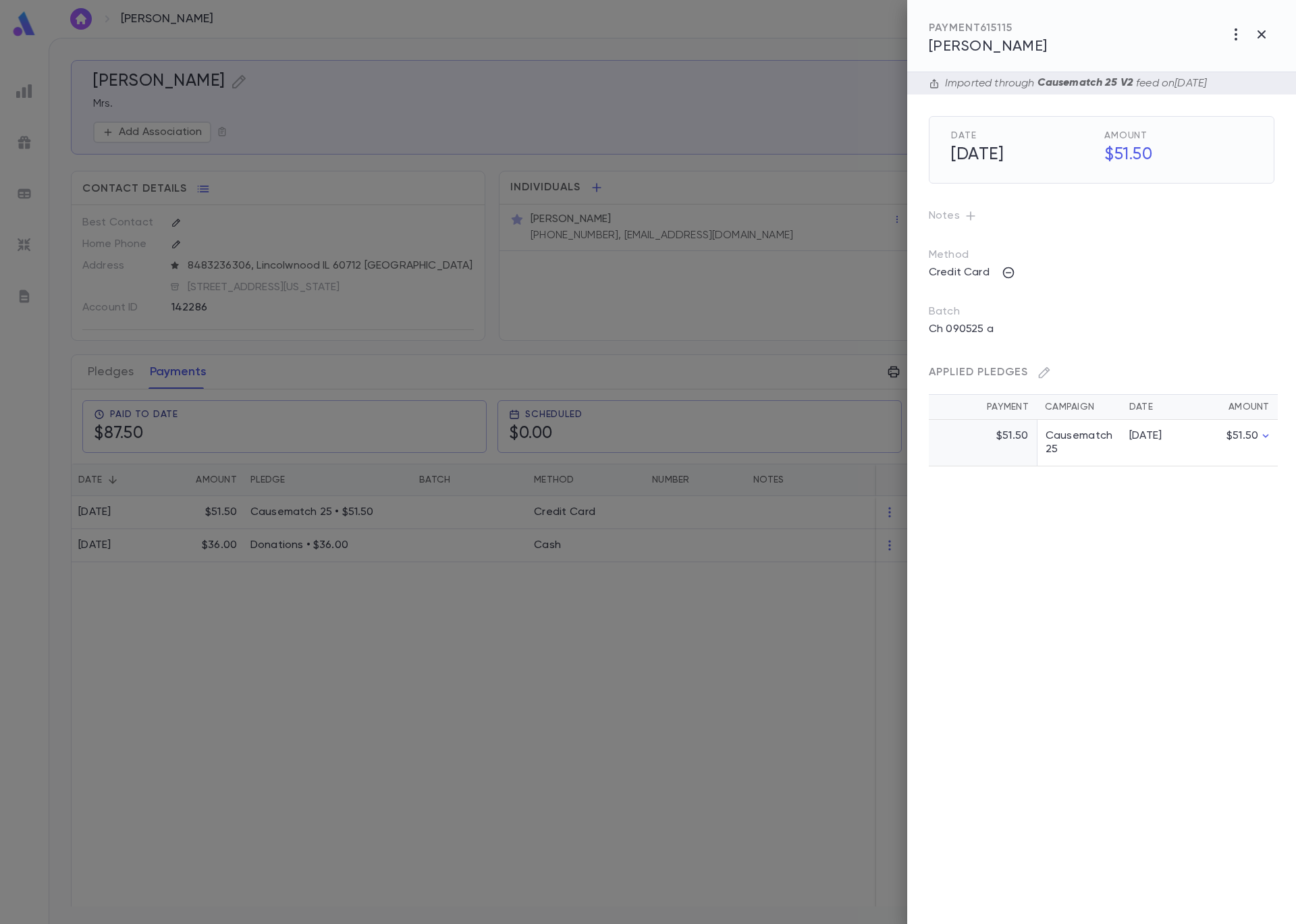
click at [560, 273] on div at bounding box center [648, 462] width 1296 height 924
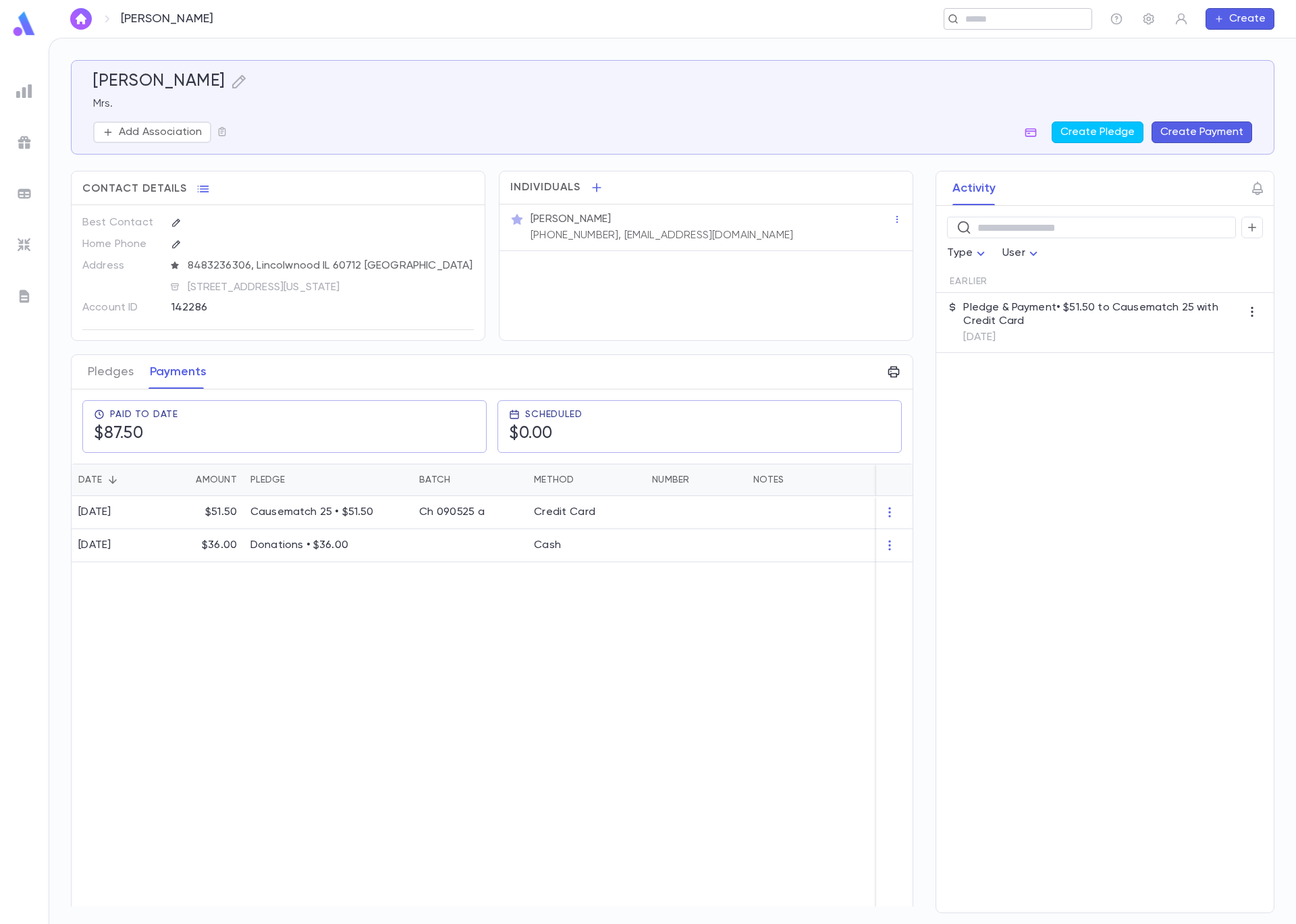
click at [1029, 12] on input "text" at bounding box center [1014, 19] width 104 height 12
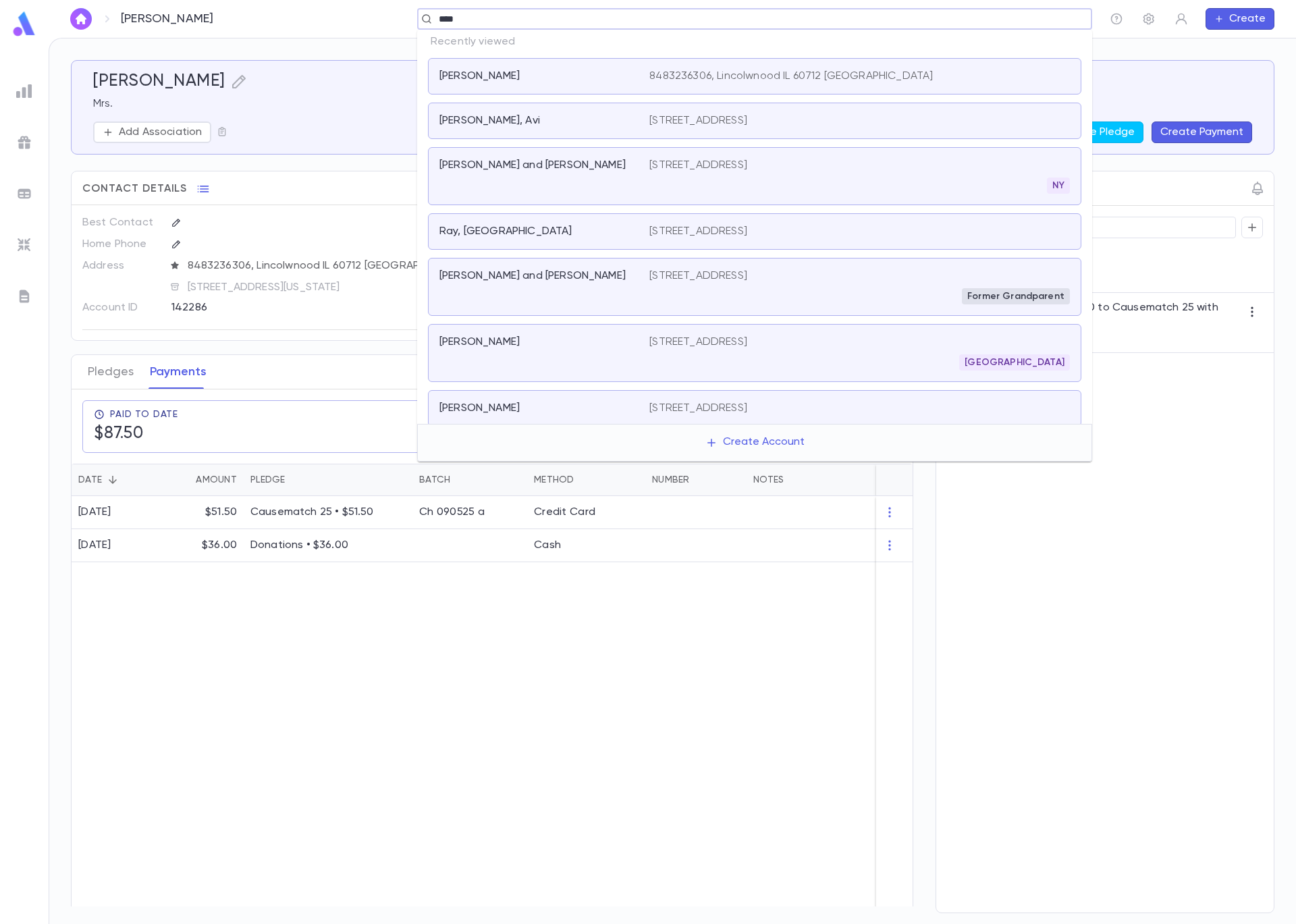
type input "*****"
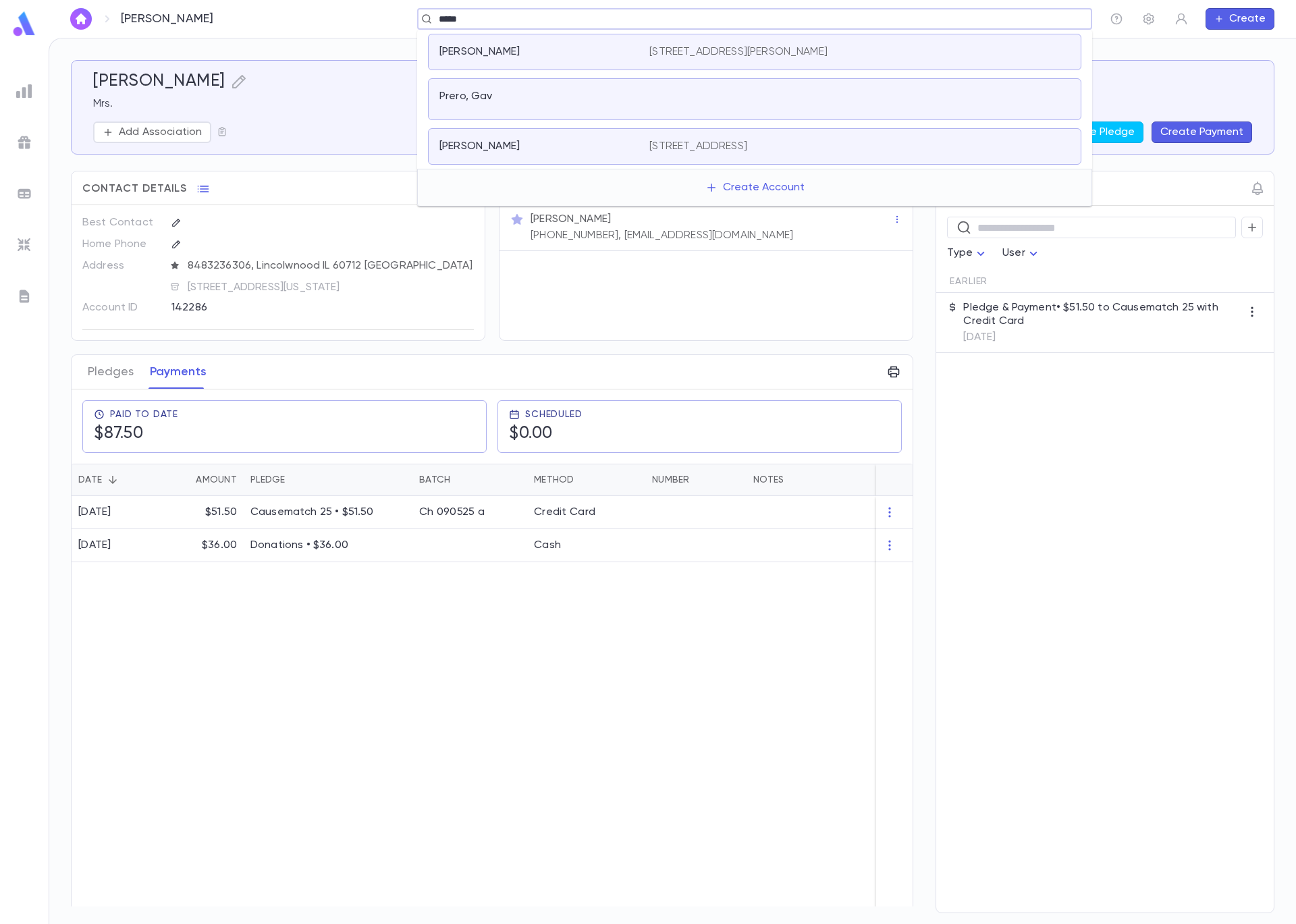
click at [606, 48] on div "Prero, Efrayim" at bounding box center [536, 51] width 194 height 13
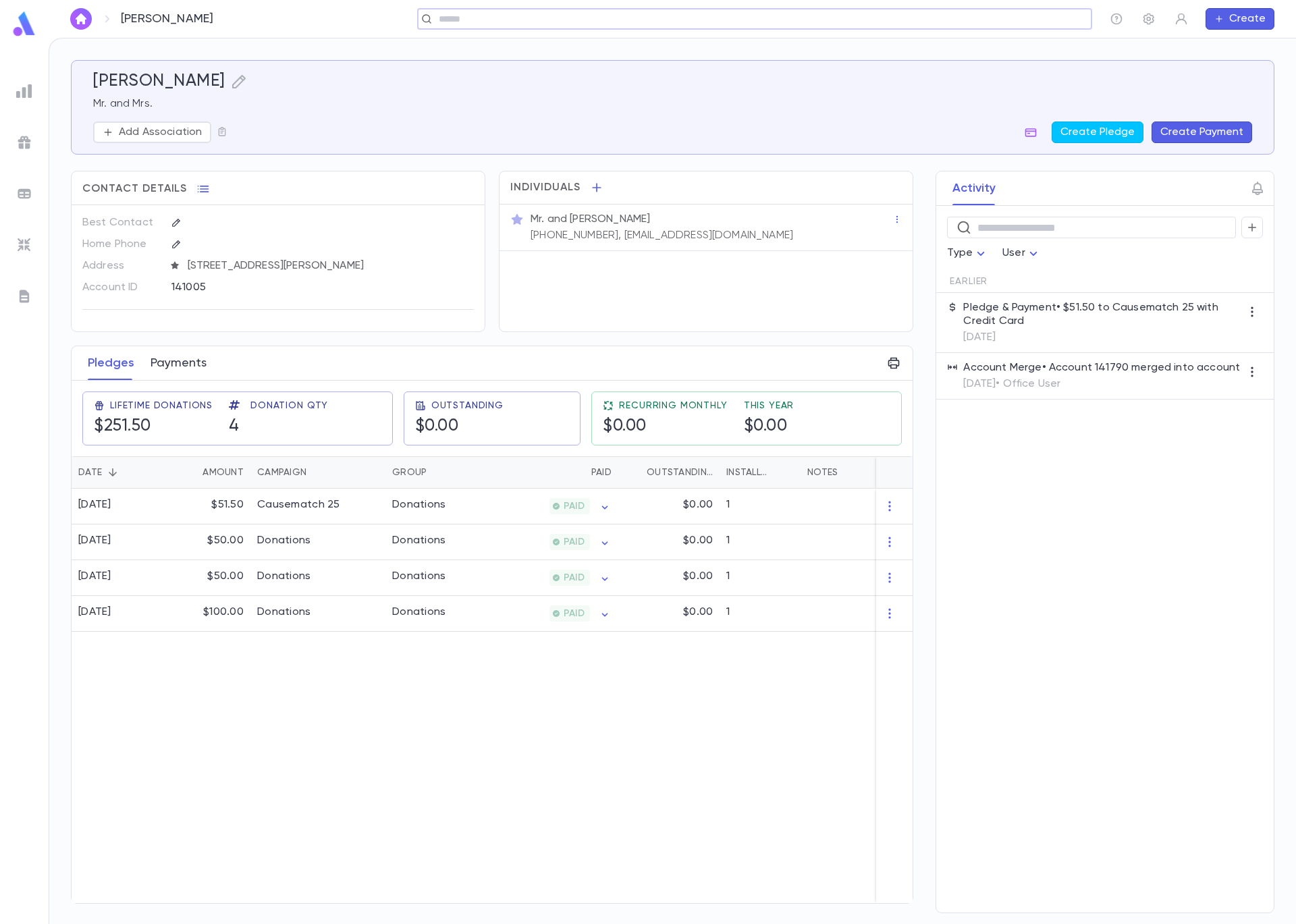
click at [191, 365] on button "Payments" at bounding box center [178, 362] width 56 height 34
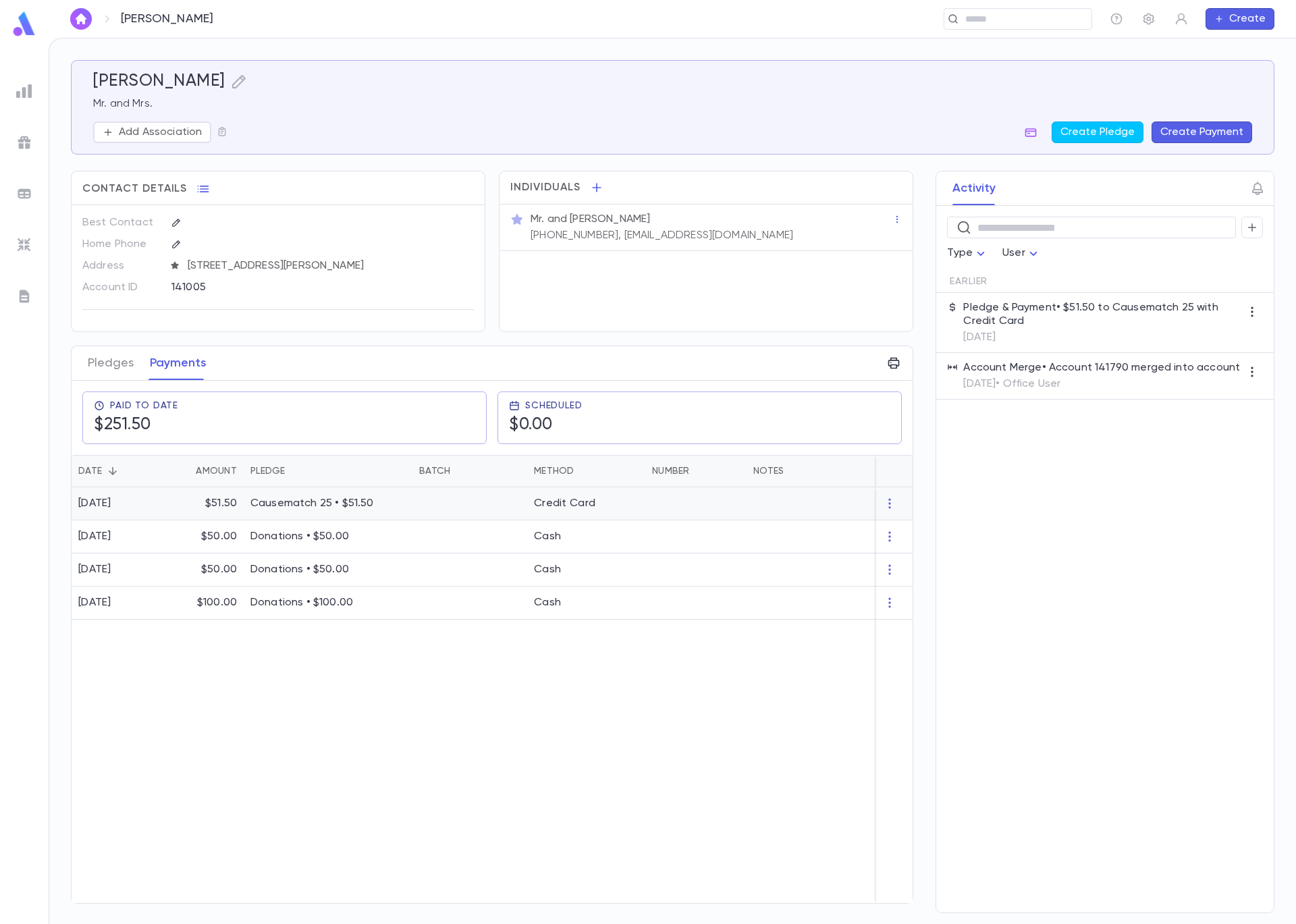
click at [196, 504] on div "$51.50" at bounding box center [203, 503] width 81 height 33
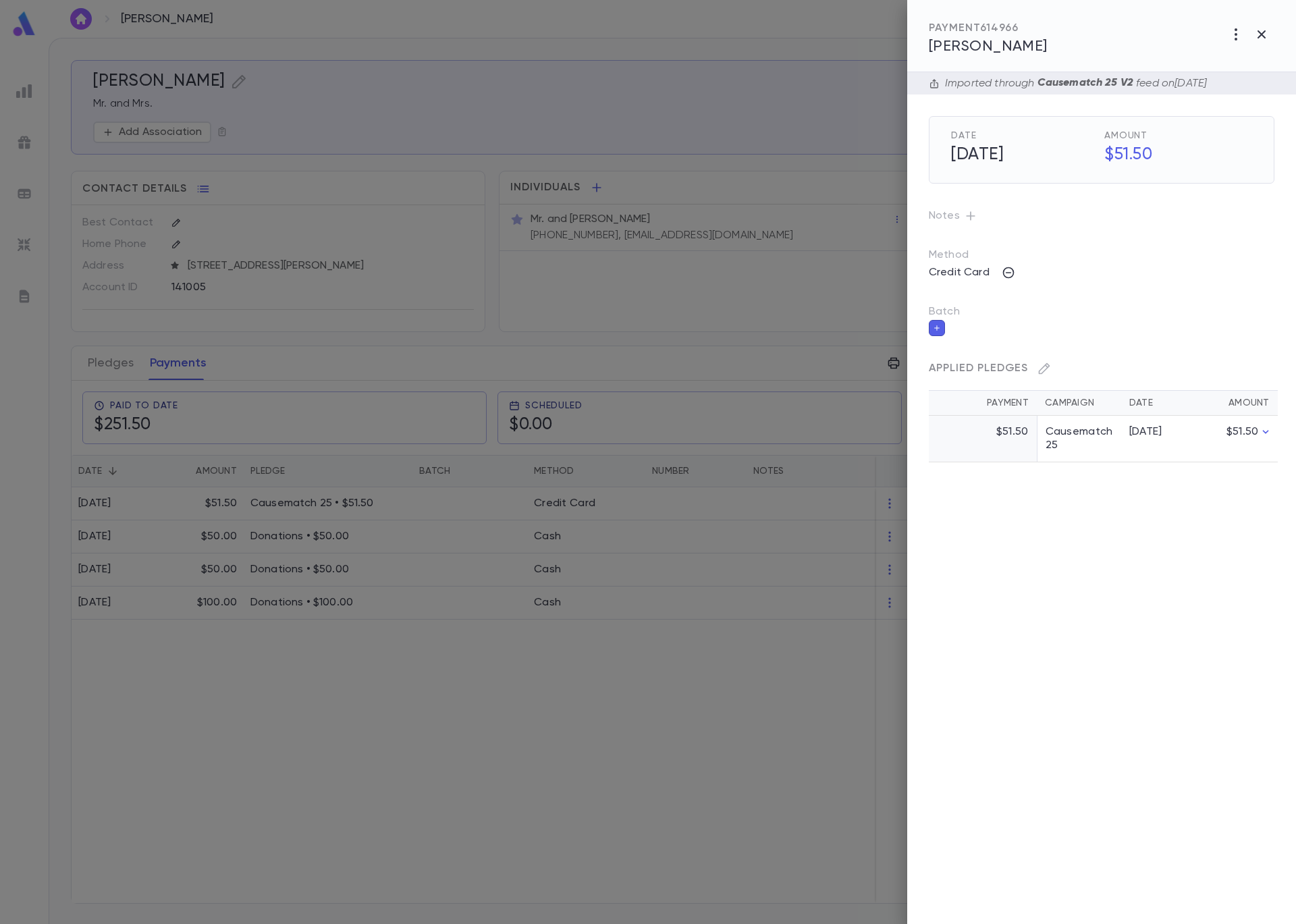
click at [936, 330] on icon "button" at bounding box center [937, 328] width 8 height 9
click at [956, 345] on input "Batch" at bounding box center [1092, 336] width 313 height 26
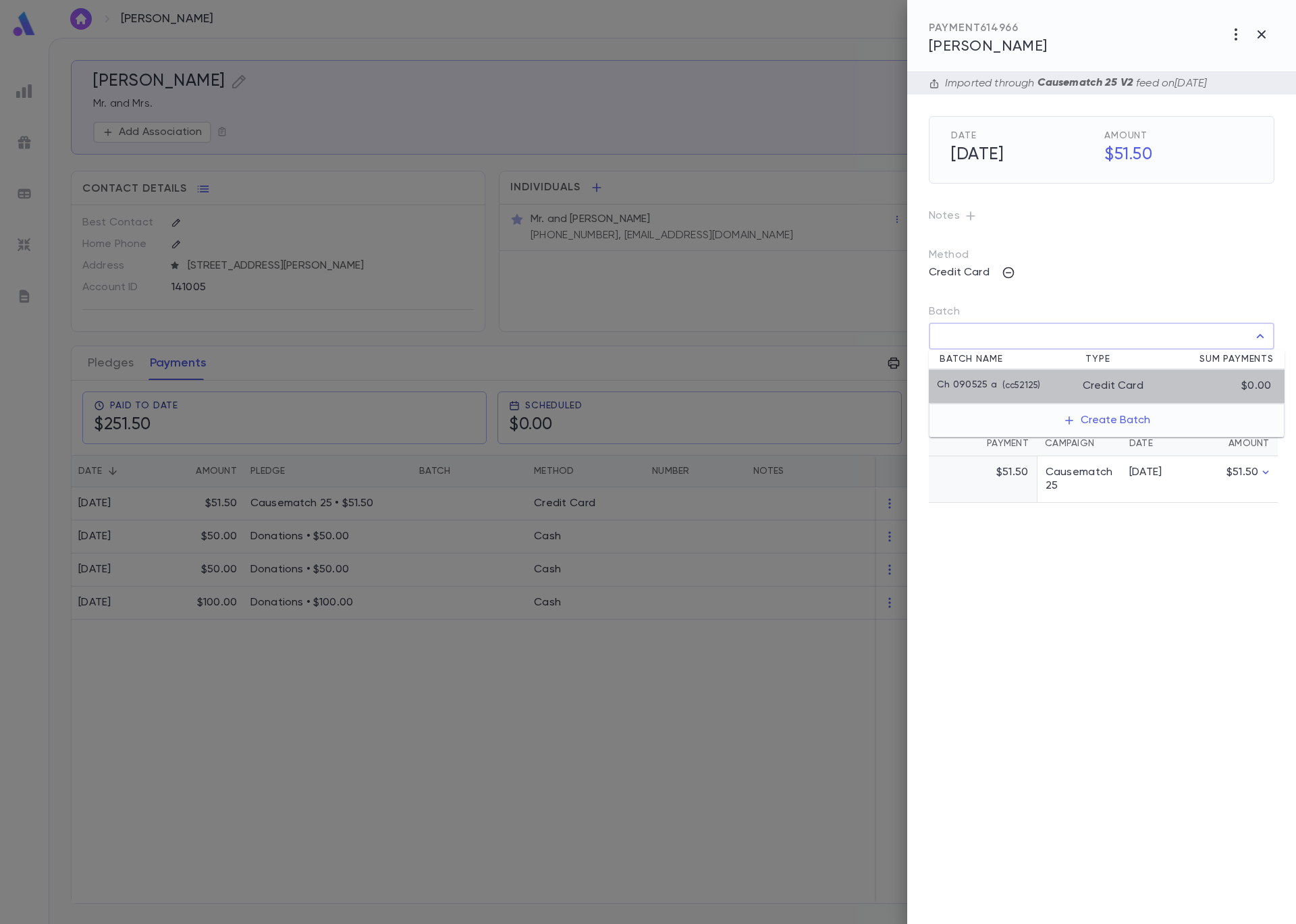
click at [974, 381] on p "Ch 090525 a" at bounding box center [966, 386] width 60 height 13
type input "**********"
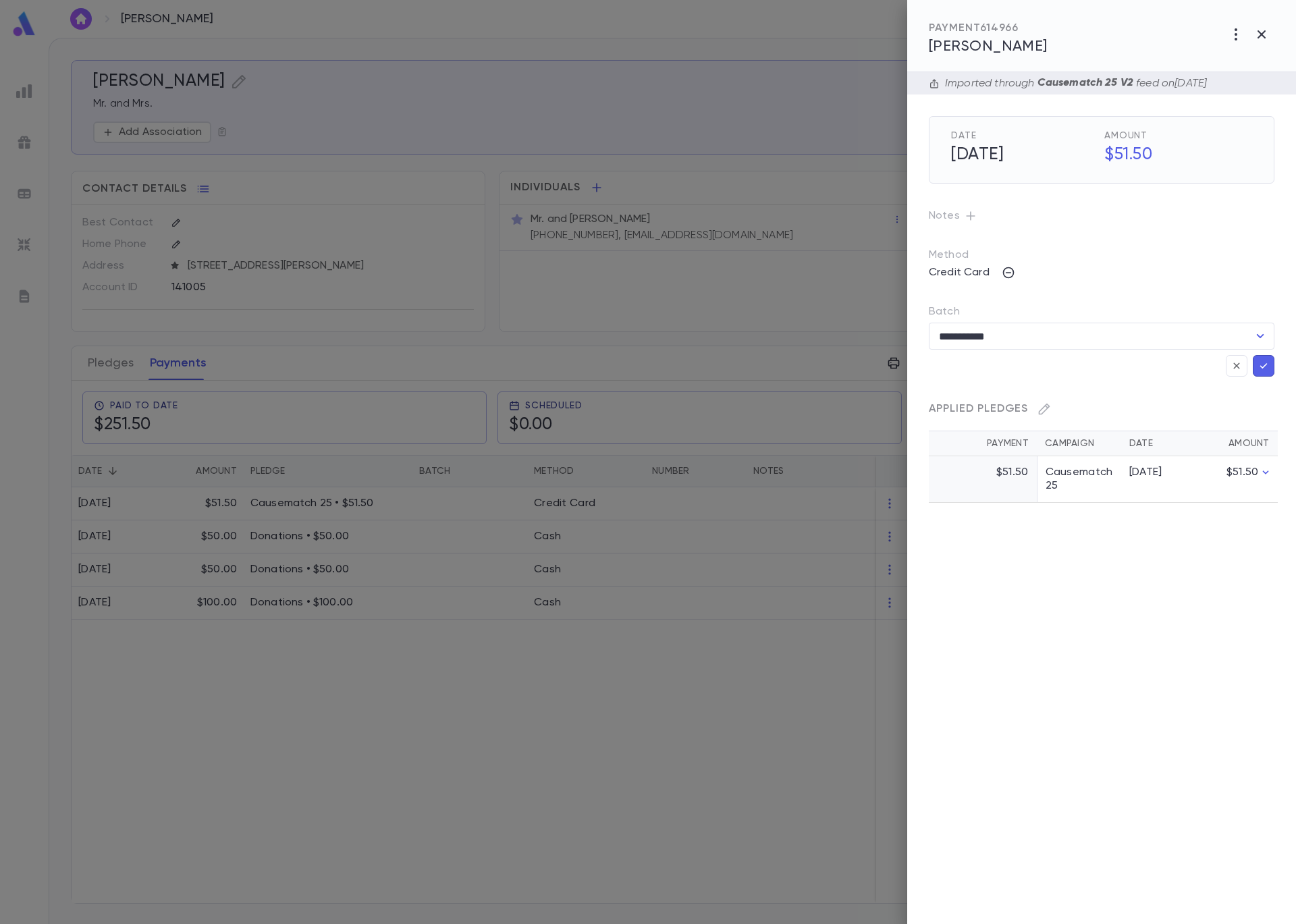
click at [1268, 364] on icon "button" at bounding box center [1264, 365] width 12 height 13
click at [320, 150] on div at bounding box center [648, 462] width 1296 height 924
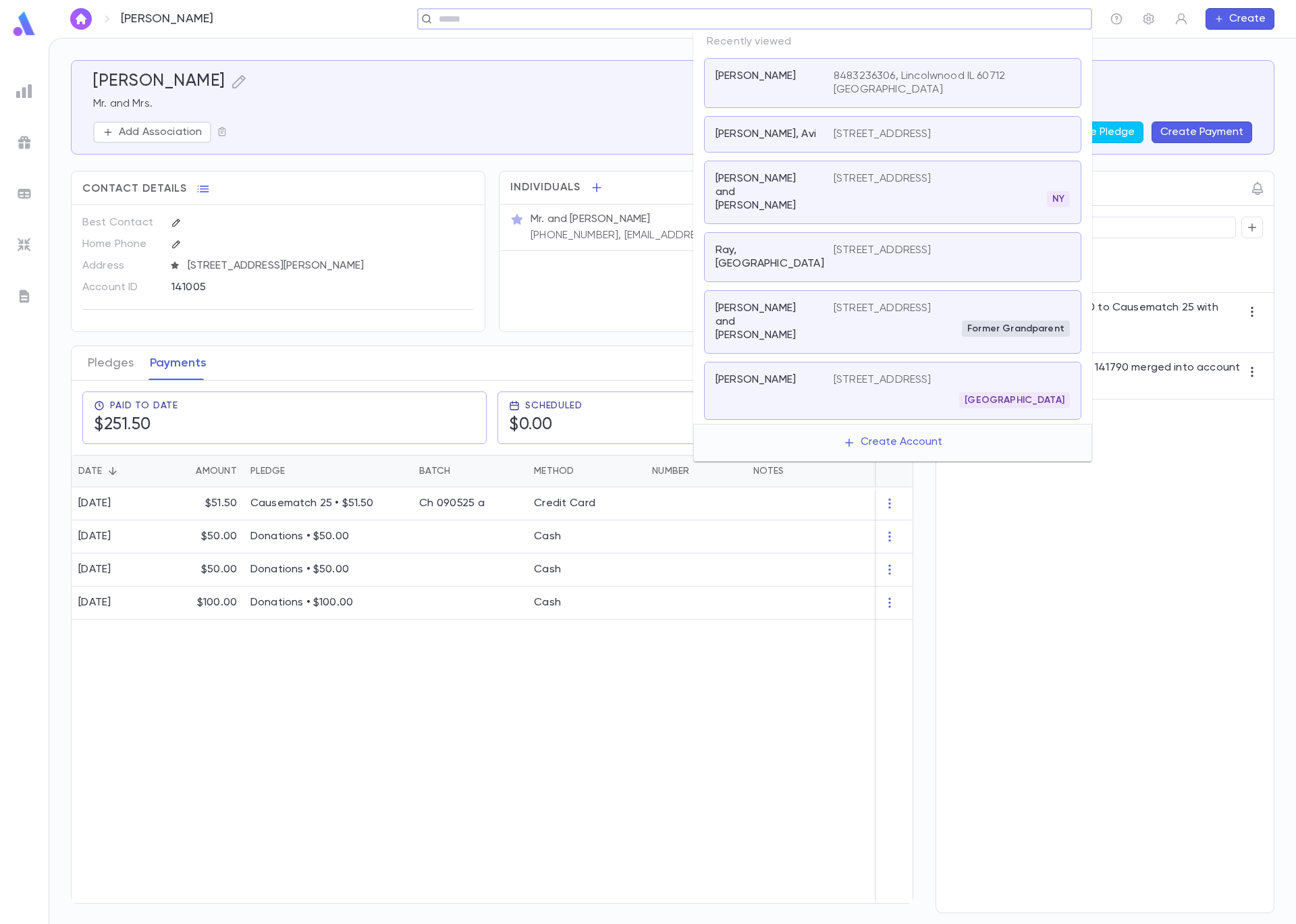
click at [973, 18] on input "text" at bounding box center [750, 19] width 631 height 12
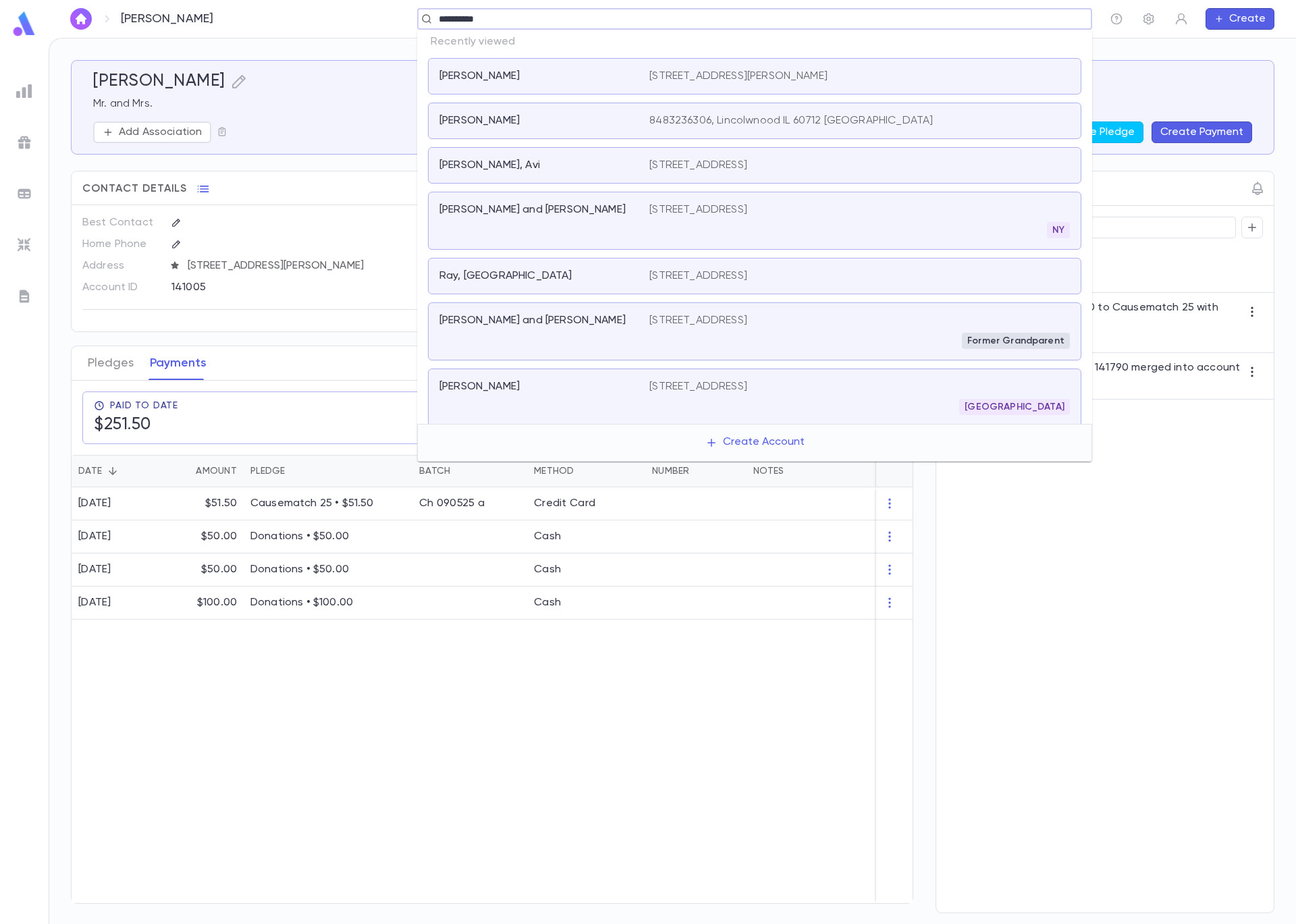
type input "**********"
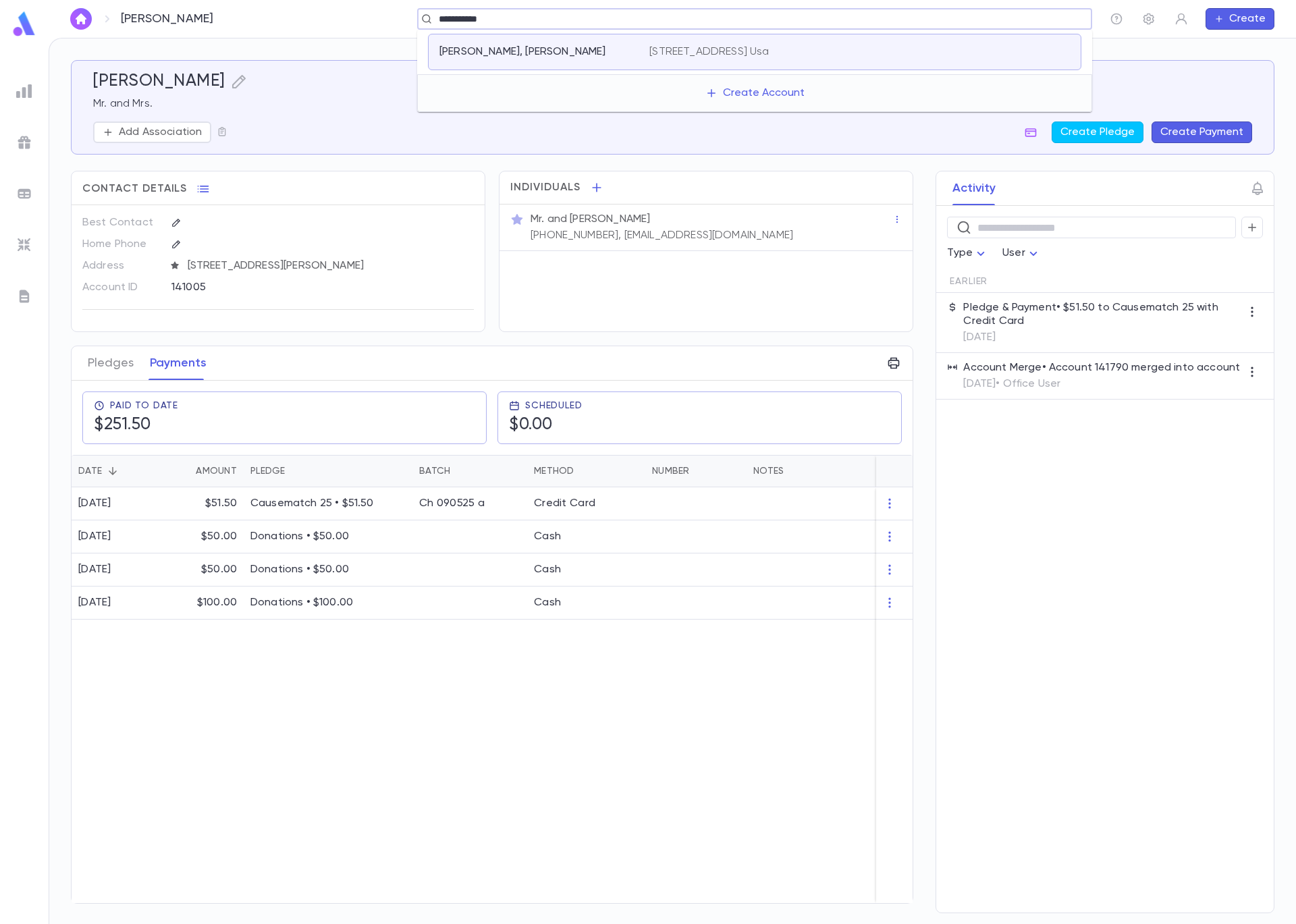
click at [716, 62] on div "Yair, Yaakov 123 main st, Ny NY 0 Usa" at bounding box center [754, 51] width 654 height 37
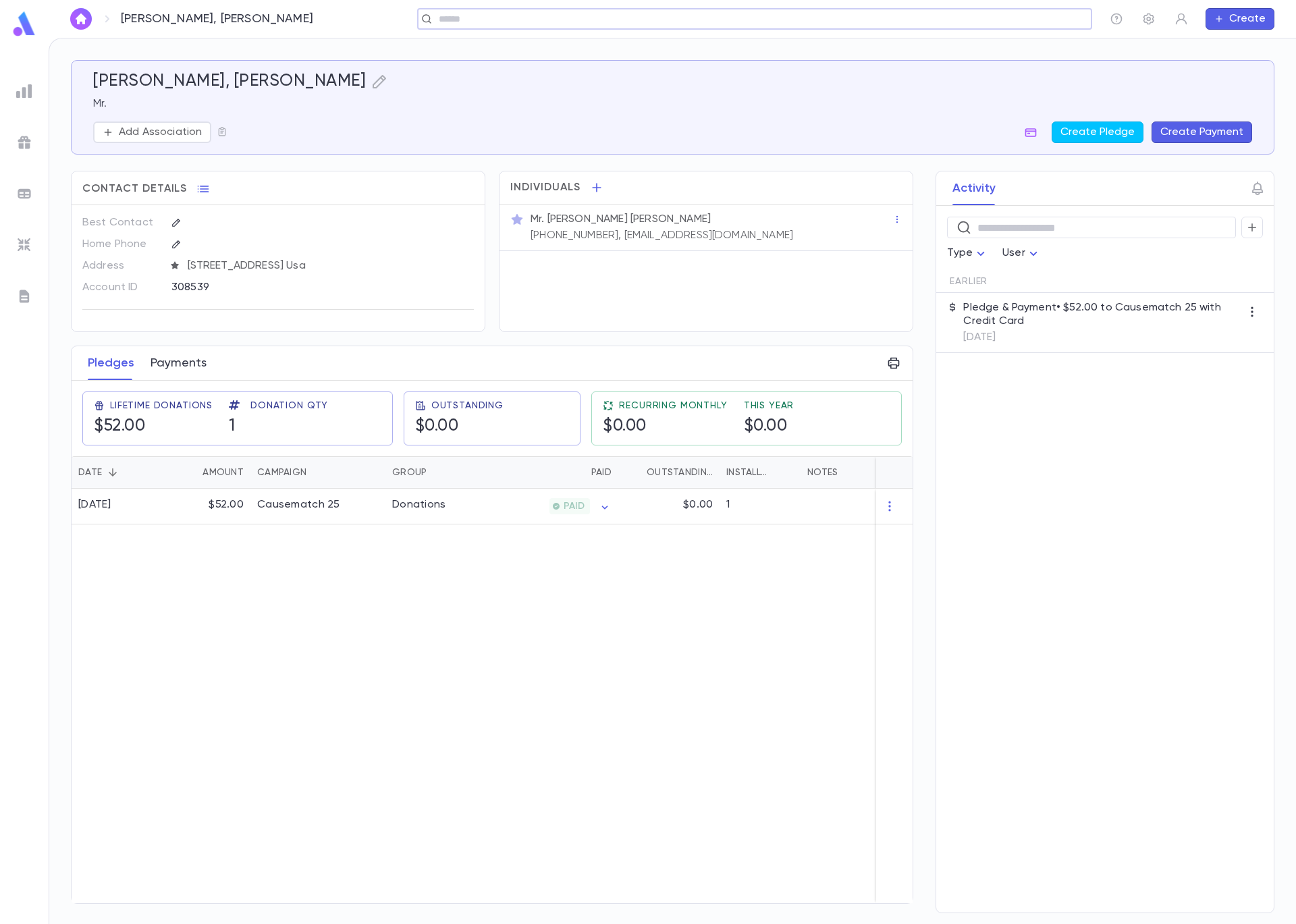
click at [200, 365] on button "Payments" at bounding box center [178, 362] width 56 height 34
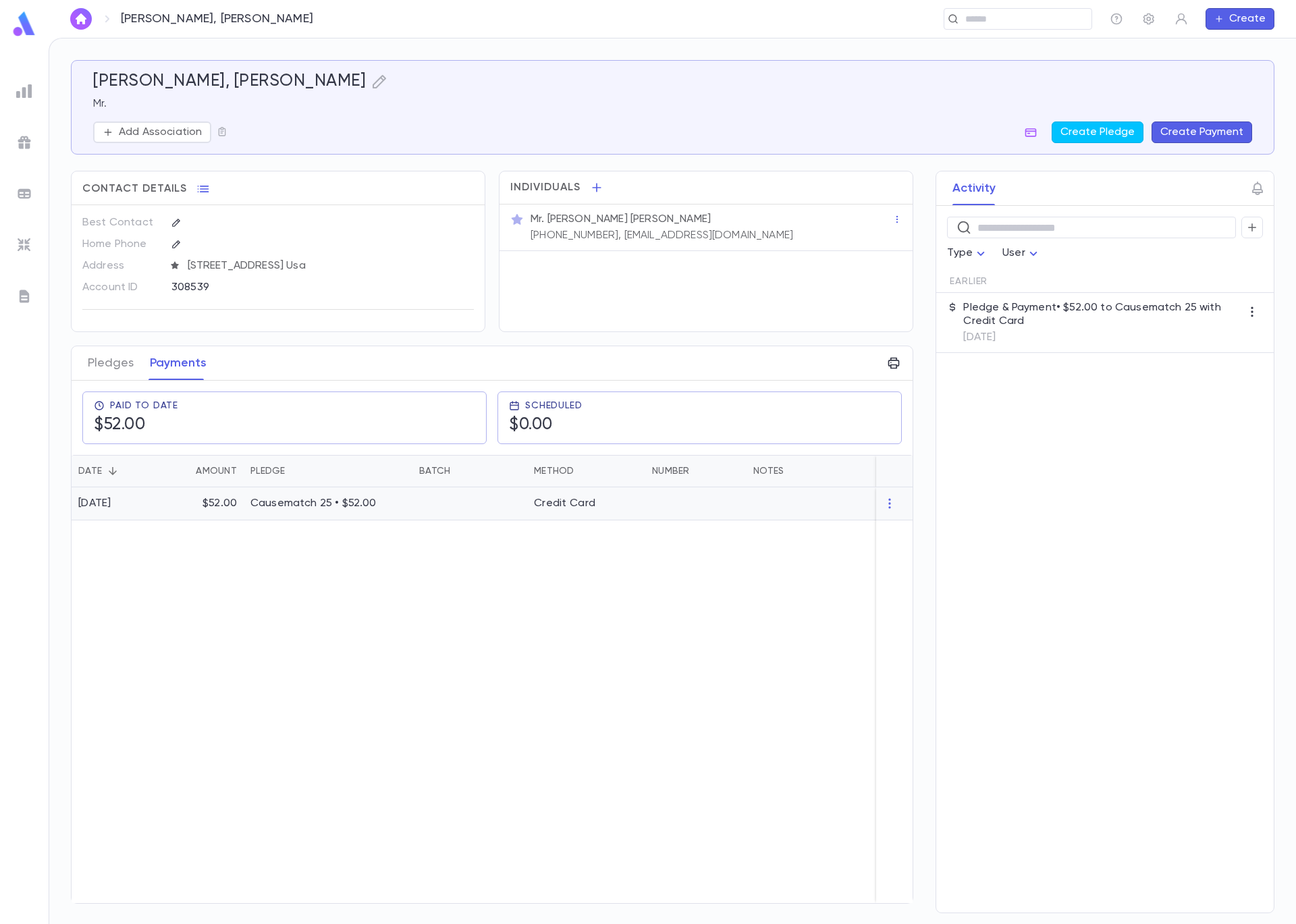
click at [308, 498] on p "Causematch 25 • $52.00" at bounding box center [327, 503] width 155 height 13
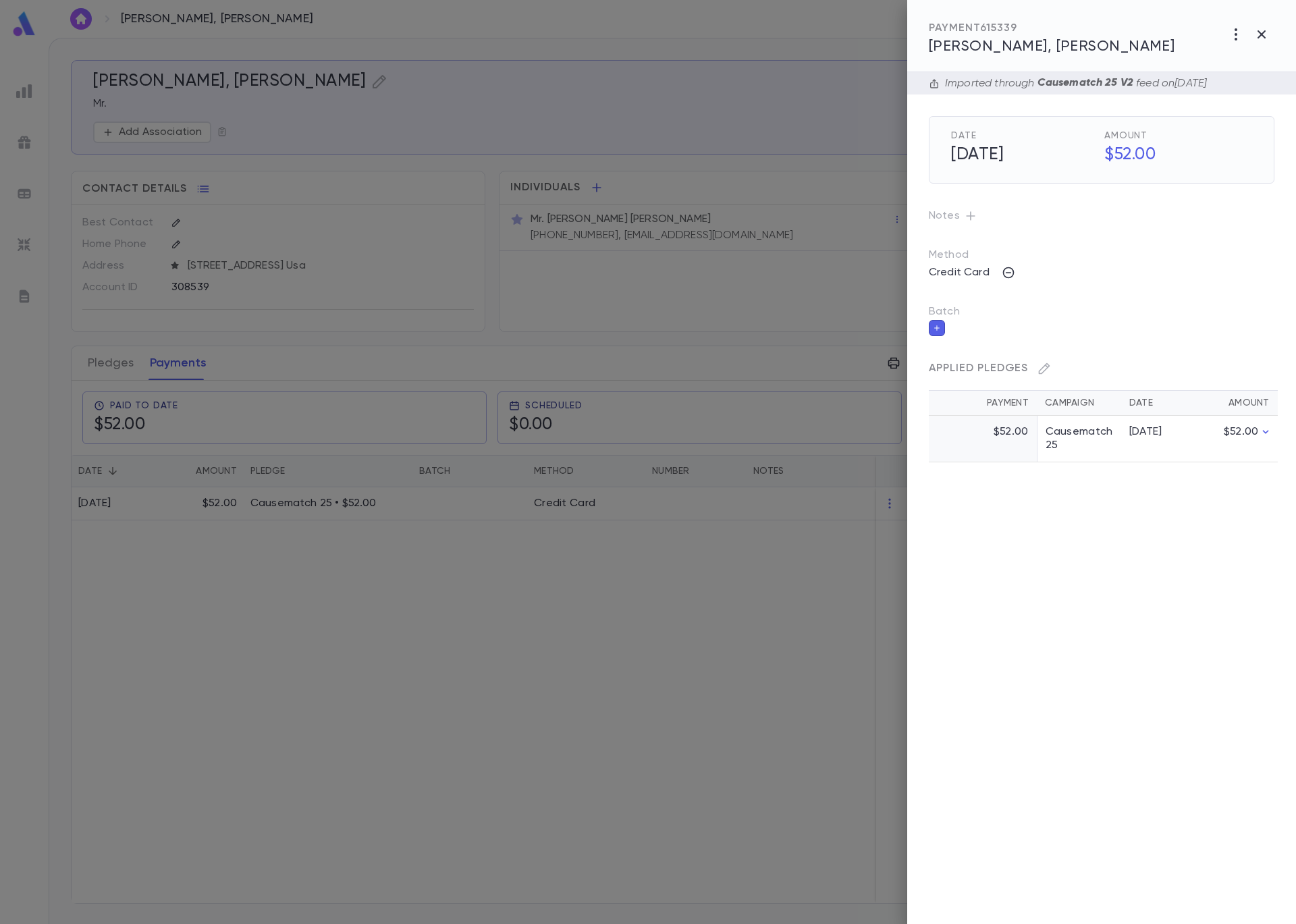
click at [941, 326] on button "button" at bounding box center [937, 328] width 16 height 16
click at [969, 338] on input "Batch" at bounding box center [1092, 336] width 313 height 26
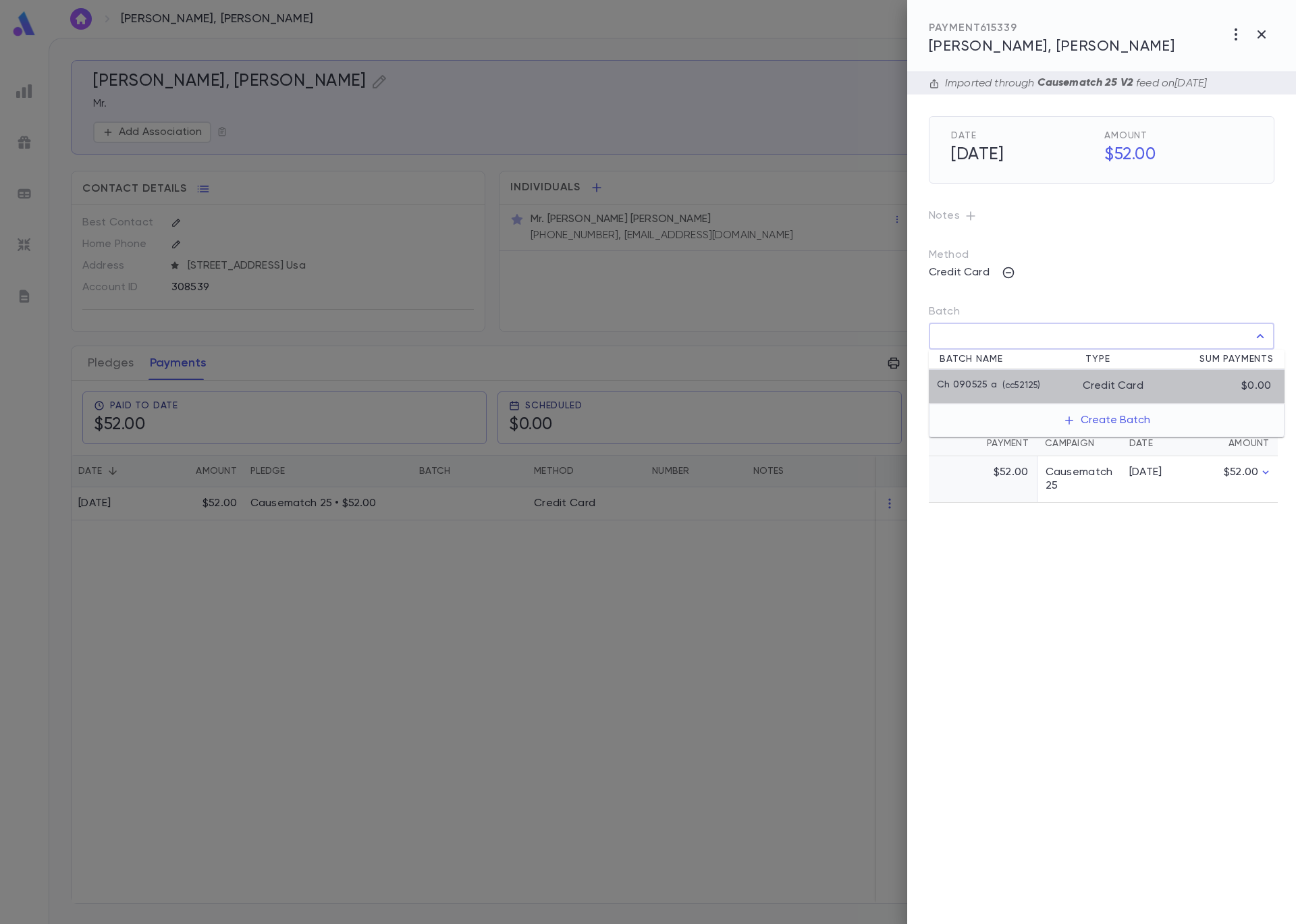
click at [992, 390] on p "Ch 090525 a" at bounding box center [966, 386] width 60 height 13
type input "**********"
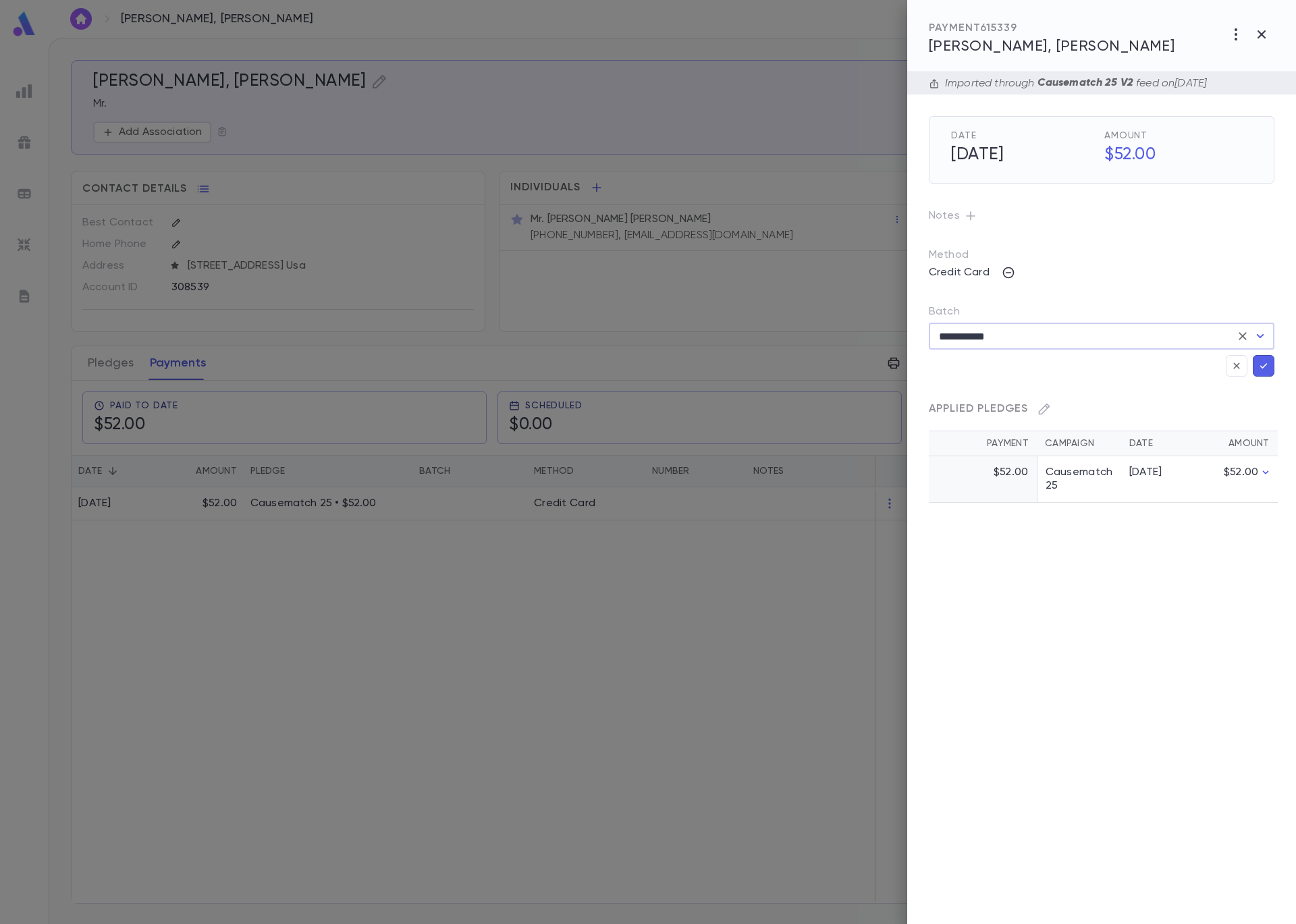
click at [1270, 367] on icon "button" at bounding box center [1264, 365] width 12 height 13
click at [613, 150] on div at bounding box center [648, 462] width 1296 height 924
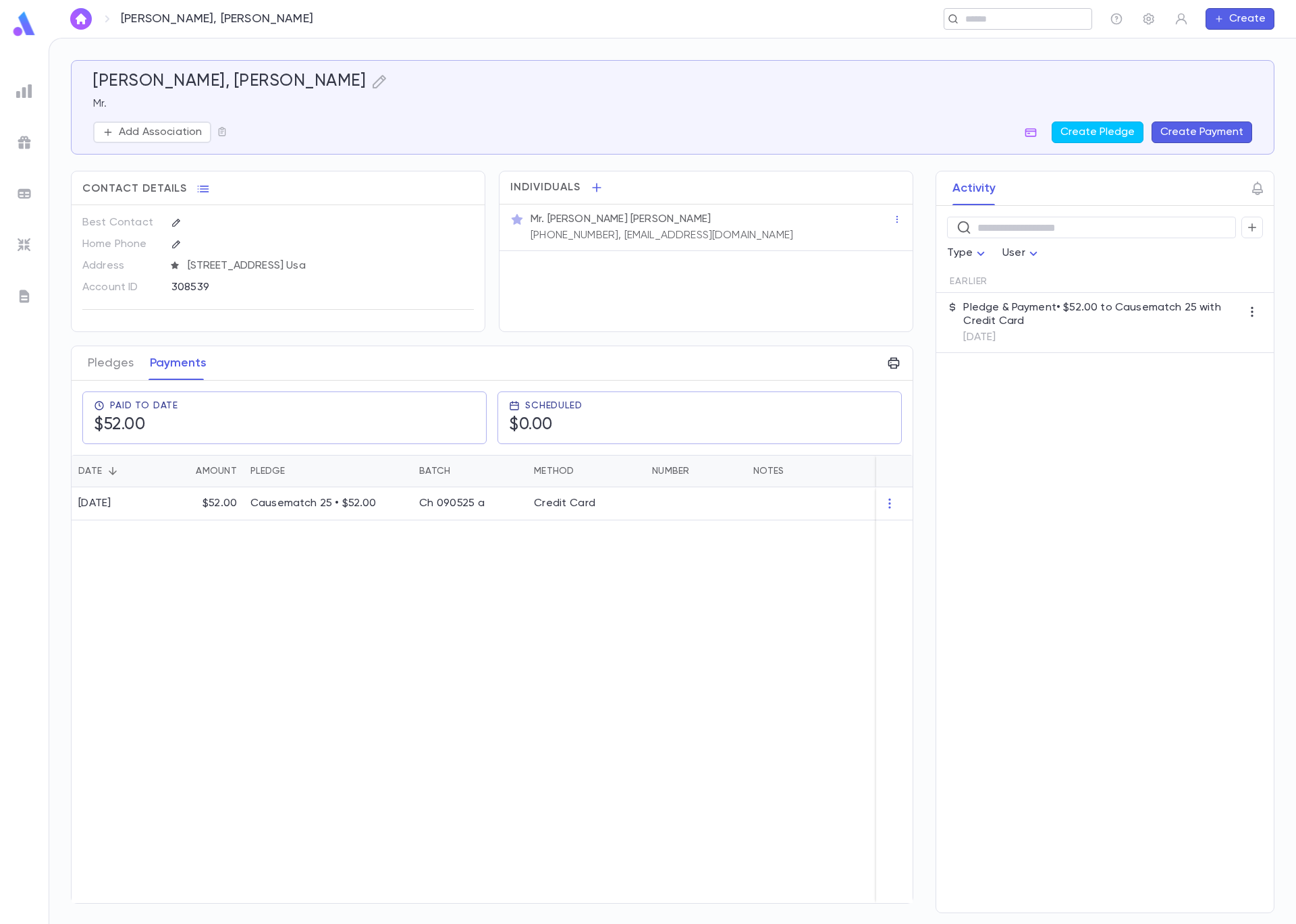
click at [1001, 21] on input "text" at bounding box center [1014, 19] width 104 height 12
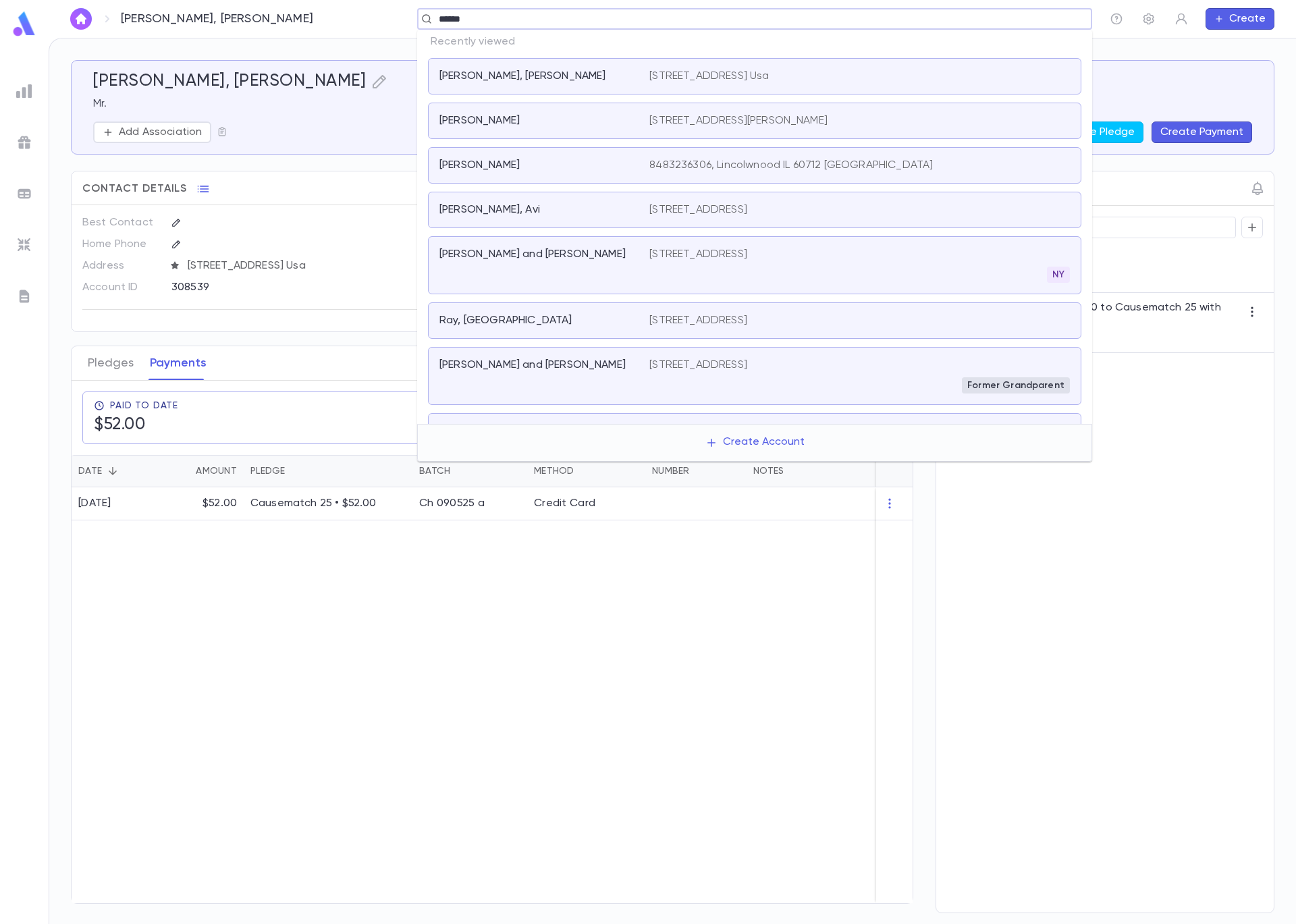
type input "*******"
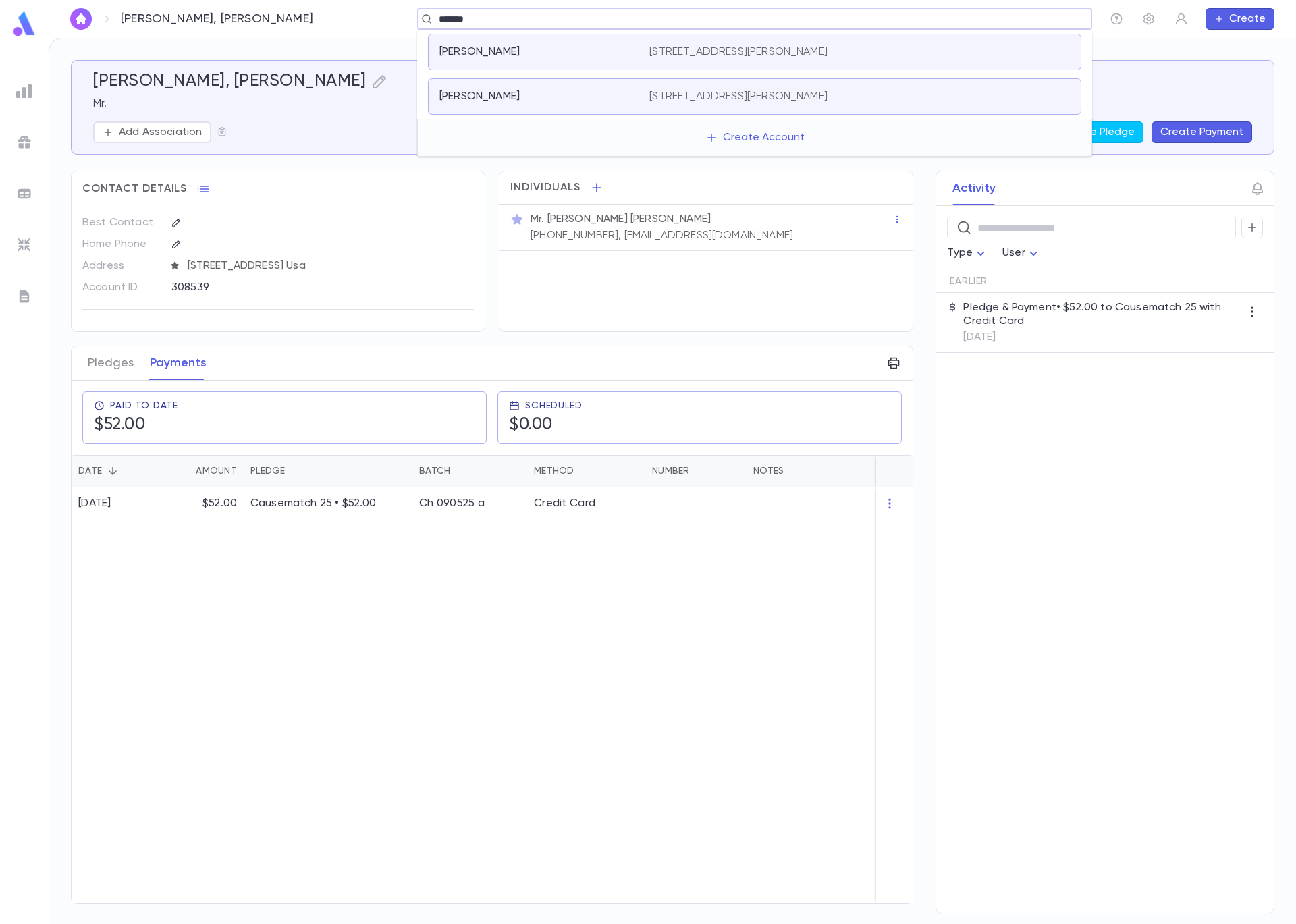
click at [482, 51] on p "Weisberger, Suzanne" at bounding box center [479, 51] width 80 height 13
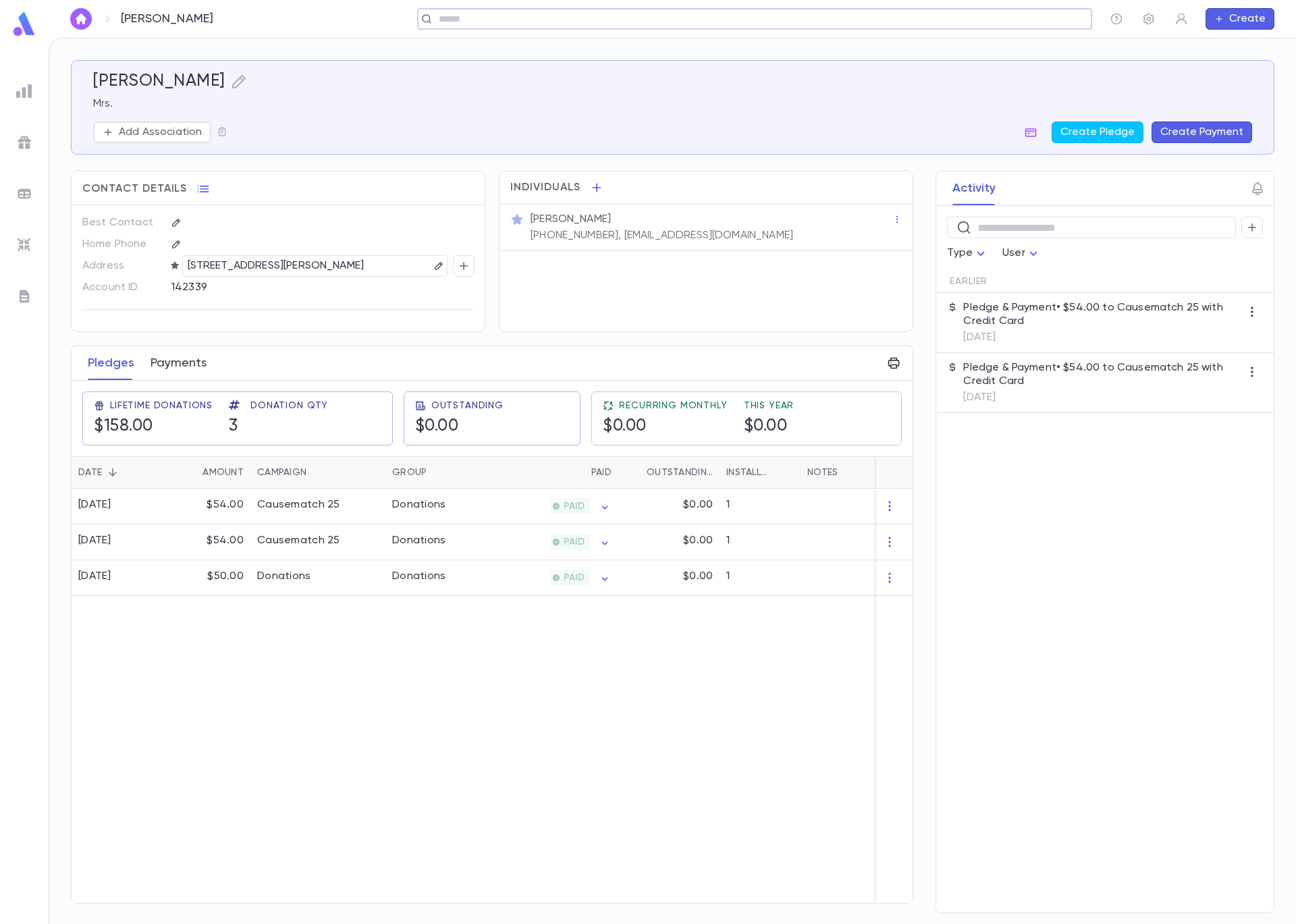
click at [196, 359] on button "Payments" at bounding box center [178, 362] width 56 height 34
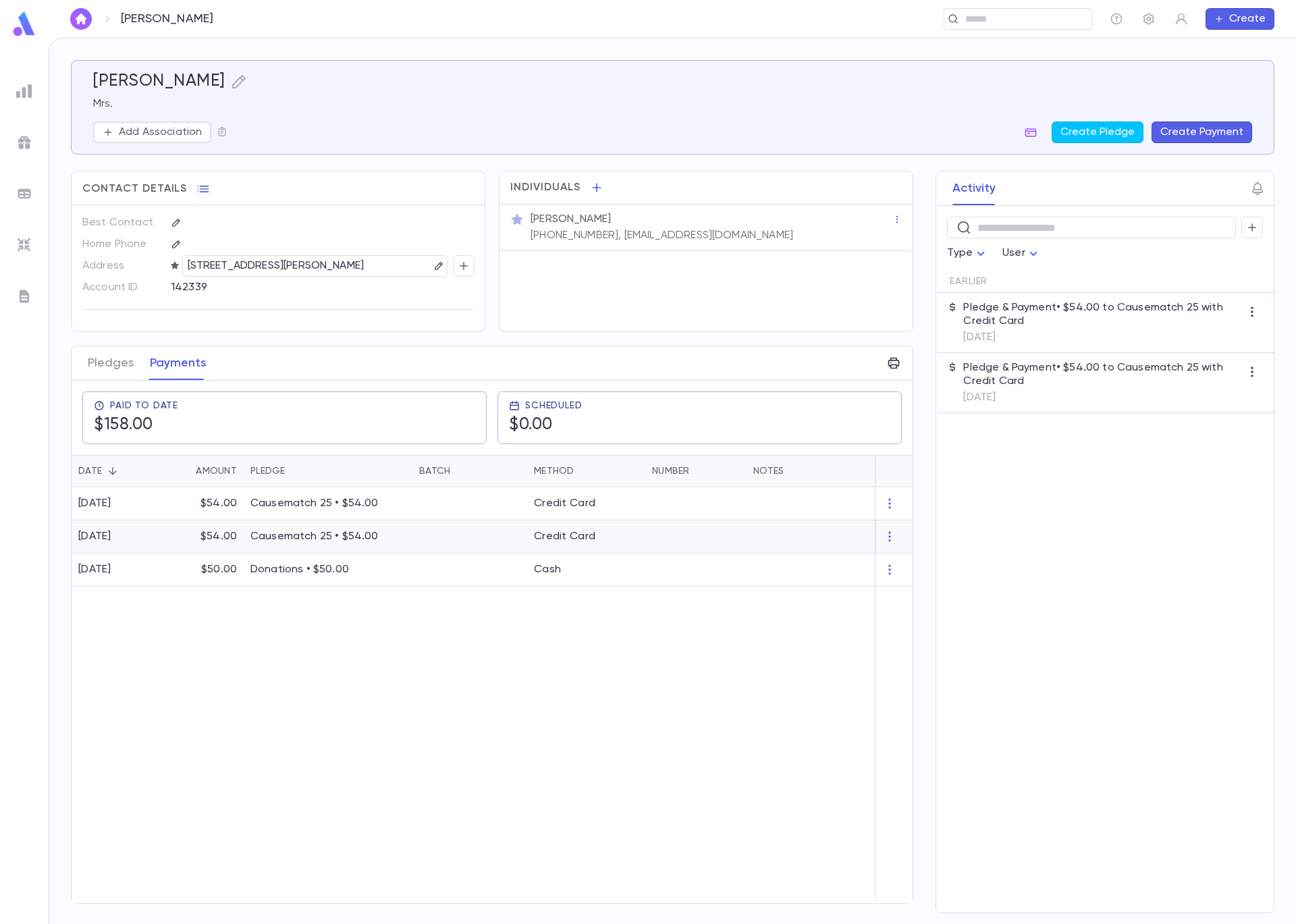
click at [189, 537] on div "$54.00" at bounding box center [203, 537] width 81 height 33
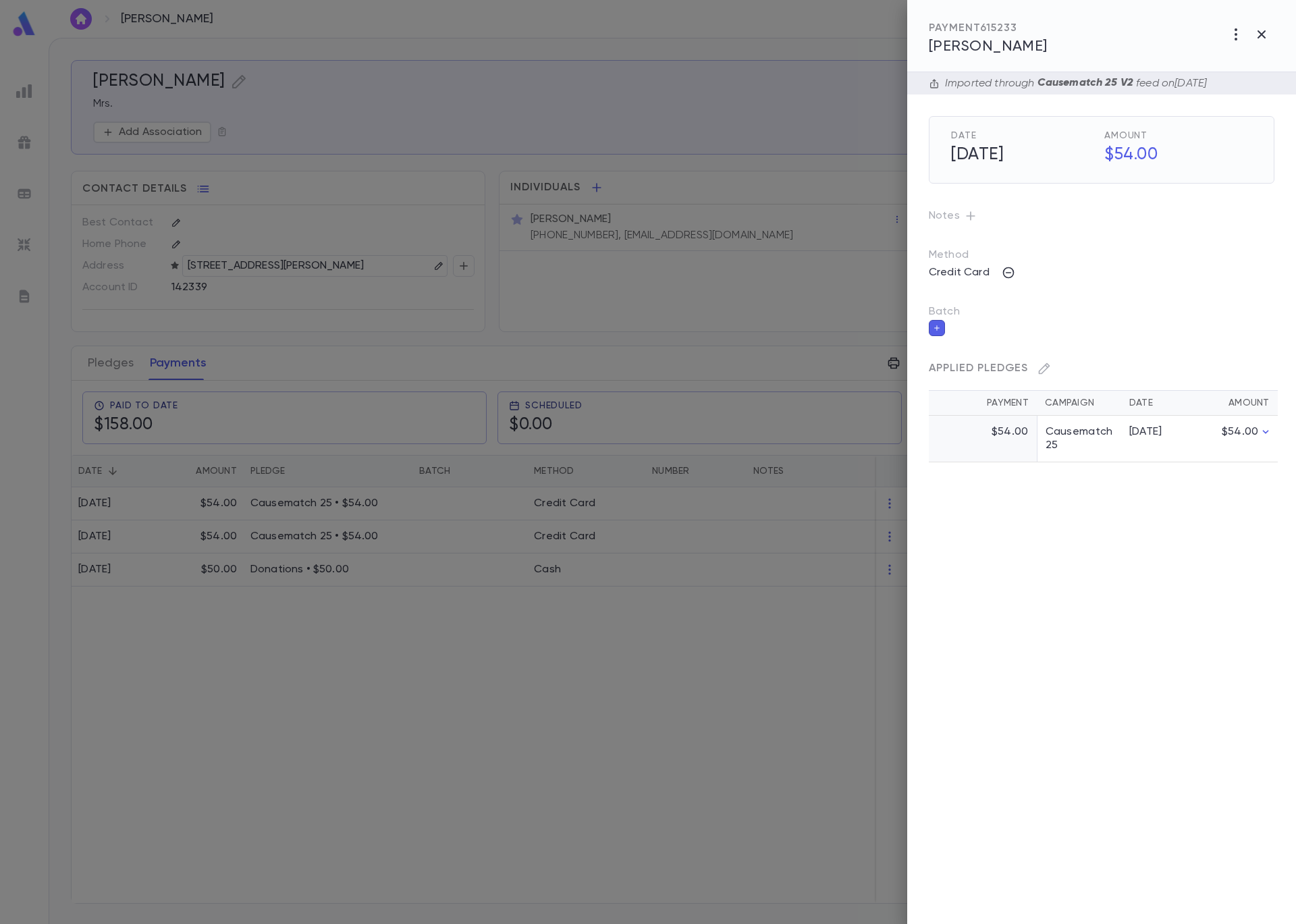
click at [933, 325] on icon "button" at bounding box center [937, 328] width 8 height 9
click at [942, 336] on input "Batch" at bounding box center [1092, 336] width 313 height 26
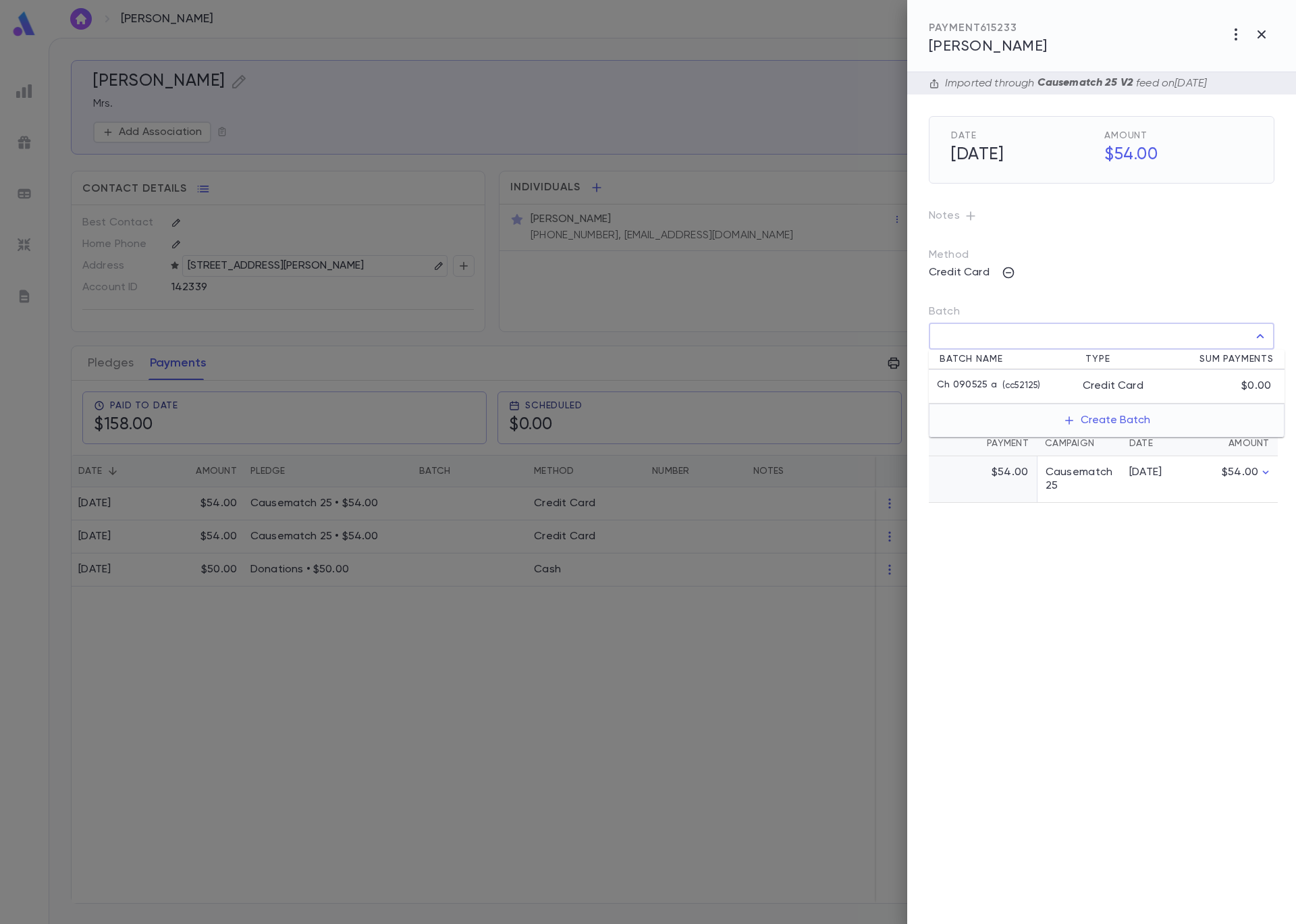
click at [987, 379] on p "Ch 090525 a" at bounding box center [966, 386] width 60 height 13
type input "**********"
click at [1263, 371] on icon "button" at bounding box center [1264, 365] width 12 height 13
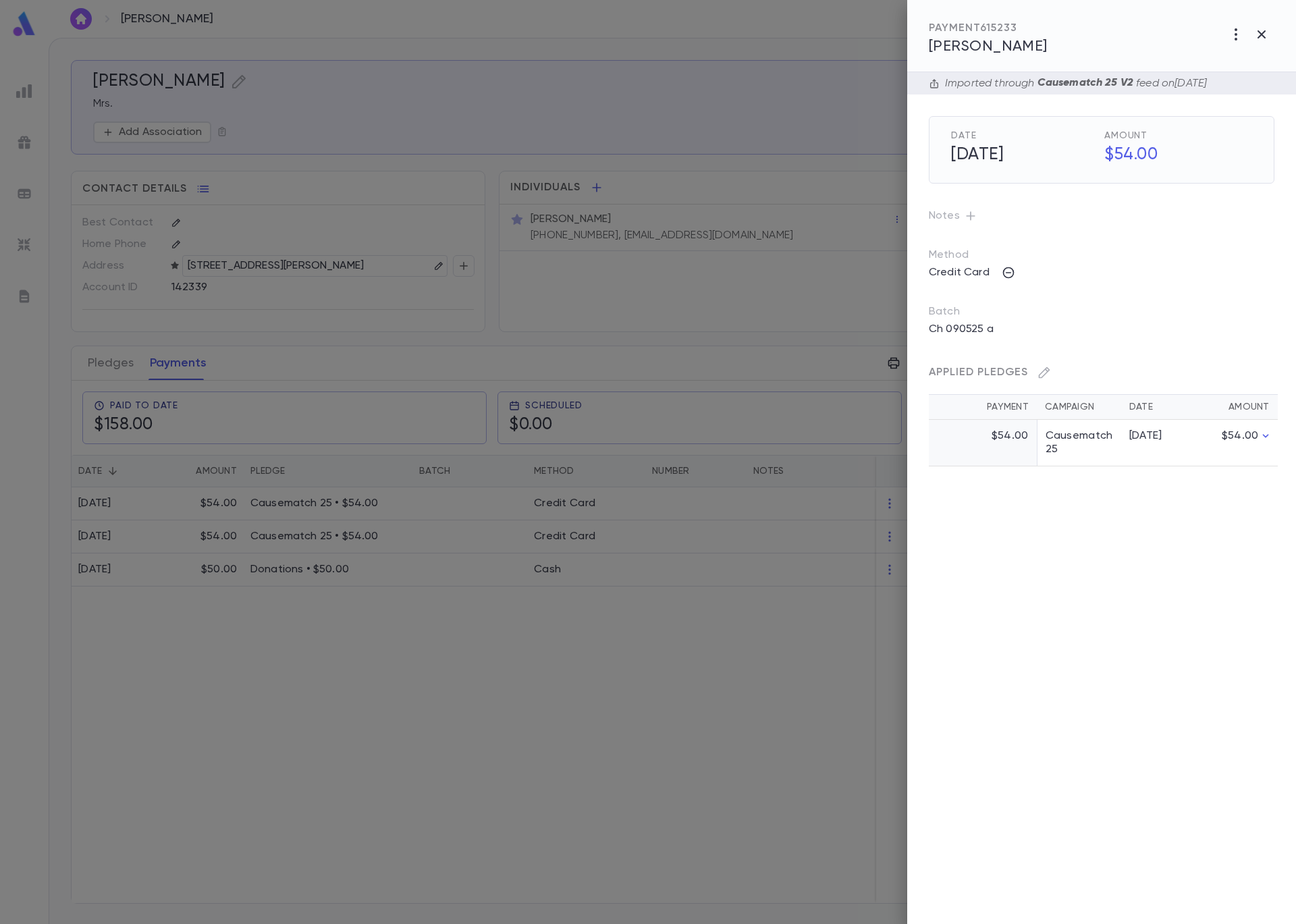
click at [271, 259] on div at bounding box center [648, 462] width 1296 height 924
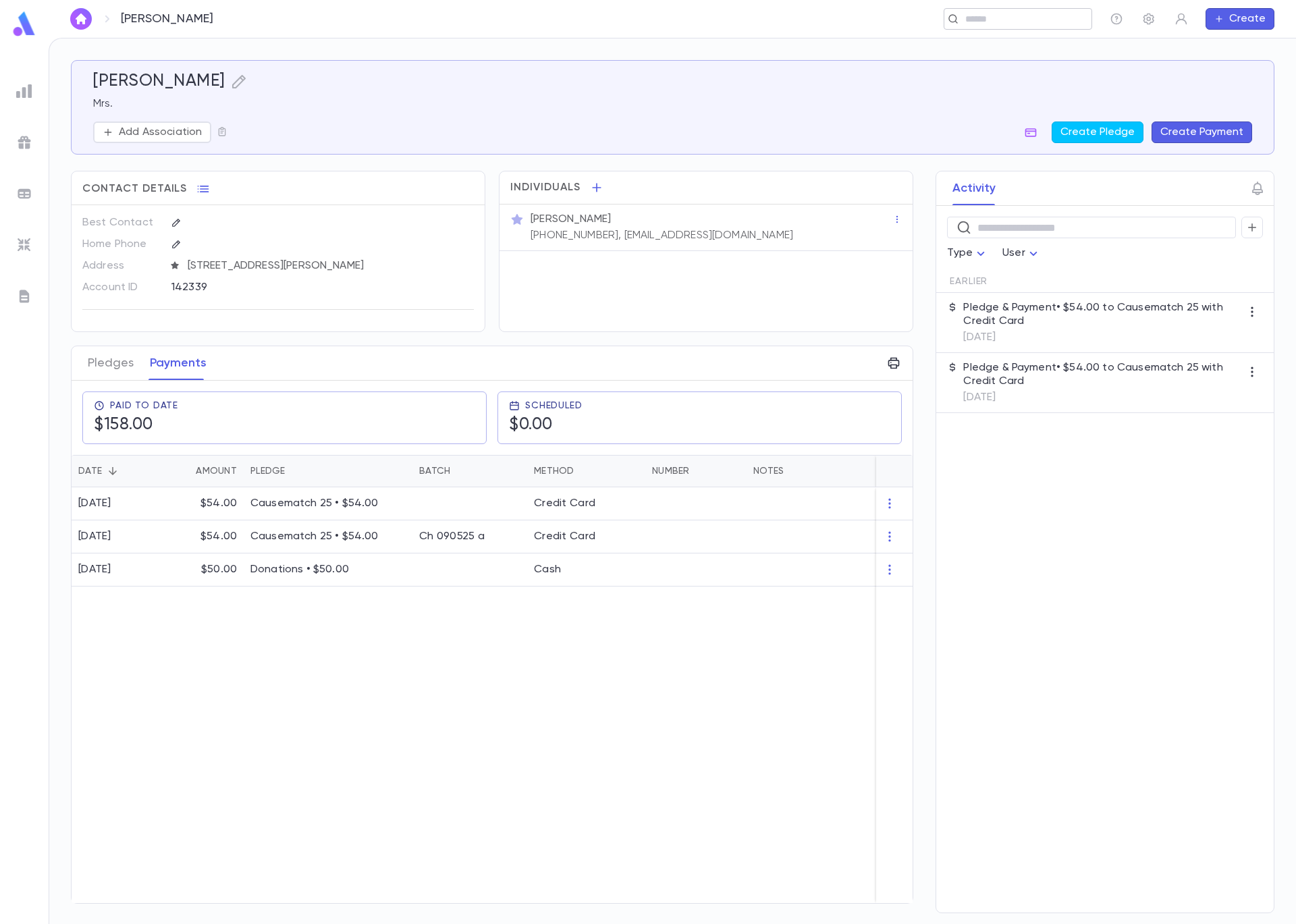
click at [966, 17] on input "text" at bounding box center [1014, 19] width 104 height 12
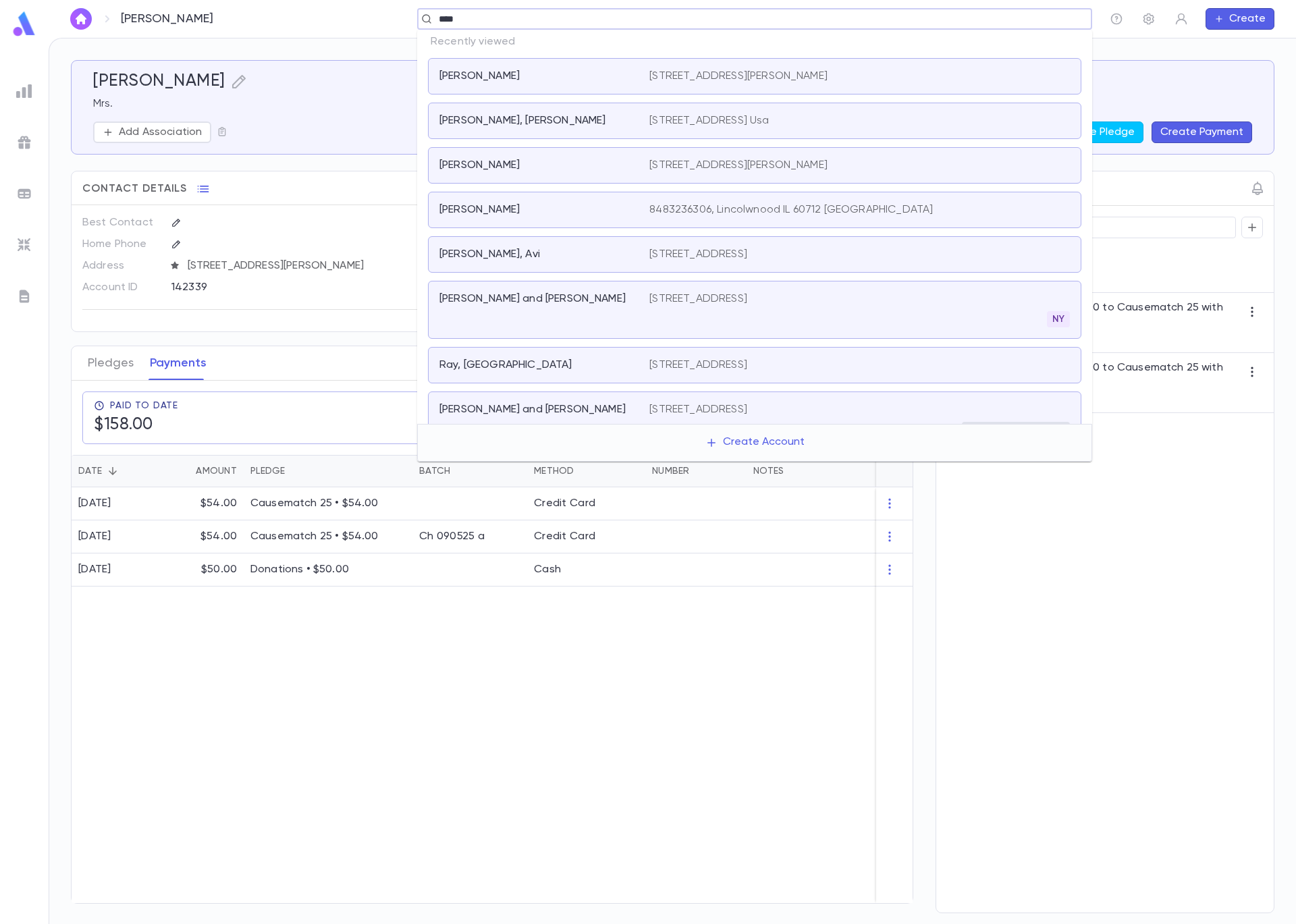
type input "*****"
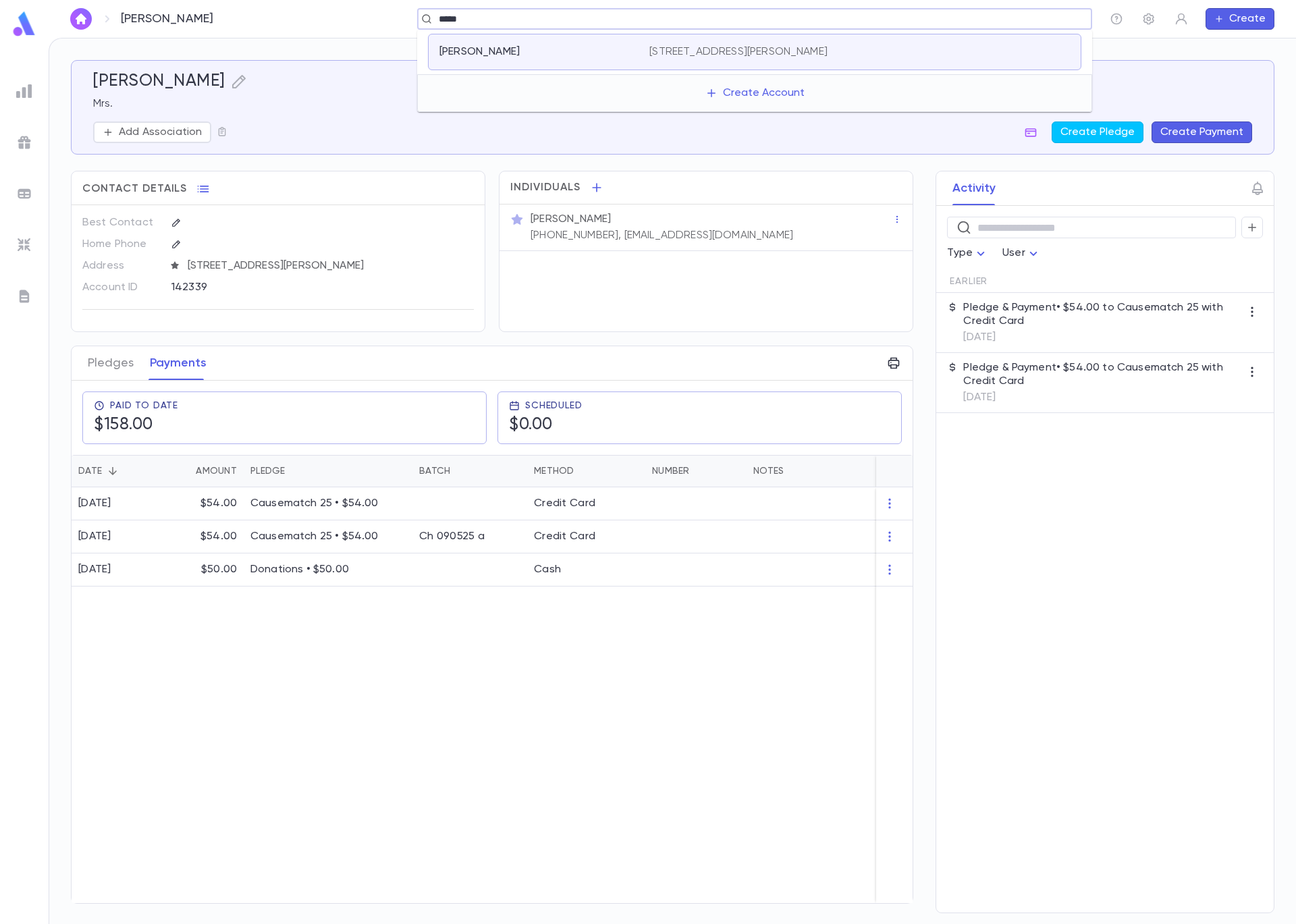
click at [593, 61] on div "Amster, Avery 7141 N. Kedzie Avenue, Apt. 713, Chicago IL 60645 United States" at bounding box center [754, 51] width 654 height 37
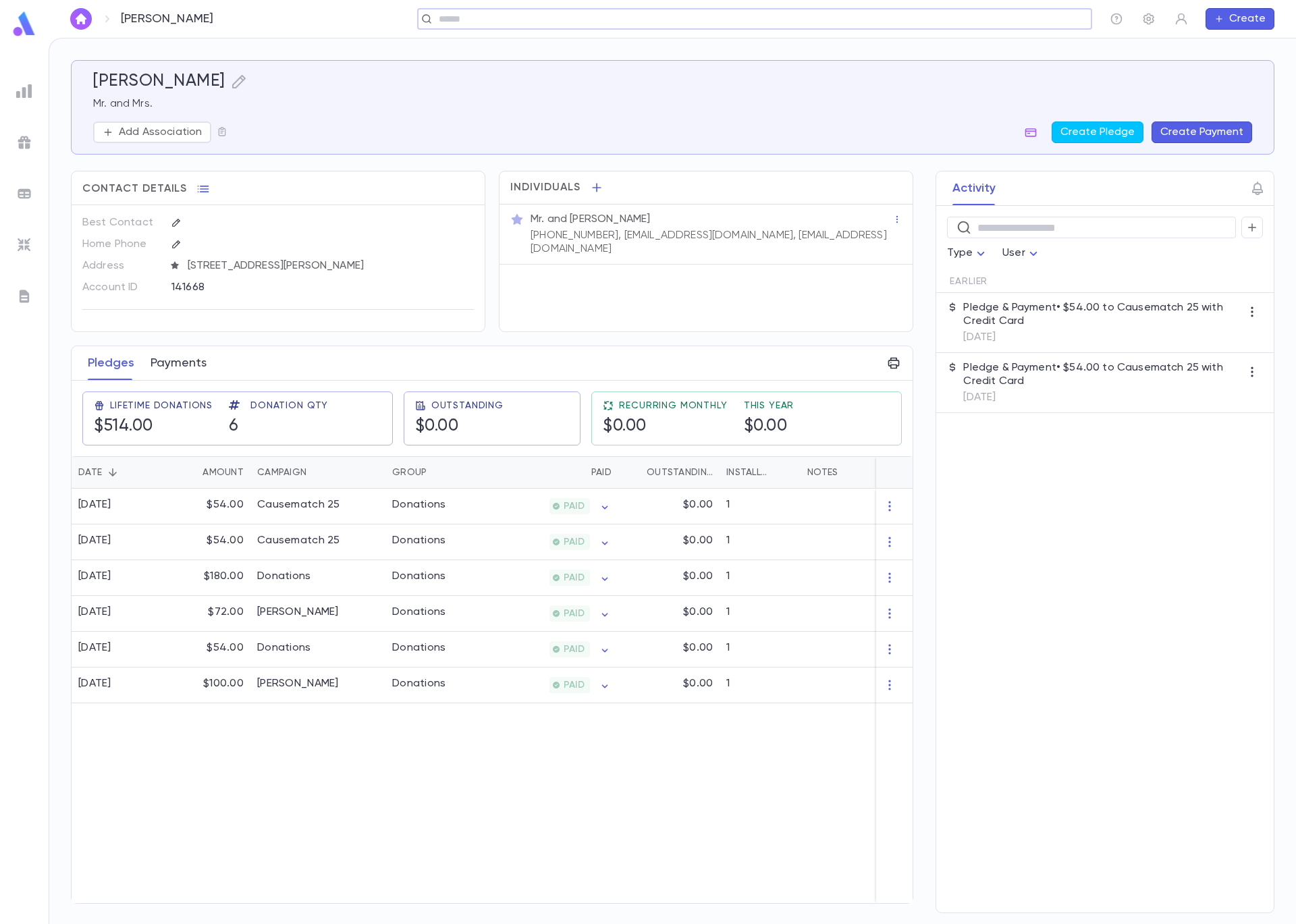
click at [184, 367] on button "Payments" at bounding box center [178, 362] width 56 height 34
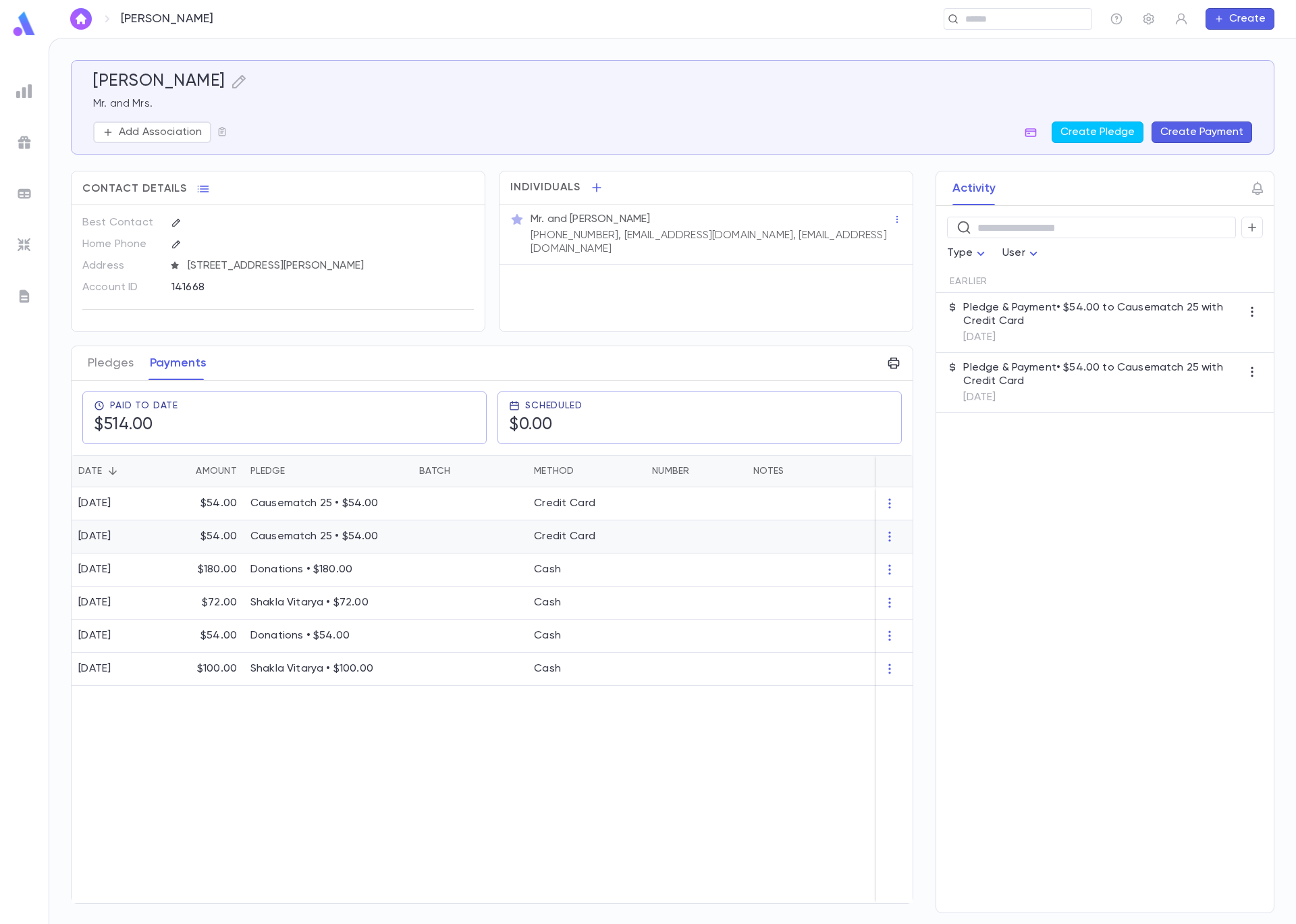
click at [336, 543] on p "Causematch 25 • $54.00" at bounding box center [327, 536] width 155 height 13
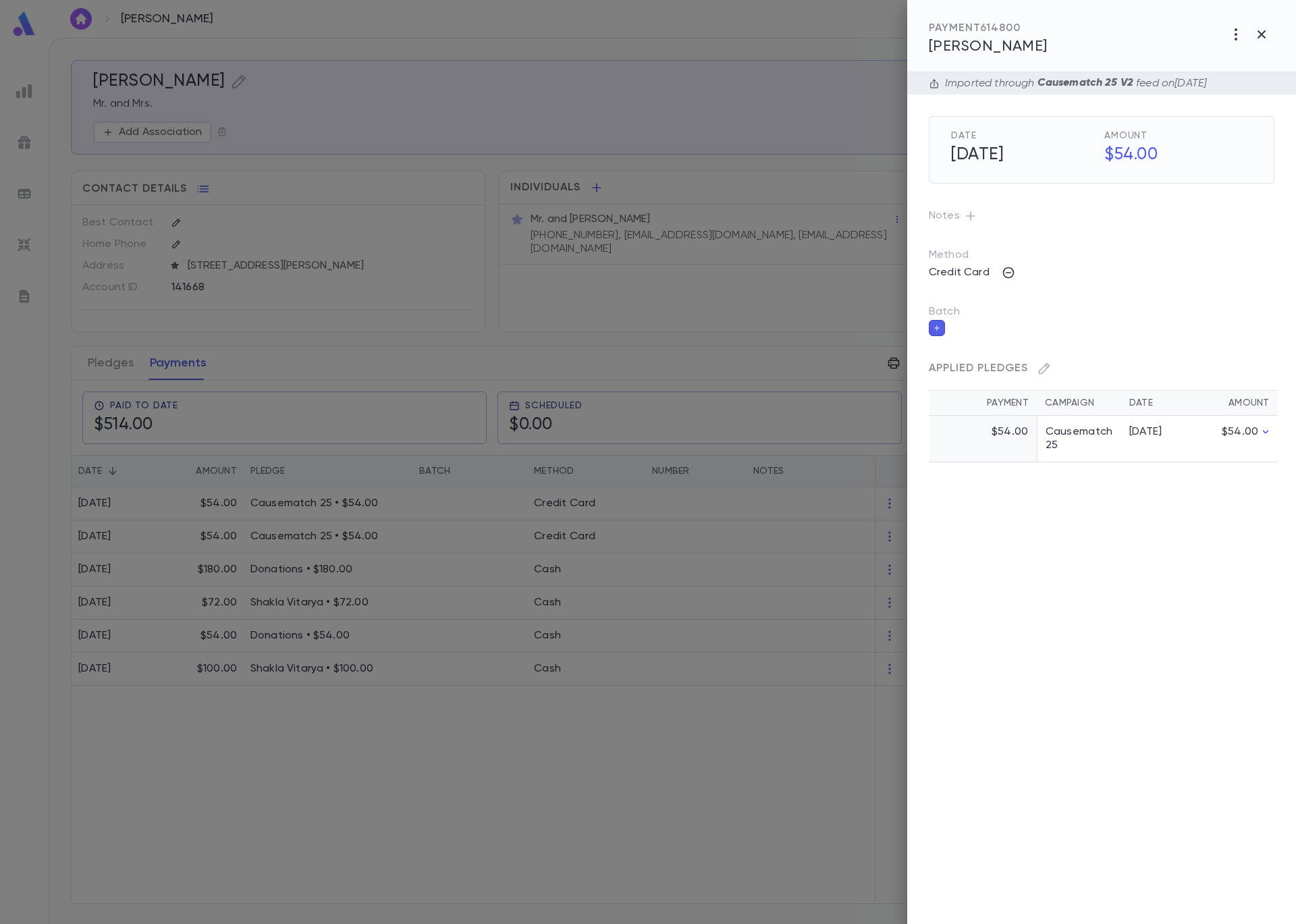
click at [941, 326] on button "button" at bounding box center [937, 328] width 16 height 16
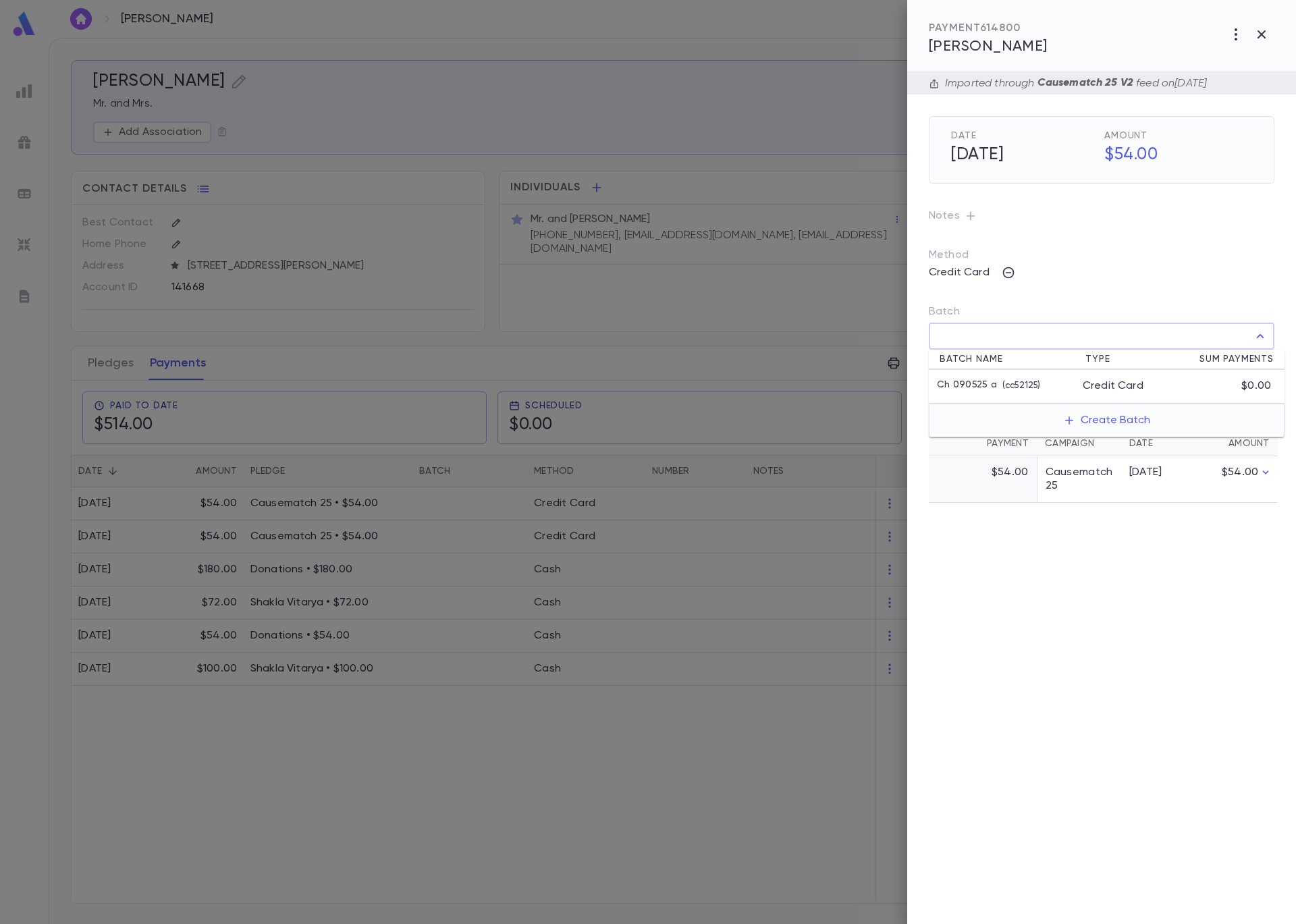
click at [994, 345] on input "Batch" at bounding box center [1092, 336] width 313 height 26
click at [1000, 383] on p "( cc52125 )" at bounding box center [1018, 386] width 43 height 13
type input "**********"
click at [1260, 369] on icon "button" at bounding box center [1264, 365] width 12 height 13
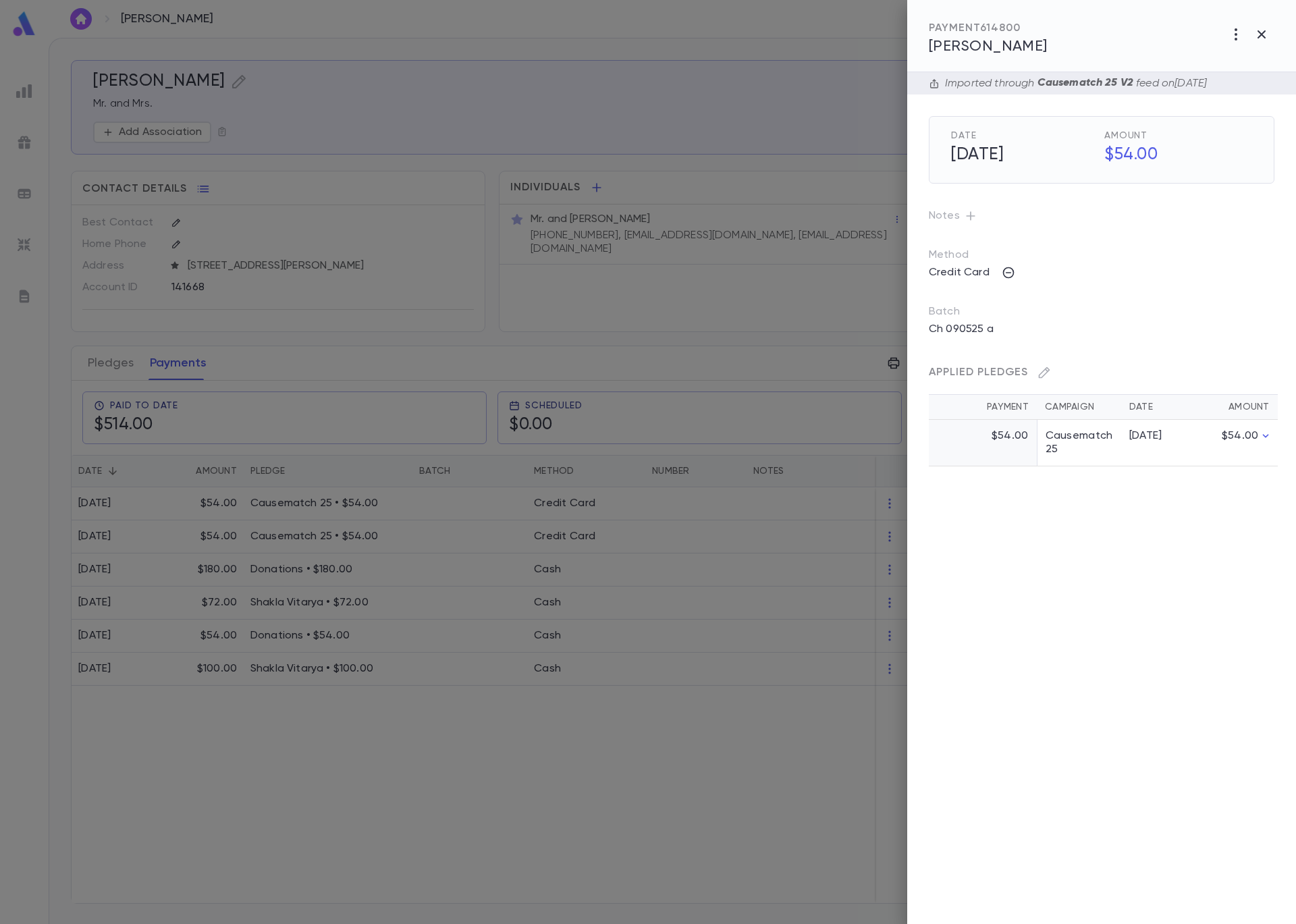
click at [536, 210] on div at bounding box center [648, 462] width 1296 height 924
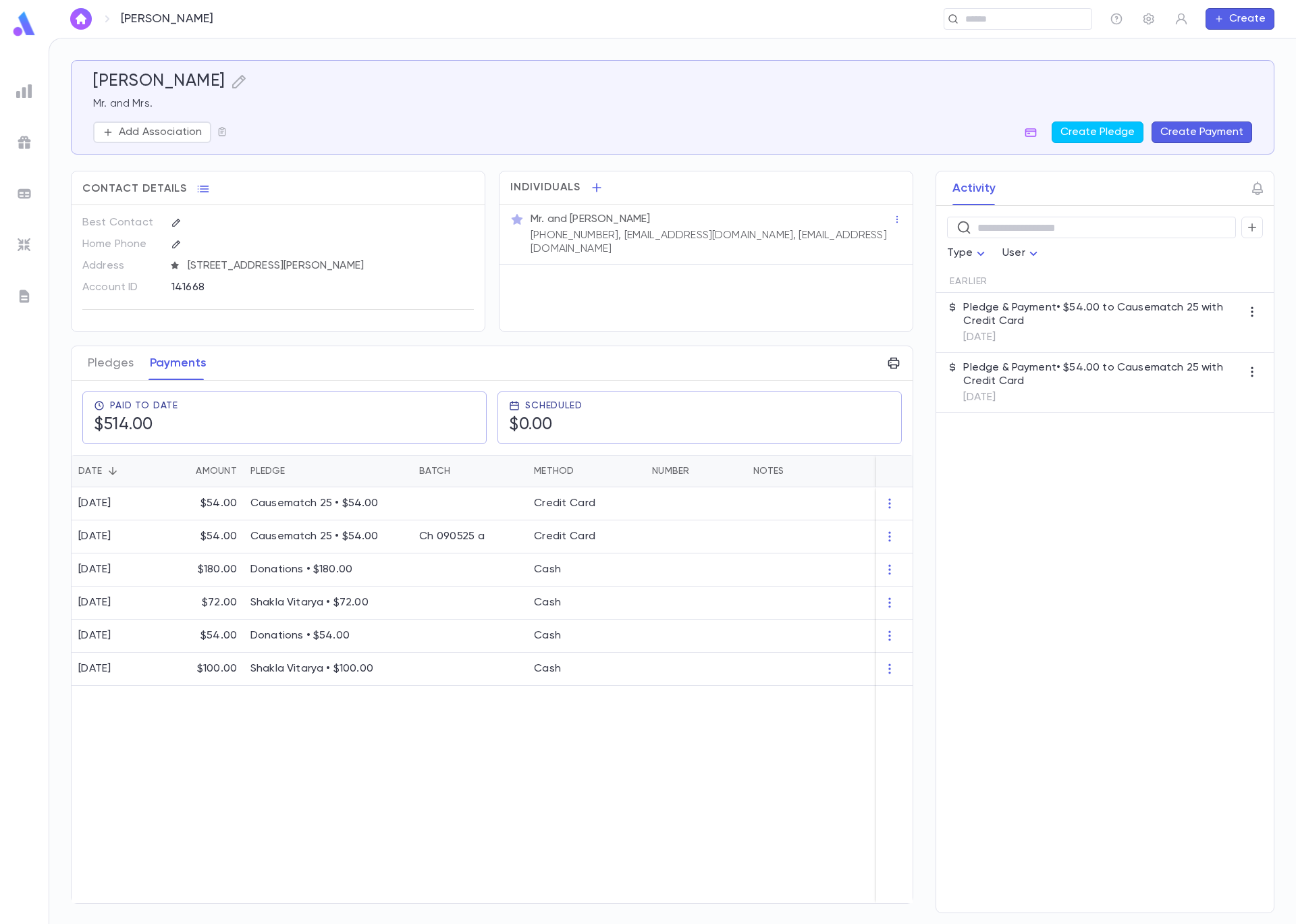
click at [1018, 6] on div "Amster, Avery ​ Create" at bounding box center [672, 19] width 1248 height 38
click at [1020, 13] on input "text" at bounding box center [1014, 19] width 104 height 12
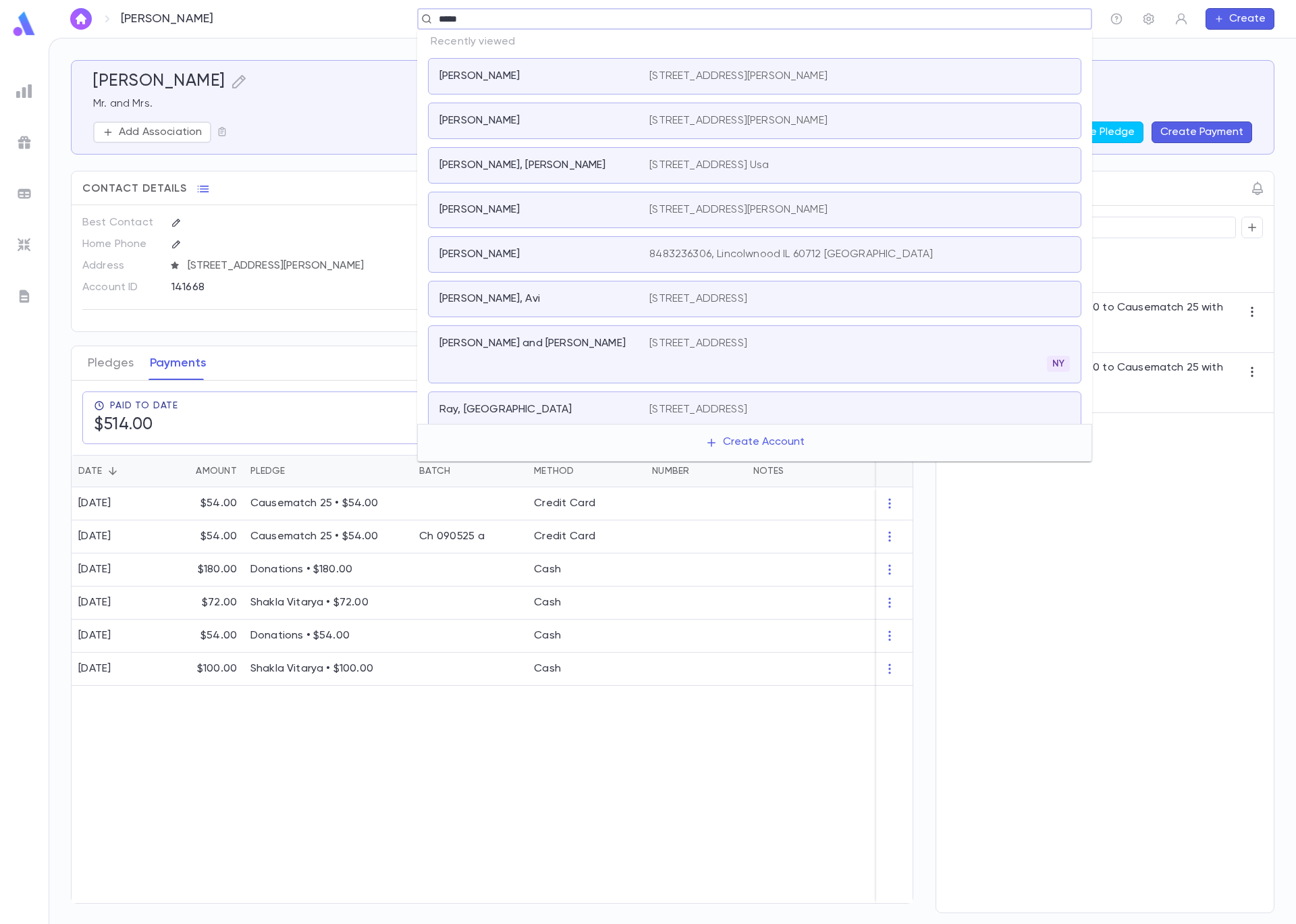
type input "******"
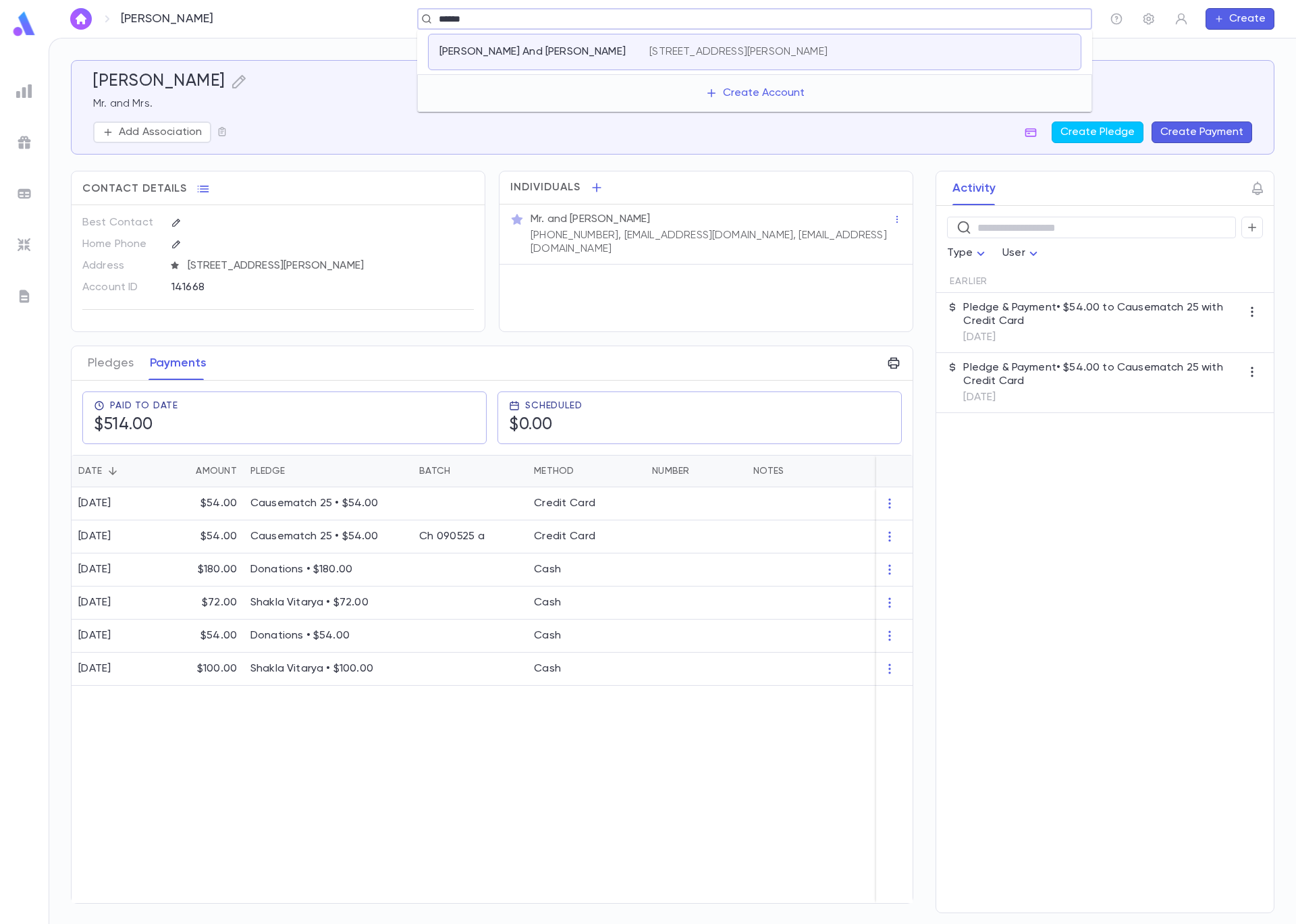
click at [647, 58] on div "Landau, Moshe And Ruchy 38 Parker Blvd, Monsey NY 10952 US" at bounding box center [754, 51] width 654 height 37
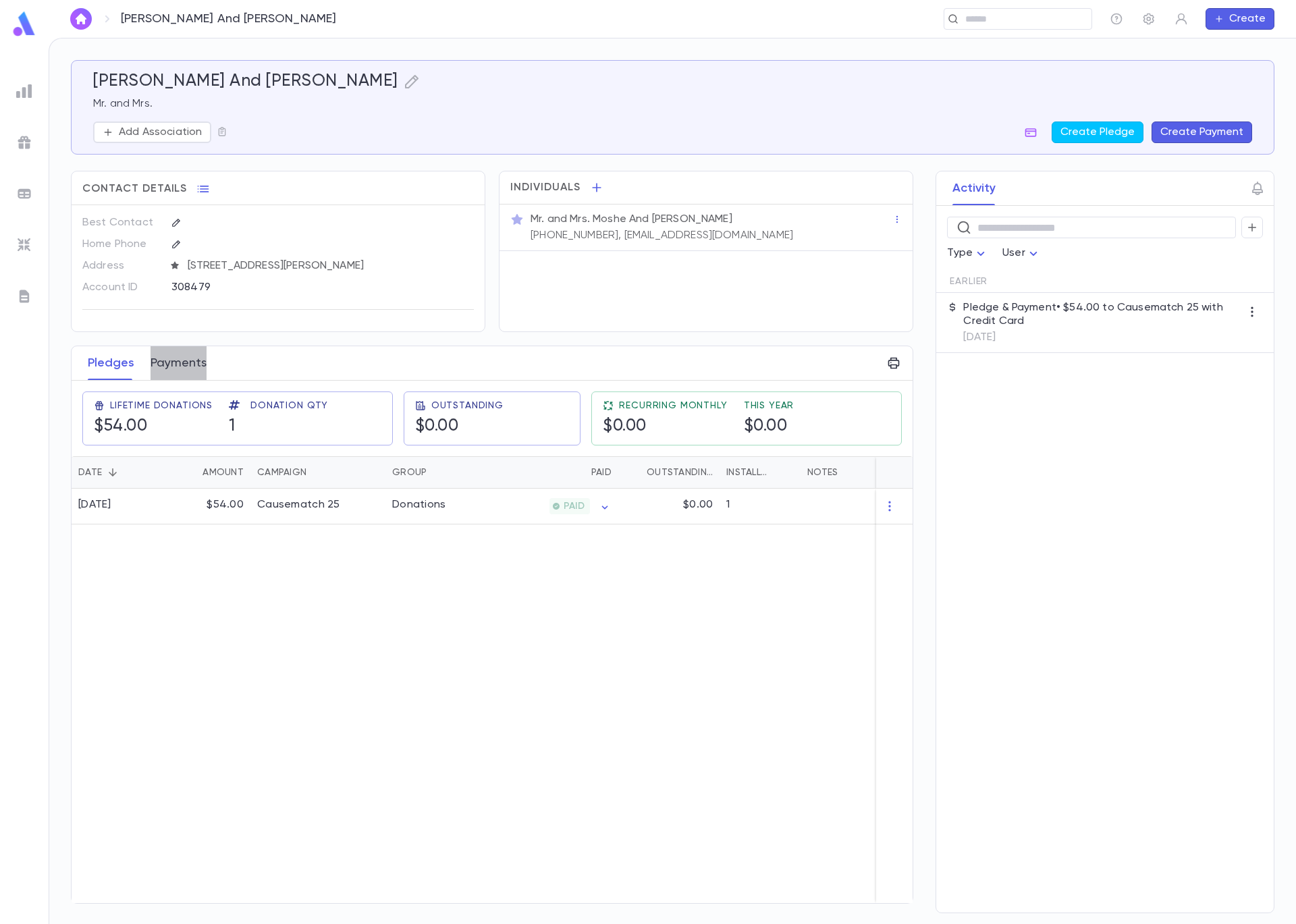
click at [181, 362] on button "Payments" at bounding box center [178, 362] width 56 height 34
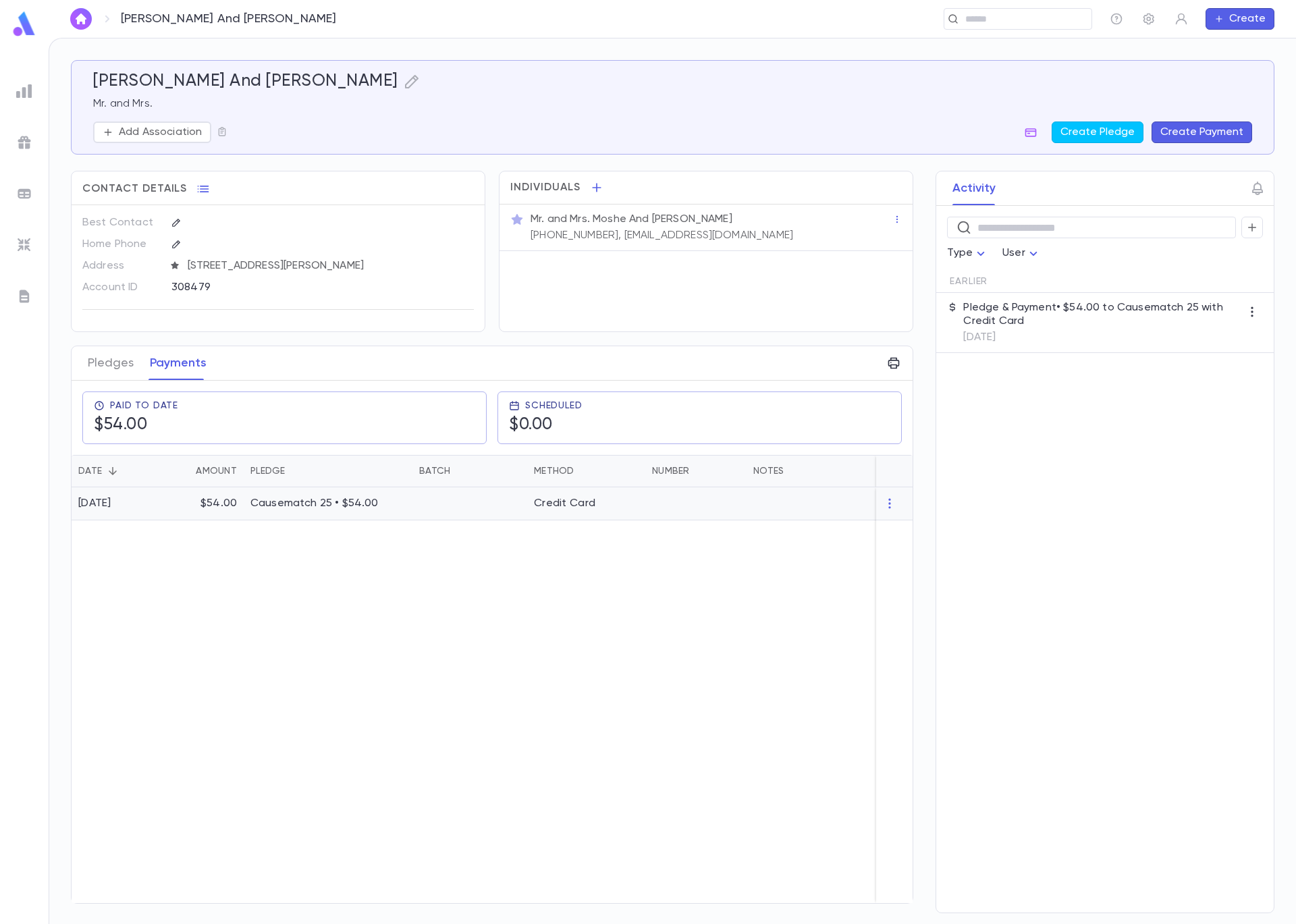
click at [191, 495] on div "$54.00" at bounding box center [203, 503] width 81 height 33
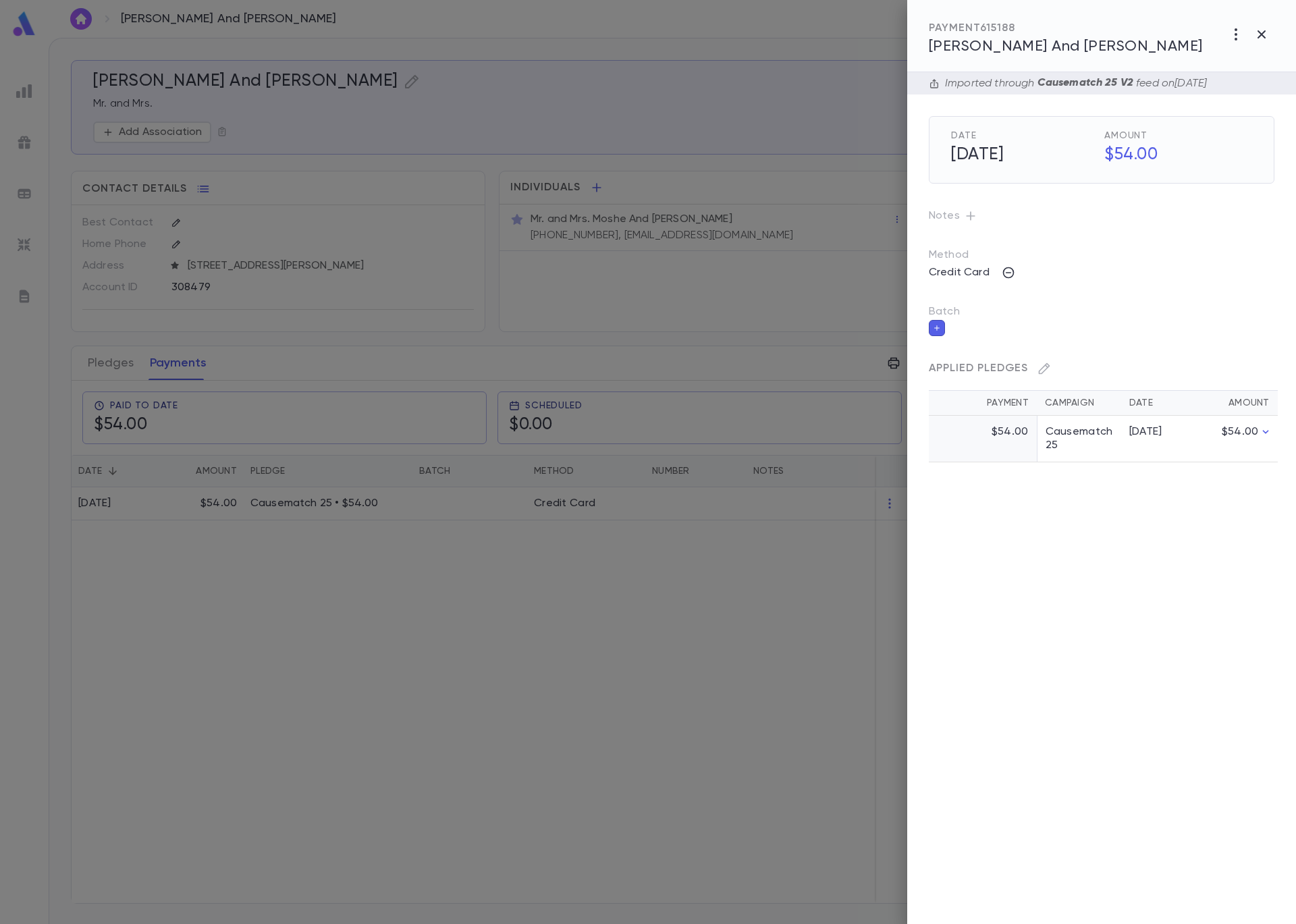
click at [938, 332] on button "button" at bounding box center [937, 328] width 16 height 16
click at [966, 347] on input "Batch" at bounding box center [1092, 336] width 313 height 26
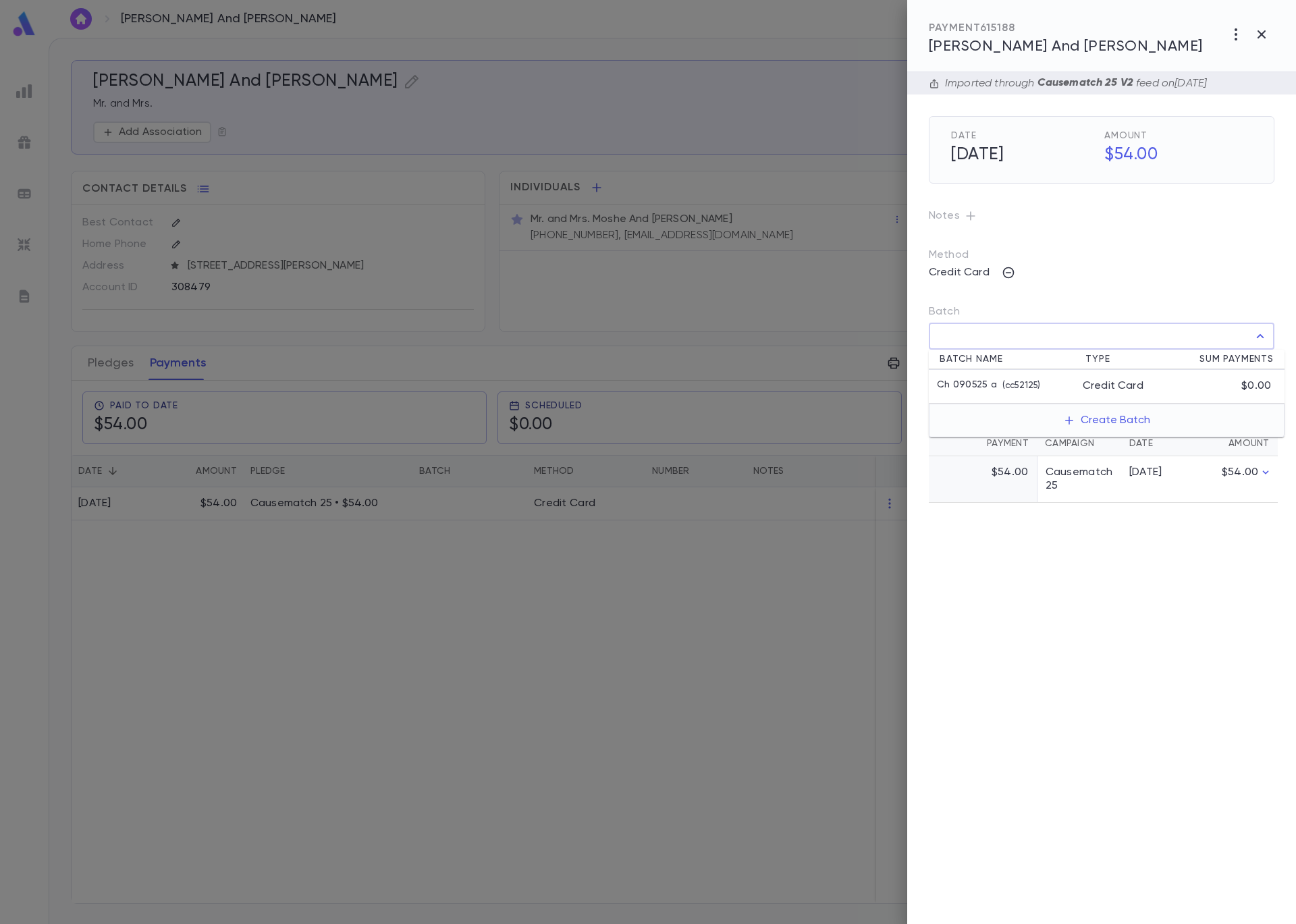
click at [991, 379] on p "Ch 090525 a" at bounding box center [966, 386] width 60 height 13
type input "**********"
click at [1270, 369] on button "button" at bounding box center [1264, 366] width 22 height 22
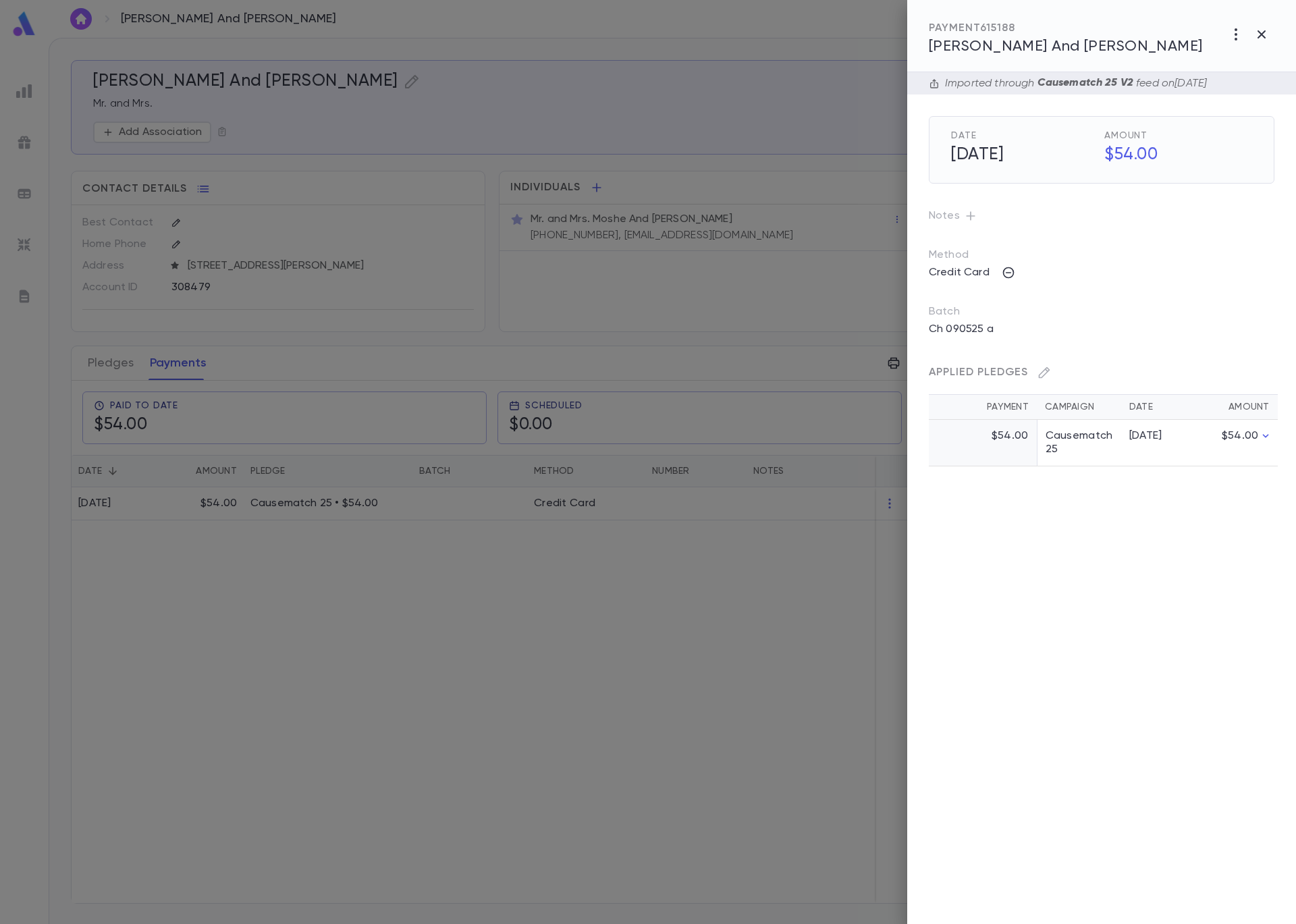
click at [525, 216] on div at bounding box center [648, 462] width 1296 height 924
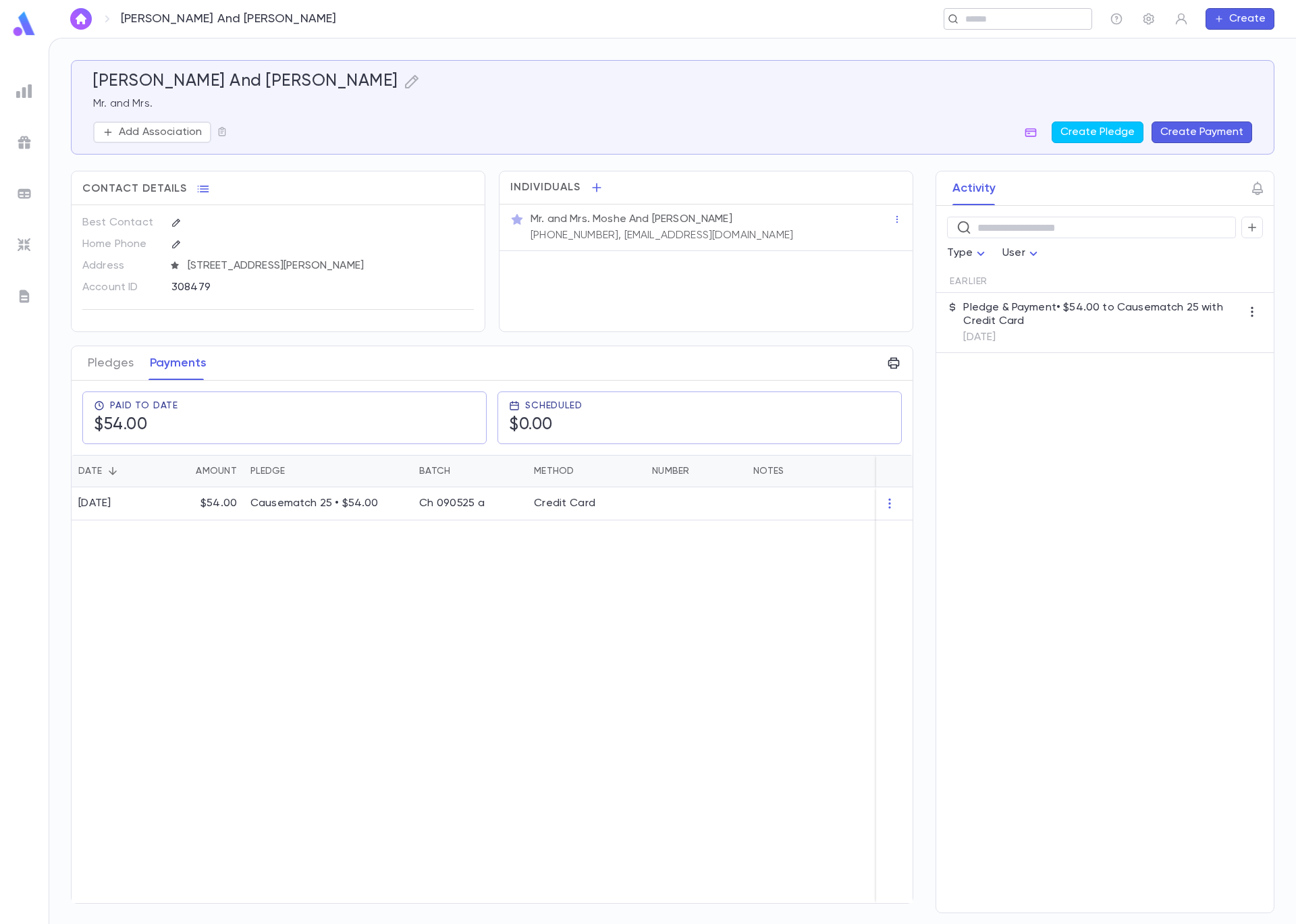
click at [1006, 14] on input "text" at bounding box center [1014, 19] width 104 height 12
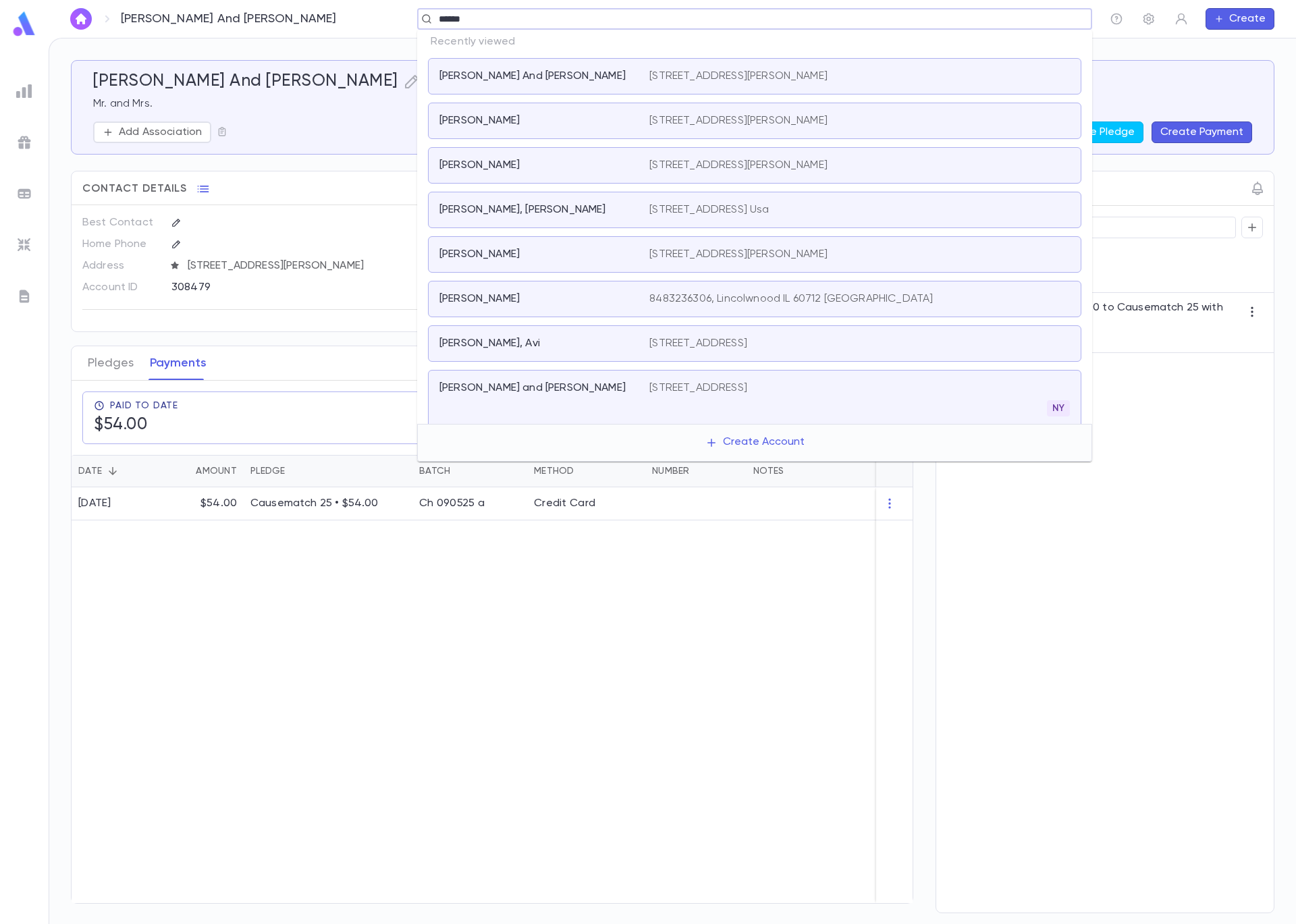
type input "*******"
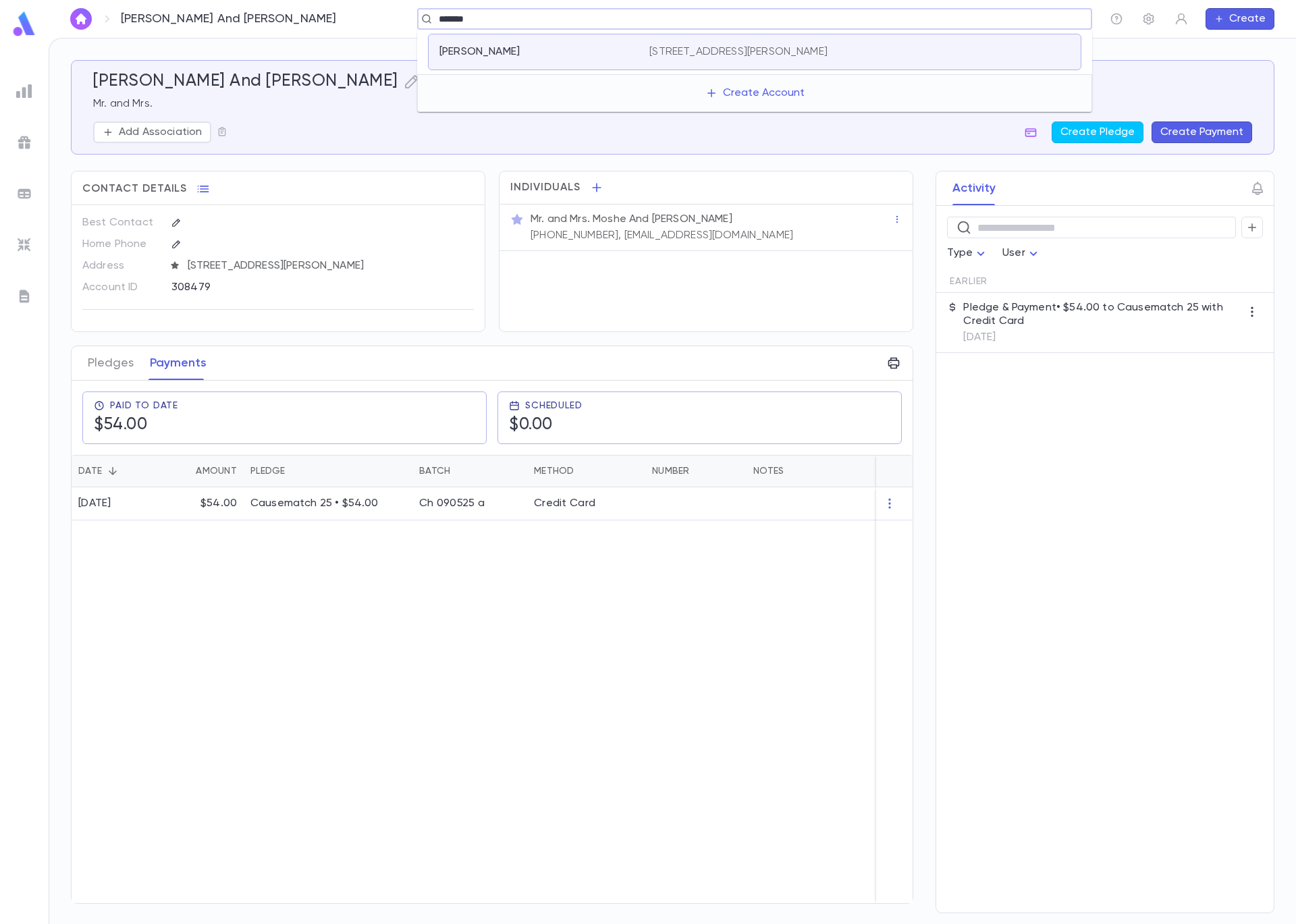
click at [703, 51] on p "2729 W Greenleaf Ave, Apt 1, Chicago IL 60645 United States" at bounding box center [738, 51] width 178 height 13
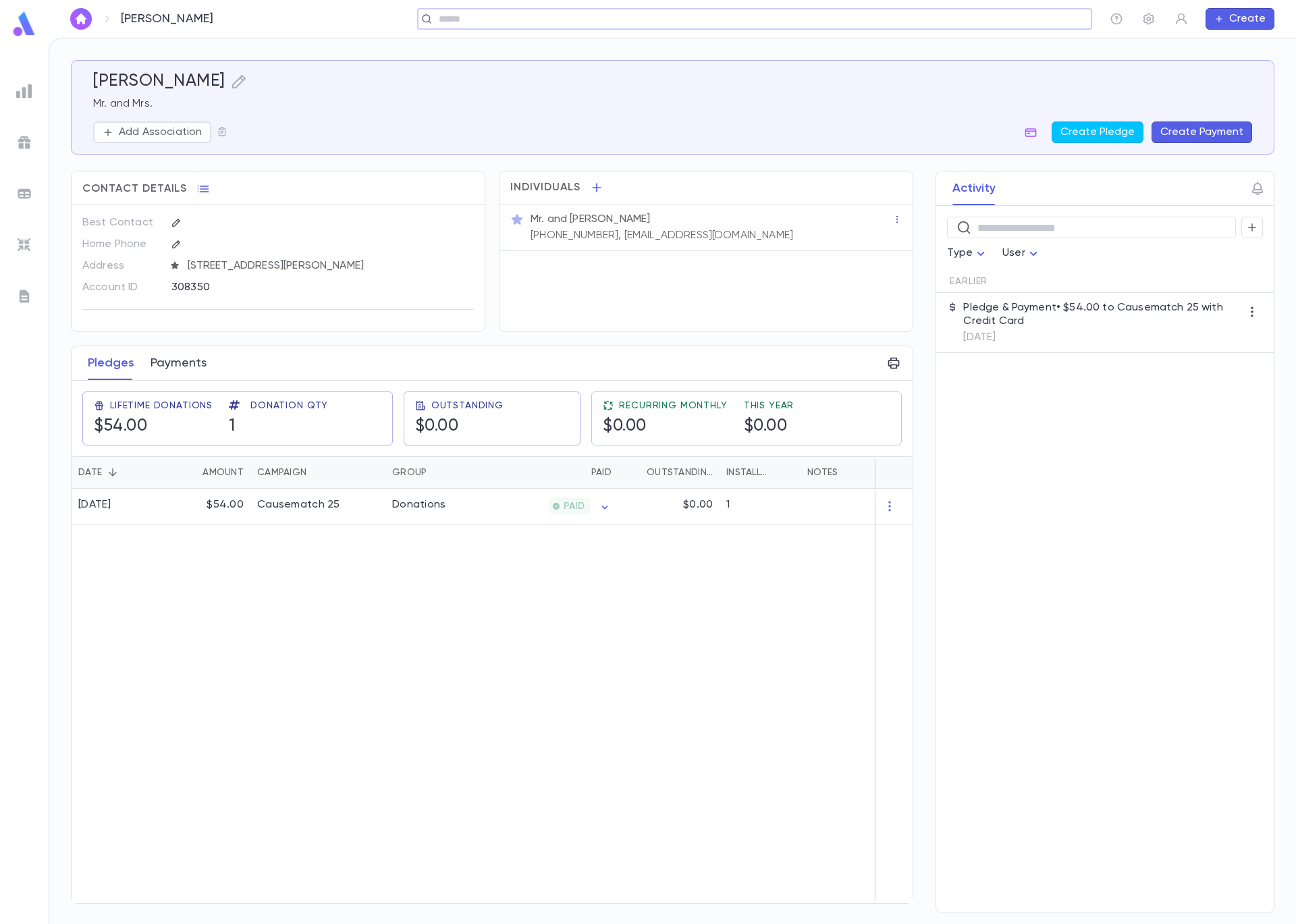
click at [181, 365] on button "Payments" at bounding box center [178, 362] width 56 height 34
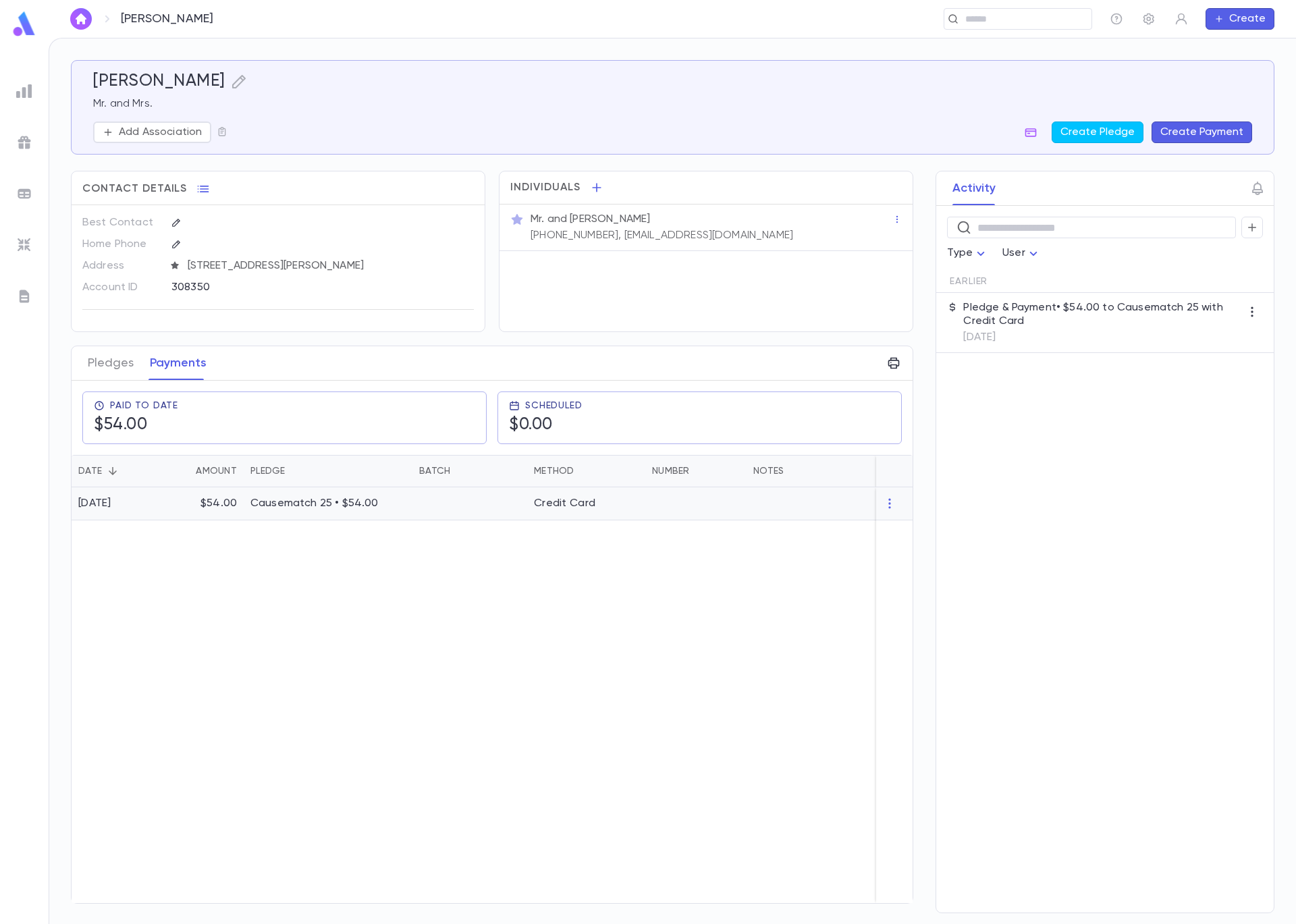
click at [305, 510] on p "Causematch 25 • $54.00" at bounding box center [327, 503] width 155 height 13
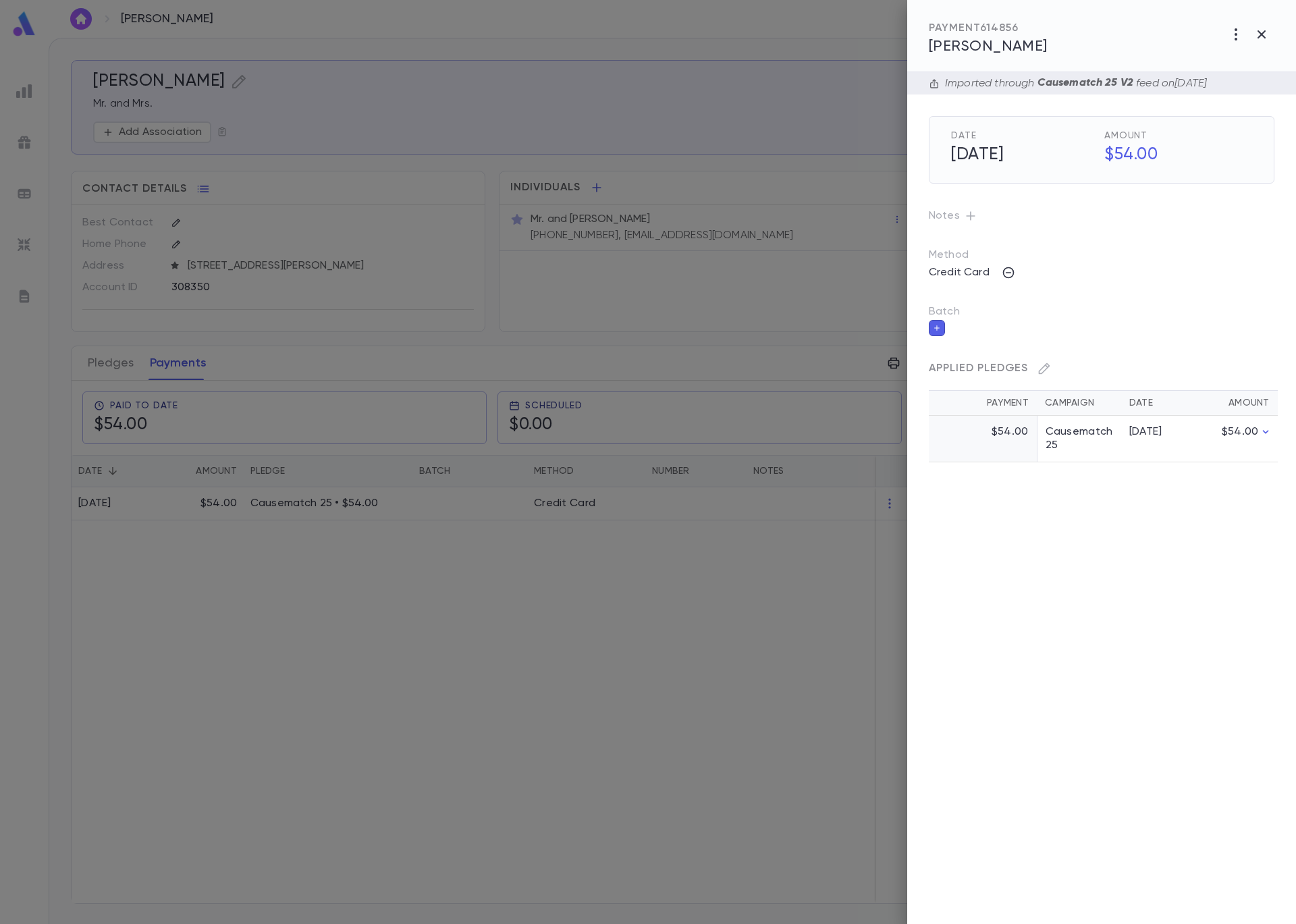
click at [938, 326] on icon "button" at bounding box center [937, 328] width 8 height 9
click at [966, 340] on input "Batch" at bounding box center [1092, 336] width 313 height 26
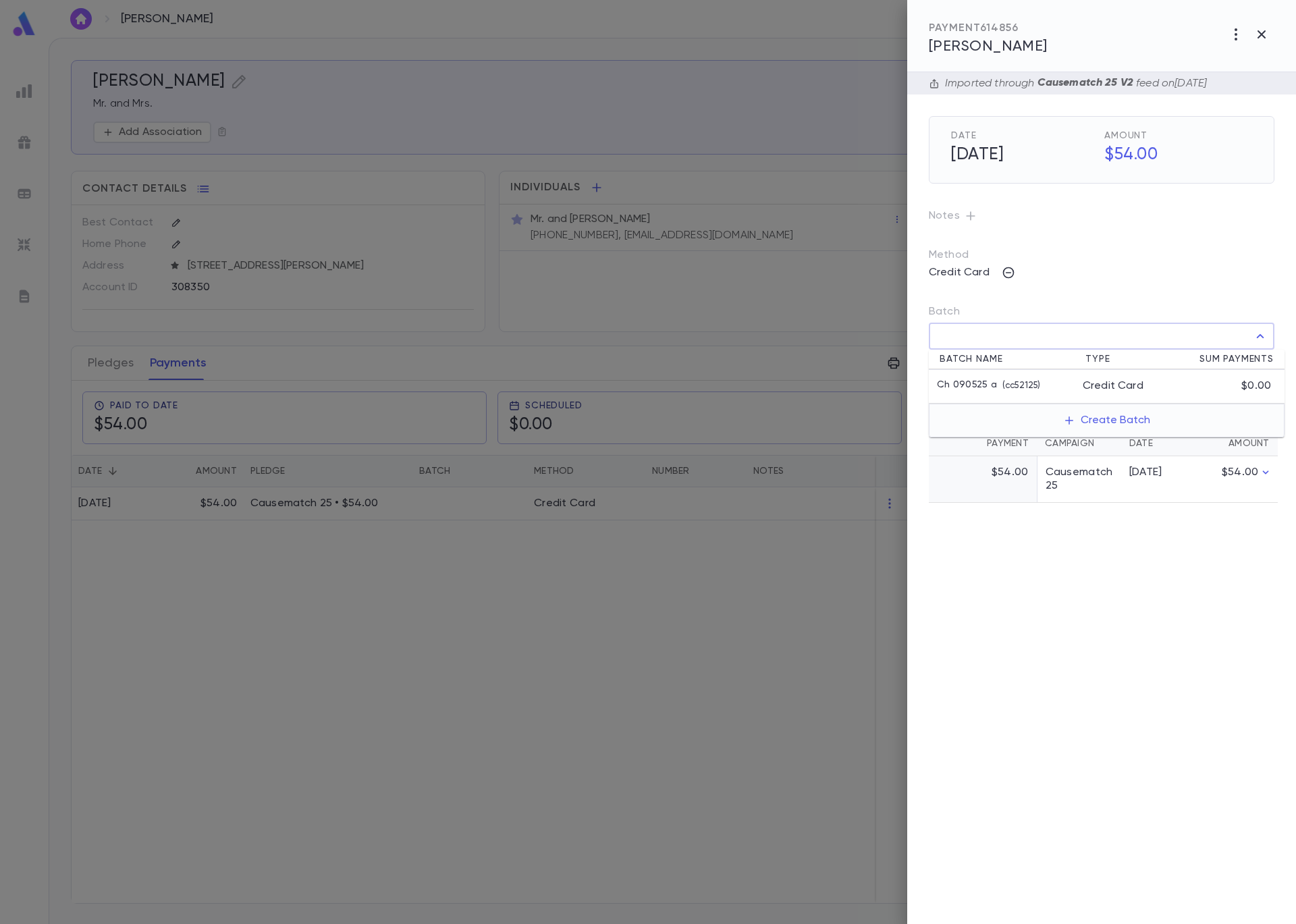
click at [982, 388] on p "Ch 090525 a" at bounding box center [966, 386] width 60 height 13
type input "**********"
click at [1262, 365] on icon "button" at bounding box center [1264, 365] width 12 height 13
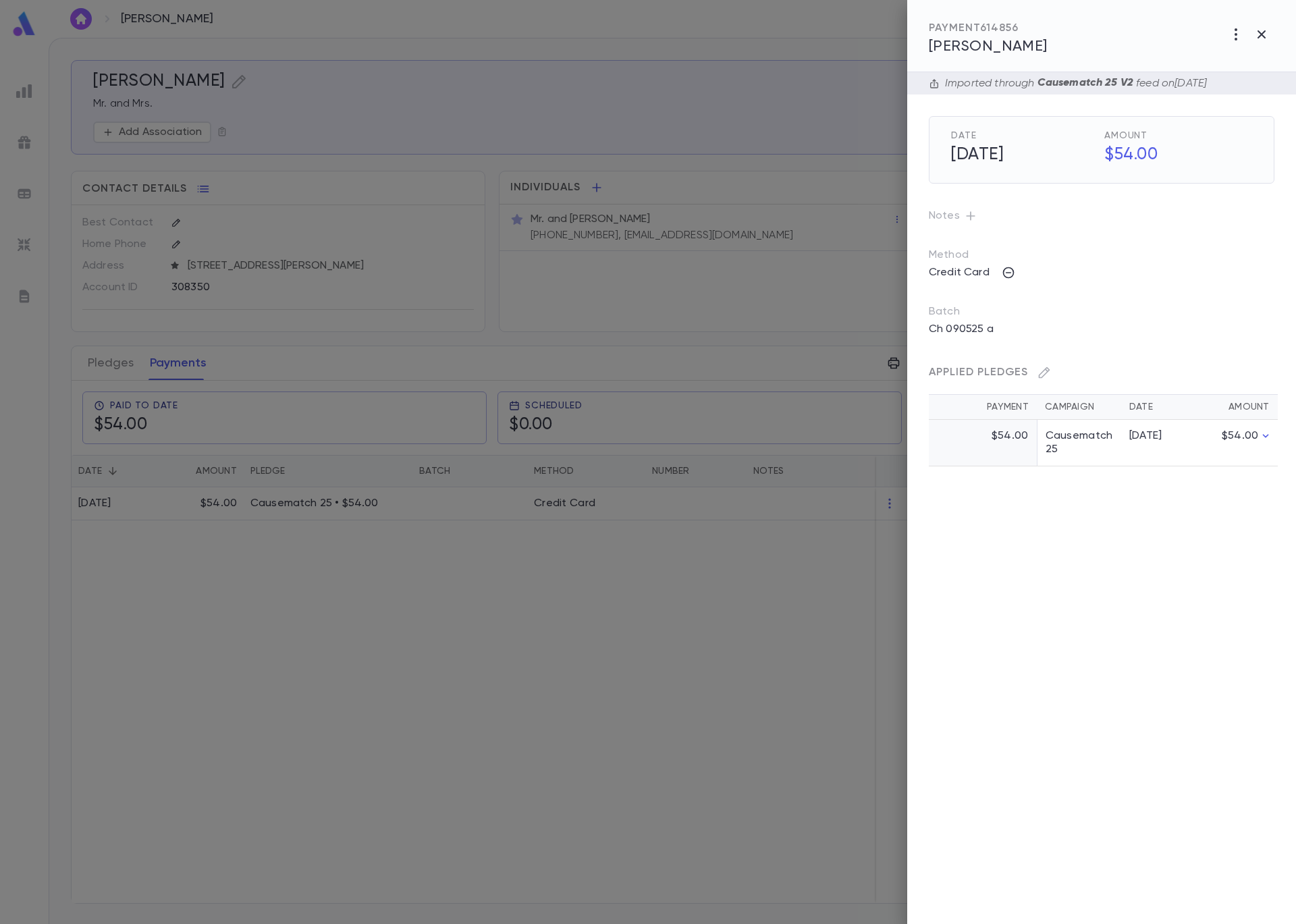
click at [498, 115] on div at bounding box center [648, 462] width 1296 height 924
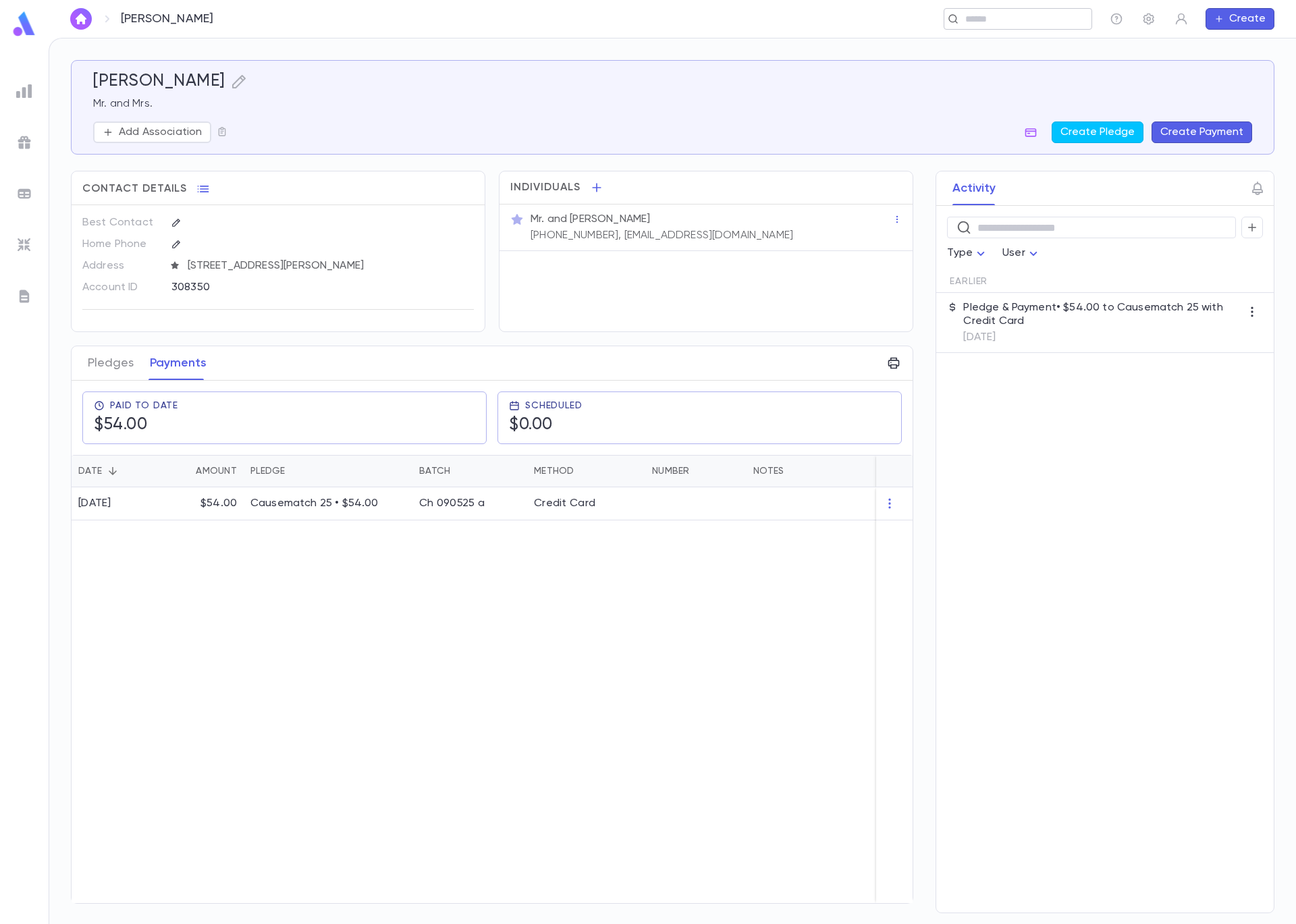
click at [983, 22] on input "text" at bounding box center [1014, 19] width 104 height 12
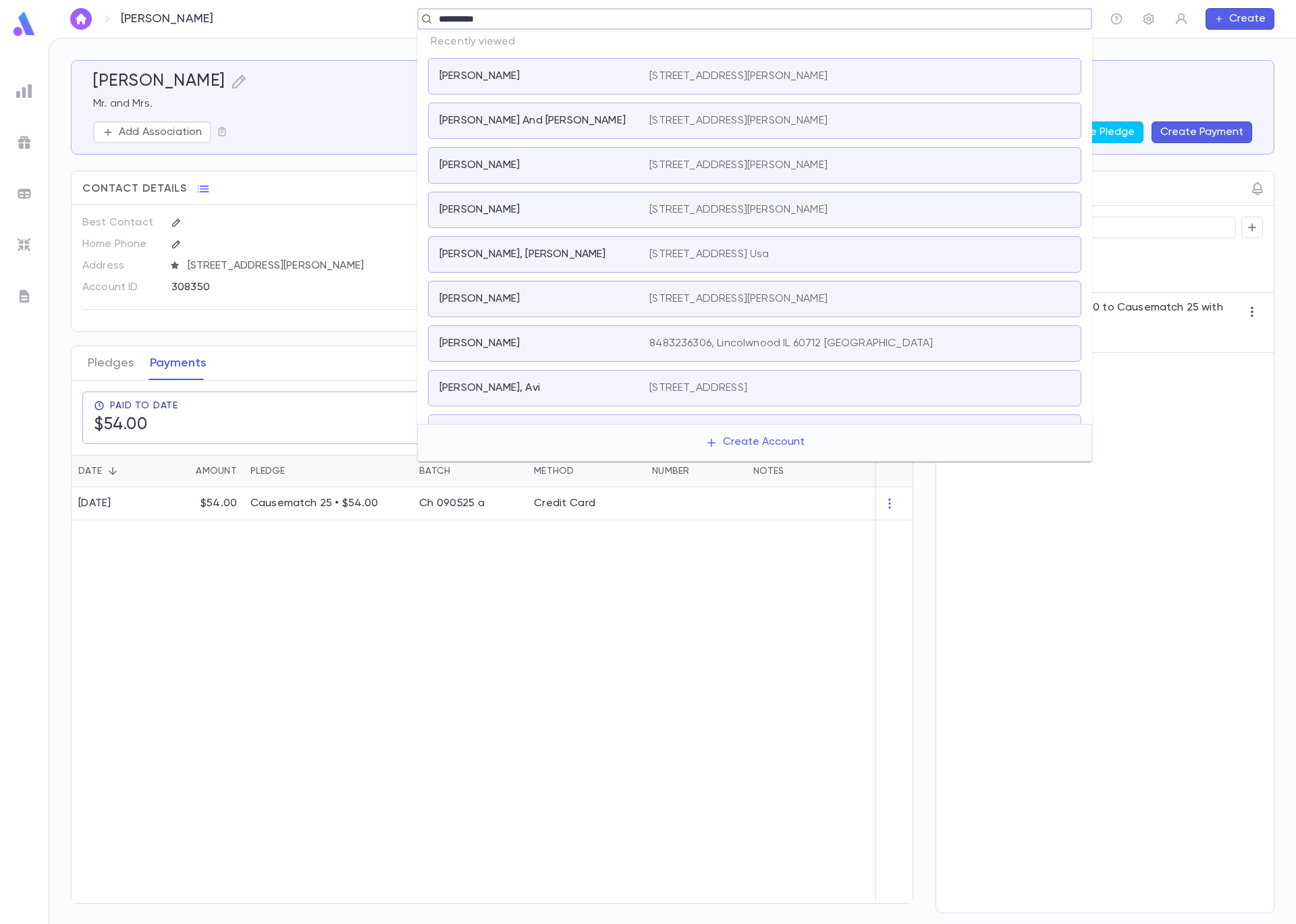
type input "**********"
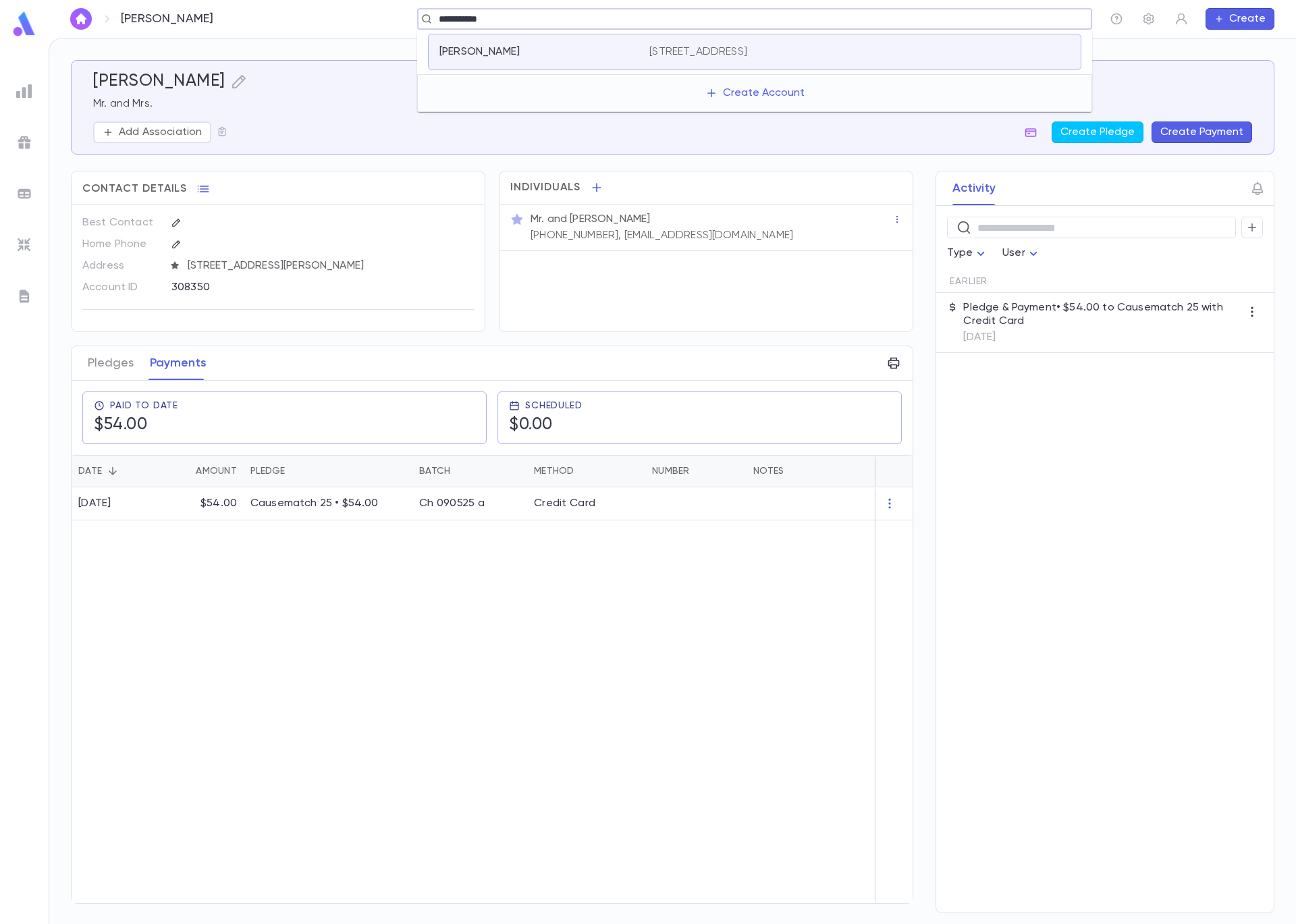
click at [747, 47] on p "3030 W Chase Avenue, Chicago IL 60645 United States" at bounding box center [698, 51] width 98 height 13
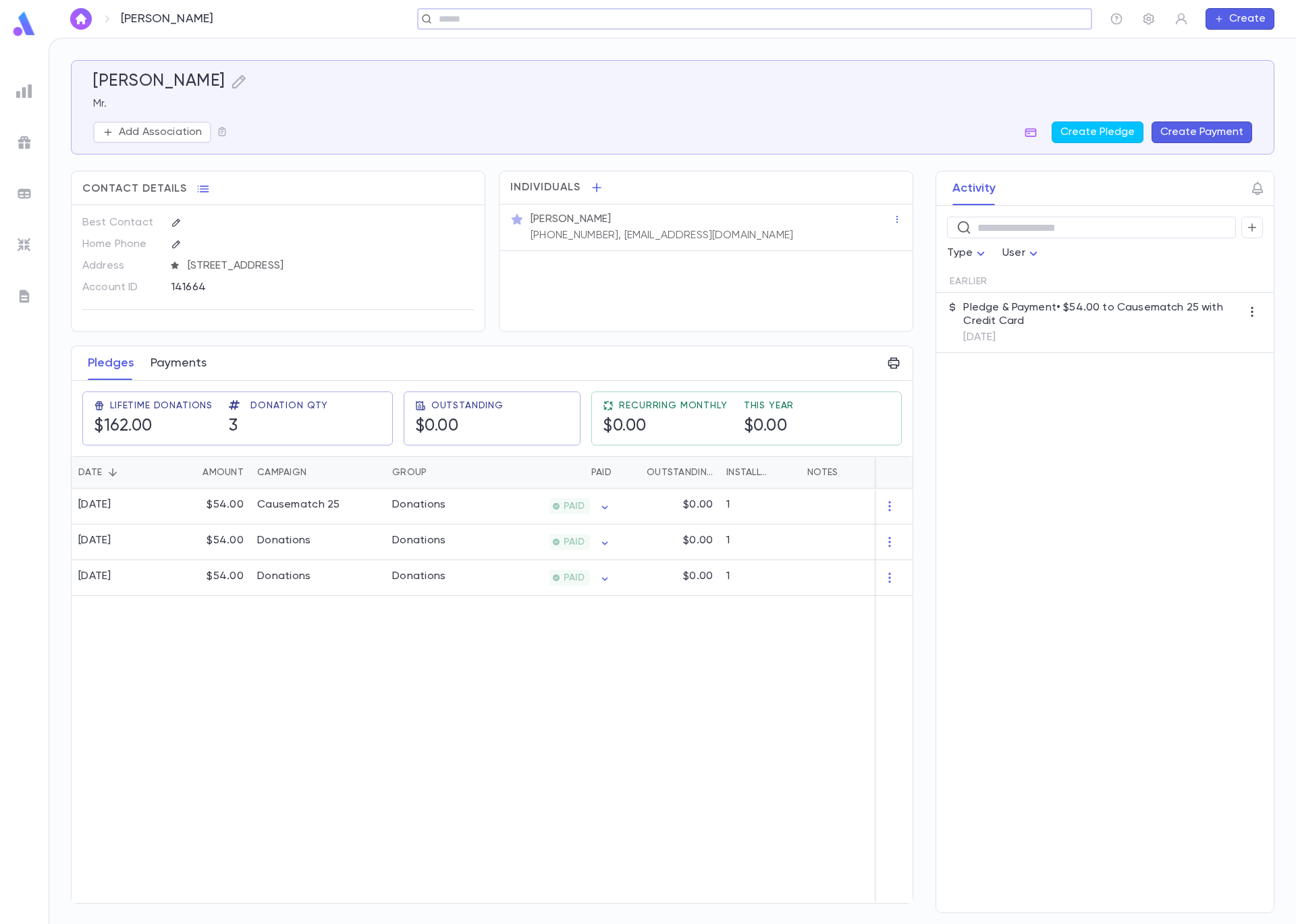
click at [190, 356] on button "Payments" at bounding box center [178, 362] width 56 height 34
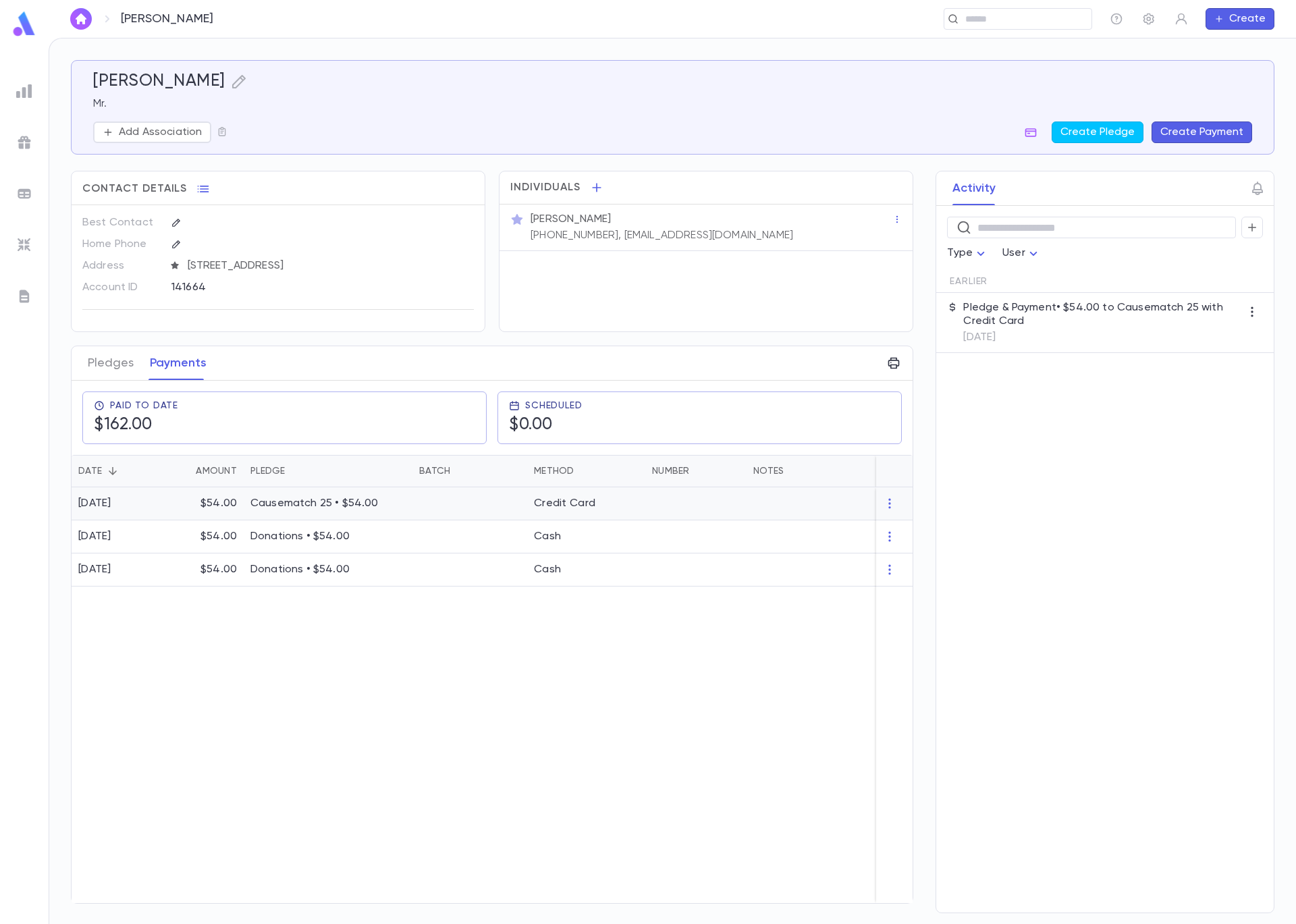
click at [174, 506] on div "$54.00" at bounding box center [203, 503] width 81 height 33
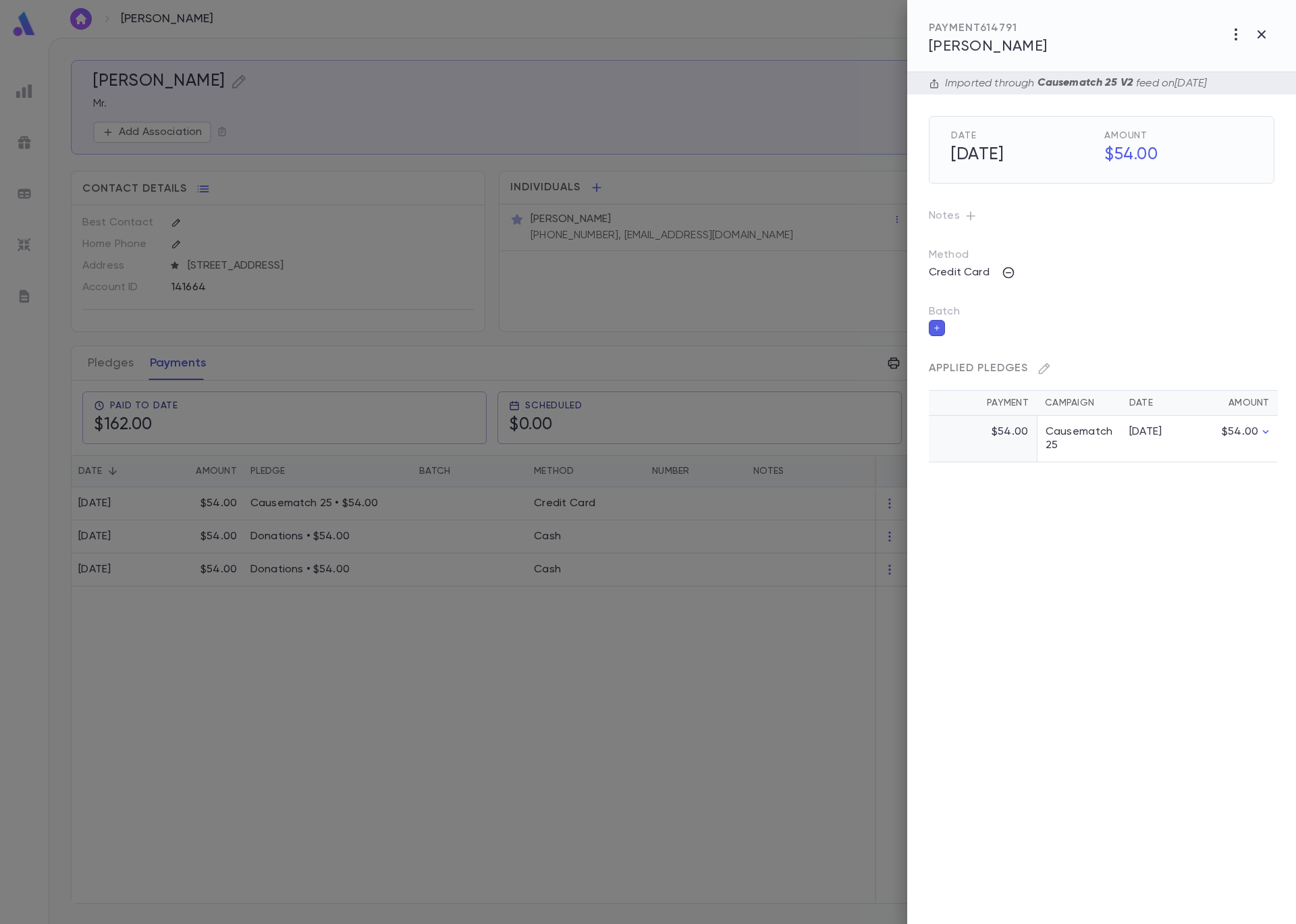
click at [941, 326] on icon "button" at bounding box center [937, 328] width 8 height 9
click at [972, 341] on input "Batch" at bounding box center [1092, 336] width 313 height 26
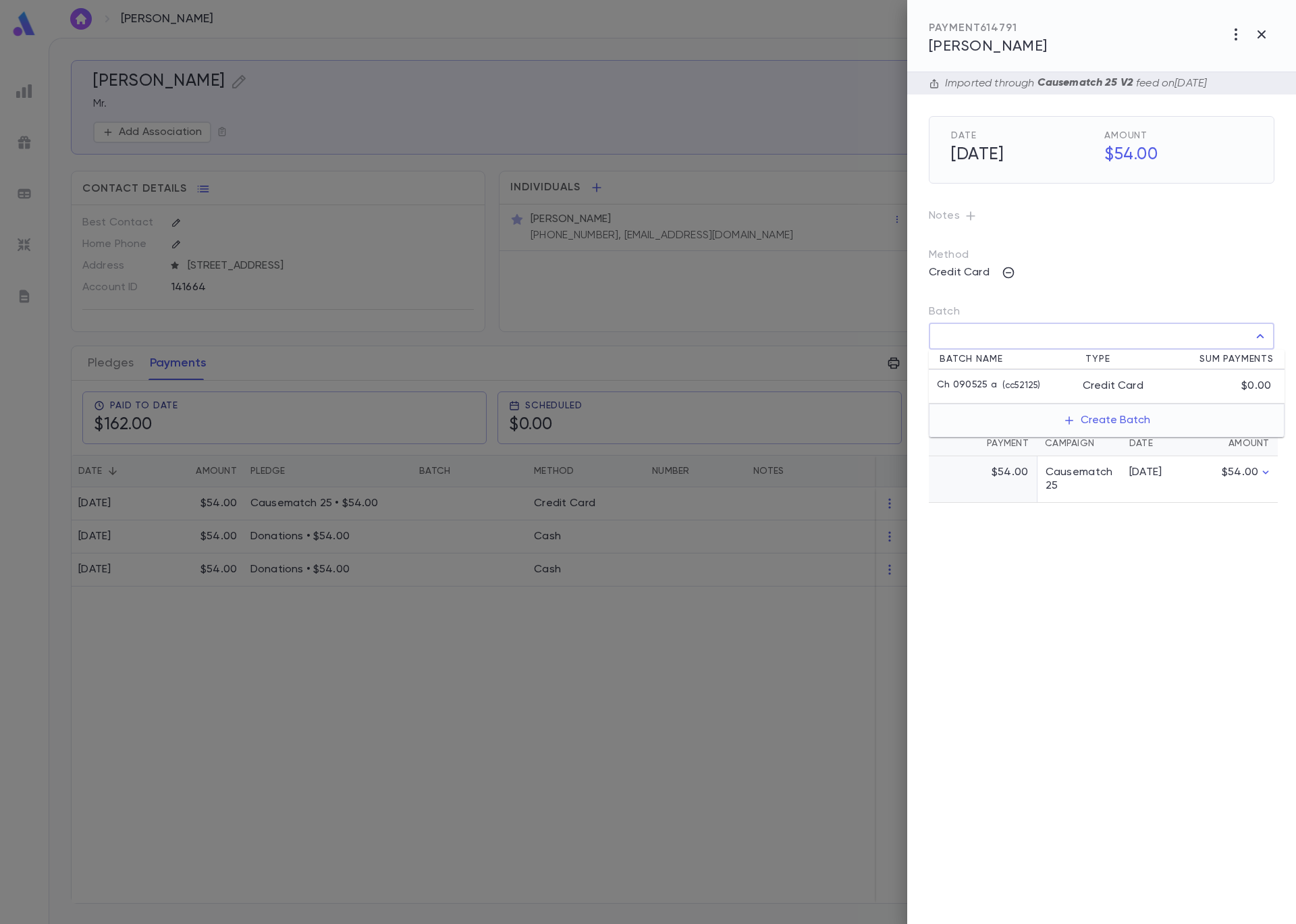
click at [1005, 385] on p "( cc52125 )" at bounding box center [1018, 386] width 43 height 13
type input "**********"
click at [1262, 365] on icon "button" at bounding box center [1264, 365] width 12 height 13
click at [557, 154] on div at bounding box center [648, 462] width 1296 height 924
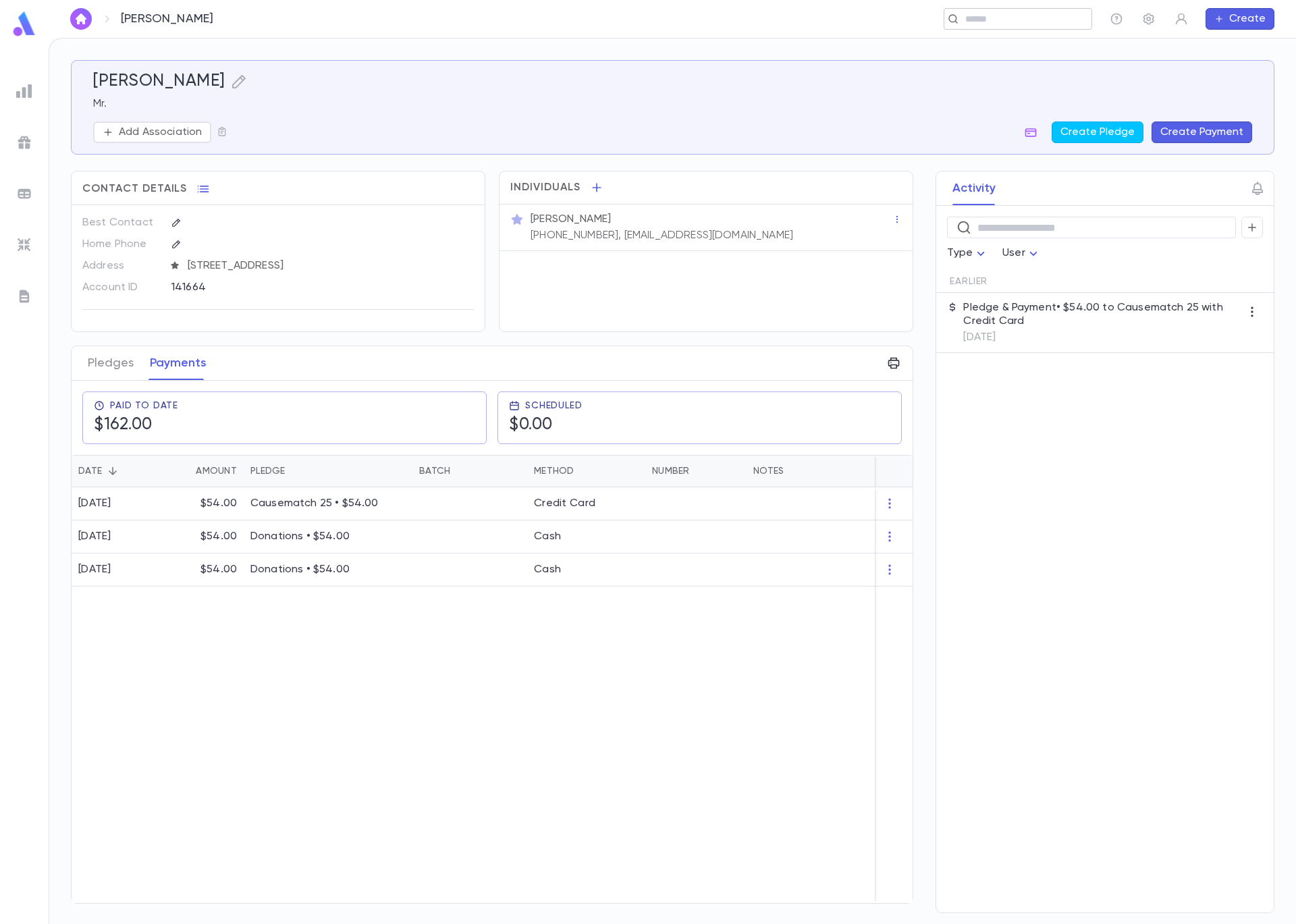
click at [974, 20] on input "text" at bounding box center [1014, 19] width 104 height 12
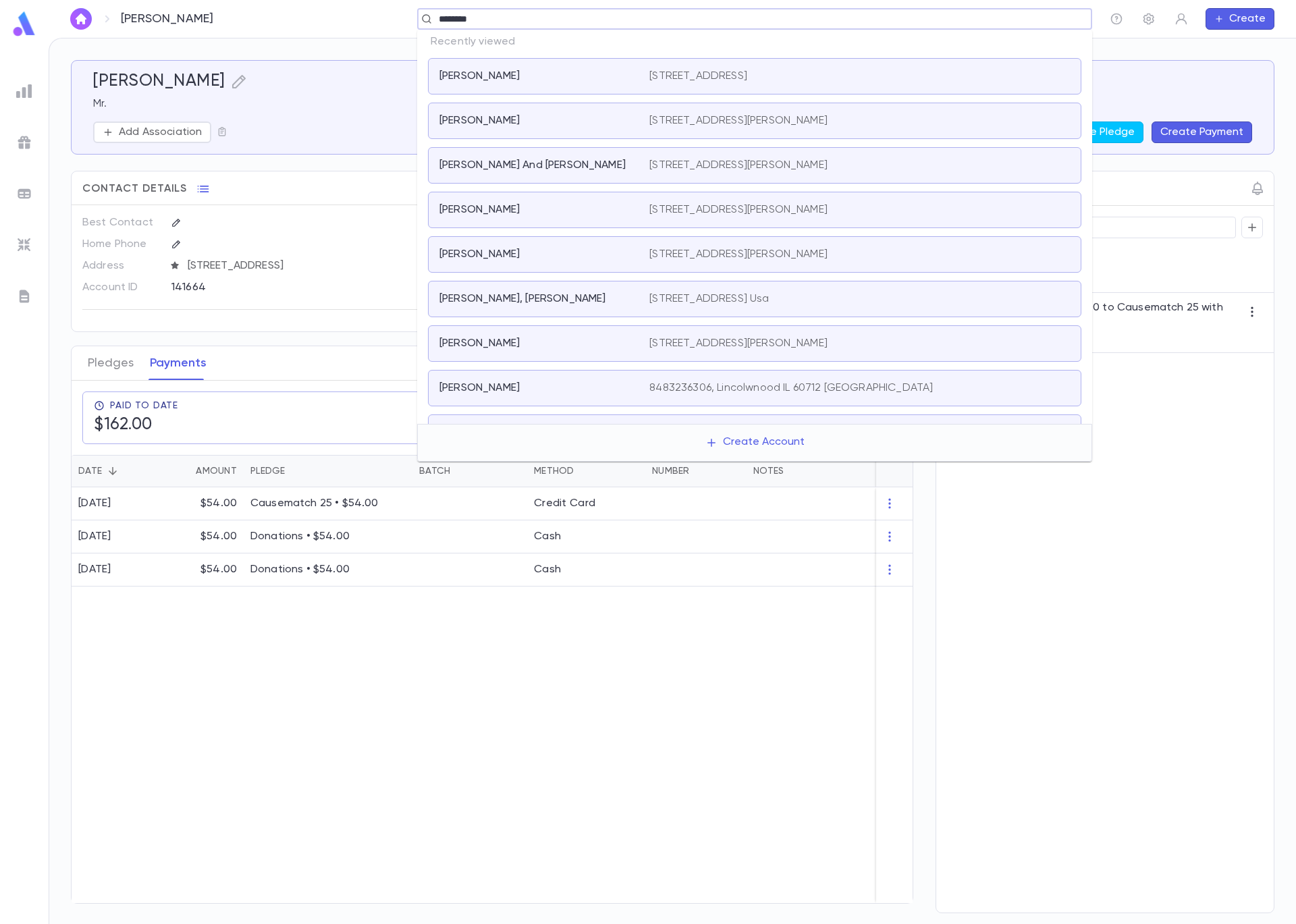
type input "*********"
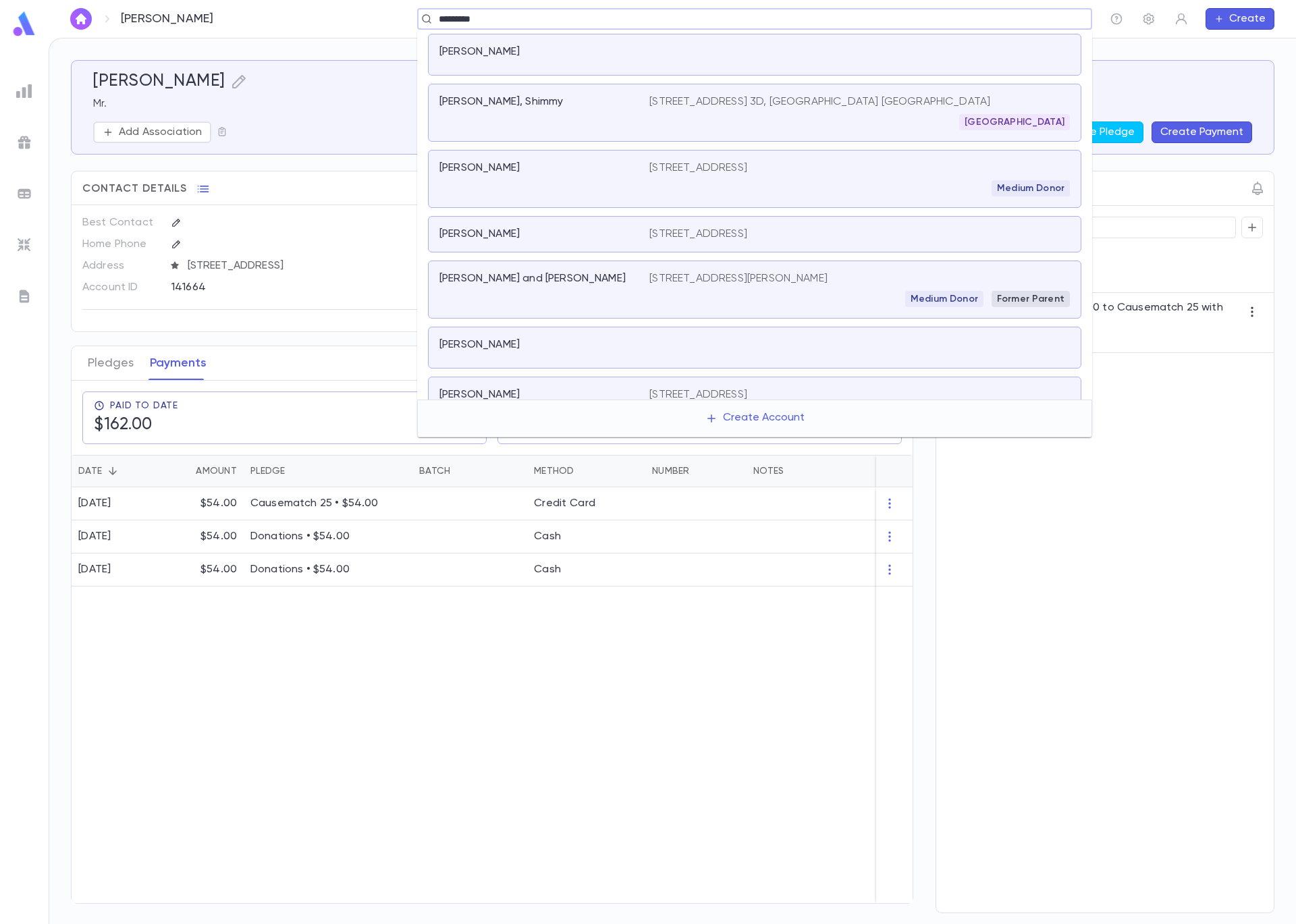
click at [690, 108] on p "401 Yeshiva Lane, Apt. 3D, Baltimore MD 21208 United States" at bounding box center [819, 101] width 341 height 13
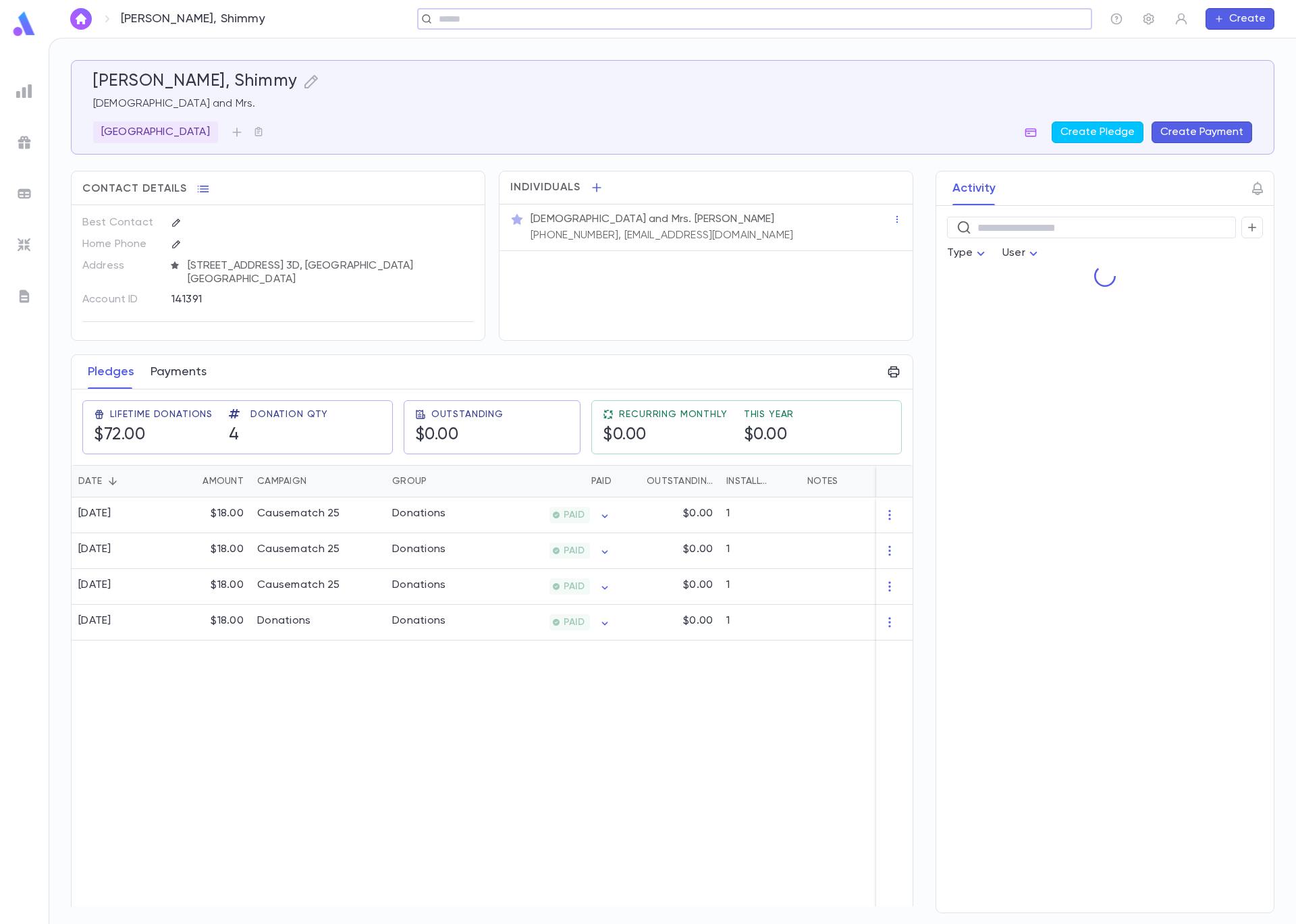
click at [200, 361] on button "Payments" at bounding box center [178, 372] width 56 height 34
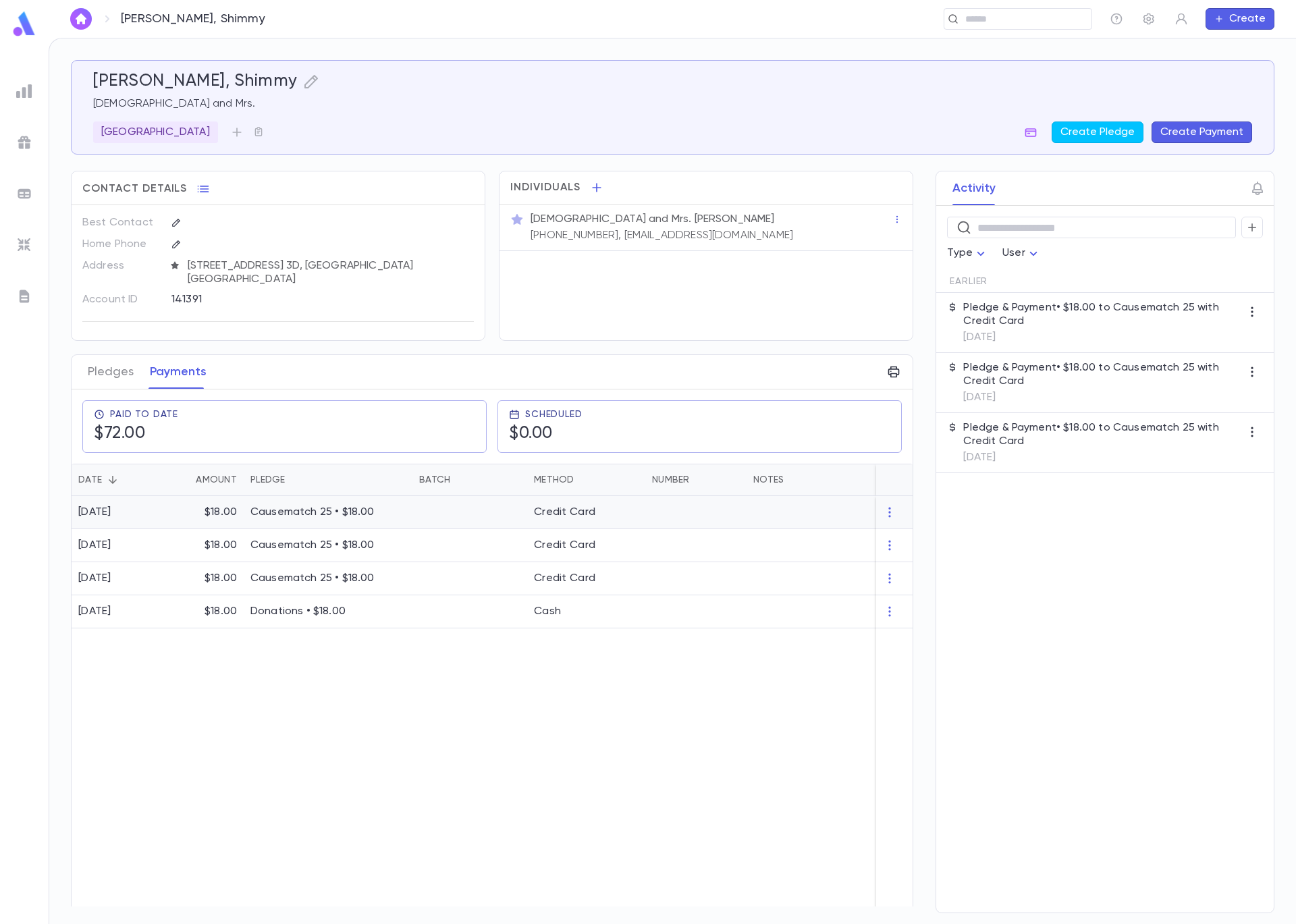
click at [643, 517] on div "Credit Card" at bounding box center [587, 513] width 118 height 33
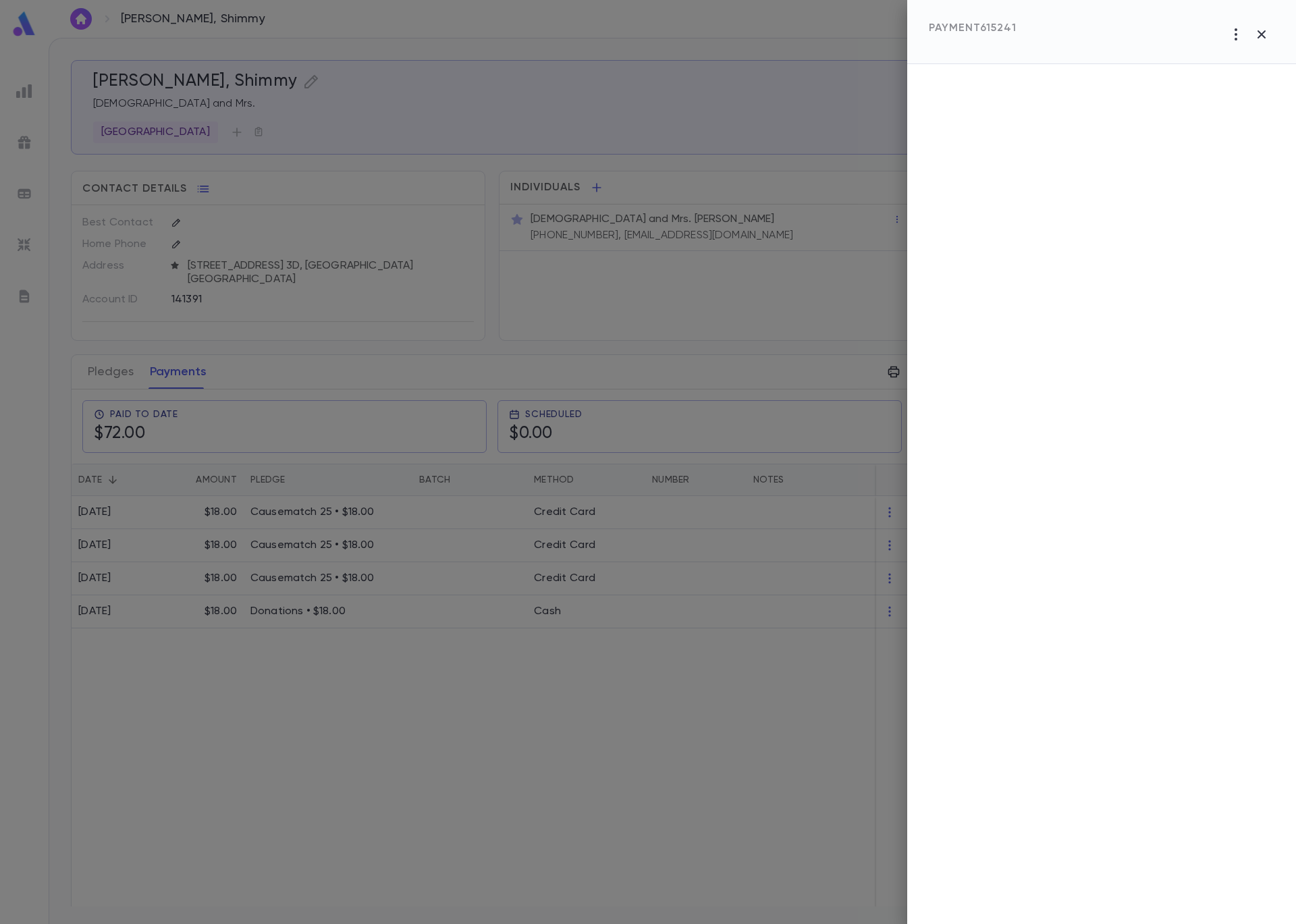
click at [687, 650] on div at bounding box center [648, 462] width 1296 height 924
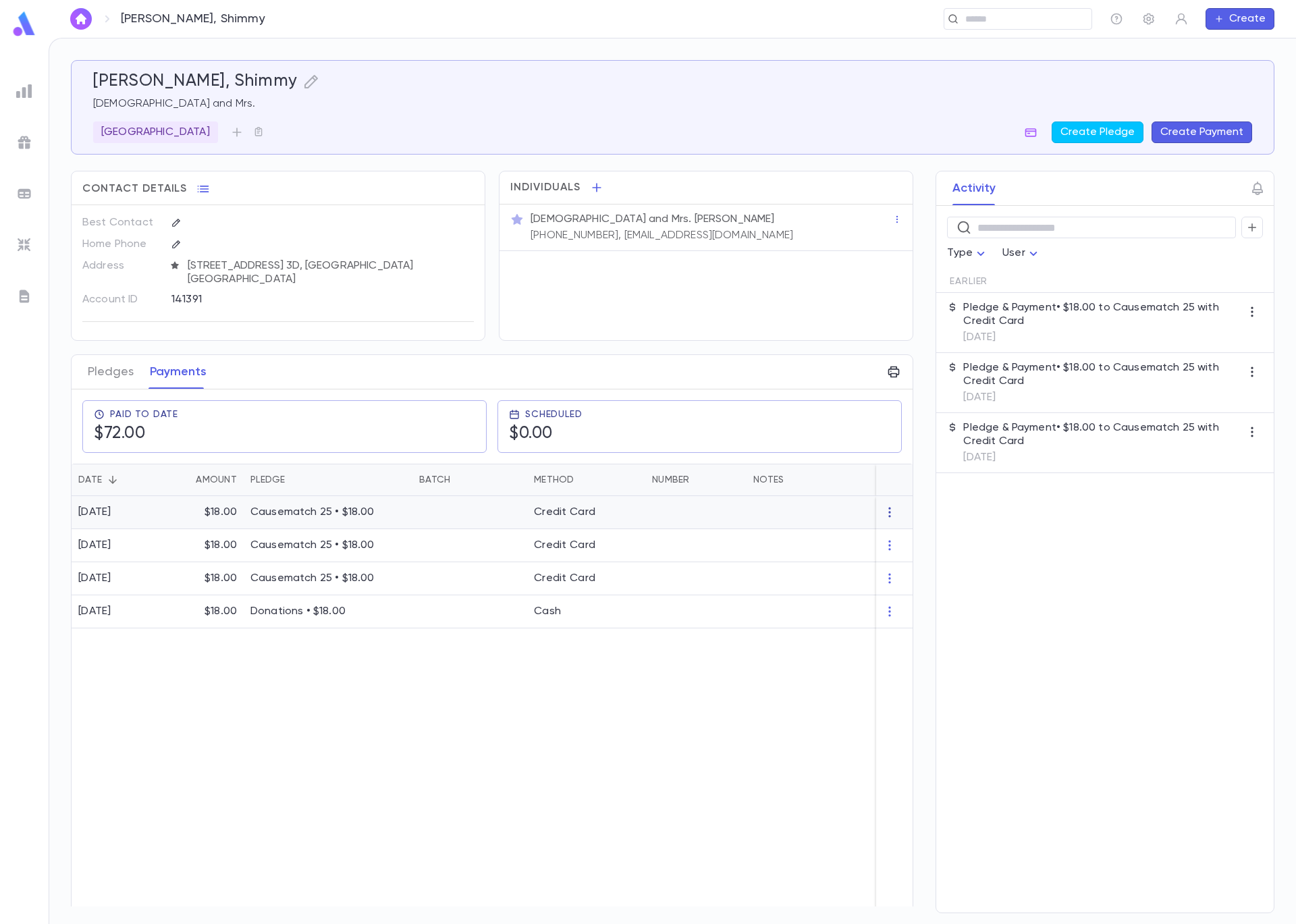
click at [888, 511] on icon "button" at bounding box center [889, 512] width 13 height 13
click at [730, 515] on div at bounding box center [648, 462] width 1296 height 924
click at [680, 517] on div at bounding box center [696, 513] width 101 height 33
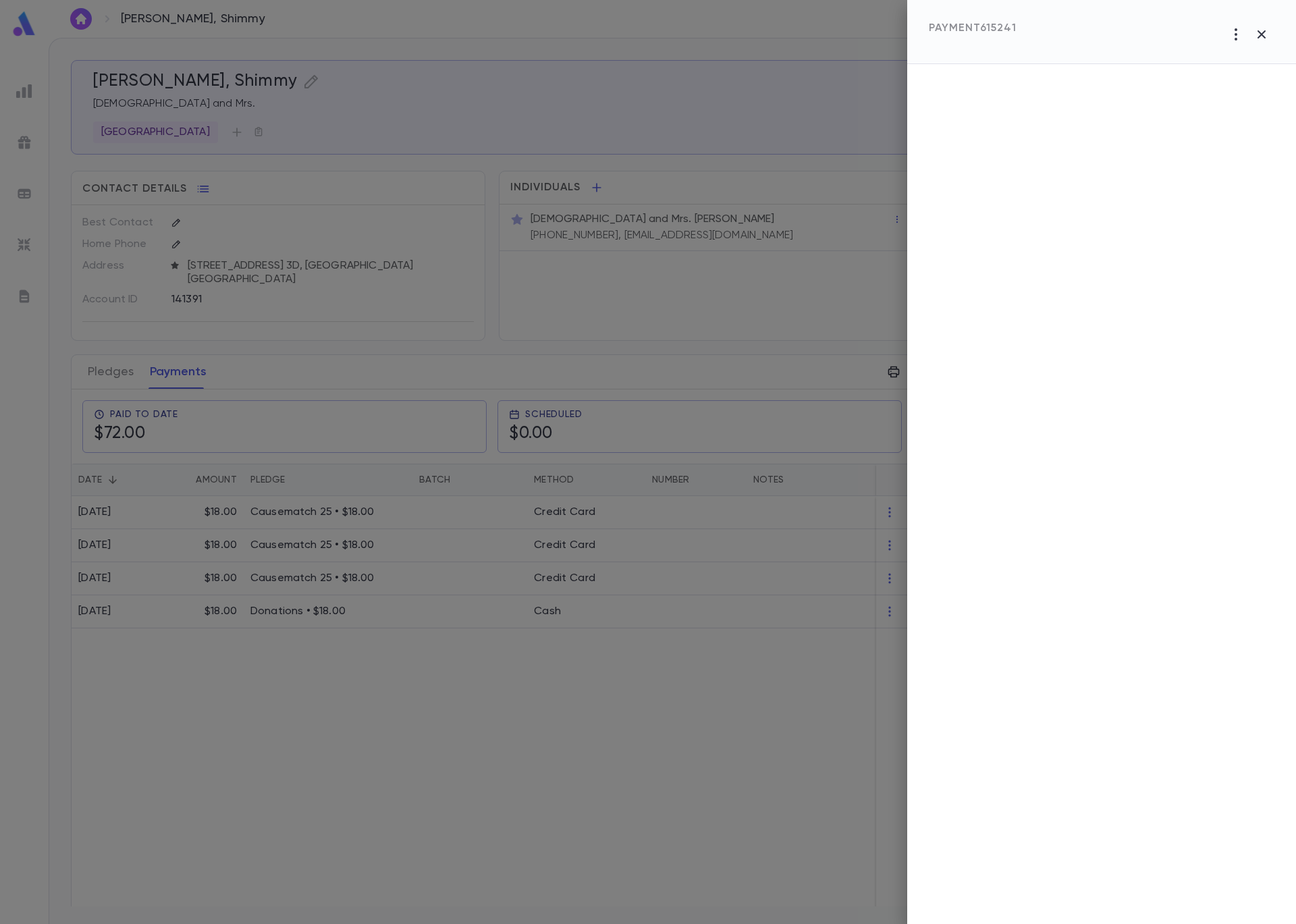
click at [1068, 225] on div at bounding box center [1101, 494] width 389 height 860
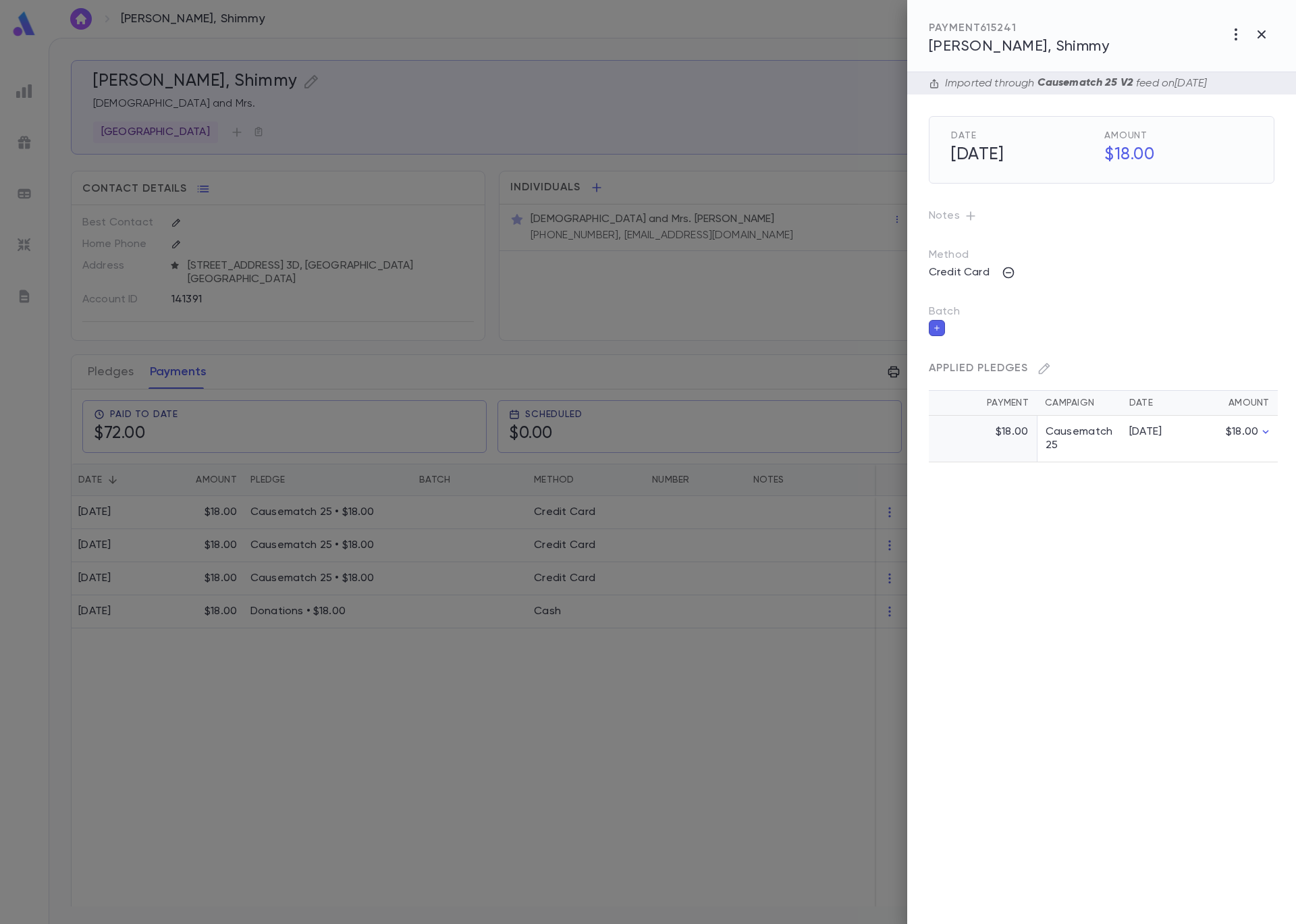
click at [941, 326] on button "button" at bounding box center [937, 328] width 16 height 16
click at [983, 336] on input "Batch" at bounding box center [1092, 336] width 313 height 26
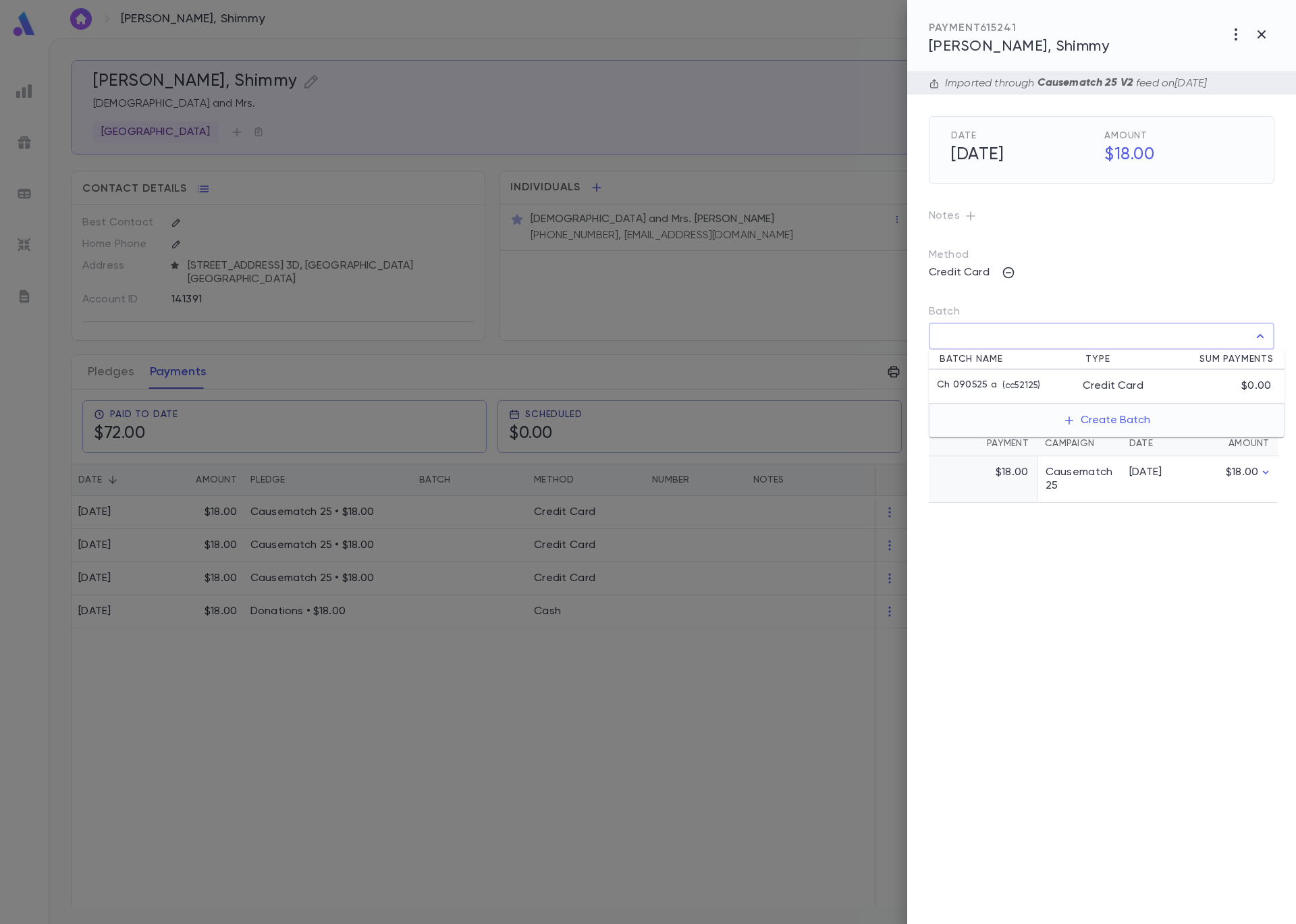
click at [997, 382] on p "( cc52125 )" at bounding box center [1018, 386] width 43 height 13
type input "**********"
click at [1264, 364] on icon "button" at bounding box center [1264, 365] width 12 height 13
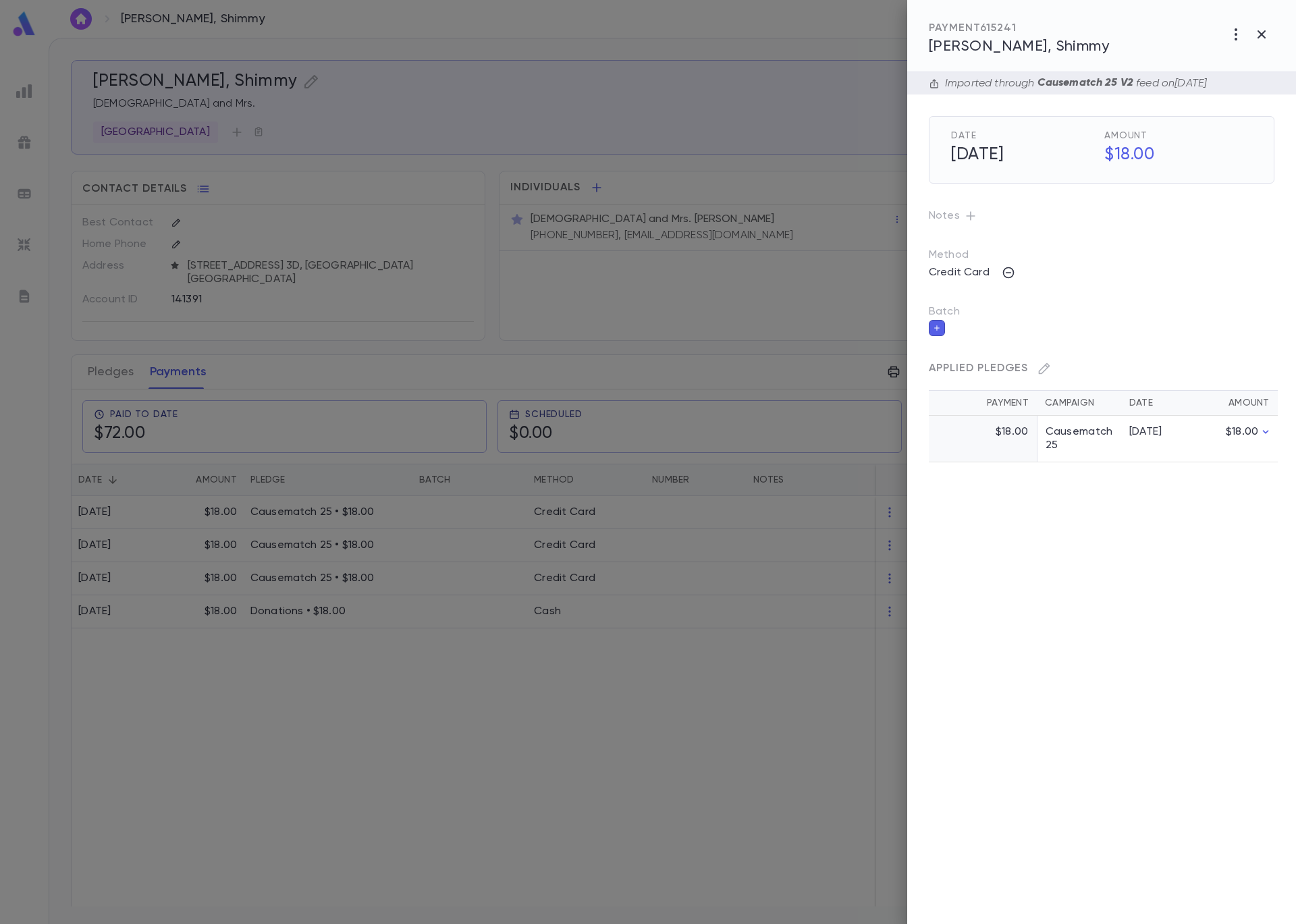
click at [468, 544] on div at bounding box center [648, 462] width 1296 height 924
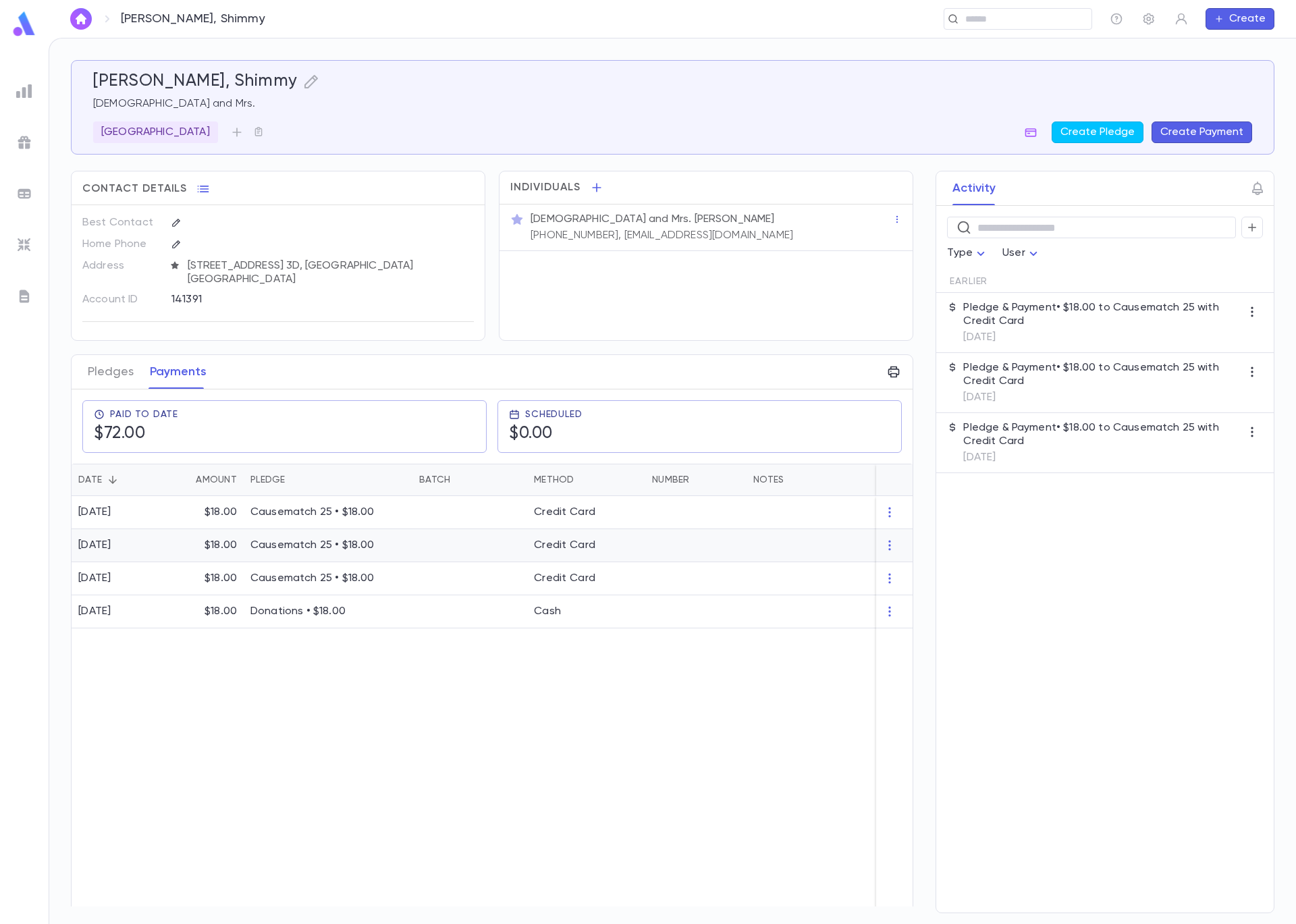
click at [471, 548] on div at bounding box center [469, 545] width 115 height 33
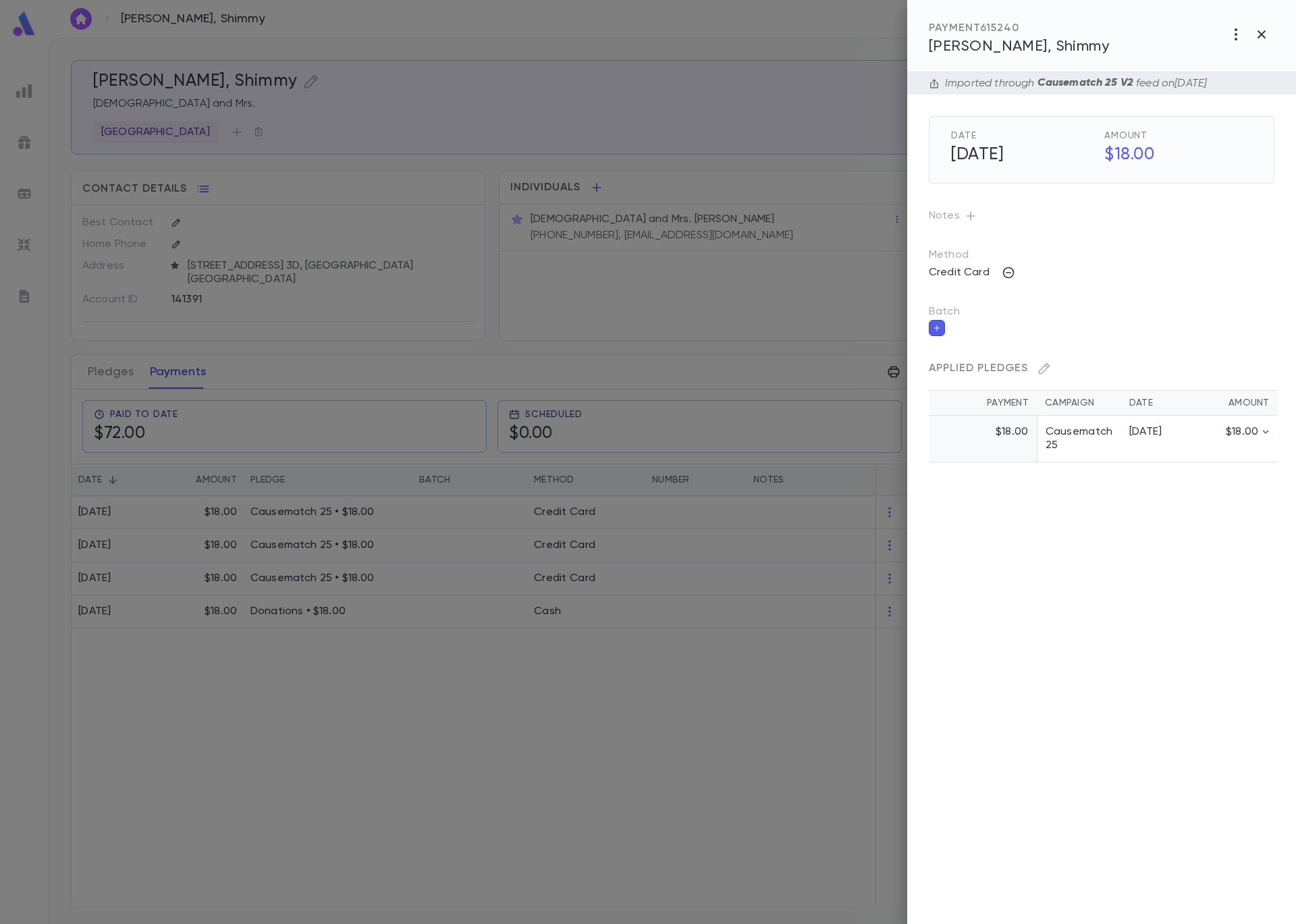
click at [938, 329] on icon "button" at bounding box center [937, 328] width 8 height 9
click at [961, 338] on input "Batch" at bounding box center [1092, 336] width 313 height 26
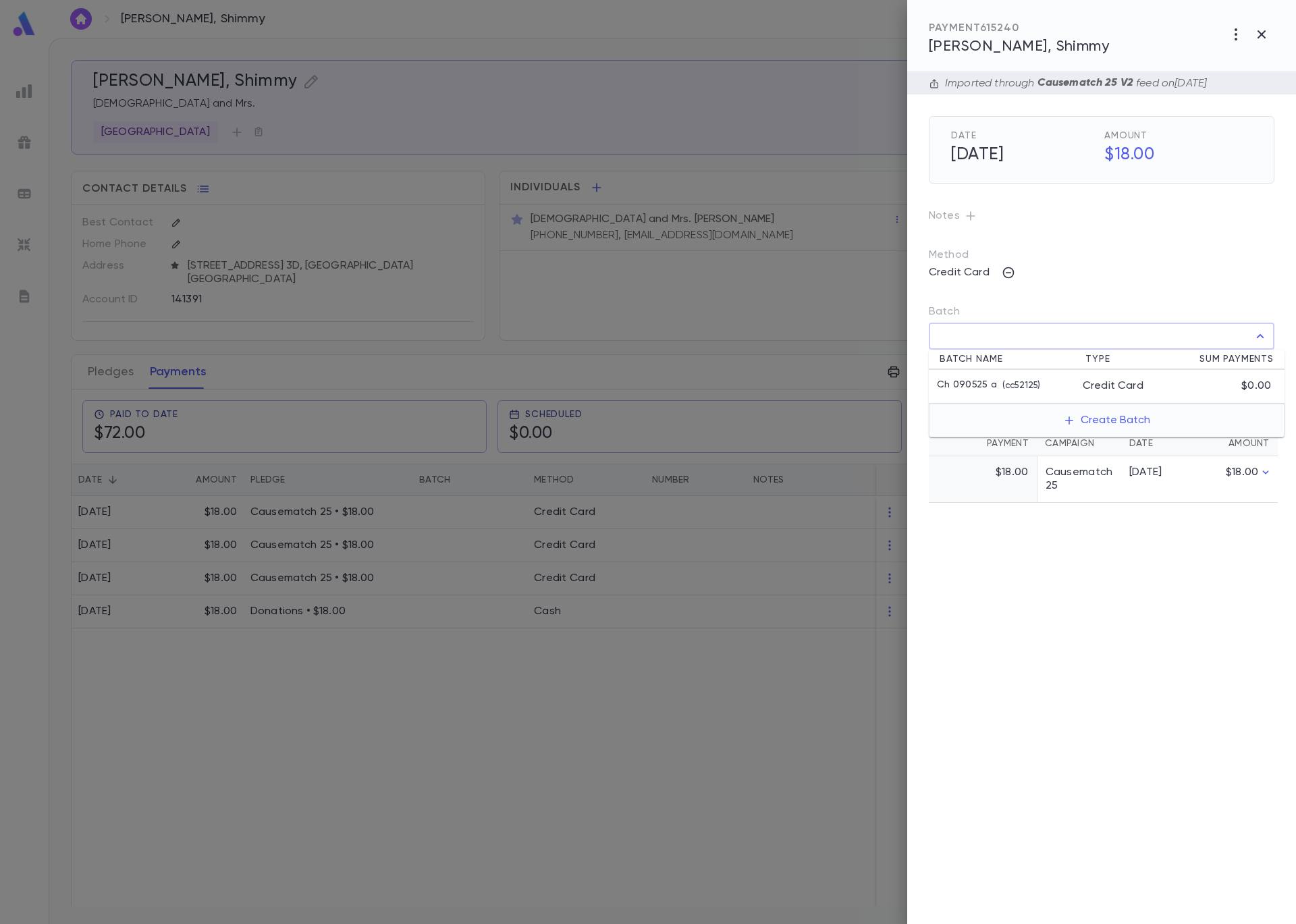
click at [972, 381] on p "Ch 090525 a" at bounding box center [966, 386] width 60 height 13
type input "**********"
click at [1266, 365] on icon "button" at bounding box center [1264, 365] width 12 height 13
click at [446, 580] on div at bounding box center [648, 462] width 1296 height 924
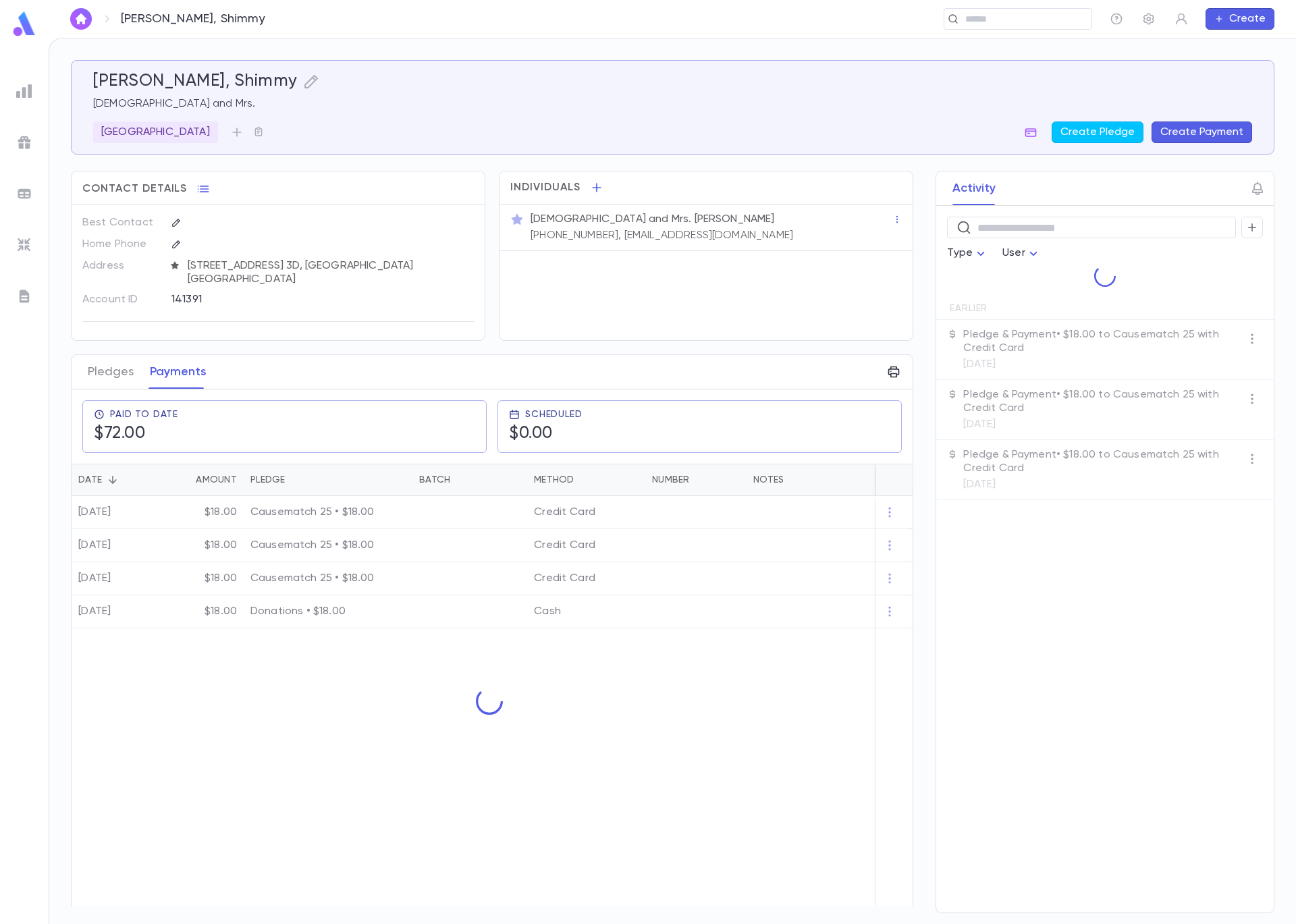
click at [430, 582] on div at bounding box center [469, 579] width 115 height 33
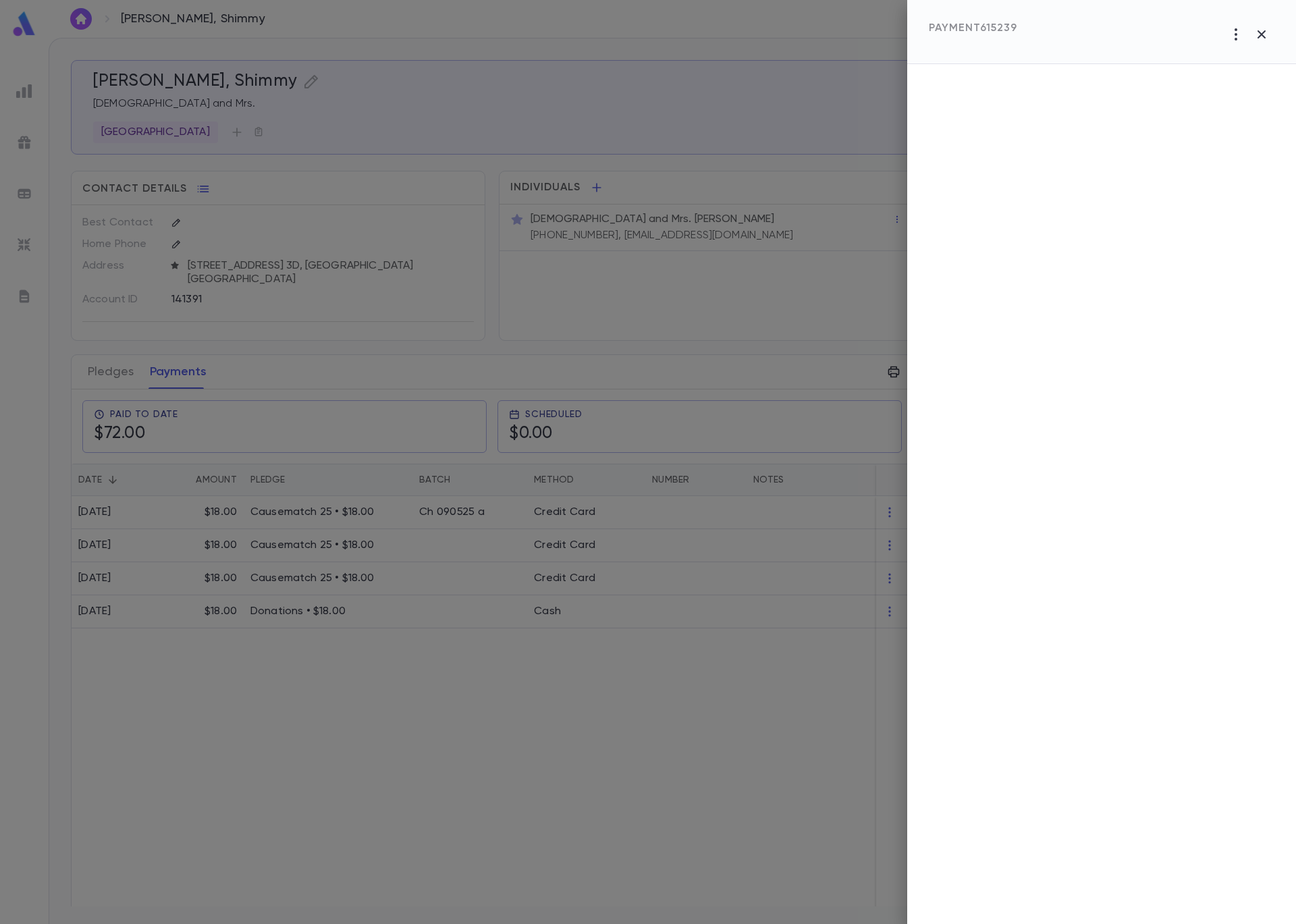
click at [413, 582] on div at bounding box center [648, 462] width 1296 height 924
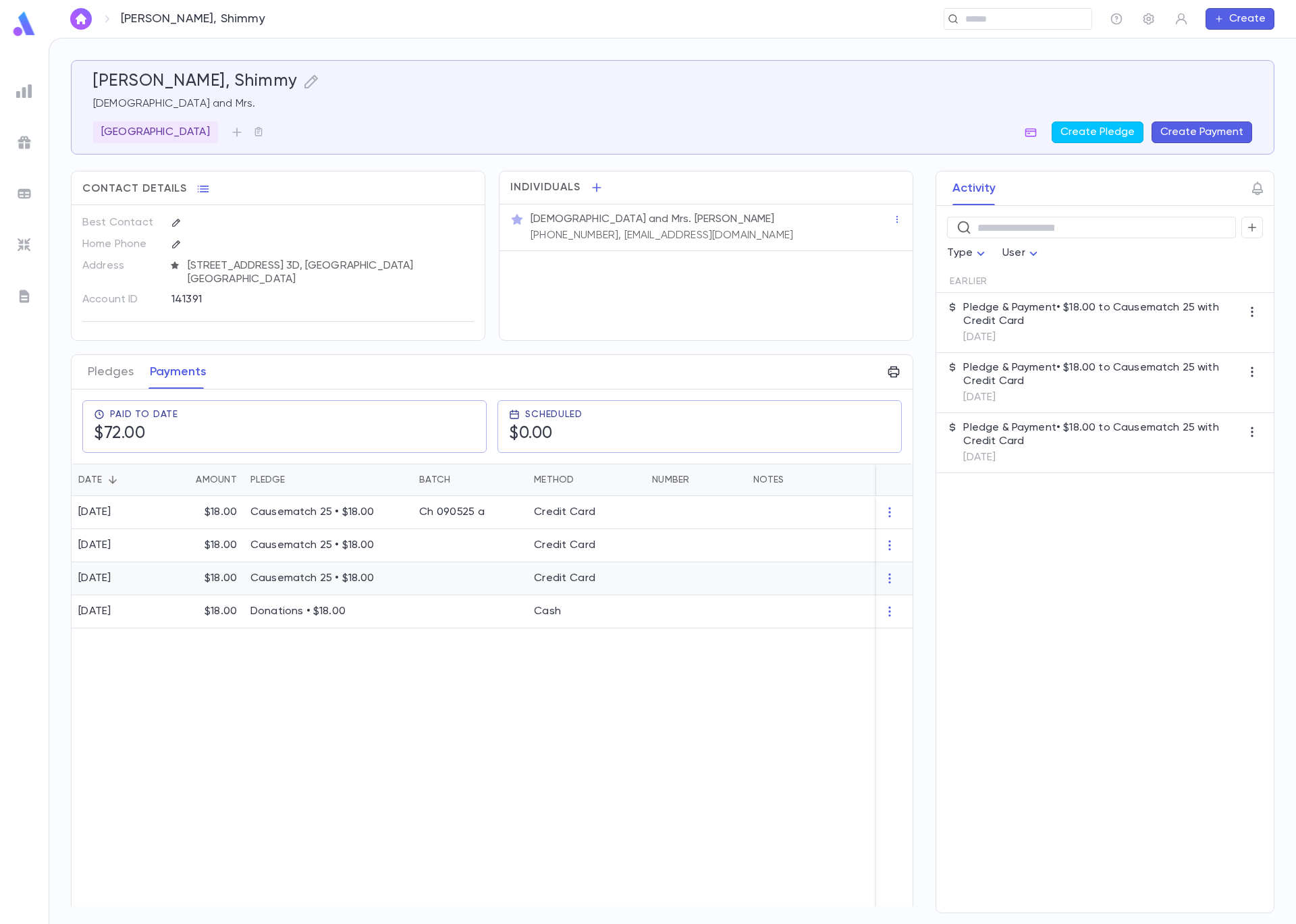
click at [413, 582] on div at bounding box center [469, 579] width 115 height 33
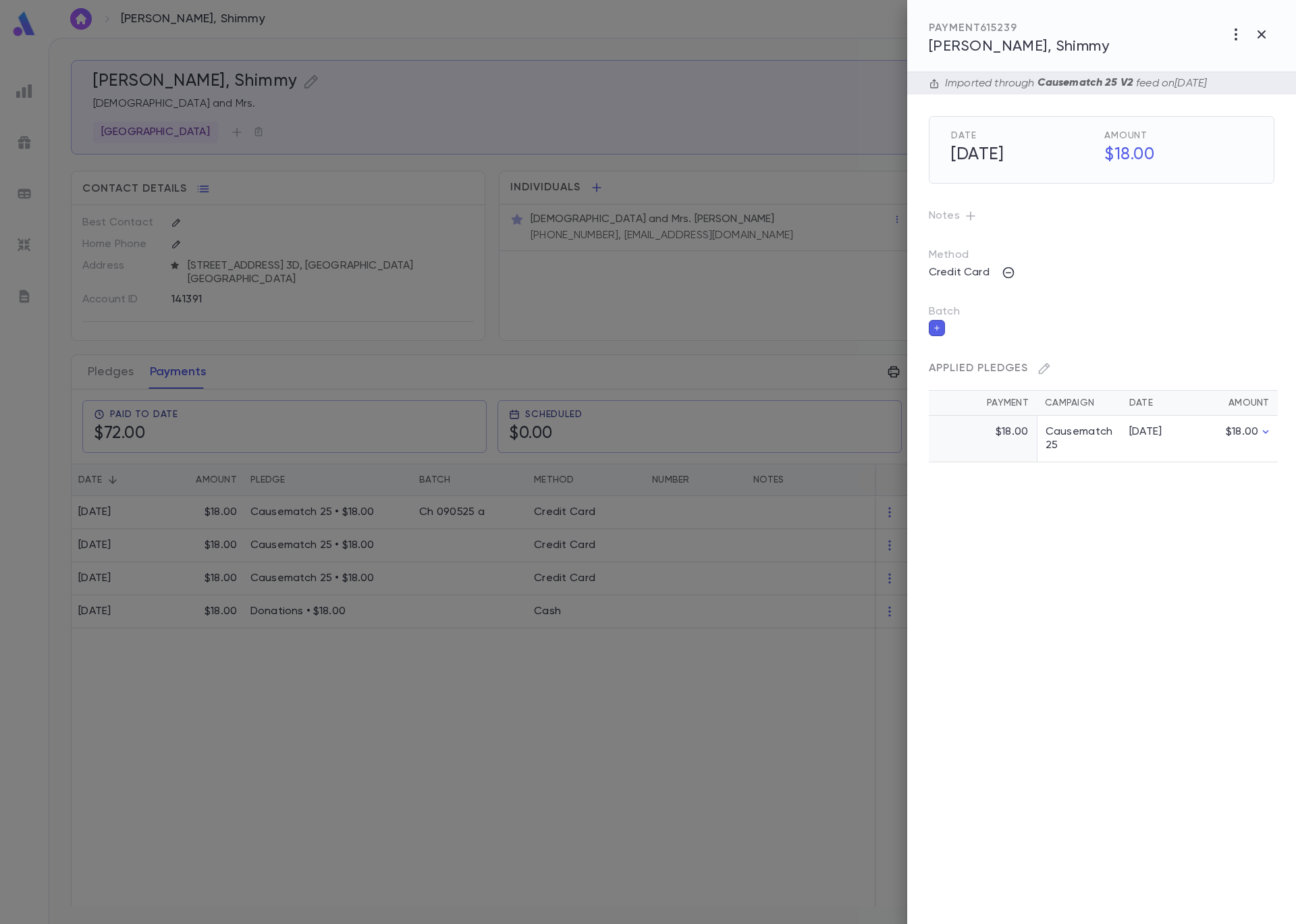
click at [938, 327] on icon "button" at bounding box center [937, 328] width 5 height 5
click at [1125, 340] on input "Batch" at bounding box center [1092, 336] width 313 height 26
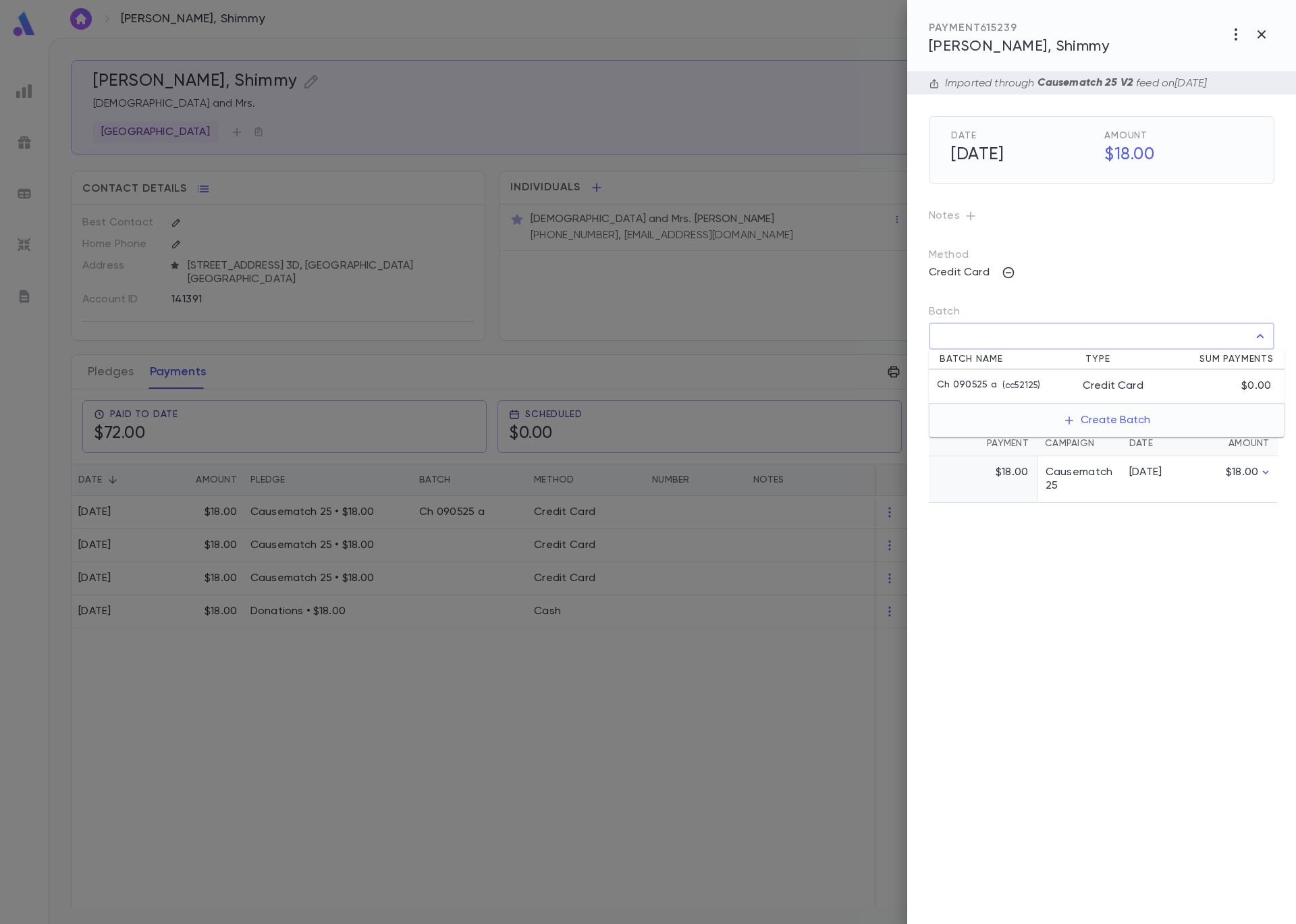
click at [1100, 374] on li "Ch 090525 a ( cc52125 ) Credit Card $0.00" at bounding box center [1107, 386] width 356 height 34
type input "**********"
click at [1266, 369] on icon "button" at bounding box center [1264, 365] width 12 height 13
click at [1153, 337] on input "Batch" at bounding box center [1092, 336] width 313 height 26
click at [1128, 379] on div "Credit Card" at bounding box center [1126, 386] width 87 height 13
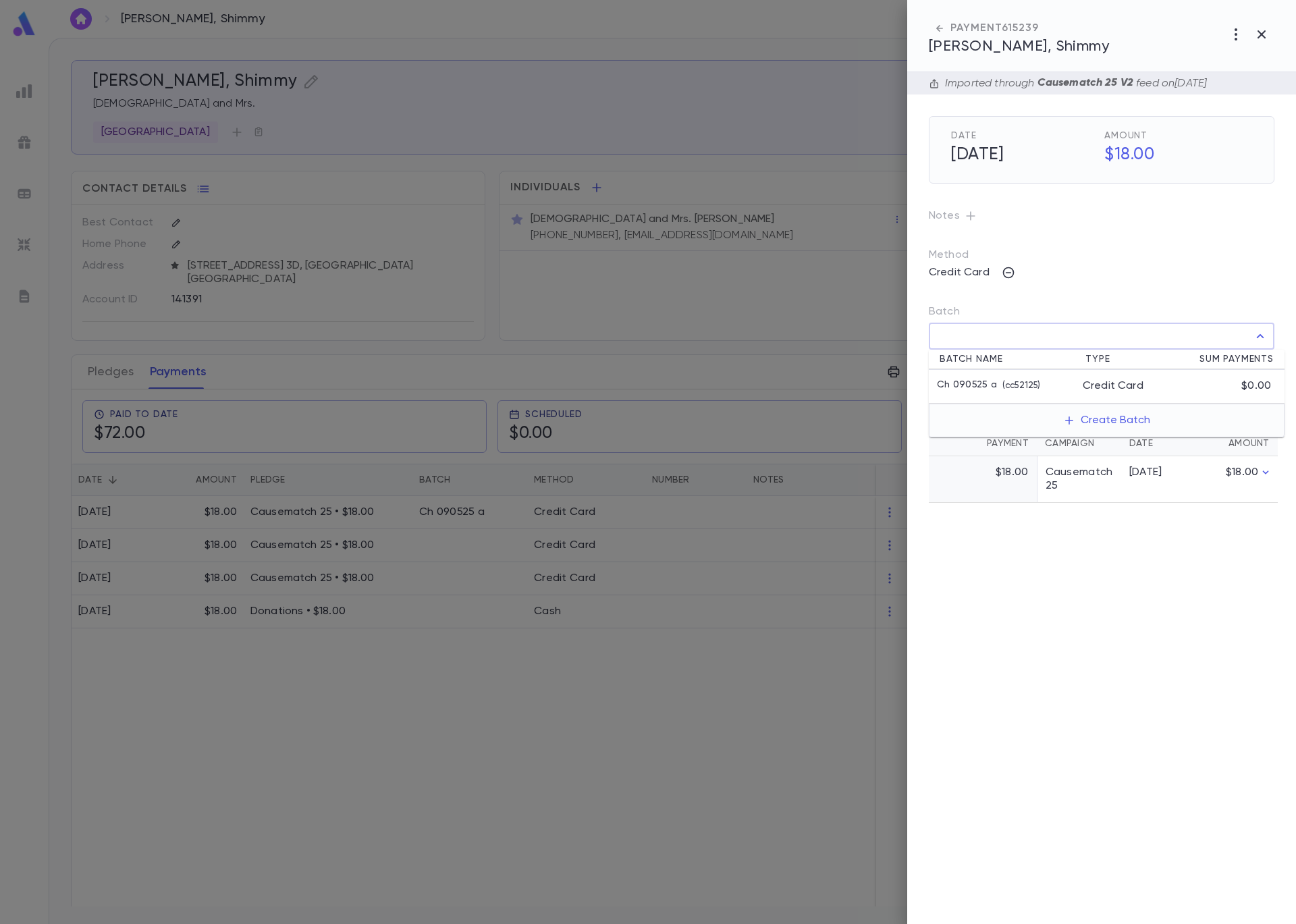
type input "**********"
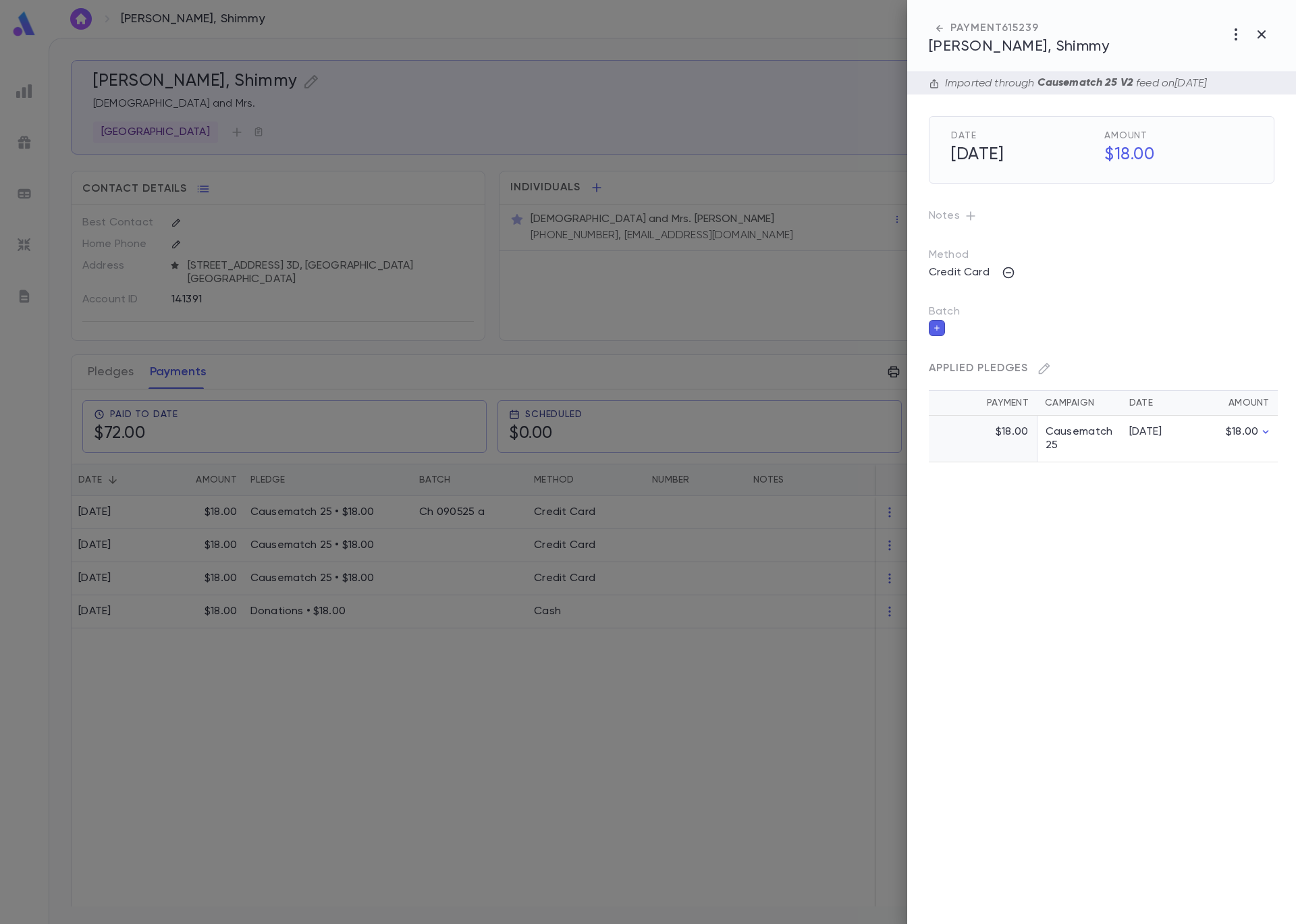
click at [947, 326] on div "Applied Pledges Payment Campaign Date Amount $18.00 Causematch 25 5/21/25 $18.00" at bounding box center [1085, 394] width 378 height 137
click at [938, 327] on icon "button" at bounding box center [937, 328] width 5 height 5
click at [992, 337] on input "Batch" at bounding box center [1092, 336] width 313 height 26
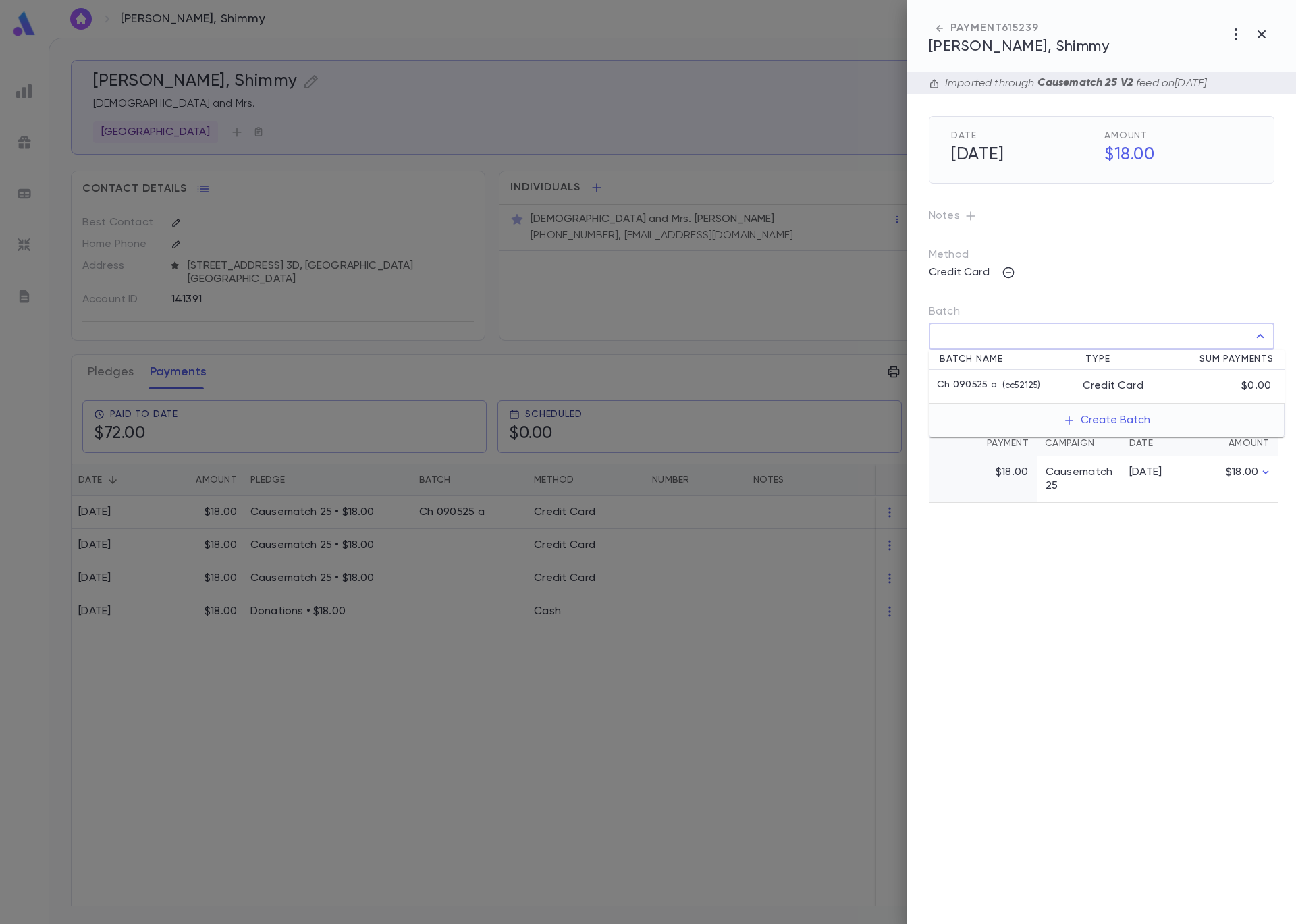
click at [1016, 381] on p "( cc52125 )" at bounding box center [1018, 386] width 43 height 13
type input "**********"
click at [1265, 366] on icon "button" at bounding box center [1264, 365] width 12 height 13
click at [744, 236] on div at bounding box center [648, 462] width 1296 height 924
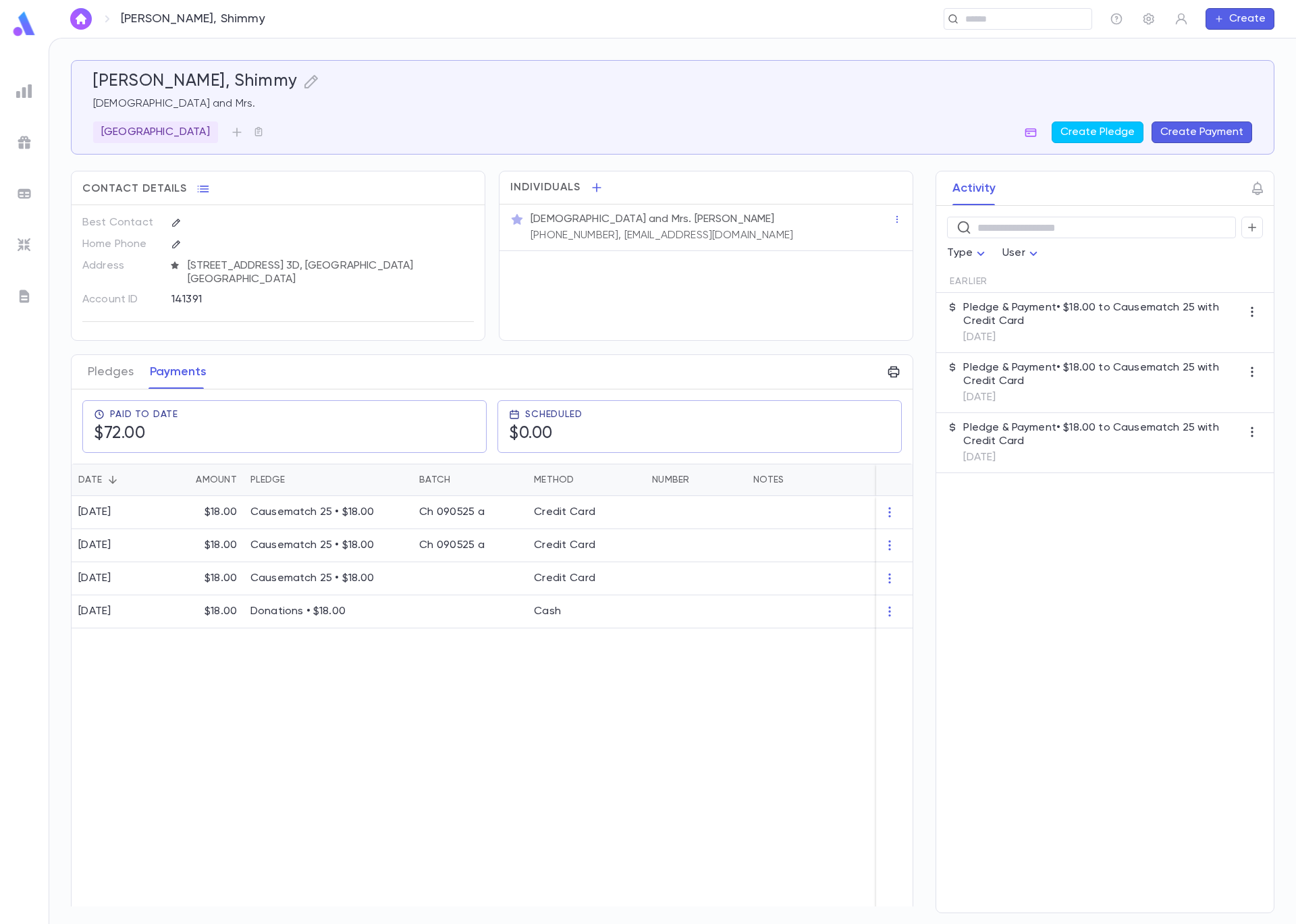
click at [742, 235] on div "Rabbi and Mrs. Shimmy Goldstein (718) 619-0970, SGoldstein@nirc.edu" at bounding box center [710, 226] width 365 height 33
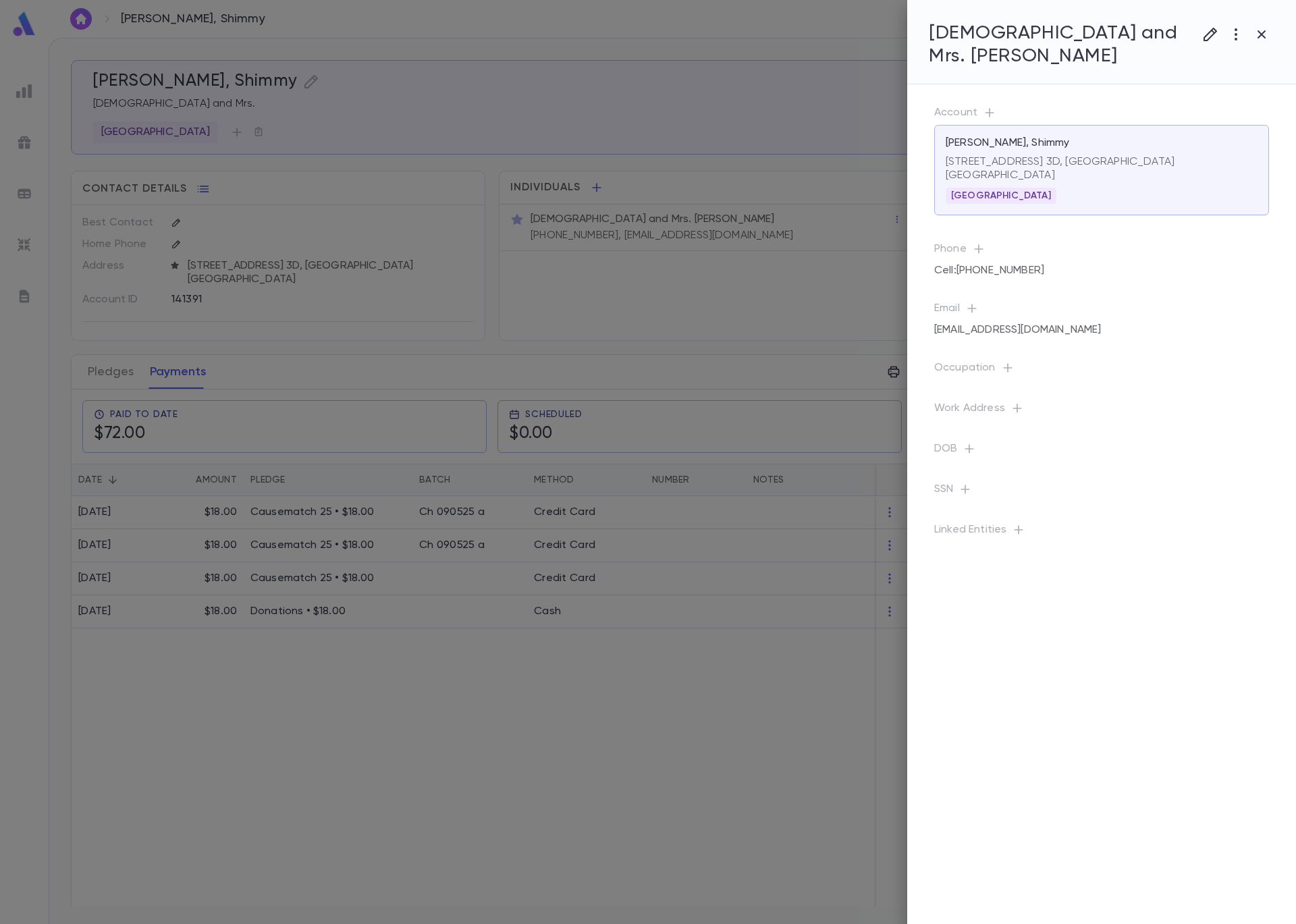
click at [738, 240] on div at bounding box center [648, 462] width 1296 height 924
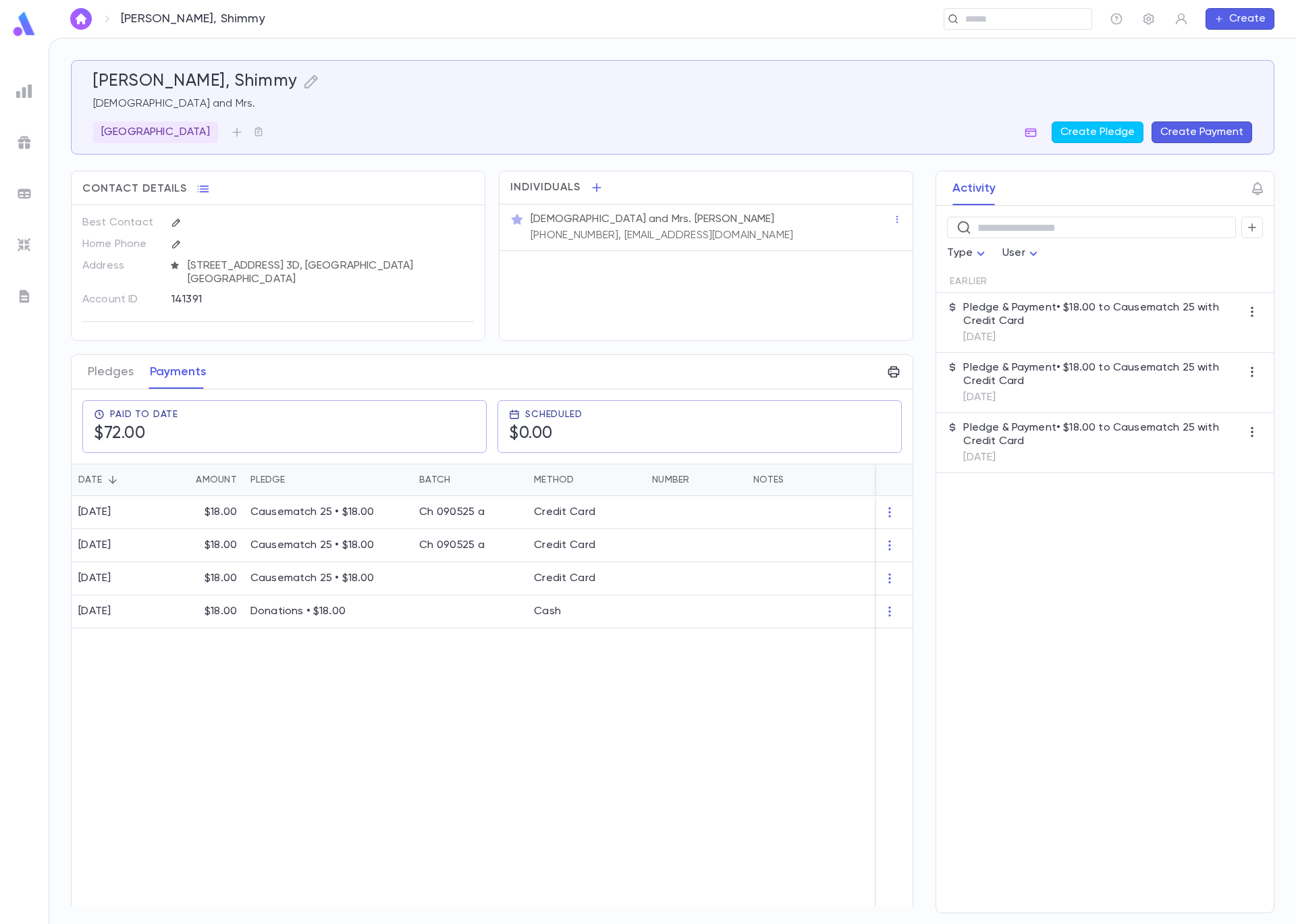
click at [738, 240] on div "Rabbi and Mrs. Shimmy Goldstein (718) 619-0970, SGoldstein@nirc.edu" at bounding box center [710, 226] width 365 height 33
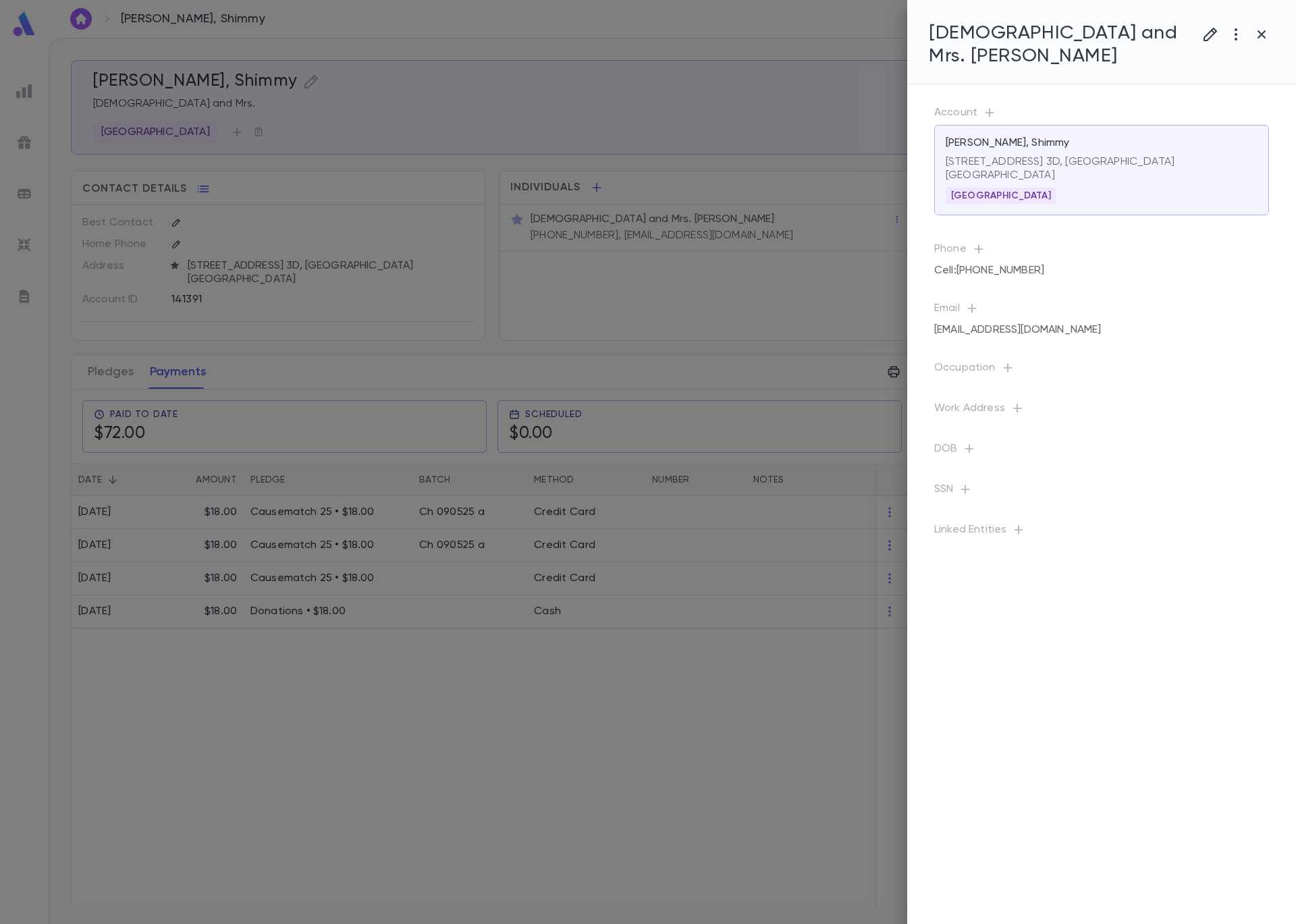
drag, startPoint x: 570, startPoint y: 644, endPoint x: 577, endPoint y: 648, distance: 8.1
click at [572, 645] on div at bounding box center [648, 462] width 1296 height 924
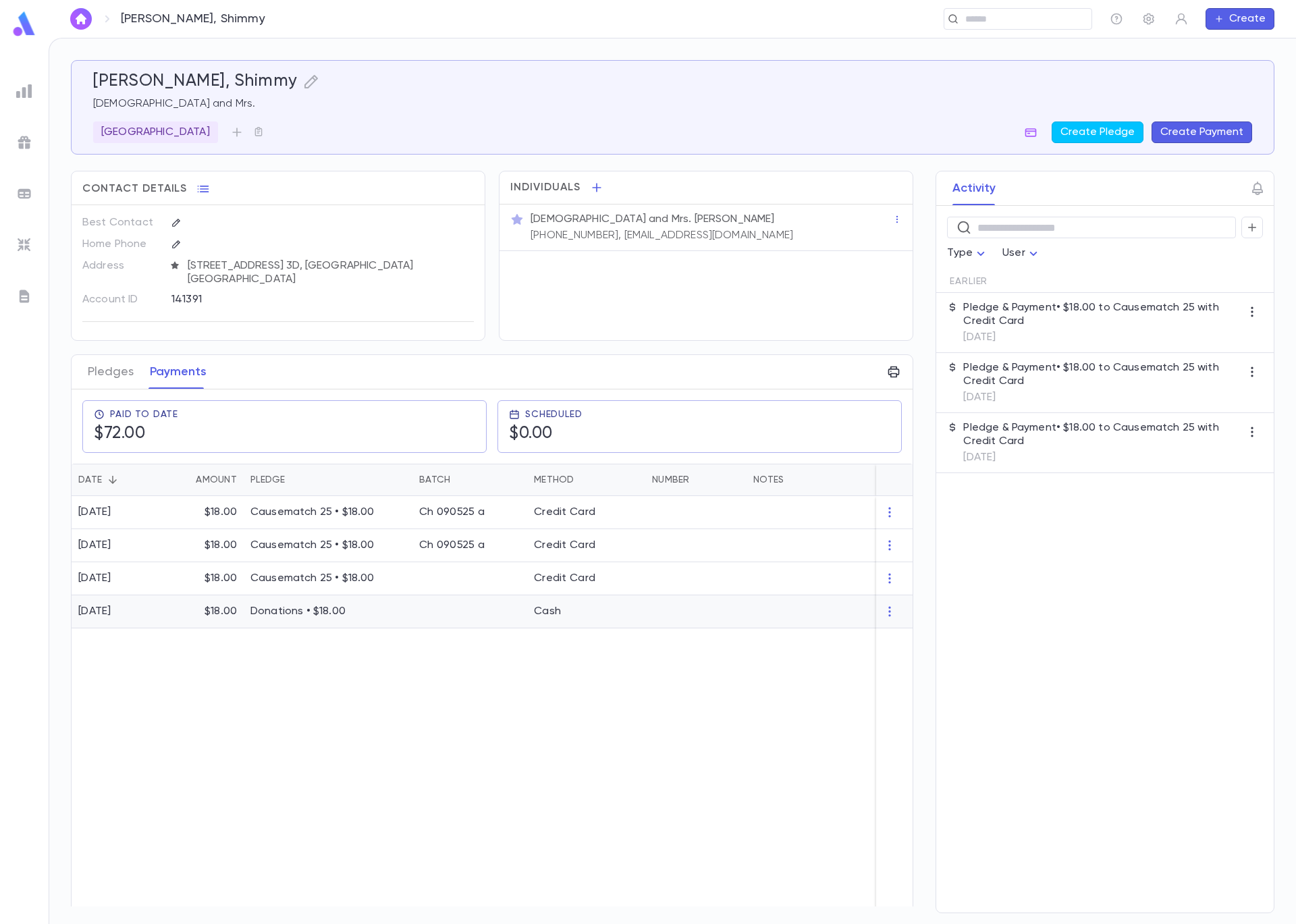
click at [483, 621] on div at bounding box center [469, 612] width 115 height 33
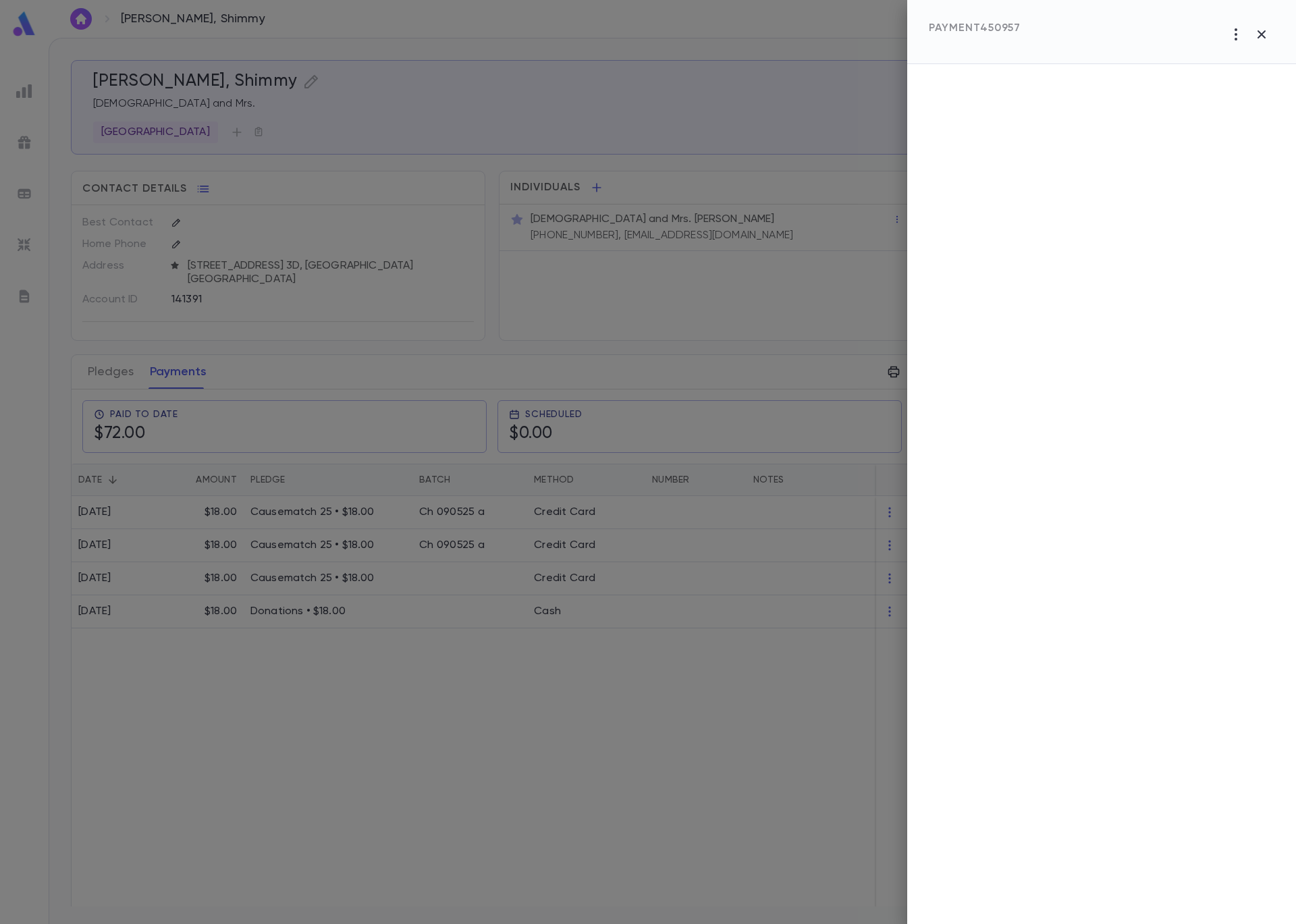
click at [520, 280] on div at bounding box center [648, 462] width 1296 height 924
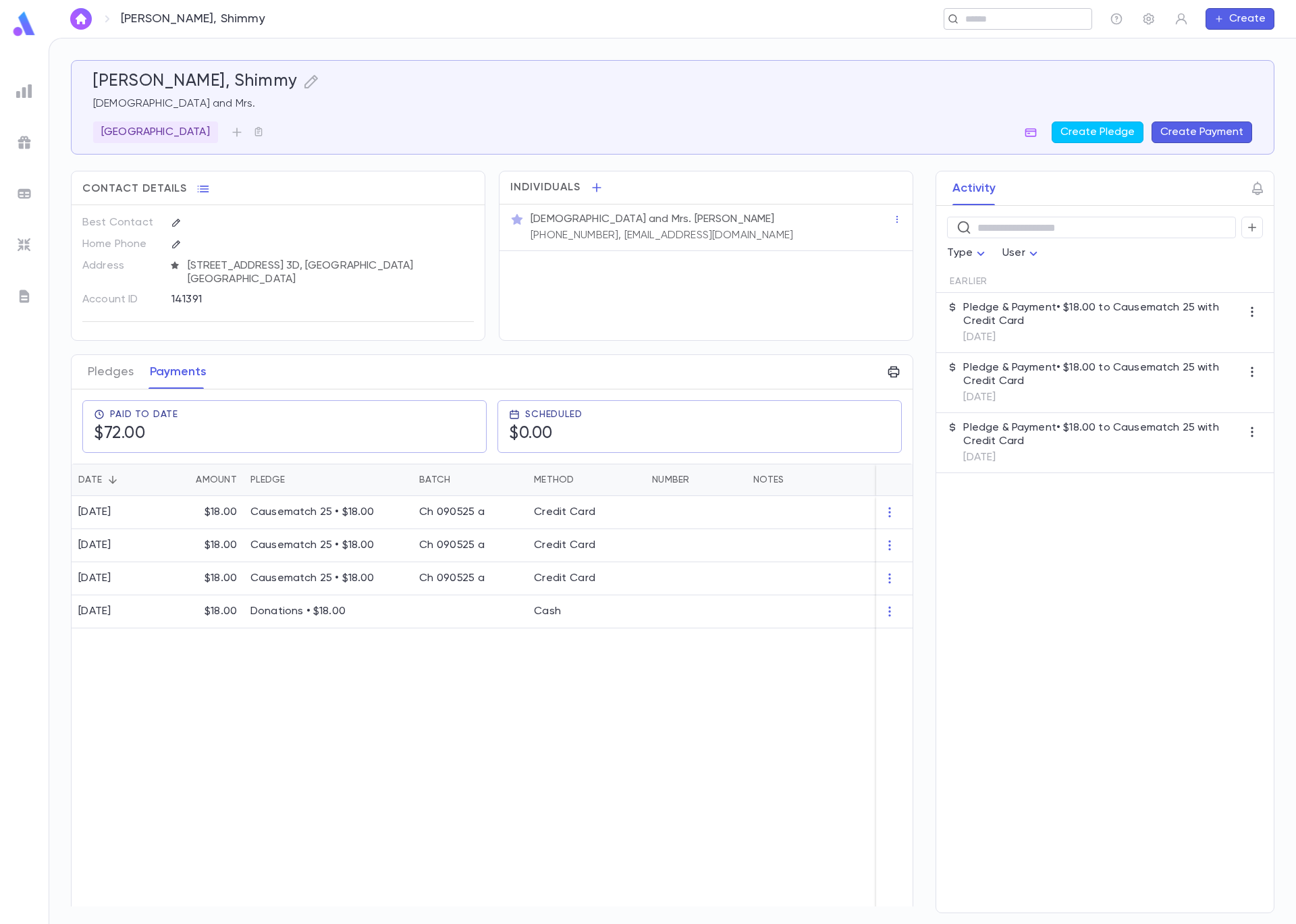
click at [1006, 19] on input "text" at bounding box center [1014, 19] width 104 height 12
click at [496, 18] on input "**********" at bounding box center [750, 19] width 631 height 12
click at [485, 19] on input "**********" at bounding box center [750, 19] width 631 height 12
type input "**********"
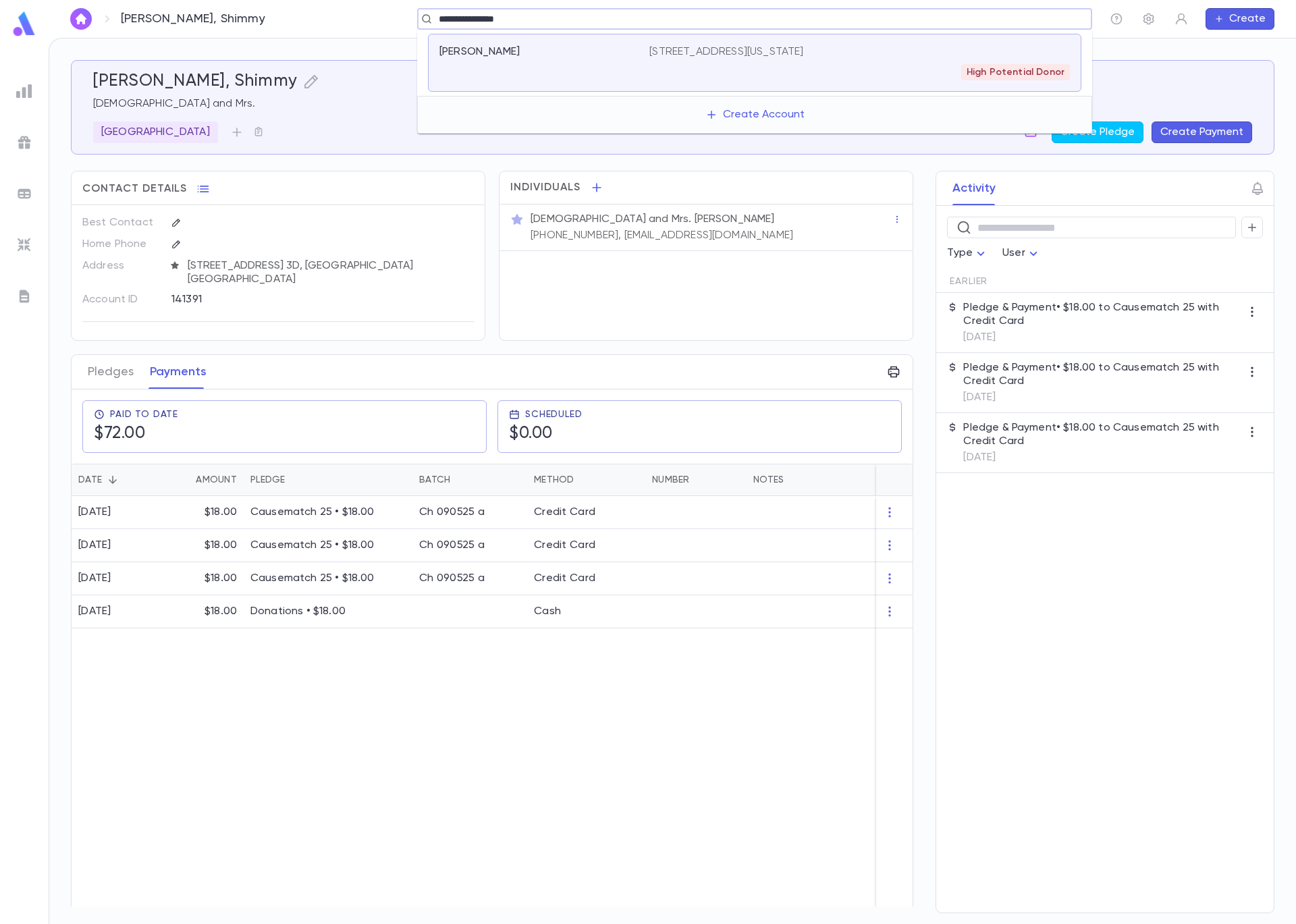
click at [528, 69] on div "Tennenberg, Moshe" at bounding box center [544, 62] width 210 height 35
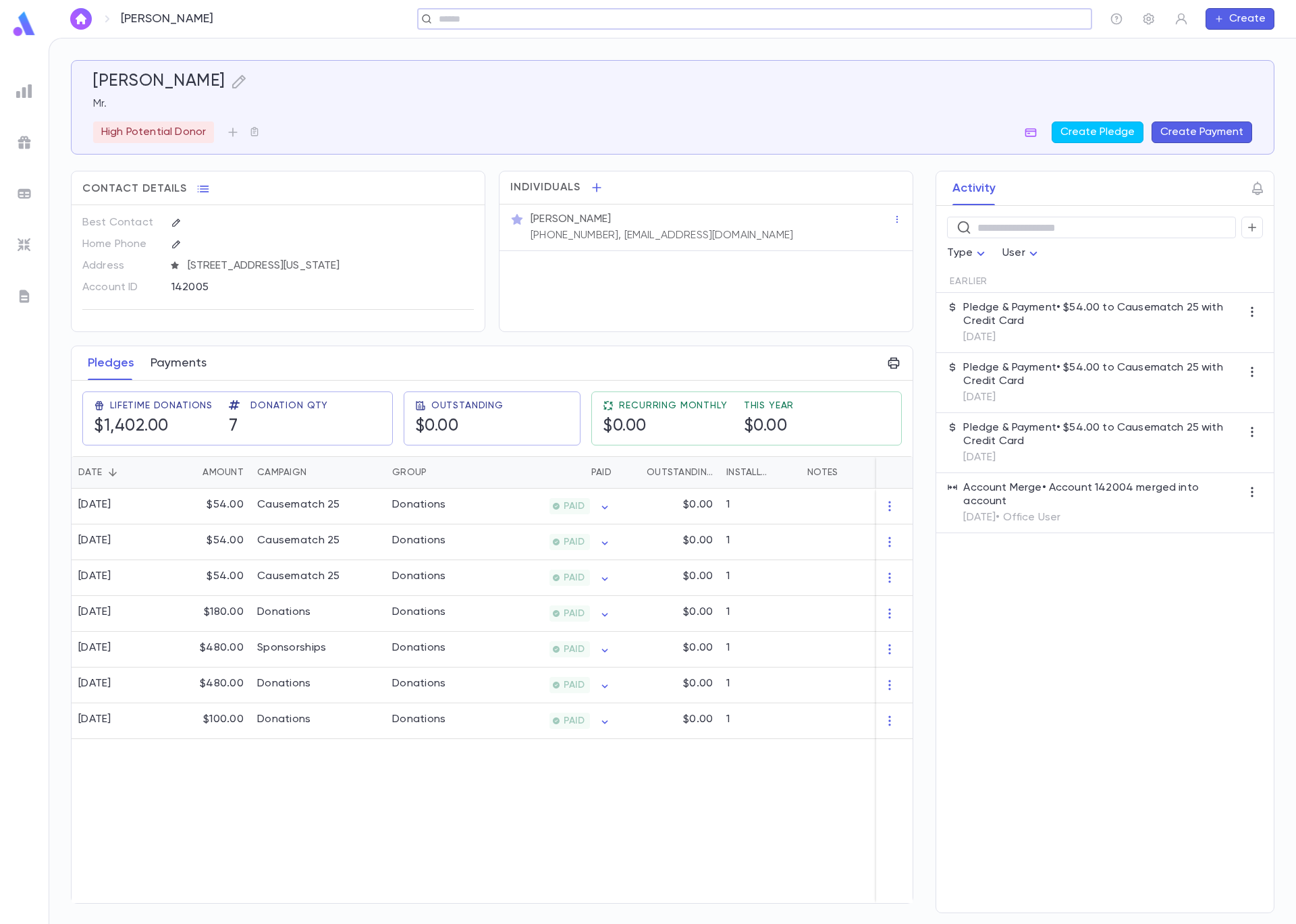
click at [185, 365] on button "Payments" at bounding box center [178, 362] width 56 height 34
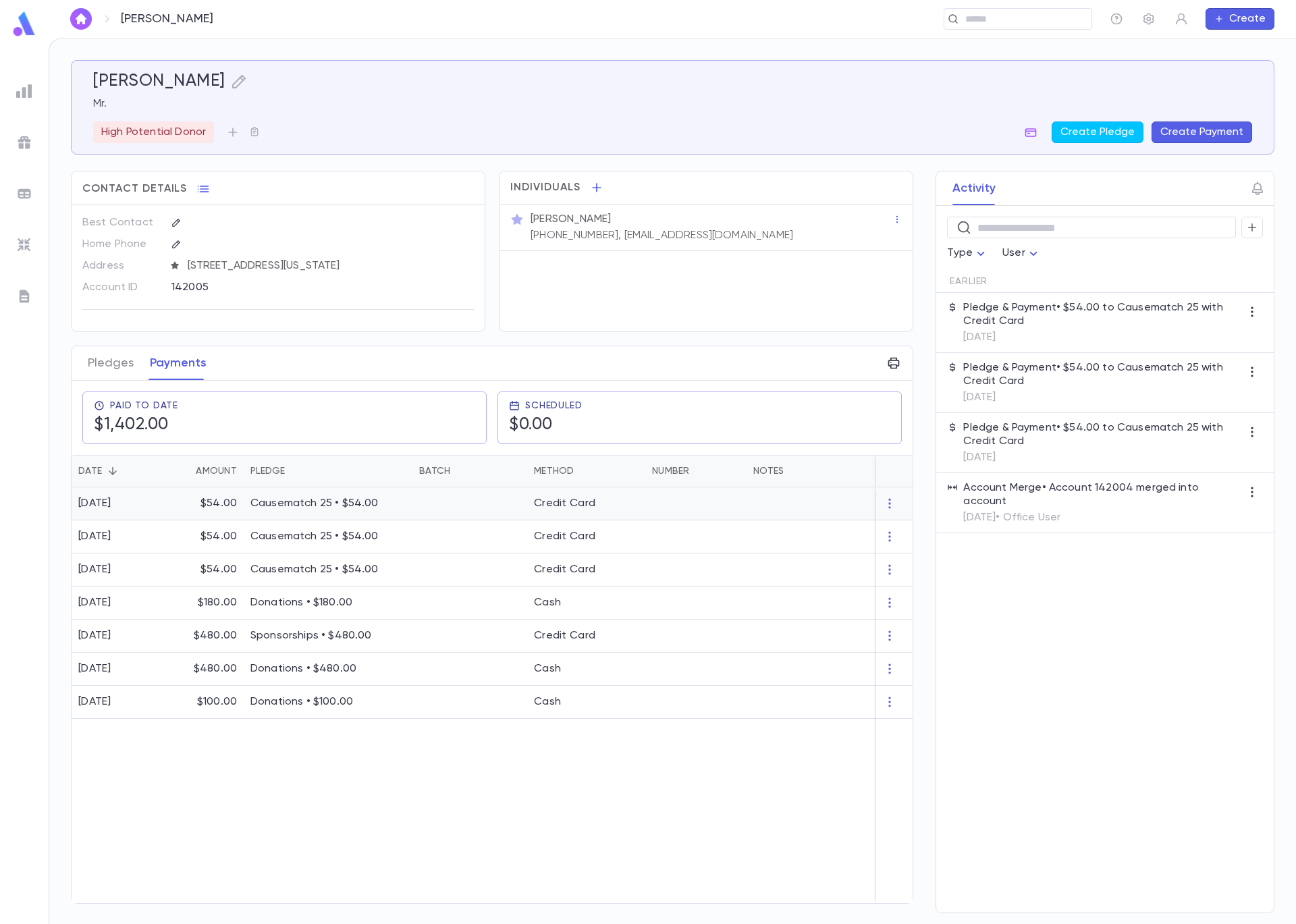
click at [320, 510] on p "Causematch 25 • $54.00" at bounding box center [327, 503] width 155 height 13
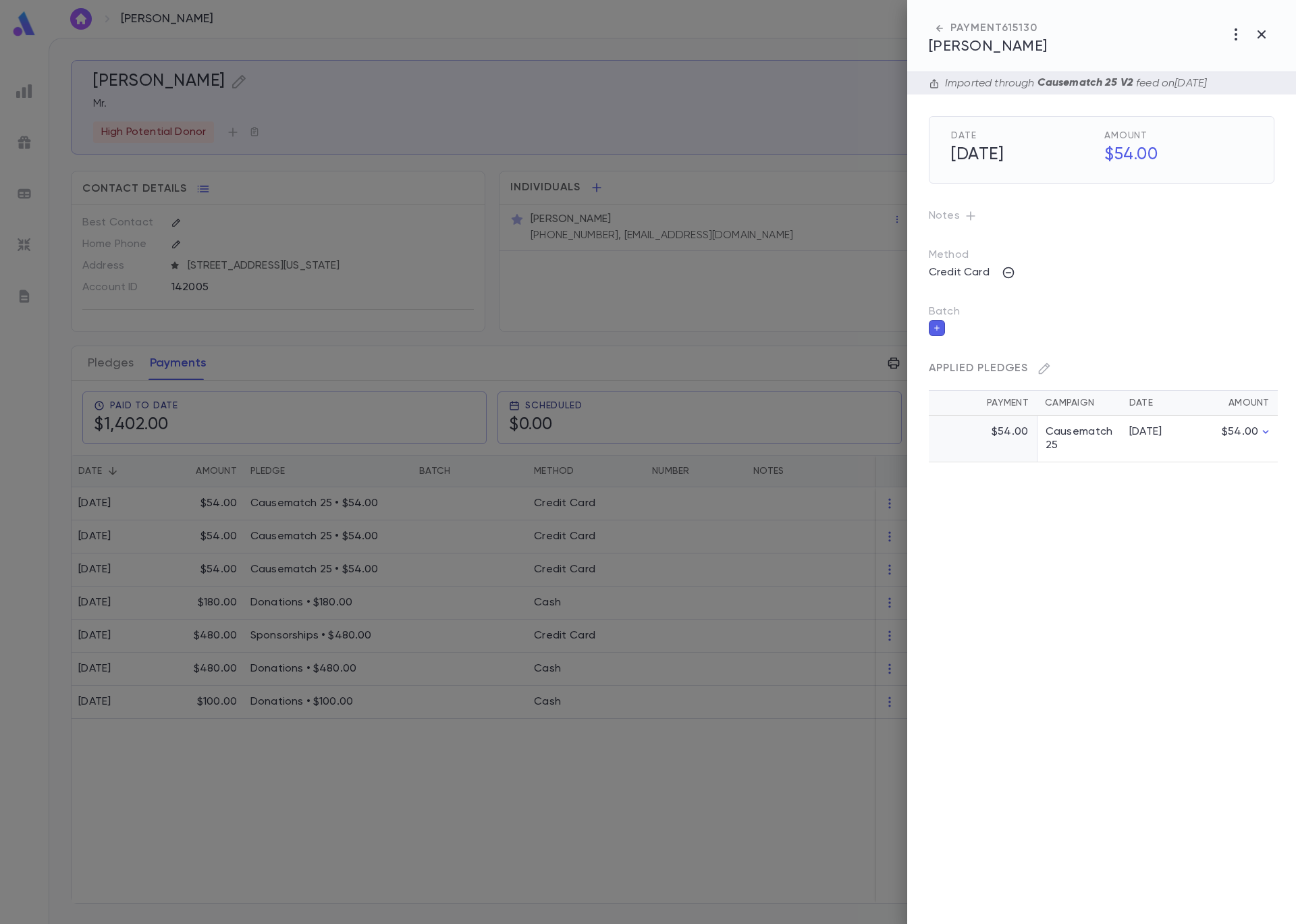
click at [938, 327] on icon "button" at bounding box center [937, 328] width 5 height 5
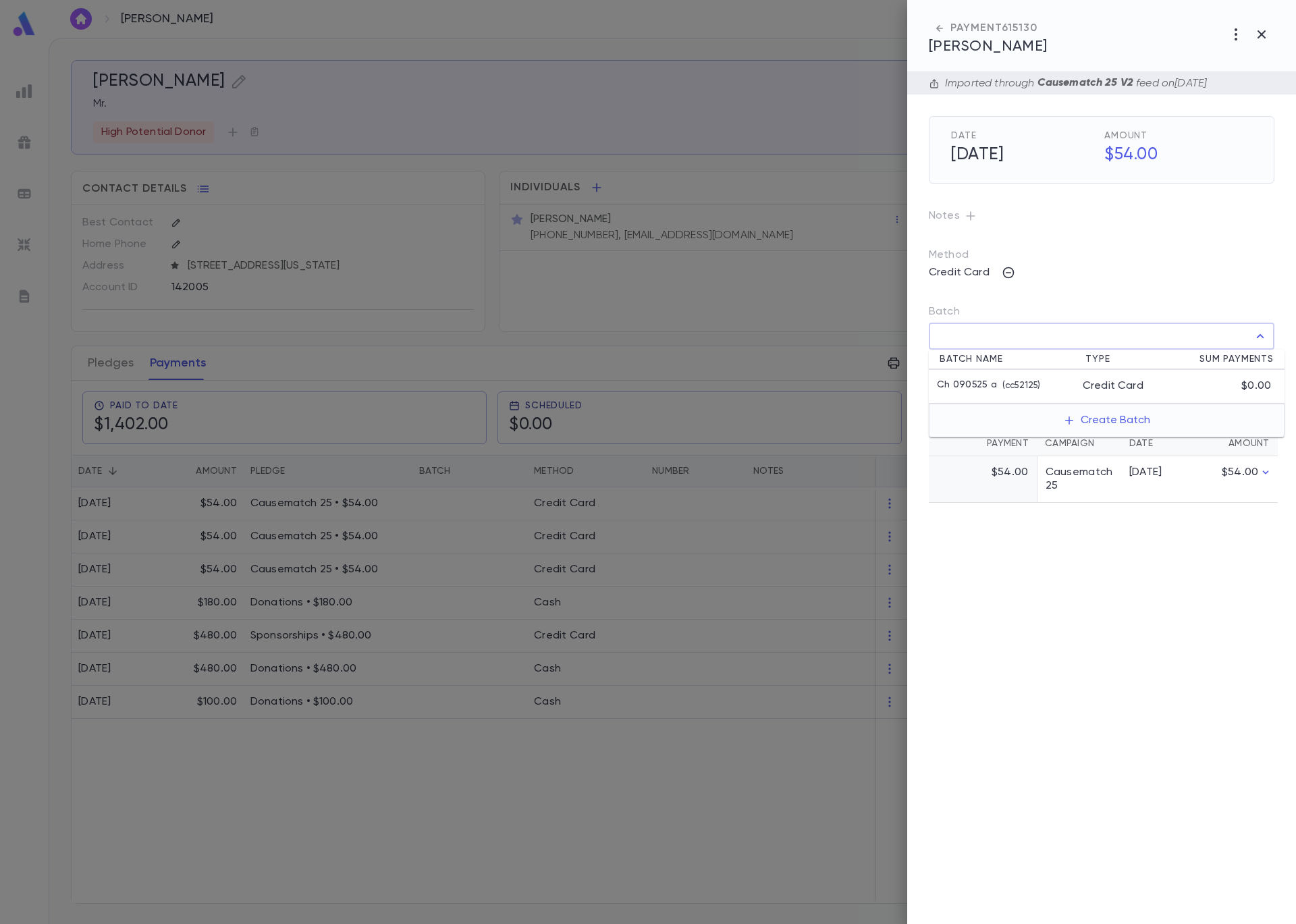
click at [977, 343] on input "Batch" at bounding box center [1092, 336] width 313 height 26
click at [984, 386] on p "Ch 090525 a" at bounding box center [966, 386] width 60 height 13
type input "**********"
click at [1267, 369] on icon "button" at bounding box center [1264, 365] width 12 height 13
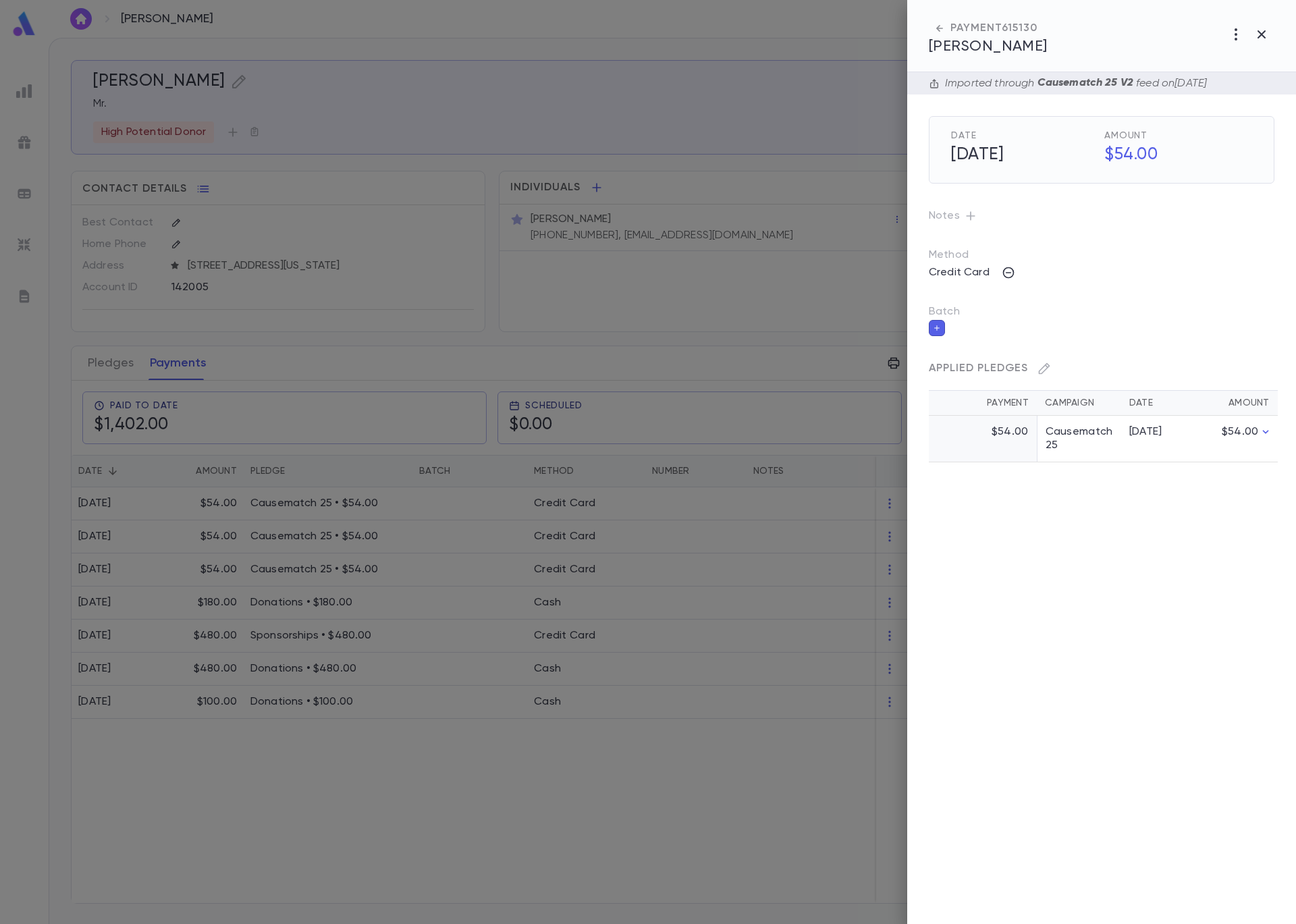
click at [436, 543] on div at bounding box center [648, 462] width 1296 height 924
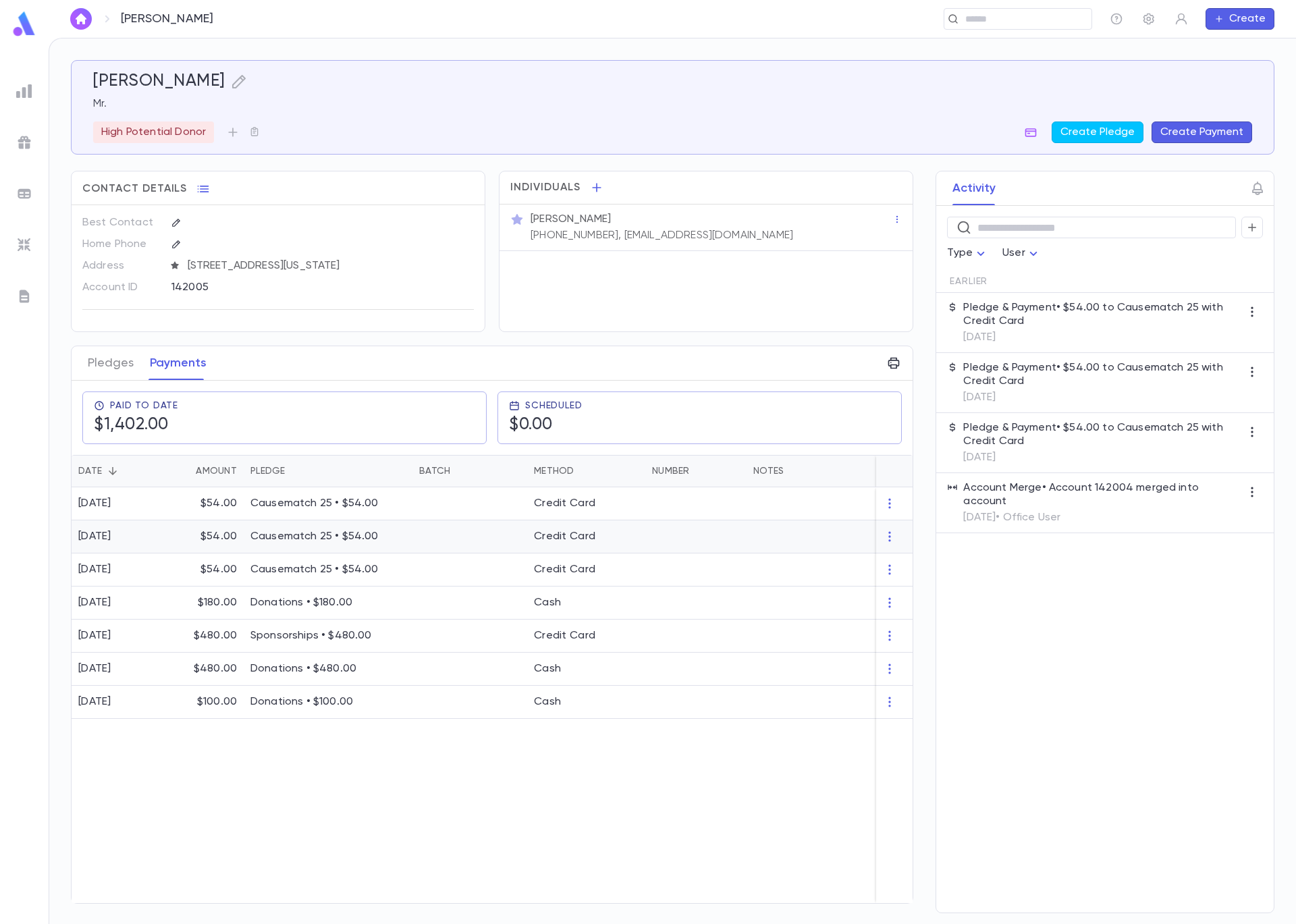
click at [437, 548] on div at bounding box center [469, 537] width 115 height 33
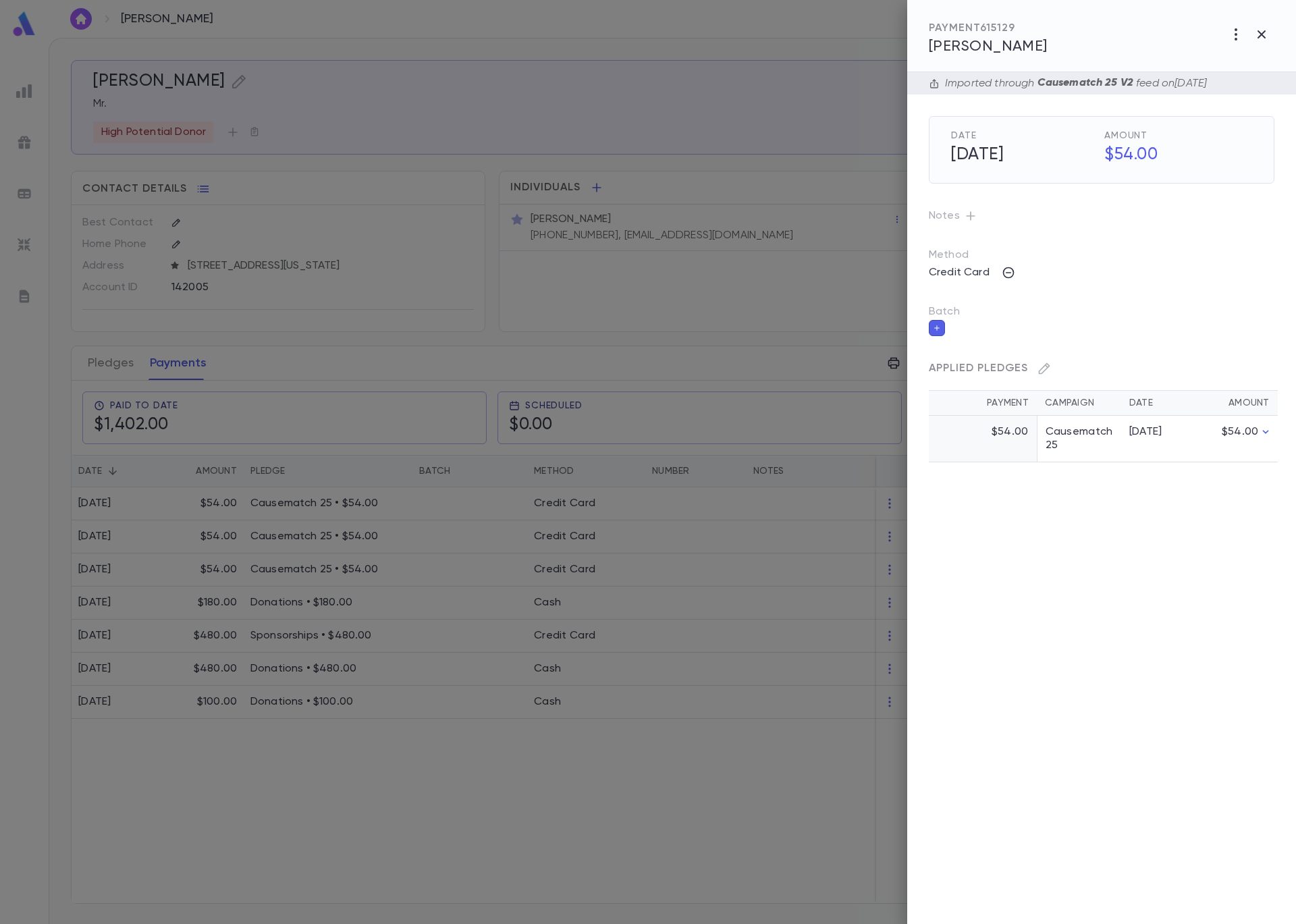
click at [941, 326] on button "button" at bounding box center [937, 328] width 16 height 16
click at [987, 334] on input "Batch" at bounding box center [1092, 336] width 313 height 26
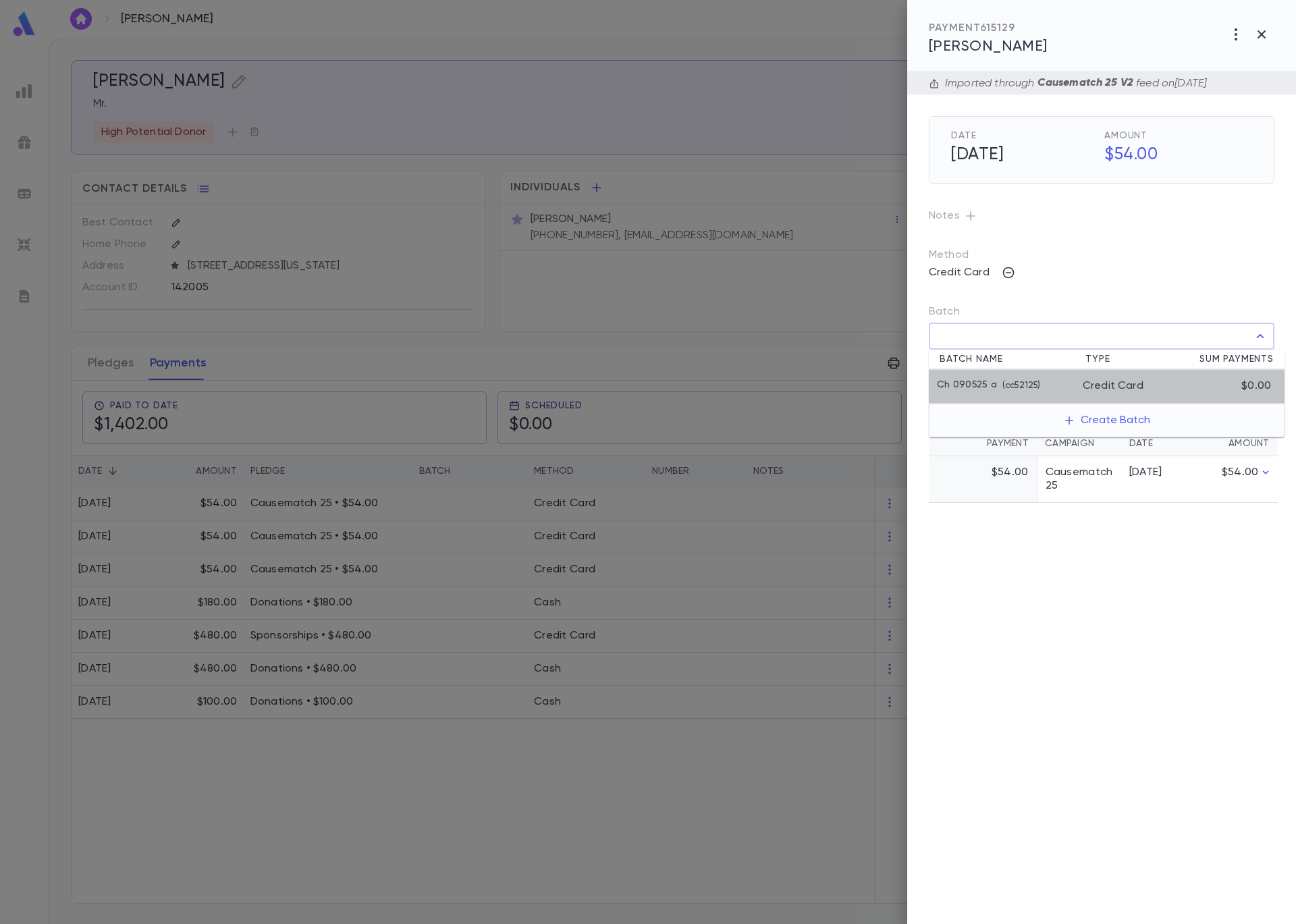
click at [1006, 390] on p "( cc52125 )" at bounding box center [1018, 386] width 43 height 13
type input "**********"
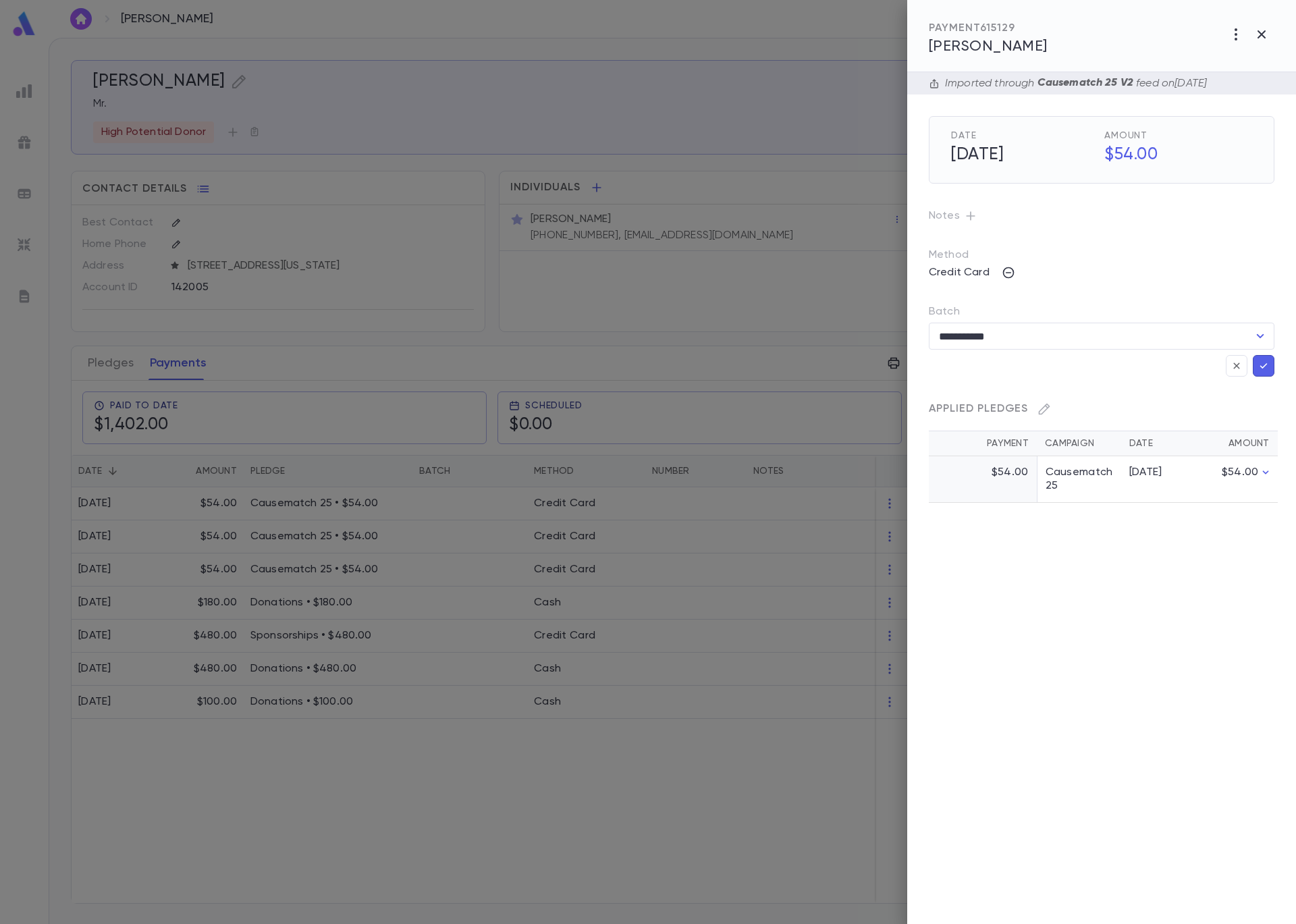
click at [1267, 366] on icon "button" at bounding box center [1264, 365] width 12 height 13
click at [275, 701] on div at bounding box center [648, 462] width 1296 height 924
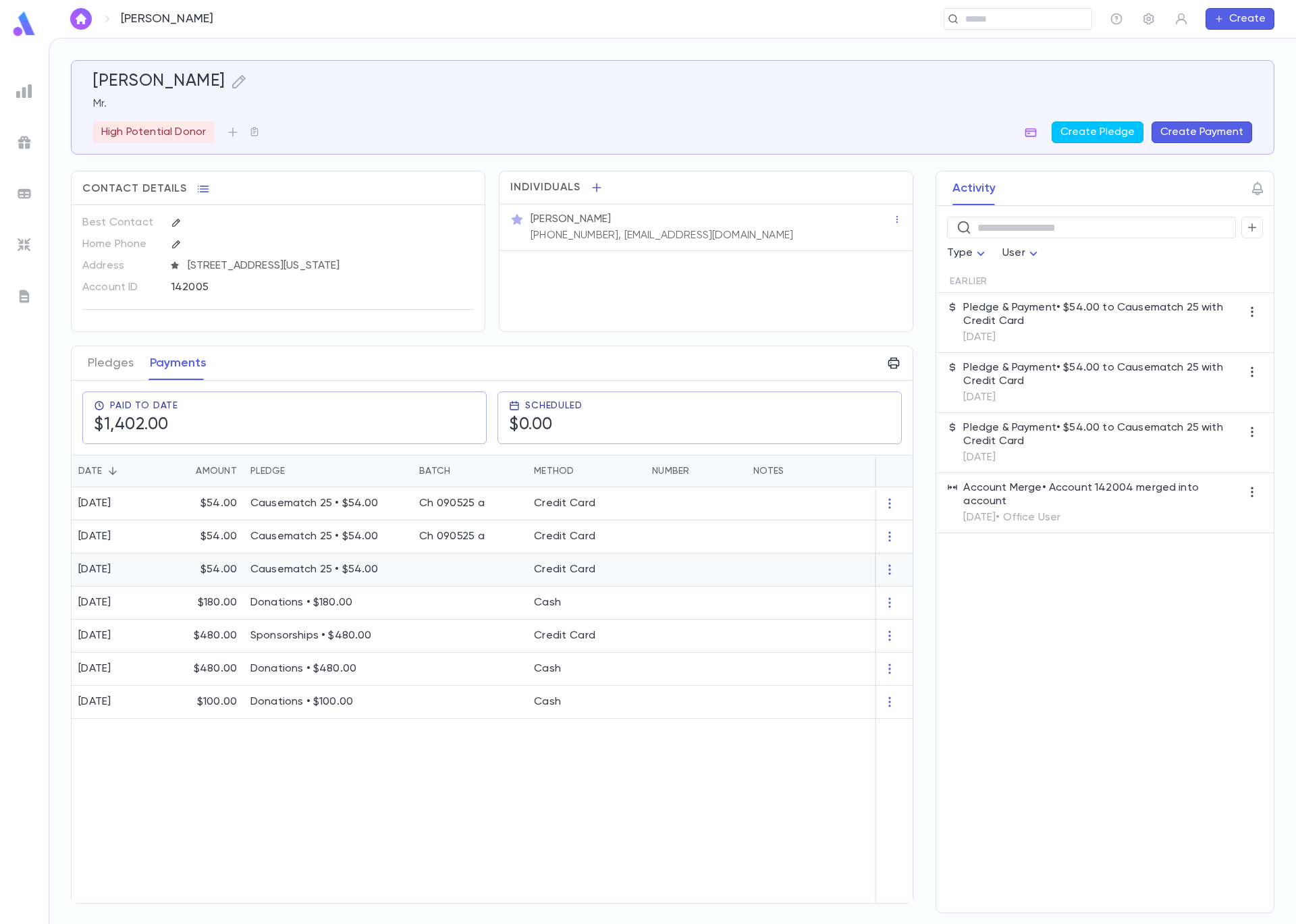
click at [425, 567] on div at bounding box center [469, 570] width 115 height 33
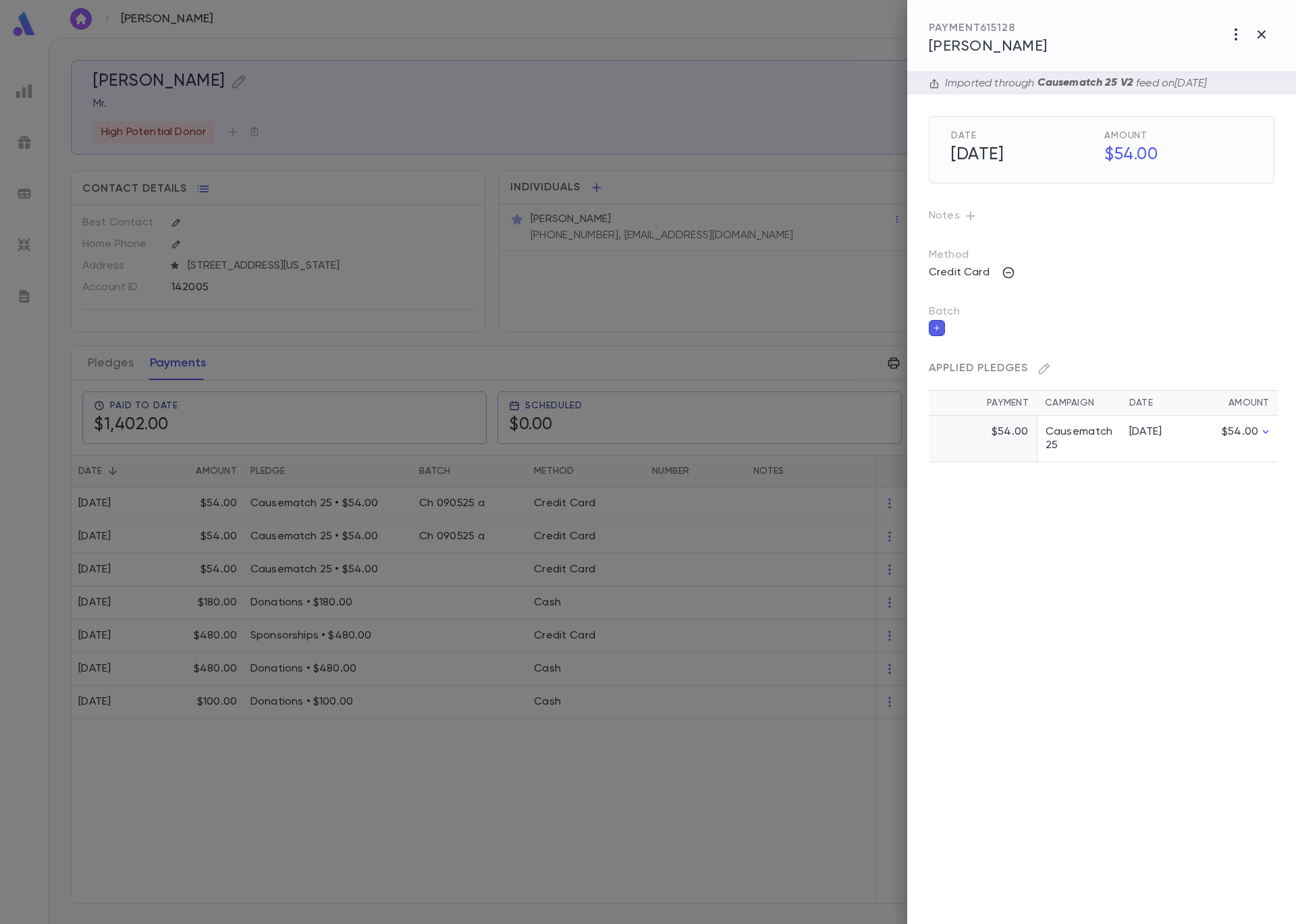
click at [938, 326] on icon "button" at bounding box center [937, 328] width 8 height 9
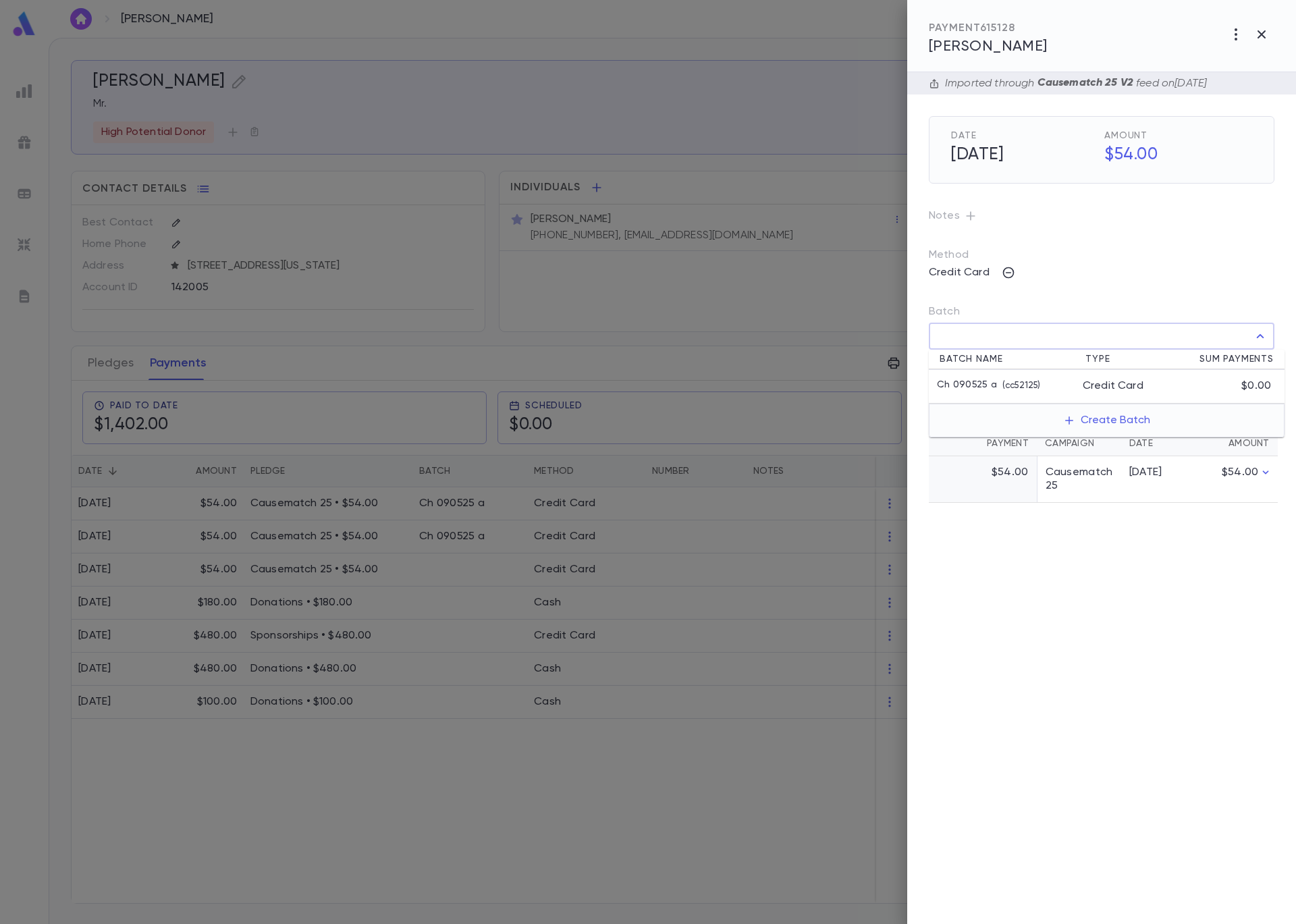
click at [981, 340] on input "Batch" at bounding box center [1092, 336] width 313 height 26
click at [1018, 390] on p "( cc52125 )" at bounding box center [1018, 386] width 43 height 13
type input "**********"
click at [1261, 369] on icon "button" at bounding box center [1264, 365] width 12 height 13
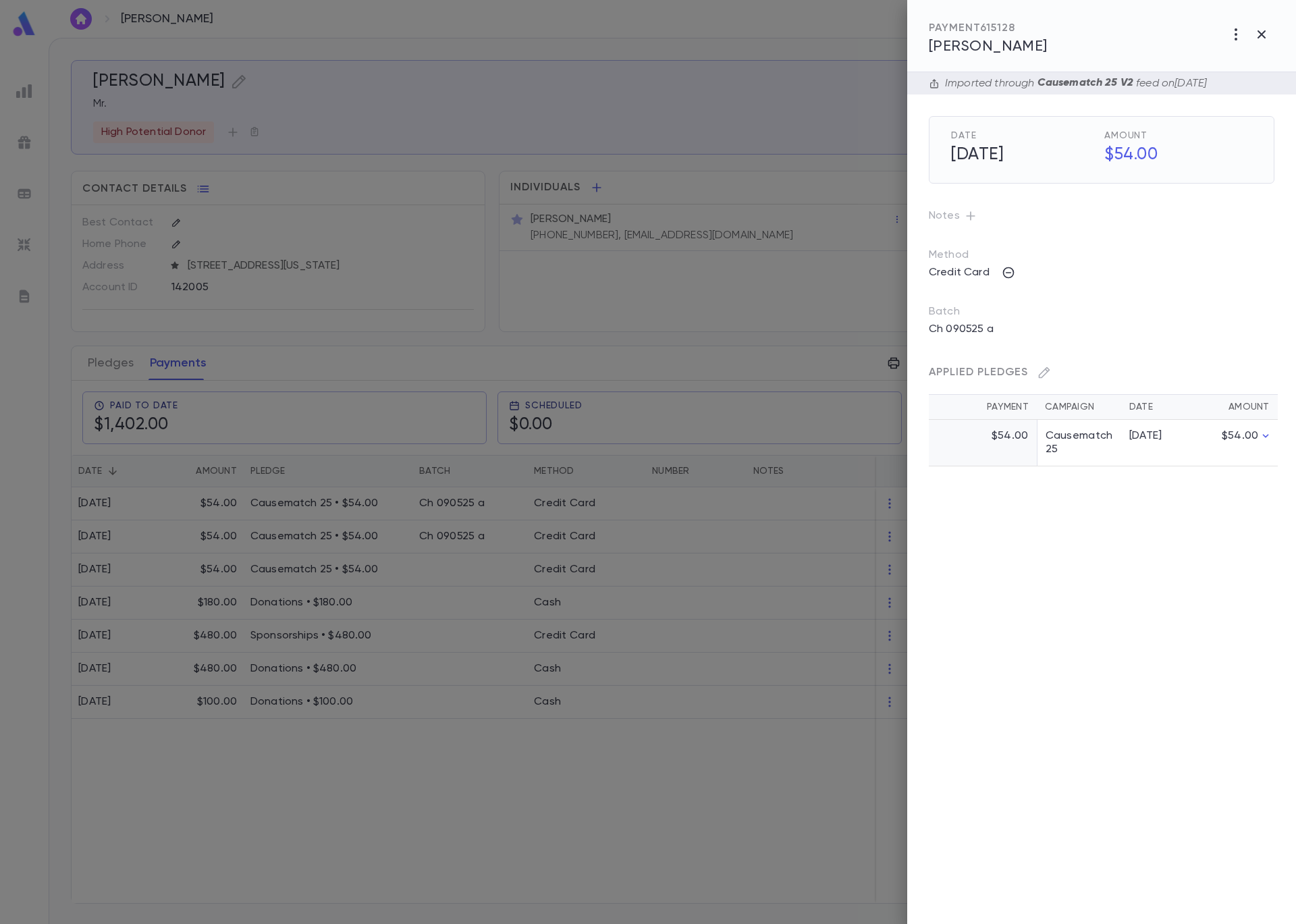
click at [500, 291] on div at bounding box center [648, 462] width 1296 height 924
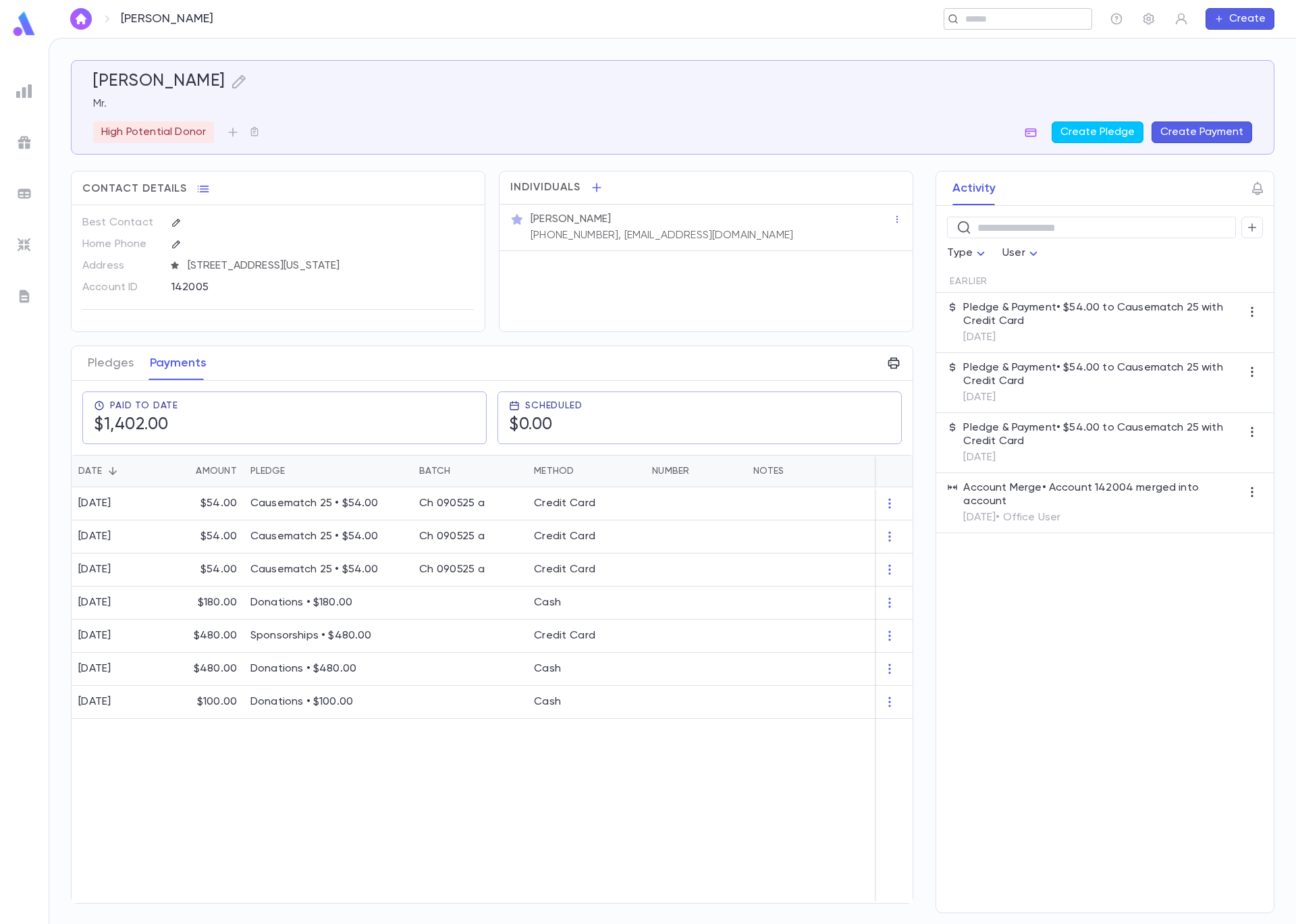
click at [1063, 13] on input "text" at bounding box center [1014, 19] width 104 height 12
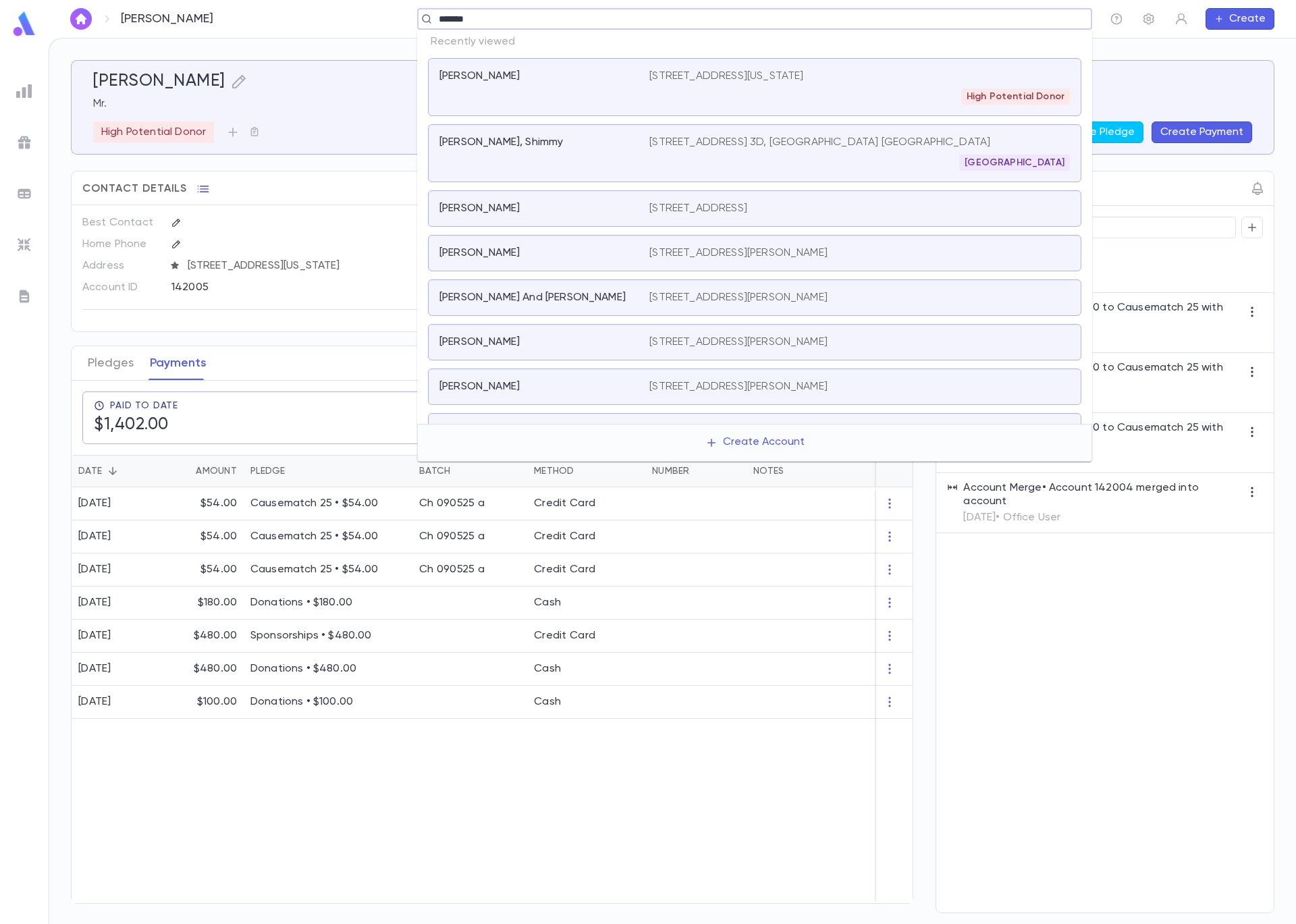
type input "********"
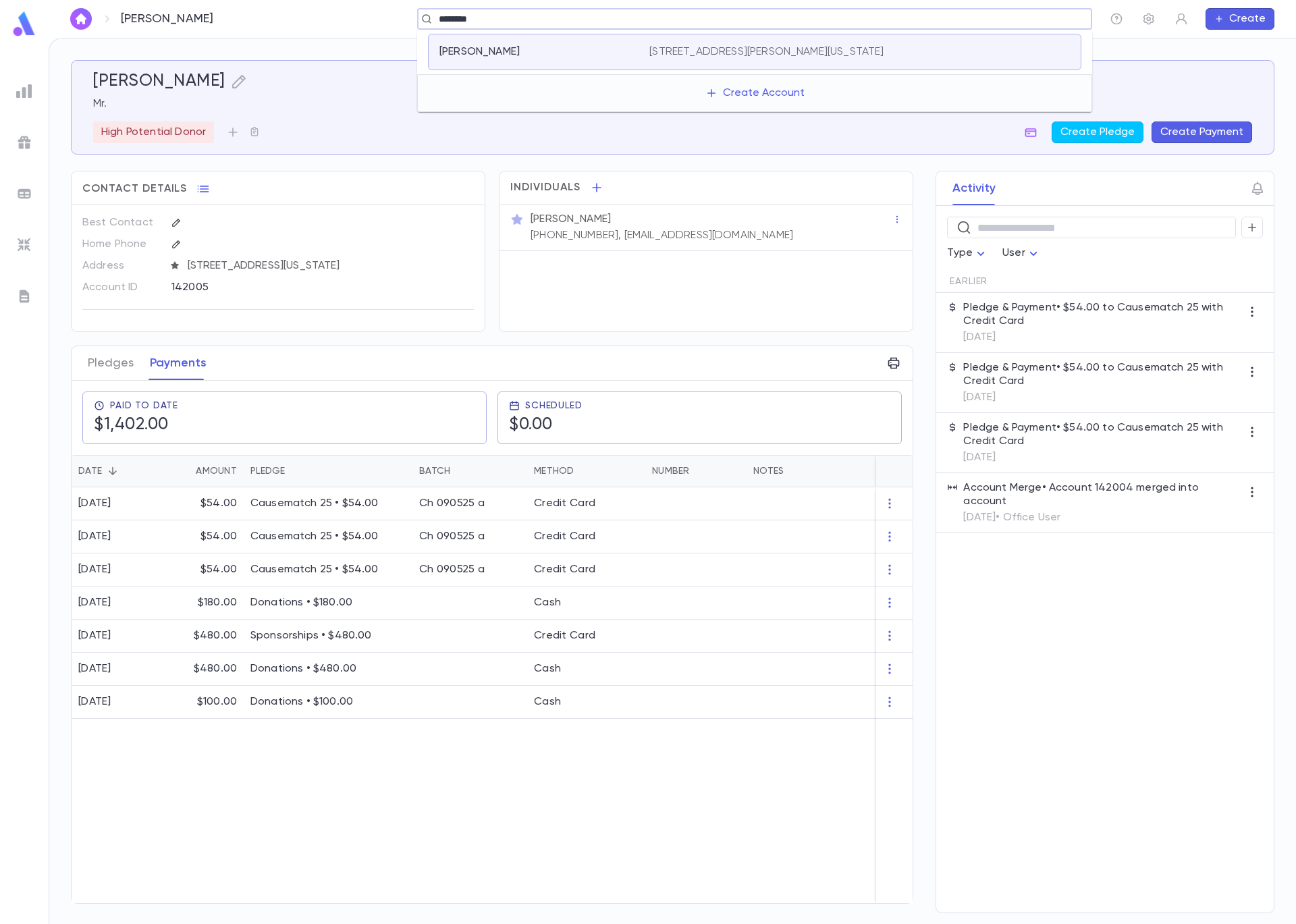
click at [581, 45] on div "Gordimer, Rena" at bounding box center [536, 51] width 194 height 13
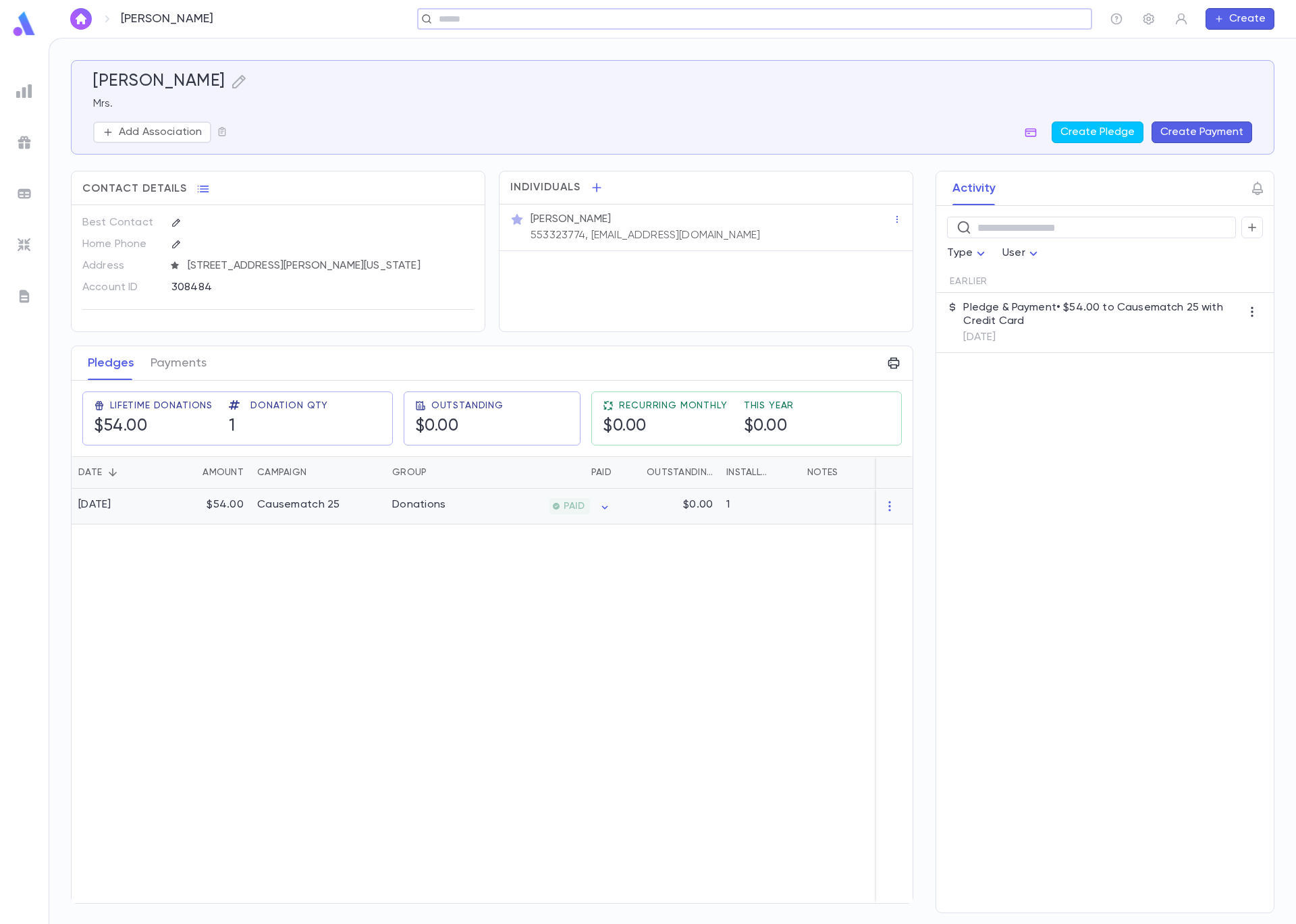
click at [356, 521] on div "Causematch 25" at bounding box center [317, 506] width 135 height 36
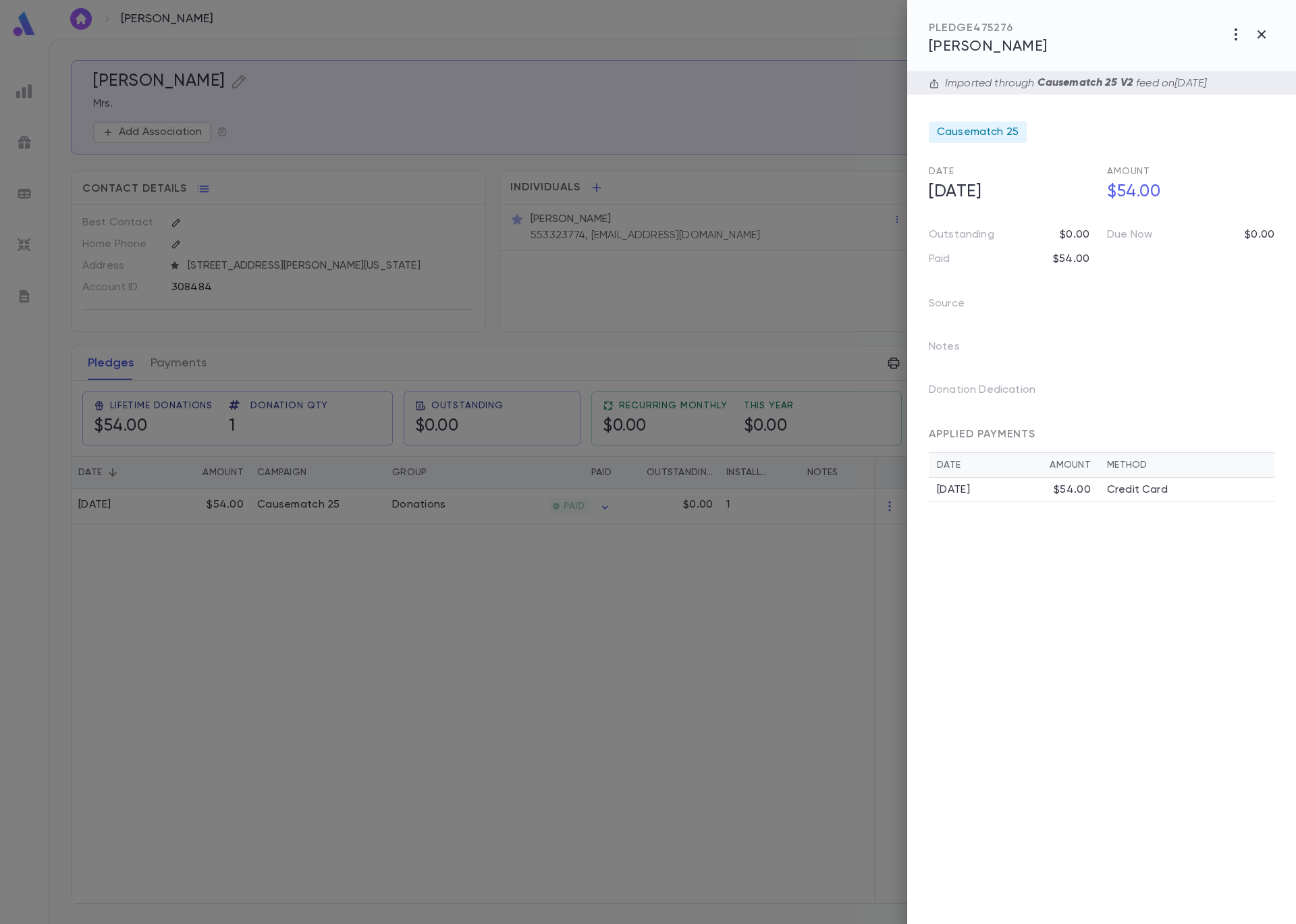
click at [213, 378] on div at bounding box center [672, 462] width 1248 height 924
click at [195, 361] on div at bounding box center [648, 462] width 1296 height 924
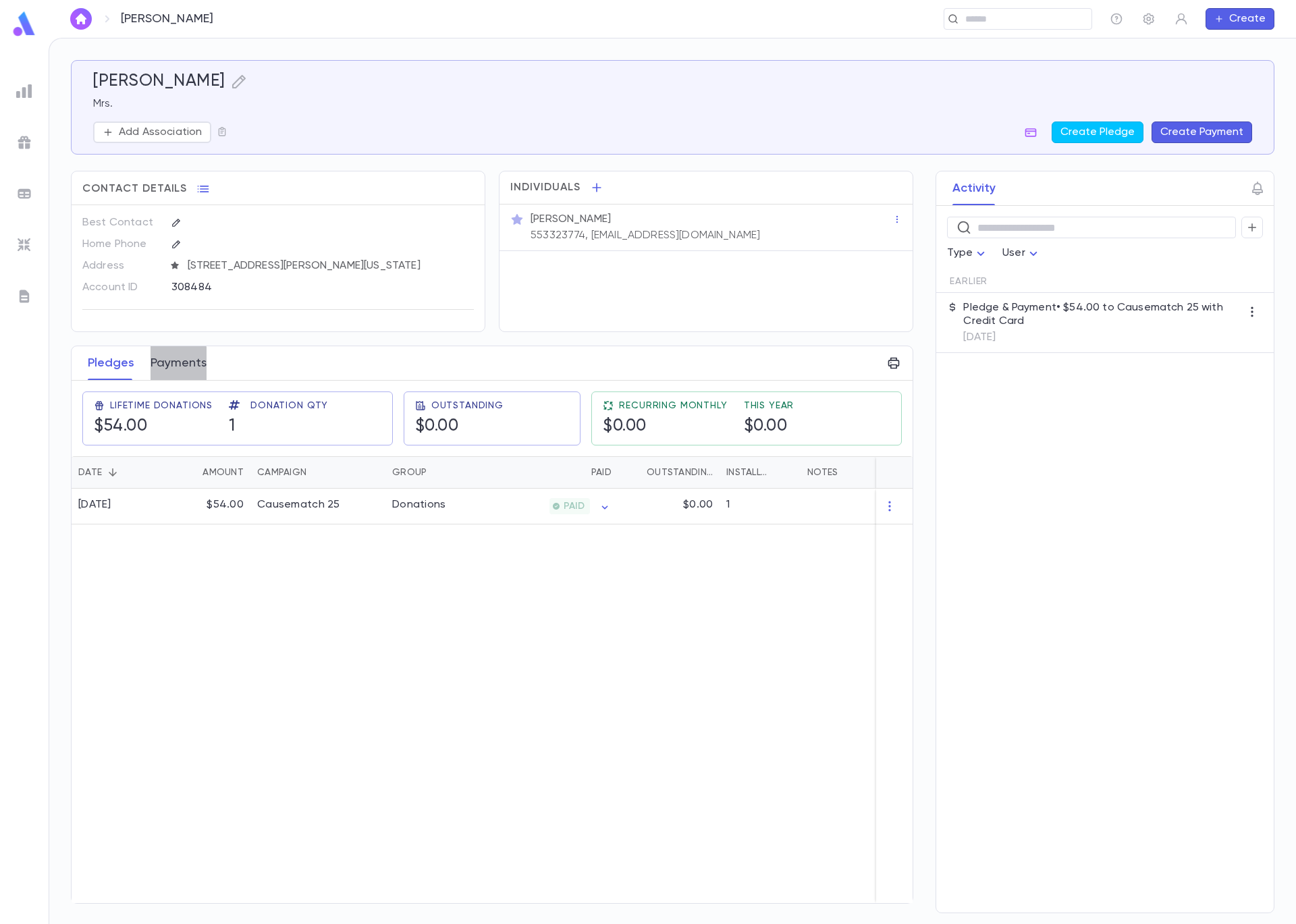
click at [167, 369] on button "Payments" at bounding box center [178, 362] width 56 height 34
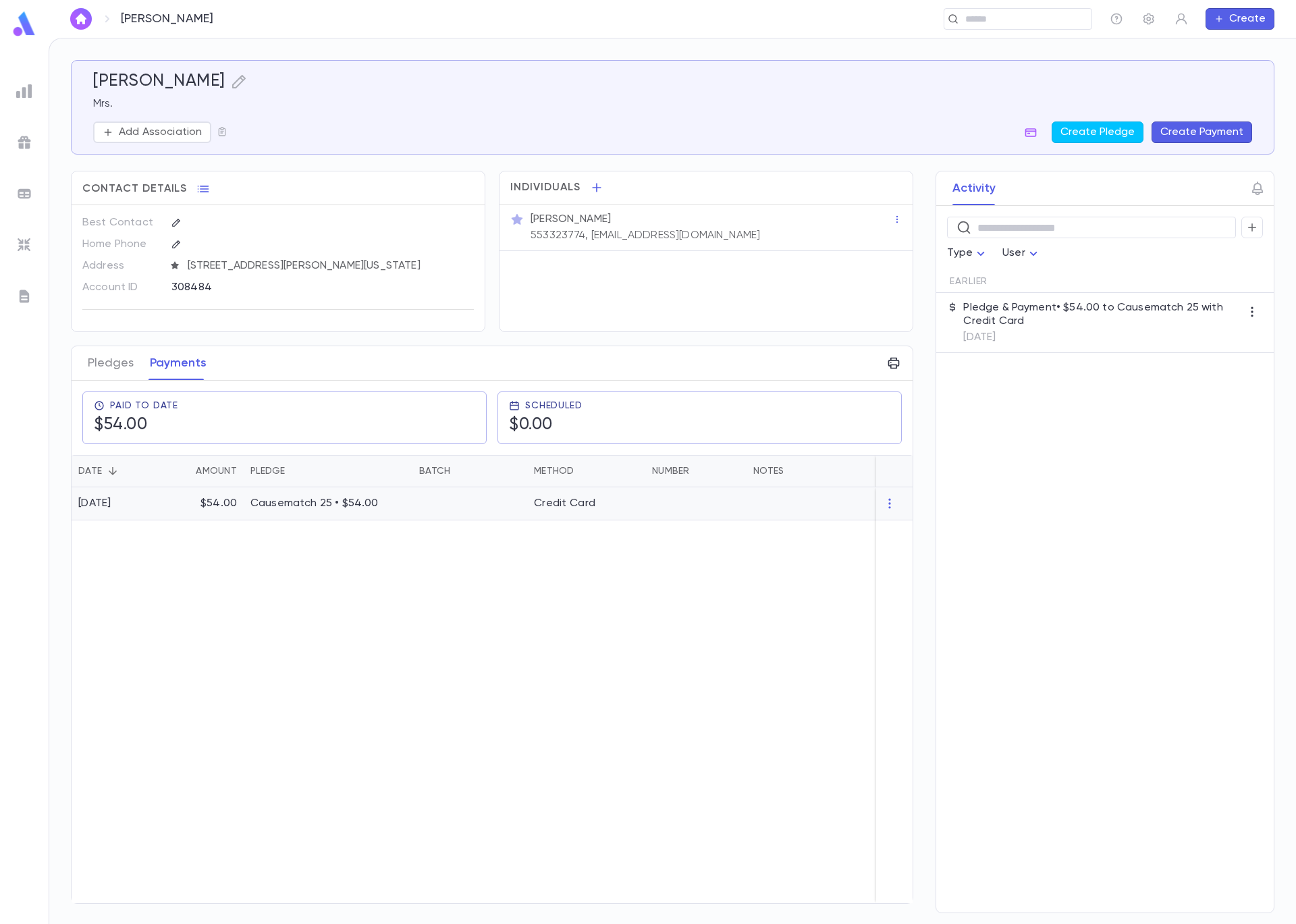
click at [222, 493] on div "$54.00" at bounding box center [203, 503] width 81 height 33
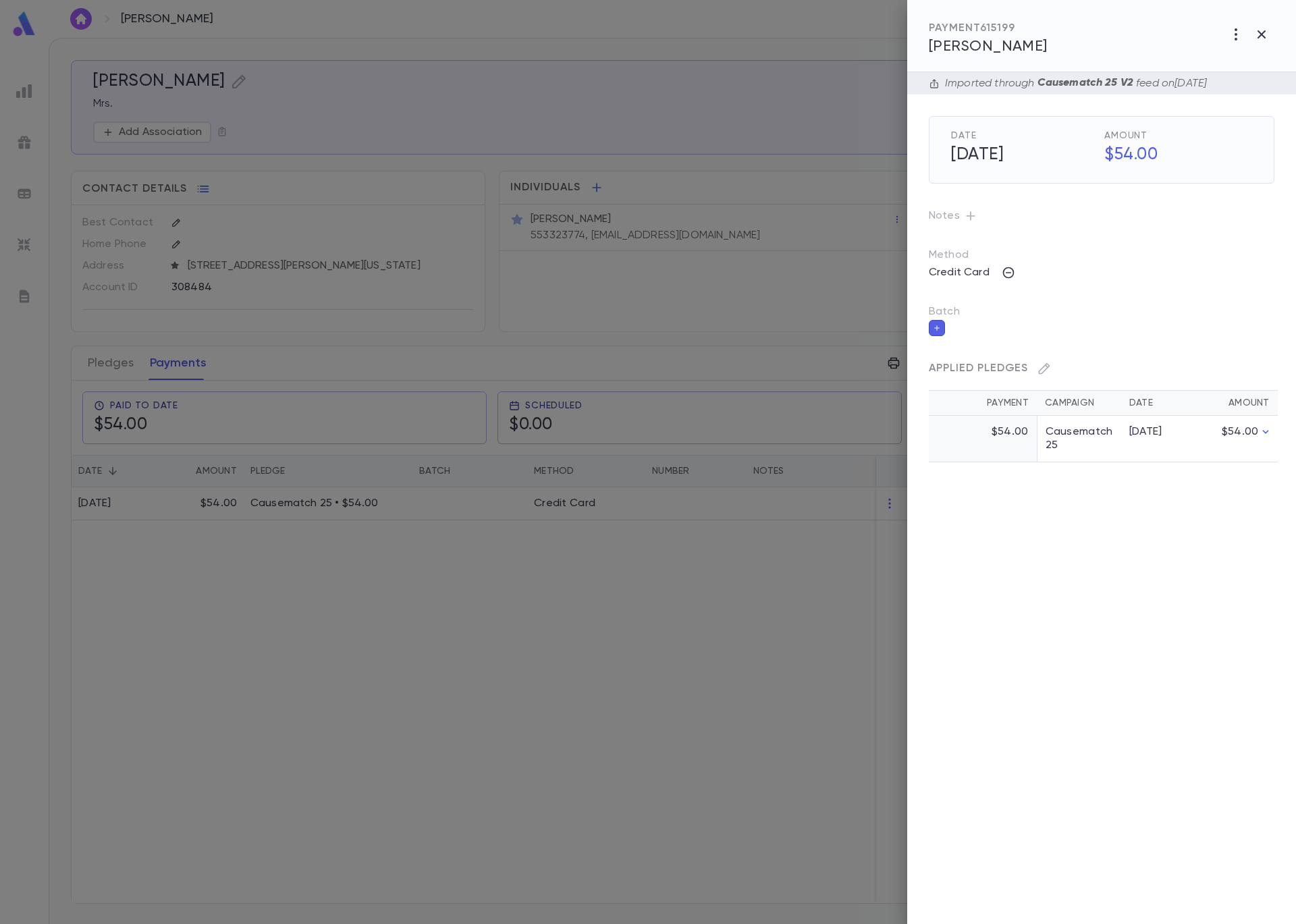
click at [938, 329] on icon "button" at bounding box center [937, 328] width 8 height 9
click at [950, 340] on input "Batch" at bounding box center [1092, 336] width 313 height 26
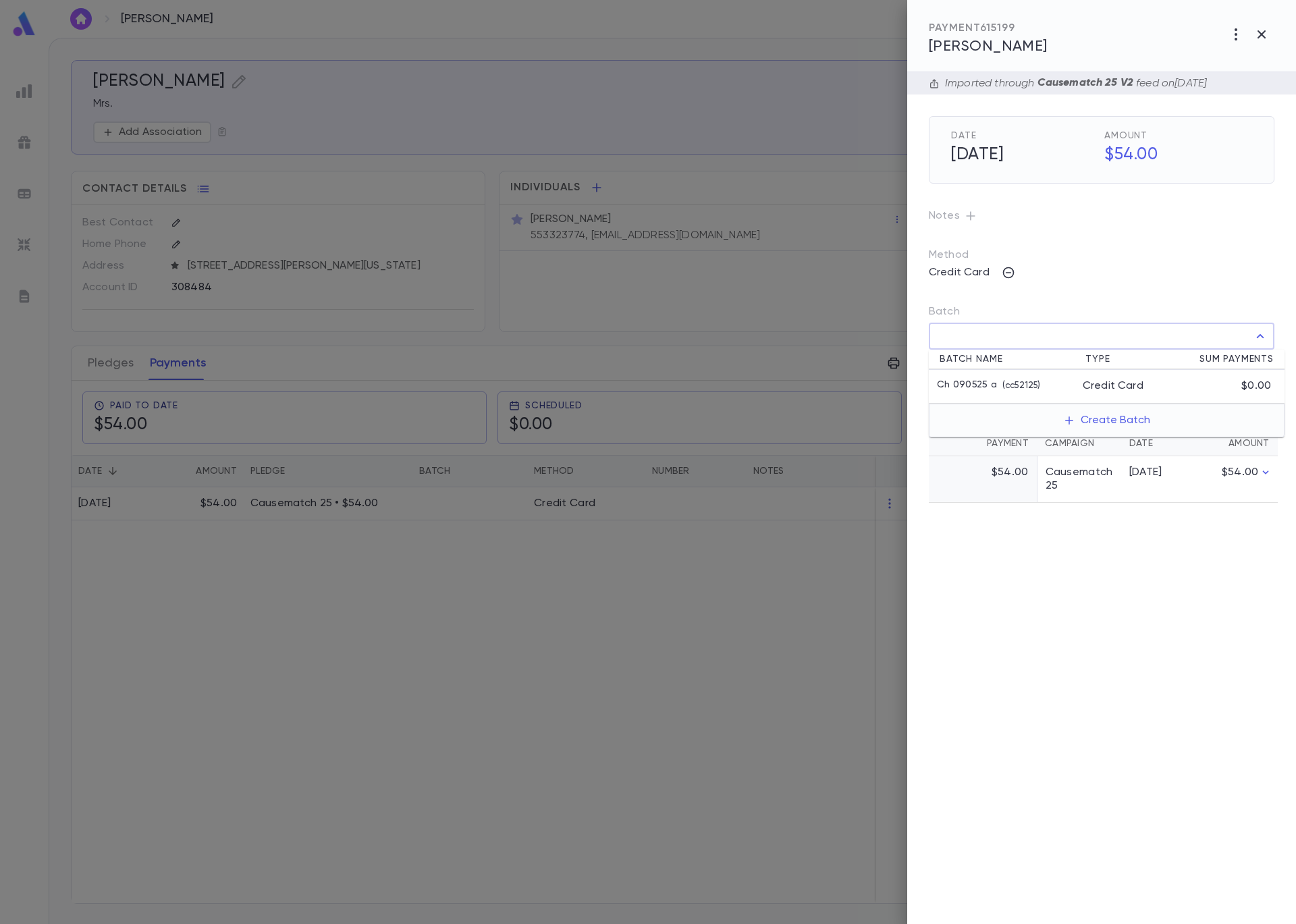
click at [988, 381] on p "Ch 090525 a" at bounding box center [966, 386] width 60 height 13
type input "**********"
click at [1267, 360] on icon "button" at bounding box center [1264, 365] width 12 height 13
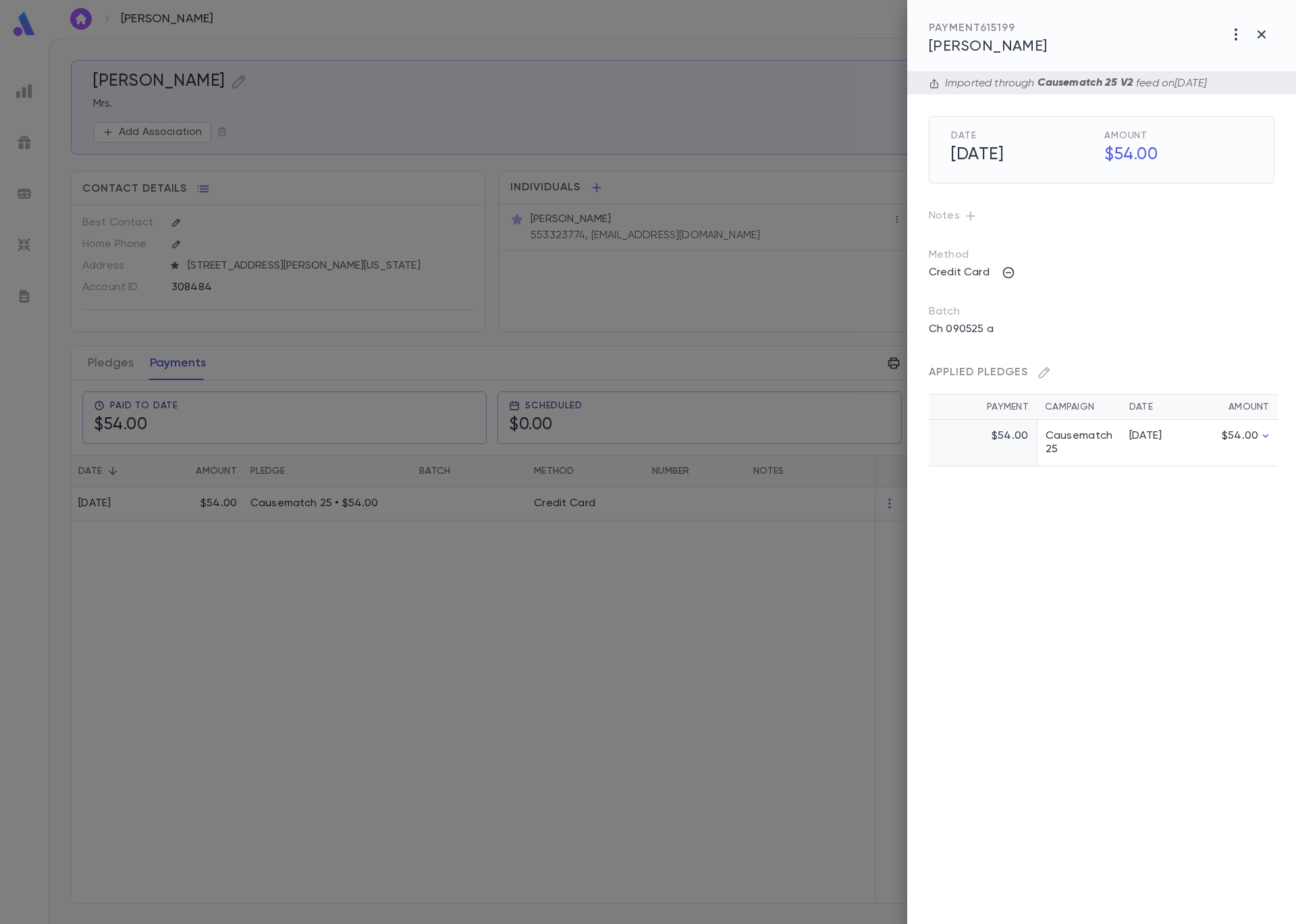
click at [730, 38] on div at bounding box center [648, 462] width 1296 height 924
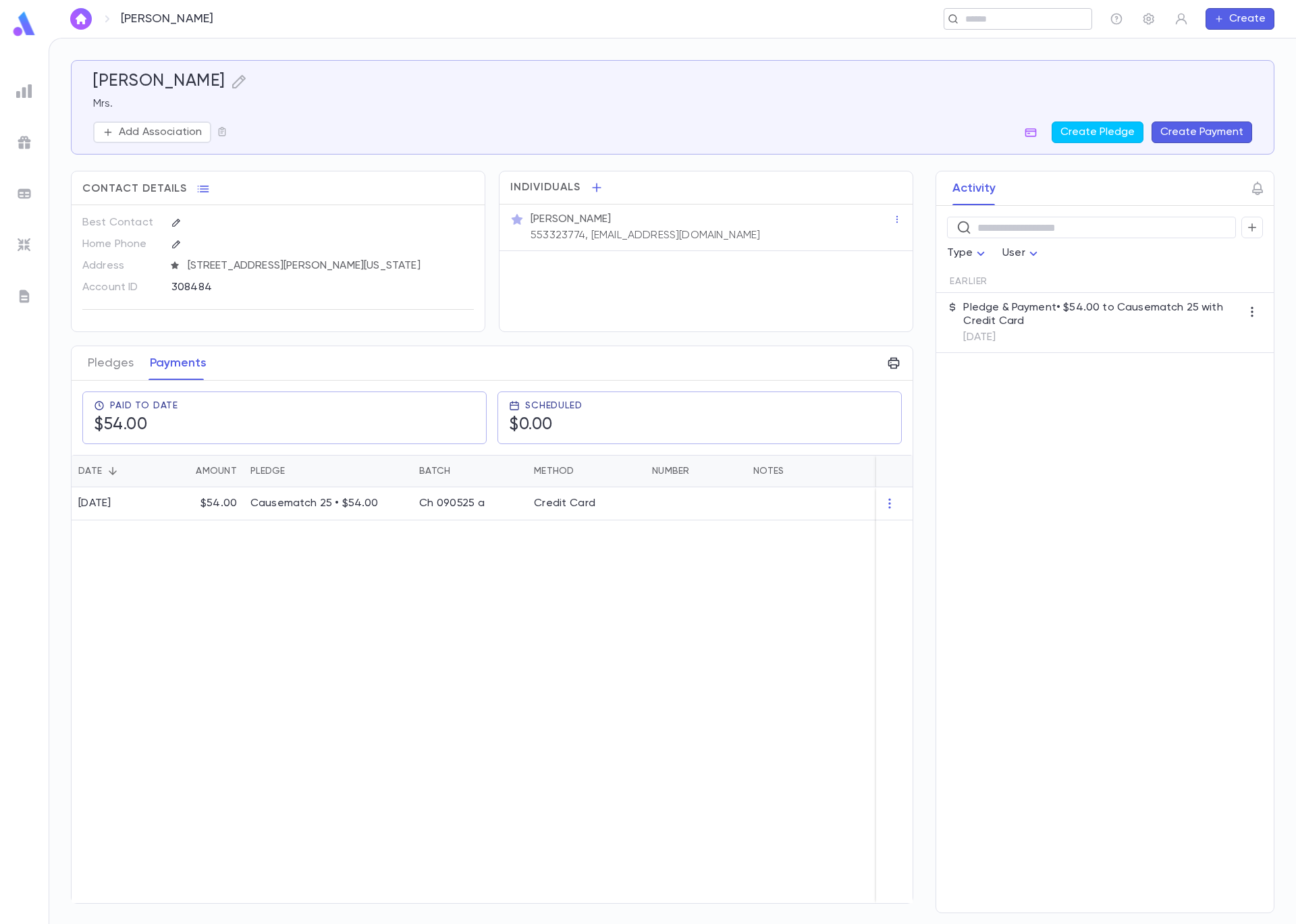
click at [976, 18] on input "text" at bounding box center [1014, 19] width 104 height 12
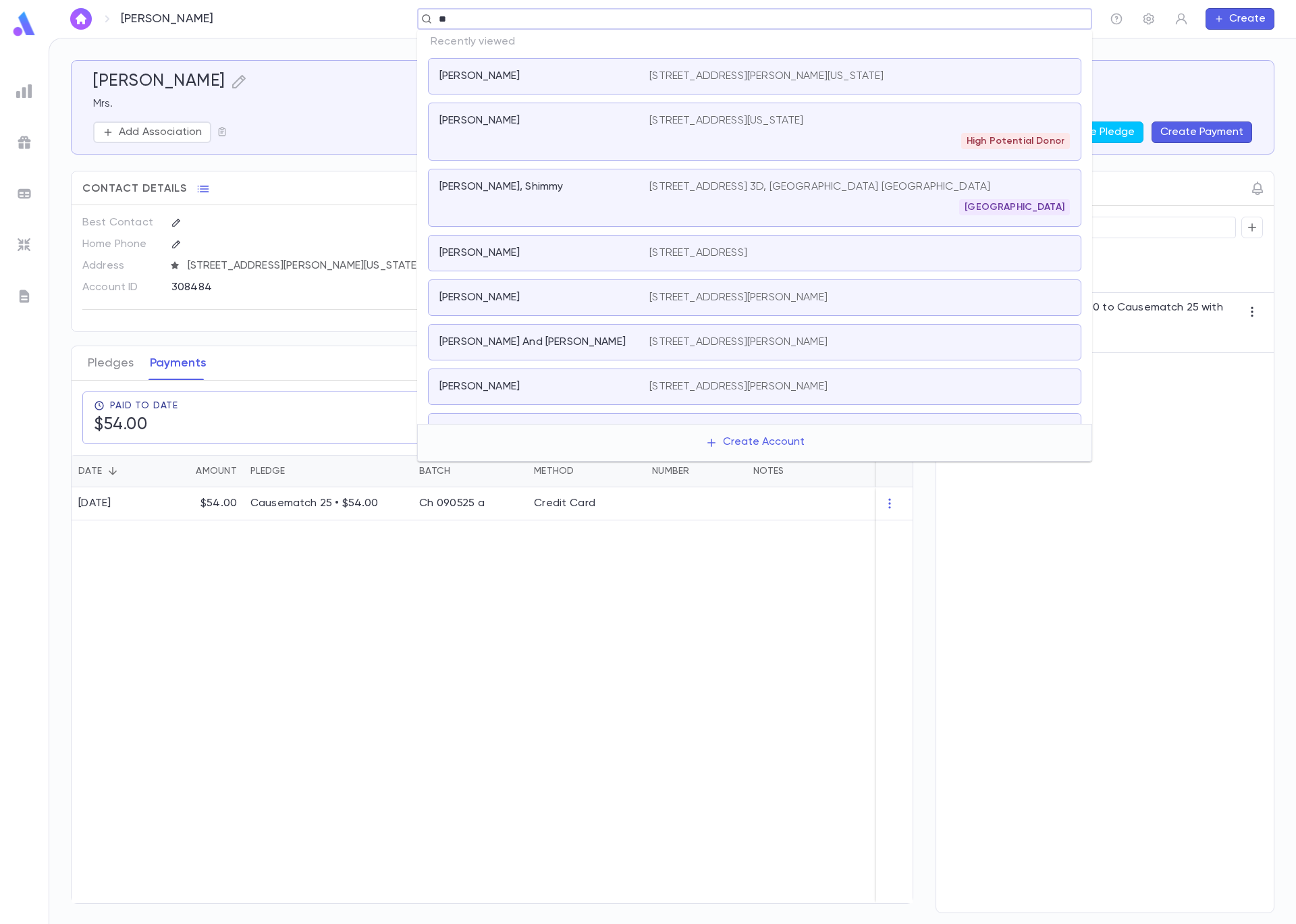
type input "***"
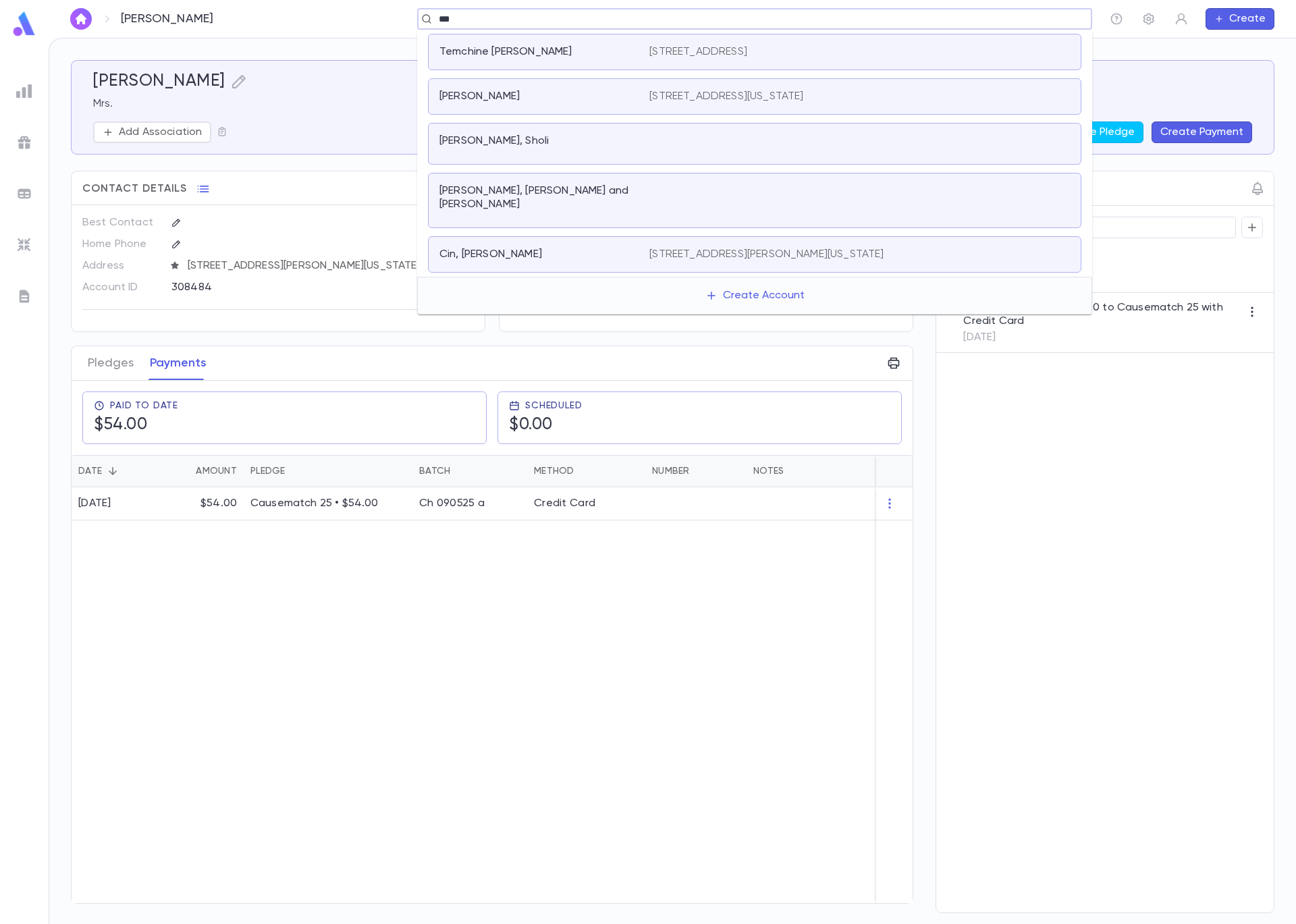
click at [535, 56] on p "Temchine Kaweblum, Jen" at bounding box center [506, 51] width 133 height 13
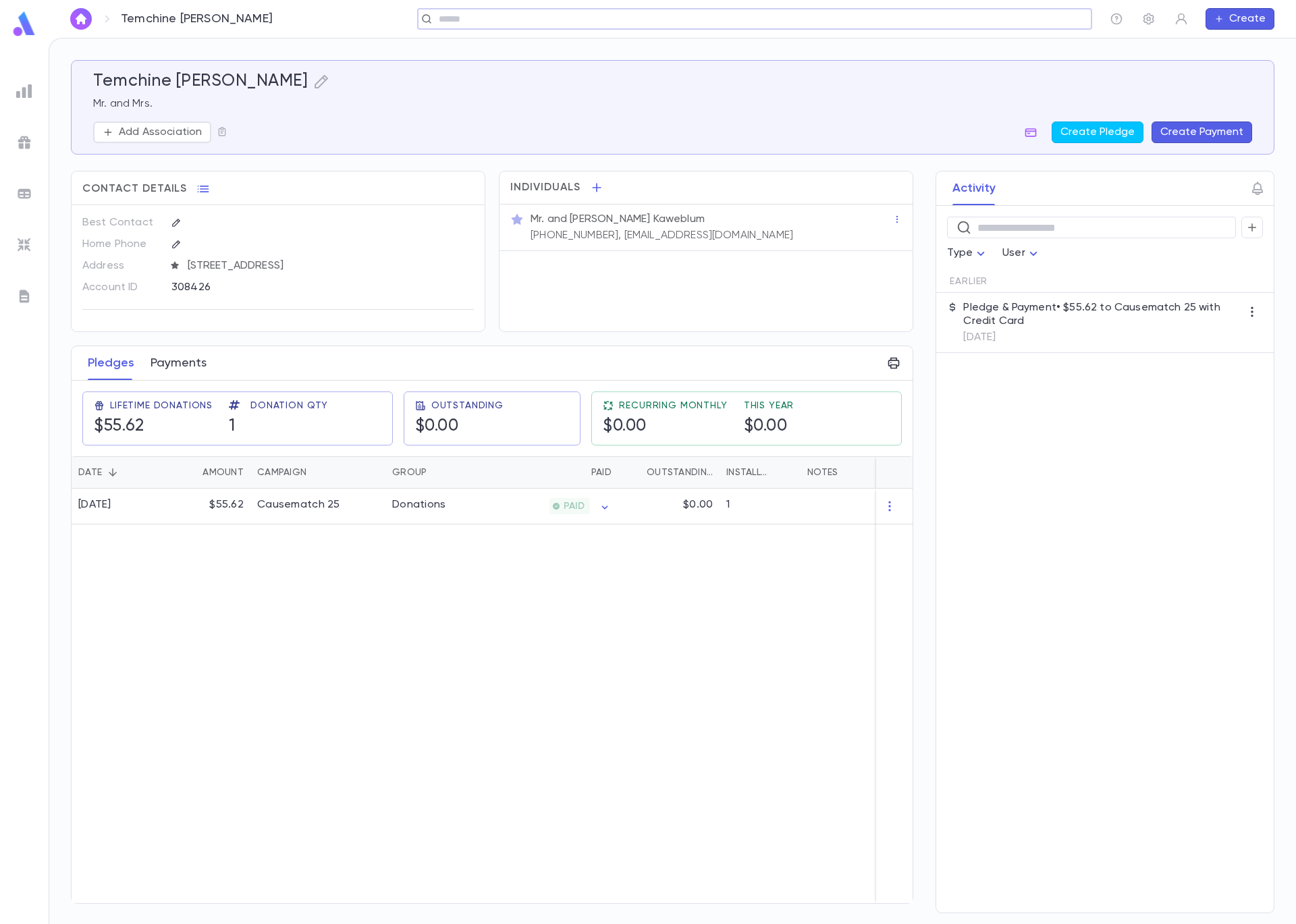
click at [194, 369] on button "Payments" at bounding box center [178, 362] width 56 height 34
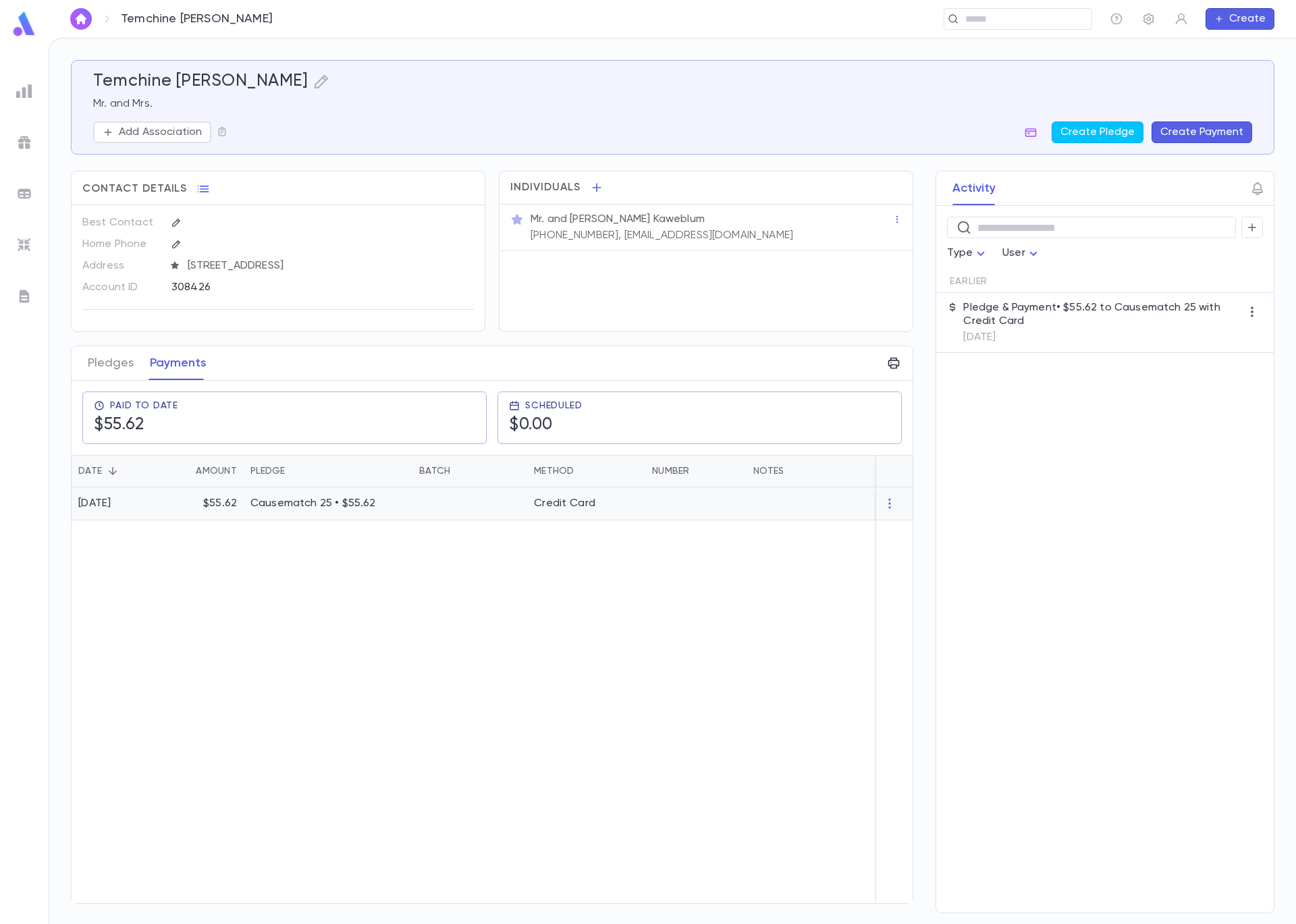
click at [235, 498] on p "$55.62" at bounding box center [220, 503] width 34 height 13
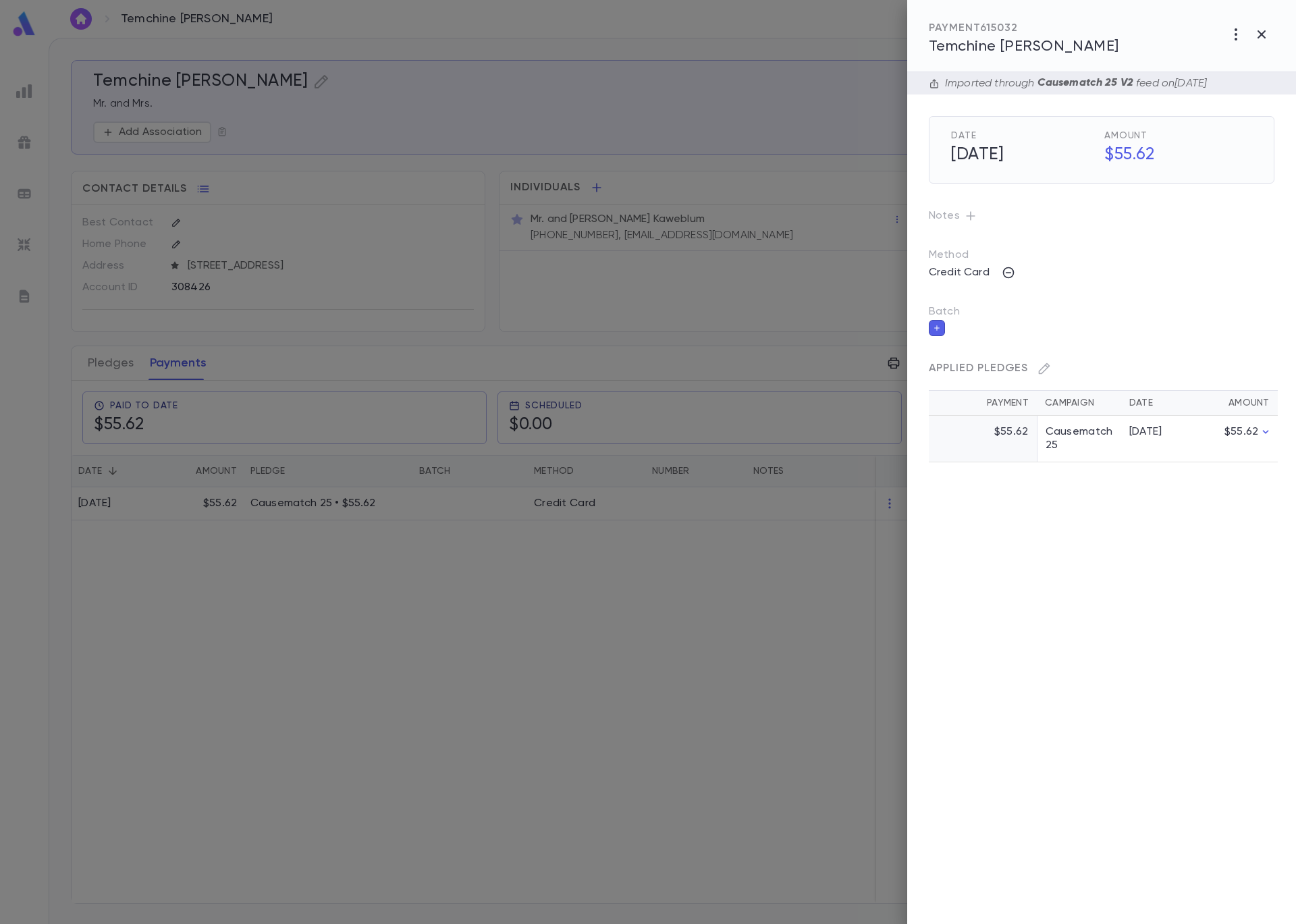
click at [938, 330] on icon "button" at bounding box center [937, 328] width 8 height 9
click at [981, 339] on input "Batch" at bounding box center [1092, 336] width 313 height 26
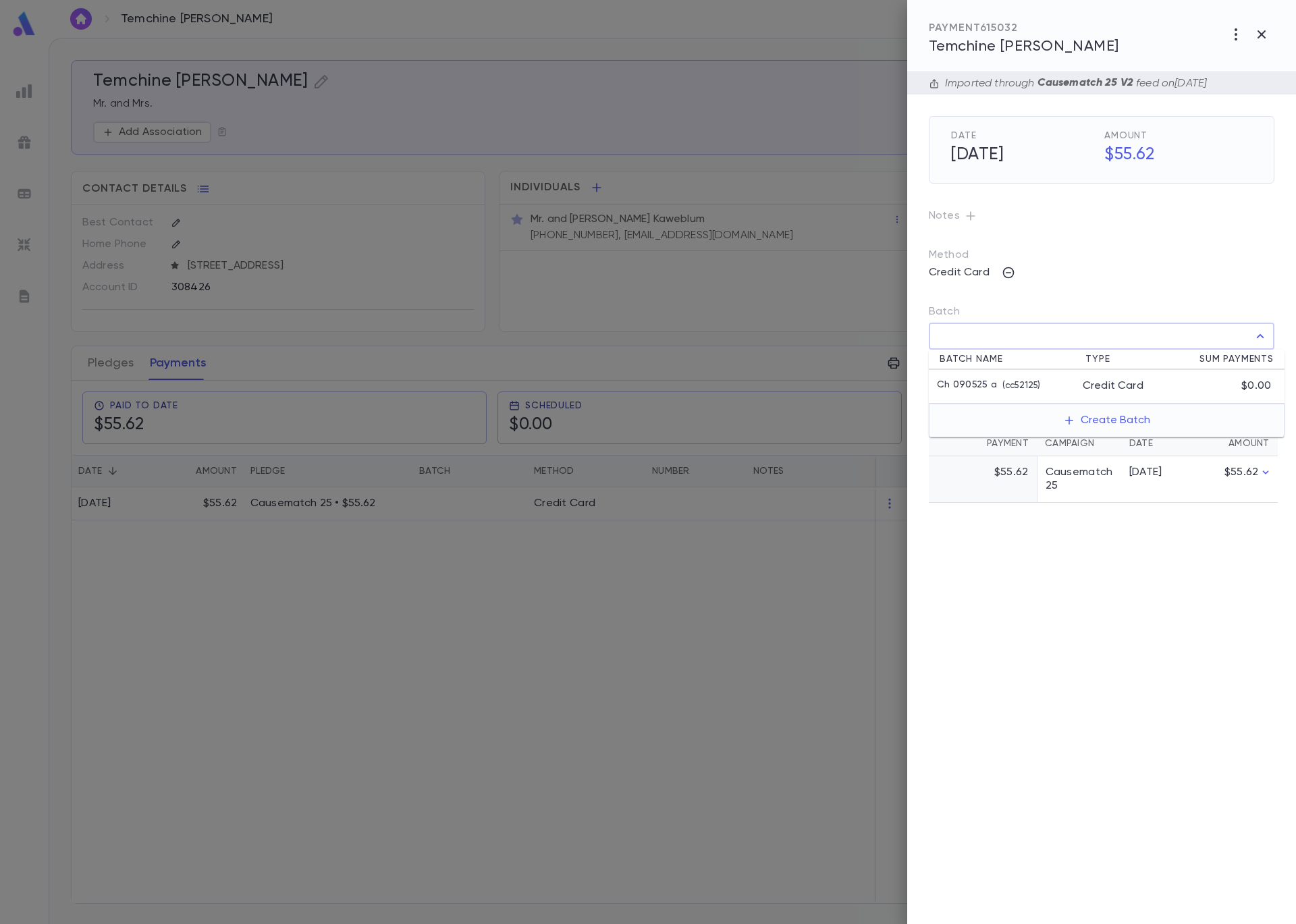
click at [992, 379] on p "Ch 090525 a" at bounding box center [966, 386] width 60 height 13
type input "**********"
click at [1270, 365] on icon "button" at bounding box center [1264, 365] width 12 height 13
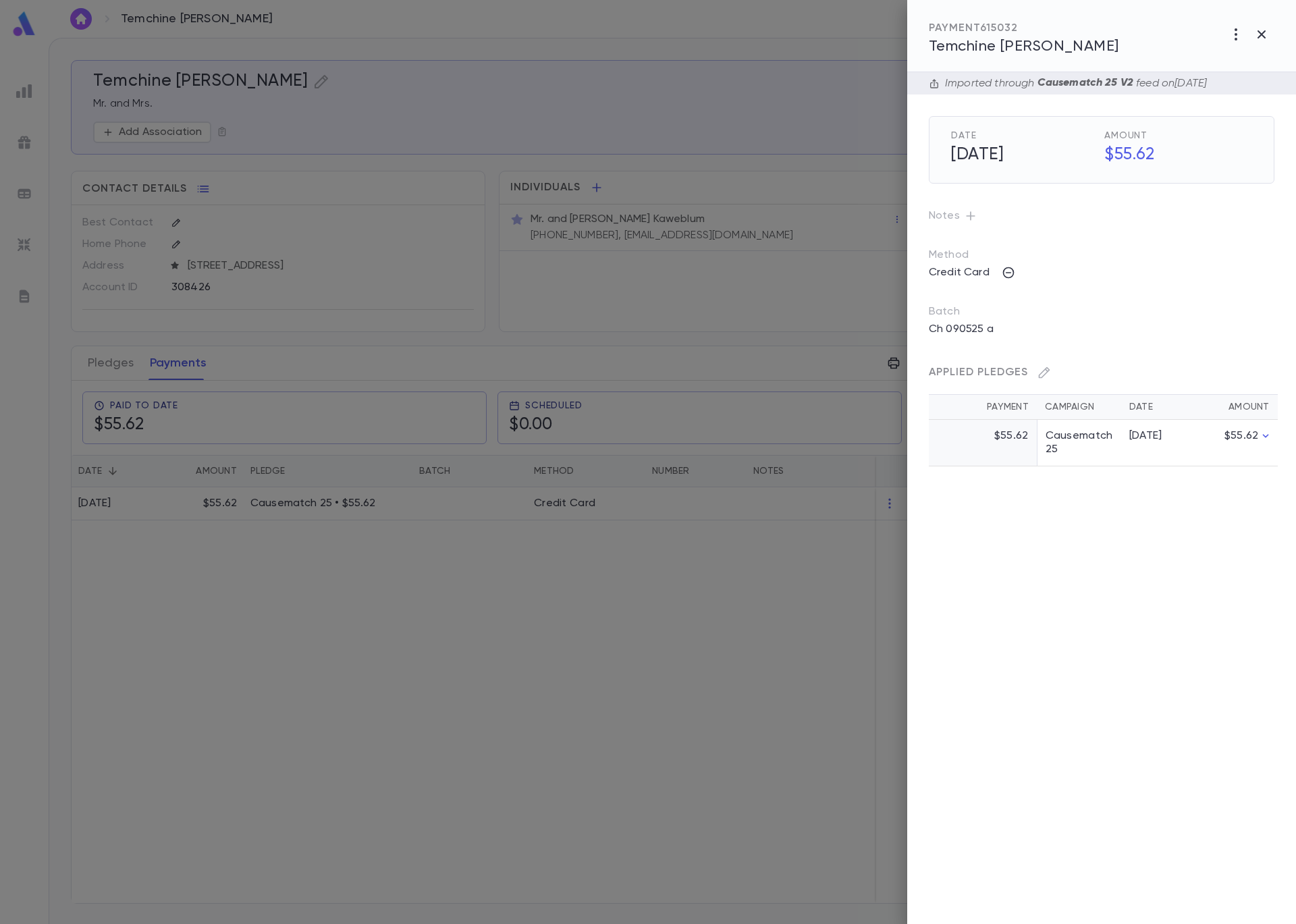
click at [536, 120] on div at bounding box center [648, 462] width 1296 height 924
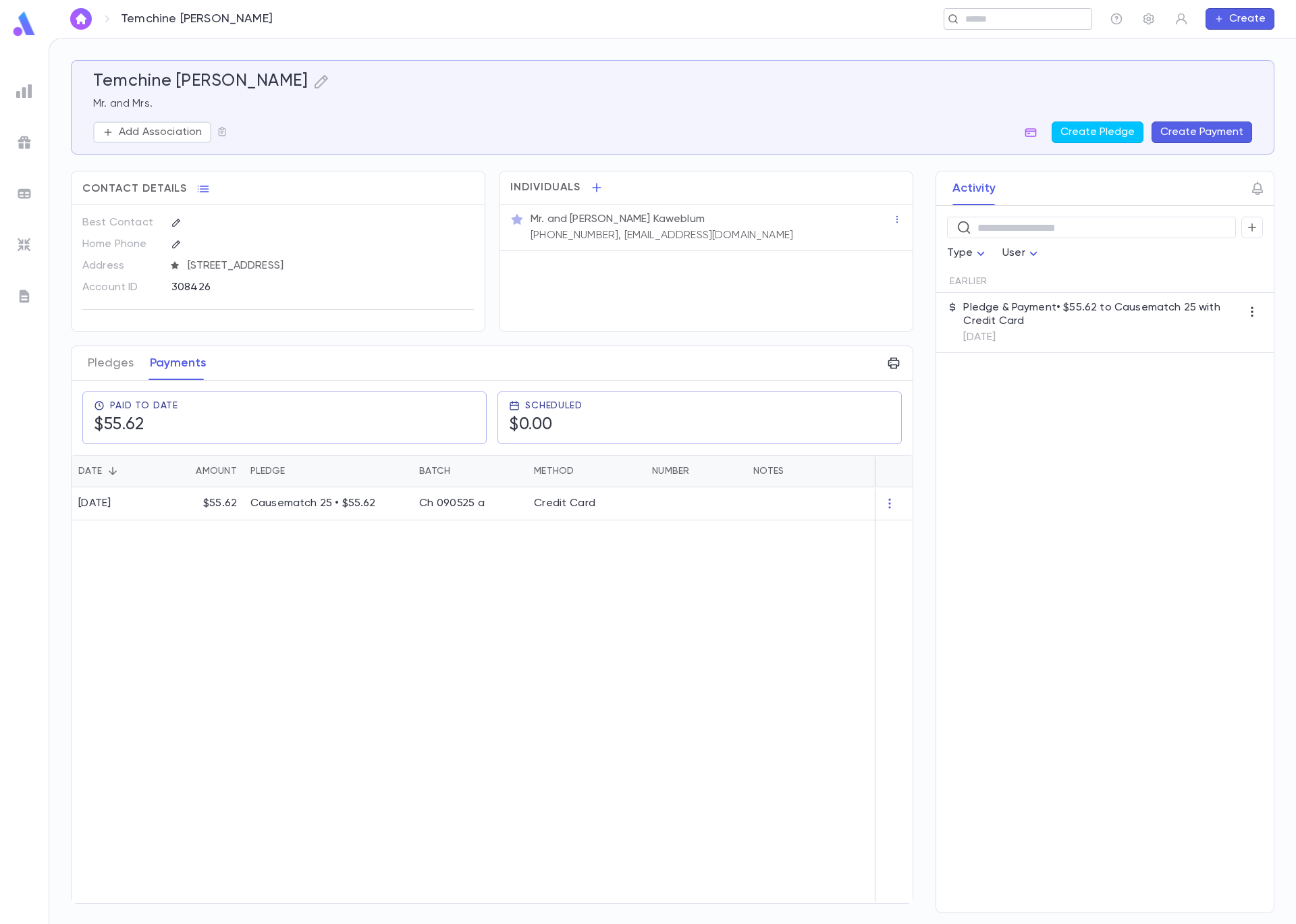
click at [1007, 21] on input "text" at bounding box center [1014, 19] width 104 height 12
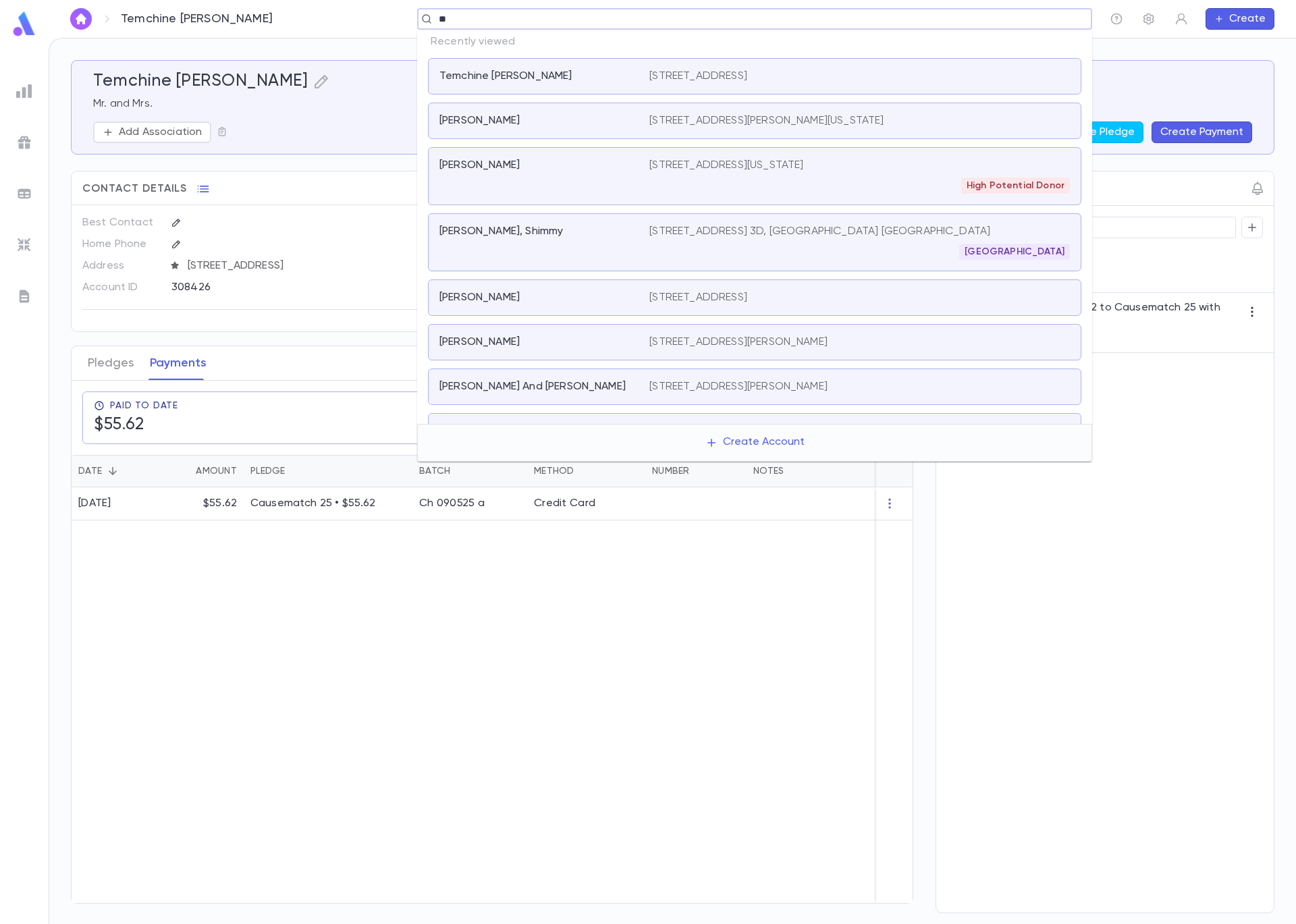
type input "***"
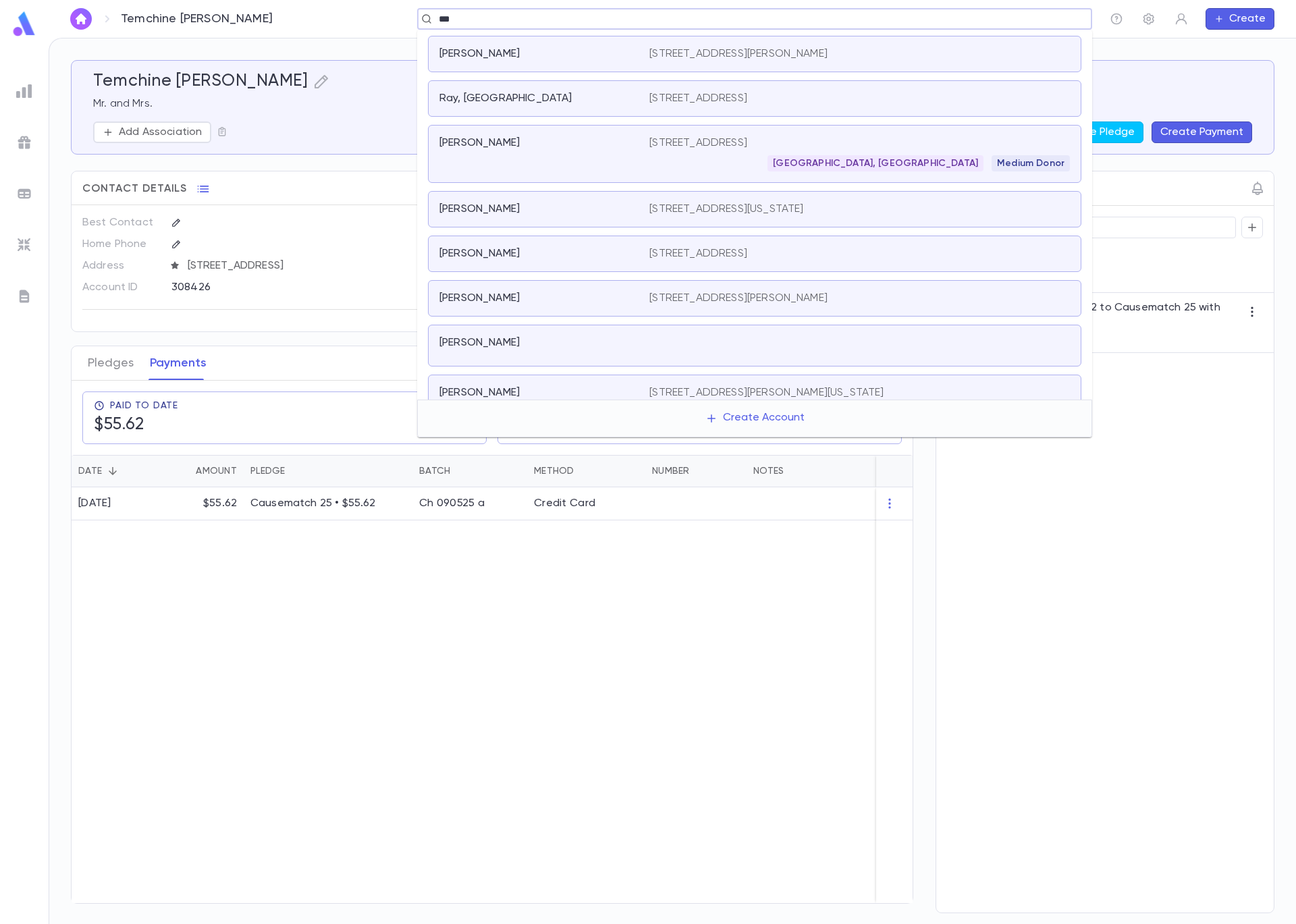
scroll to position [88, 0]
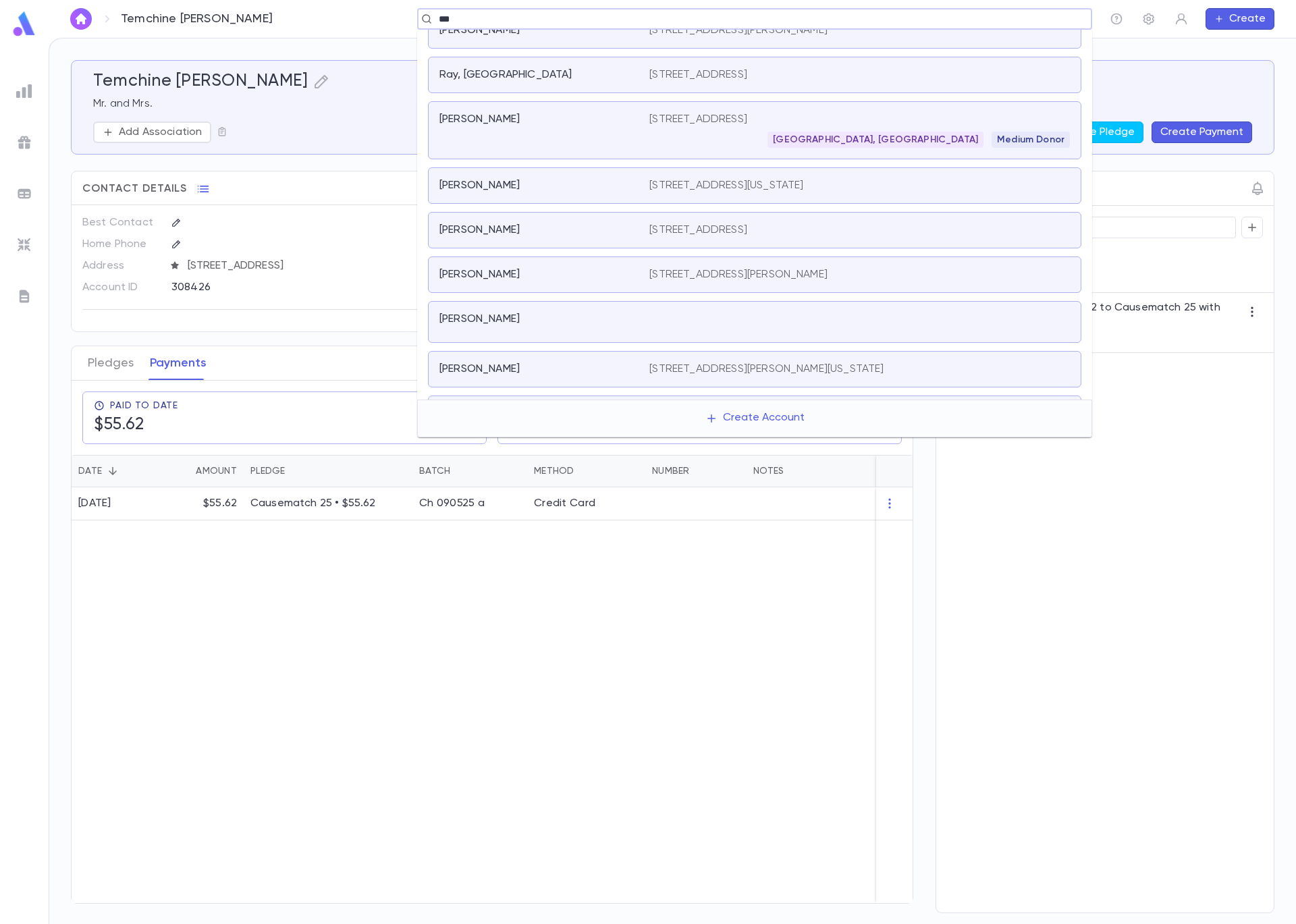
click at [535, 227] on div "Ray, David" at bounding box center [536, 230] width 194 height 13
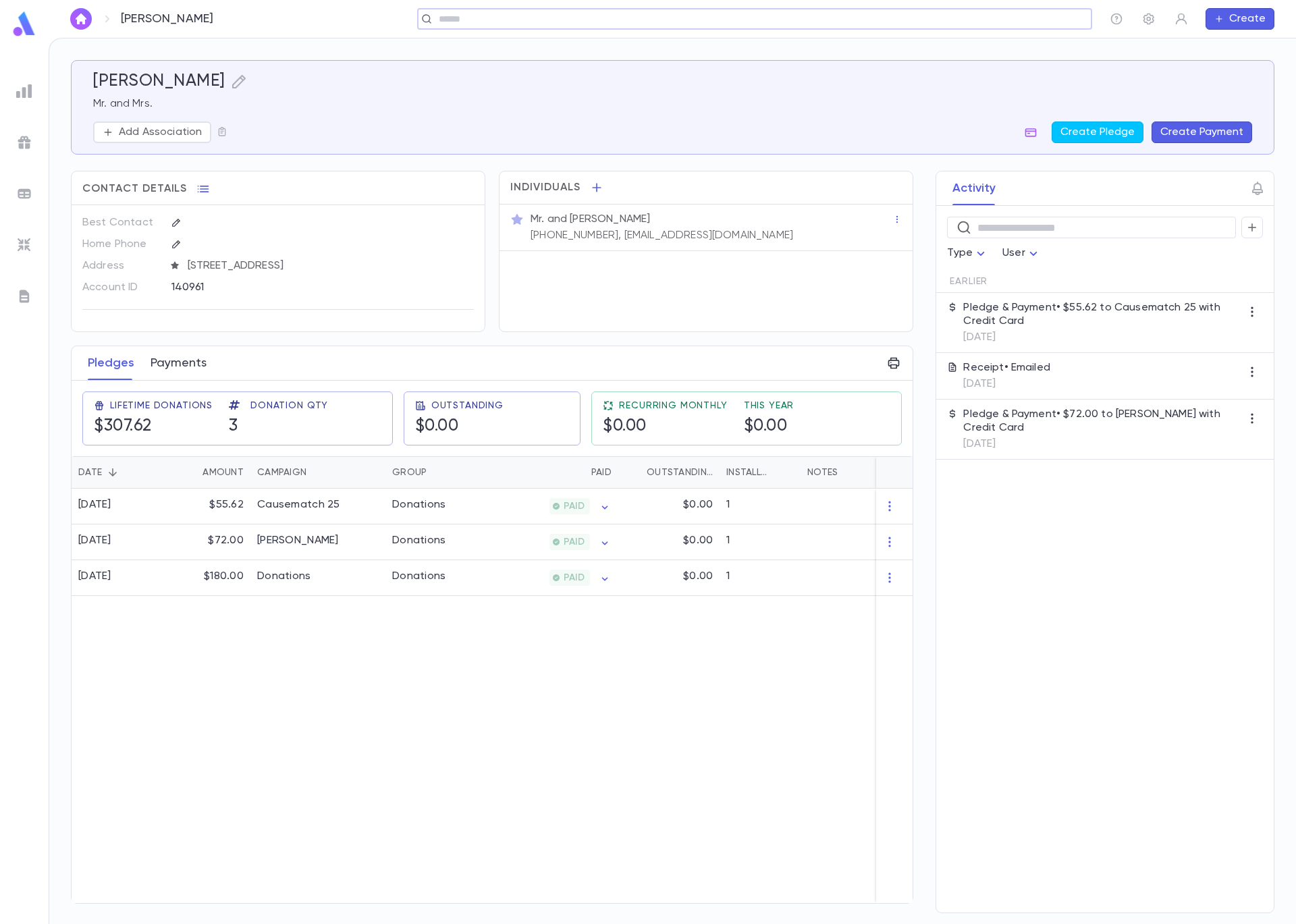
click at [167, 366] on button "Payments" at bounding box center [178, 362] width 56 height 34
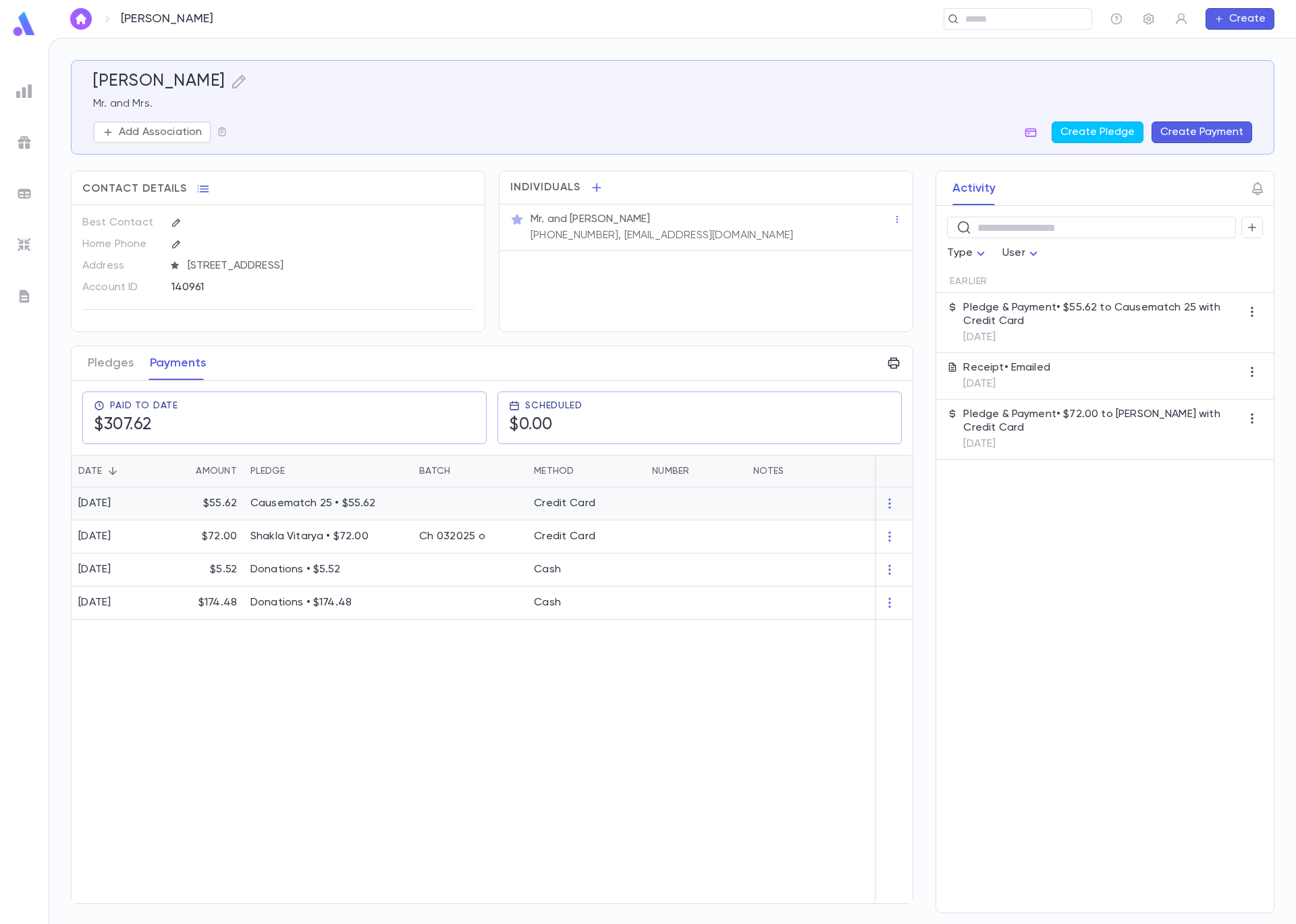
click at [160, 508] on div "[DATE]" at bounding box center [117, 503] width 91 height 33
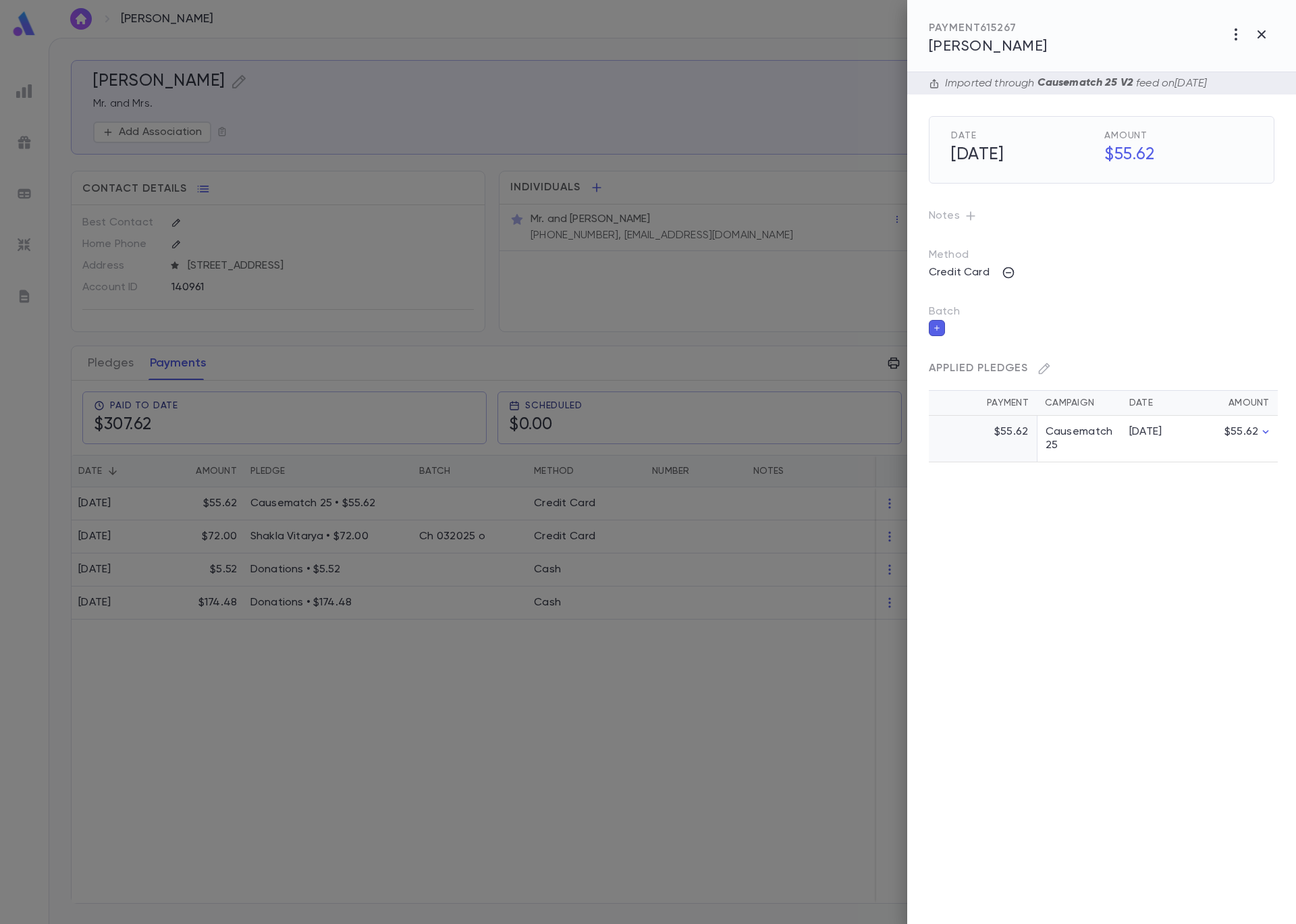
click at [941, 328] on button "button" at bounding box center [937, 328] width 16 height 16
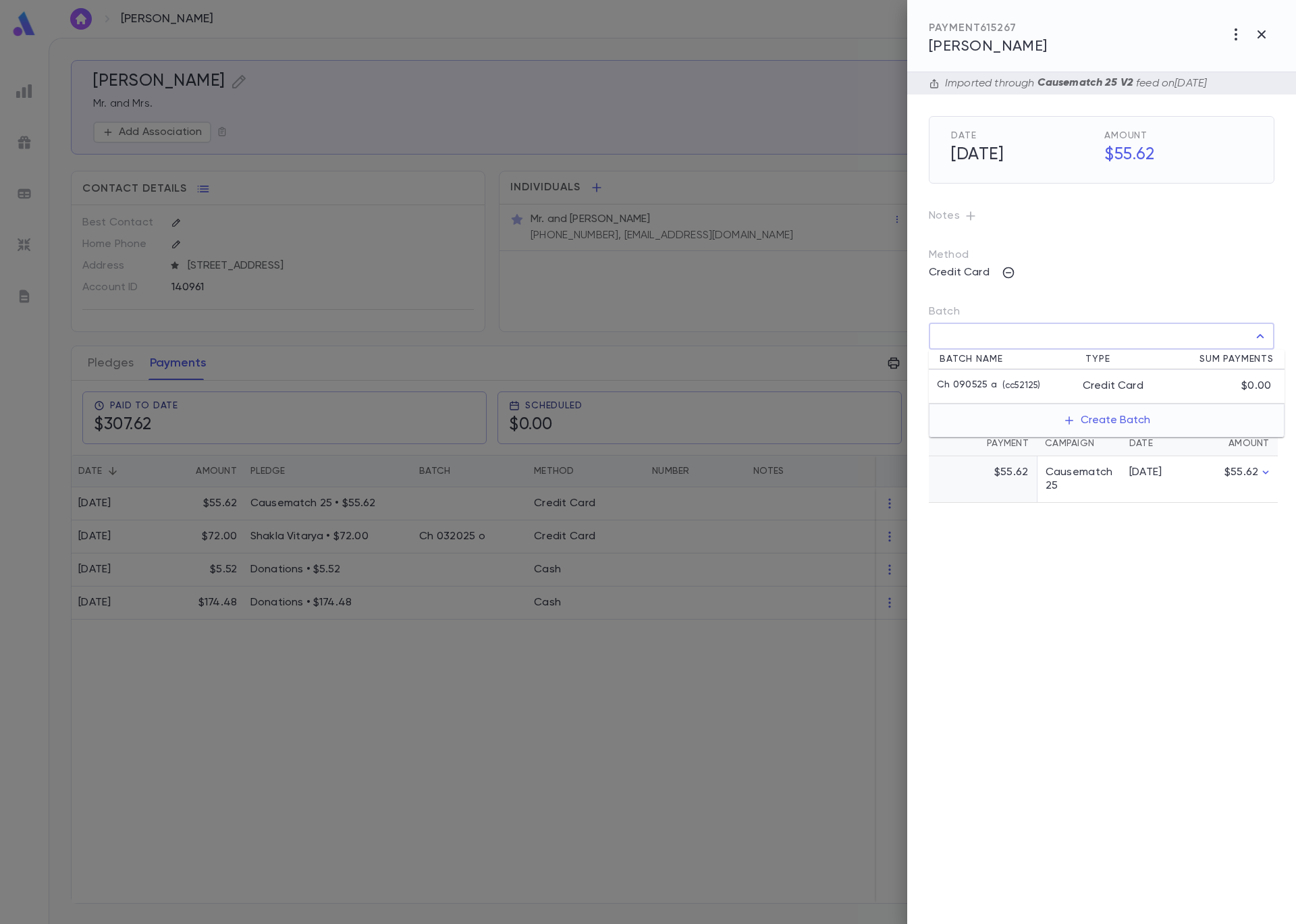
click at [964, 340] on input "Batch" at bounding box center [1092, 336] width 313 height 26
click at [986, 391] on p "Ch 090525 a" at bounding box center [966, 386] width 60 height 13
type input "**********"
click at [1268, 362] on icon "button" at bounding box center [1264, 365] width 12 height 13
click at [329, 139] on div at bounding box center [648, 462] width 1296 height 924
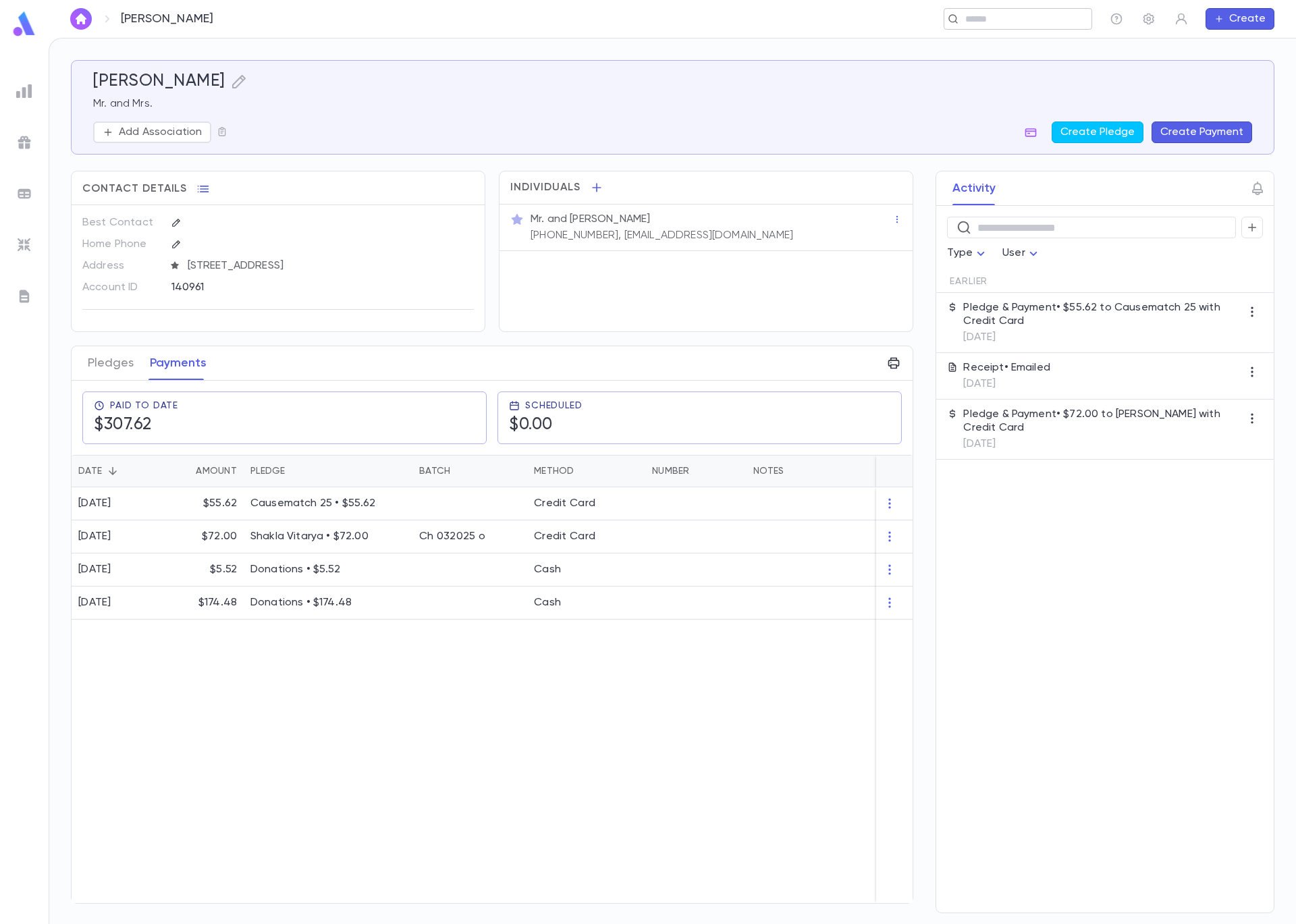
click at [998, 20] on input "text" at bounding box center [1014, 19] width 104 height 12
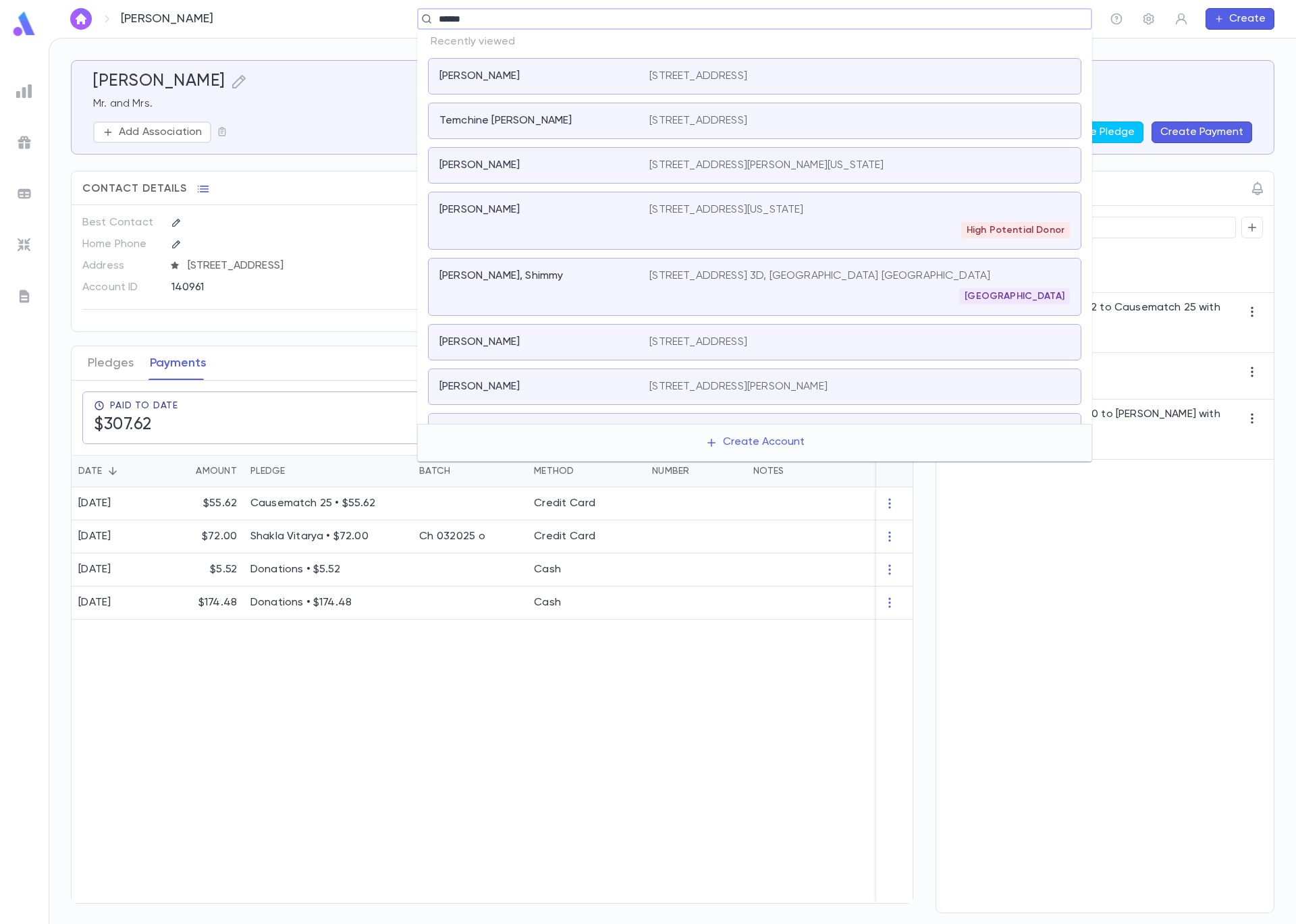
type input "*******"
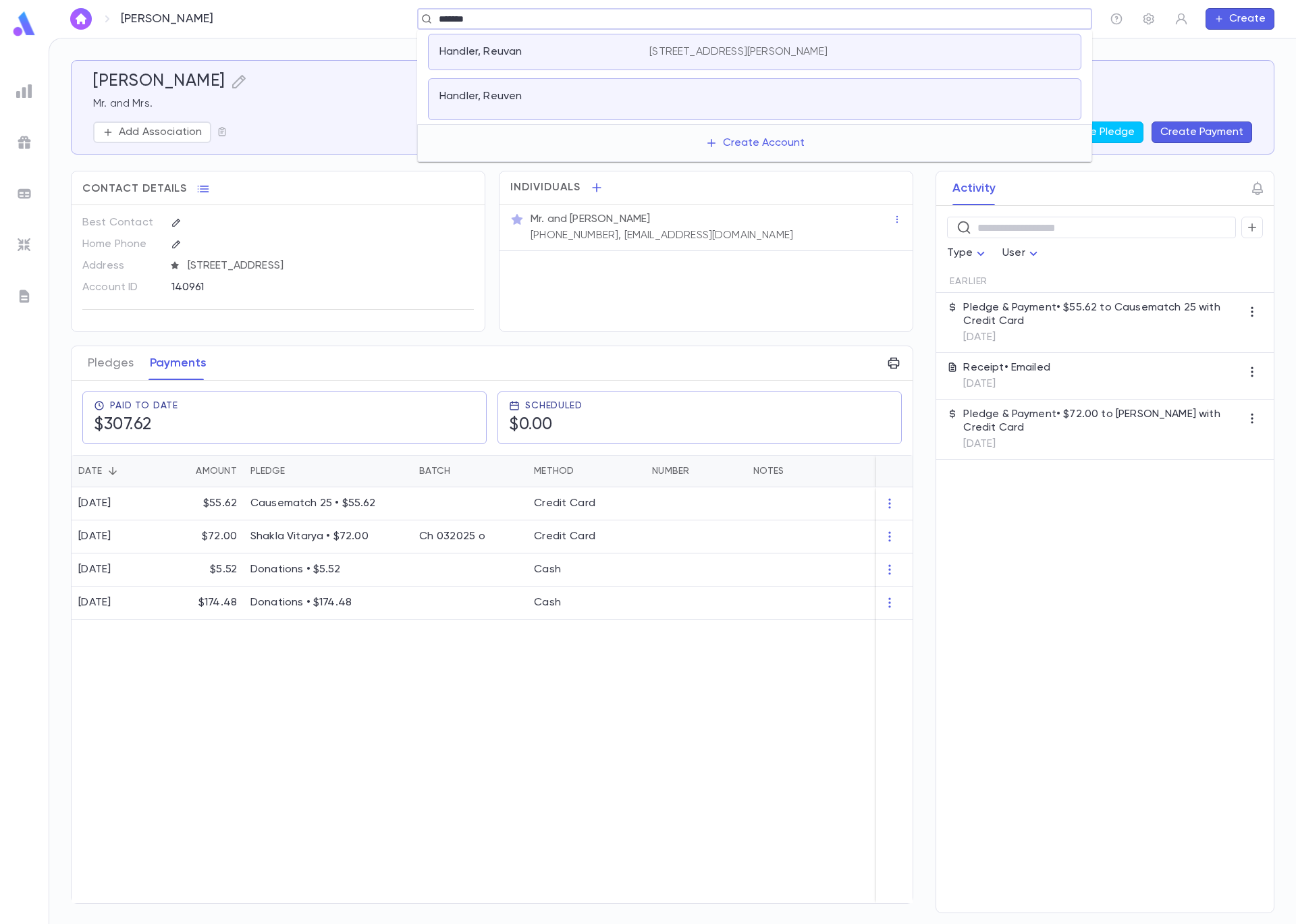
click at [680, 58] on p "[STREET_ADDRESS][PERSON_NAME]" at bounding box center [738, 51] width 178 height 13
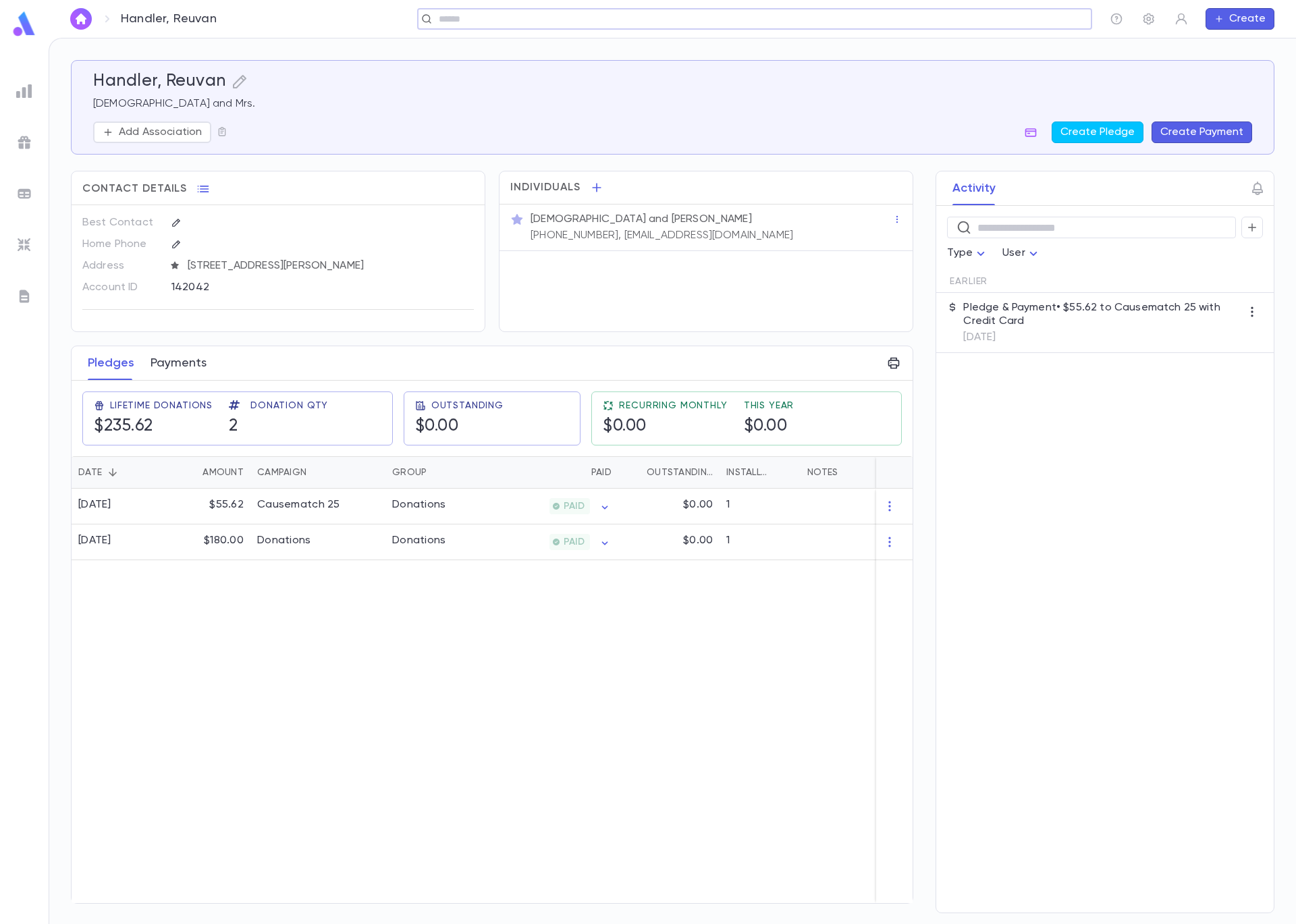
click at [168, 361] on button "Payments" at bounding box center [178, 362] width 56 height 34
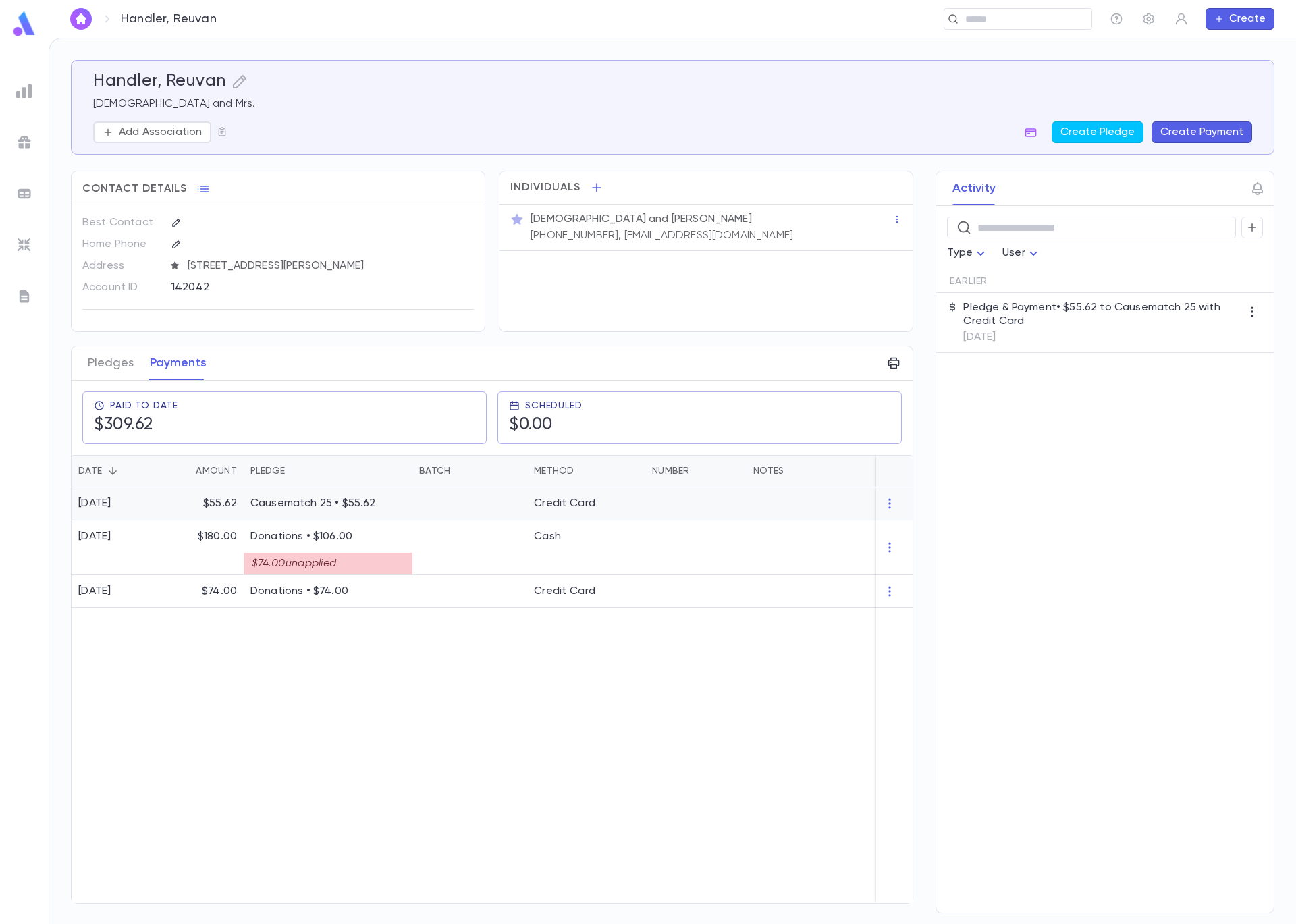
click at [270, 504] on p "Causematch 25 • $55.62" at bounding box center [327, 503] width 155 height 13
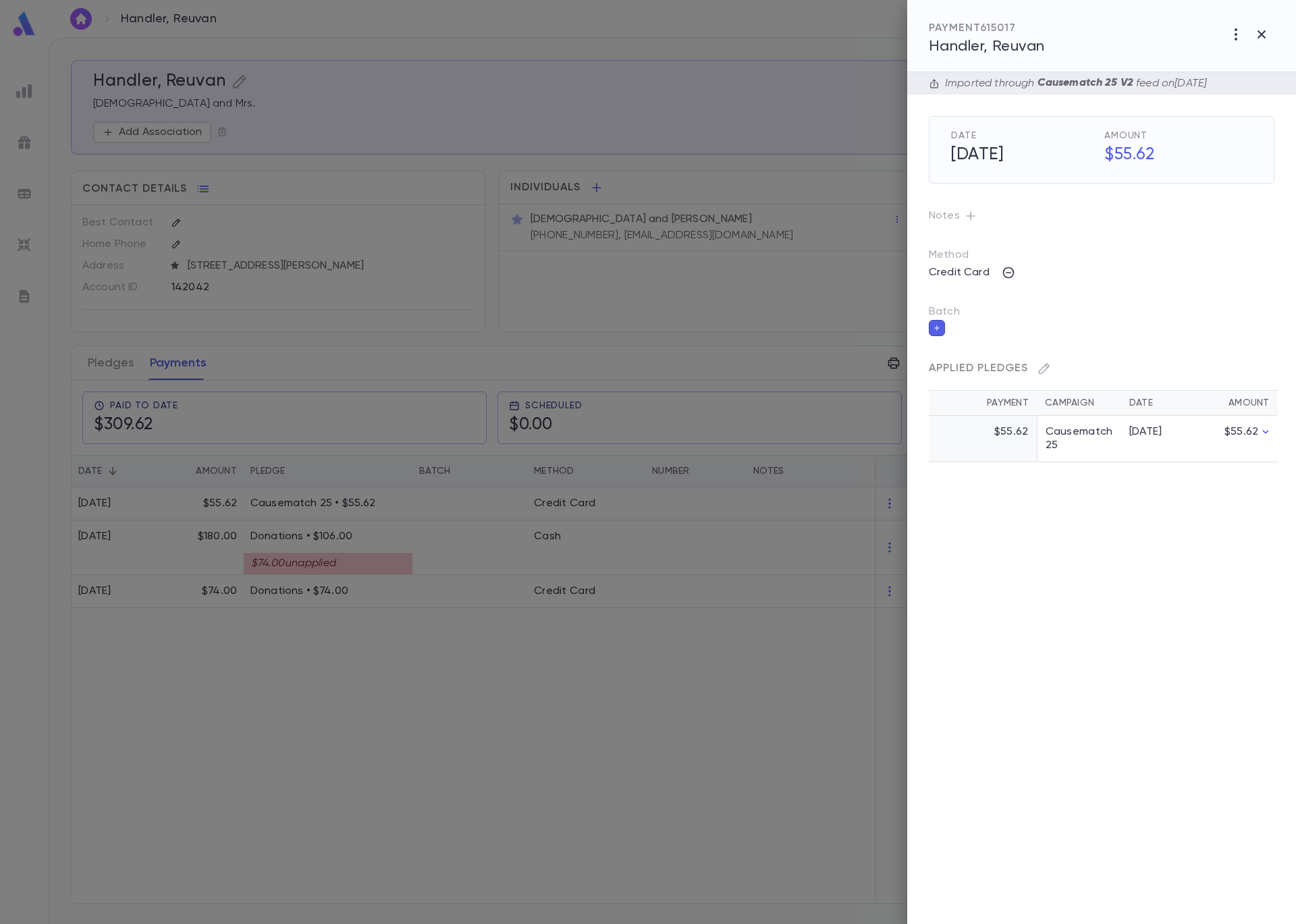
click at [936, 332] on icon "button" at bounding box center [937, 328] width 8 height 9
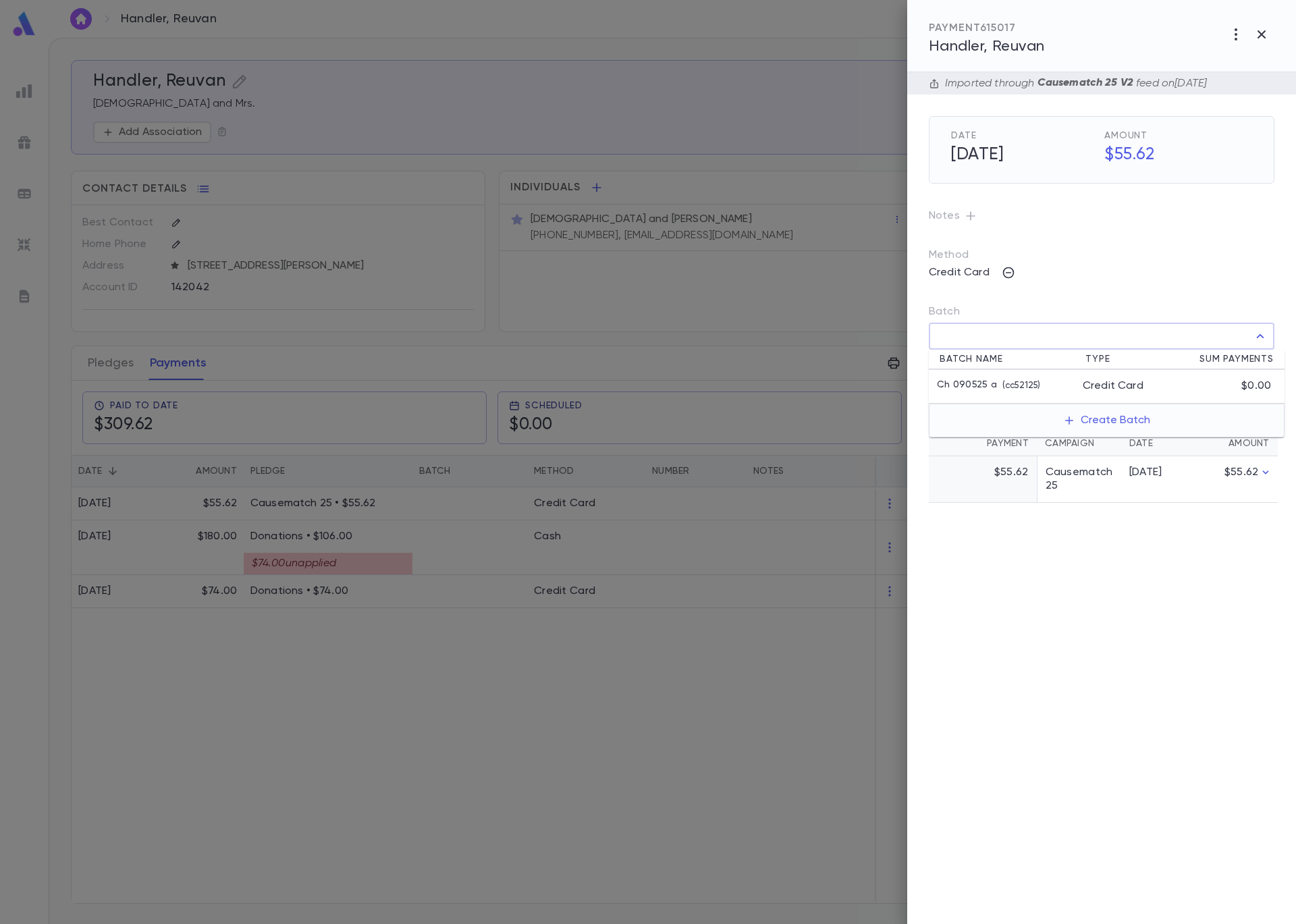
click at [976, 343] on input "Batch" at bounding box center [1092, 336] width 313 height 26
click at [1003, 376] on li "Ch 090525 a ( cc52125 ) Credit Card $0.00" at bounding box center [1107, 386] width 356 height 34
type input "**********"
click at [1270, 366] on icon "button" at bounding box center [1264, 365] width 12 height 13
click at [415, 124] on div at bounding box center [648, 462] width 1296 height 924
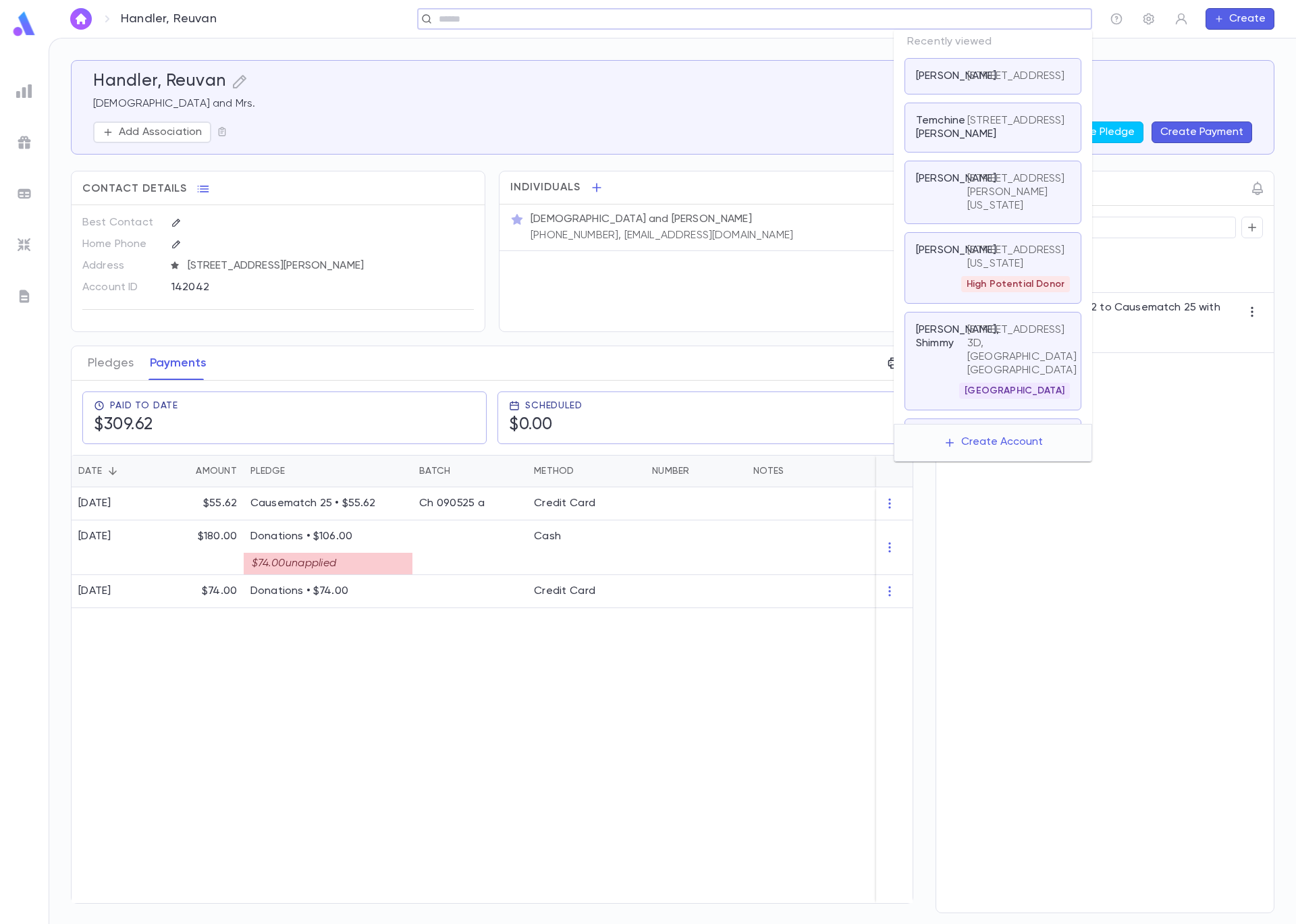
click at [1027, 23] on input "text" at bounding box center [750, 19] width 631 height 12
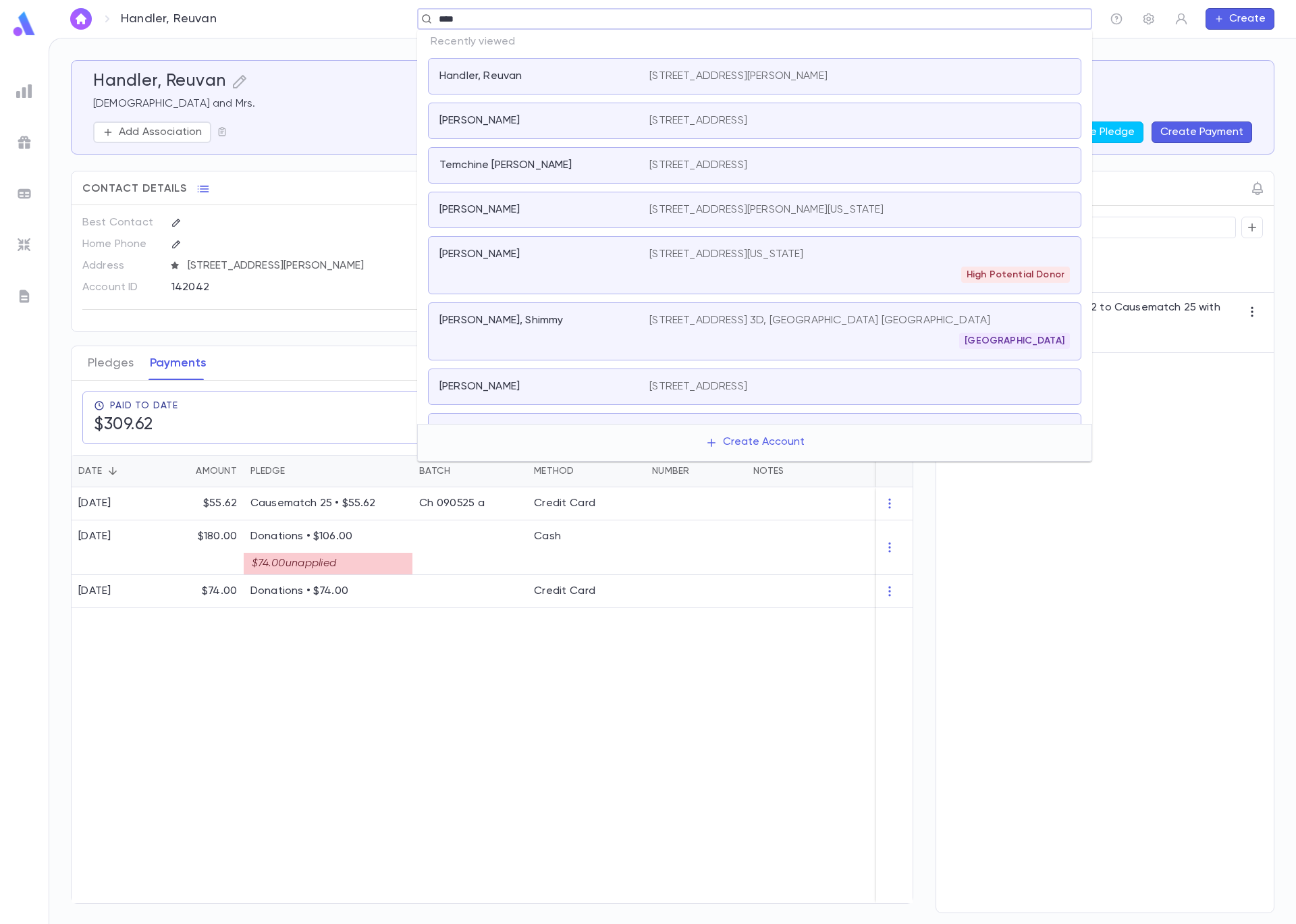
type input "*****"
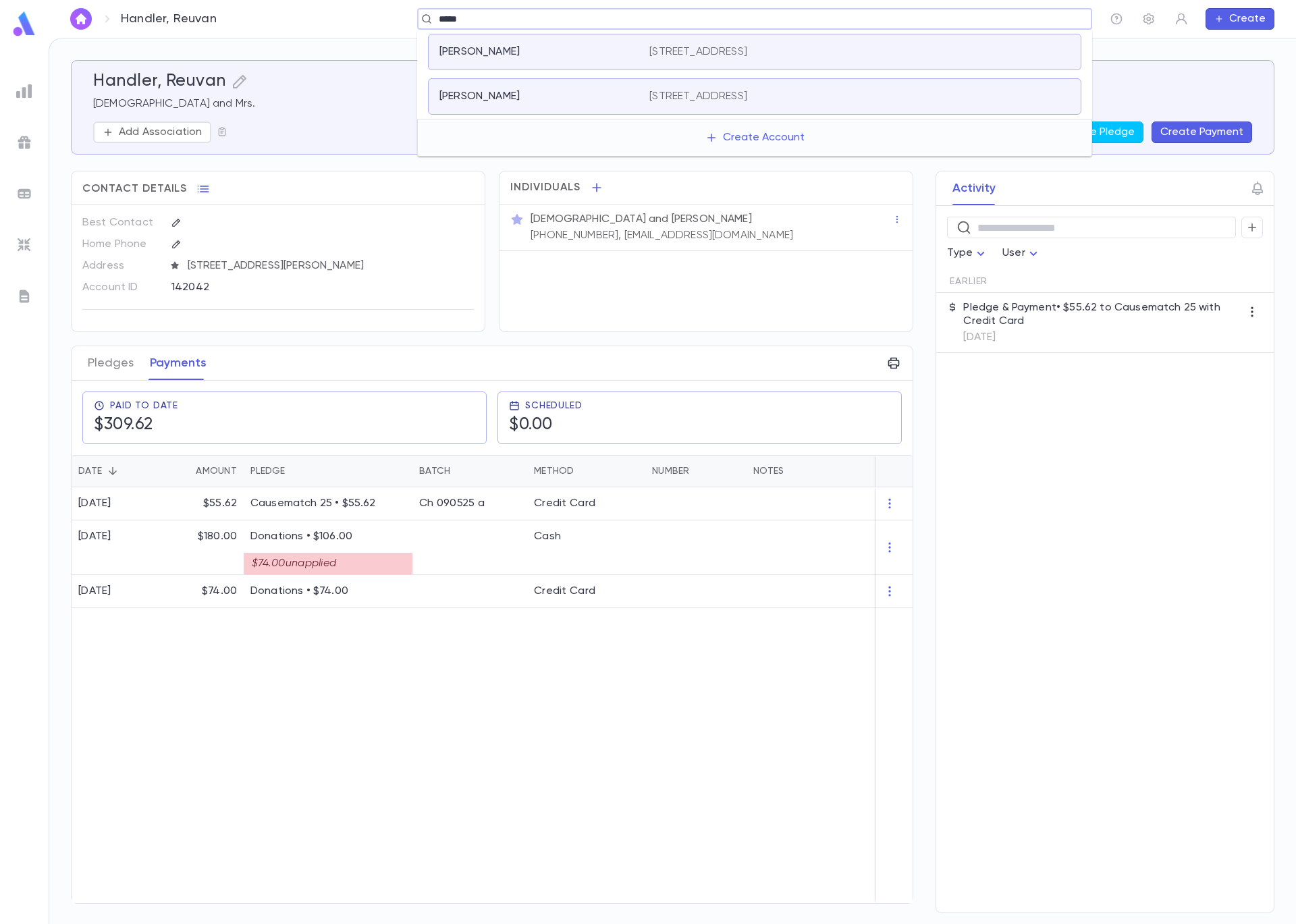
click at [623, 65] on div "Joseph, Sammy 2617 W Jarlath Ave, Chicago IL 60645 United States" at bounding box center [754, 51] width 654 height 37
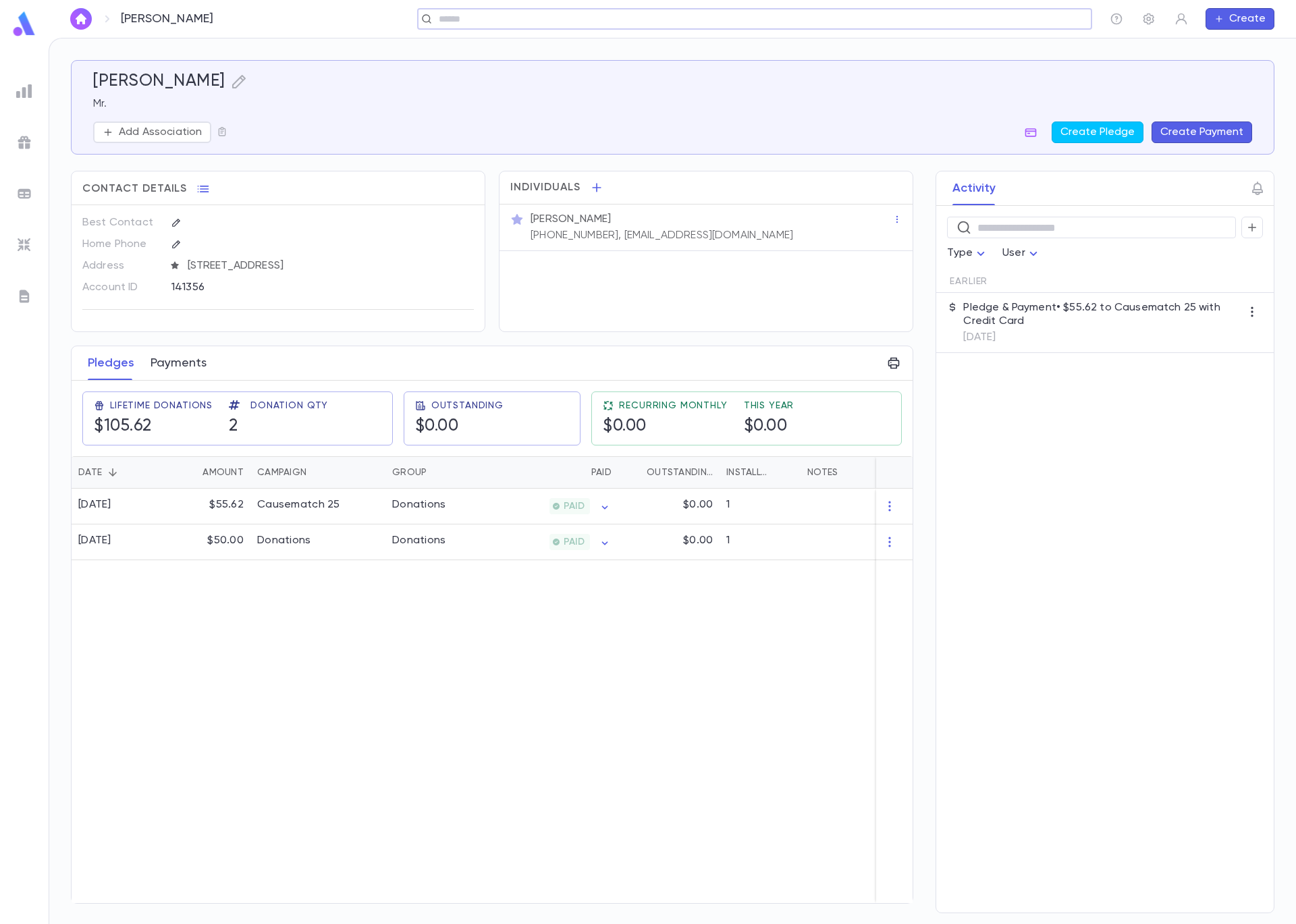
click at [179, 365] on button "Payments" at bounding box center [178, 362] width 56 height 34
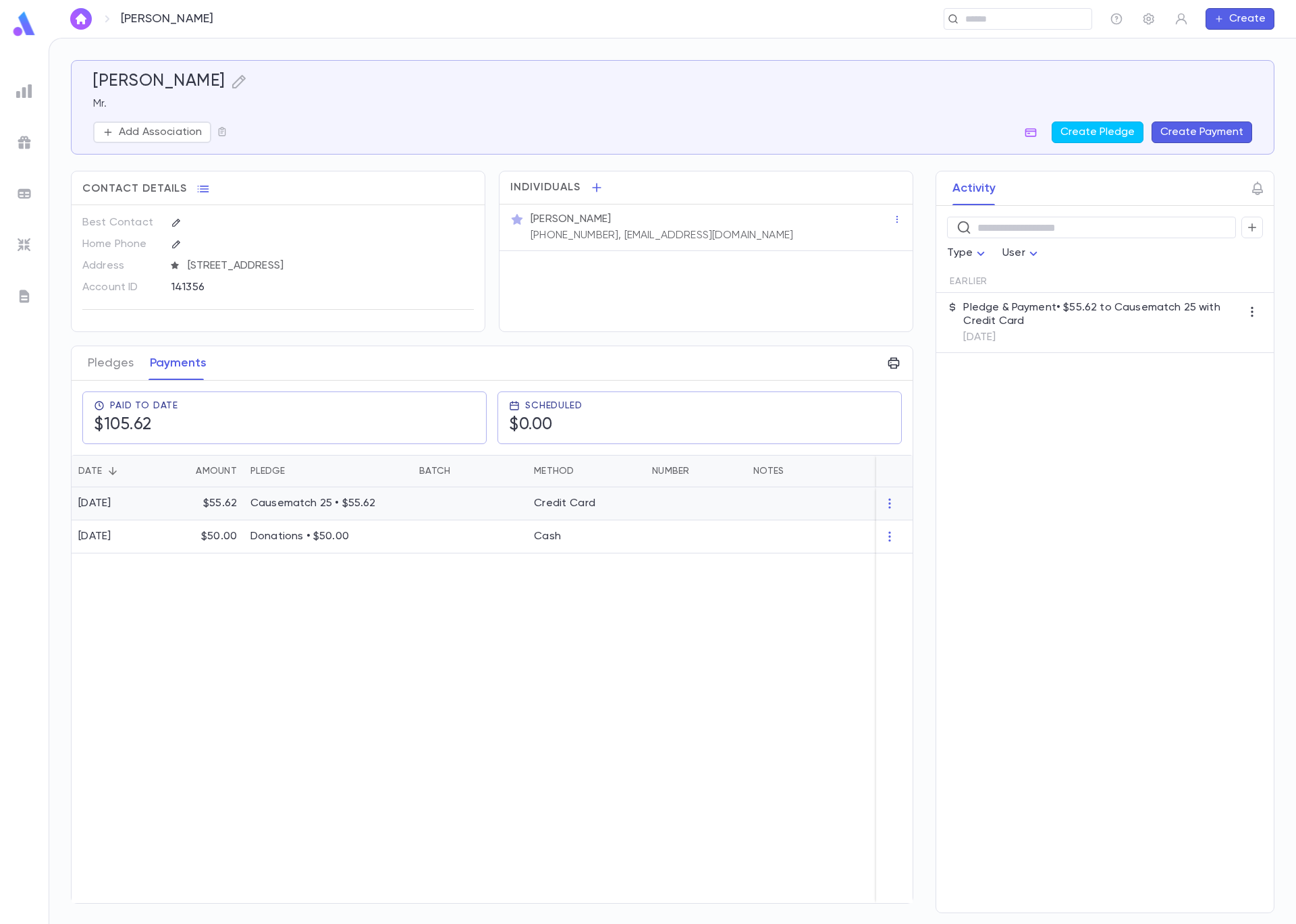
click at [295, 501] on p "Causematch 25 • $55.62" at bounding box center [327, 503] width 155 height 13
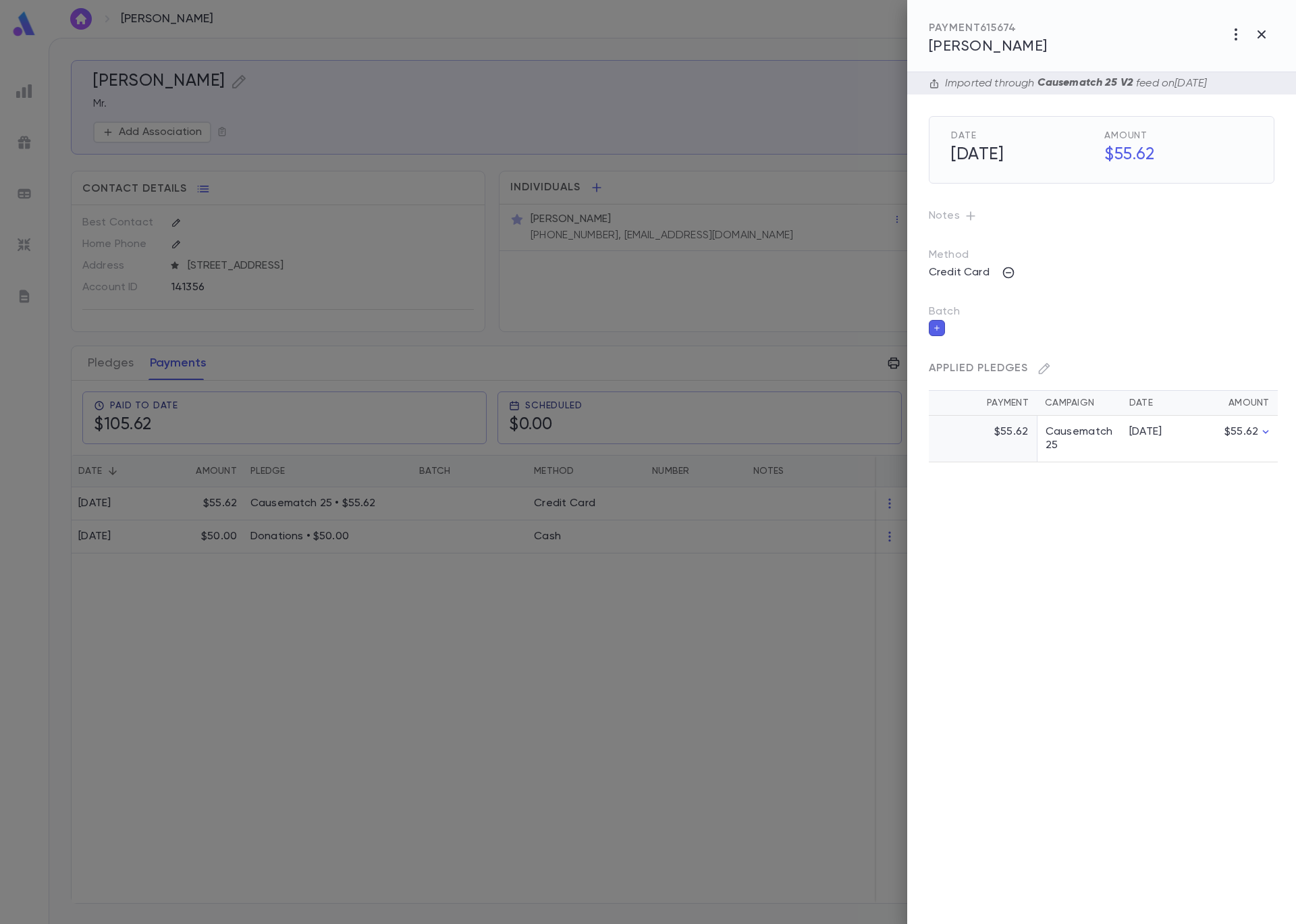
click at [940, 327] on icon "button" at bounding box center [937, 328] width 8 height 9
click at [956, 345] on input "Batch" at bounding box center [1092, 336] width 313 height 26
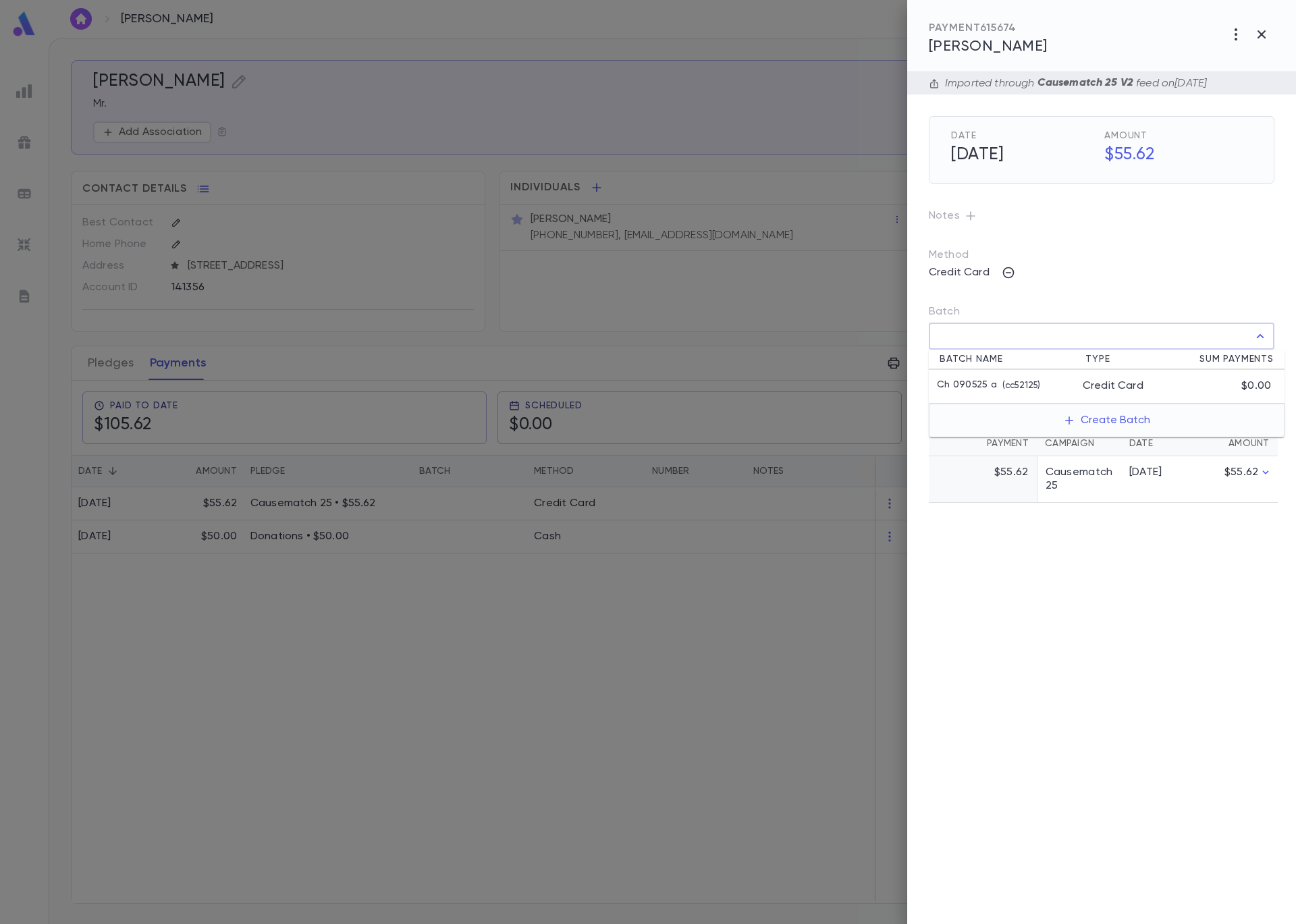
click at [972, 378] on li "Ch 090525 a ( cc52125 ) Credit Card $0.00" at bounding box center [1107, 386] width 356 height 34
type input "**********"
click at [1265, 365] on icon "button" at bounding box center [1264, 365] width 8 height 5
click at [490, 111] on div at bounding box center [648, 462] width 1296 height 924
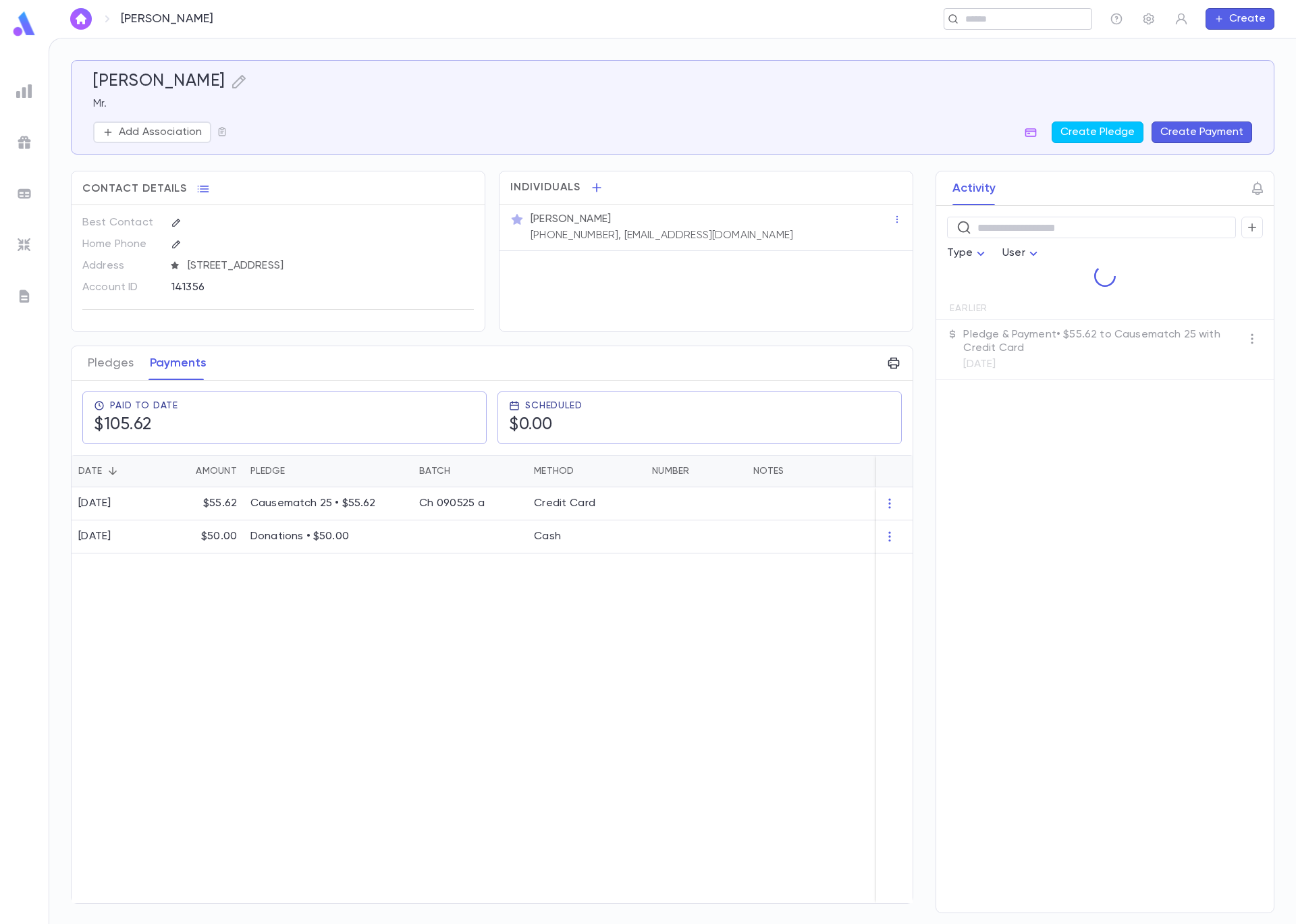
click at [1005, 18] on input "text" at bounding box center [1014, 19] width 104 height 12
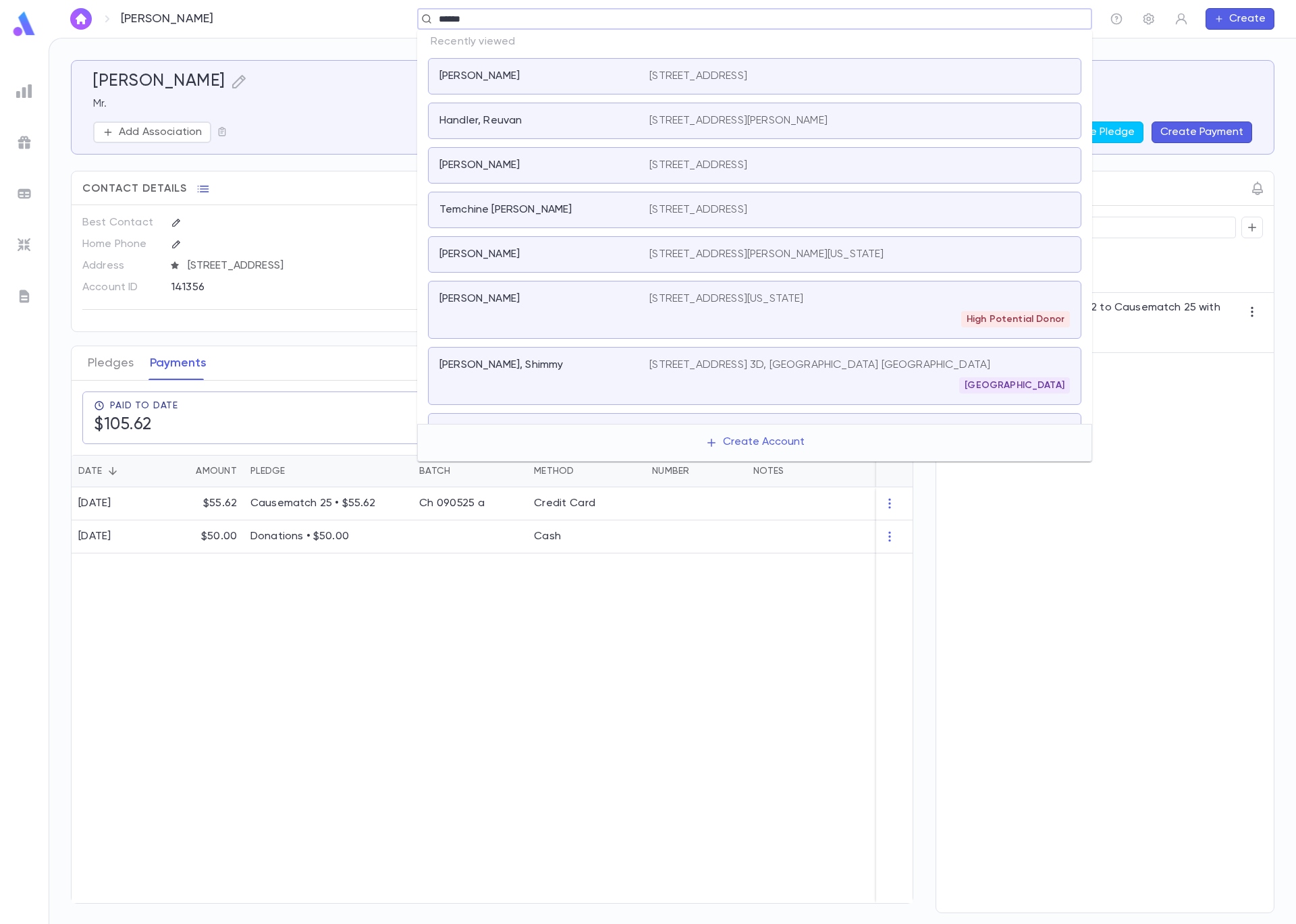
type input "*******"
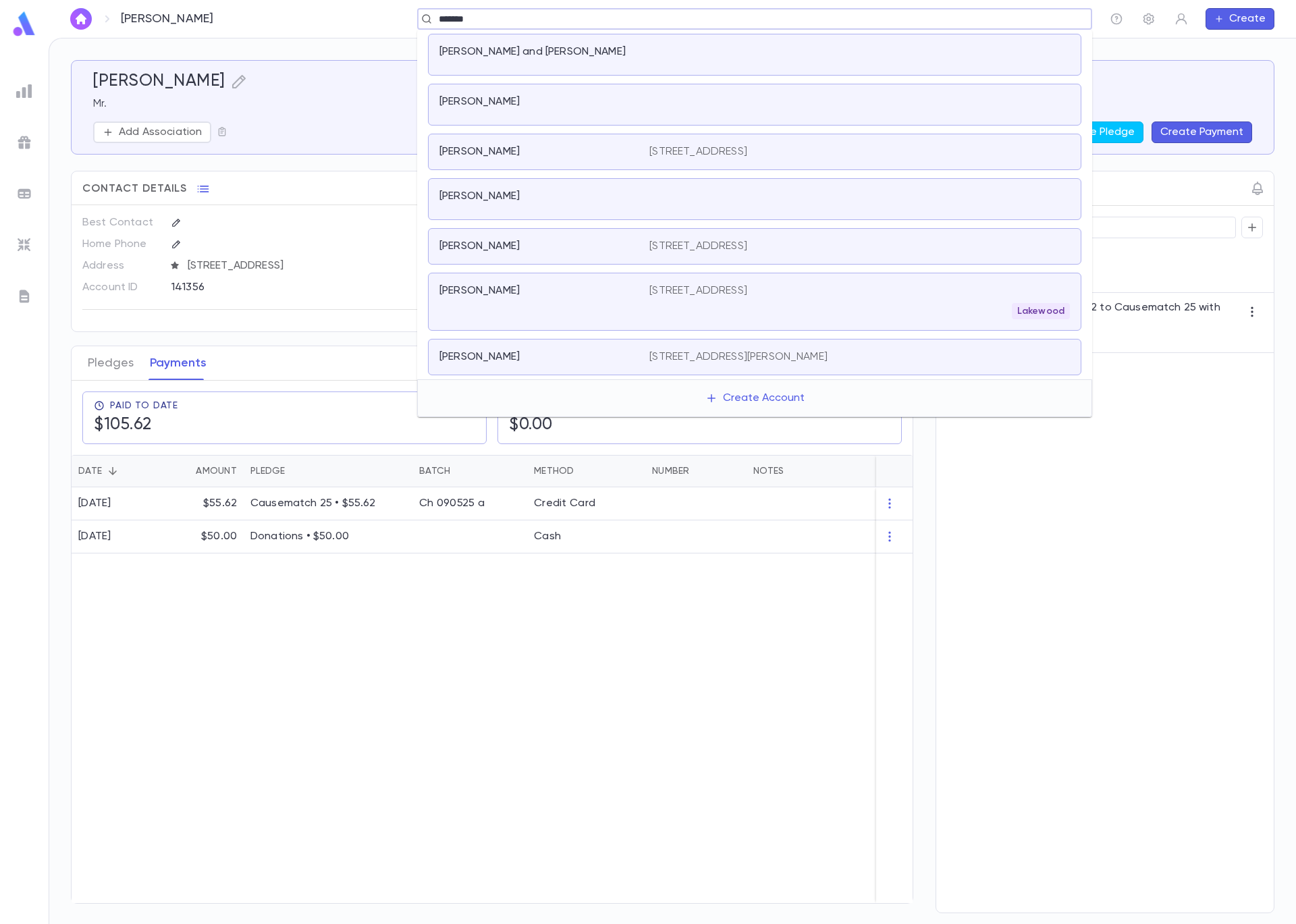
click at [591, 59] on div "[PERSON_NAME] and [PERSON_NAME]" at bounding box center [544, 55] width 210 height 19
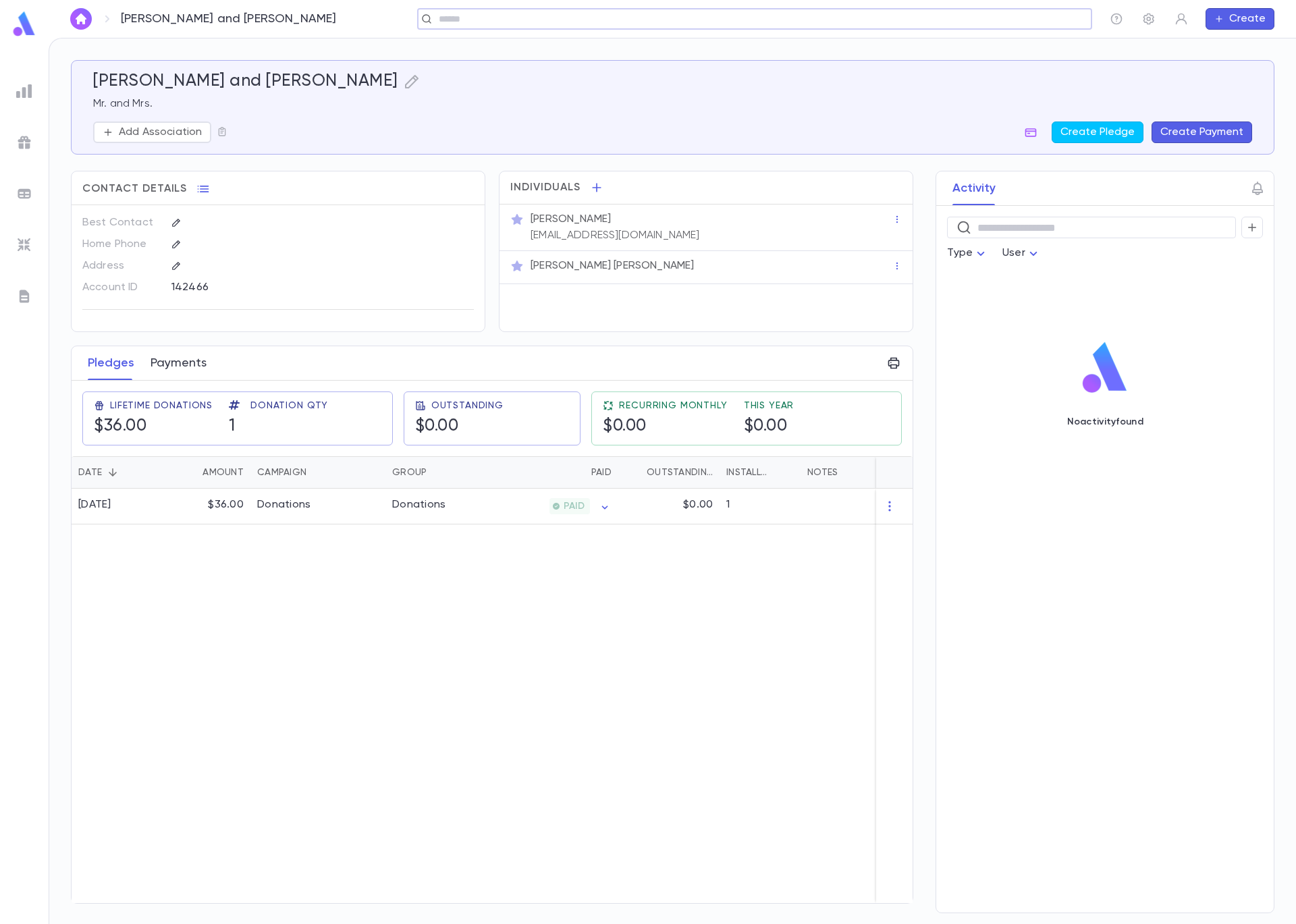
click at [168, 354] on button "Payments" at bounding box center [178, 362] width 56 height 34
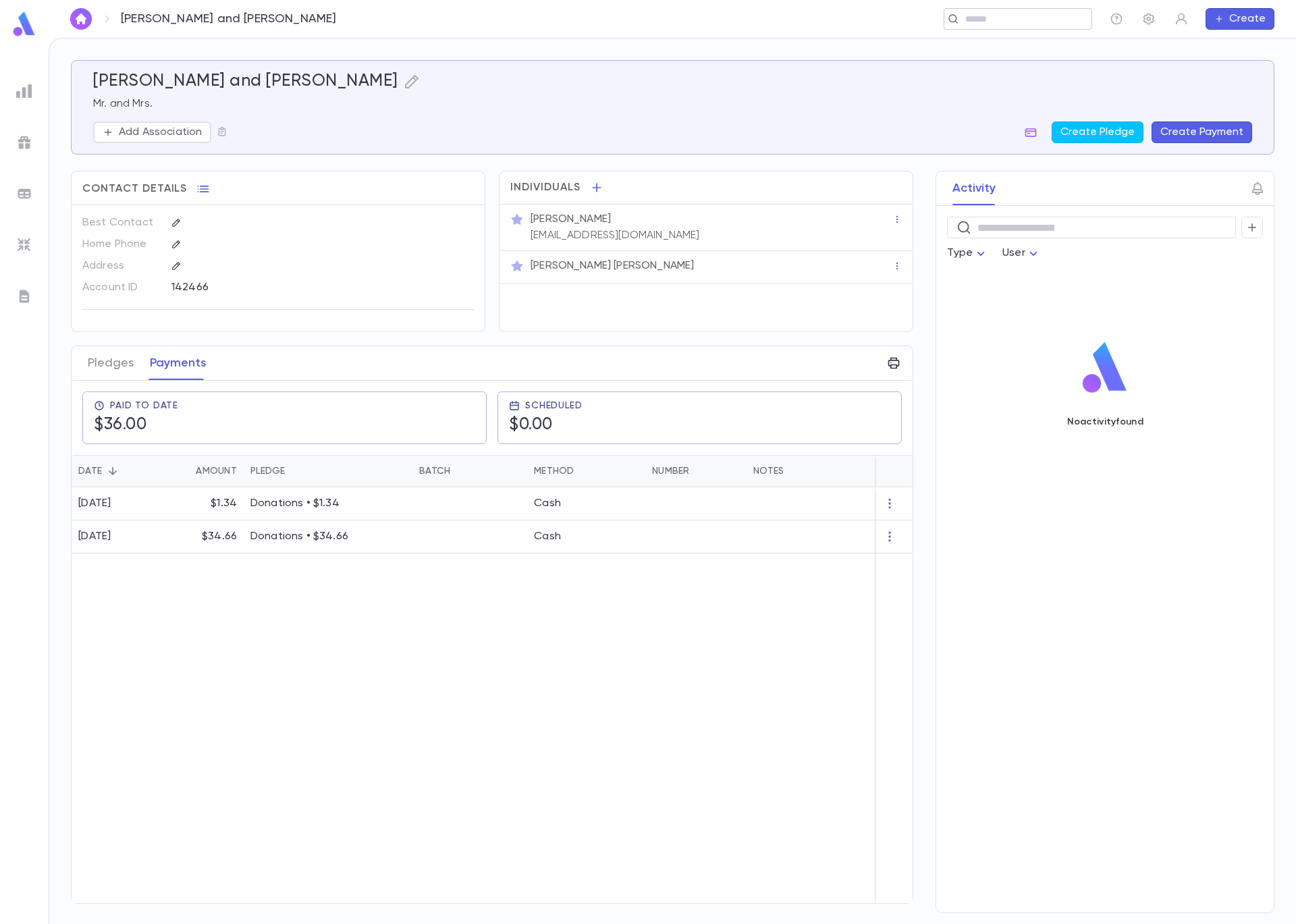
click at [980, 27] on div "​" at bounding box center [1018, 19] width 149 height 22
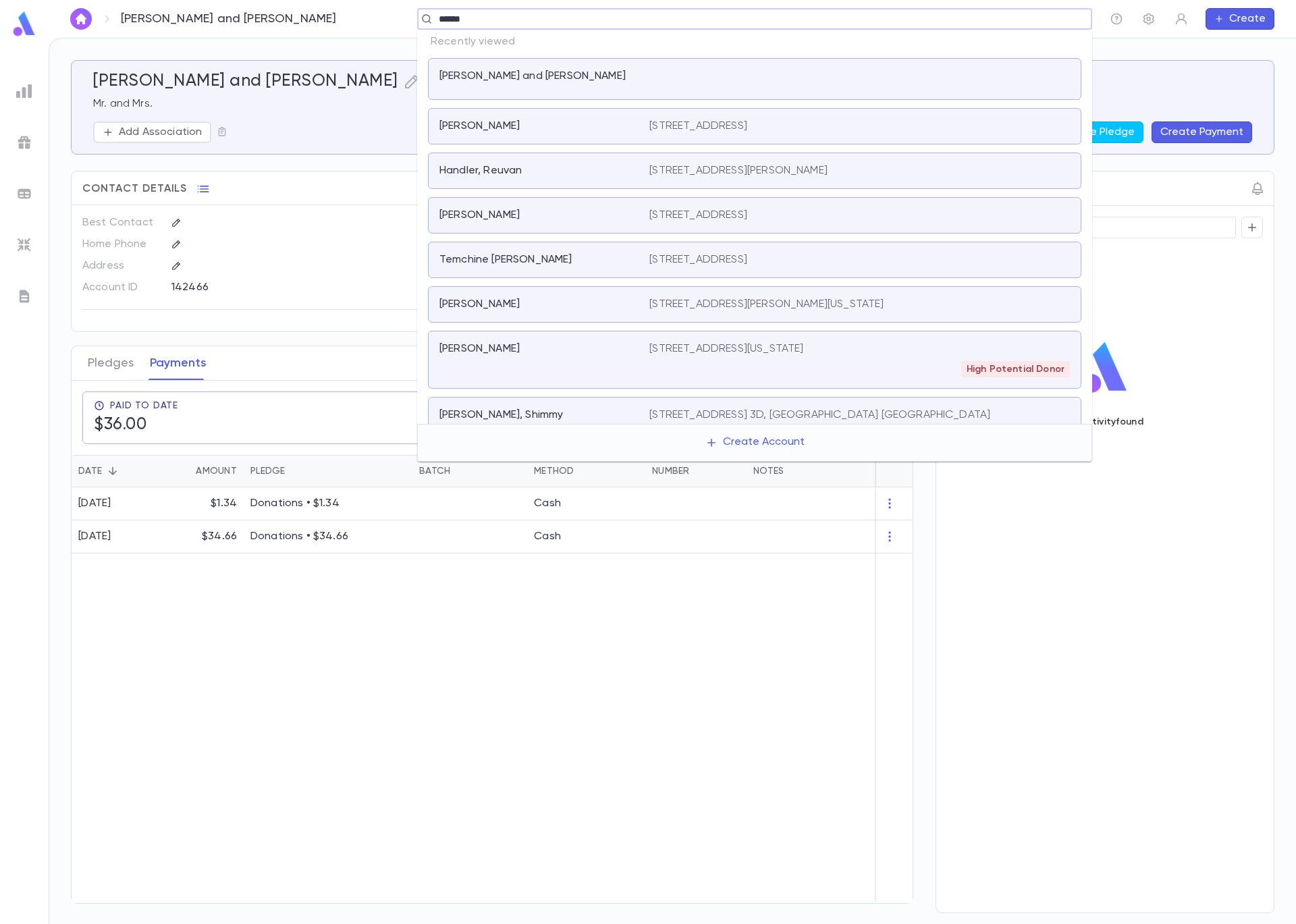
type input "*******"
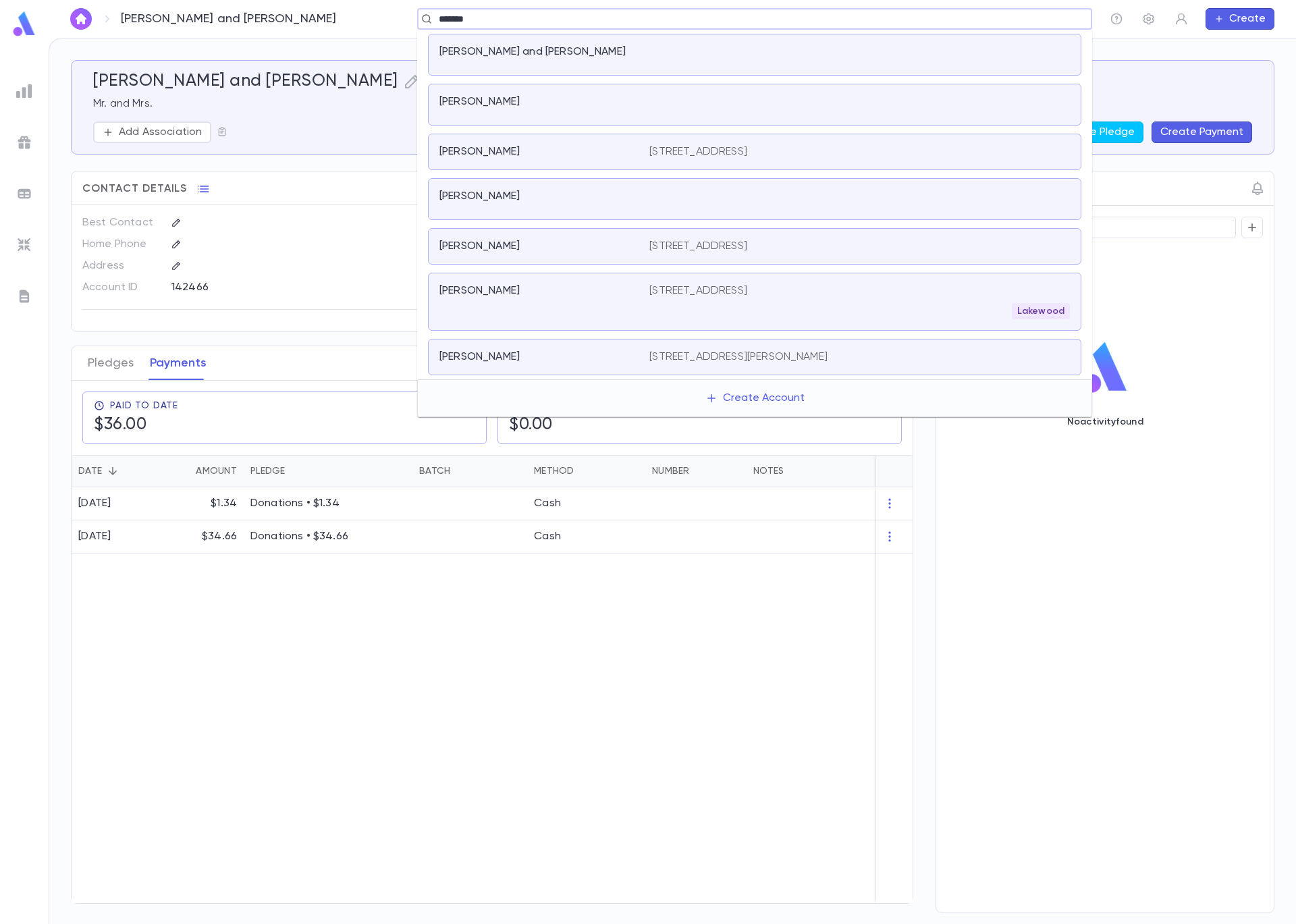
click at [547, 201] on div "[PERSON_NAME]" at bounding box center [536, 196] width 194 height 13
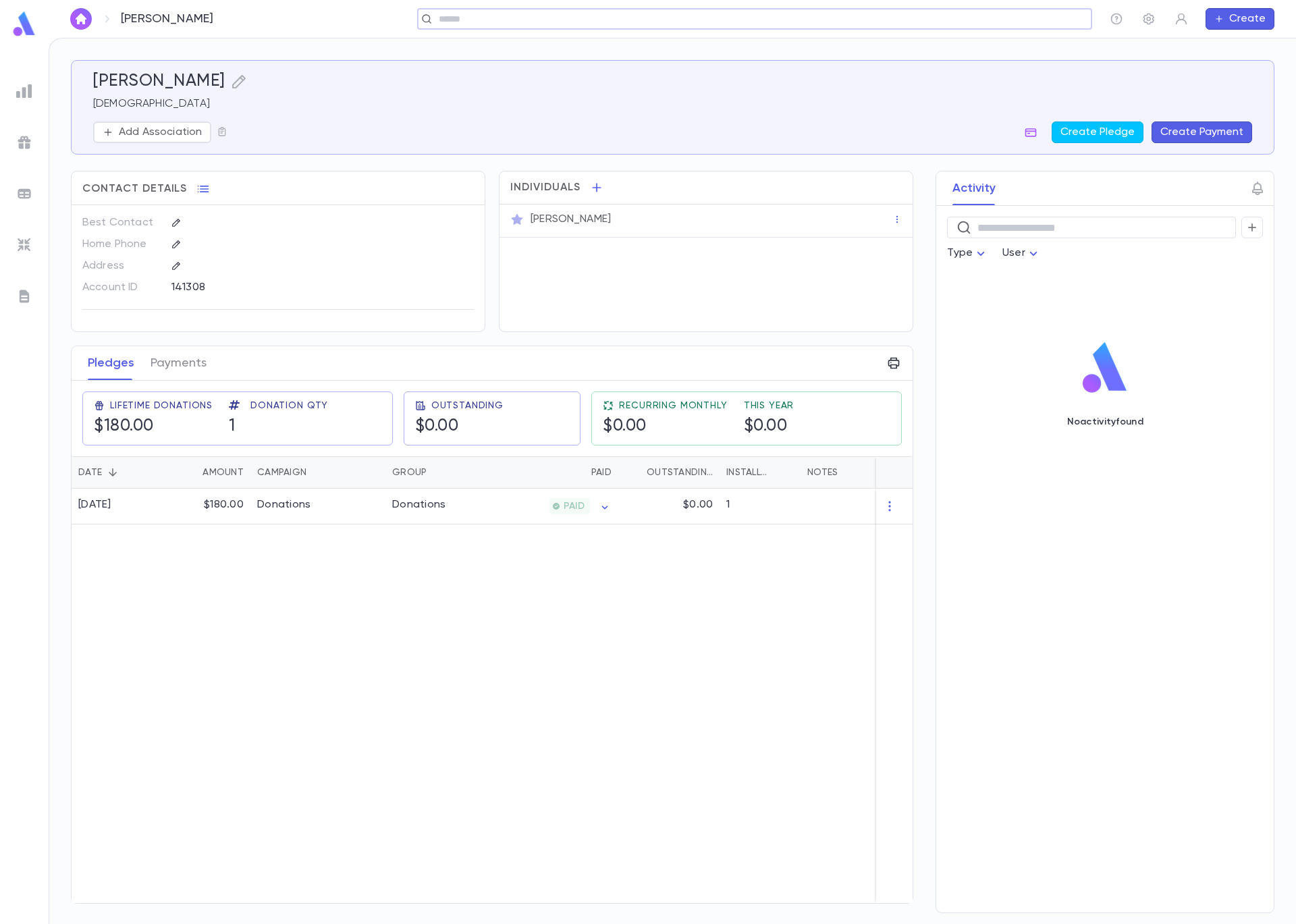
click at [858, 26] on div "​" at bounding box center [754, 19] width 675 height 22
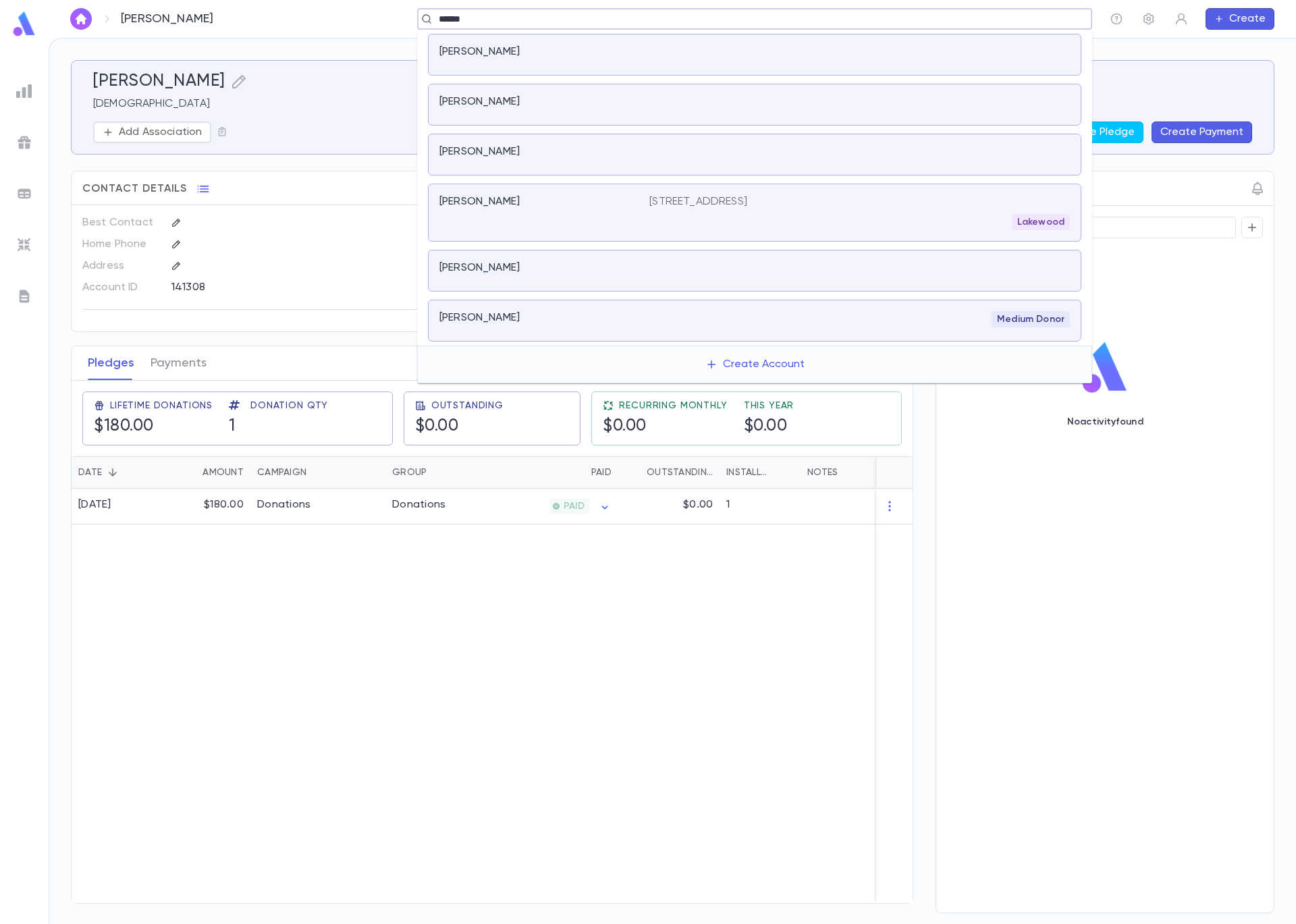
drag, startPoint x: 548, startPoint y: 18, endPoint x: 392, endPoint y: 4, distance: 156.6
click at [392, 4] on div "Feldman ****** ​ Create" at bounding box center [672, 19] width 1248 height 38
type input "*******"
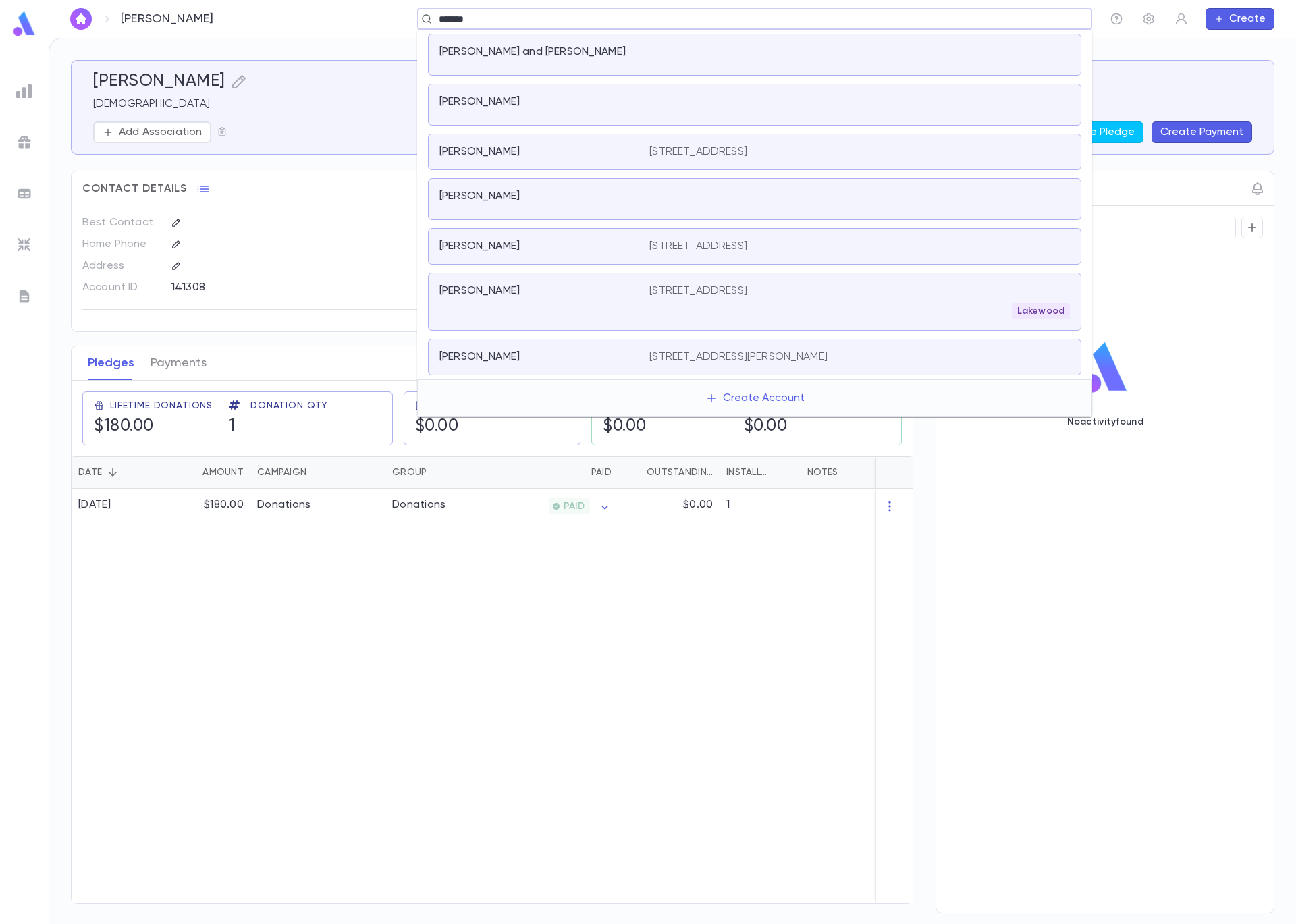
click at [534, 250] on div "[PERSON_NAME]" at bounding box center [536, 246] width 194 height 13
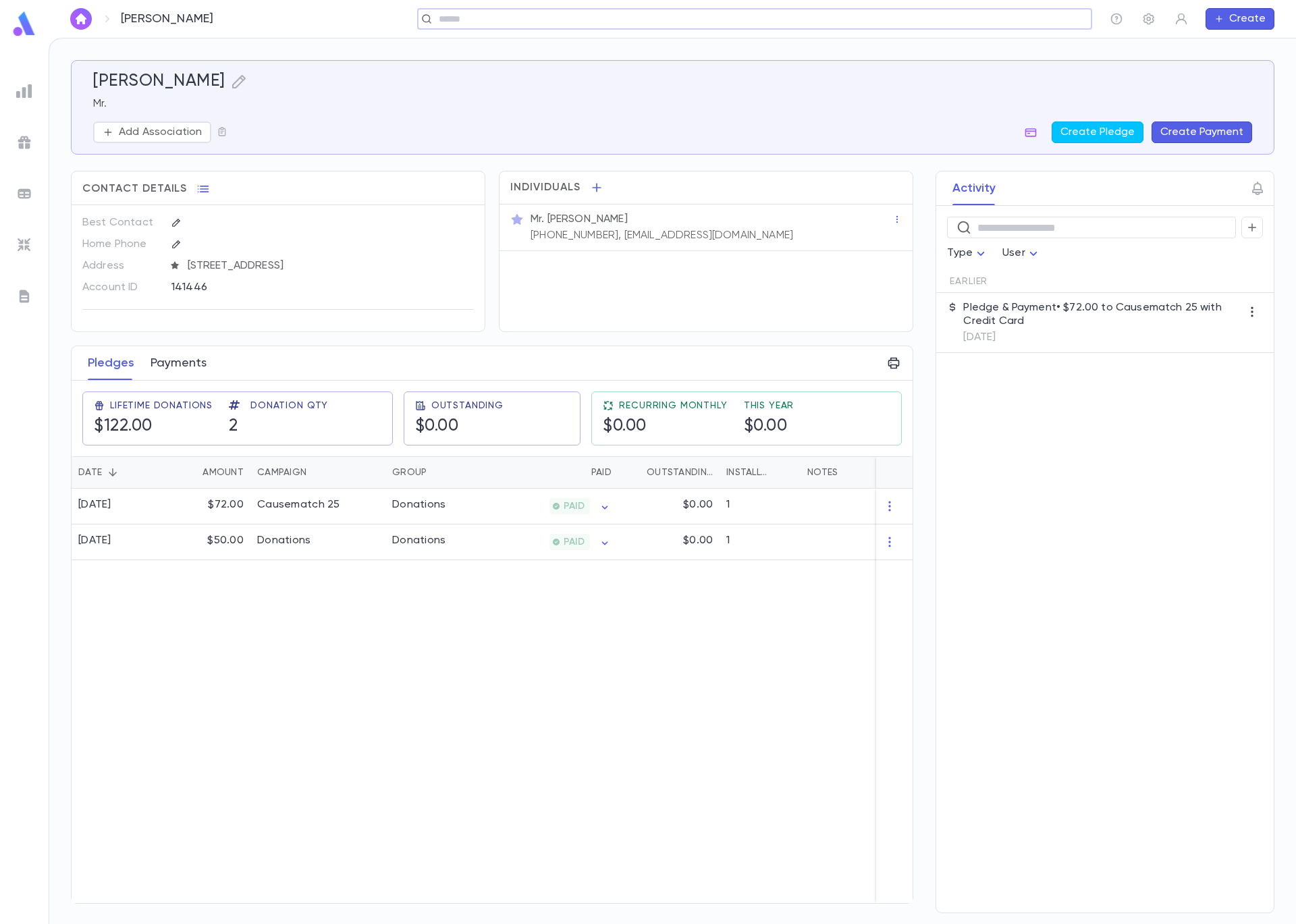
click at [171, 364] on button "Payments" at bounding box center [178, 362] width 56 height 34
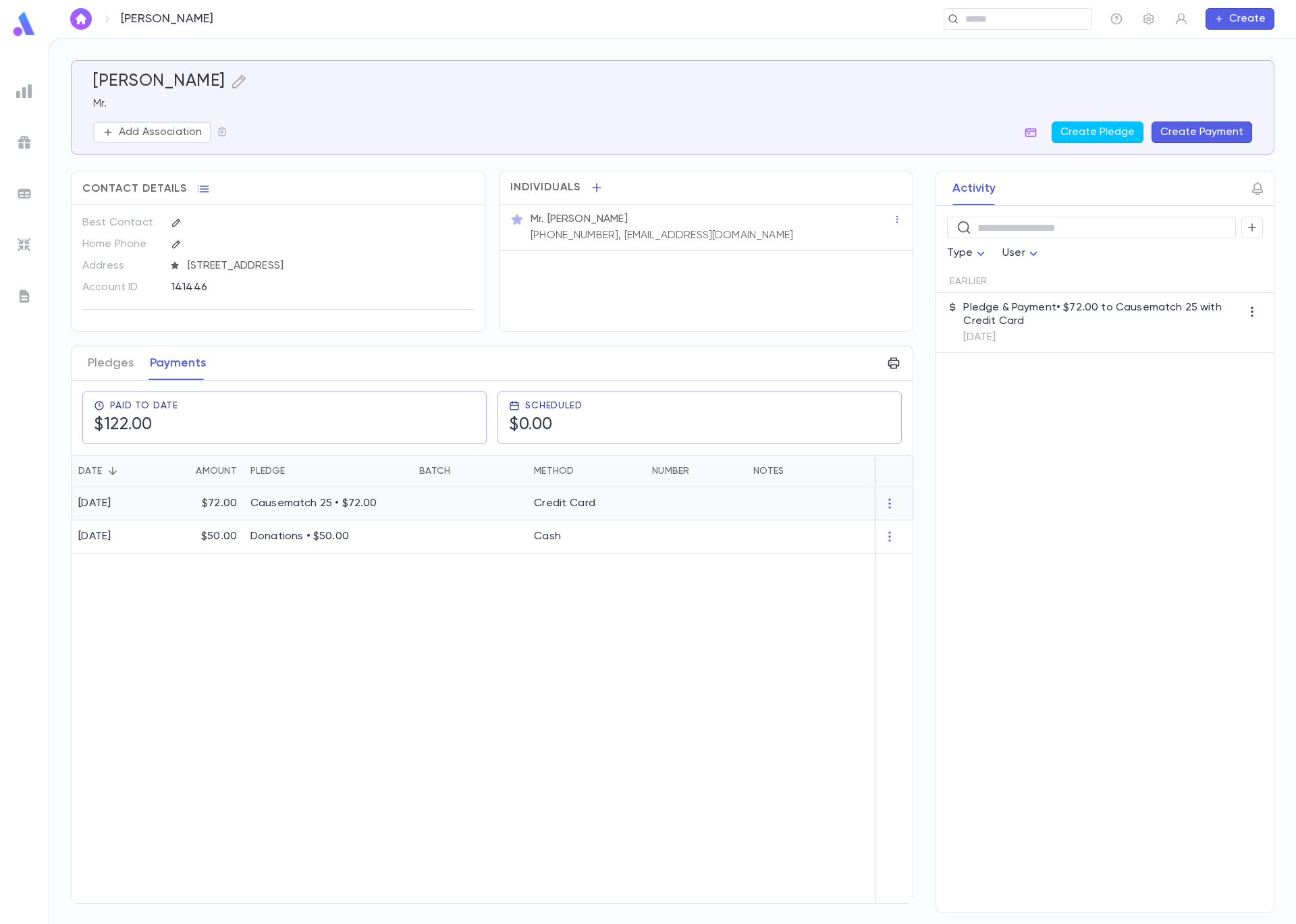
click at [195, 505] on div "$72.00" at bounding box center [203, 503] width 81 height 33
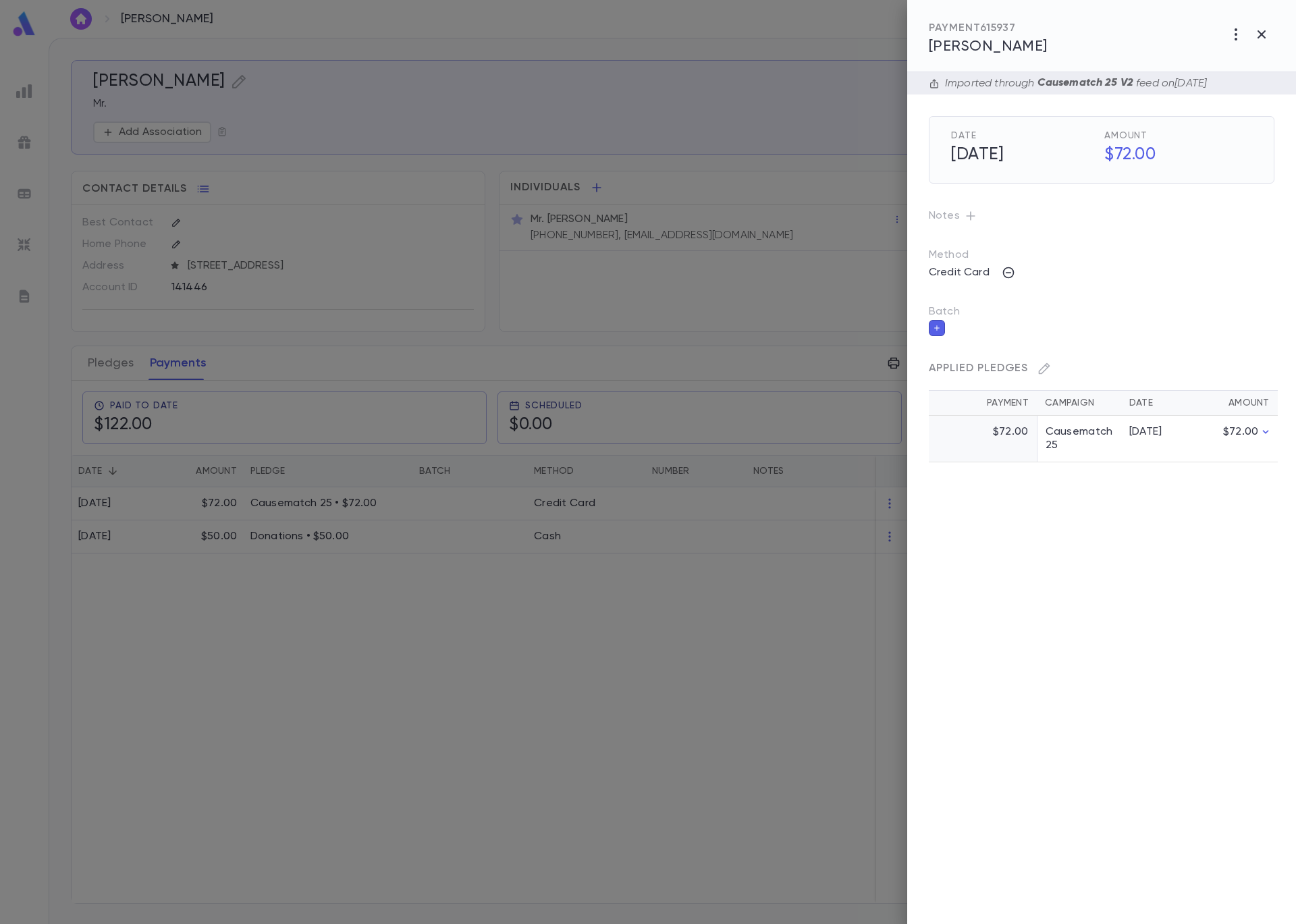
click at [937, 326] on icon "button" at bounding box center [937, 328] width 5 height 5
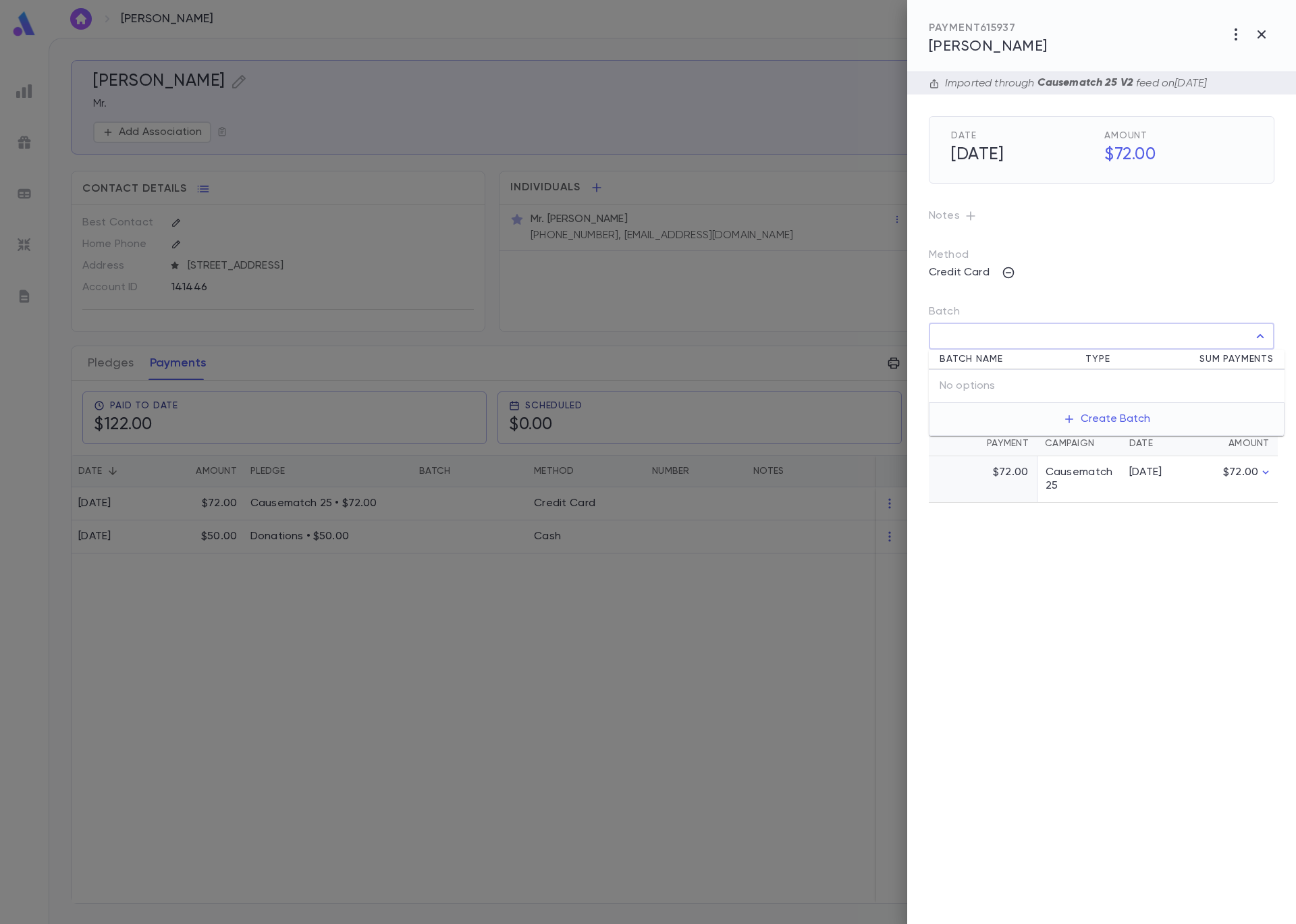
click at [980, 340] on input "Batch" at bounding box center [1092, 336] width 313 height 26
click at [987, 379] on p "Ch 090525 a" at bounding box center [966, 386] width 60 height 13
type input "**********"
click at [1270, 365] on button "button" at bounding box center [1264, 366] width 22 height 22
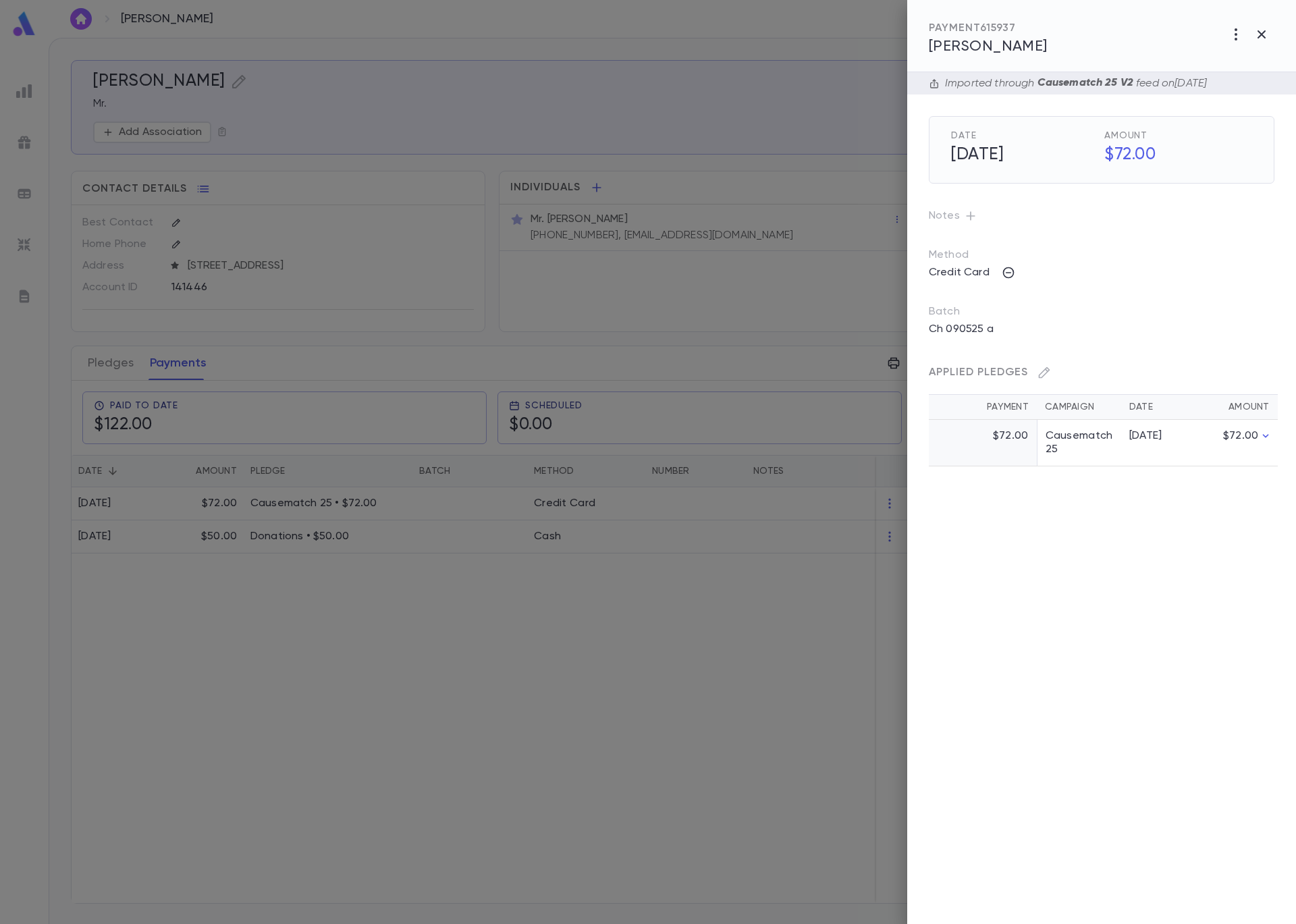
click at [641, 103] on div at bounding box center [648, 462] width 1296 height 924
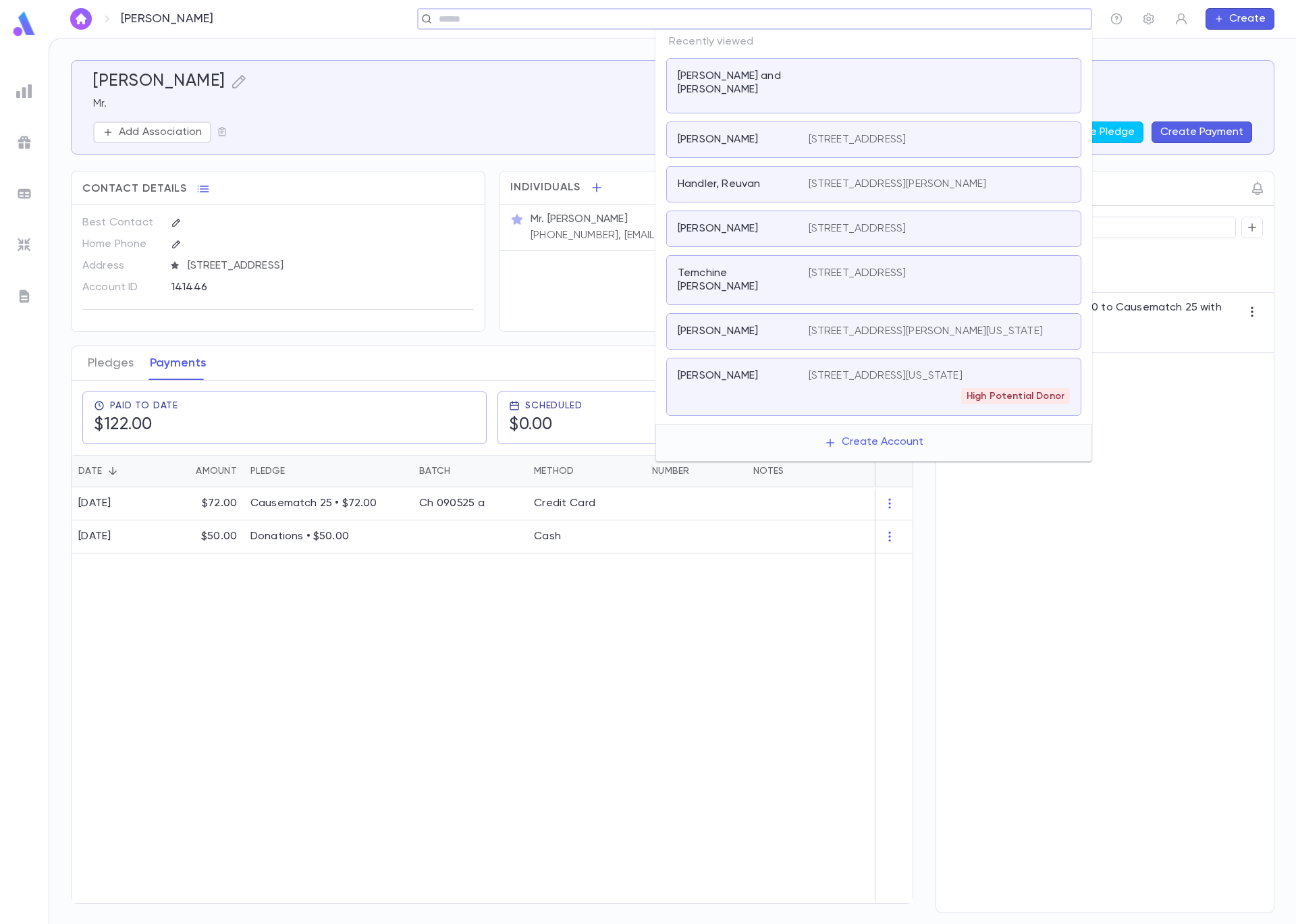
click at [1001, 22] on input "text" at bounding box center [750, 19] width 631 height 12
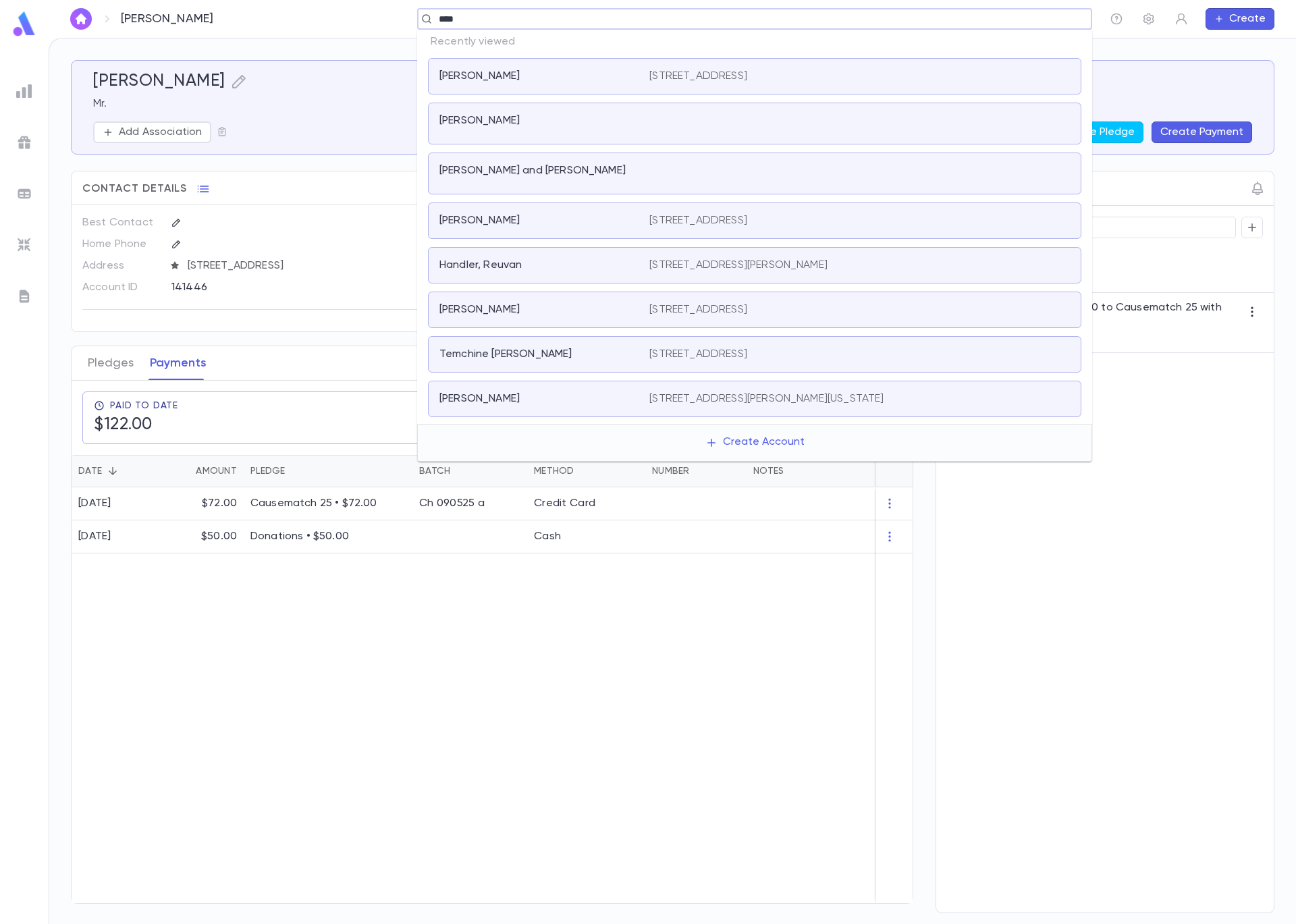
type input "*****"
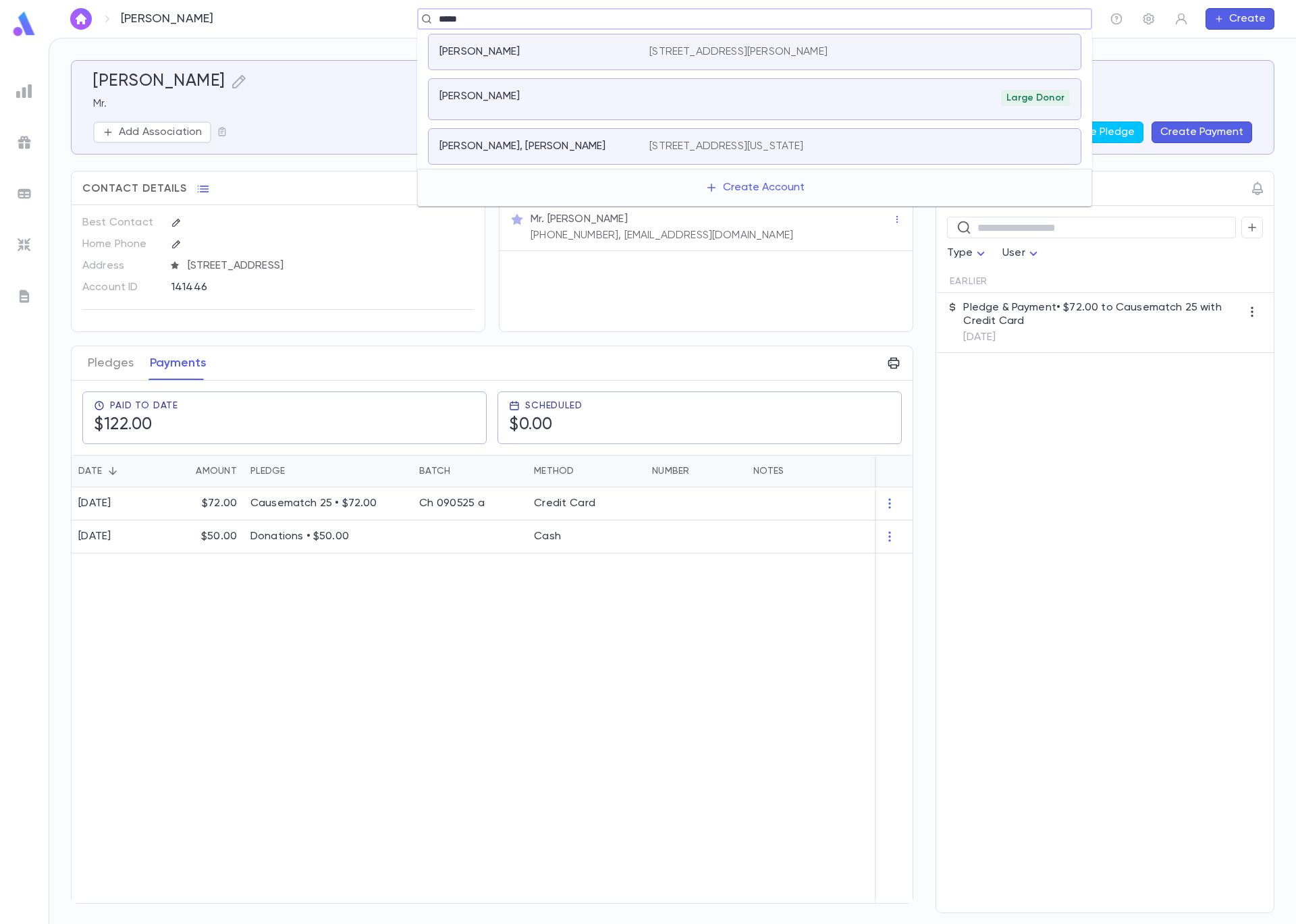
click at [590, 45] on div "[PERSON_NAME]" at bounding box center [536, 51] width 194 height 13
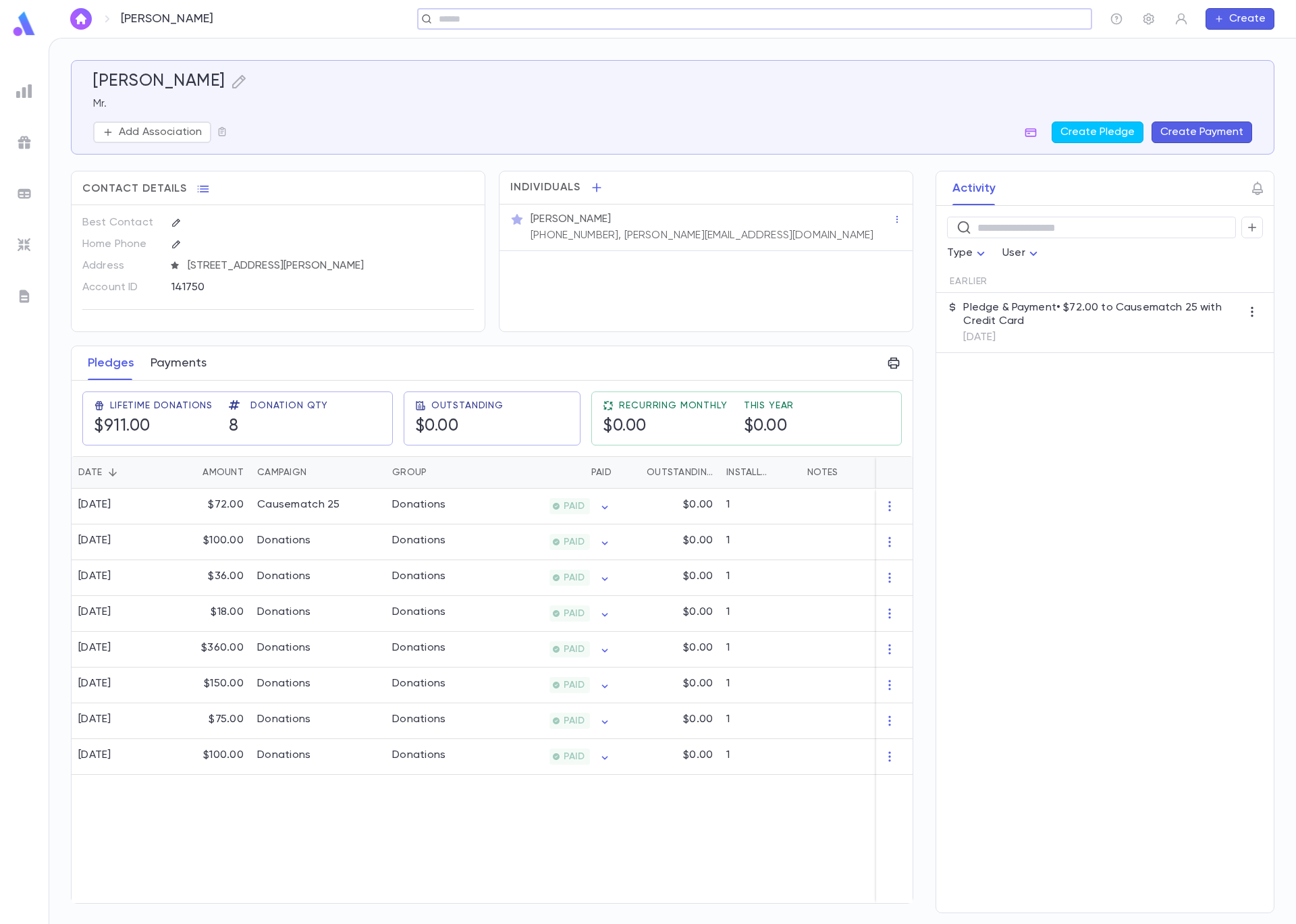
click at [167, 365] on button "Payments" at bounding box center [178, 362] width 56 height 34
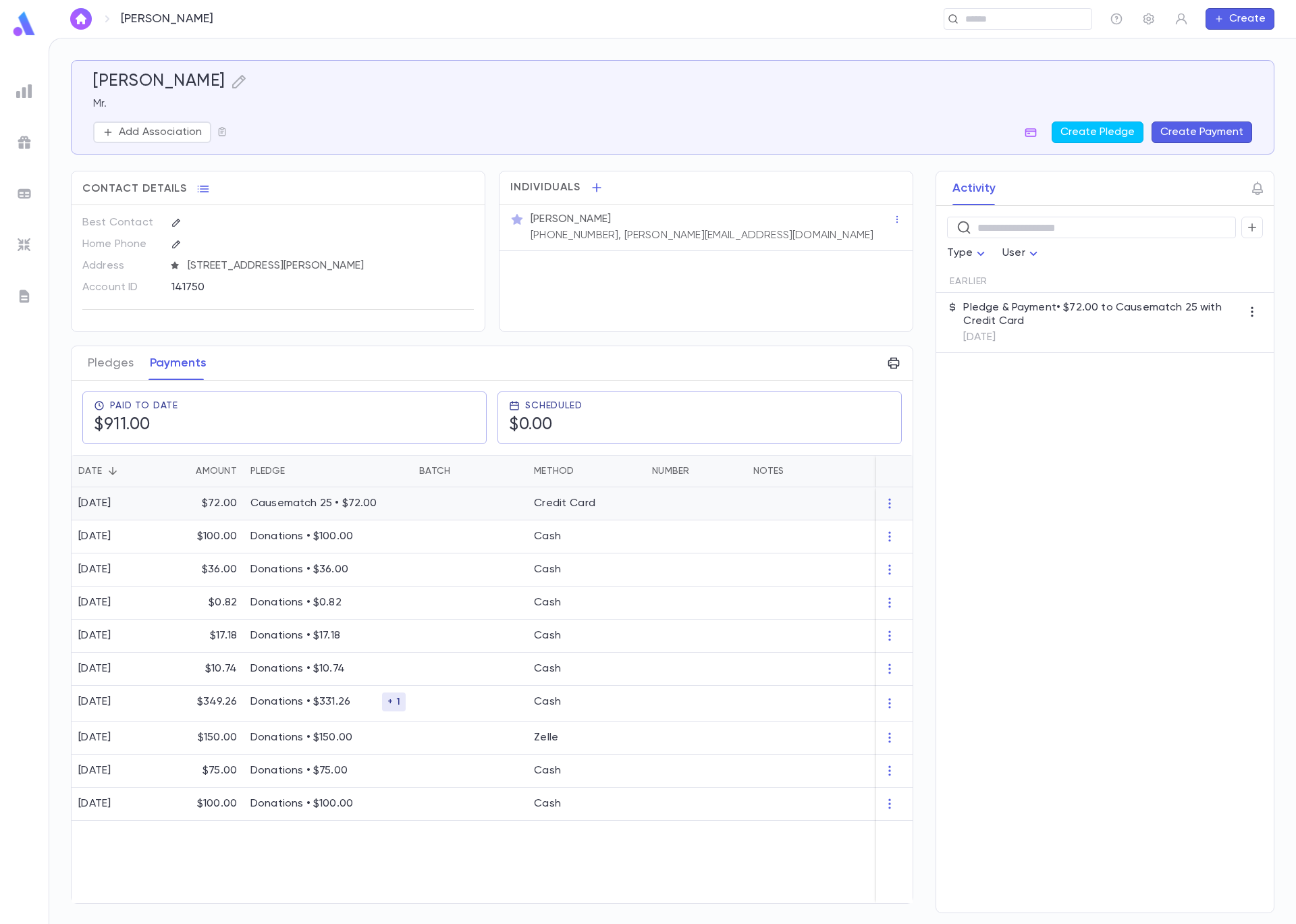
click at [305, 502] on p "Causematch 25 • $72.00" at bounding box center [327, 503] width 155 height 13
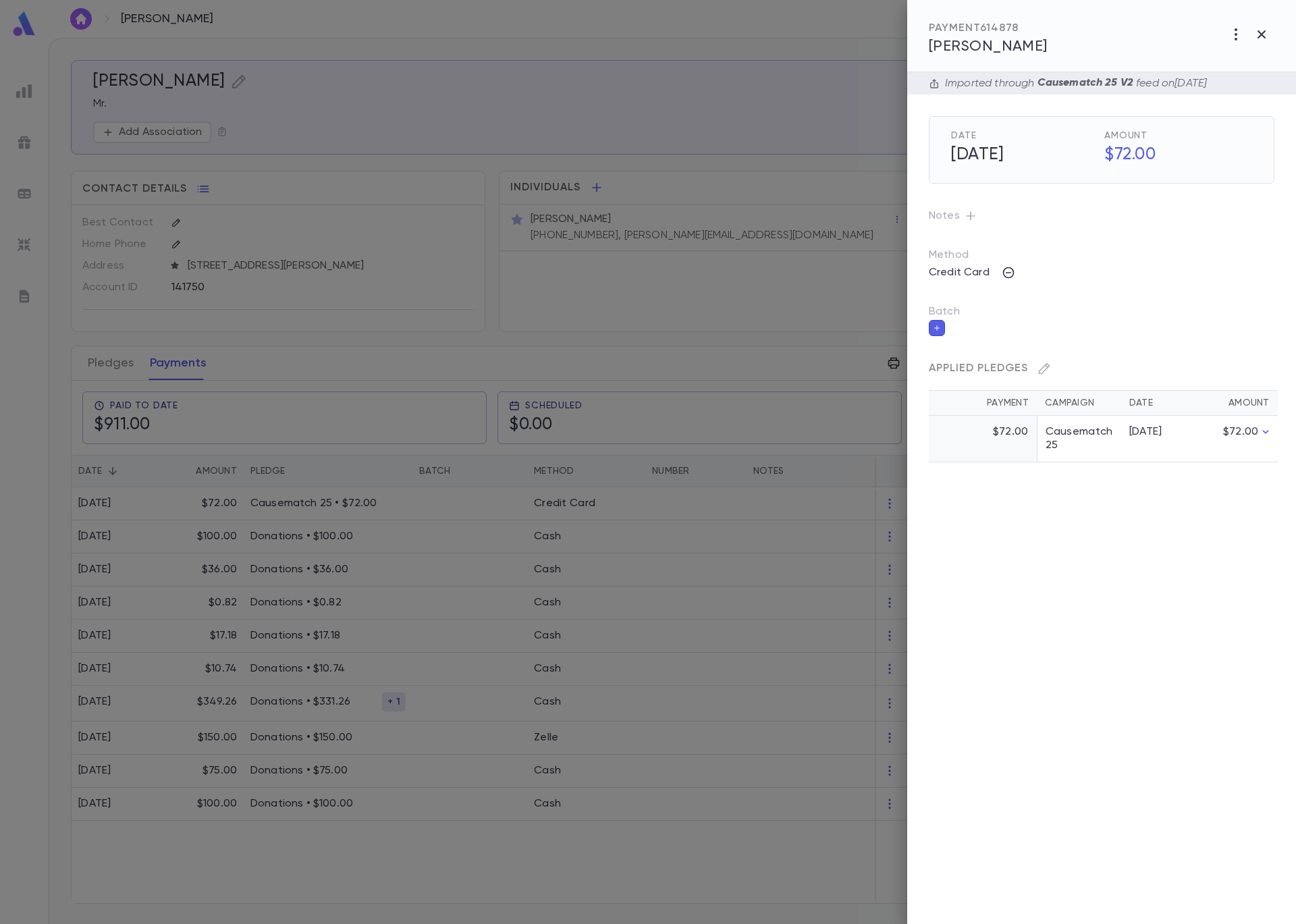
click at [933, 326] on icon "button" at bounding box center [937, 328] width 8 height 9
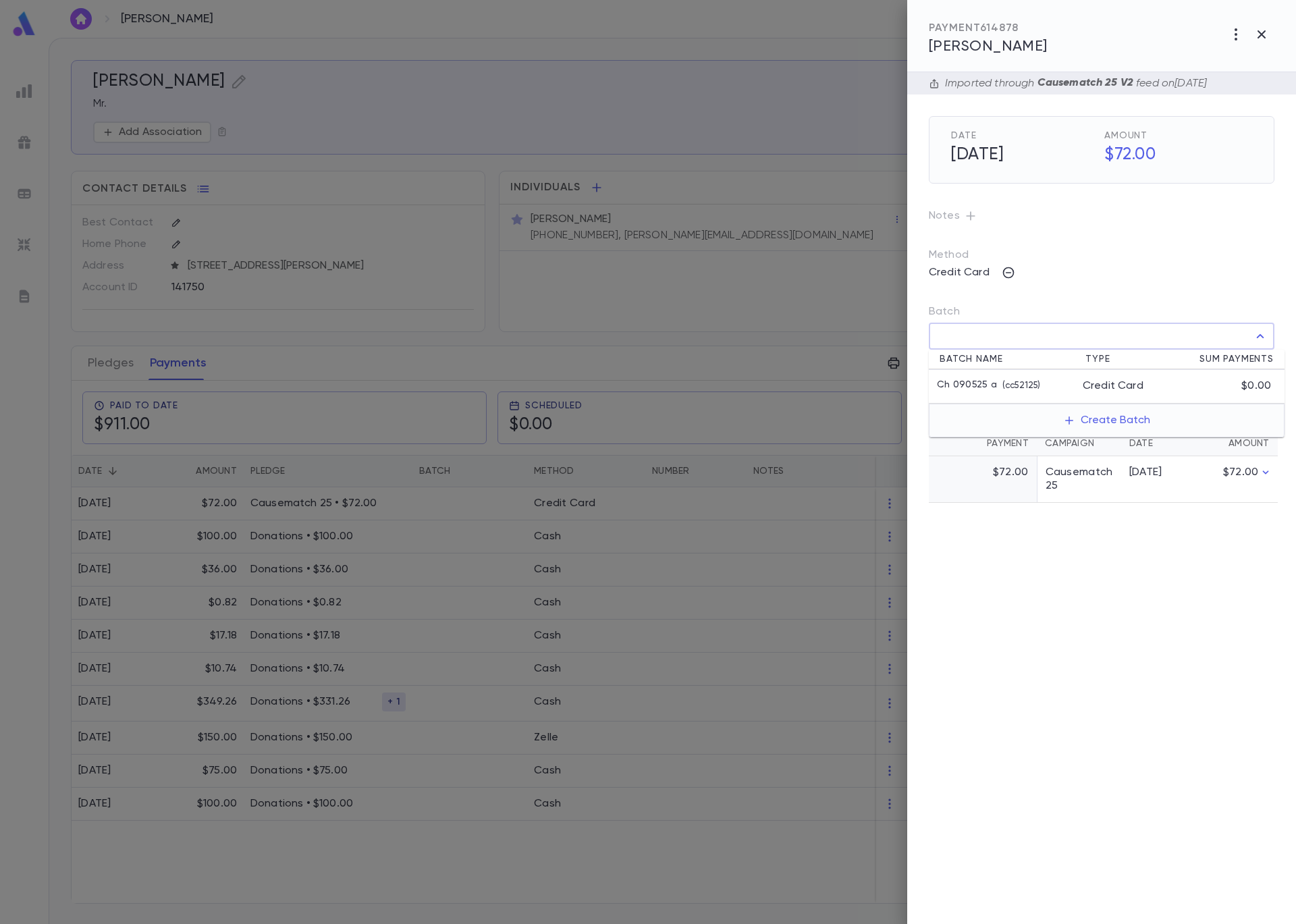
click at [984, 336] on input "Batch" at bounding box center [1092, 336] width 313 height 26
click at [997, 390] on p "( cc52125 )" at bounding box center [1018, 386] width 43 height 13
type input "**********"
click at [1271, 369] on button "button" at bounding box center [1264, 366] width 22 height 22
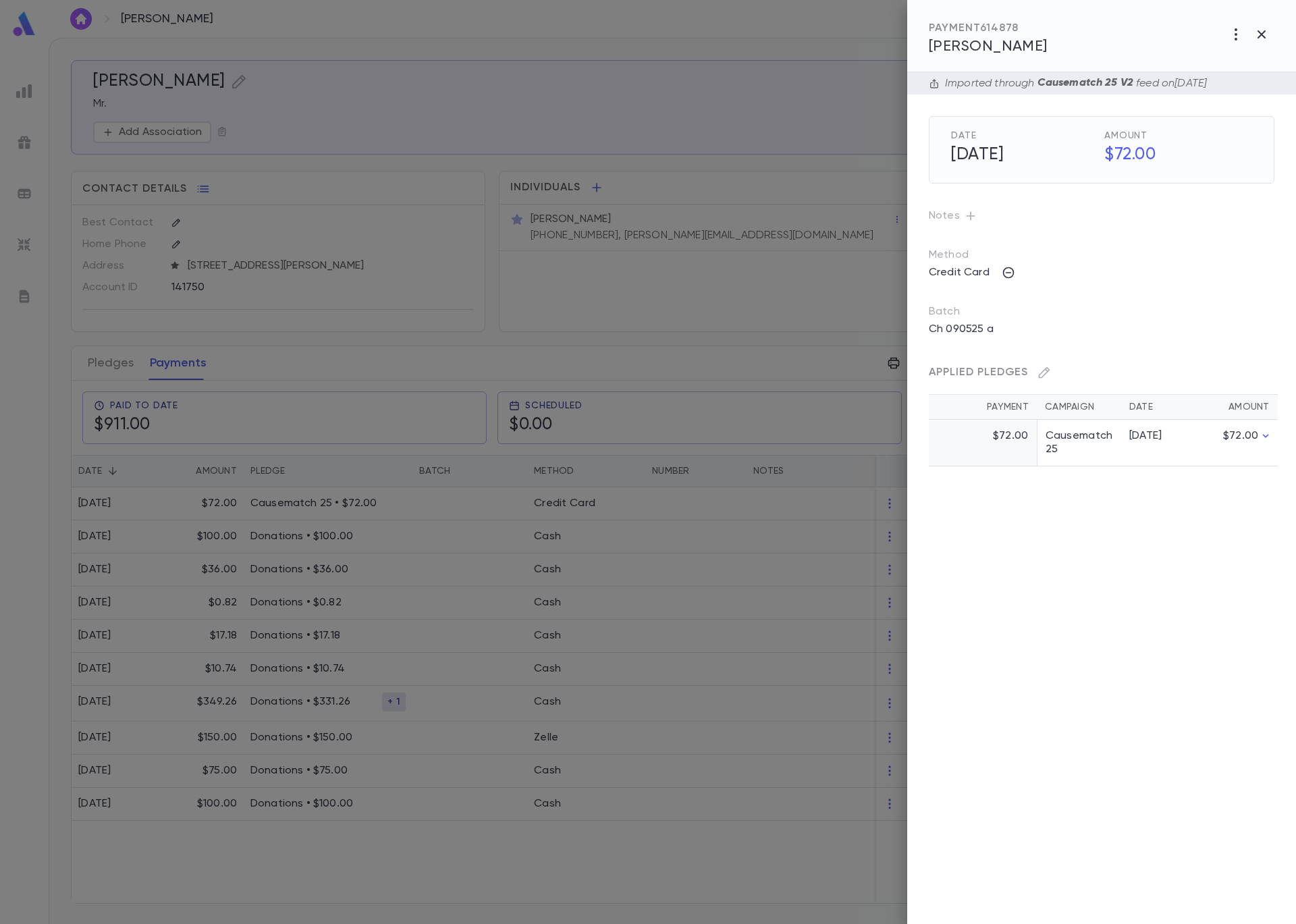
click at [384, 69] on div at bounding box center [648, 462] width 1296 height 924
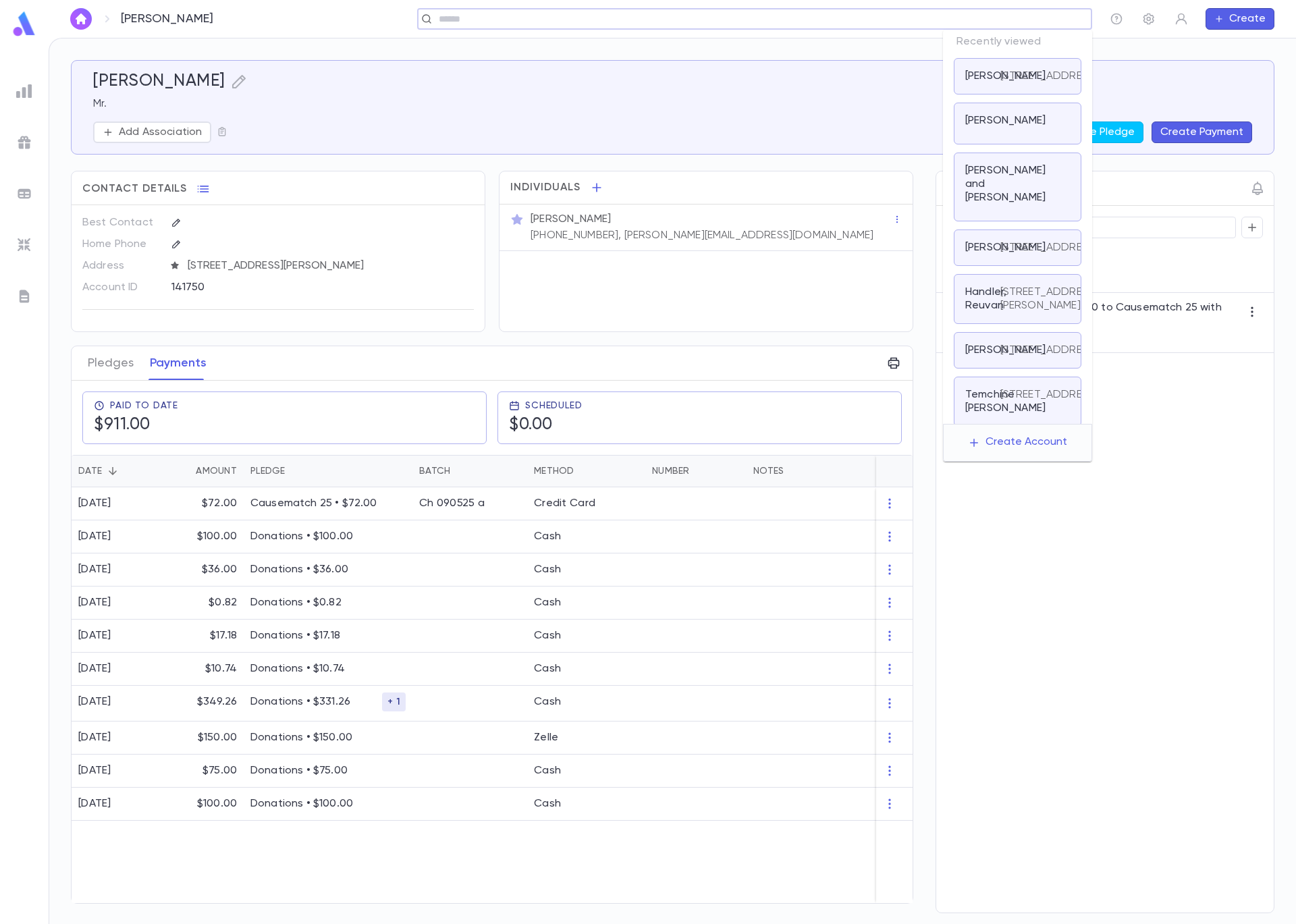
click at [965, 23] on input "text" at bounding box center [750, 19] width 631 height 12
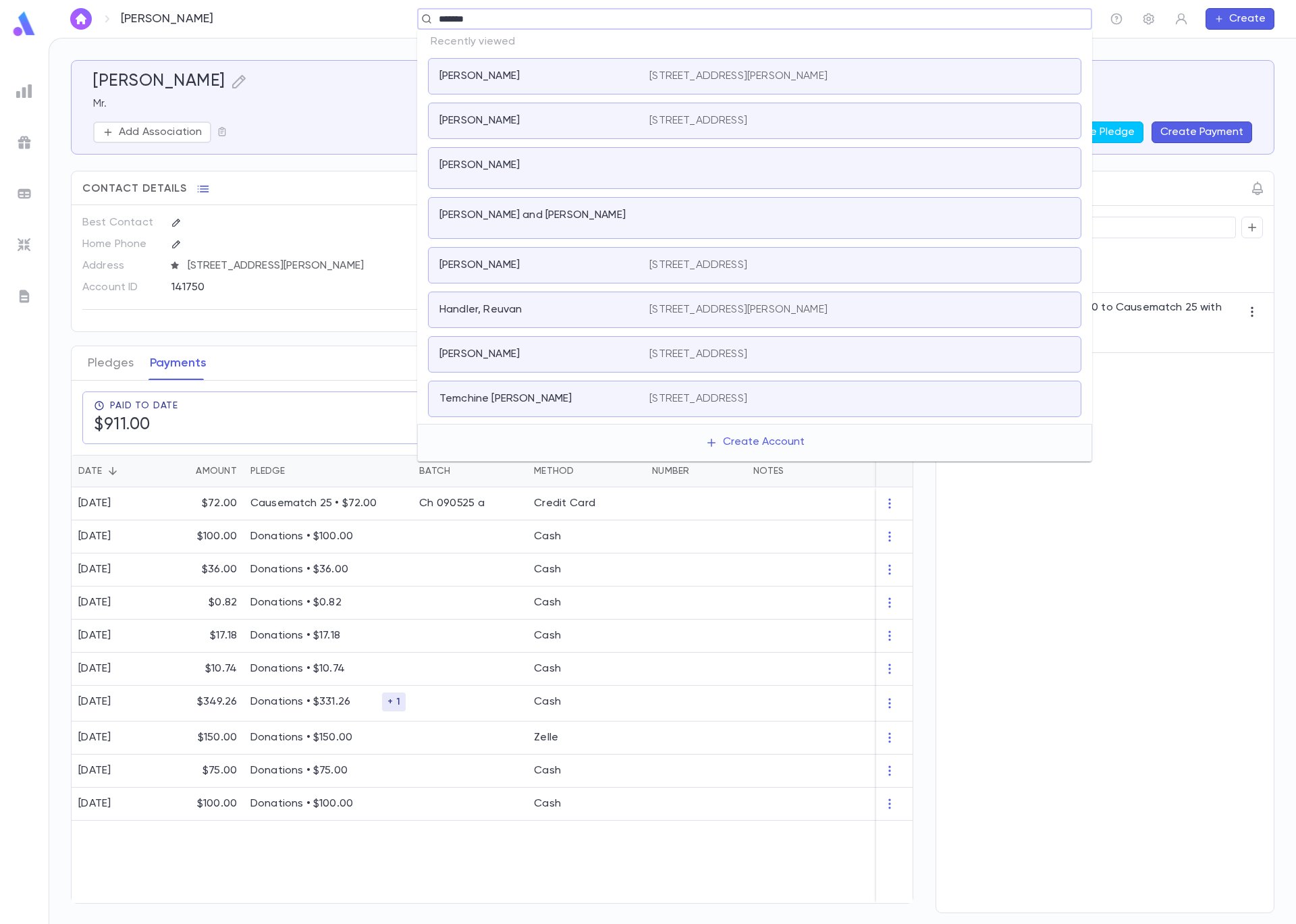
type input "********"
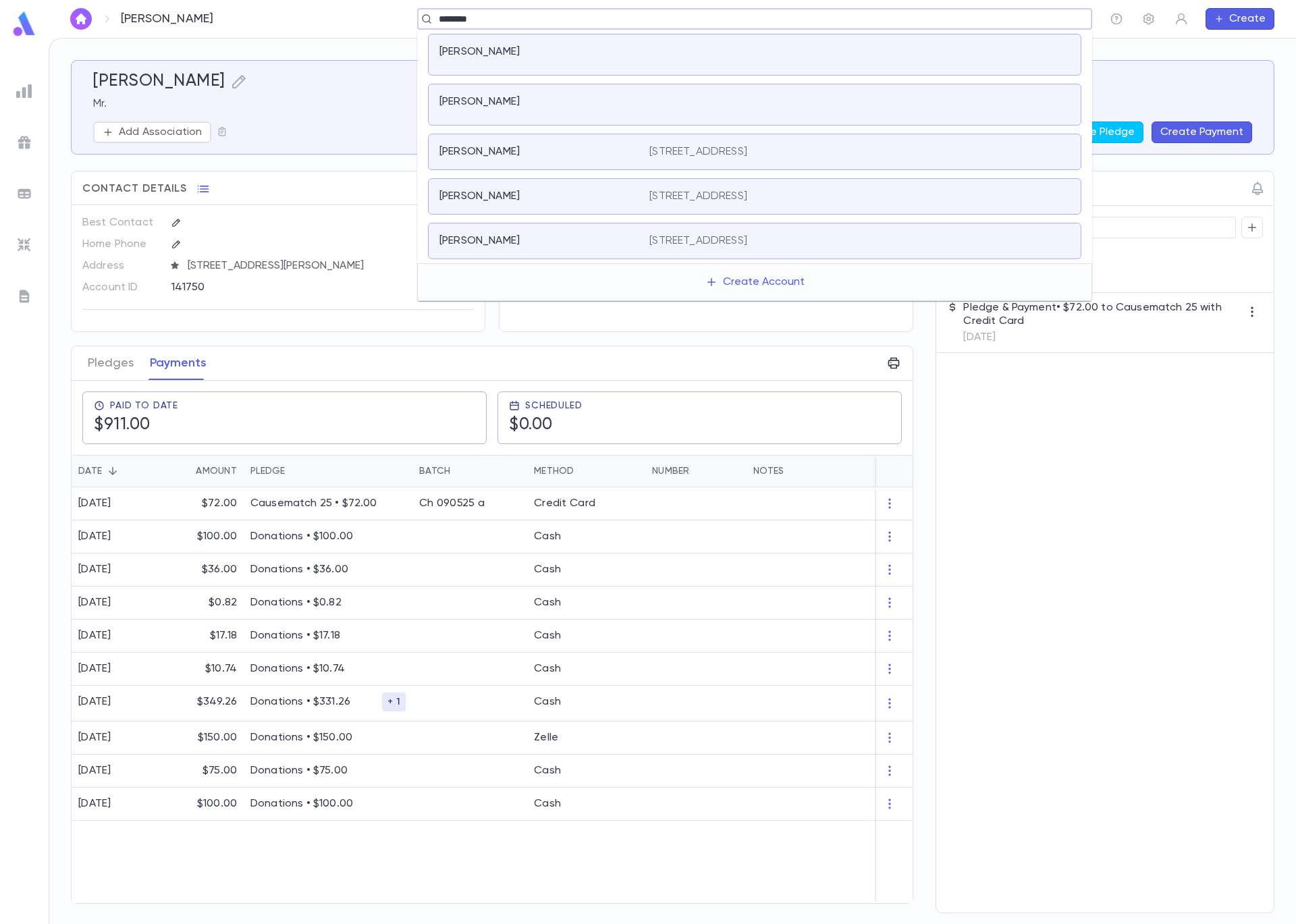
click at [577, 231] on div "Levinson, Avigail 2740 W Sherwin Ave, Chicago IL 60645 United States" at bounding box center [754, 241] width 654 height 37
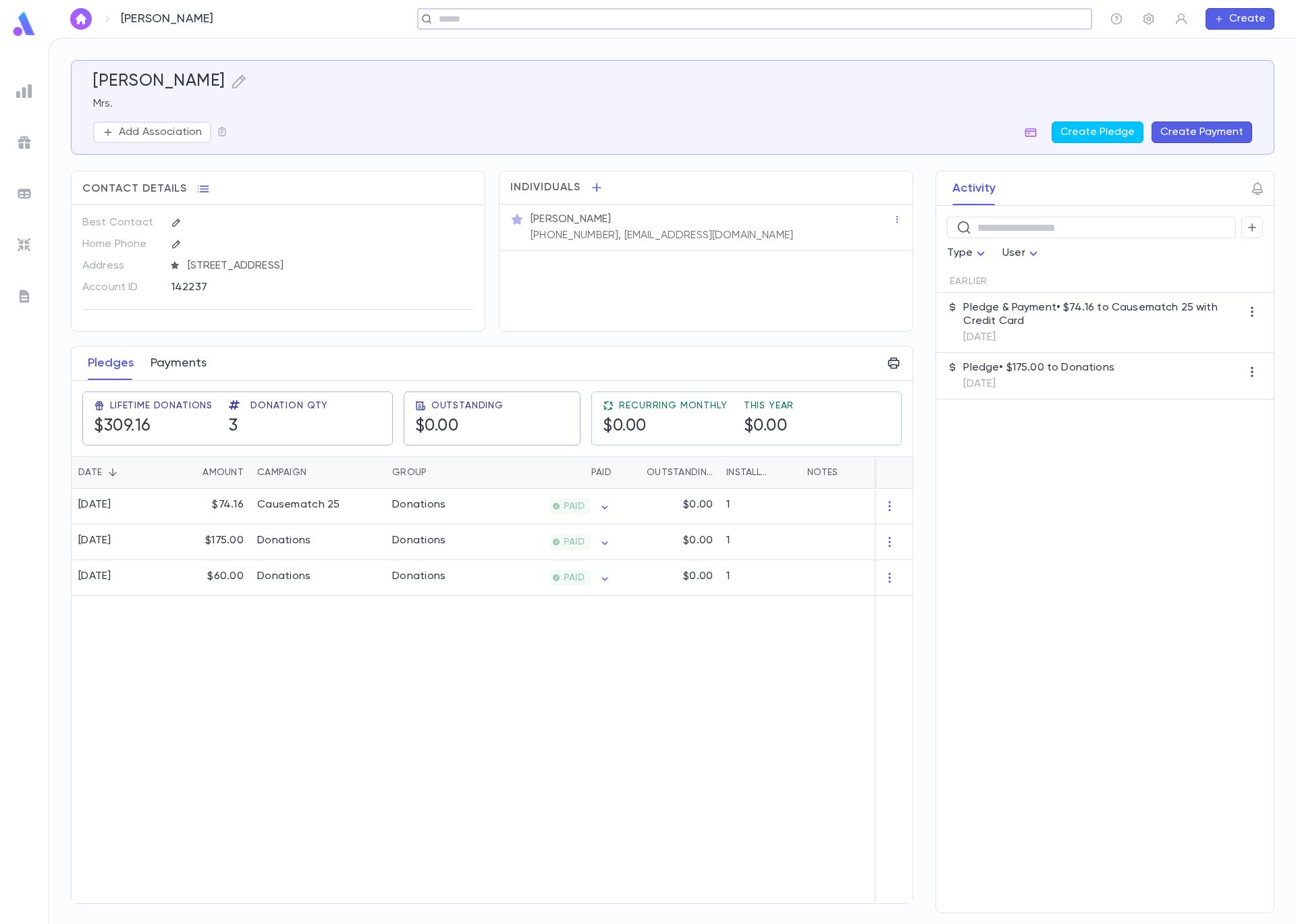
click at [182, 356] on button "Payments" at bounding box center [178, 362] width 56 height 34
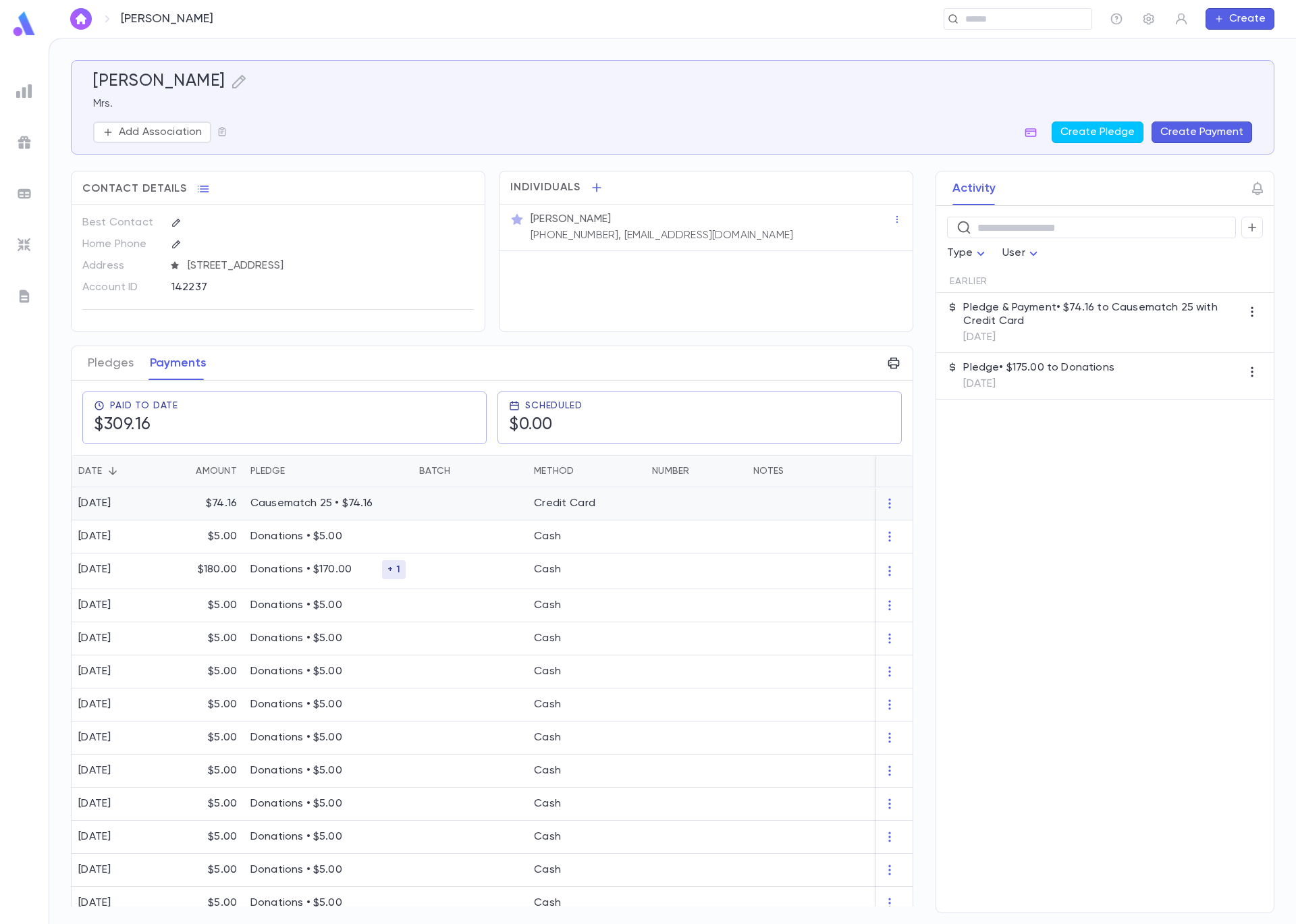
click at [111, 498] on div "[DATE]" at bounding box center [94, 503] width 33 height 13
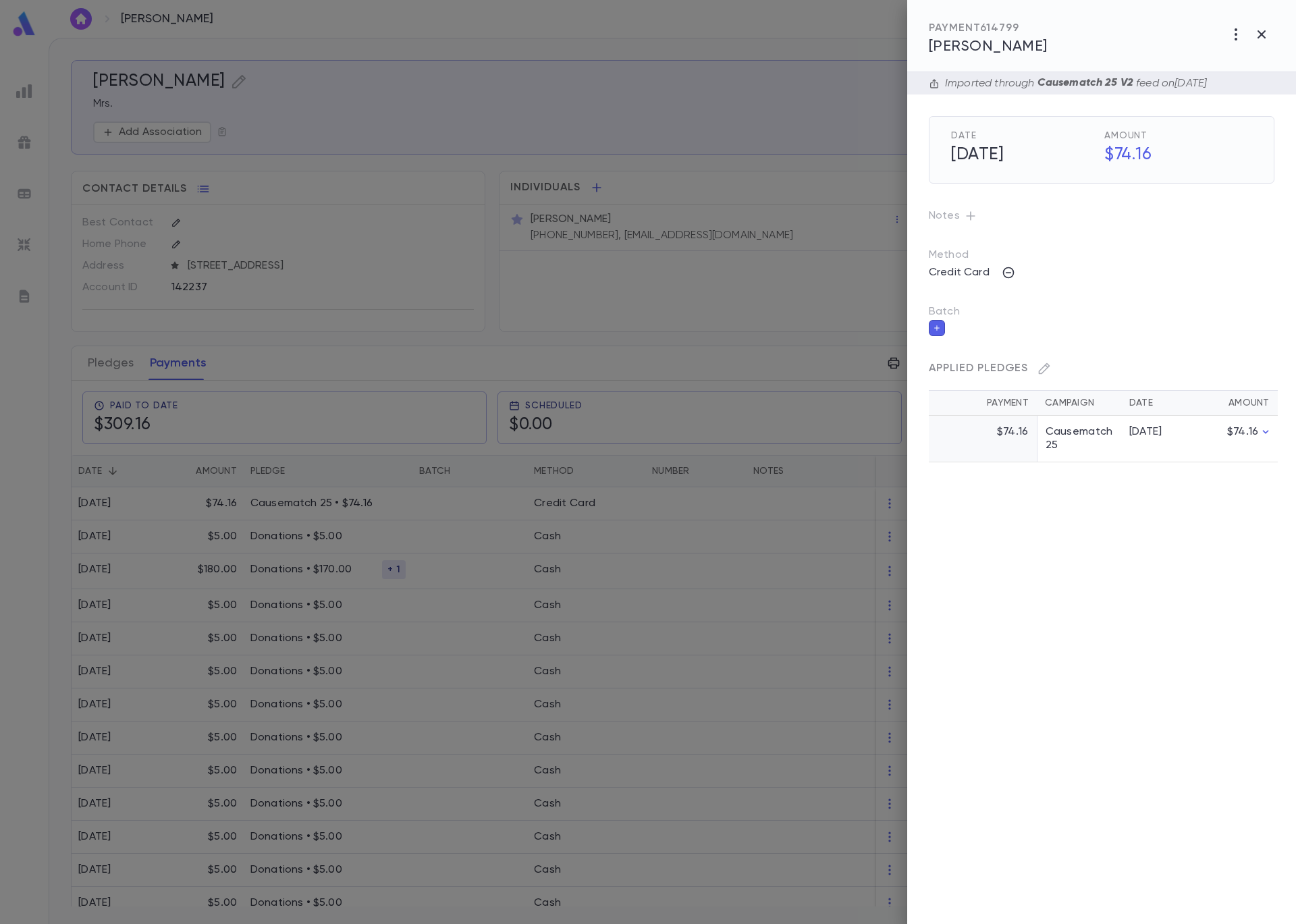
click at [934, 331] on icon "button" at bounding box center [937, 328] width 8 height 9
click at [976, 347] on input "Batch" at bounding box center [1092, 336] width 313 height 26
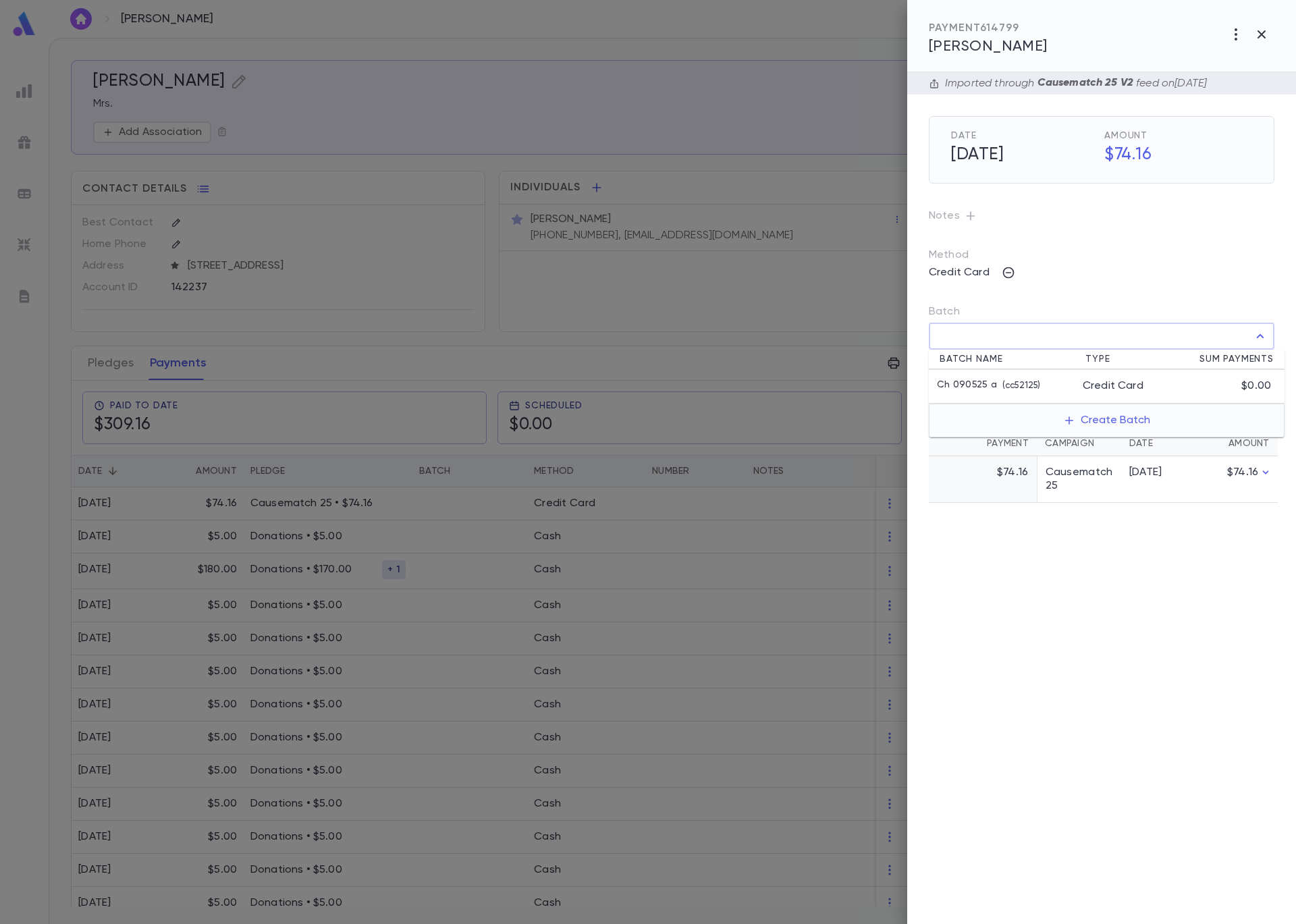
click at [982, 385] on p "Ch 090525 a" at bounding box center [966, 386] width 60 height 13
type input "**********"
click at [1267, 365] on icon "button" at bounding box center [1264, 365] width 12 height 13
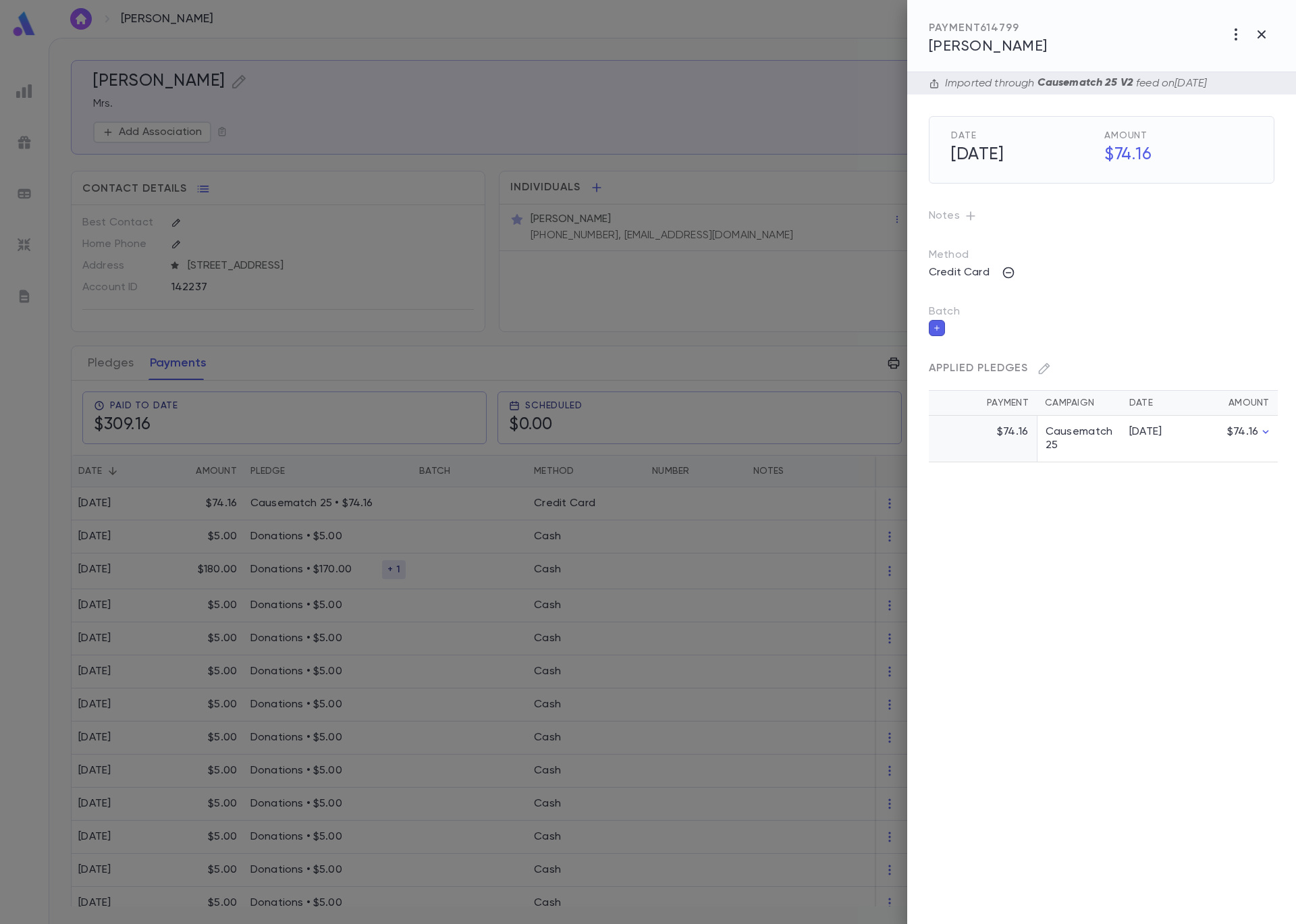
drag, startPoint x: 222, startPoint y: 117, endPoint x: 235, endPoint y: 120, distance: 13.3
click at [222, 117] on div at bounding box center [648, 462] width 1296 height 924
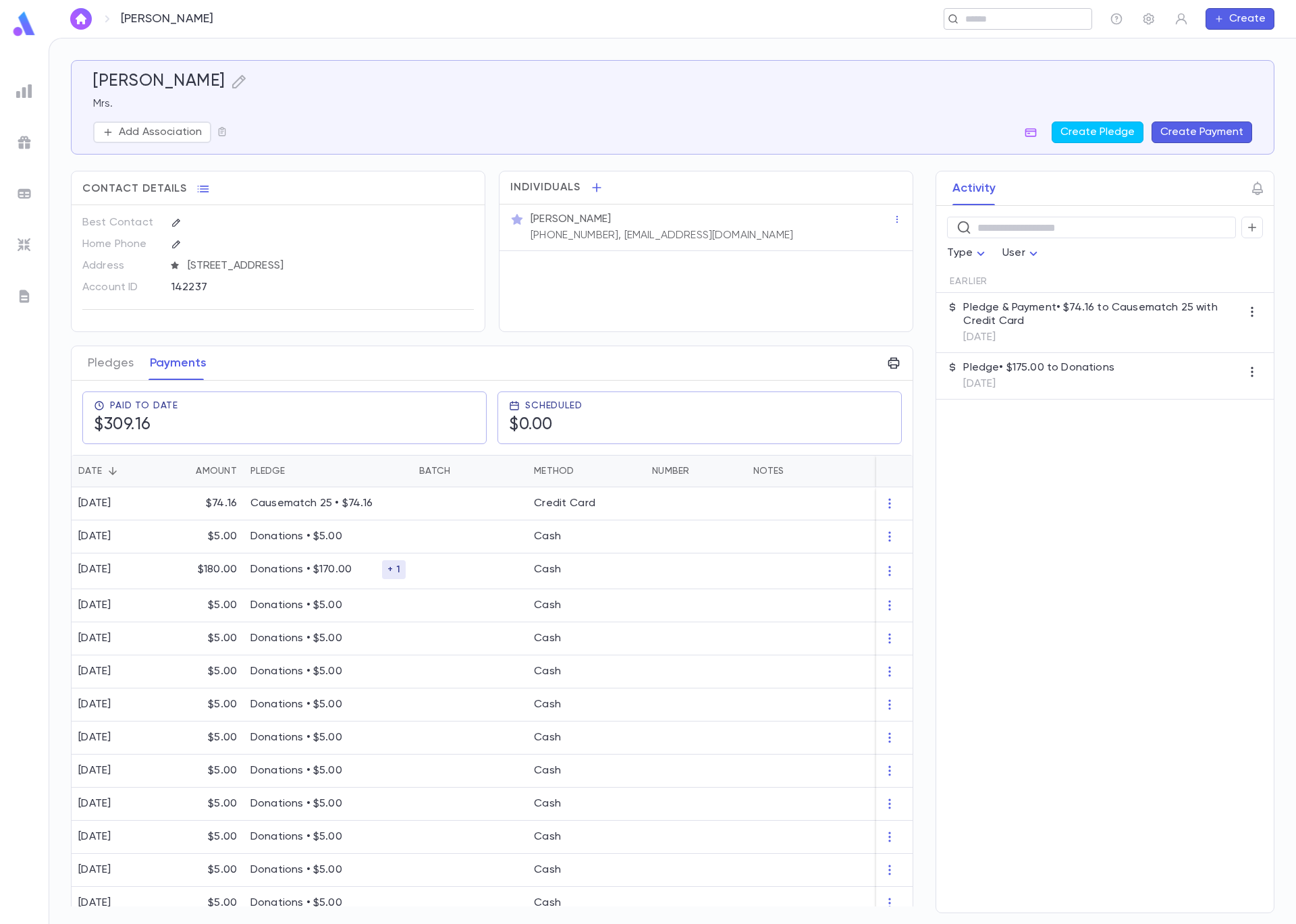
click at [987, 17] on input "text" at bounding box center [1014, 19] width 104 height 12
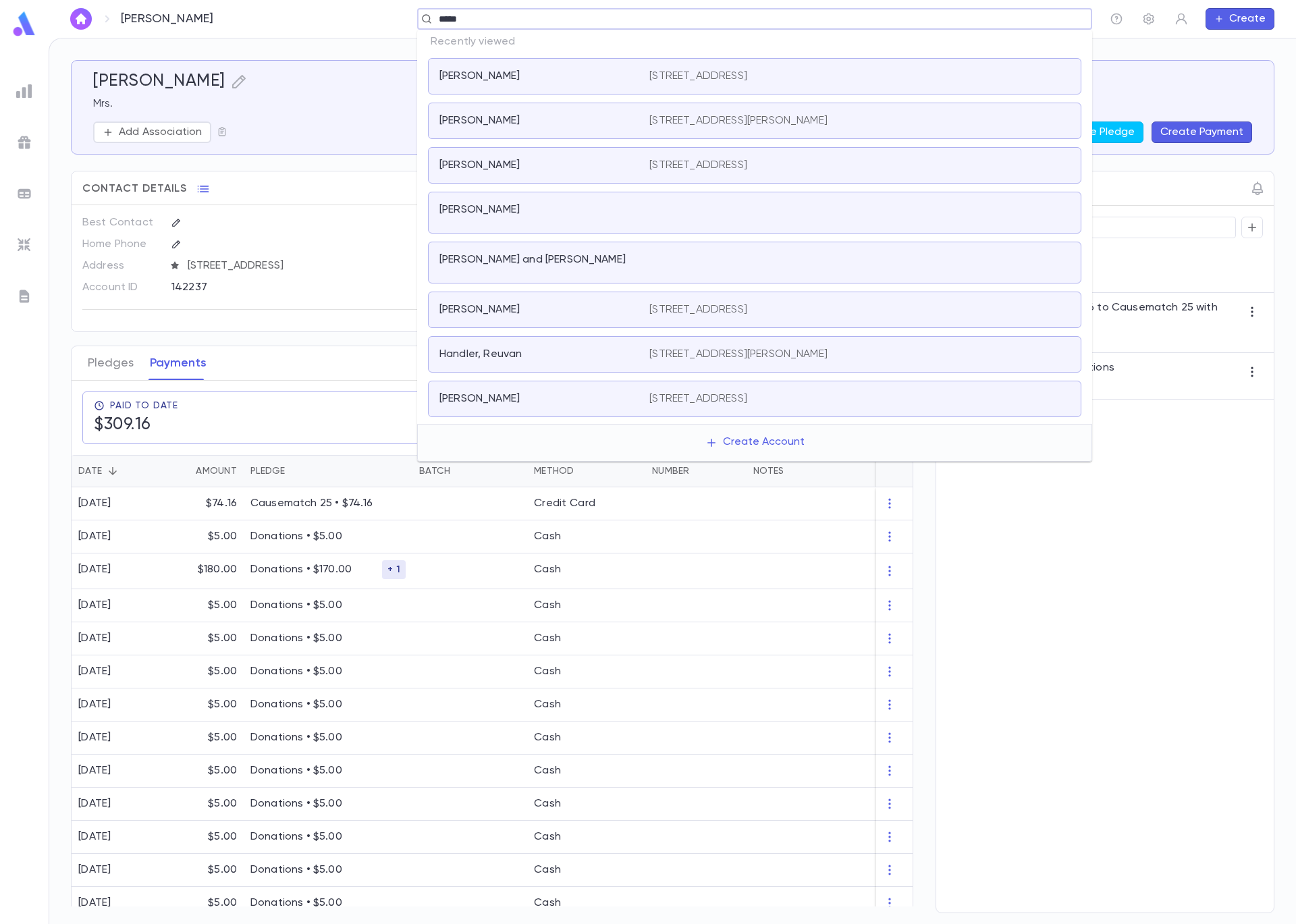
type input "******"
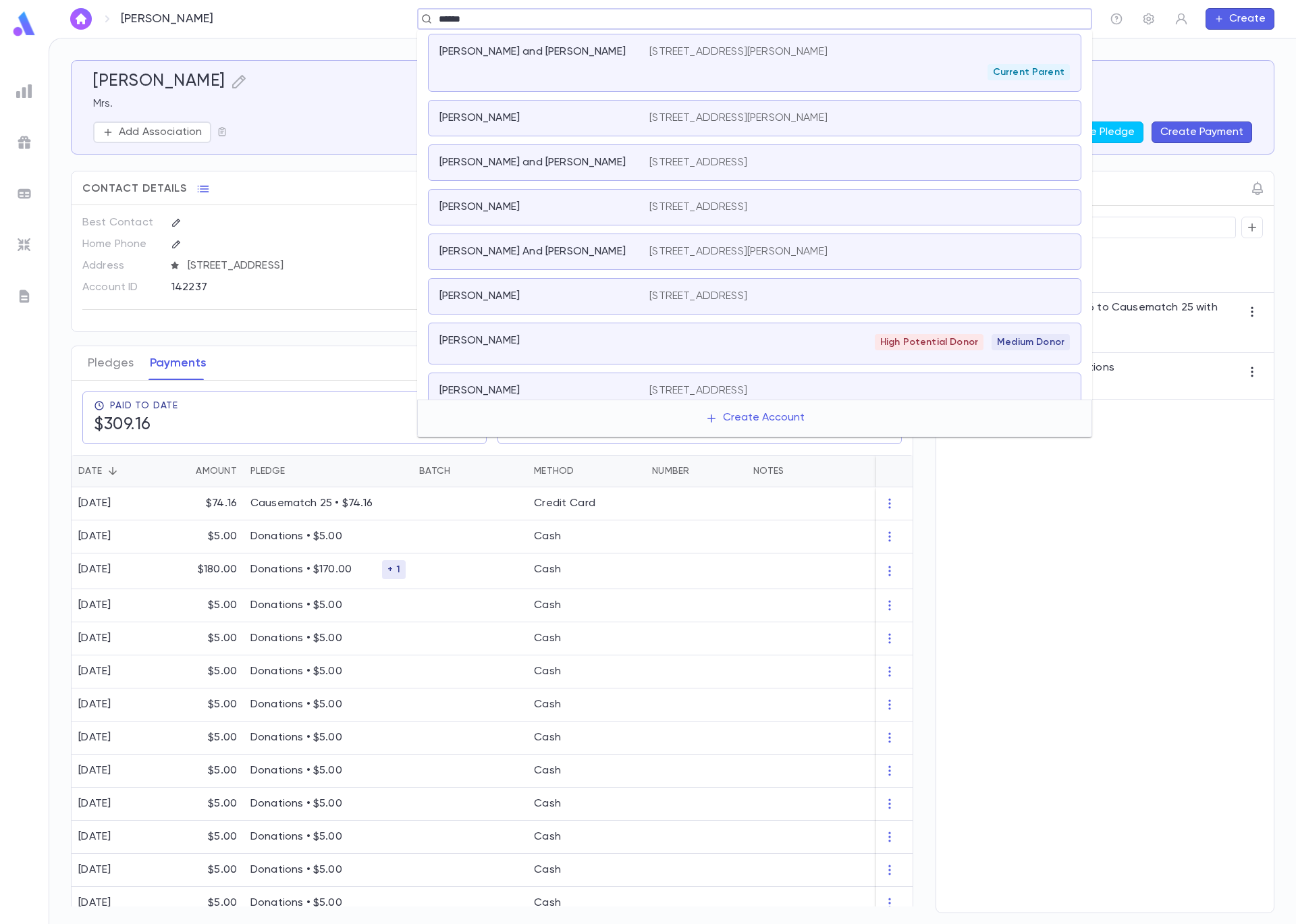
click at [541, 124] on div "[PERSON_NAME]" at bounding box center [536, 118] width 194 height 13
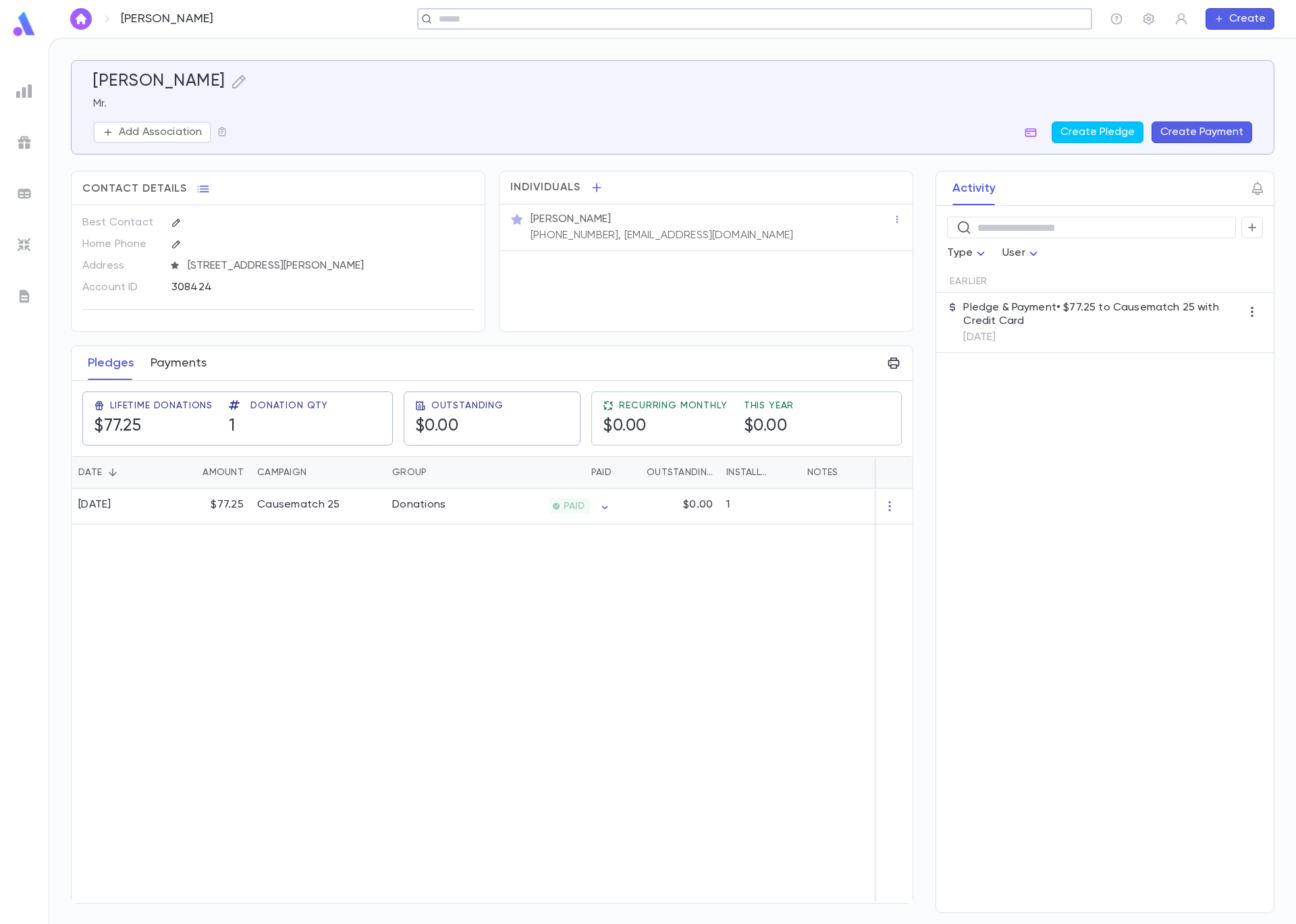
click at [167, 363] on button "Payments" at bounding box center [178, 362] width 56 height 34
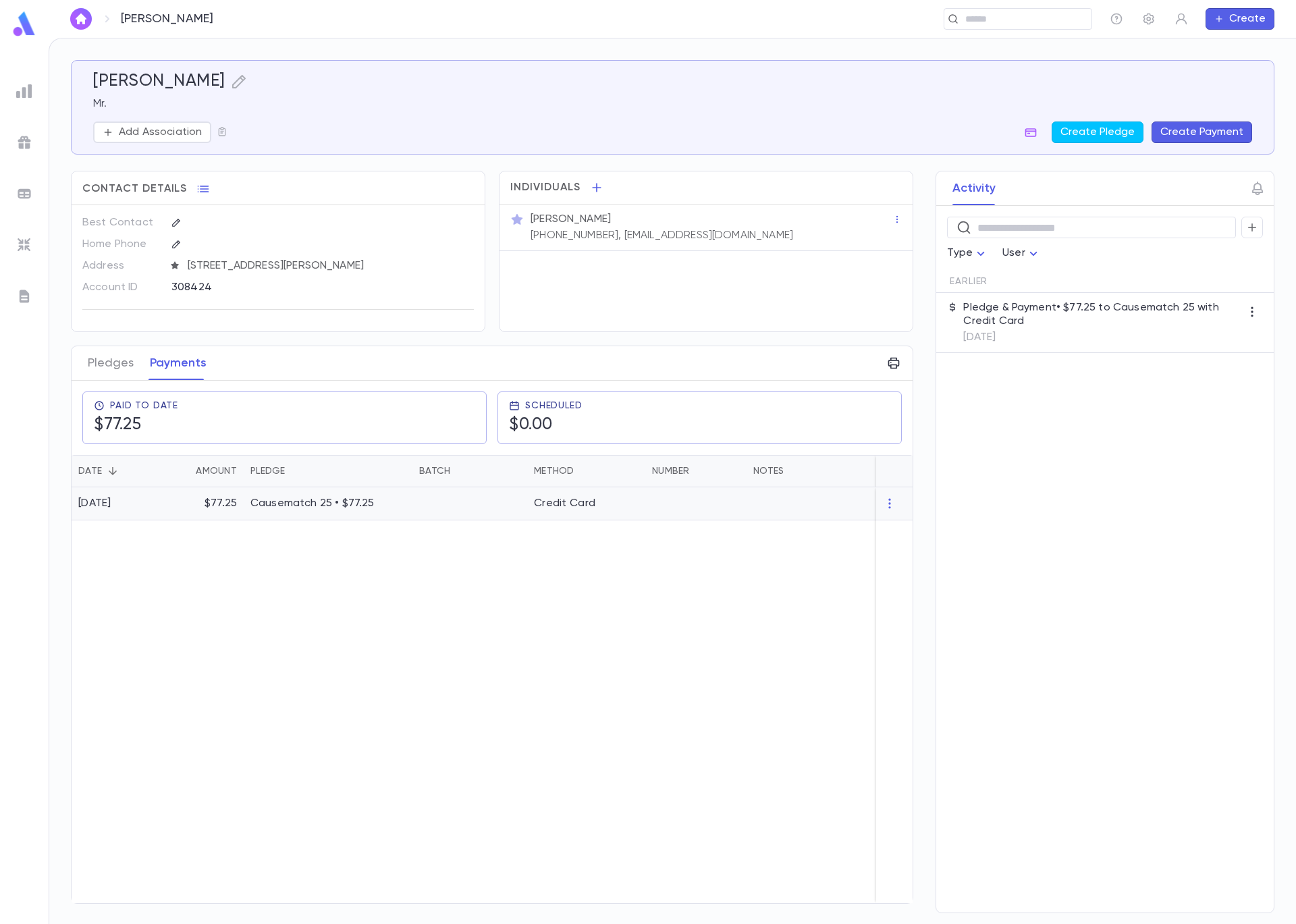
click at [179, 502] on div "$77.25" at bounding box center [203, 503] width 81 height 33
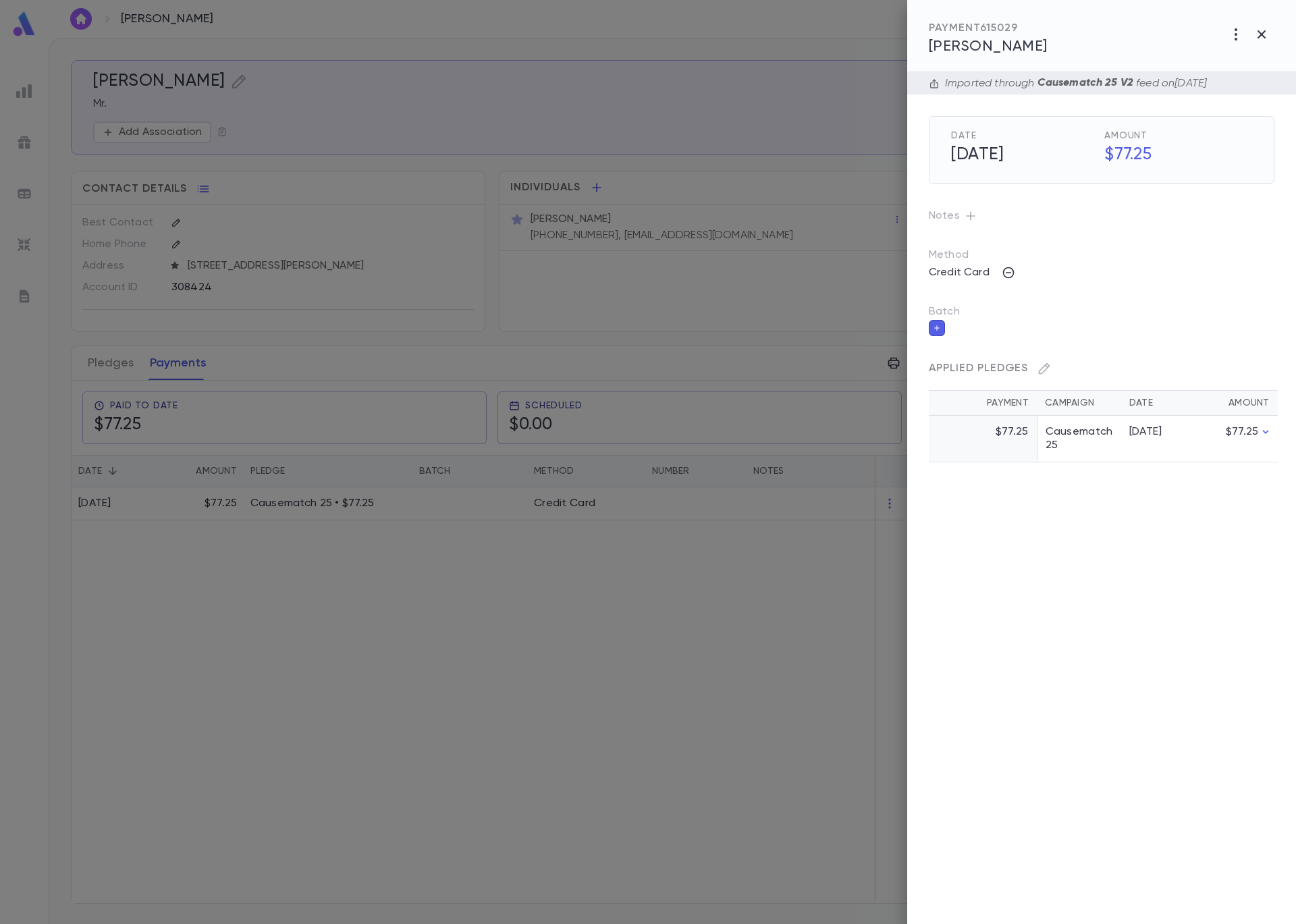
click at [939, 328] on icon "button" at bounding box center [937, 328] width 8 height 9
click at [958, 337] on input "Batch" at bounding box center [1092, 336] width 313 height 26
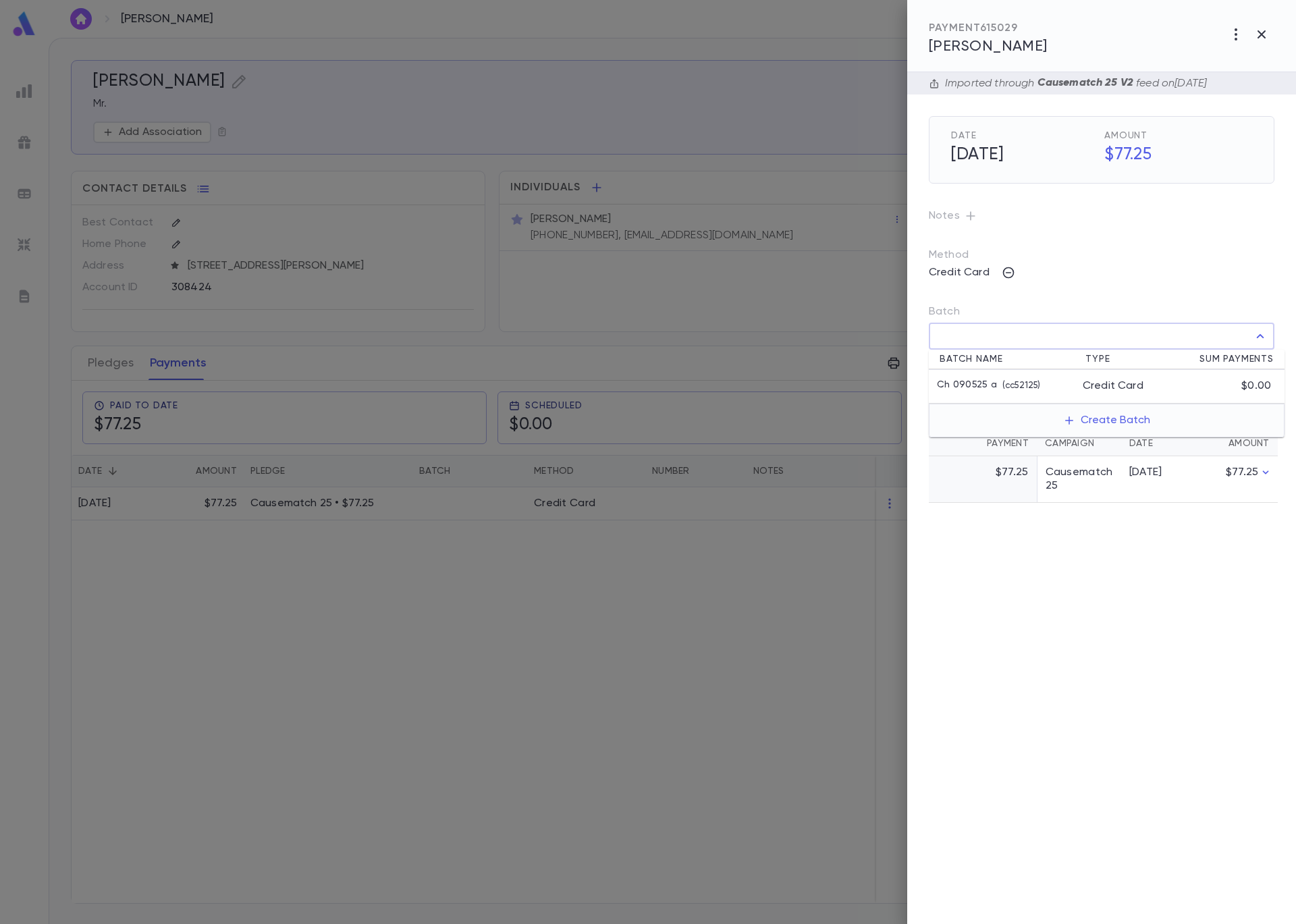
click at [988, 383] on p "Ch 090525 a" at bounding box center [966, 386] width 60 height 13
type input "**********"
click at [1262, 361] on icon "button" at bounding box center [1264, 365] width 12 height 13
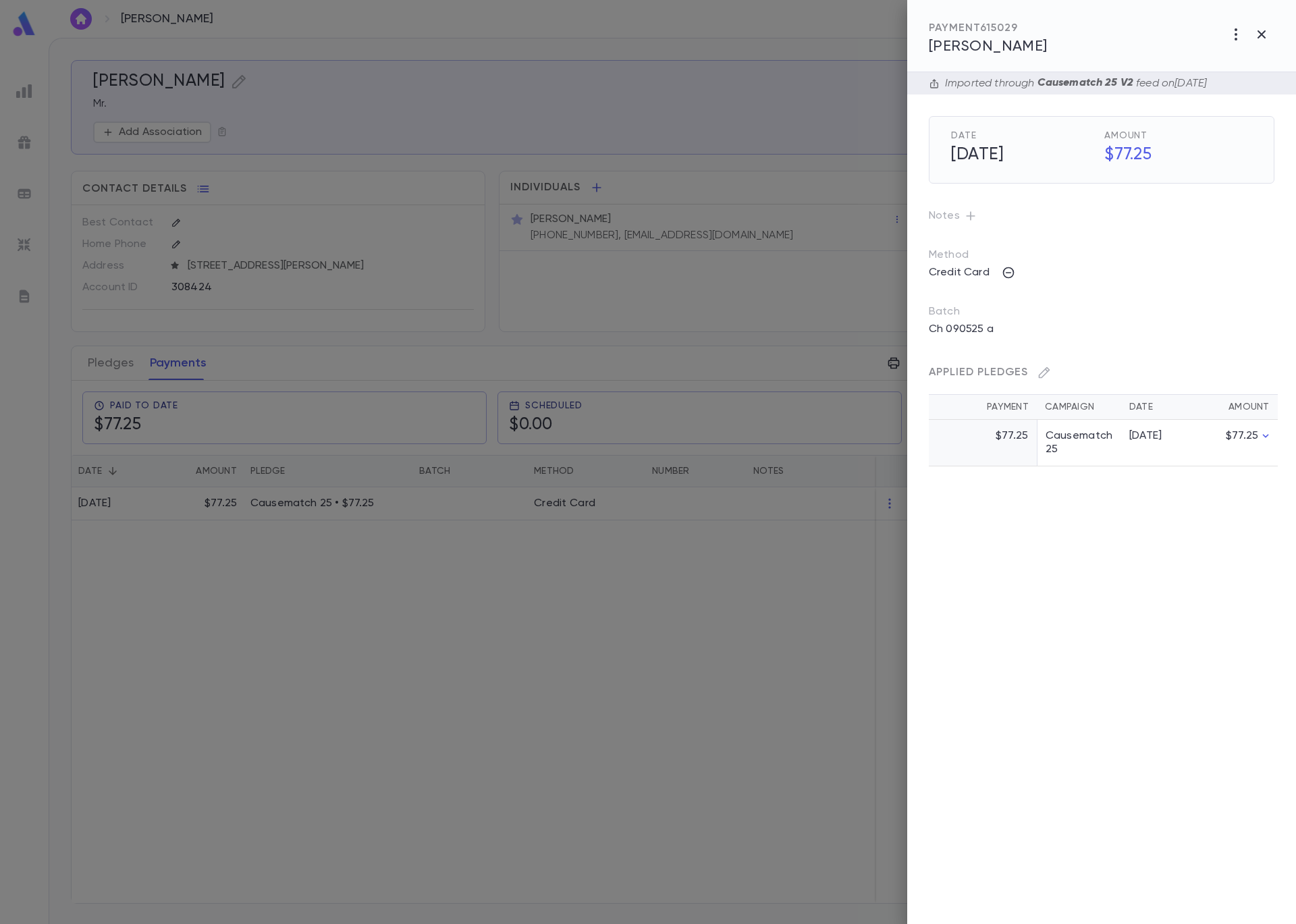
click at [373, 249] on div at bounding box center [648, 462] width 1296 height 924
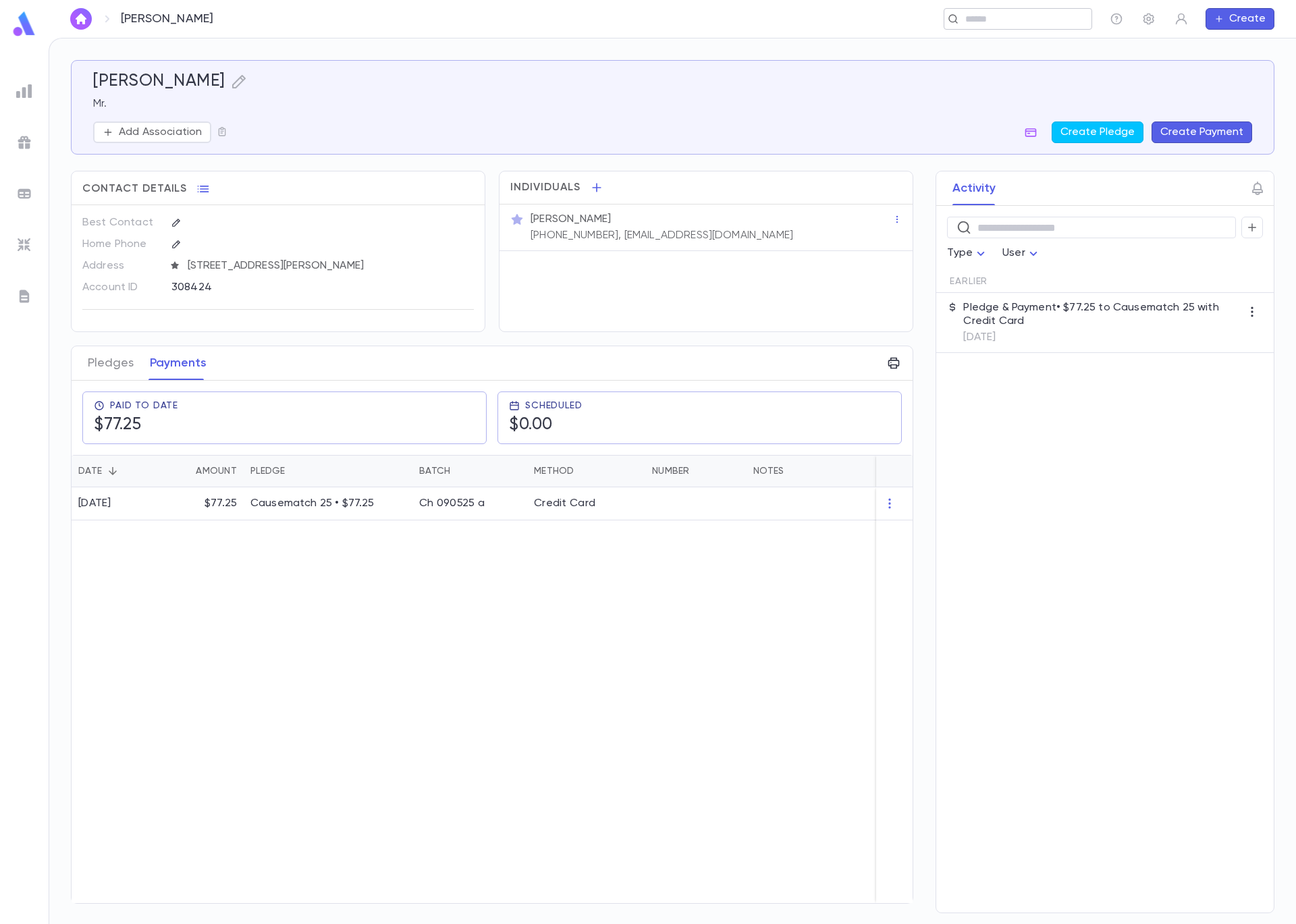
click at [1007, 25] on div "​" at bounding box center [1018, 19] width 149 height 22
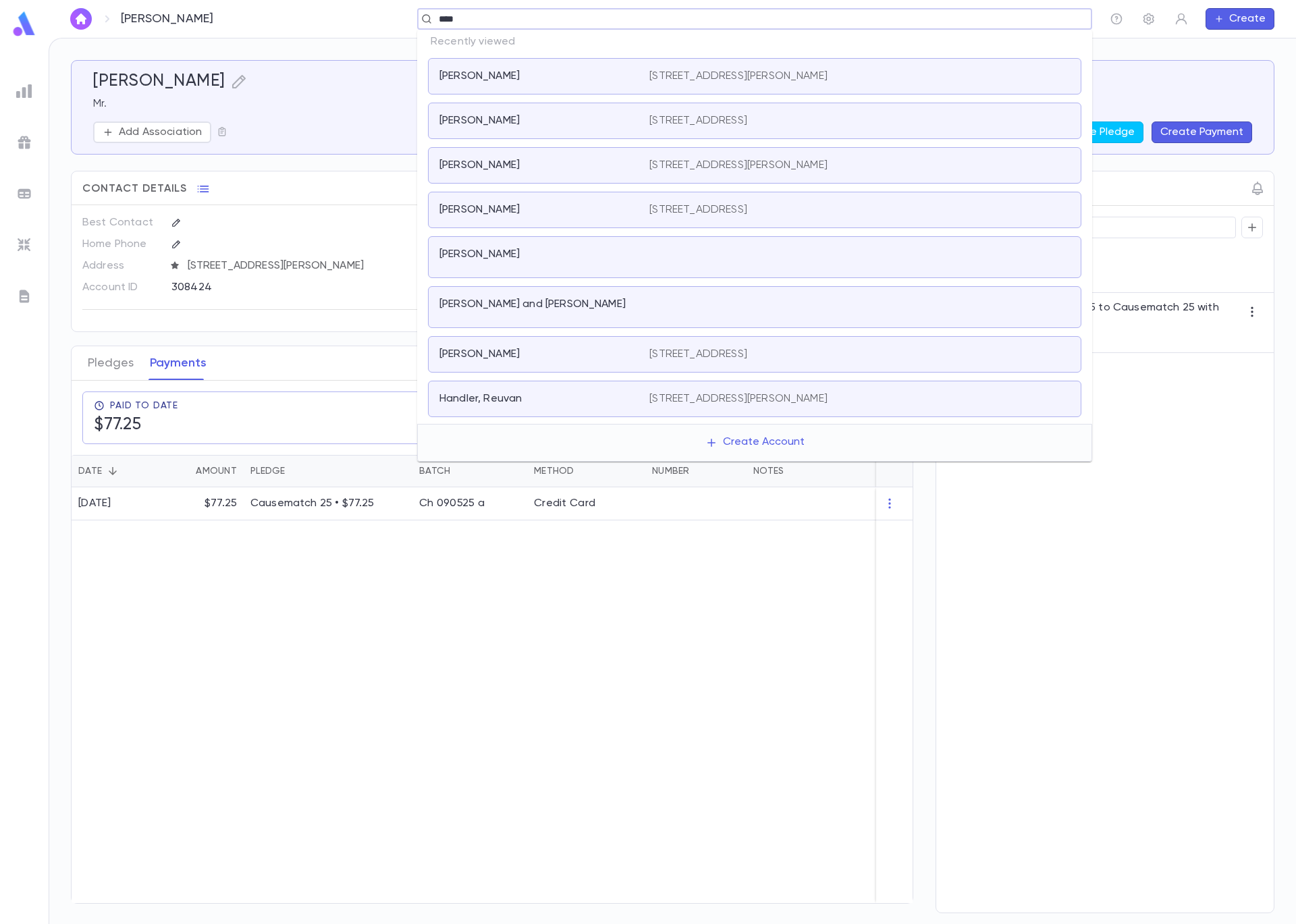
type input "*****"
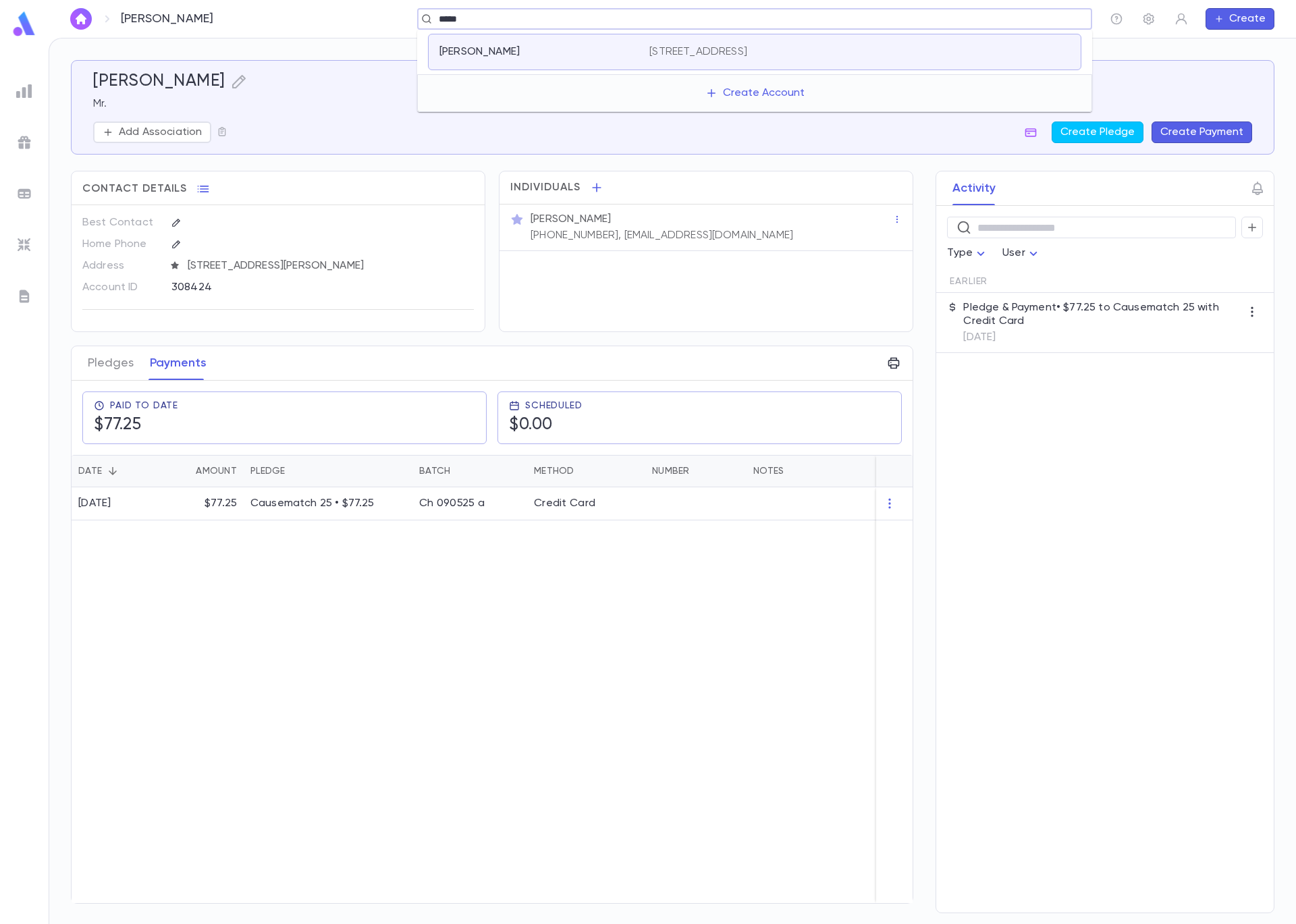
click at [683, 63] on div "Tatelbaum, Aviva 6739 sacramento, Chicago IL 60645 United States" at bounding box center [754, 51] width 654 height 37
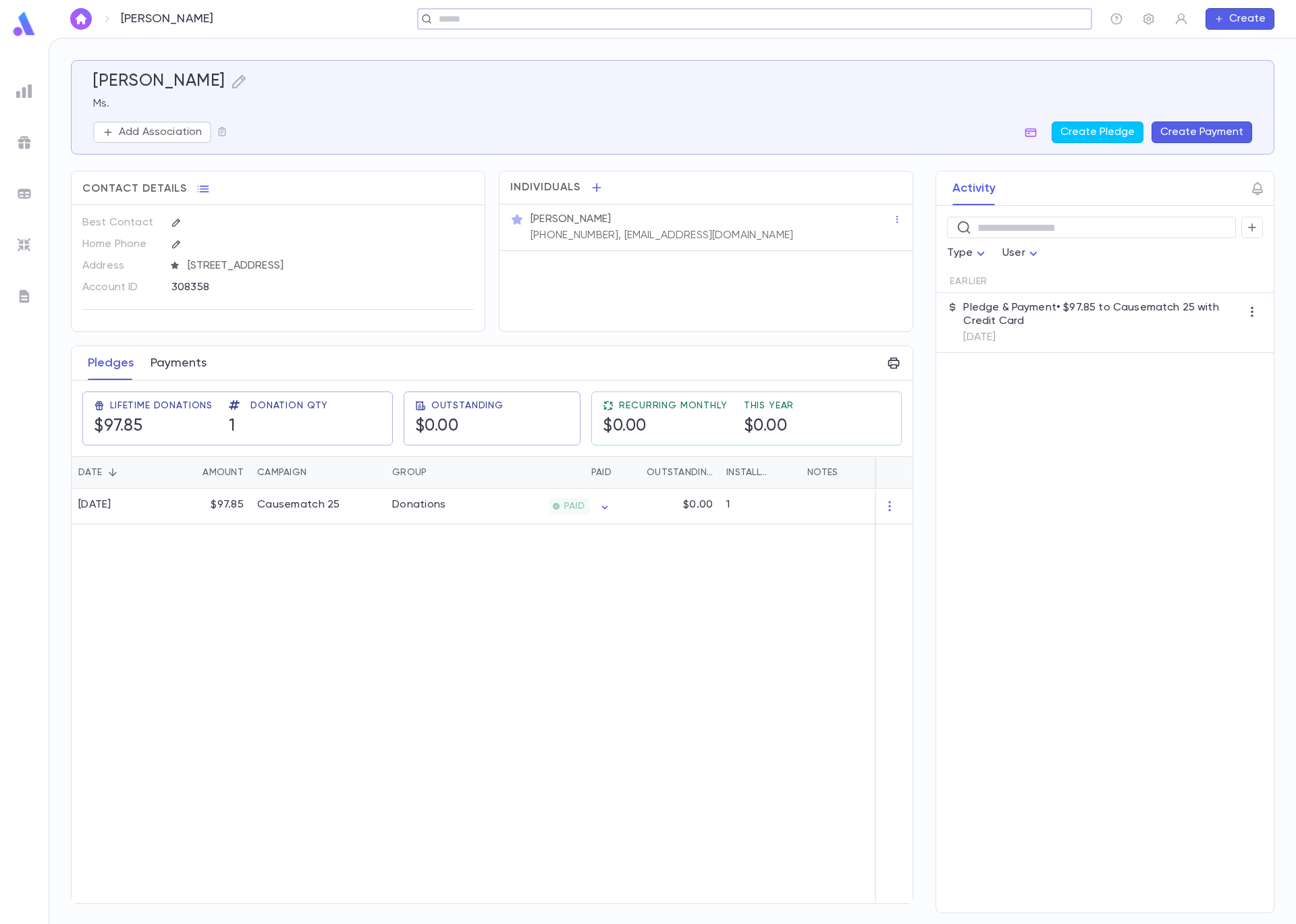
click at [188, 365] on button "Payments" at bounding box center [178, 362] width 56 height 34
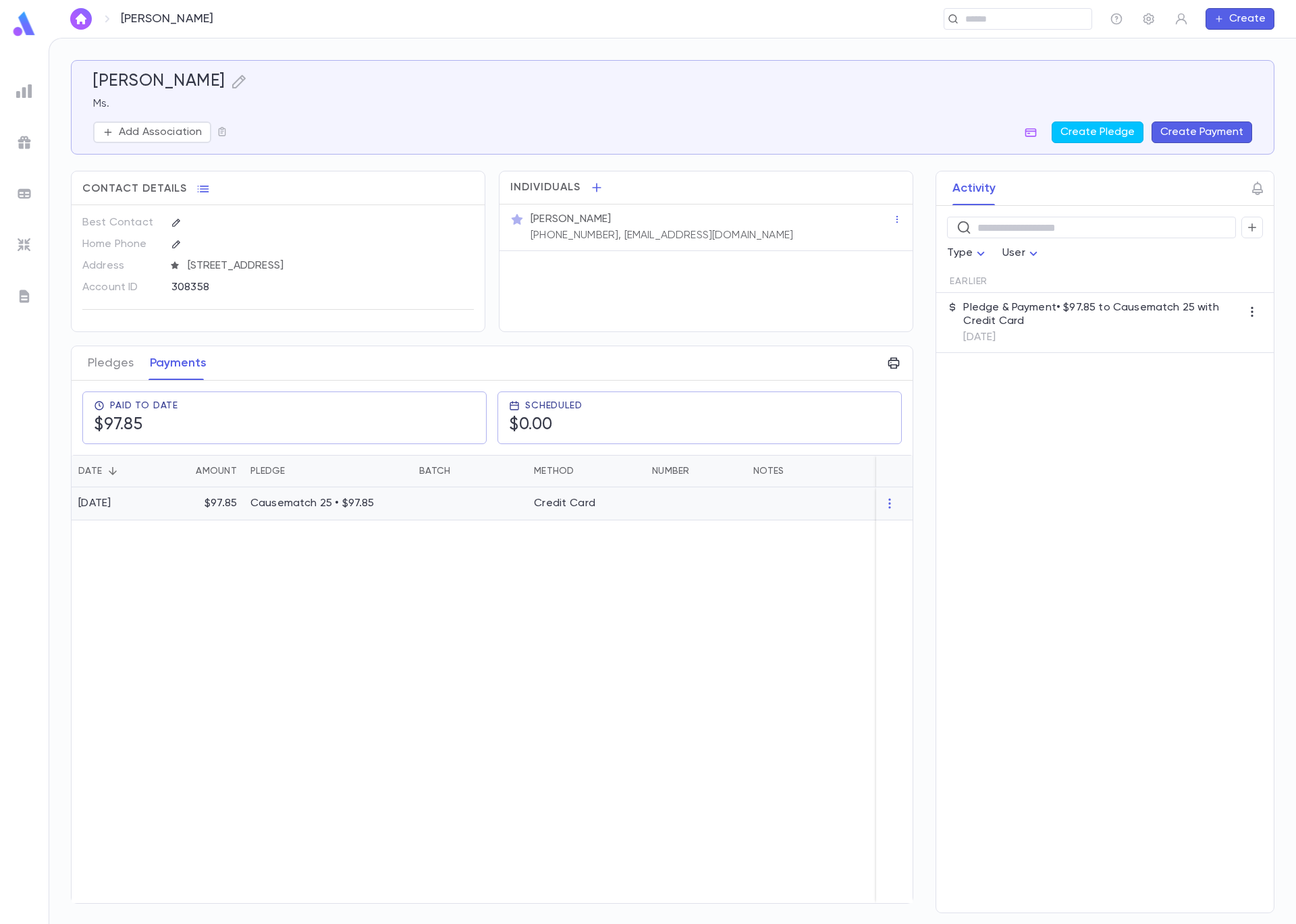
click at [163, 496] on div "$97.85" at bounding box center [203, 503] width 81 height 33
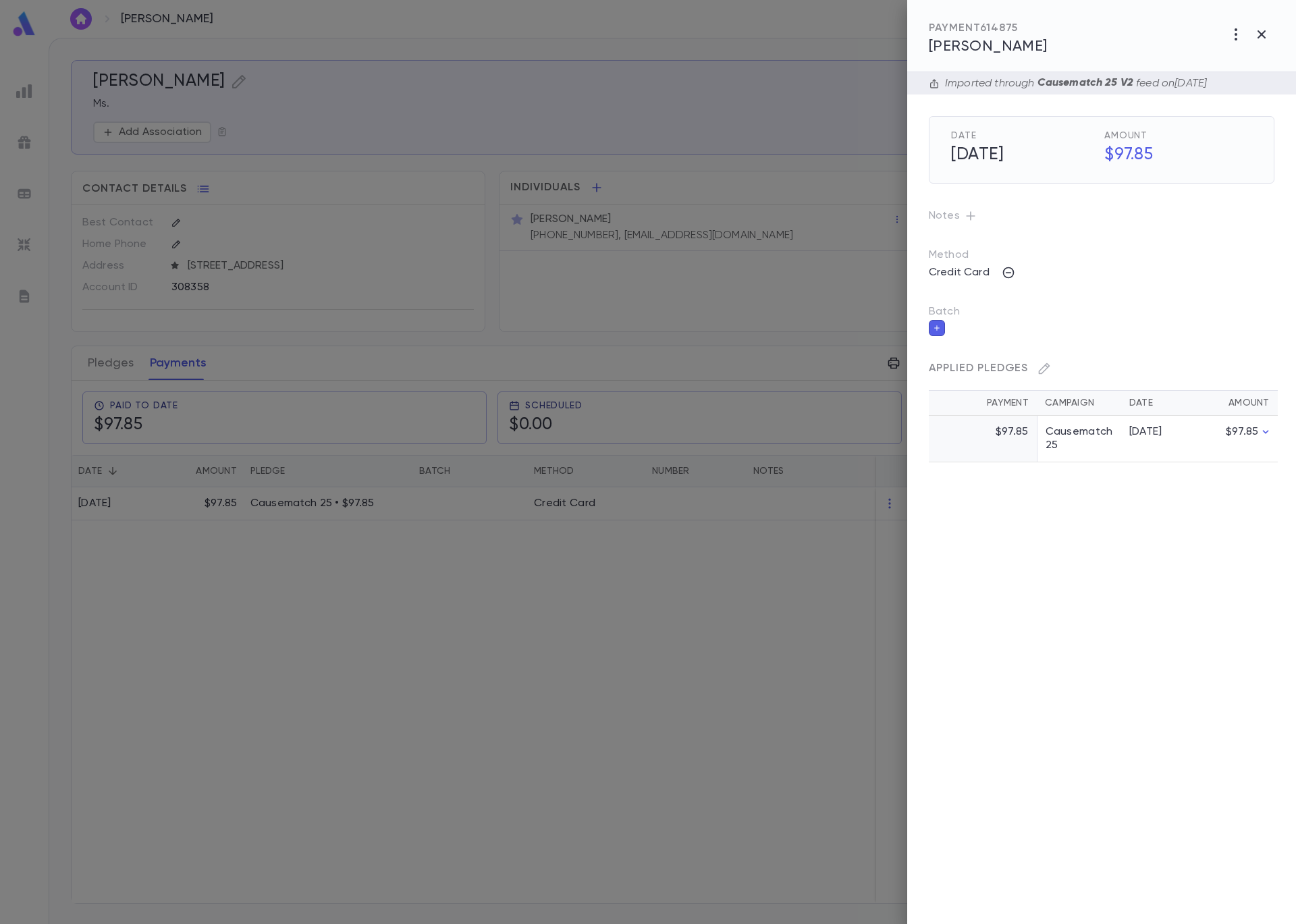
click at [938, 326] on icon "button" at bounding box center [937, 328] width 8 height 9
click at [1022, 341] on input "Batch" at bounding box center [1092, 336] width 313 height 26
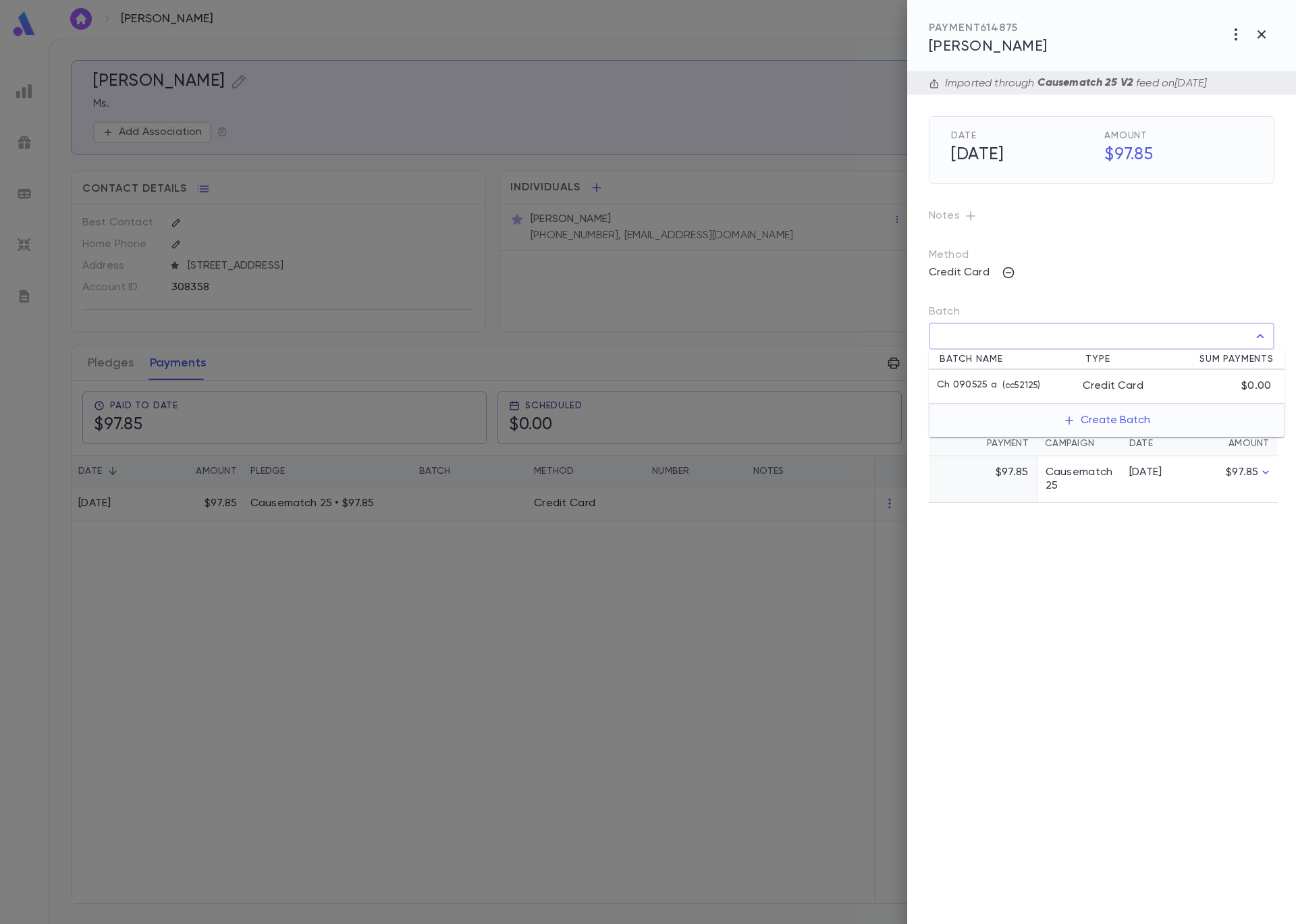
click at [1033, 393] on li "Ch 090525 a ( cc52125 ) Credit Card $0.00" at bounding box center [1107, 386] width 356 height 34
type input "**********"
click at [1265, 362] on icon "button" at bounding box center [1264, 365] width 12 height 13
click at [399, 220] on div at bounding box center [648, 462] width 1296 height 924
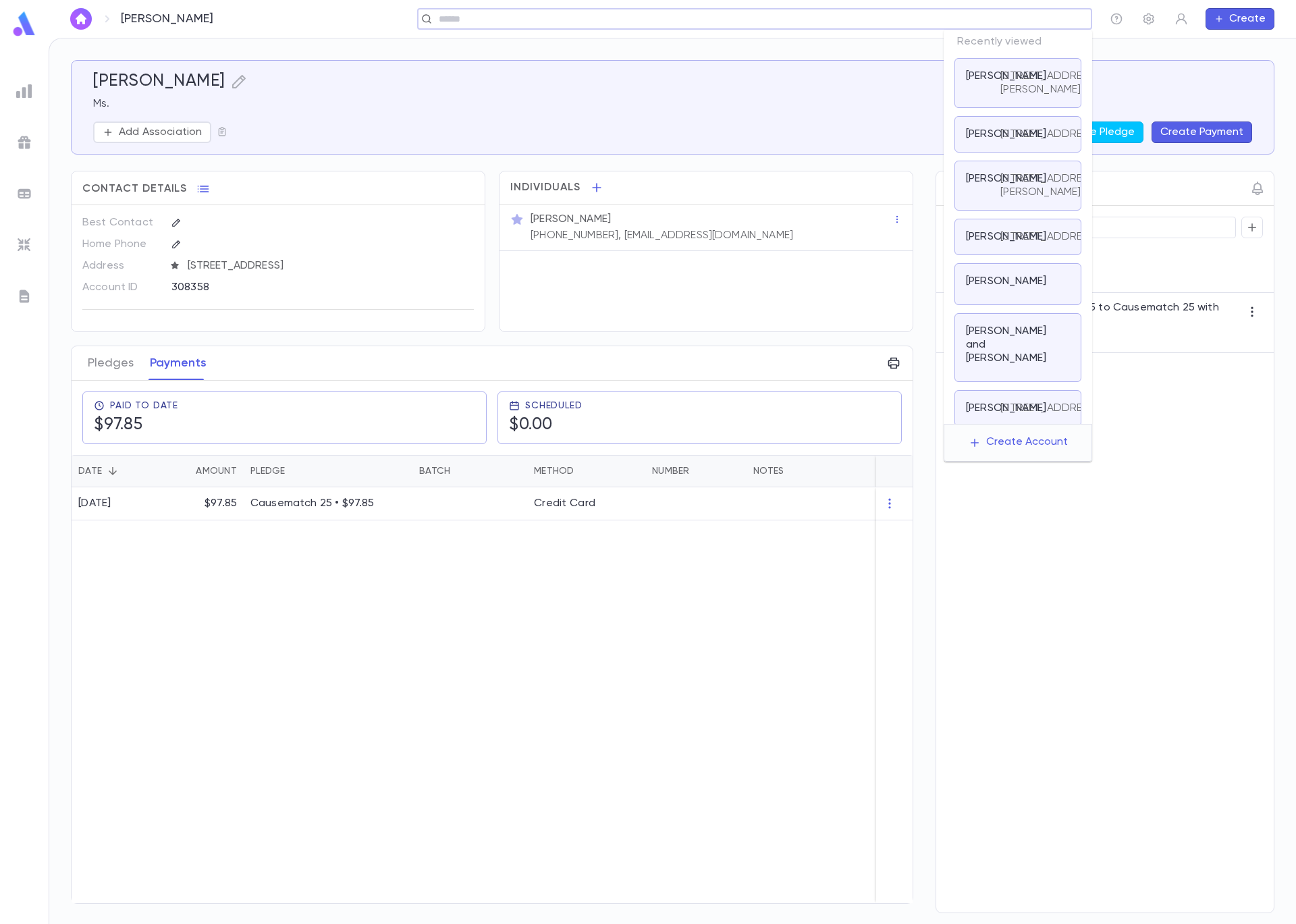
click at [991, 23] on input "text" at bounding box center [750, 19] width 631 height 12
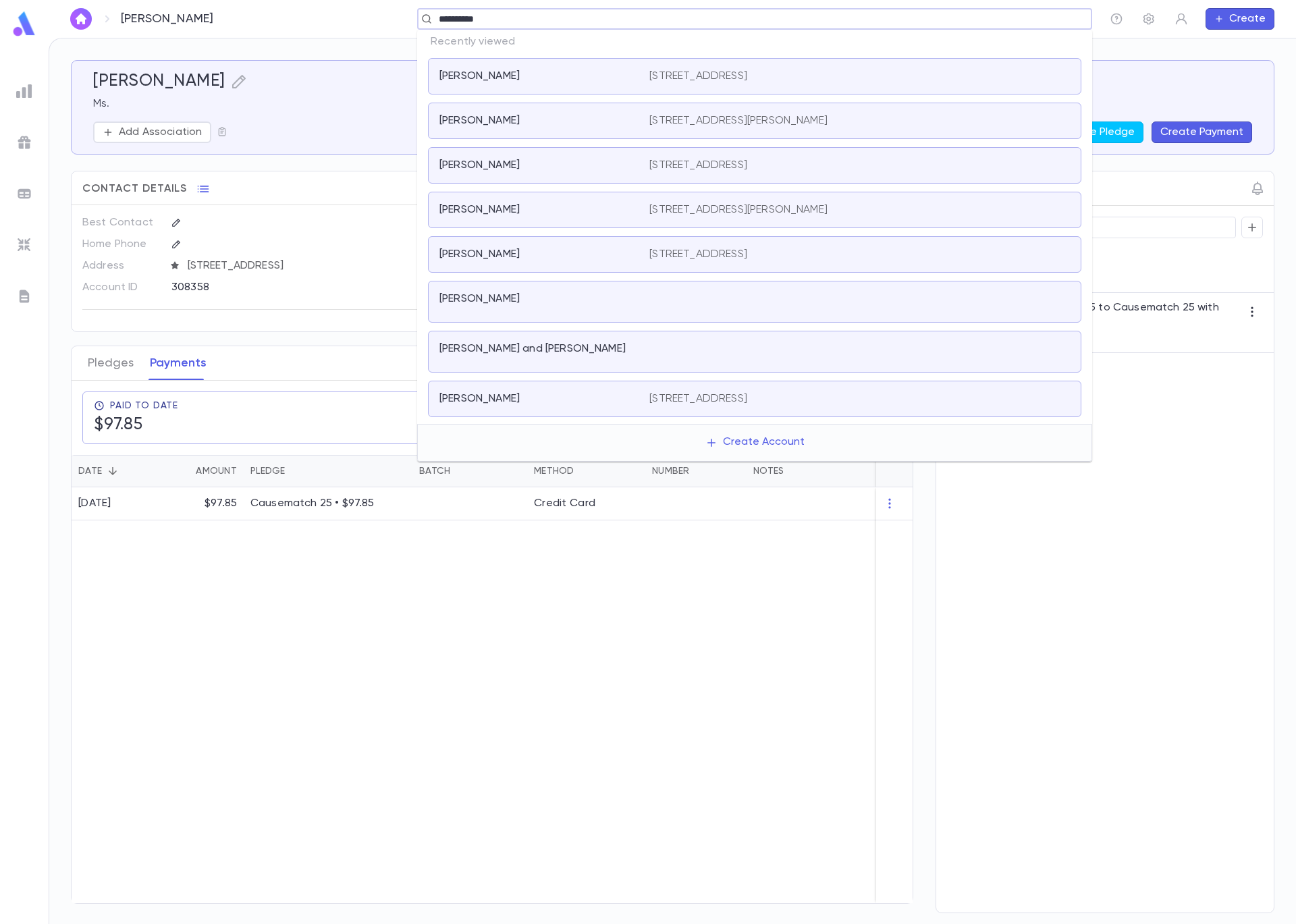
type input "**********"
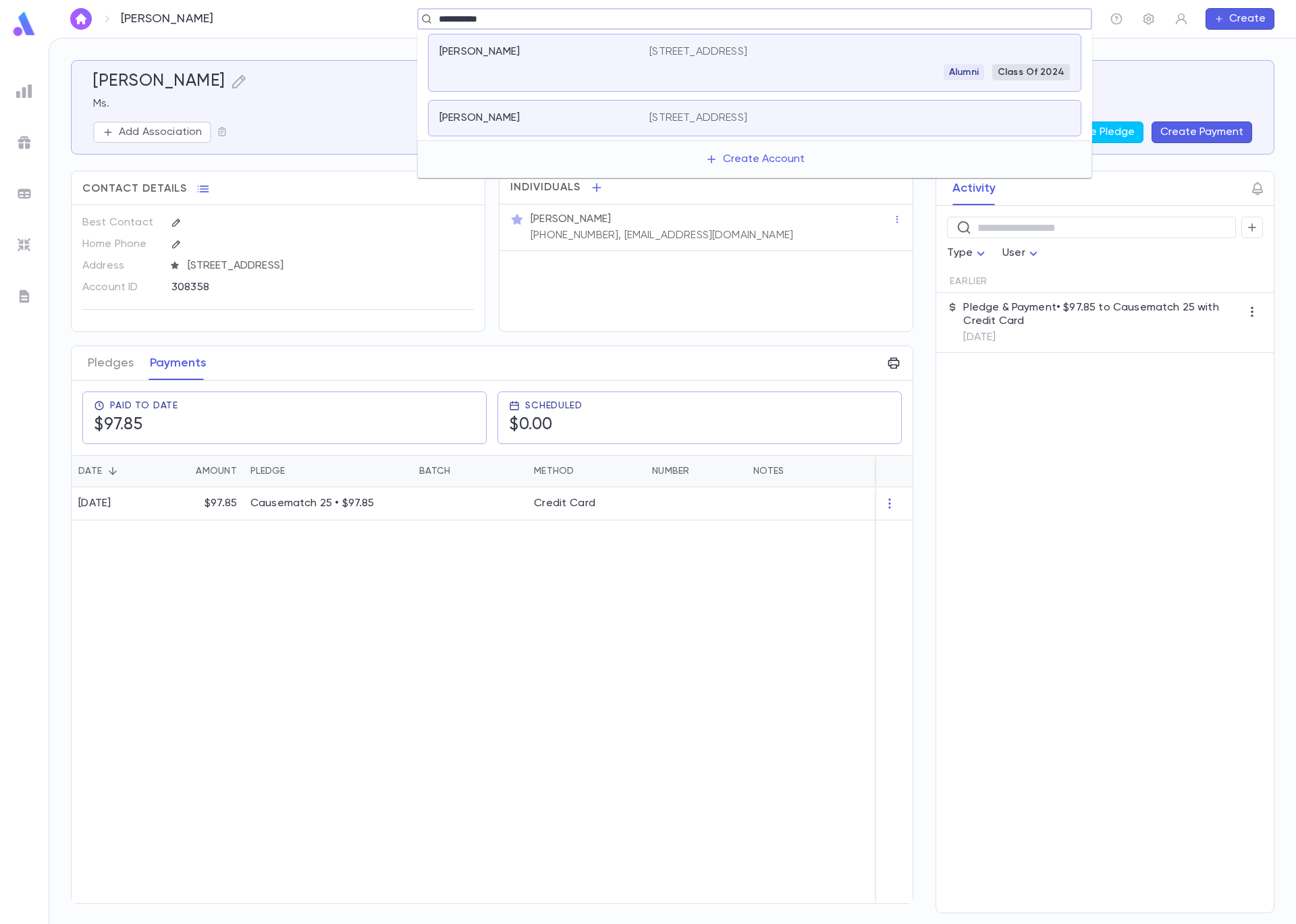
click at [602, 58] on div "[PERSON_NAME]" at bounding box center [544, 62] width 210 height 35
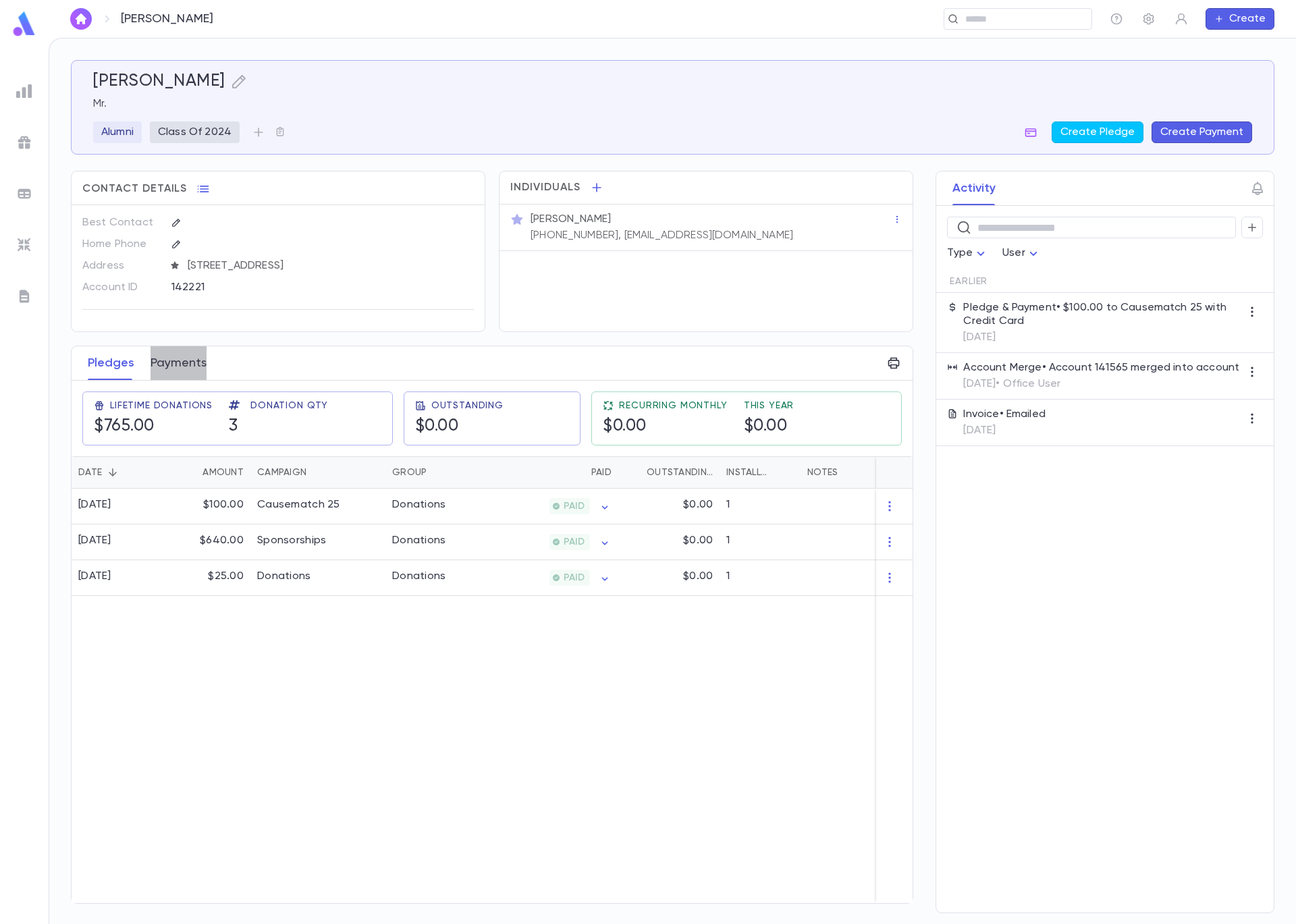
click at [195, 376] on button "Payments" at bounding box center [178, 362] width 56 height 34
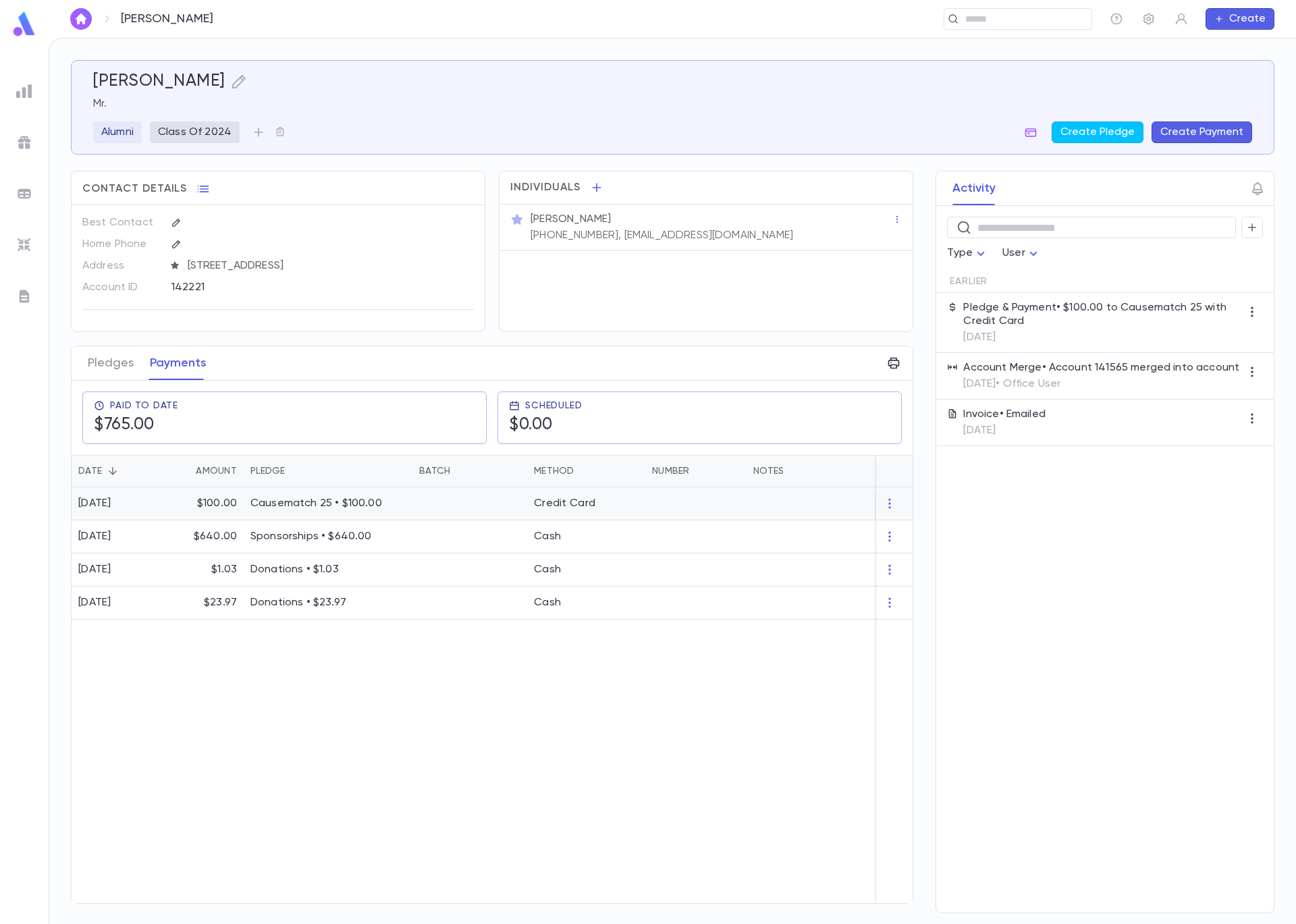
click at [175, 511] on div "$100.00" at bounding box center [203, 503] width 81 height 33
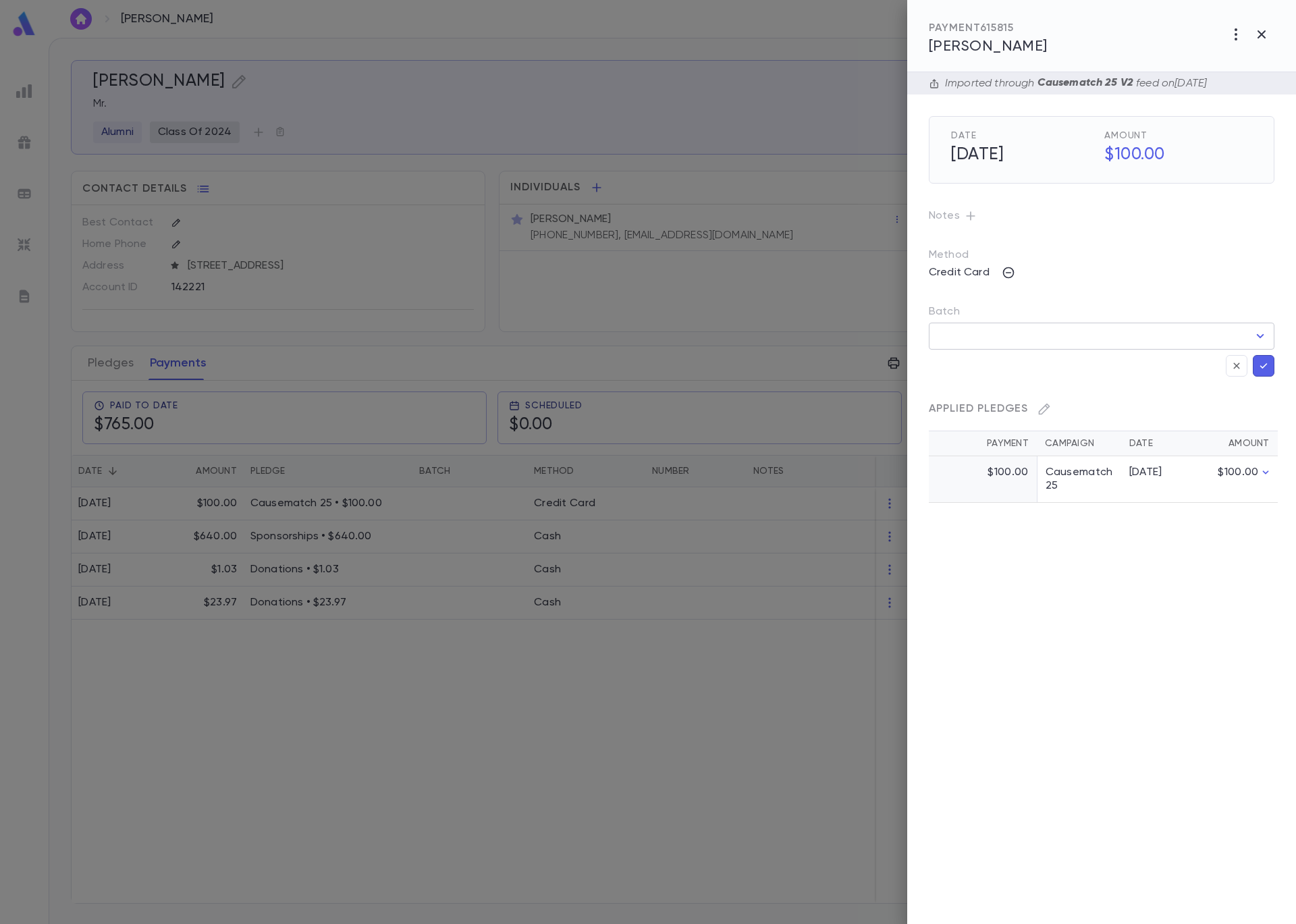
click at [973, 340] on input "Batch" at bounding box center [1092, 336] width 313 height 26
click at [987, 372] on li "Ch 090525 a ( cc52125 ) Credit Card $0.00" at bounding box center [1107, 386] width 356 height 34
type input "**********"
click at [1268, 368] on icon "button" at bounding box center [1264, 365] width 12 height 13
click at [759, 117] on div at bounding box center [648, 462] width 1296 height 924
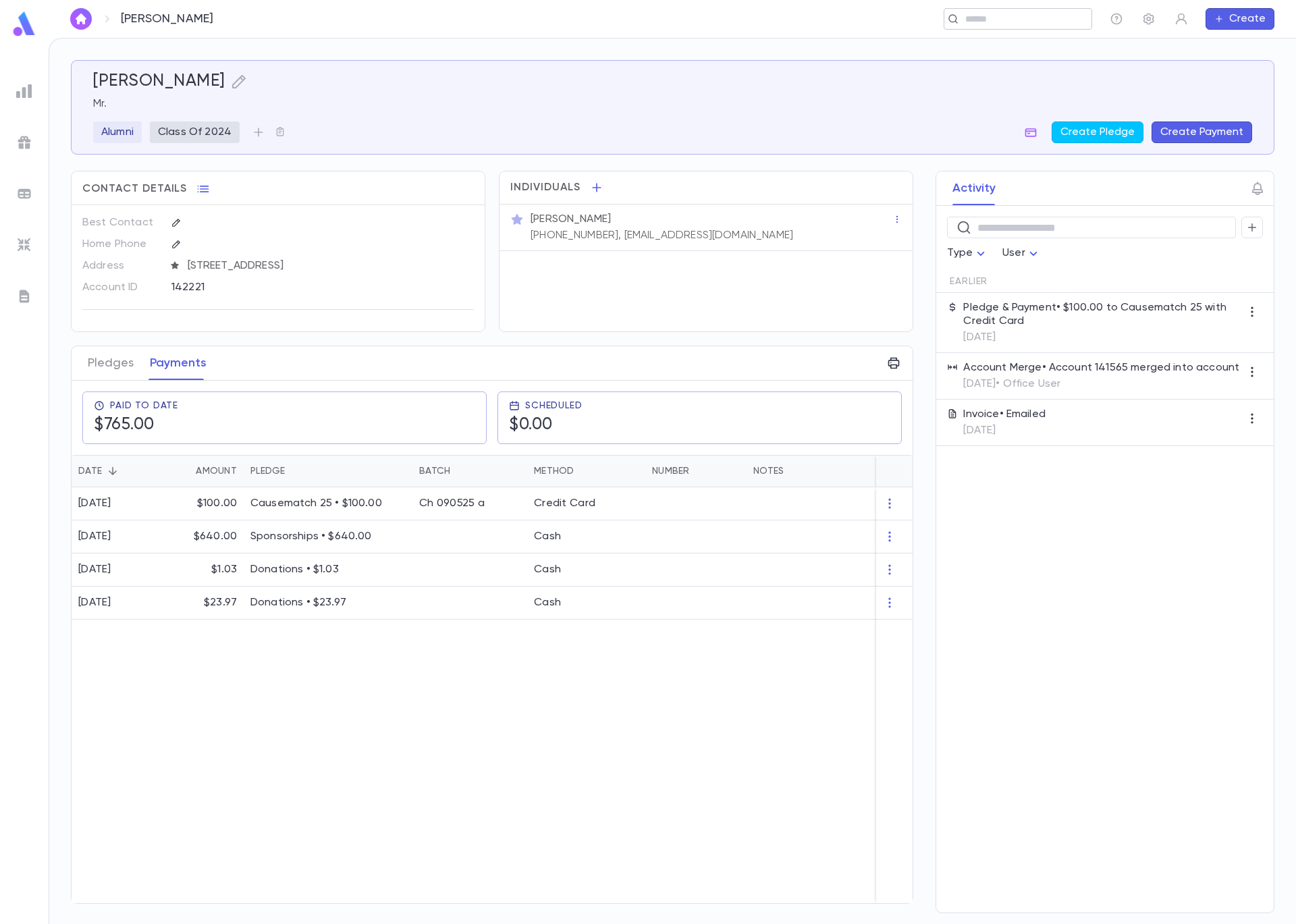
click at [991, 21] on input "text" at bounding box center [1014, 19] width 104 height 12
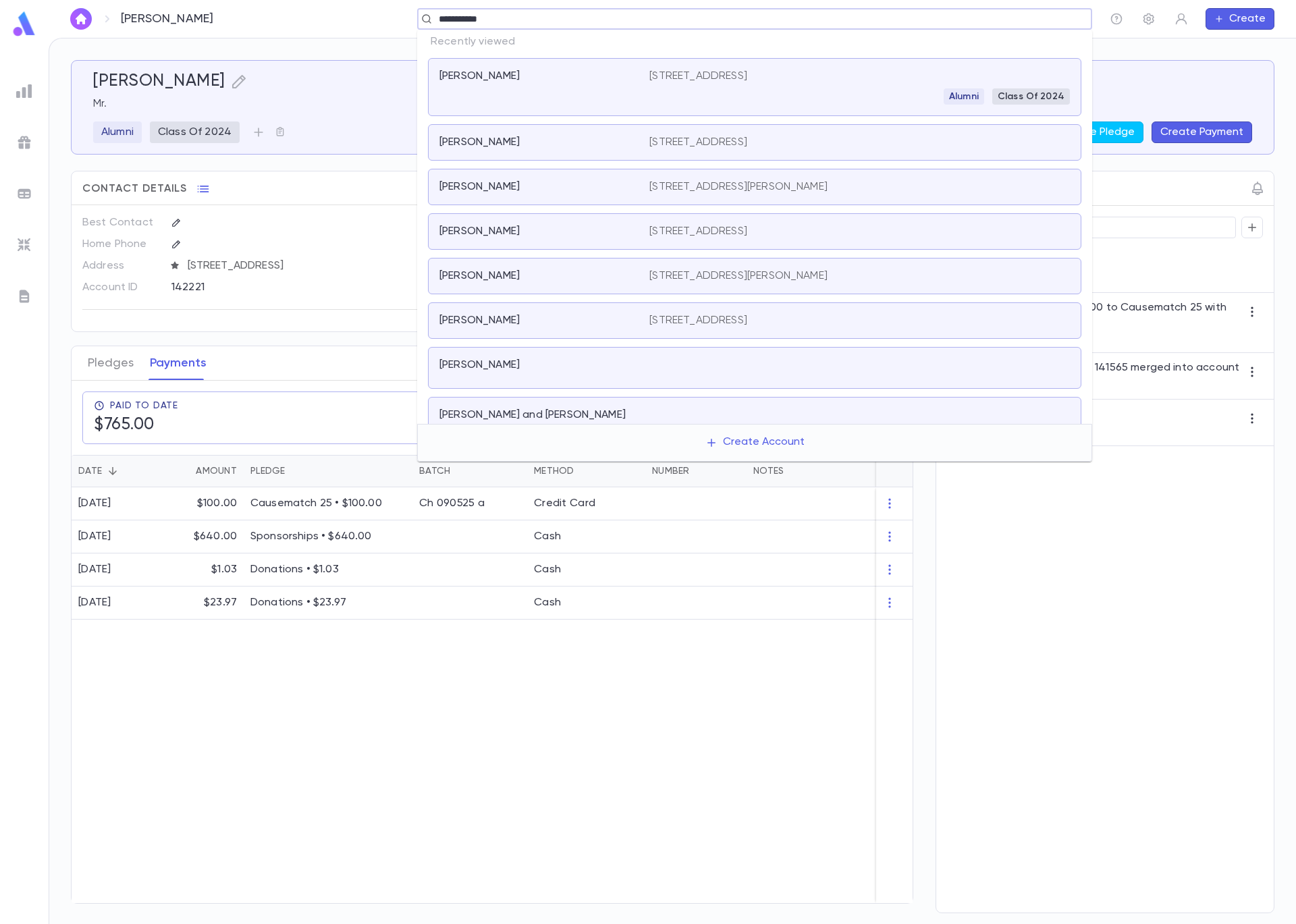
type input "**********"
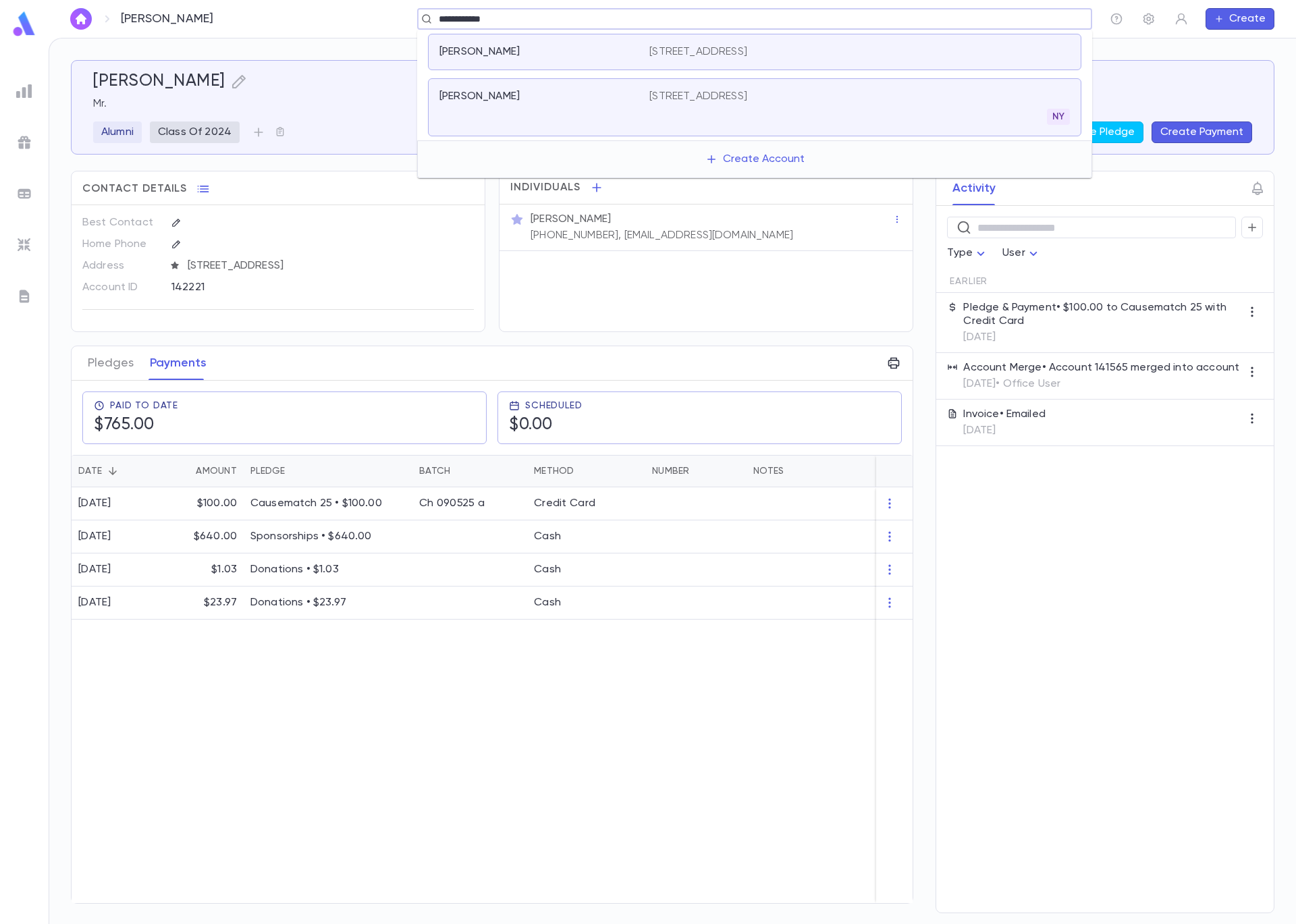
click at [619, 112] on div "[PERSON_NAME]" at bounding box center [544, 107] width 210 height 35
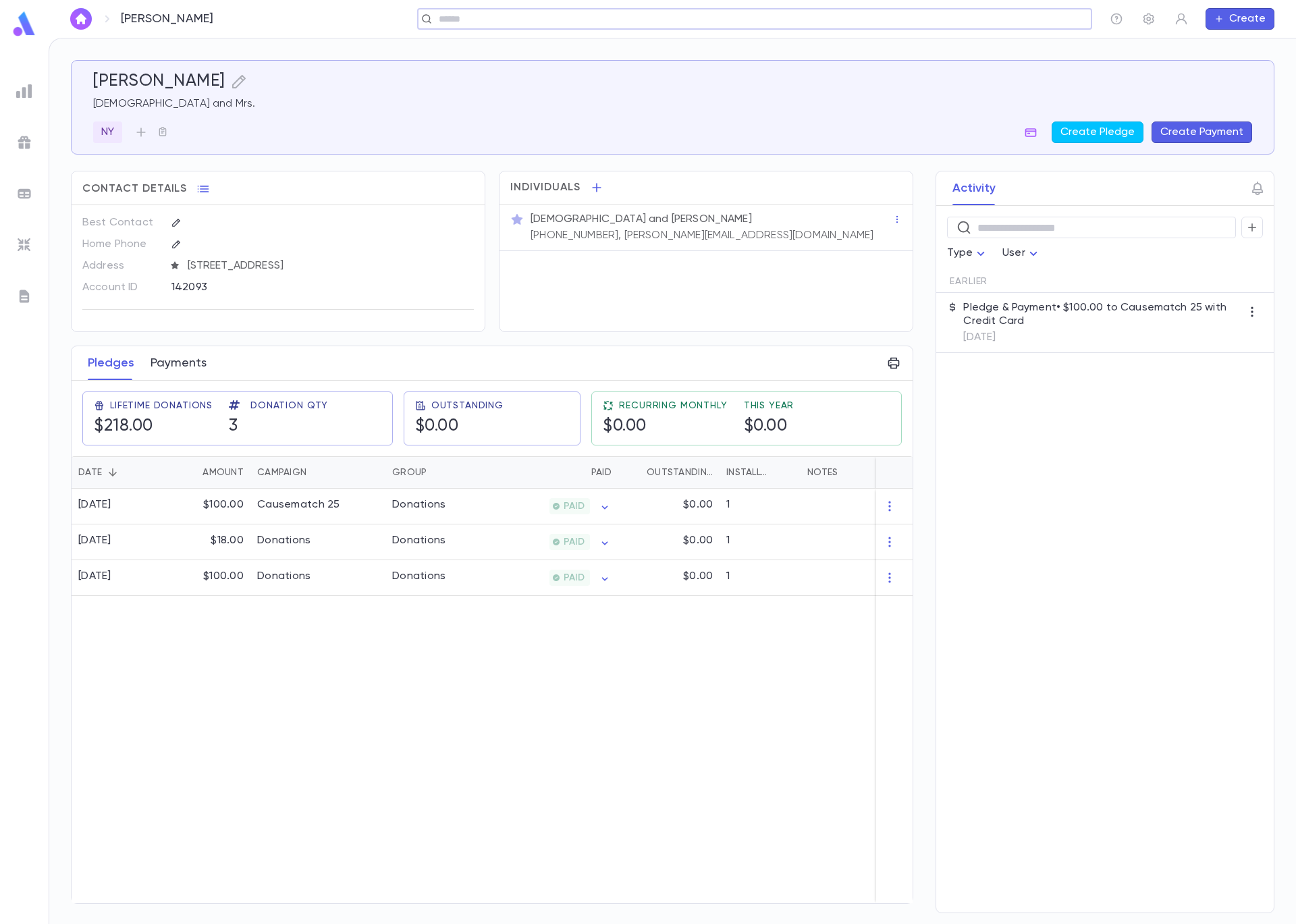
click at [166, 362] on button "Payments" at bounding box center [178, 362] width 56 height 34
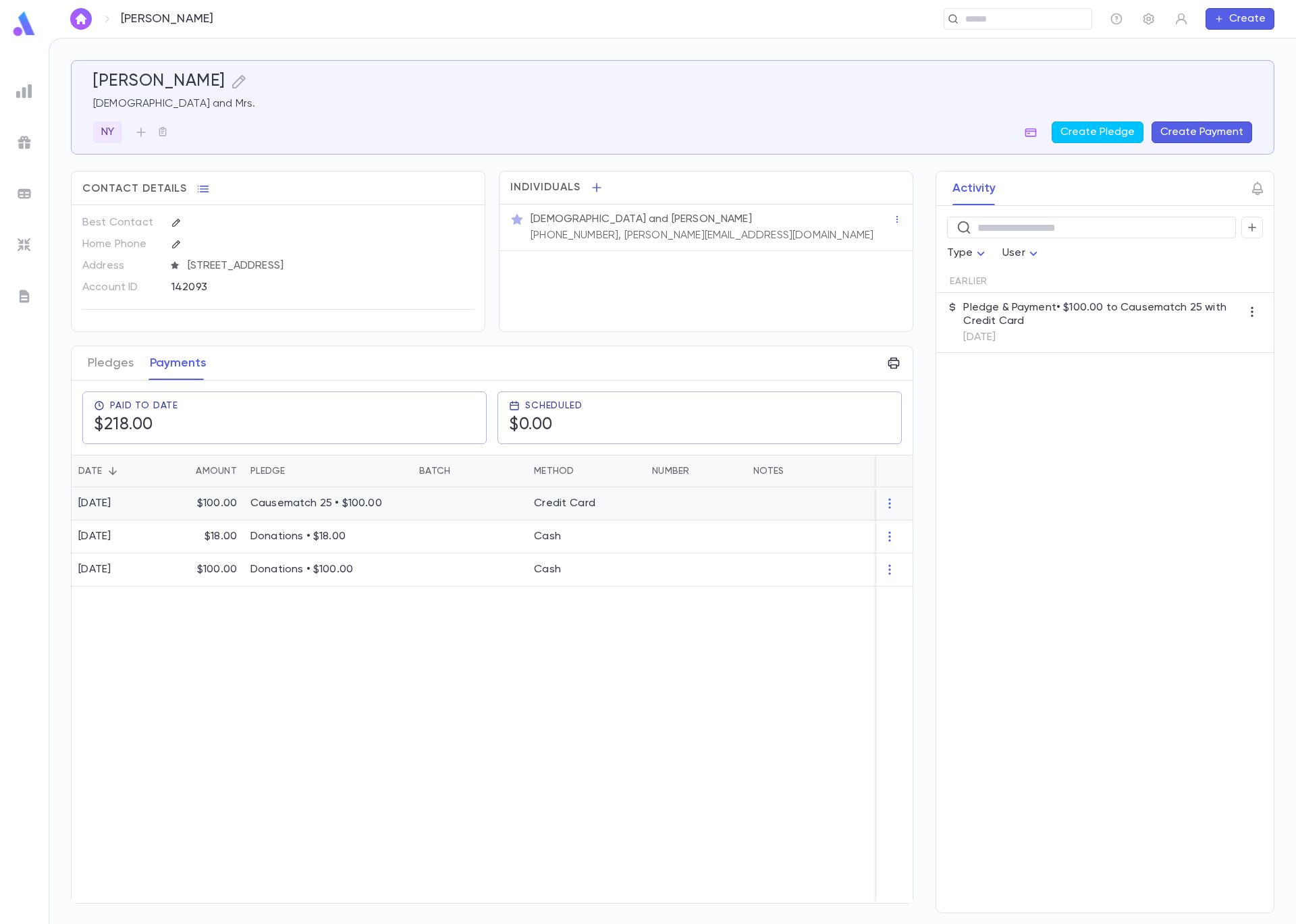
click at [128, 492] on div "[DATE]" at bounding box center [117, 503] width 91 height 33
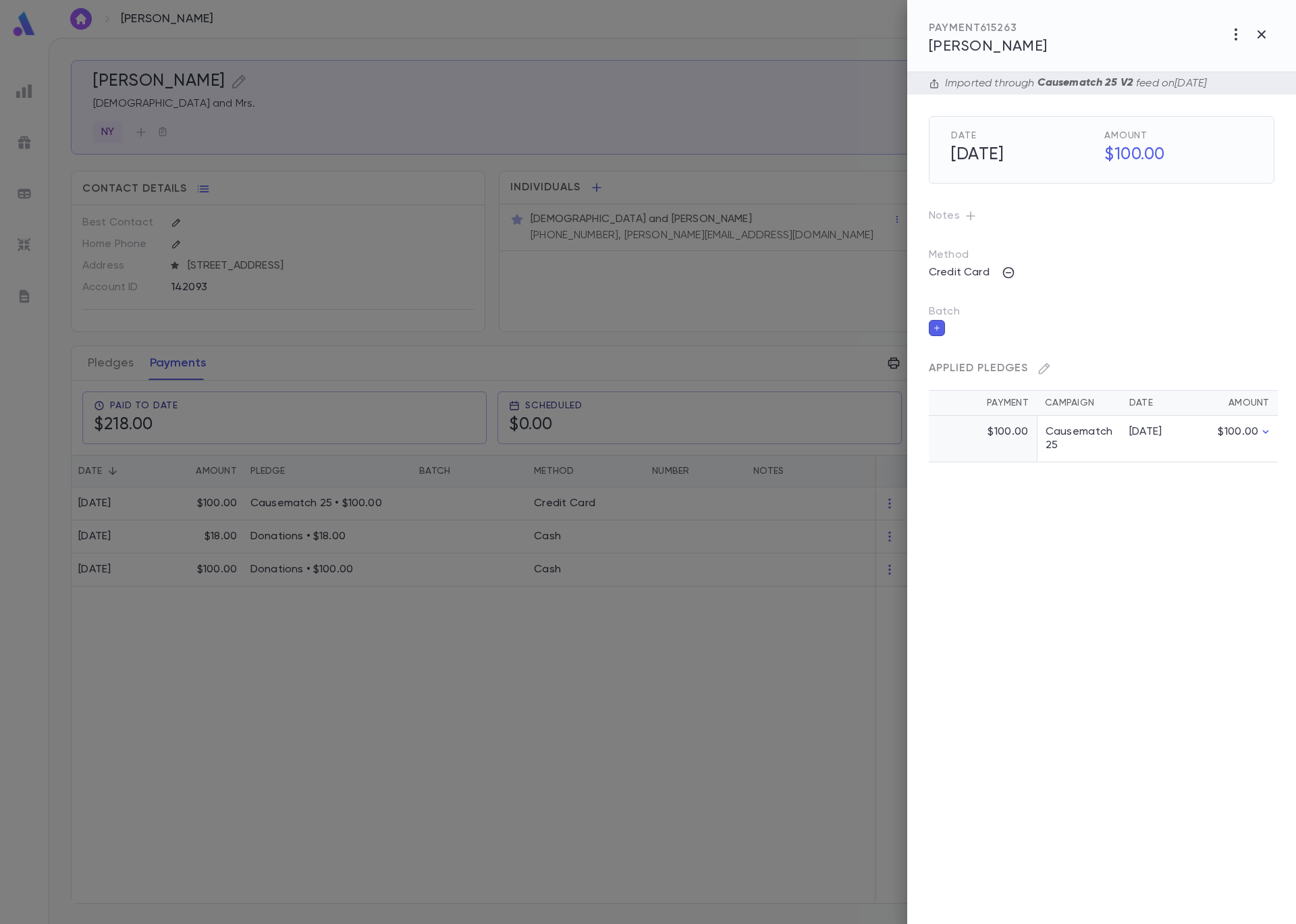
click at [941, 326] on button "button" at bounding box center [937, 328] width 16 height 16
click at [967, 333] on input "Batch" at bounding box center [1092, 336] width 313 height 26
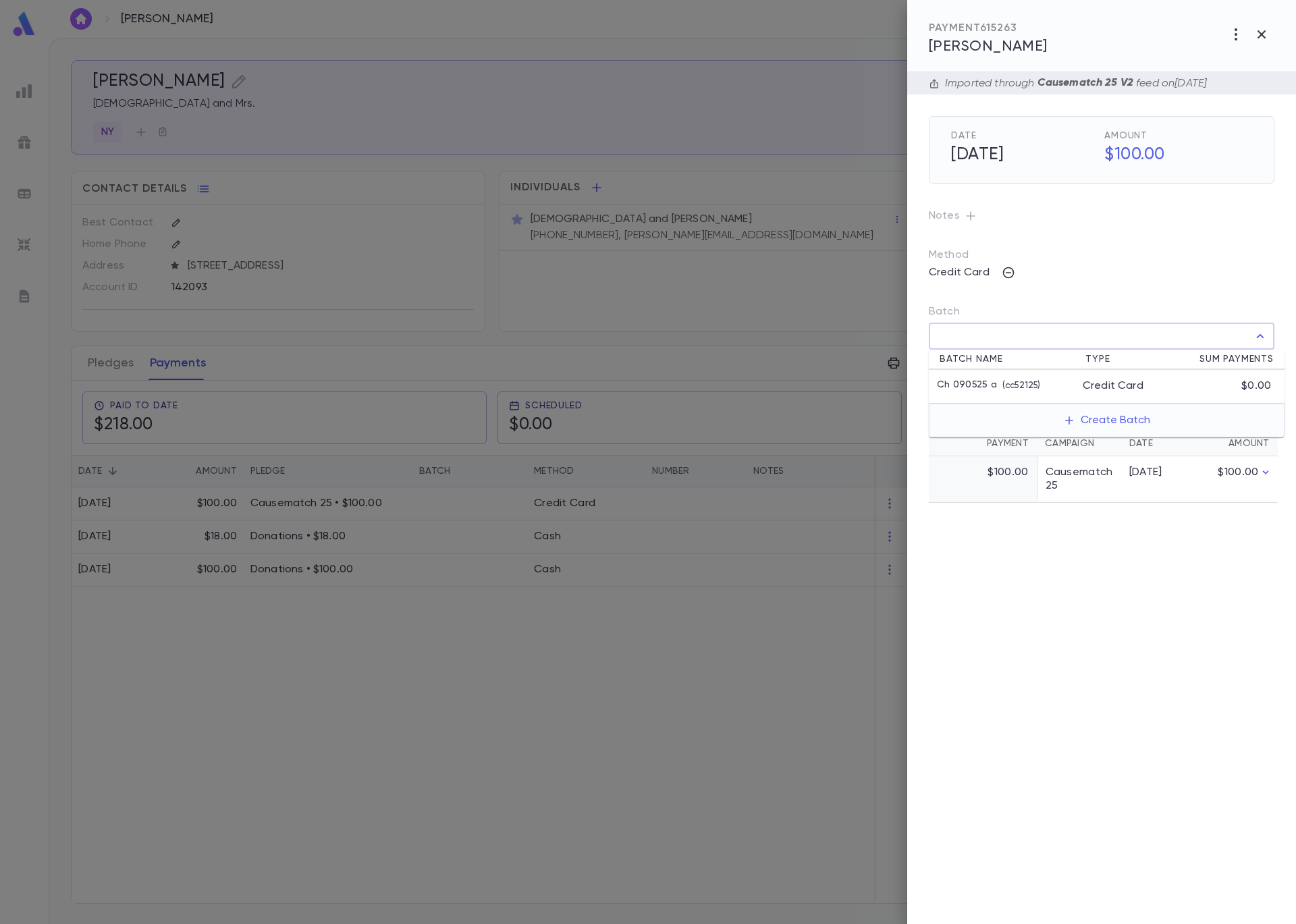
click at [997, 381] on p "( cc52125 )" at bounding box center [1018, 386] width 43 height 13
type input "**********"
click at [1262, 365] on icon "button" at bounding box center [1264, 365] width 12 height 13
click at [373, 154] on div at bounding box center [648, 462] width 1296 height 924
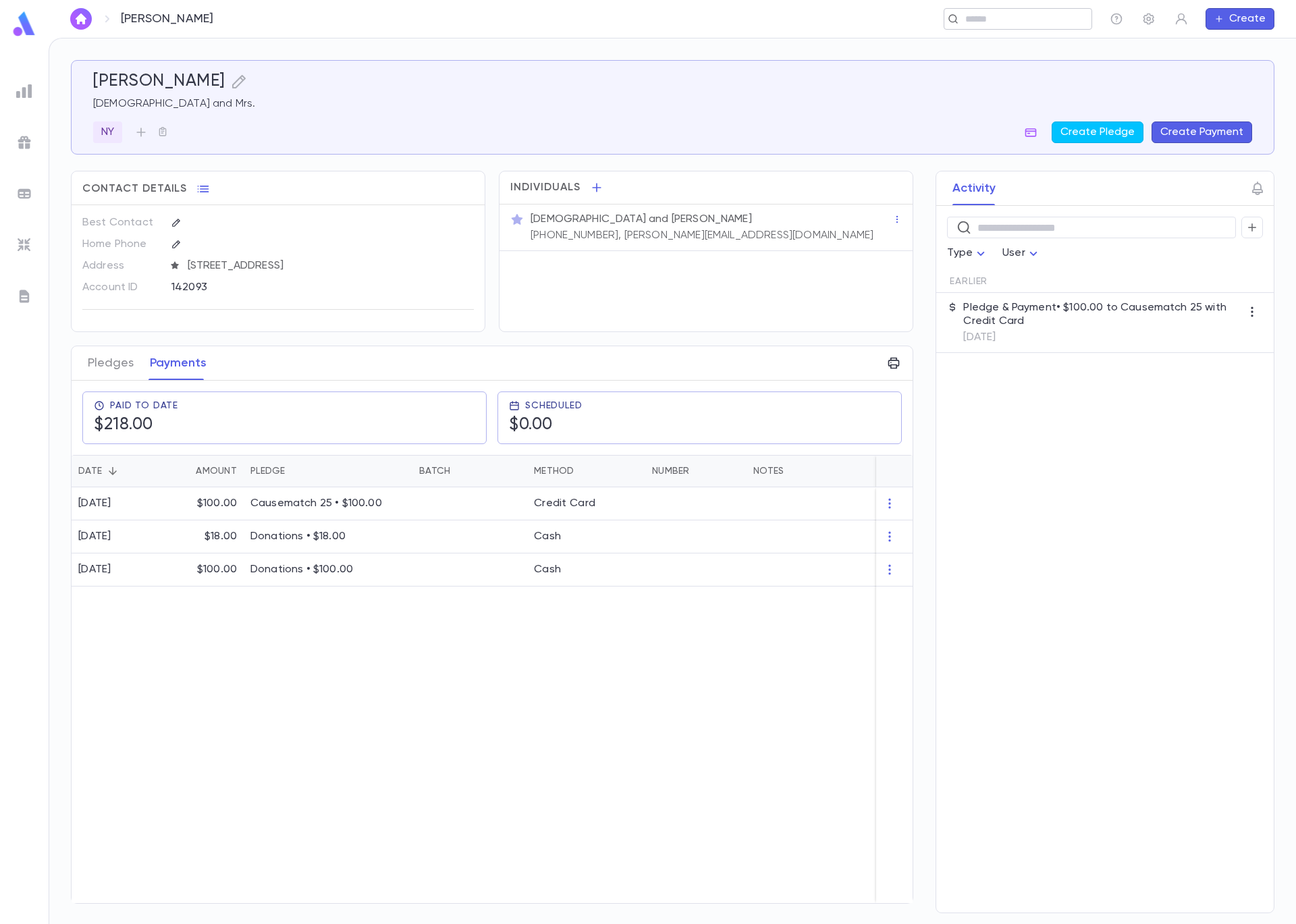
click at [1039, 18] on input "text" at bounding box center [1014, 19] width 104 height 12
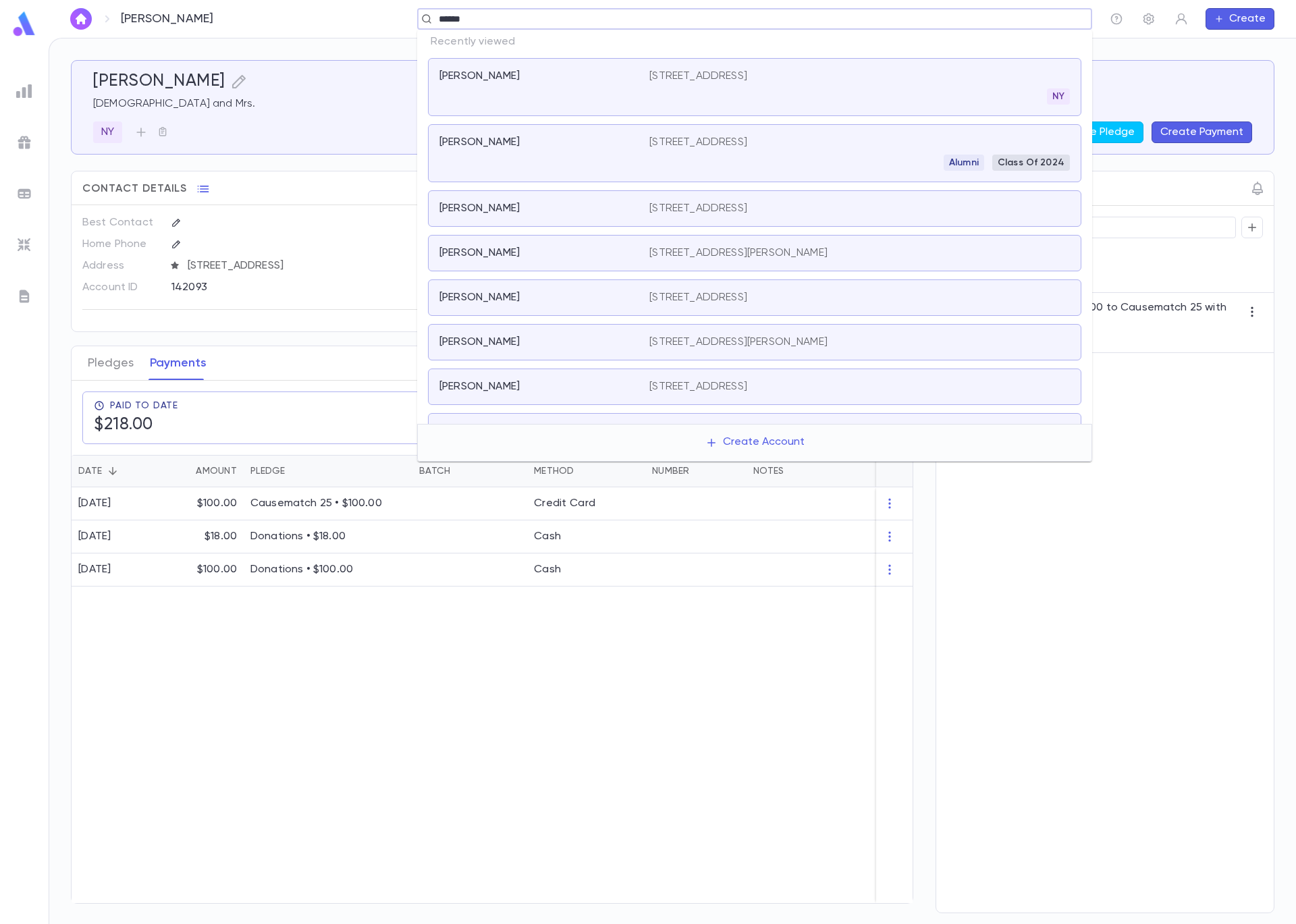
type input "*******"
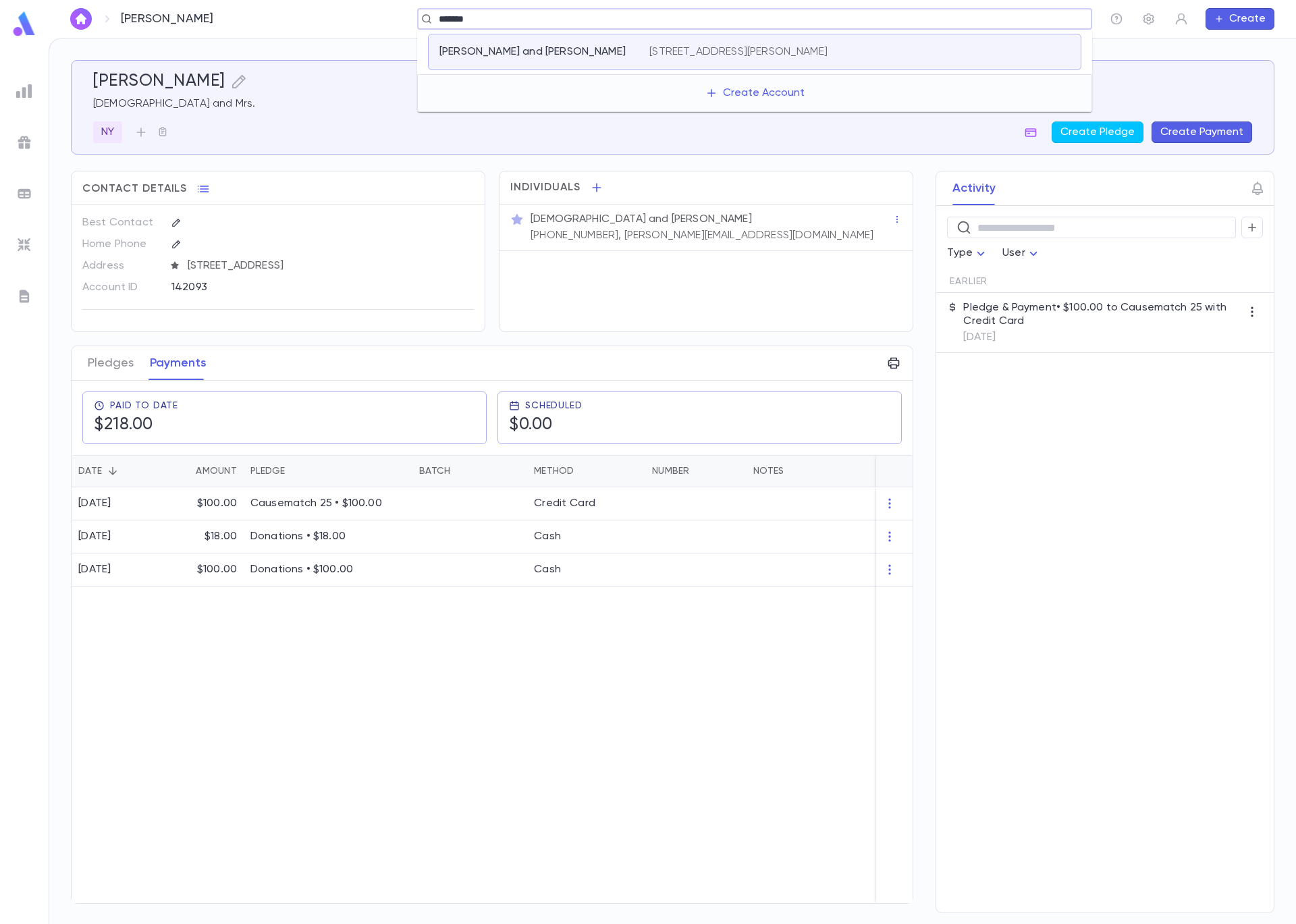
click at [573, 53] on p "[PERSON_NAME] and [PERSON_NAME]" at bounding box center [532, 51] width 186 height 13
